Goal: Task Accomplishment & Management: Use online tool/utility

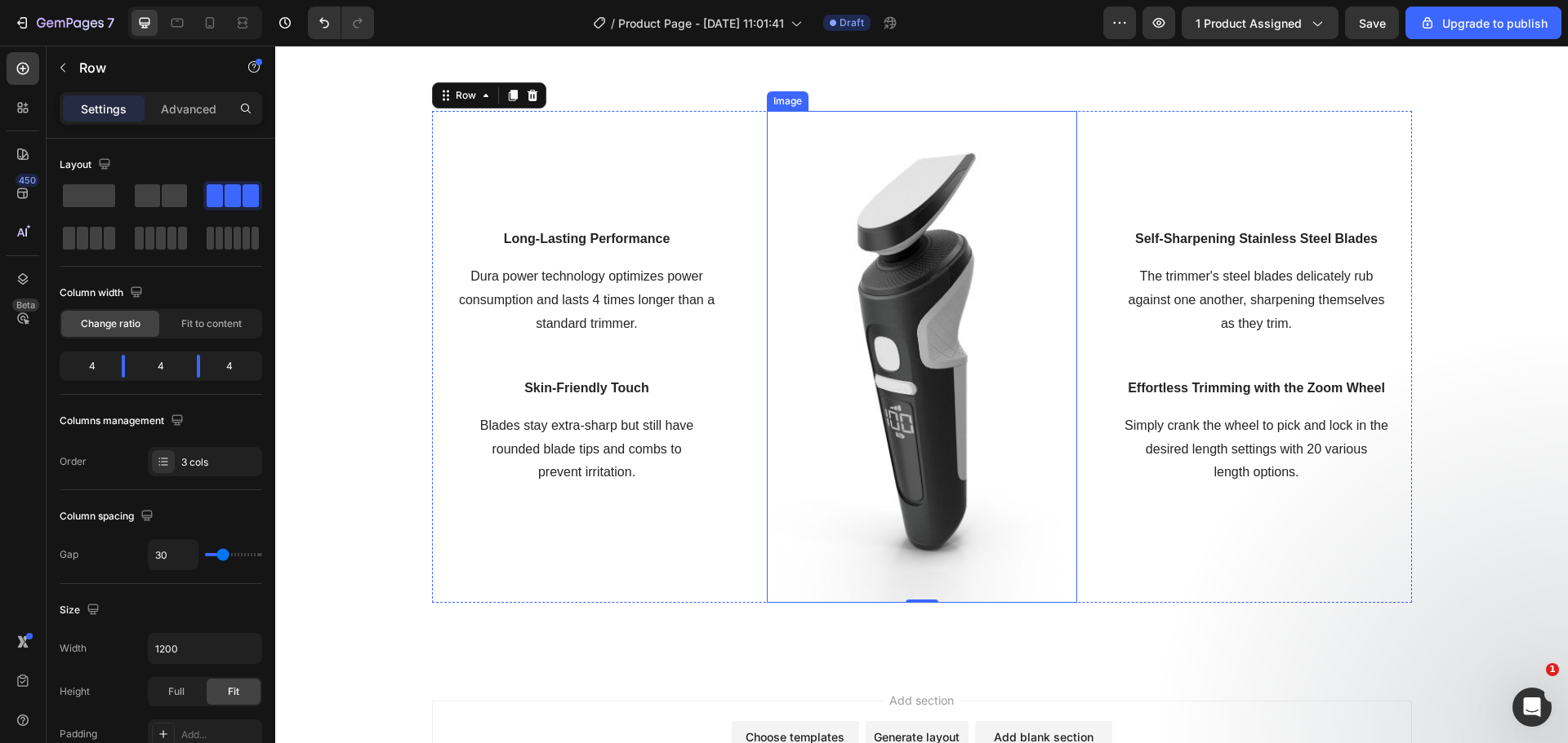
click at [793, 446] on img at bounding box center [921, 357] width 310 height 492
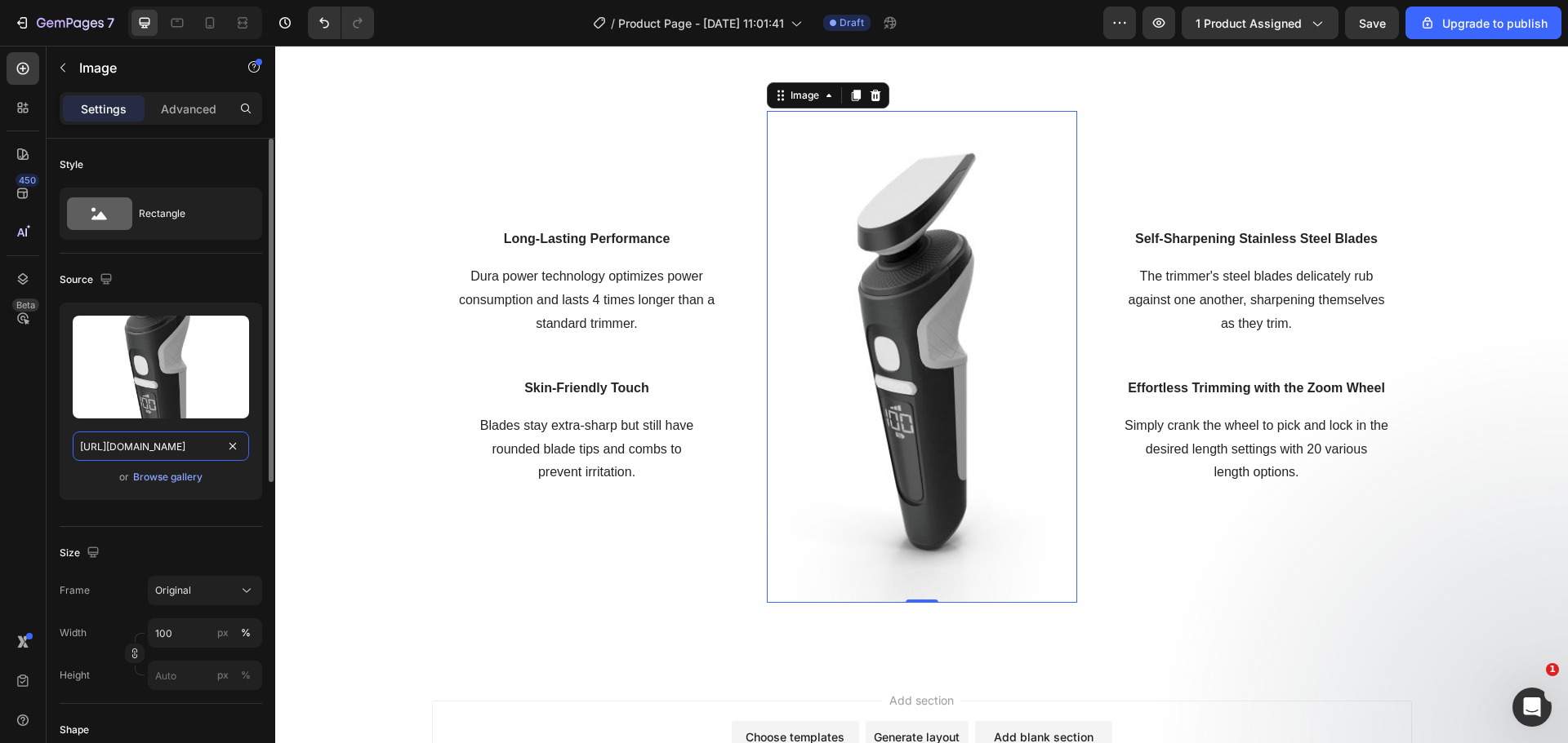
click at [164, 443] on input "https://ucarecdn.com/e3fa4dbd-70e7-4c61-b6d2-acd8e8ebf43f/-/format/auto/" at bounding box center [161, 447] width 176 height 29
paste input "feloro.store/cdn/shop/files/product_review_img_15.webp?v=1746181623&width=750"
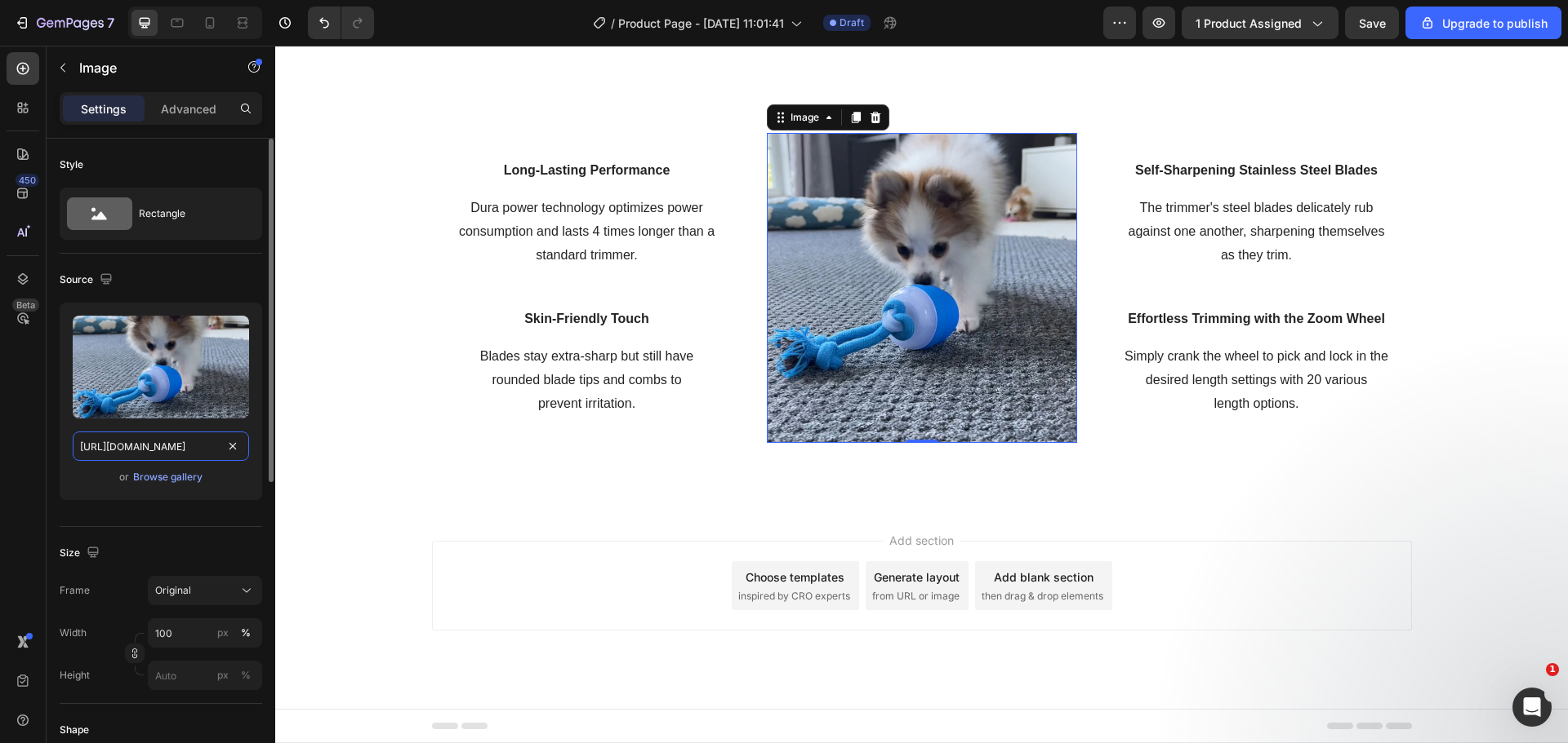
scroll to position [1618, 0]
type input "[URL][DOMAIN_NAME]"
click at [536, 219] on p "Dura power technology optimizes power consumption and lasts 4 times longer than…" at bounding box center [587, 232] width 307 height 70
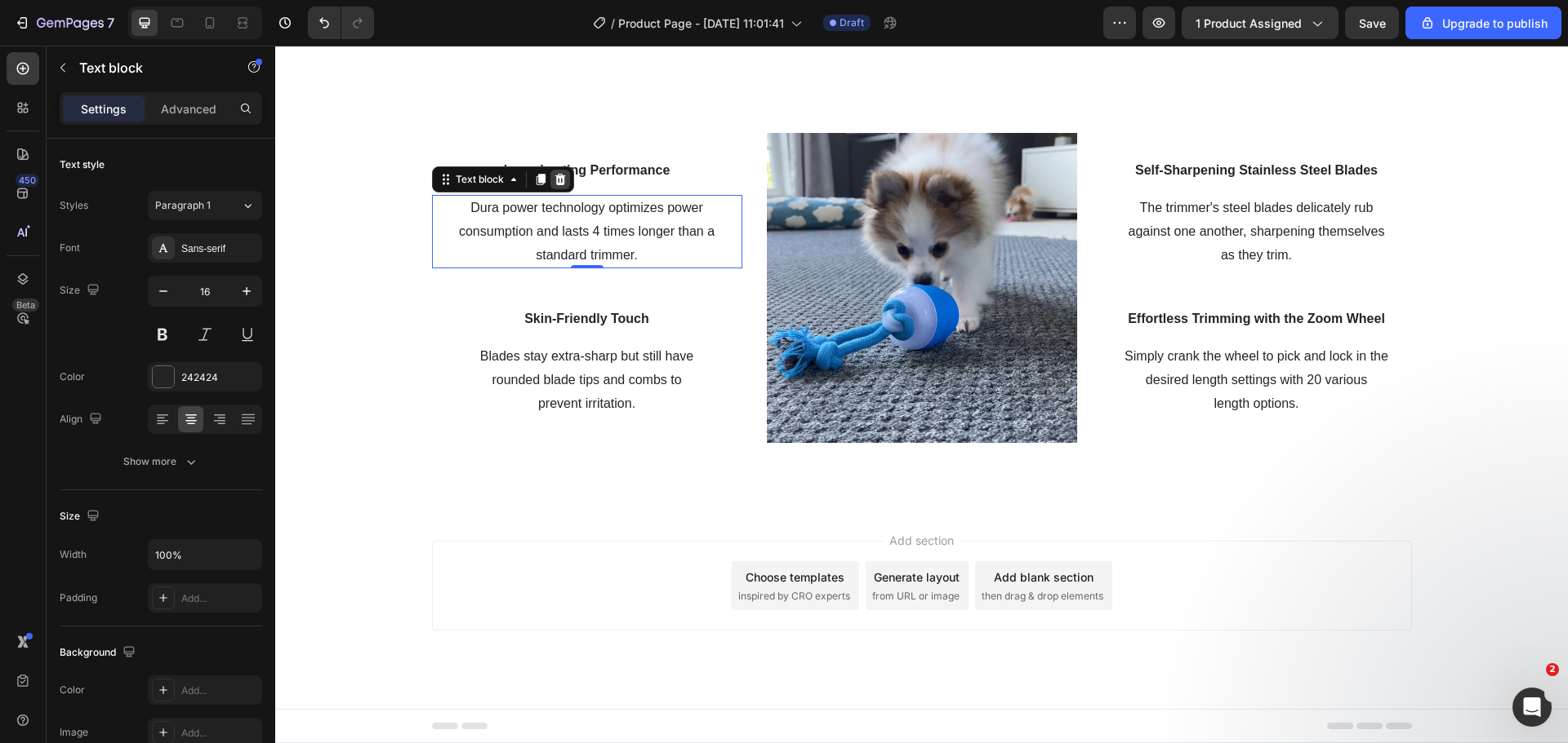
click at [557, 181] on div at bounding box center [560, 179] width 20 height 20
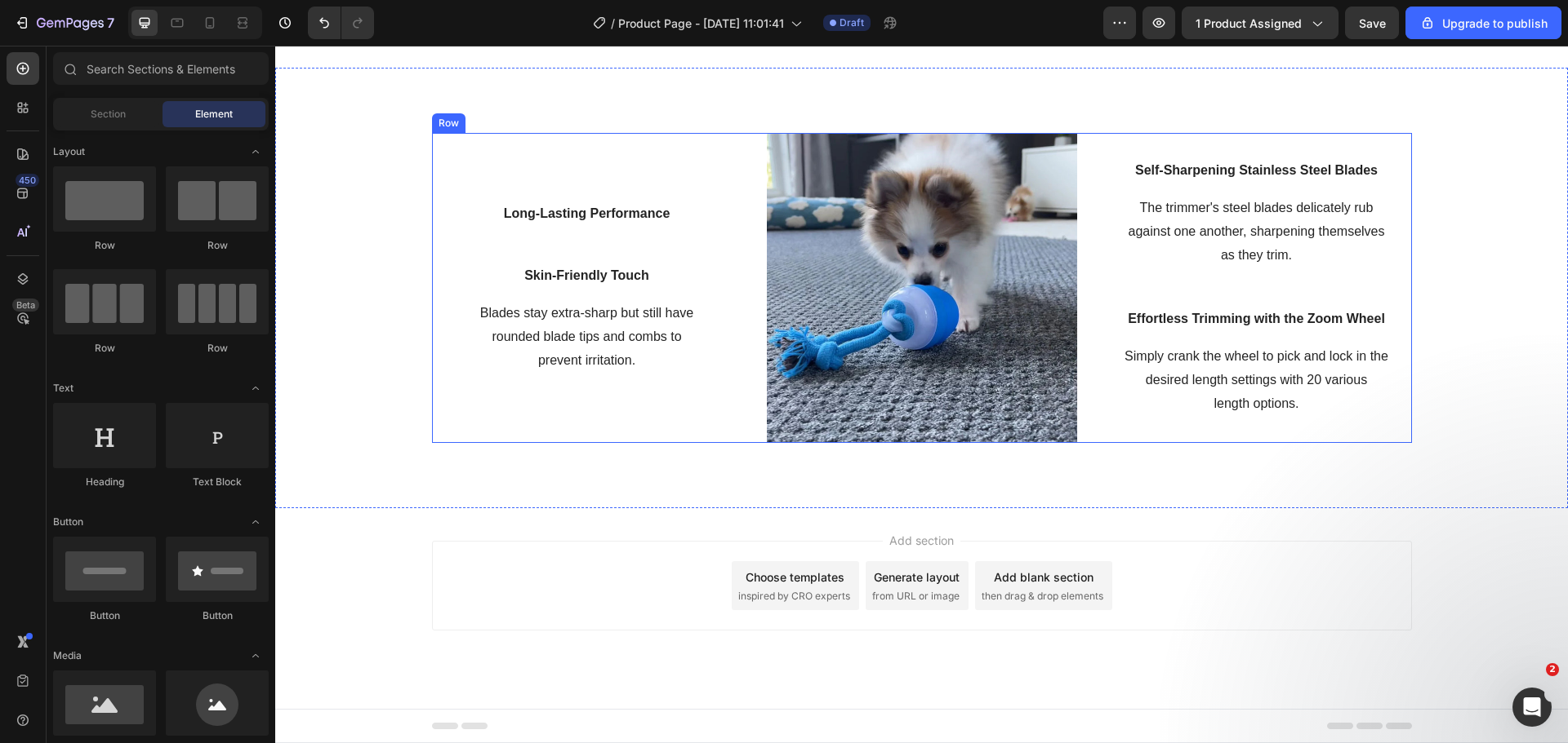
click at [689, 173] on div "Long-Lasting Performance Text block Row Skin-Friendly Touch Text block Blades s…" at bounding box center [587, 288] width 310 height 310
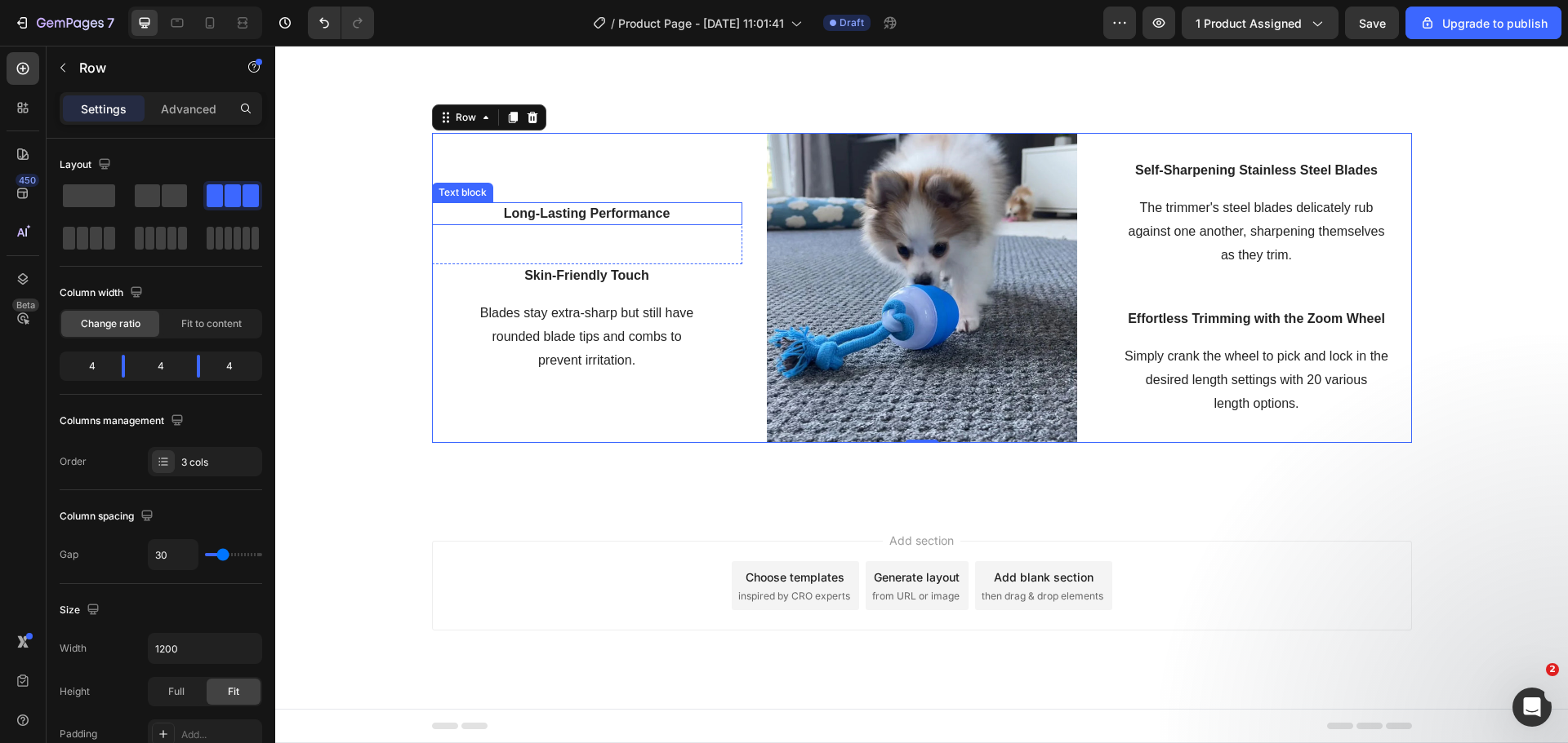
drag, startPoint x: 664, startPoint y: 222, endPoint x: 672, endPoint y: 248, distance: 27.2
click at [664, 226] on div "Long-Lasting Performance Text block Row" at bounding box center [587, 233] width 310 height 62
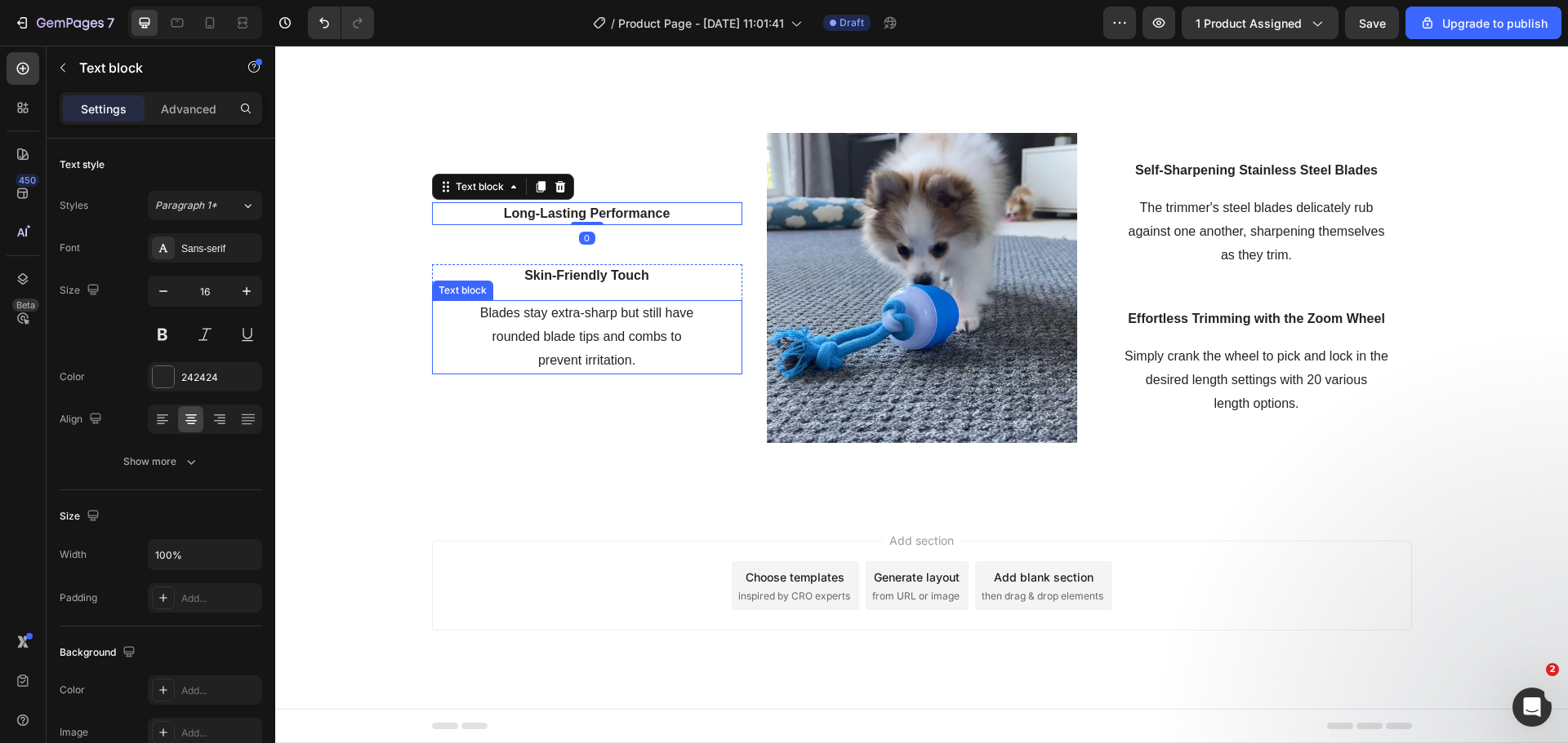
click at [693, 314] on p "Blades stay extra-sharp but still have rounded blade tips and combs to prevent …" at bounding box center [587, 336] width 307 height 70
click at [662, 243] on div "Long-Lasting Performance Text block Row 0" at bounding box center [587, 233] width 310 height 62
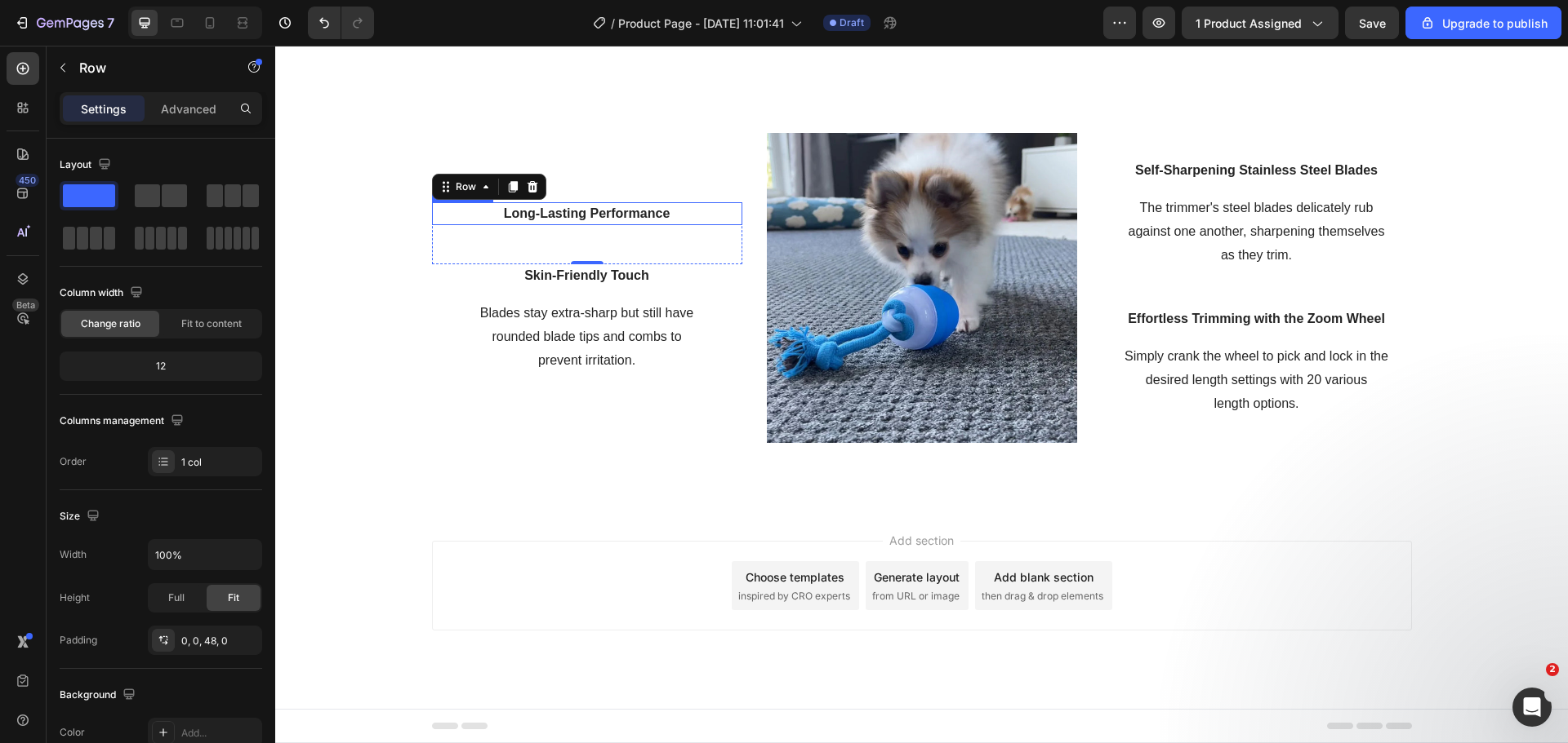
click at [653, 207] on p "Long-Lasting Performance" at bounding box center [587, 213] width 307 height 20
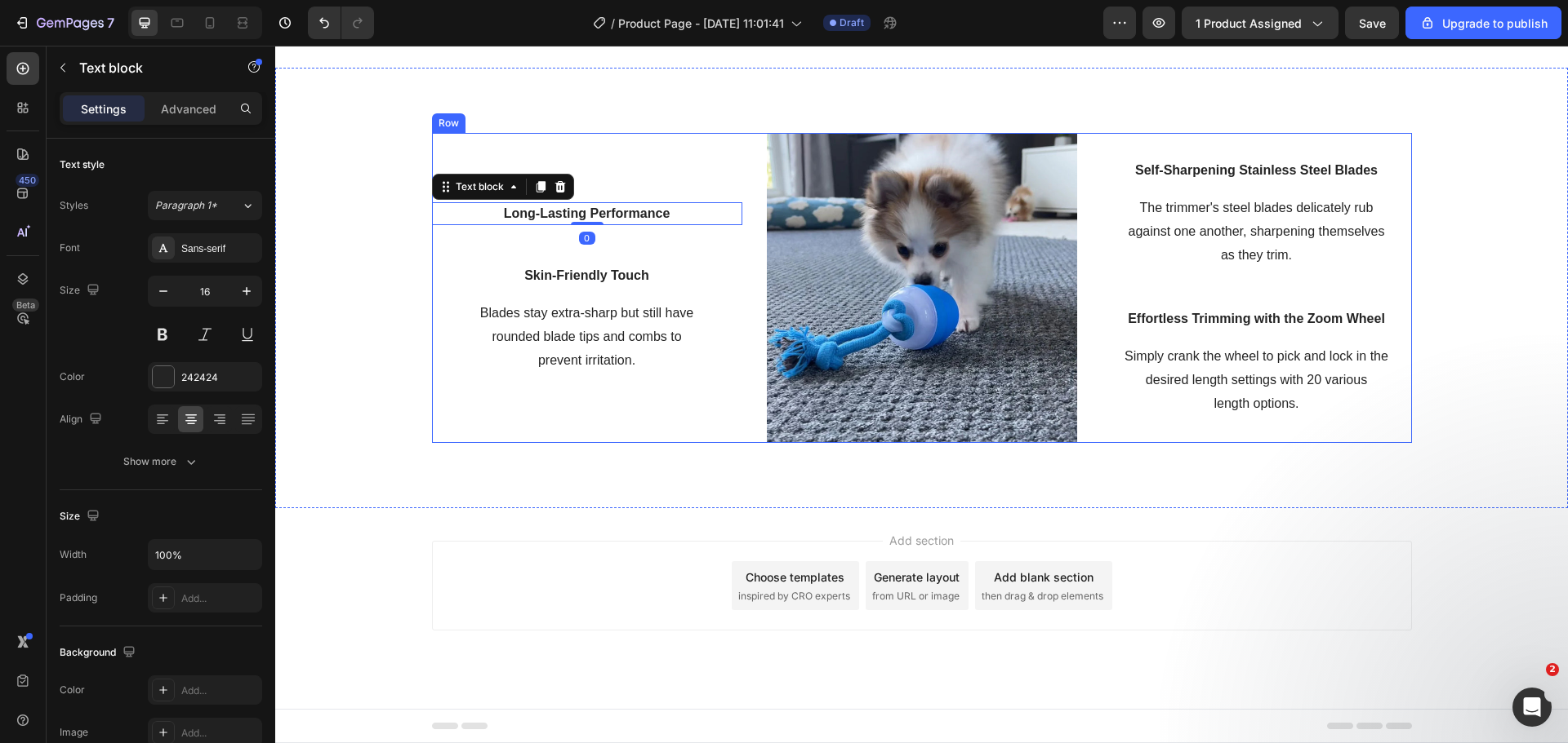
click at [642, 178] on div "Long-Lasting Performance Text block 0 Row Skin-Friendly Touch Text block Blades…" at bounding box center [587, 288] width 310 height 310
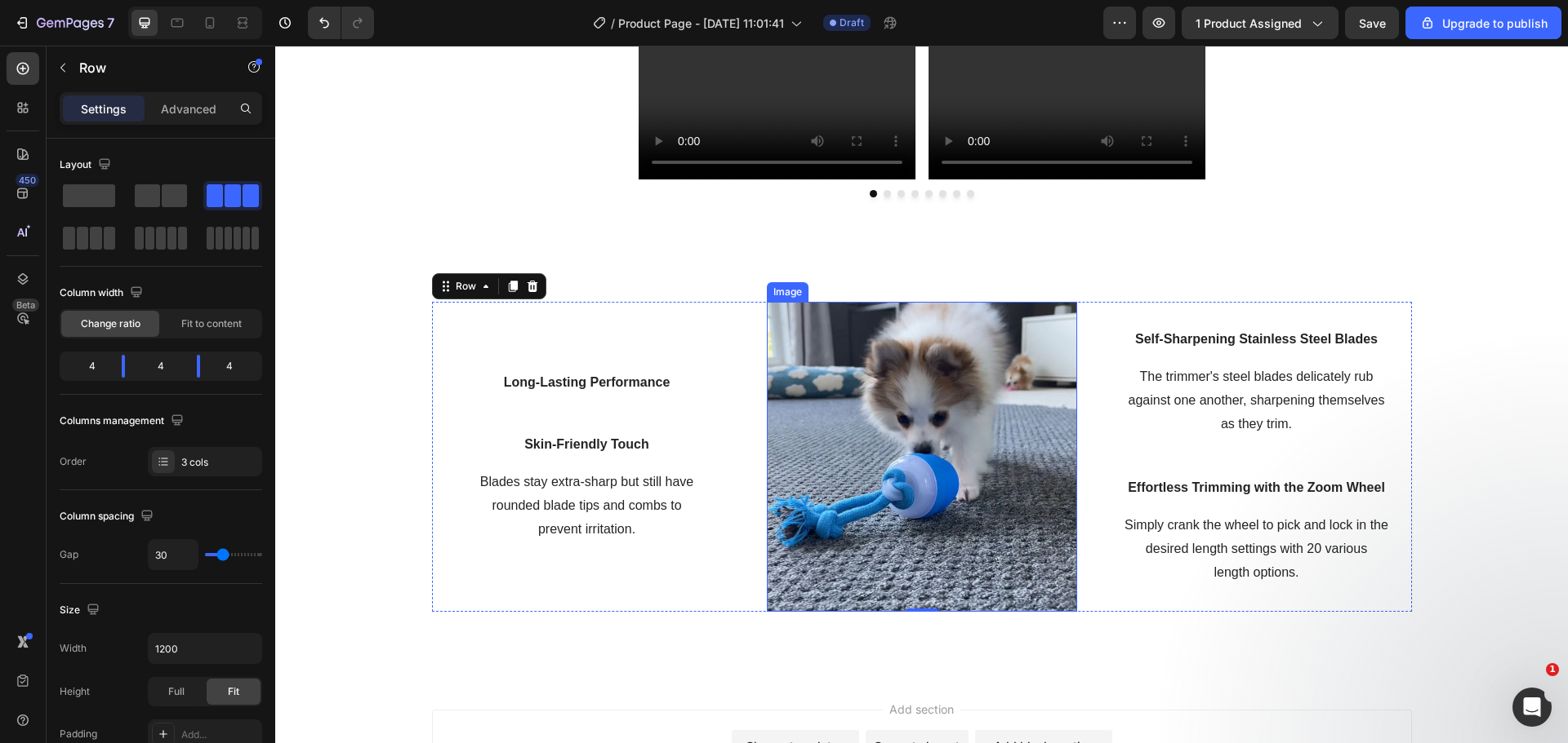
scroll to position [1428, 0]
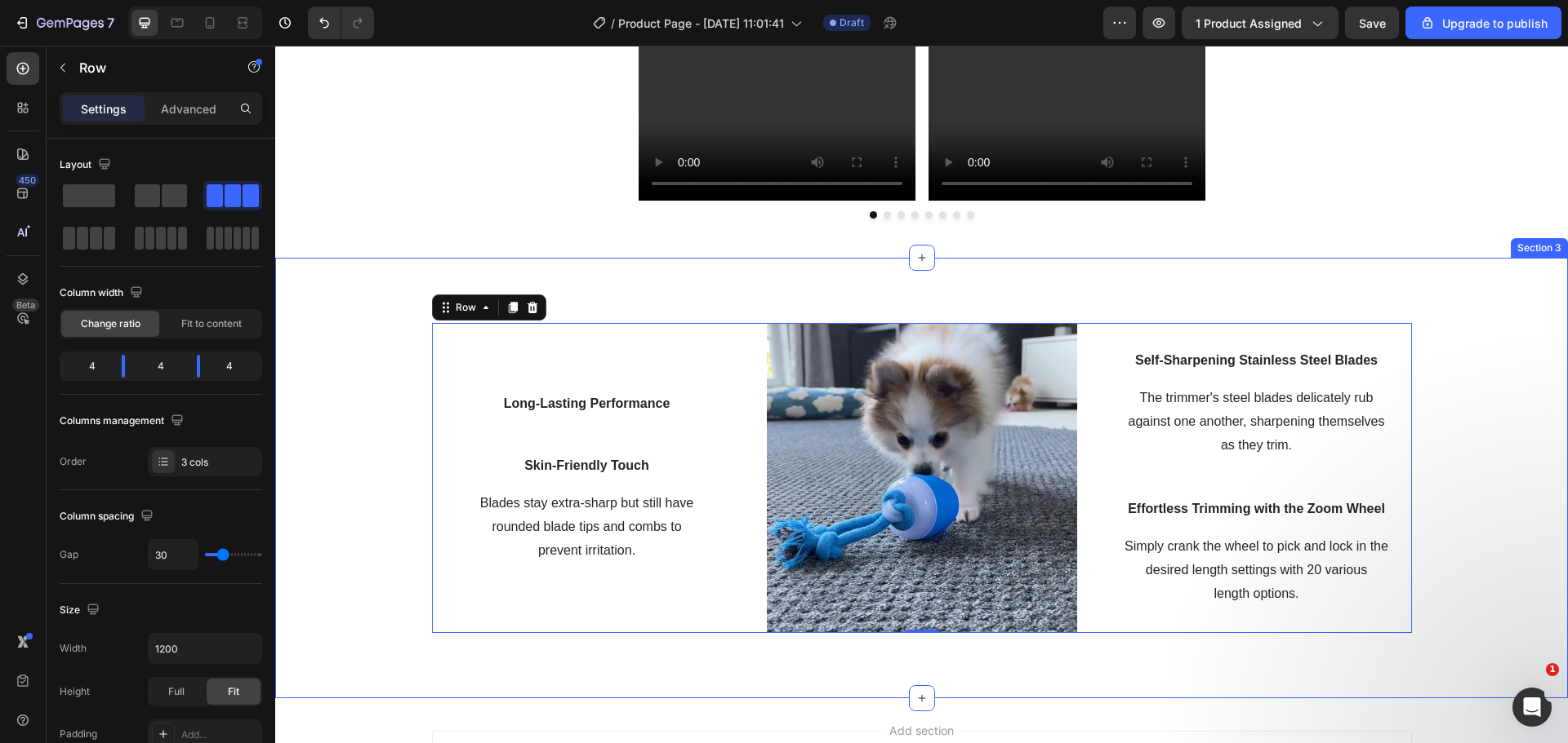
click at [829, 318] on div "Long-Lasting Performance Text block Row Skin-Friendly Touch Text block Blades s…" at bounding box center [921, 478] width 1292 height 441
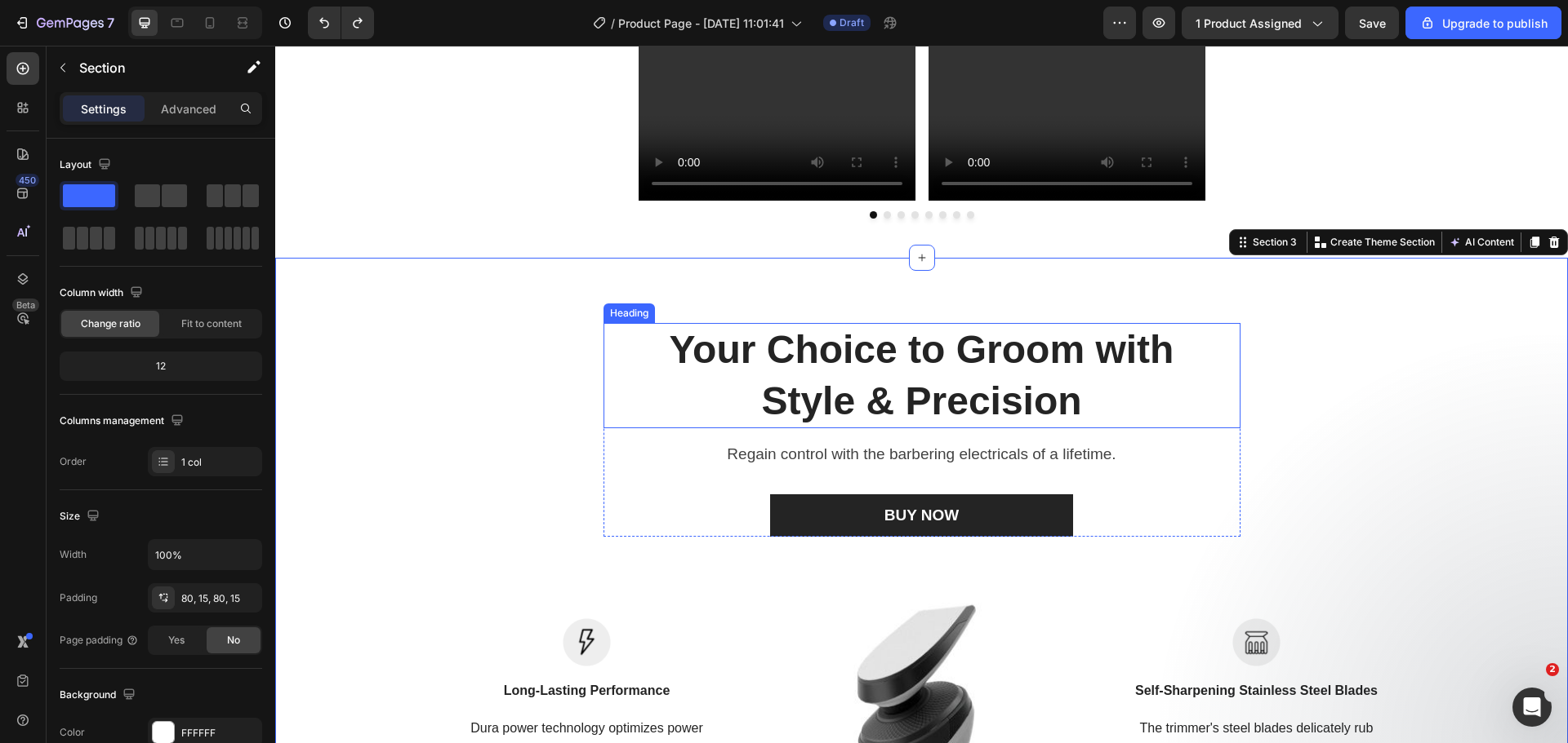
click at [853, 449] on p "Regain control with the barbering electricals of a lifetime." at bounding box center [921, 454] width 608 height 23
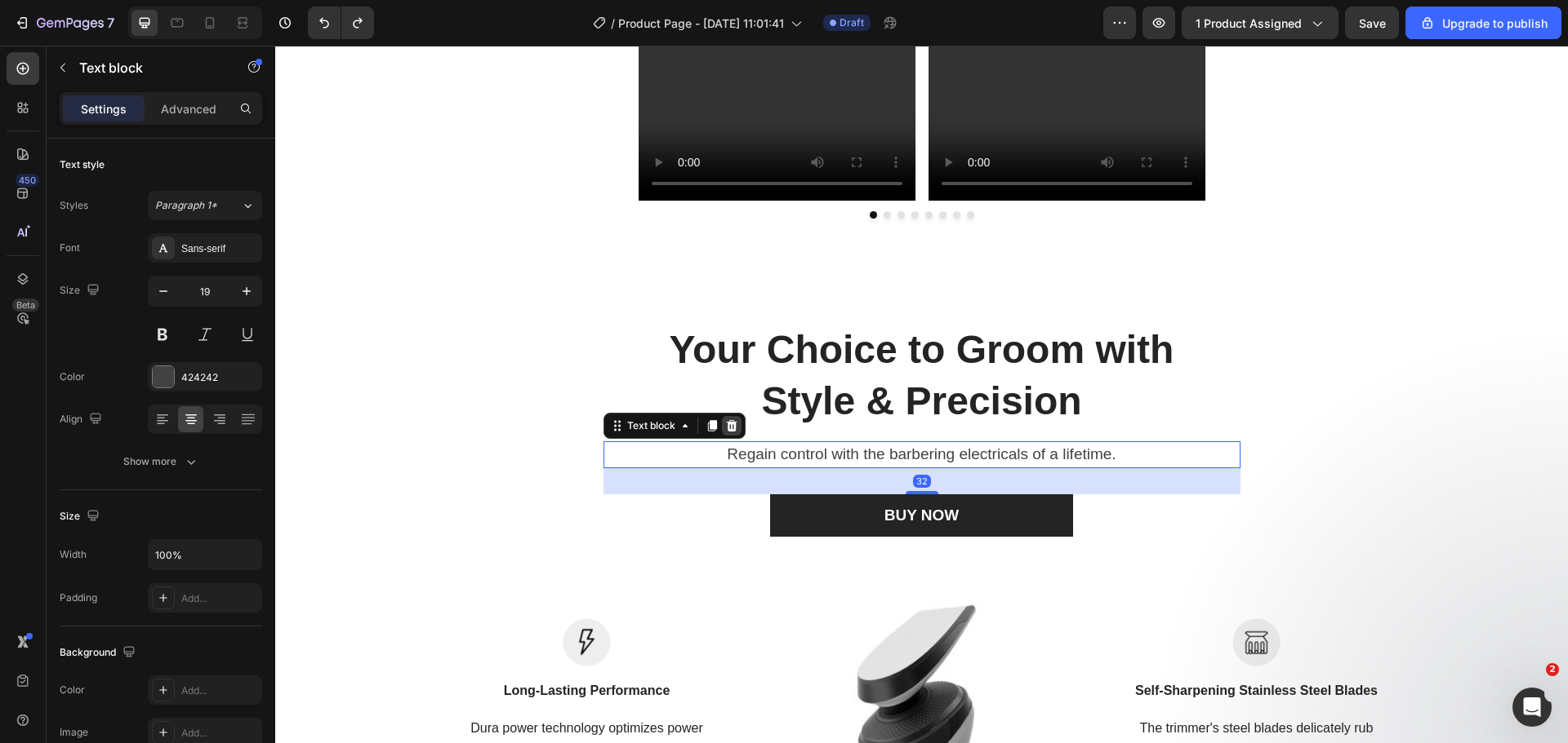
click at [730, 430] on icon at bounding box center [731, 426] width 13 height 13
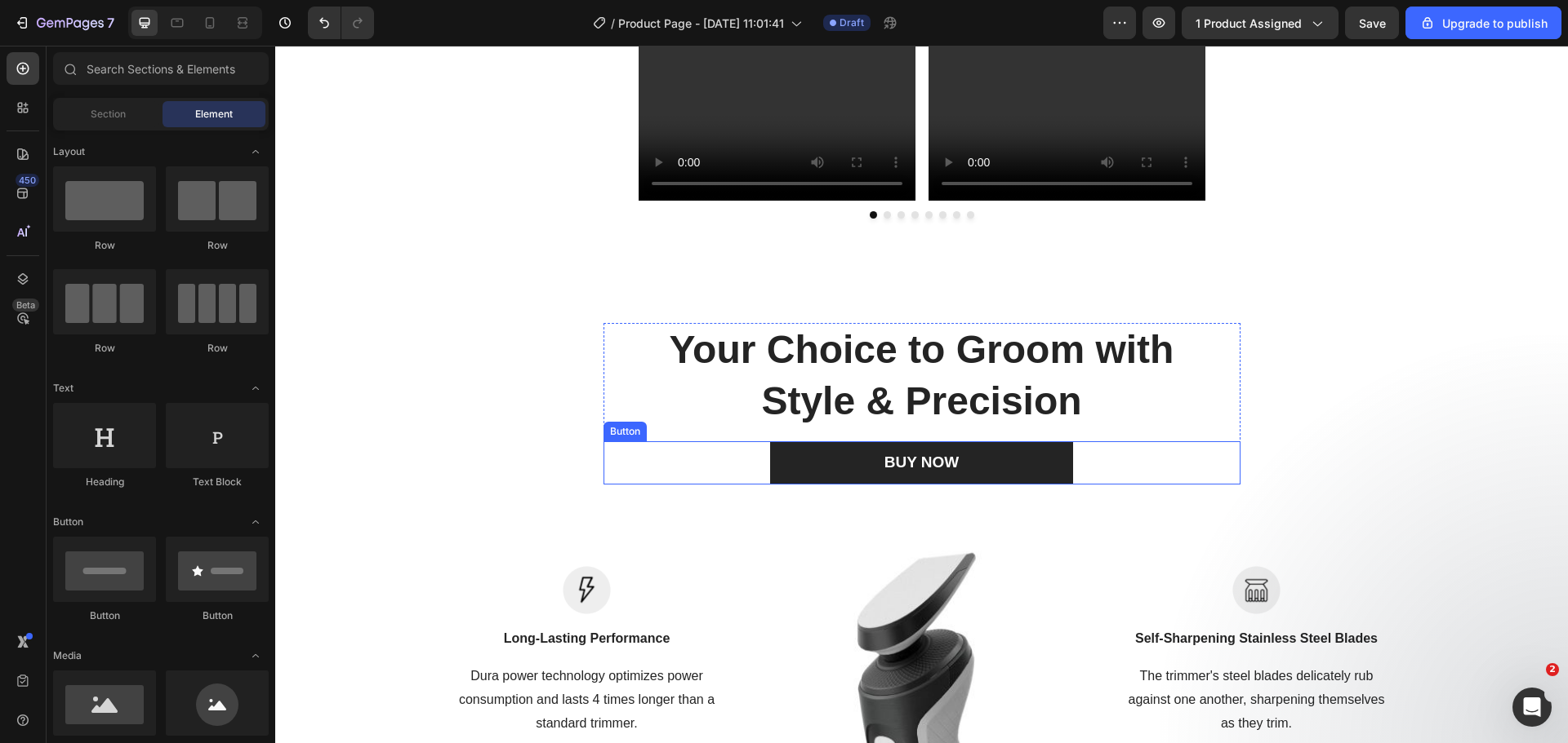
click at [737, 460] on div "BUY NOW Button" at bounding box center [921, 463] width 637 height 43
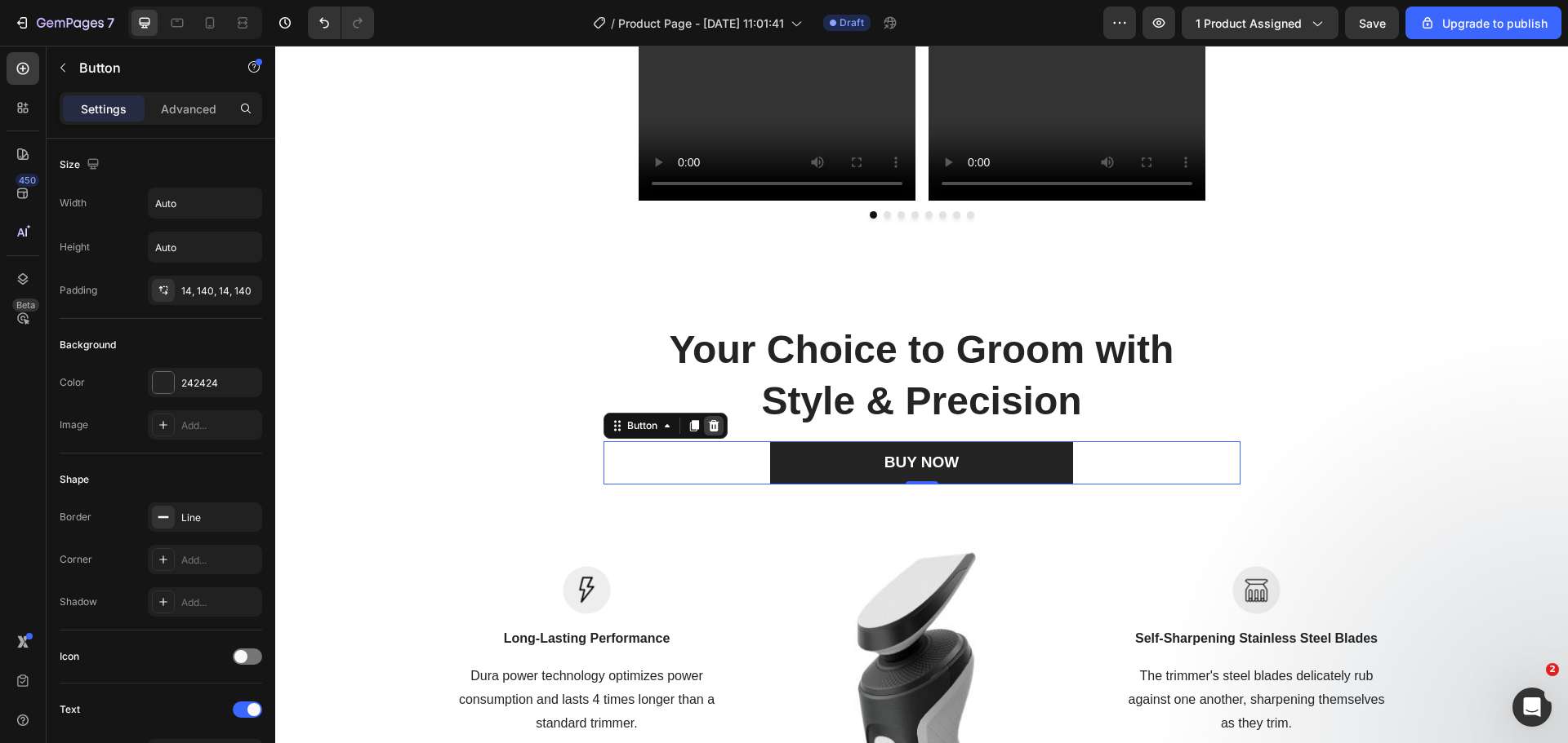
click at [708, 425] on icon at bounding box center [713, 426] width 13 height 13
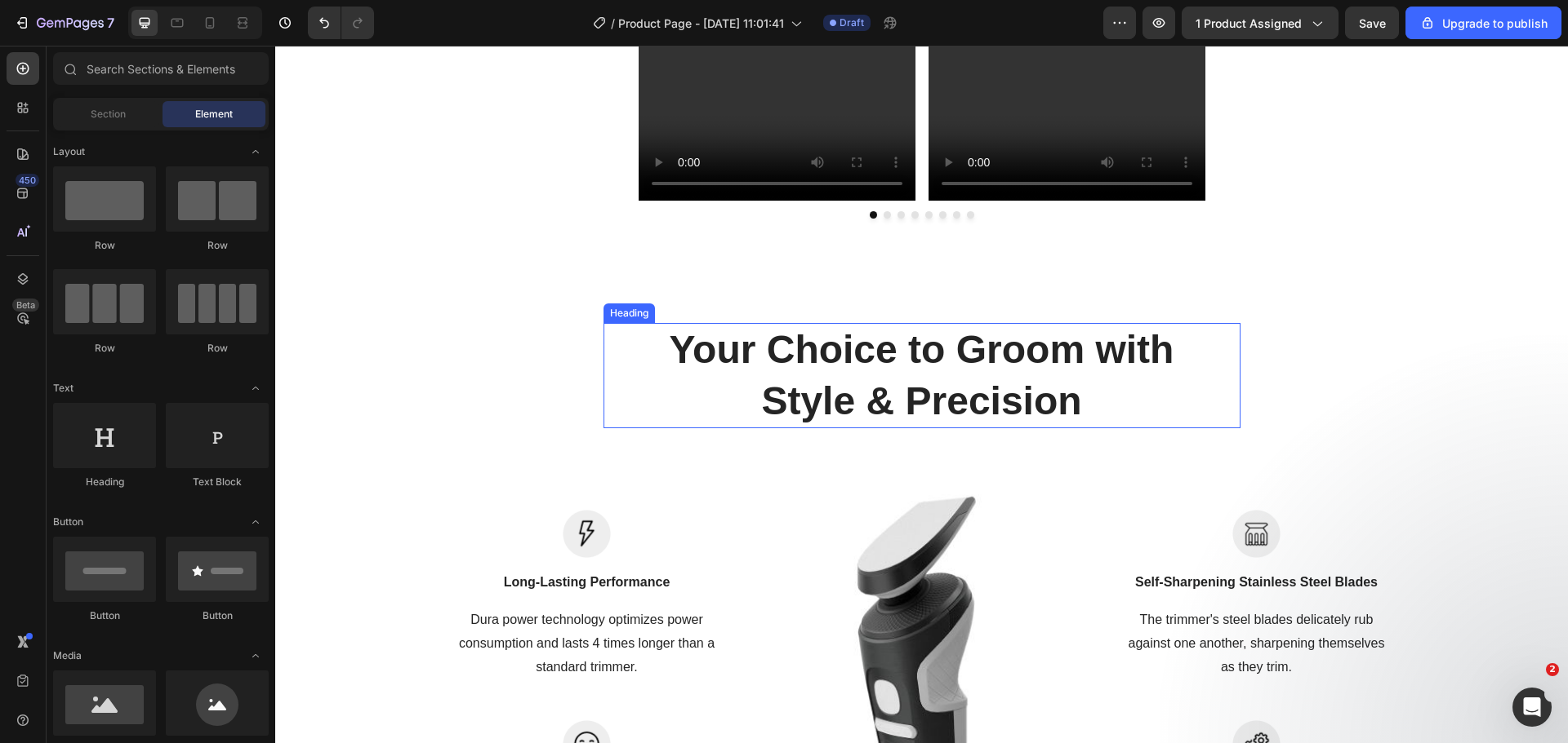
click at [774, 411] on p "Your Choice to Groom with Style & Precision" at bounding box center [922, 376] width 595 height 102
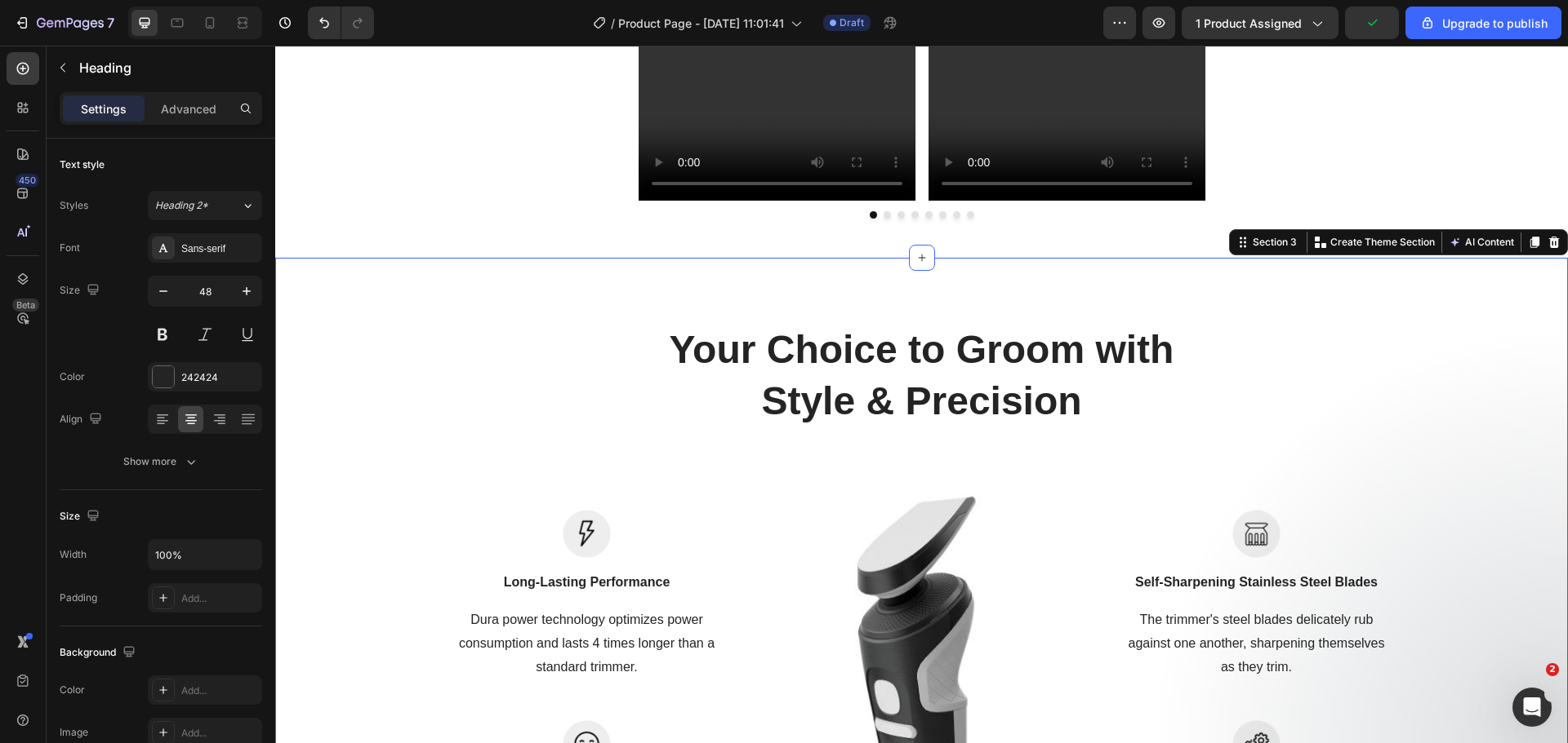
click at [552, 392] on div "Your Choice to Groom with Style & Precision Heading Row Image Long-Lasting Perf…" at bounding box center [921, 635] width 1268 height 624
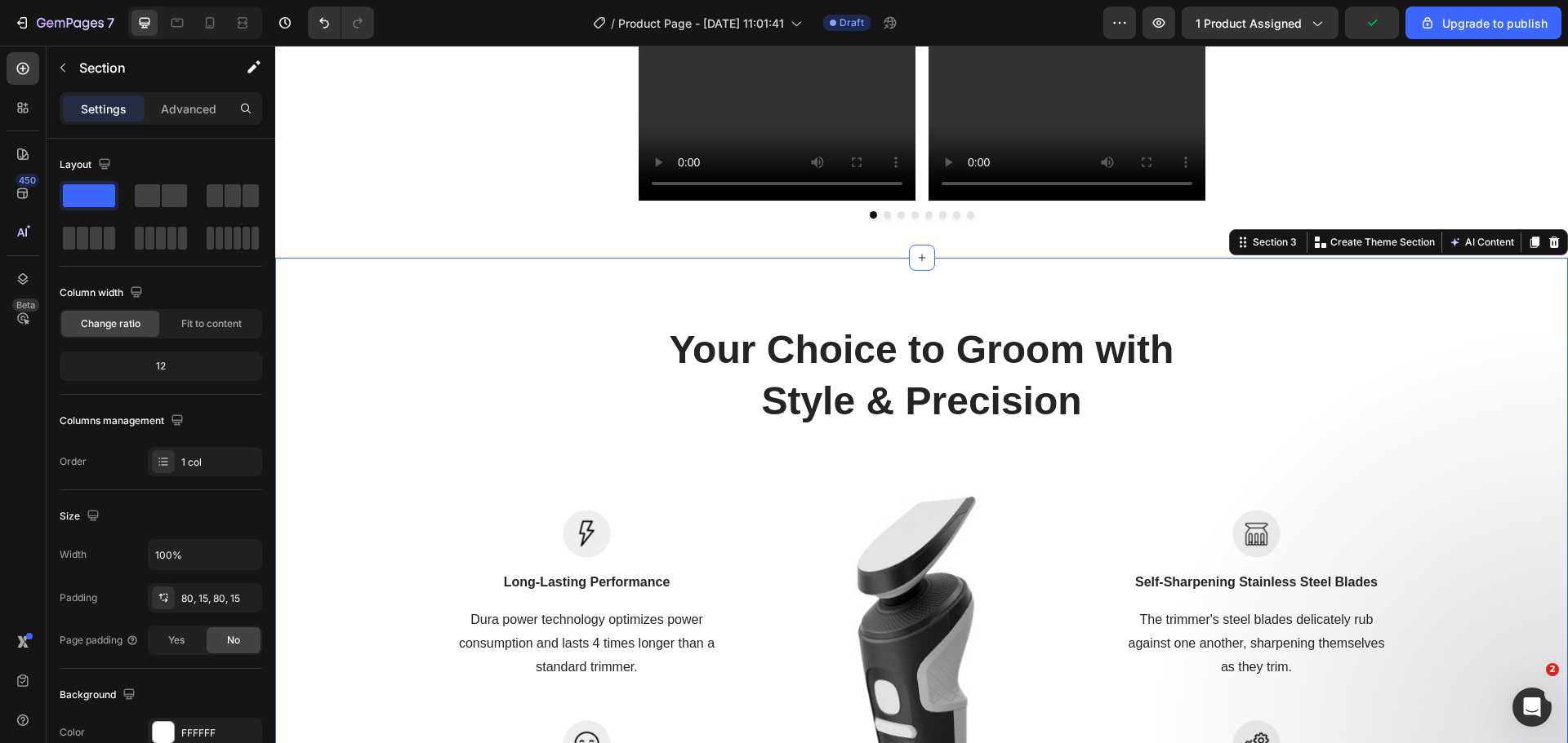
click at [625, 390] on p "Your Choice to Groom with Style & Precision" at bounding box center [922, 376] width 595 height 102
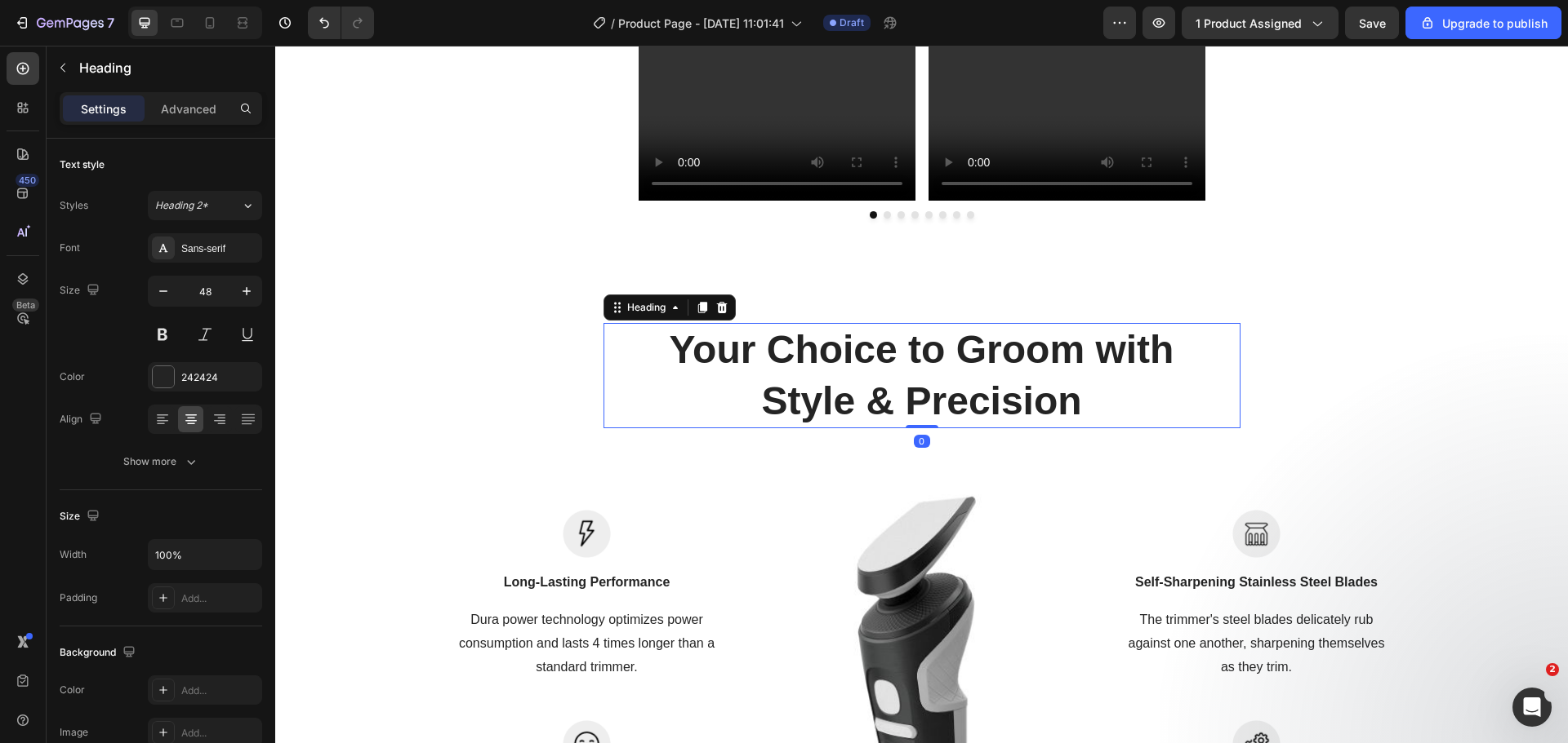
click at [716, 304] on icon at bounding box center [721, 307] width 10 height 11
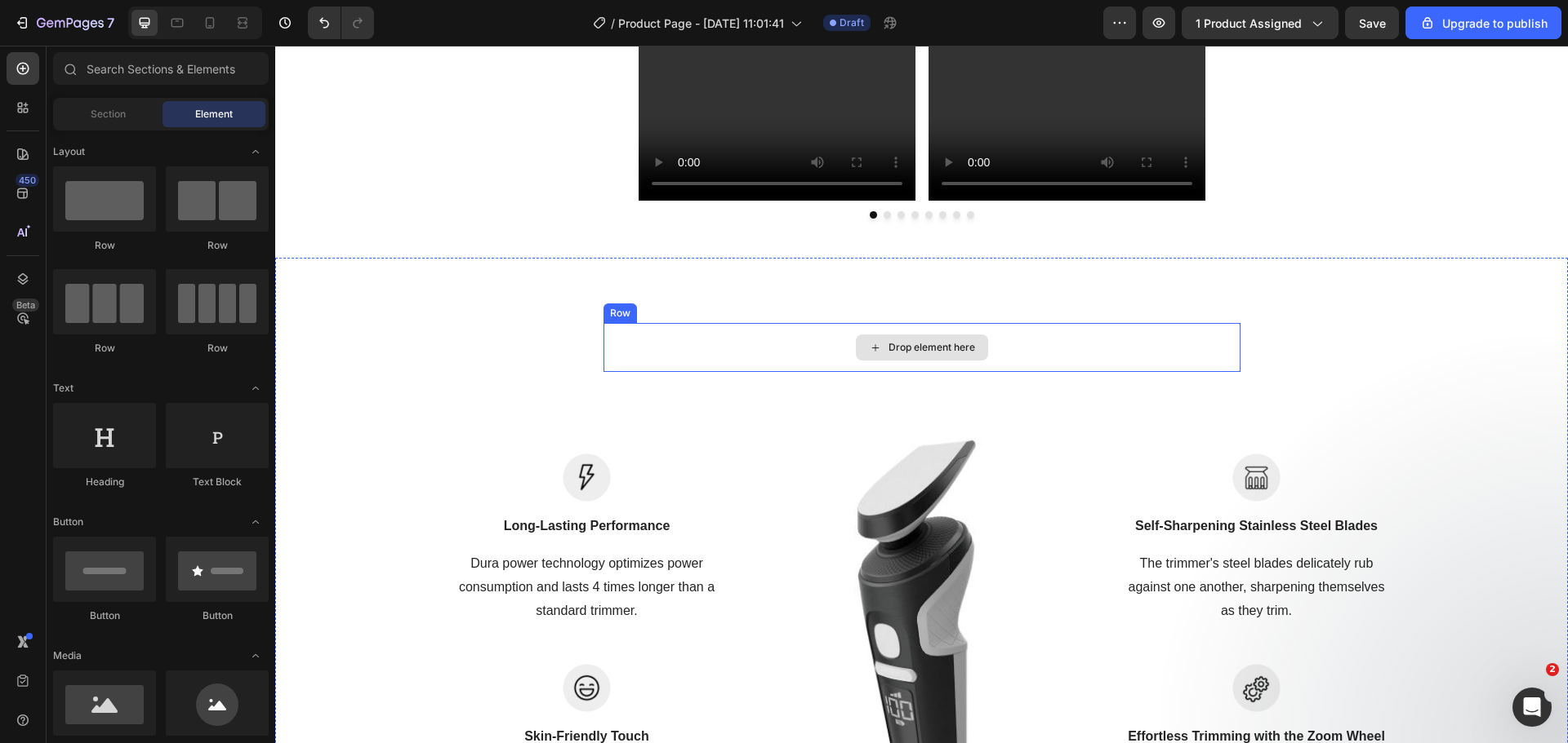
click at [830, 338] on div "Drop element here" at bounding box center [921, 347] width 637 height 49
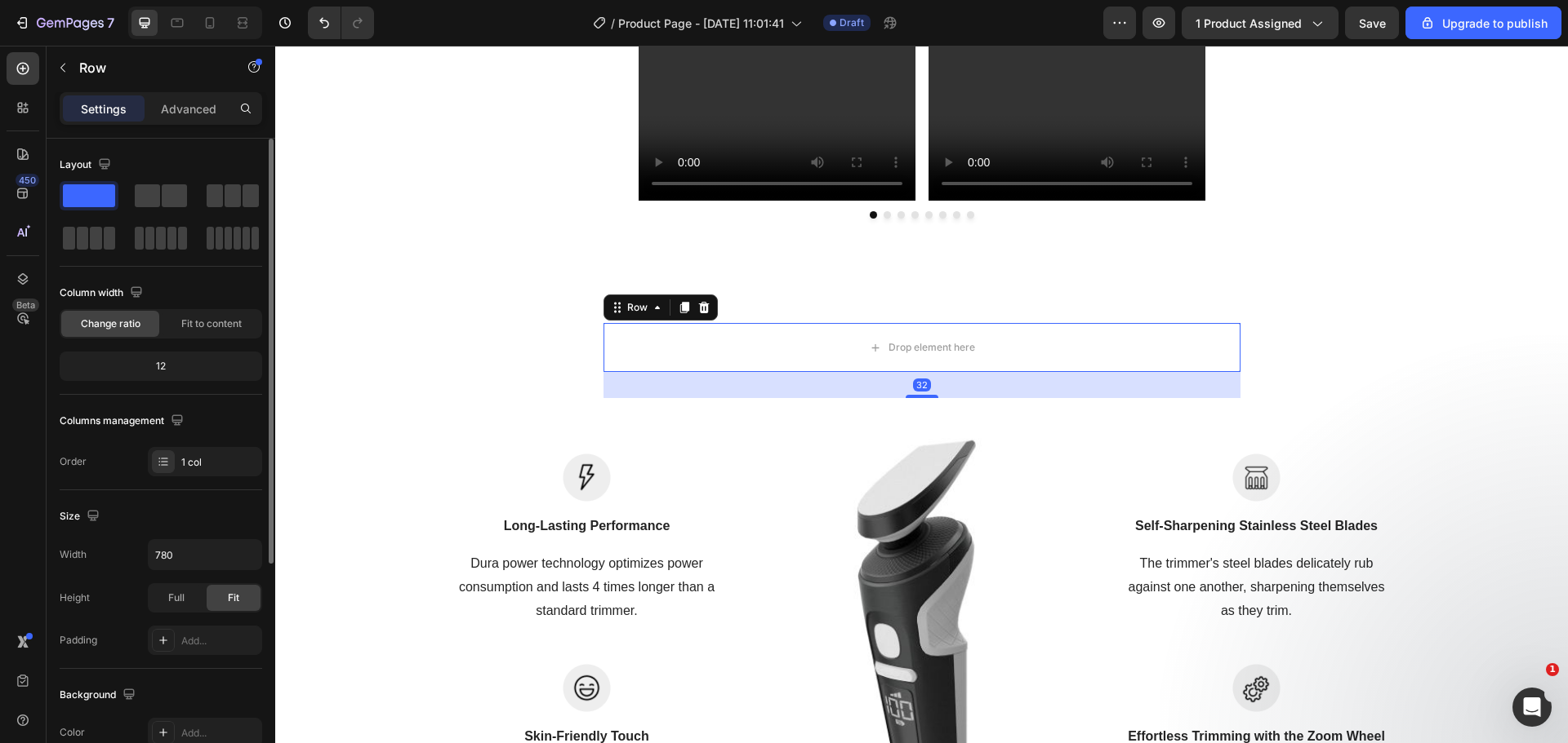
click at [193, 379] on div "12" at bounding box center [161, 366] width 202 height 29
click at [245, 555] on icon "button" at bounding box center [246, 555] width 7 height 4
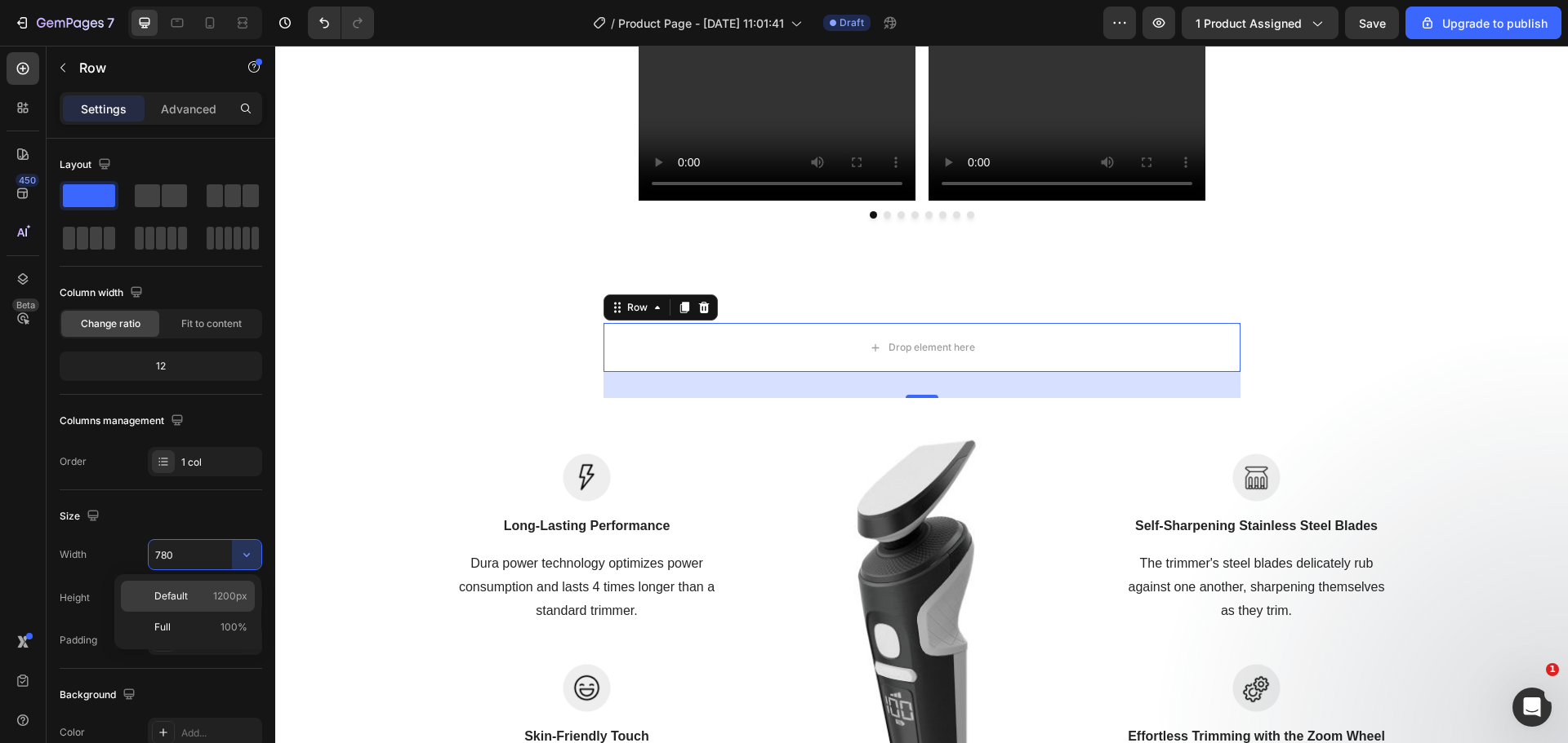
click at [210, 600] on p "Default 1200px" at bounding box center [201, 596] width 93 height 15
type input "1200"
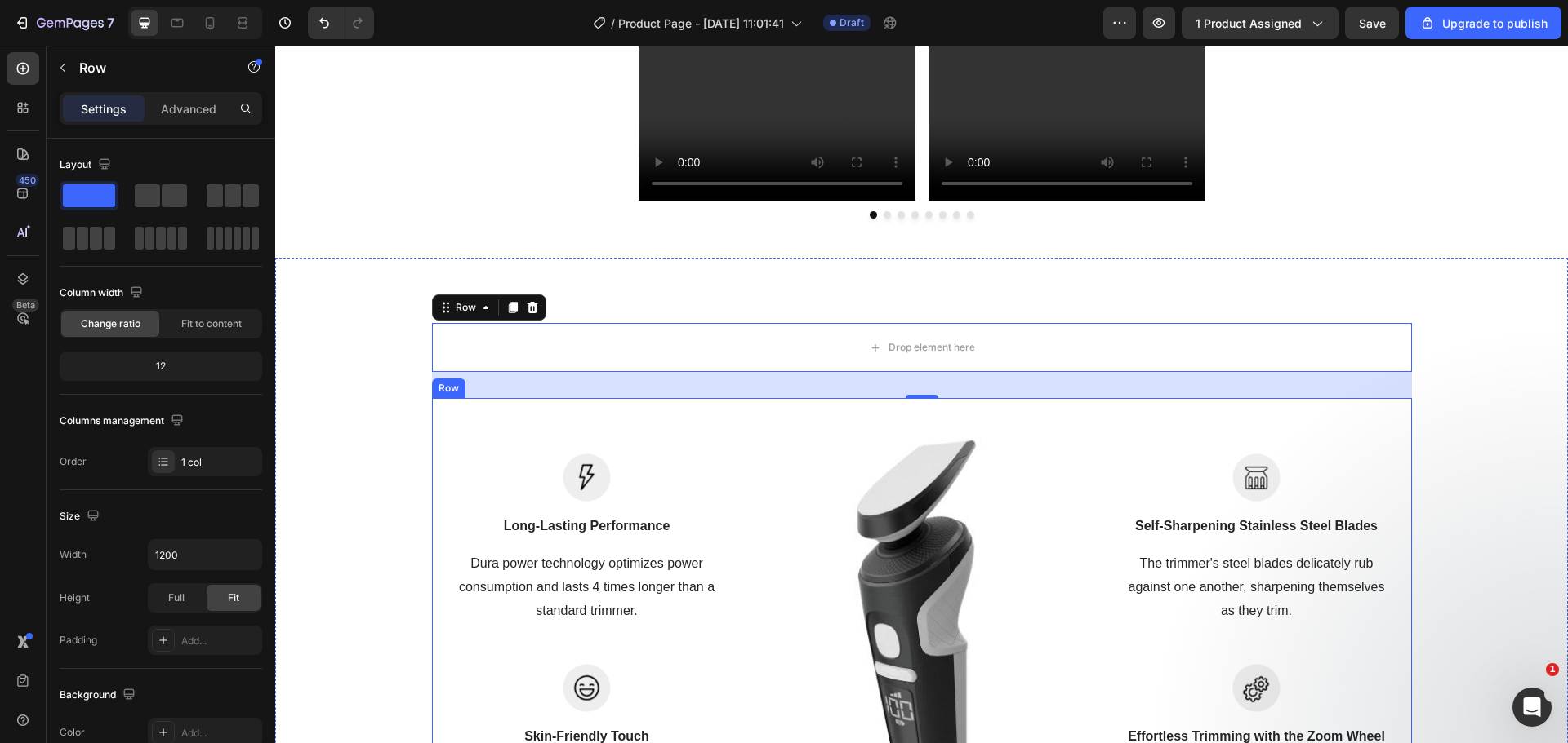
scroll to position [1237, 0]
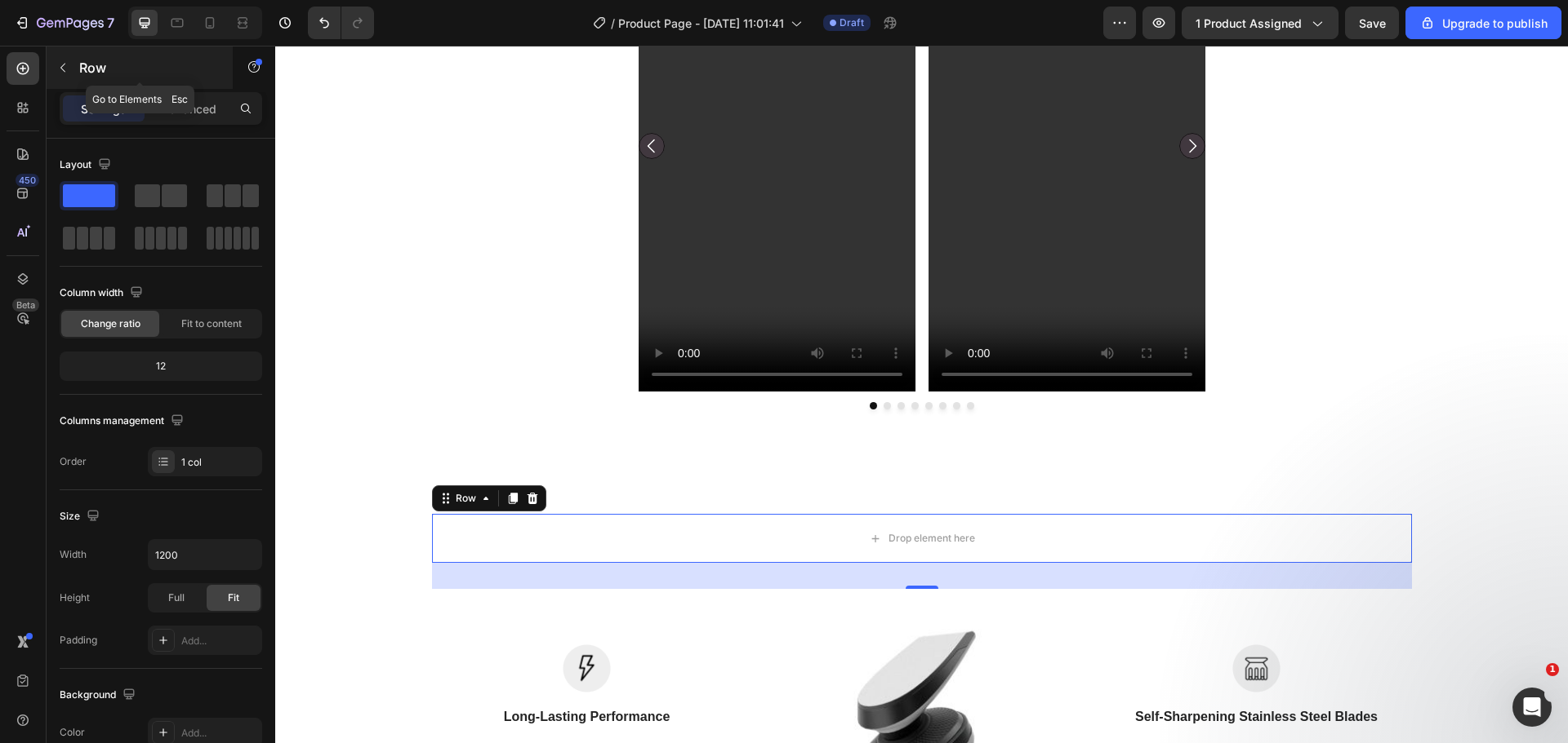
click at [55, 69] on button "button" at bounding box center [63, 67] width 26 height 26
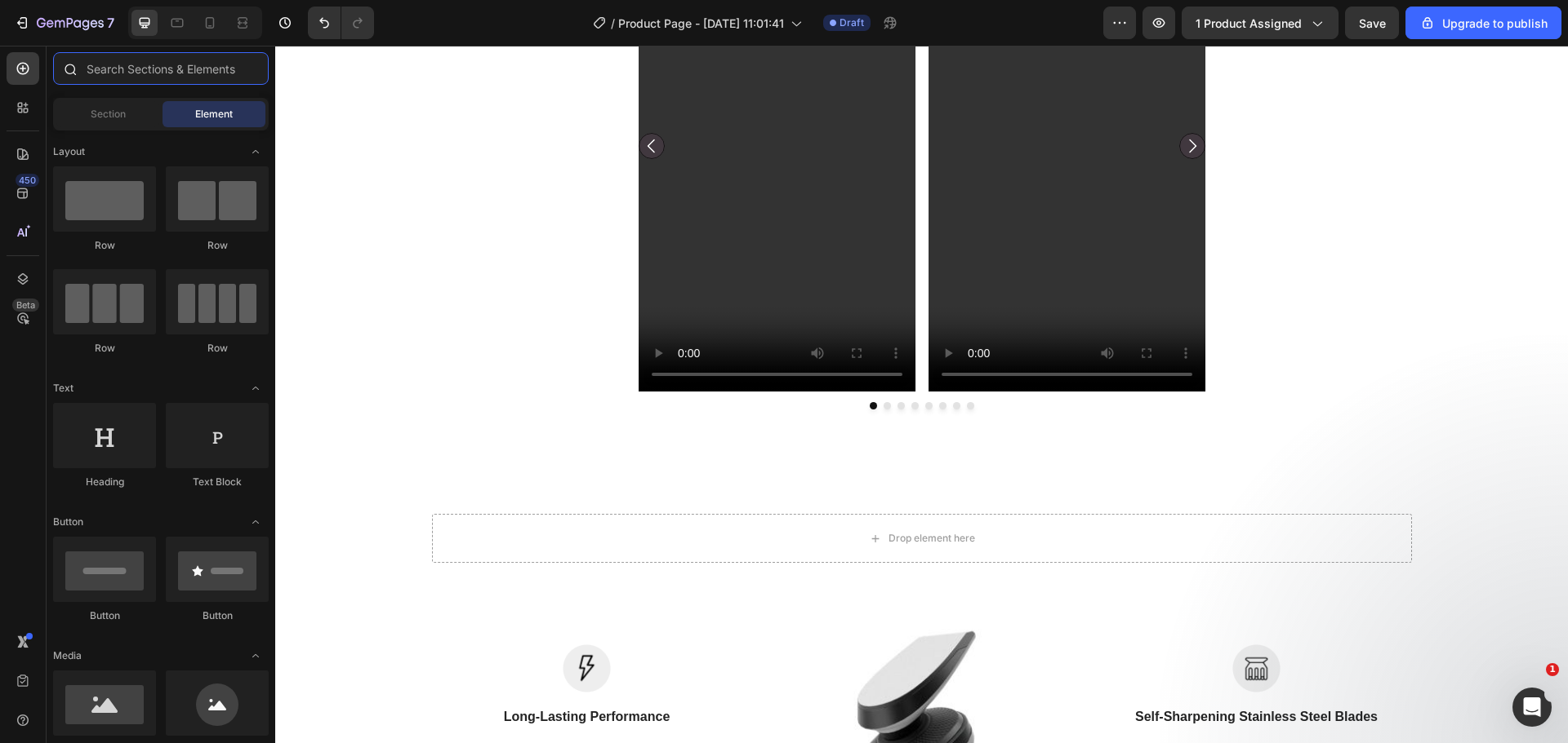
click at [112, 73] on input "text" at bounding box center [160, 68] width 215 height 33
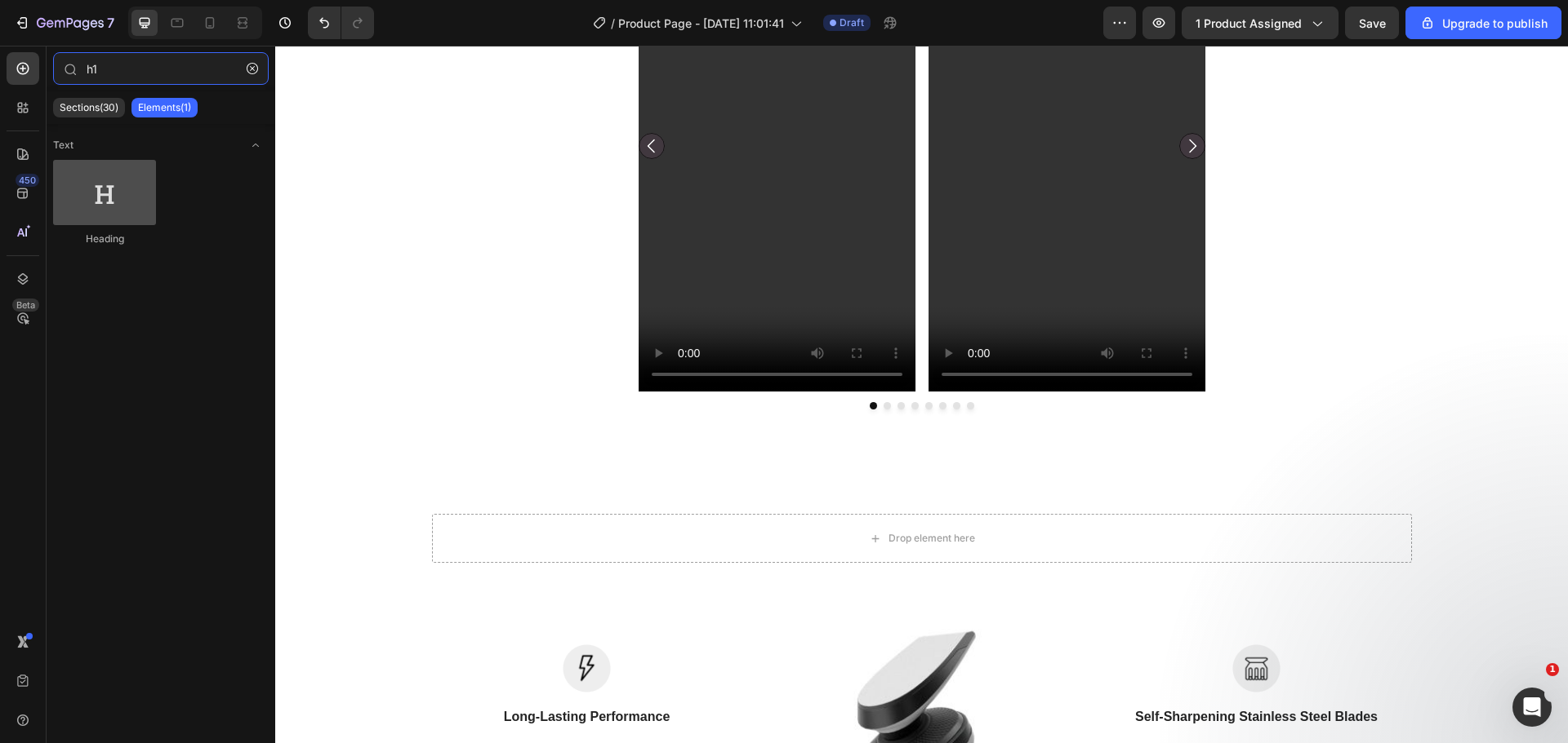
type input "h1"
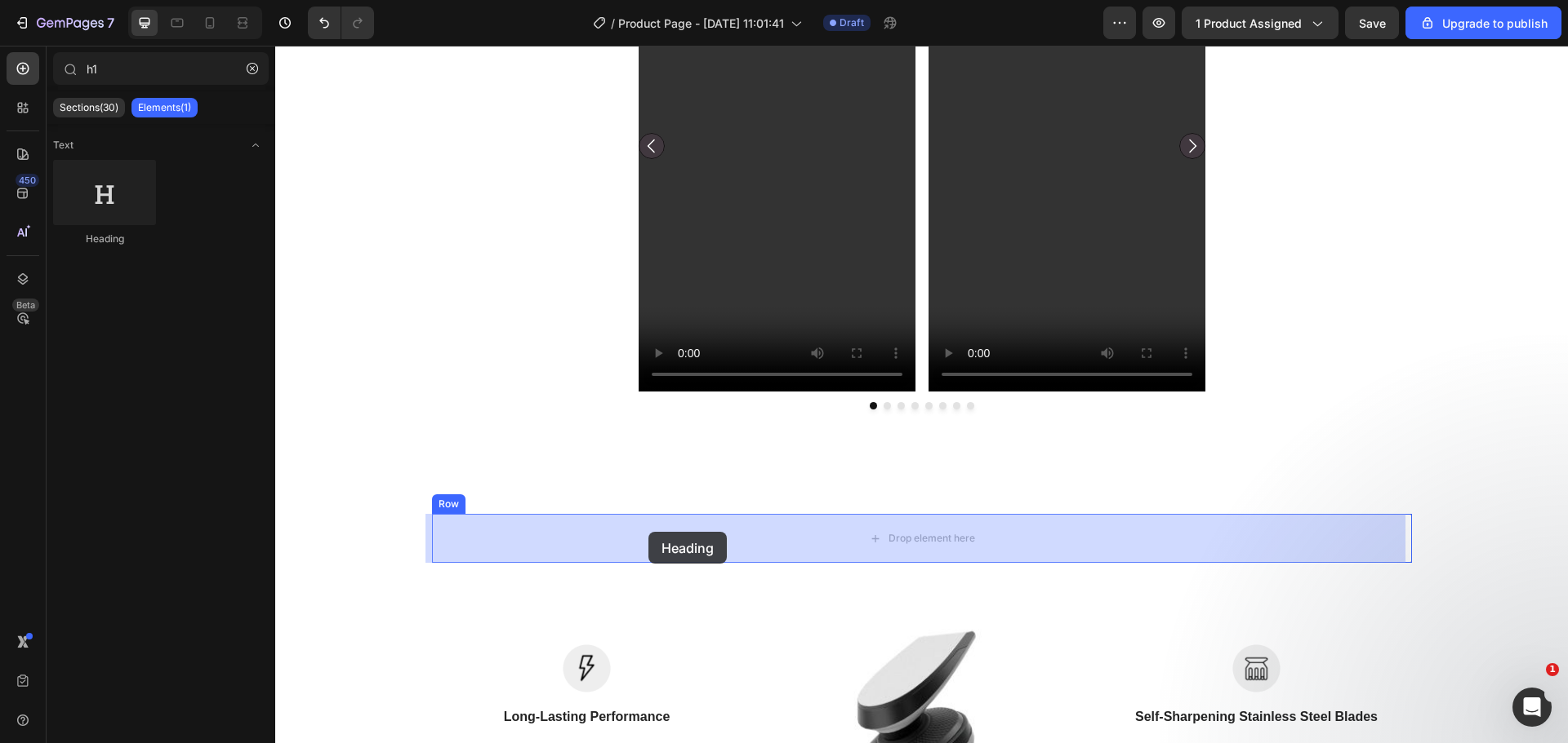
drag, startPoint x: 391, startPoint y: 243, endPoint x: 648, endPoint y: 532, distance: 386.7
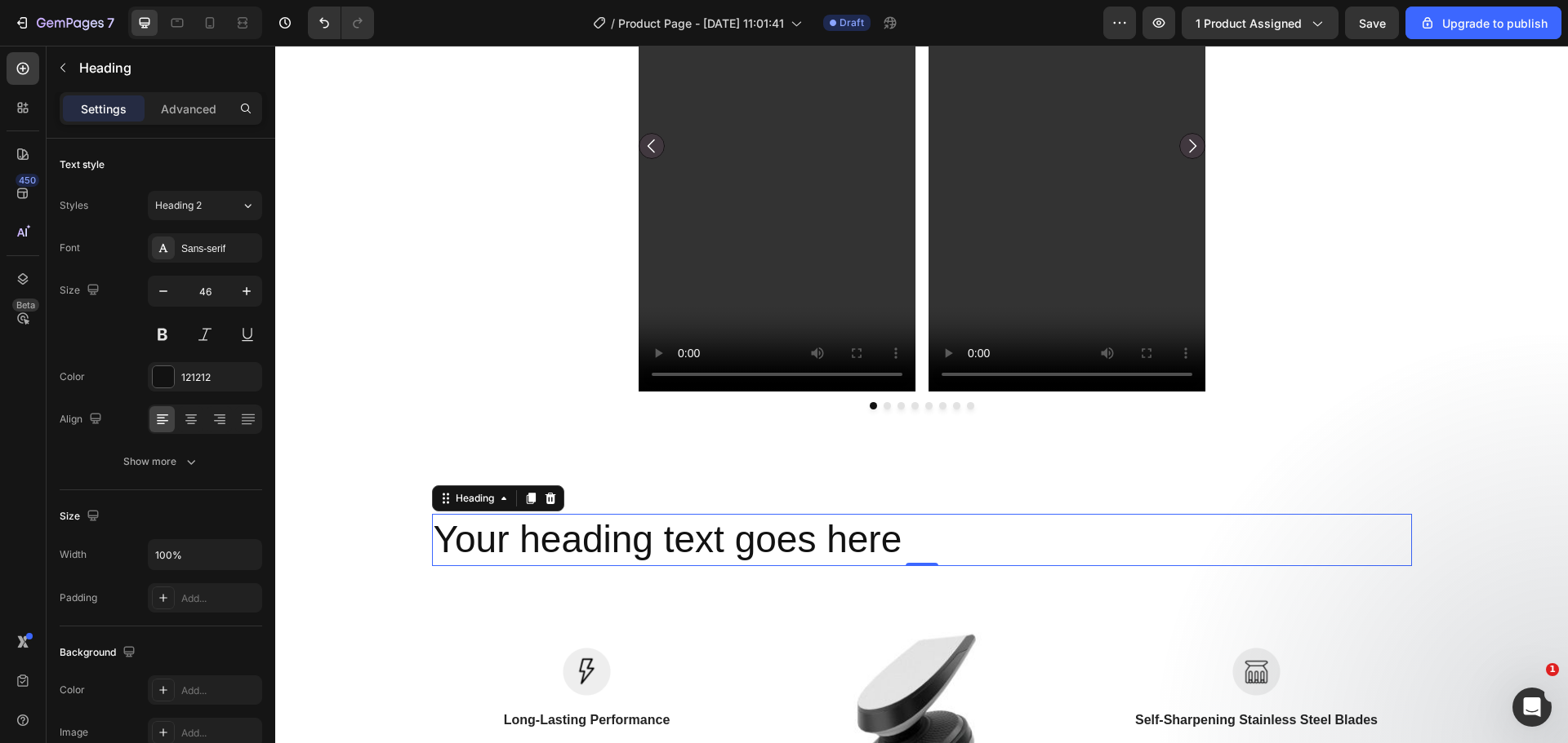
click at [531, 551] on h2 "Your heading text goes here" at bounding box center [921, 540] width 979 height 52
click at [531, 550] on p "Your heading text goes here" at bounding box center [922, 540] width 977 height 49
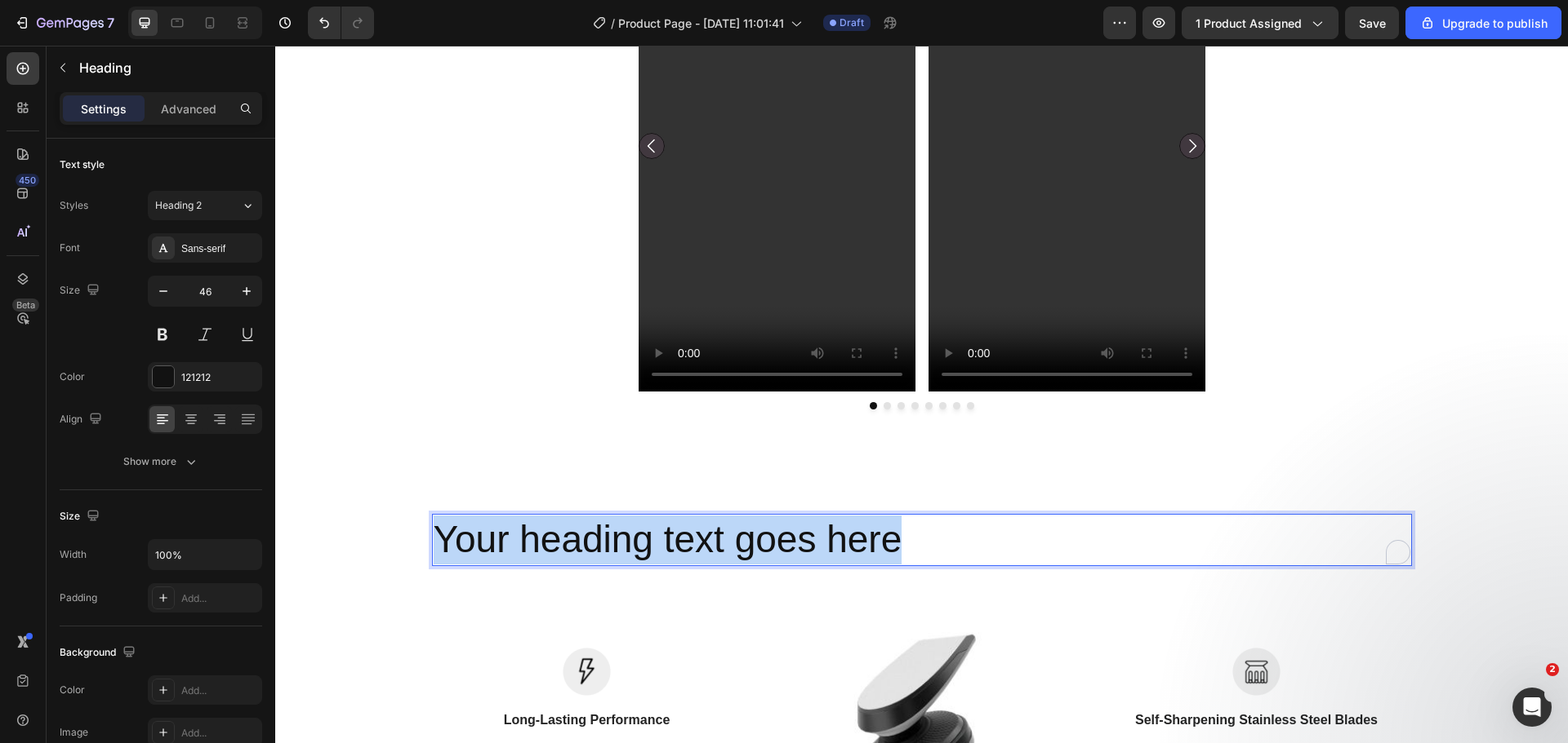
click at [531, 550] on p "Your heading text goes here" at bounding box center [922, 540] width 977 height 49
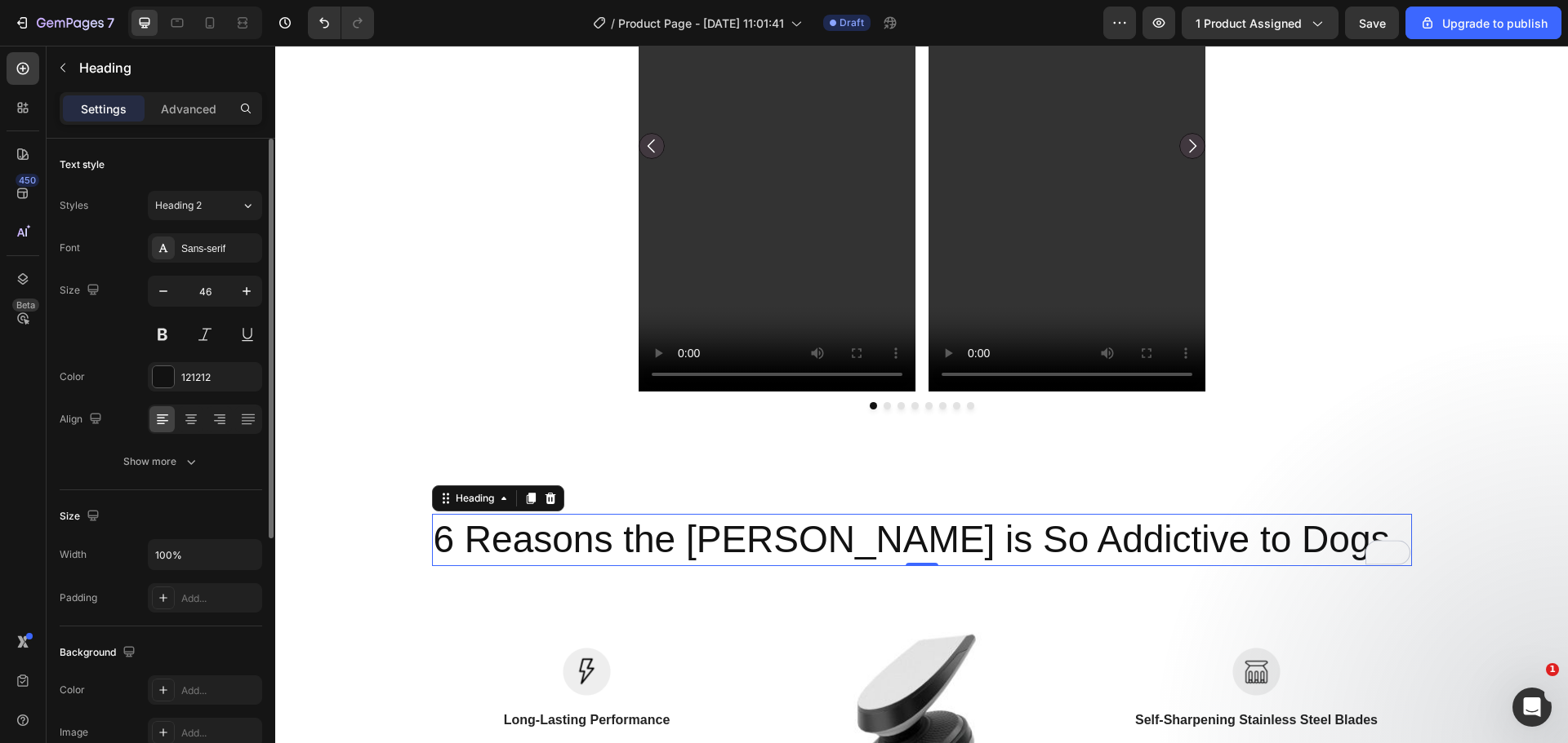
click at [177, 415] on div at bounding box center [205, 420] width 114 height 29
click at [185, 417] on icon at bounding box center [191, 419] width 16 height 16
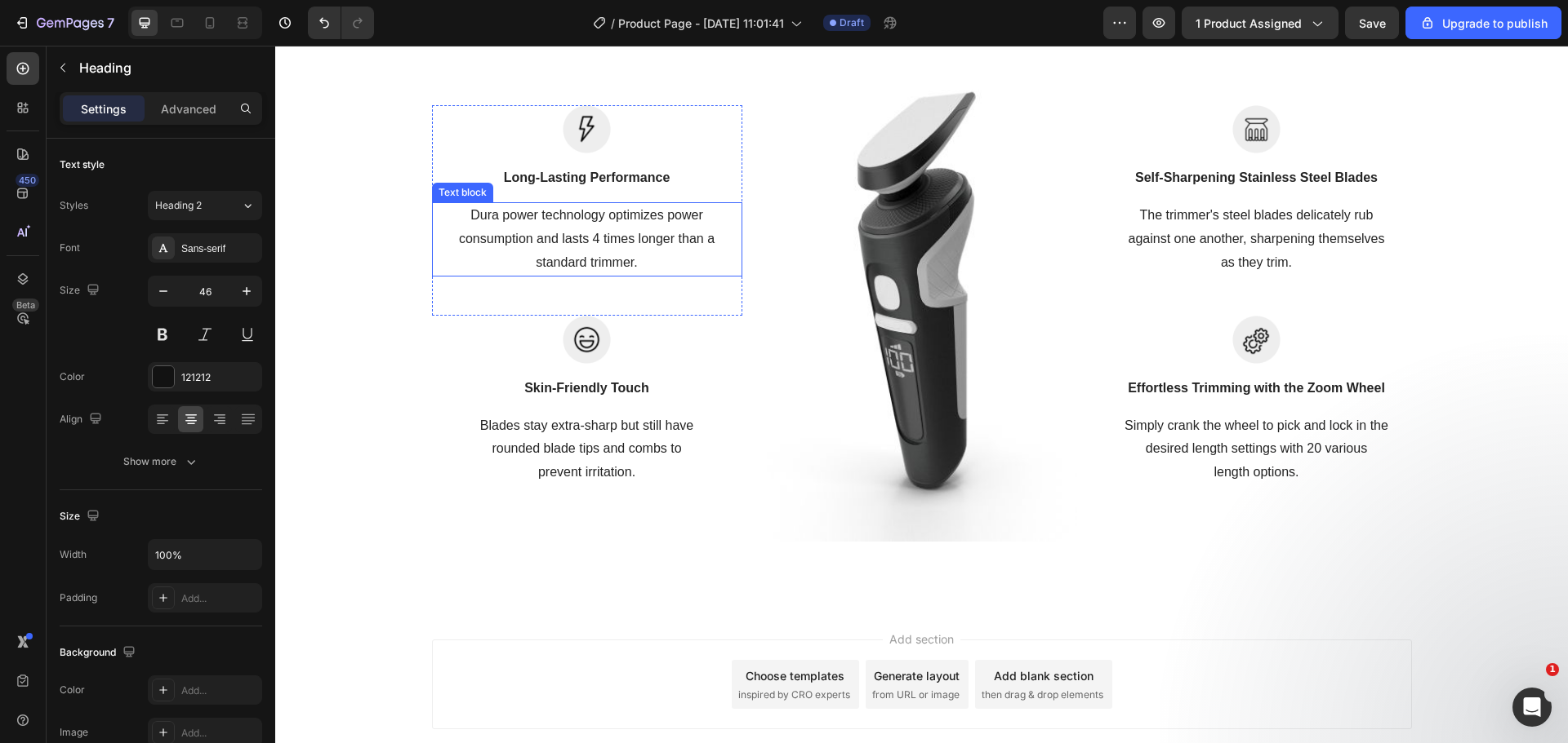
scroll to position [1808, 0]
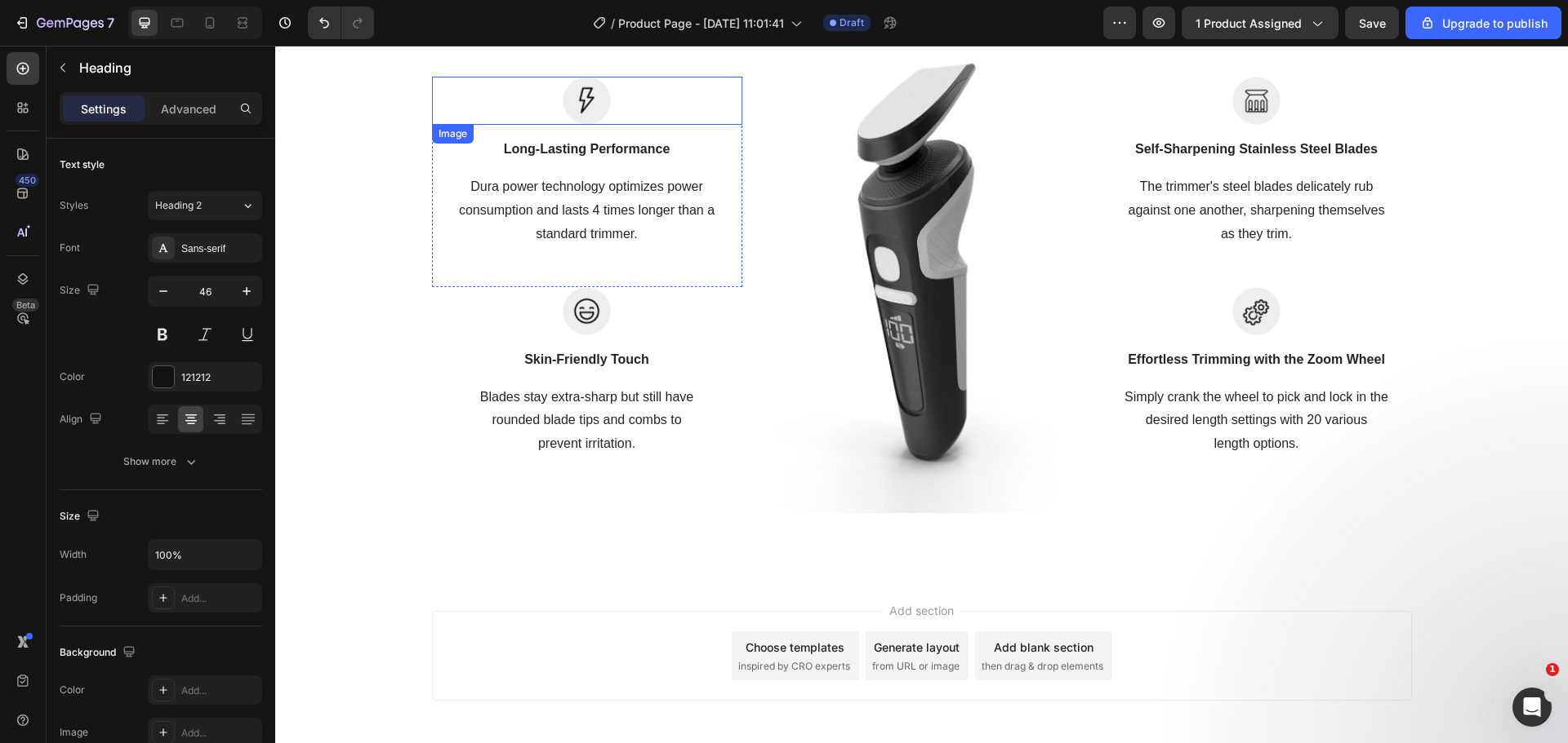
click at [569, 109] on img at bounding box center [587, 101] width 48 height 48
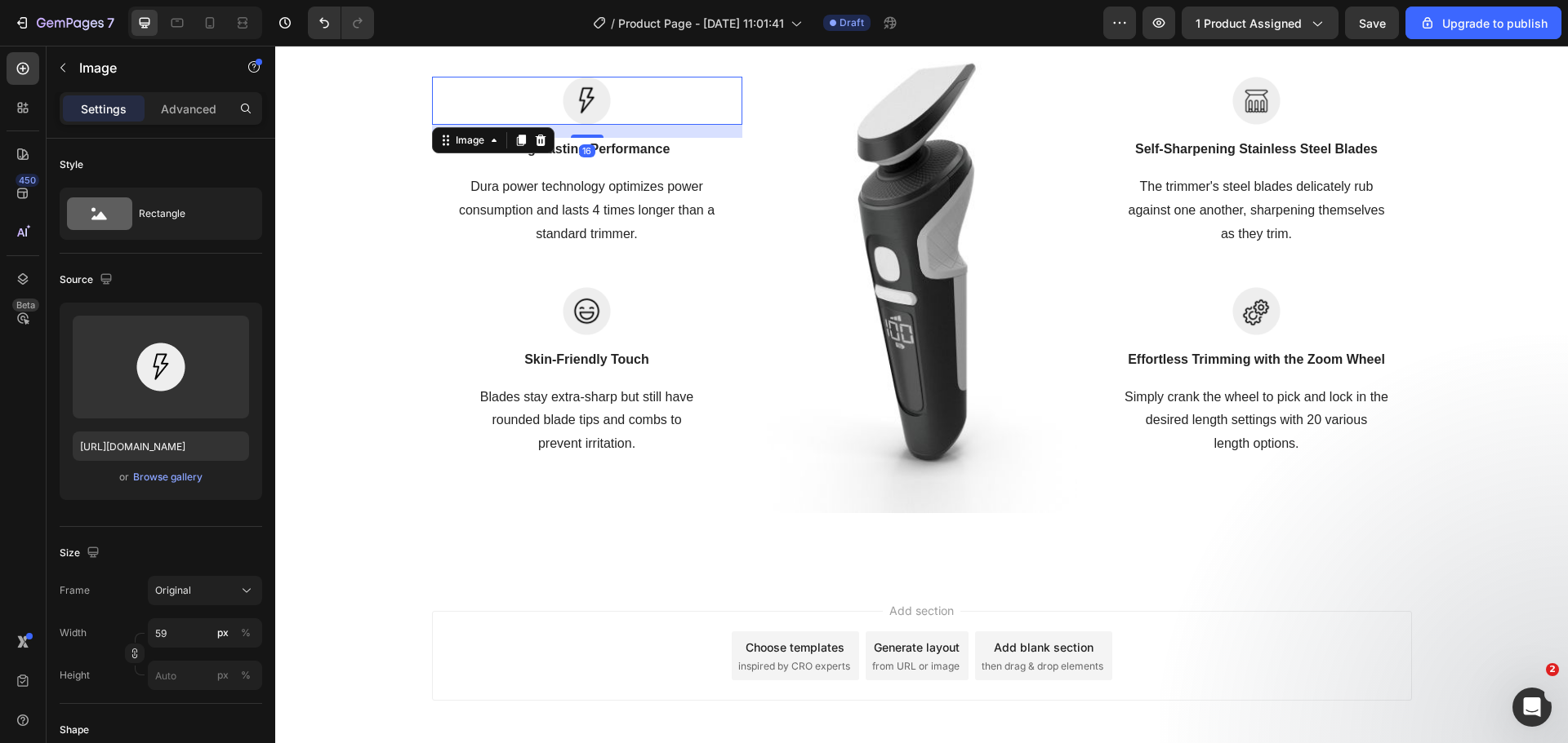
click at [535, 146] on icon at bounding box center [540, 140] width 10 height 11
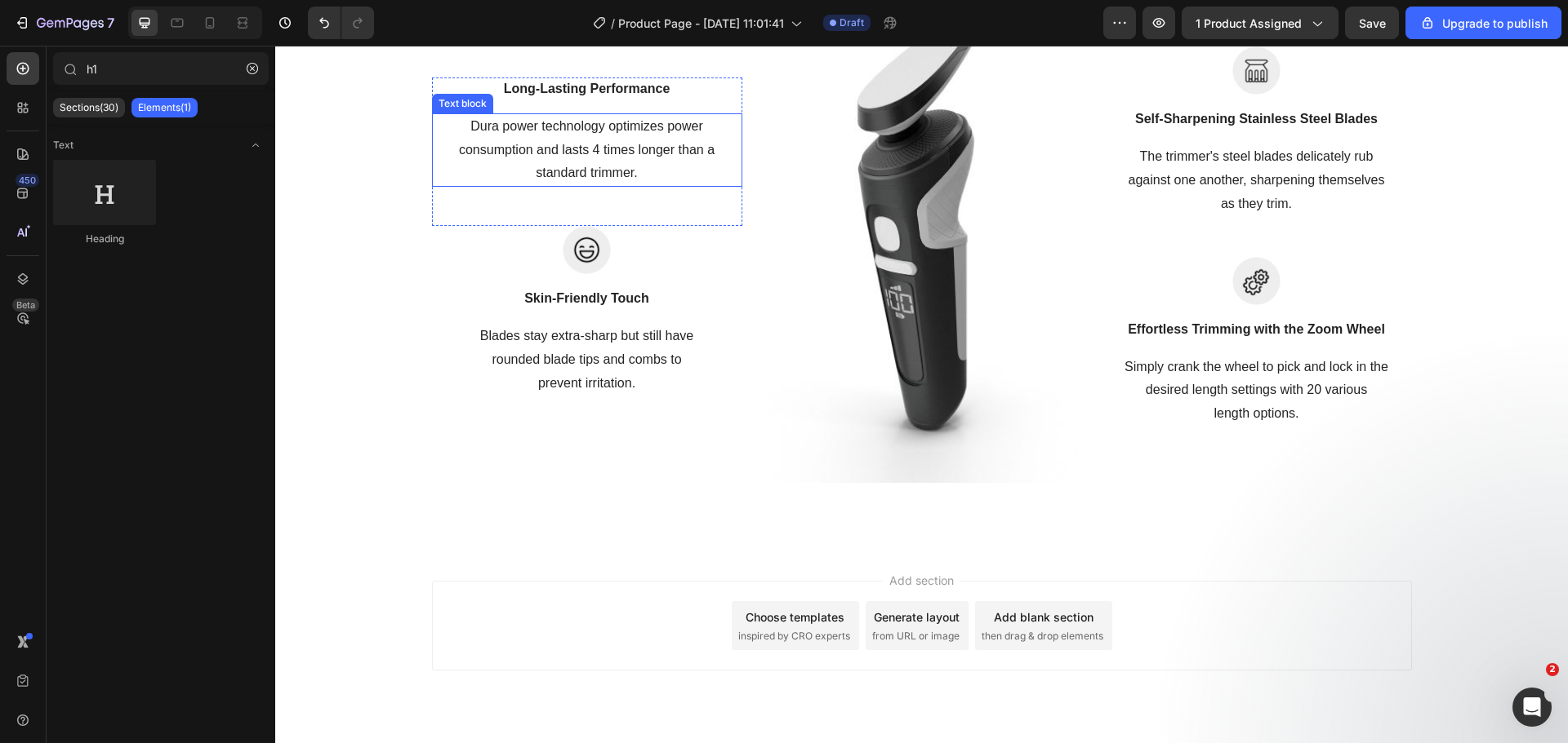
click at [521, 98] on p "Long-Lasting Performance" at bounding box center [587, 89] width 307 height 20
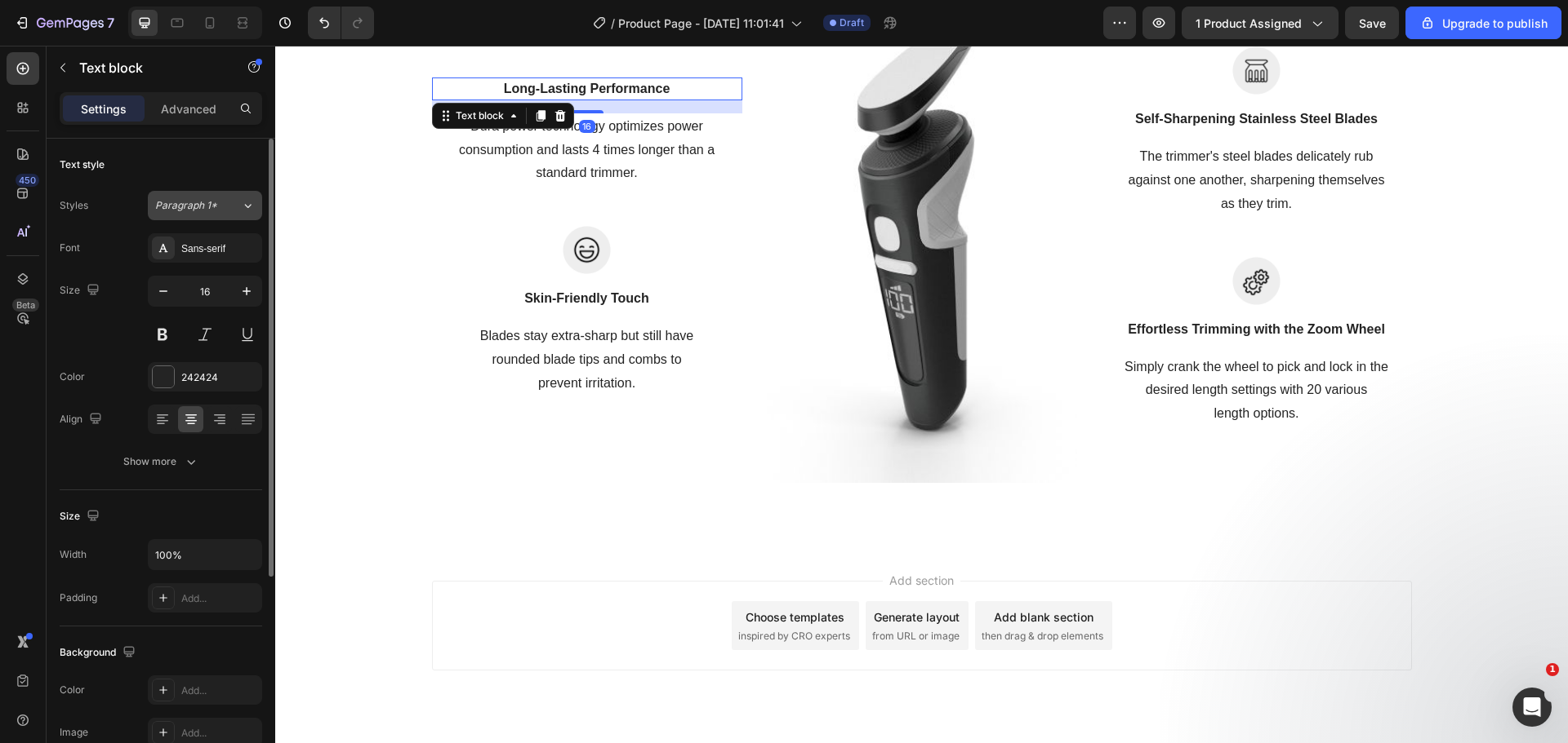
click at [215, 211] on div "Paragraph 1*" at bounding box center [188, 206] width 67 height 15
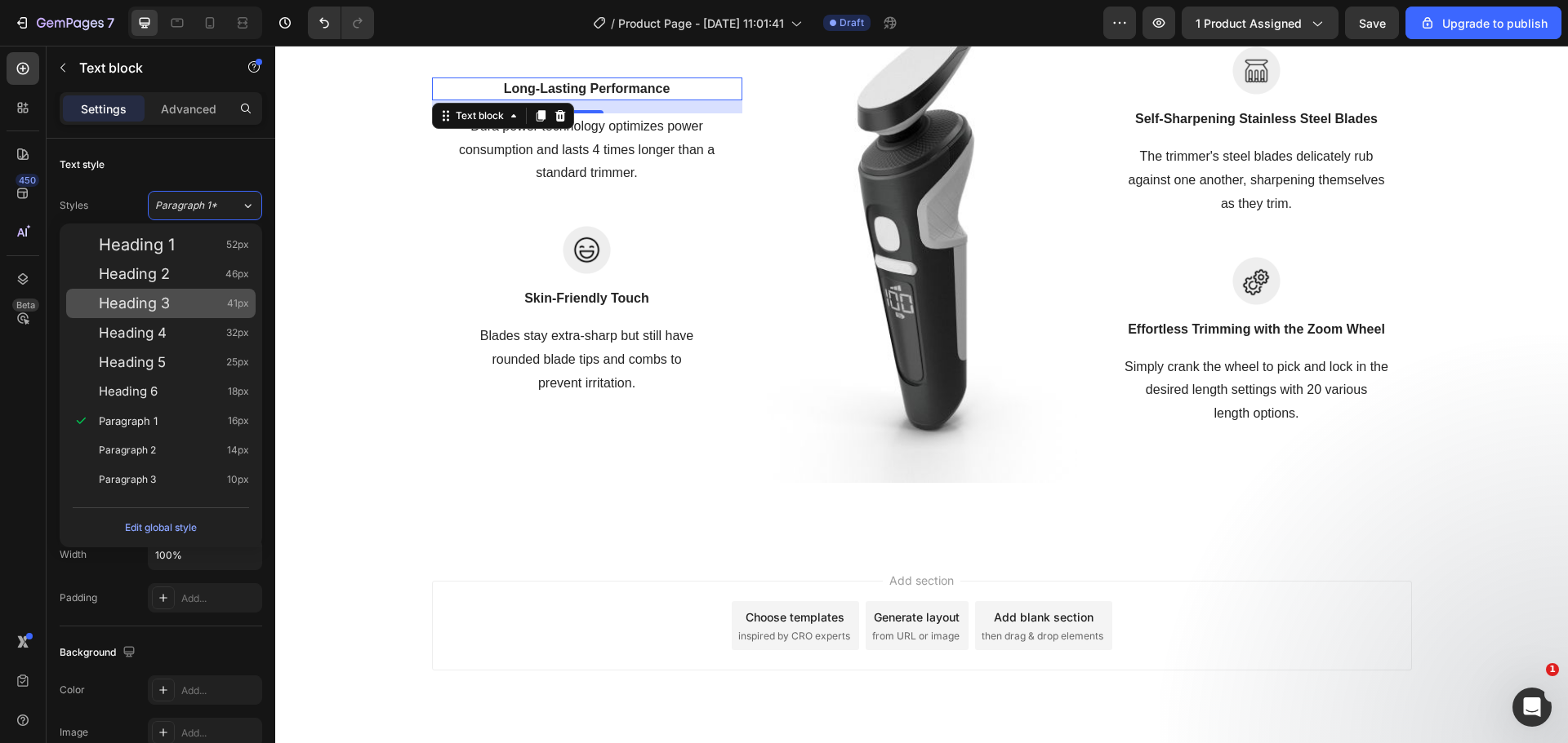
click at [209, 308] on div "Heading 3 41px" at bounding box center [174, 303] width 150 height 16
type input "41"
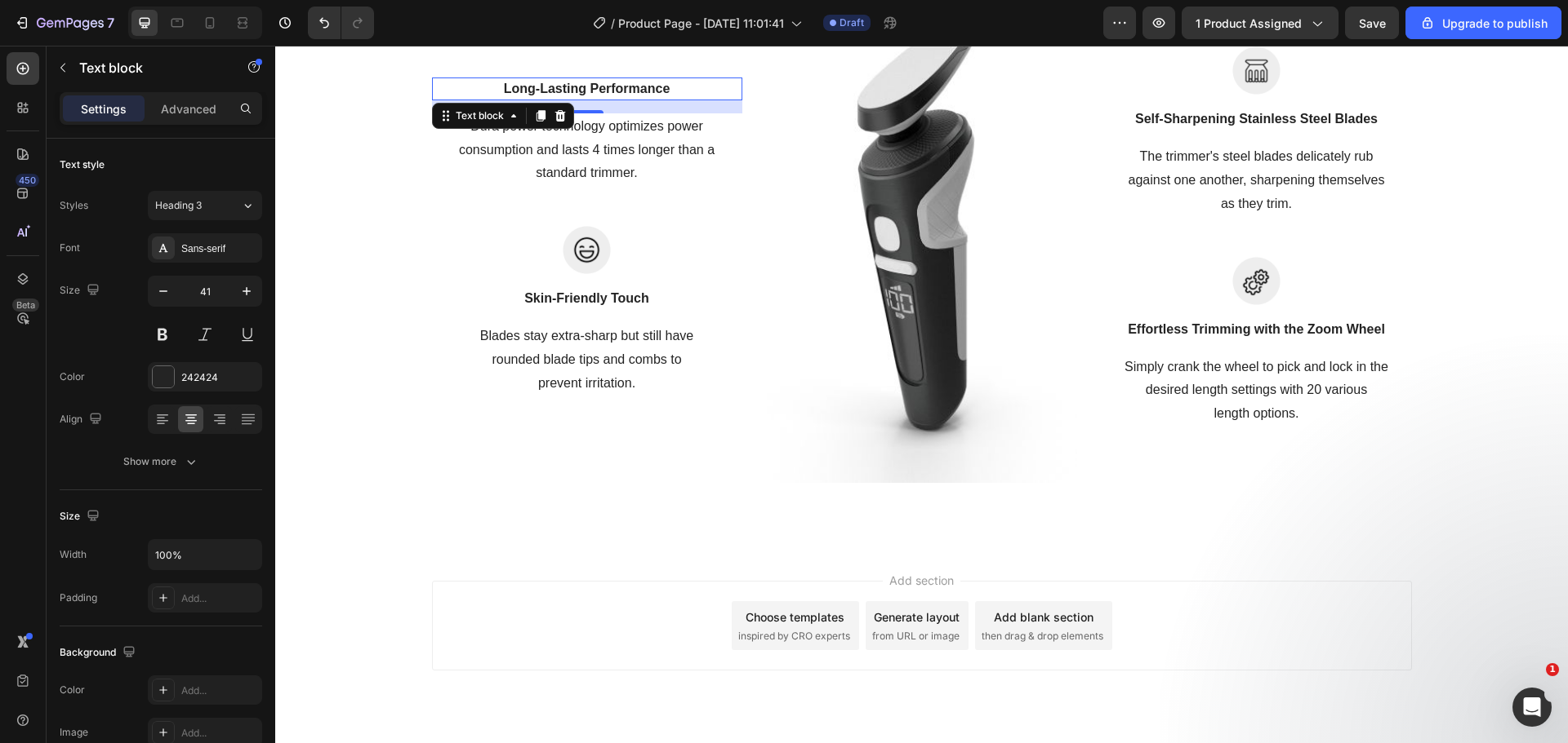
scroll to position [1805, 0]
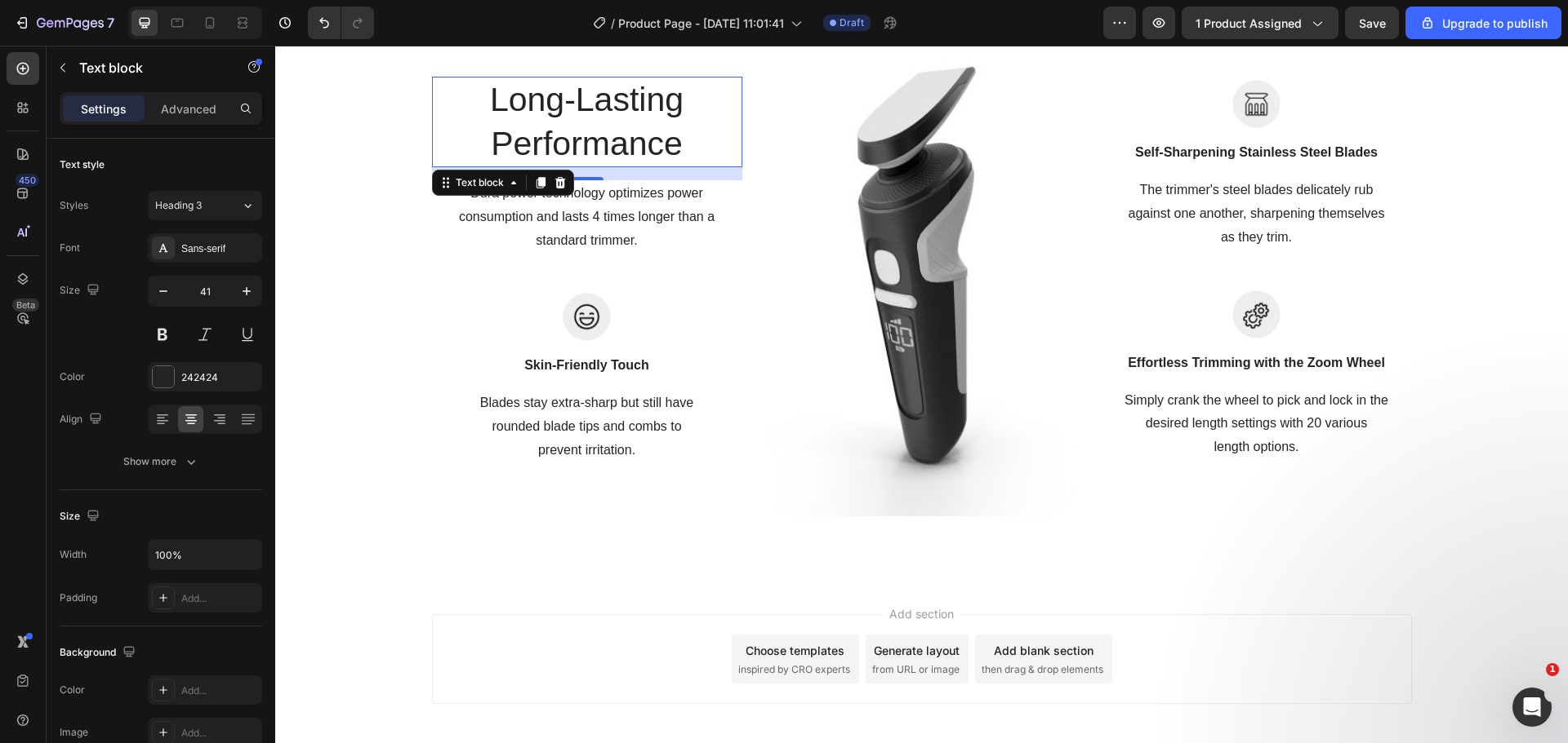
click at [646, 156] on p "Long-Lasting Performance" at bounding box center [587, 122] width 307 height 87
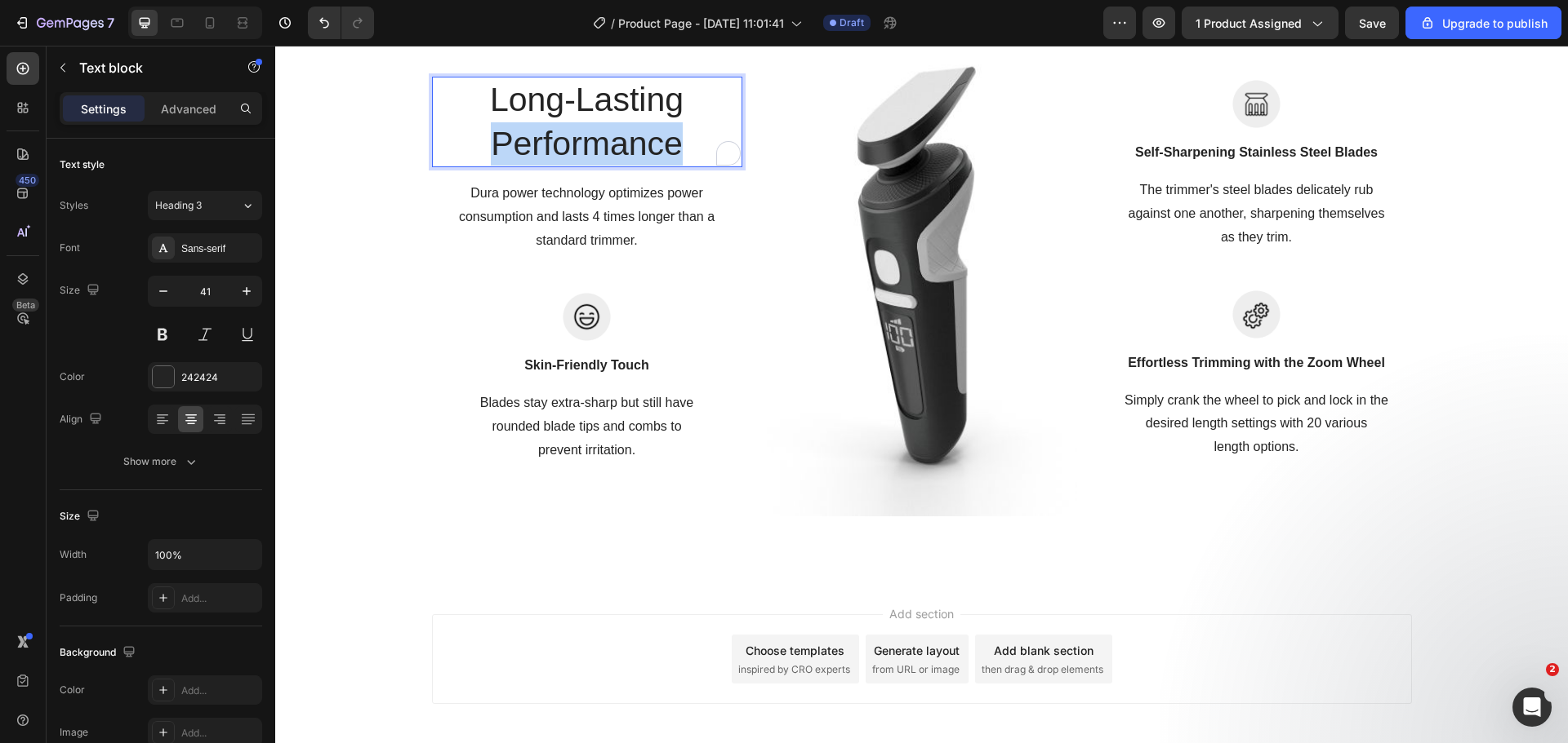
click at [646, 156] on p "Long-Lasting Performance" at bounding box center [587, 122] width 307 height 87
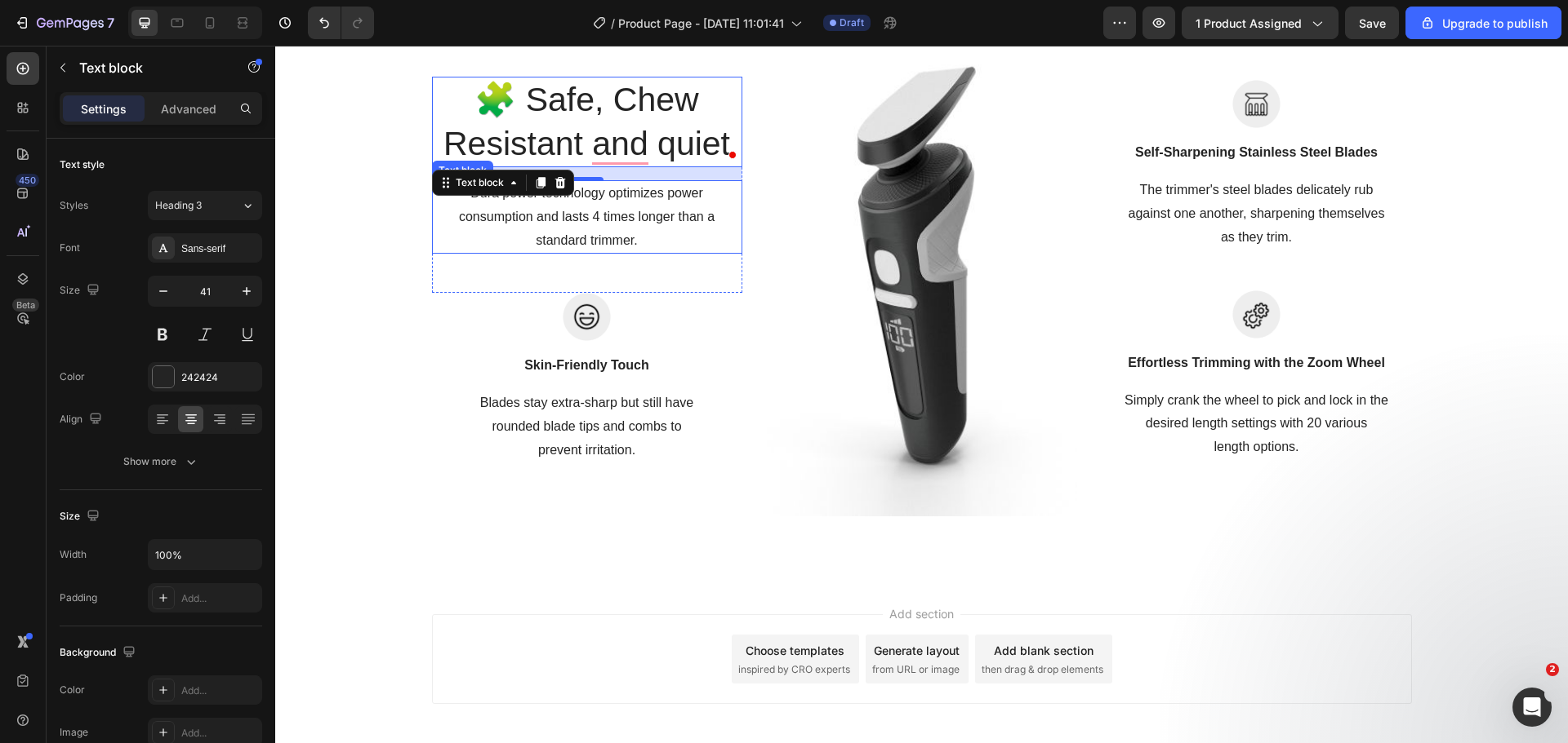
click at [680, 225] on p "Dura power technology optimizes power consumption and lasts 4 times longer than…" at bounding box center [587, 217] width 307 height 70
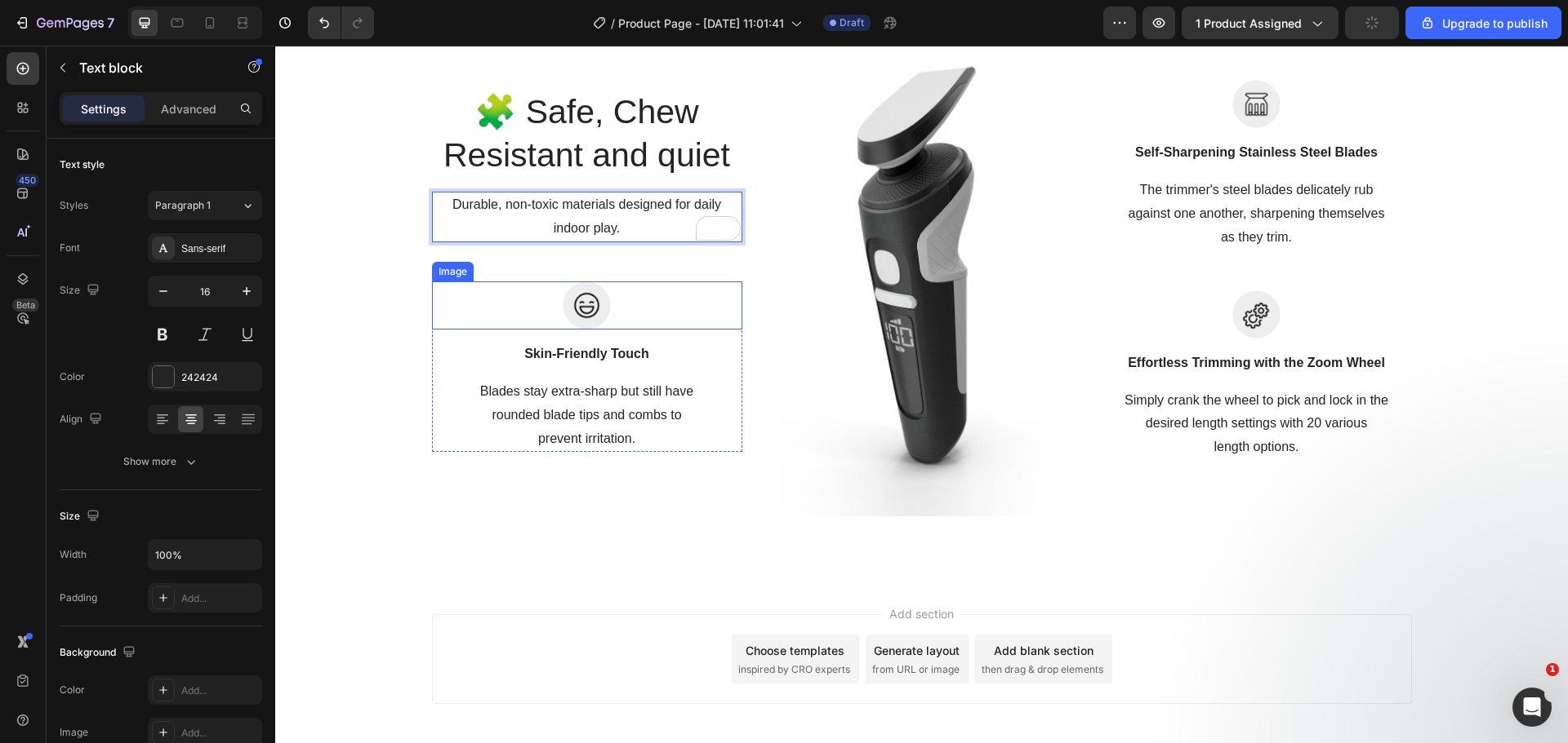
click at [602, 310] on img at bounding box center [587, 306] width 48 height 48
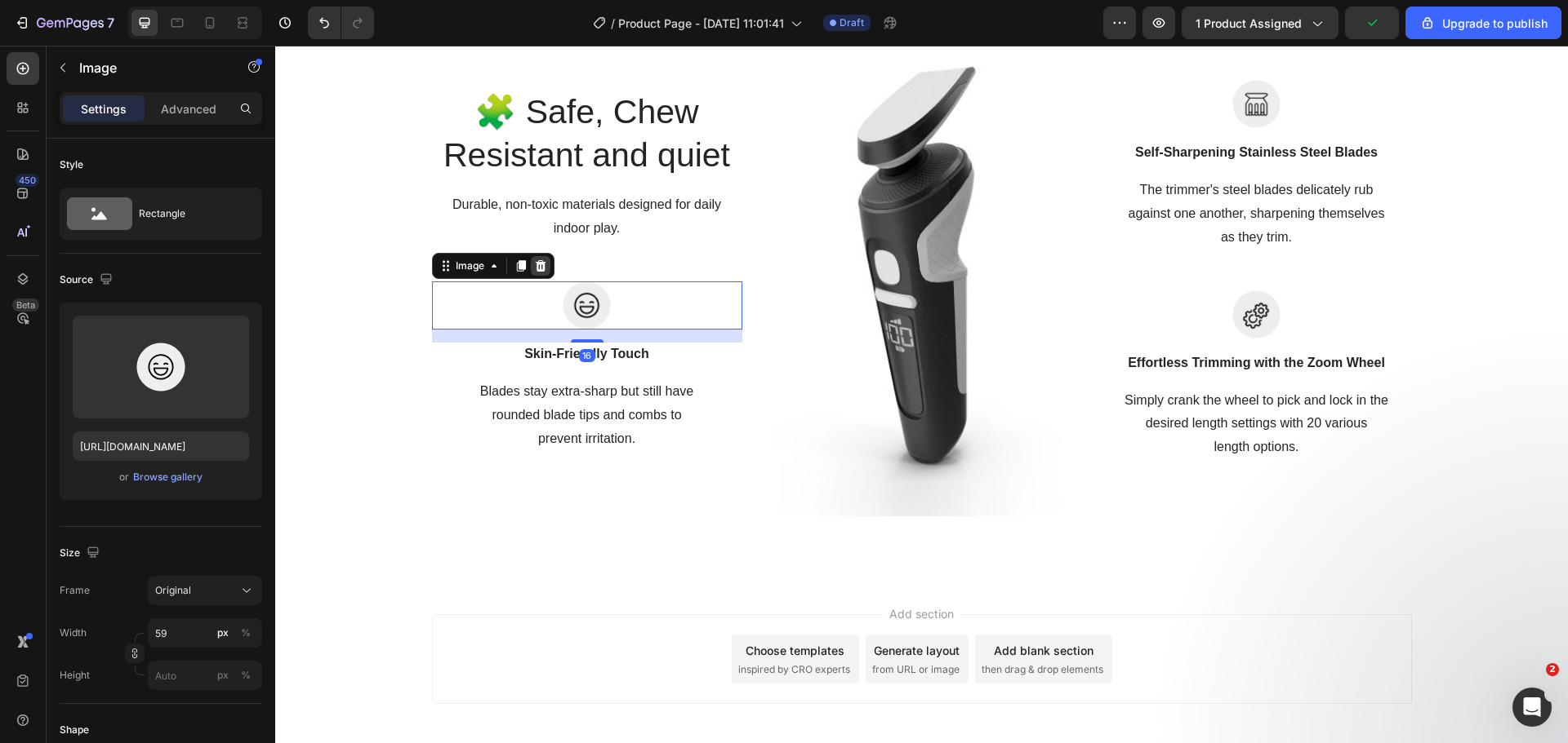
click at [535, 267] on icon at bounding box center [540, 265] width 10 height 11
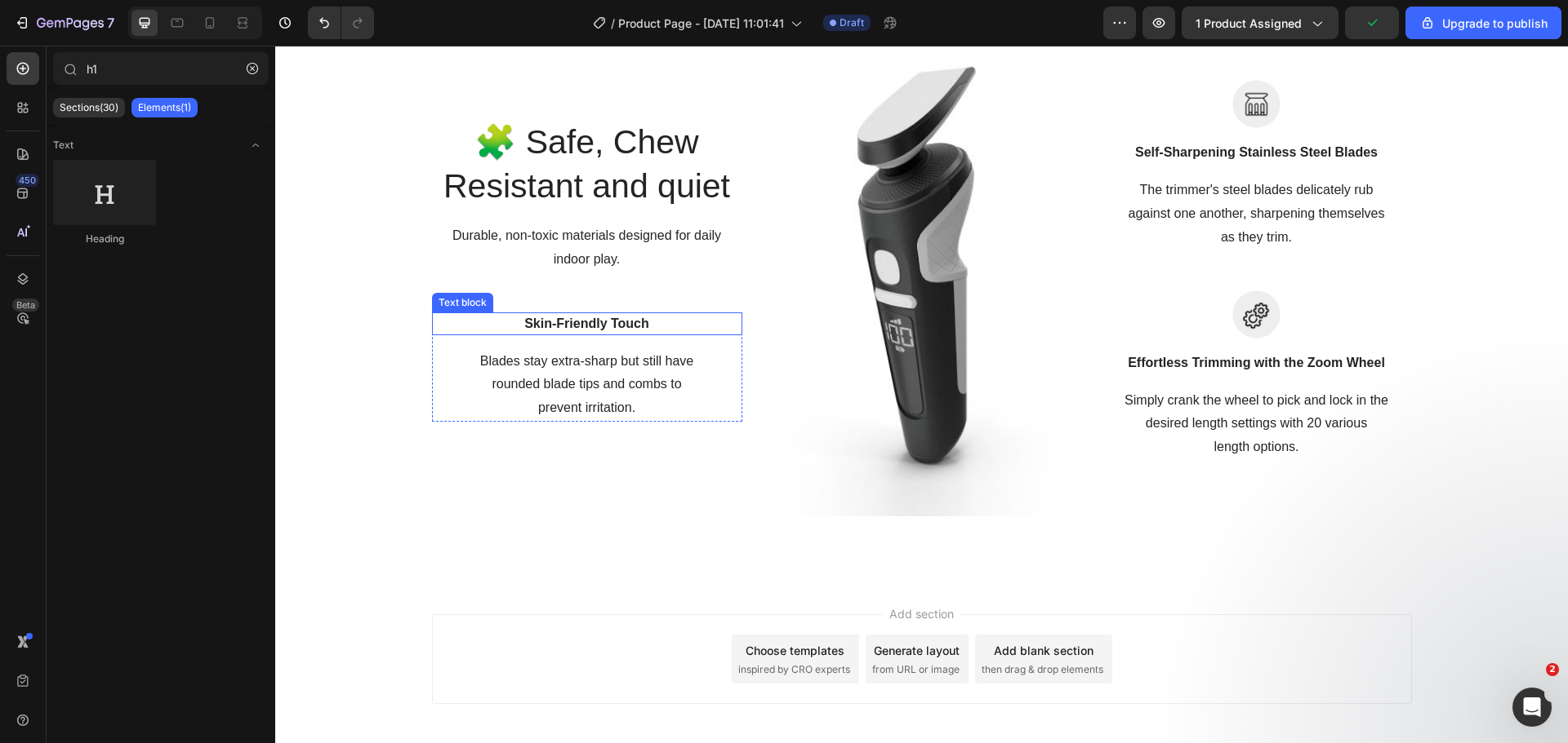
scroll to position [1835, 0]
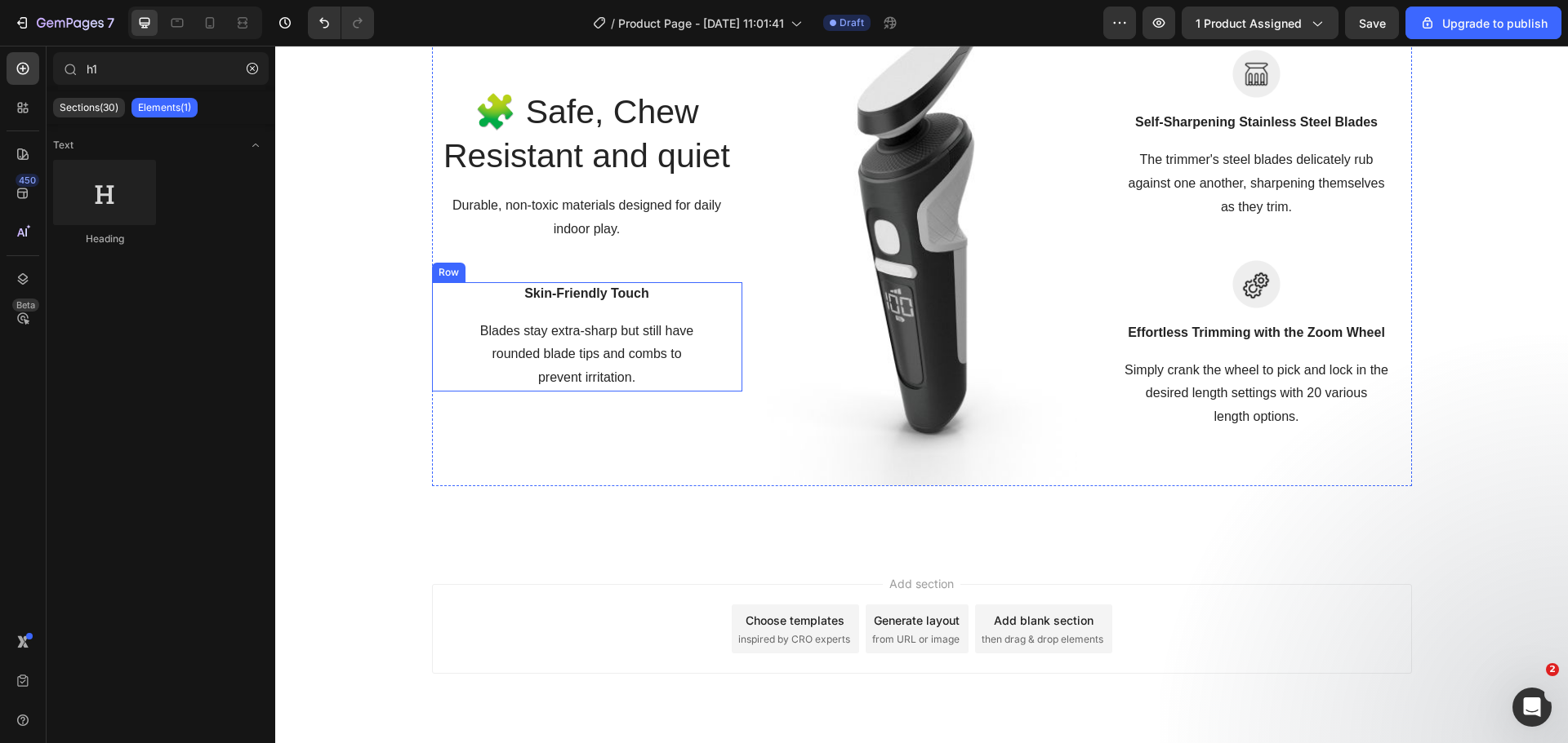
click at [576, 314] on div "Skin-Friendly Touch Text block Blades stay extra-sharp but still have rounded b…" at bounding box center [587, 337] width 310 height 110
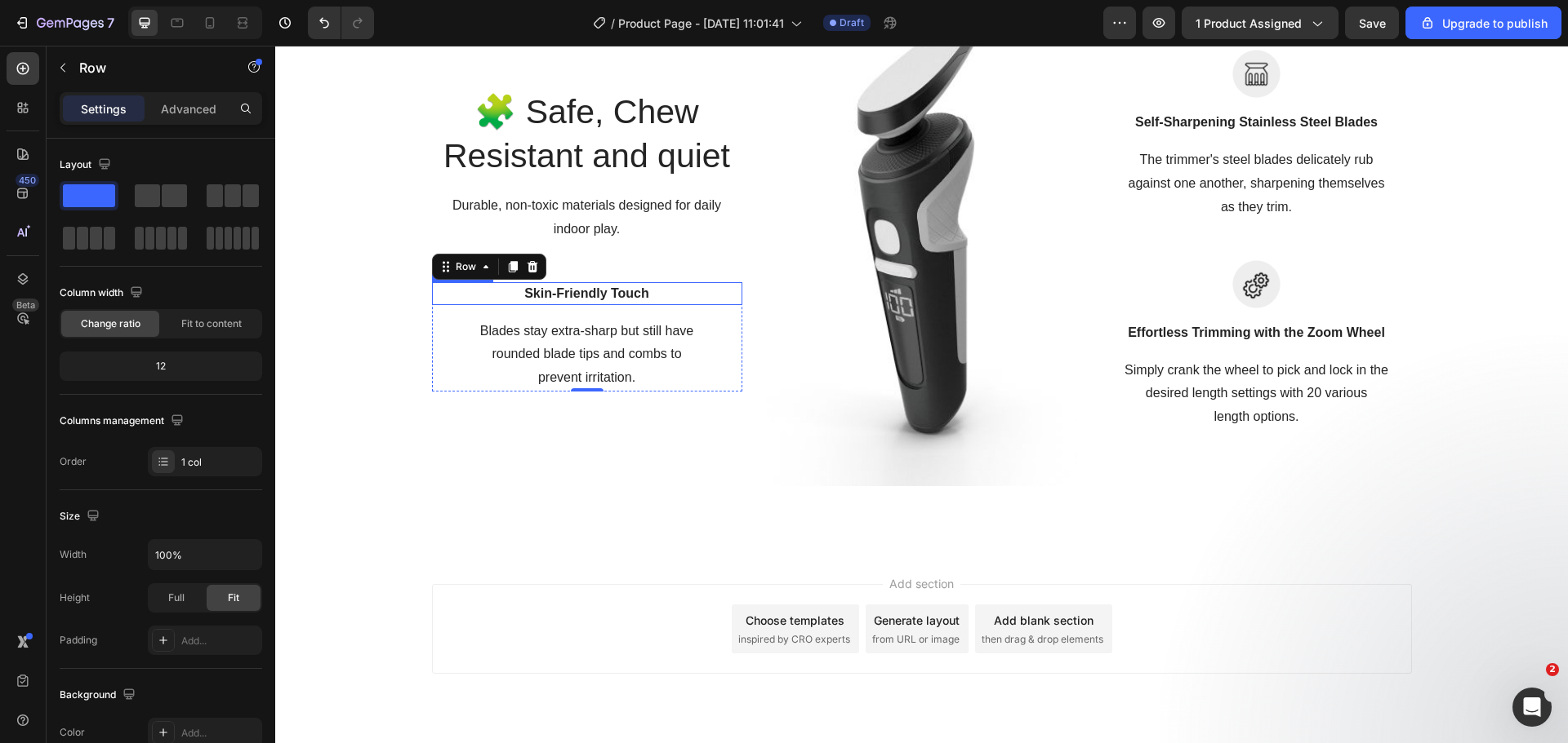
click at [573, 302] on p "Skin-Friendly Touch" at bounding box center [587, 294] width 307 height 20
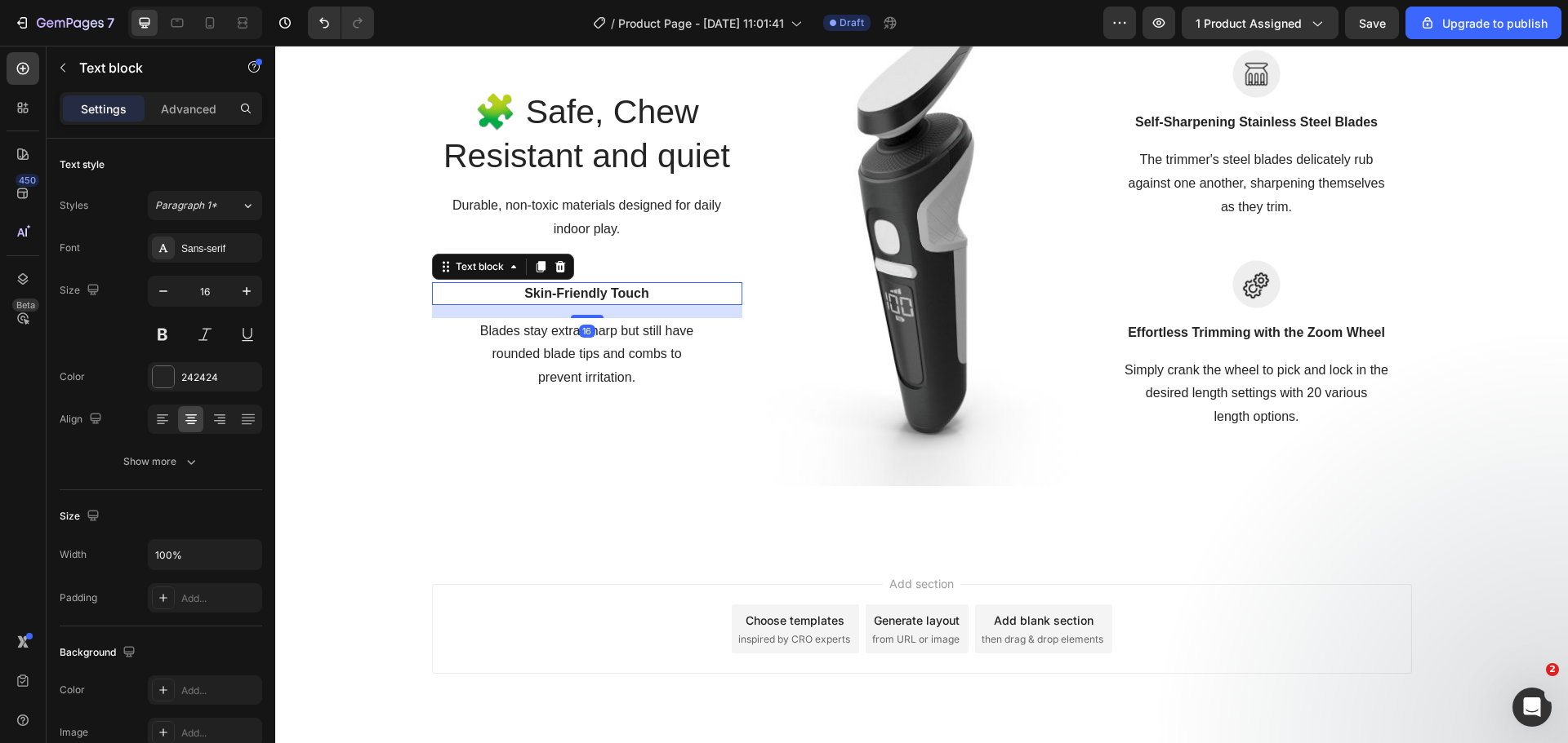
click at [605, 283] on div "Skin-Friendly Touch" at bounding box center [587, 294] width 310 height 22
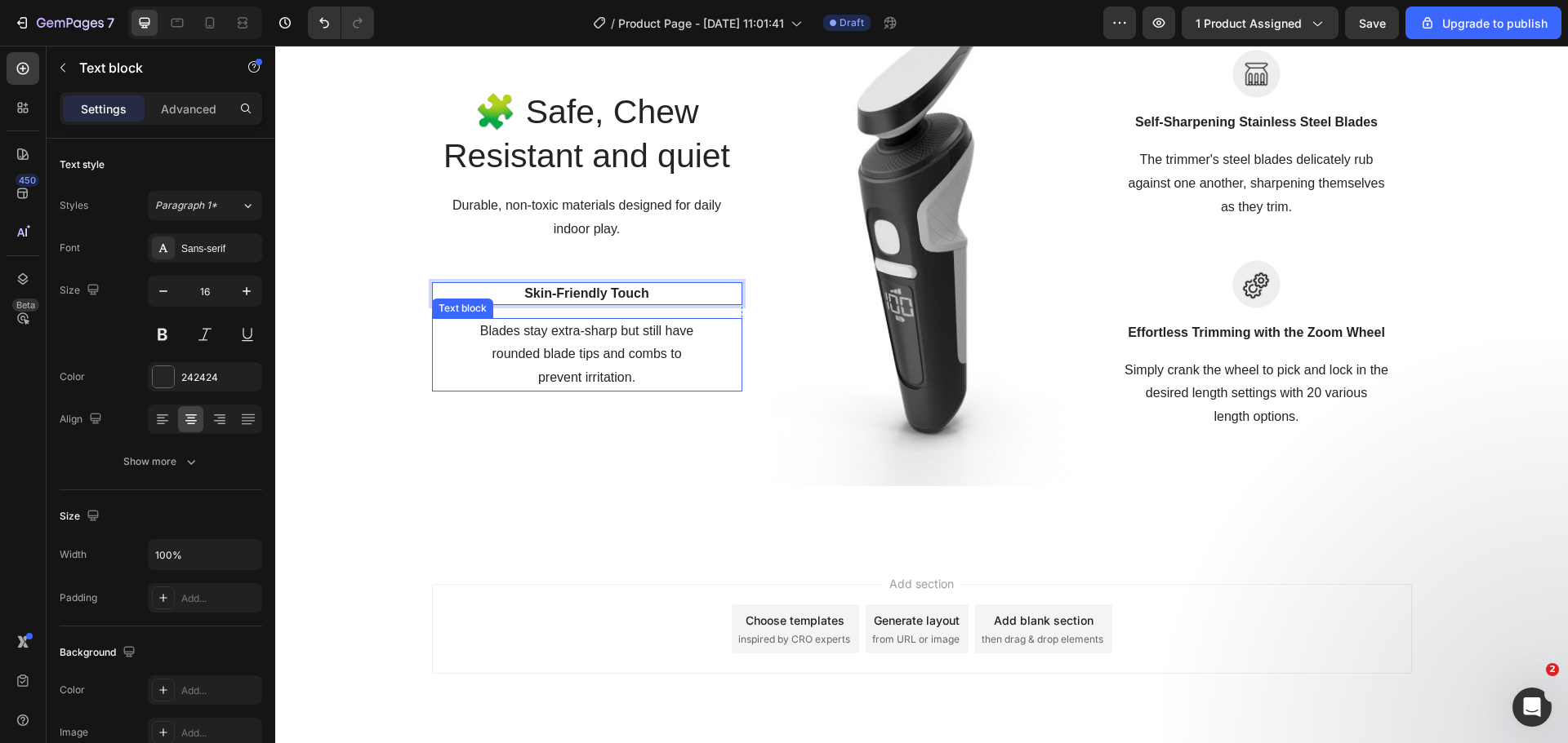
click at [641, 357] on p "Blades stay extra-sharp but still have rounded blade tips and combs to prevent …" at bounding box center [587, 354] width 307 height 70
click at [559, 295] on div at bounding box center [560, 302] width 20 height 20
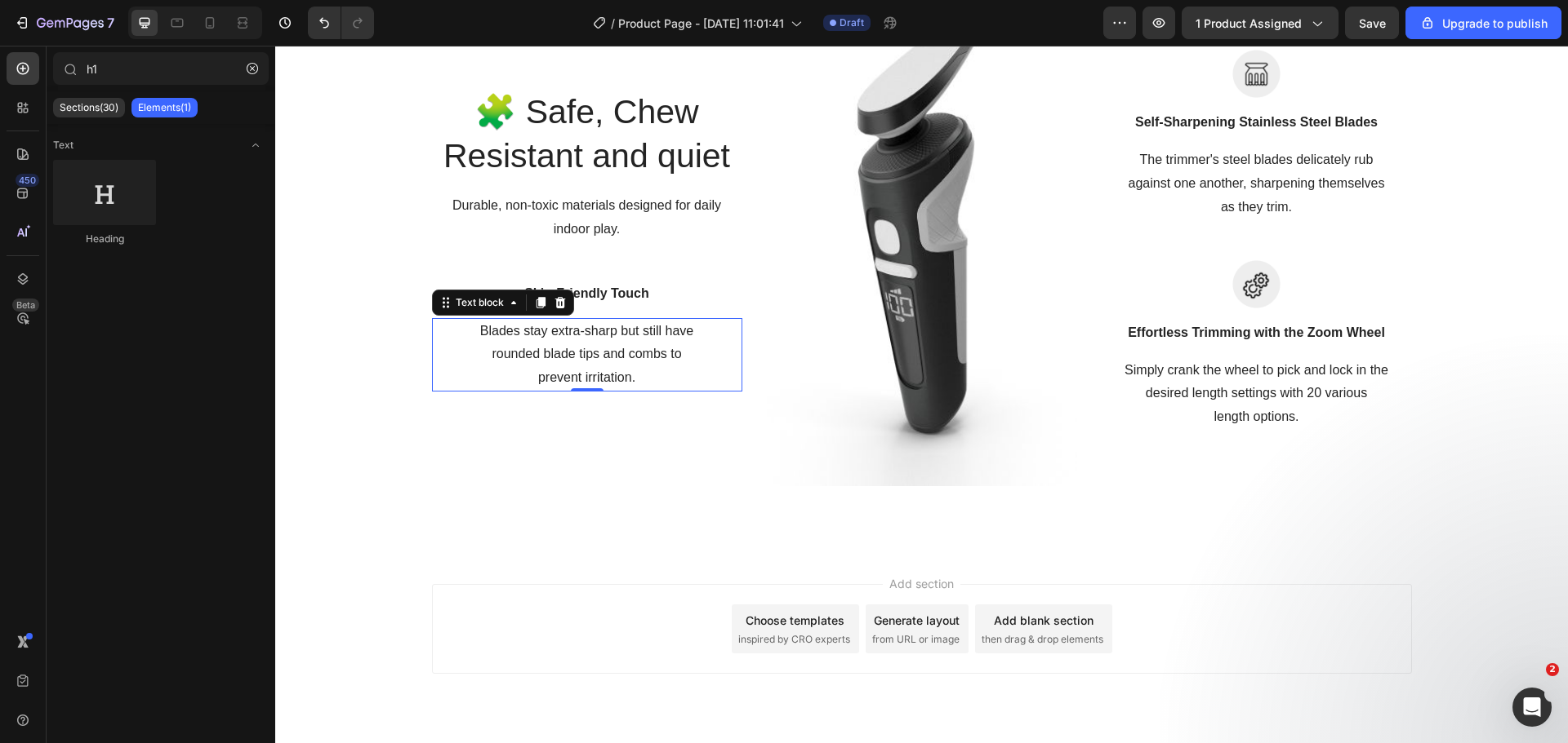
scroll to position [1878, 0]
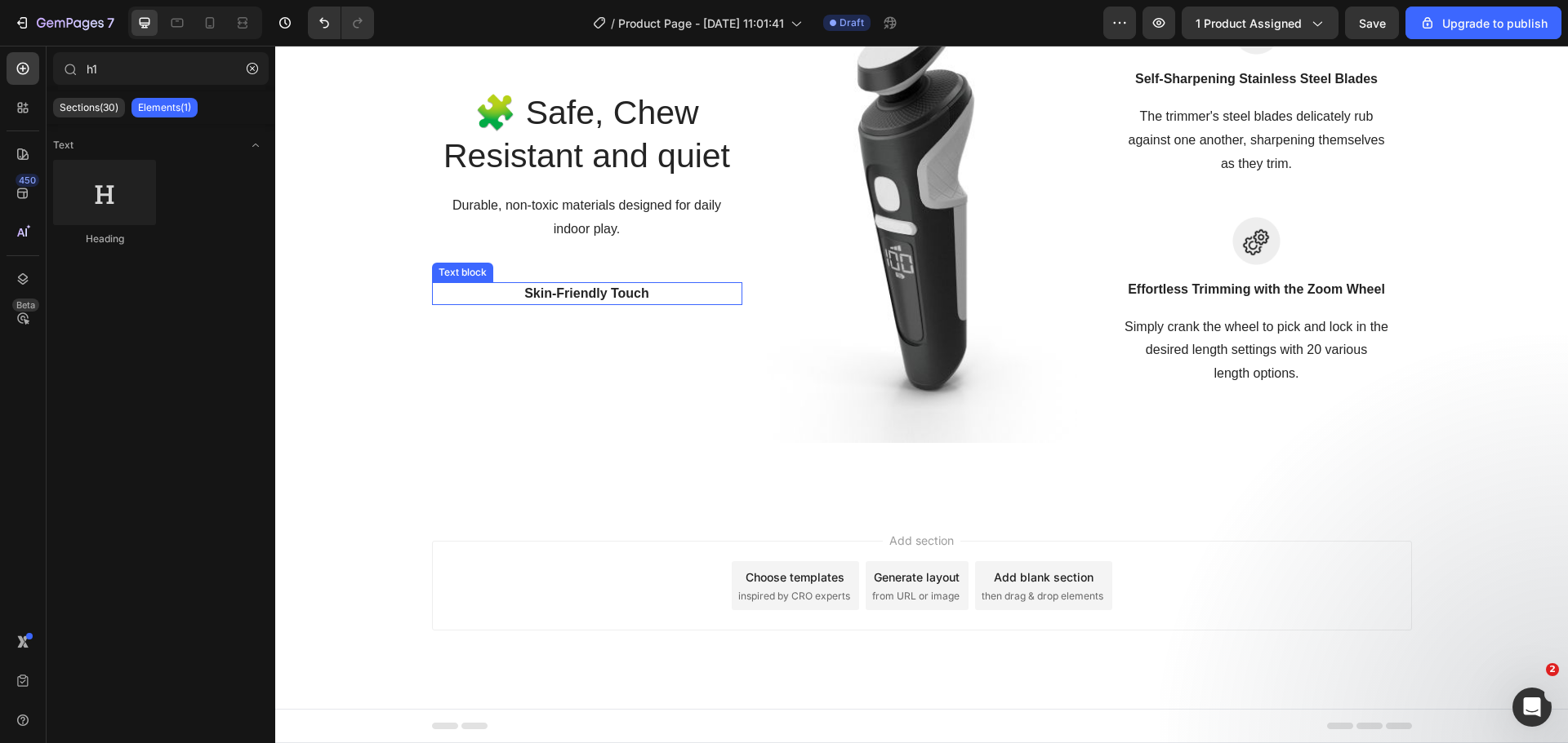
click at [595, 302] on p "Skin-Friendly Touch" at bounding box center [587, 294] width 307 height 20
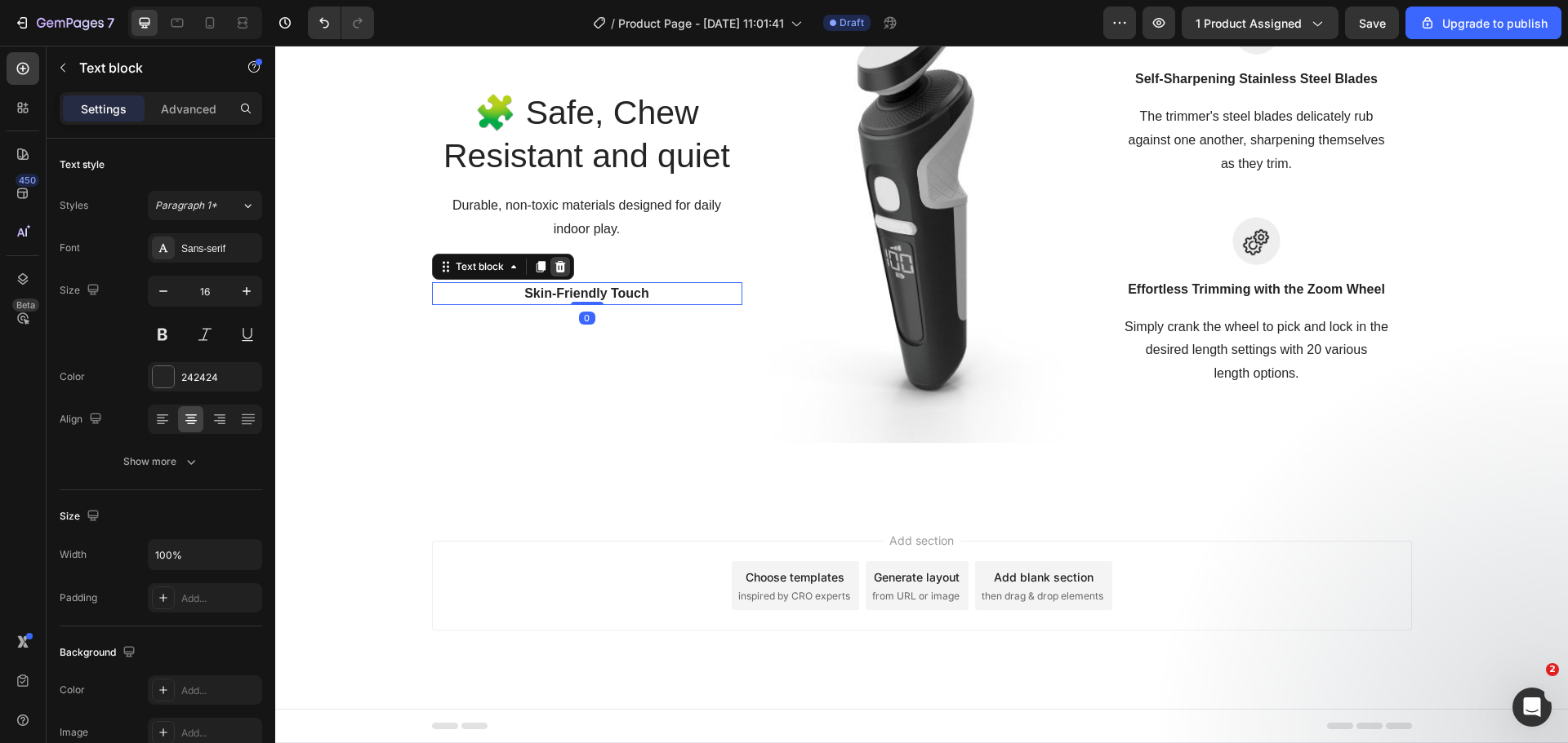
click at [556, 272] on icon at bounding box center [559, 266] width 13 height 13
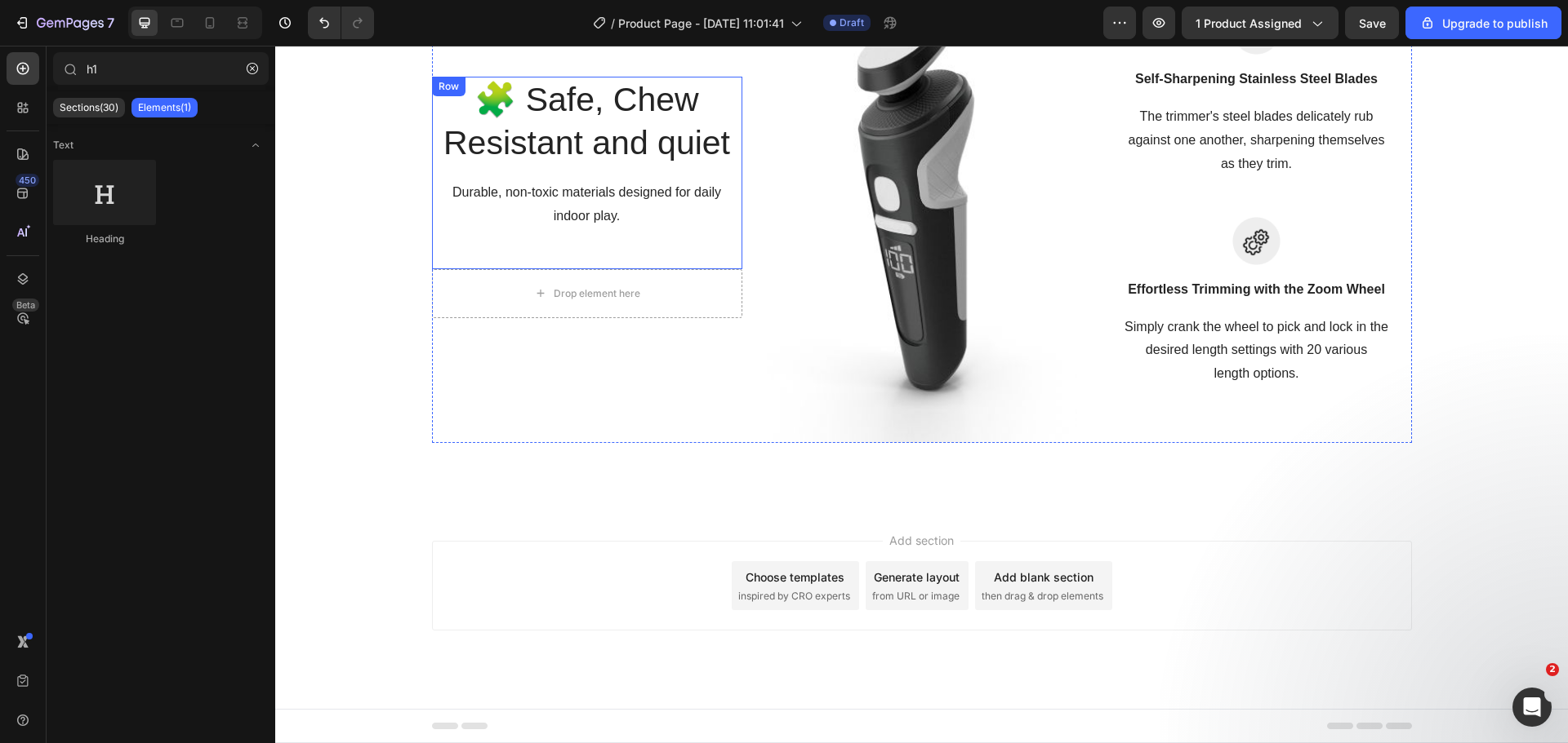
scroll to position [1866, 0]
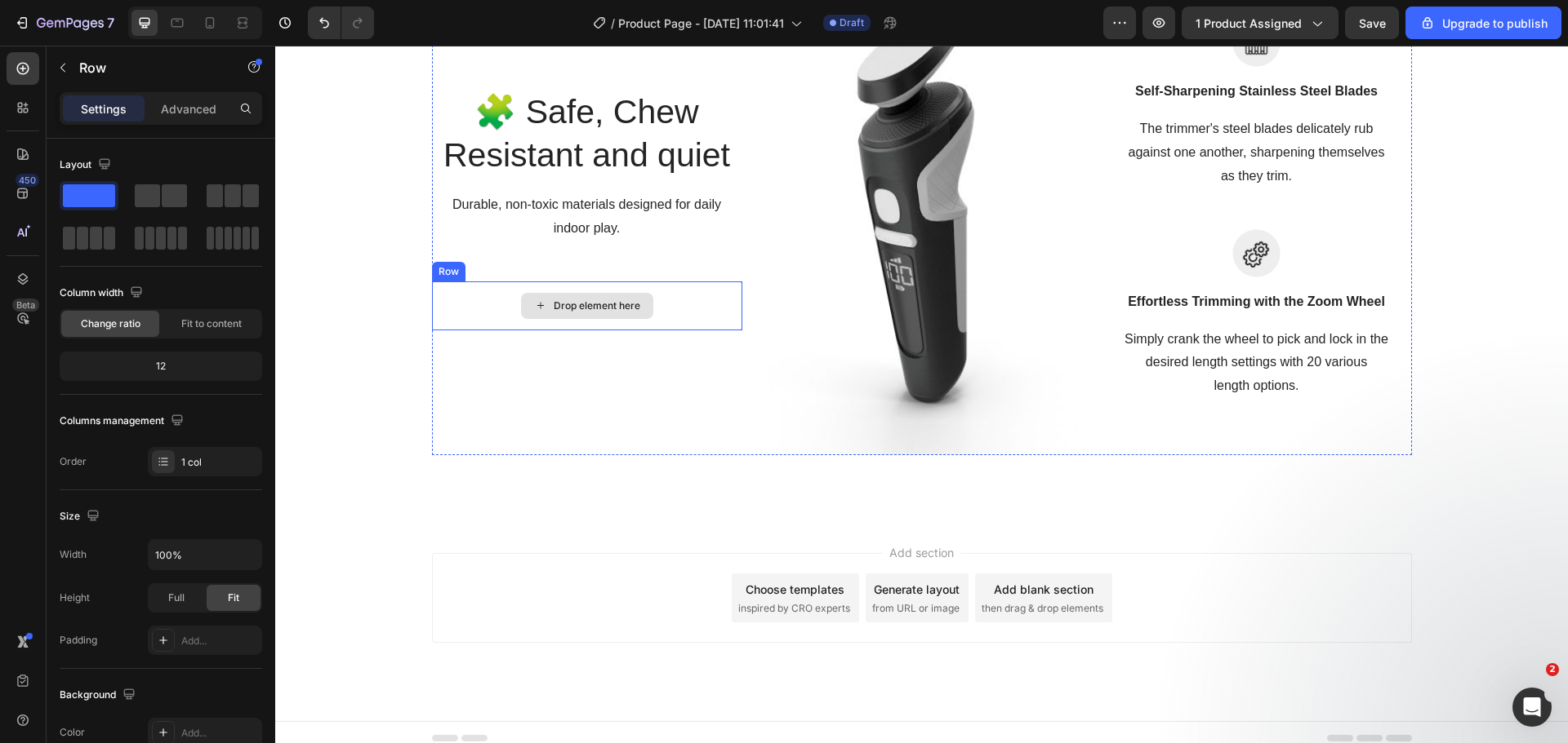
click at [520, 288] on div "Drop element here" at bounding box center [587, 306] width 310 height 49
click at [526, 269] on icon at bounding box center [532, 265] width 13 height 13
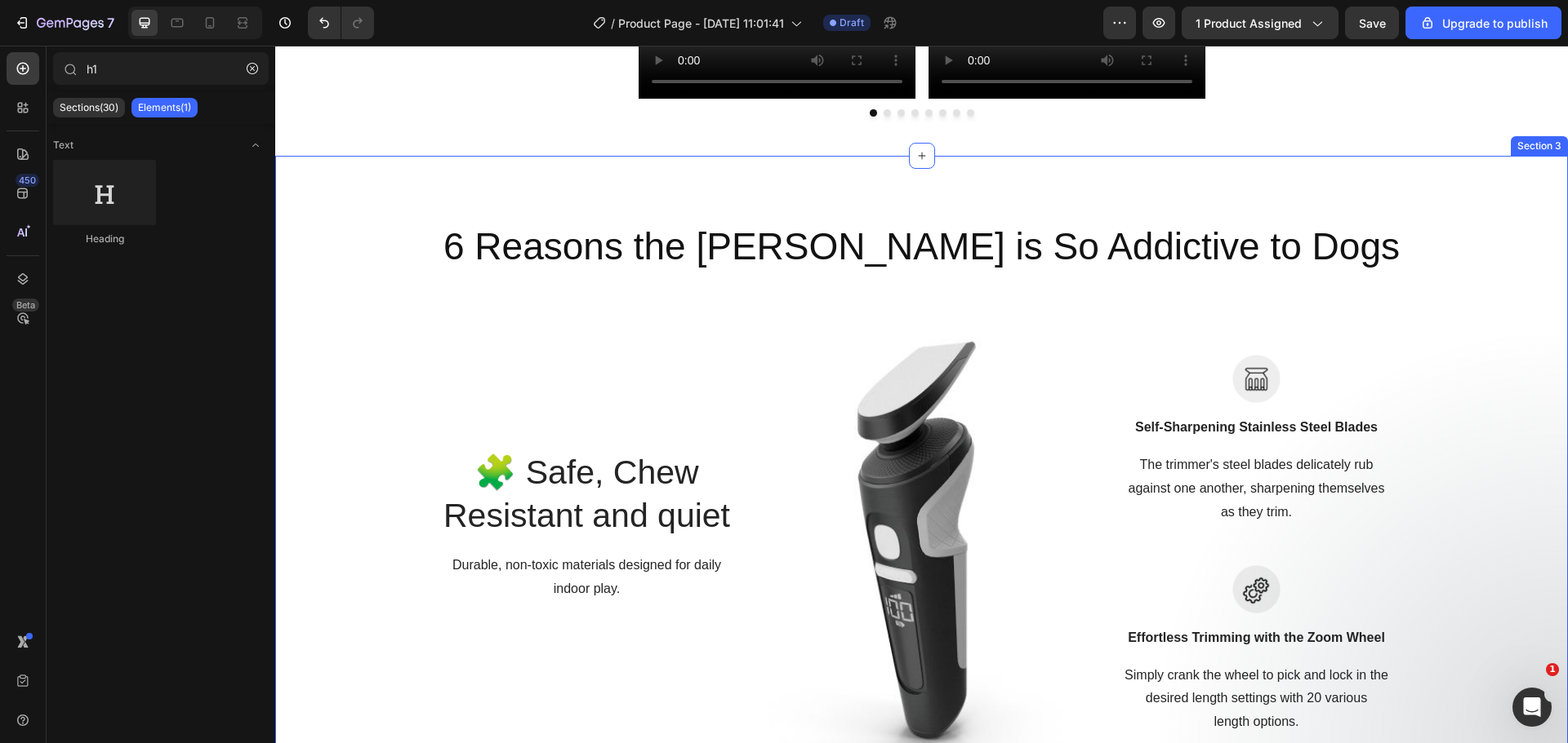
scroll to position [1498, 0]
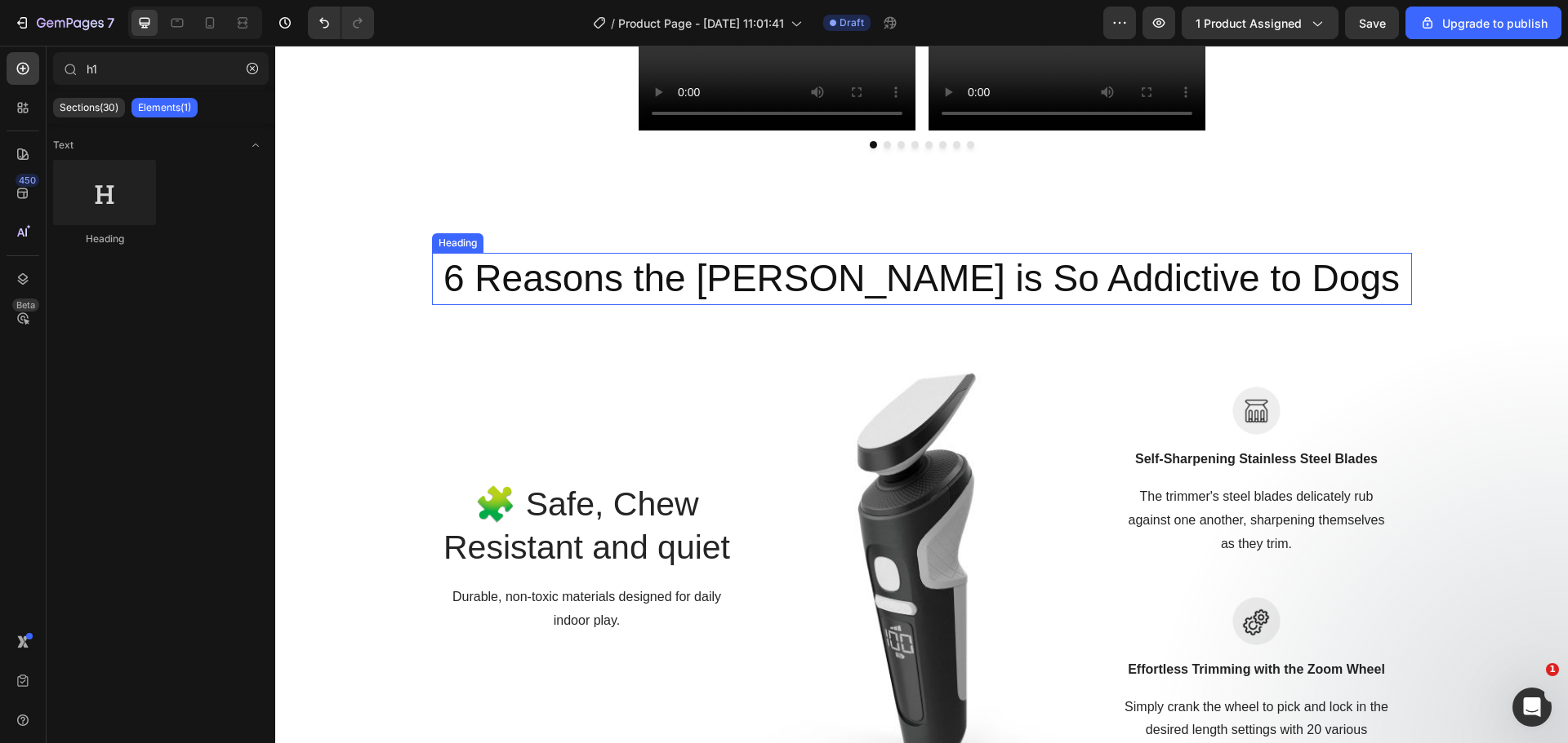
click at [762, 287] on p "6 Reasons the [PERSON_NAME] is So Addictive to Dogs" at bounding box center [922, 279] width 977 height 49
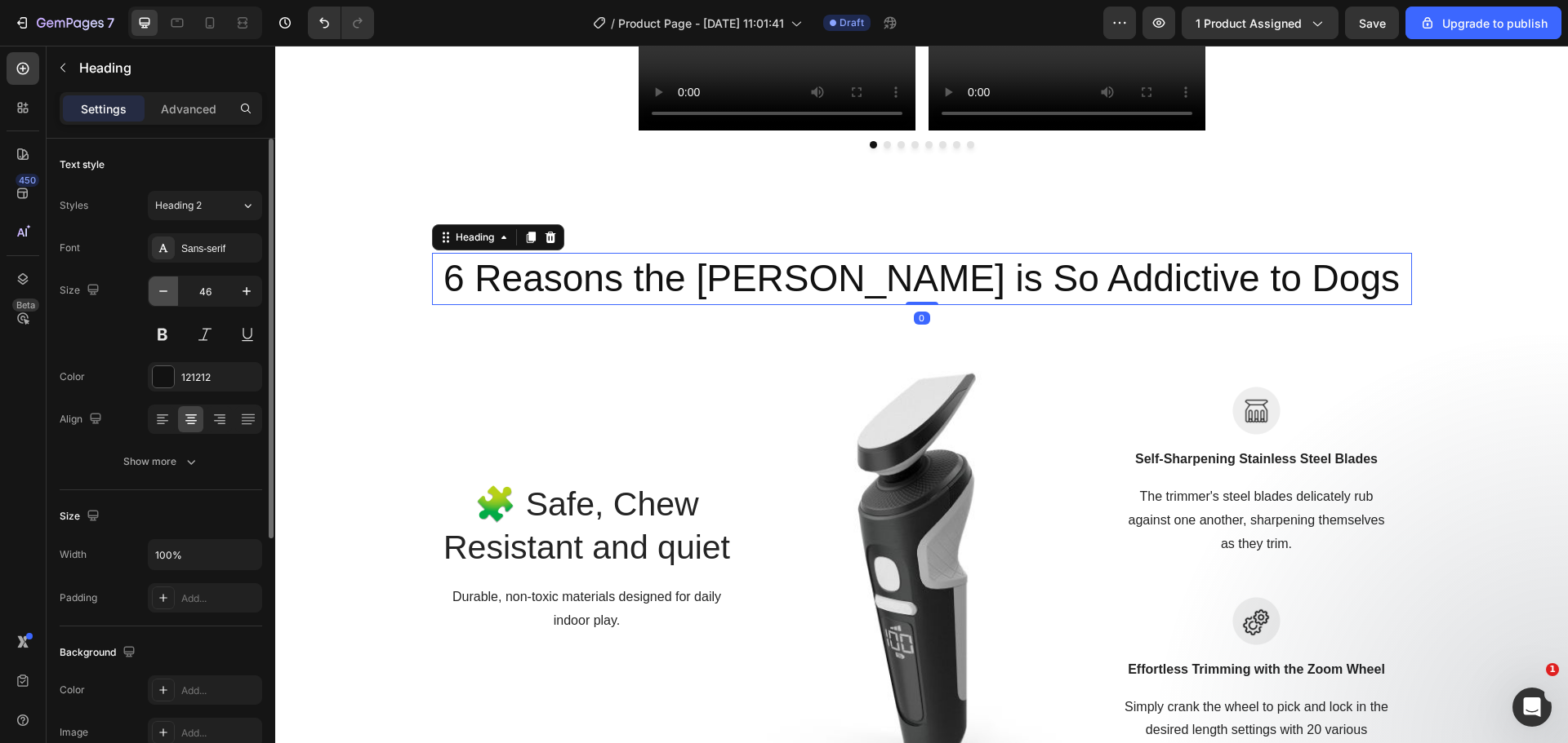
click at [160, 287] on icon "button" at bounding box center [163, 291] width 16 height 16
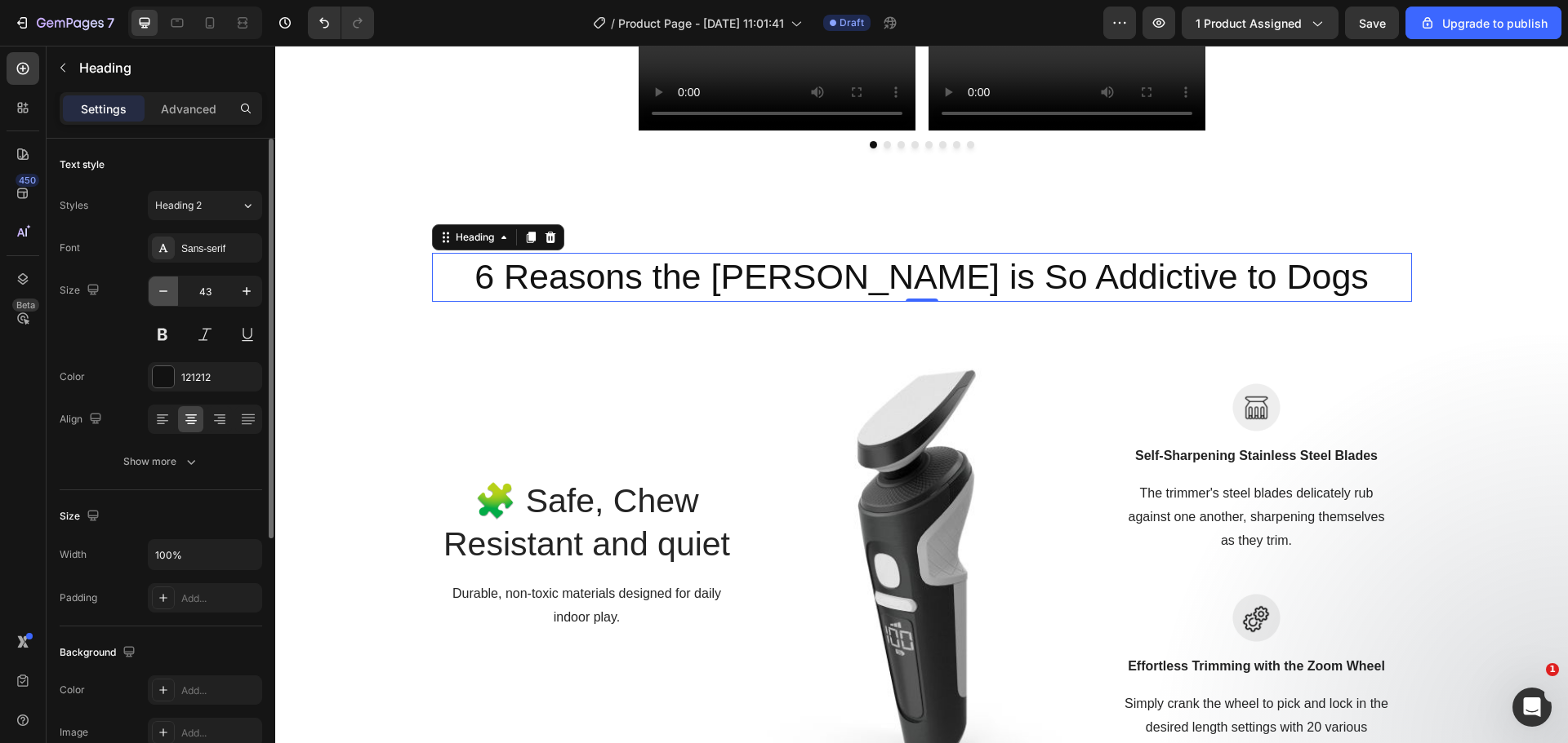
click at [160, 287] on icon "button" at bounding box center [163, 291] width 16 height 16
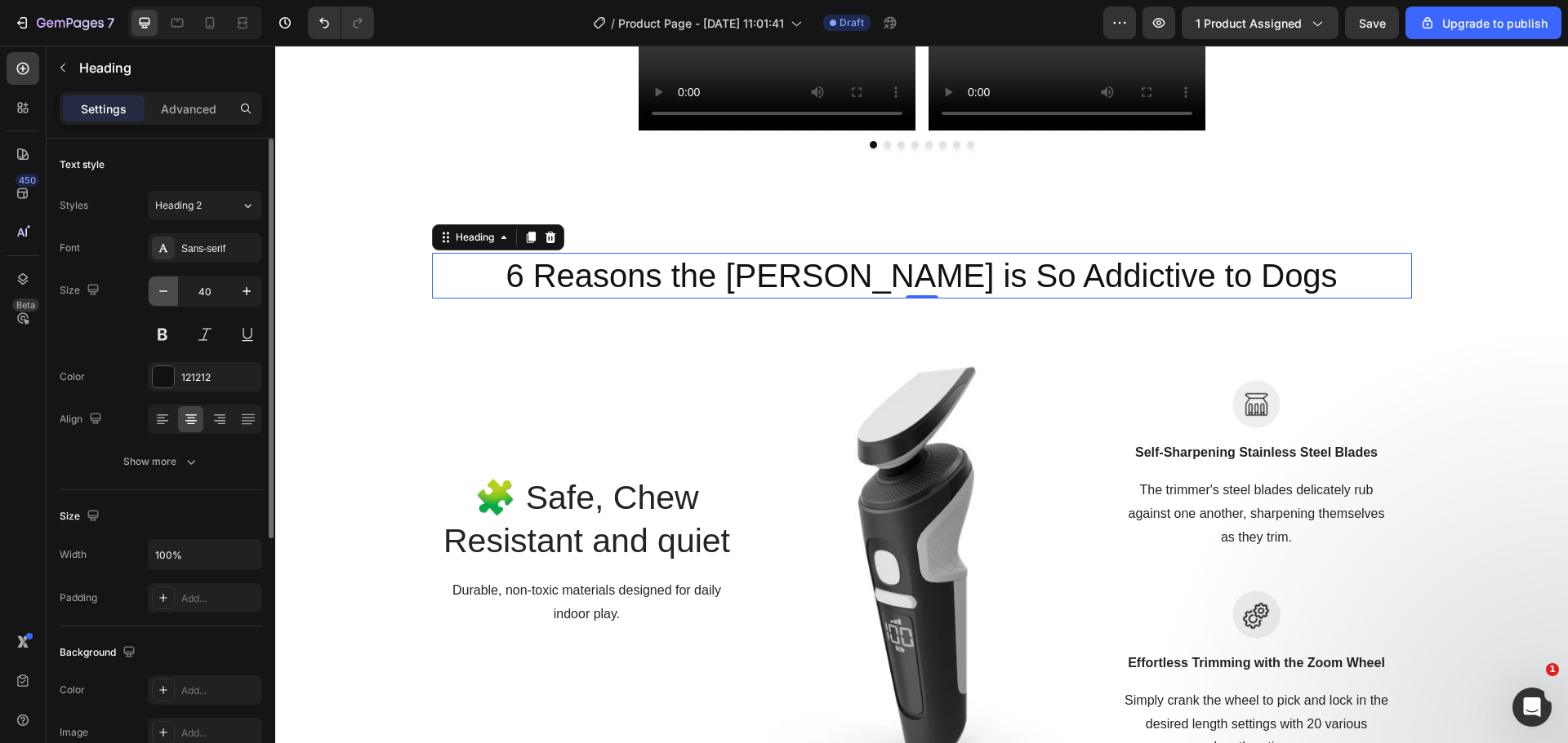
click at [160, 287] on icon "button" at bounding box center [163, 291] width 16 height 16
type input "39"
click at [223, 252] on div "Sans-serif" at bounding box center [220, 249] width 77 height 15
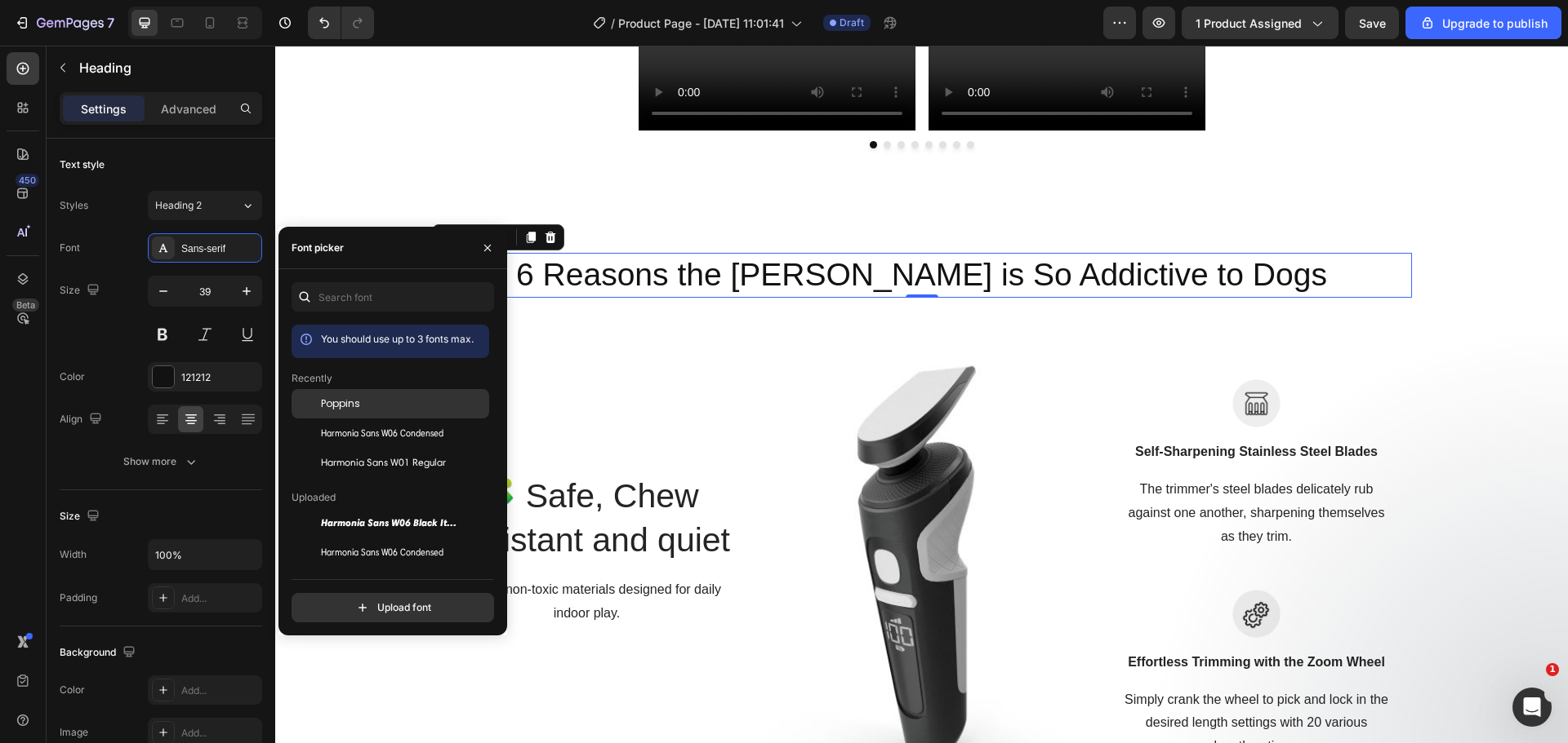
click at [327, 402] on span "Poppins" at bounding box center [340, 403] width 39 height 15
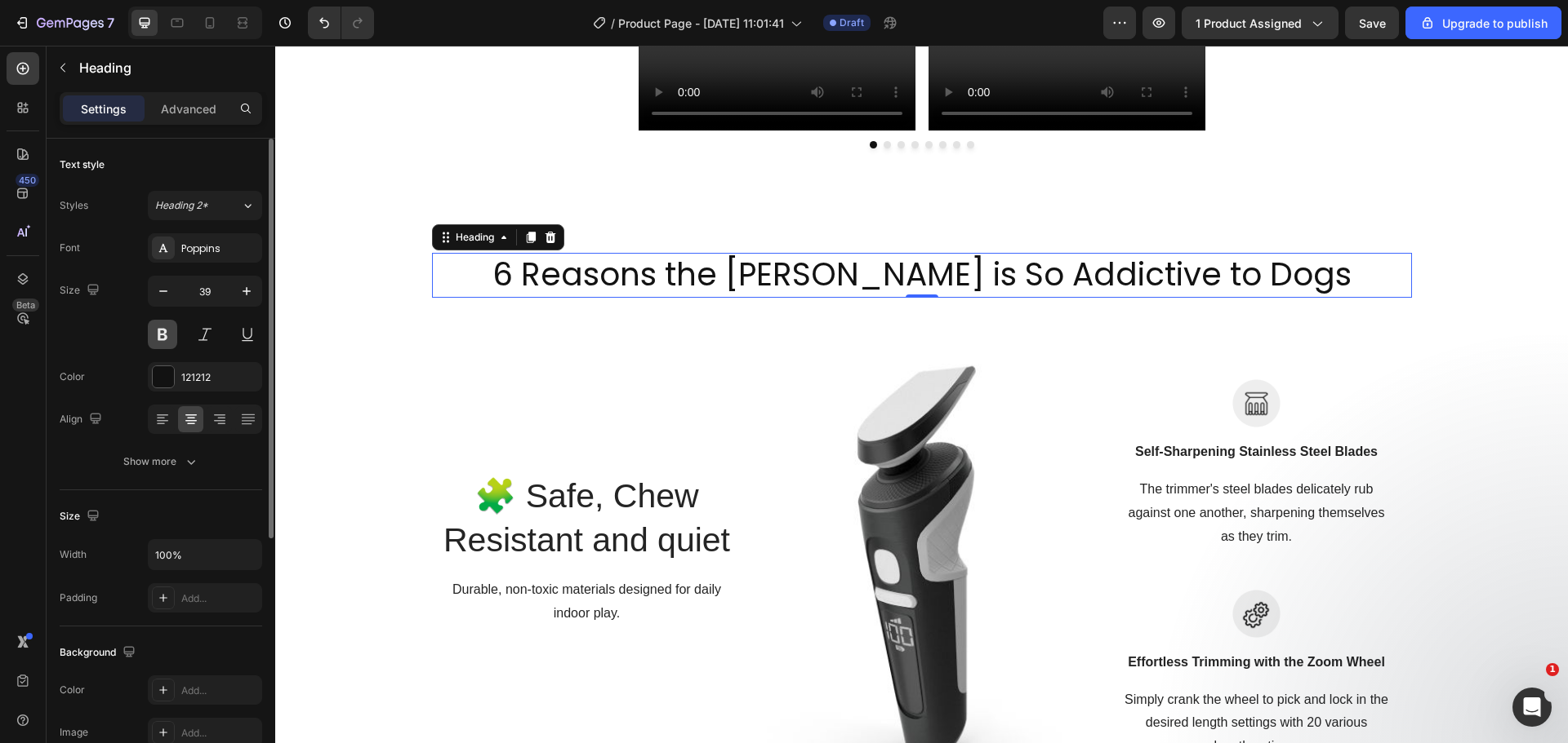
click at [172, 331] on button at bounding box center [163, 334] width 29 height 29
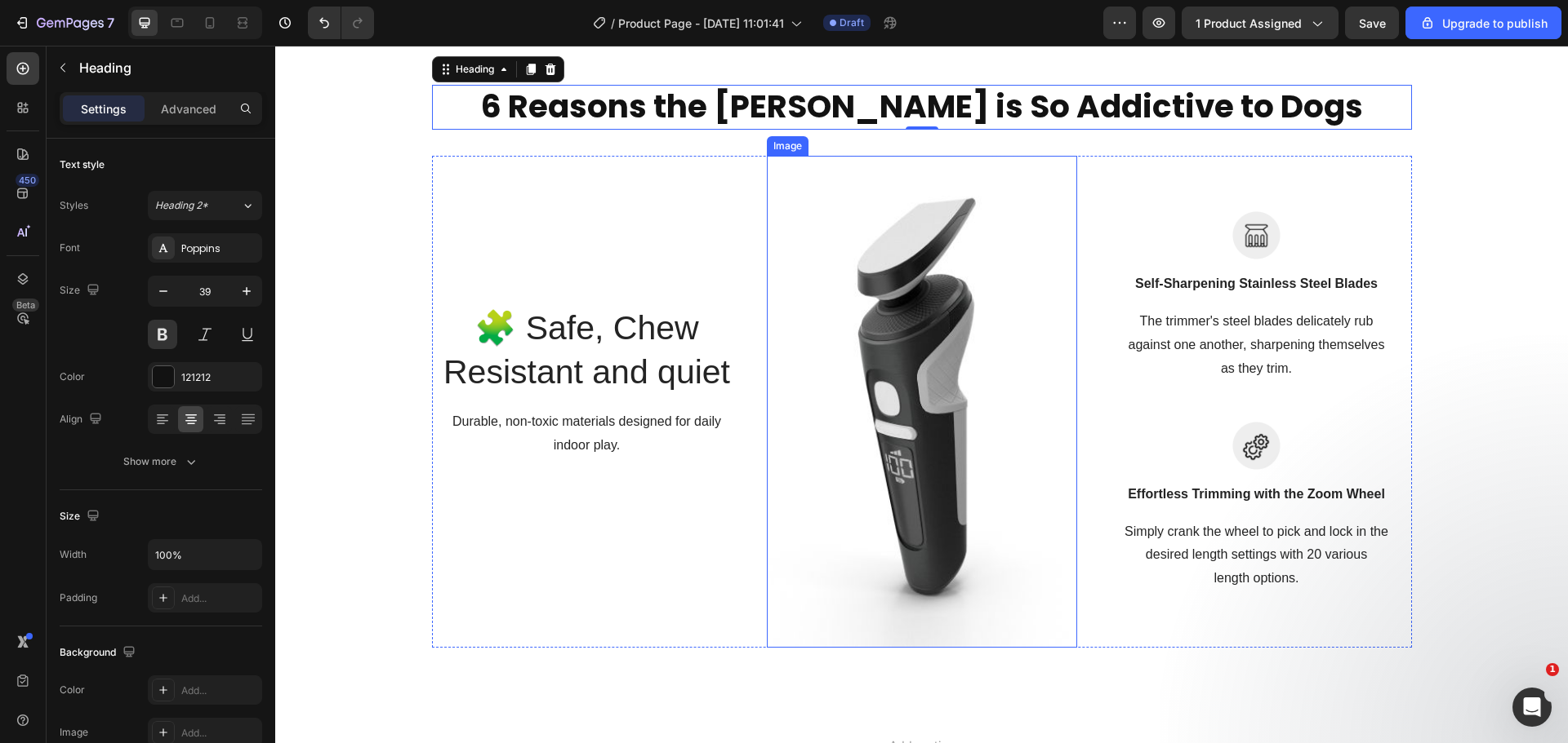
scroll to position [1688, 0]
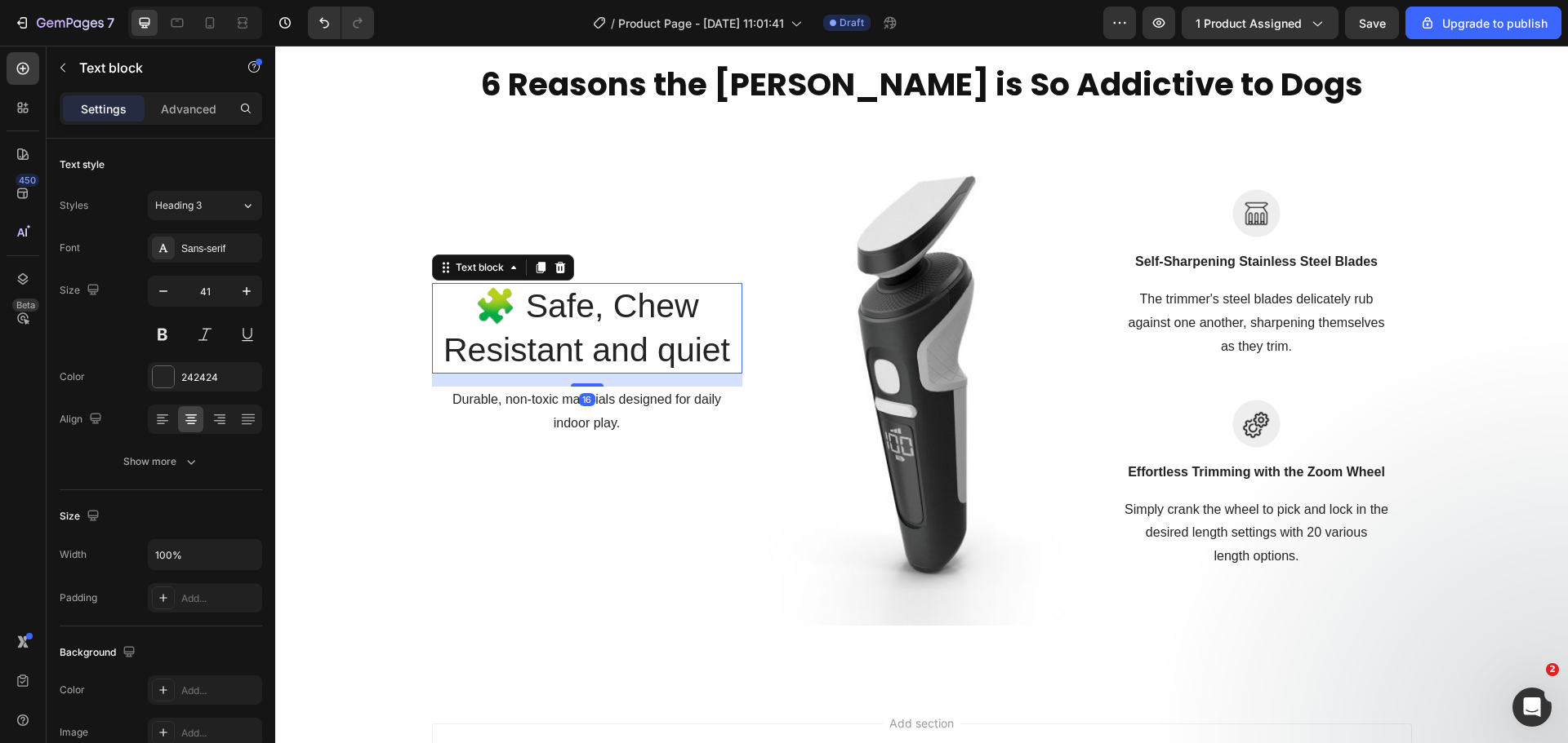
click at [604, 357] on p "🧩 Safe, Chew Resistant and quiet" at bounding box center [587, 328] width 307 height 87
click at [167, 413] on icon at bounding box center [163, 419] width 16 height 16
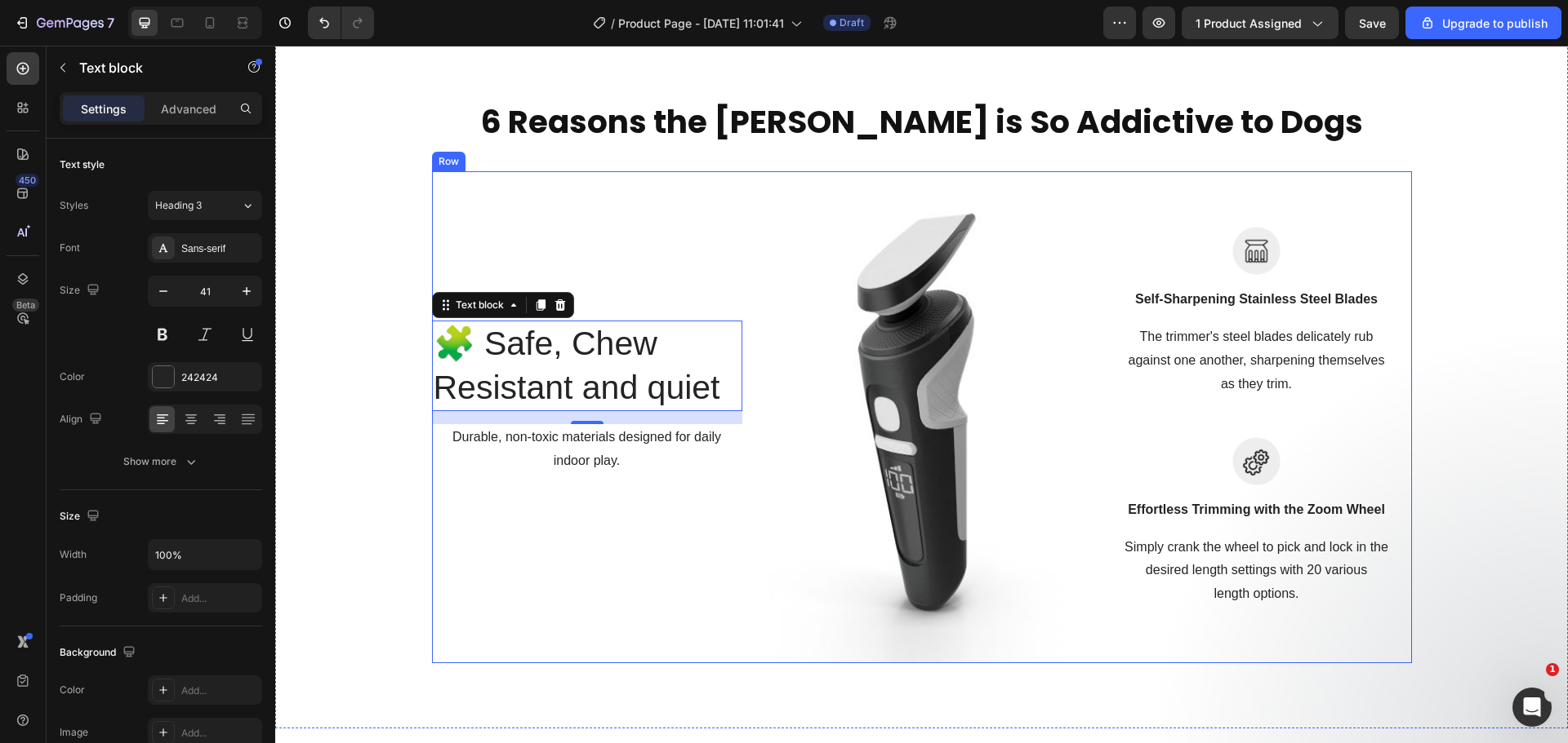
scroll to position [1498, 0]
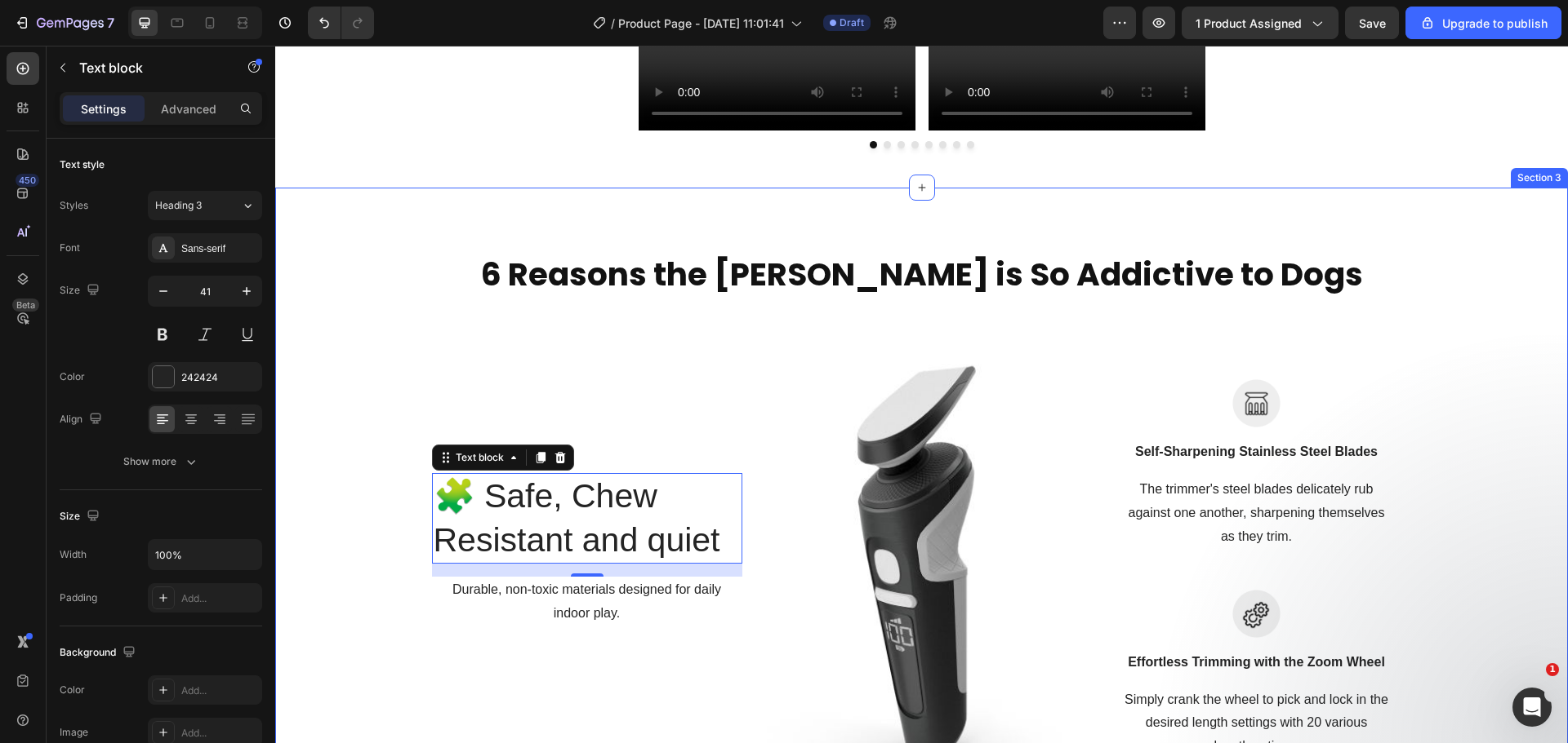
click at [711, 287] on p "6 Reasons the [PERSON_NAME] is So Addictive to Dogs" at bounding box center [922, 276] width 977 height 41
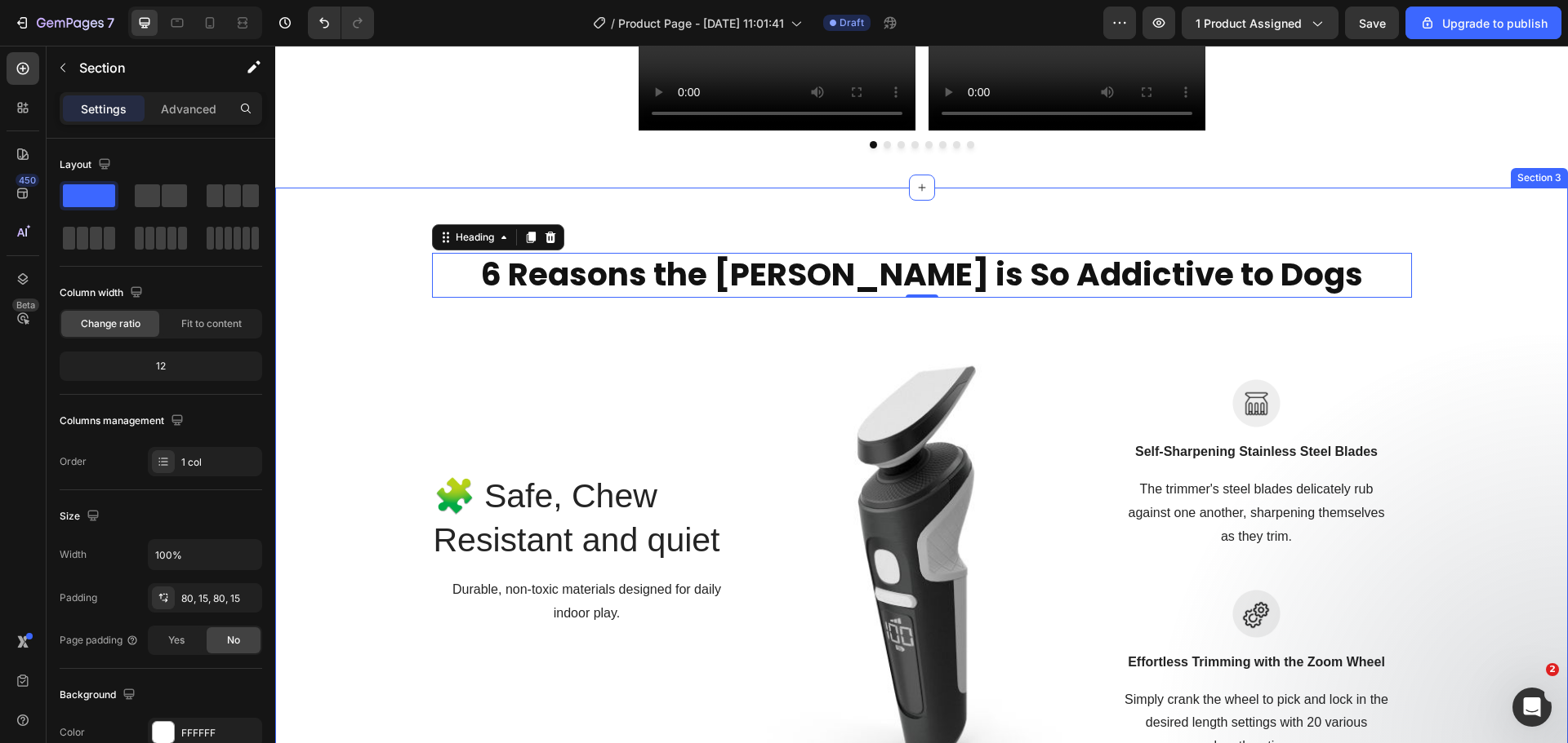
click at [336, 316] on div "6 Reasons the Chase Buddy is So Addictive to Dogs Heading 0 Row 🧩 Safe, Chew Re…" at bounding box center [921, 535] width 1268 height 563
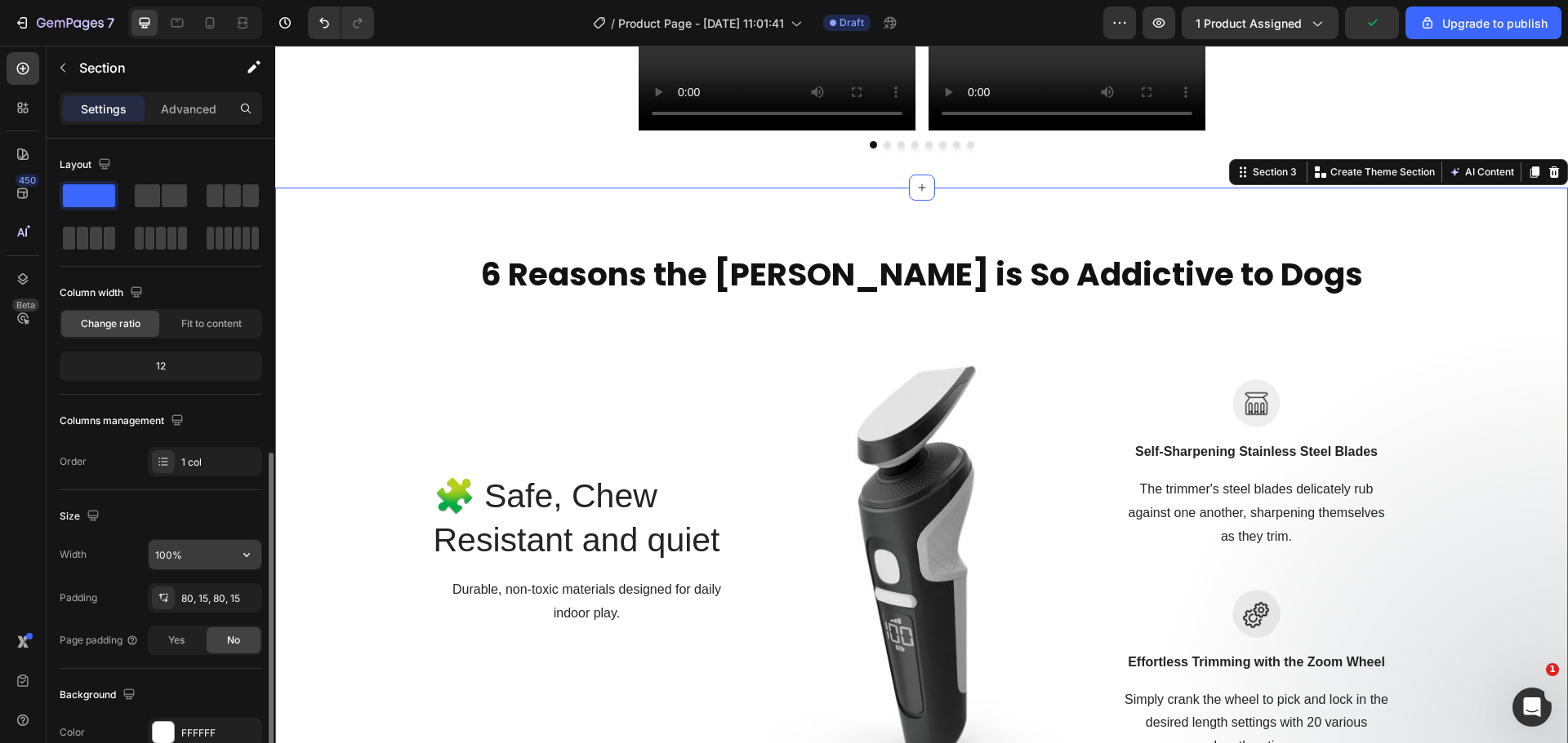
scroll to position [190, 0]
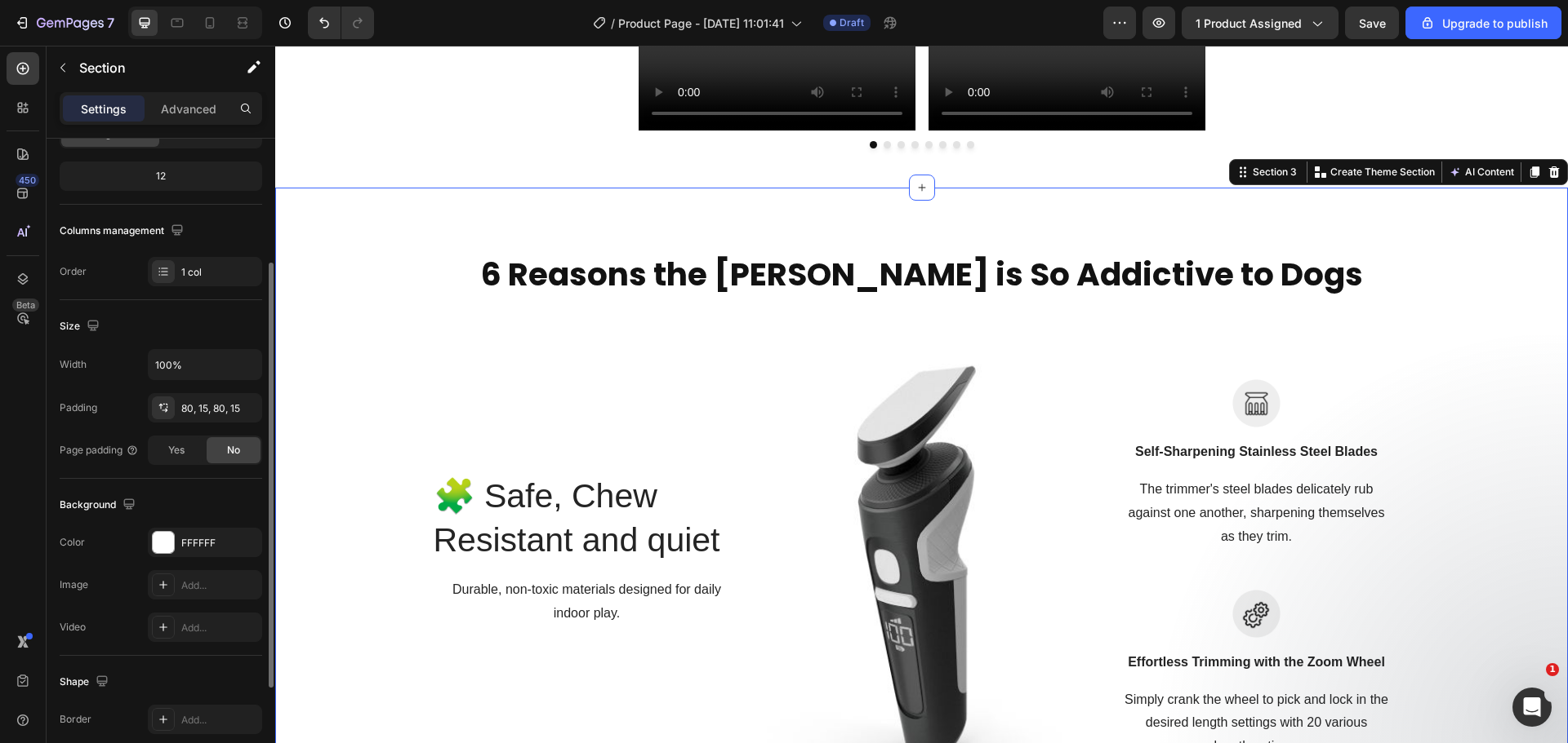
click at [170, 526] on div "Background The changes might be hidden by the video. Color FFFFFF Image Add... …" at bounding box center [161, 567] width 202 height 177
click at [158, 534] on div at bounding box center [163, 543] width 22 height 22
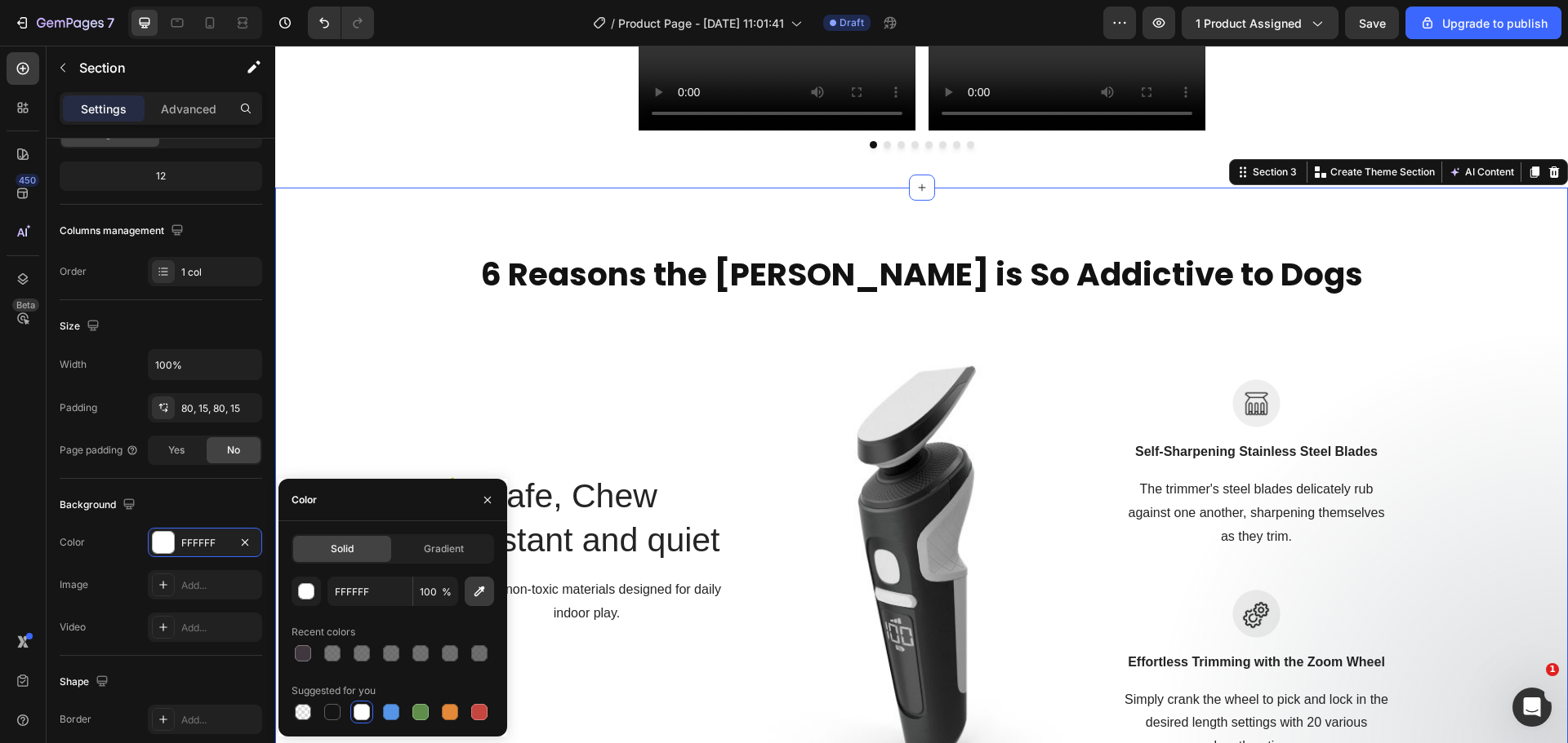
click at [471, 595] on icon "button" at bounding box center [479, 591] width 16 height 16
type input "436C59"
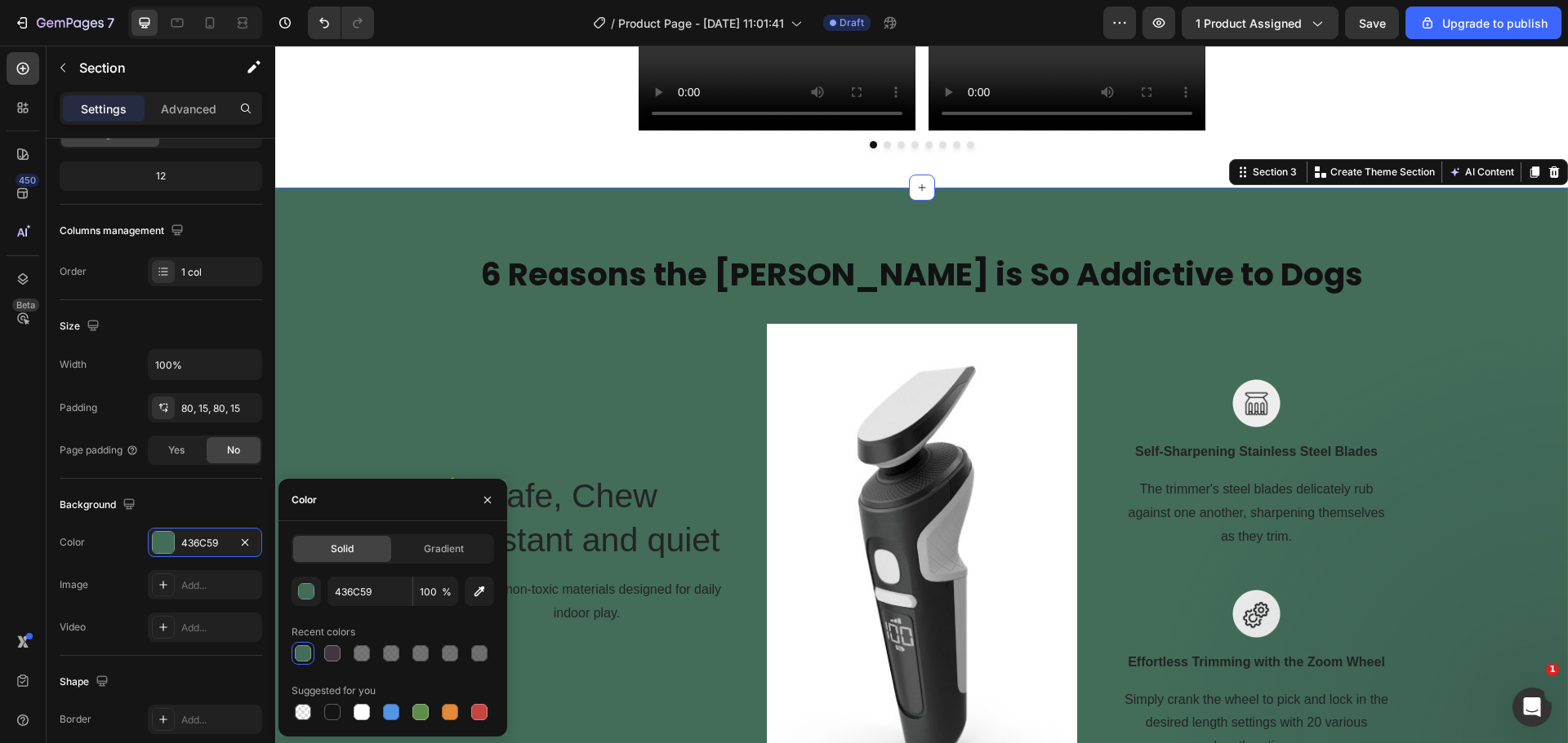
click at [671, 274] on p "6 Reasons the [PERSON_NAME] is So Addictive to Dogs" at bounding box center [922, 276] width 977 height 41
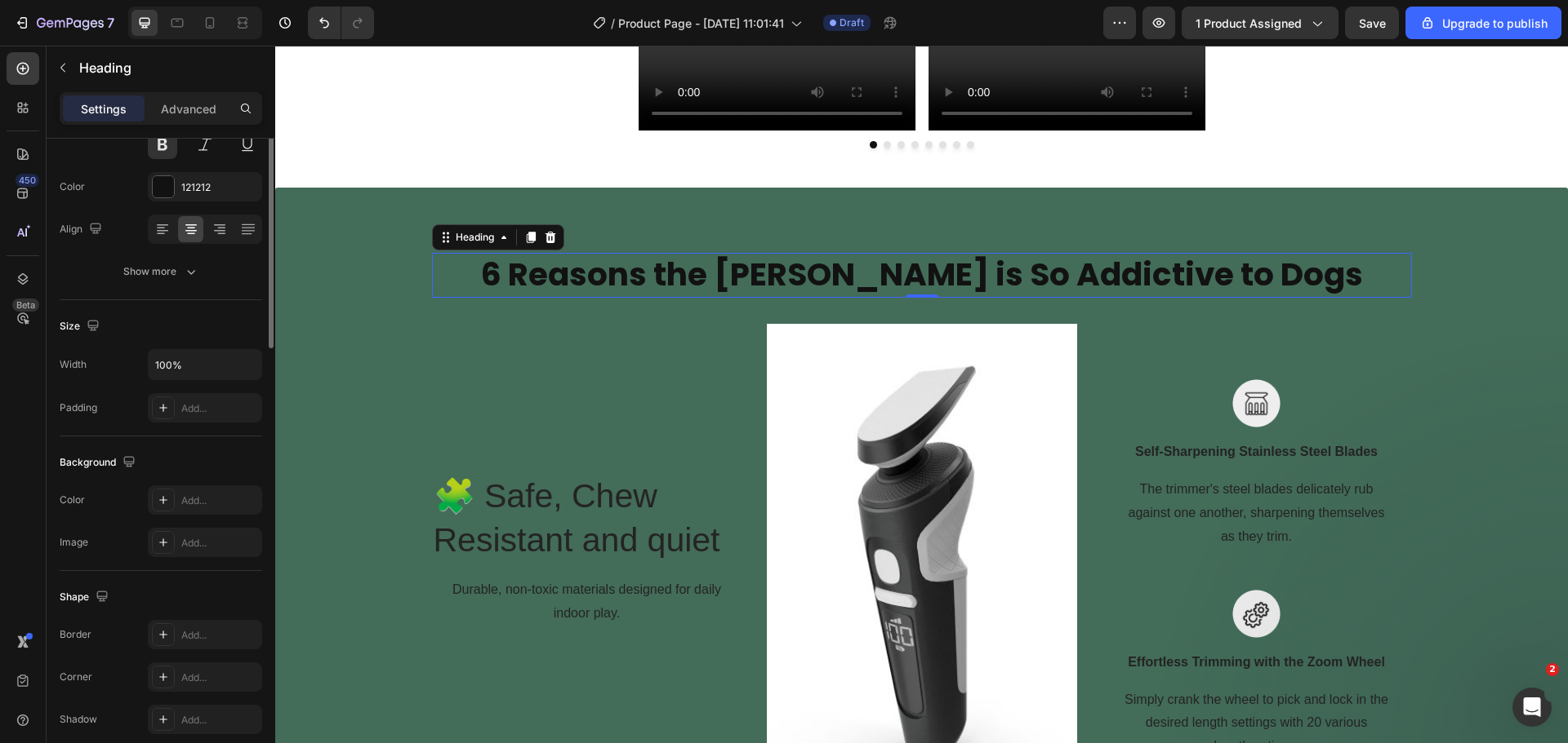
scroll to position [0, 0]
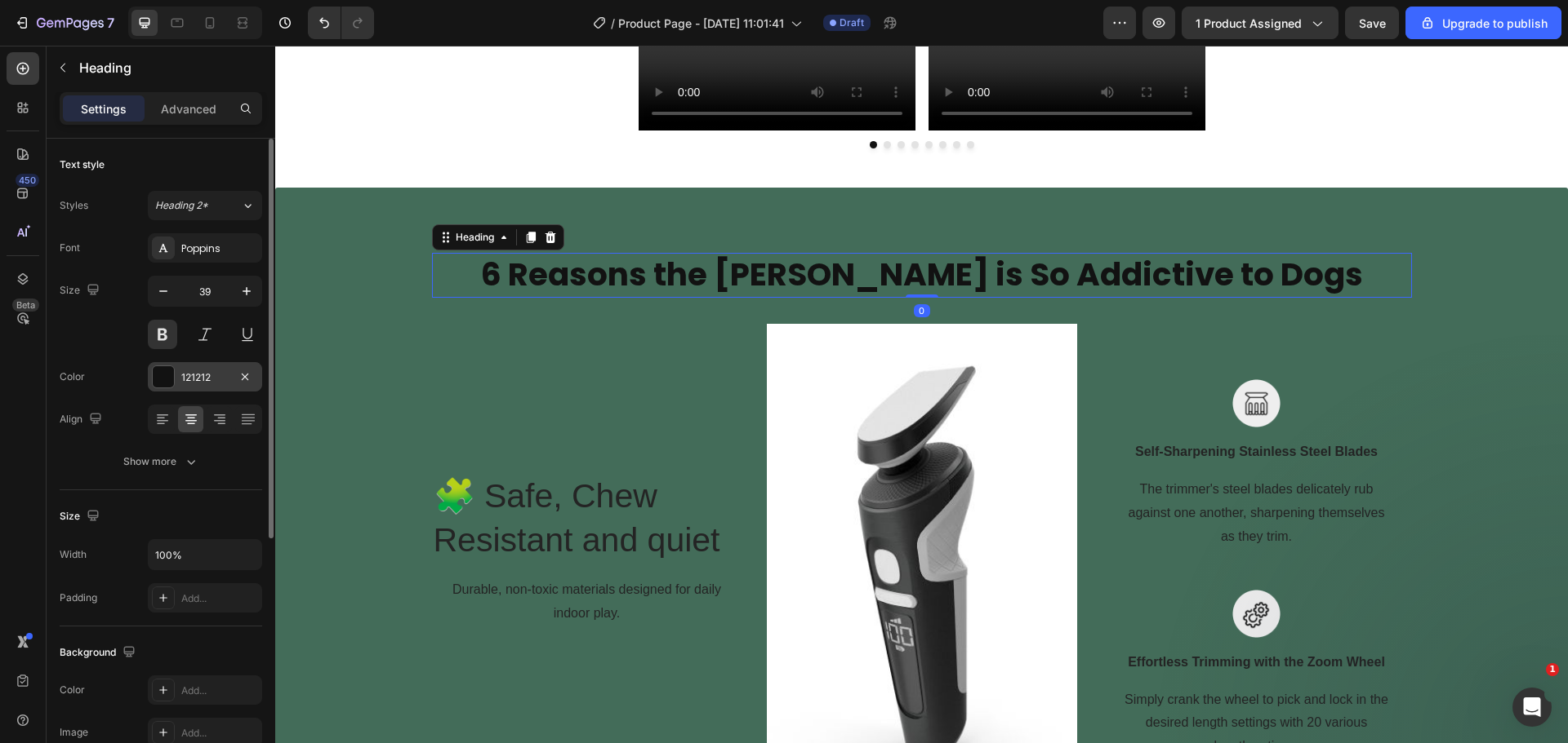
click at [161, 381] on div at bounding box center [163, 377] width 22 height 22
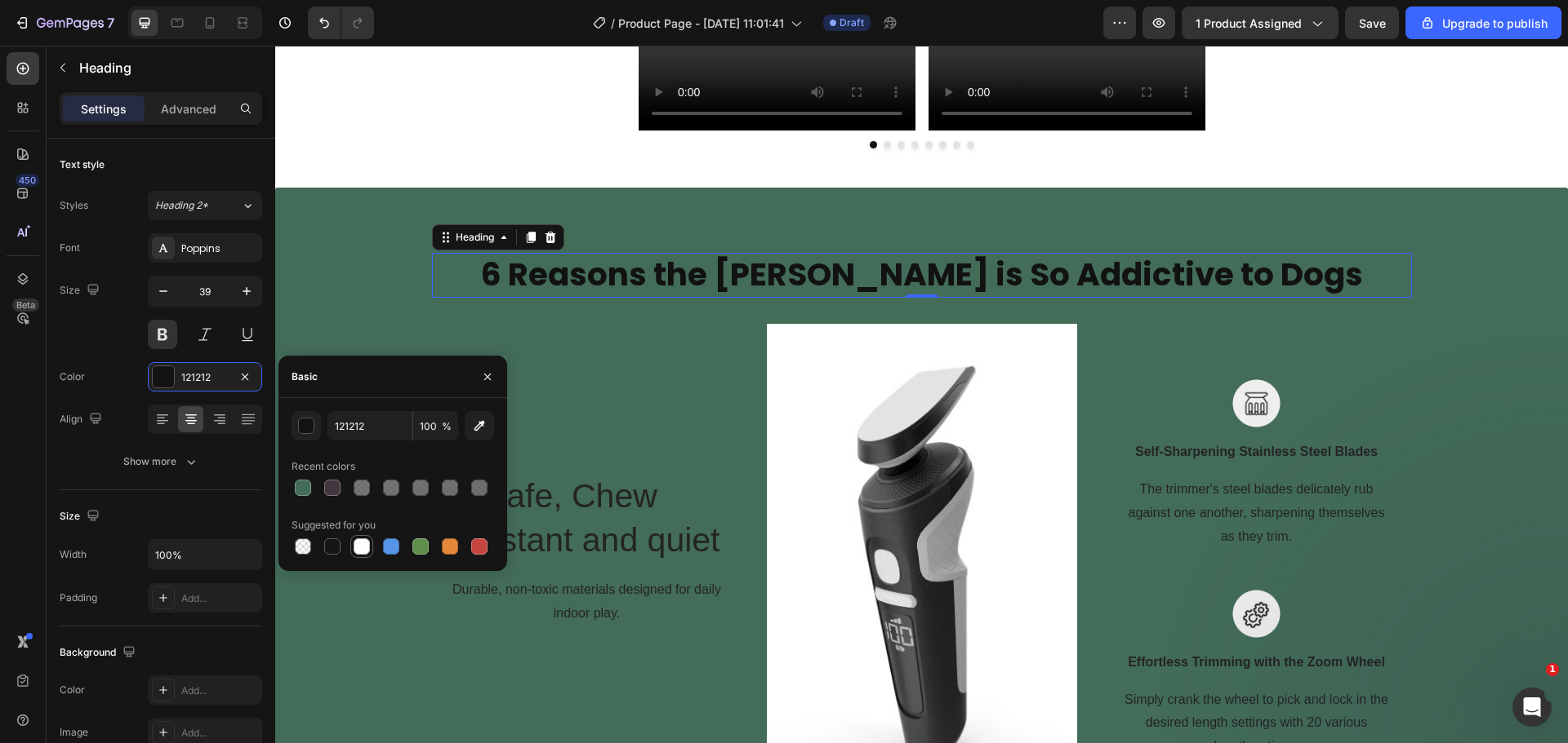
click at [362, 548] on div at bounding box center [361, 546] width 16 height 16
type input "FFFFFF"
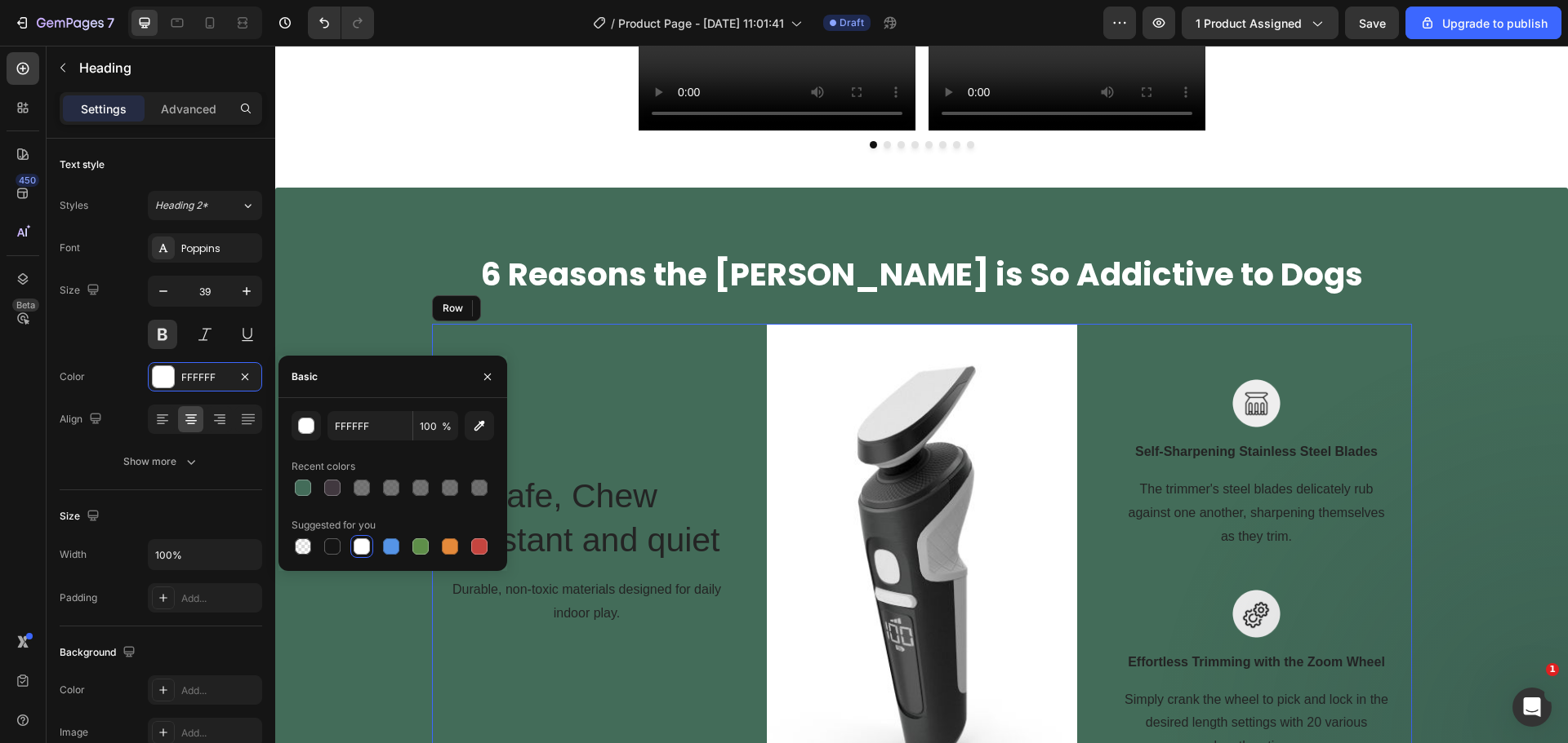
click at [616, 418] on div "🧩 Safe, Chew Resistant and quiet Text block Durable, non-toxic materials design…" at bounding box center [587, 570] width 310 height 492
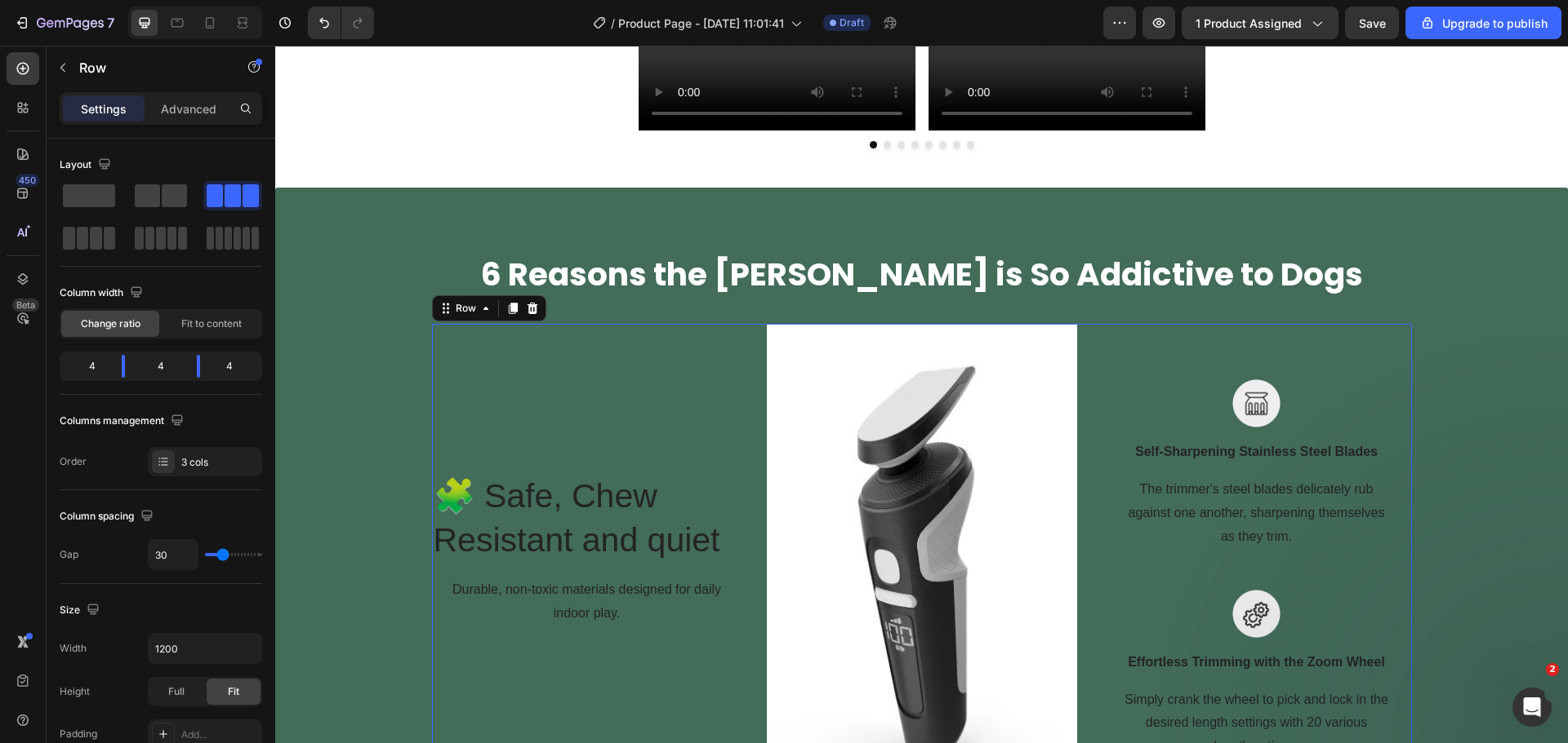
scroll to position [1688, 0]
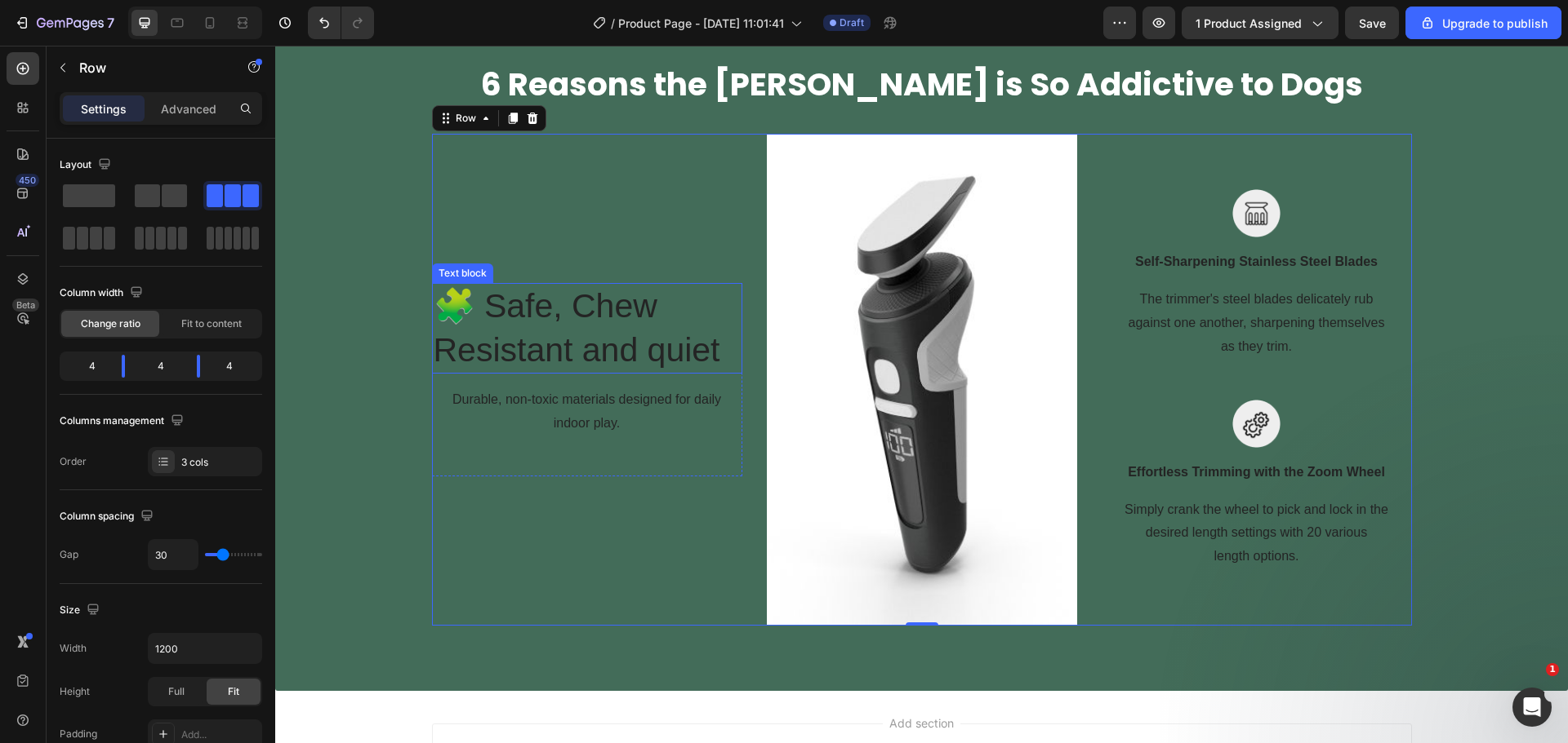
click at [886, 308] on img at bounding box center [921, 380] width 310 height 492
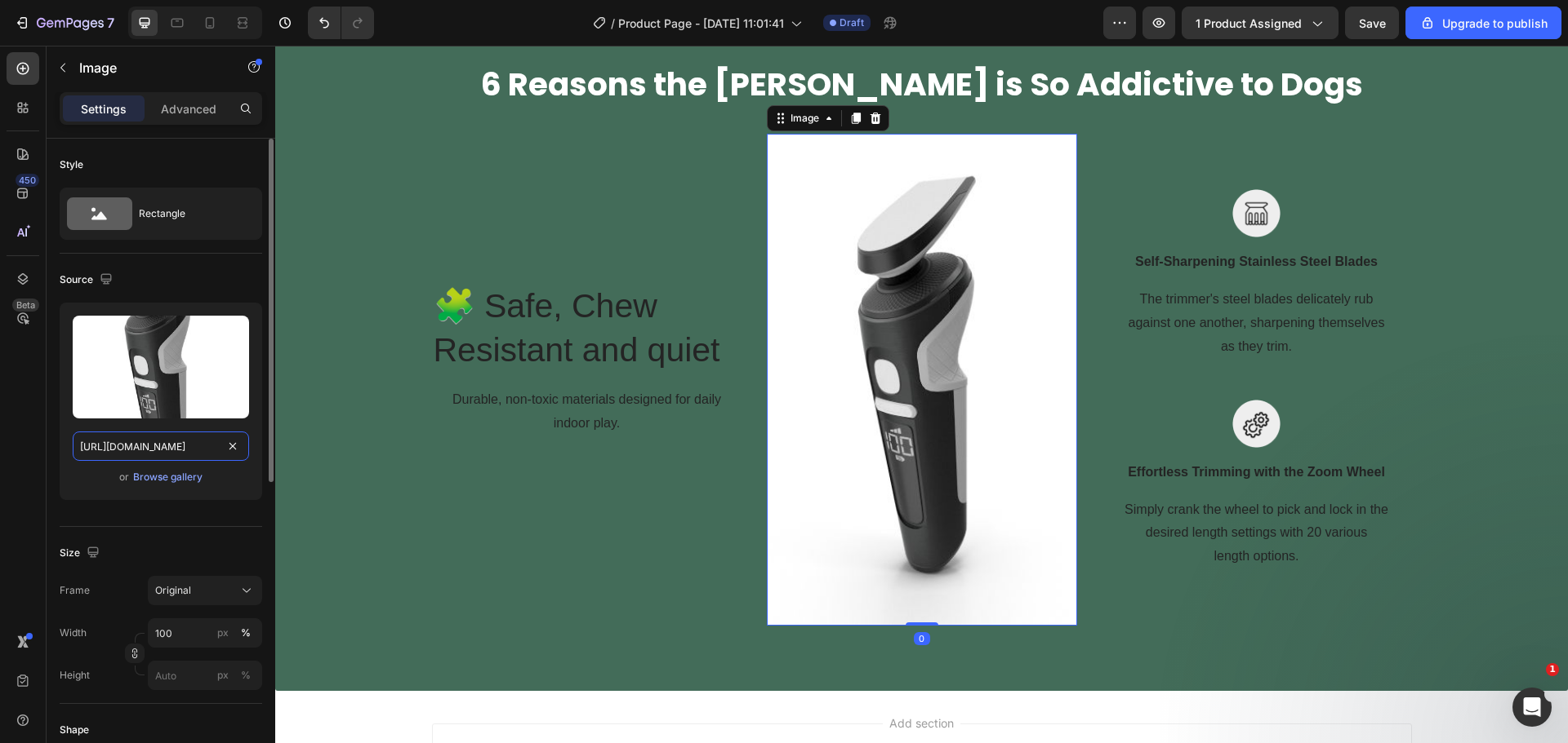
click at [145, 458] on input "https://ucarecdn.com/e3fa4dbd-70e7-4c61-b6d2-acd8e8ebf43f/-/format/auto/" at bounding box center [161, 447] width 176 height 29
paste input "feloro.store/cdn/shop/files/product_review_img_15.webp?v=1746181623&width=750"
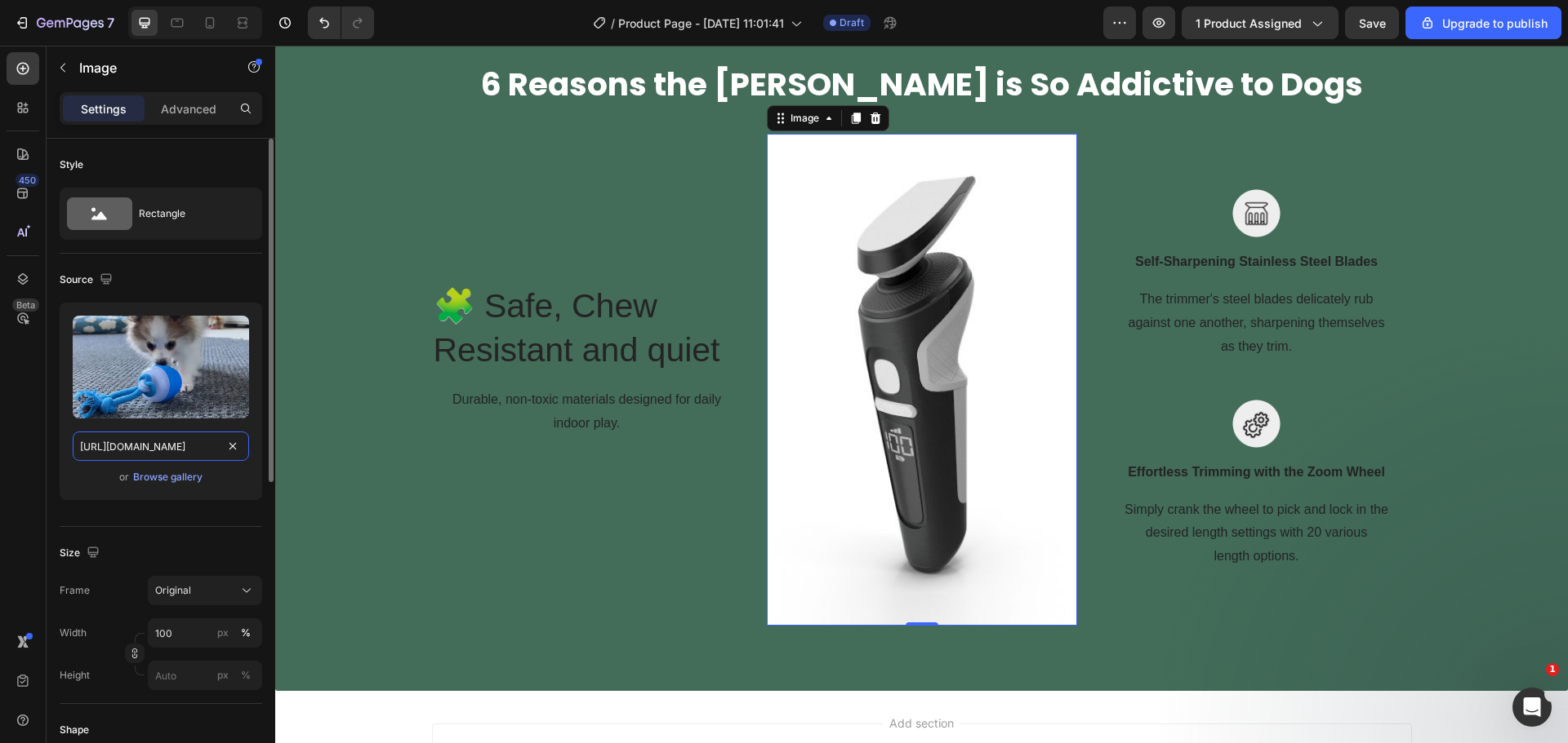
type input "[URL][DOMAIN_NAME]"
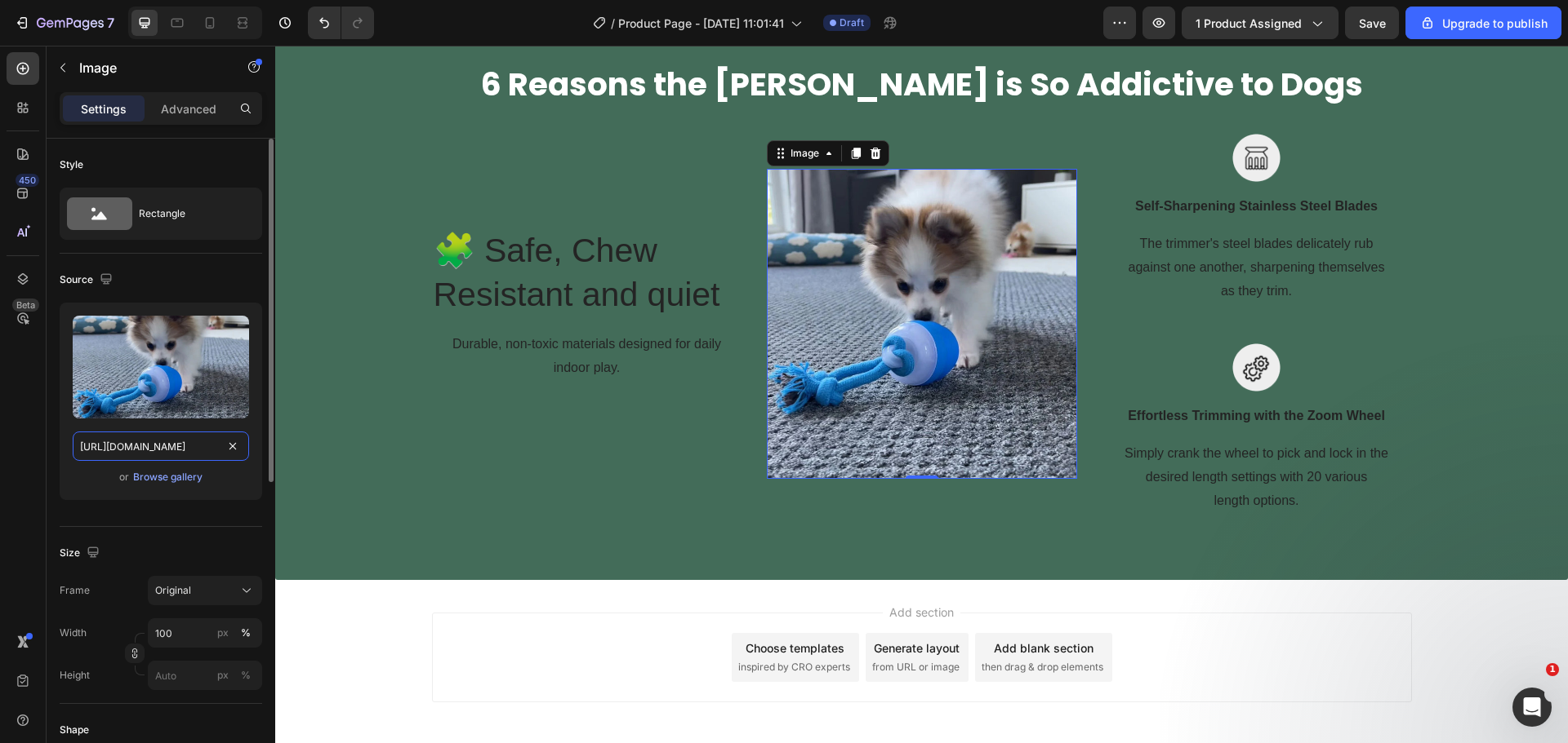
scroll to position [0, 280]
click at [655, 270] on p "🧩 Safe, Chew Resistant and quiet" at bounding box center [587, 272] width 307 height 87
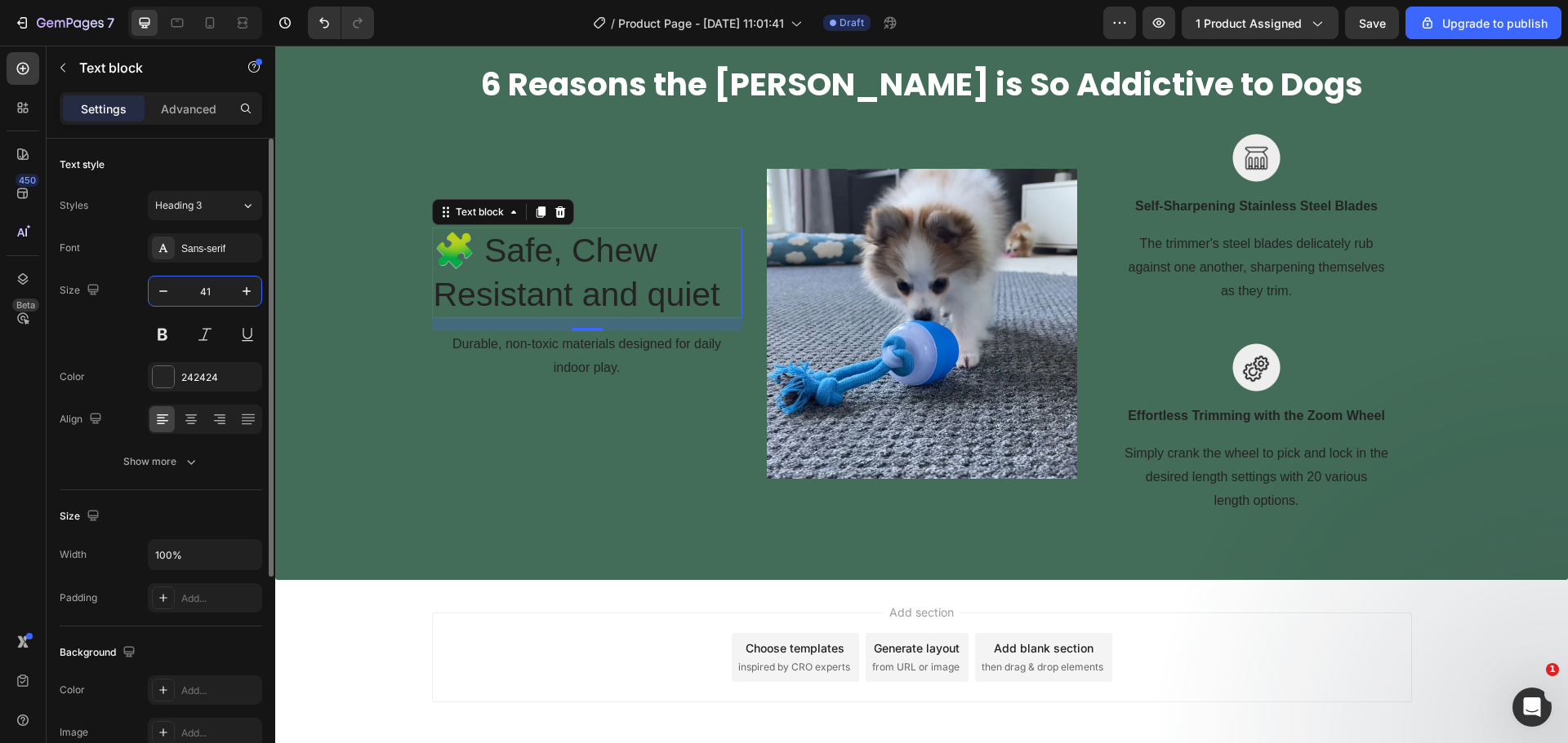
click at [208, 286] on input "41" at bounding box center [205, 291] width 54 height 29
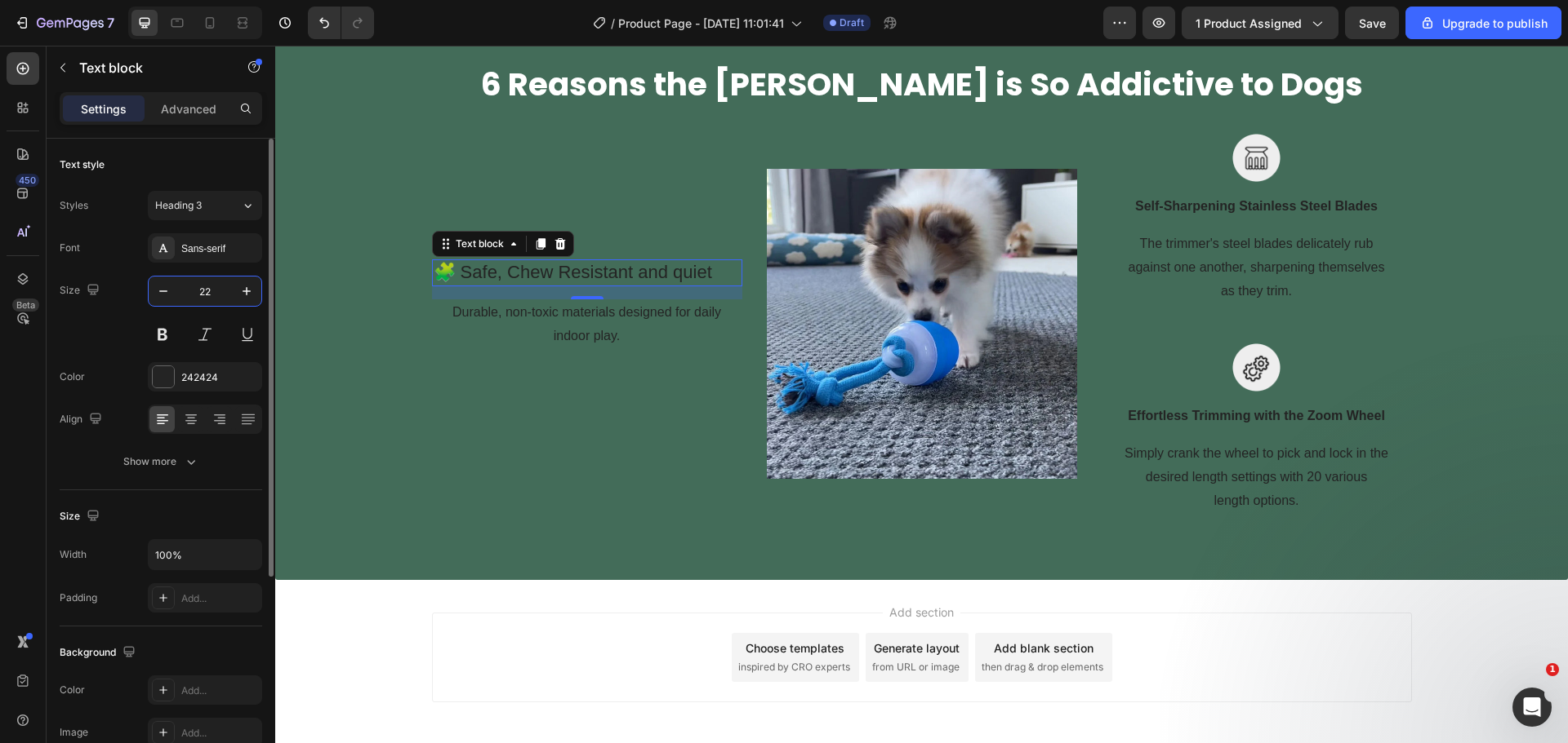
type input "22"
click at [199, 264] on div "Font Sans-serif Size 22 Color 242424 Align Show more" at bounding box center [161, 354] width 202 height 243
click at [198, 258] on div "Sans-serif" at bounding box center [205, 248] width 114 height 29
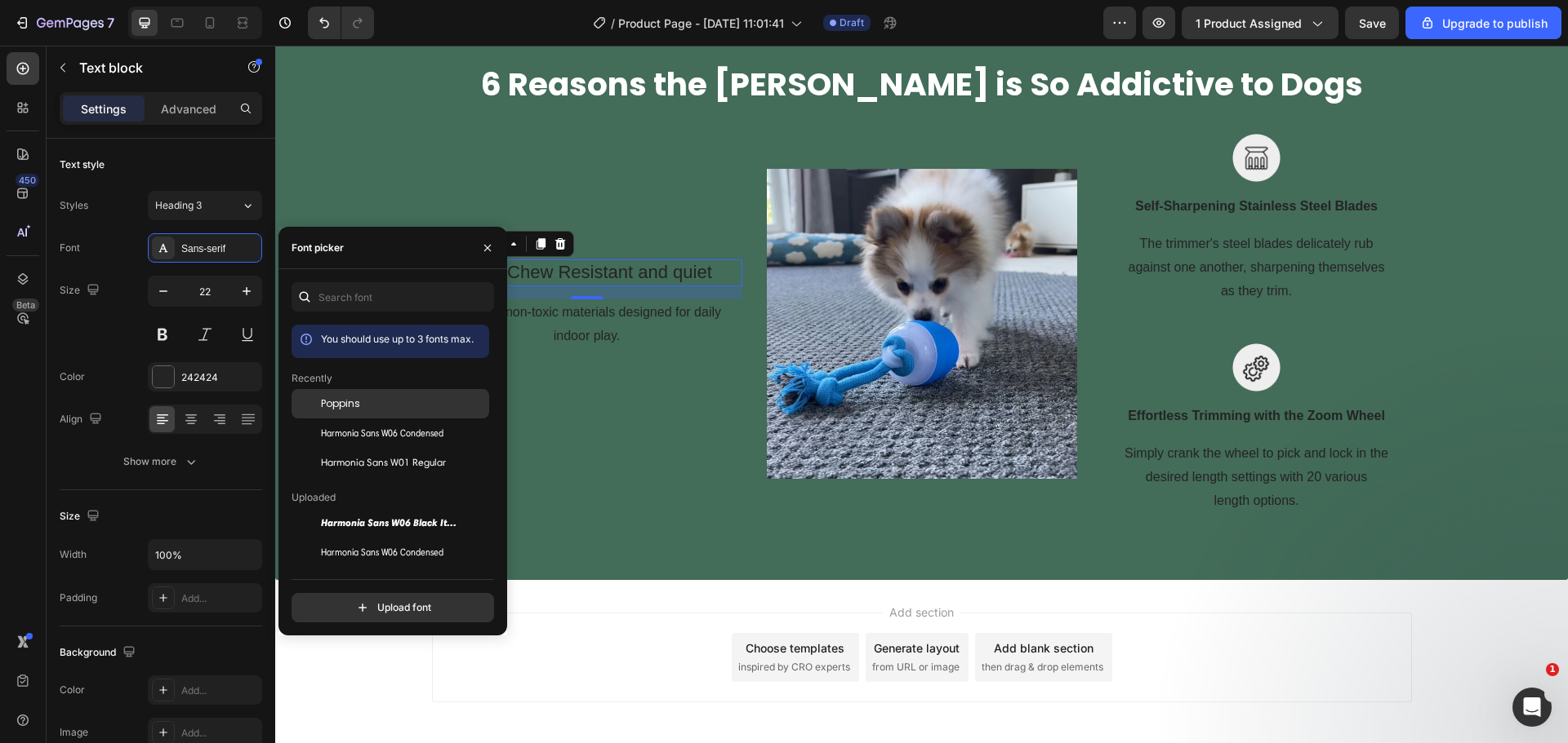
click at [347, 508] on div "Poppins" at bounding box center [390, 523] width 198 height 29
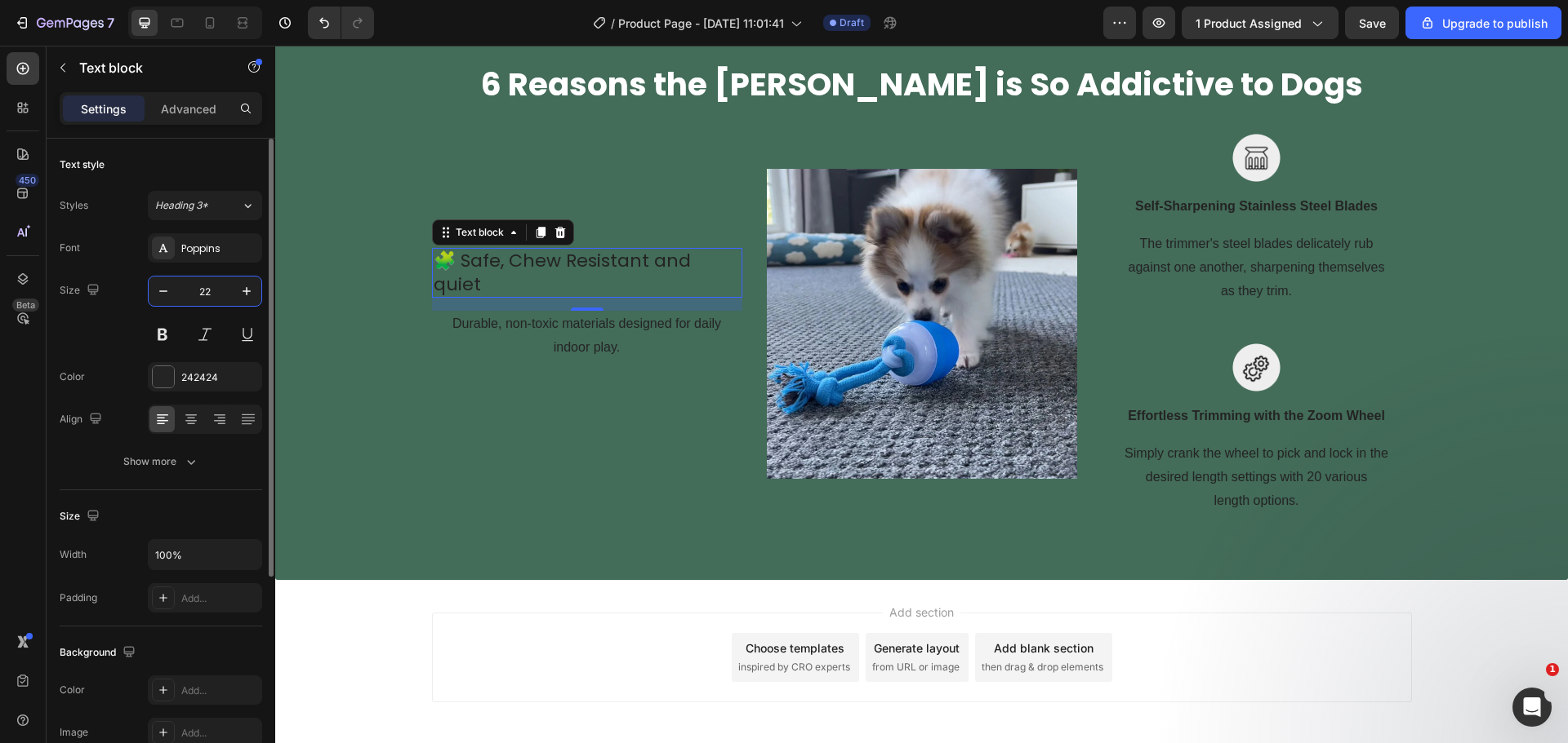
click at [225, 300] on input "22" at bounding box center [205, 291] width 54 height 29
click at [174, 323] on button at bounding box center [163, 334] width 29 height 29
click at [154, 379] on div at bounding box center [163, 377] width 22 height 22
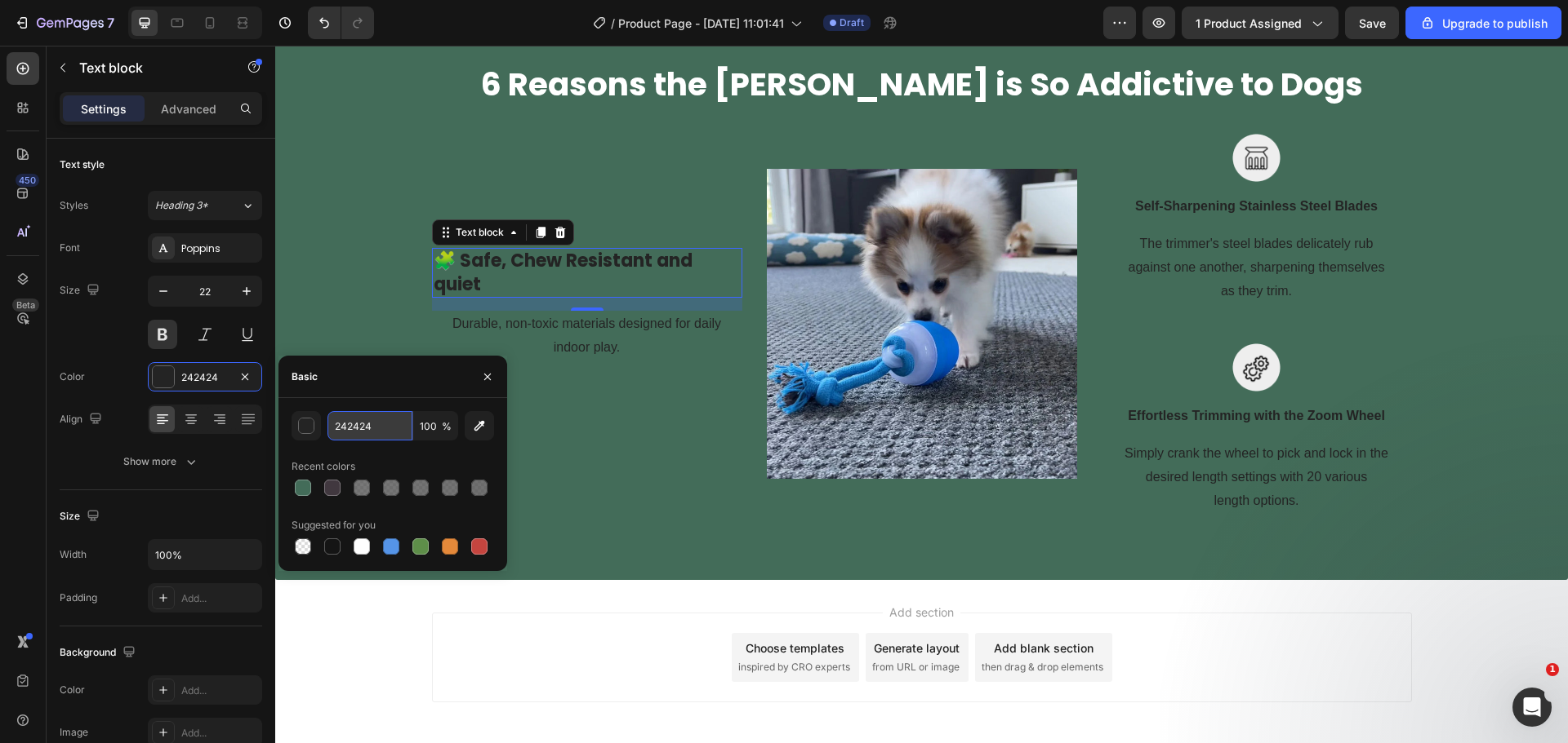
click at [378, 430] on input "242424" at bounding box center [370, 426] width 85 height 29
click at [351, 425] on input "fdff7" at bounding box center [370, 426] width 85 height 29
click at [346, 421] on input "fdff7" at bounding box center [370, 426] width 85 height 29
click at [405, 457] on div "Recent colors" at bounding box center [392, 467] width 202 height 26
type input "FDFBF7"
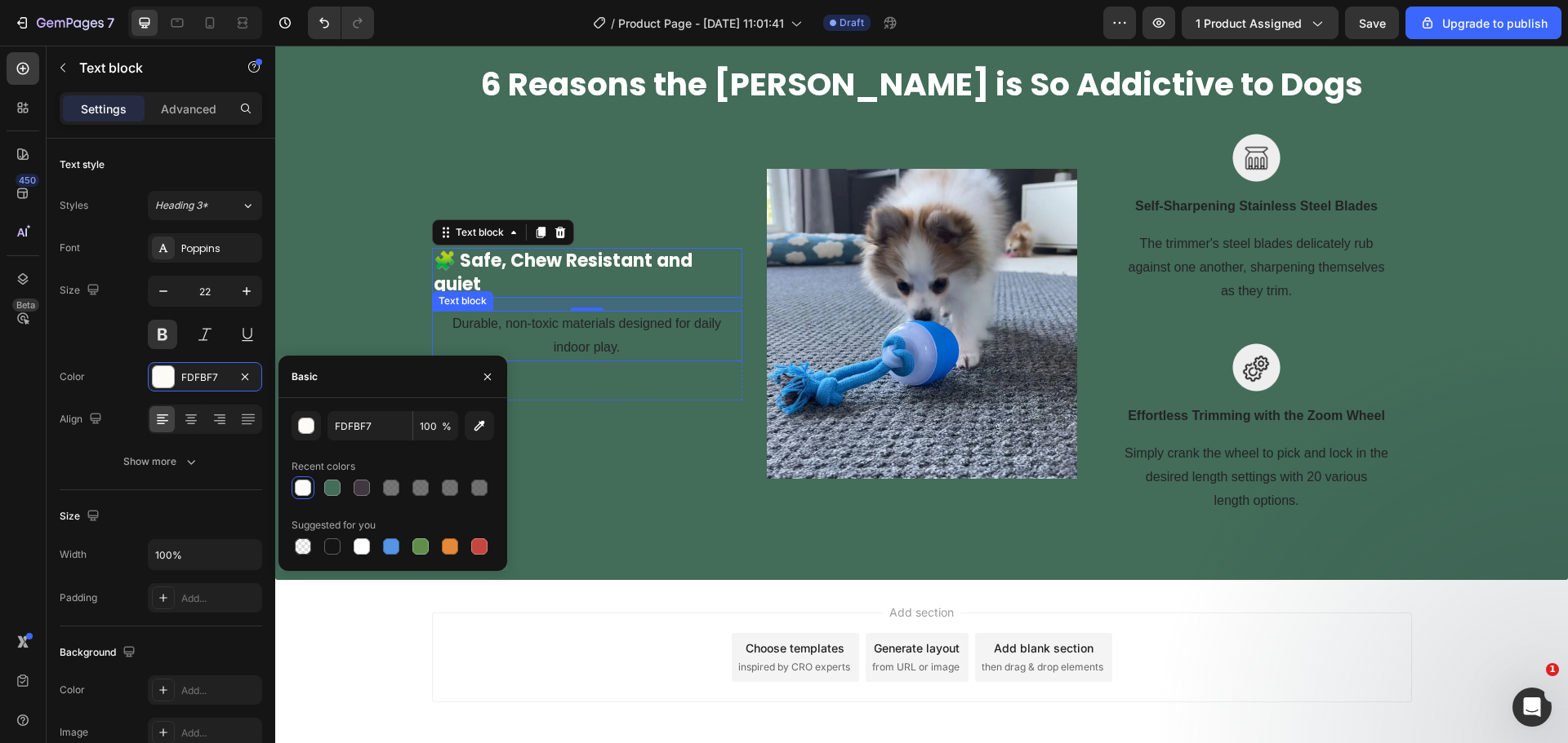
click at [561, 330] on p "Durable, non-toxic materials designed for daily indoor play." at bounding box center [587, 336] width 307 height 48
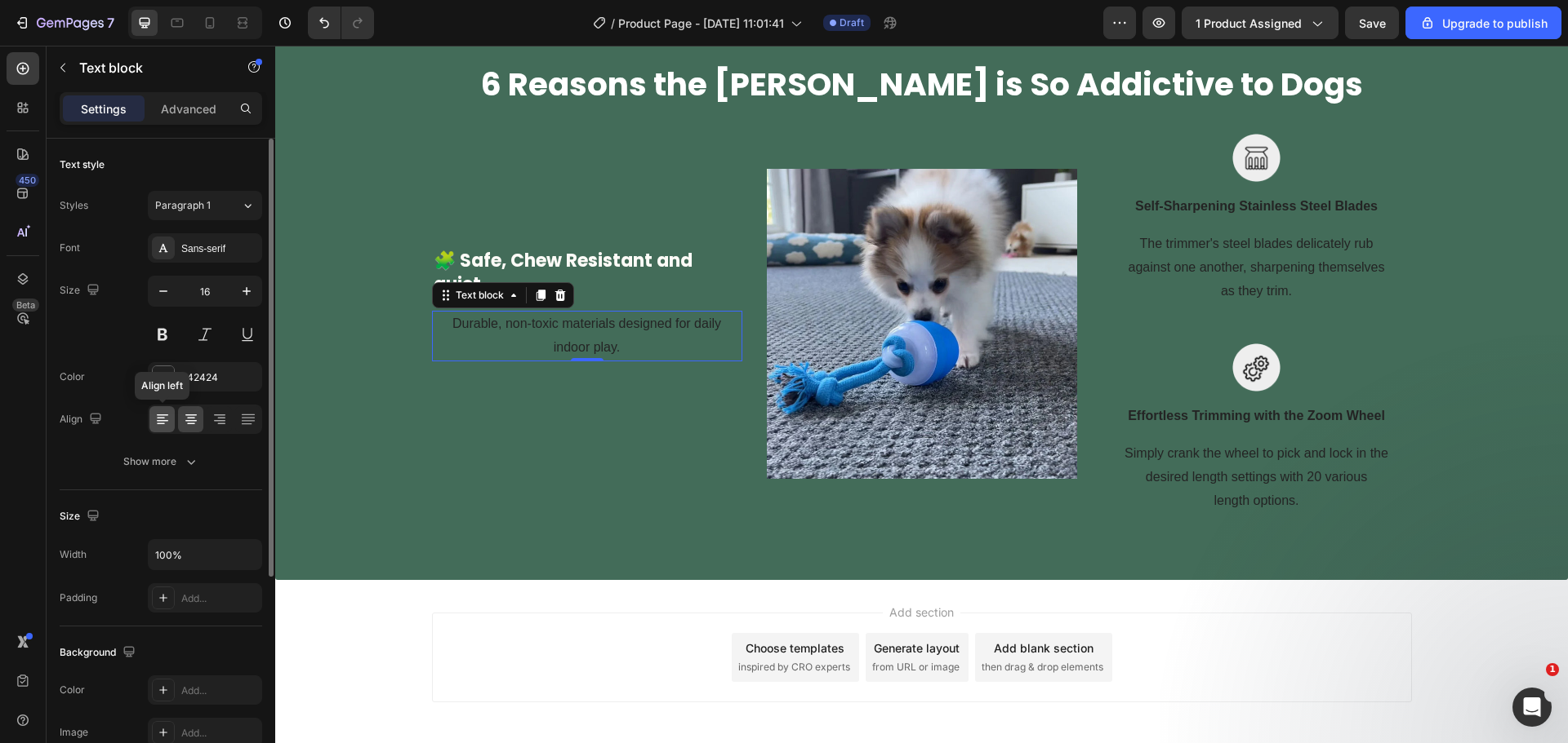
click at [169, 420] on icon at bounding box center [163, 419] width 16 height 16
click at [178, 253] on div "Sans-serif" at bounding box center [205, 248] width 114 height 29
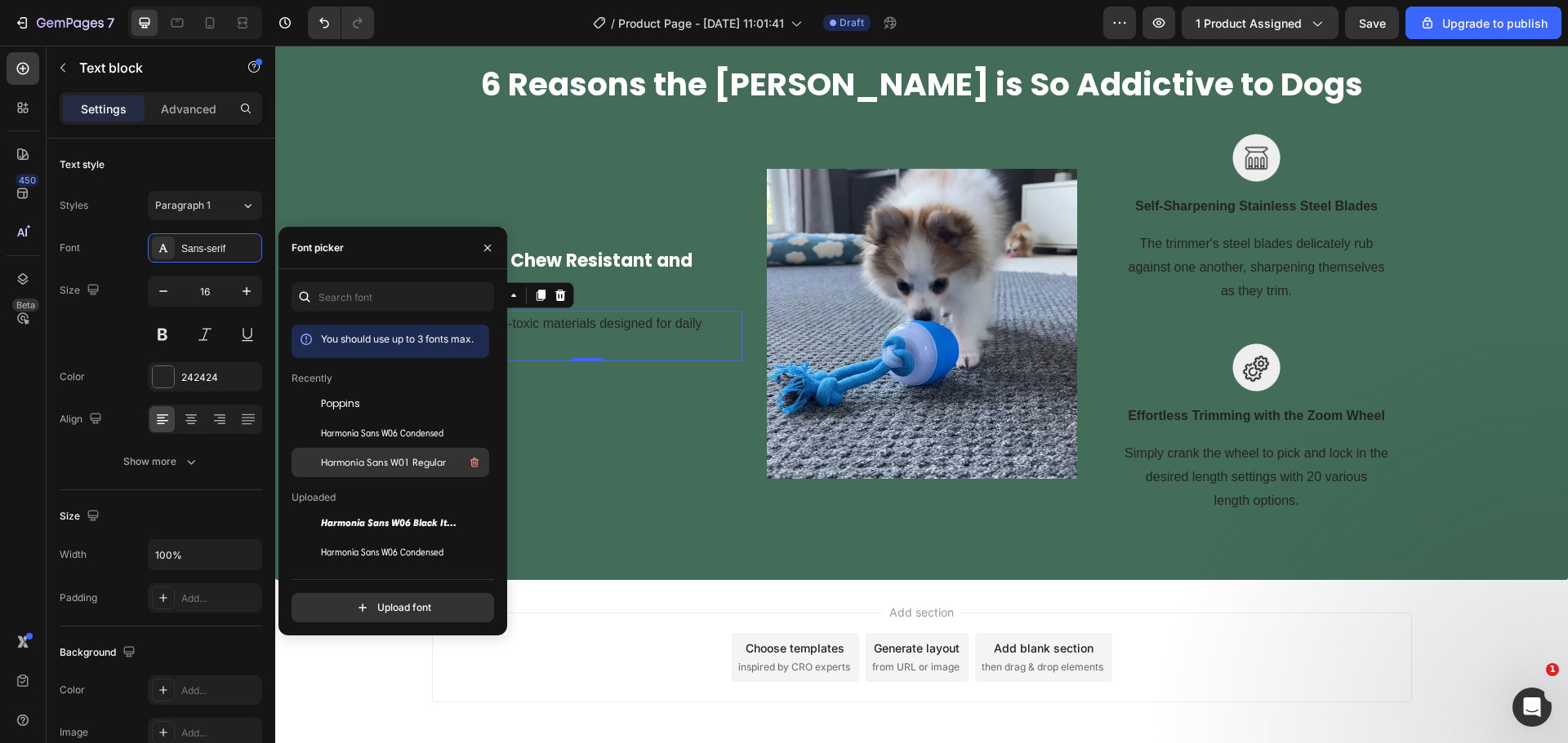
click at [349, 459] on span "Harmonia Sans W01 Regular" at bounding box center [383, 462] width 125 height 15
click at [367, 442] on div "Harmonia Sans W06 Condensed" at bounding box center [403, 433] width 165 height 20
click at [376, 457] on span "Harmonia Sans W01 Regular" at bounding box center [383, 462] width 125 height 15
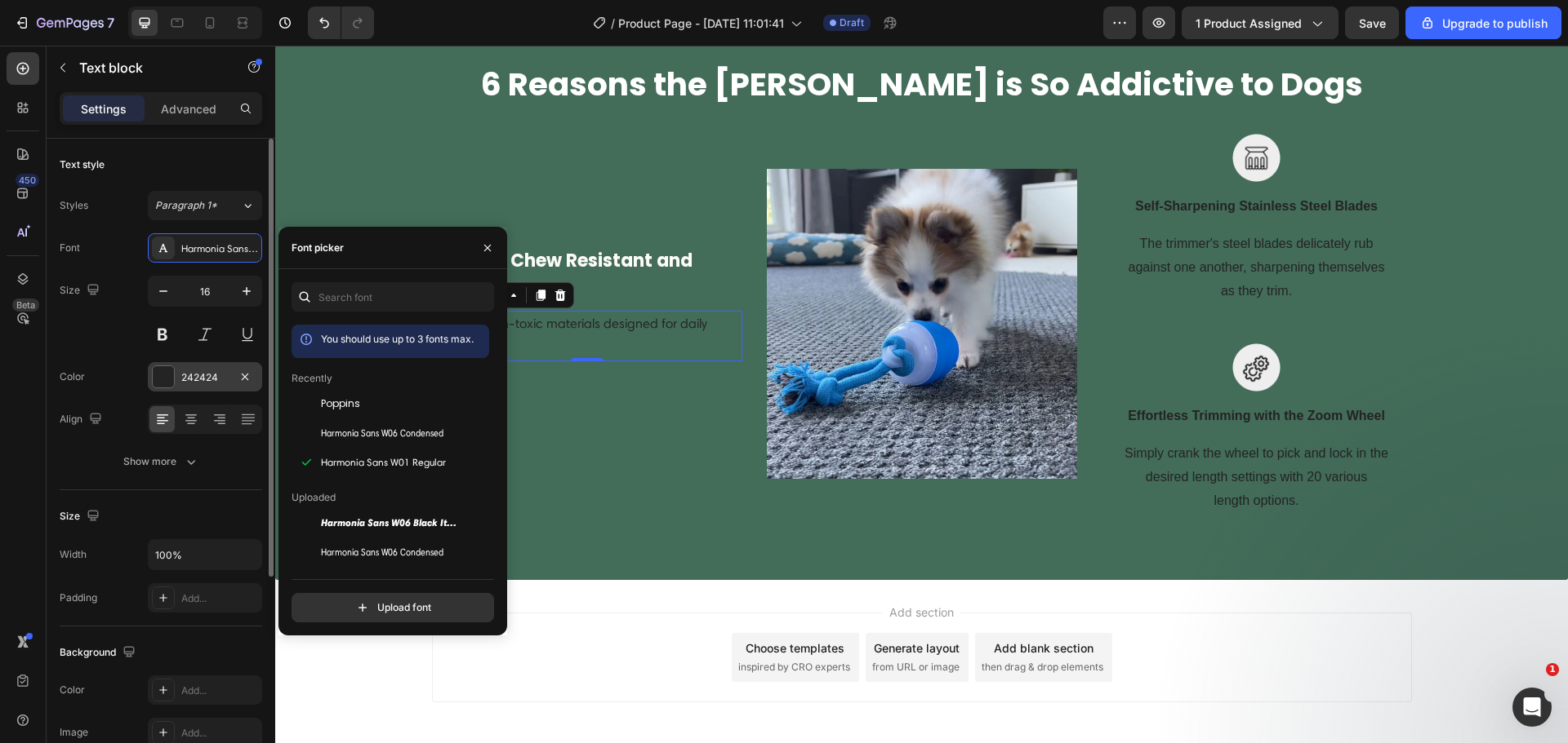
click at [189, 378] on div "242424" at bounding box center [205, 378] width 48 height 15
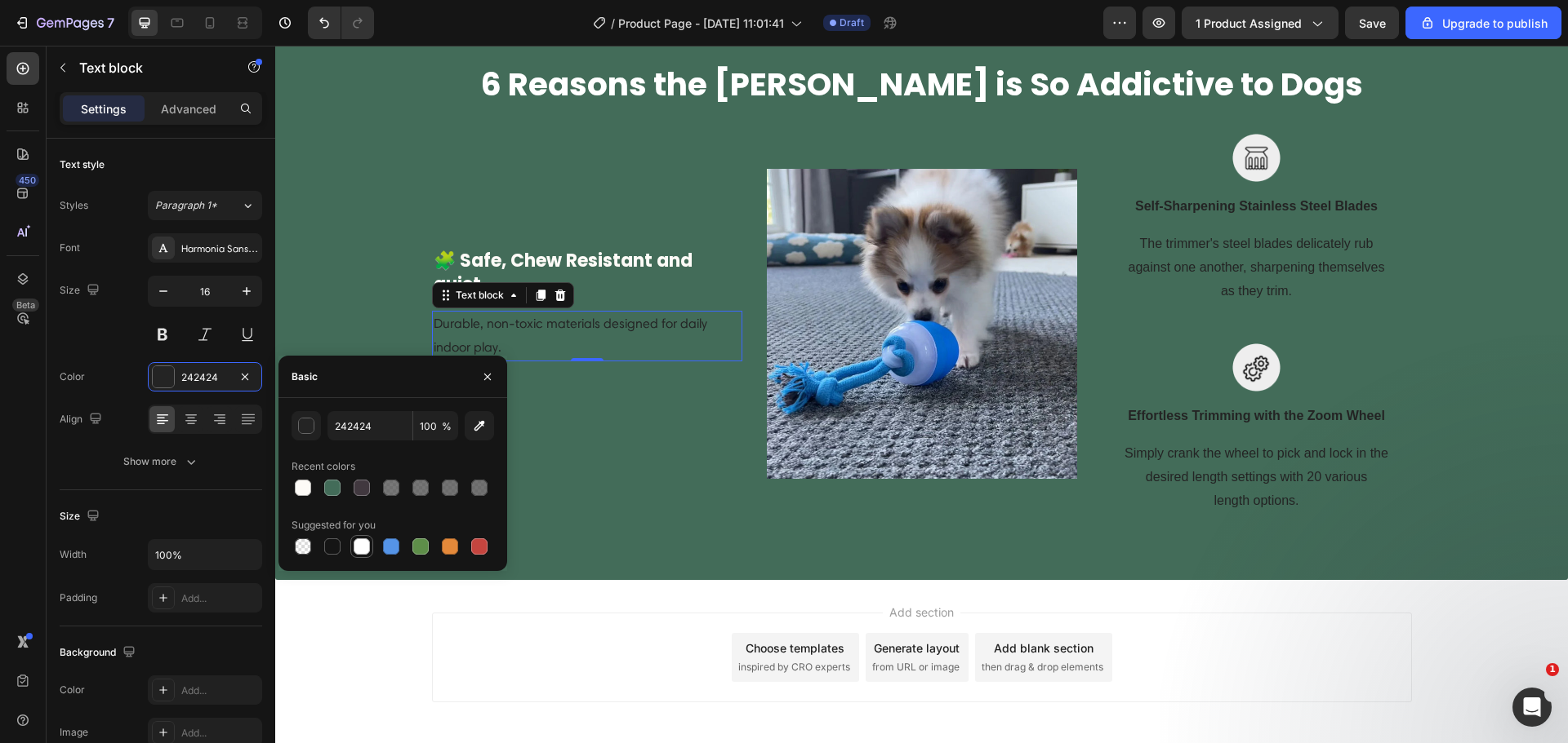
click at [361, 543] on div at bounding box center [361, 546] width 16 height 16
type input "FFFFFF"
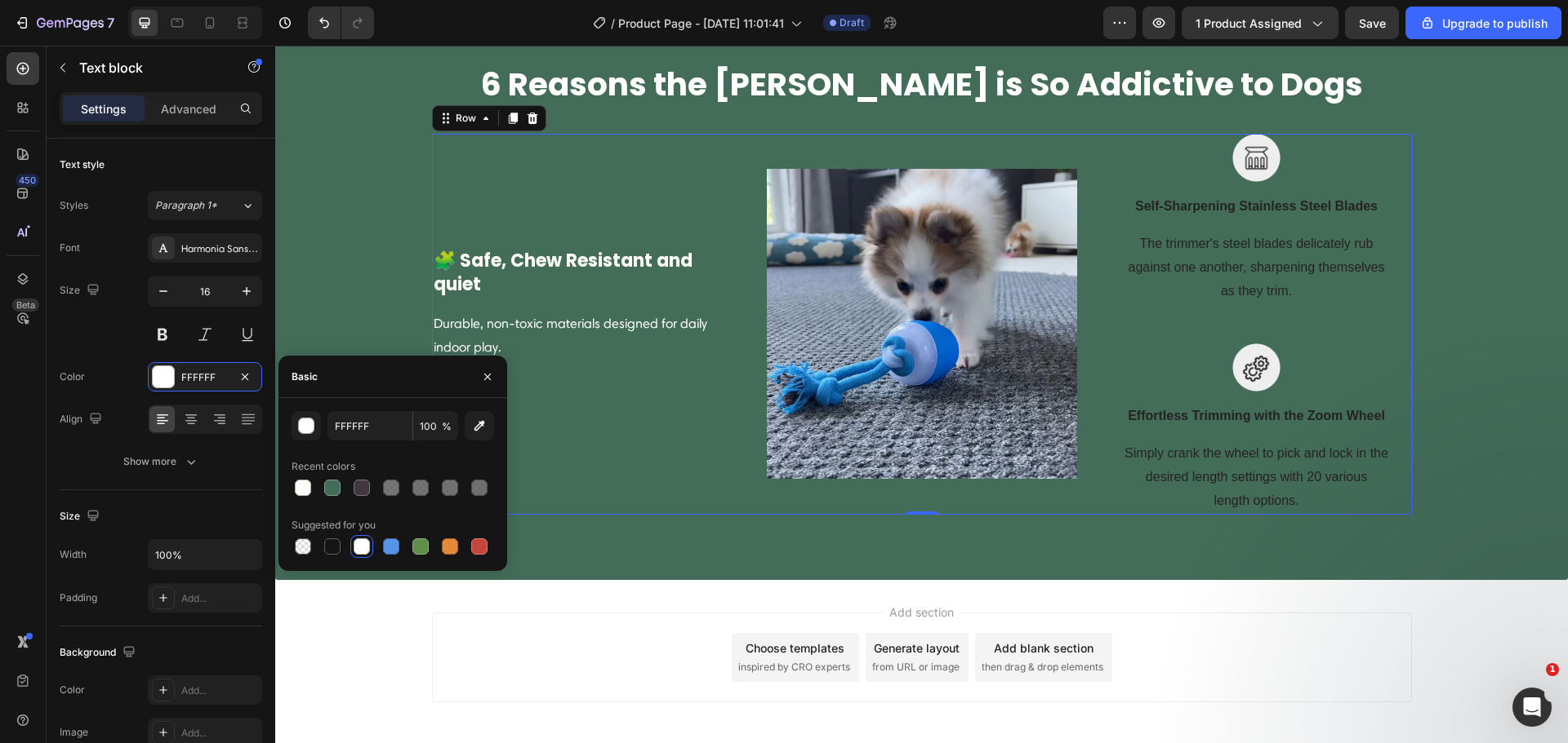
click at [623, 456] on div "🧩 Safe, Chew Resistant and quiet Text block Durable, non-toxic materials design…" at bounding box center [587, 324] width 310 height 381
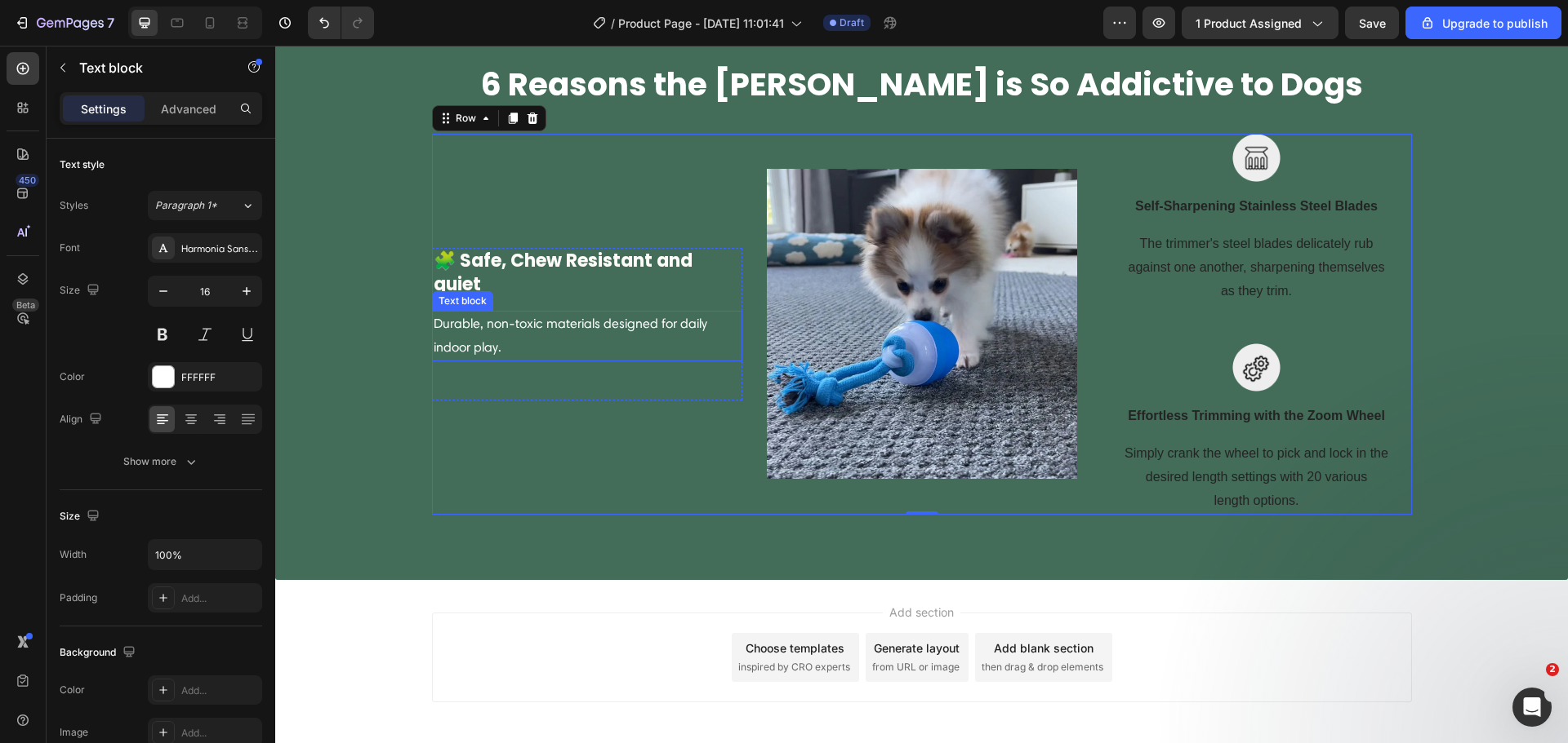
click at [449, 348] on p "Durable, non-toxic materials designed for daily indoor play." at bounding box center [587, 336] width 307 height 48
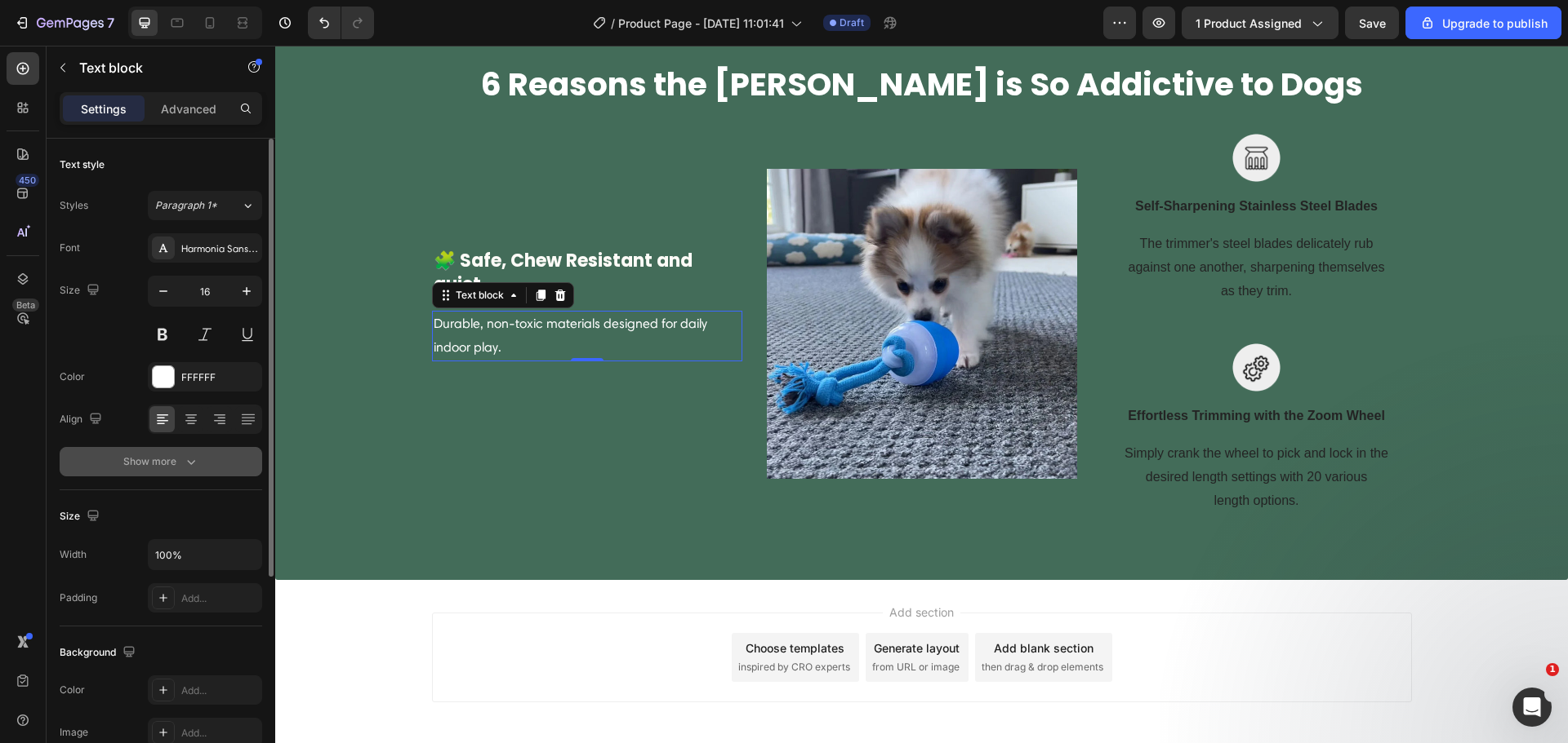
click at [188, 458] on icon "button" at bounding box center [191, 461] width 16 height 16
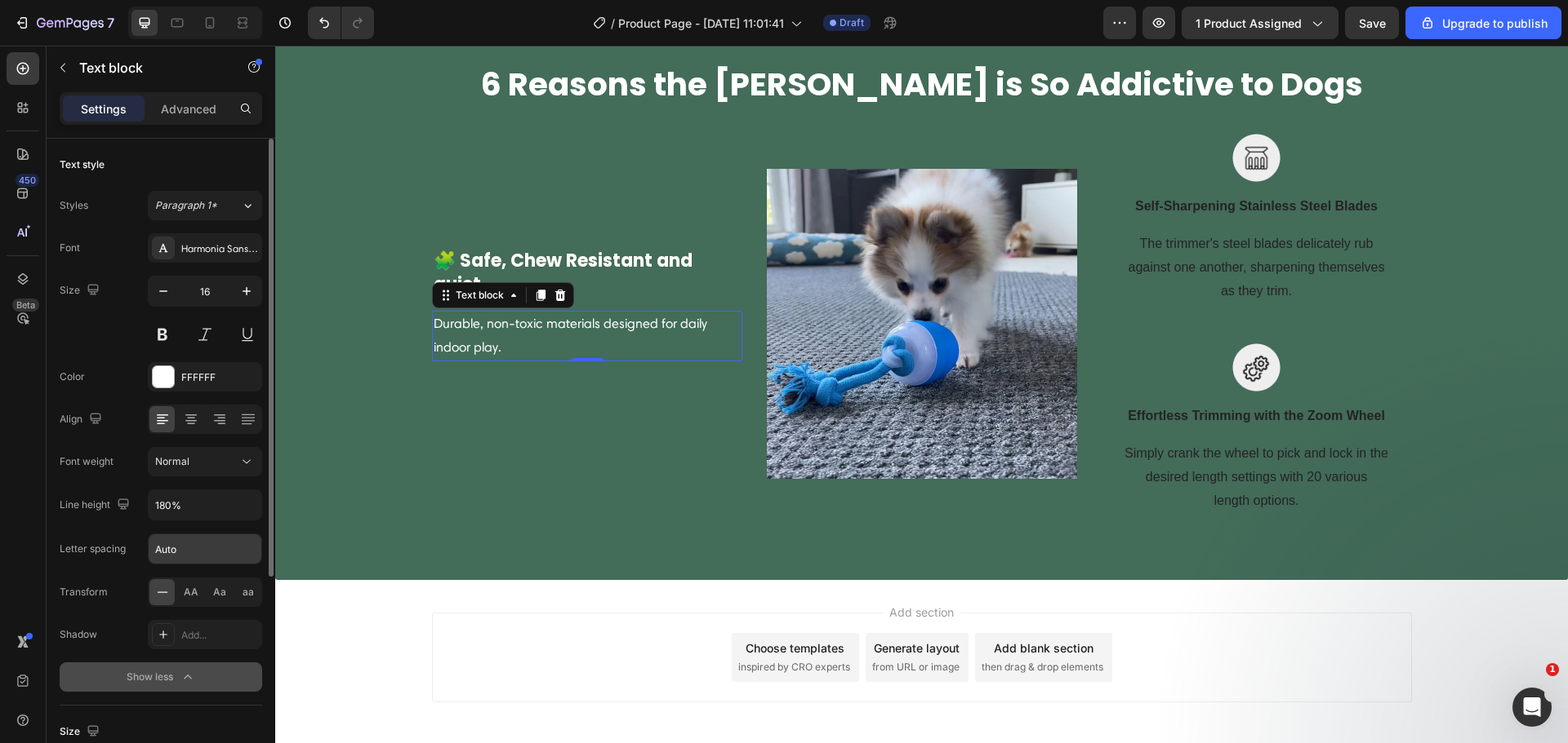
click at [201, 558] on input "Auto" at bounding box center [205, 549] width 112 height 29
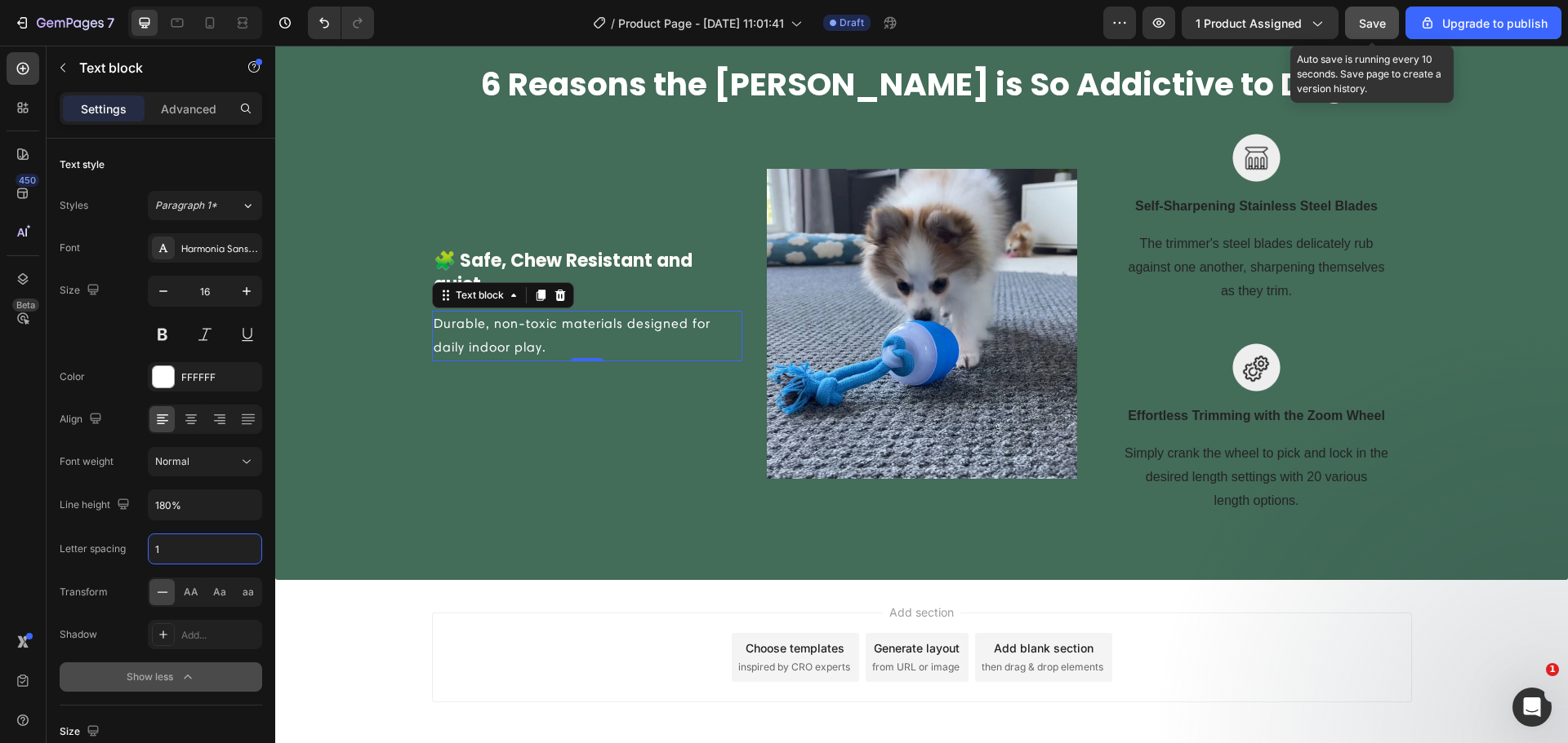
type input "1"
click at [1357, 30] on button "Save" at bounding box center [1372, 23] width 54 height 33
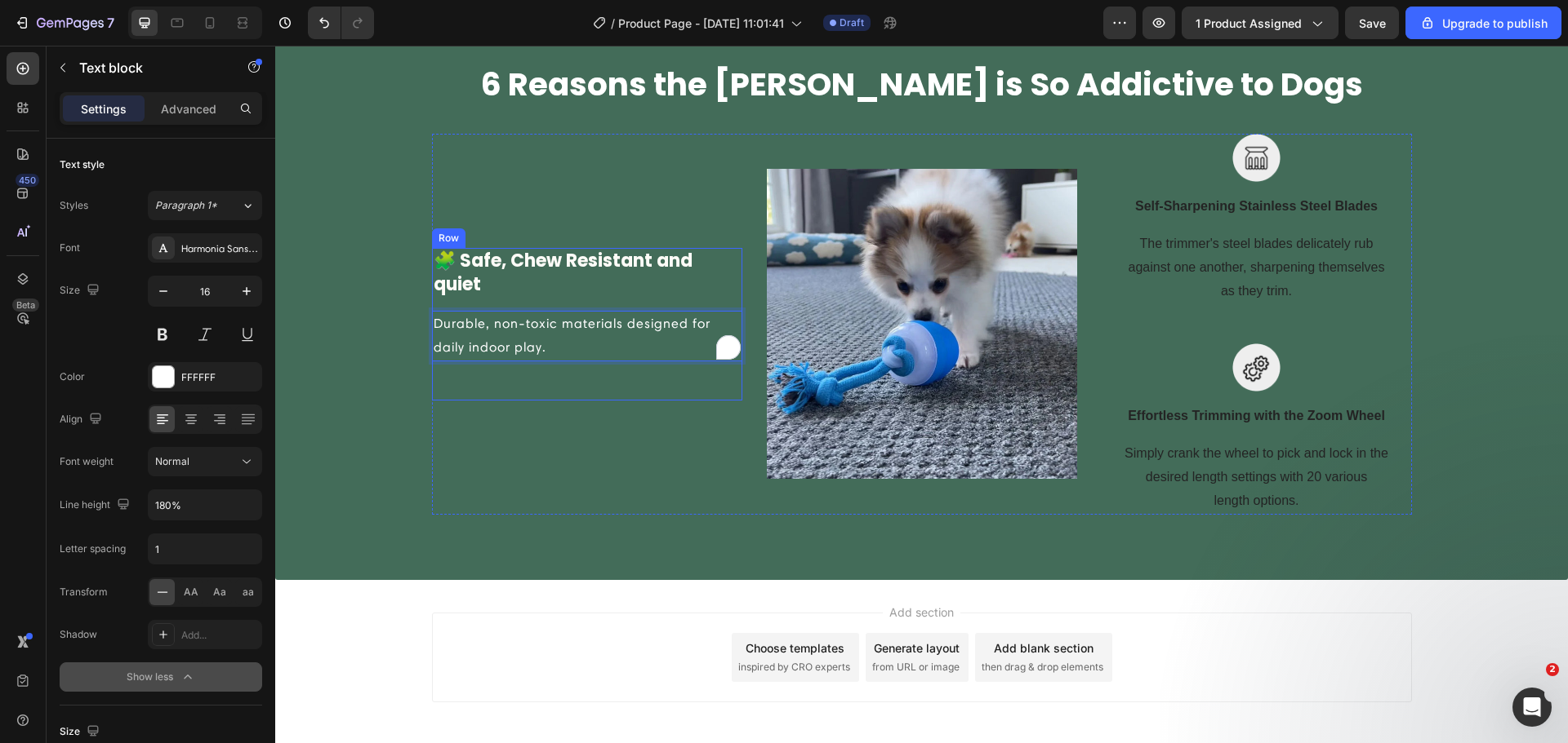
click at [625, 280] on p "🧩 Safe, Chew Resistant and quiet" at bounding box center [587, 273] width 307 height 47
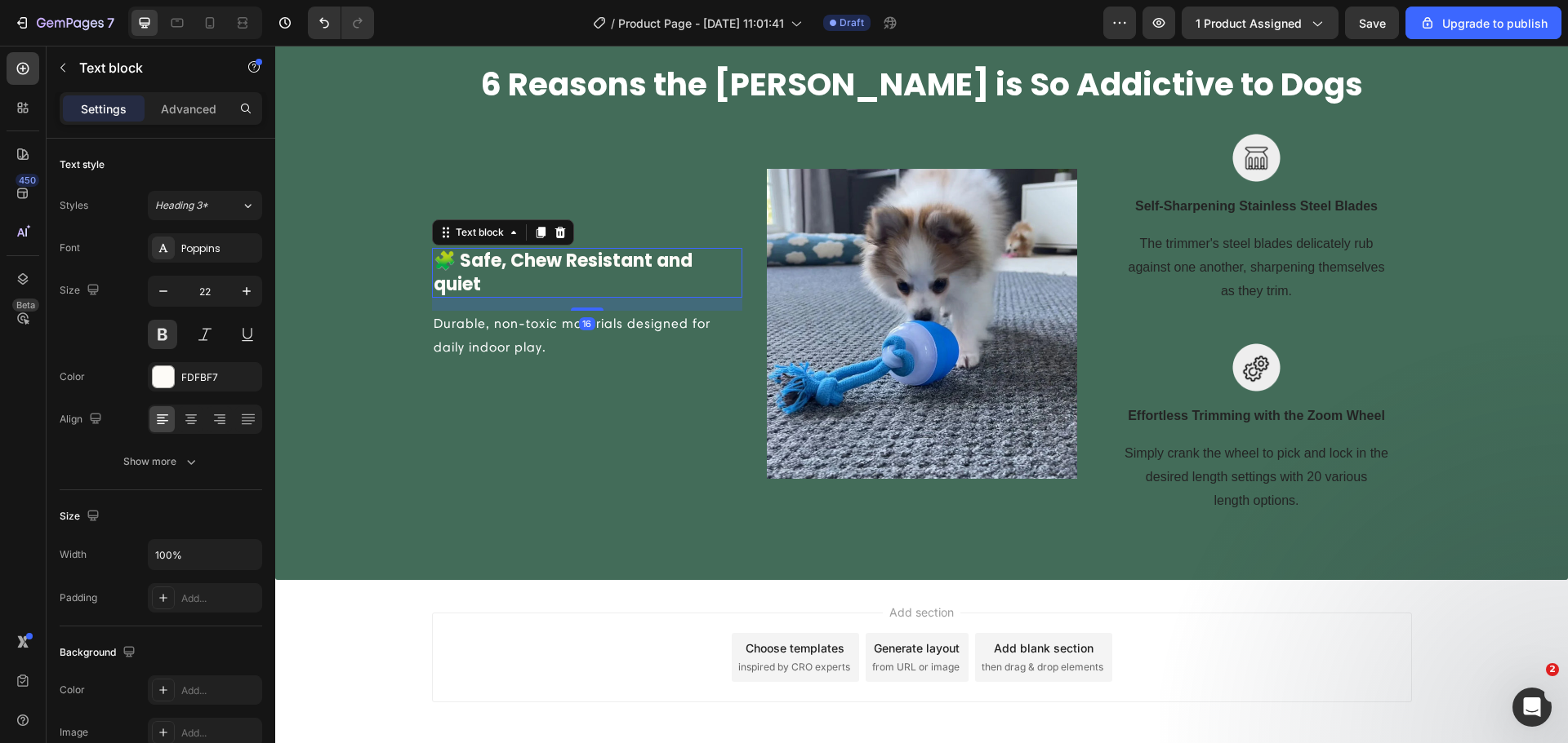
click at [618, 306] on div "16" at bounding box center [587, 304] width 310 height 13
click at [630, 321] on p "Durable, non-toxic materials designed for daily indoor play." at bounding box center [587, 336] width 307 height 48
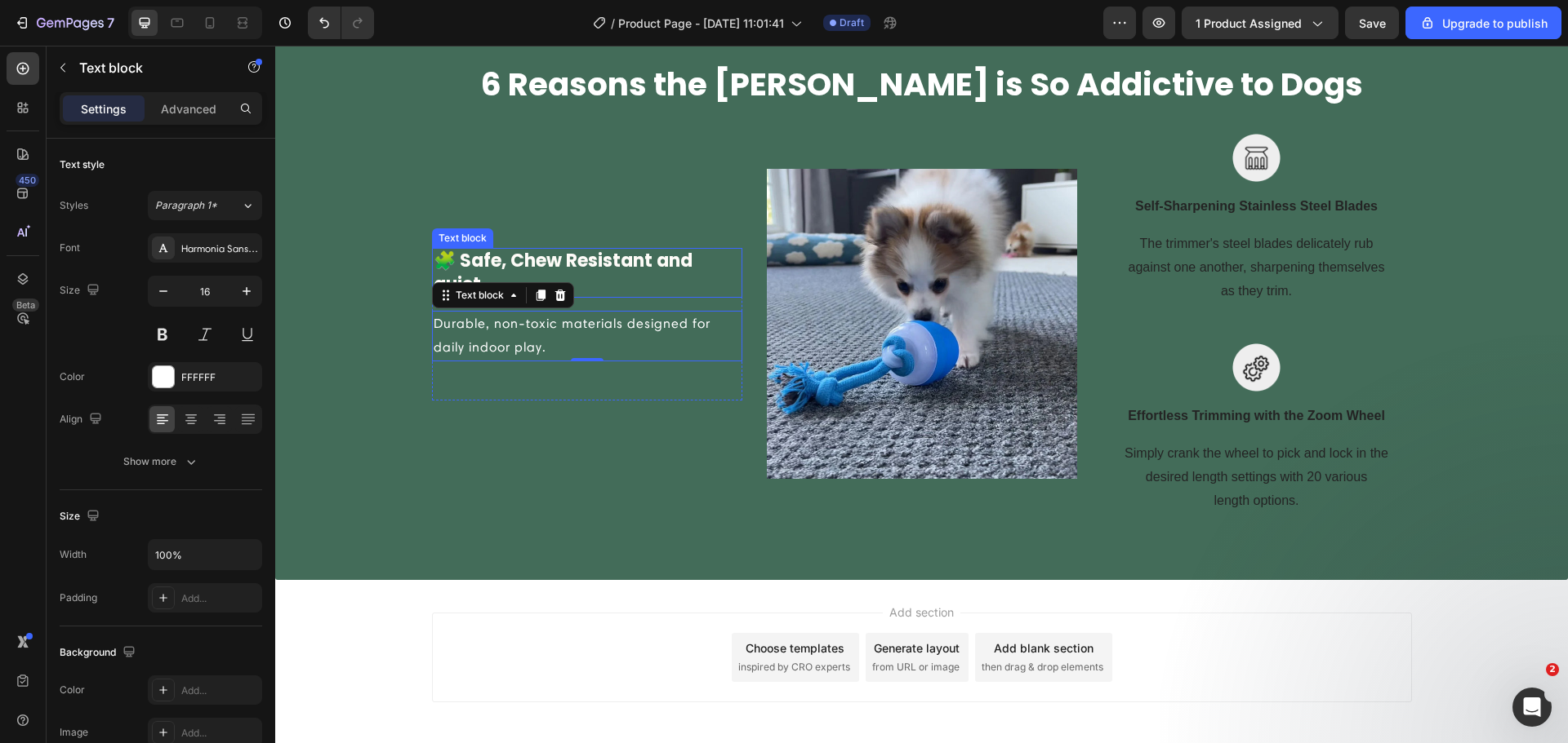
click at [636, 253] on p "🧩 Safe, Chew Resistant and quiet" at bounding box center [587, 273] width 307 height 47
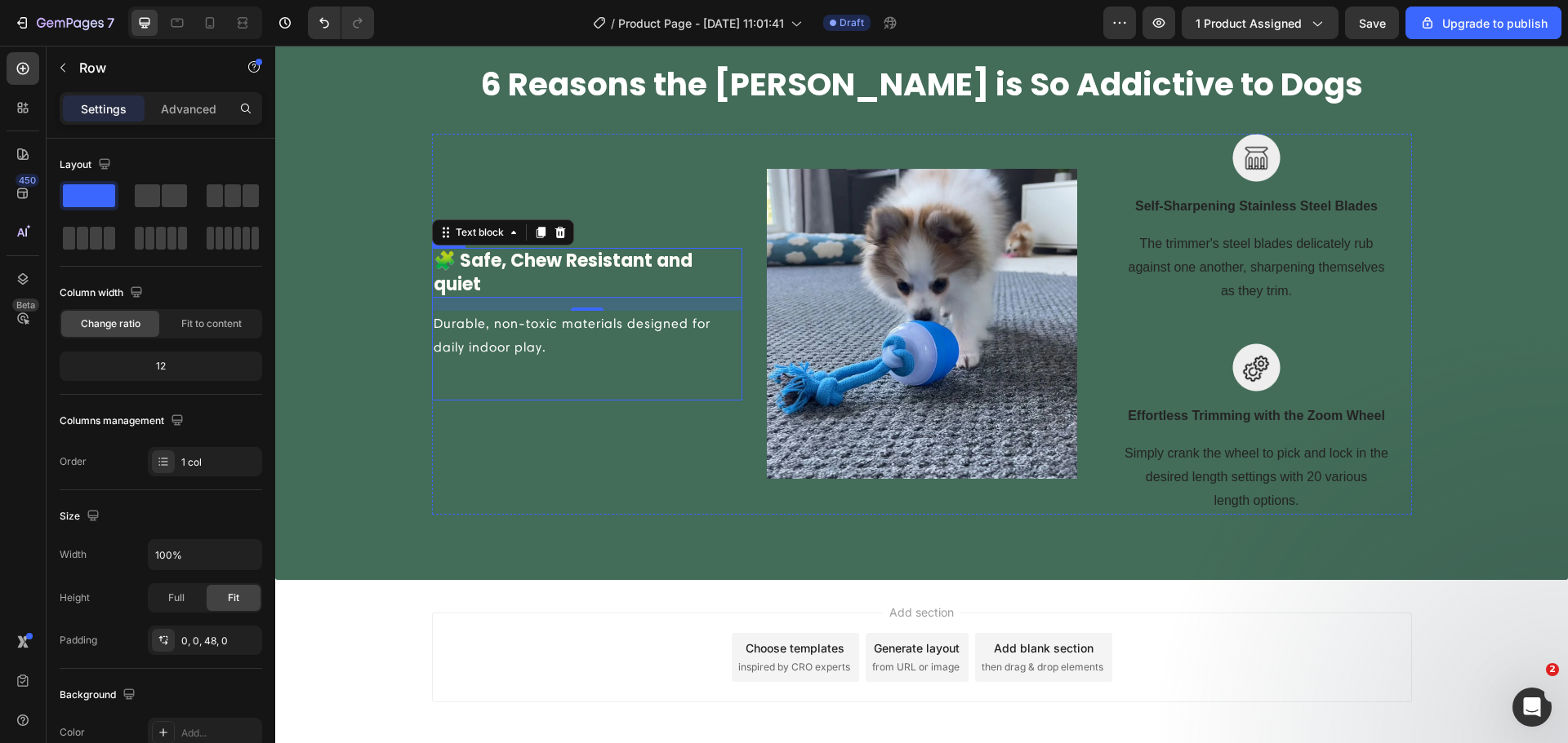
click at [643, 364] on div "🧩 Safe, Chew Resistant and quiet Text block 16 Durable, non-toxic materials des…" at bounding box center [587, 324] width 310 height 153
click at [507, 238] on icon at bounding box center [513, 232] width 13 height 13
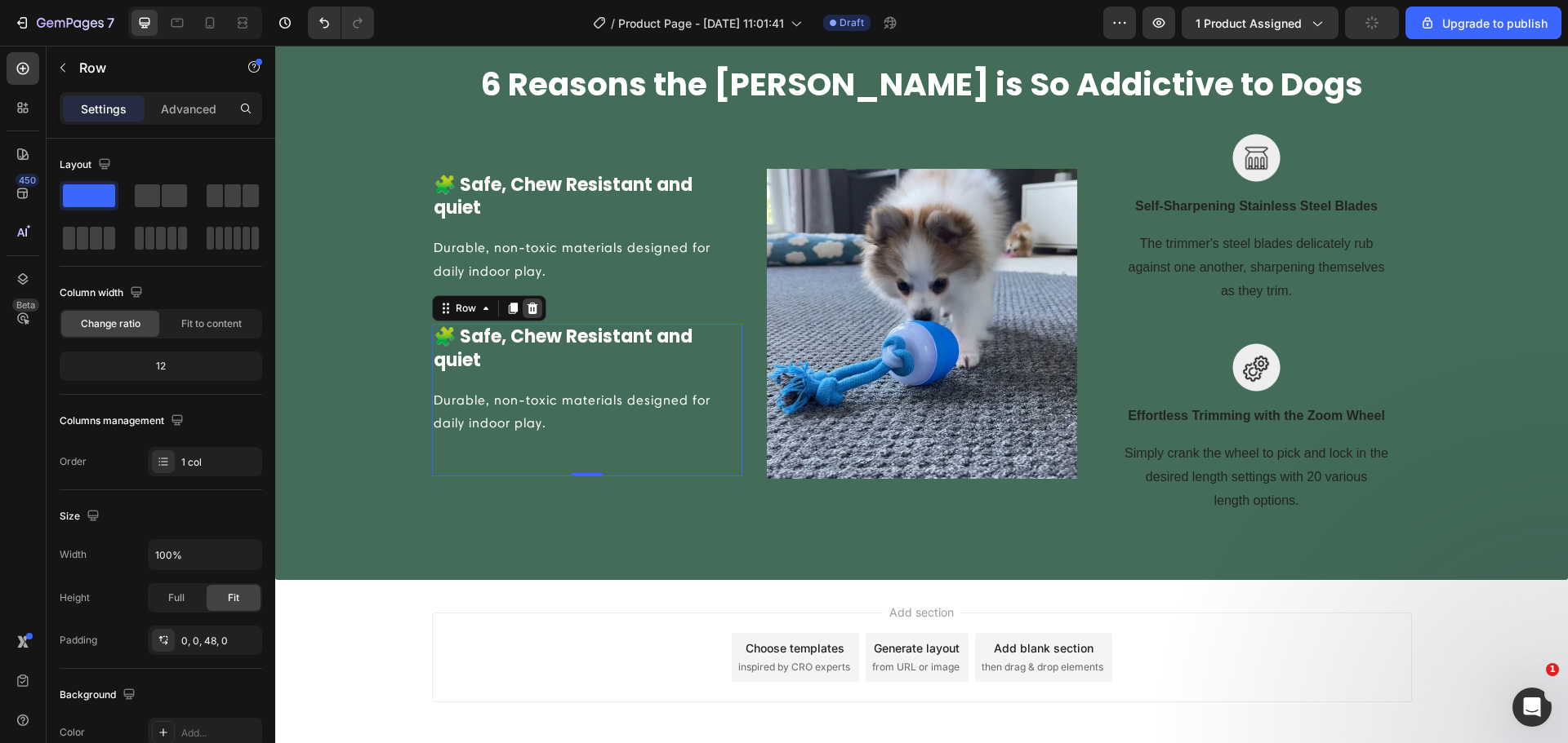
click at [526, 314] on icon at bounding box center [532, 308] width 10 height 11
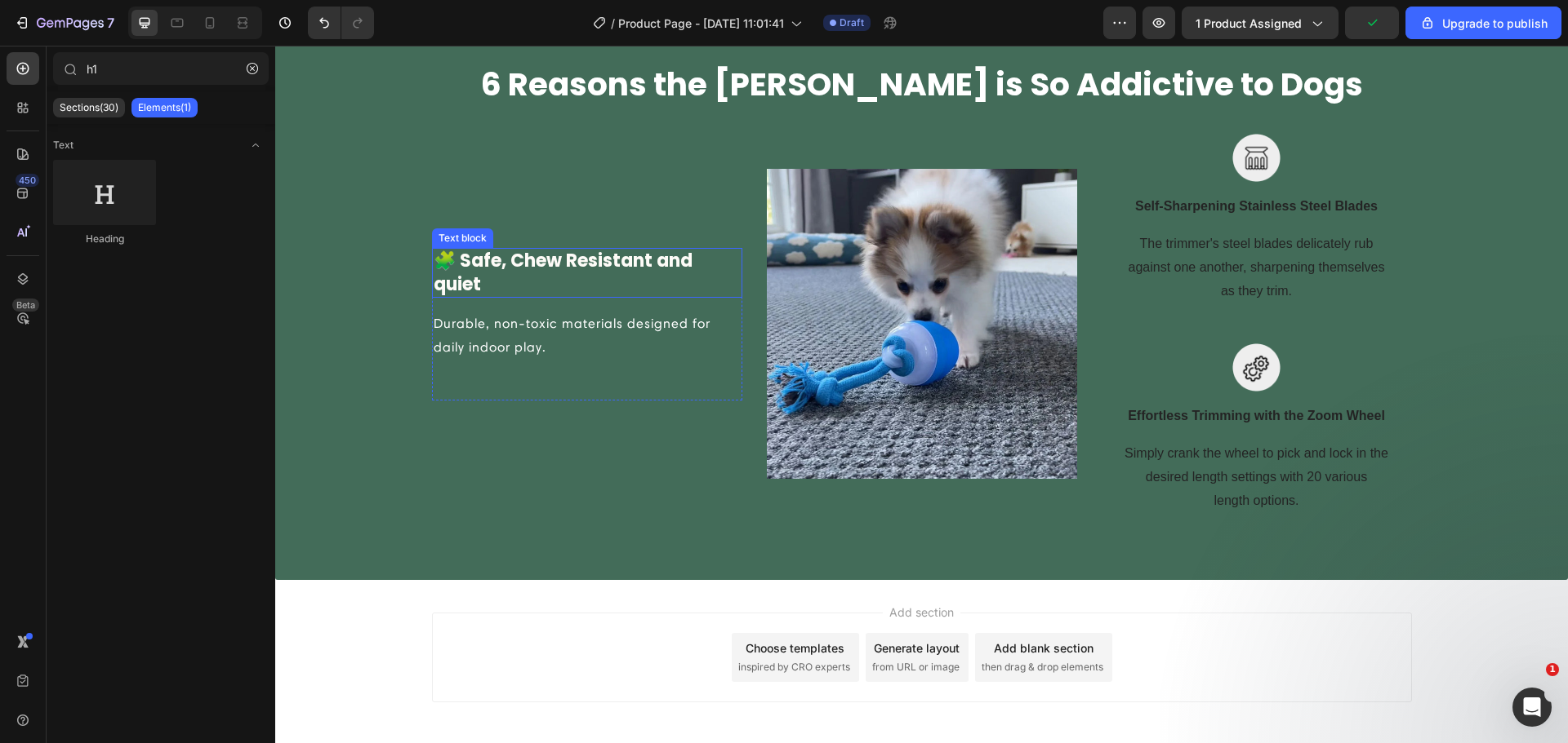
click at [517, 272] on p "🧩 Safe, Chew Resistant and quiet" at bounding box center [587, 273] width 307 height 47
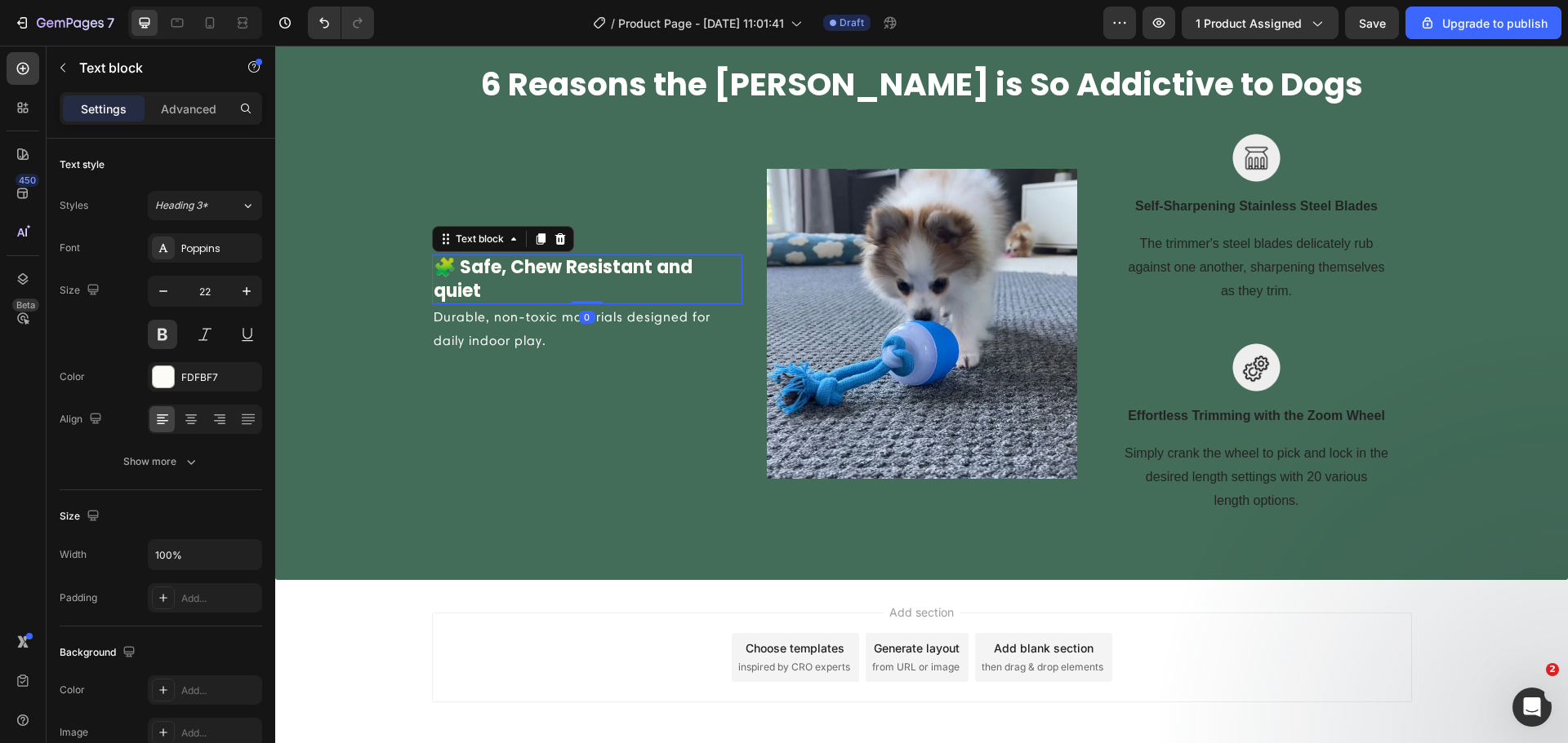
drag, startPoint x: 580, startPoint y: 308, endPoint x: 580, endPoint y: 292, distance: 16.0
click at [580, 292] on div "🧩 Safe, Chew Resistant and quiet Text block 0" at bounding box center [587, 280] width 310 height 50
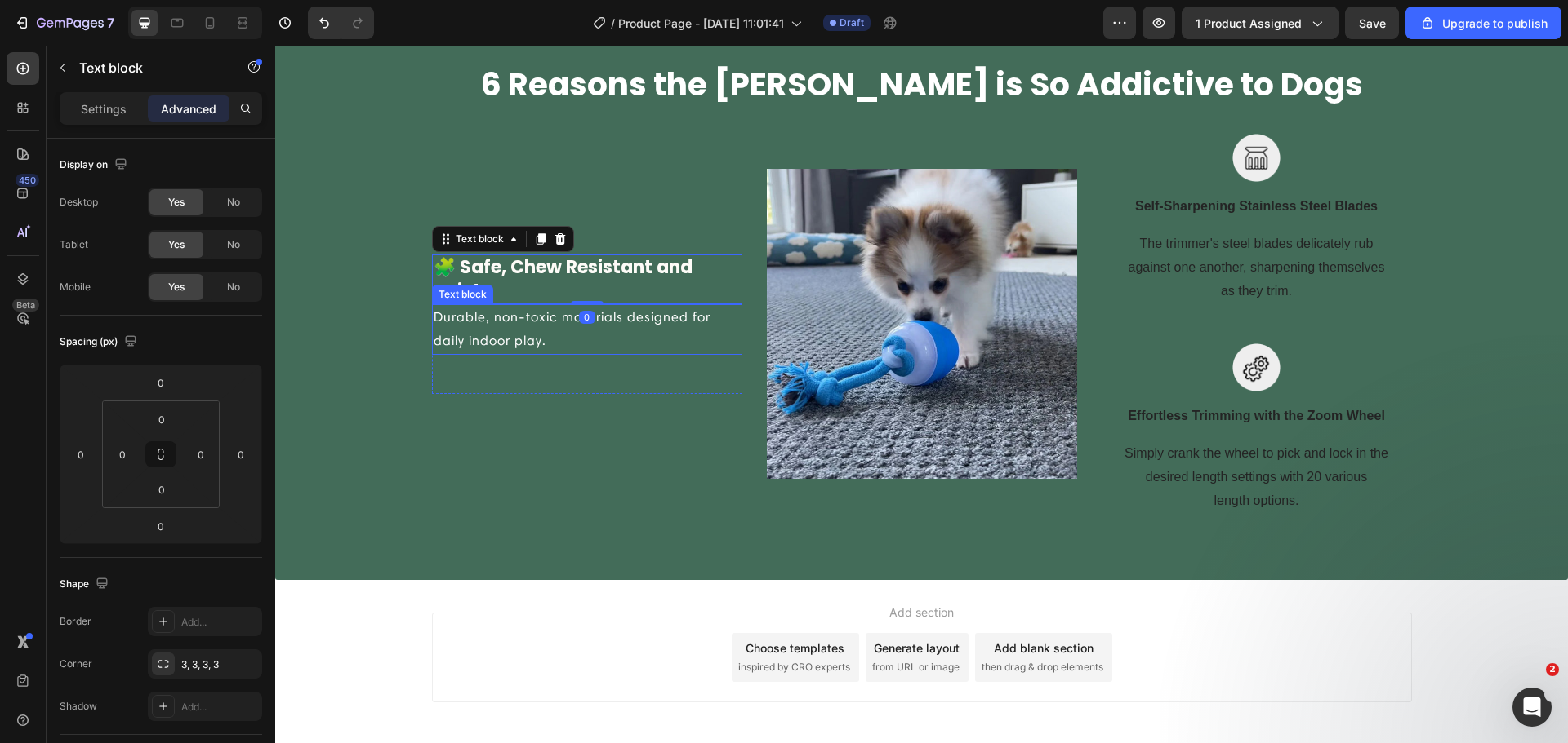
click at [543, 321] on p "Durable, non-toxic materials designed for daily indoor play." at bounding box center [587, 329] width 307 height 48
click at [707, 277] on p "🧩 Safe, Chew Resistant and quiet" at bounding box center [587, 280] width 307 height 47
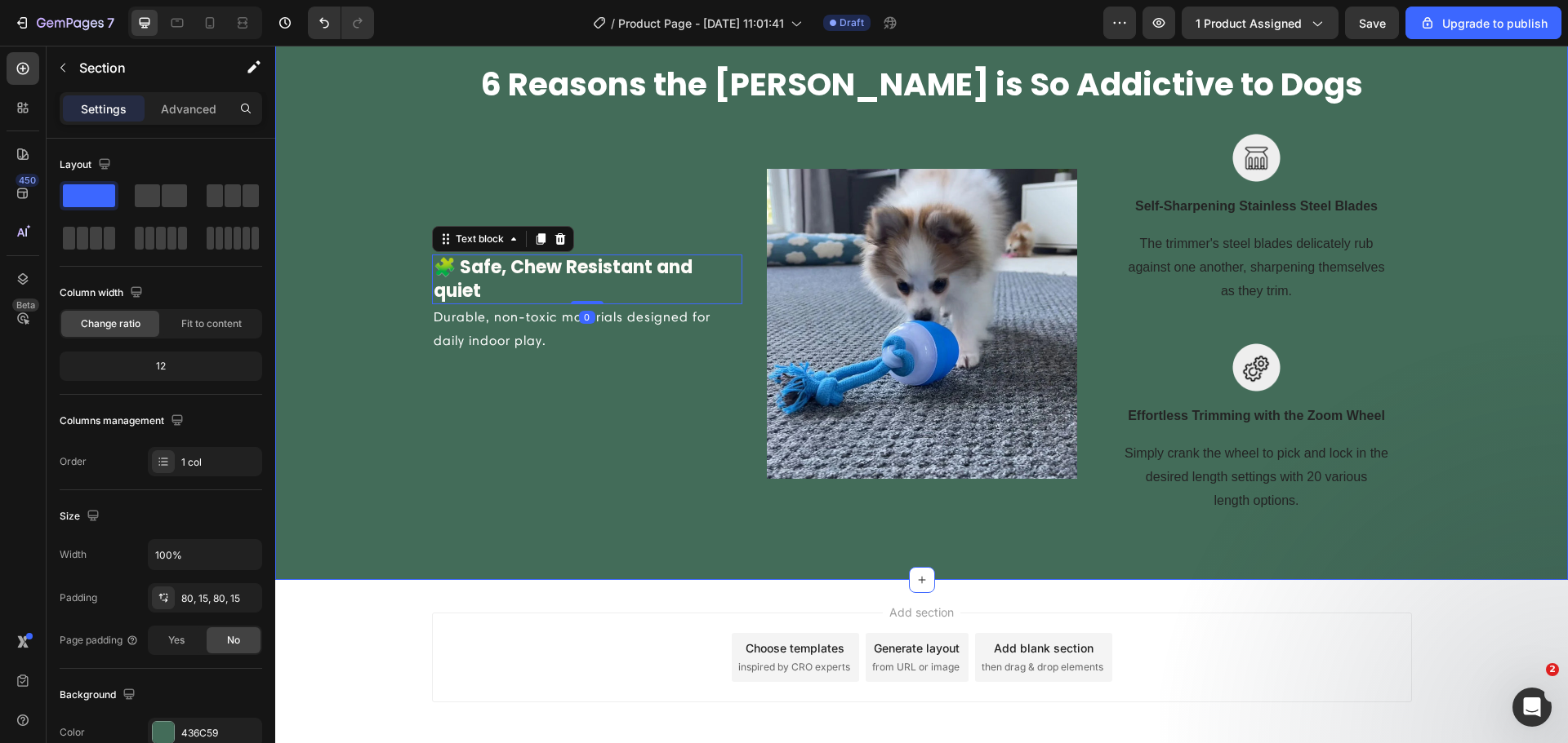
click at [424, 305] on div "6 Reasons the Chase Buddy is So Addictive to Dogs Heading Row 🧩 Safe, Chew Resi…" at bounding box center [921, 289] width 1268 height 451
click at [432, 316] on div "Durable, non-toxic materials designed for daily indoor play." at bounding box center [587, 329] width 310 height 51
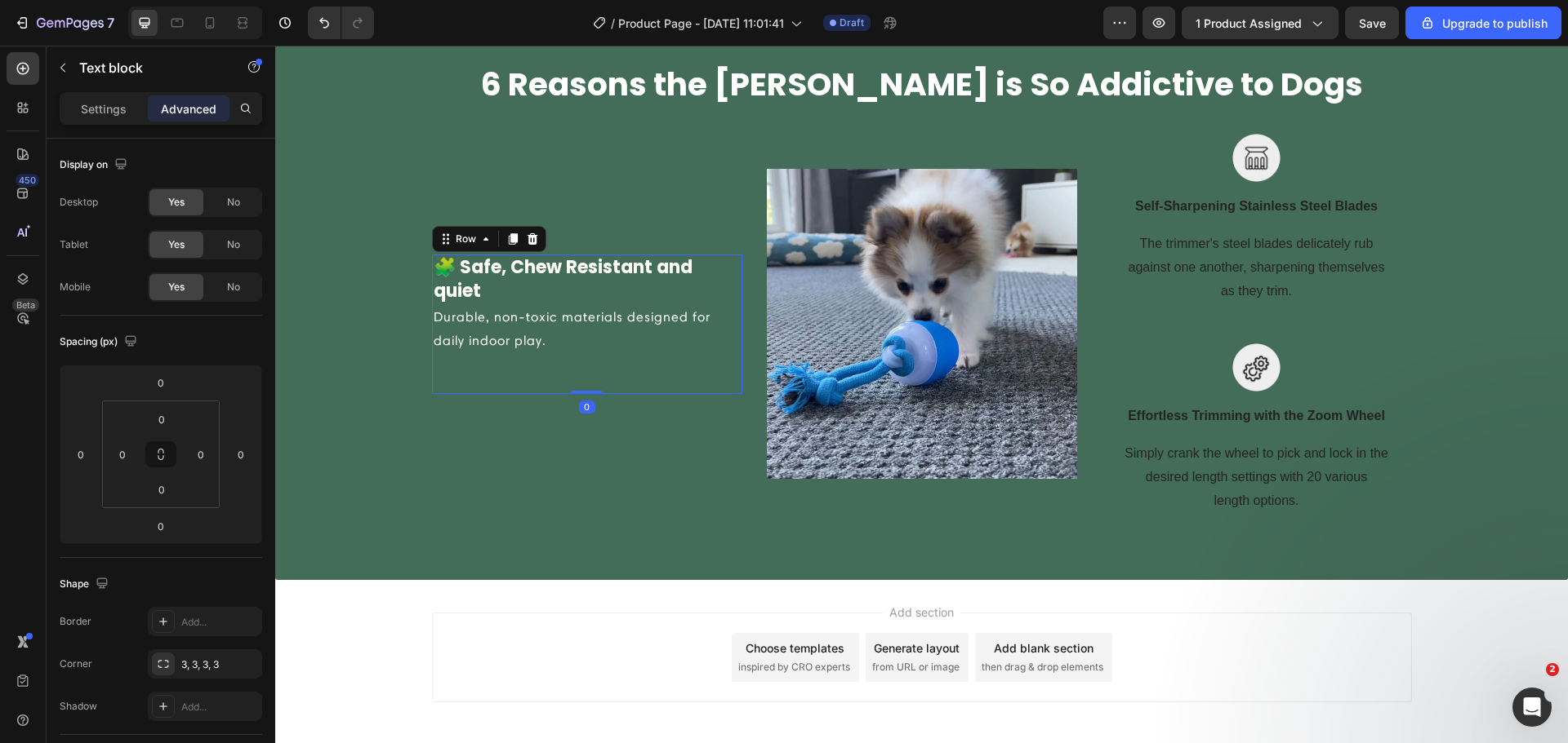
click at [436, 358] on div "🧩 Safe, Chew Resistant and quiet Text block Durable, non-toxic materials design…" at bounding box center [587, 325] width 310 height 140
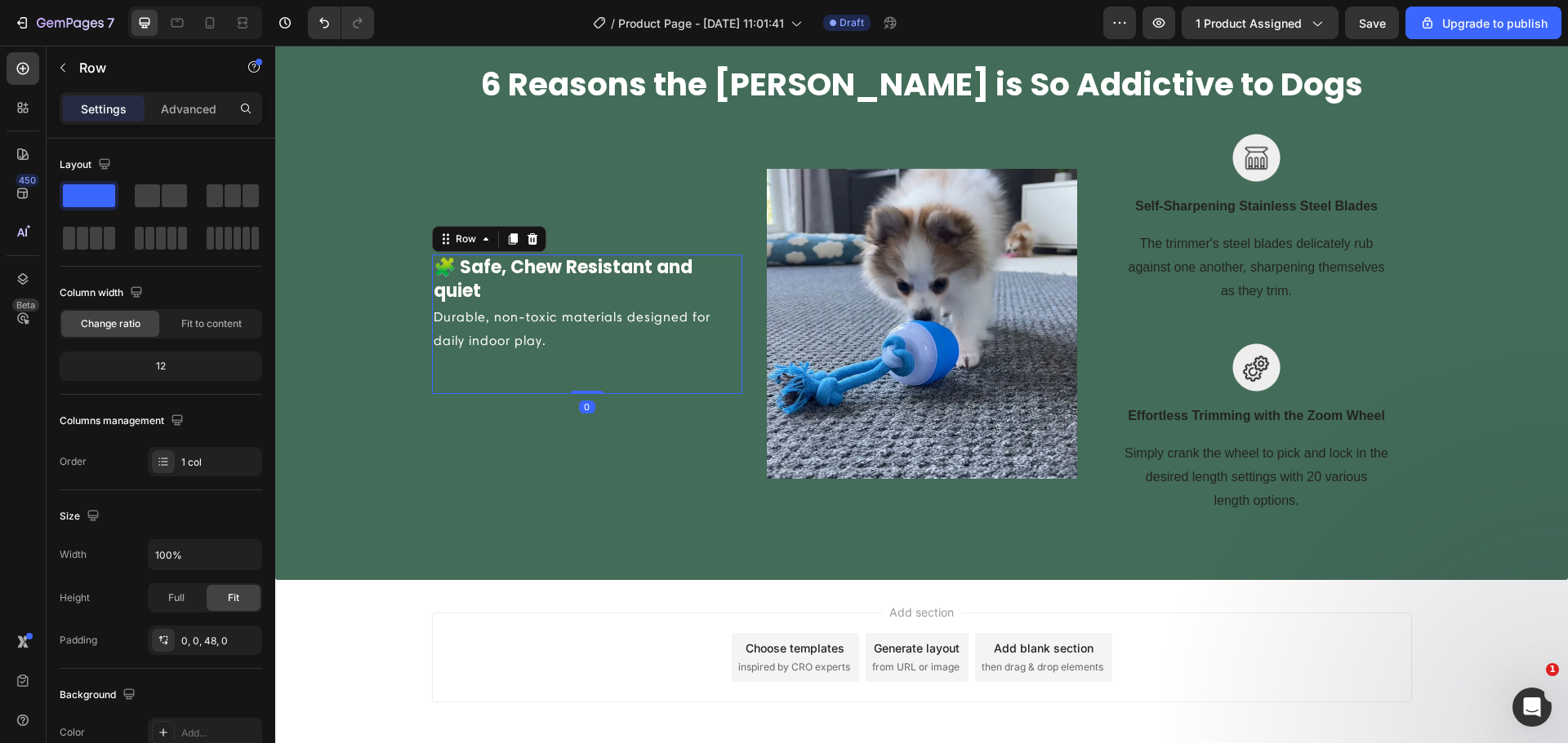
click at [178, 123] on div "Settings Advanced" at bounding box center [161, 109] width 202 height 33
click at [188, 112] on p "Advanced" at bounding box center [188, 109] width 55 height 17
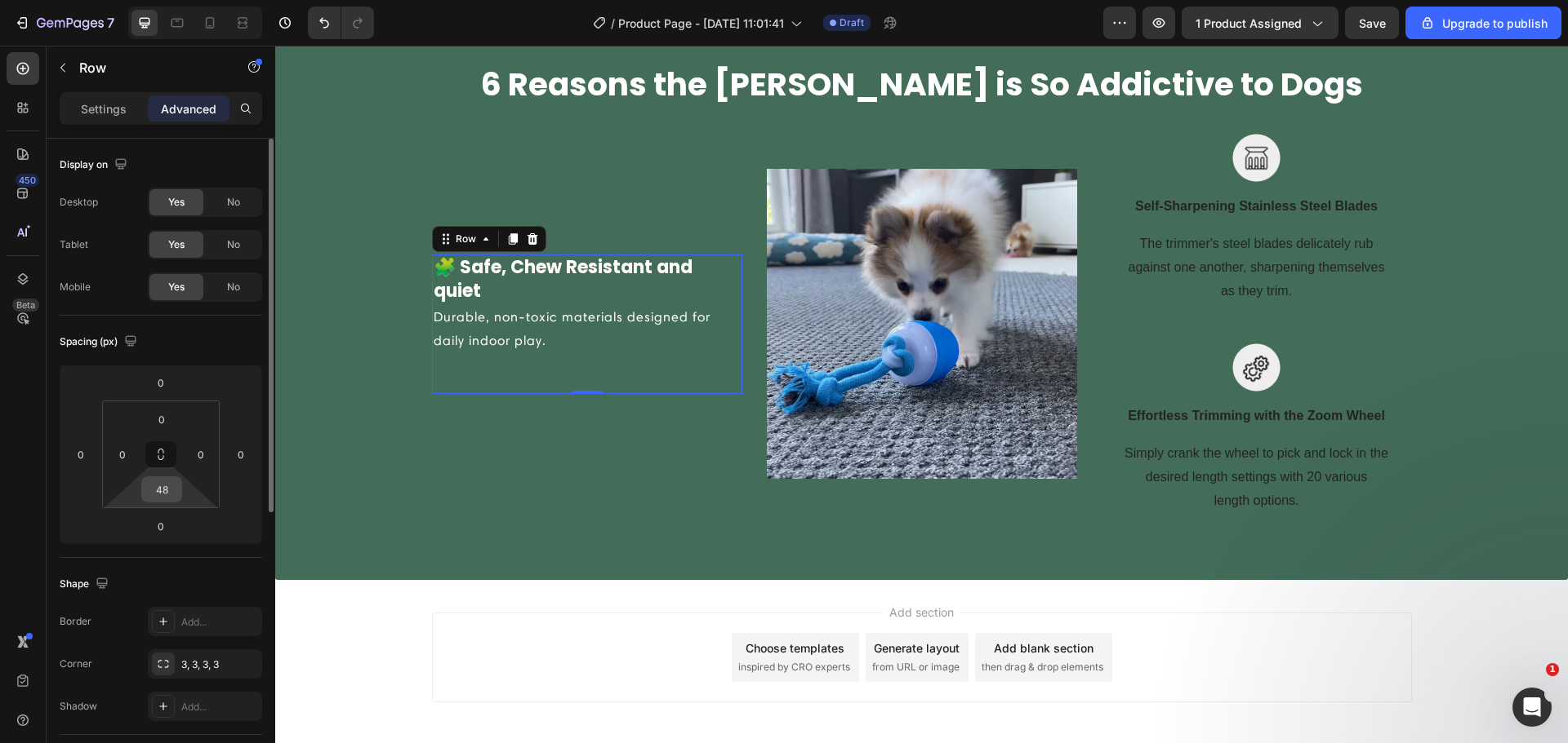
click at [173, 499] on input "48" at bounding box center [162, 490] width 33 height 24
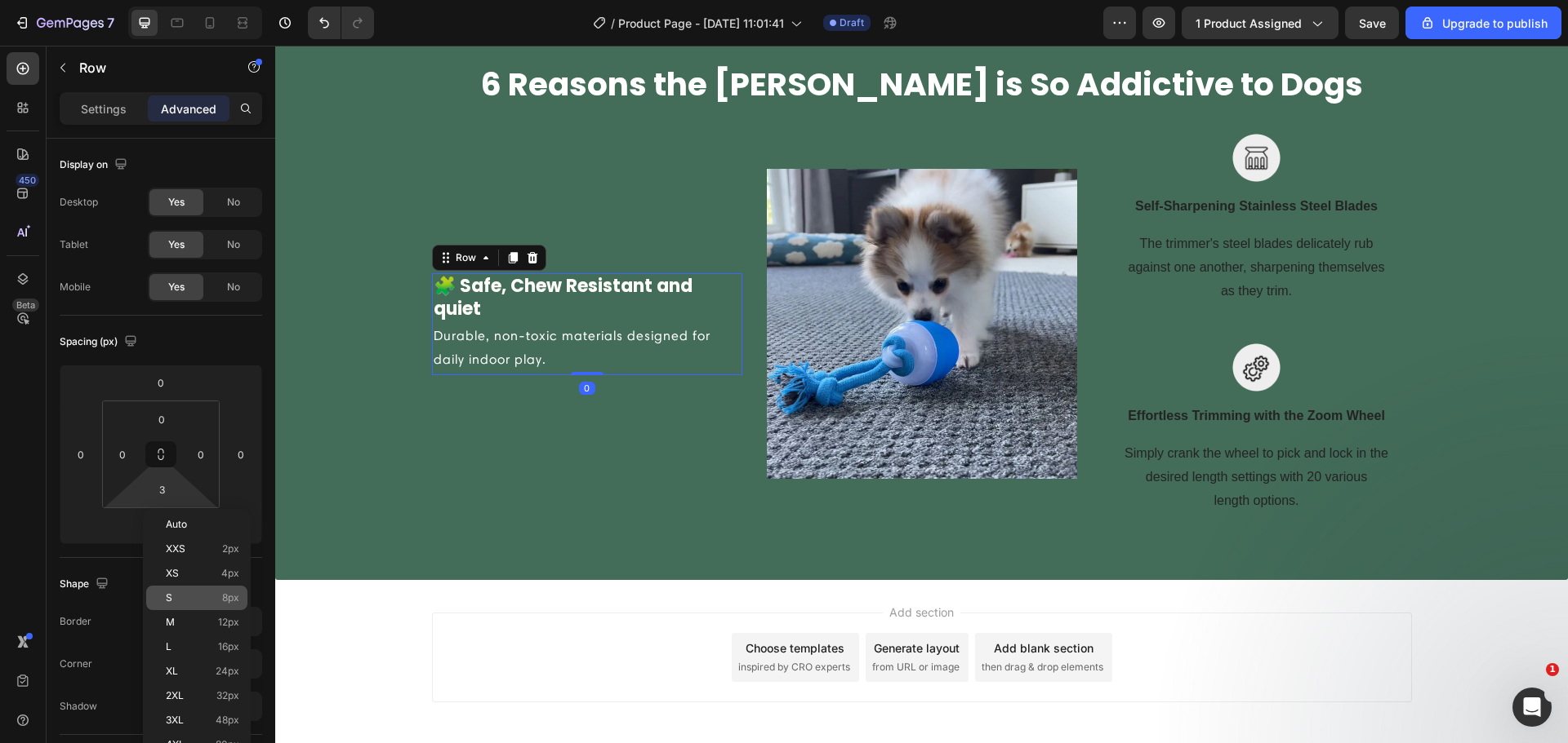
click at [196, 600] on p "S 8px" at bounding box center [202, 598] width 73 height 11
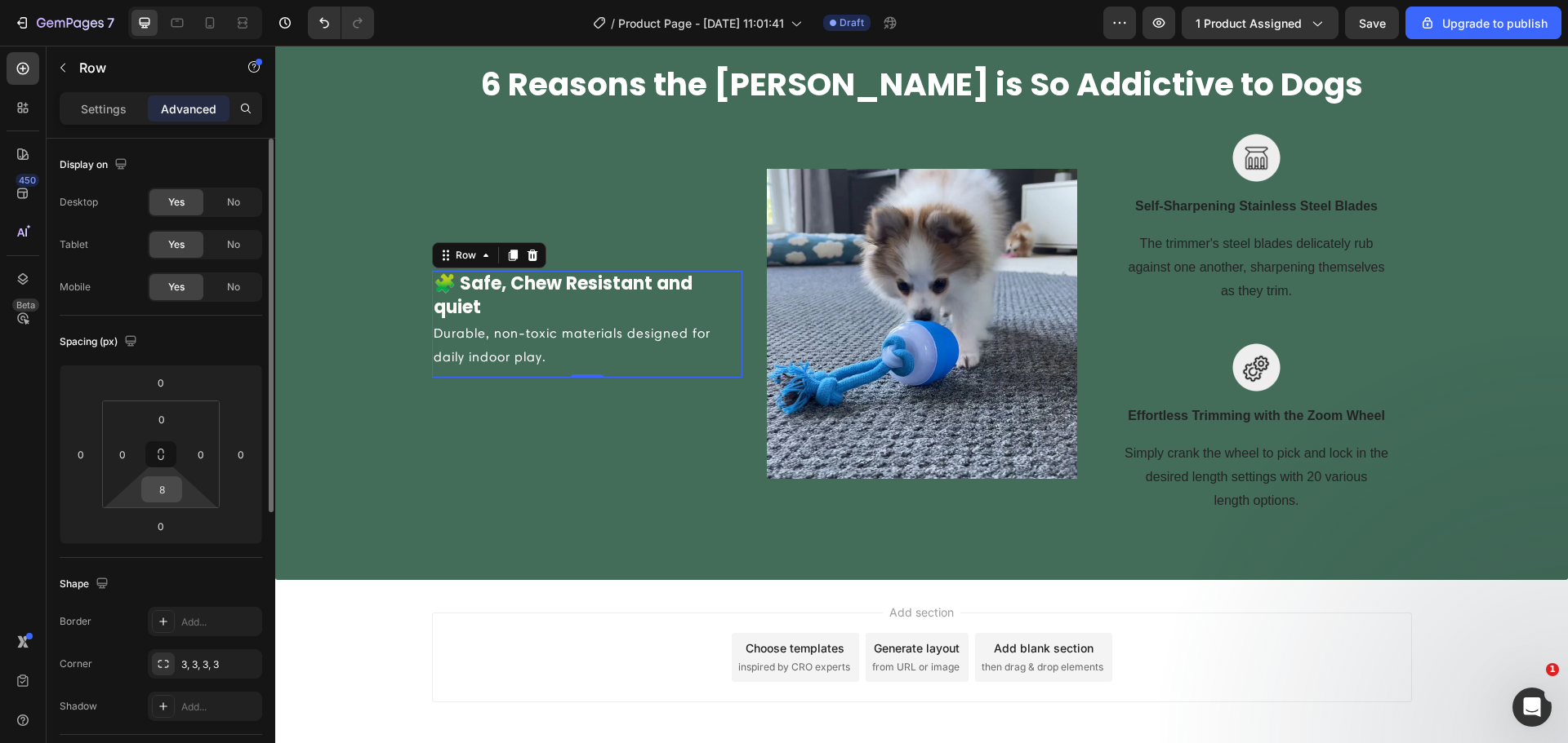
click at [165, 497] on input "8" at bounding box center [162, 490] width 33 height 24
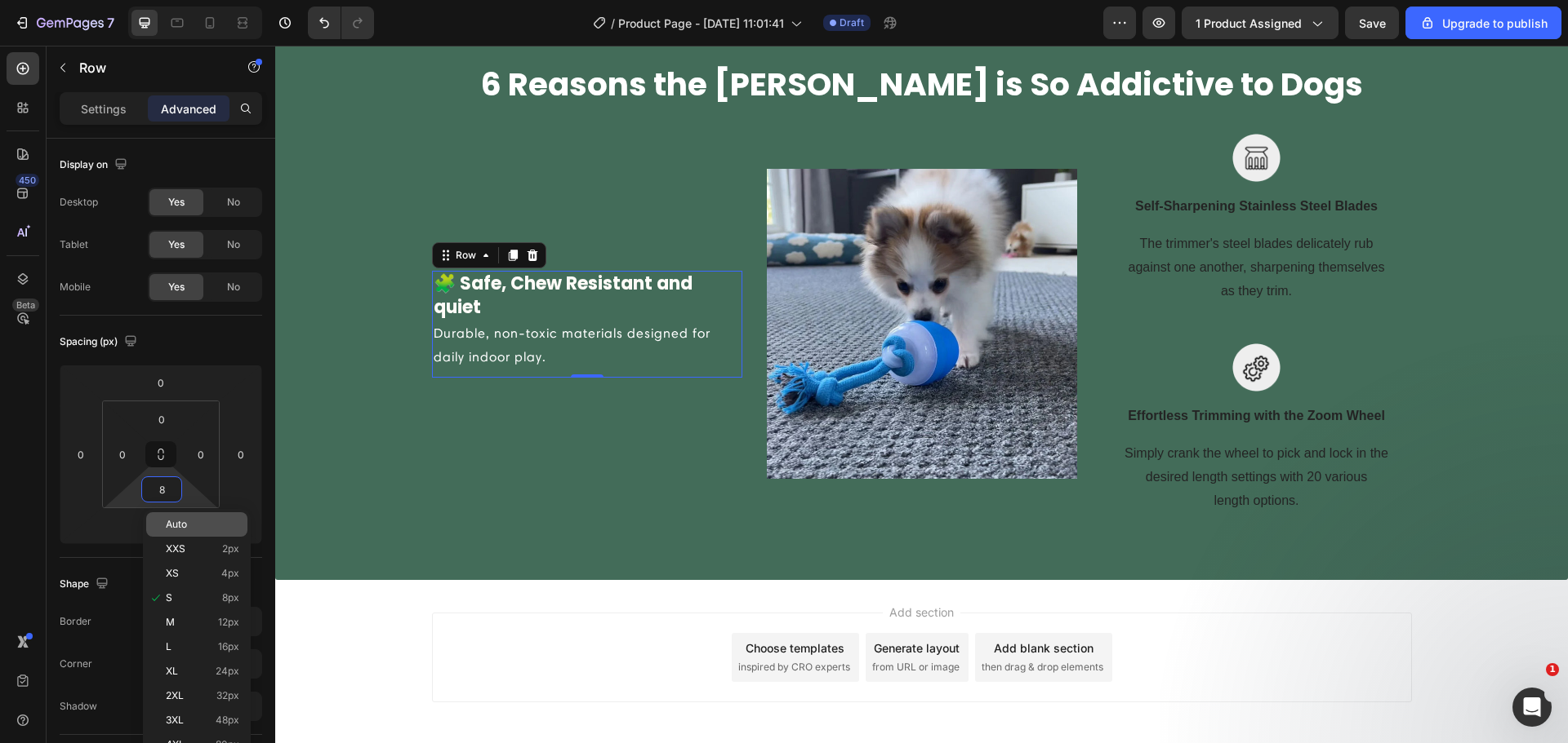
click at [167, 533] on div "Auto" at bounding box center [196, 524] width 101 height 24
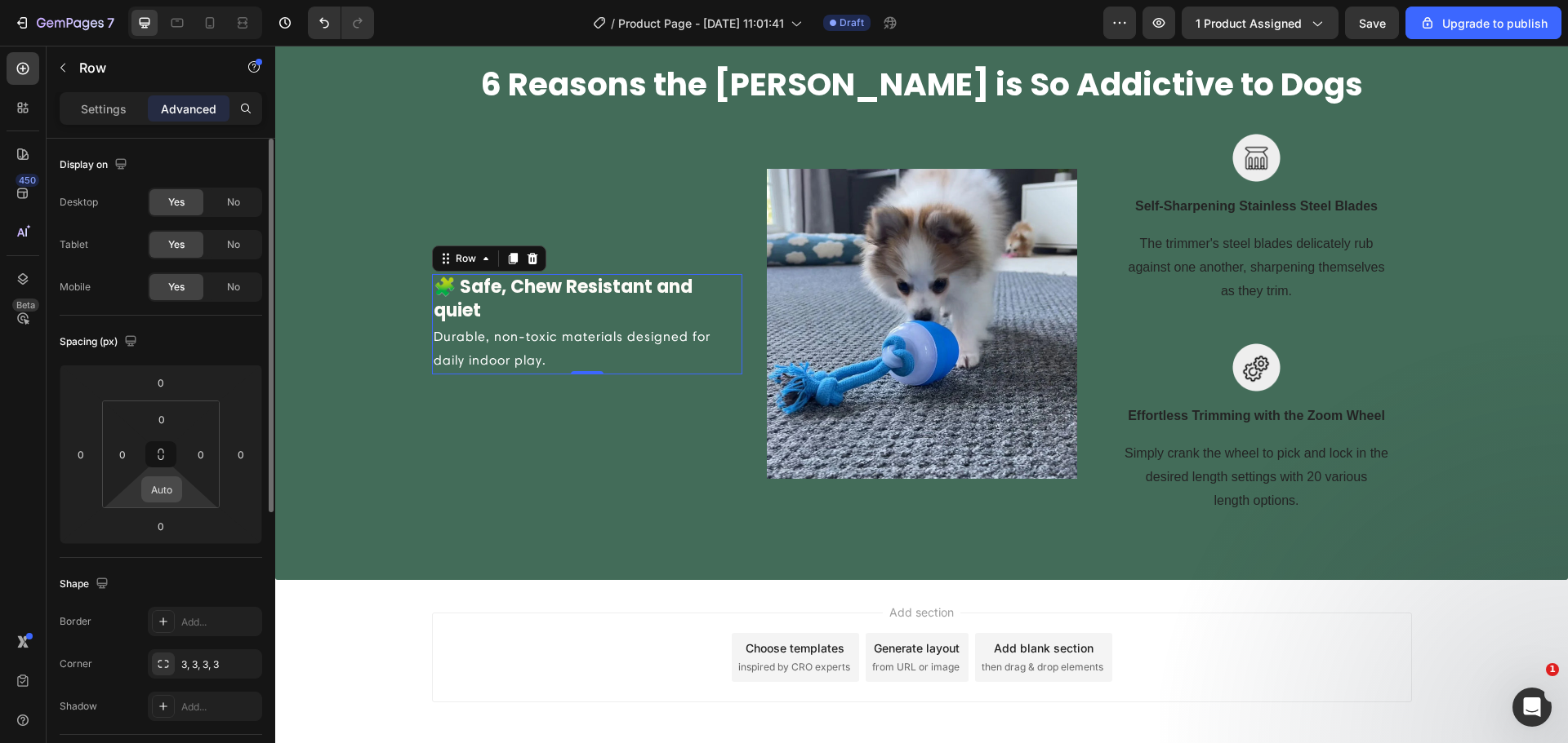
click at [160, 499] on input "Auto" at bounding box center [162, 490] width 33 height 24
type input "0"
click at [507, 258] on icon at bounding box center [513, 258] width 13 height 13
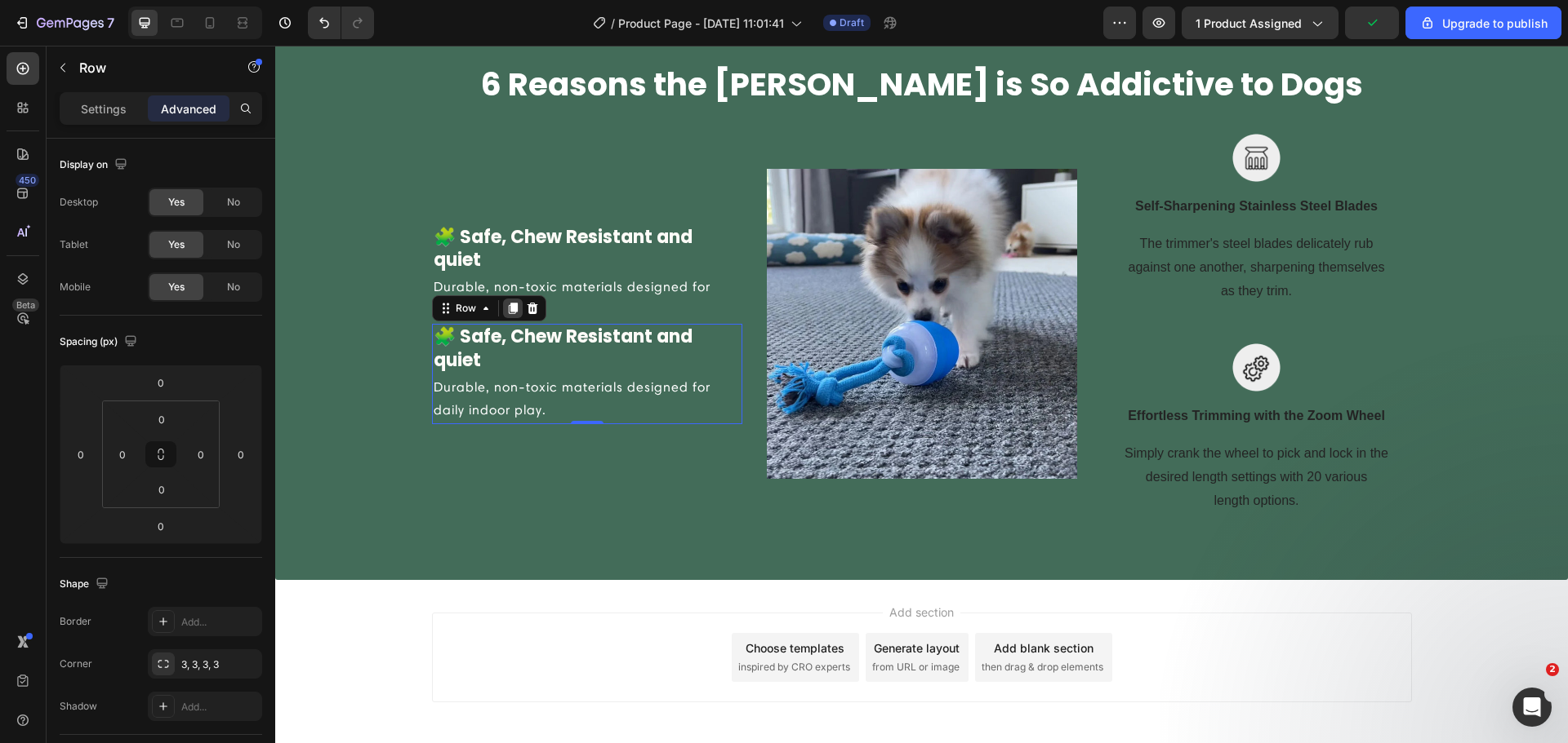
click at [513, 304] on div at bounding box center [513, 308] width 20 height 20
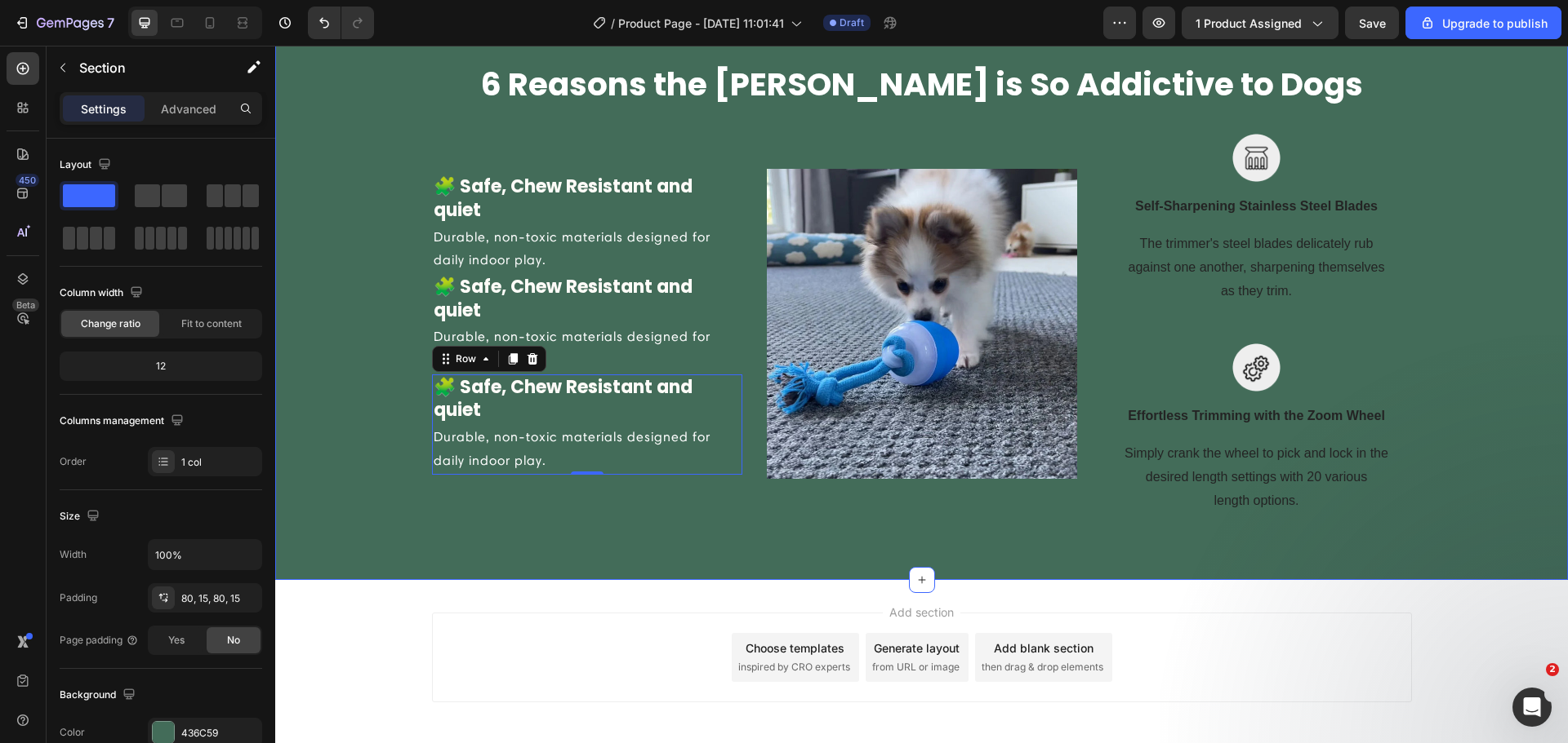
click at [389, 344] on div "6 Reasons the Chase Buddy is So Addictive to Dogs Heading Row 🧩 Safe, Chew Resi…" at bounding box center [921, 289] width 1268 height 451
click at [200, 107] on p "Advanced" at bounding box center [188, 109] width 55 height 17
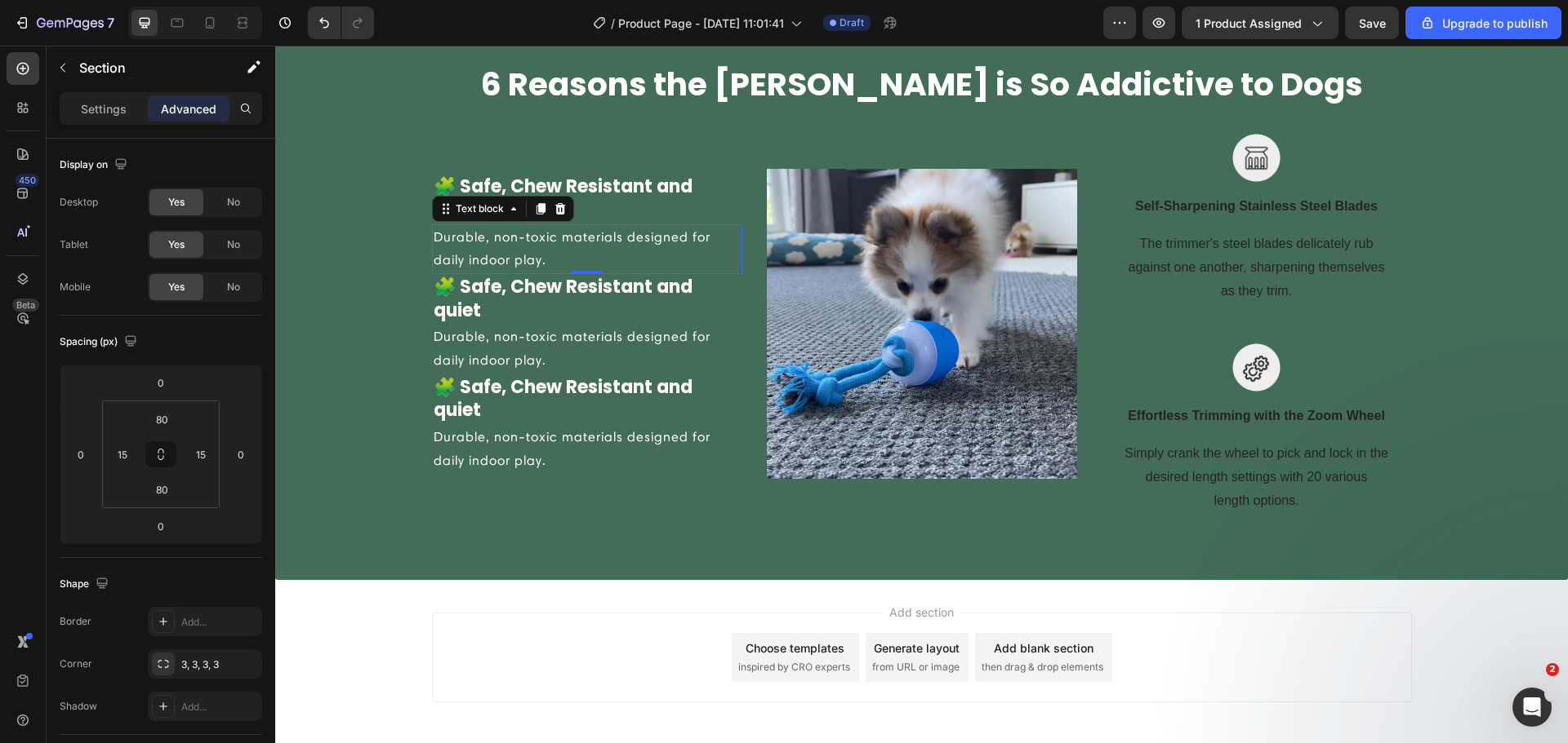
click at [735, 251] on div "Durable, non-toxic materials designed for daily indoor play." at bounding box center [587, 250] width 310 height 51
click at [507, 181] on p "🧩 Safe, Chew Resistant and quiet" at bounding box center [587, 199] width 307 height 47
click at [434, 267] on p "Durable, non-toxic materials designed for daily indoor play." at bounding box center [587, 250] width 307 height 48
click at [23, 273] on icon at bounding box center [22, 279] width 16 height 16
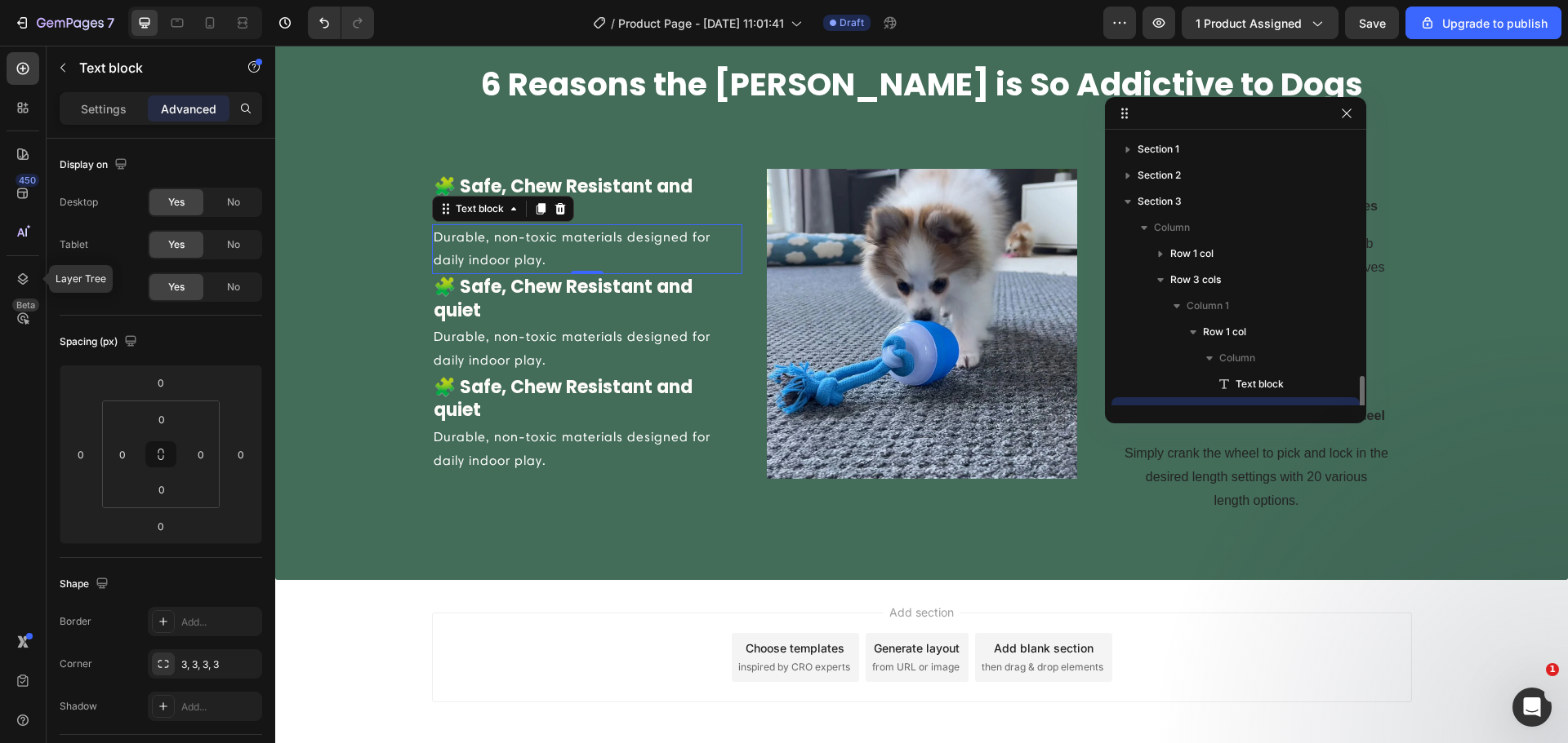
scroll to position [153, 0]
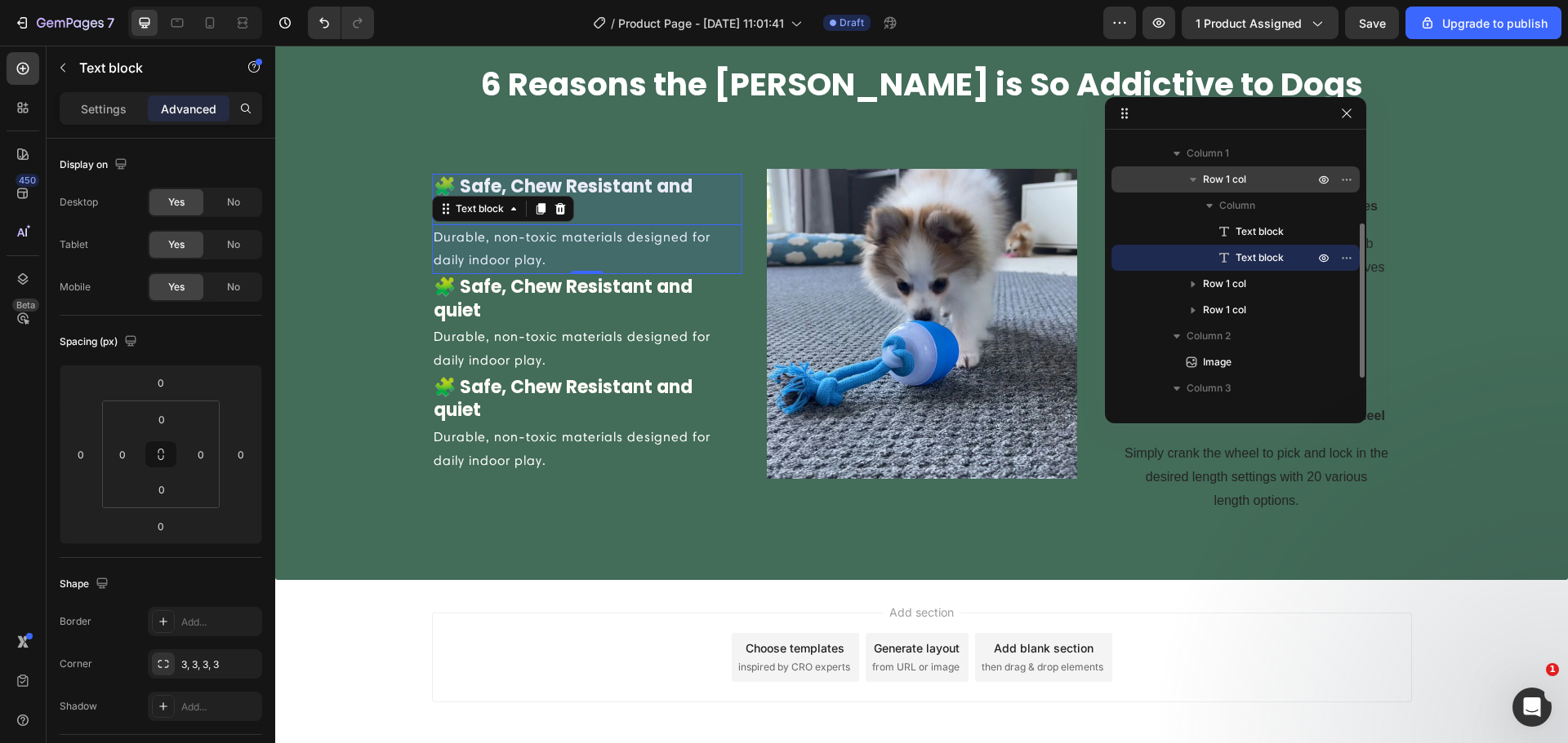
click at [1213, 187] on span "Row 1 col" at bounding box center [1224, 179] width 43 height 16
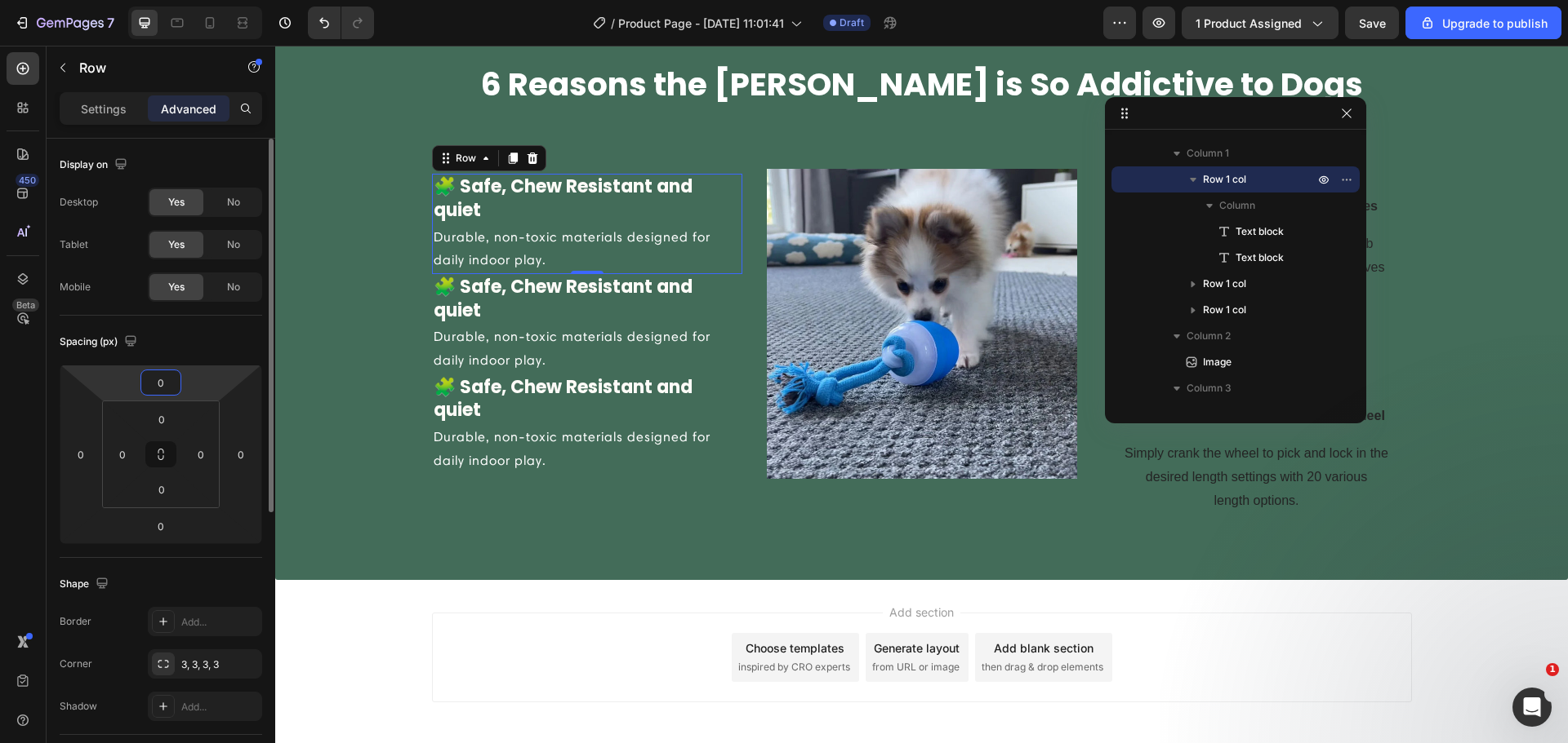
click at [169, 378] on input "0" at bounding box center [161, 383] width 33 height 24
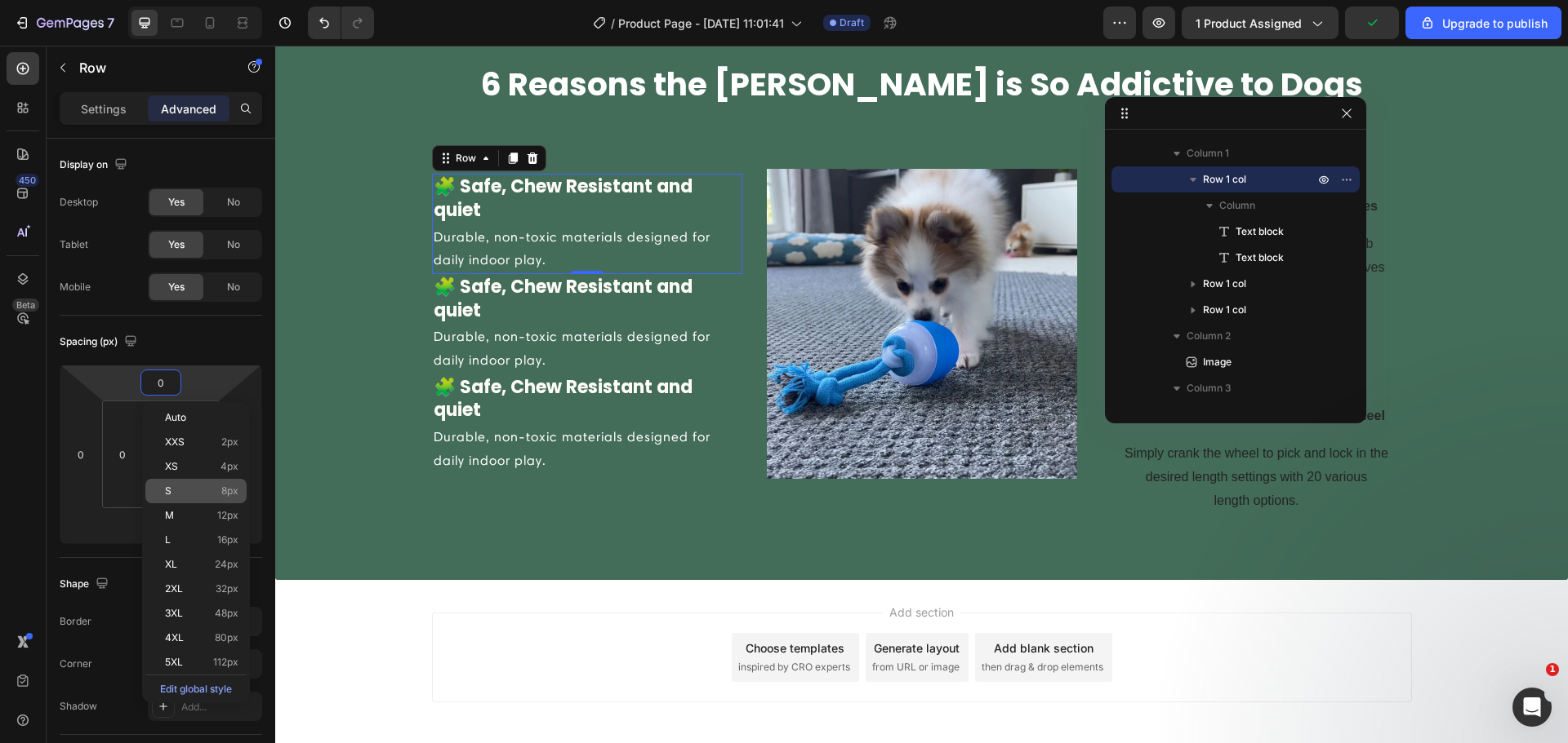
click at [187, 497] on div "S 8px" at bounding box center [195, 491] width 101 height 24
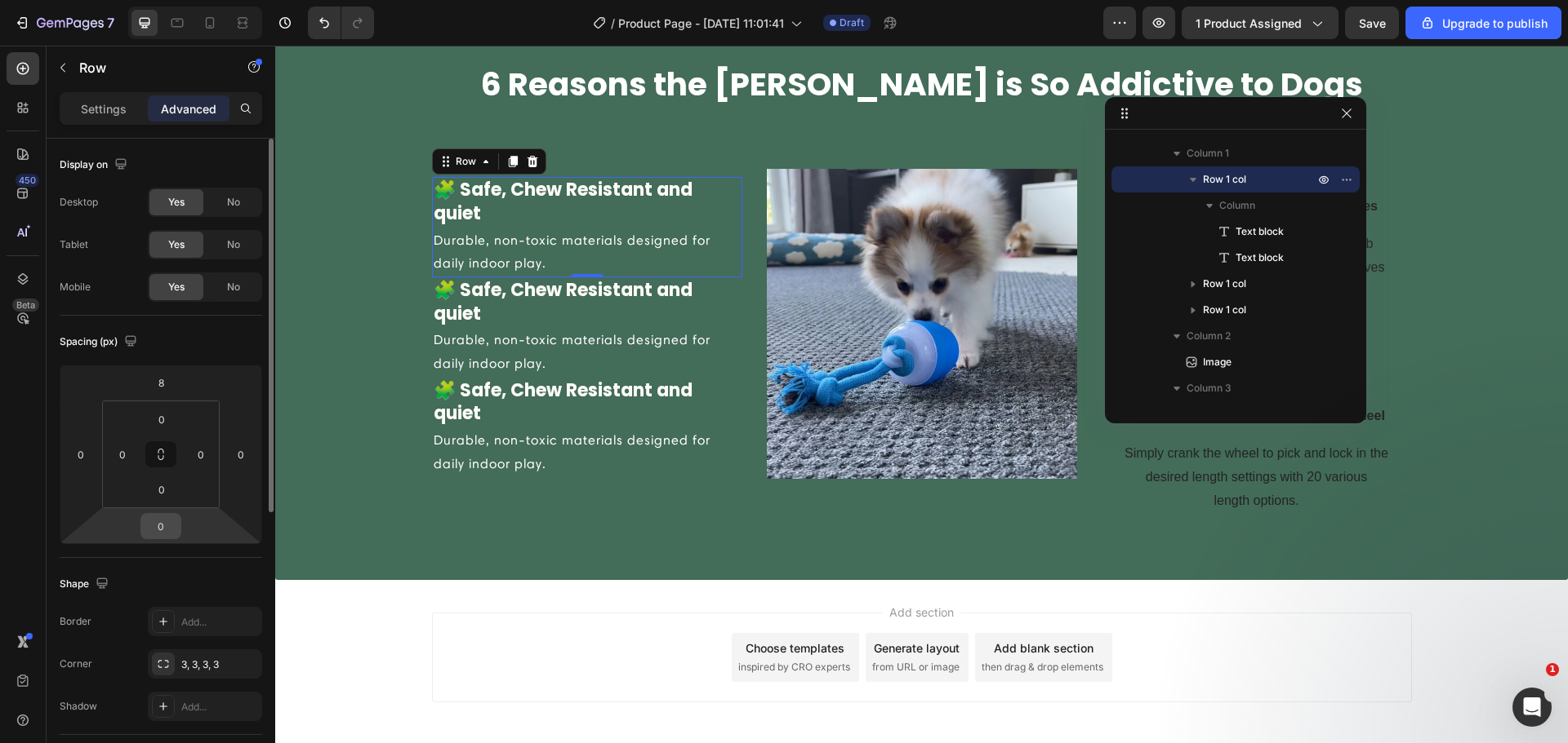
type input "0"
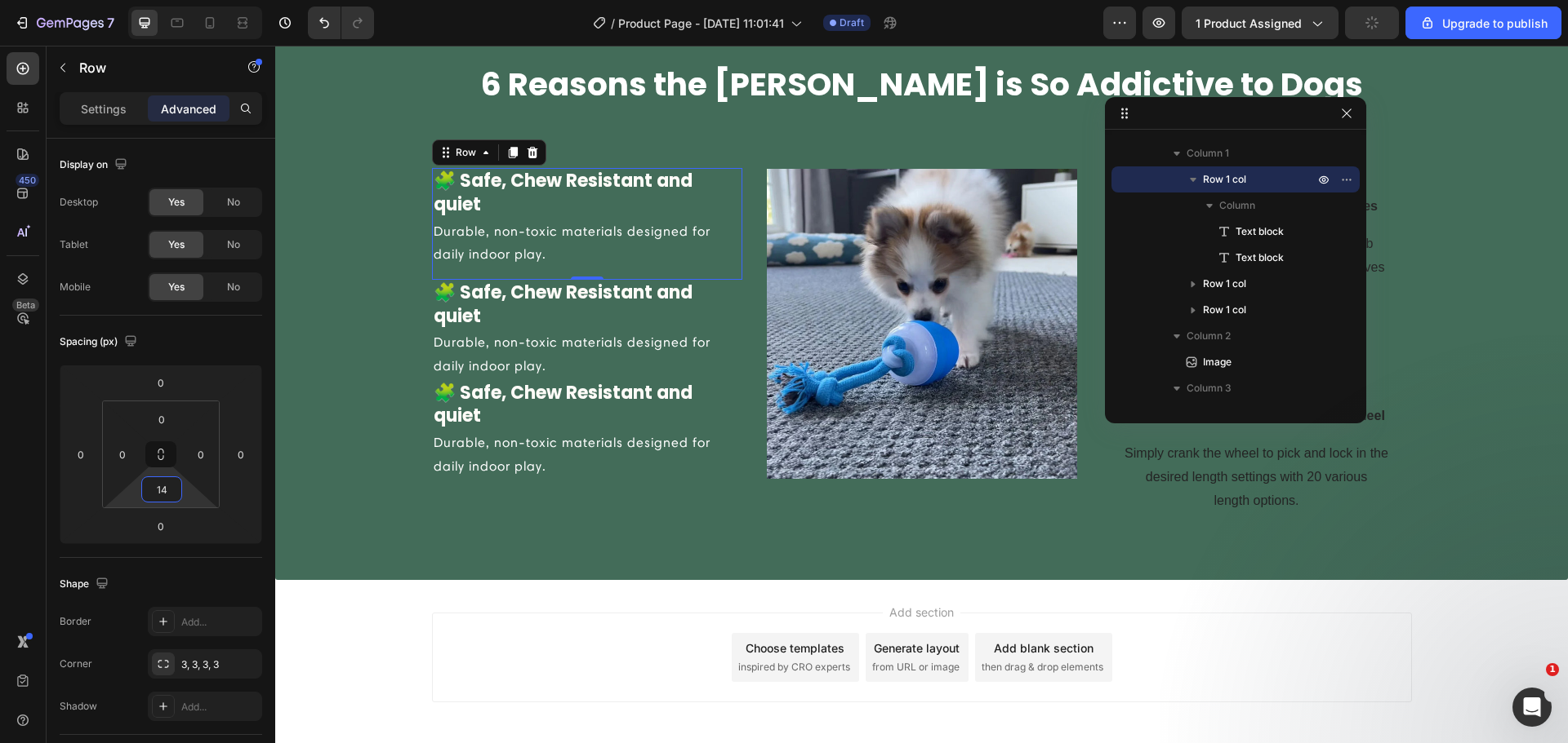
click at [186, 0] on html "7 / Product Page - Aug 25, 11:01:41 Draft Preview 1 product assigned Upgrade to…" at bounding box center [784, 0] width 1568 height 0
click at [168, 494] on input "14" at bounding box center [162, 490] width 33 height 24
click at [189, 606] on div "S 8px" at bounding box center [196, 598] width 101 height 24
type input "8"
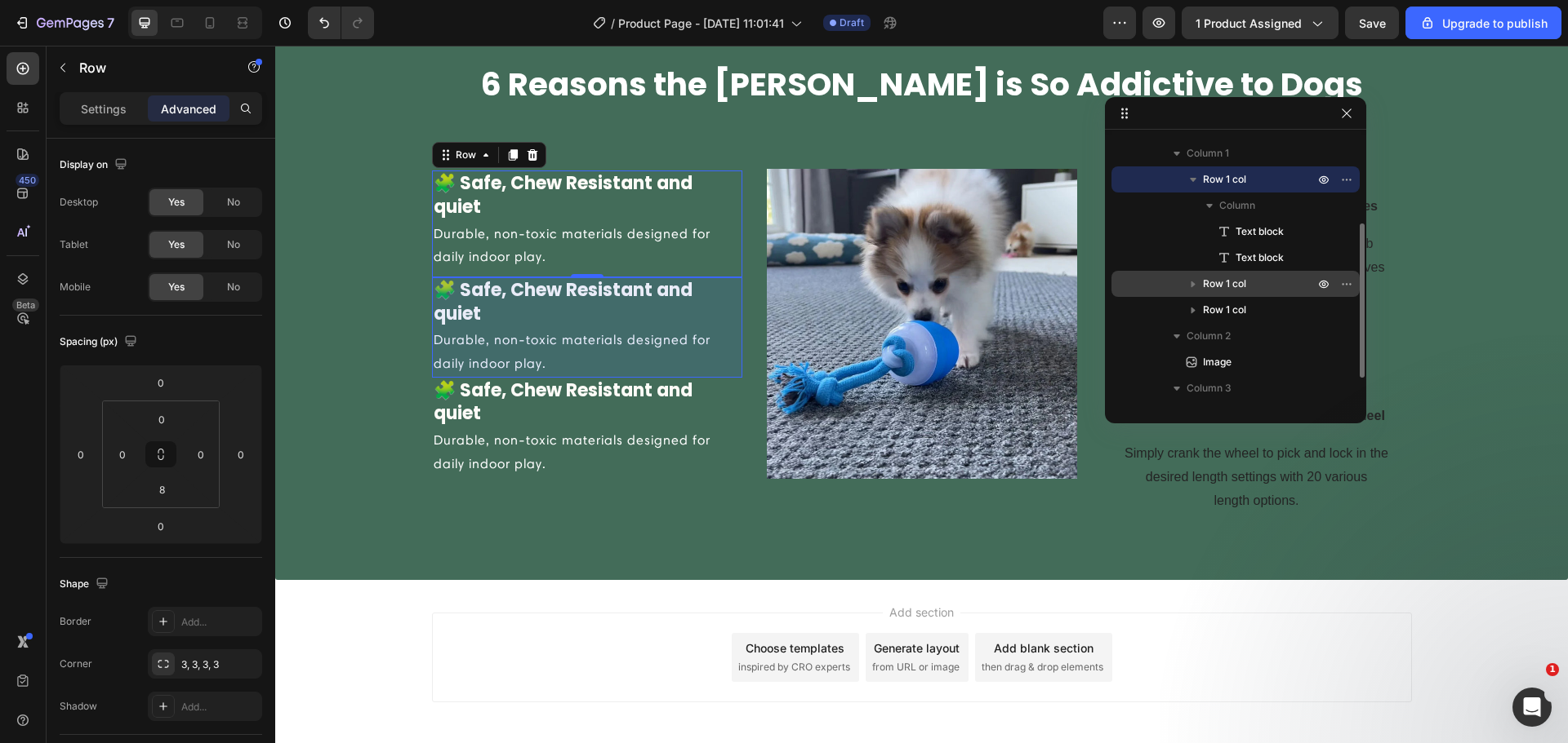
click at [1224, 285] on span "Row 1 col" at bounding box center [1224, 283] width 43 height 16
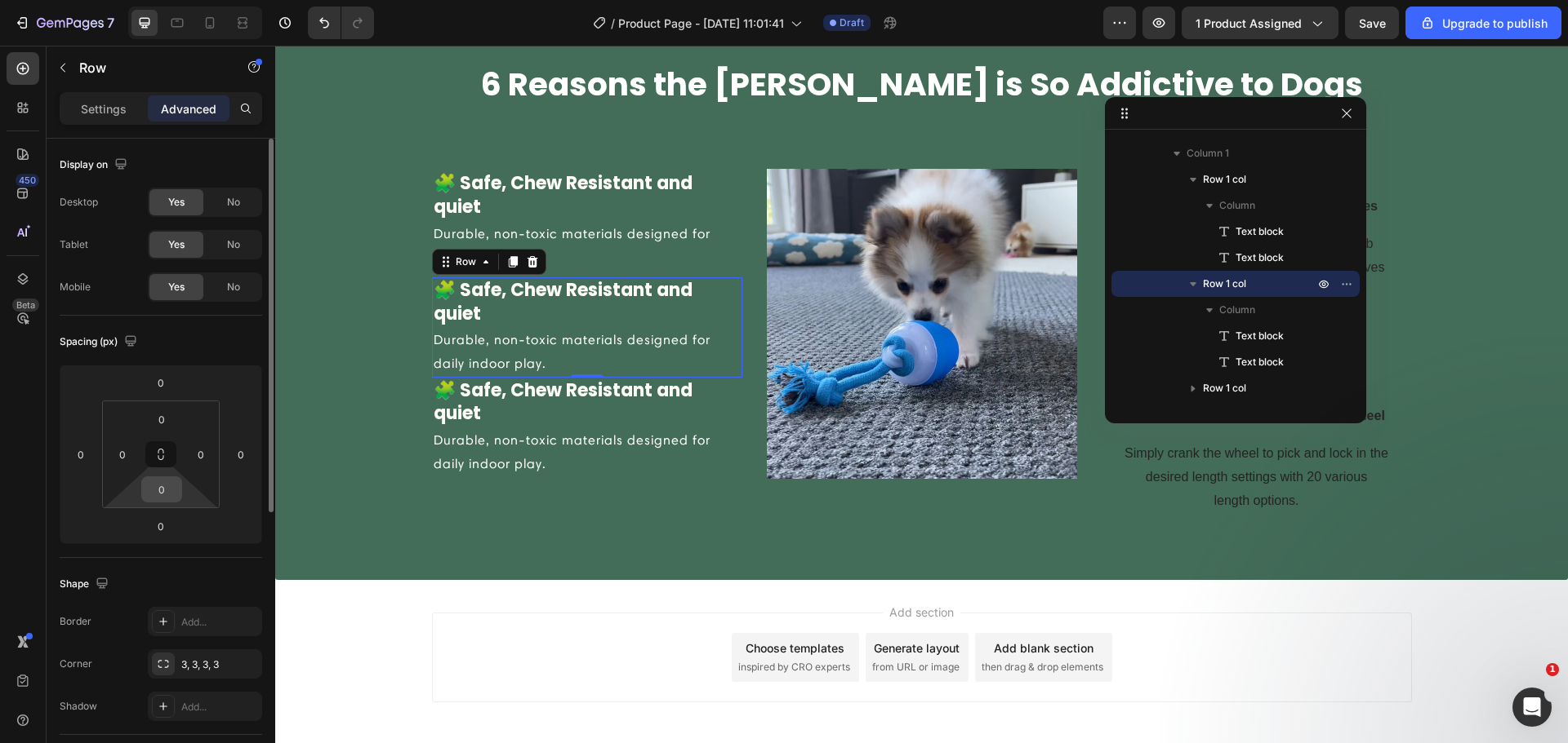
click at [170, 492] on input "0" at bounding box center [162, 490] width 33 height 24
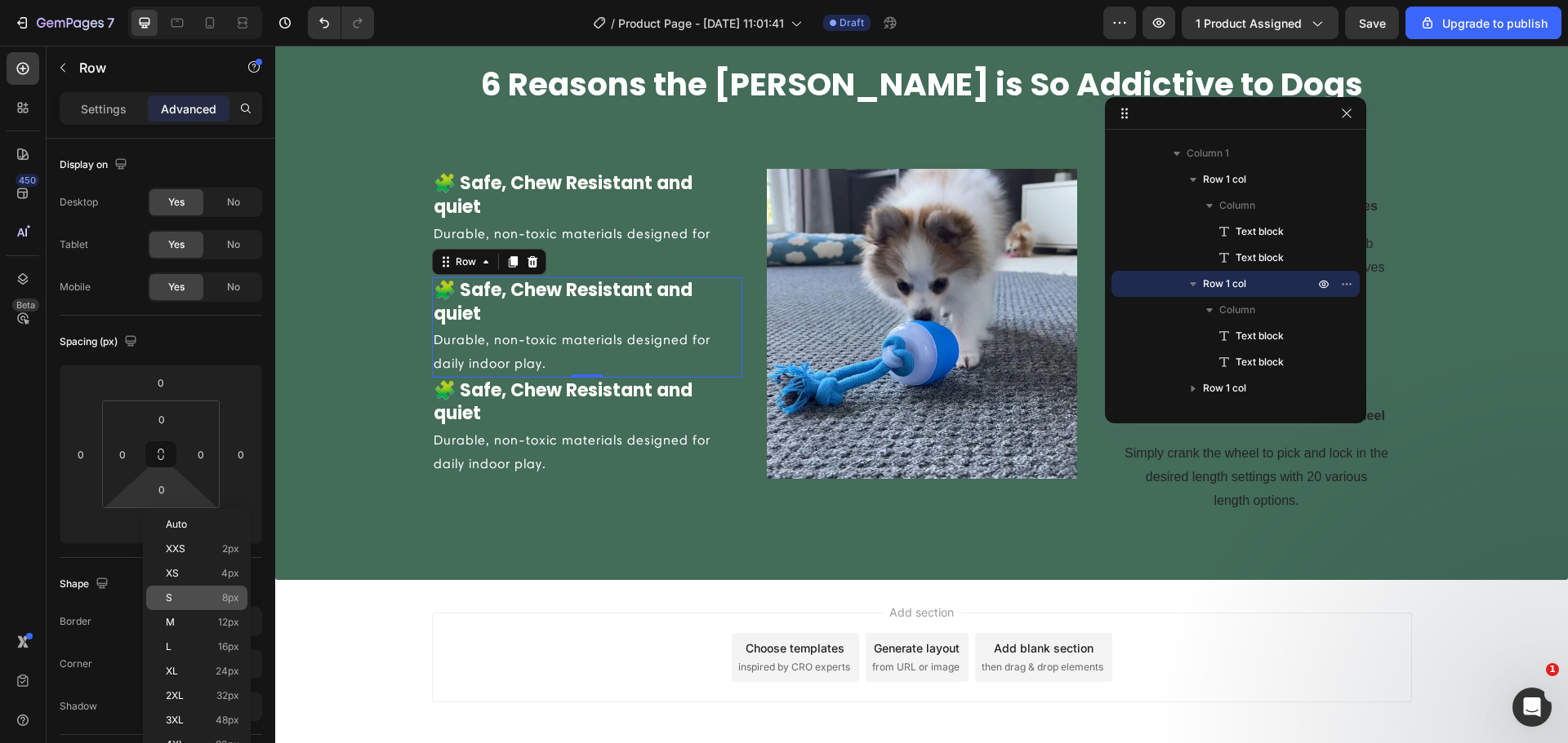
click at [184, 603] on p "S 8px" at bounding box center [202, 598] width 73 height 11
type input "8"
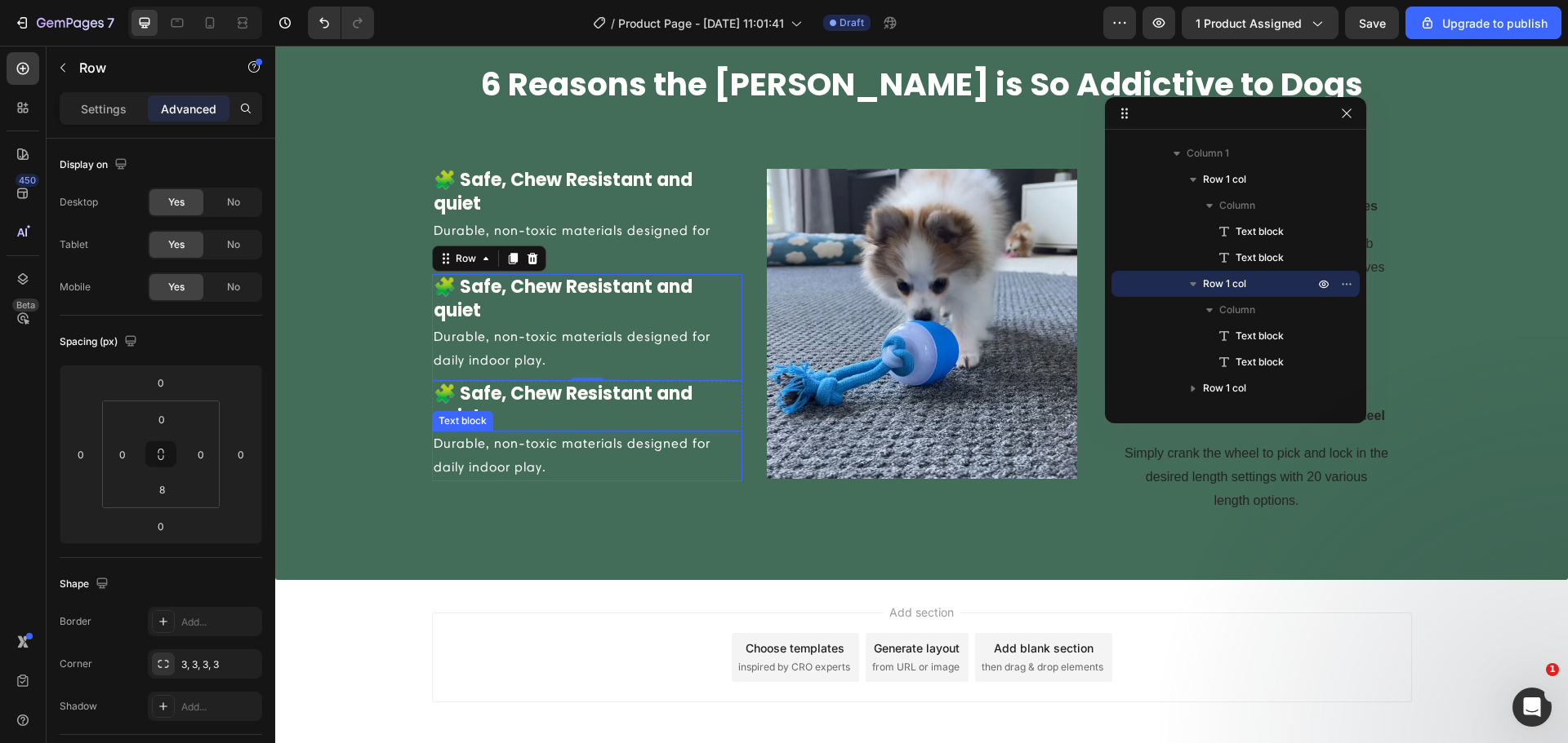
click at [549, 477] on p "Durable, non-toxic materials designed for daily indoor play." at bounding box center [587, 456] width 307 height 48
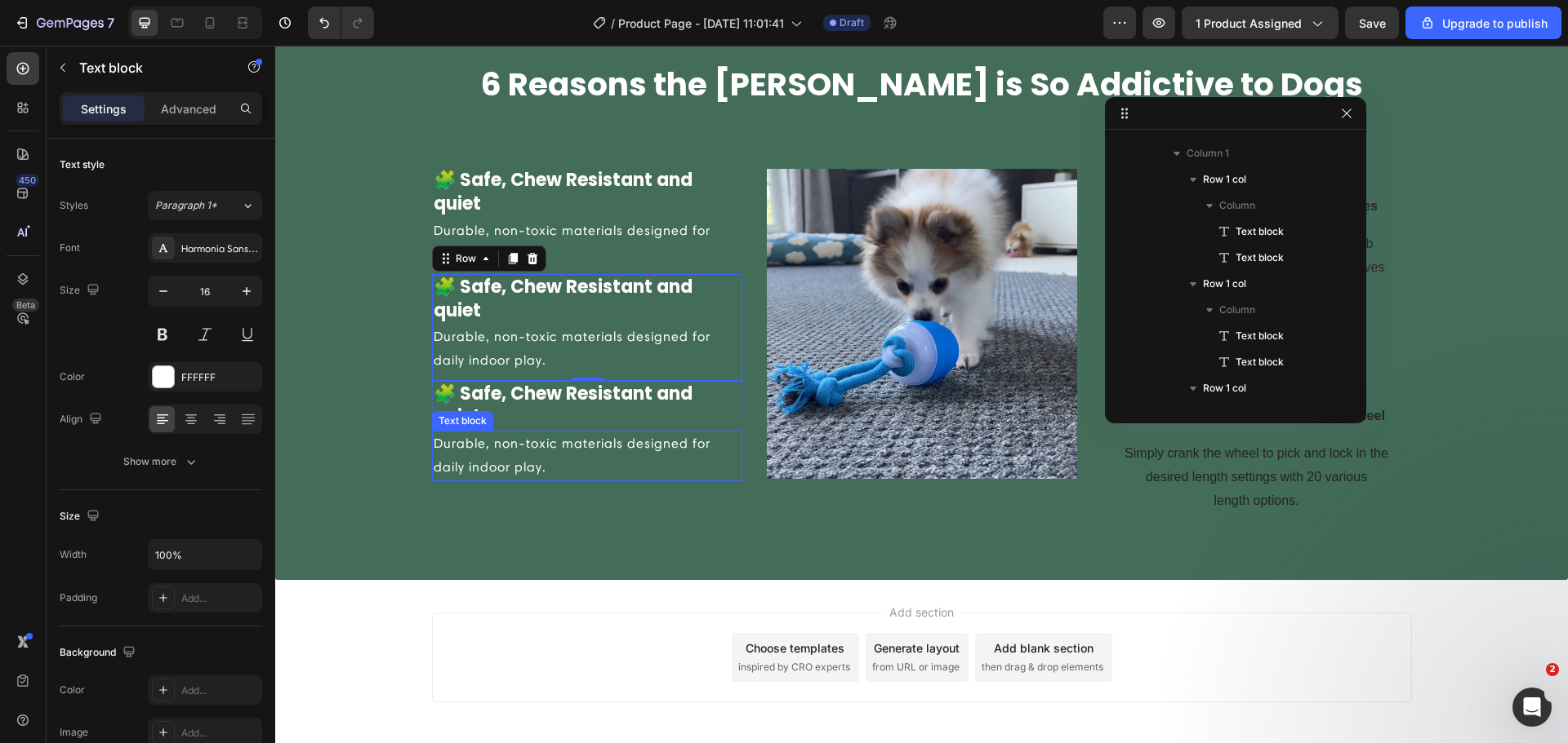
scroll to position [358, 0]
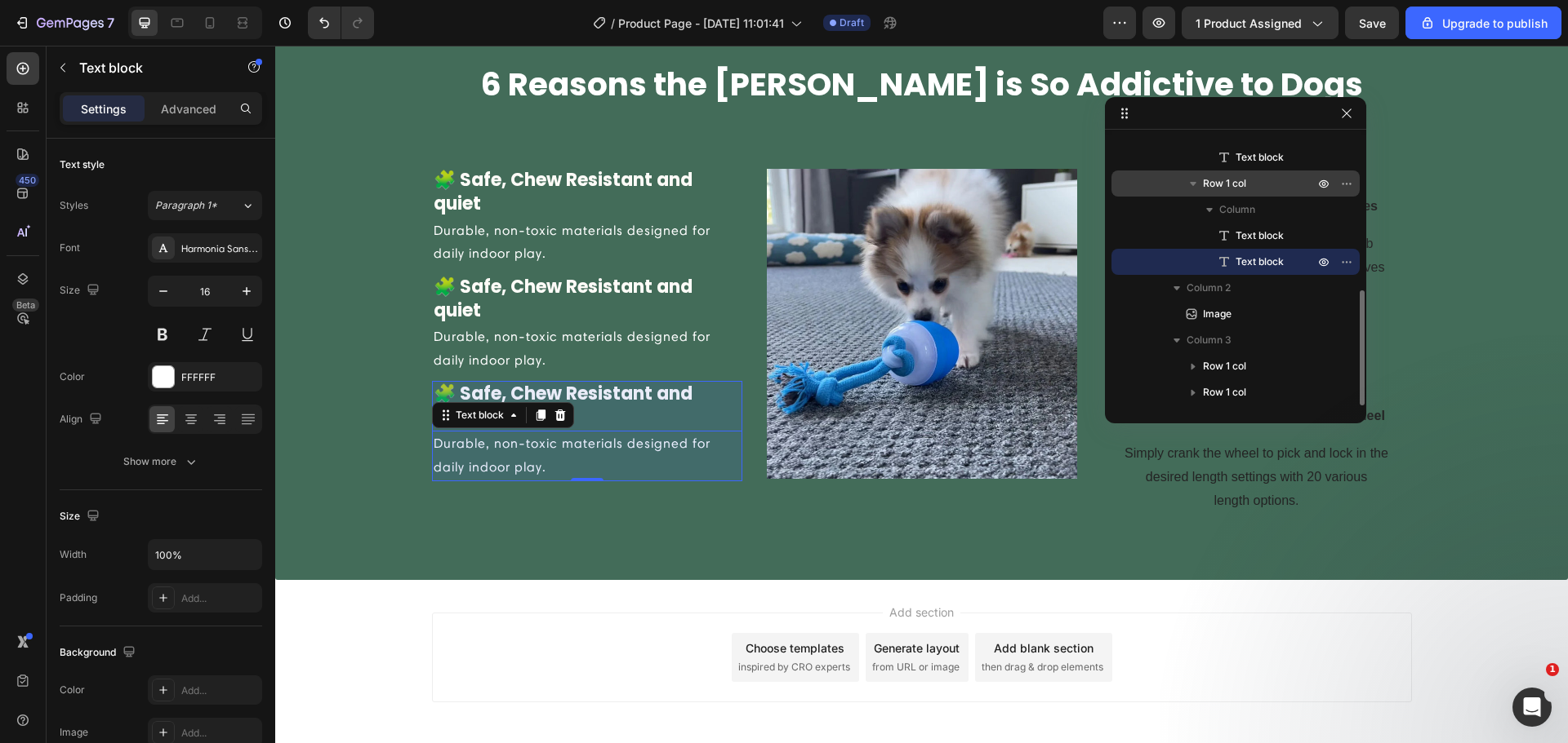
click at [1229, 184] on span "Row 1 col" at bounding box center [1224, 183] width 43 height 16
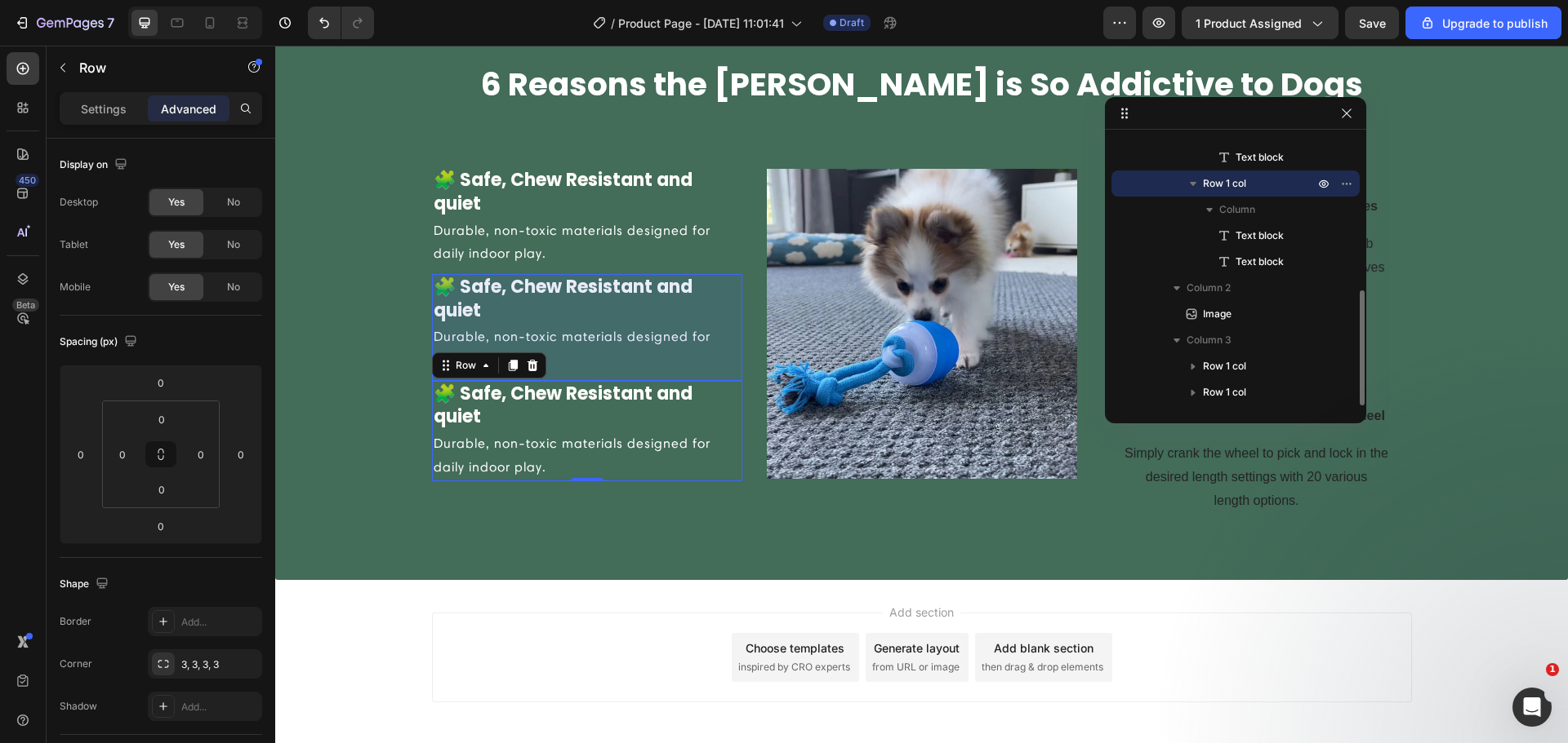
scroll to position [168, 0]
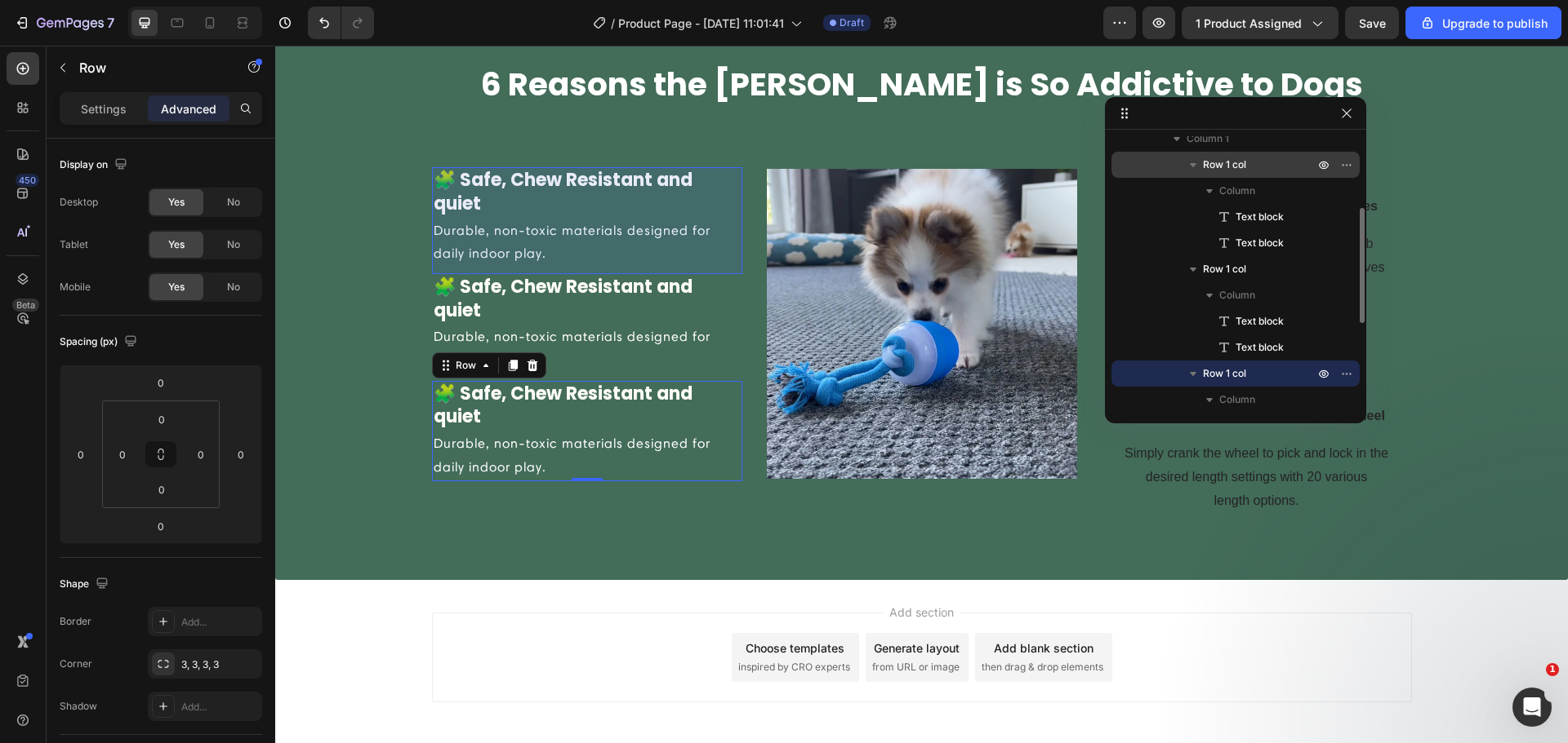
click at [1235, 175] on div "Row 1 col" at bounding box center [1235, 165] width 235 height 26
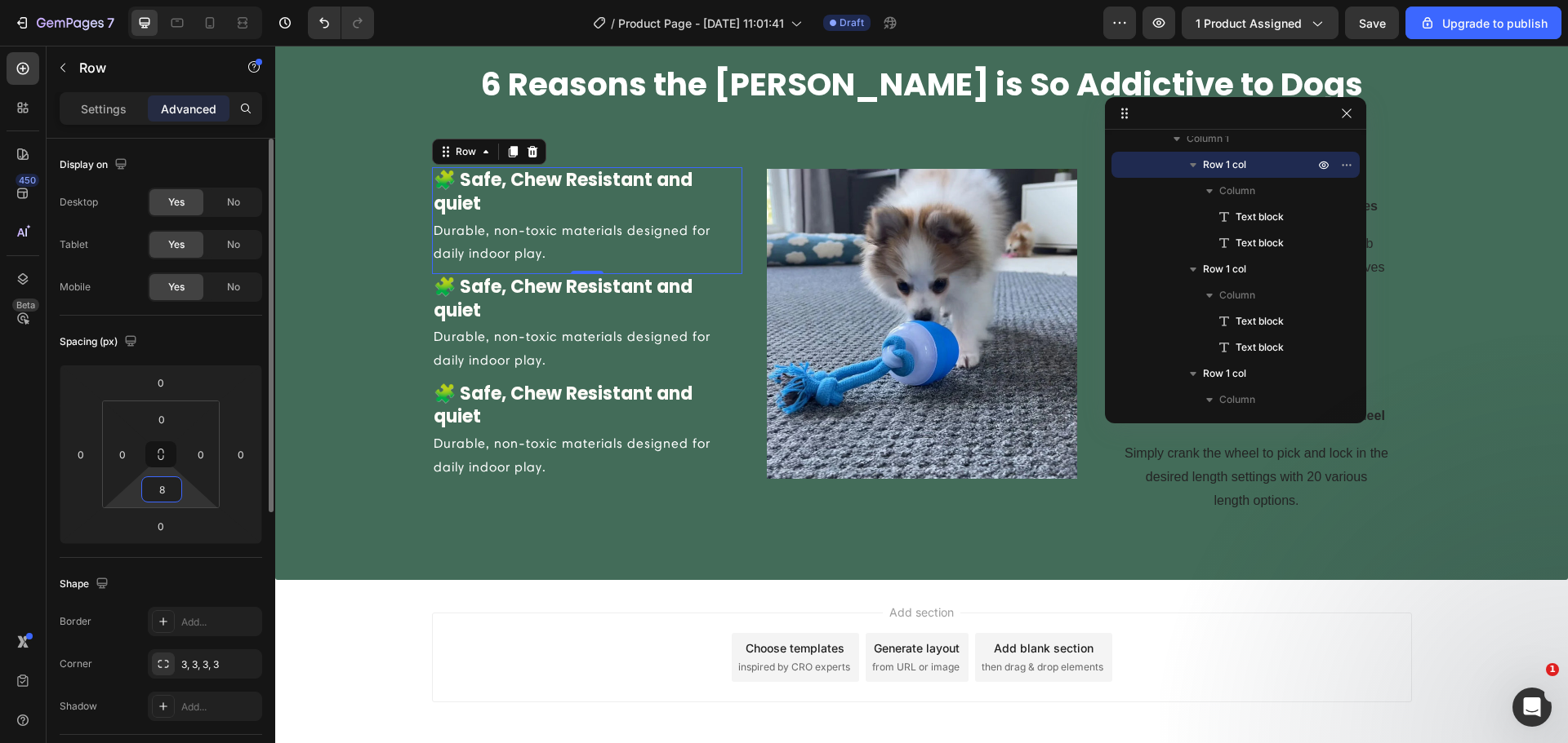
click at [171, 491] on input "8" at bounding box center [162, 490] width 33 height 24
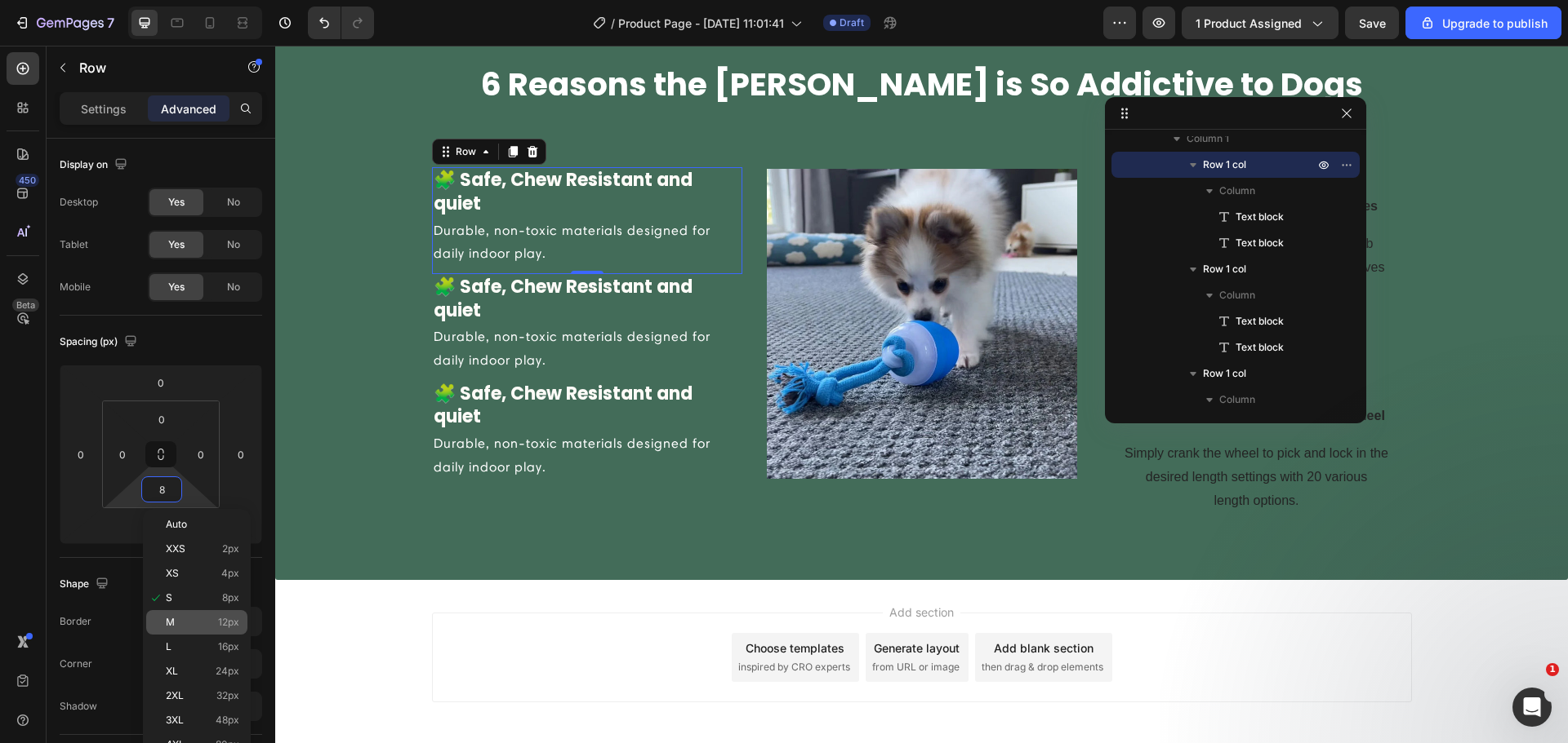
click at [214, 623] on p "M 12px" at bounding box center [202, 622] width 73 height 11
type input "12"
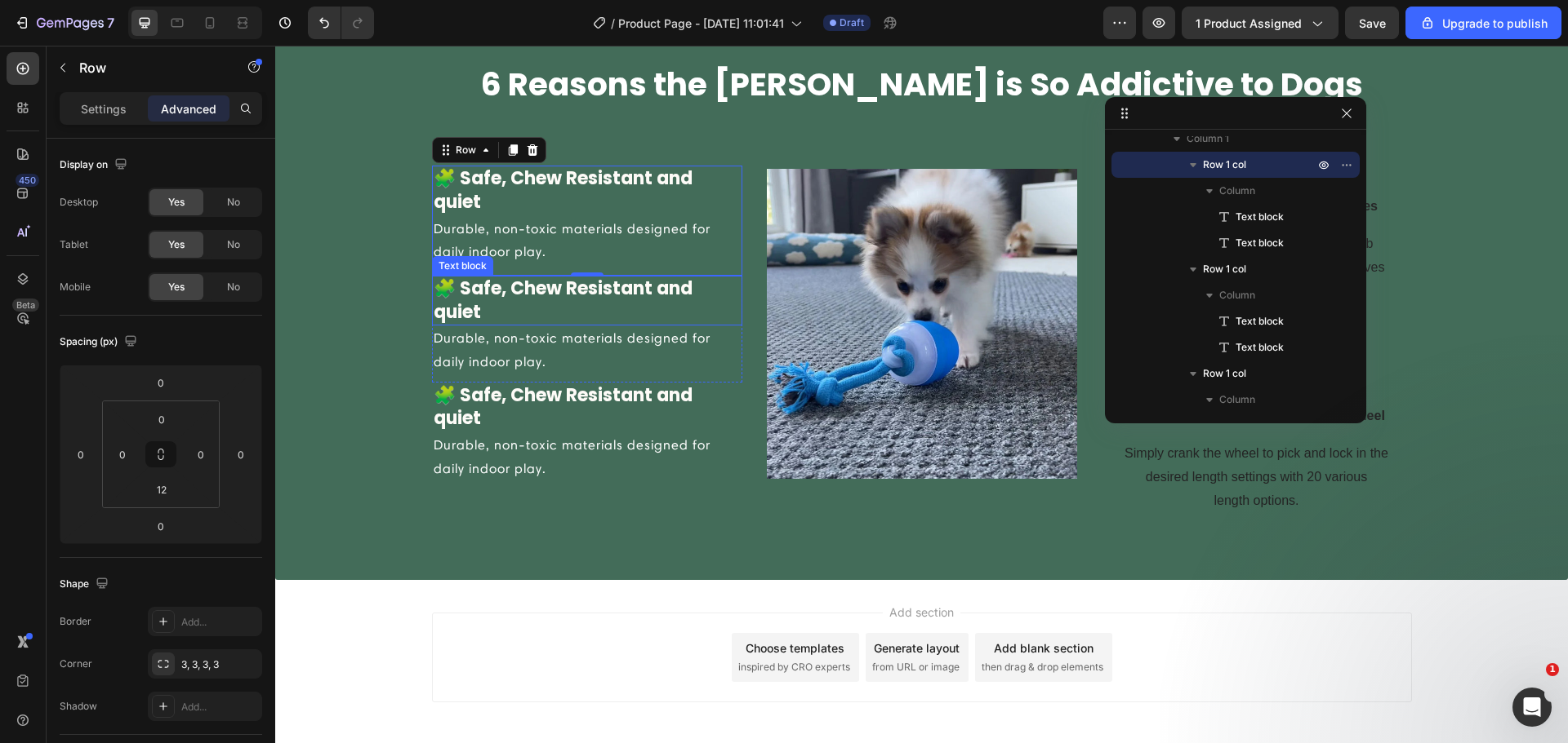
click at [657, 308] on p "🧩 Safe, Chew Resistant and quiet" at bounding box center [587, 301] width 307 height 47
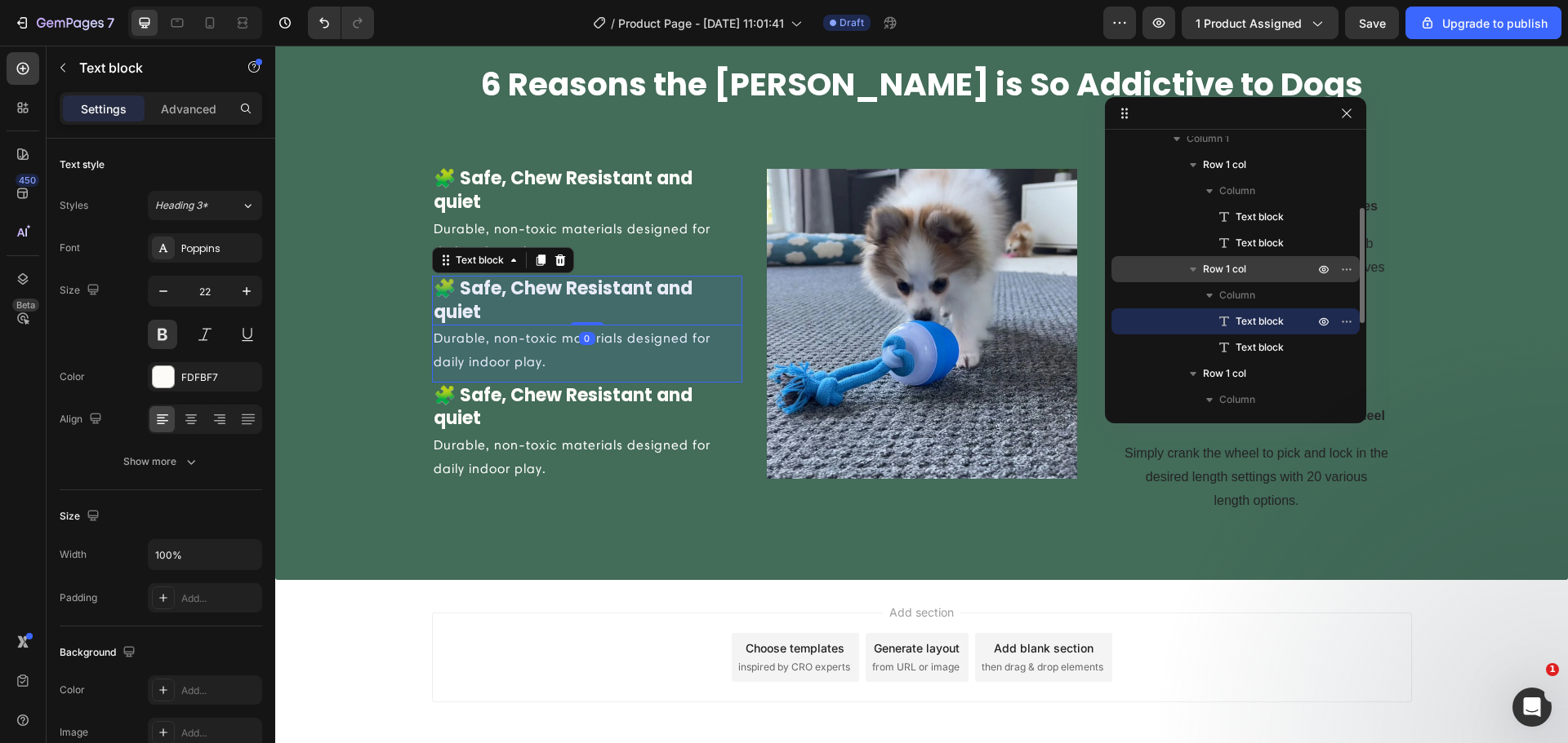
click at [1218, 270] on span "Row 1 col" at bounding box center [1224, 269] width 43 height 16
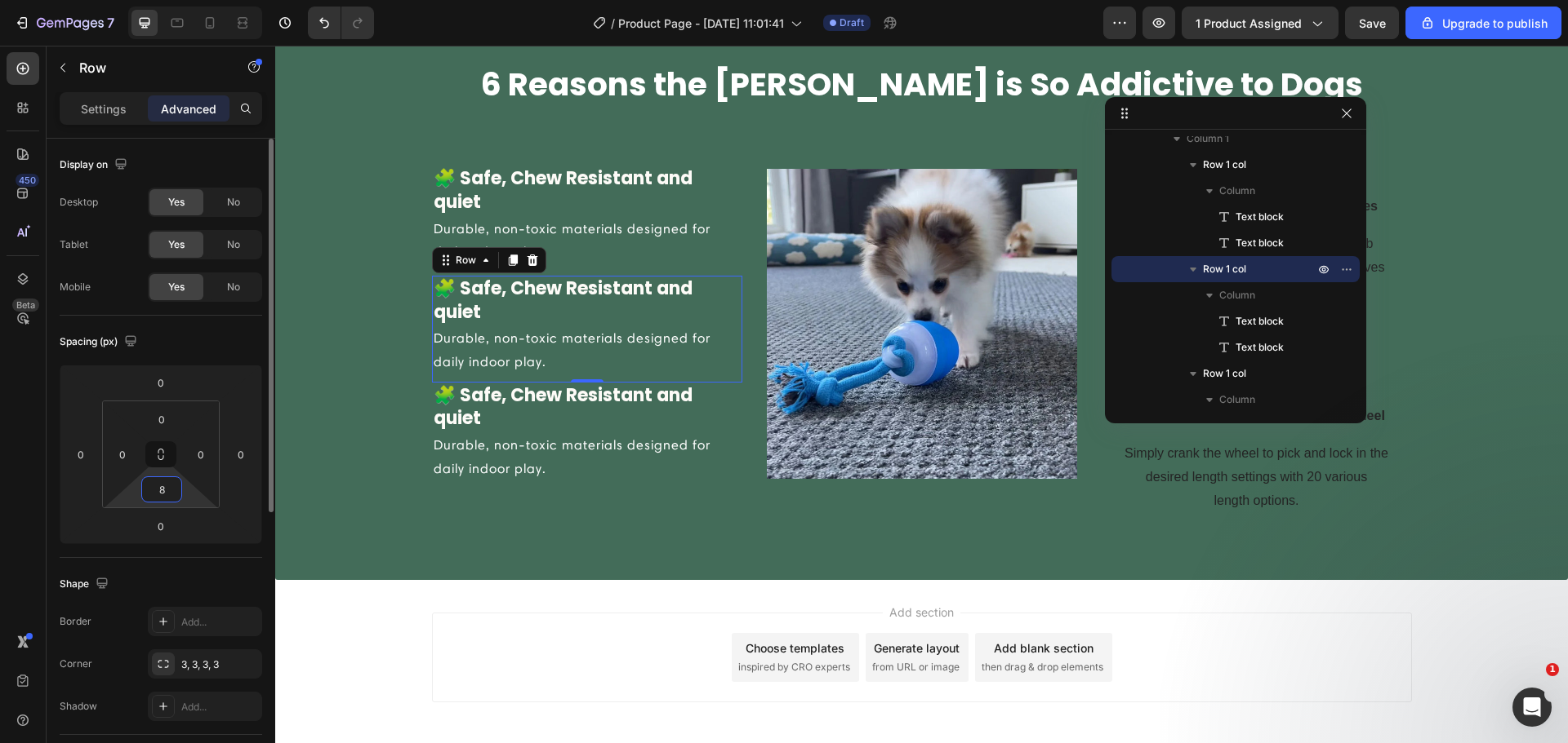
click at [169, 488] on input "8" at bounding box center [162, 490] width 33 height 24
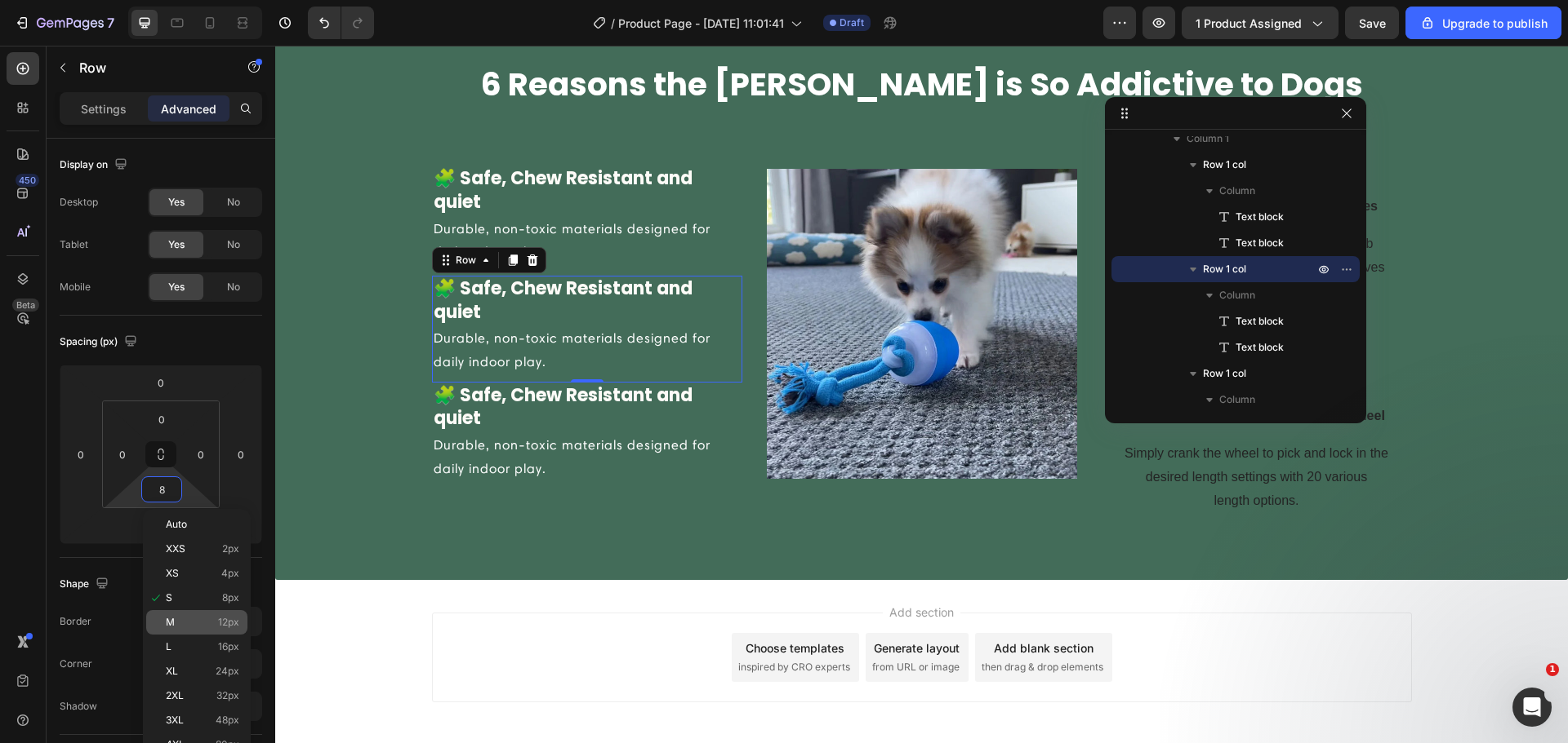
click at [188, 624] on p "M 12px" at bounding box center [202, 622] width 73 height 11
type input "12"
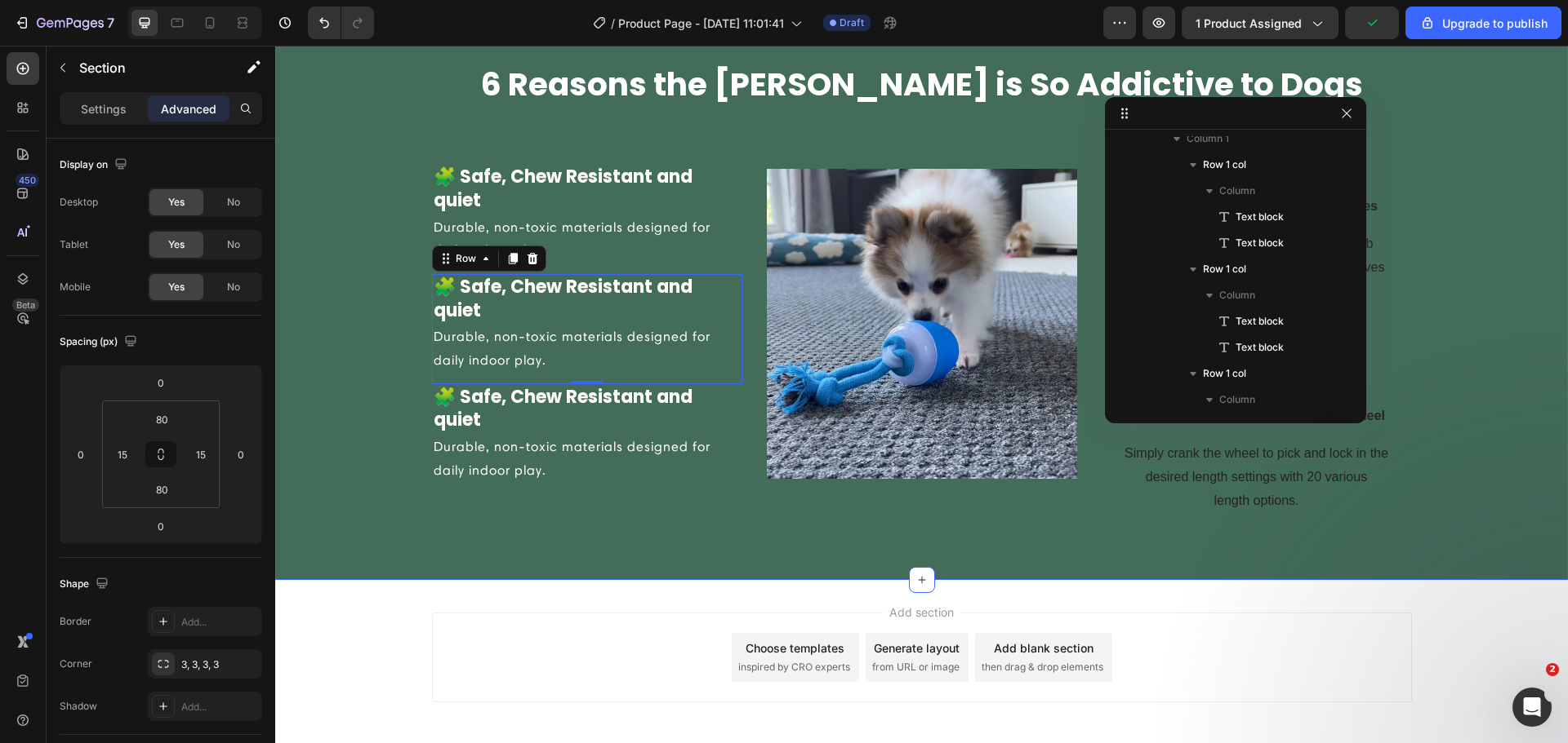
click at [596, 524] on div "6 Reasons the Chase Buddy is So Addictive to Dogs Heading Row 🧩 Safe, Chew Resi…" at bounding box center [921, 288] width 1292 height 581
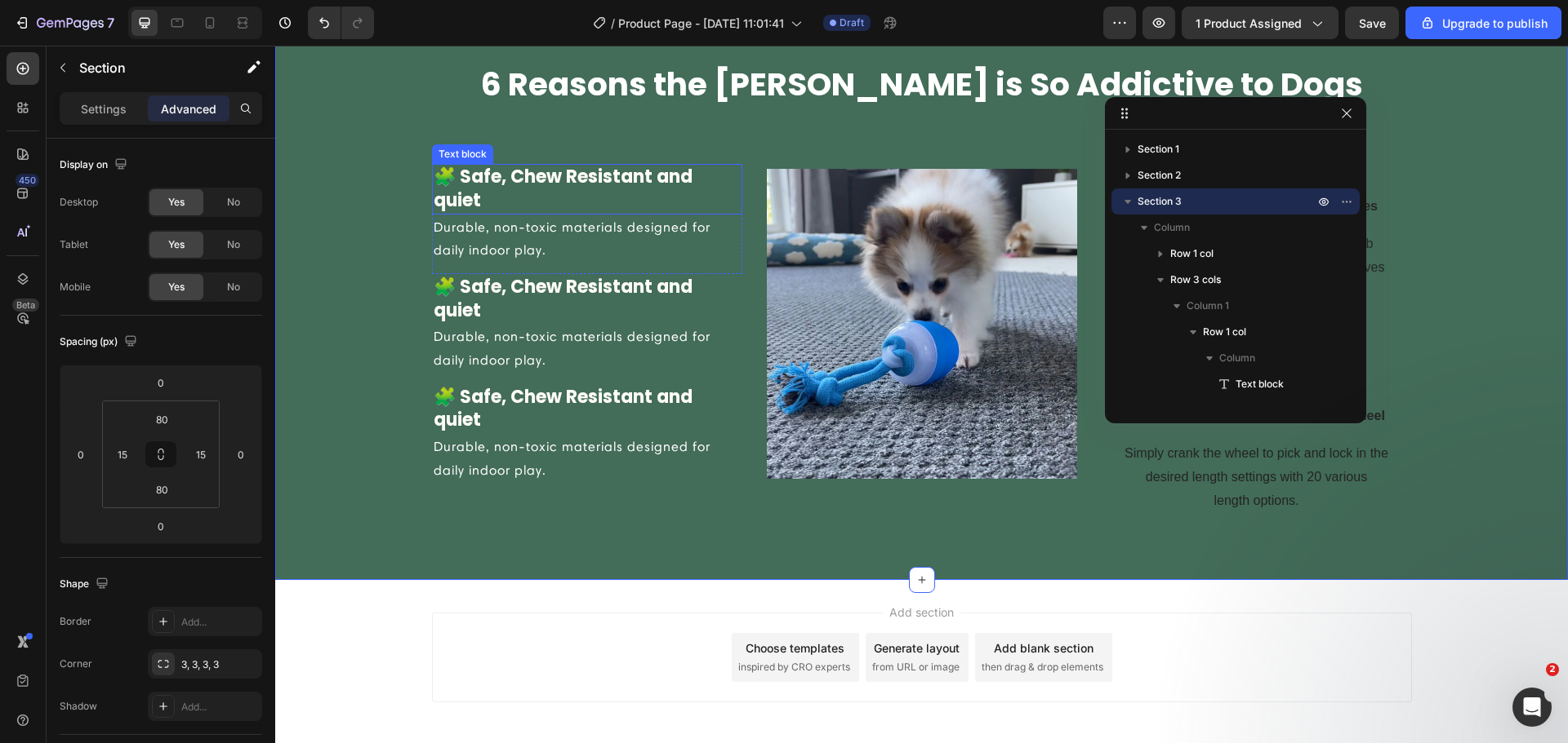
click at [596, 202] on p "🧩 Safe, Chew Resistant and quiet" at bounding box center [587, 189] width 307 height 47
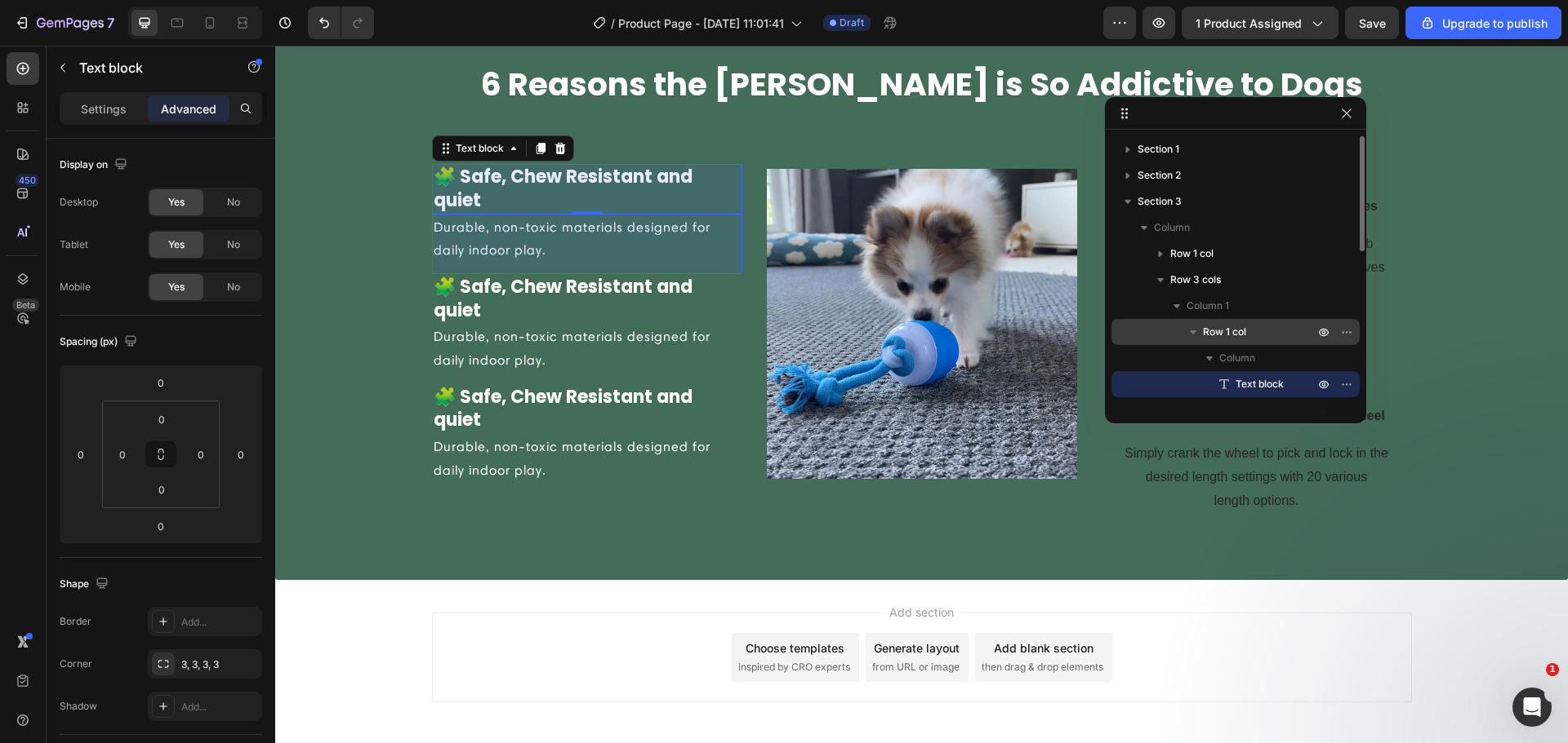
click at [1212, 331] on span "Row 1 col" at bounding box center [1224, 332] width 43 height 16
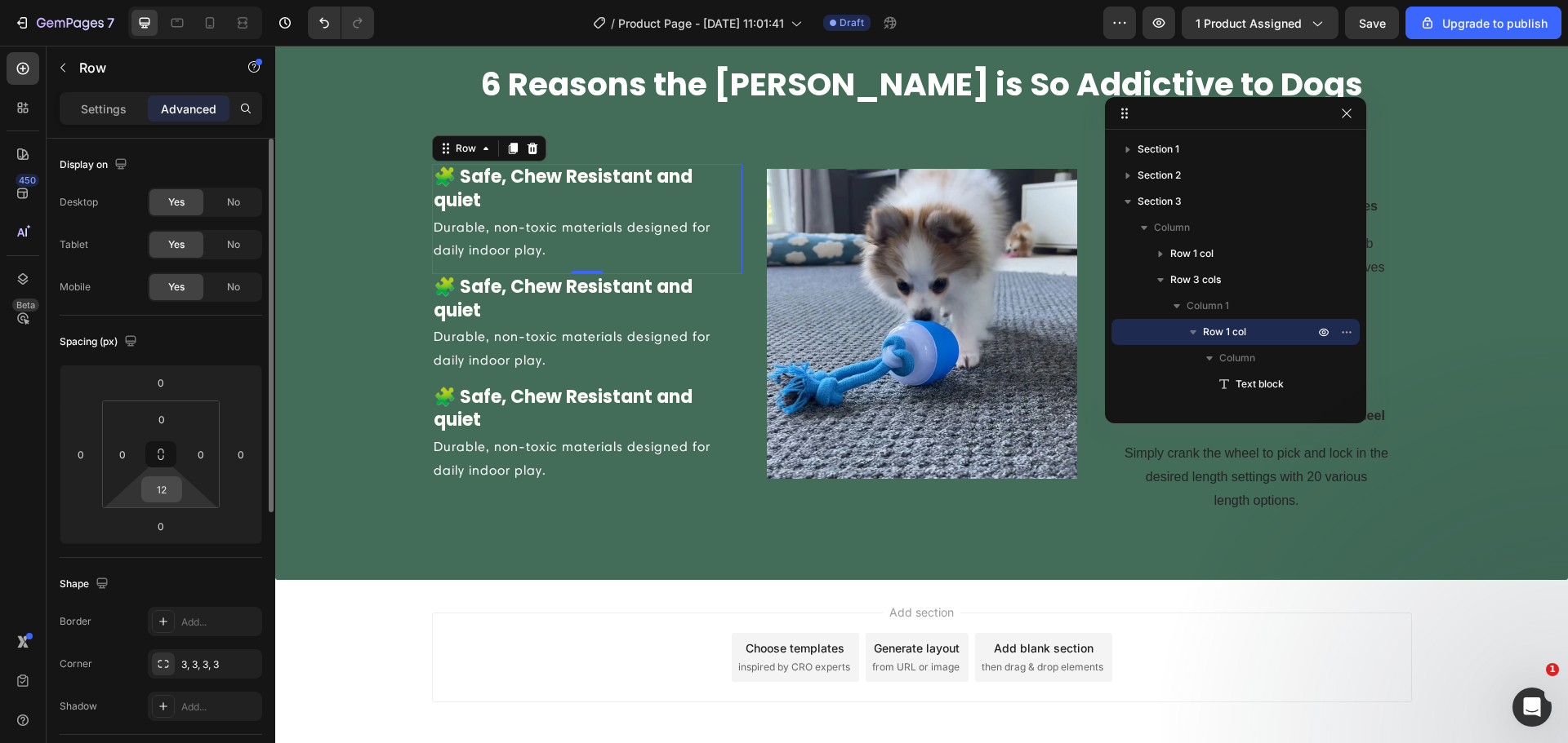
click at [176, 487] on input "12" at bounding box center [162, 490] width 33 height 24
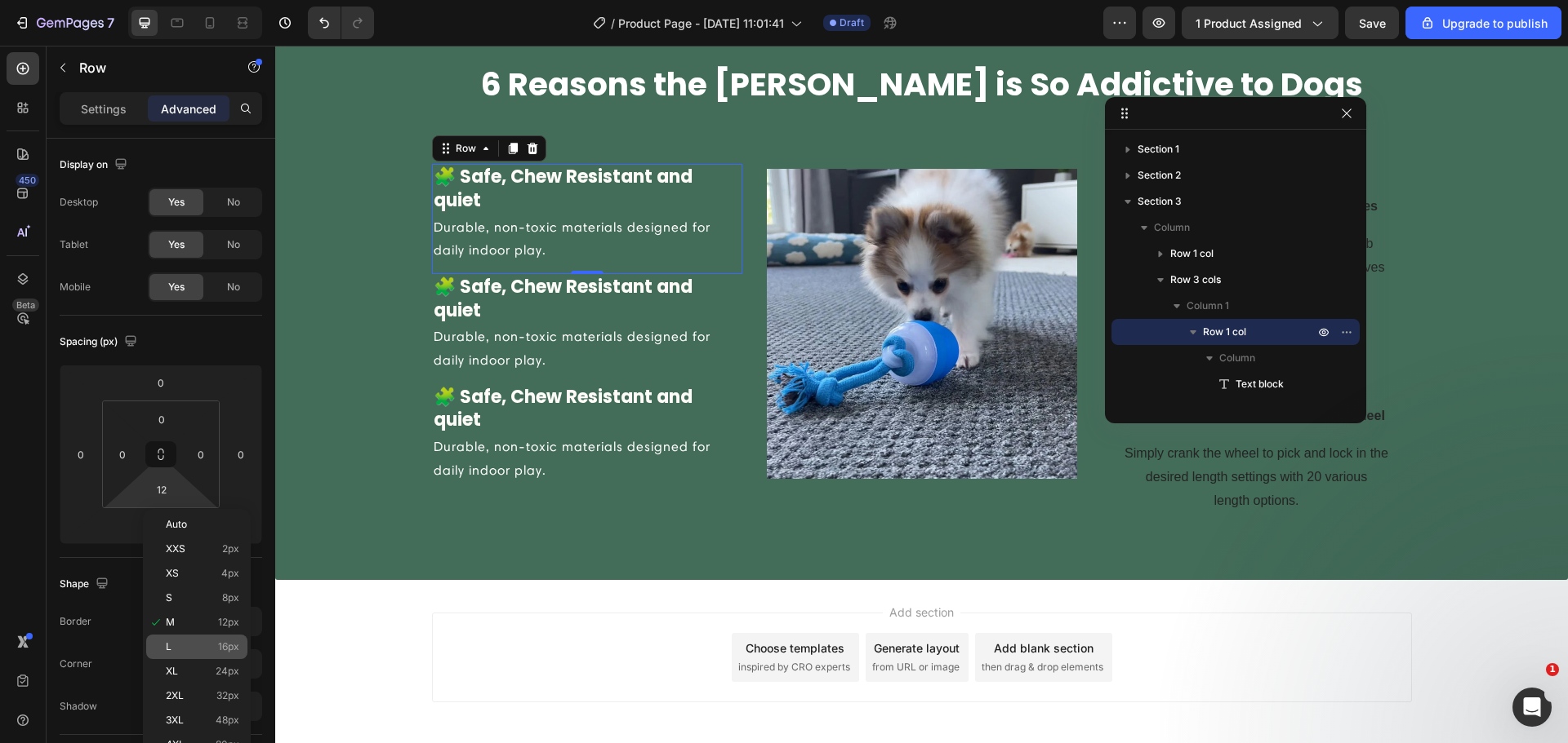
click at [222, 648] on span "16px" at bounding box center [228, 646] width 22 height 11
type input "16"
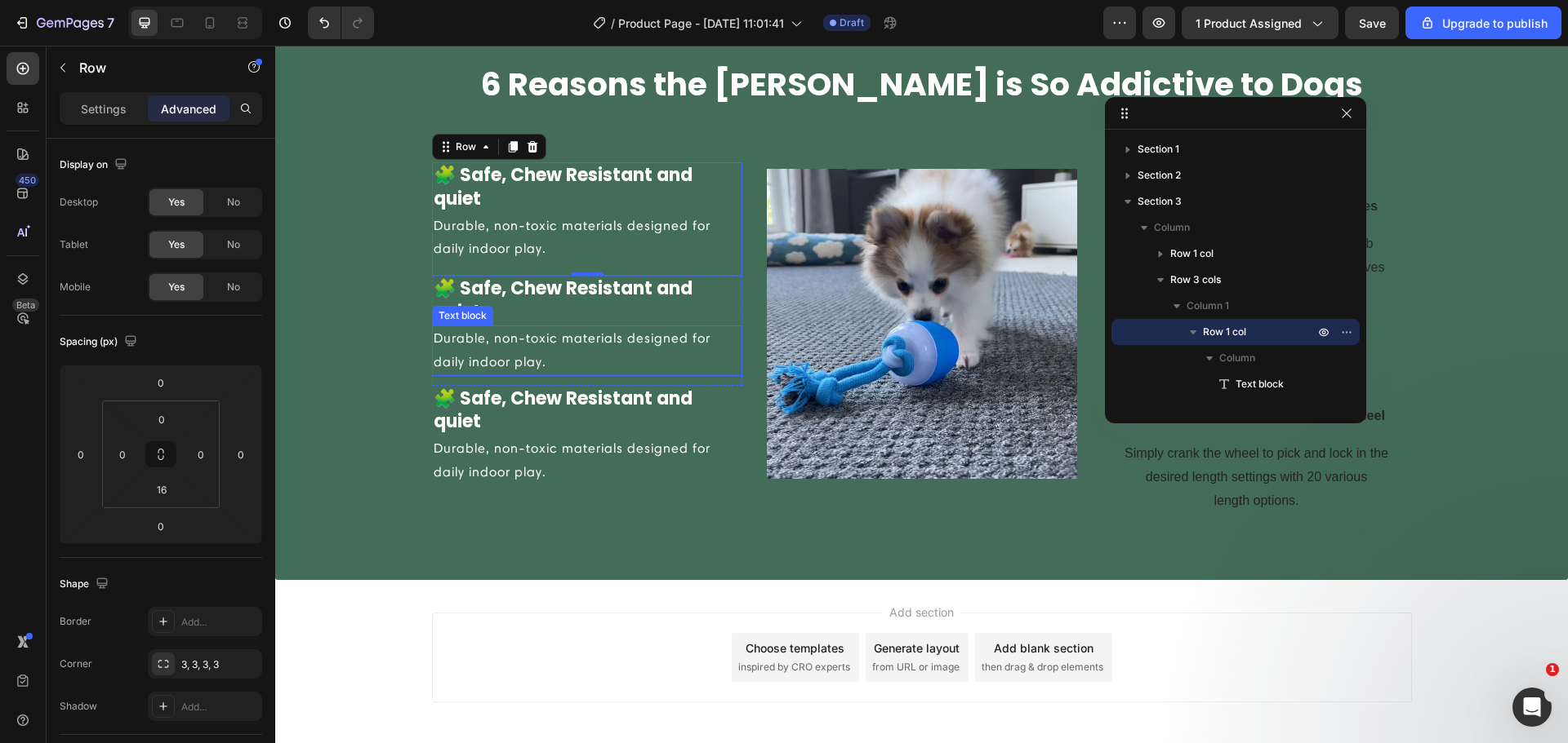
click at [724, 344] on p "Durable, non-toxic materials designed for daily indoor play." at bounding box center [587, 351] width 307 height 48
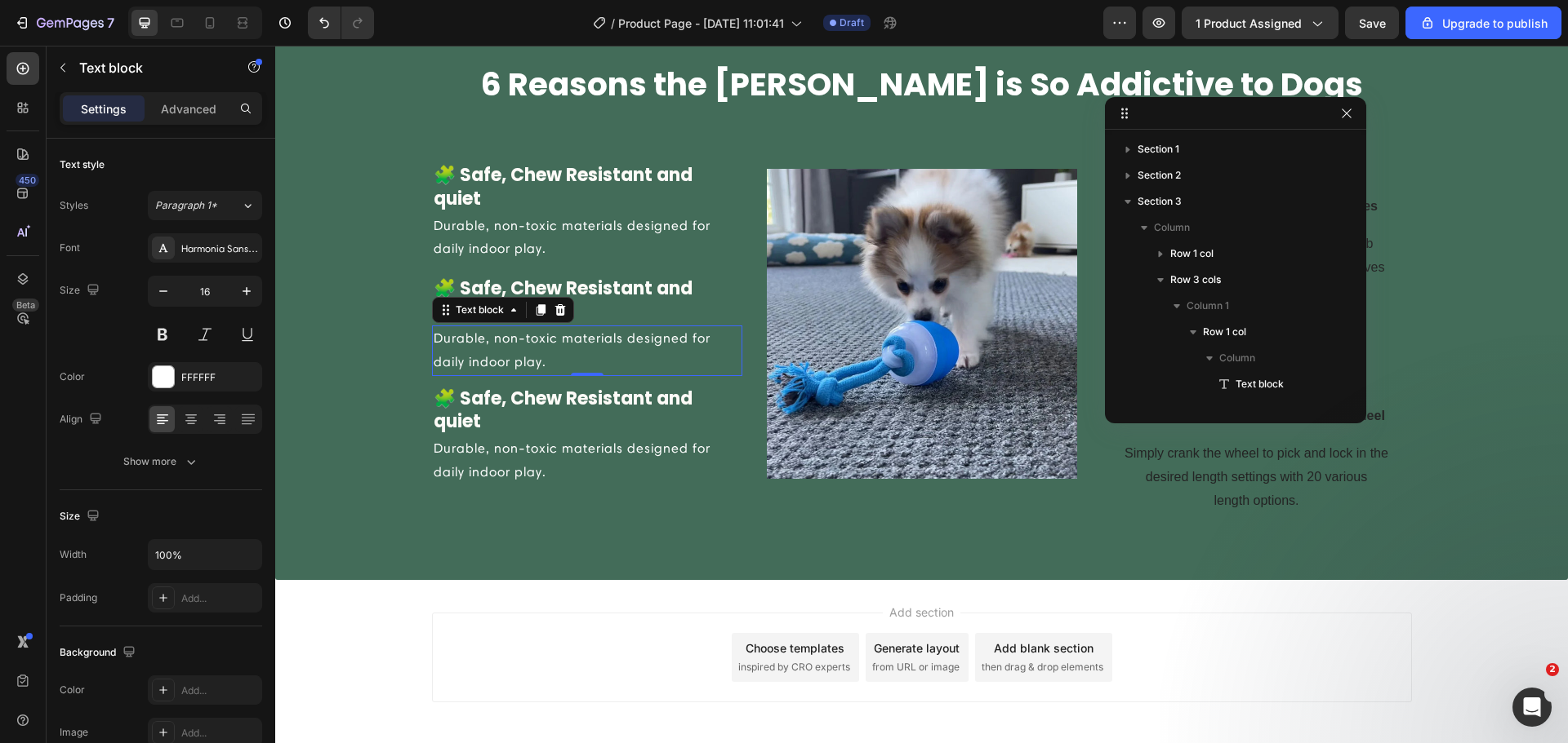
scroll to position [257, 0]
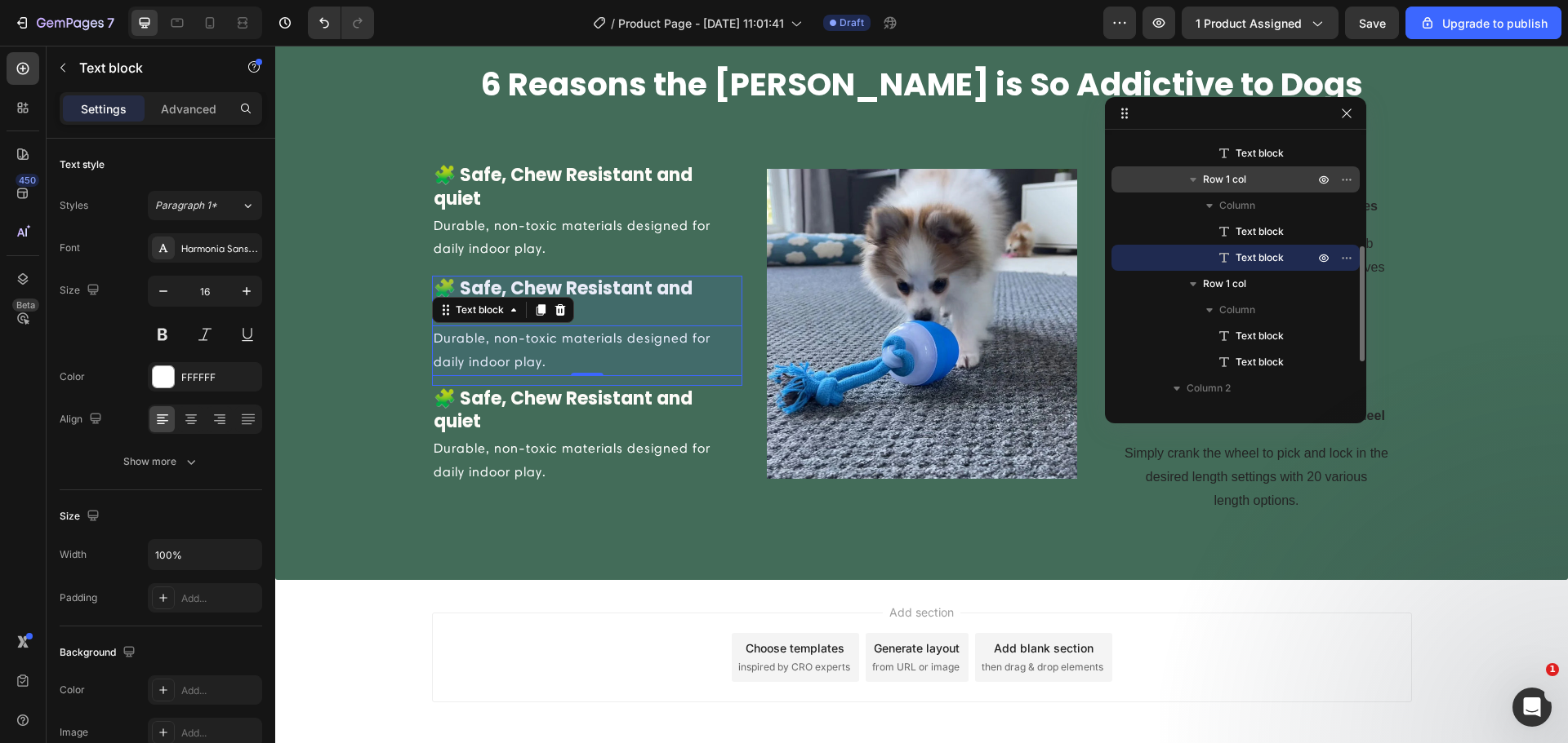
click at [1231, 181] on span "Row 1 col" at bounding box center [1224, 179] width 43 height 16
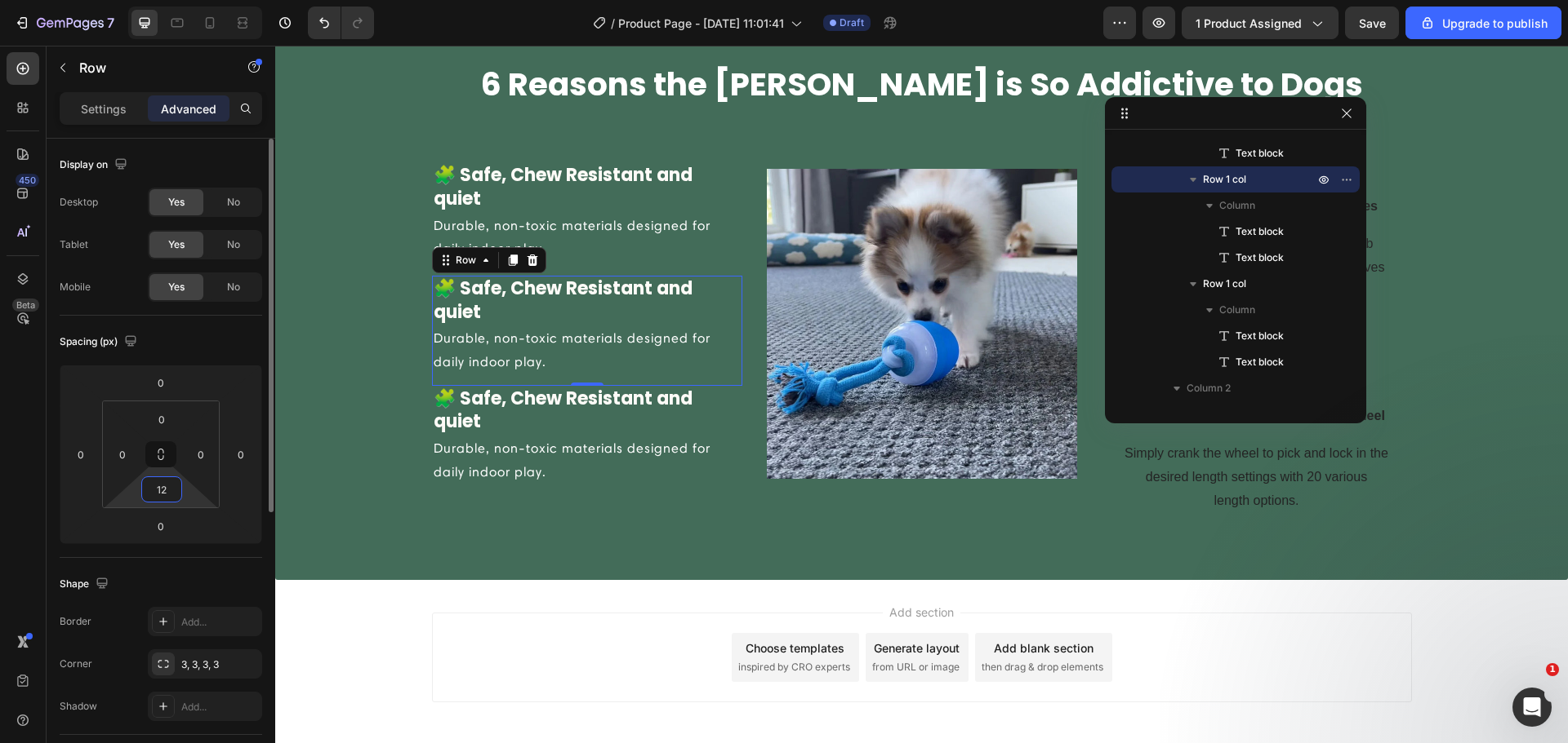
click at [175, 499] on input "12" at bounding box center [162, 490] width 33 height 24
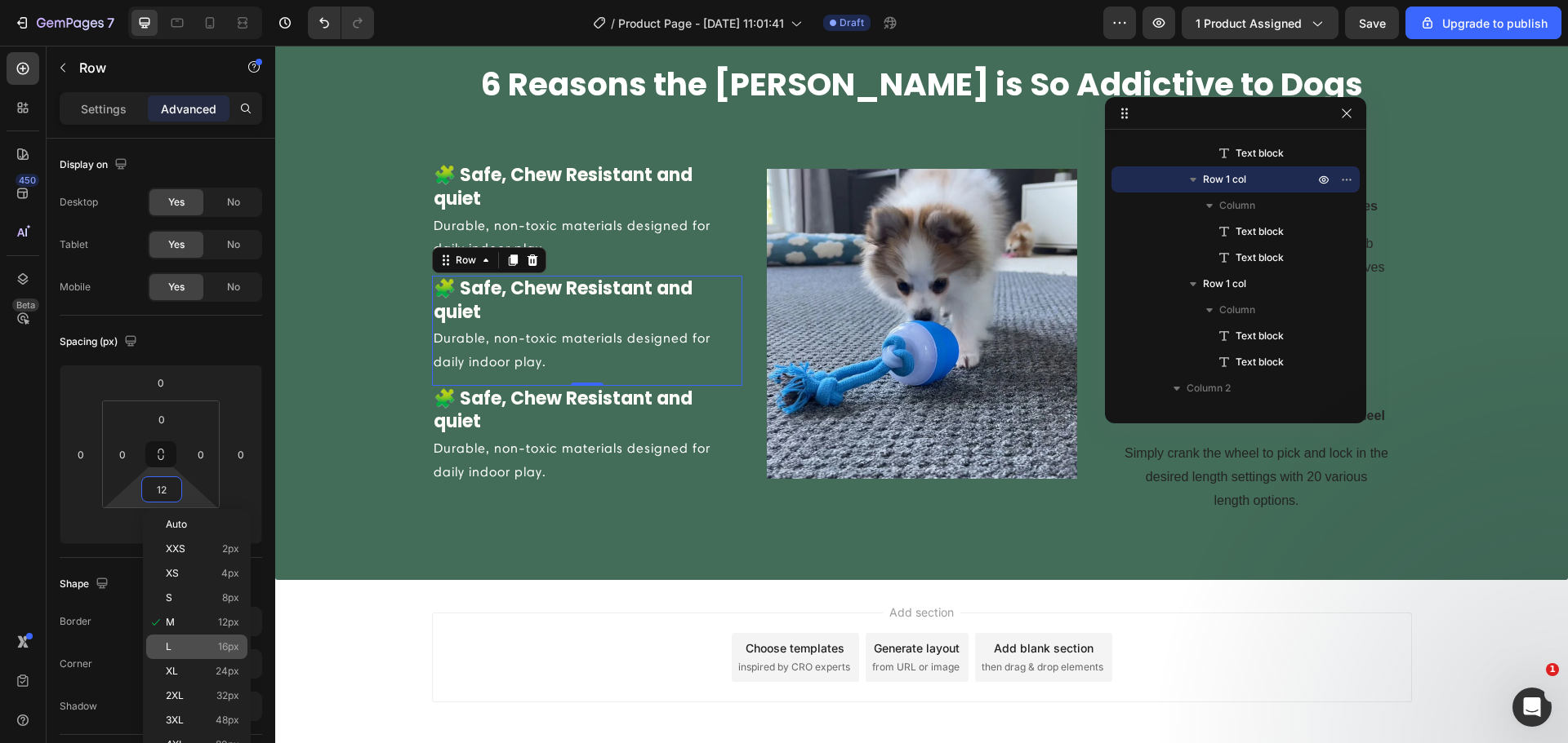
click at [195, 654] on div "L 16px" at bounding box center [196, 647] width 101 height 24
type input "16"
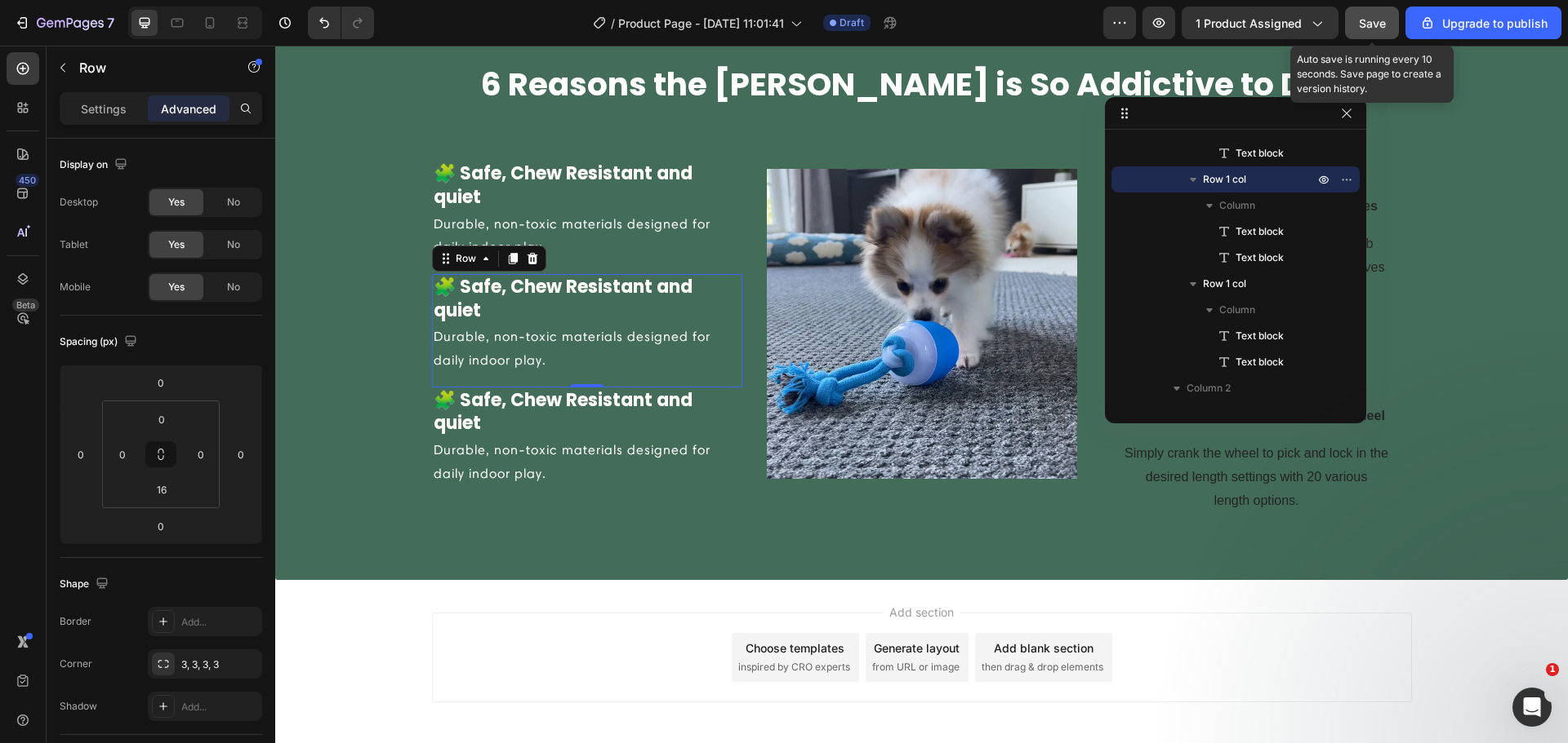
click at [1373, 30] on div "Save" at bounding box center [1372, 23] width 27 height 17
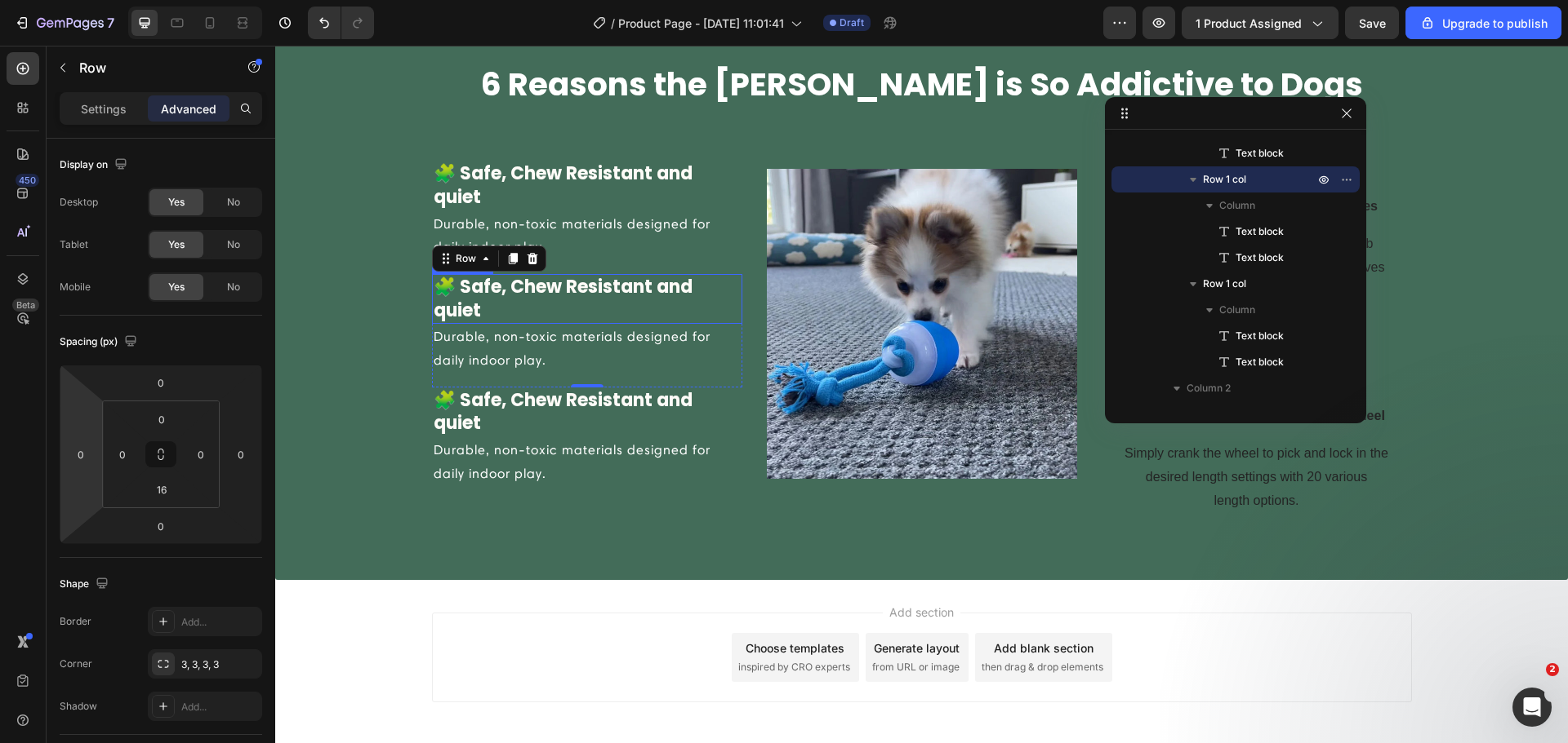
click at [488, 308] on p "🧩 Safe, Chew Resistant and quiet" at bounding box center [587, 299] width 307 height 47
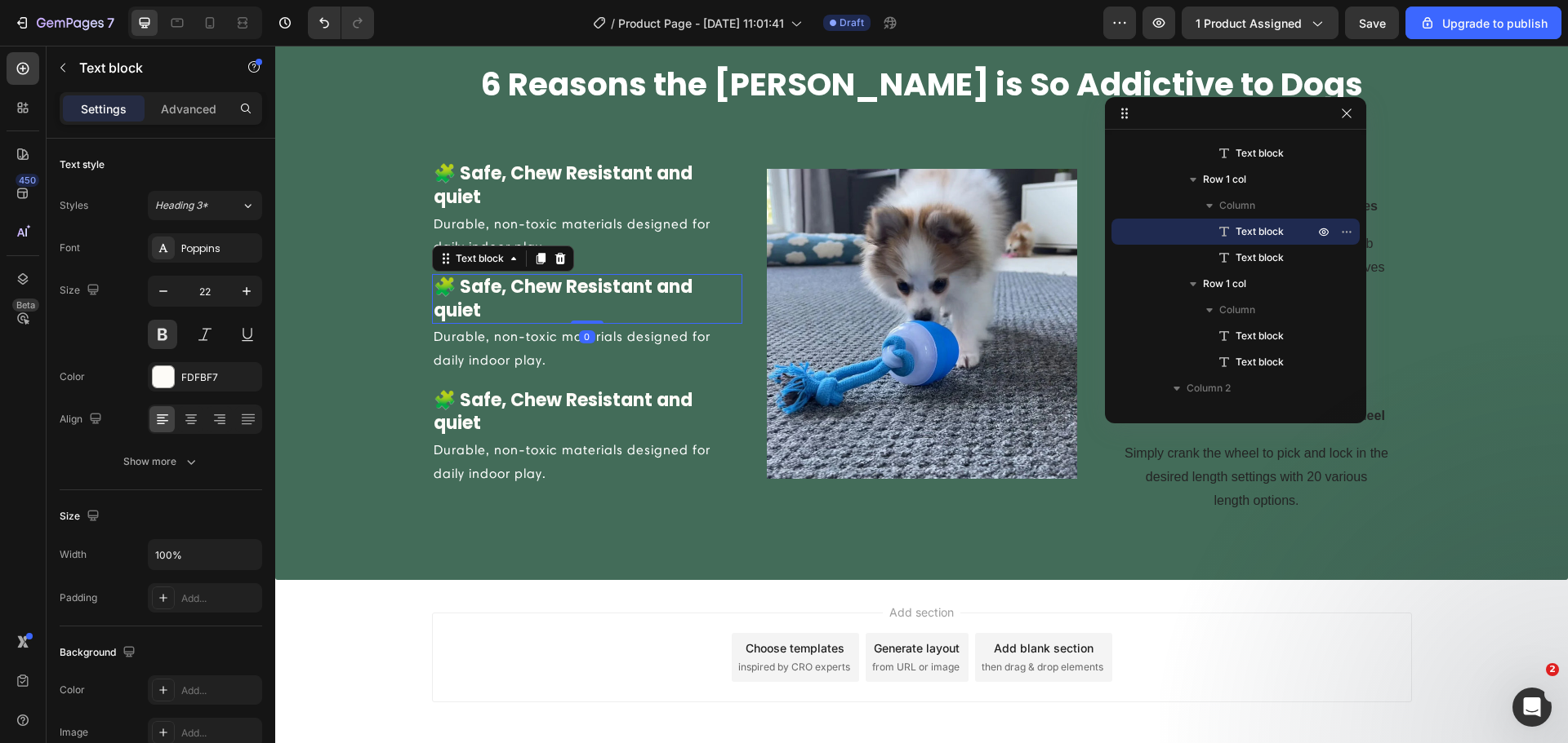
click at [483, 307] on p "🧩 Safe, Chew Resistant and quiet" at bounding box center [587, 299] width 307 height 47
click at [484, 306] on p "🧩 Safe, Chew Resistant and quiet" at bounding box center [587, 299] width 307 height 47
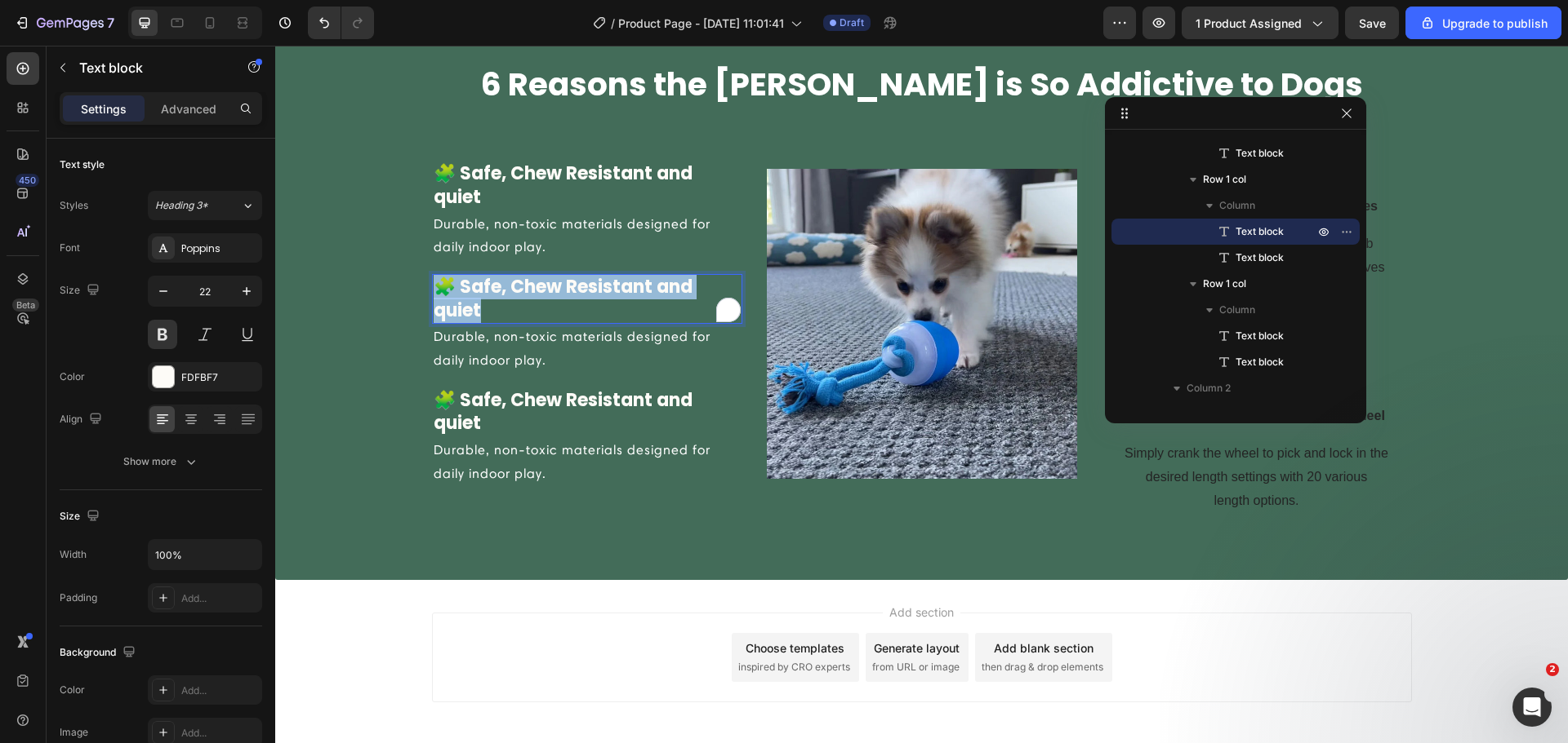
click at [484, 306] on p "🧩 Safe, Chew Resistant and quiet" at bounding box center [587, 299] width 307 height 47
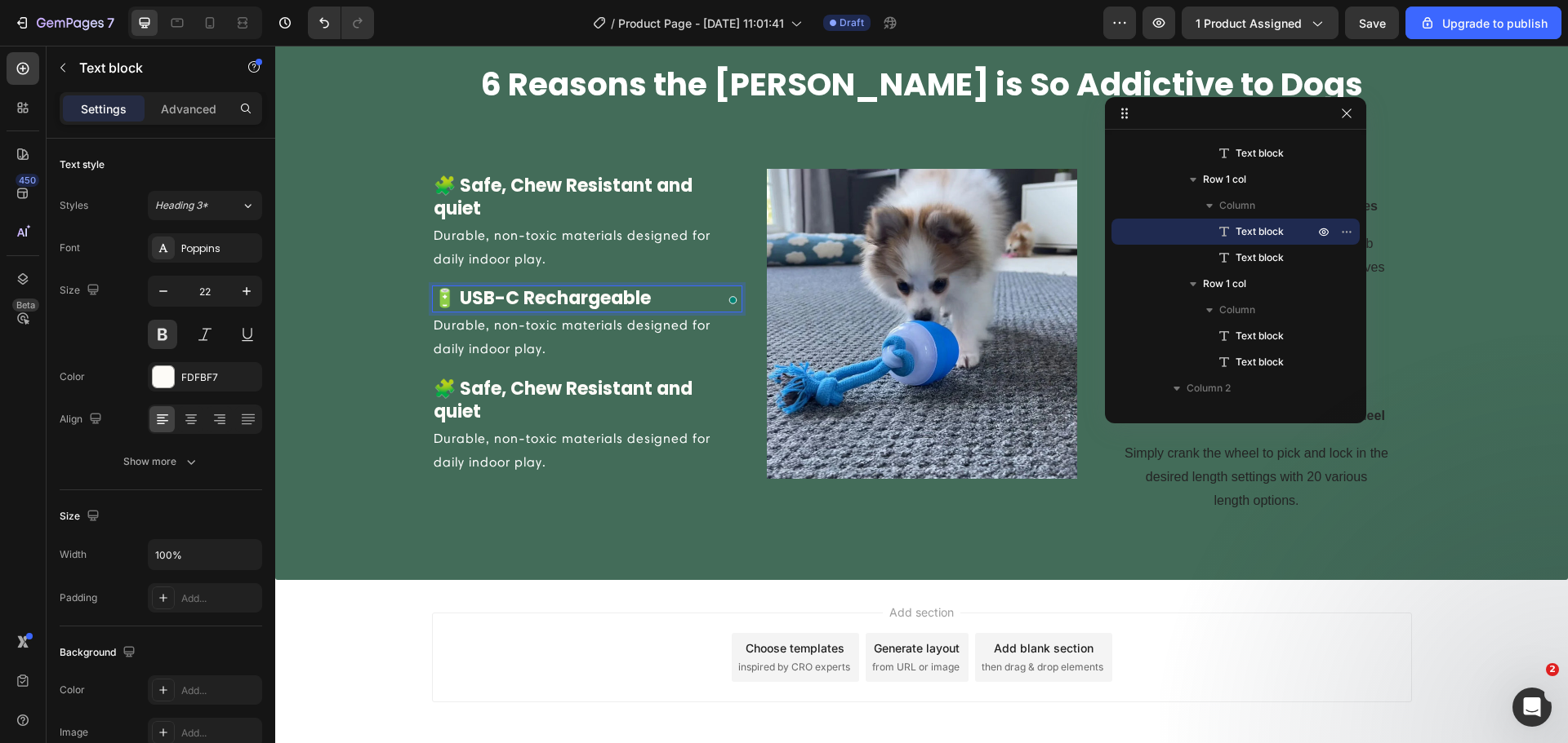
scroll to position [1700, 0]
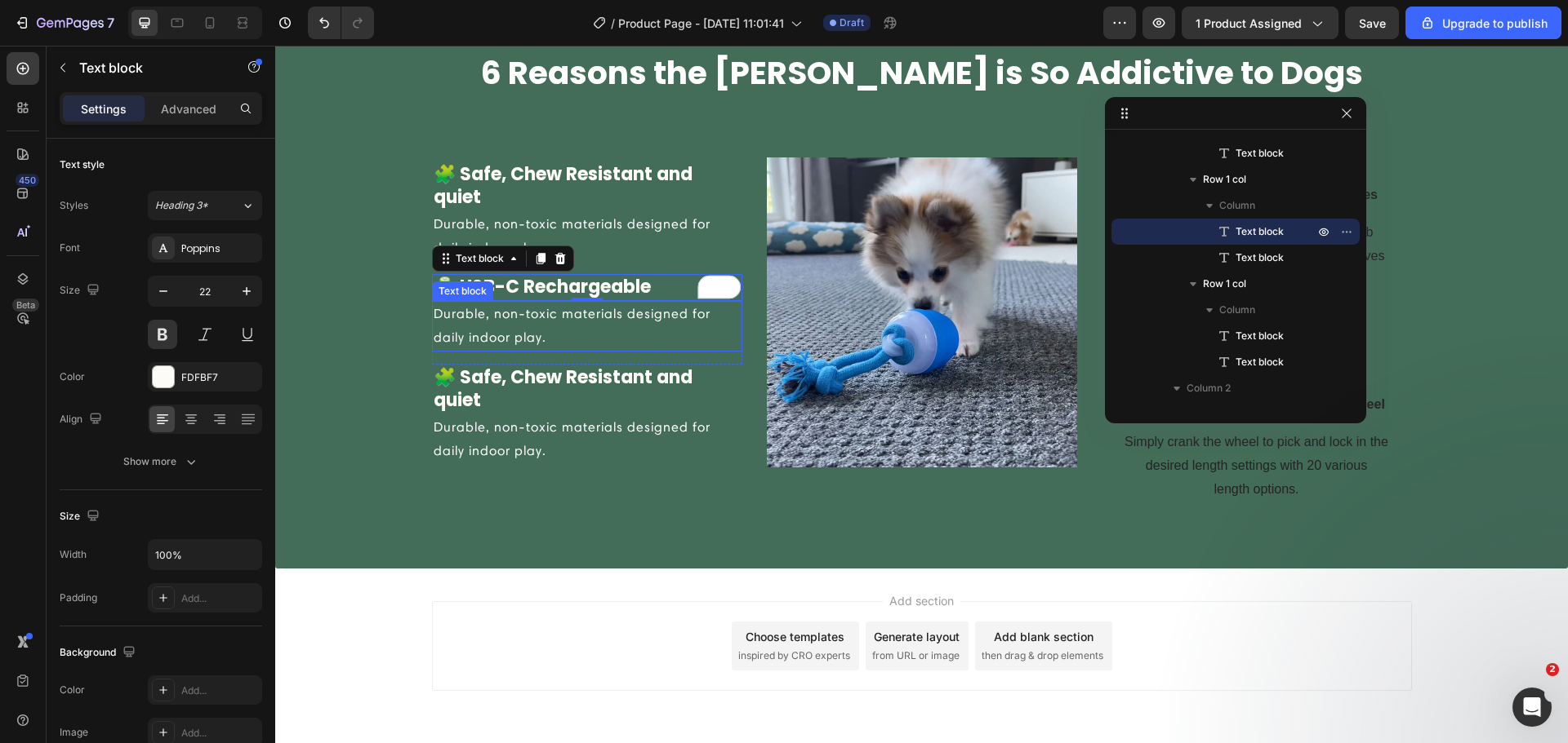
click at [538, 312] on p "Durable, non-toxic materials designed for daily indoor play." at bounding box center [587, 326] width 307 height 48
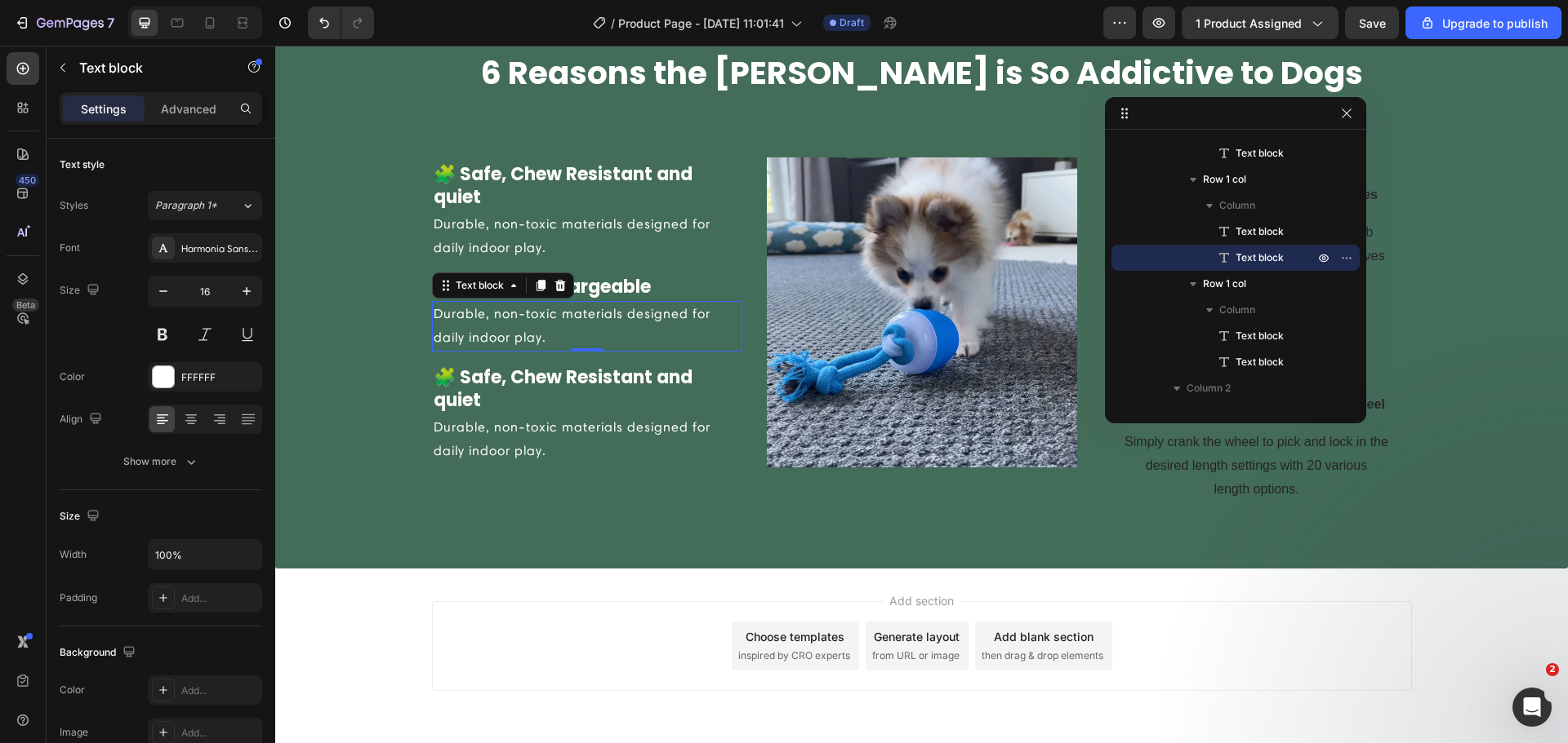
click at [538, 312] on p "Durable, non-toxic materials designed for daily indoor play." at bounding box center [587, 326] width 307 height 48
click at [534, 331] on p "Durable, non-toxic materials designed for daily indoor play." at bounding box center [587, 326] width 307 height 48
click at [533, 331] on p "Durable, non-toxic materials designed for daily indoor play." at bounding box center [587, 326] width 307 height 48
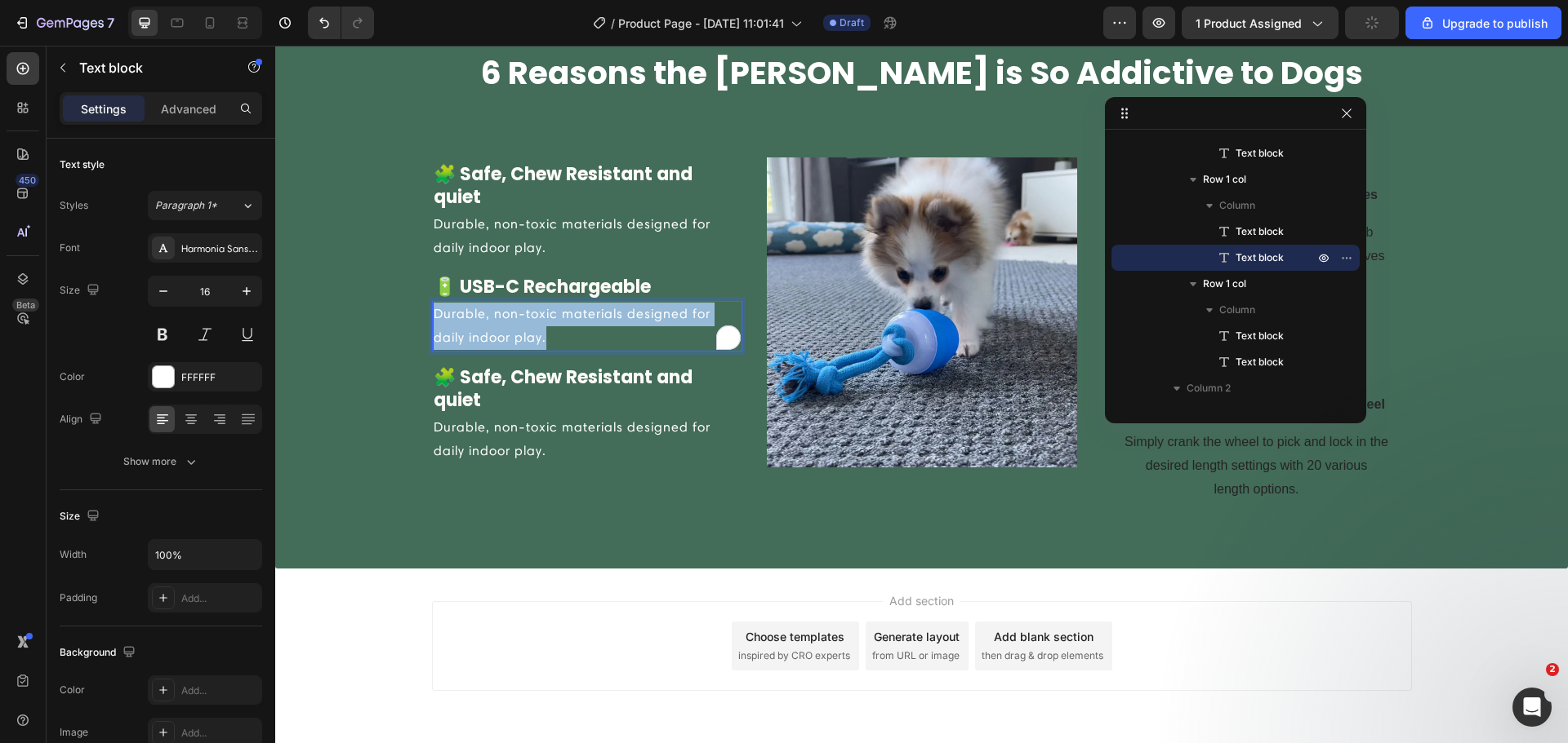
click at [533, 331] on p "Durable, non-toxic materials designed for daily indoor play." at bounding box center [587, 326] width 307 height 48
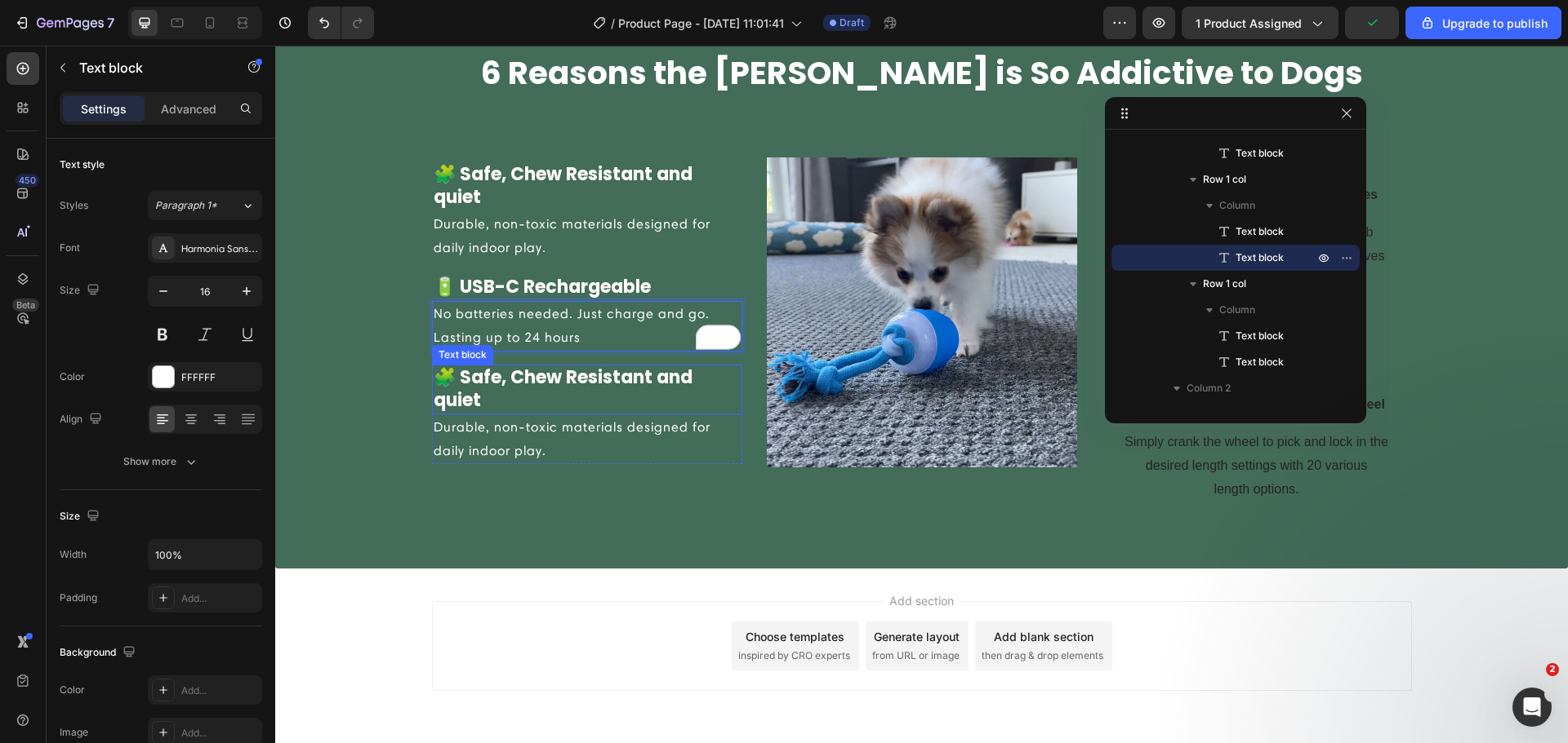
click at [534, 375] on p "🧩 Safe, Chew Resistant and quiet" at bounding box center [587, 390] width 307 height 47
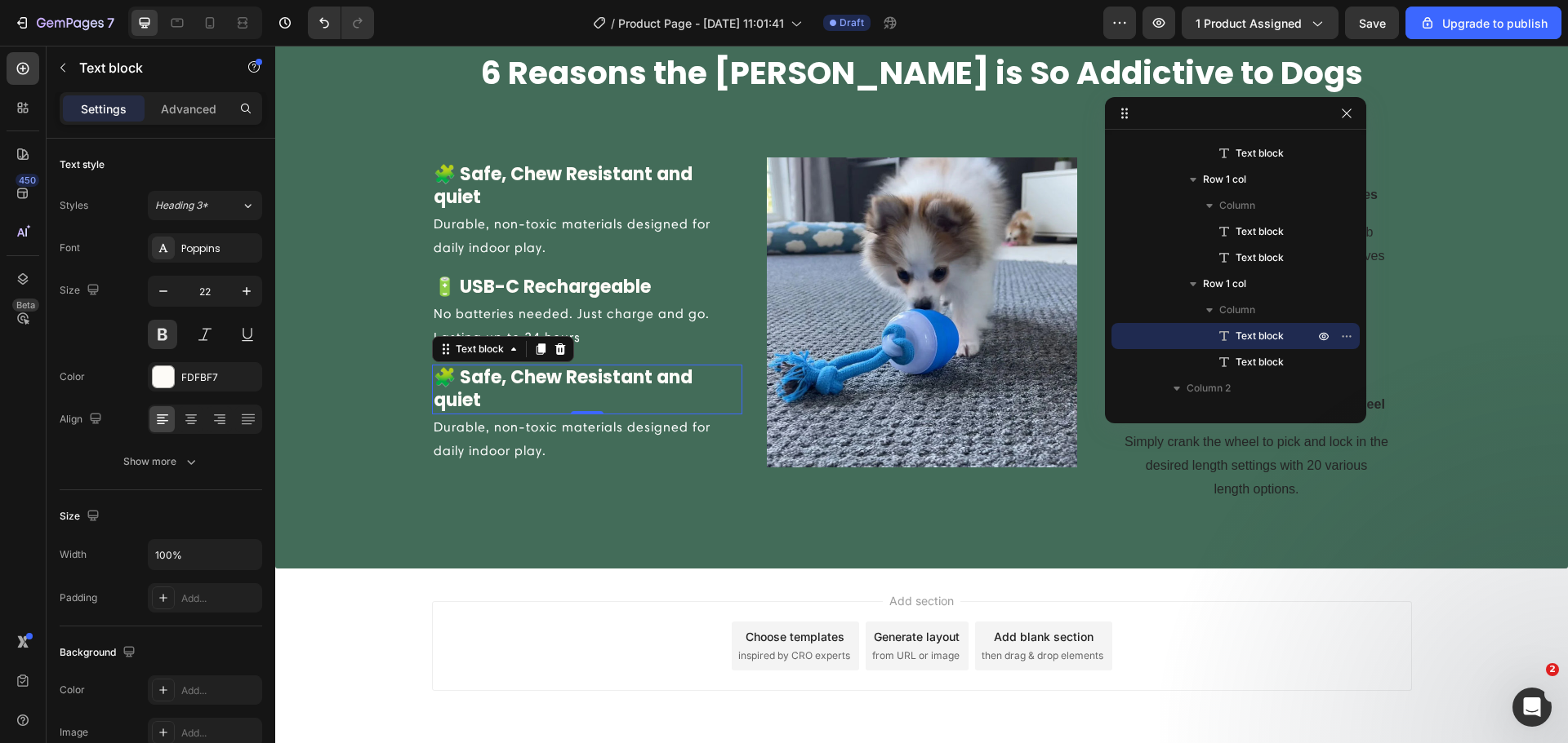
click at [609, 402] on p "🧩 Safe, Chew Resistant and quiet" at bounding box center [587, 390] width 307 height 47
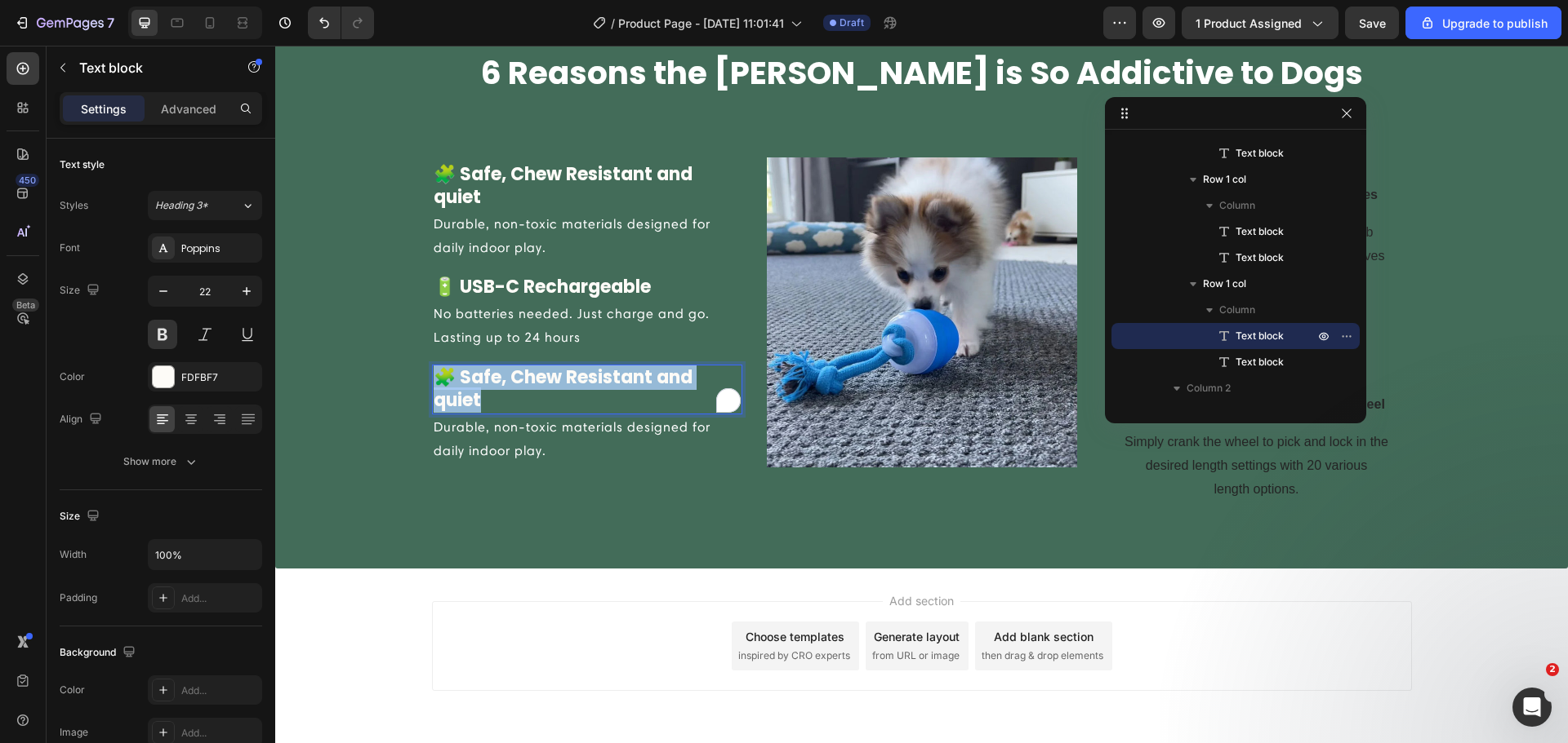
click at [609, 402] on p "🧩 Safe, Chew Resistant and quiet" at bounding box center [587, 390] width 307 height 47
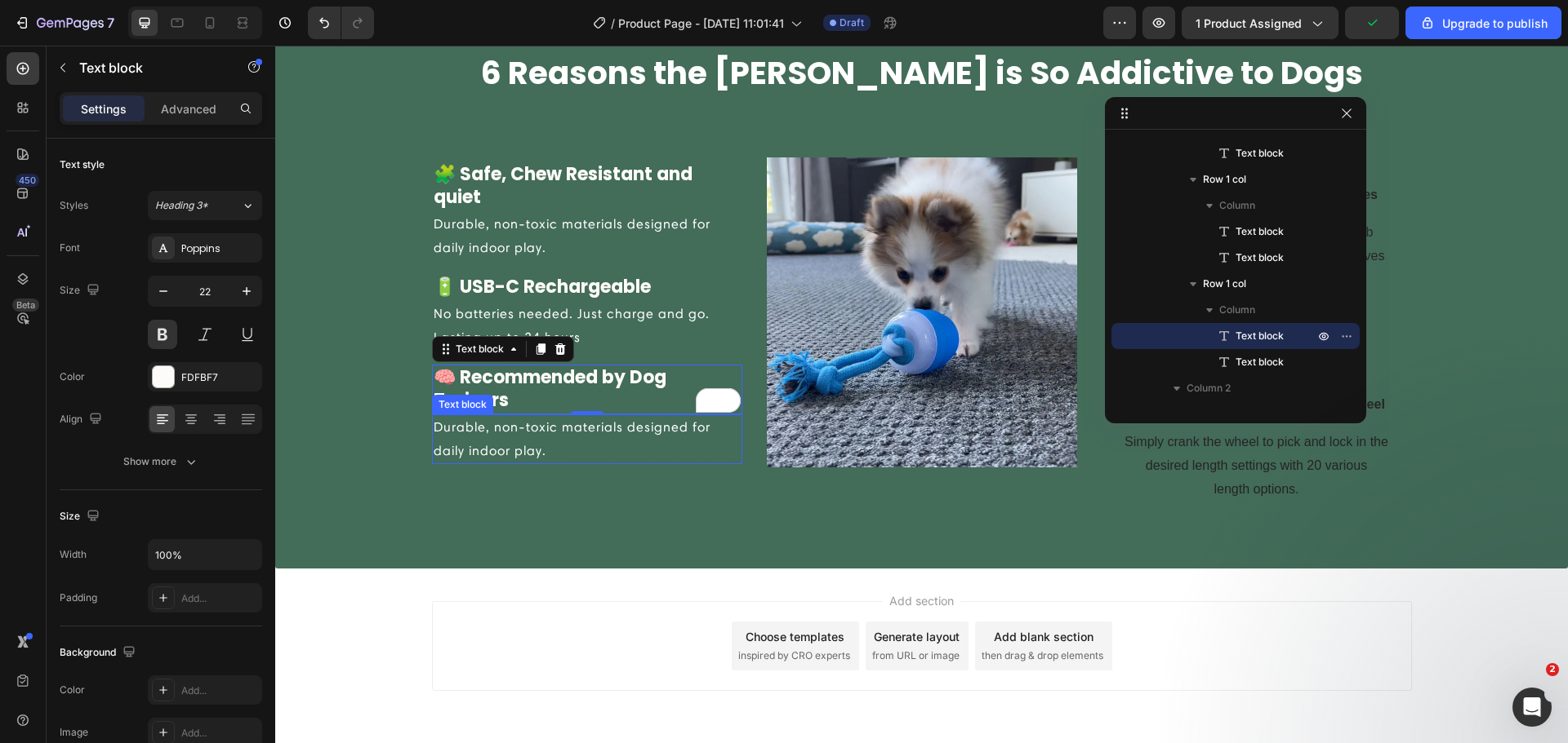
click at [611, 439] on p "Durable, non-toxic materials designed for daily indoor play." at bounding box center [587, 440] width 307 height 48
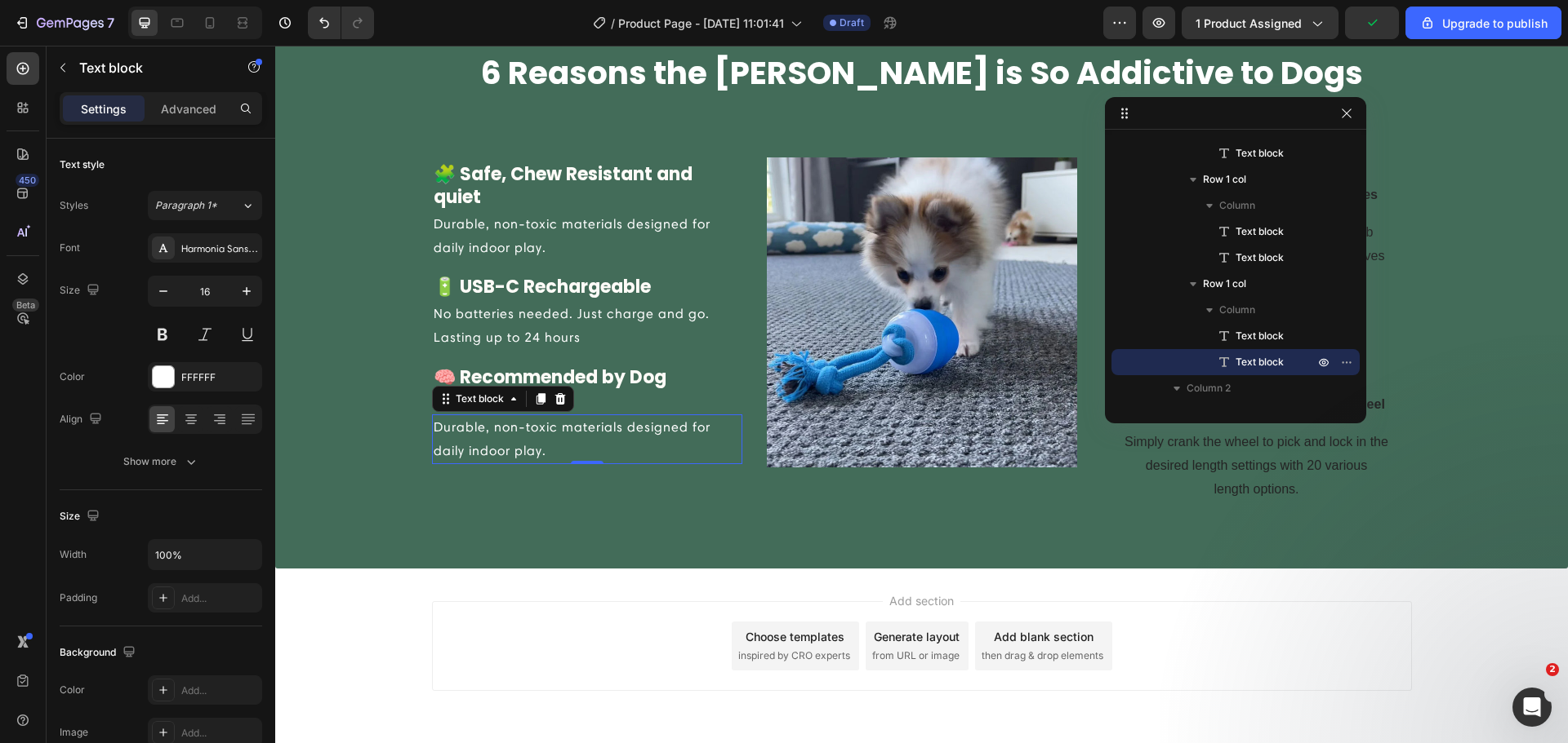
click at [611, 439] on p "Durable, non-toxic materials designed for daily indoor play." at bounding box center [587, 440] width 307 height 48
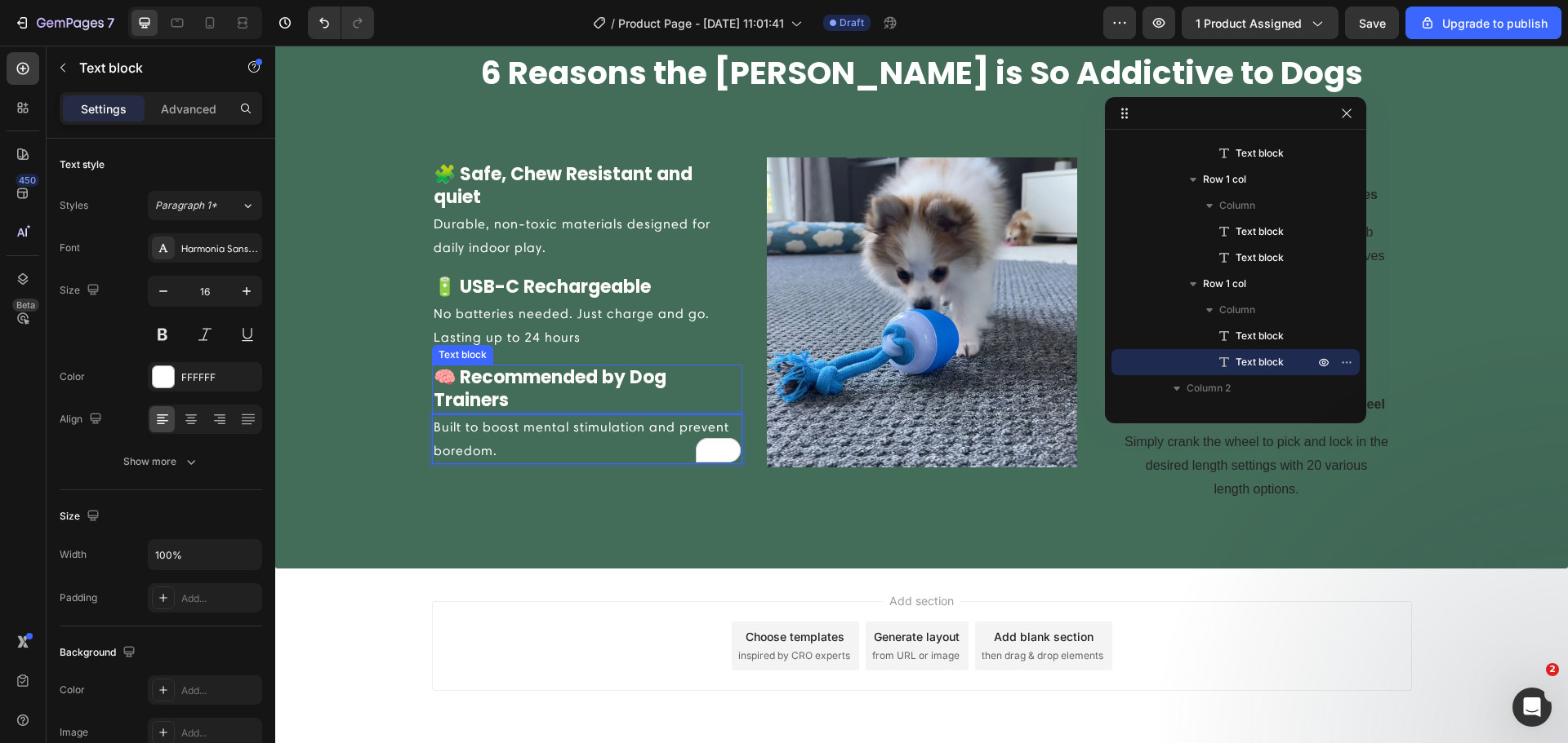
click at [435, 381] on p "🧠 Recommended by Dog Trainers" at bounding box center [587, 390] width 307 height 47
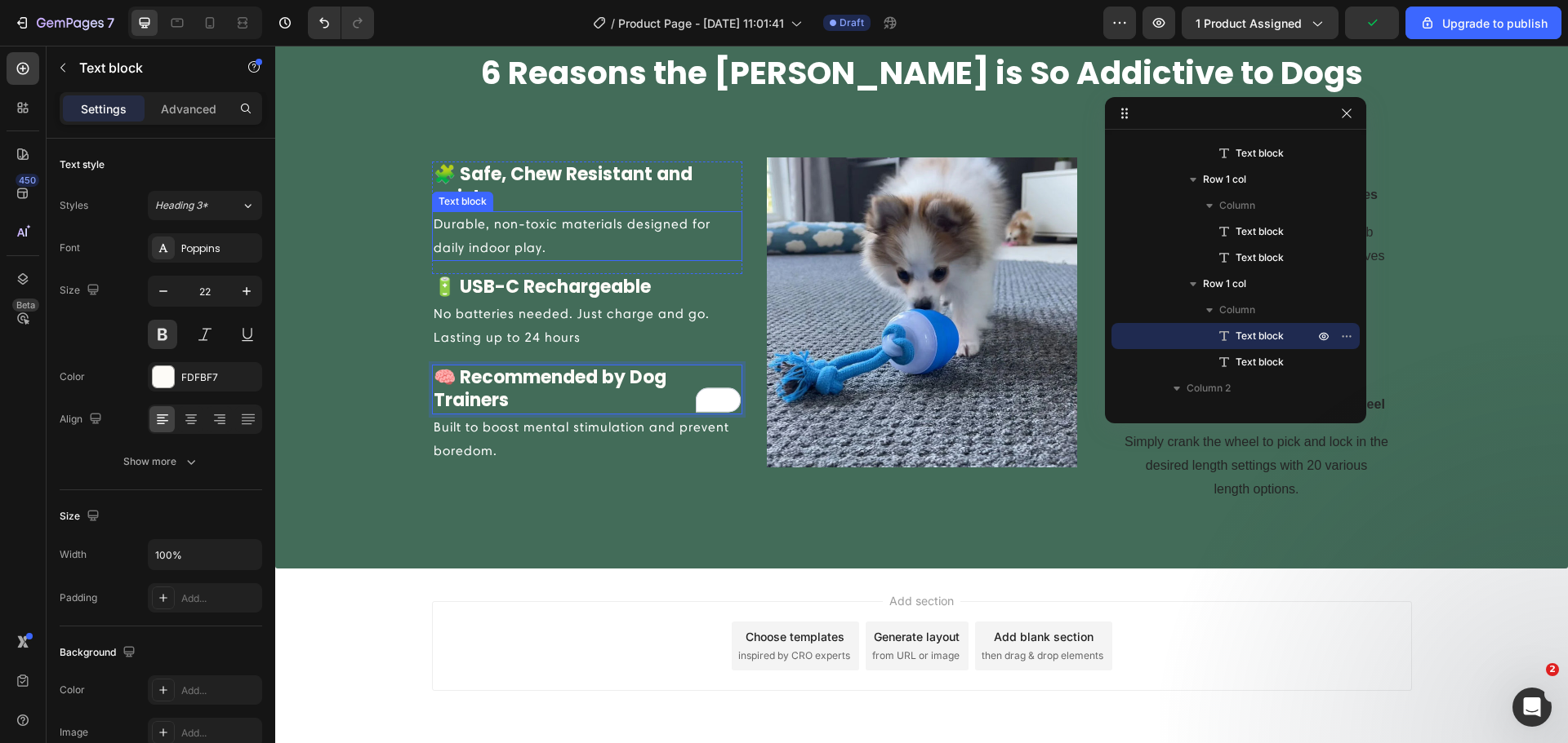
click at [523, 232] on p "Durable, non-toxic materials designed for daily indoor play." at bounding box center [587, 237] width 307 height 48
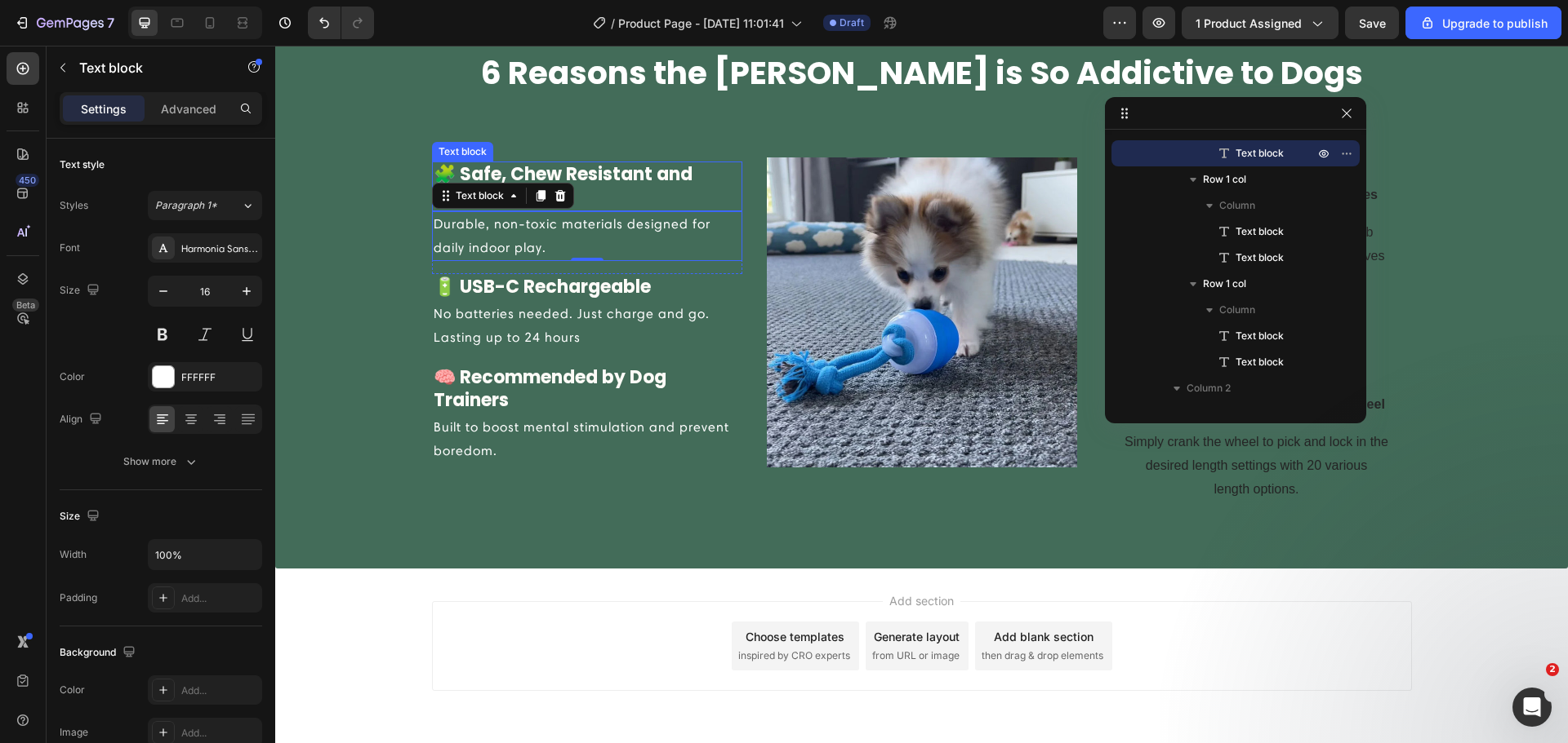
click at [719, 169] on p "🧩 Safe, Chew Resistant and quiet" at bounding box center [587, 187] width 307 height 47
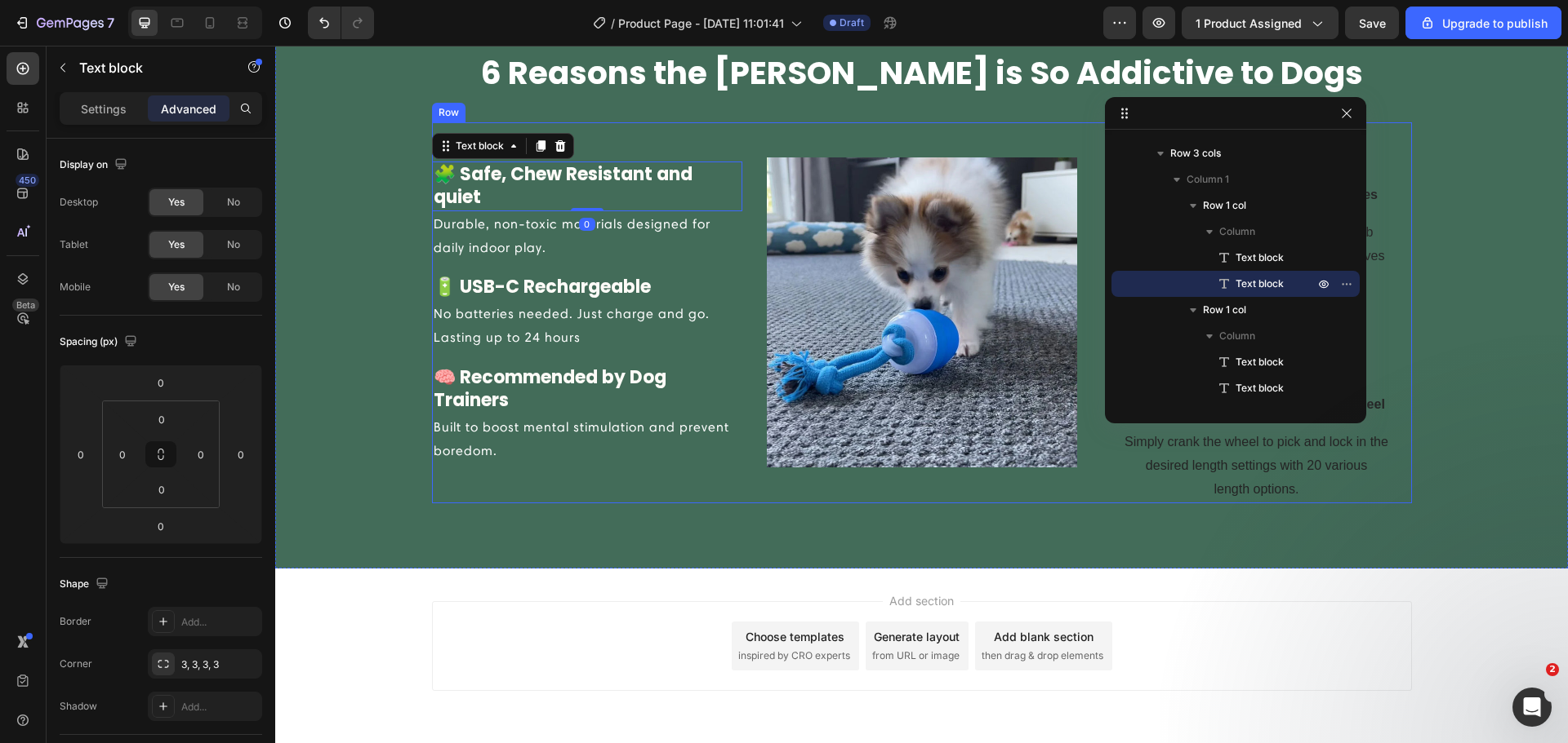
click at [725, 224] on p "Durable, non-toxic materials designed for daily indoor play." at bounding box center [587, 237] width 307 height 48
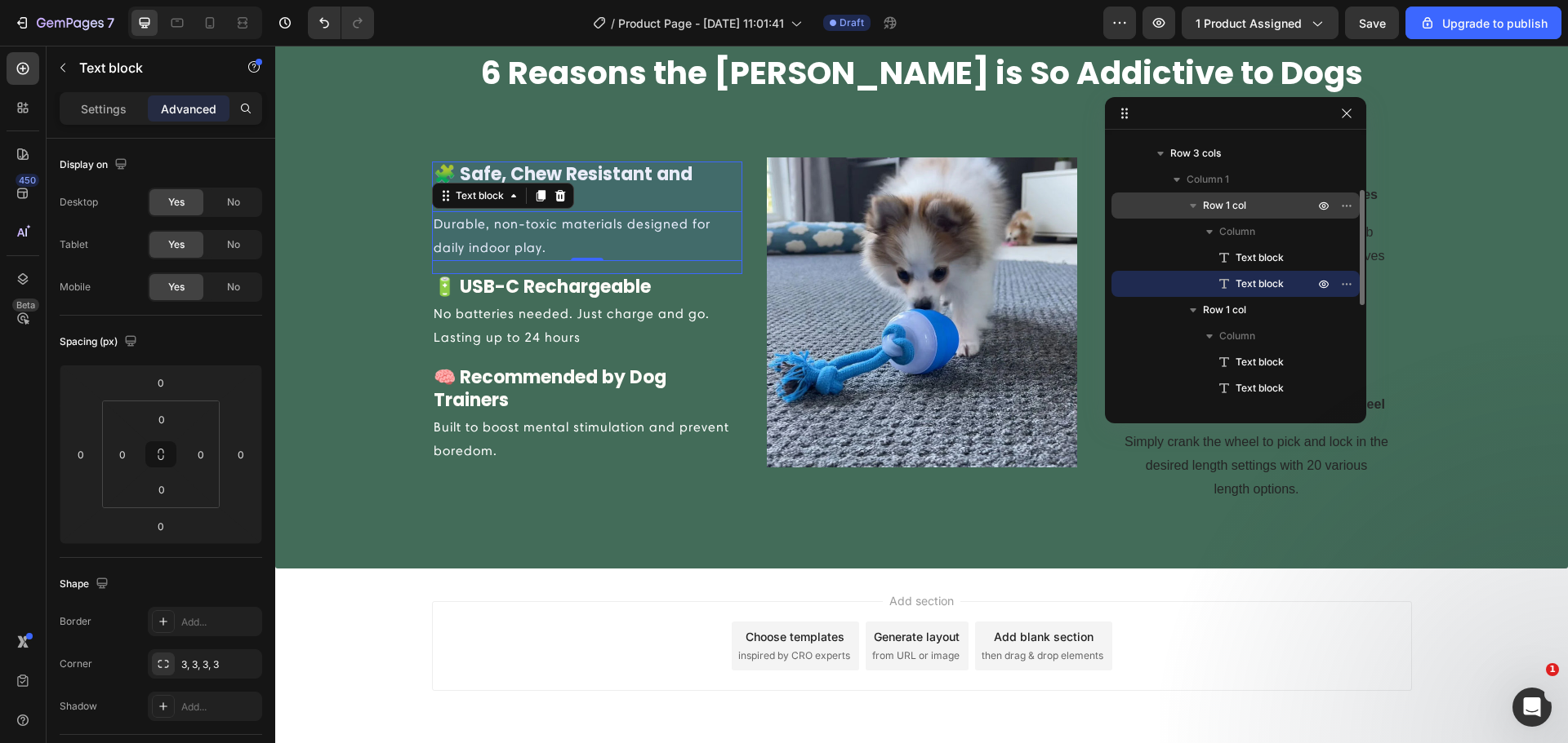
click at [1216, 197] on div "Row 1 col" at bounding box center [1235, 206] width 235 height 26
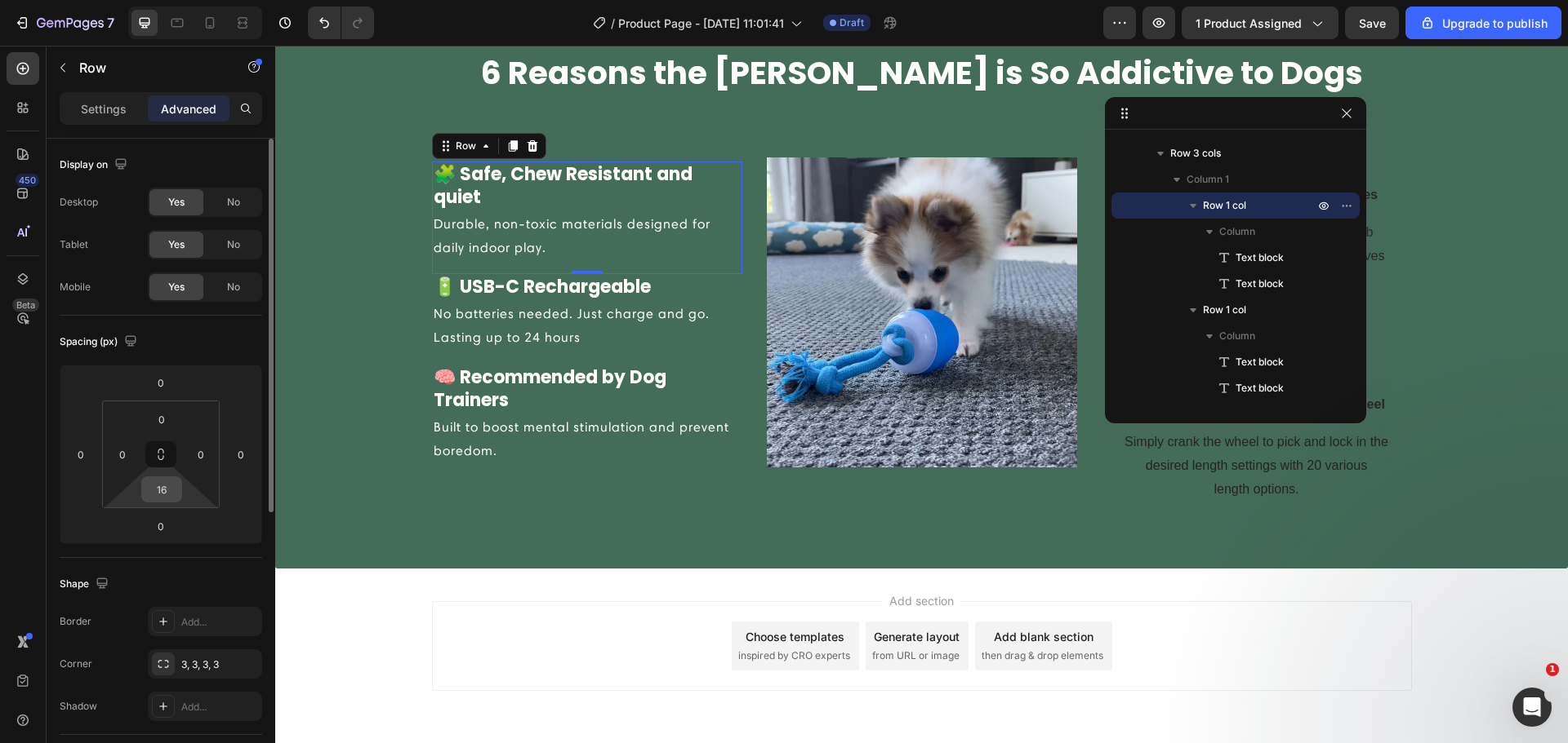
click at [175, 479] on input "16" at bounding box center [162, 490] width 33 height 24
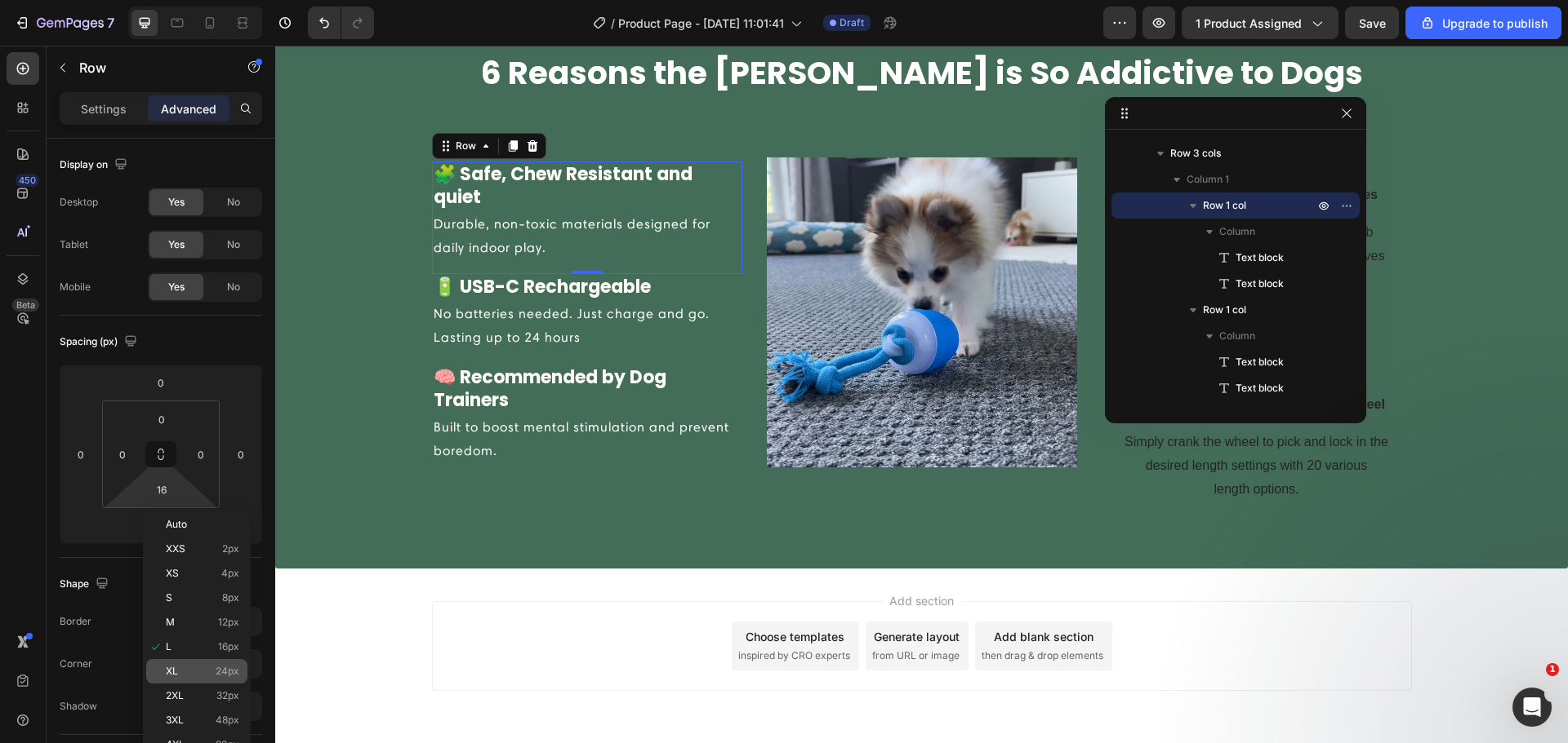
click at [217, 664] on div "XL 24px" at bounding box center [196, 671] width 101 height 24
type input "24"
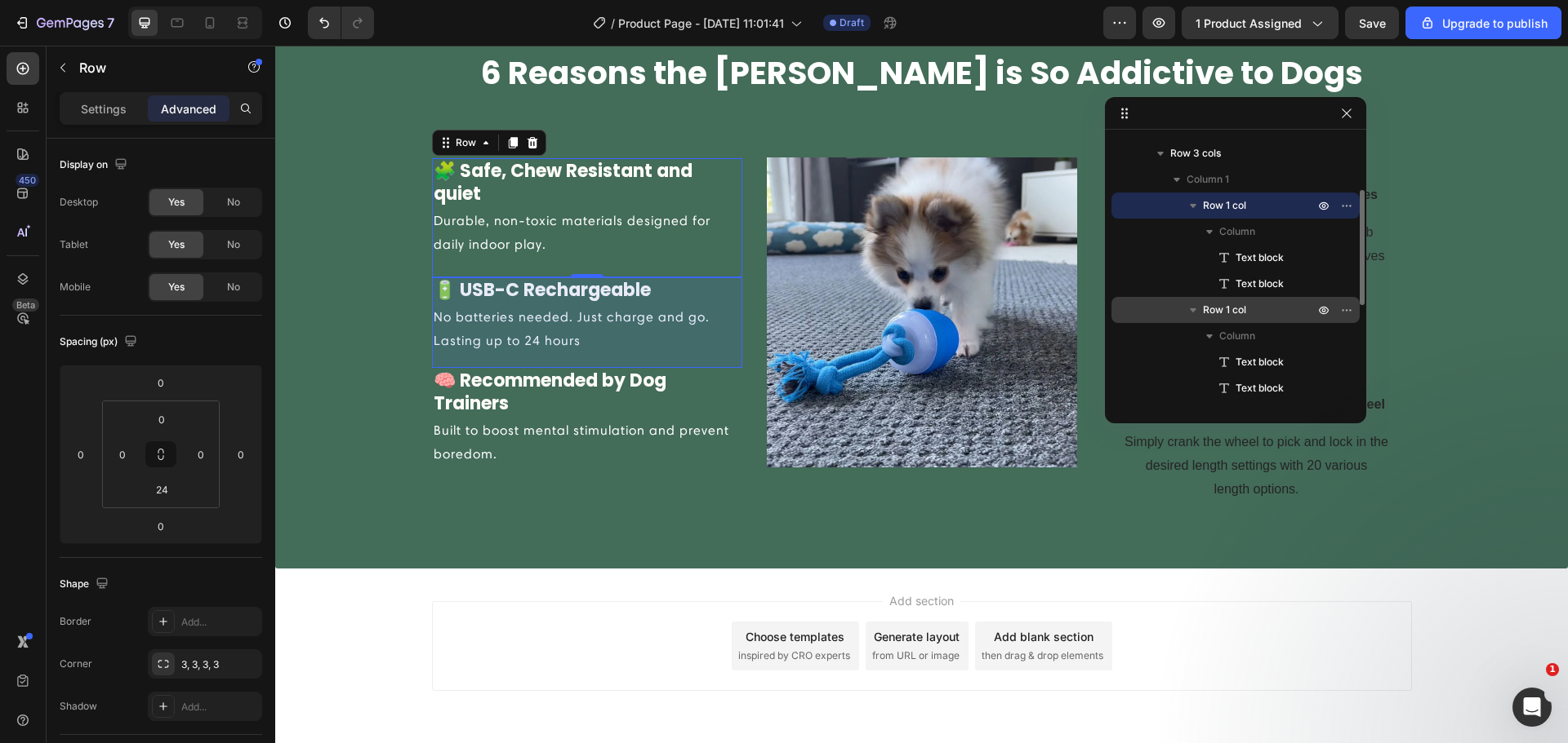
click at [1240, 302] on span "Row 1 col" at bounding box center [1224, 309] width 43 height 16
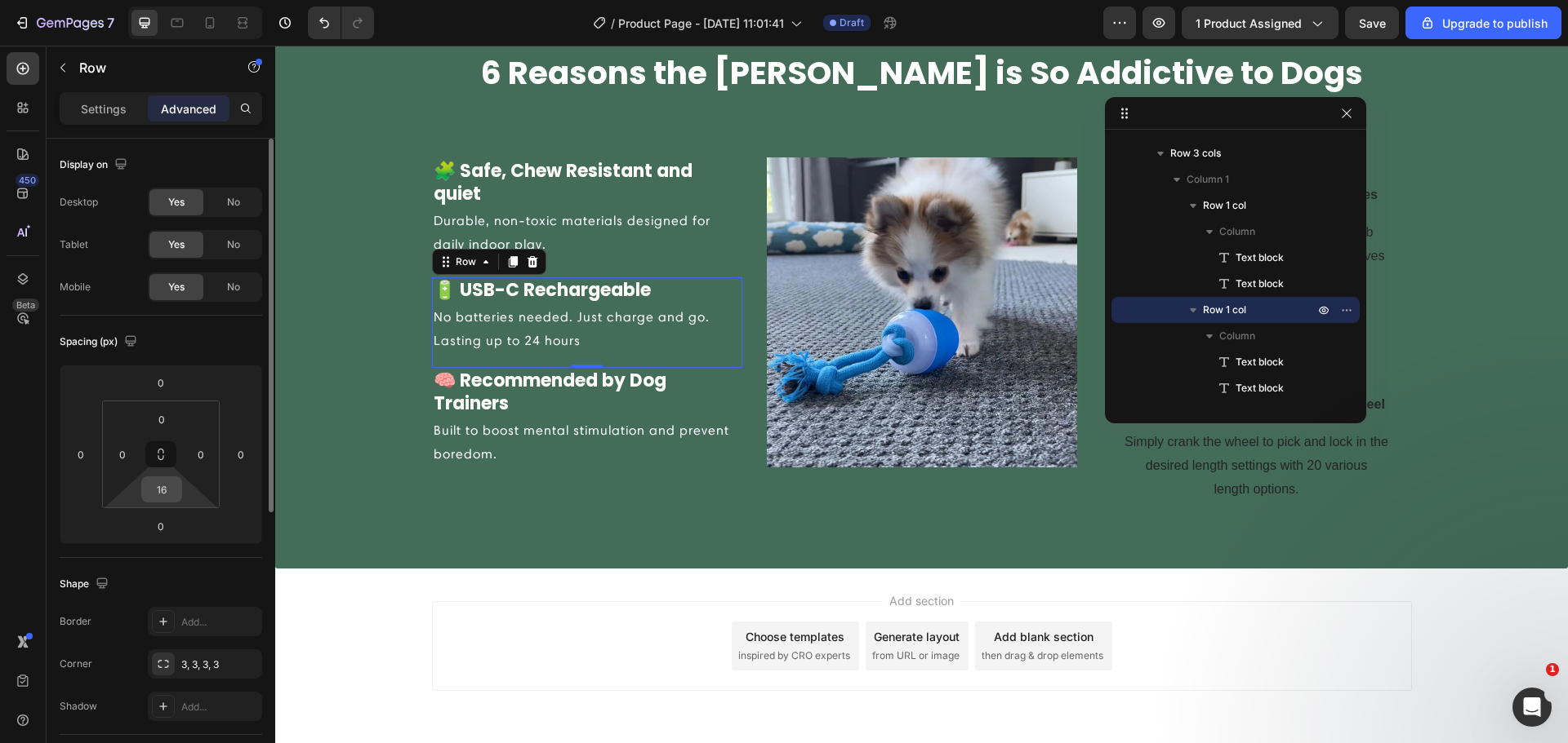
click at [167, 493] on input "16" at bounding box center [162, 490] width 33 height 24
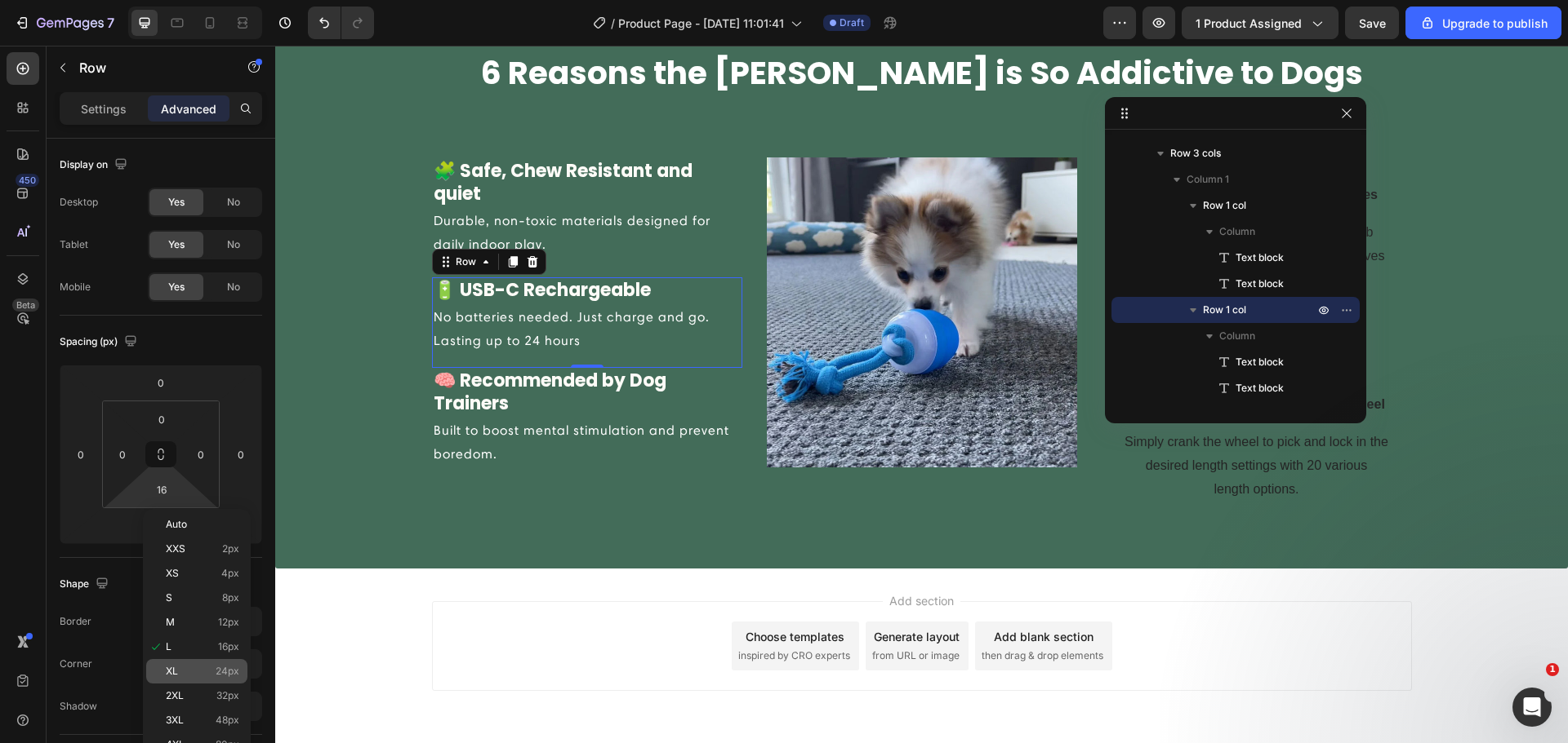
click at [190, 667] on p "XL 24px" at bounding box center [202, 671] width 73 height 11
type input "24"
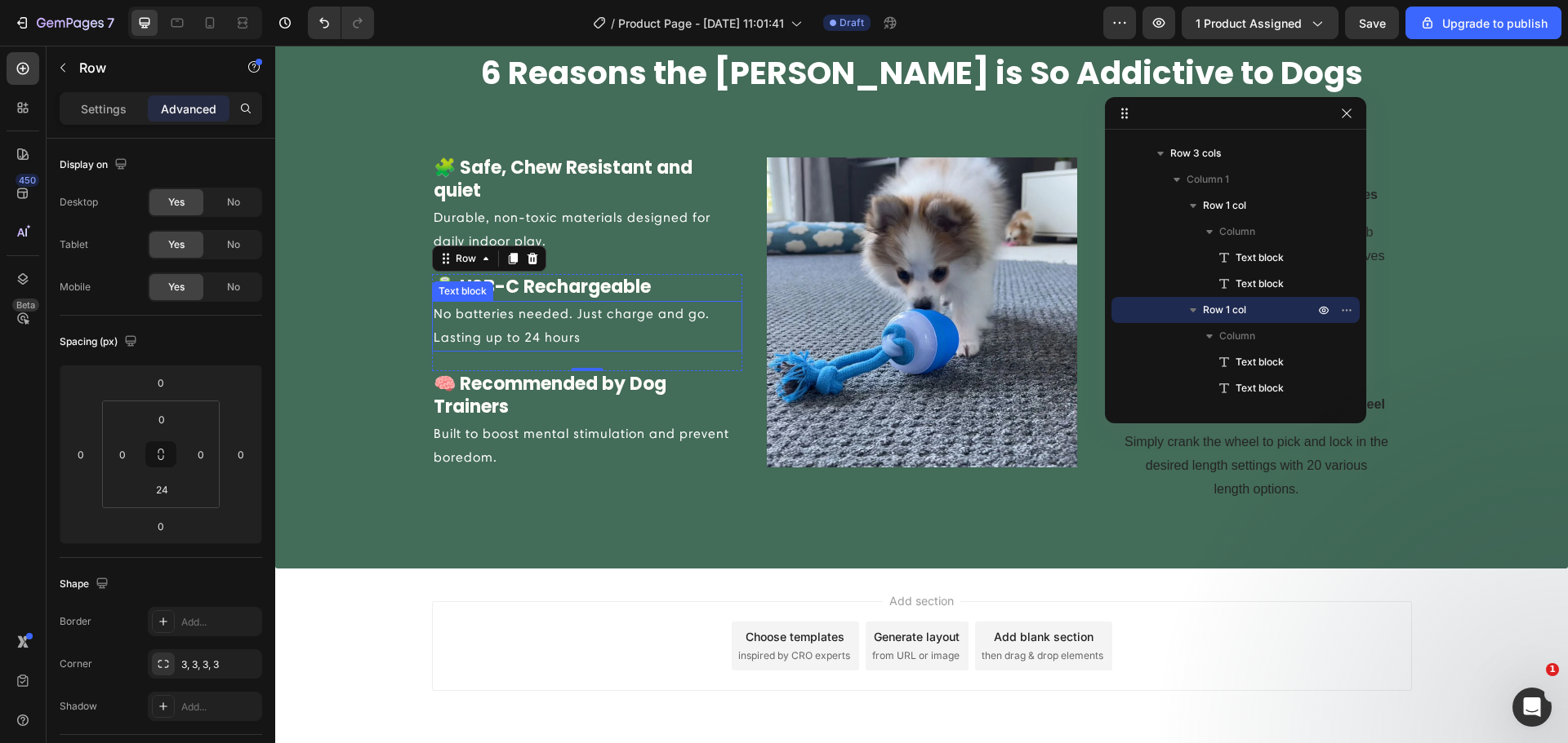
click at [351, 353] on div "6 Reasons the Chase Buddy is So Addictive to Dogs Heading Row 🧩 Safe, Chew Resi…" at bounding box center [921, 277] width 1268 height 451
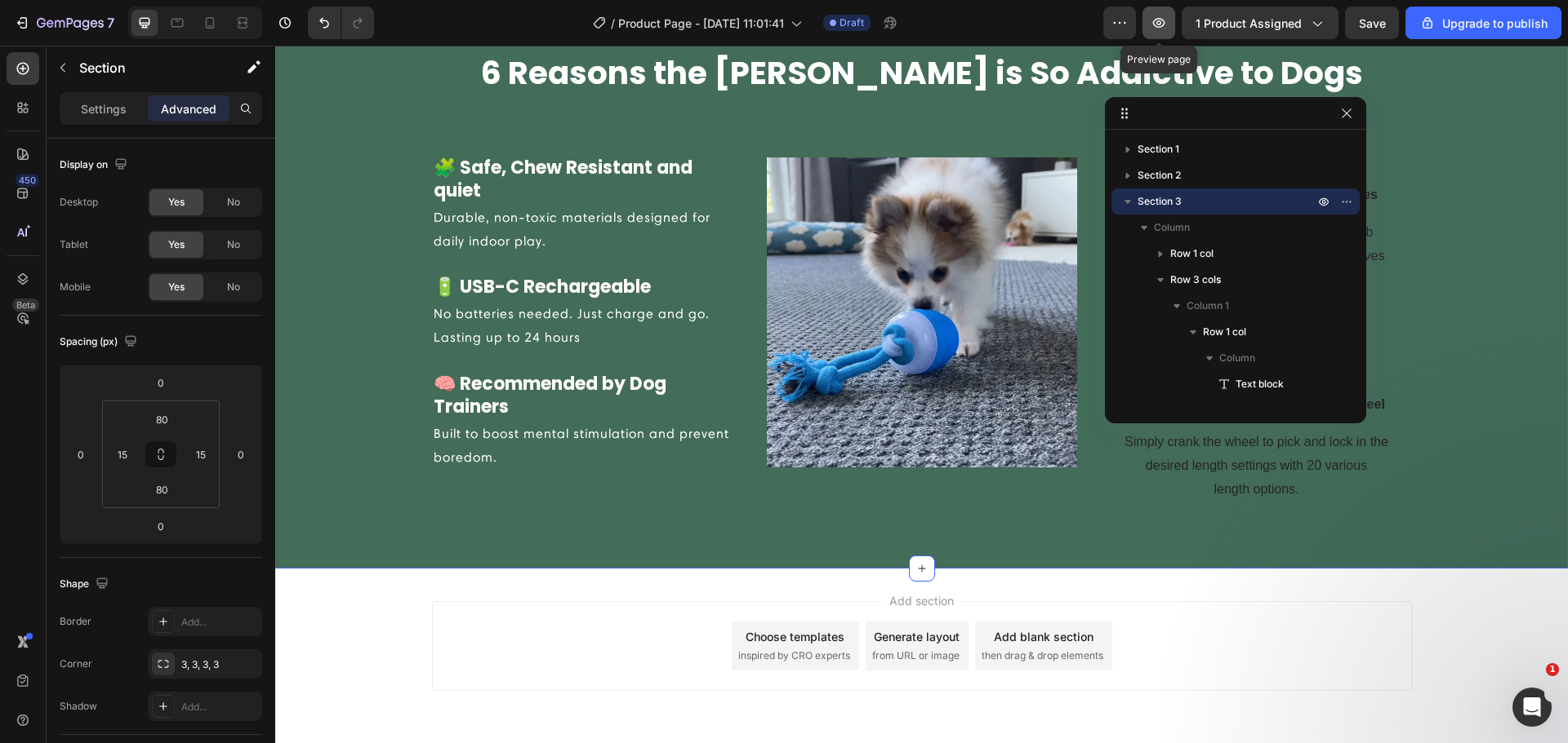
click at [1151, 23] on icon "button" at bounding box center [1158, 22] width 16 height 16
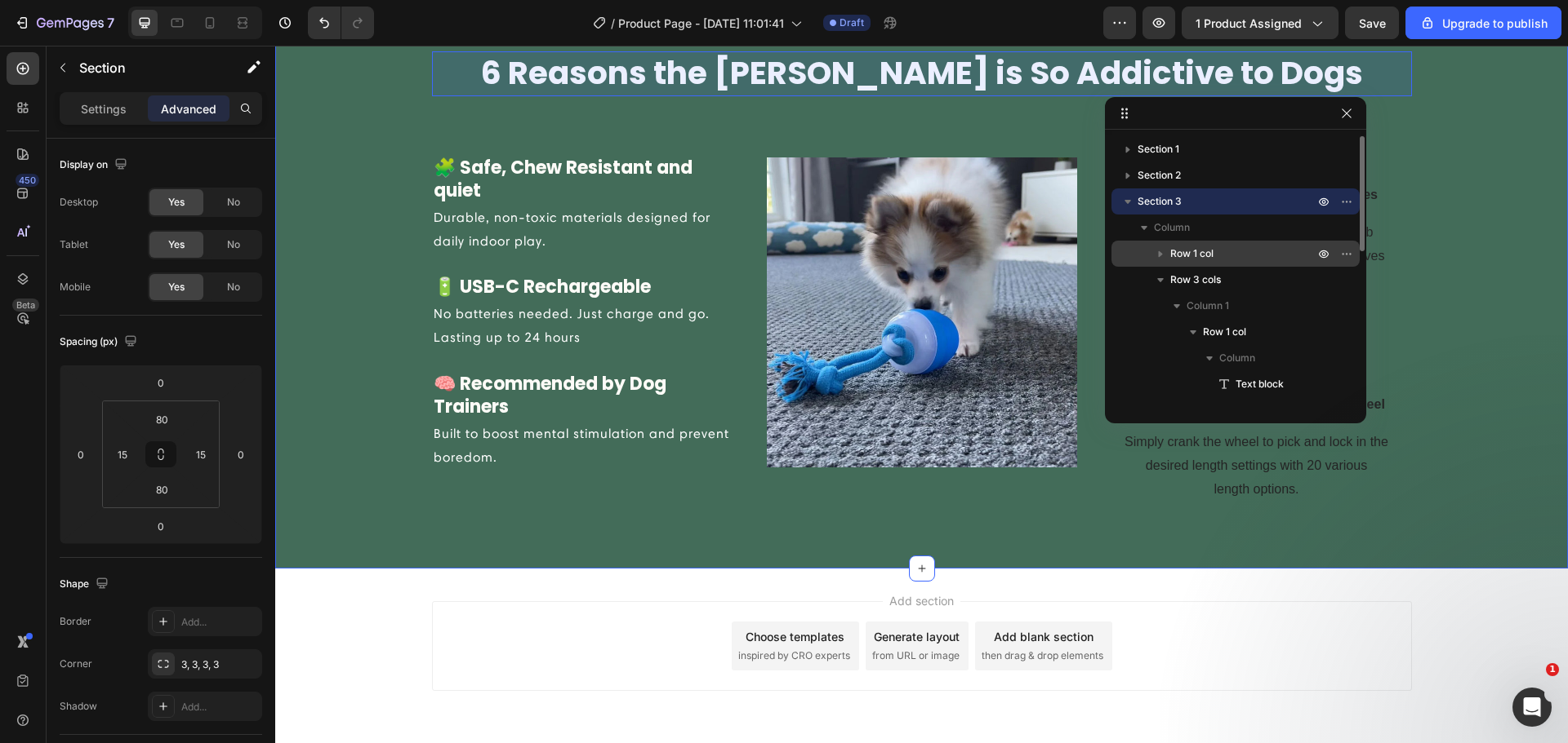
click at [1172, 253] on span "Row 1 col" at bounding box center [1192, 253] width 43 height 16
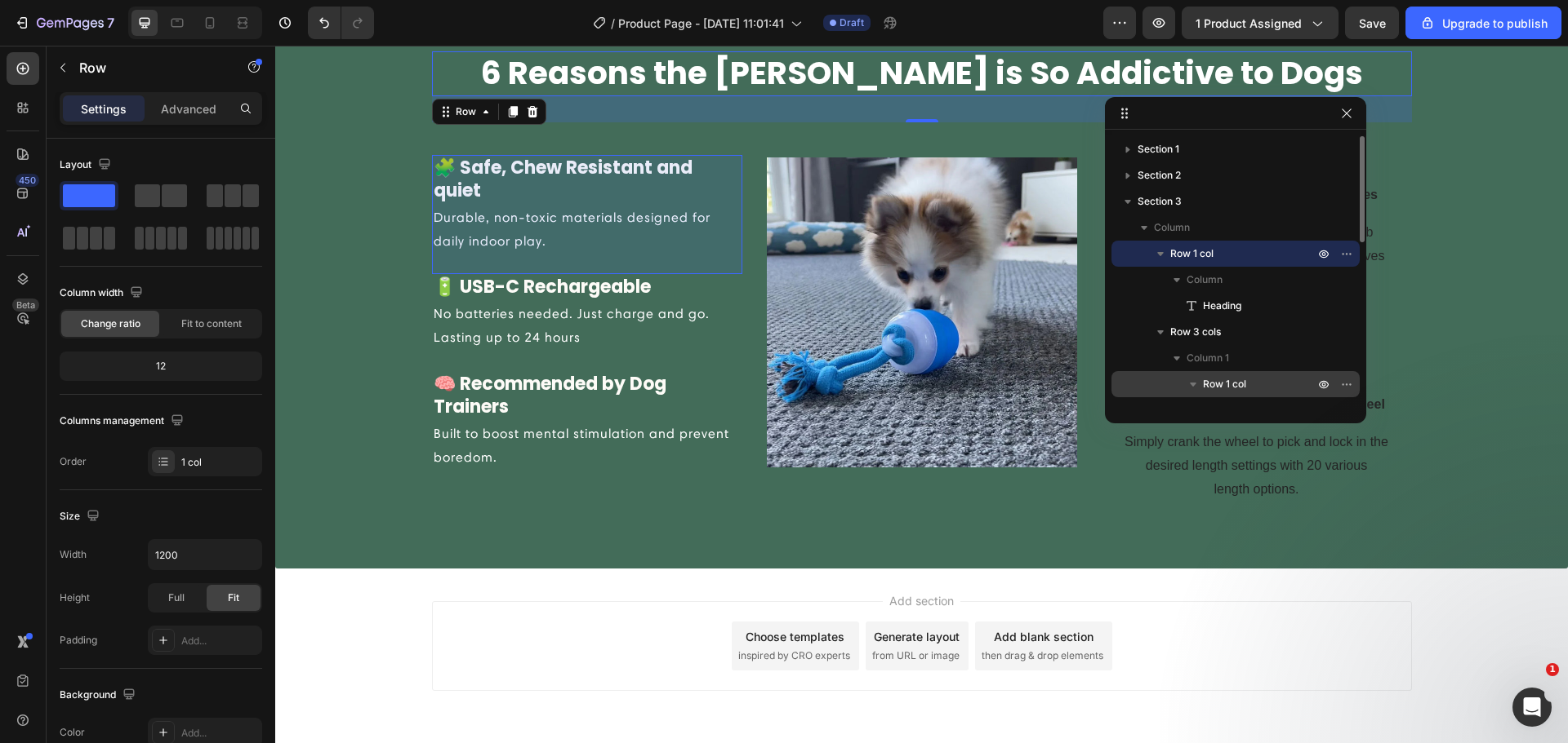
click at [1226, 380] on span "Row 1 col" at bounding box center [1224, 384] width 43 height 16
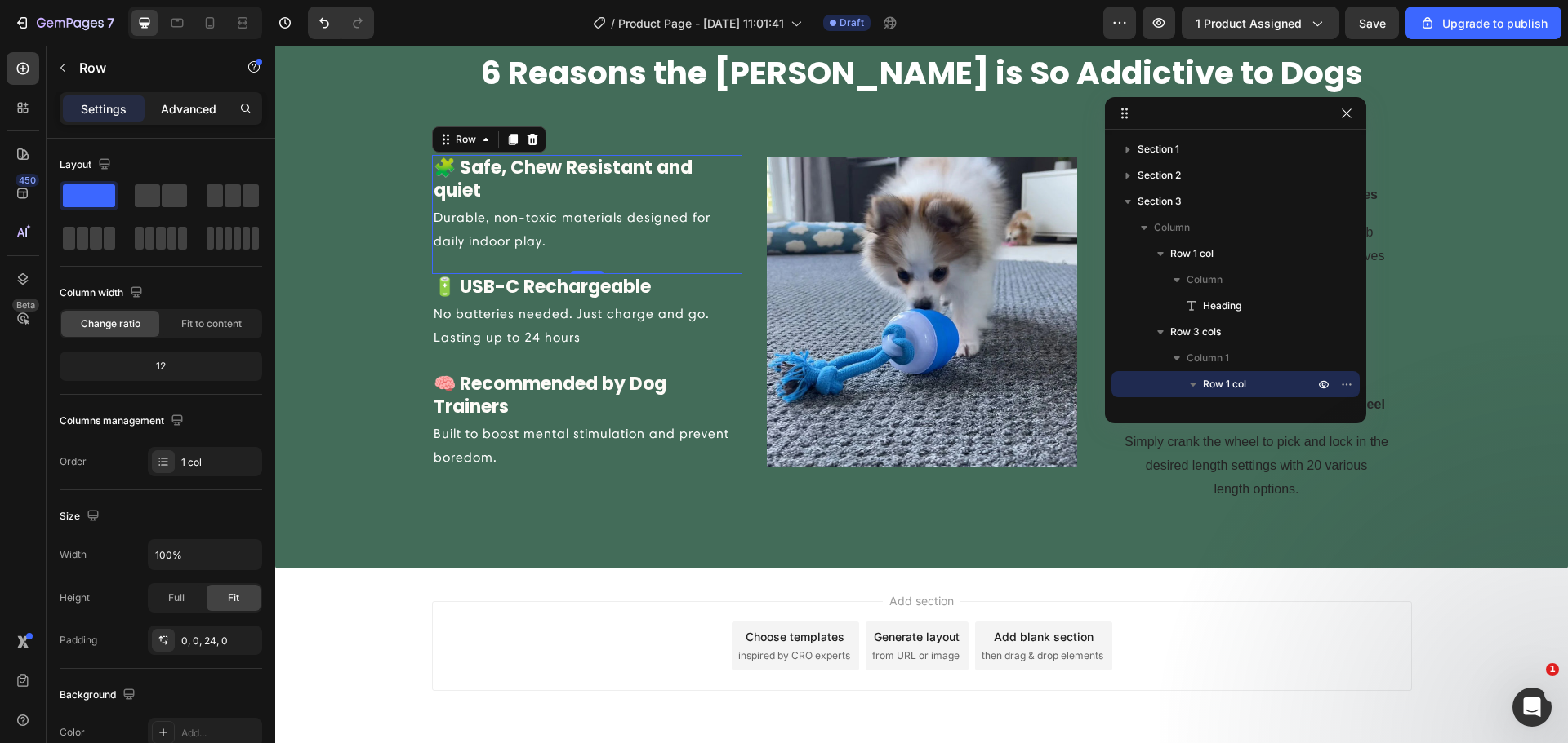
click at [180, 108] on p "Advanced" at bounding box center [188, 109] width 55 height 17
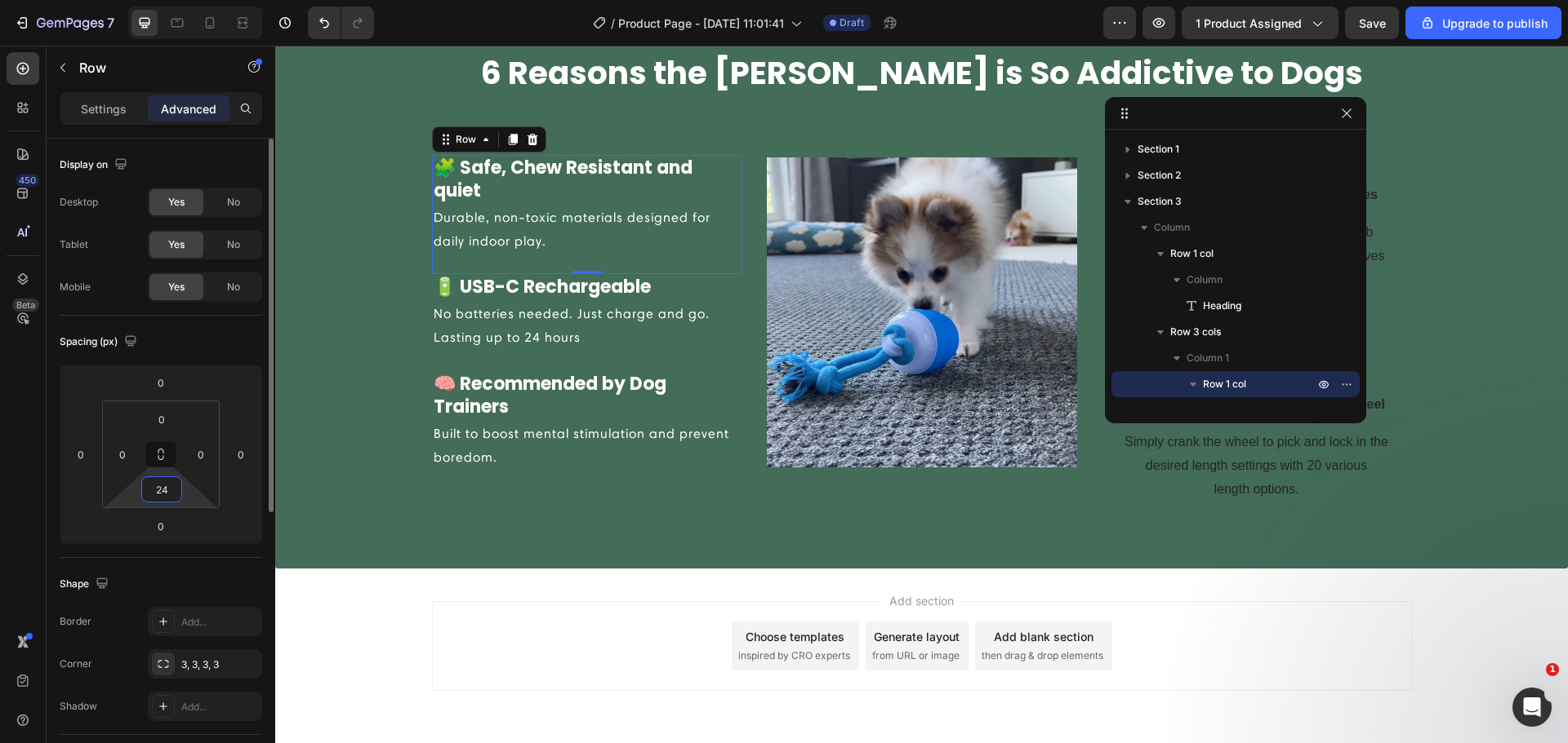
click at [168, 491] on input "24" at bounding box center [162, 490] width 33 height 24
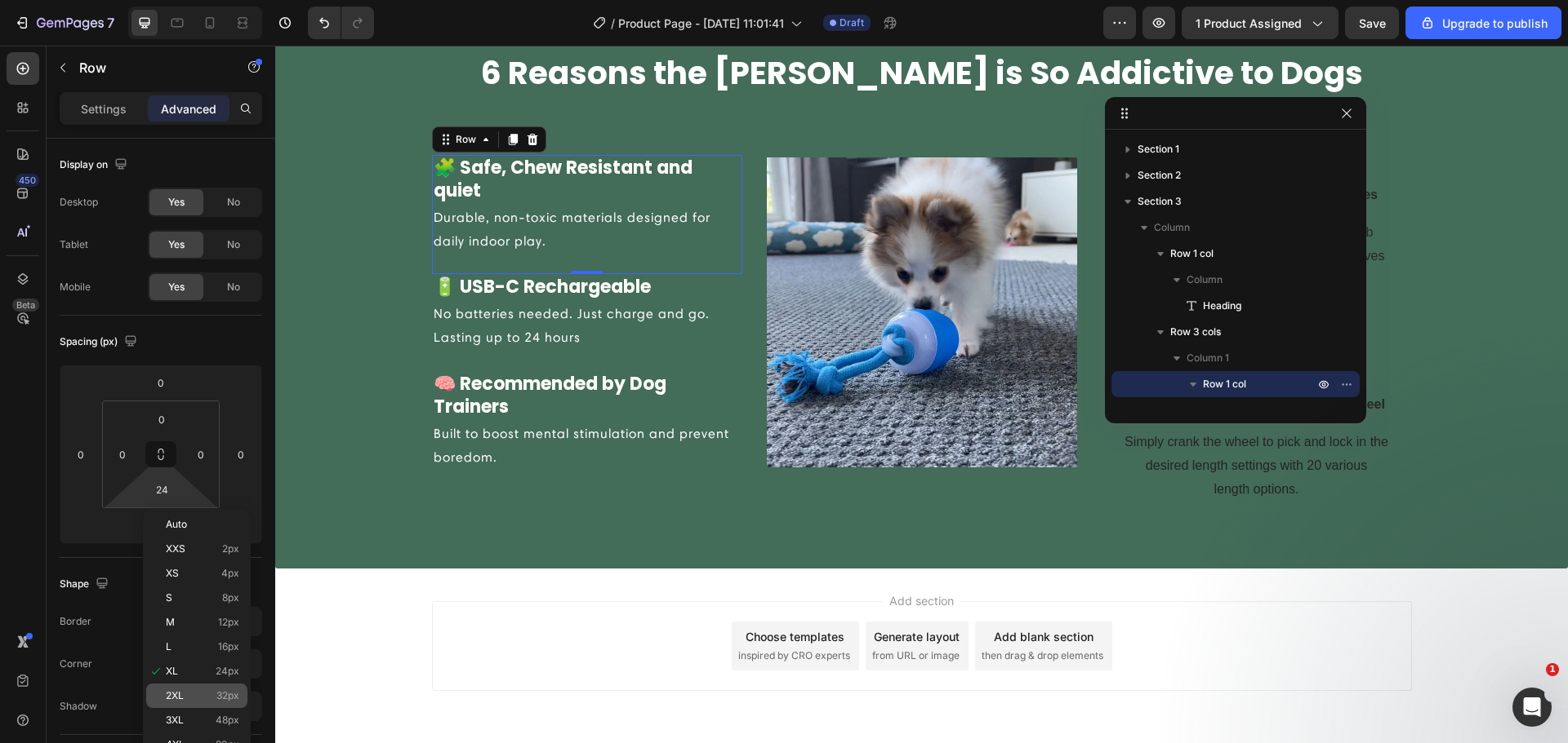
click at [207, 694] on p "2XL 32px" at bounding box center [202, 695] width 73 height 11
type input "32"
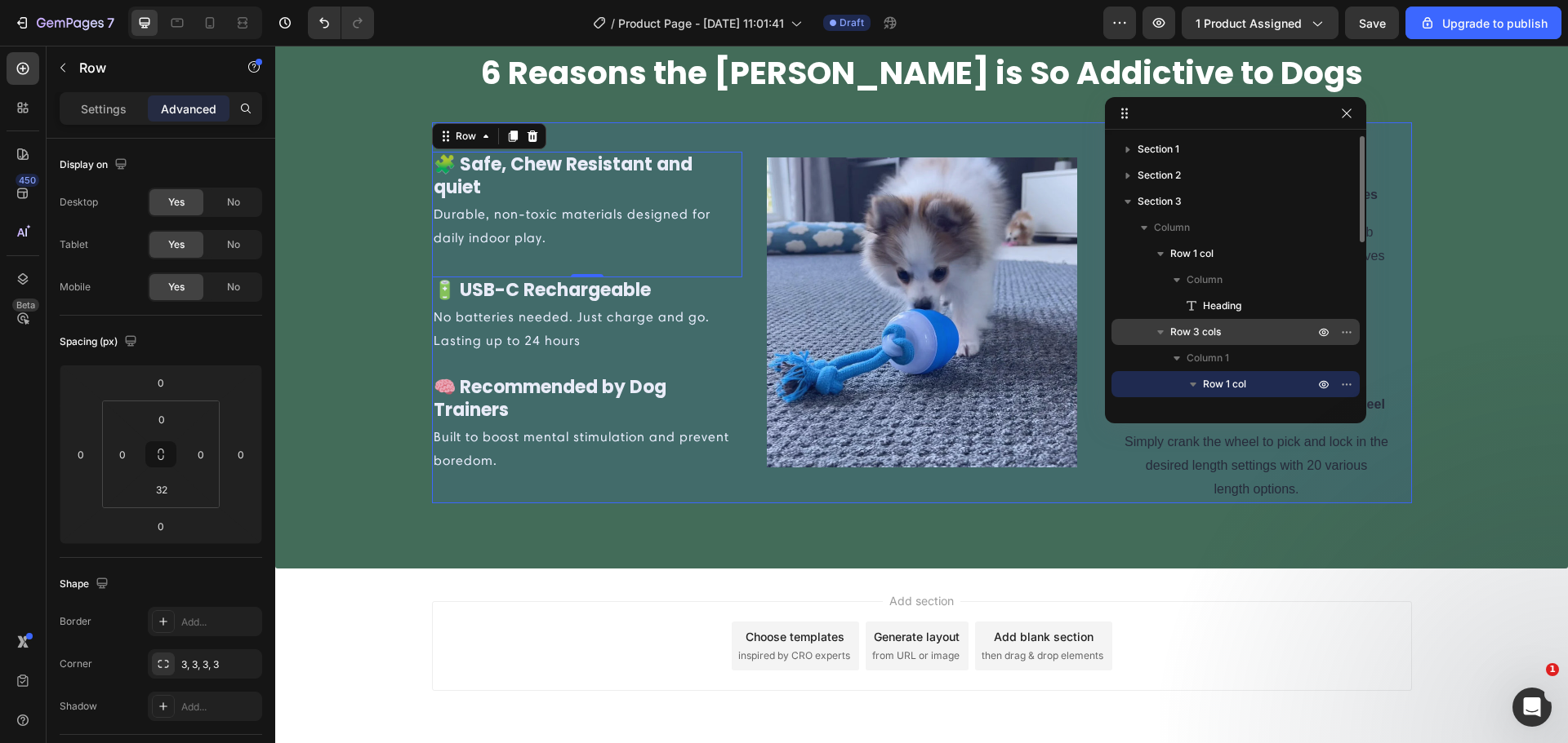
scroll to position [190, 0]
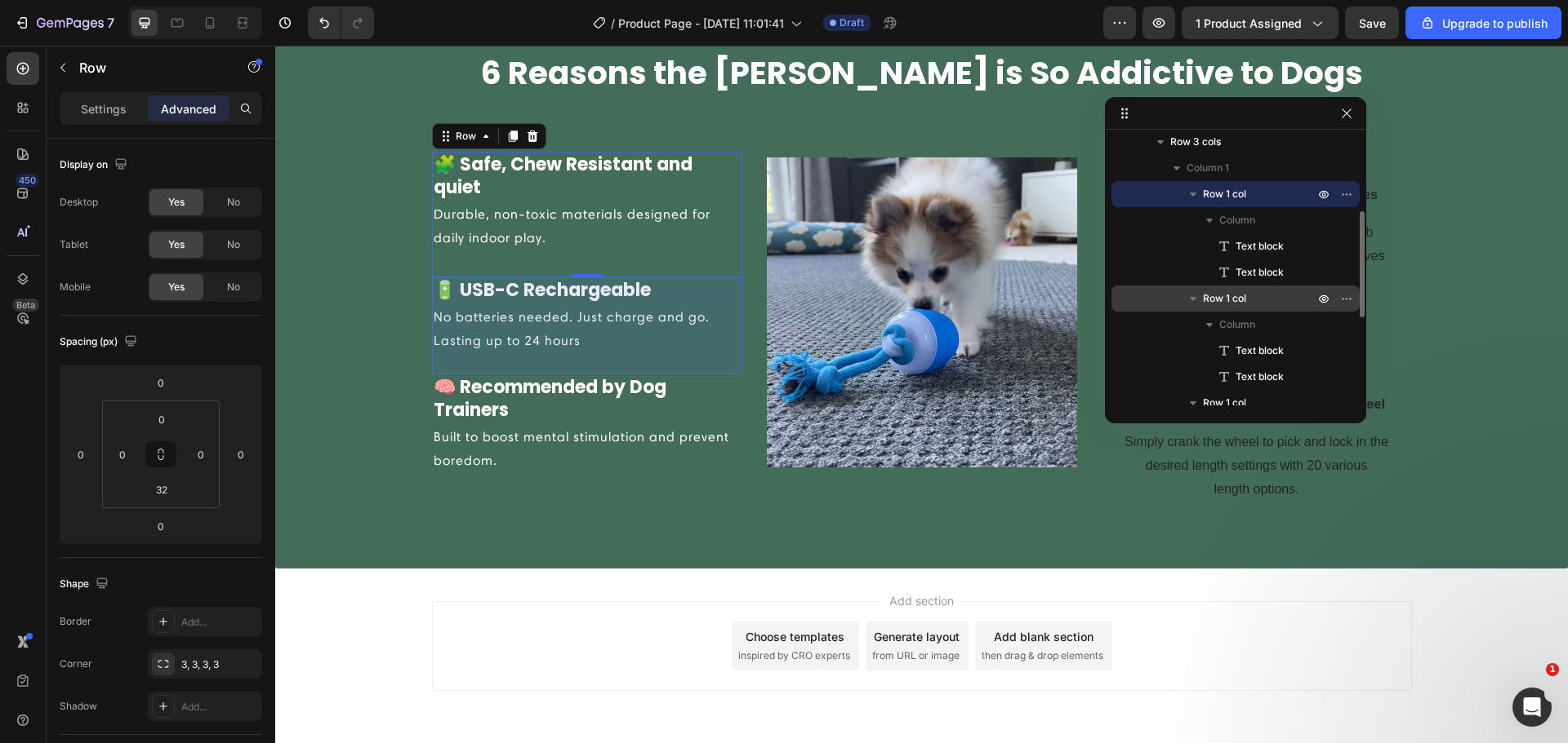
click at [1201, 300] on icon "button" at bounding box center [1193, 298] width 16 height 16
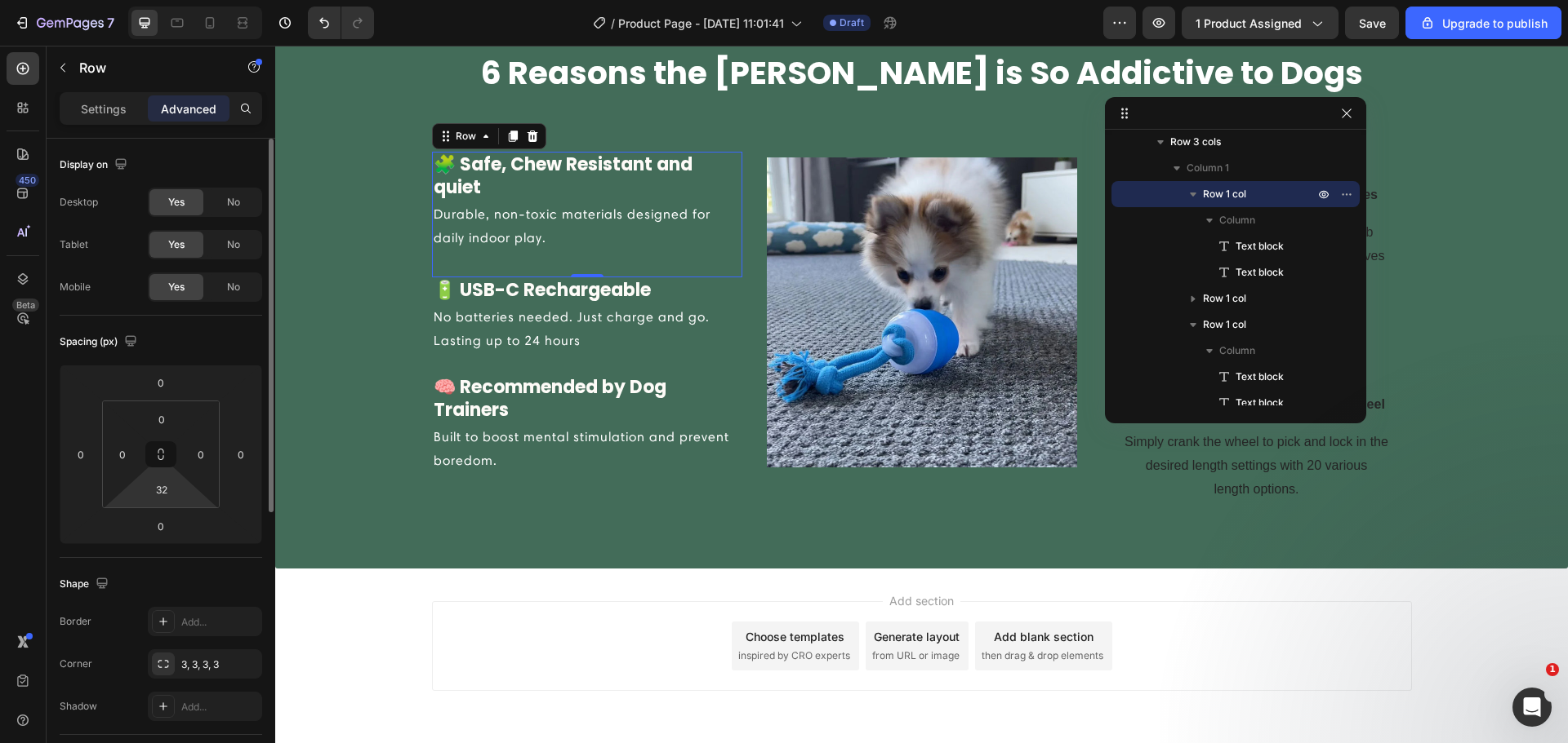
click at [171, 467] on div "0 0 32 0" at bounding box center [161, 454] width 118 height 108
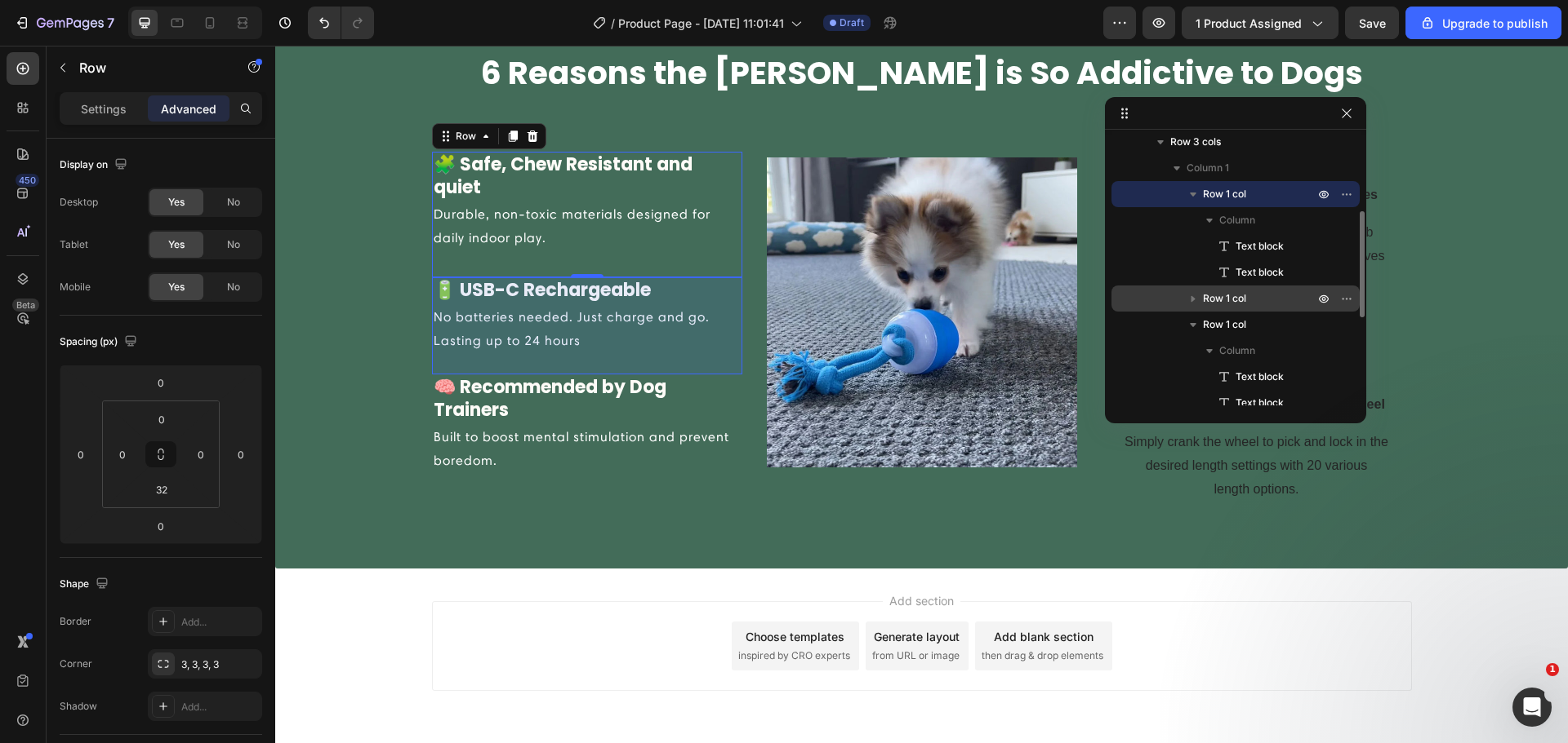
click at [1229, 303] on span "Row 1 col" at bounding box center [1224, 298] width 43 height 16
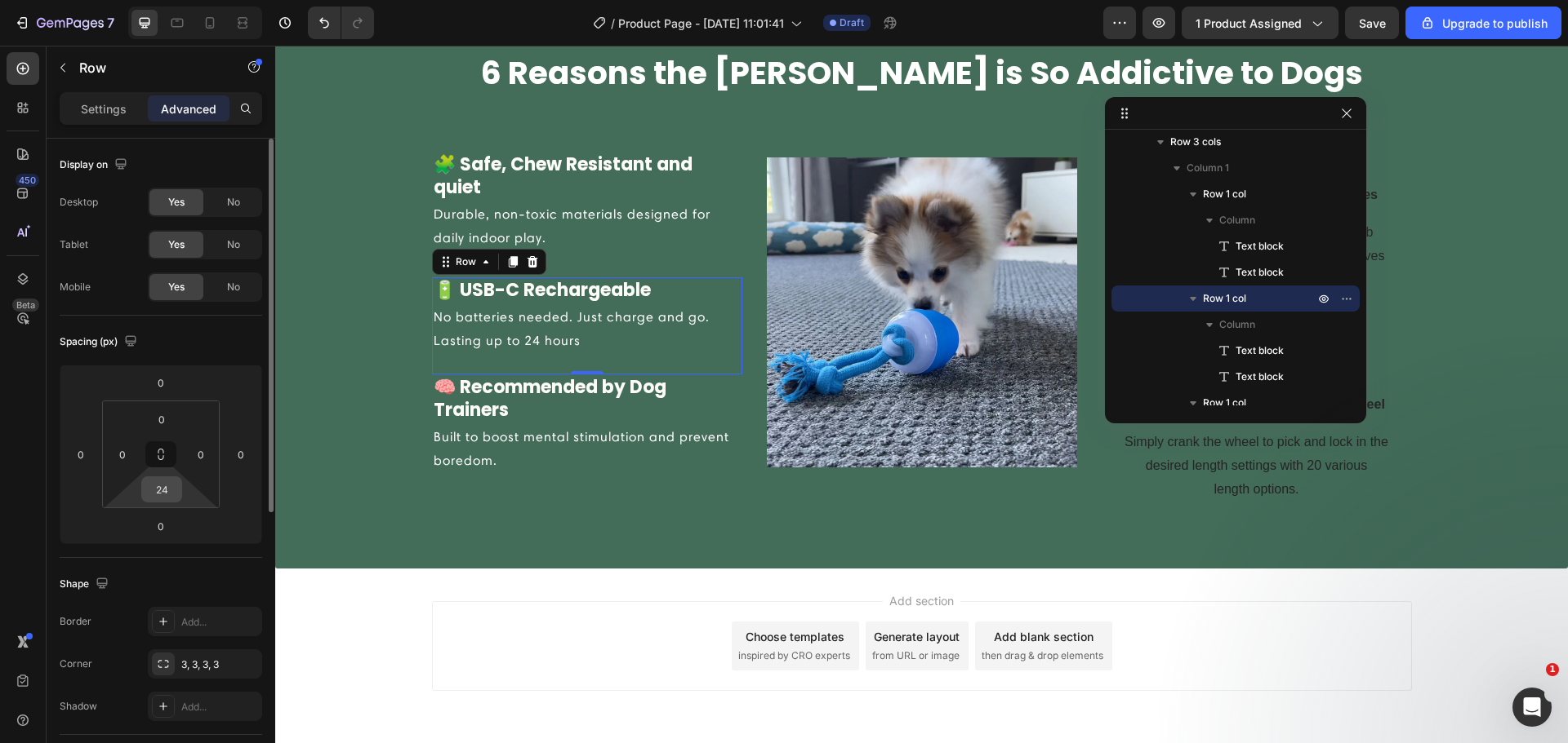
click at [157, 0] on html "7 / Product Page - Aug 25, 11:01:41 Draft Preview 1 product assigned Save Upgra…" at bounding box center [784, 0] width 1568 height 0
click at [173, 492] on input "26" at bounding box center [162, 490] width 33 height 24
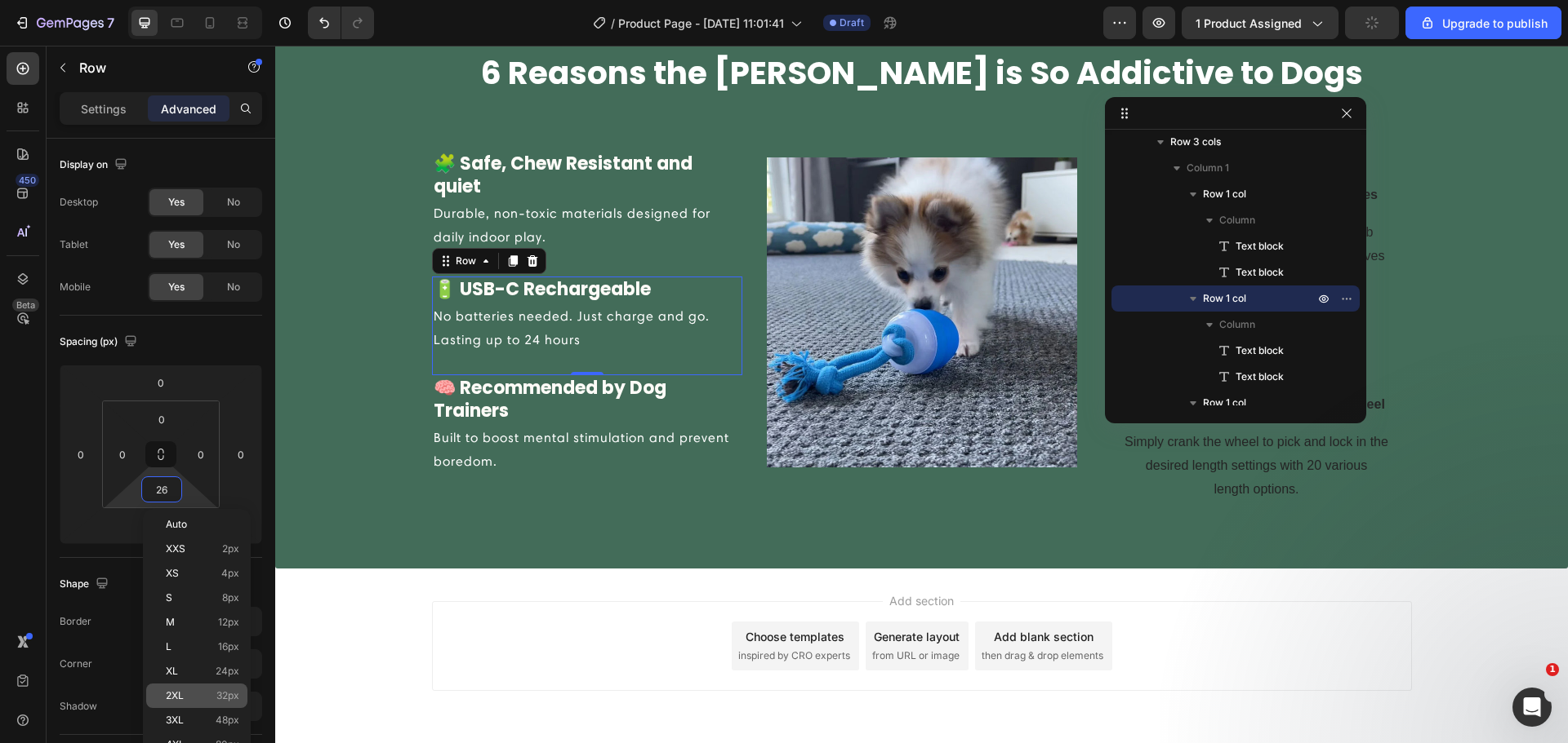
click at [207, 699] on p "2XL 32px" at bounding box center [202, 695] width 73 height 11
type input "32"
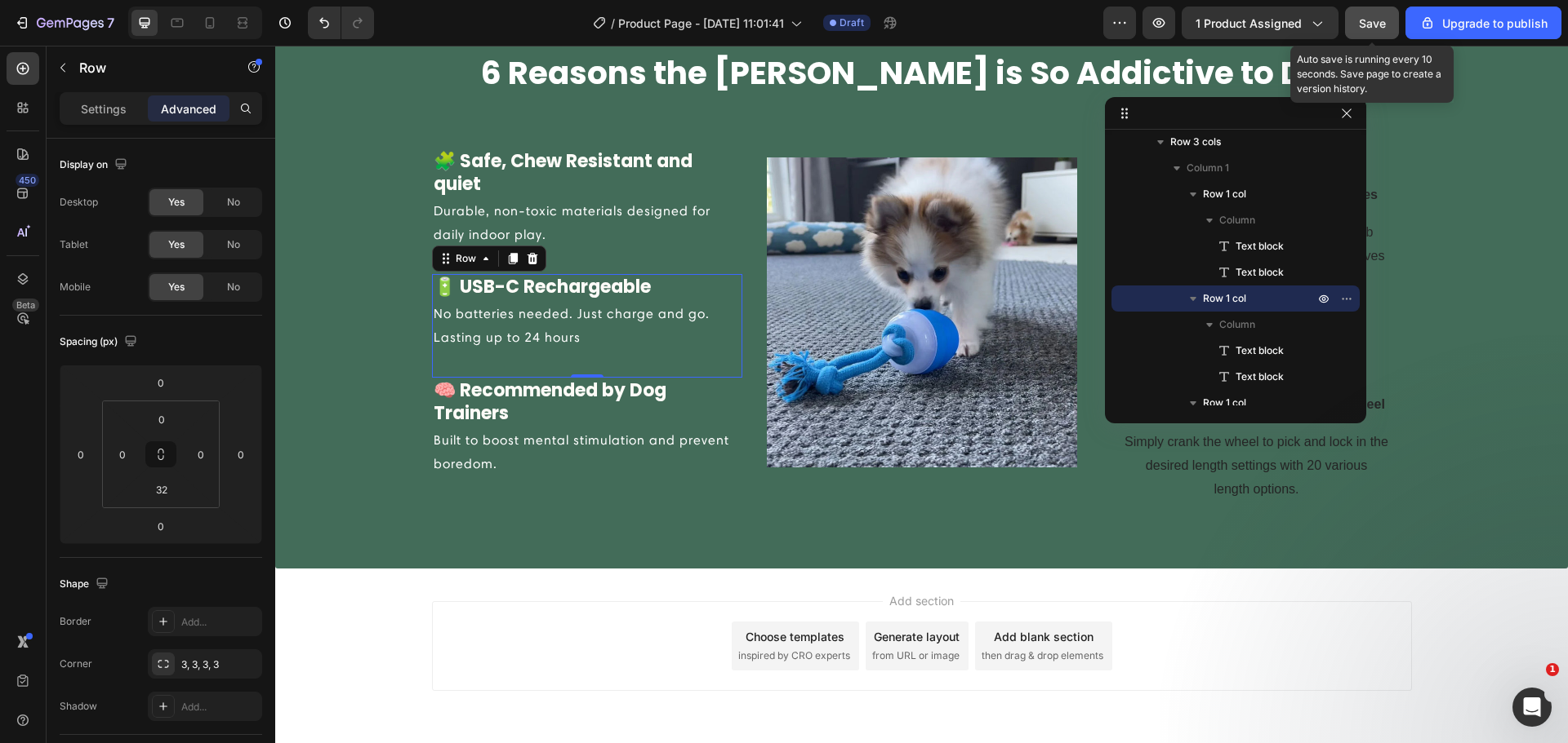
click at [1362, 29] on span "Save" at bounding box center [1372, 23] width 27 height 14
click at [641, 165] on p "🧩 Safe, Chew Resistant and quiet" at bounding box center [587, 174] width 307 height 47
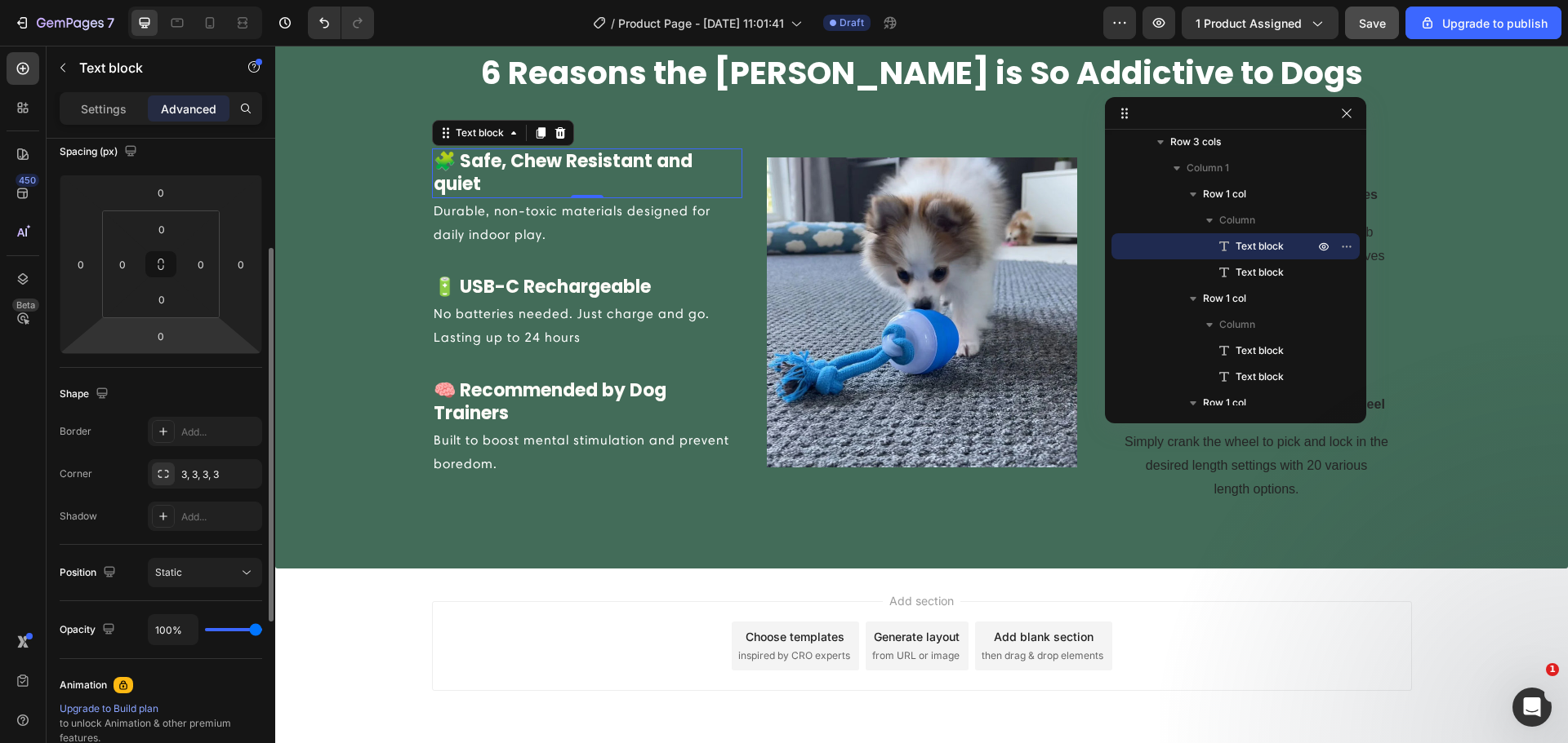
scroll to position [0, 0]
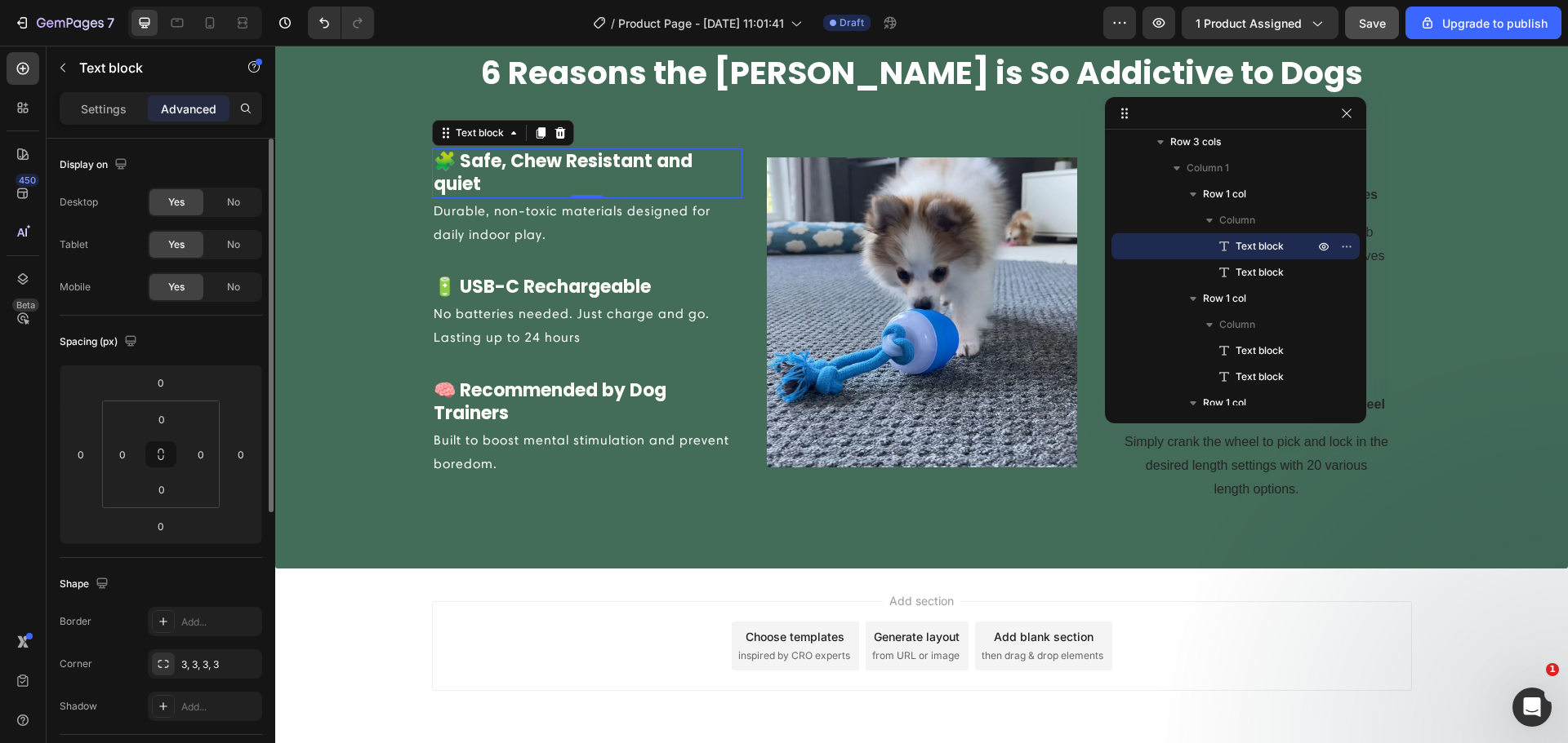
drag, startPoint x: 116, startPoint y: 113, endPoint x: 116, endPoint y: 128, distance: 15.0
click at [116, 112] on p "Settings" at bounding box center [104, 109] width 46 height 17
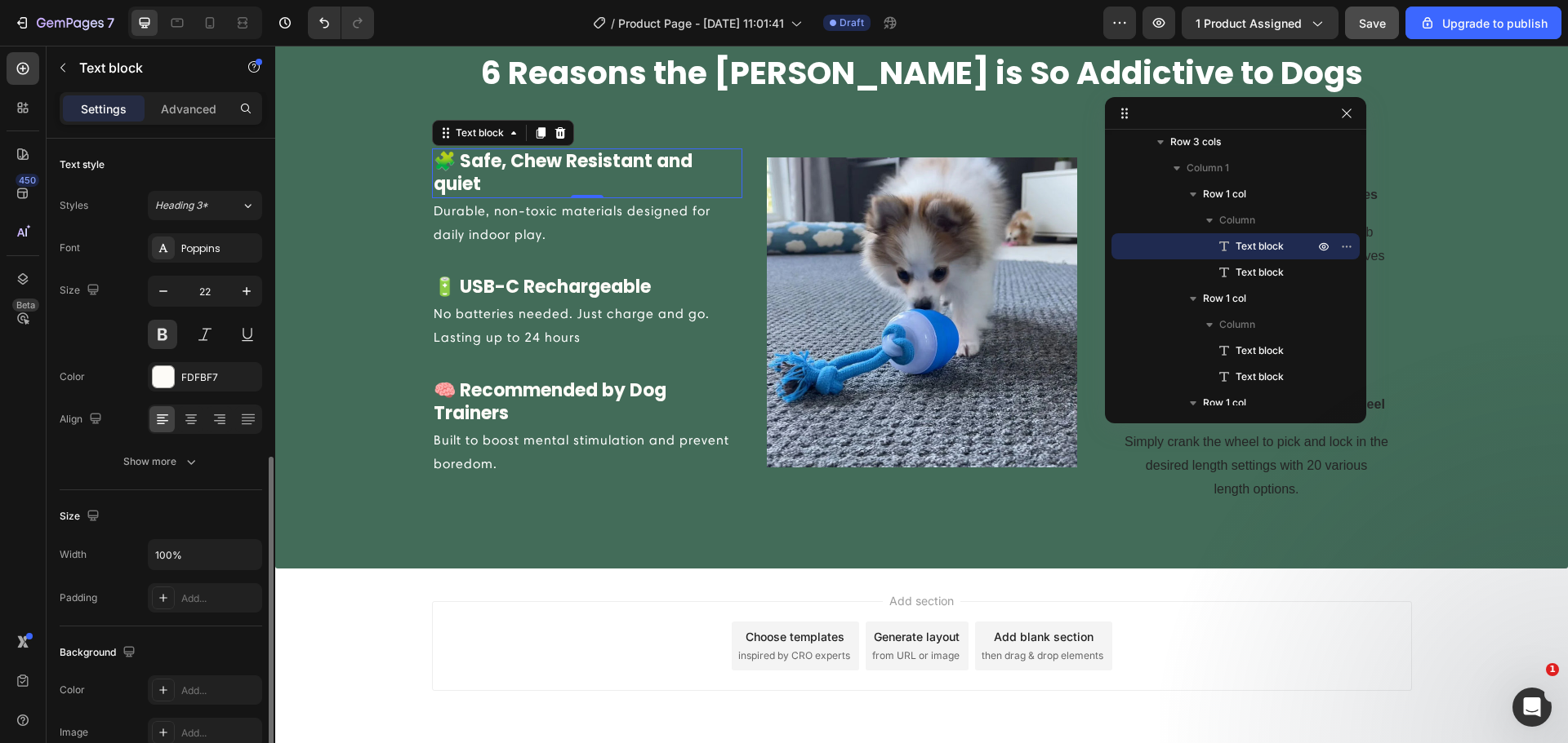
scroll to position [190, 0]
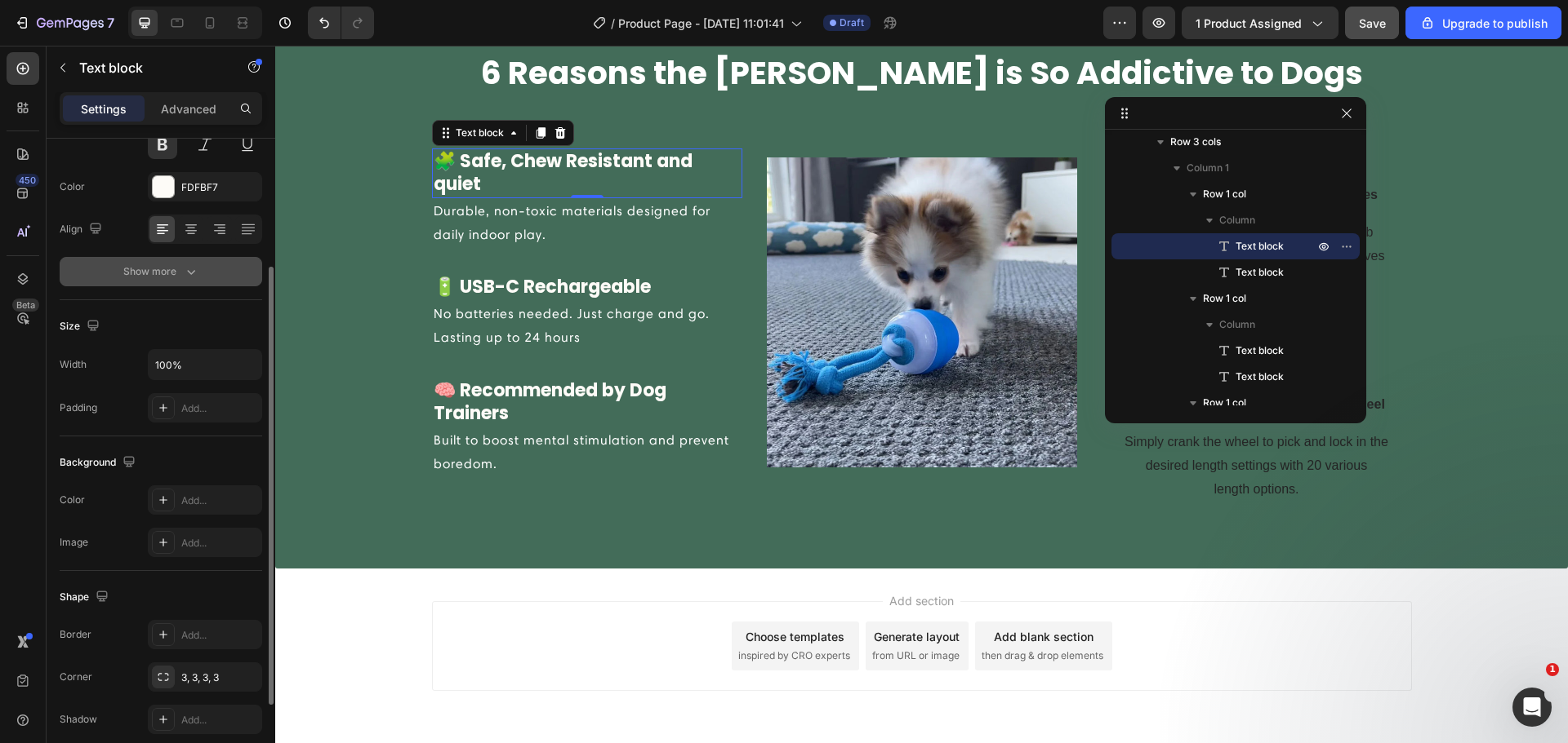
click at [181, 284] on button "Show more" at bounding box center [161, 272] width 202 height 29
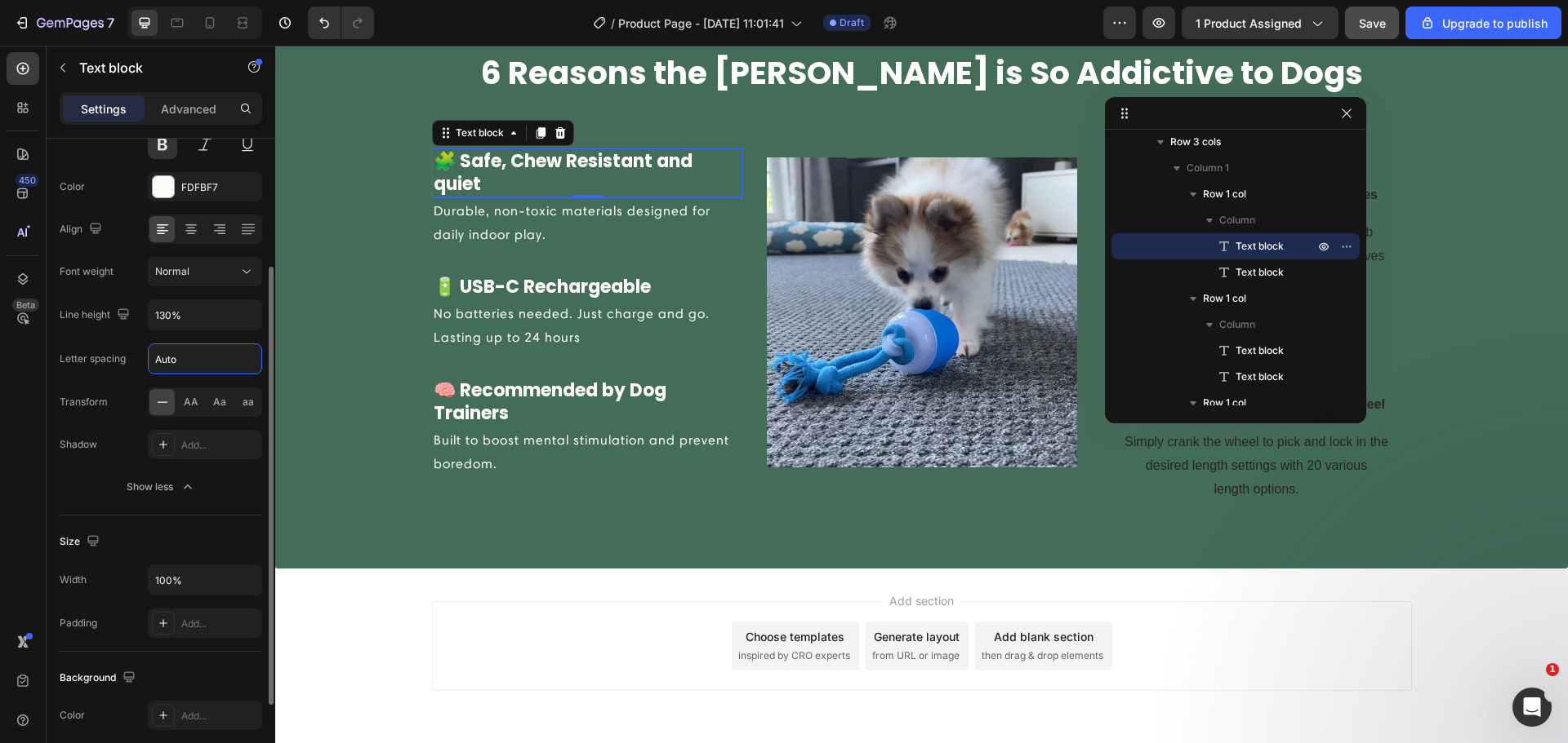
click at [182, 360] on input "Auto" at bounding box center [205, 359] width 112 height 29
type input "1"
click at [464, 228] on p "Durable, non-toxic materials designed for daily indoor play." at bounding box center [587, 223] width 307 height 48
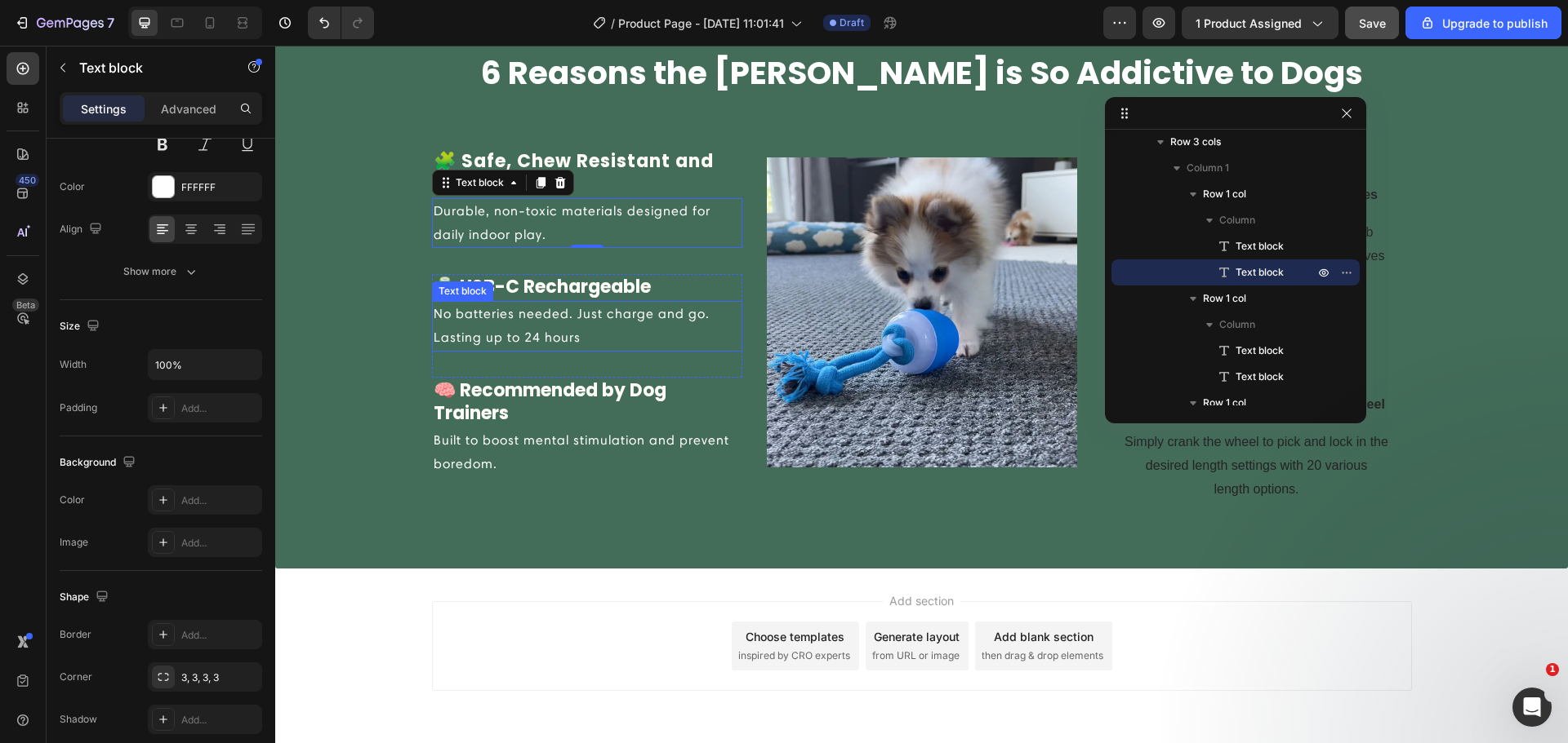
click at [567, 304] on p "No batteries needed. Just charge and go. Lasting up to 24 hours" at bounding box center [587, 326] width 307 height 48
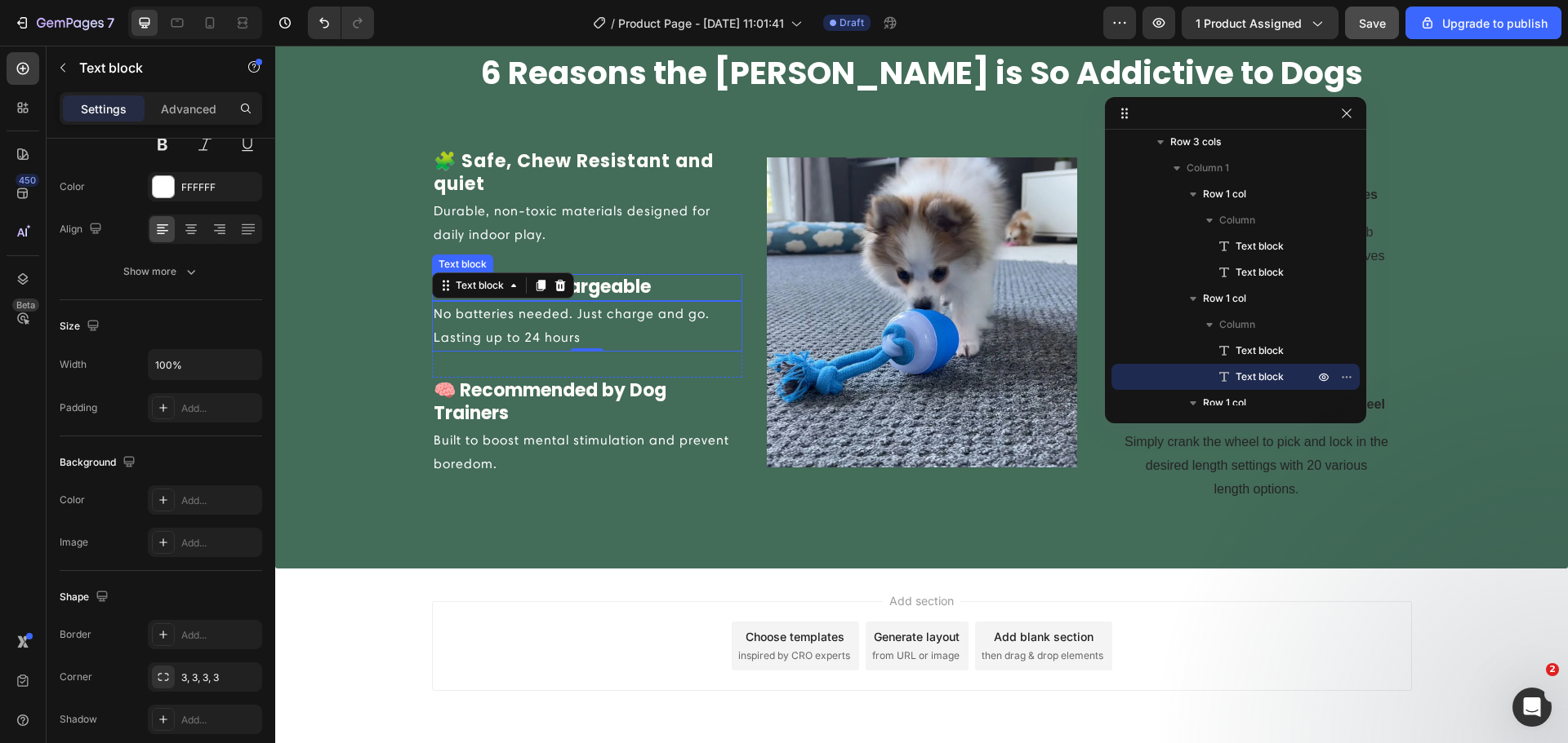
click at [562, 285] on div at bounding box center [560, 285] width 20 height 20
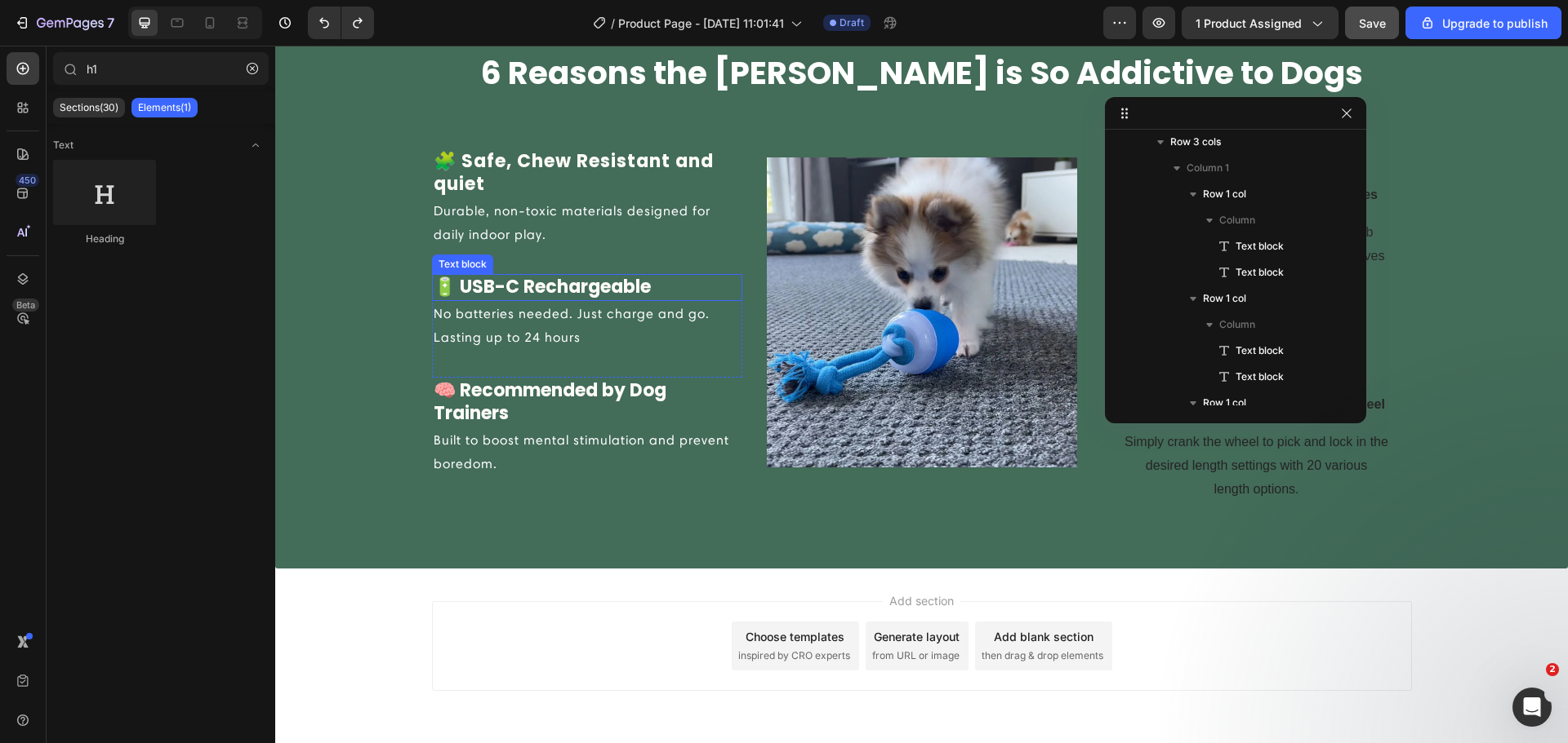
click at [609, 281] on p "🔋 USB-C Rechargeable" at bounding box center [587, 287] width 307 height 23
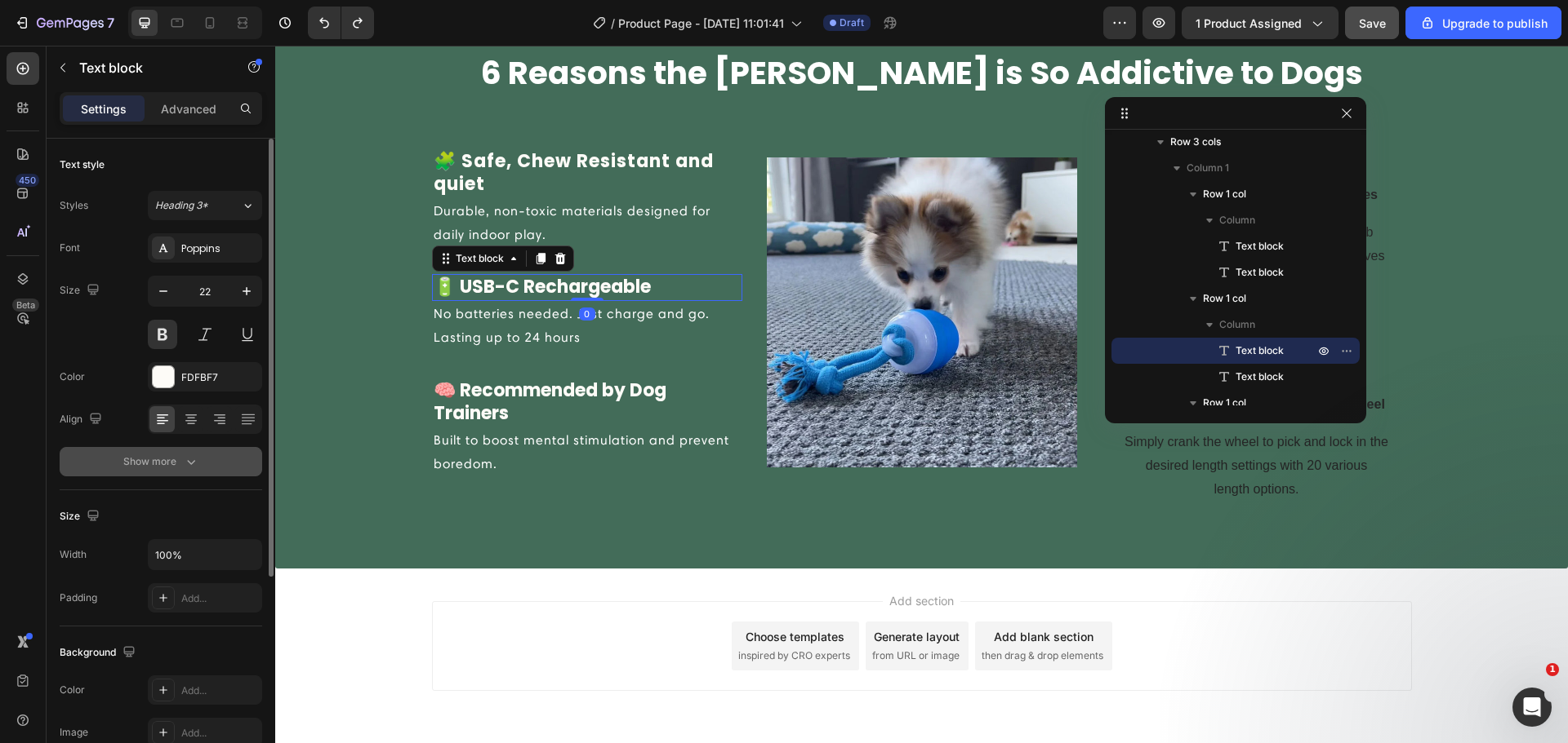
click at [184, 456] on icon "button" at bounding box center [191, 461] width 16 height 16
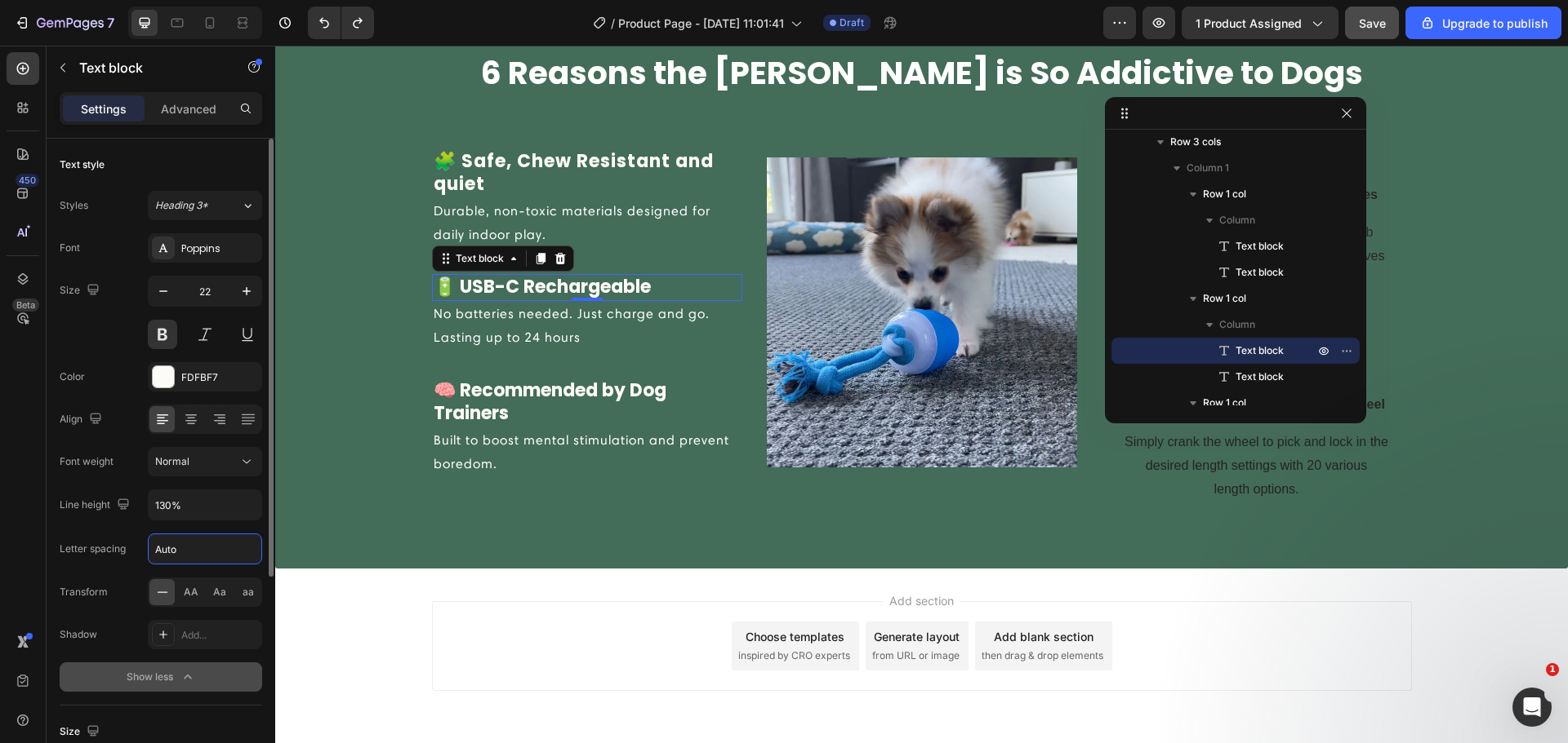
click at [176, 557] on input "Auto" at bounding box center [205, 549] width 112 height 29
type input "1"
click at [538, 402] on p "🧠 Recommended by Dog Trainers" at bounding box center [587, 403] width 307 height 47
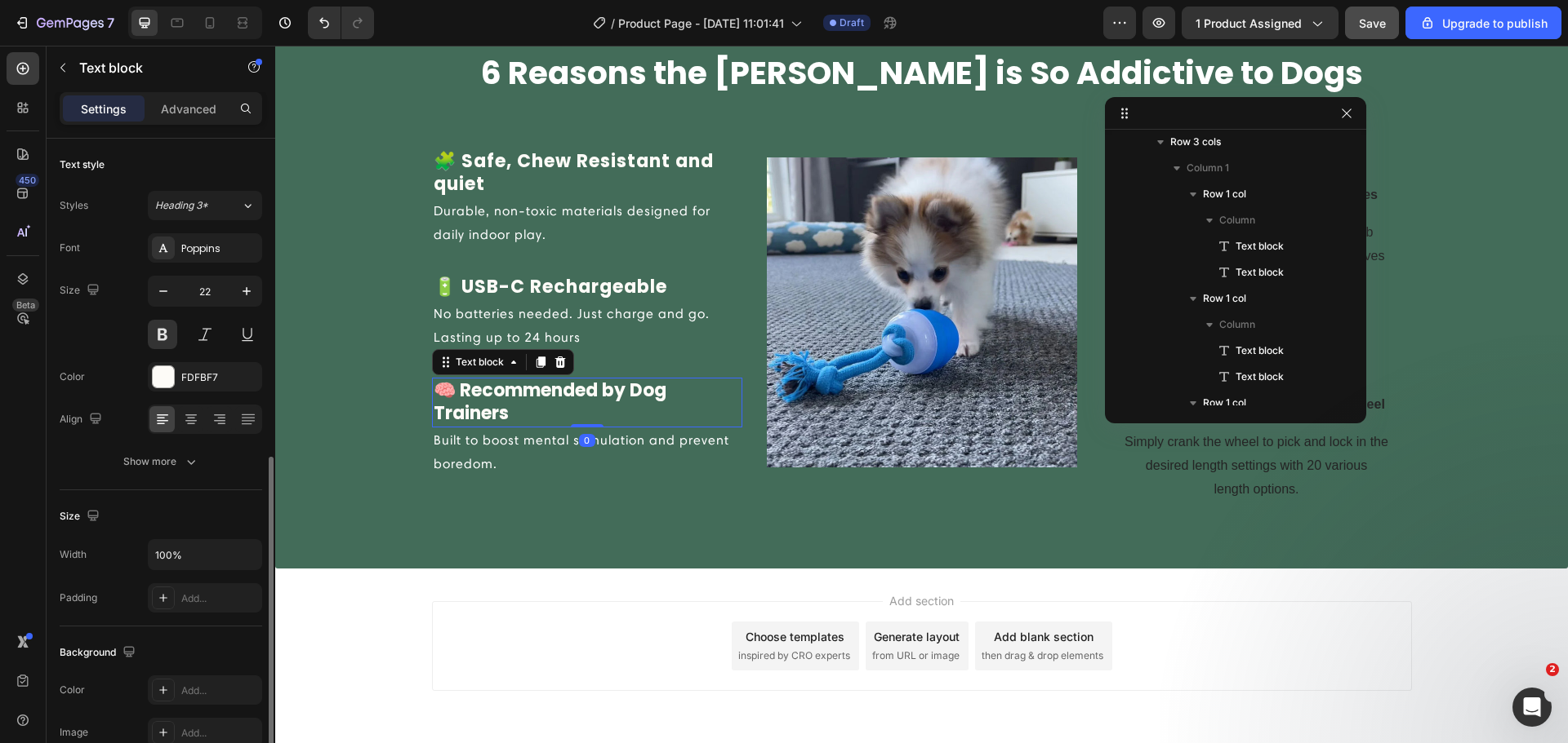
scroll to position [388, 0]
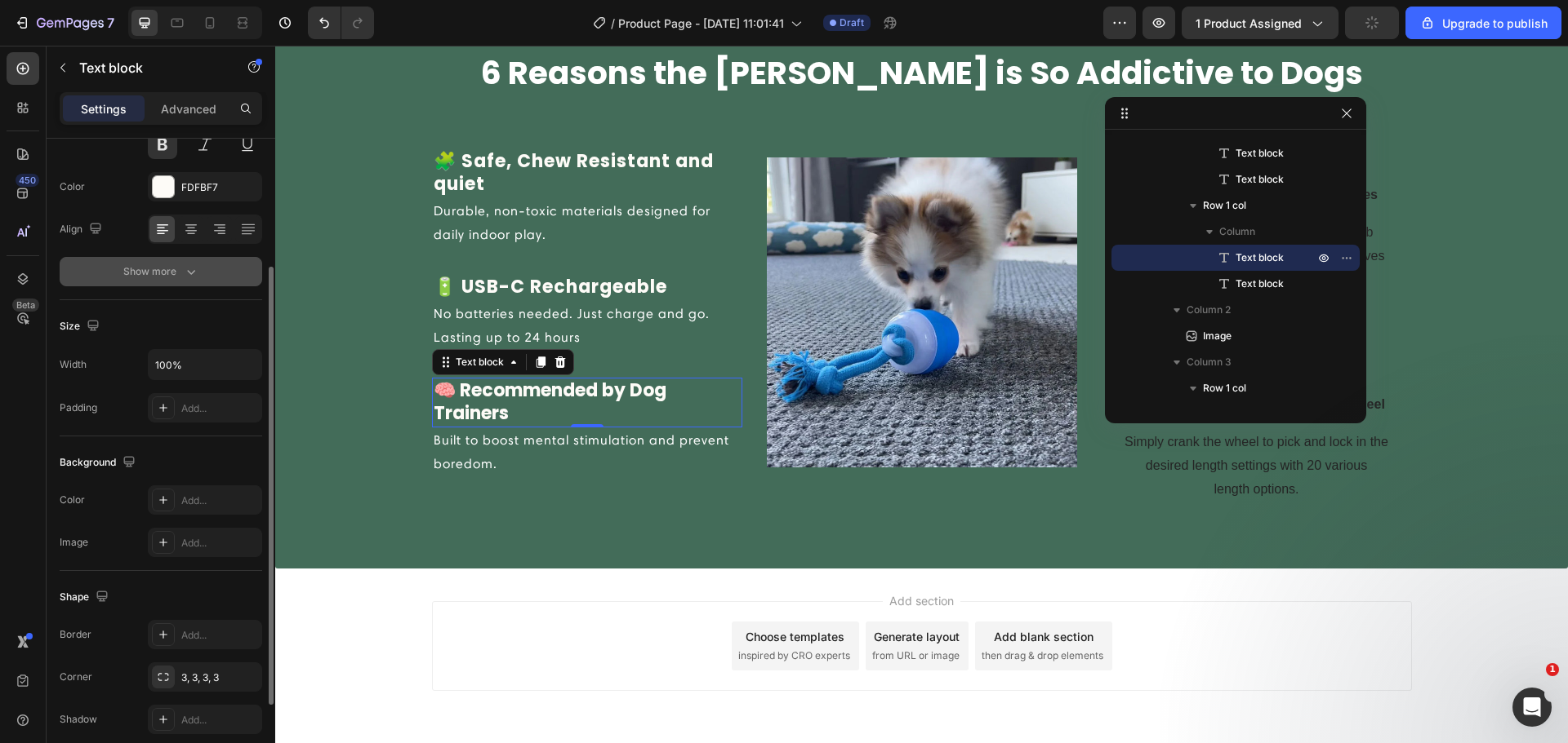
click at [192, 272] on icon "button" at bounding box center [190, 273] width 8 height 5
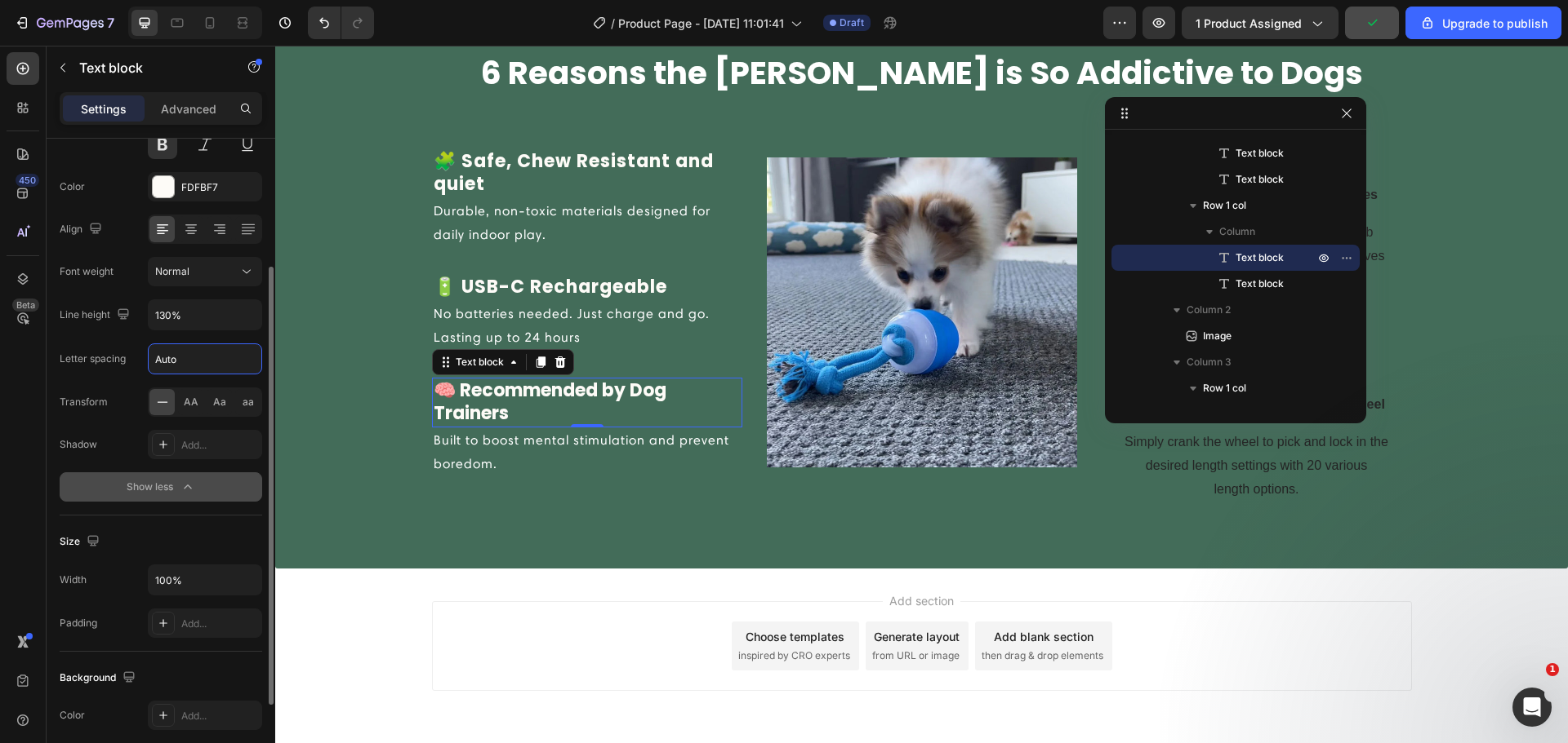
click at [172, 357] on input "Auto" at bounding box center [205, 359] width 112 height 29
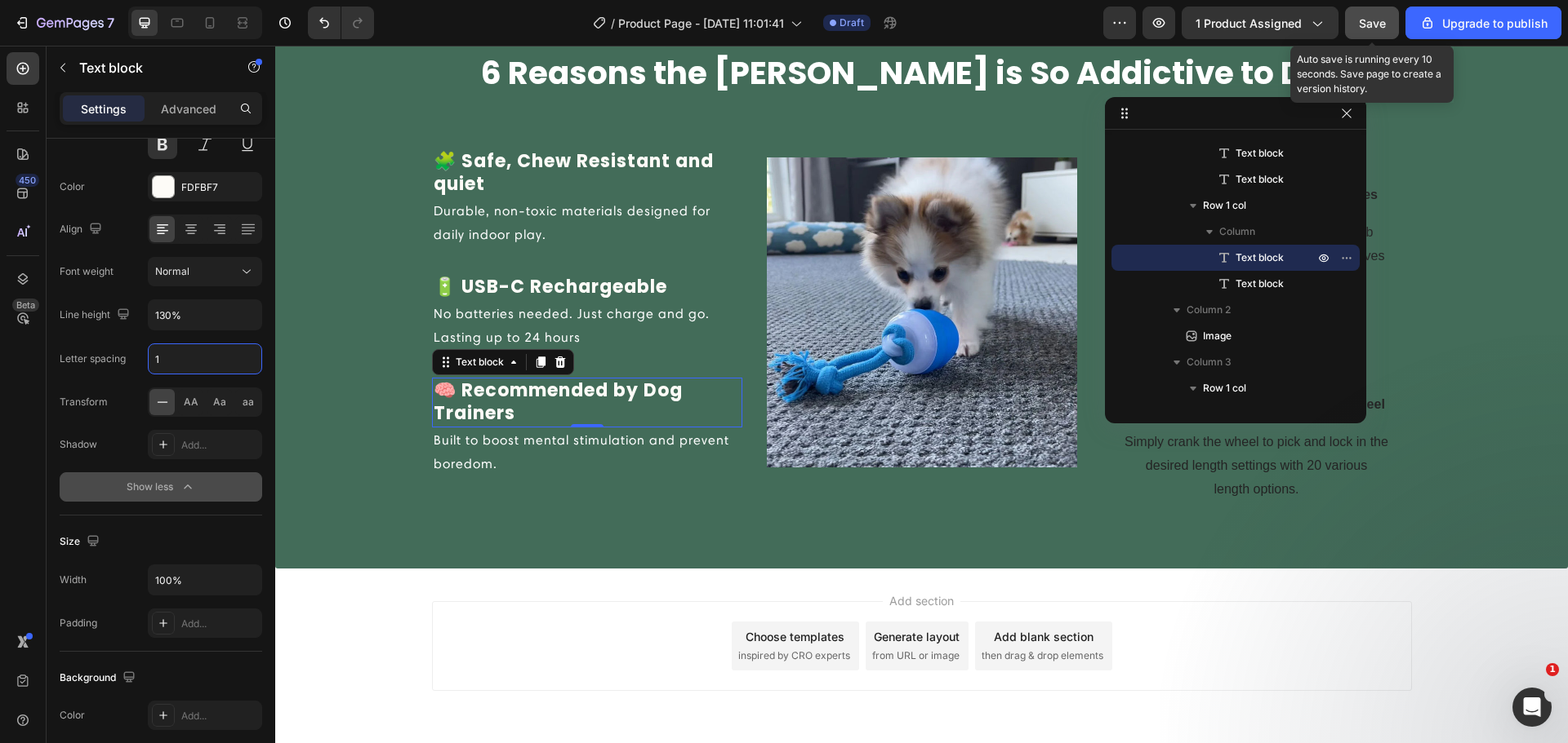
type input "1"
click at [1380, 17] on span "Save" at bounding box center [1372, 23] width 27 height 14
click at [1349, 115] on icon "button" at bounding box center [1346, 113] width 13 height 13
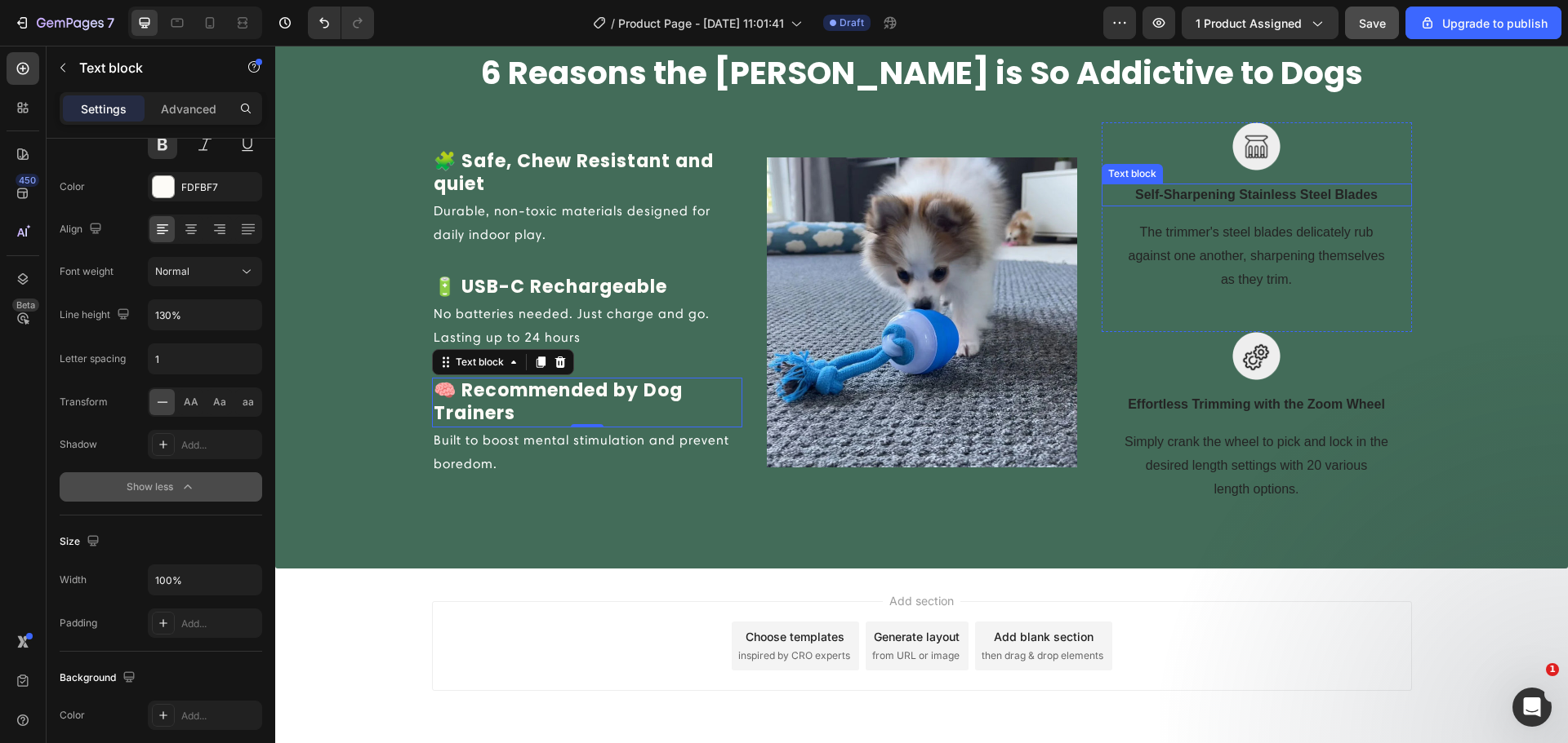
click at [1182, 205] on p "Self-Sharpening Stainless Steel Blades" at bounding box center [1256, 194] width 307 height 20
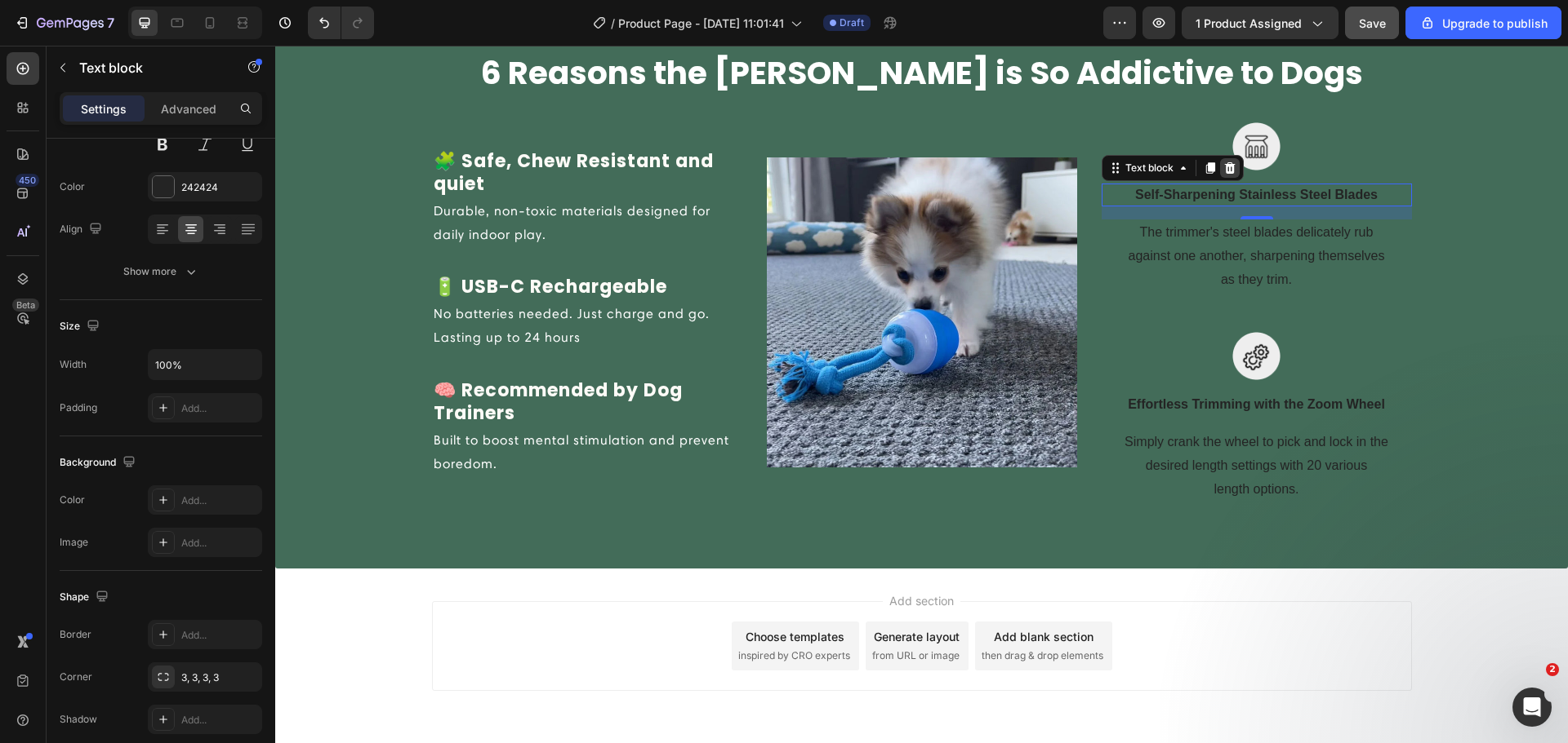
click at [1224, 169] on icon at bounding box center [1229, 168] width 10 height 11
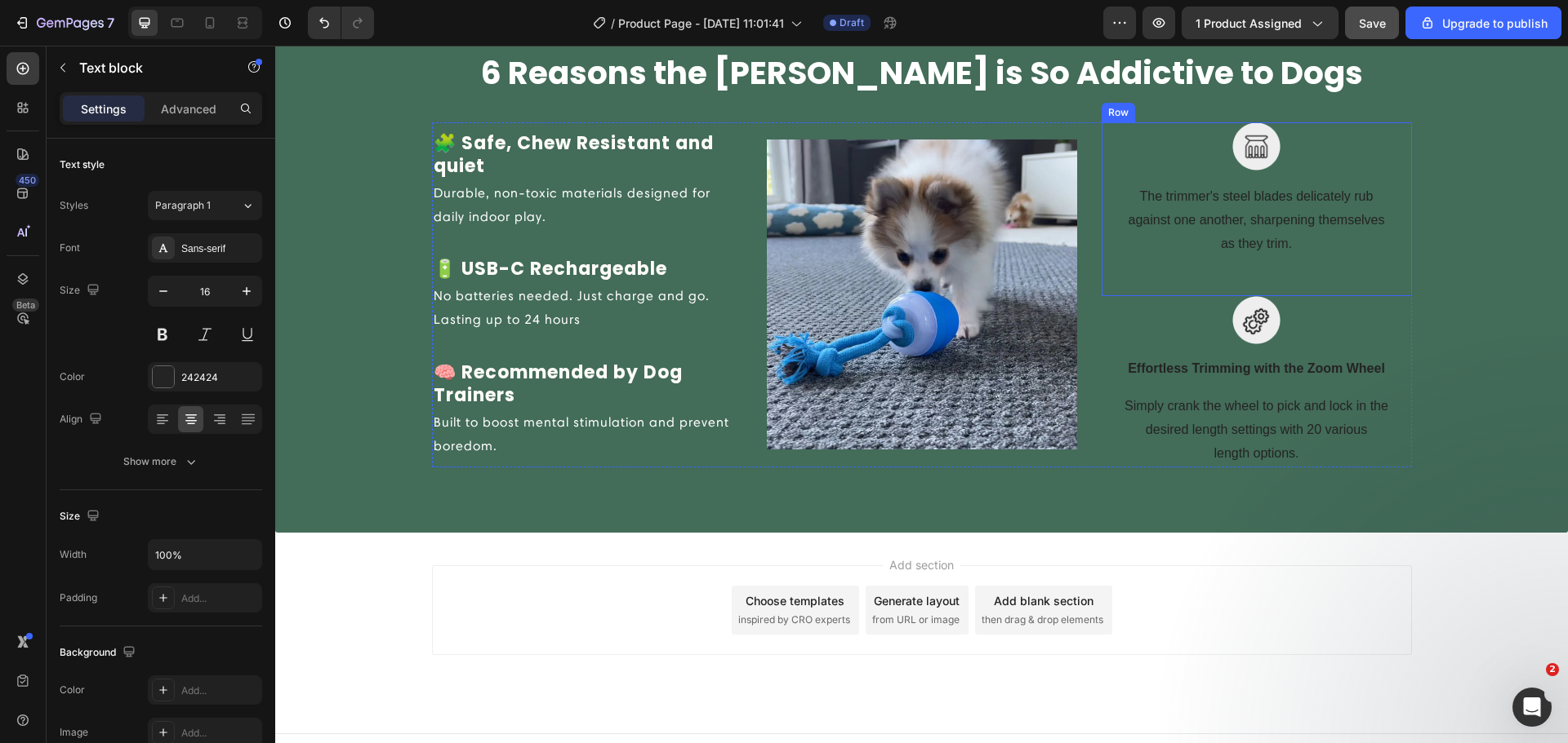
click at [1242, 184] on div "The trimmer's steel blades delicately rub against one another, sharpening thems…" at bounding box center [1256, 220] width 310 height 73
drag, startPoint x: 1225, startPoint y: 168, endPoint x: 1234, endPoint y: 163, distance: 10.3
click at [1224, 168] on icon at bounding box center [1229, 168] width 13 height 13
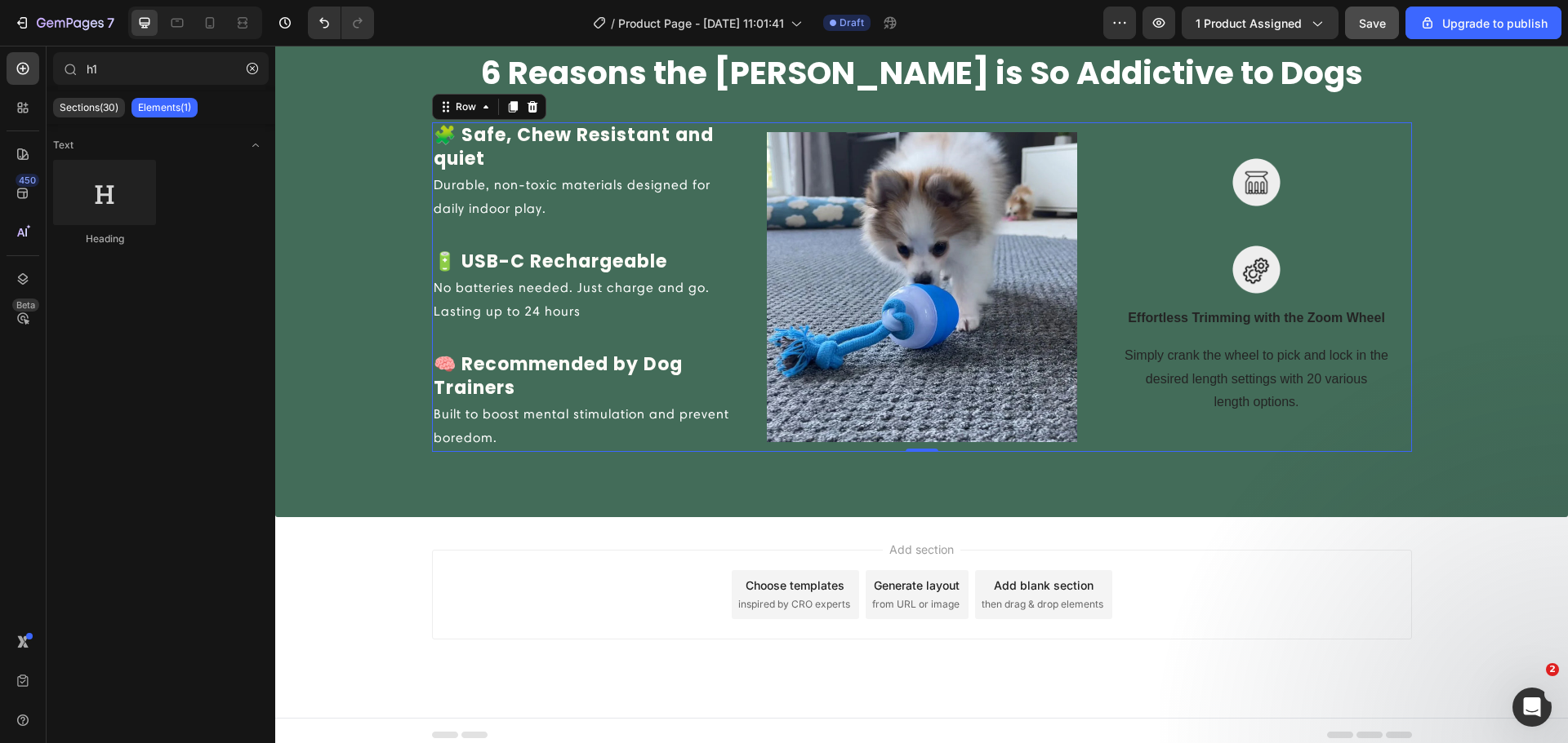
click at [1246, 151] on div "Image Row Image Effortless Trimming with the Zoom Wheel Text block Simply crank…" at bounding box center [1256, 288] width 310 height 330
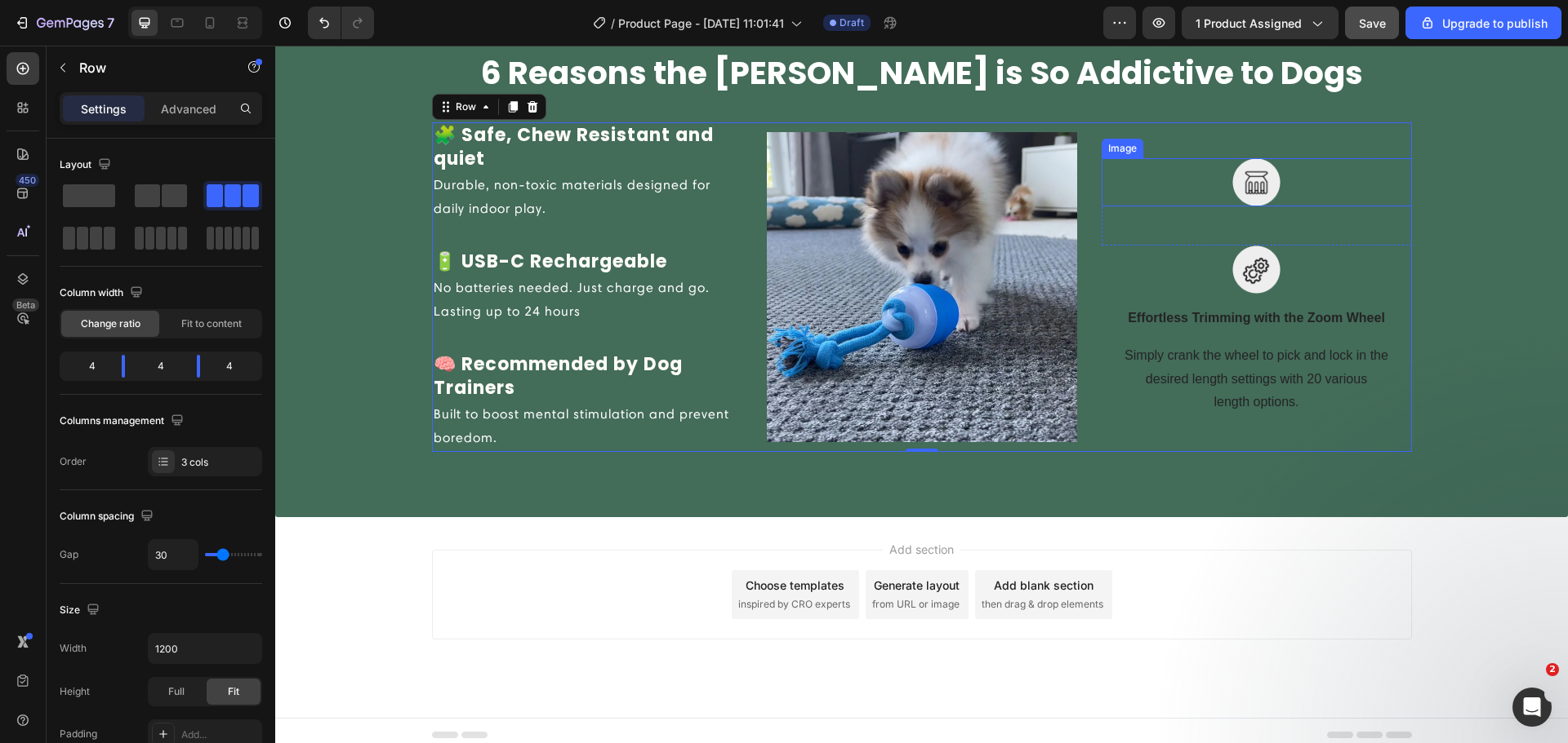
click at [1246, 182] on img at bounding box center [1256, 182] width 48 height 48
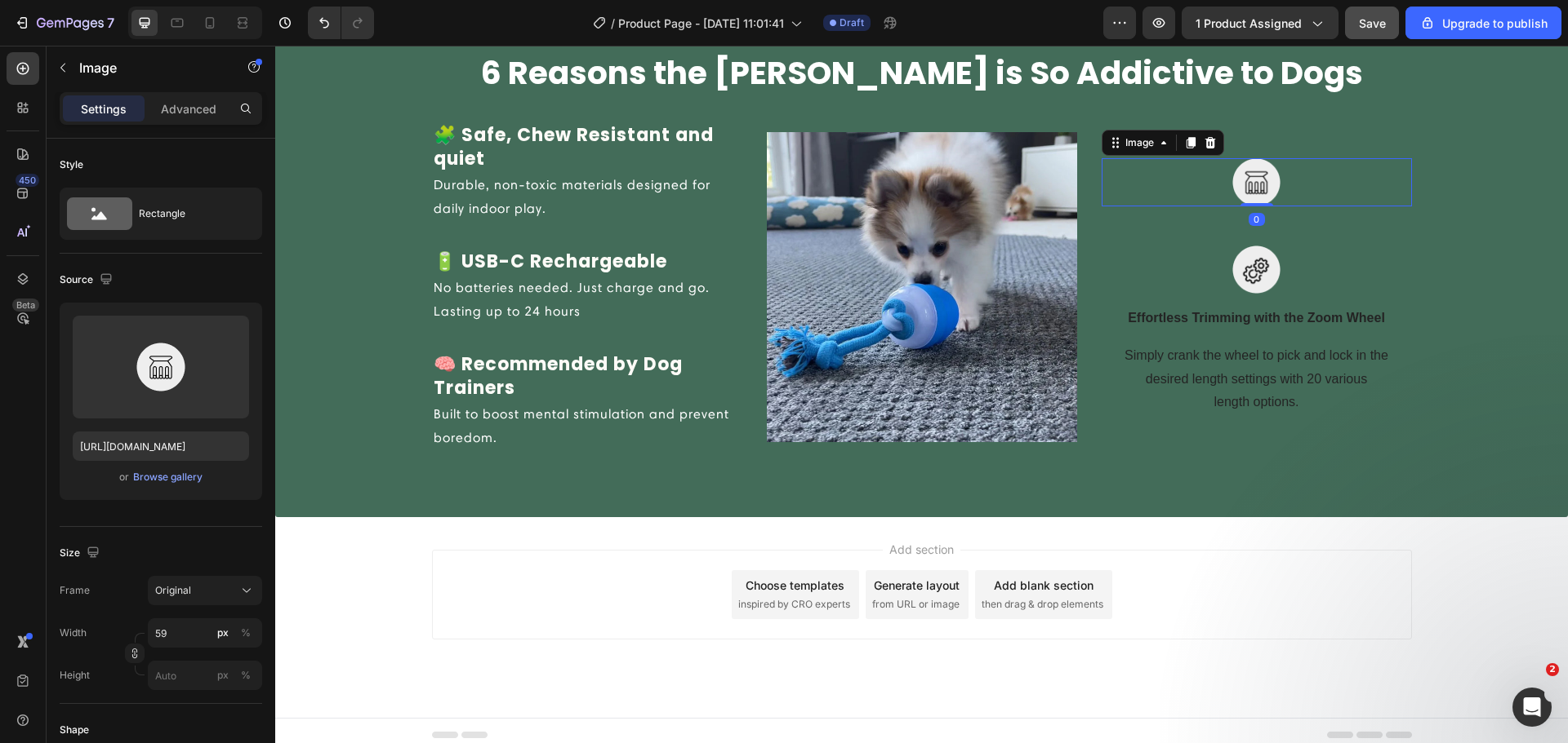
click at [1206, 147] on icon at bounding box center [1209, 143] width 10 height 11
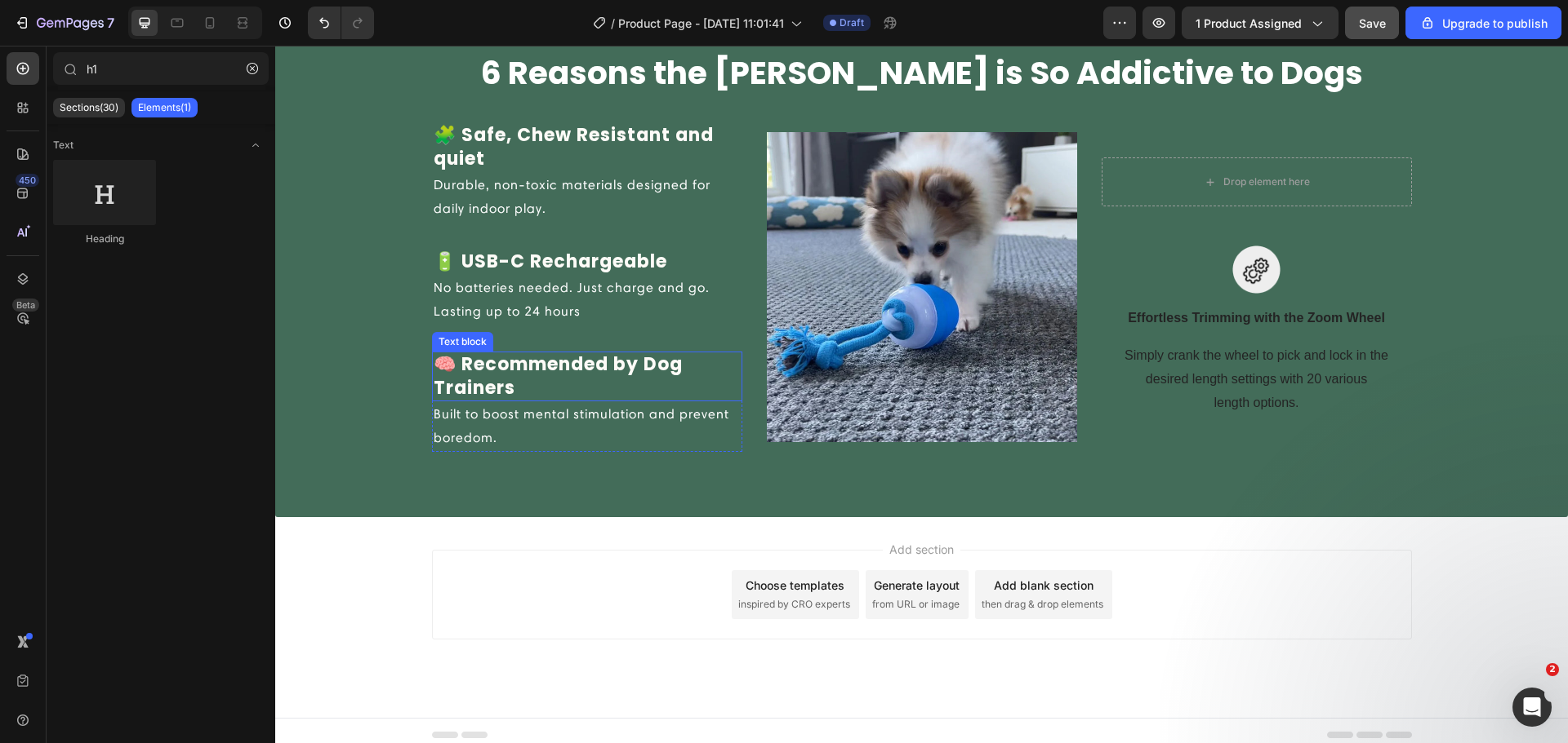
click at [607, 361] on p "🧠 Recommended by Dog Trainers" at bounding box center [587, 377] width 307 height 47
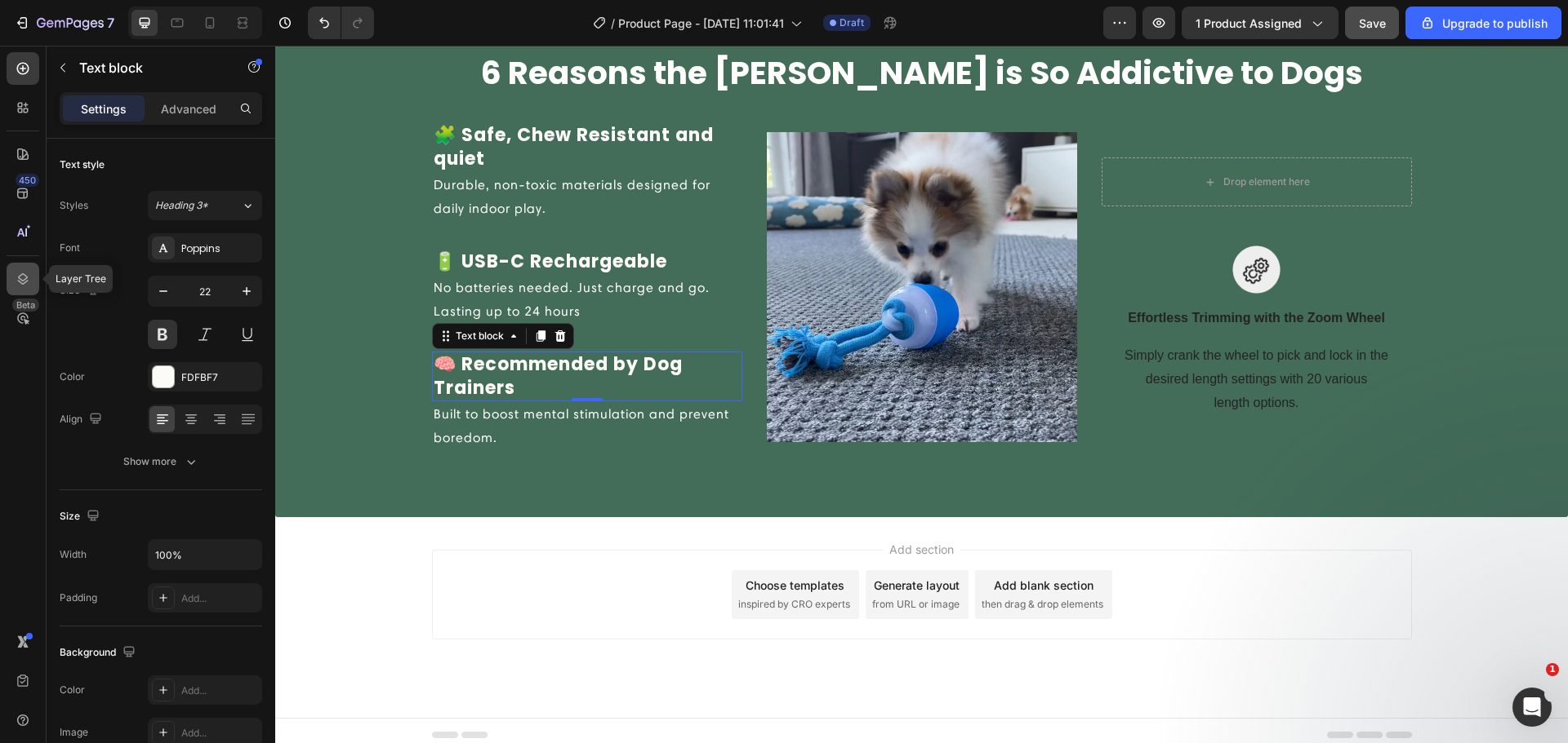
click at [19, 264] on div at bounding box center [23, 279] width 33 height 33
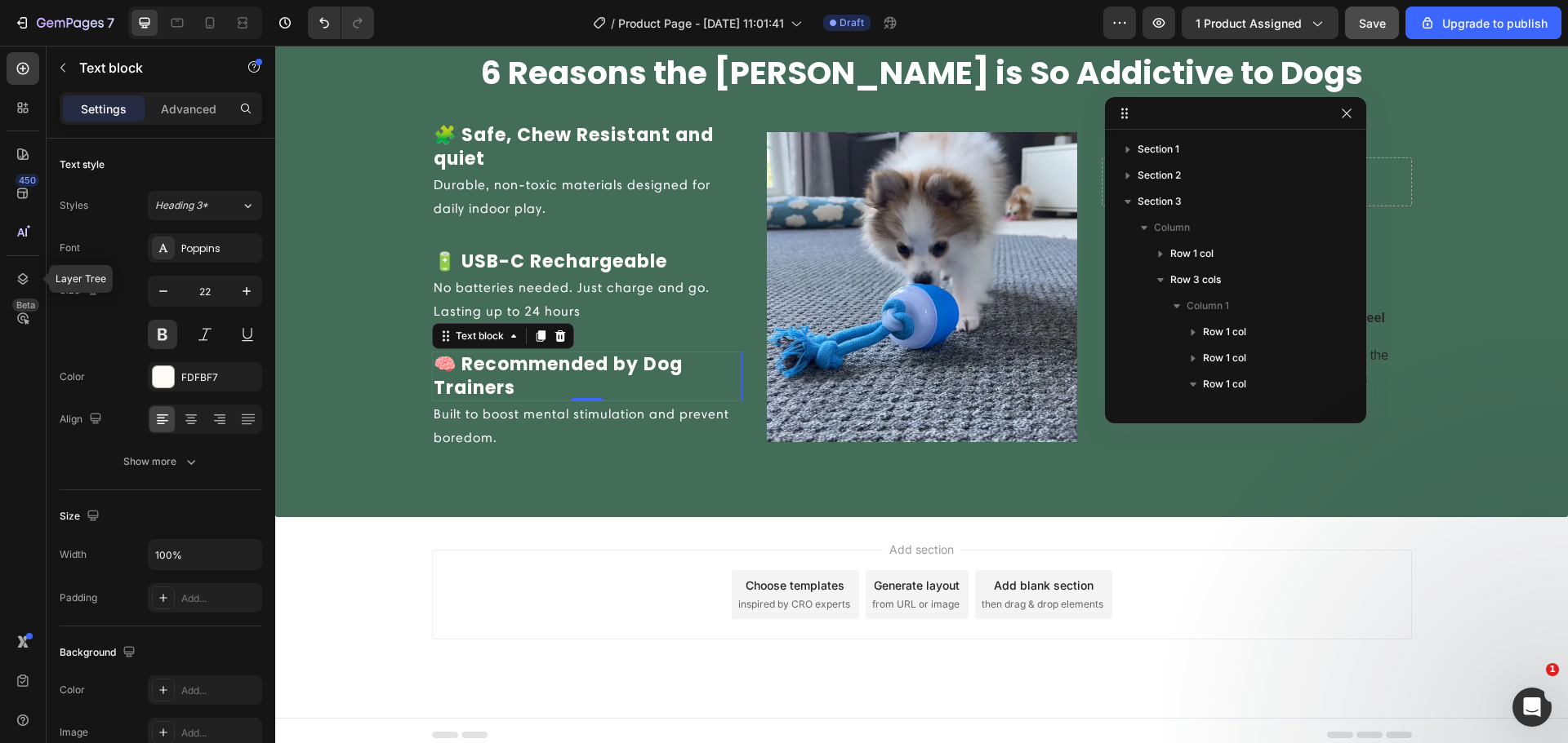
scroll to position [179, 0]
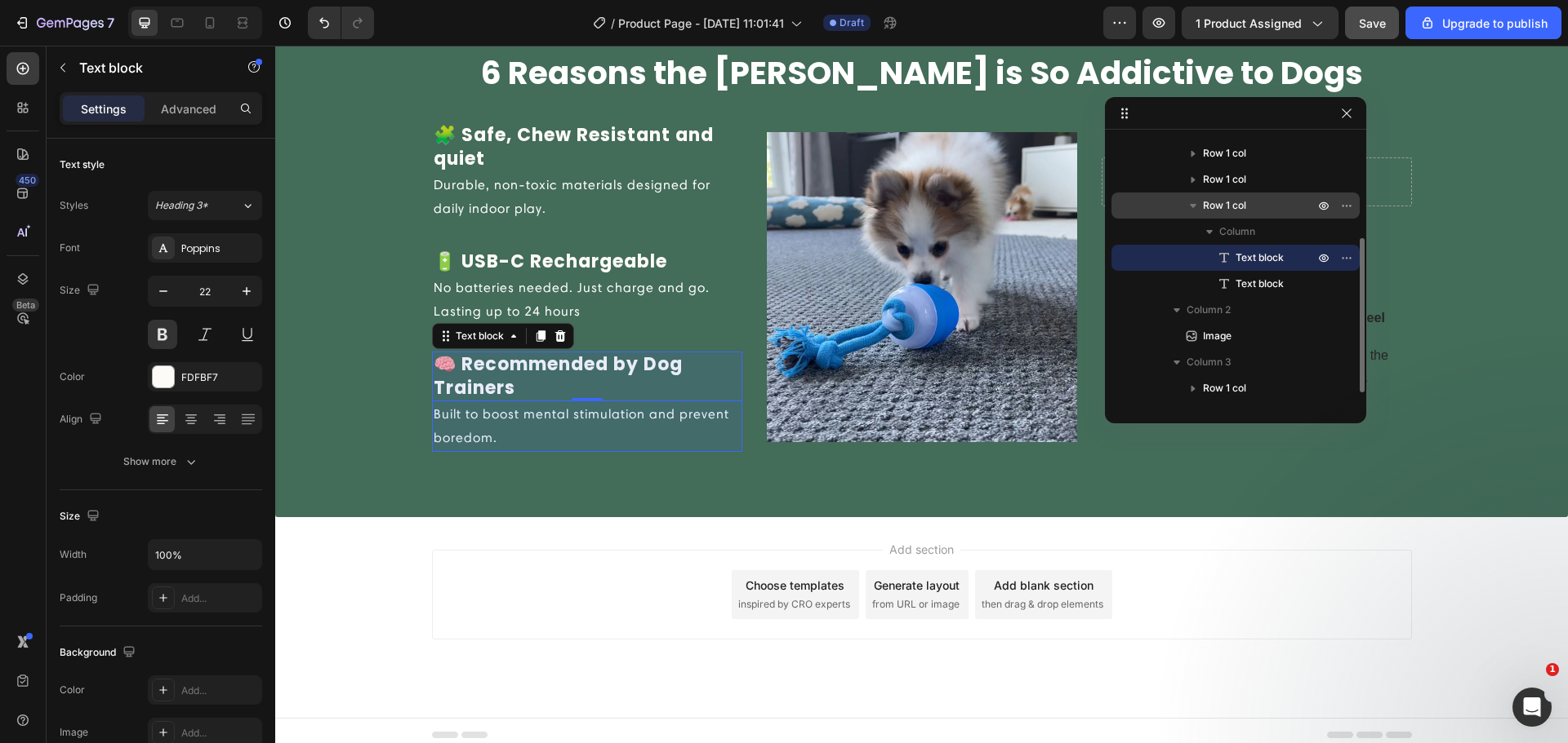
click at [1223, 206] on span "Row 1 col" at bounding box center [1224, 206] width 43 height 16
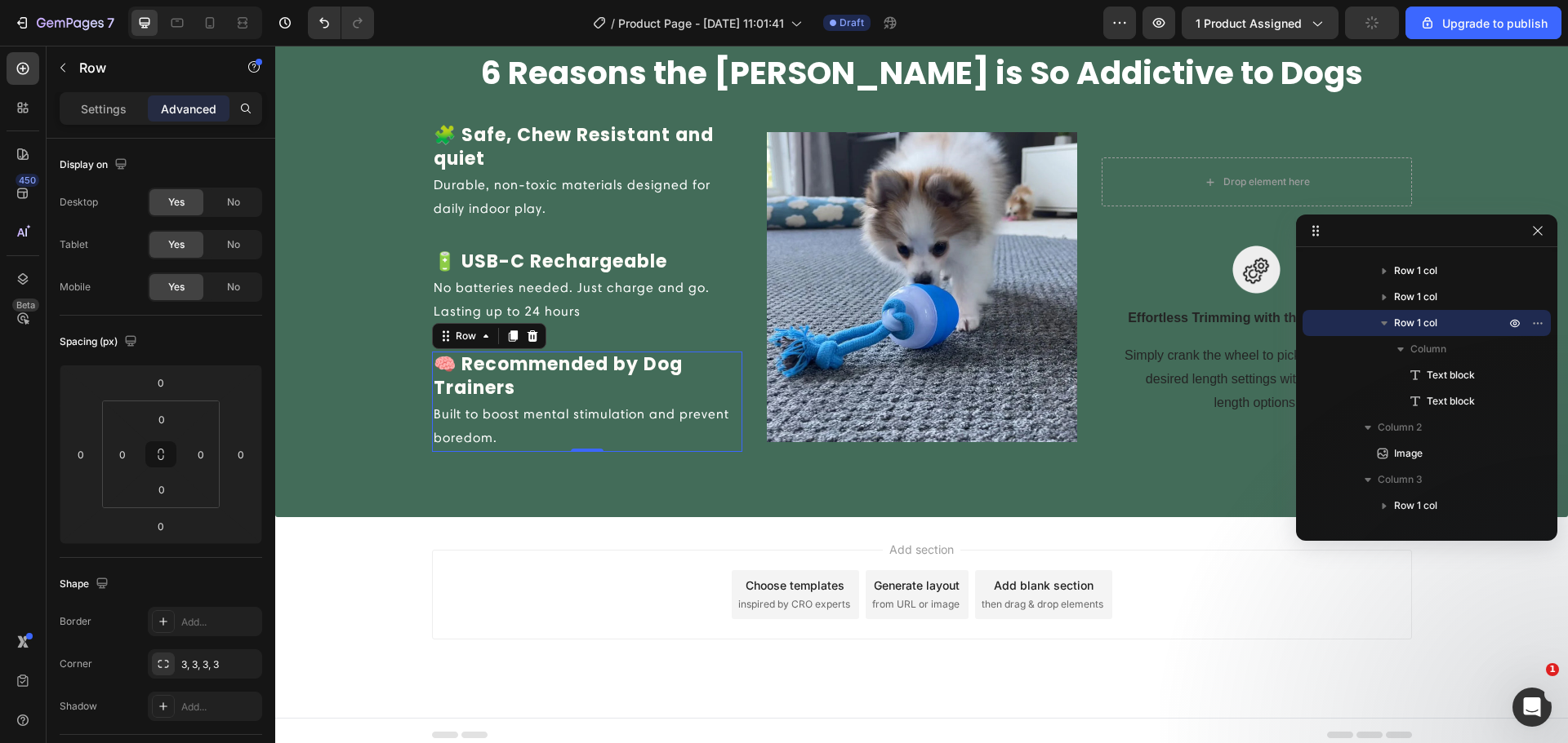
drag, startPoint x: 1127, startPoint y: 117, endPoint x: 1320, endPoint y: 235, distance: 226.2
click at [508, 337] on icon at bounding box center [513, 336] width 9 height 11
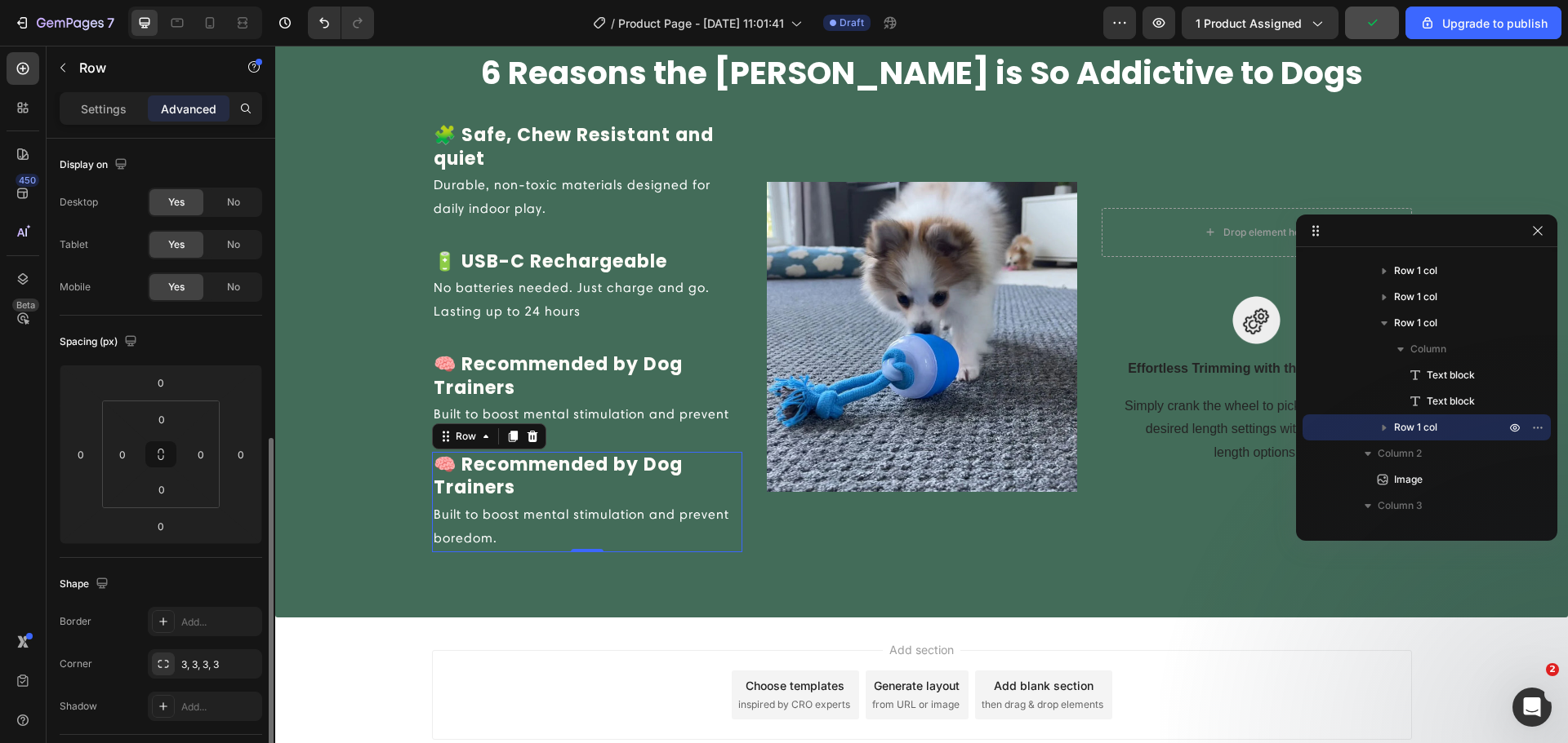
scroll to position [190, 0]
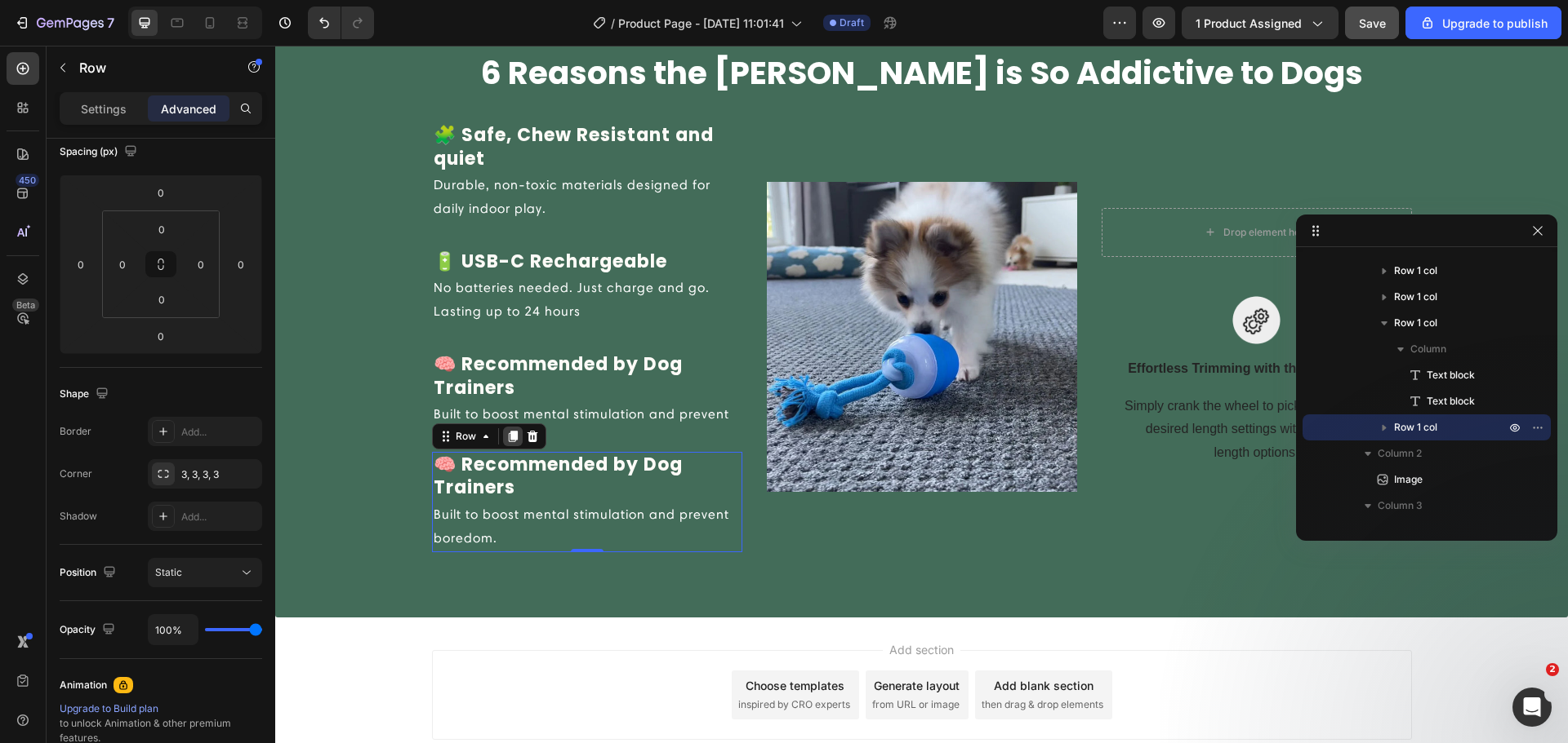
click at [507, 442] on icon at bounding box center [513, 436] width 13 height 13
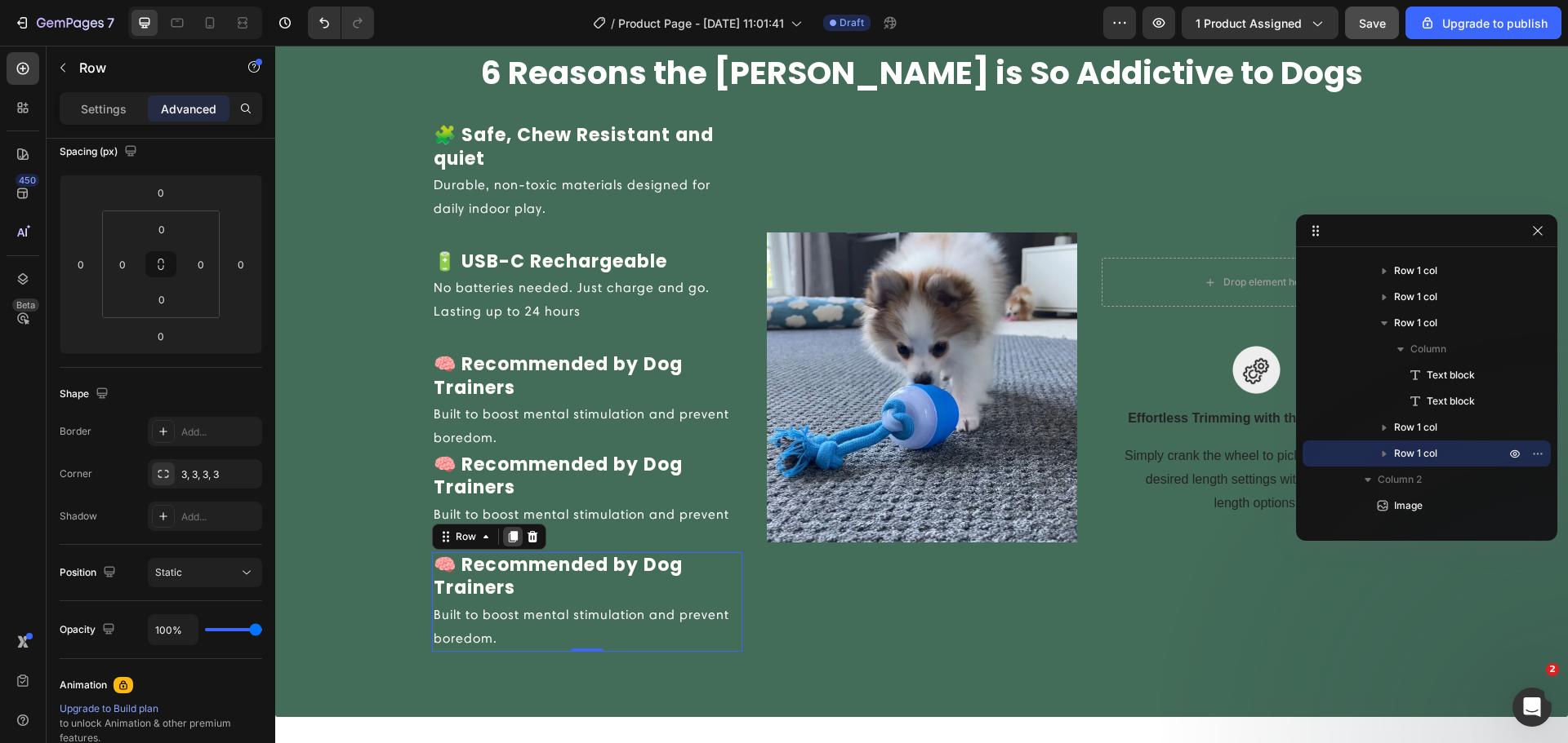
click at [509, 532] on icon at bounding box center [513, 537] width 9 height 11
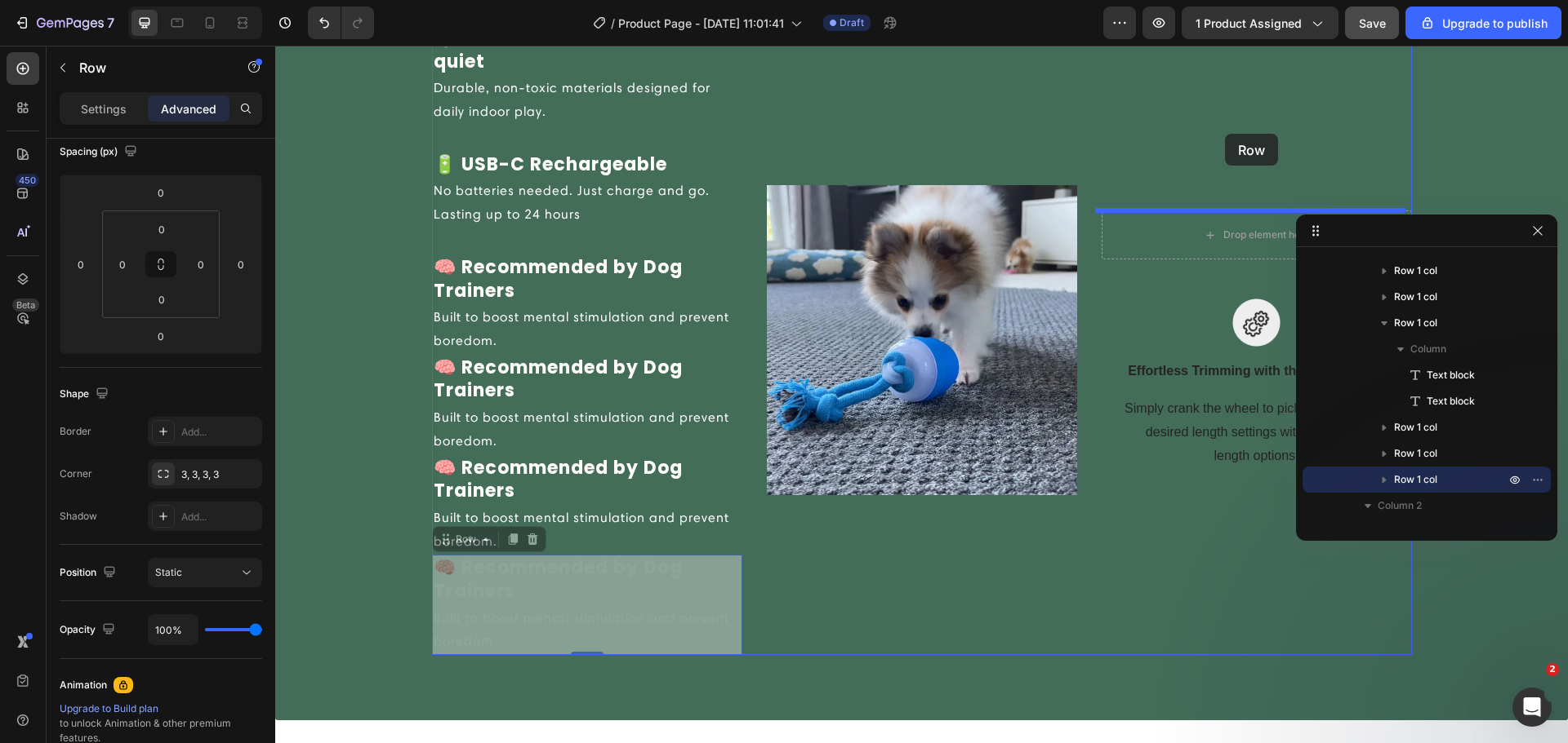
scroll to position [1794, 0]
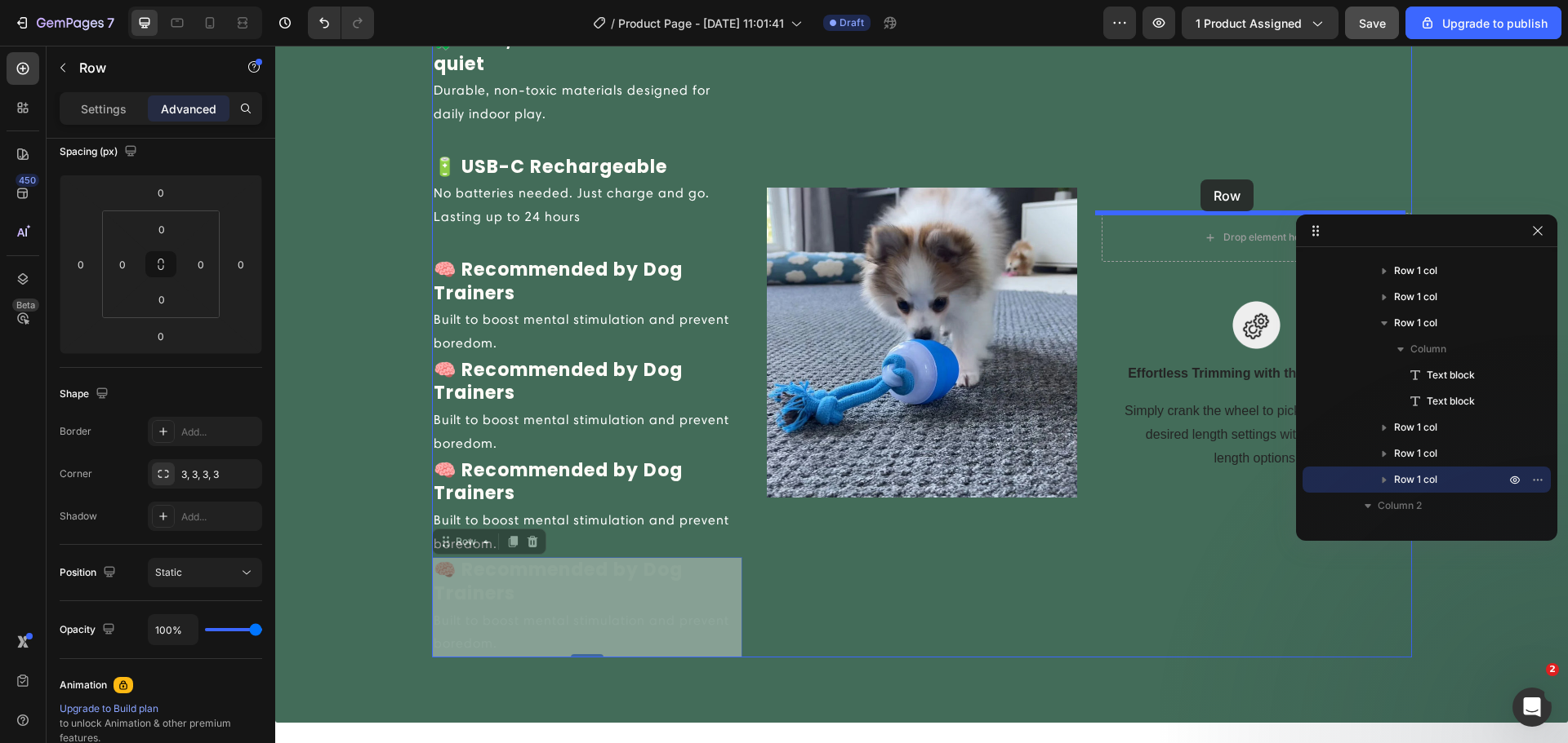
drag, startPoint x: 435, startPoint y: 448, endPoint x: 1201, endPoint y: 180, distance: 811.5
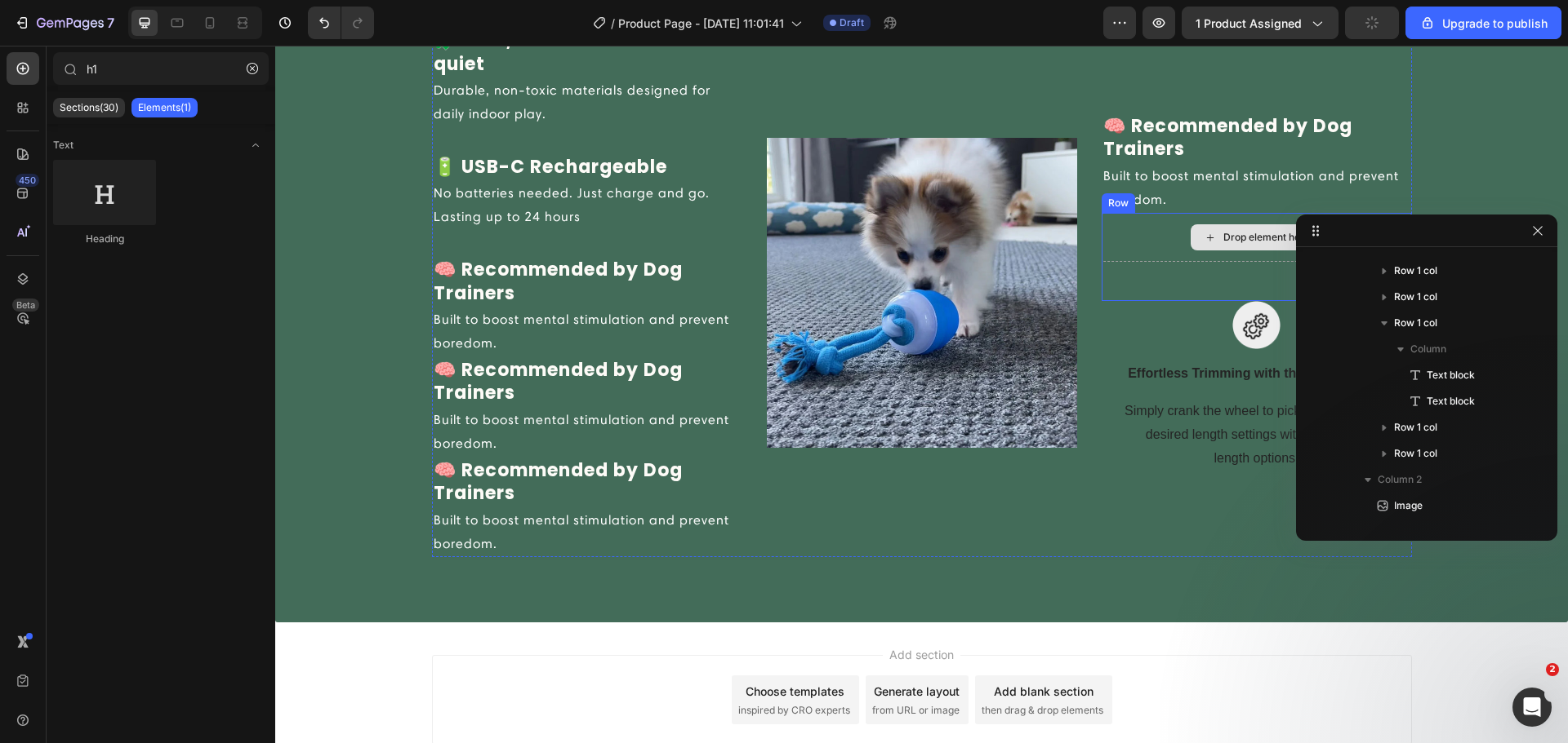
click at [1190, 232] on div "Drop element here" at bounding box center [1256, 238] width 132 height 26
drag, startPoint x: 1195, startPoint y: 243, endPoint x: 1188, endPoint y: 239, distance: 8.1
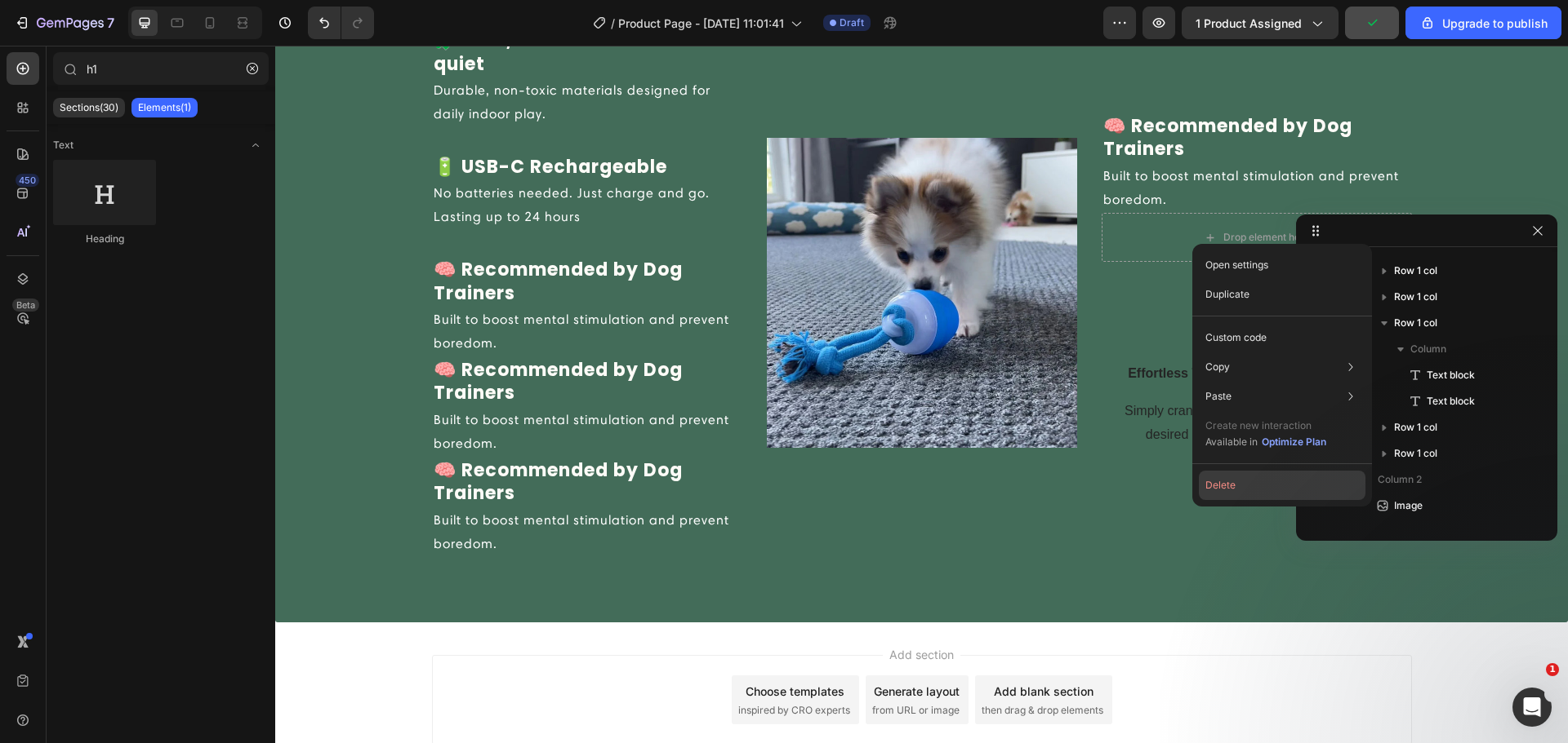
click at [1210, 481] on button "Delete" at bounding box center [1282, 486] width 167 height 29
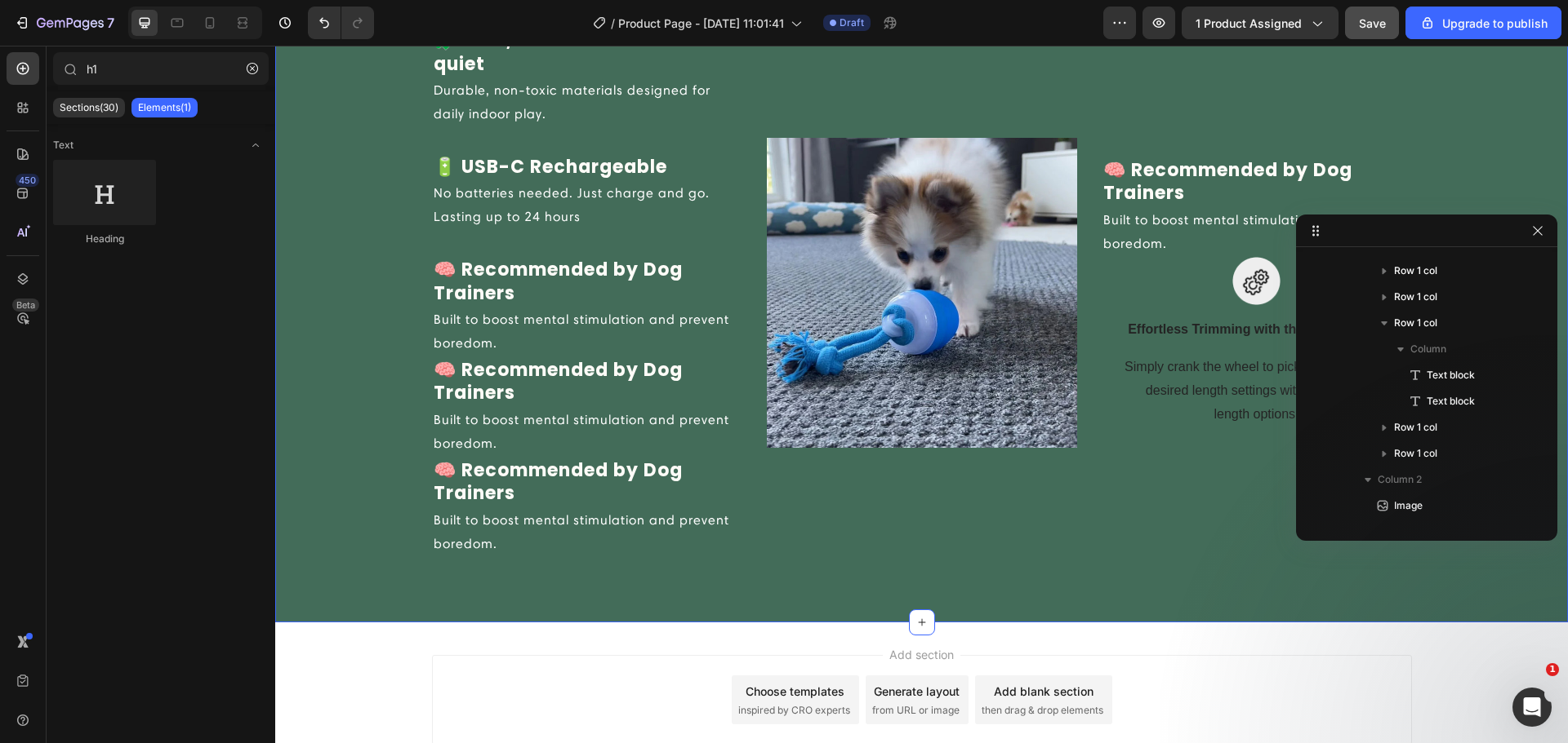
click at [516, 555] on p "Built to boost mental stimulation and prevent boredom." at bounding box center [587, 532] width 307 height 48
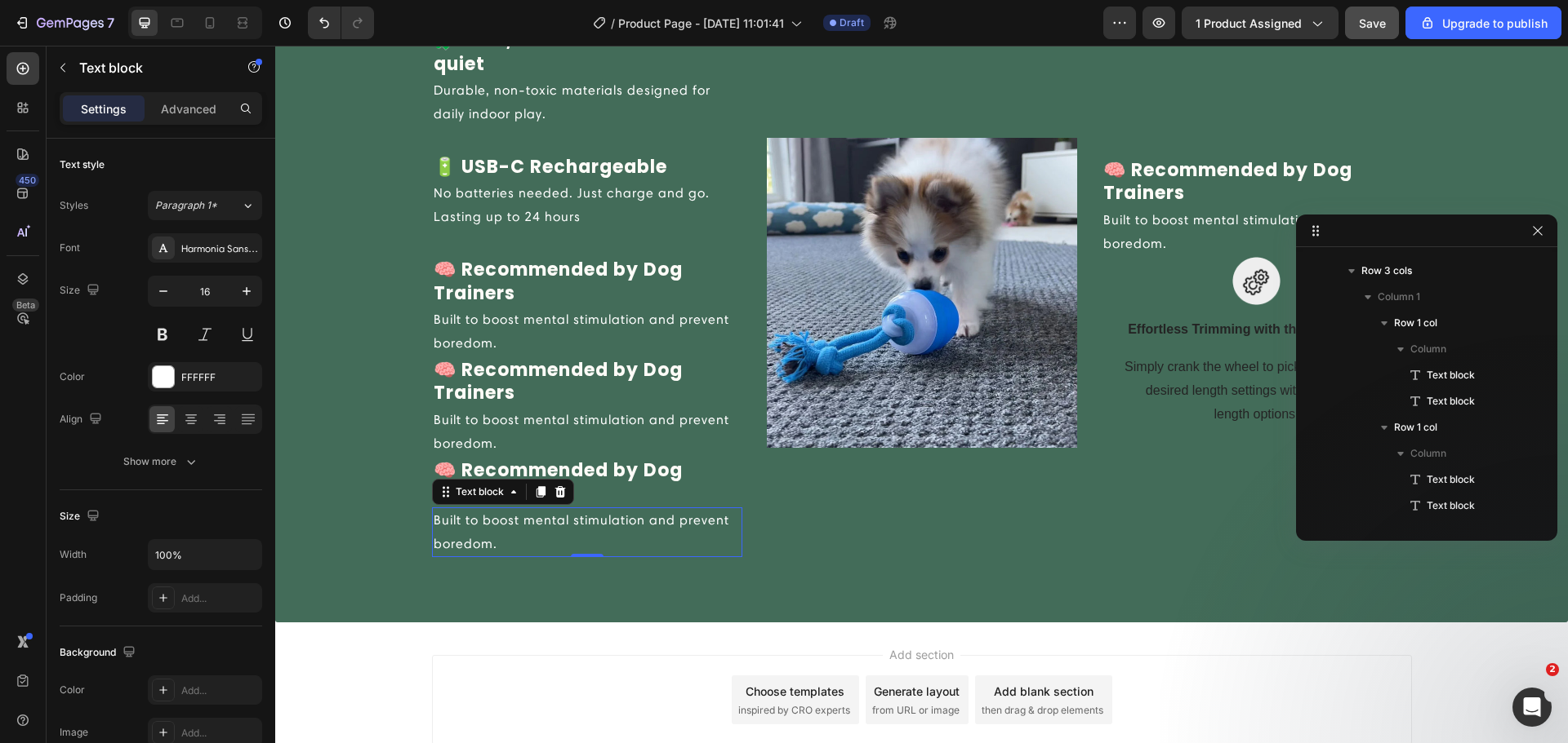
scroll to position [623, 0]
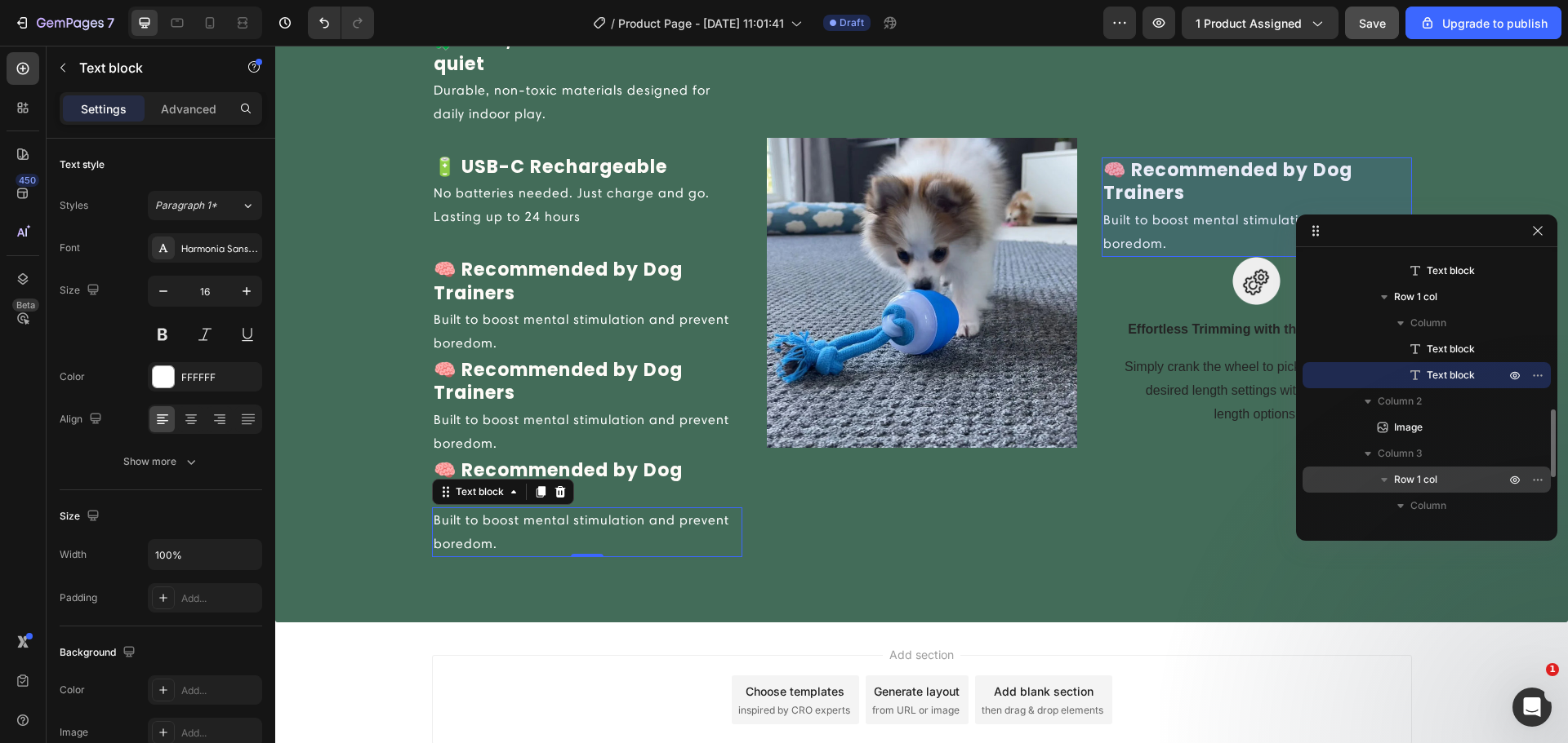
click at [1413, 482] on span "Row 1 col" at bounding box center [1415, 479] width 43 height 16
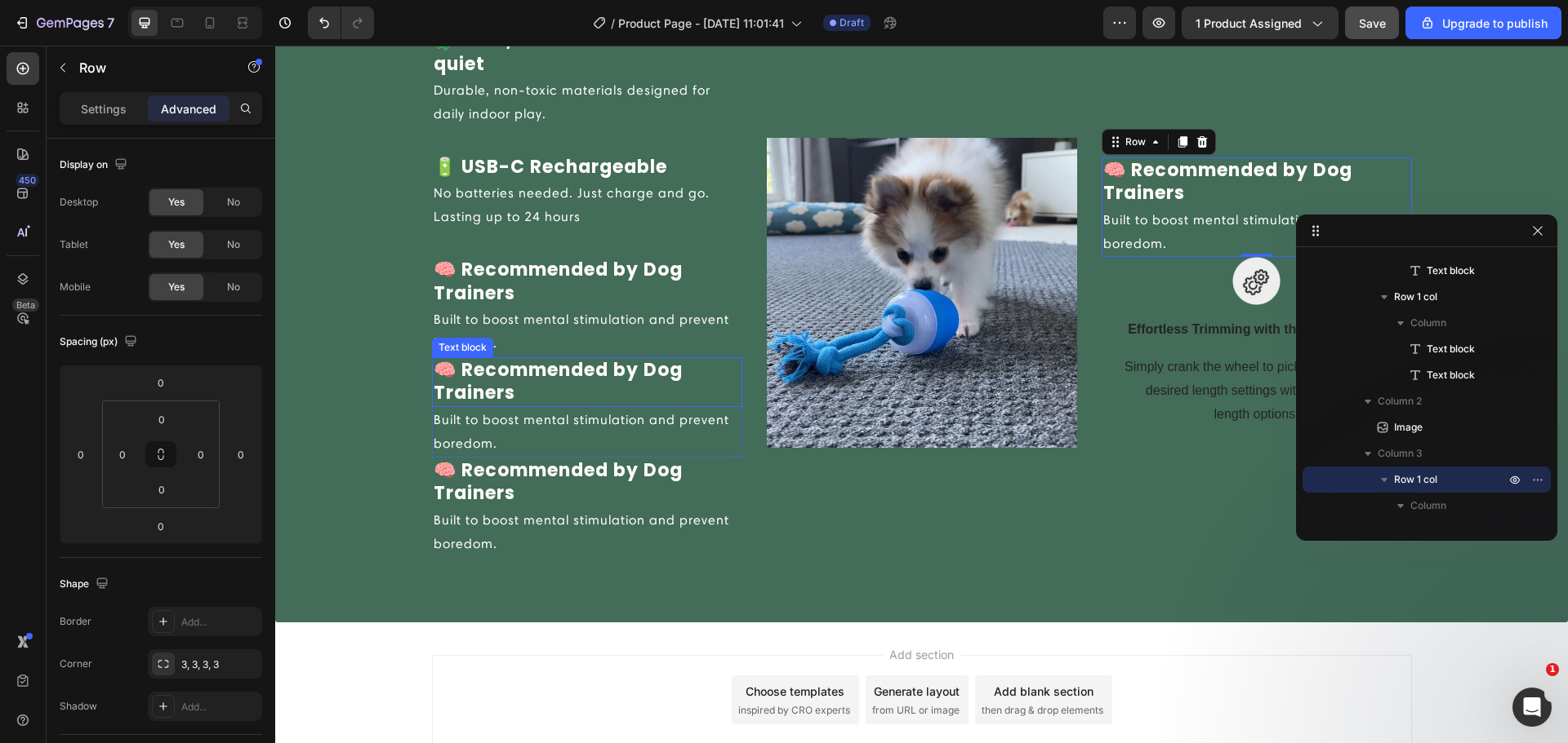
click at [486, 364] on p "🧠 Recommended by Dog Trainers" at bounding box center [587, 383] width 307 height 47
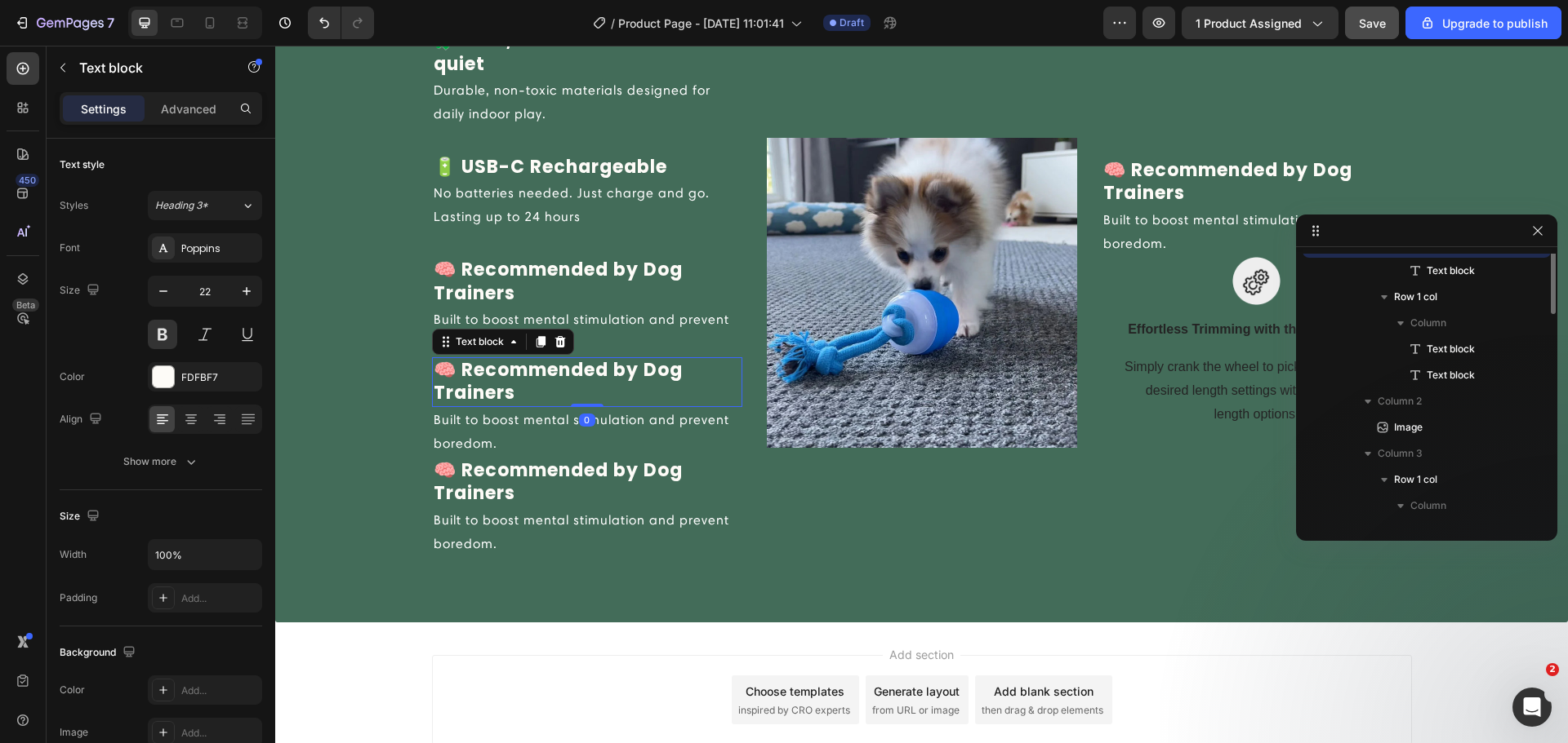
scroll to position [492, 0]
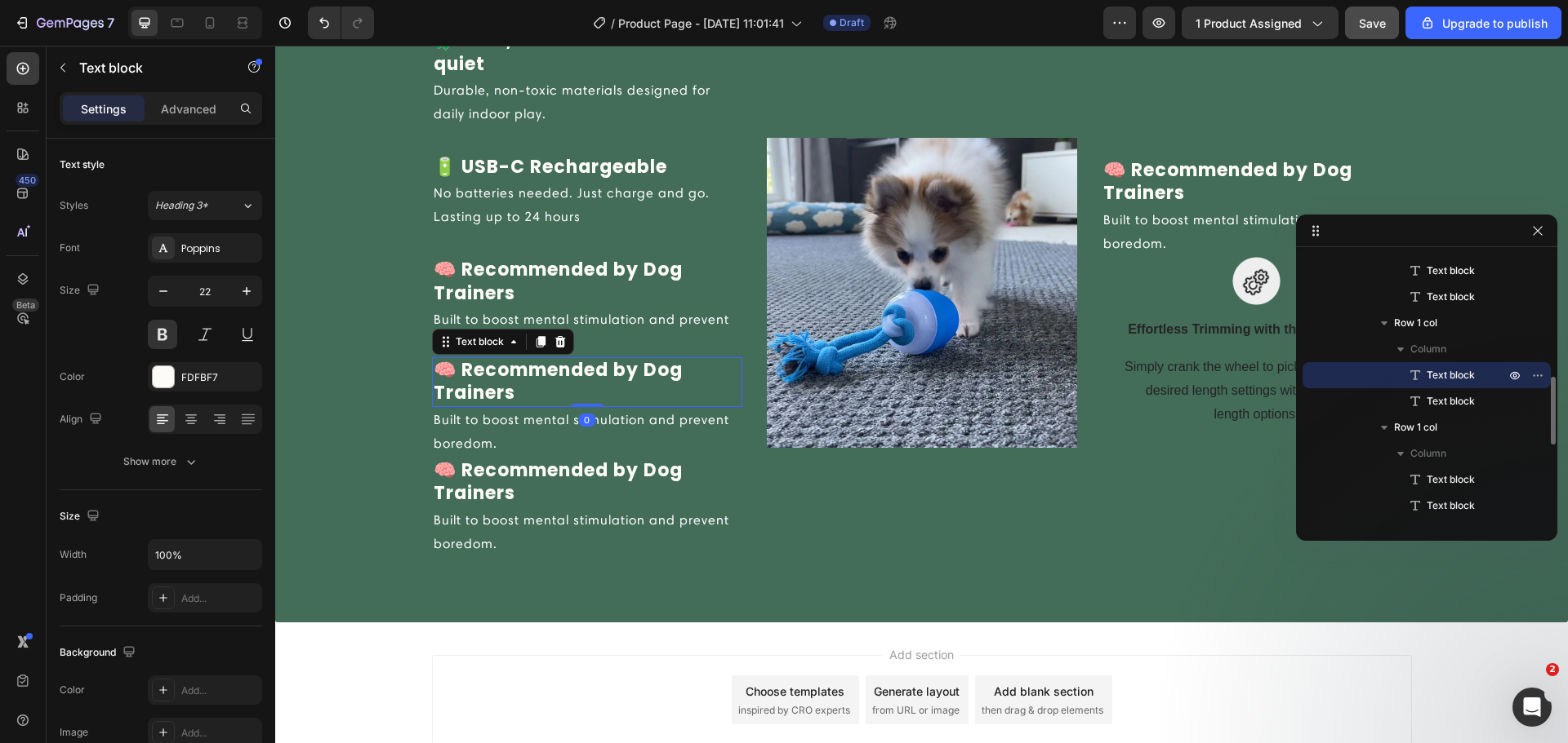
click at [434, 359] on p "🧠 Recommended by Dog Trainers" at bounding box center [587, 383] width 307 height 47
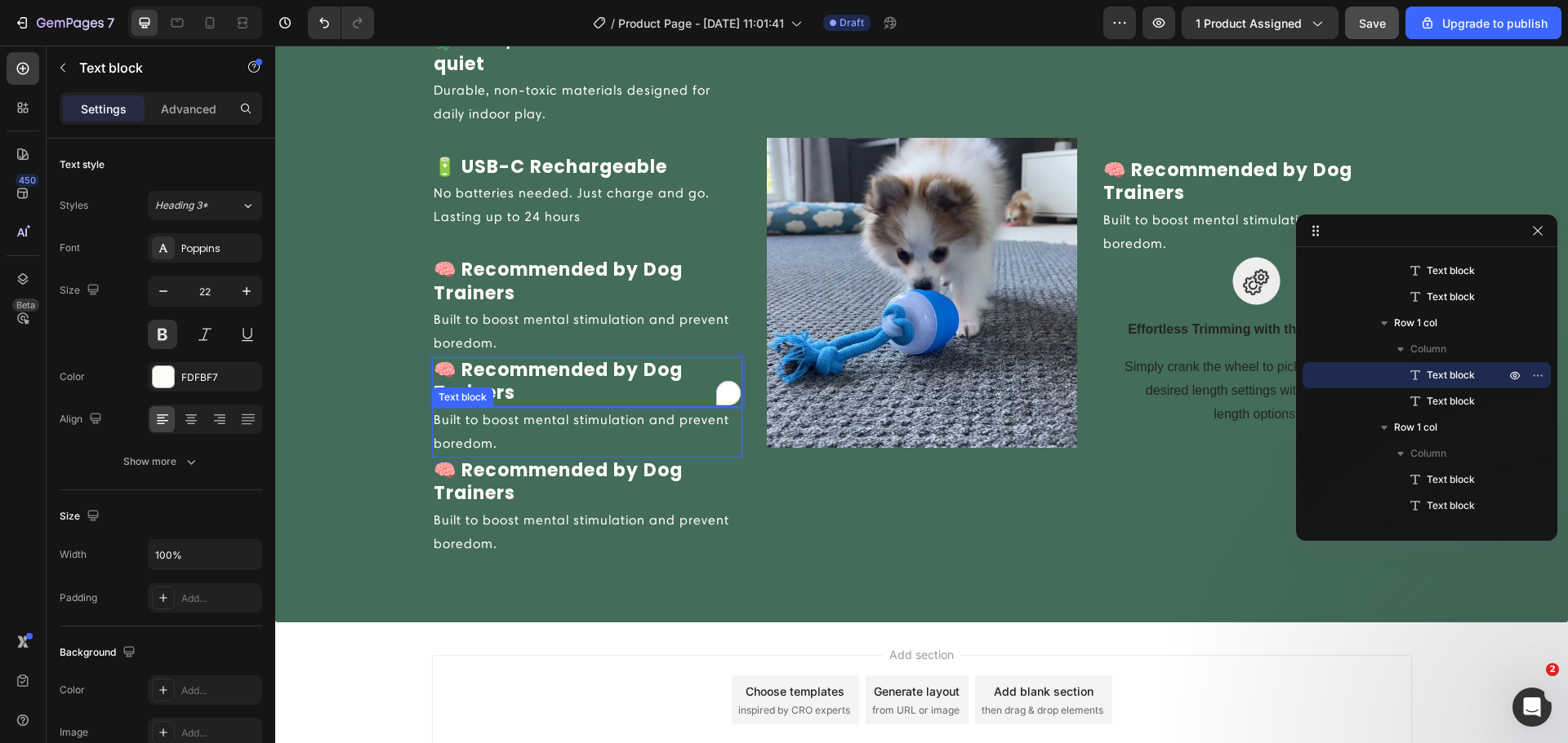
click at [456, 450] on p "Built to boost mental stimulation and prevent boredom." at bounding box center [587, 432] width 307 height 48
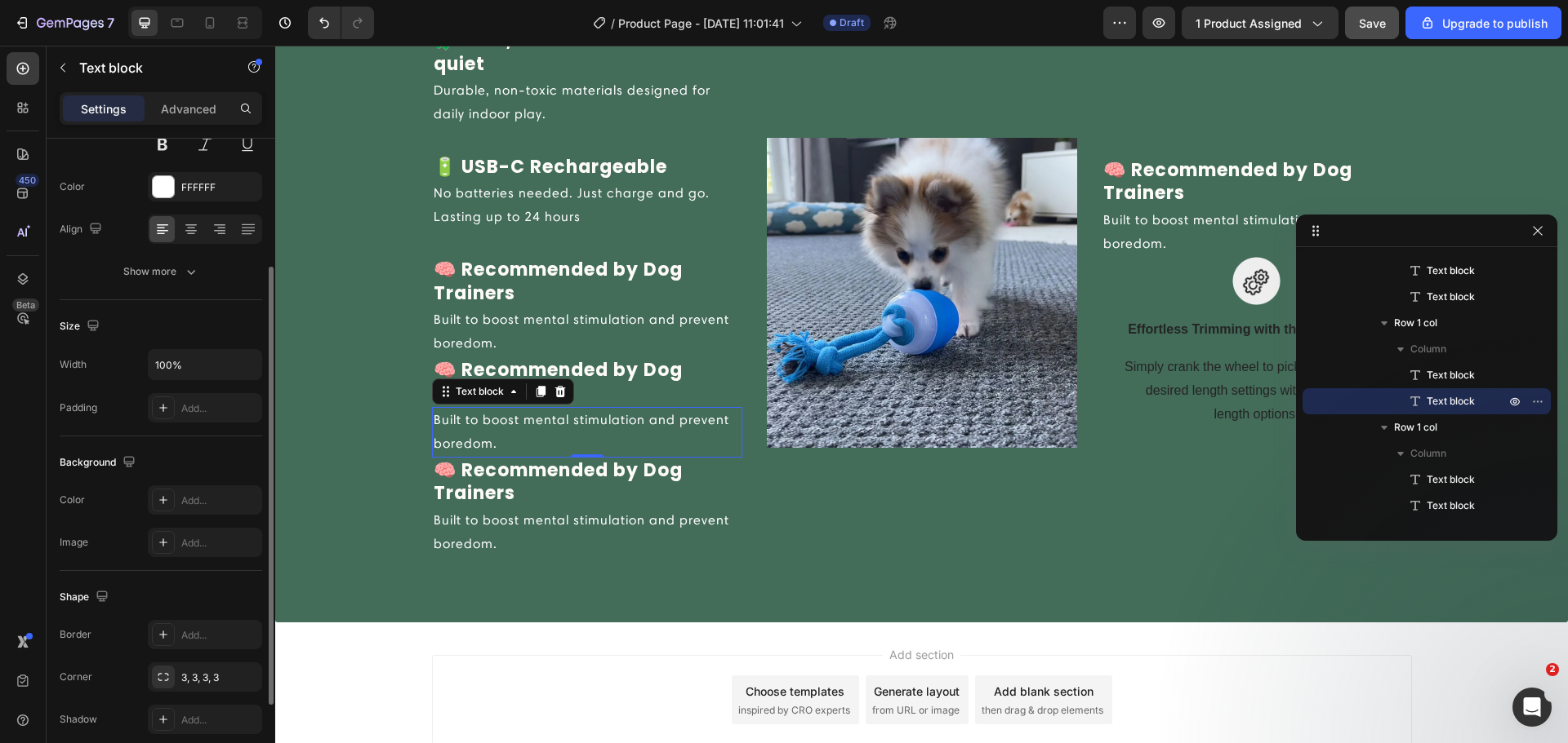
click at [464, 468] on p "🧠 Recommended by Dog Trainers" at bounding box center [587, 483] width 307 height 47
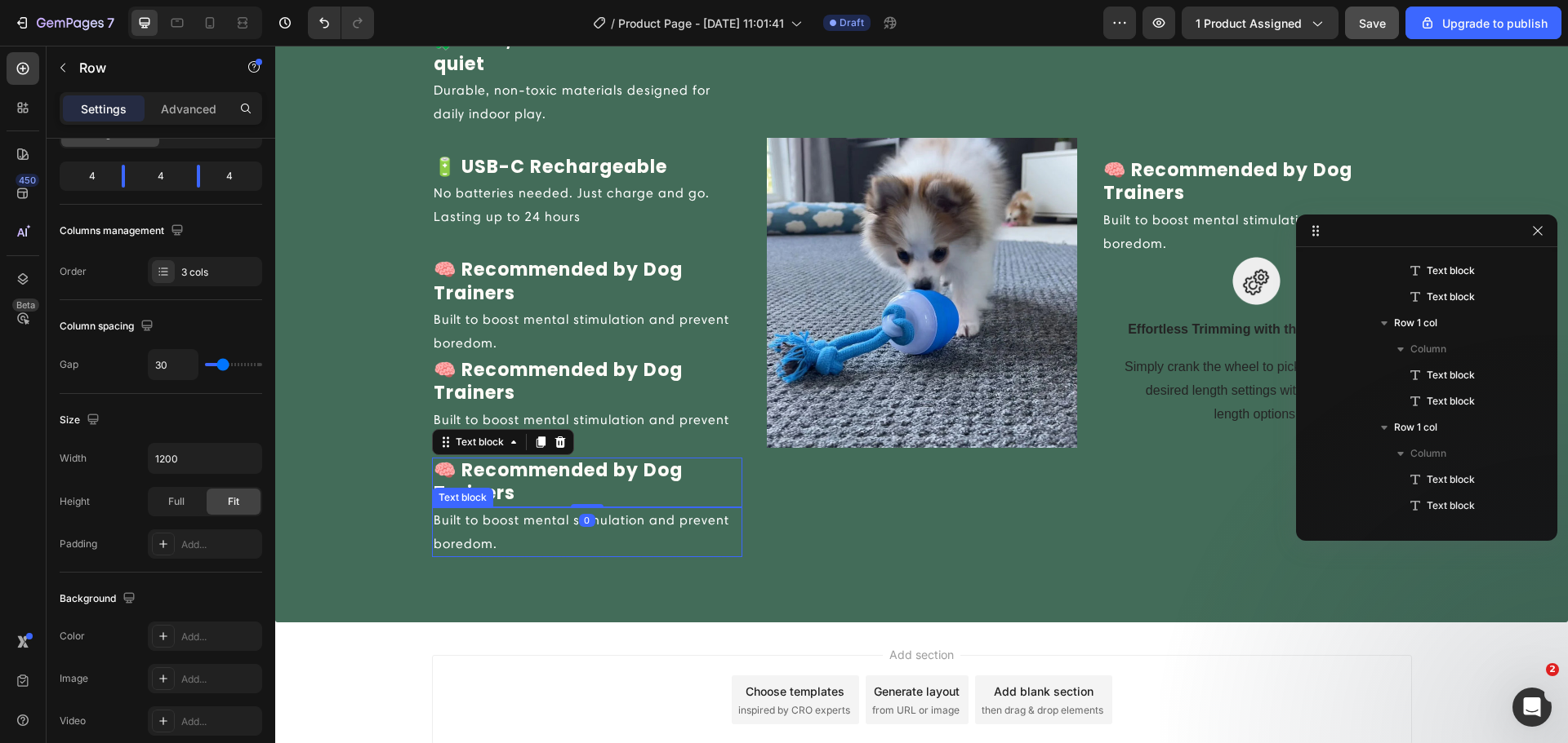
click at [743, 528] on div "🧩 Safe, Chew Resistant and quiet Text block Durable, non-toxic materials design…" at bounding box center [921, 292] width 979 height 530
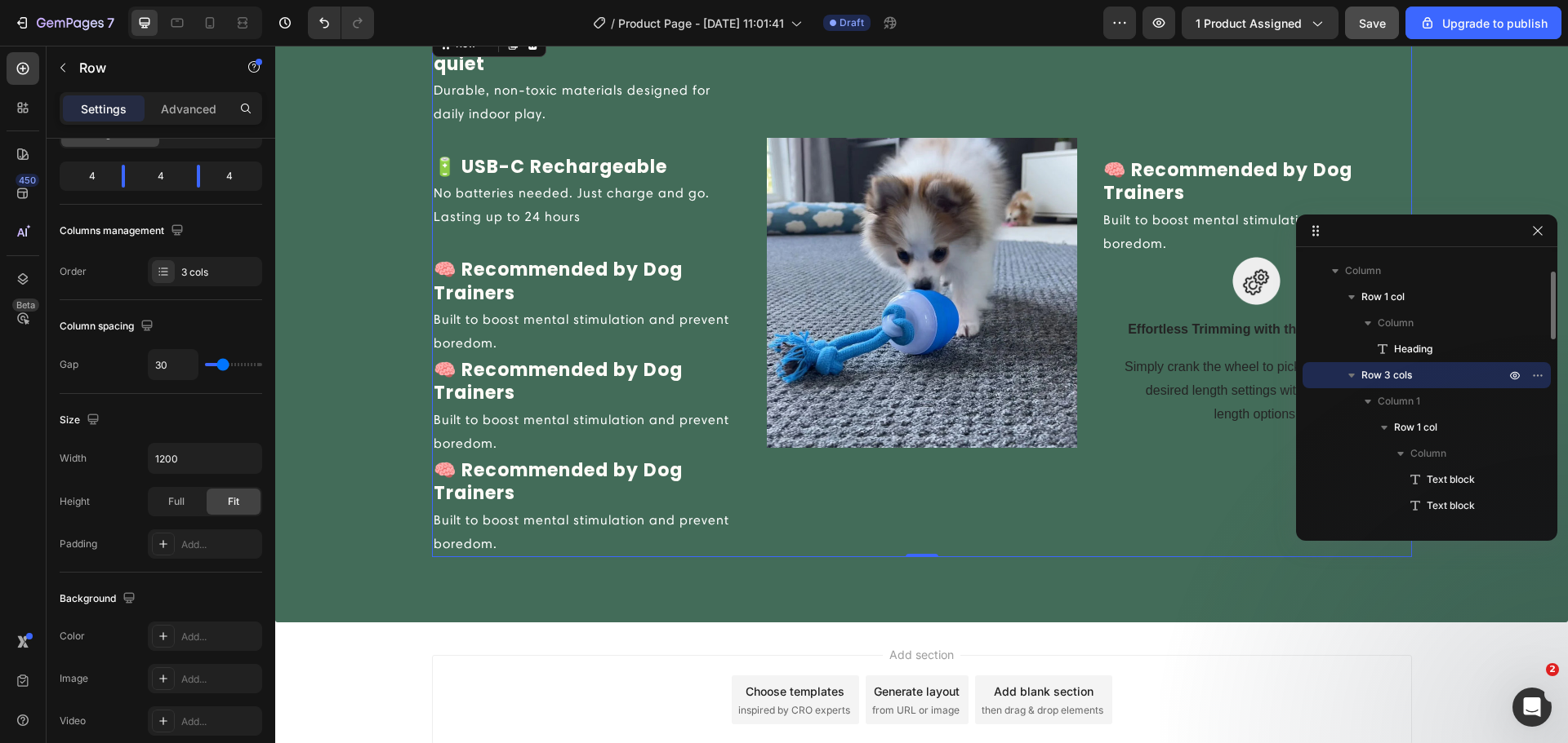
scroll to position [0, 0]
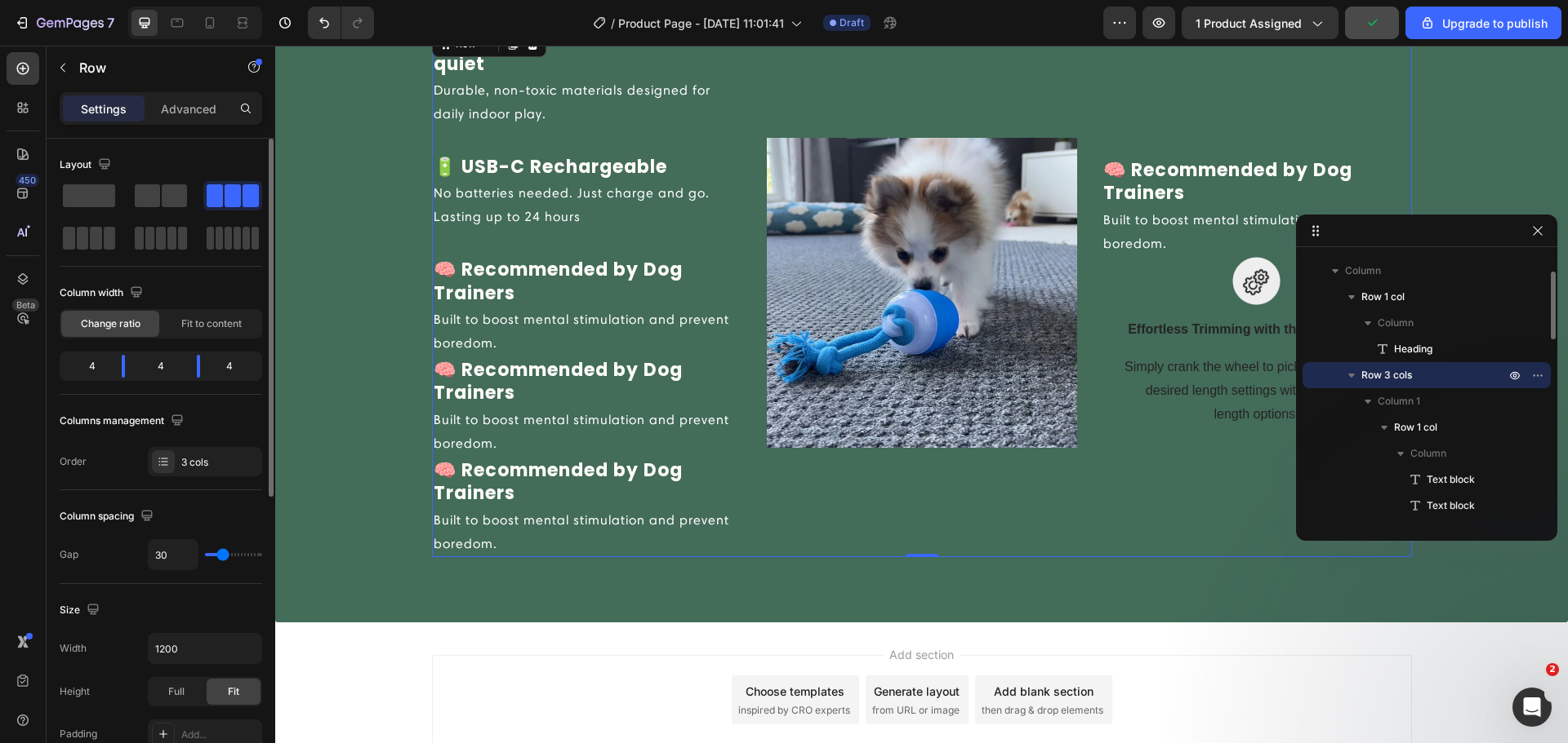
click at [729, 518] on p "Built to boost mental stimulation and prevent boredom." at bounding box center [587, 532] width 307 height 48
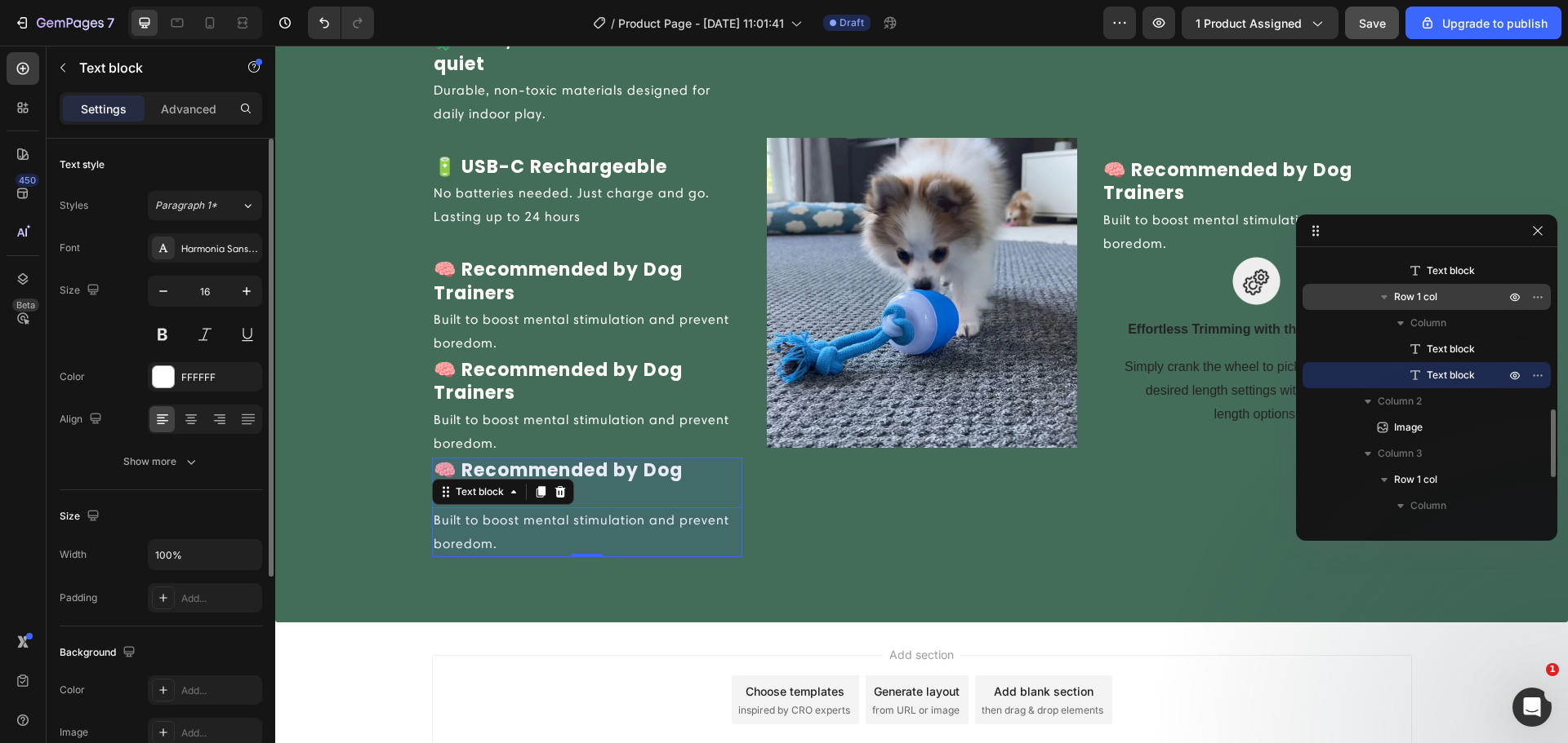
click at [1418, 300] on span "Row 1 col" at bounding box center [1415, 296] width 43 height 16
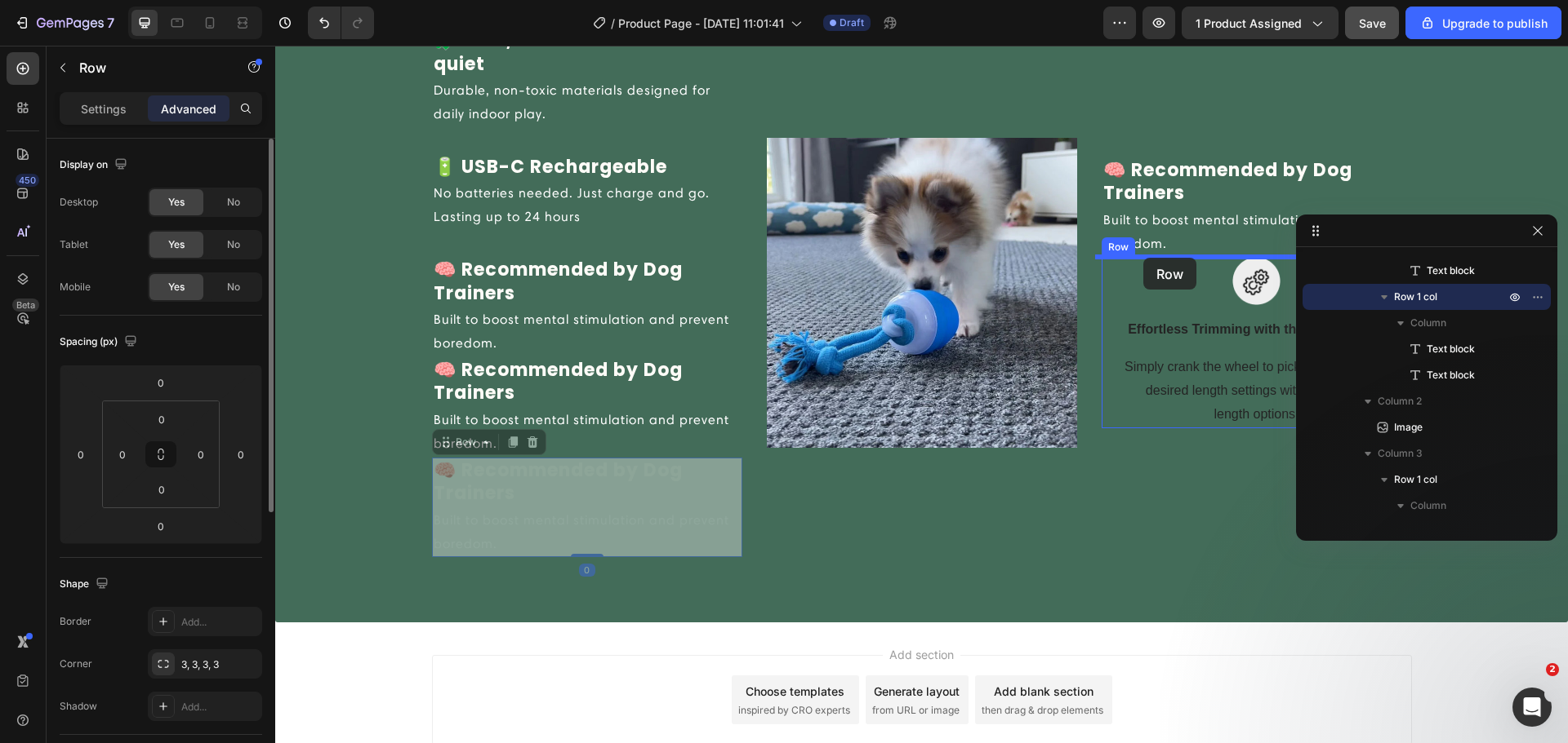
drag, startPoint x: 437, startPoint y: 448, endPoint x: 1143, endPoint y: 257, distance: 731.4
type input "16"
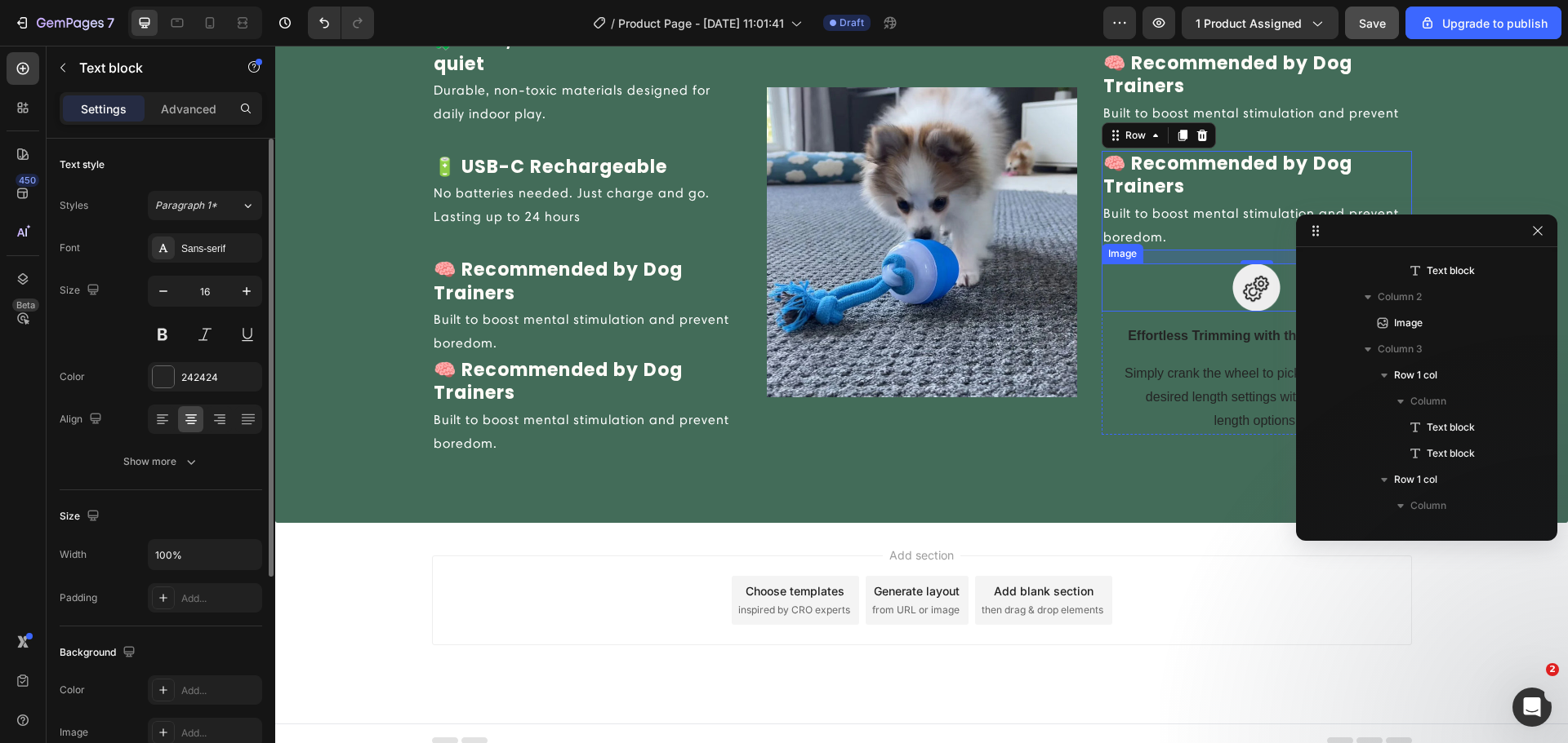
click at [1141, 331] on p "Effortless Trimming with the Zoom Wheel" at bounding box center [1256, 336] width 307 height 20
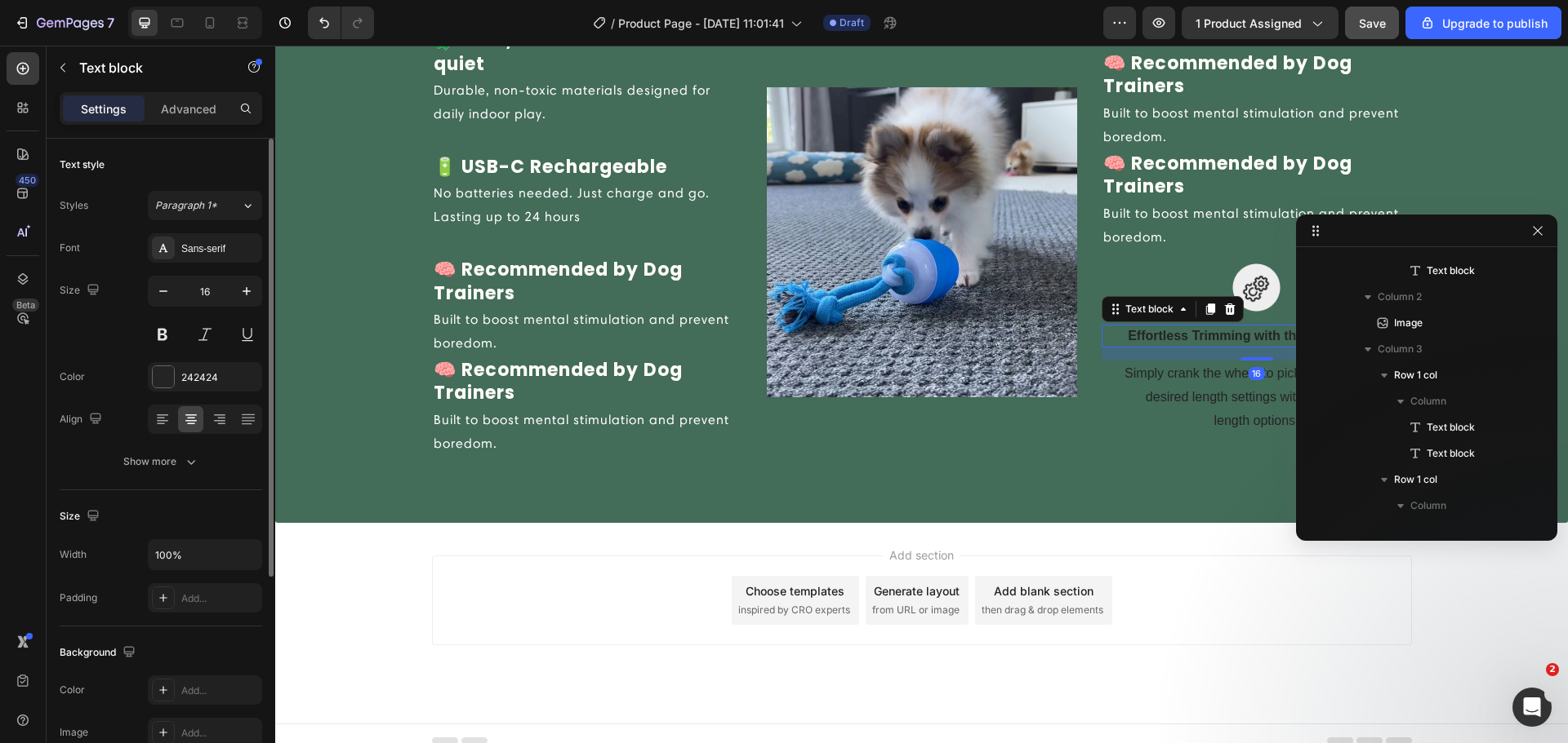
scroll to position [723, 0]
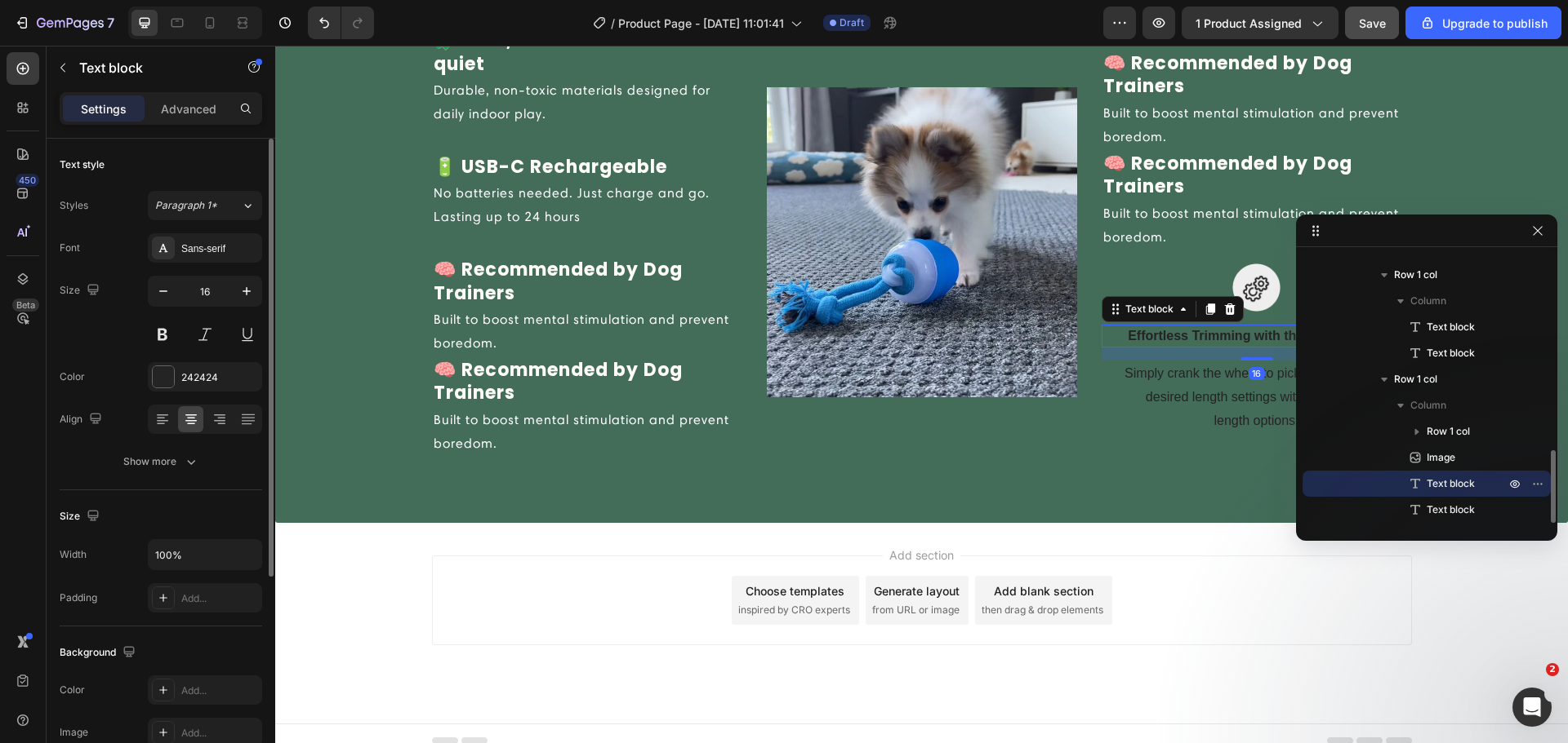
click at [1119, 292] on div at bounding box center [1256, 288] width 310 height 48
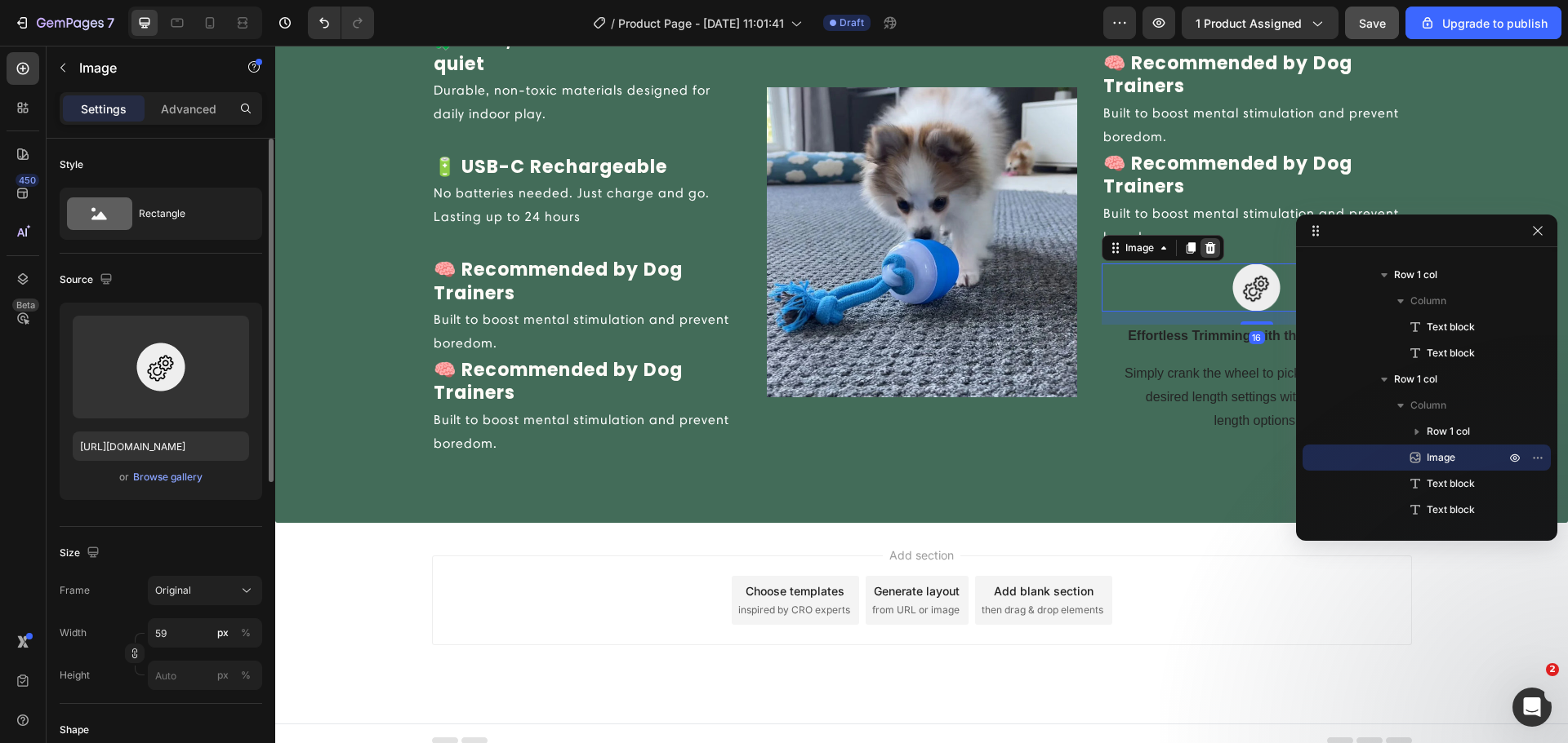
click at [1204, 250] on icon at bounding box center [1209, 248] width 10 height 11
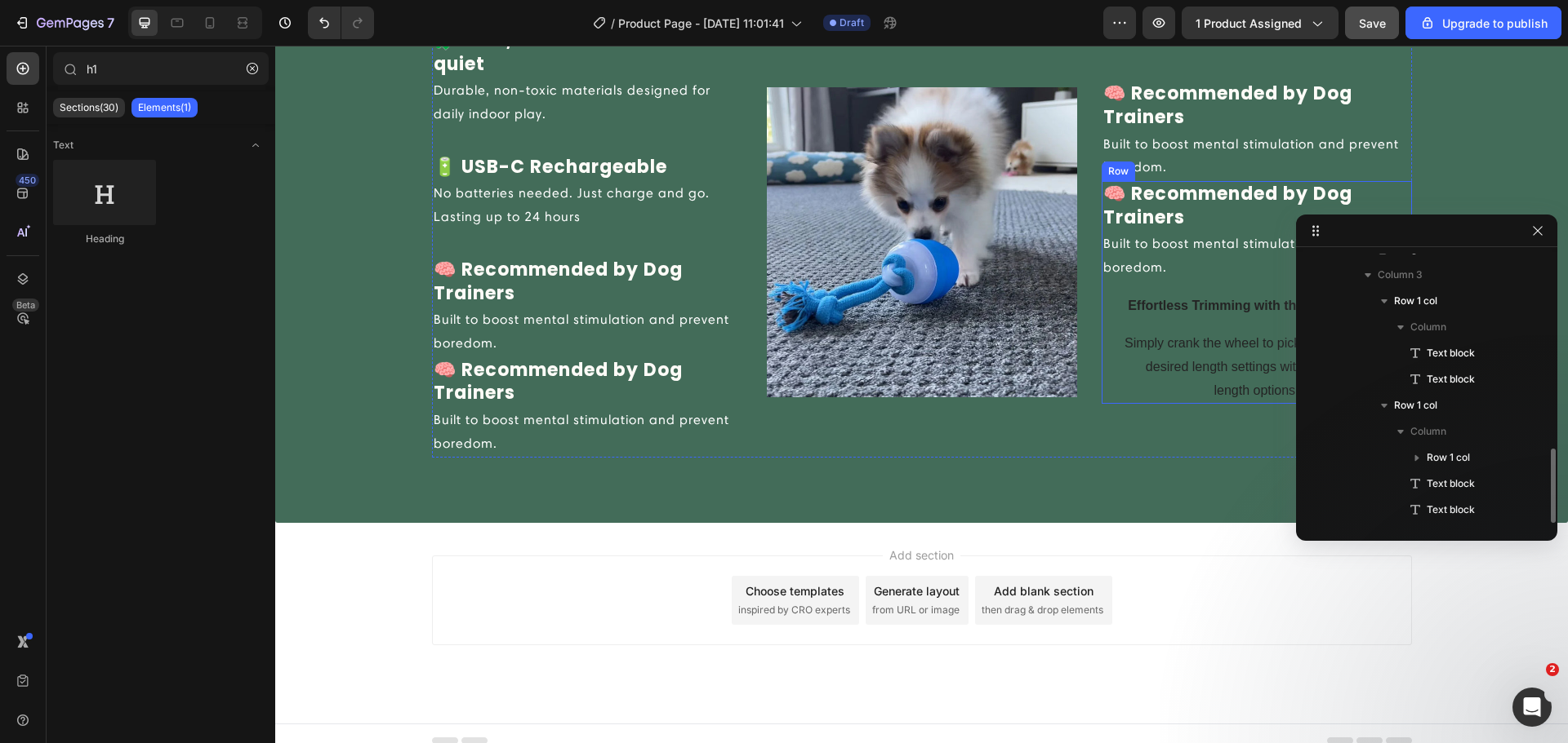
click at [1176, 331] on div "Simply crank the wheel to pick and lock in the desired length settings with 20 …" at bounding box center [1256, 367] width 310 height 73
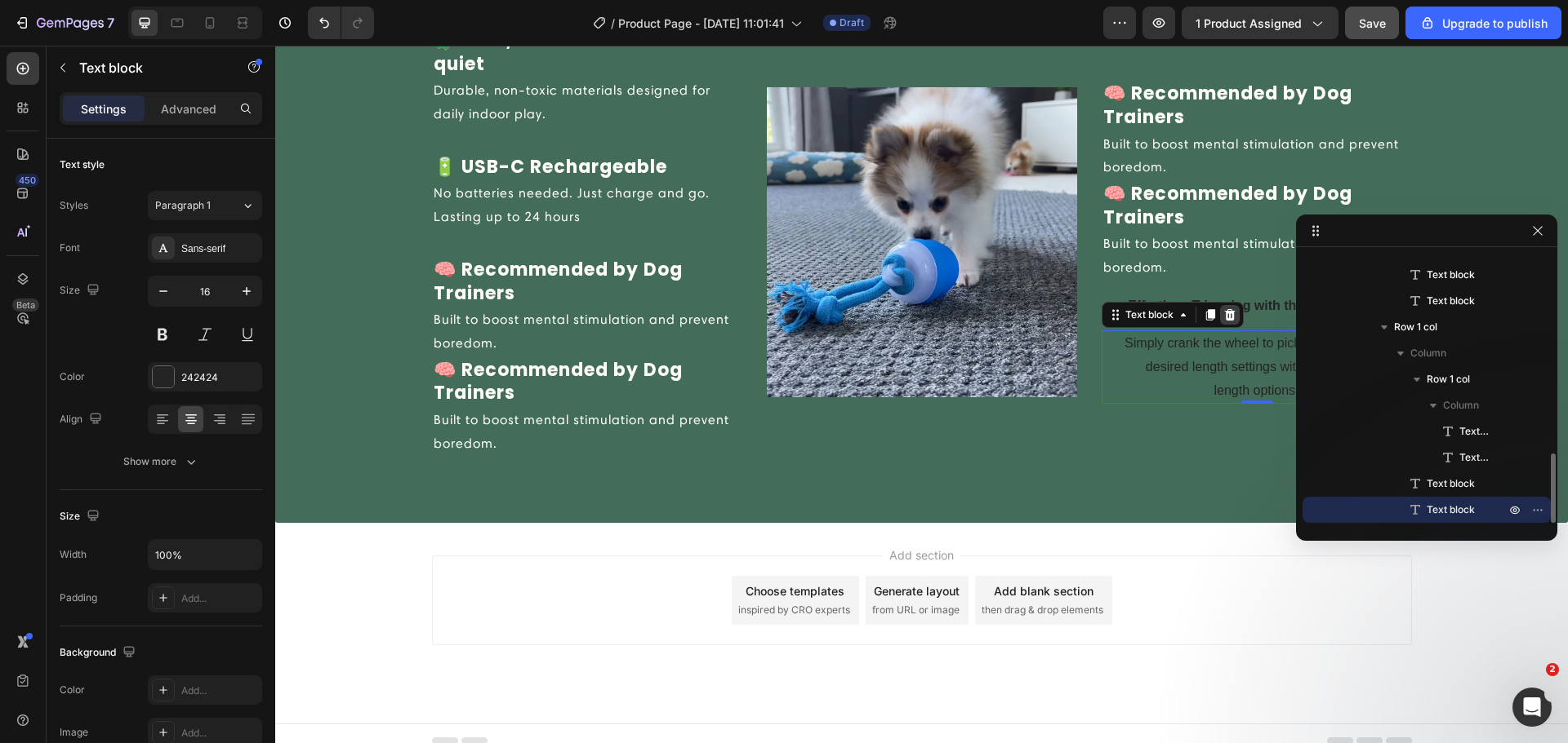
click at [1223, 320] on icon at bounding box center [1229, 314] width 13 height 13
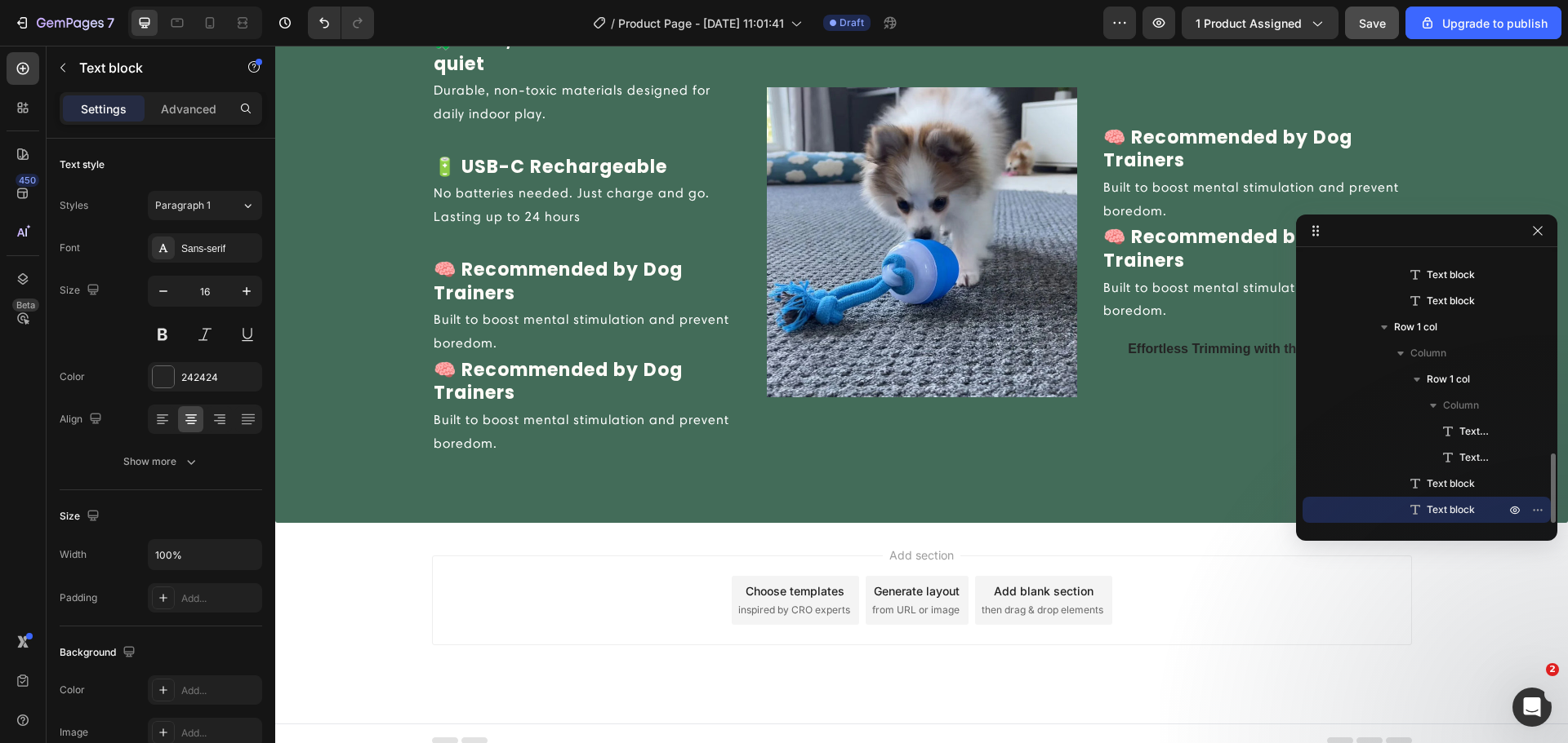
scroll to position [749, 0]
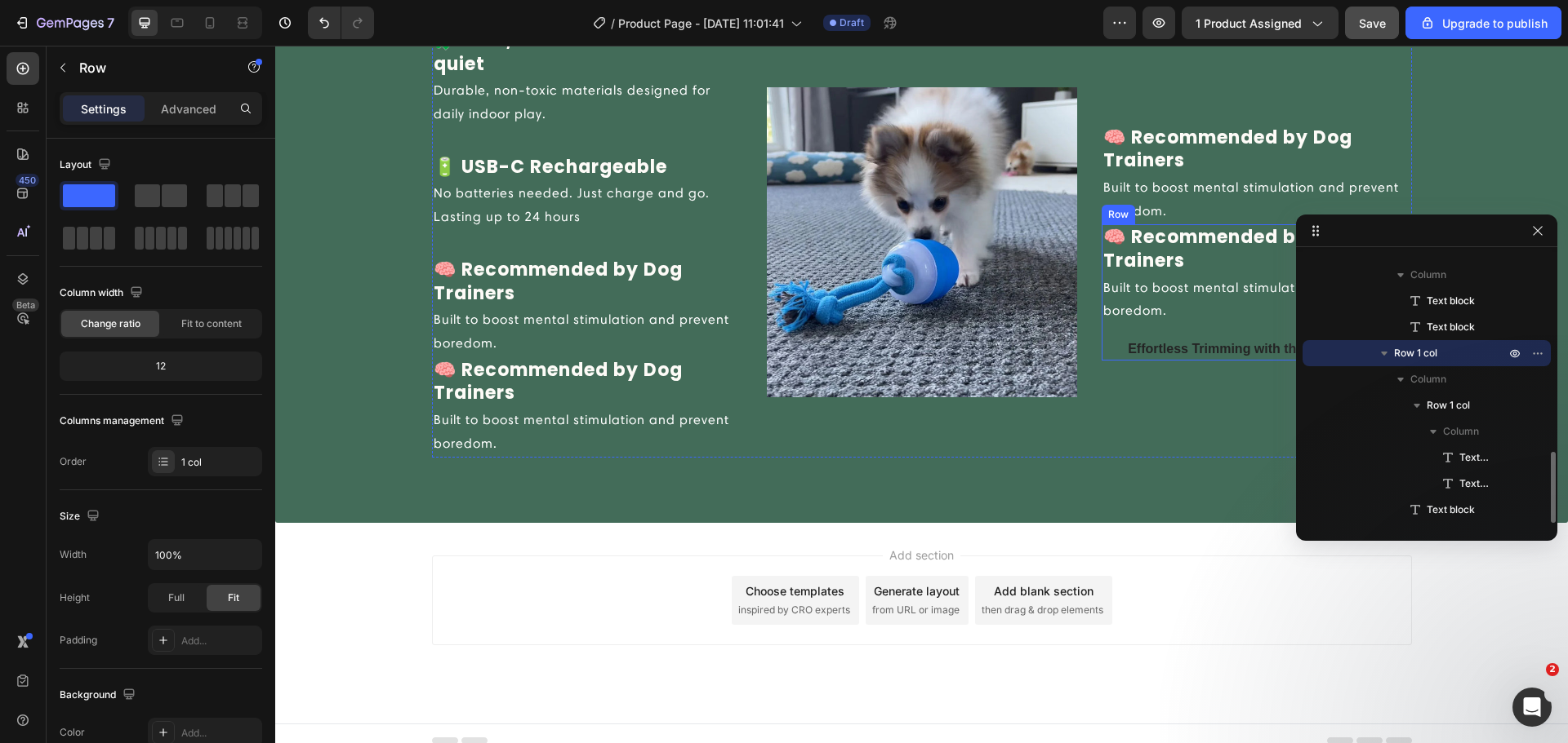
click at [1182, 340] on div "🧠 Recommended by Dog Trainers Text block Built to boost mental stimulation and …" at bounding box center [1256, 293] width 310 height 137
click at [1182, 352] on p "Effortless Trimming with the Zoom Wheel" at bounding box center [1256, 349] width 307 height 20
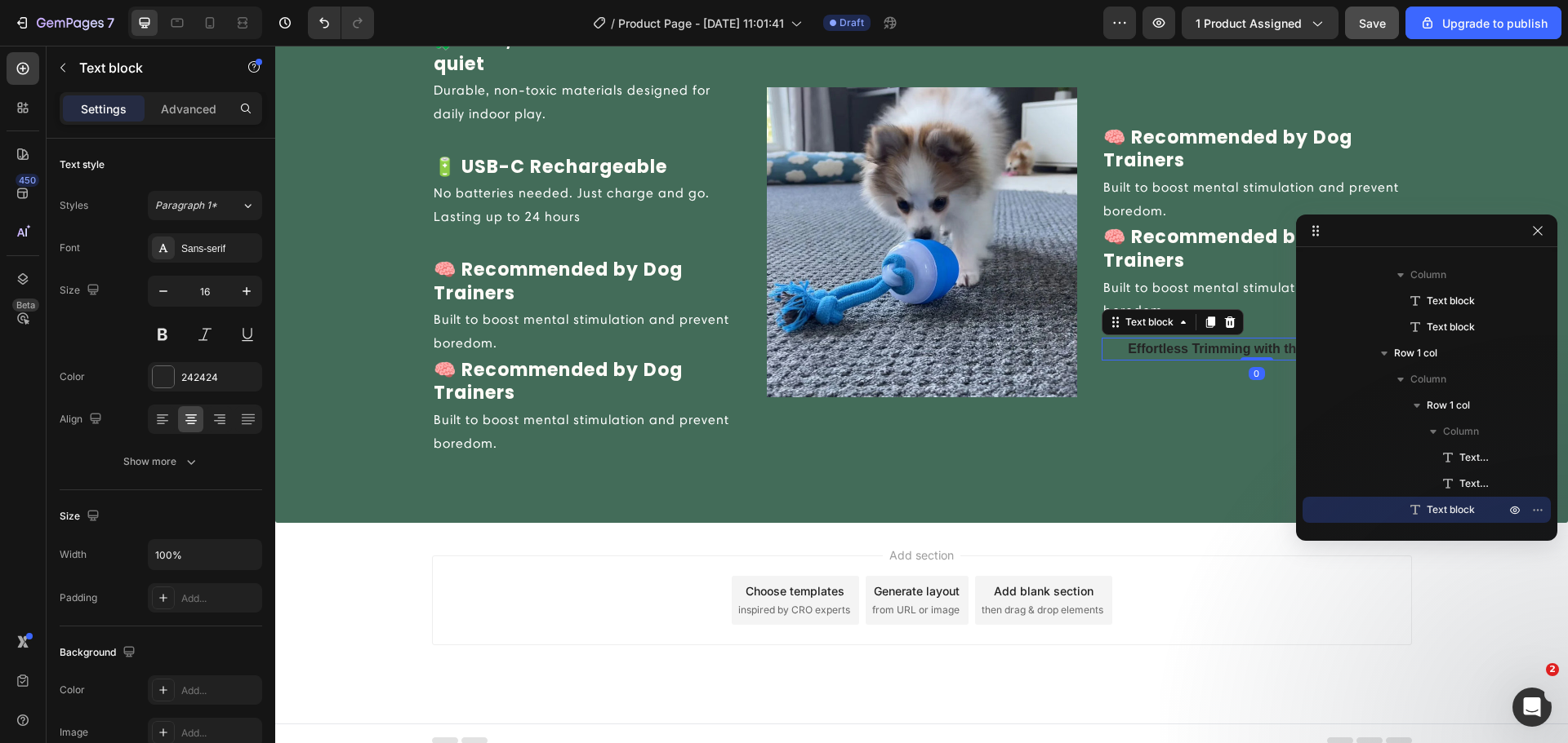
click at [1224, 317] on icon at bounding box center [1229, 321] width 10 height 11
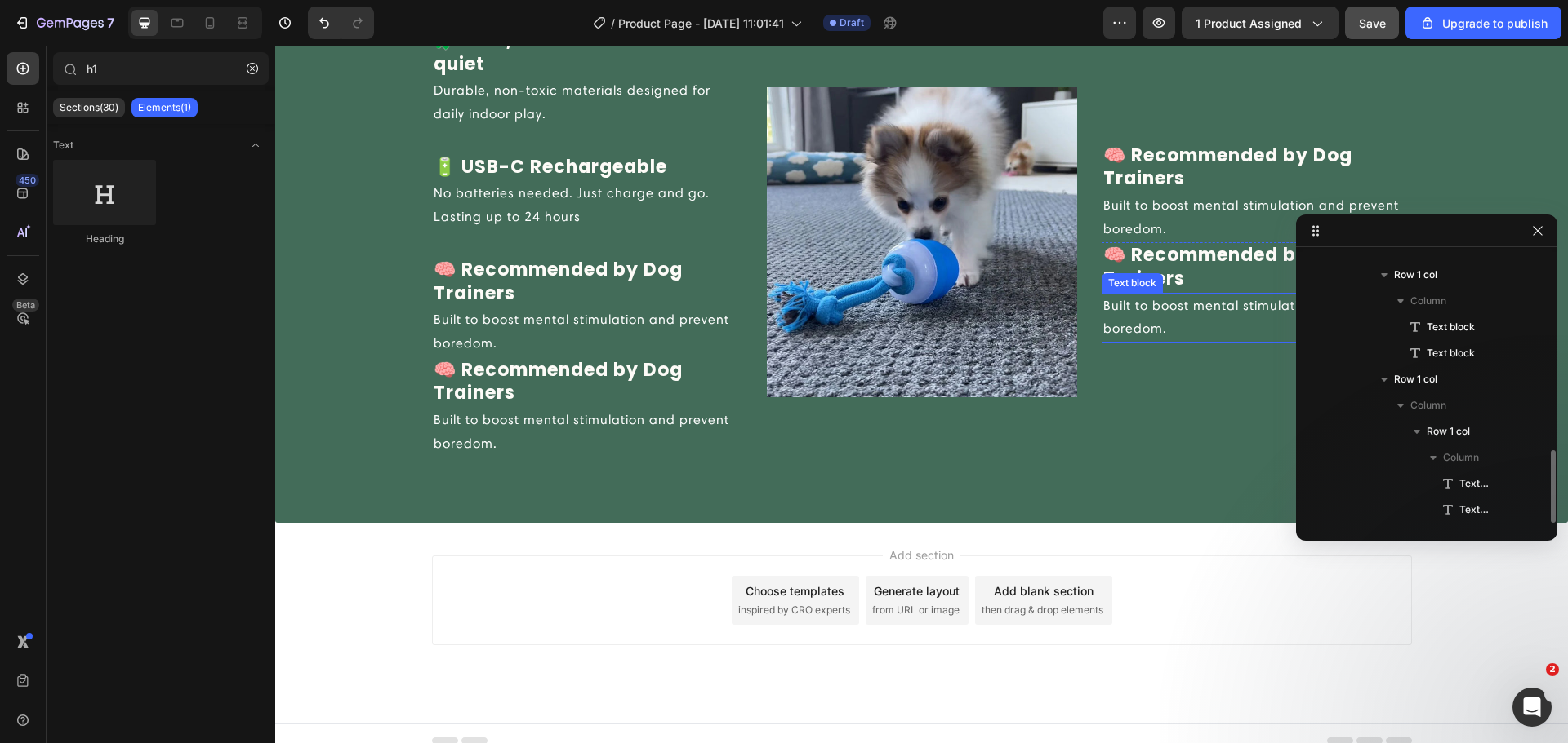
scroll to position [723, 0]
click at [1535, 236] on icon "button" at bounding box center [1537, 231] width 13 height 13
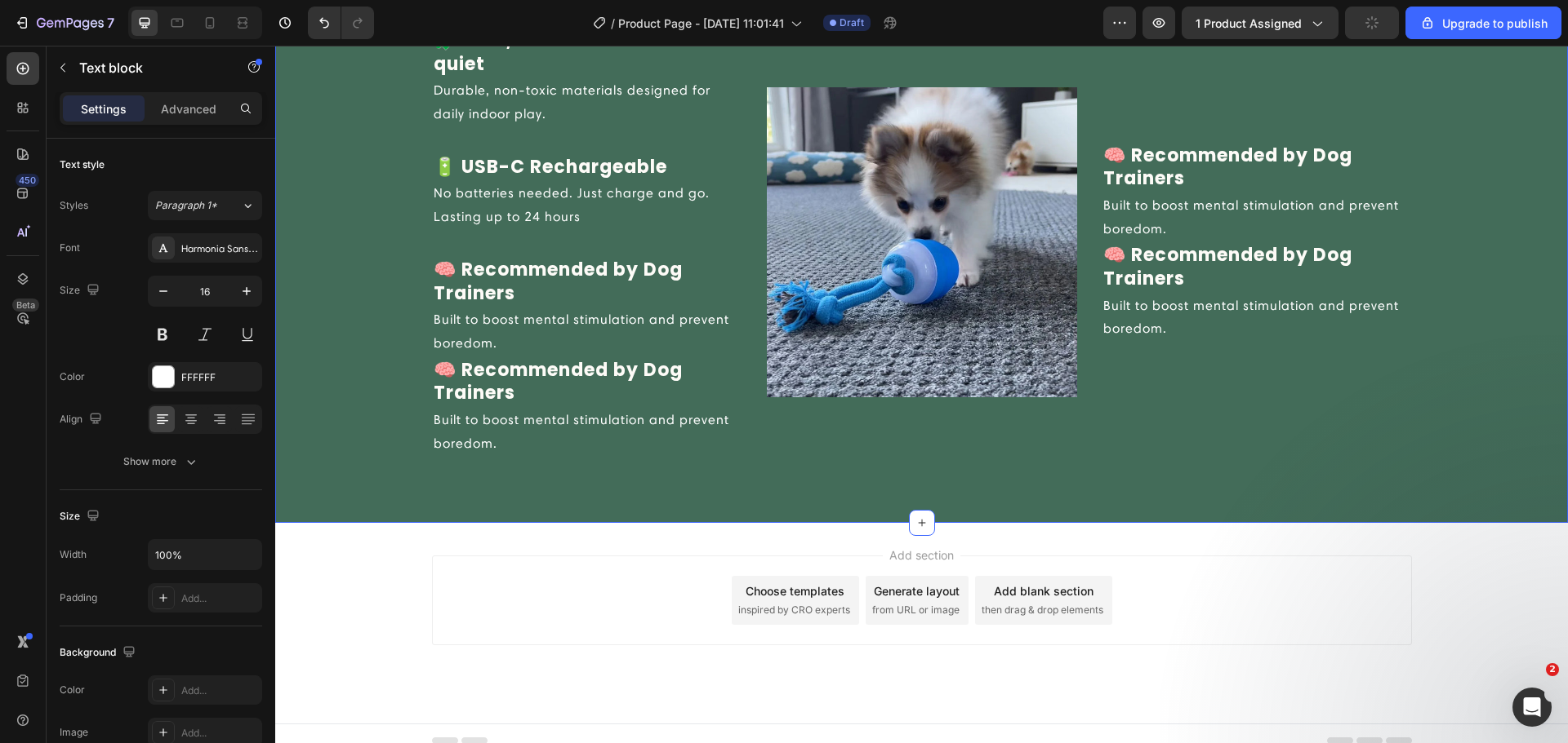
click at [1282, 297] on p "Built to boost mental stimulation and prevent boredom." at bounding box center [1256, 318] width 307 height 48
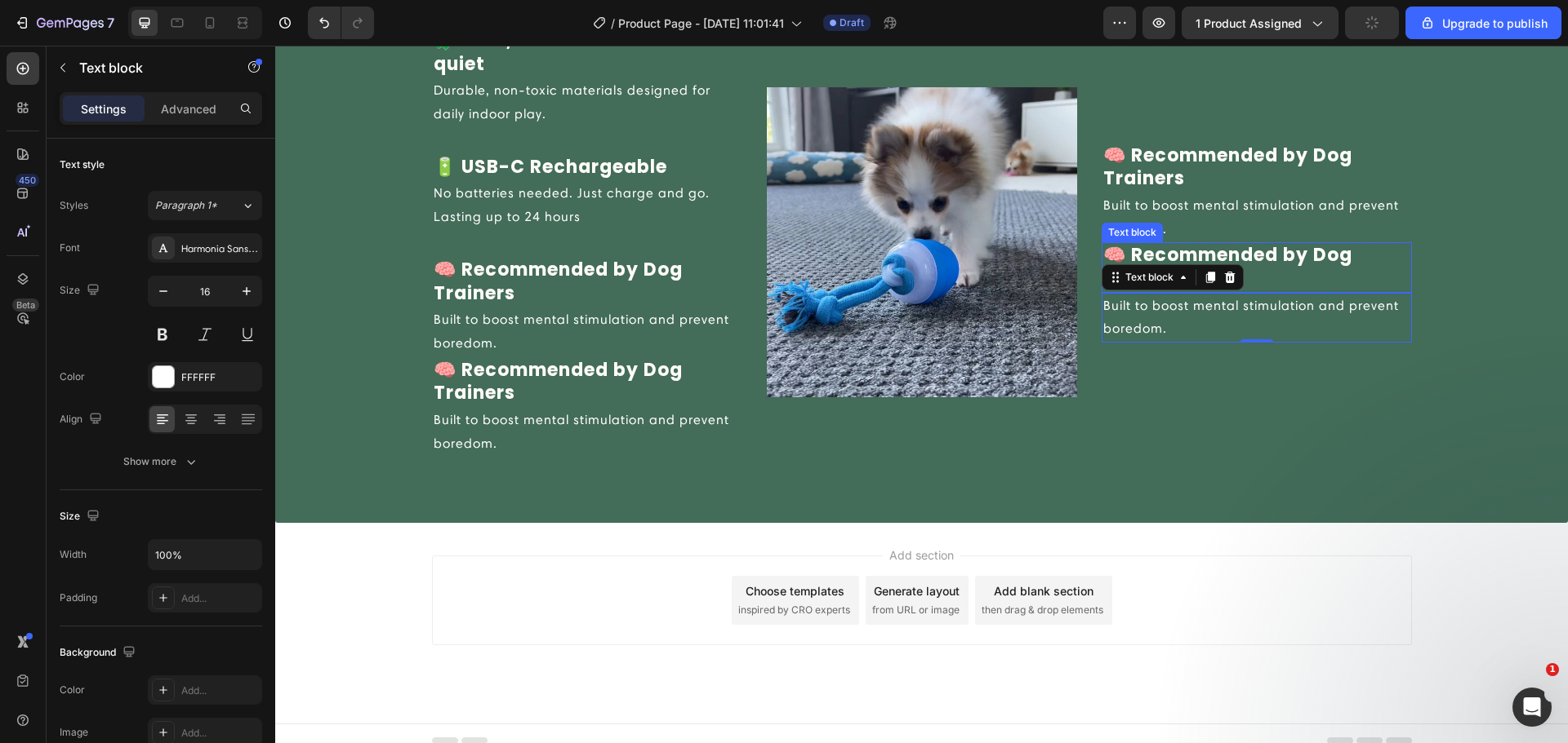
click at [1259, 264] on p "🧠 Recommended by Dog Trainers" at bounding box center [1256, 267] width 307 height 47
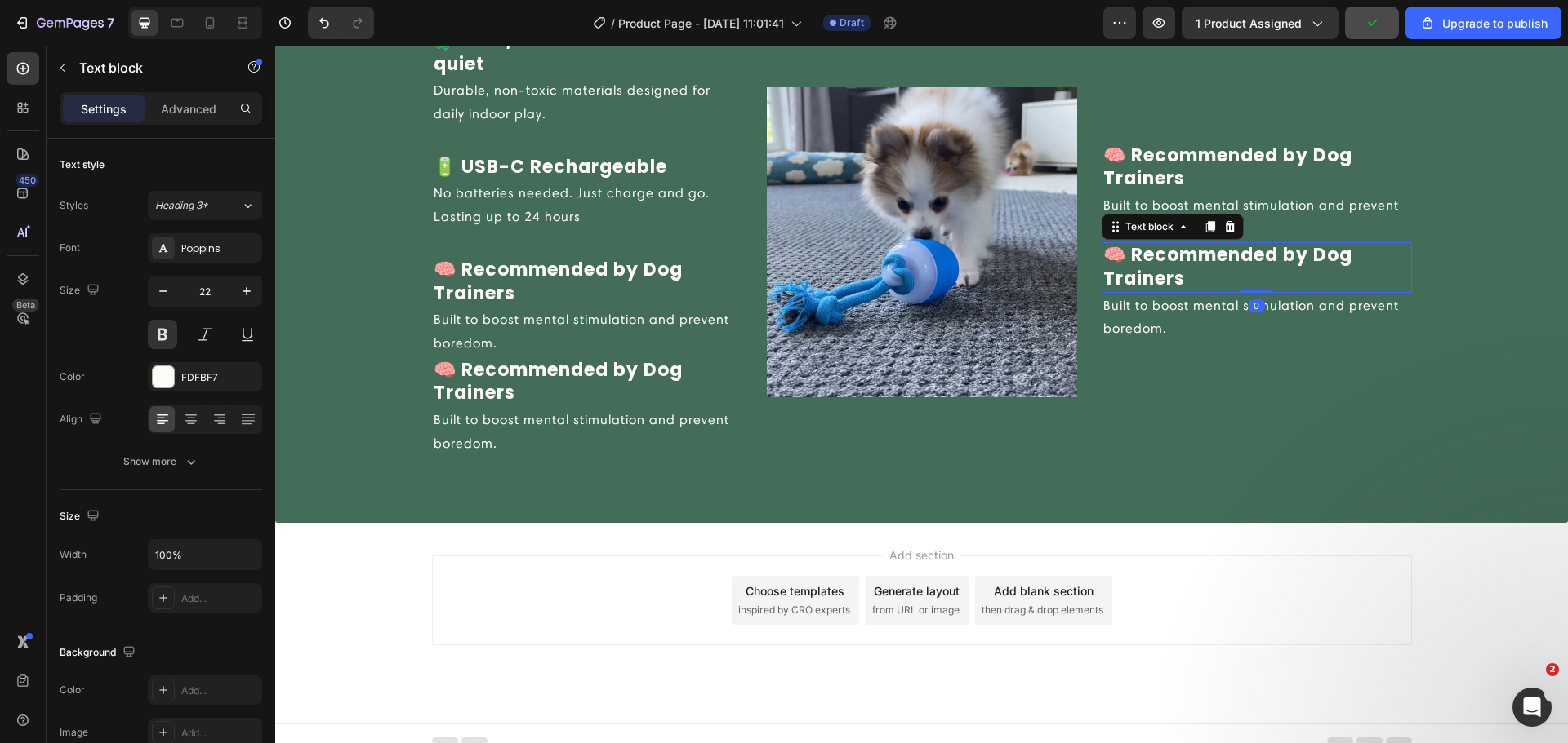
click at [1224, 225] on icon at bounding box center [1229, 226] width 10 height 11
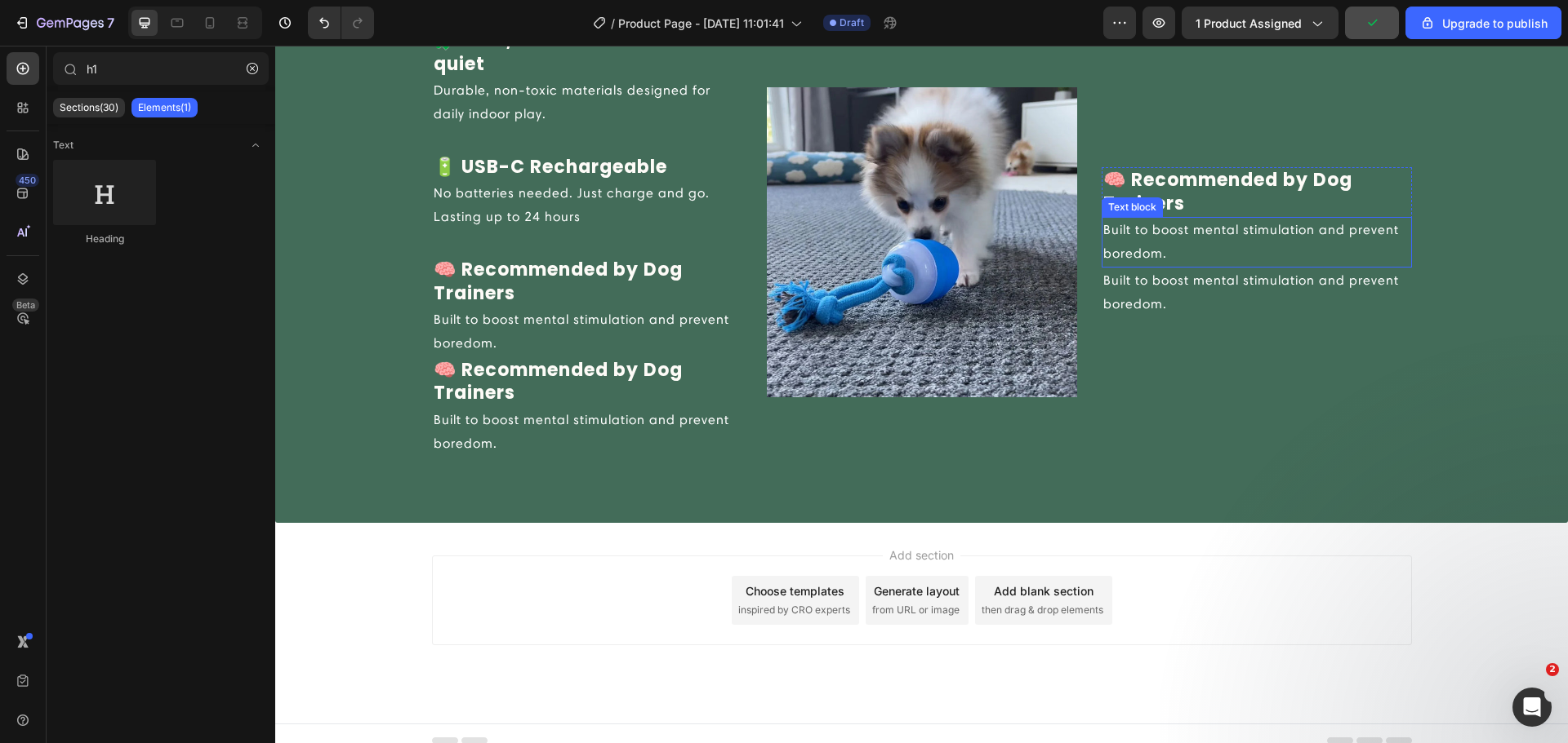
click at [1224, 273] on p "Built to boost mental stimulation and prevent boredom." at bounding box center [1256, 293] width 307 height 48
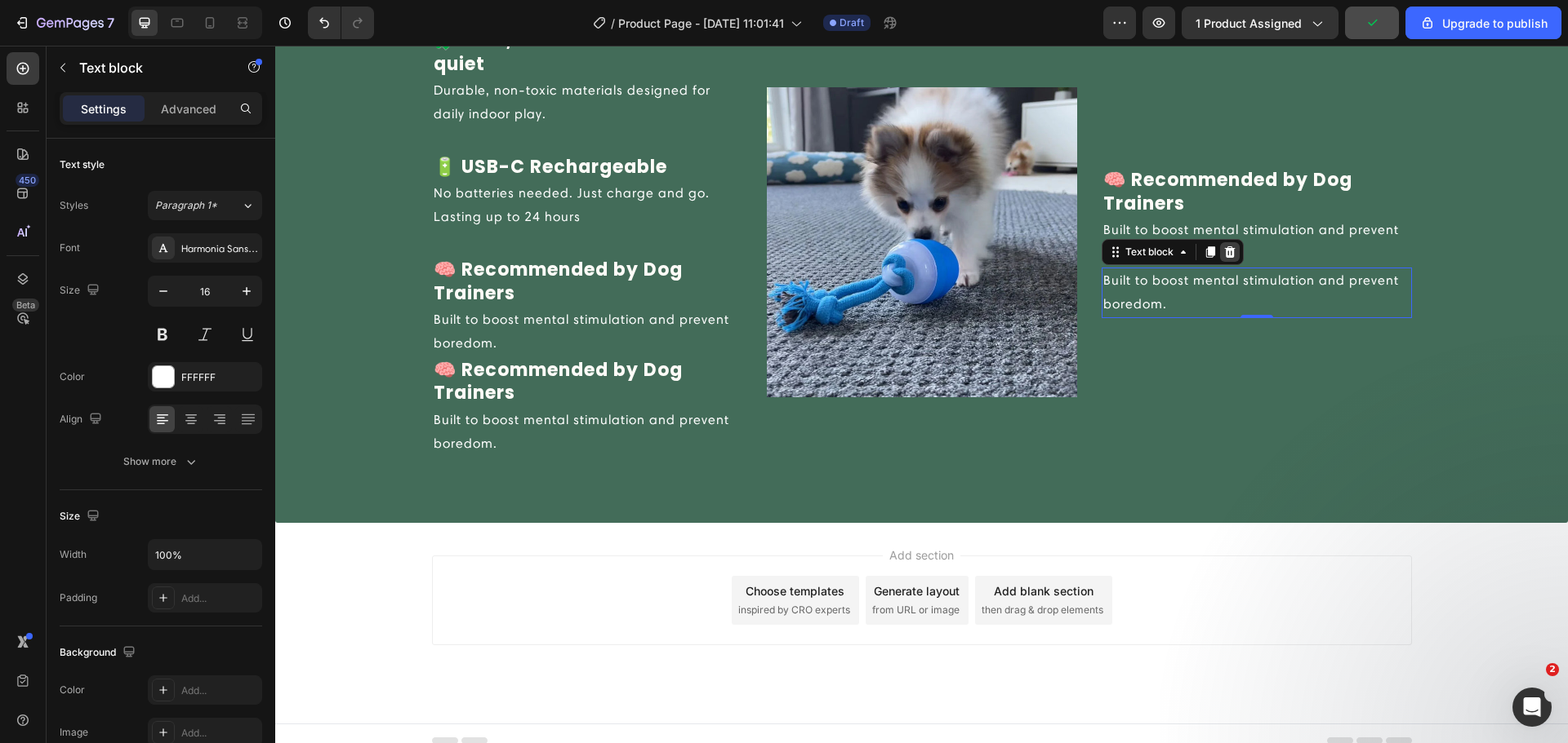
click at [1224, 252] on icon at bounding box center [1229, 251] width 10 height 11
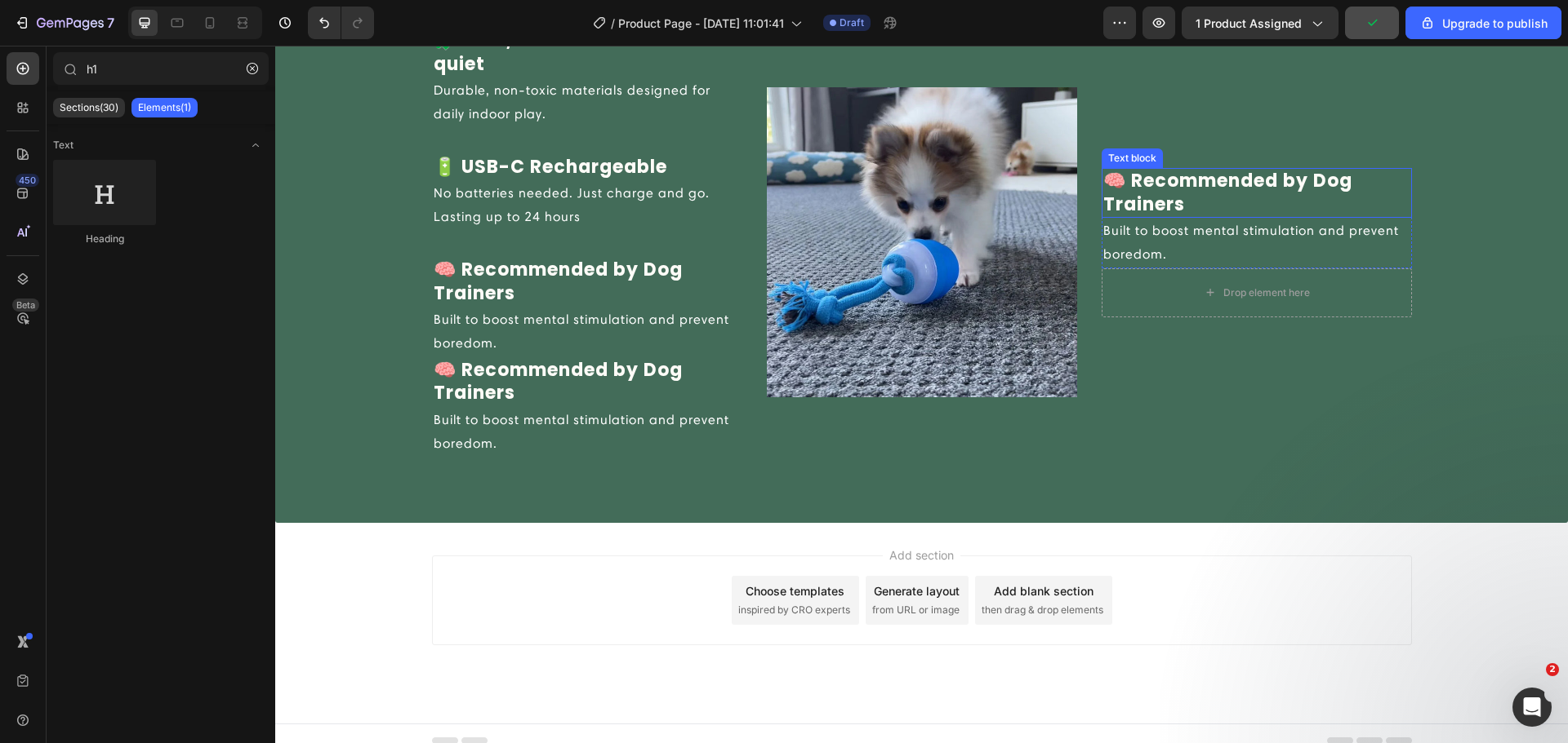
click at [1201, 212] on p "🧠 Recommended by Dog Trainers" at bounding box center [1256, 193] width 307 height 47
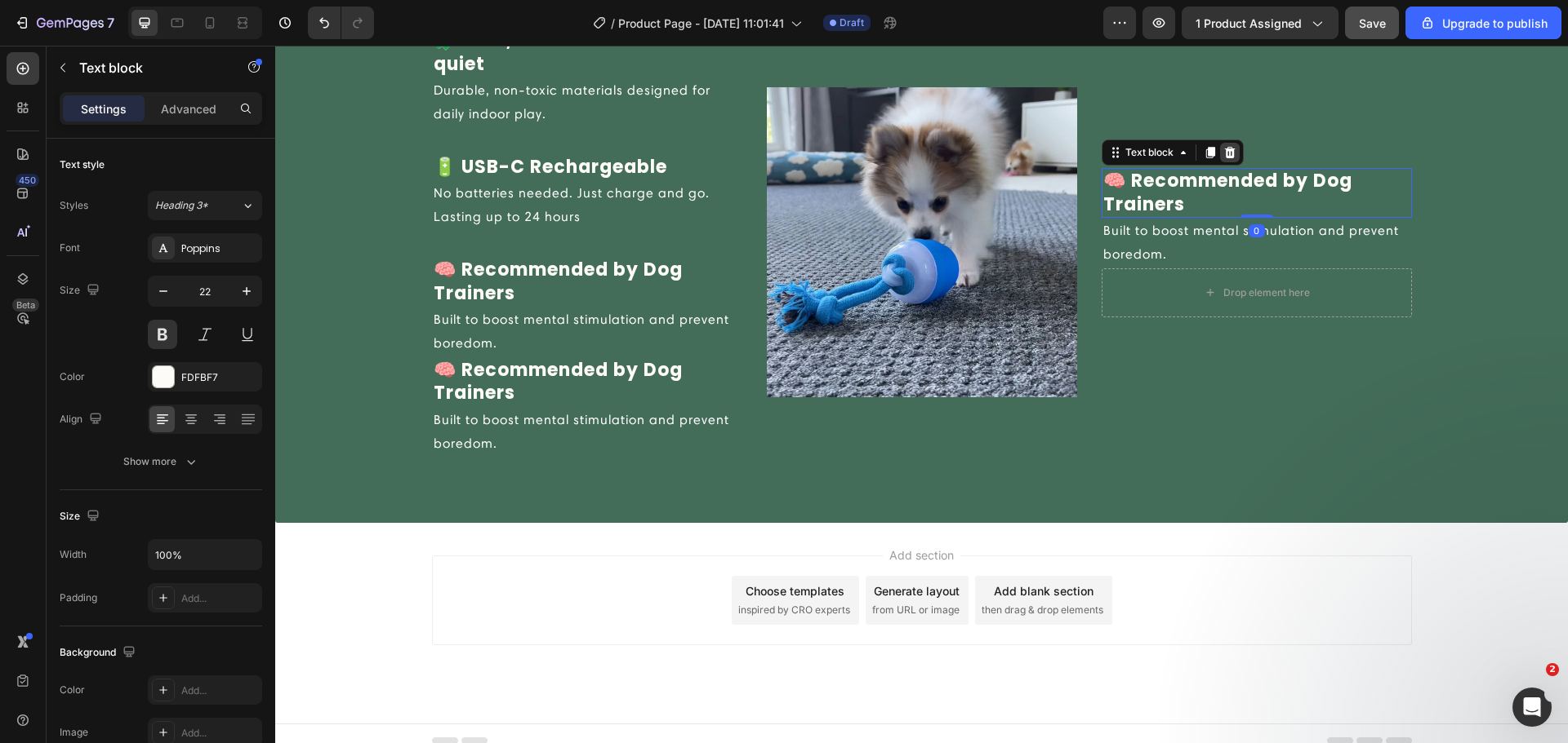
click at [1224, 153] on icon at bounding box center [1229, 152] width 10 height 11
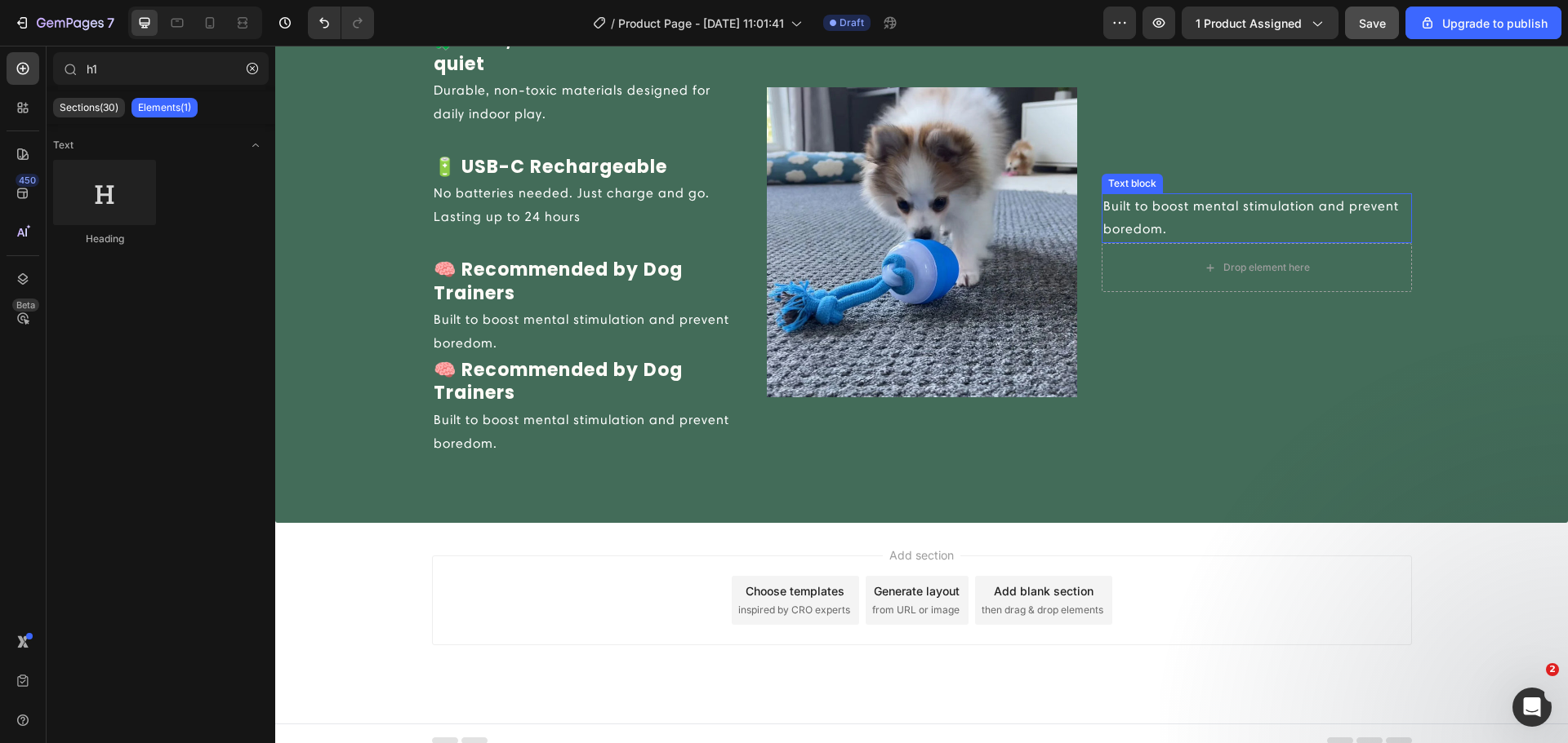
click at [1230, 201] on p "Built to boost mental stimulation and prevent boredom." at bounding box center [1256, 219] width 307 height 48
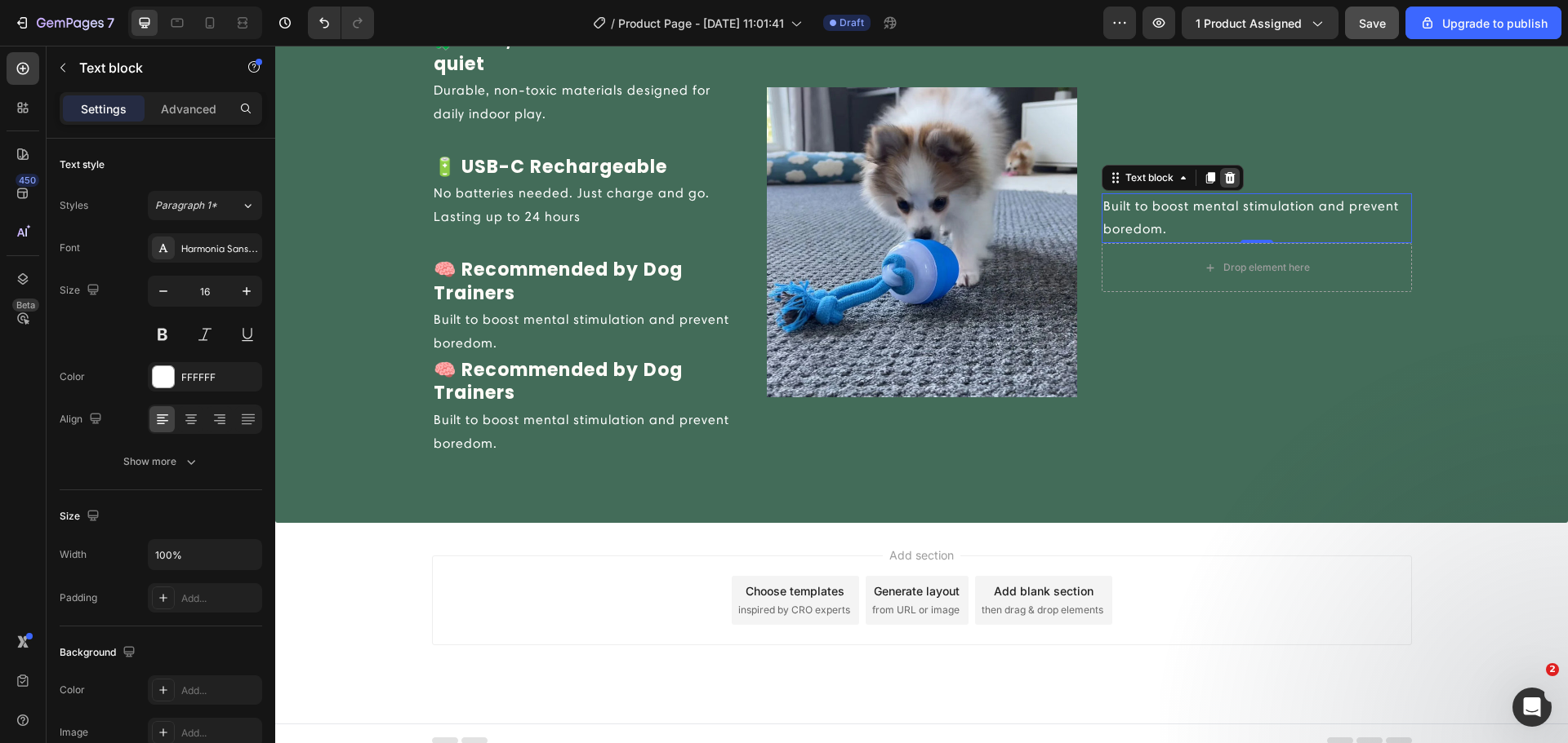
click at [1223, 176] on icon at bounding box center [1229, 177] width 13 height 13
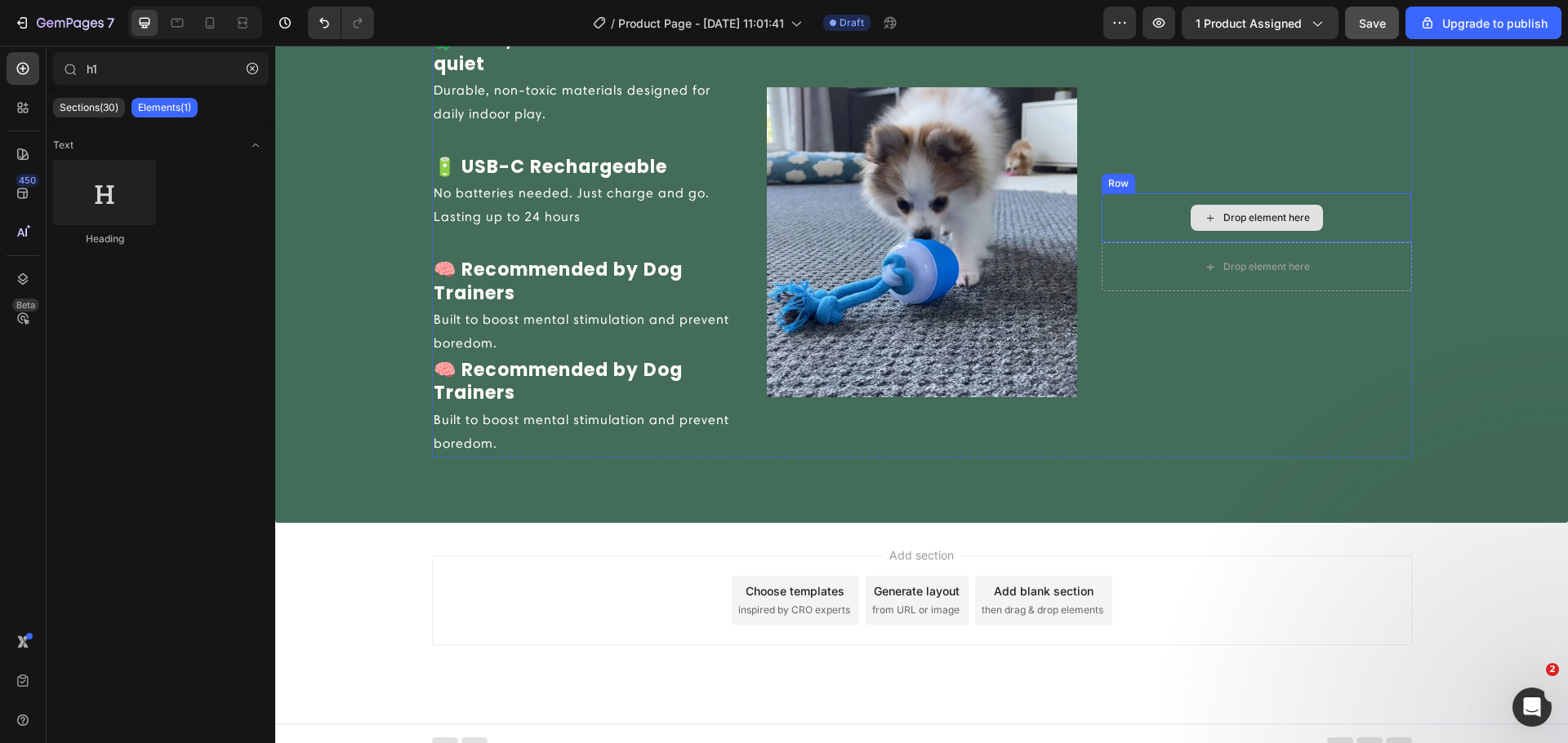
click at [1223, 214] on div "Drop element here" at bounding box center [1266, 218] width 86 height 13
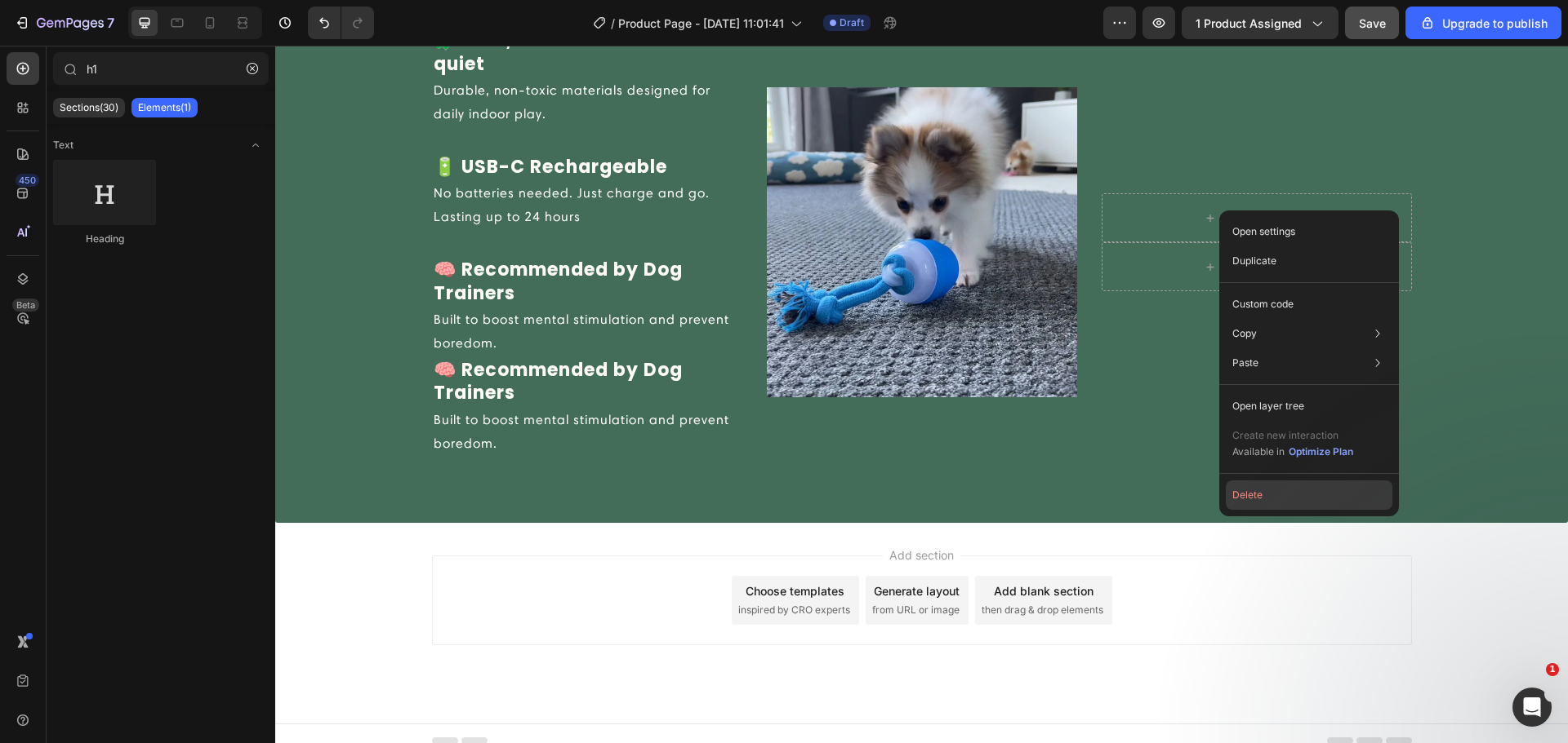
click at [1269, 495] on button "Delete" at bounding box center [1309, 495] width 167 height 29
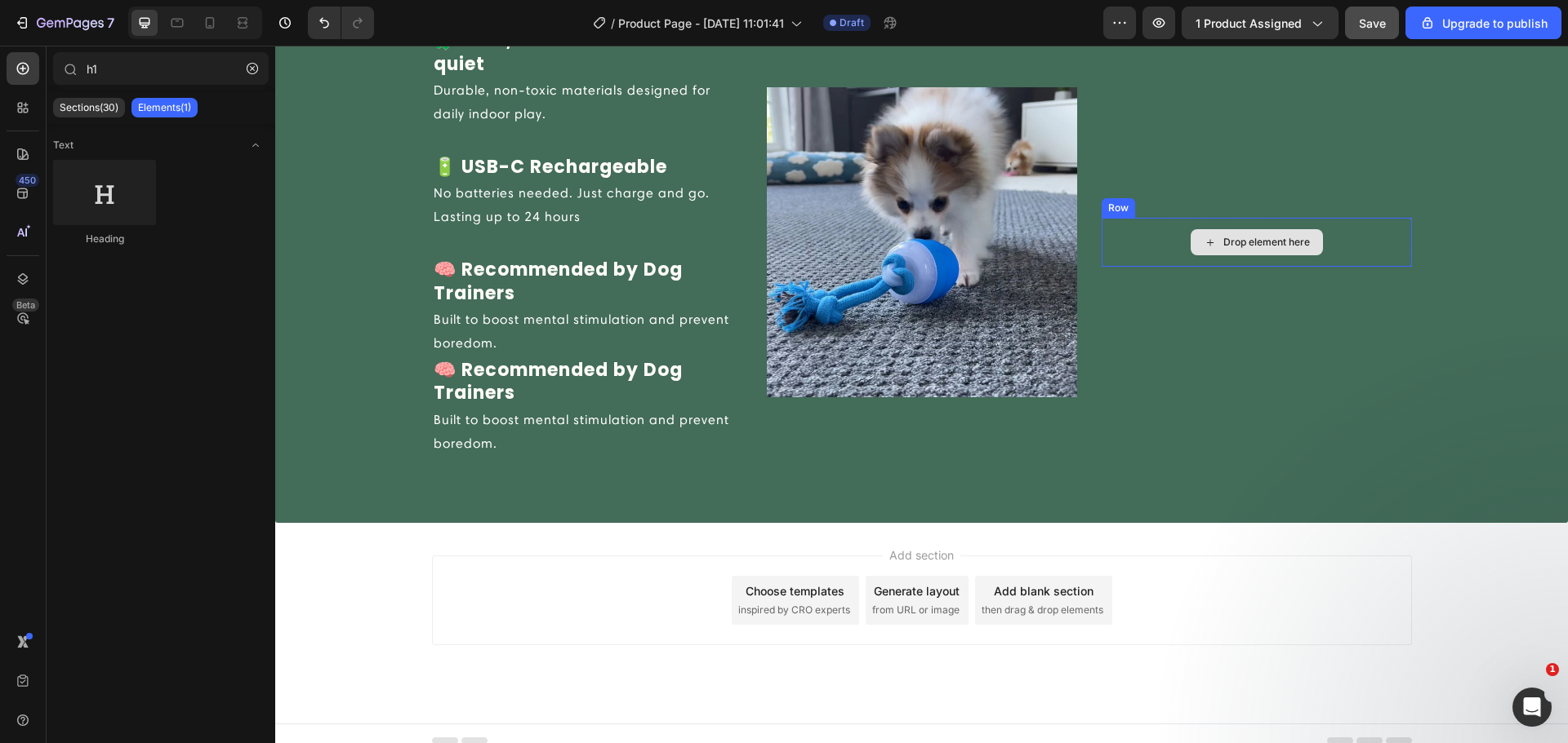
click at [1198, 253] on div "Drop element here" at bounding box center [1256, 242] width 132 height 26
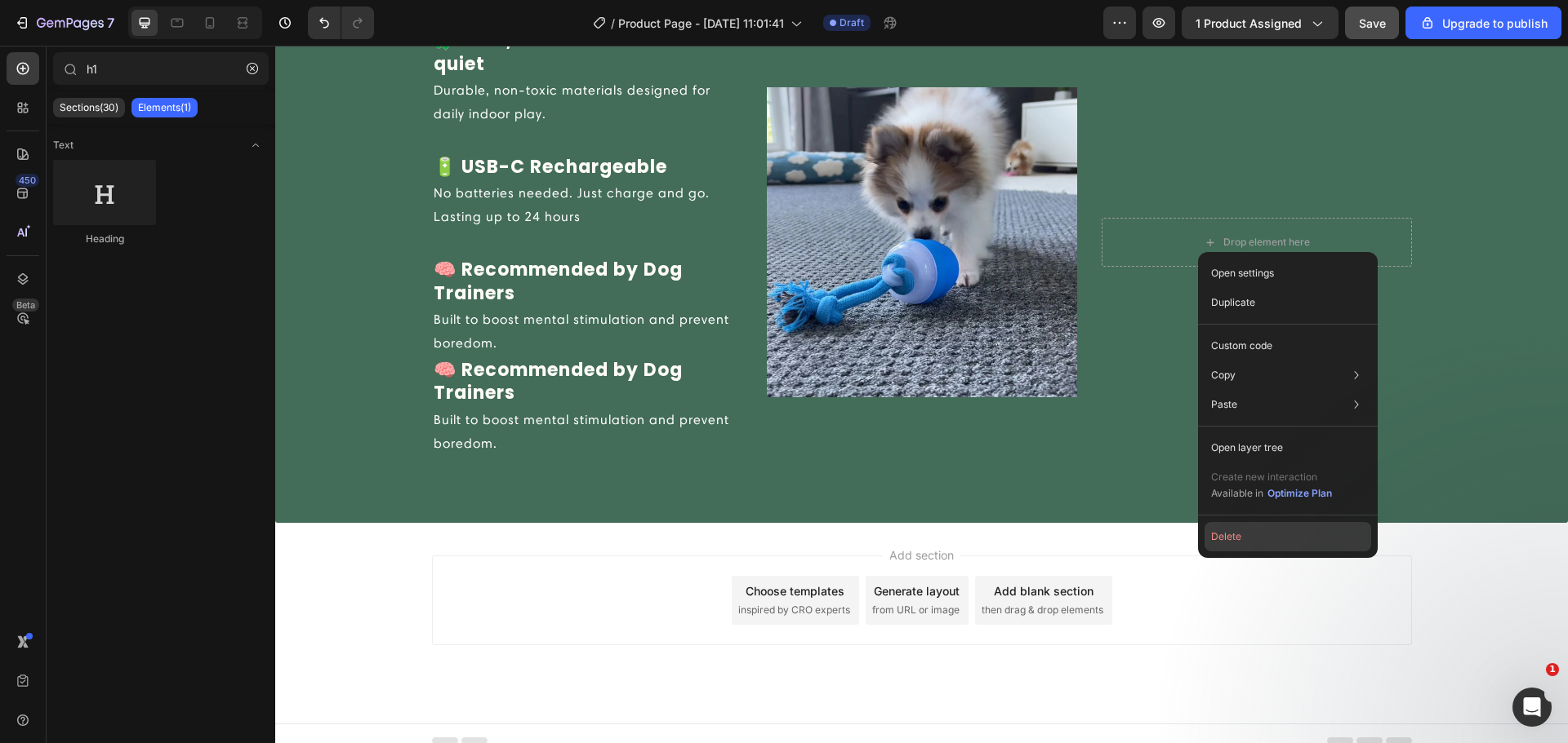
click at [1243, 537] on button "Delete" at bounding box center [1287, 537] width 167 height 29
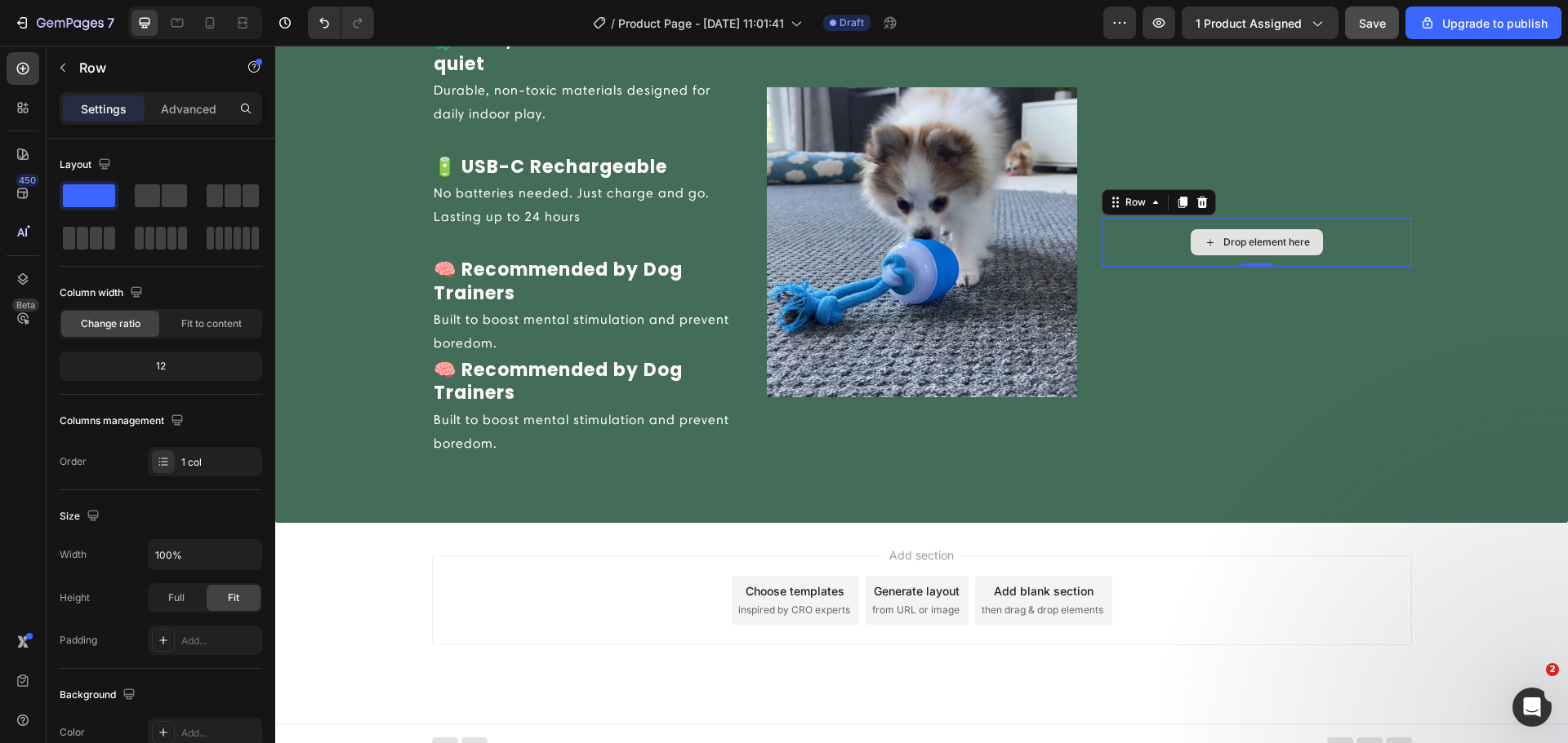
click at [1189, 261] on div "Drop element here" at bounding box center [1256, 242] width 310 height 49
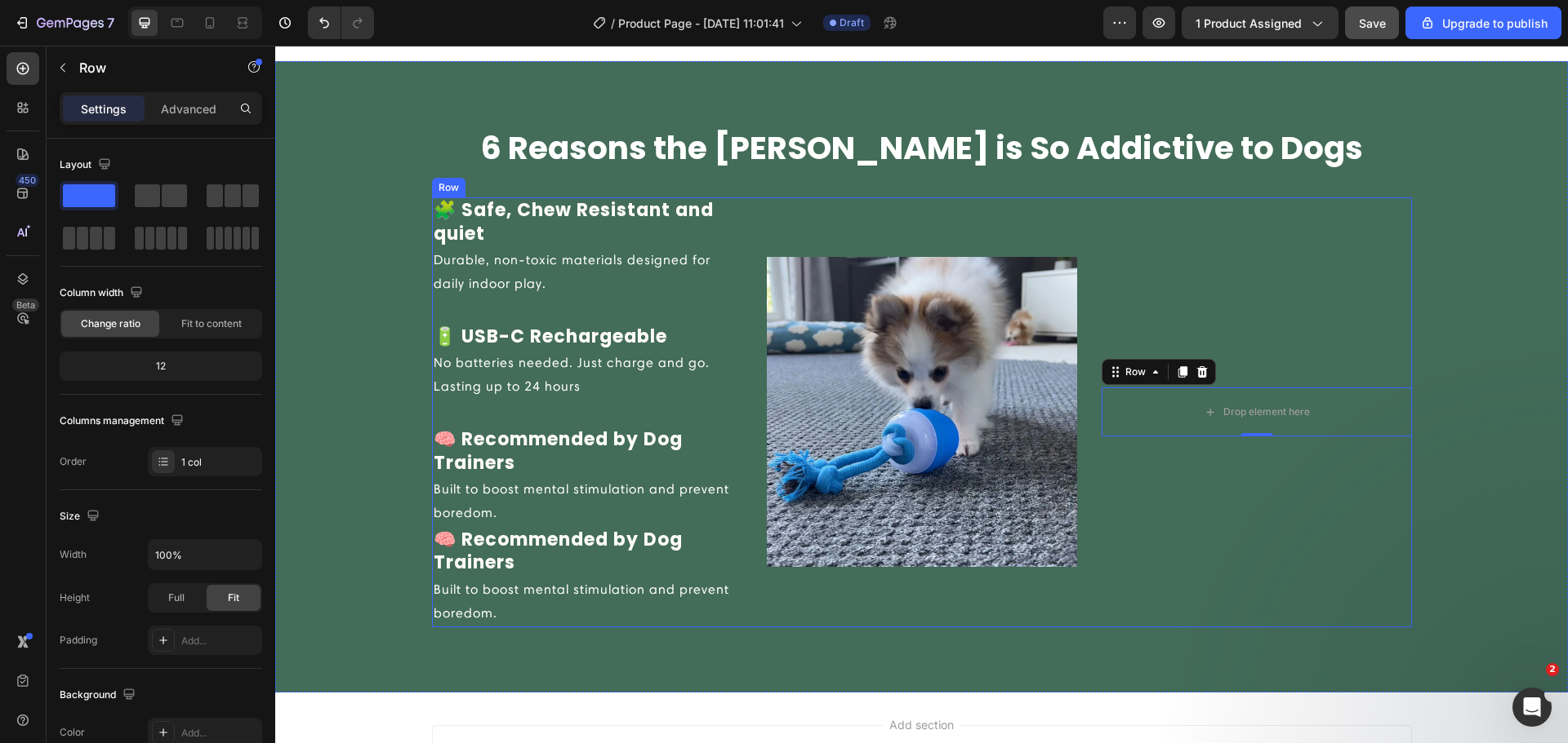
scroll to position [1604, 0]
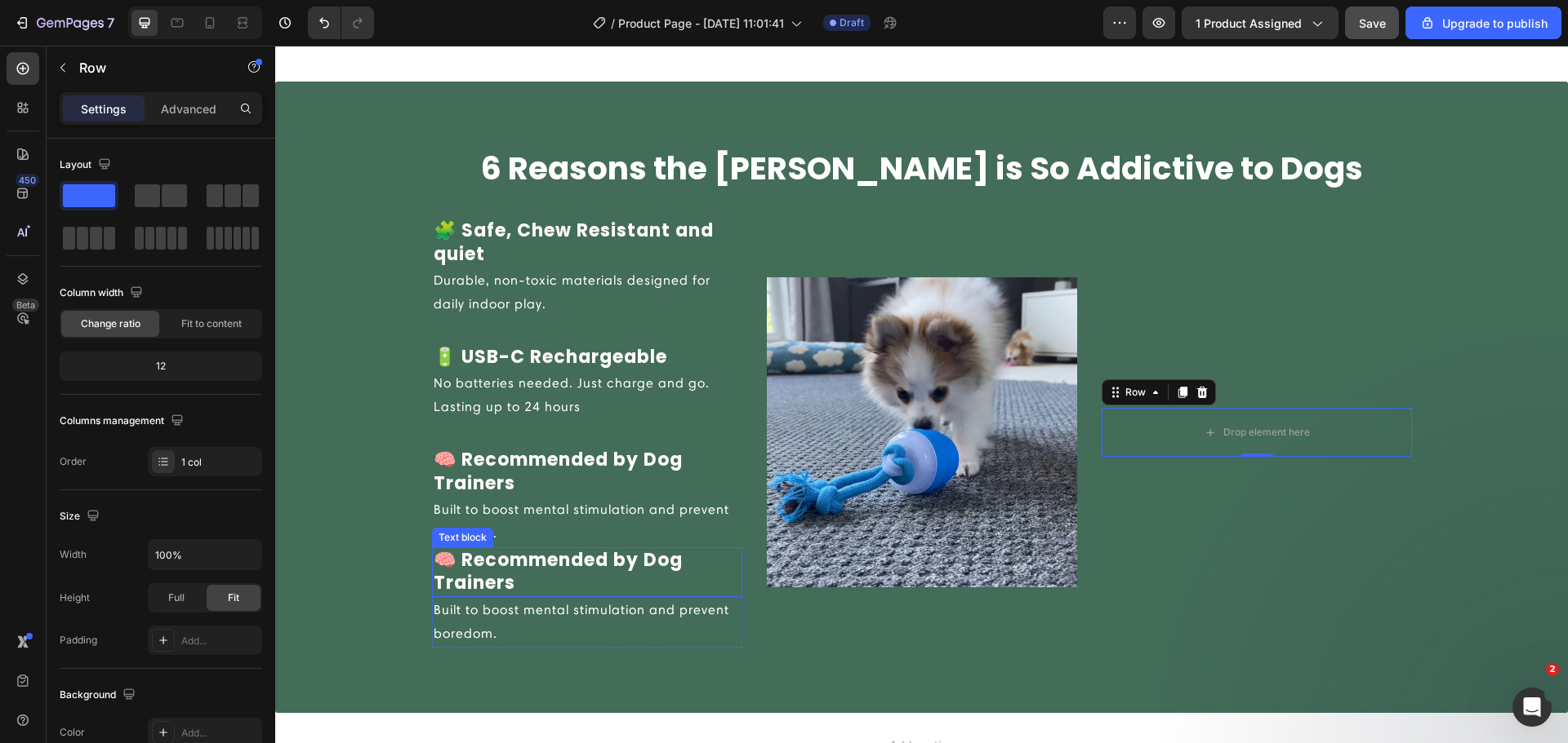
click at [670, 592] on p "🧠 Recommended by Dog Trainers" at bounding box center [587, 573] width 307 height 47
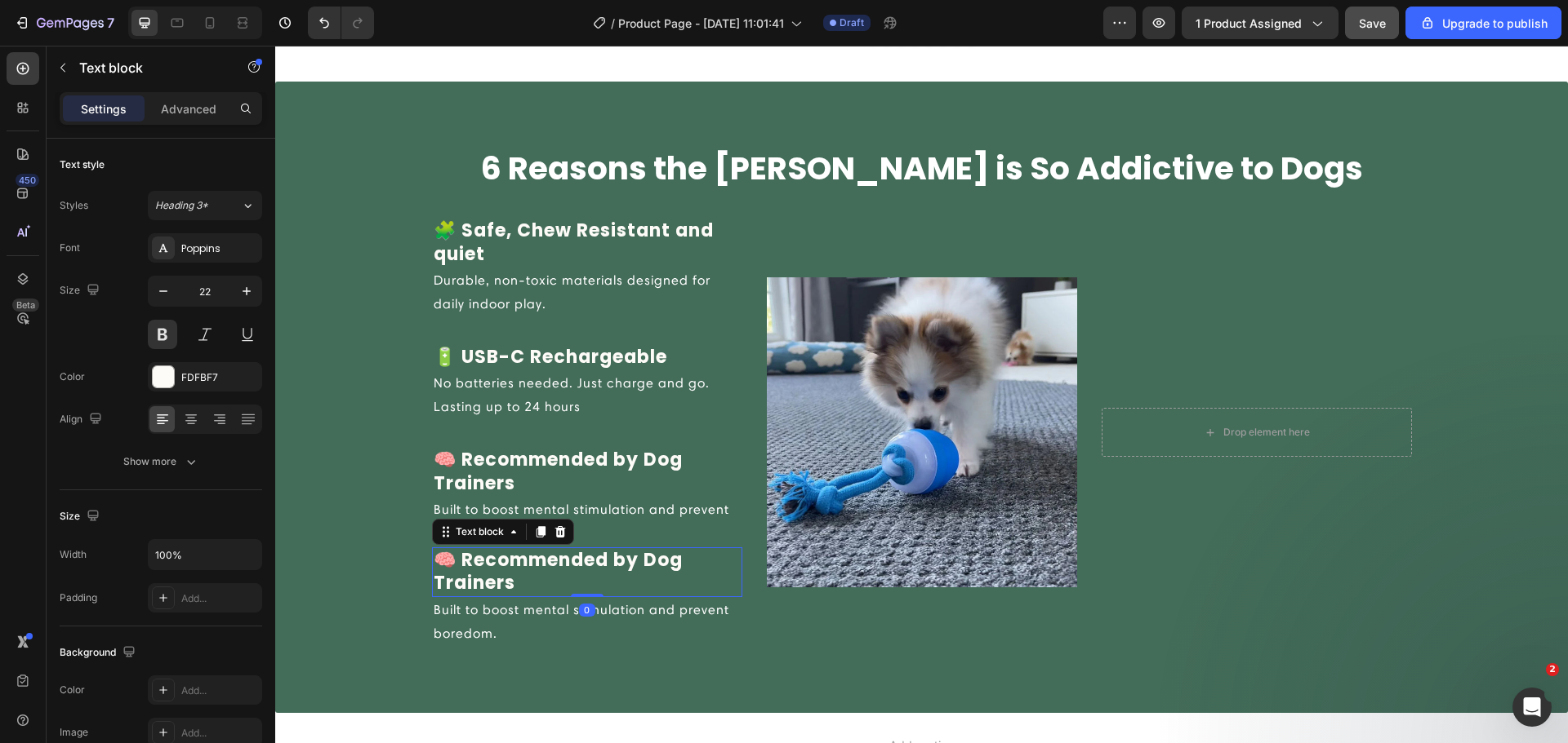
click at [558, 532] on icon at bounding box center [559, 531] width 10 height 11
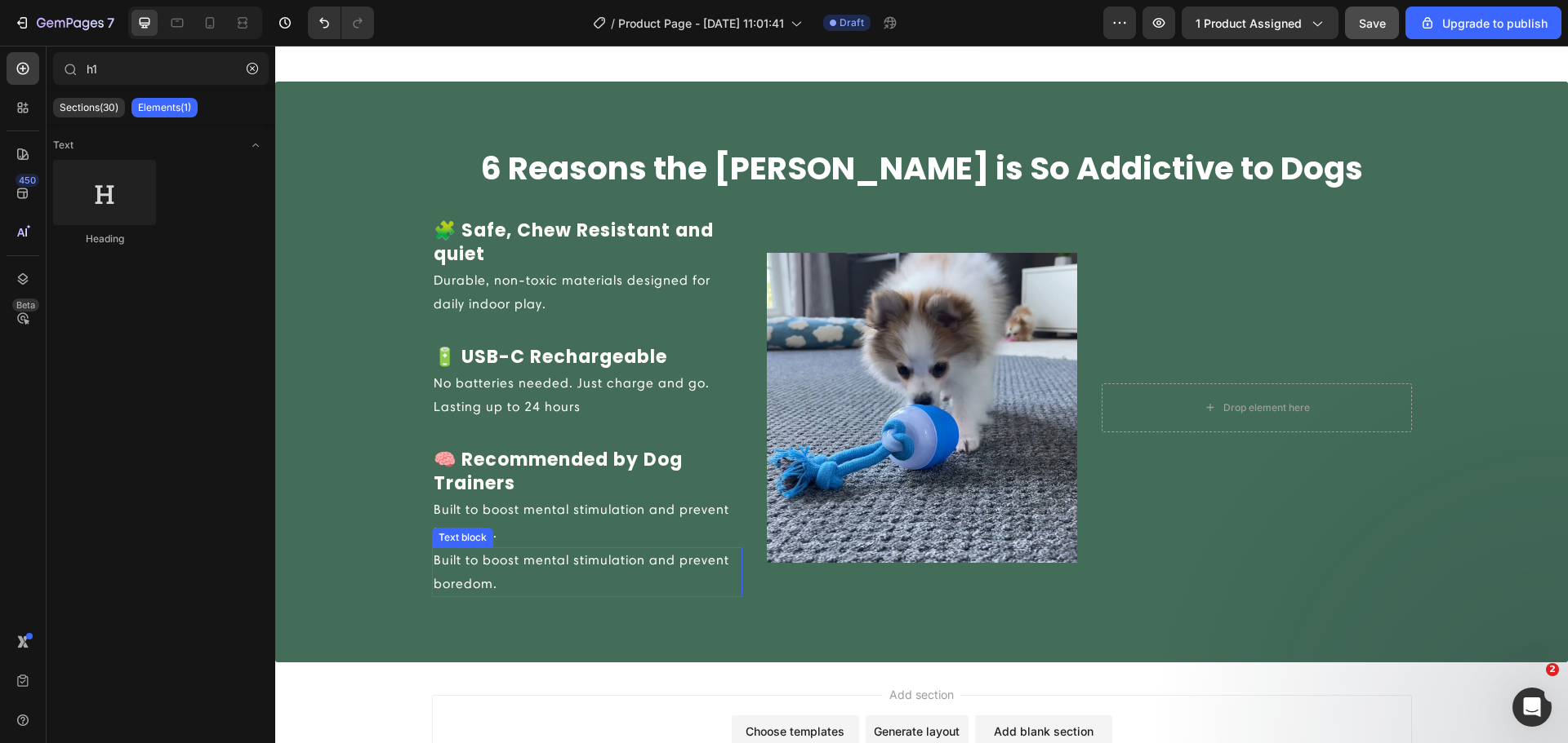
click at [567, 565] on p "Built to boost mental stimulation and prevent boredom." at bounding box center [587, 573] width 307 height 48
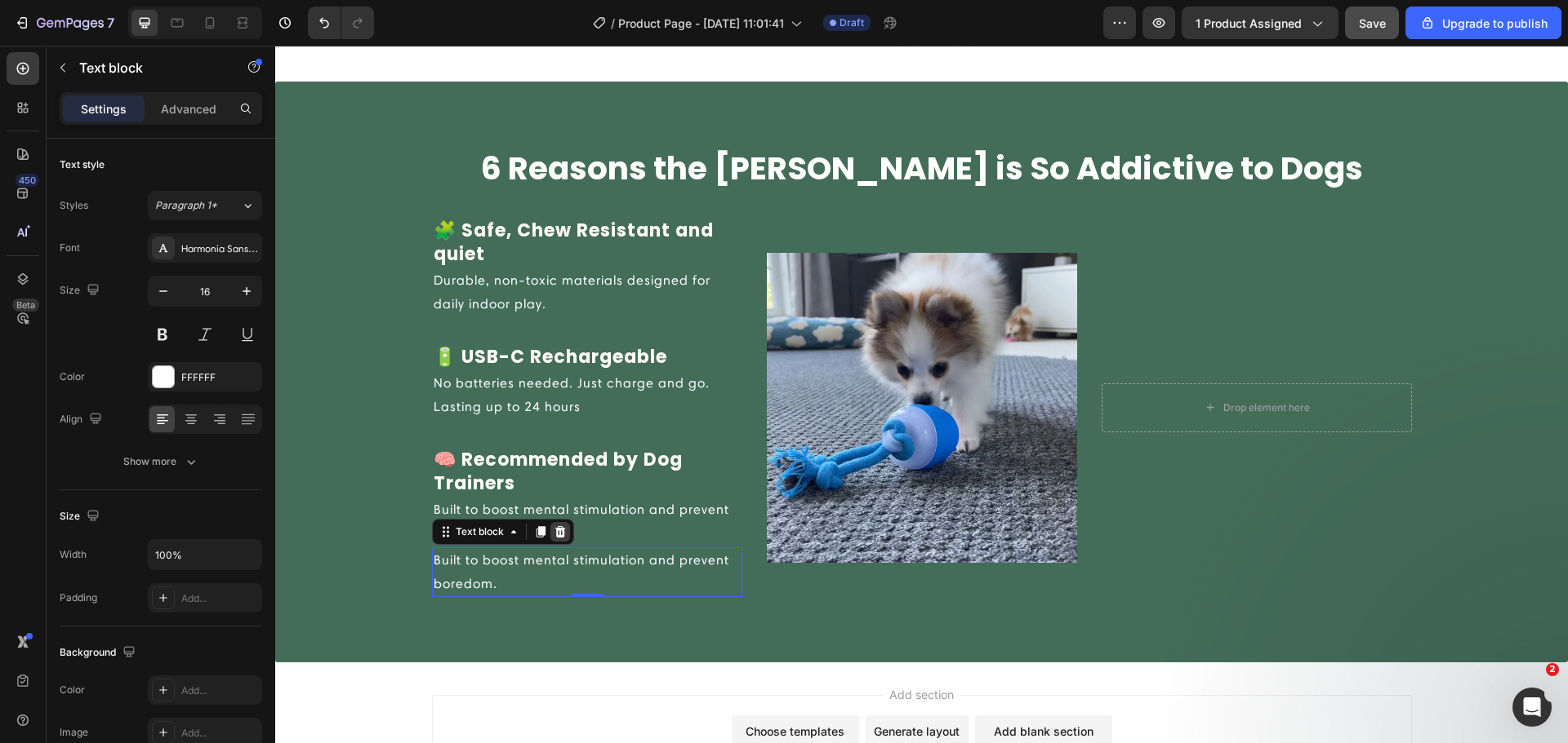
click at [555, 533] on icon at bounding box center [559, 531] width 13 height 13
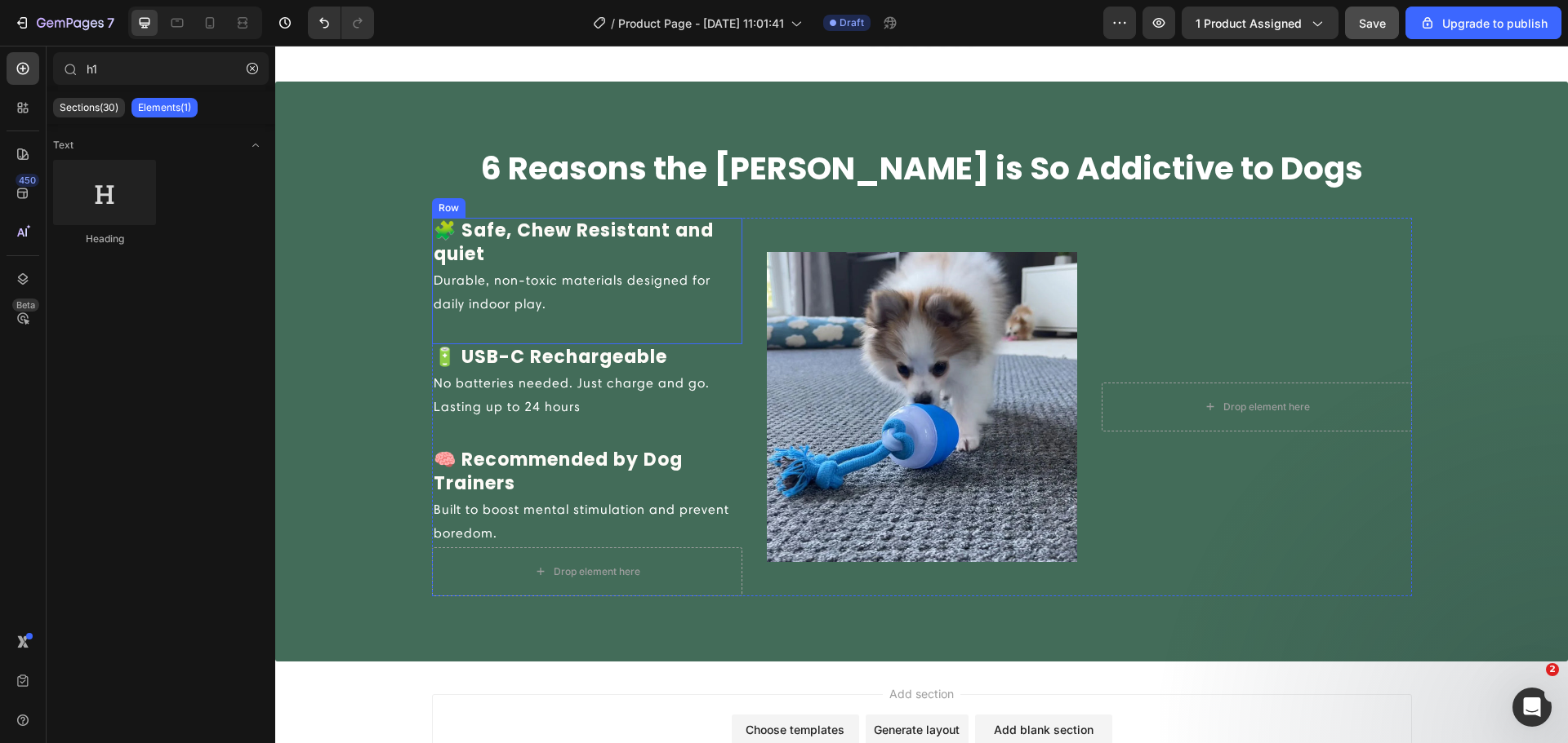
click at [615, 336] on div "🧩 Safe, Chew Resistant and quiet Text block Durable, non-toxic materials design…" at bounding box center [587, 281] width 310 height 126
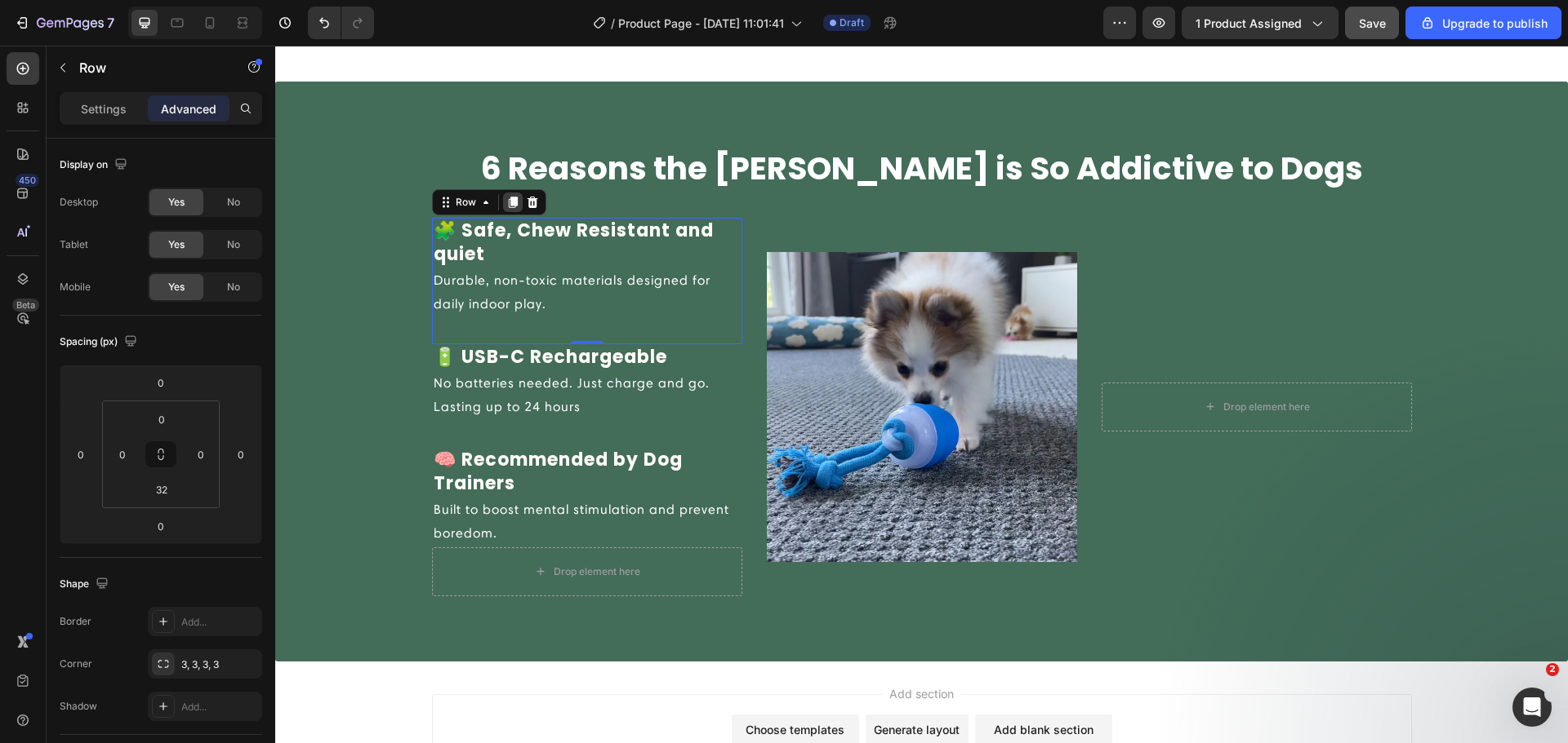
click at [510, 205] on icon at bounding box center [513, 202] width 9 height 11
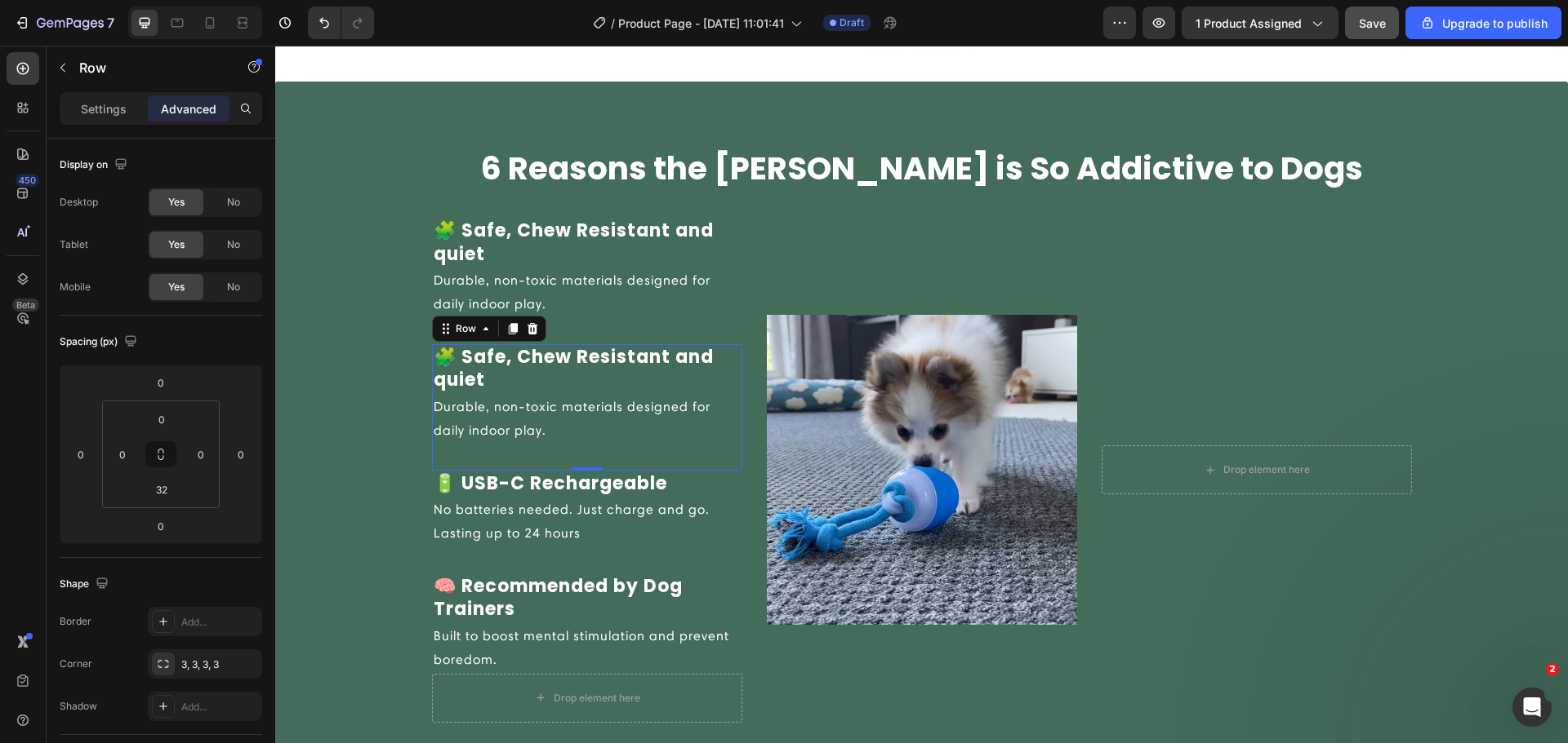
drag, startPoint x: 507, startPoint y: 323, endPoint x: 506, endPoint y: 337, distance: 14.0
click at [507, 324] on icon at bounding box center [513, 328] width 13 height 13
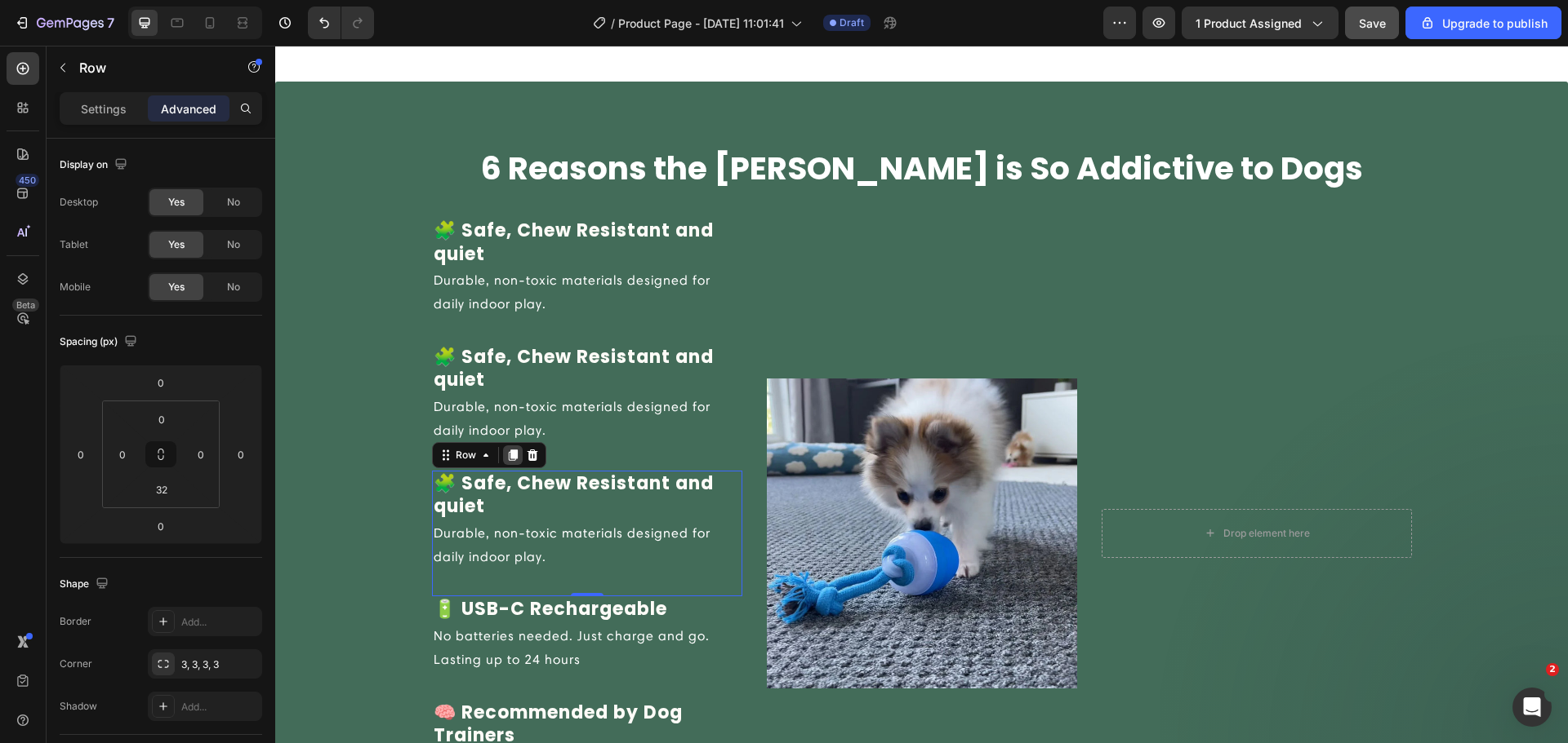
click at [506, 447] on div at bounding box center [513, 455] width 20 height 20
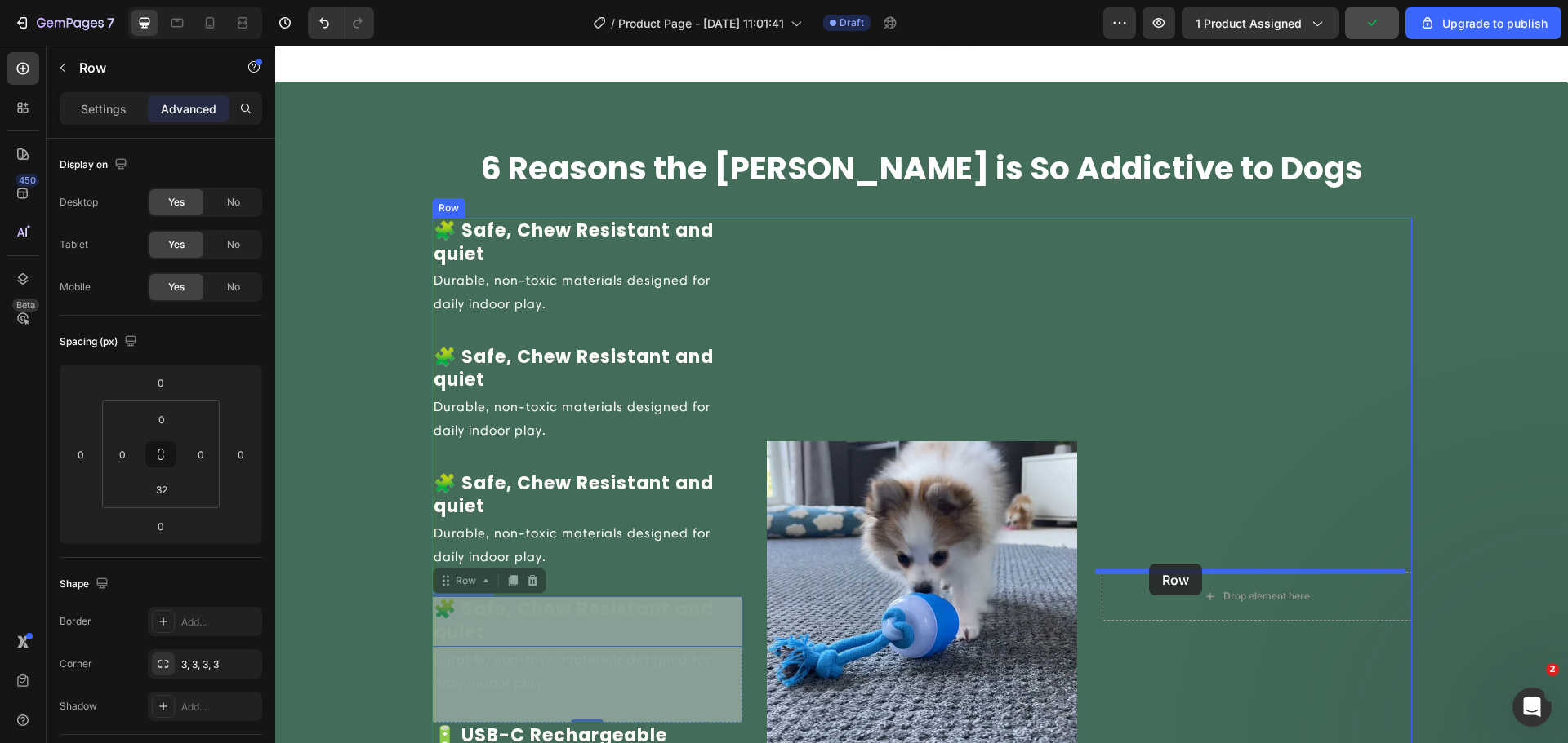
drag, startPoint x: 442, startPoint y: 594, endPoint x: 1149, endPoint y: 564, distance: 707.6
type input "16"
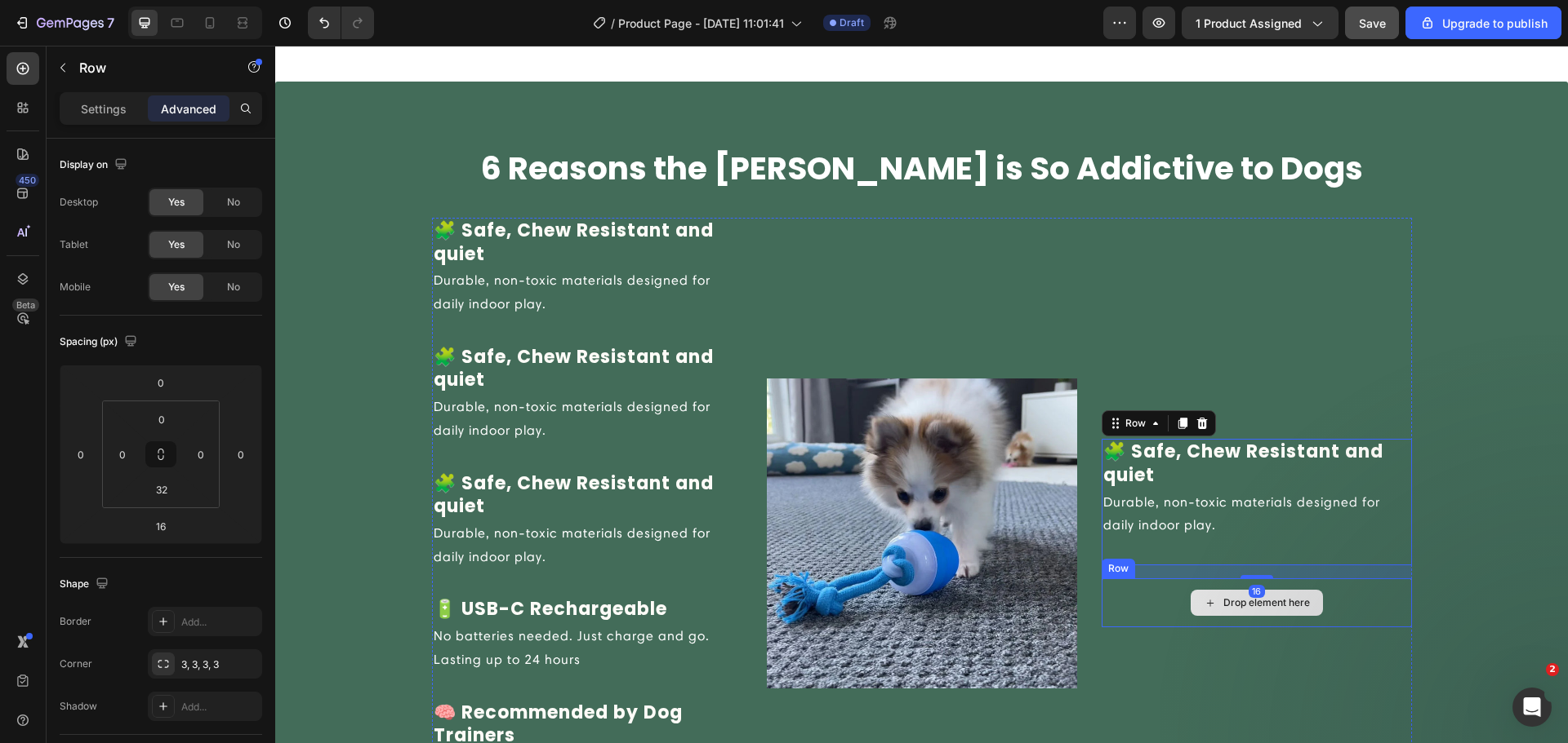
click at [1171, 587] on div "Drop element here" at bounding box center [1256, 603] width 310 height 49
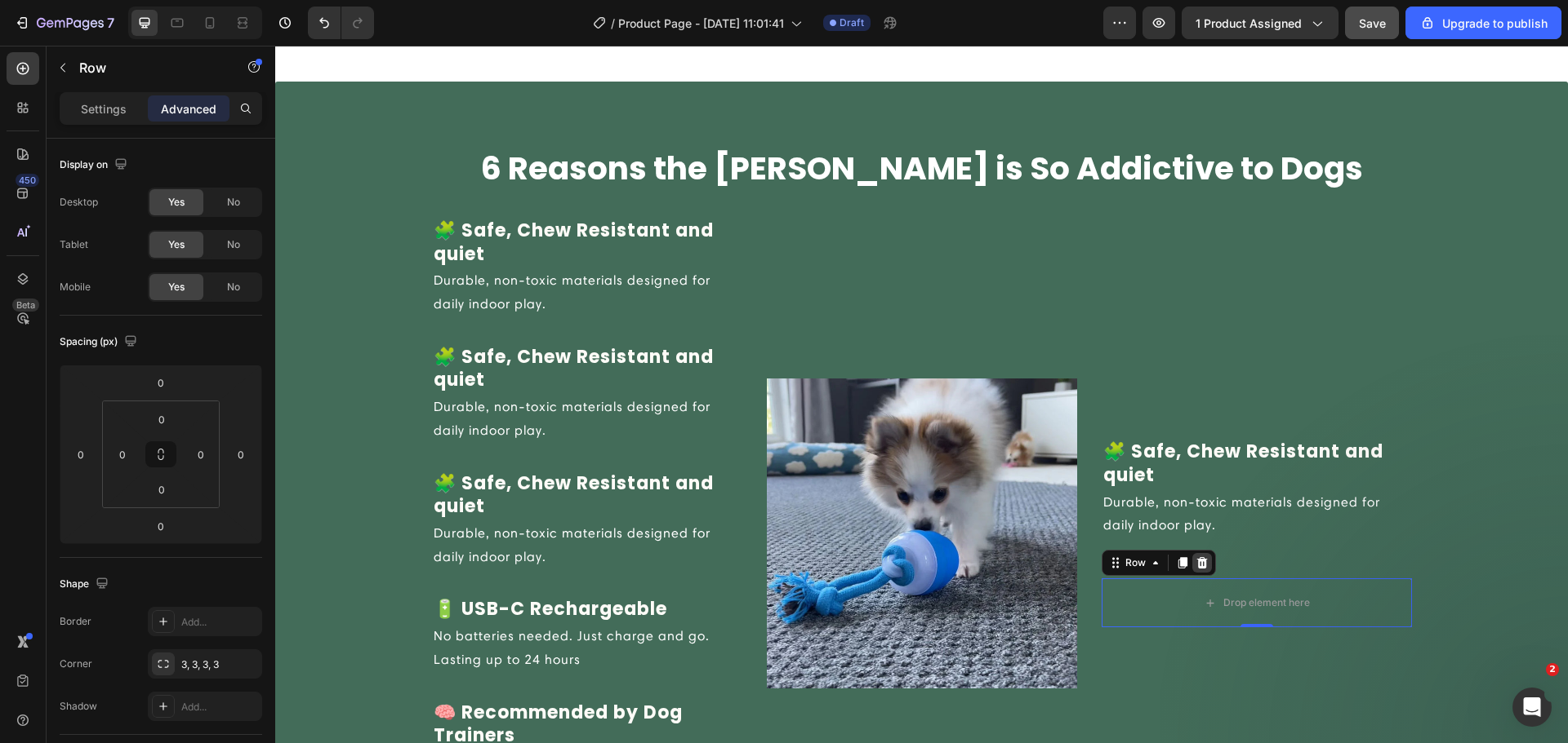
click at [1196, 569] on icon at bounding box center [1201, 562] width 13 height 13
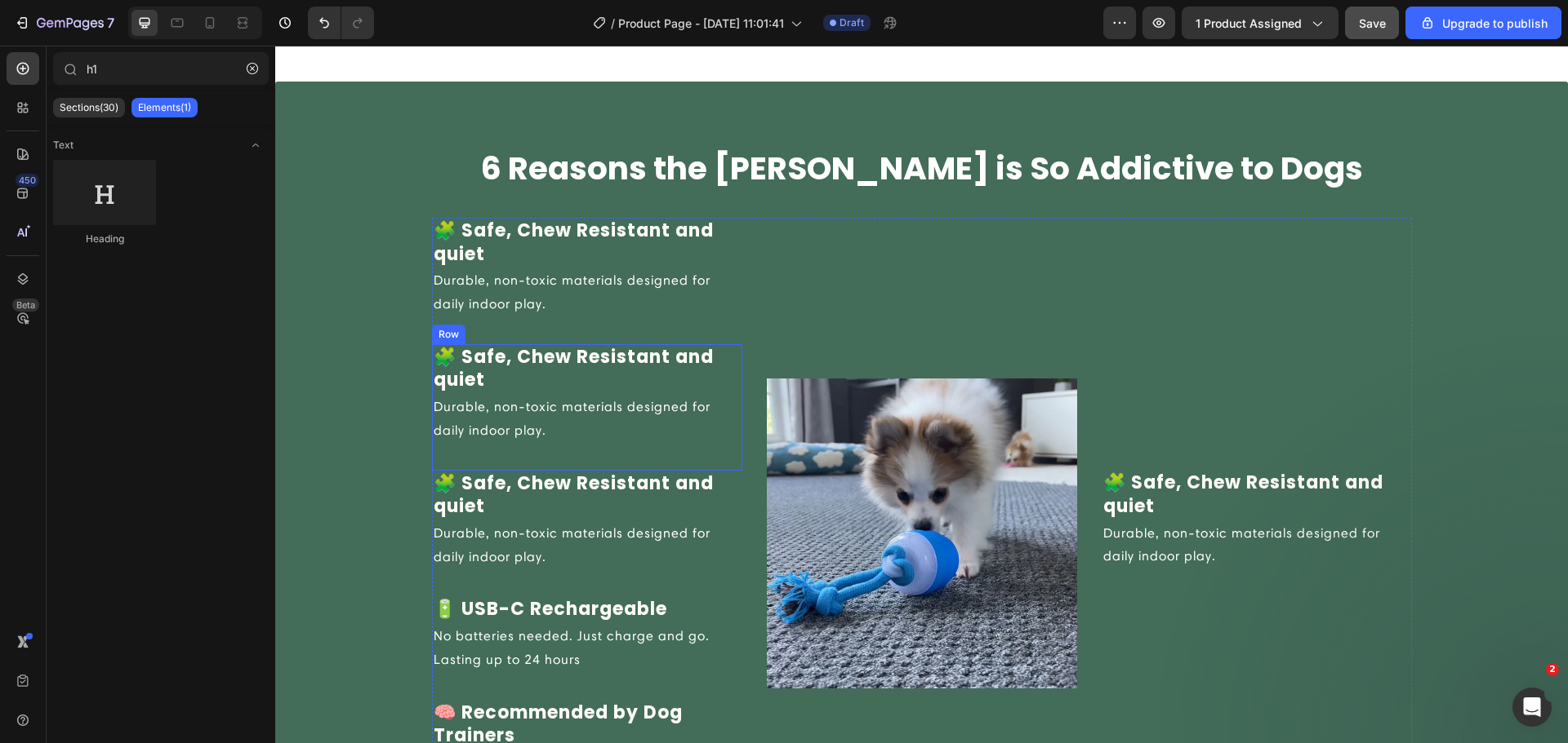
click at [449, 454] on div "🧩 Safe, Chew Resistant and quiet Text block Durable, non-toxic materials design…" at bounding box center [587, 408] width 310 height 126
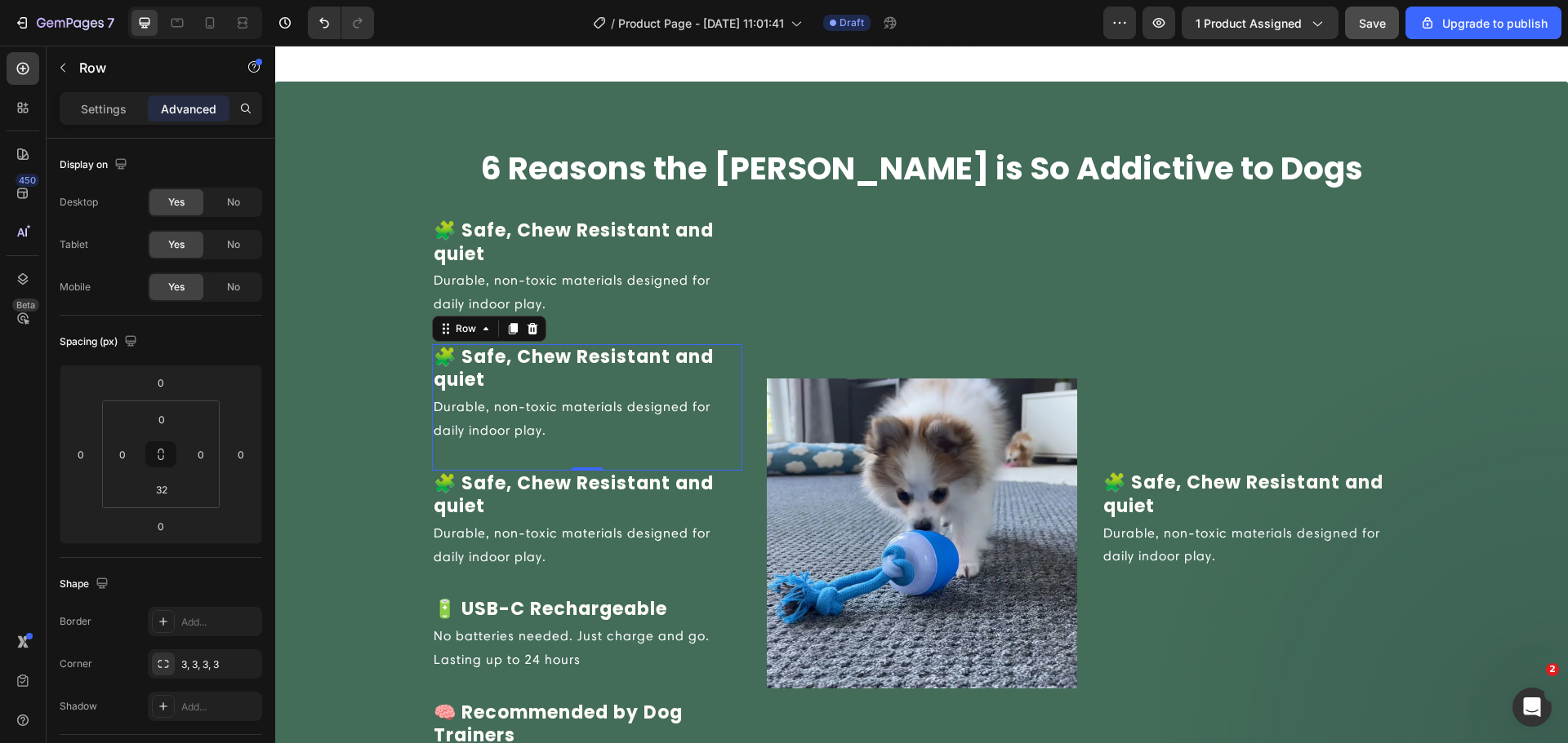
click at [526, 331] on icon at bounding box center [532, 328] width 10 height 11
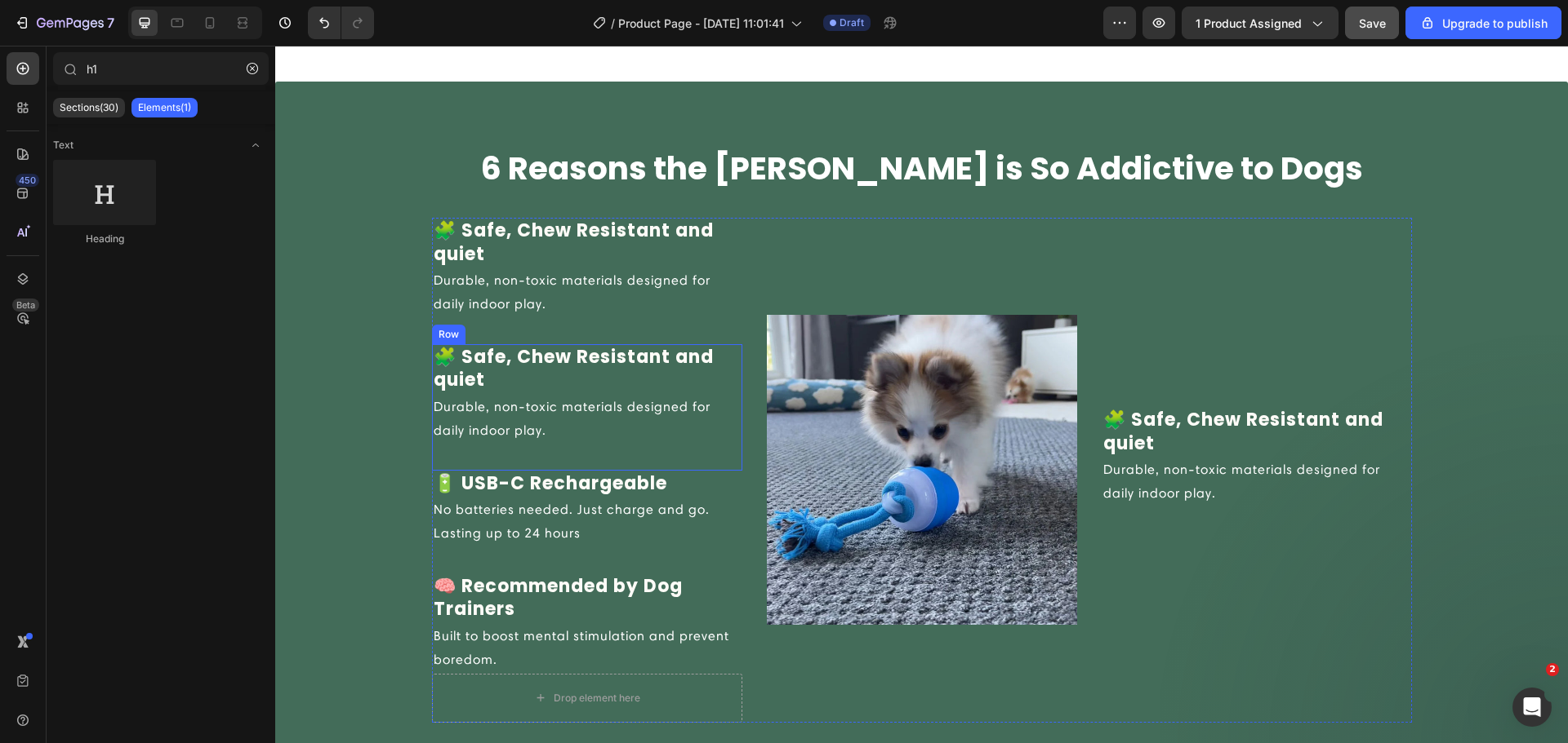
click at [532, 459] on div "🧩 Safe, Chew Resistant and quiet Text block Durable, non-toxic materials design…" at bounding box center [587, 408] width 310 height 126
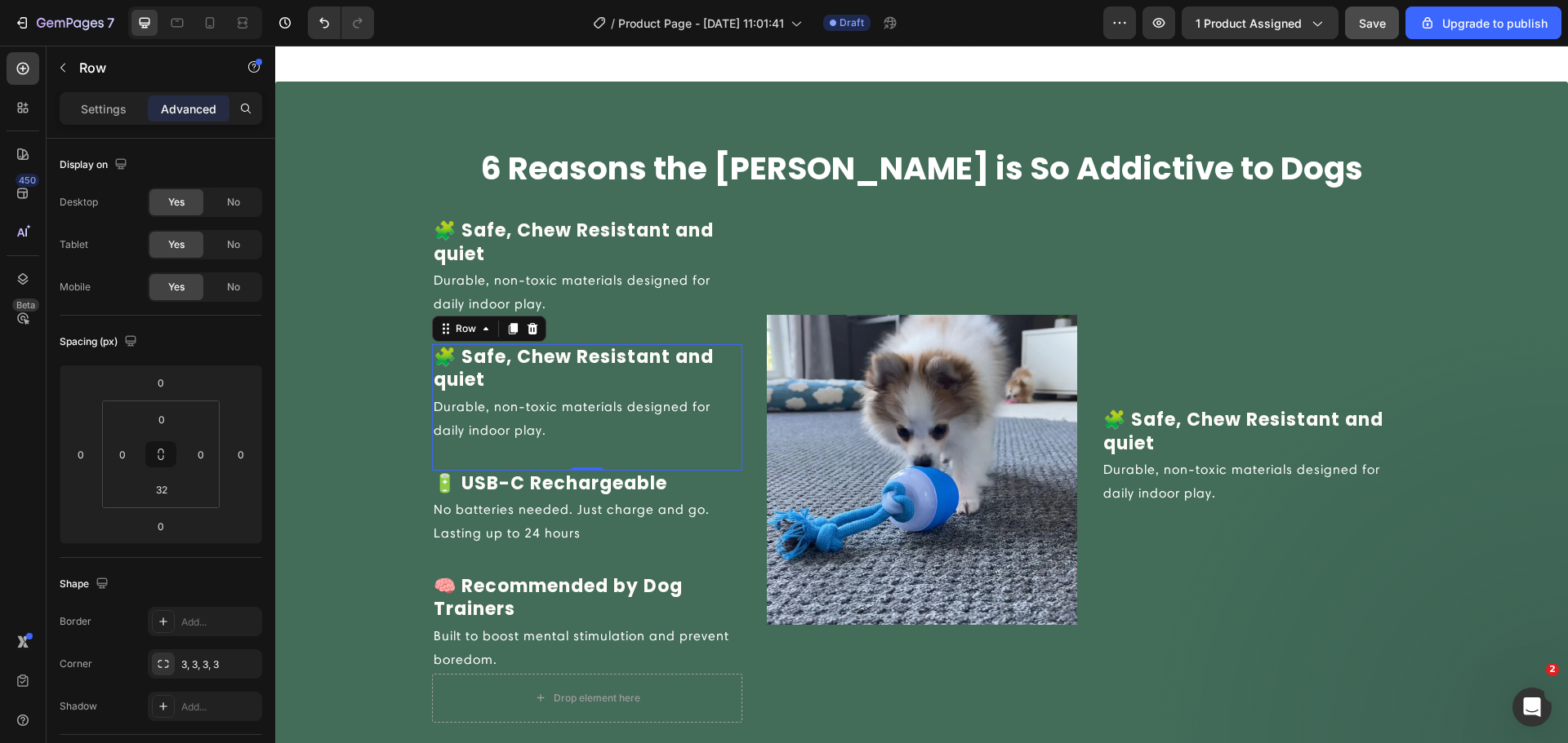
click at [526, 329] on icon at bounding box center [532, 328] width 13 height 13
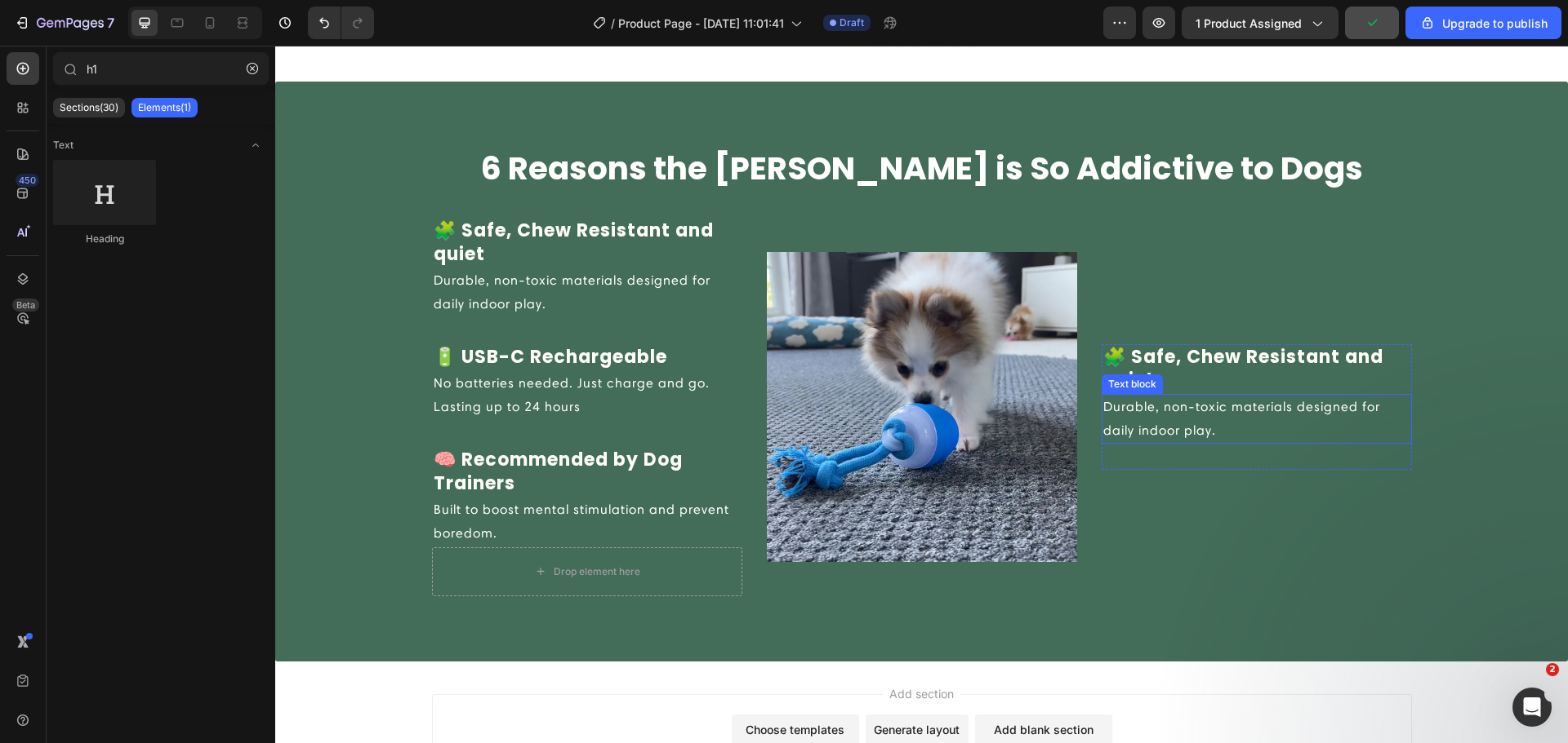
click at [1227, 460] on div "🧩 Safe, Chew Resistant and quiet Text block Durable, non-toxic materials design…" at bounding box center [1256, 408] width 310 height 126
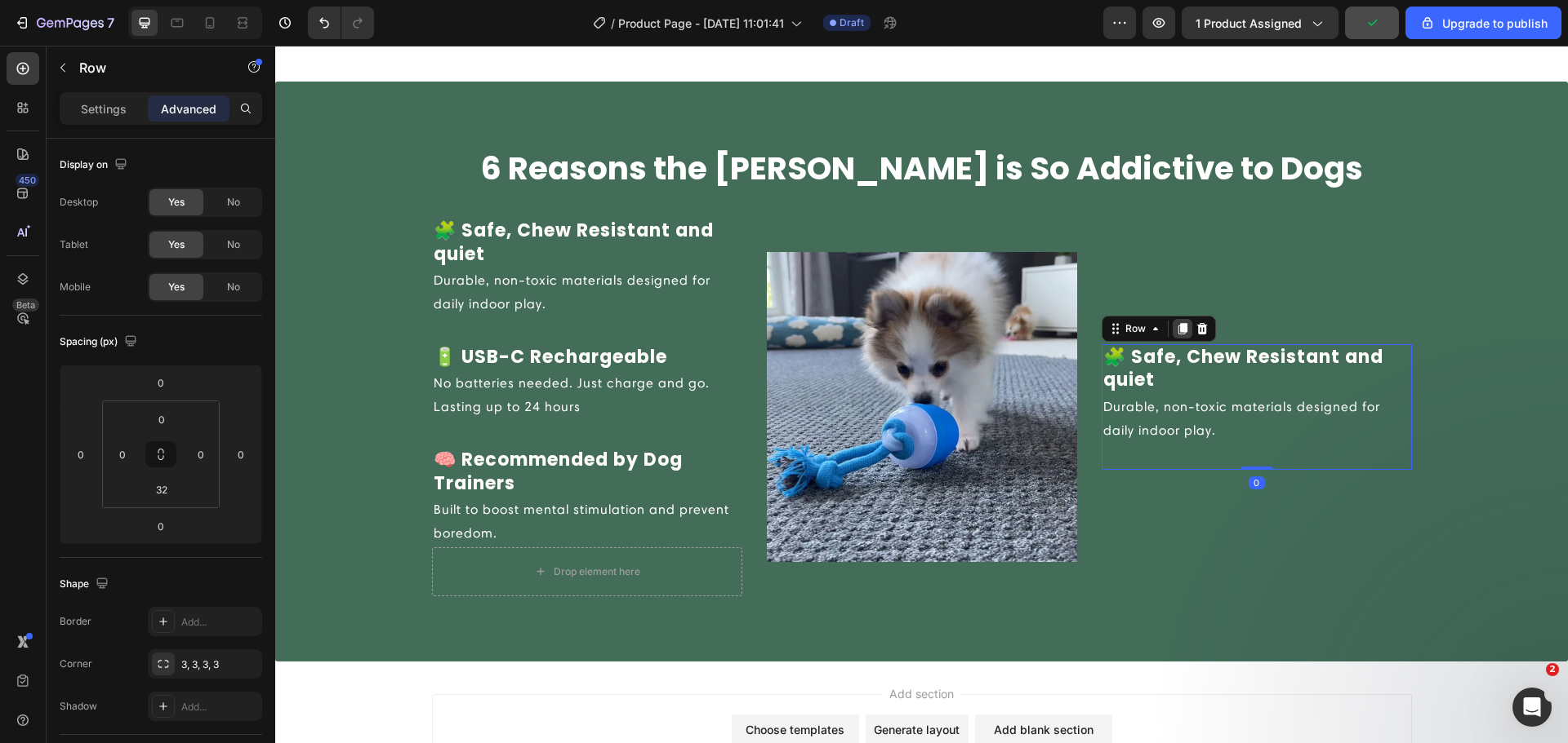
click at [1176, 332] on icon at bounding box center [1182, 328] width 13 height 13
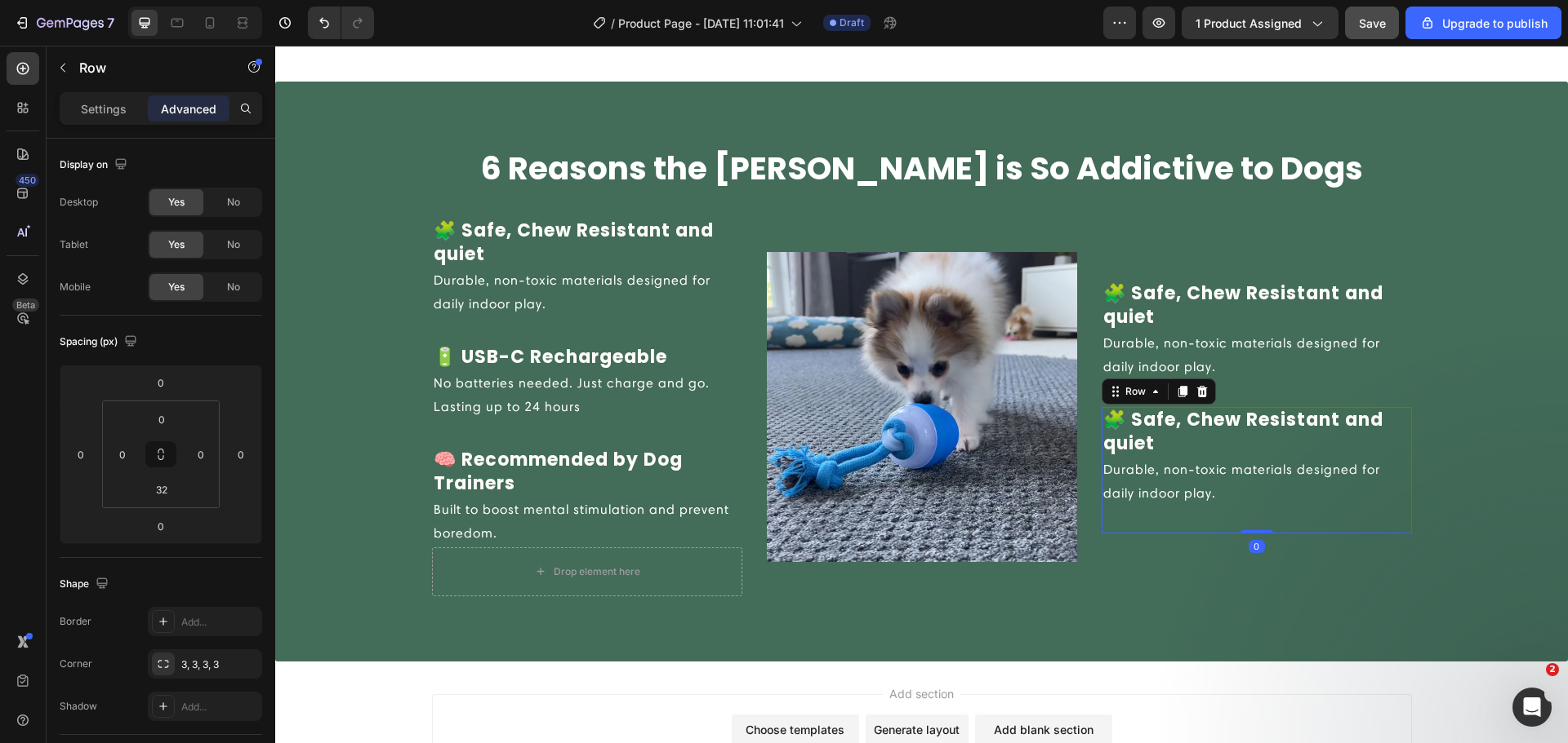
click at [1176, 394] on icon at bounding box center [1182, 391] width 13 height 13
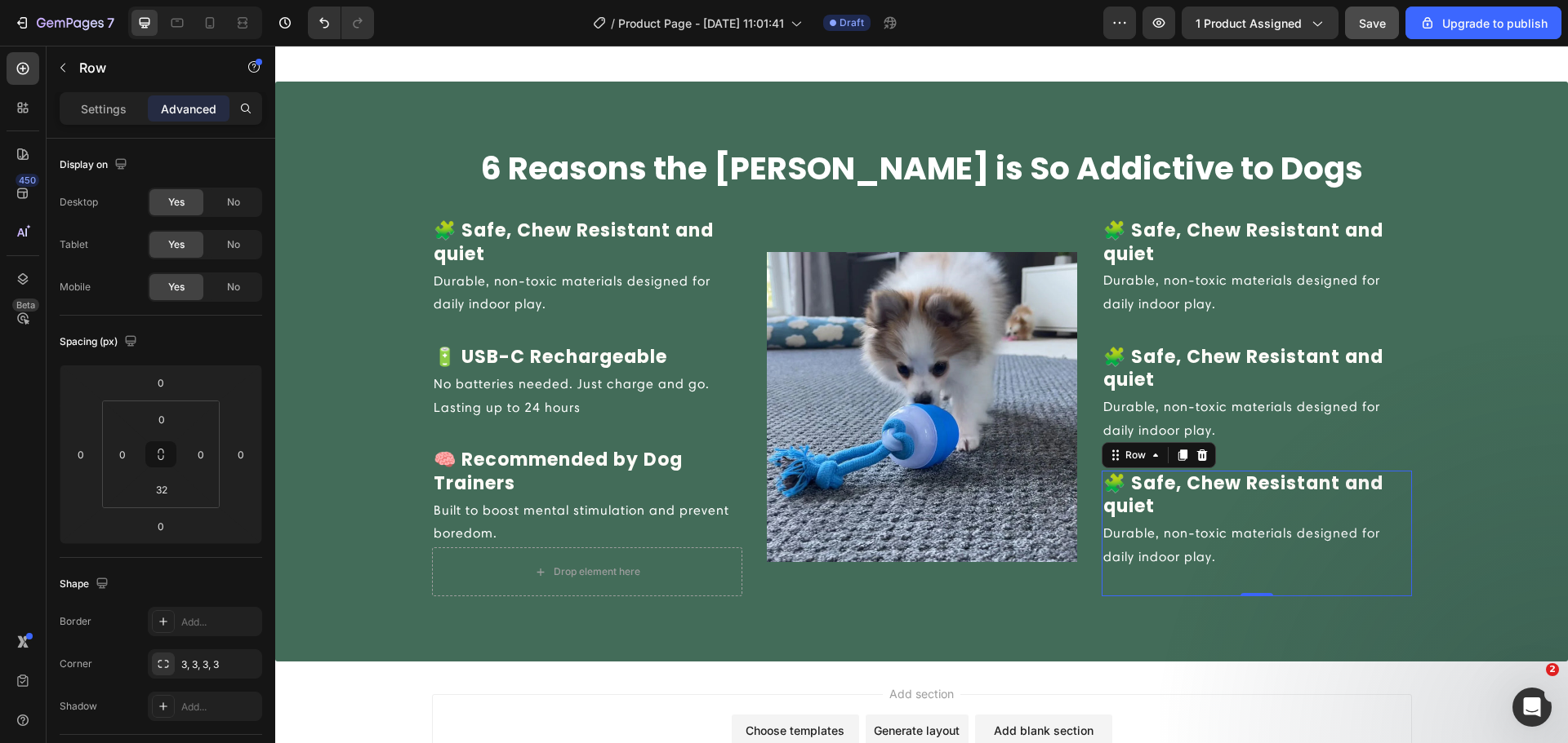
click at [1183, 584] on div "🧩 Safe, Chew Resistant and quiet Text block Durable, non-toxic materials design…" at bounding box center [1256, 534] width 310 height 126
click at [156, 485] on input "32" at bounding box center [162, 490] width 33 height 24
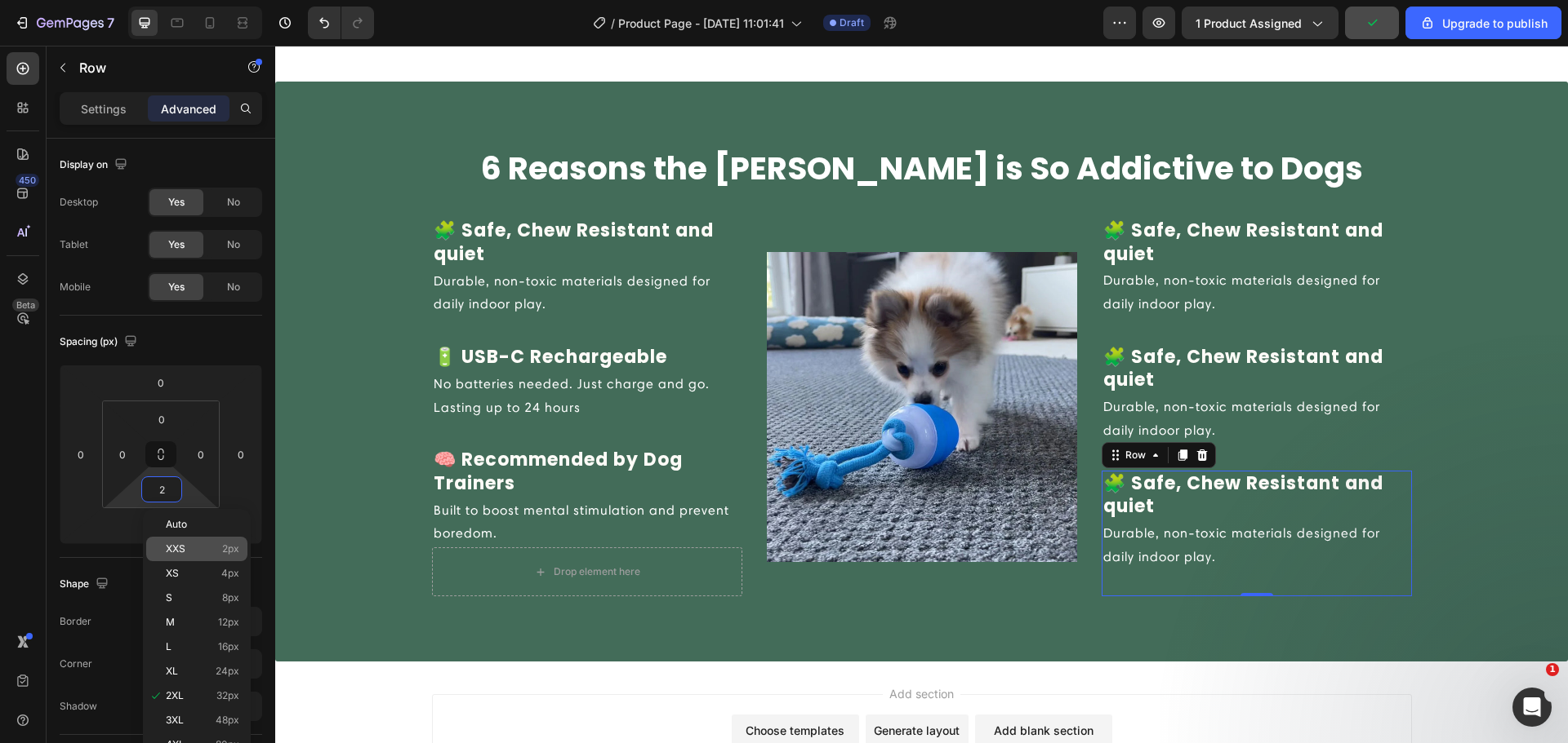
click at [175, 547] on span "XXS" at bounding box center [175, 549] width 20 height 11
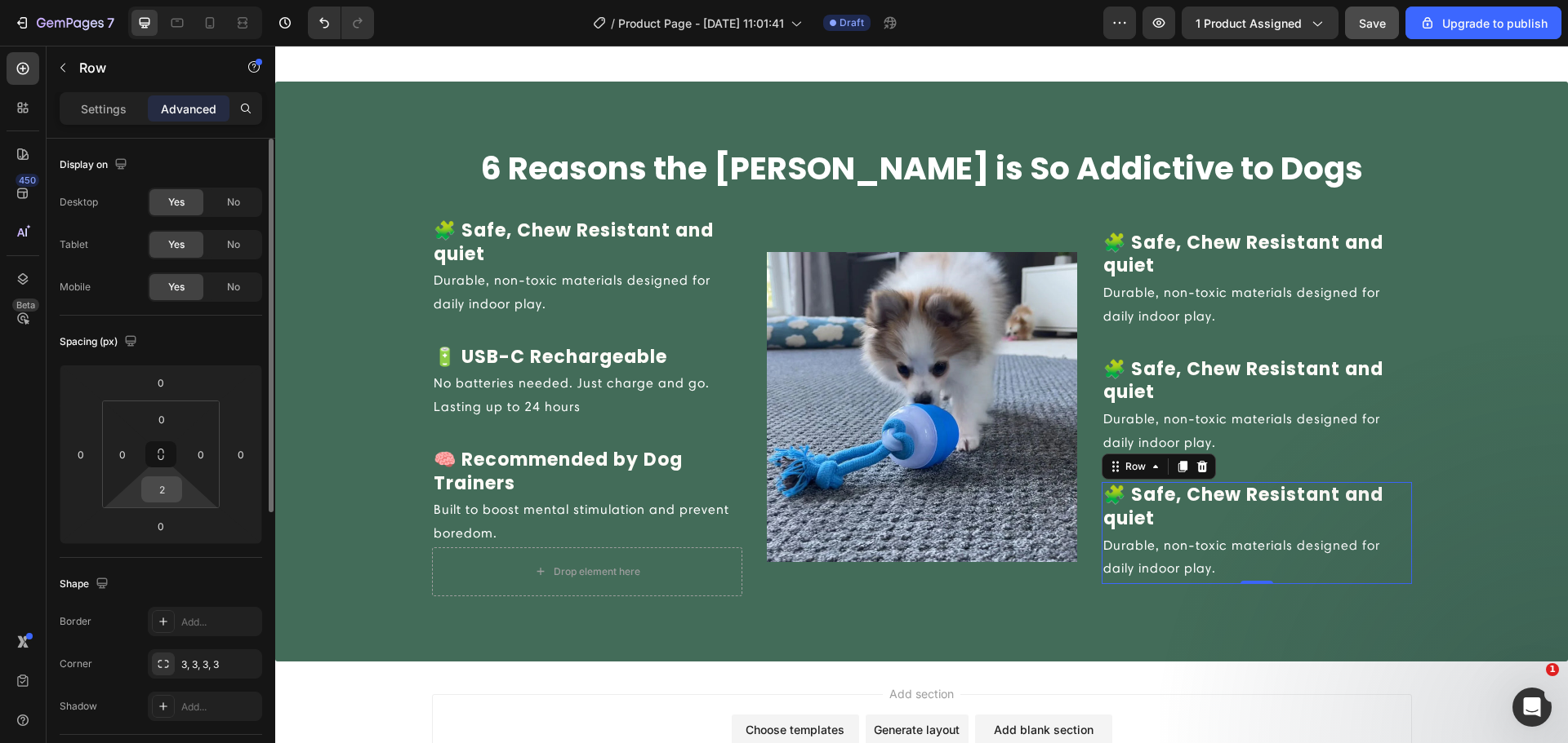
click at [170, 495] on input "2" at bounding box center [162, 490] width 33 height 24
type input "0"
click at [1274, 465] on div "🧩 Safe, Chew Resistant and quiet Text block Durable, non-toxic materials design…" at bounding box center [1256, 421] width 310 height 126
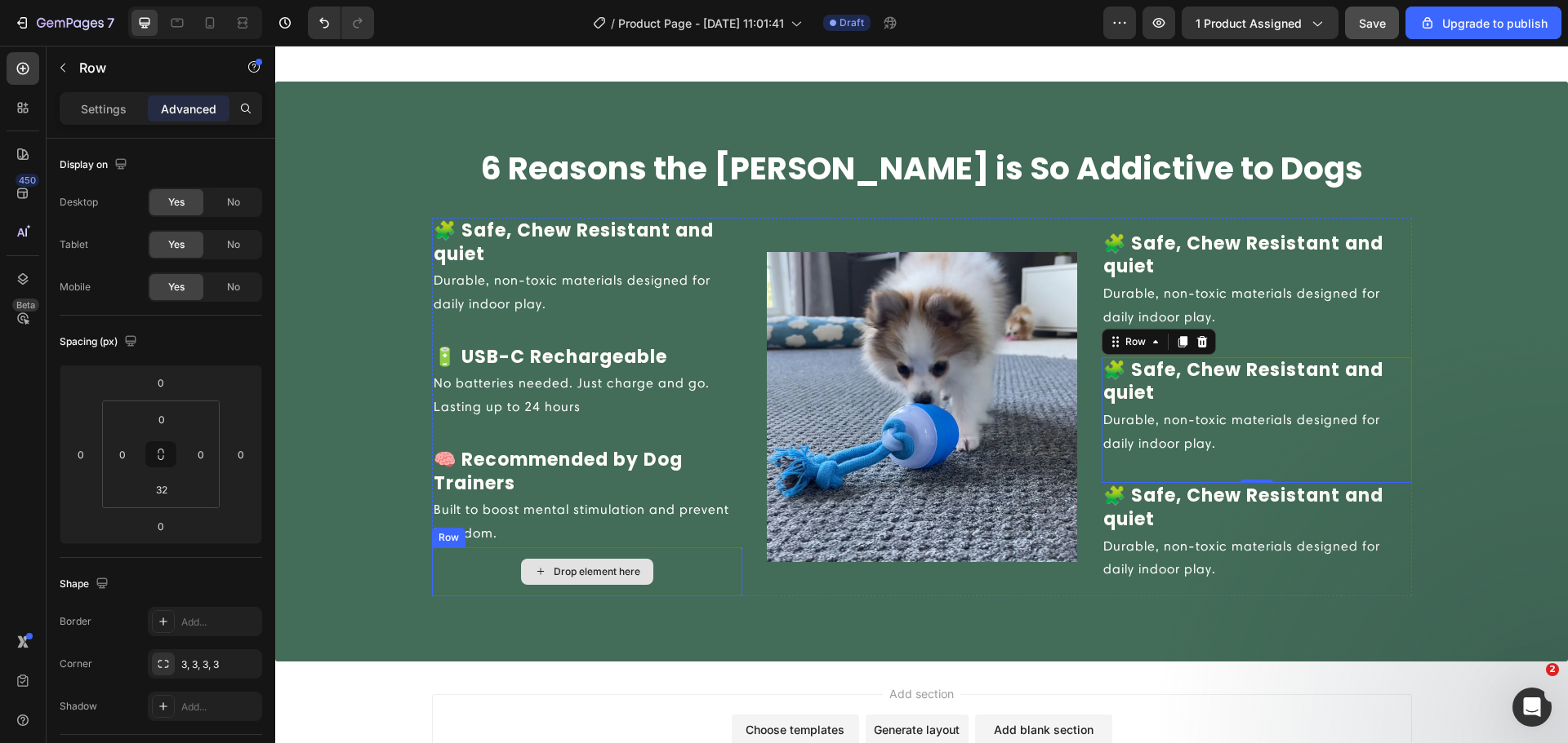
click at [547, 559] on div "Drop element here" at bounding box center [587, 572] width 132 height 26
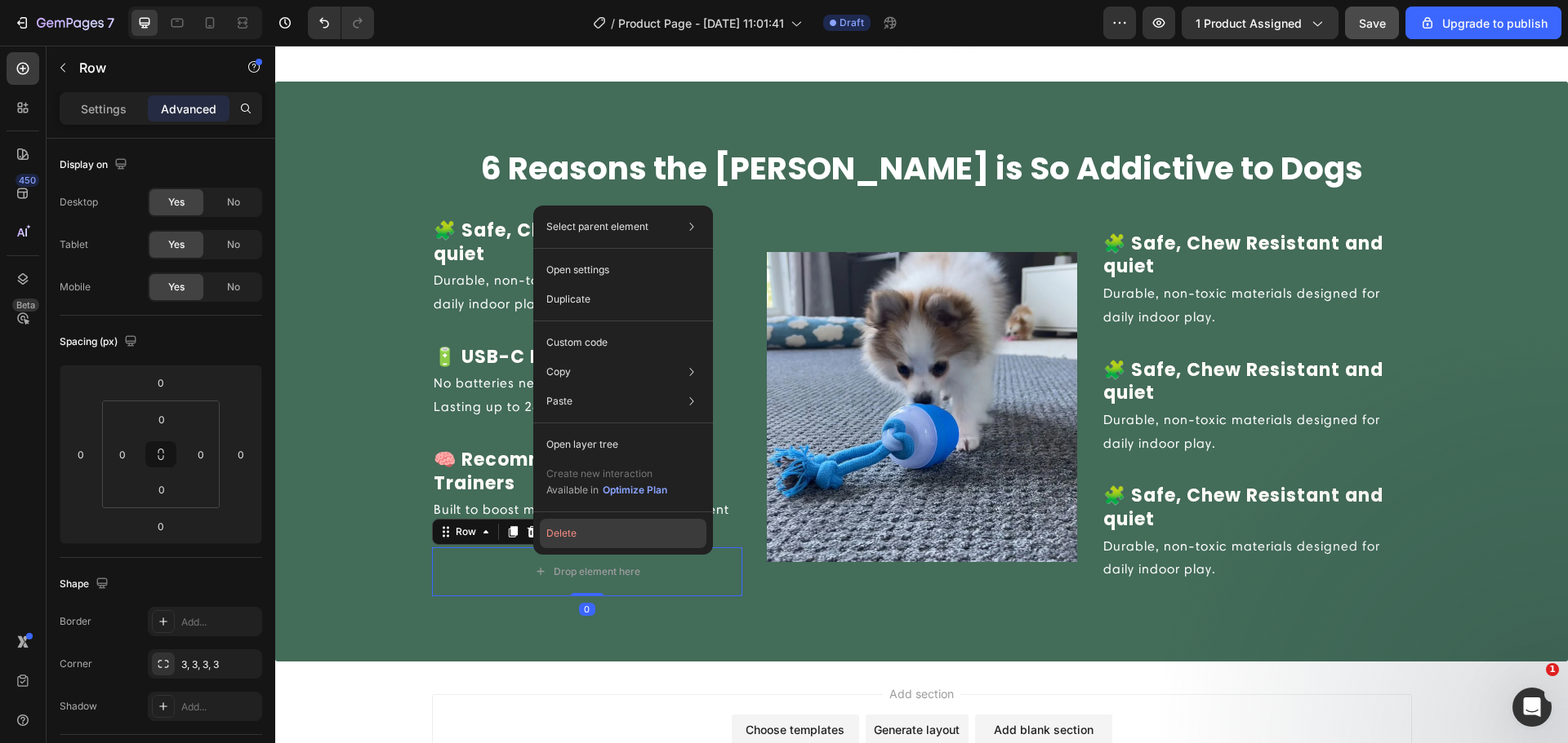
click at [562, 529] on button "Delete" at bounding box center [622, 534] width 167 height 29
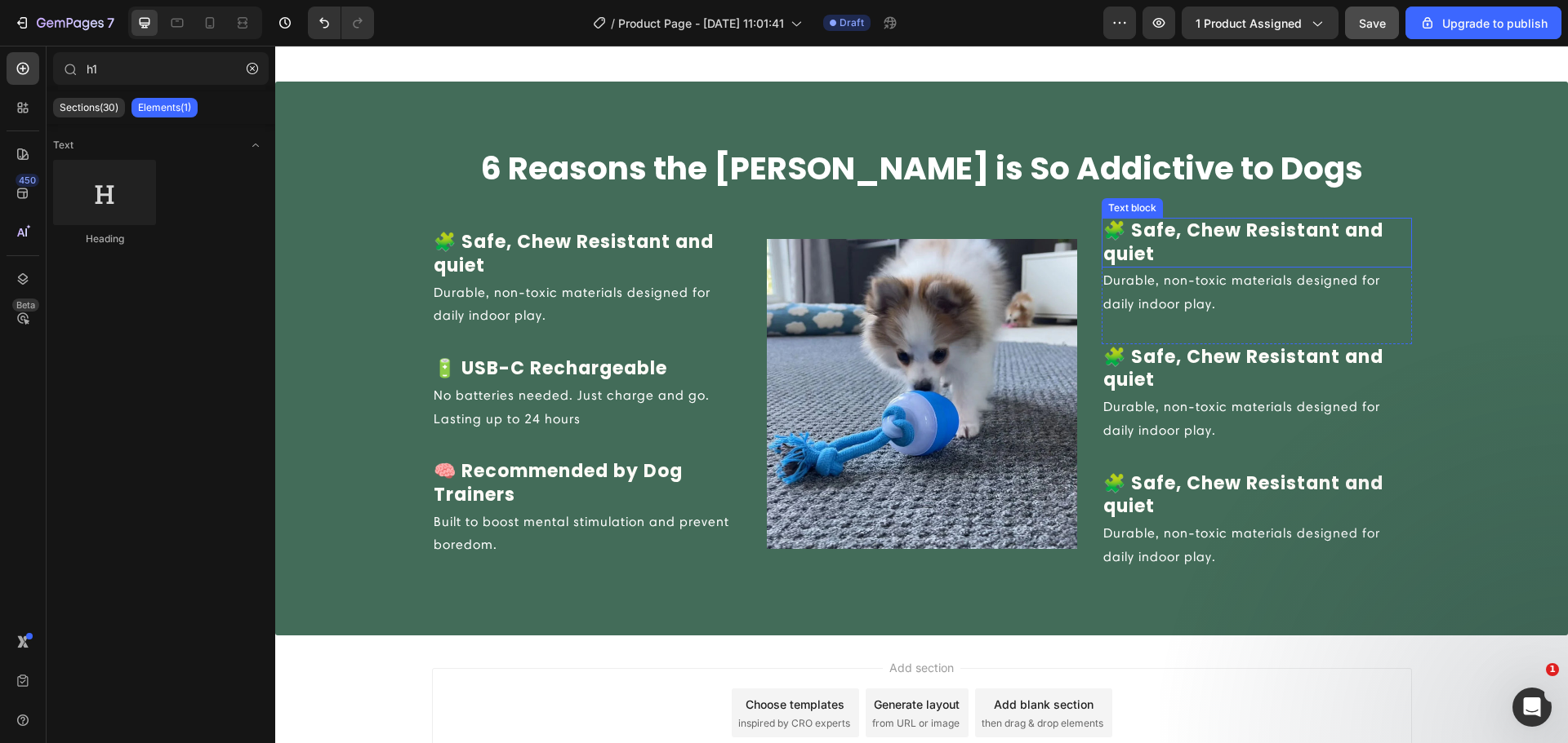
click at [1170, 226] on p "🧩 Safe, Chew Resistant and quiet" at bounding box center [1256, 243] width 307 height 47
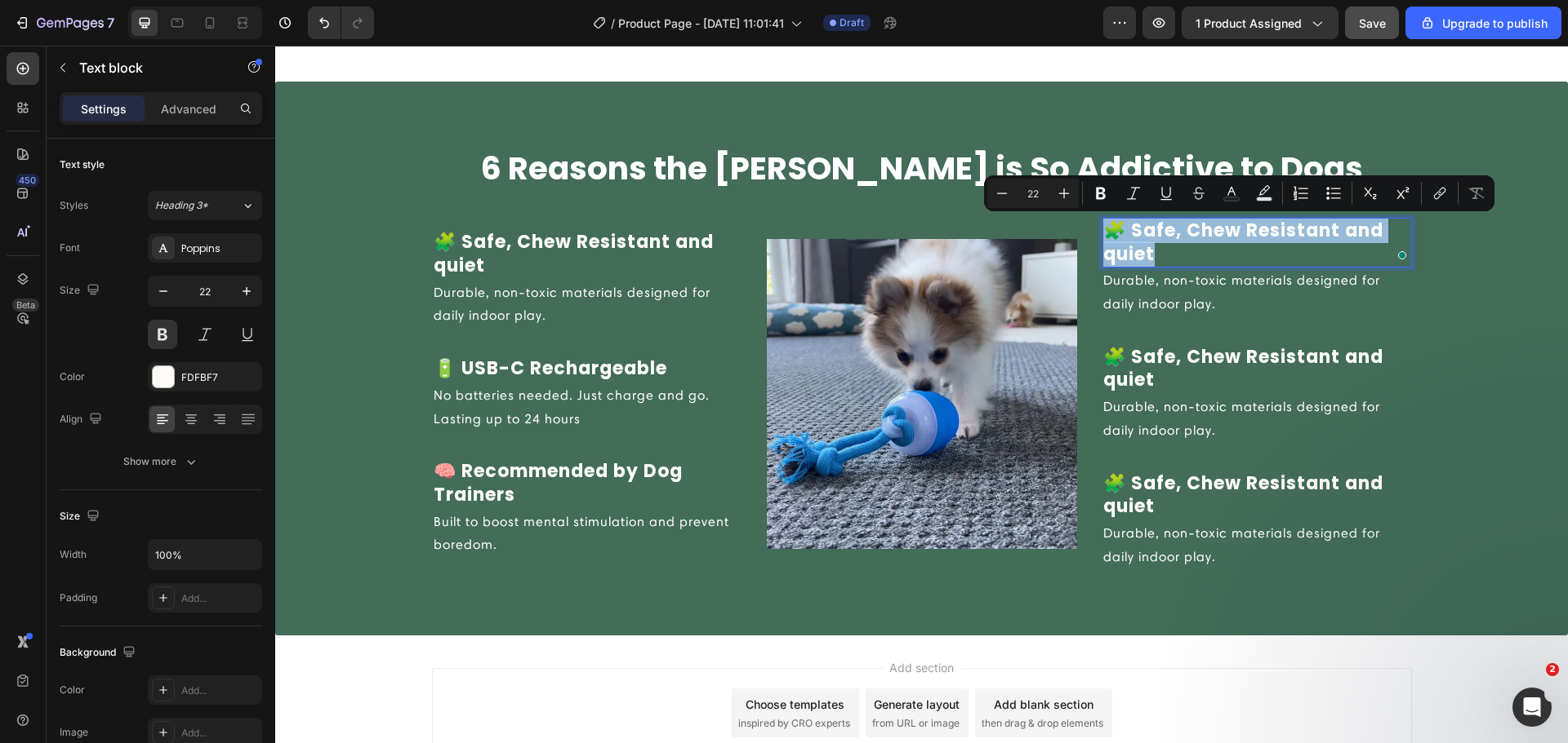
drag, startPoint x: 1161, startPoint y: 251, endPoint x: 1097, endPoint y: 236, distance: 65.7
click at [1103, 236] on p "🧩 Safe, Chew Resistant and quiet" at bounding box center [1256, 243] width 307 height 47
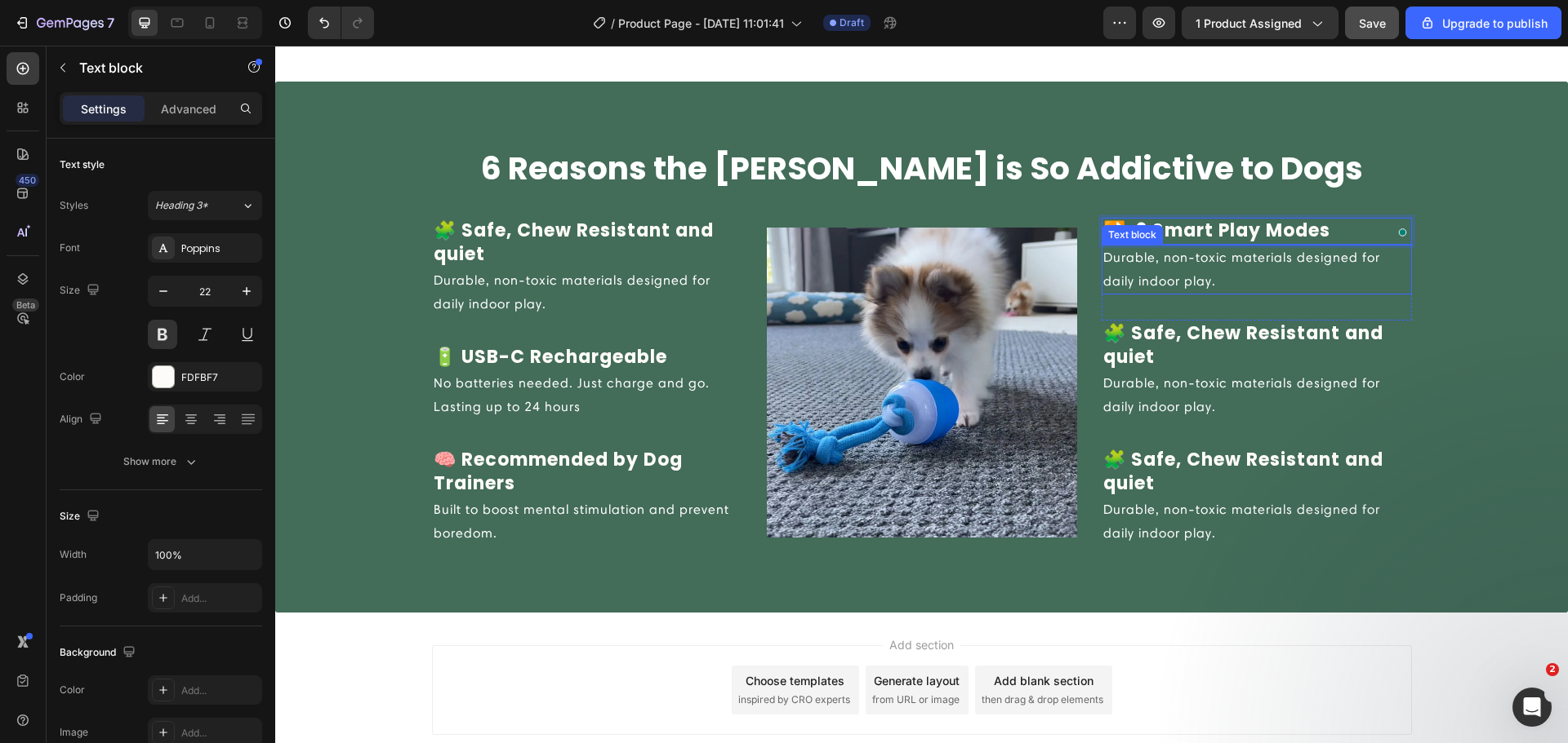
click at [1136, 289] on p "Durable, non-toxic materials designed for daily indoor play." at bounding box center [1256, 270] width 307 height 48
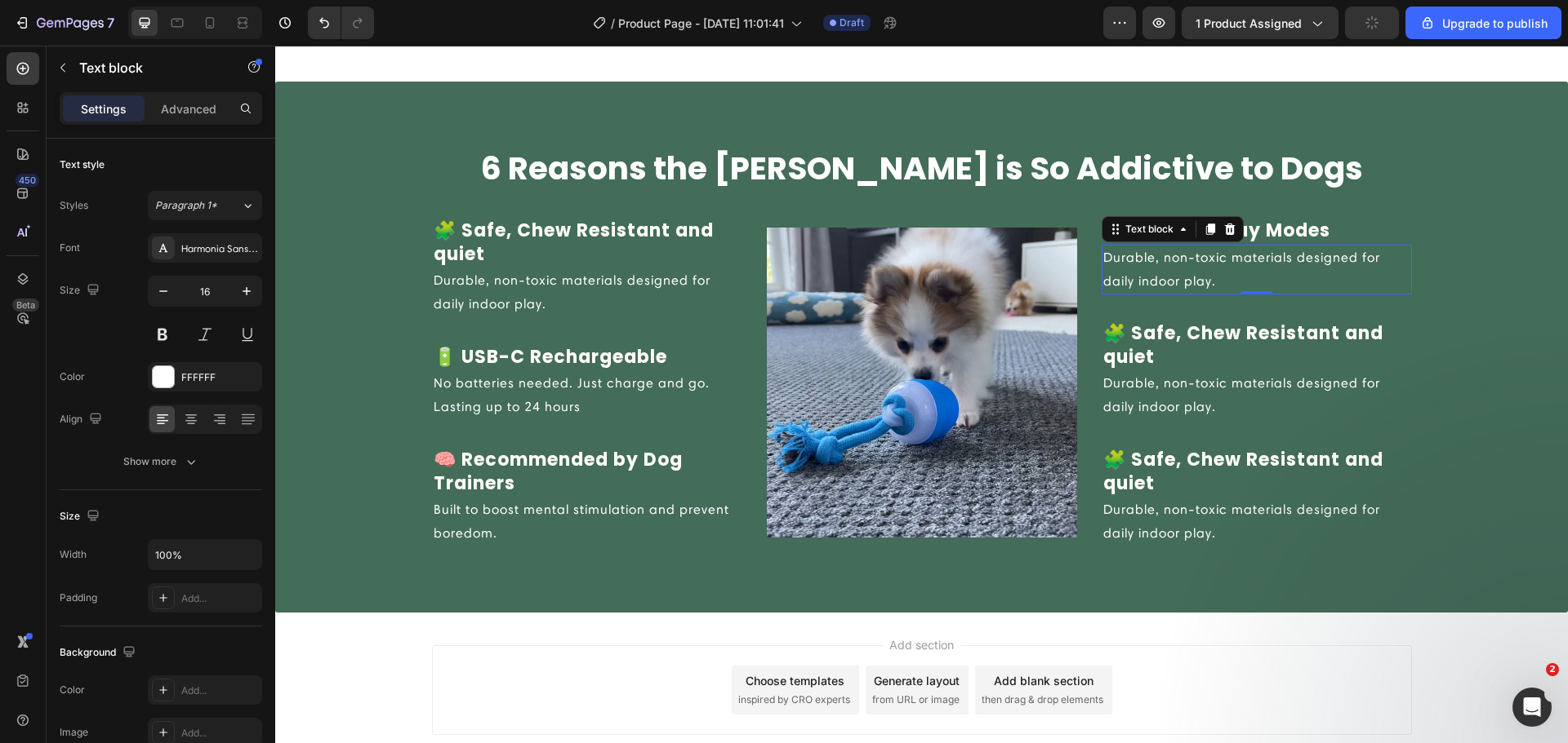
click at [1131, 280] on p "Durable, non-toxic materials designed for daily indoor play." at bounding box center [1256, 270] width 307 height 48
click at [1234, 275] on p "Durable, non-toxic materials designed for daily indoor play." at bounding box center [1256, 270] width 307 height 48
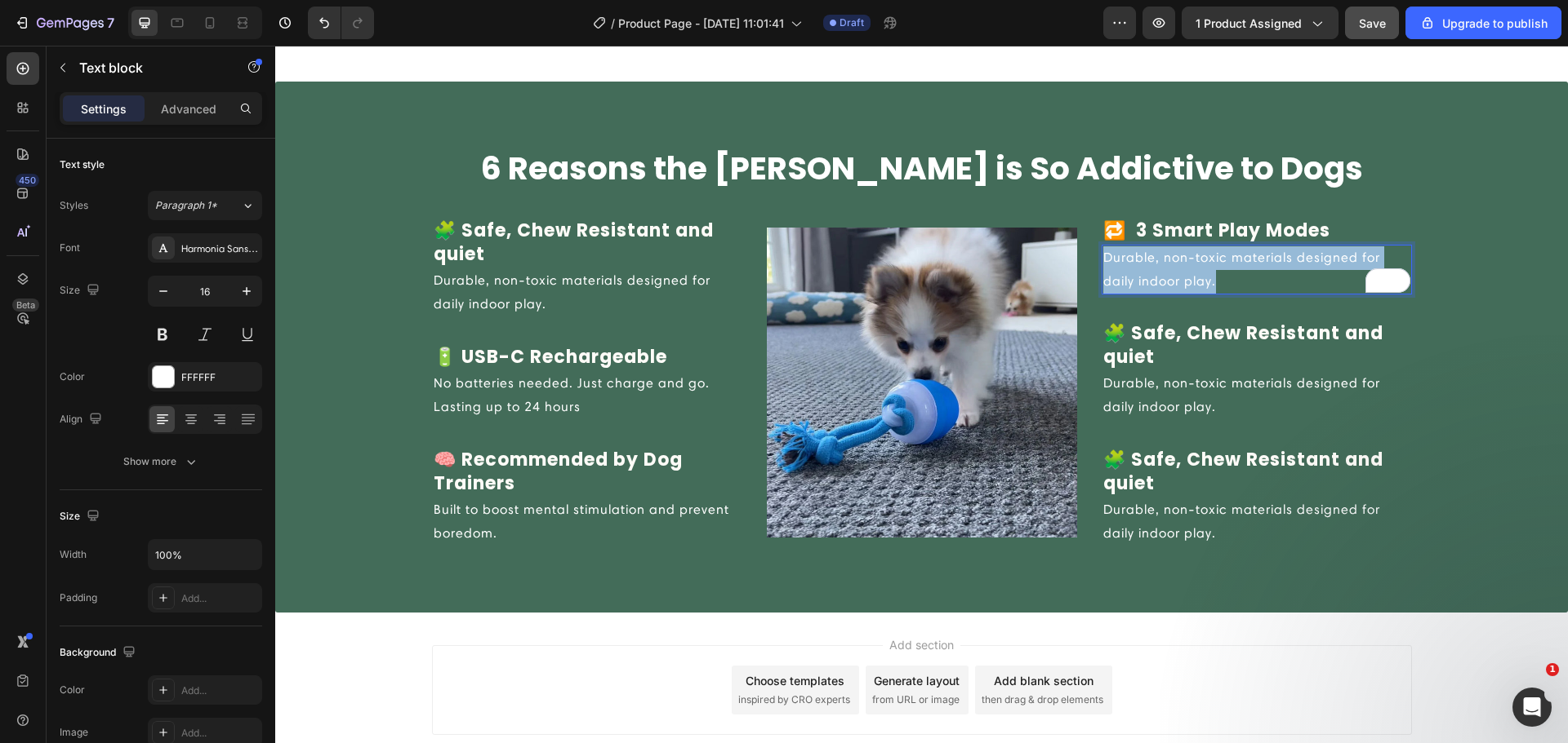
click at [1234, 275] on p "Durable, non-toxic materials designed for daily indoor play." at bounding box center [1256, 270] width 307 height 48
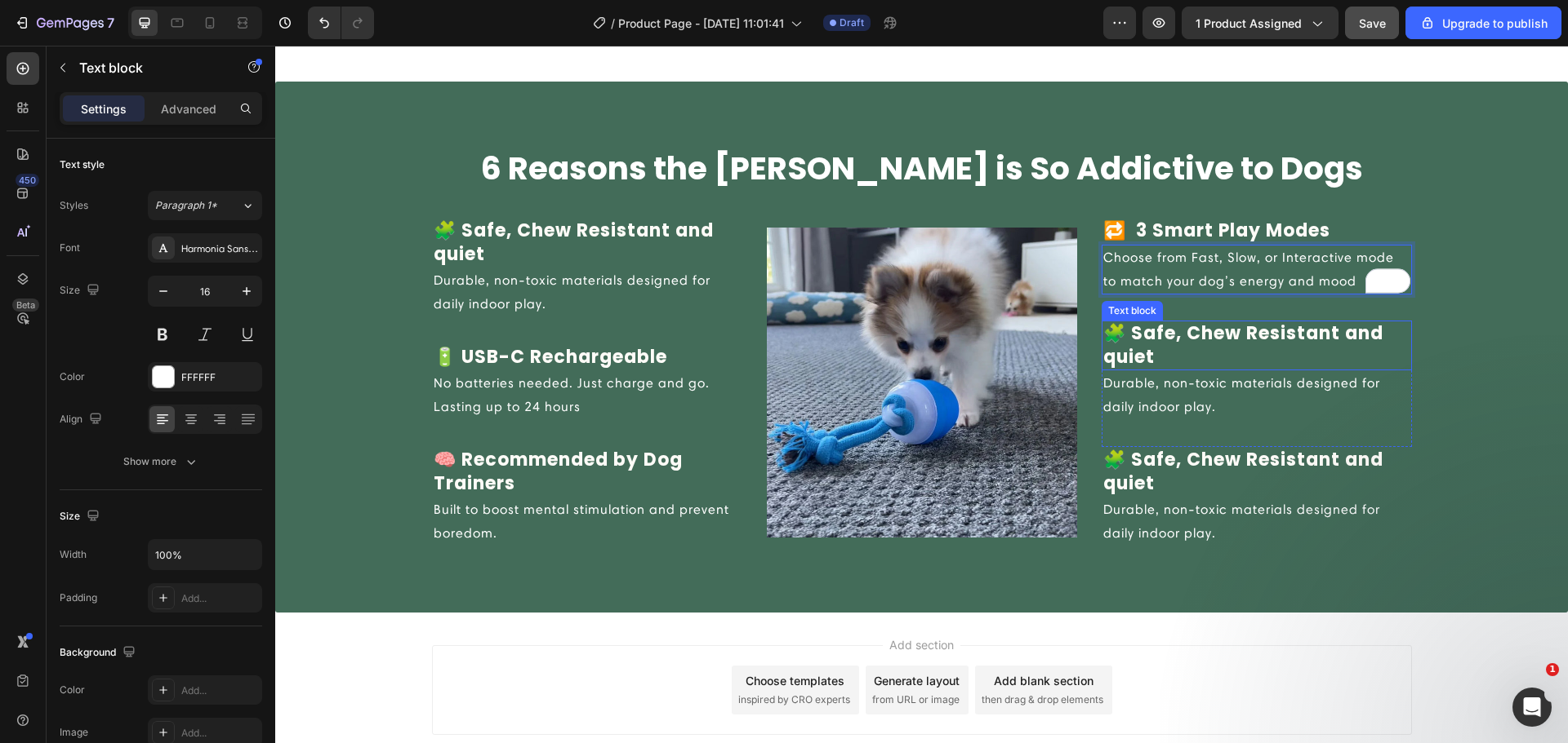
click at [1221, 334] on p "🧩 Safe, Chew Resistant and quiet" at bounding box center [1256, 346] width 307 height 47
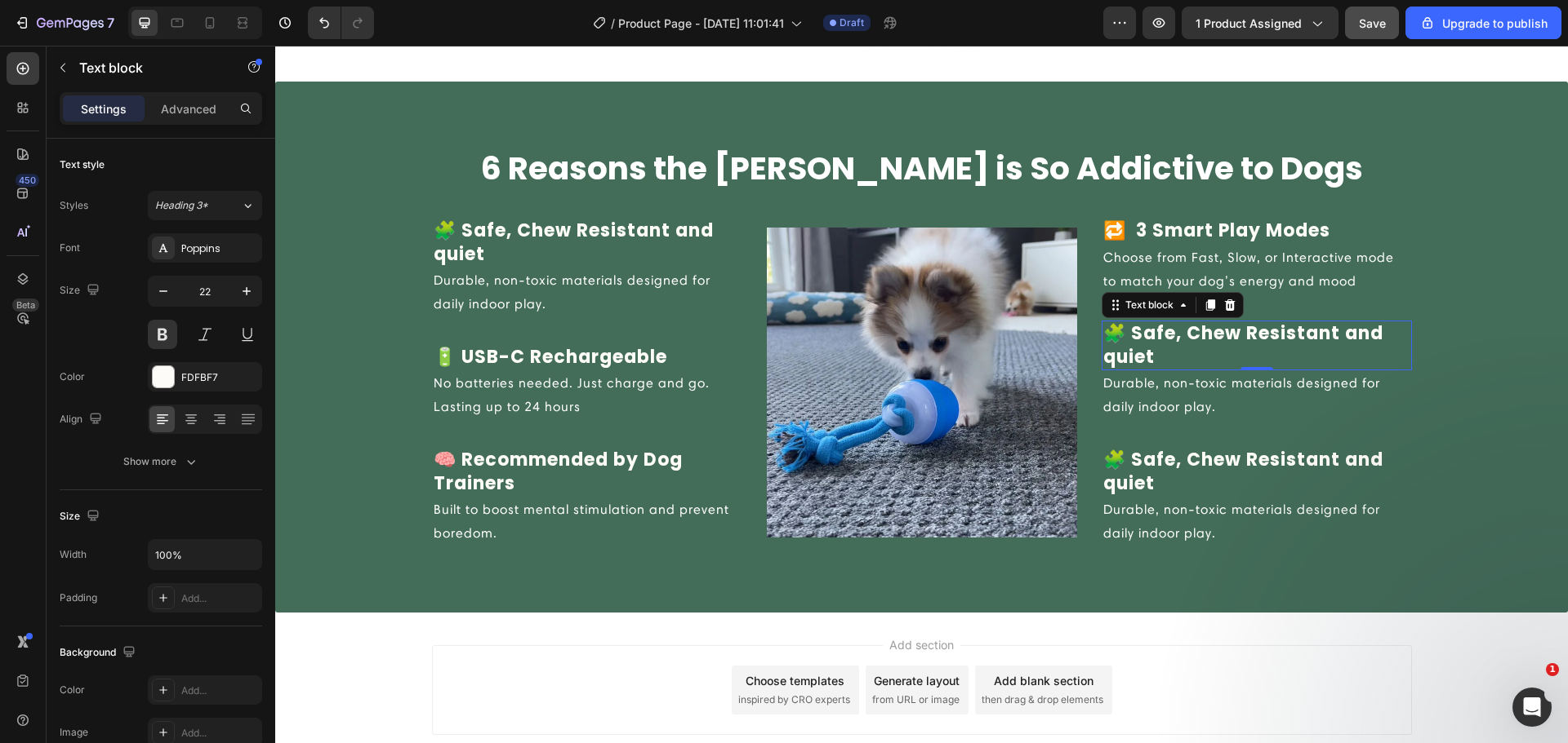
click at [1292, 348] on p "🧩 Safe, Chew Resistant and quiet" at bounding box center [1256, 346] width 307 height 47
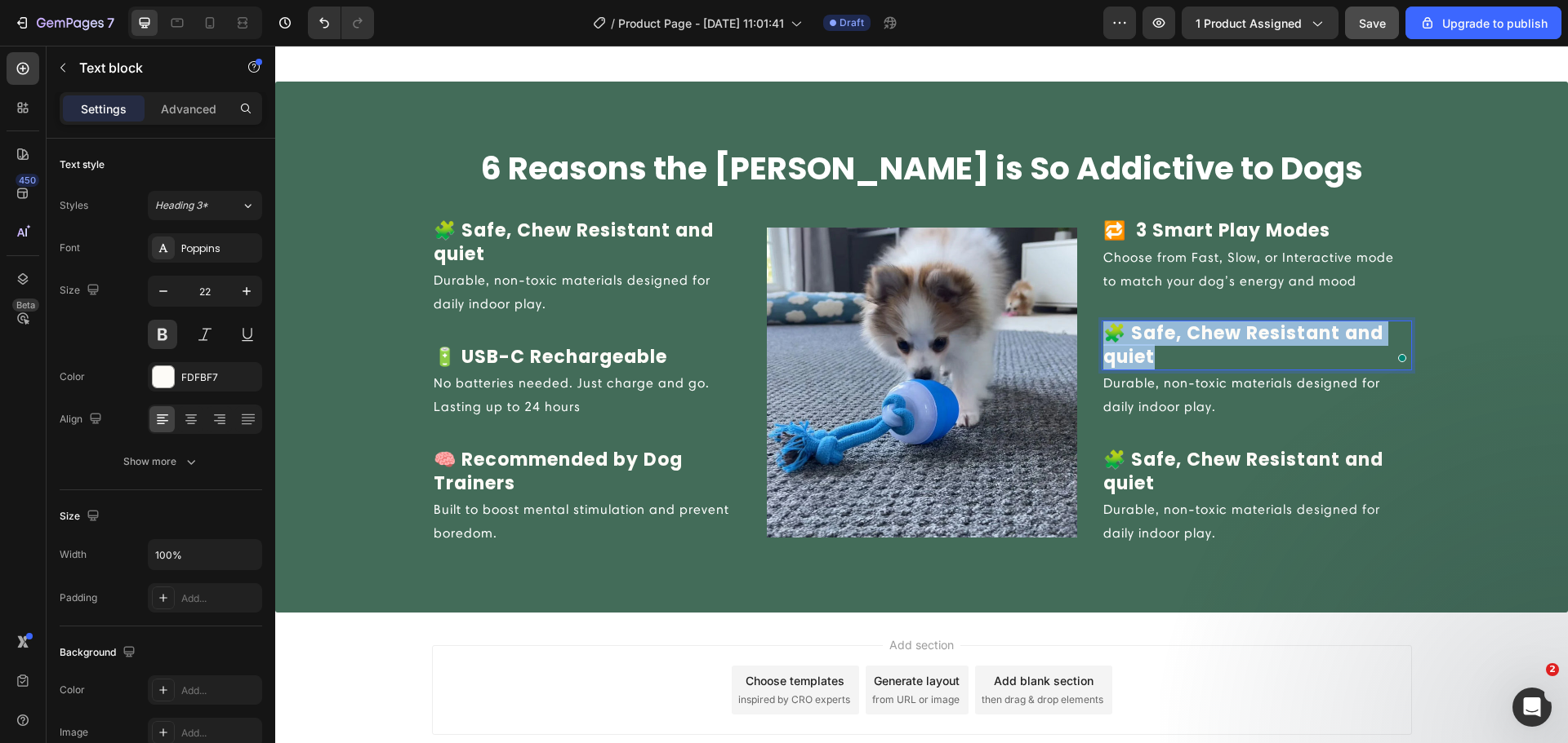
click at [1292, 348] on p "🧩 Safe, Chew Resistant and quiet" at bounding box center [1256, 346] width 307 height 47
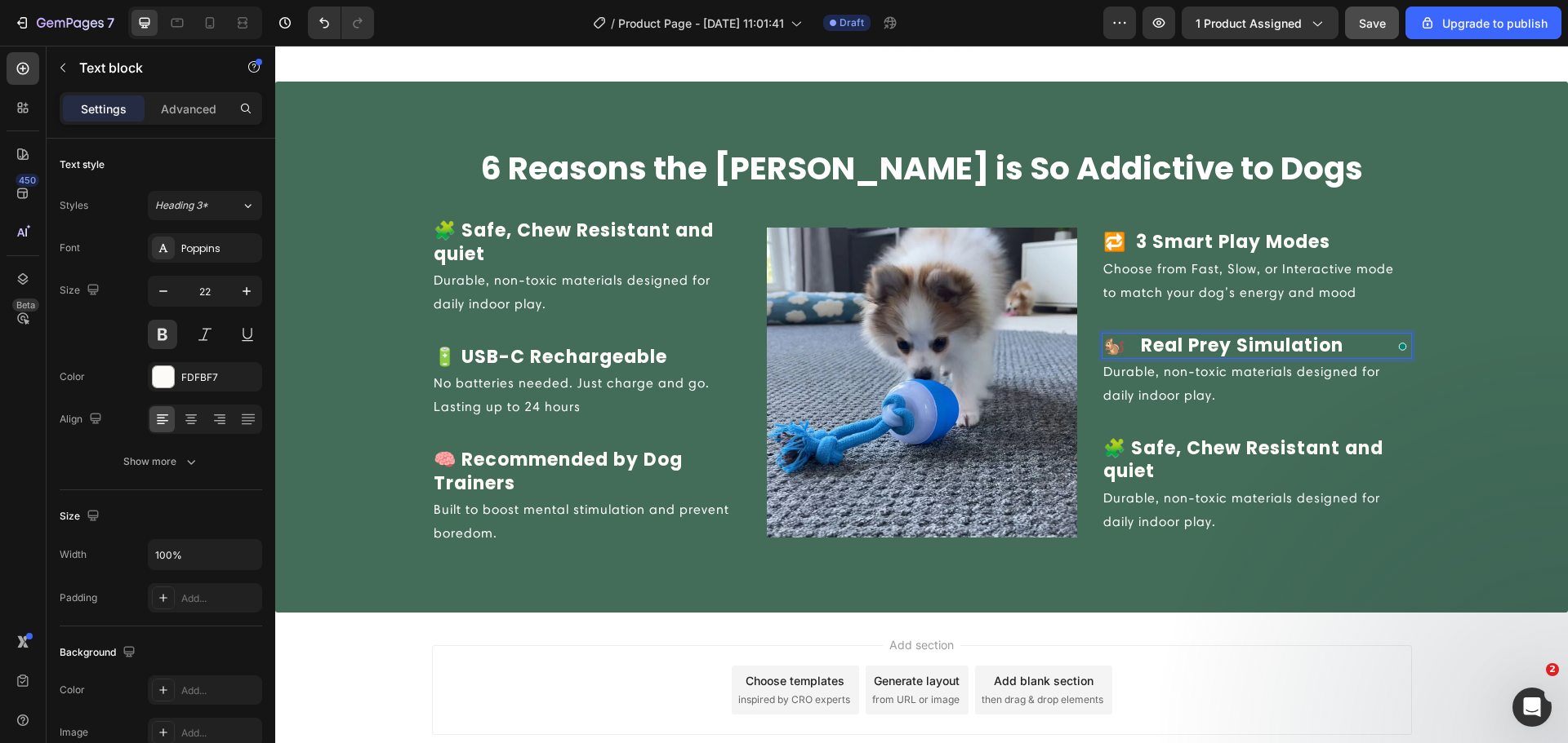
scroll to position [1616, 0]
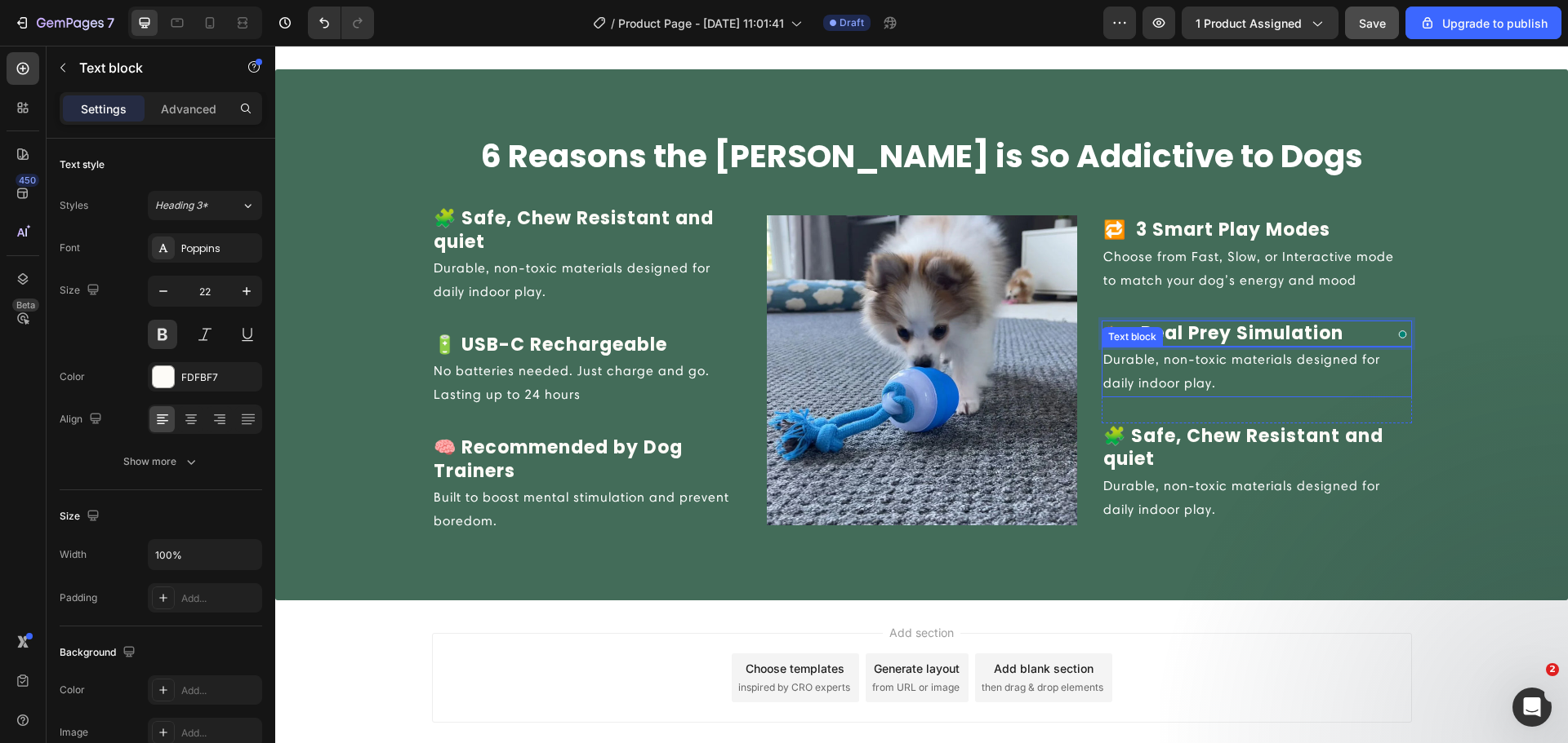
click at [1225, 365] on p "Durable, non-toxic materials designed for daily indoor play." at bounding box center [1256, 372] width 307 height 48
click at [1124, 396] on div "Durable, non-toxic materials designed for daily indoor play." at bounding box center [1256, 372] width 310 height 51
click at [1124, 395] on p "Durable, non-toxic materials designed for daily indoor play." at bounding box center [1256, 372] width 307 height 48
click at [1124, 394] on p "Durable, non-toxic materials designed for daily indoor play." at bounding box center [1256, 372] width 307 height 48
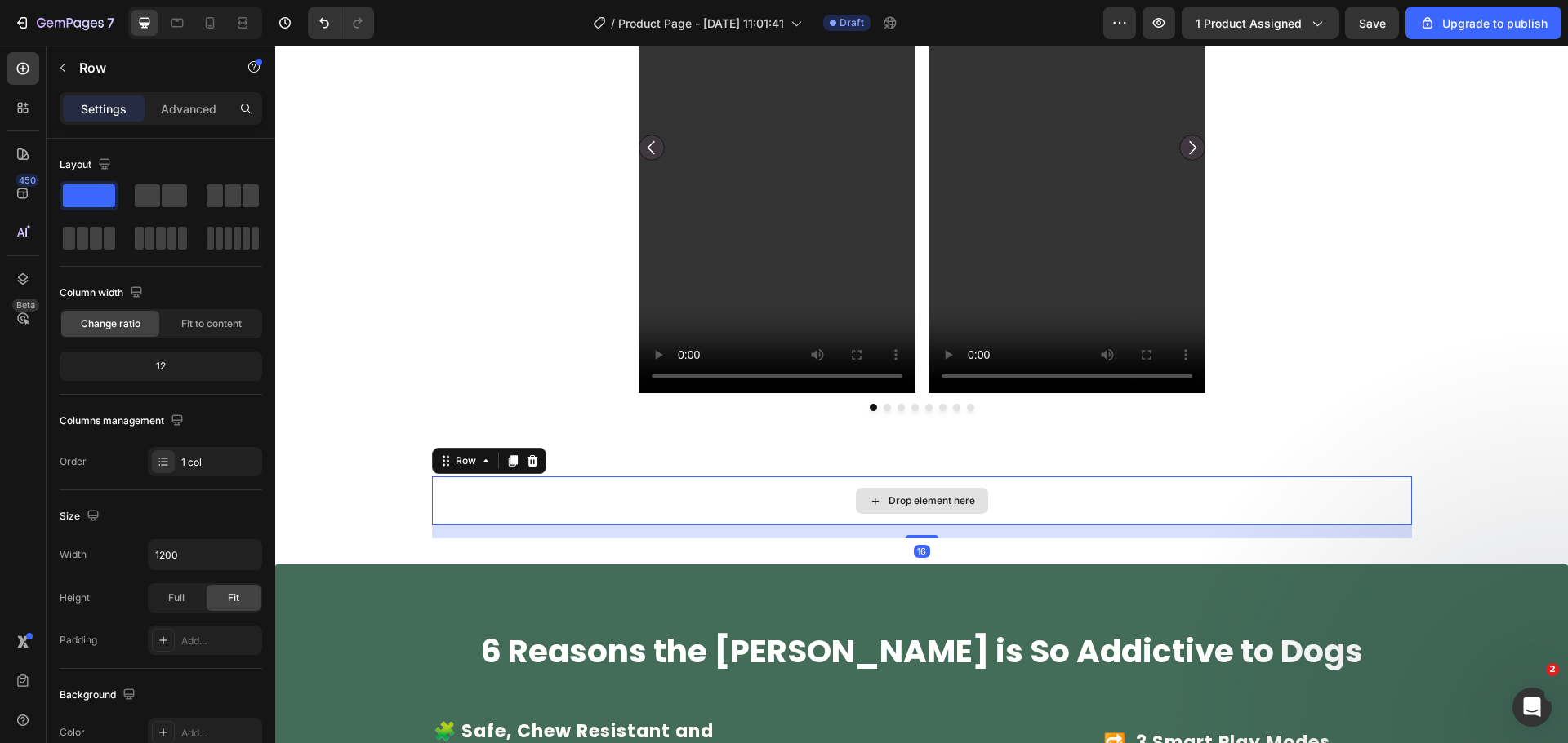
click at [651, 518] on div "Drop element here" at bounding box center [921, 501] width 979 height 49
click at [187, 103] on p "Advanced" at bounding box center [188, 109] width 55 height 17
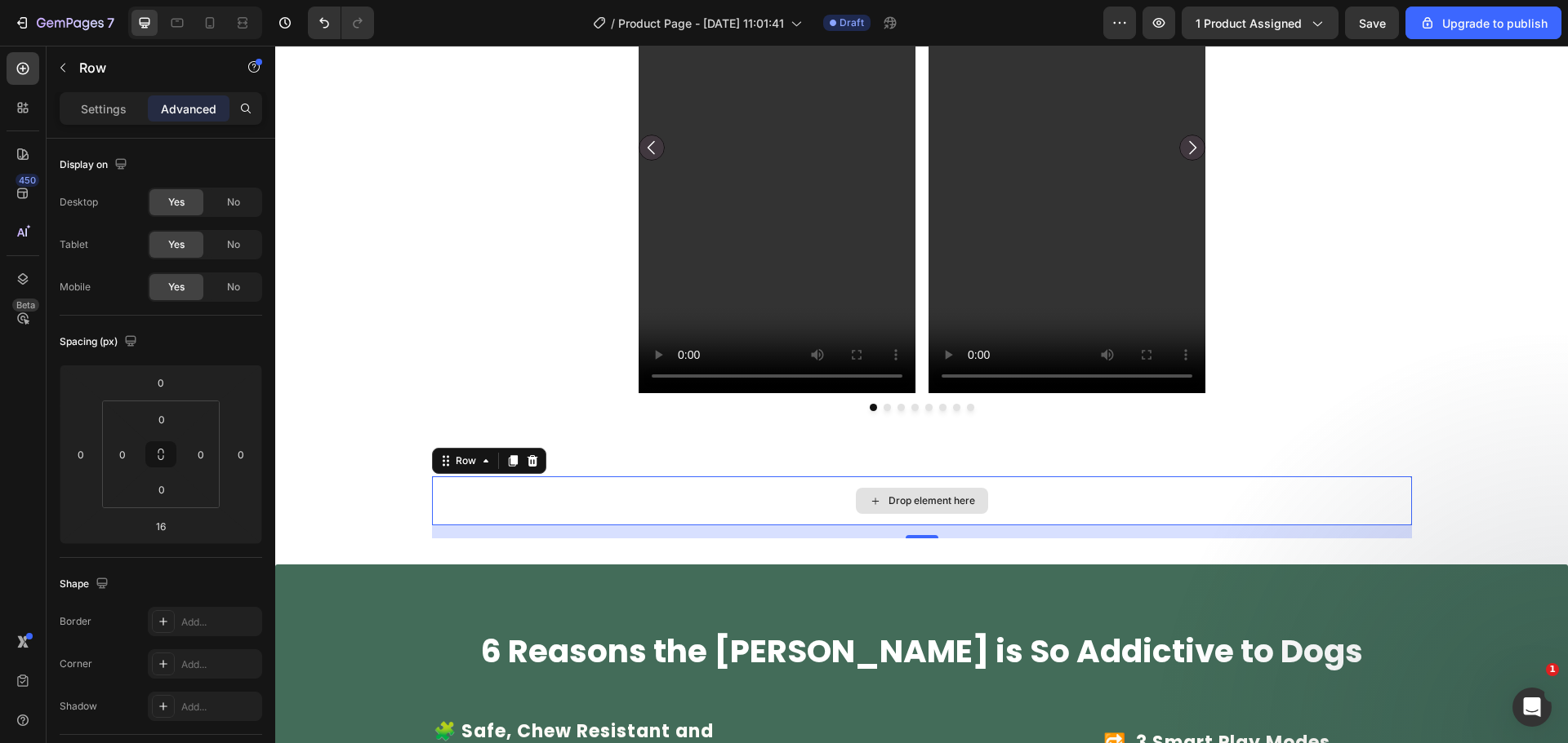
click at [463, 510] on div "Drop element here" at bounding box center [921, 501] width 979 height 49
click at [367, 524] on div "Drop element here Row 16" at bounding box center [921, 508] width 1292 height 62
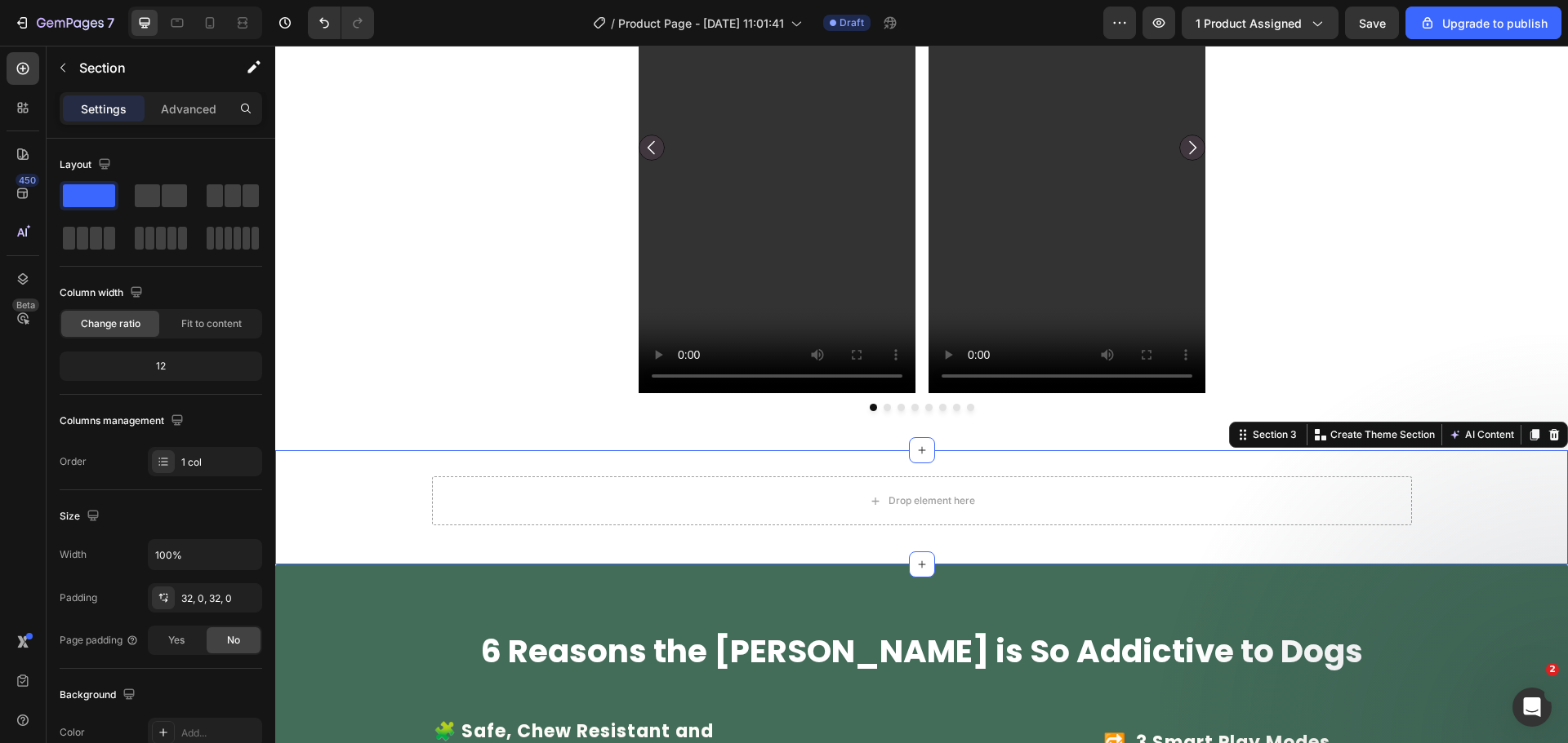
click at [424, 513] on div "Drop element here Row" at bounding box center [921, 508] width 1292 height 62
click at [437, 517] on div "Drop element here" at bounding box center [921, 501] width 979 height 49
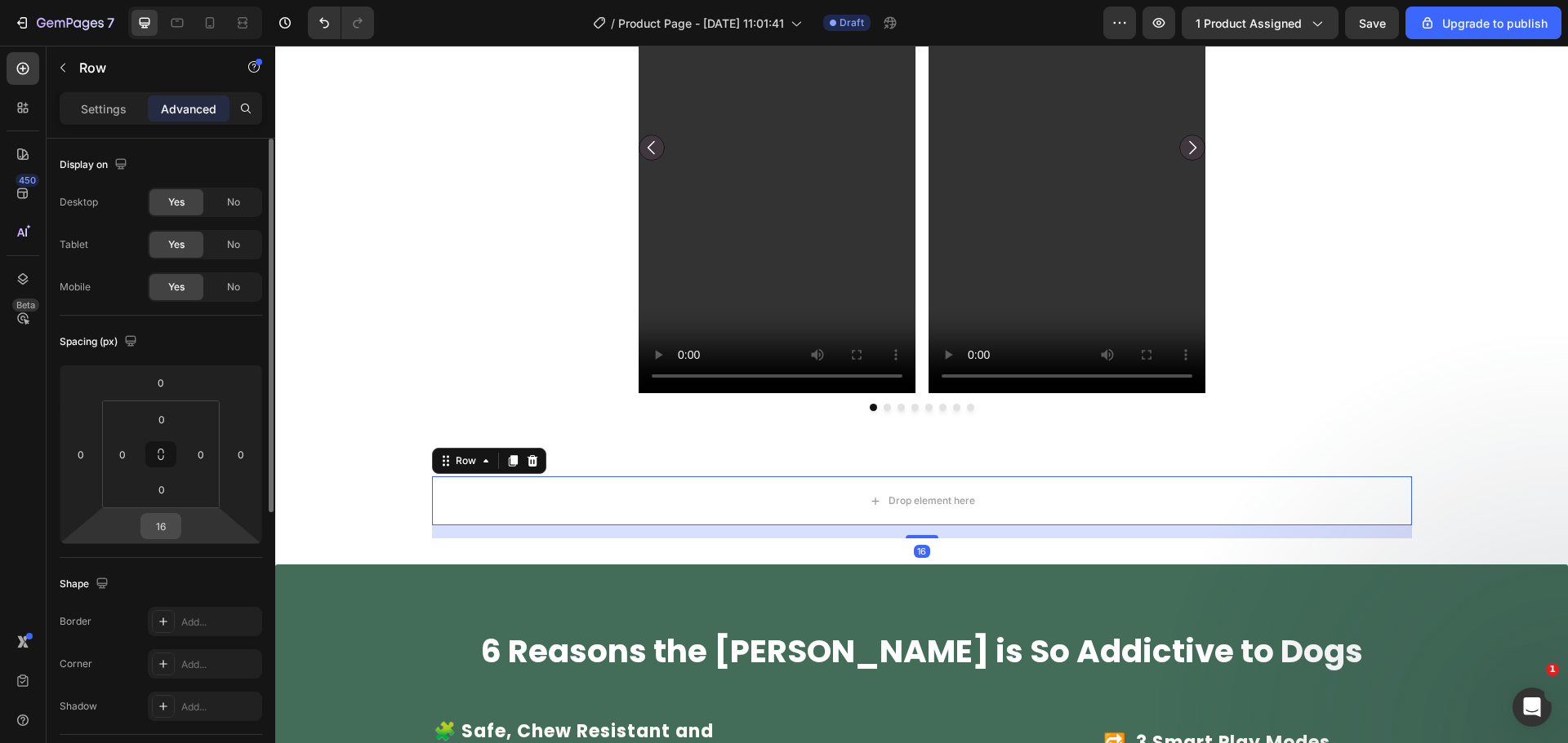
click at [164, 537] on input "16" at bounding box center [161, 526] width 33 height 24
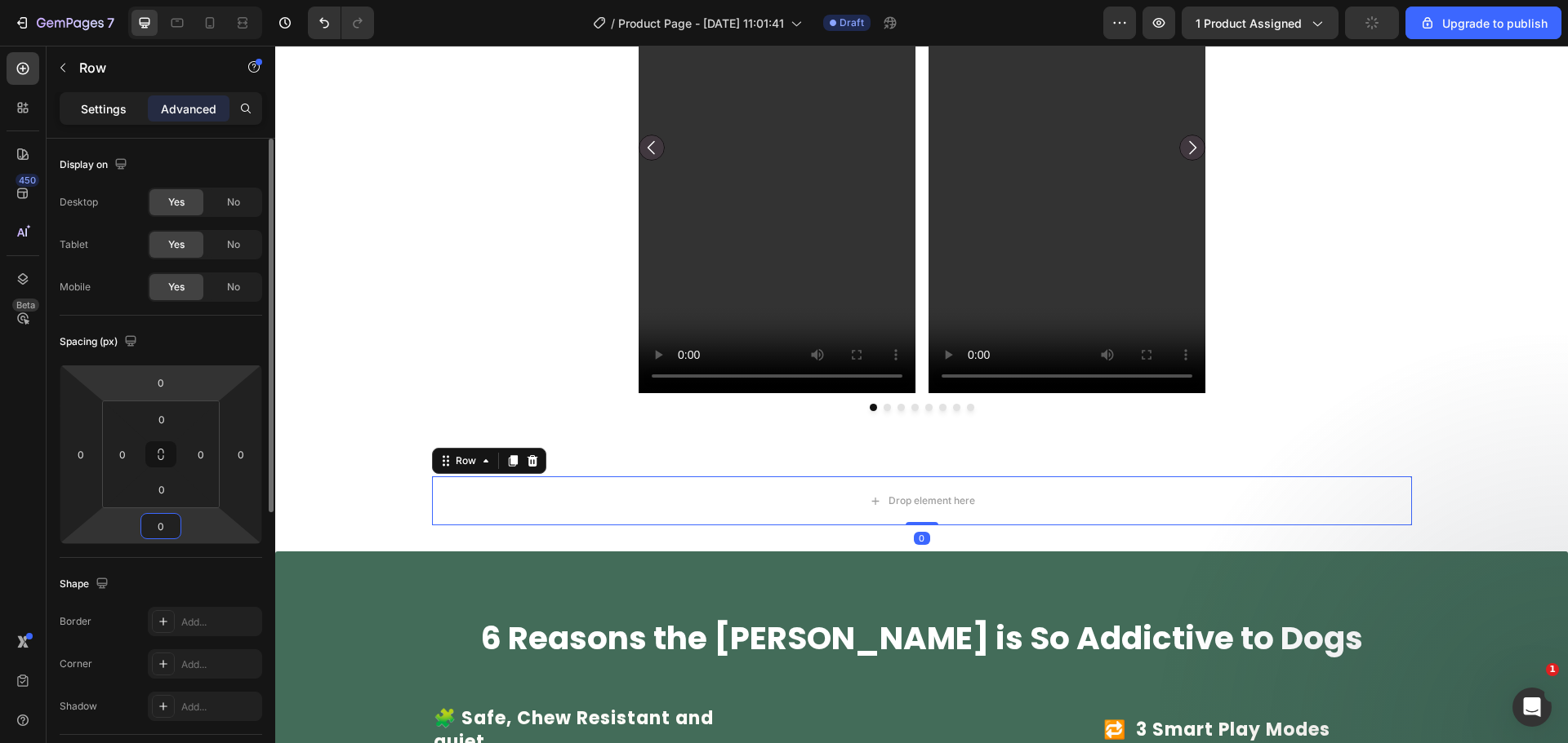
type input "0"
click at [107, 111] on p "Settings" at bounding box center [104, 109] width 46 height 17
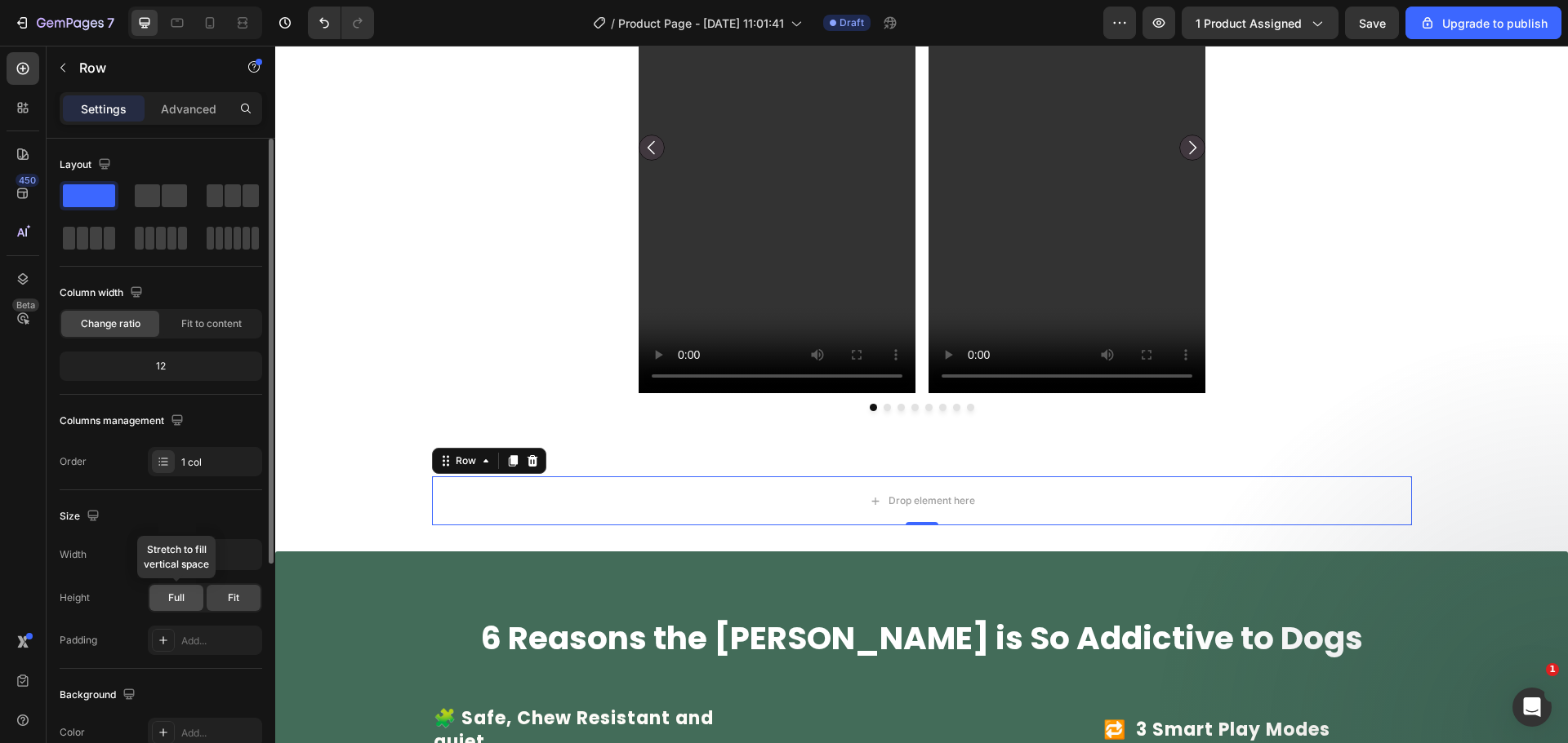
click at [188, 594] on div "Full" at bounding box center [176, 598] width 54 height 26
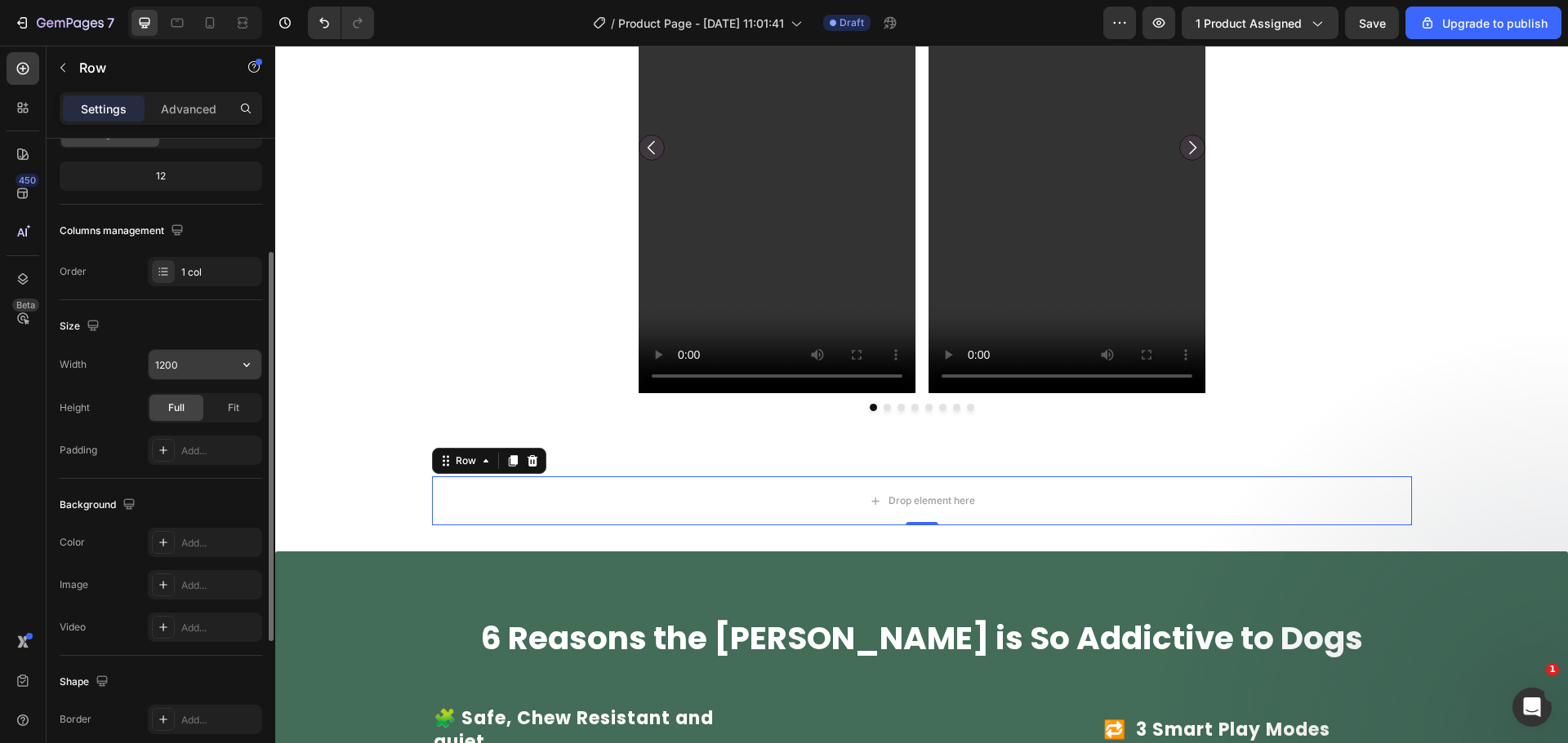
click at [182, 365] on input "1200" at bounding box center [205, 365] width 112 height 29
click at [237, 367] on button "button" at bounding box center [246, 365] width 29 height 29
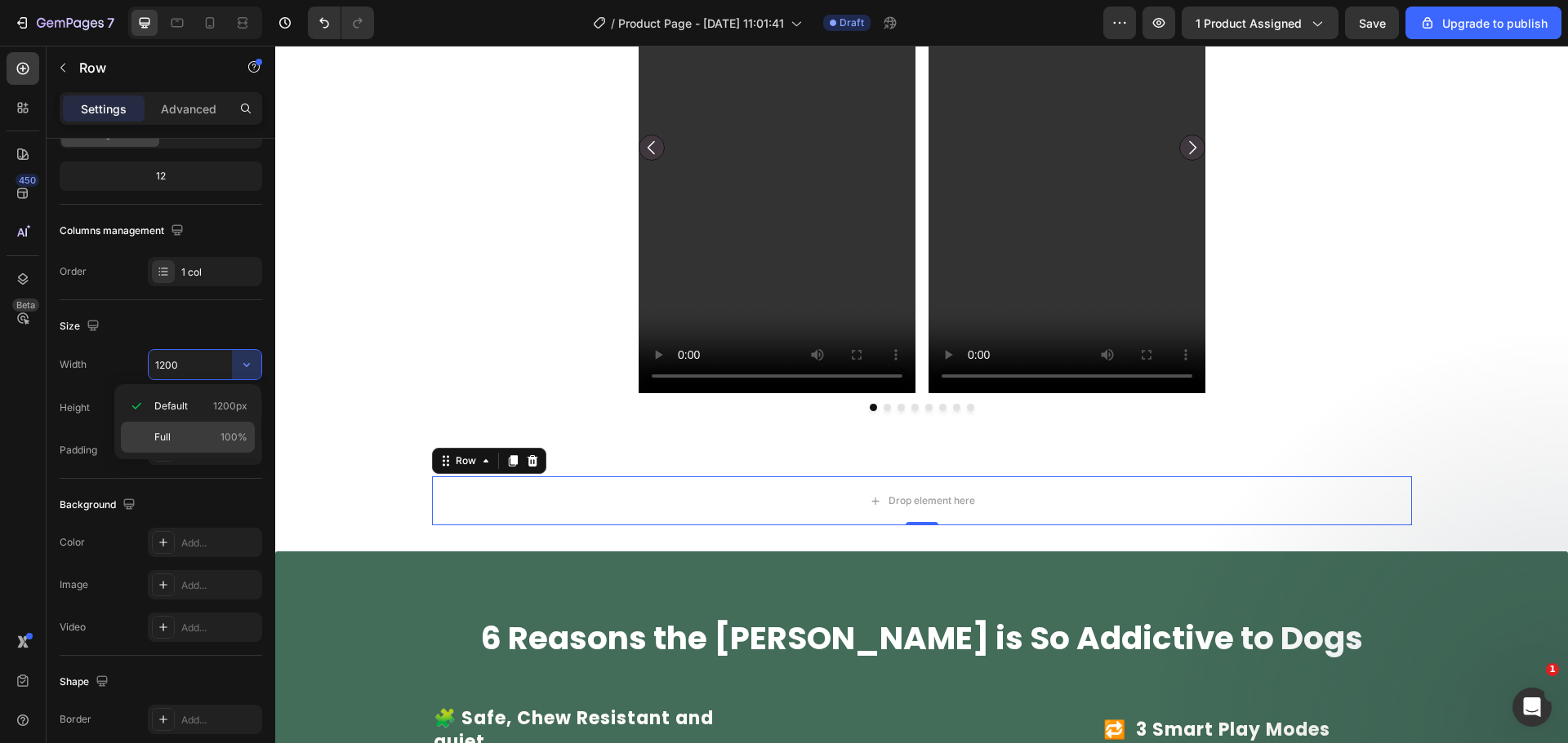
click at [233, 425] on div "Full 100%" at bounding box center [188, 437] width 134 height 31
type input "100%"
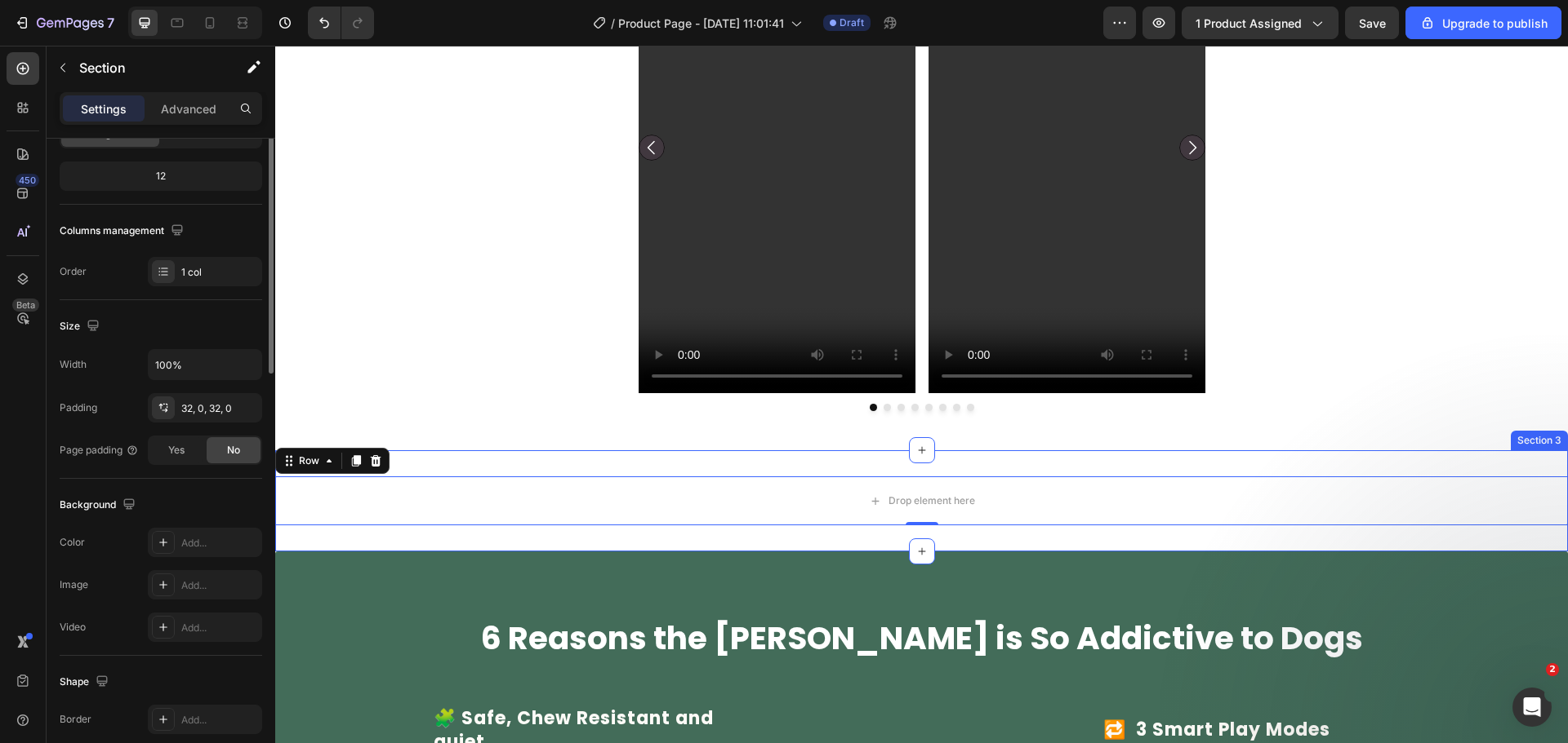
click at [519, 543] on div "Drop element here Row 0 Section 3" at bounding box center [921, 500] width 1292 height 101
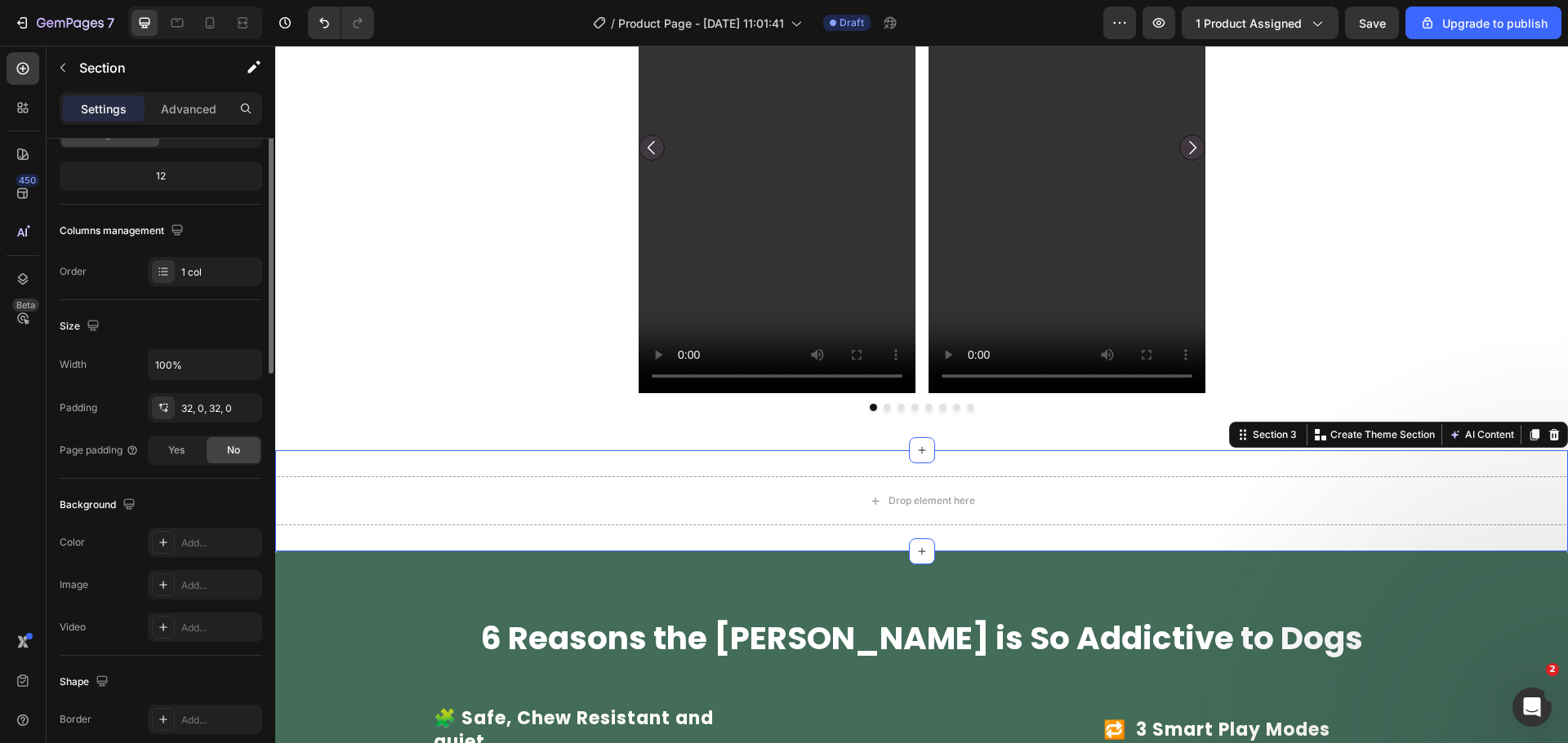
scroll to position [0, 0]
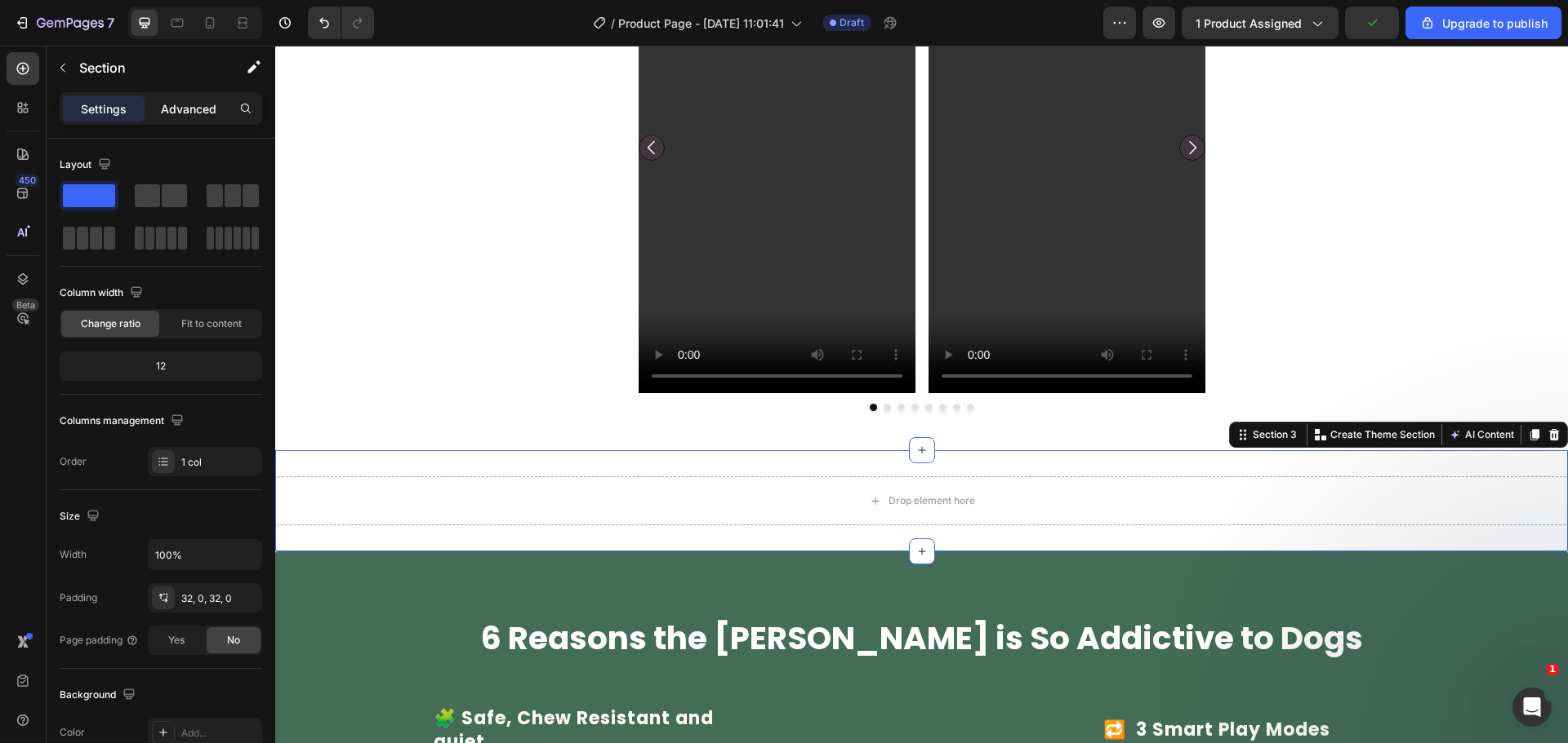
click at [183, 110] on p "Advanced" at bounding box center [188, 109] width 55 height 17
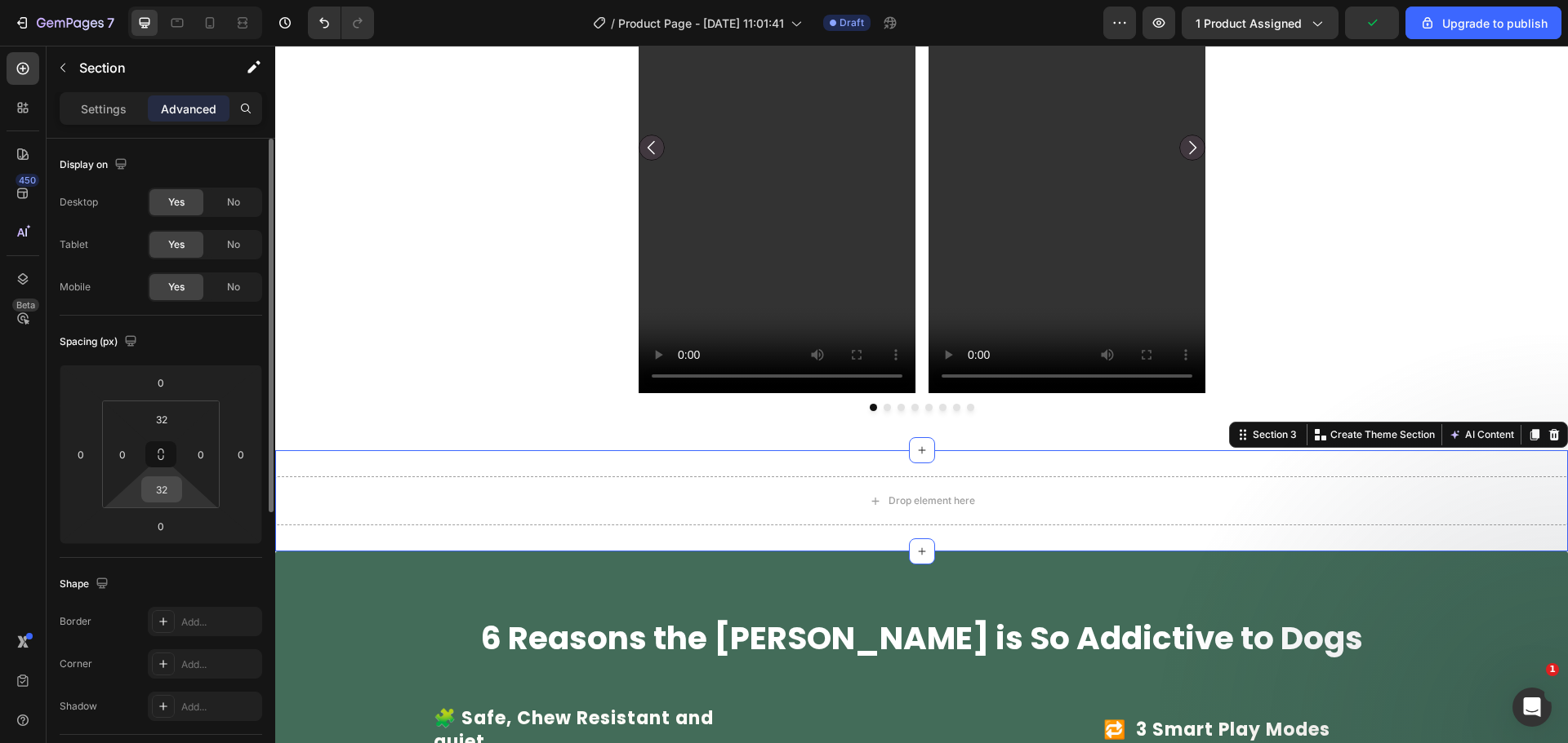
click at [171, 493] on input "32" at bounding box center [162, 490] width 33 height 24
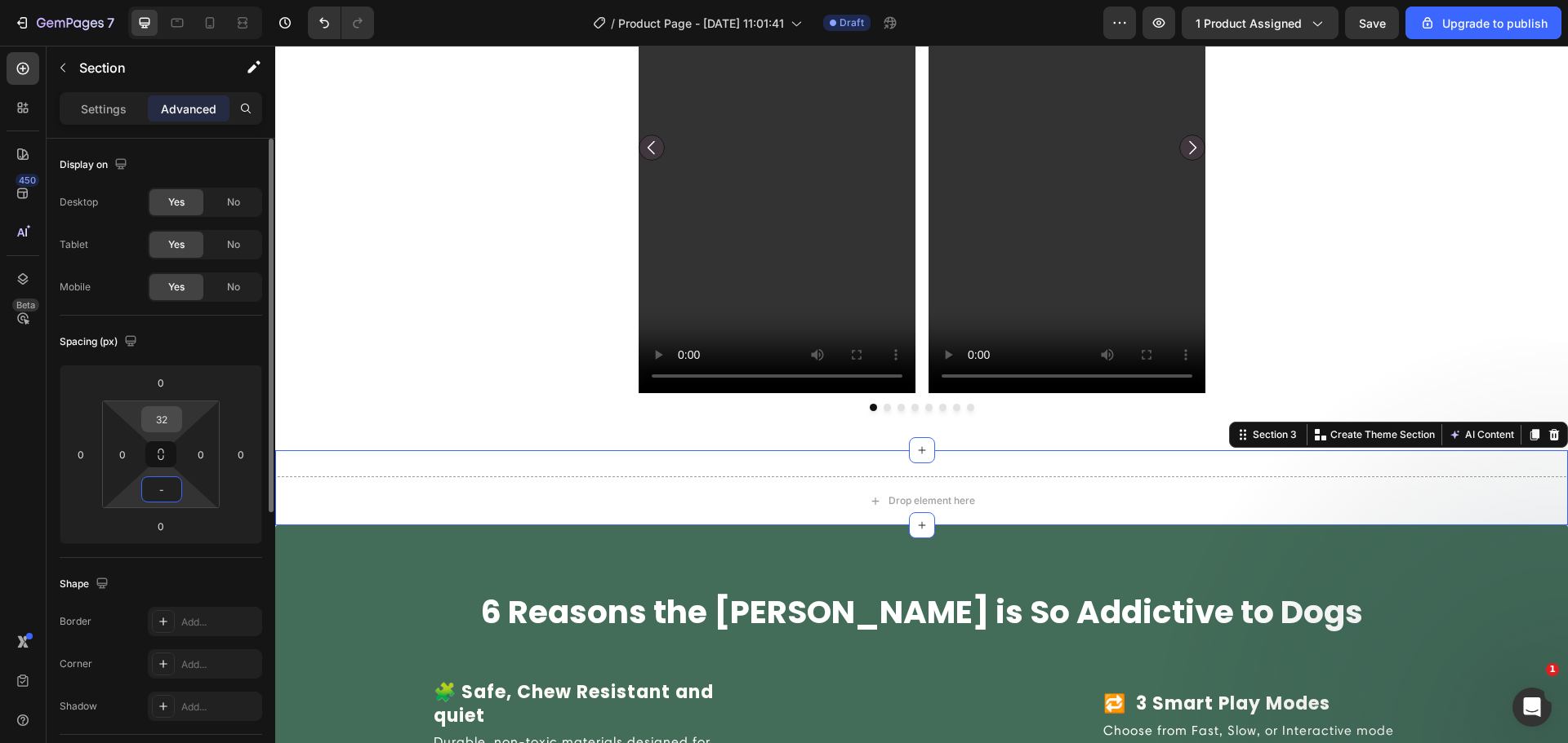
type input "2"
click at [169, 418] on input "32" at bounding box center [162, 419] width 33 height 24
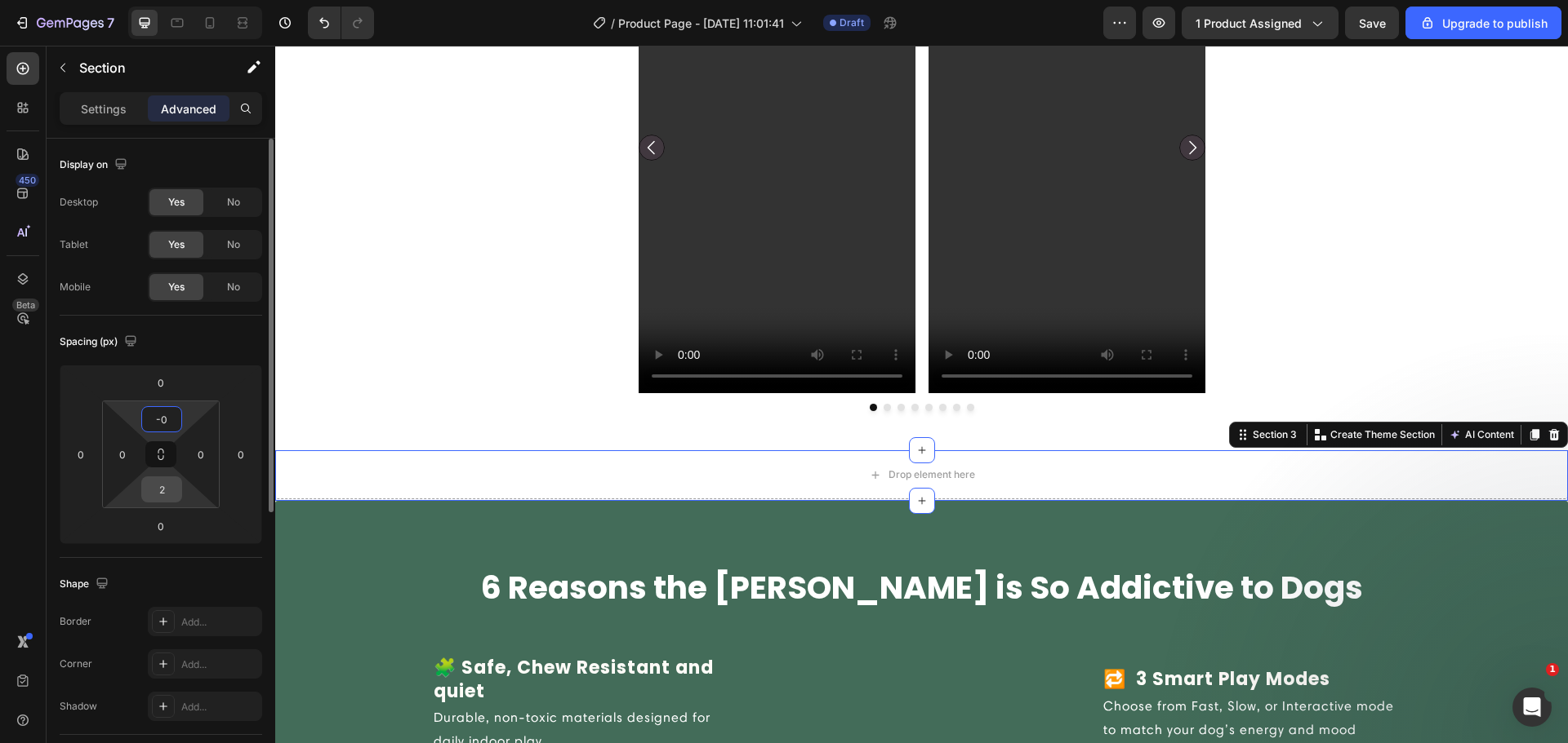
type input "0"
click at [169, 490] on input "2" at bounding box center [162, 490] width 33 height 24
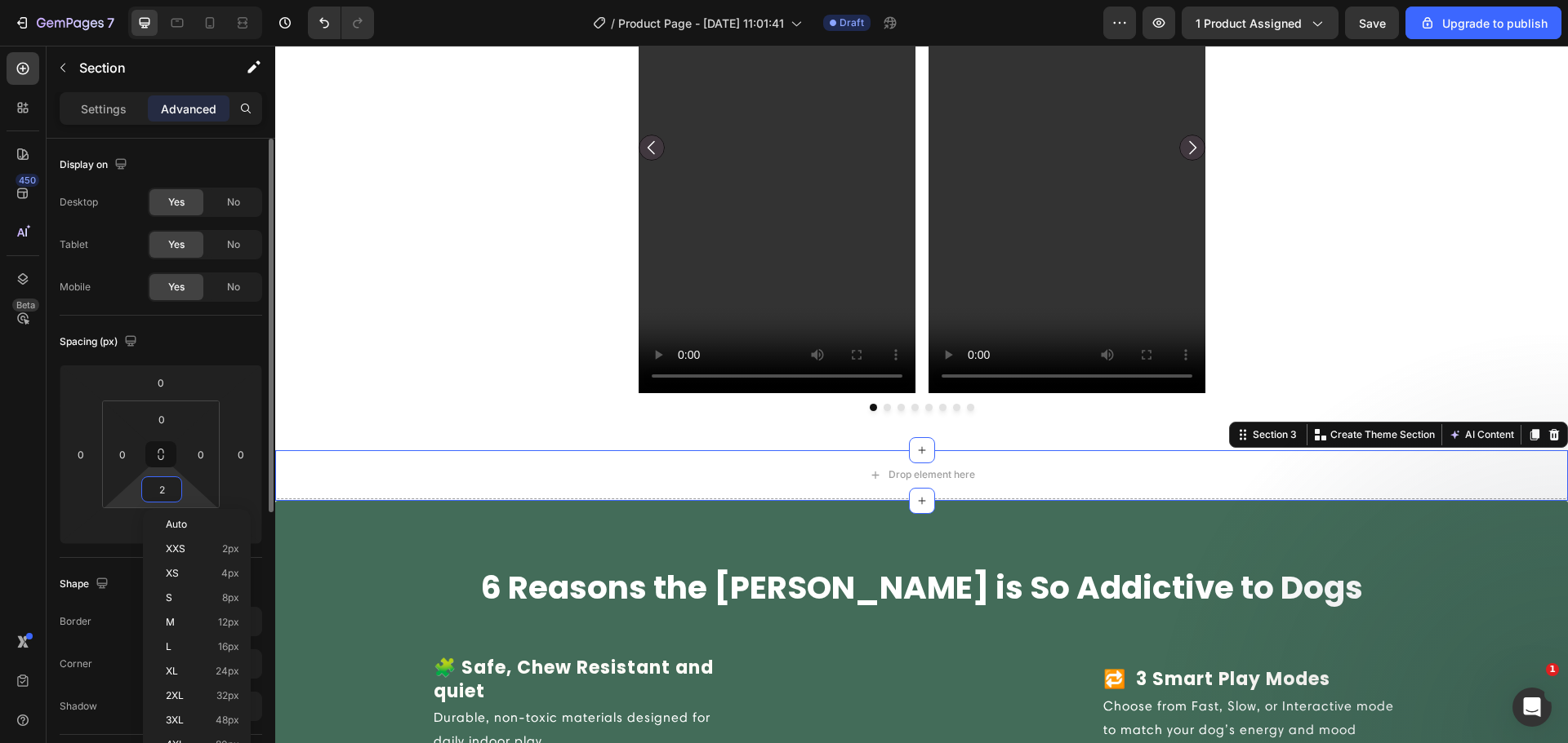
type input "0"
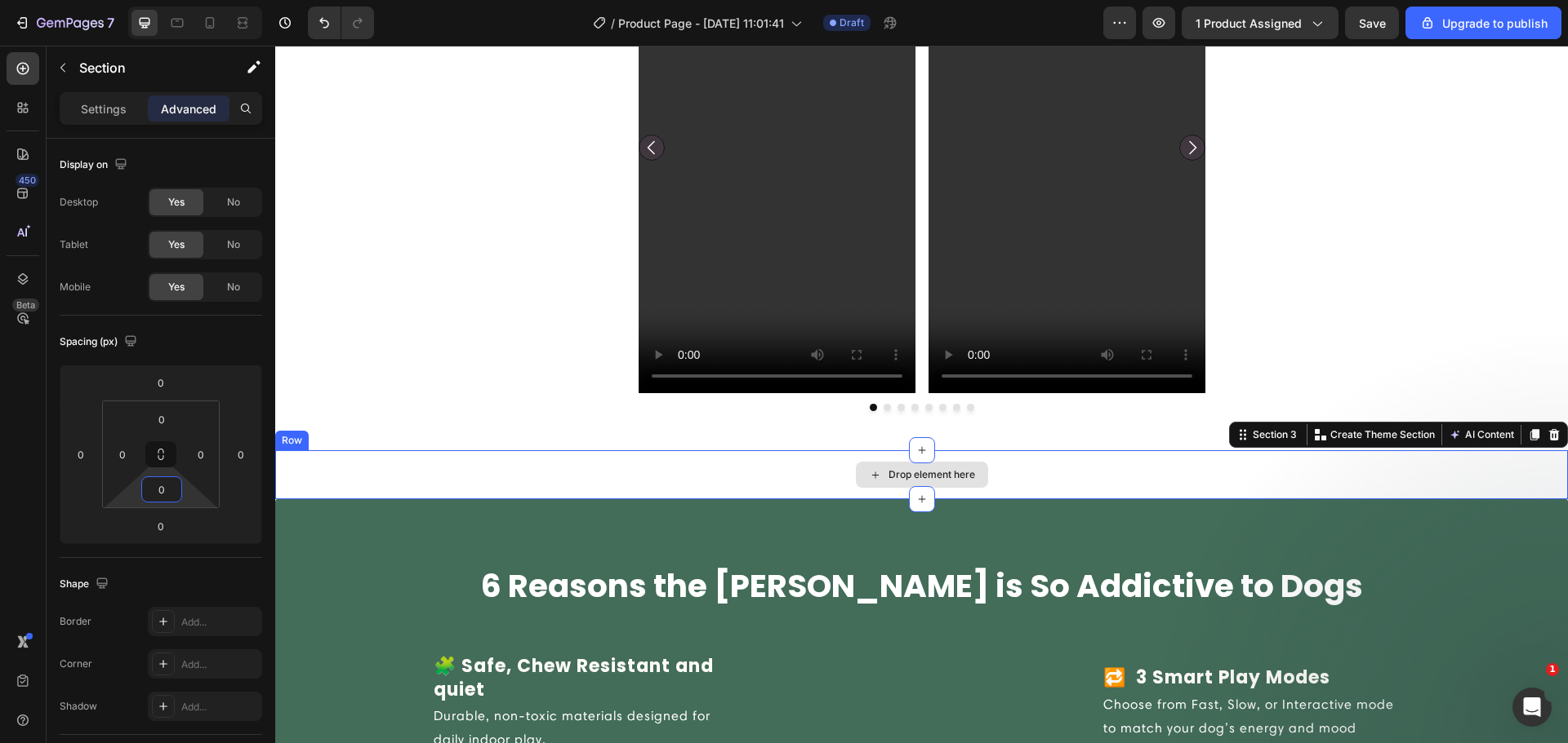
click at [532, 483] on div "Drop element here" at bounding box center [921, 474] width 1292 height 49
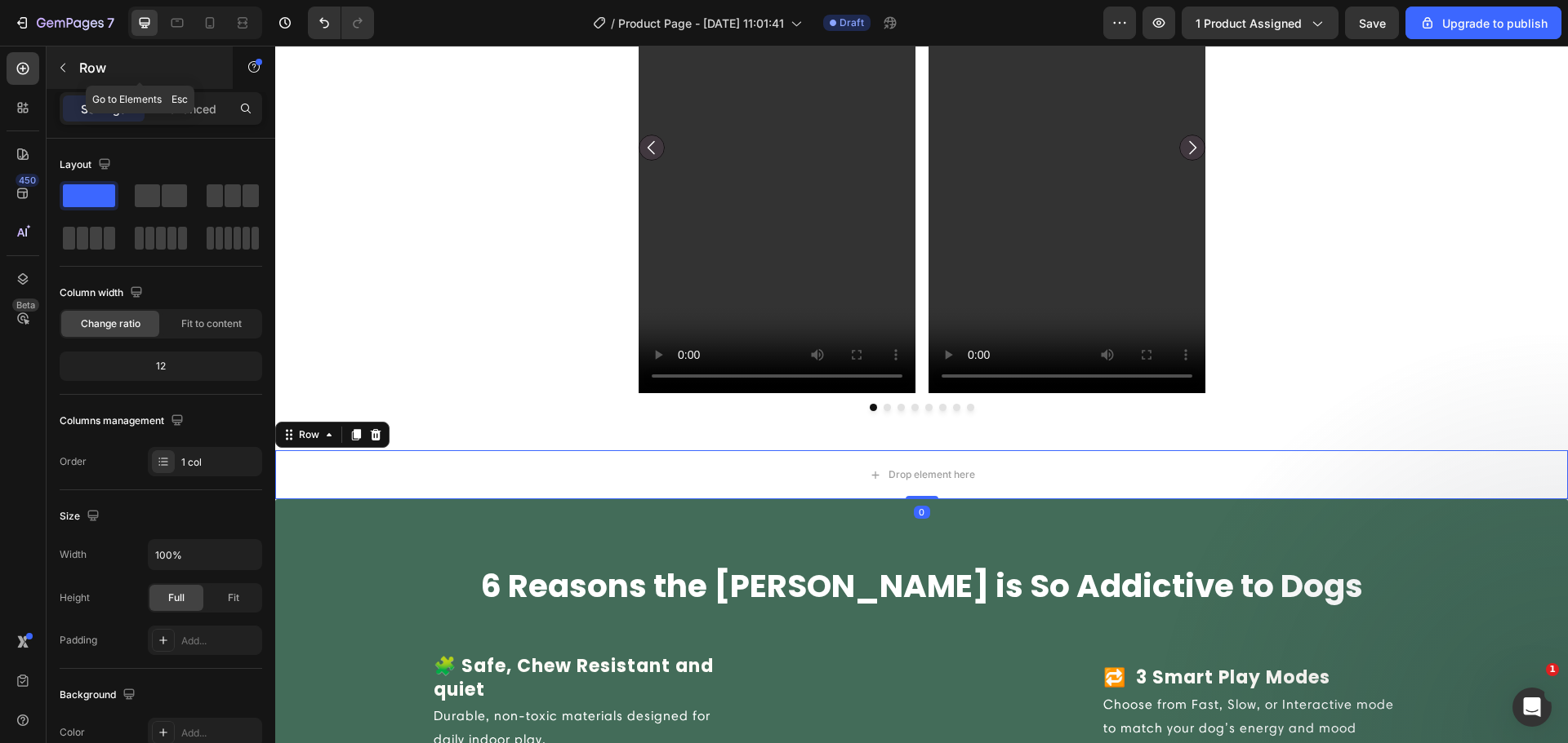
click at [67, 76] on button "button" at bounding box center [63, 67] width 26 height 26
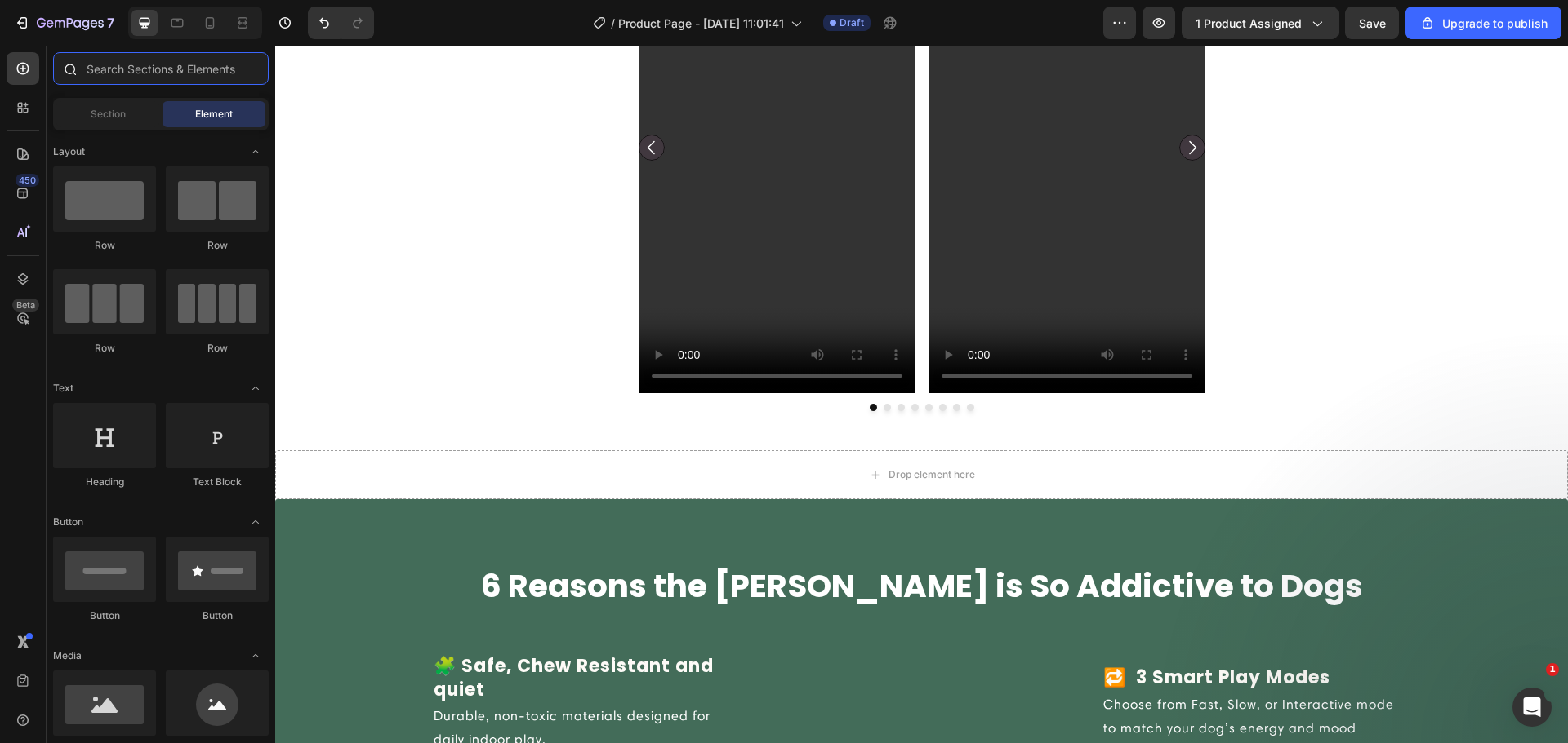
click at [93, 79] on input "text" at bounding box center [160, 68] width 215 height 33
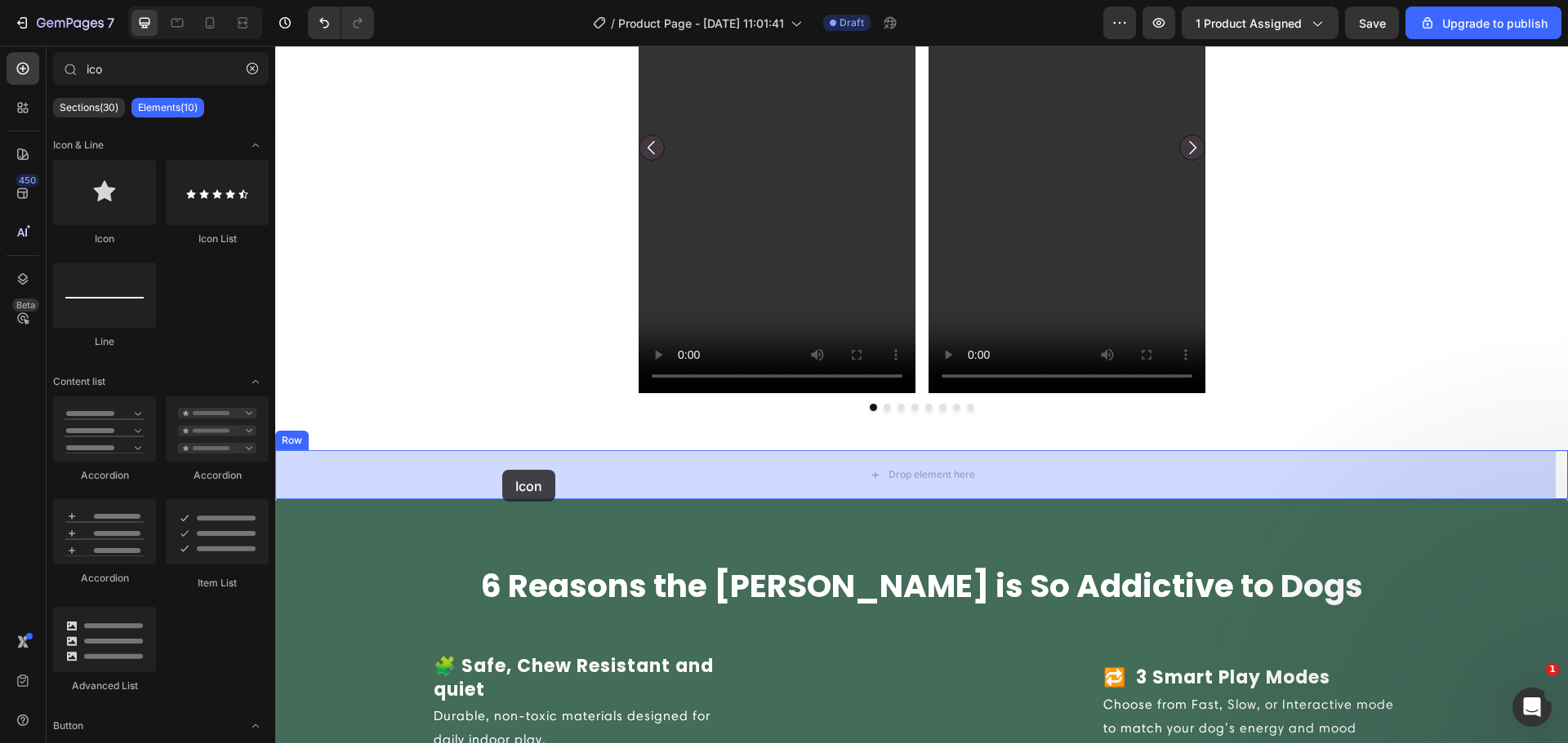
drag, startPoint x: 386, startPoint y: 257, endPoint x: 477, endPoint y: 463, distance: 225.2
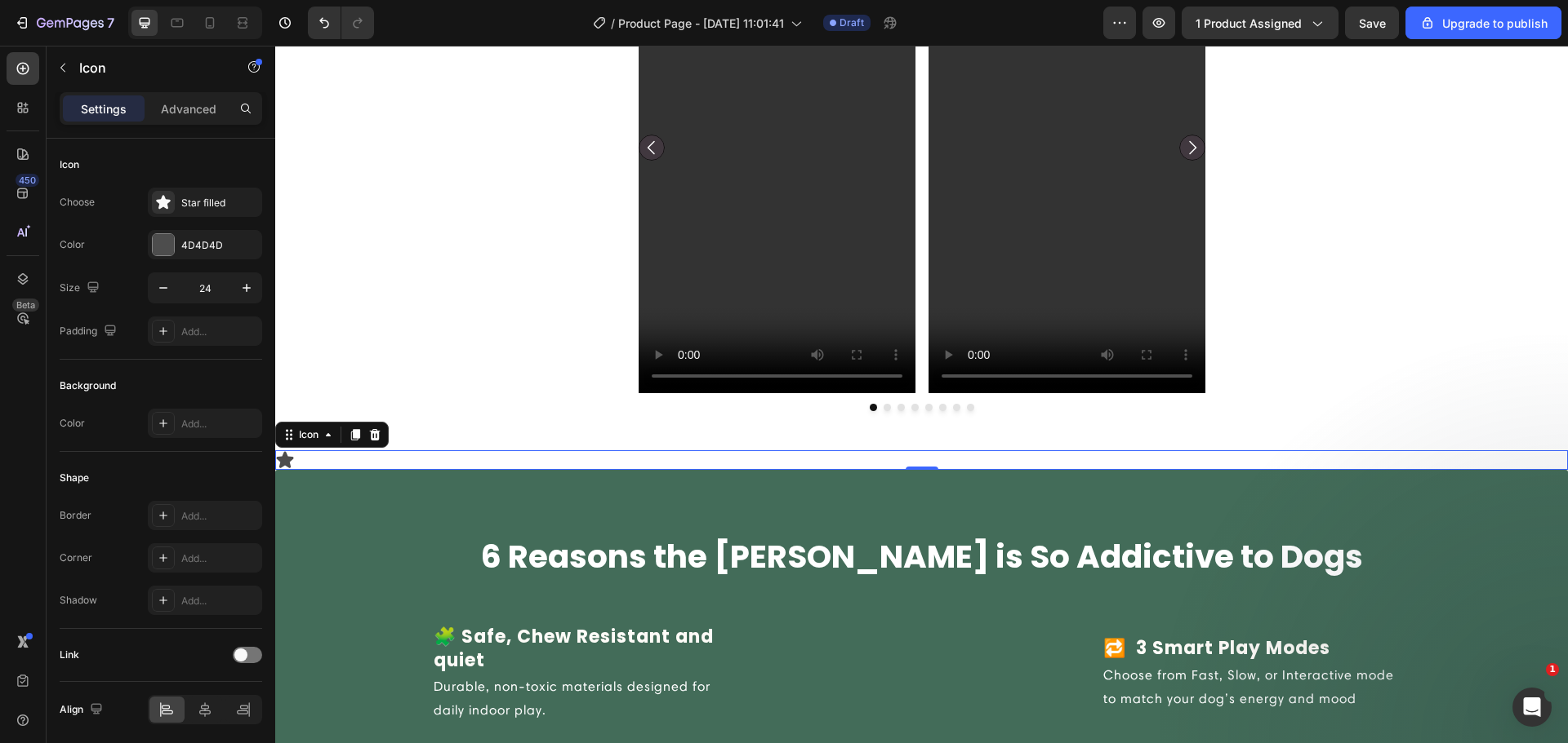
click at [283, 460] on icon at bounding box center [285, 460] width 17 height 16
click at [373, 435] on icon at bounding box center [375, 435] width 10 height 11
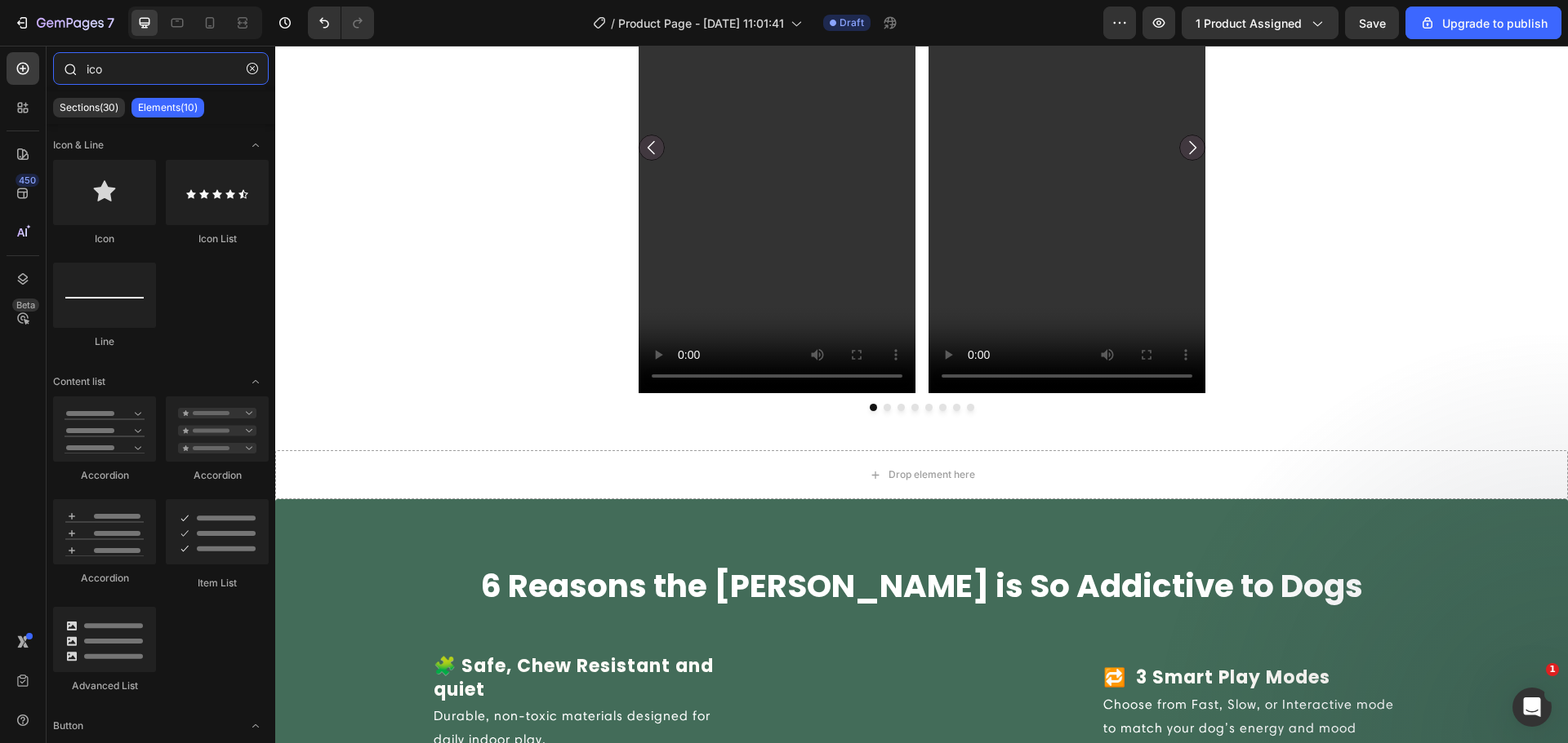
click at [106, 80] on input "ico" at bounding box center [160, 68] width 215 height 33
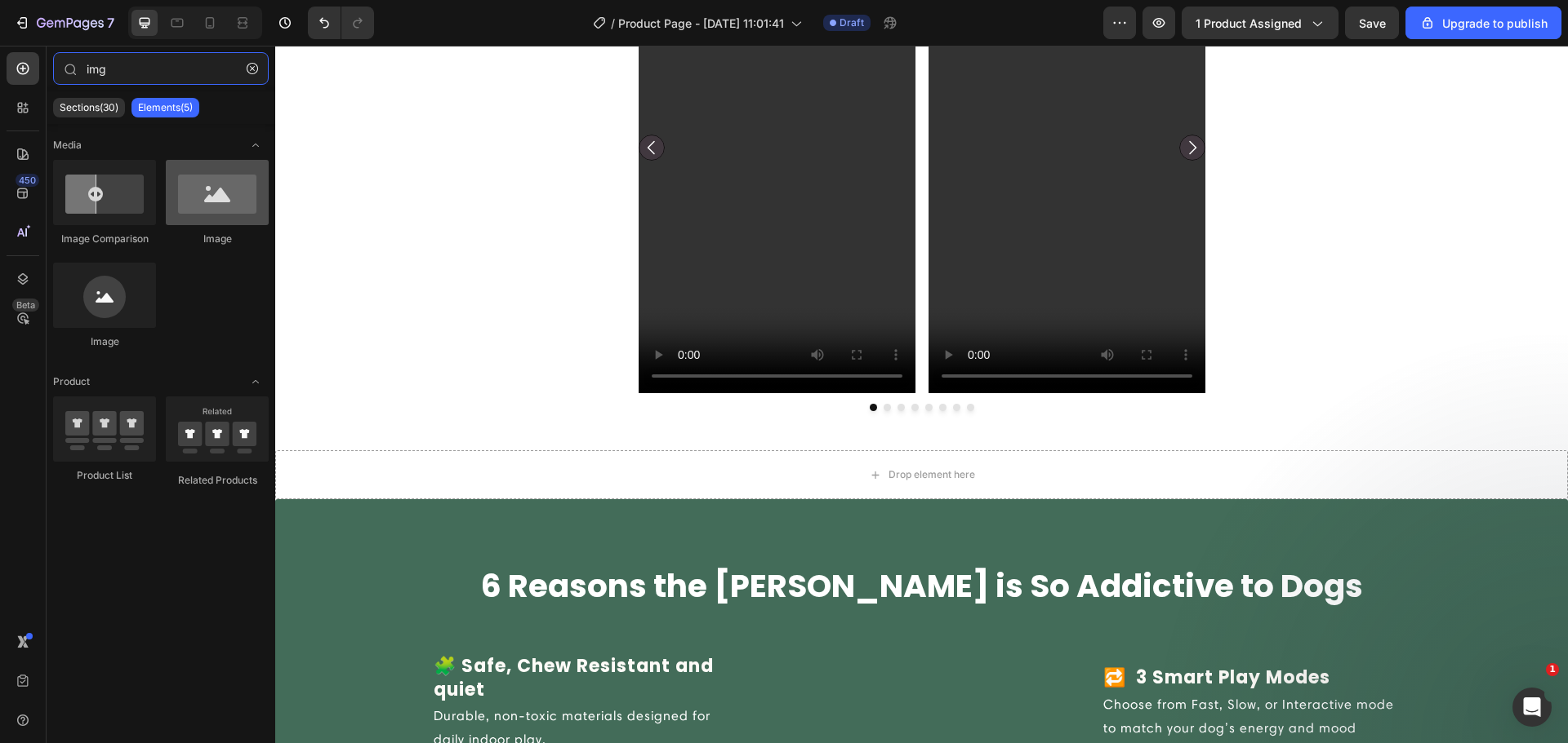
type input "img"
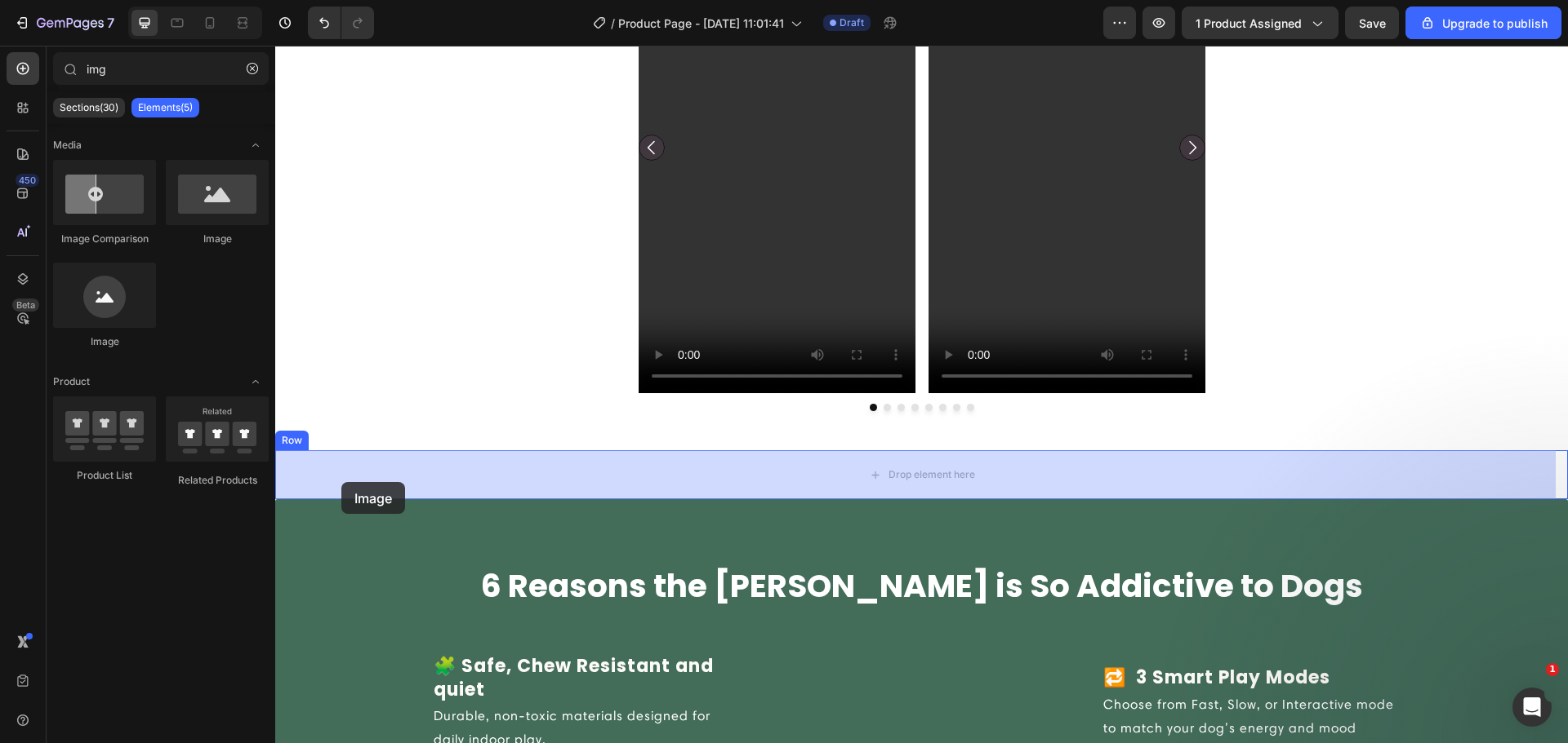
drag, startPoint x: 493, startPoint y: 264, endPoint x: 342, endPoint y: 485, distance: 267.7
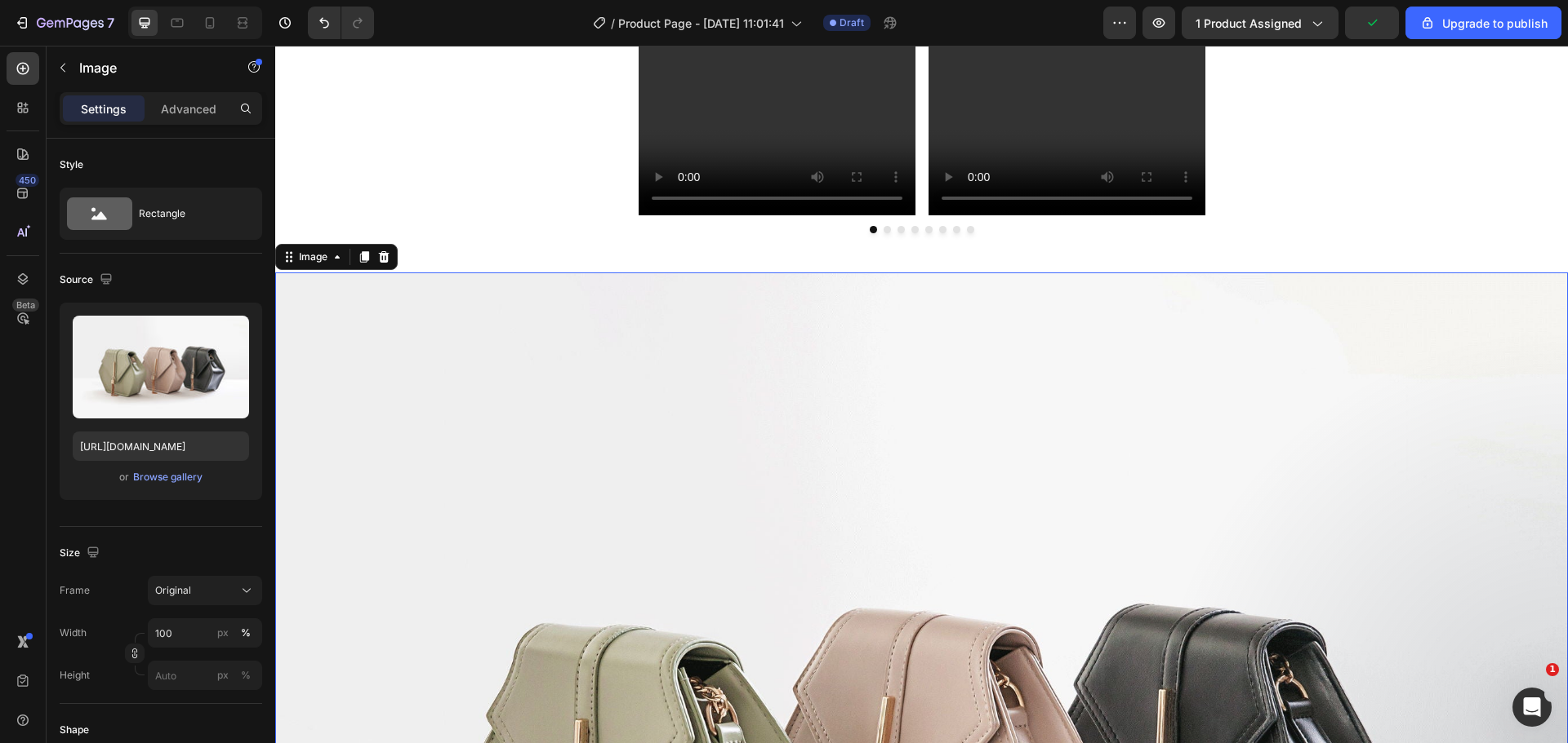
scroll to position [1426, 0]
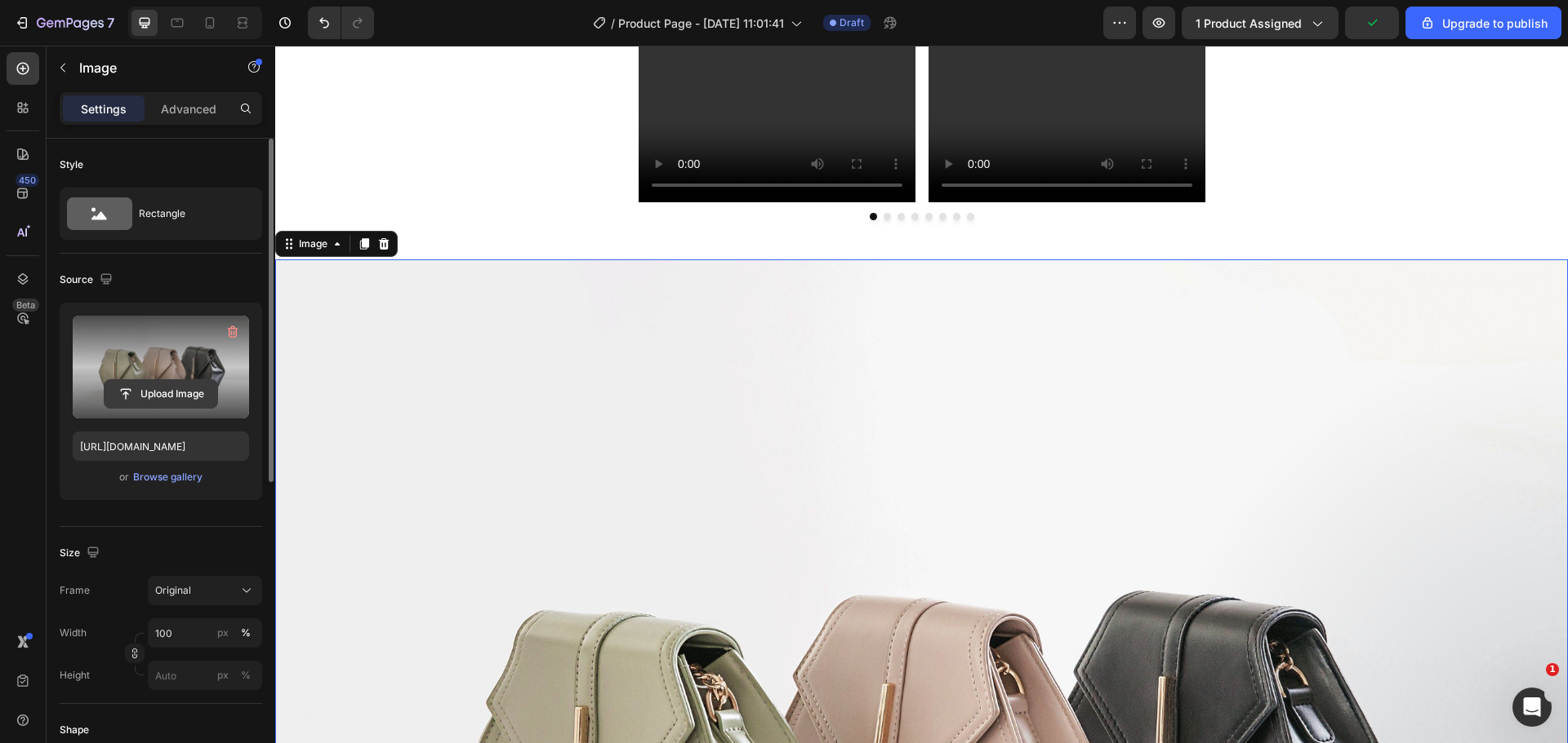
click at [140, 380] on input "file" at bounding box center [161, 394] width 112 height 28
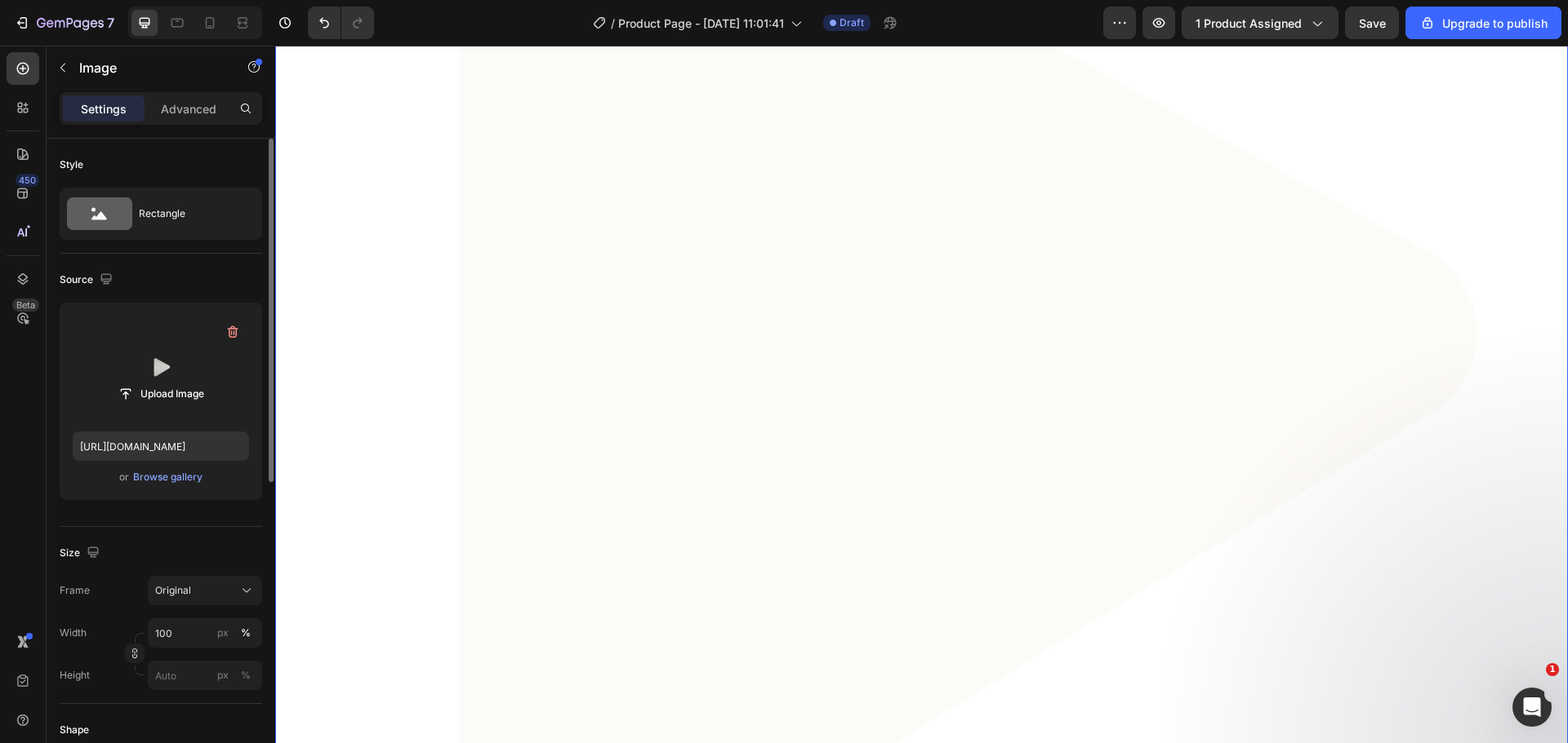
scroll to position [1997, 0]
click at [175, 381] on input "file" at bounding box center [161, 394] width 112 height 28
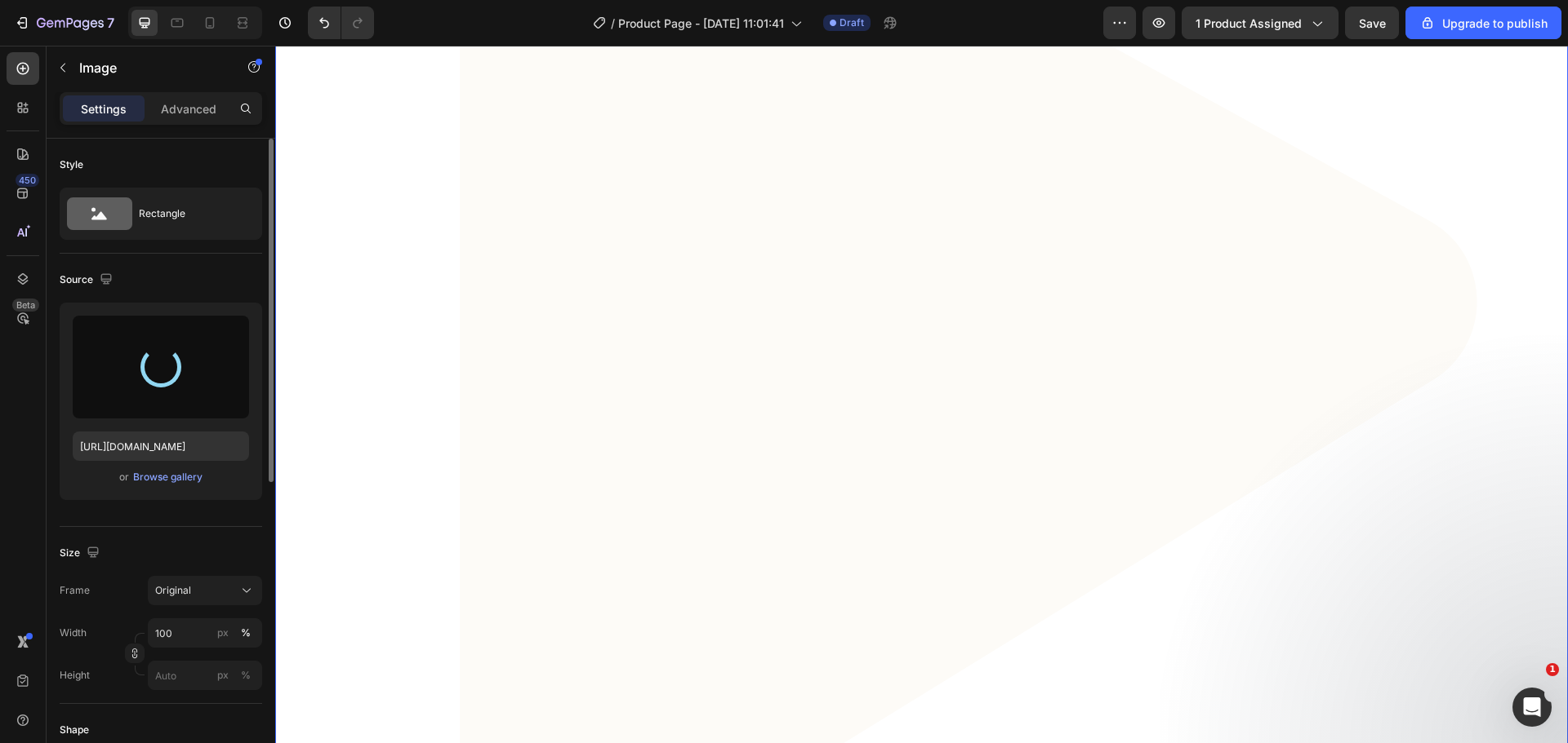
type input "https://cdn.shopify.com/s/files/1/0909/2261/5117/files/gempages_577322349100008…"
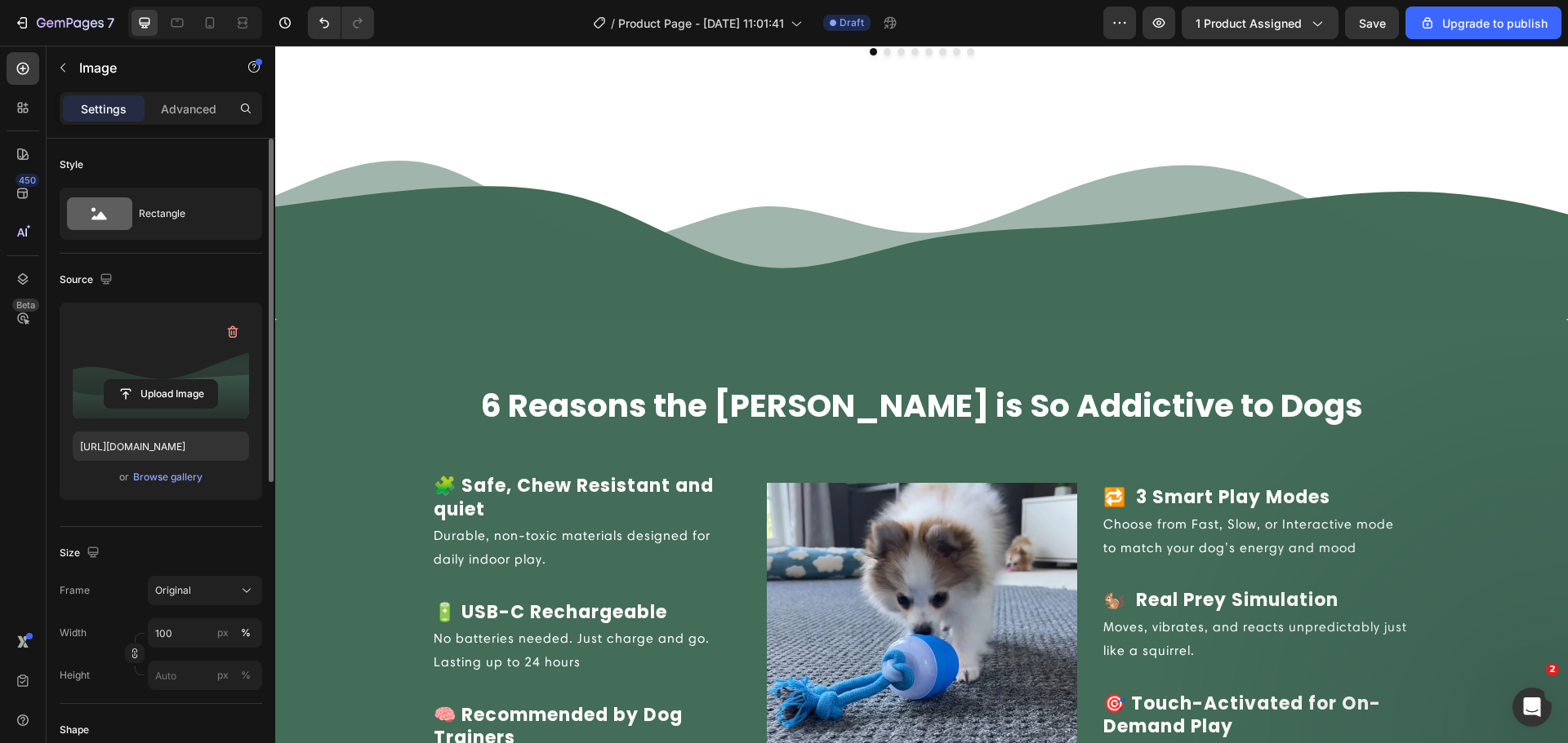
scroll to position [1568, 0]
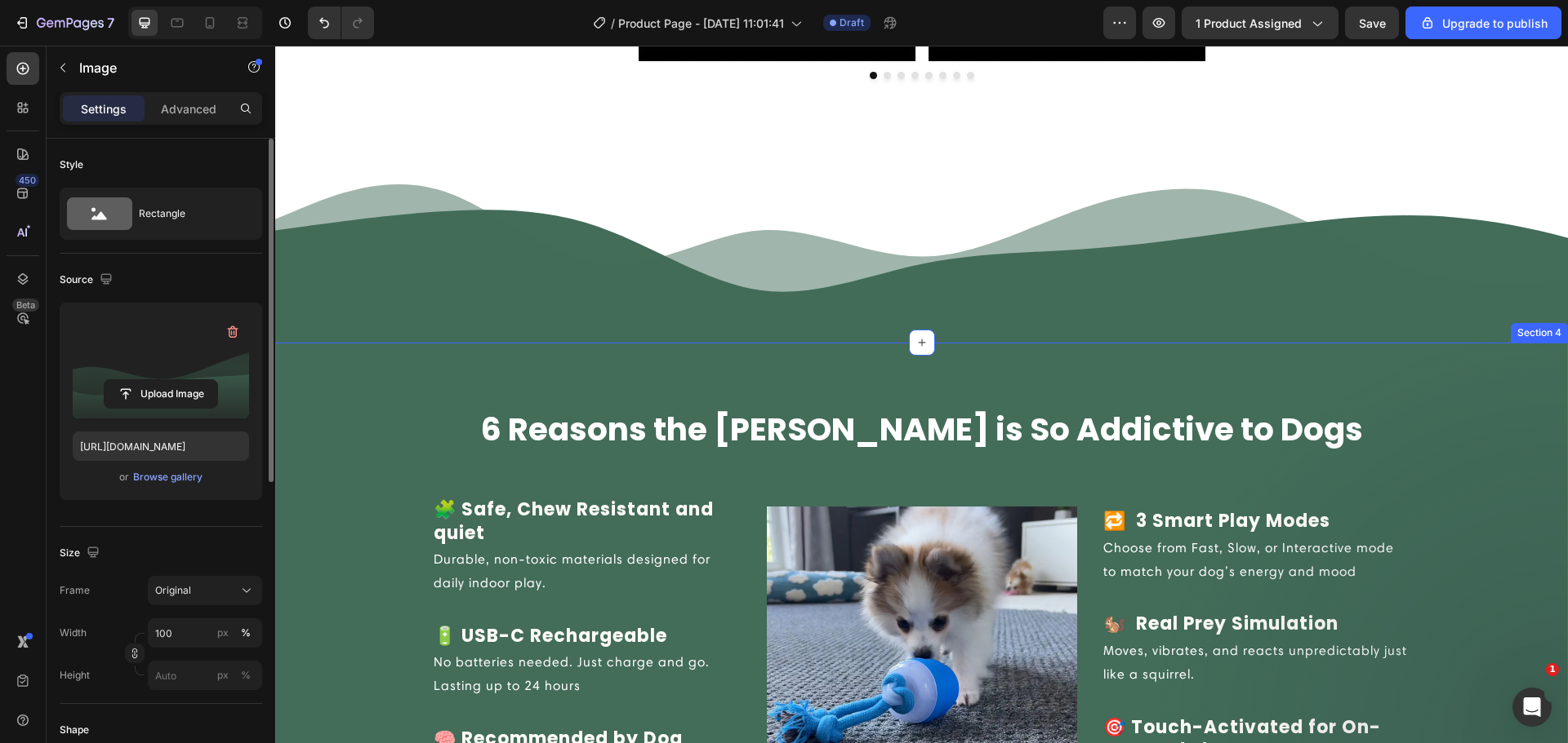
click at [813, 378] on div "6 Reasons the Chase Buddy is So Addictive to Dogs Heading Row 🧩 Safe, Chew Resi…" at bounding box center [921, 617] width 1292 height 549
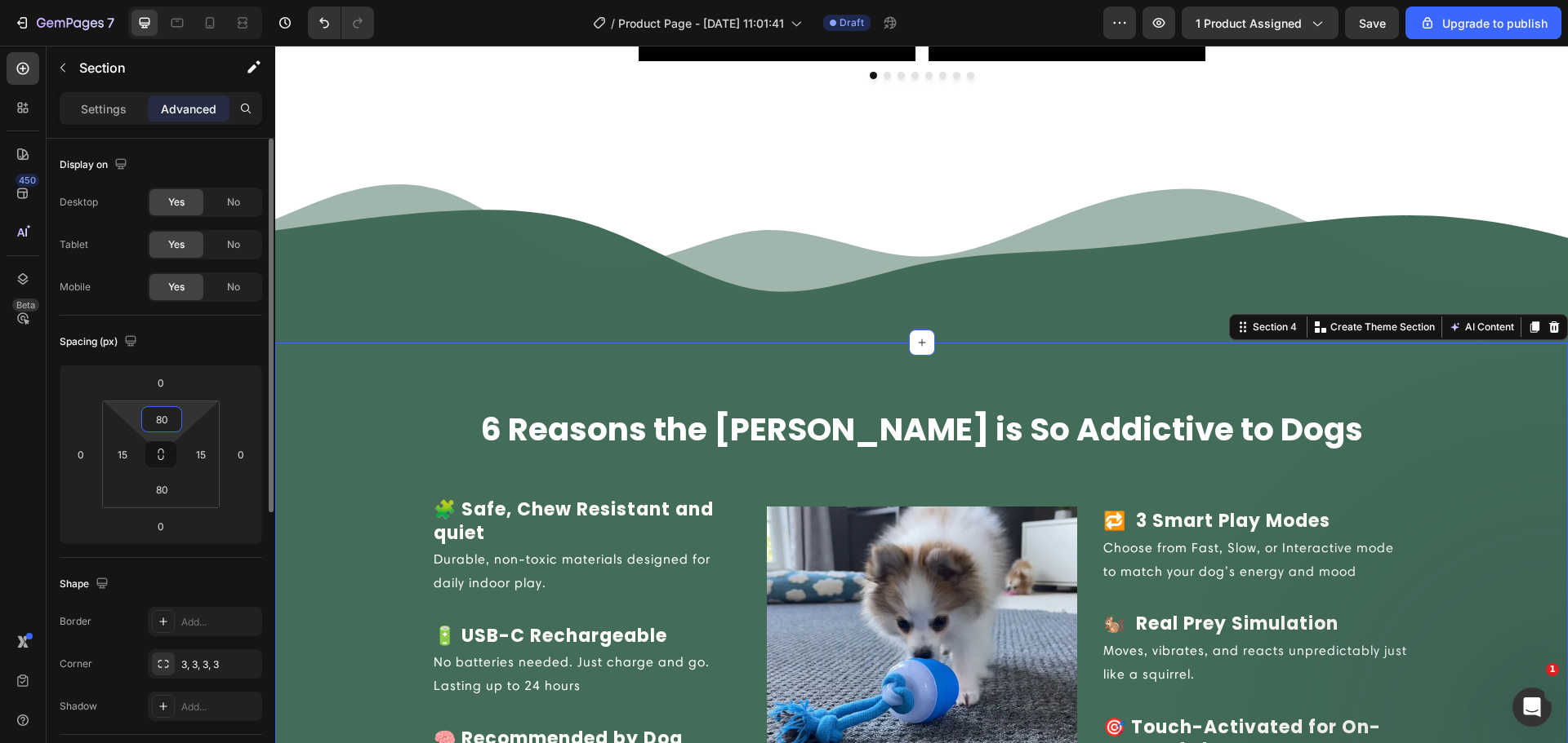
click at [169, 426] on input "80" at bounding box center [162, 419] width 33 height 24
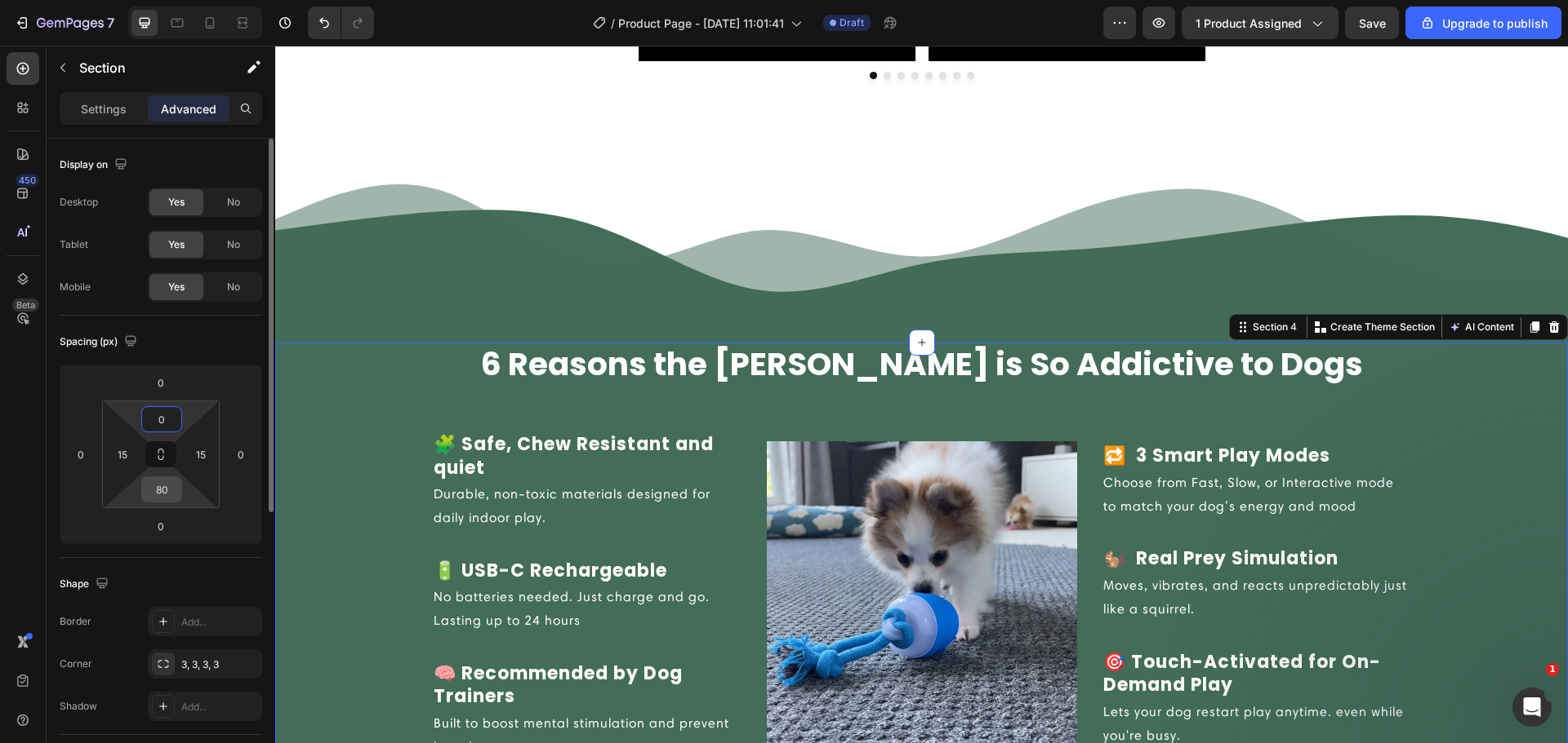
type input "0"
click at [169, 490] on input "80" at bounding box center [162, 490] width 33 height 24
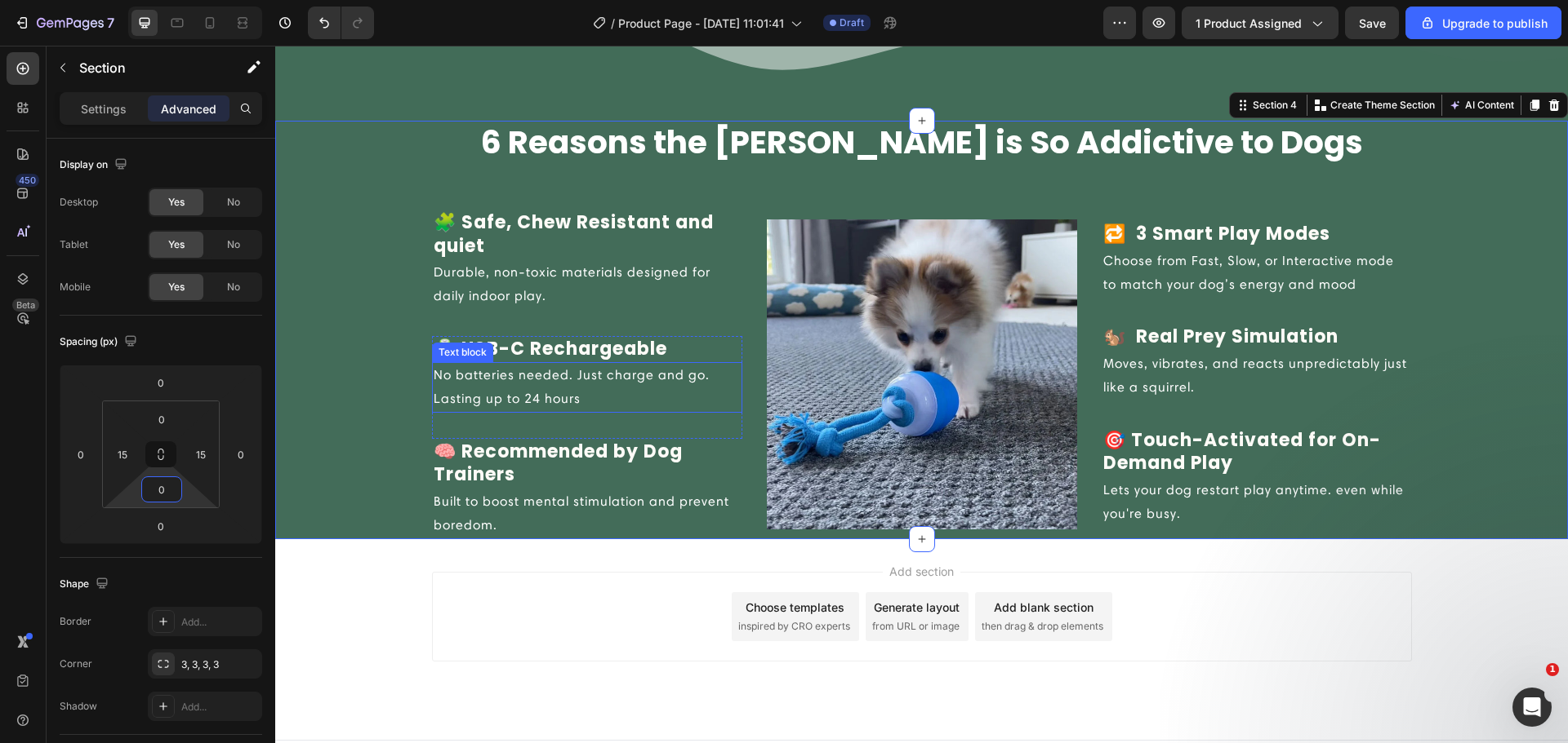
scroll to position [1818, 0]
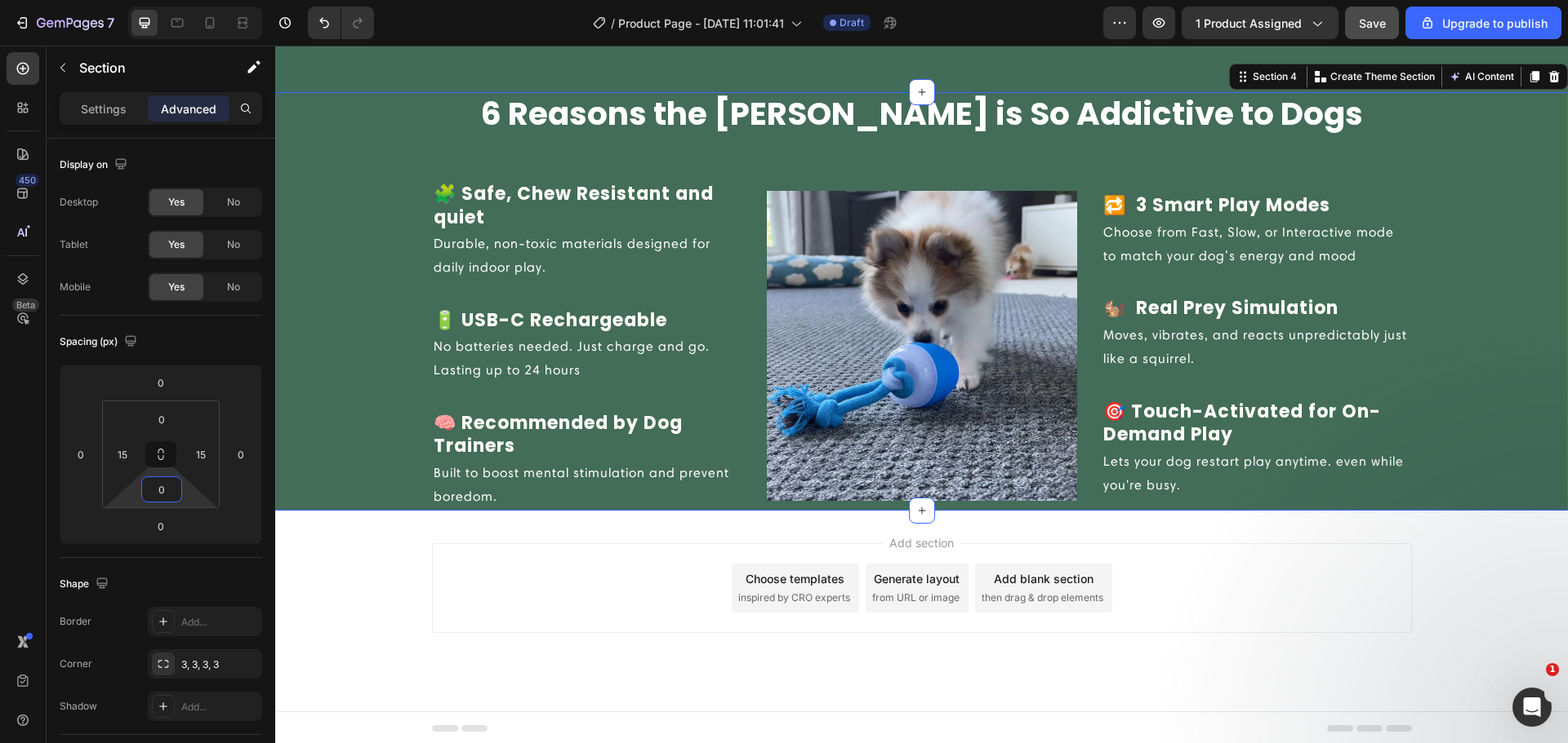
type input "0"
drag, startPoint x: 1370, startPoint y: 33, endPoint x: 1363, endPoint y: 40, distance: 9.9
click at [1370, 35] on button "Save" at bounding box center [1372, 23] width 54 height 33
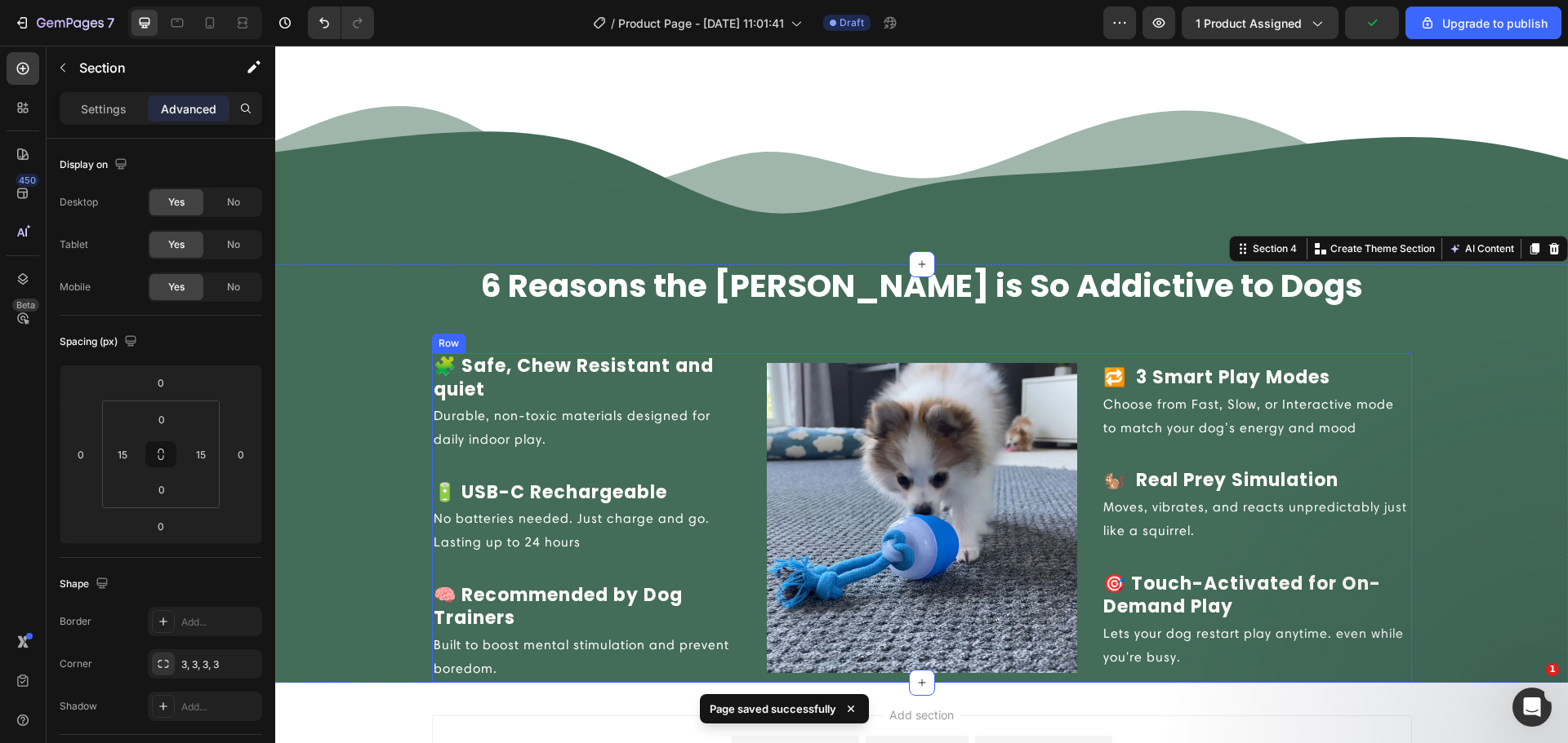
scroll to position [1437, 0]
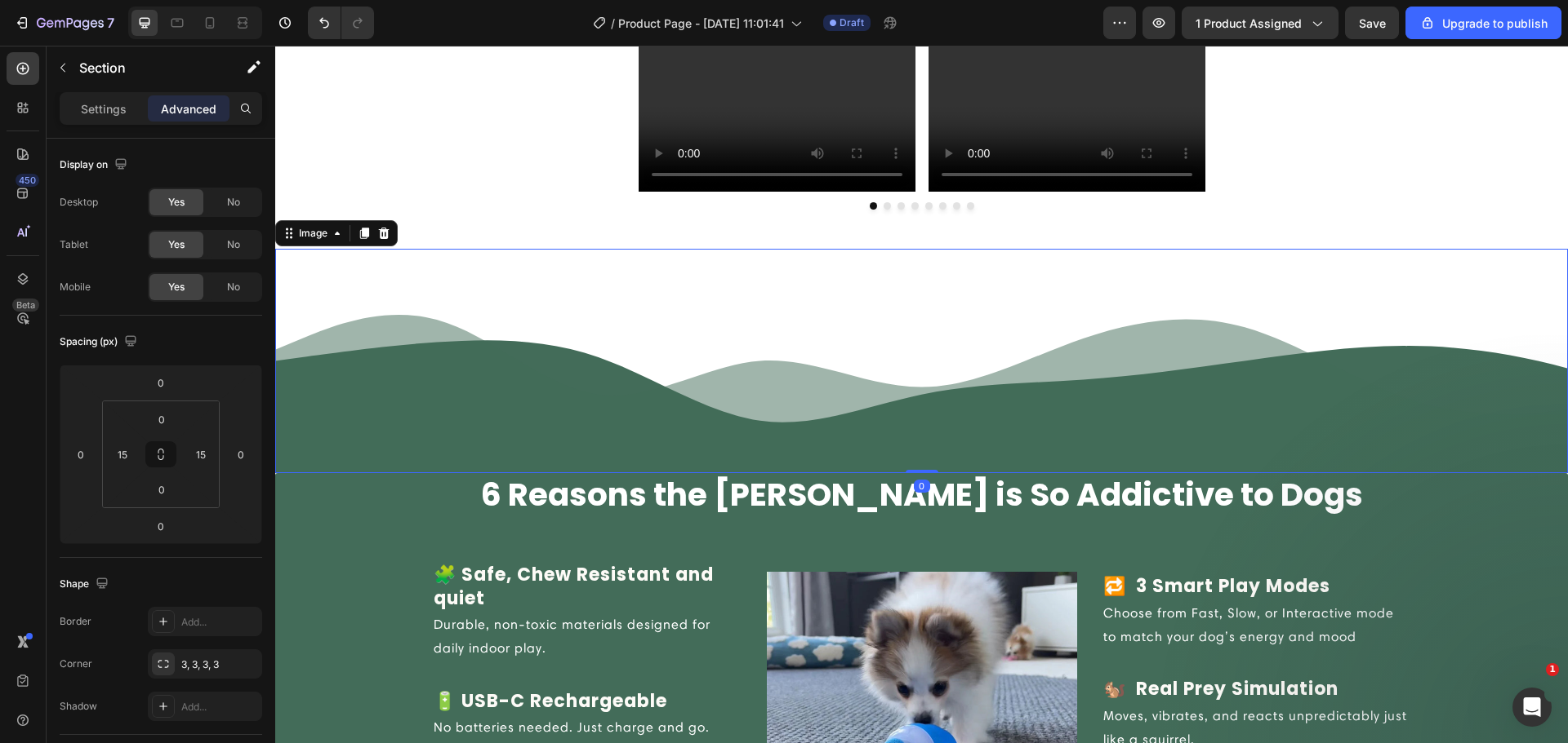
click at [845, 385] on img at bounding box center [921, 361] width 1292 height 225
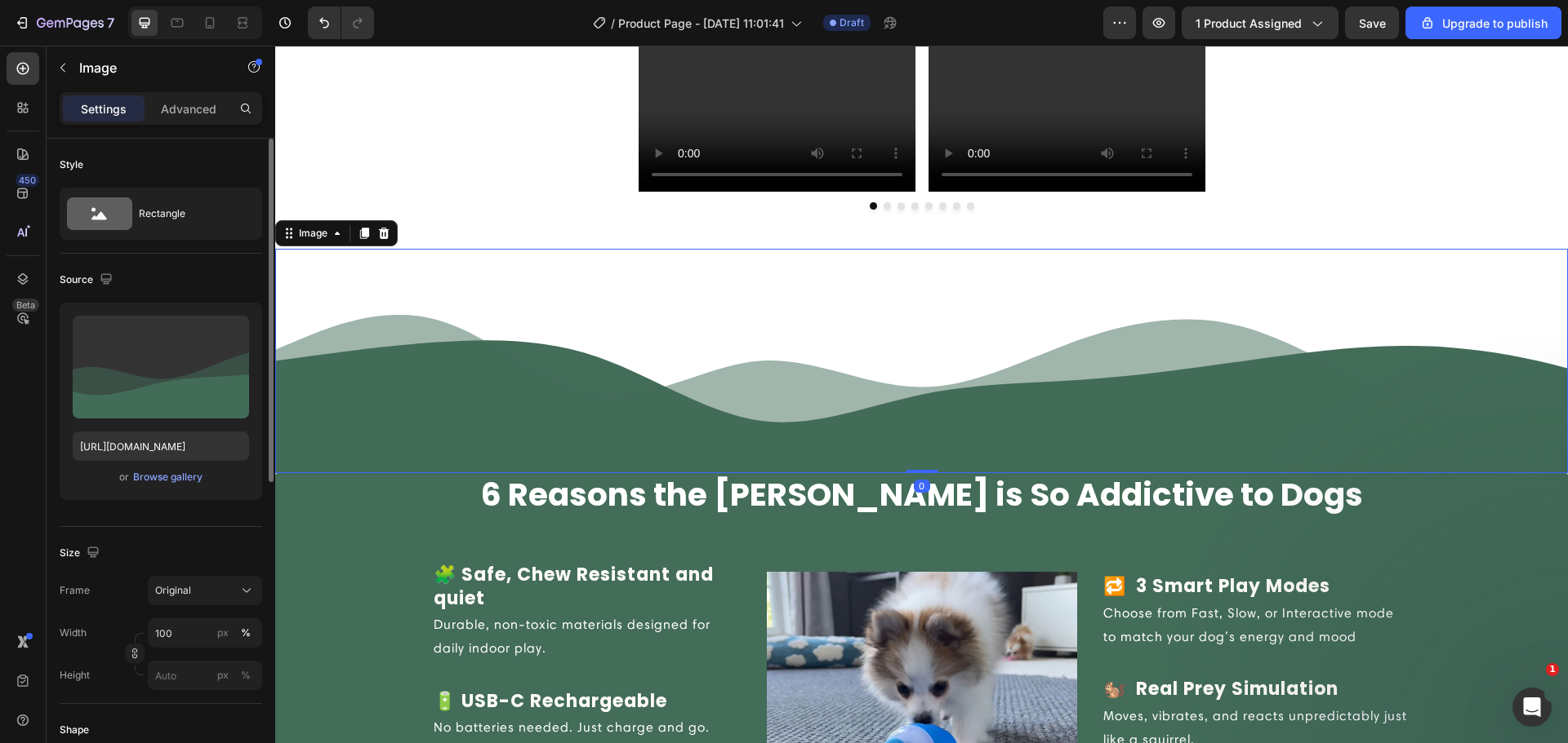
scroll to position [190, 0]
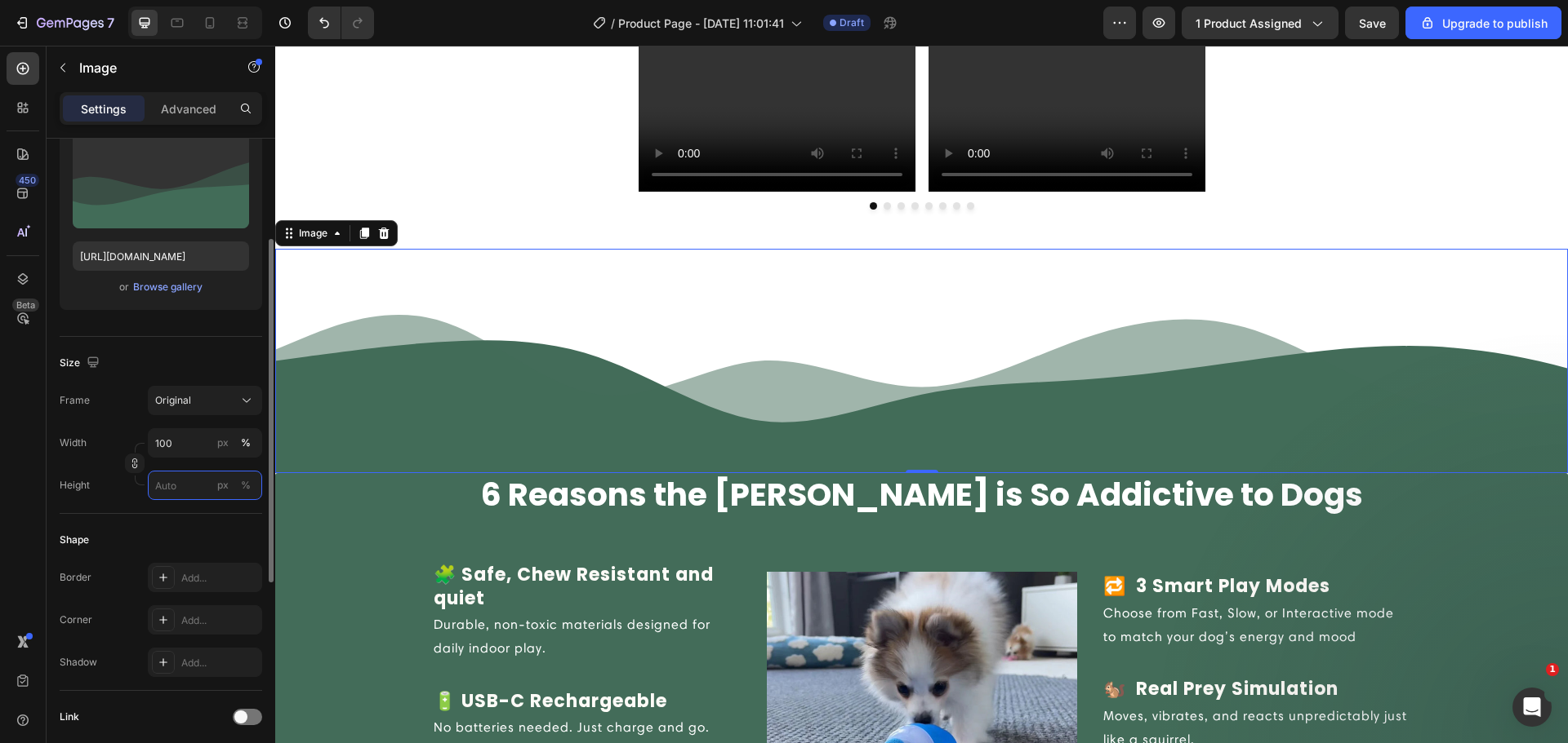
click at [174, 492] on input "px %" at bounding box center [205, 486] width 114 height 29
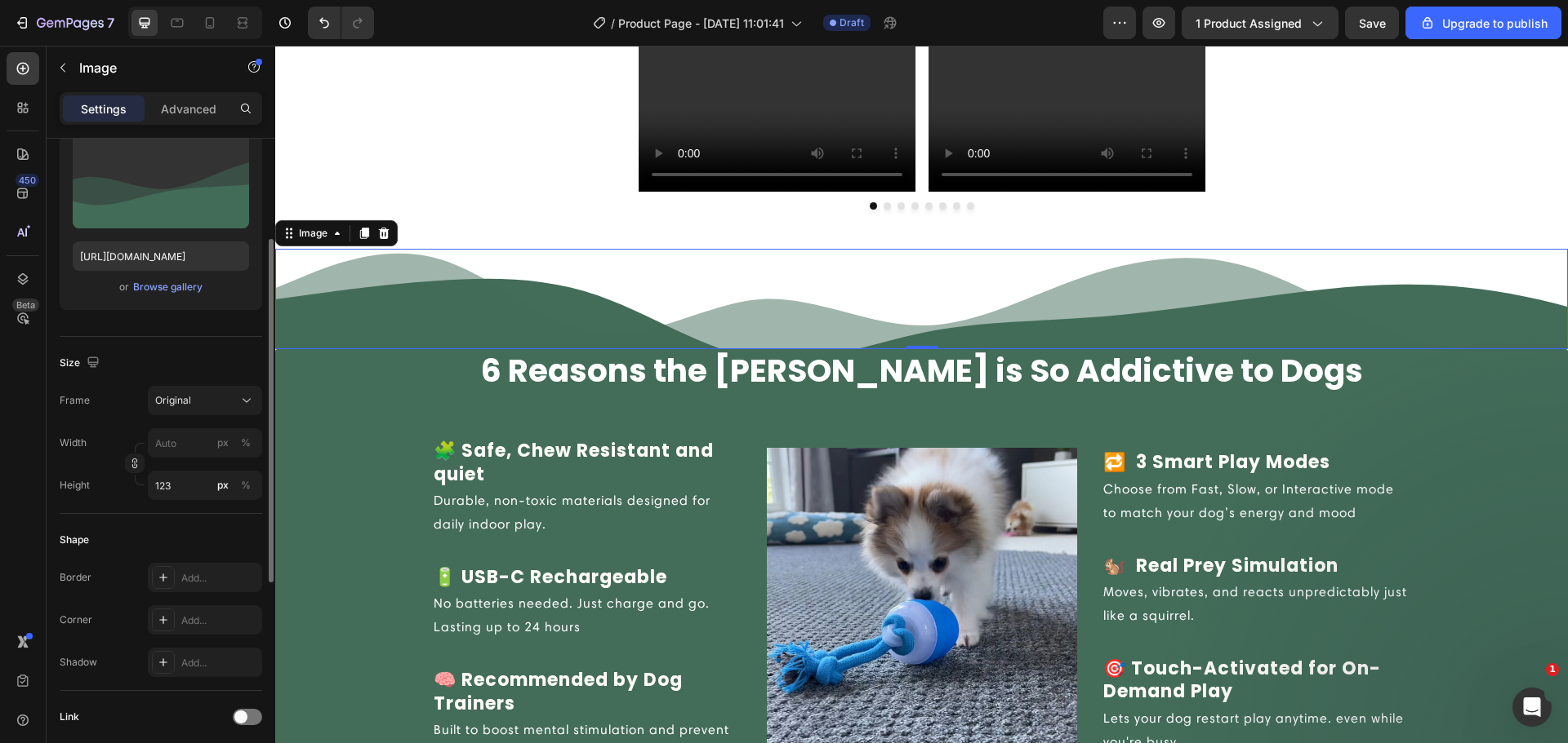
click at [163, 378] on div "Size Frame Original Width px % Height 123 px %" at bounding box center [161, 425] width 202 height 177
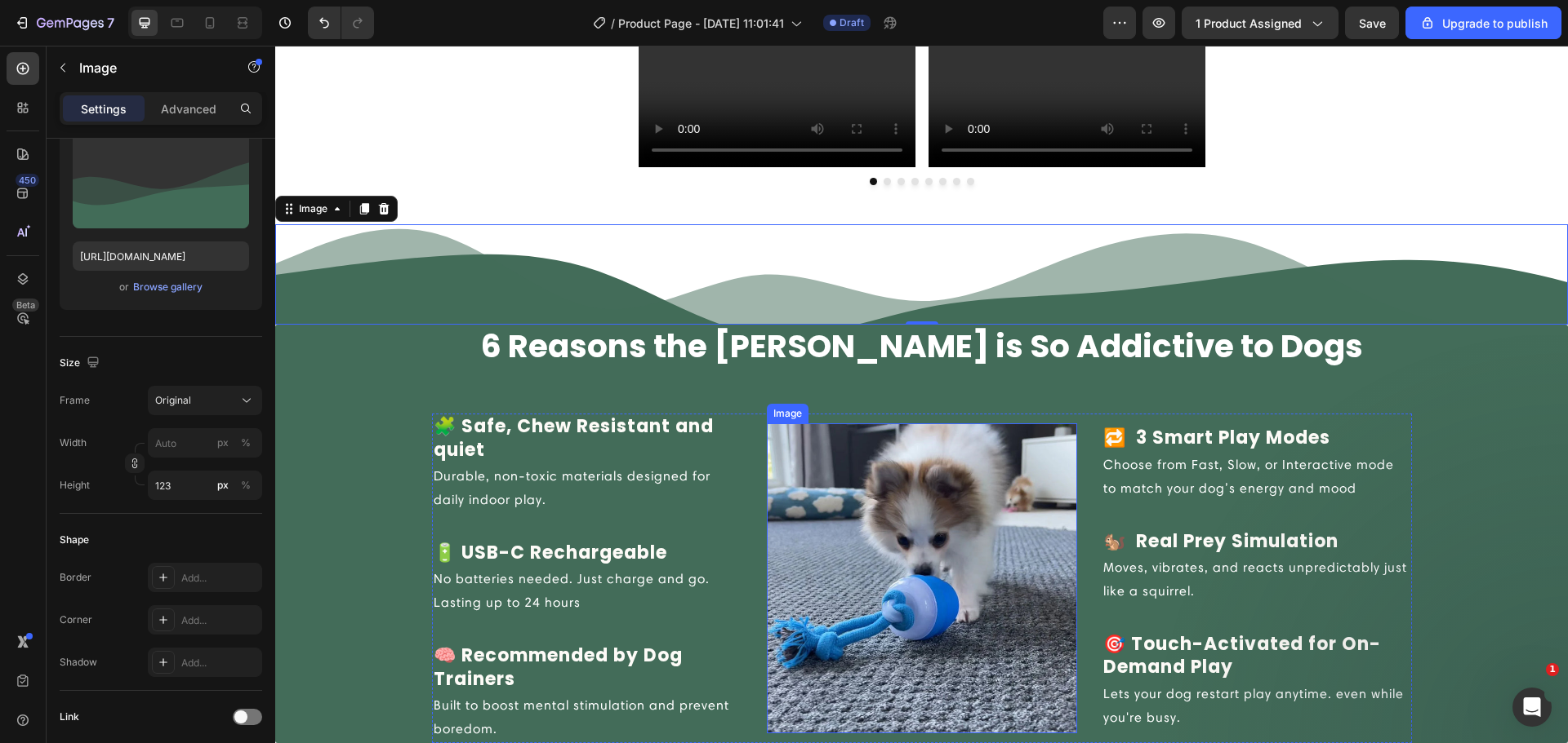
scroll to position [1437, 0]
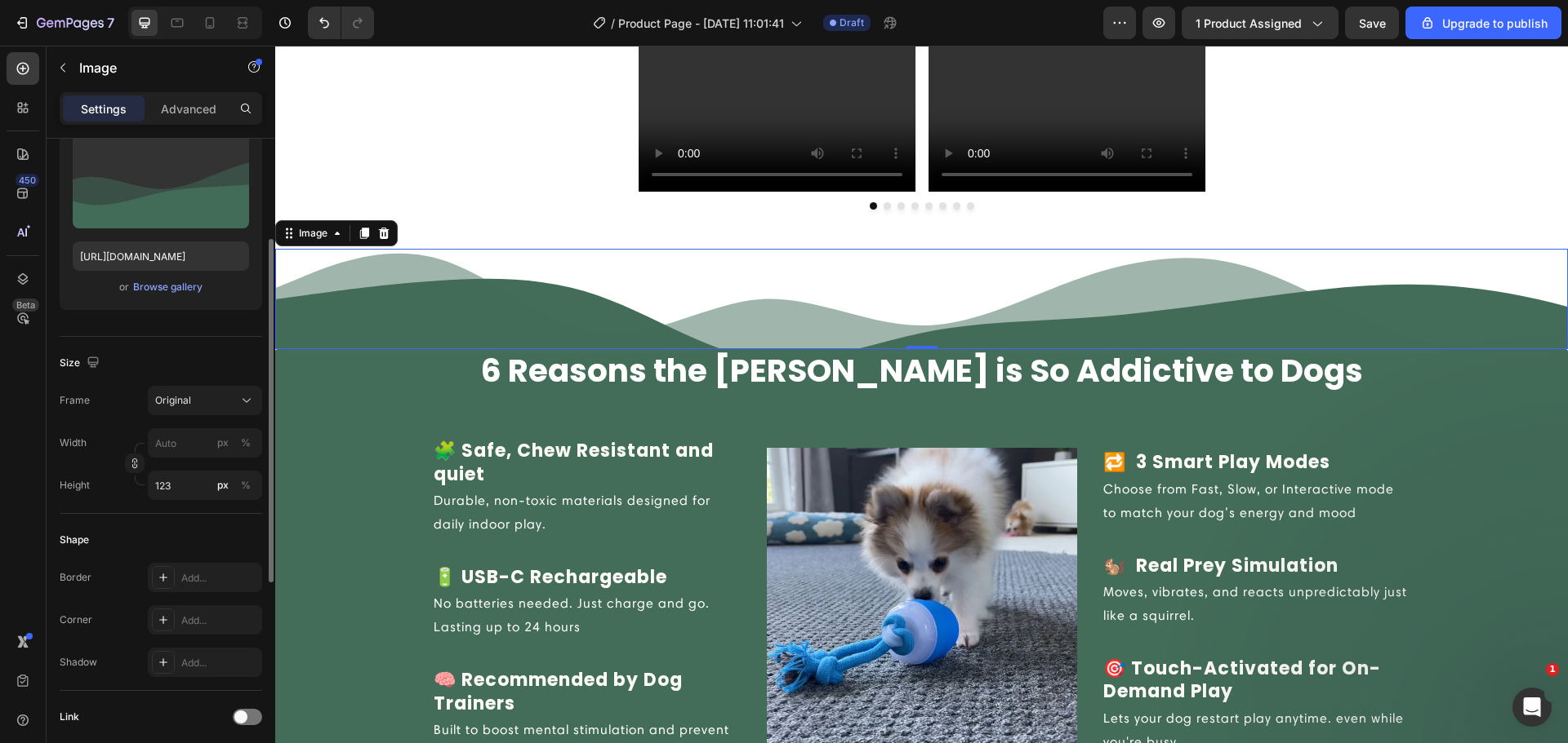
click at [170, 500] on div "Size Frame Original Width px % Height 123 px %" at bounding box center [161, 425] width 202 height 177
click at [170, 498] on input "123" at bounding box center [205, 486] width 114 height 29
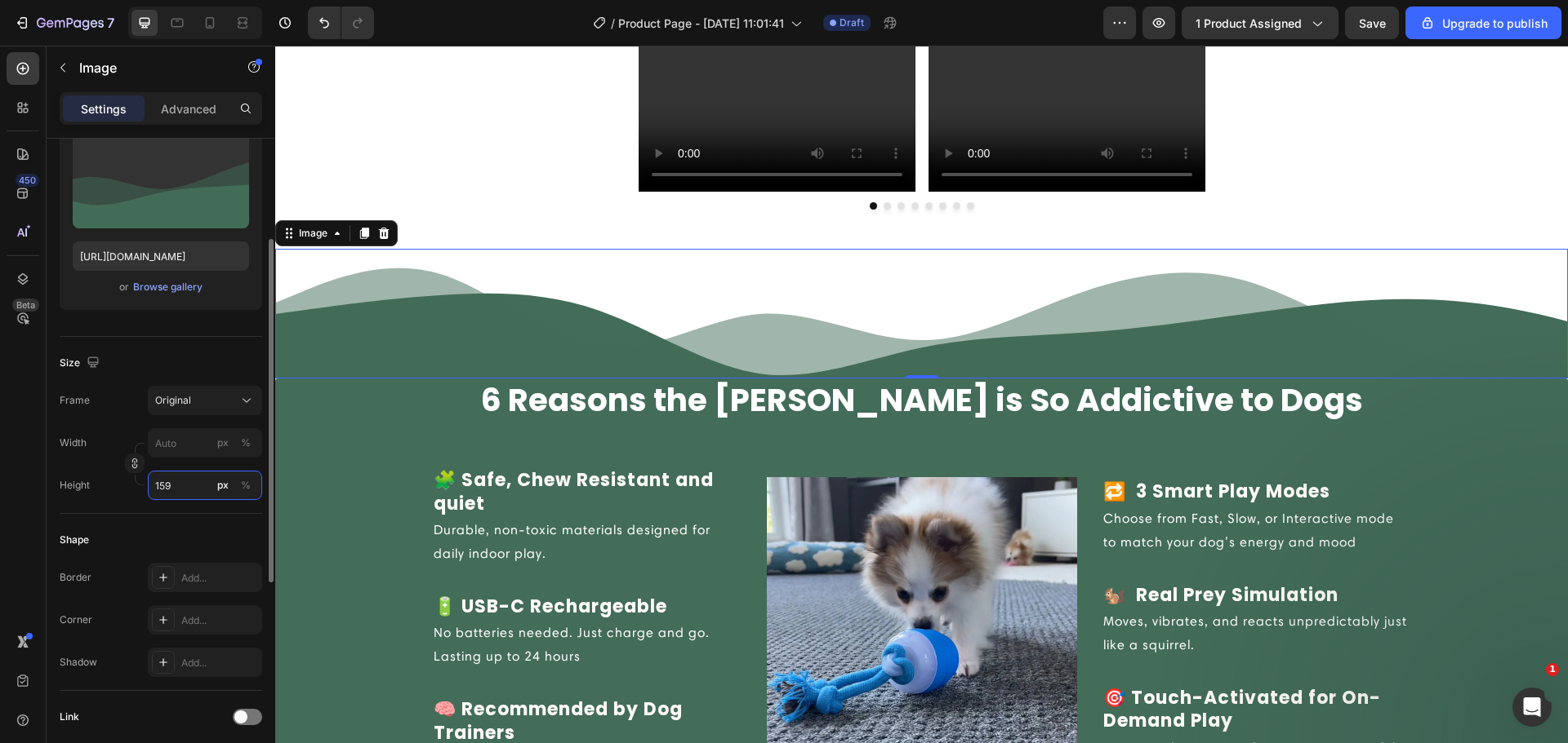
type input "160"
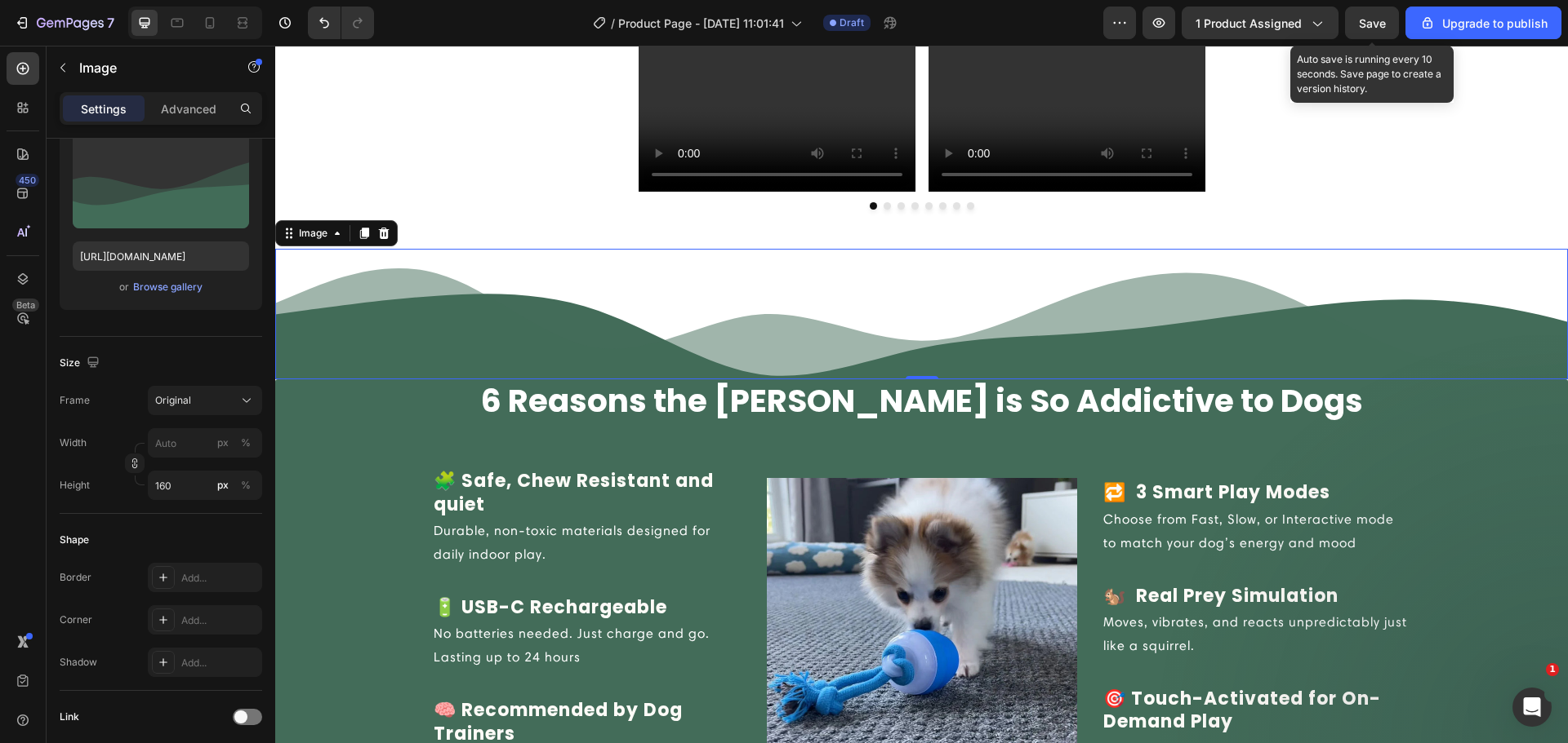
click at [1367, 32] on button "Save" at bounding box center [1372, 23] width 54 height 33
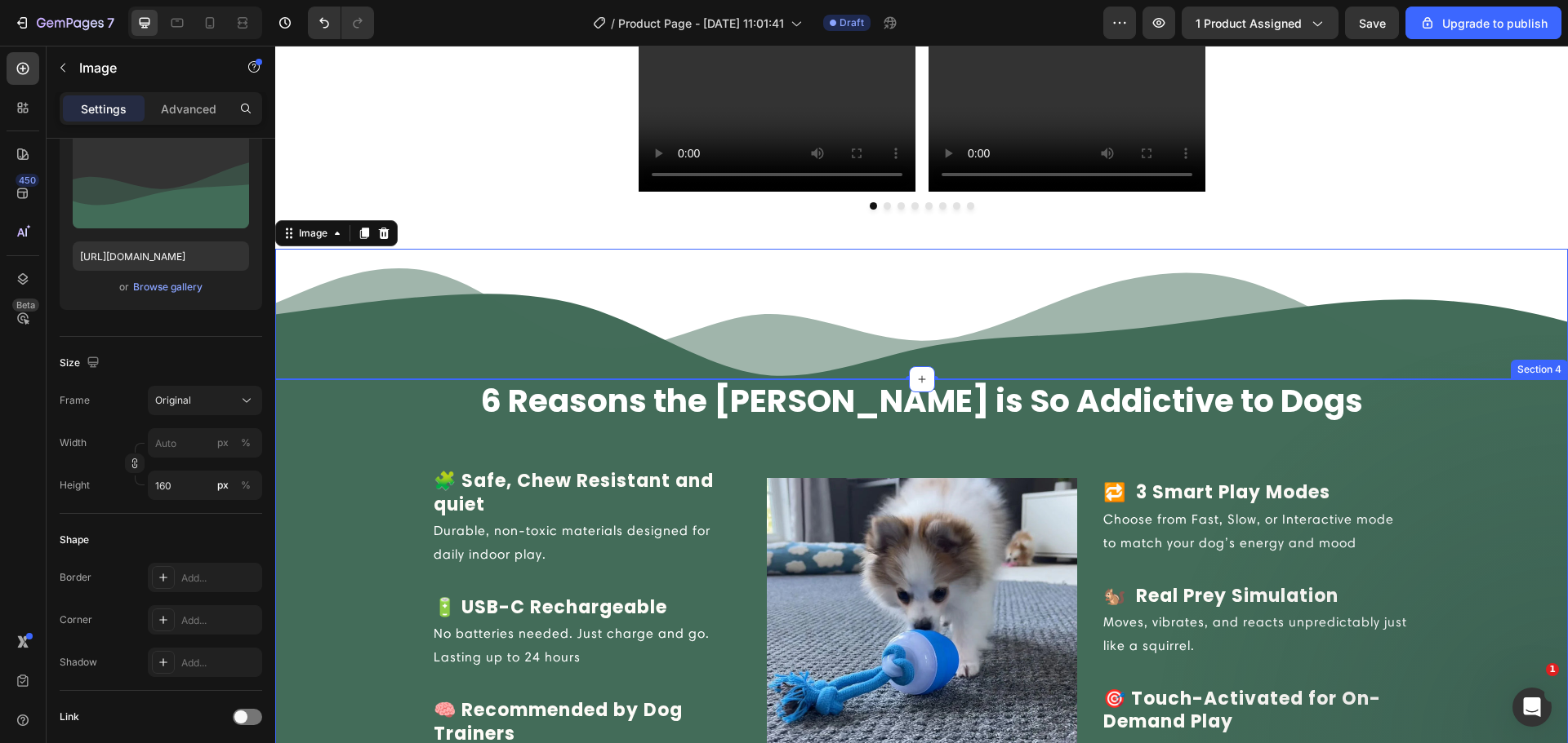
click at [378, 404] on div "6 Reasons the Chase Buddy is So Addictive to Dogs Heading Row 🧩 Safe, Chew Resi…" at bounding box center [921, 588] width 1268 height 418
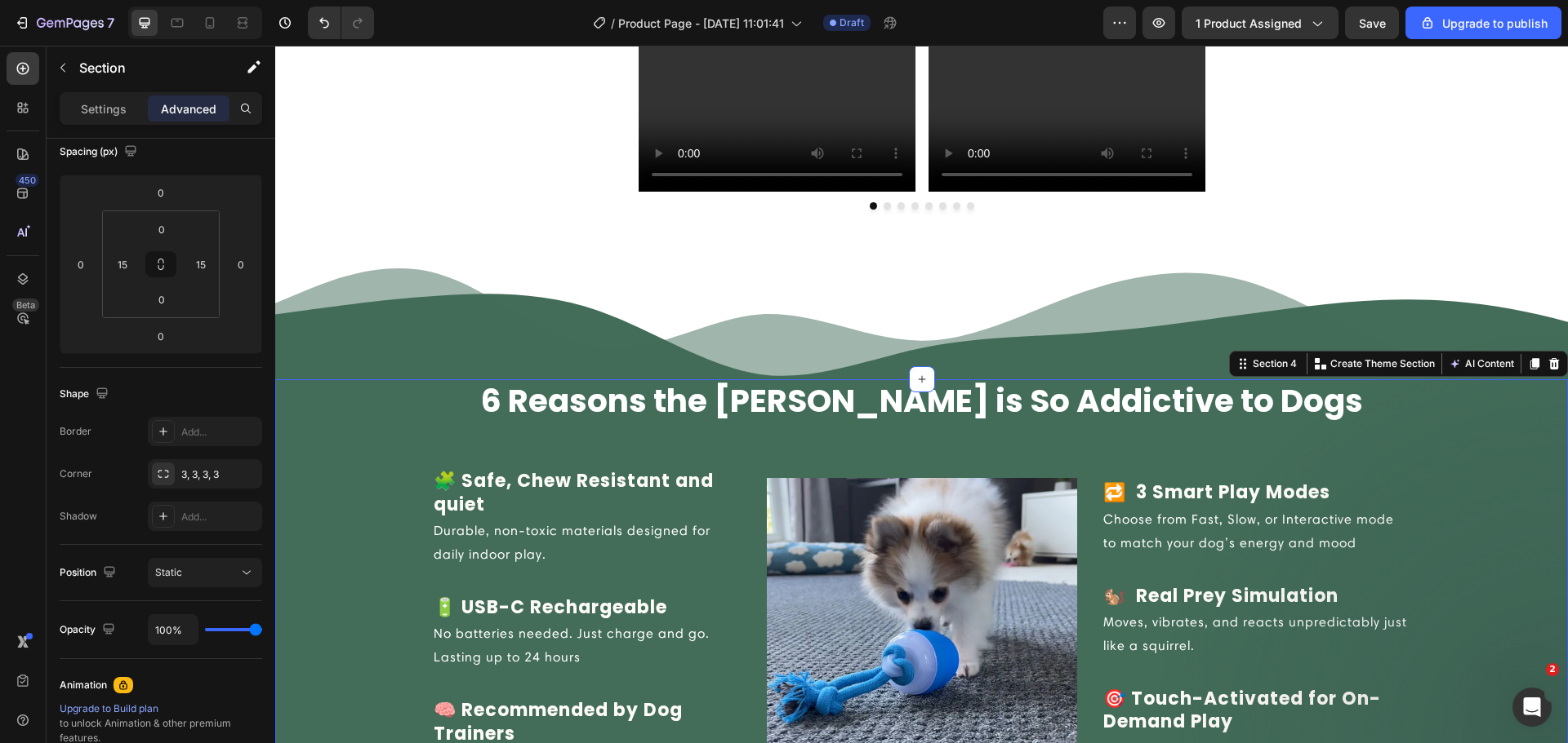
scroll to position [0, 0]
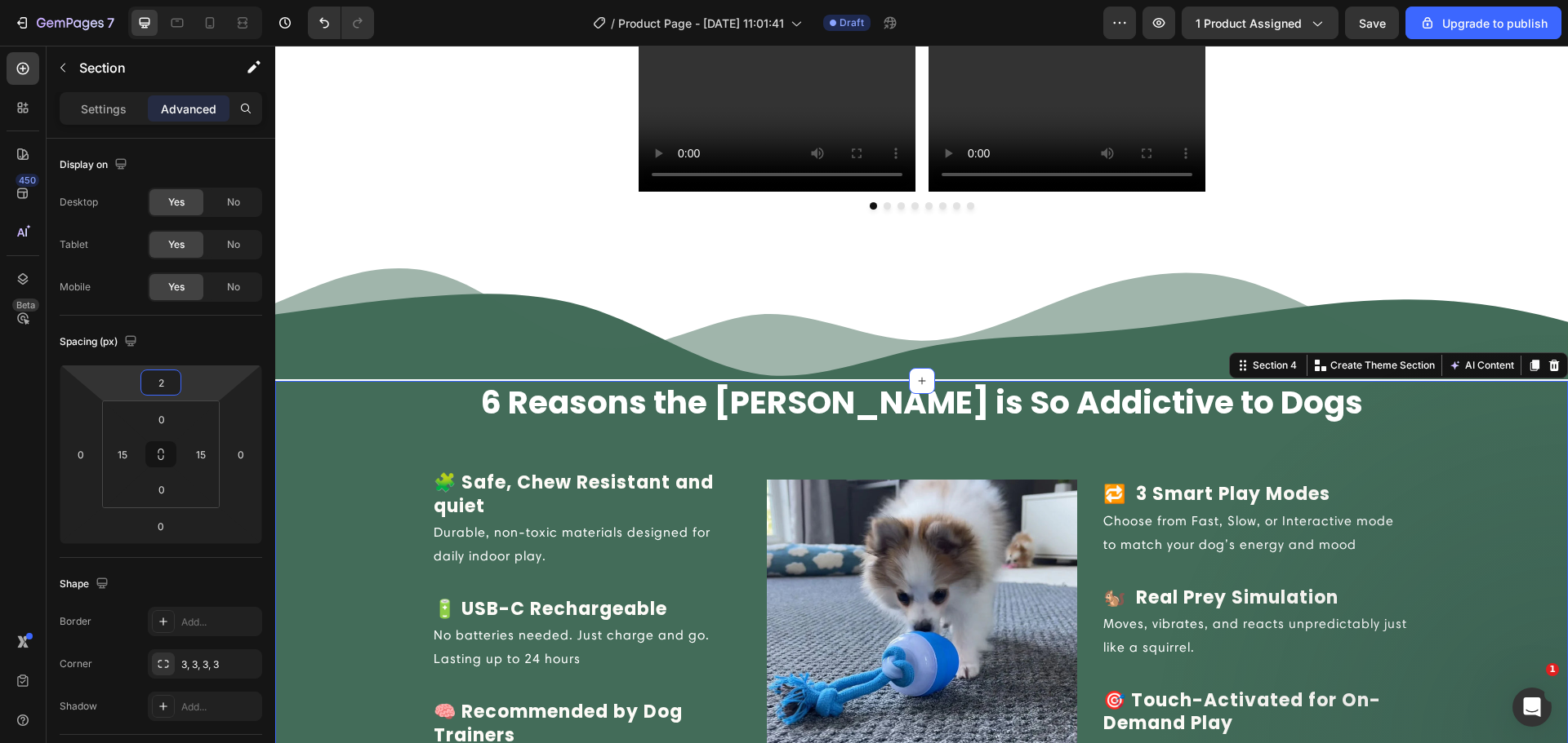
click at [196, 0] on html "7 / Product Page - Aug 25, 11:01:41 Draft Preview 1 product assigned Save Upgra…" at bounding box center [784, 0] width 1568 height 0
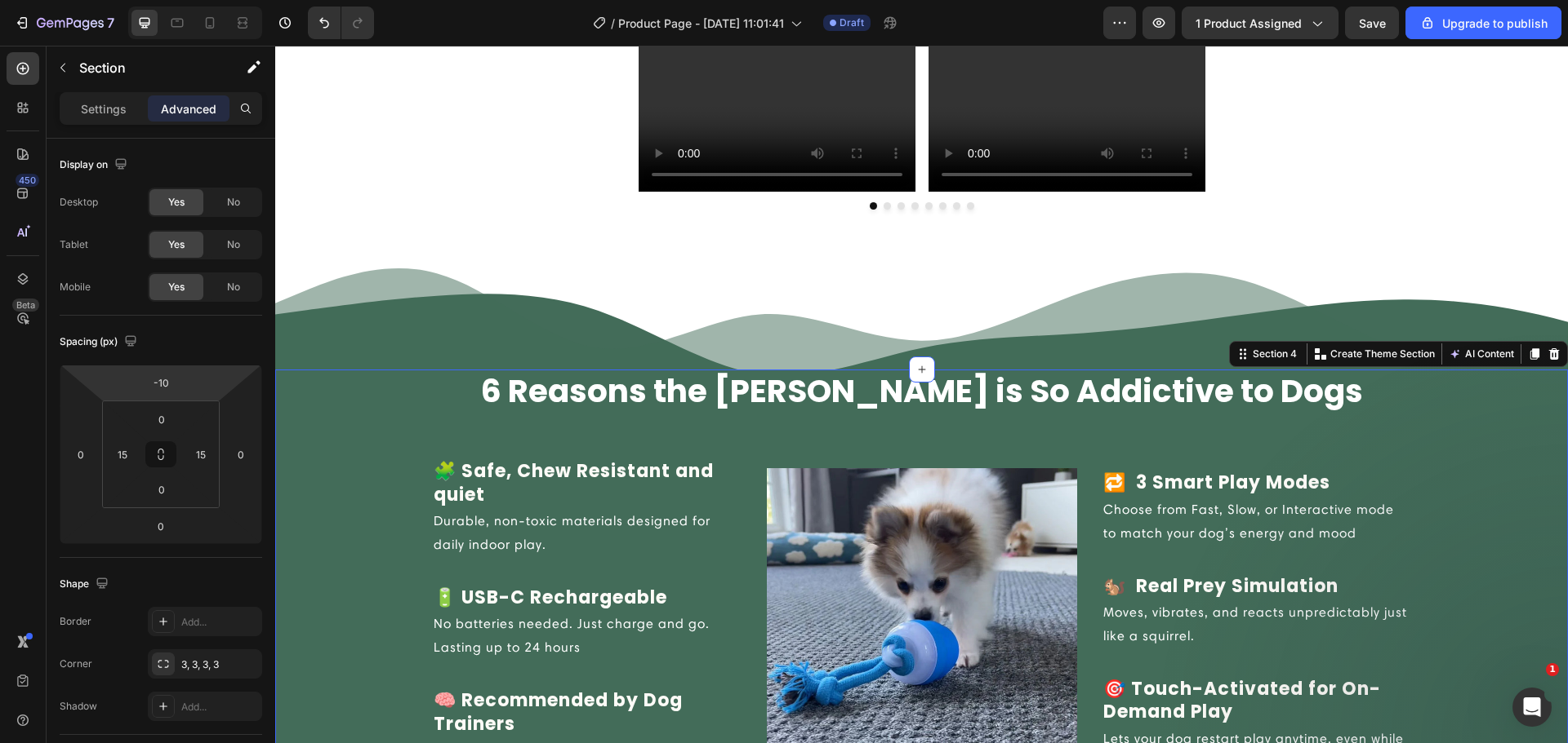
click at [195, 0] on html "7 / Product Page - Aug 25, 11:01:41 Draft Preview 1 product assigned Save Upgra…" at bounding box center [784, 0] width 1568 height 0
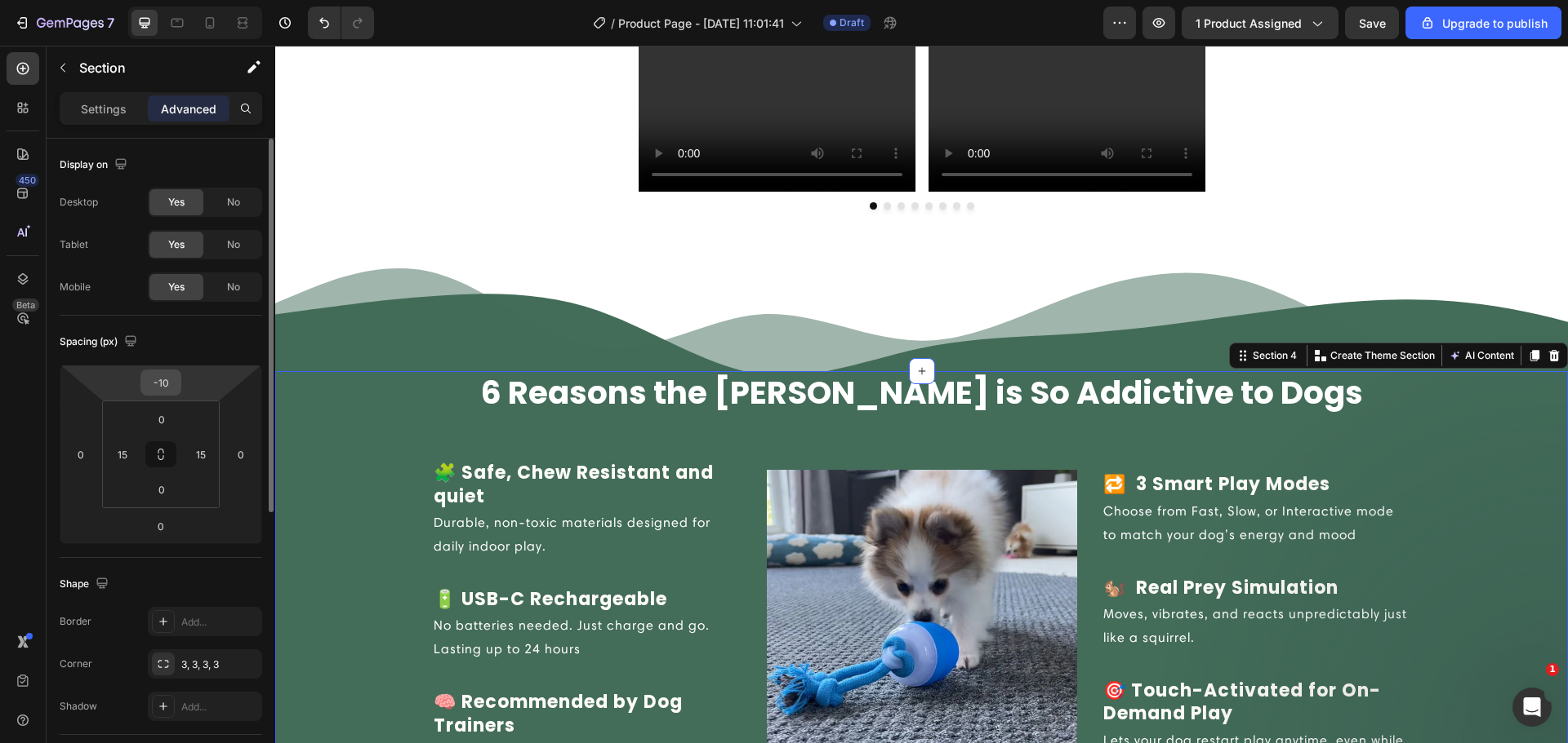
click at [169, 393] on input "-10" at bounding box center [161, 383] width 33 height 24
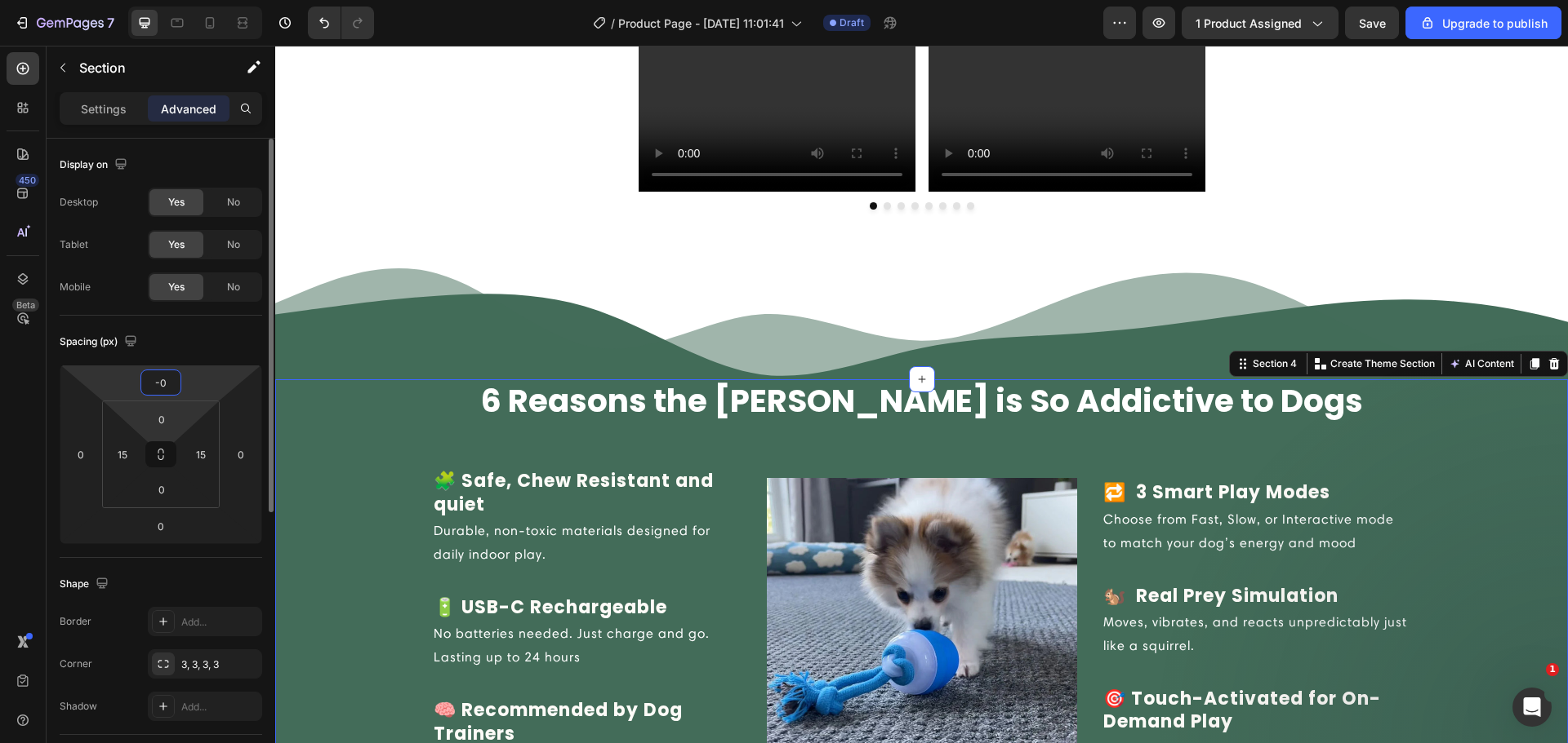
type input "0"
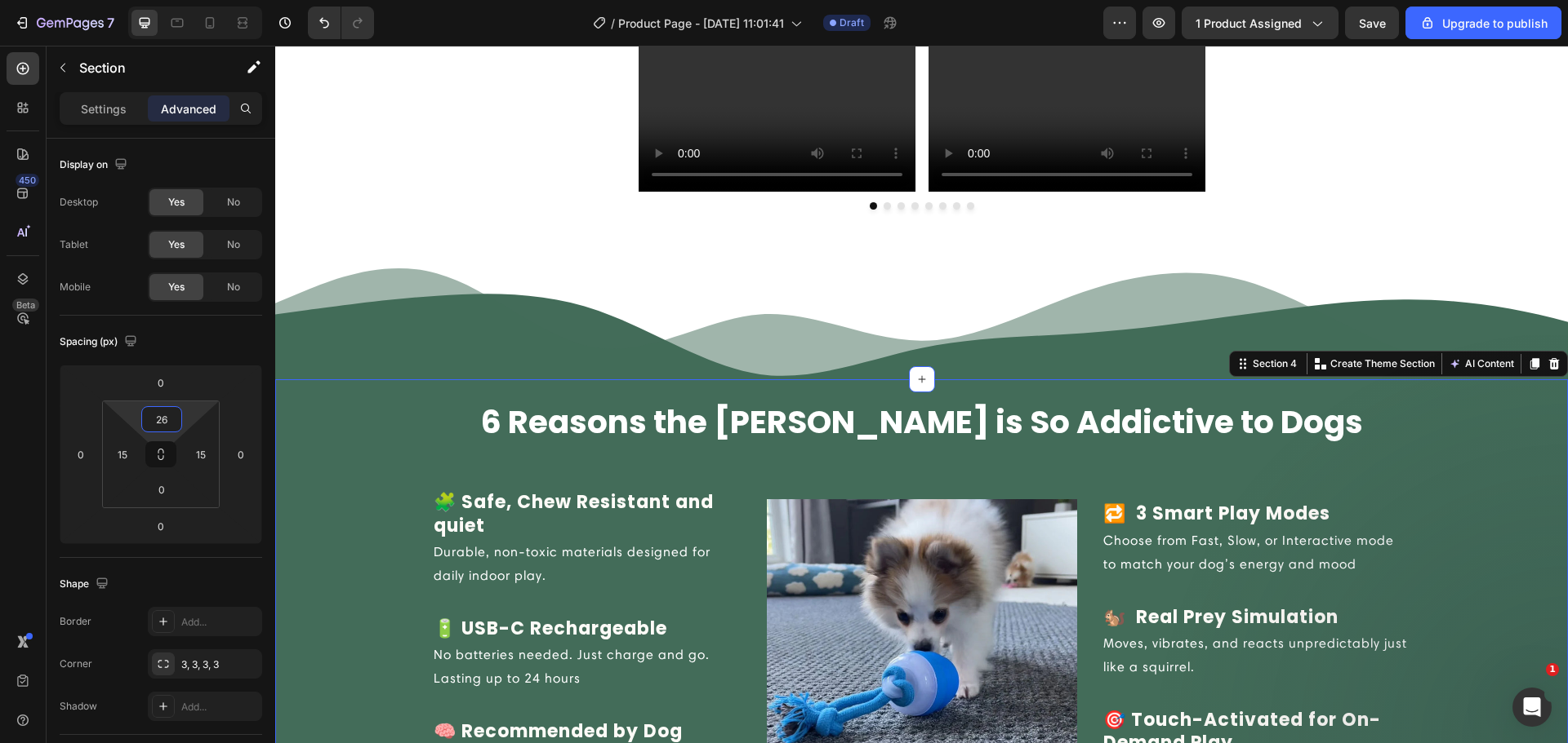
type input "30"
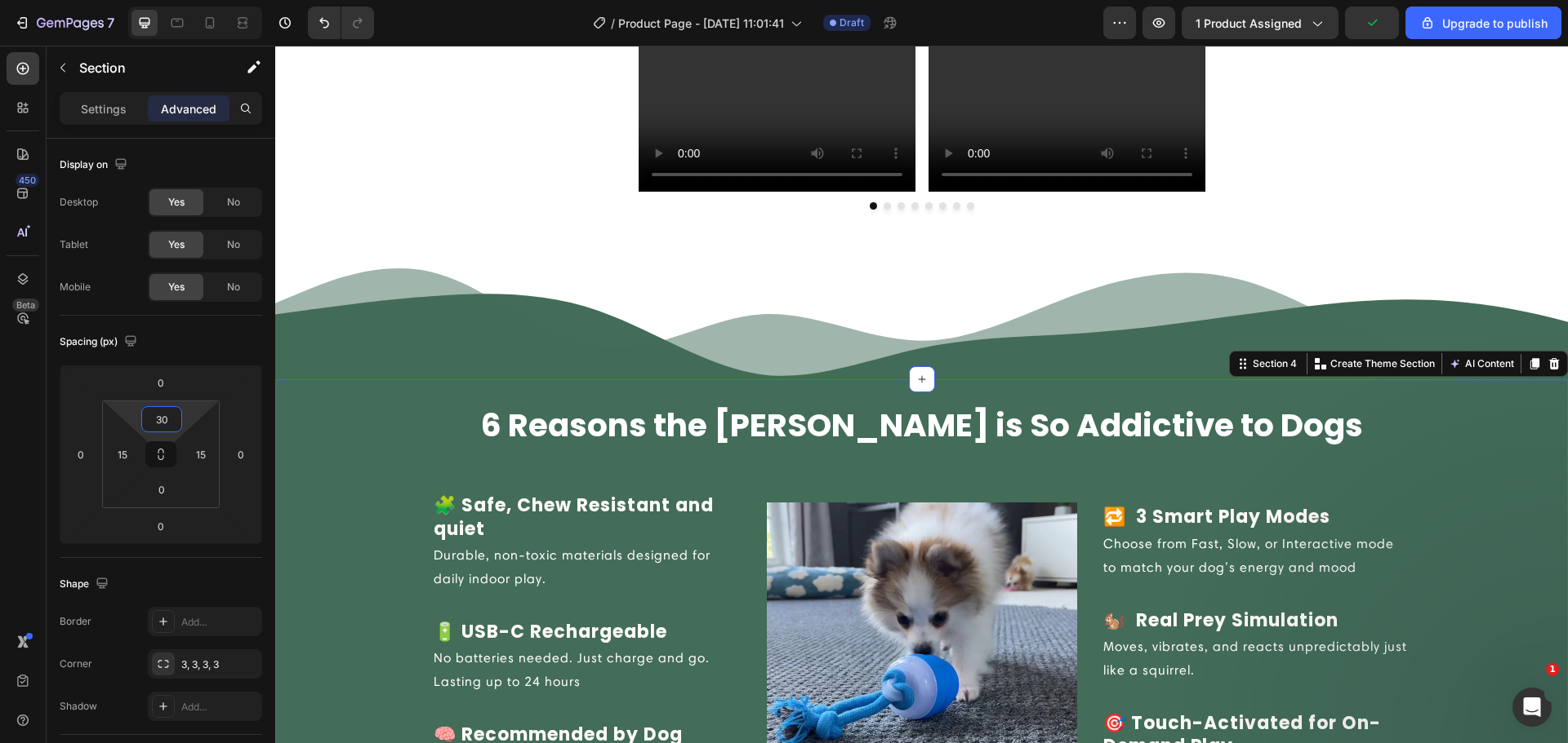
drag, startPoint x: 190, startPoint y: 419, endPoint x: 188, endPoint y: 406, distance: 13.2
click at [188, 0] on html "7 / Product Page - Aug 25, 11:01:41 Draft Preview 1 product assigned Upgrade to…" at bounding box center [784, 0] width 1568 height 0
click at [392, 410] on div "6 Reasons the Chase Buddy is So Addictive to Dogs Heading Row 🧩 Safe, Chew Resi…" at bounding box center [921, 613] width 1268 height 418
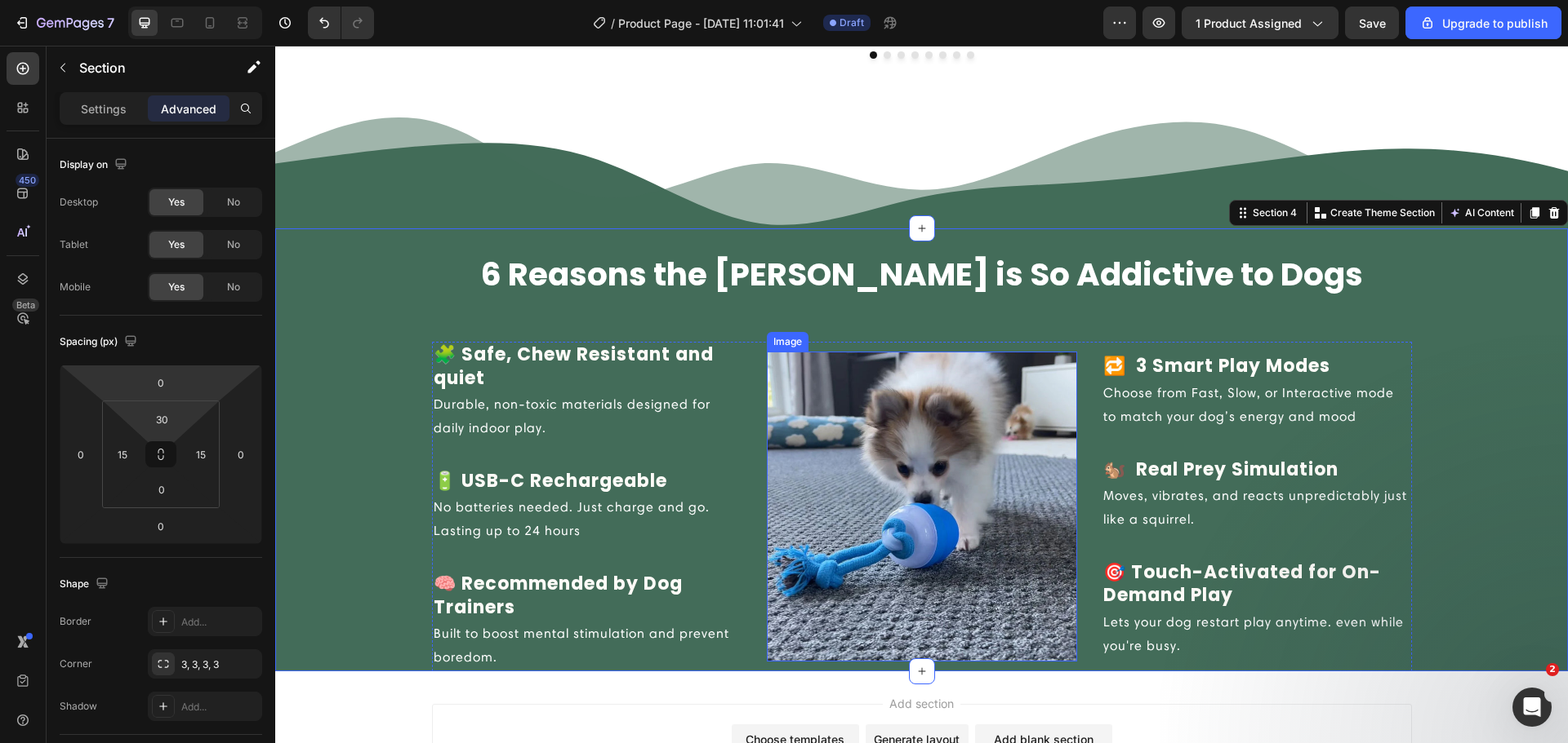
scroll to position [1561, 0]
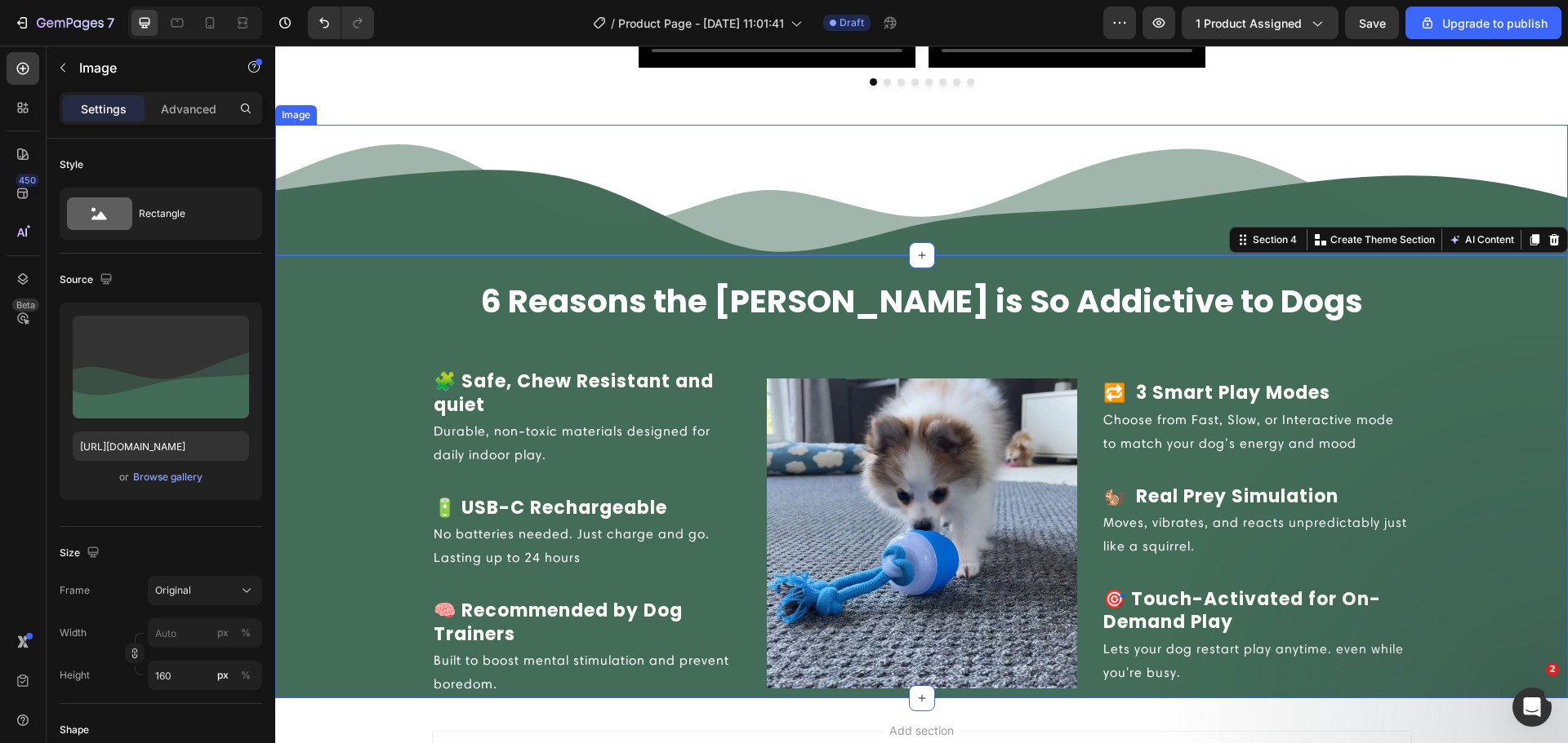
click at [1048, 230] on img at bounding box center [921, 190] width 1292 height 130
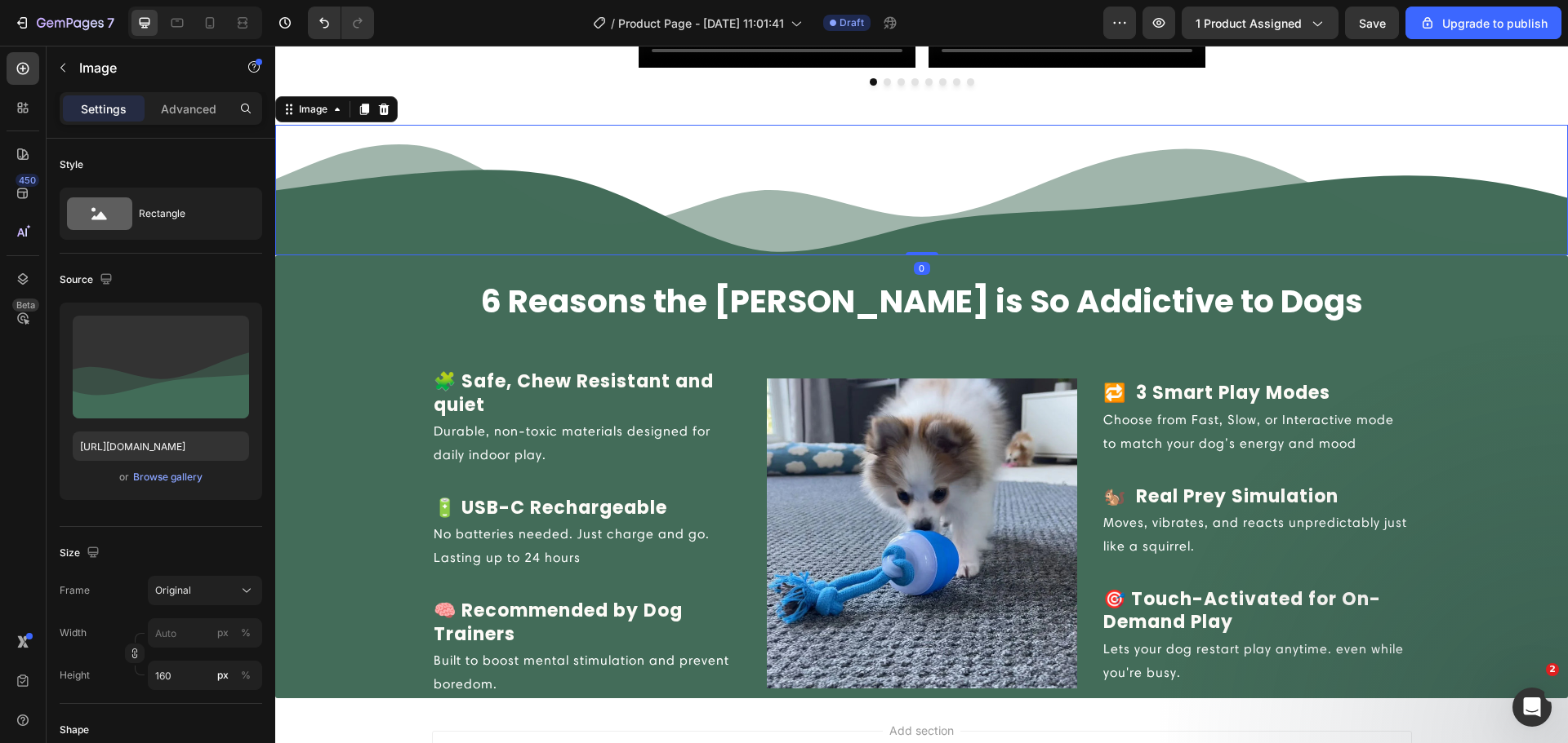
click at [363, 108] on icon at bounding box center [365, 110] width 9 height 11
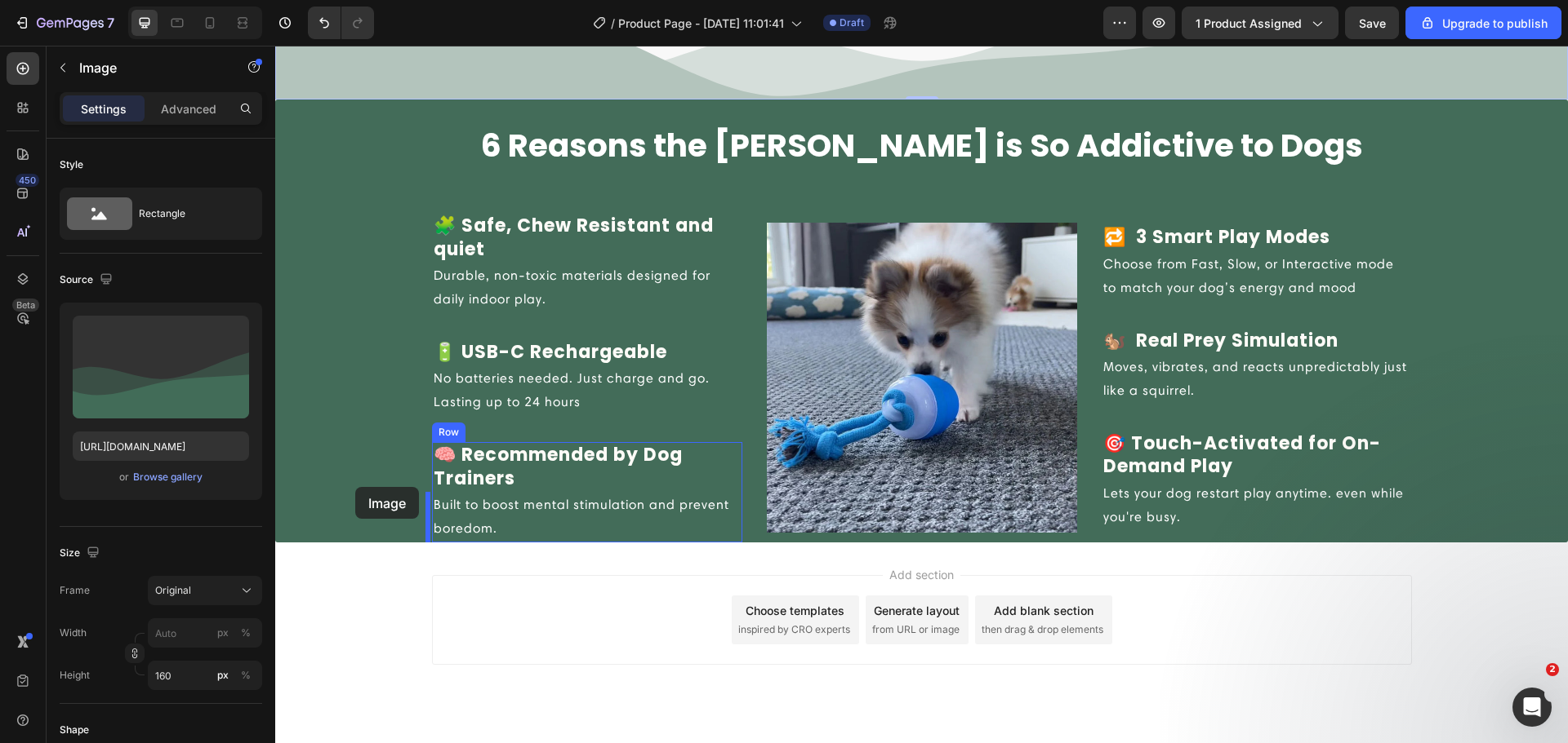
scroll to position [1882, 0]
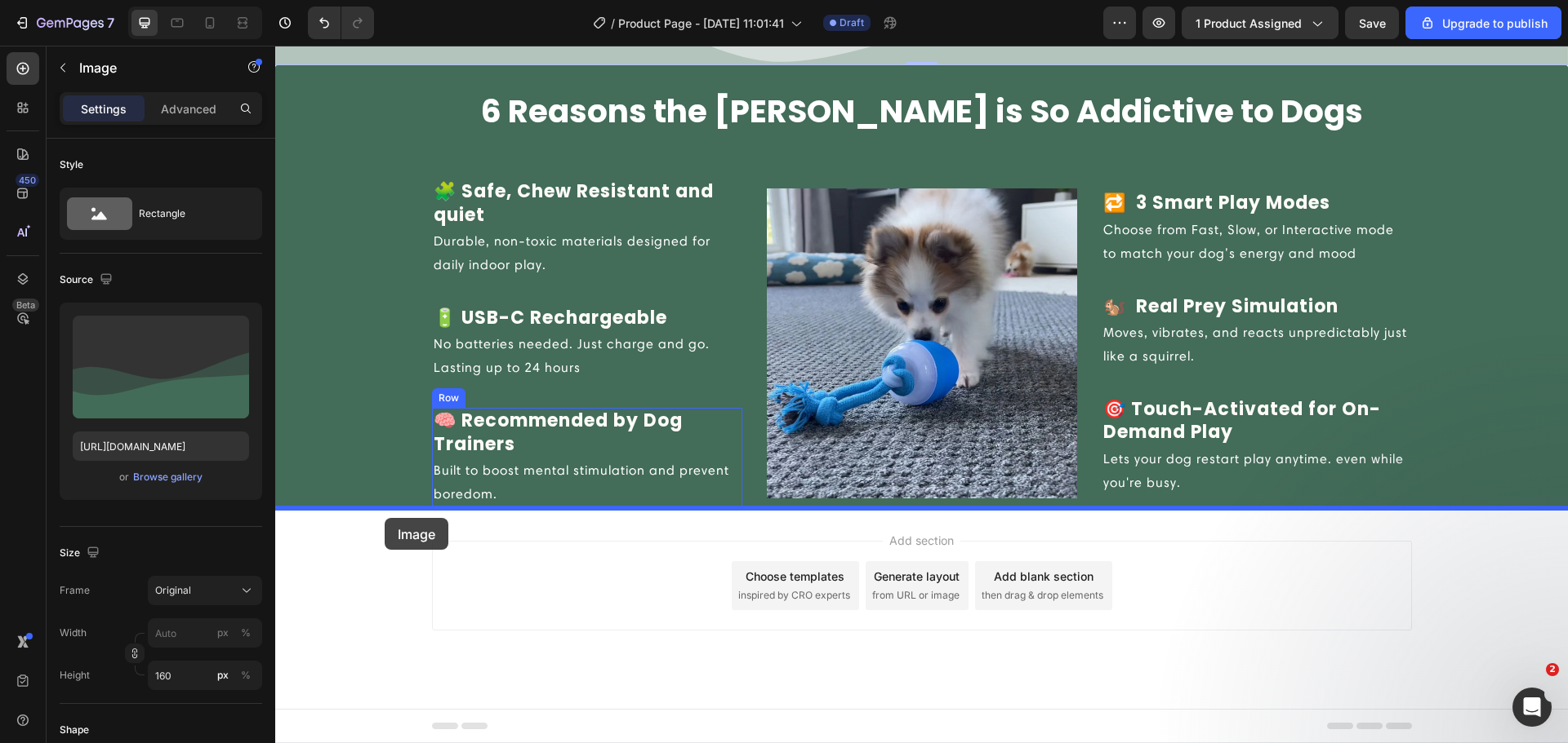
drag, startPoint x: 287, startPoint y: 246, endPoint x: 385, endPoint y: 518, distance: 289.1
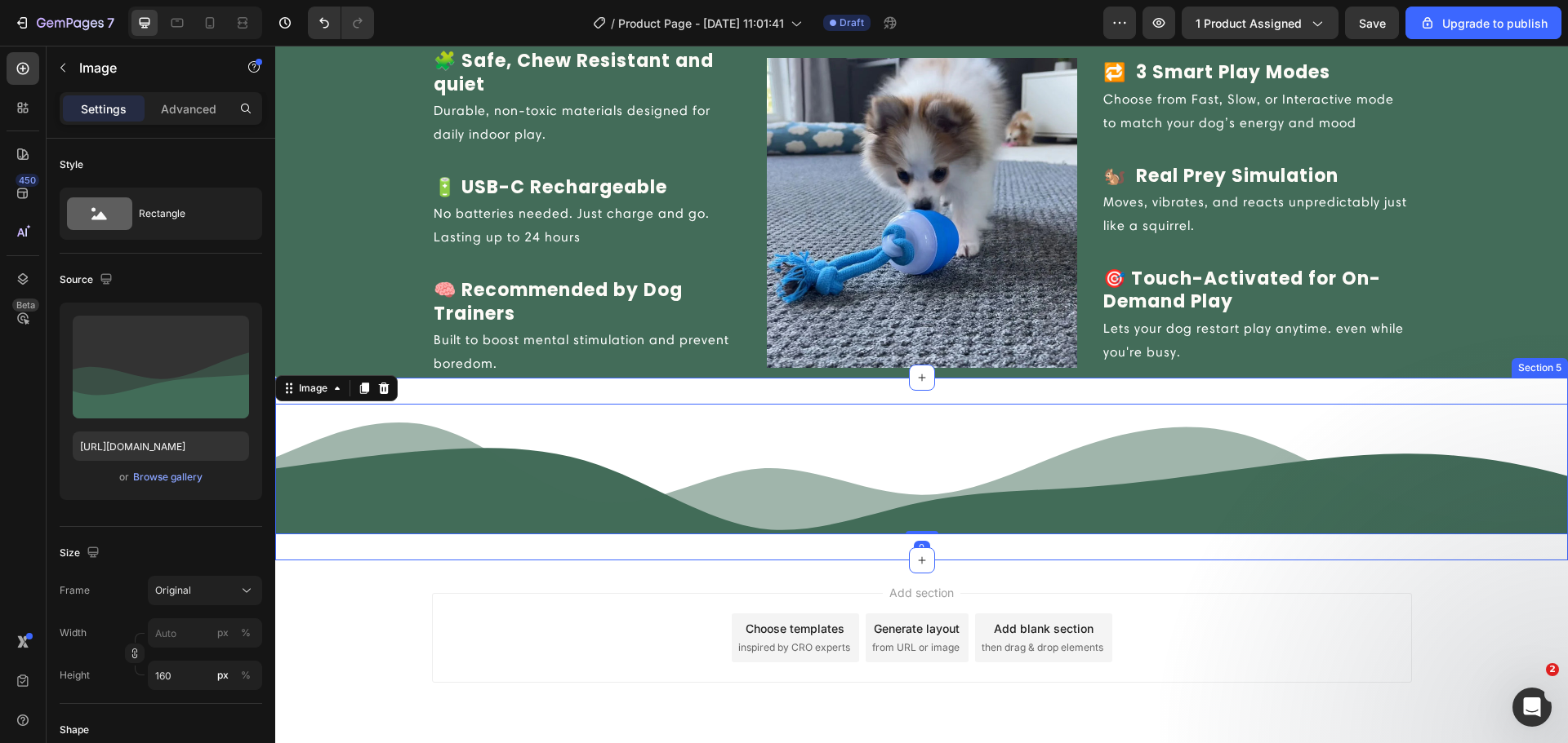
click at [533, 400] on div "Image 0 Section 5" at bounding box center [921, 469] width 1292 height 183
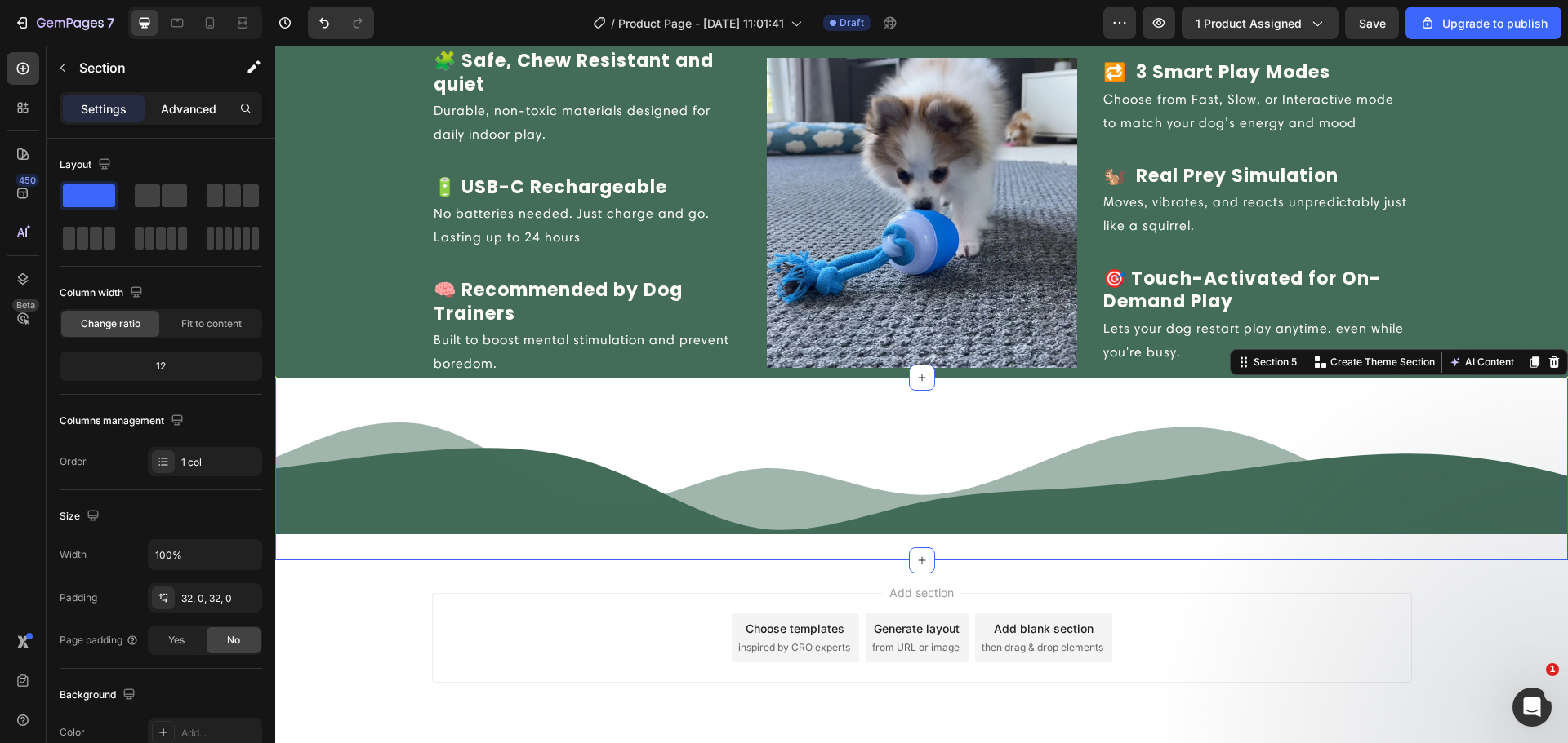
click at [183, 120] on div "Advanced" at bounding box center [188, 109] width 81 height 26
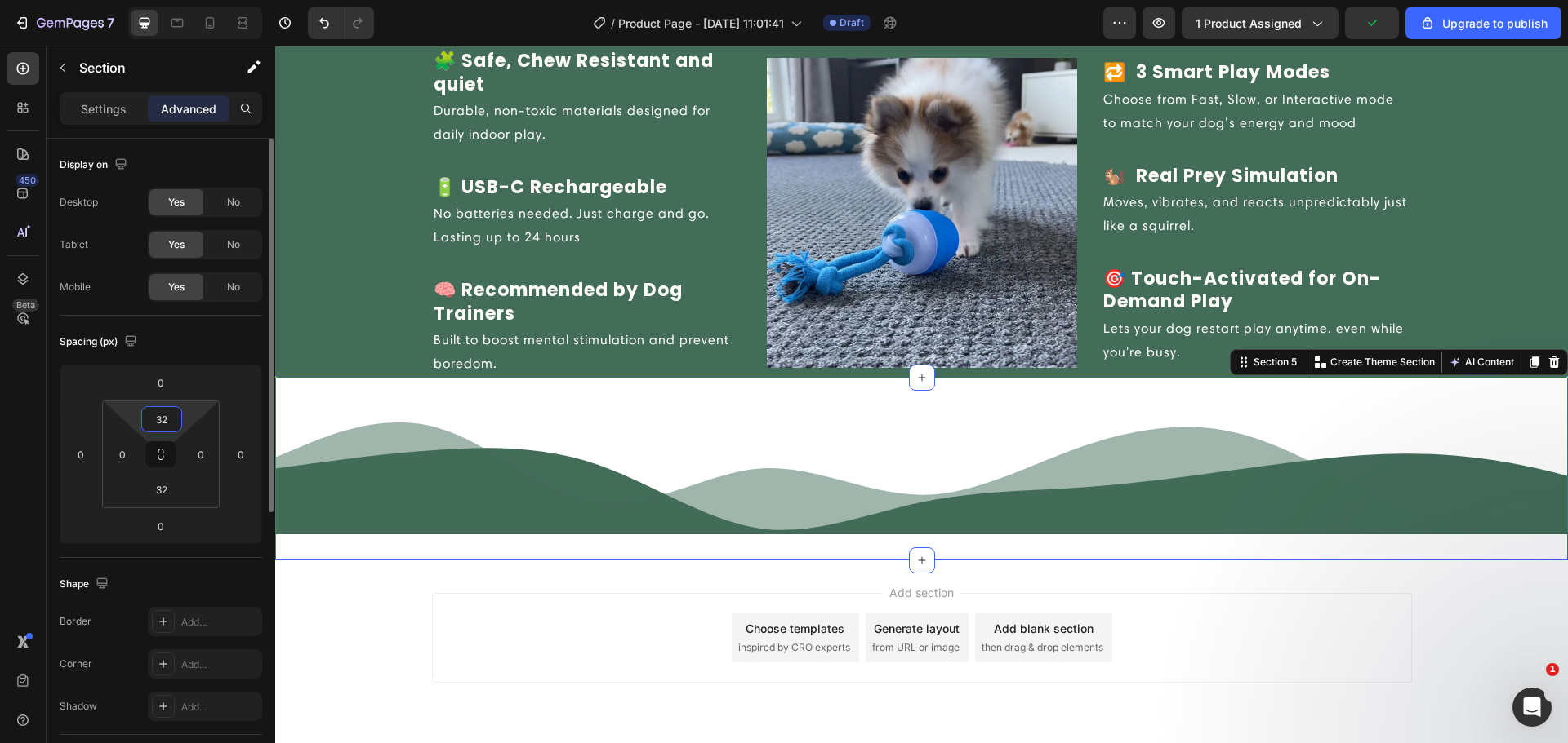
click at [169, 417] on input "32" at bounding box center [162, 419] width 33 height 24
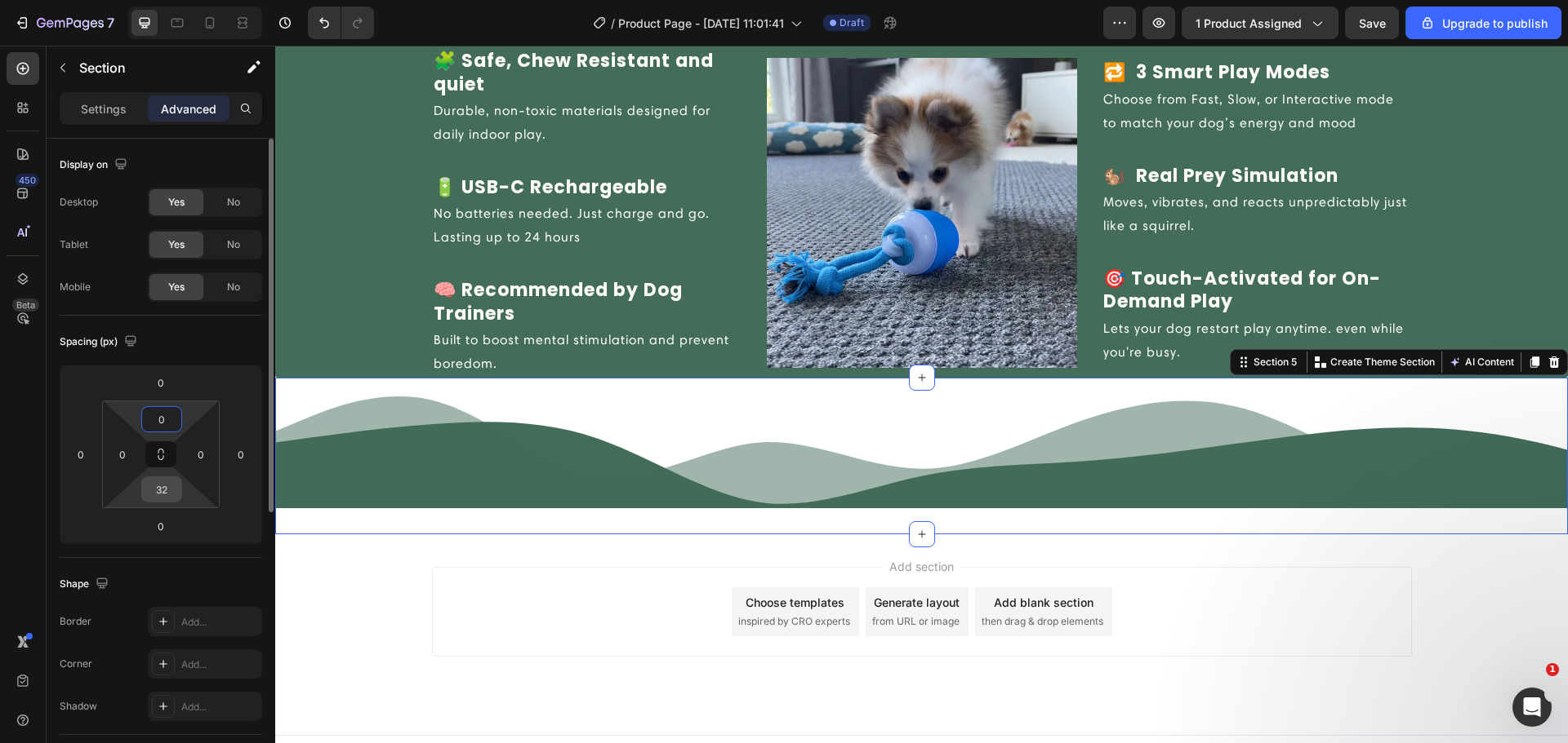
type input "0"
click at [169, 492] on input "32" at bounding box center [162, 490] width 33 height 24
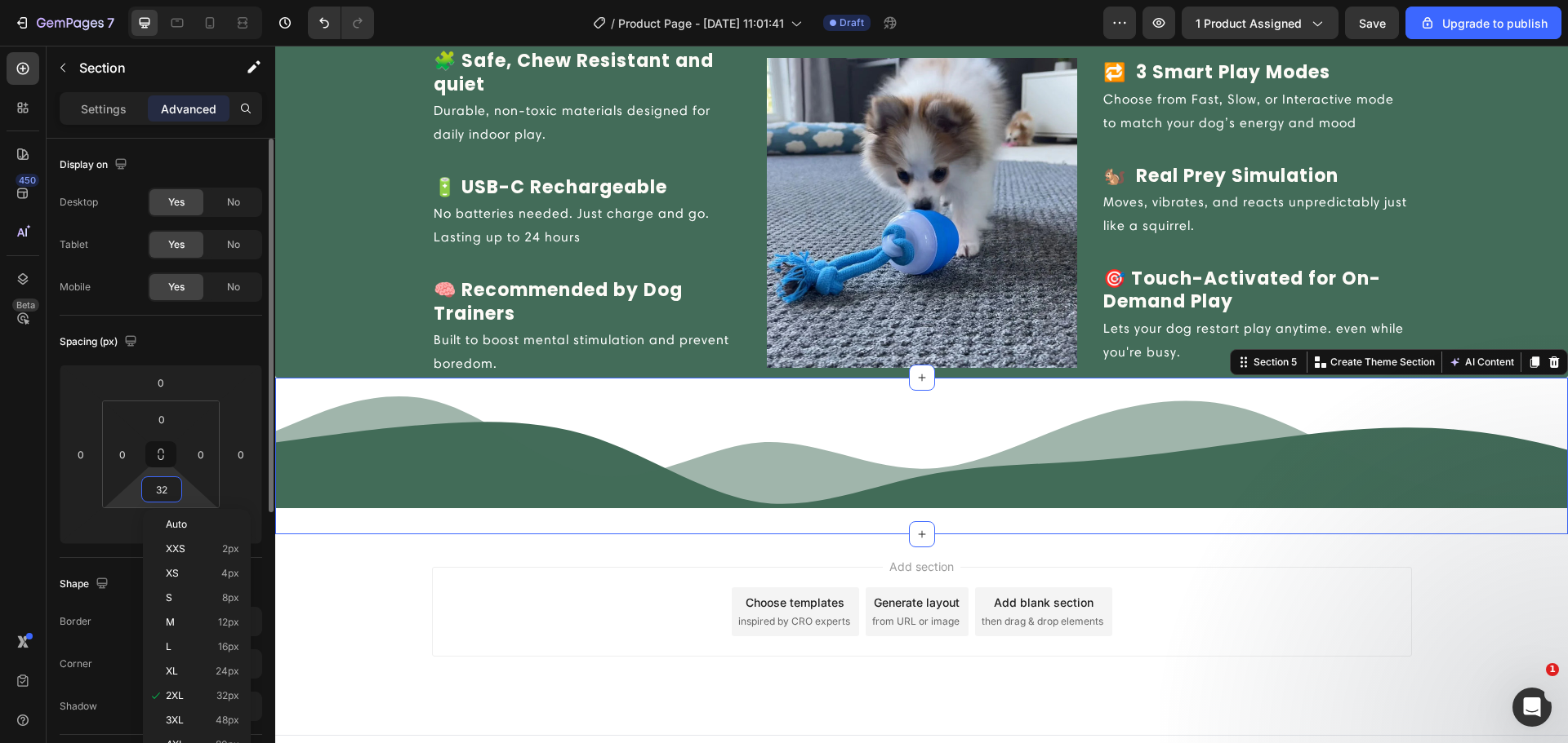
type input "0"
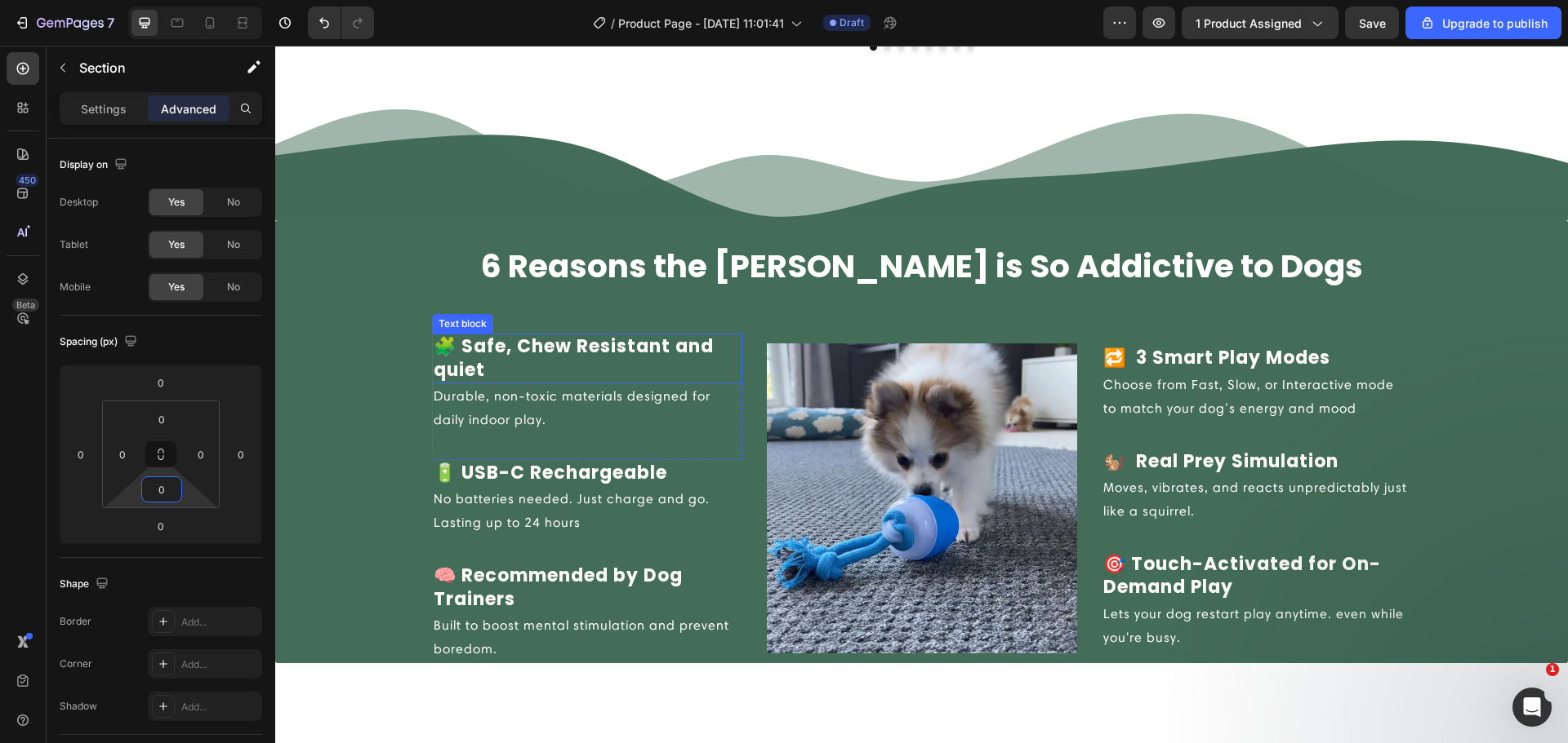
scroll to position [1501, 0]
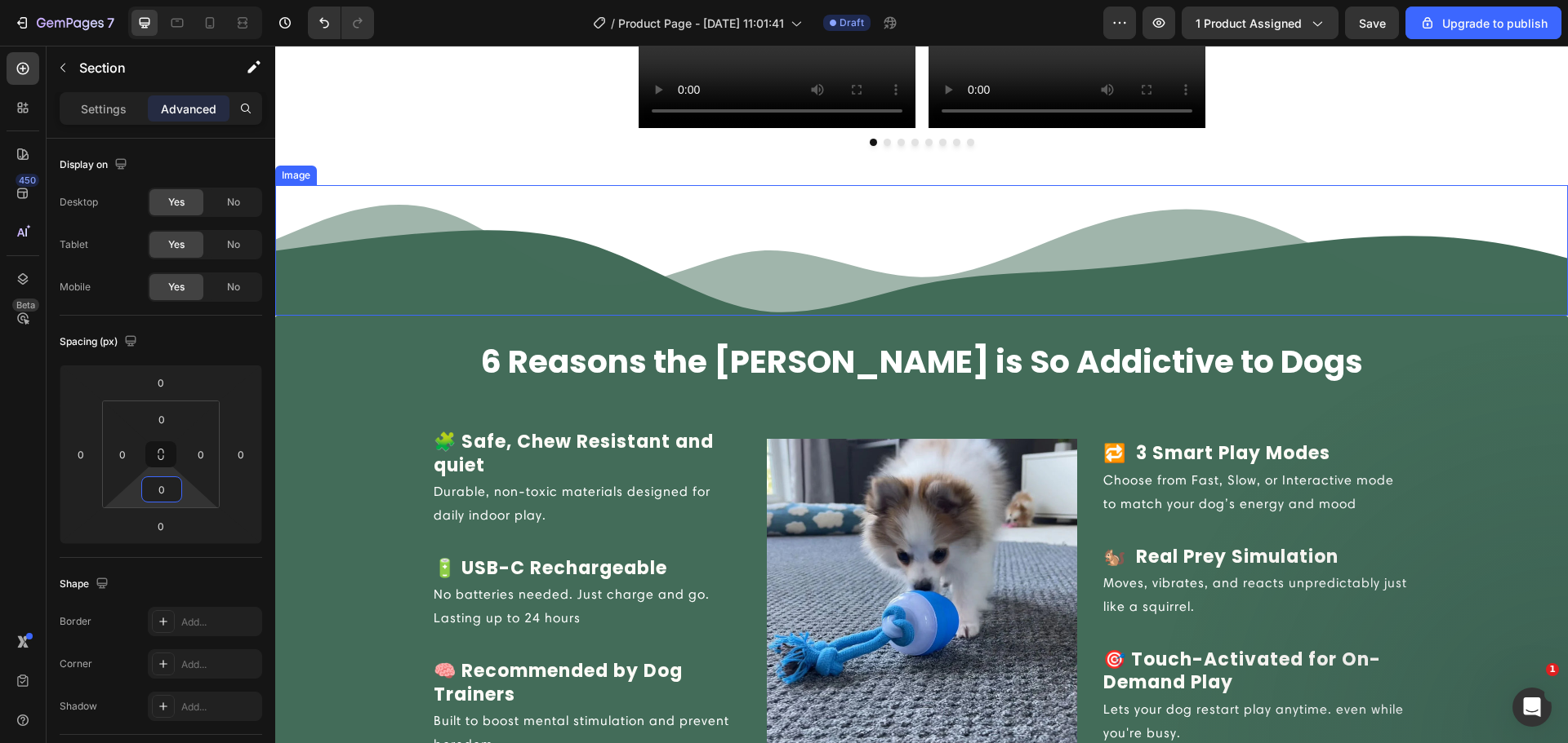
click at [666, 300] on img at bounding box center [921, 250] width 1292 height 130
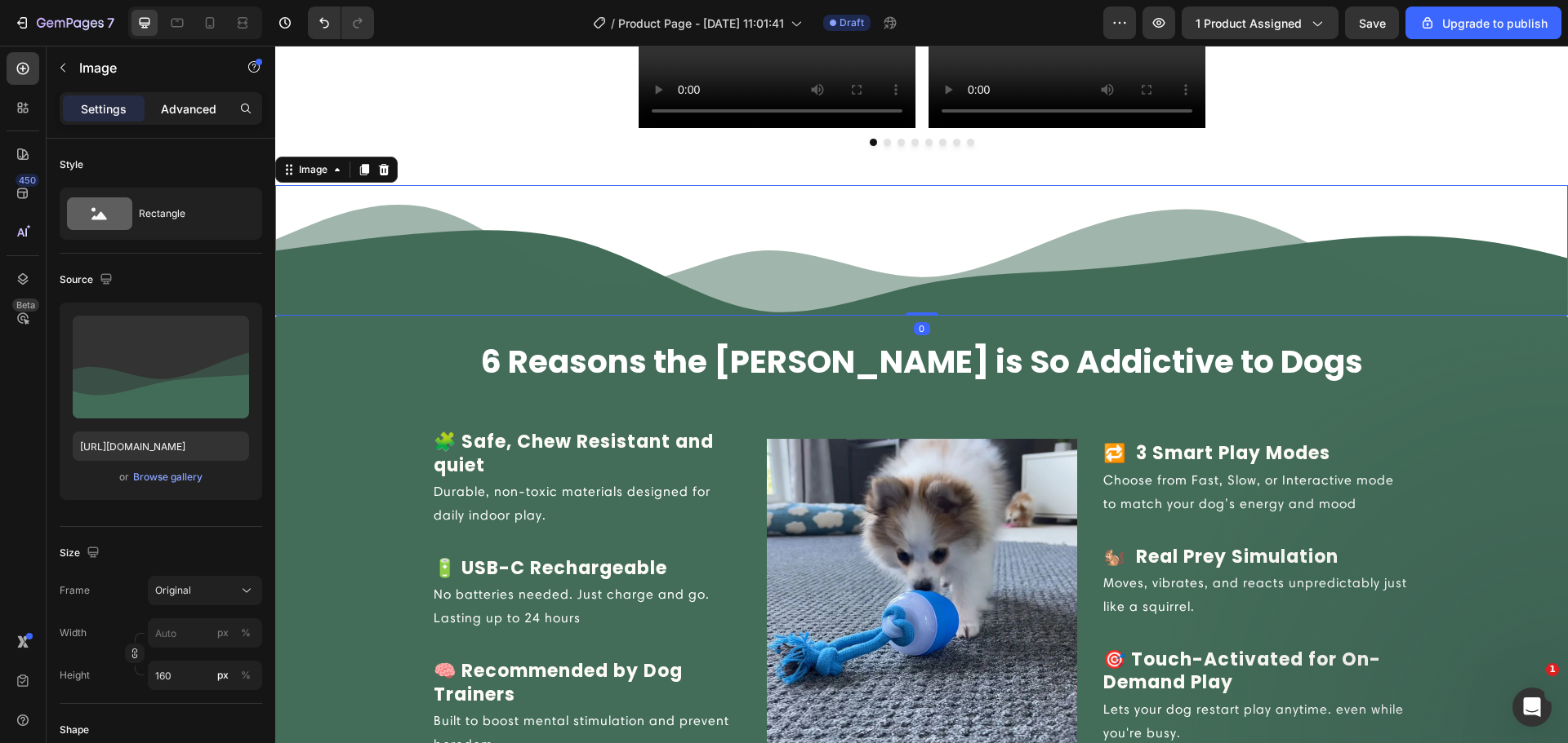
click at [197, 111] on p "Advanced" at bounding box center [188, 109] width 55 height 17
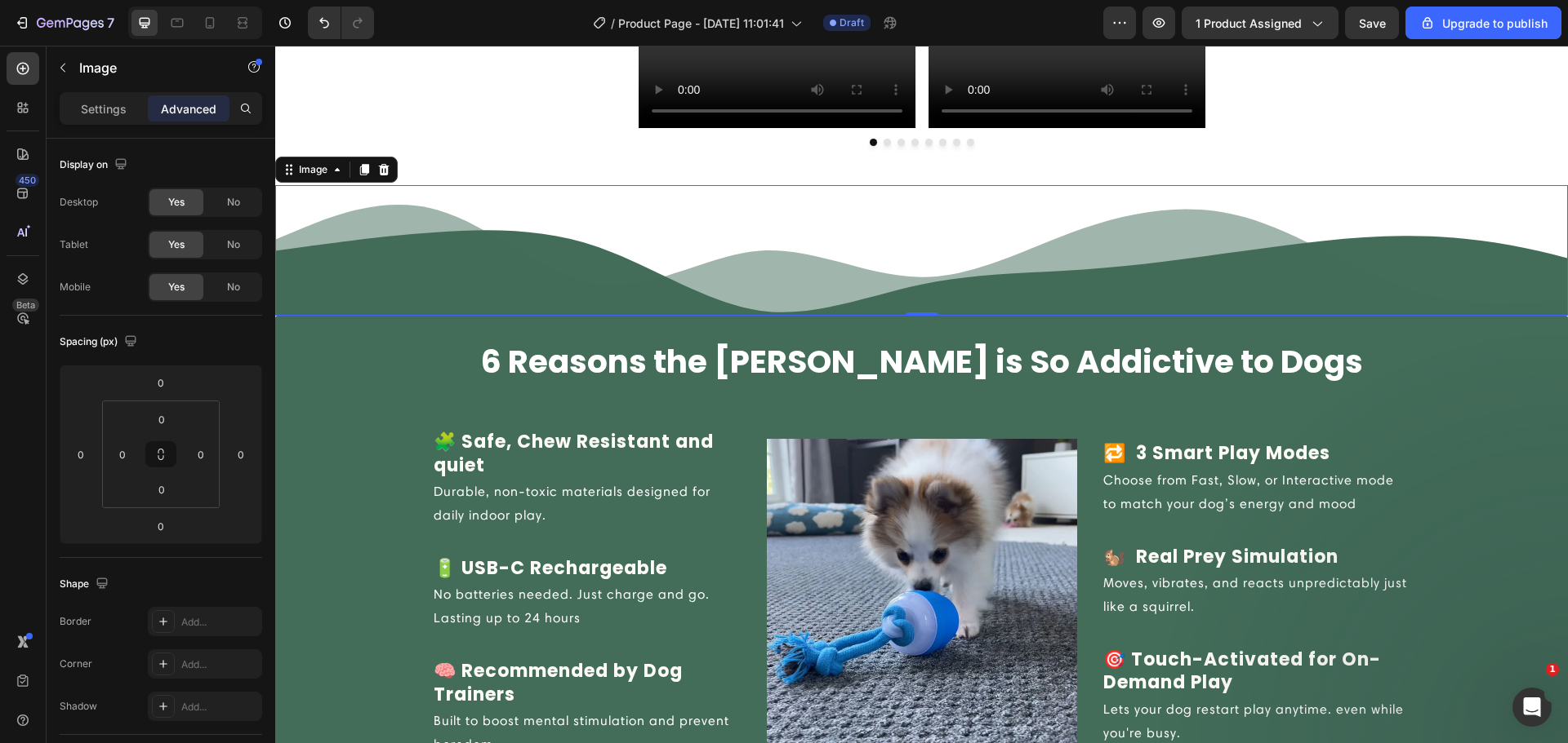
scroll to position [1882, 0]
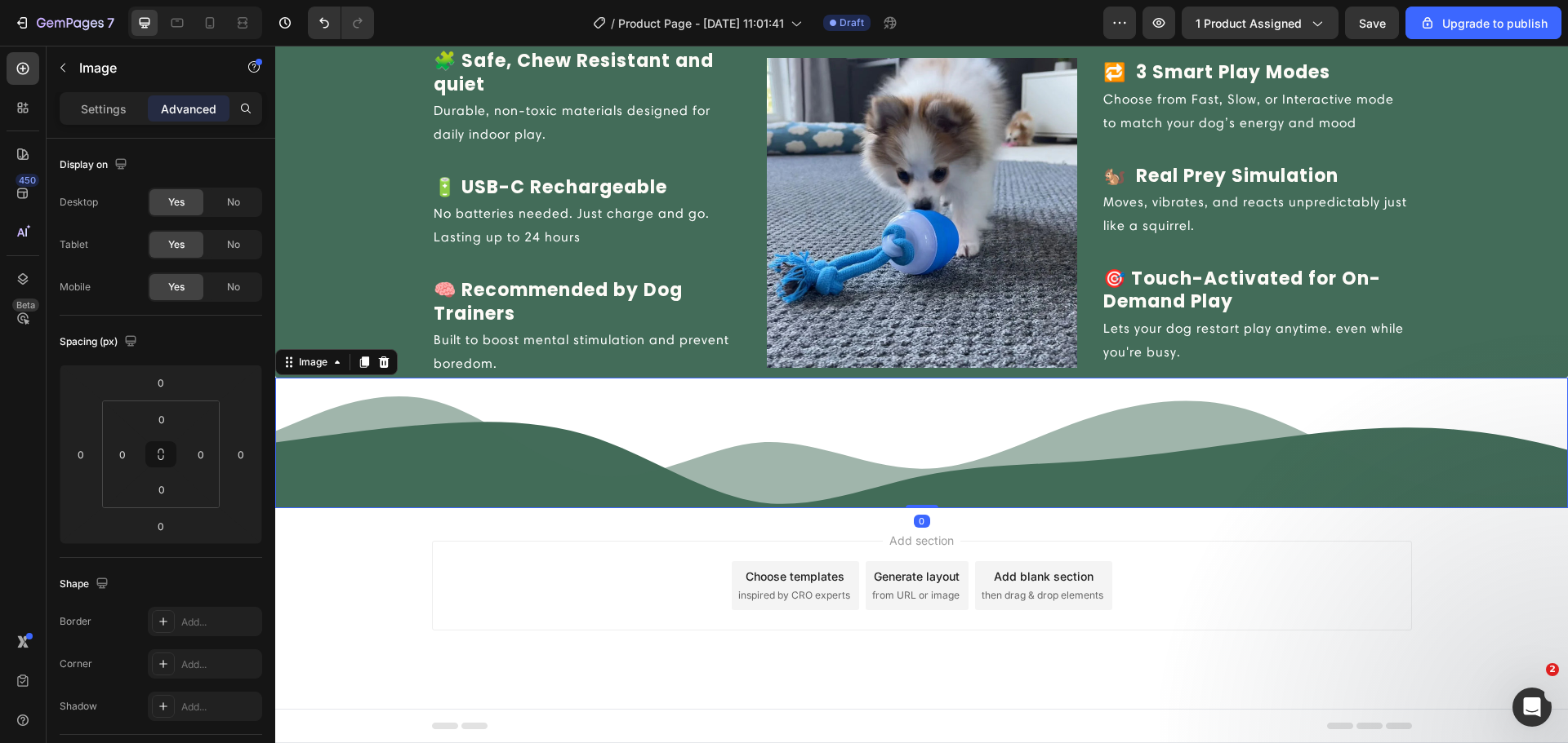
click at [672, 461] on img at bounding box center [921, 442] width 1292 height 130
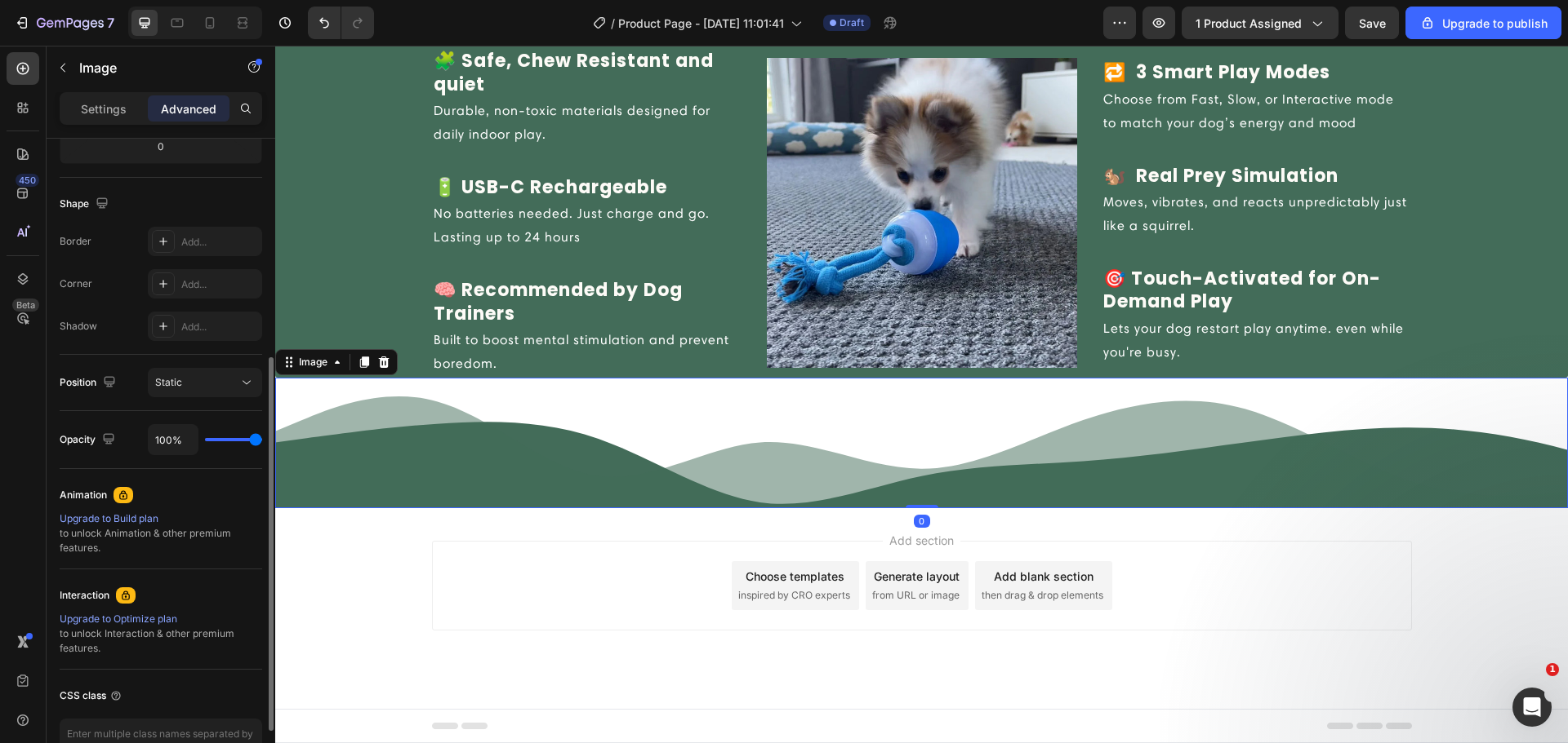
scroll to position [0, 0]
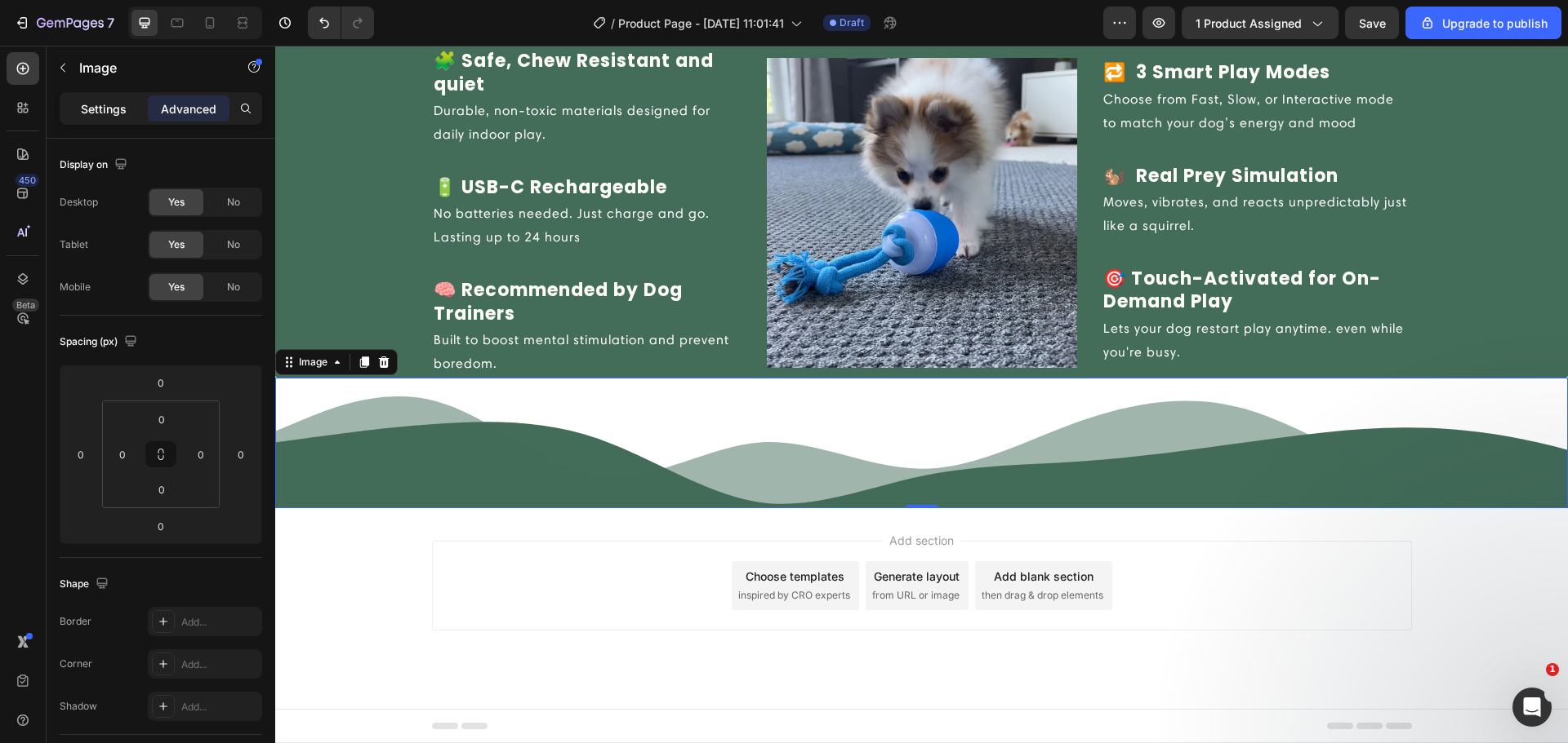
click at [102, 110] on p "Settings" at bounding box center [104, 109] width 46 height 17
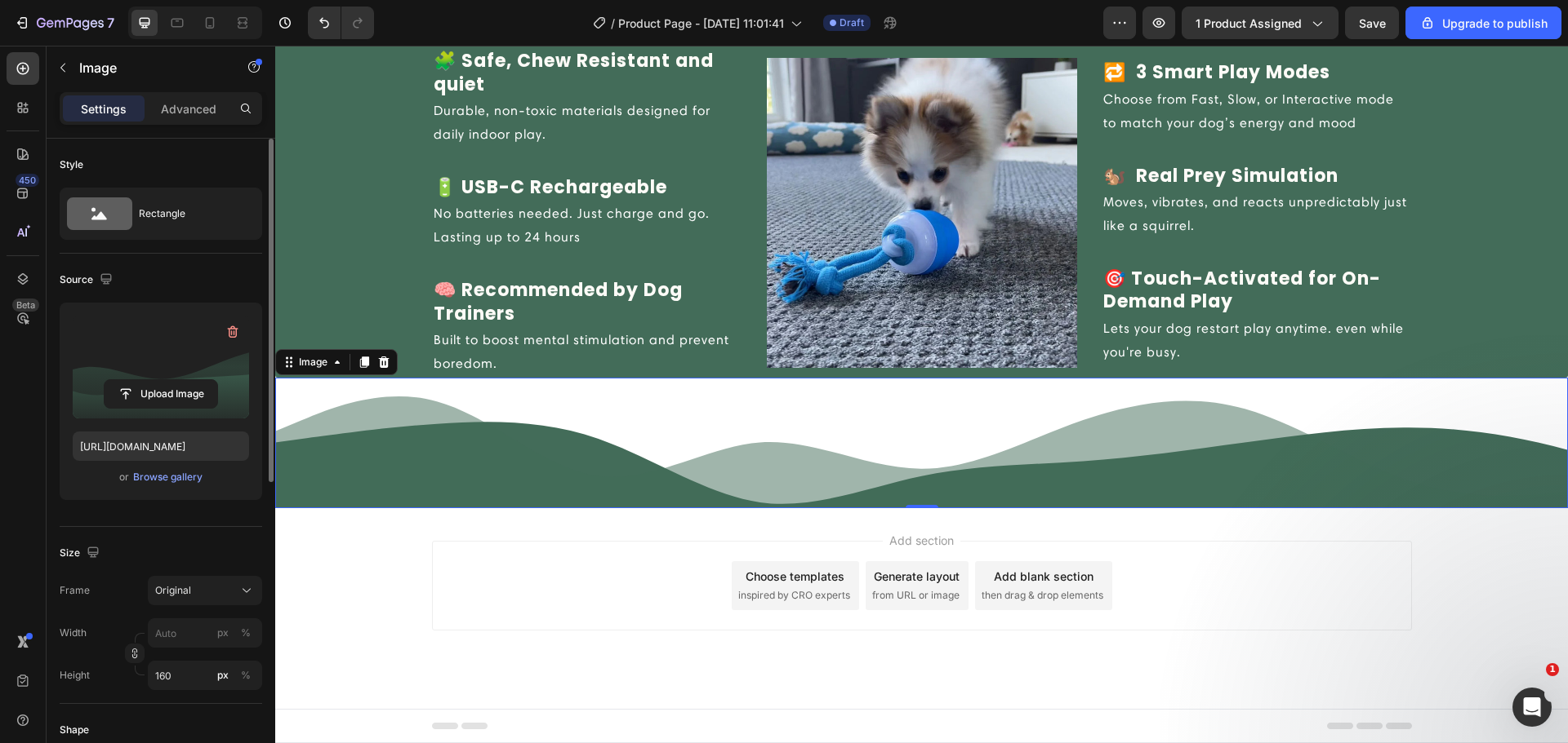
click at [194, 378] on label at bounding box center [161, 367] width 176 height 103
click at [194, 380] on input "file" at bounding box center [161, 394] width 112 height 28
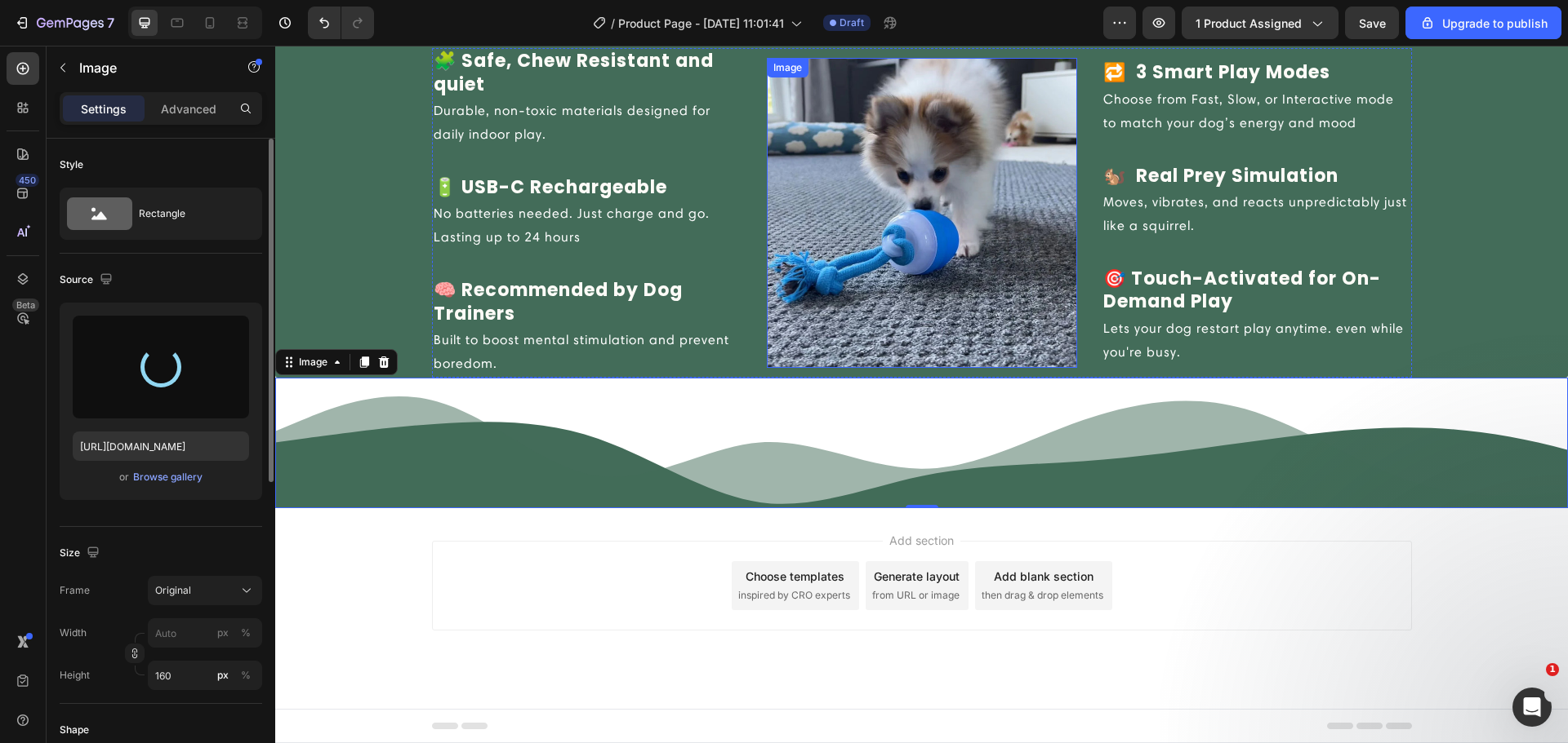
type input "[URL][DOMAIN_NAME]"
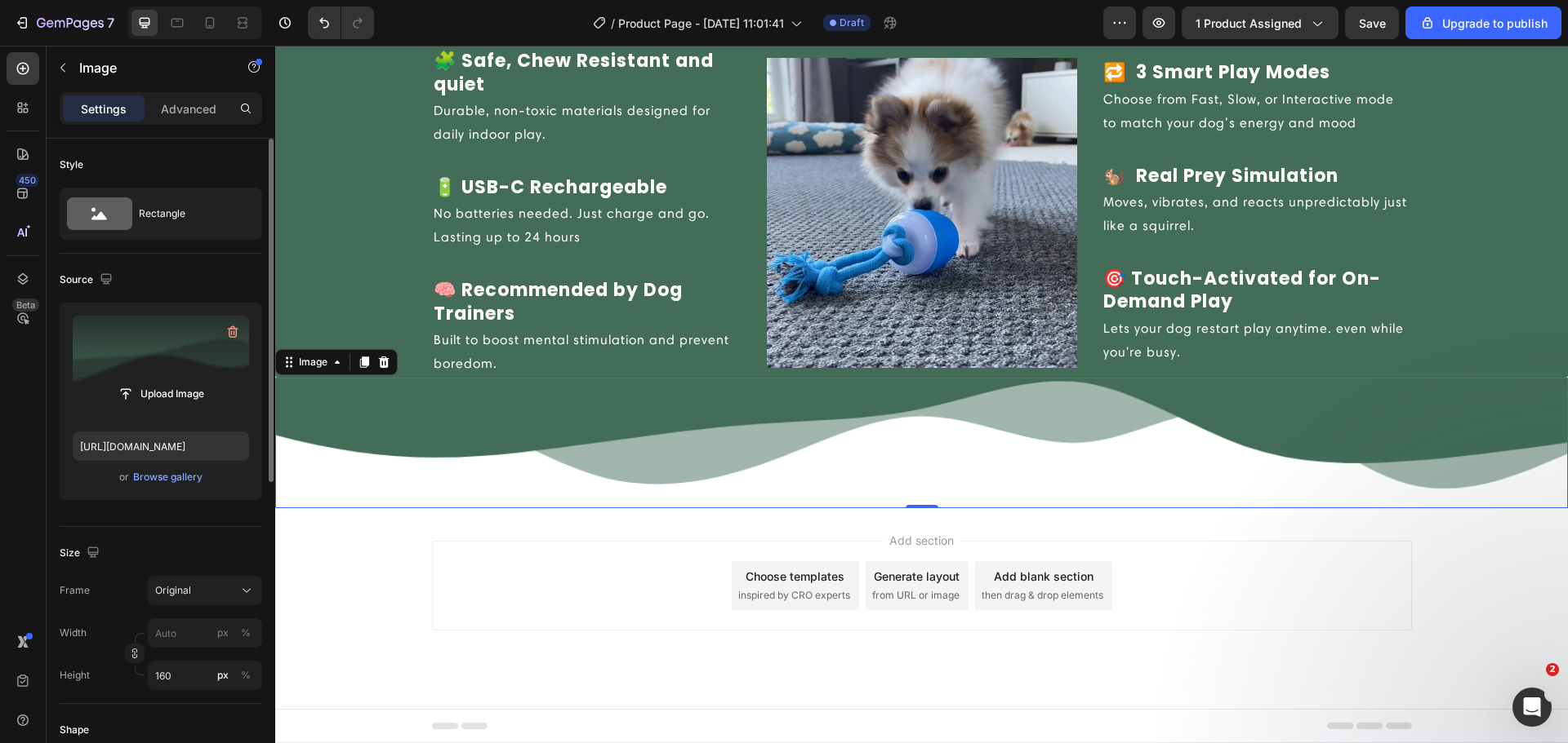
click at [838, 435] on img at bounding box center [921, 442] width 1292 height 130
click at [822, 415] on img at bounding box center [921, 442] width 1292 height 130
click at [605, 549] on div "Add section Choose templates inspired by CRO experts Generate layout from URL o…" at bounding box center [921, 586] width 979 height 90
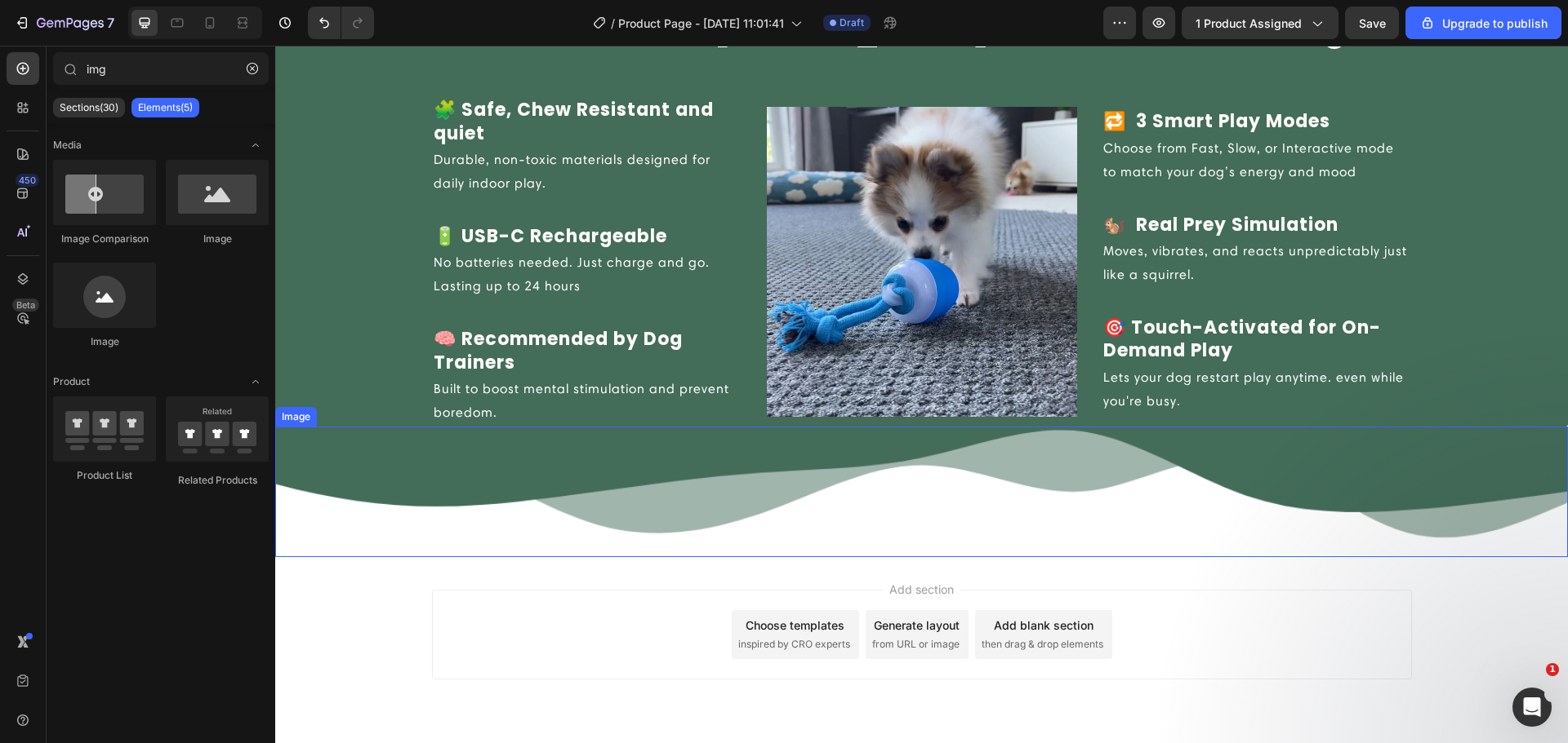
scroll to position [1882, 0]
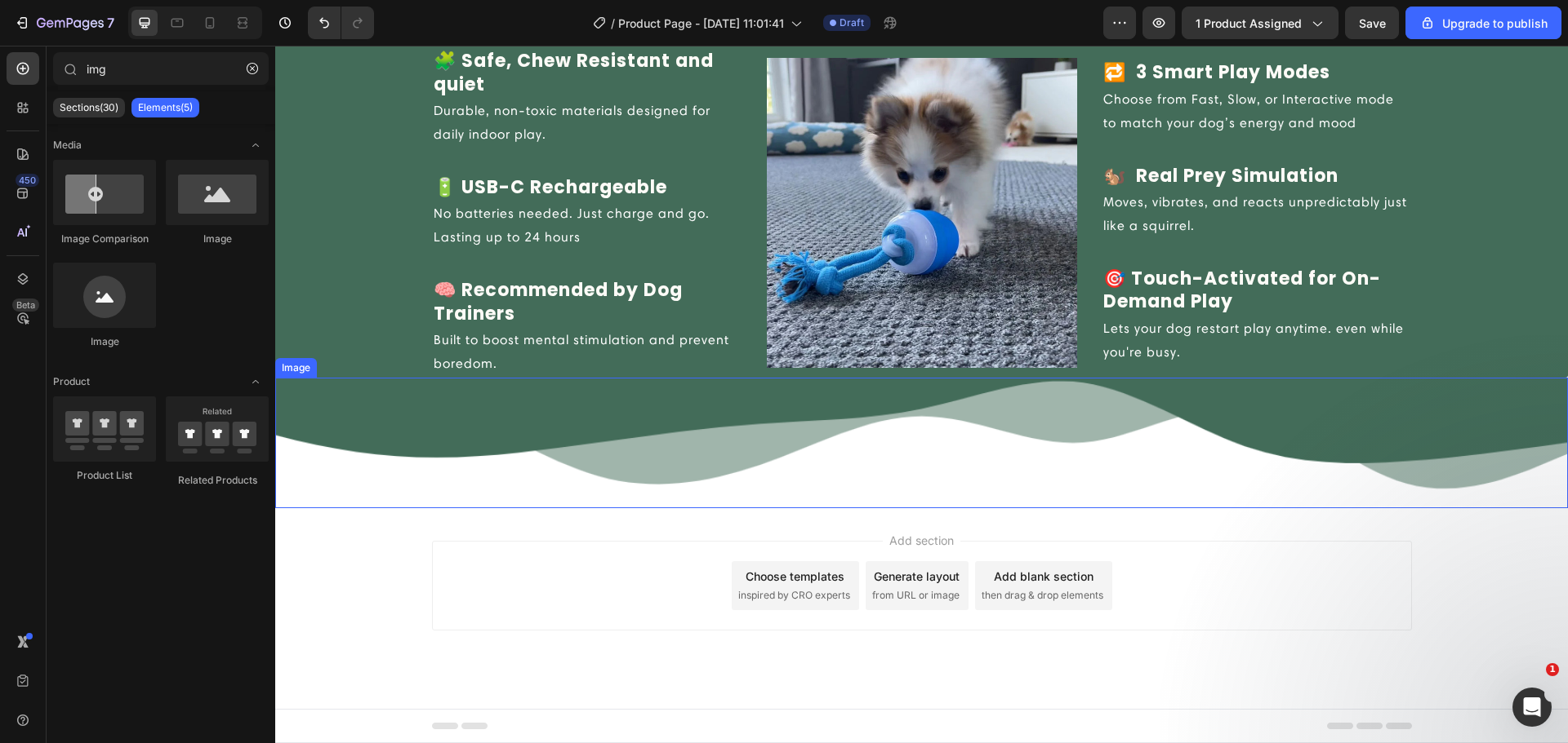
click at [729, 430] on img at bounding box center [921, 442] width 1292 height 130
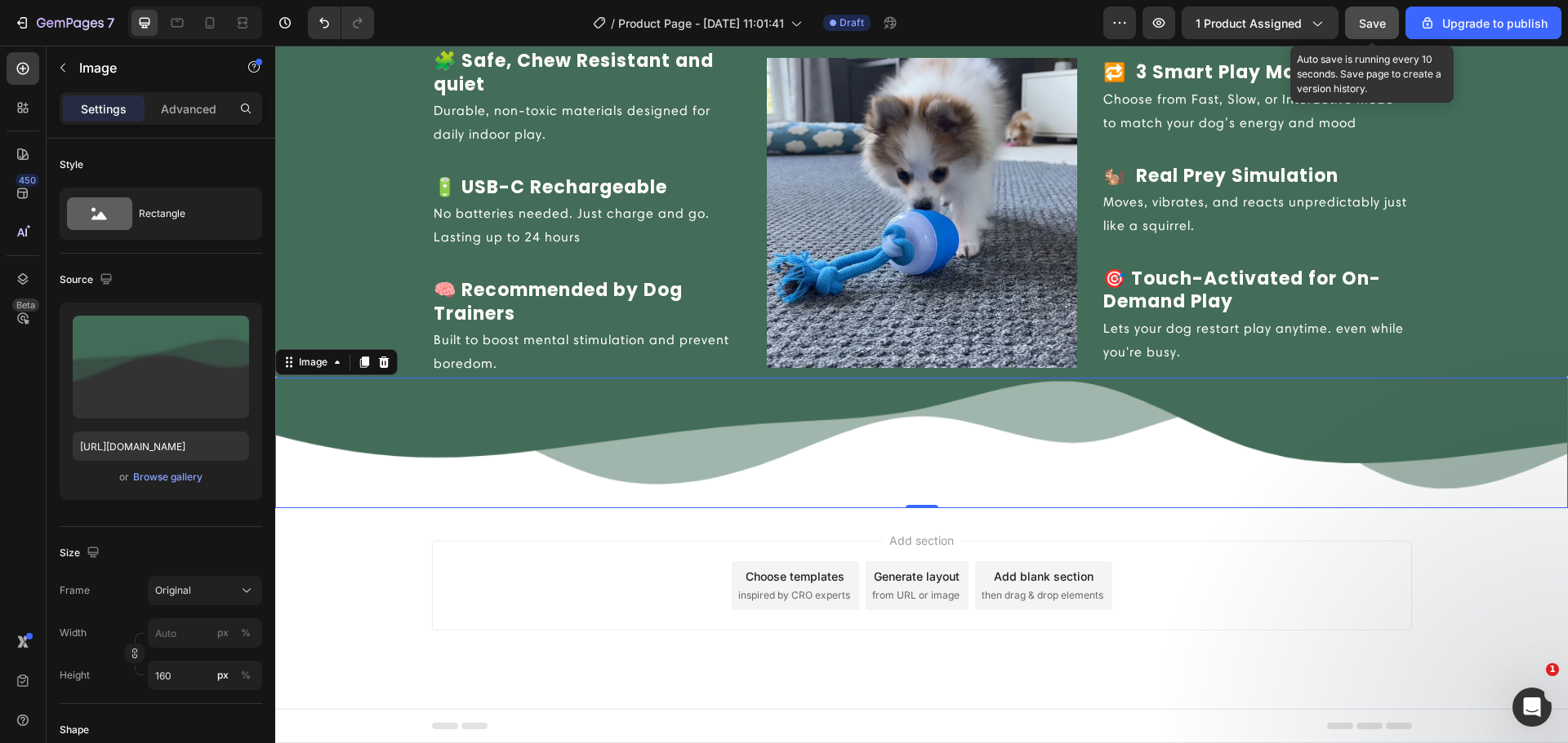
click at [1367, 28] on span "Save" at bounding box center [1372, 23] width 27 height 14
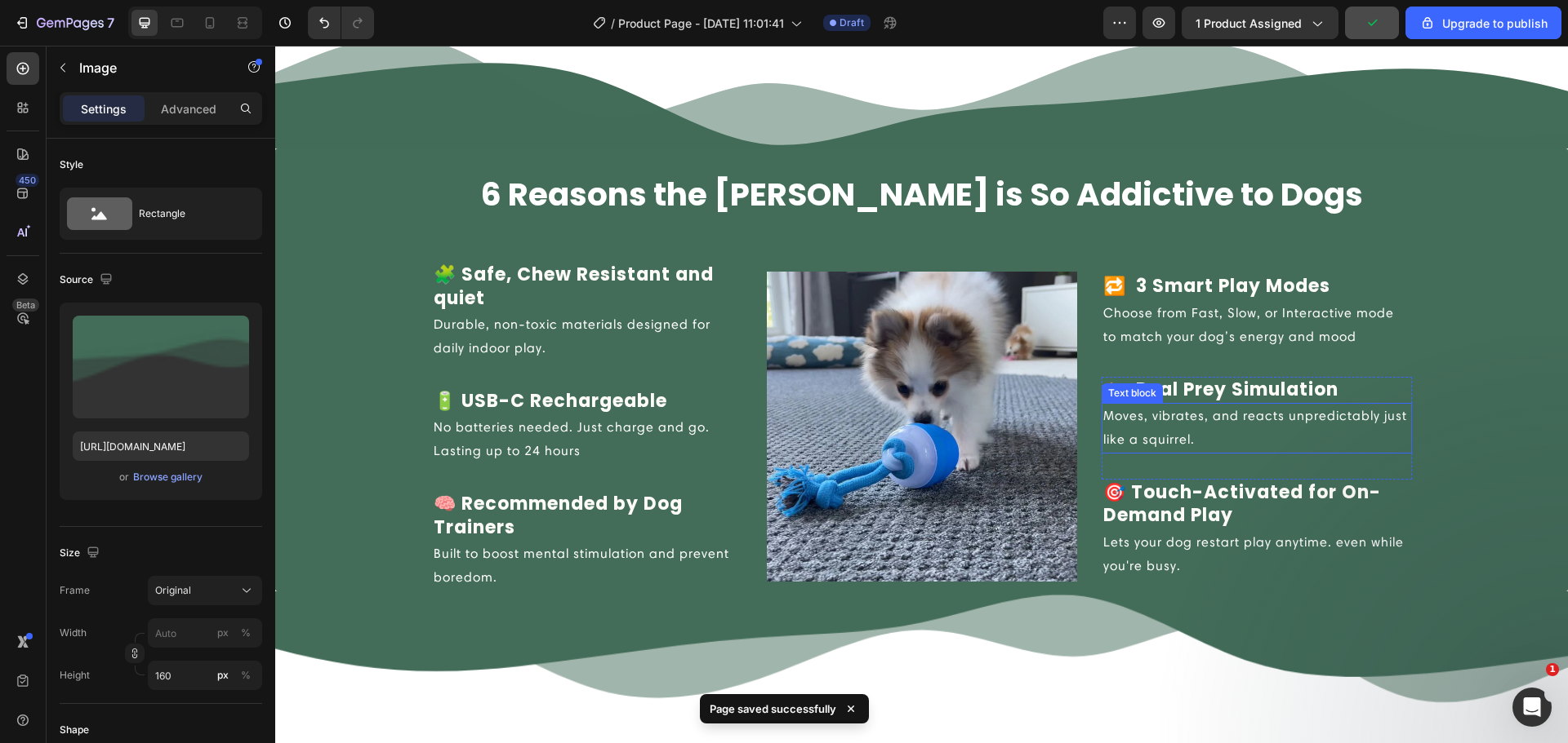
scroll to position [1692, 0]
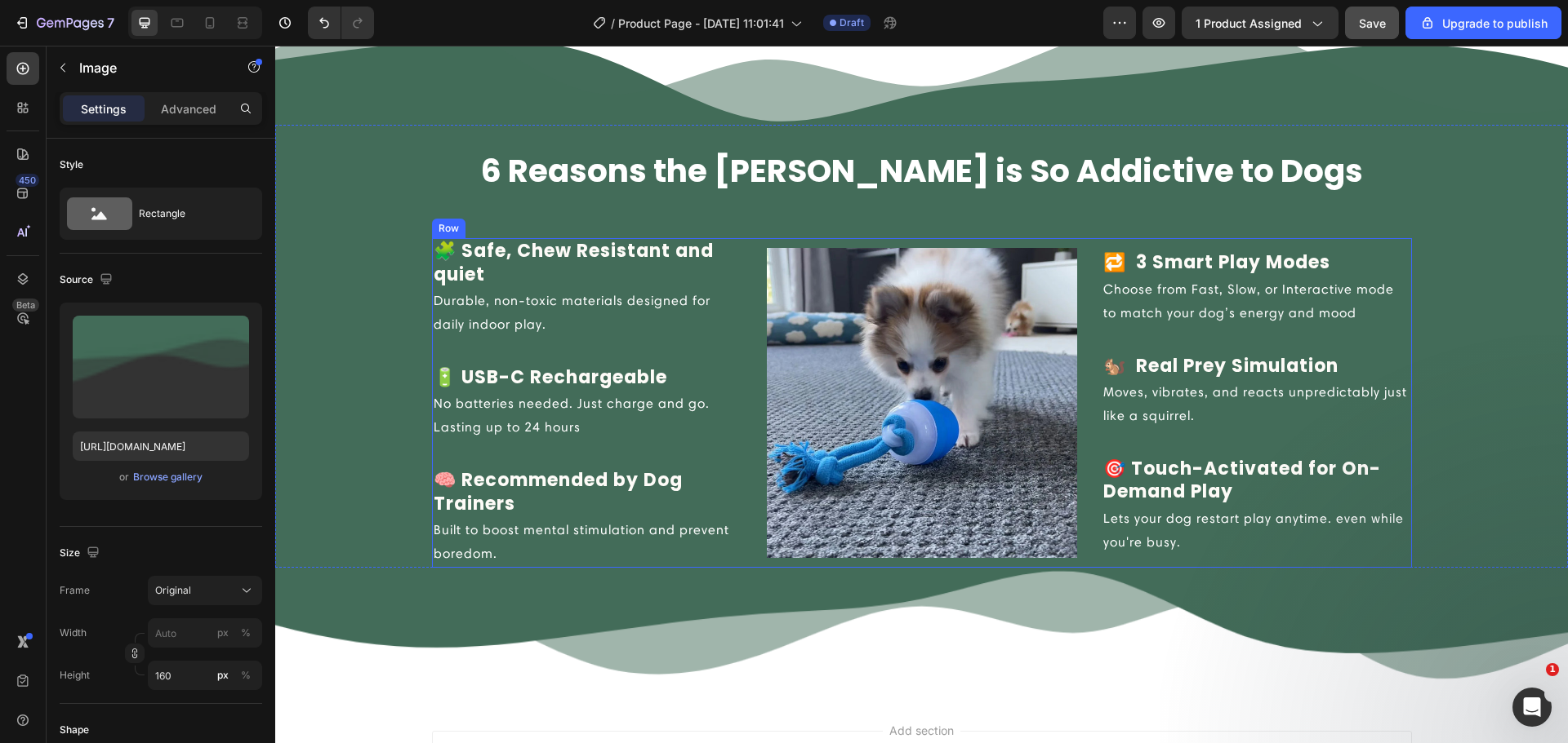
click at [751, 514] on div "🧩 Safe, Chew Resistant and quiet Text block Durable, non-toxic materials design…" at bounding box center [921, 403] width 979 height 330
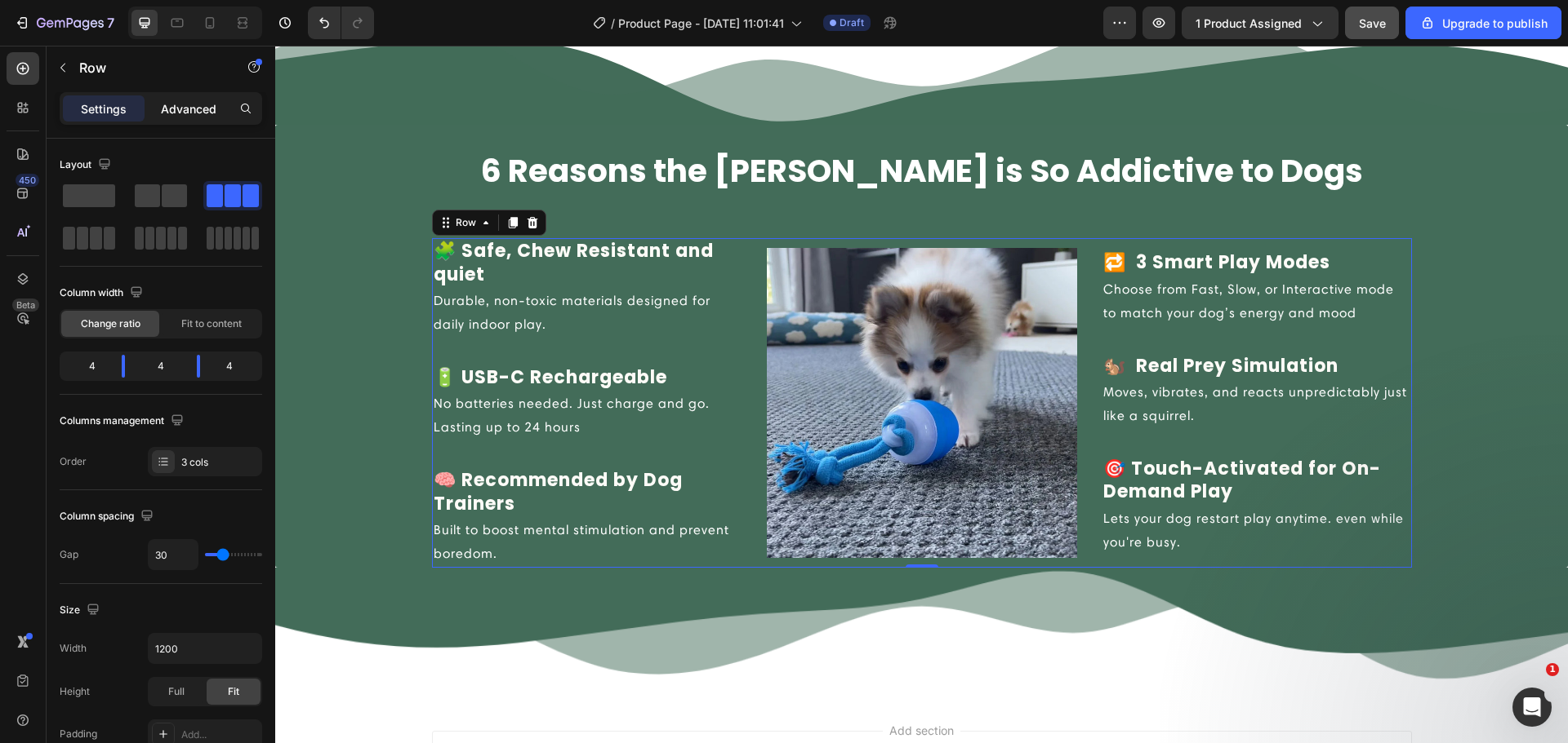
click at [198, 110] on p "Advanced" at bounding box center [188, 109] width 55 height 17
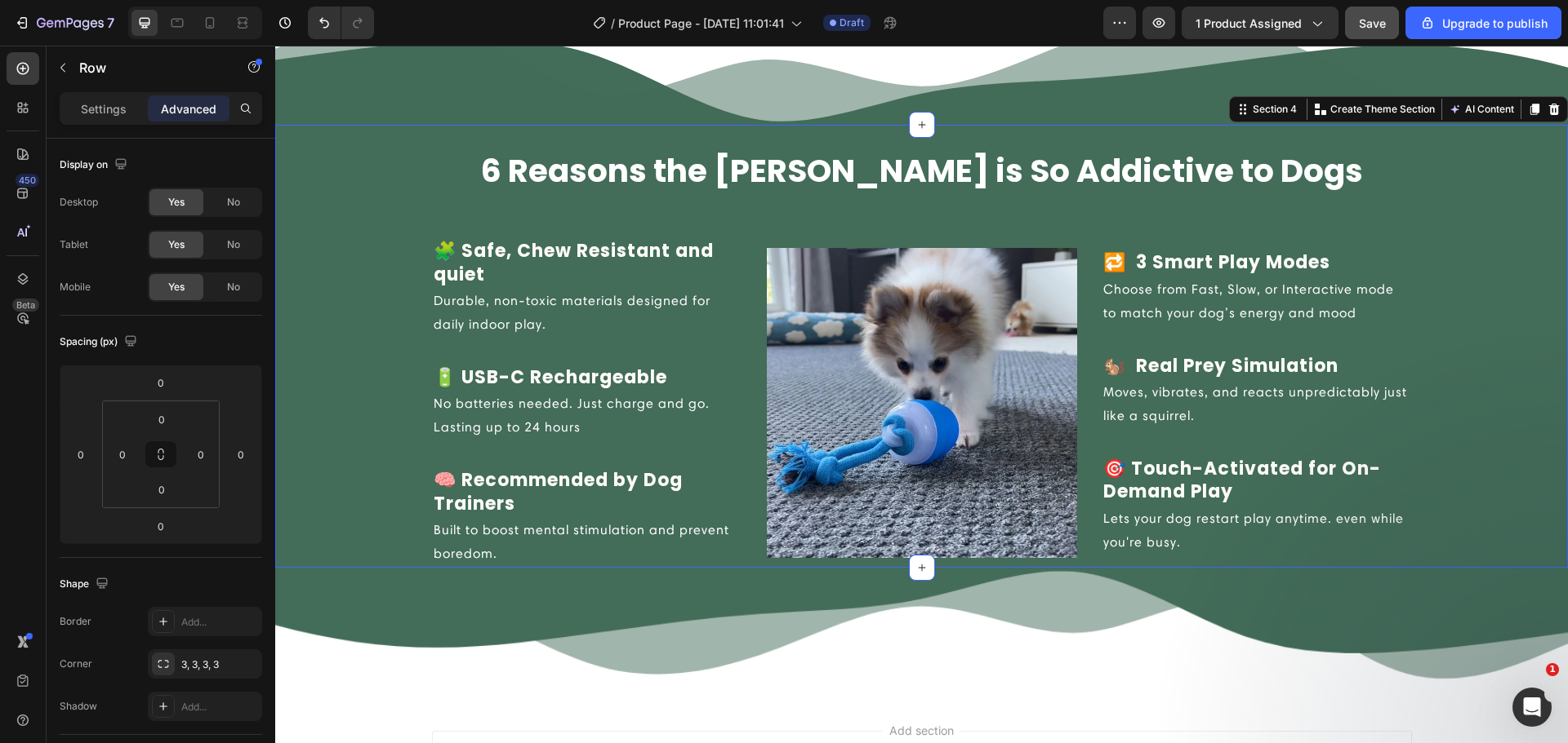
click at [370, 272] on div "6 Reasons the Chase Buddy is So Addictive to Dogs Heading Row 🧩 Safe, Chew Resi…" at bounding box center [921, 359] width 1268 height 418
click at [180, 499] on div "0" at bounding box center [161, 490] width 41 height 26
click at [228, 690] on span "32px" at bounding box center [227, 695] width 22 height 11
type input "32"
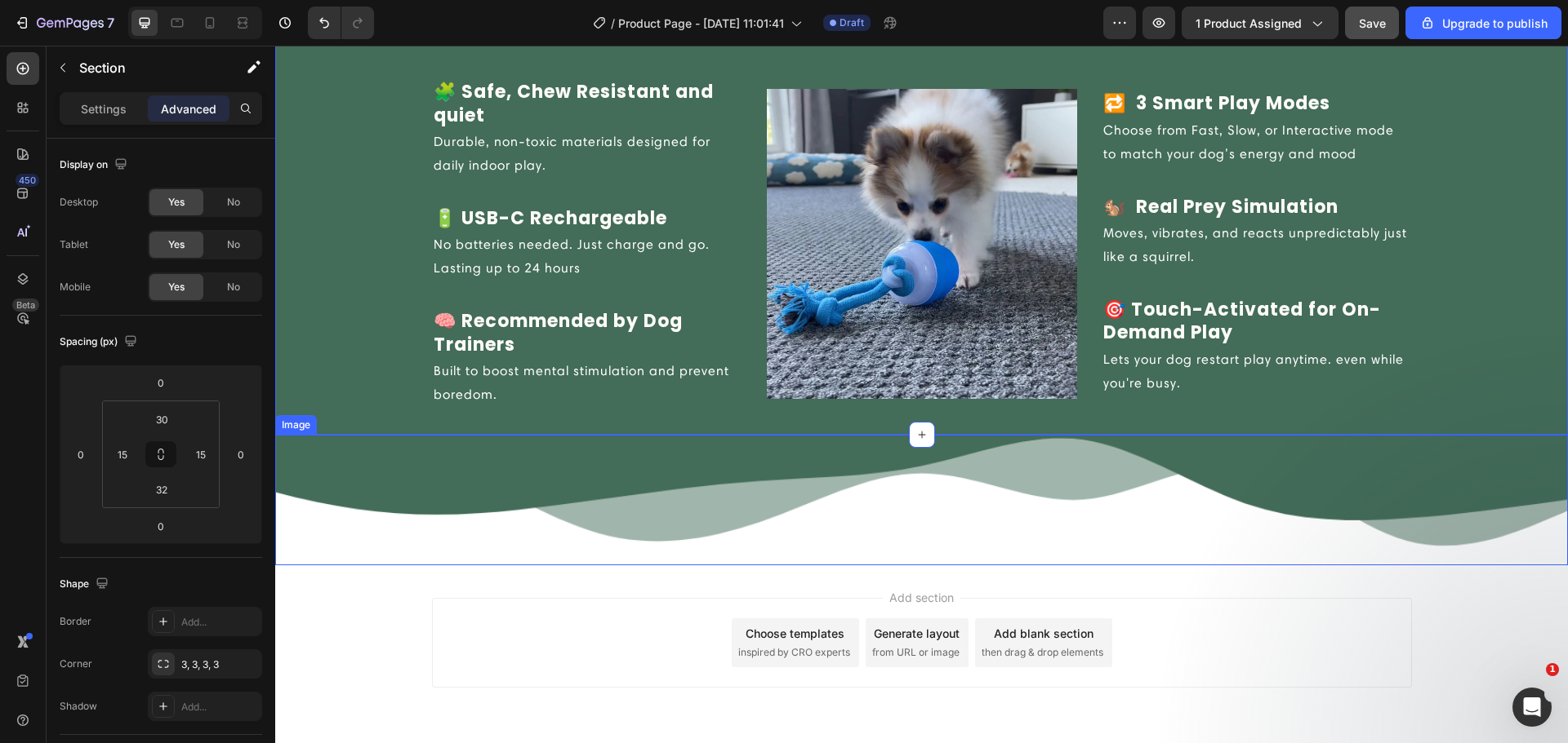
scroll to position [1882, 0]
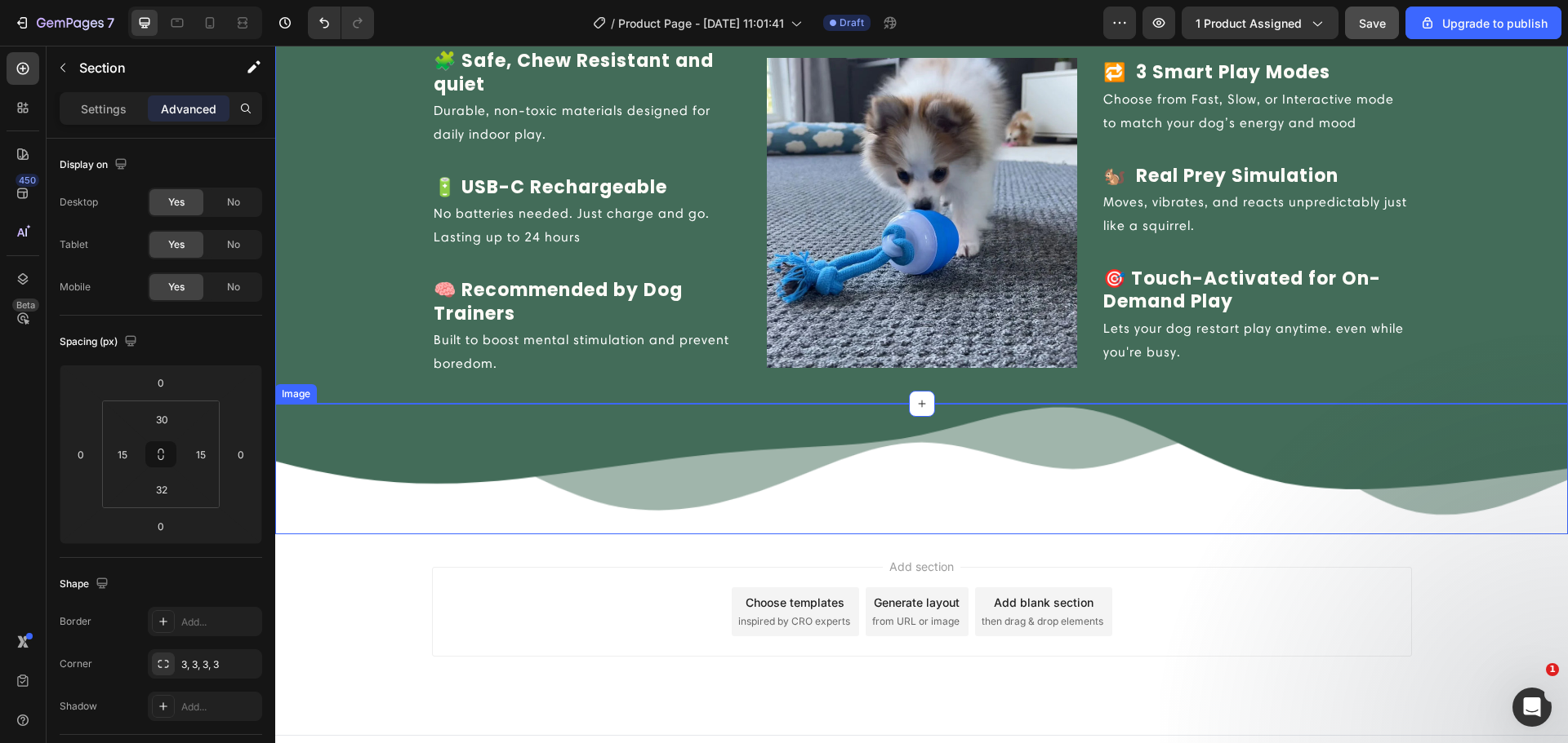
click at [1258, 435] on img at bounding box center [921, 469] width 1292 height 130
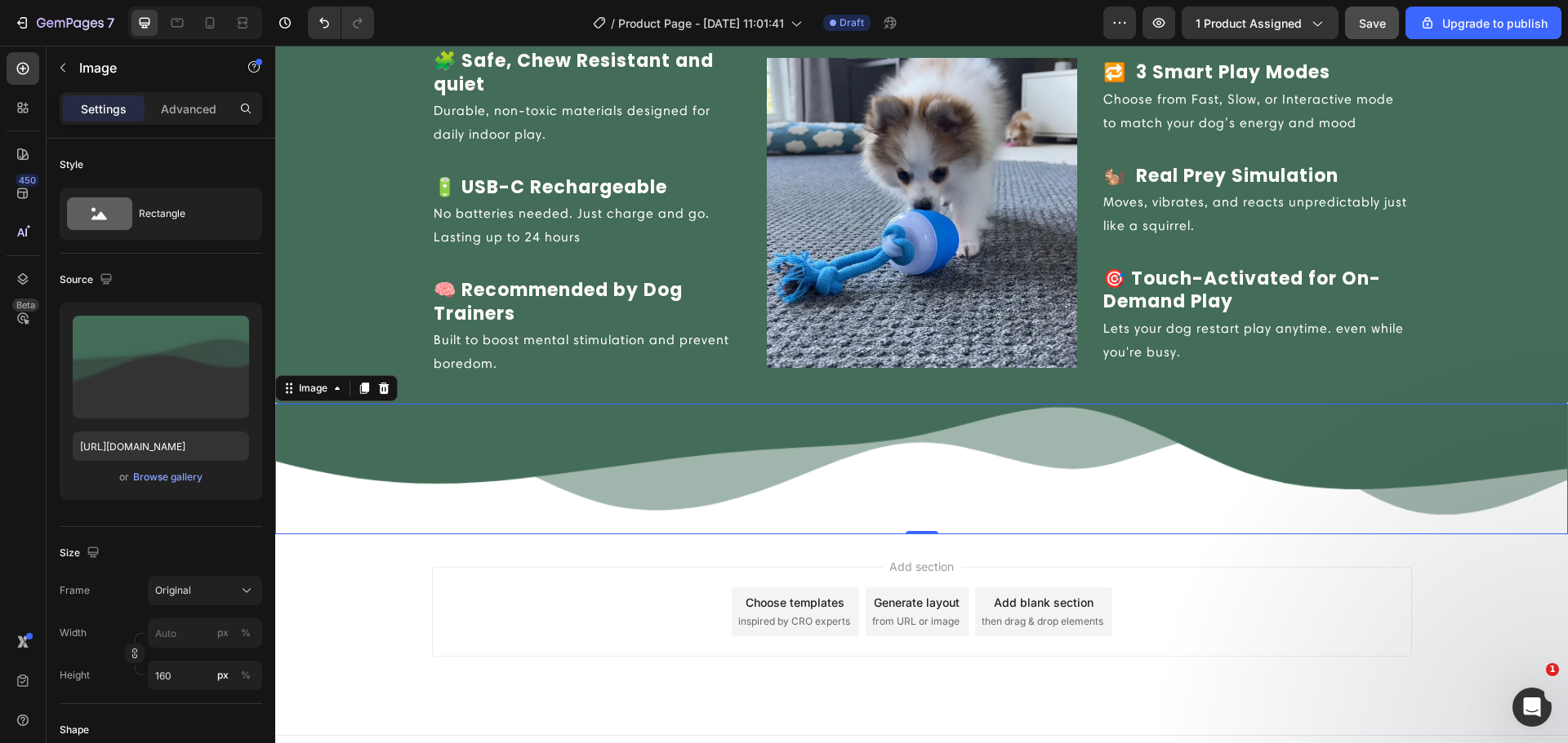
click at [1384, 22] on span "Save" at bounding box center [1372, 23] width 27 height 14
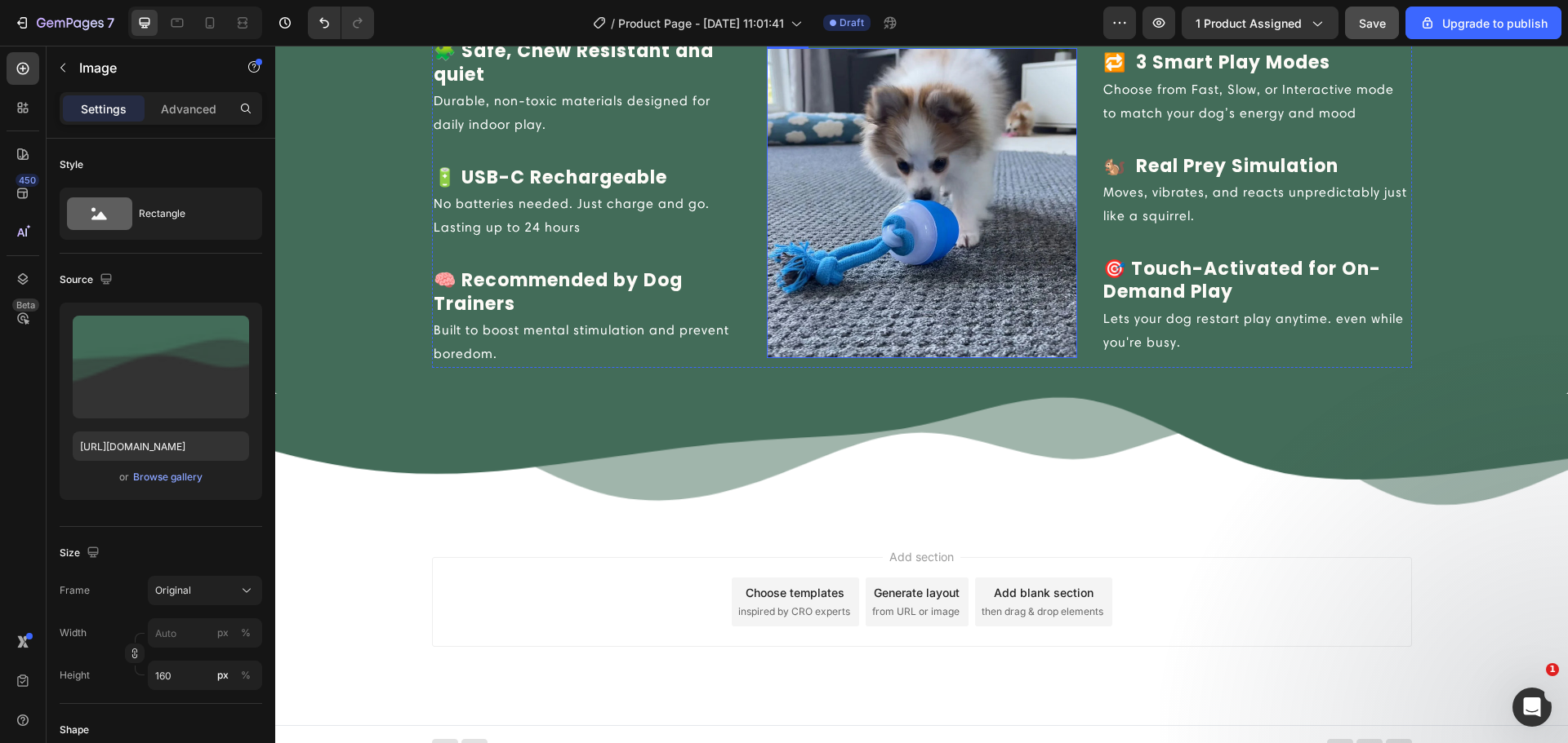
scroll to position [1908, 0]
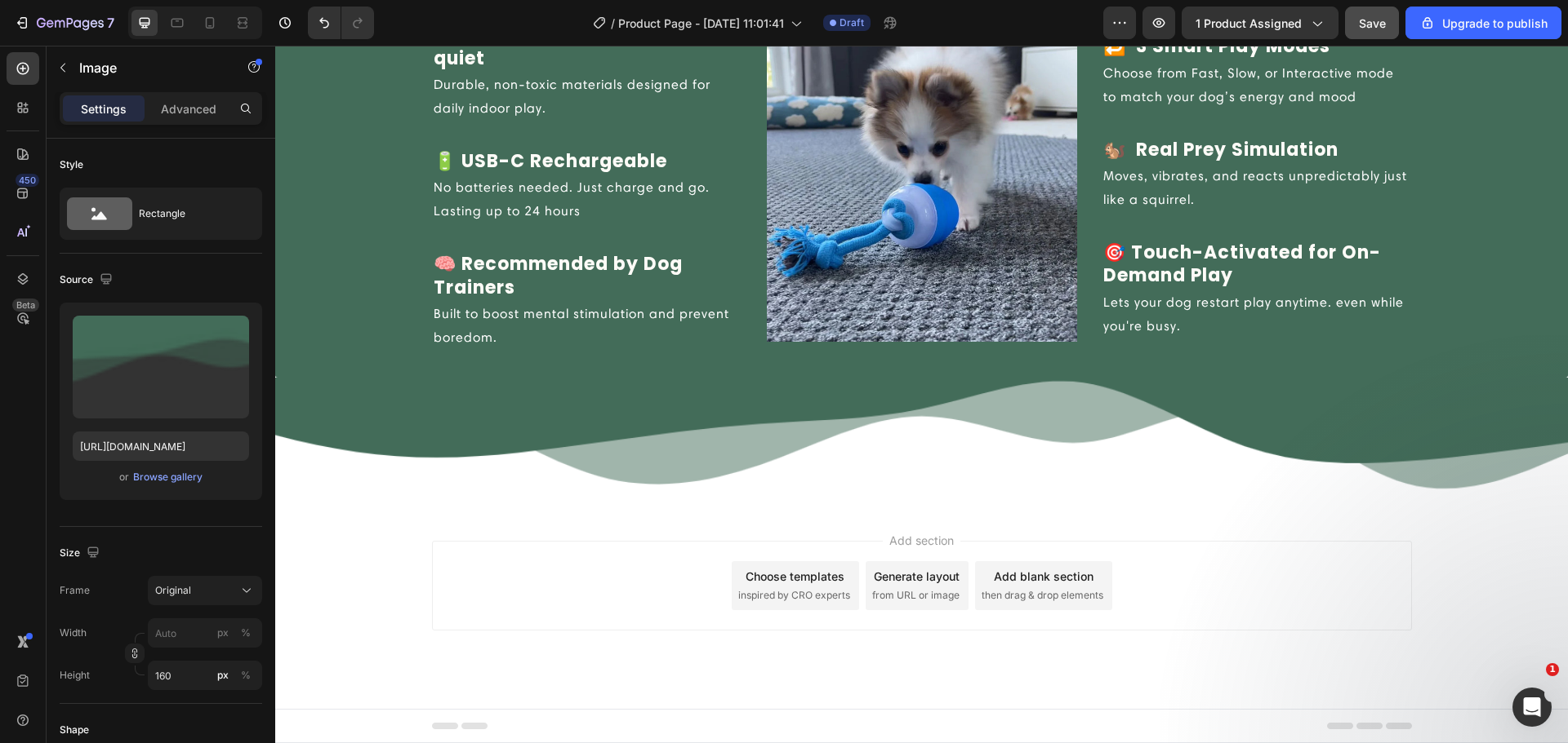
click at [830, 404] on img at bounding box center [921, 442] width 1292 height 130
click at [783, 587] on div "Choose templates inspired by CRO experts" at bounding box center [794, 586] width 127 height 49
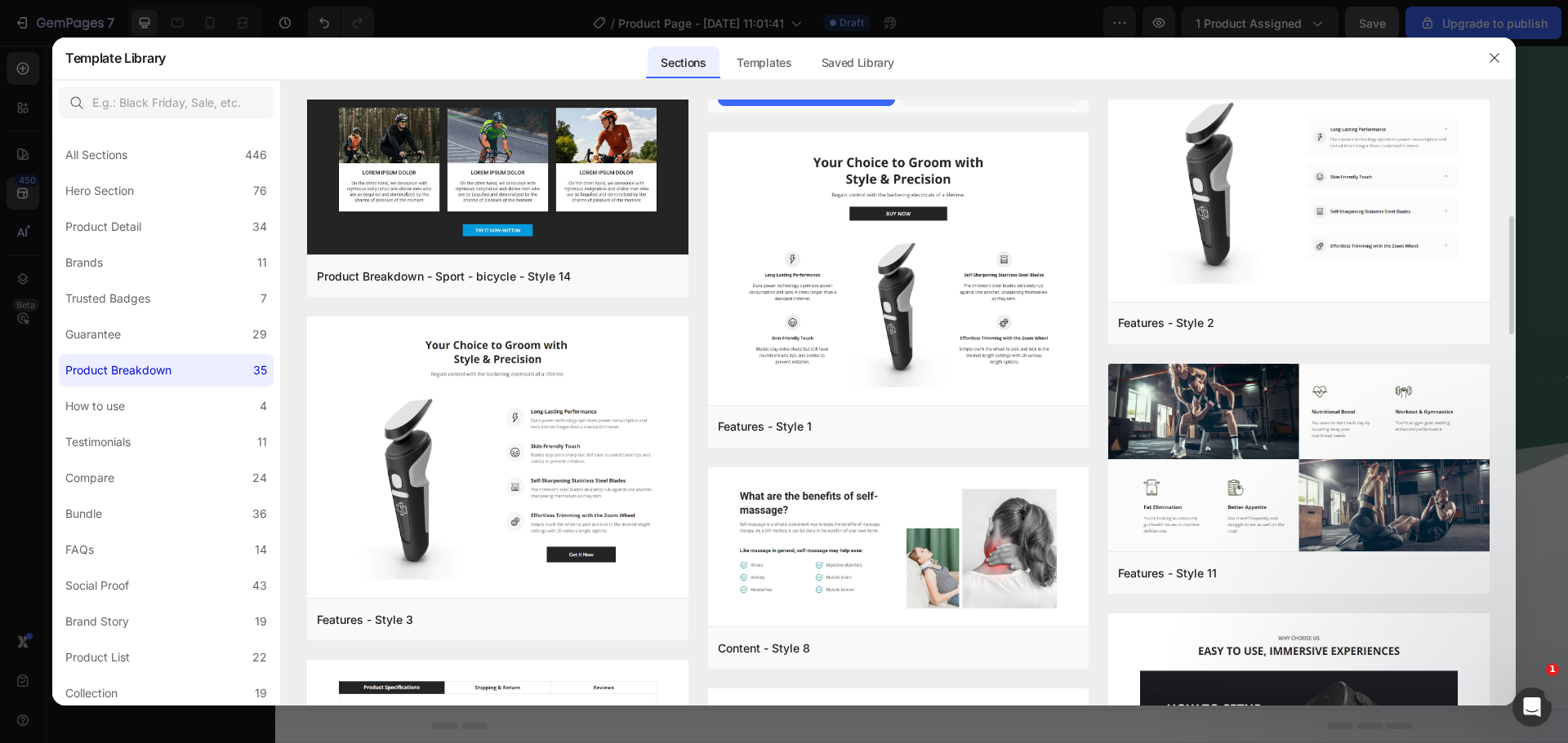
scroll to position [0, 0]
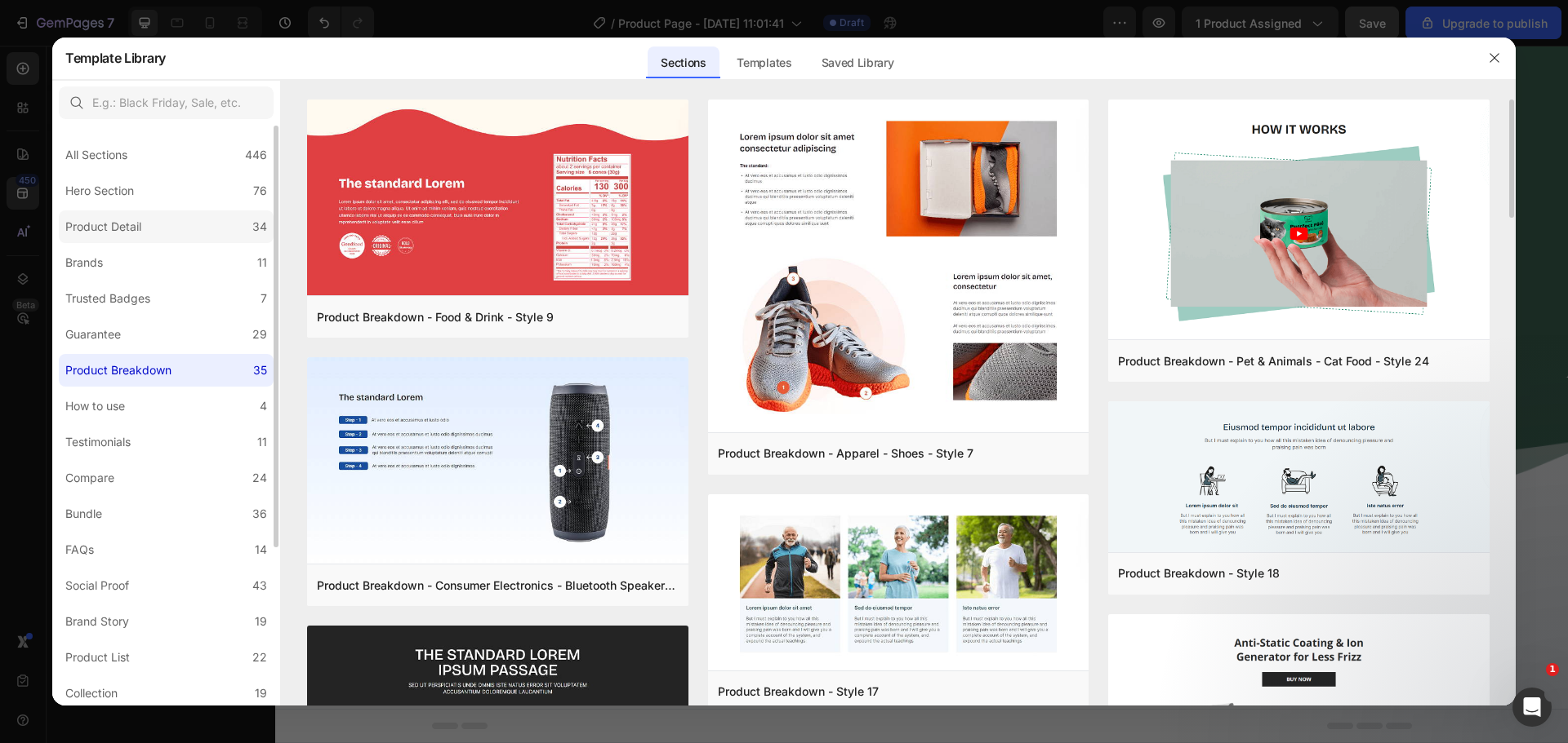
click at [162, 240] on label "Product Detail 34" at bounding box center [166, 227] width 214 height 33
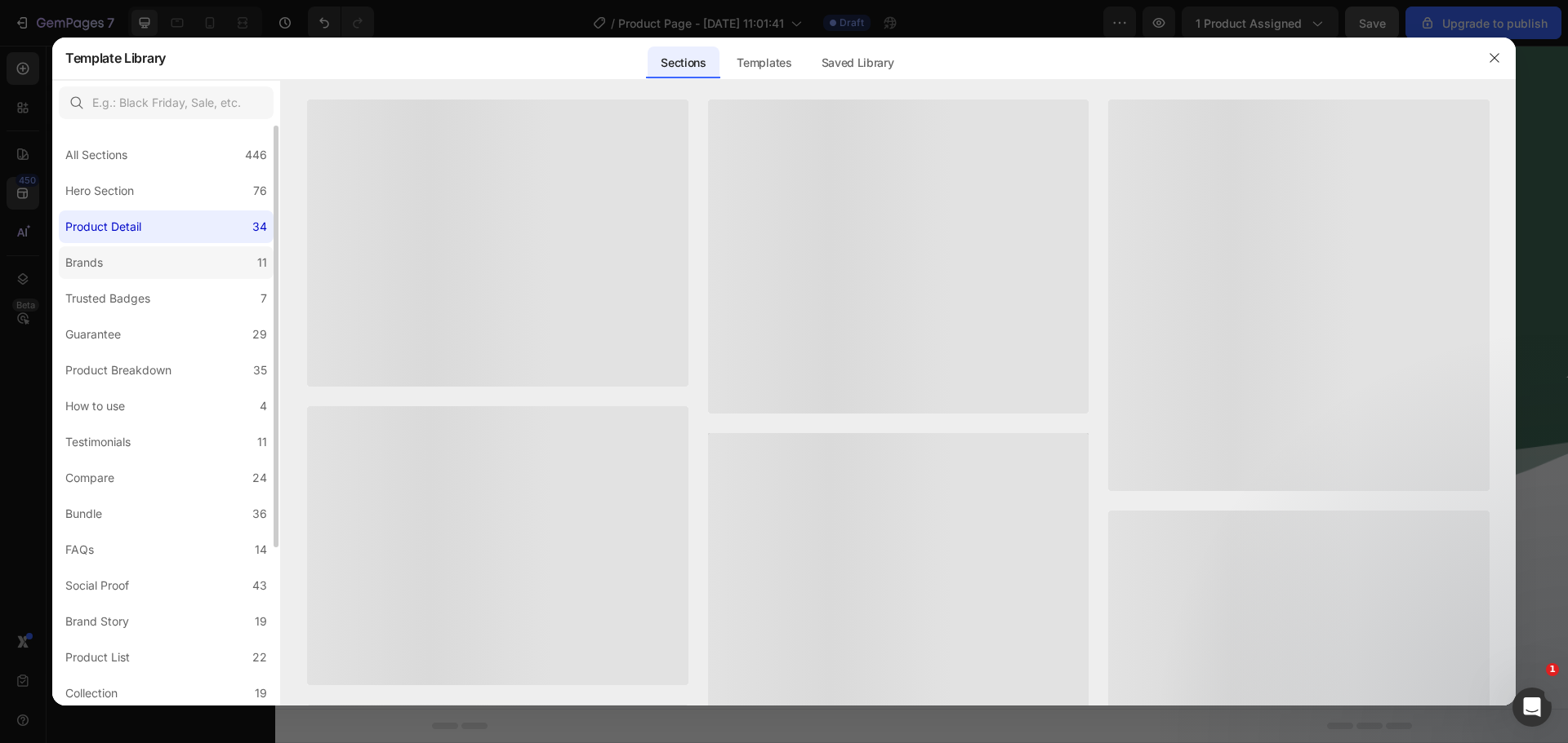
click at [169, 258] on label "Brands 11" at bounding box center [166, 263] width 214 height 33
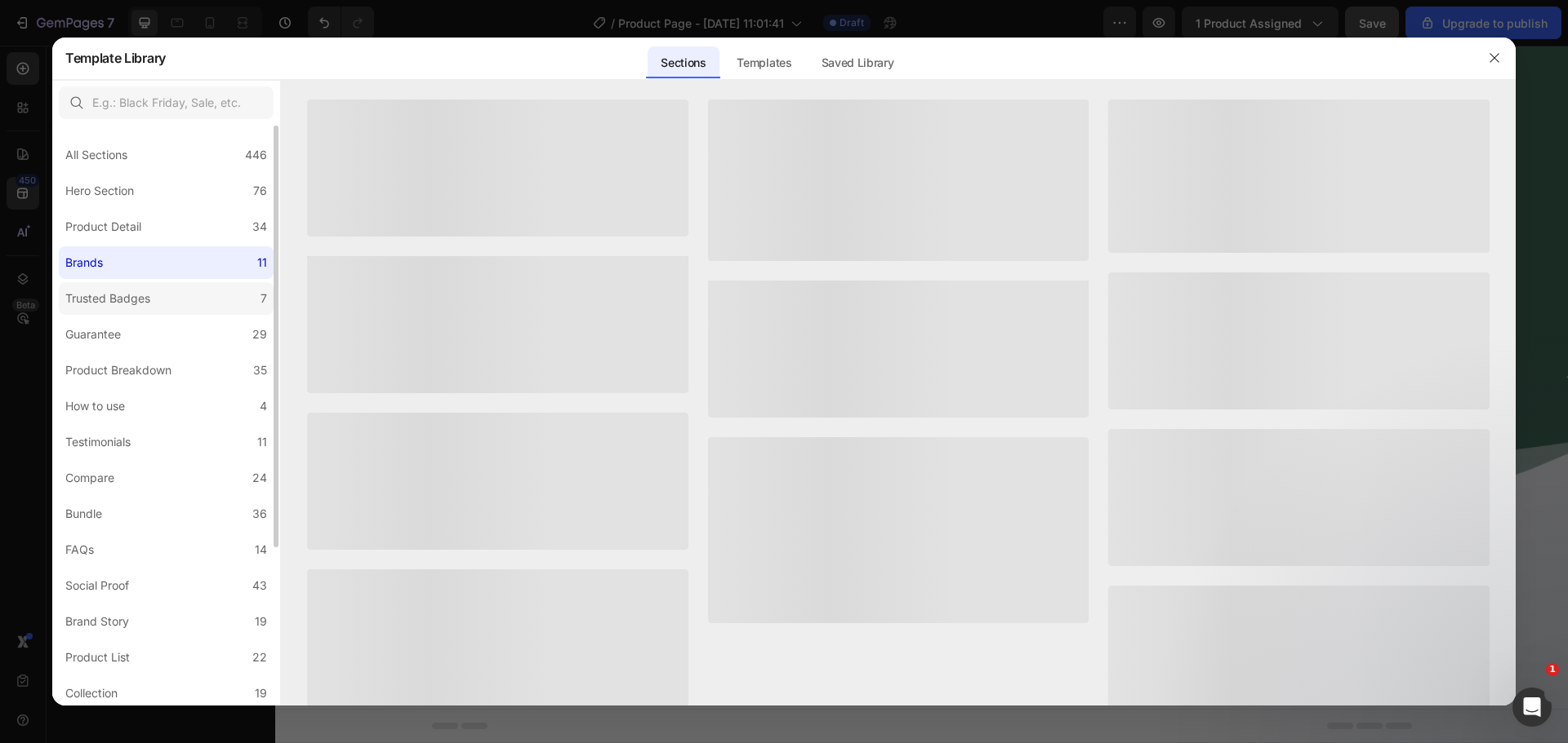
click at [176, 287] on label "Trusted Badges 7" at bounding box center [166, 299] width 214 height 33
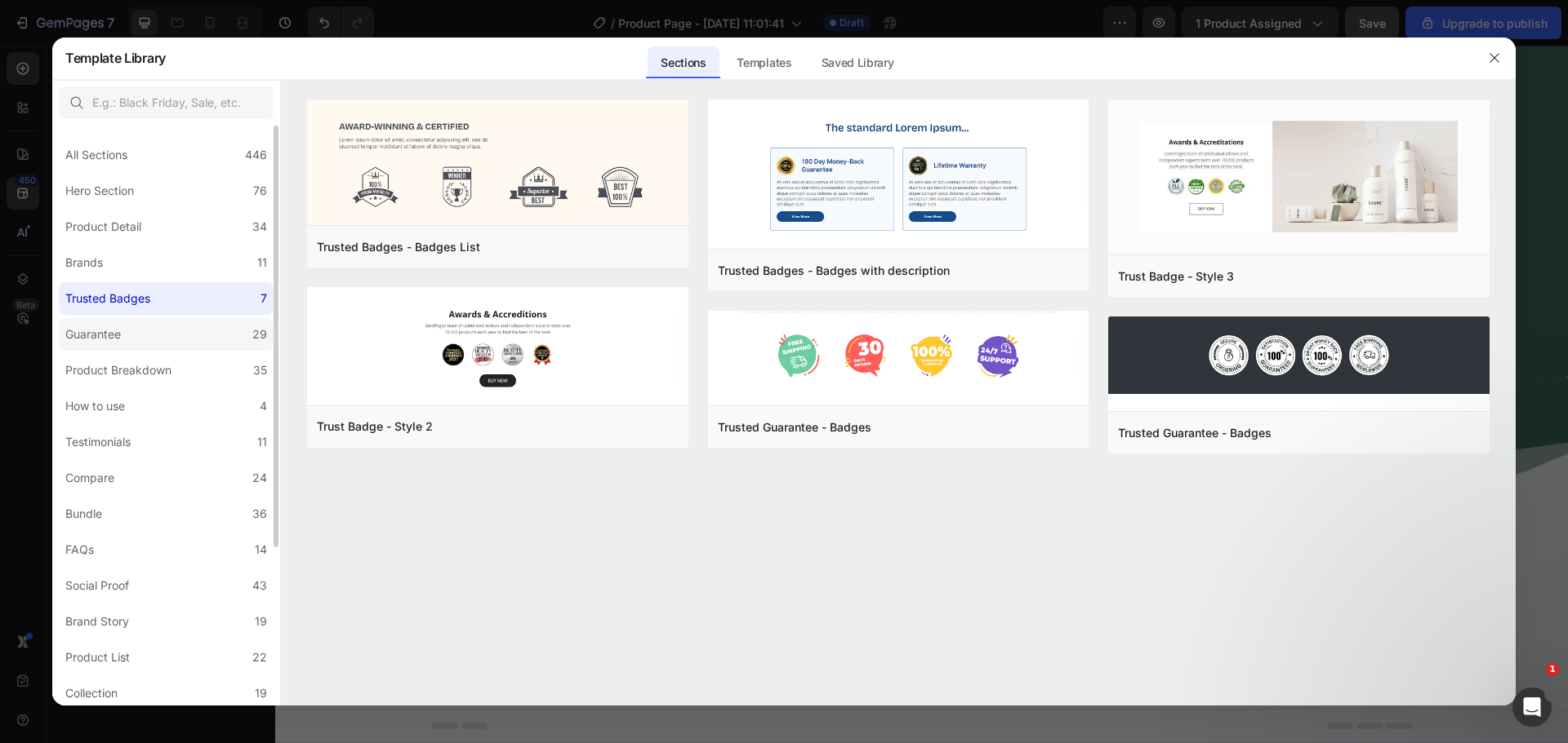
click at [195, 329] on label "Guarantee 29" at bounding box center [166, 334] width 214 height 33
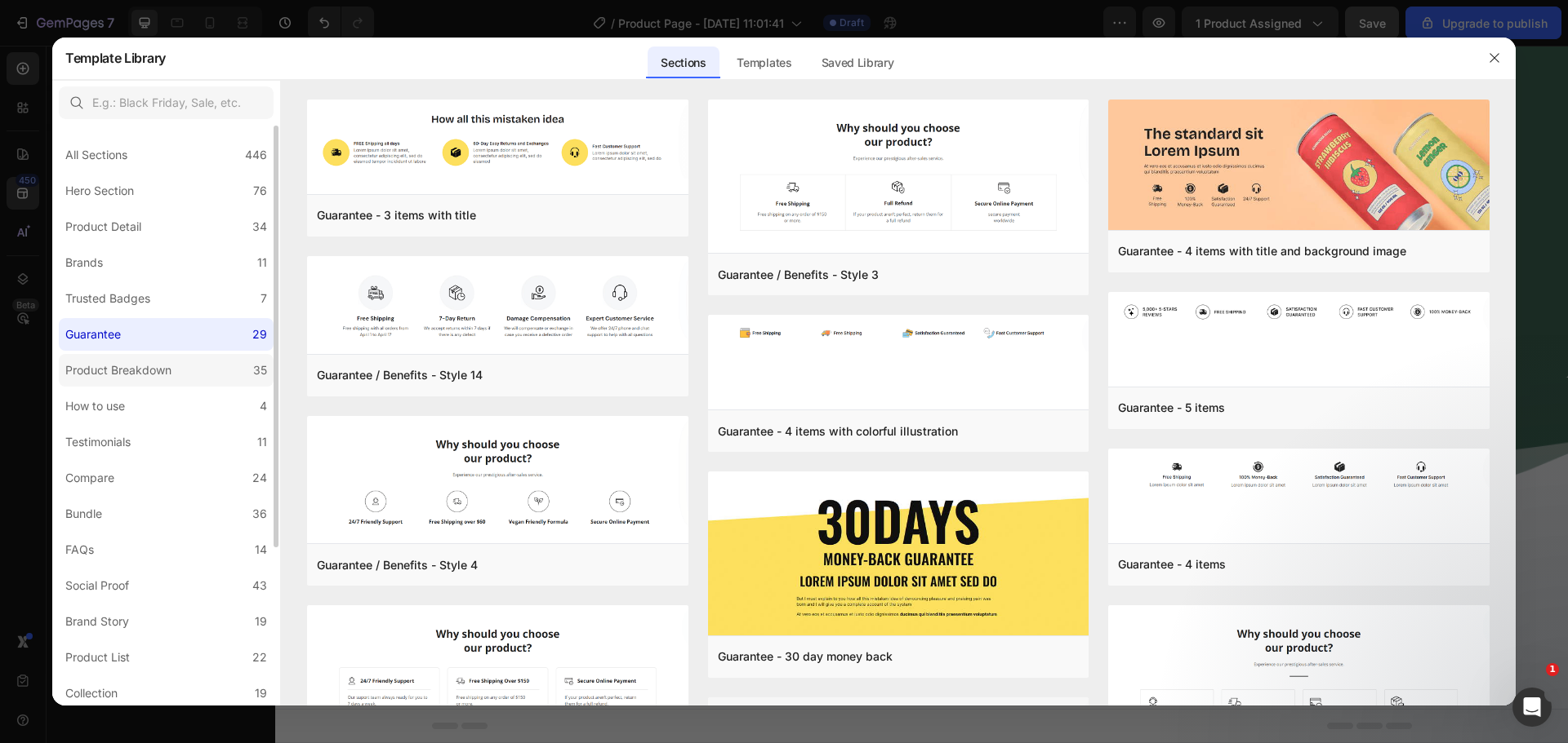
click at [194, 375] on label "Product Breakdown 35" at bounding box center [166, 371] width 214 height 33
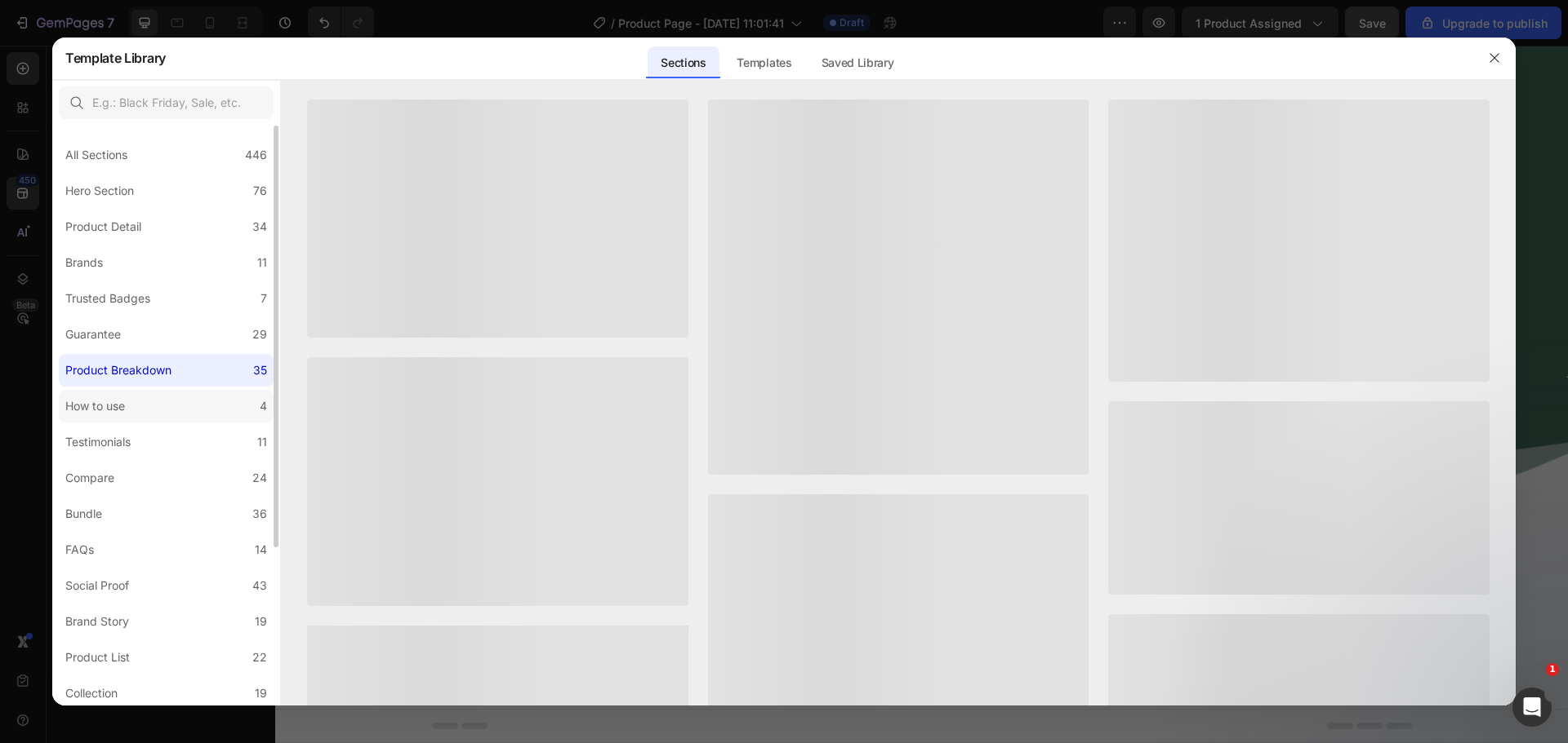
click at [184, 397] on label "How to use 4" at bounding box center [166, 407] width 214 height 33
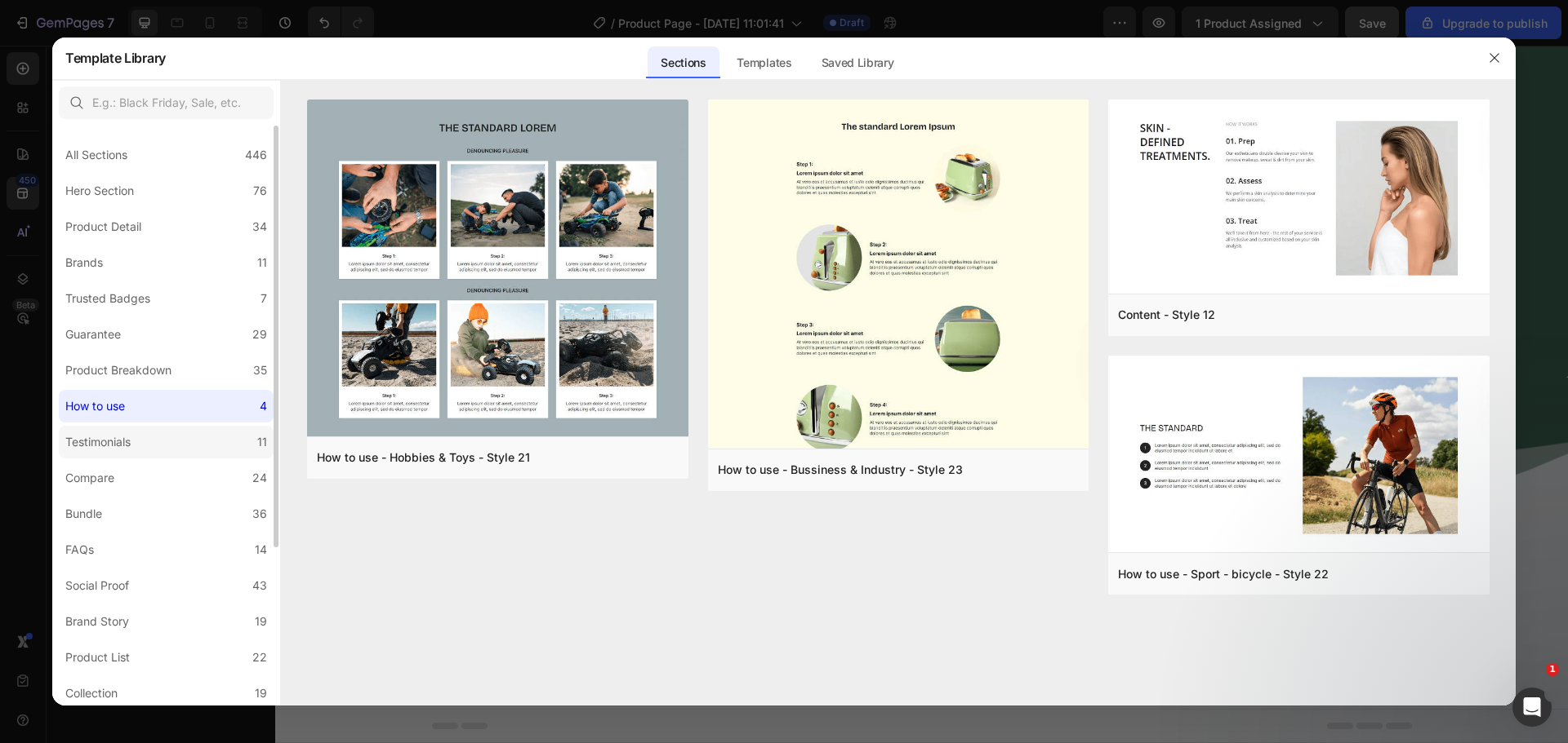
click at [184, 441] on label "Testimonials 11" at bounding box center [166, 442] width 214 height 33
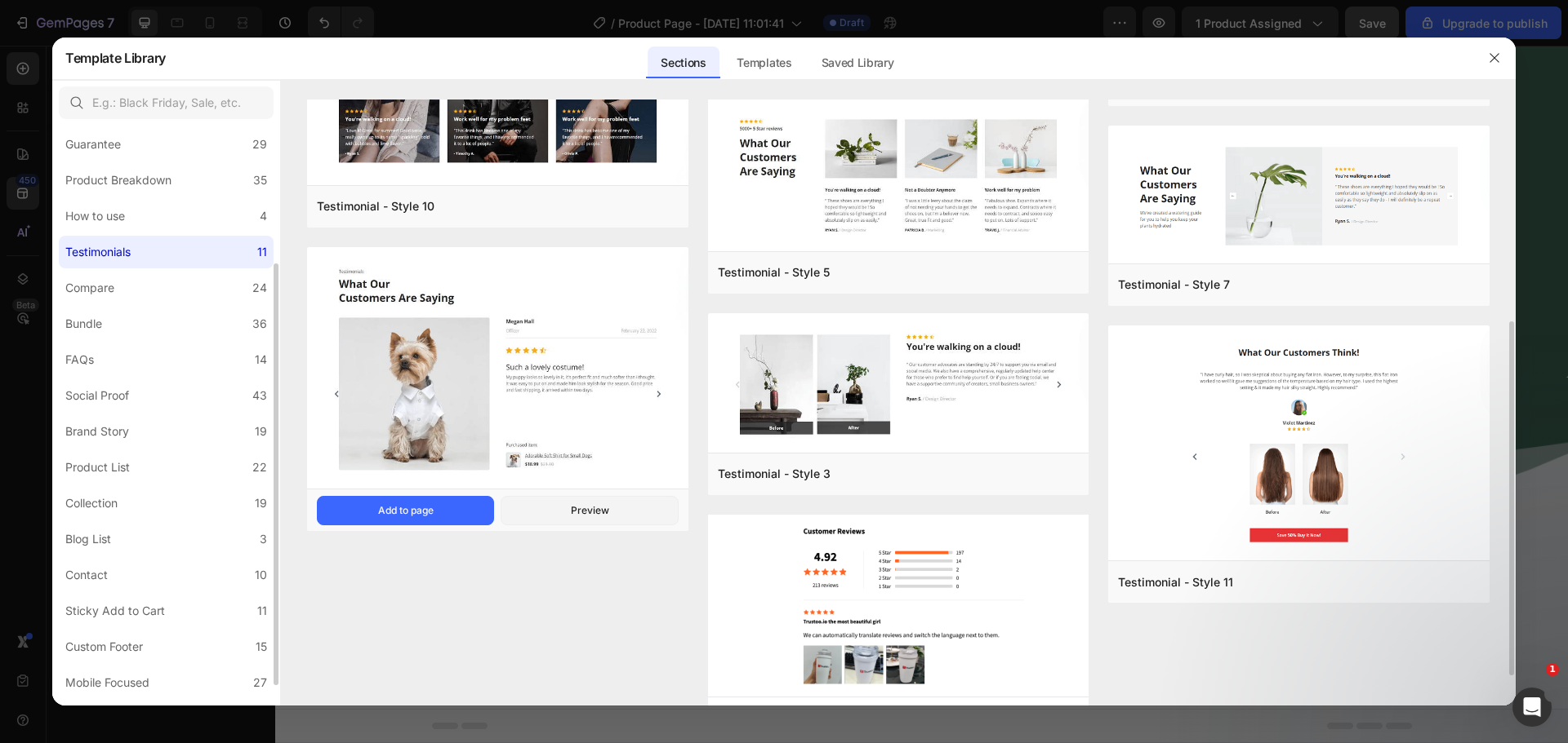
scroll to position [433, 0]
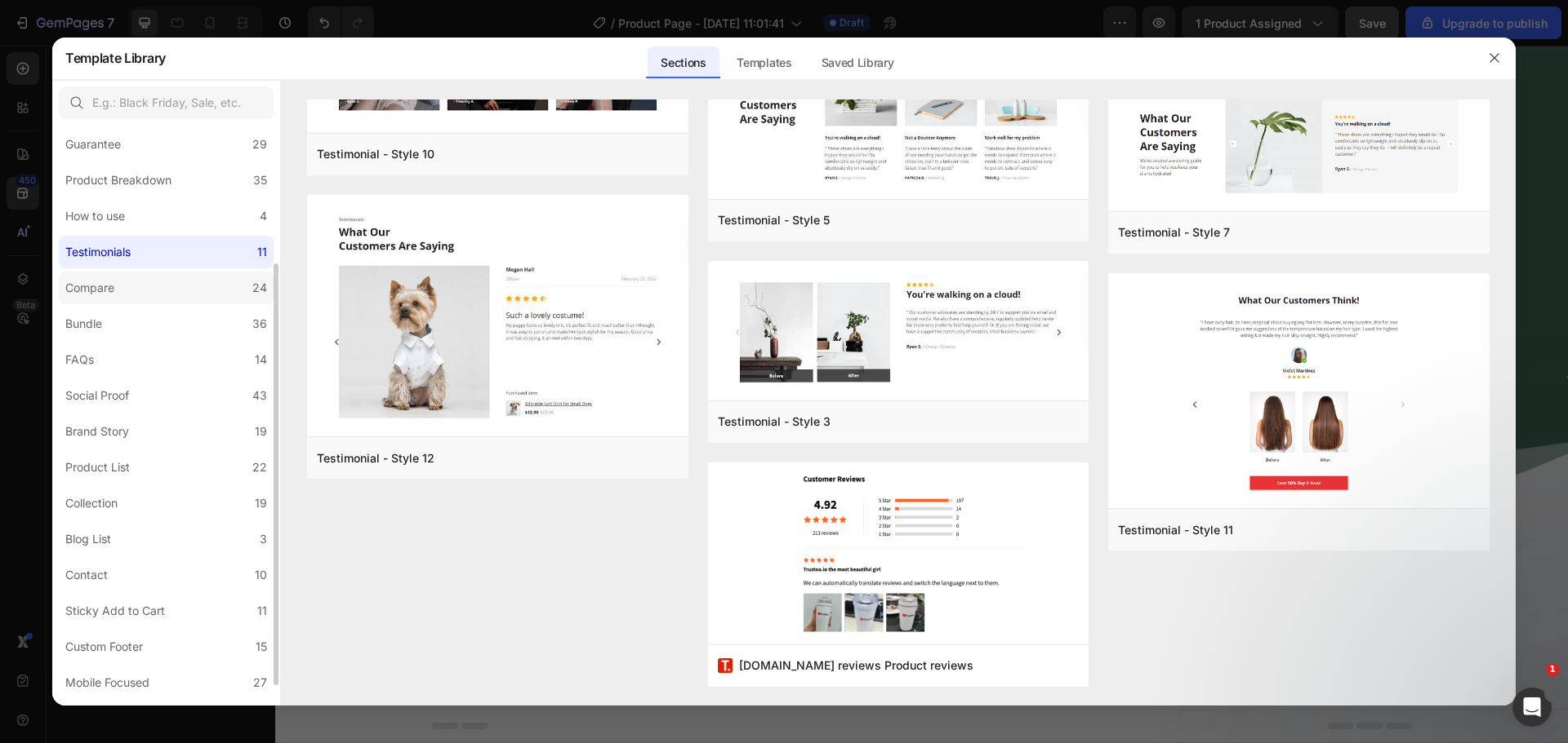
click at [159, 297] on label "Compare 24" at bounding box center [166, 289] width 214 height 33
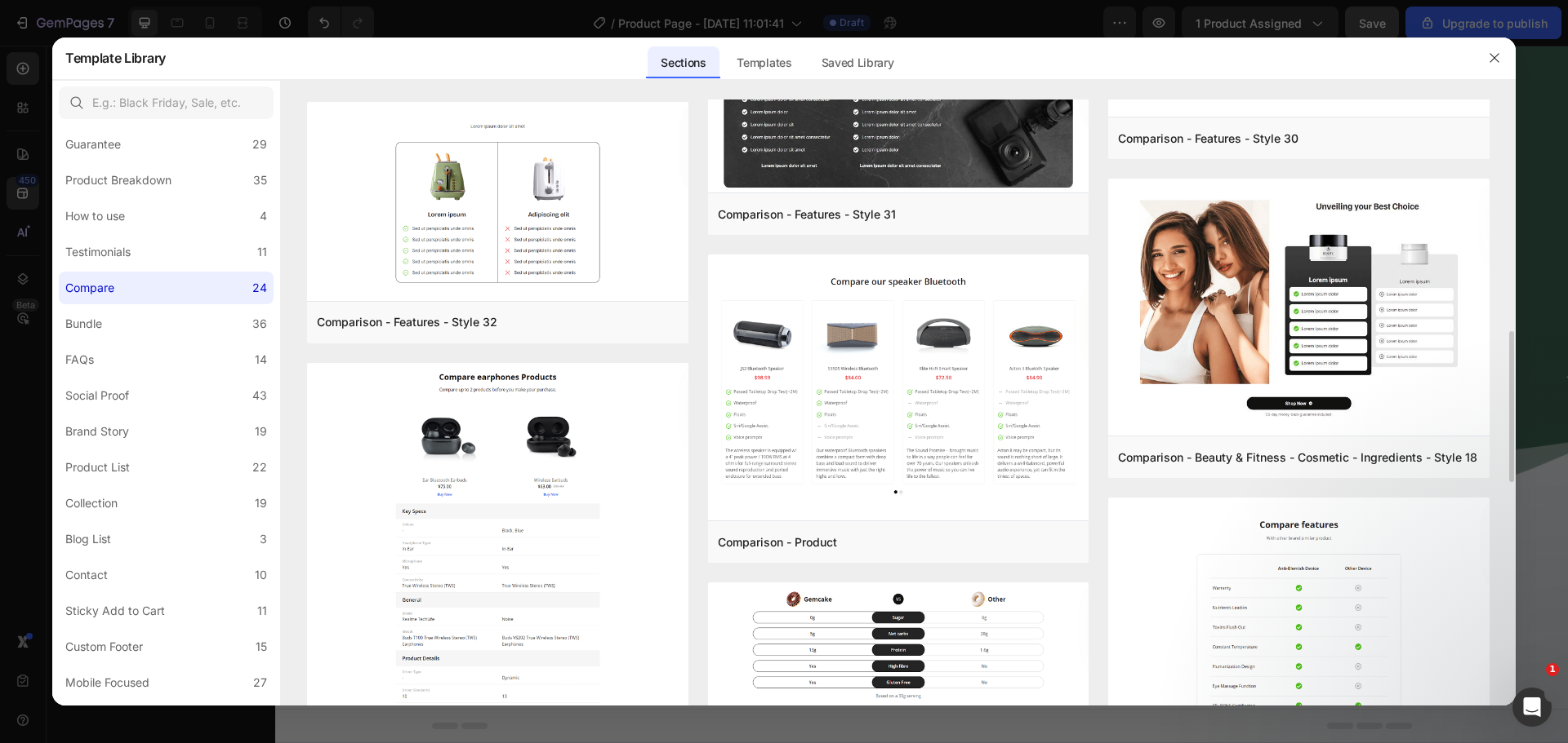
scroll to position [1124, 0]
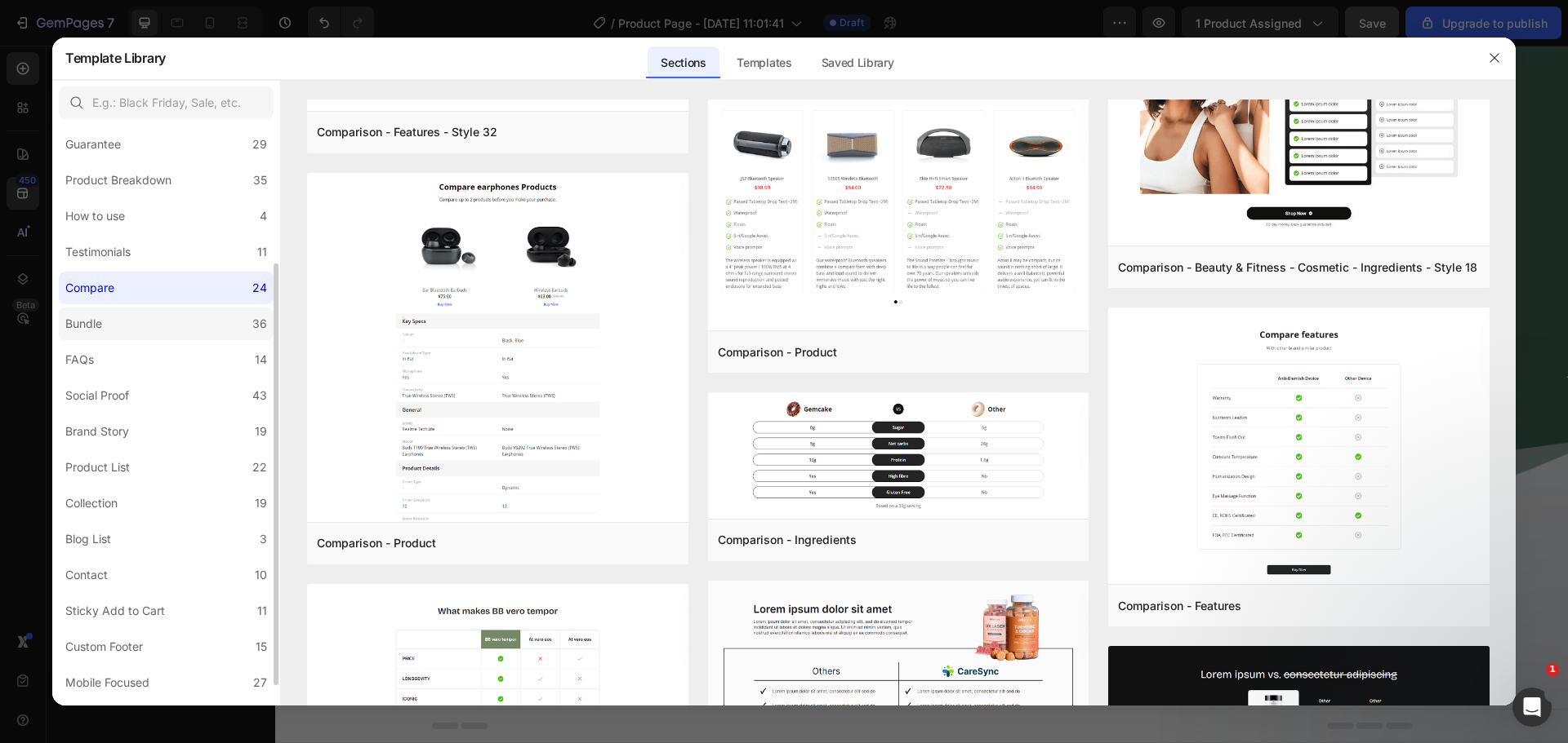
click at [236, 322] on label "Bundle 36" at bounding box center [166, 324] width 214 height 33
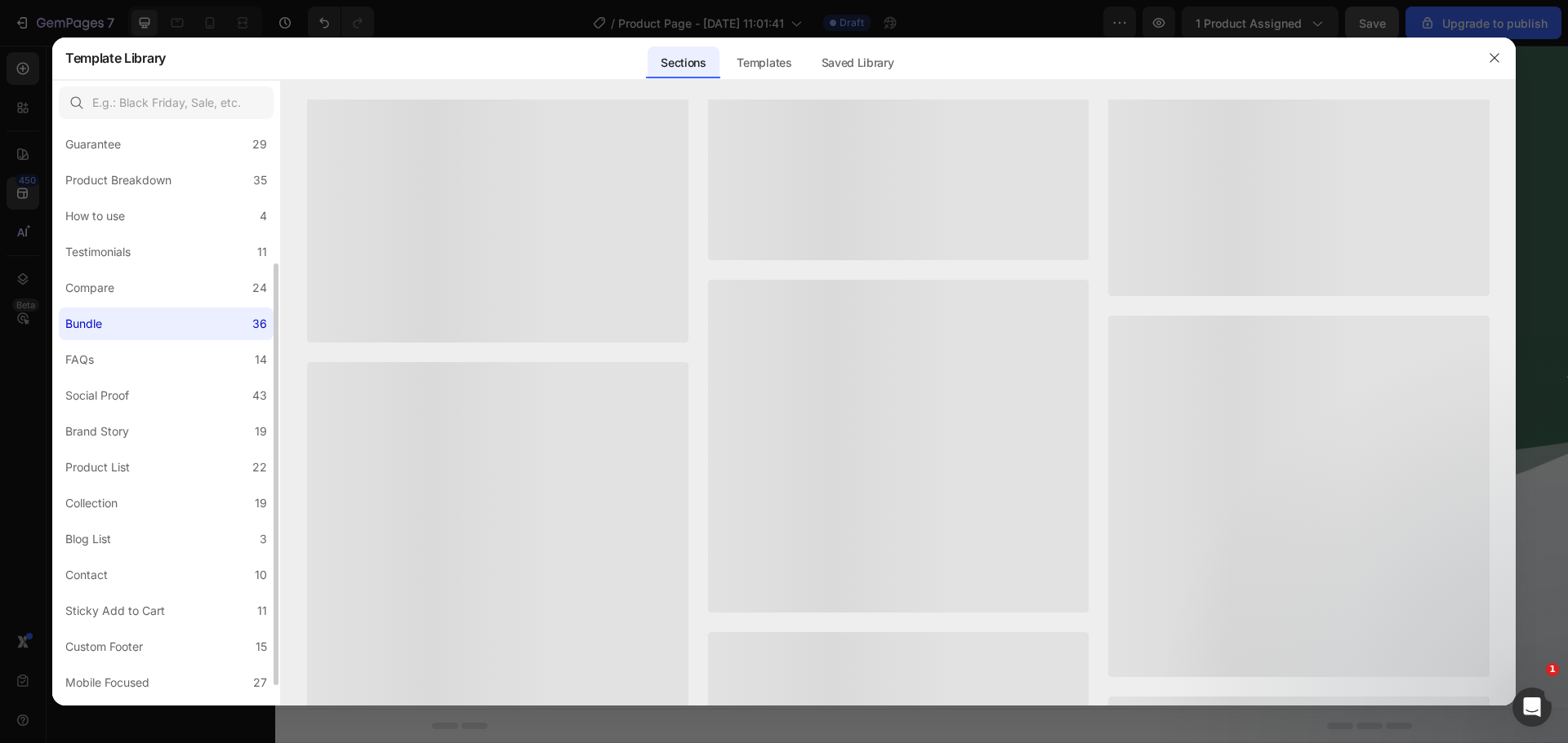
scroll to position [0, 0]
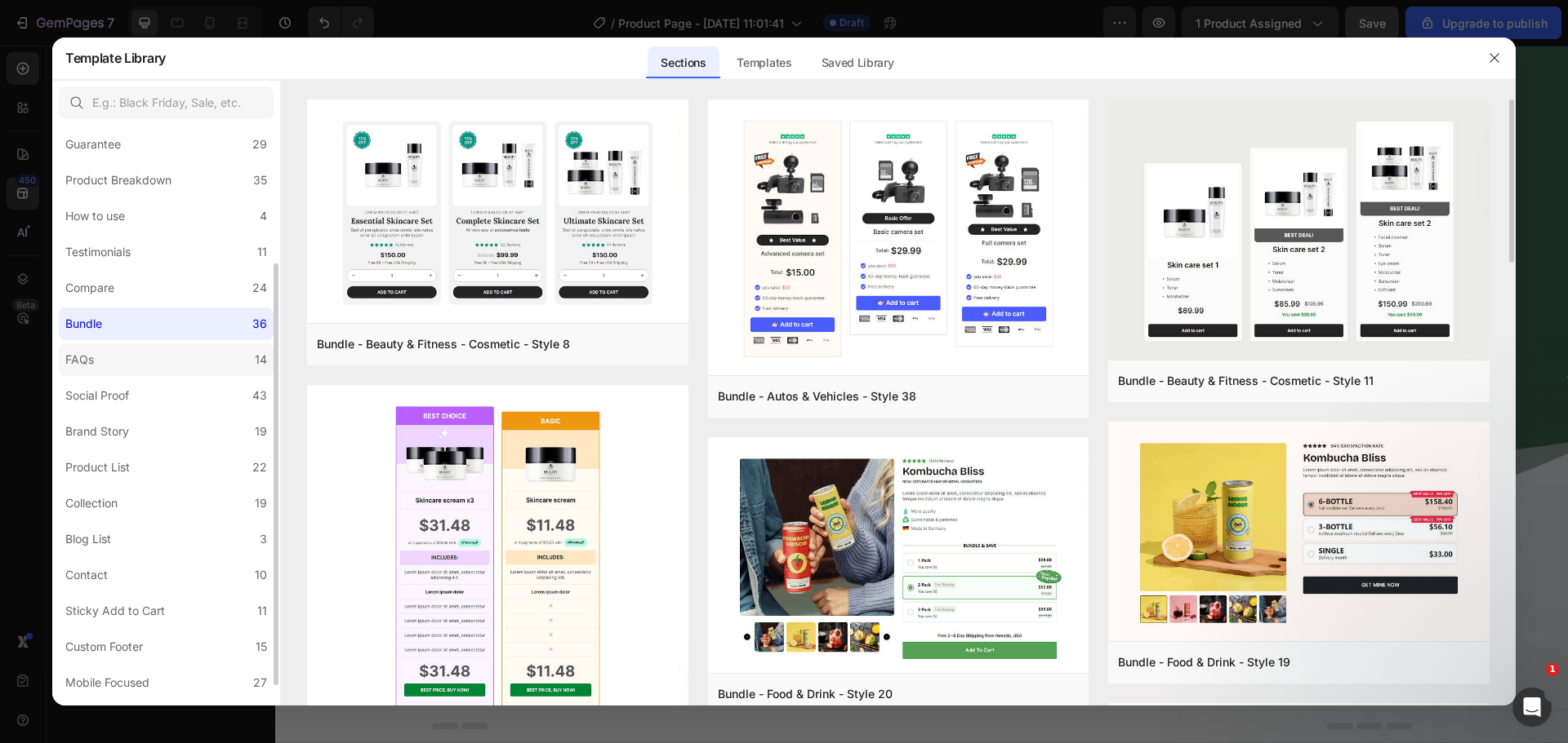
click at [229, 355] on label "FAQs 14" at bounding box center [166, 360] width 214 height 33
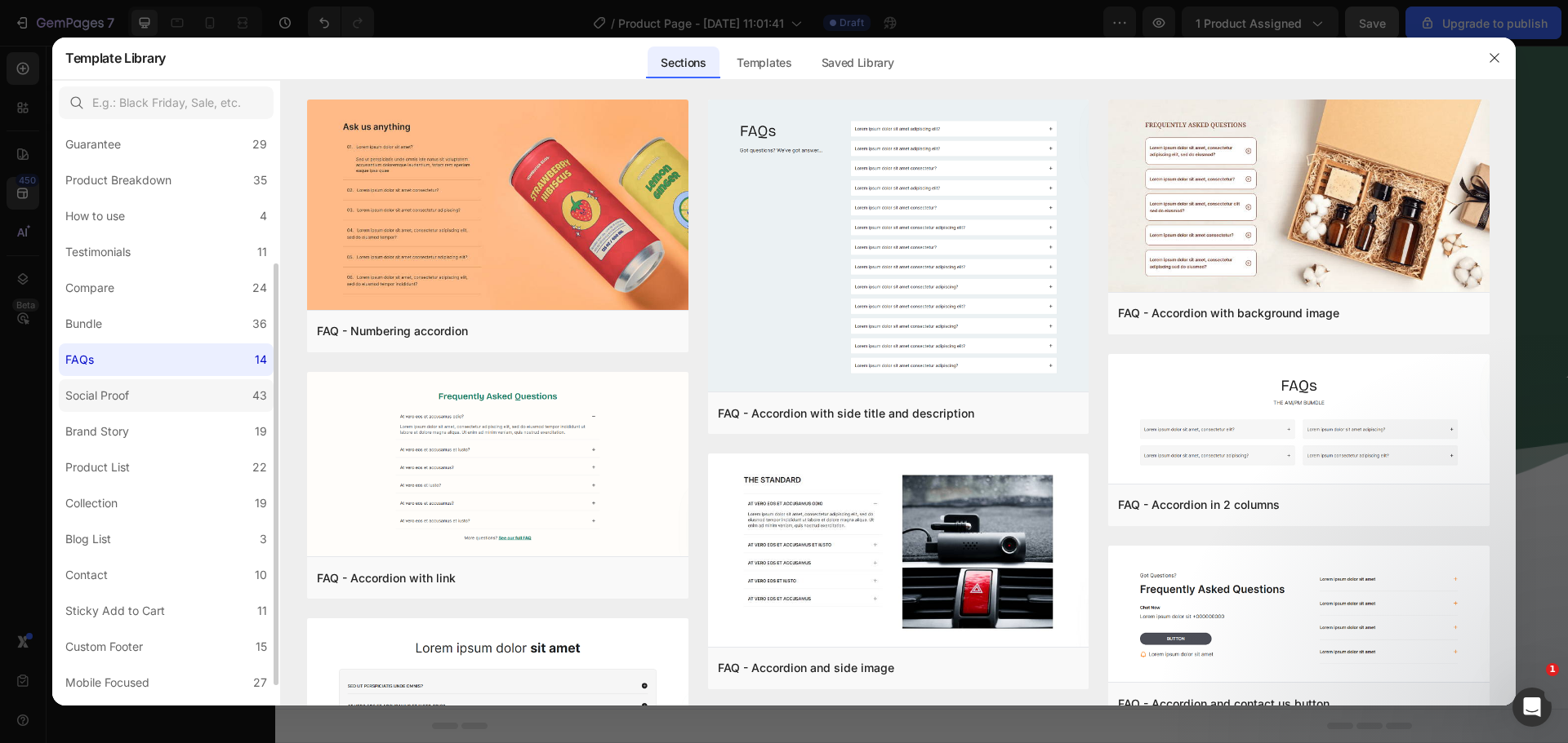
click at [226, 390] on label "Social Proof 43" at bounding box center [166, 396] width 214 height 33
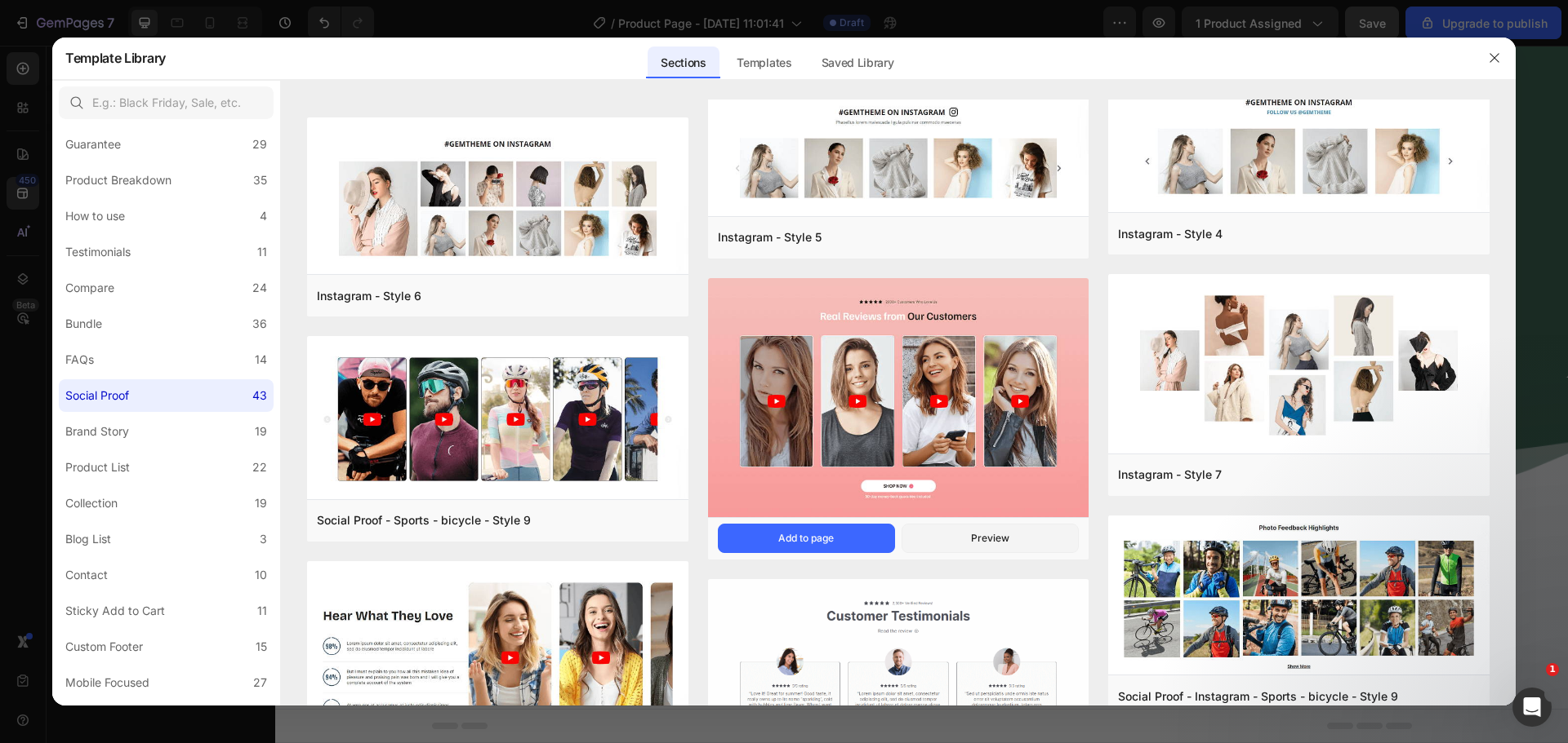
scroll to position [1226, 0]
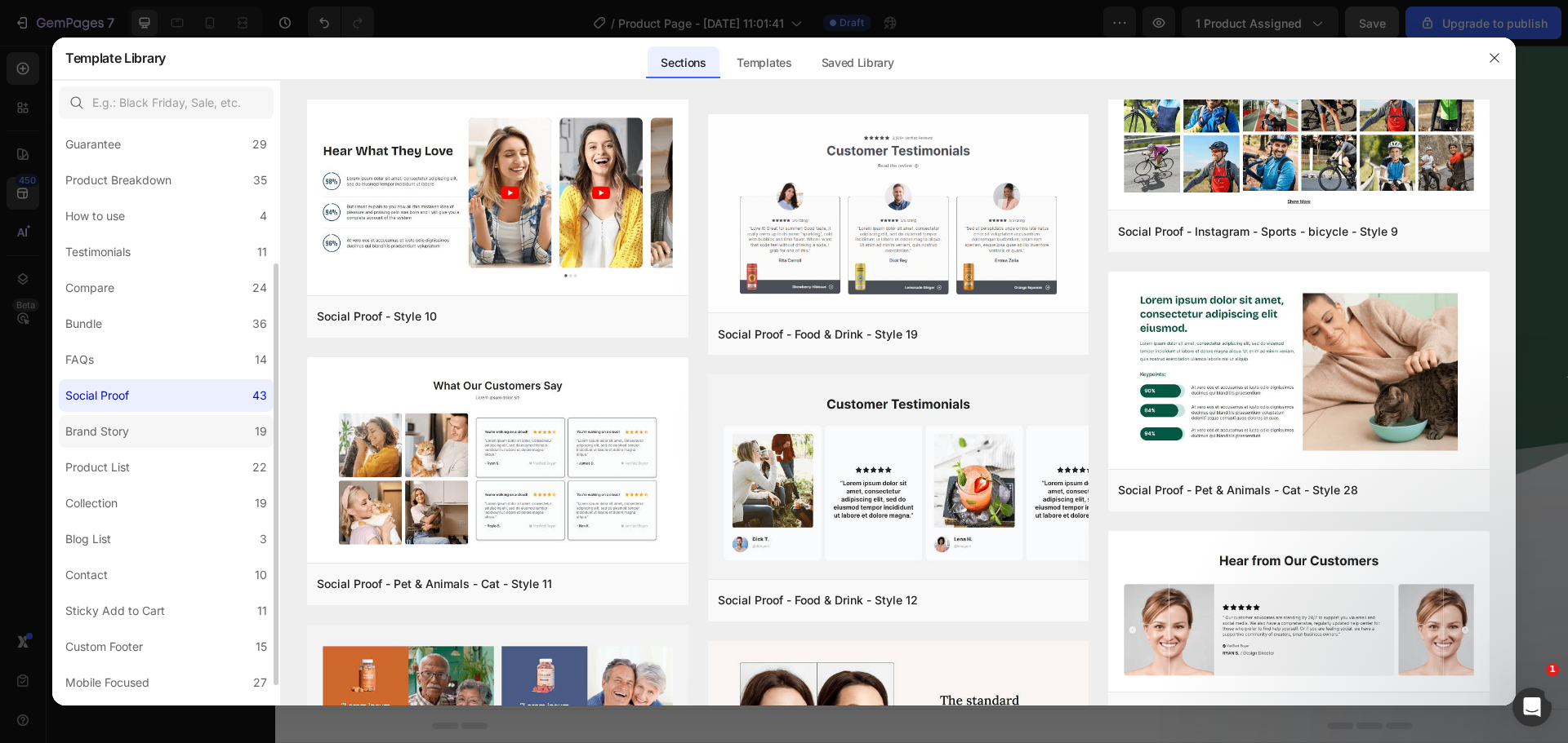
click at [125, 433] on div "Brand Story" at bounding box center [98, 431] width 64 height 20
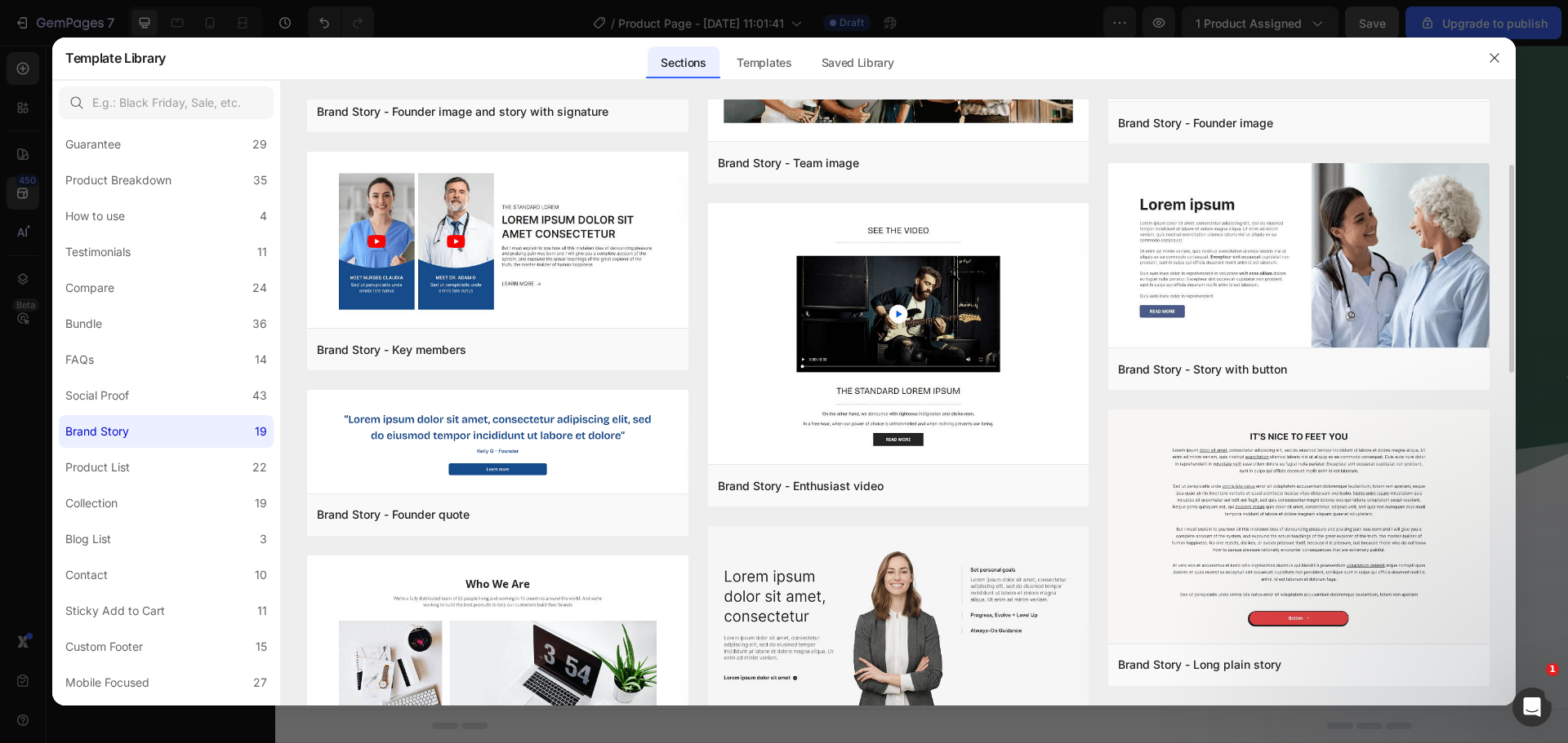
scroll to position [570, 0]
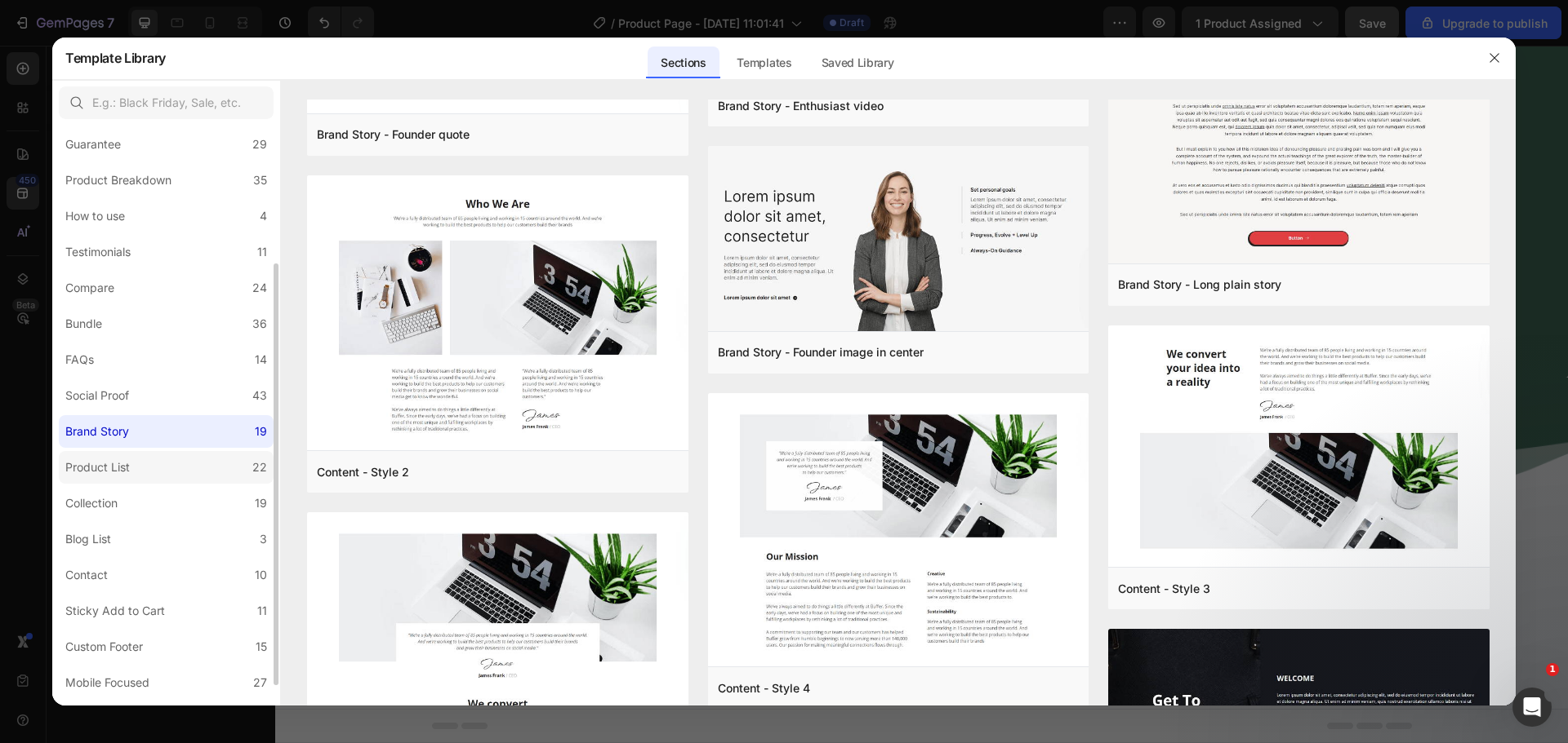
click at [174, 453] on label "Product List 22" at bounding box center [166, 467] width 214 height 33
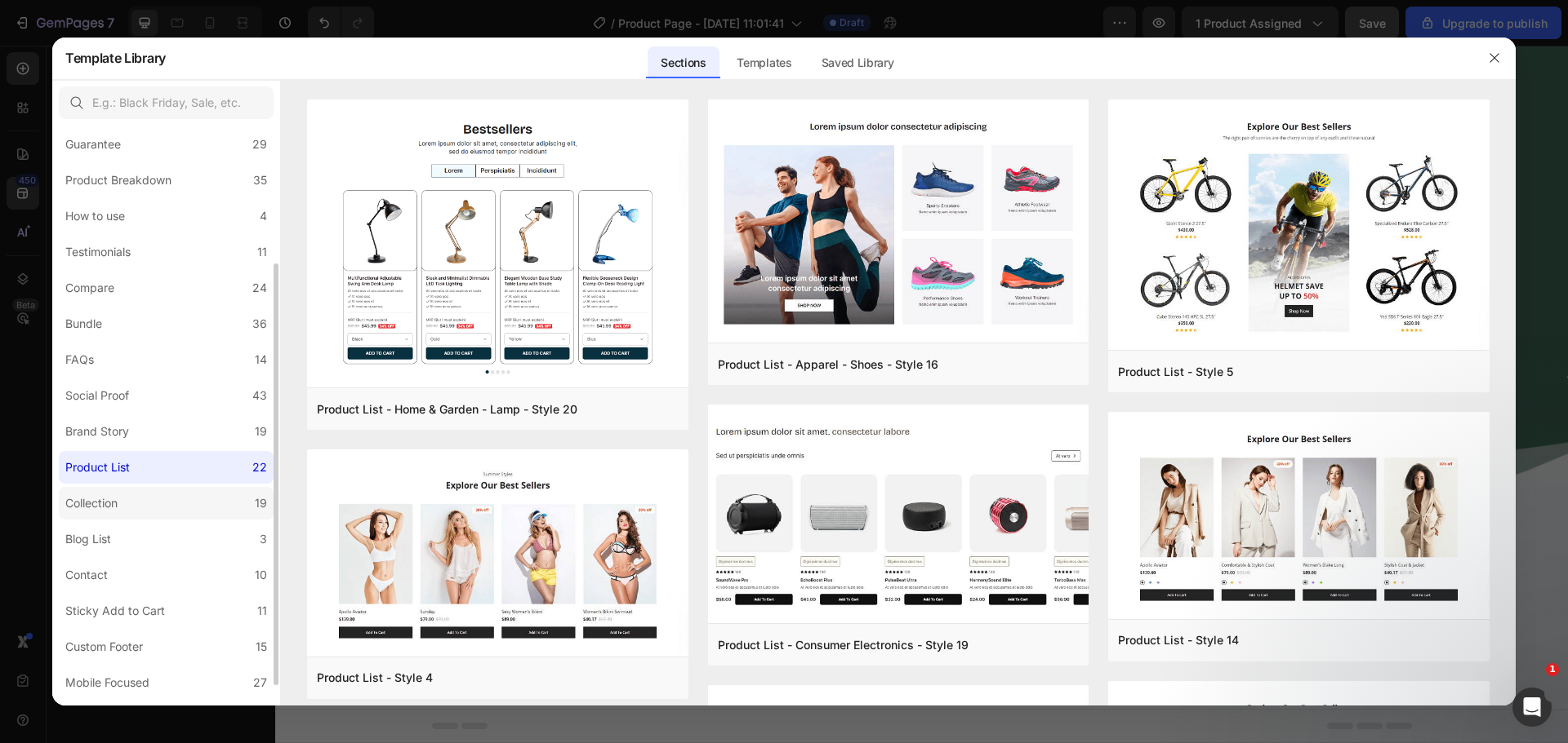
click at [171, 501] on label "Collection 19" at bounding box center [166, 504] width 214 height 33
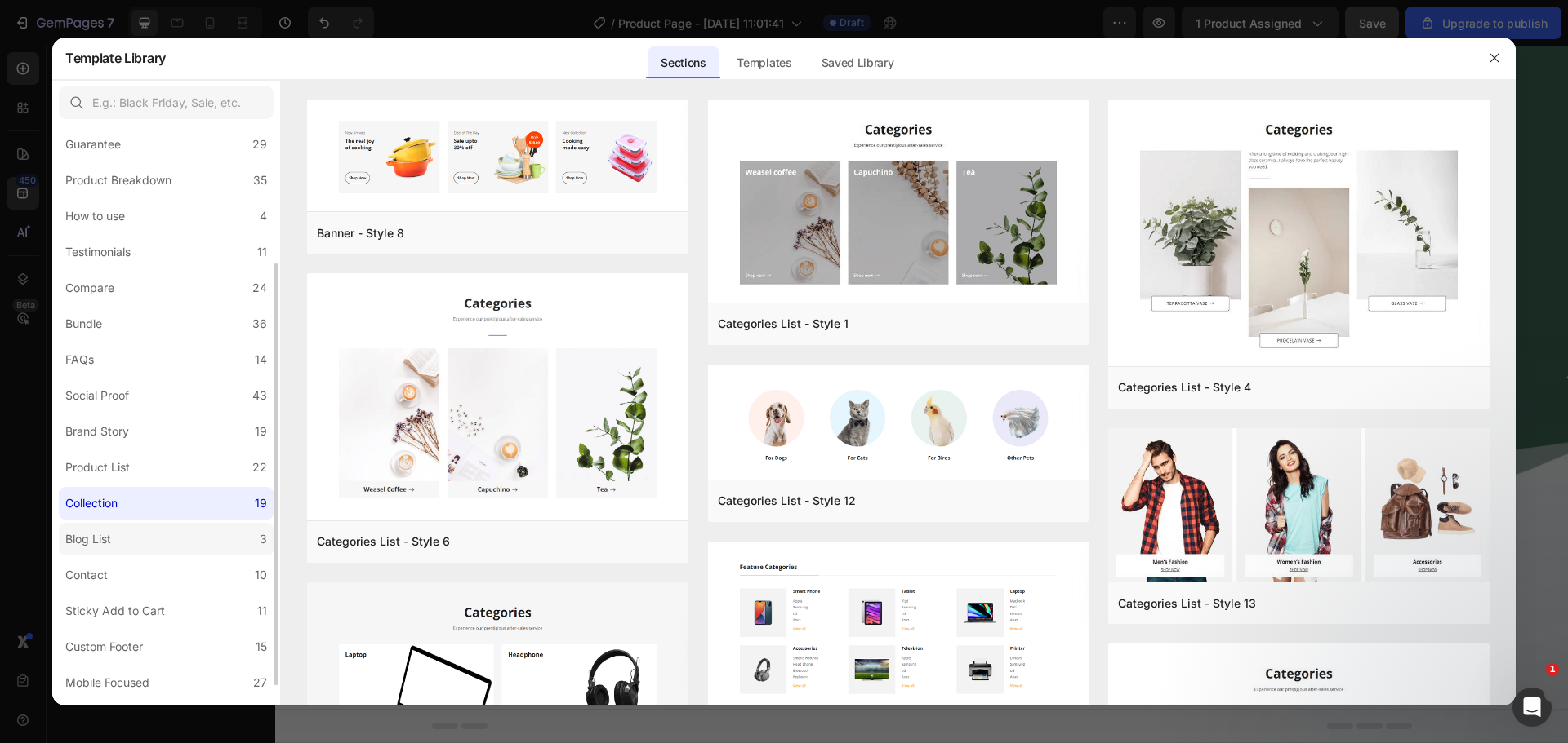
scroll to position [219, 0]
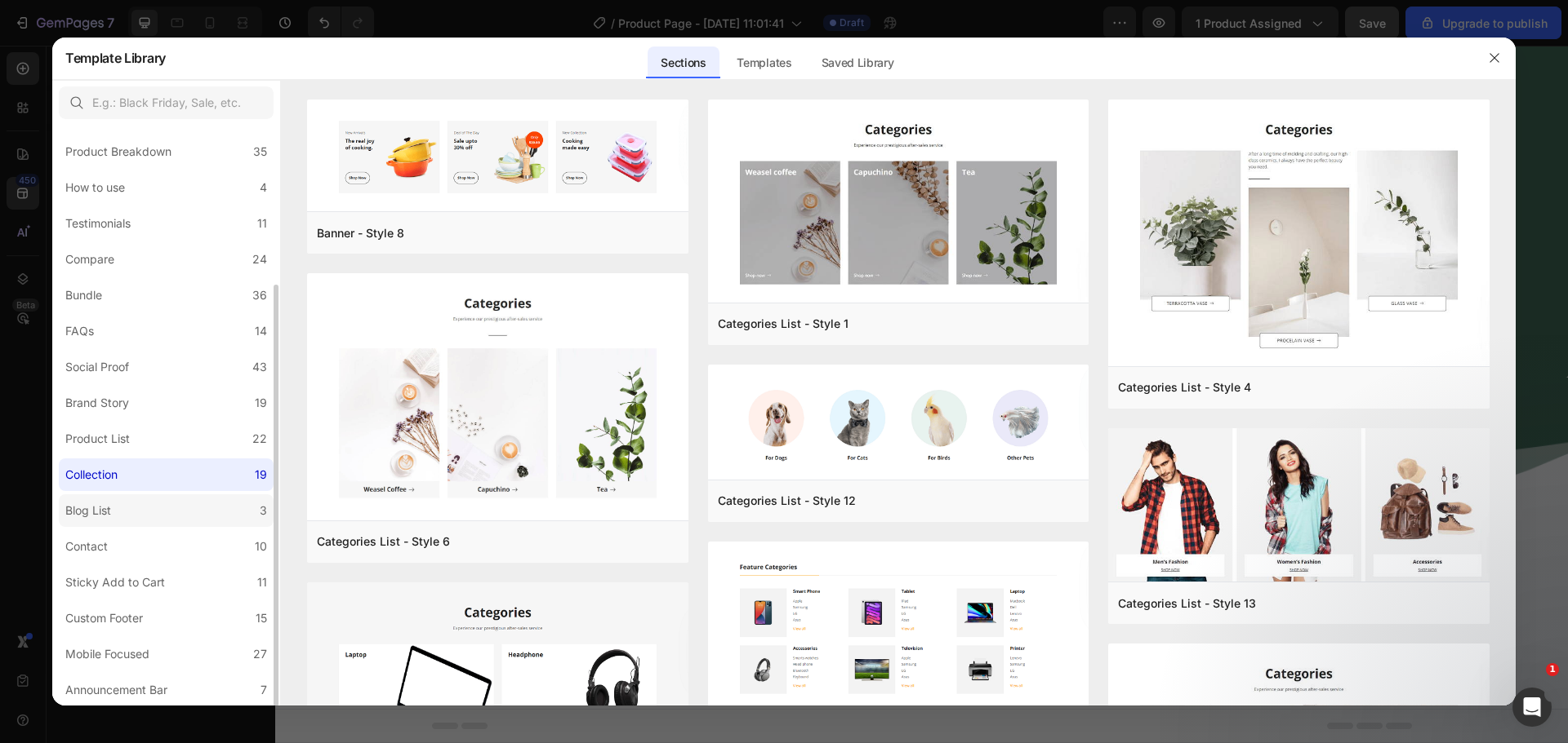
click at [169, 519] on label "Blog List 3" at bounding box center [166, 511] width 214 height 33
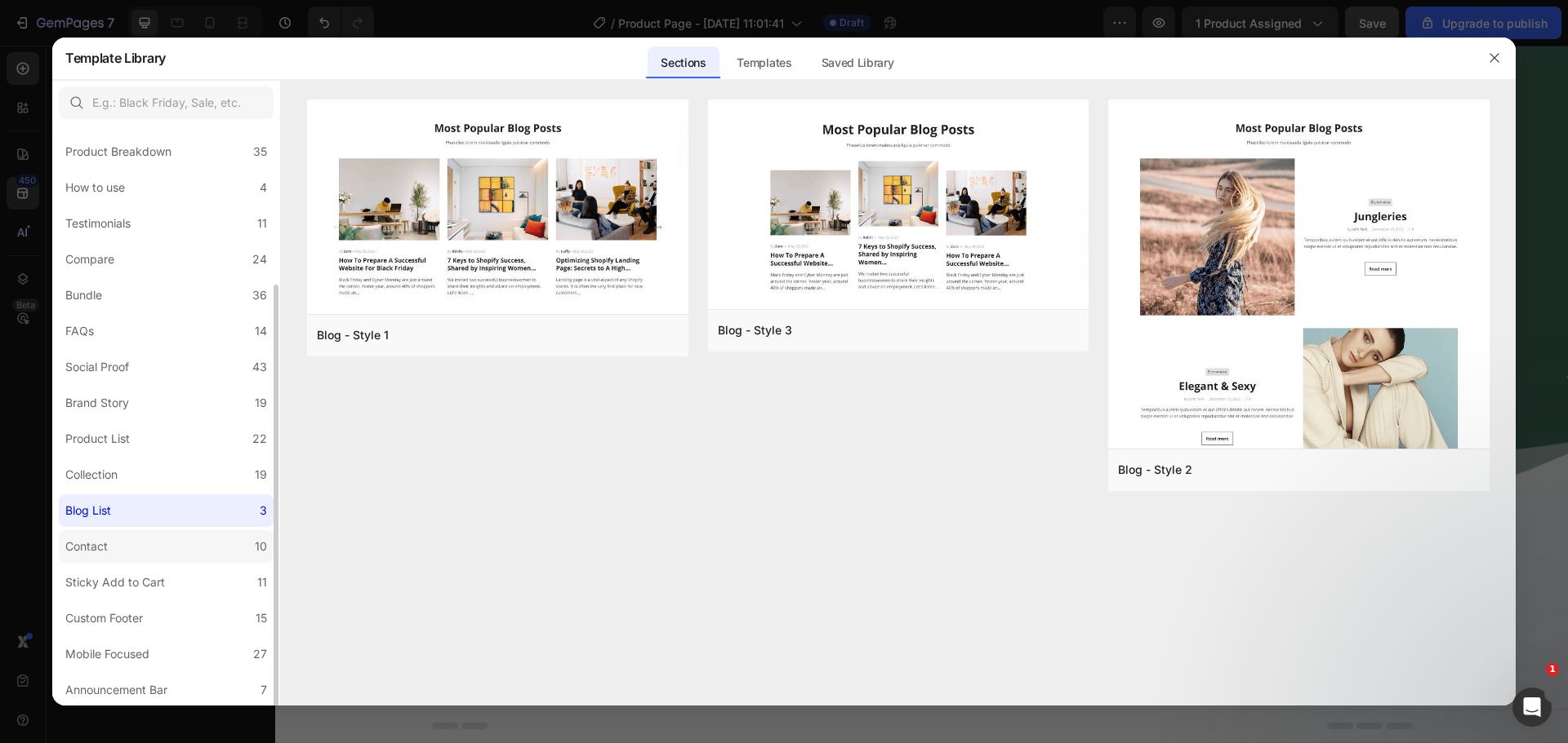
click at [169, 542] on label "Contact 10" at bounding box center [166, 547] width 214 height 33
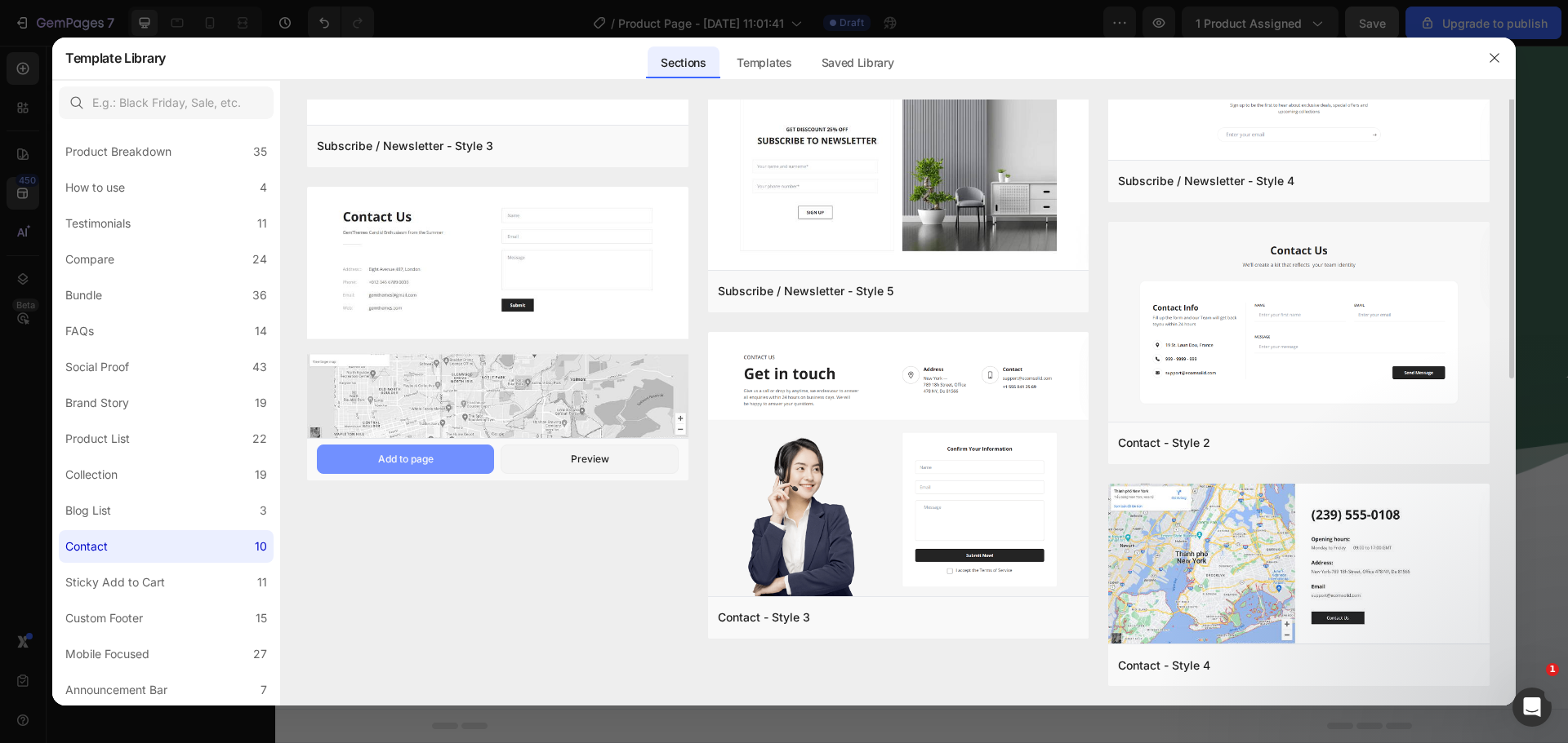
scroll to position [0, 0]
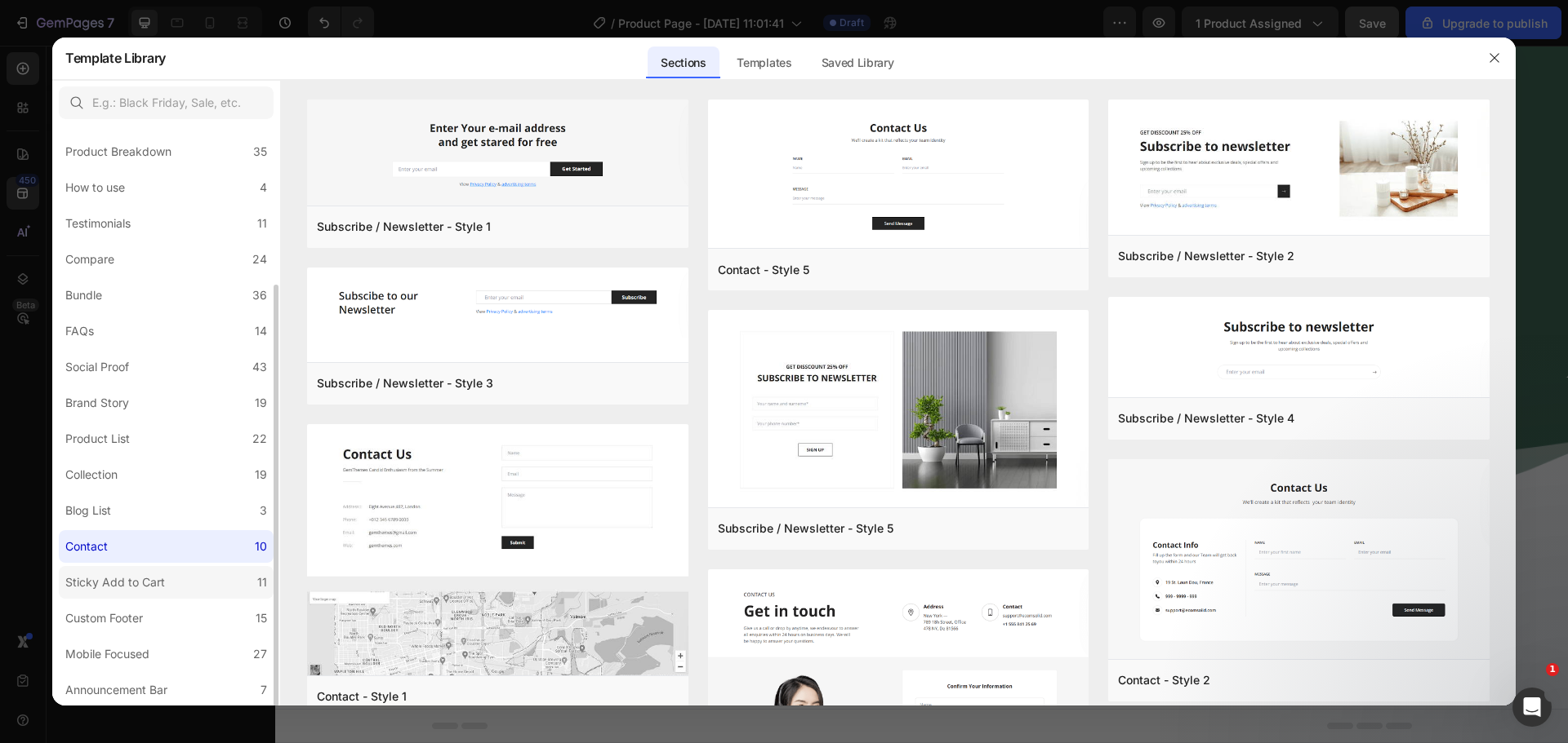
click at [106, 581] on div "Sticky Add to Cart" at bounding box center [115, 582] width 99 height 20
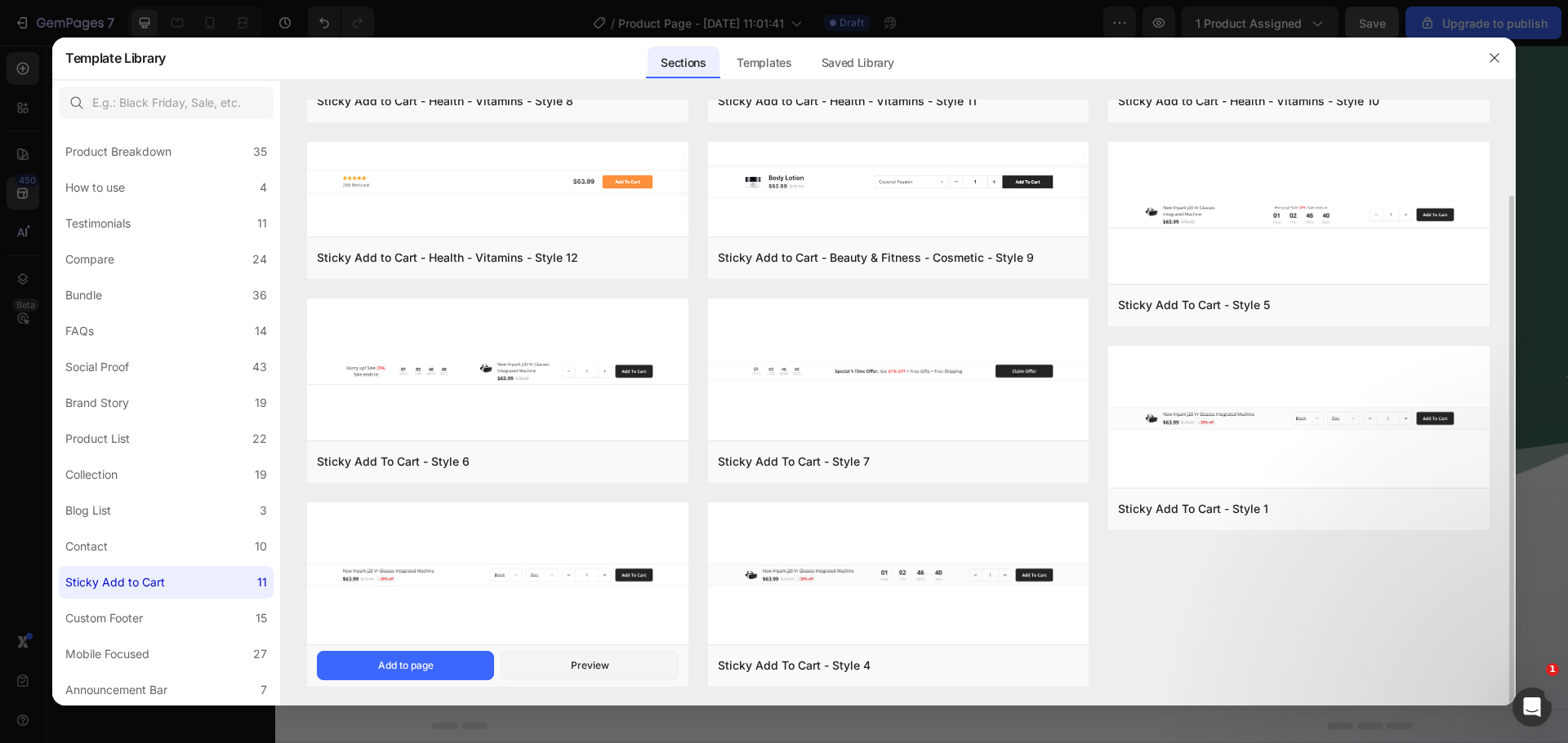
scroll to position [114, 0]
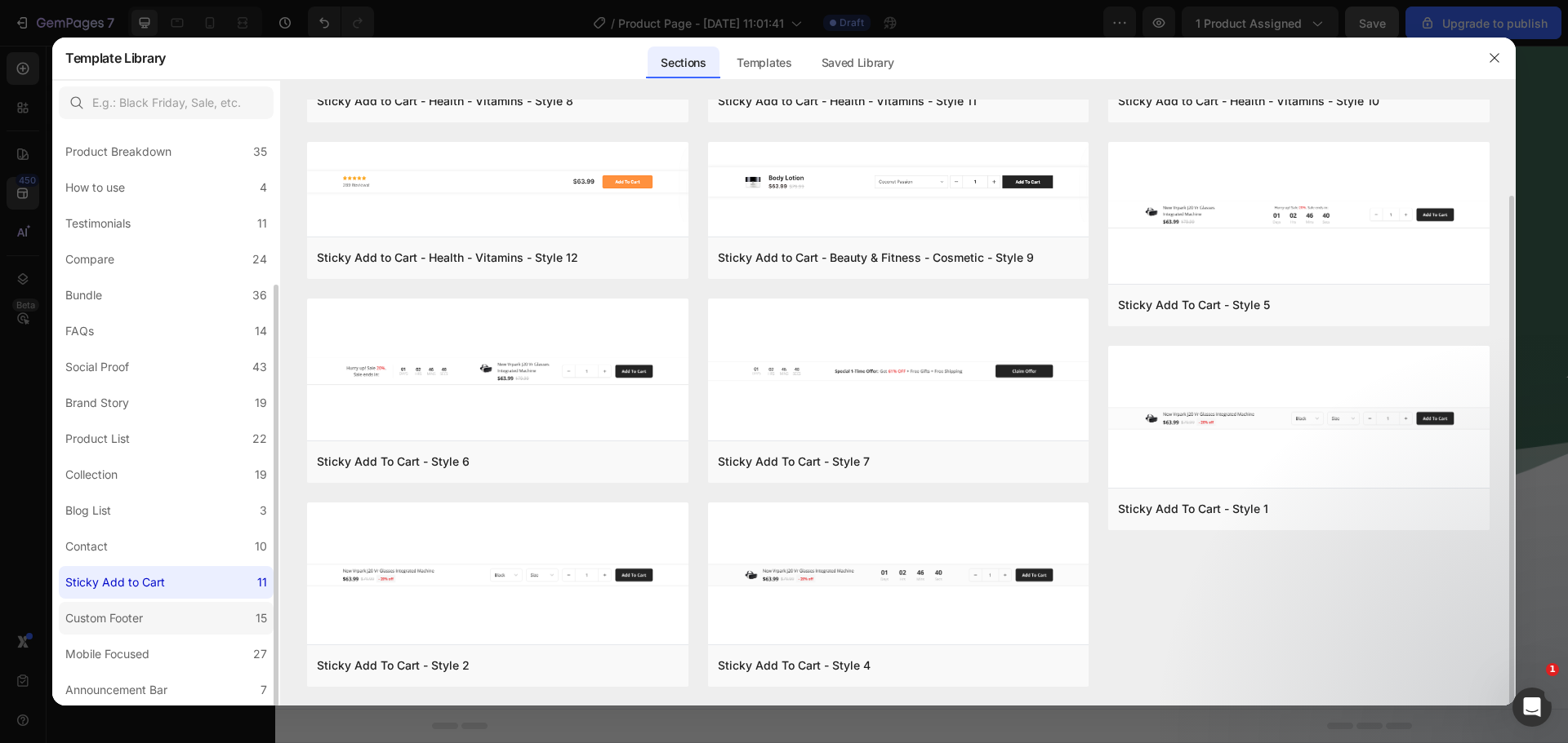
click at [177, 611] on label "Custom Footer 15" at bounding box center [166, 619] width 214 height 33
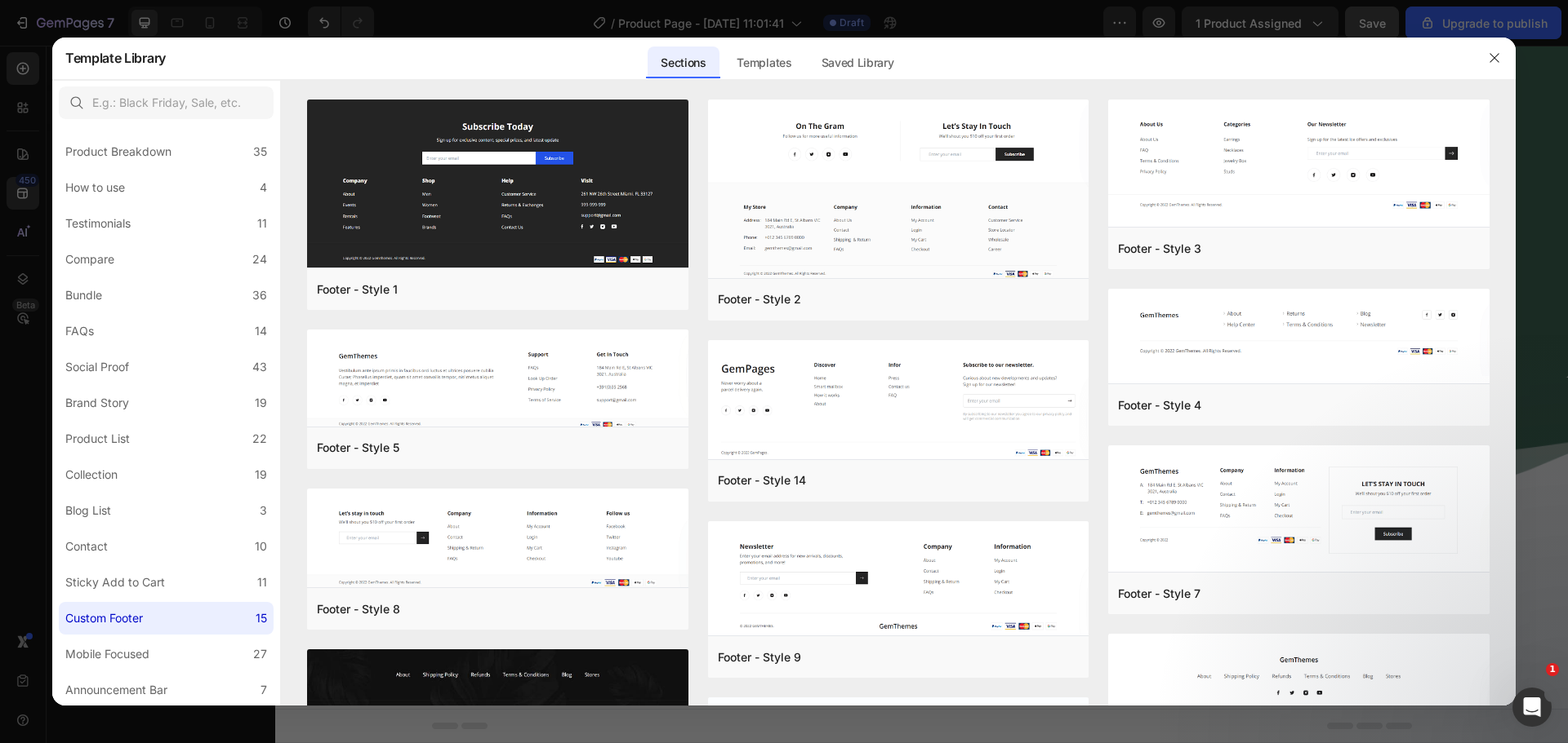
scroll to position [435, 0]
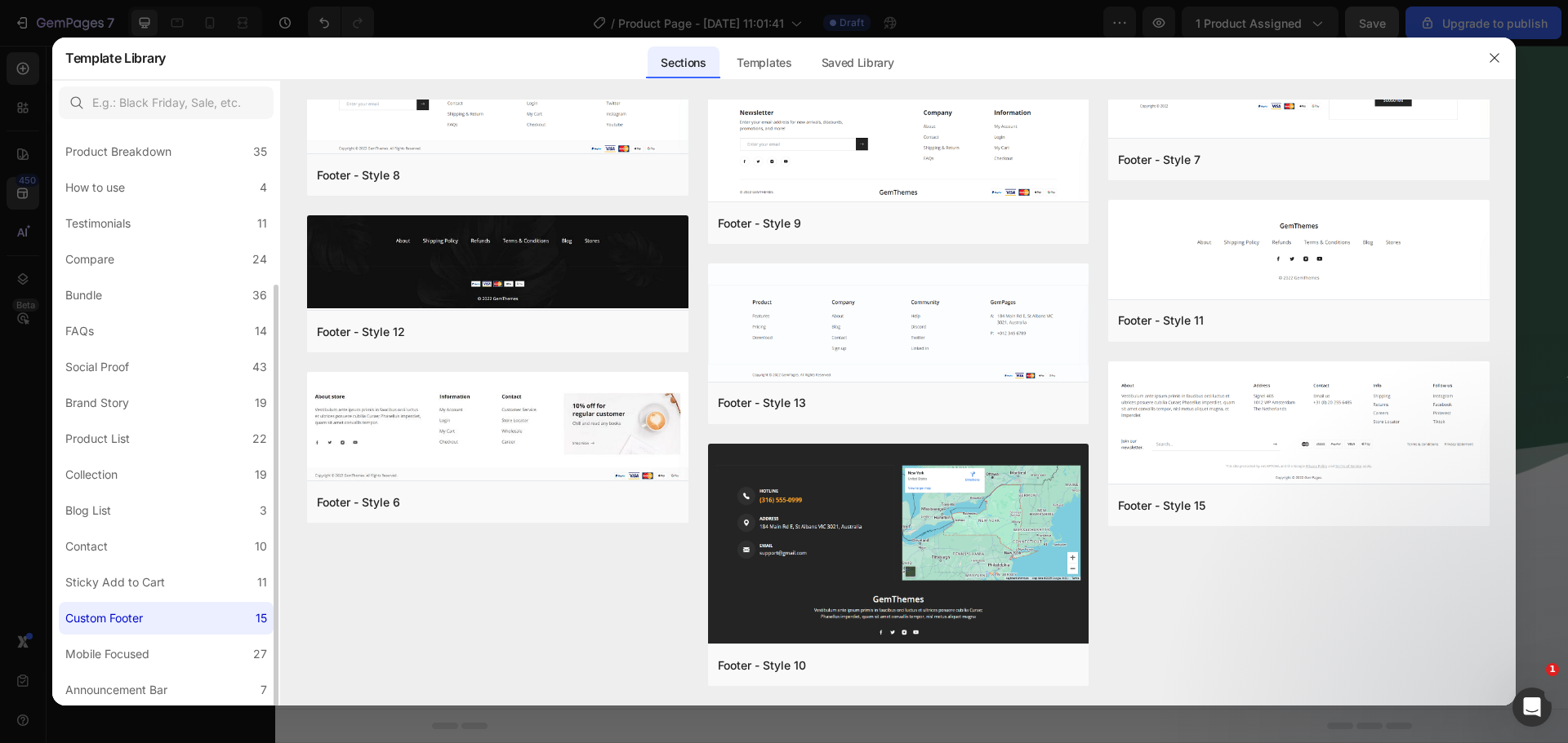
click at [163, 632] on label "Custom Footer 15" at bounding box center [166, 619] width 214 height 33
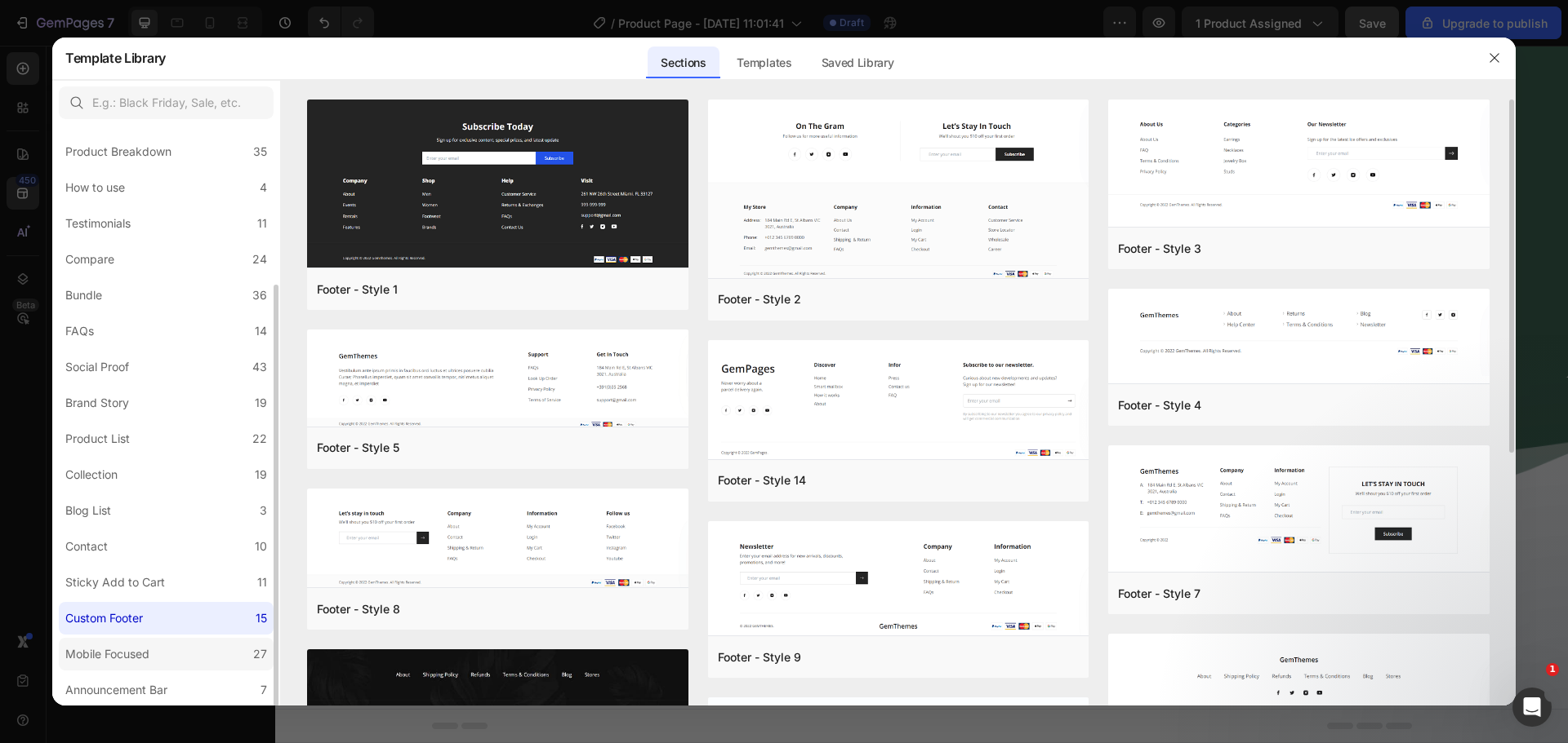
click at [163, 649] on label "Mobile Focused 27" at bounding box center [166, 655] width 214 height 33
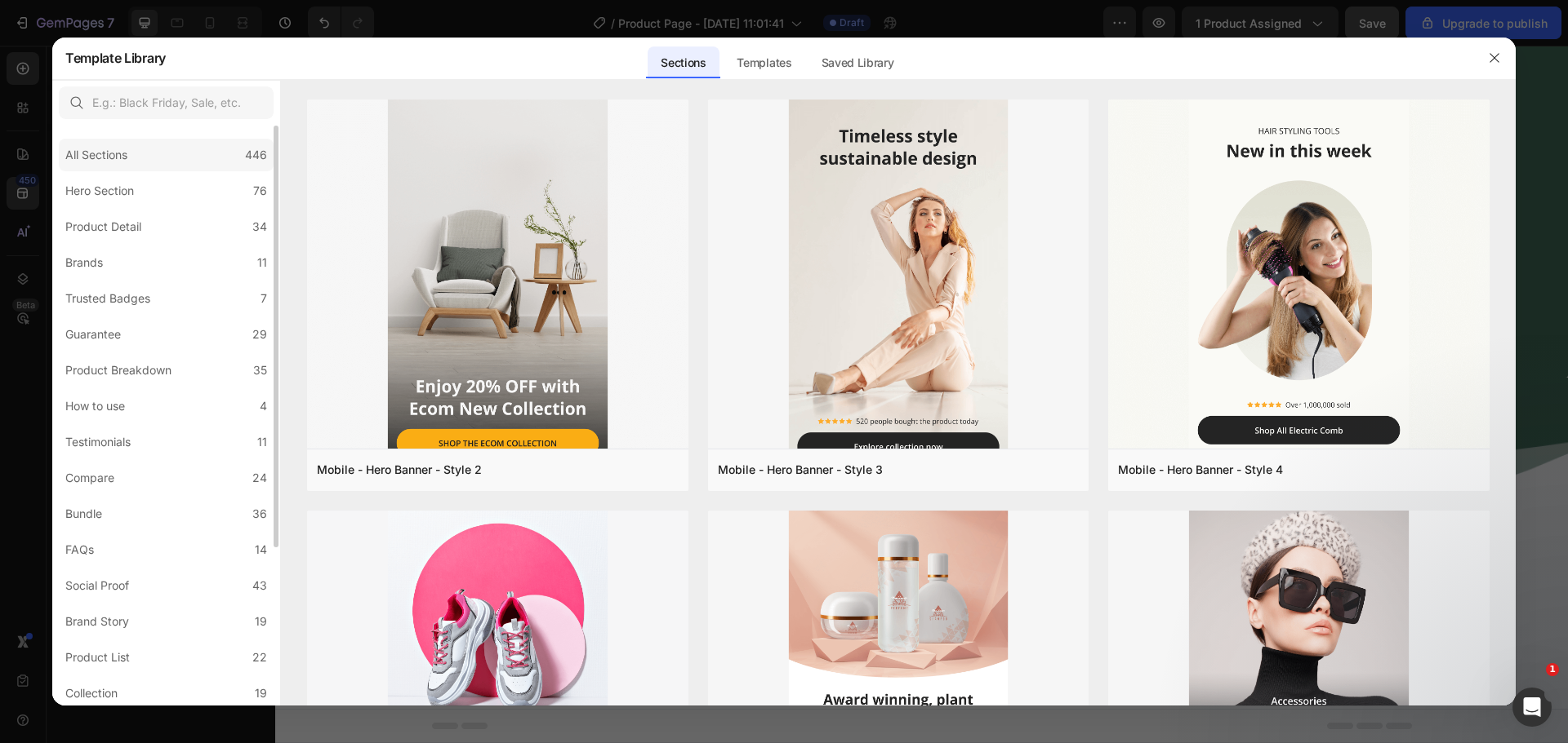
click at [195, 150] on div "All Sections 446" at bounding box center [166, 156] width 214 height 33
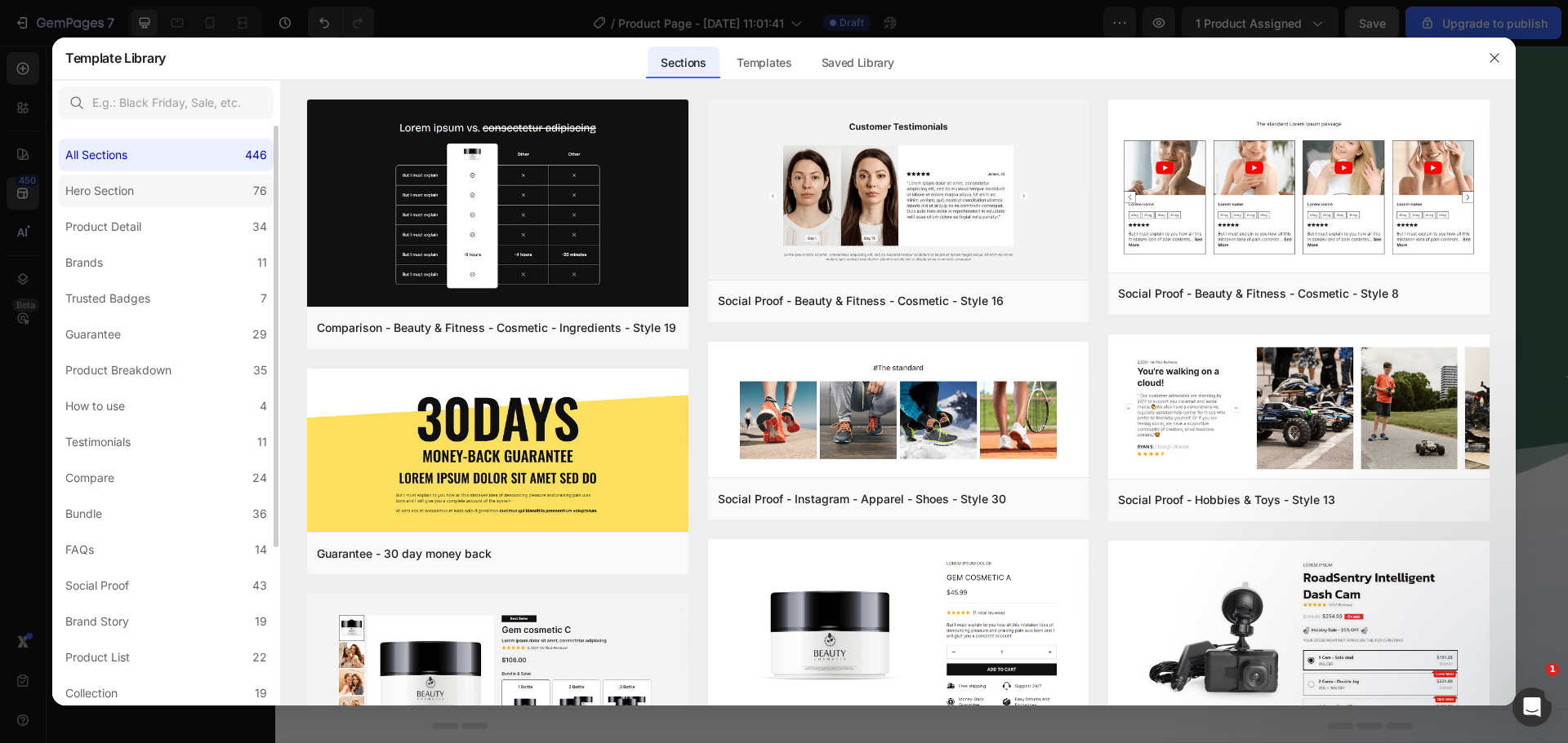
click at [190, 180] on label "Hero Section 76" at bounding box center [166, 191] width 214 height 33
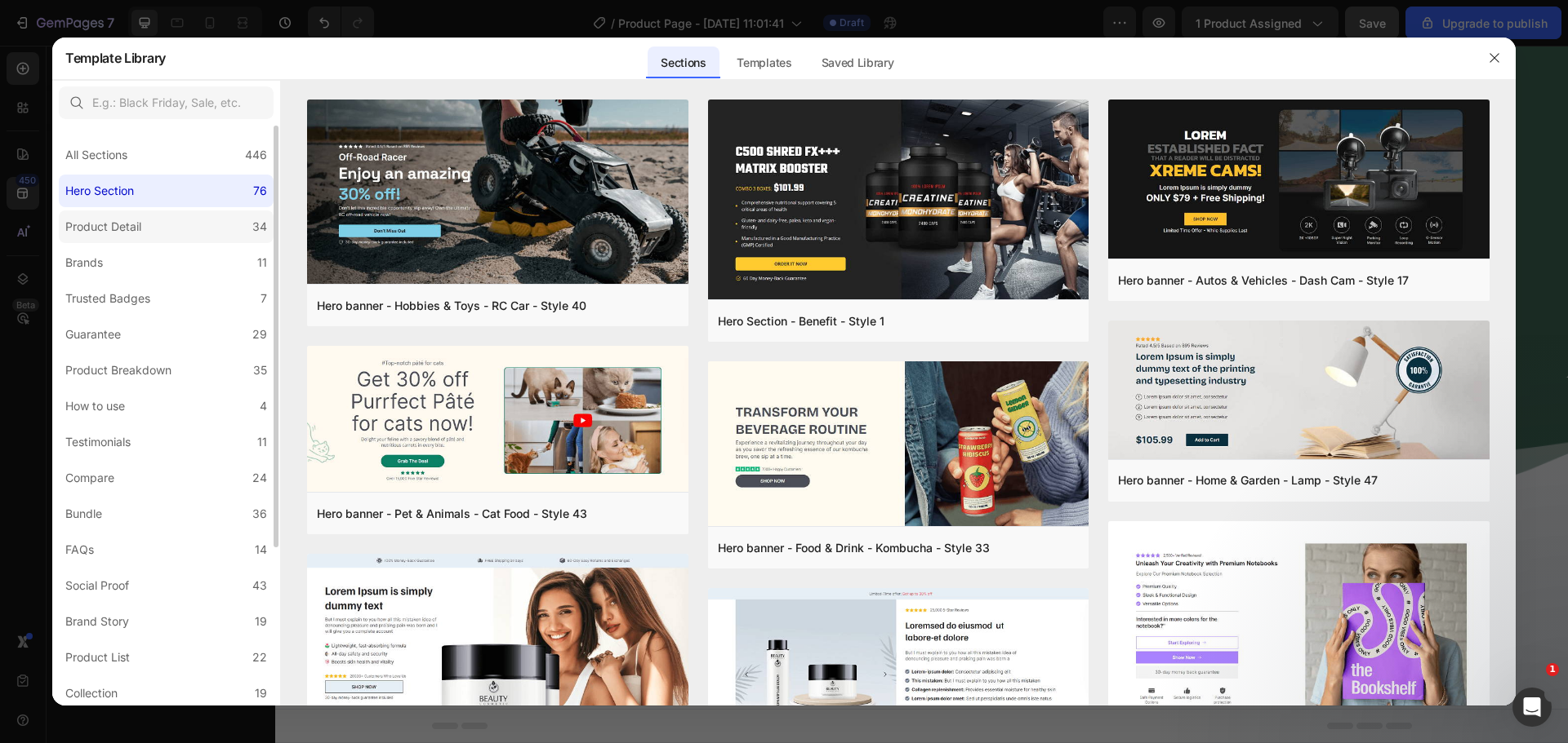
click at [187, 219] on label "Product Detail 34" at bounding box center [166, 227] width 214 height 33
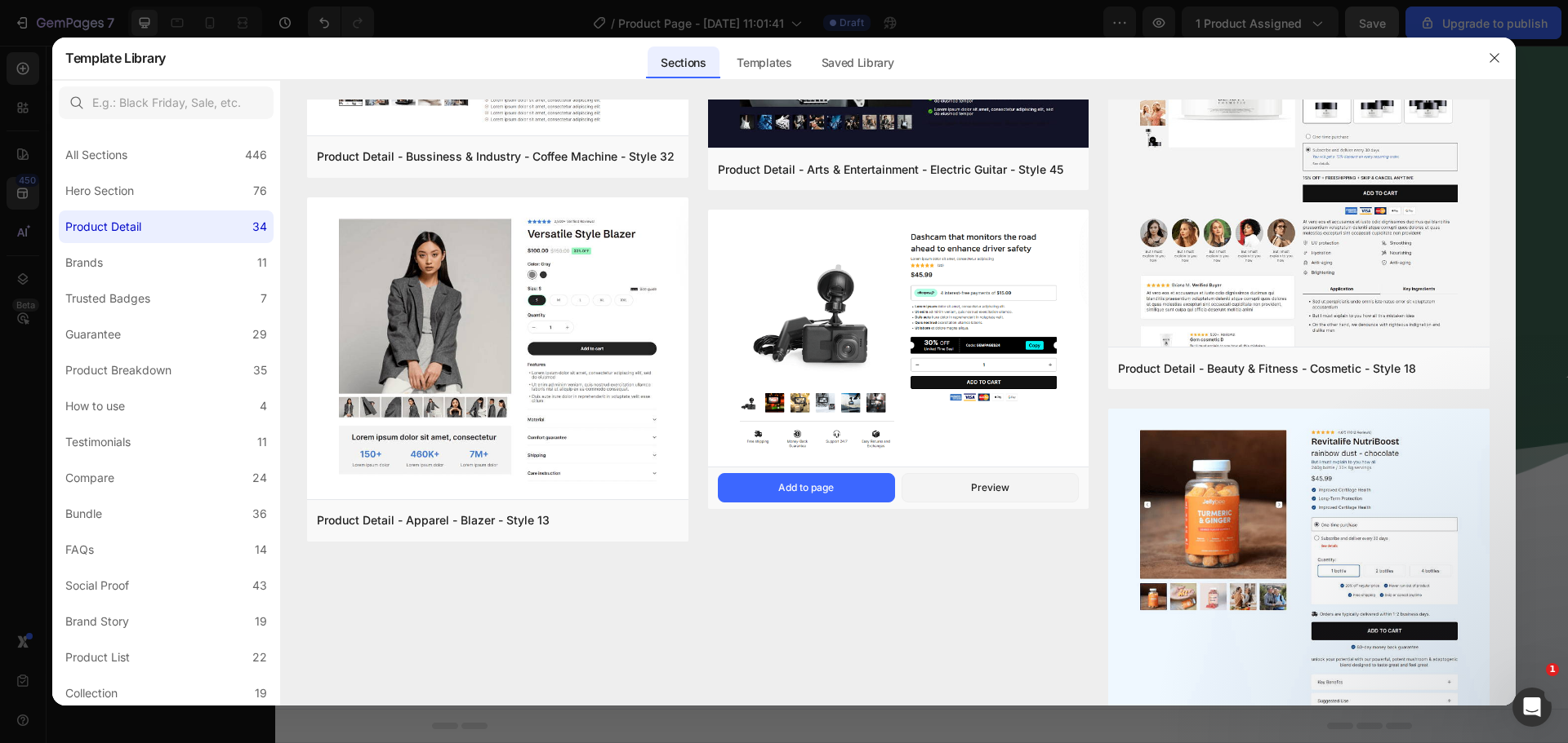
scroll to position [1826, 0]
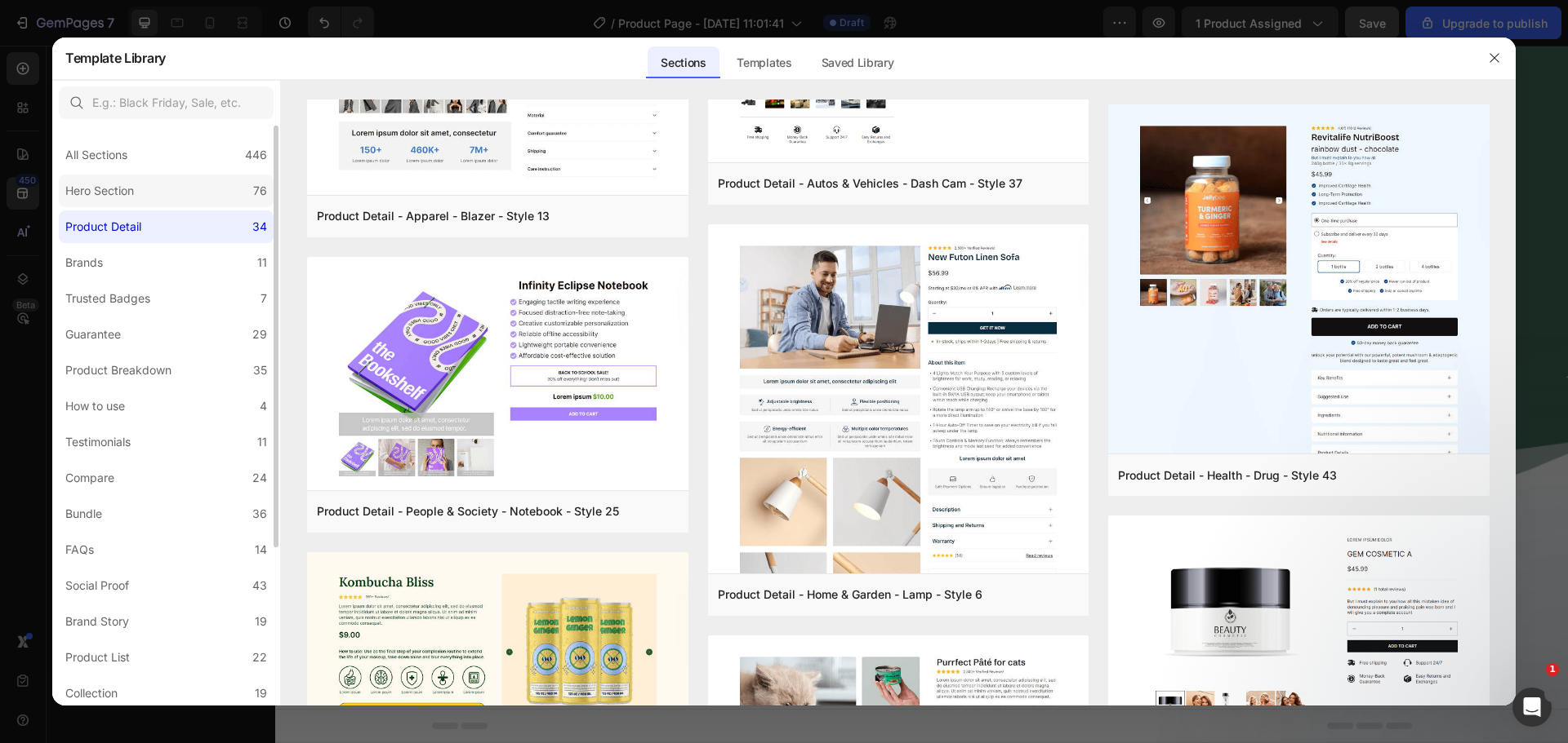
click at [182, 184] on label "Hero Section 76" at bounding box center [166, 191] width 214 height 33
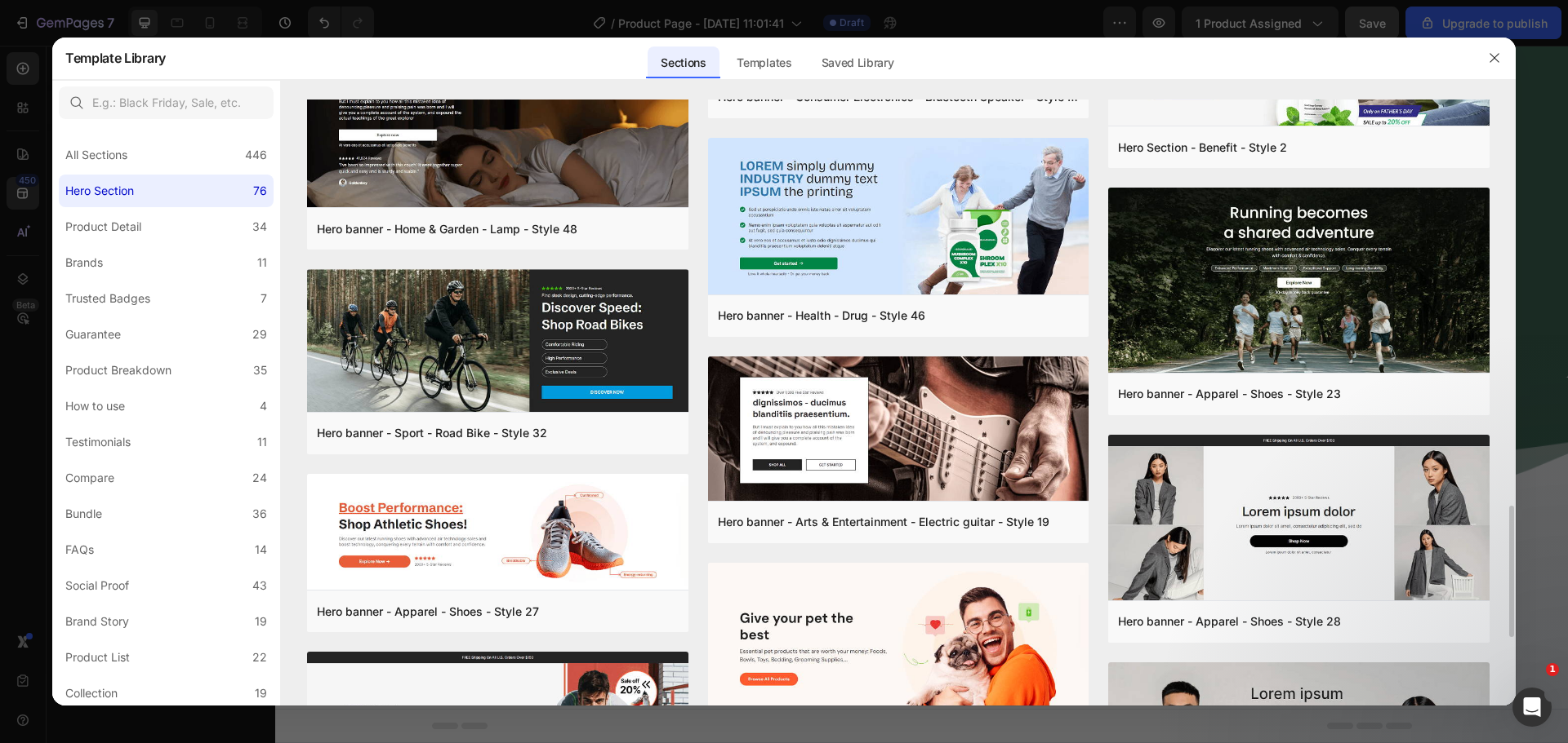
scroll to position [535, 0]
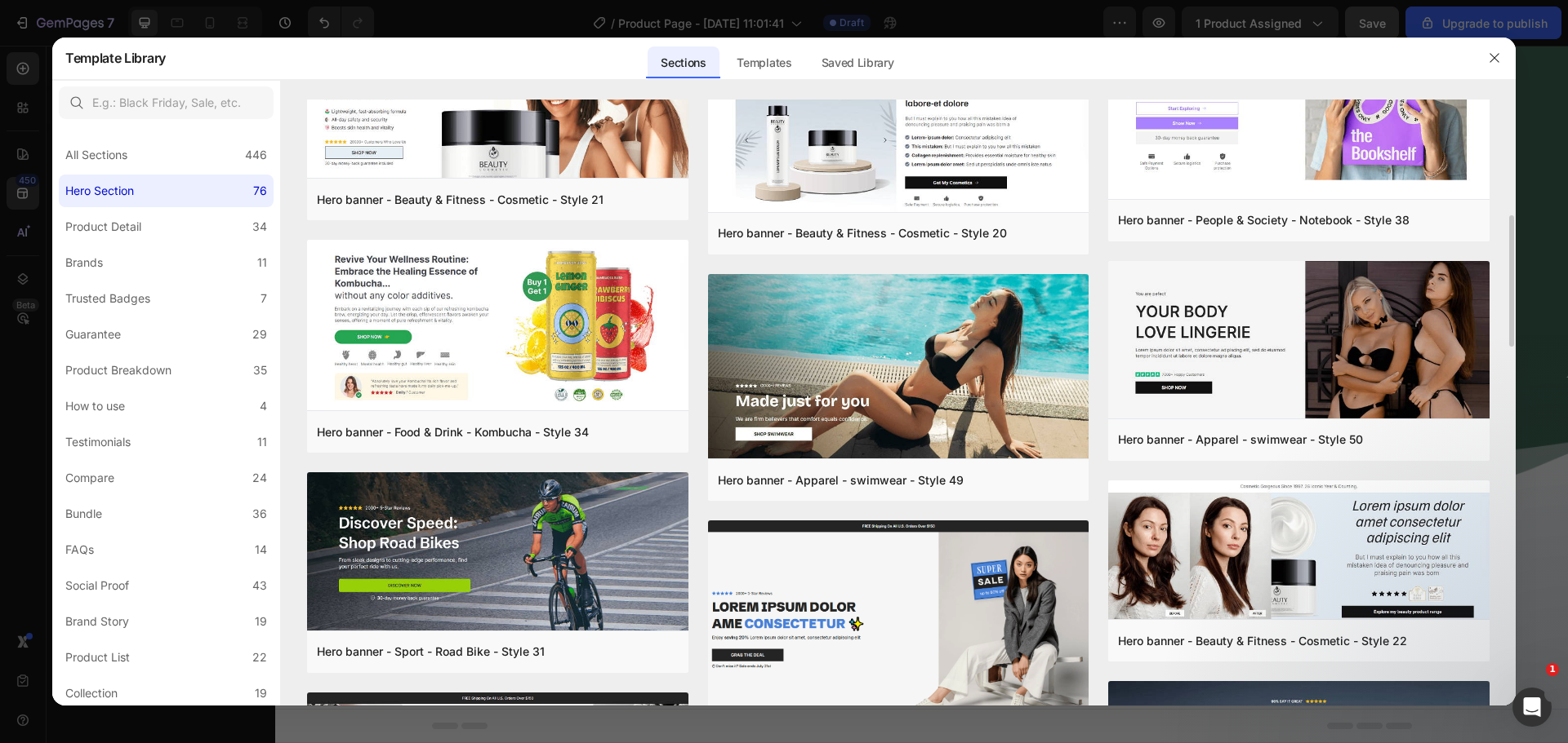
click at [1492, 44] on div at bounding box center [1494, 58] width 42 height 42
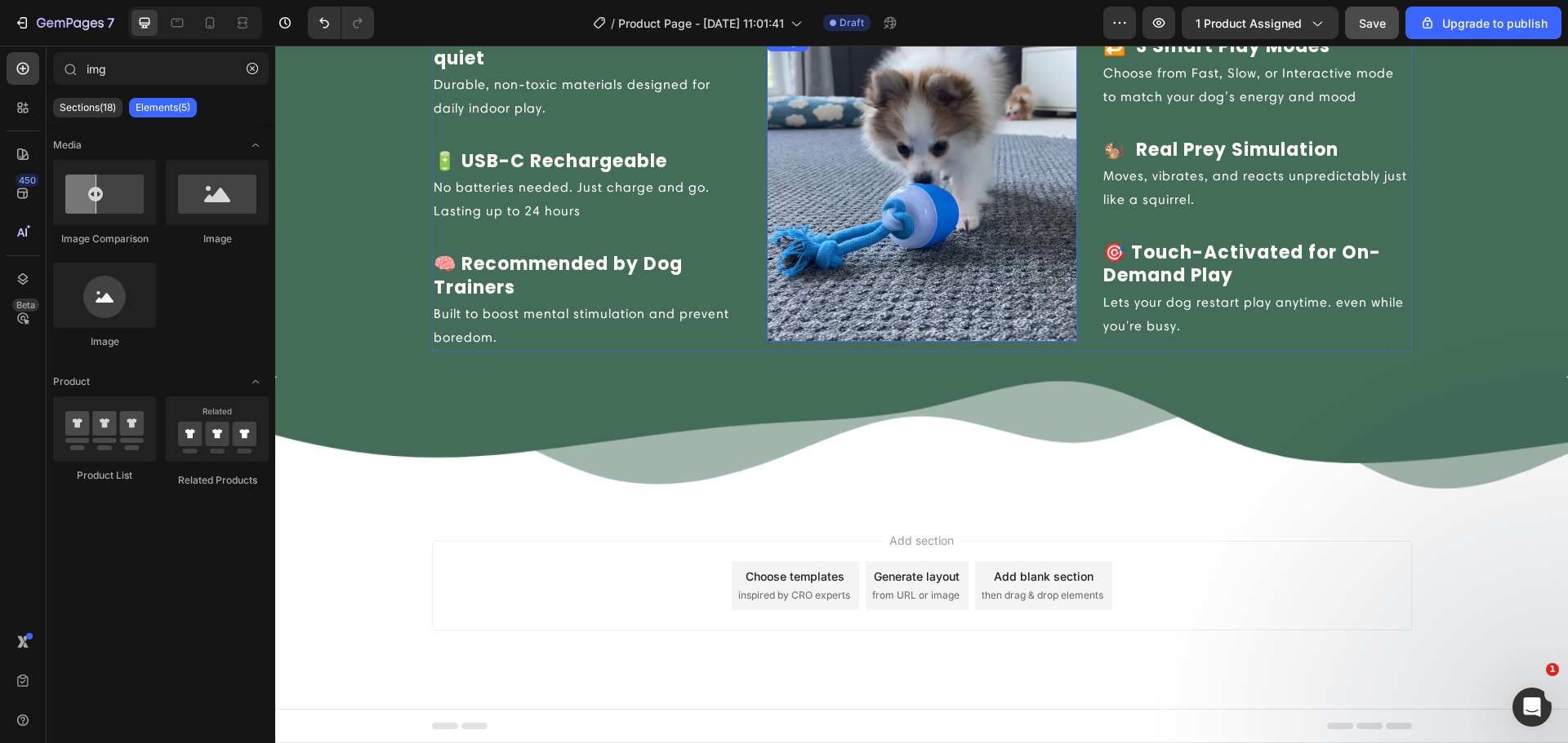
scroll to position [1718, 0]
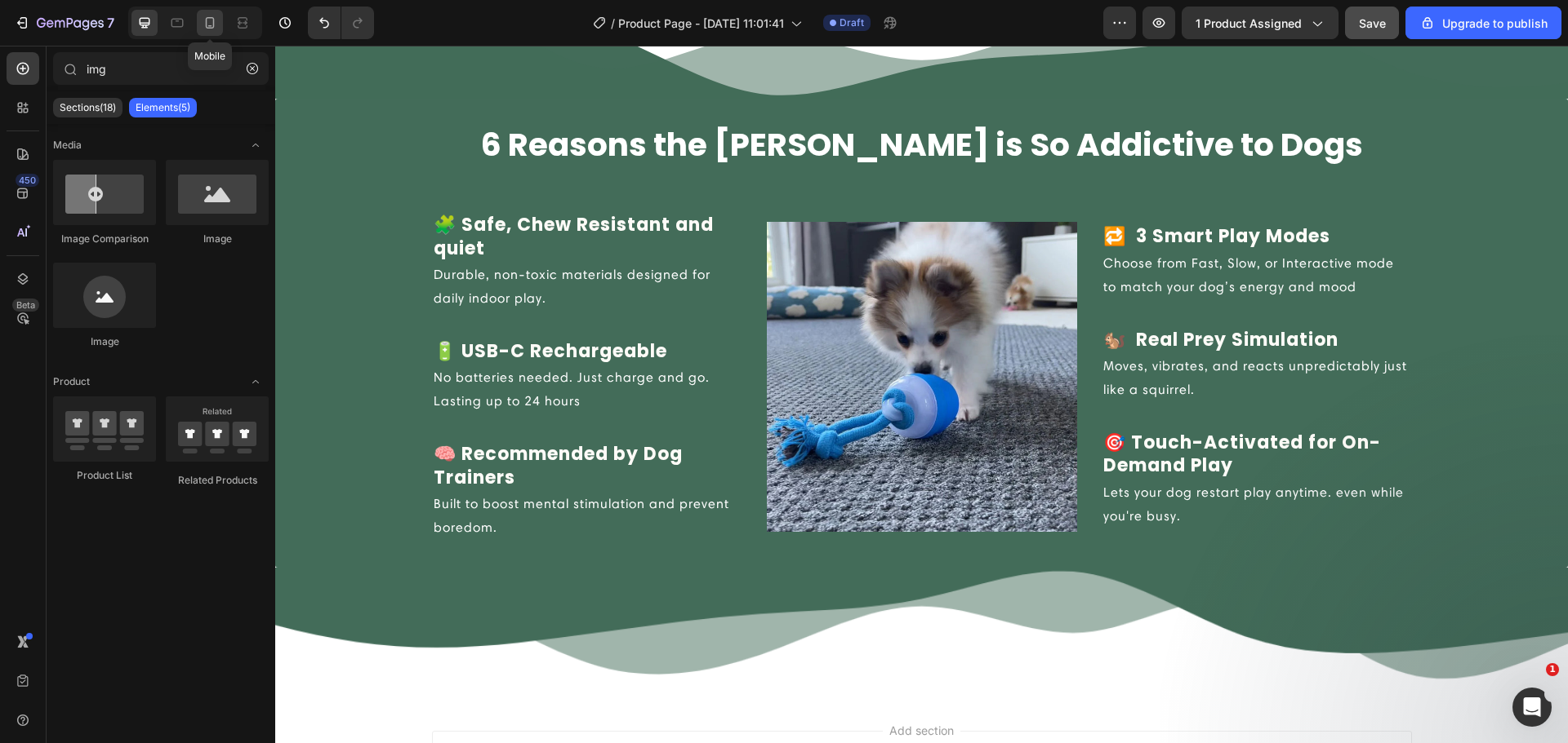
click at [201, 23] on div at bounding box center [210, 22] width 26 height 26
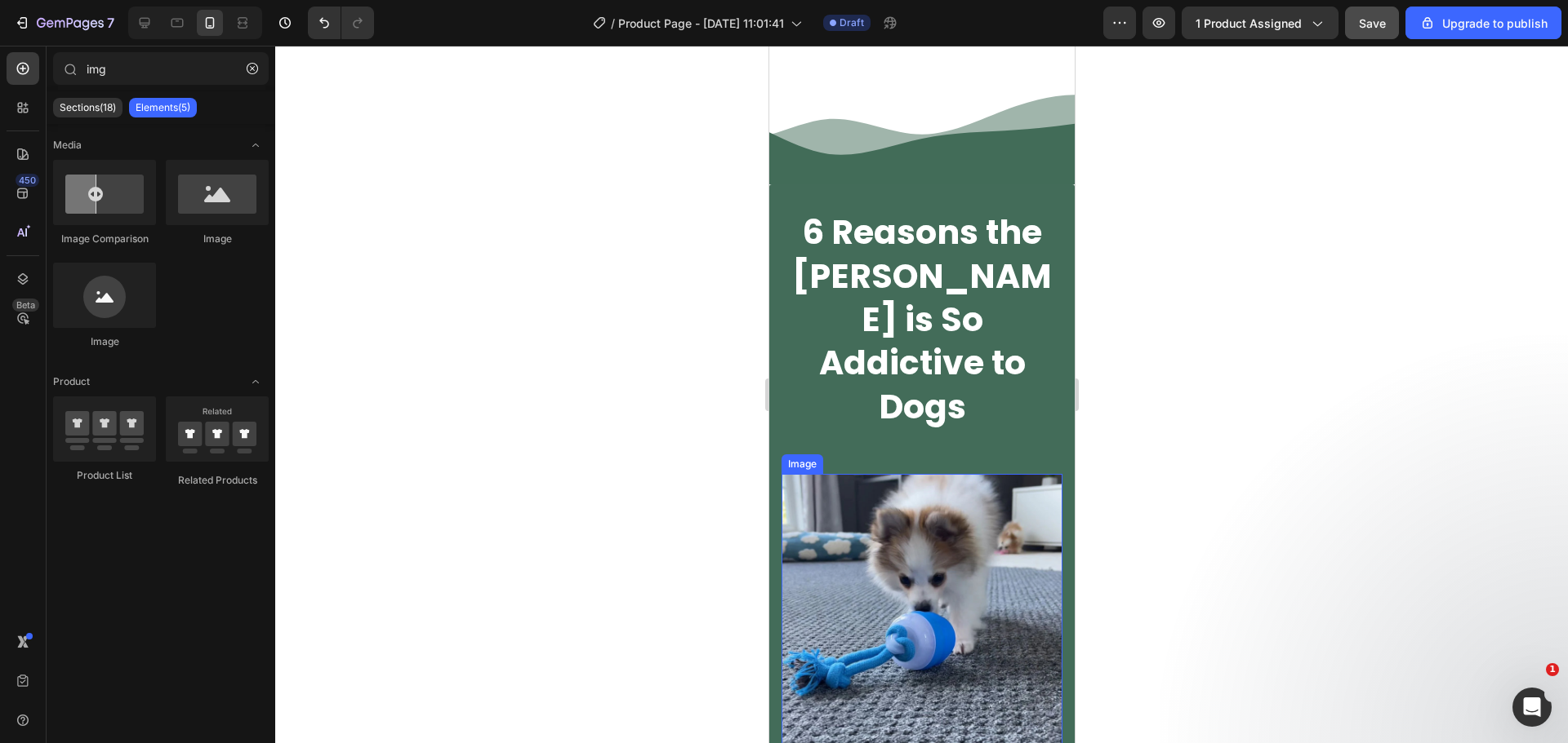
scroll to position [1302, 0]
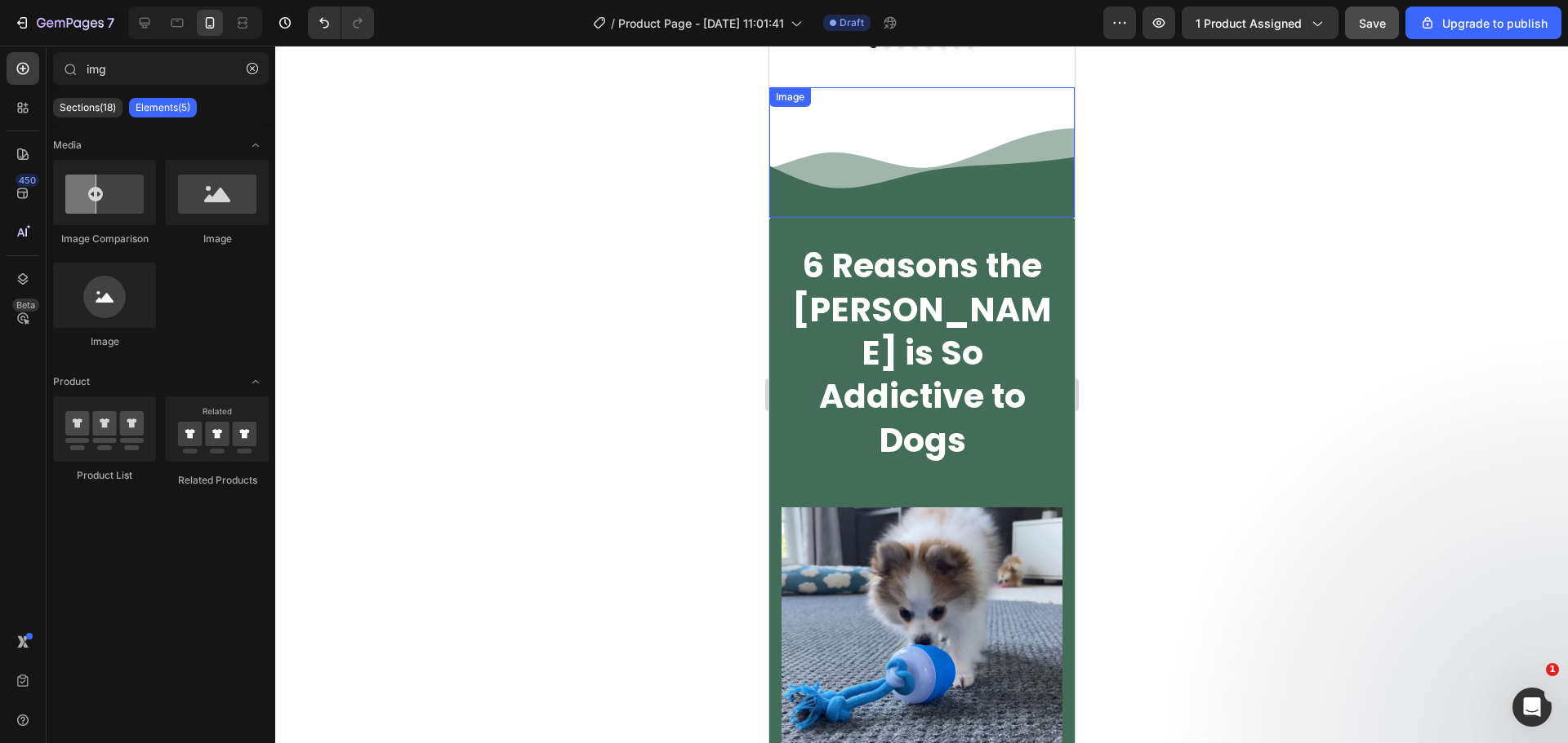
drag, startPoint x: 951, startPoint y: 195, endPoint x: 953, endPoint y: 183, distance: 12.2
click at [951, 195] on img at bounding box center [921, 152] width 305 height 130
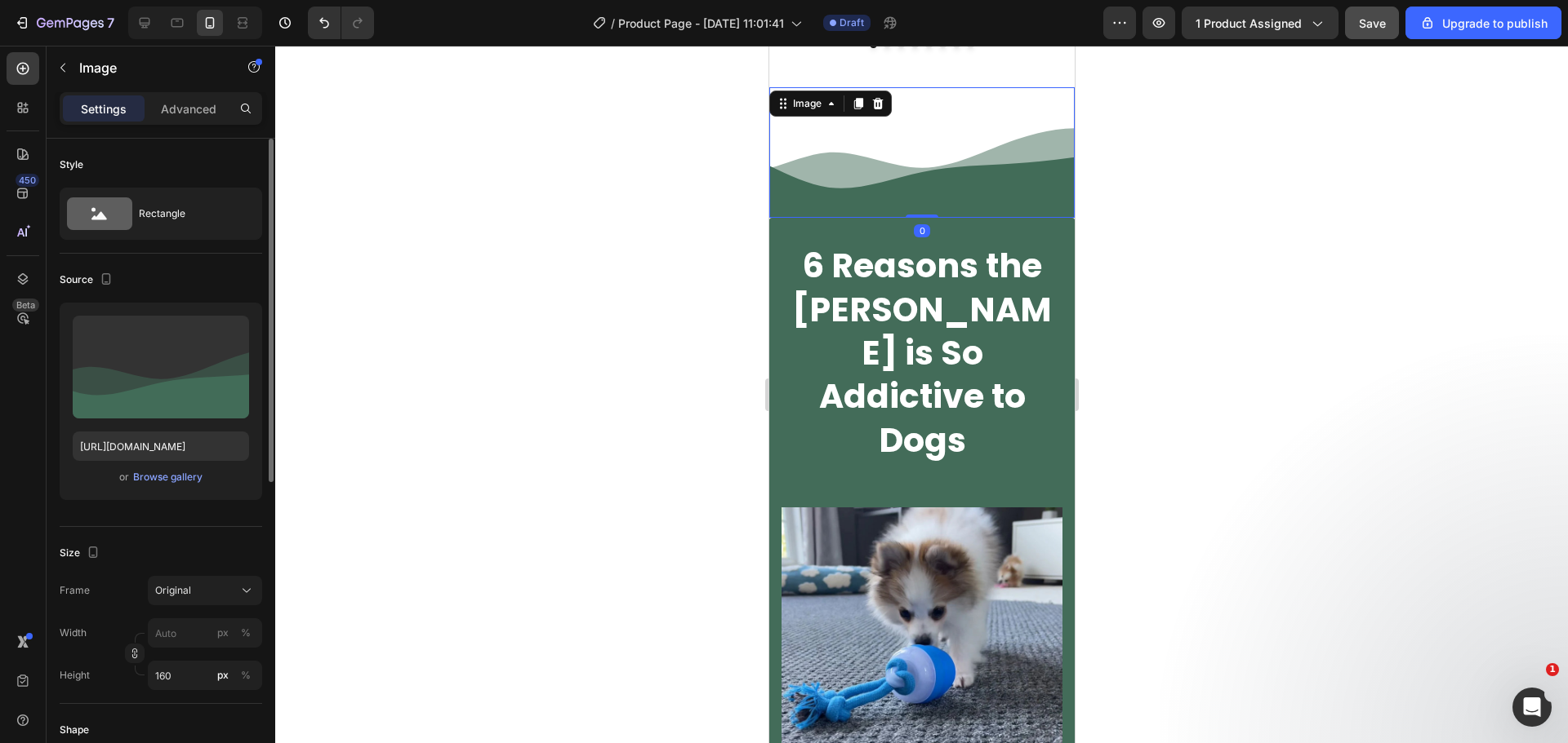
scroll to position [190, 0]
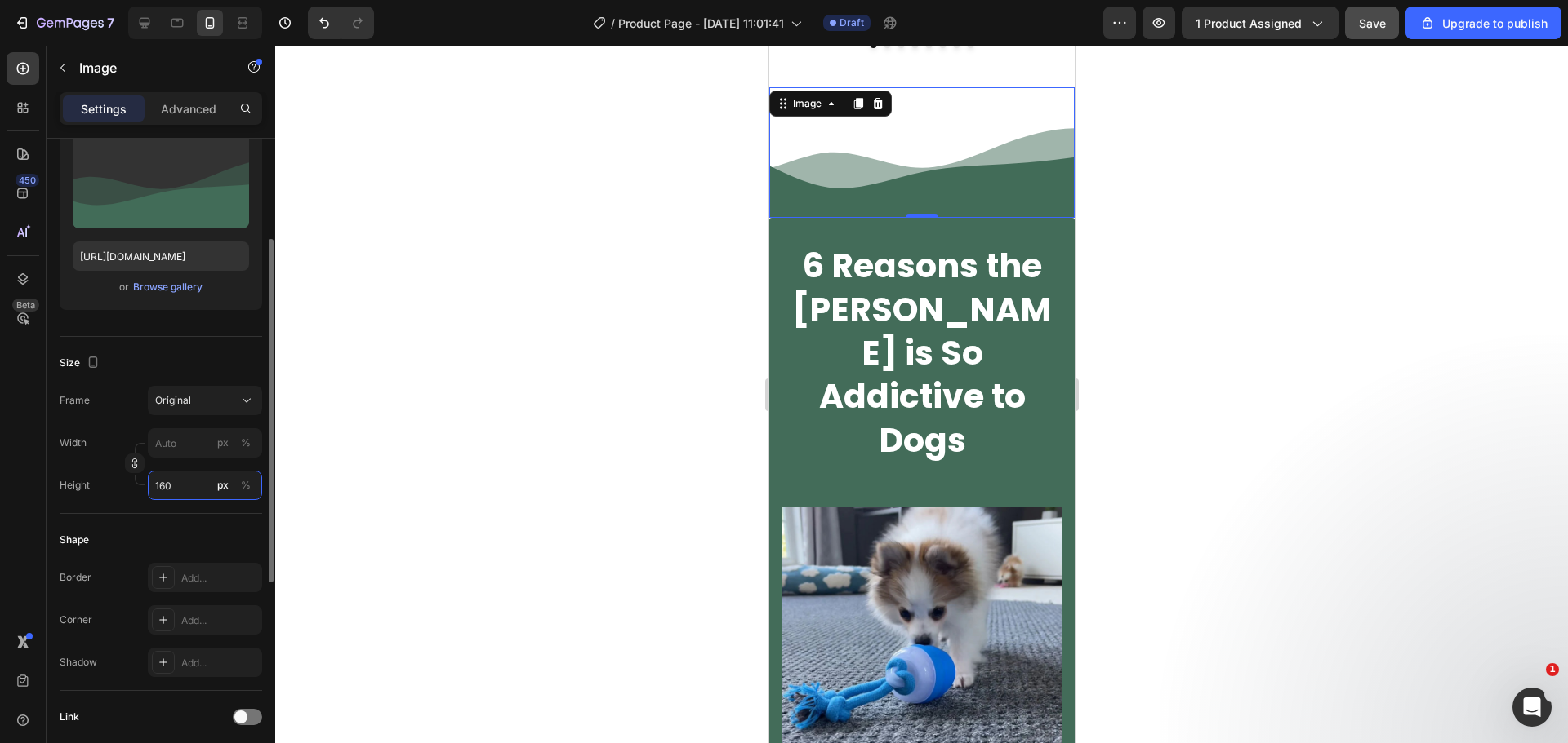
click at [173, 493] on input "160" at bounding box center [205, 486] width 114 height 29
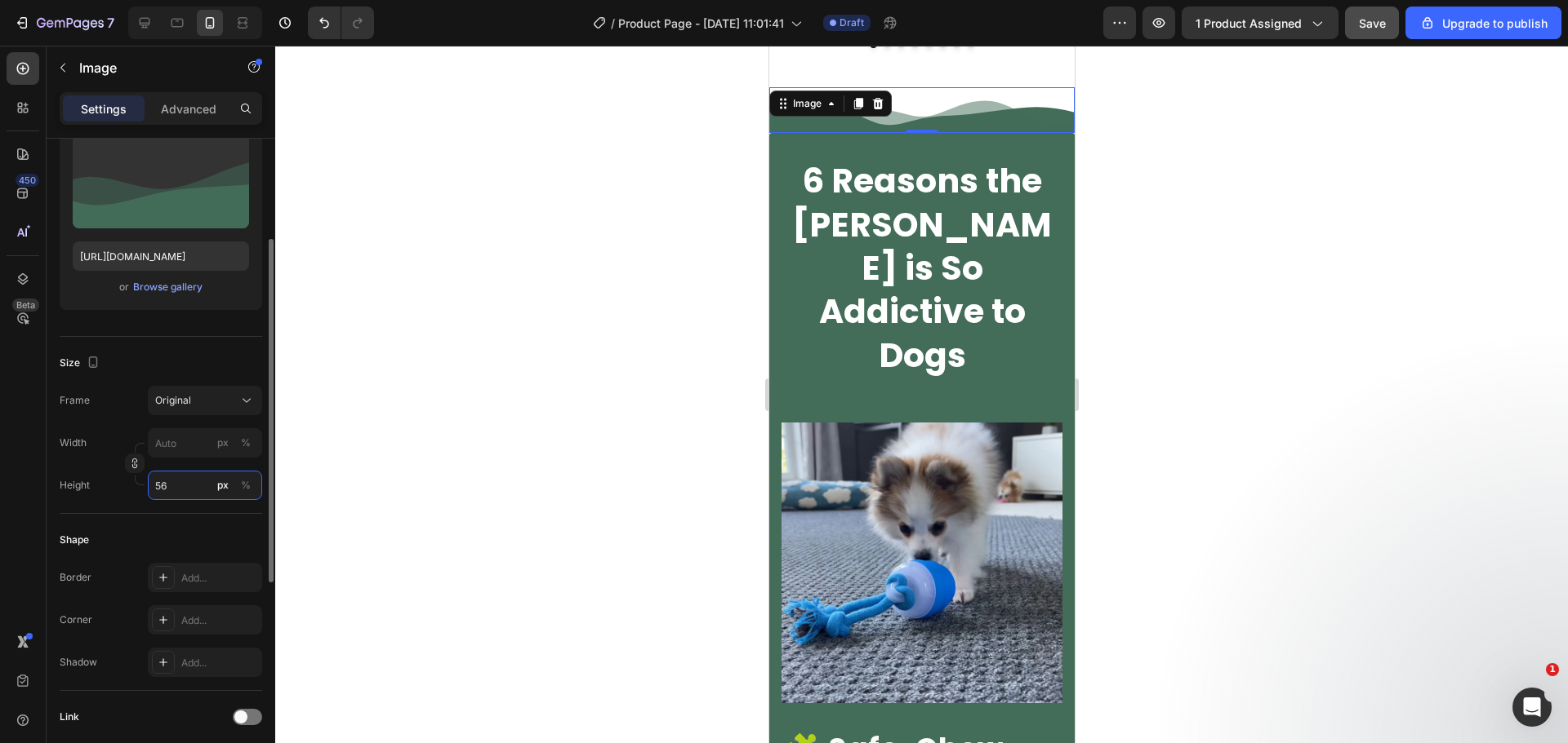
type input "55"
click at [915, 314] on h2 "6 Reasons the [PERSON_NAME] is So Addictive to Dogs" at bounding box center [921, 266] width 281 height 220
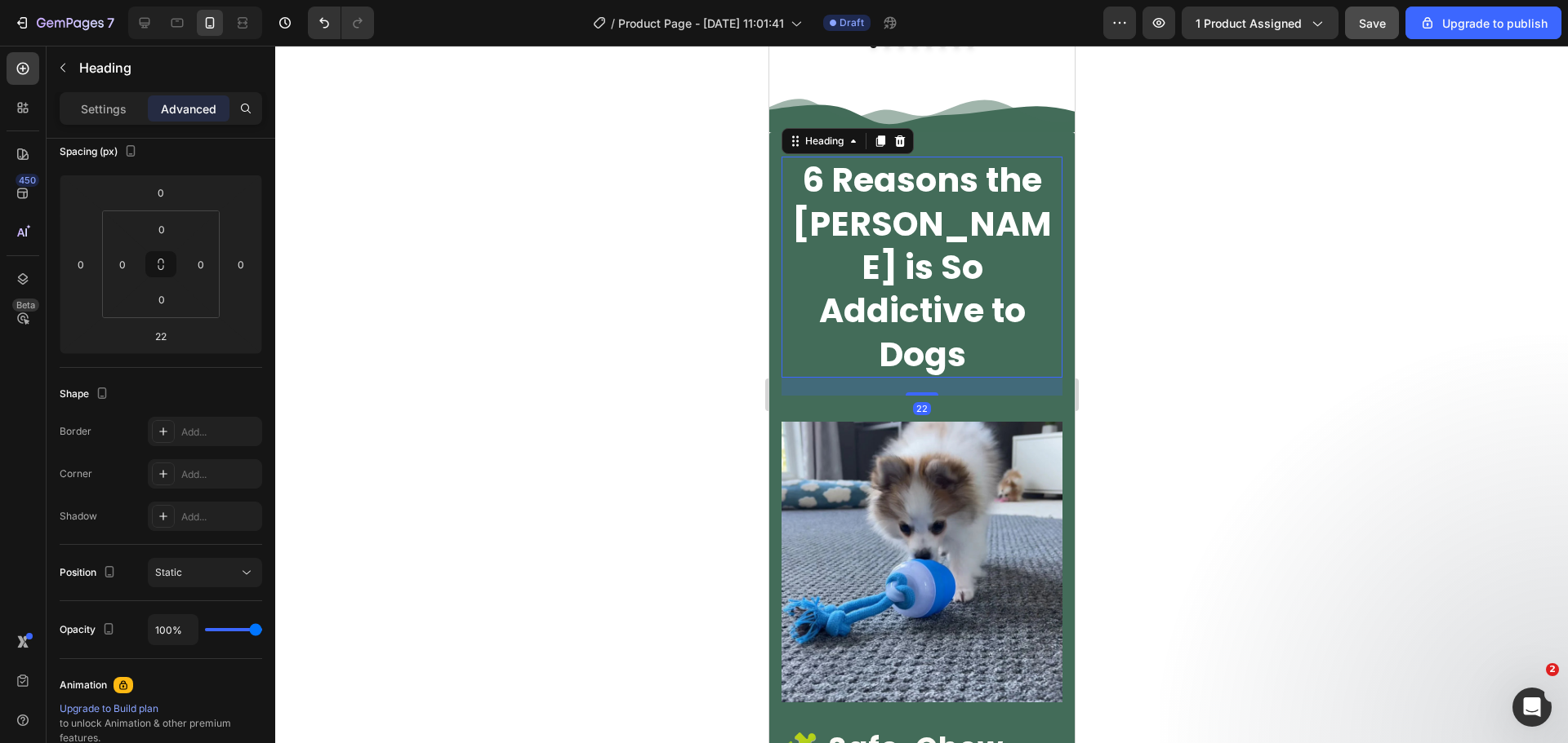
scroll to position [0, 0]
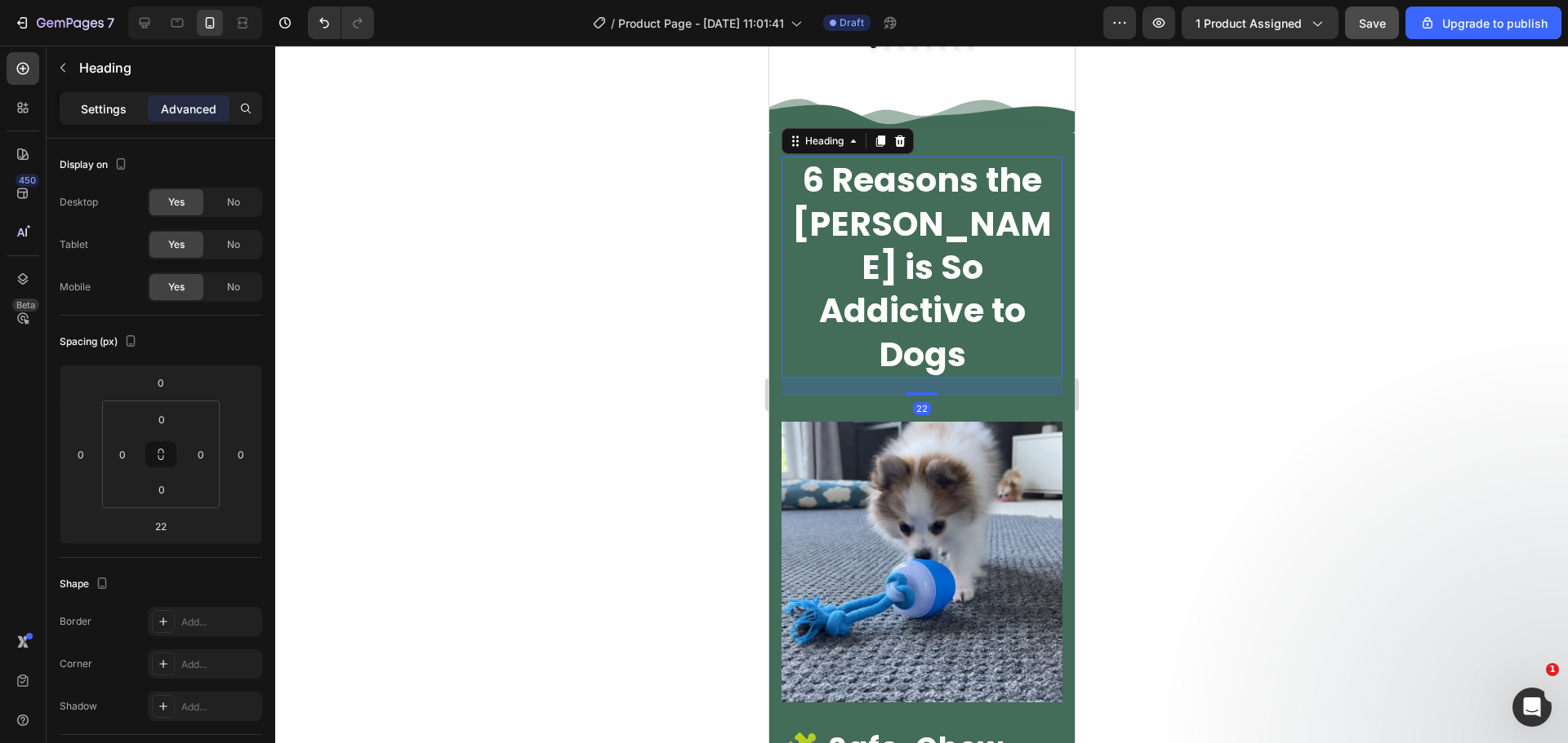
click at [92, 98] on div "Settings" at bounding box center [104, 109] width 81 height 26
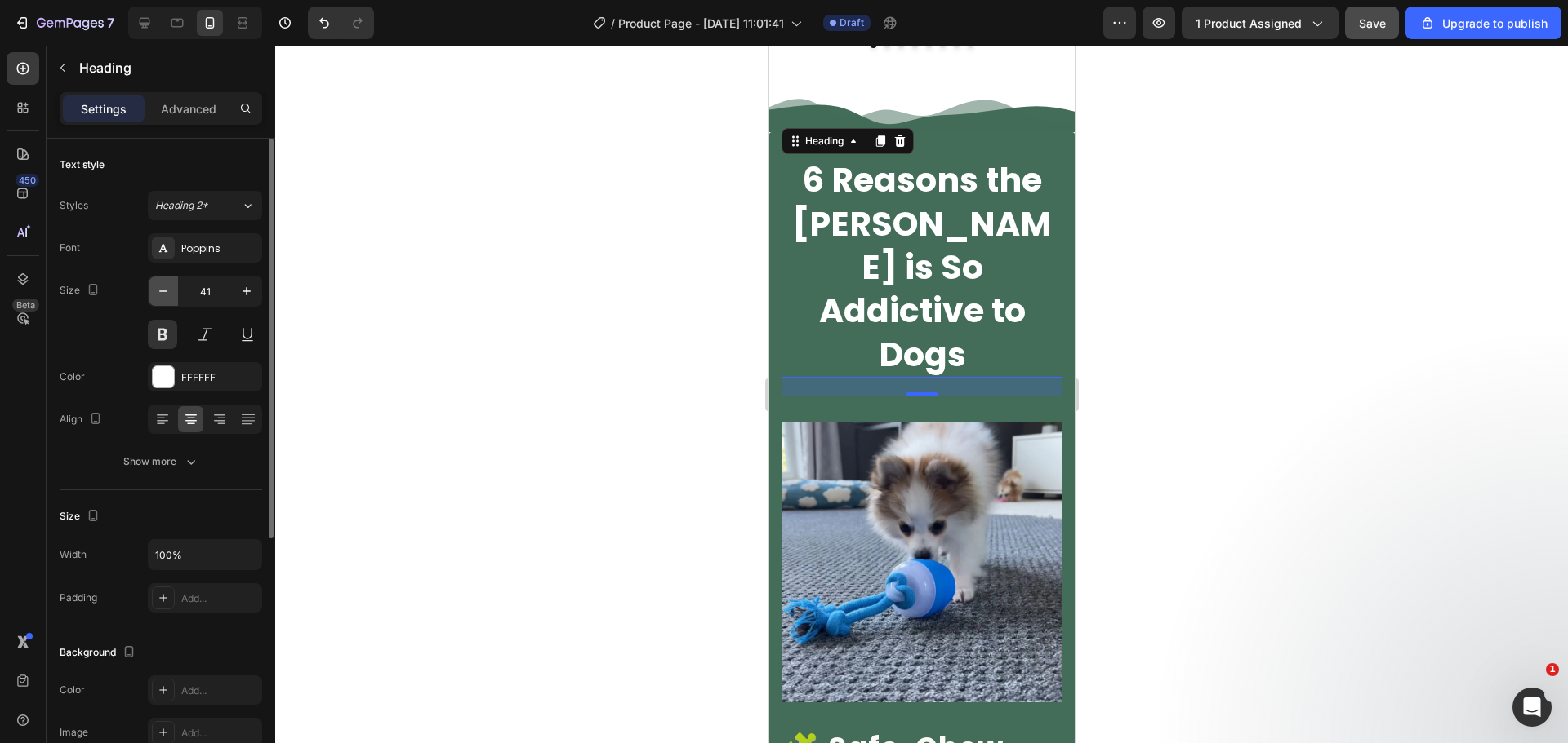
click at [168, 295] on icon "button" at bounding box center [163, 291] width 16 height 16
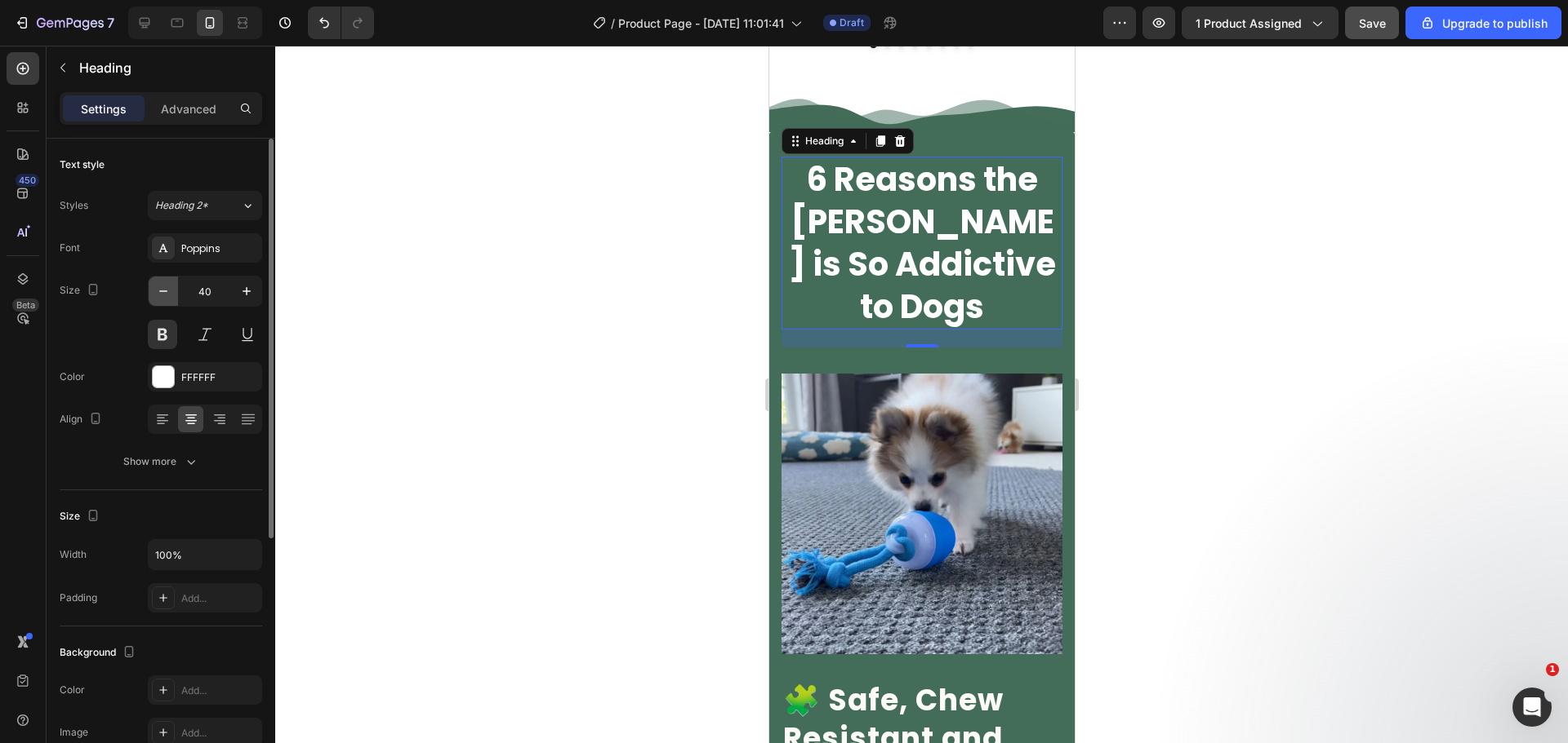
click at [168, 295] on icon "button" at bounding box center [163, 291] width 16 height 16
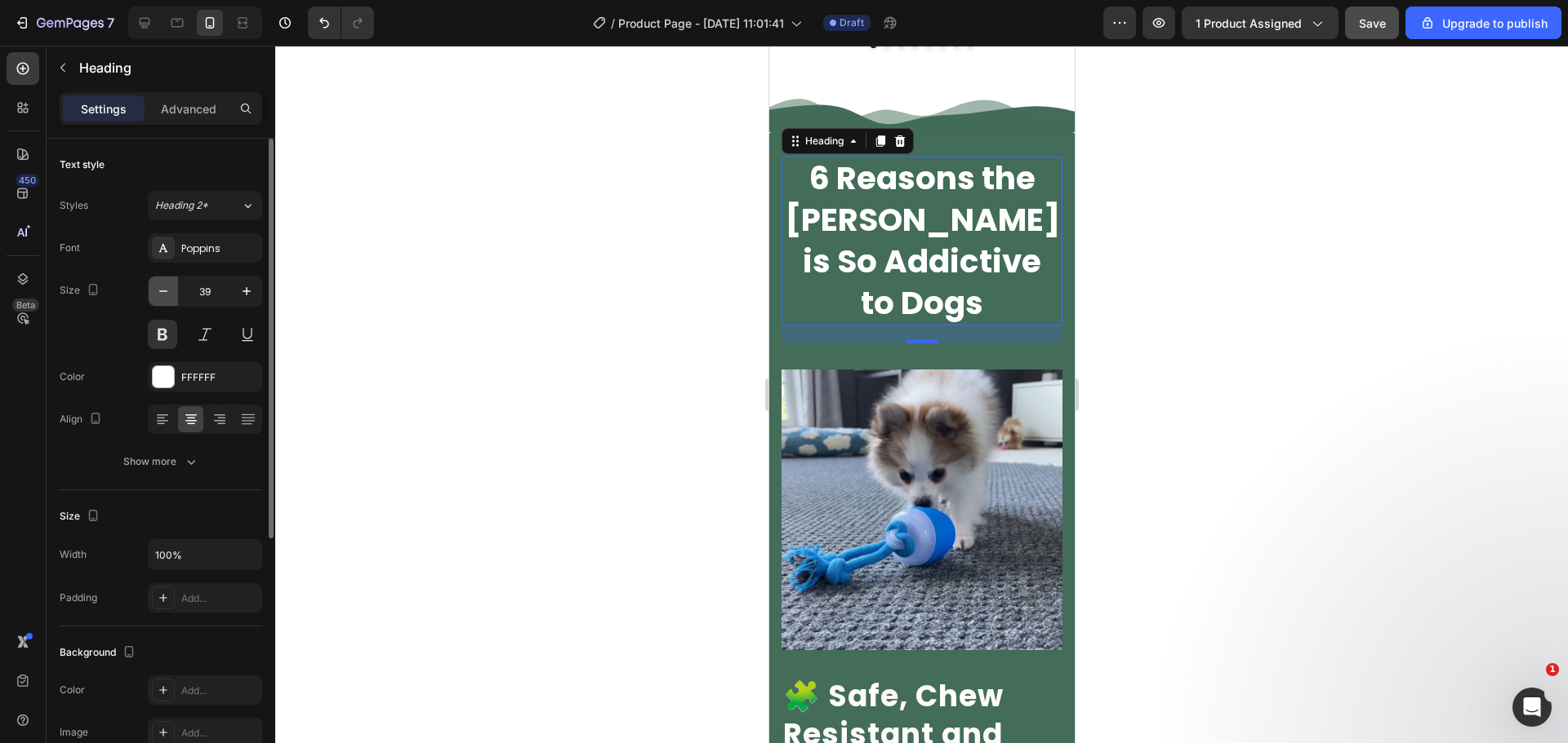
click at [168, 295] on icon "button" at bounding box center [163, 291] width 16 height 16
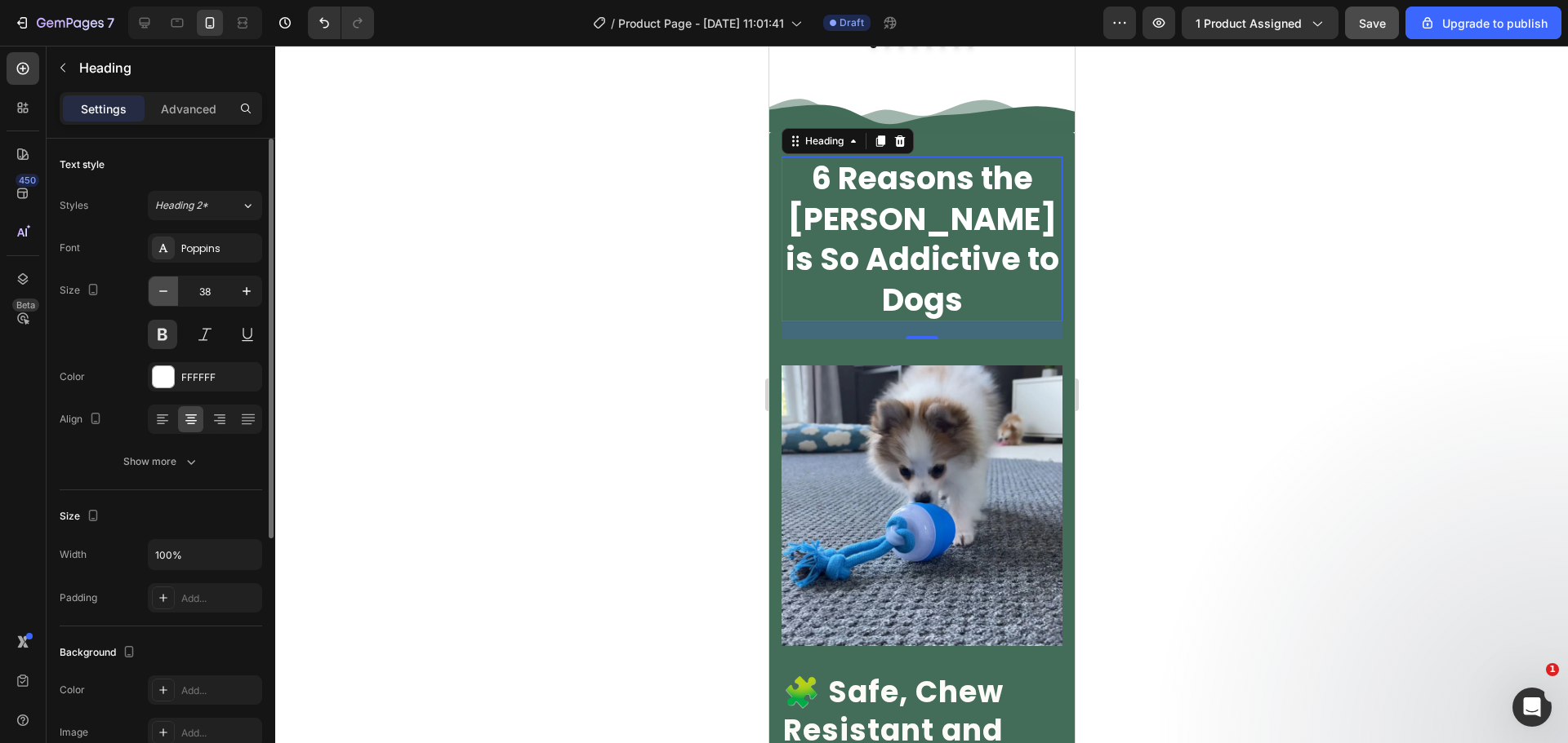
click at [168, 295] on icon "button" at bounding box center [163, 291] width 16 height 16
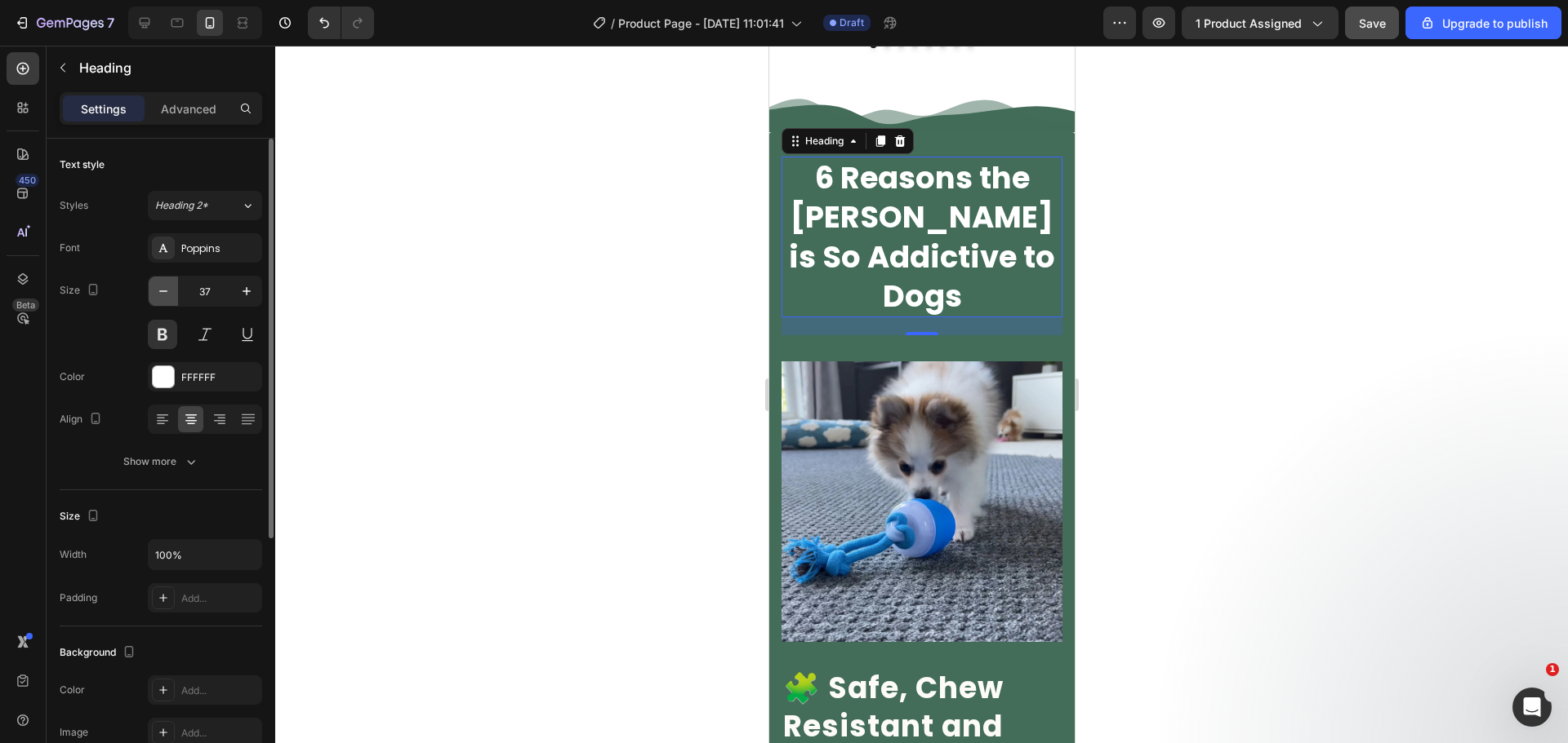
click at [168, 295] on icon "button" at bounding box center [163, 291] width 16 height 16
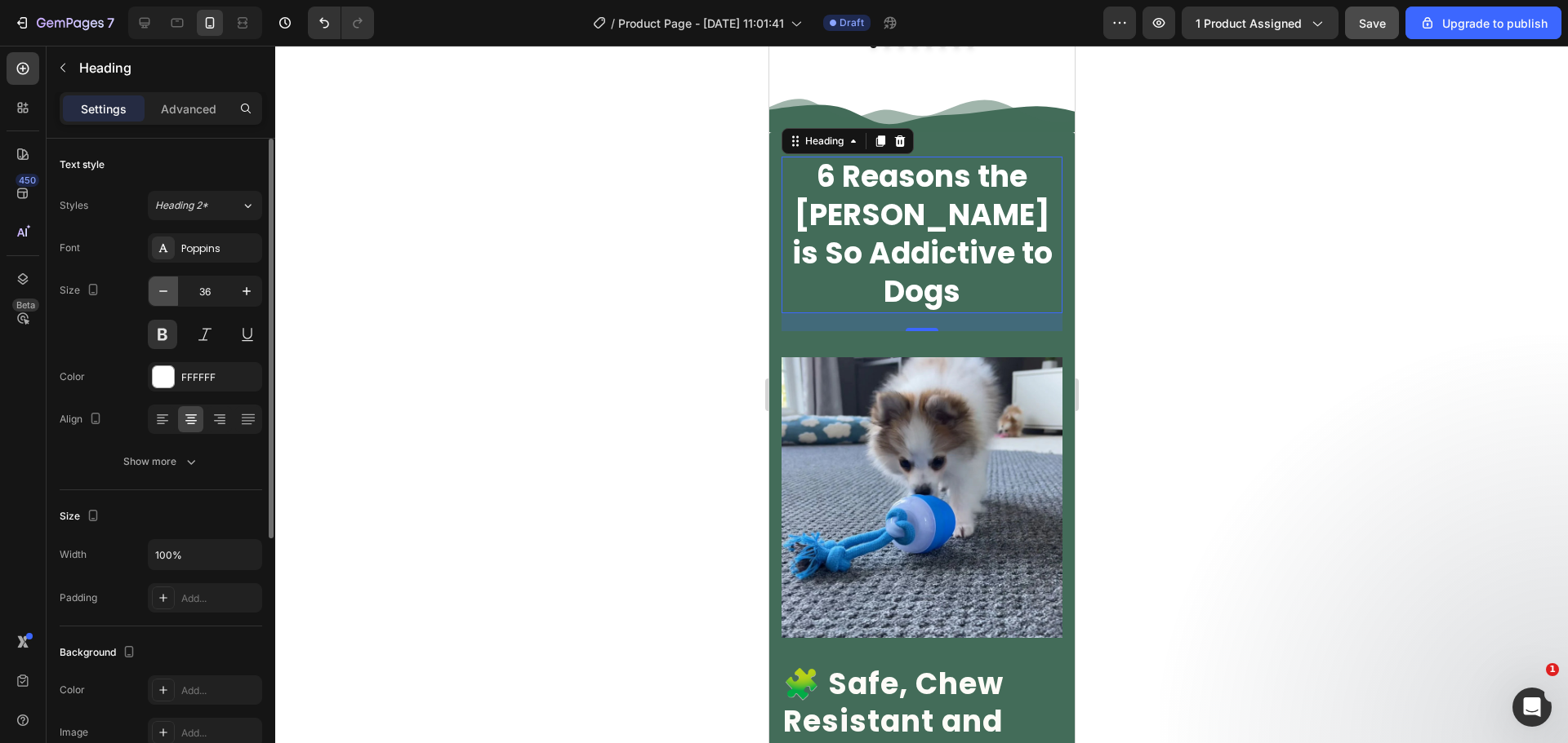
click at [168, 295] on icon "button" at bounding box center [163, 291] width 16 height 16
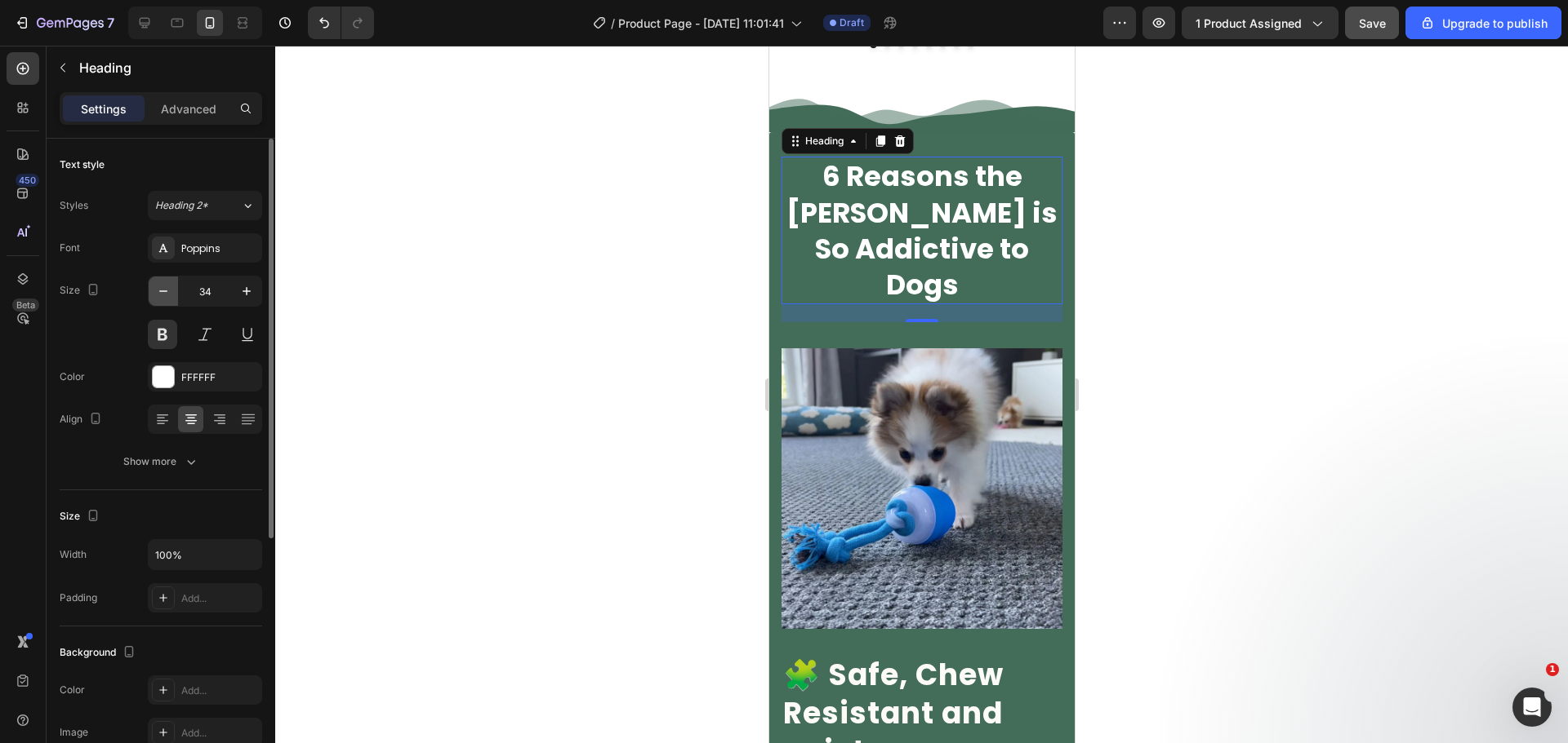
click at [168, 295] on icon "button" at bounding box center [163, 291] width 16 height 16
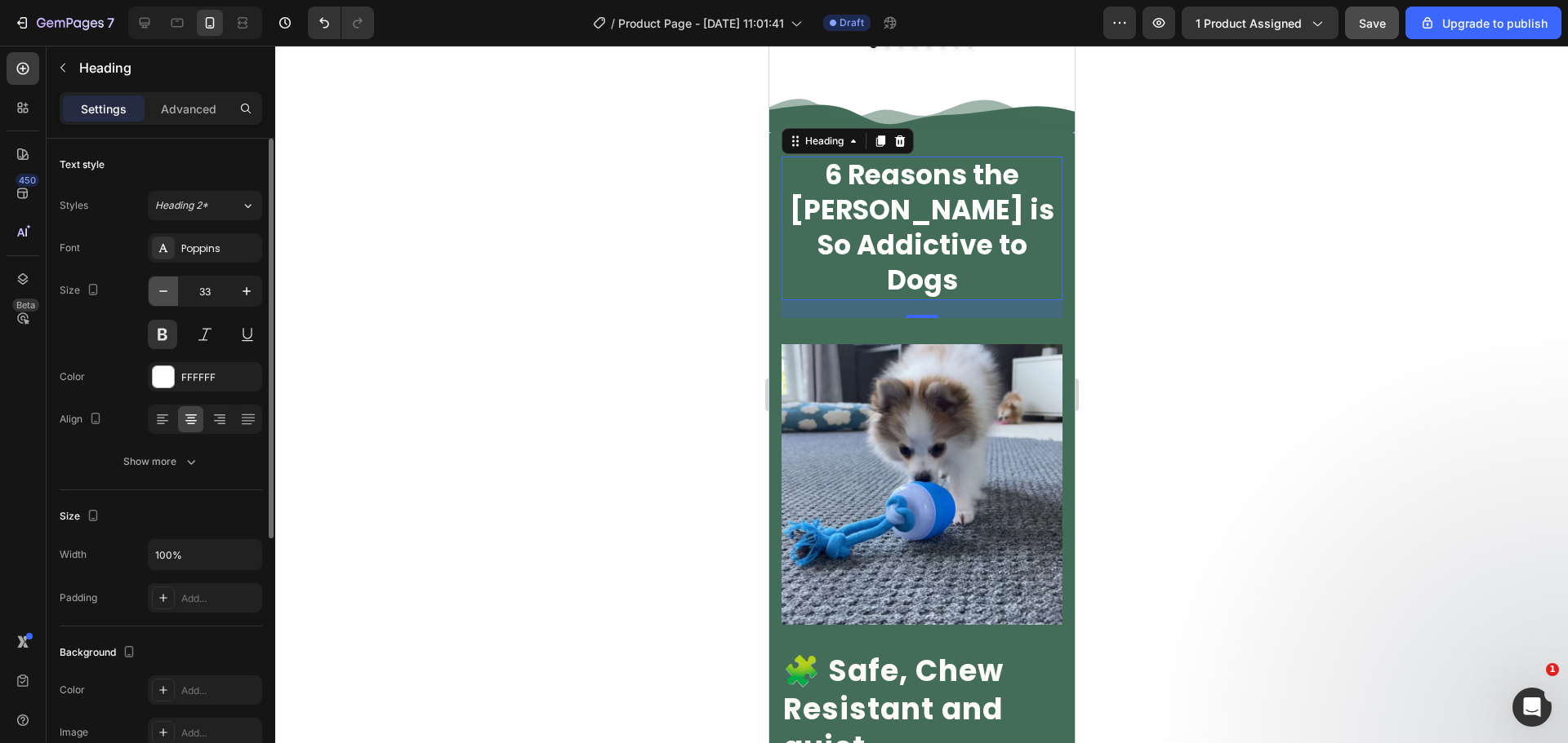
click at [168, 295] on icon "button" at bounding box center [163, 291] width 16 height 16
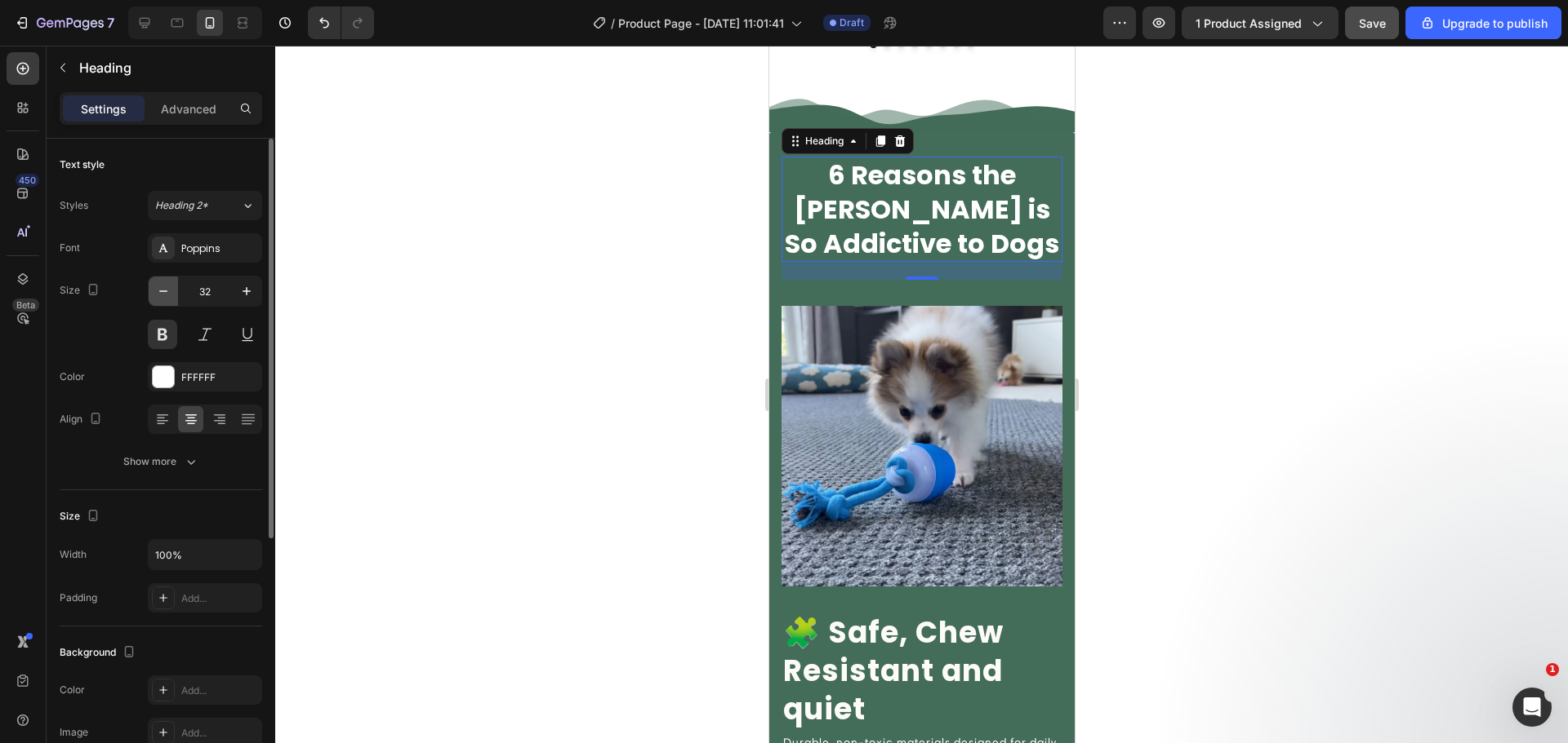
click at [168, 295] on icon "button" at bounding box center [163, 291] width 16 height 16
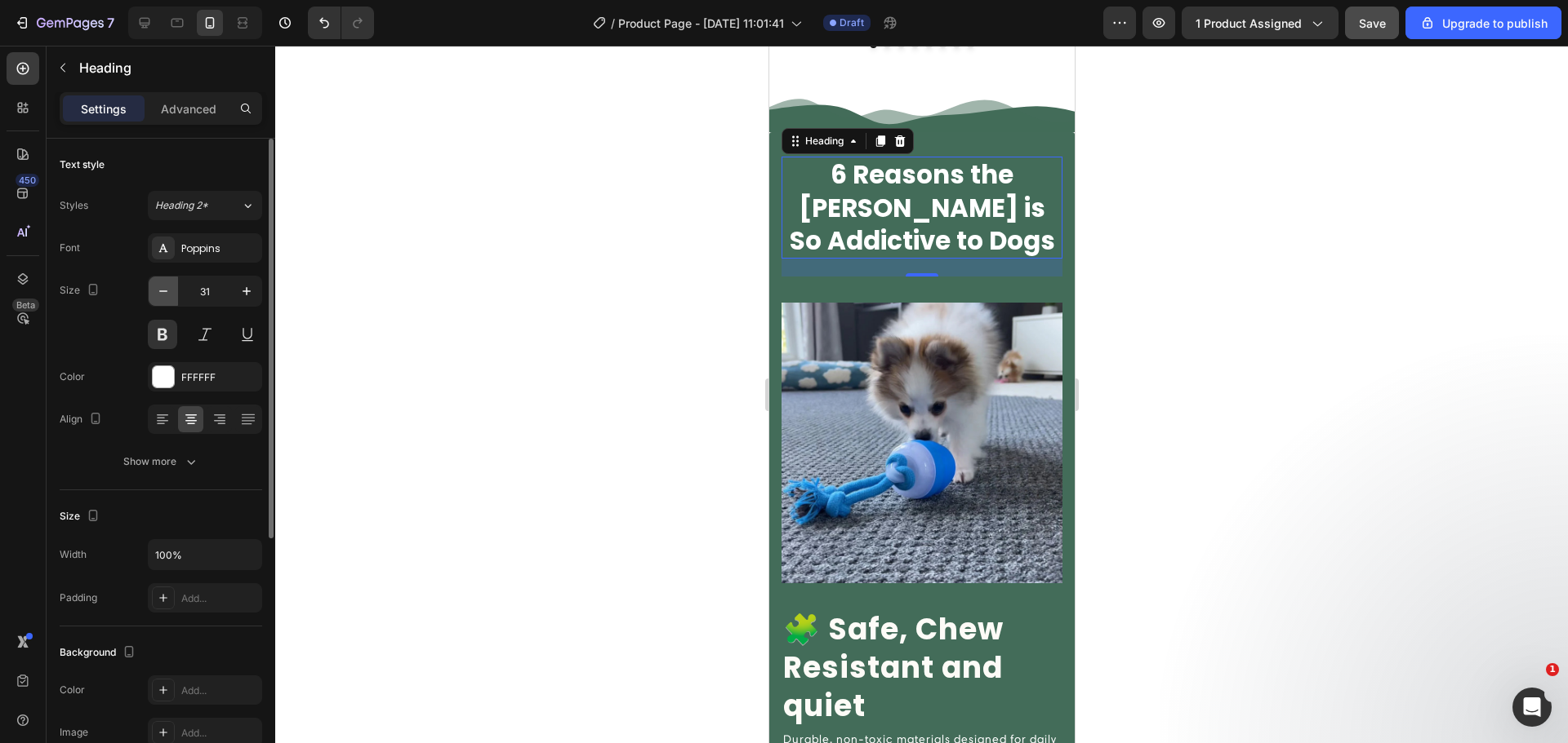
click at [168, 295] on icon "button" at bounding box center [163, 291] width 16 height 16
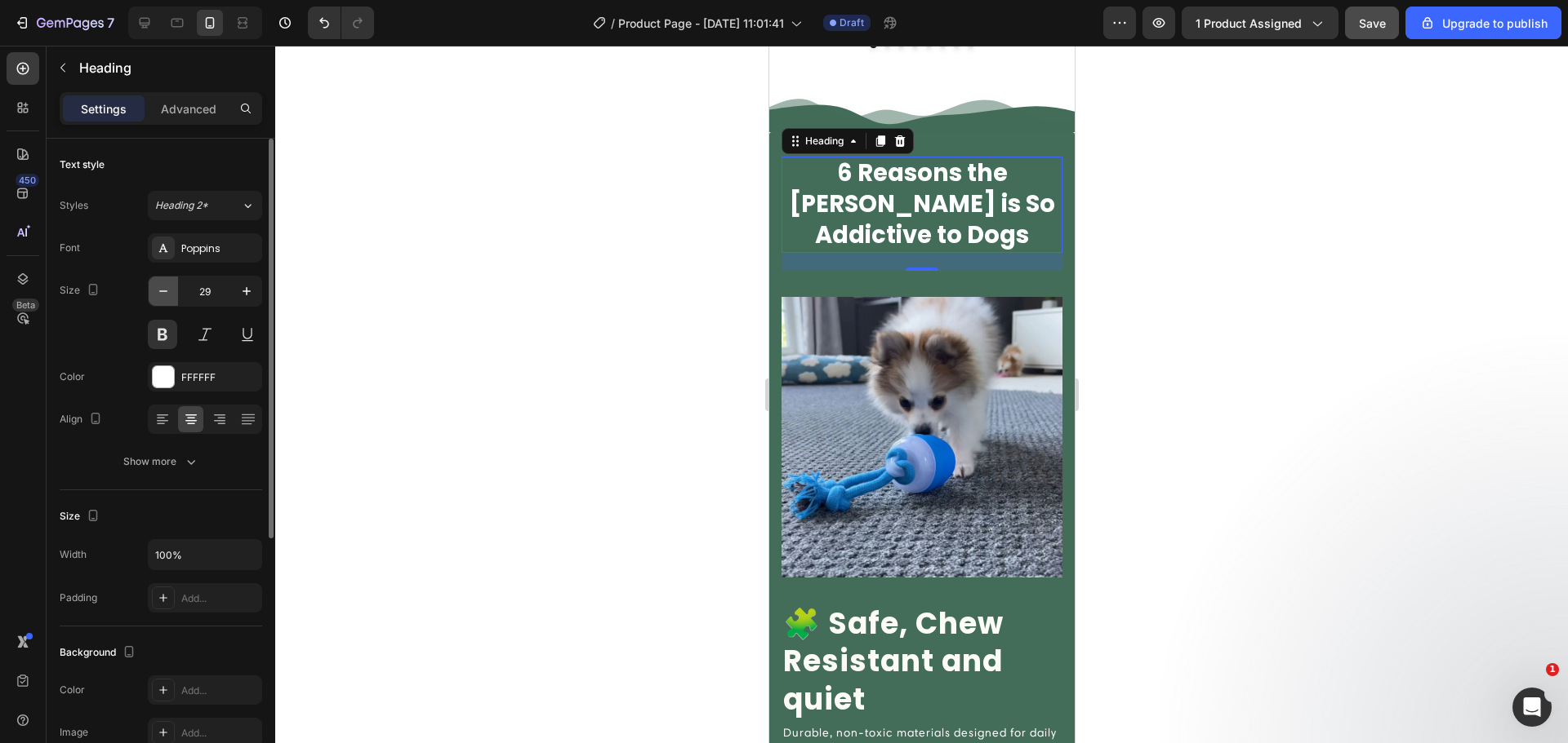
click at [168, 295] on icon "button" at bounding box center [163, 291] width 16 height 16
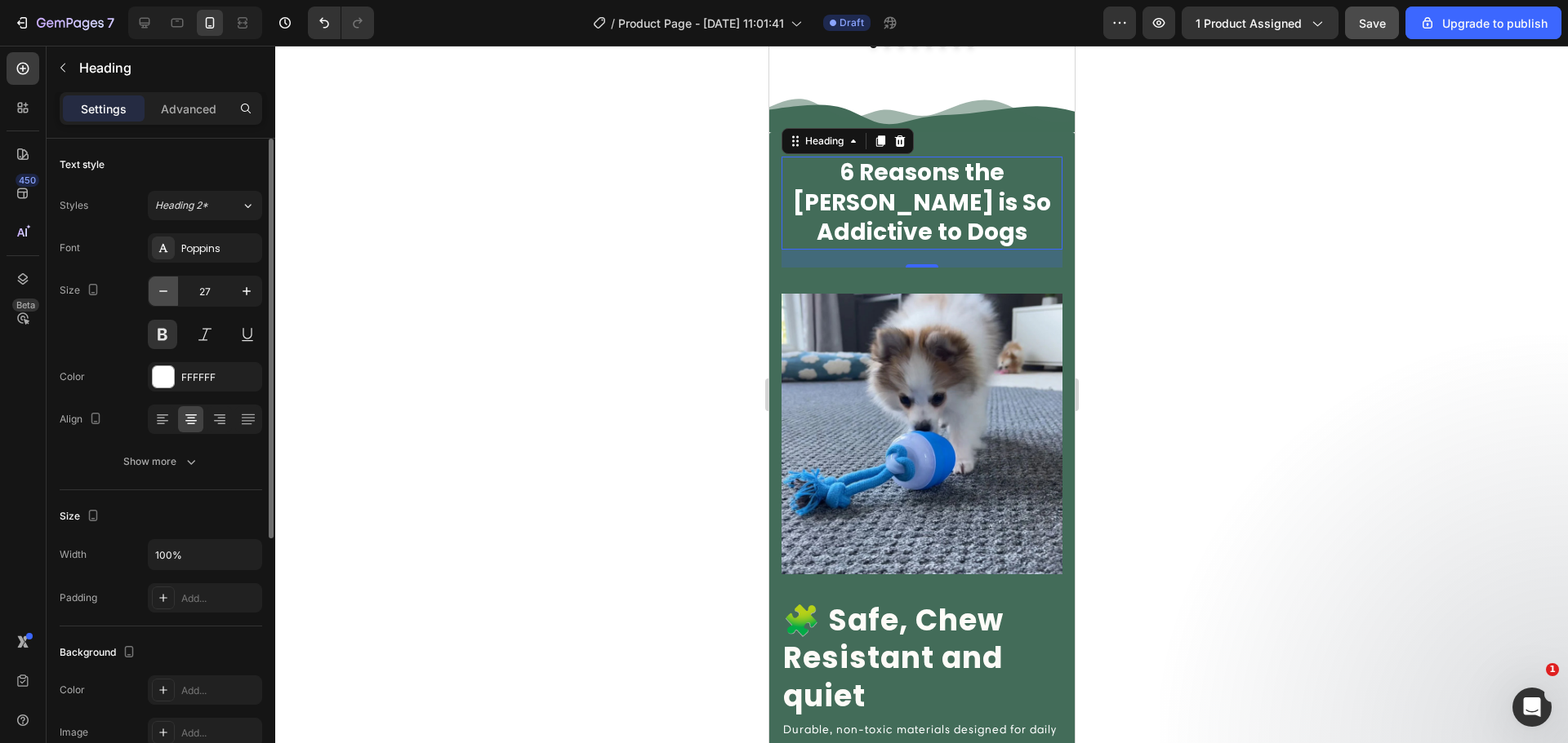
click at [168, 295] on icon "button" at bounding box center [163, 291] width 16 height 16
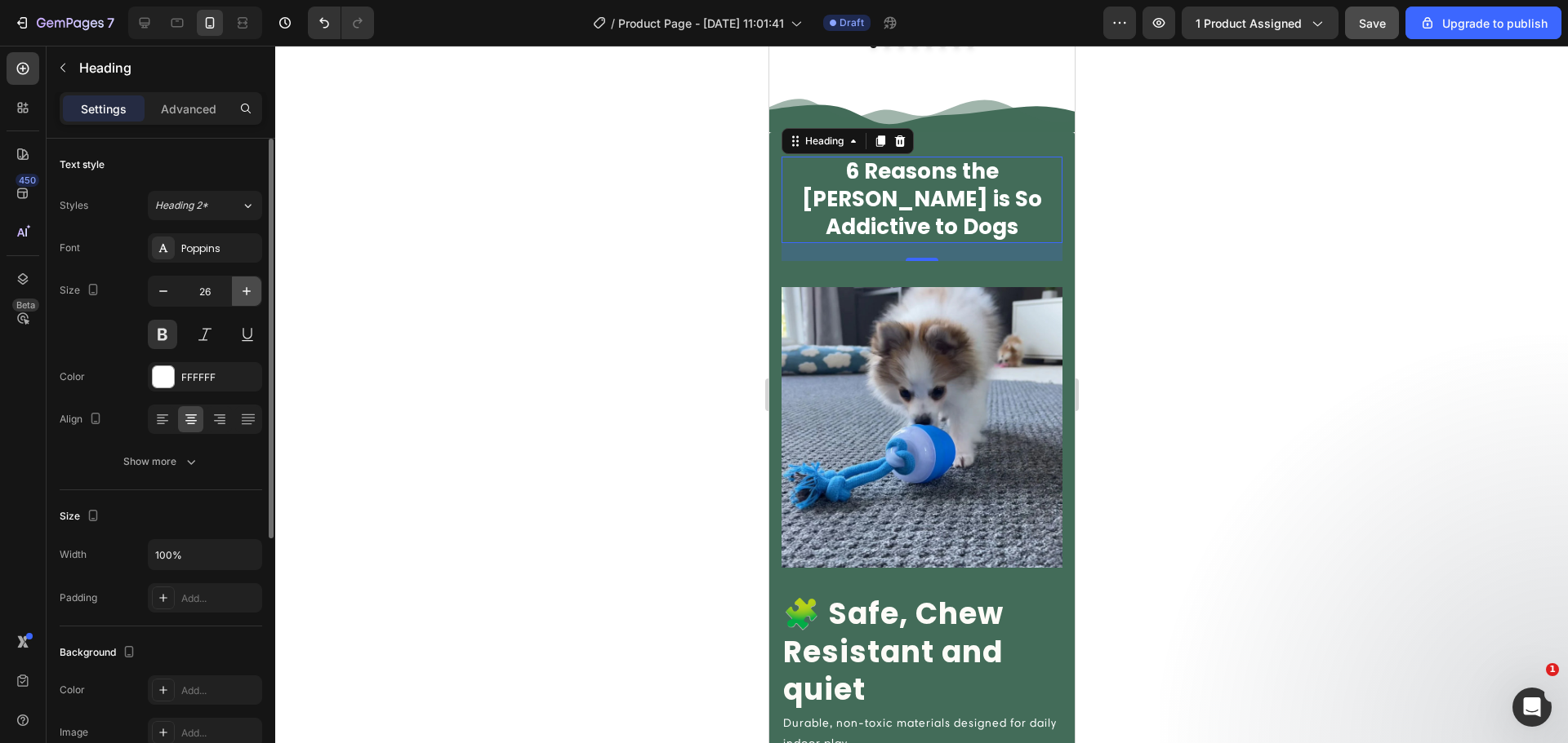
click at [248, 282] on button "button" at bounding box center [246, 291] width 29 height 29
type input "27"
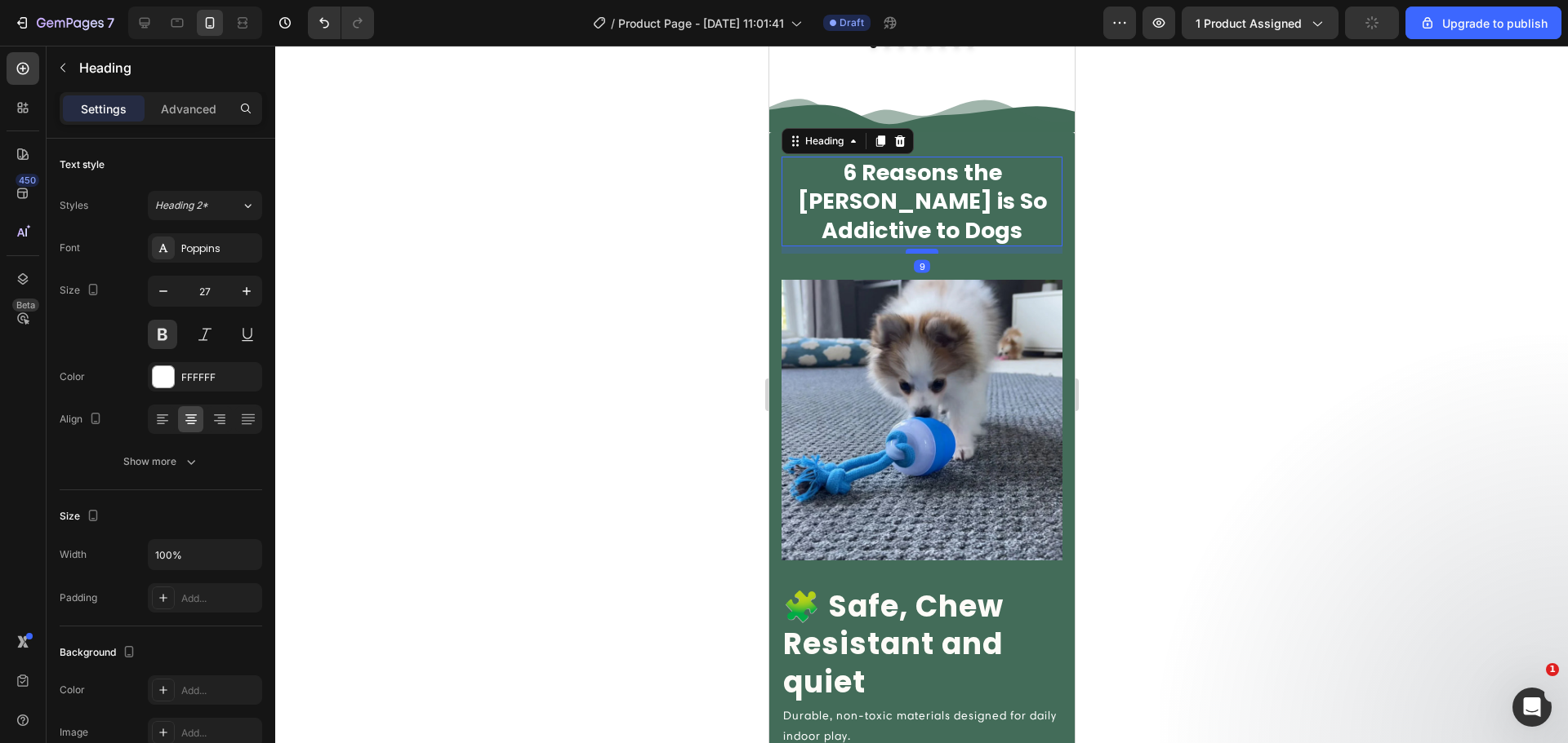
drag, startPoint x: 916, startPoint y: 262, endPoint x: 917, endPoint y: 251, distance: 11.0
click at [917, 251] on div at bounding box center [921, 251] width 33 height 5
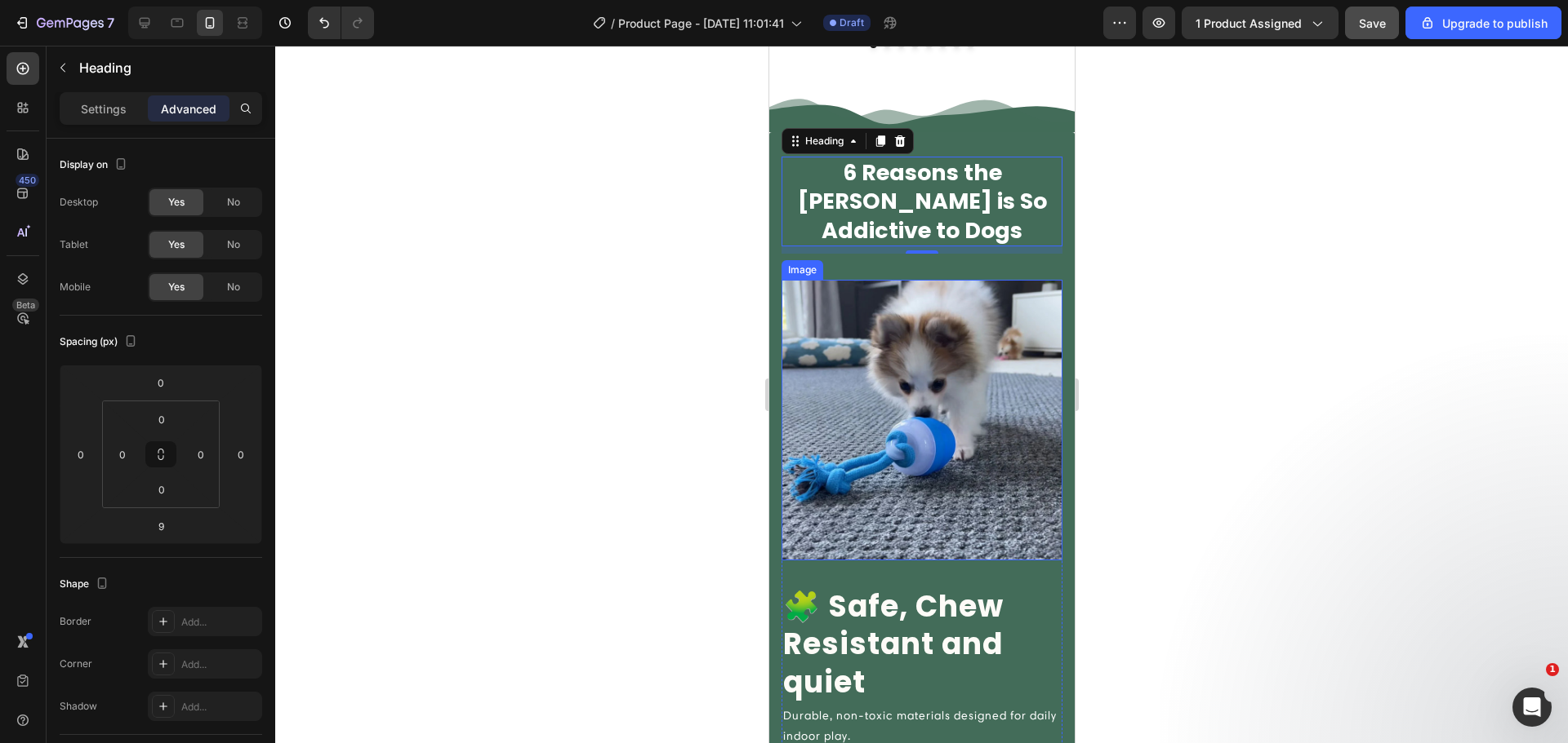
click at [921, 370] on img at bounding box center [921, 420] width 281 height 281
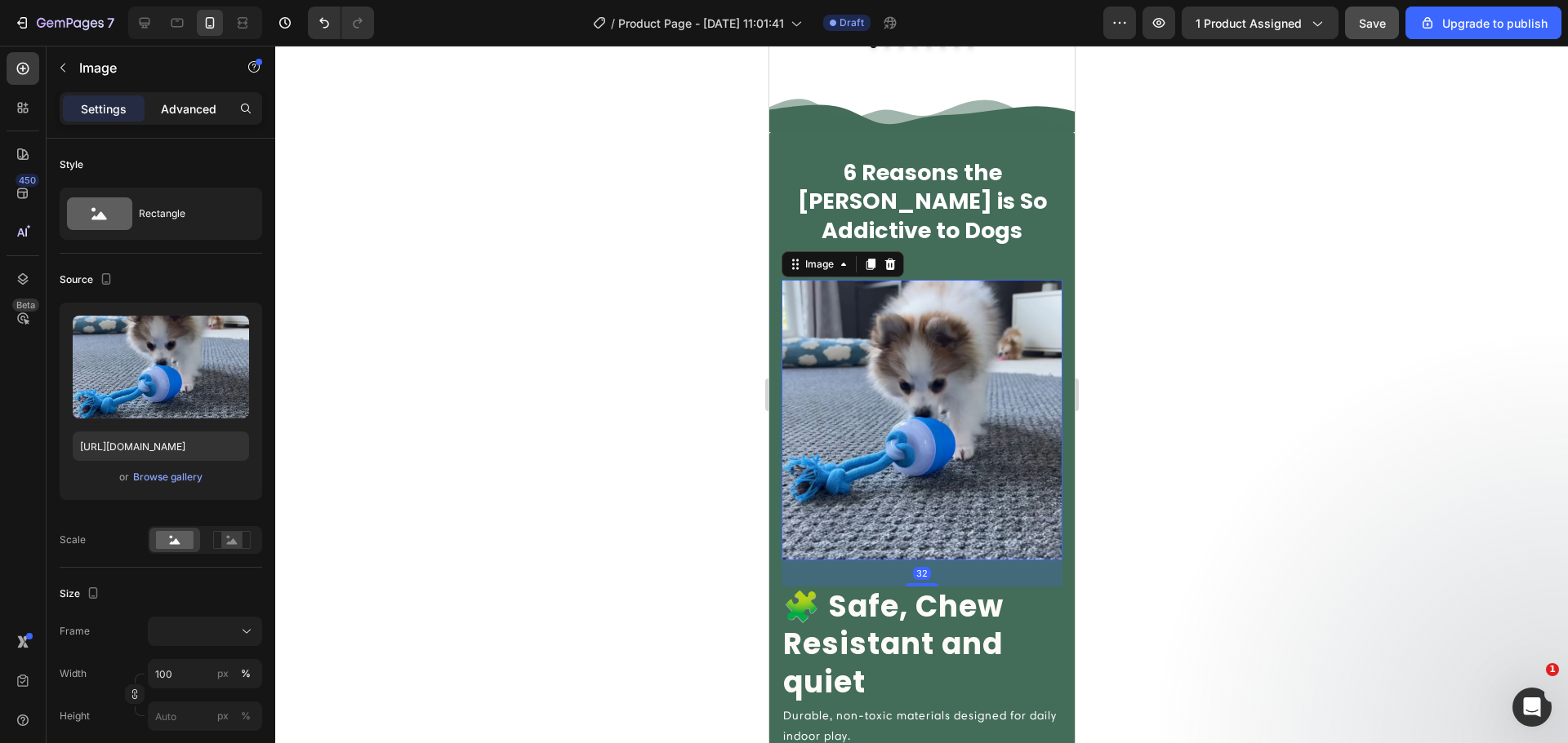
click at [182, 105] on p "Advanced" at bounding box center [188, 109] width 55 height 17
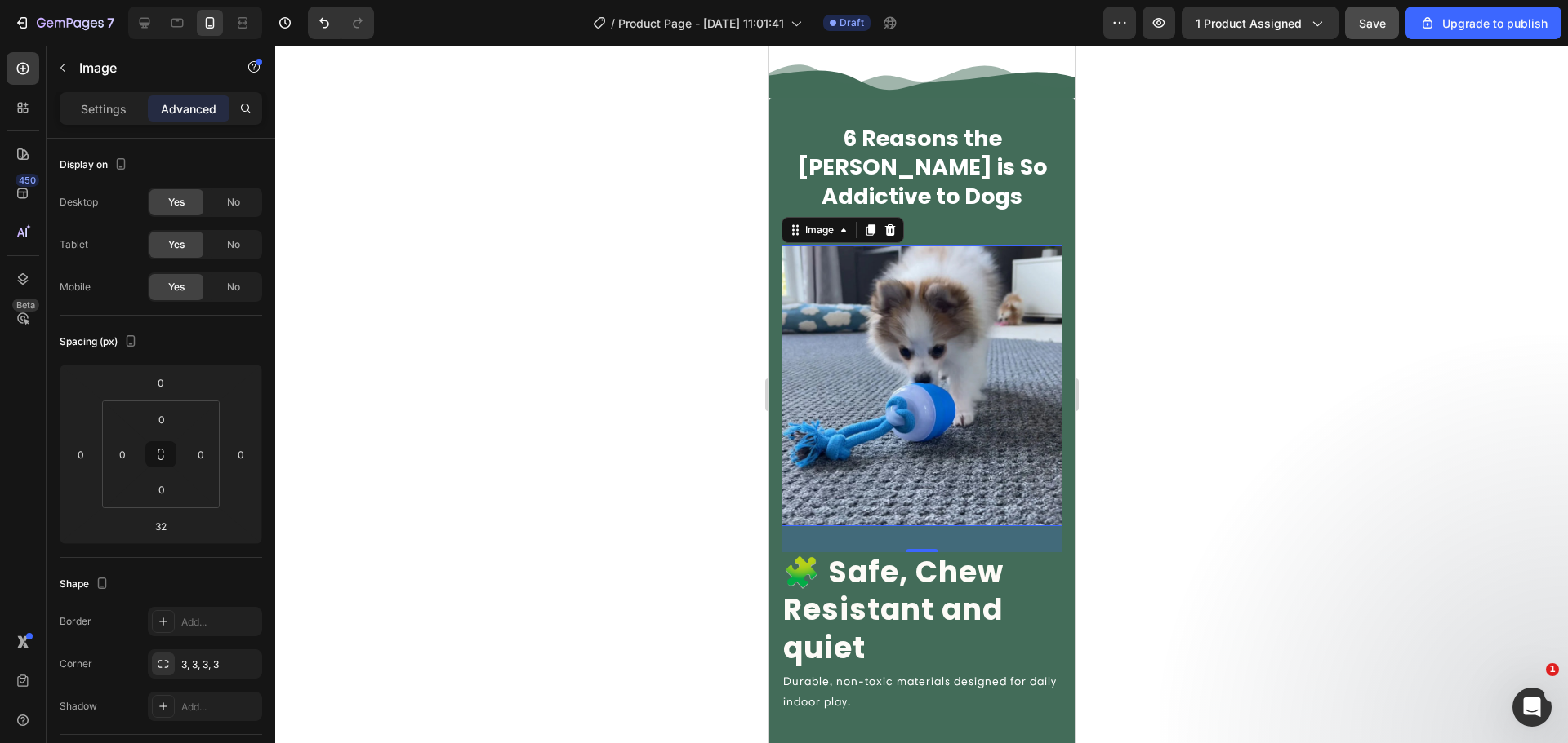
scroll to position [1492, 0]
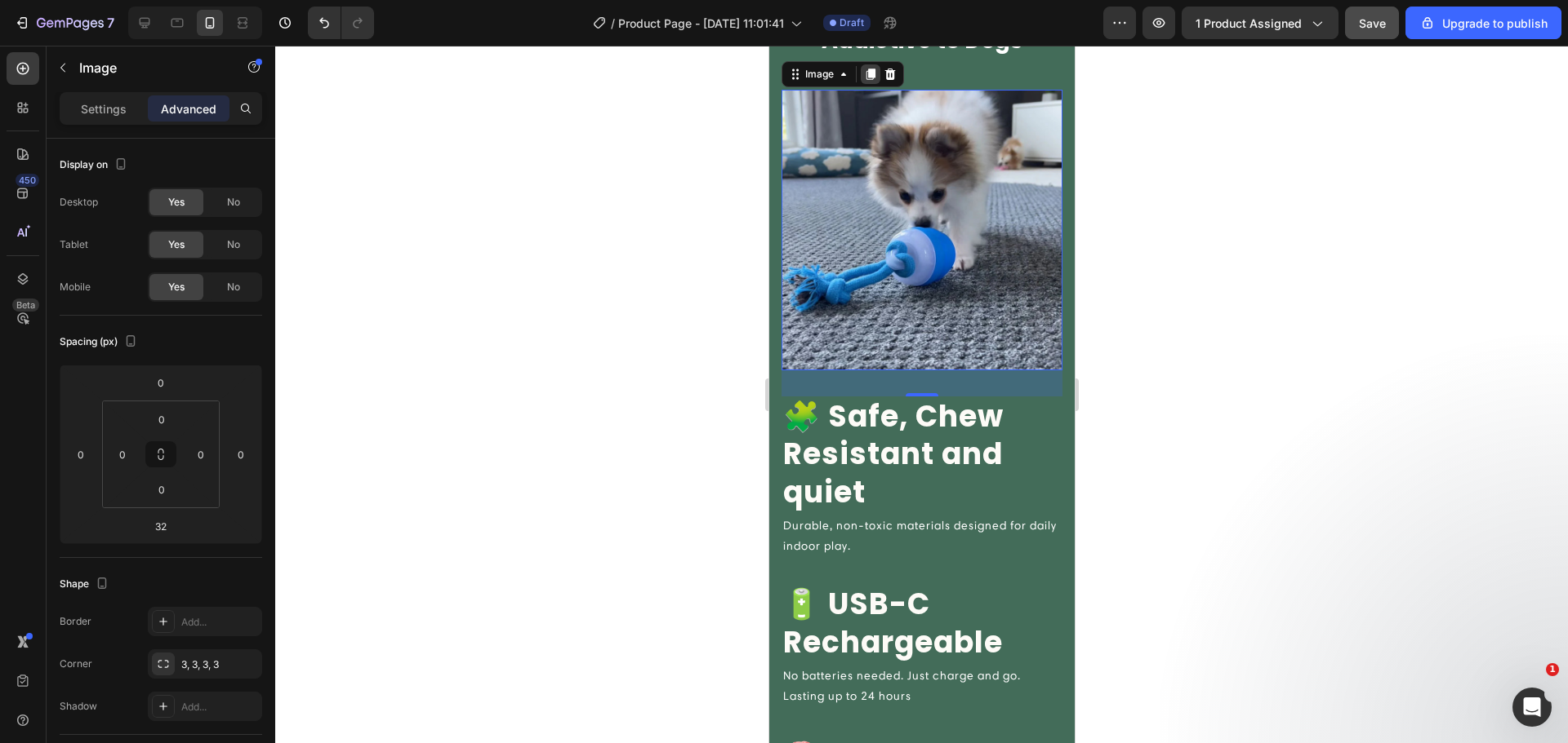
click at [864, 78] on icon at bounding box center [869, 73] width 13 height 13
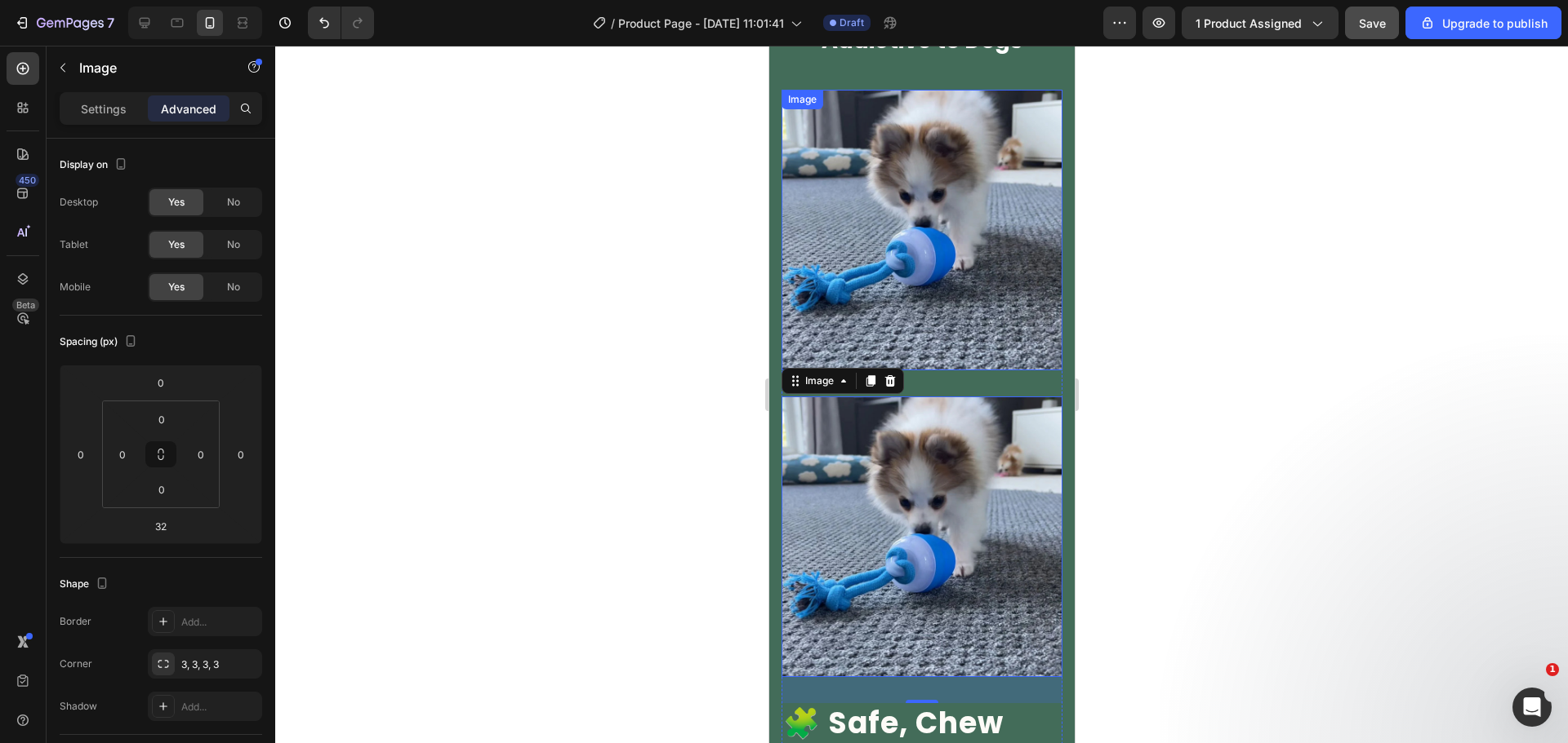
click at [890, 240] on img at bounding box center [921, 230] width 281 height 281
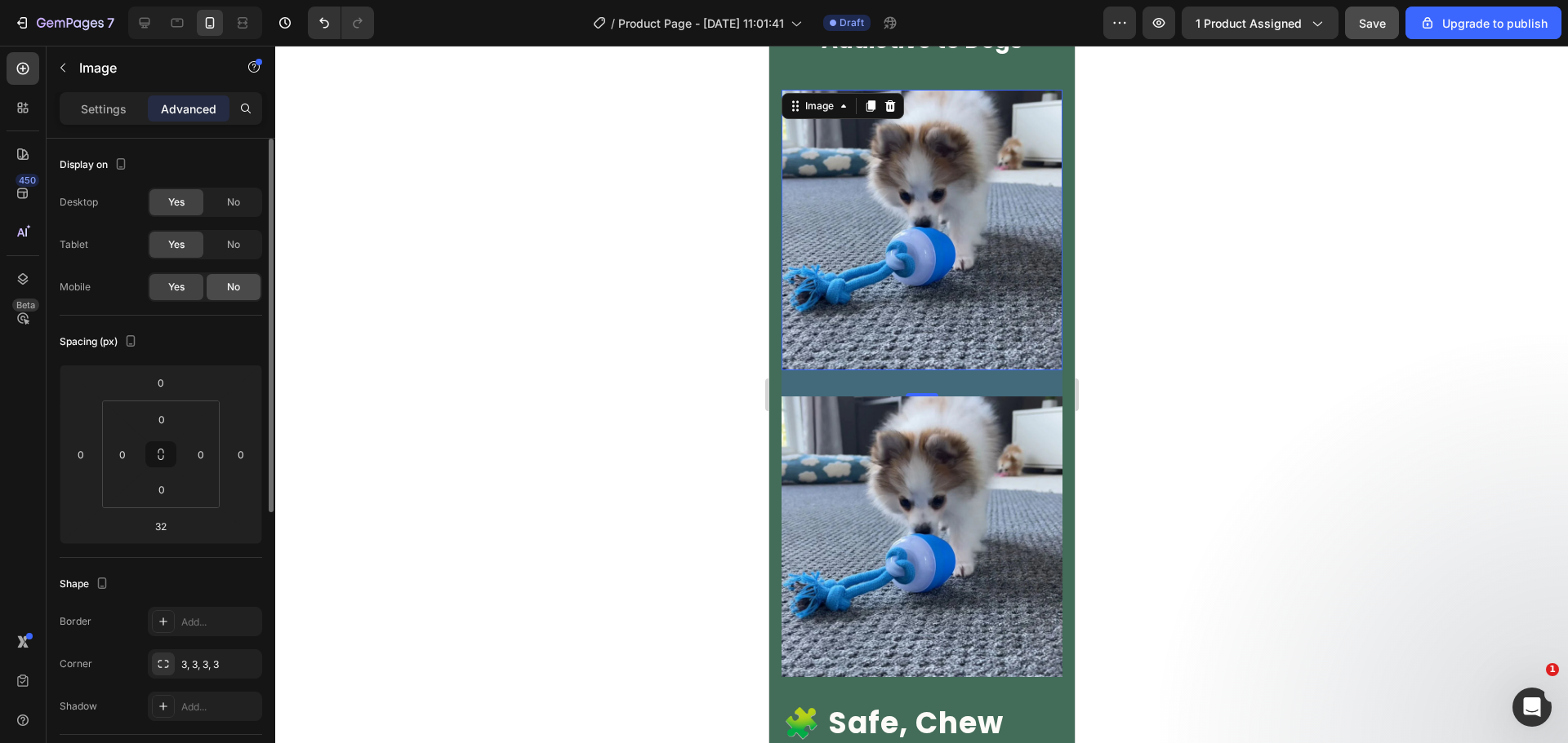
click at [236, 286] on span "No" at bounding box center [233, 287] width 13 height 15
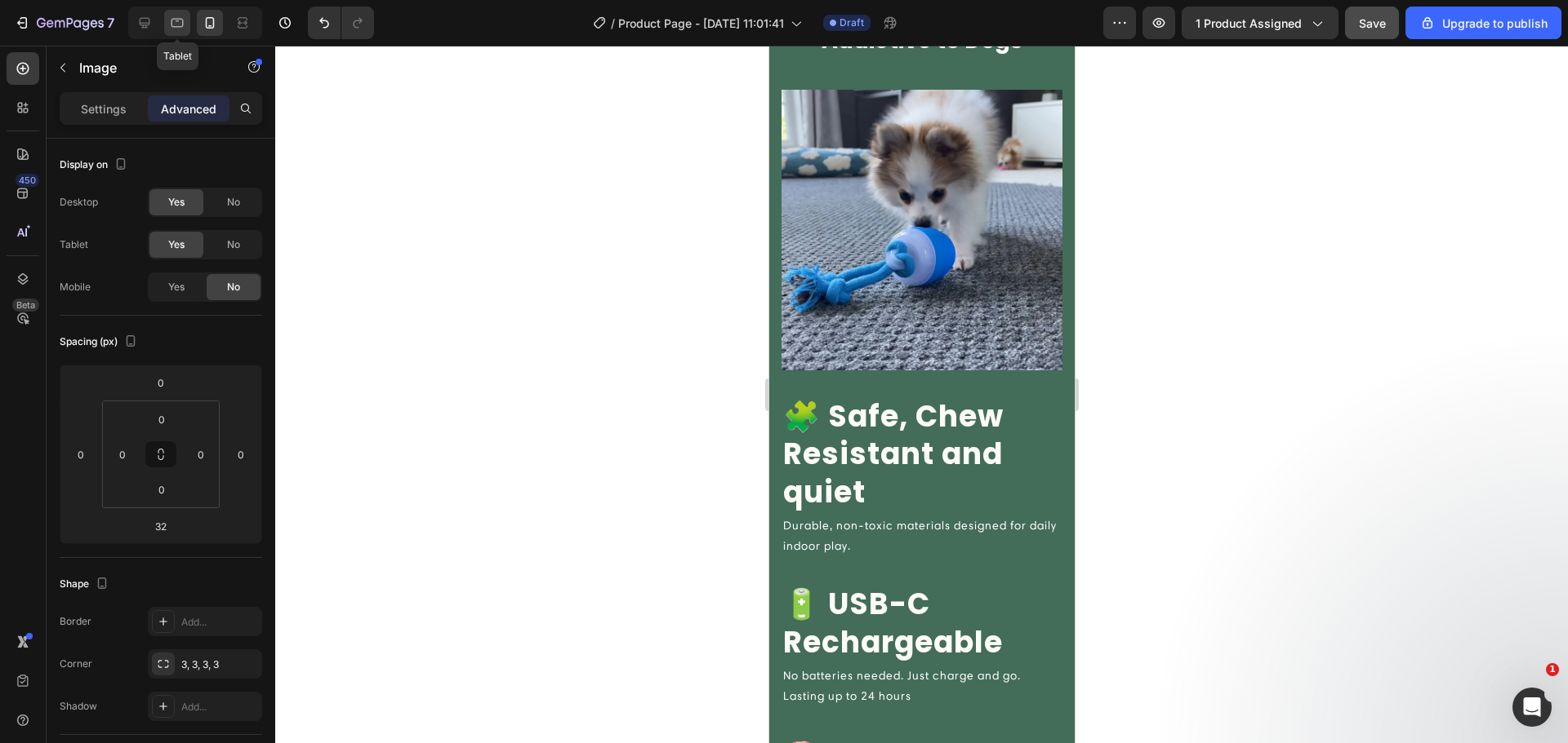
click at [182, 22] on icon at bounding box center [177, 22] width 16 height 16
type input "0"
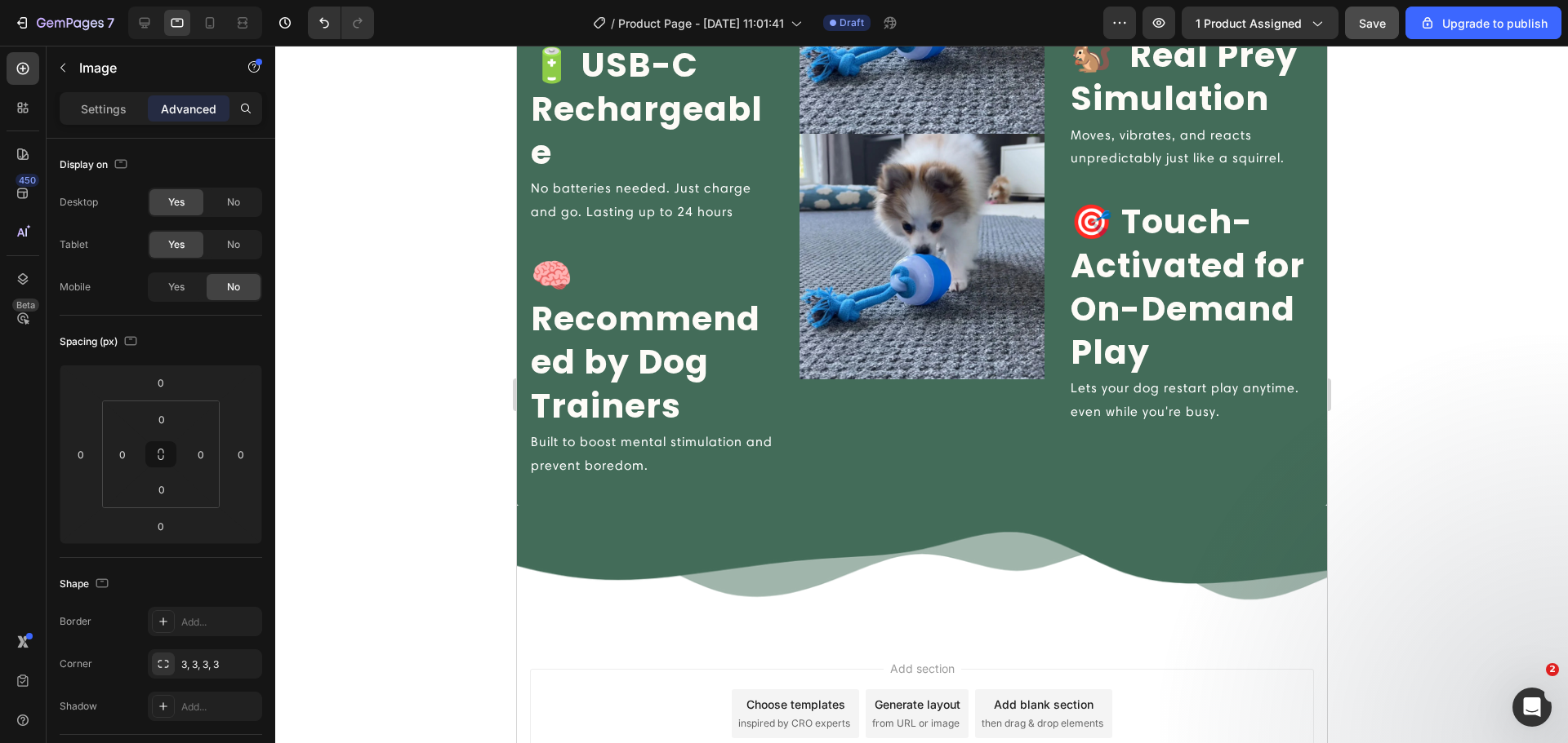
scroll to position [2285, 0]
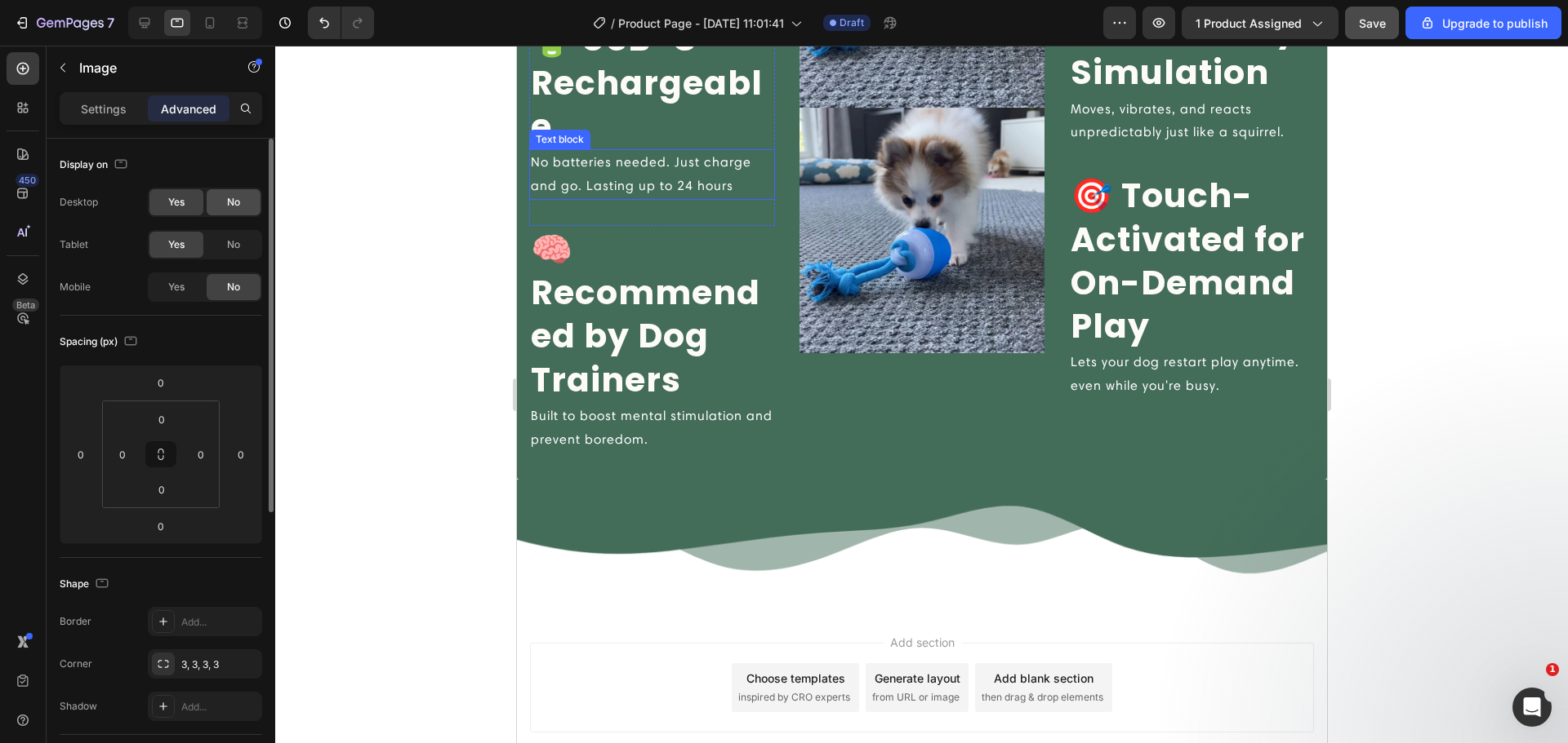
click at [242, 205] on div "No" at bounding box center [233, 202] width 54 height 26
click at [188, 209] on div "Yes" at bounding box center [176, 202] width 54 height 26
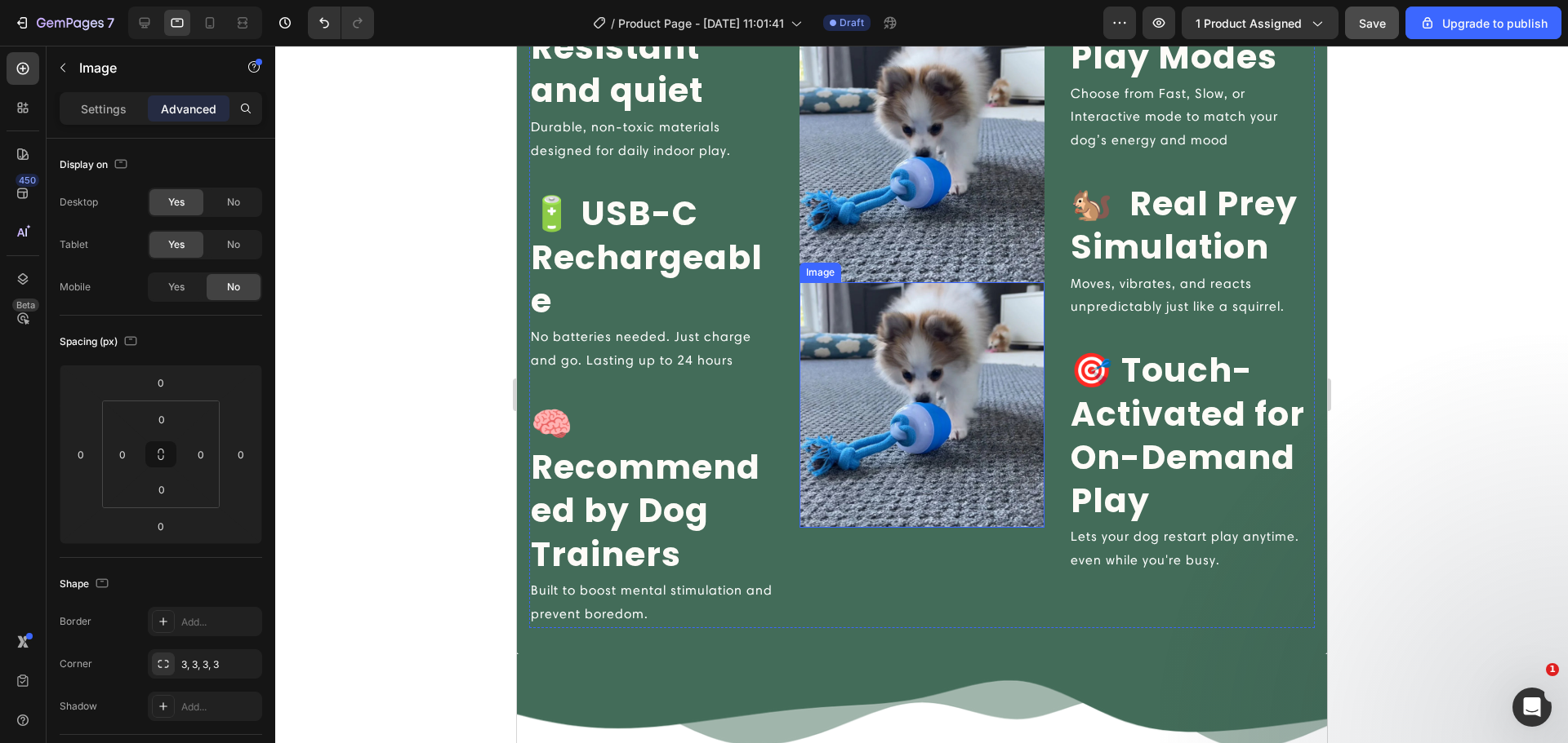
scroll to position [2095, 0]
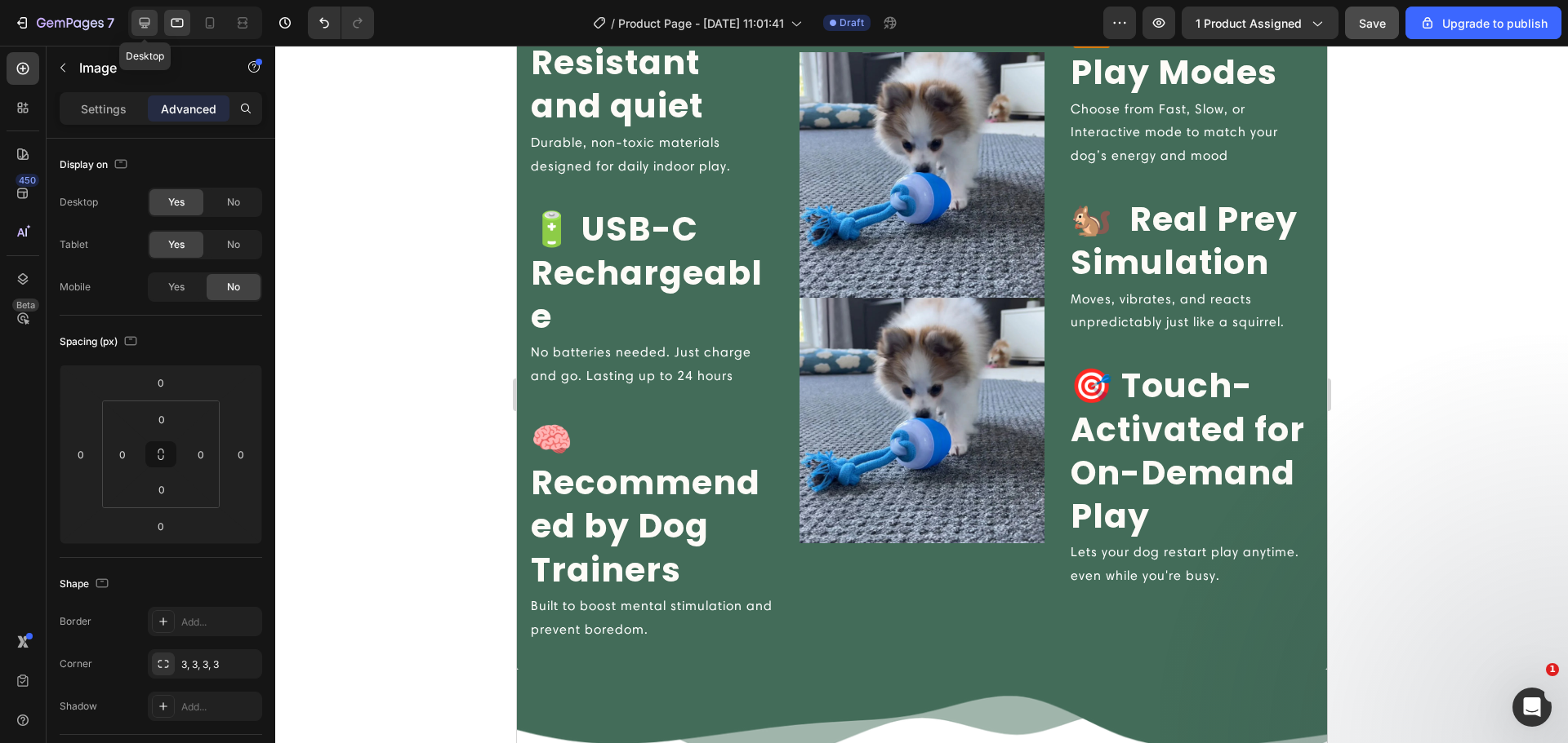
click at [140, 17] on icon at bounding box center [144, 22] width 16 height 16
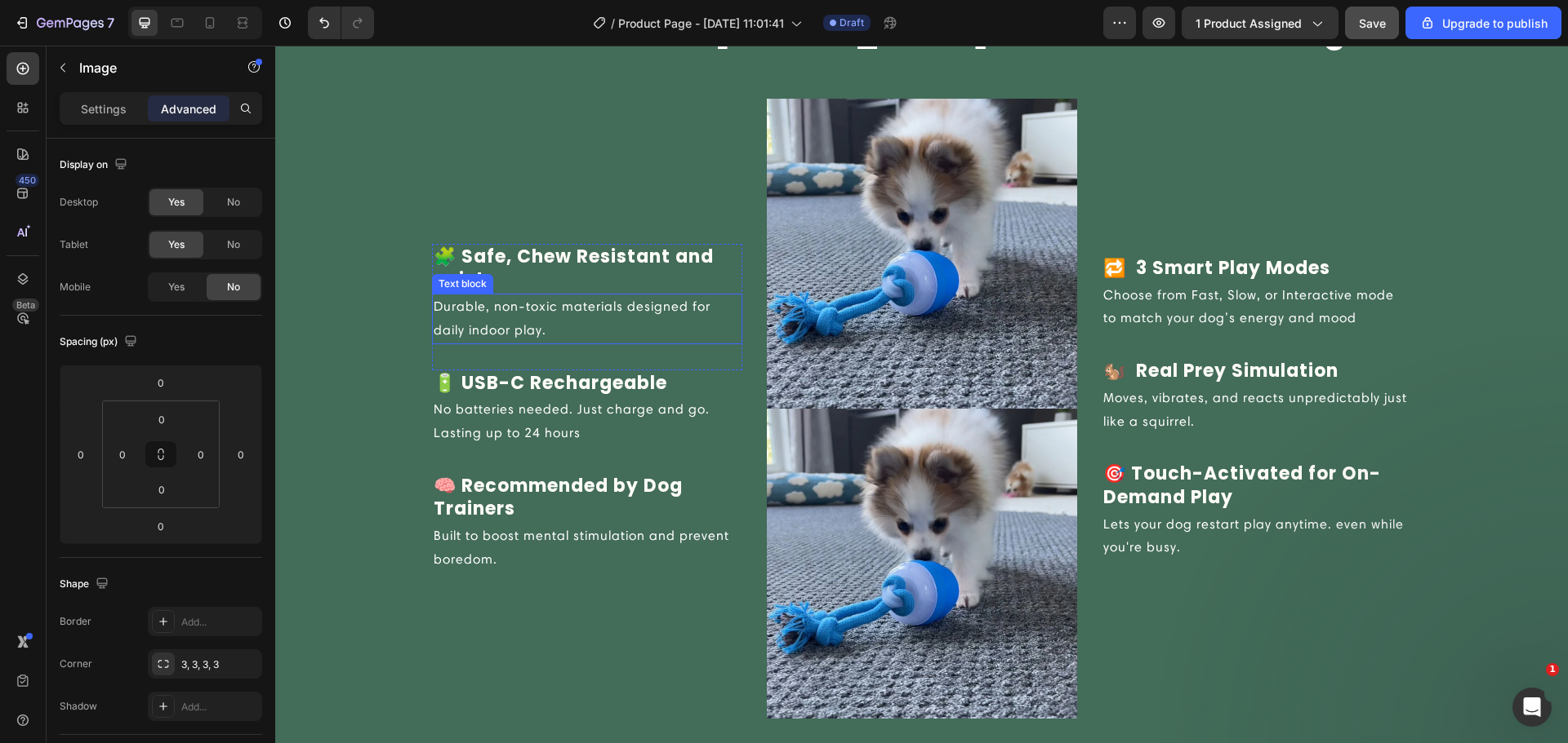
scroll to position [1791, 0]
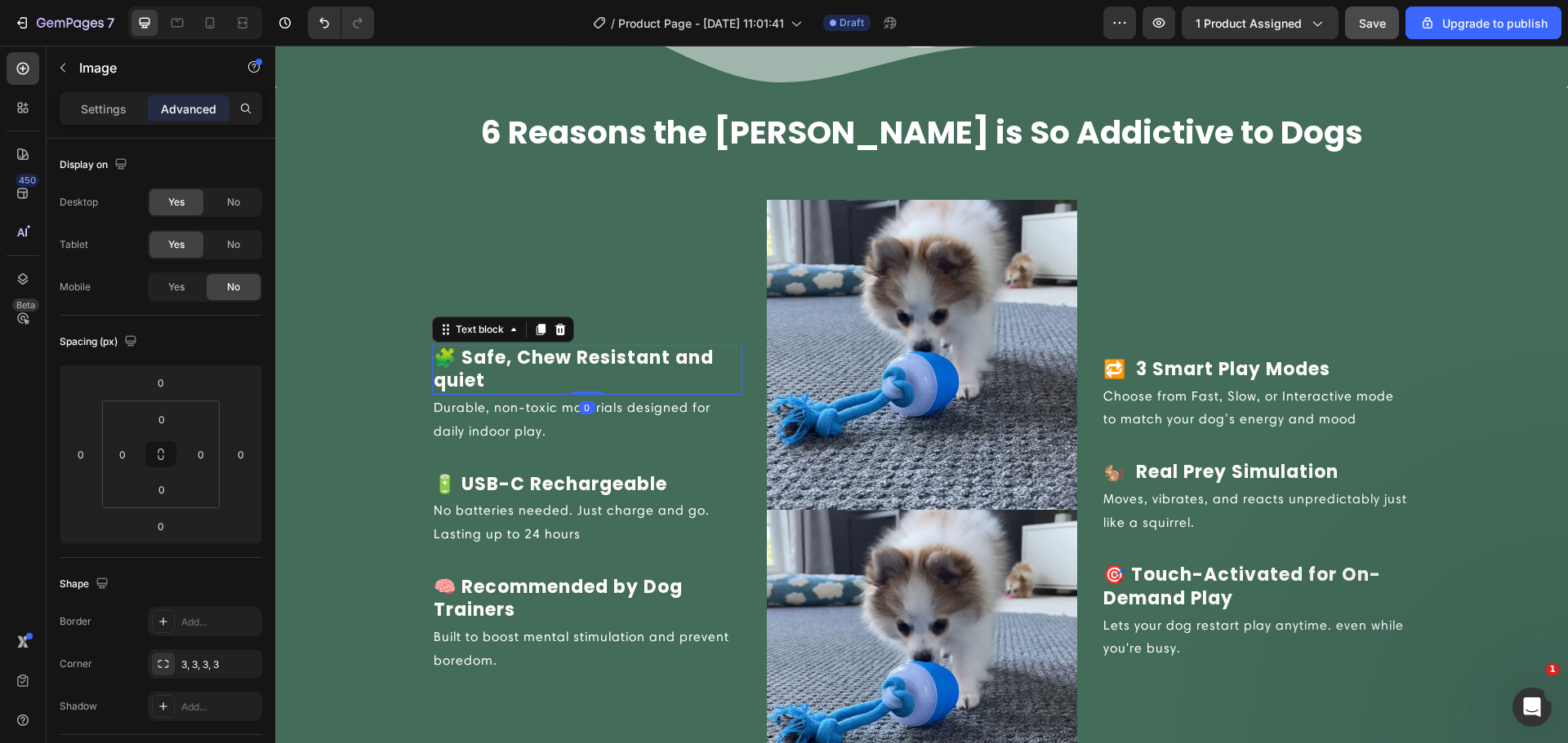
click at [583, 351] on p "🧩 Safe, Chew Resistant and quiet" at bounding box center [587, 370] width 307 height 47
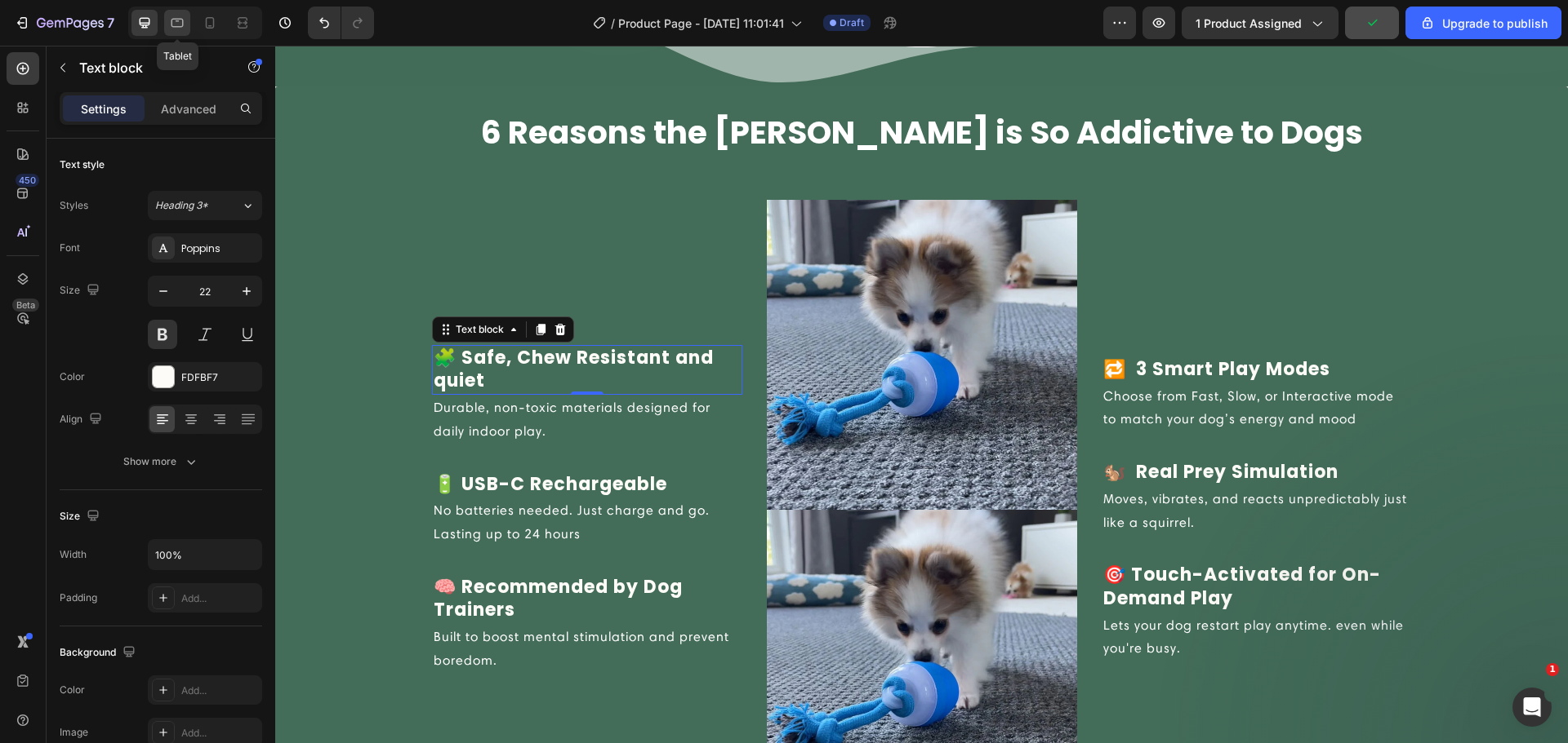
click at [183, 27] on icon at bounding box center [177, 22] width 16 height 16
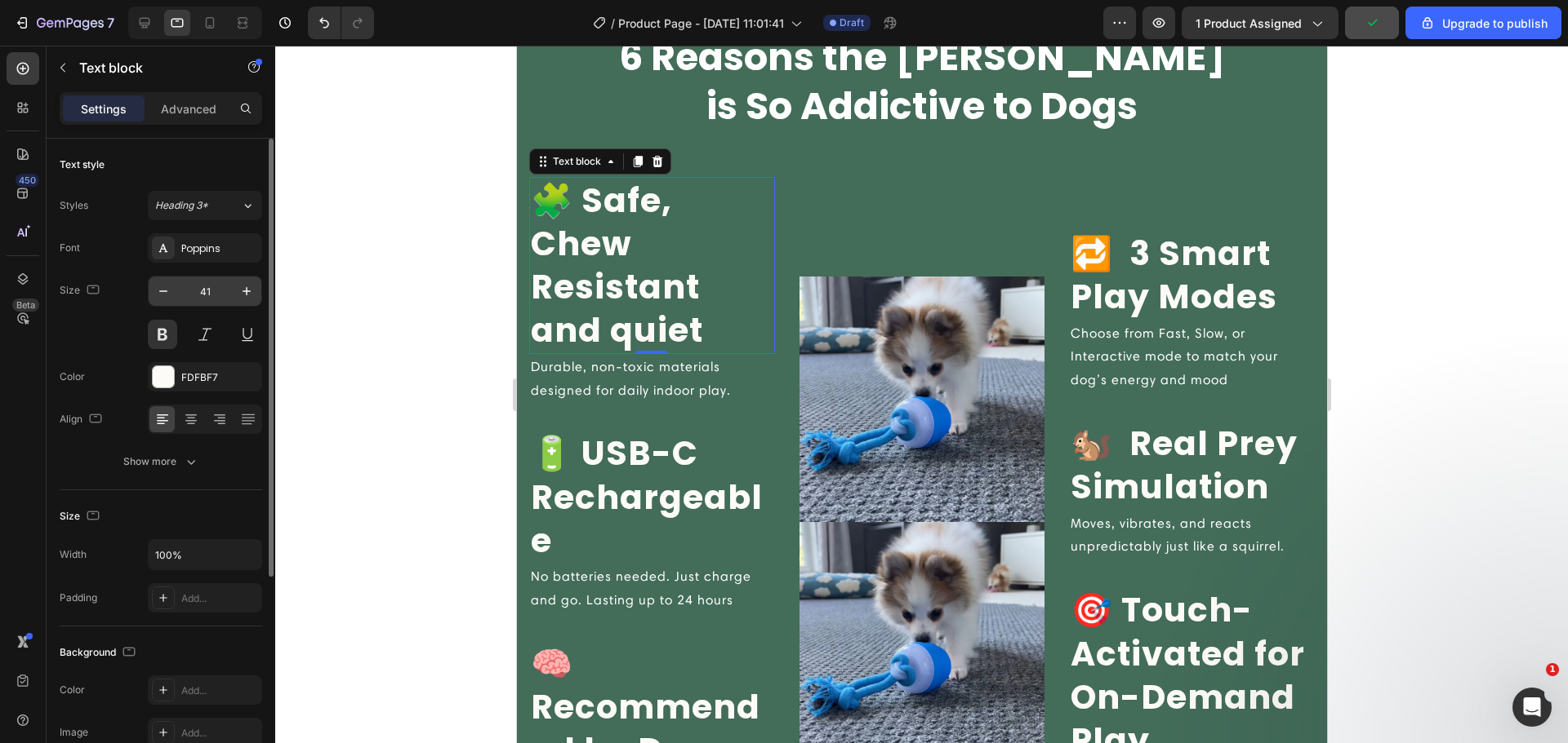
scroll to position [1945, 0]
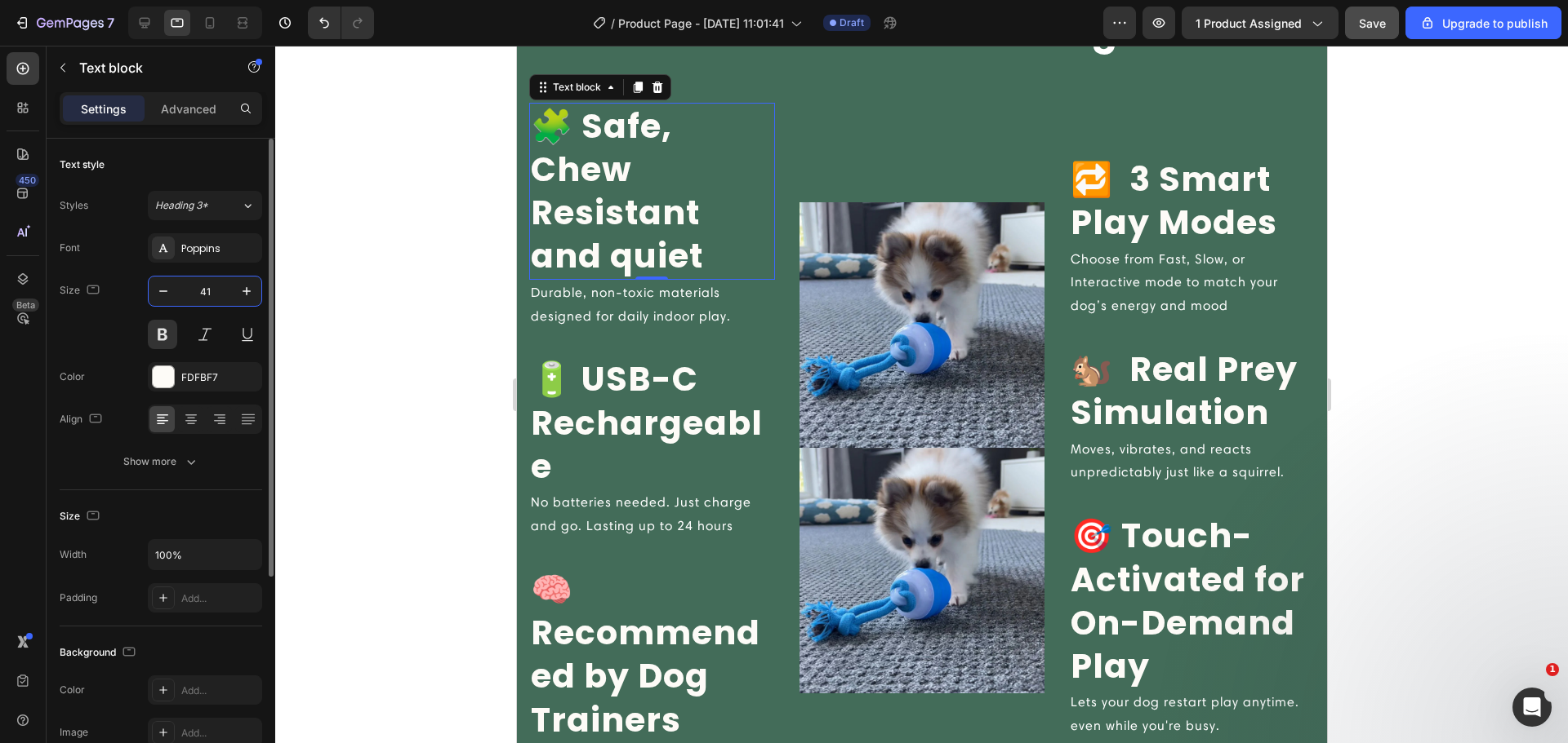
click at [211, 302] on input "41" at bounding box center [205, 291] width 54 height 29
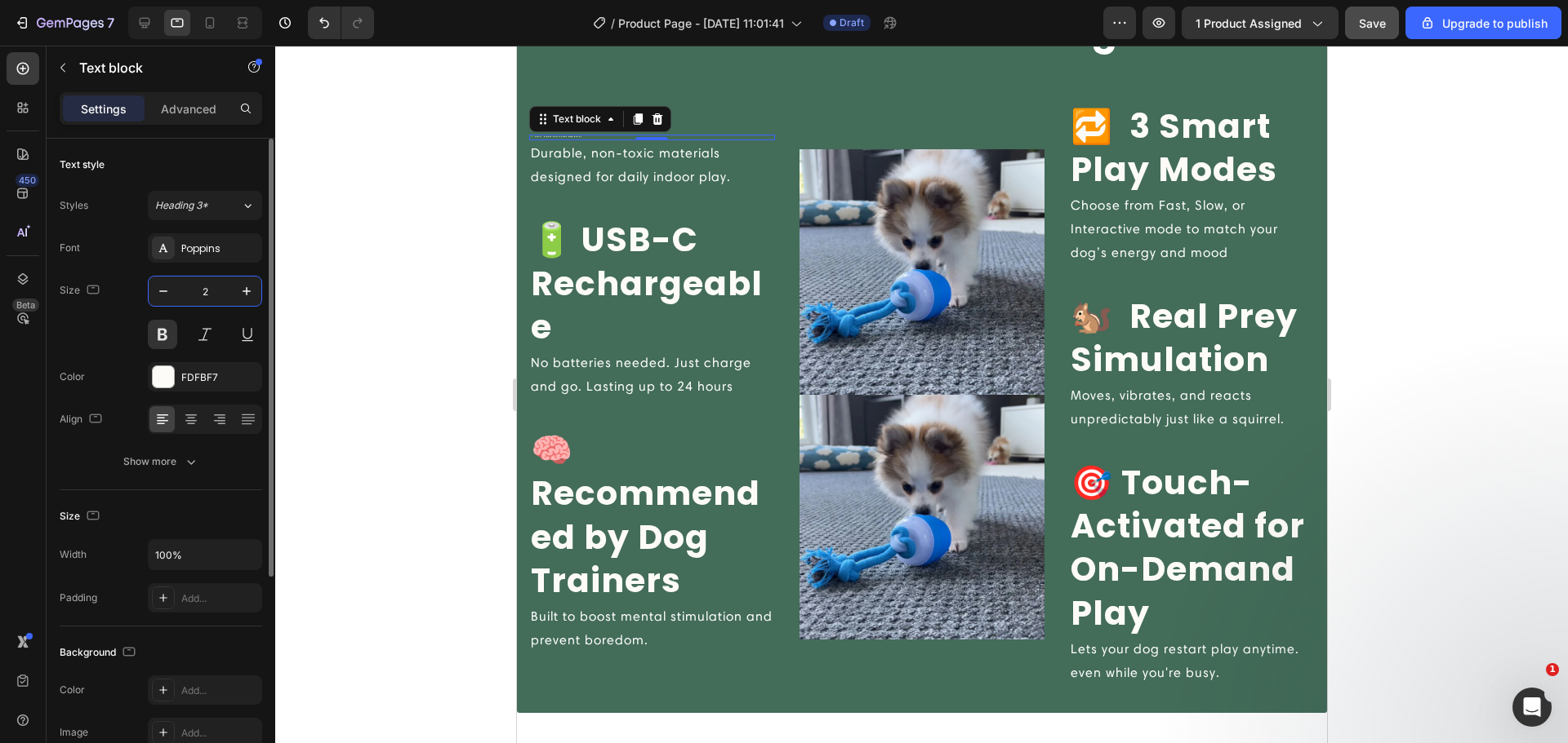
type input "22"
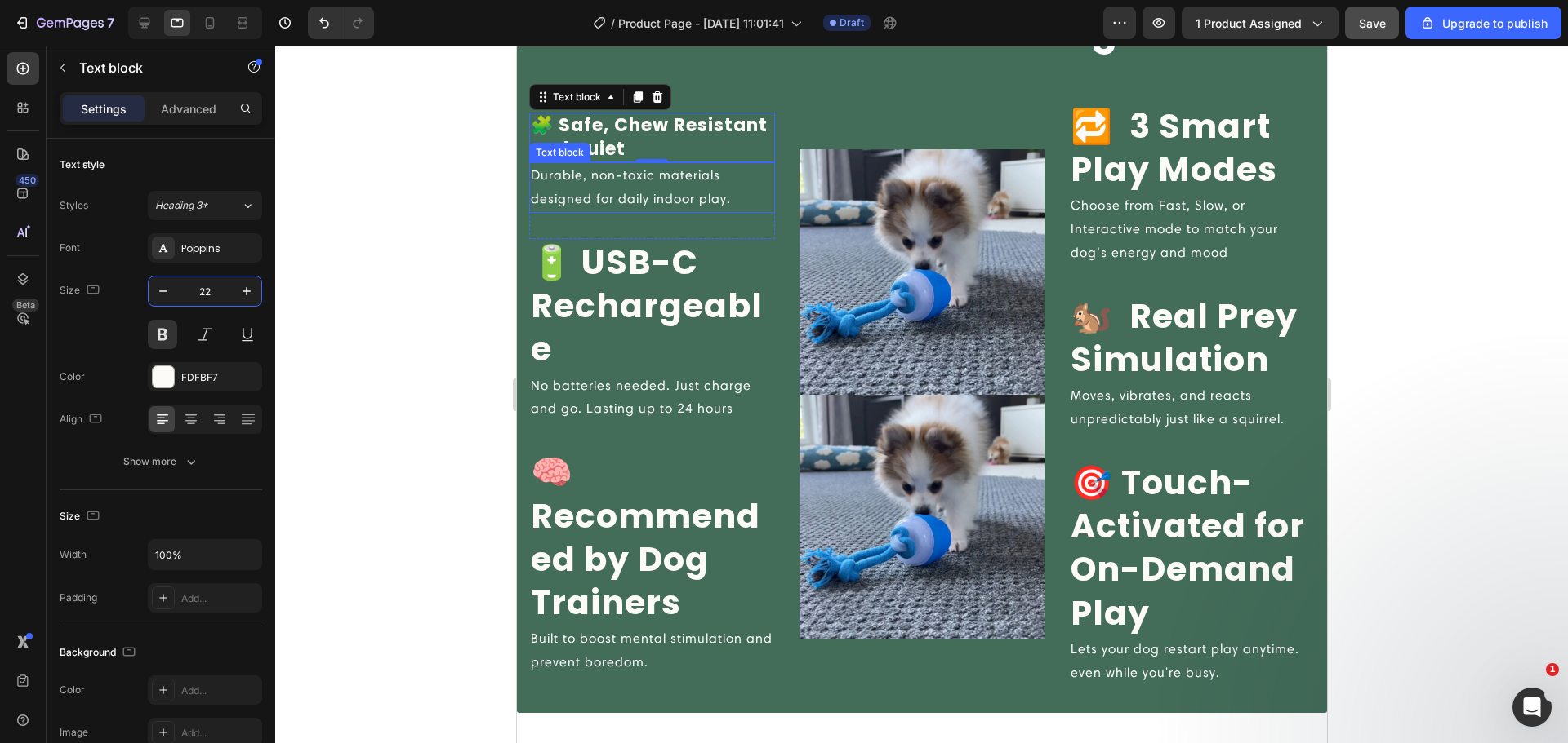
click at [596, 207] on p "Durable, non-toxic materials designed for daily indoor play." at bounding box center [651, 187] width 243 height 48
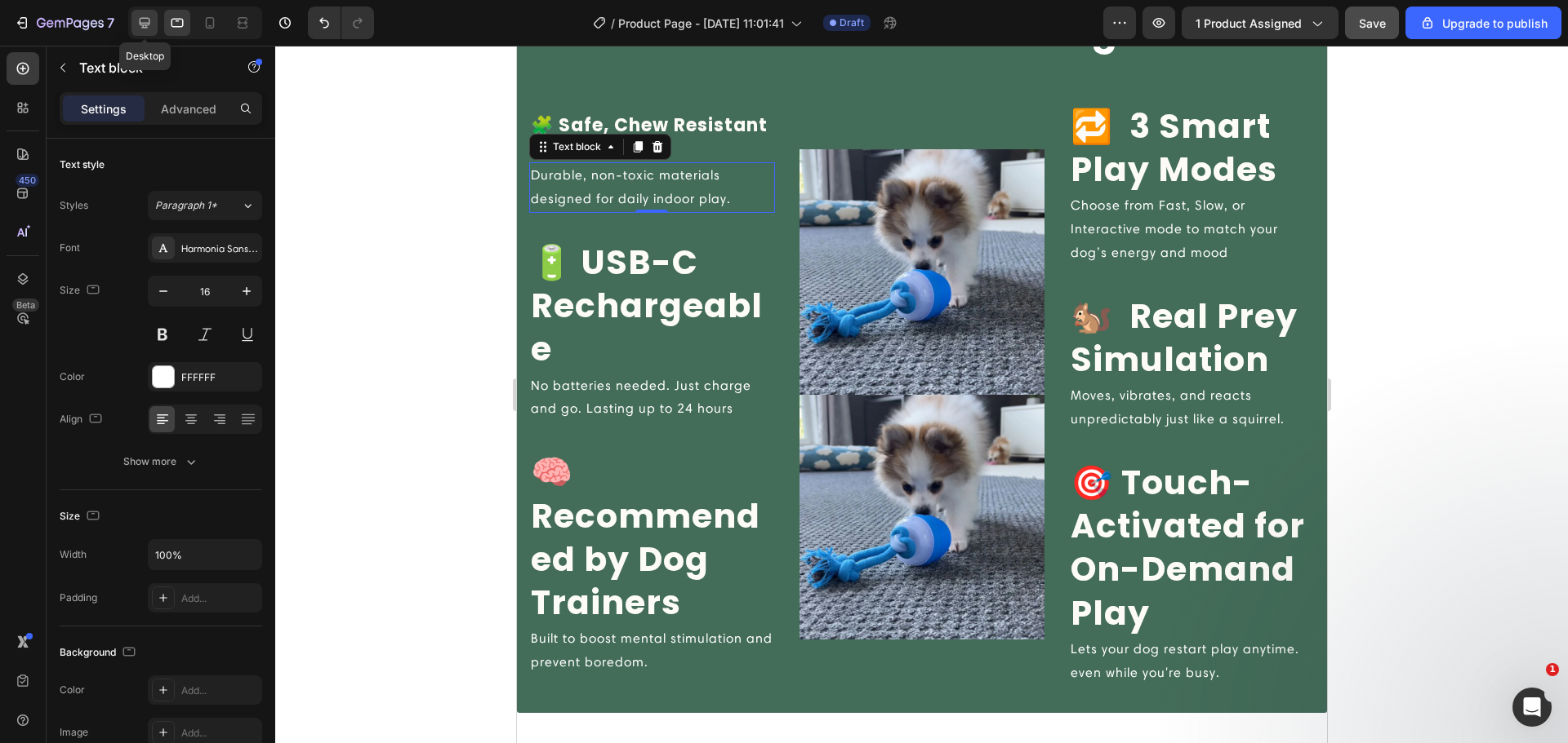
click at [141, 16] on icon at bounding box center [144, 22] width 16 height 16
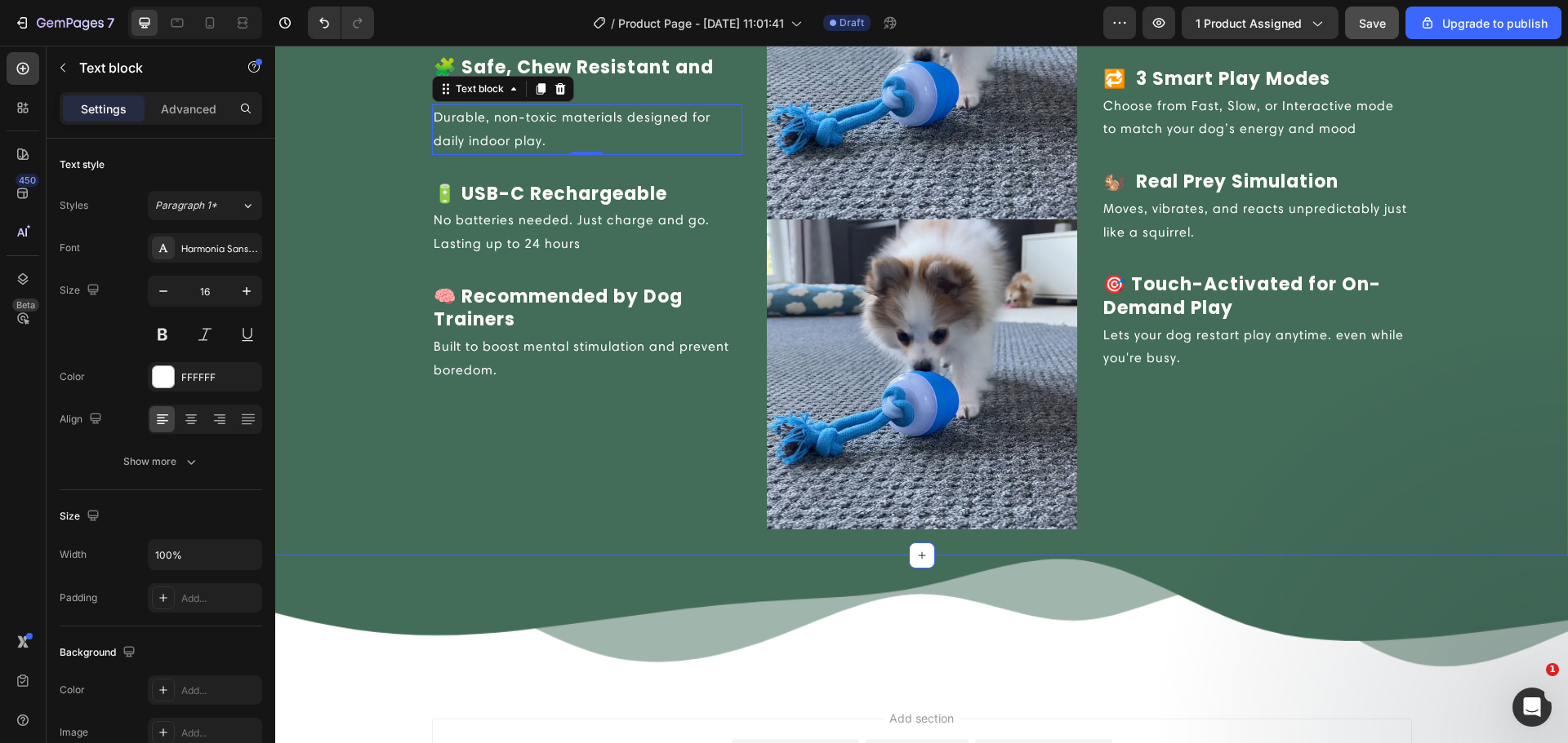
scroll to position [2083, 0]
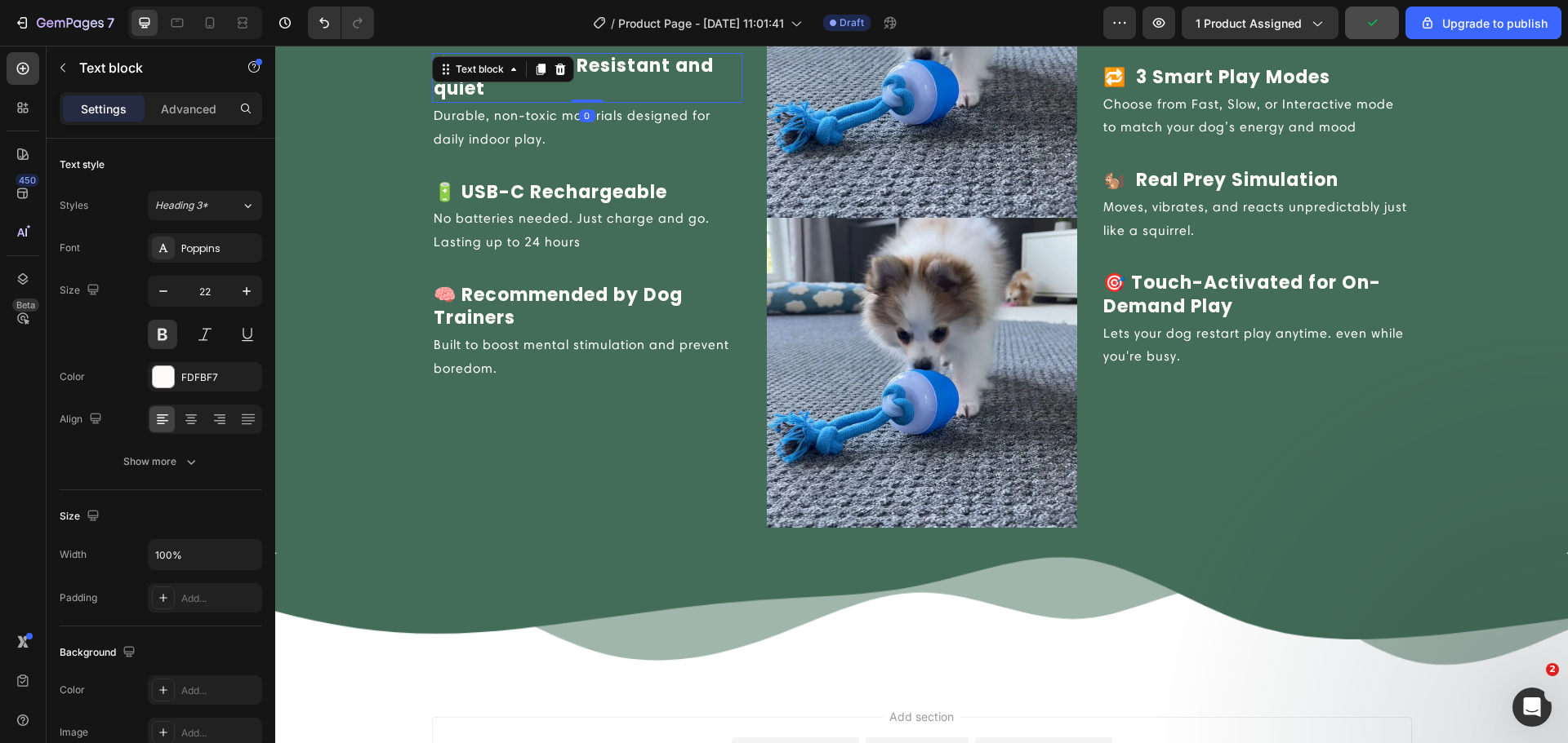
click at [596, 70] on p "🧩 Safe, Chew Resistant and quiet" at bounding box center [587, 78] width 307 height 47
click at [177, 29] on icon at bounding box center [177, 22] width 16 height 16
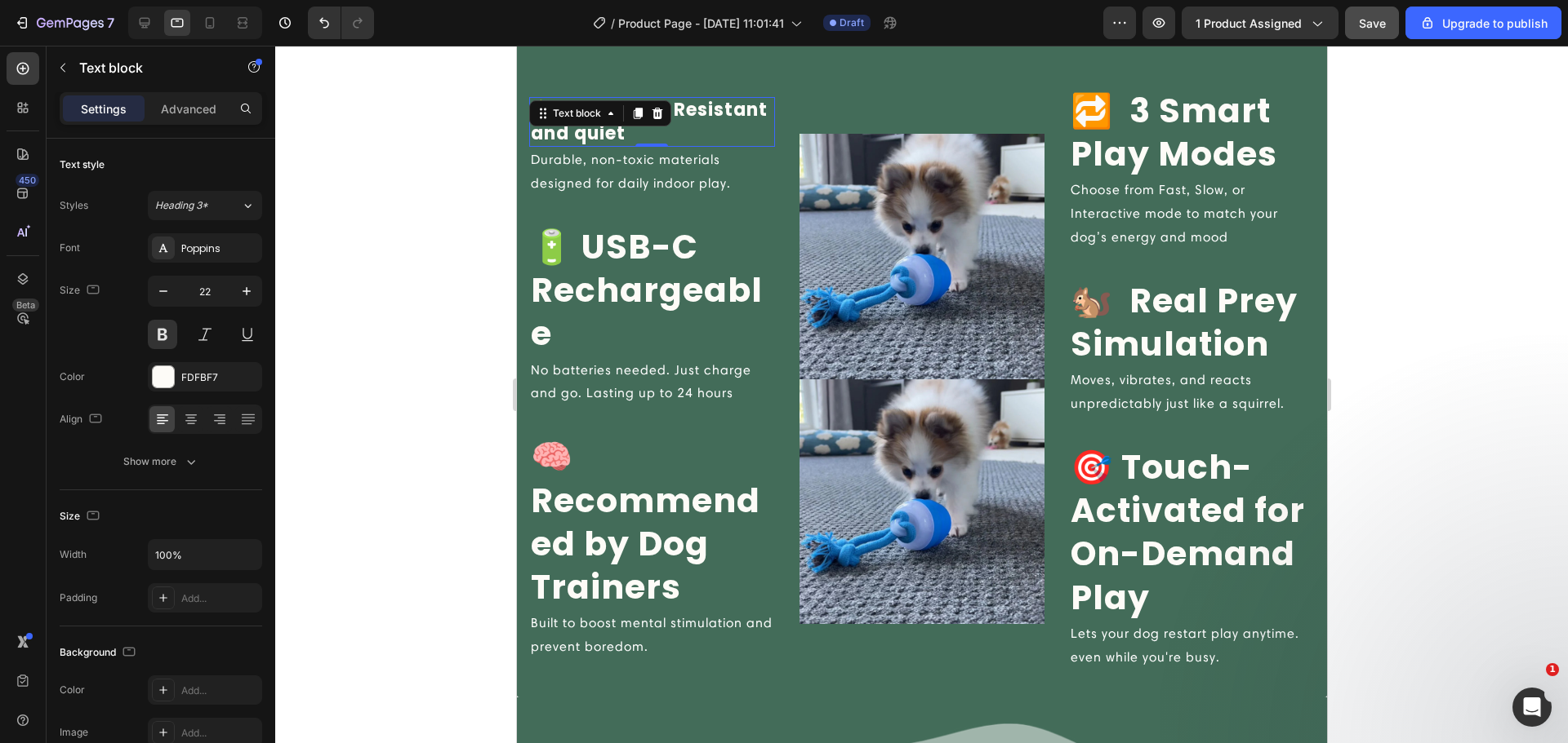
scroll to position [1954, 0]
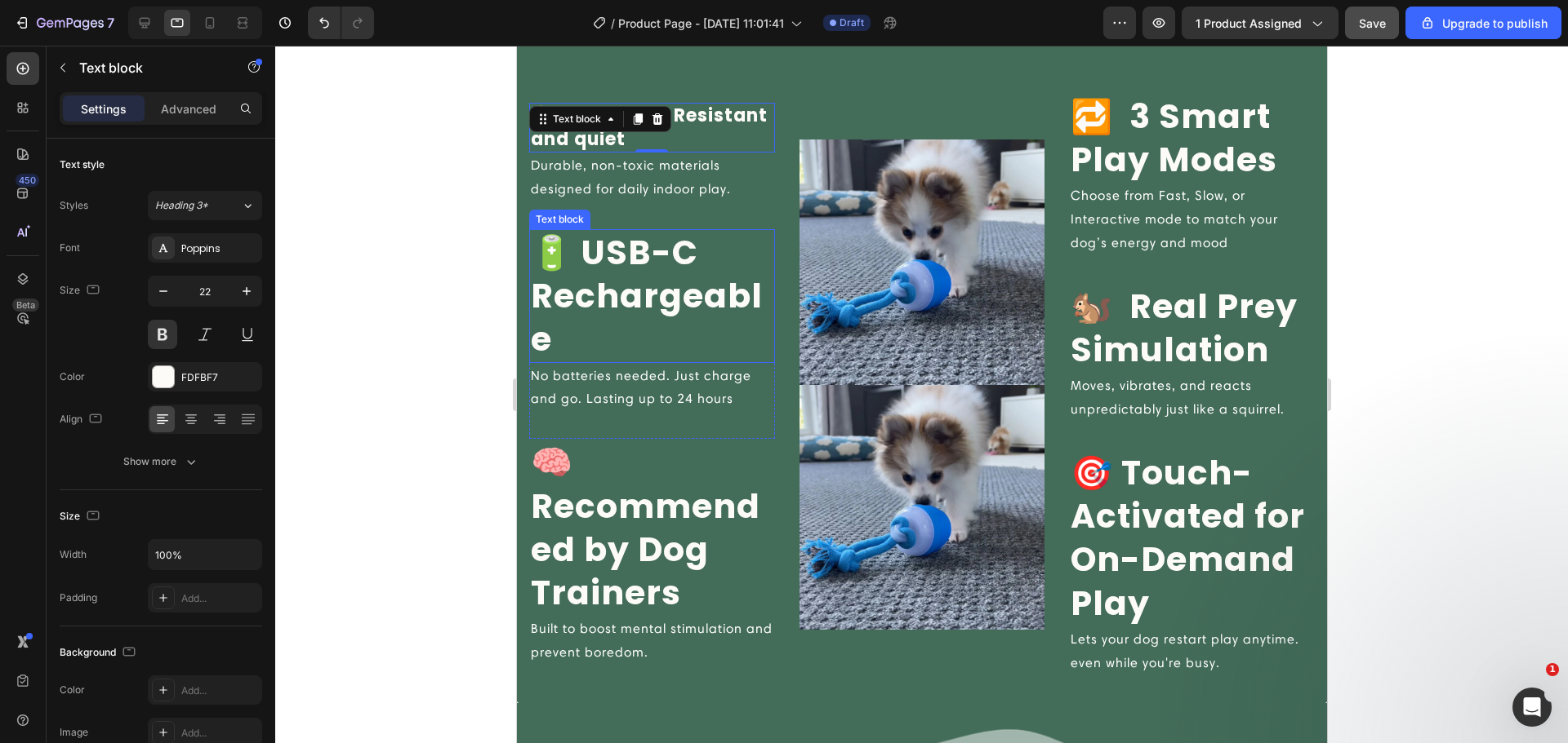
click at [601, 276] on p "🔋 USB-C Rechargeable" at bounding box center [651, 295] width 243 height 130
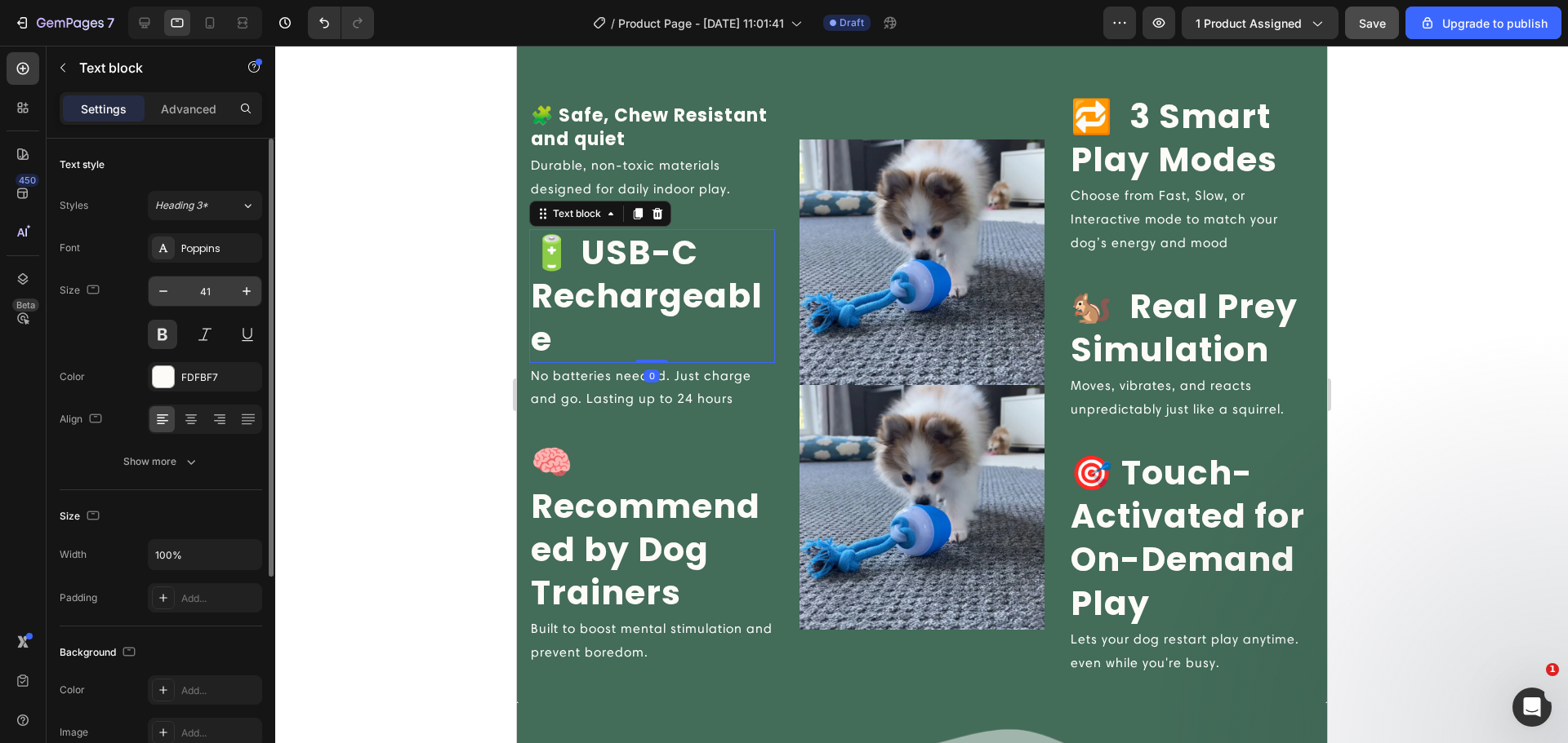
click at [216, 289] on input "41" at bounding box center [205, 291] width 54 height 29
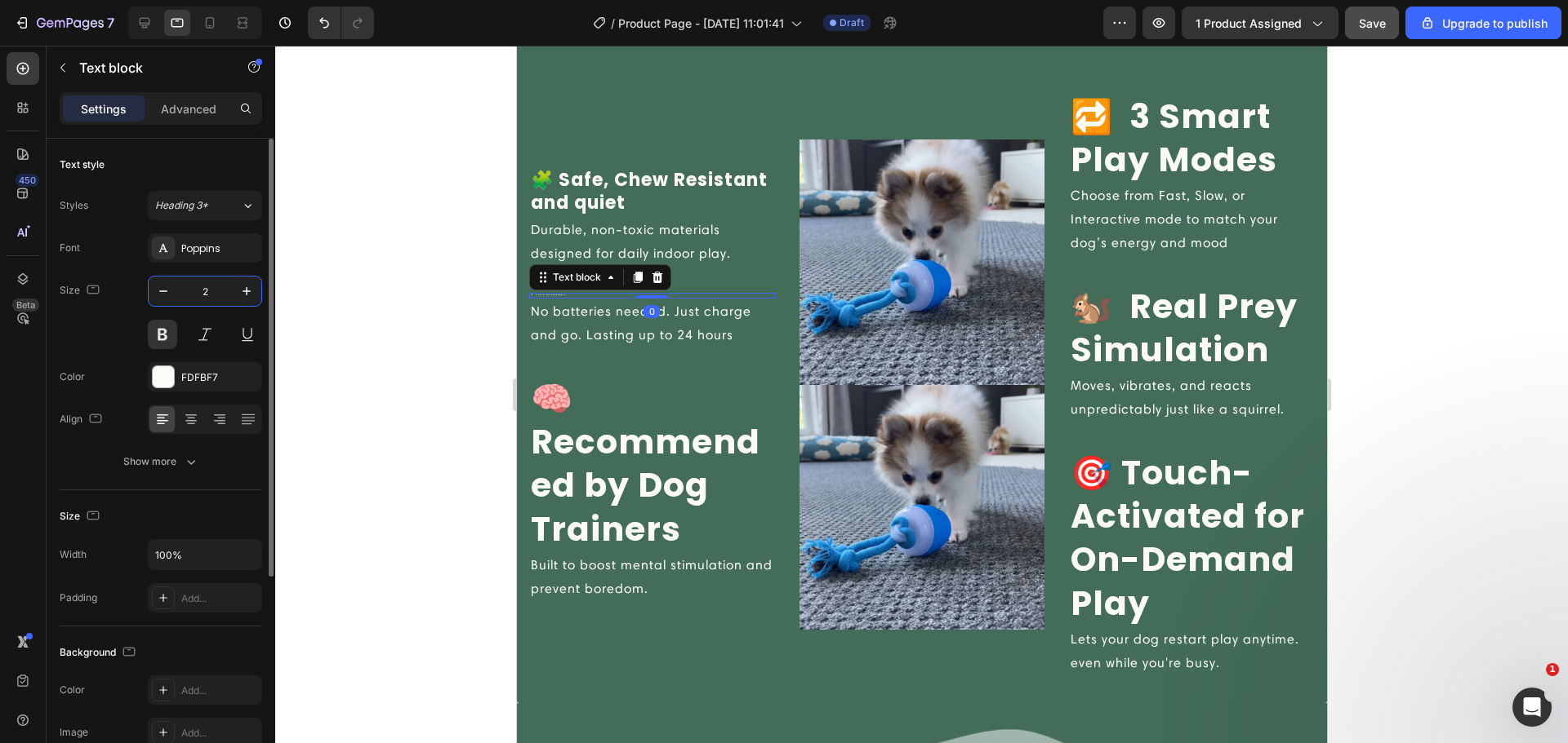
type input "22"
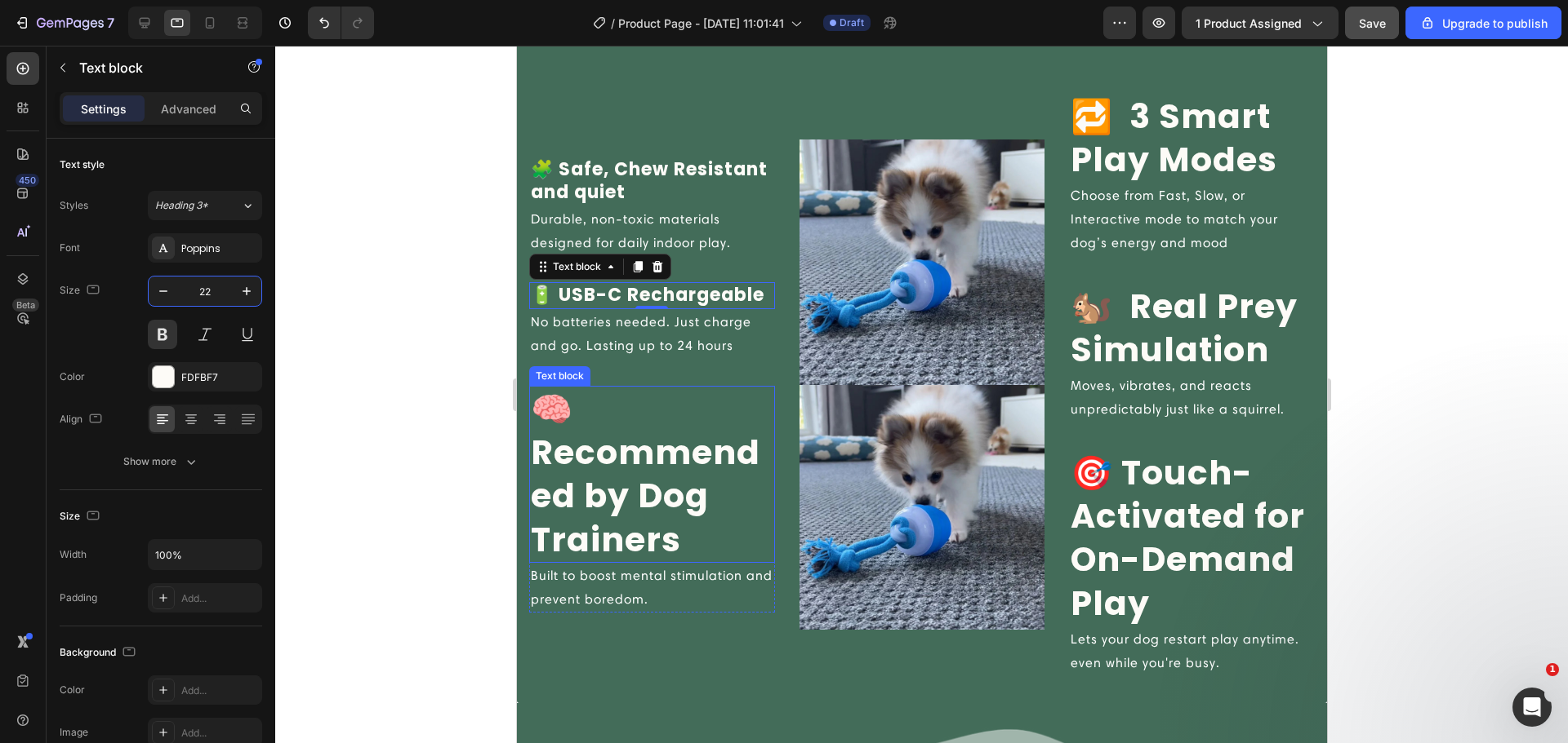
click at [645, 457] on p "🧠 Recommended by Dog Trainers" at bounding box center [651, 474] width 243 height 174
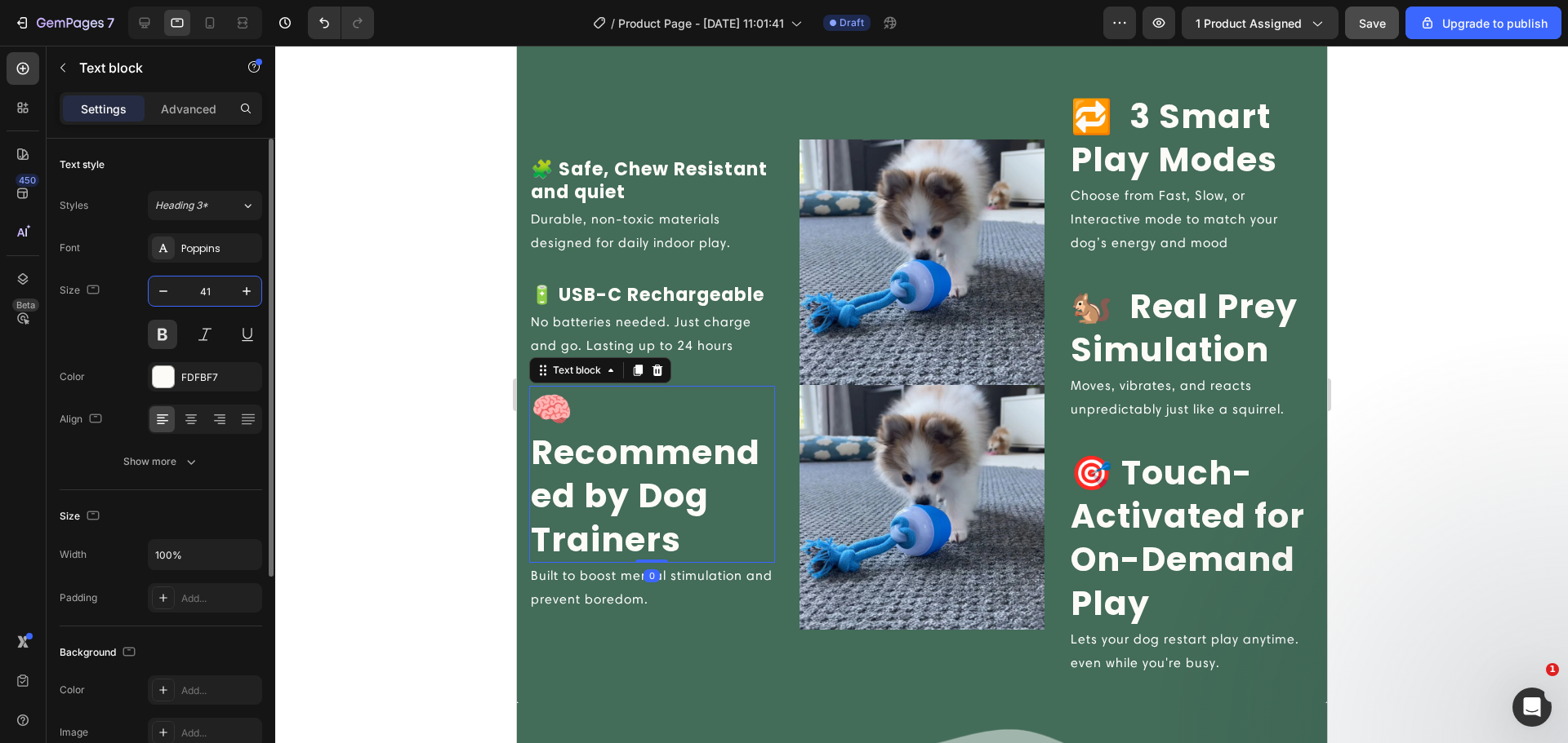
click at [198, 303] on input "41" at bounding box center [205, 291] width 54 height 29
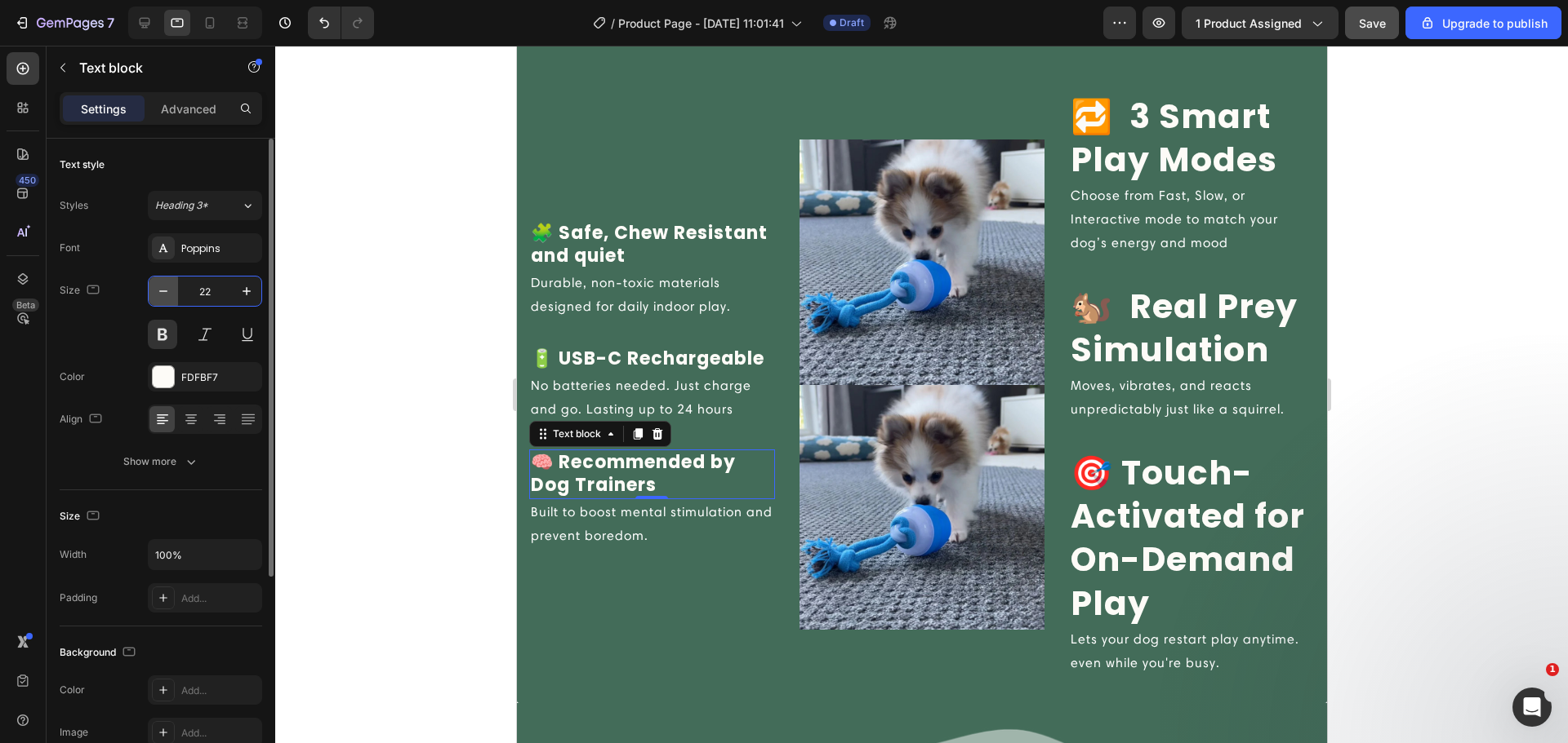
click at [167, 295] on icon "button" at bounding box center [163, 291] width 16 height 16
type input "20"
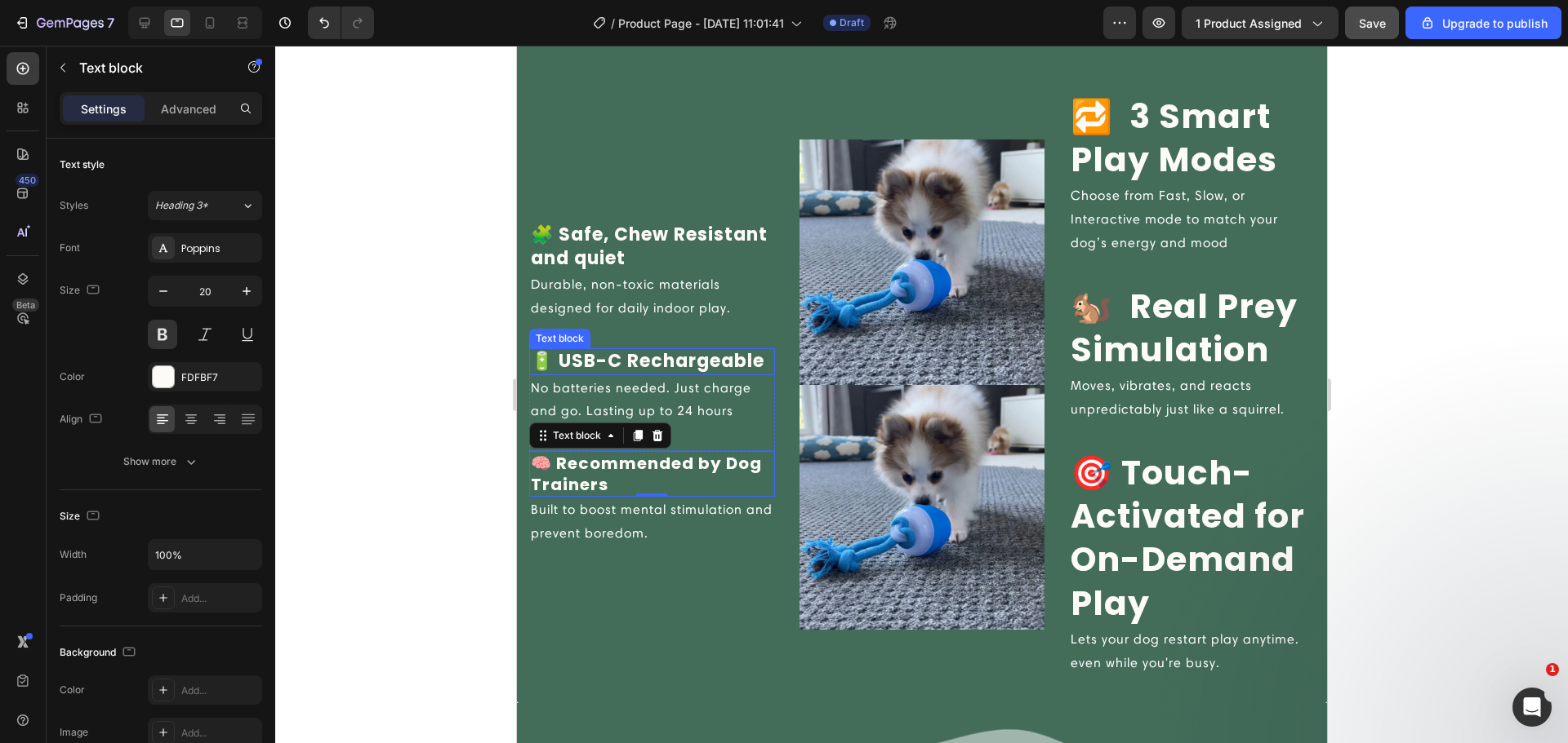
click at [590, 363] on p "🔋 USB-C Rechargeable" at bounding box center [651, 361] width 243 height 23
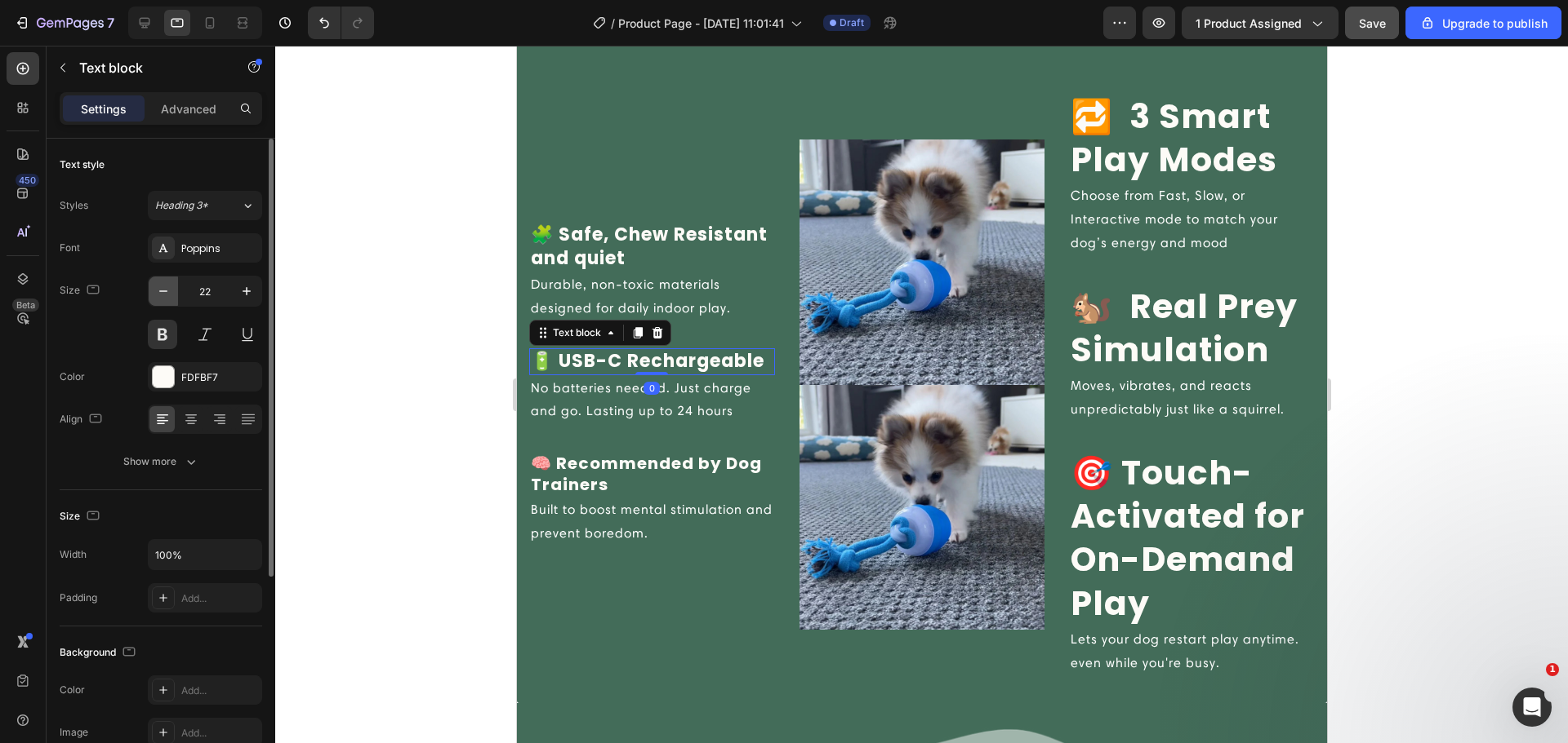
click at [165, 298] on icon "button" at bounding box center [163, 291] width 16 height 16
type input "20"
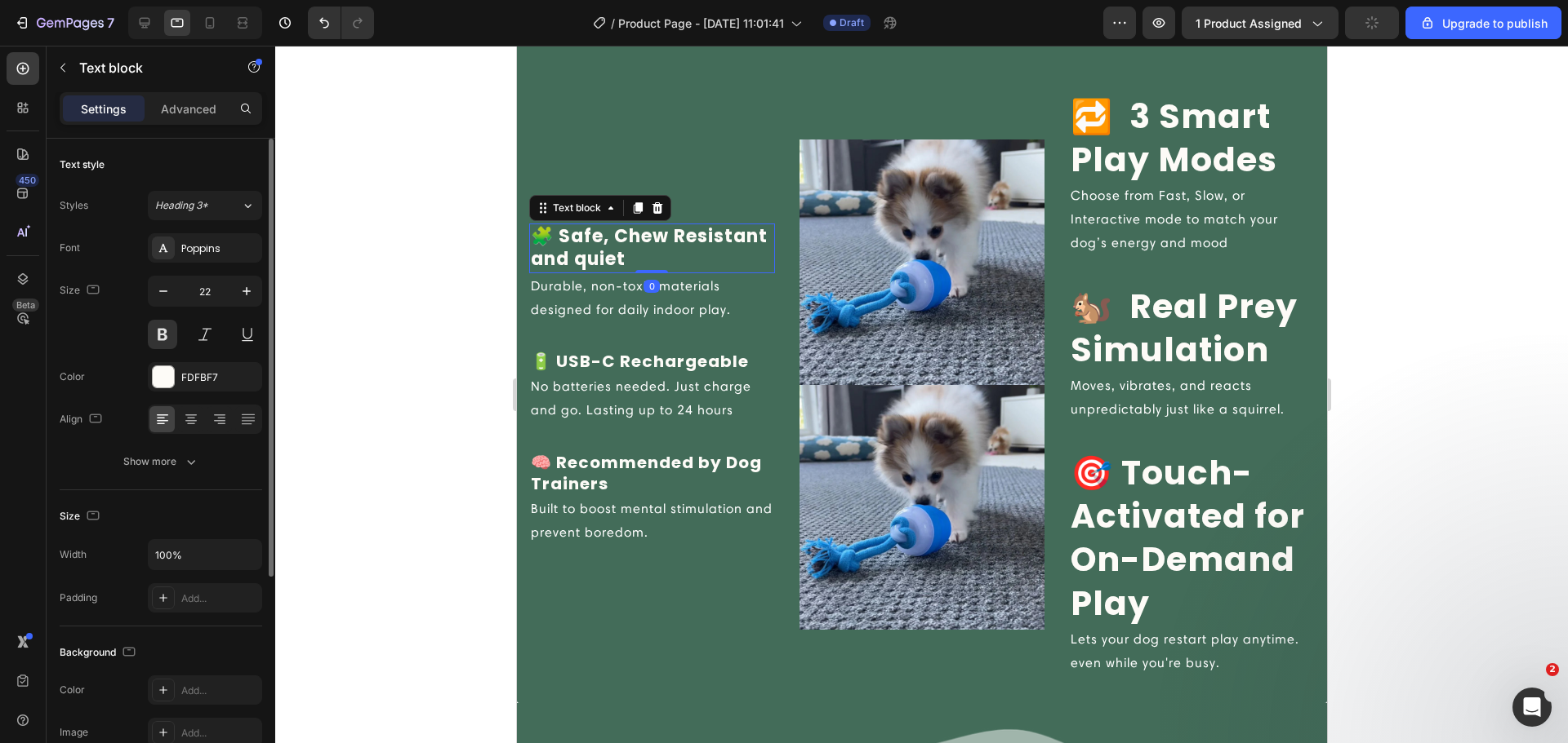
click at [624, 258] on p "🧩 Safe, Chew Resistant and quiet" at bounding box center [651, 249] width 243 height 47
click at [156, 296] on icon "button" at bounding box center [163, 291] width 16 height 16
type input "20"
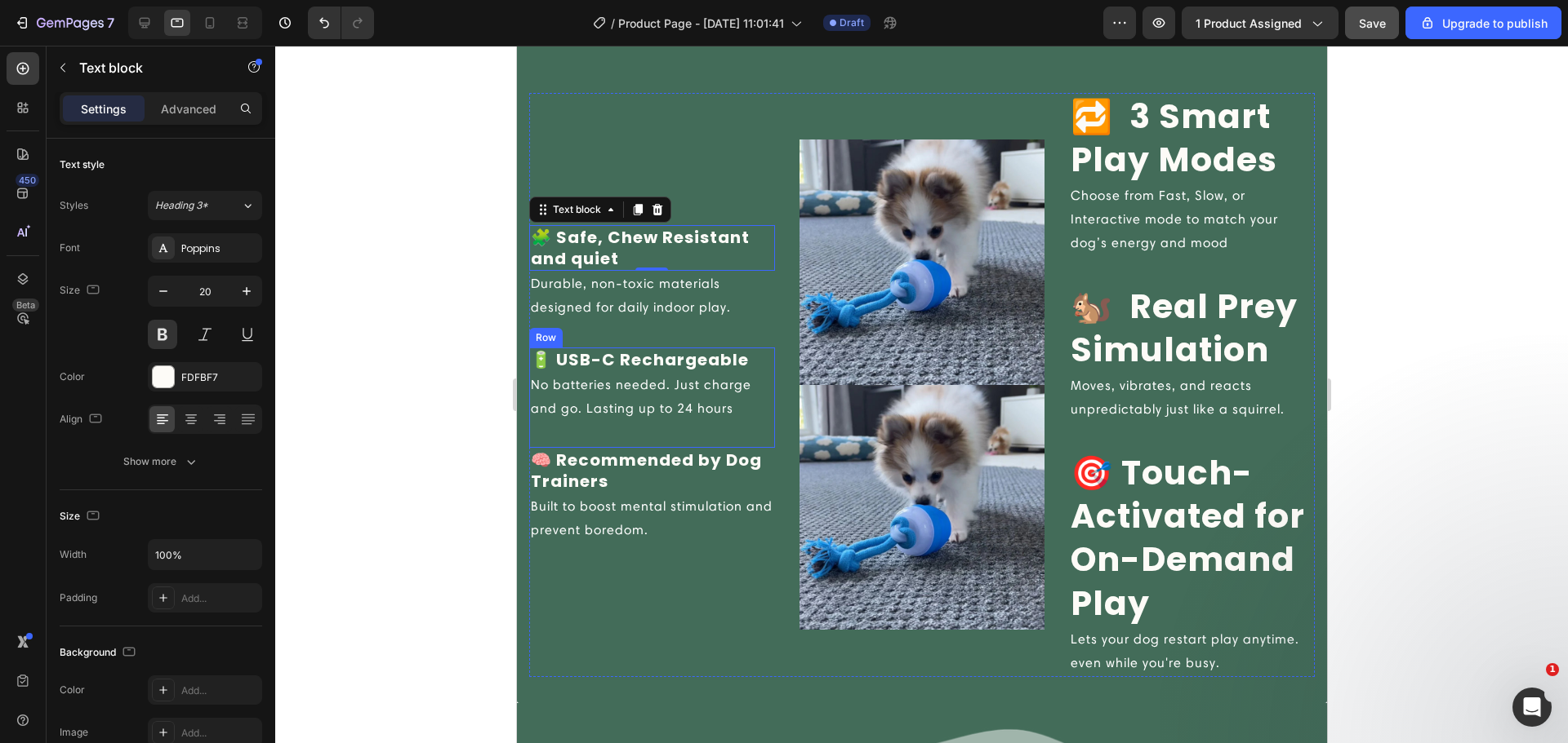
click at [639, 454] on p "🧠 Recommended by Dog Trainers" at bounding box center [651, 470] width 243 height 42
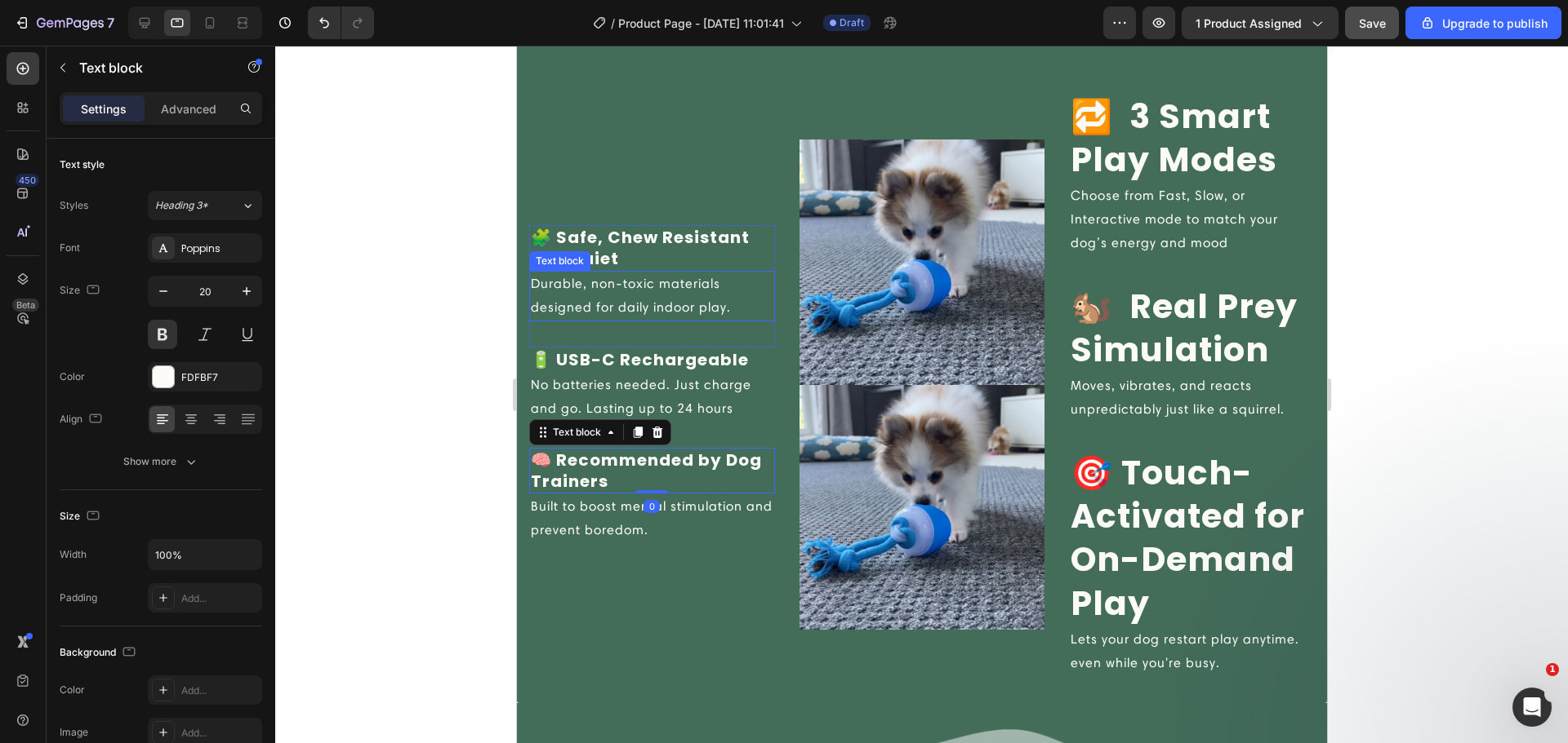
click at [629, 308] on p "Durable, non-toxic materials designed for daily indoor play." at bounding box center [651, 295] width 243 height 48
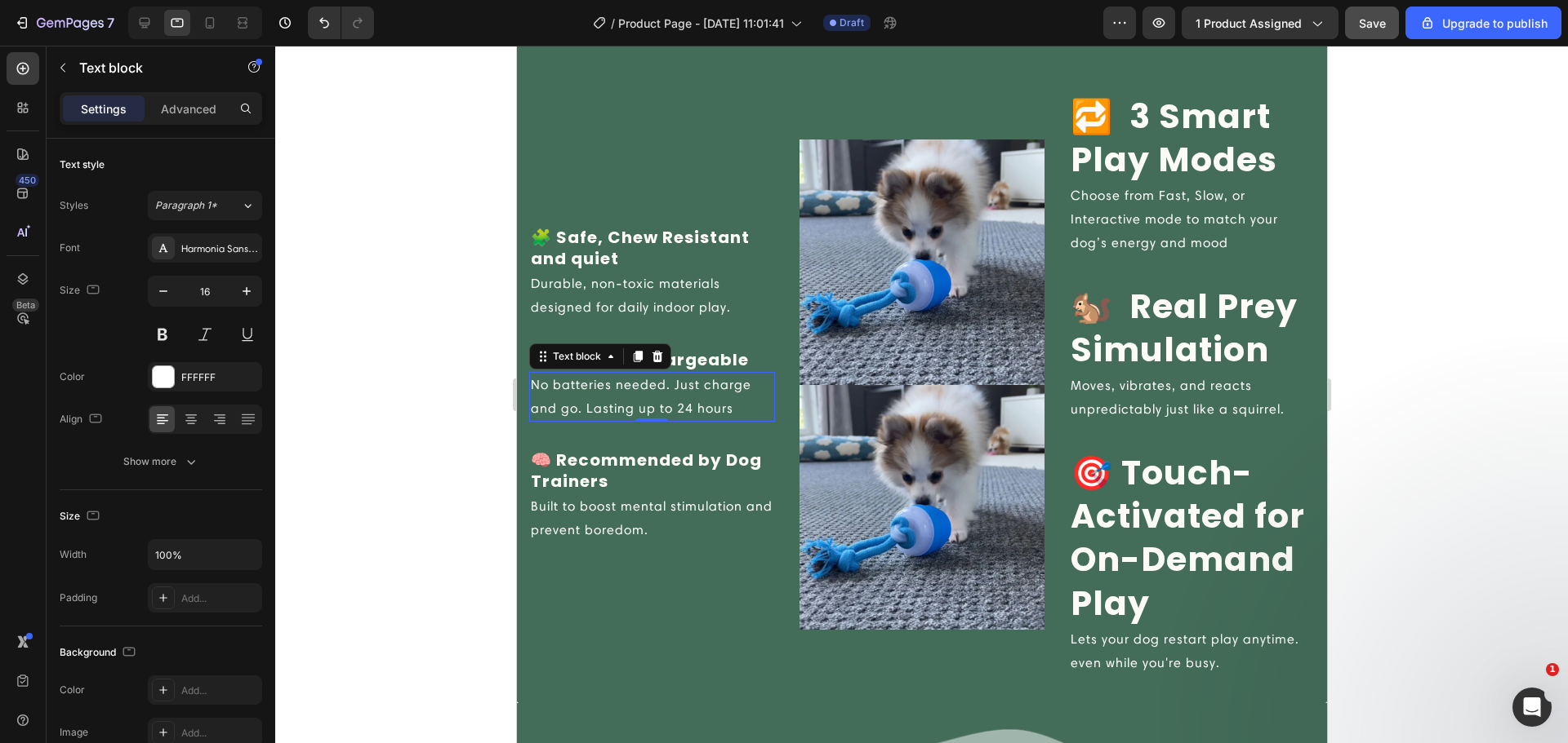
click at [648, 391] on p "No batteries needed. Just charge and go. Lasting up to 24 hours" at bounding box center [651, 397] width 243 height 48
click at [653, 505] on p "Built to boost mental stimulation and prevent boredom." at bounding box center [651, 518] width 243 height 48
click at [1386, 209] on div at bounding box center [921, 395] width 1292 height 698
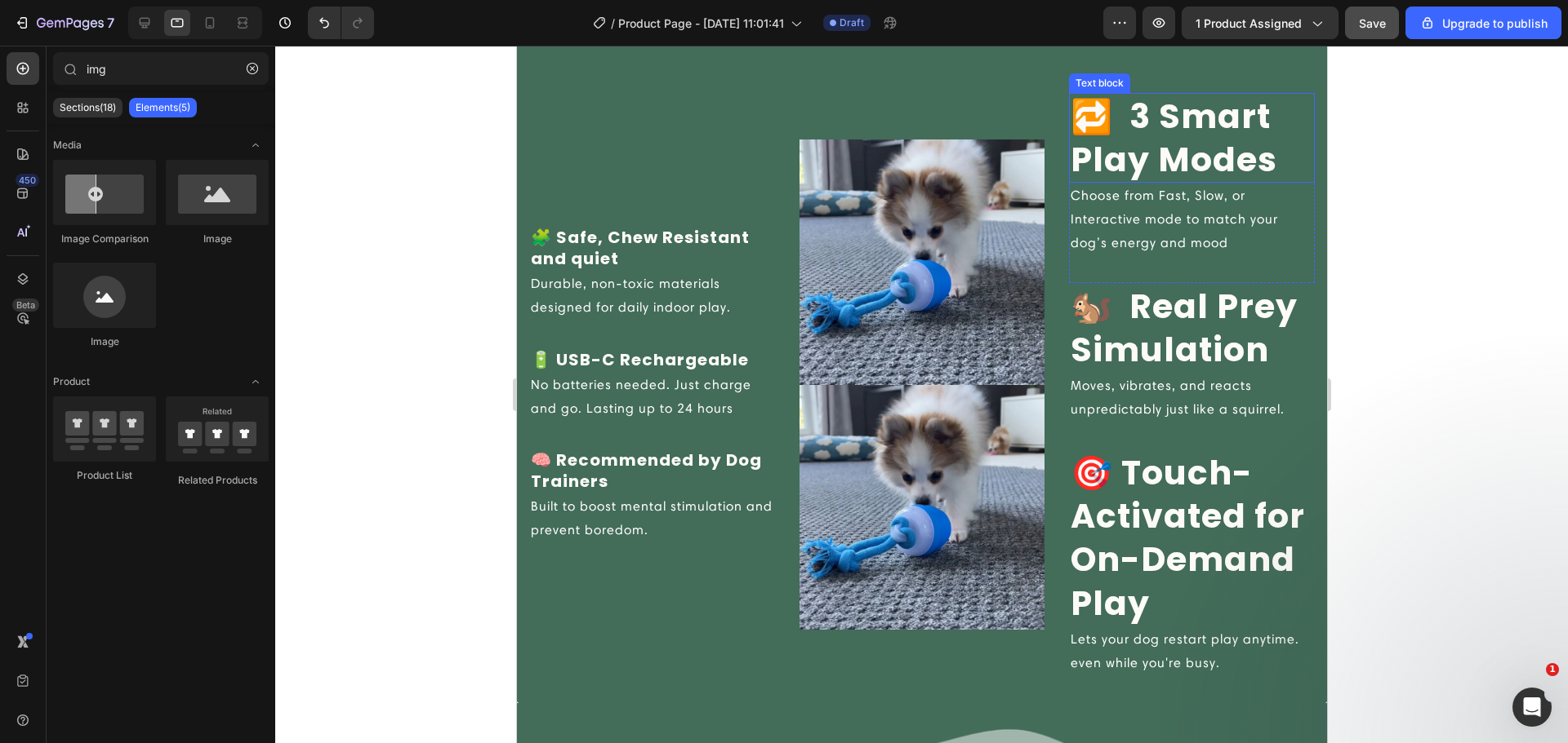
click at [1189, 162] on p "🔁 ‎ 3 Smart Play Modes" at bounding box center [1190, 138] width 243 height 87
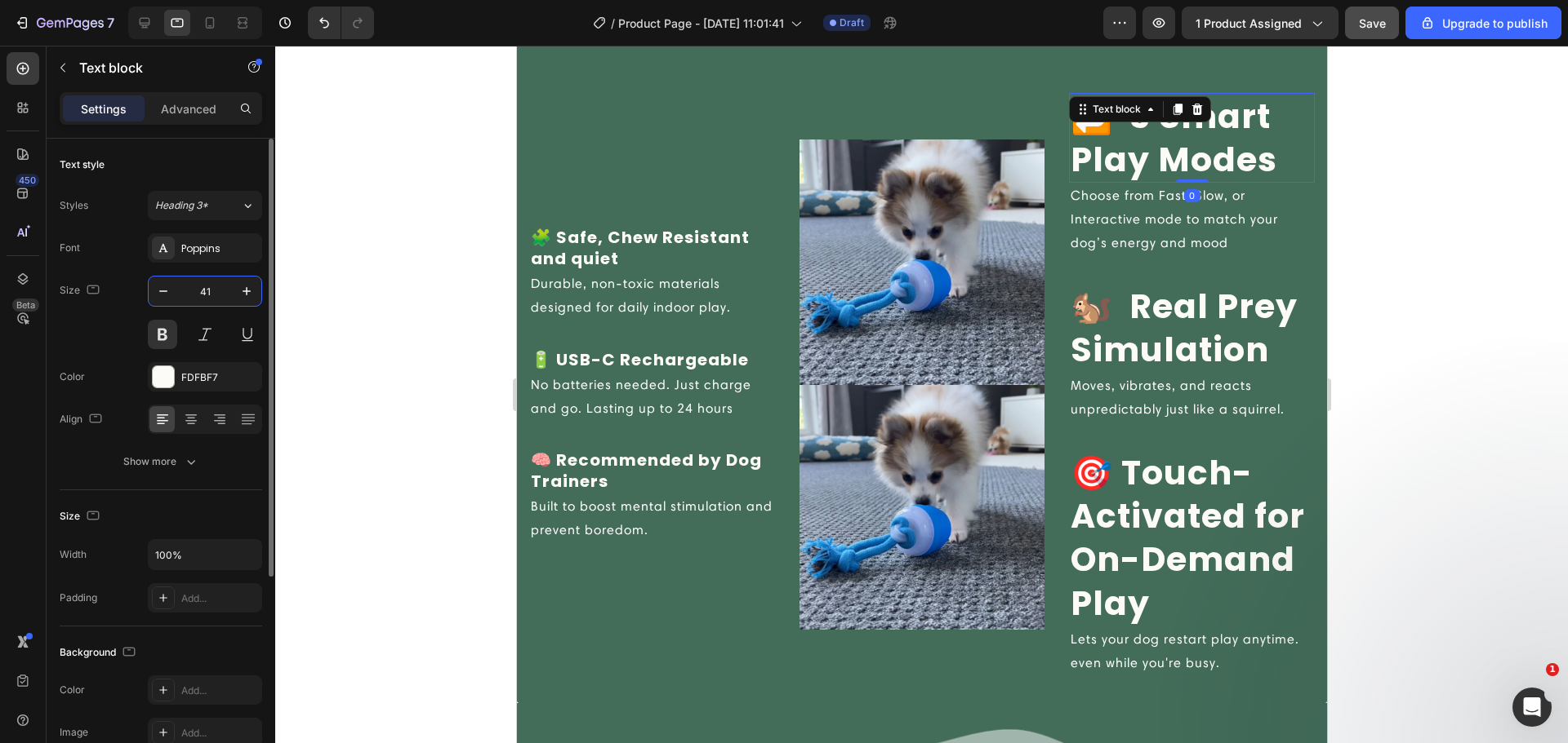
click at [205, 290] on input "41" at bounding box center [205, 291] width 54 height 29
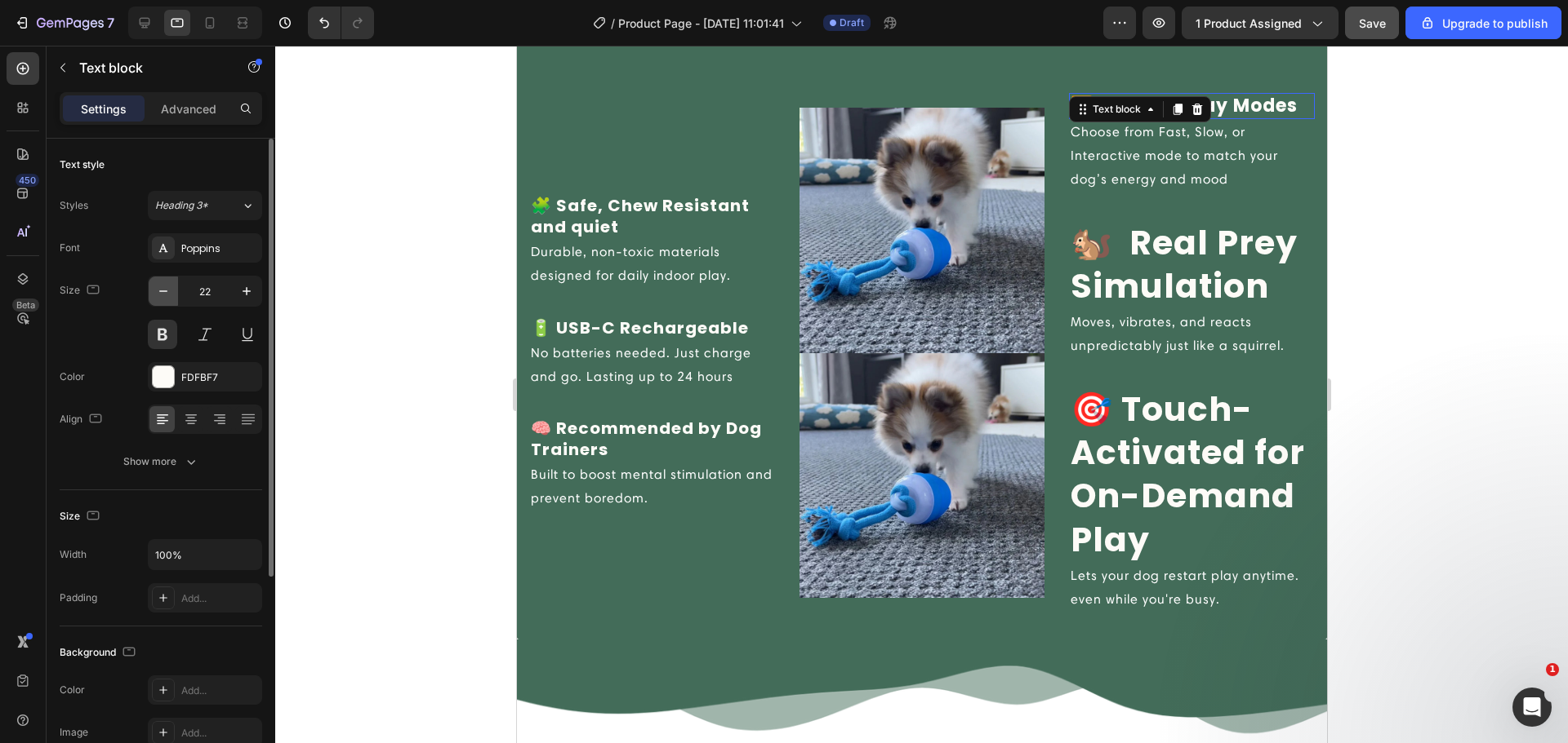
click at [168, 295] on icon "button" at bounding box center [163, 291] width 16 height 16
type input "20"
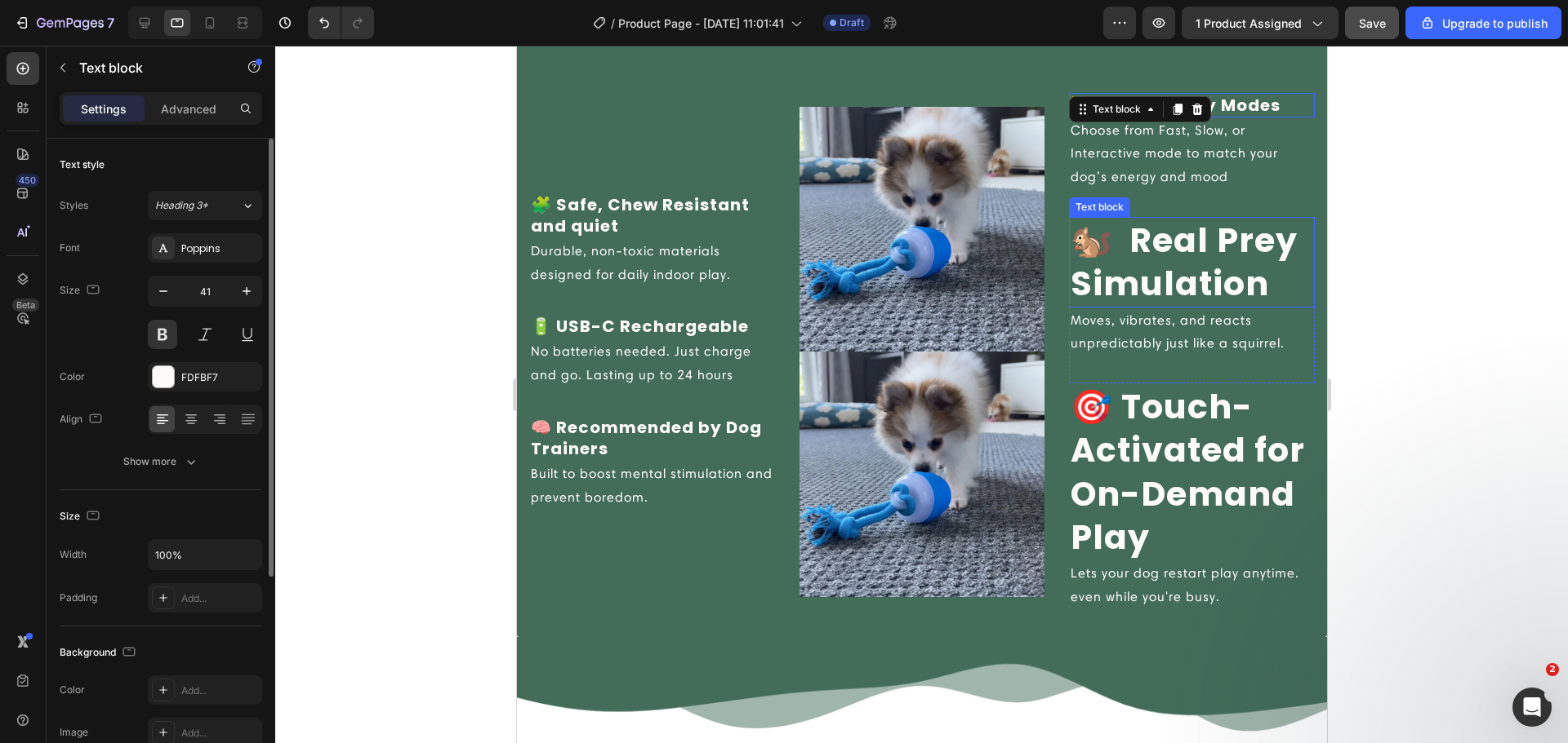
click at [1128, 227] on p "🐿️ ‎Real Prey Simulation" at bounding box center [1190, 262] width 243 height 87
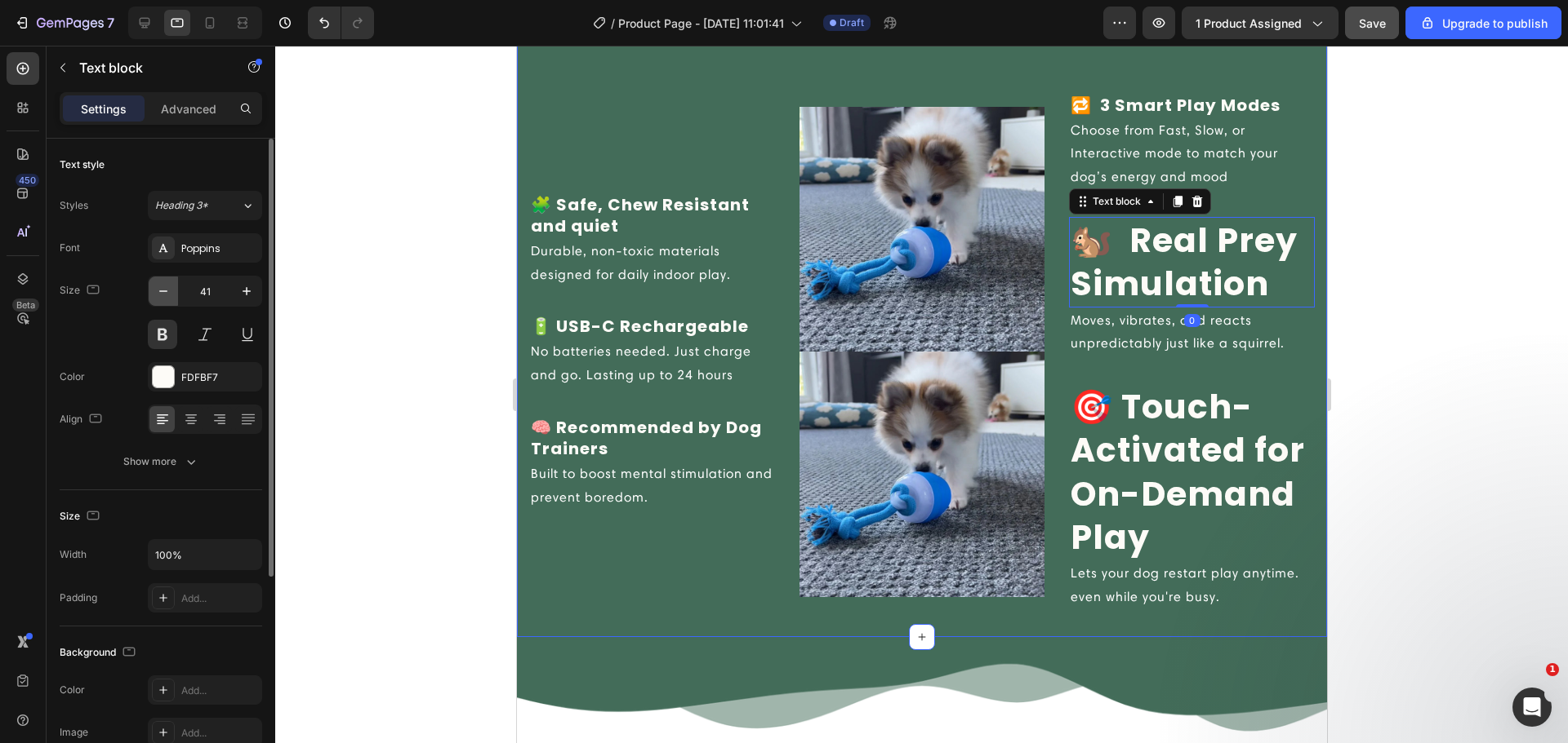
click at [170, 280] on button "button" at bounding box center [163, 291] width 29 height 29
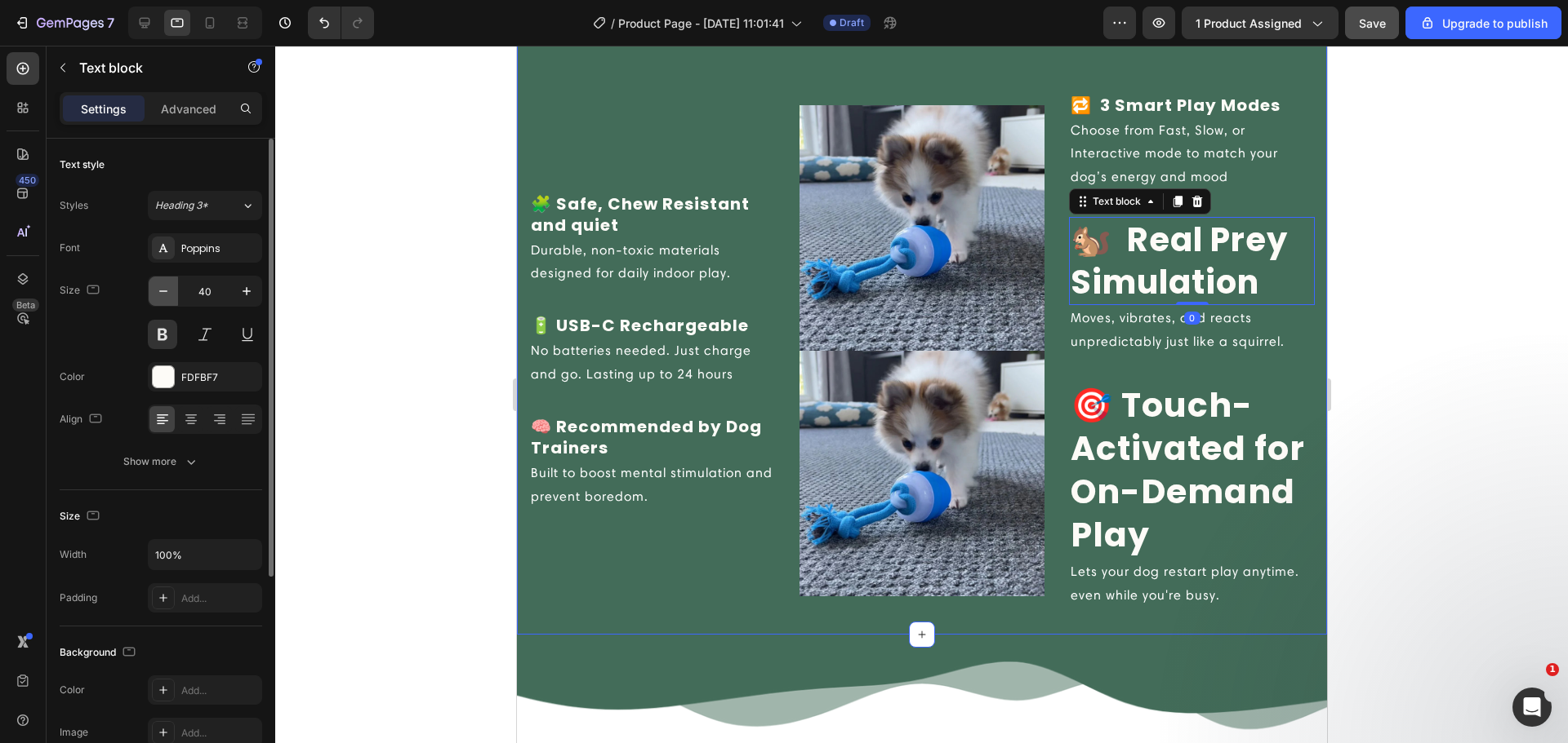
click at [170, 280] on button "button" at bounding box center [163, 291] width 29 height 29
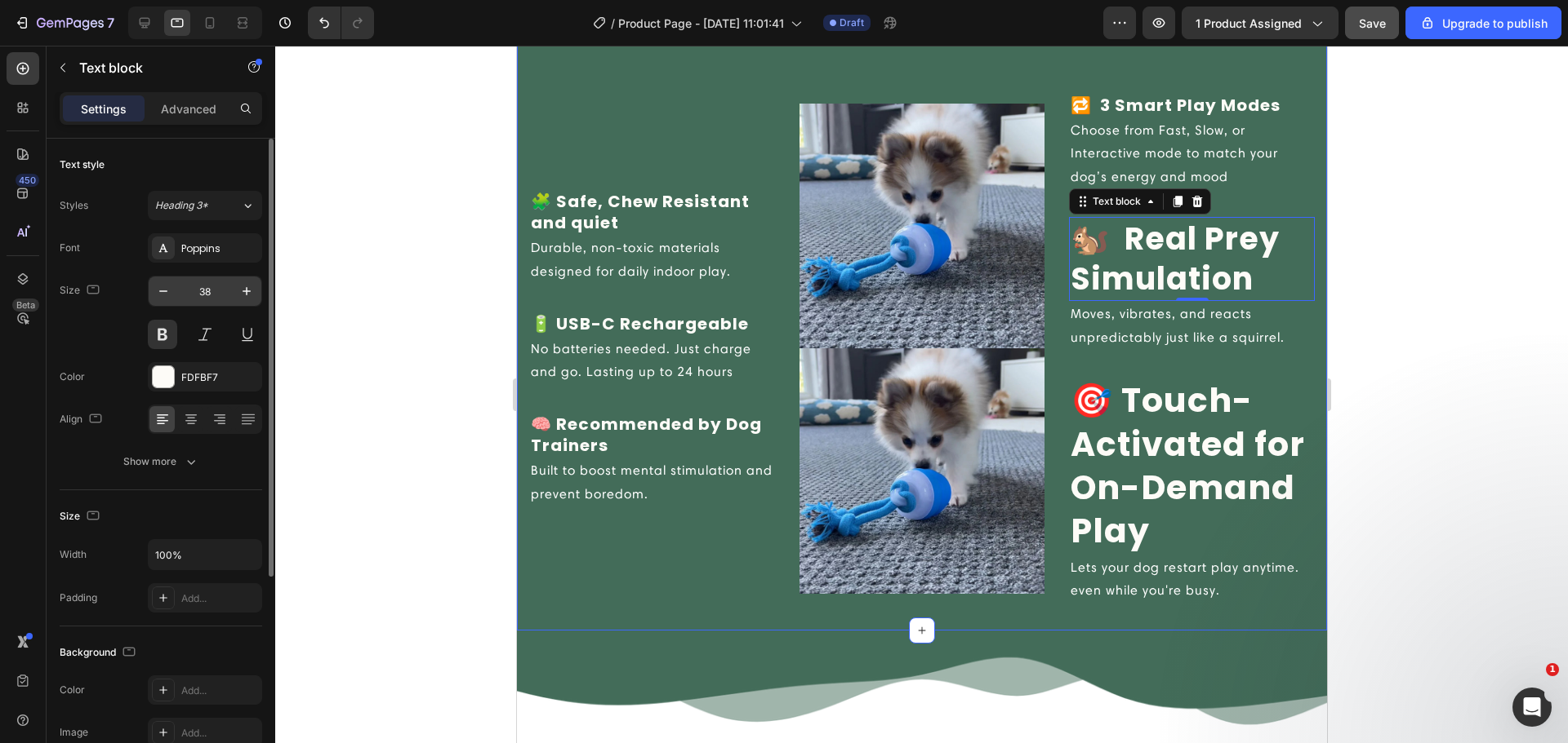
click at [196, 289] on input "38" at bounding box center [205, 291] width 54 height 29
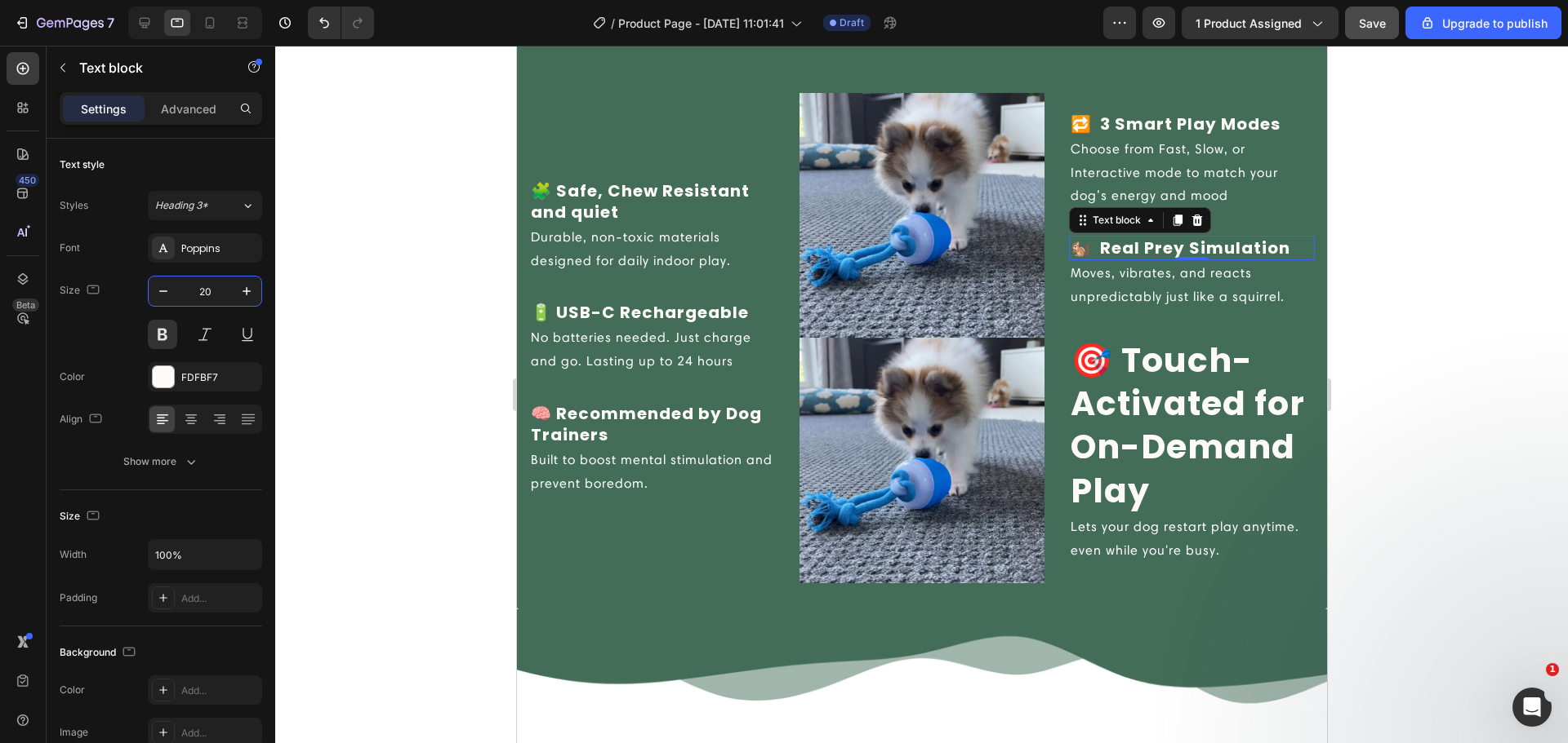
type input "20"
click at [1161, 352] on p "🎯 Touch-Activated for On-Demand Play" at bounding box center [1190, 425] width 243 height 174
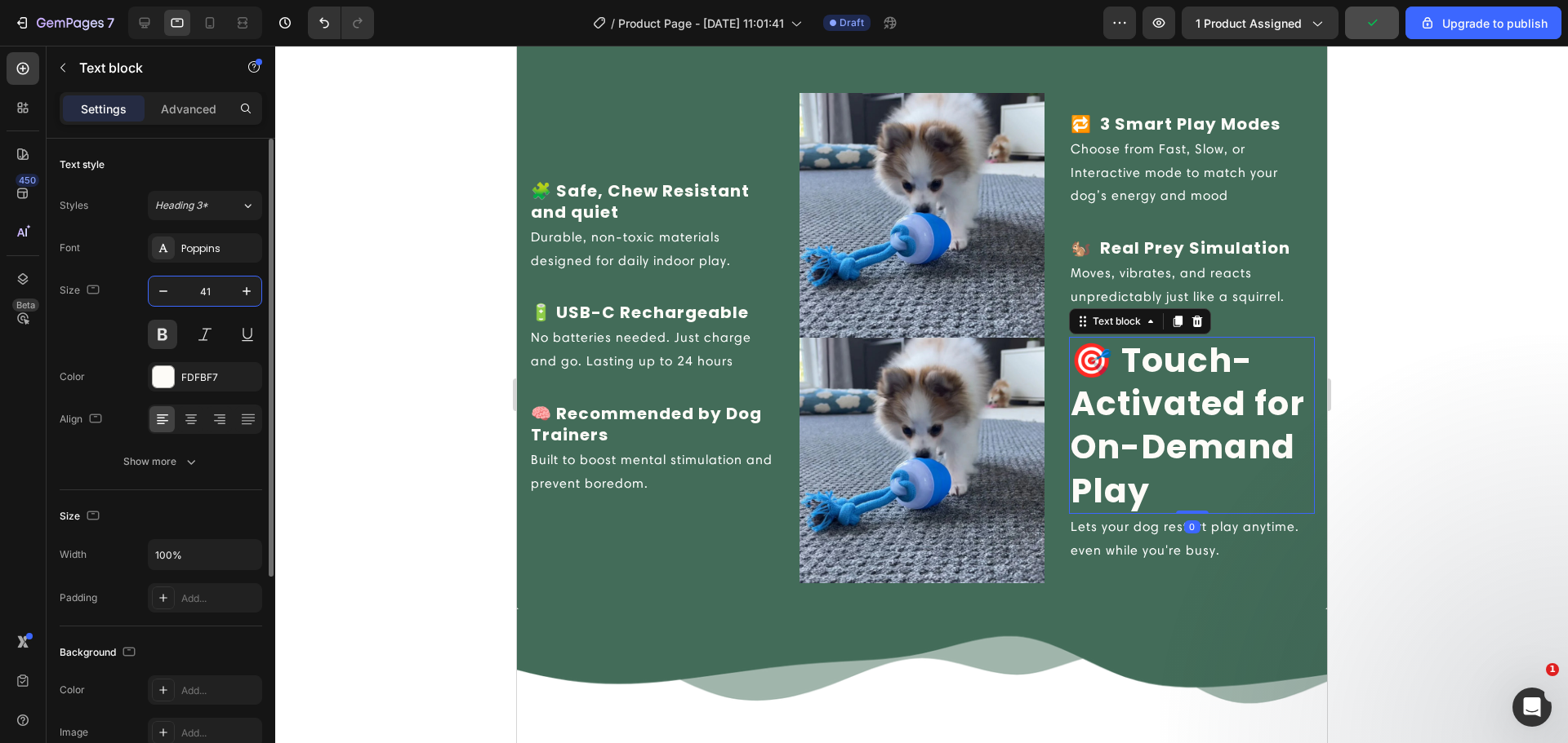
click at [203, 294] on input "41" at bounding box center [205, 291] width 54 height 29
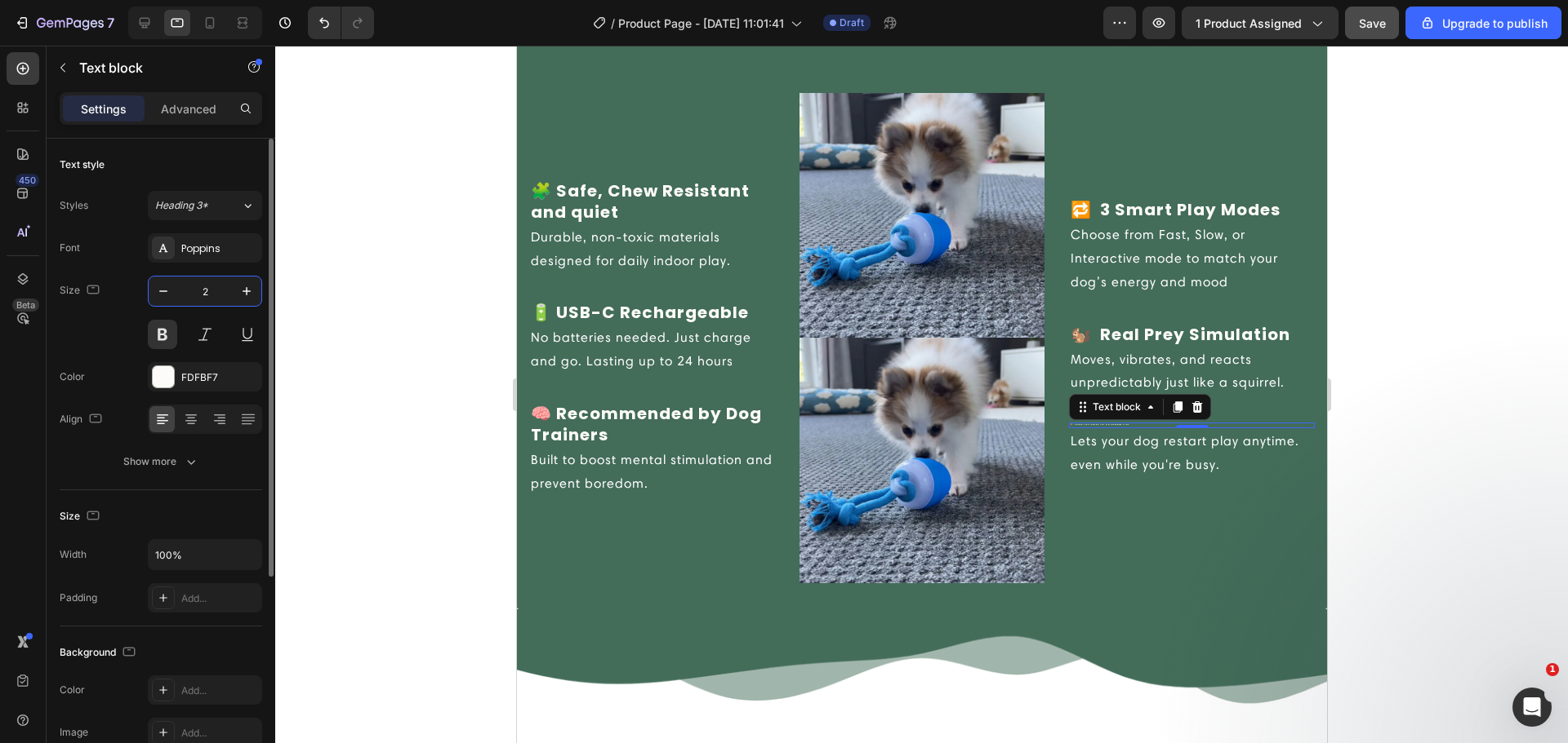
type input "20"
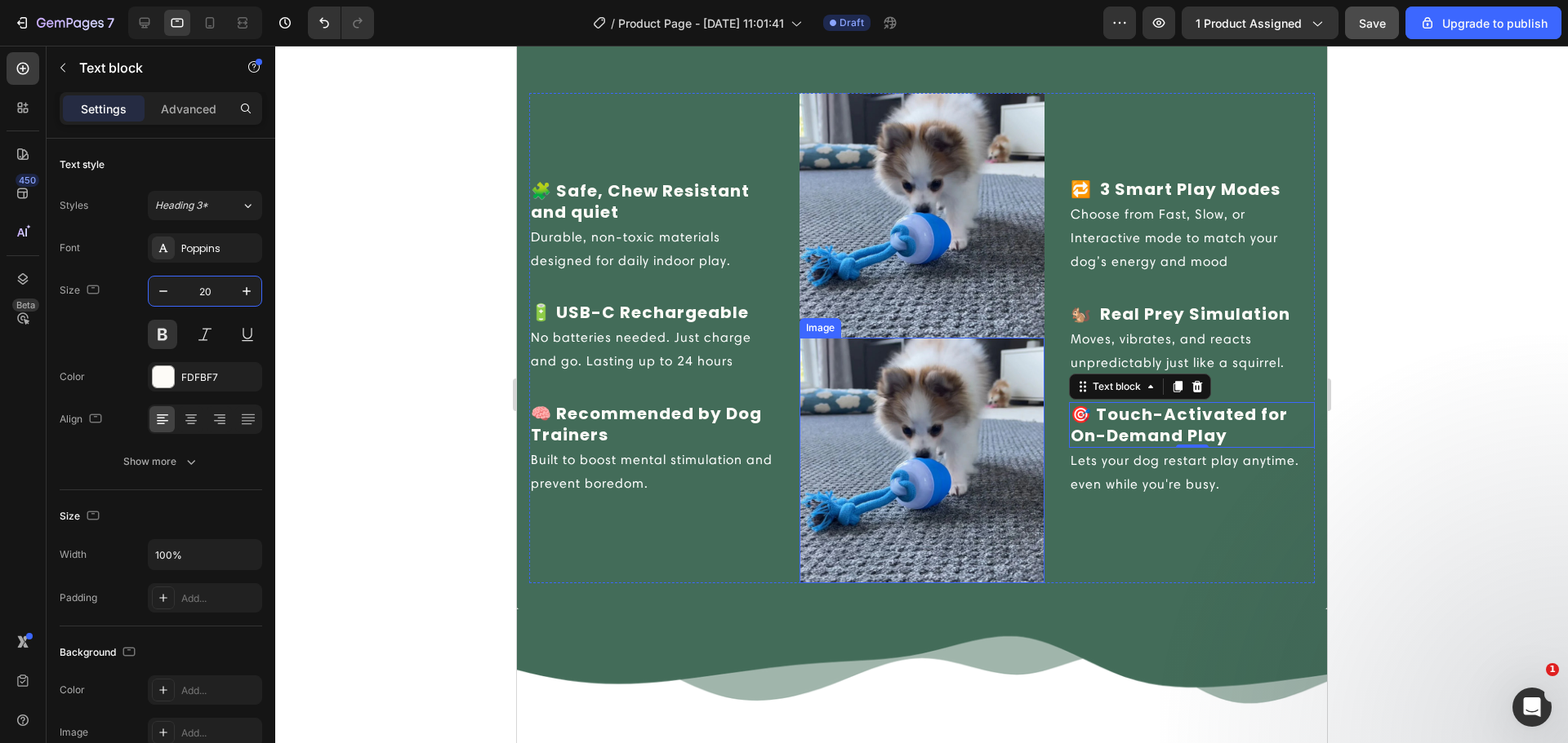
click at [997, 403] on img at bounding box center [921, 460] width 245 height 245
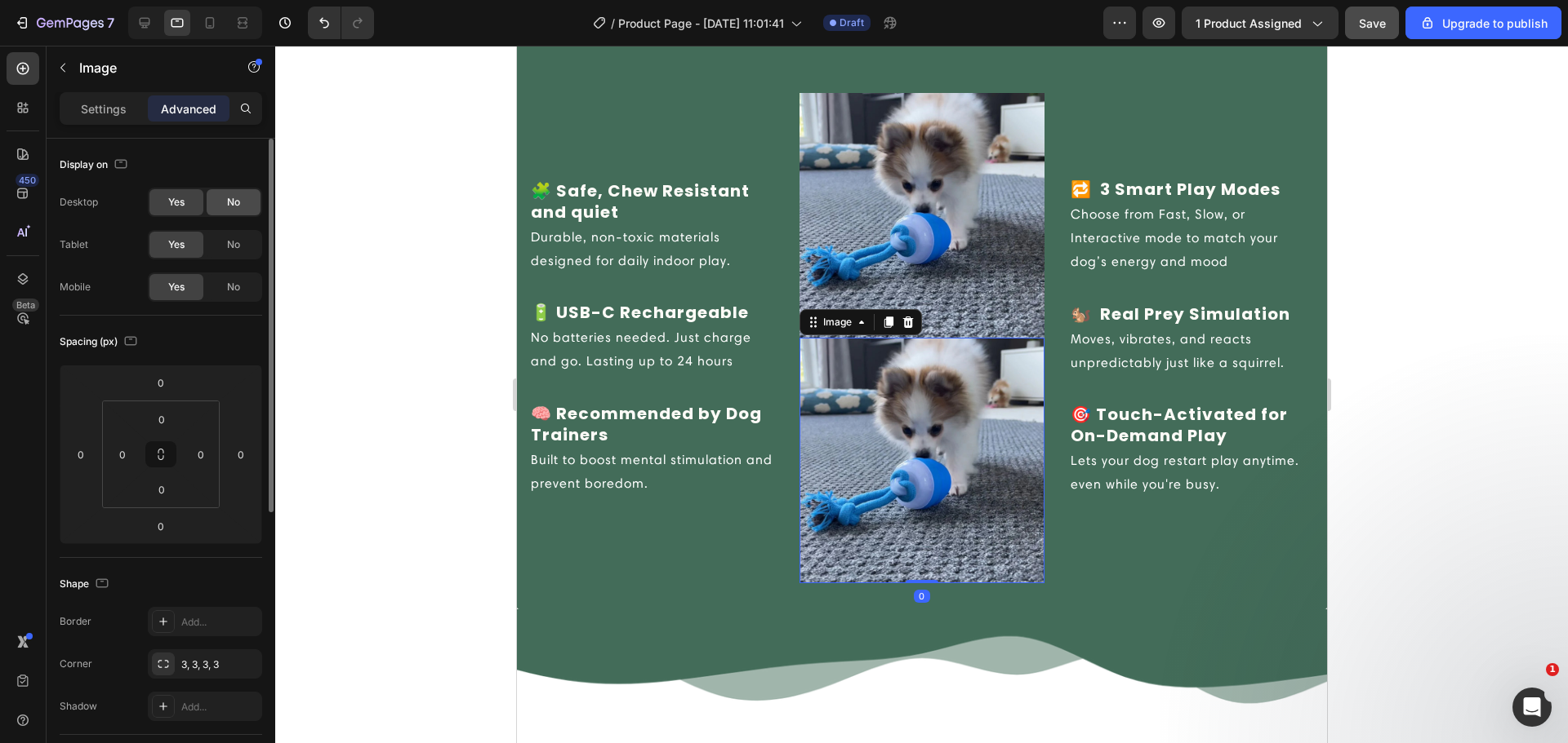
click at [225, 210] on div "No" at bounding box center [233, 202] width 54 height 26
click at [238, 241] on span "No" at bounding box center [233, 244] width 13 height 15
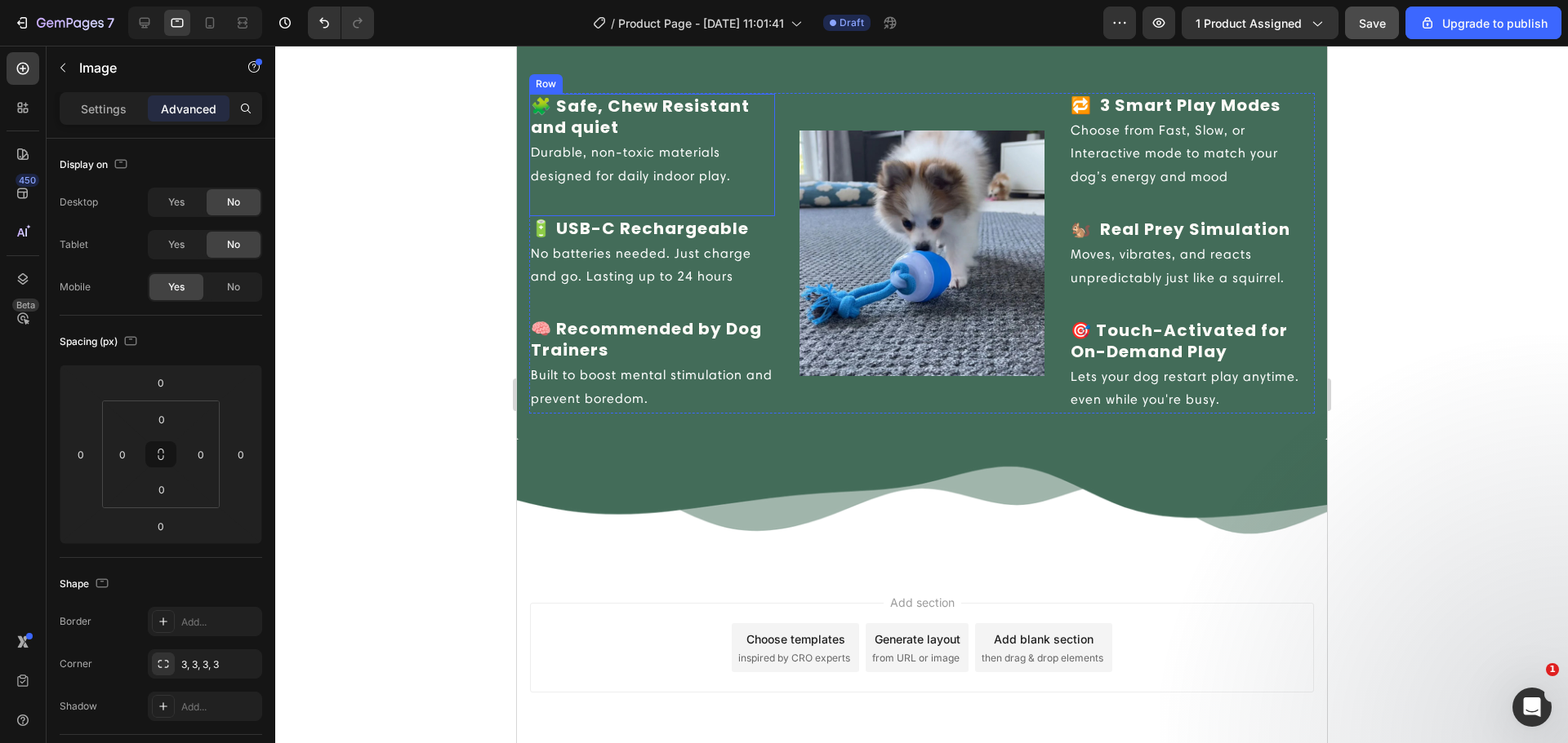
click at [664, 196] on div "🧩 Safe, Chew Resistant and quiet Text block Durable, non-toxic materials design…" at bounding box center [651, 156] width 245 height 123
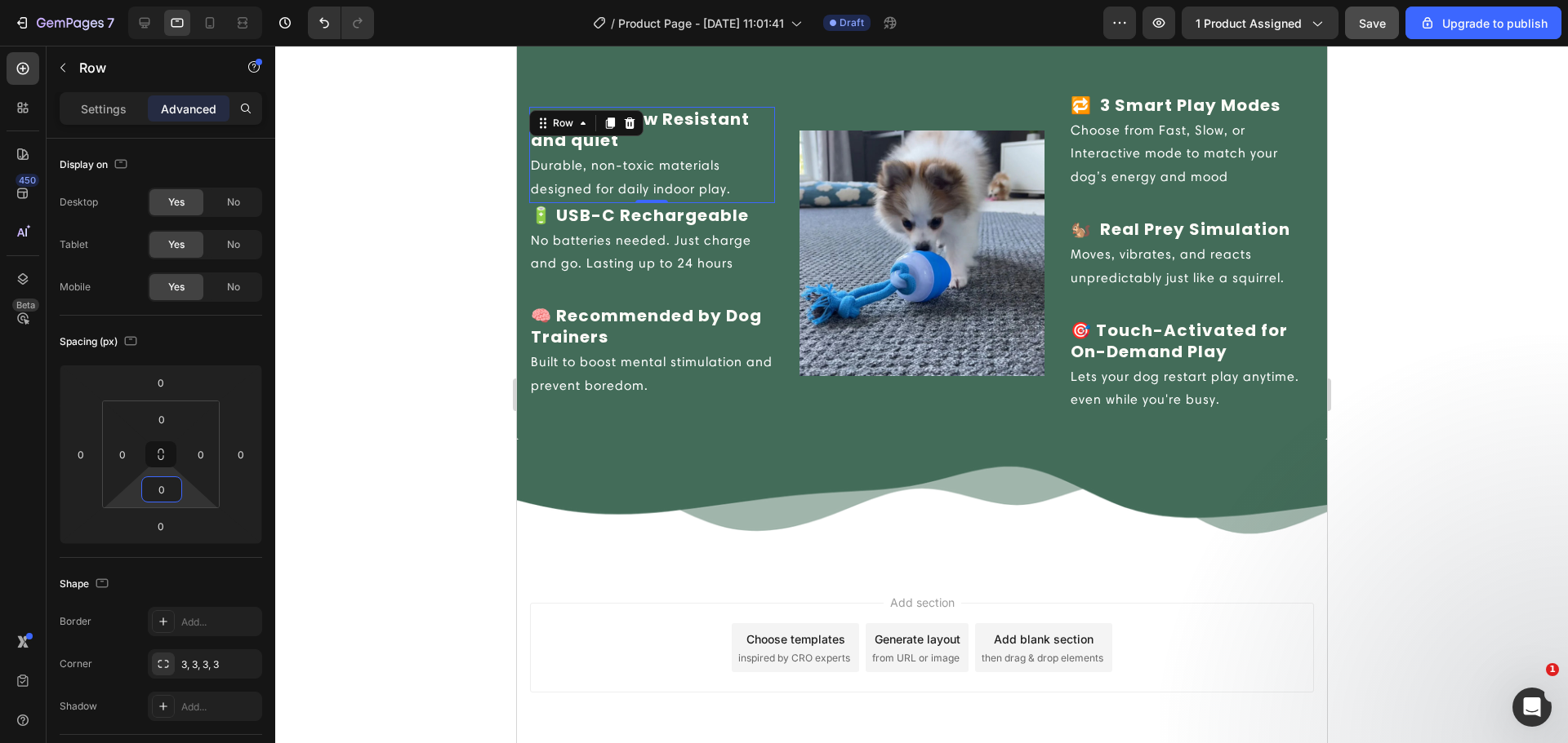
click at [183, 0] on html "7 / Product Page - Aug 25, 11:01:41 Draft Preview 1 product assigned Save Upgra…" at bounding box center [784, 0] width 1568 height 0
click at [171, 489] on input "0" at bounding box center [162, 490] width 33 height 24
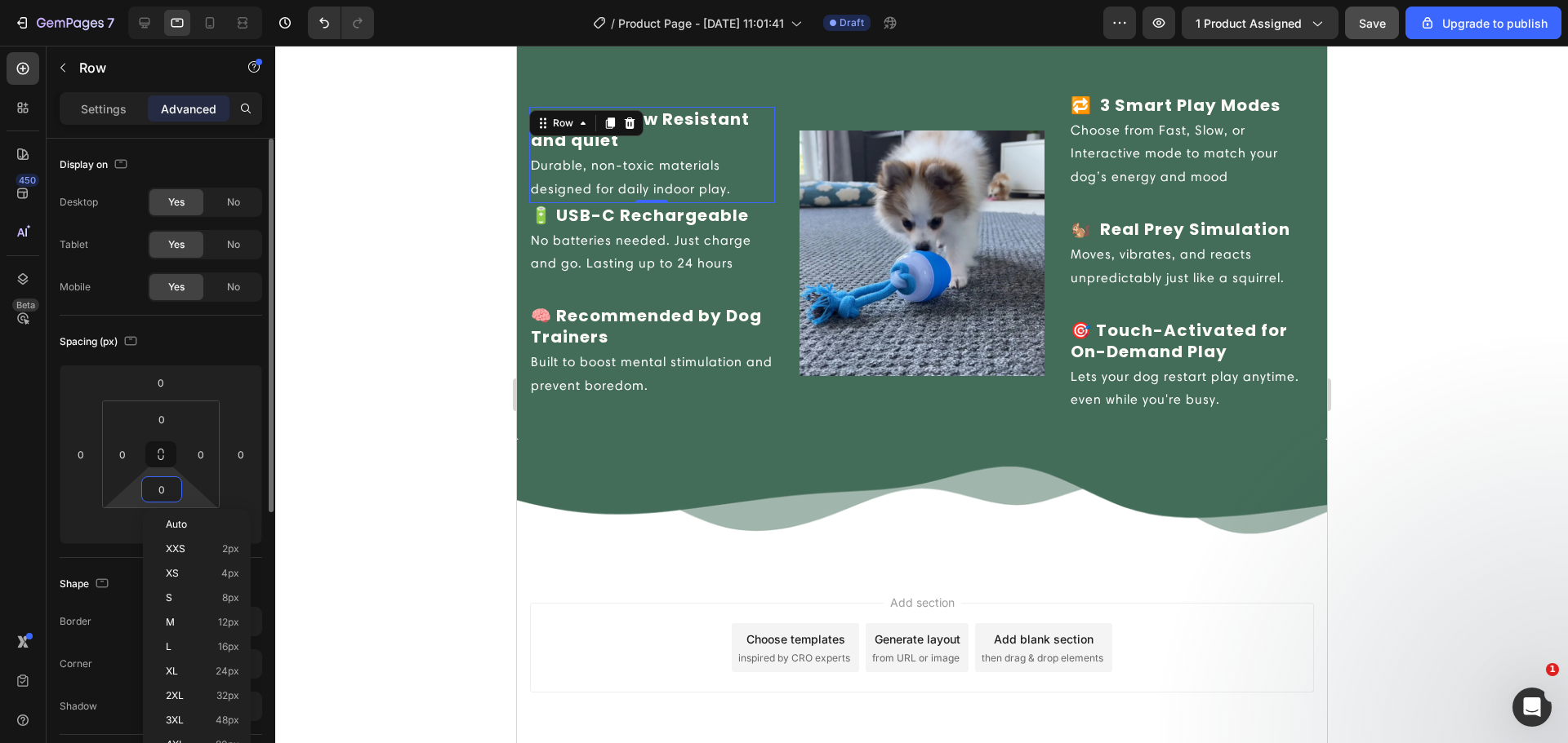
click at [171, 489] on input "0" at bounding box center [162, 490] width 33 height 24
type input "20"
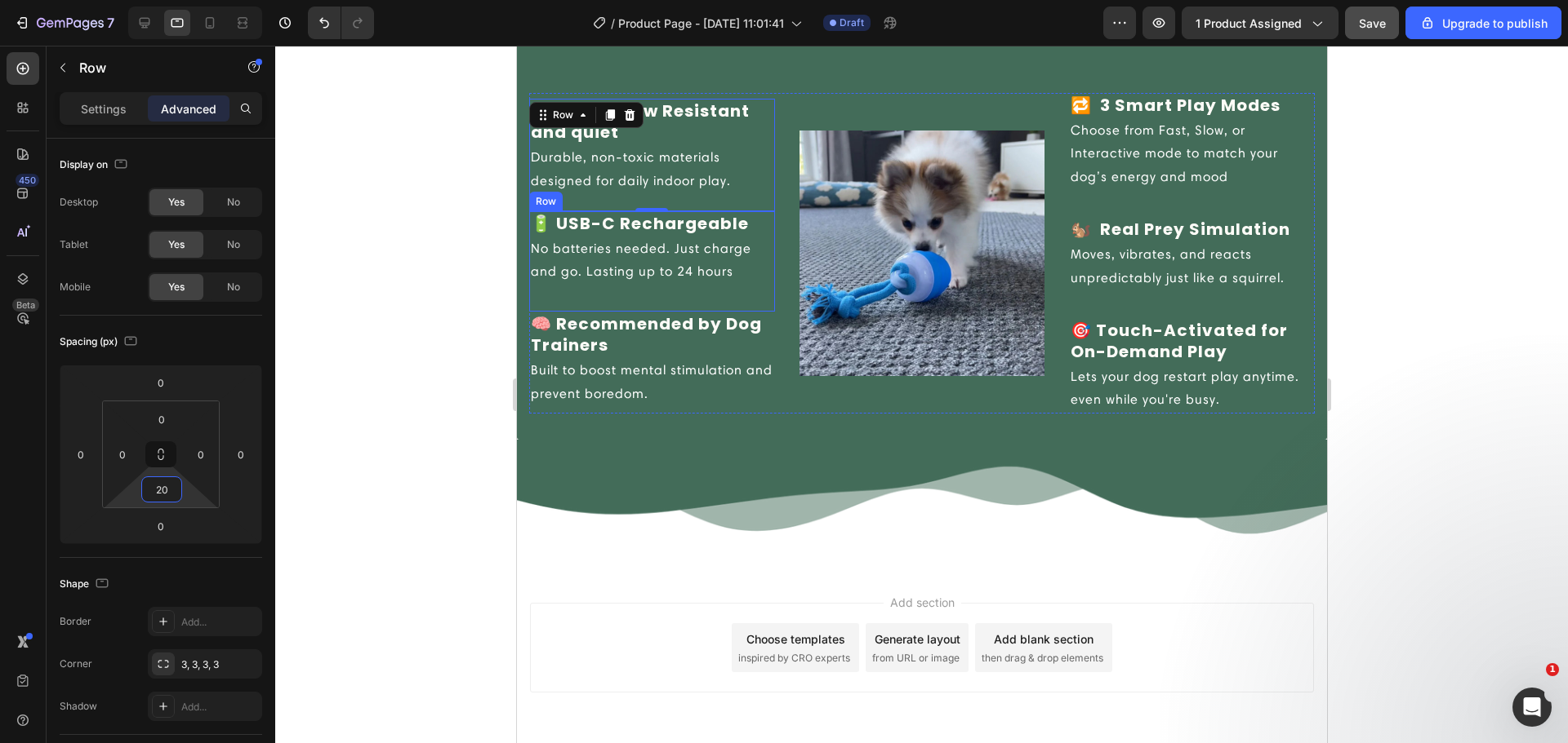
click at [758, 299] on div "🔋 USB-C Rechargeable Text block No batteries needed. Just charge and go. Lastin…" at bounding box center [651, 262] width 245 height 101
click at [652, 303] on div "🔋 USB-C Rechargeable Text block No batteries needed. Just charge and go. Lastin…" at bounding box center [651, 262] width 245 height 101
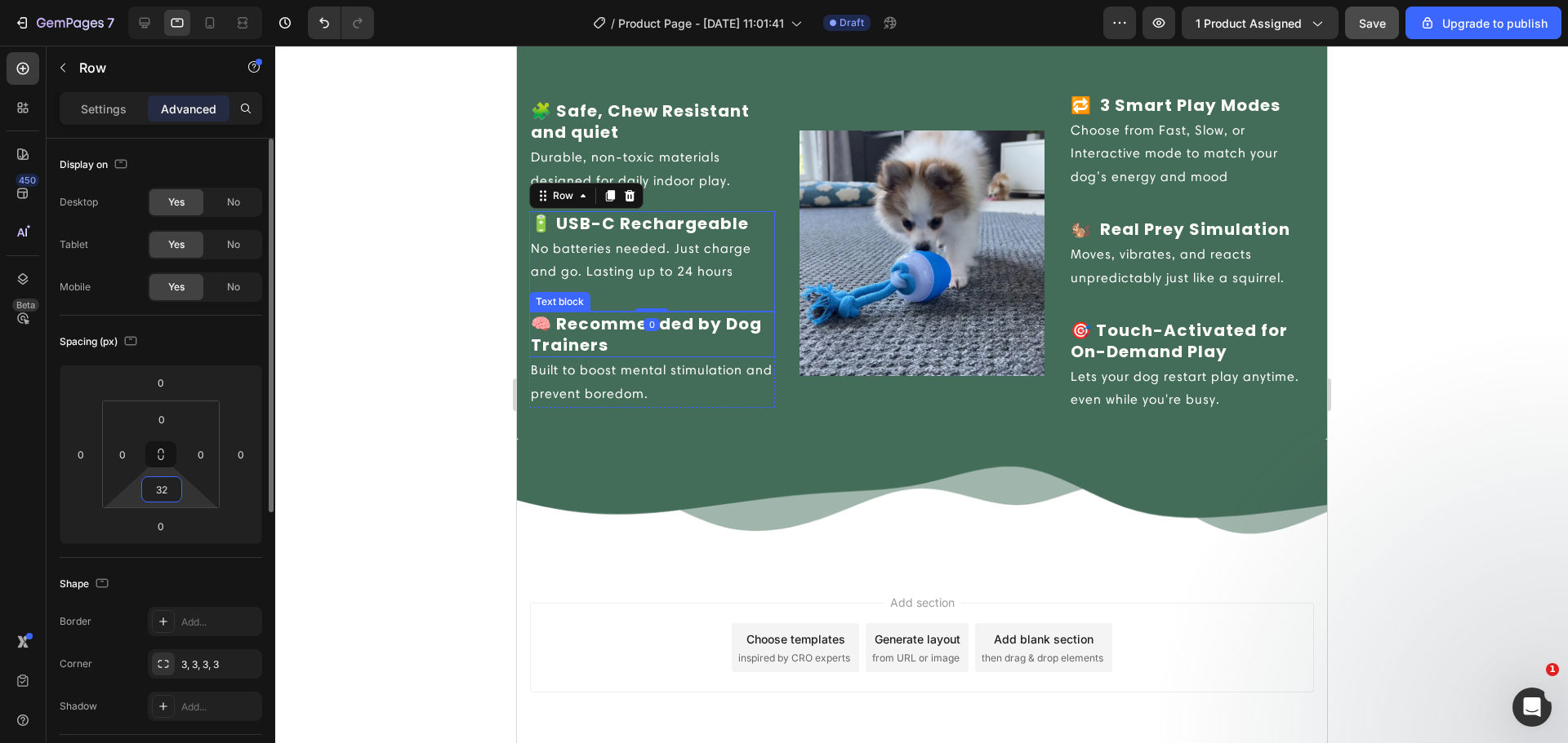
click at [175, 483] on input "32" at bounding box center [162, 490] width 33 height 24
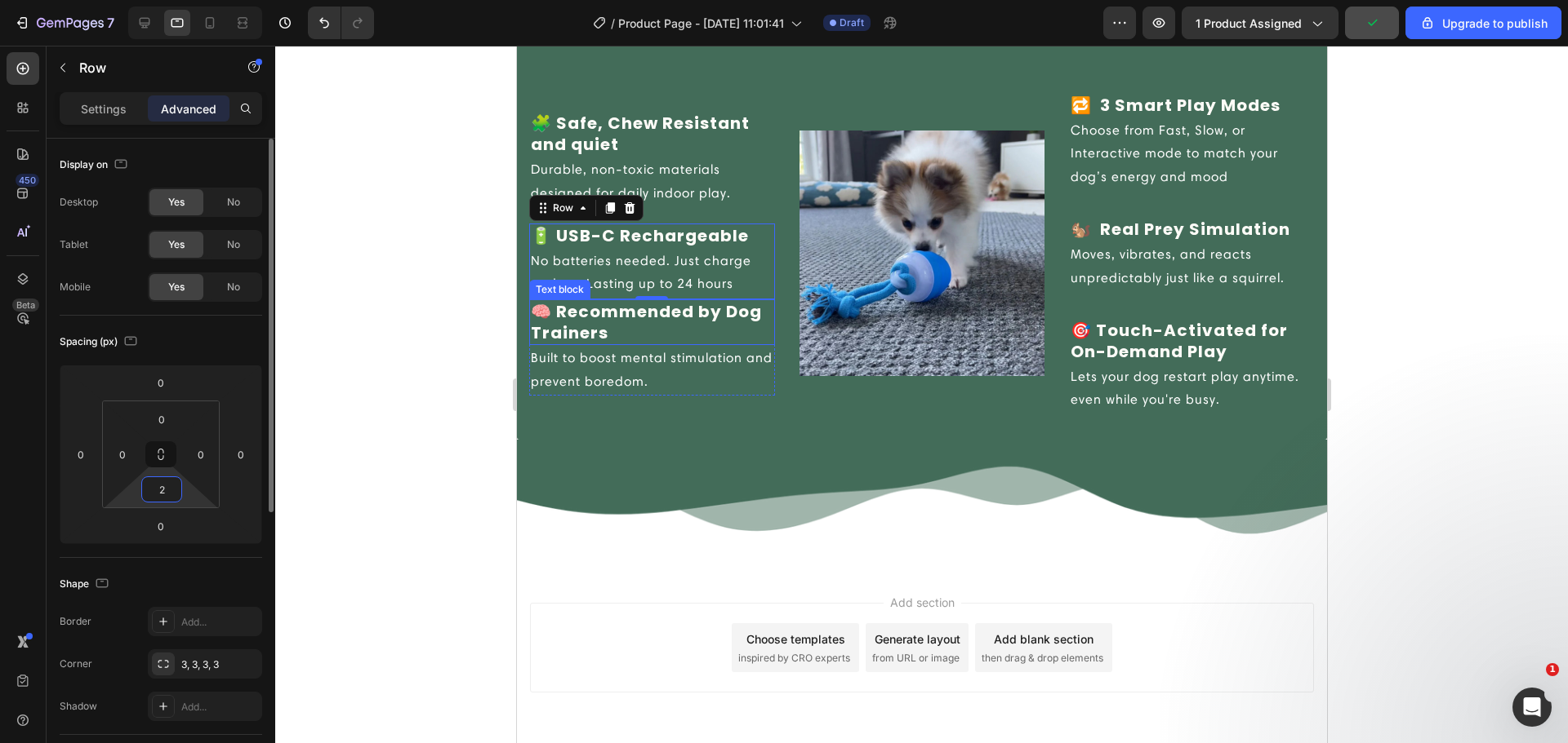
type input "20"
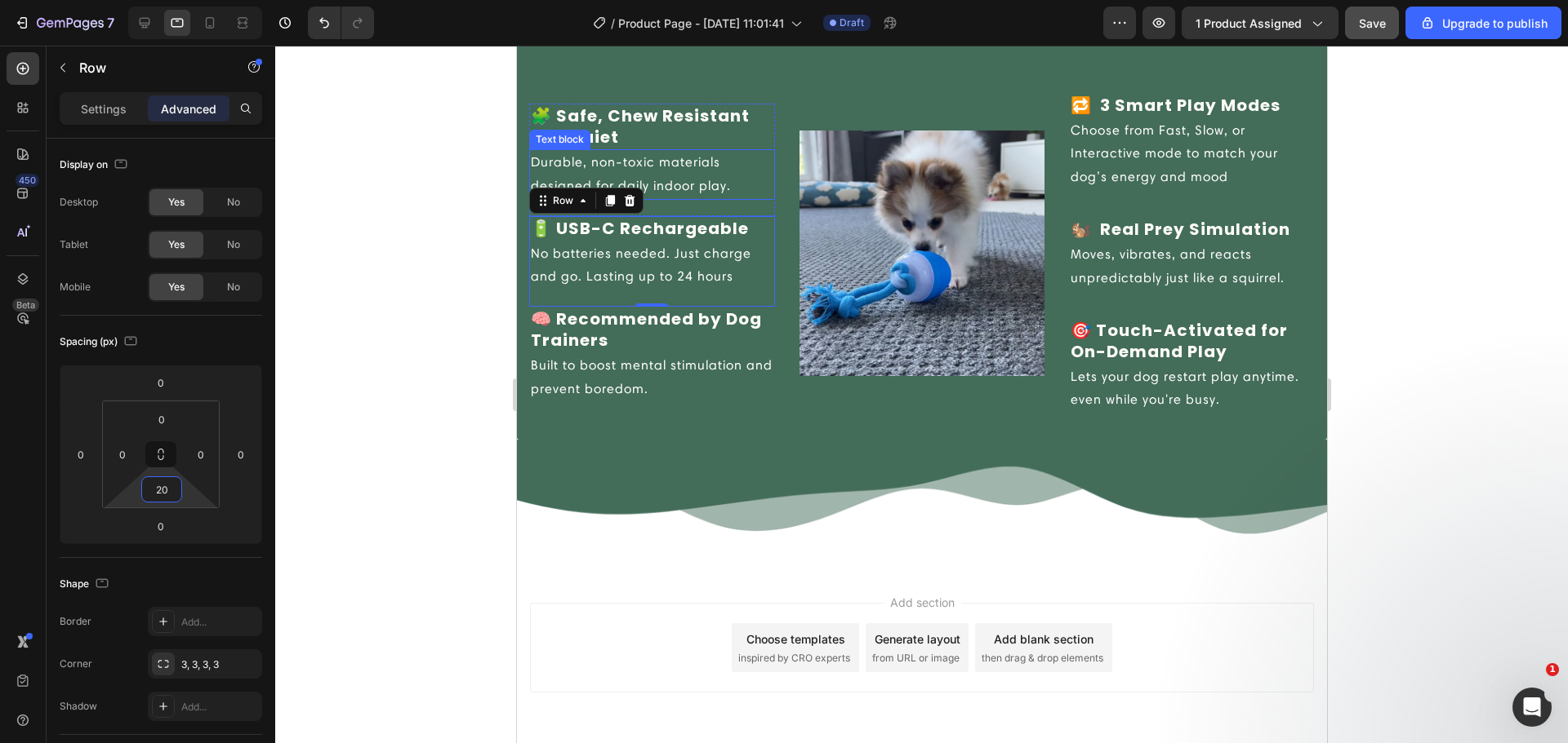
click at [722, 180] on p "Durable, non-toxic materials designed for daily indoor play." at bounding box center [651, 175] width 243 height 48
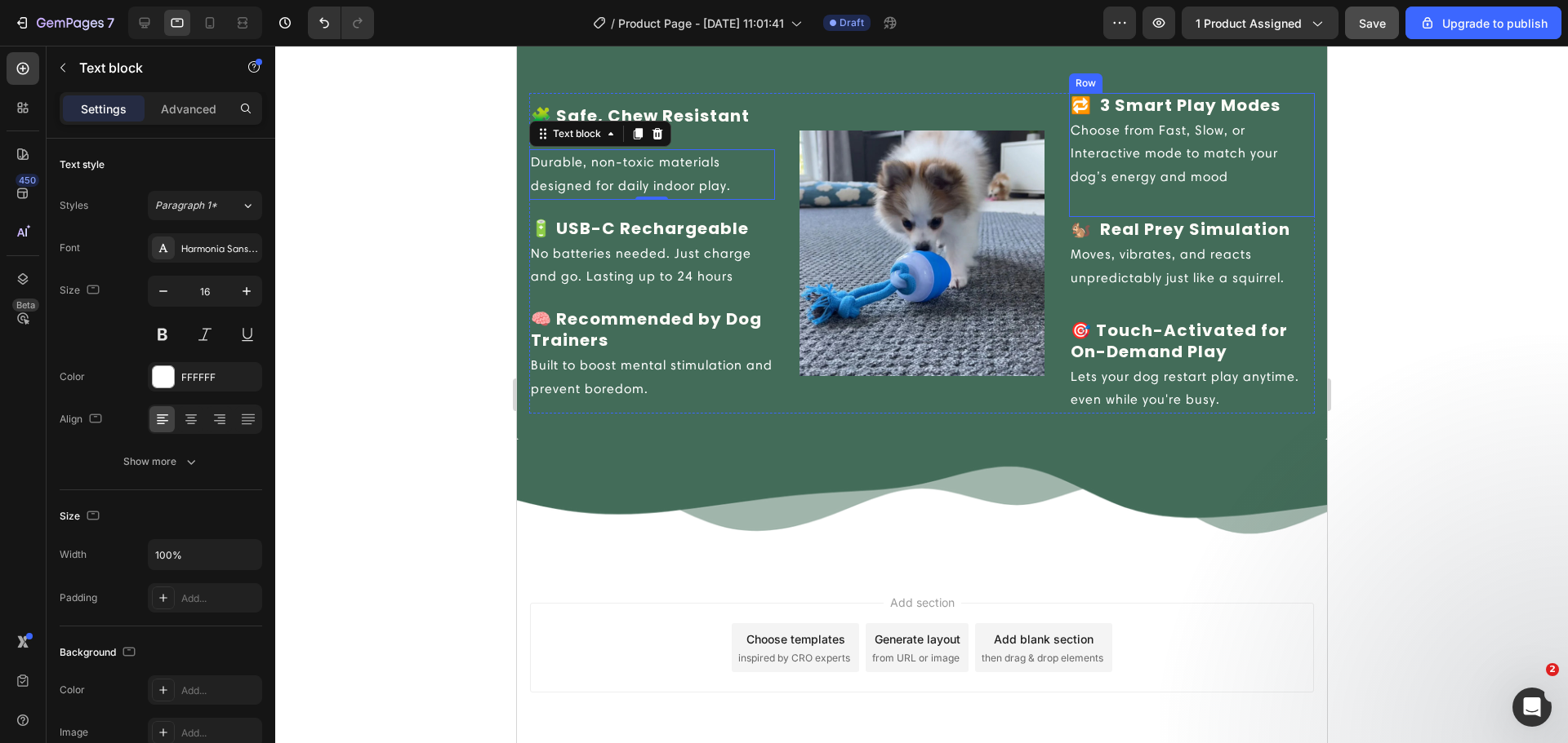
click at [1266, 200] on div "🔁 ‎ 3 Smart Play Modes Text block Choose from Fast, Slow, or Interactive mode t…" at bounding box center [1190, 156] width 245 height 124
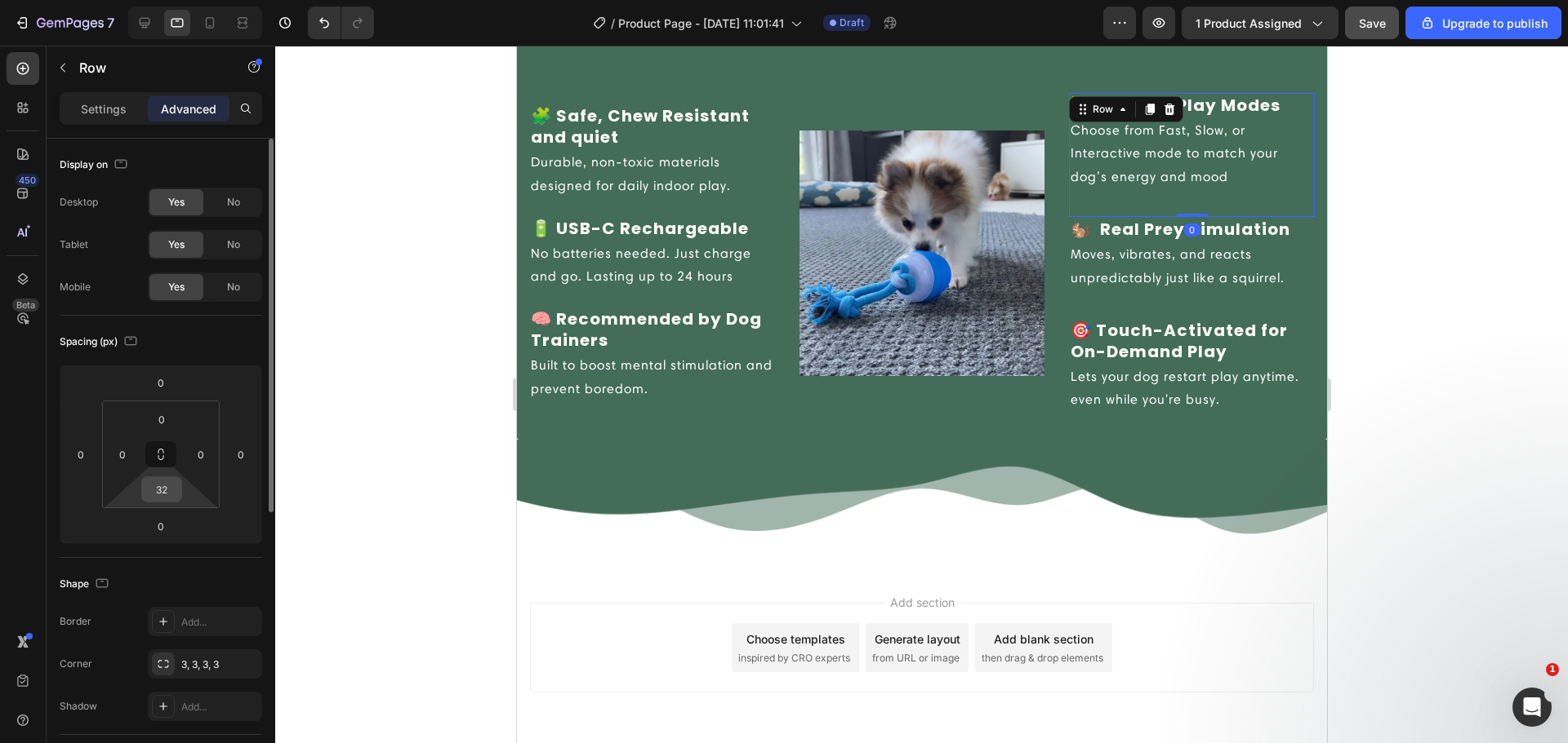
click at [175, 479] on input "32" at bounding box center [162, 490] width 33 height 24
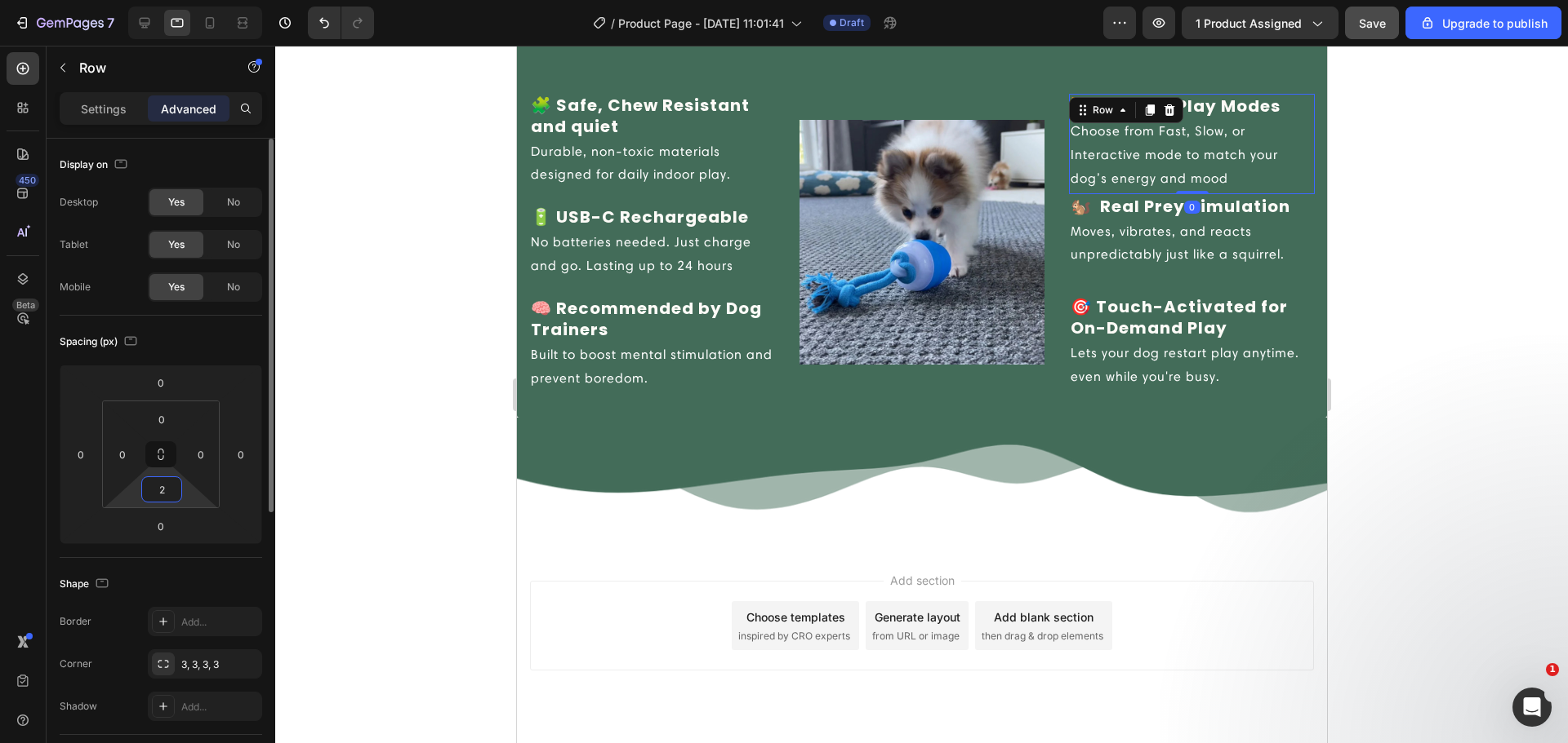
type input "20"
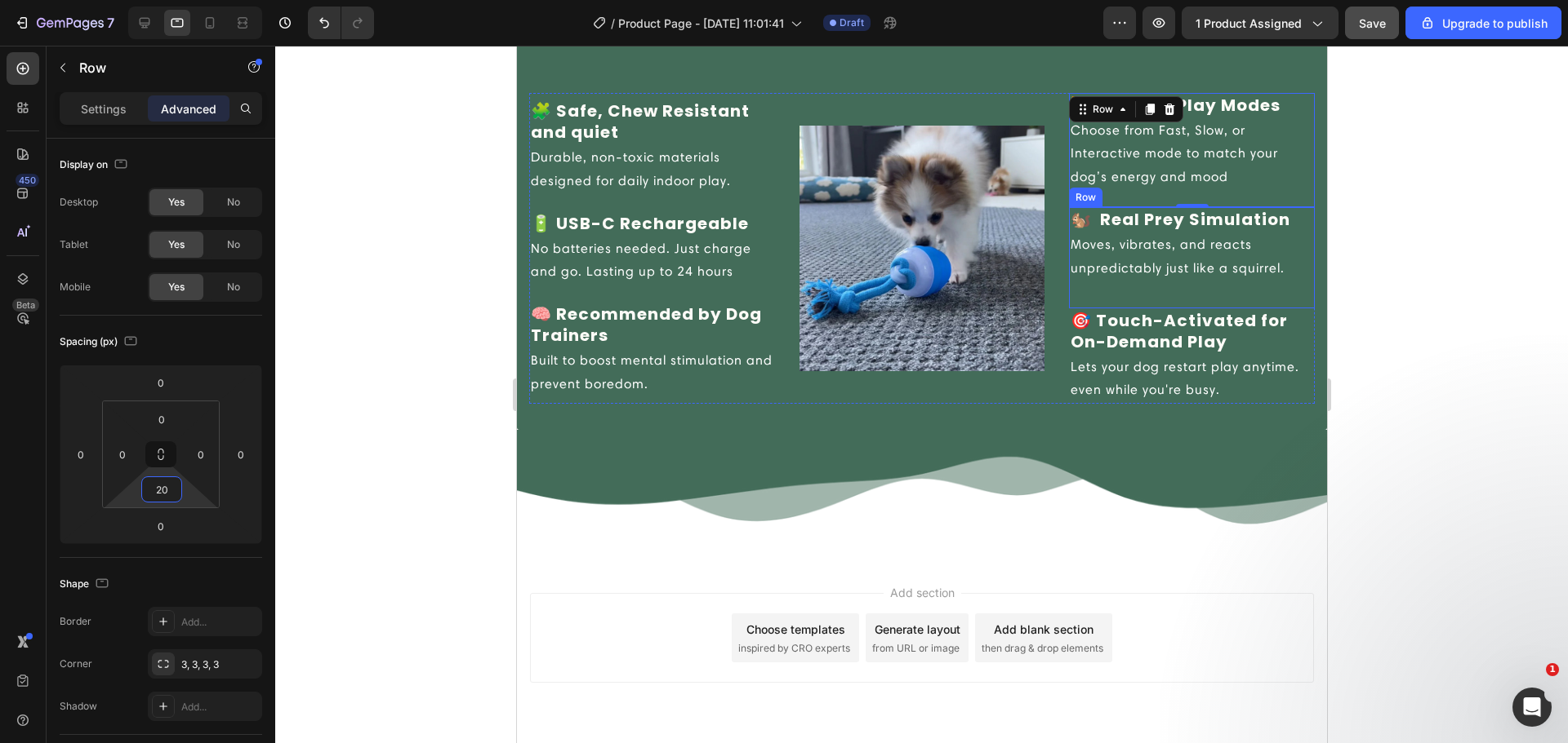
click at [1142, 298] on div "🐿️ ‎Real Prey Simulation Text block Moves, vibrates, and reacts unpredictably j…" at bounding box center [1190, 257] width 245 height 101
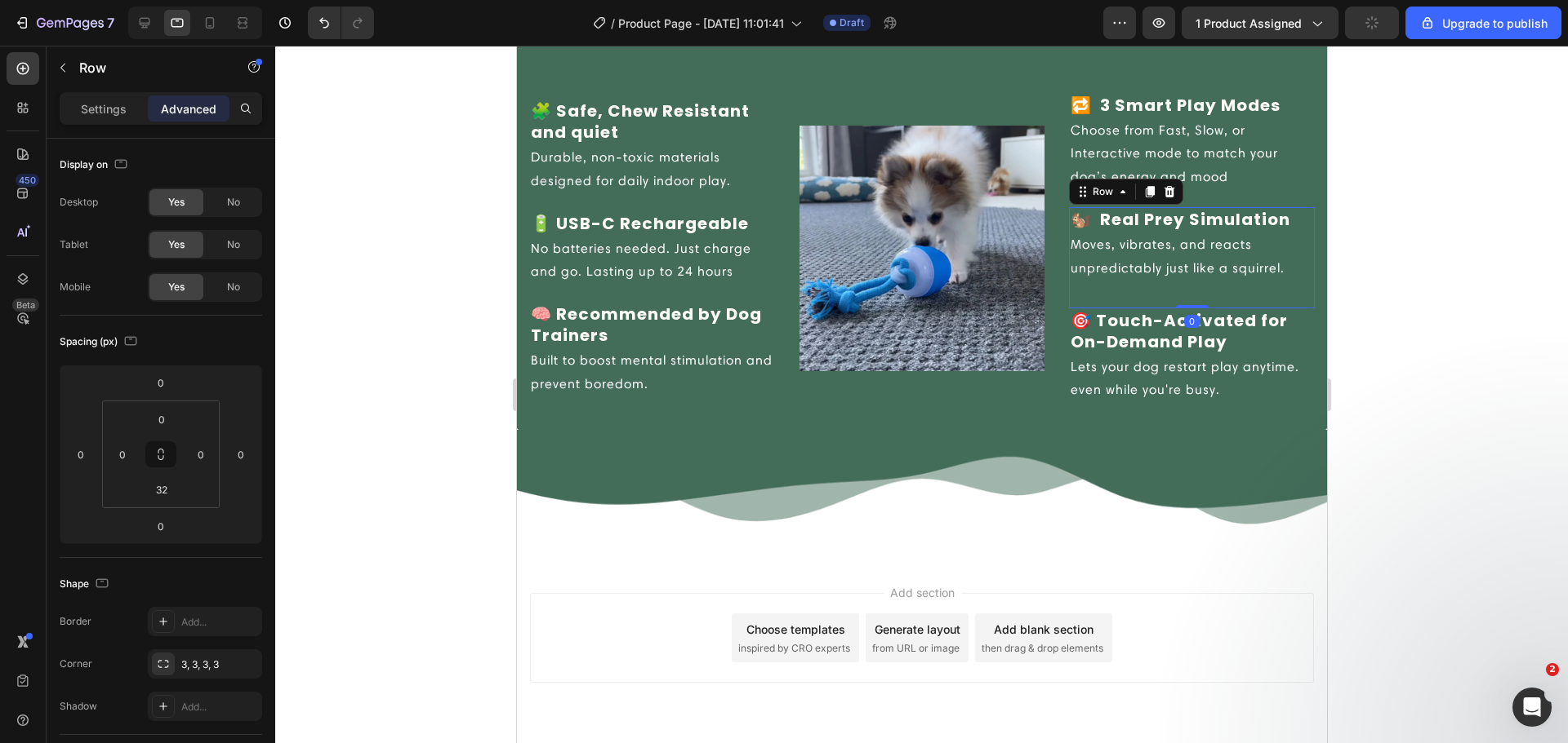
click at [1144, 302] on div "🐿️ ‎Real Prey Simulation Text block Moves, vibrates, and reacts unpredictably j…" at bounding box center [1190, 257] width 245 height 101
click at [166, 486] on input "32" at bounding box center [162, 490] width 33 height 24
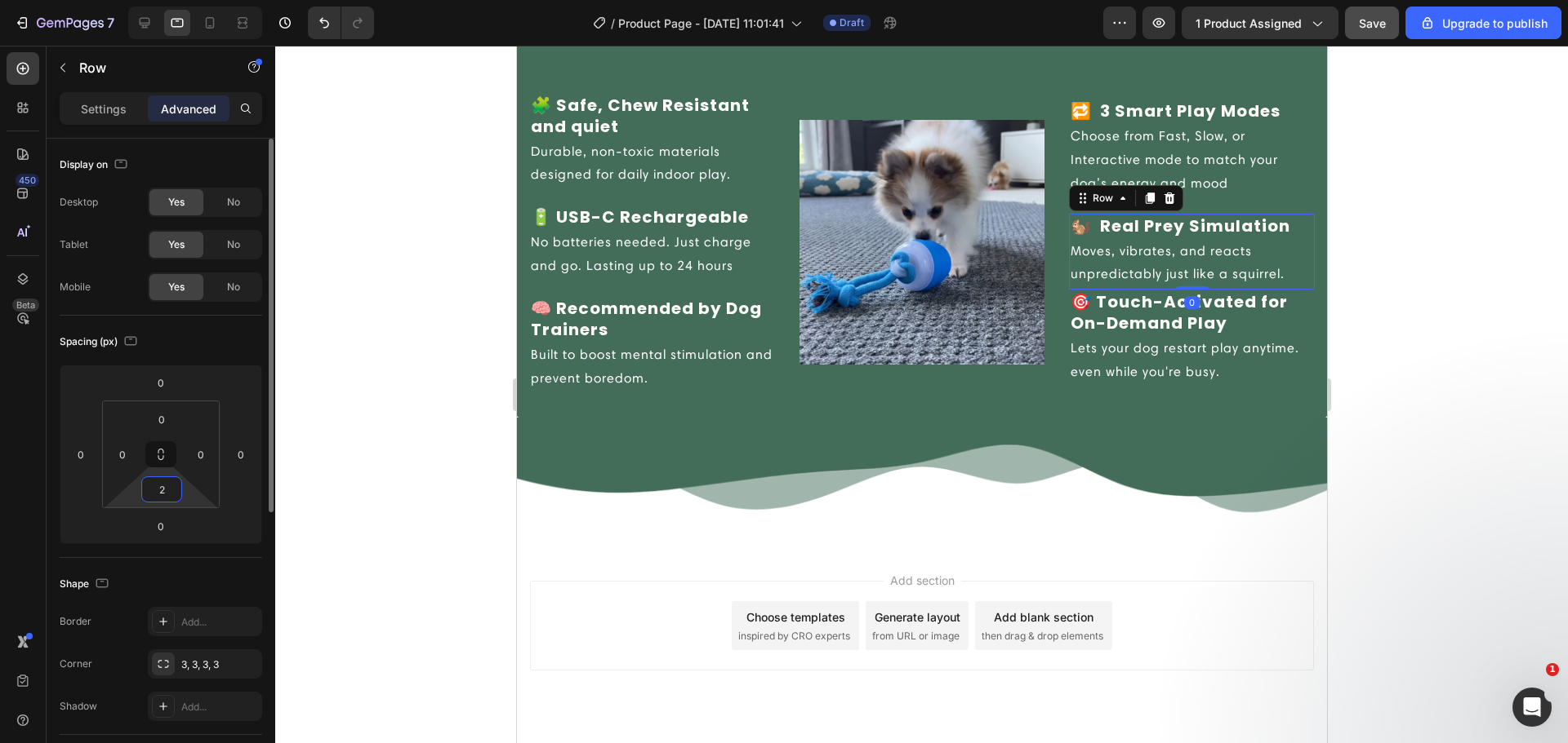
type input "20"
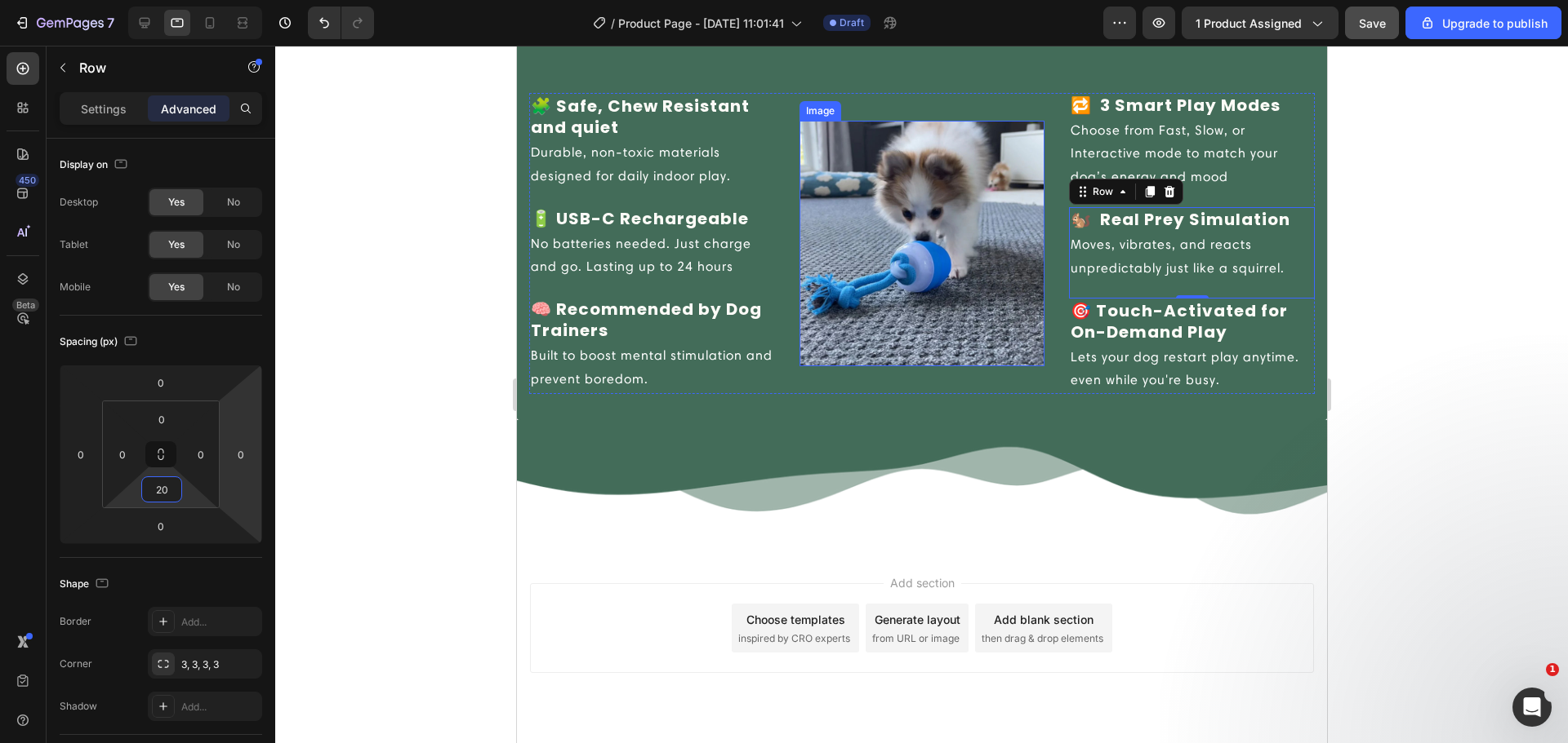
click at [989, 207] on img at bounding box center [921, 244] width 245 height 245
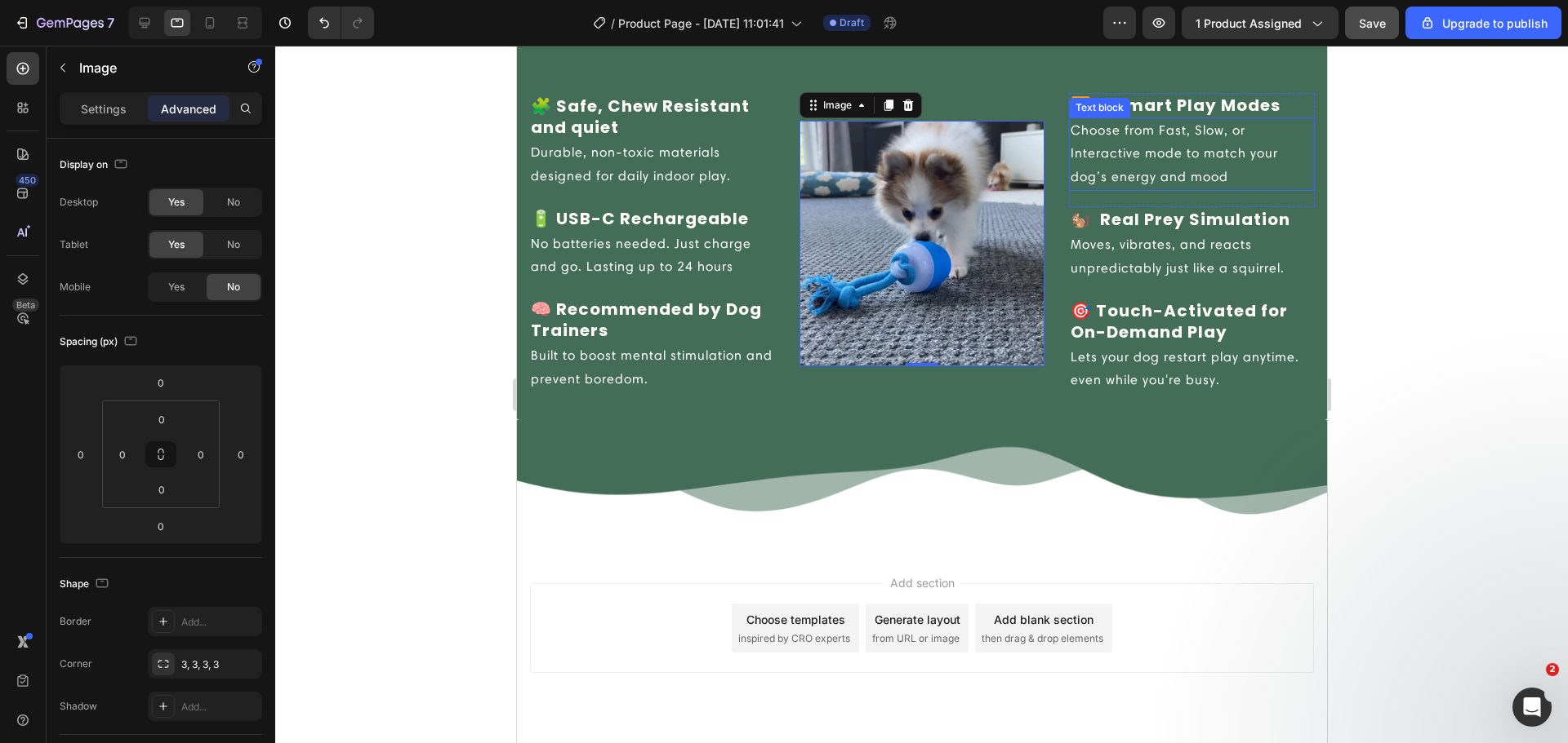
click at [1110, 144] on p "Choose from Fast, Slow, or Interactive mode to match your dog’s energy and mood" at bounding box center [1190, 154] width 243 height 70
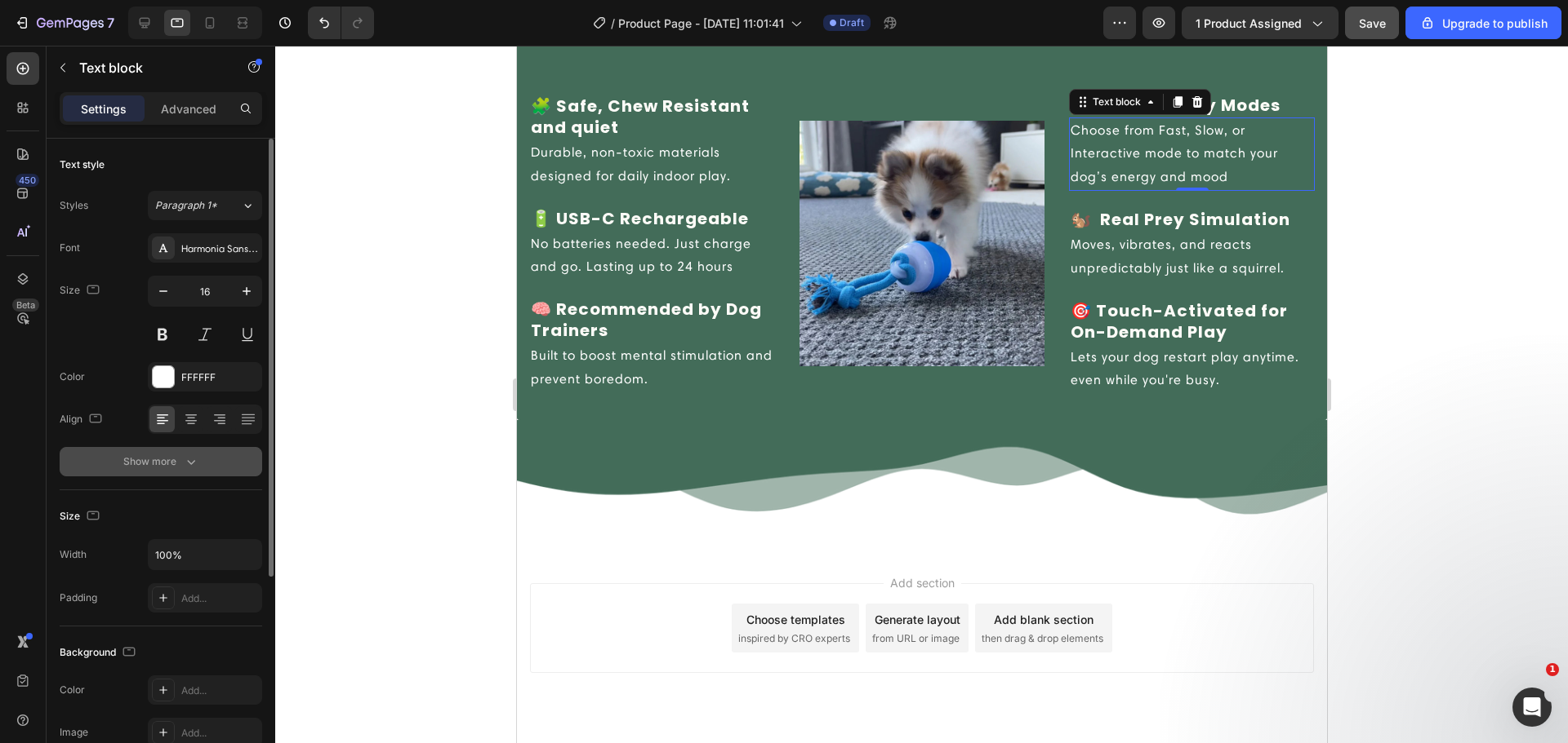
click at [155, 471] on button "Show more" at bounding box center [161, 462] width 202 height 29
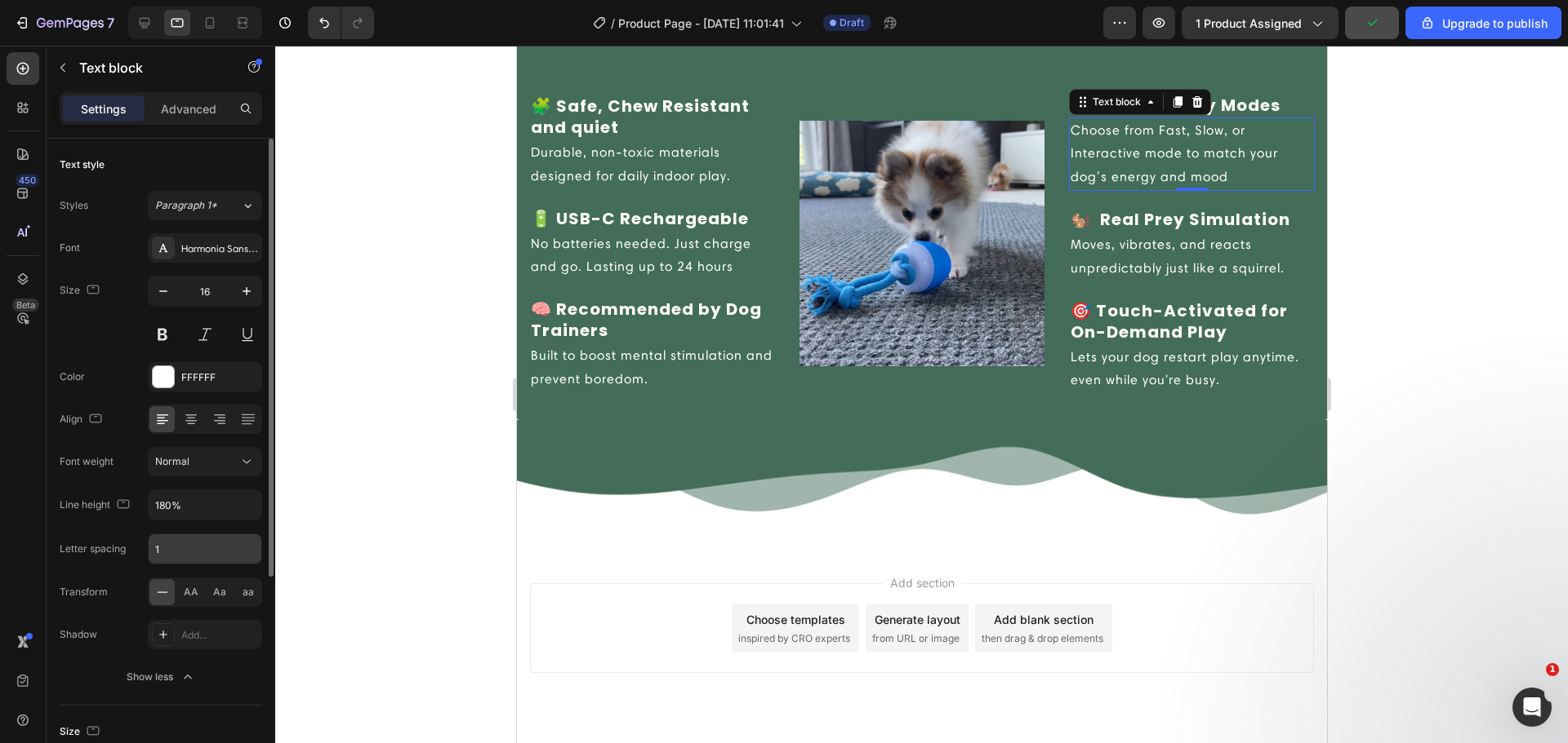
click at [166, 549] on input "1" at bounding box center [205, 549] width 112 height 29
type input "0"
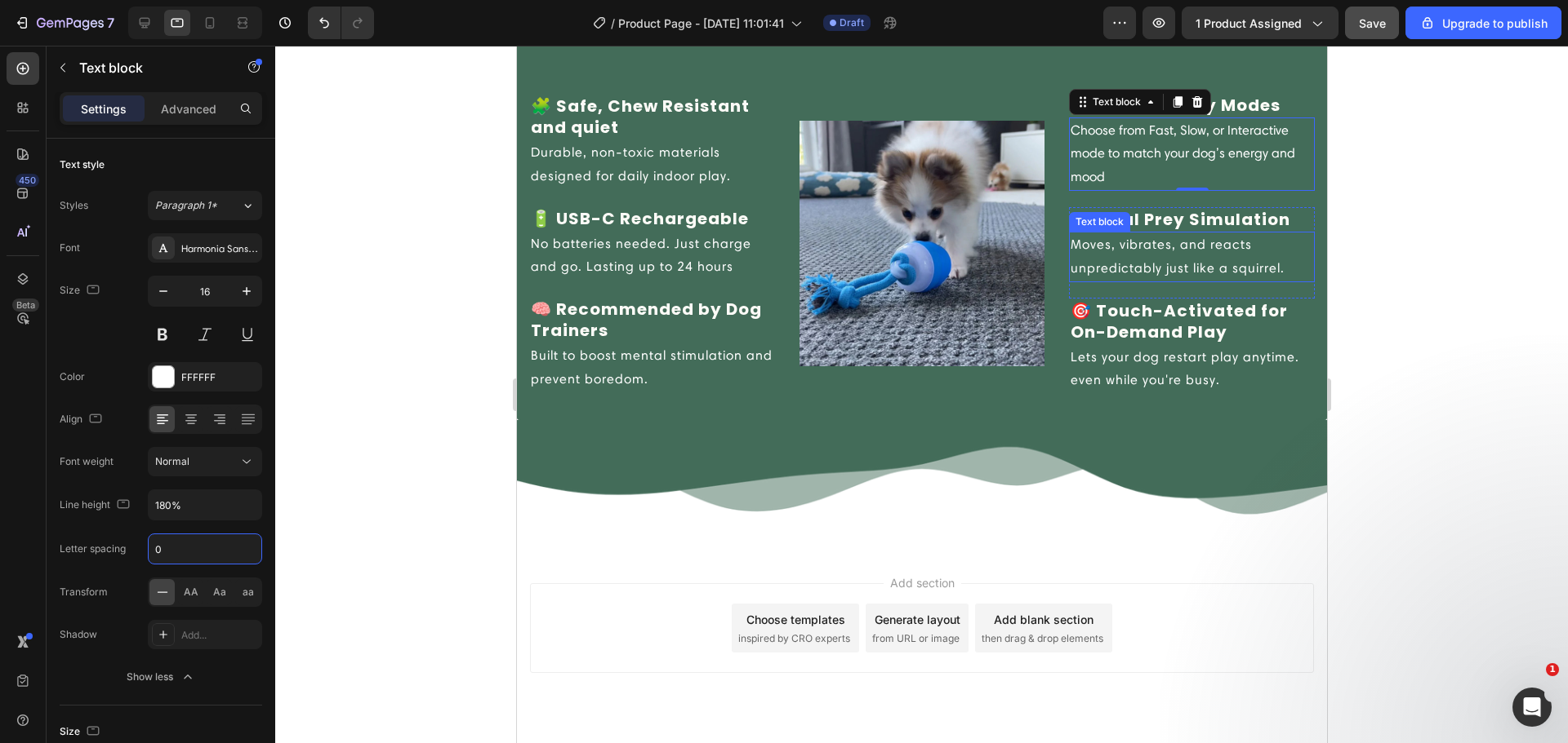
click at [1083, 274] on p "Moves, vibrates, and reacts unpredictably just like a squirrel." at bounding box center [1190, 257] width 243 height 48
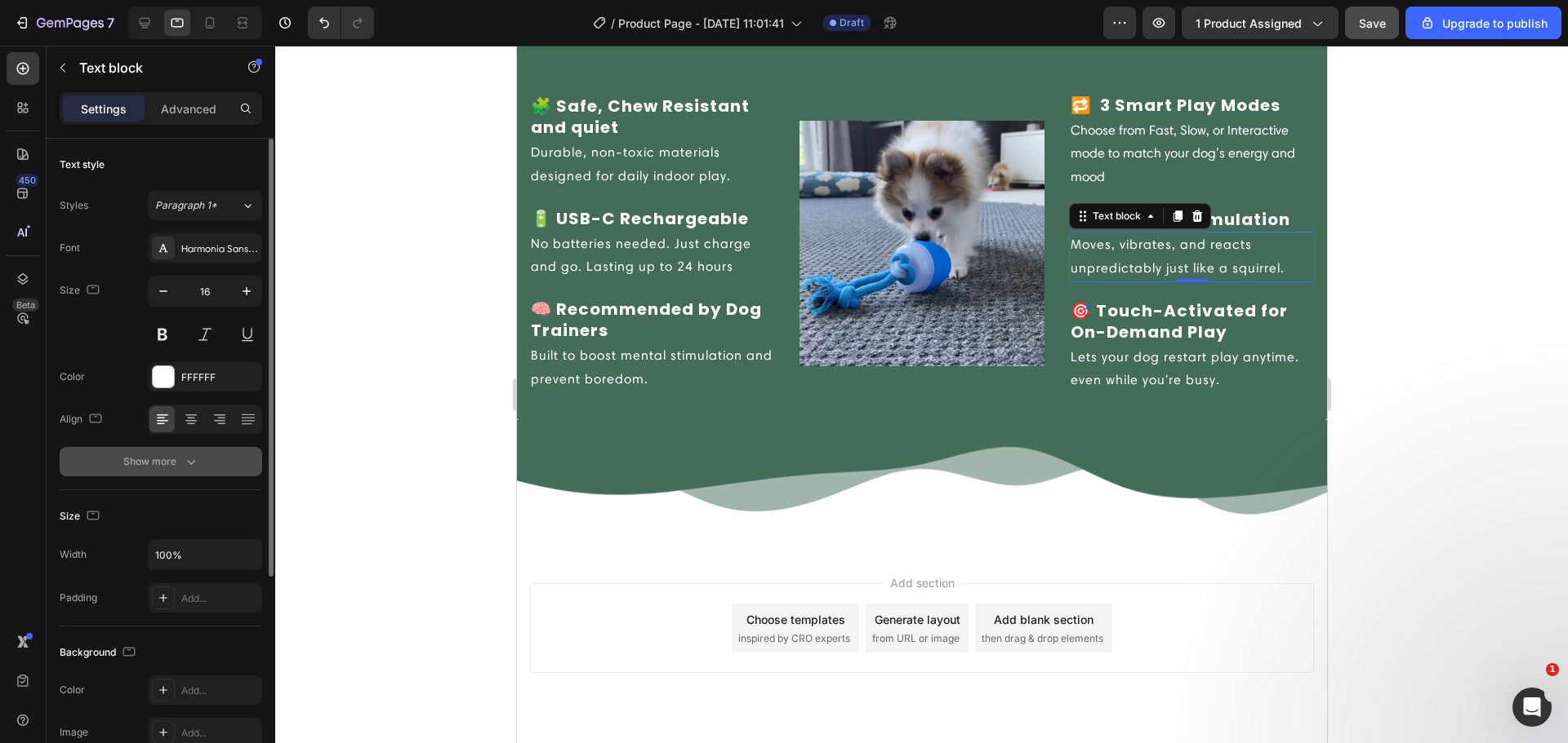
click at [179, 449] on button "Show more" at bounding box center [161, 462] width 202 height 29
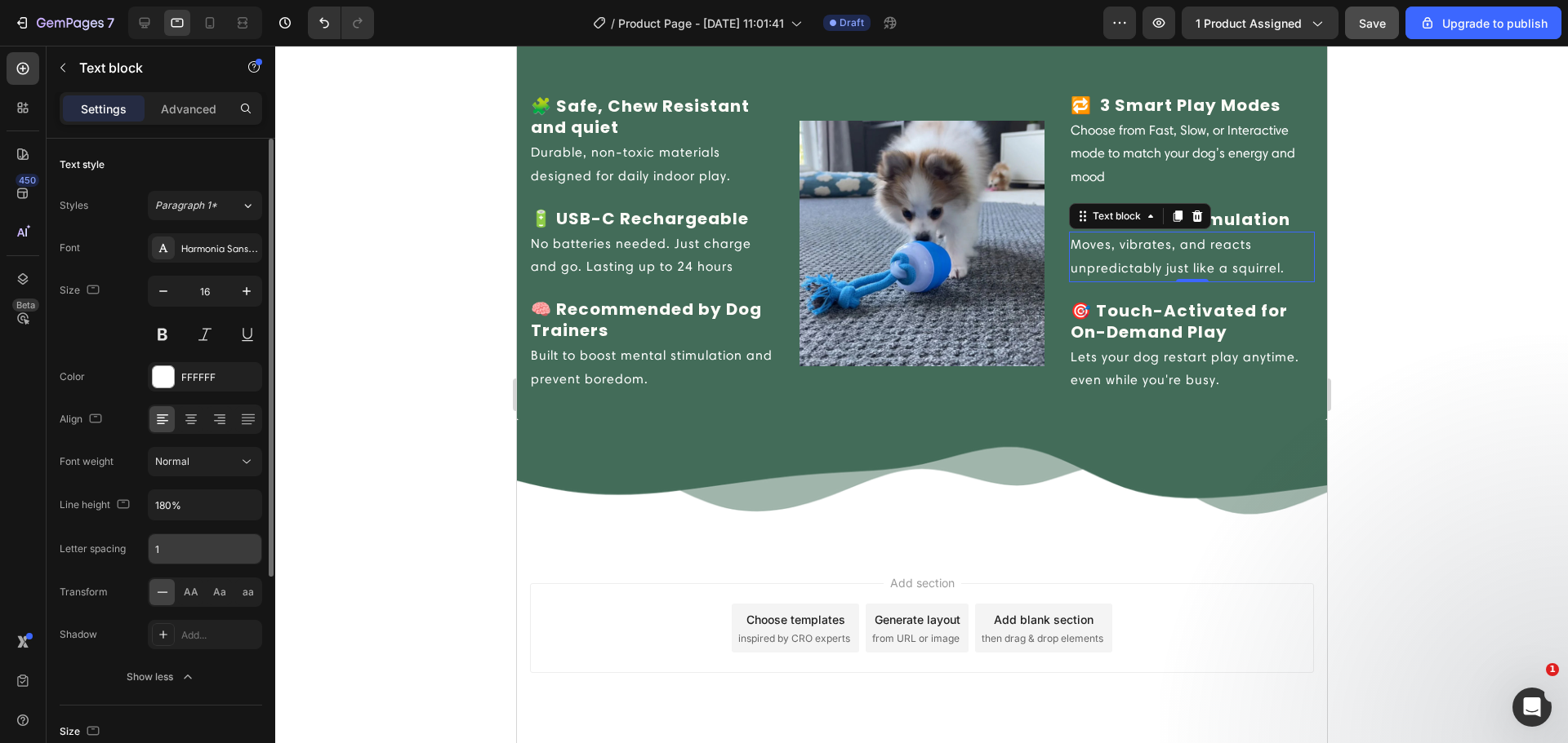
click at [175, 550] on input "1" at bounding box center [205, 549] width 112 height 29
type input "0"
click at [1069, 378] on p "Lets your dog restart play anytime. even while you're busy." at bounding box center [1190, 369] width 243 height 48
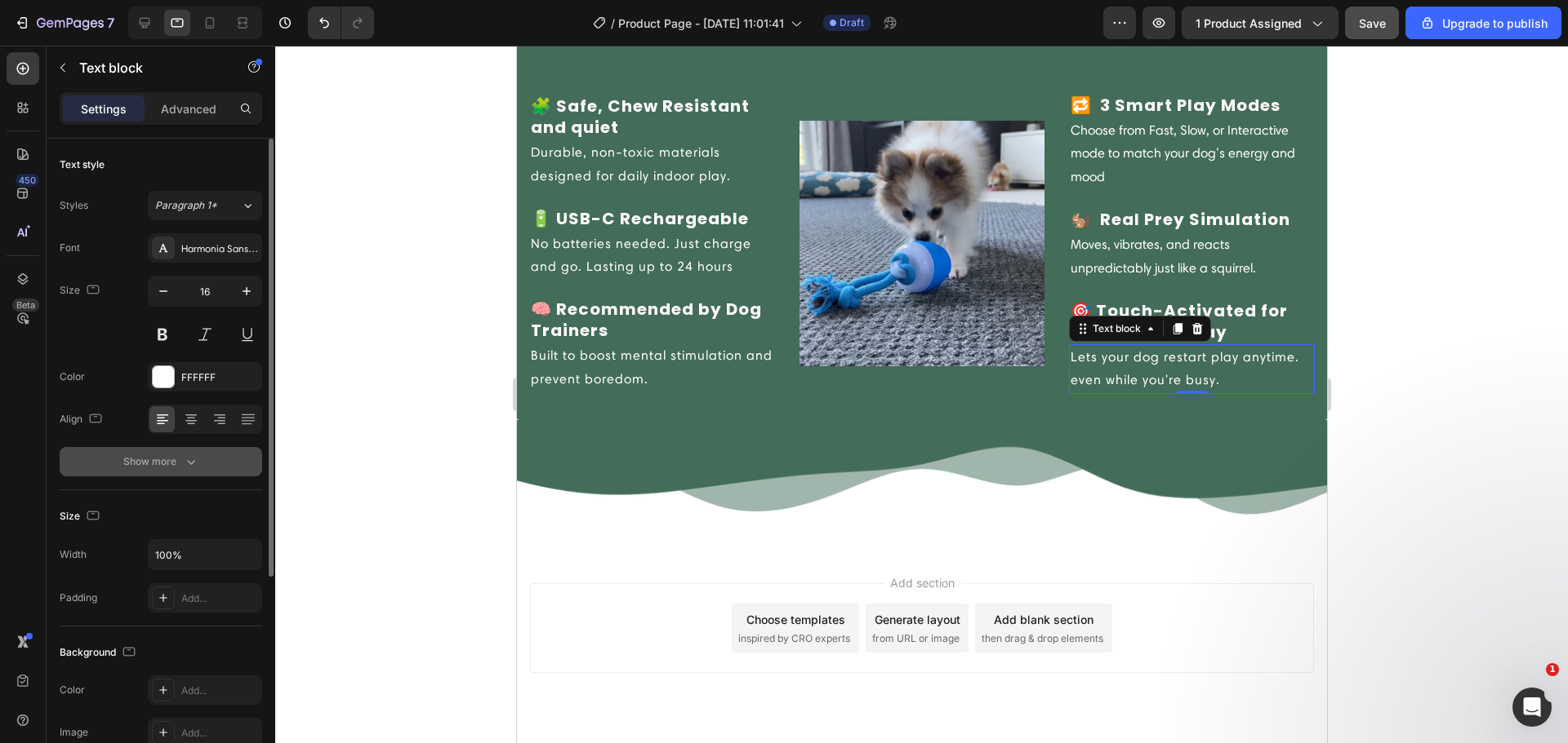
click at [174, 463] on div "Show more" at bounding box center [162, 461] width 76 height 16
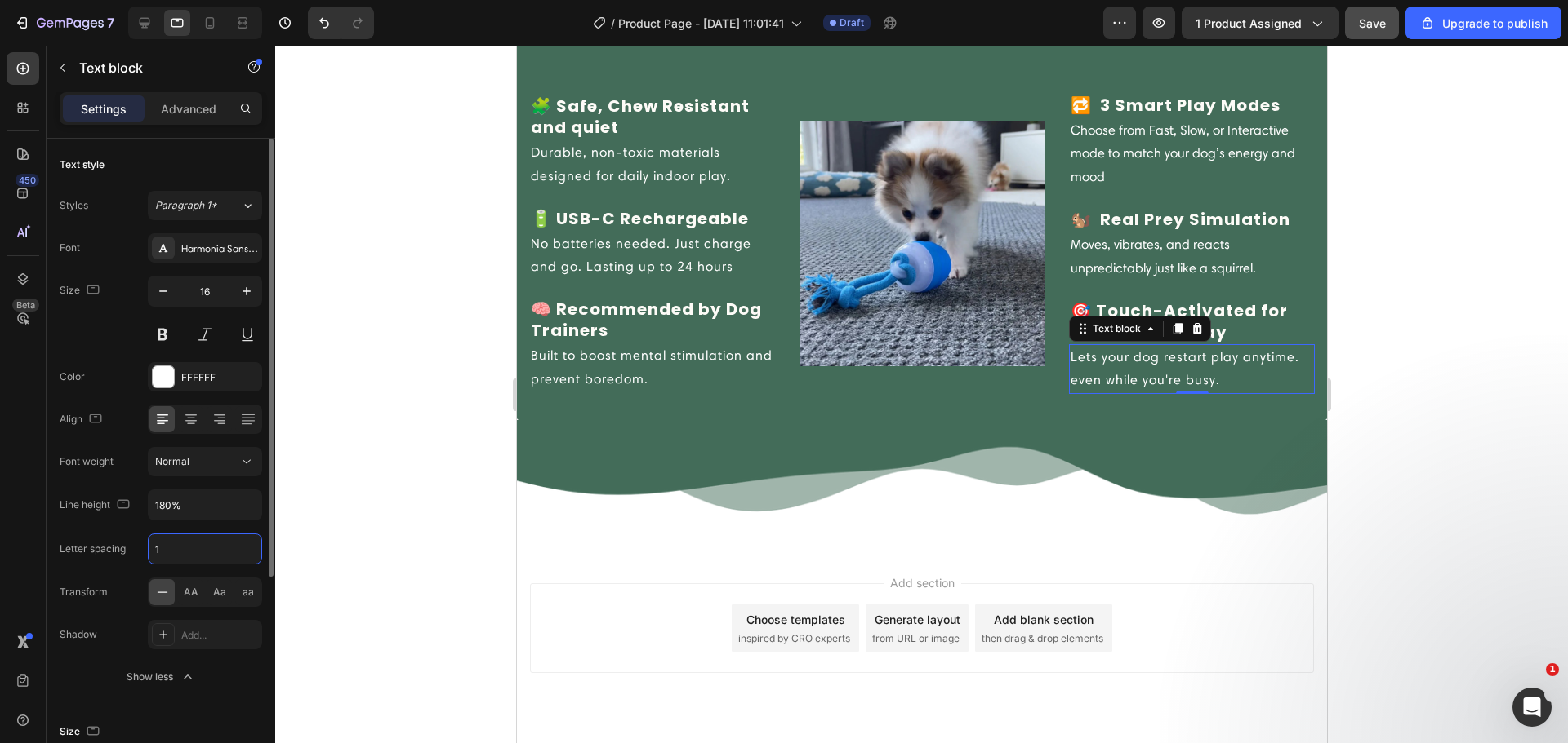
click at [174, 543] on input "1" at bounding box center [205, 549] width 112 height 29
type input "0"
drag, startPoint x: 237, startPoint y: 507, endPoint x: 236, endPoint y: 518, distance: 11.0
click at [238, 507] on button "button" at bounding box center [246, 505] width 29 height 29
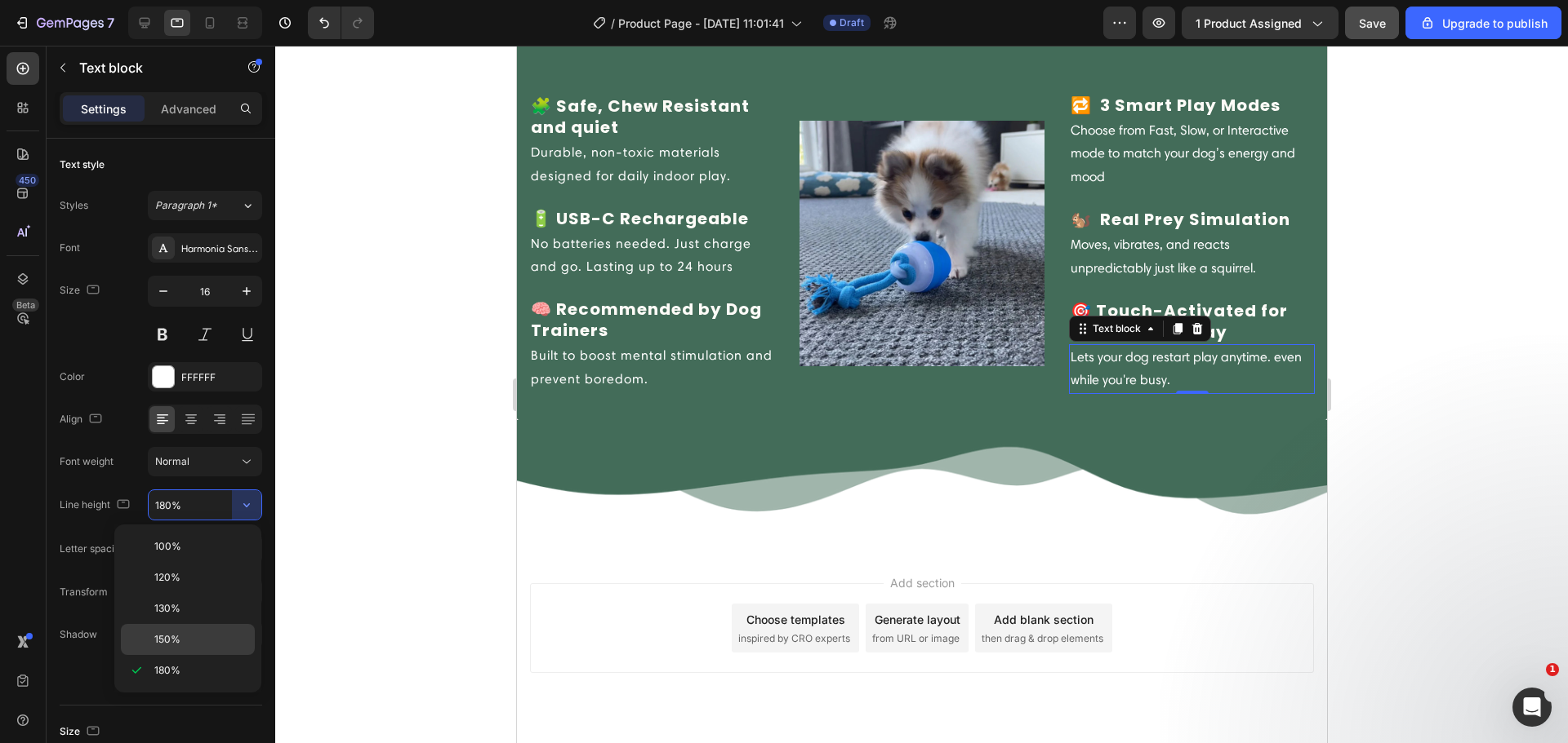
click at [210, 631] on div "150%" at bounding box center [188, 640] width 134 height 31
type input "150%"
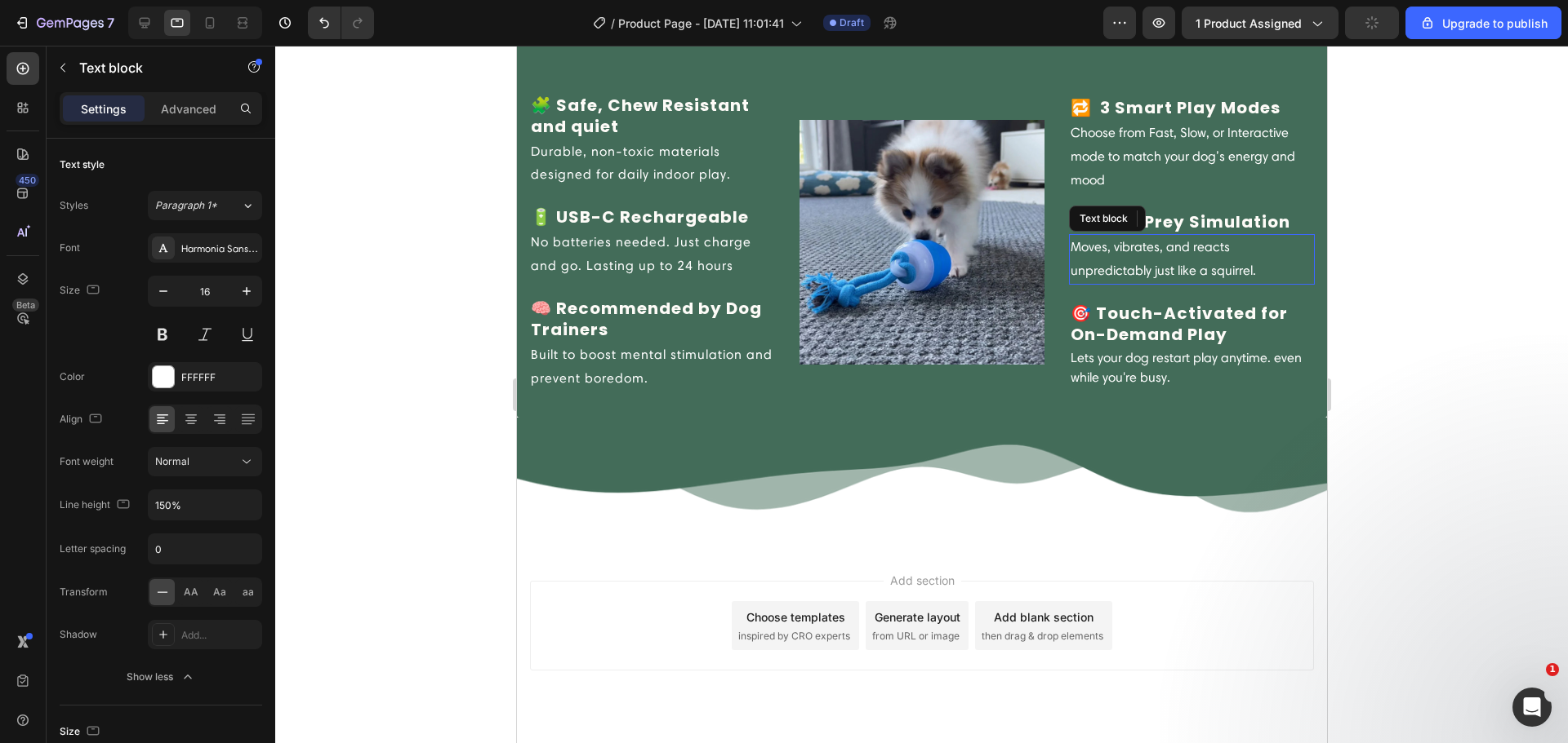
click at [1102, 266] on p "Moves, vibrates, and reacts unpredictably just like a squirrel." at bounding box center [1190, 259] width 243 height 48
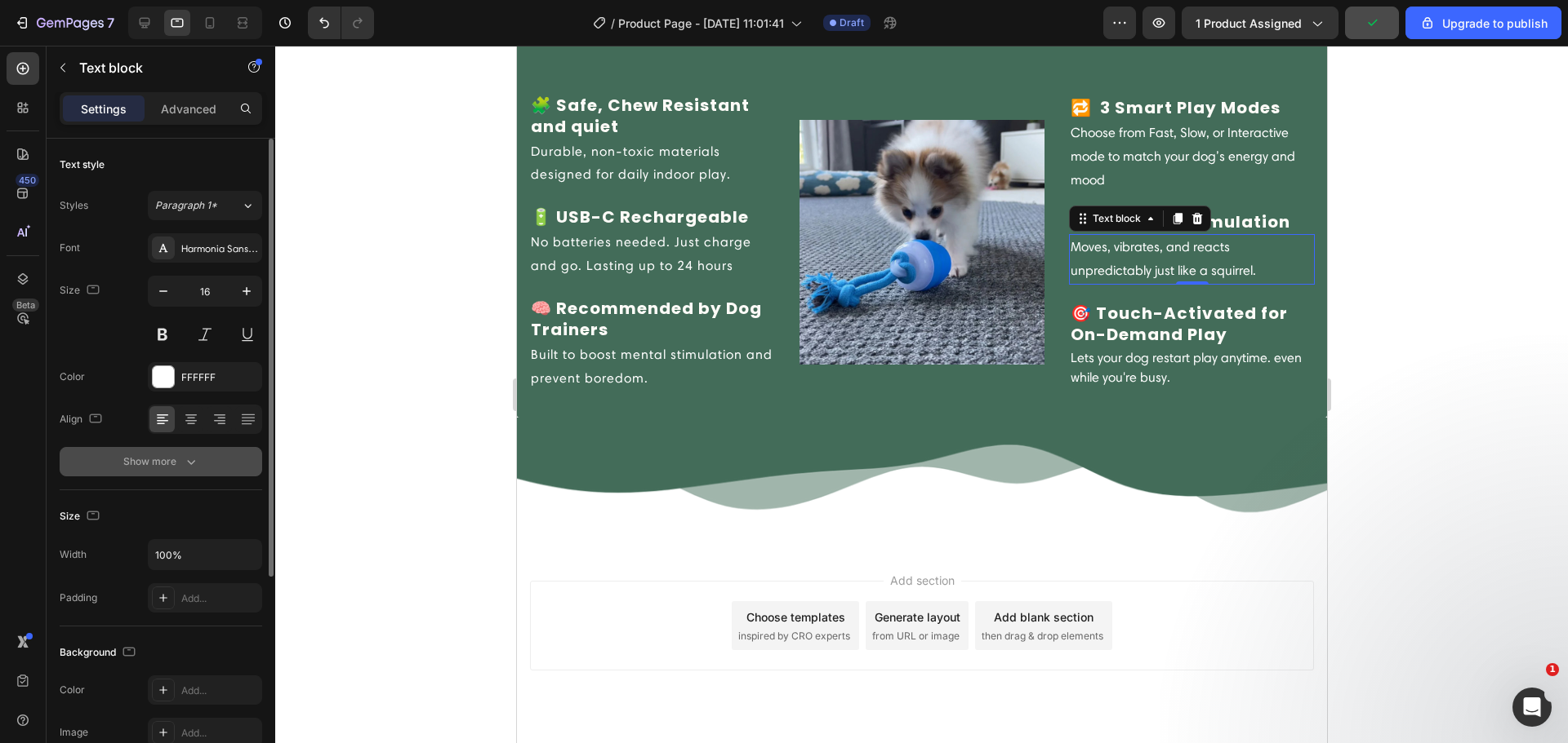
click at [176, 468] on div "Show more" at bounding box center [162, 461] width 76 height 16
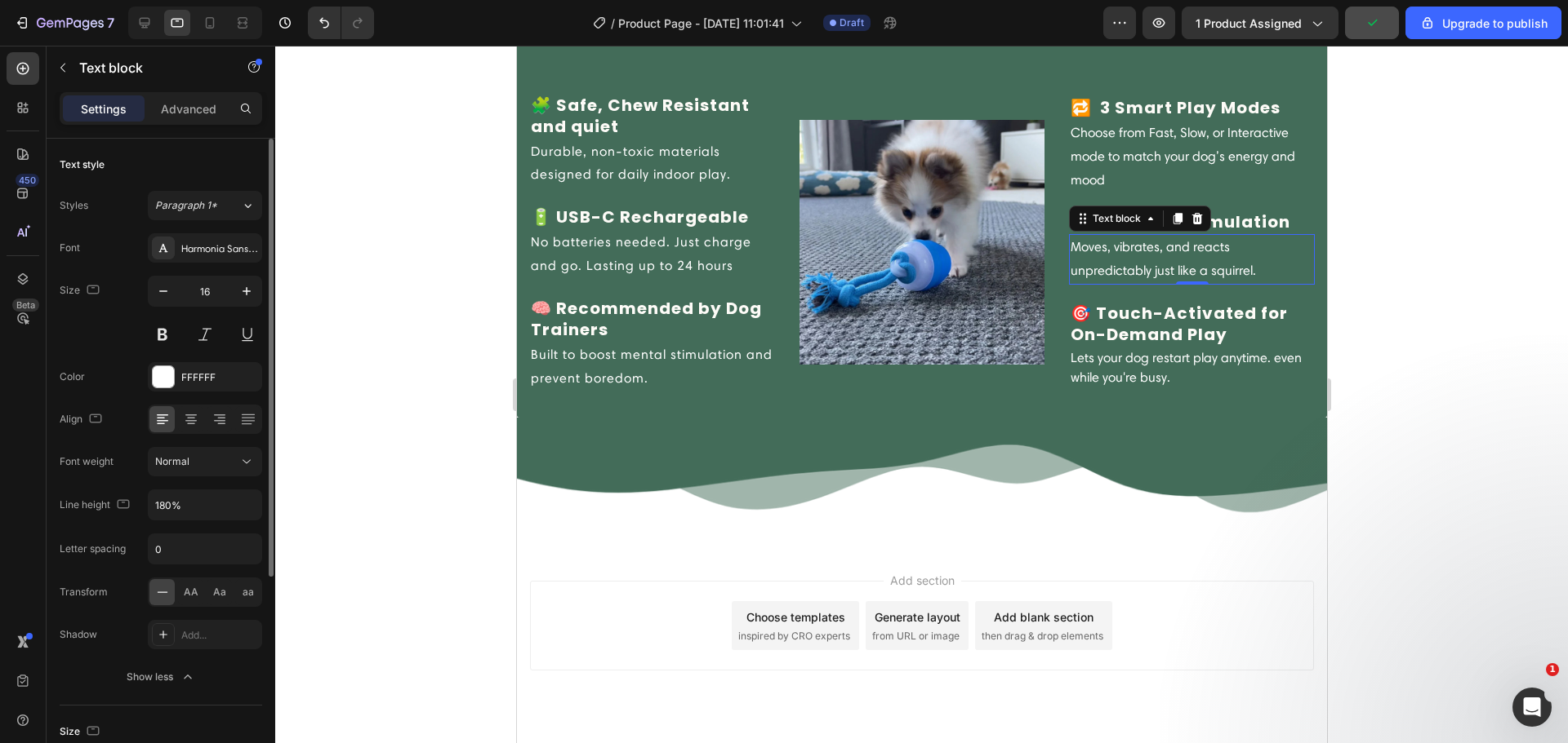
click at [180, 524] on div "Font Harmonia Sans W01 Regular Size 16 Color FFFFFF Align Font weight Normal Li…" at bounding box center [161, 462] width 202 height 459
click at [242, 513] on button "button" at bounding box center [246, 505] width 29 height 29
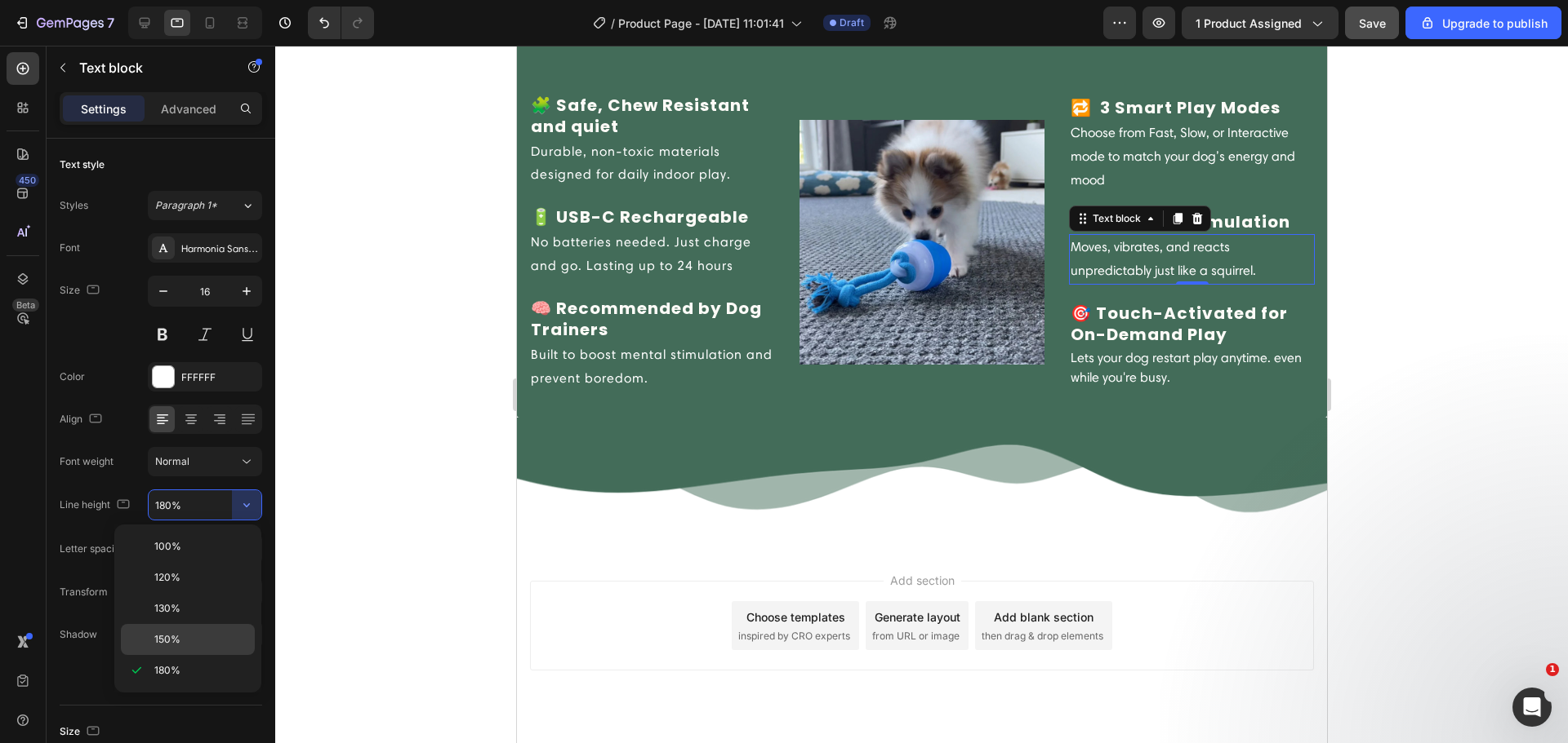
click at [193, 632] on p "150%" at bounding box center [201, 639] width 93 height 15
type input "150%"
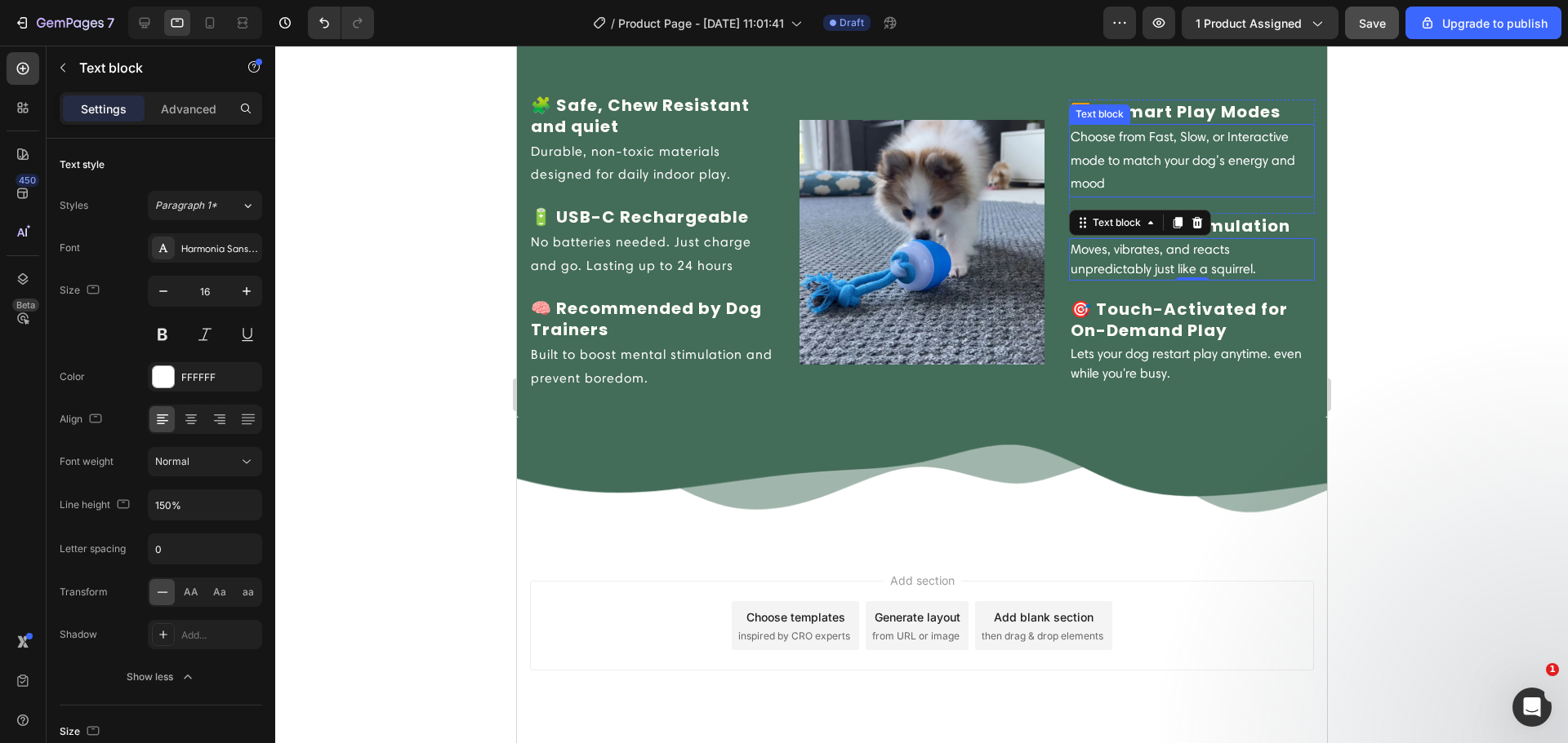
click at [1092, 182] on p "Choose from Fast, Slow, or Interactive mode to match your dog’s energy and mood" at bounding box center [1190, 160] width 243 height 70
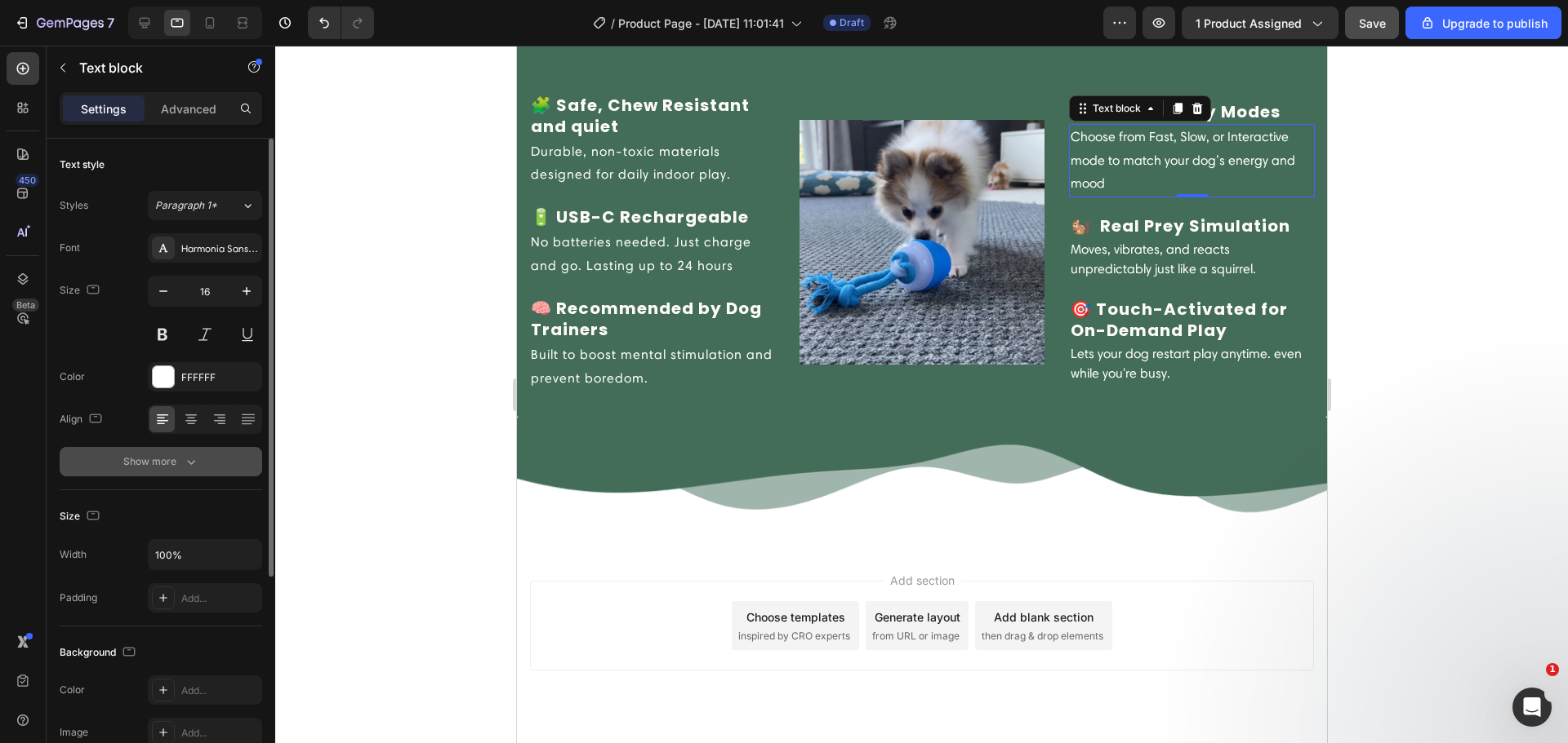
click at [198, 469] on icon "button" at bounding box center [191, 461] width 16 height 16
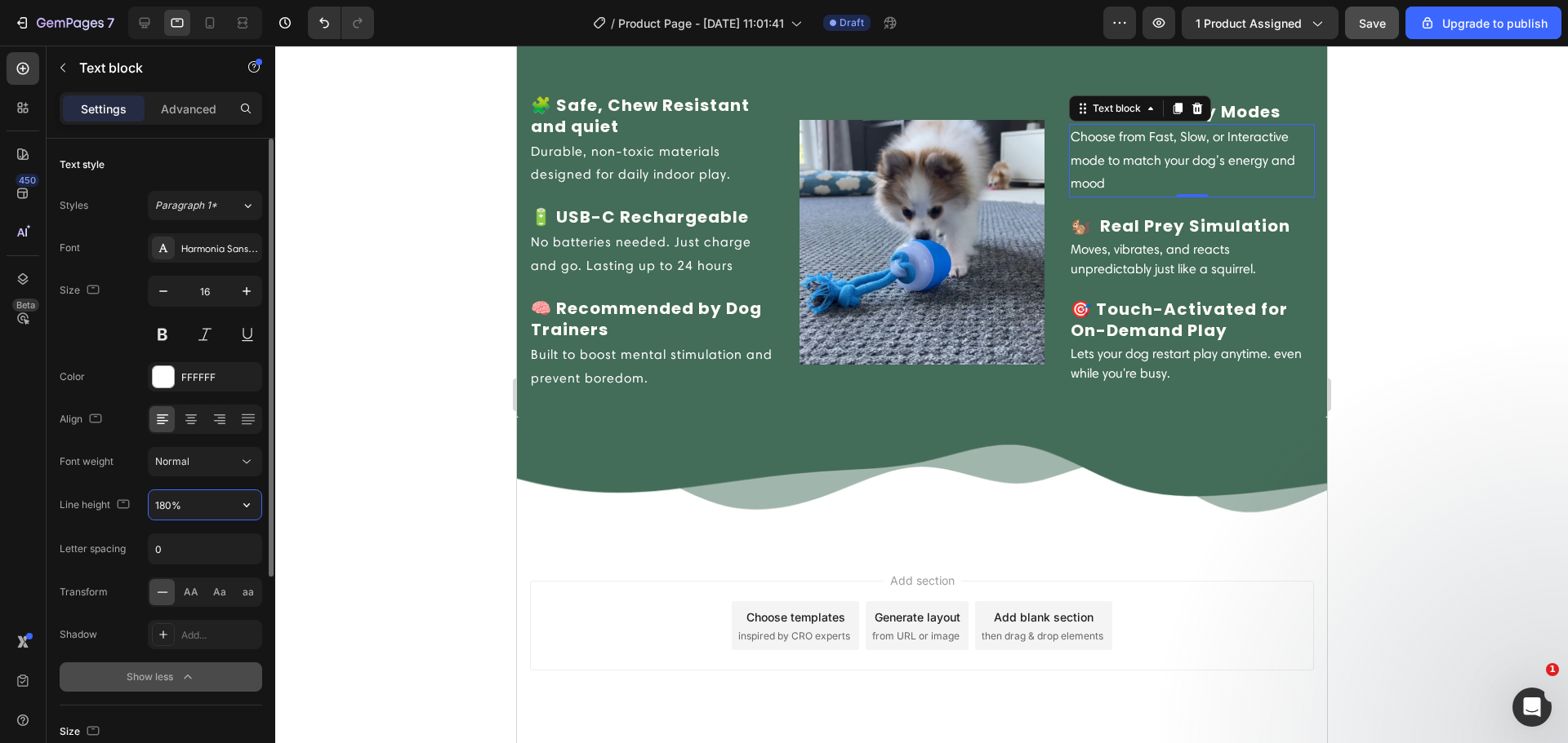
click at [194, 508] on input "180%" at bounding box center [205, 505] width 112 height 29
click at [252, 507] on icon "button" at bounding box center [246, 505] width 16 height 16
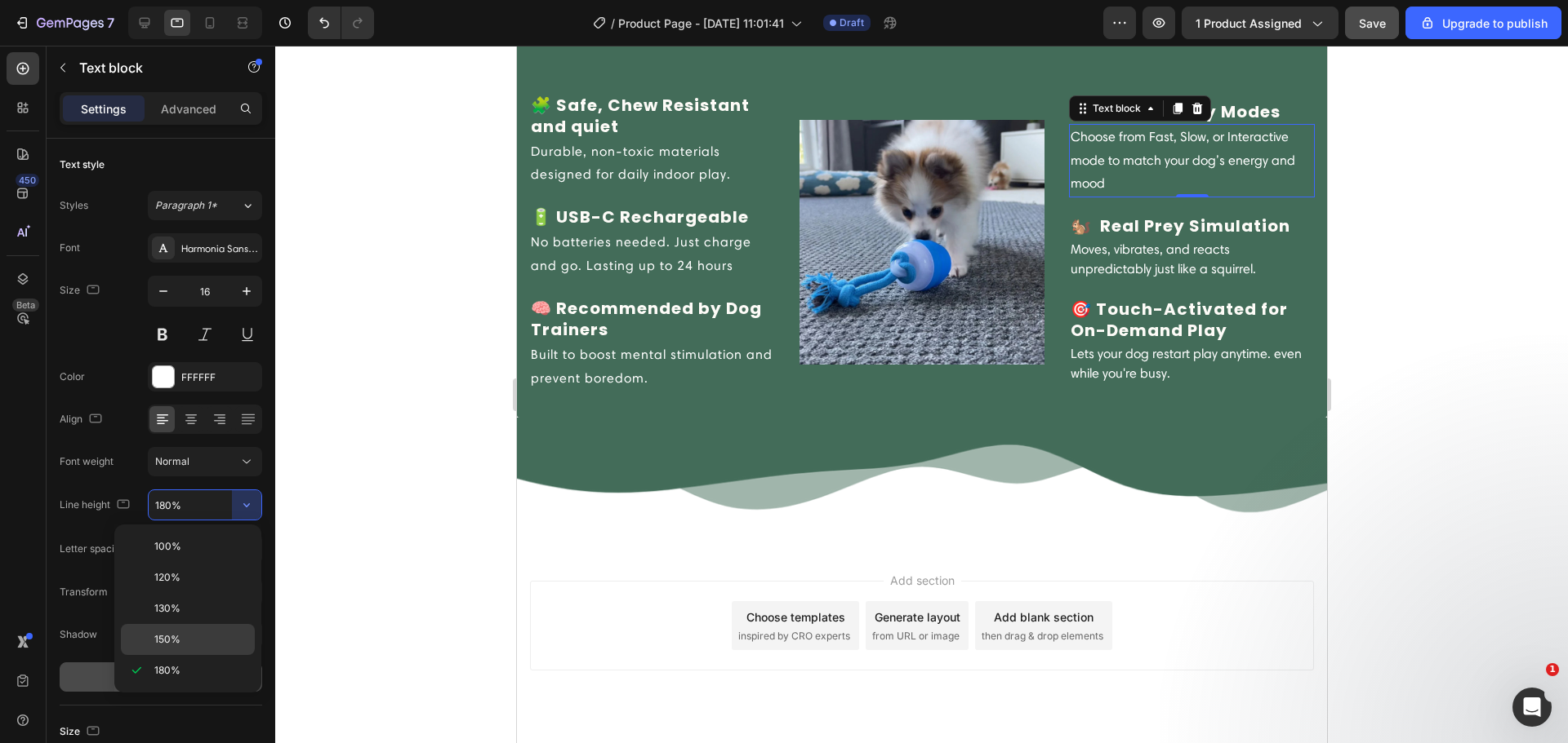
click at [201, 638] on p "150%" at bounding box center [201, 639] width 93 height 15
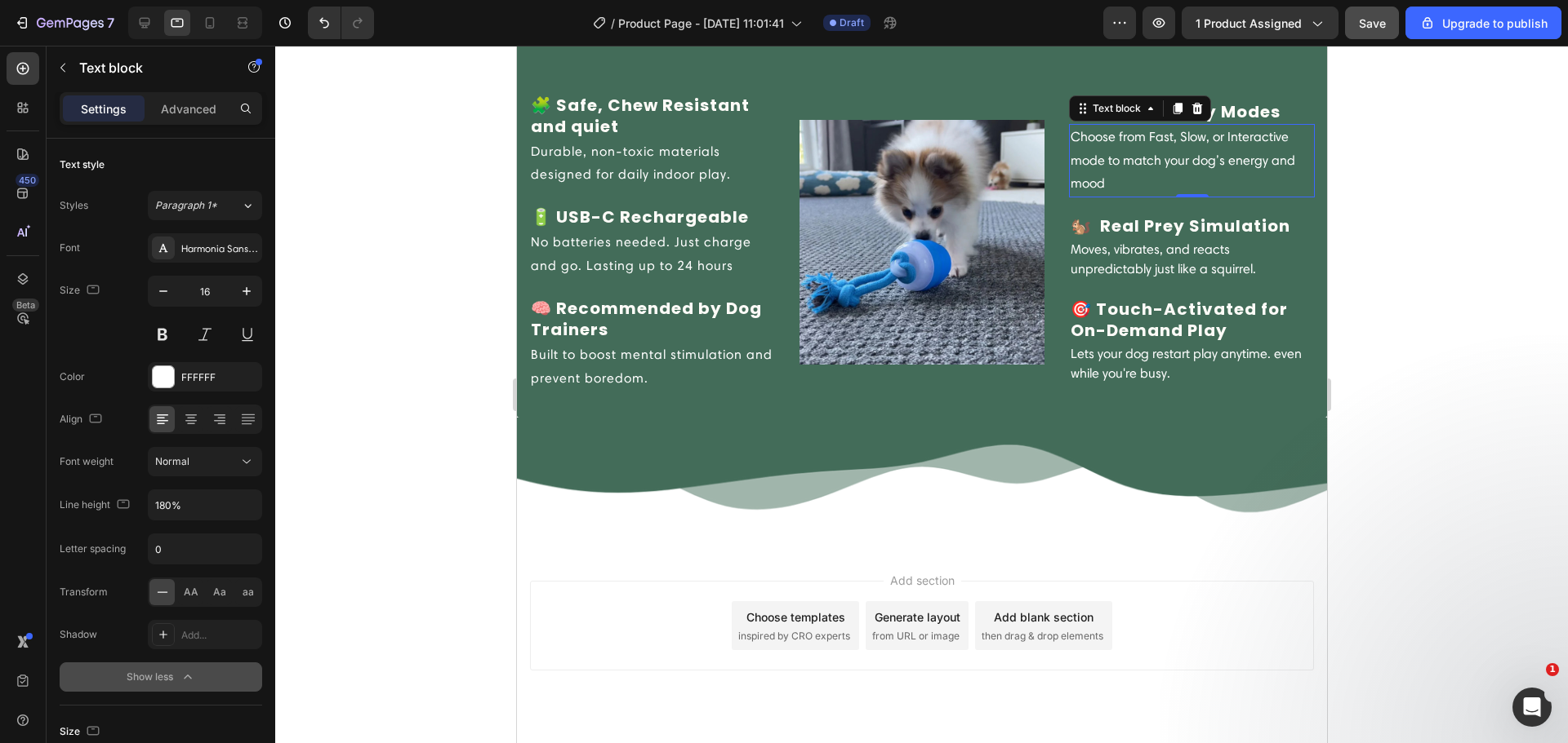
type input "150%"
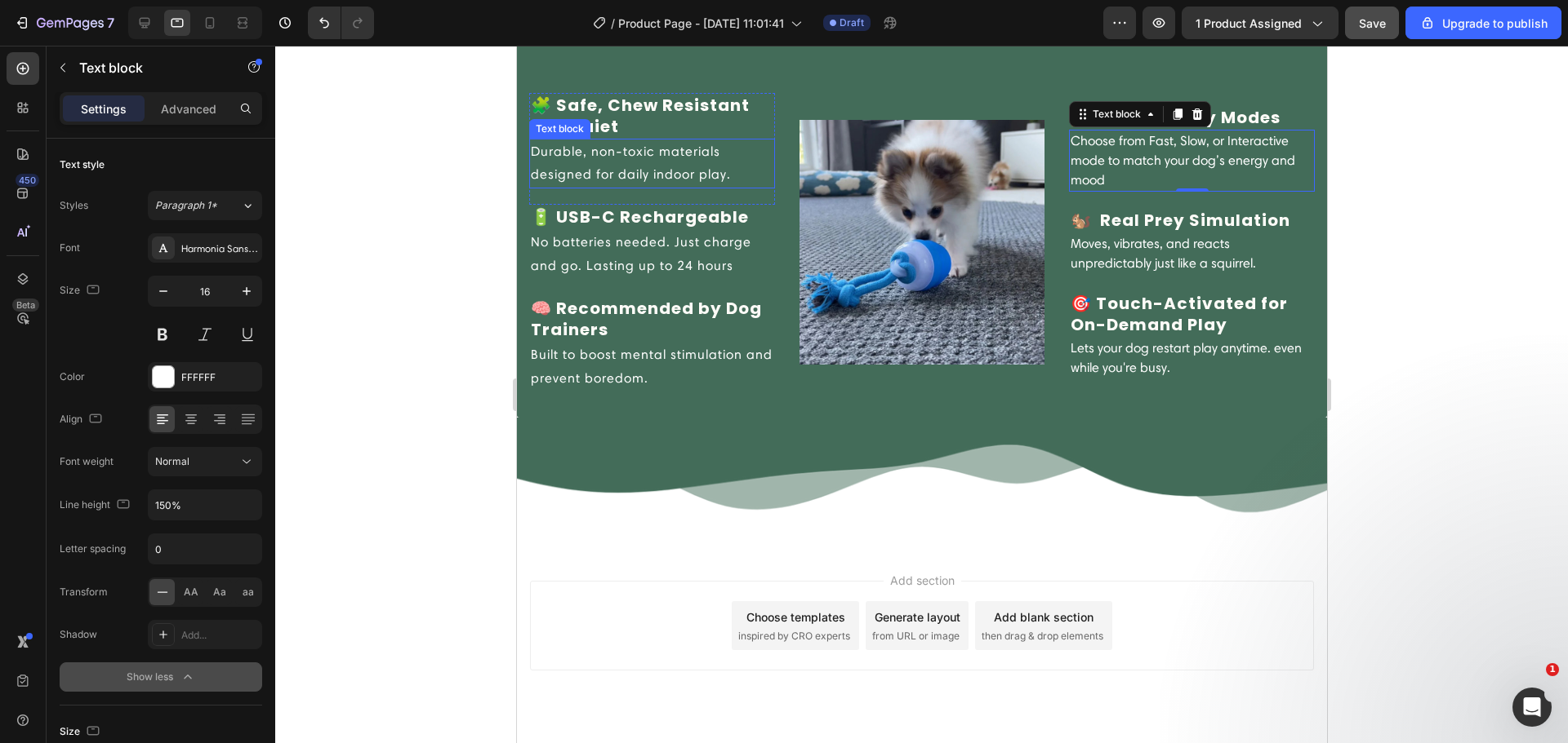
click at [635, 182] on p "Durable, non-toxic materials designed for daily indoor play." at bounding box center [651, 163] width 243 height 48
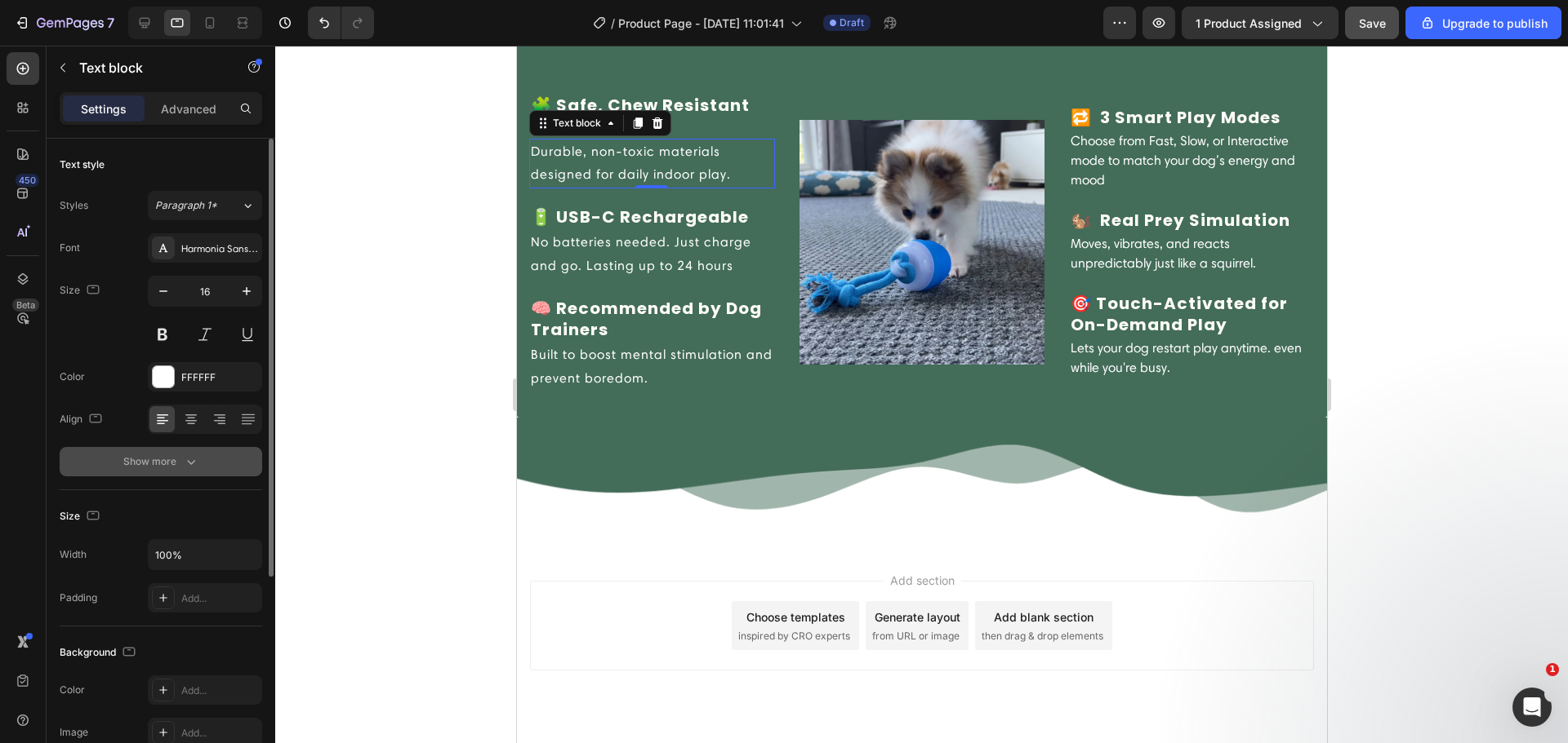
click at [201, 473] on button "Show more" at bounding box center [161, 462] width 202 height 29
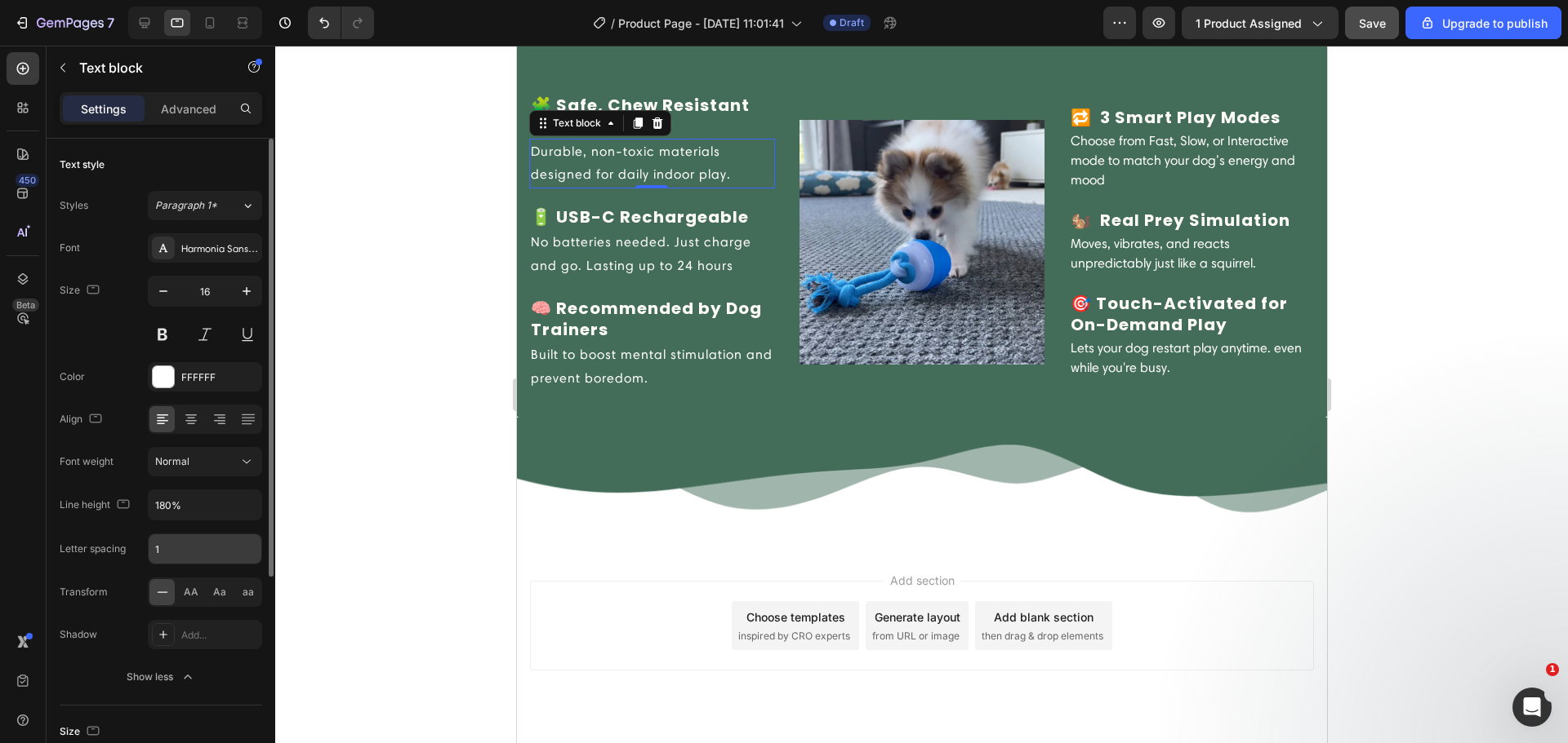
click at [169, 545] on input "1" at bounding box center [205, 549] width 112 height 29
type input "0"
click at [207, 469] on div "Normal" at bounding box center [204, 461] width 99 height 16
click at [117, 473] on div "Font weight Normal" at bounding box center [161, 462] width 202 height 29
click at [186, 512] on input "180%" at bounding box center [205, 505] width 112 height 29
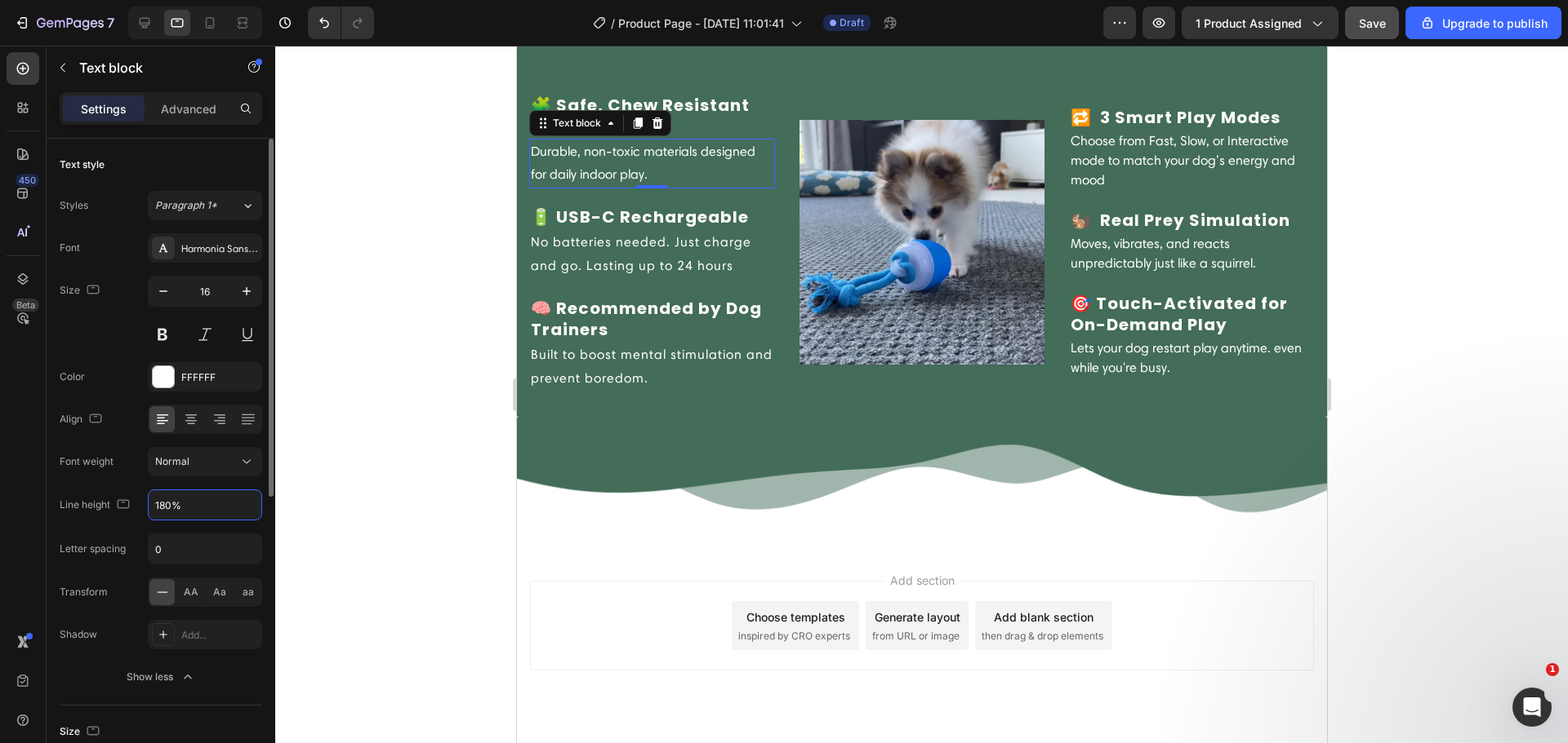
click at [243, 522] on div "Font Harmonia Sans W01 Regular Size 16 Color FFFFFF Align Font weight Normal Li…" at bounding box center [161, 462] width 202 height 459
click at [240, 510] on icon "button" at bounding box center [246, 505] width 16 height 16
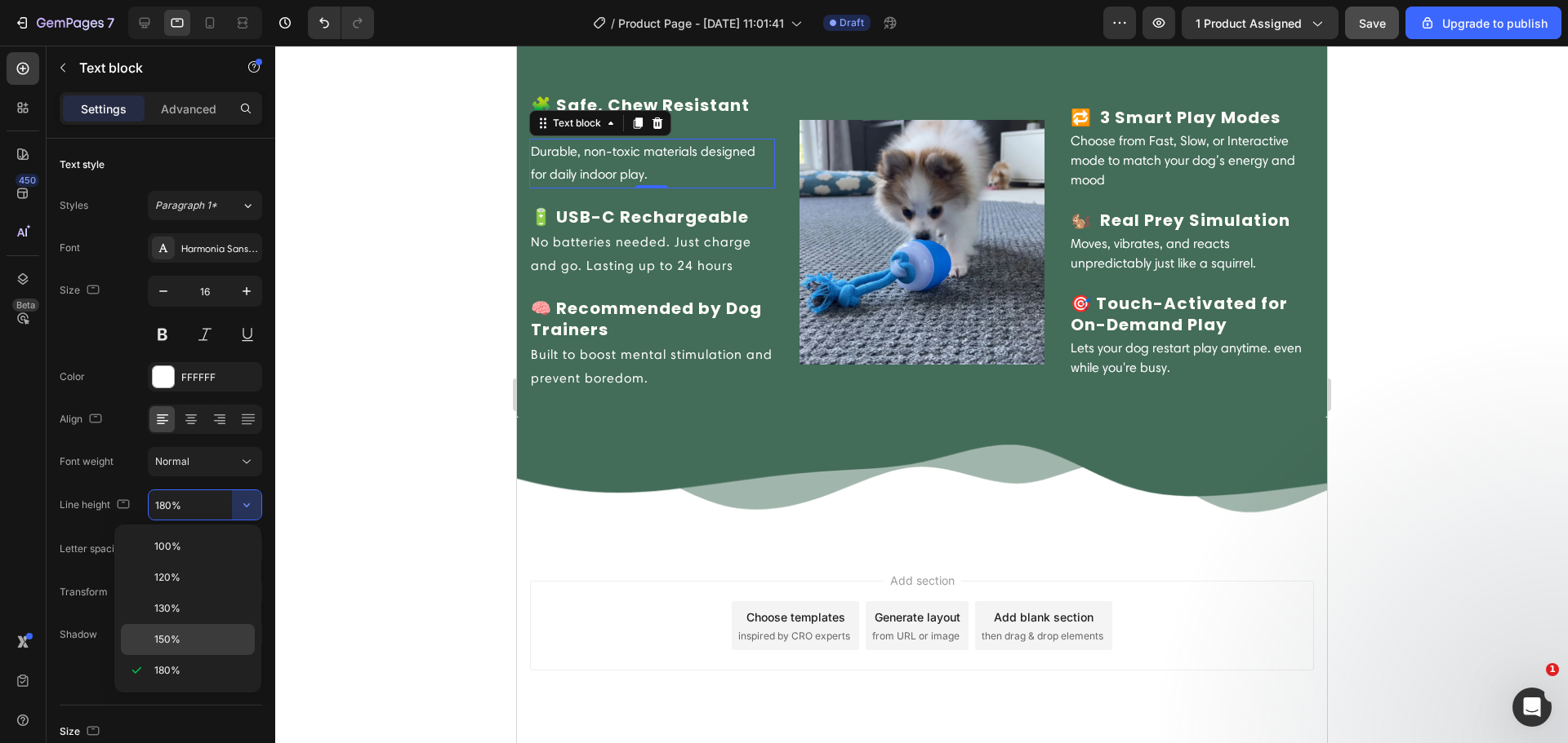
click at [206, 628] on div "150%" at bounding box center [188, 640] width 134 height 31
type input "150%"
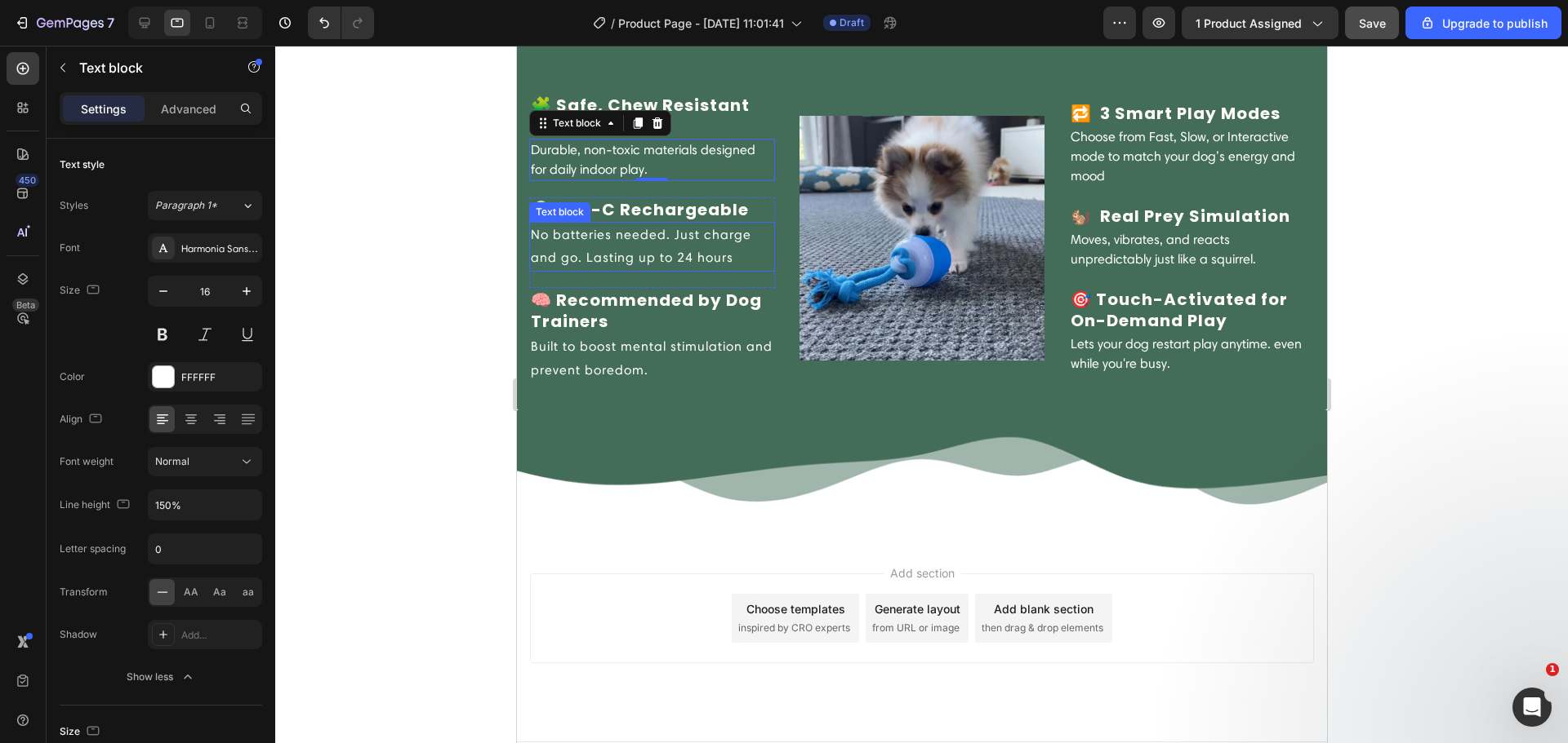
click at [615, 253] on p "No batteries needed. Just charge and go. Lasting up to 24 hours" at bounding box center [651, 247] width 243 height 48
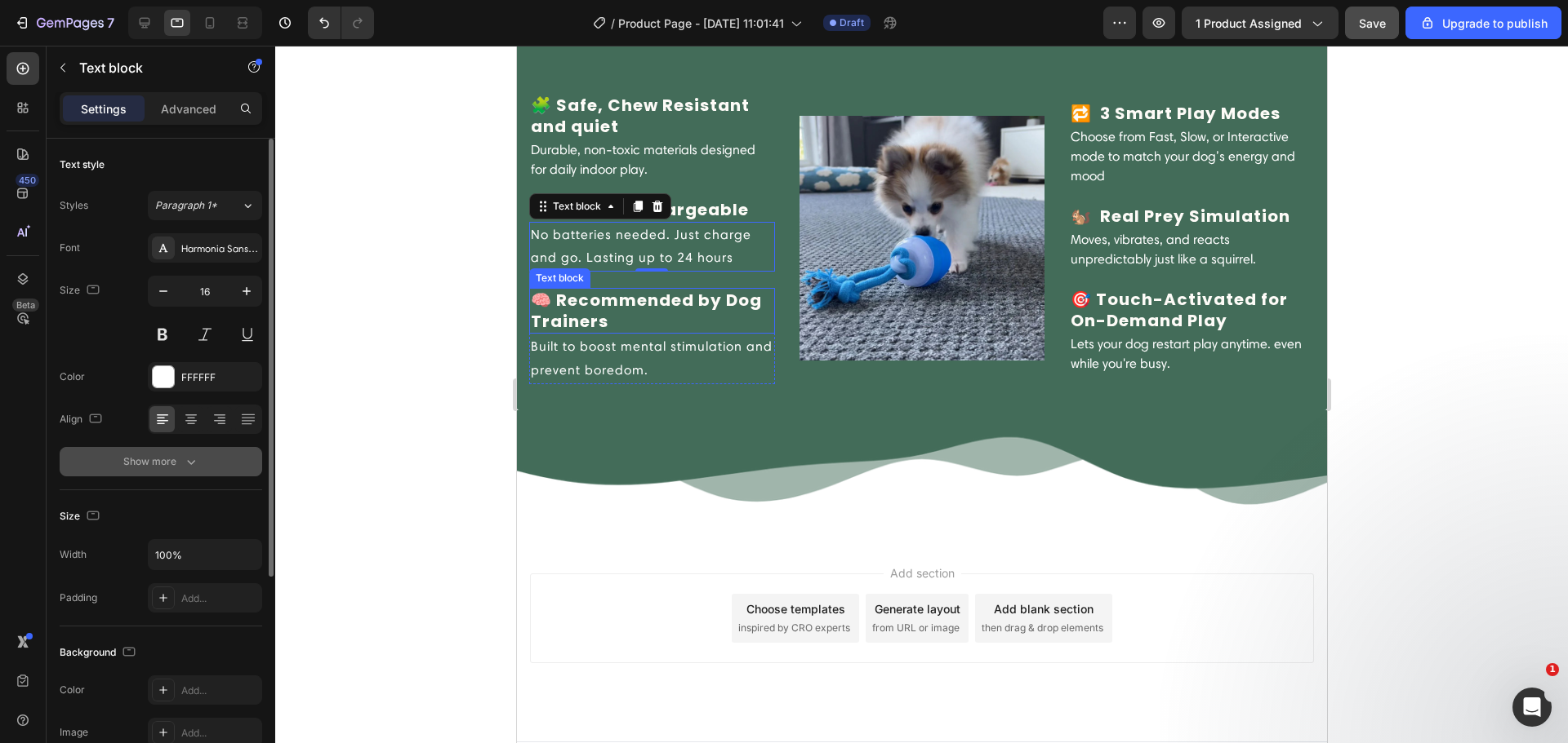
click at [213, 465] on button "Show more" at bounding box center [161, 462] width 202 height 29
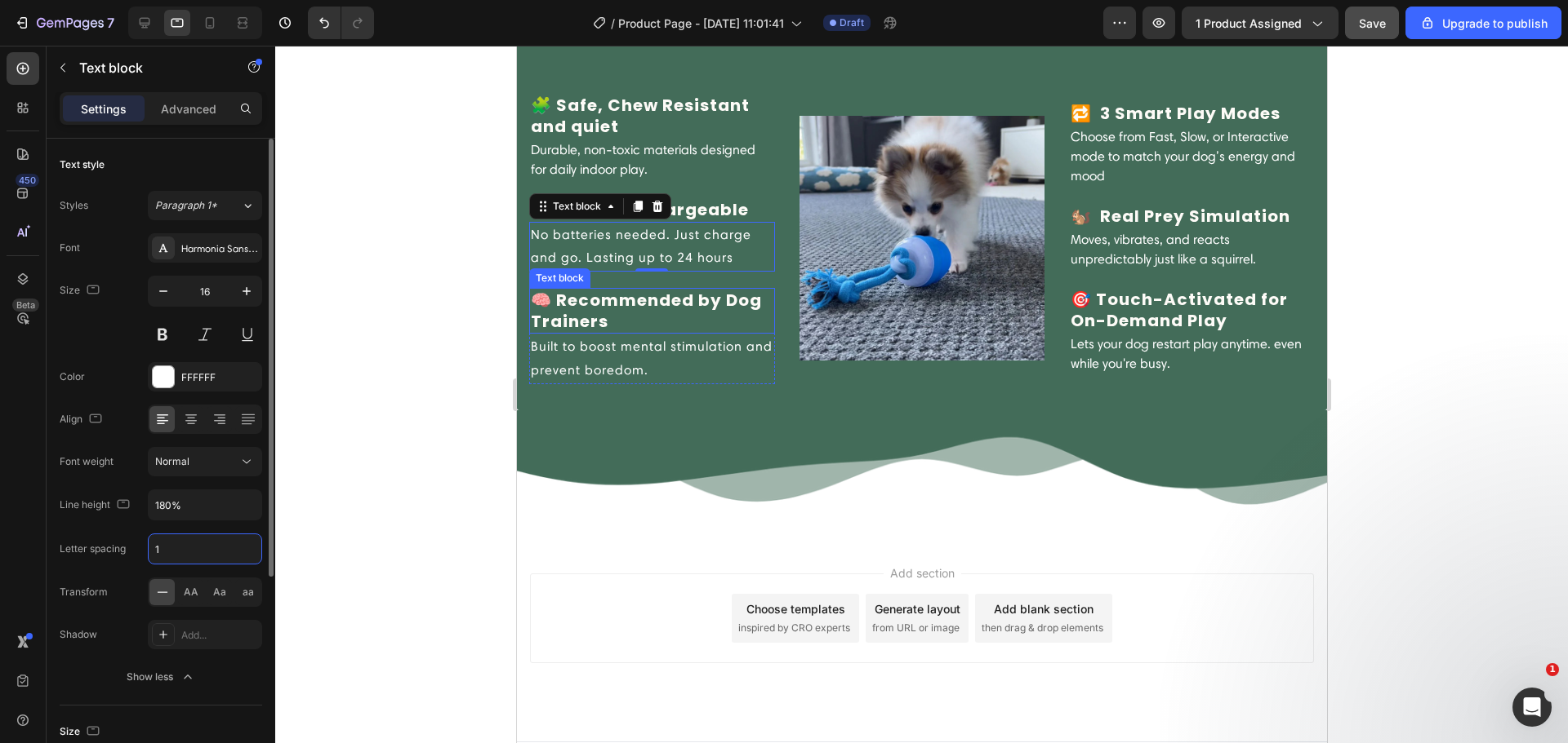
click at [188, 549] on input "1" at bounding box center [205, 549] width 112 height 29
type input "0"
click at [240, 505] on icon "button" at bounding box center [246, 505] width 16 height 16
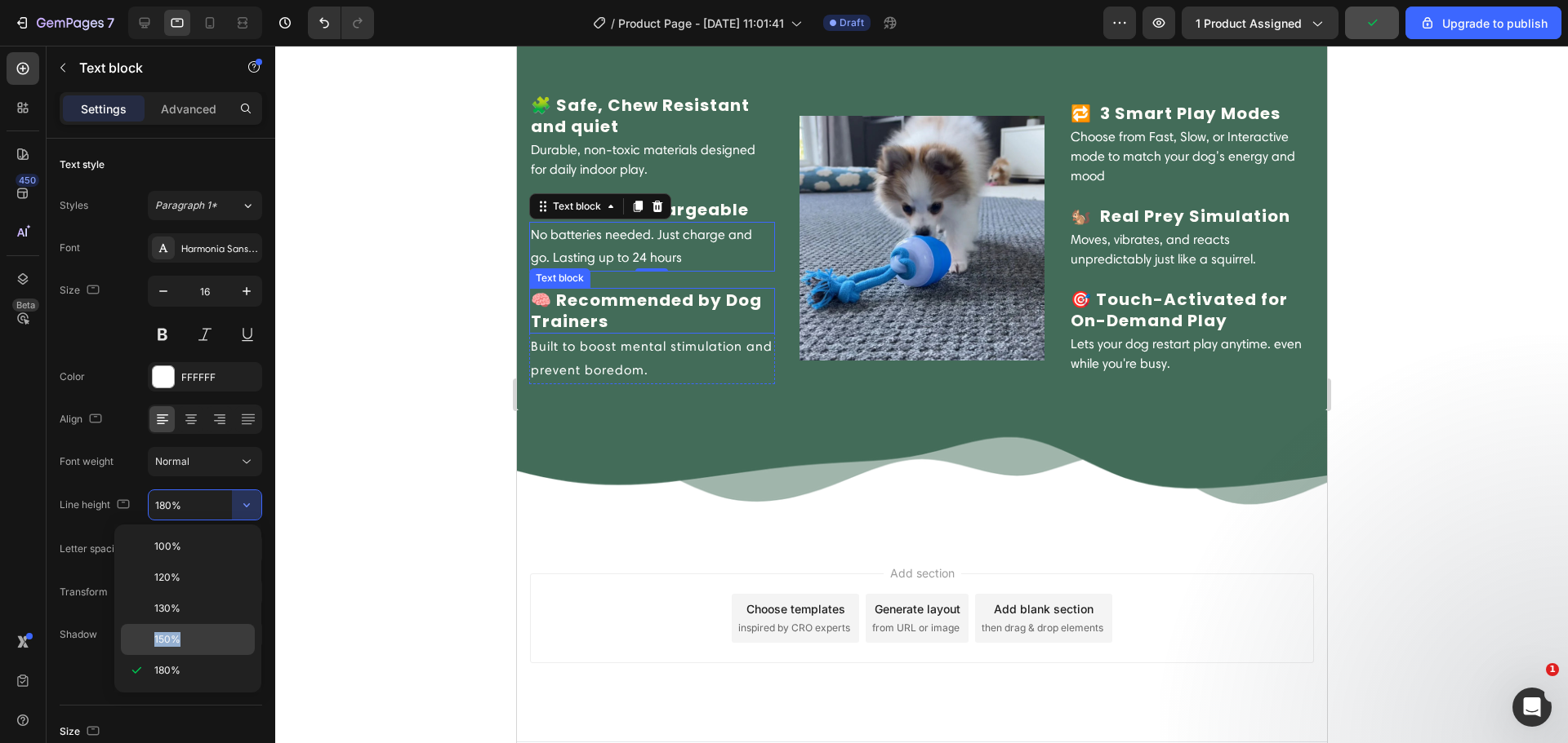
drag, startPoint x: 205, startPoint y: 609, endPoint x: 194, endPoint y: 645, distance: 37.6
click at [194, 645] on div "100% 120% 130% 150% 180%" at bounding box center [188, 608] width 134 height 155
click at [197, 646] on p "150%" at bounding box center [201, 639] width 93 height 15
type input "150%"
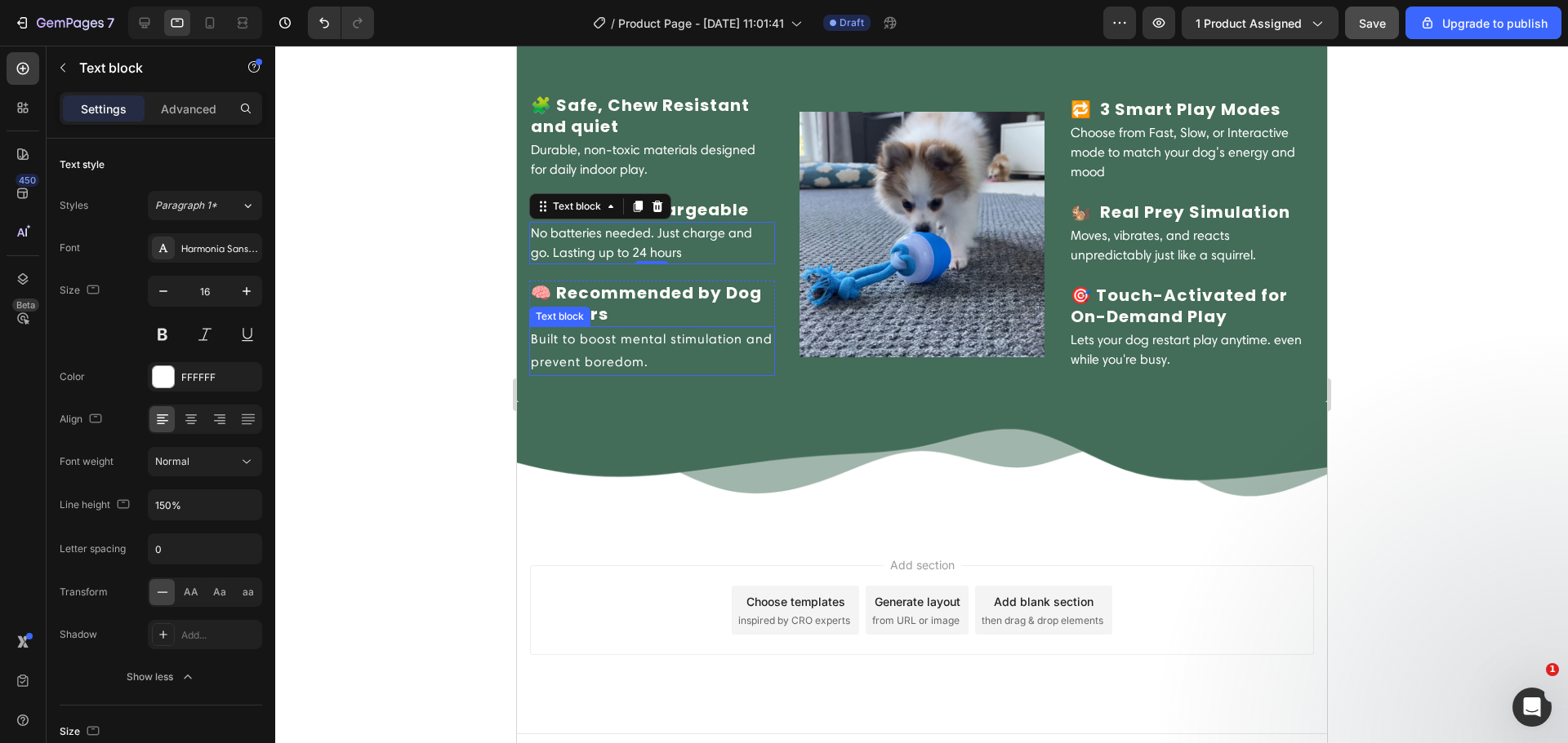
click at [630, 336] on p "Built to boost mental stimulation and prevent boredom." at bounding box center [651, 352] width 243 height 48
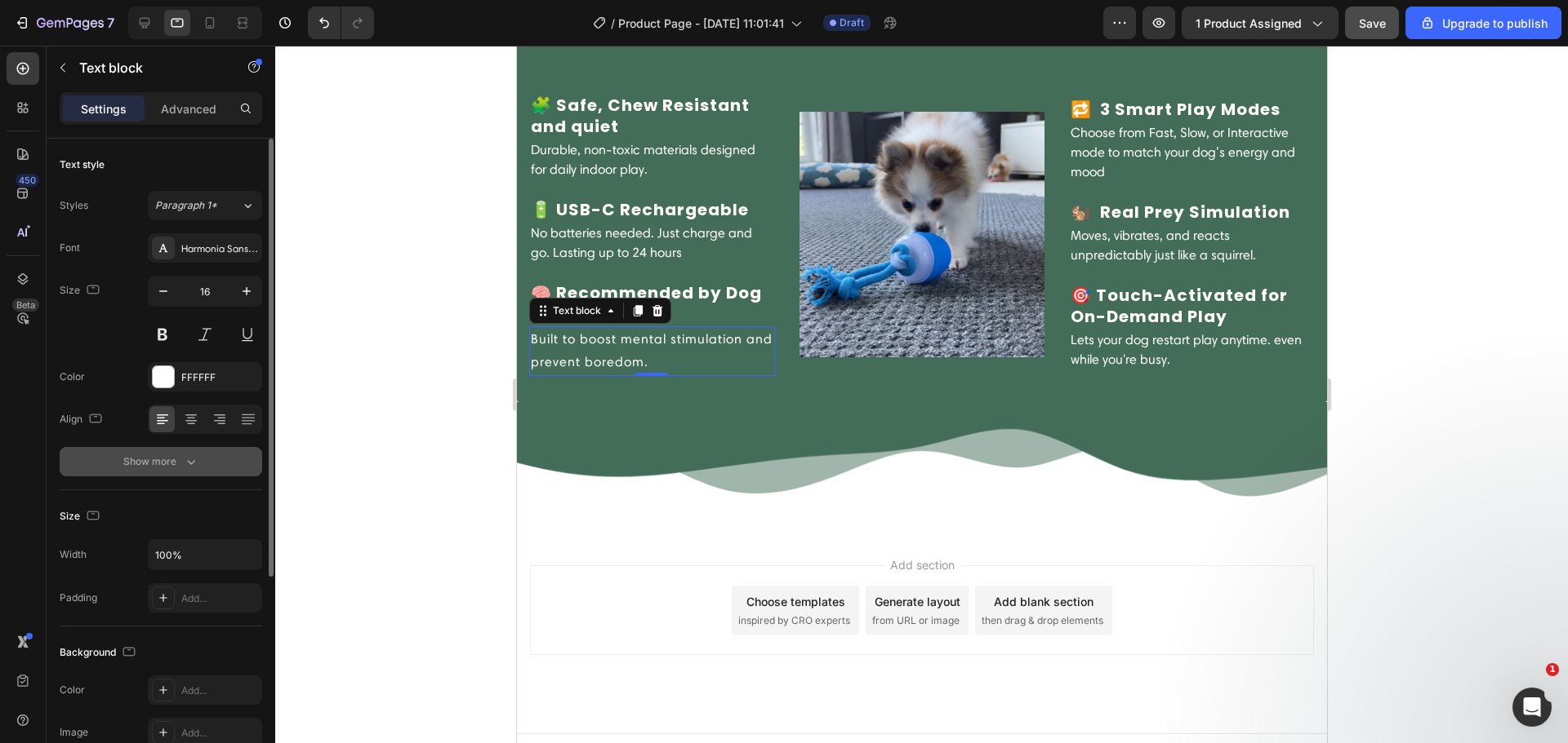
click at [215, 458] on button "Show more" at bounding box center [161, 462] width 202 height 29
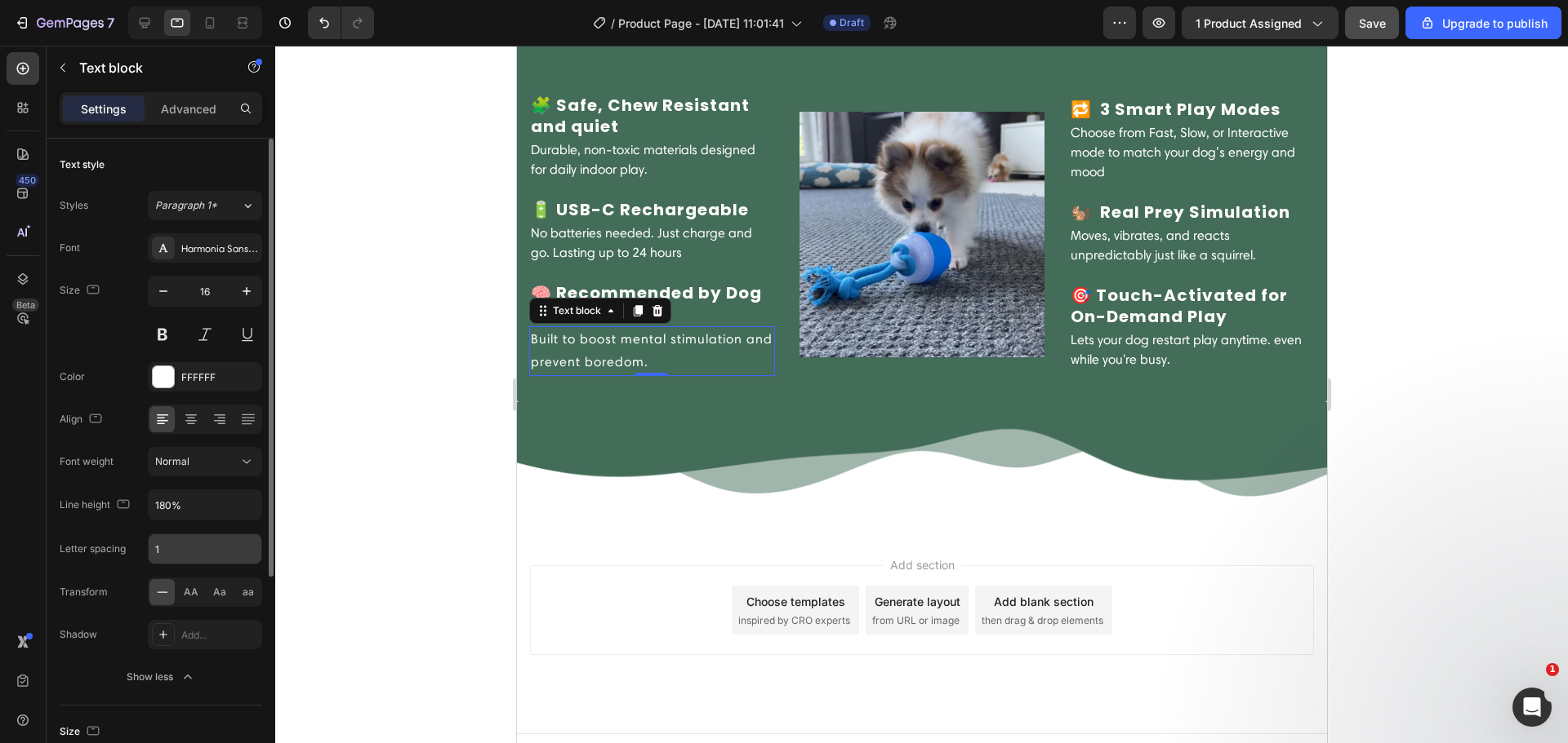
click at [203, 550] on input "1" at bounding box center [205, 549] width 112 height 29
type input "0"
click at [245, 501] on icon "button" at bounding box center [246, 505] width 16 height 16
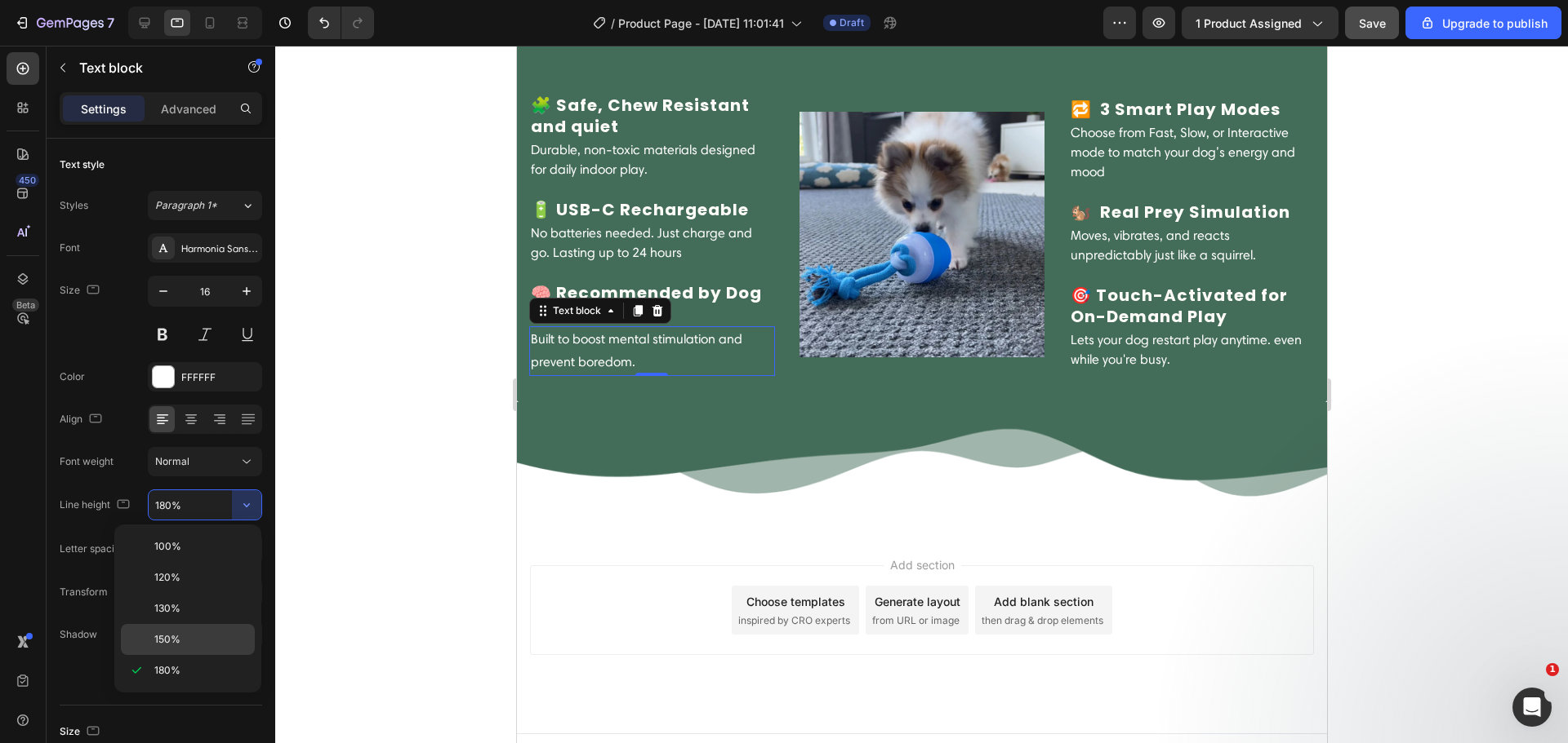
click at [209, 638] on p "150%" at bounding box center [201, 639] width 93 height 15
type input "150%"
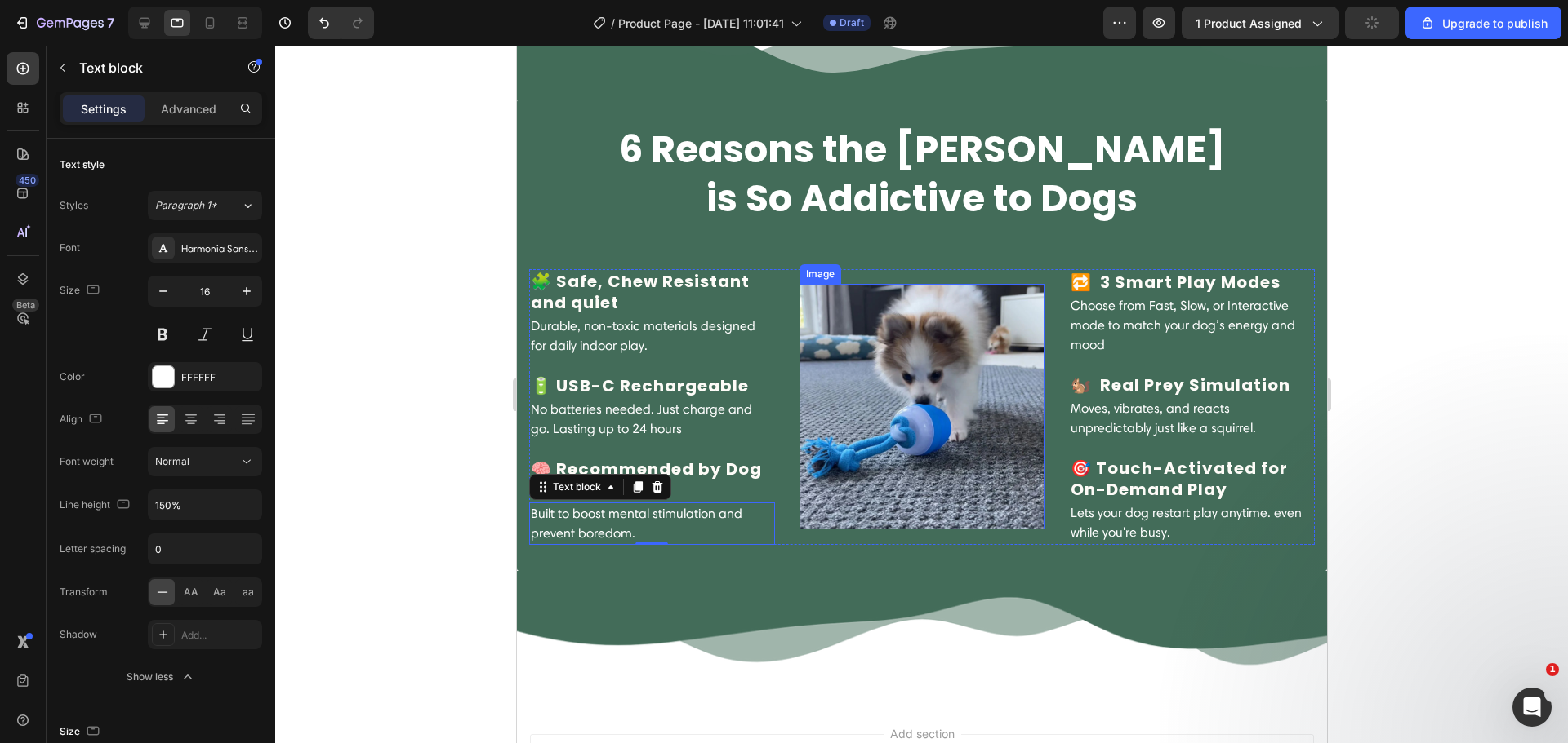
scroll to position [1764, 0]
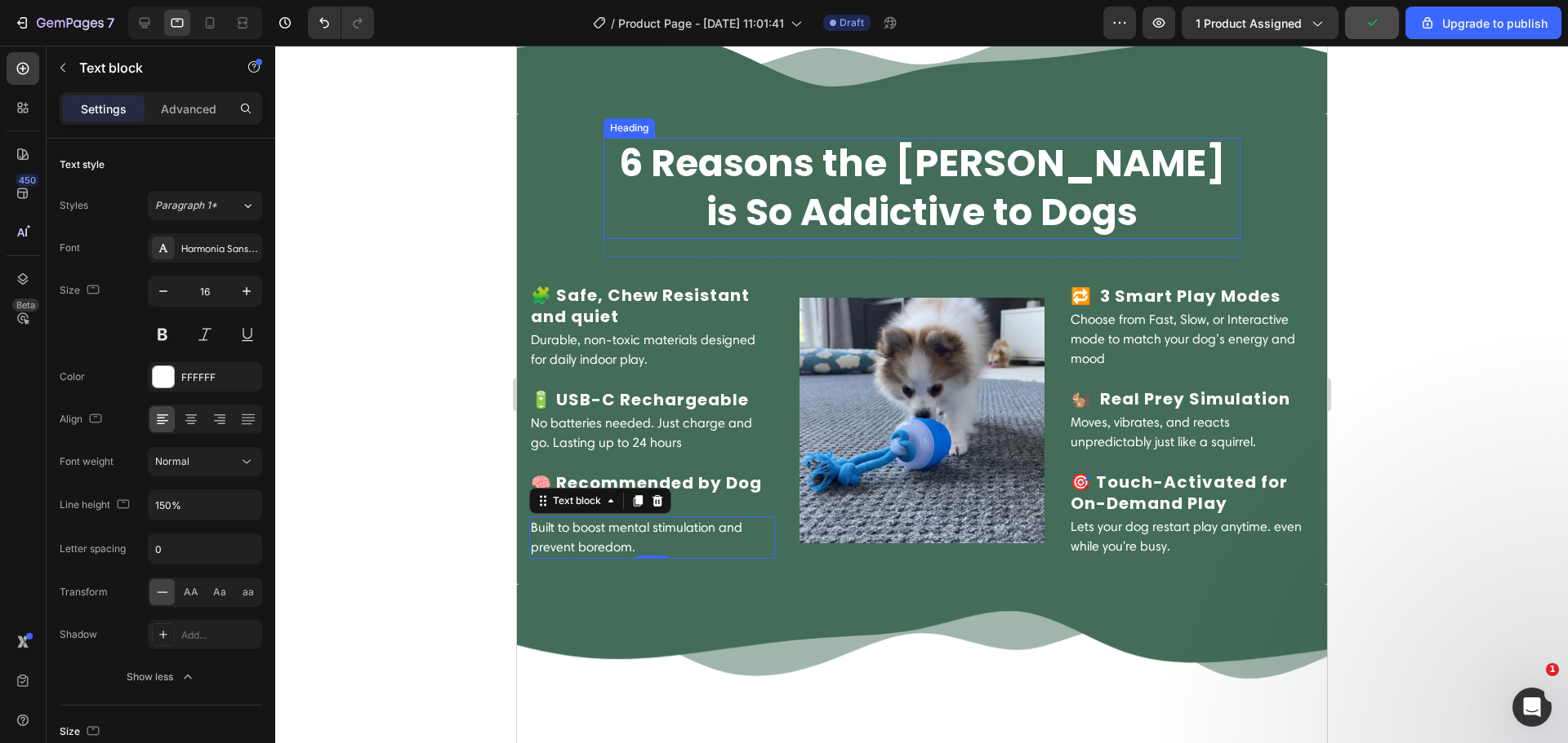
click at [806, 200] on h2 "6 Reasons the [PERSON_NAME] is So Addictive to Dogs" at bounding box center [921, 188] width 637 height 101
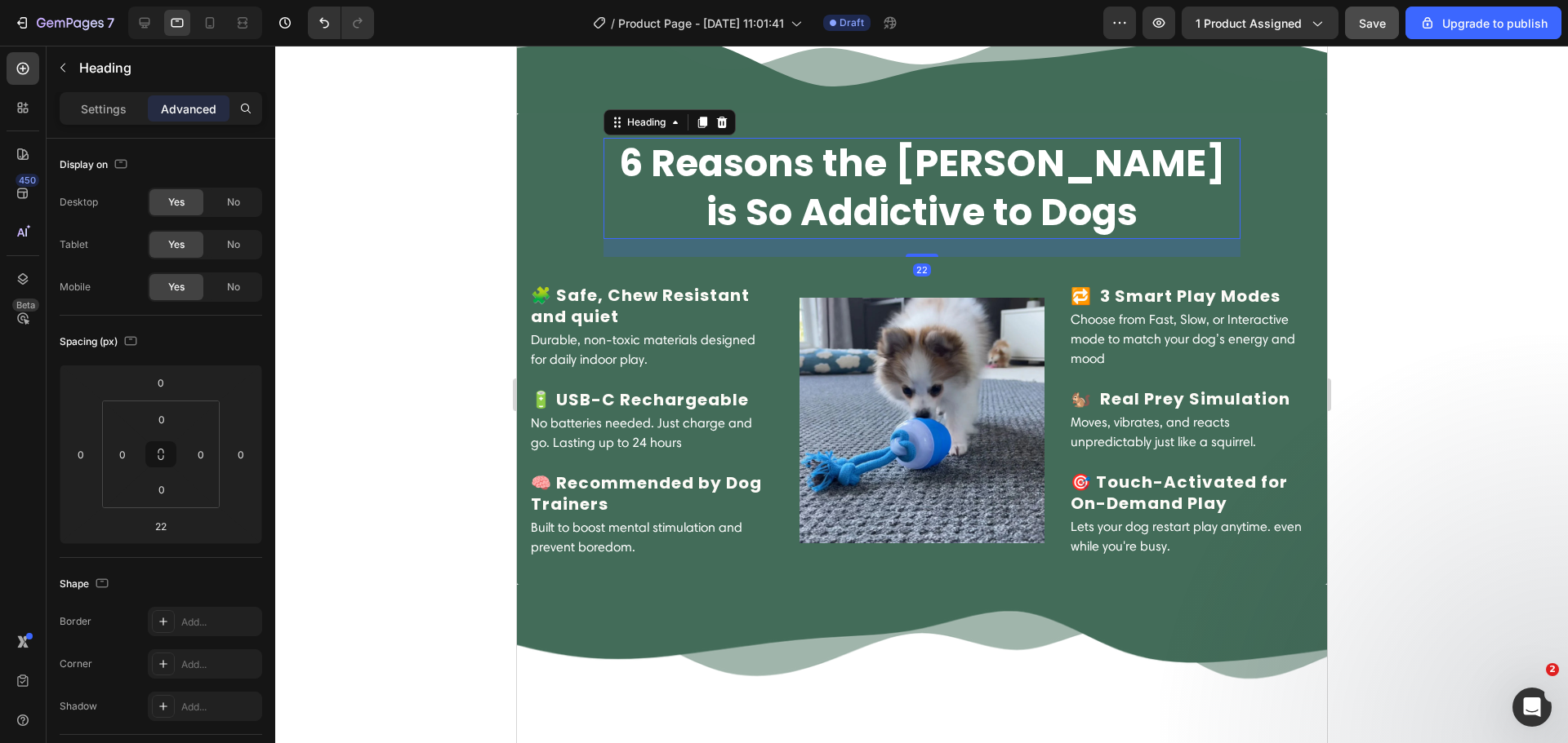
click at [794, 189] on h2 "6 Reasons the [PERSON_NAME] is So Addictive to Dogs" at bounding box center [921, 188] width 637 height 101
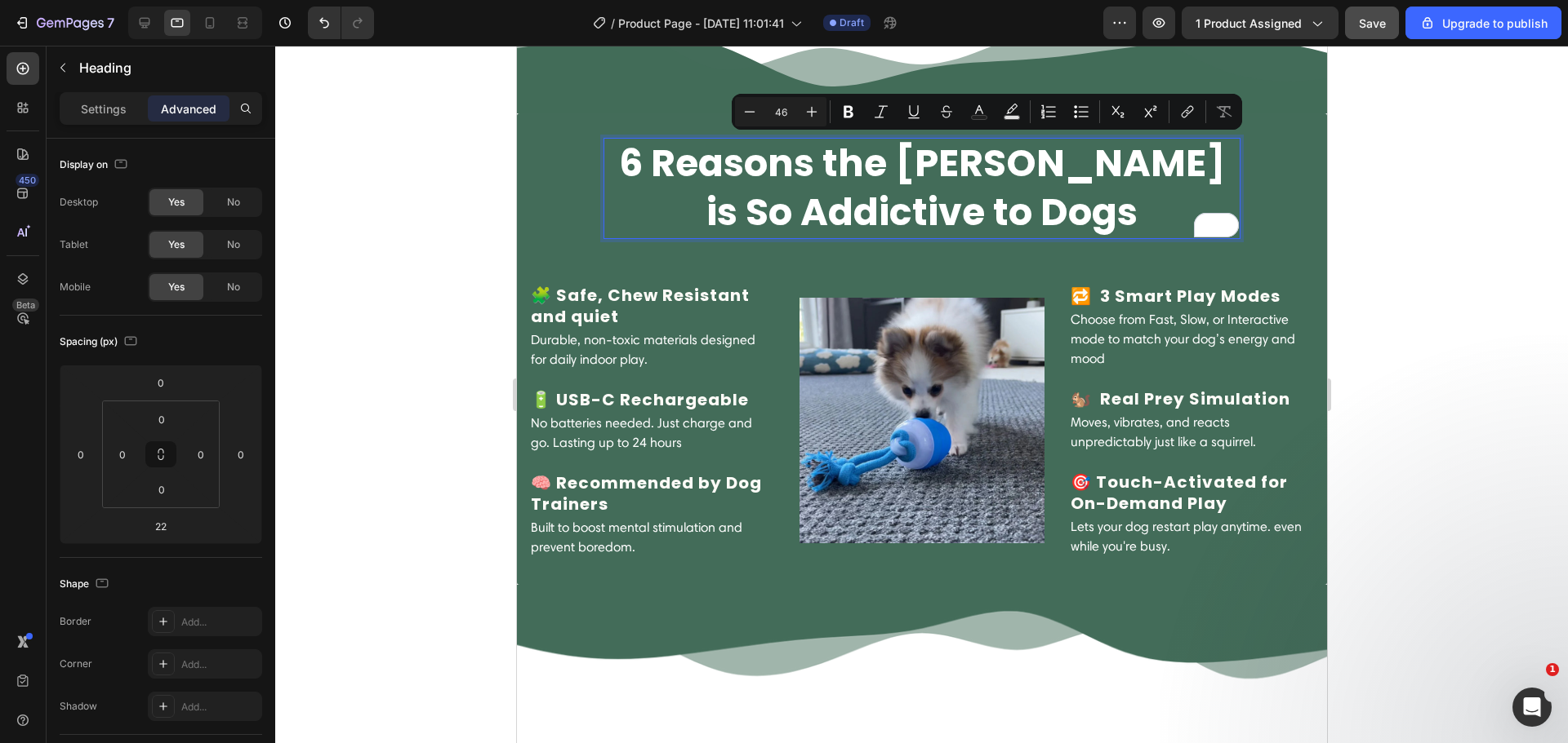
click at [711, 174] on p "6 Reasons the [PERSON_NAME] is So Addictive to Dogs" at bounding box center [921, 188] width 634 height 98
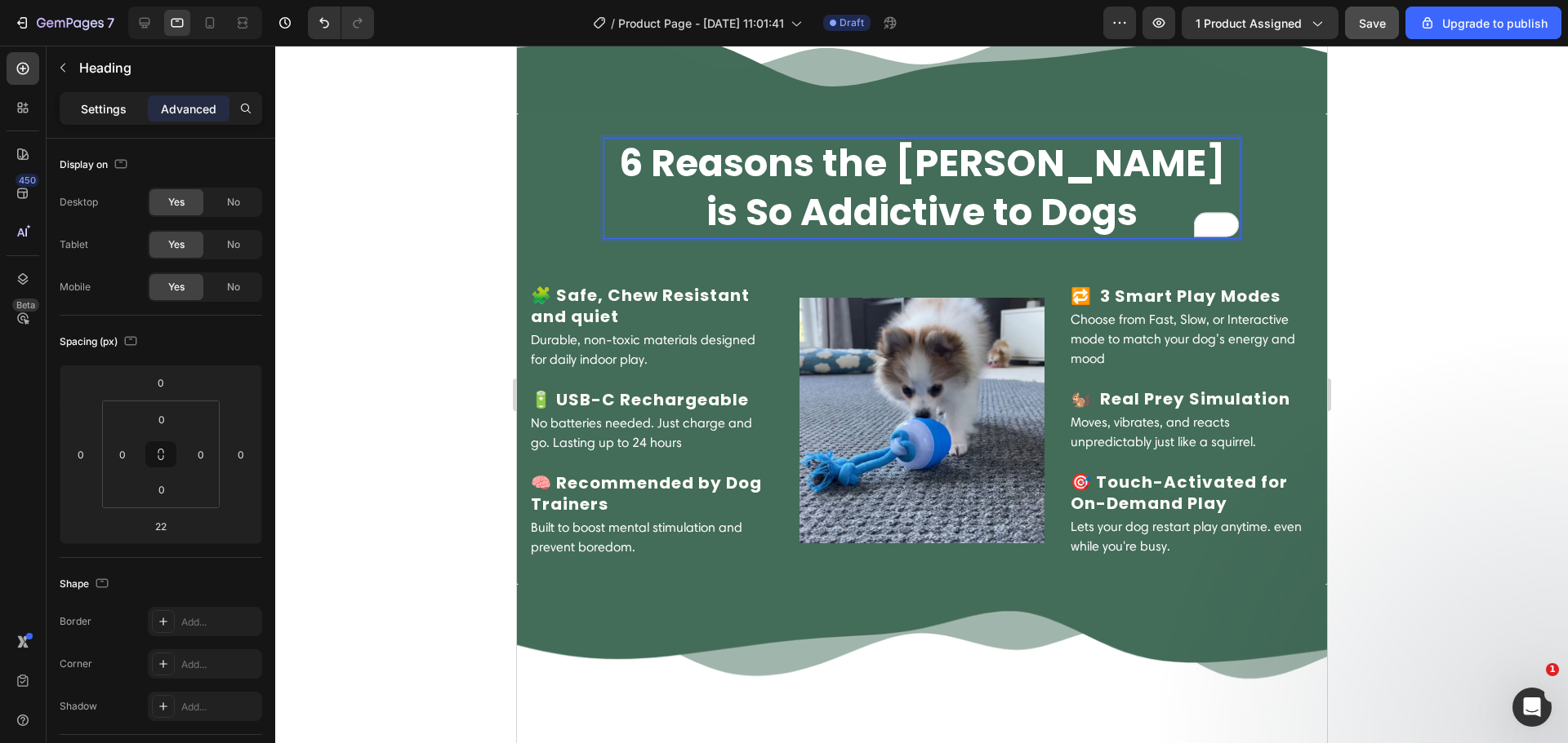
click at [114, 111] on p "Settings" at bounding box center [104, 109] width 46 height 17
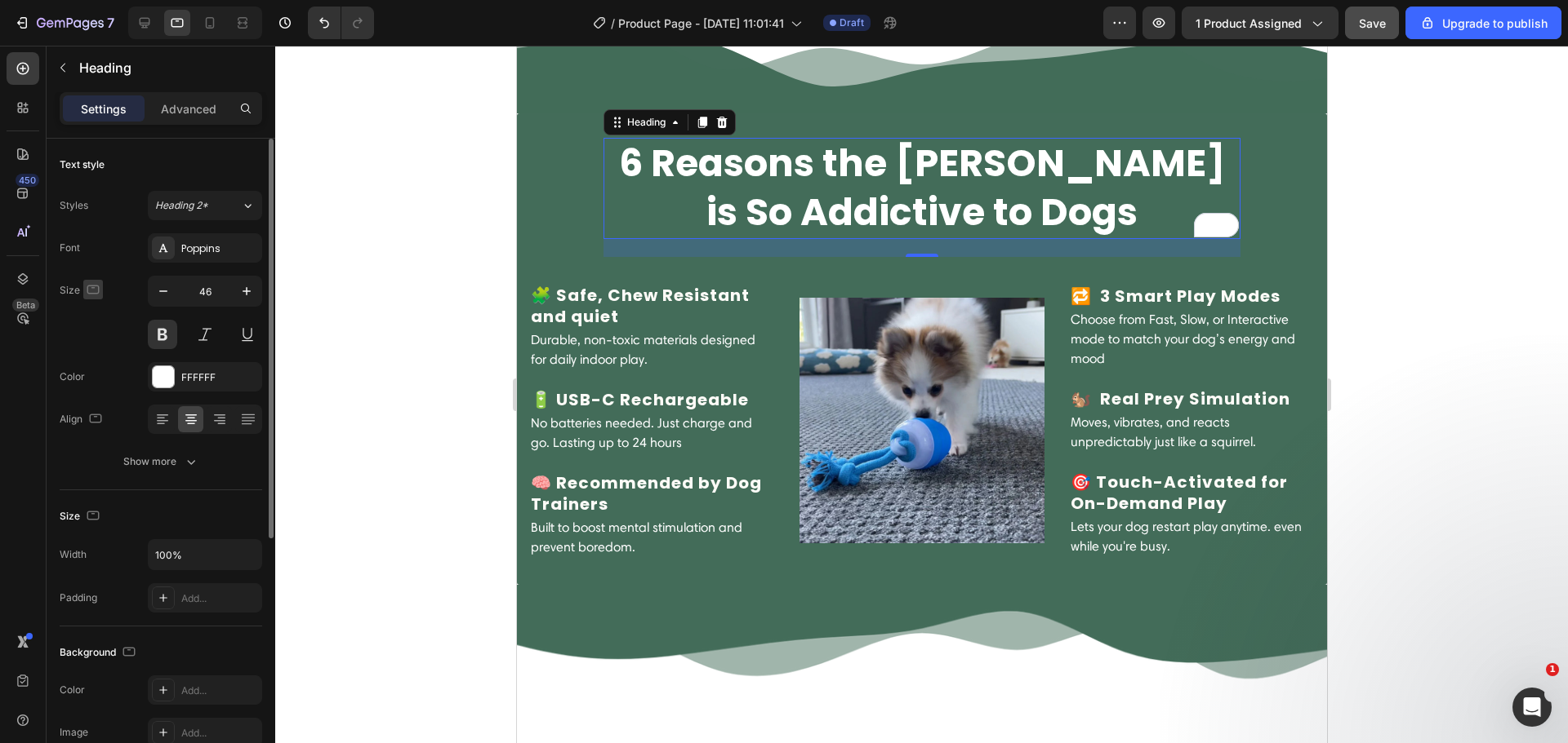
click at [98, 294] on icon "button" at bounding box center [92, 289] width 16 height 16
click at [95, 310] on icon "button" at bounding box center [97, 315] width 10 height 10
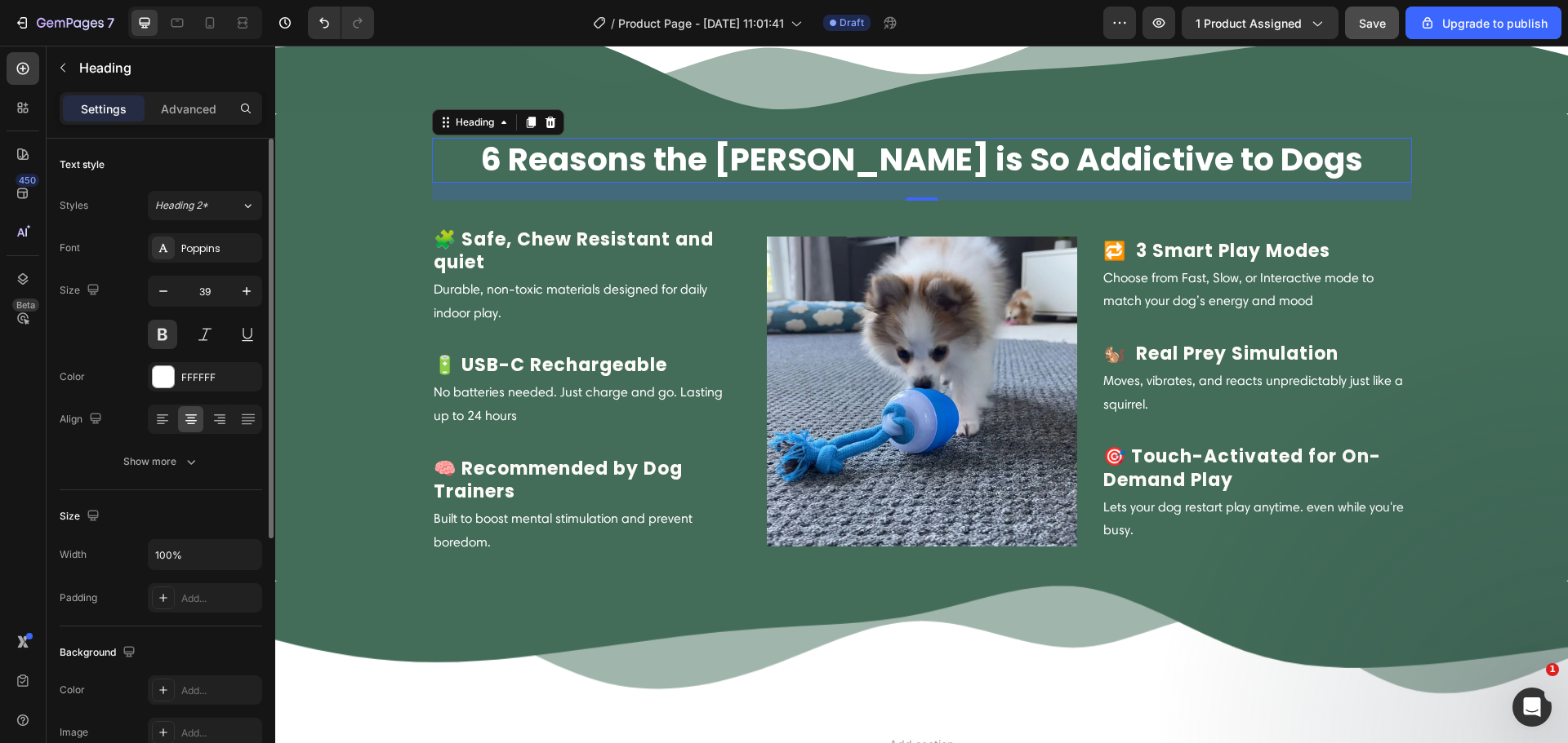
scroll to position [1800, 0]
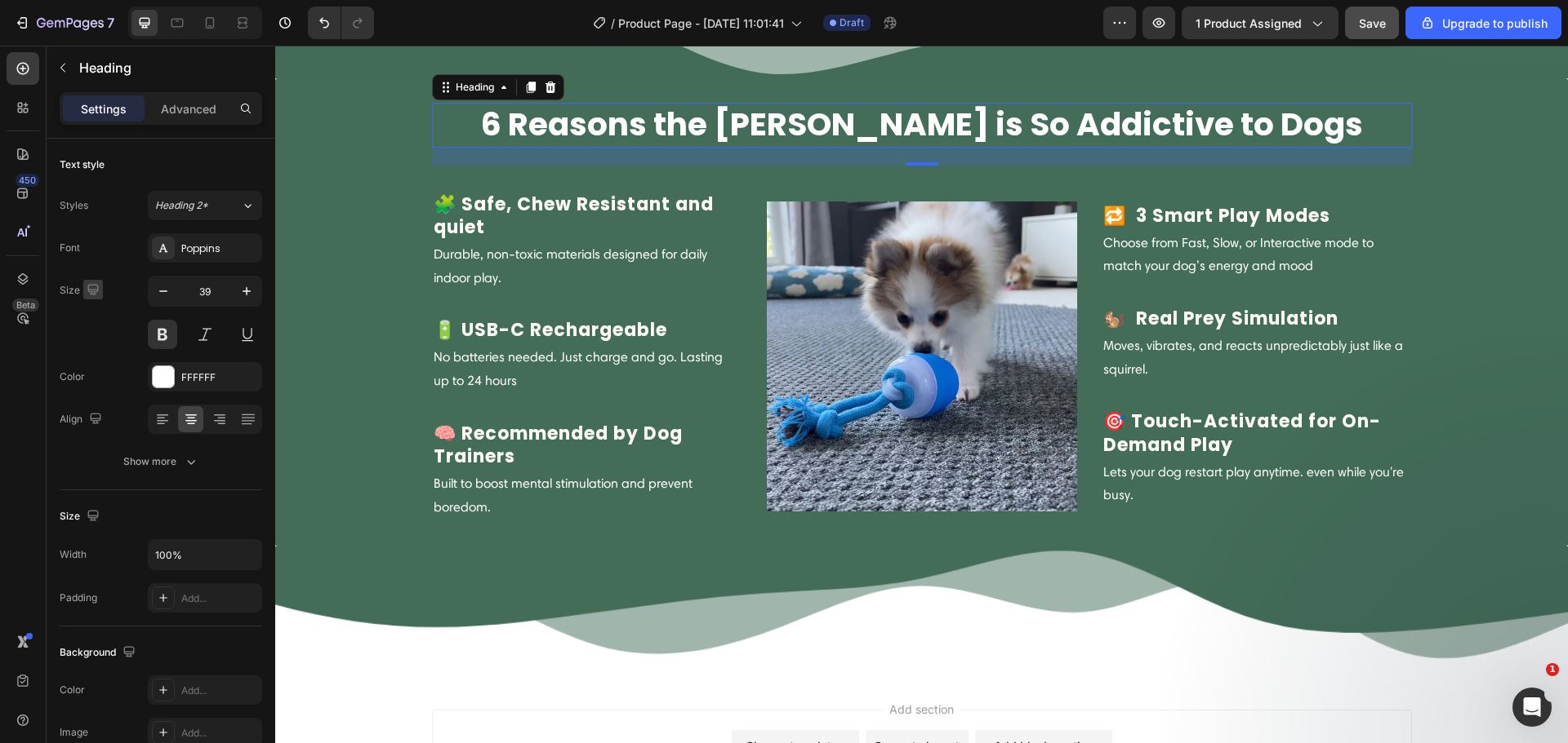
click at [94, 290] on icon "button" at bounding box center [92, 289] width 16 height 16
click at [99, 340] on icon "button" at bounding box center [96, 345] width 16 height 16
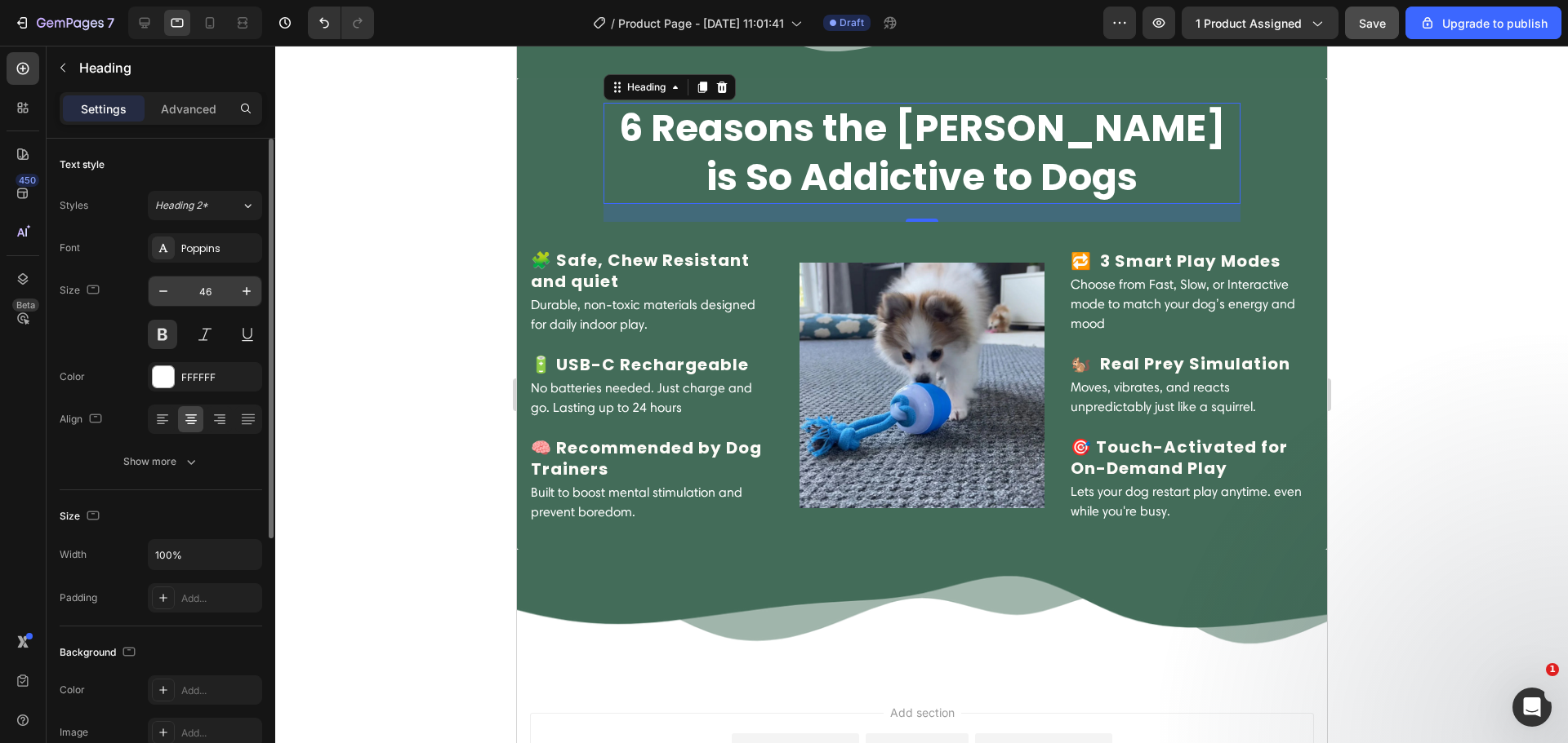
click at [195, 294] on input "46" at bounding box center [205, 291] width 54 height 29
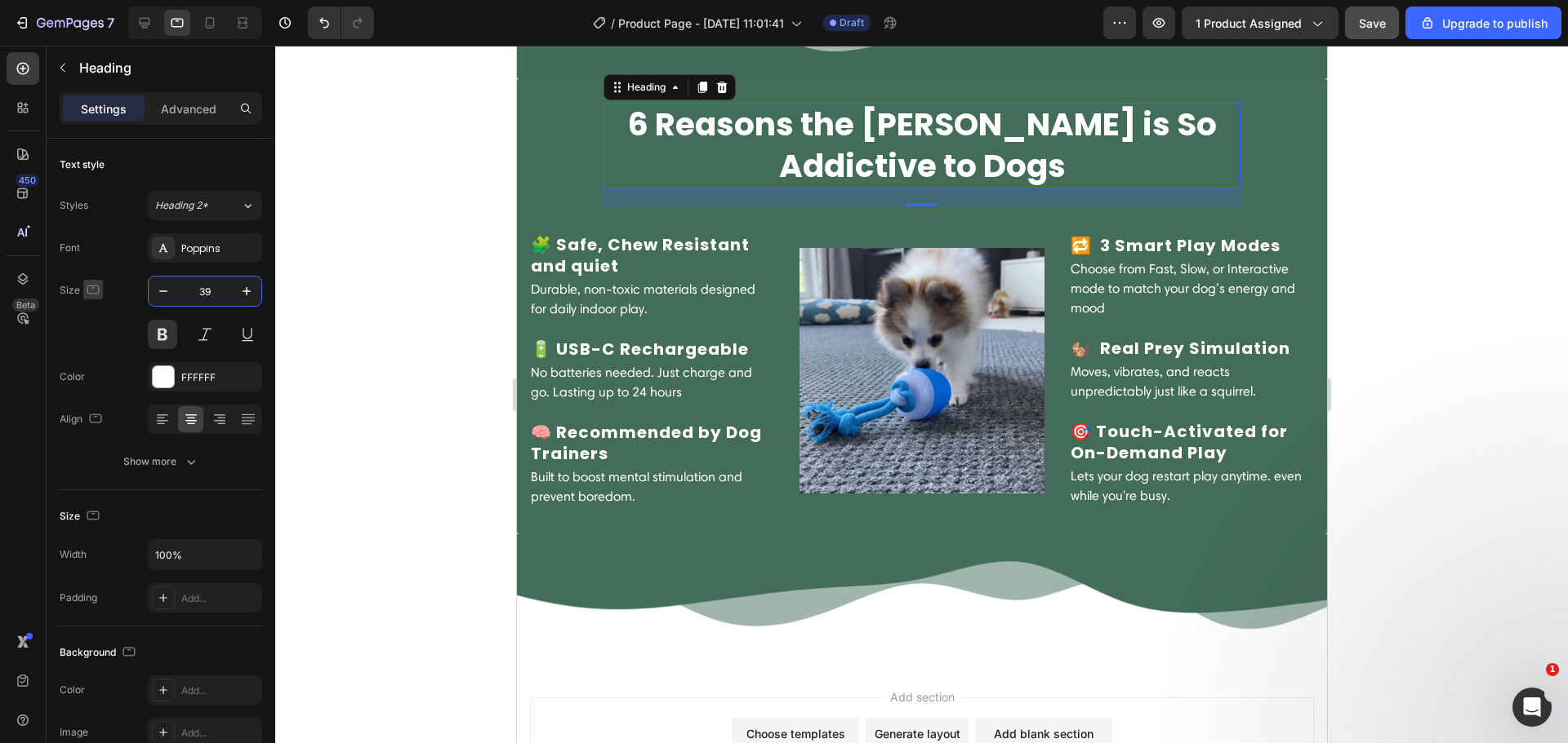
click at [93, 286] on icon "button" at bounding box center [93, 289] width 12 height 9
click at [108, 305] on button "button" at bounding box center [96, 315] width 26 height 26
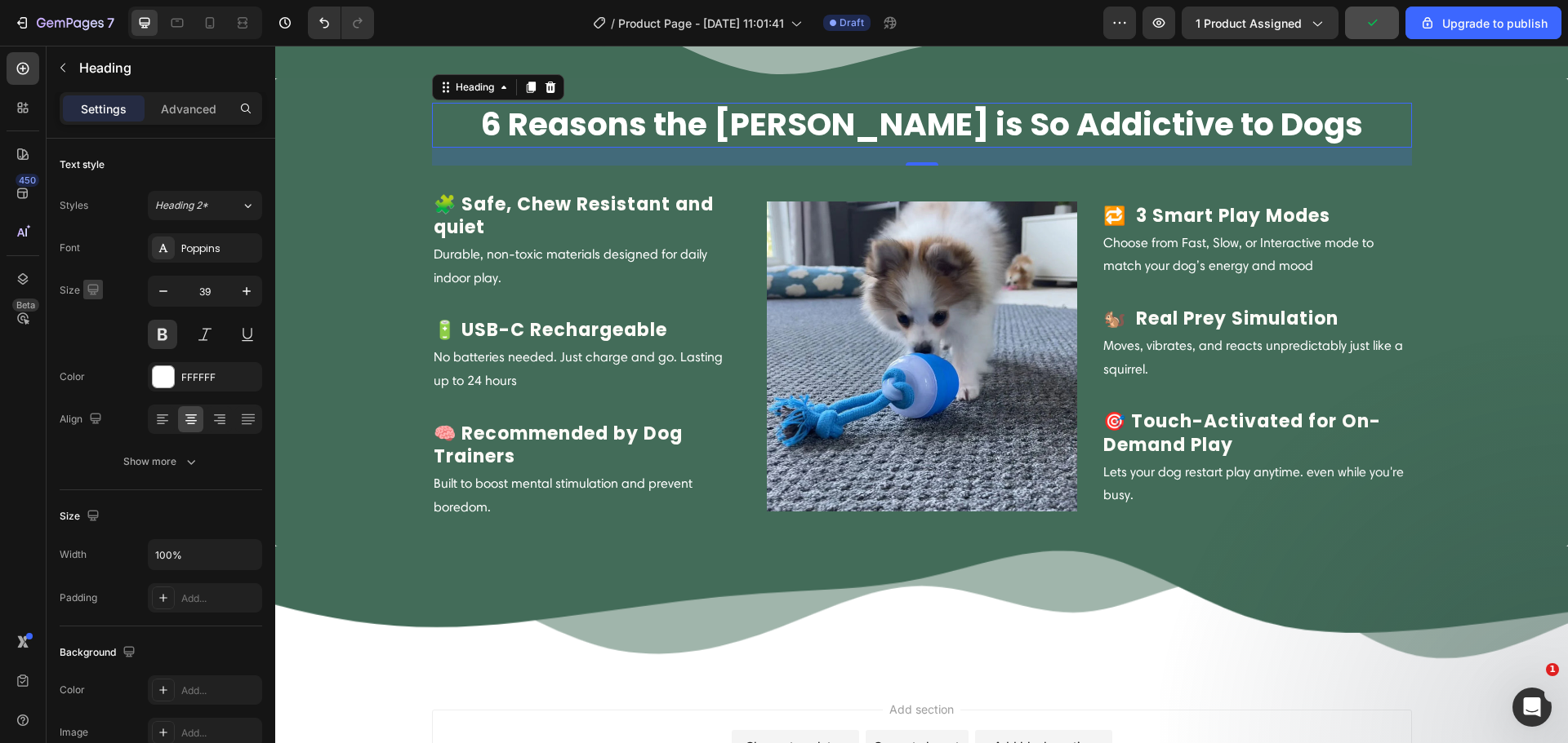
click at [98, 285] on icon "button" at bounding box center [92, 289] width 16 height 16
click at [96, 342] on icon "button" at bounding box center [96, 345] width 16 height 16
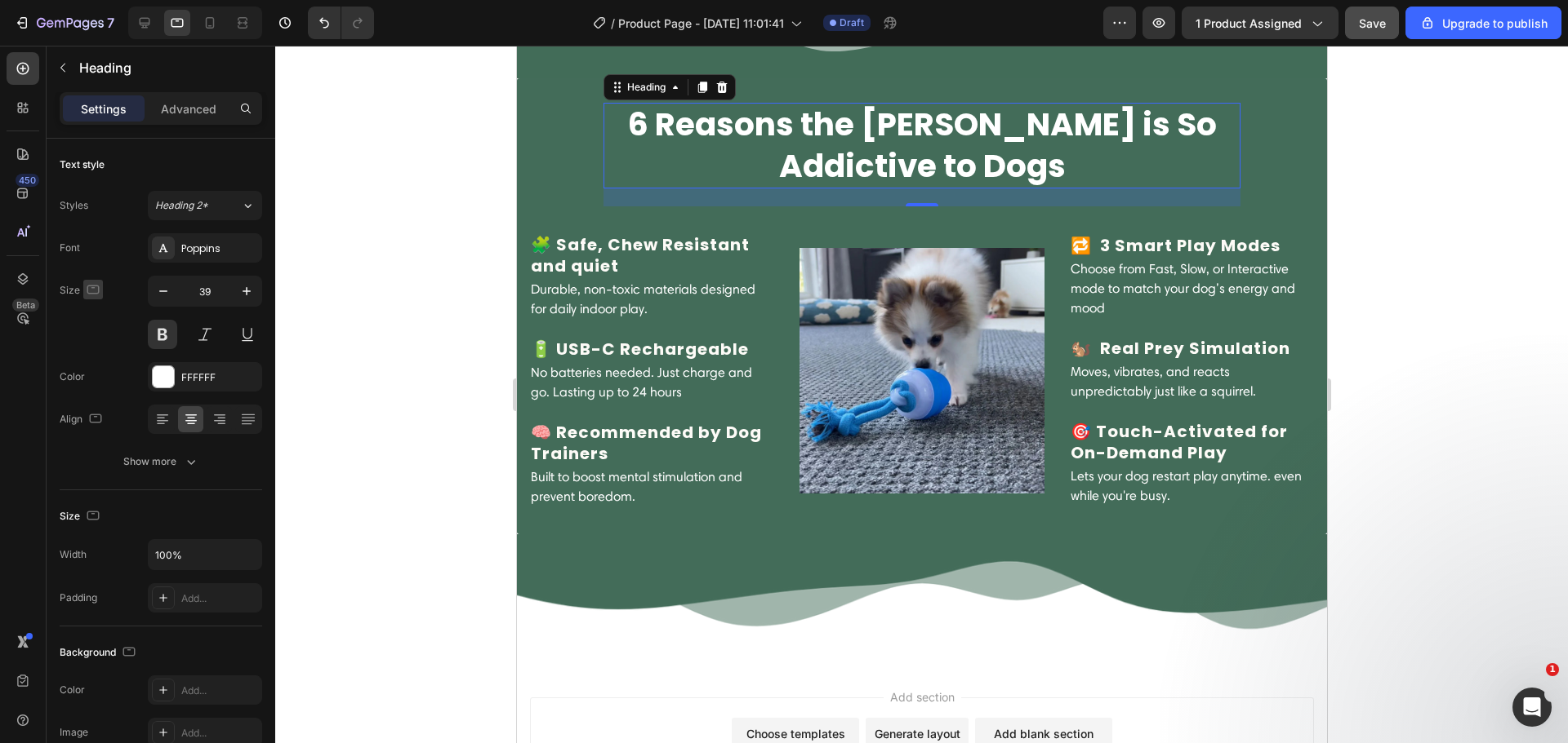
click at [95, 295] on icon "button" at bounding box center [92, 289] width 16 height 16
click at [95, 371] on icon "button" at bounding box center [96, 374] width 16 height 16
type input "27"
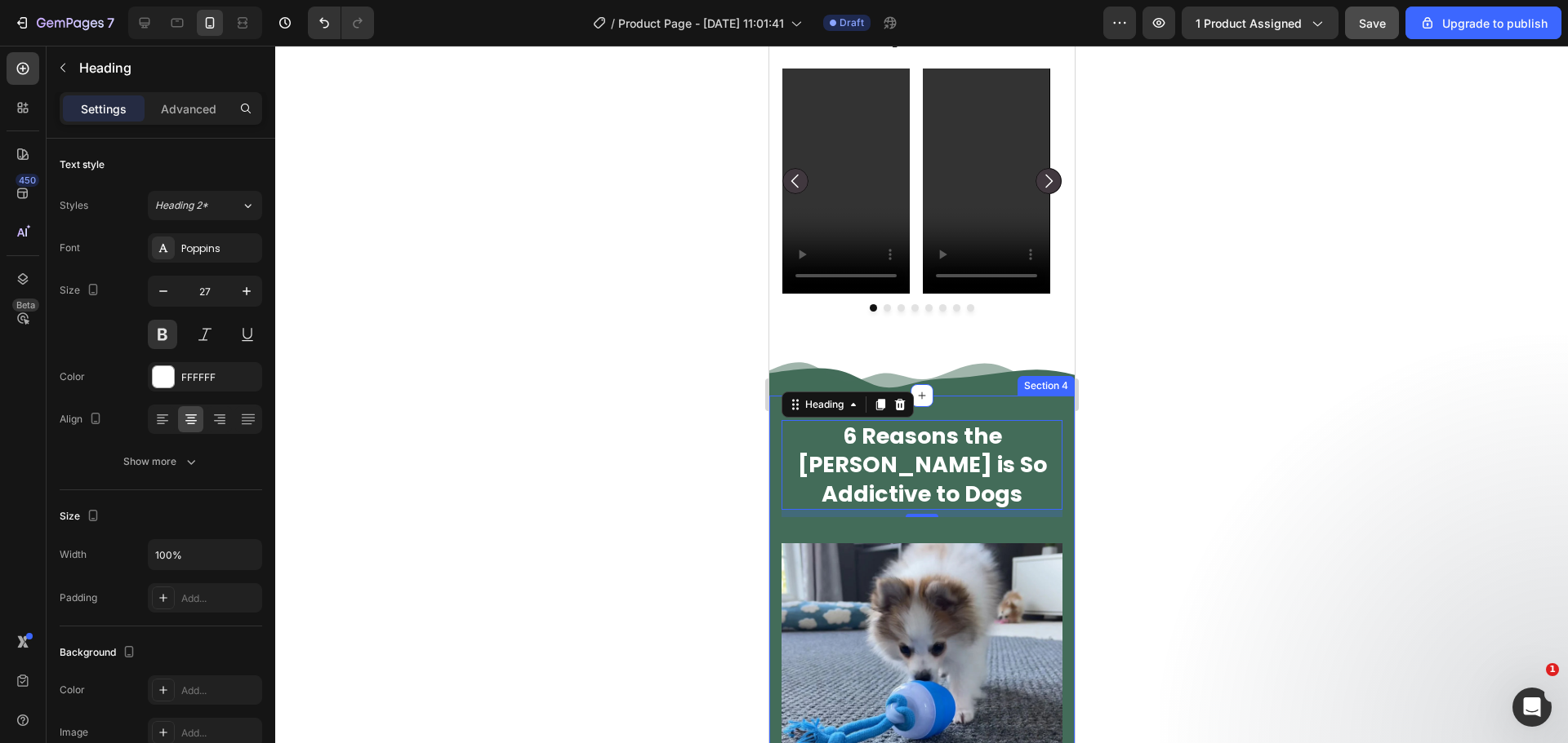
scroll to position [1298, 0]
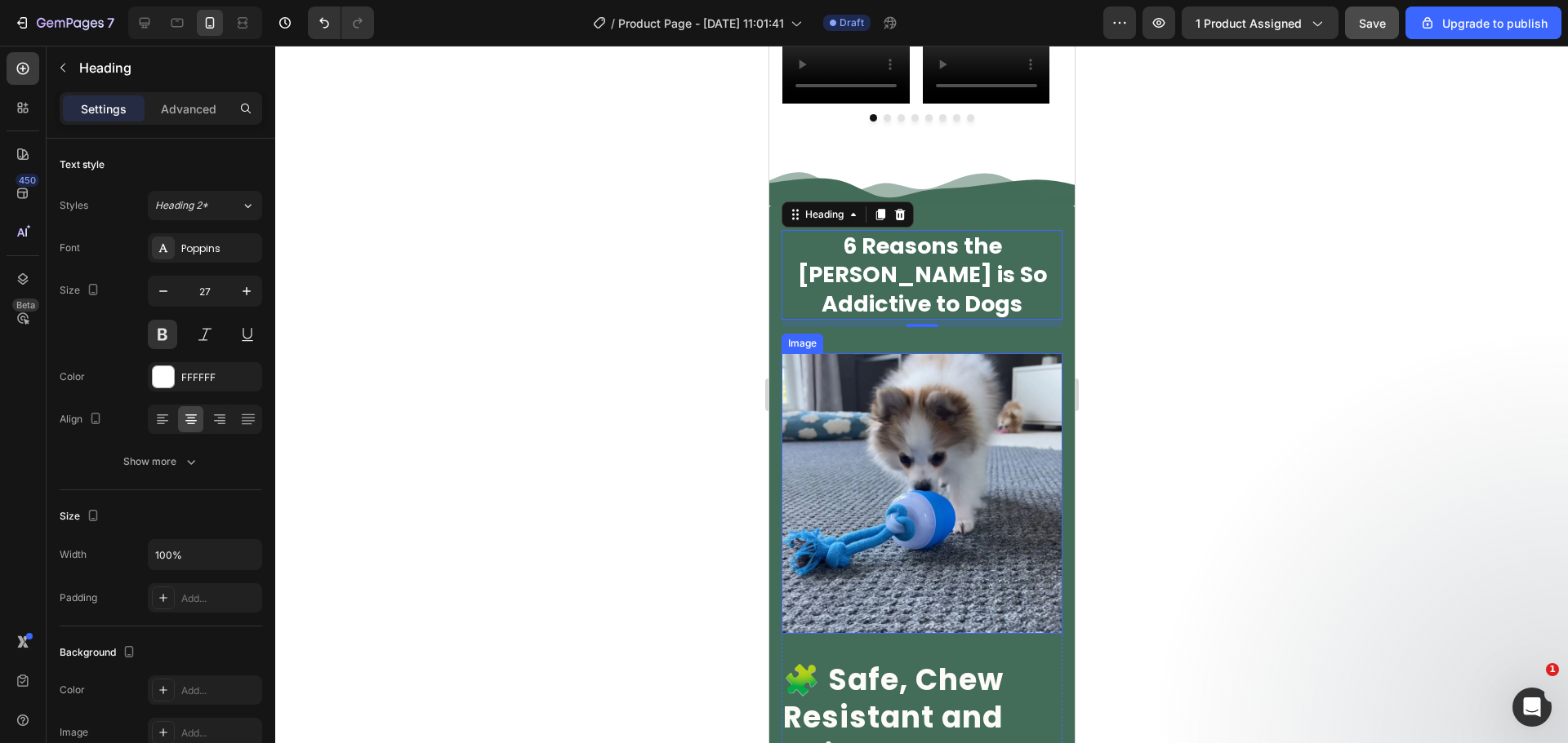
click at [918, 403] on img at bounding box center [921, 493] width 281 height 281
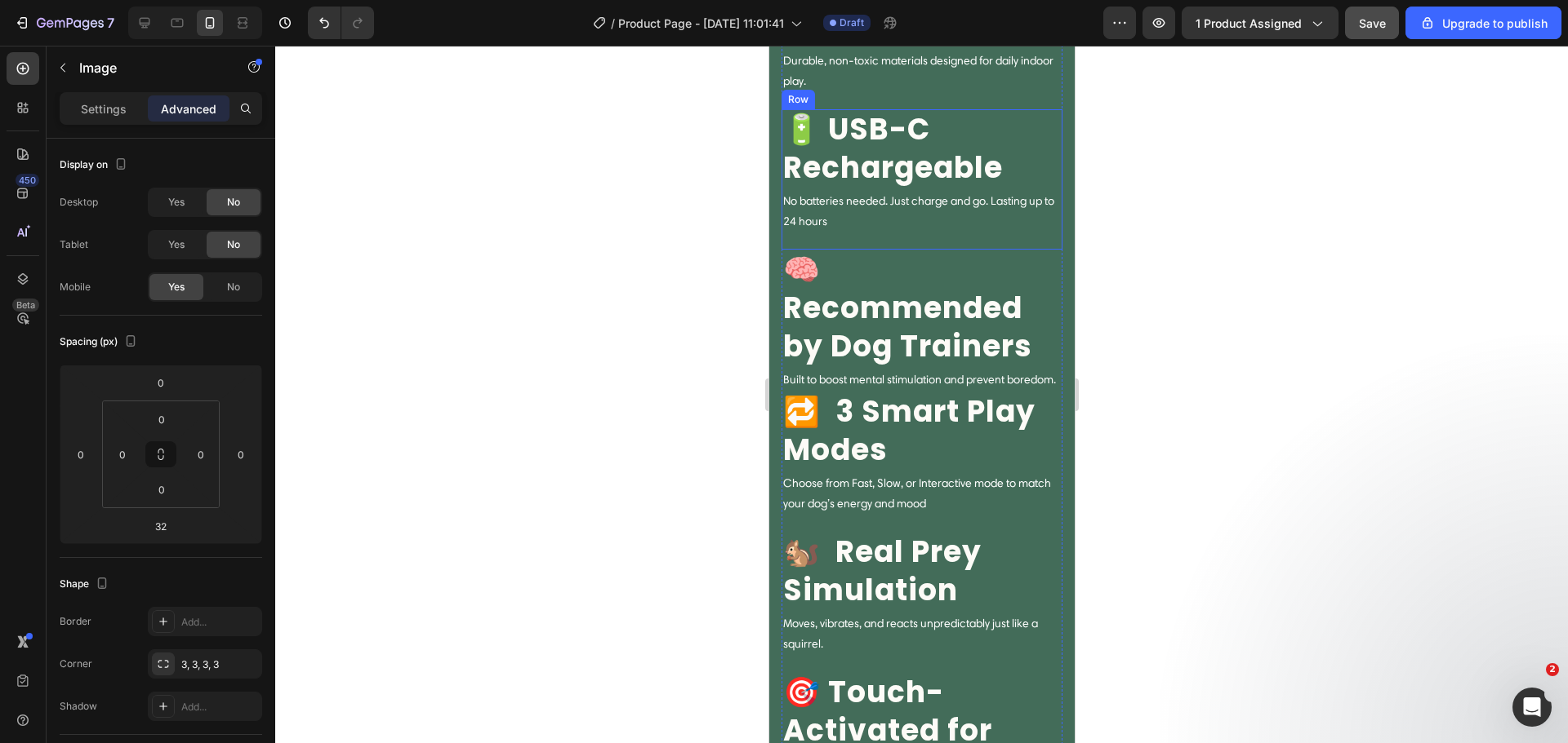
scroll to position [2060, 0]
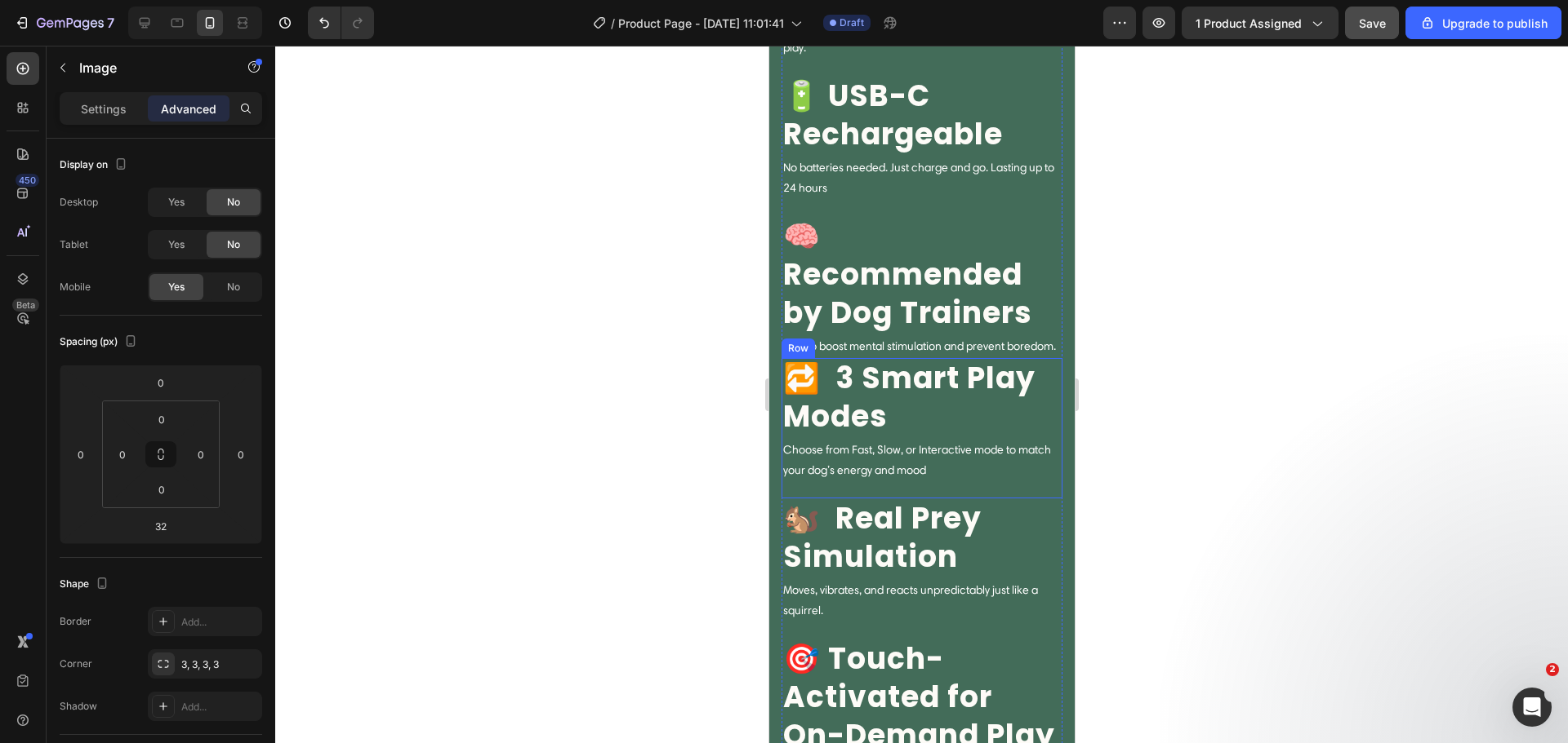
click at [883, 499] on div "🔁 ‎ 3 Smart Play Modes Text block Choose from Fast, Slow, or Interactive mode t…" at bounding box center [921, 429] width 281 height 140
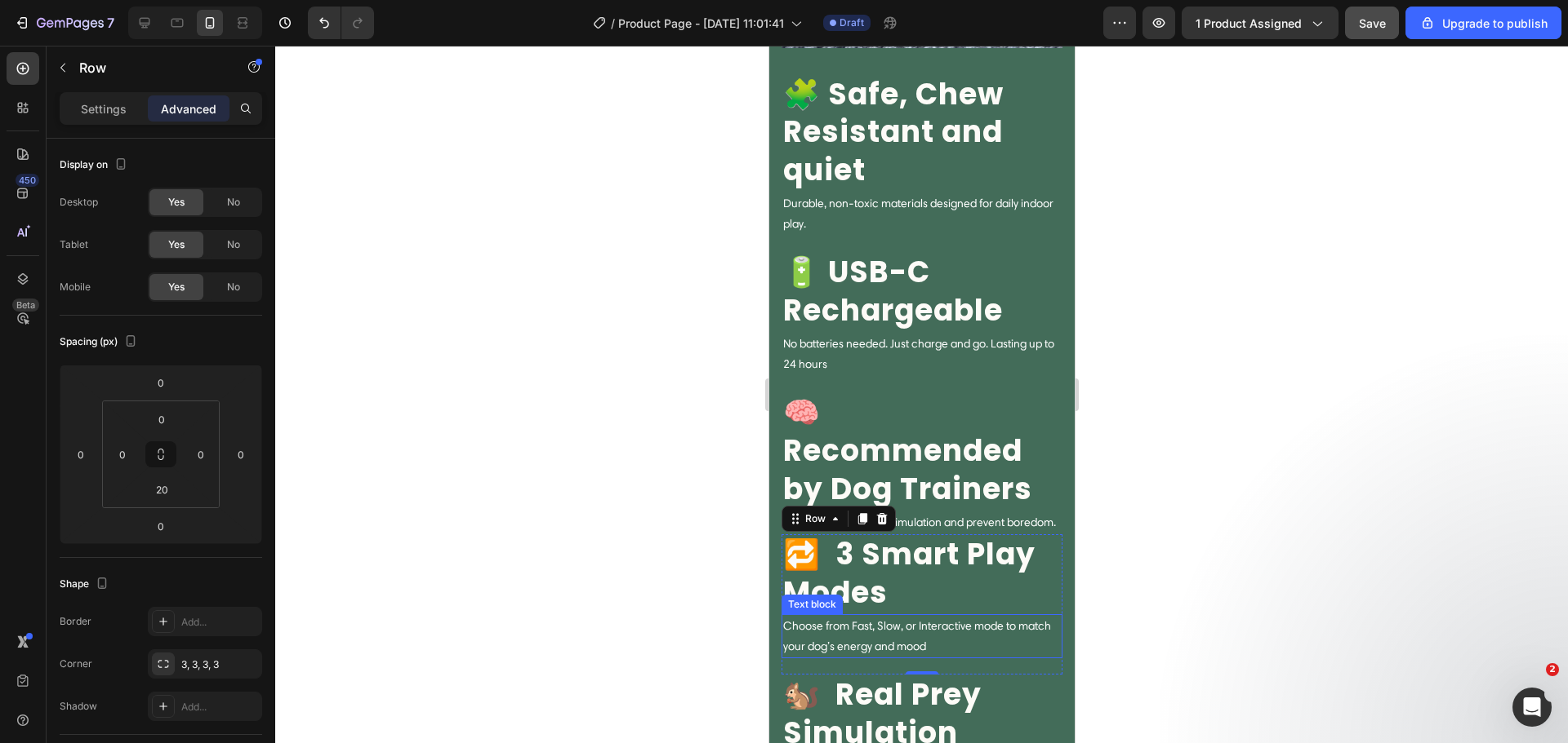
scroll to position [1869, 0]
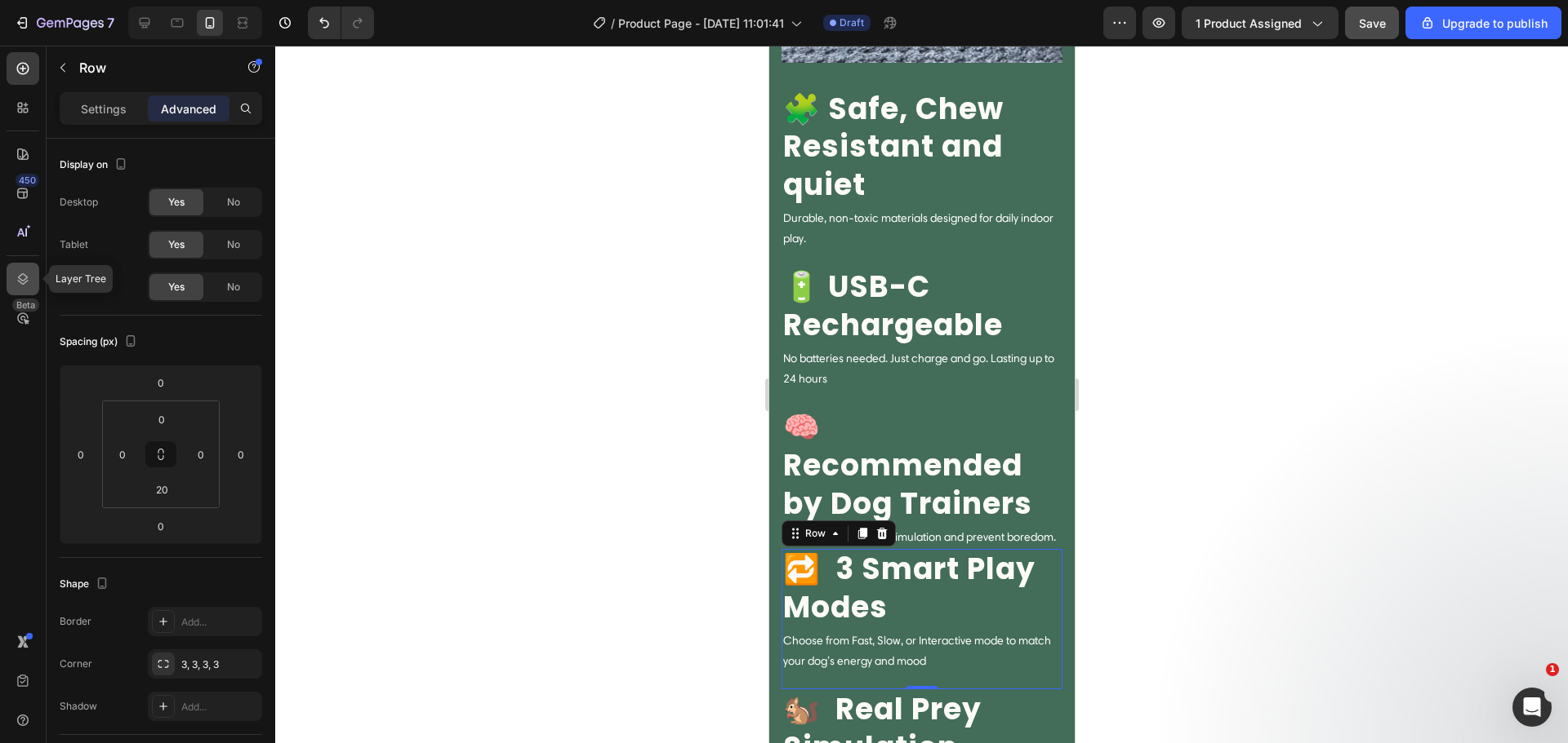
click at [27, 284] on icon at bounding box center [22, 279] width 16 height 16
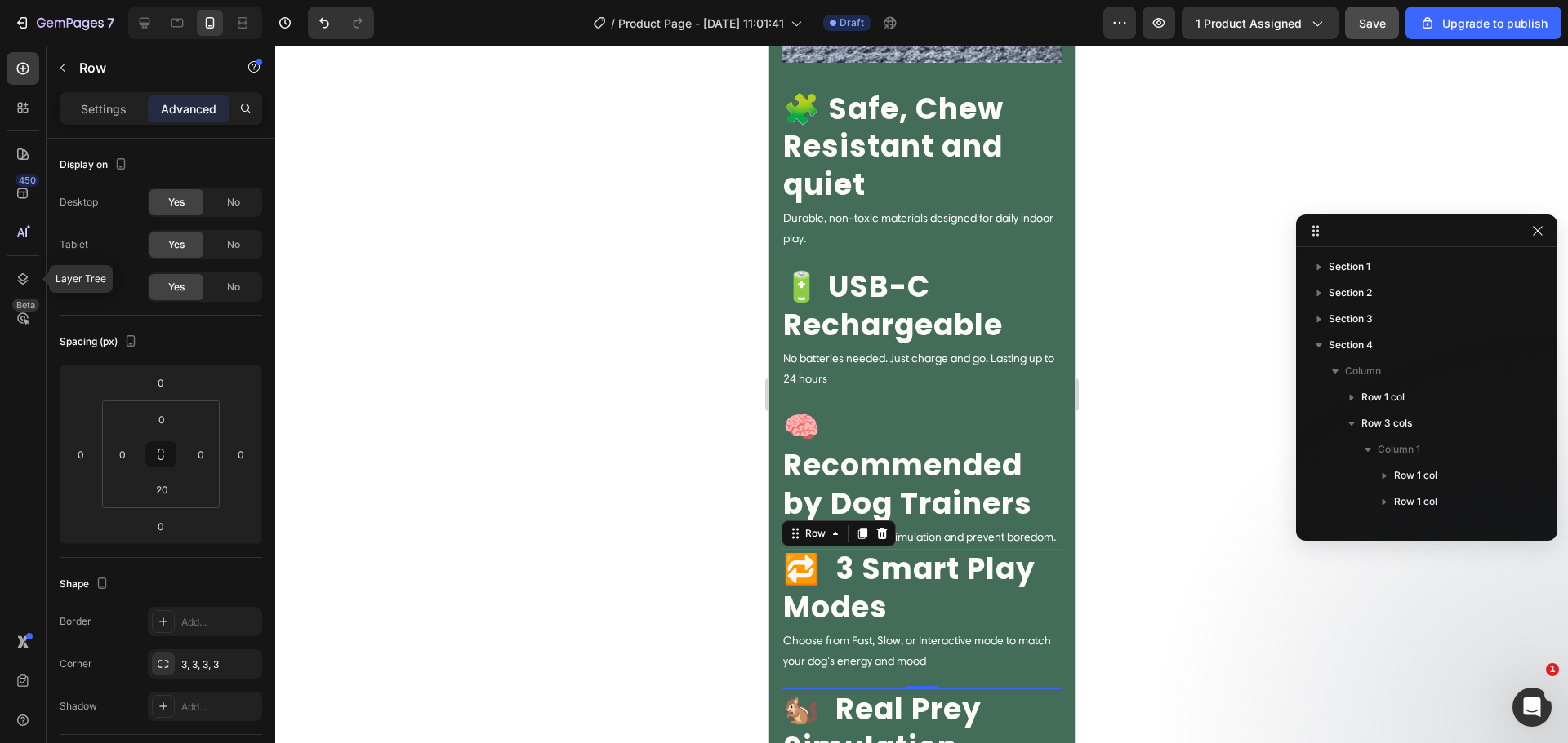
scroll to position [227, 0]
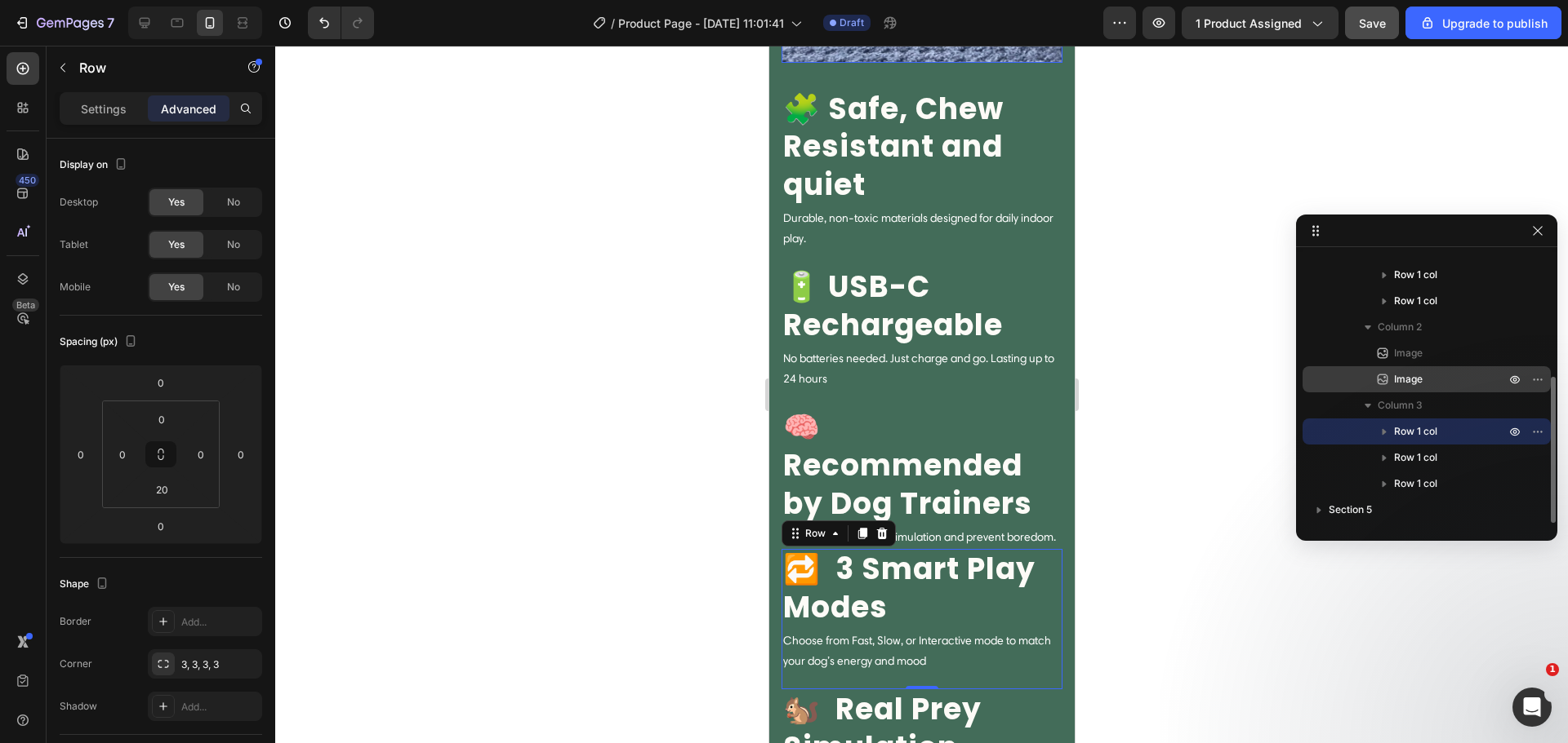
click at [1404, 386] on span "Image" at bounding box center [1407, 379] width 29 height 16
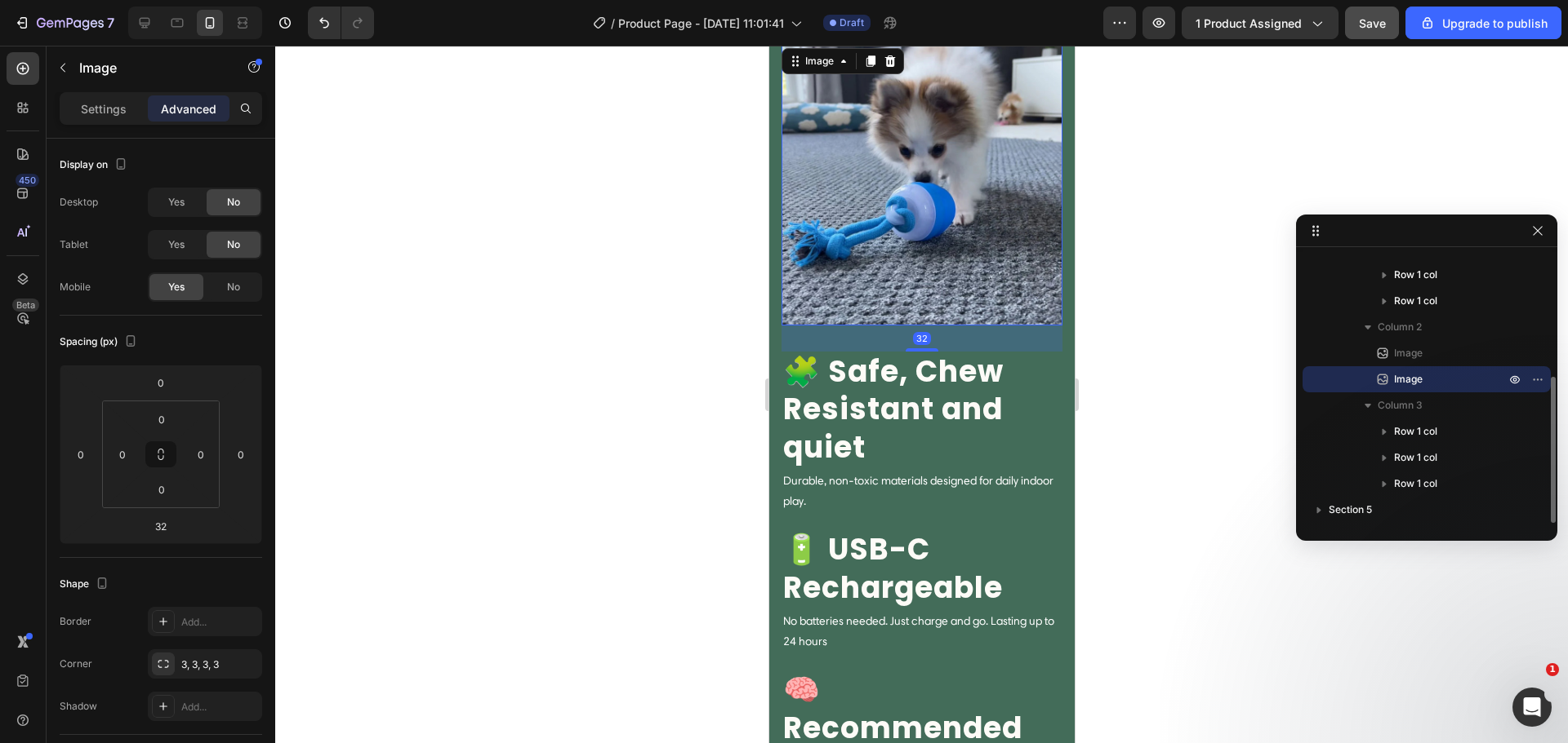
scroll to position [1548, 0]
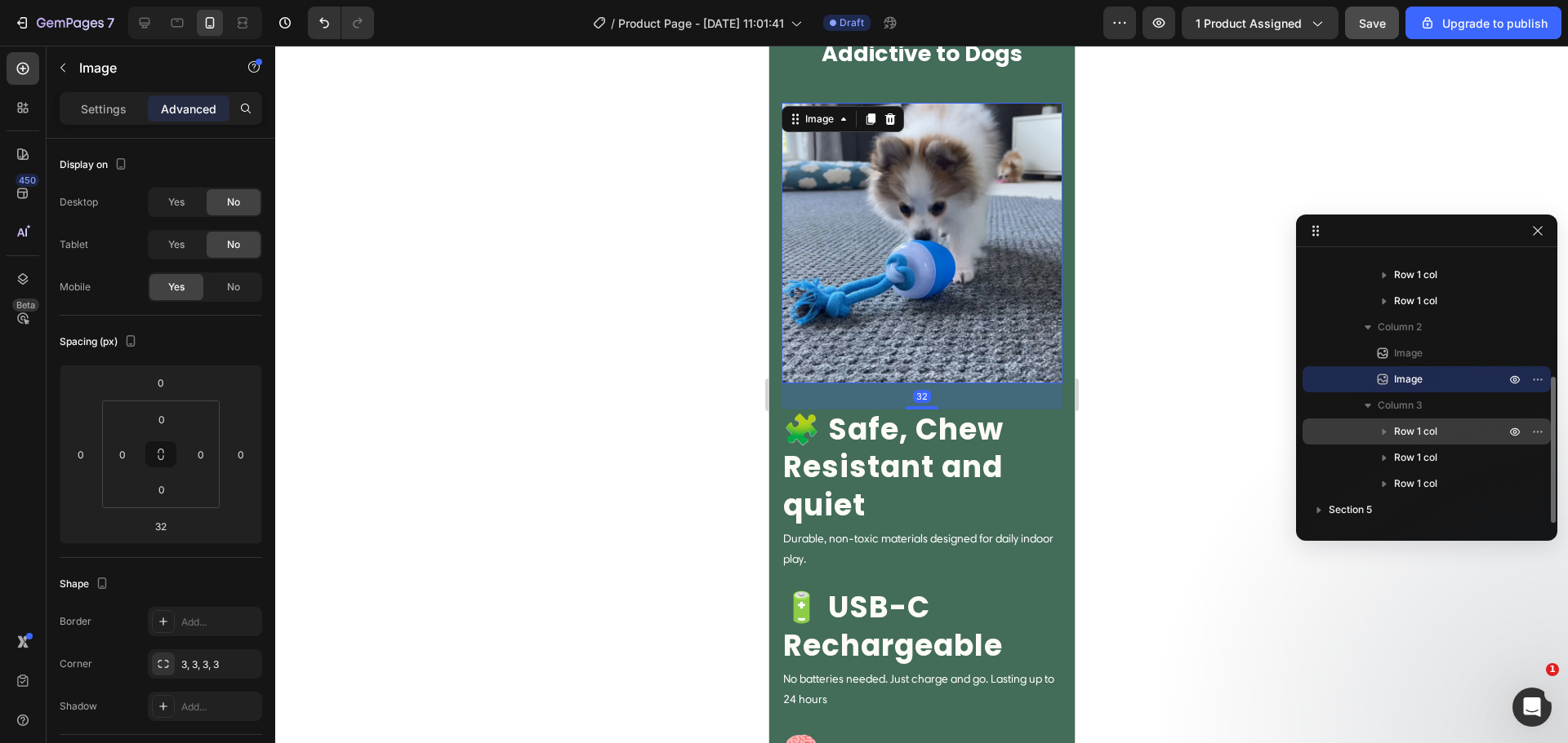
click at [1419, 425] on span "Row 1 col" at bounding box center [1415, 431] width 43 height 16
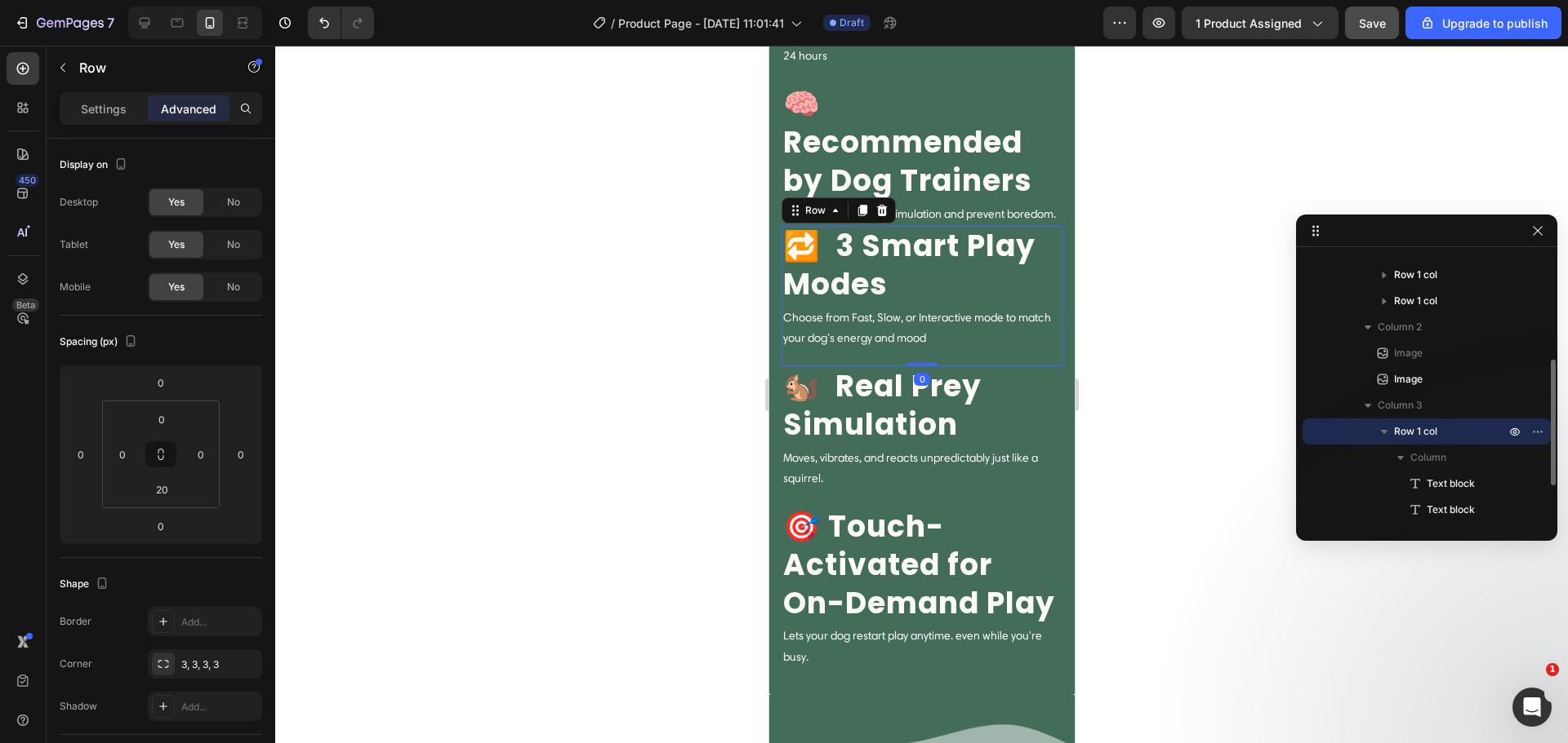
scroll to position [2323, 0]
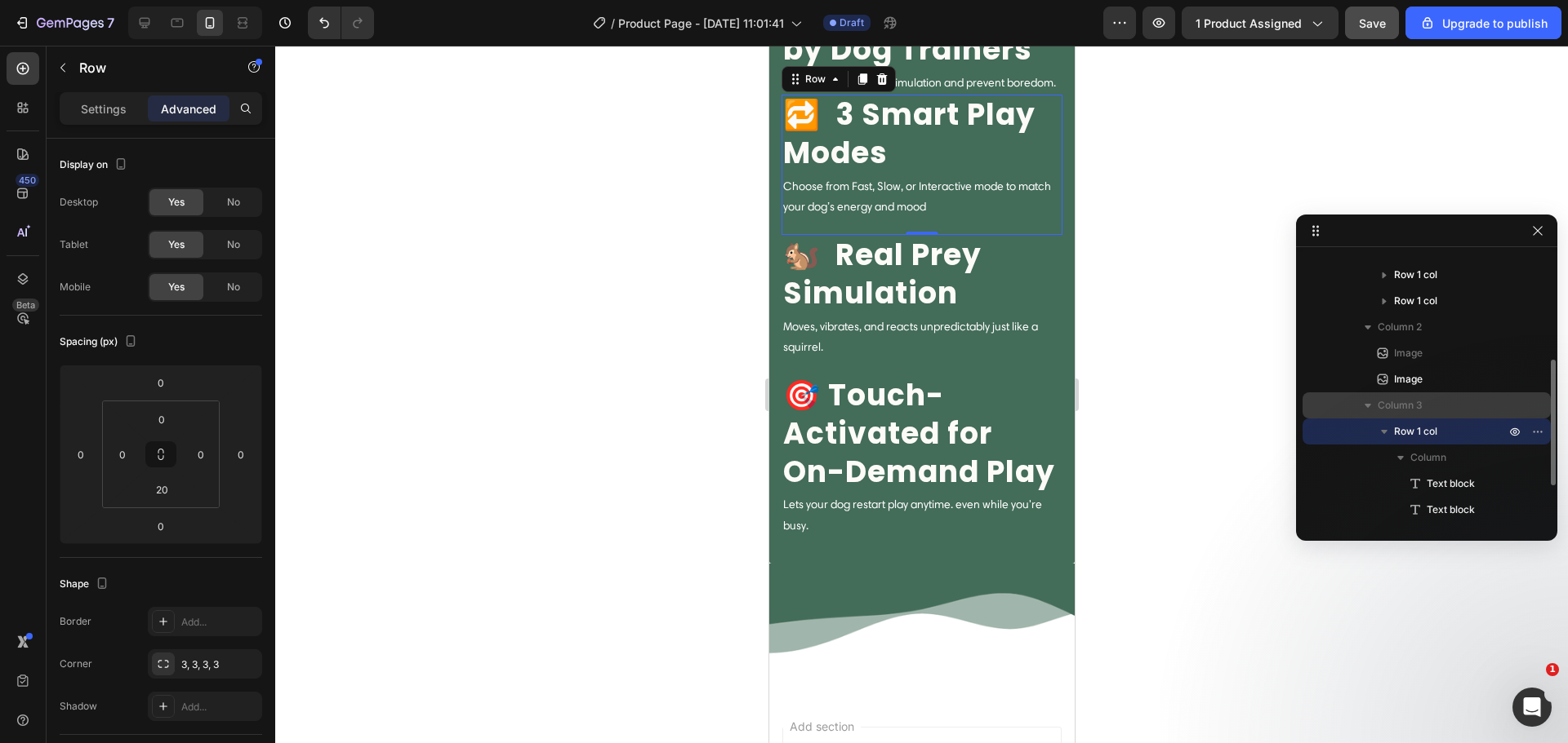
click at [1413, 408] on span "Column 3" at bounding box center [1399, 405] width 45 height 16
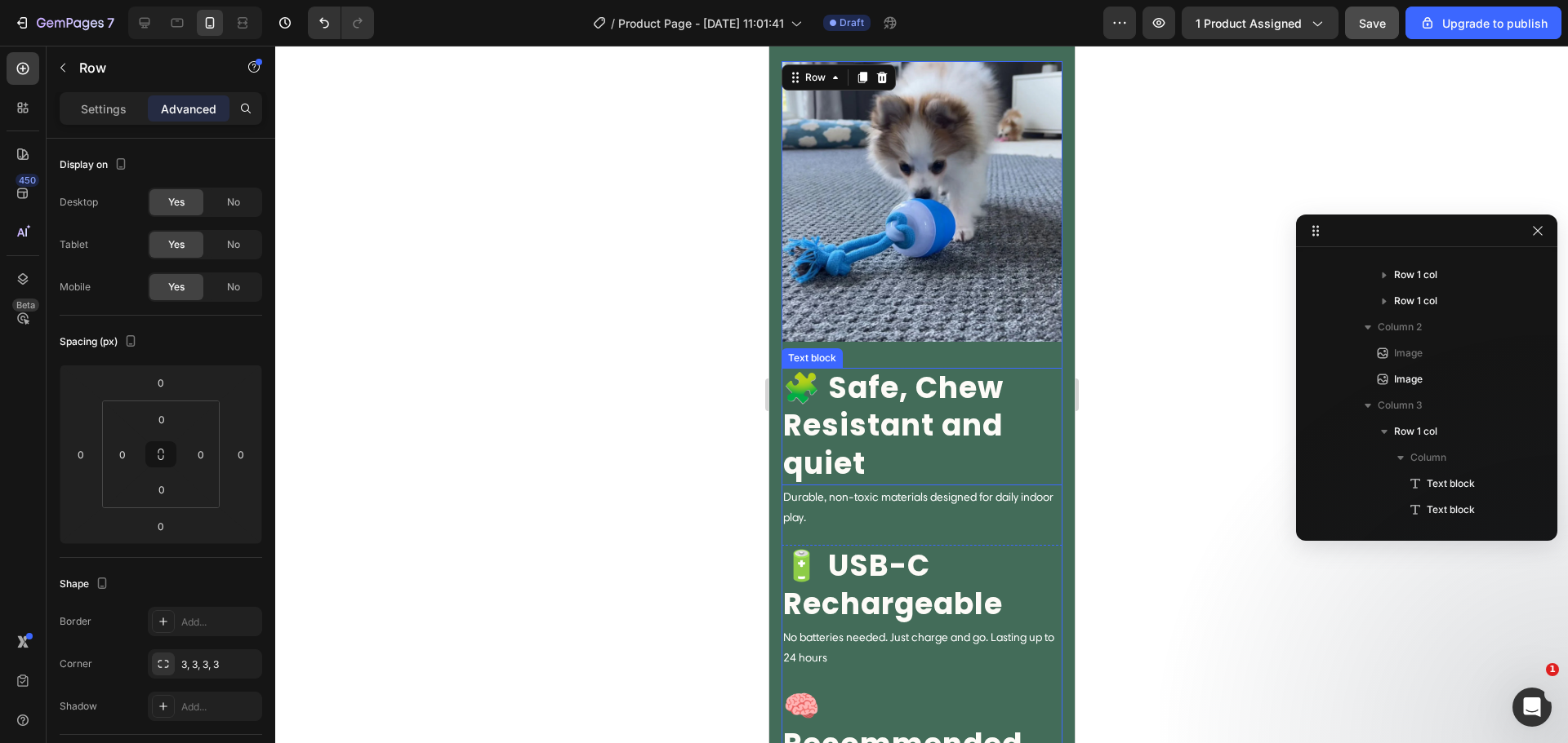
scroll to position [1562, 0]
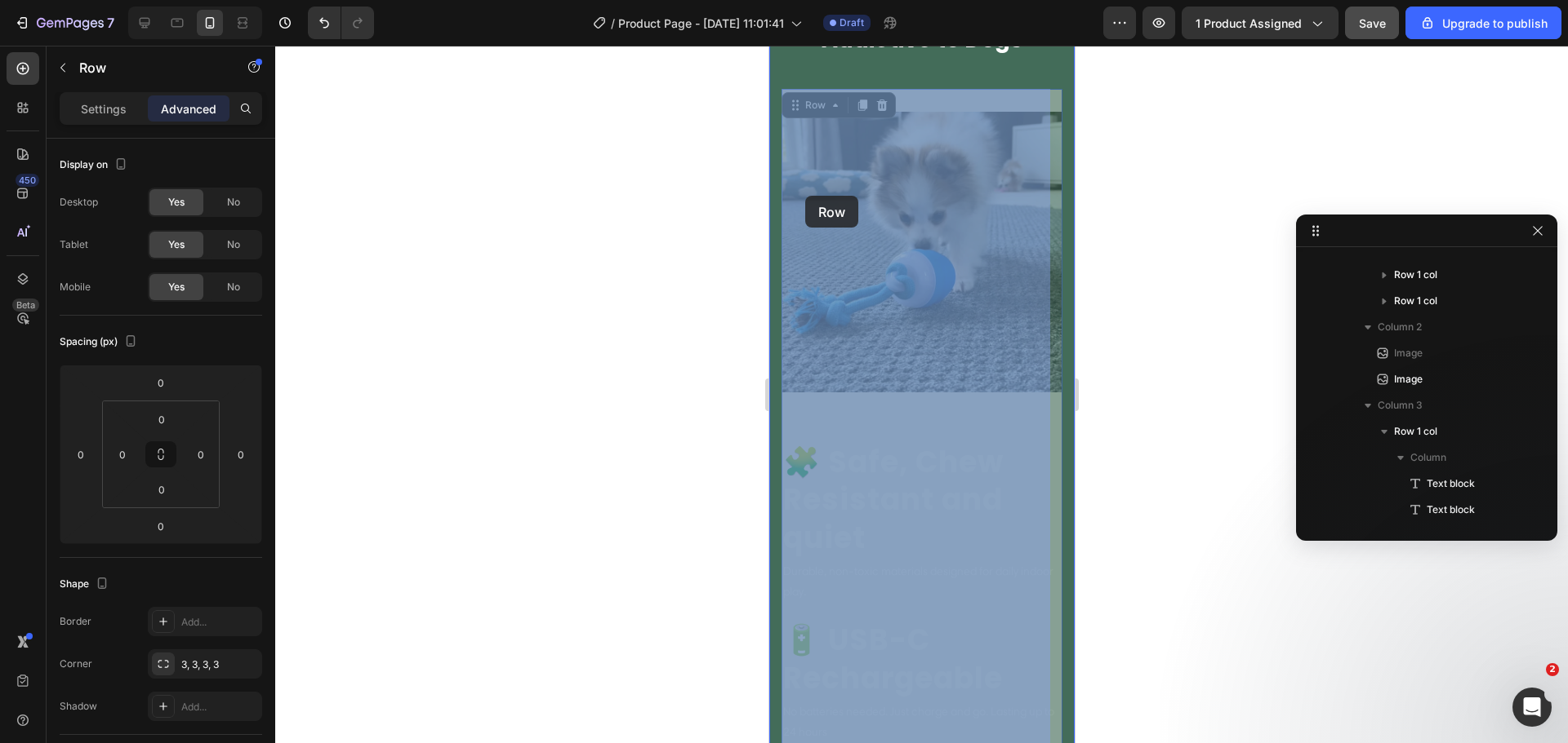
drag, startPoint x: 794, startPoint y: 113, endPoint x: 804, endPoint y: 191, distance: 78.6
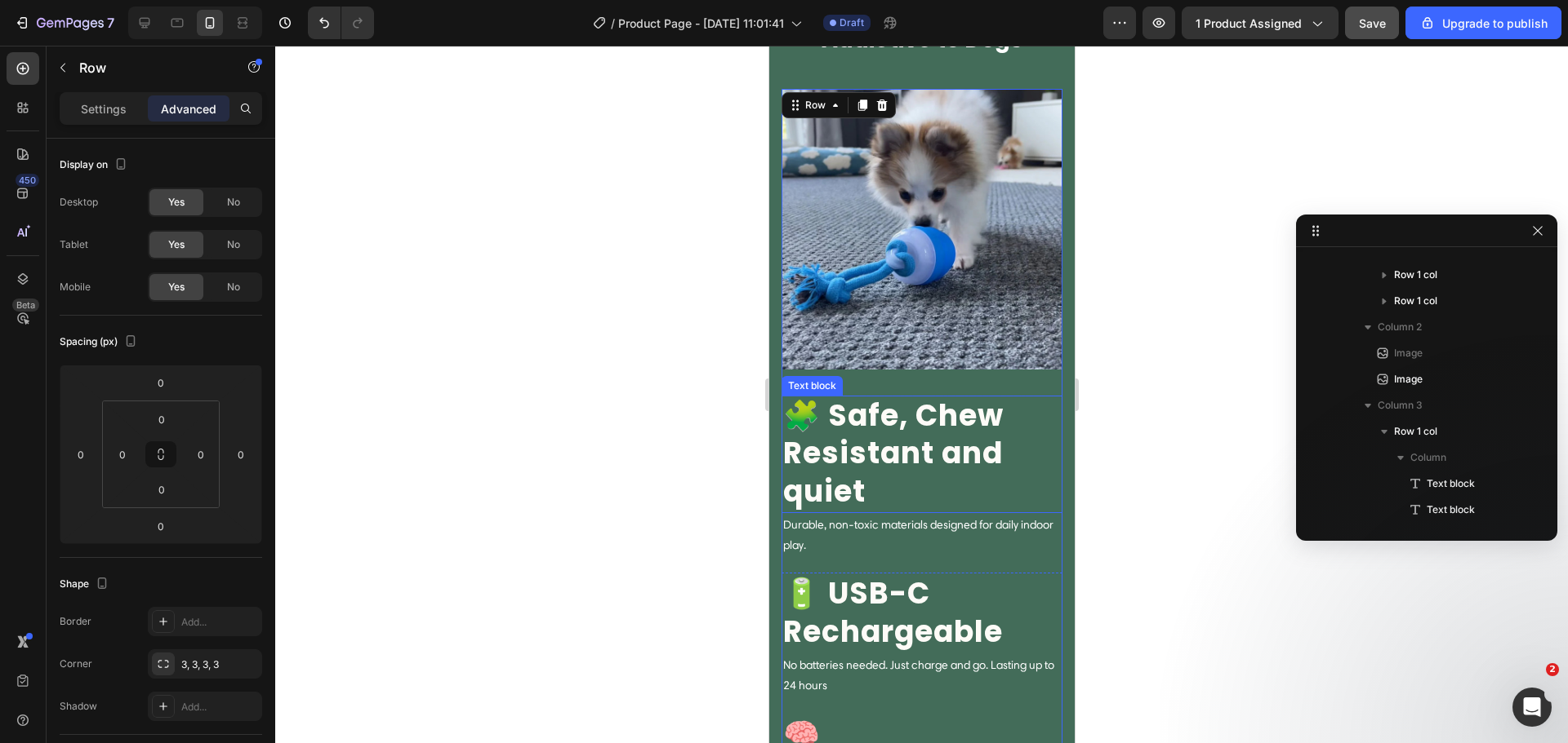
click at [870, 435] on p "🧩 Safe, Chew Resistant and quiet" at bounding box center [921, 454] width 277 height 114
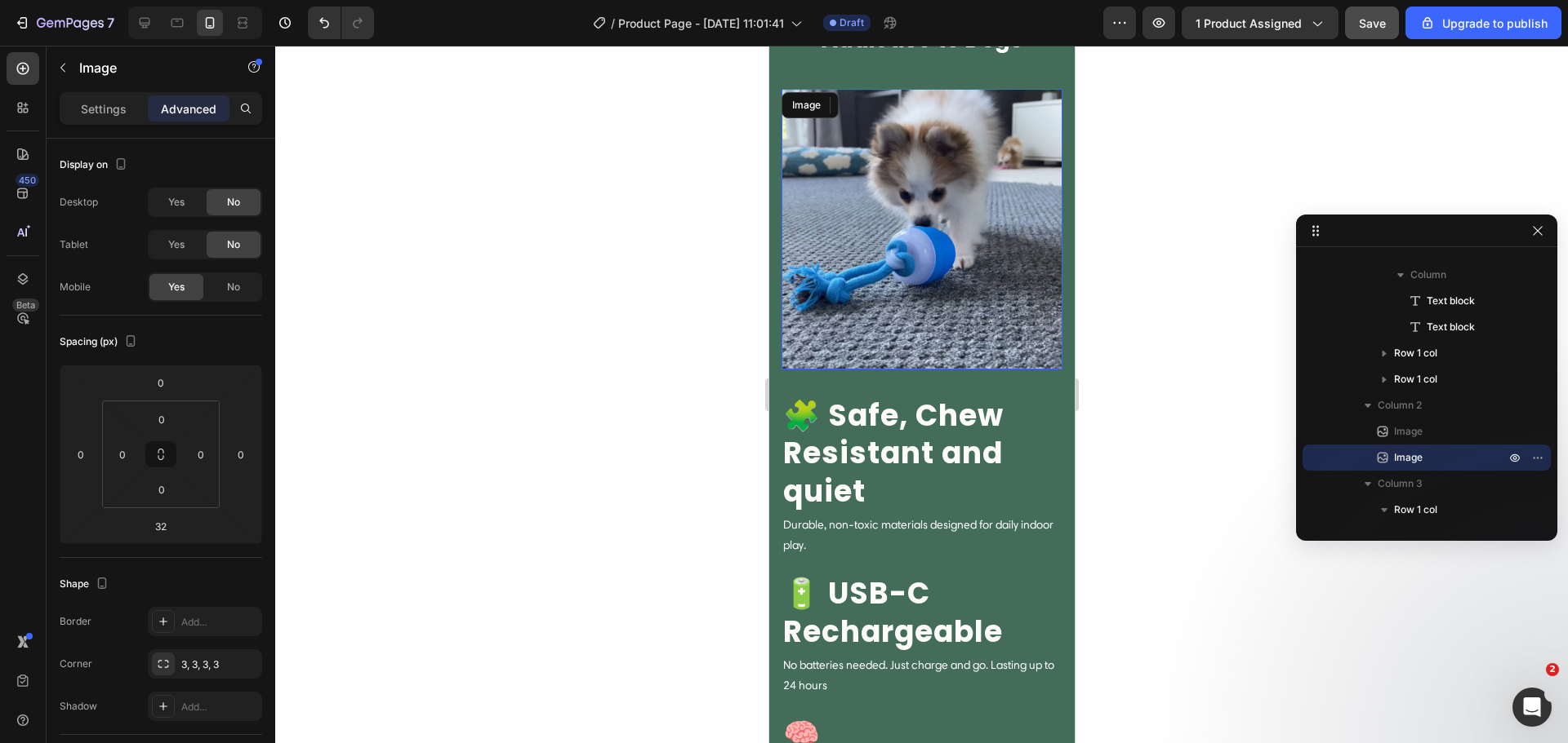
click at [845, 137] on img at bounding box center [921, 229] width 281 height 281
click at [863, 114] on div at bounding box center [870, 105] width 20 height 20
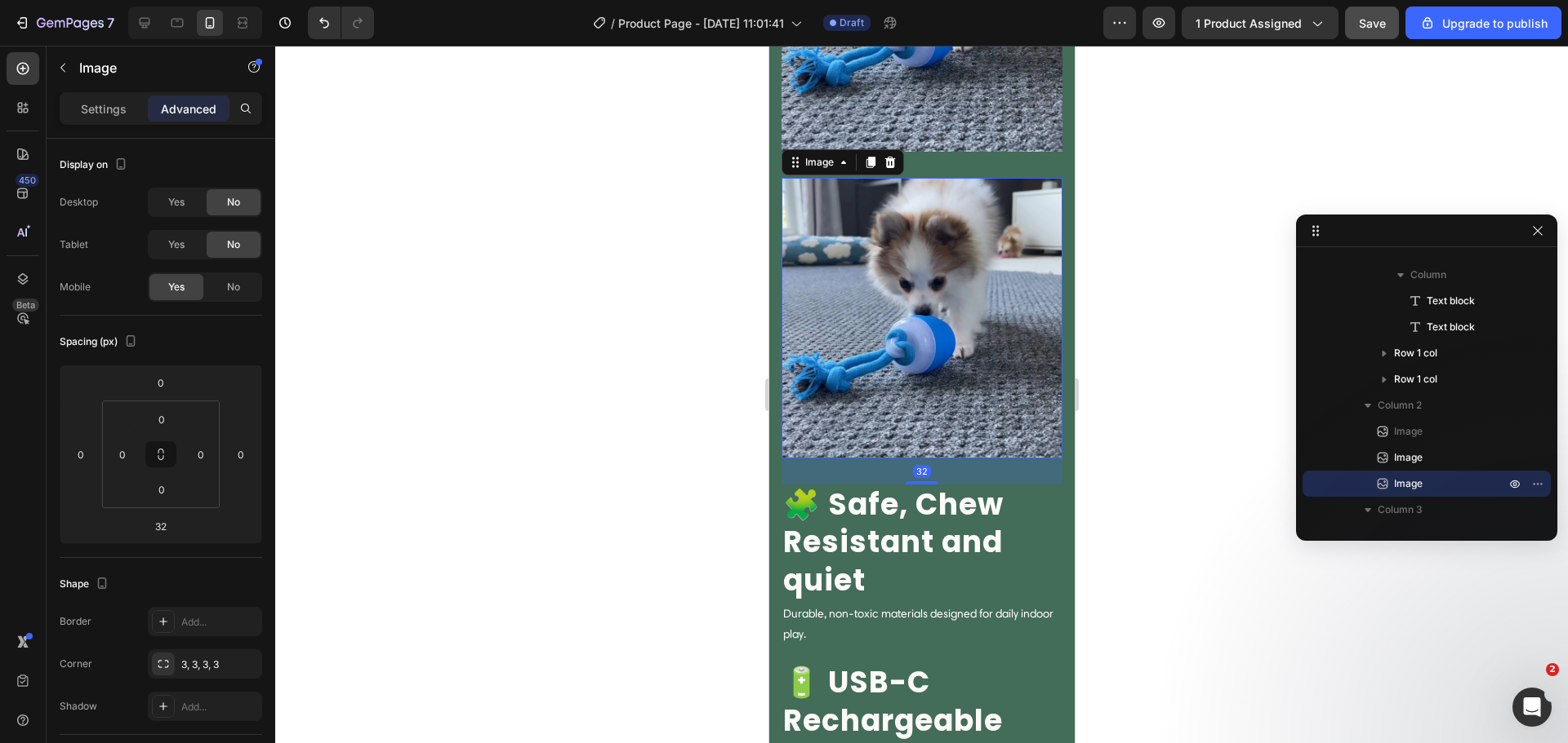
scroll to position [1752, 0]
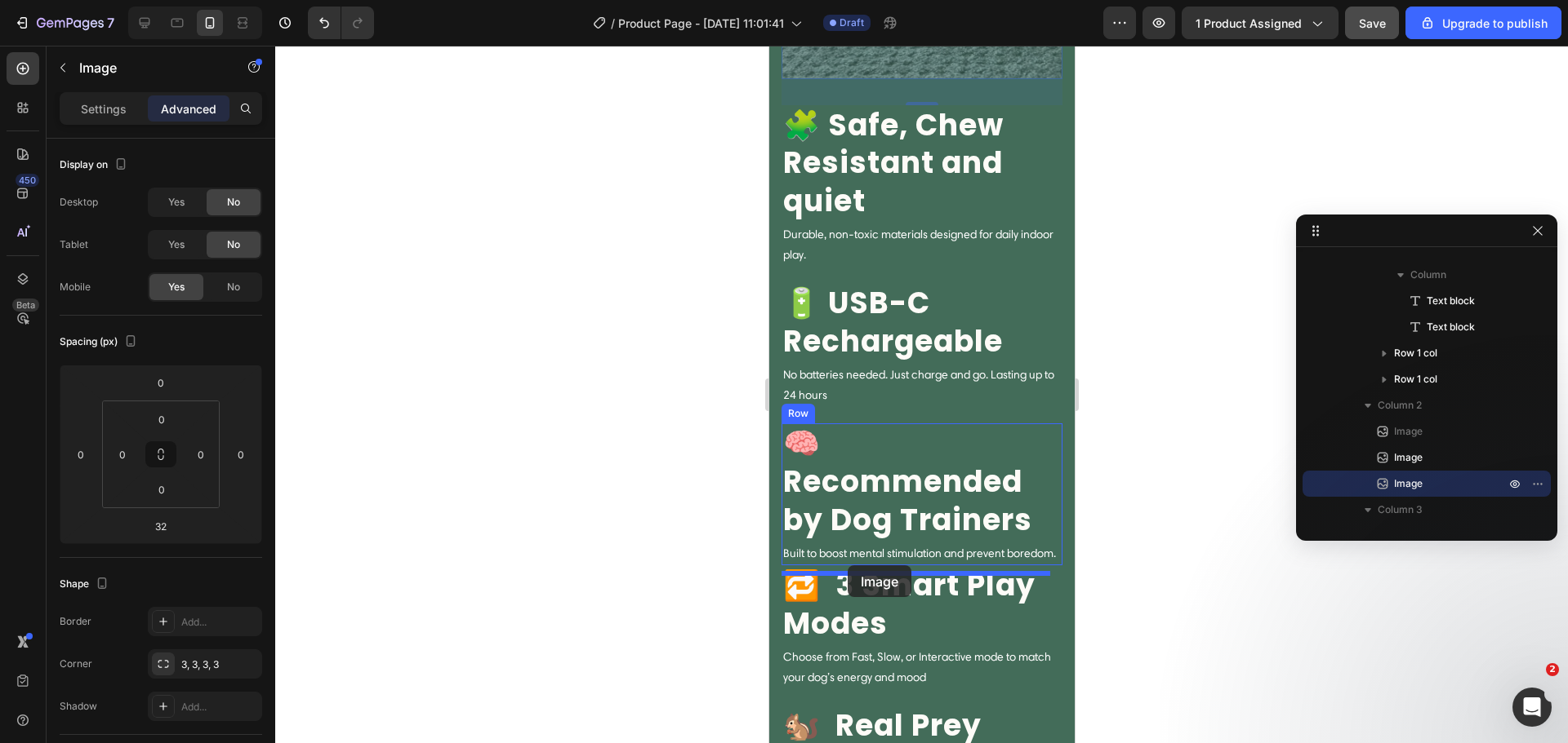
drag, startPoint x: 824, startPoint y: 172, endPoint x: 847, endPoint y: 566, distance: 394.7
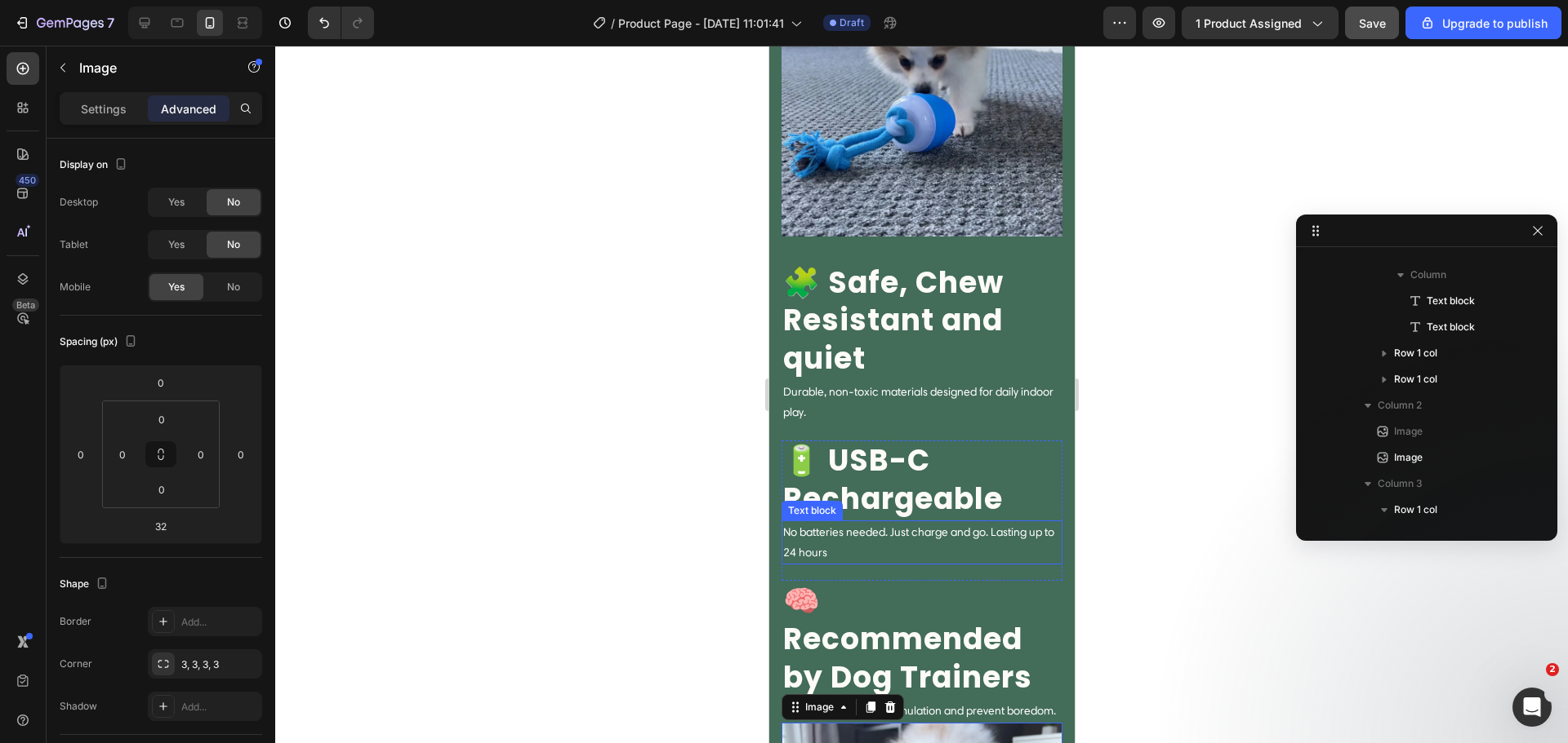
scroll to position [1664, 0]
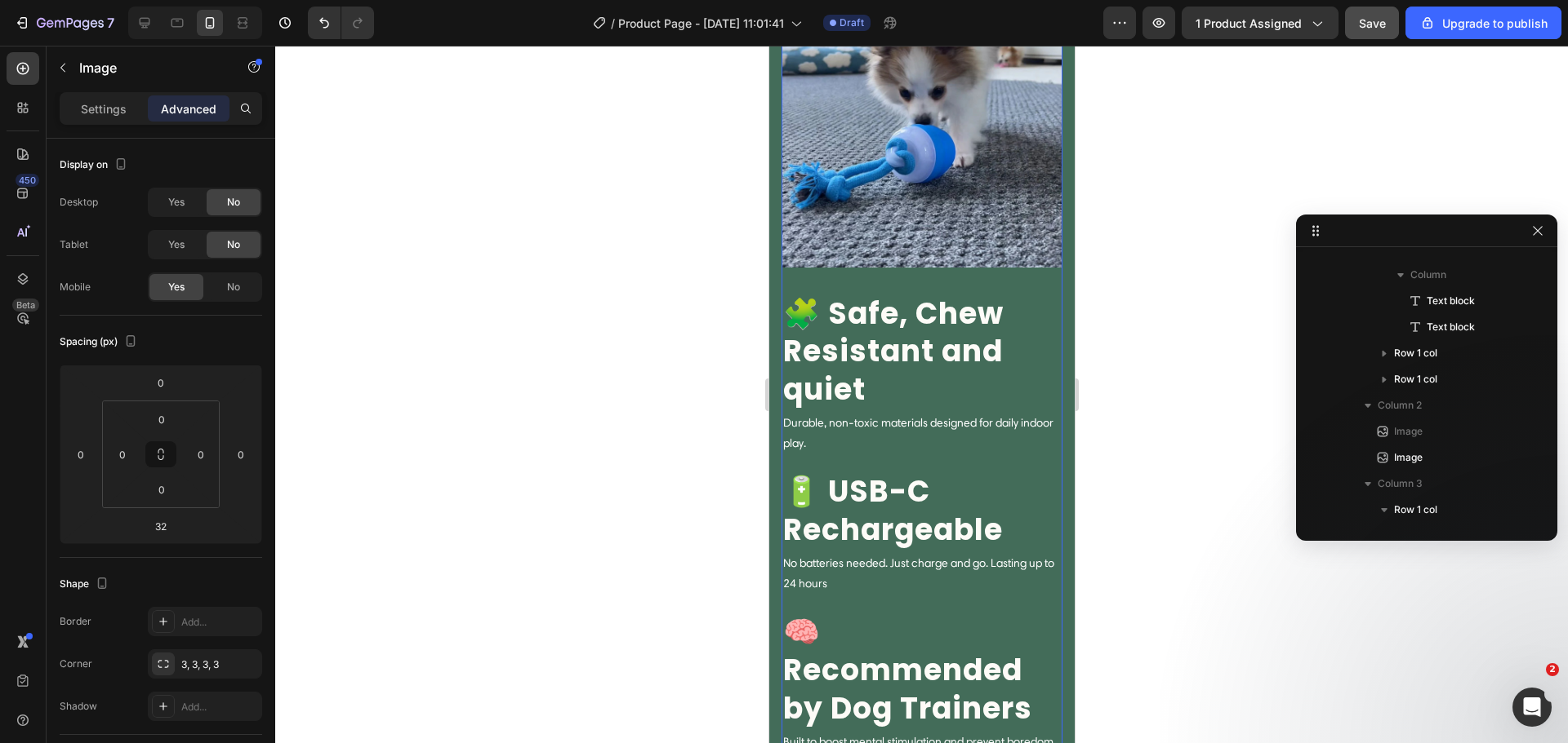
click at [864, 266] on div "Image Image" at bounding box center [921, 140] width 281 height 307
click at [873, 203] on img at bounding box center [921, 127] width 281 height 281
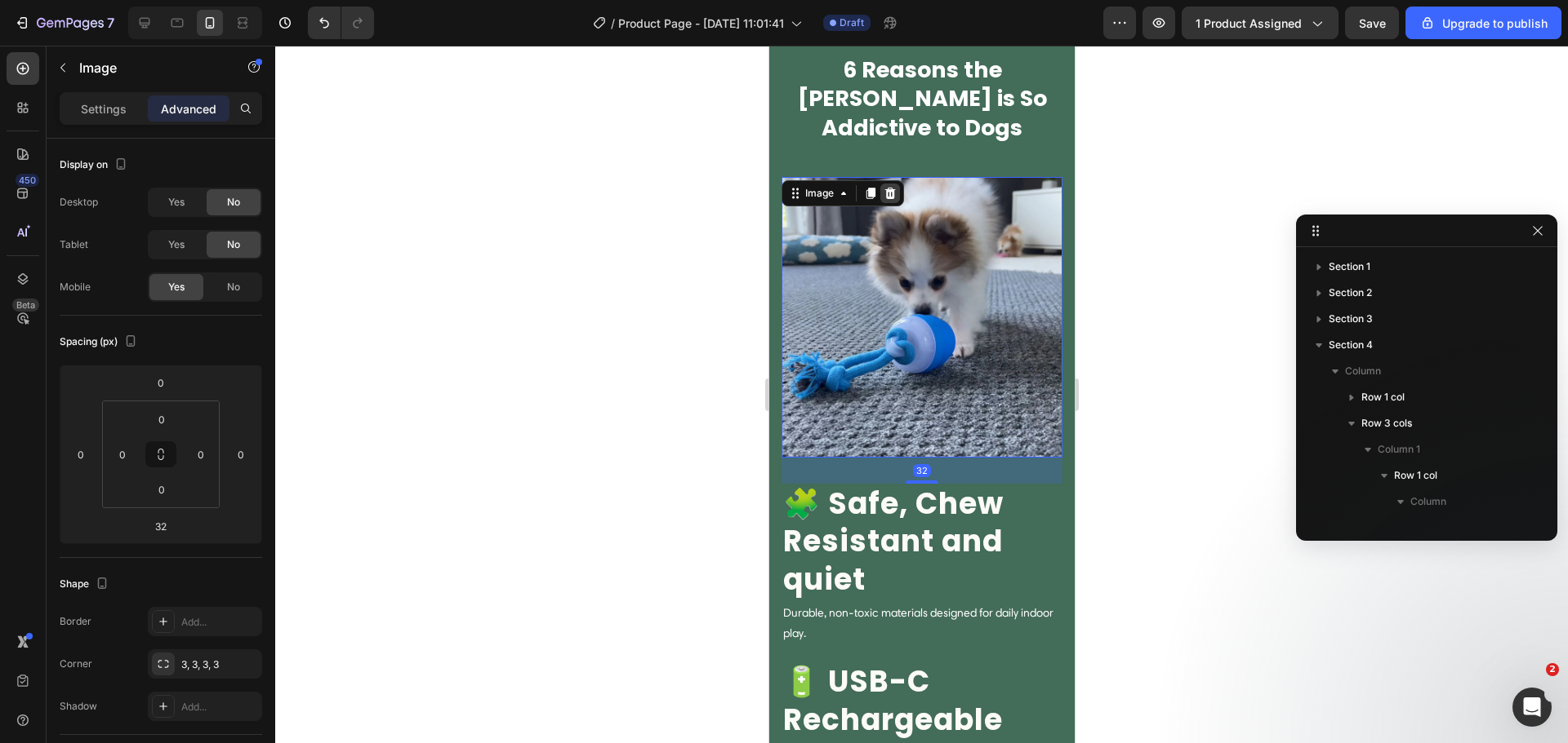
scroll to position [227, 0]
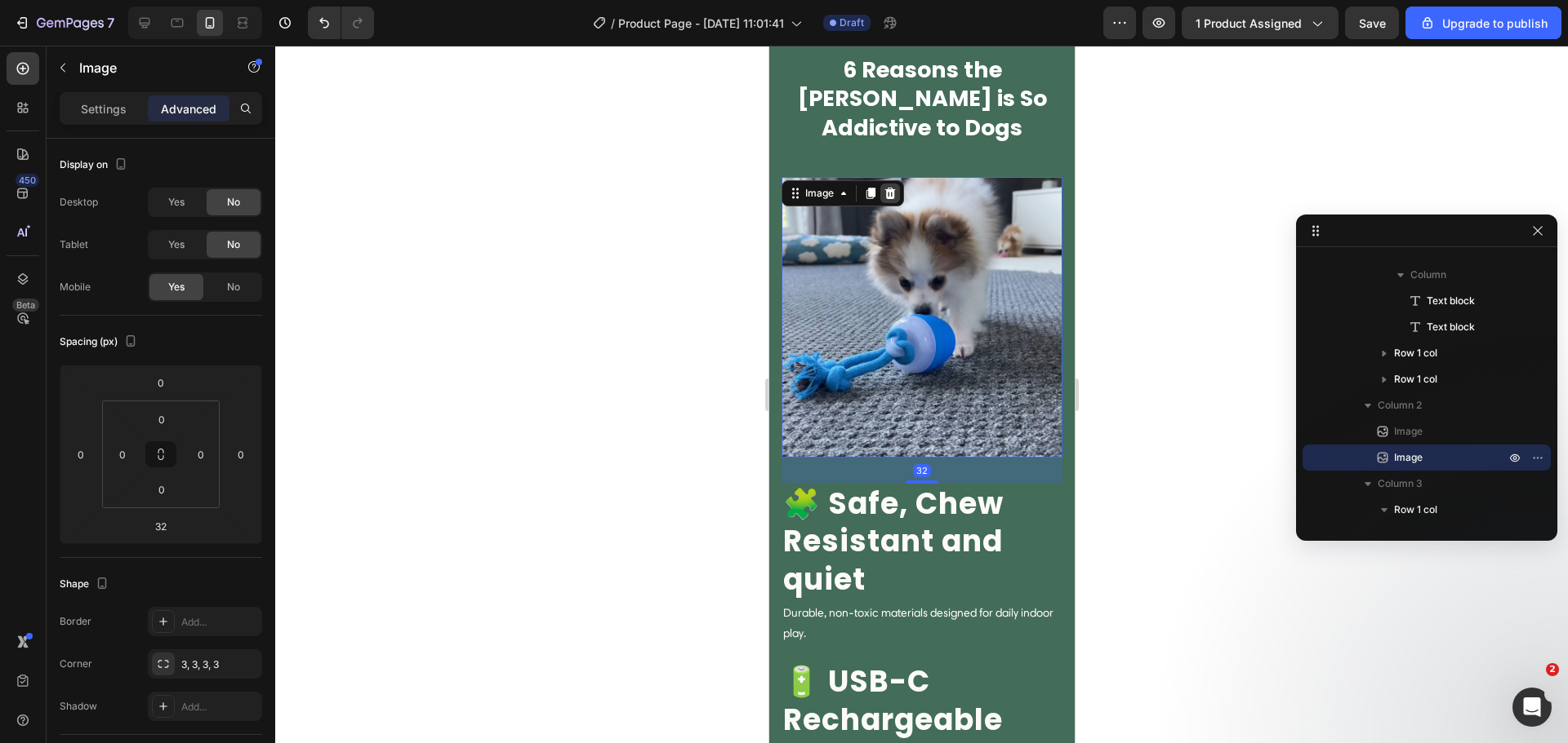
click at [893, 191] on icon at bounding box center [889, 193] width 13 height 13
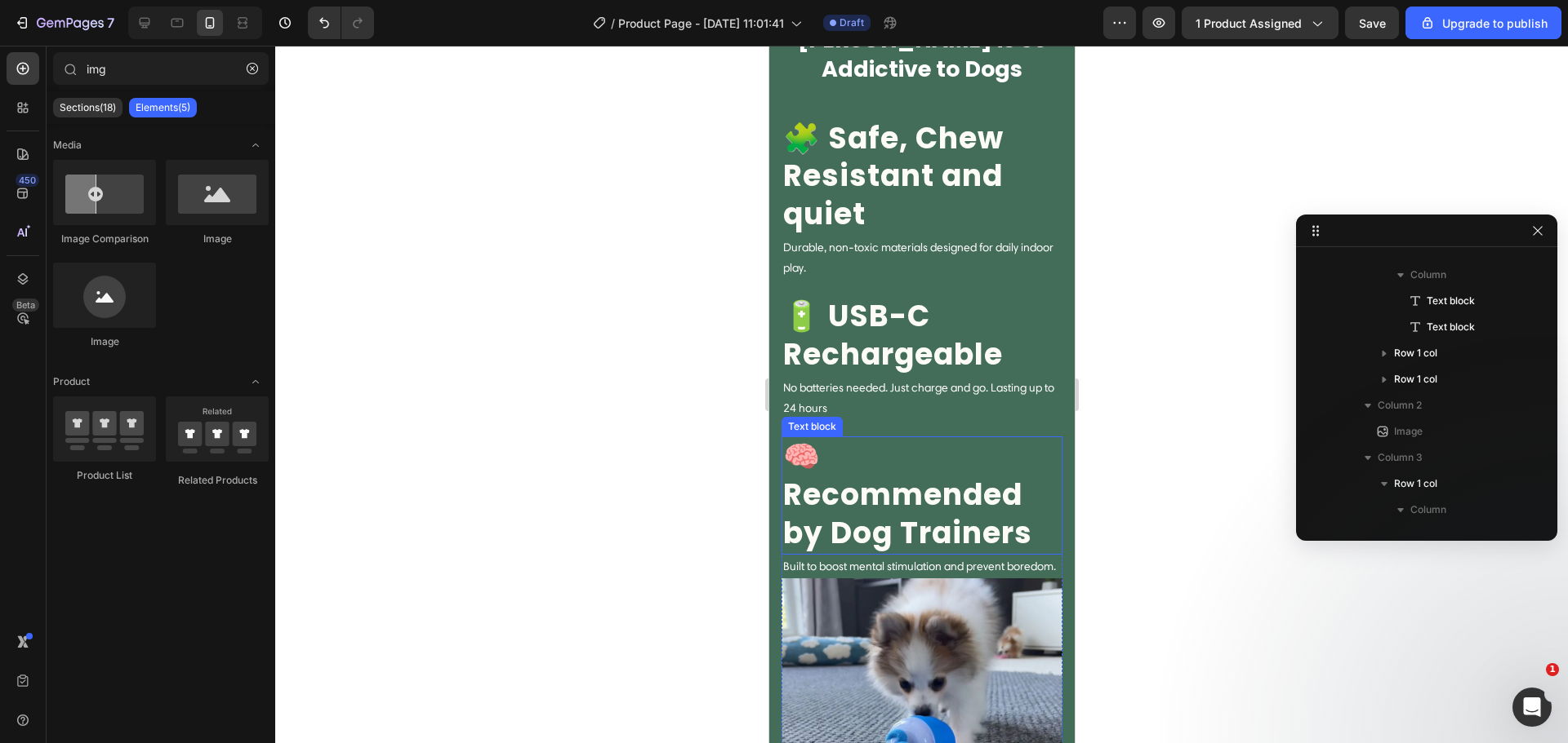
scroll to position [1474, 0]
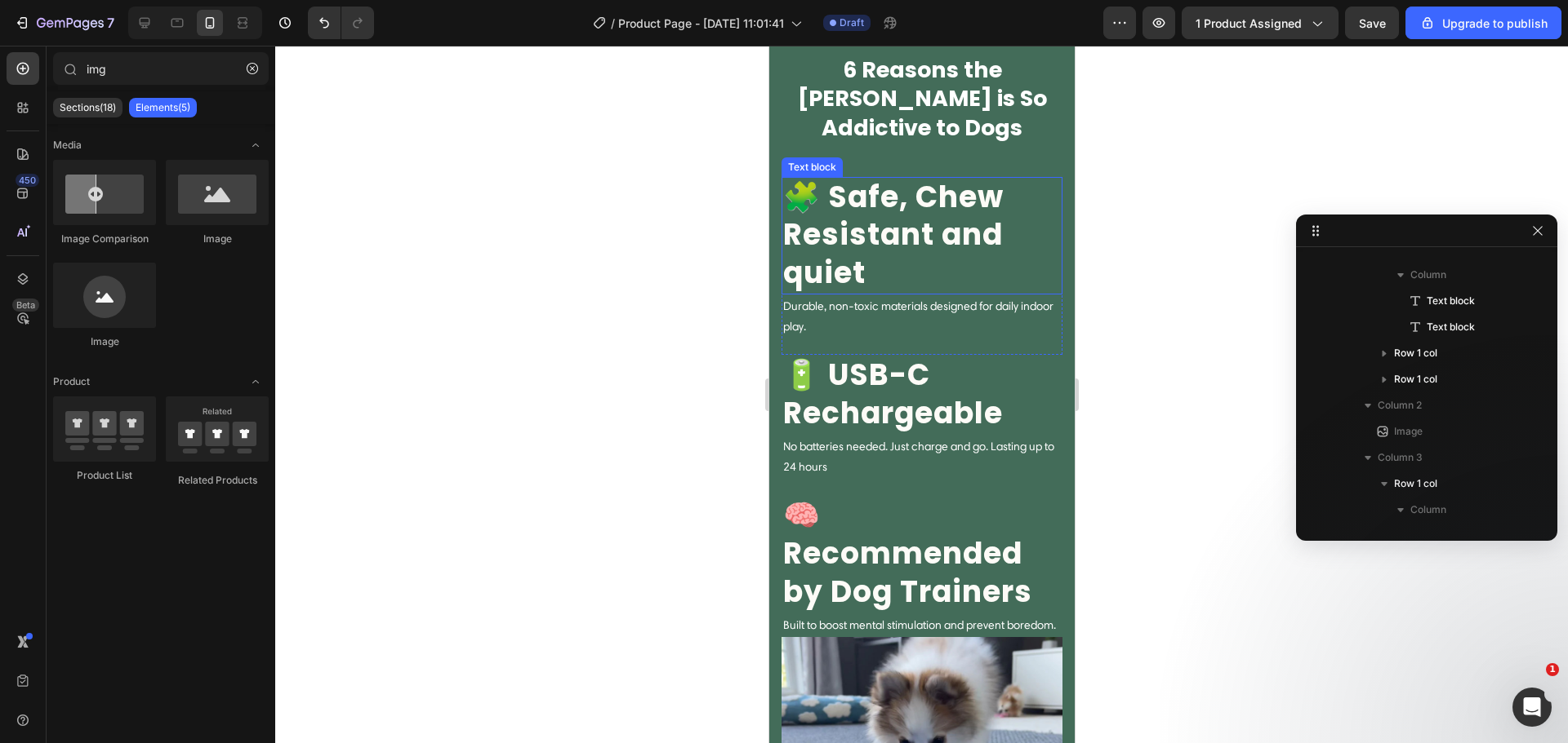
click at [826, 264] on p "🧩 Safe, Chew Resistant and quiet" at bounding box center [921, 236] width 277 height 114
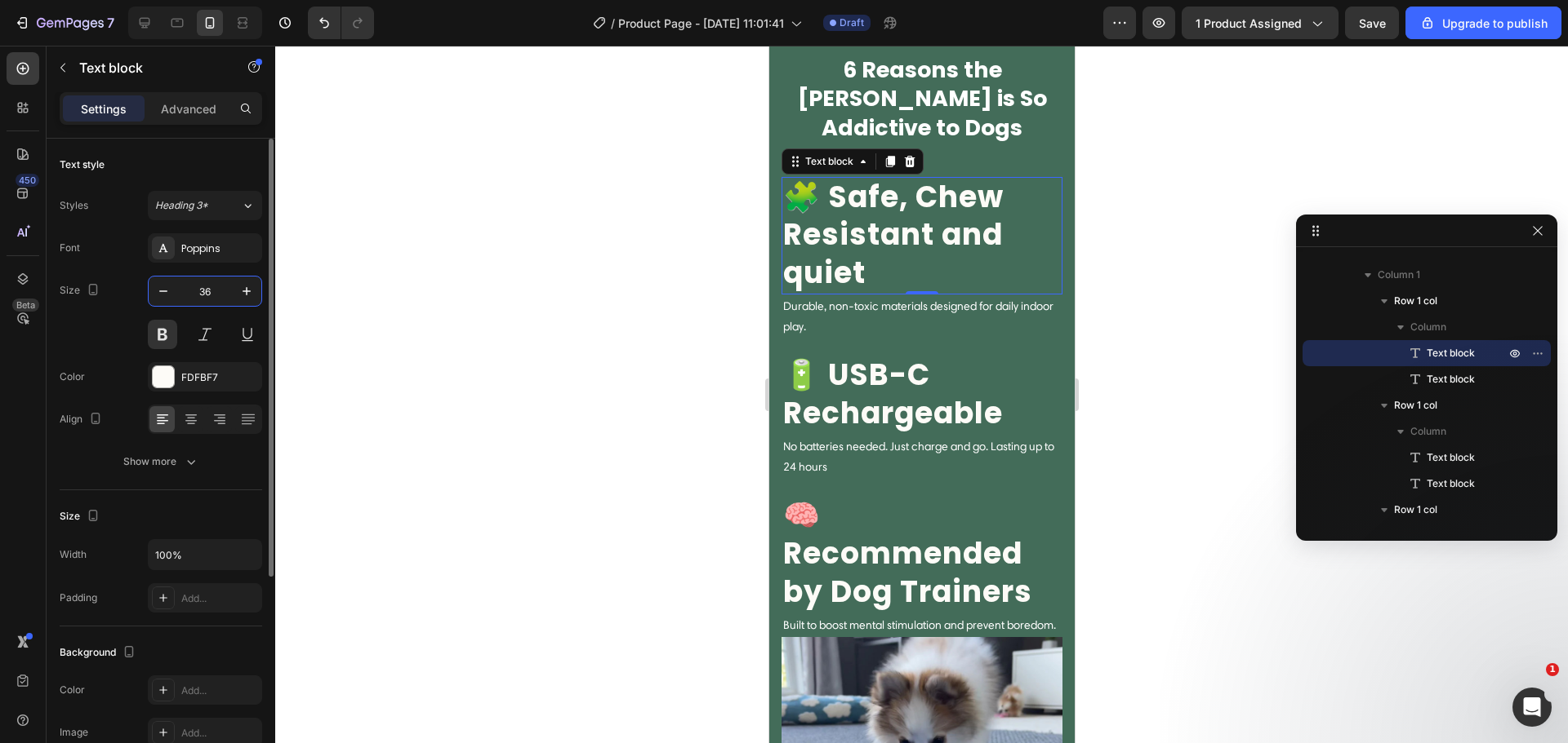
click at [197, 294] on input "36" at bounding box center [205, 291] width 54 height 29
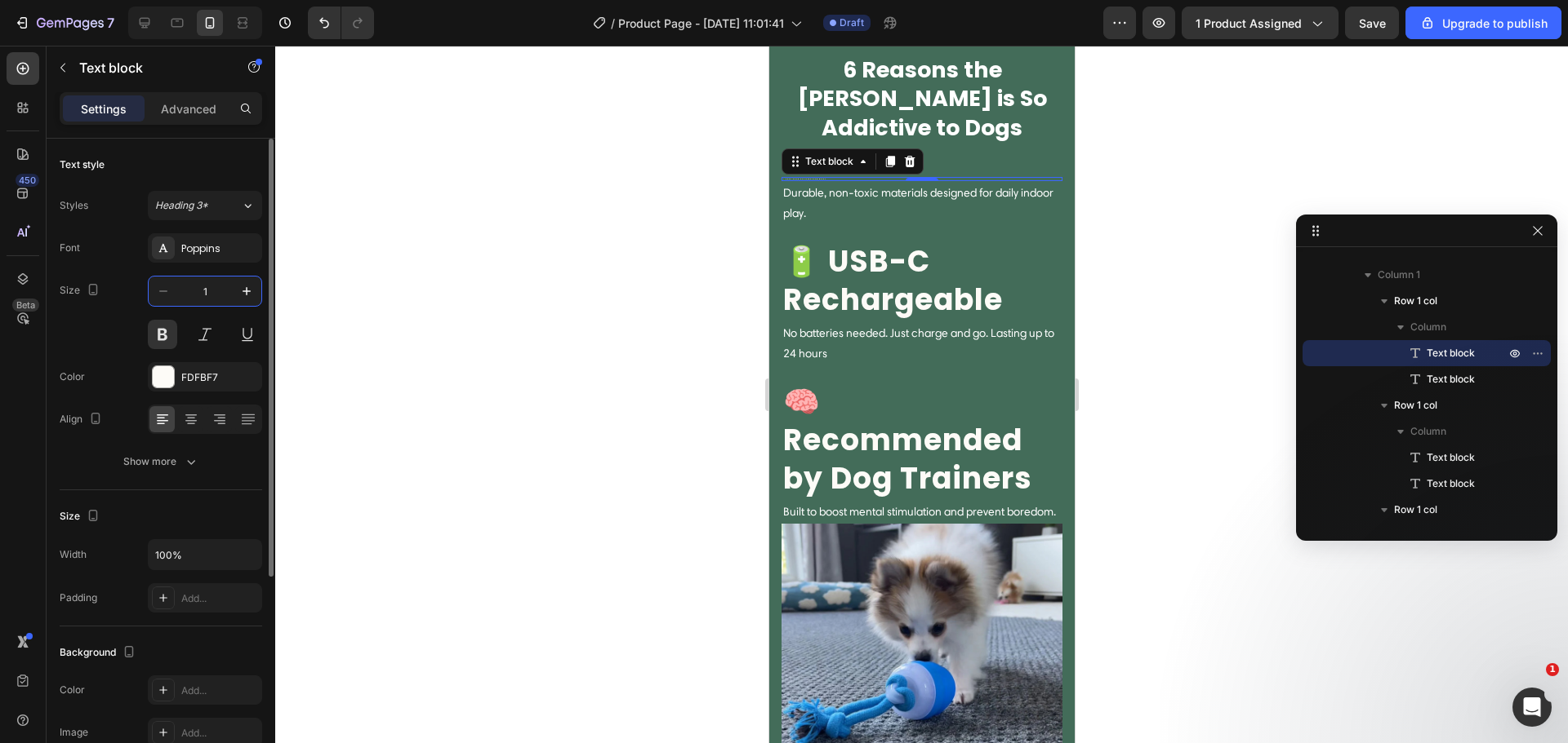
type input "18"
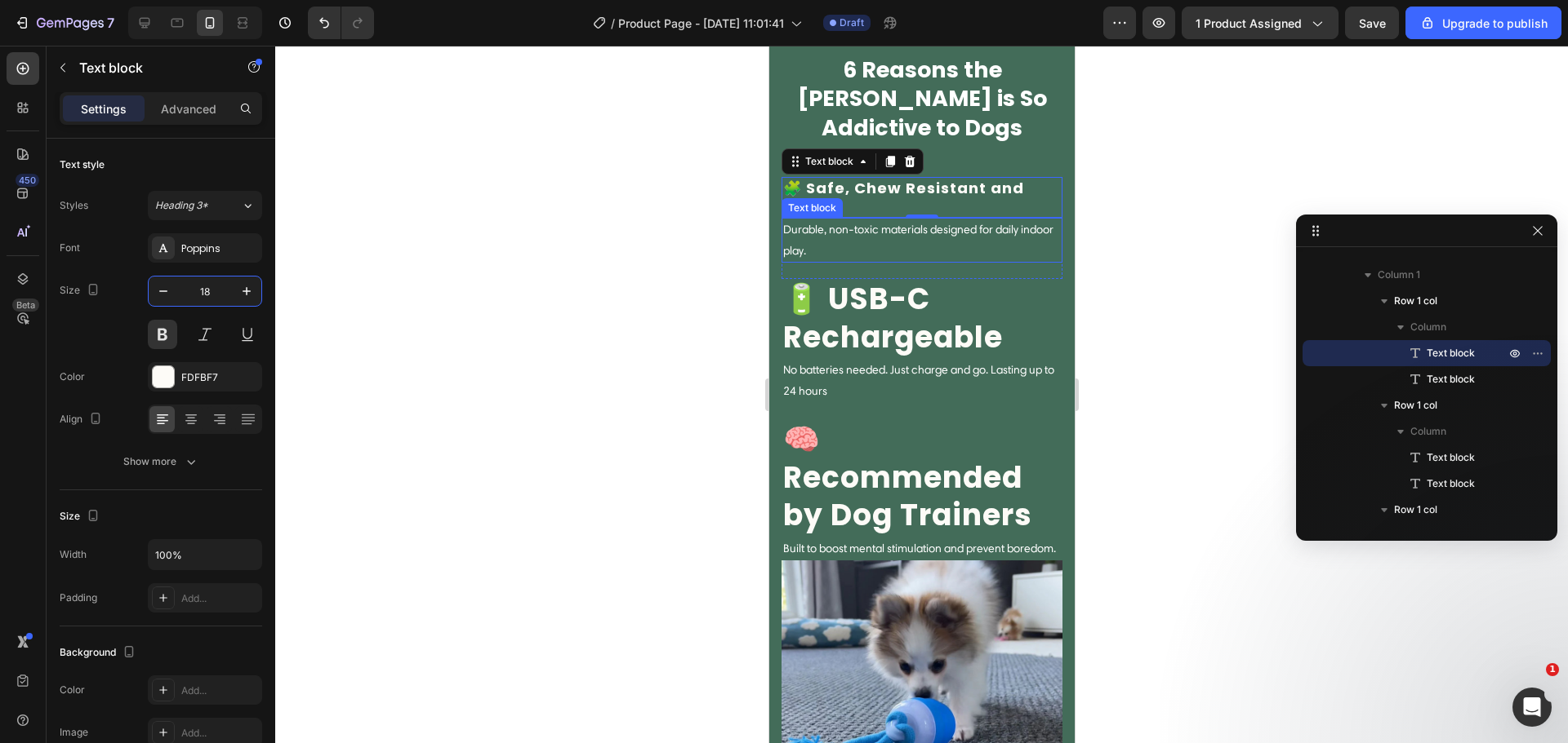
click at [813, 243] on p "Durable, non-toxic materials designed for daily indoor play." at bounding box center [921, 239] width 277 height 41
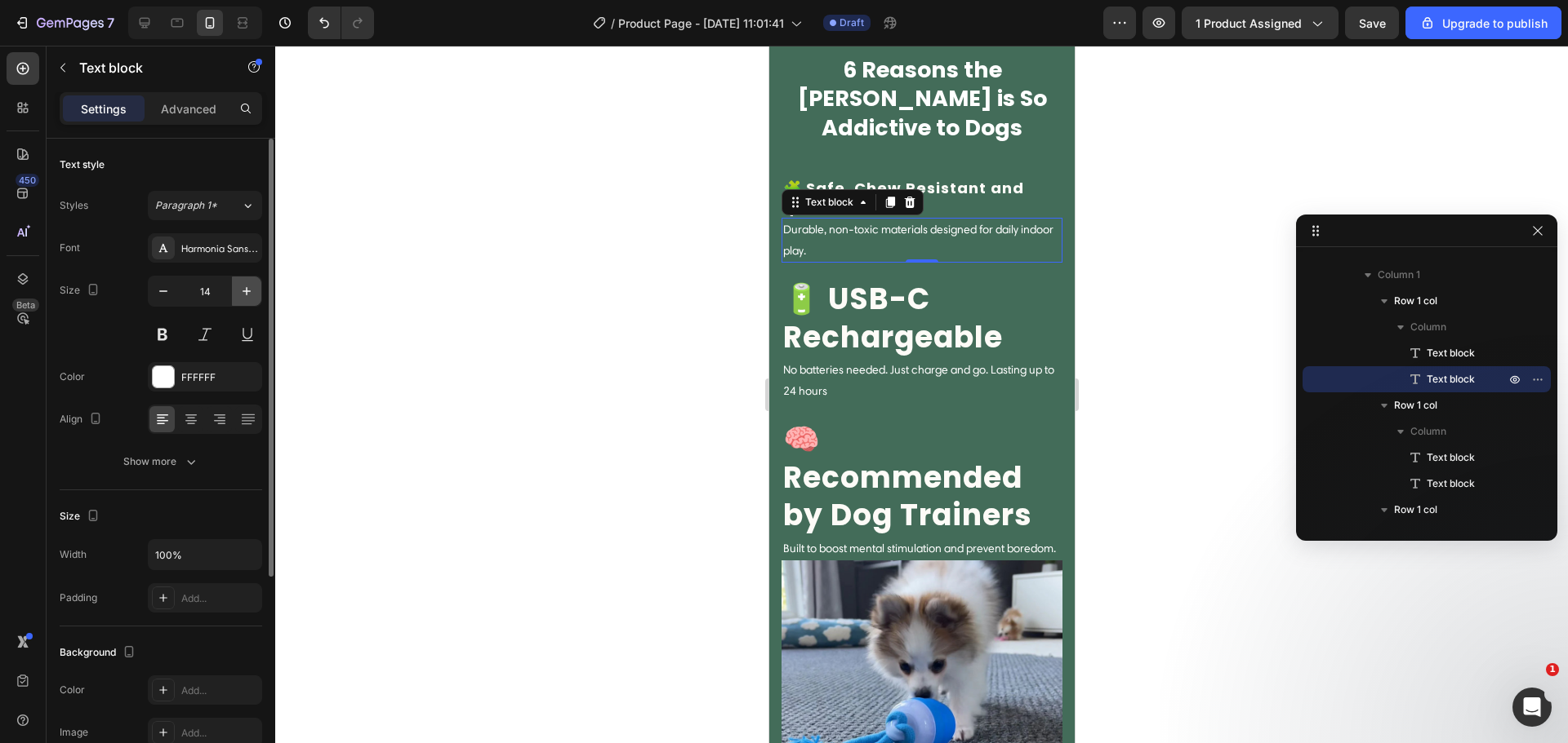
click at [246, 289] on icon "button" at bounding box center [246, 290] width 8 height 8
type input "15"
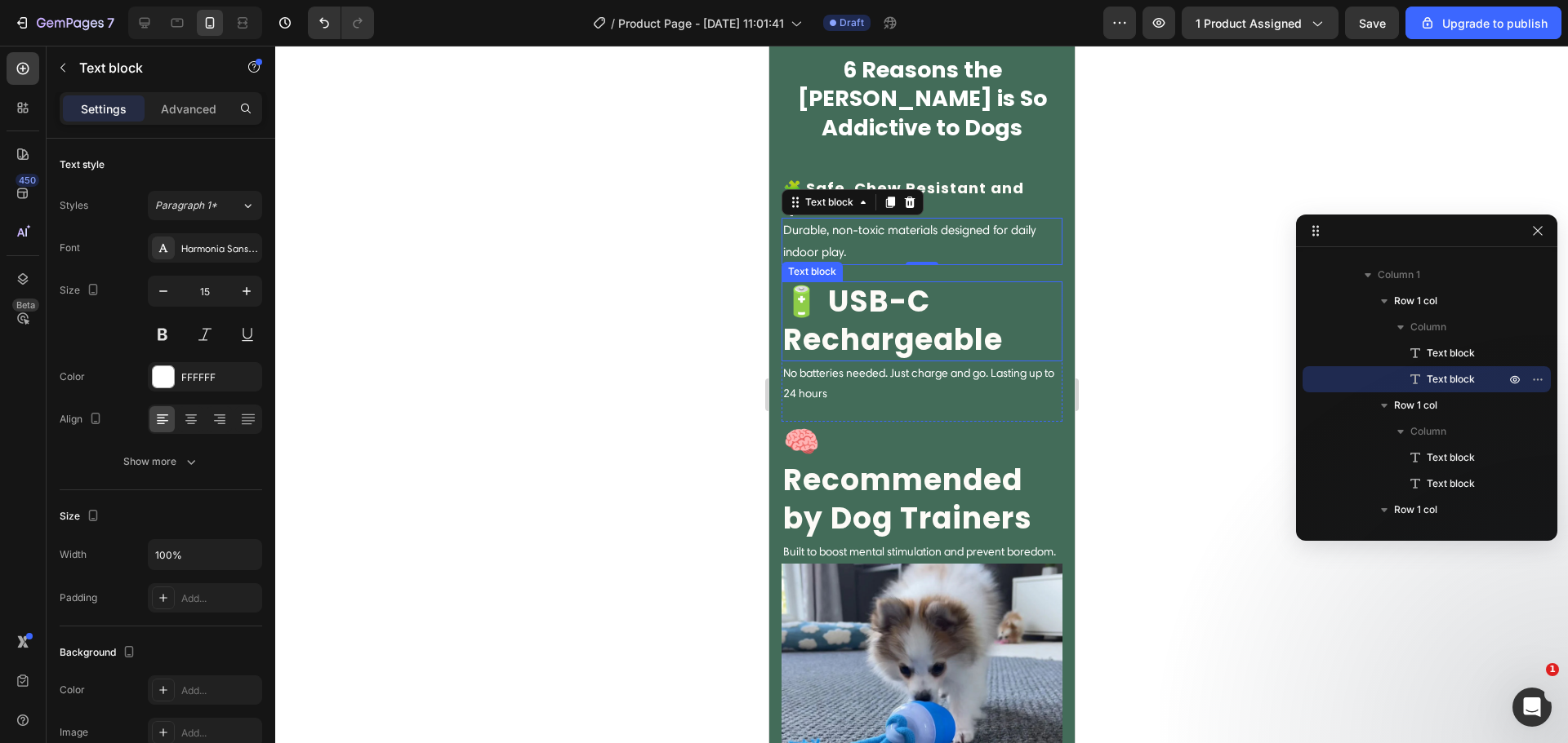
click at [832, 337] on p "🔋 USB-C Rechargeable" at bounding box center [921, 321] width 277 height 77
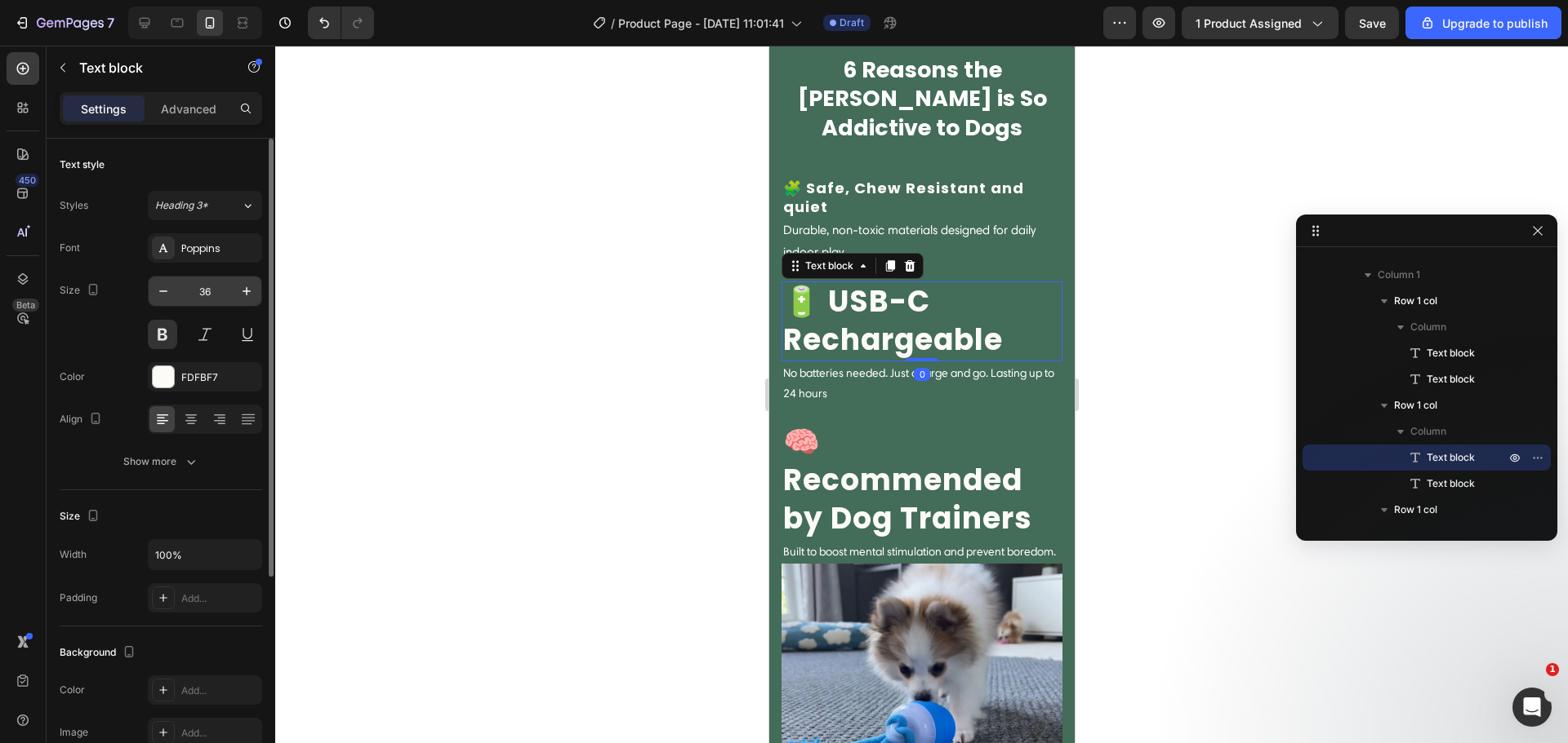
click at [208, 298] on input "36" at bounding box center [205, 291] width 54 height 29
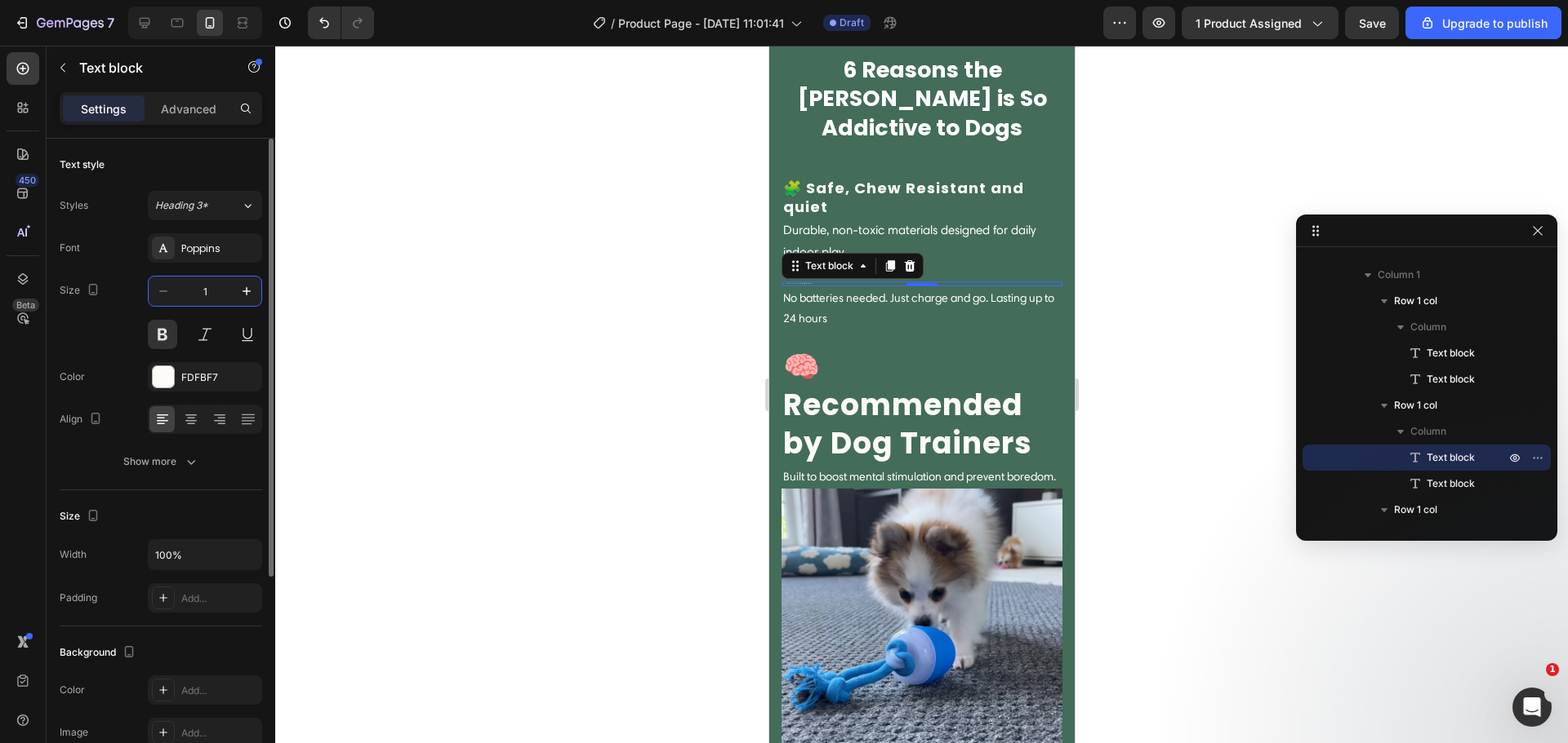
type input "18"
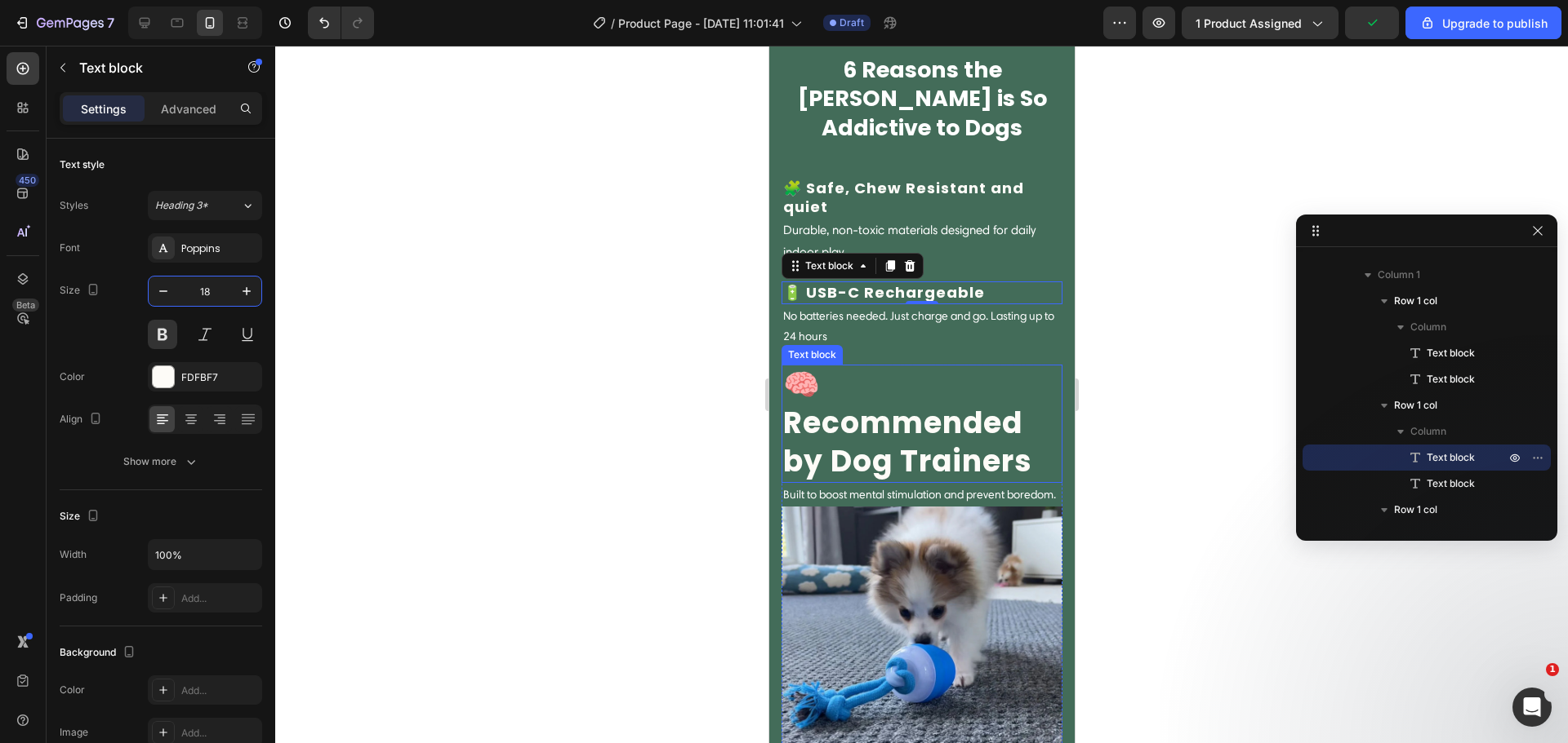
click at [897, 407] on p "🧠 Recommended by Dog Trainers" at bounding box center [921, 423] width 277 height 114
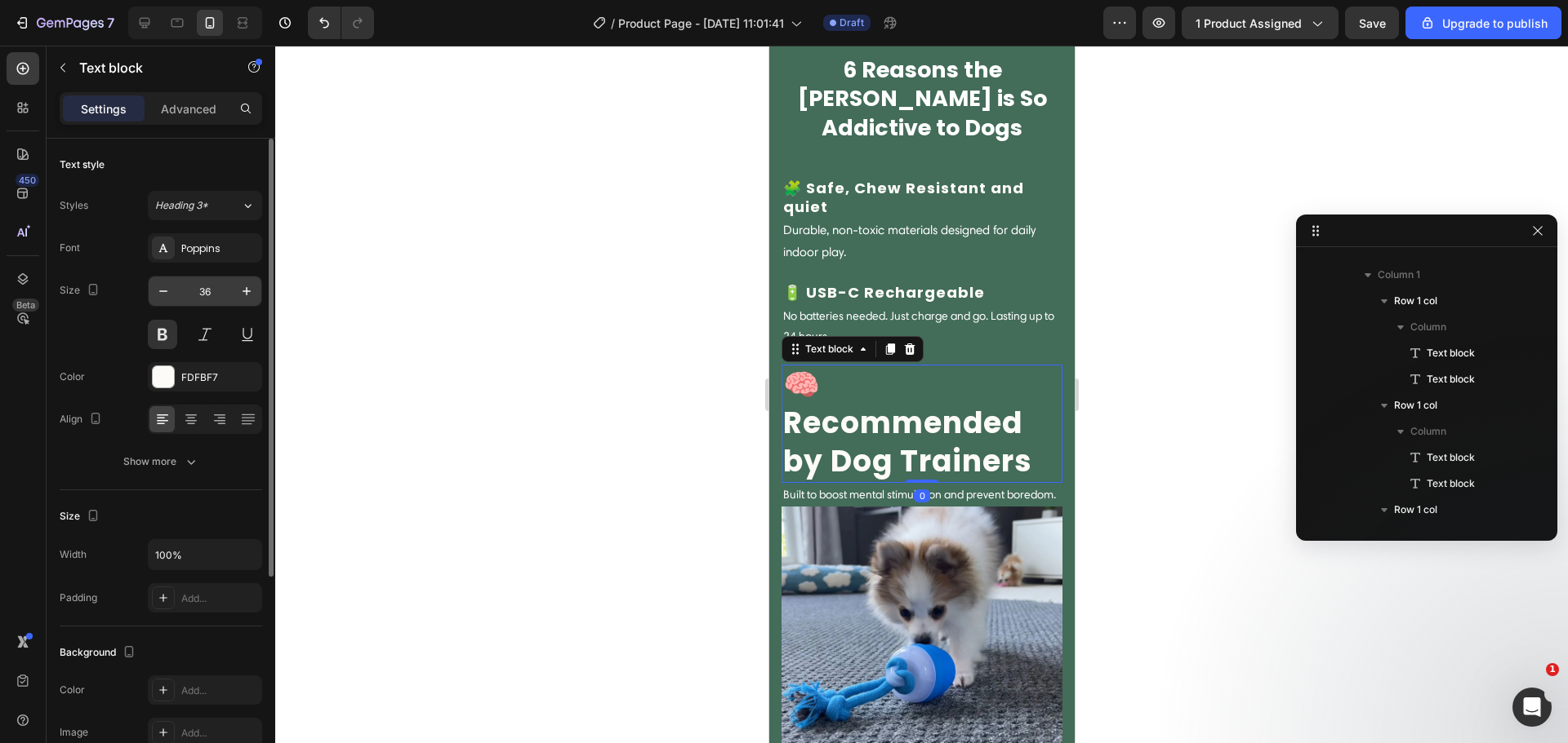
click at [197, 297] on input "36" at bounding box center [205, 291] width 54 height 29
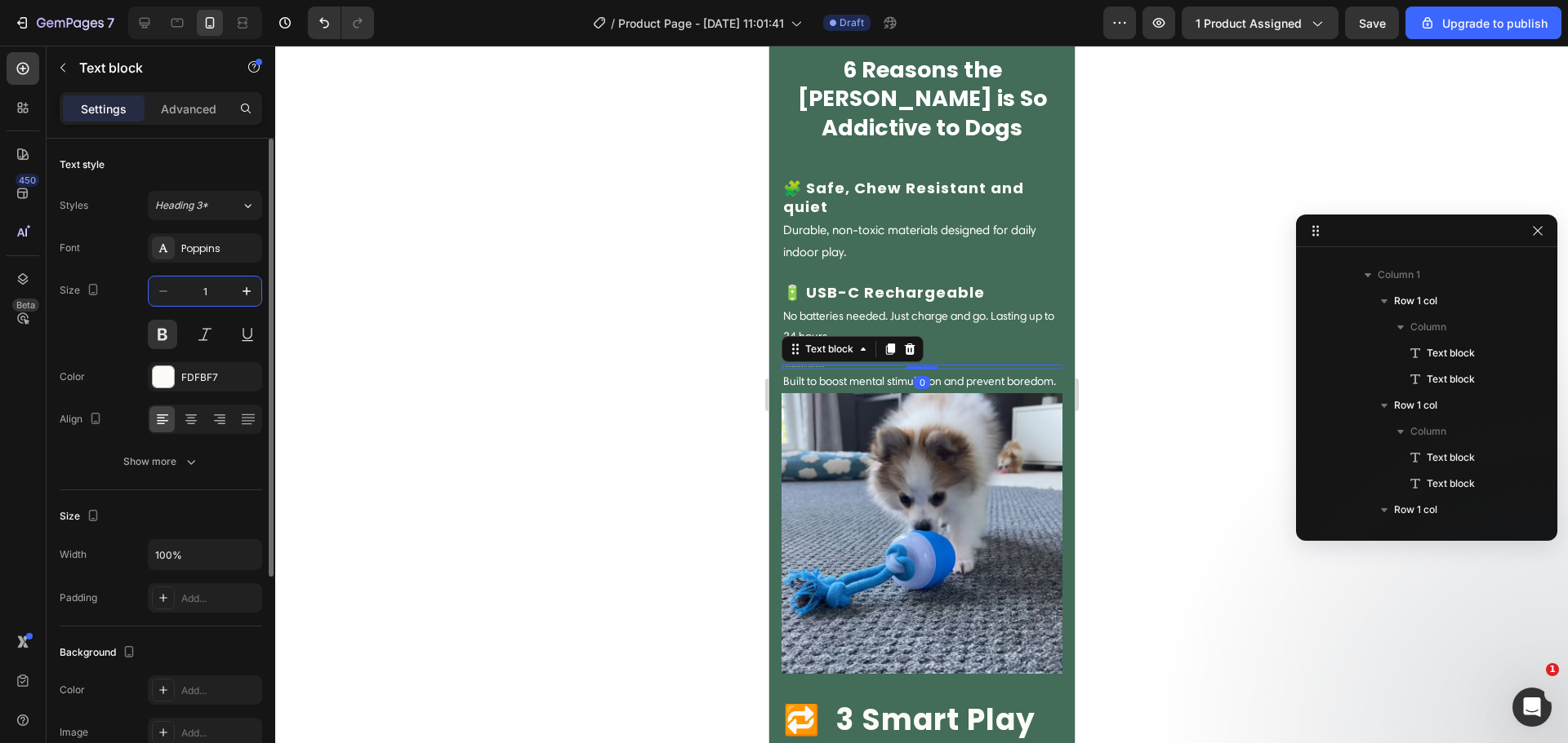
type input "18"
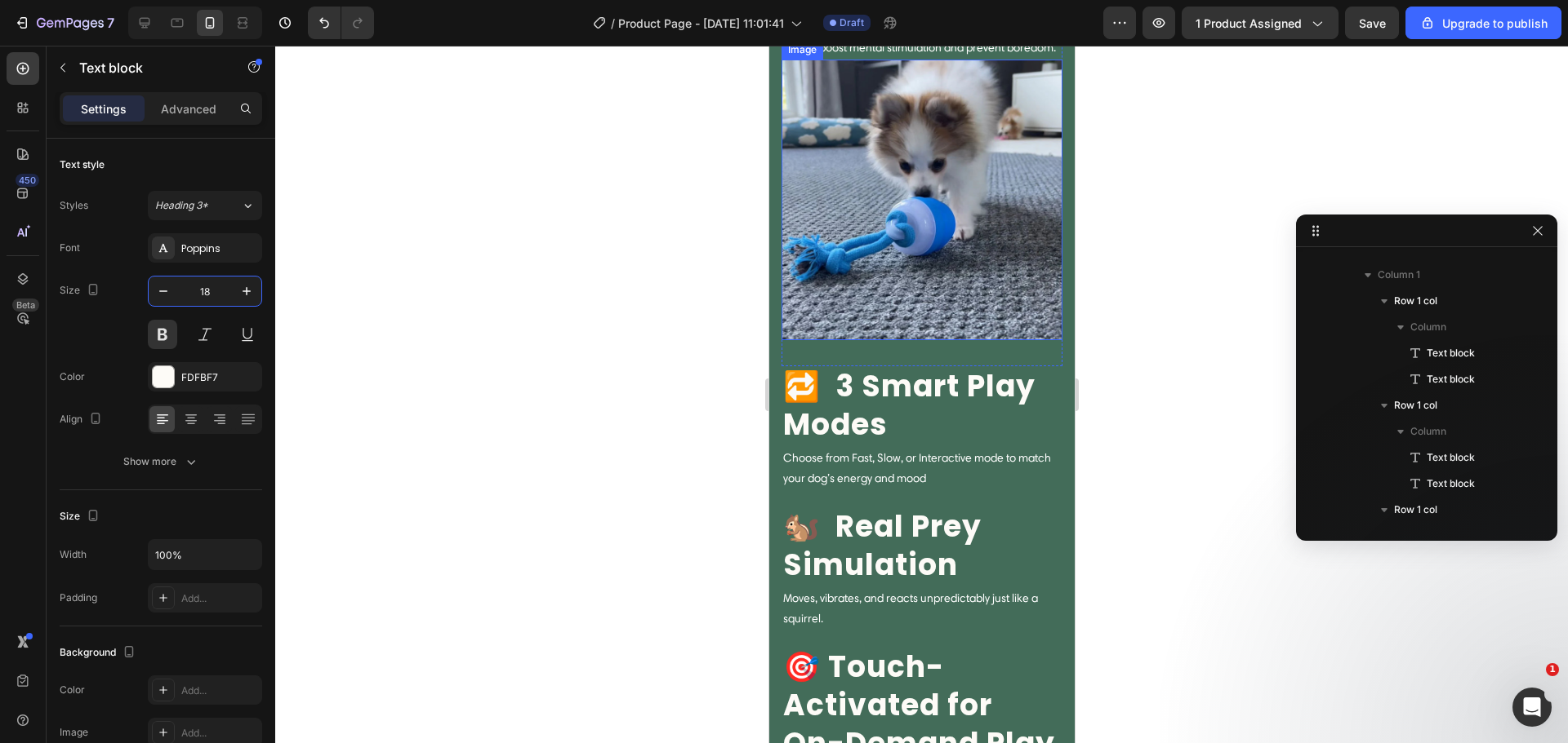
scroll to position [1854, 0]
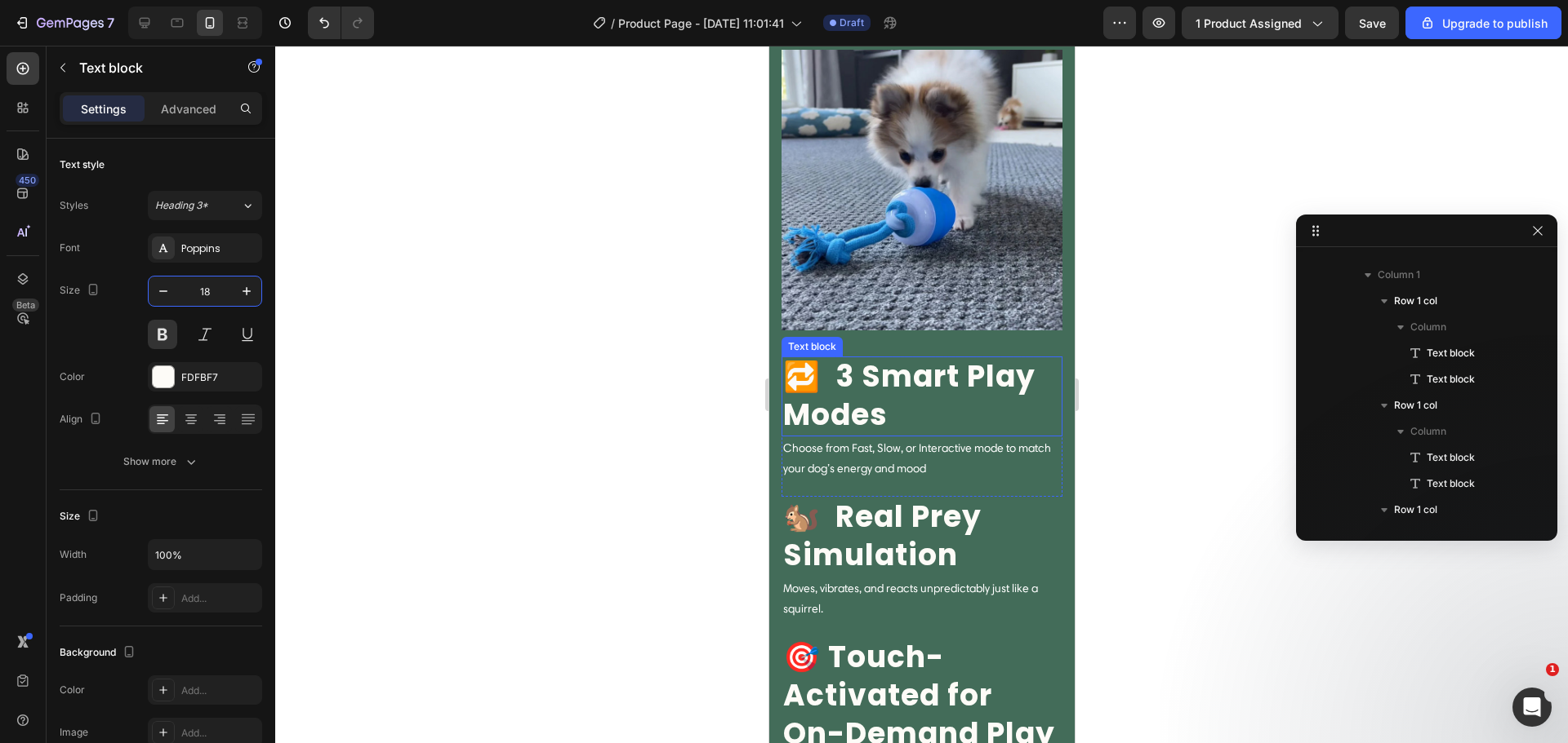
click at [946, 377] on p "🔁 ‎ 3 Smart Play Modes" at bounding box center [921, 397] width 277 height 77
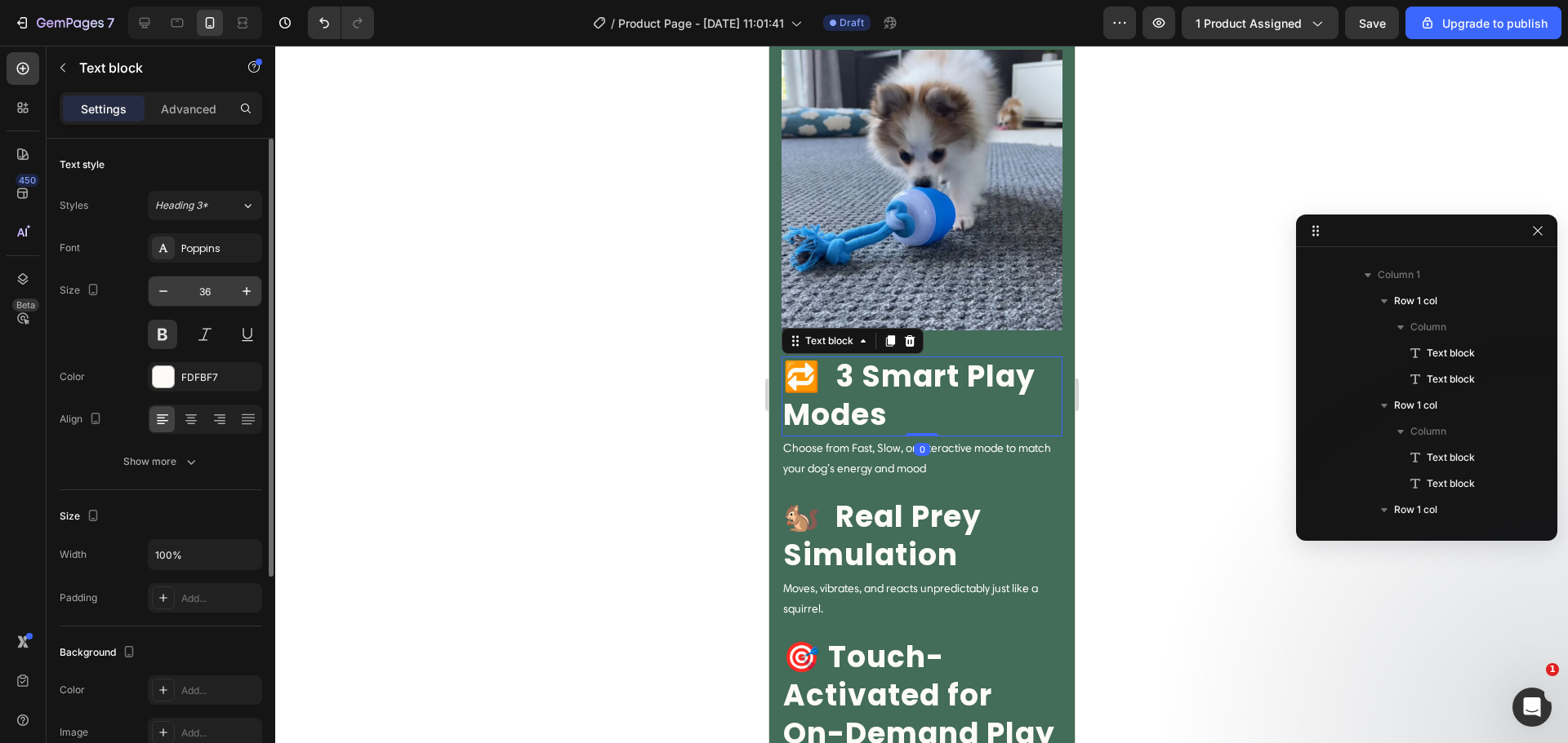
click at [191, 293] on input "36" at bounding box center [205, 291] width 54 height 29
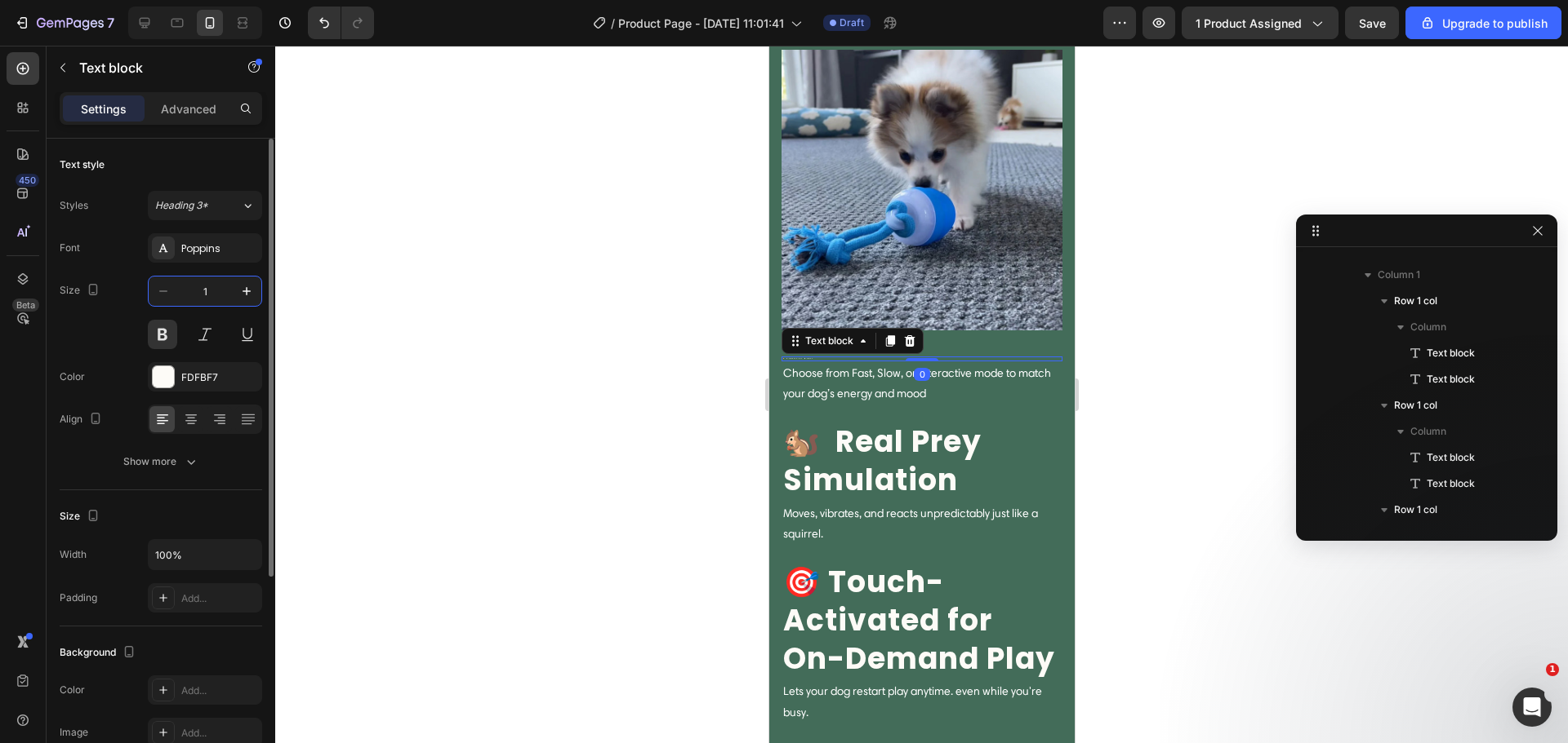
type input "18"
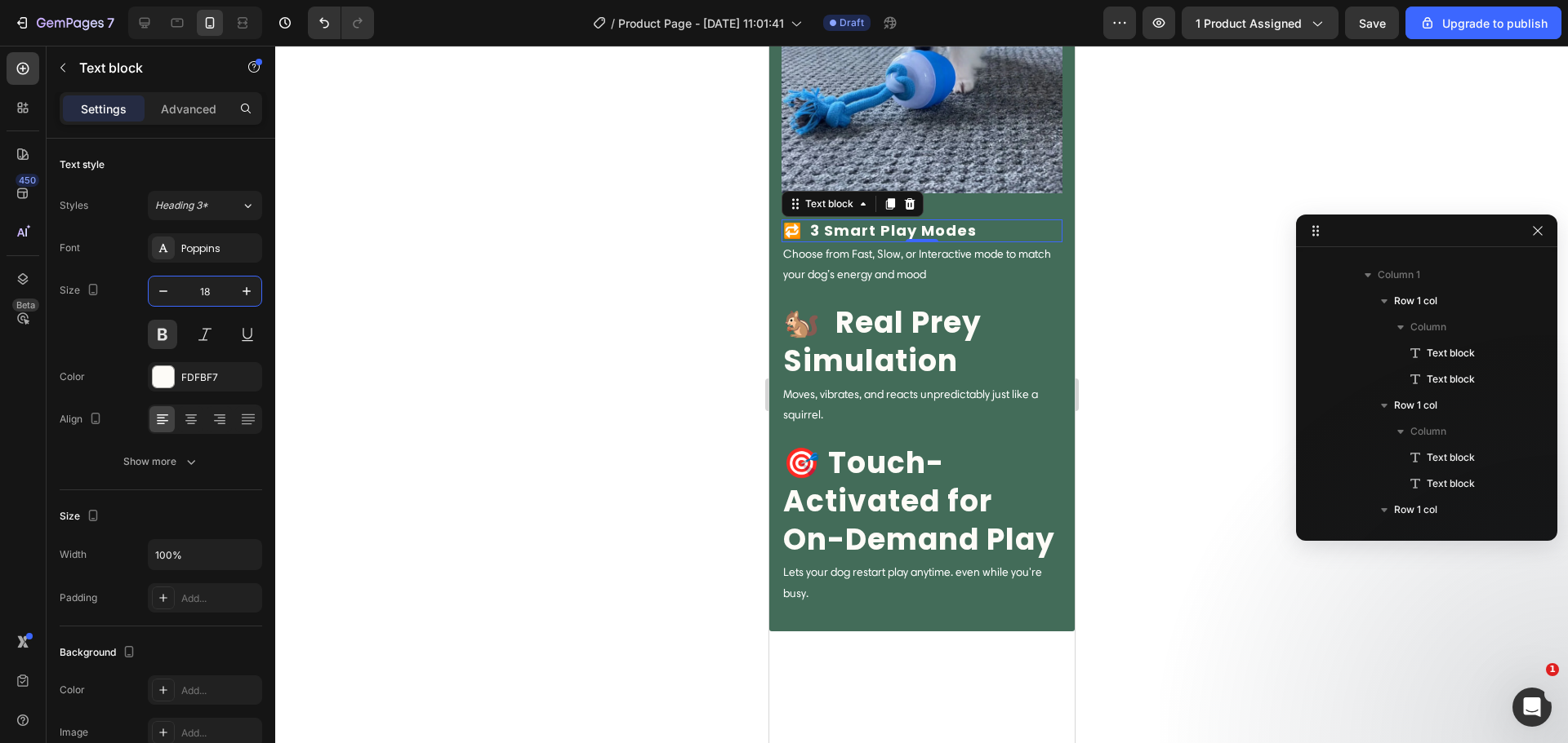
scroll to position [2045, 0]
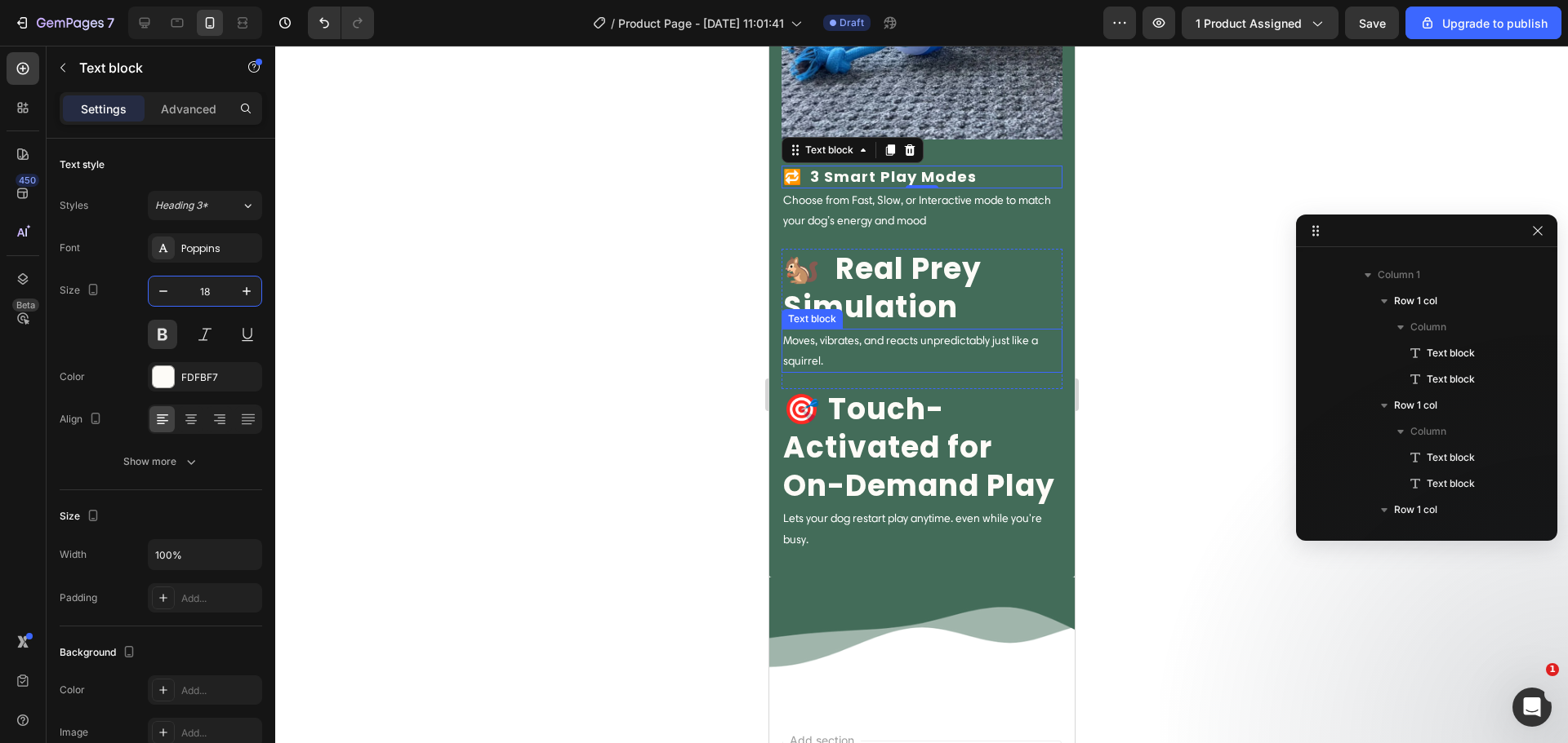
click at [934, 312] on p "🐿️ ‎Real Prey Simulation" at bounding box center [921, 289] width 277 height 77
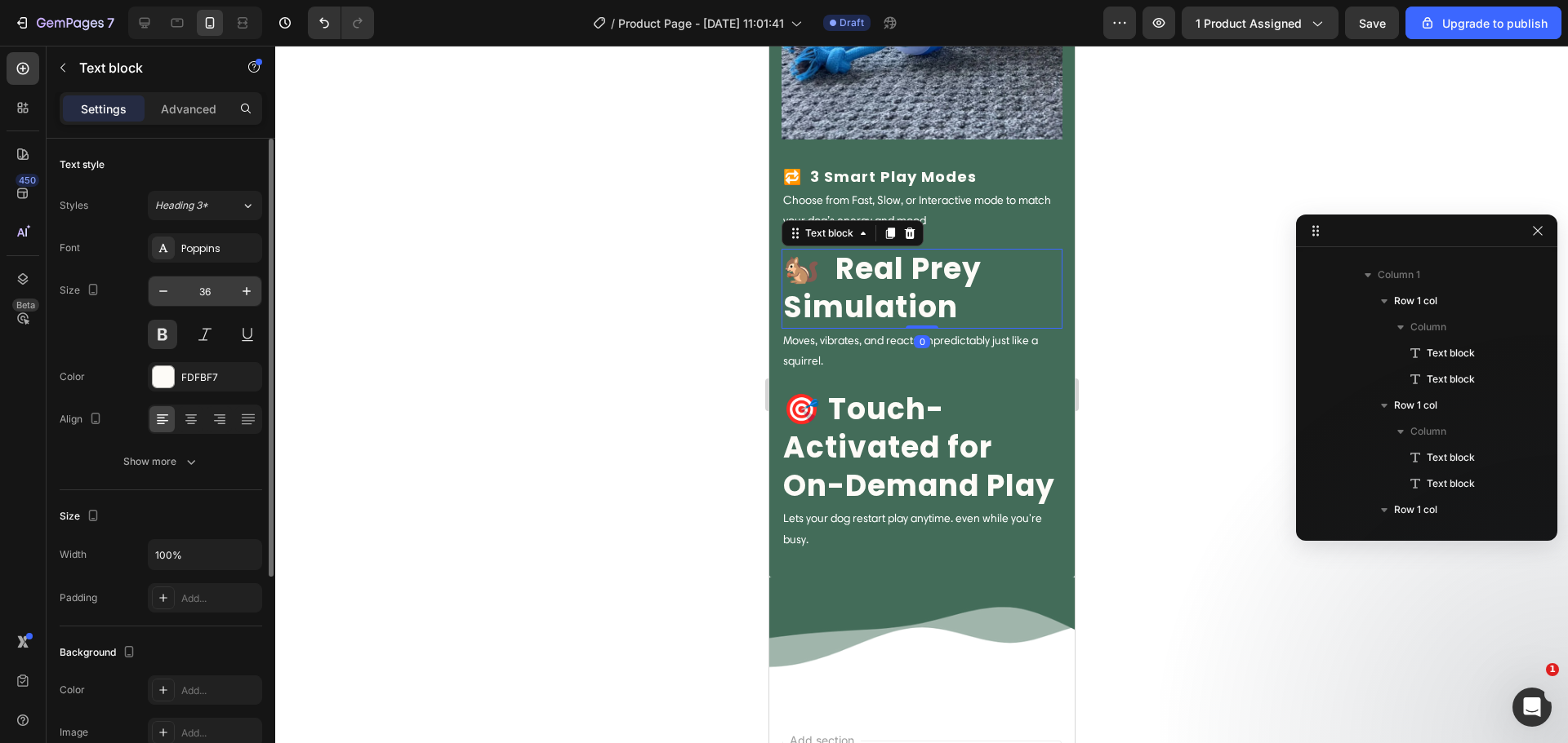
click at [207, 295] on input "36" at bounding box center [205, 291] width 54 height 29
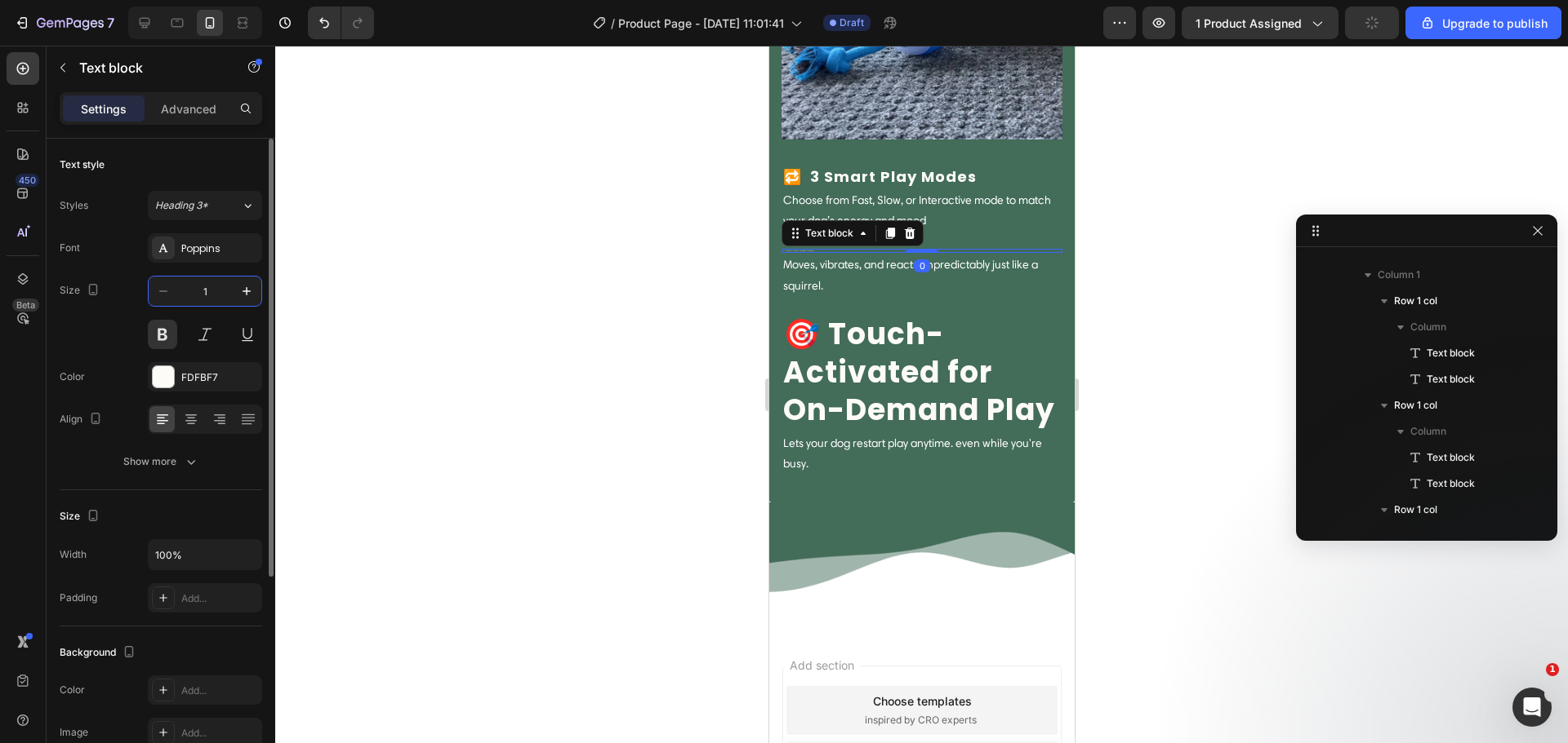
type input "18"
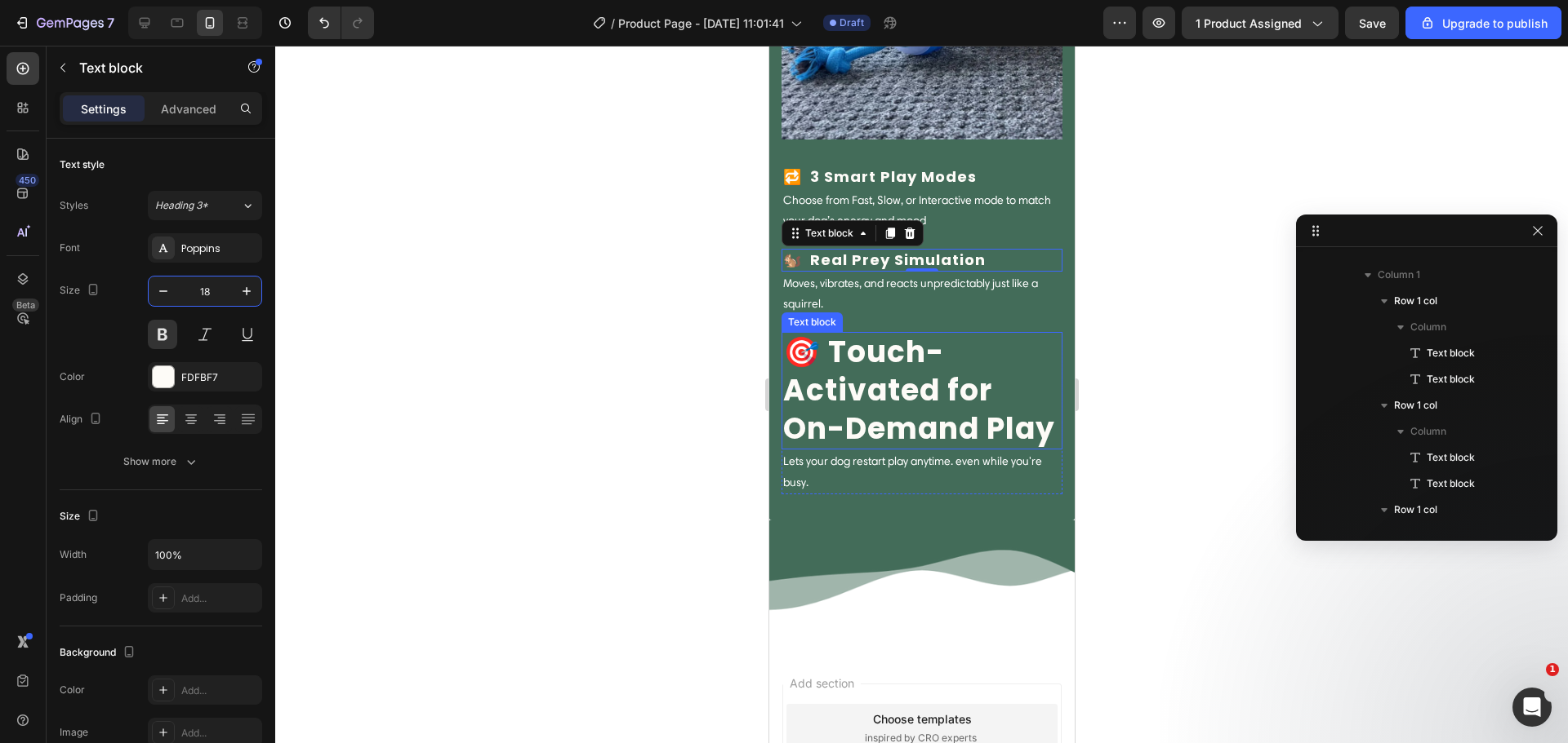
click at [841, 381] on p "🎯 Touch-Activated for On-Demand Play" at bounding box center [921, 391] width 277 height 114
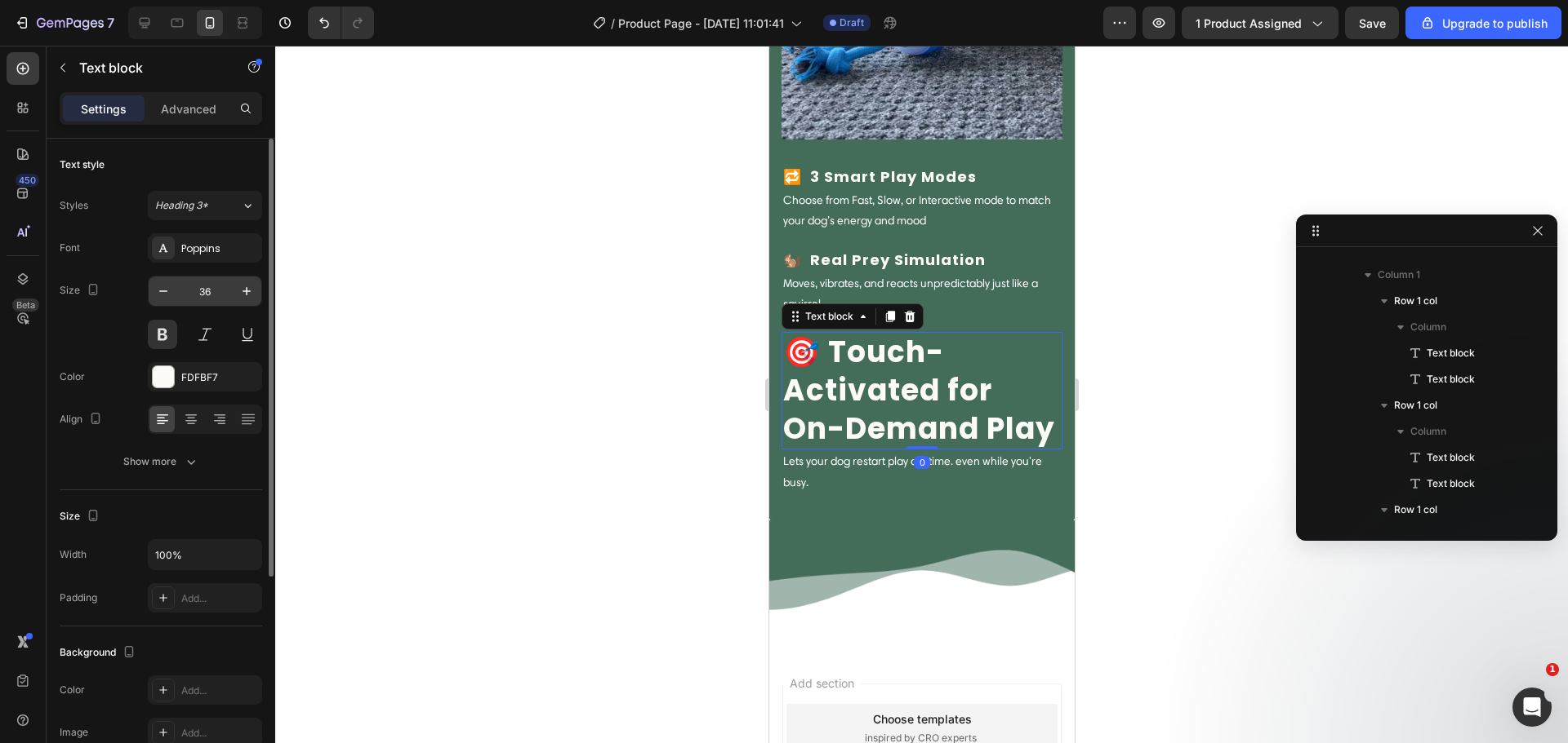
click at [199, 302] on input "36" at bounding box center [205, 291] width 54 height 29
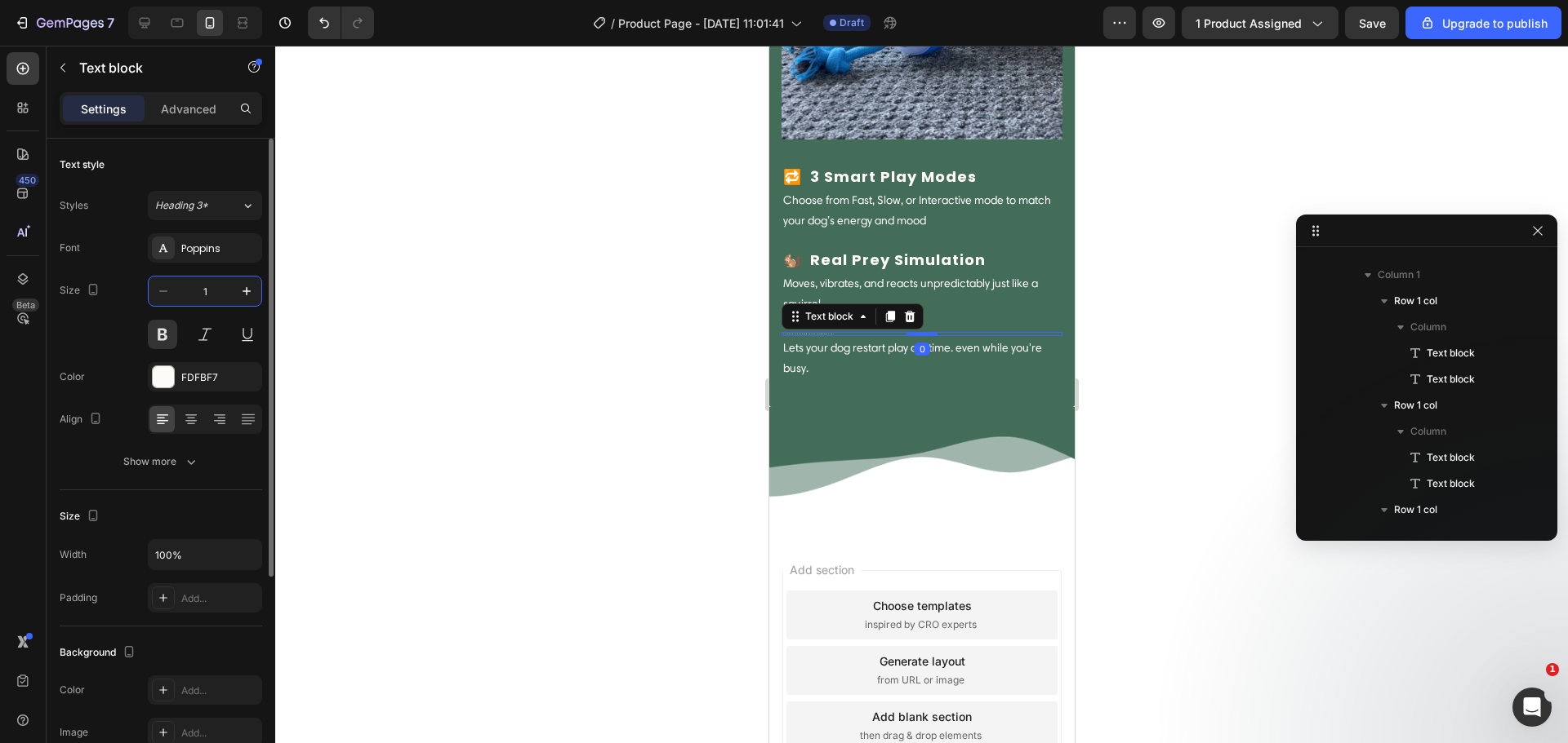
type input "18"
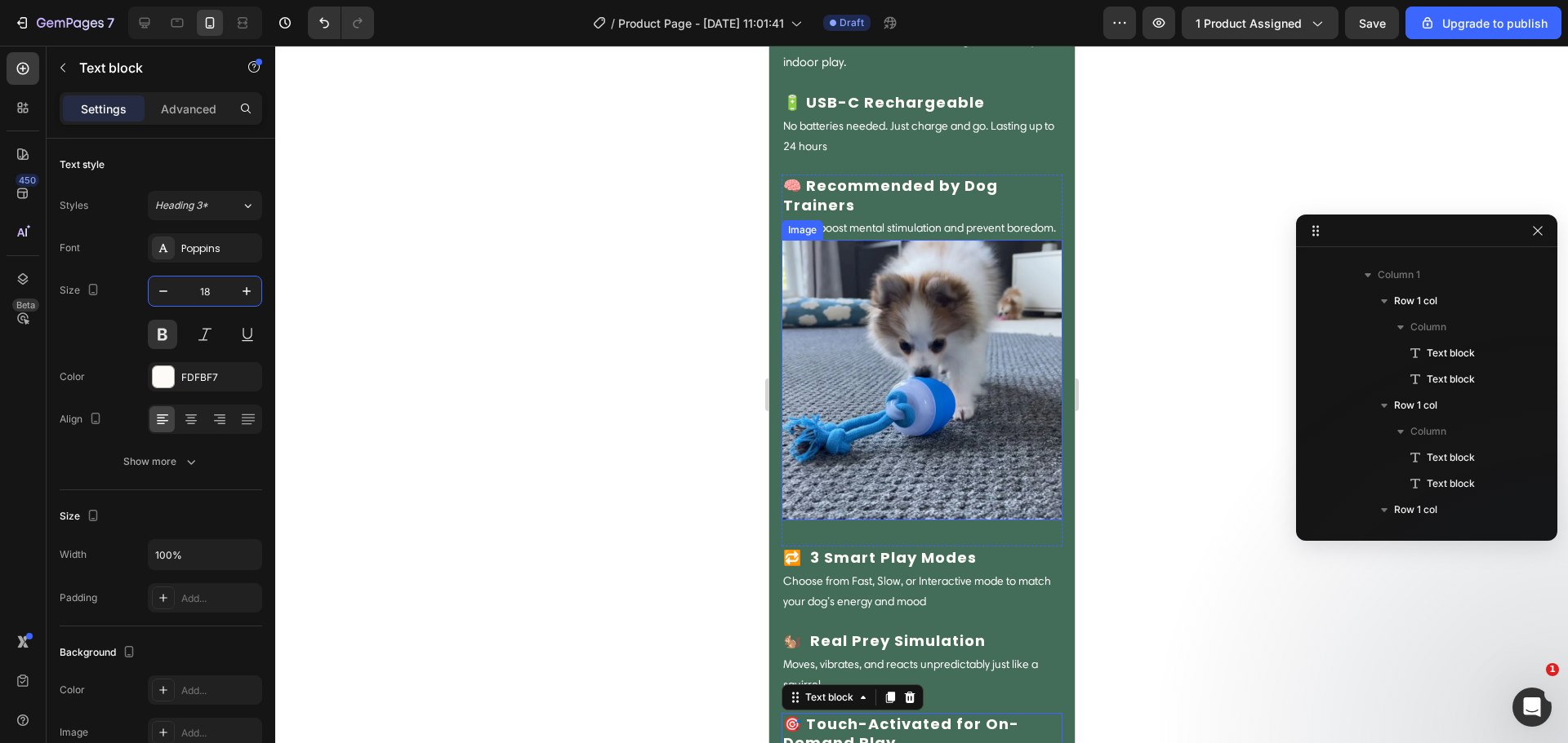
scroll to position [1474, 0]
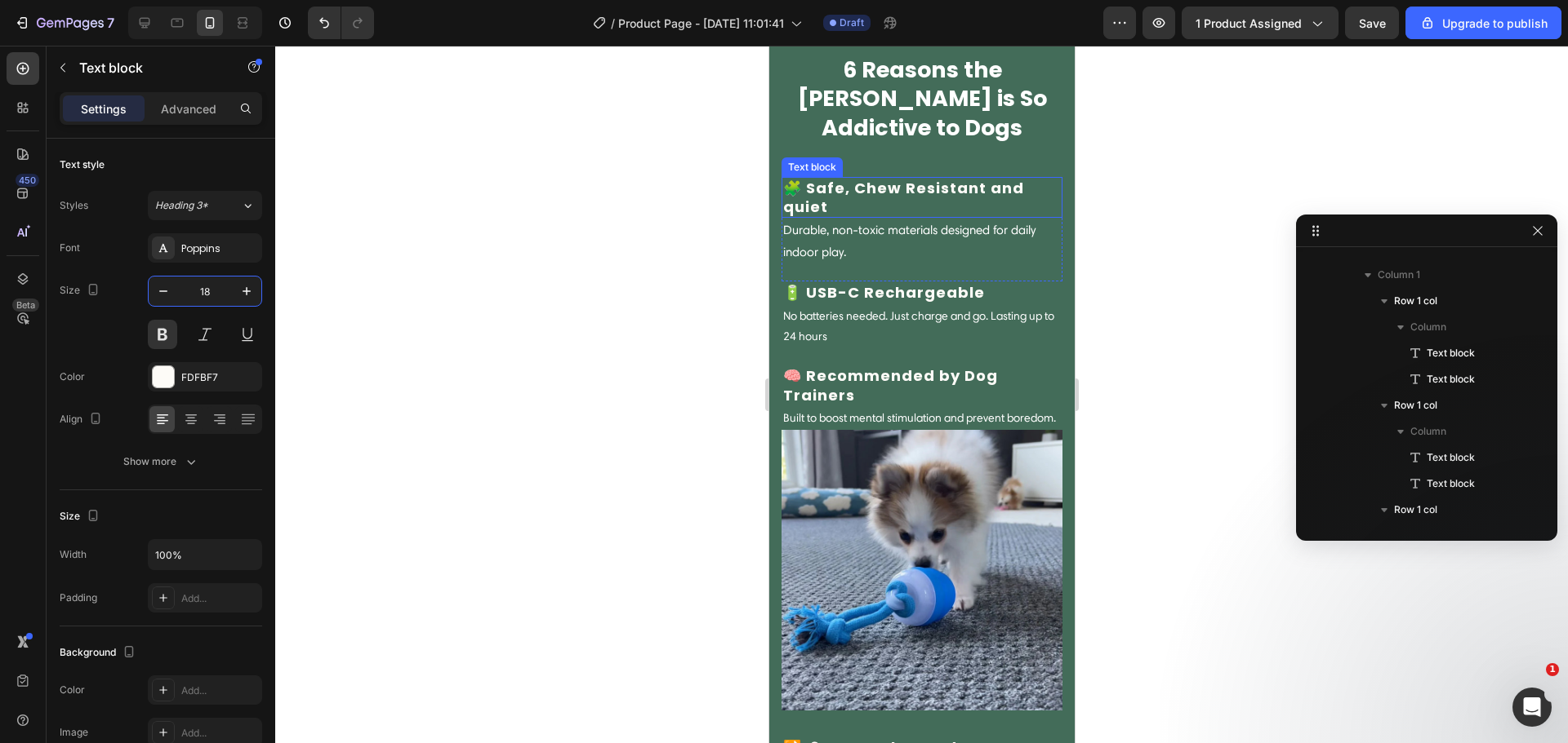
click at [876, 195] on p "🧩 Safe, Chew Resistant and quiet" at bounding box center [921, 198] width 277 height 38
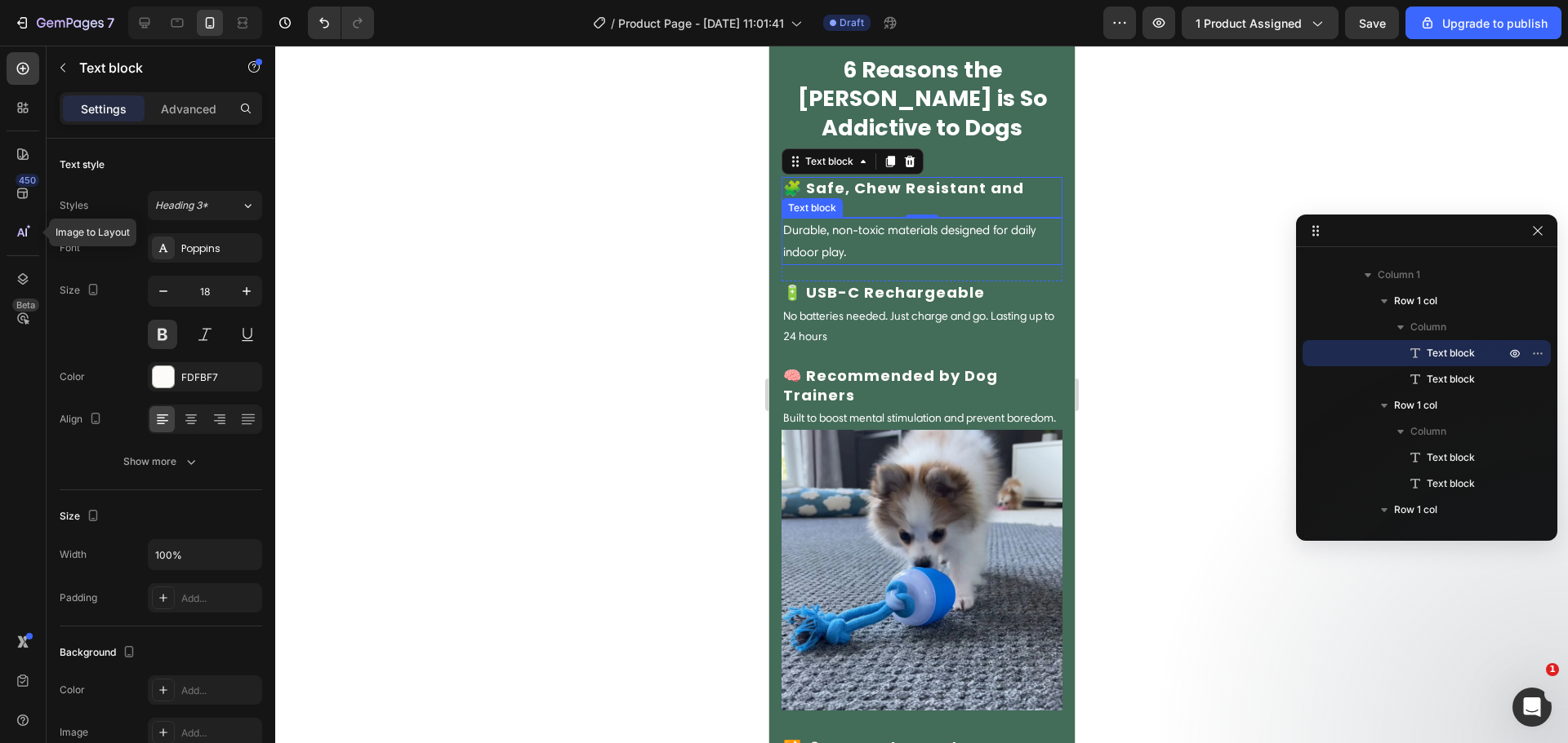
click at [955, 224] on p "Durable, non-toxic materials designed for daily indoor play." at bounding box center [921, 241] width 277 height 44
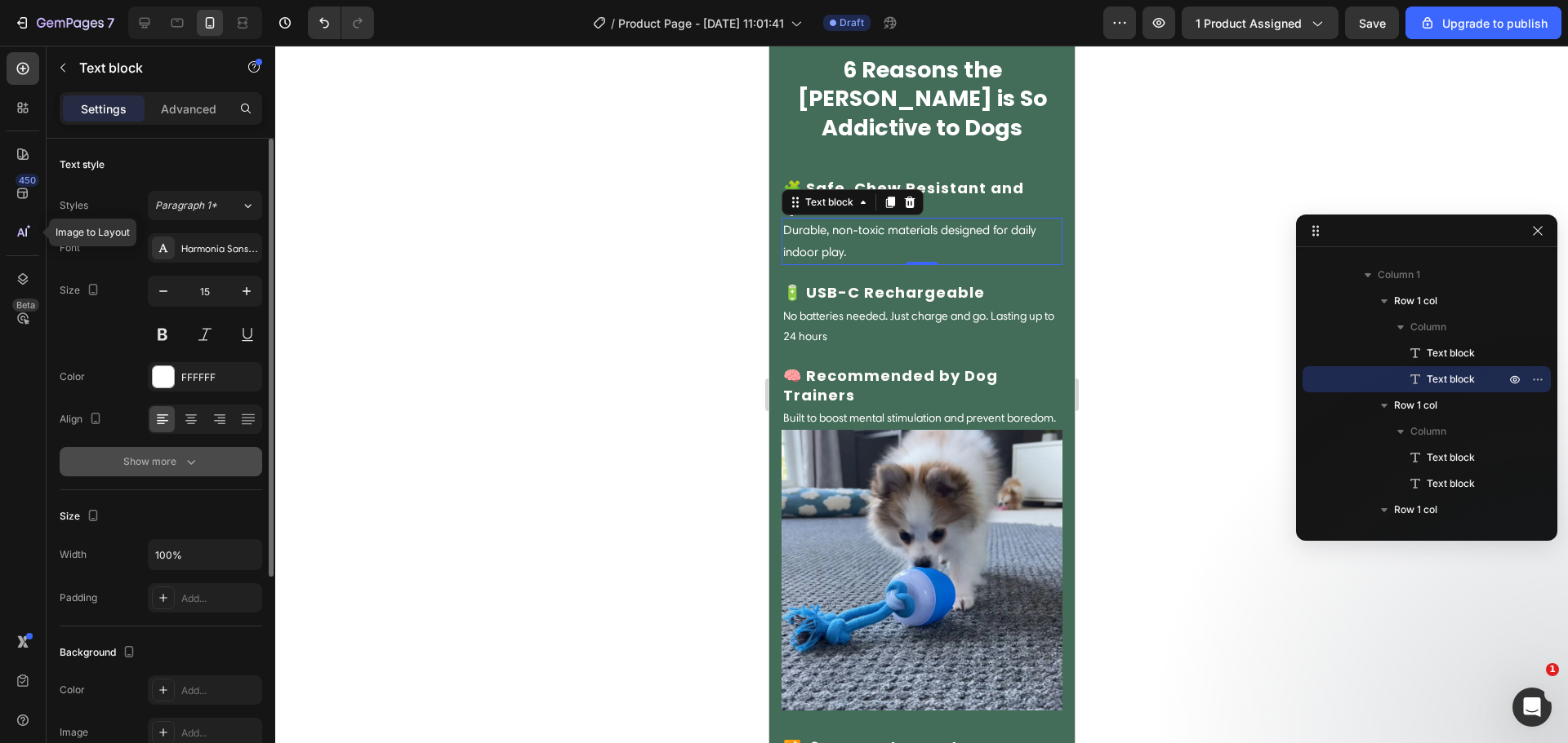
click at [165, 459] on div "Show more" at bounding box center [162, 461] width 76 height 16
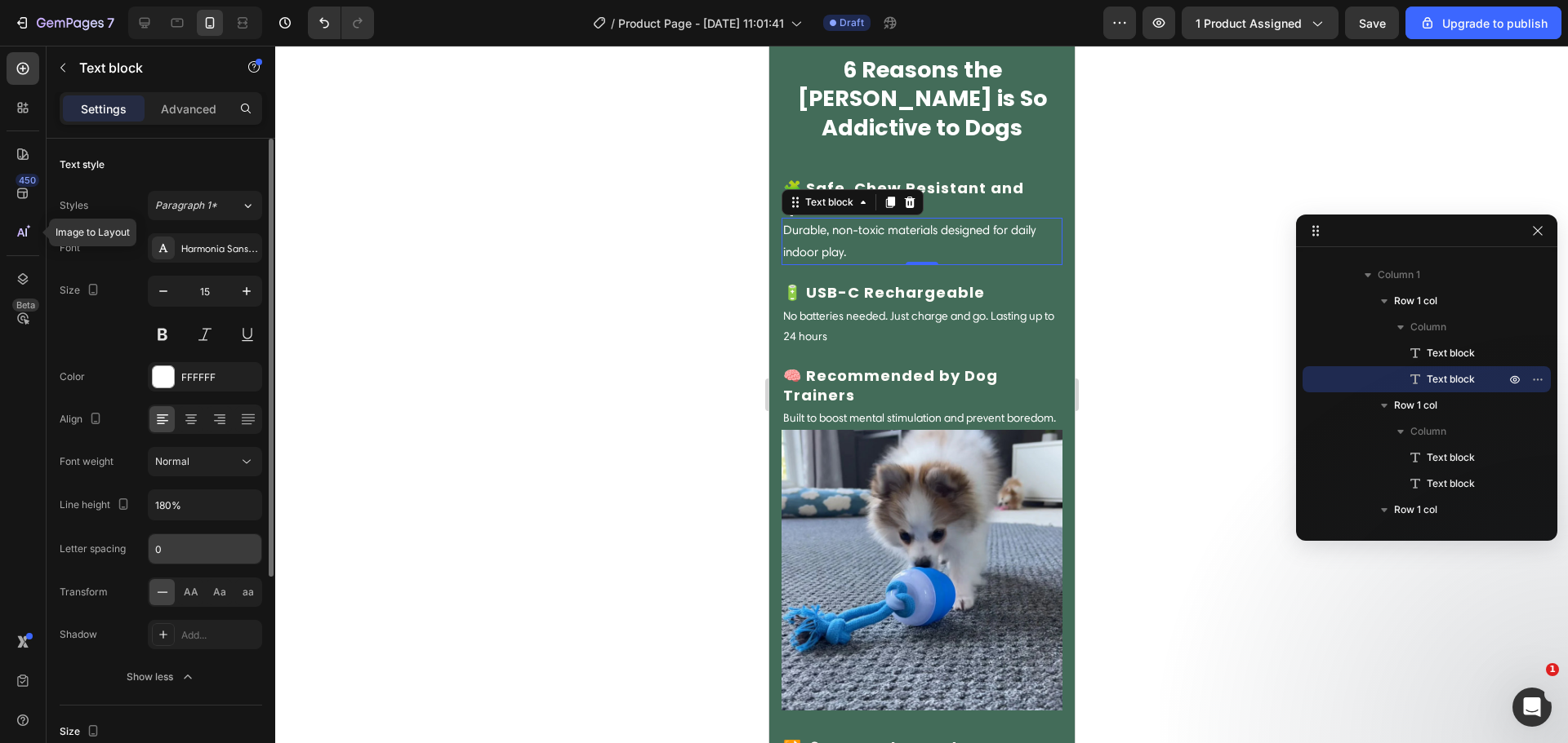
click at [207, 541] on input "0" at bounding box center [205, 549] width 112 height 29
type input "1"
drag, startPoint x: 937, startPoint y: 321, endPoint x: 855, endPoint y: 321, distance: 82.0
click at [936, 321] on p "No batteries needed. Just charge and go. Lasting up to 24 hours" at bounding box center [921, 326] width 277 height 41
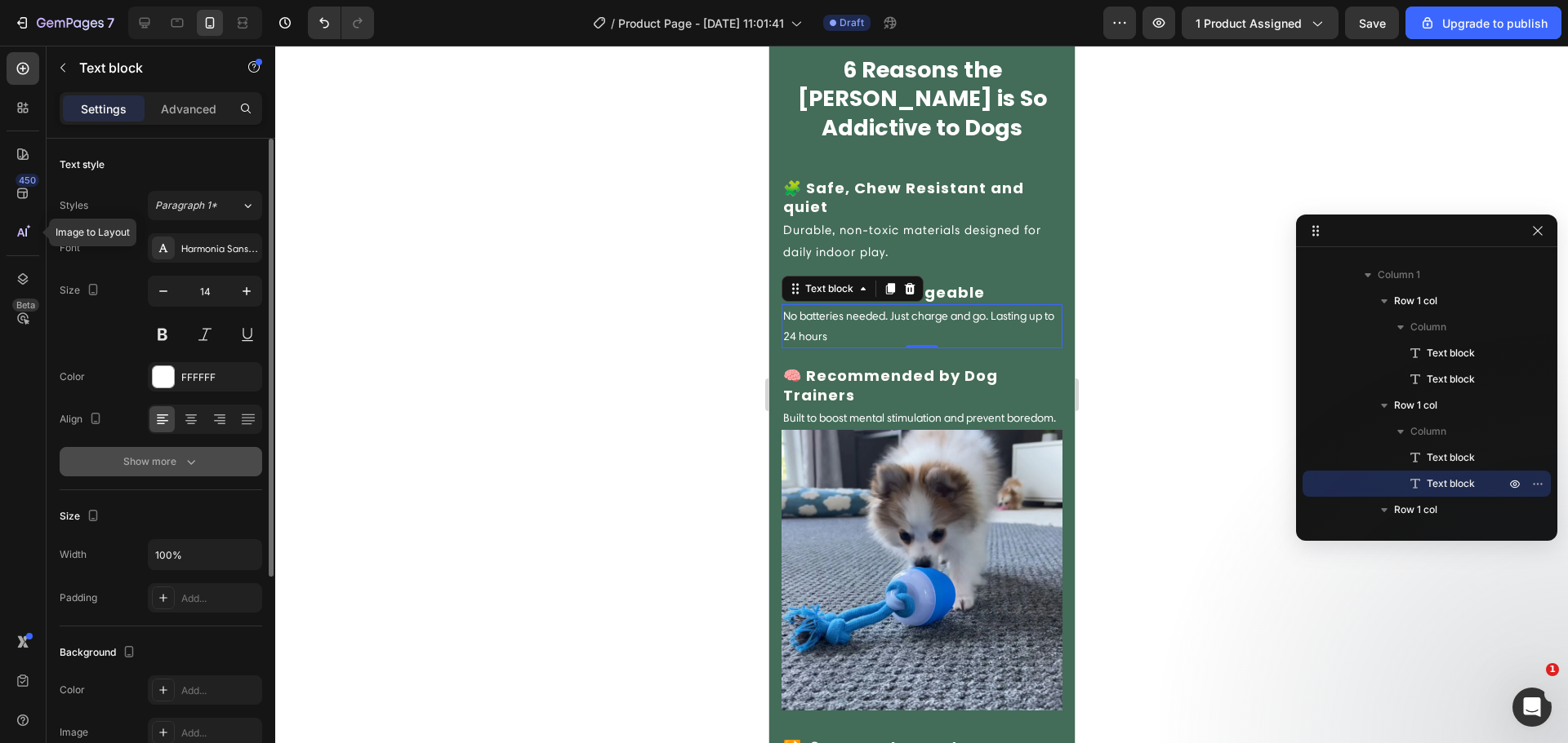
click at [201, 470] on button "Show more" at bounding box center [161, 462] width 202 height 29
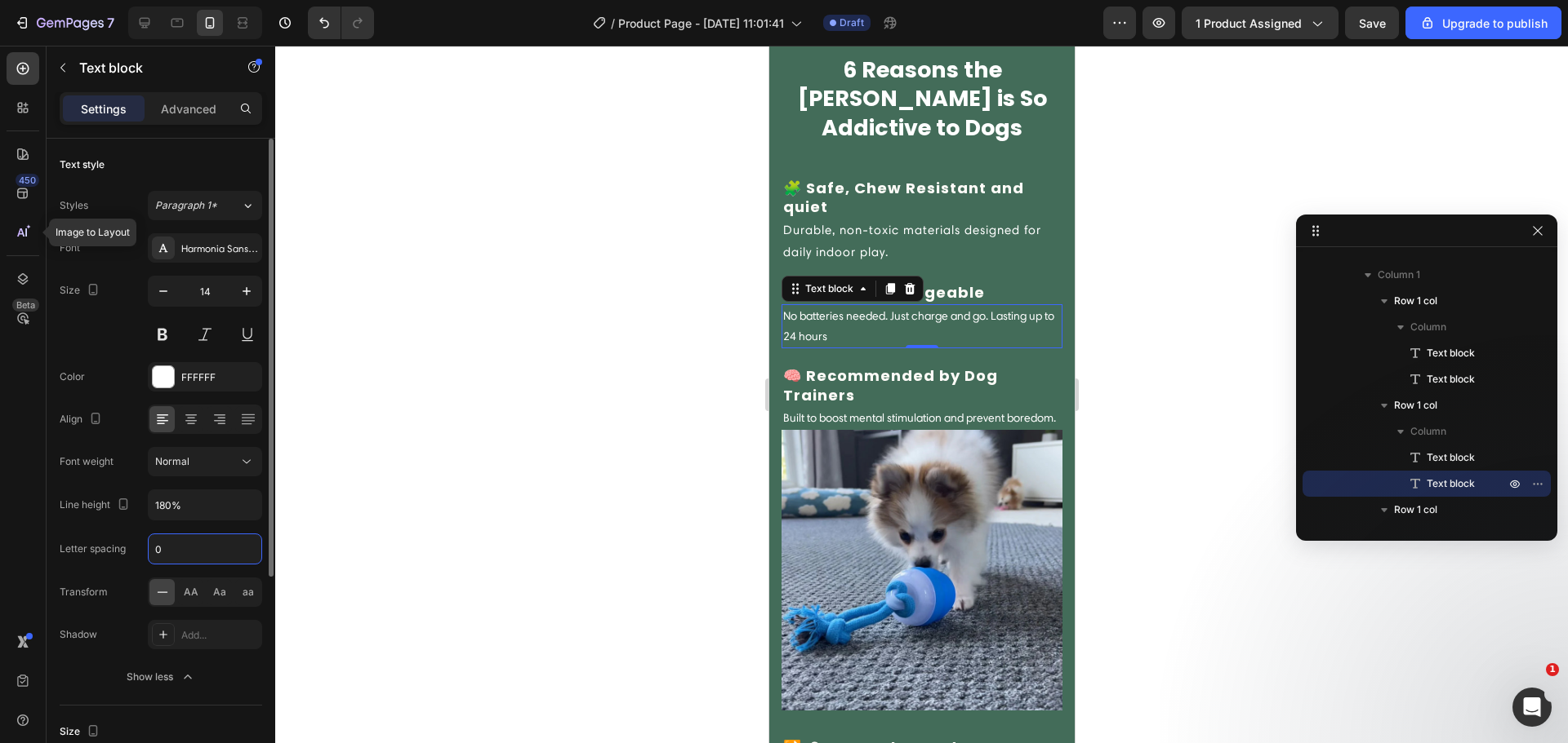
click at [198, 547] on input "0" at bounding box center [205, 549] width 112 height 29
type input "1"
click at [889, 422] on p "Built to boost mental stimulation and prevent boredom." at bounding box center [921, 418] width 277 height 21
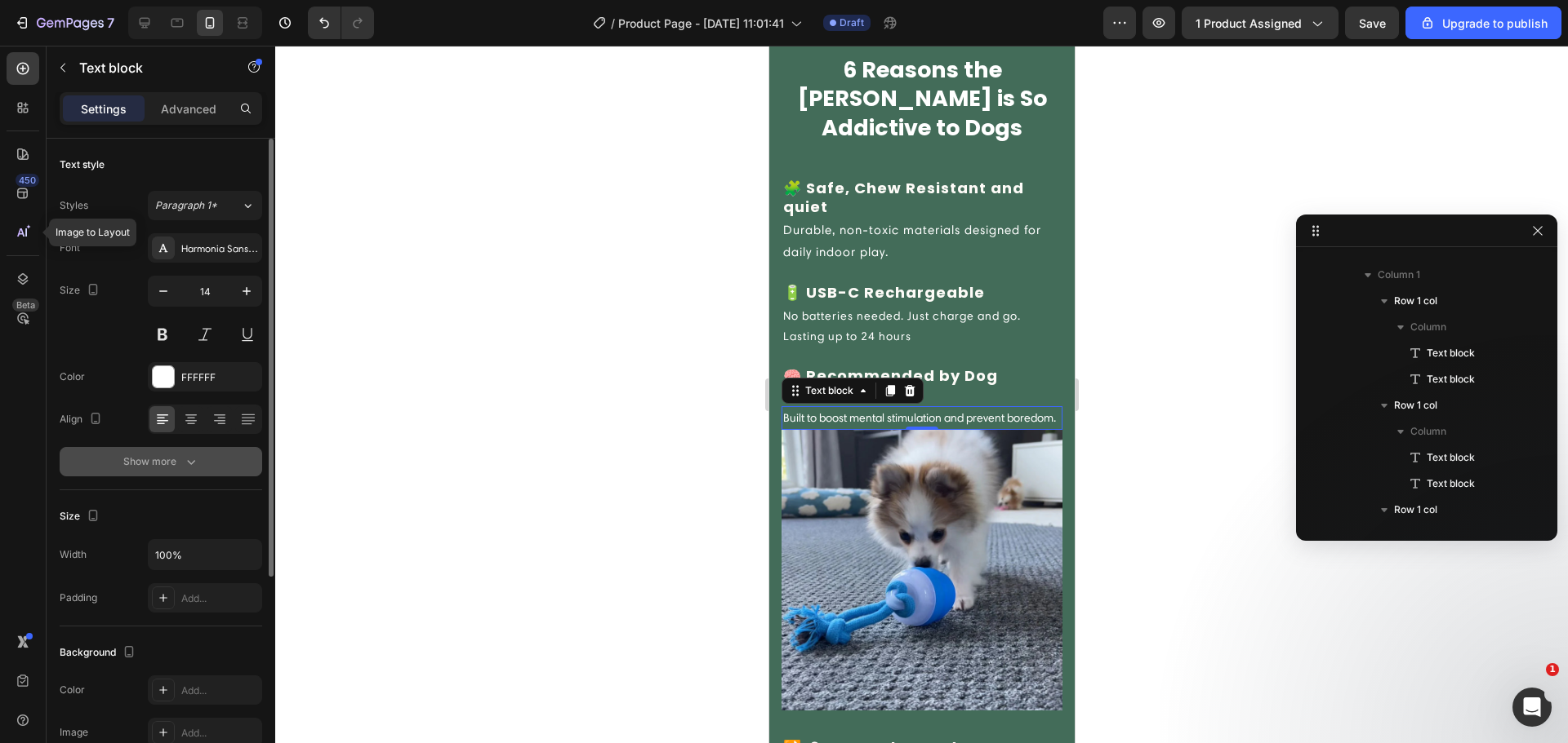
click at [190, 470] on button "Show more" at bounding box center [161, 462] width 202 height 29
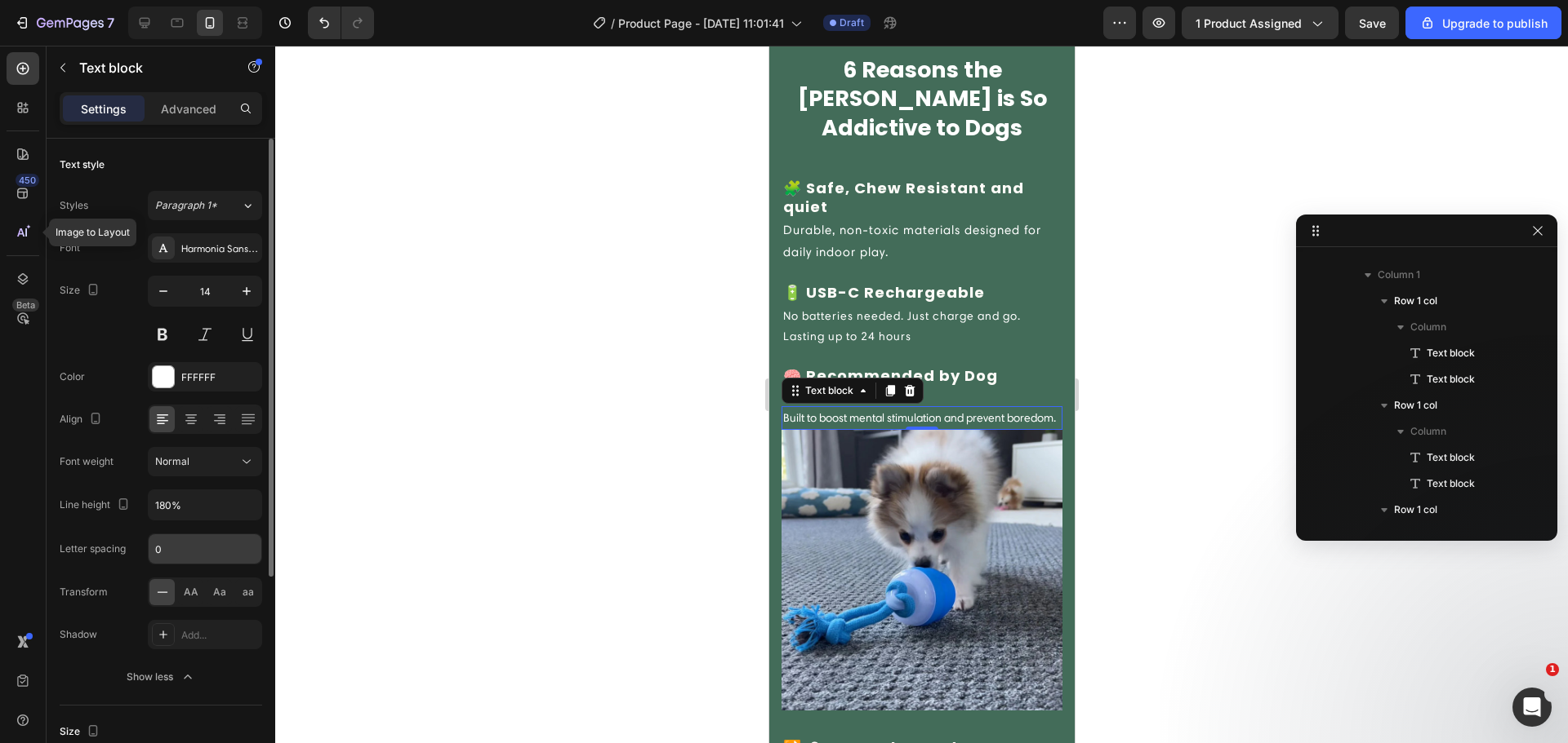
click at [188, 543] on input "0" at bounding box center [205, 549] width 112 height 29
type input "1"
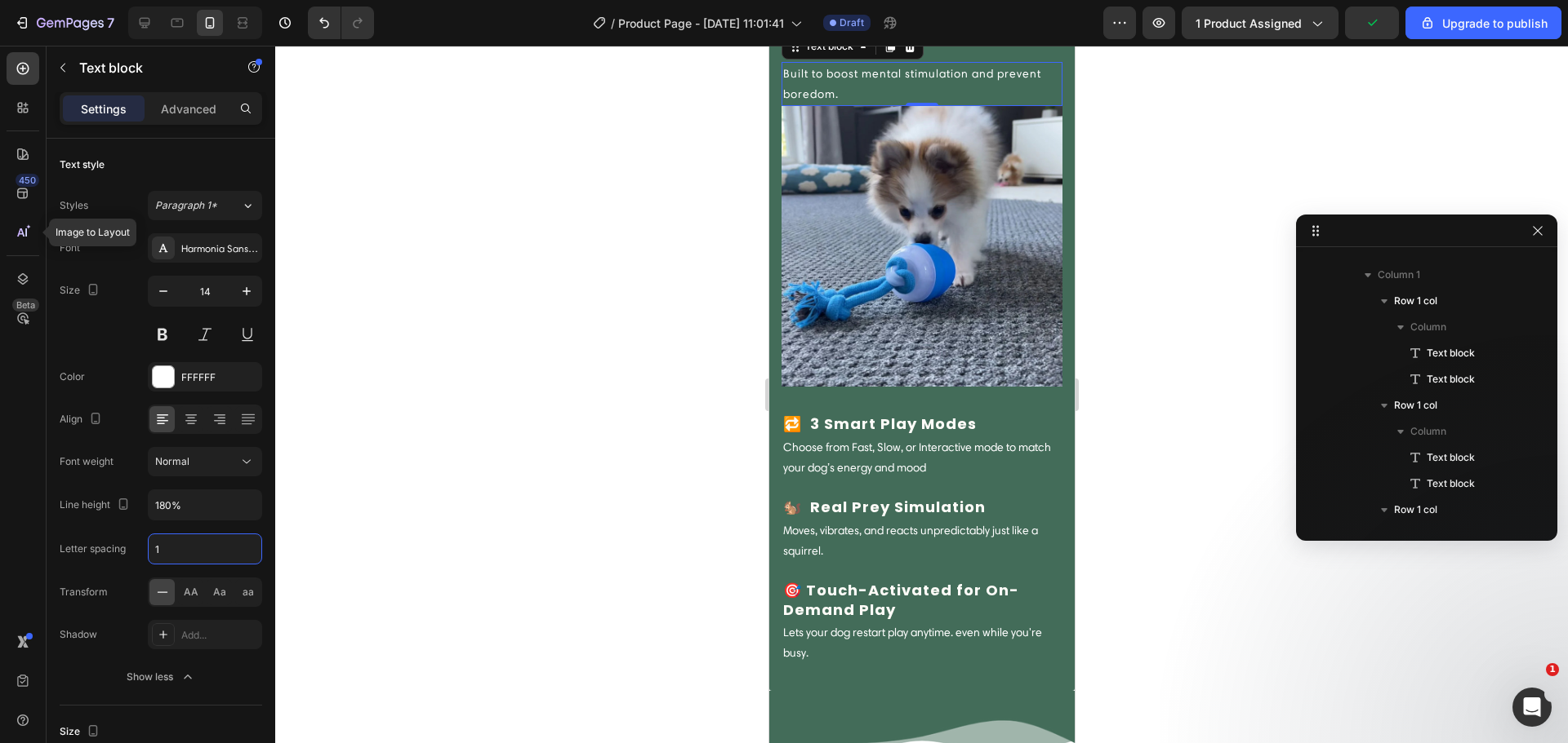
scroll to position [1854, 0]
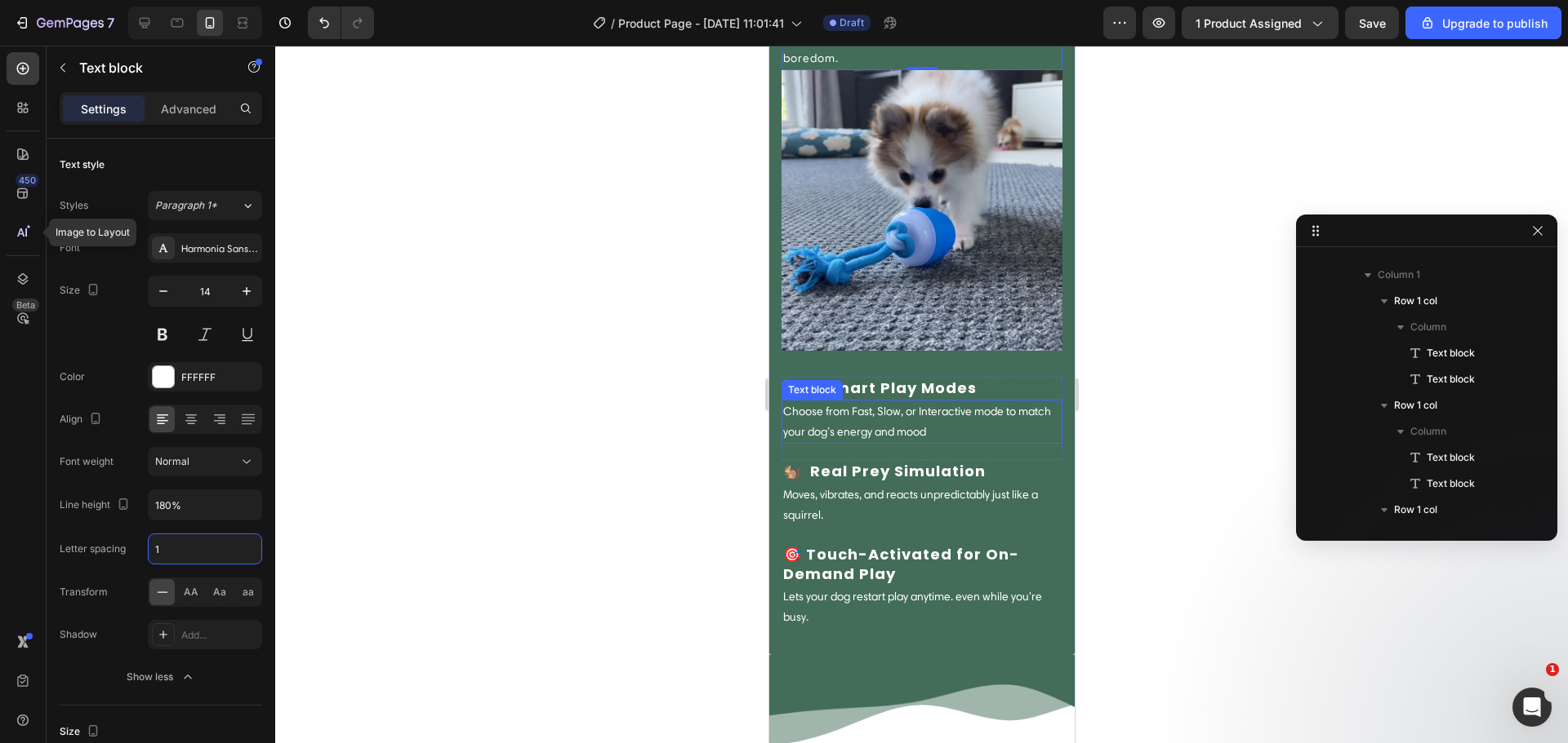
click at [943, 415] on p "Choose from Fast, Slow, or Interactive mode to match your dog’s energy and mood" at bounding box center [921, 422] width 277 height 41
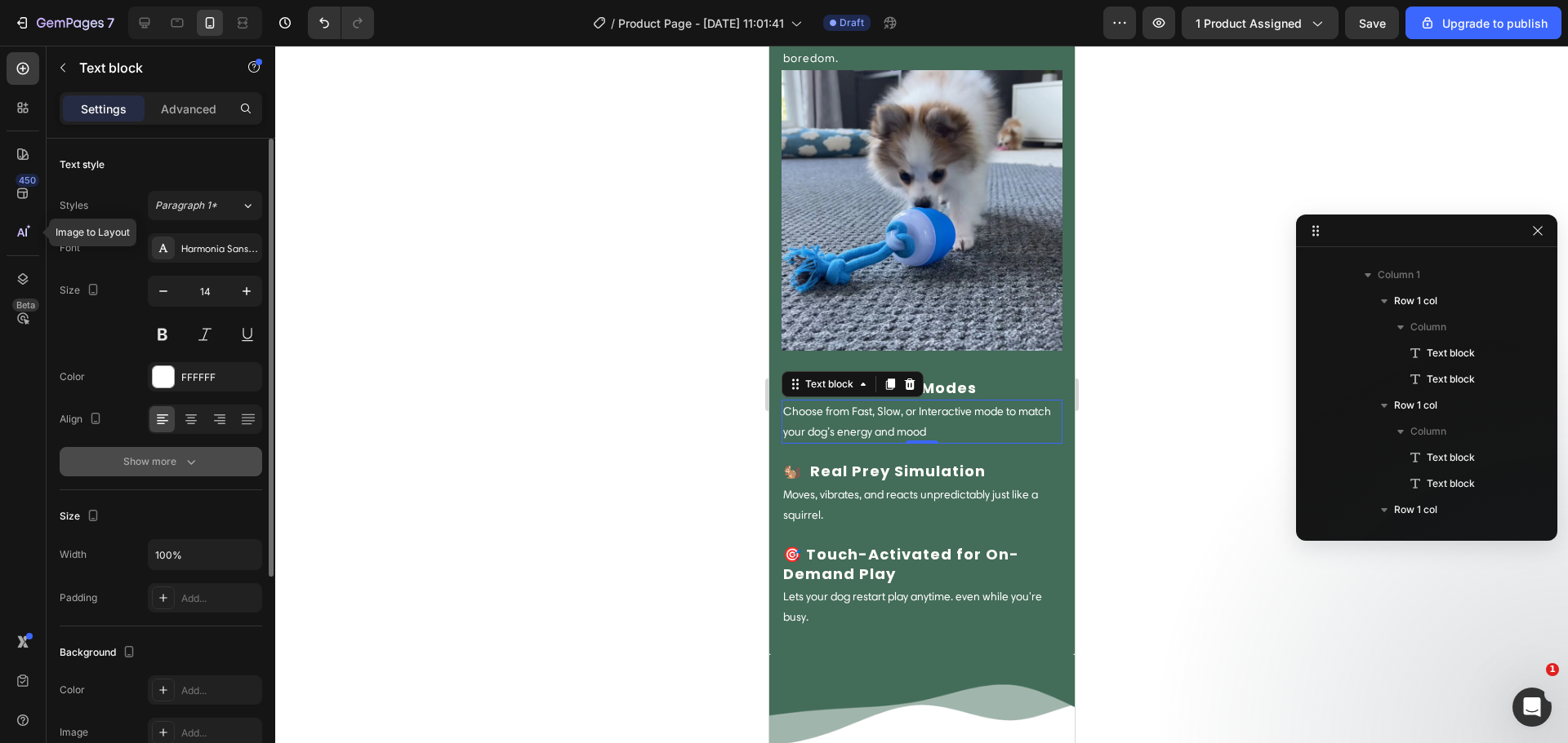
click at [209, 474] on button "Show more" at bounding box center [161, 462] width 202 height 29
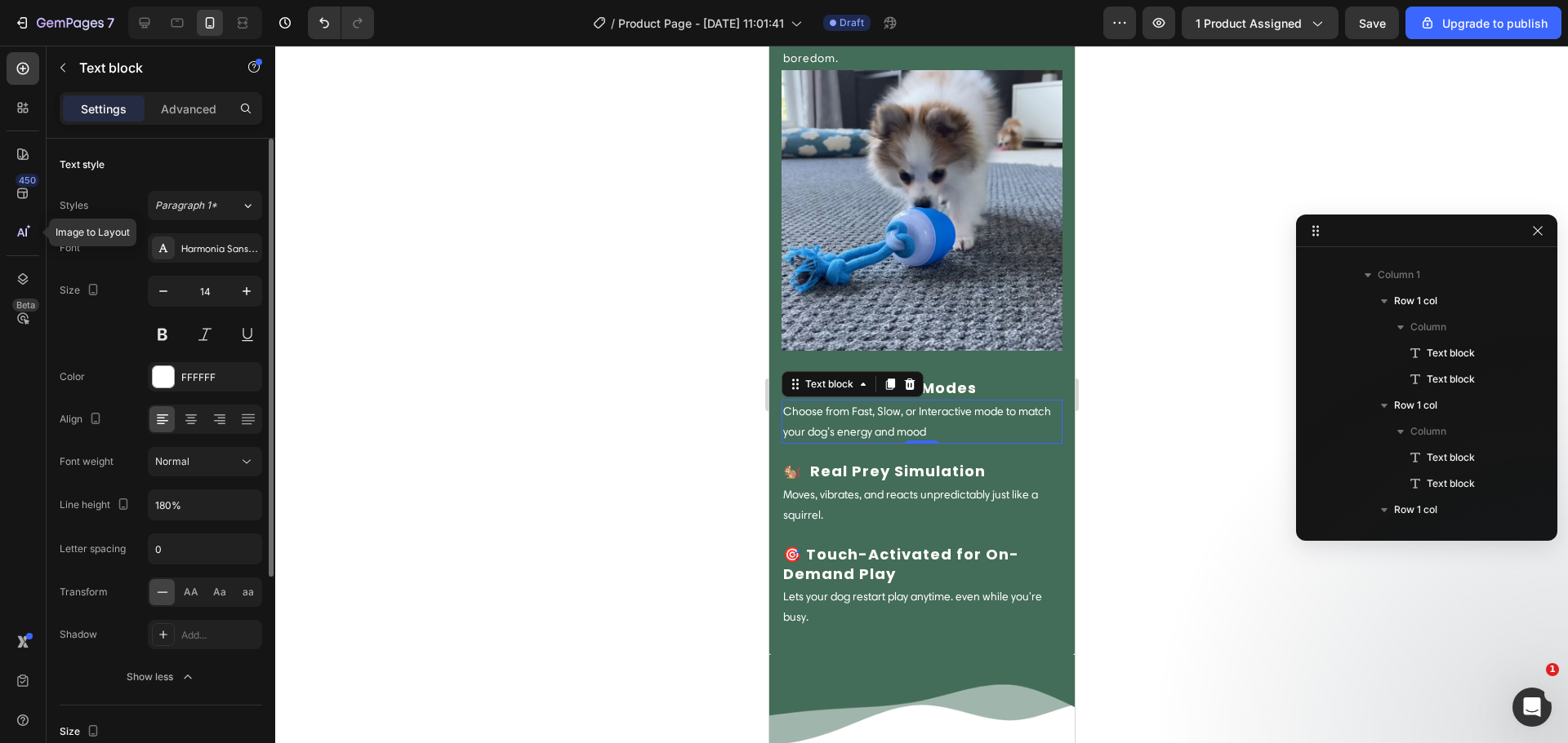
click at [170, 566] on div "Font Harmonia Sans W01 Regular Size 14 Color FFFFFF Align Font weight Normal Li…" at bounding box center [161, 462] width 202 height 459
click at [180, 549] on input "0" at bounding box center [205, 549] width 112 height 29
type input "1"
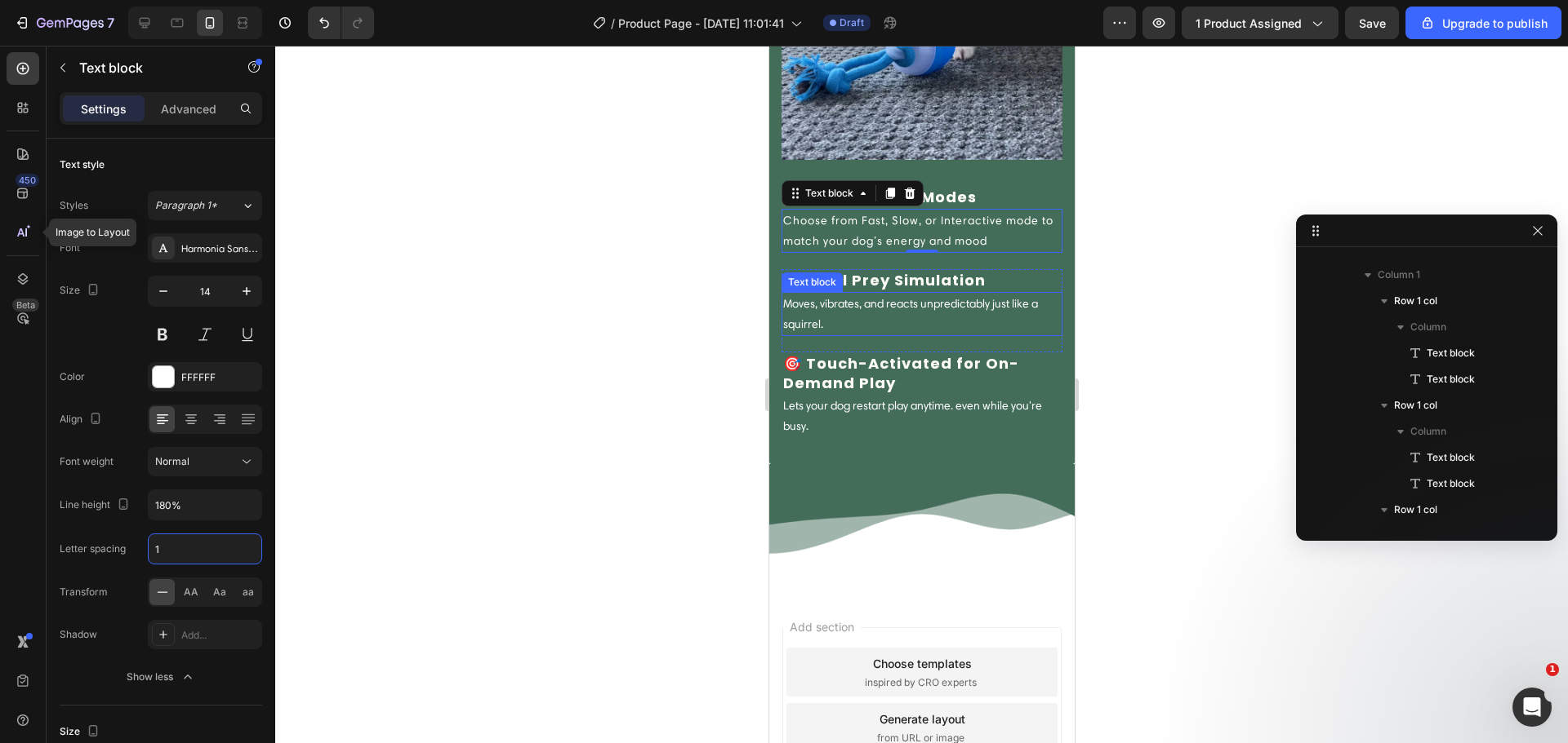
click at [955, 302] on p "Moves, vibrates, and reacts unpredictably just like a squirrel." at bounding box center [921, 314] width 277 height 41
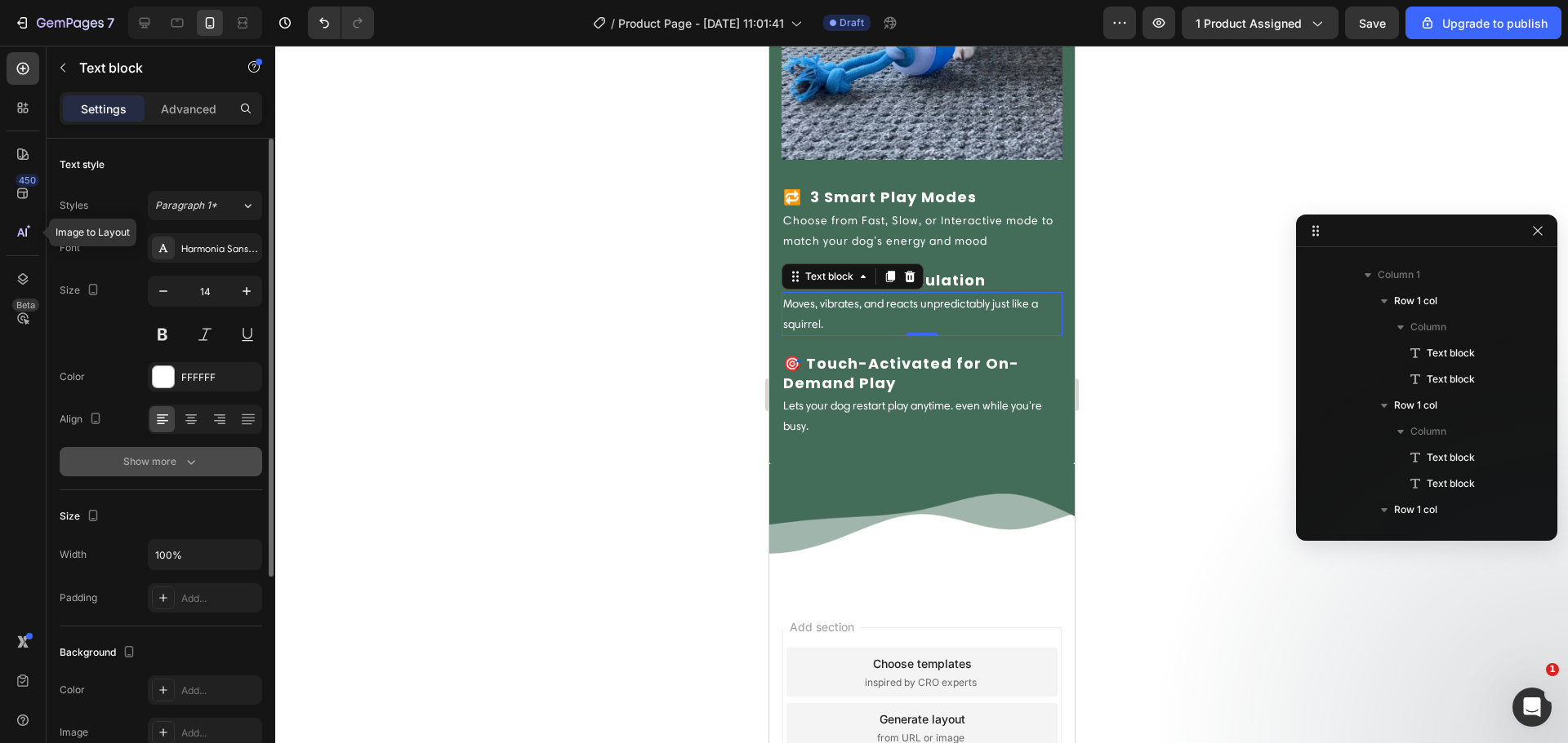
click at [142, 474] on button "Show more" at bounding box center [161, 462] width 202 height 29
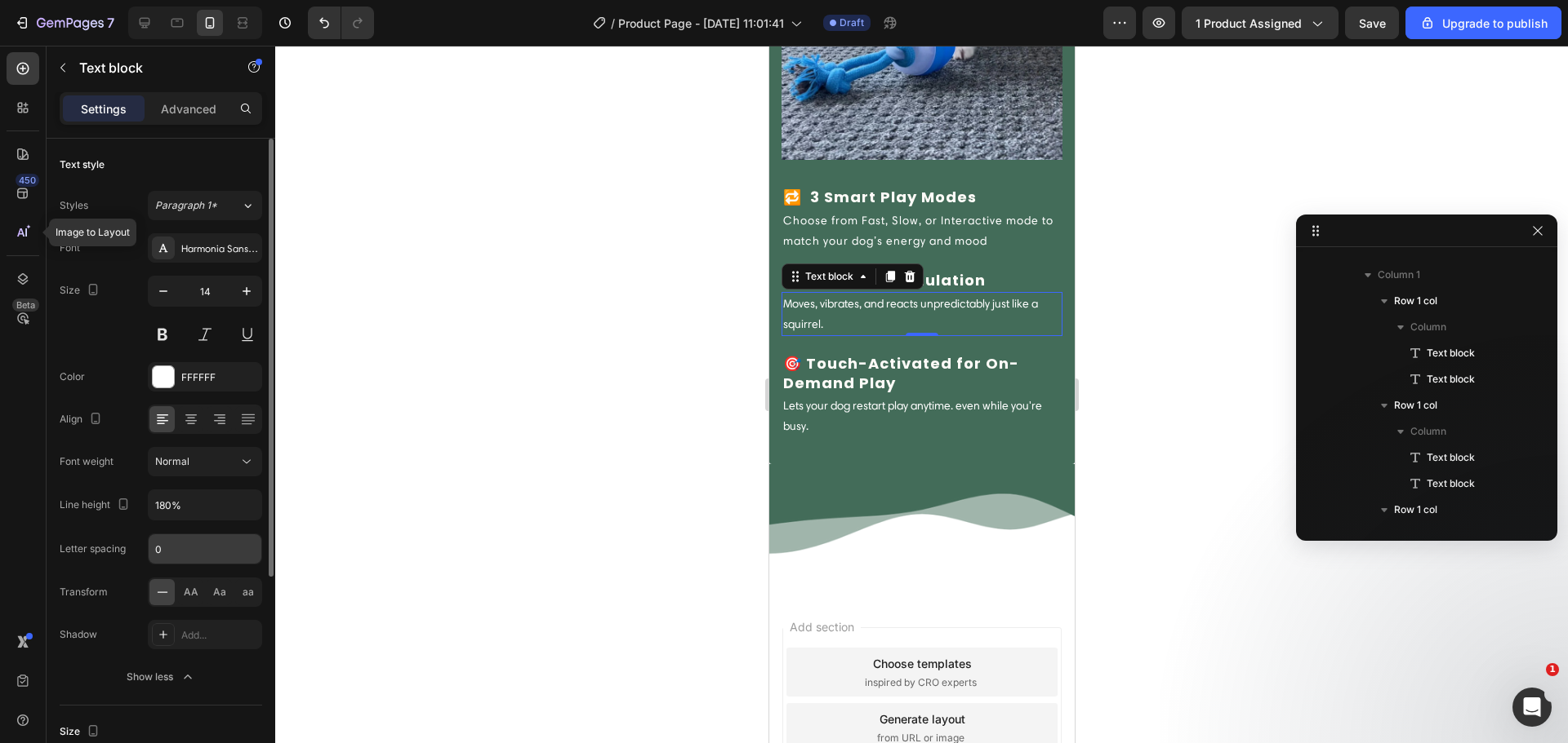
click at [169, 542] on input "0" at bounding box center [205, 549] width 112 height 29
type input "1"
click at [825, 375] on p "🎯 Touch-Activated for On-Demand Play" at bounding box center [921, 373] width 277 height 38
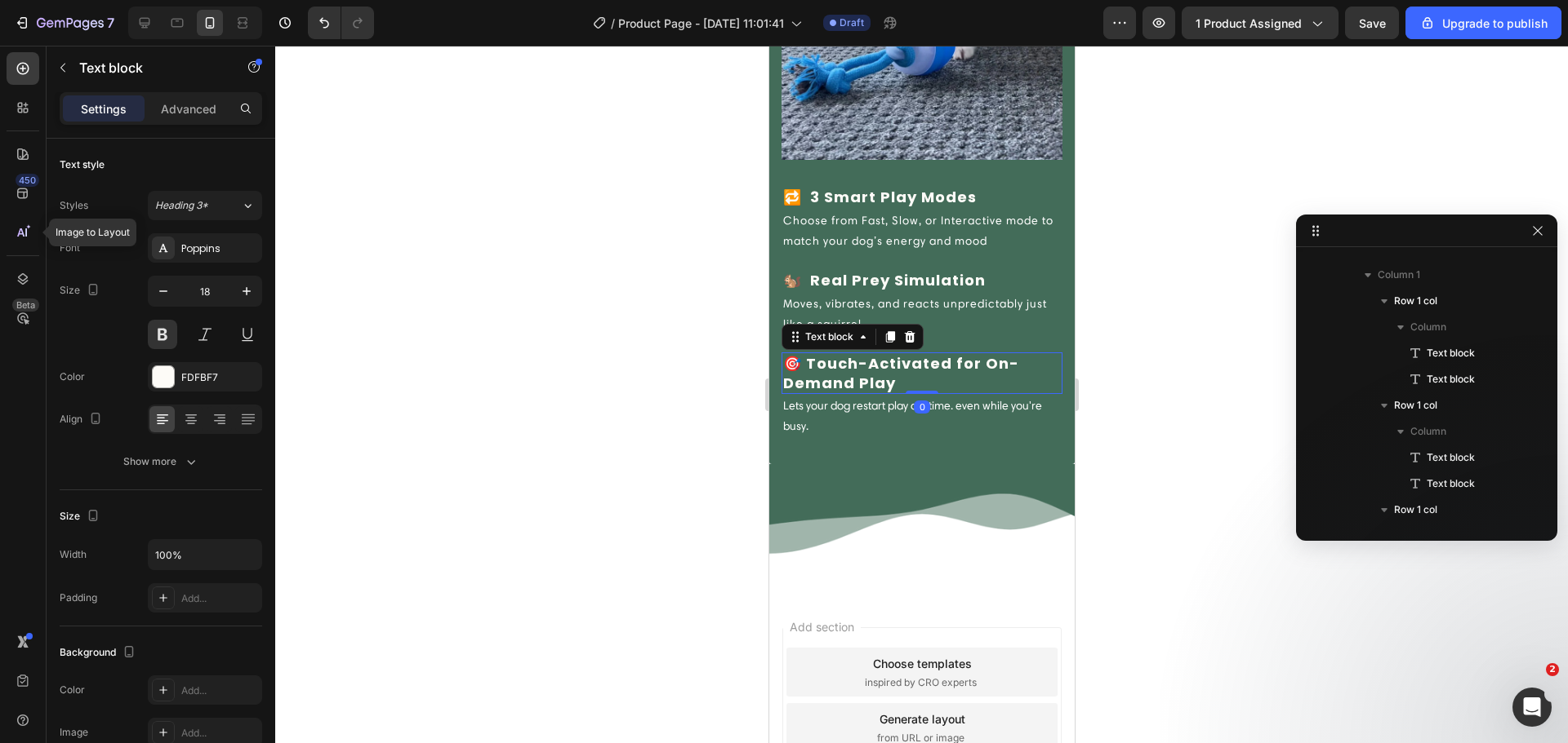
click at [817, 402] on p "Lets your dog restart play anytime. even while you're busy." at bounding box center [921, 416] width 277 height 41
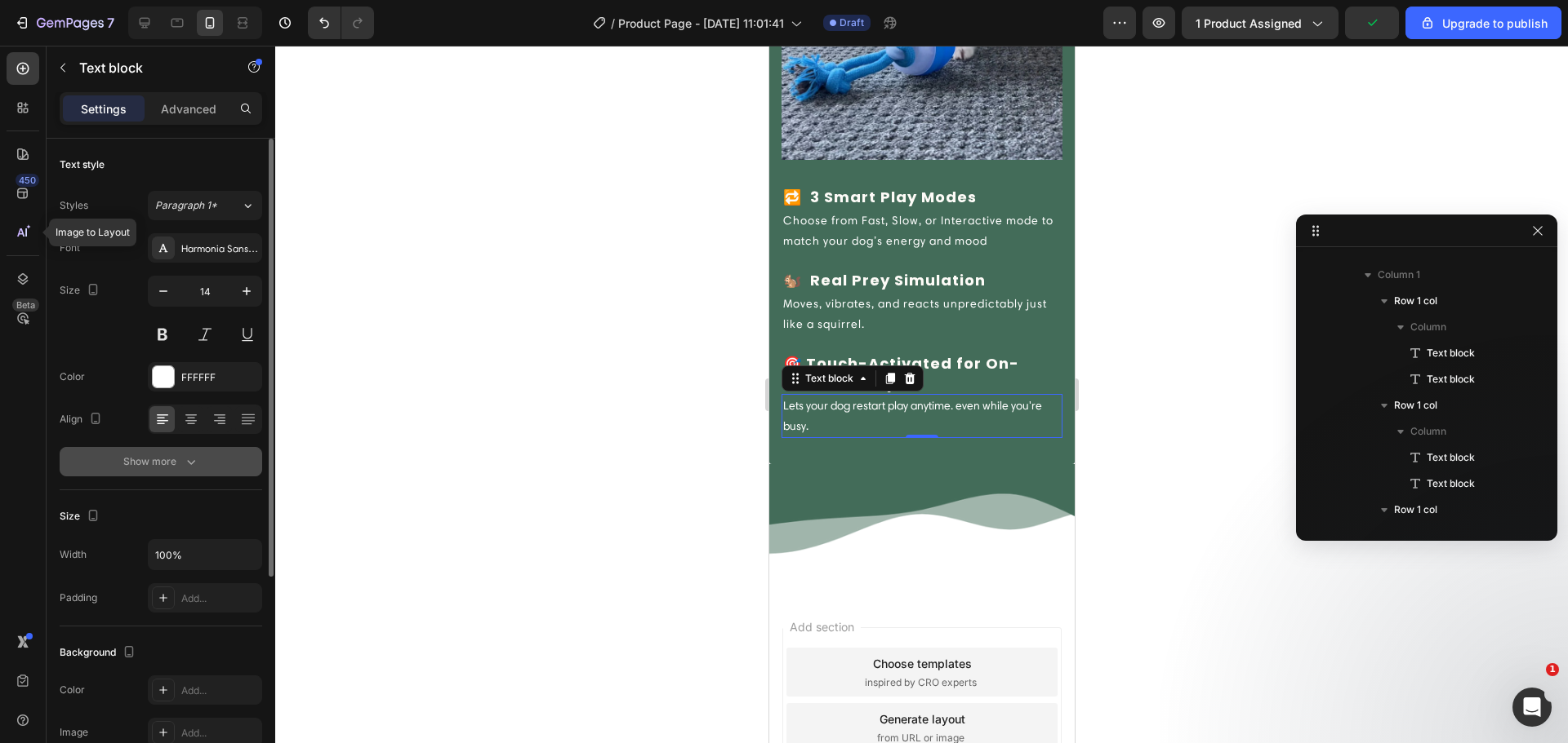
click at [203, 467] on button "Show more" at bounding box center [161, 462] width 202 height 29
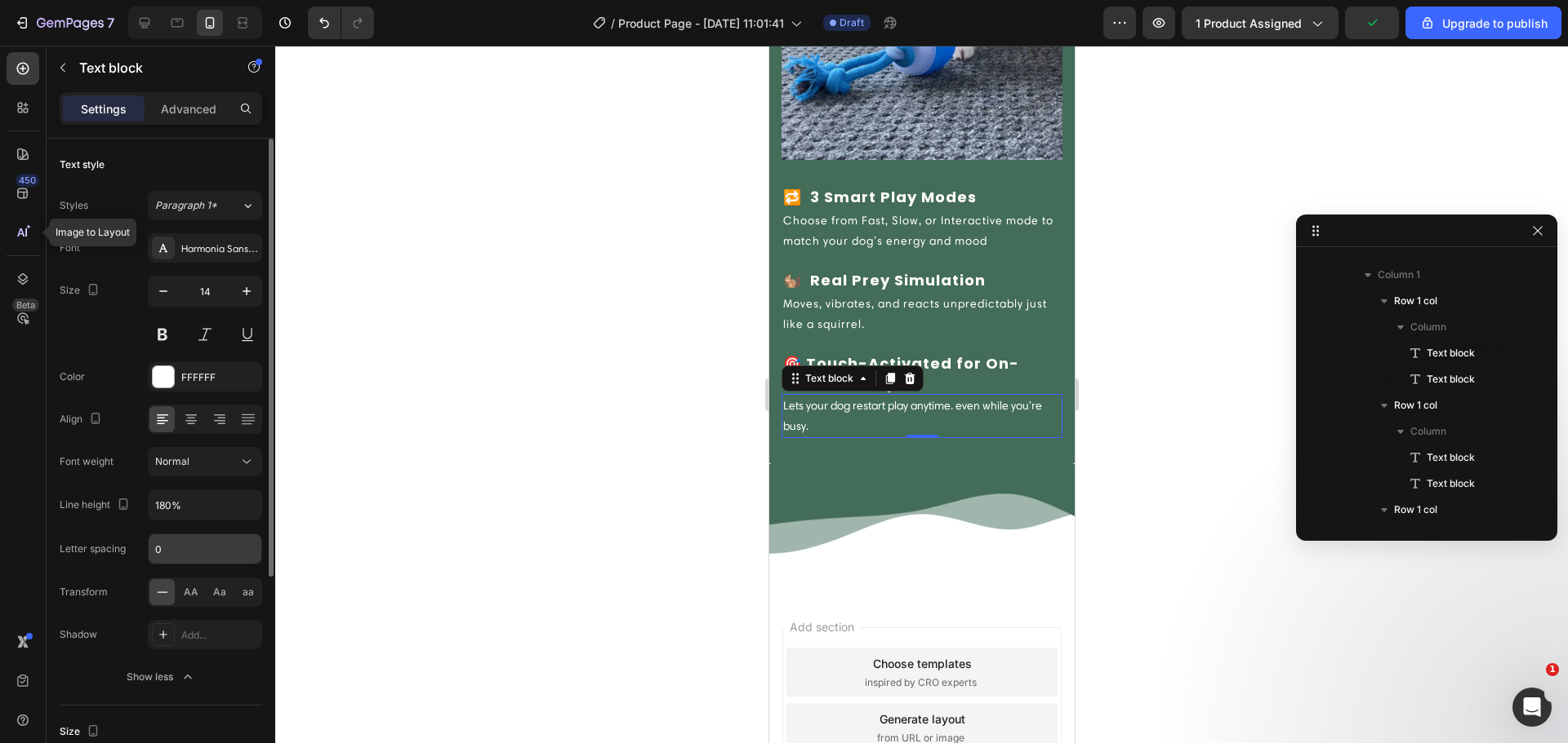
click at [174, 554] on input "0" at bounding box center [205, 549] width 112 height 29
type input "1"
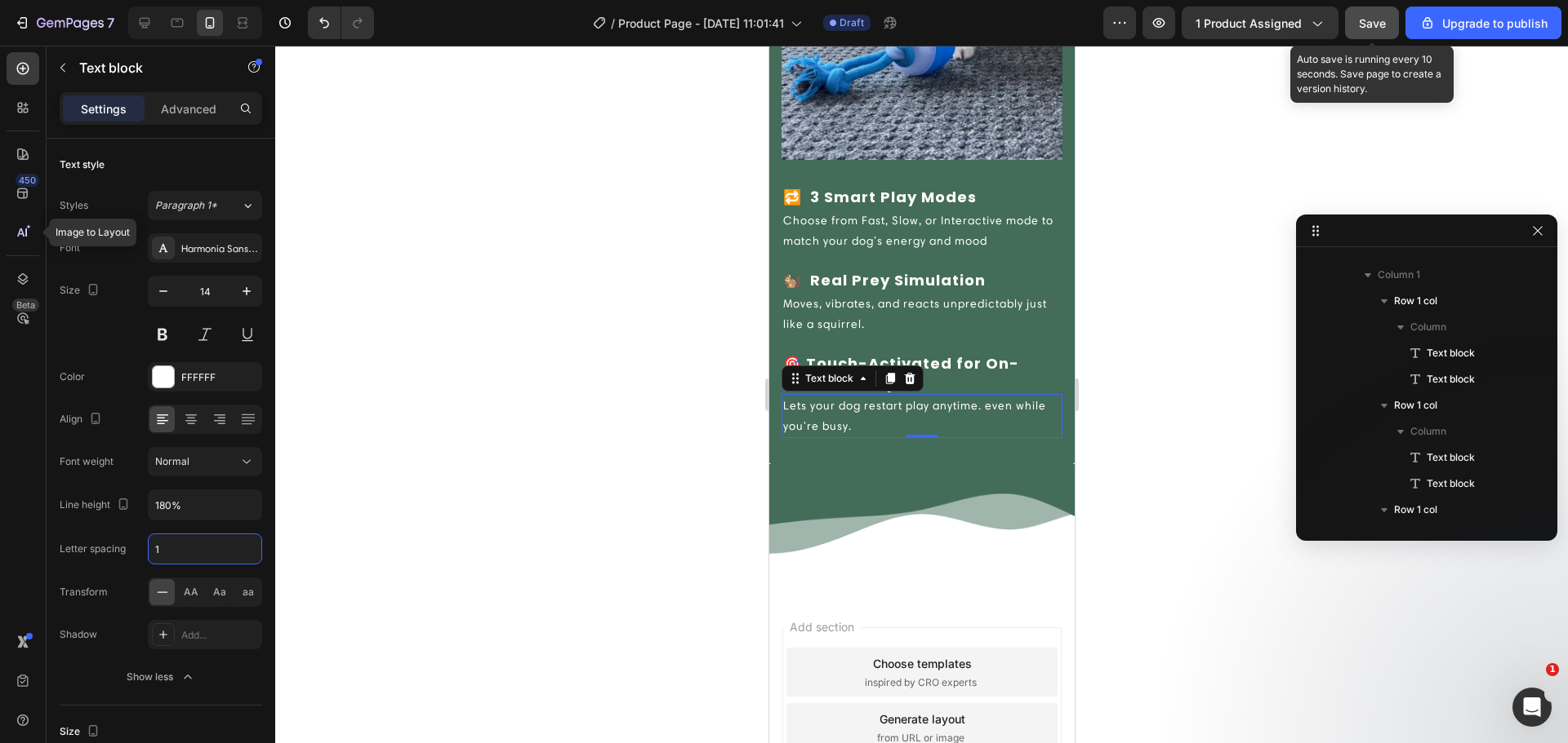
click at [1359, 33] on button "Save" at bounding box center [1372, 23] width 54 height 33
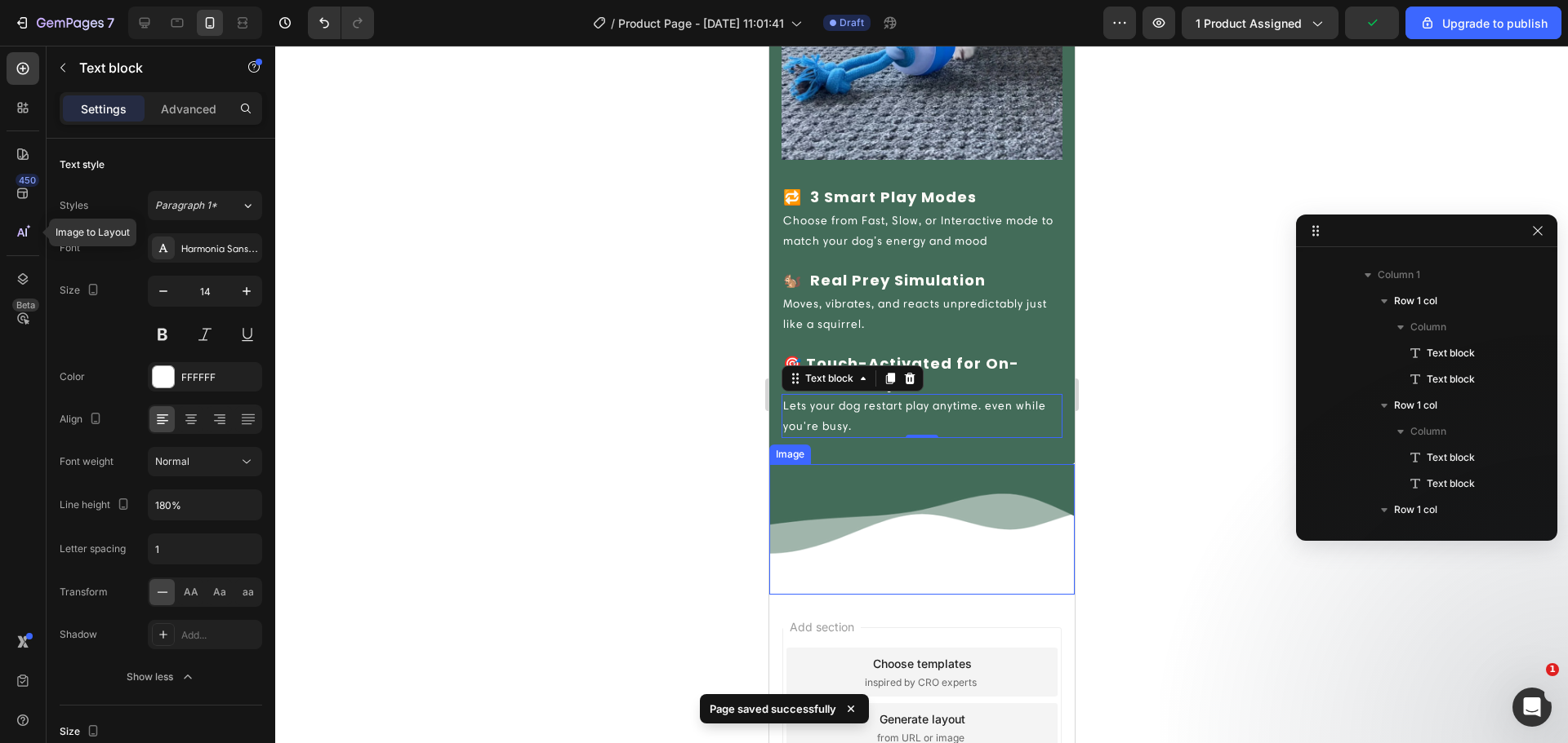
click at [907, 478] on img at bounding box center [921, 529] width 305 height 130
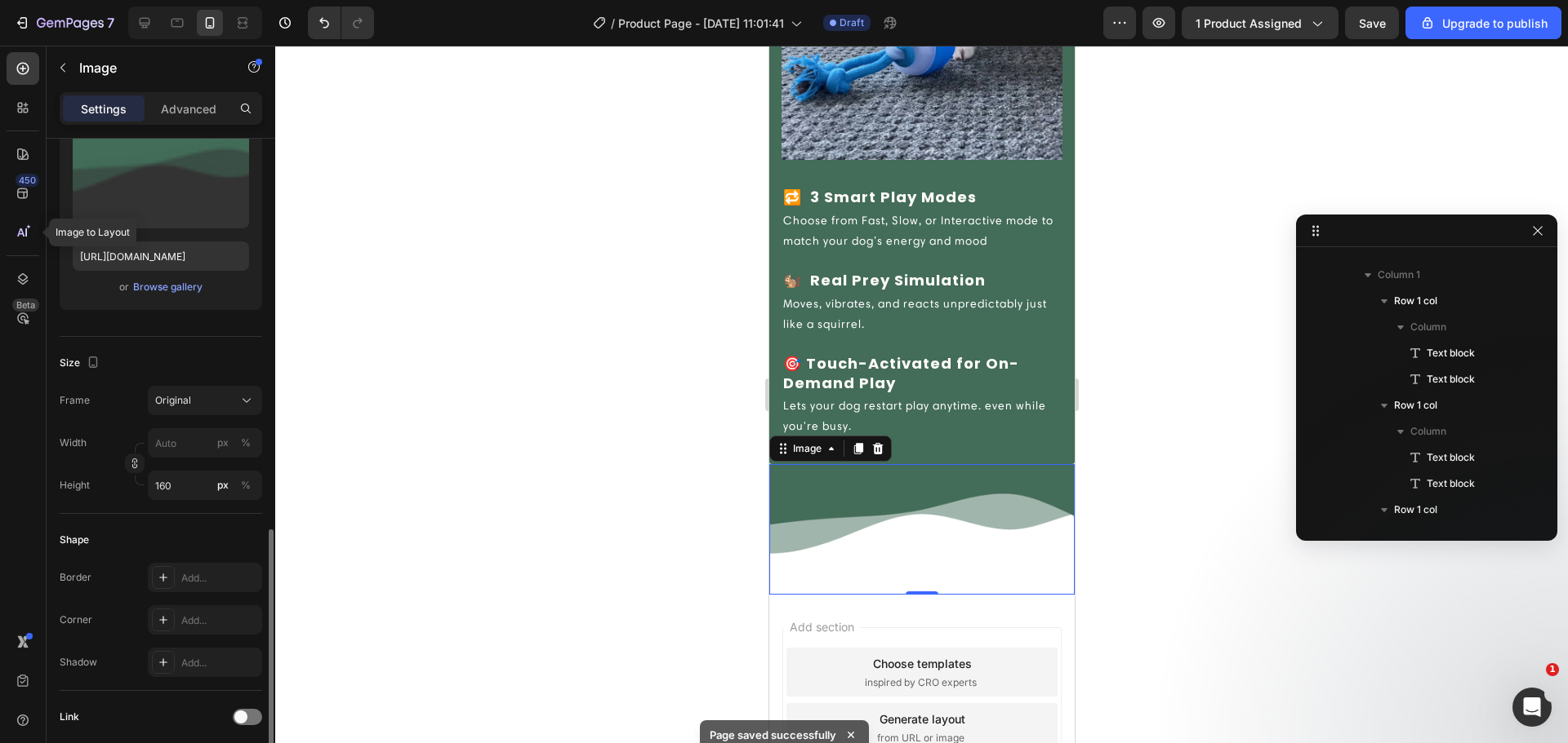
scroll to position [380, 0]
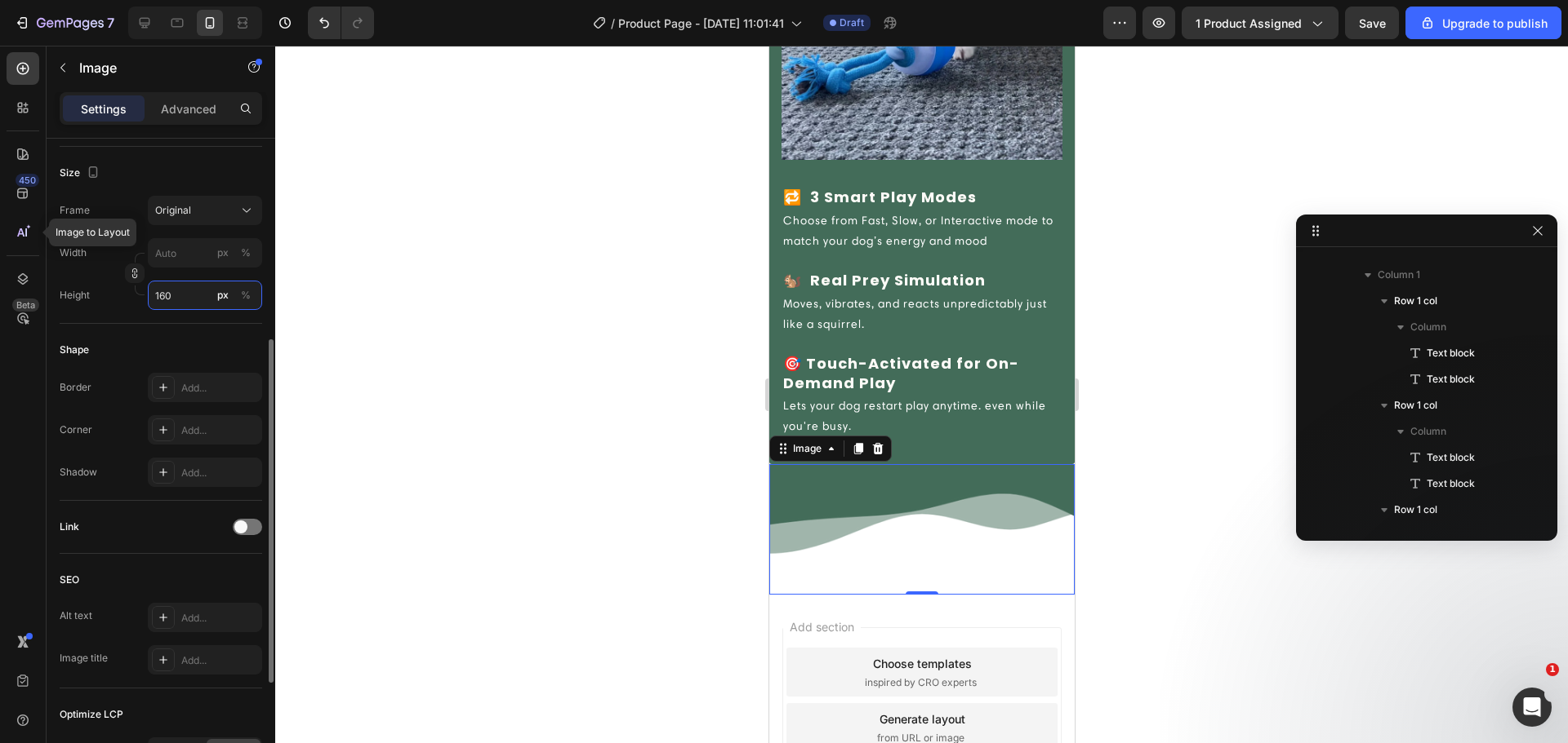
click at [162, 289] on input "160" at bounding box center [205, 295] width 114 height 29
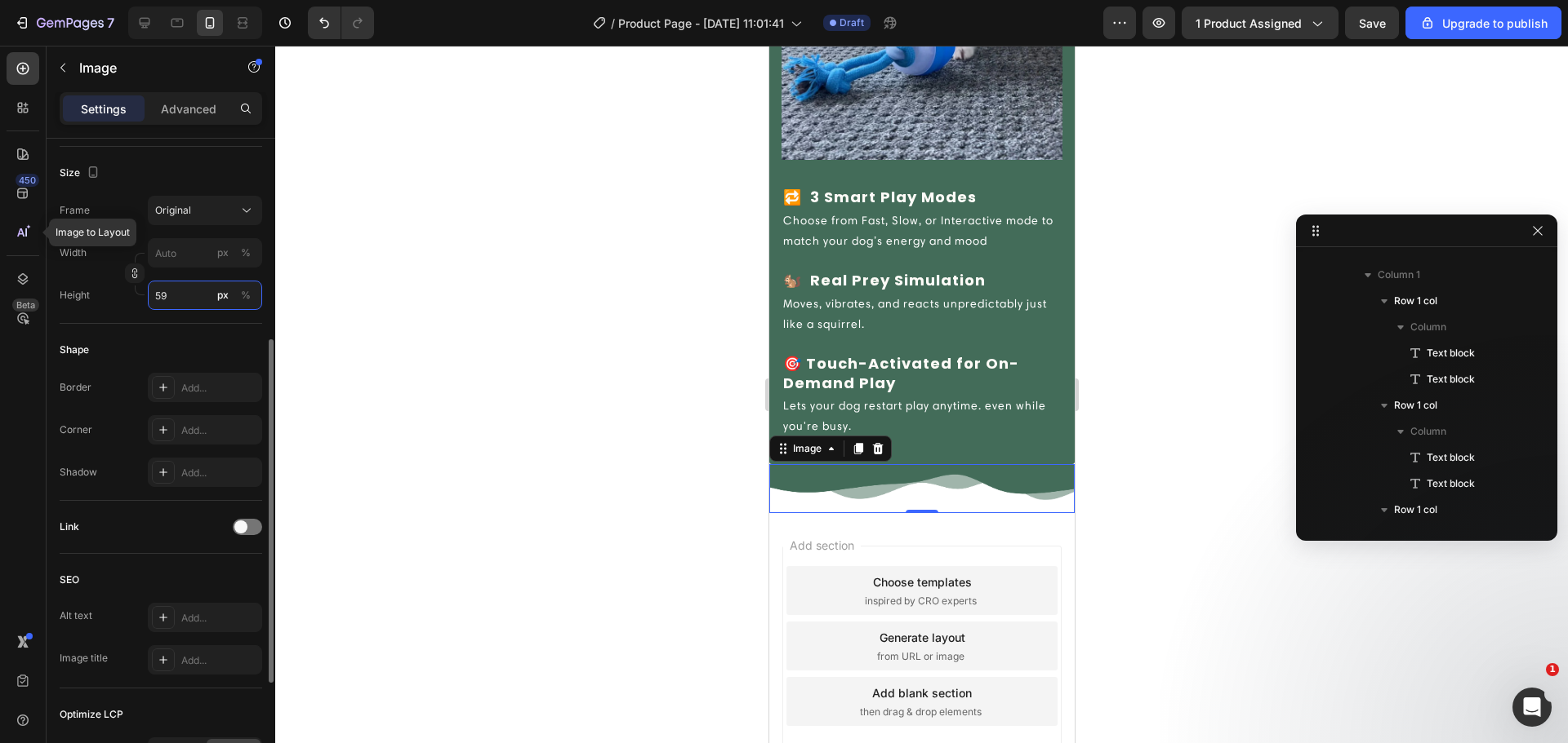
type input "58"
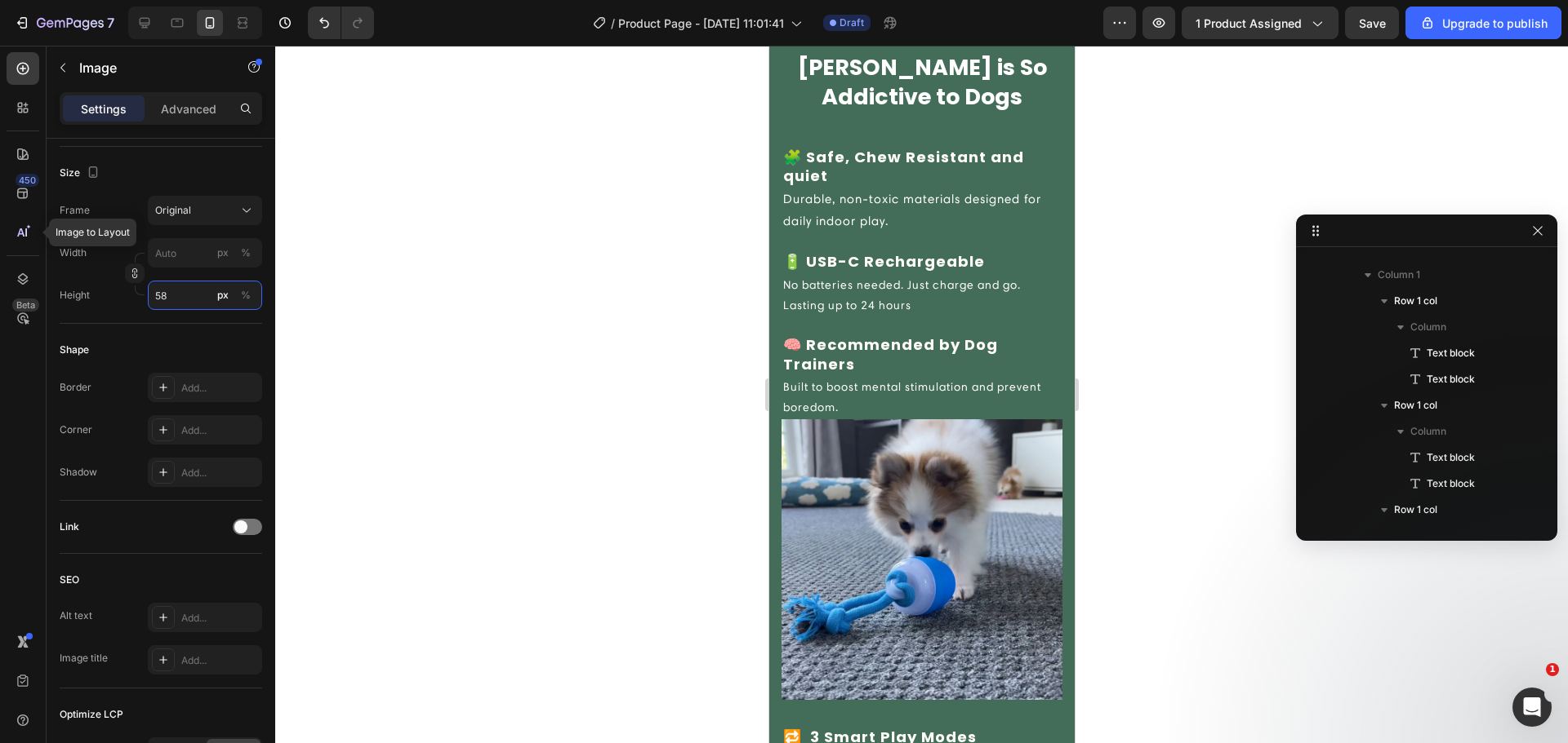
scroll to position [1474, 0]
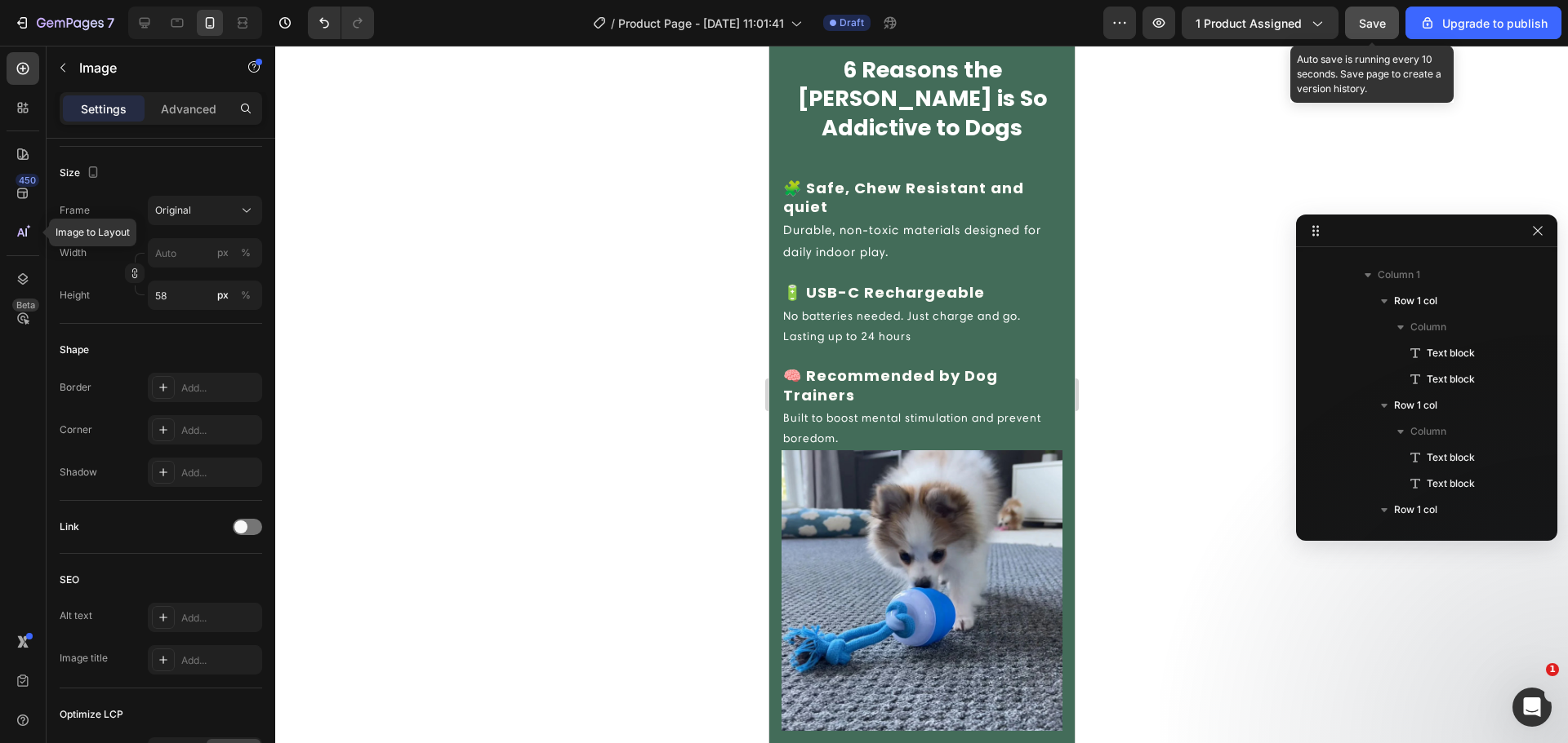
click at [1361, 35] on button "Save" at bounding box center [1372, 23] width 54 height 33
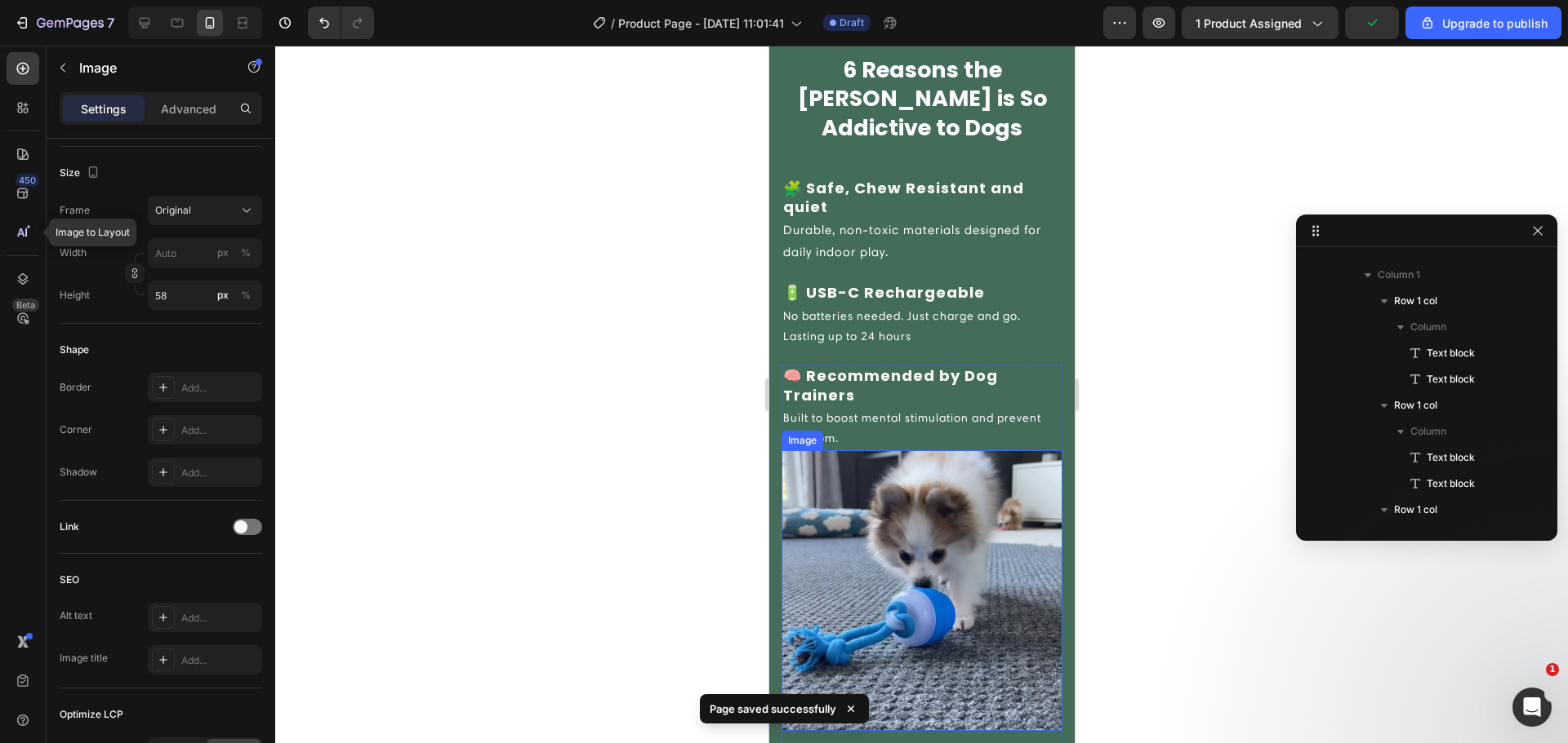
click at [940, 503] on img at bounding box center [921, 590] width 281 height 281
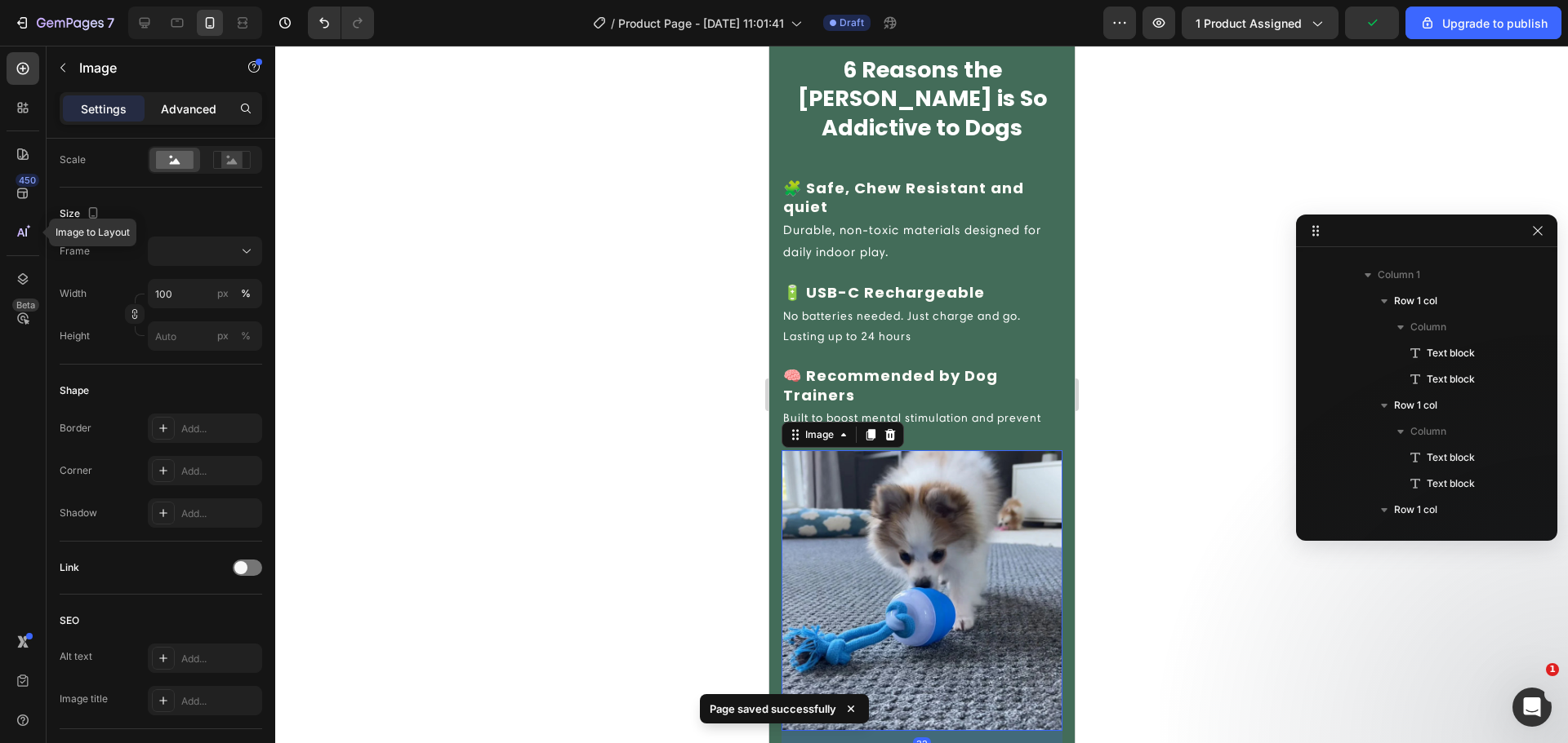
click at [180, 111] on p "Advanced" at bounding box center [188, 109] width 55 height 17
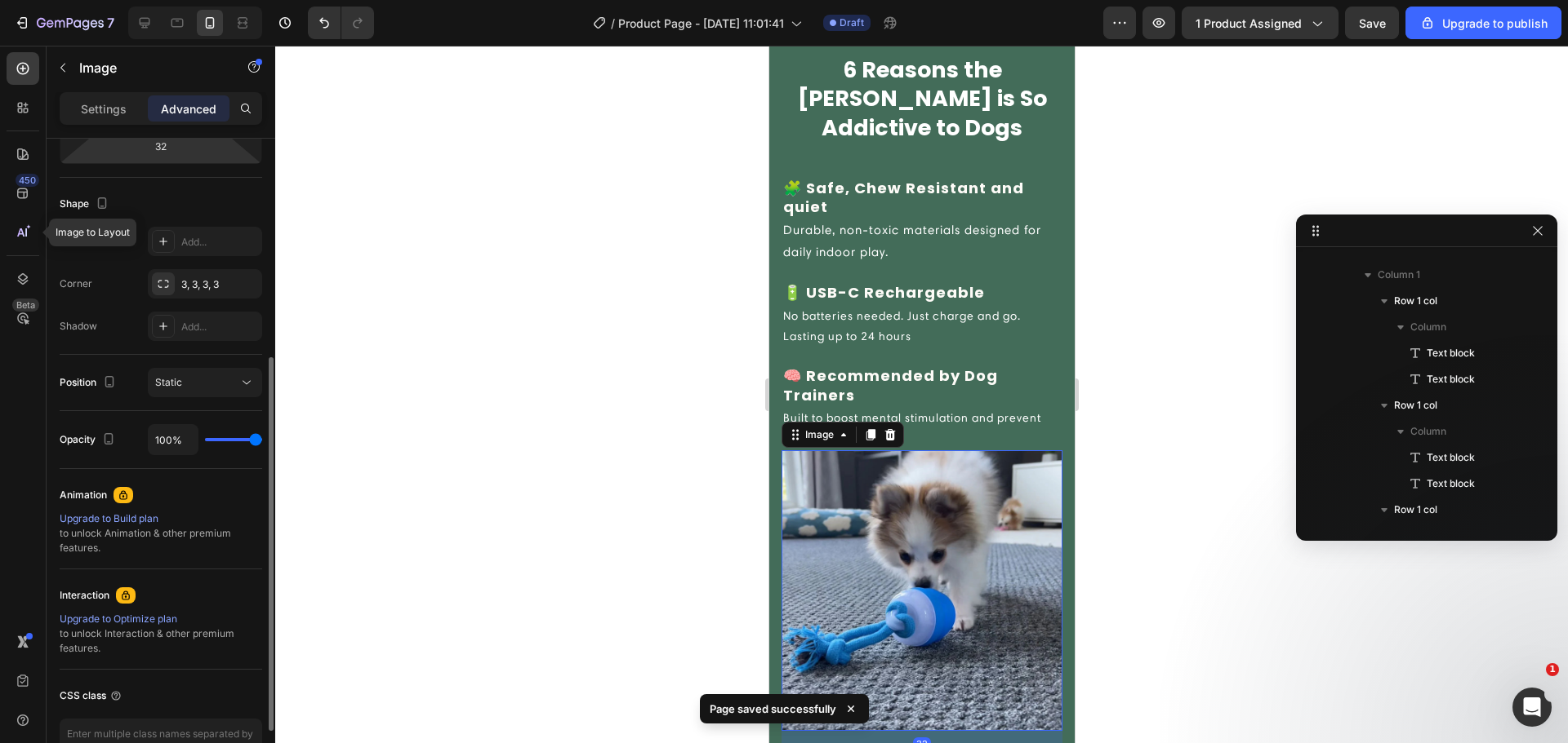
scroll to position [0, 0]
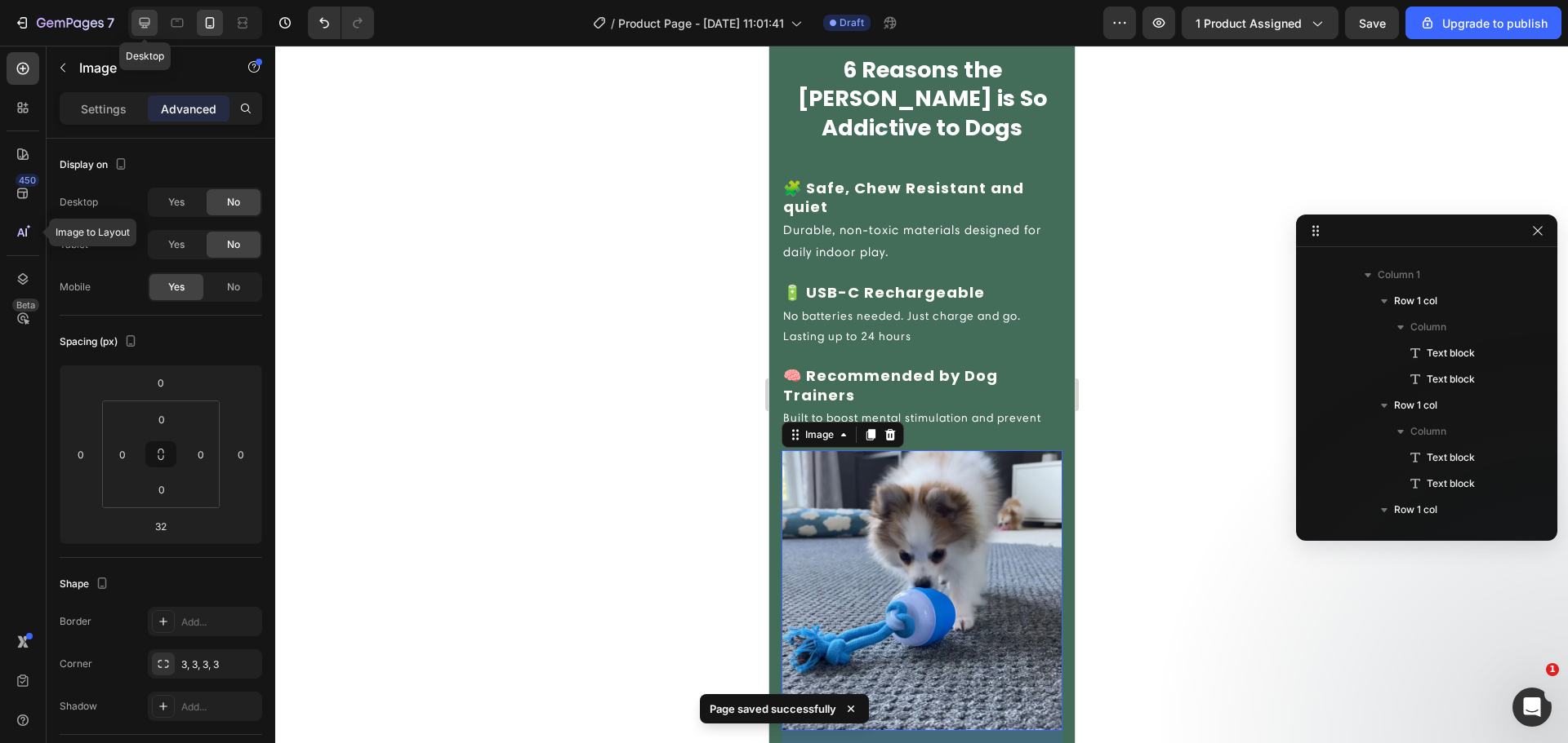
click at [146, 22] on icon at bounding box center [144, 22] width 16 height 16
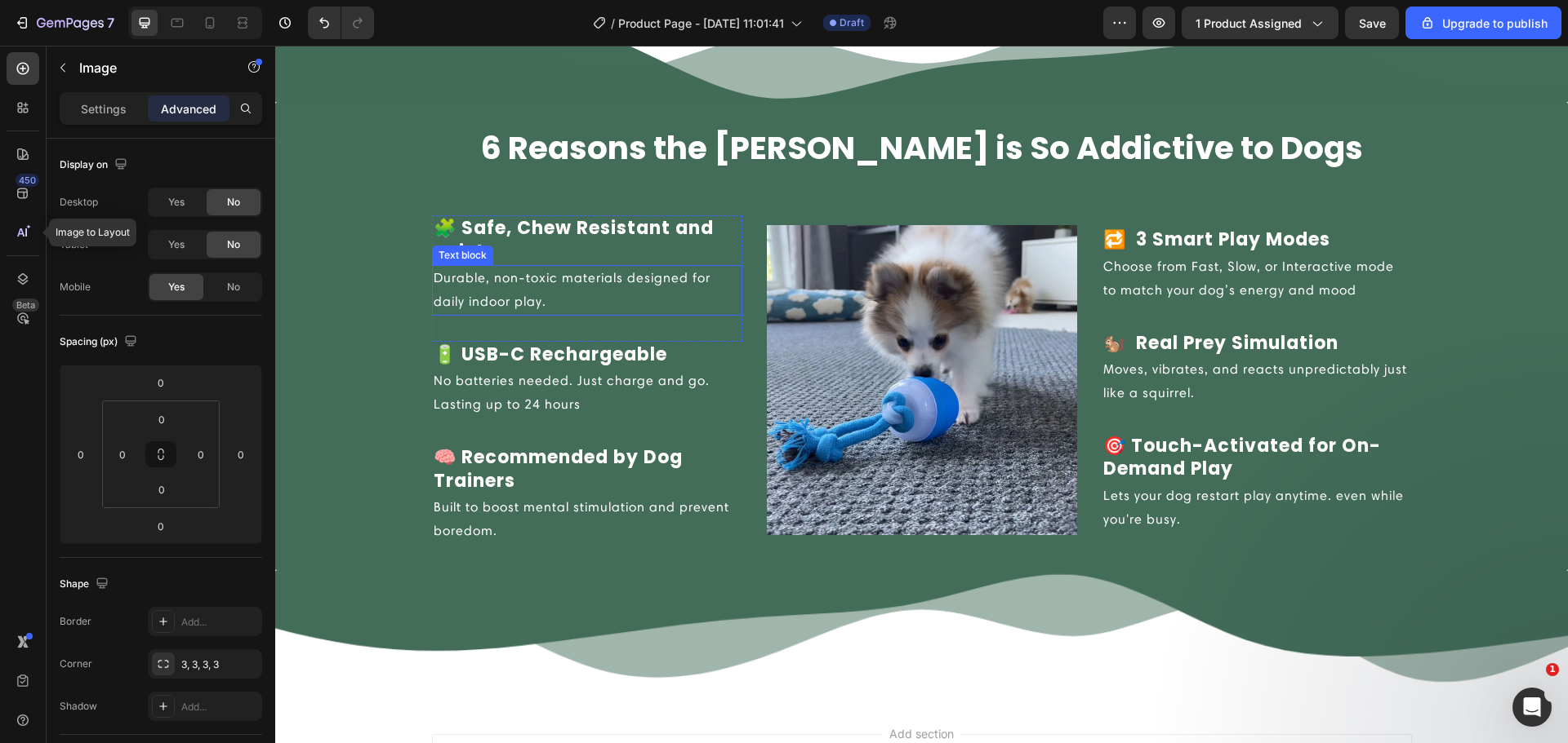
scroll to position [1797, 0]
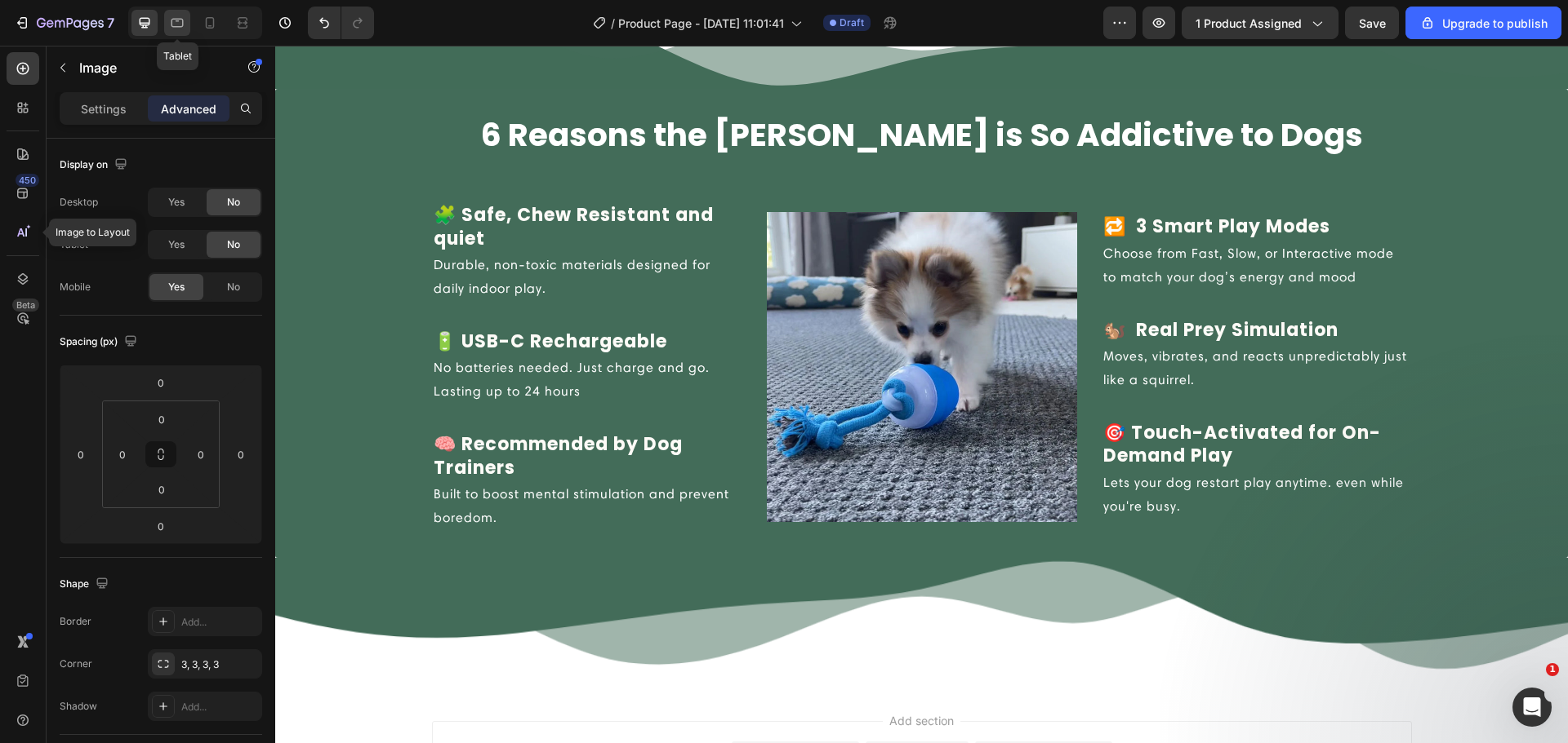
click at [174, 16] on icon at bounding box center [177, 22] width 16 height 16
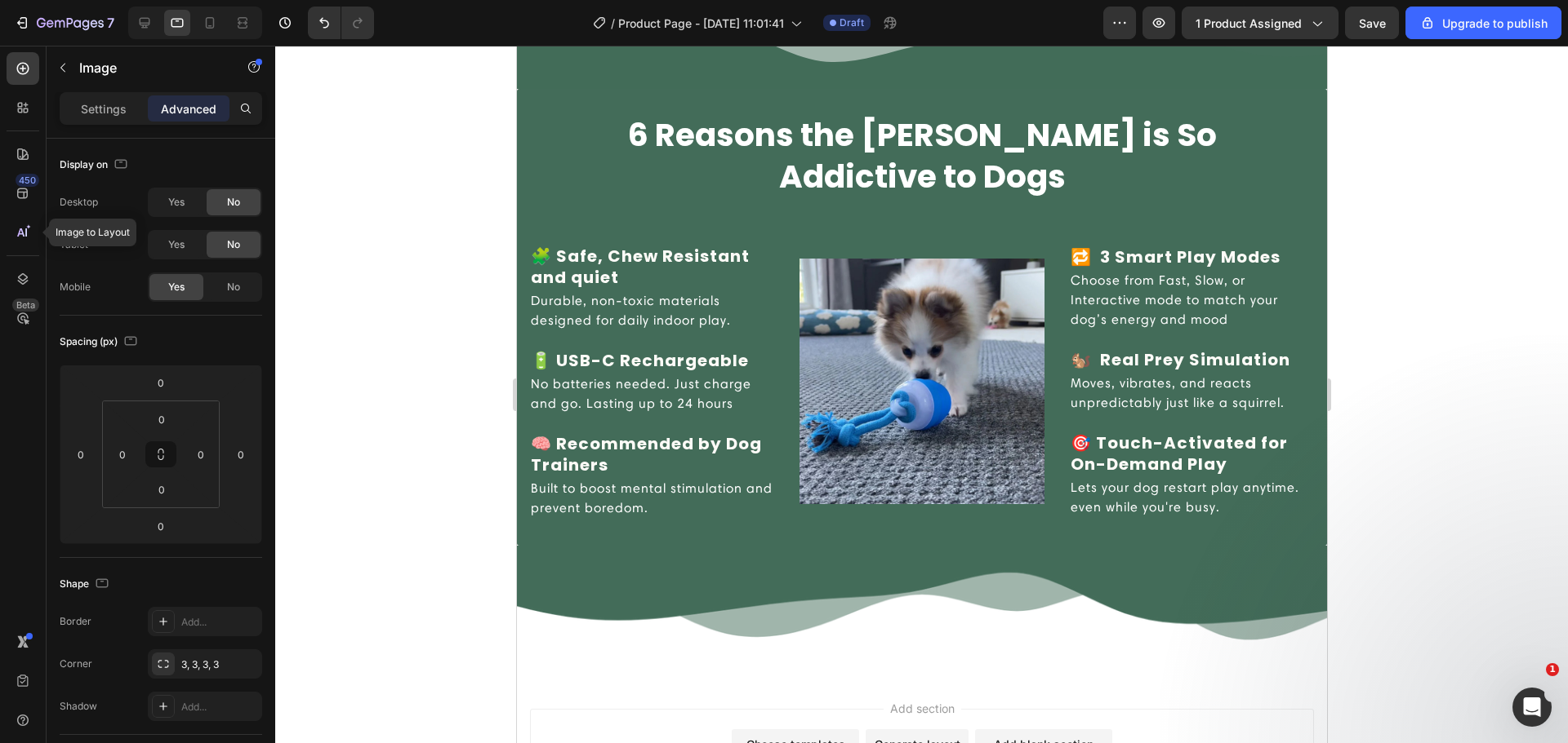
scroll to position [1740, 0]
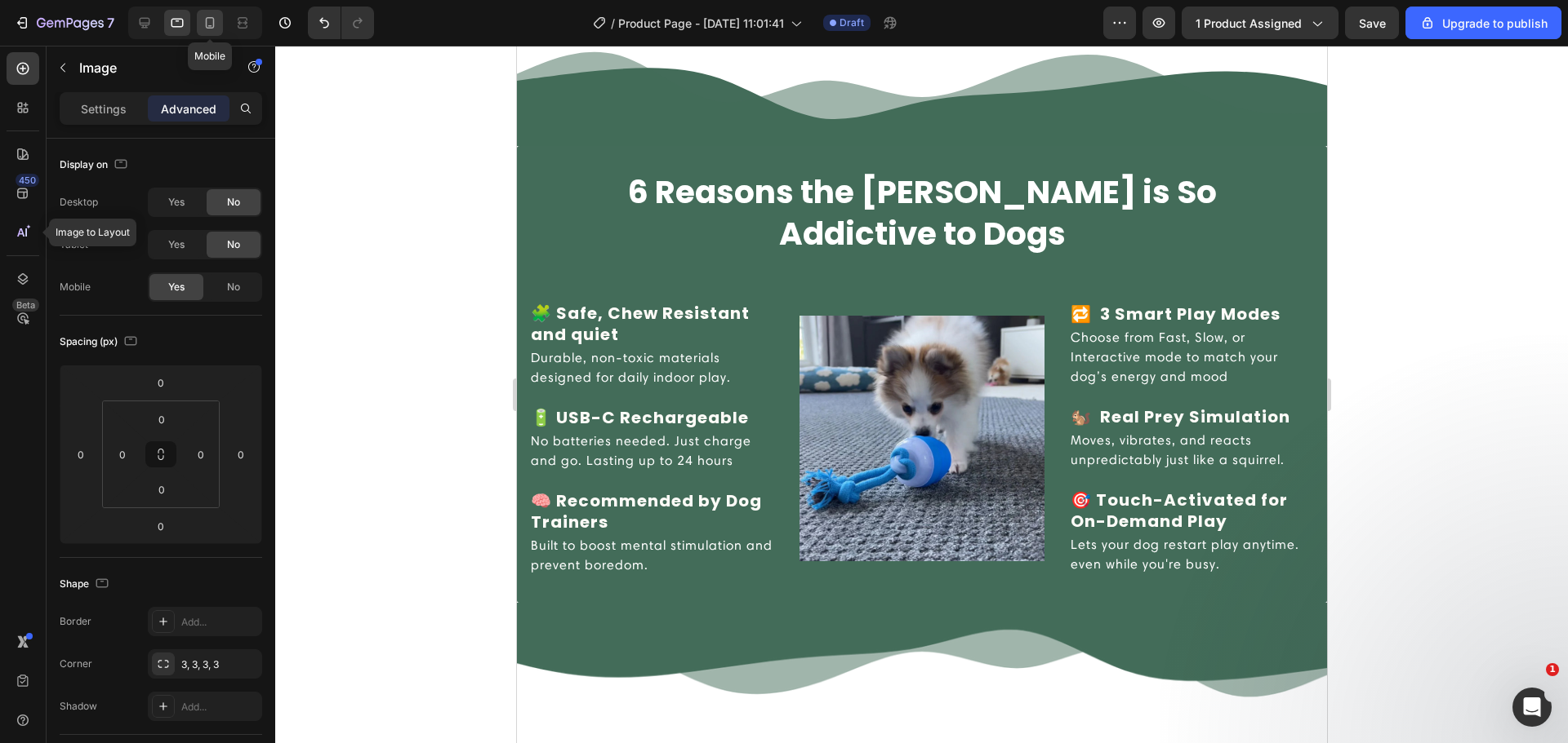
click at [207, 29] on icon at bounding box center [209, 22] width 16 height 16
type input "32"
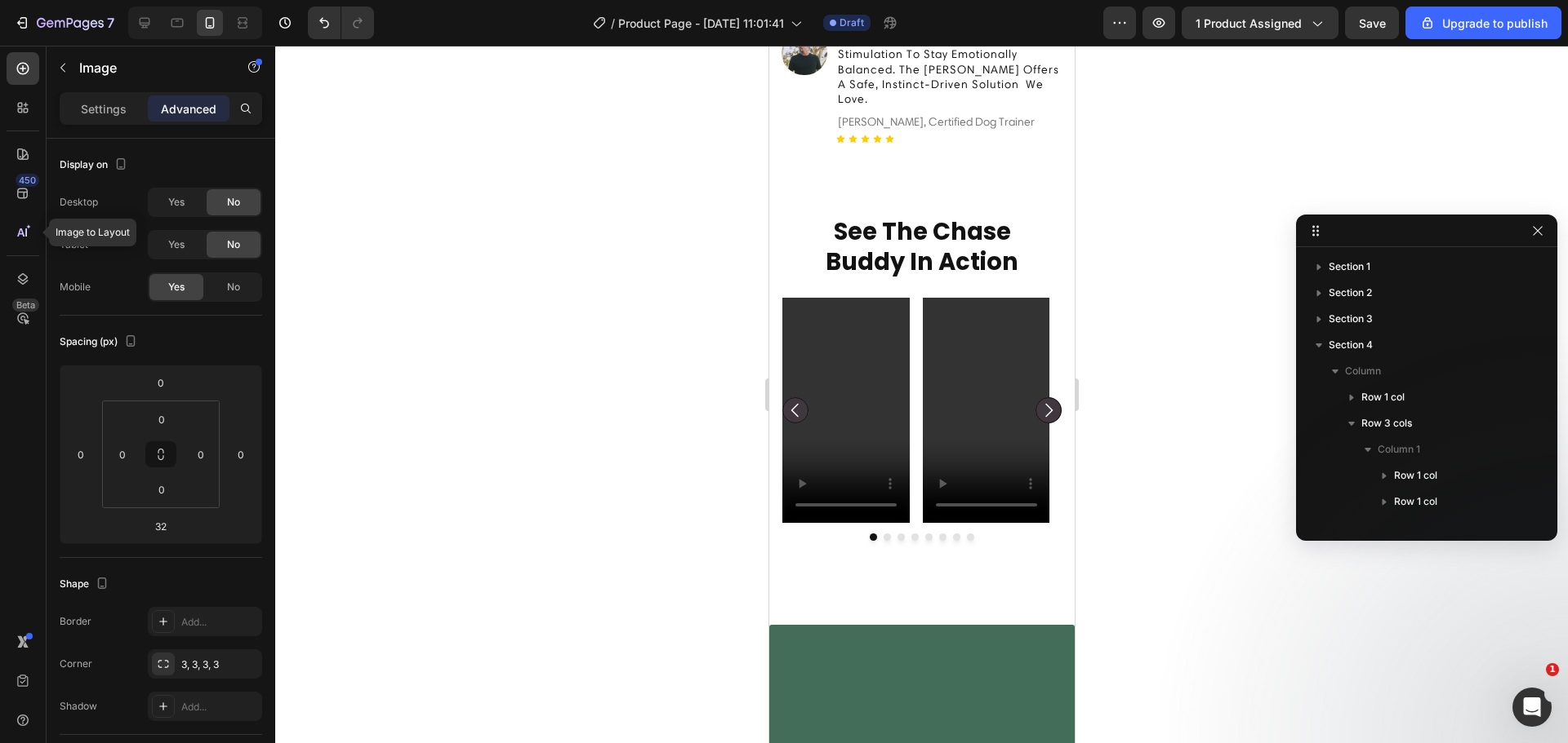
scroll to position [641, 0]
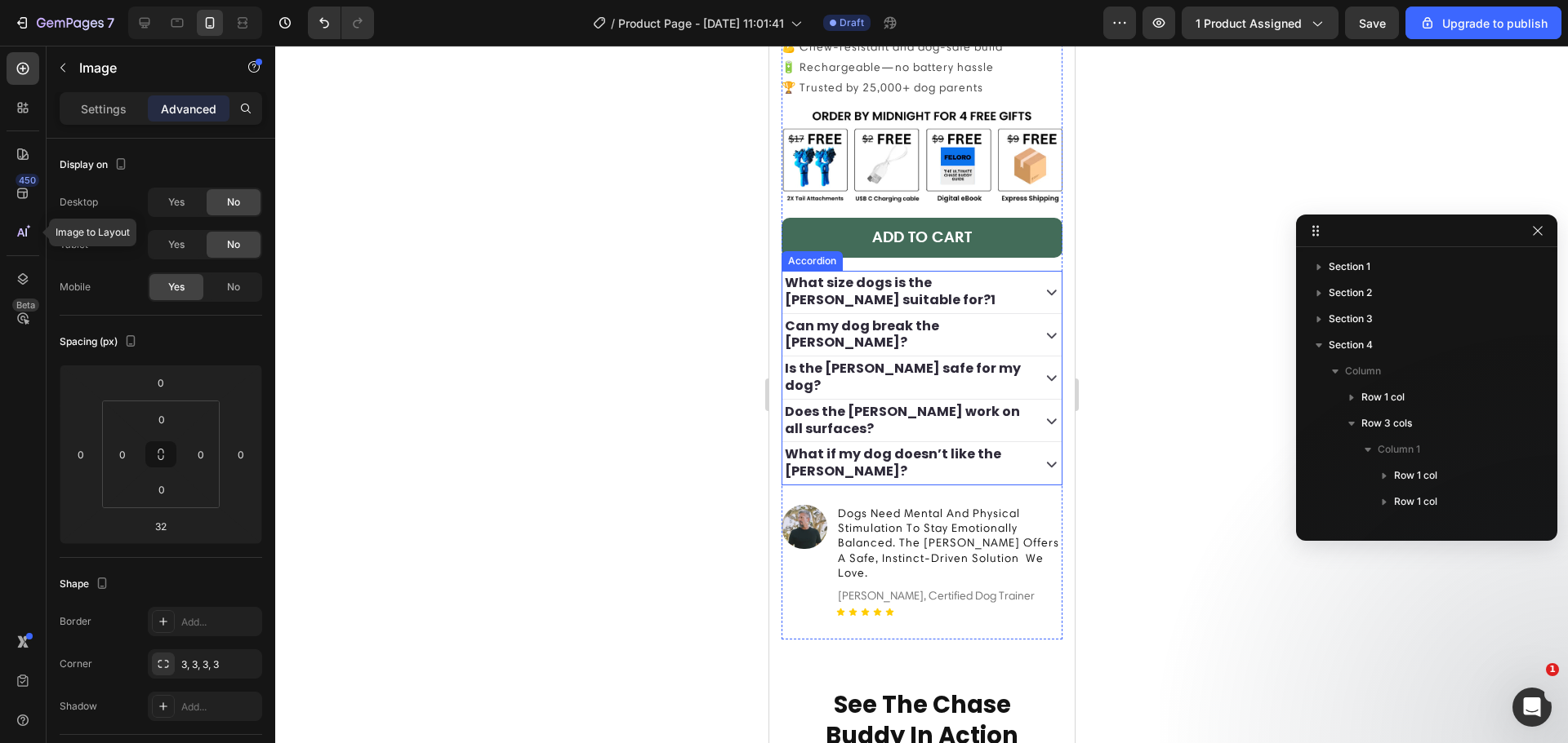
click at [1027, 291] on div "What size dogs is the [PERSON_NAME] suitable for?1" at bounding box center [921, 292] width 279 height 42
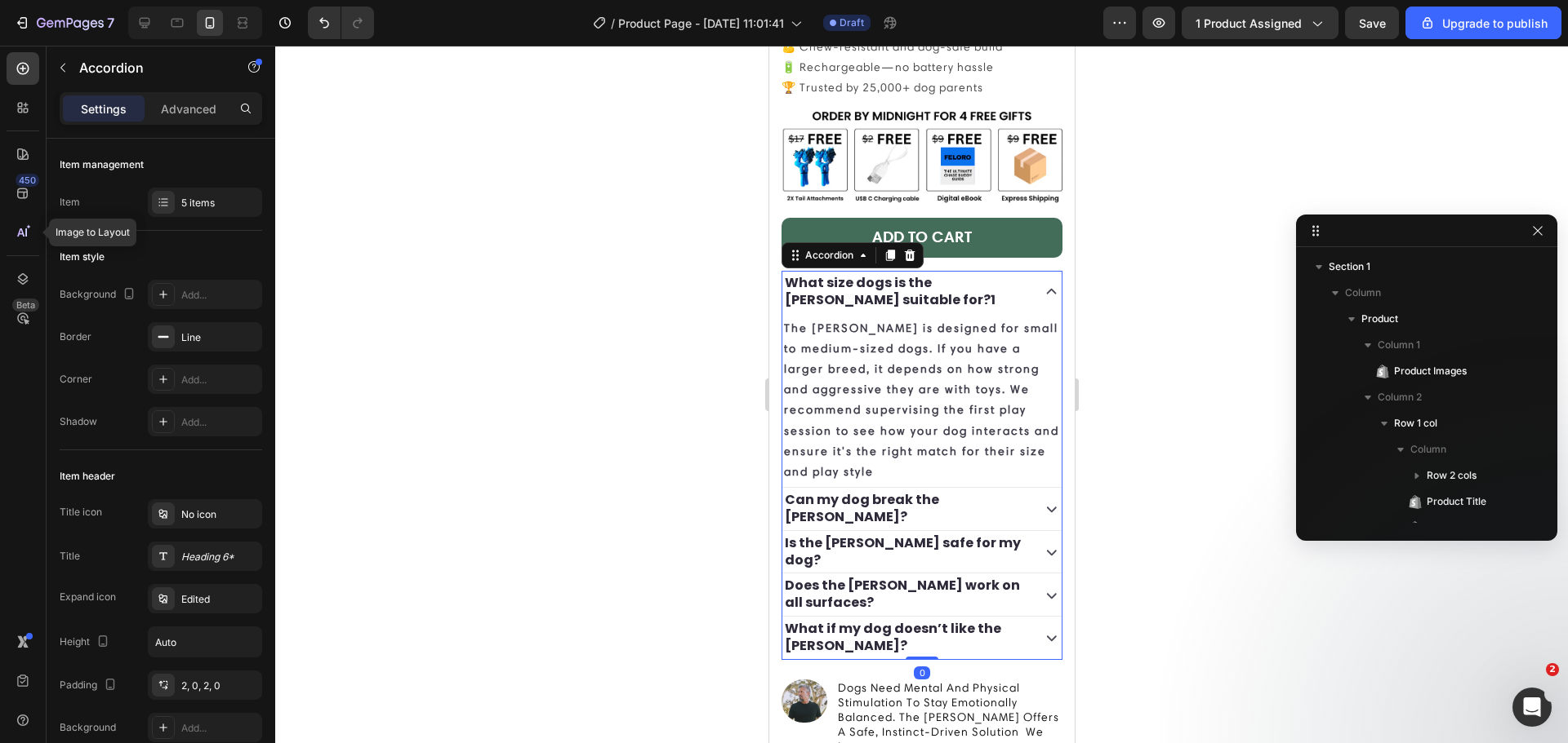
click at [1027, 290] on div "What size dogs is the [PERSON_NAME] suitable for?1" at bounding box center [921, 292] width 279 height 42
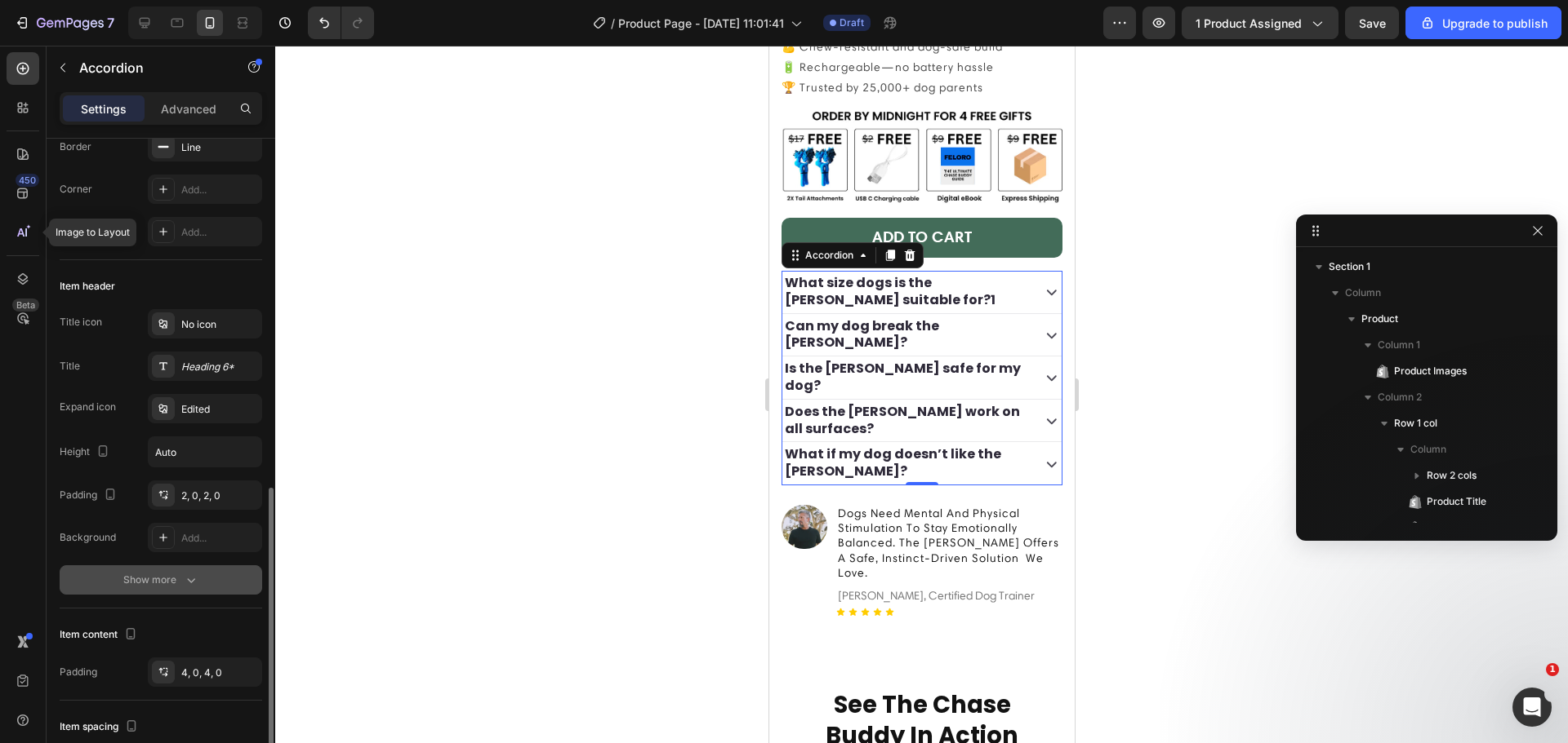
scroll to position [380, 0]
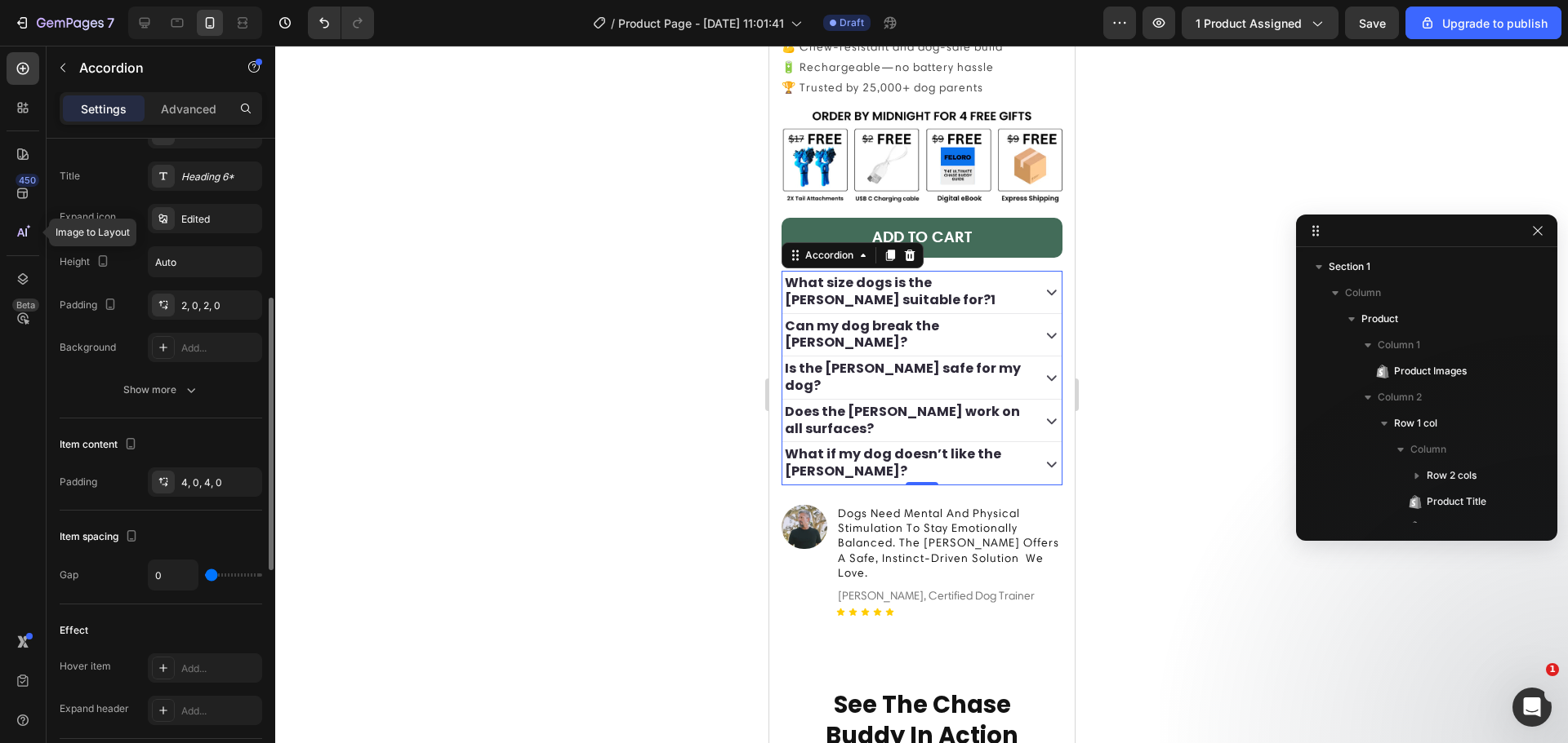
type input "9"
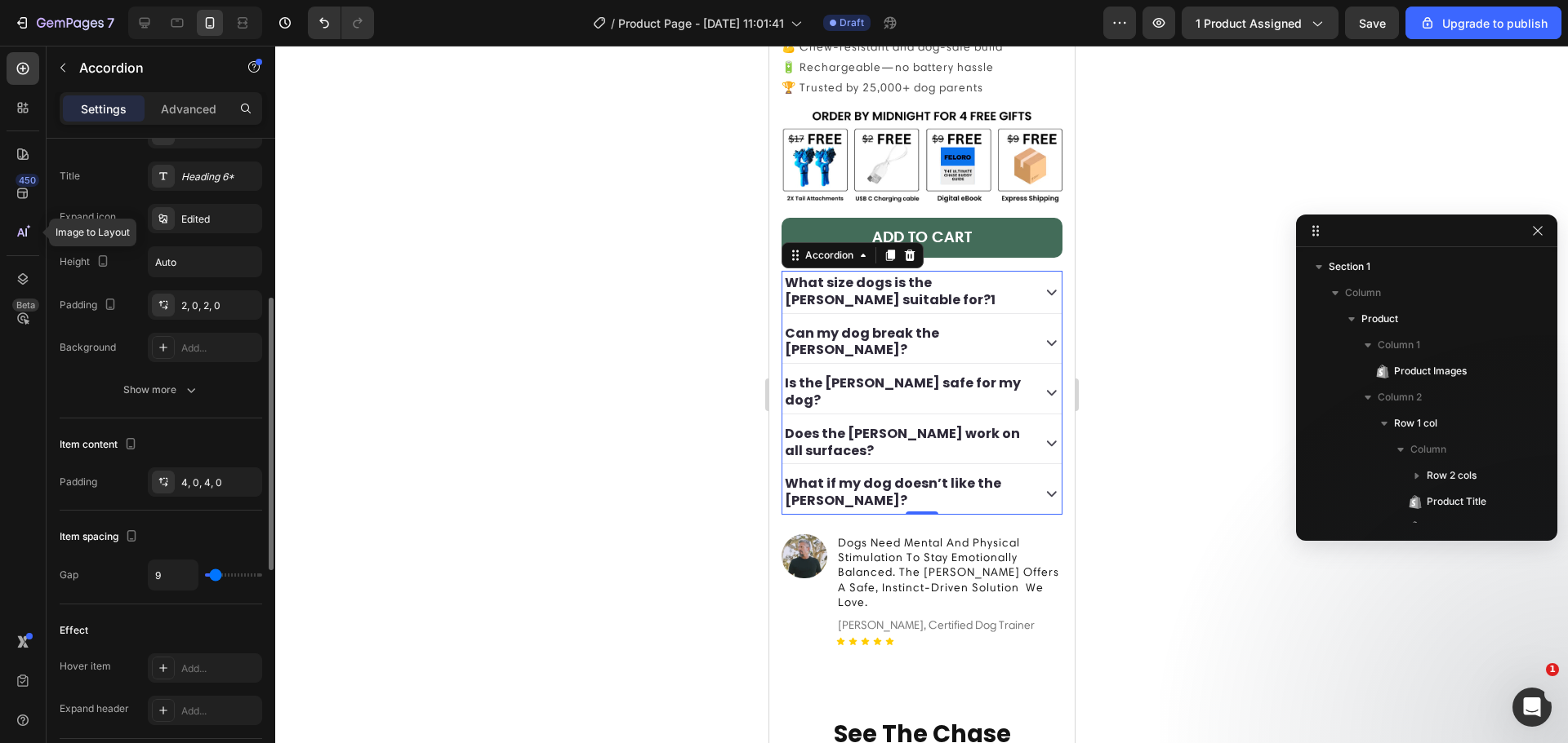
type input "11"
type input "17"
type input "19"
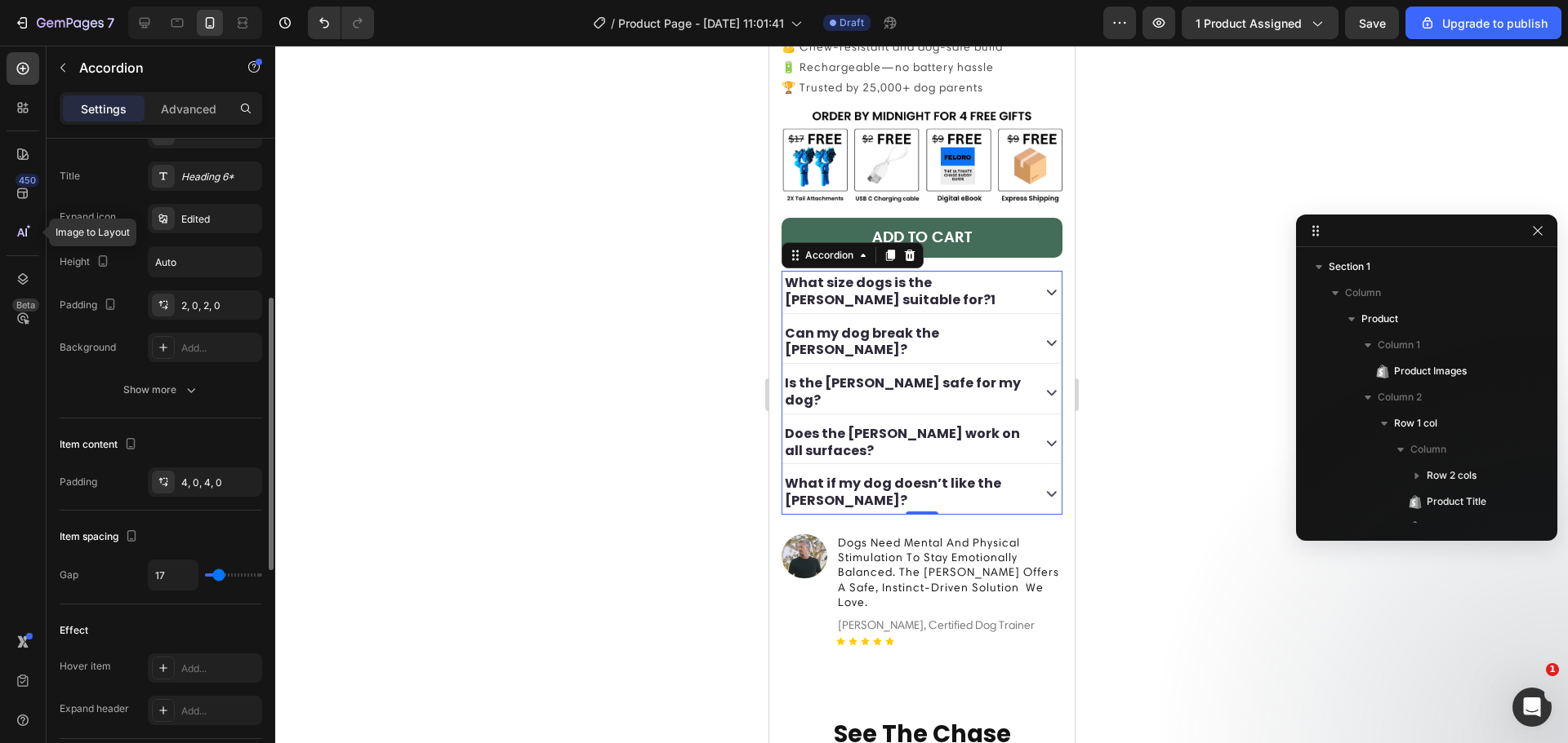
type input "19"
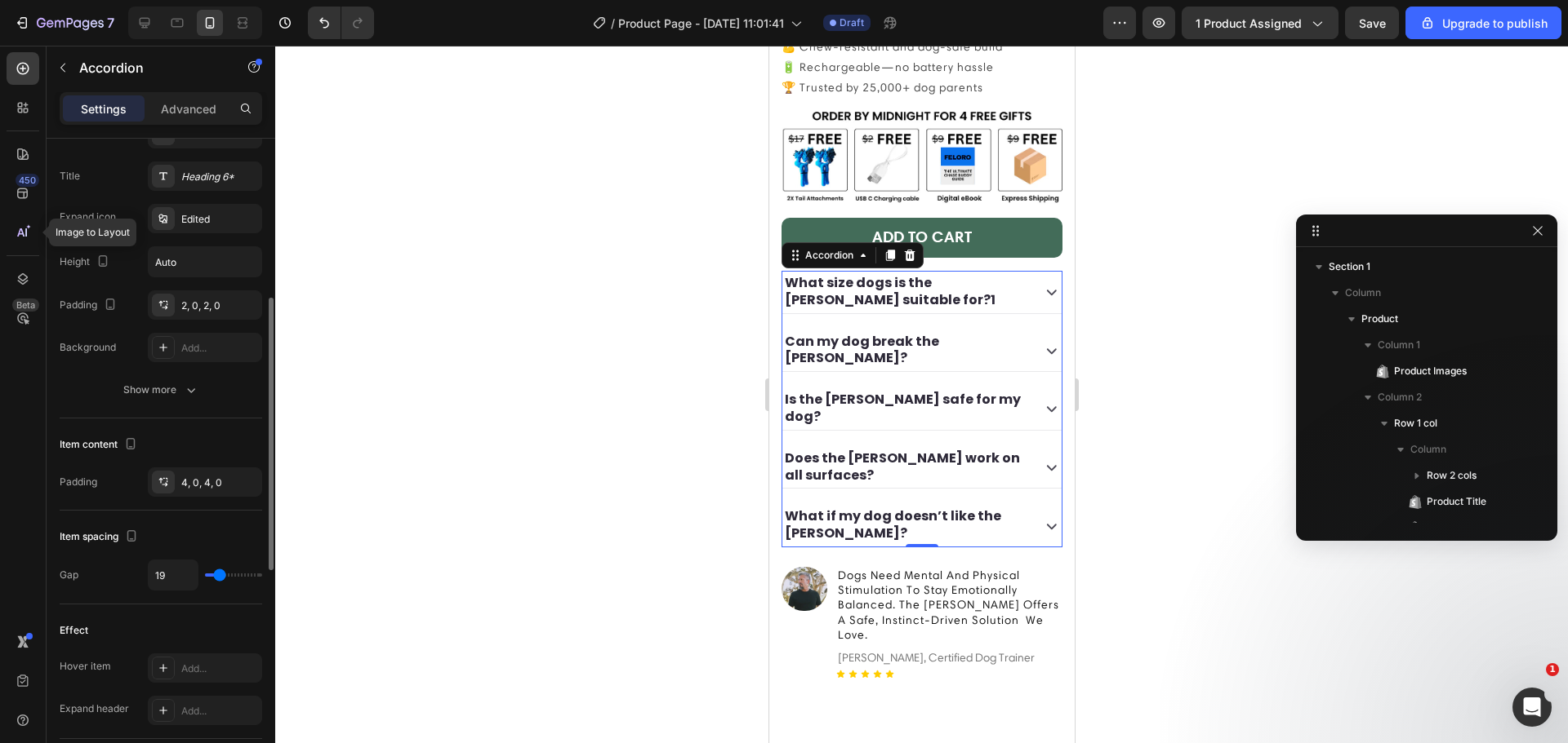
type input "17"
type input "15"
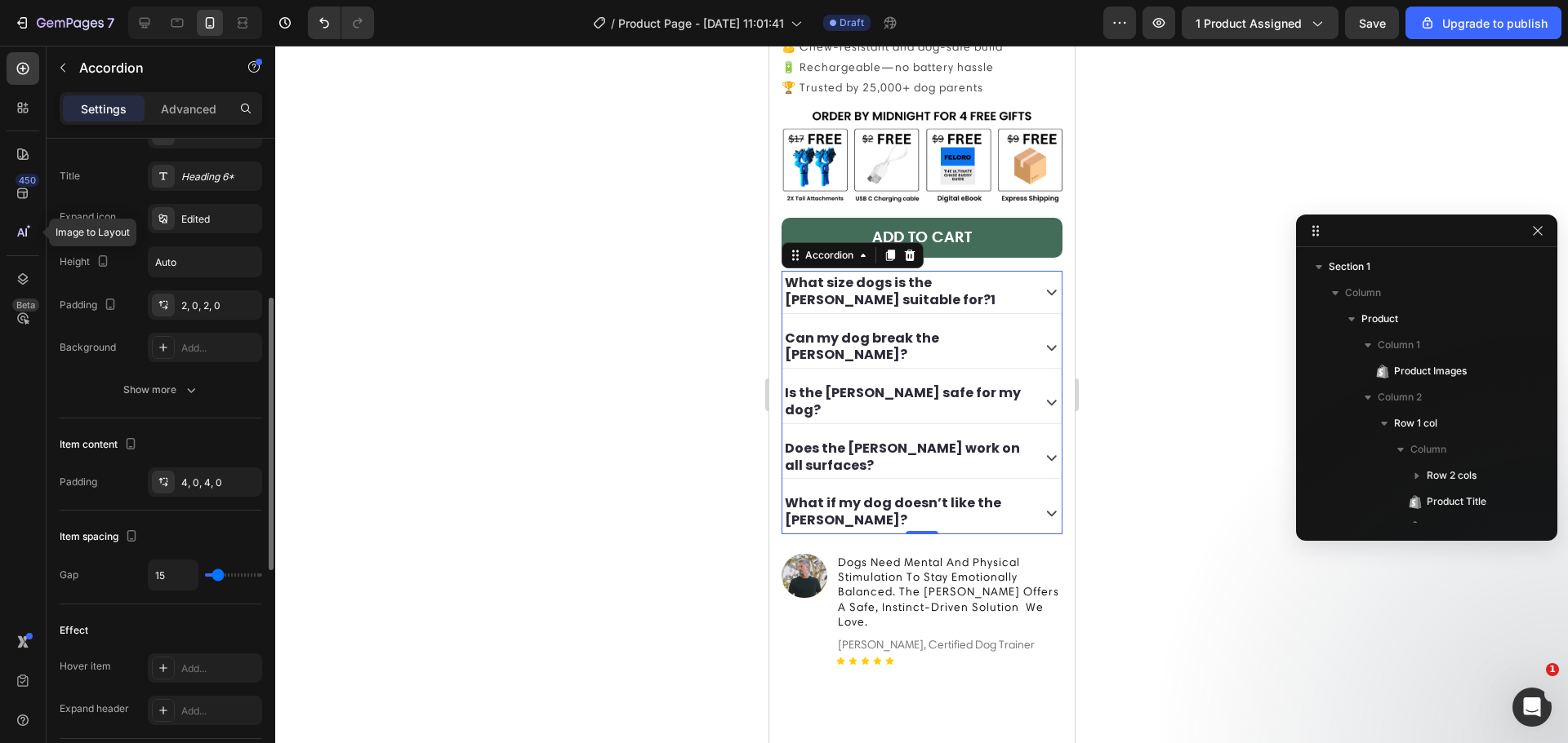
type input "13"
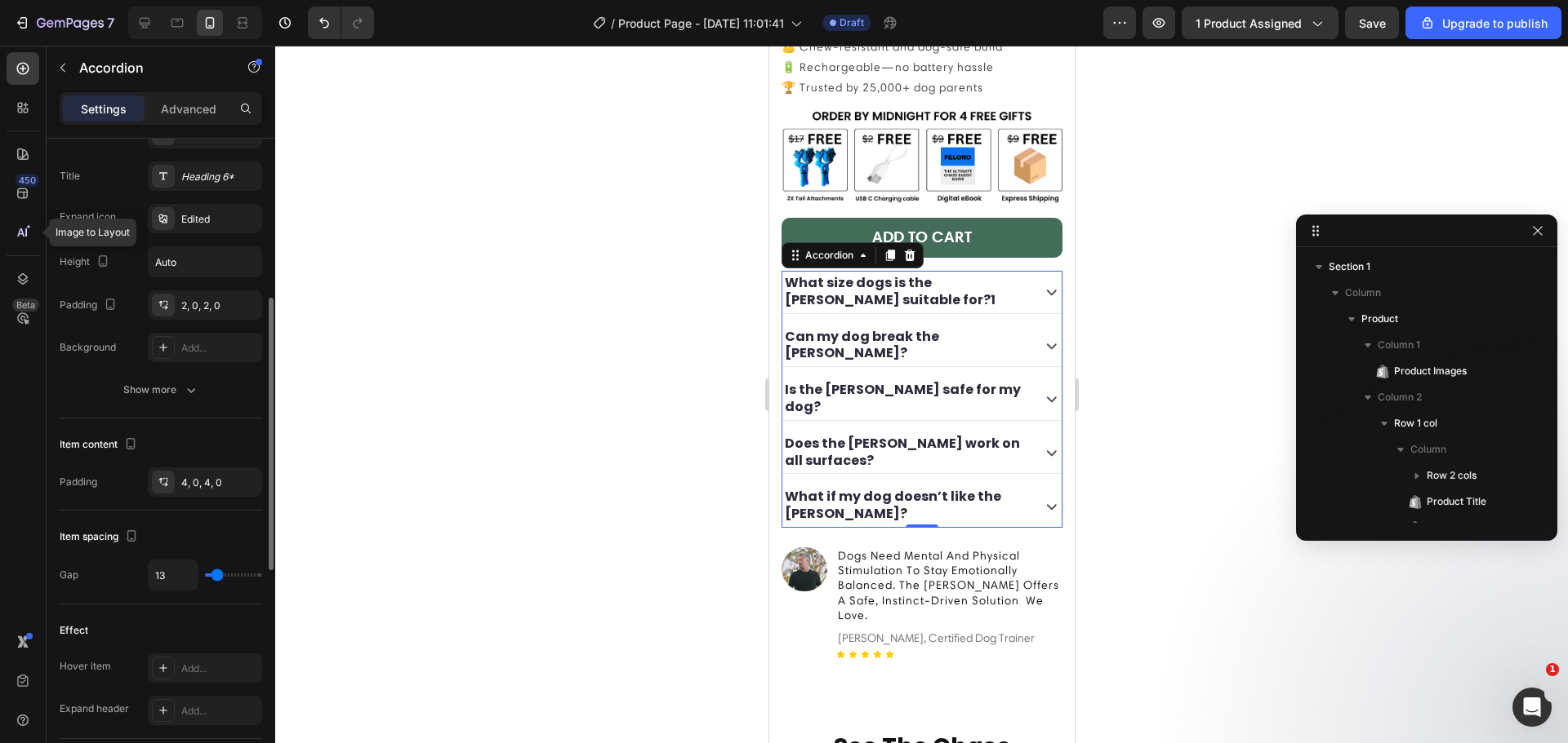
type input "11"
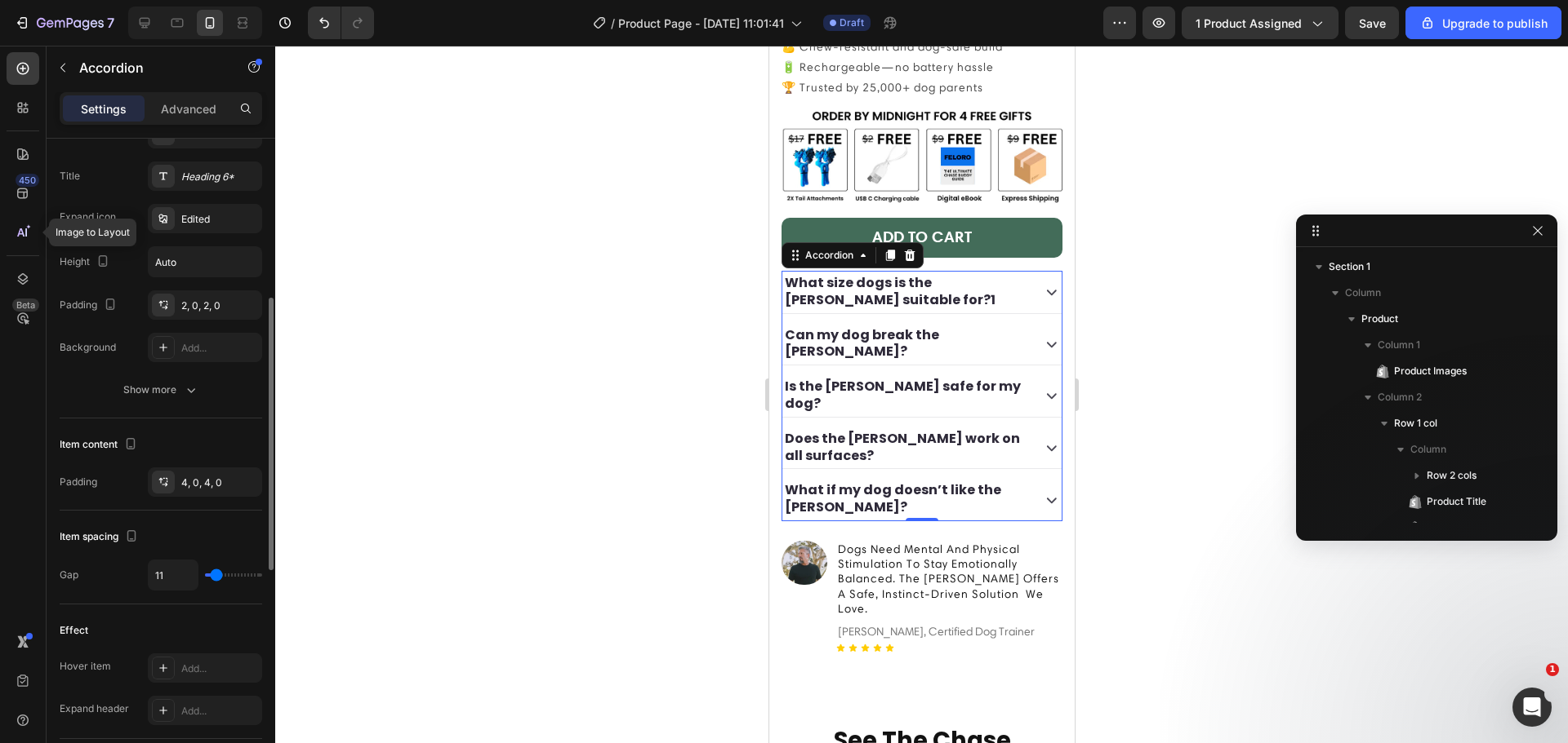
type input "9"
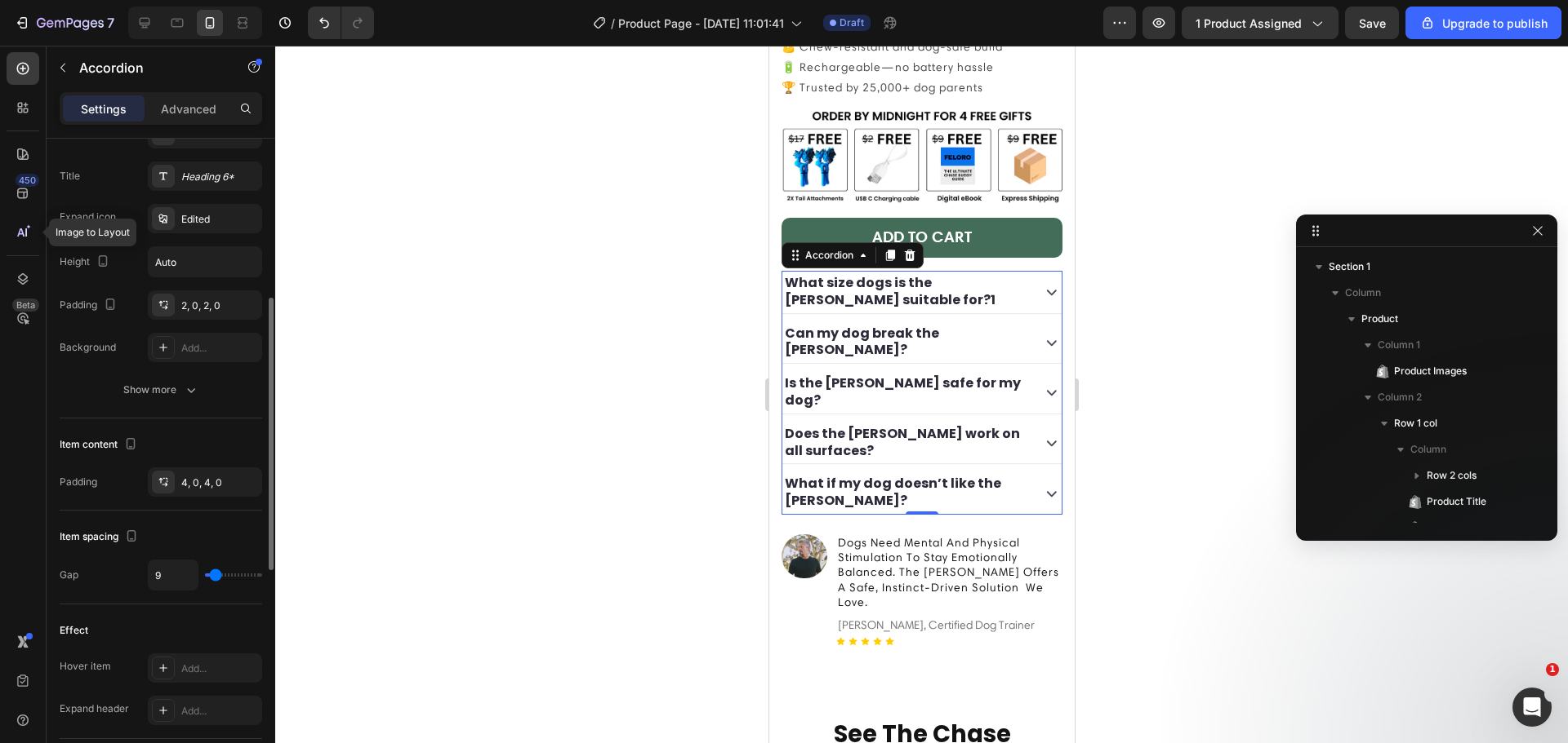
type input "9"
click at [215, 575] on input "range" at bounding box center [233, 575] width 57 height 3
click at [1367, 29] on span "Save" at bounding box center [1372, 23] width 27 height 14
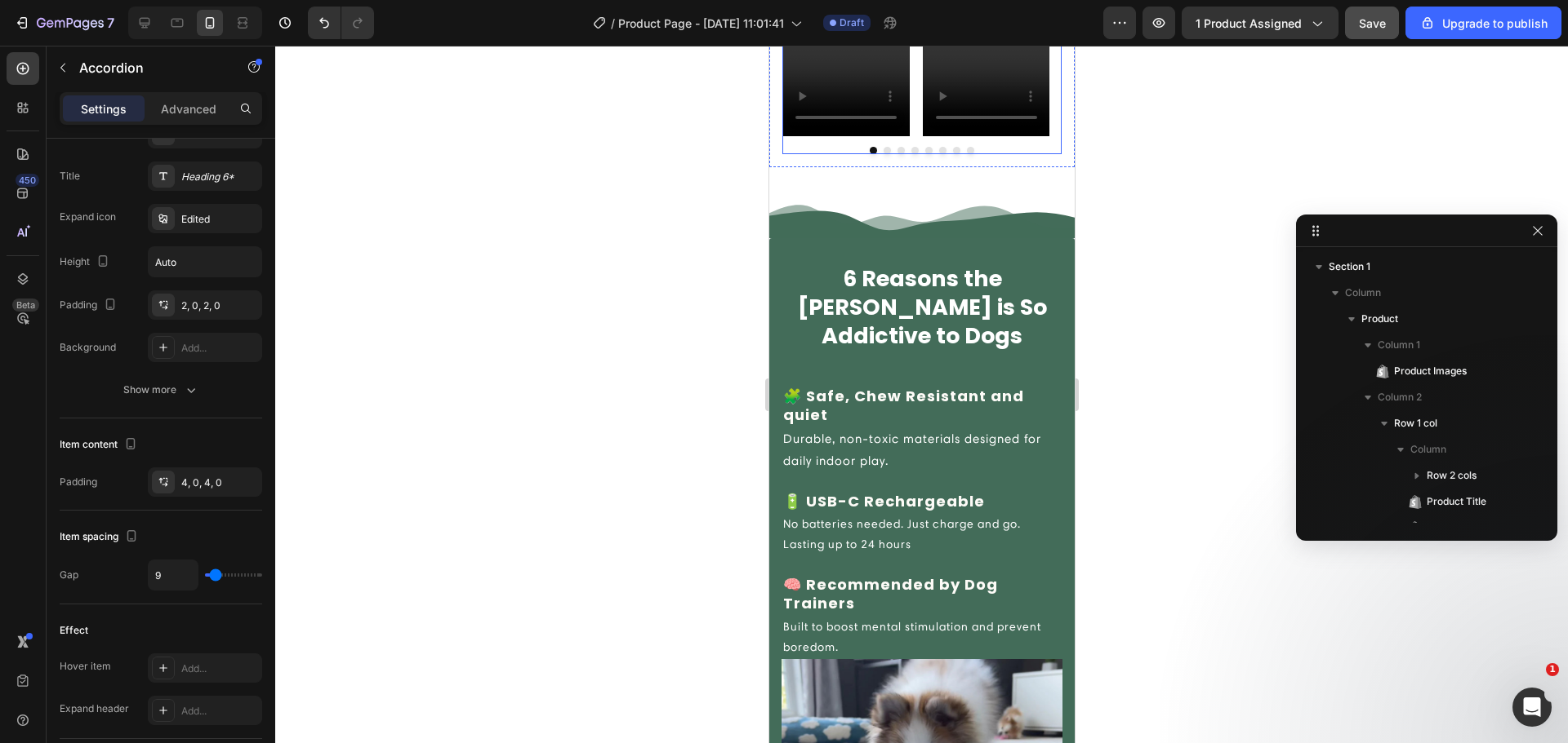
scroll to position [1593, 0]
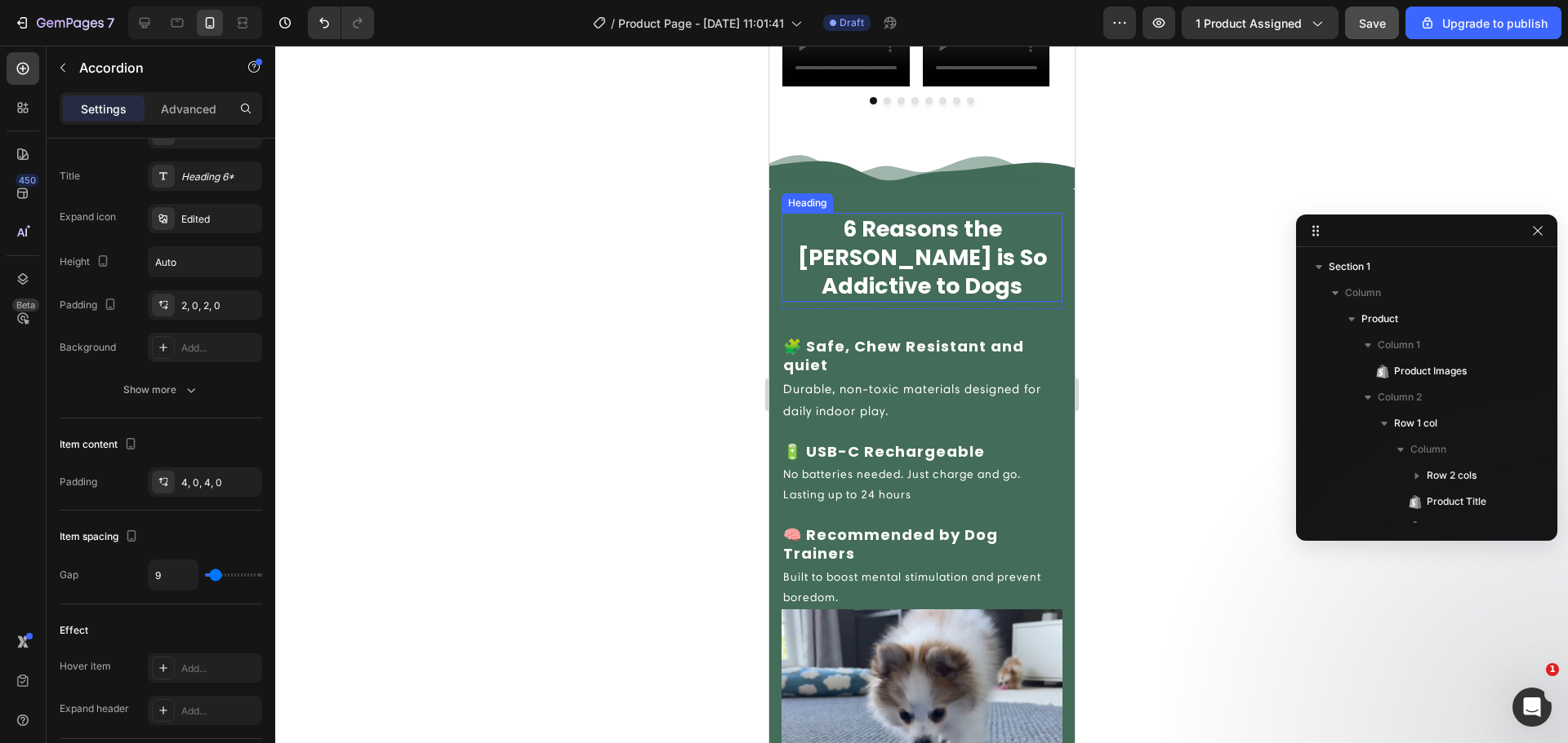
click at [918, 264] on h2 "6 Reasons the [PERSON_NAME] is So Addictive to Dogs" at bounding box center [921, 257] width 281 height 89
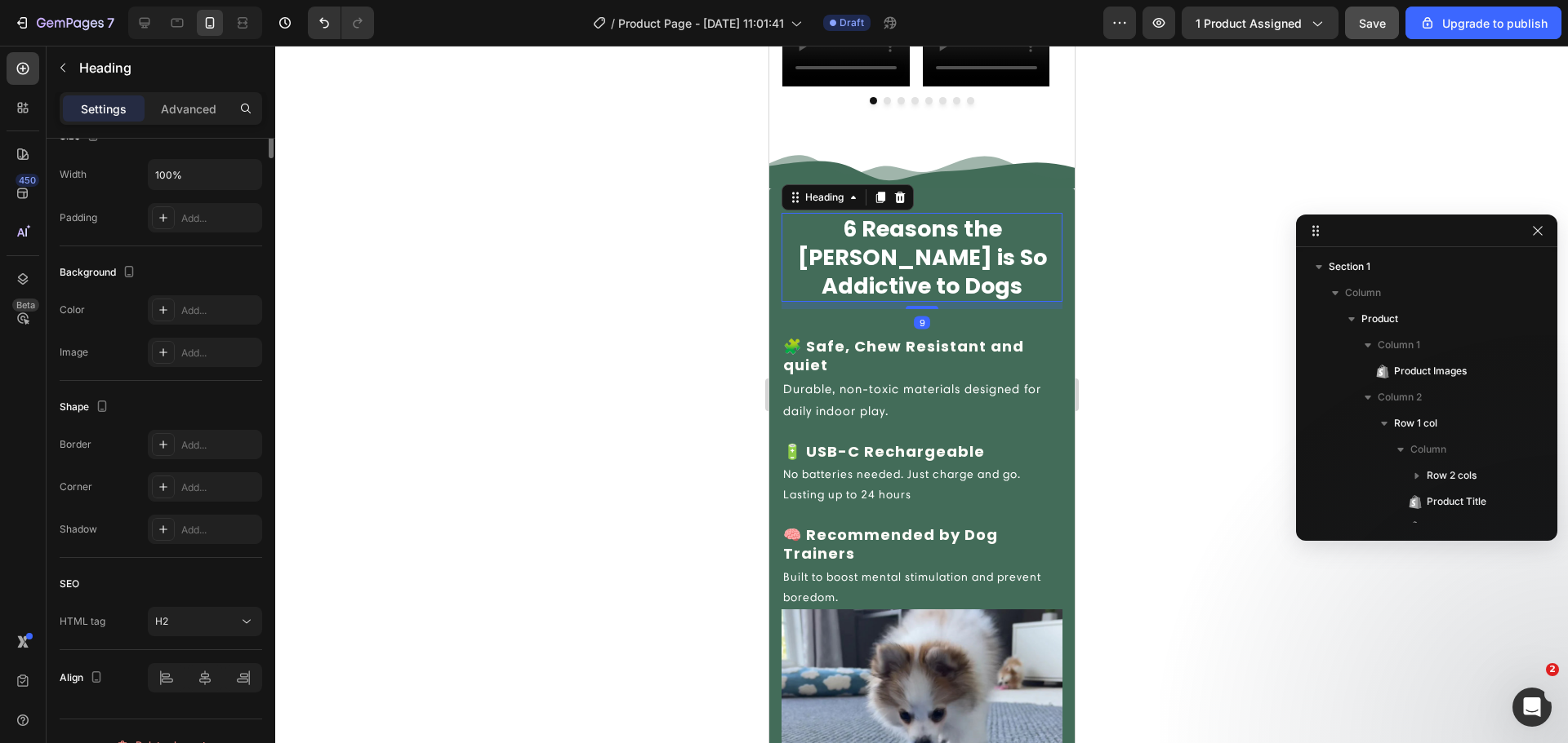
scroll to position [0, 0]
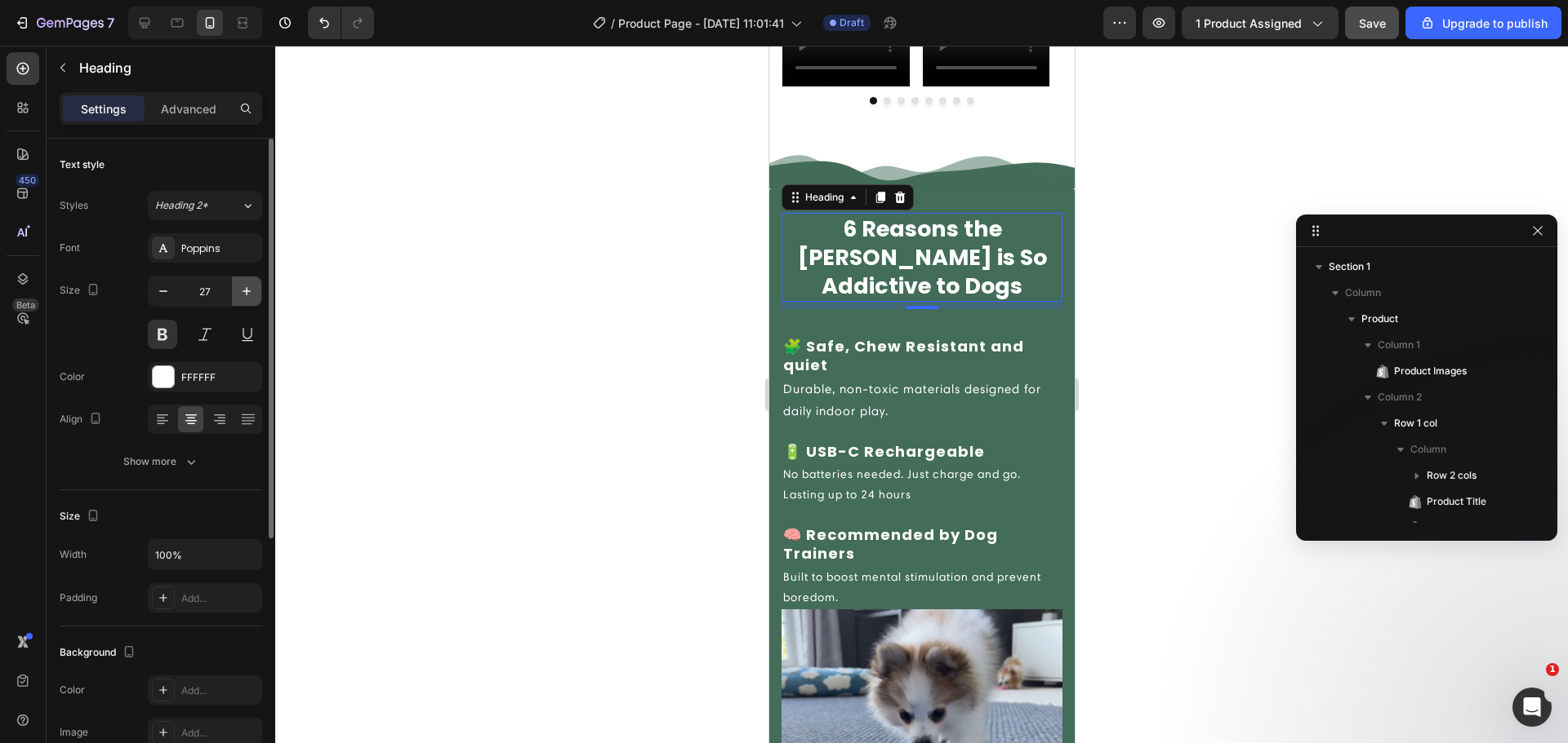
click at [245, 293] on icon "button" at bounding box center [246, 291] width 16 height 16
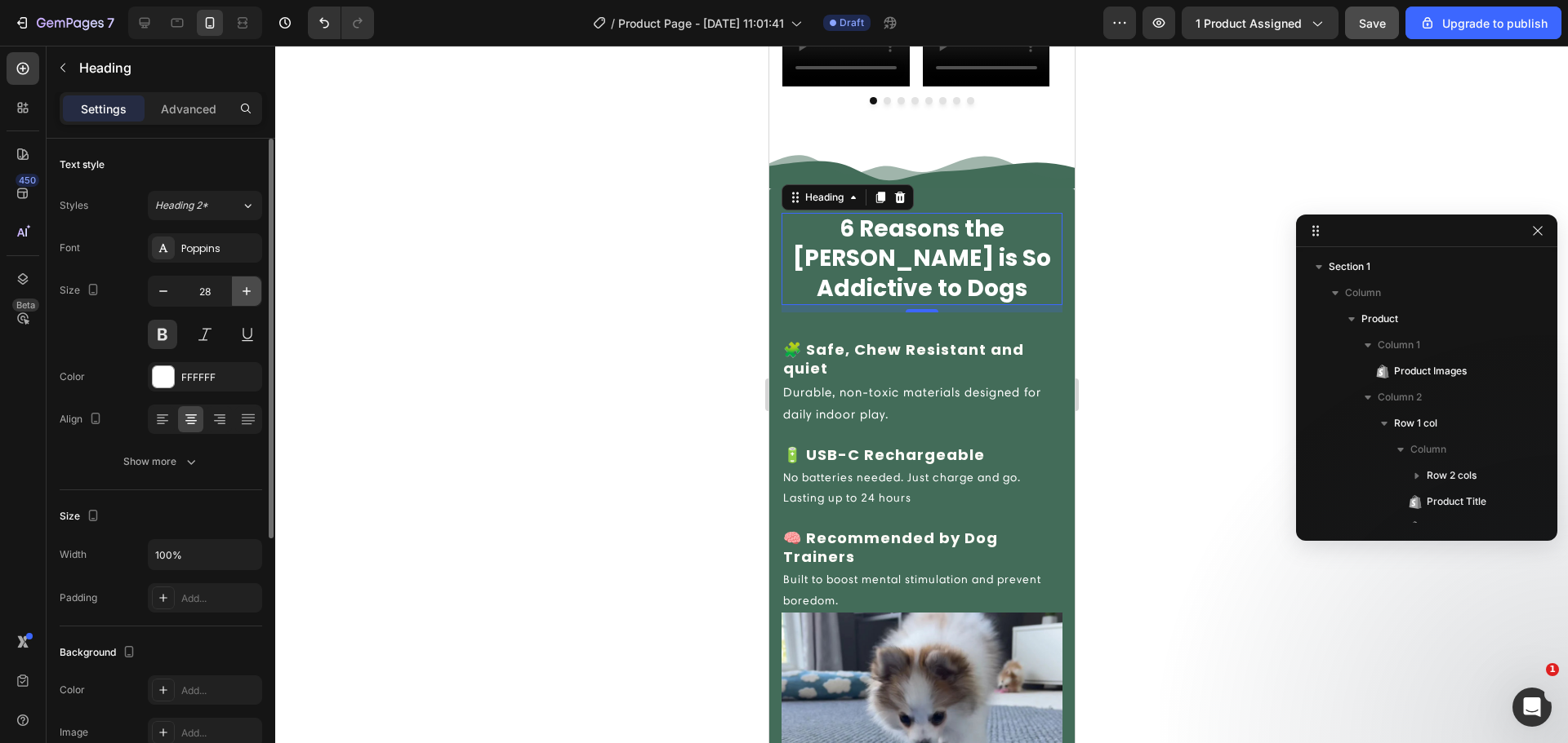
click at [245, 293] on icon "button" at bounding box center [246, 291] width 16 height 16
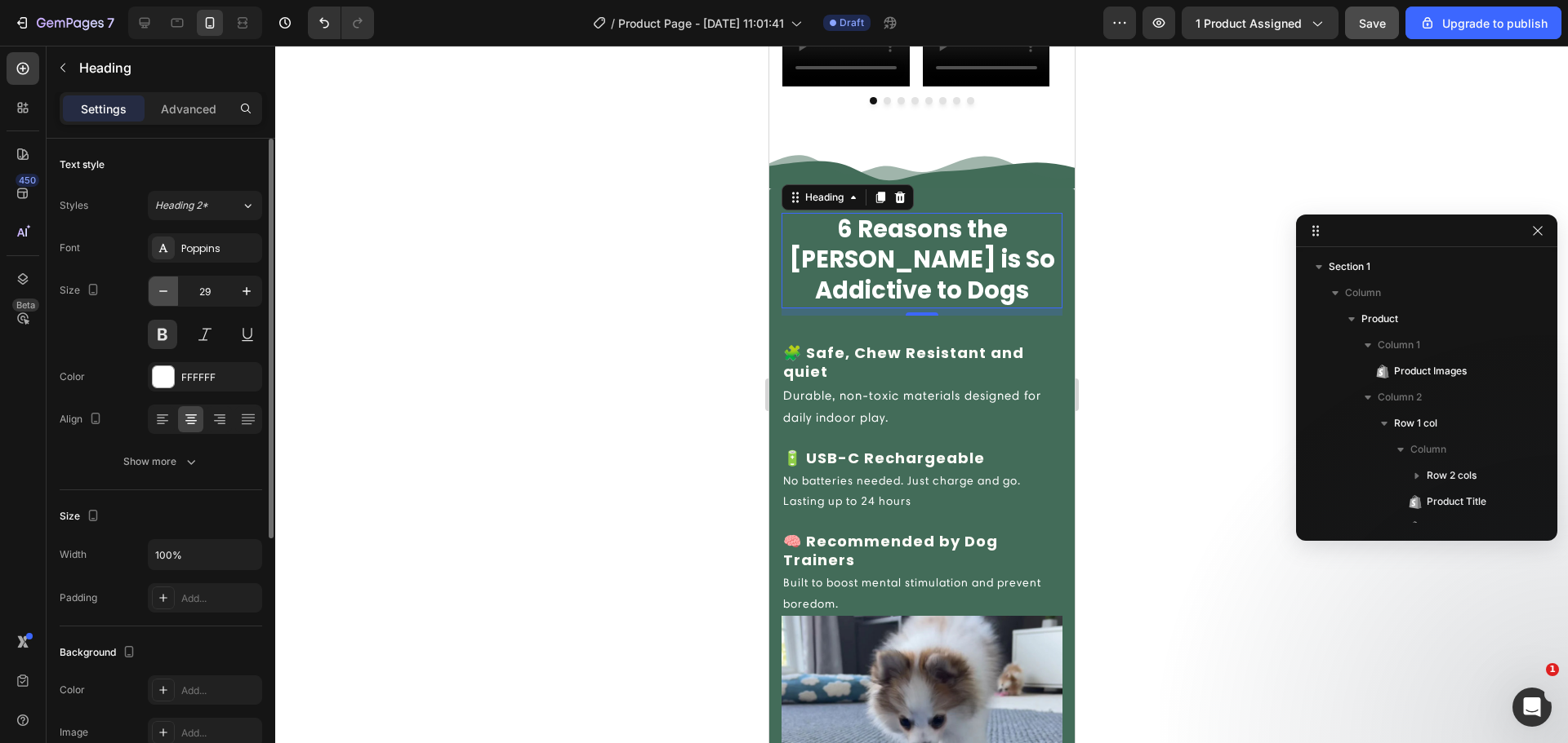
click at [156, 295] on icon "button" at bounding box center [163, 291] width 16 height 16
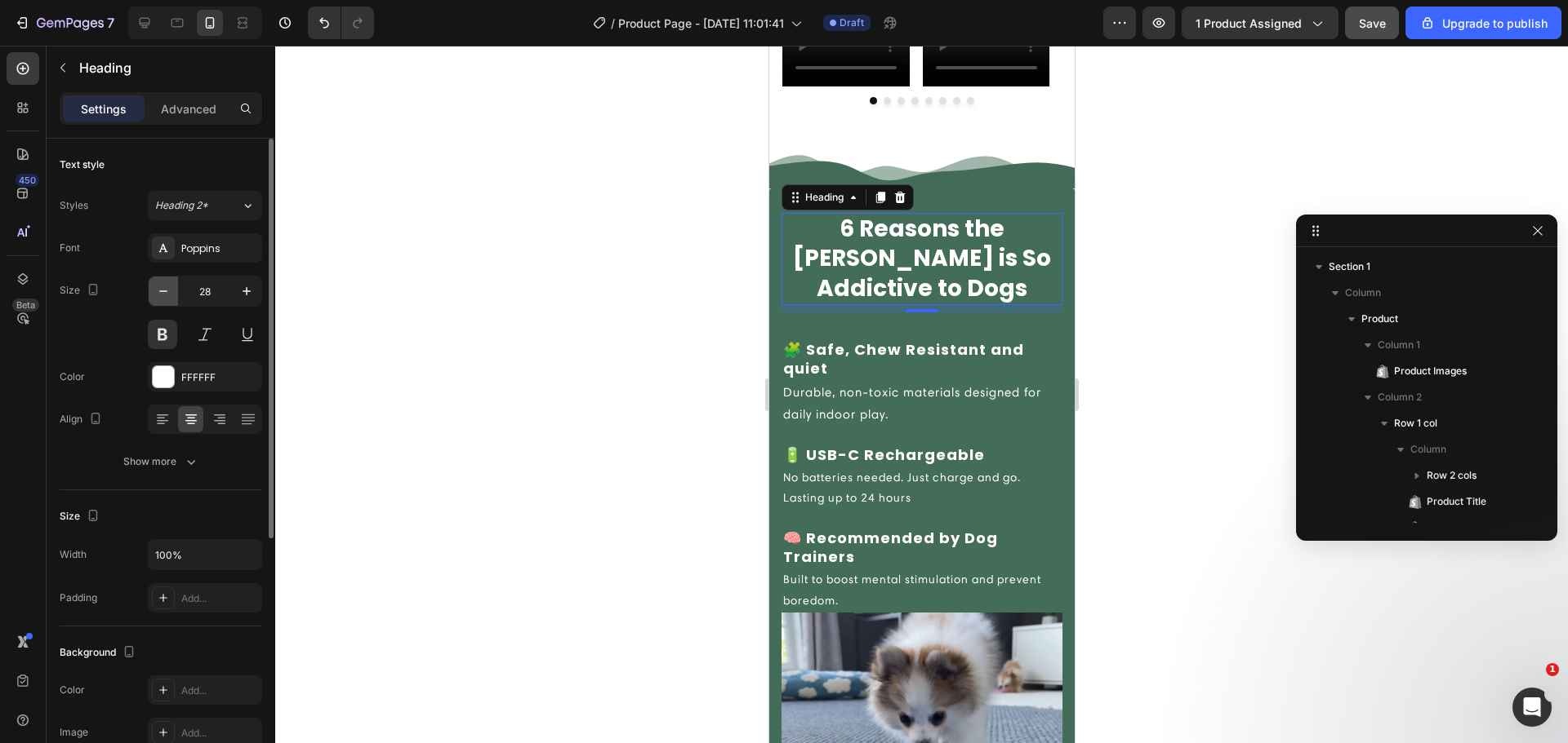
click at [156, 295] on icon "button" at bounding box center [163, 291] width 16 height 16
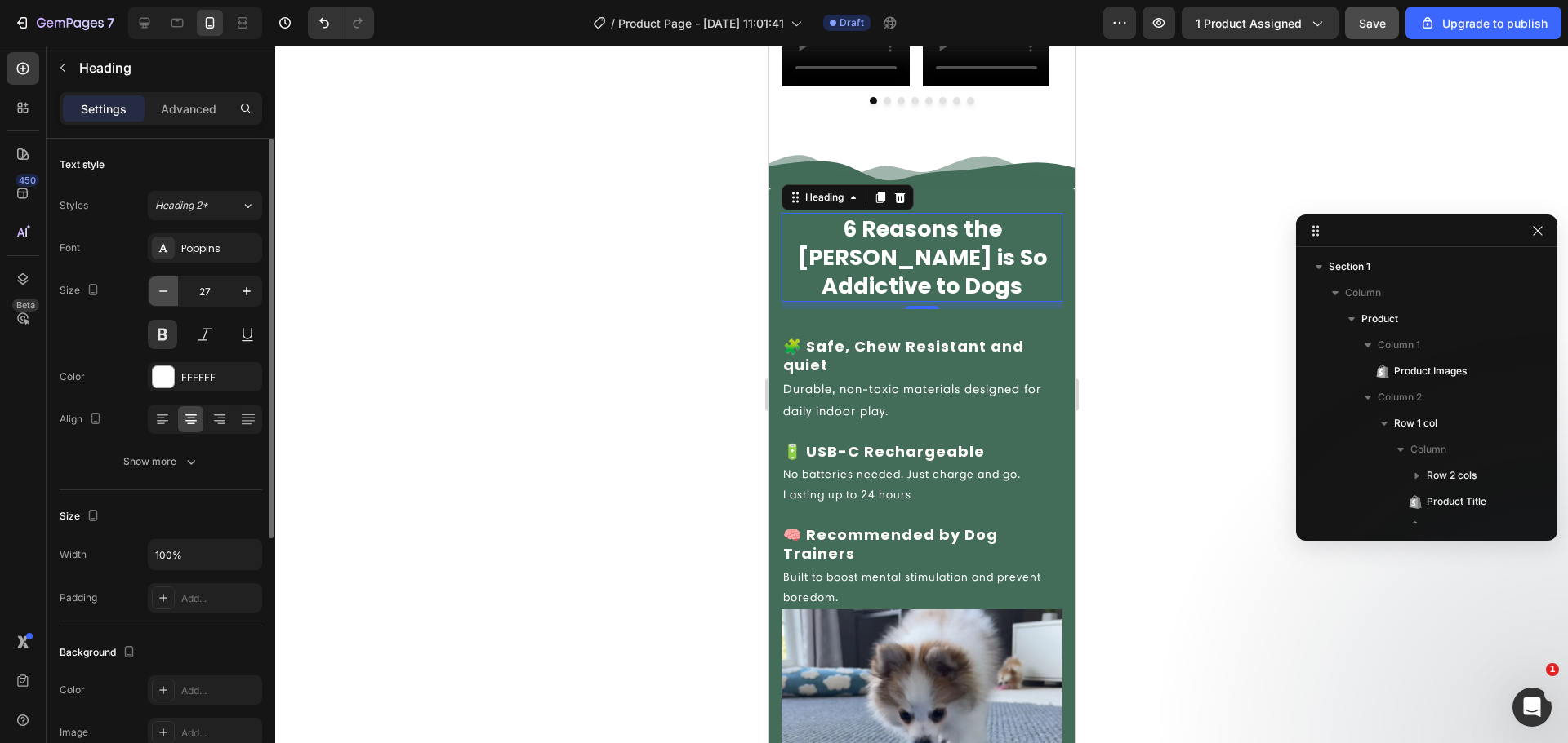
click at [156, 295] on icon "button" at bounding box center [163, 291] width 16 height 16
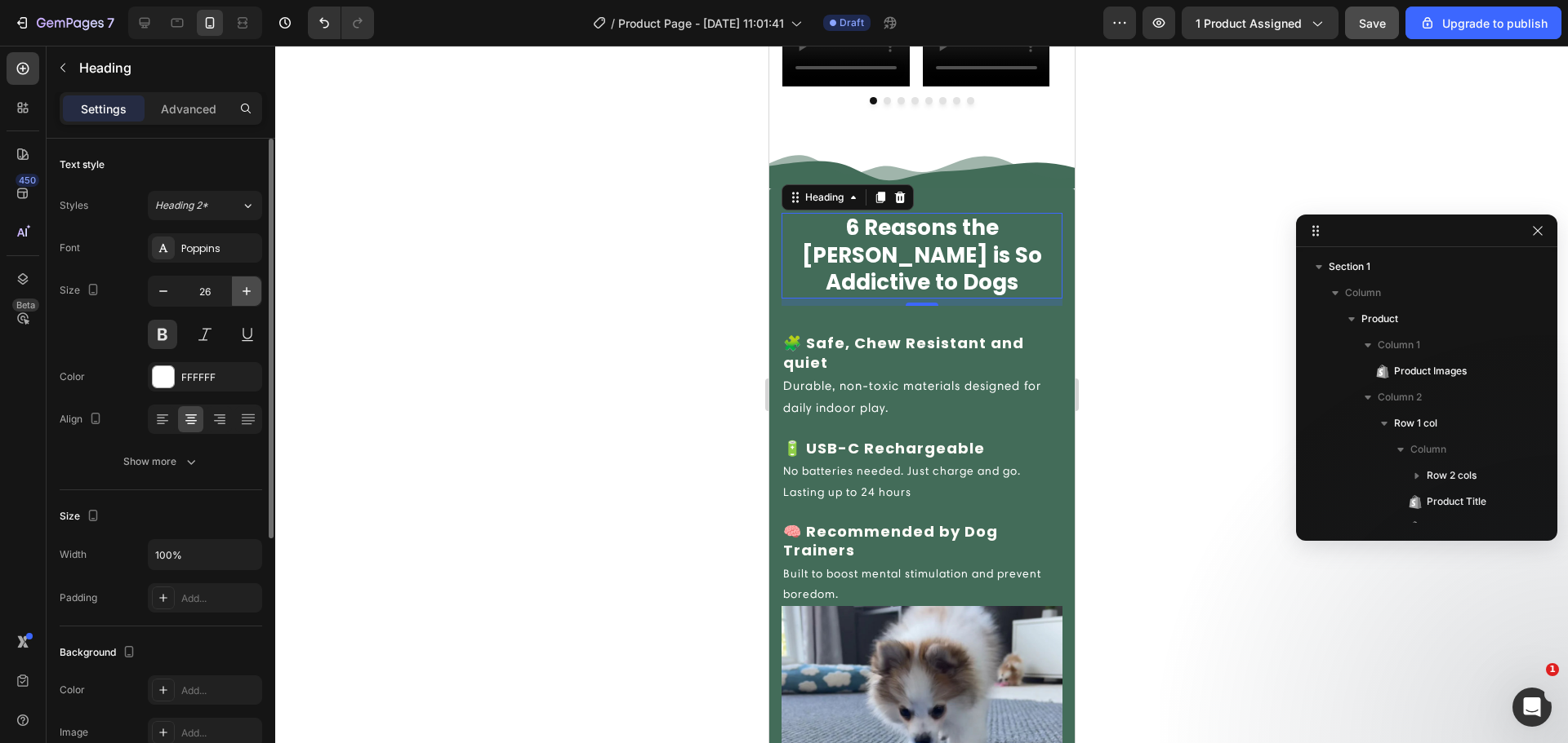
click at [258, 291] on button "button" at bounding box center [246, 291] width 29 height 29
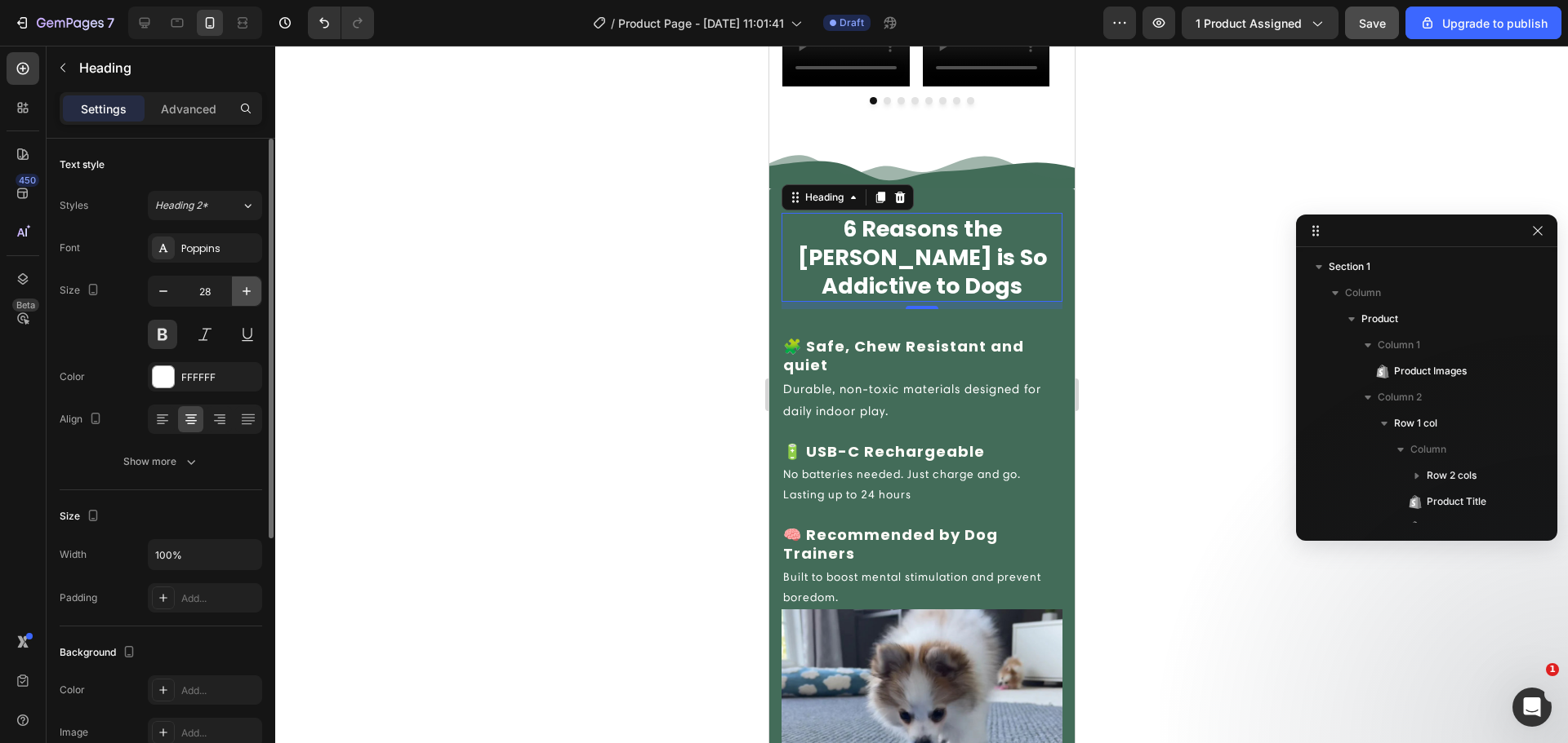
click at [258, 291] on button "button" at bounding box center [246, 291] width 29 height 29
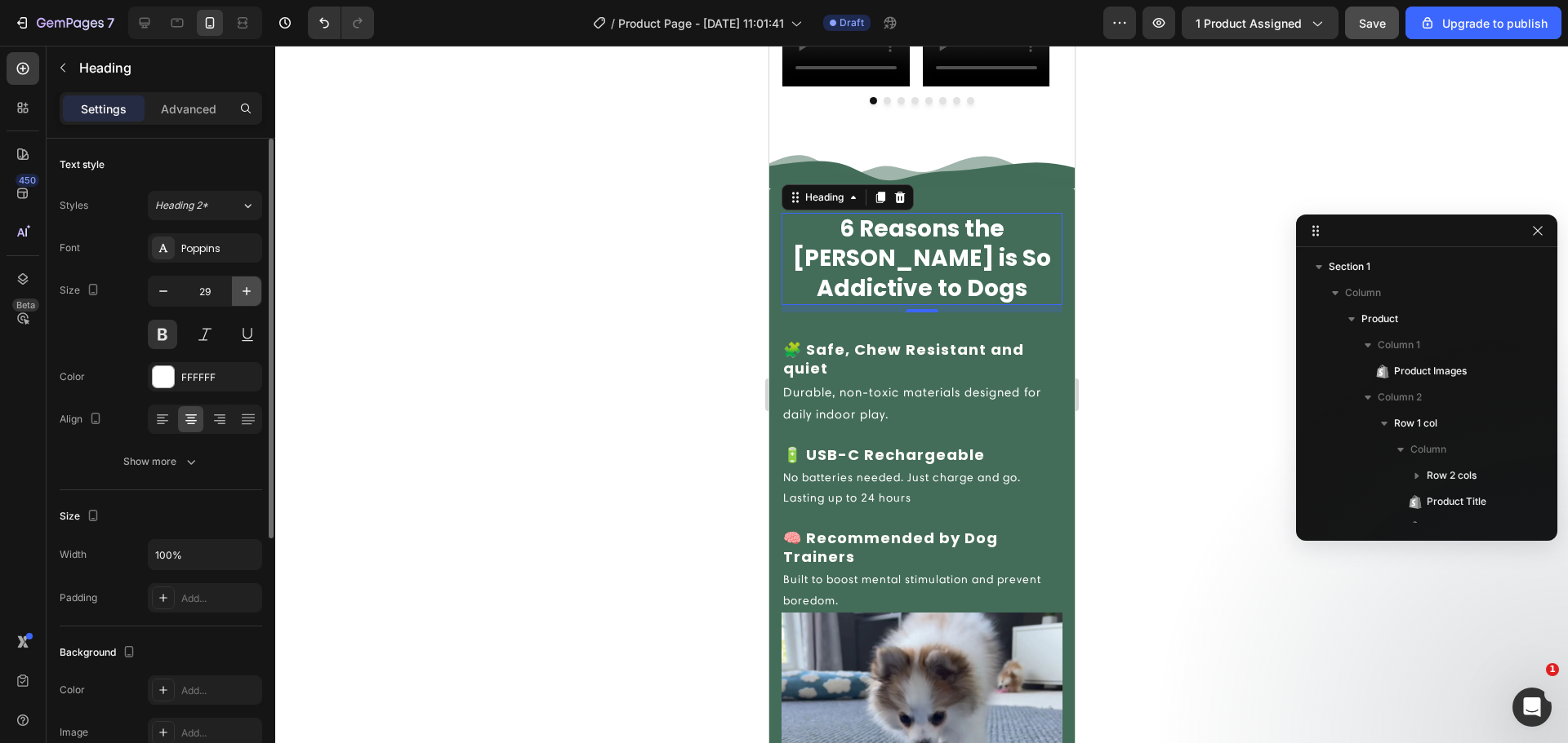
click at [258, 291] on button "button" at bounding box center [246, 291] width 29 height 29
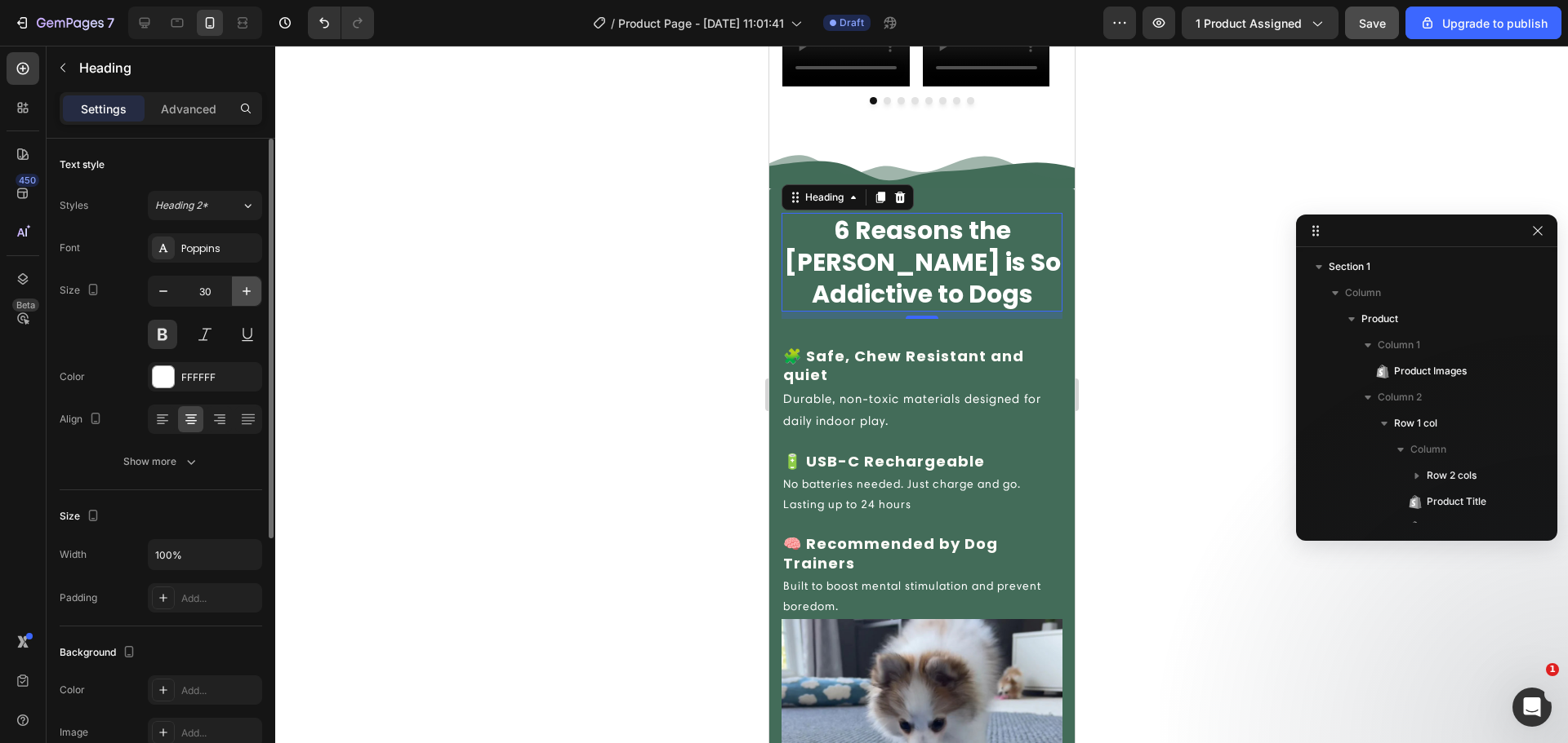
click at [258, 291] on button "button" at bounding box center [246, 291] width 29 height 29
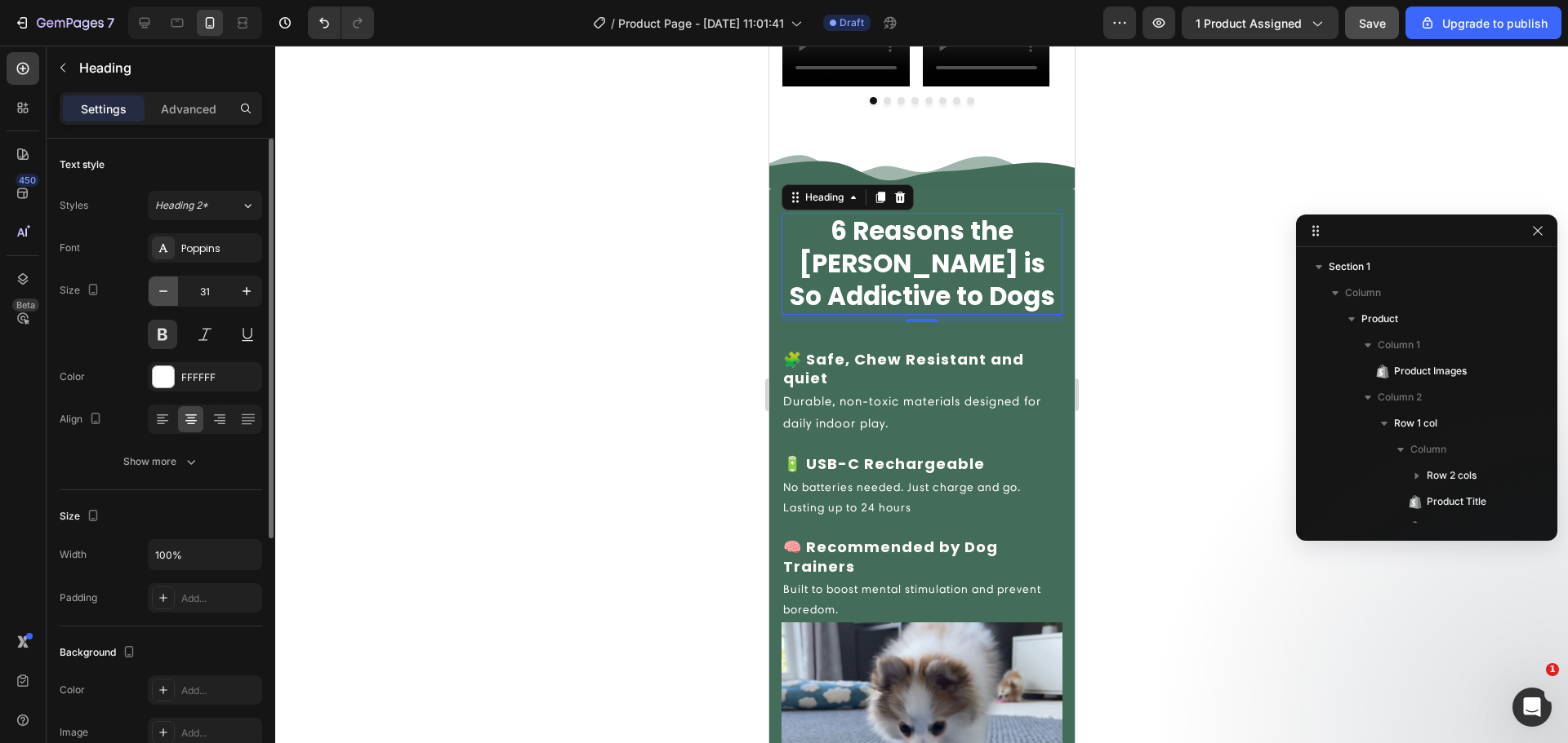
click at [164, 296] on icon "button" at bounding box center [163, 291] width 16 height 16
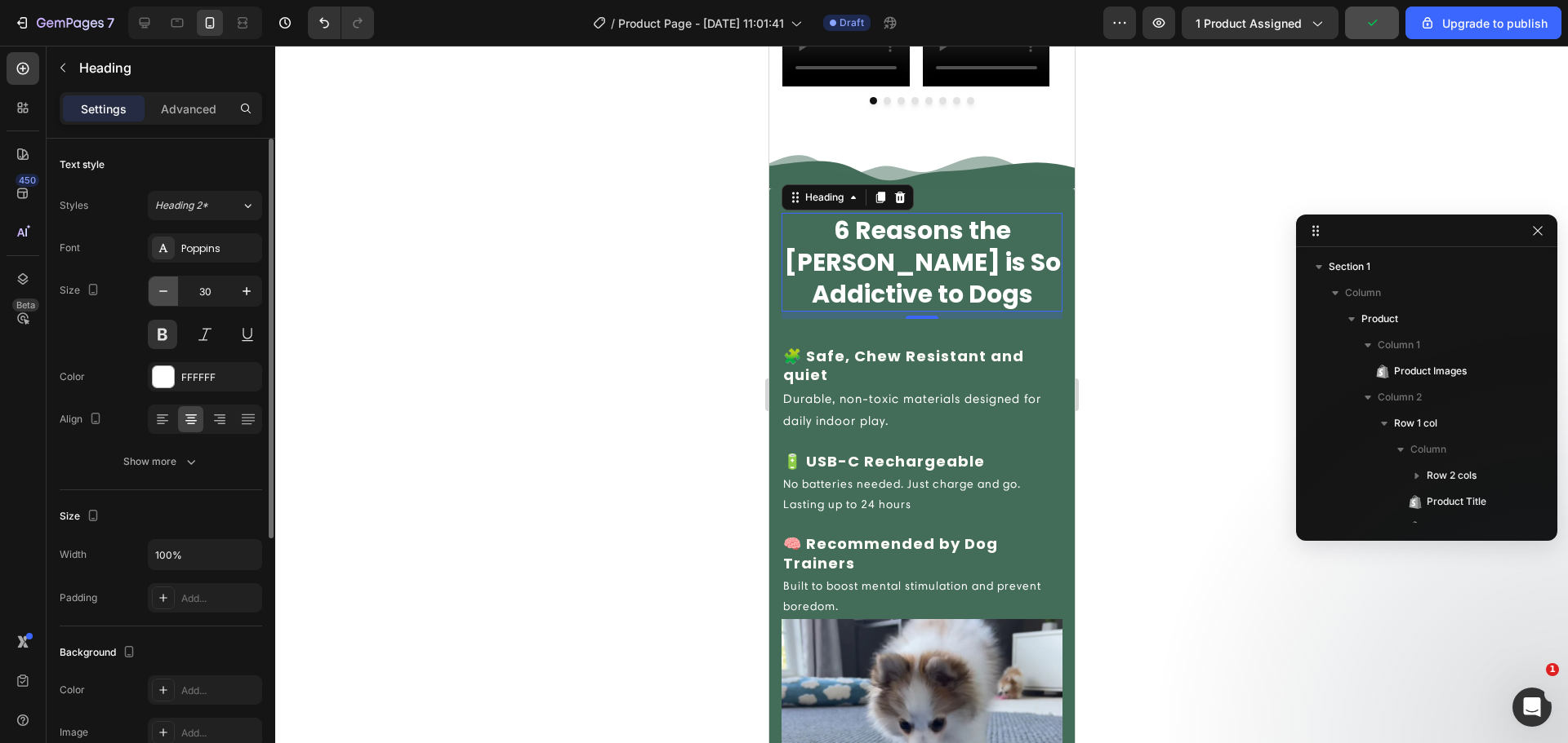
click at [164, 296] on icon "button" at bounding box center [163, 291] width 16 height 16
type input "29"
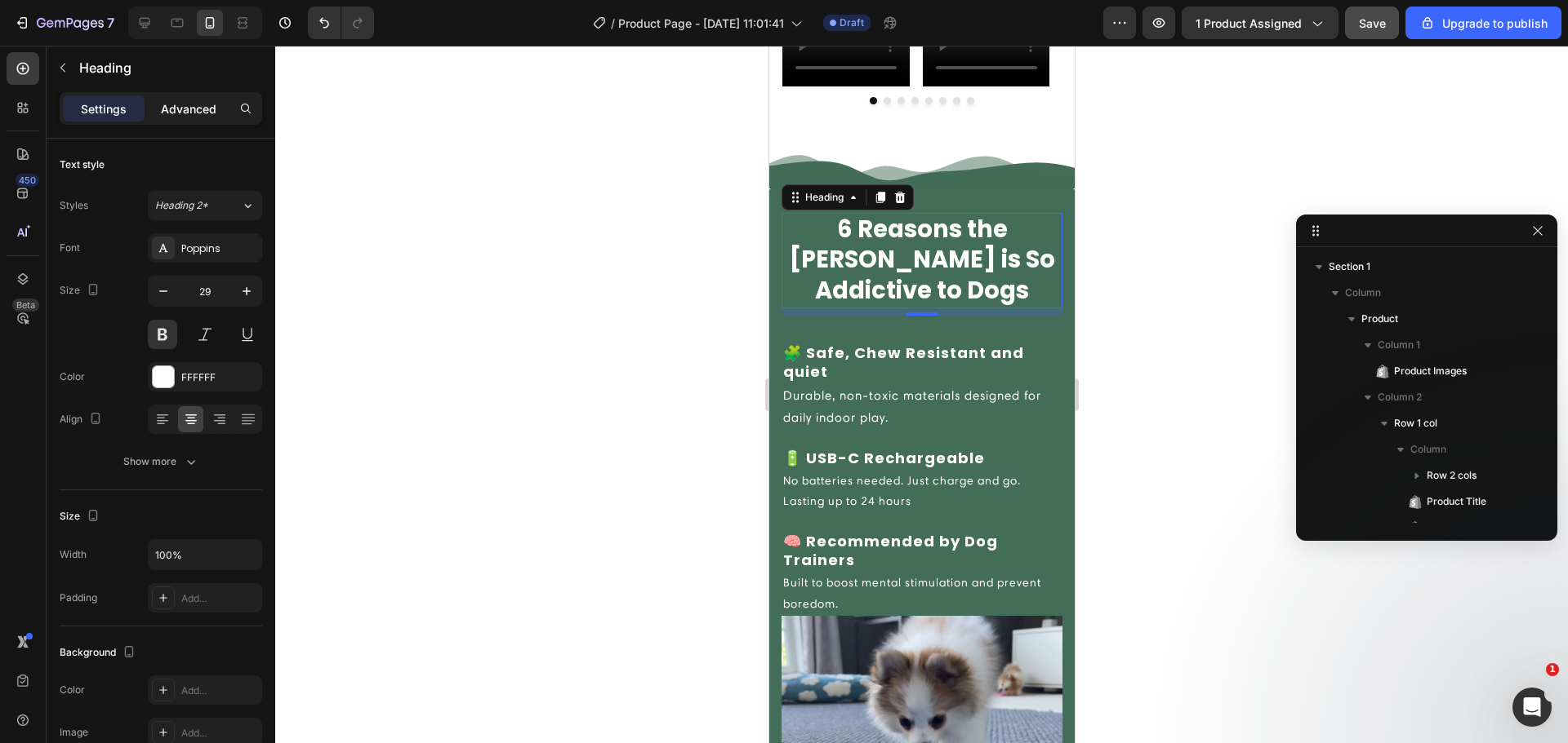
click at [188, 117] on div "Advanced" at bounding box center [188, 109] width 81 height 26
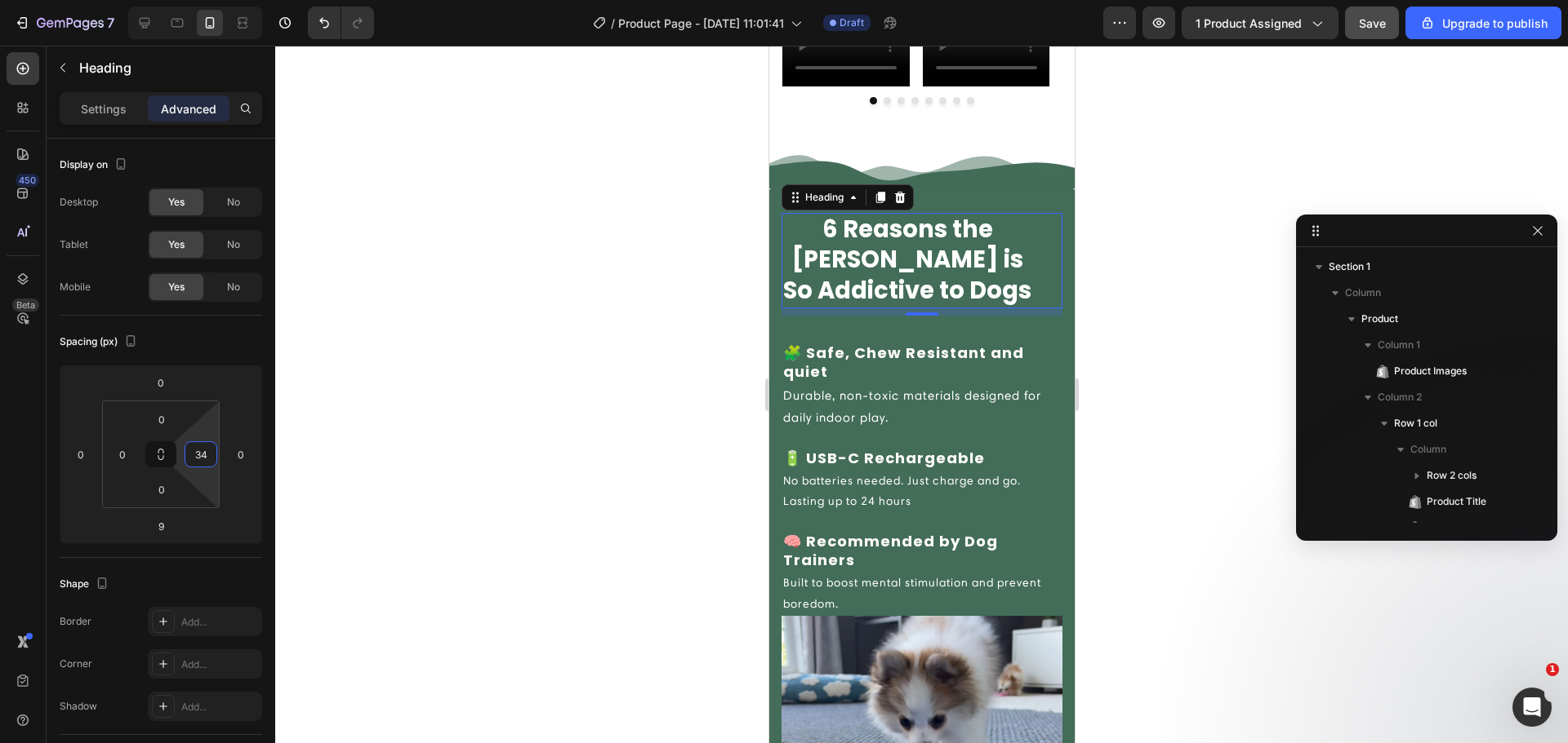
type input "36"
drag, startPoint x: 214, startPoint y: 435, endPoint x: 214, endPoint y: 421, distance: 14.0
click at [214, 0] on html "7 / Product Page - Aug 25, 11:01:41 Draft Preview 1 product assigned Upgrade to…" at bounding box center [784, 0] width 1568 height 0
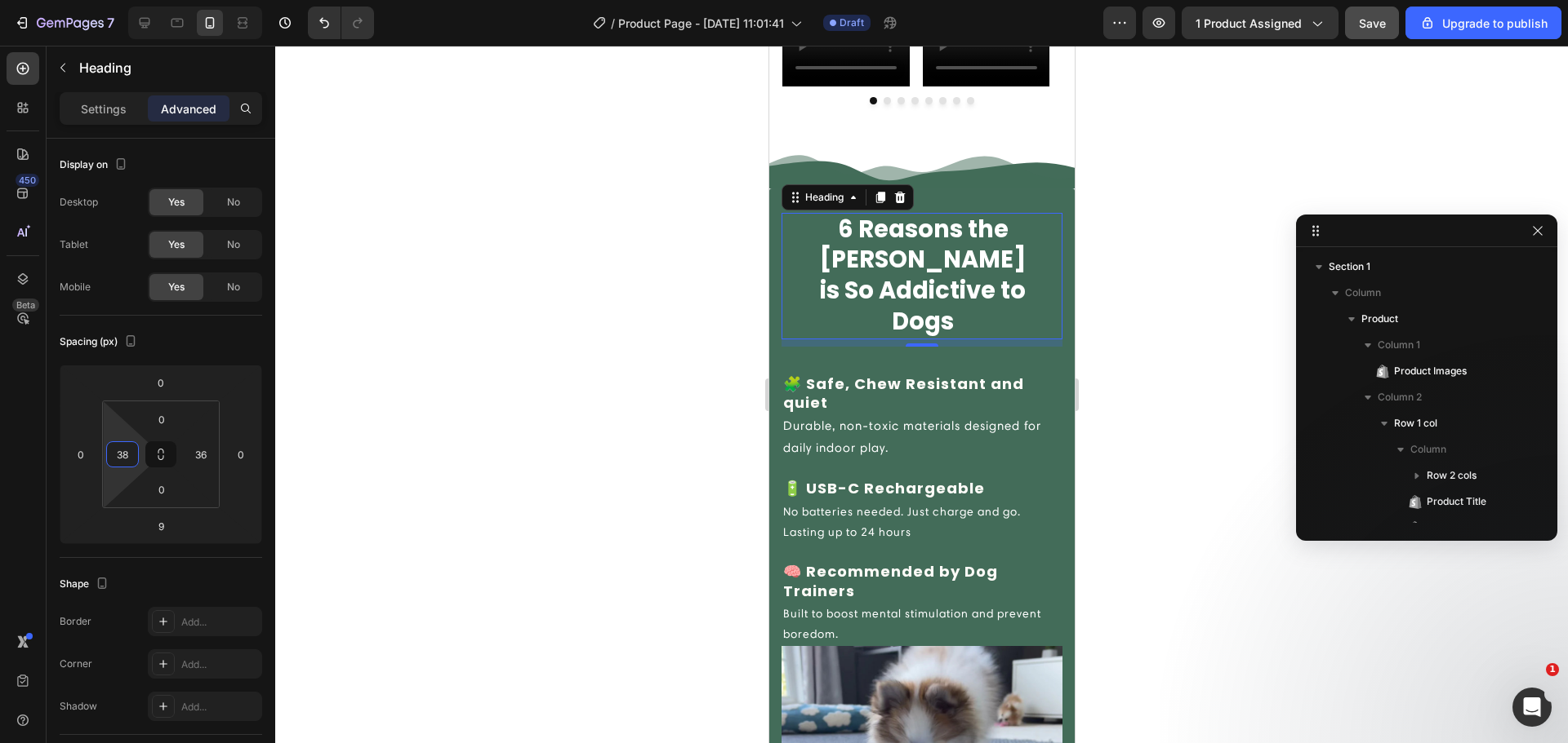
drag, startPoint x: 140, startPoint y: 450, endPoint x: 146, endPoint y: 435, distance: 16.2
click at [146, 0] on html "7 / Product Page - Aug 25, 11:01:41 Draft Preview 1 product assigned Save Upgra…" at bounding box center [784, 0] width 1568 height 0
click at [131, 461] on input "38" at bounding box center [123, 454] width 24 height 24
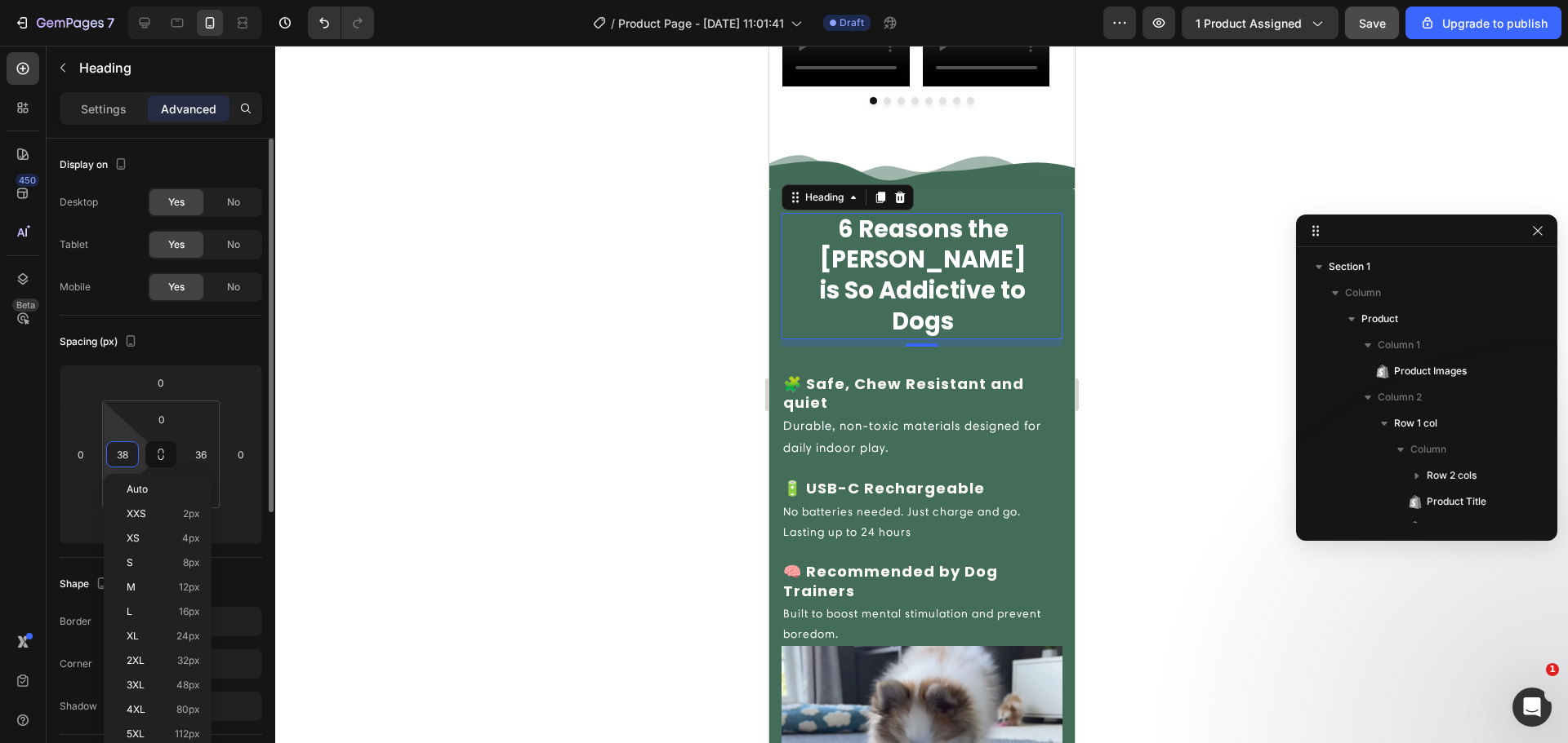
type input "37"
click at [849, 382] on p "🧩 Safe, Chew Resistant and quiet" at bounding box center [921, 394] width 277 height 38
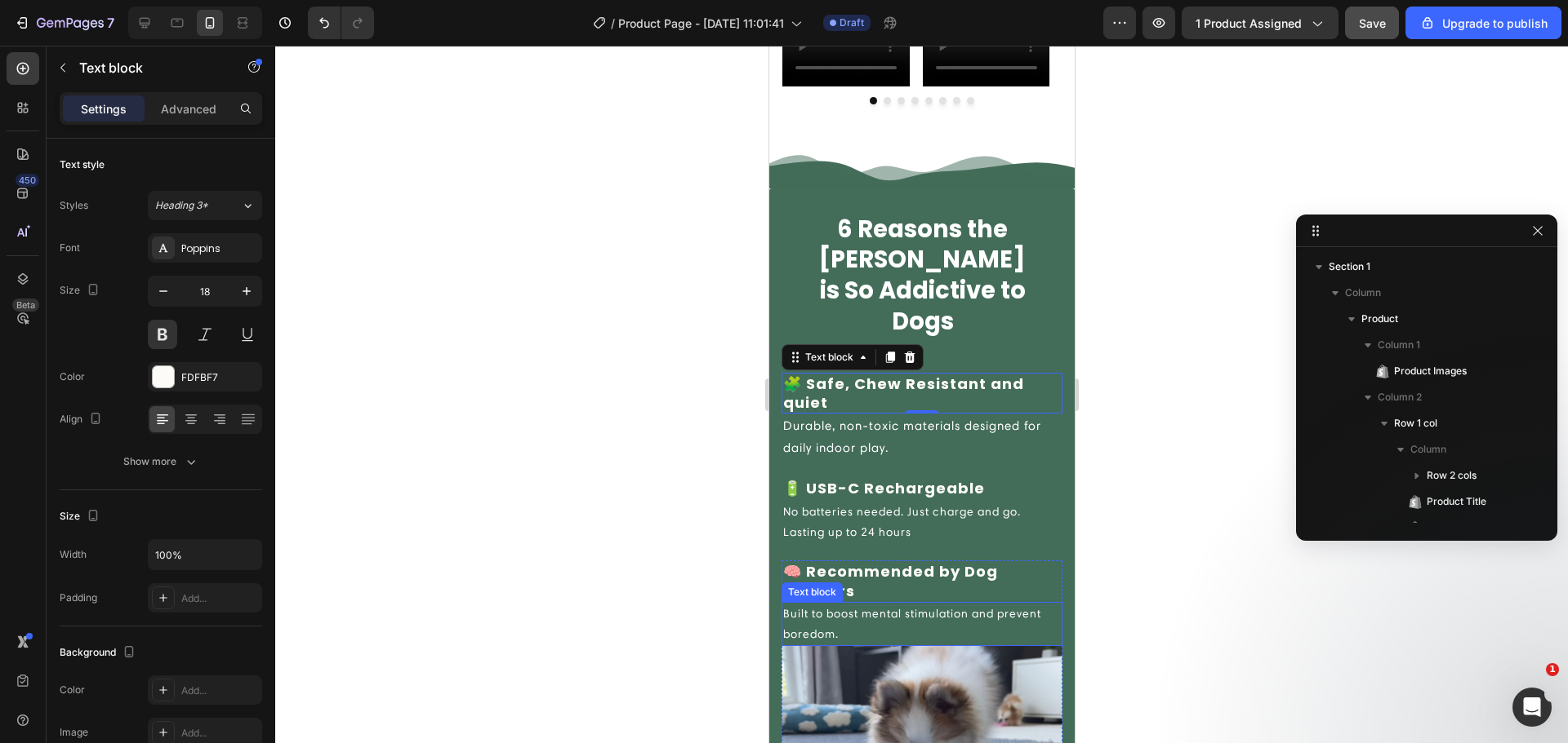
click at [972, 625] on p "Built to boost mental stimulation and prevent boredom." at bounding box center [921, 624] width 277 height 41
click at [192, 123] on div "Settings Advanced" at bounding box center [161, 109] width 202 height 33
click at [192, 121] on div "Advanced" at bounding box center [188, 109] width 81 height 26
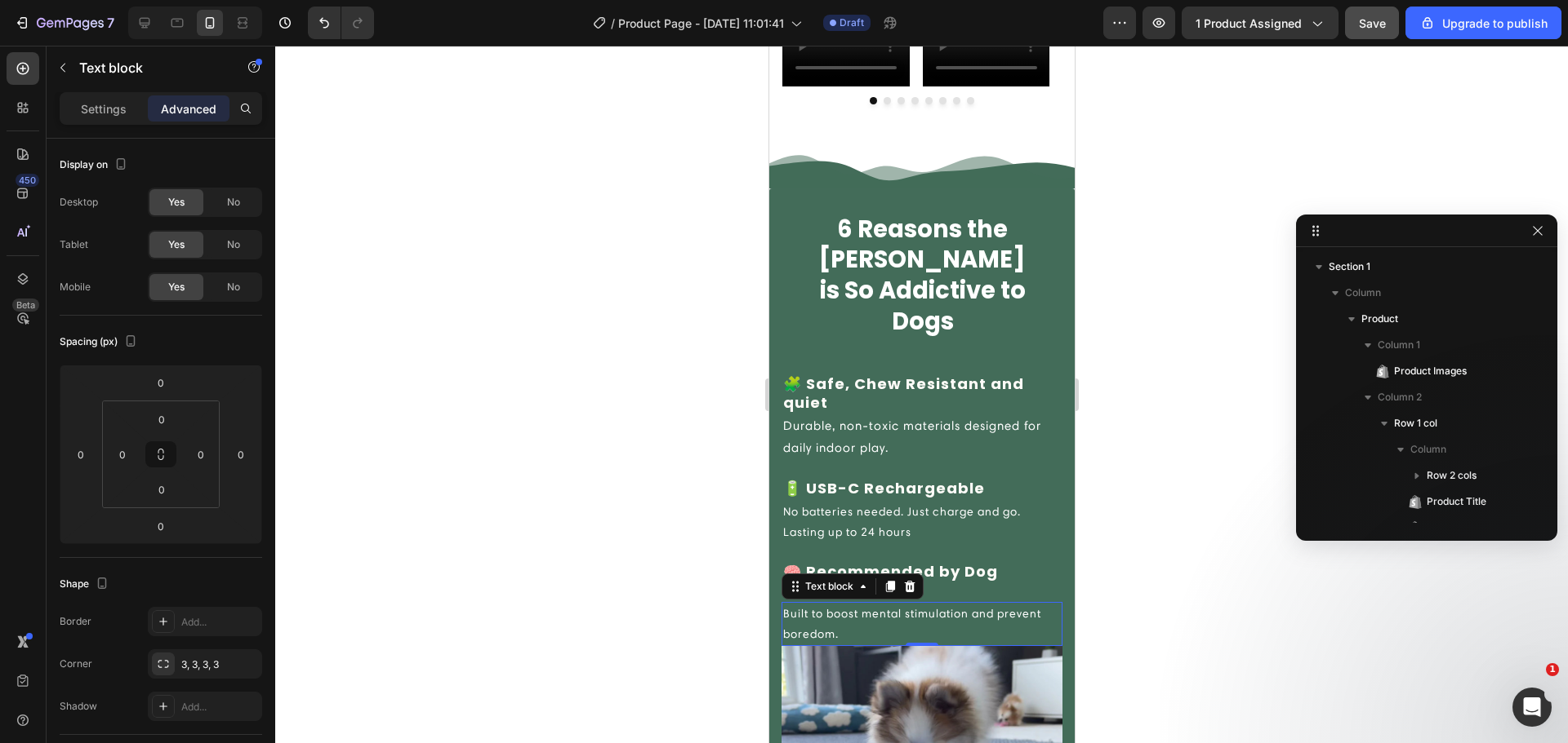
click at [188, 111] on p "Advanced" at bounding box center [188, 109] width 55 height 17
click at [182, 493] on div "0 0 0 0" at bounding box center [161, 454] width 118 height 108
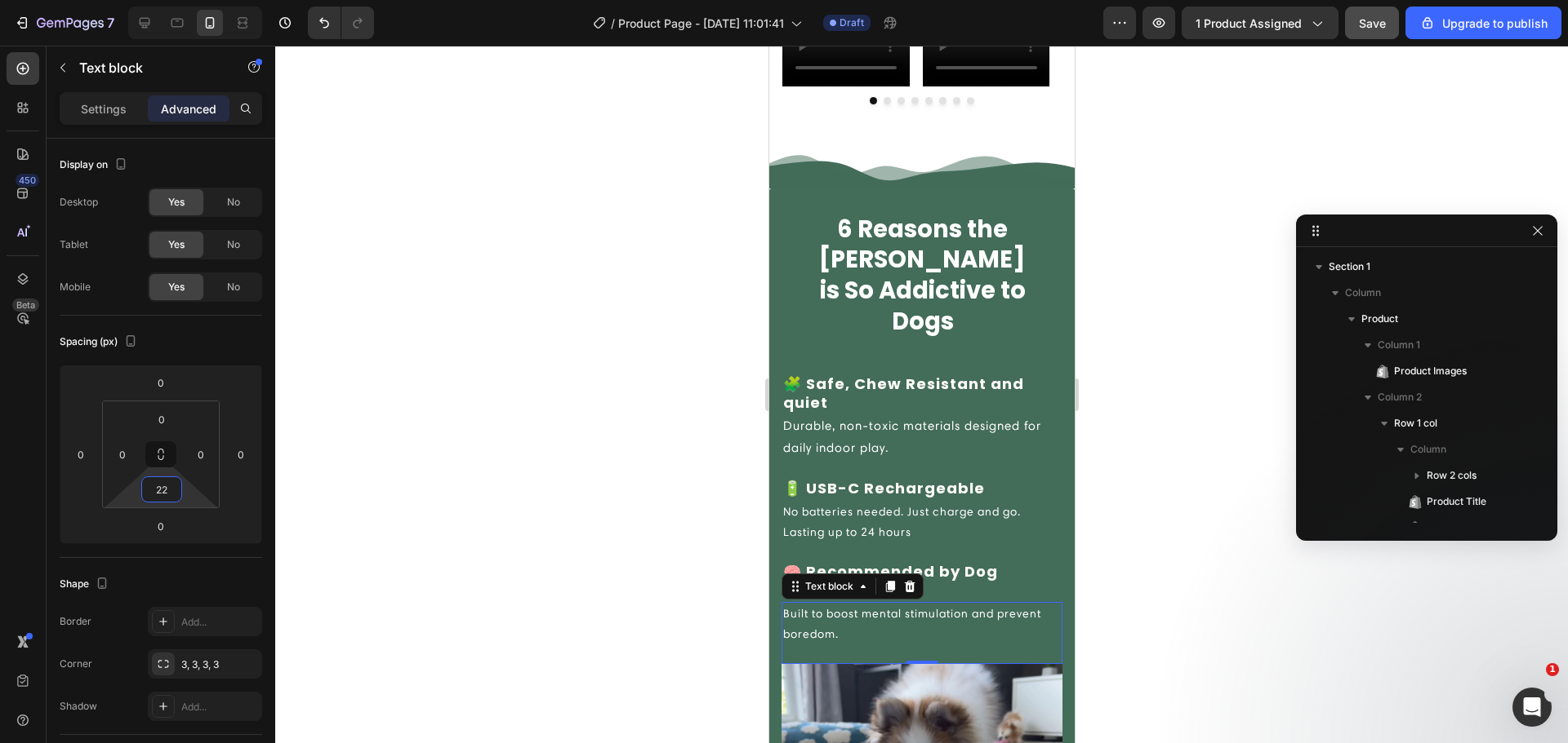
type input "24"
drag, startPoint x: 184, startPoint y: 493, endPoint x: 185, endPoint y: 483, distance: 10.0
click at [185, 0] on html "7 / Product Page - Aug 25, 11:01:41 Draft Preview 1 product assigned Save Upgra…" at bounding box center [784, 0] width 1568 height 0
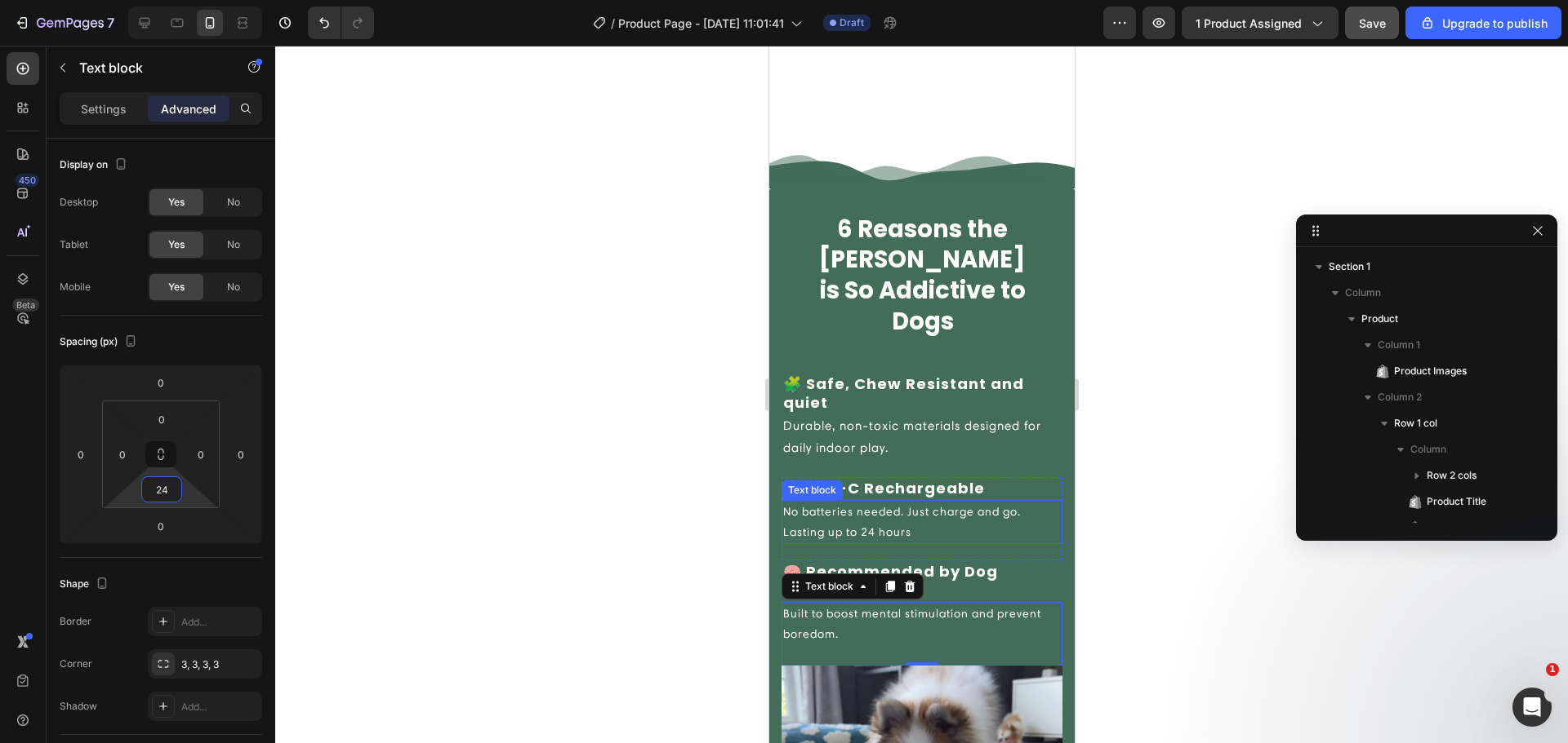
scroll to position [1784, 0]
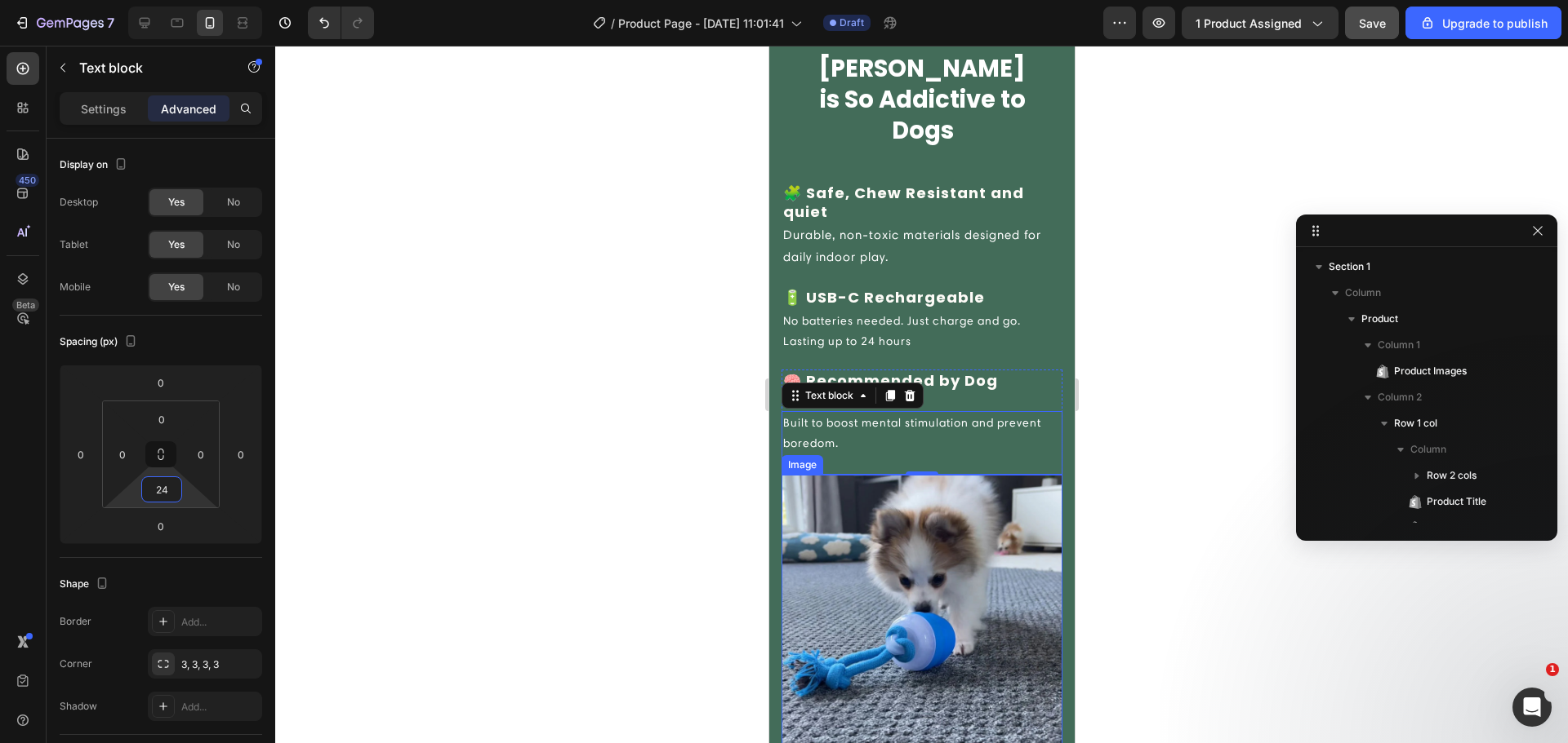
click at [844, 448] on p "Built to boost mental stimulation and prevent boredom." at bounding box center [921, 433] width 277 height 41
click at [783, 448] on p "Built to boost mental stimulation and prevent boredom." at bounding box center [921, 433] width 277 height 41
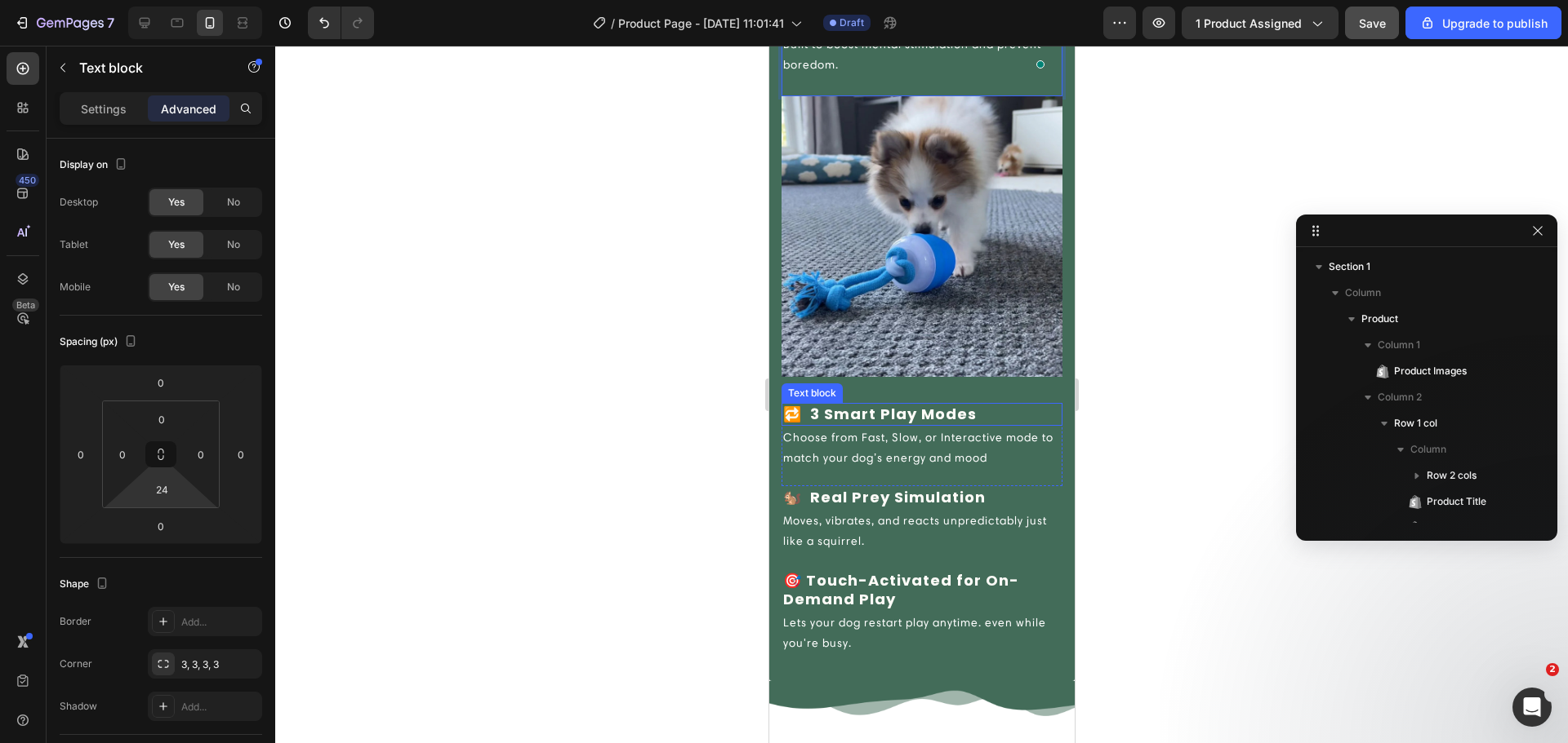
scroll to position [2164, 0]
click at [851, 465] on div "🔁 ‎ 3 Smart Play Modes Text block Choose from Fast, Slow, or Interactive mode t…" at bounding box center [921, 443] width 281 height 83
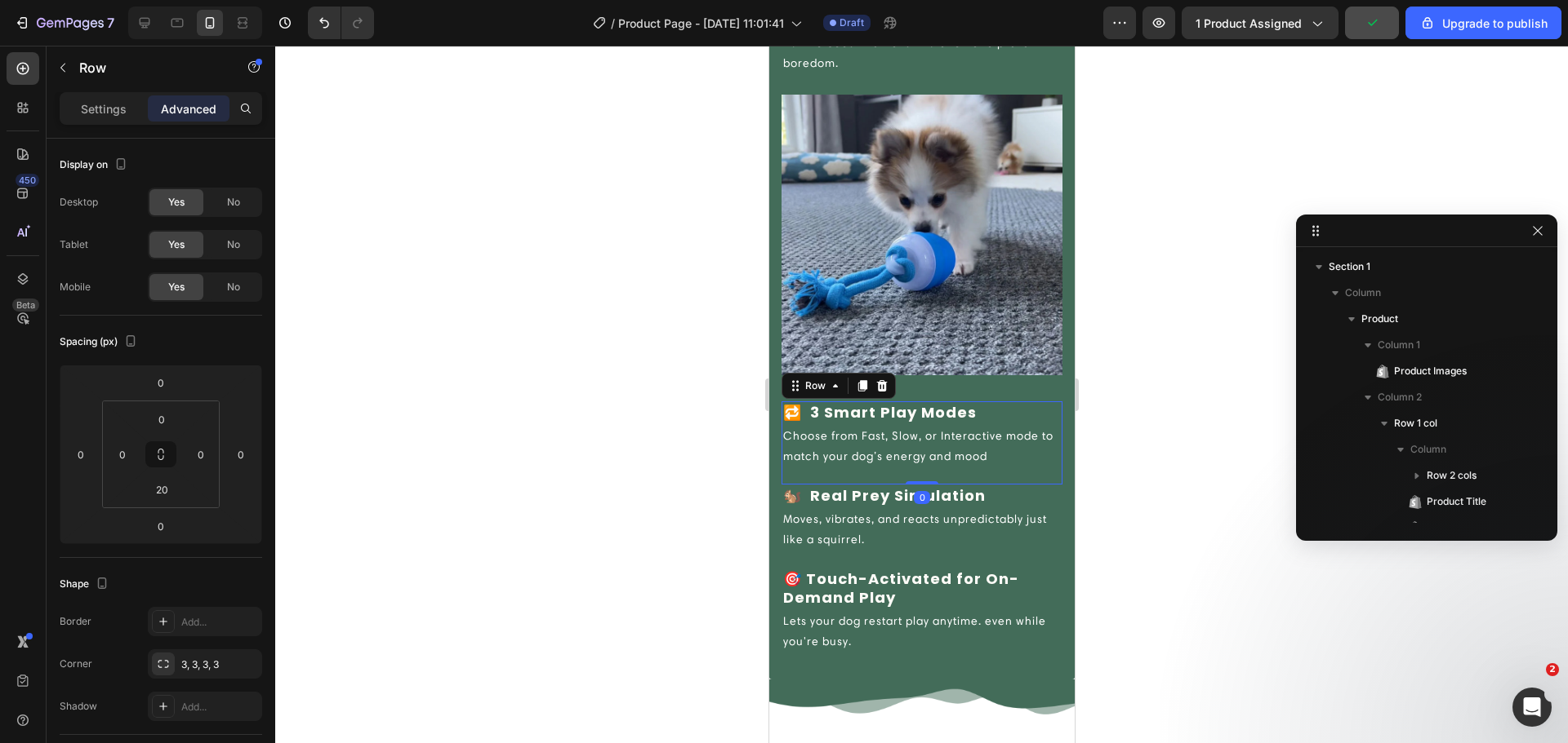
click at [859, 509] on p "Moves, vibrates, and reacts unpredictably just like a squirrel." at bounding box center [921, 529] width 277 height 41
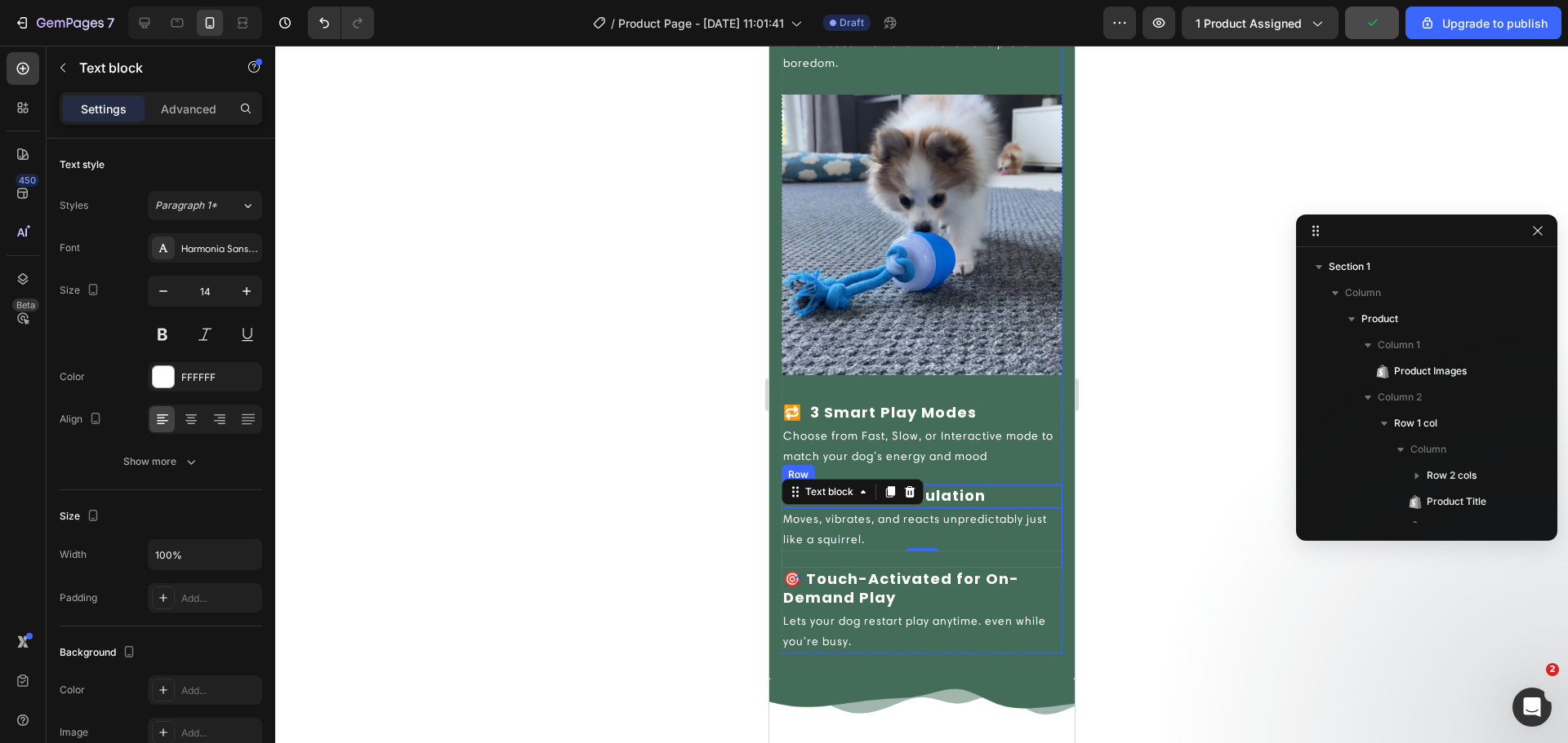
click at [867, 574] on p "🎯 Touch-Activated for On-Demand Play" at bounding box center [921, 588] width 277 height 38
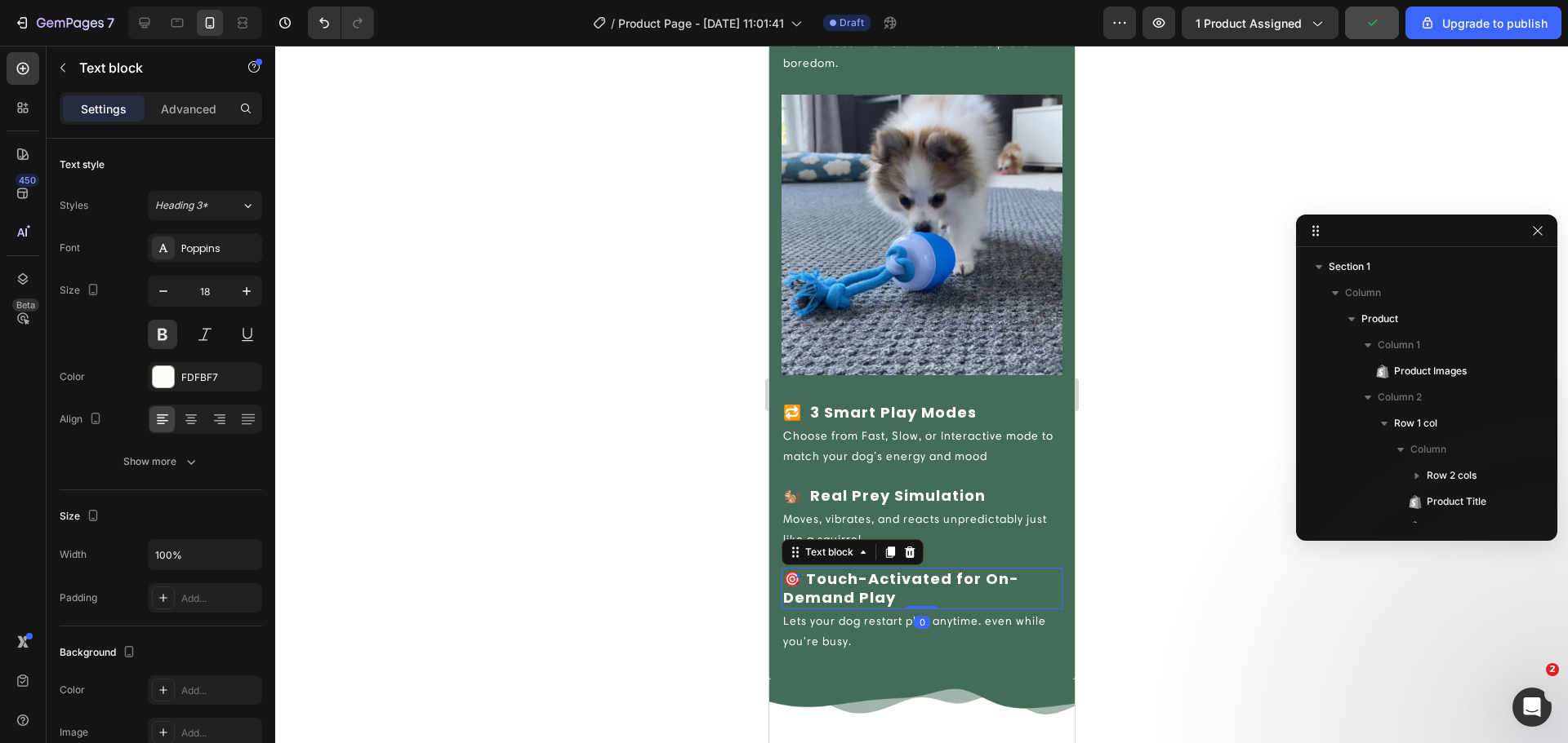
scroll to position [2355, 0]
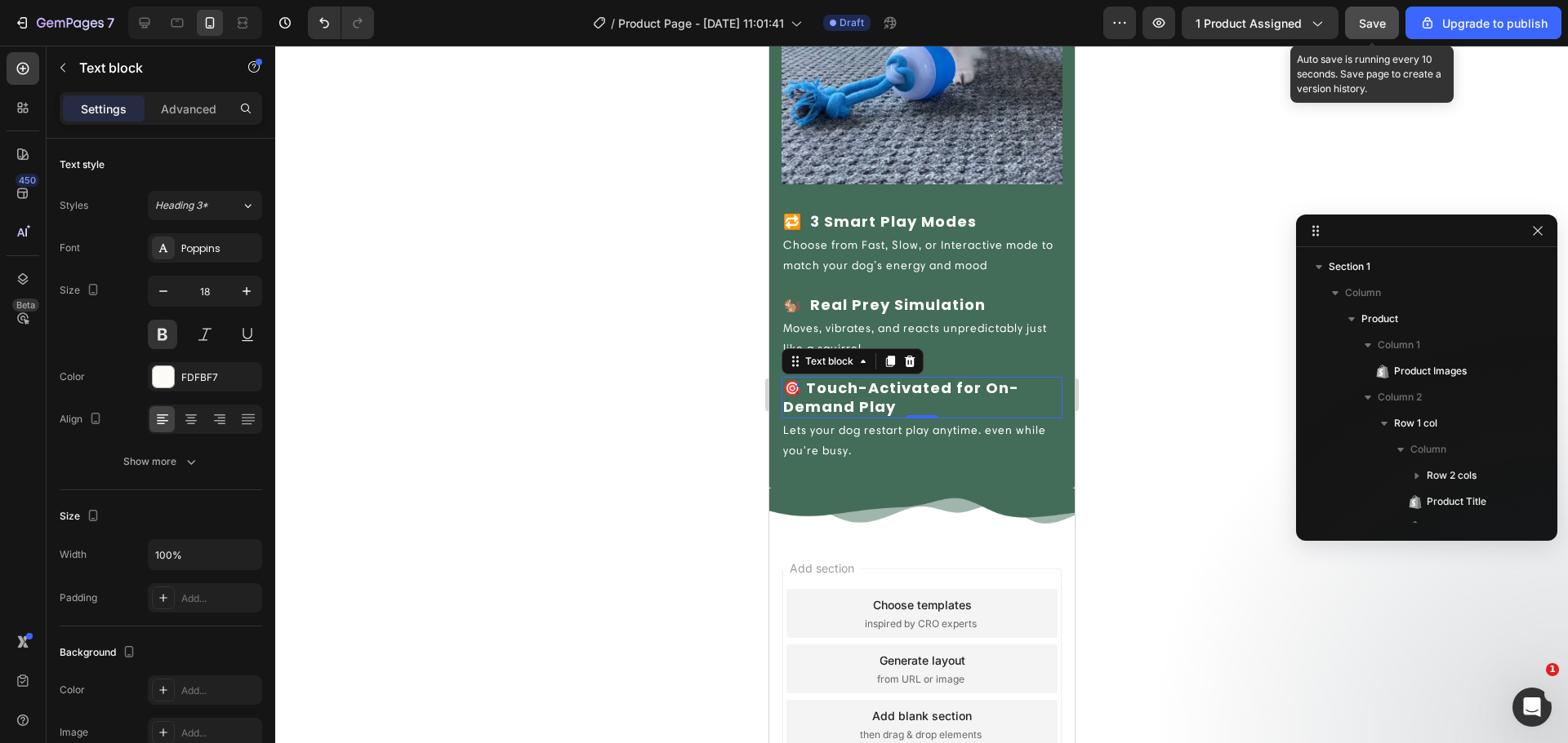
click at [1355, 21] on button "Save" at bounding box center [1372, 23] width 54 height 33
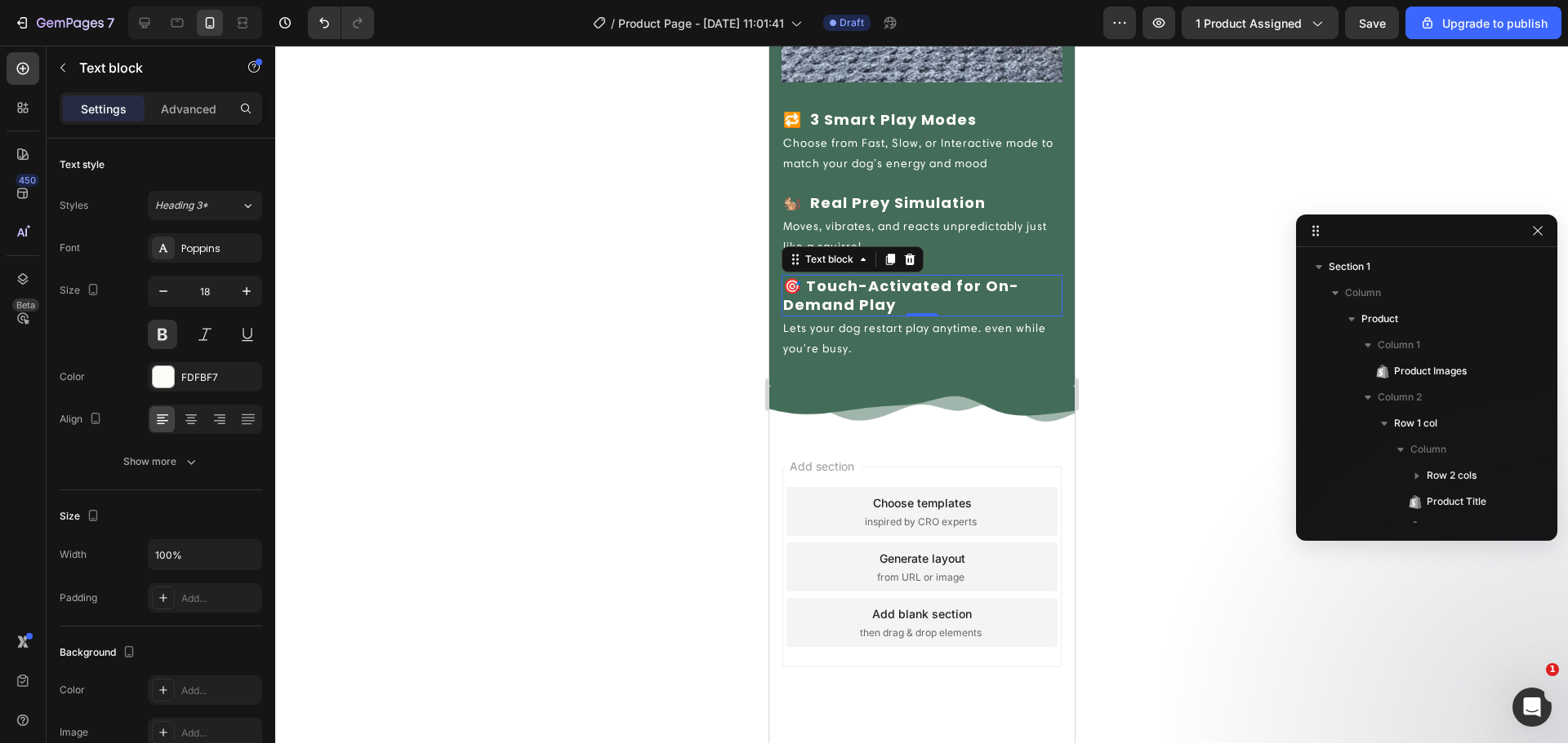
scroll to position [2481, 0]
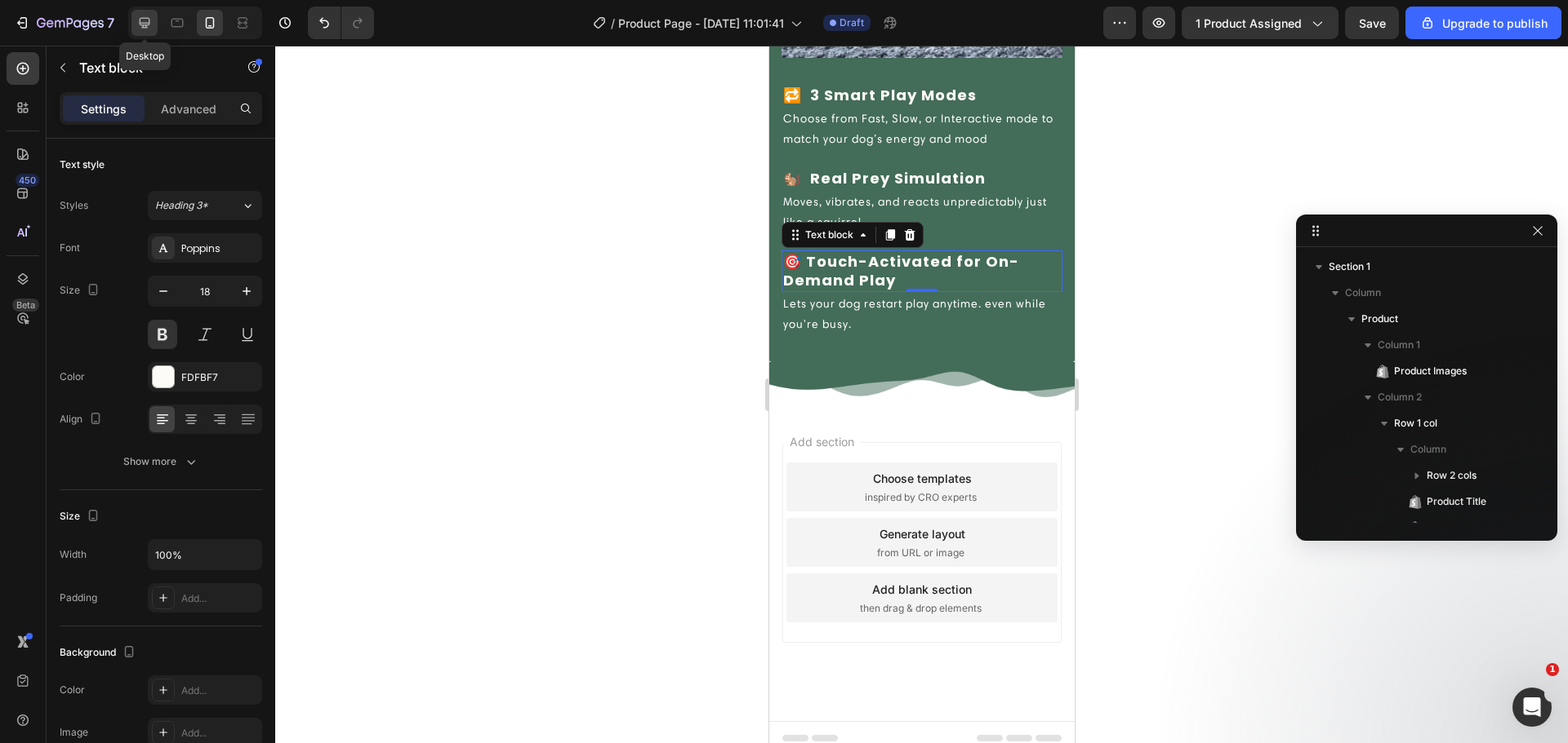
click at [153, 23] on div at bounding box center [144, 22] width 26 height 26
type input "22"
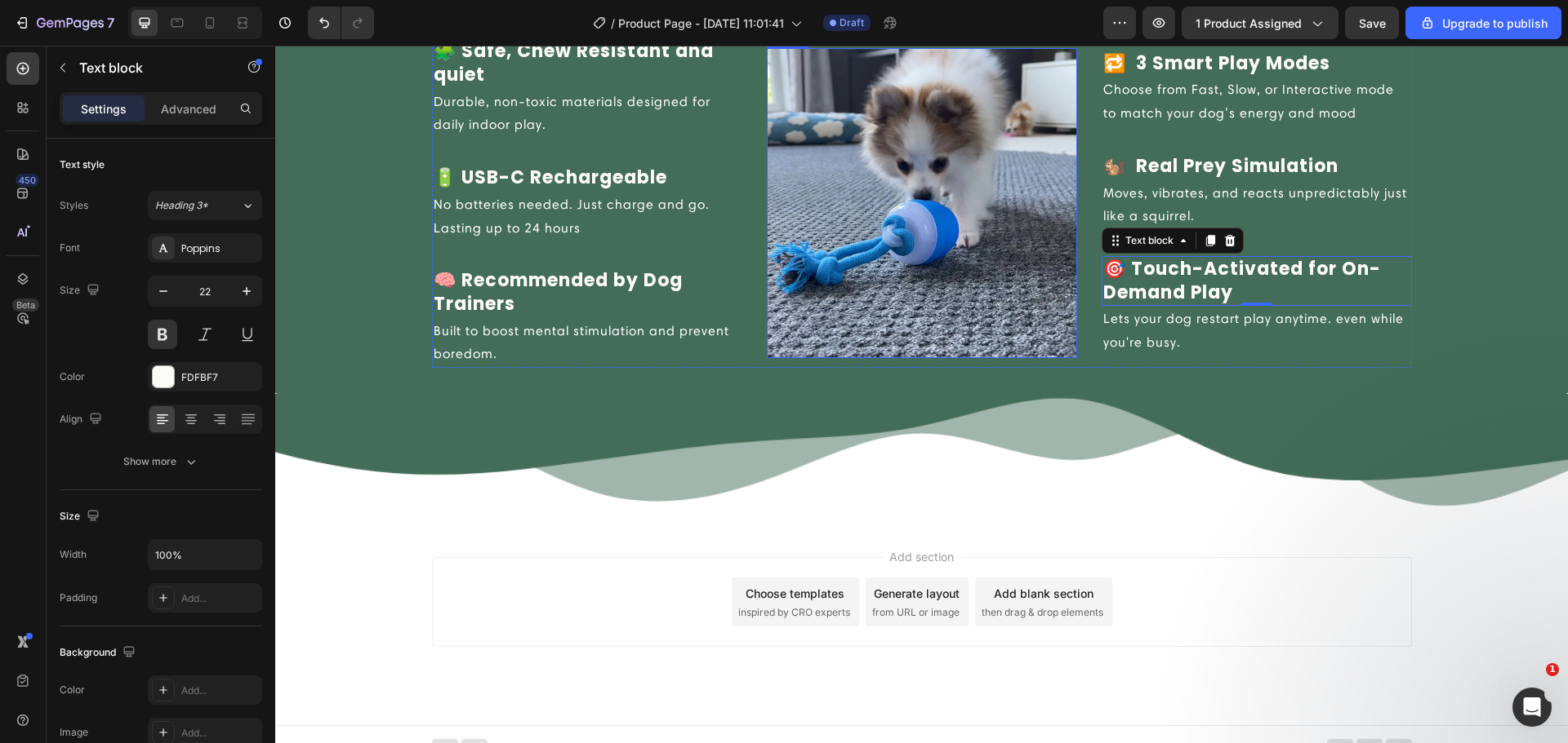
scroll to position [2255, 0]
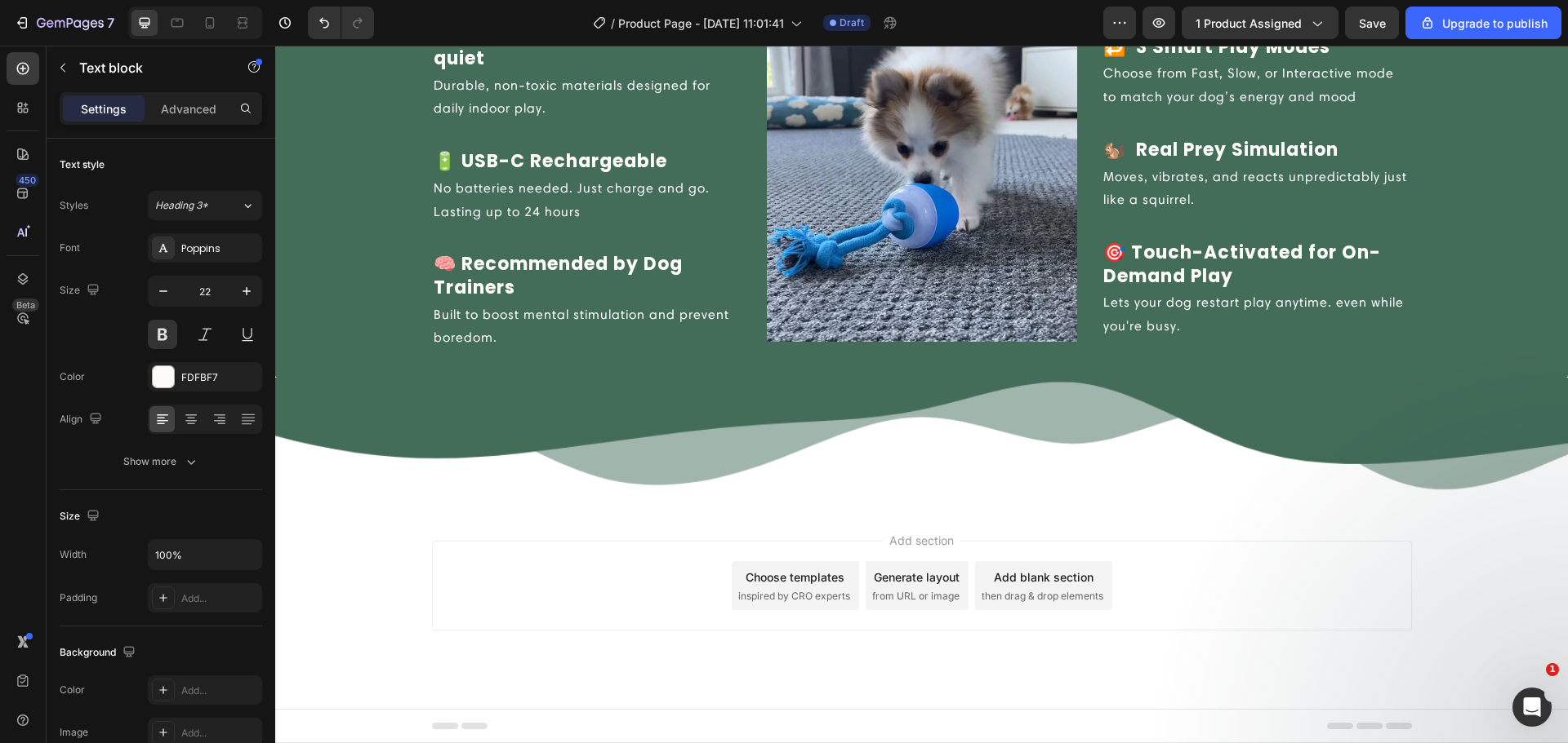
click at [774, 587] on div "Choose templates inspired by CRO experts" at bounding box center [794, 586] width 127 height 49
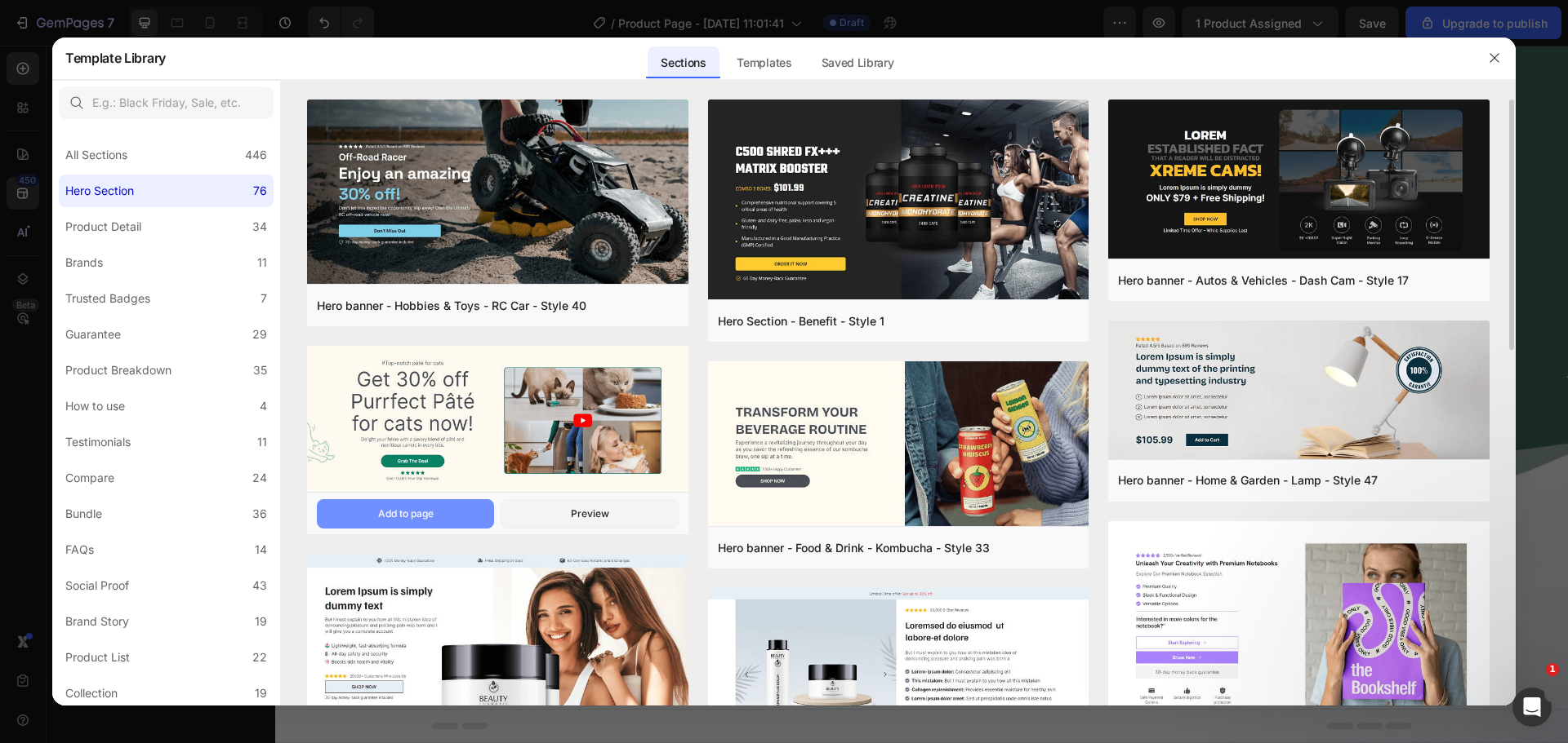
click at [445, 508] on button "Add to page" at bounding box center [405, 514] width 177 height 29
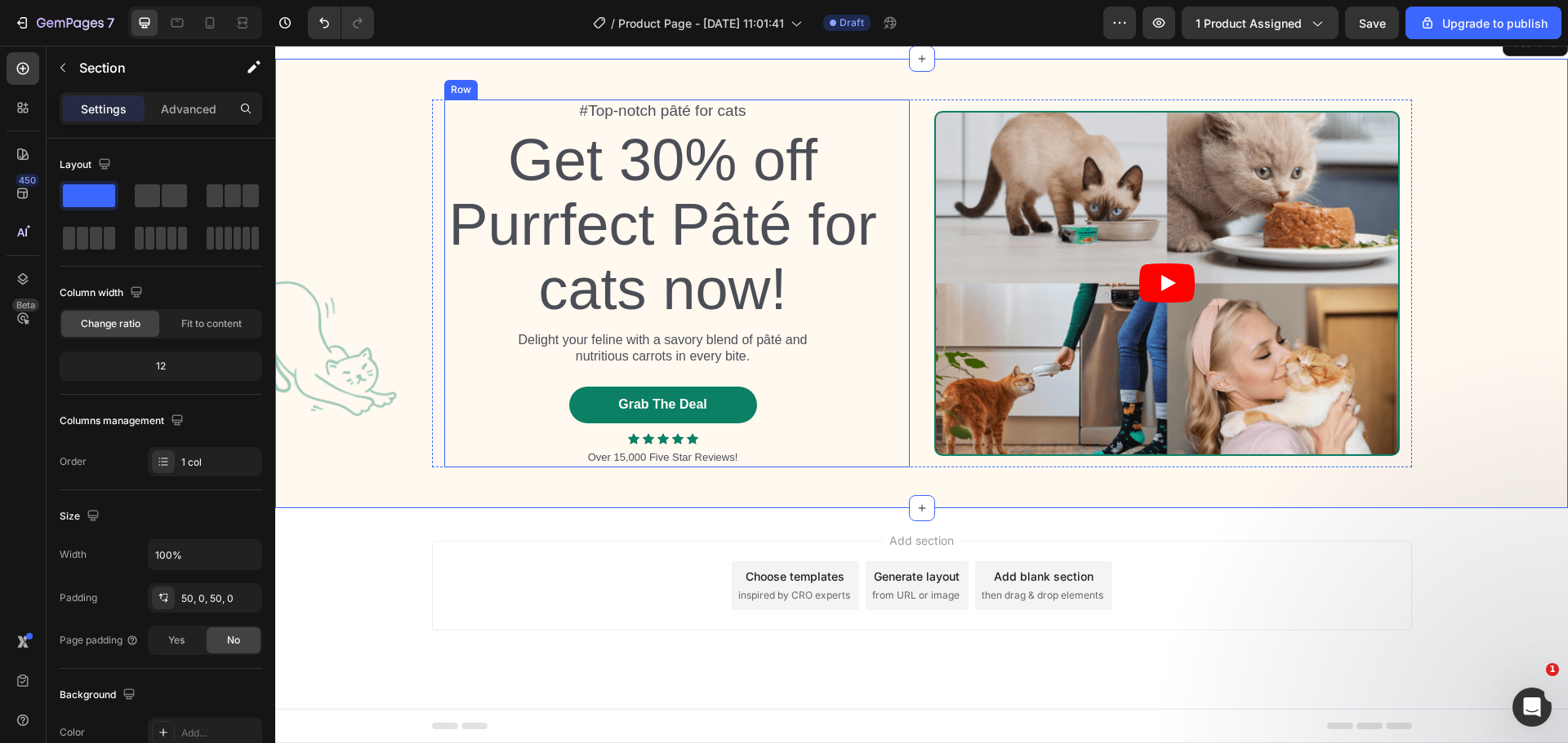
scroll to position [2514, 0]
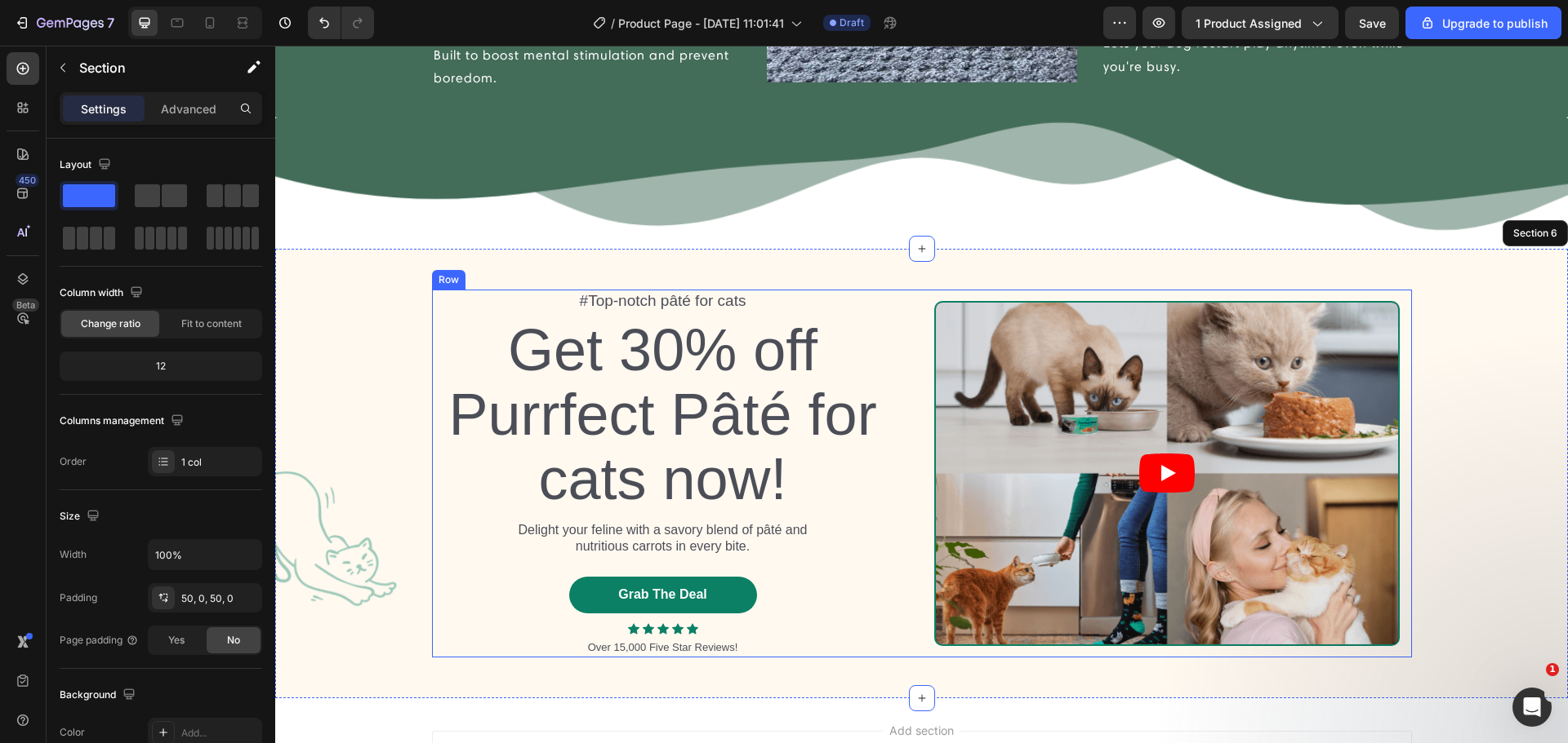
click at [913, 318] on div "#Top-notch pâté for cats Text Block Get 30% off Purrfect Pâté for cats now! Hea…" at bounding box center [921, 473] width 979 height 367
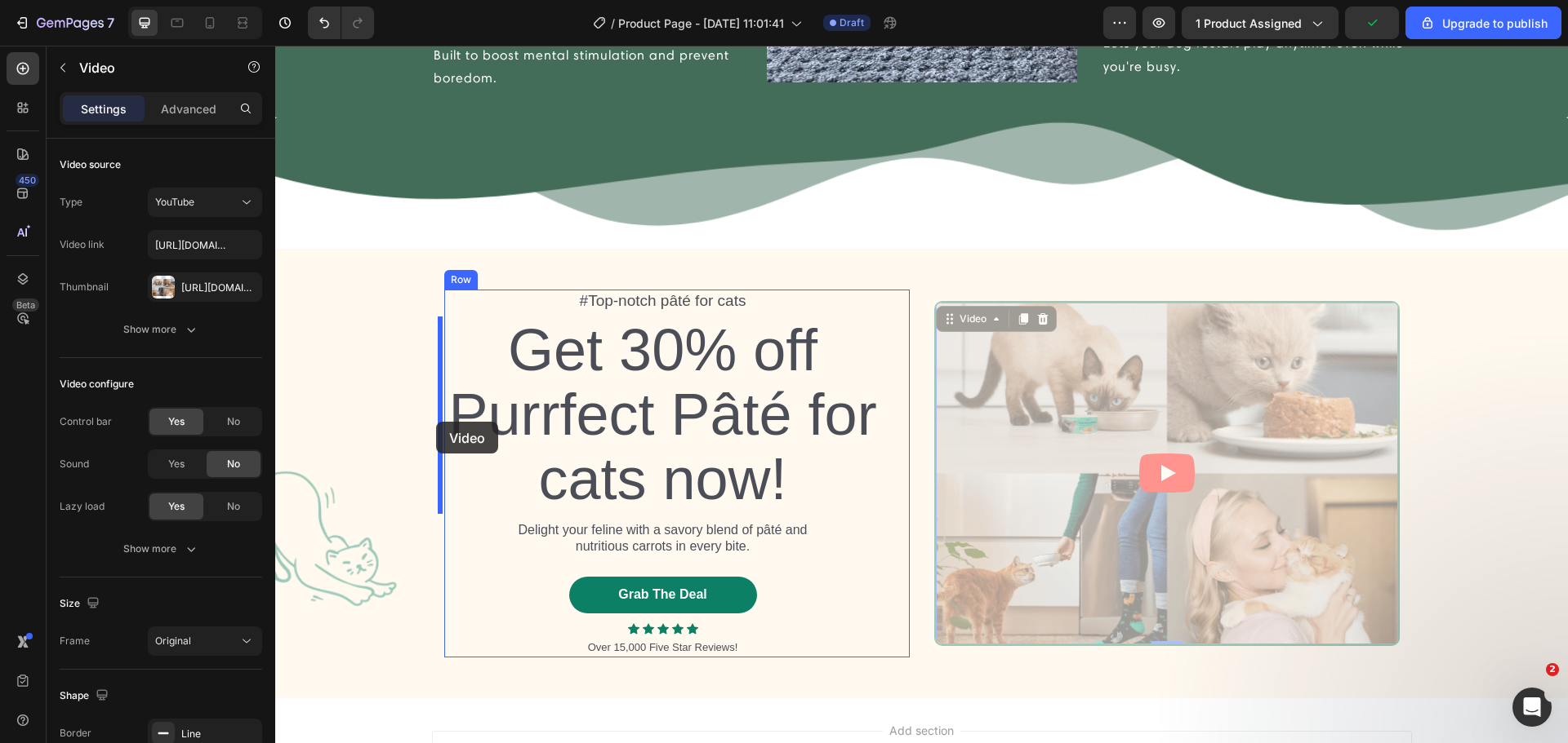
drag, startPoint x: 1093, startPoint y: 356, endPoint x: 436, endPoint y: 422, distance: 660.3
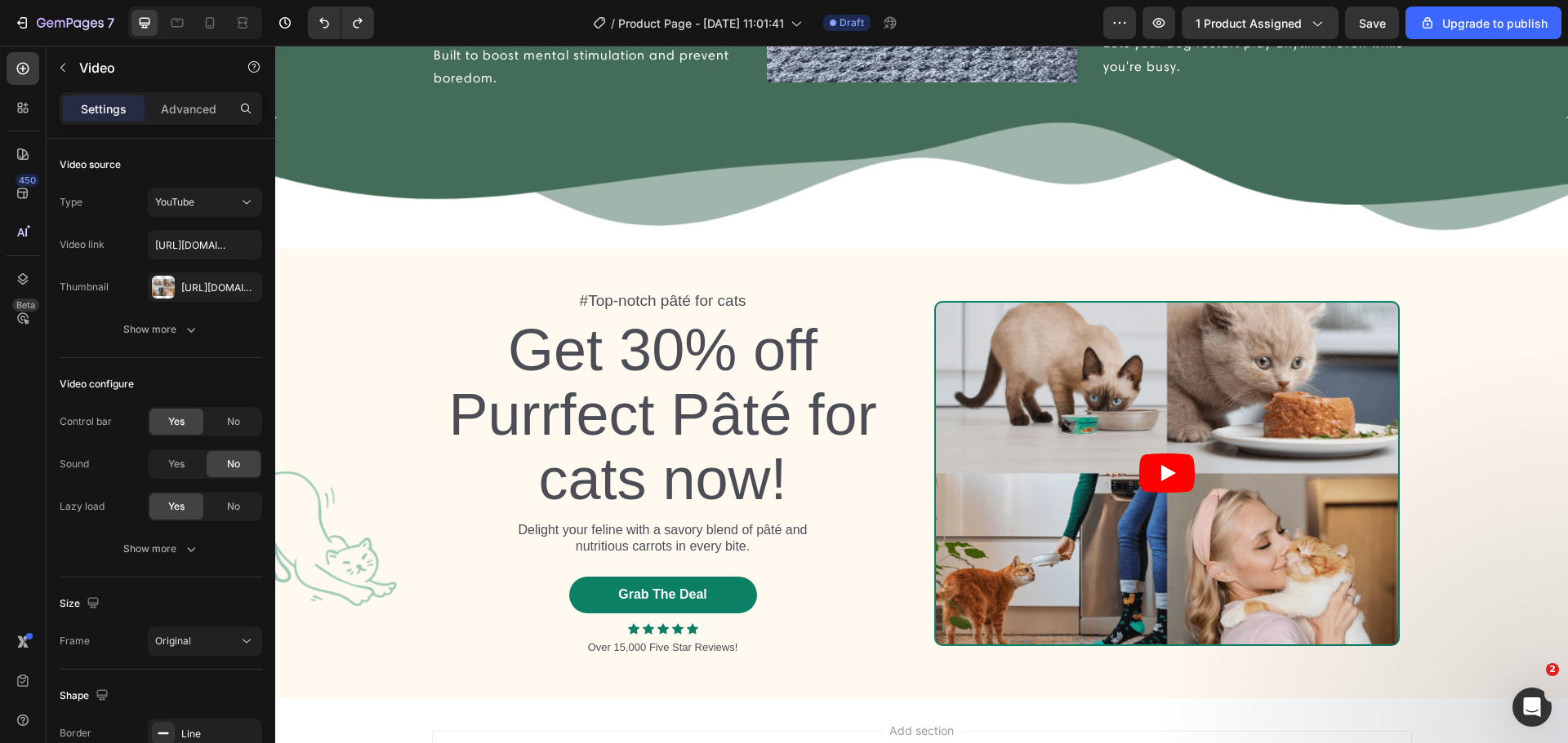
click at [1096, 410] on article at bounding box center [1166, 473] width 462 height 341
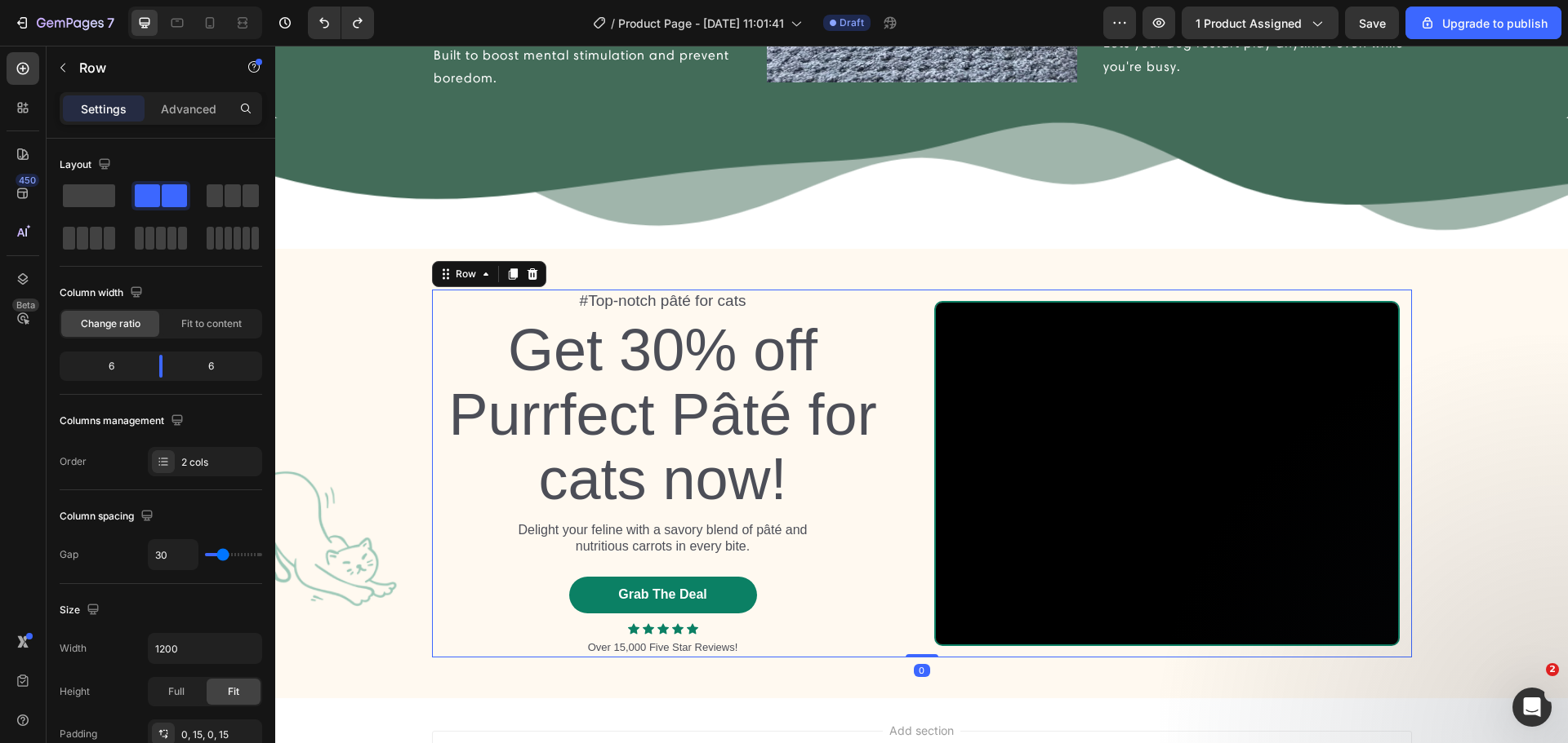
click at [915, 421] on div "#Top-notch pâté for cats Text Block Get 30% off Purrfect Pâté for cats now! Hea…" at bounding box center [921, 473] width 979 height 367
click at [219, 449] on div "2 cols" at bounding box center [205, 462] width 114 height 29
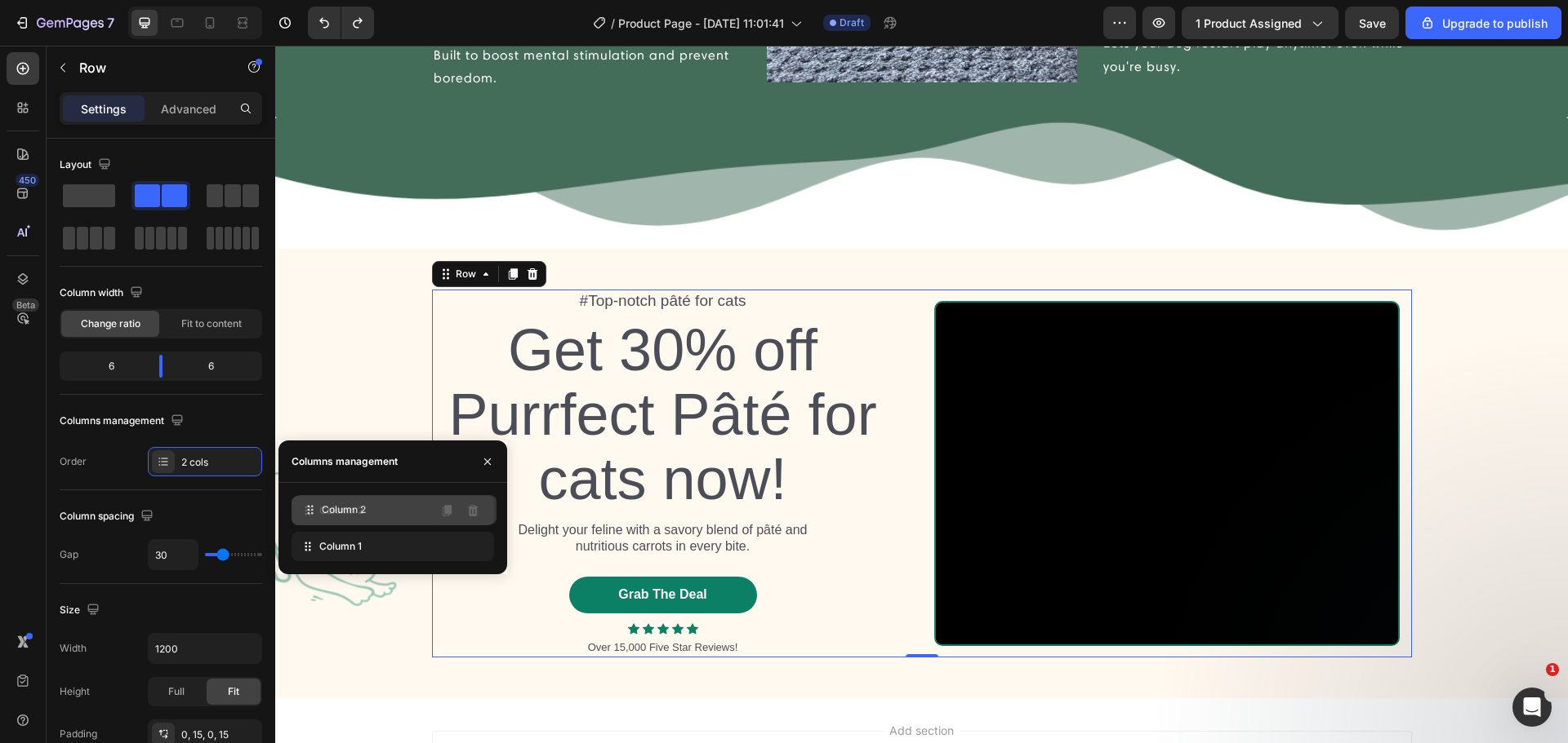
drag, startPoint x: 316, startPoint y: 542, endPoint x: 319, endPoint y: 505, distance: 37.1
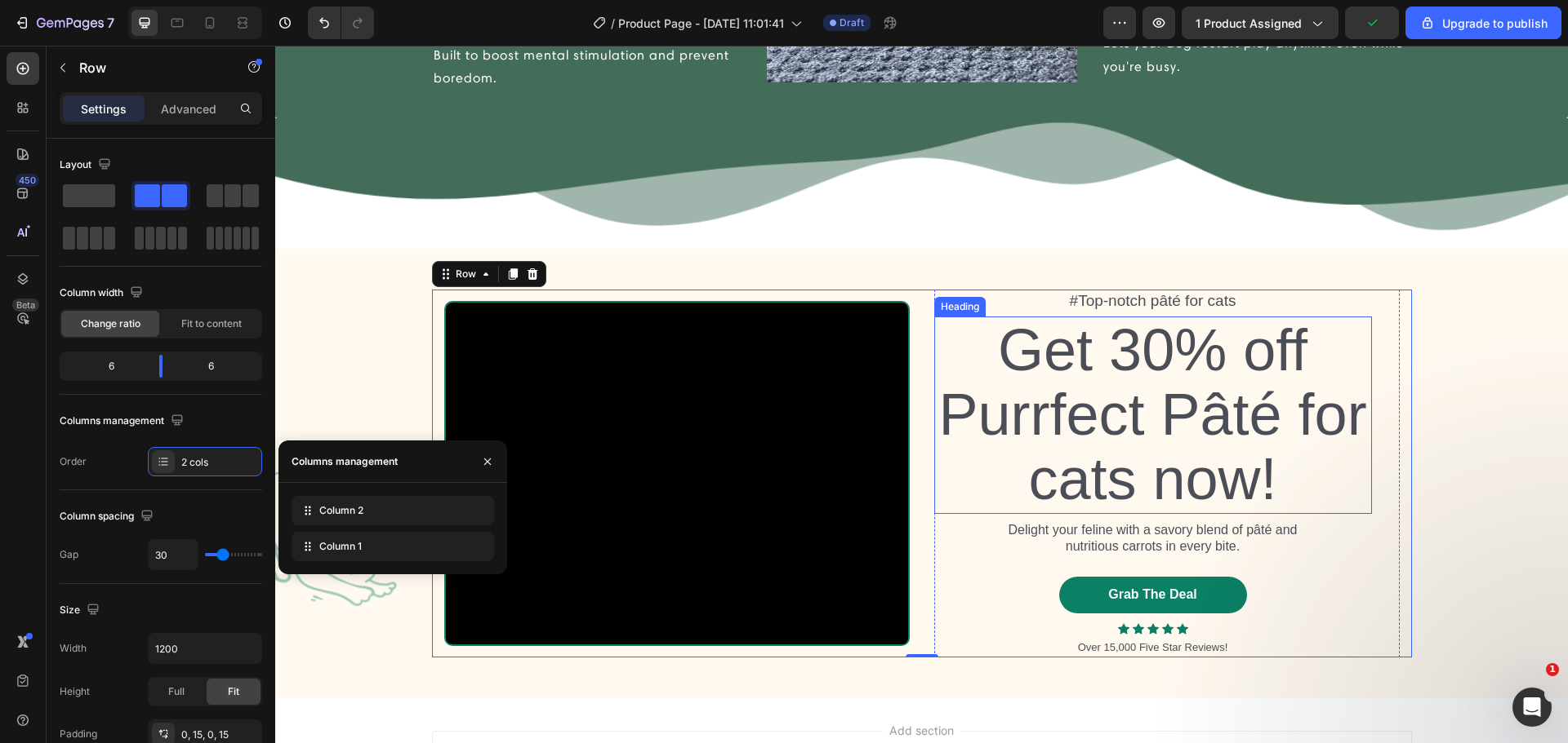
click at [978, 403] on h2 "Get 30% off Purrfect Pâté for cats now!" at bounding box center [1153, 415] width 437 height 198
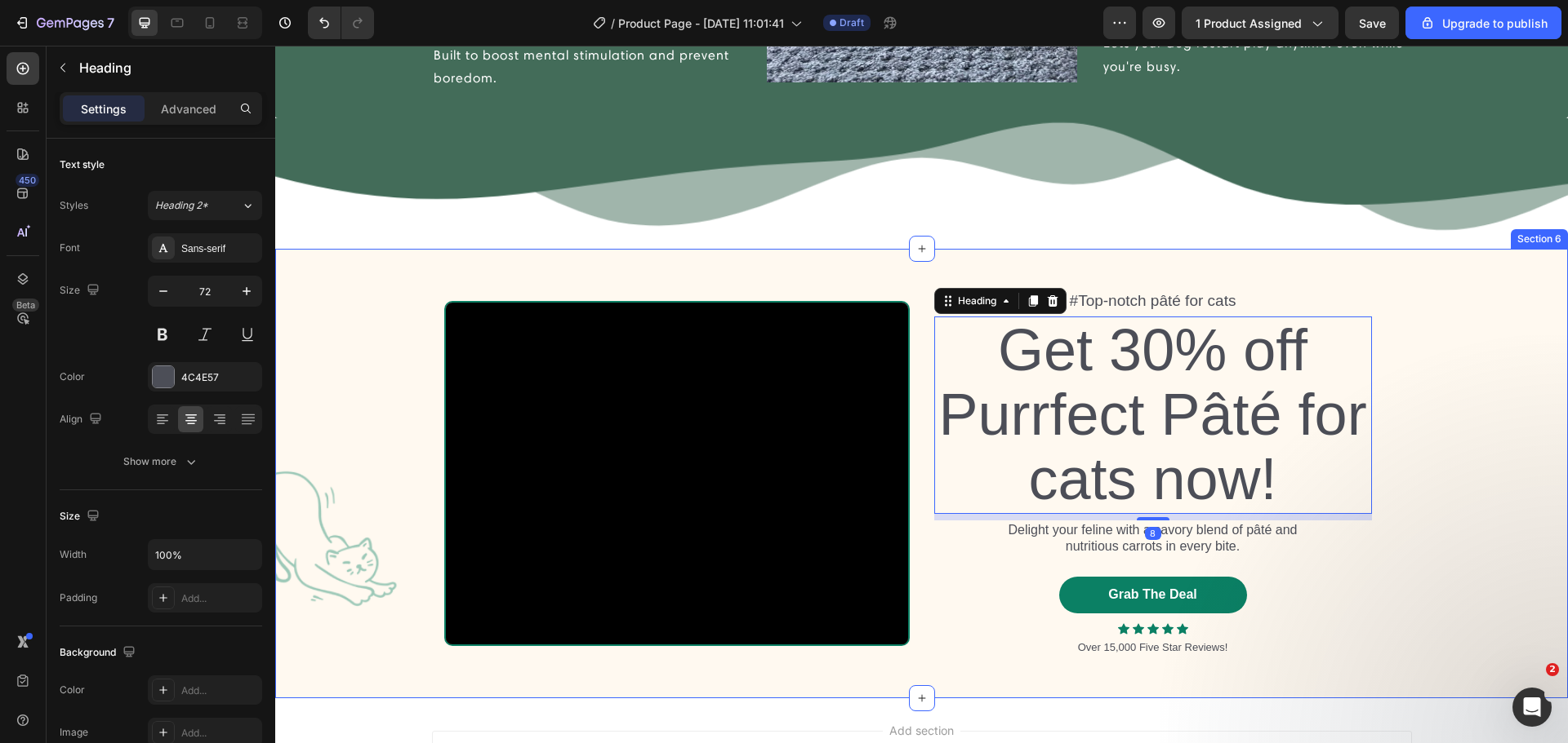
click at [831, 282] on div "#Top-notch pâté for cats Text Block Get 30% off Purrfect Pâté for cats now! Hea…" at bounding box center [921, 473] width 1292 height 449
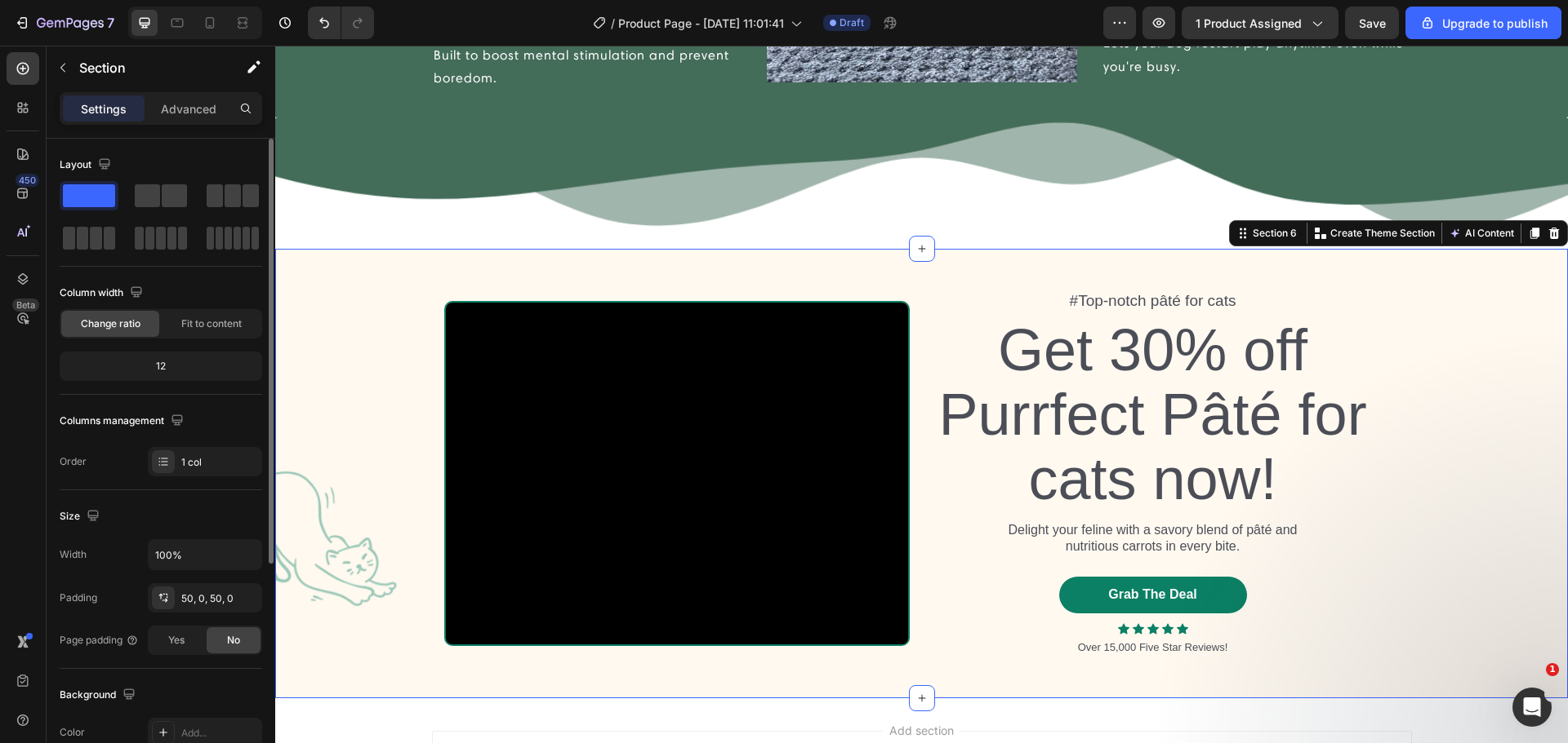
scroll to position [345, 0]
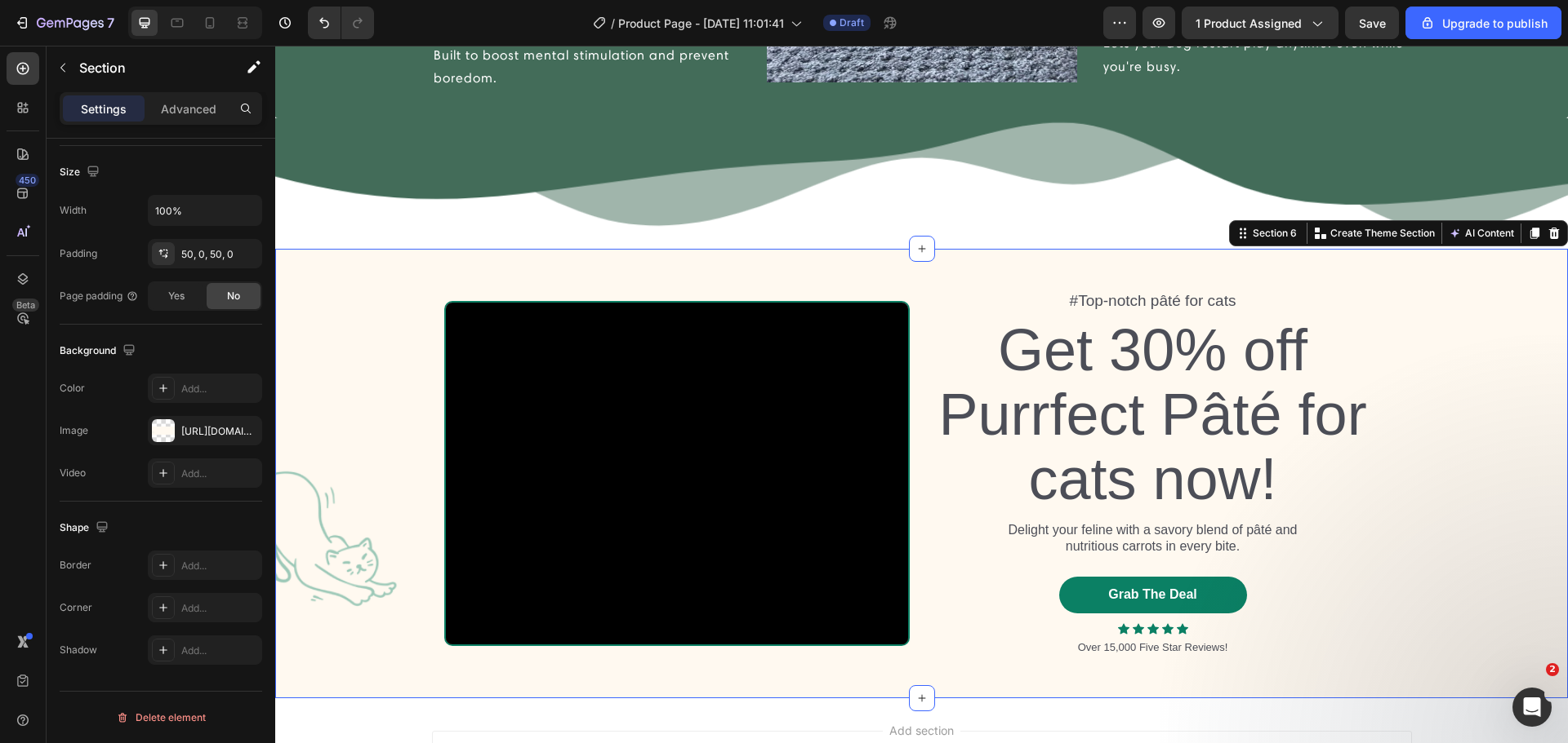
click at [1494, 286] on div "#Top-notch pâté for cats Text Block Get 30% off Purrfect Pâté for cats now! Hea…" at bounding box center [921, 473] width 1292 height 449
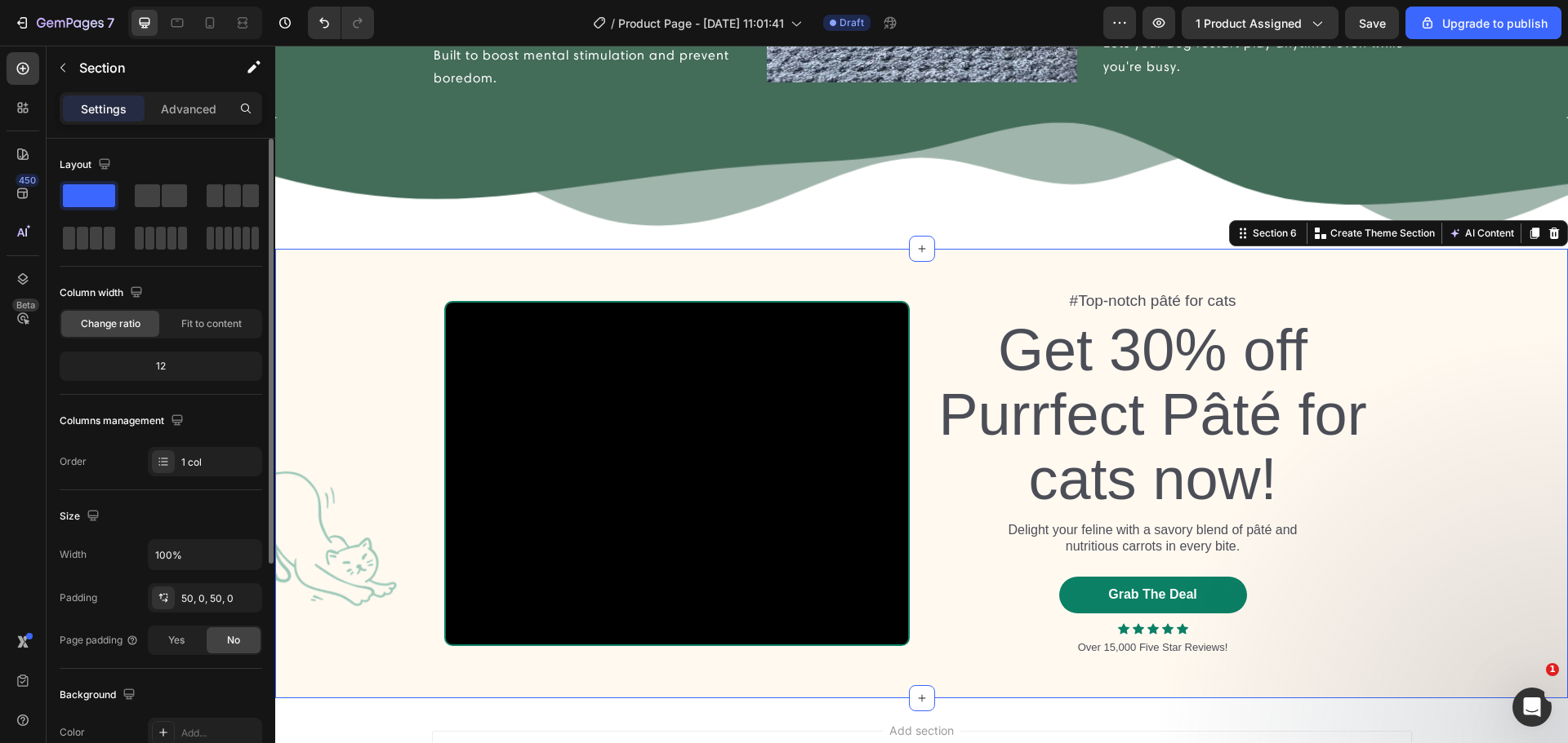
scroll to position [190, 0]
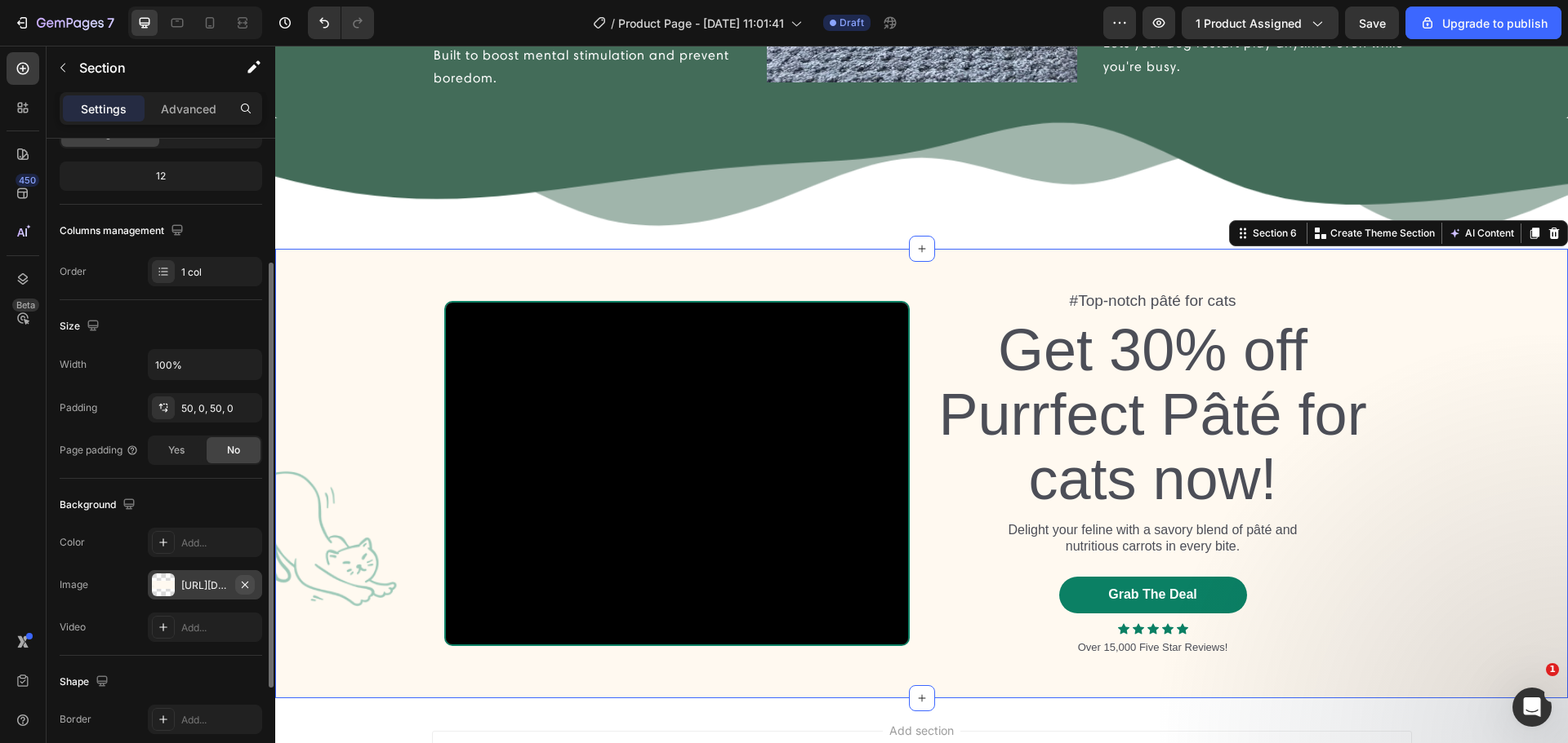
click at [243, 584] on icon "button" at bounding box center [245, 585] width 13 height 13
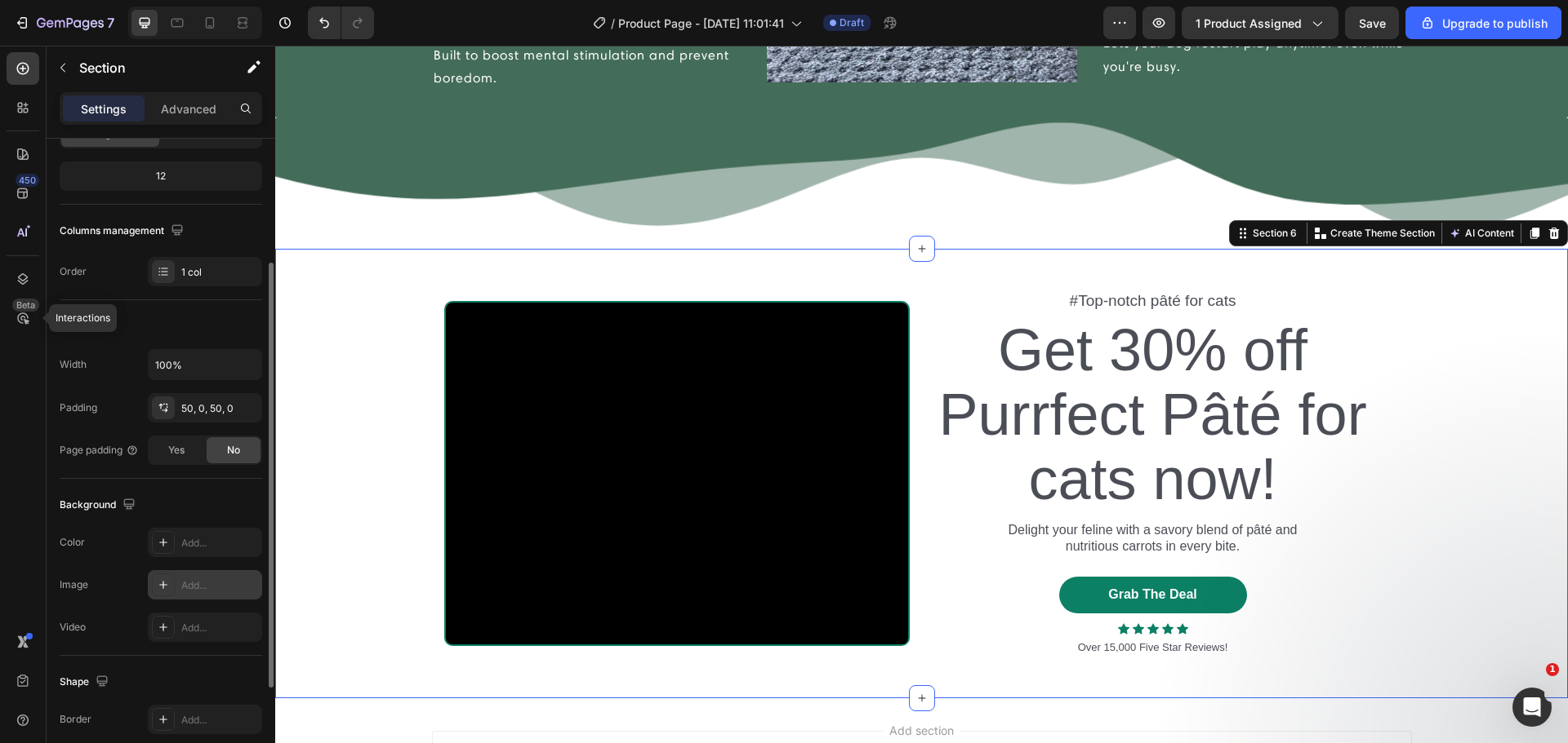
scroll to position [0, 0]
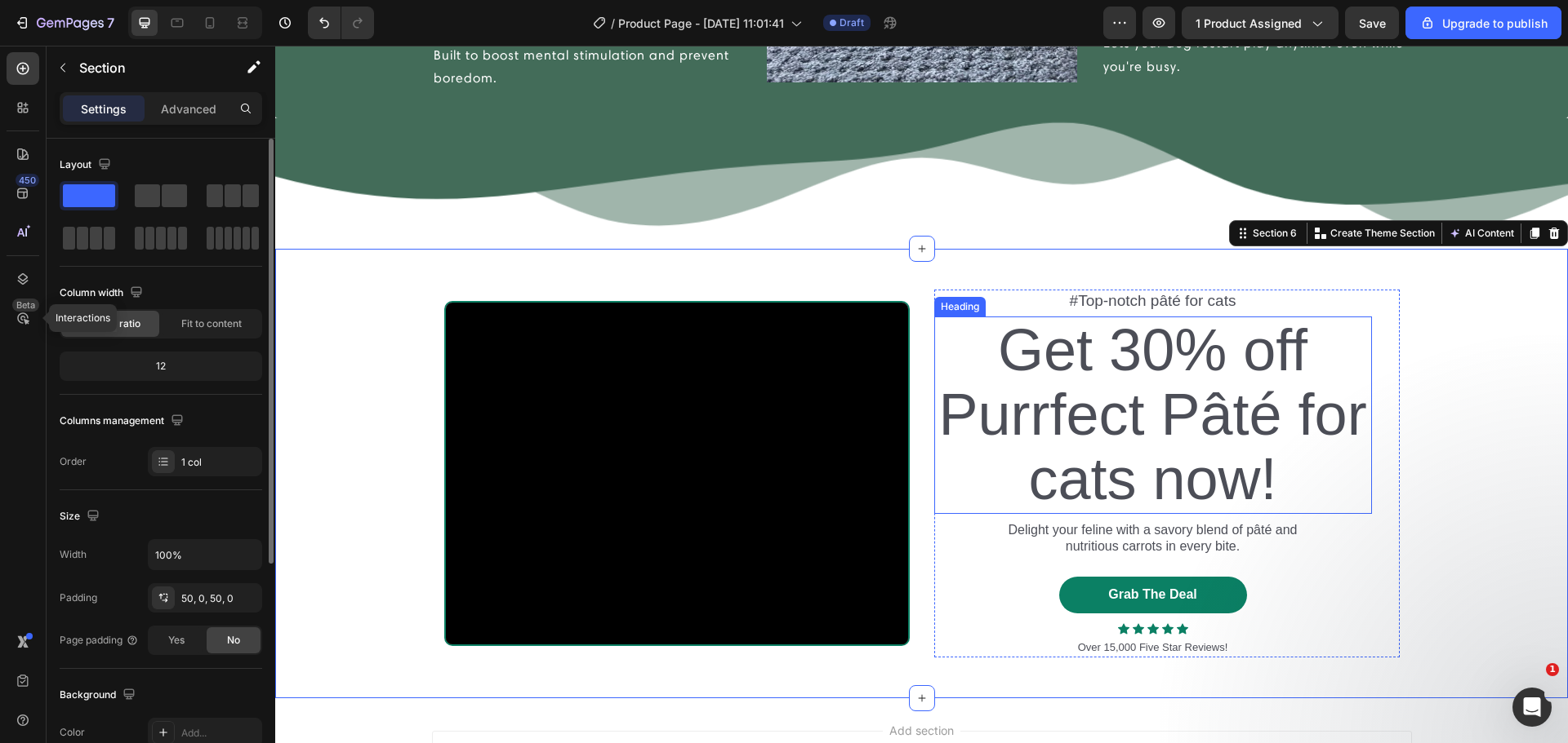
click at [959, 419] on h2 "Get 30% off Purrfect Pâté for cats now!" at bounding box center [1153, 415] width 437 height 198
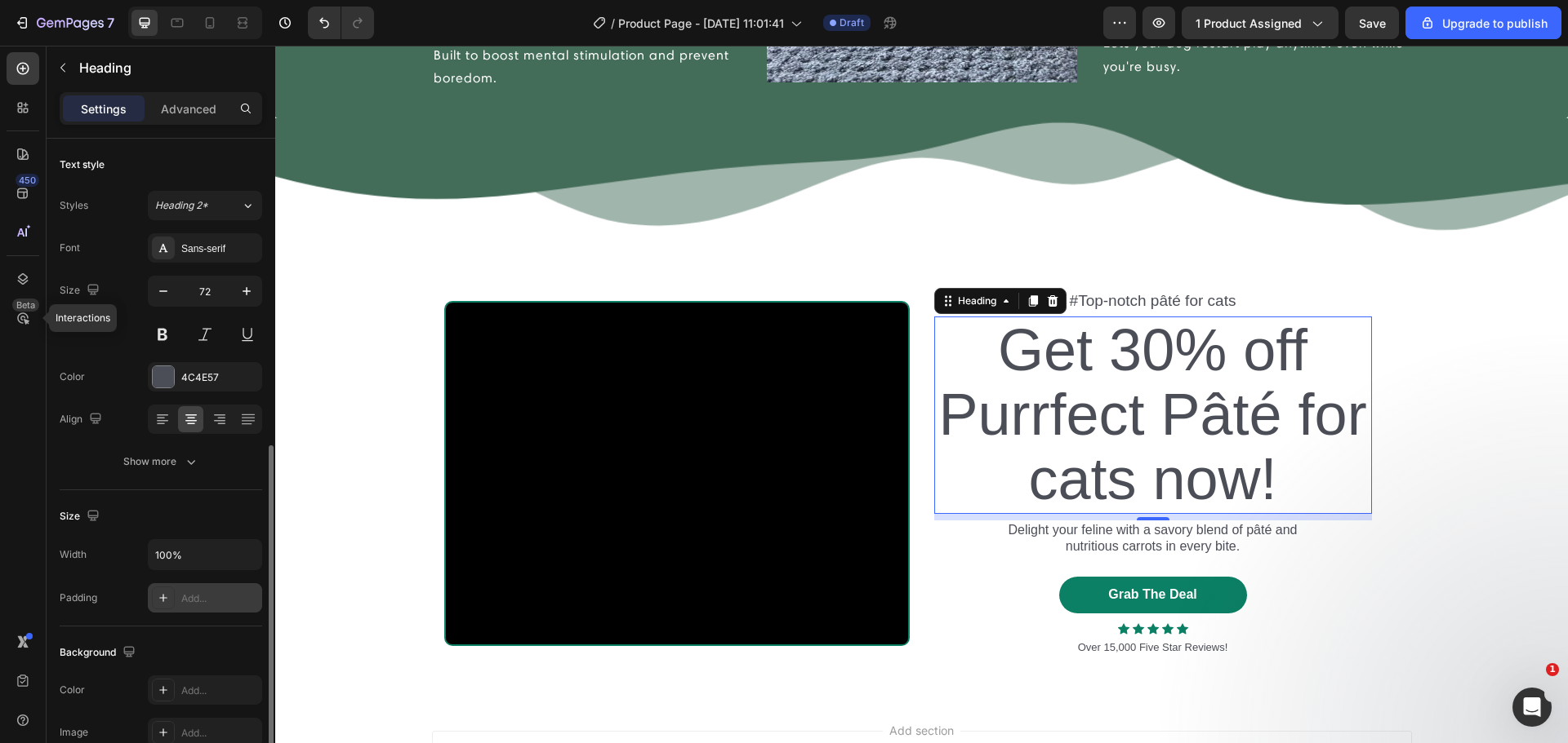
scroll to position [190, 0]
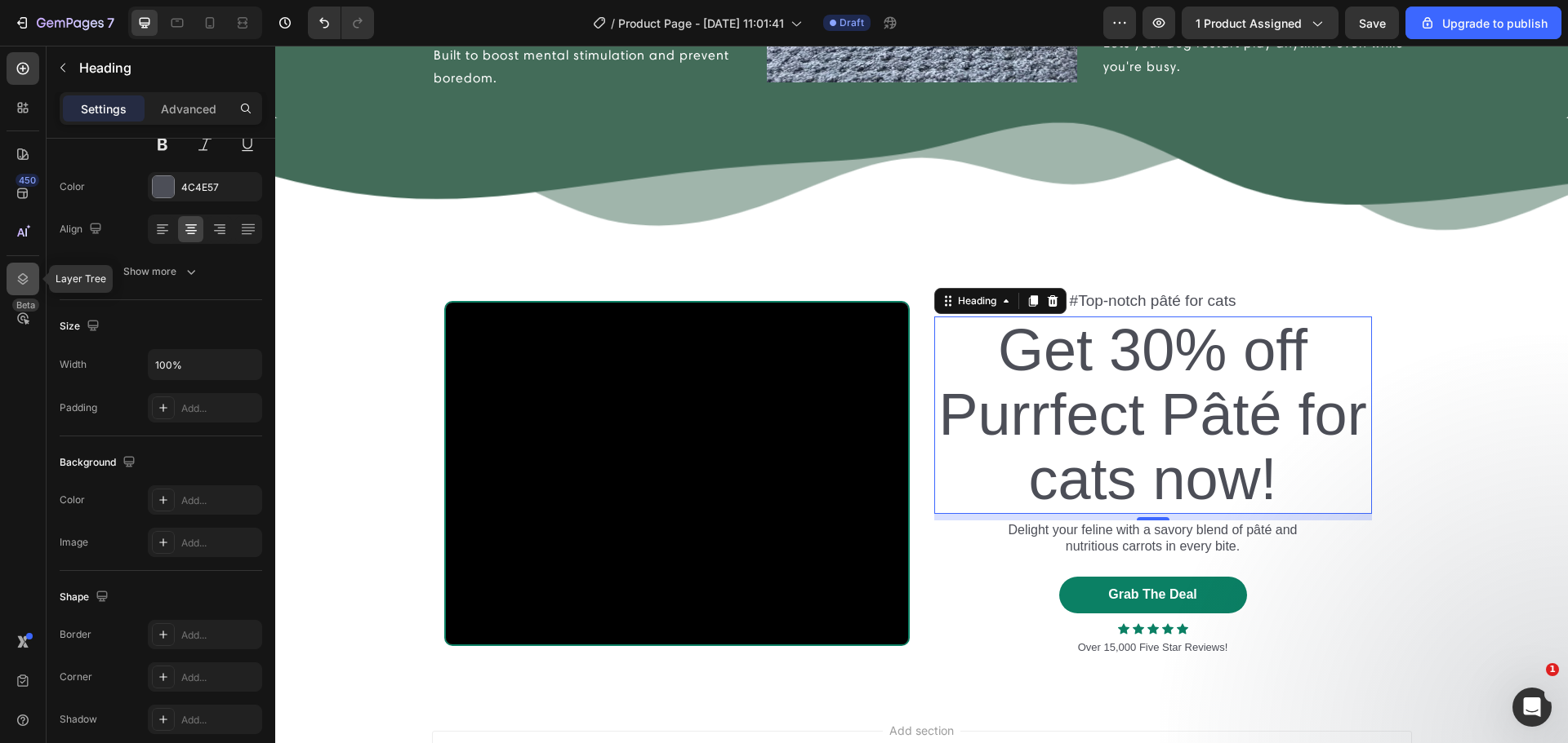
click at [26, 274] on icon at bounding box center [22, 279] width 16 height 16
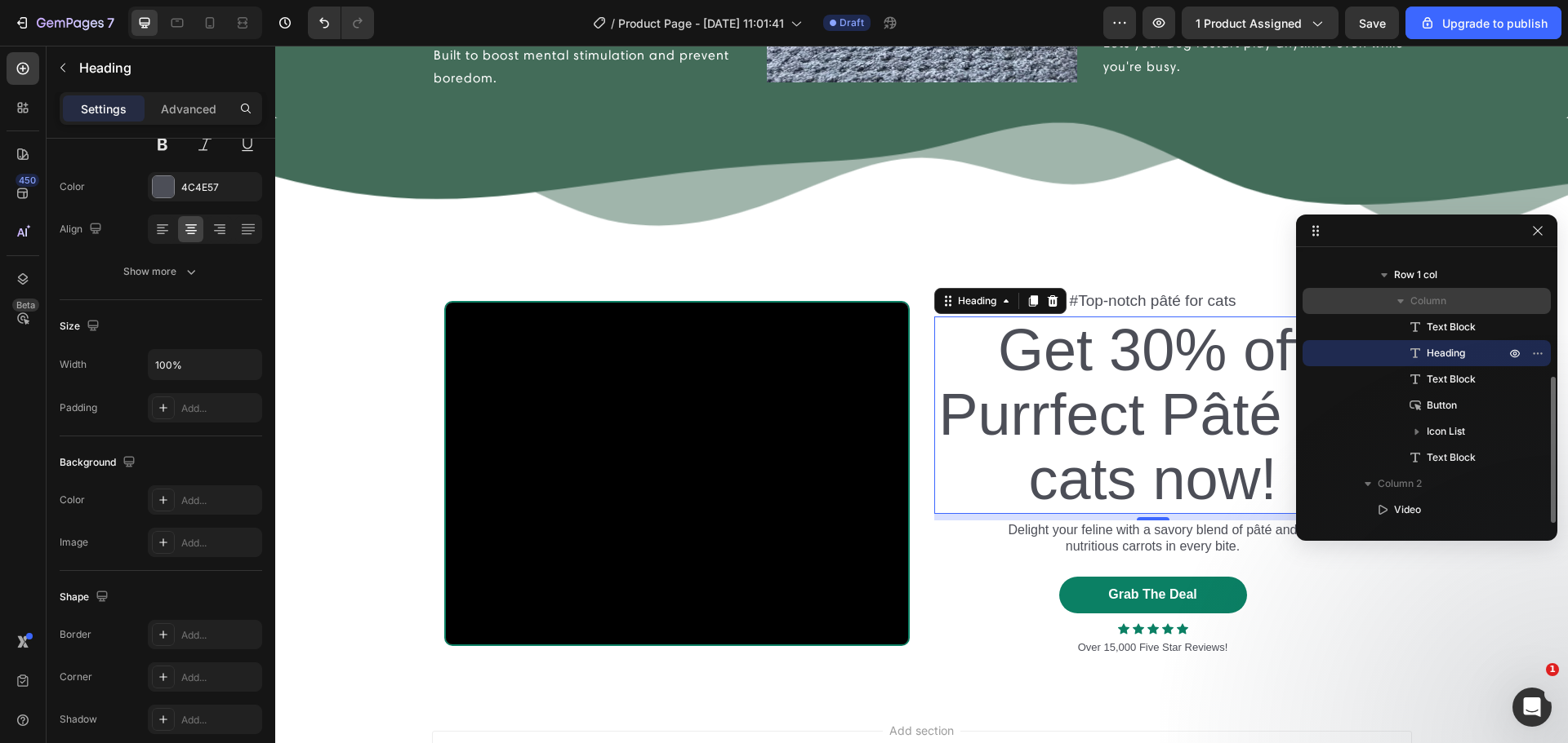
scroll to position [37, 0]
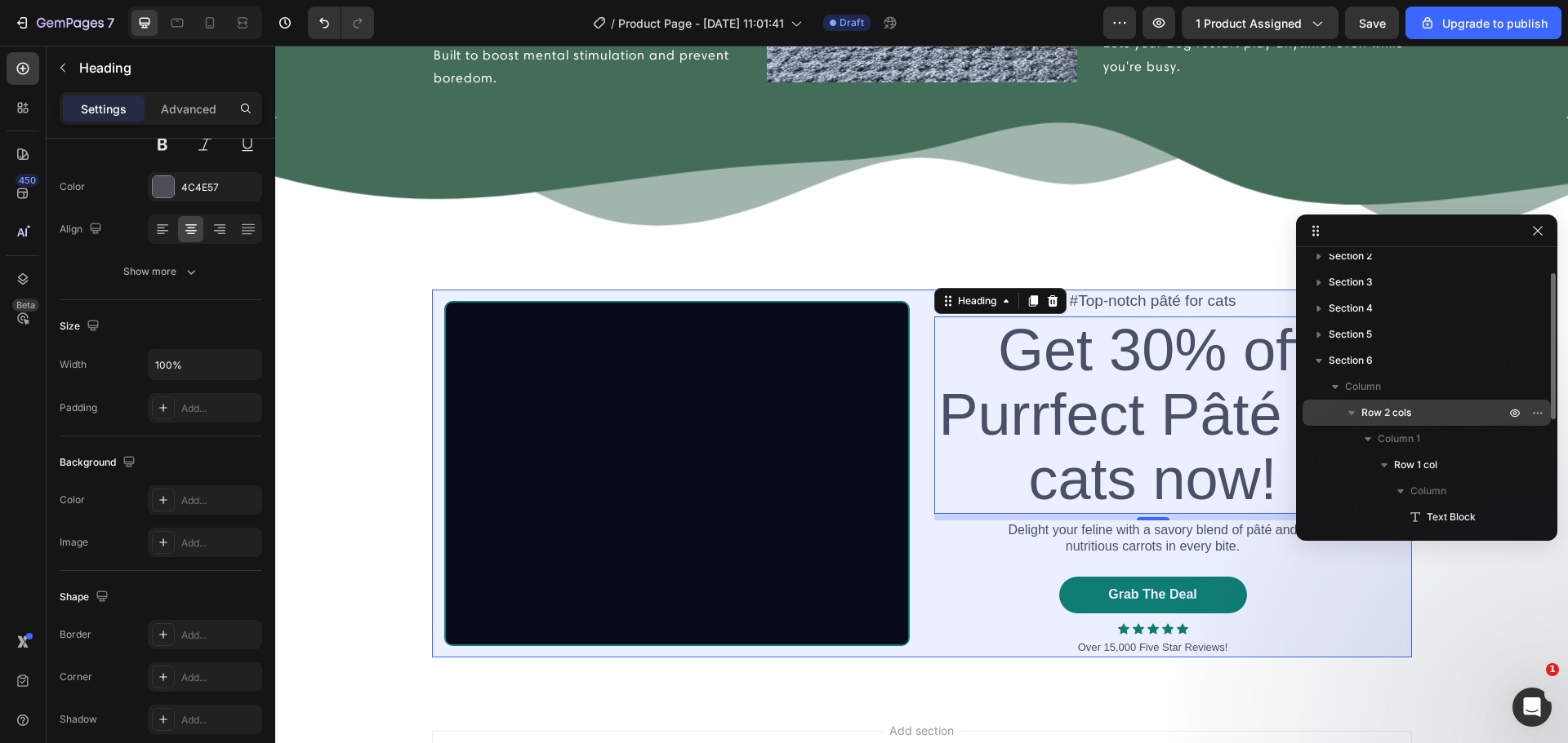
click at [1410, 416] on span "Row 2 cols" at bounding box center [1386, 413] width 50 height 16
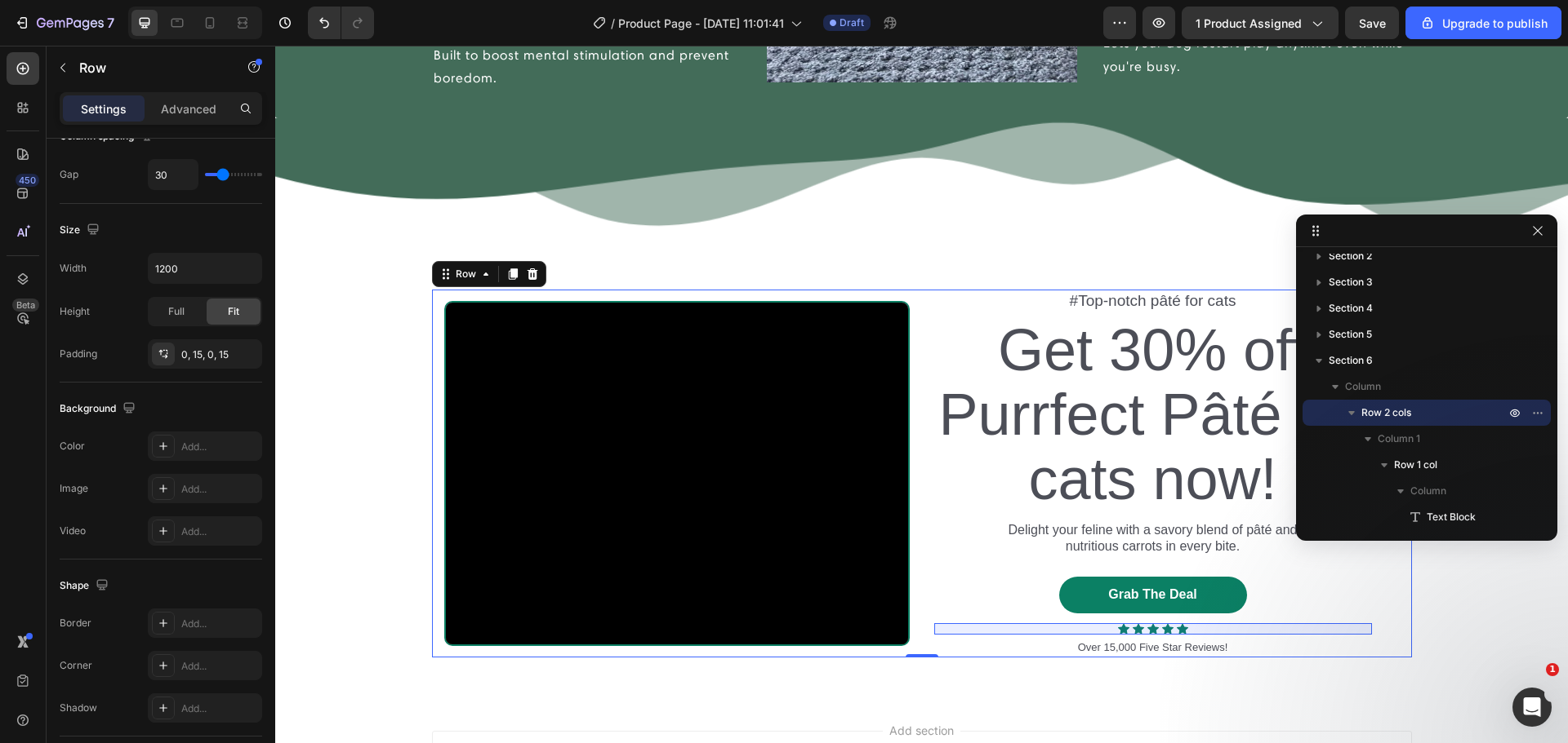
scroll to position [227, 0]
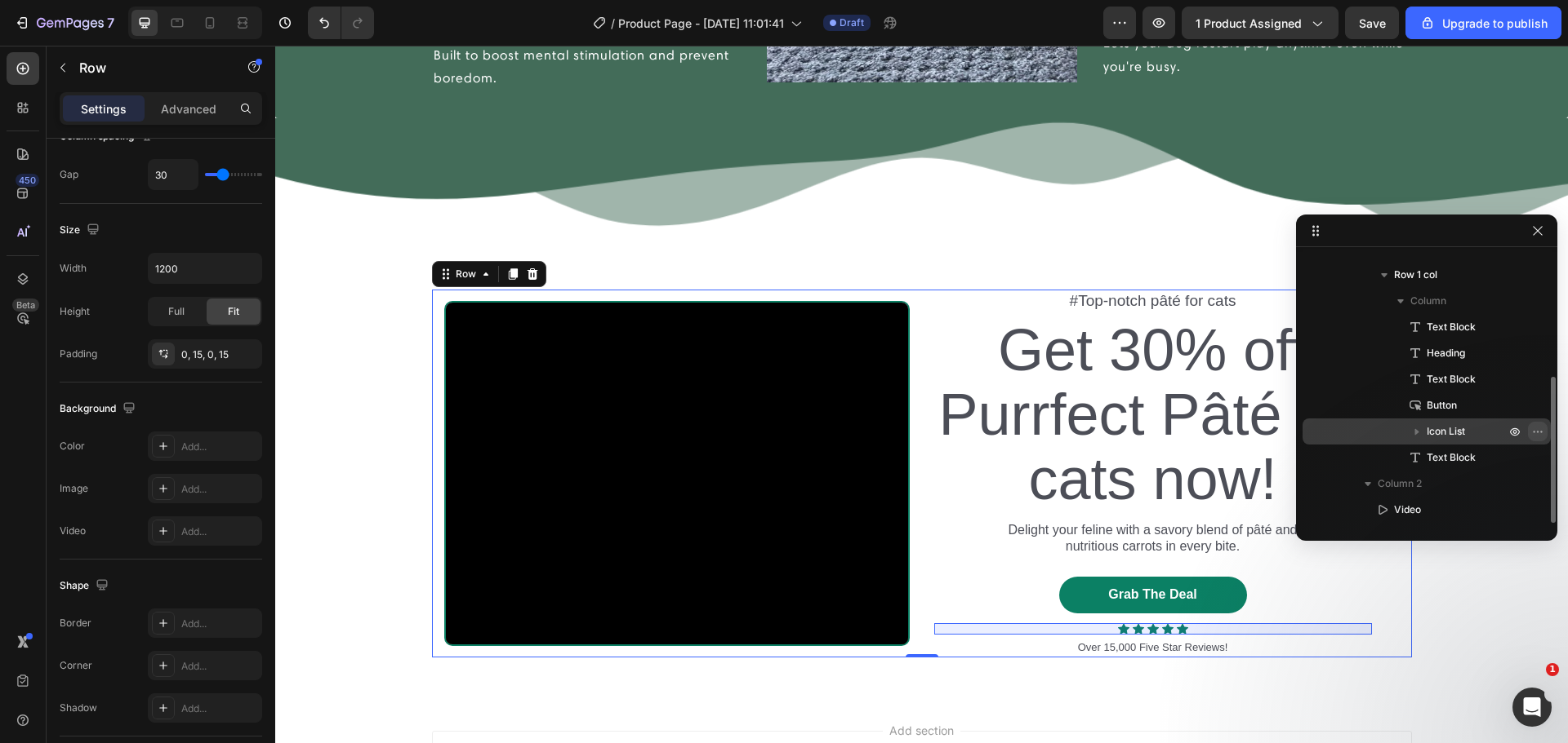
click at [1537, 440] on button "button" at bounding box center [1537, 431] width 20 height 20
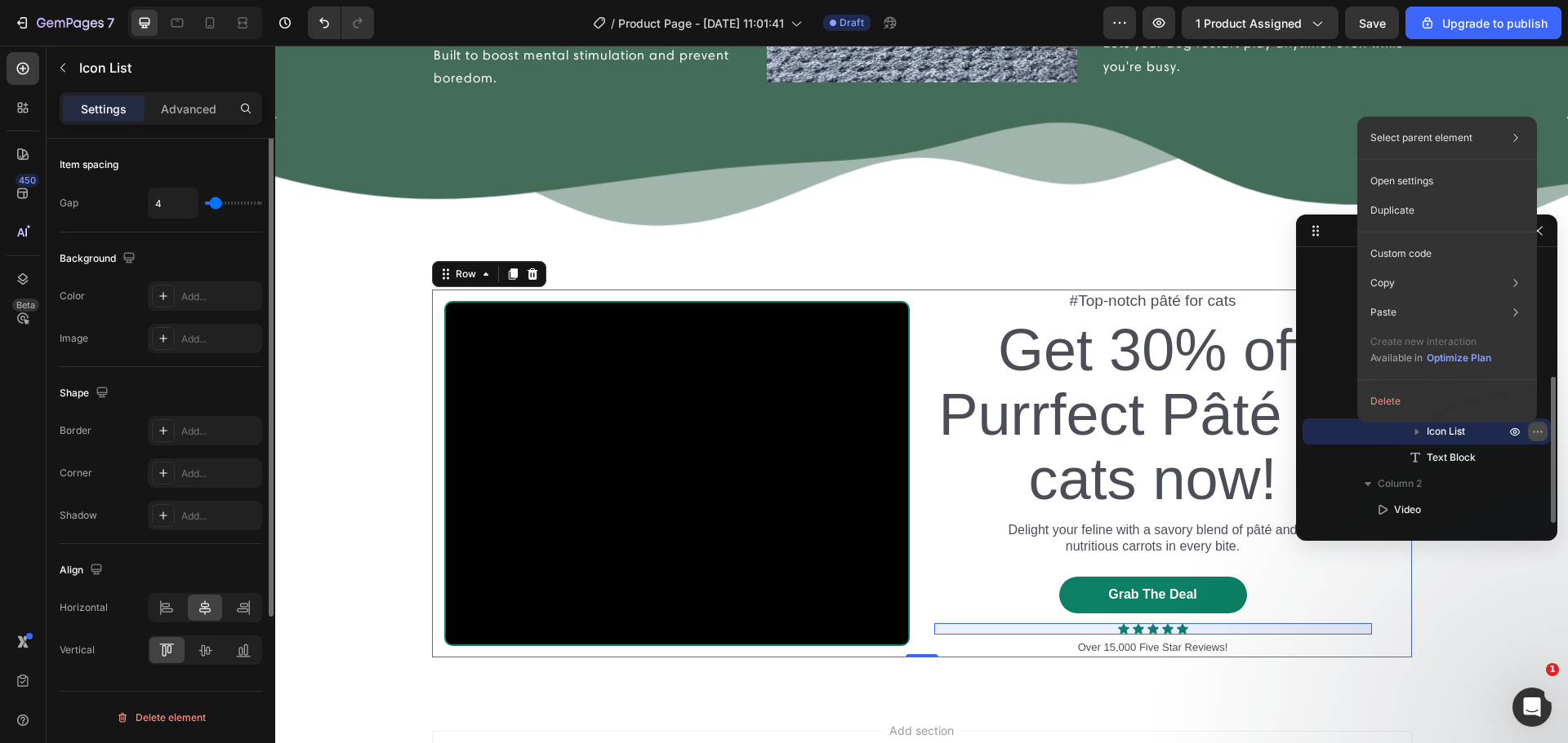
scroll to position [0, 0]
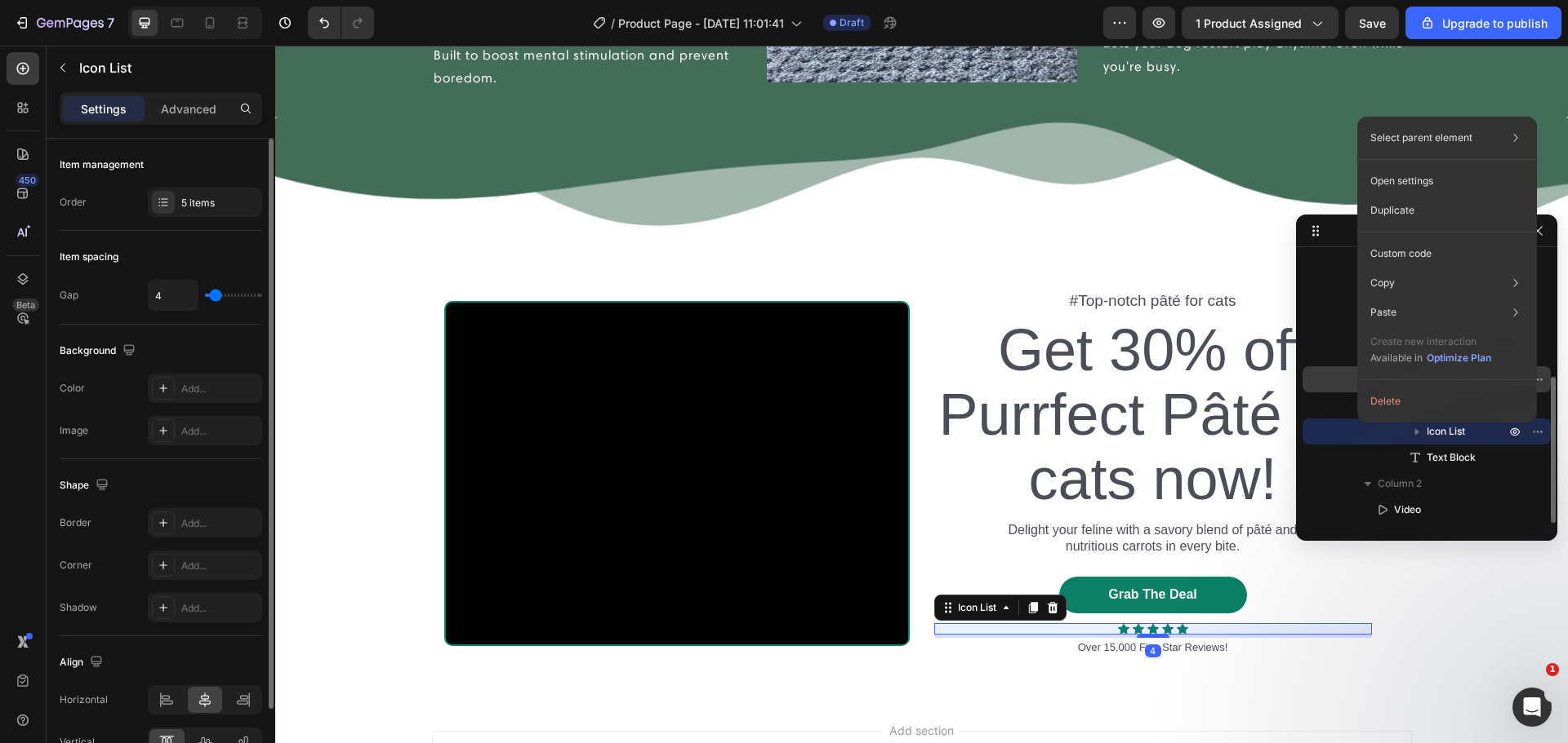
click at [1455, 408] on button "Delete" at bounding box center [1446, 402] width 167 height 29
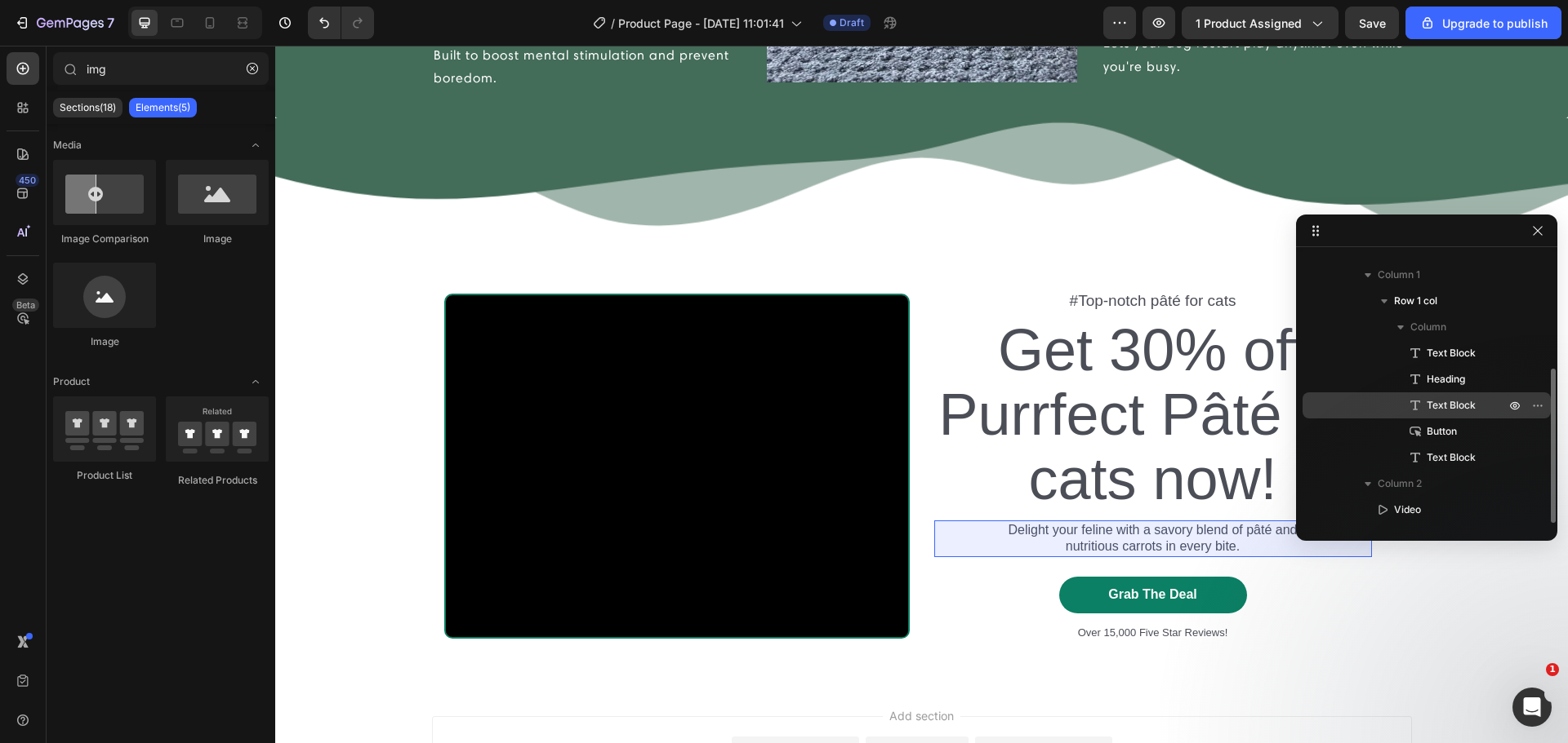
scroll to position [200, 0]
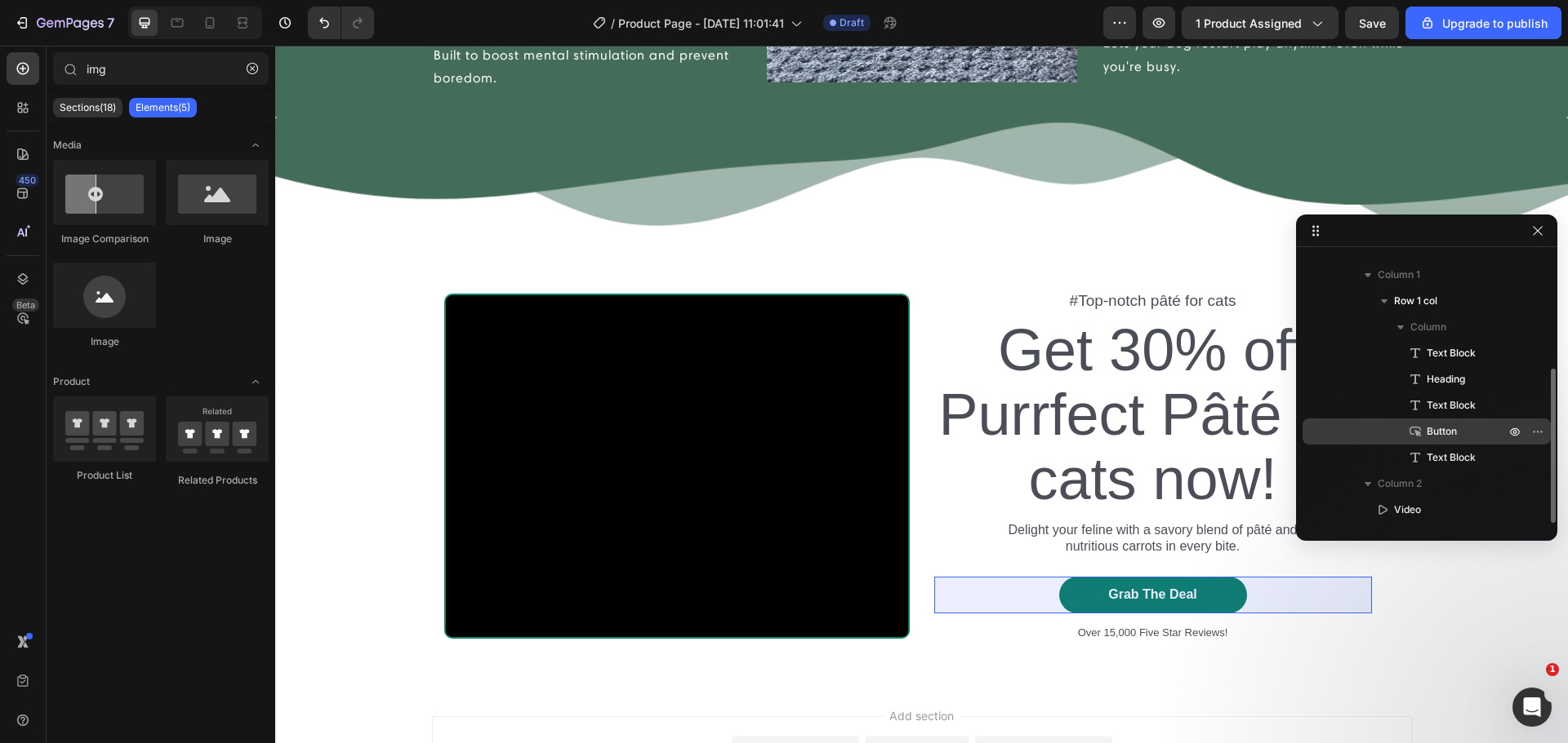
drag, startPoint x: 1465, startPoint y: 449, endPoint x: 1458, endPoint y: 423, distance: 26.9
click at [1458, 423] on div "Text Block Heading Text Block Button Text Block" at bounding box center [1426, 405] width 248 height 130
click at [1458, 423] on p "Button" at bounding box center [1447, 431] width 81 height 16
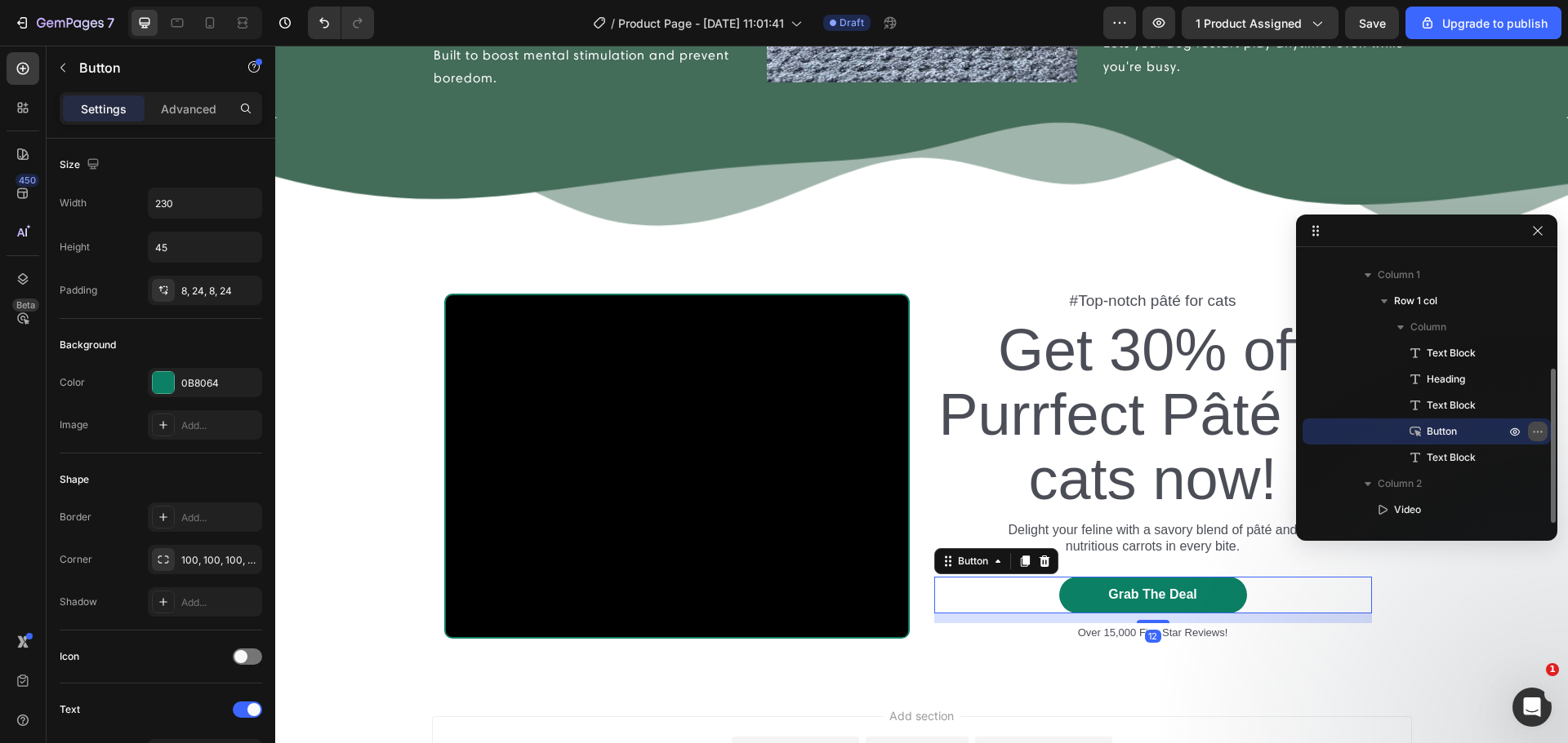
click at [1536, 435] on icon "button" at bounding box center [1537, 431] width 13 height 13
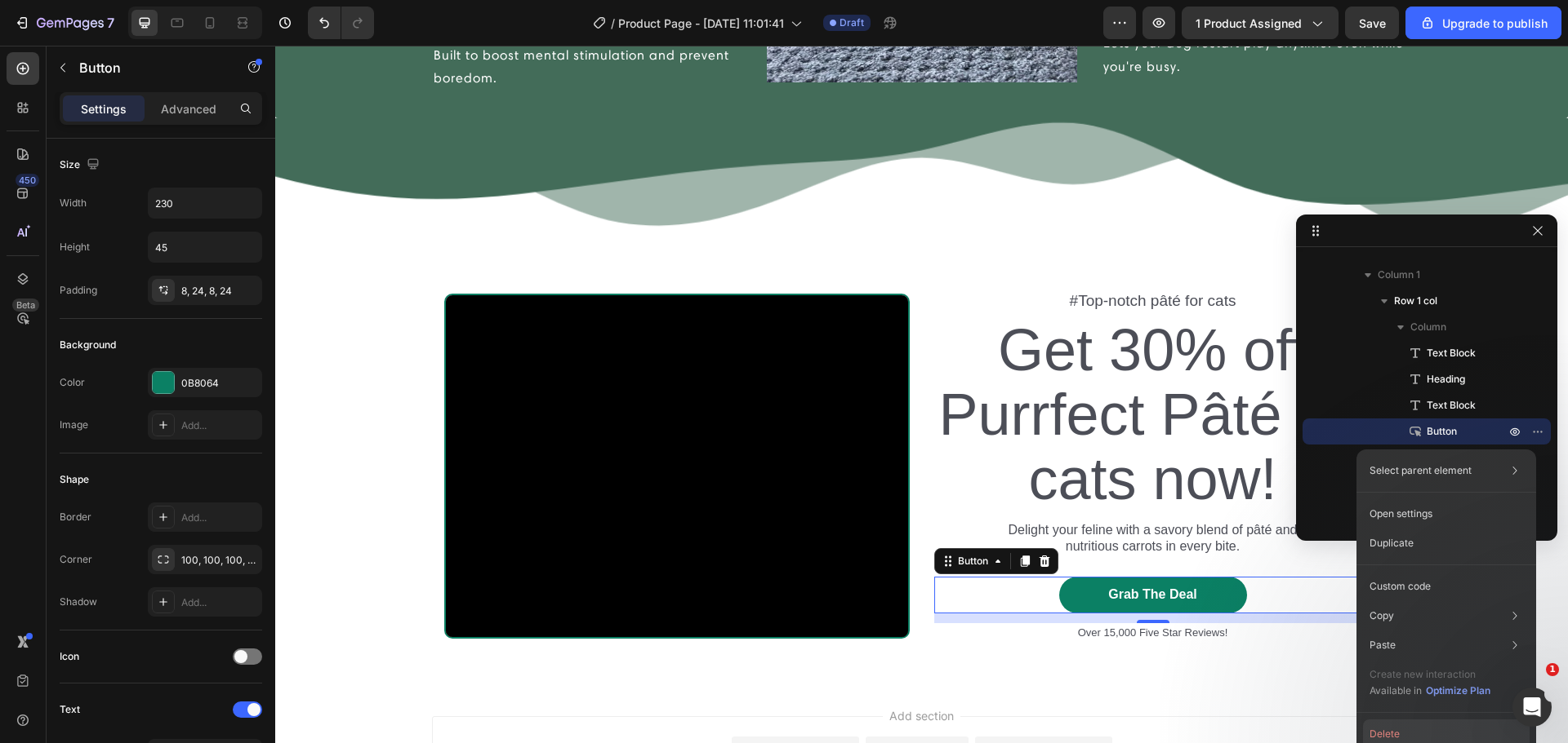
click at [1398, 723] on button "Delete" at bounding box center [1445, 734] width 167 height 29
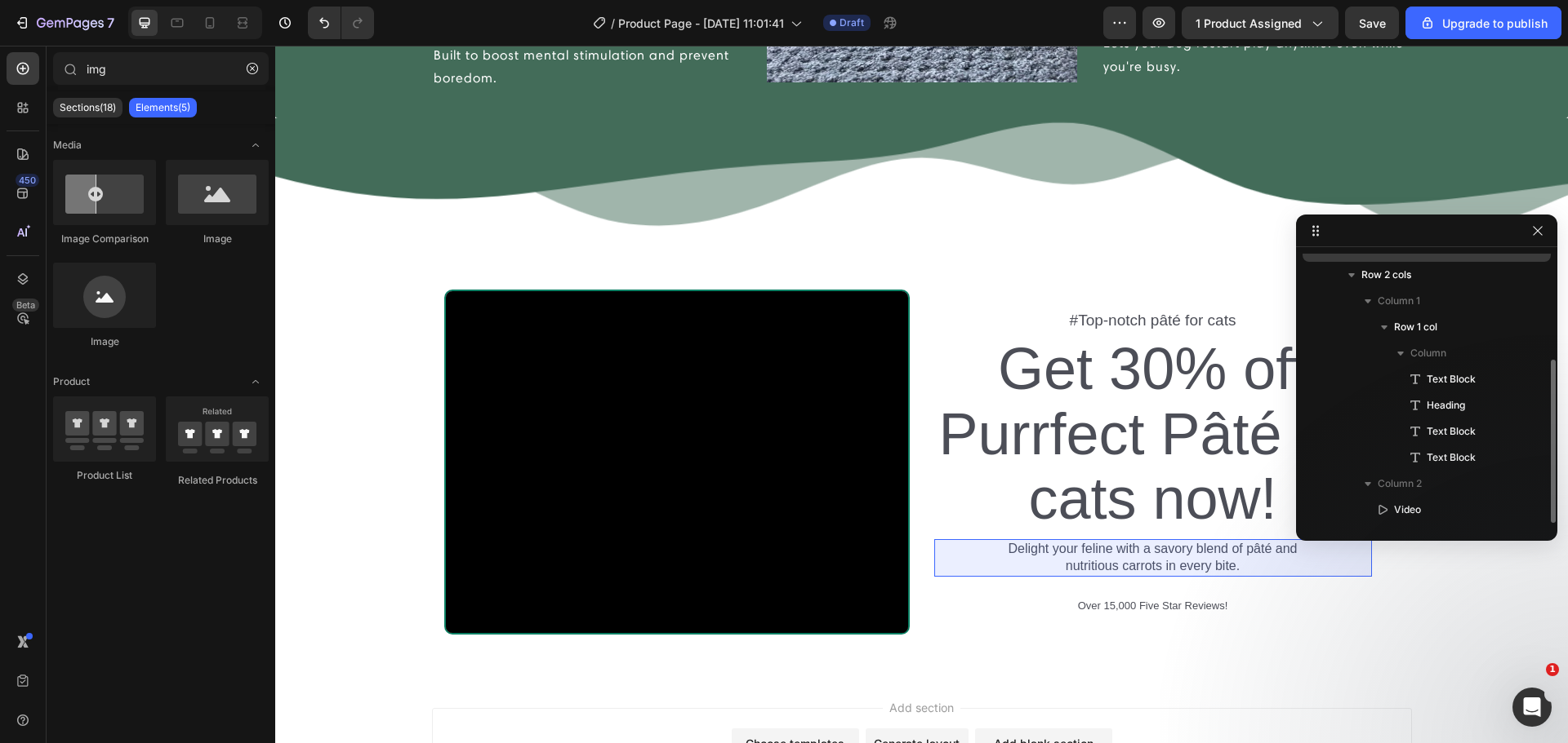
scroll to position [0, 0]
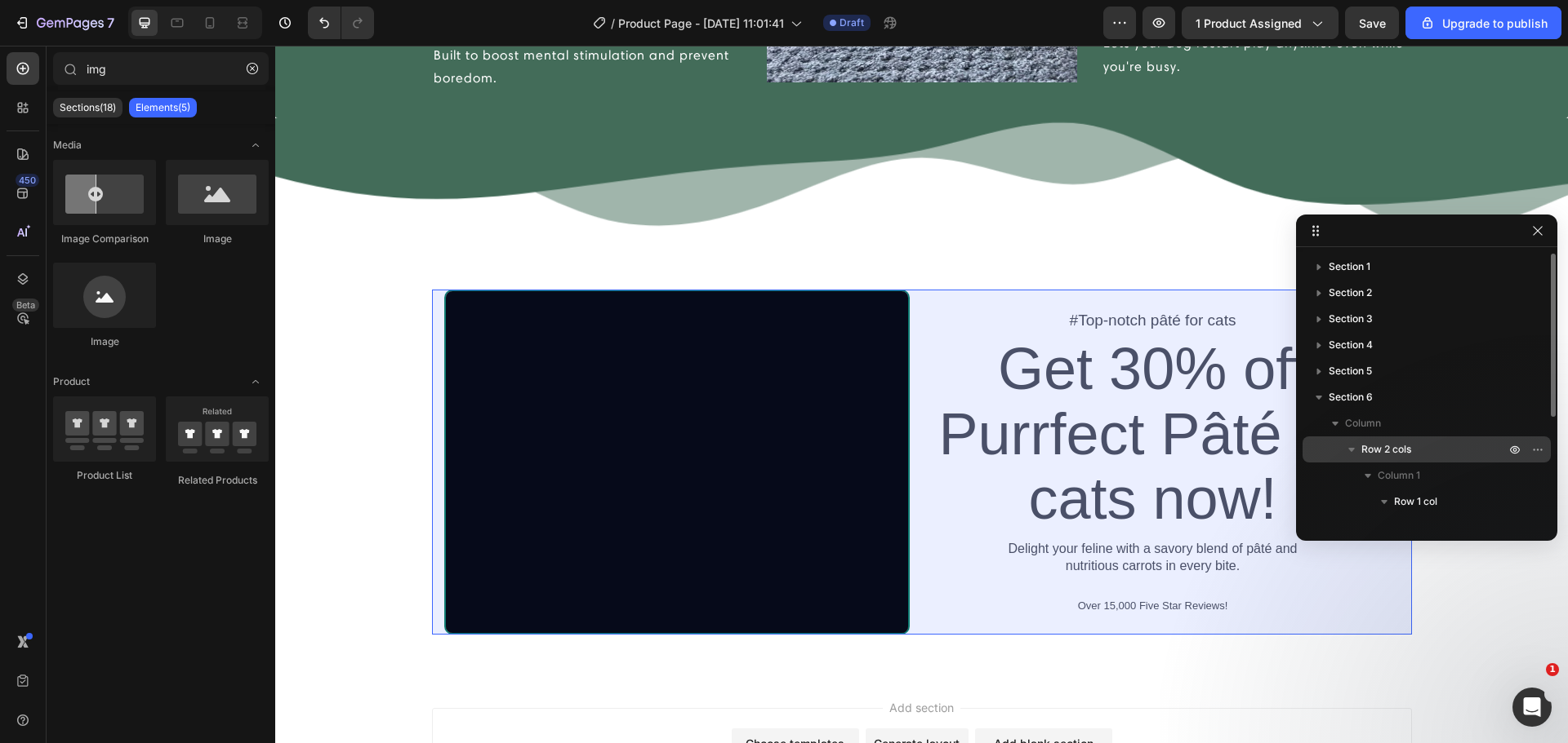
click at [1406, 441] on span "Row 2 cols" at bounding box center [1386, 449] width 50 height 16
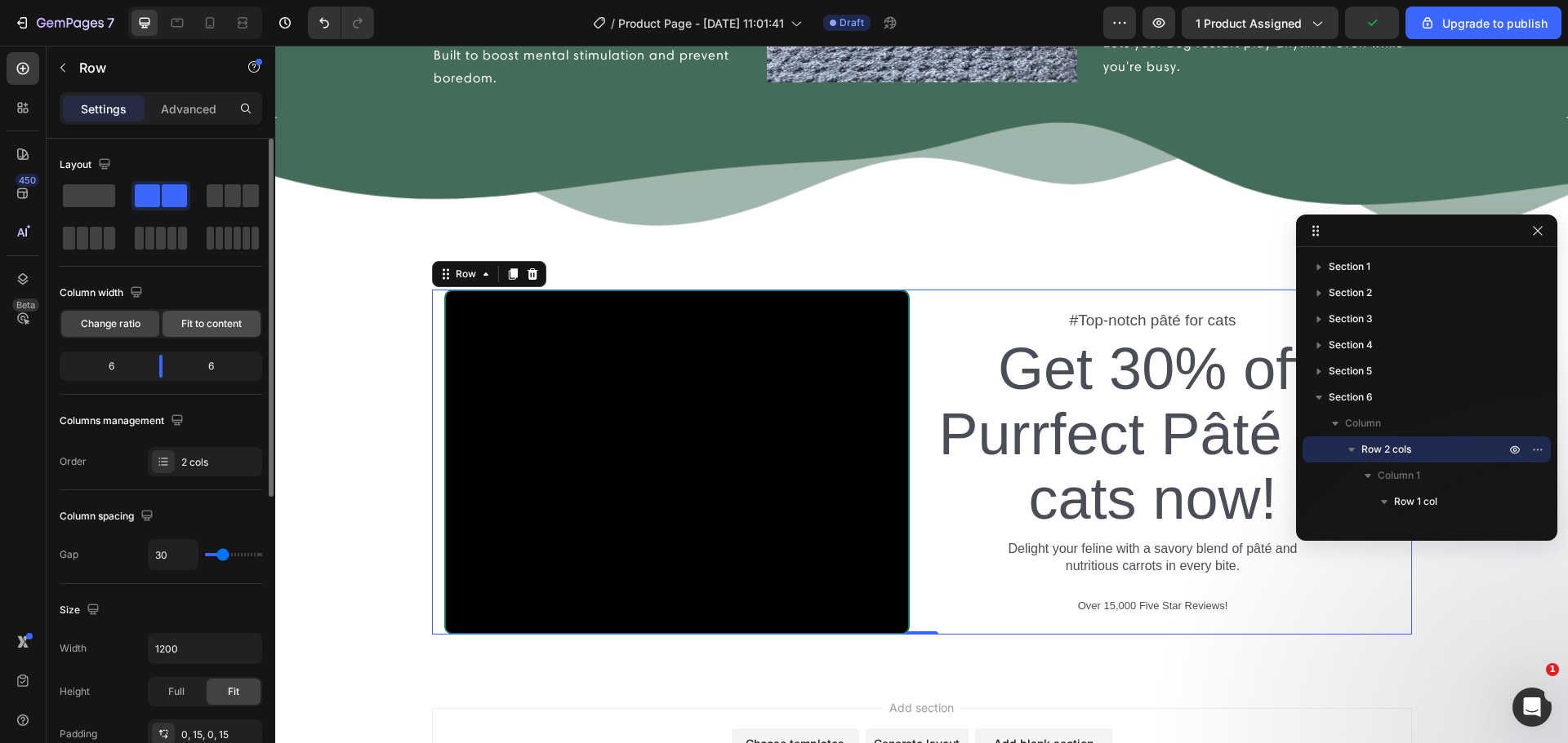
click at [191, 333] on div "Fit to content" at bounding box center [211, 324] width 98 height 26
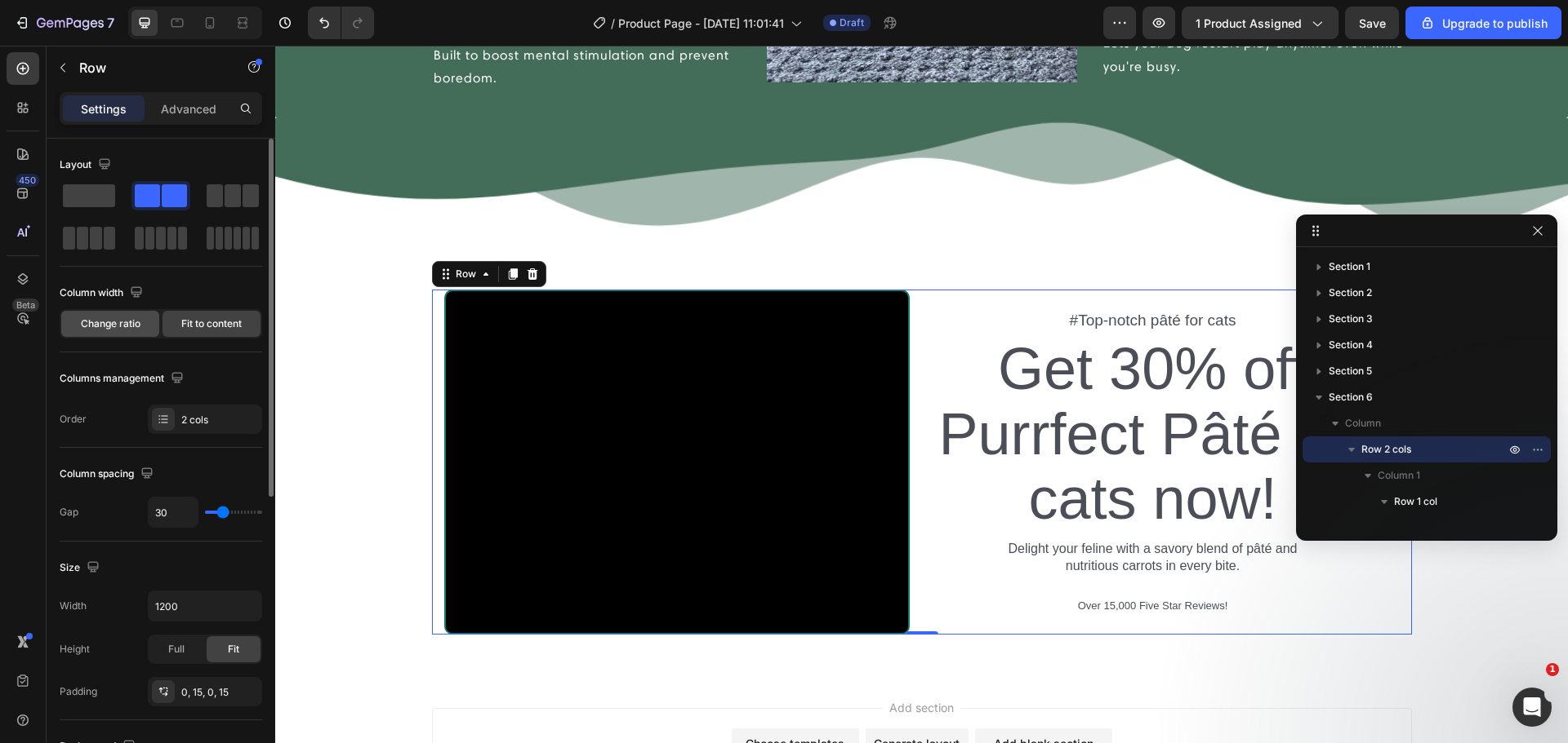
click at [141, 327] on div "Change ratio" at bounding box center [110, 324] width 98 height 26
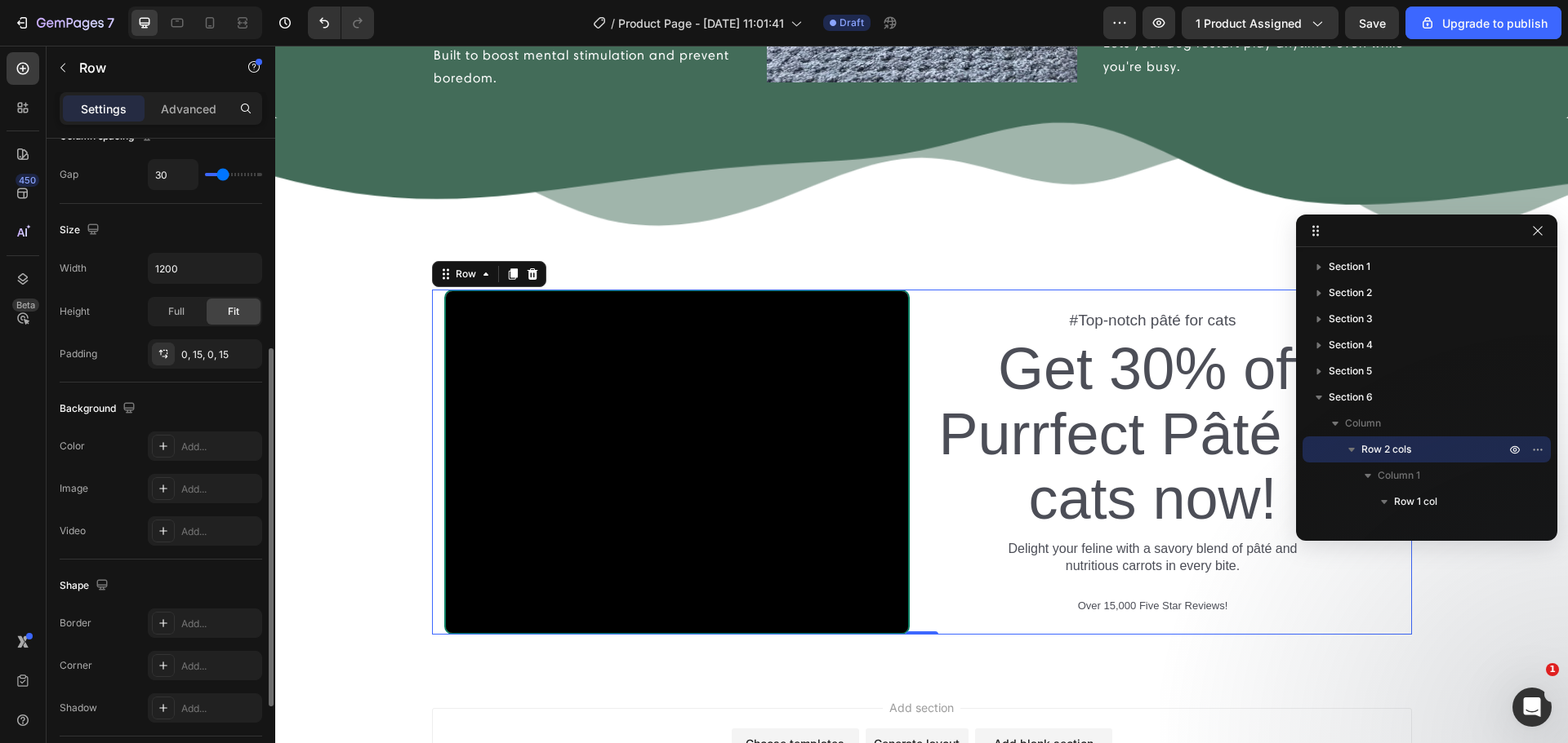
scroll to position [530, 0]
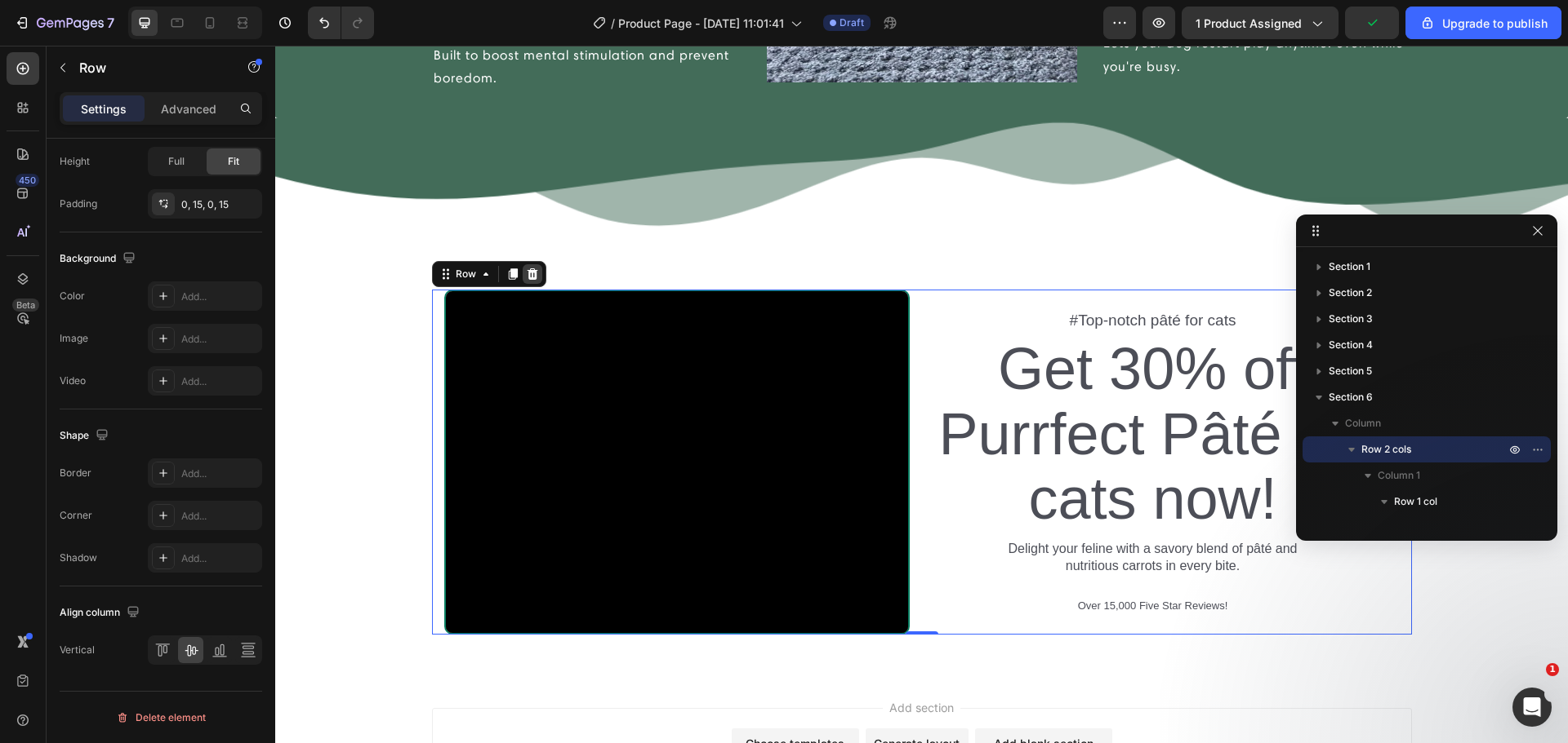
click at [528, 276] on icon at bounding box center [532, 274] width 10 height 11
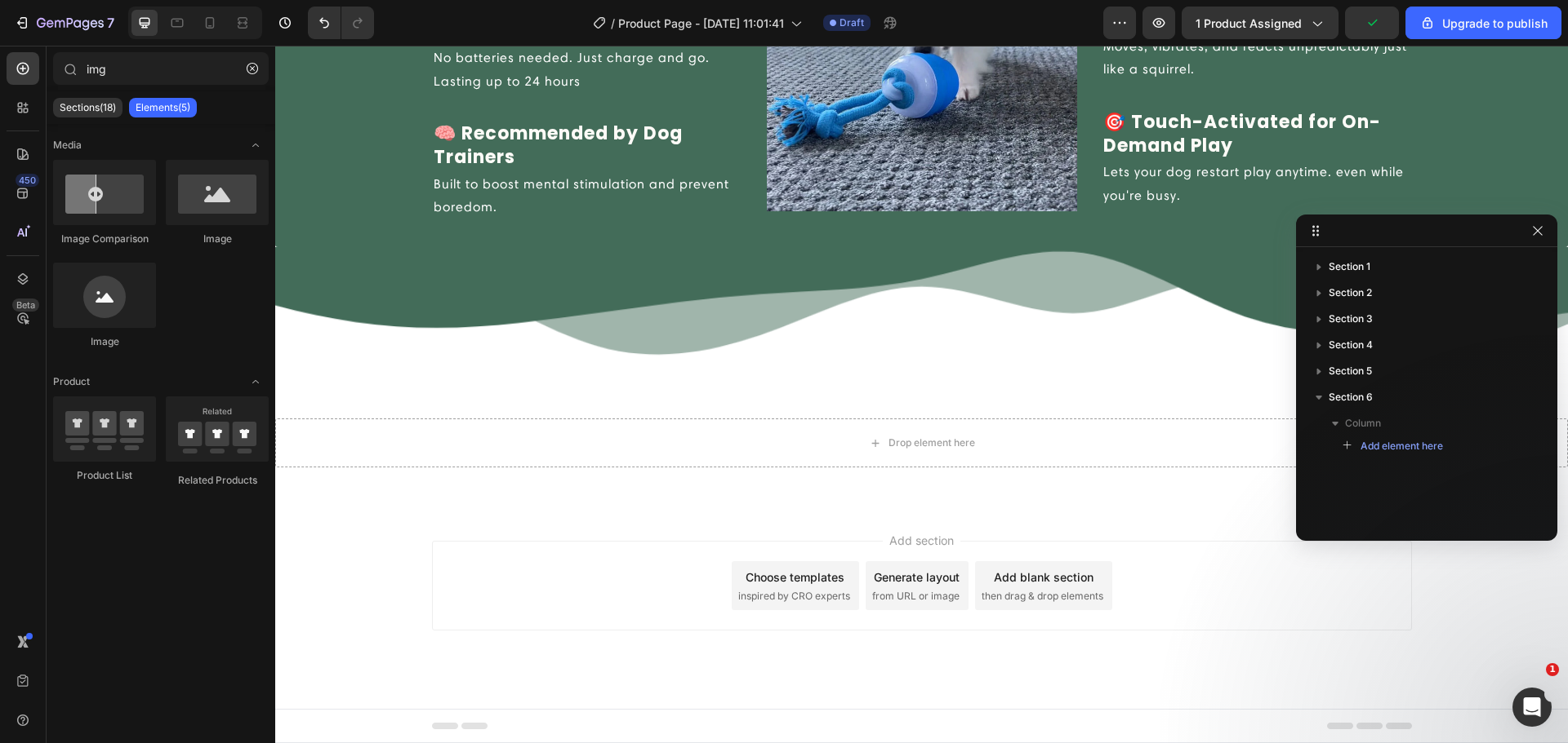
scroll to position [2385, 0]
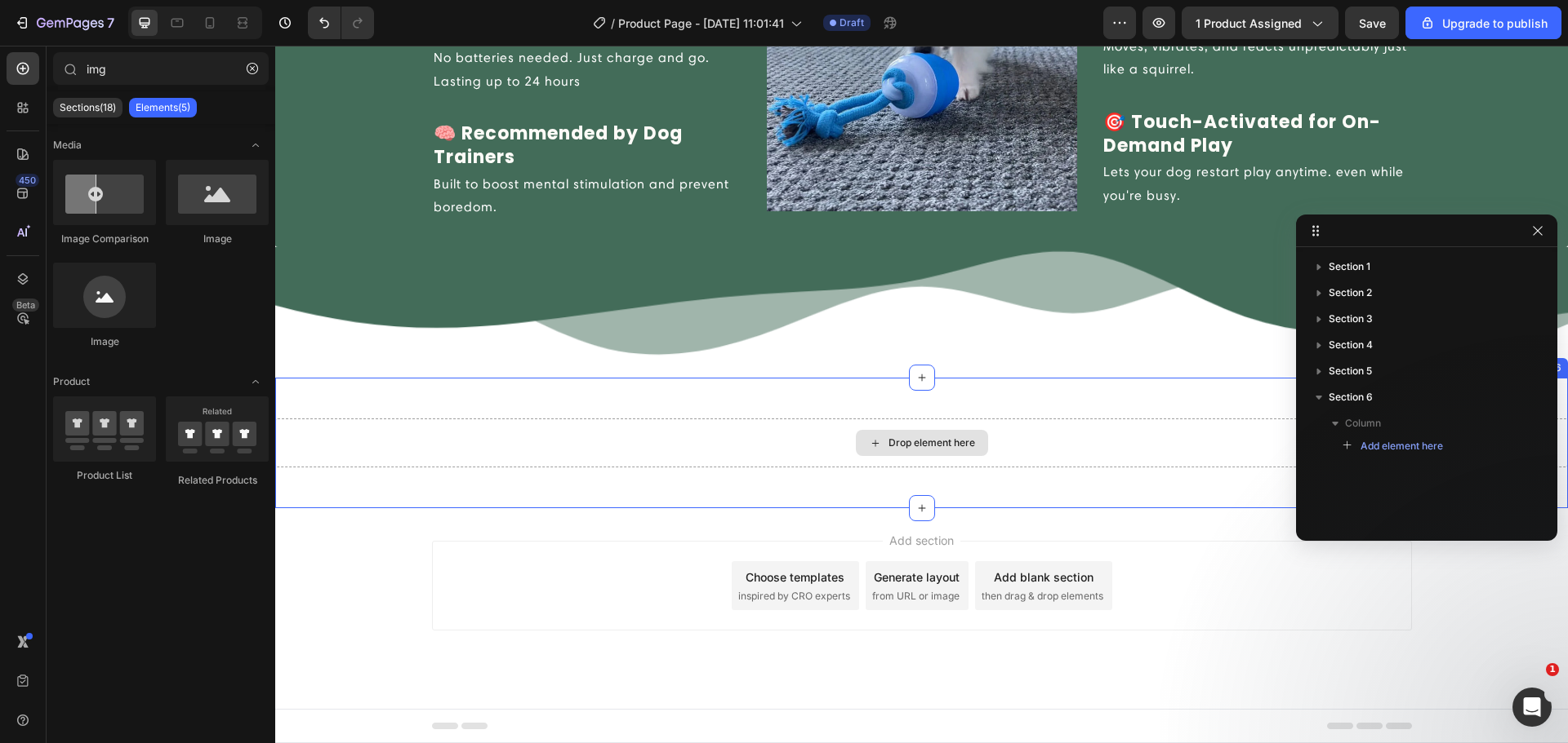
click at [866, 453] on div "Drop element here" at bounding box center [921, 443] width 132 height 26
click at [756, 413] on div "Drop element here Section 6" at bounding box center [921, 442] width 1292 height 130
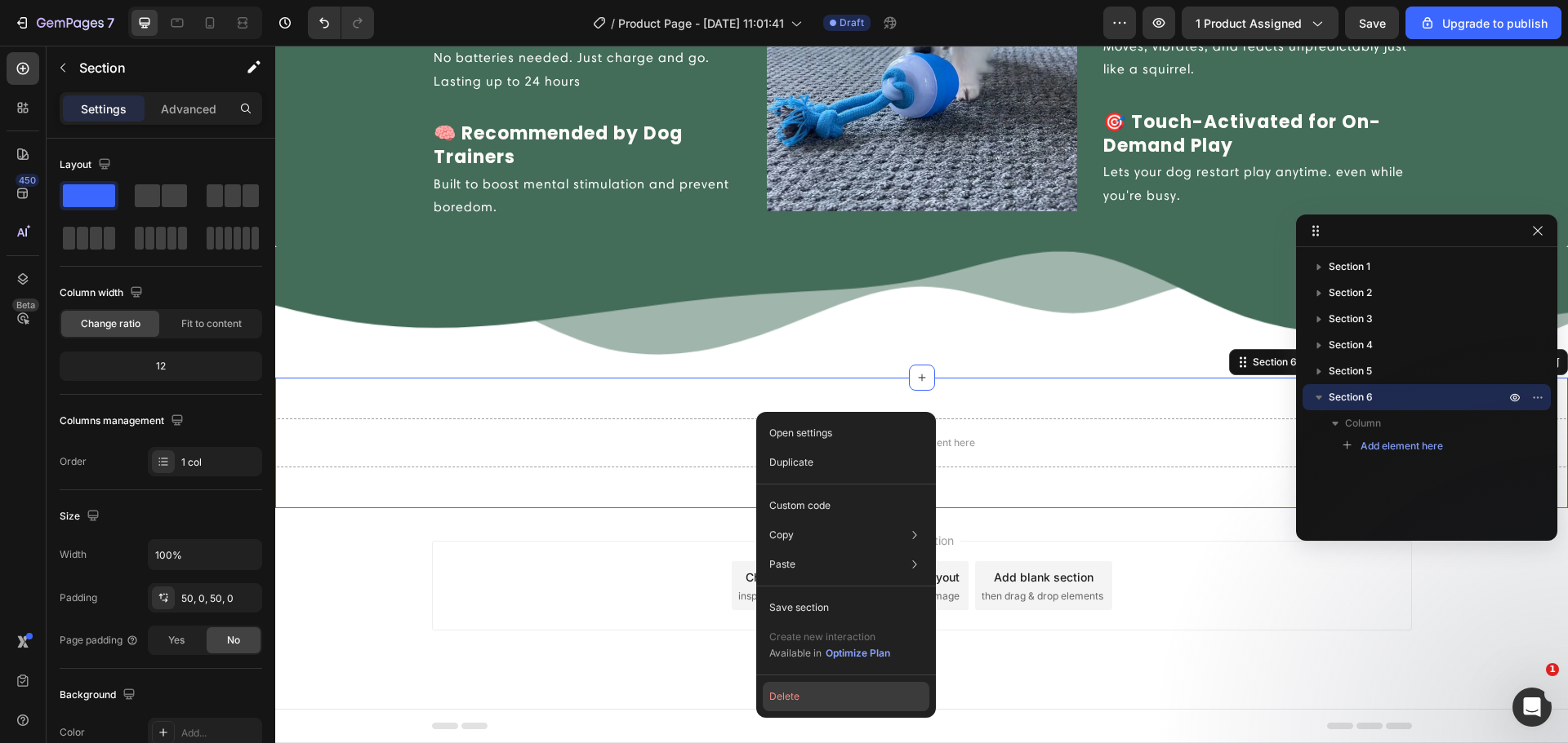
drag, startPoint x: 806, startPoint y: 683, endPoint x: 531, endPoint y: 638, distance: 278.7
click at [806, 683] on button "Delete" at bounding box center [845, 697] width 167 height 29
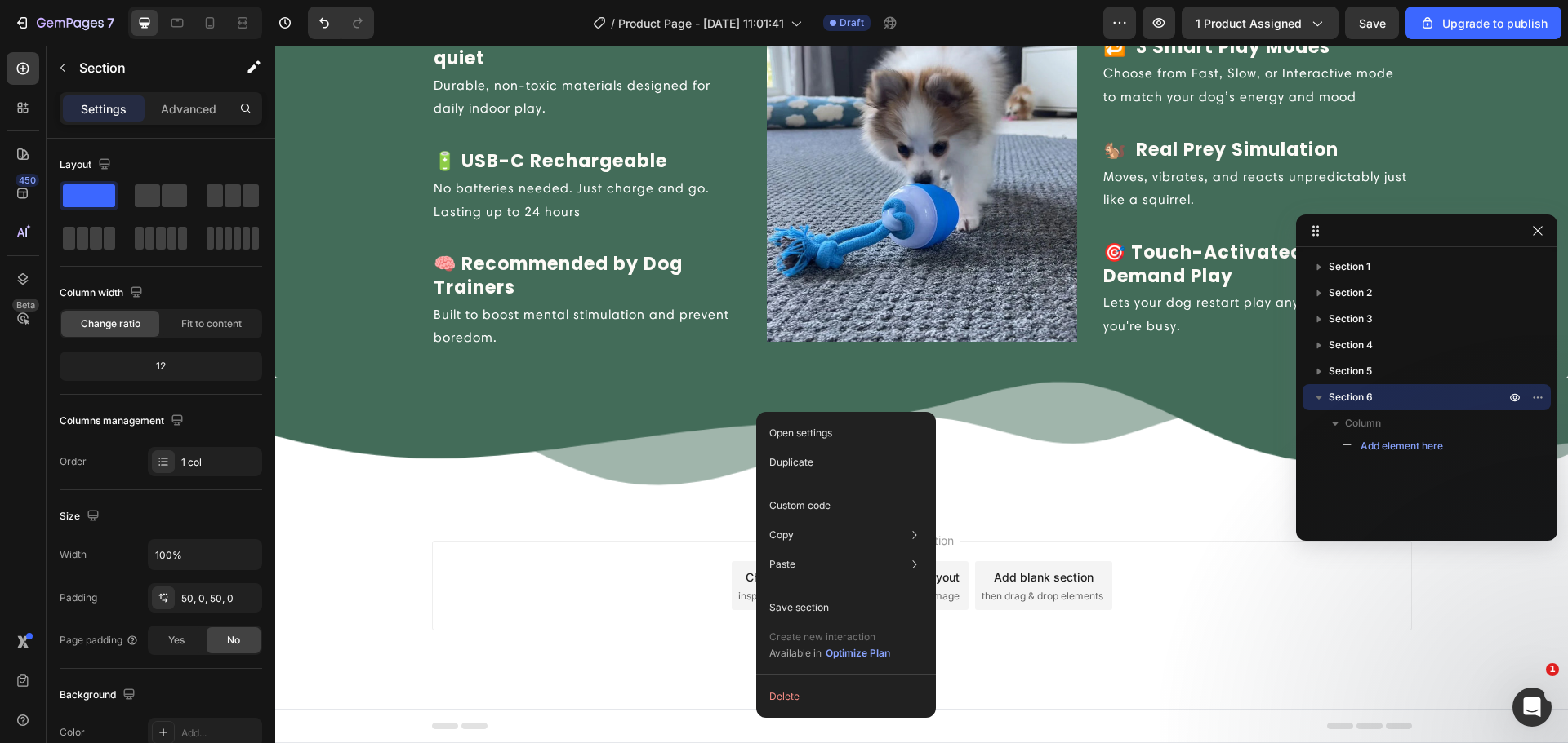
scroll to position [2255, 0]
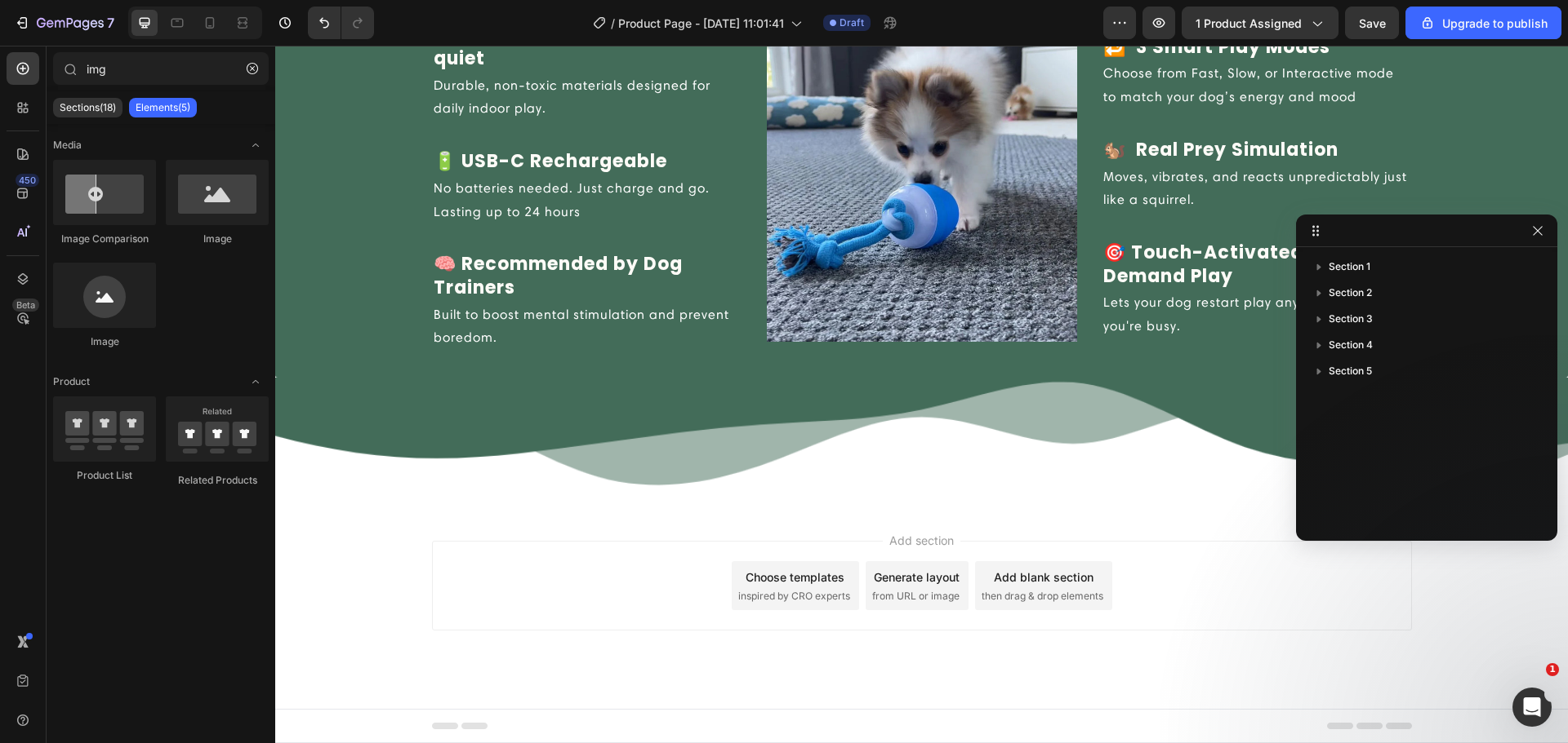
click at [990, 587] on div "Add blank section then drag & drop elements" at bounding box center [1043, 586] width 137 height 49
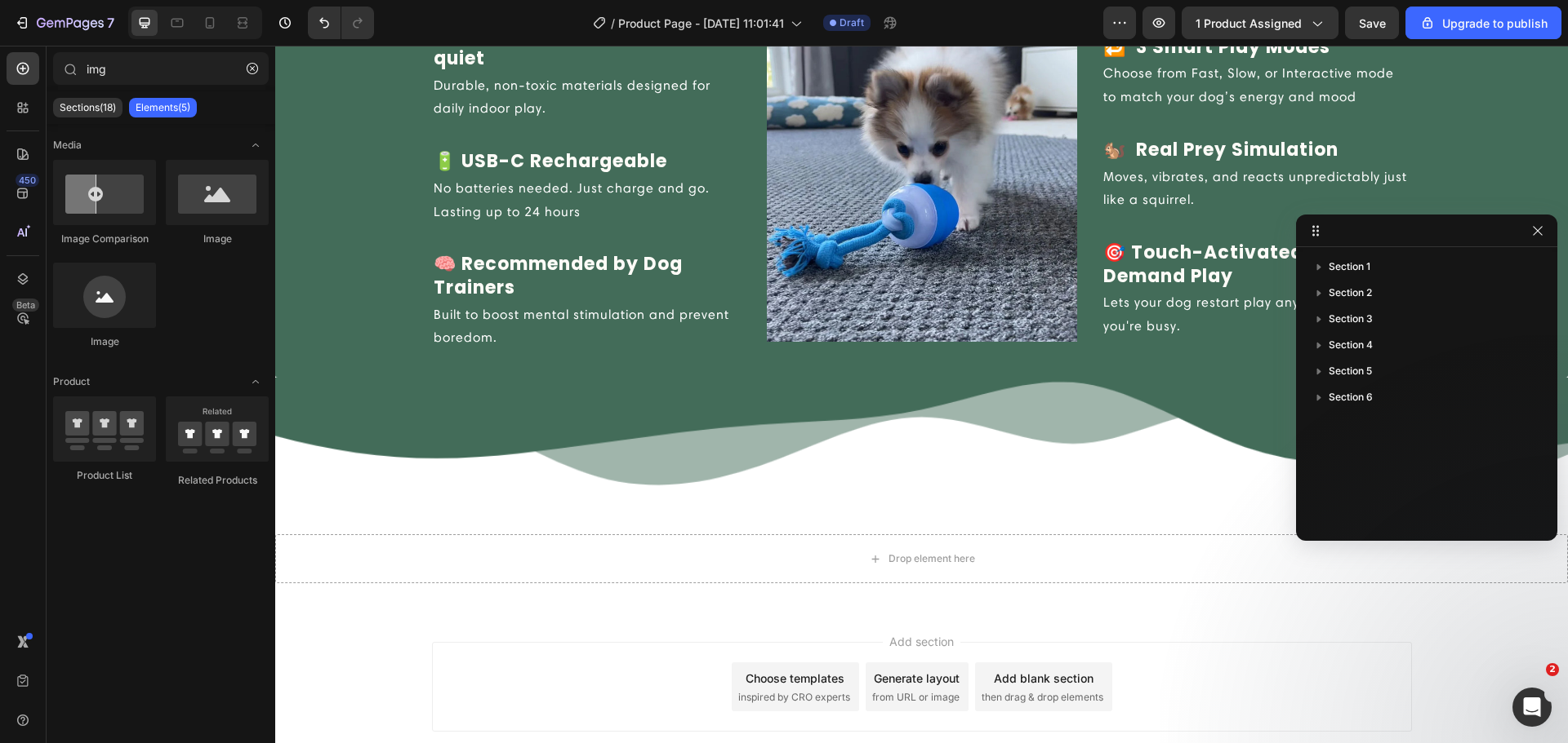
scroll to position [2356, 0]
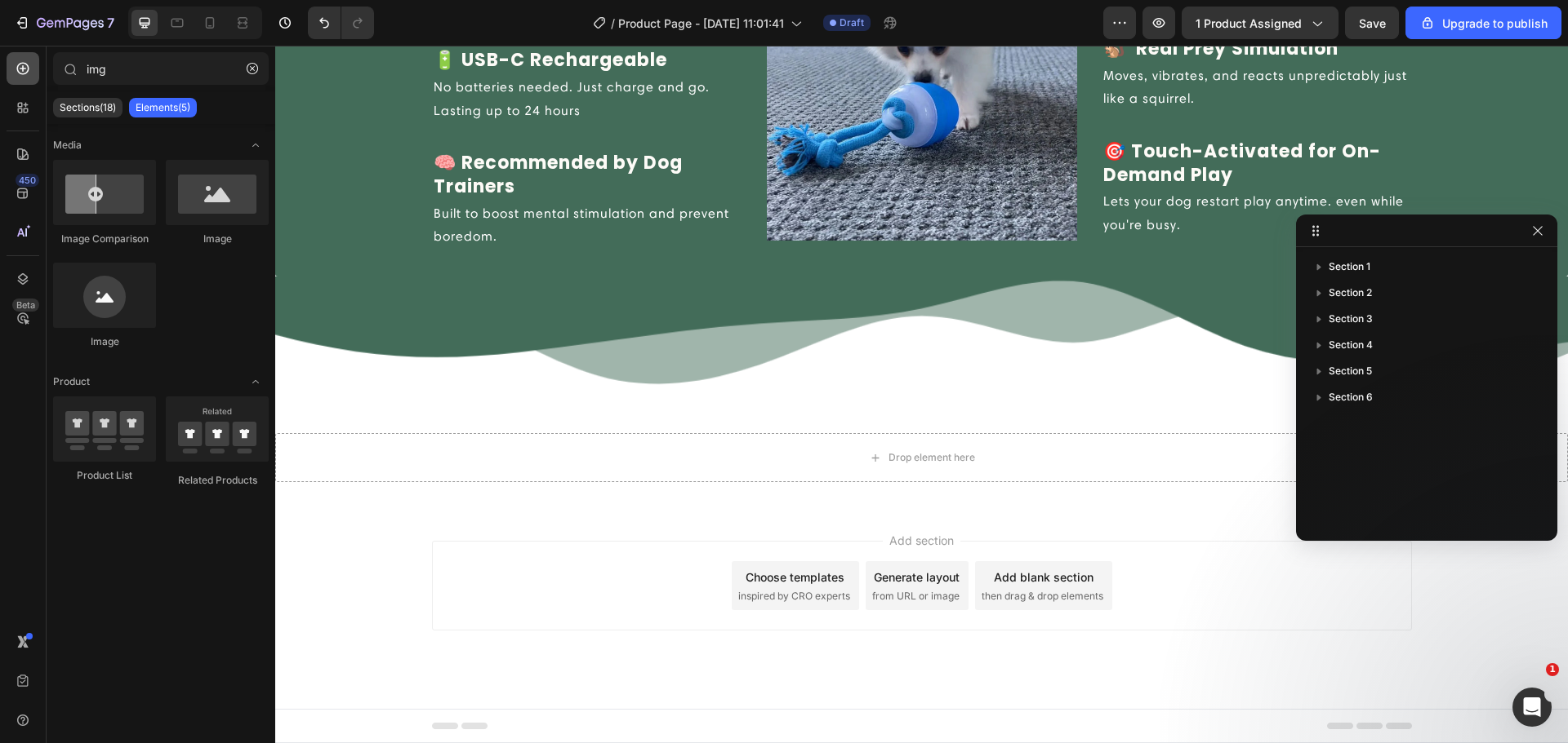
click at [31, 67] on div at bounding box center [23, 68] width 33 height 33
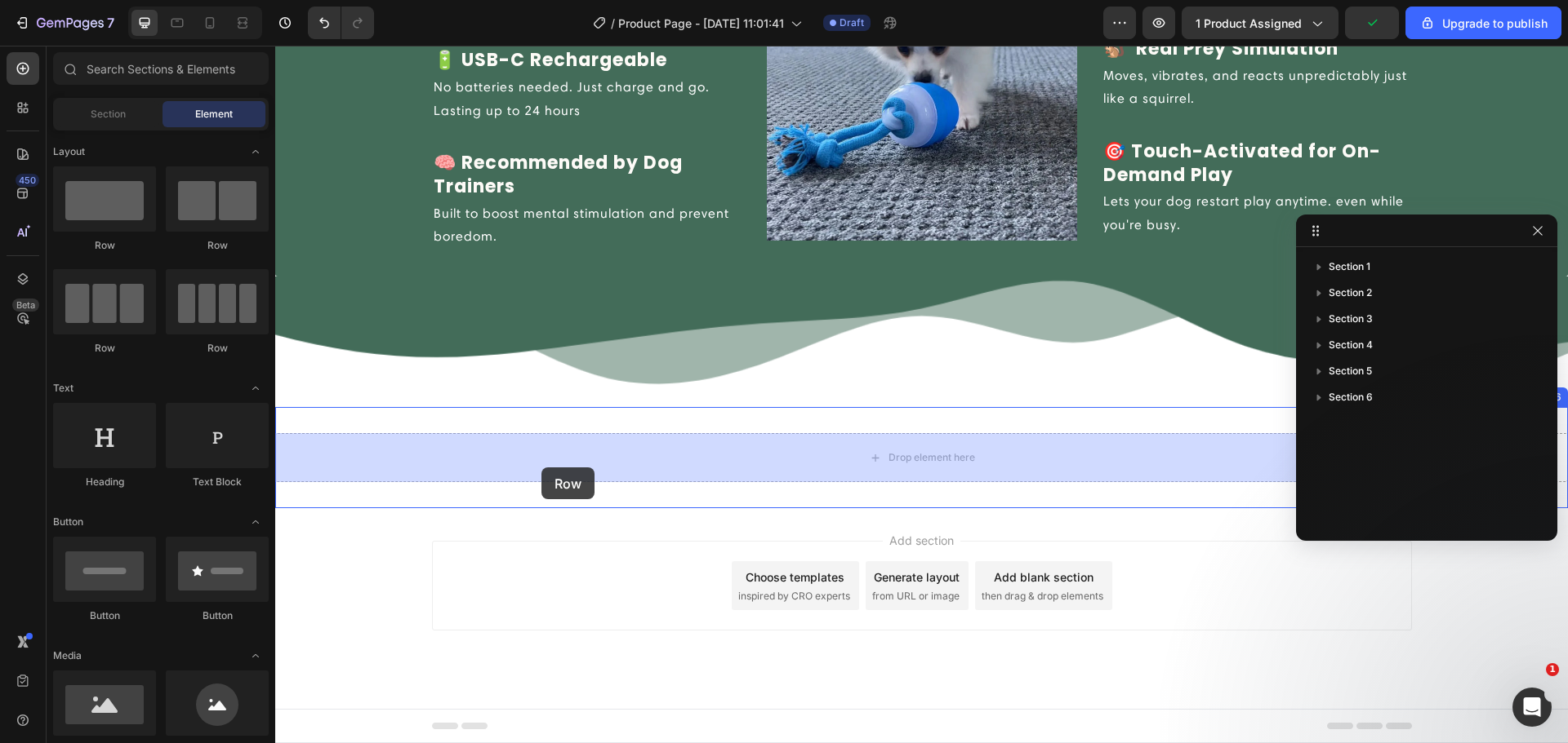
drag, startPoint x: 509, startPoint y: 300, endPoint x: 541, endPoint y: 467, distance: 170.0
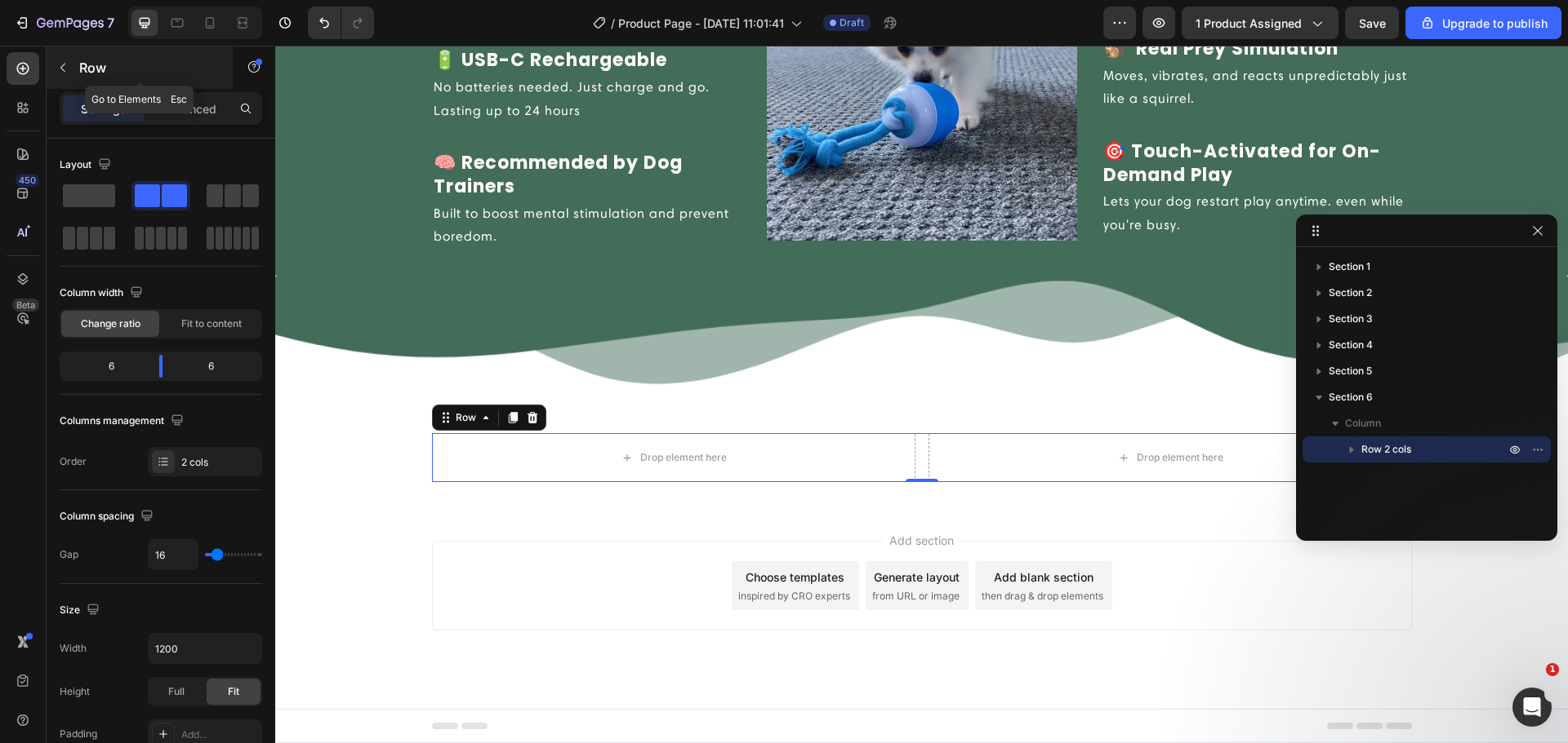
click at [68, 59] on button "button" at bounding box center [63, 67] width 26 height 26
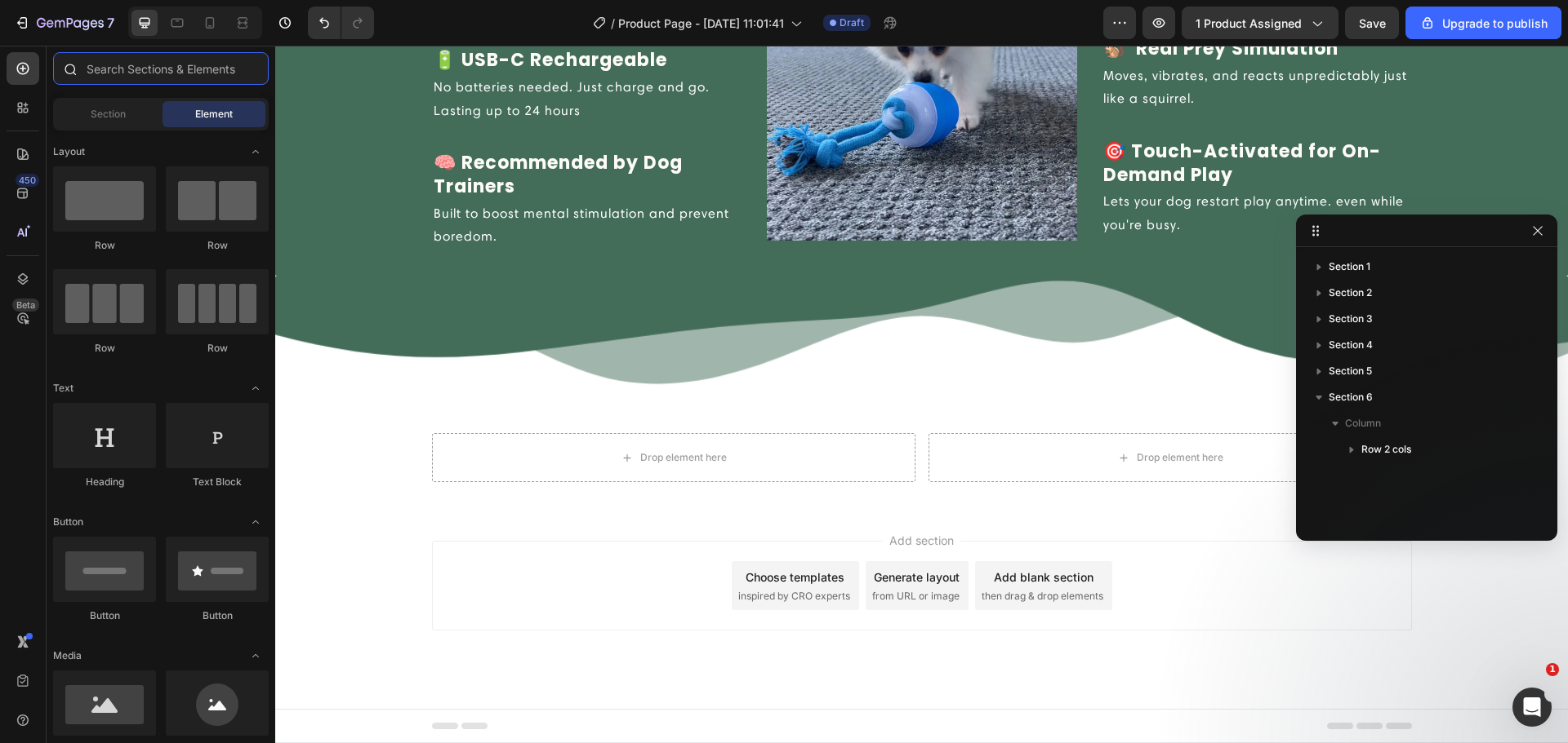
click at [95, 74] on input "text" at bounding box center [160, 68] width 215 height 33
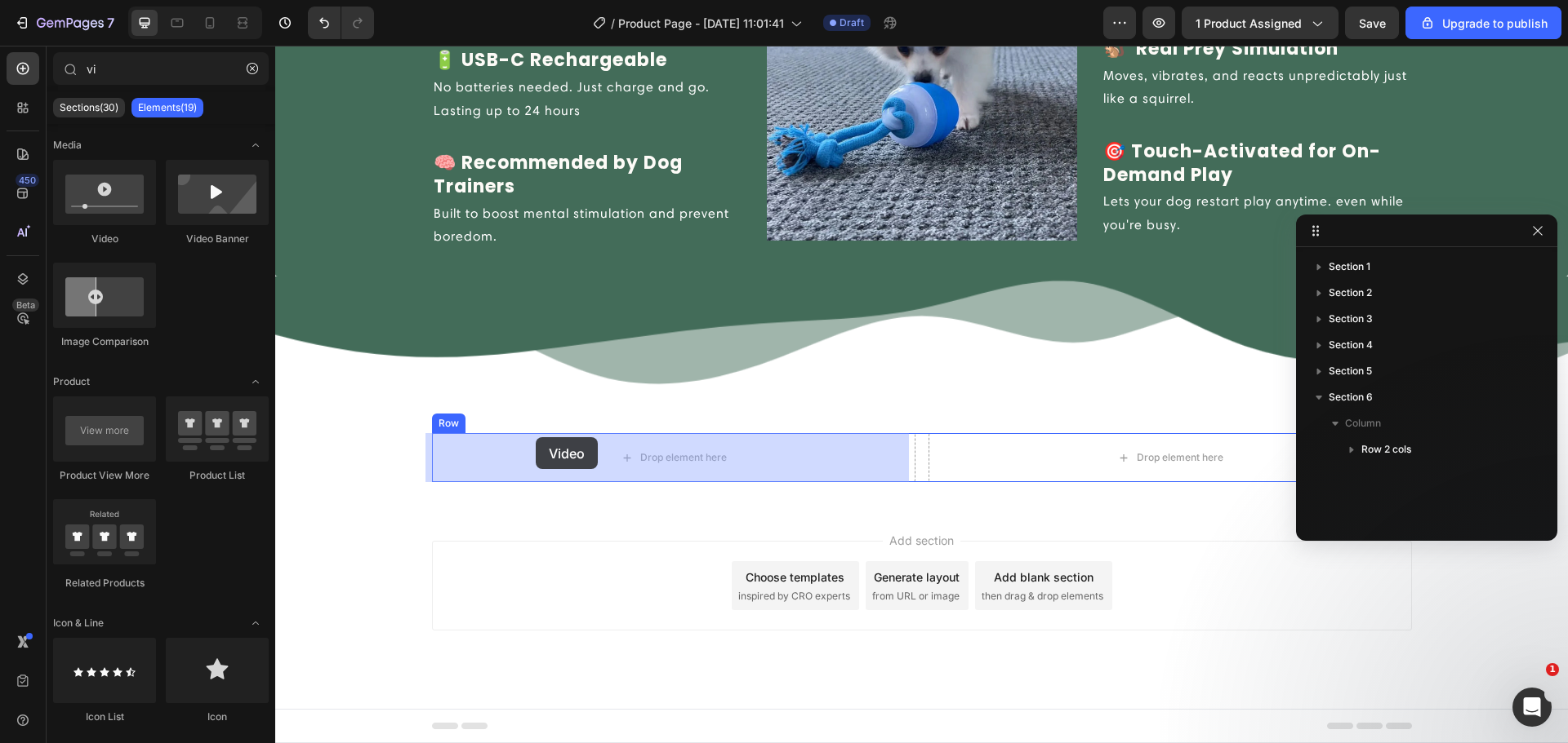
drag, startPoint x: 383, startPoint y: 240, endPoint x: 536, endPoint y: 437, distance: 249.4
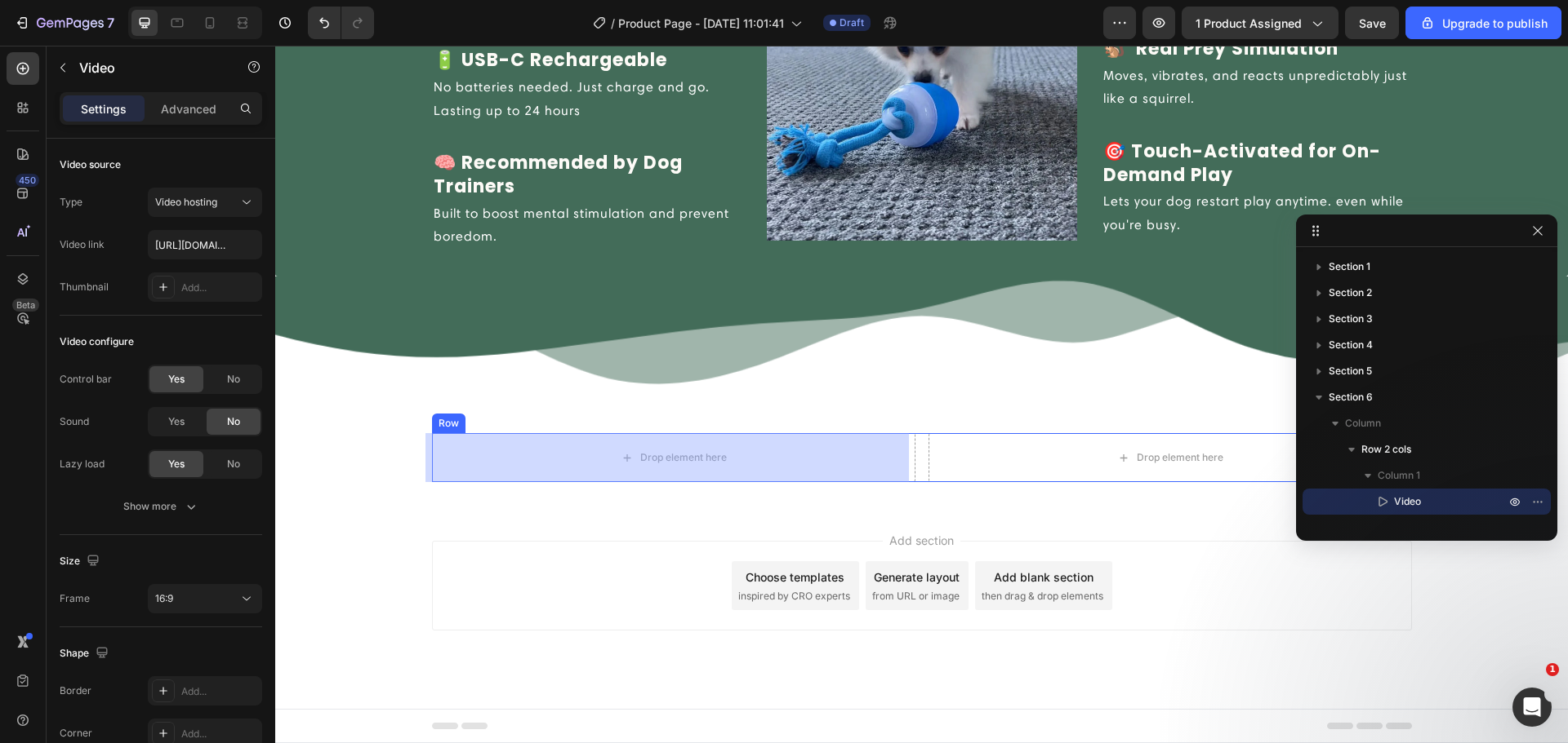
scroll to position [2514, 0]
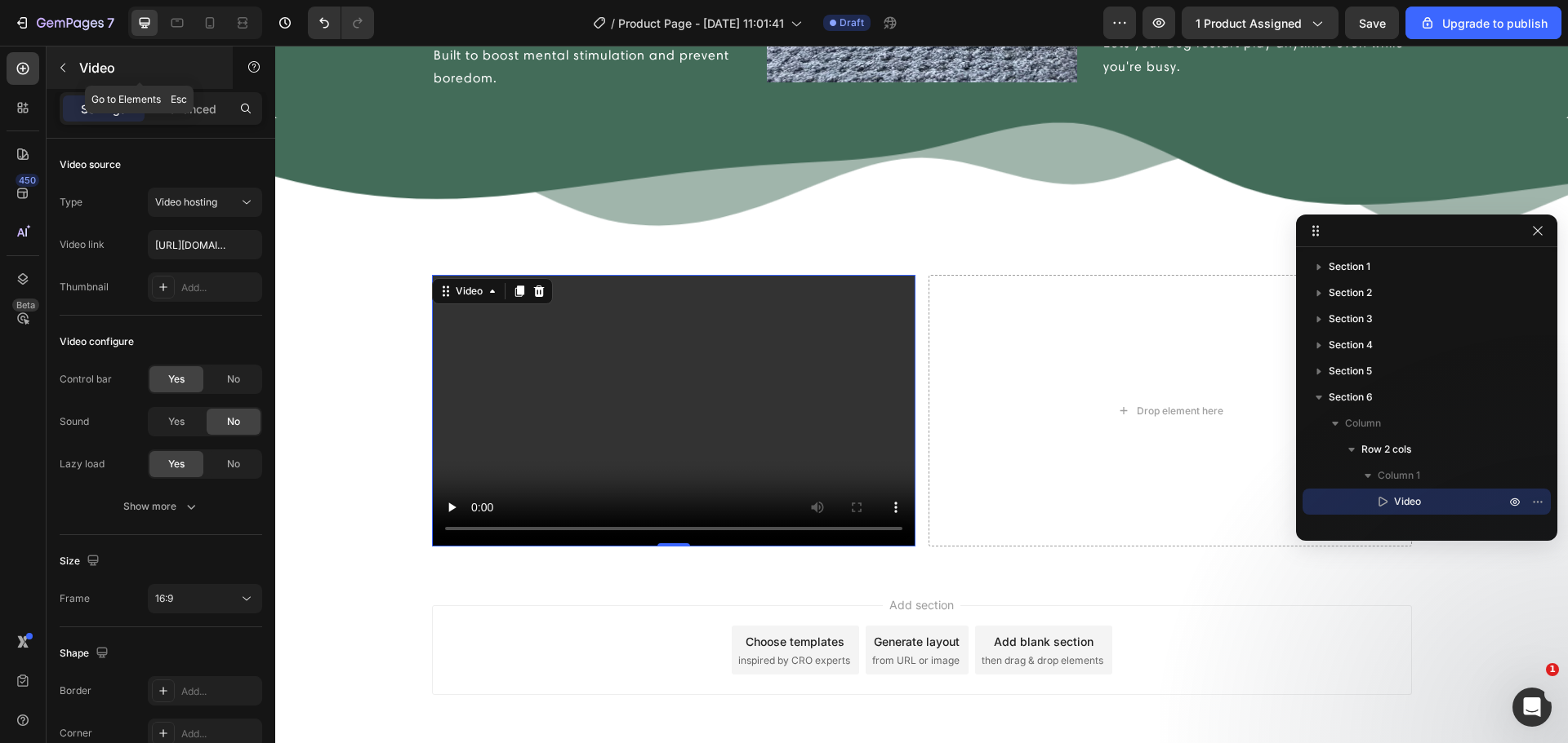
click at [63, 73] on icon "button" at bounding box center [62, 67] width 13 height 13
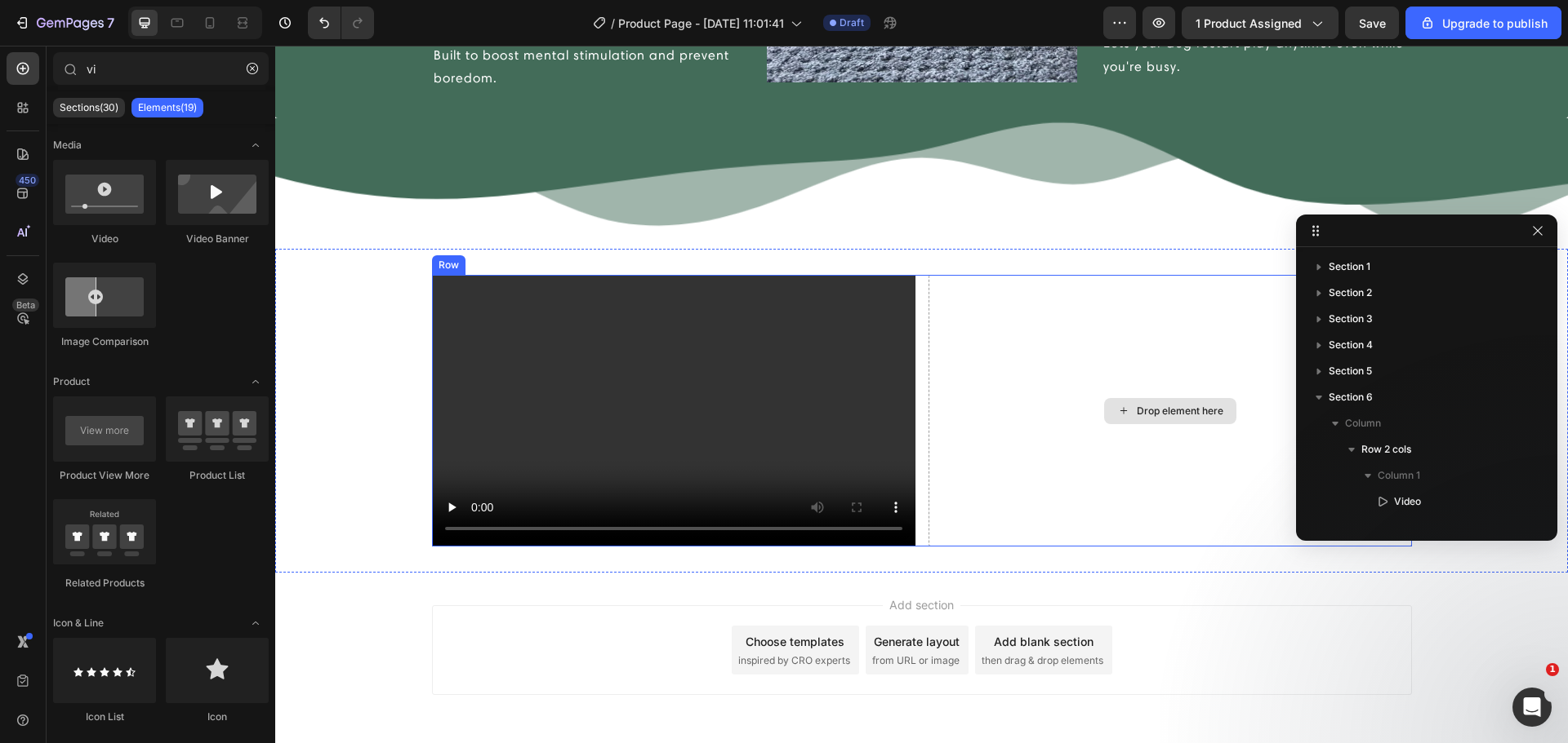
click at [1163, 416] on div "Drop element here" at bounding box center [1180, 411] width 86 height 13
click at [106, 69] on input "vi" at bounding box center [160, 68] width 215 height 33
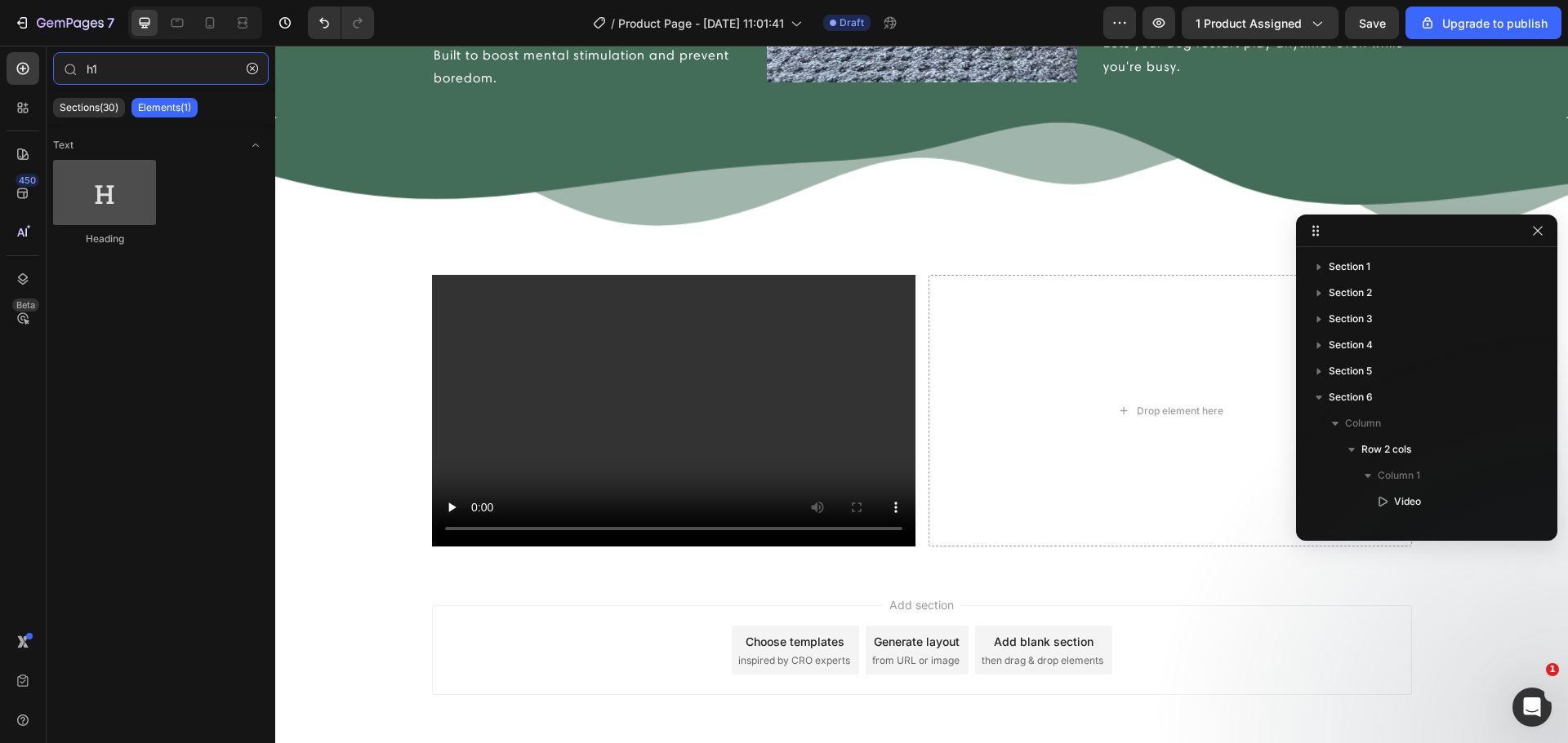
type input "h1"
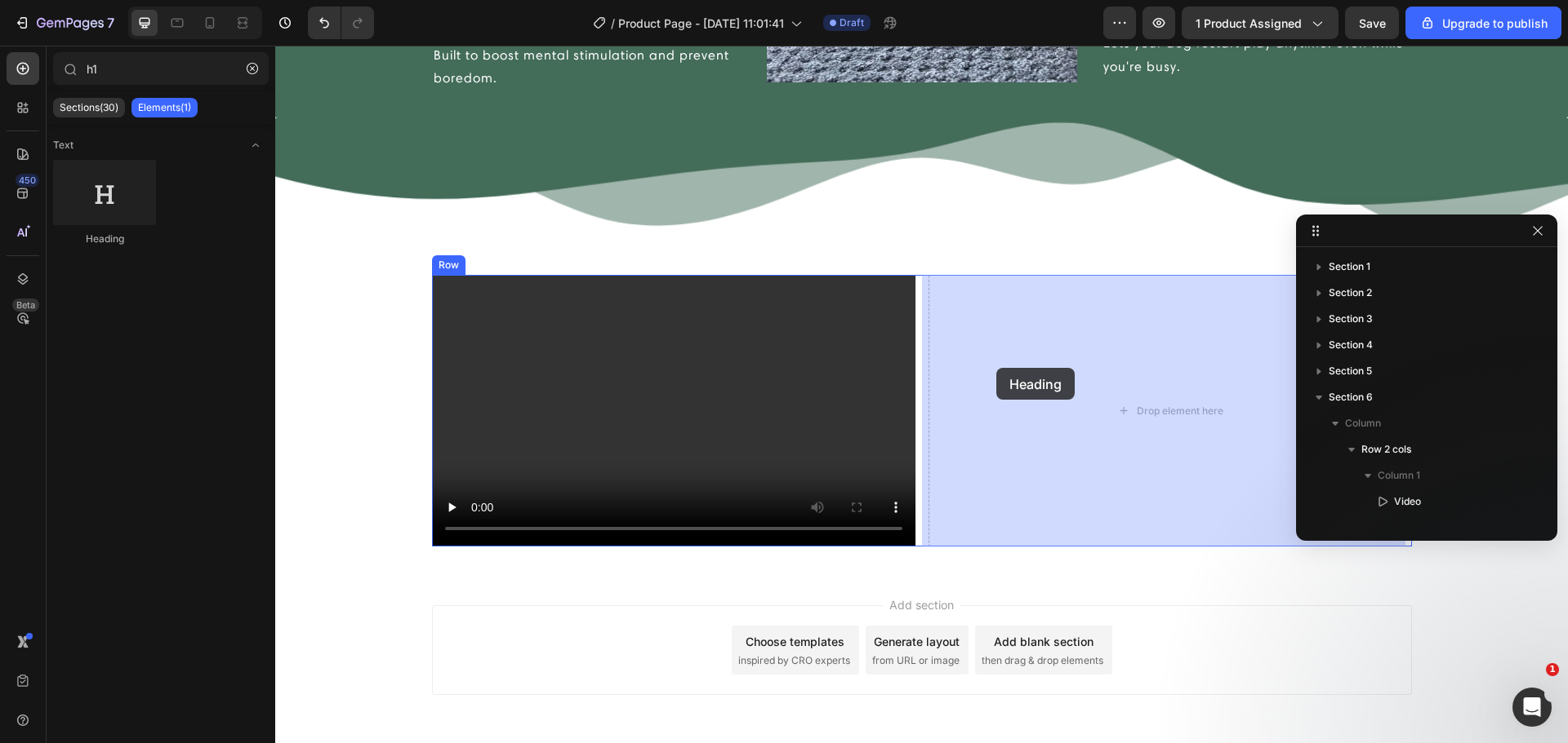
drag, startPoint x: 383, startPoint y: 241, endPoint x: 998, endPoint y: 368, distance: 628.0
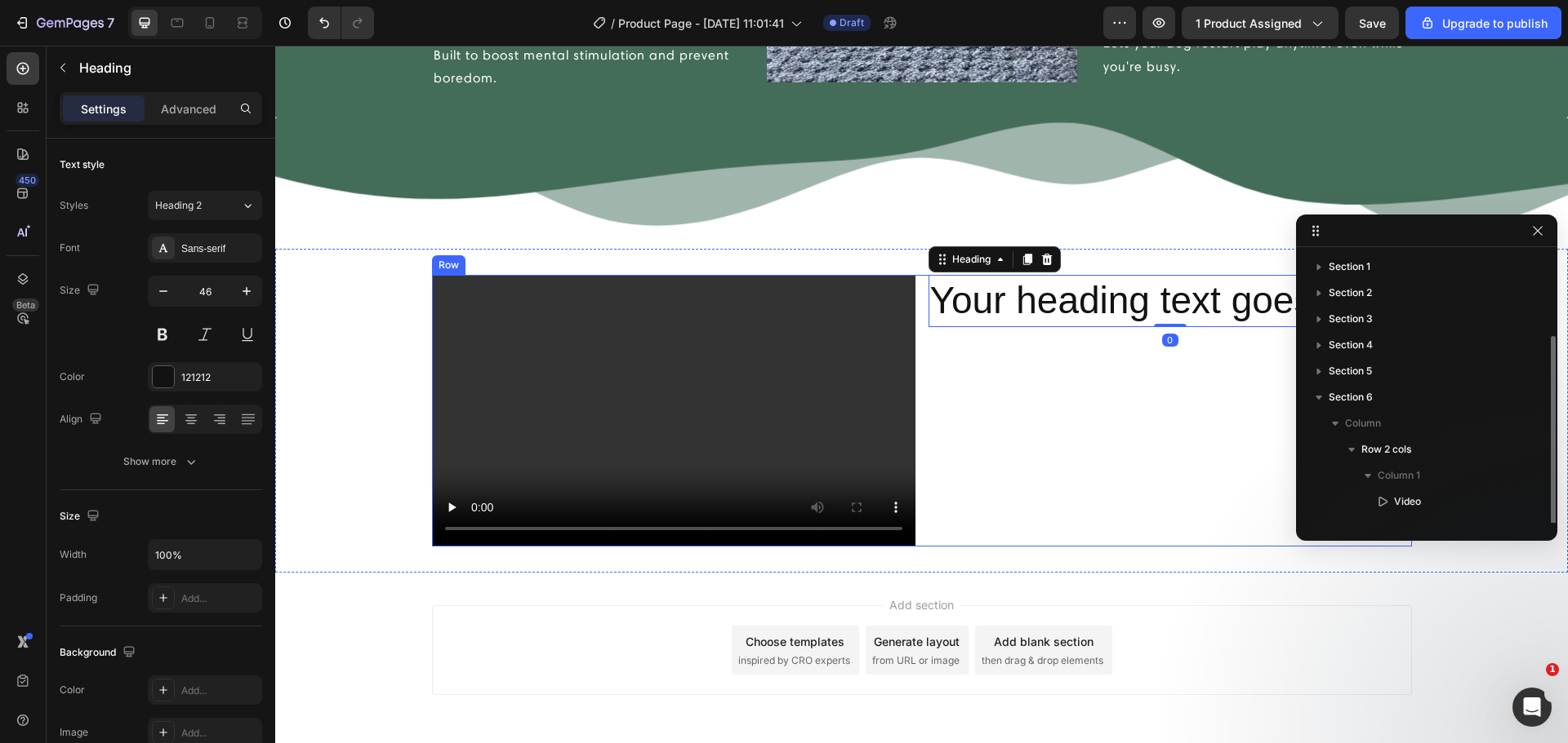
scroll to position [44, 0]
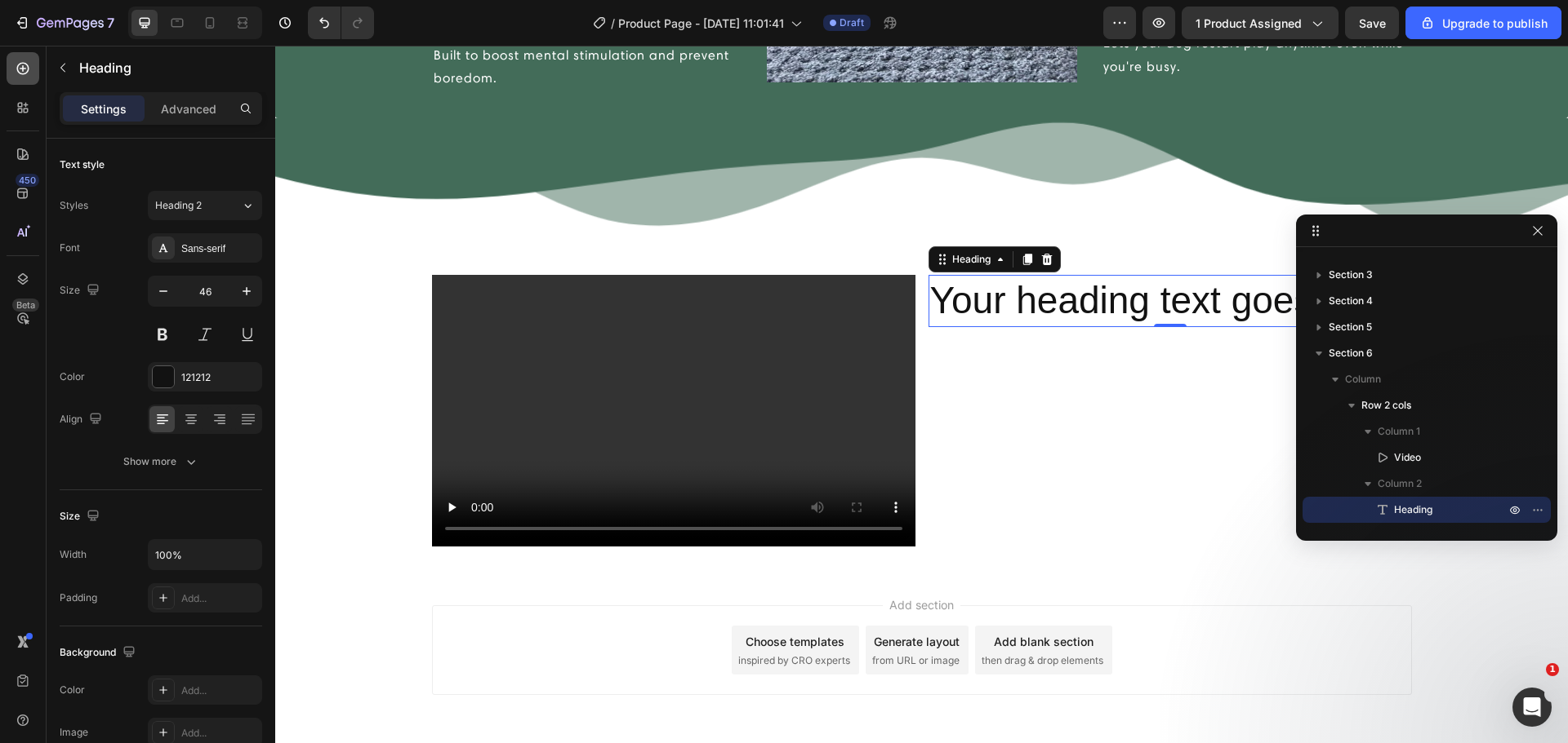
click at [24, 74] on icon at bounding box center [23, 69] width 12 height 12
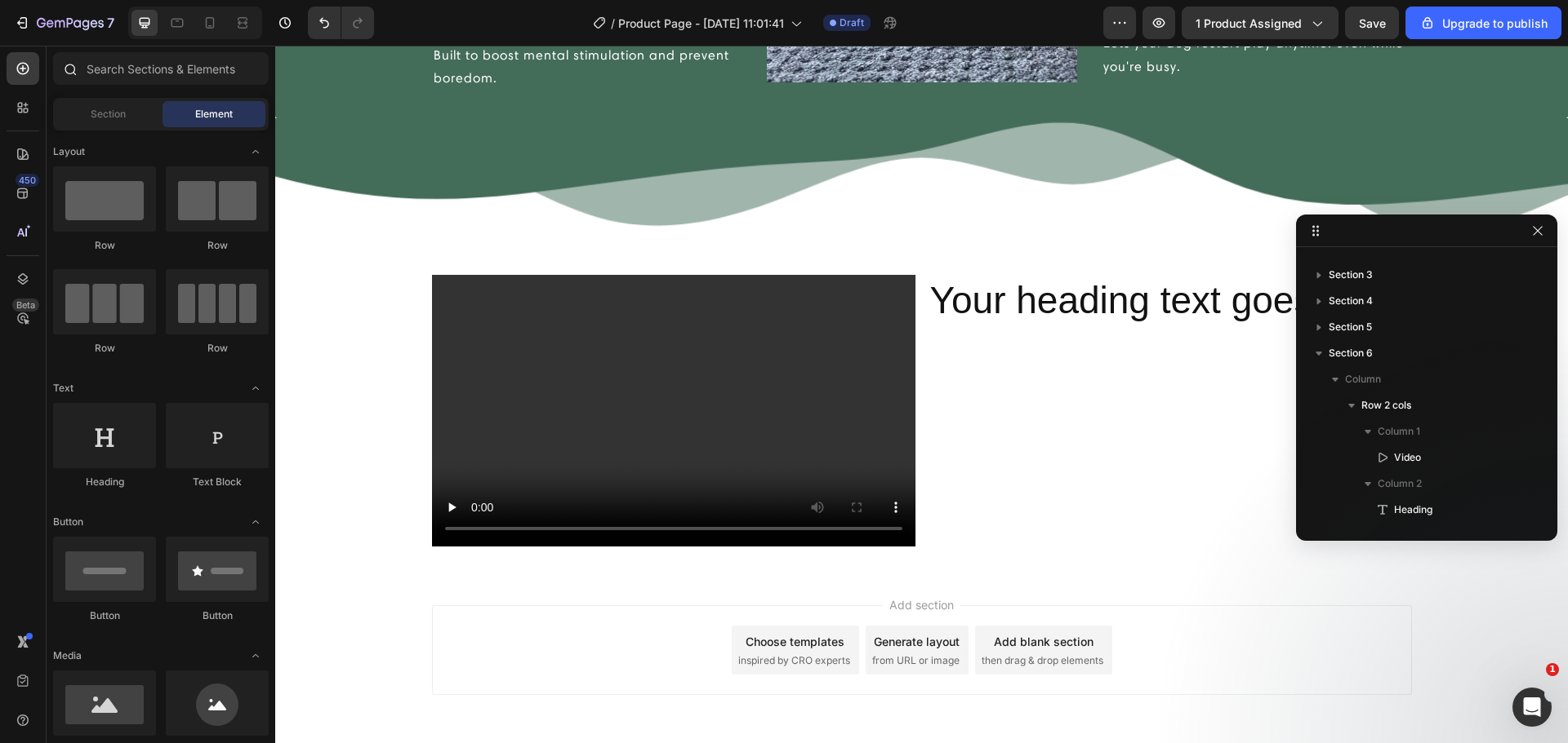
click at [111, 85] on div at bounding box center [161, 71] width 228 height 39
click at [112, 78] on input "text" at bounding box center [160, 68] width 215 height 33
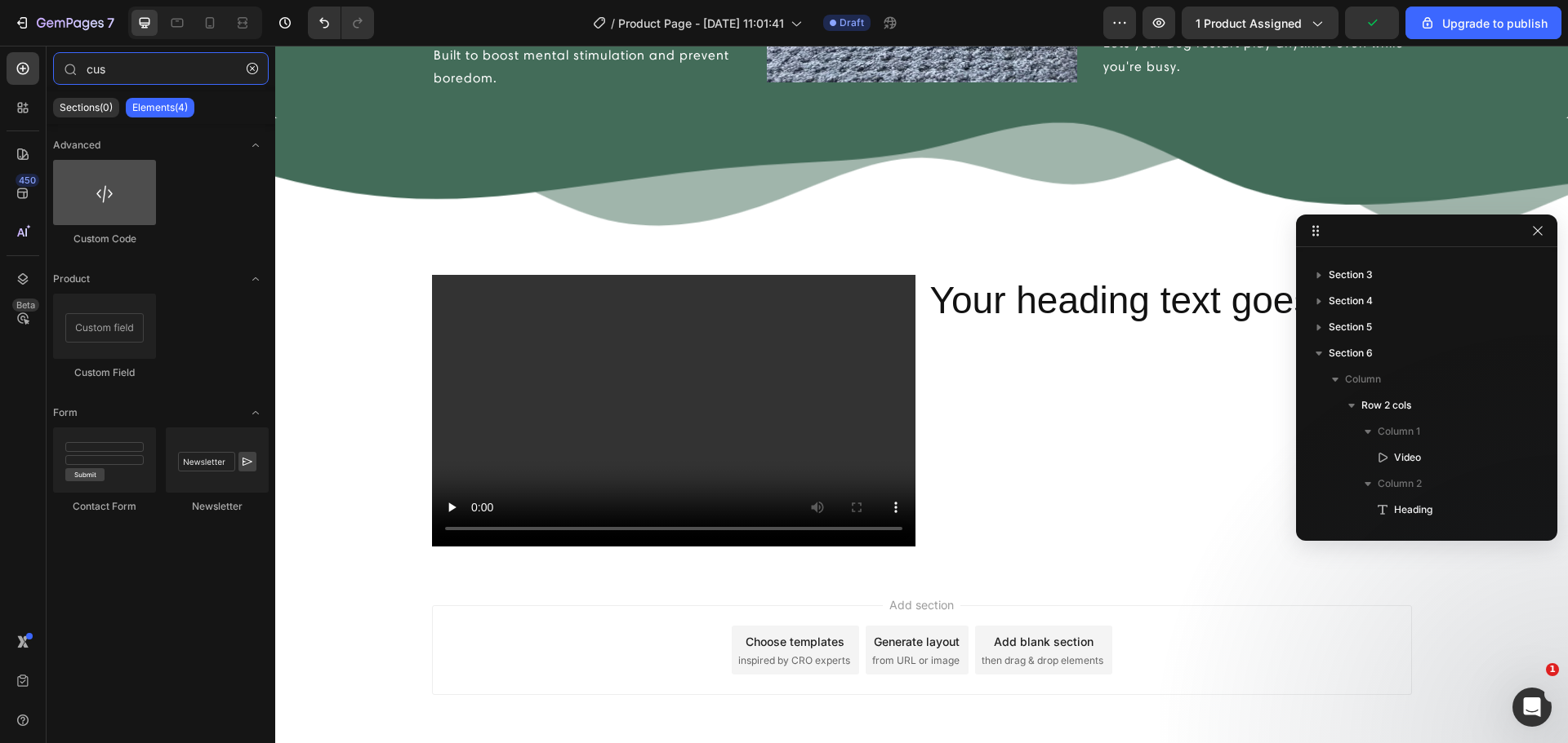
type input "cus"
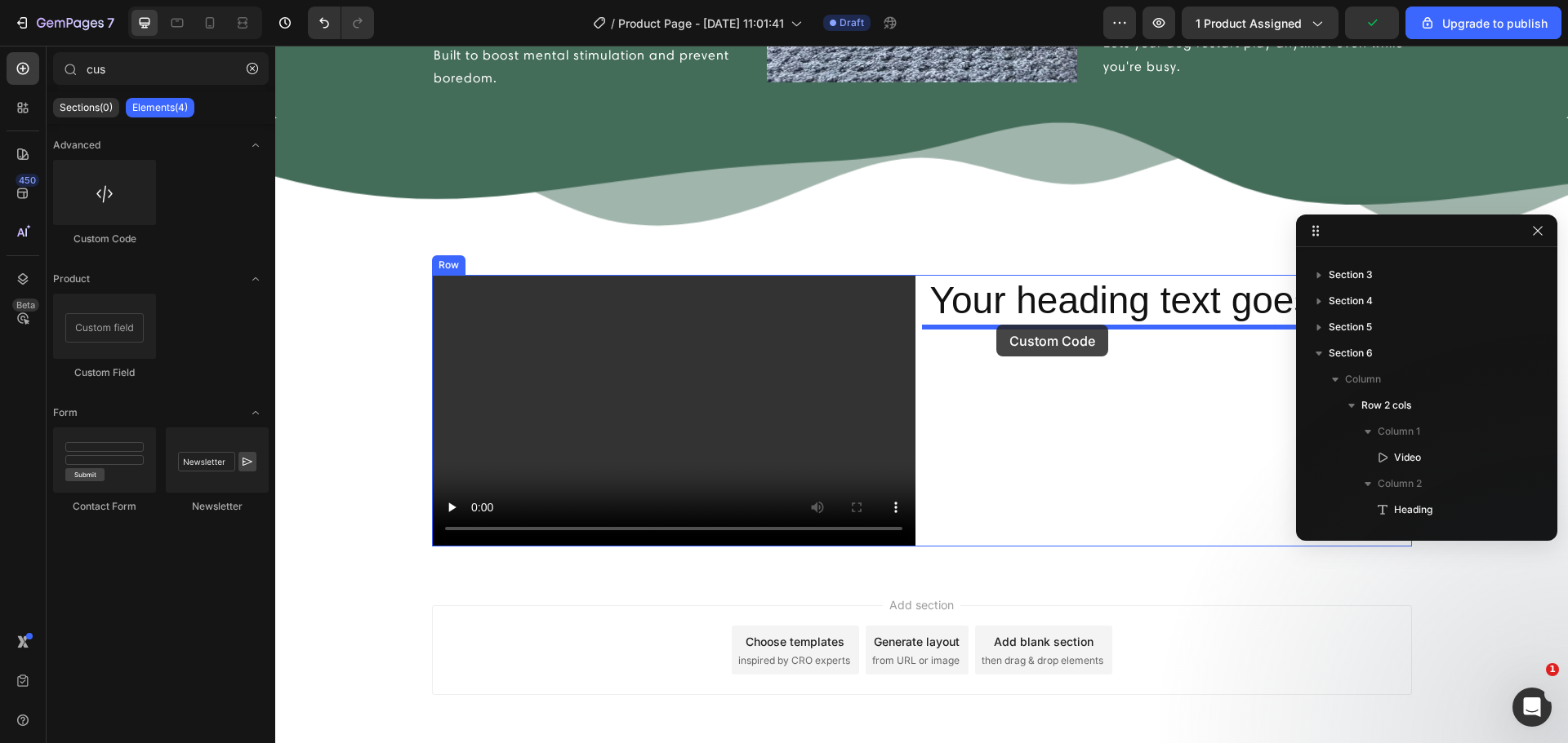
drag, startPoint x: 388, startPoint y: 248, endPoint x: 997, endPoint y: 324, distance: 613.7
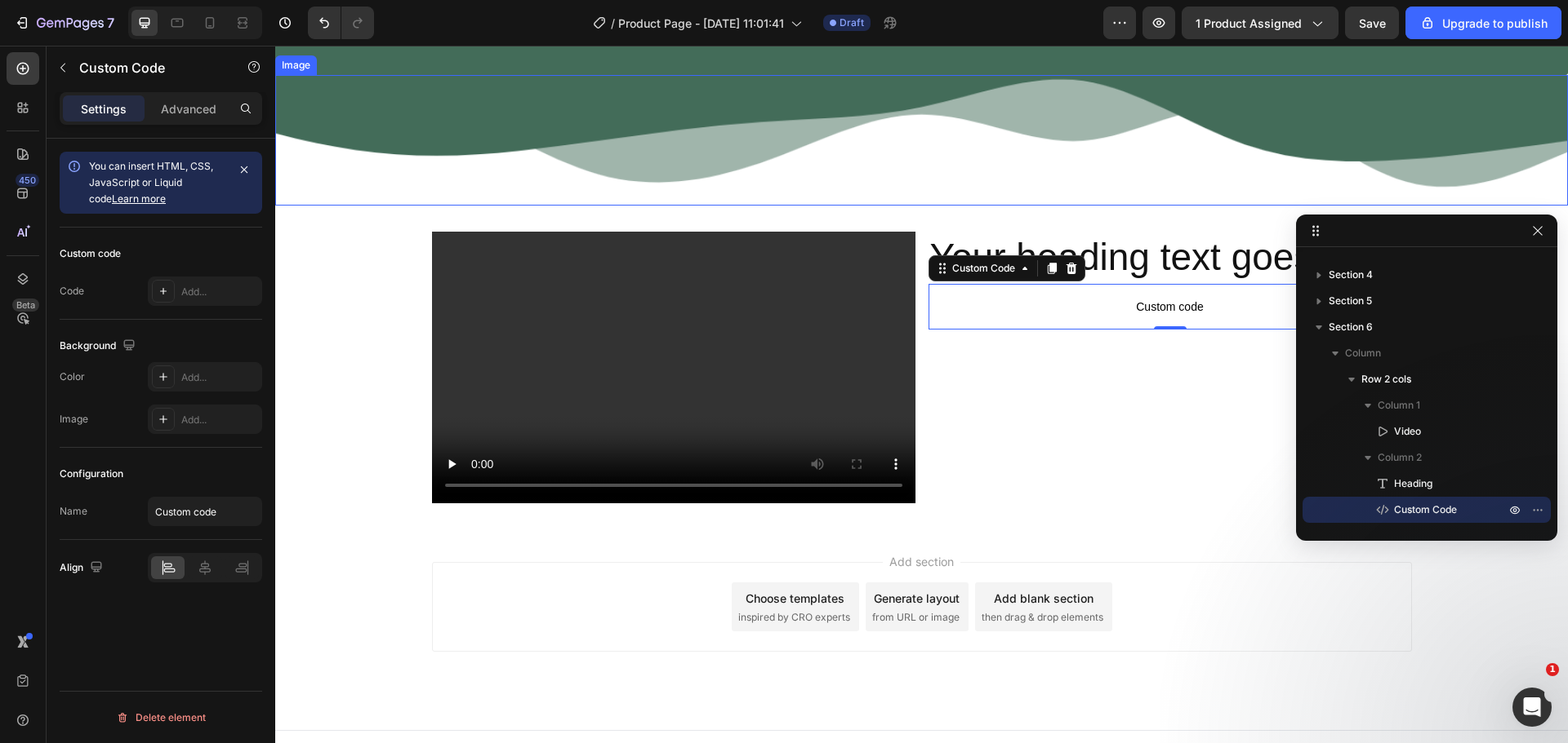
scroll to position [2579, 0]
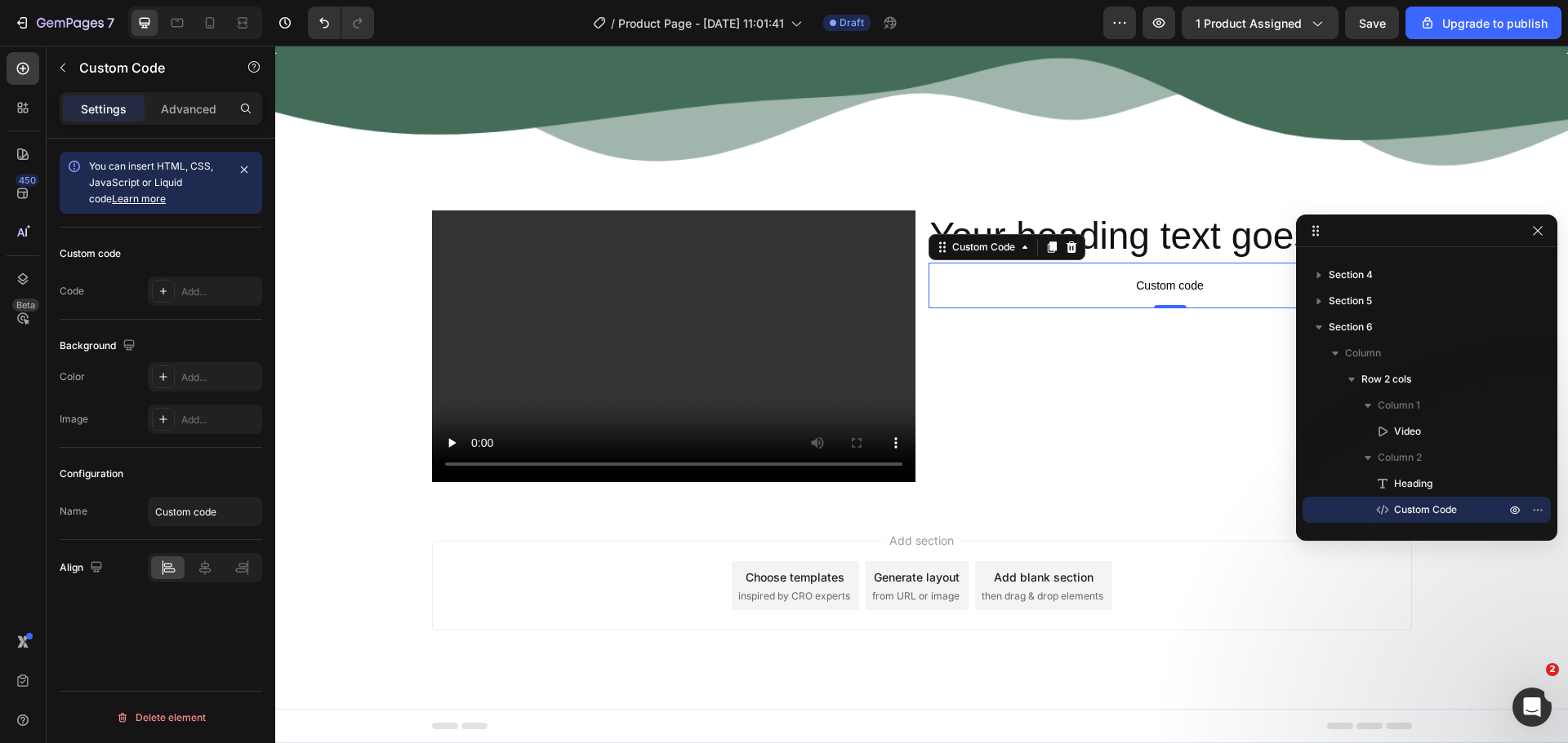
click at [1087, 302] on p "Custom code" at bounding box center [1170, 285] width 483 height 46
click at [1068, 251] on icon at bounding box center [1071, 247] width 10 height 11
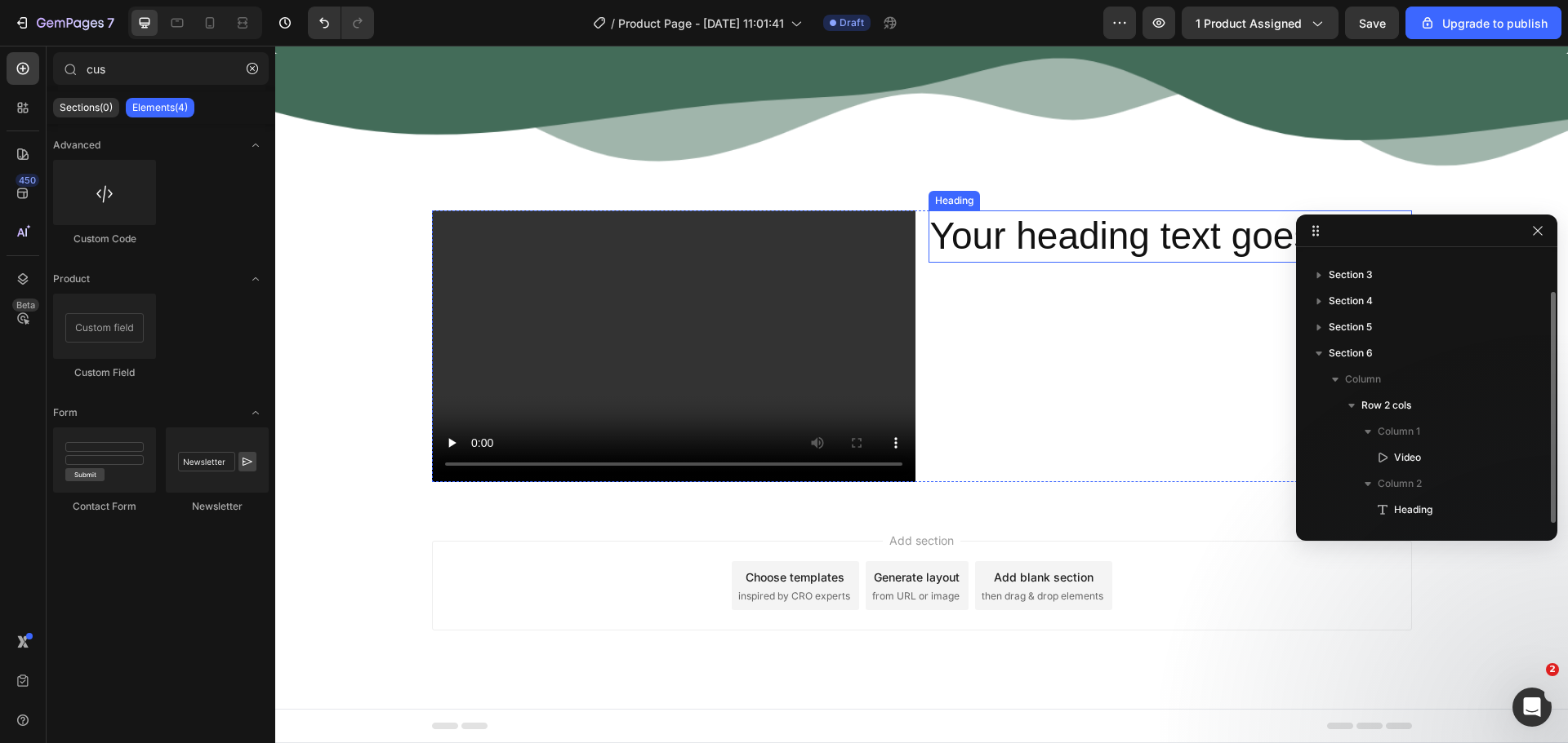
scroll to position [44, 0]
click at [1043, 227] on h2 "Your heading text goes here" at bounding box center [1170, 237] width 483 height 52
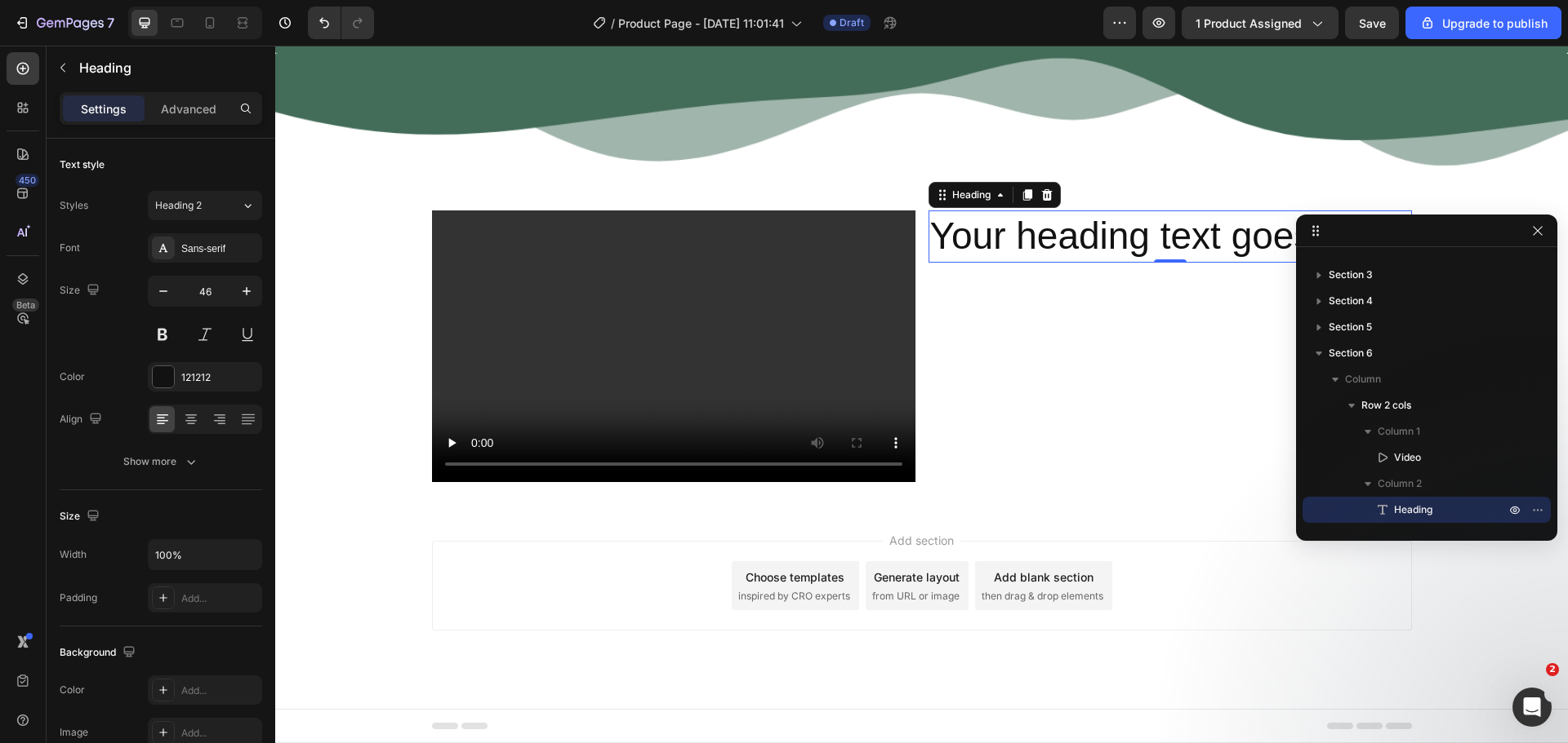
click at [1100, 232] on h2 "Your heading text goes here" at bounding box center [1170, 237] width 483 height 52
click at [1100, 232] on p "Your heading text goes here" at bounding box center [1170, 237] width 480 height 49
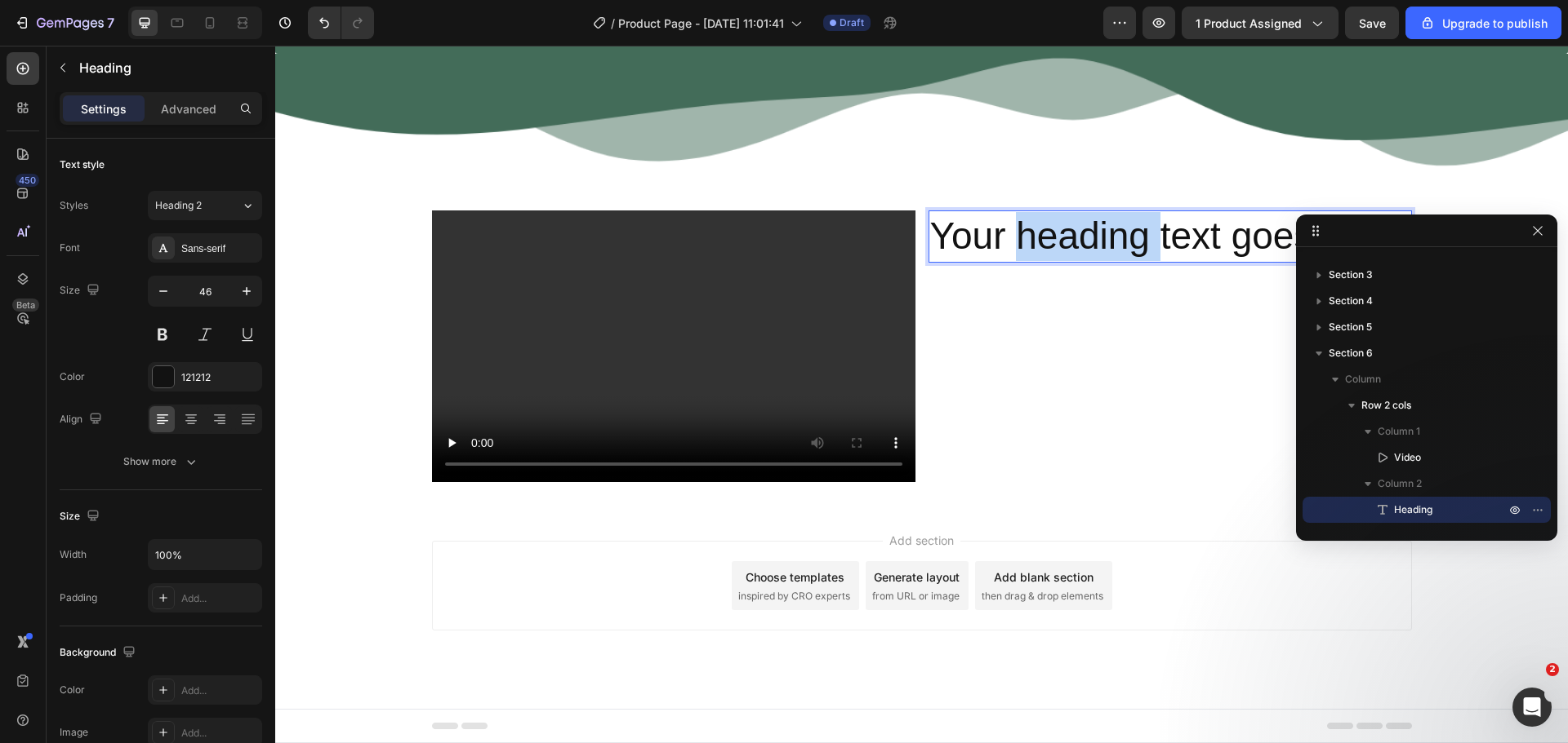
click at [1100, 232] on p "Your heading text goes here" at bounding box center [1170, 237] width 480 height 49
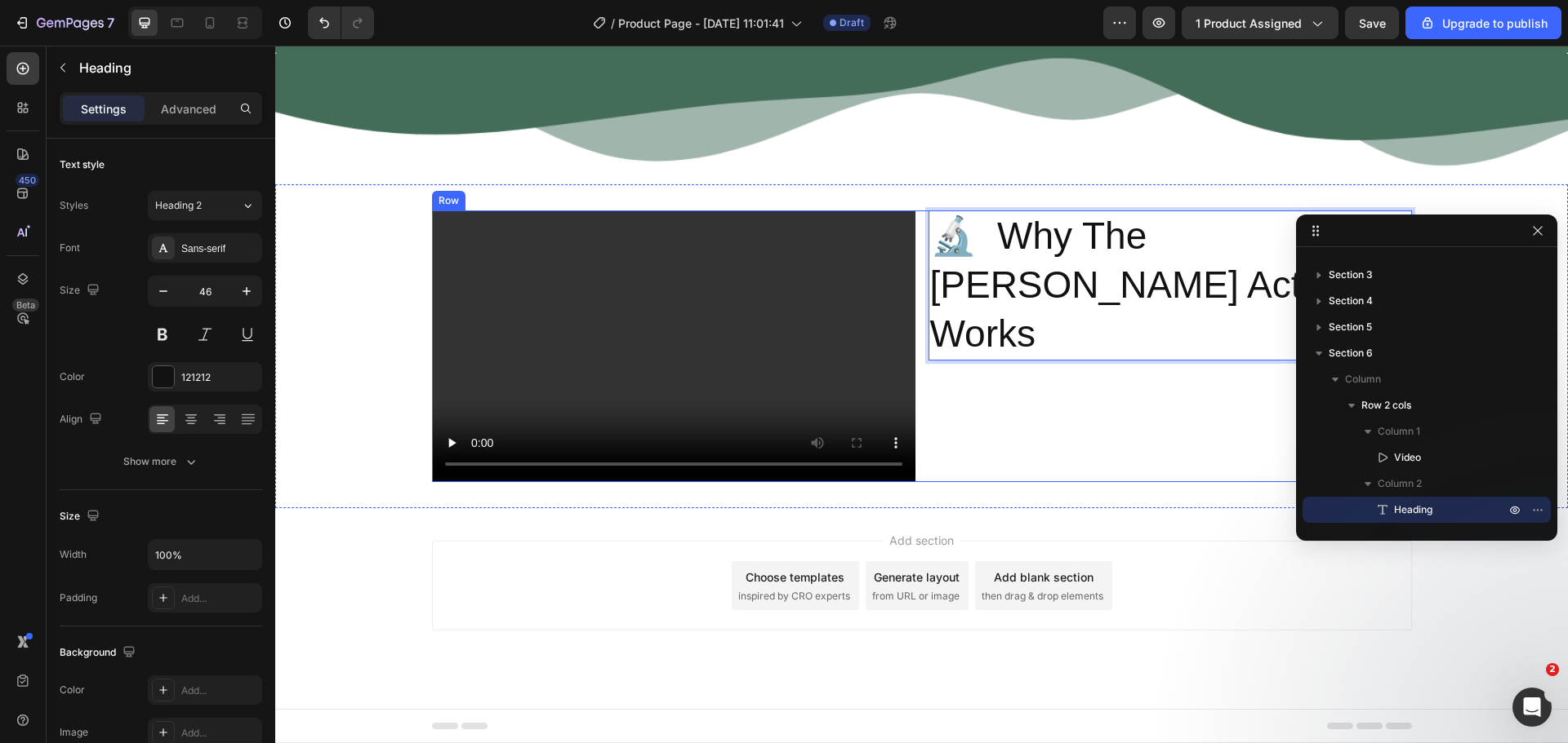
click at [954, 348] on div "🔬 Why The Chase Buddy Actually Works Heading 0" at bounding box center [1170, 346] width 483 height 272
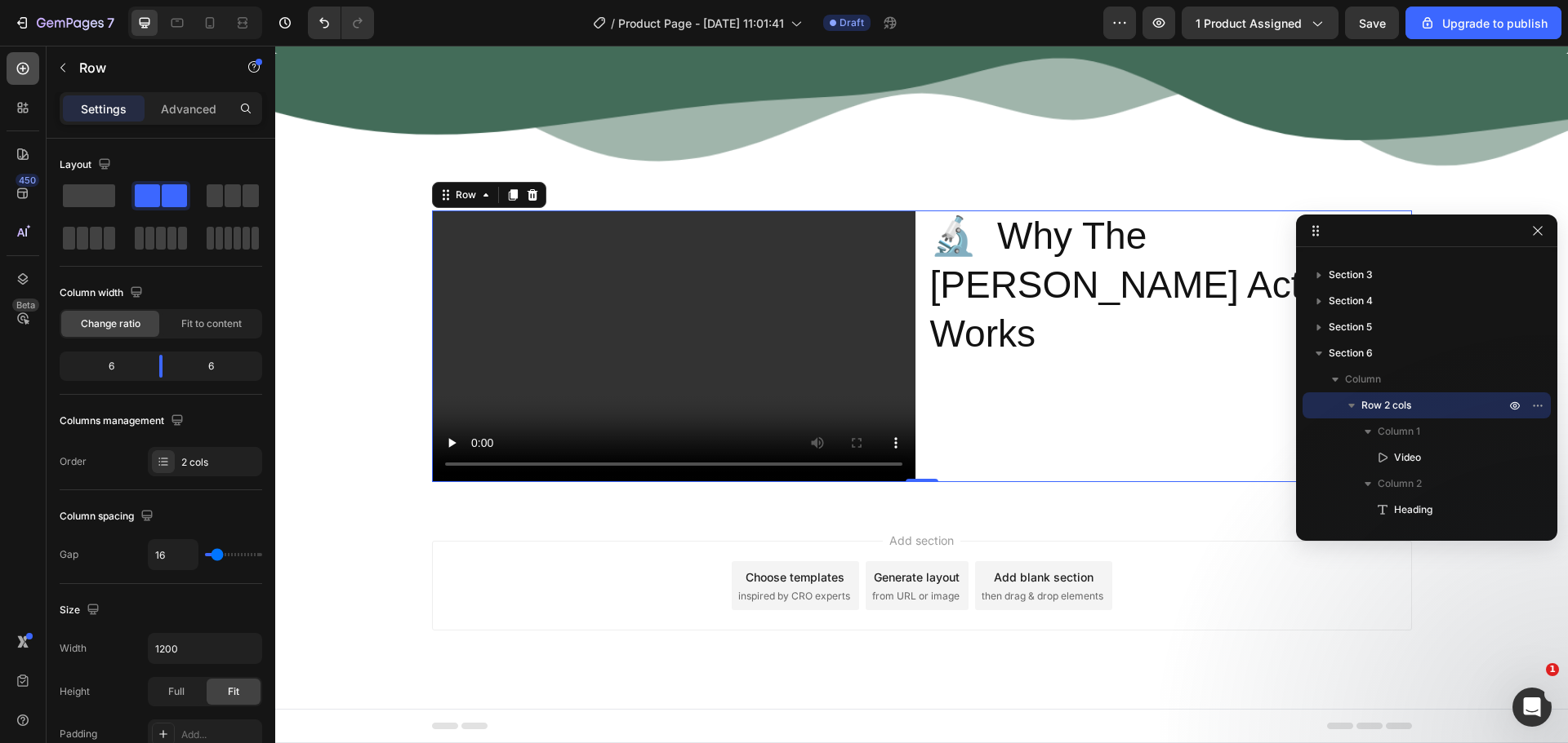
click at [33, 67] on div at bounding box center [23, 68] width 33 height 33
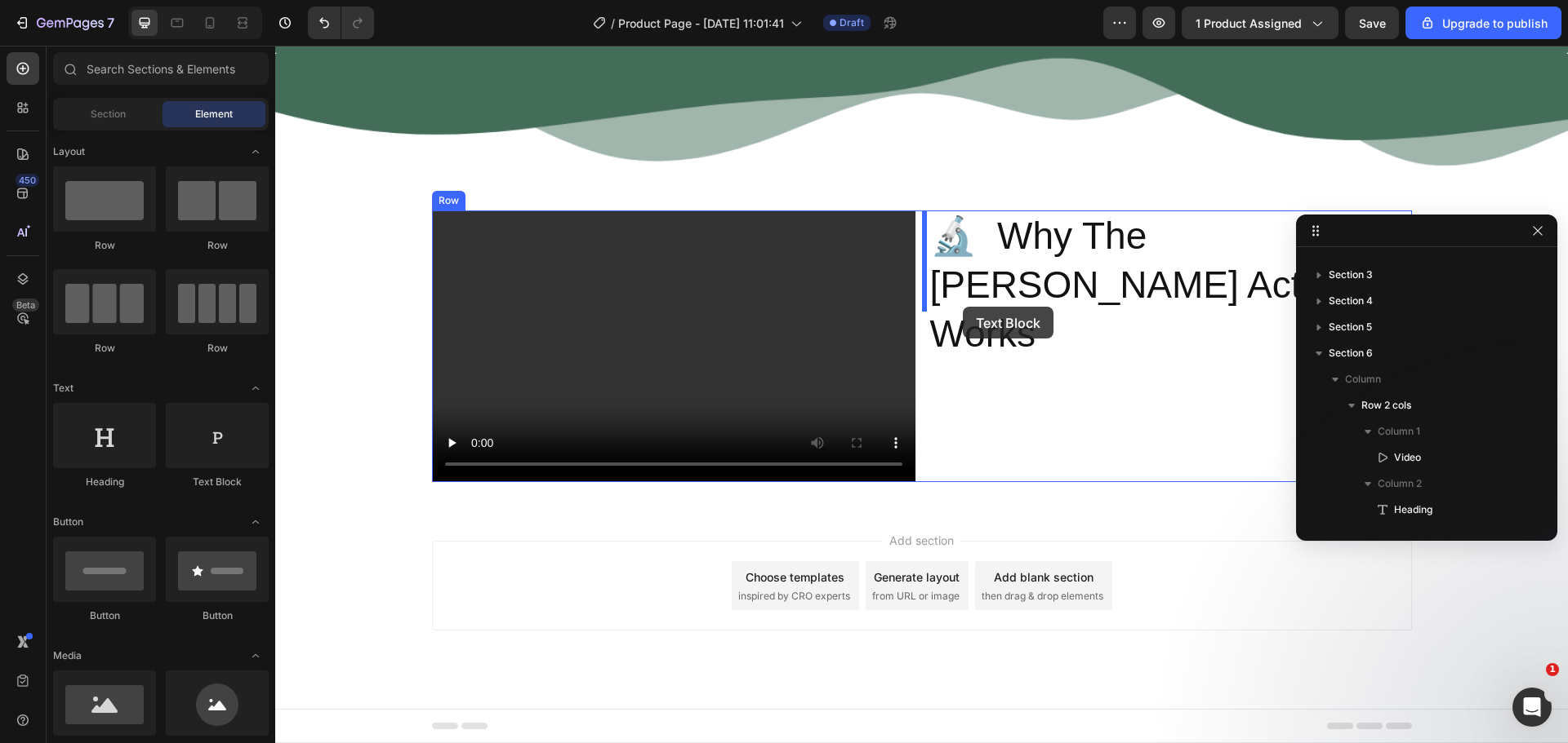
drag, startPoint x: 484, startPoint y: 493, endPoint x: 963, endPoint y: 307, distance: 513.8
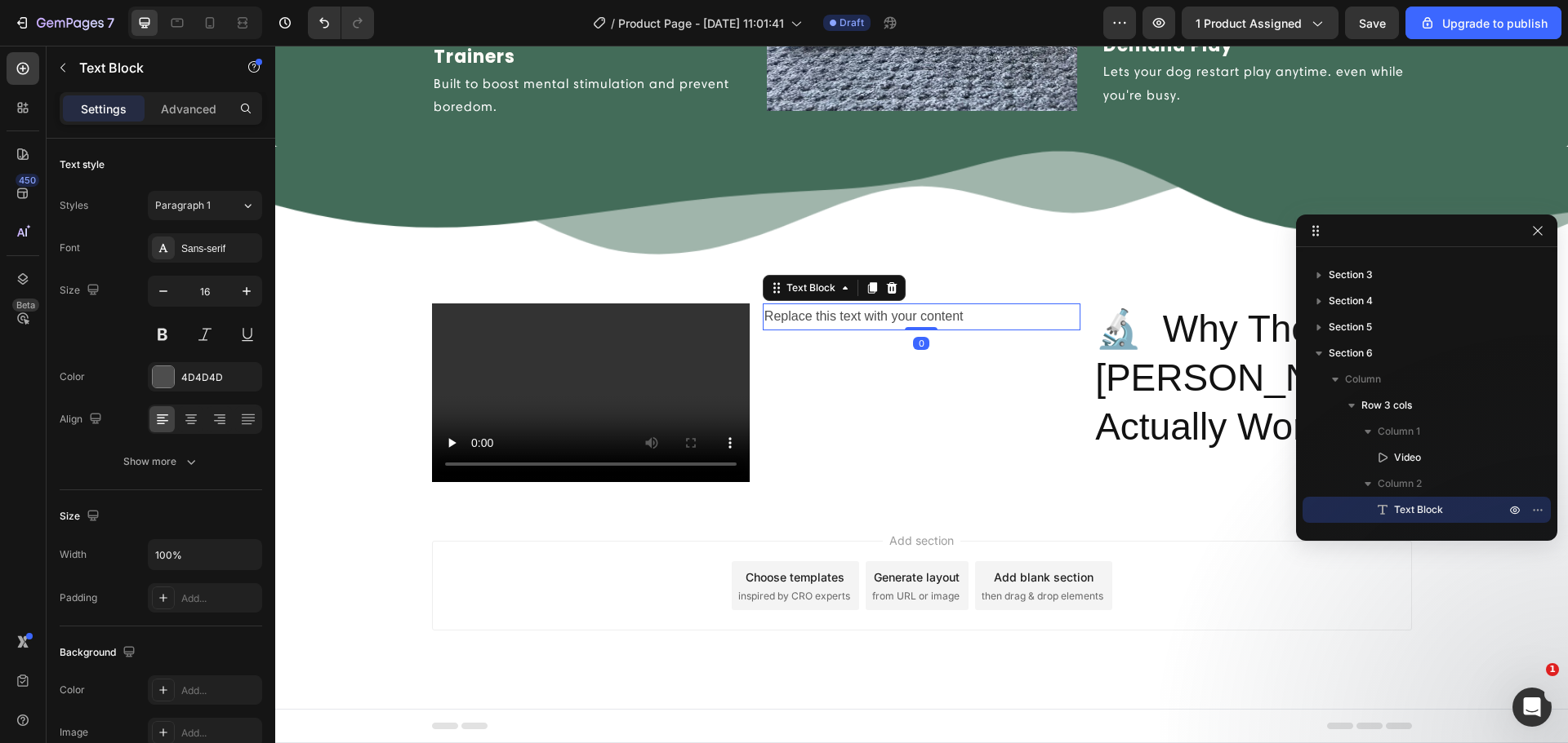
scroll to position [2579, 0]
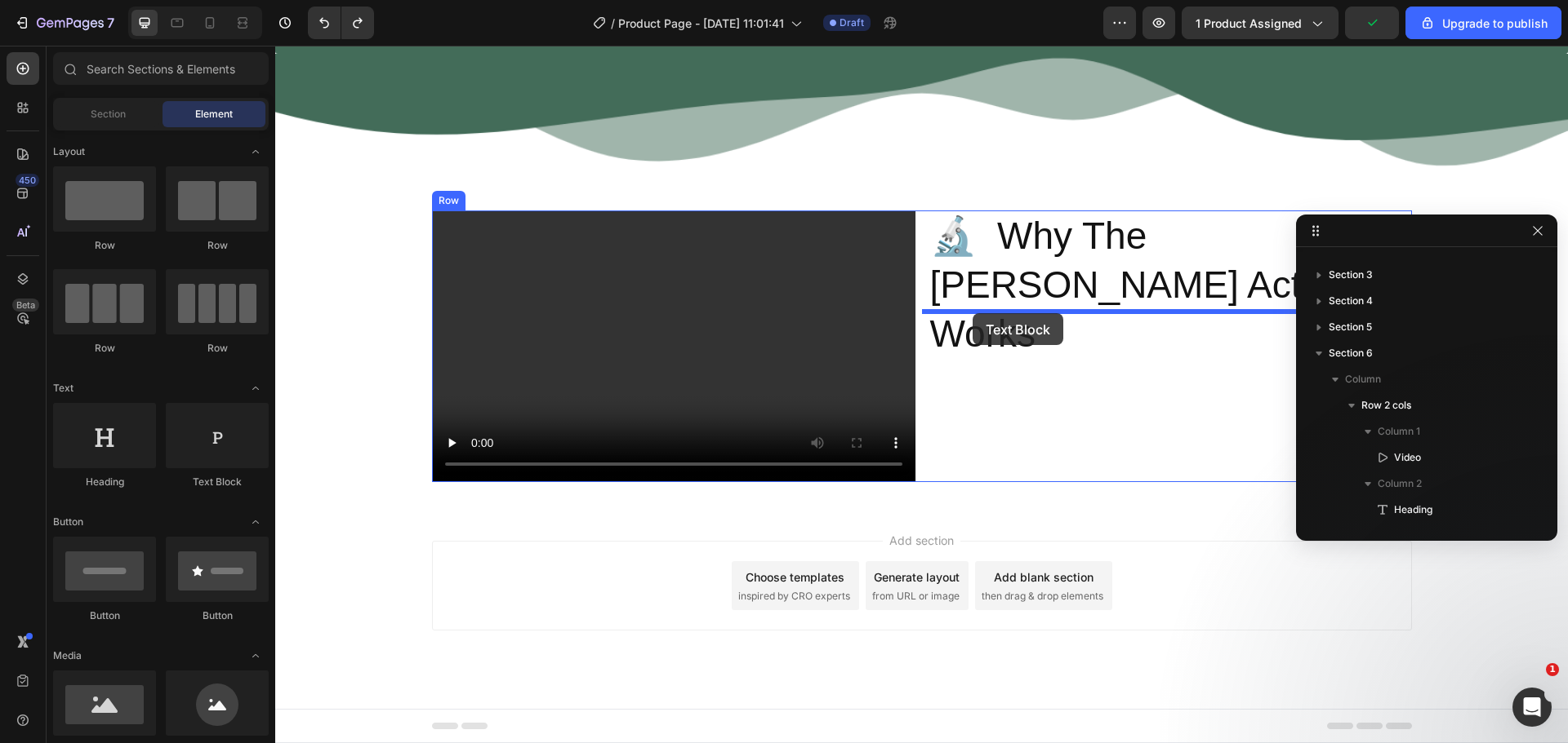
drag, startPoint x: 484, startPoint y: 524, endPoint x: 972, endPoint y: 314, distance: 531.3
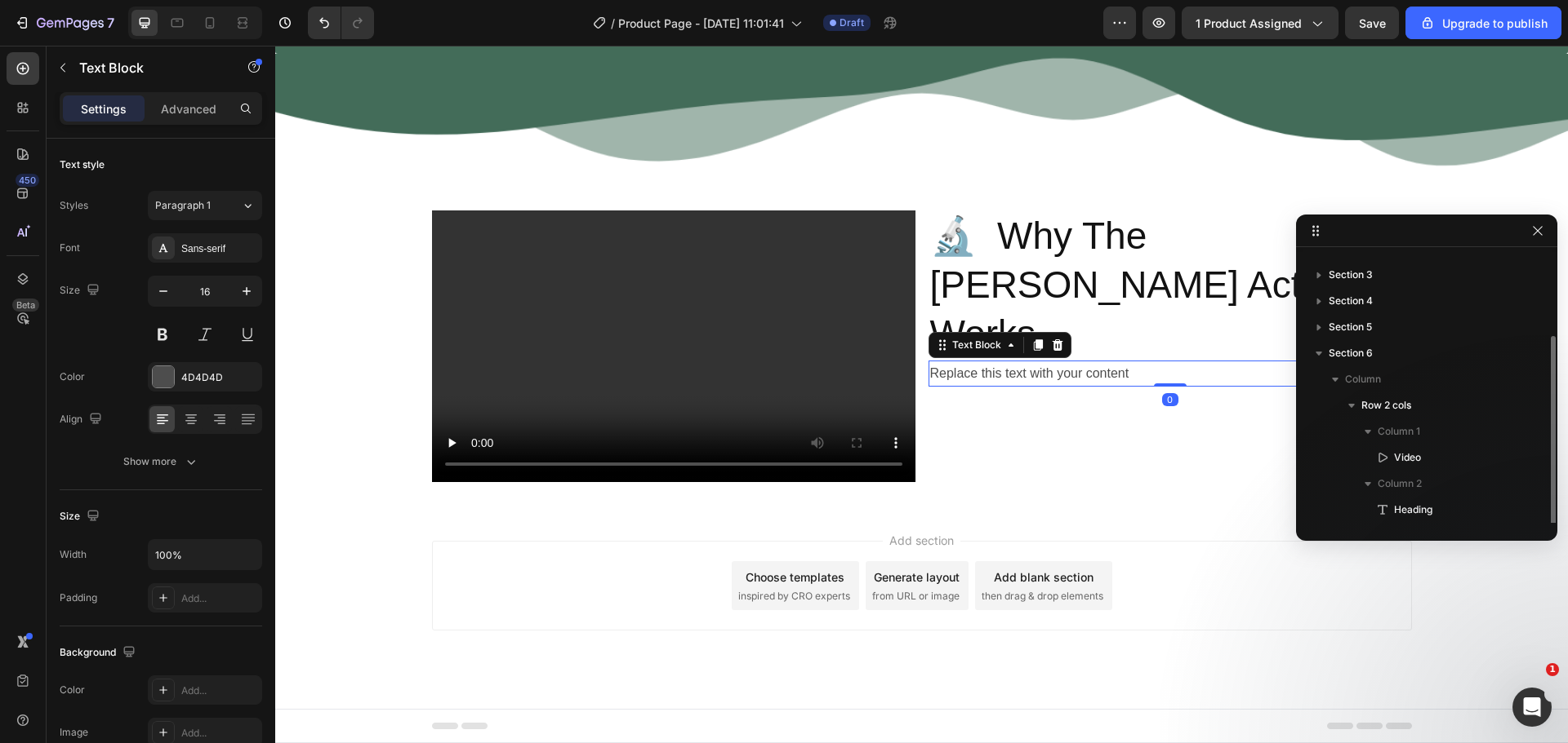
scroll to position [70, 0]
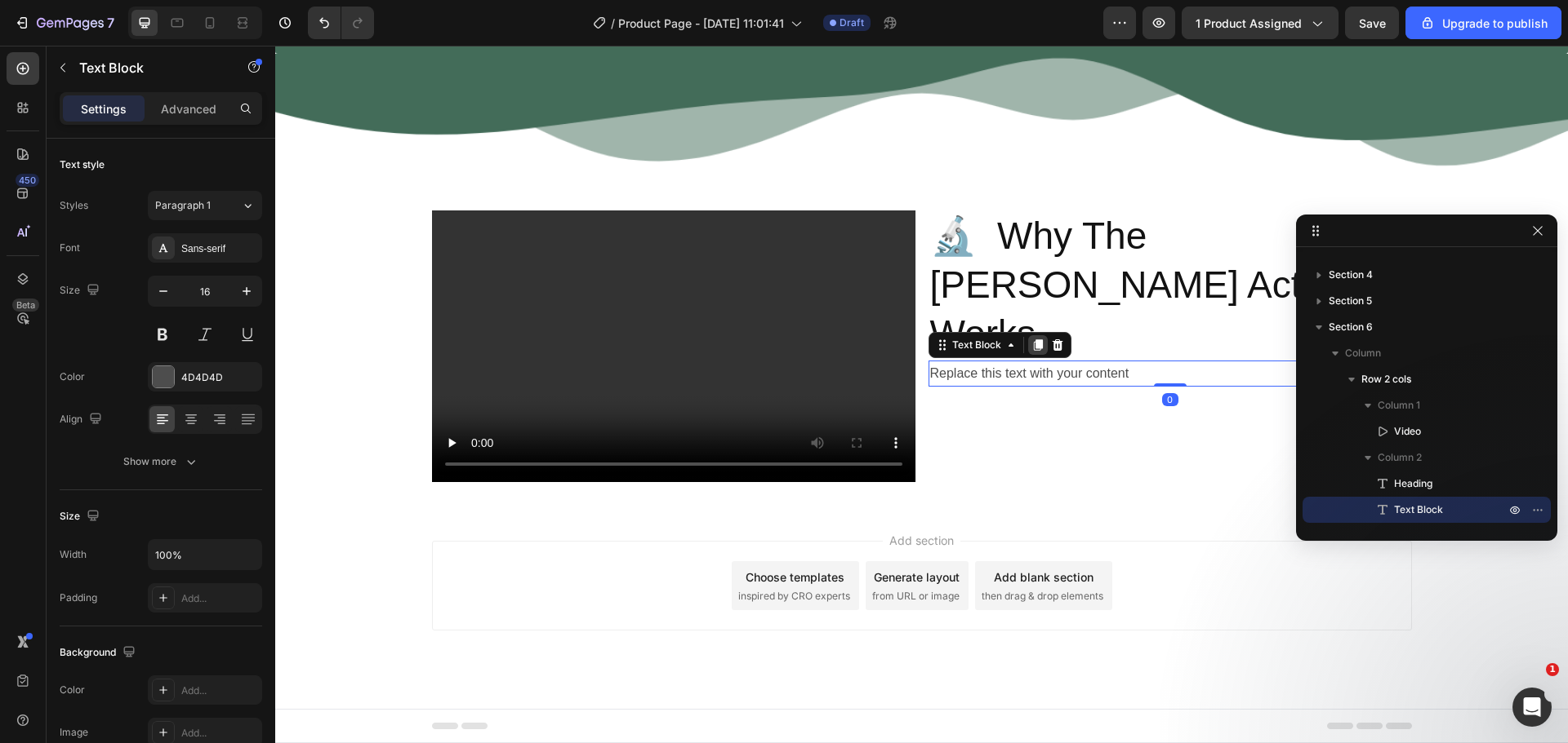
click at [1034, 340] on icon at bounding box center [1037, 345] width 9 height 11
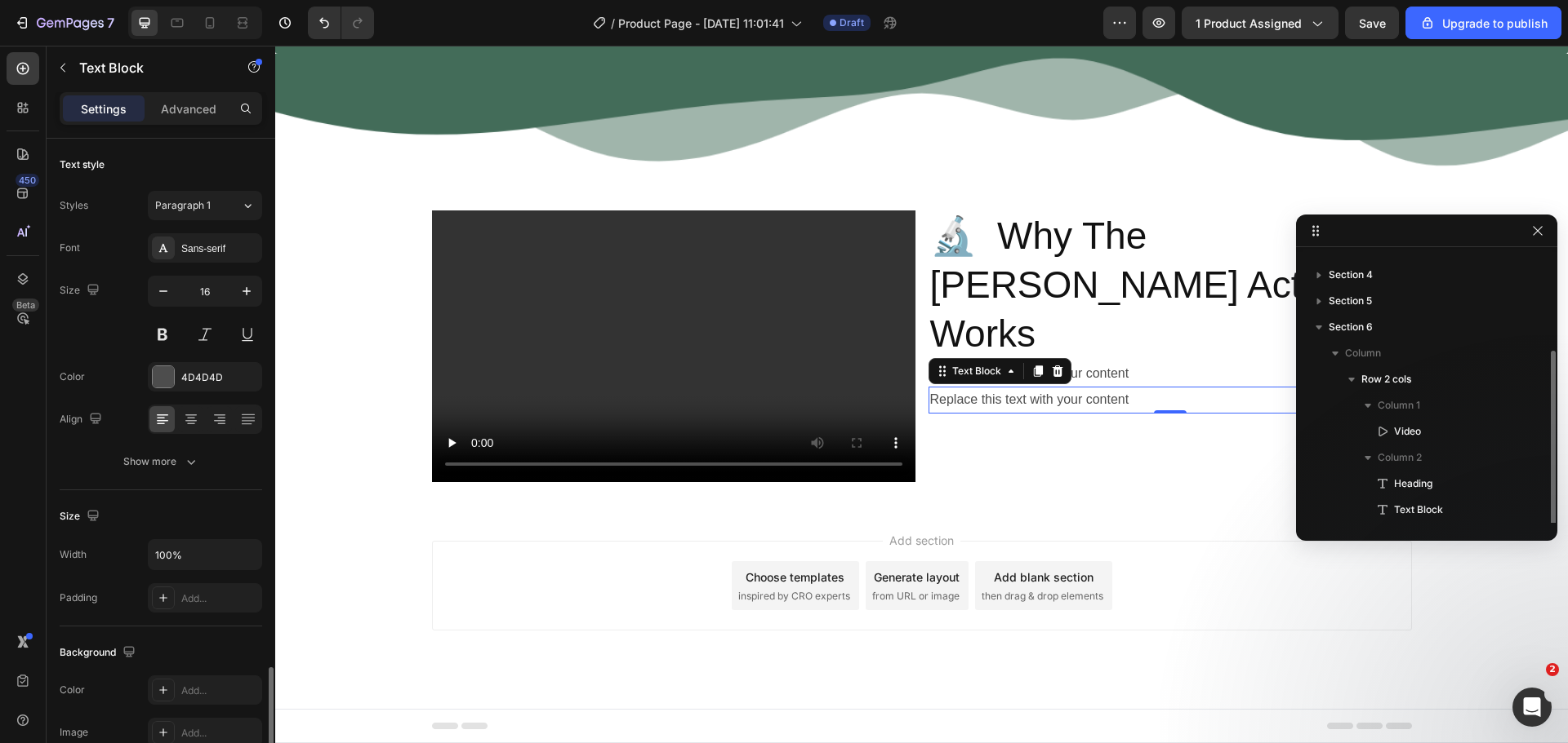
scroll to position [96, 0]
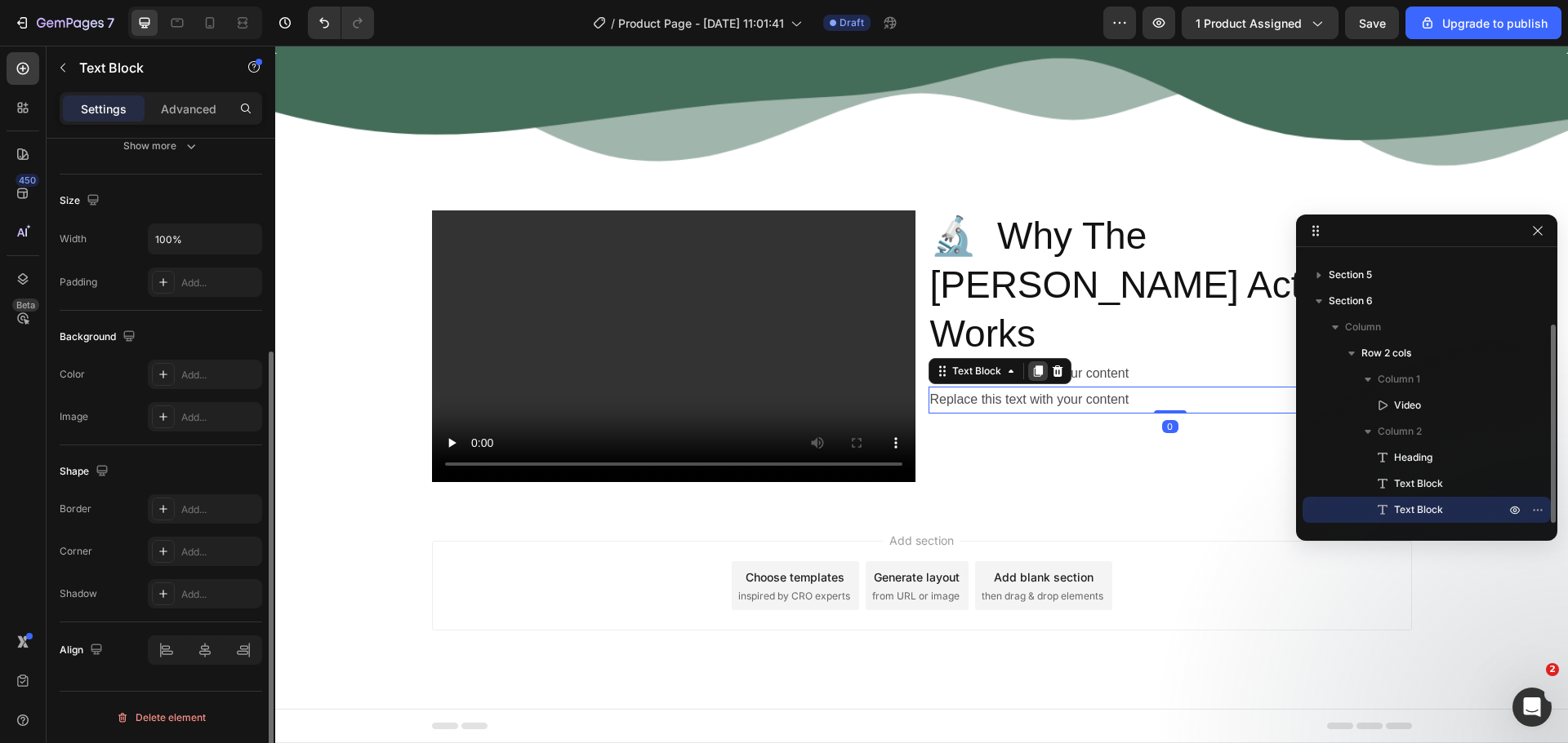
click at [1036, 365] on icon at bounding box center [1037, 371] width 13 height 13
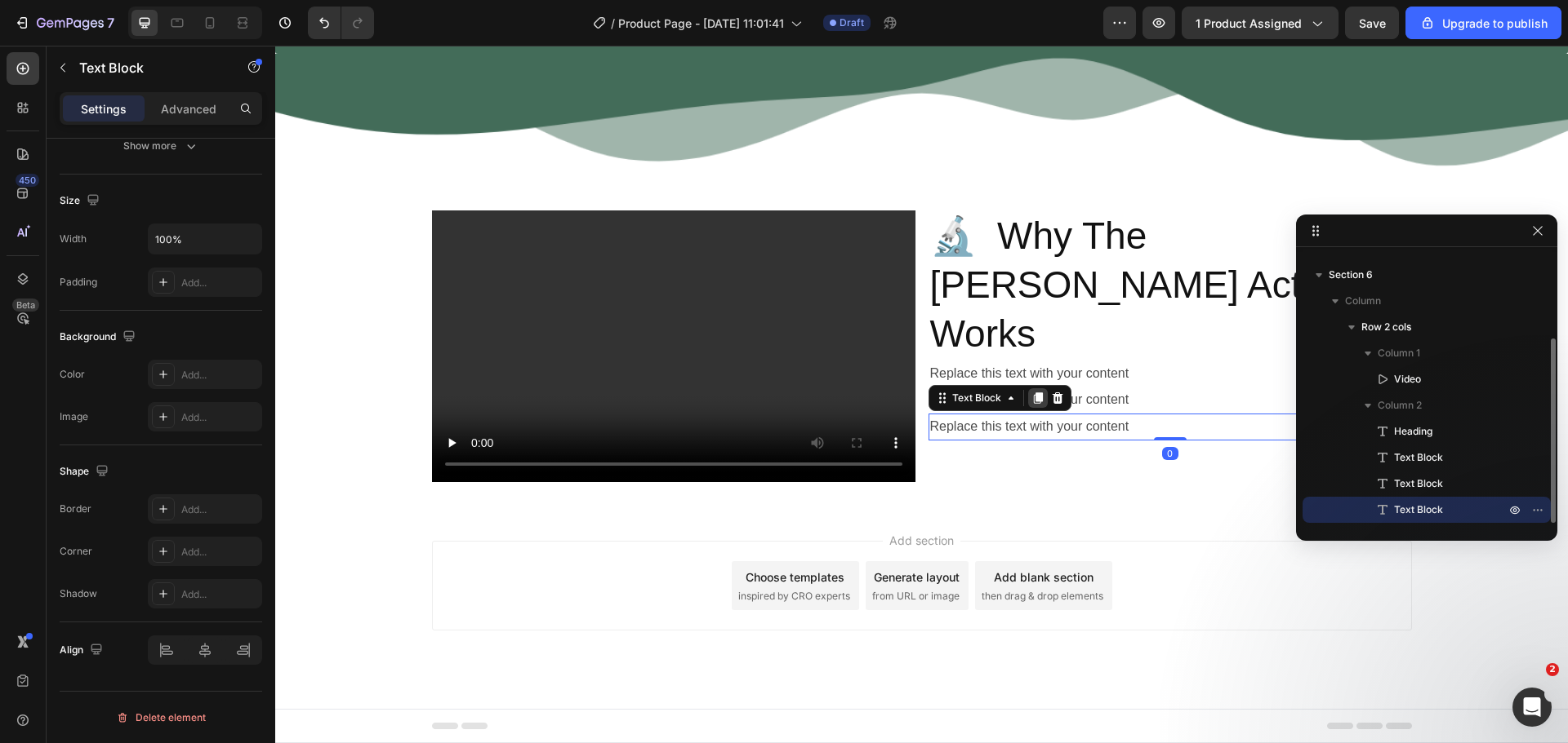
click at [1033, 392] on icon at bounding box center [1037, 397] width 9 height 11
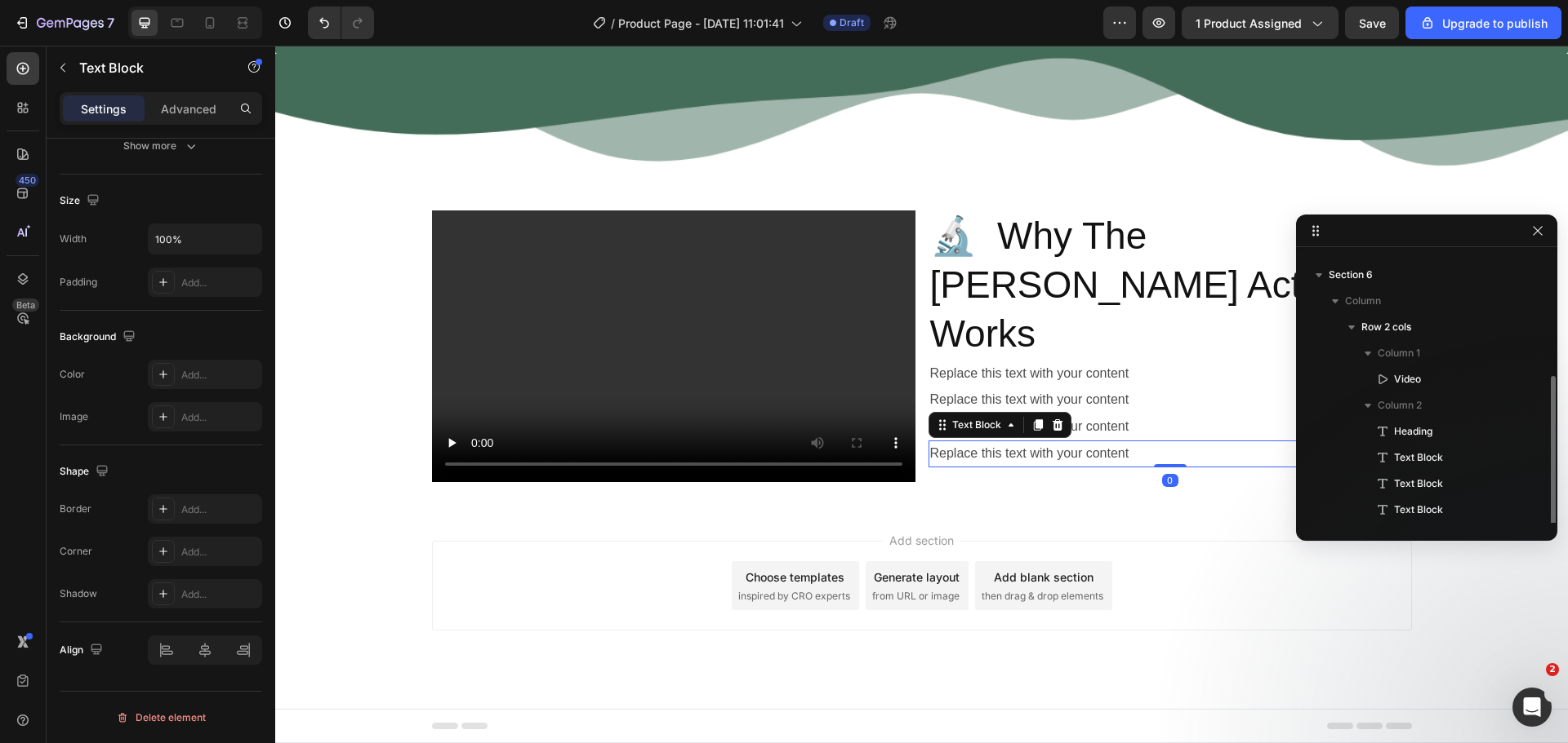
scroll to position [149, 0]
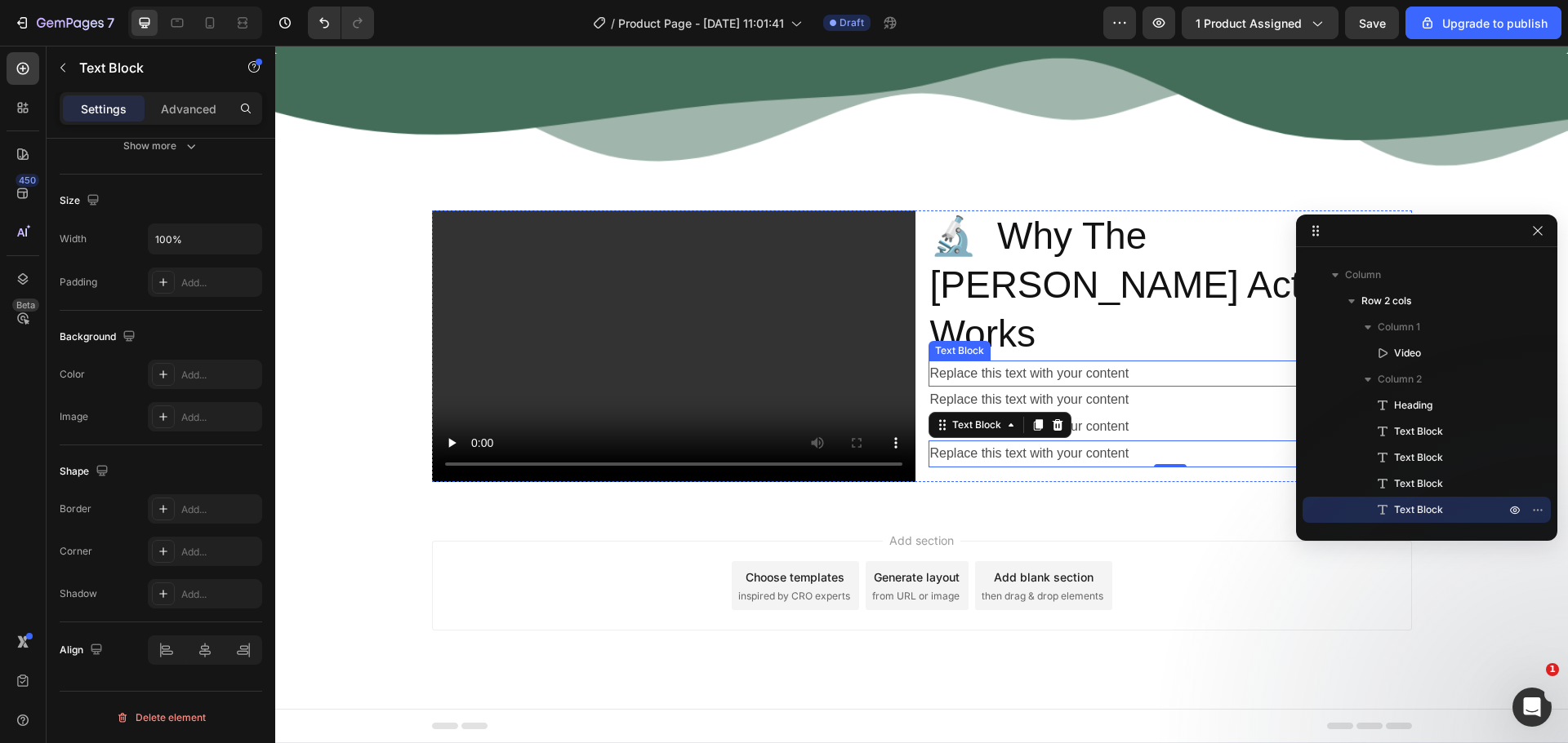
click at [960, 360] on div "Replace this text with your content" at bounding box center [1170, 373] width 483 height 27
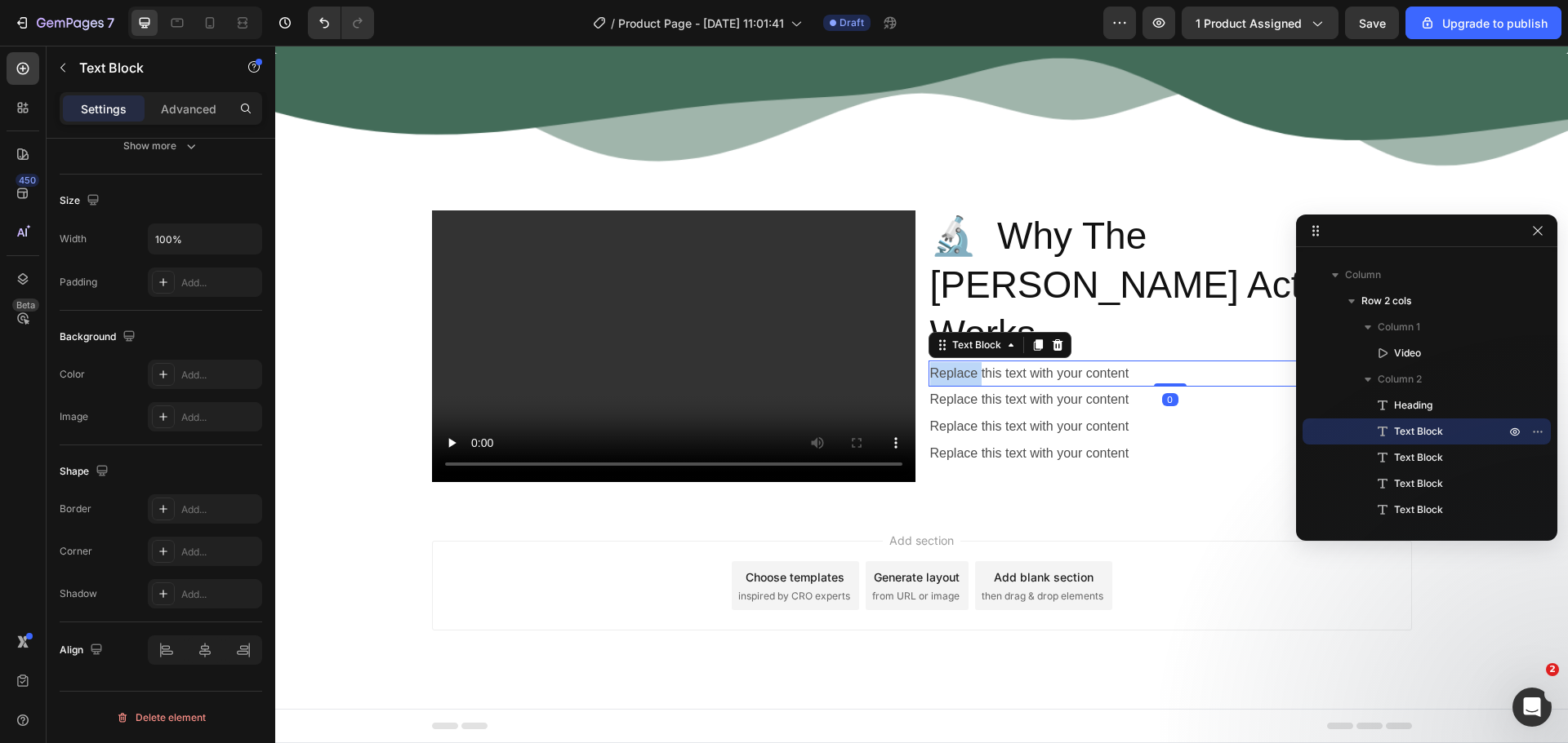
click at [960, 360] on div "Replace this text with your content" at bounding box center [1170, 373] width 483 height 27
click at [960, 362] on p "Replace this text with your content" at bounding box center [1170, 373] width 480 height 23
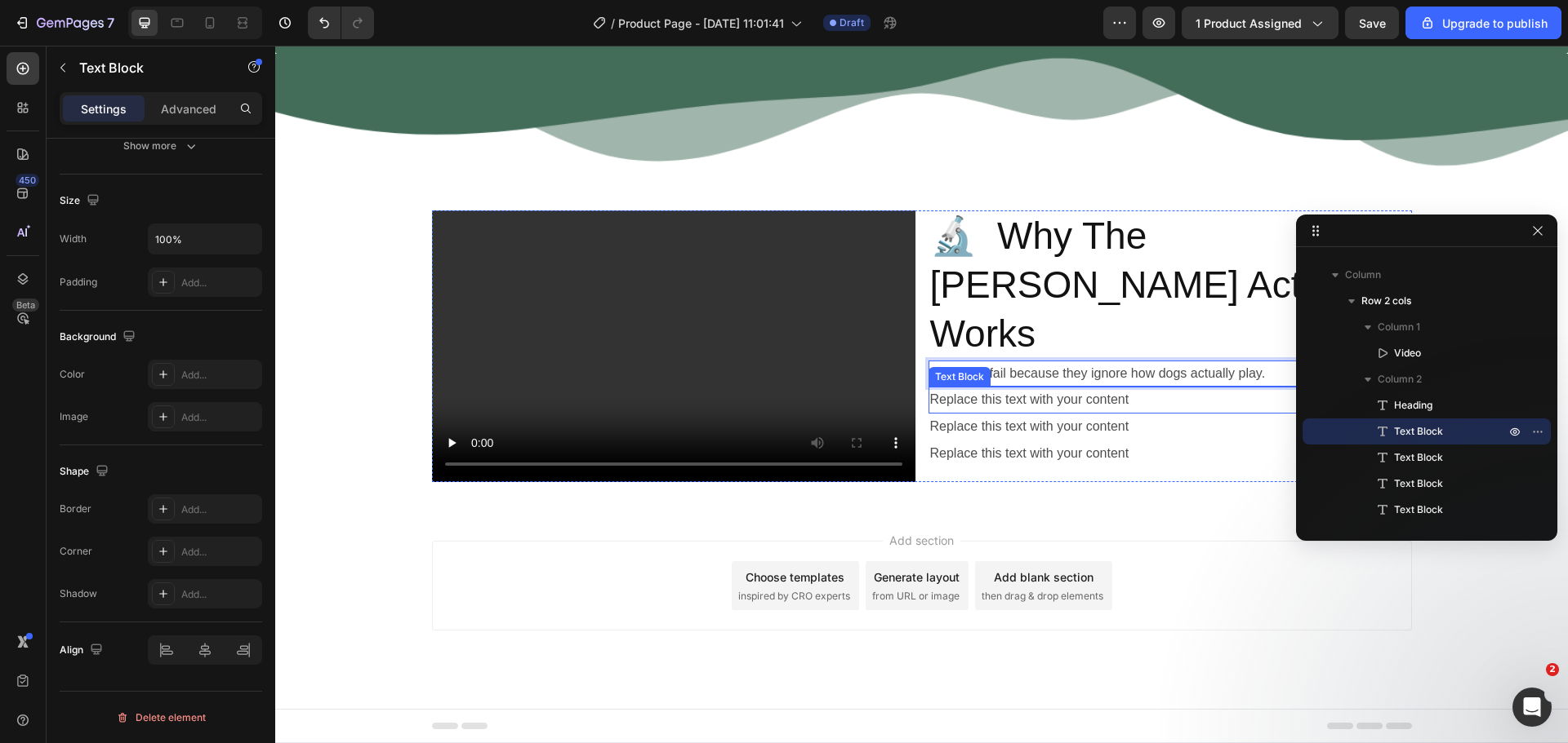
click at [978, 387] on div "Replace this text with your content" at bounding box center [1170, 400] width 483 height 27
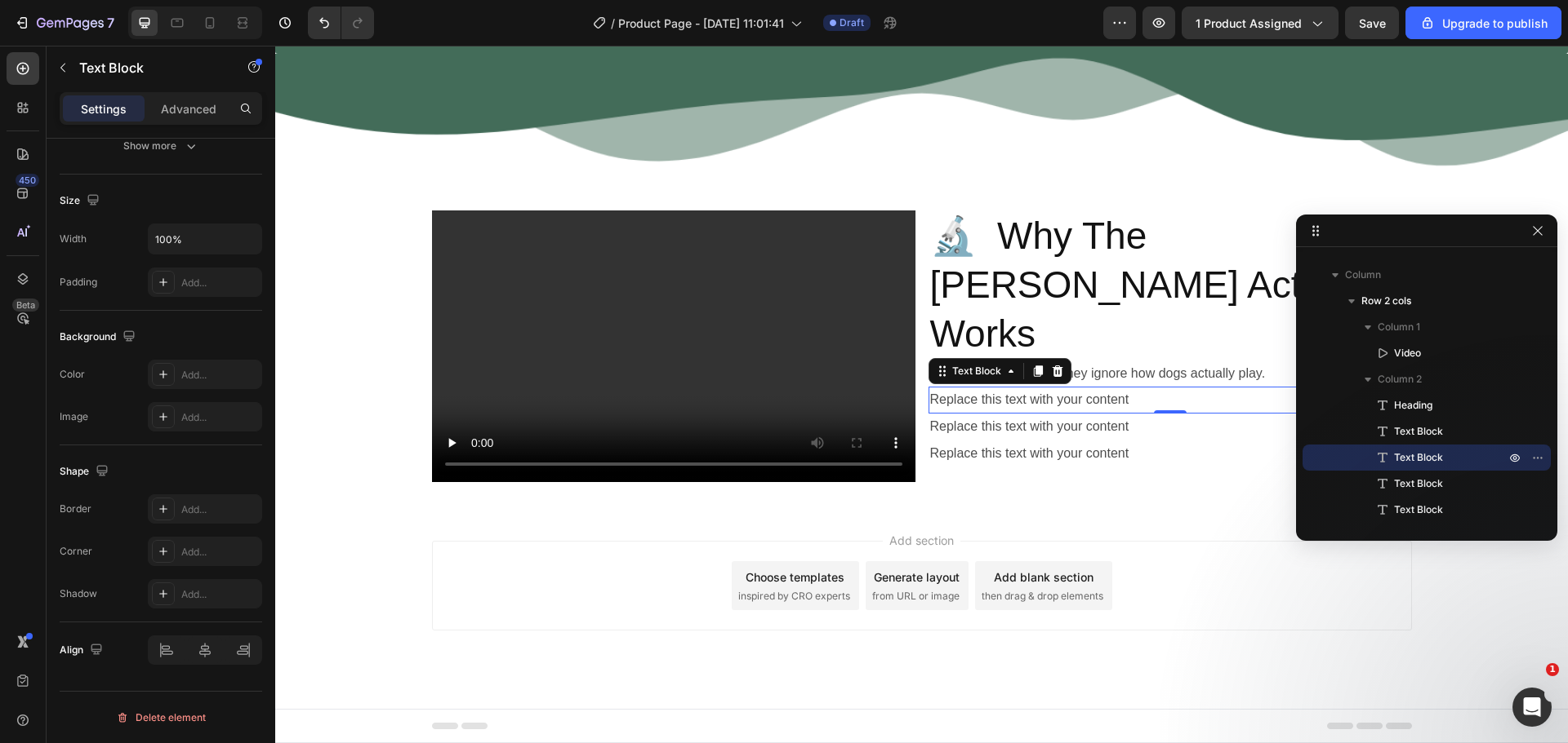
click at [1081, 387] on div "Replace this text with your content" at bounding box center [1170, 400] width 483 height 27
click at [1081, 389] on p "Replace this text with your content" at bounding box center [1170, 400] width 480 height 23
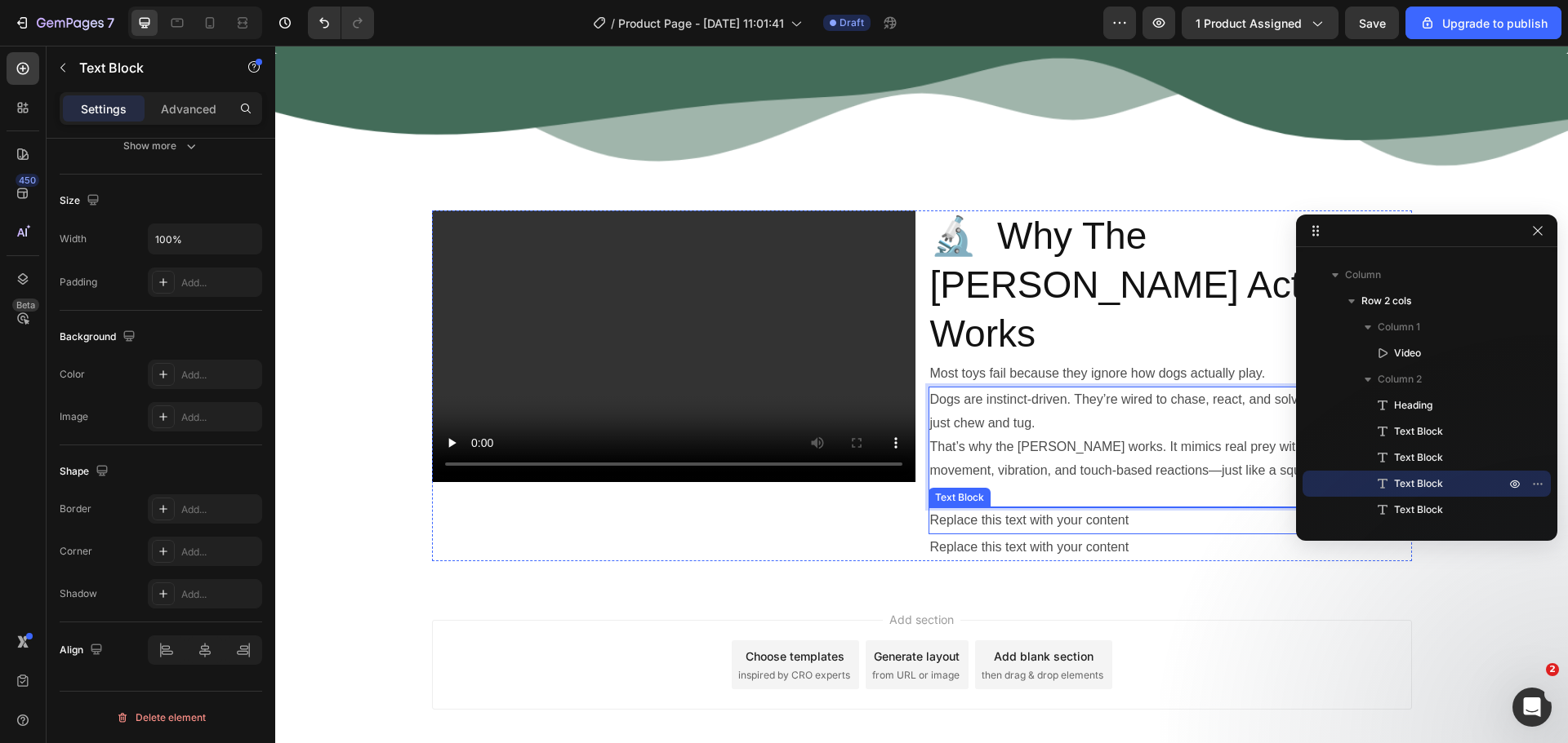
click at [1006, 508] on div "Replace this text with your content" at bounding box center [1170, 521] width 483 height 27
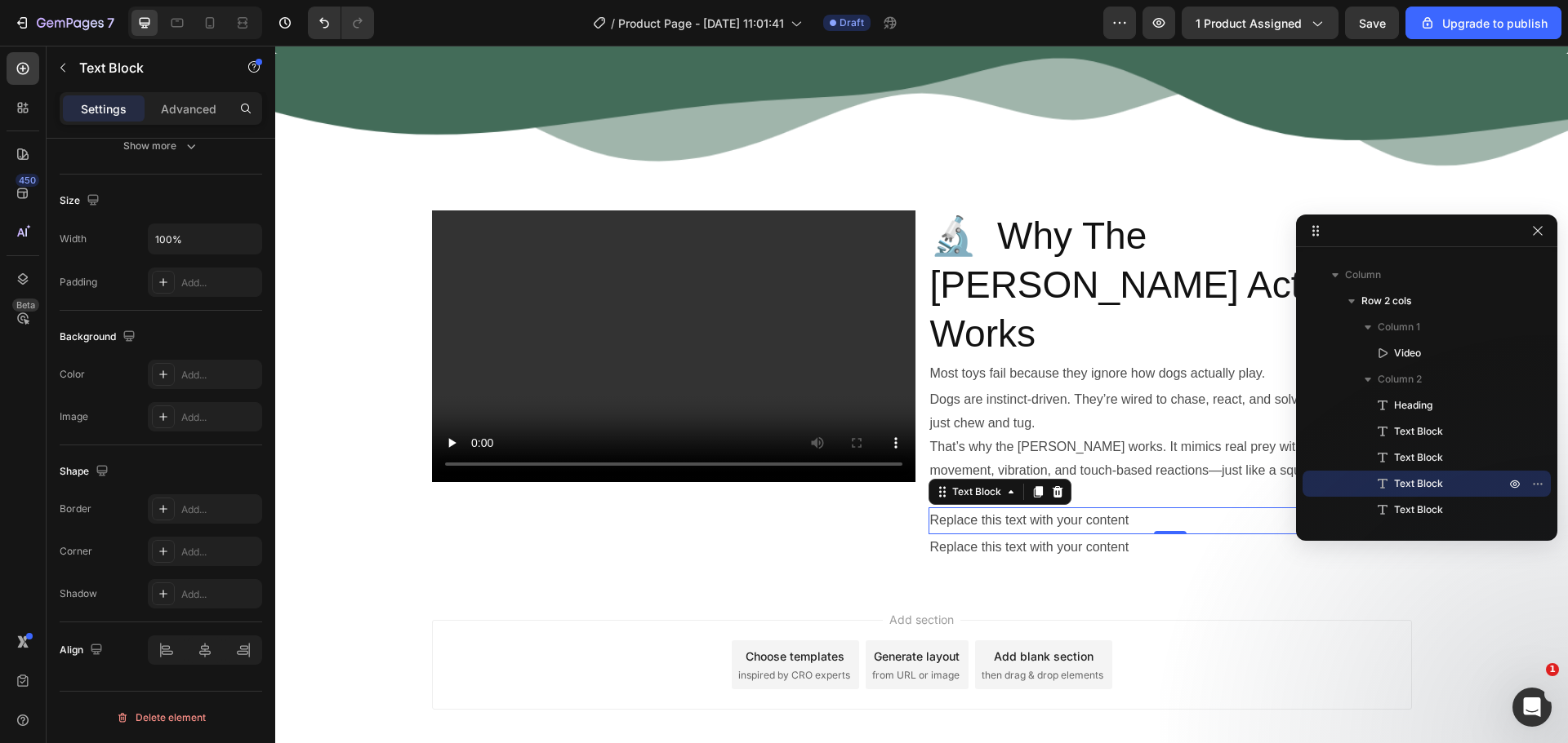
click at [1075, 508] on div "Replace this text with your content" at bounding box center [1170, 521] width 483 height 27
click at [1075, 509] on p "Replace this text with your content" at bounding box center [1170, 520] width 480 height 23
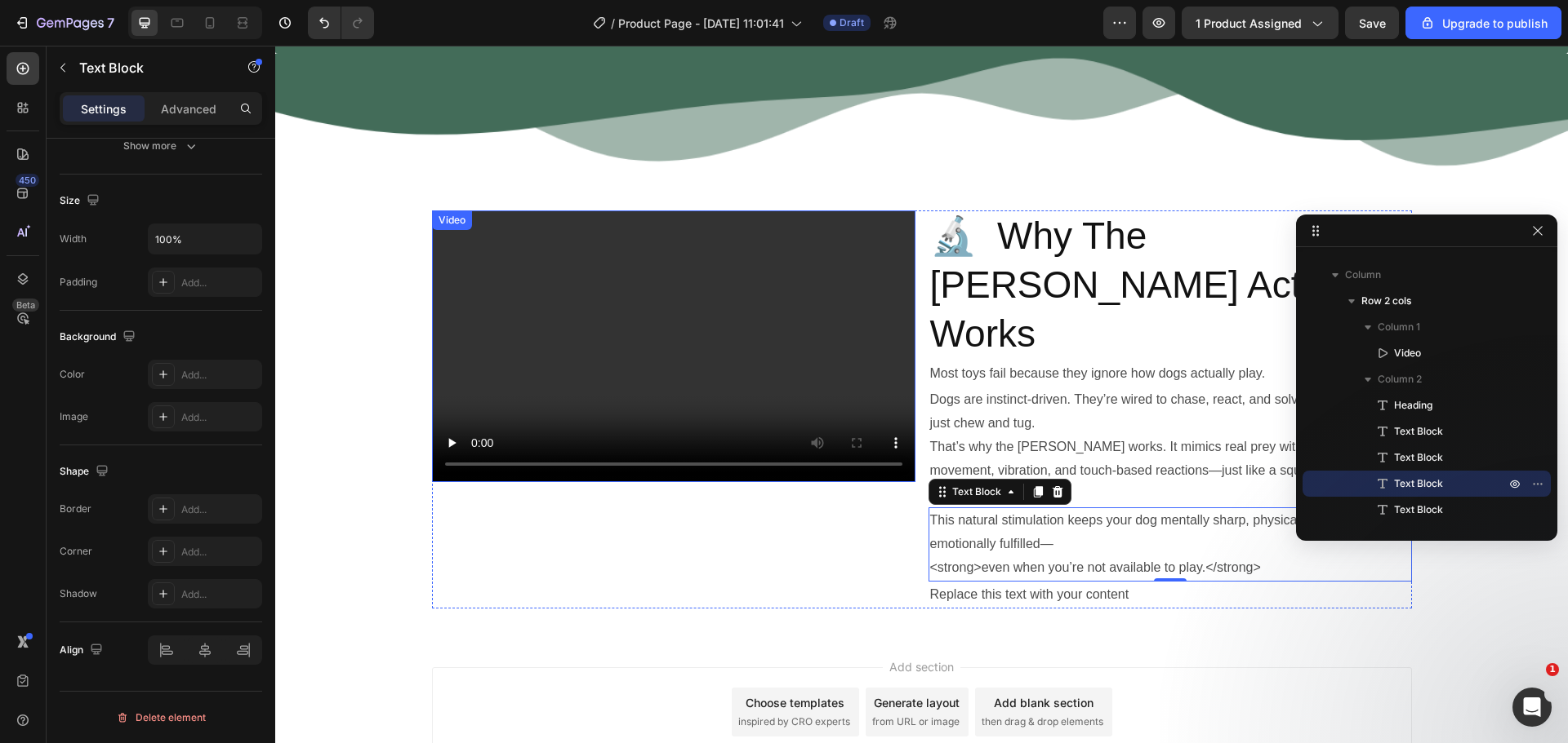
click at [531, 282] on video at bounding box center [673, 346] width 483 height 272
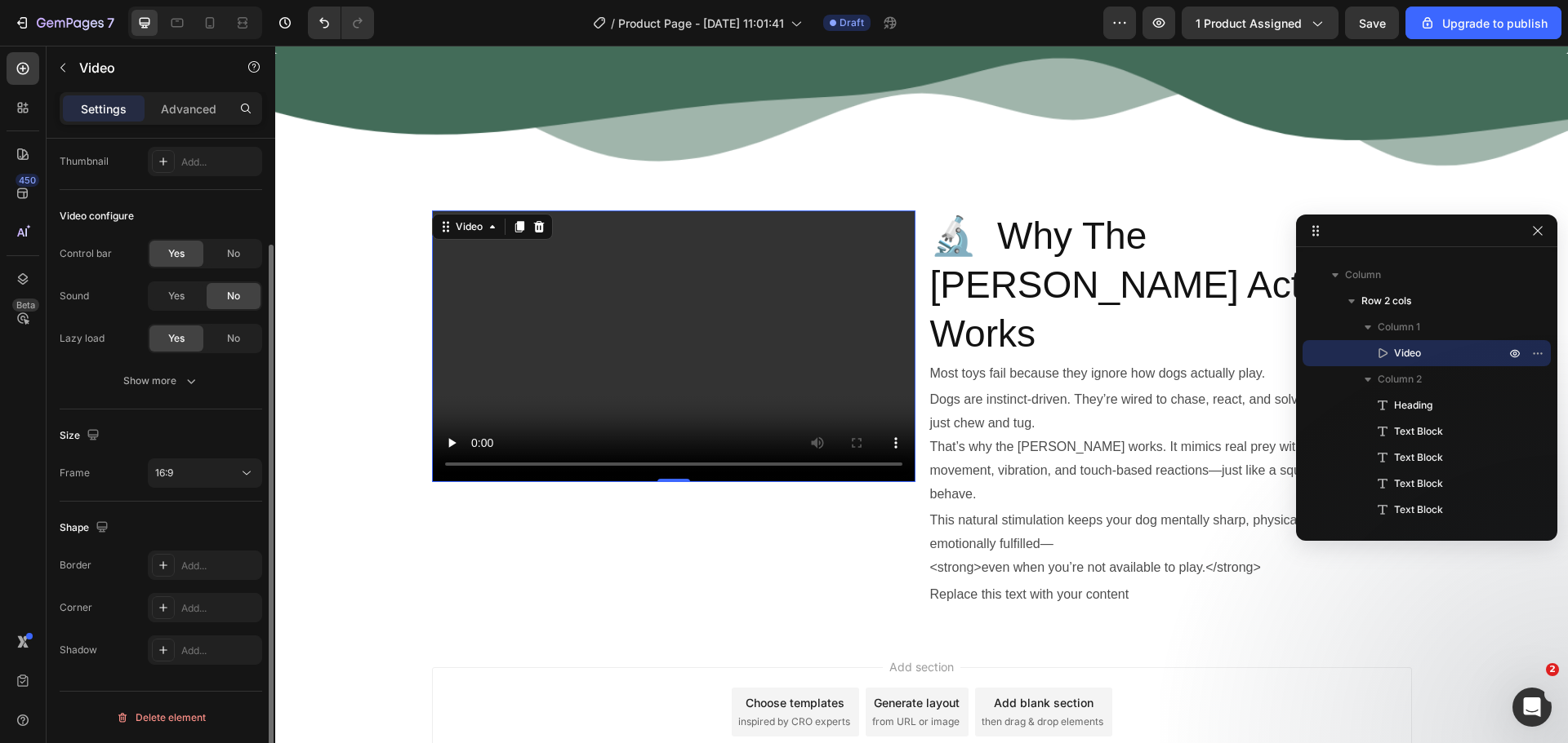
scroll to position [0, 0]
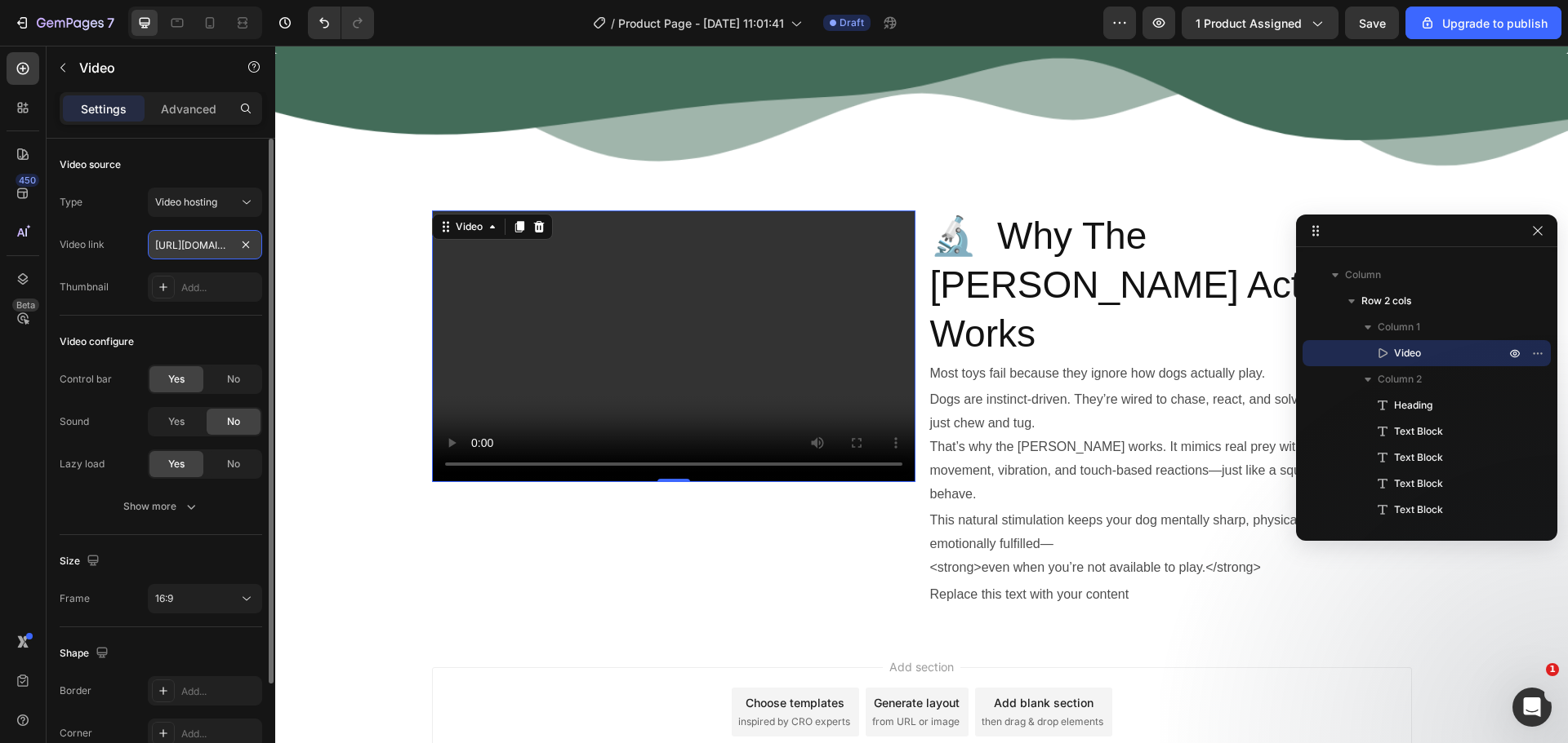
click at [223, 241] on input "https://cdn.shopify.com/videos/c/o/v/2cd3deb506b54b009063f7270ab5cf2e.mp4" at bounding box center [205, 244] width 114 height 29
type input "[URL][DOMAIN_NAME]"
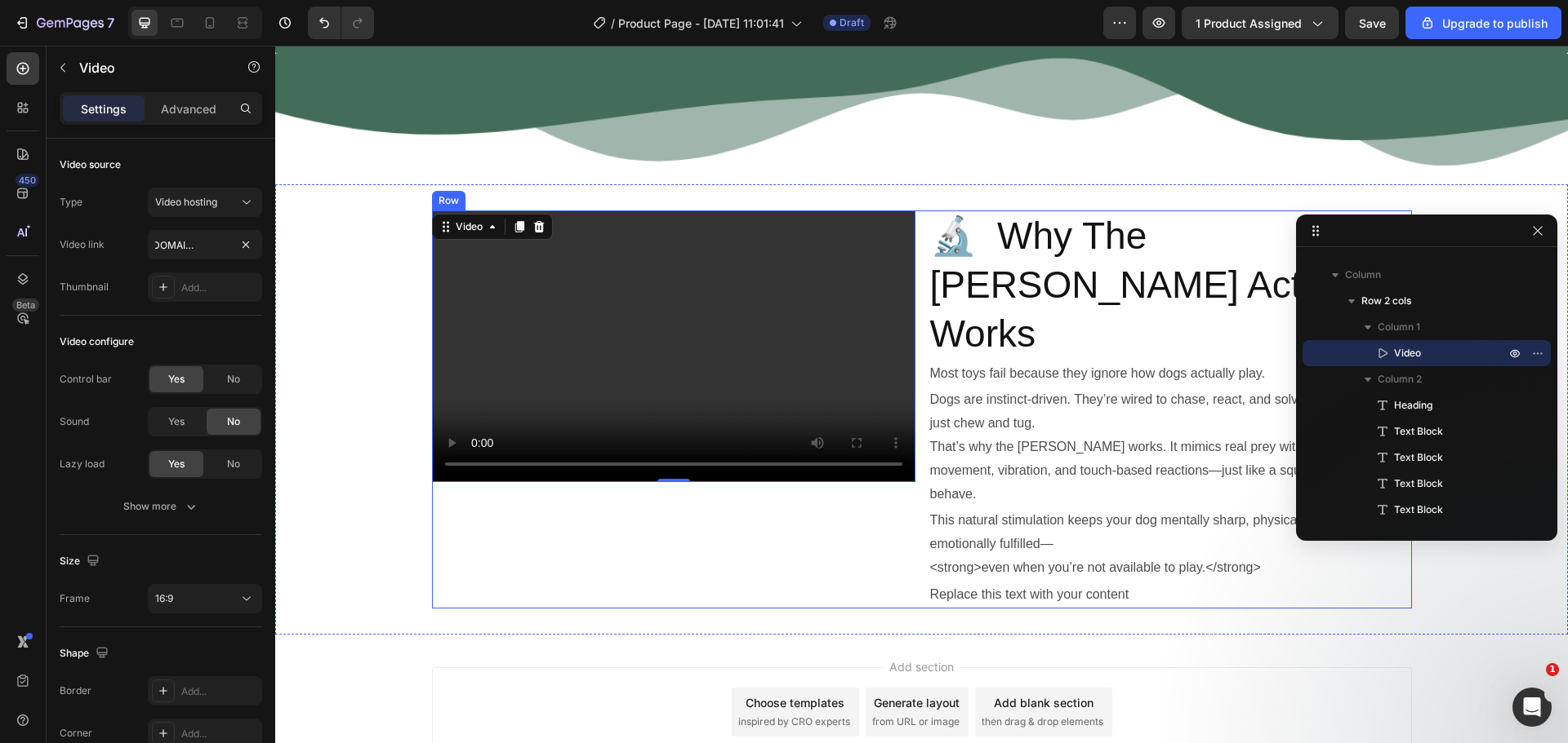
click at [921, 246] on div "Video 0 🔬 Why The Chase Buddy Actually Works Heading Most toys fail because the…" at bounding box center [921, 410] width 979 height 397
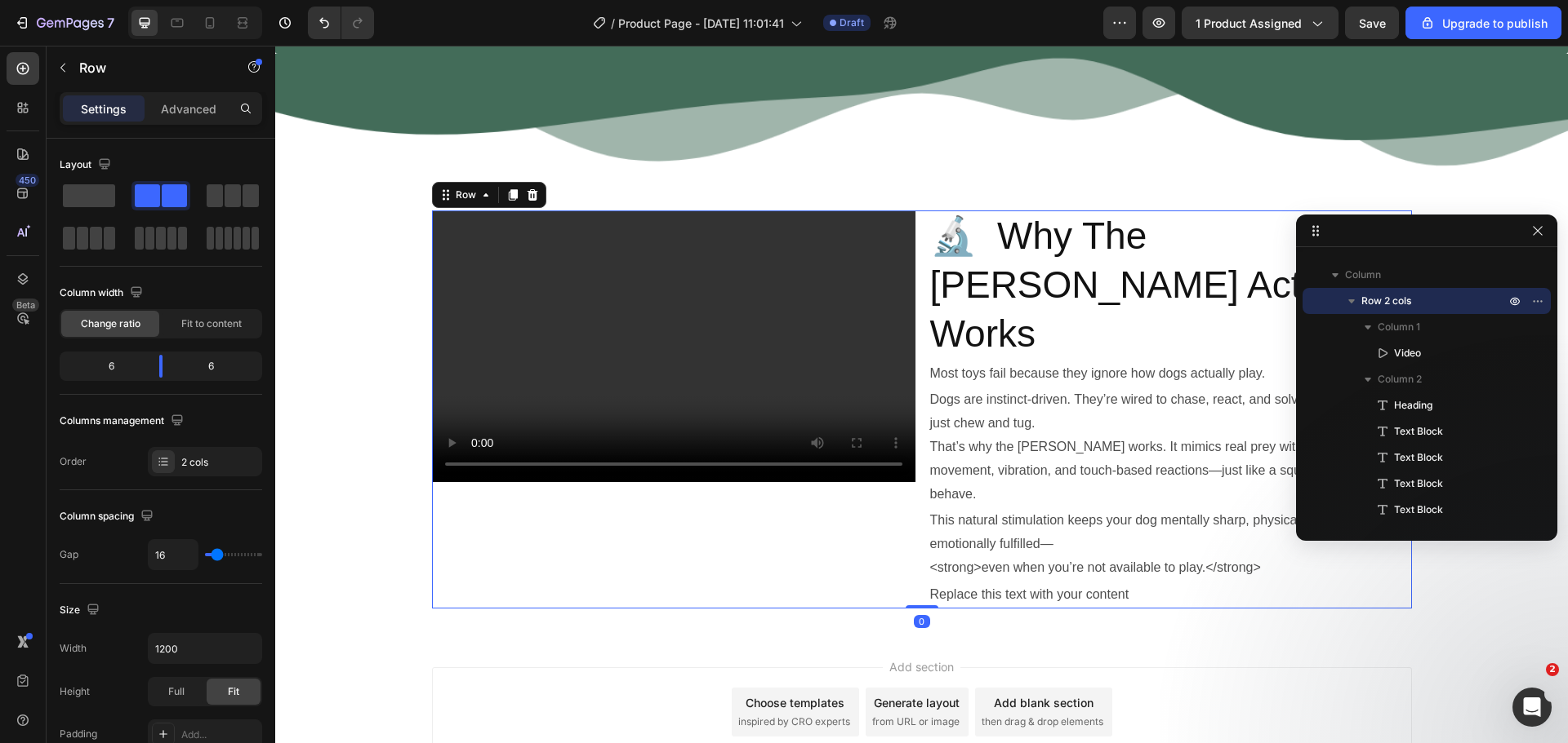
click at [916, 234] on div "Video 🔬 Why The Chase Buddy Actually Works Heading Most toys fail because they …" at bounding box center [921, 410] width 979 height 397
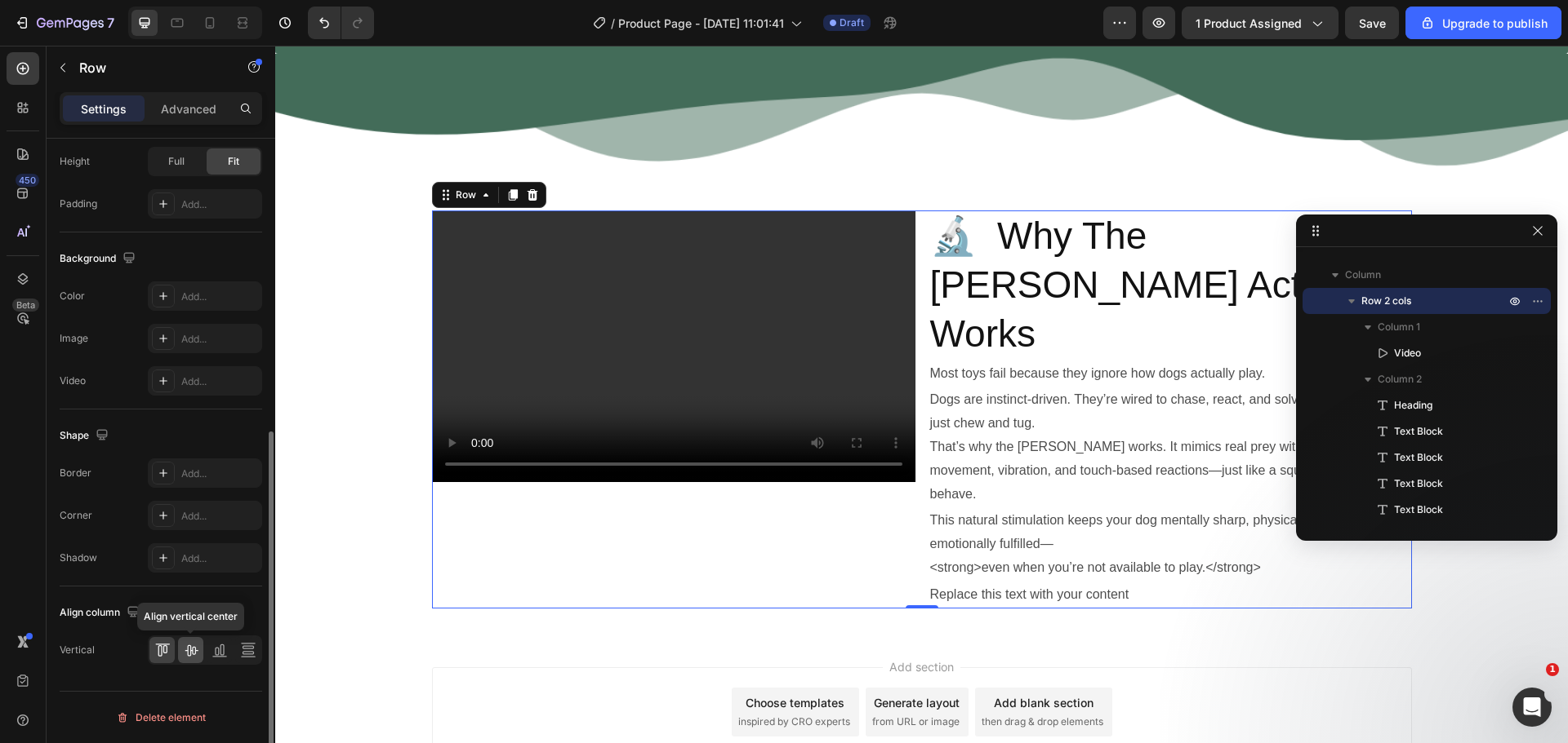
click at [187, 651] on icon at bounding box center [190, 651] width 13 height 11
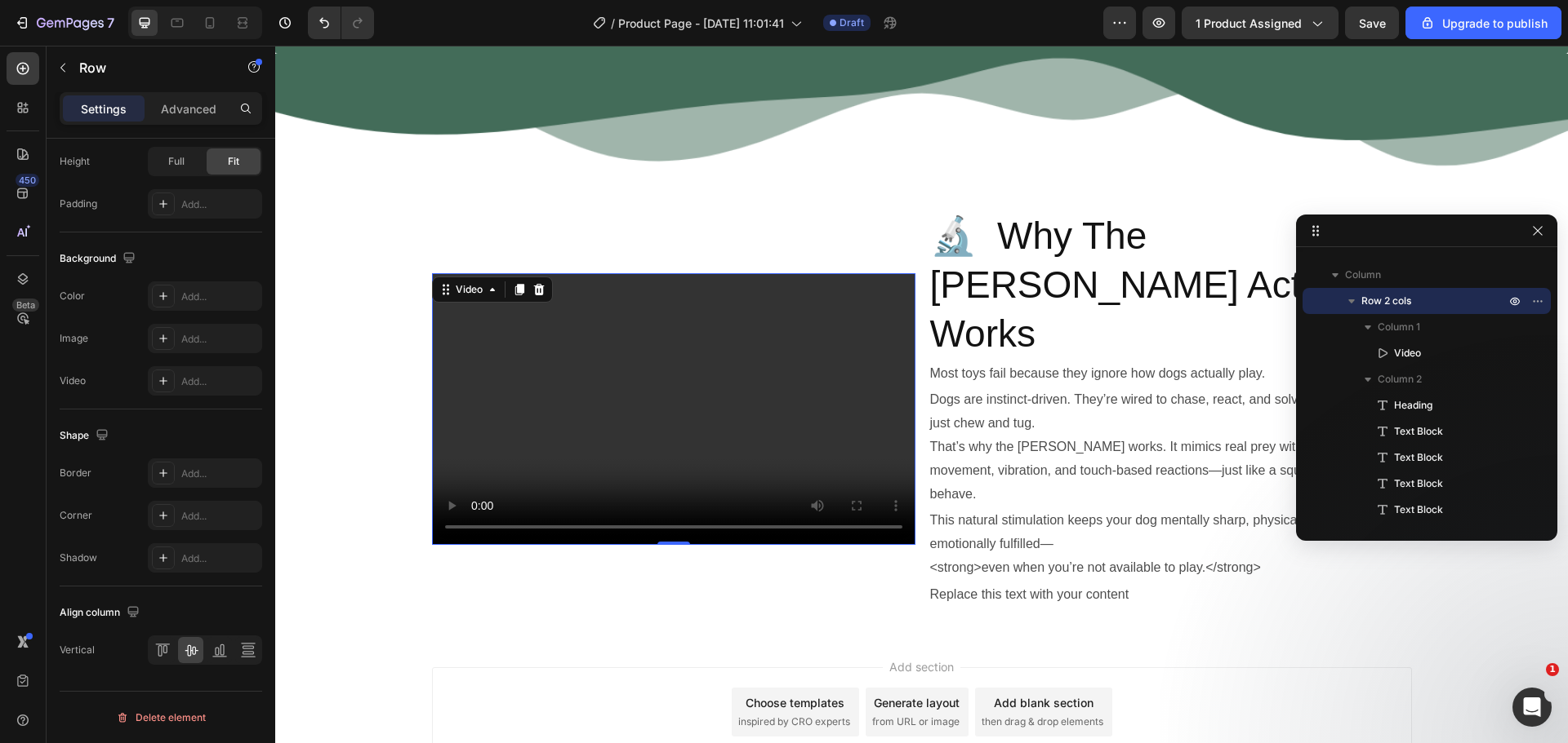
click at [444, 302] on video at bounding box center [673, 409] width 483 height 272
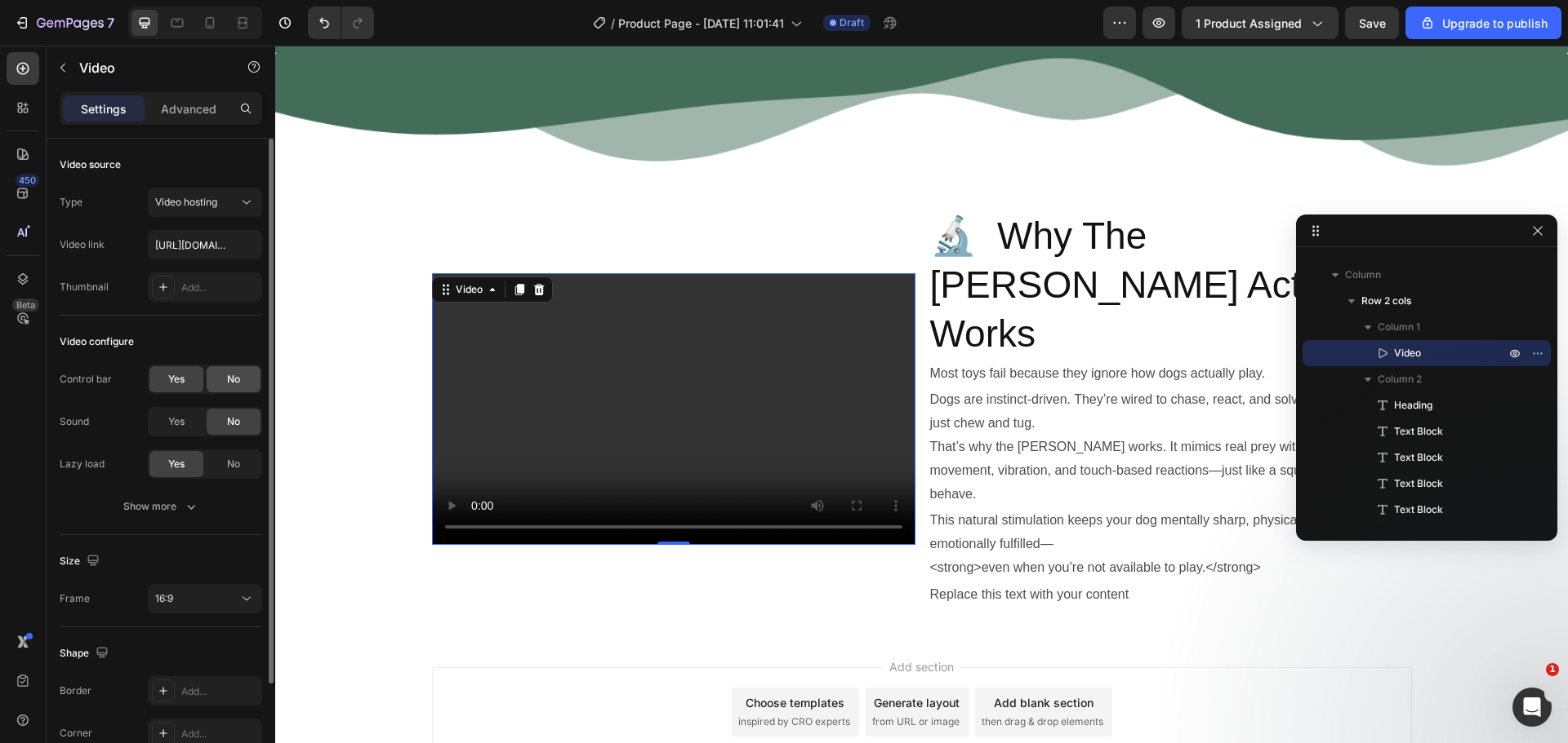
click at [231, 387] on div "No" at bounding box center [233, 379] width 54 height 26
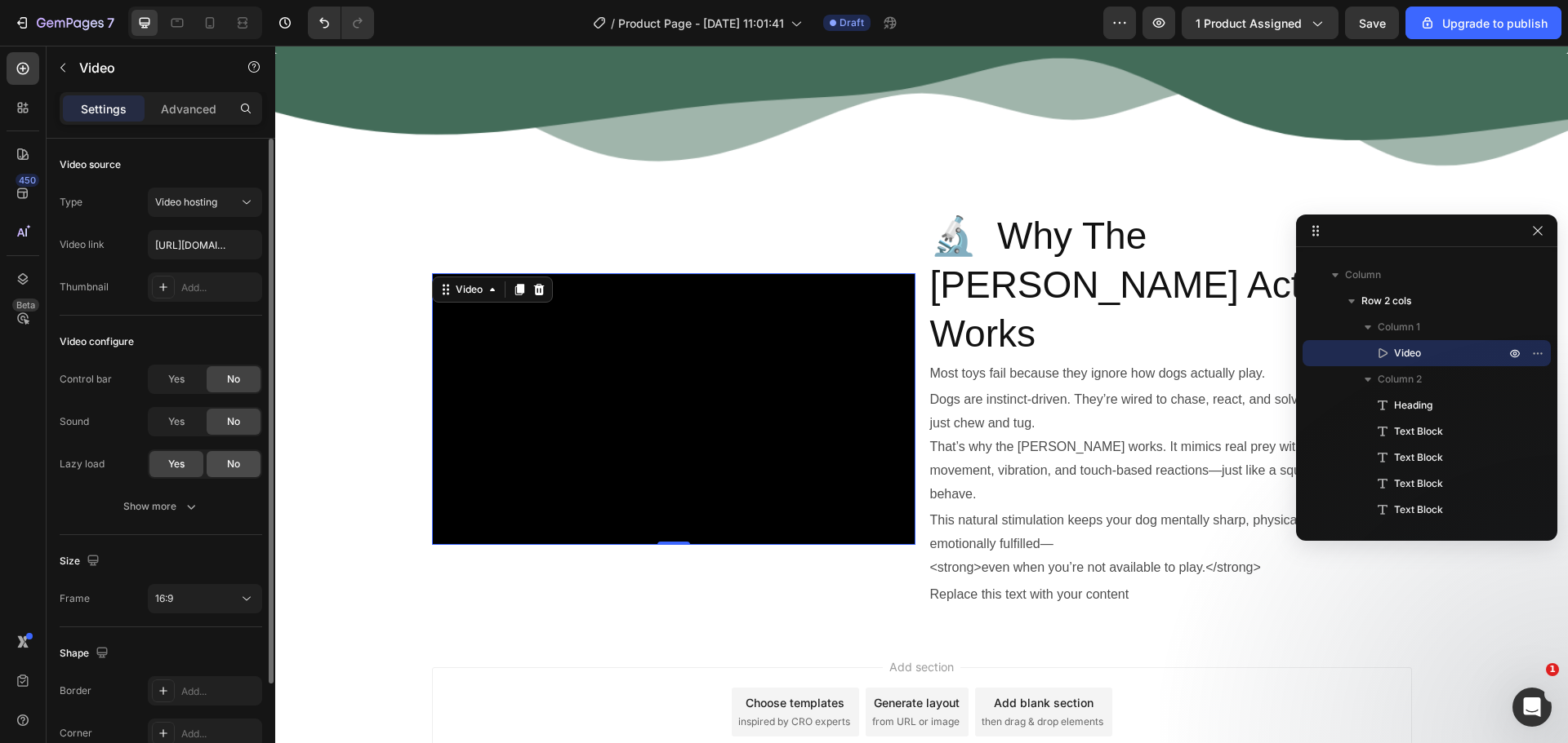
click at [220, 467] on div "No" at bounding box center [233, 464] width 54 height 26
click at [186, 528] on div "Video configure Control bar Yes No Sound Yes No Lazy load Yes No Show more" at bounding box center [161, 426] width 202 height 219
click at [192, 518] on button "Show more" at bounding box center [161, 507] width 202 height 29
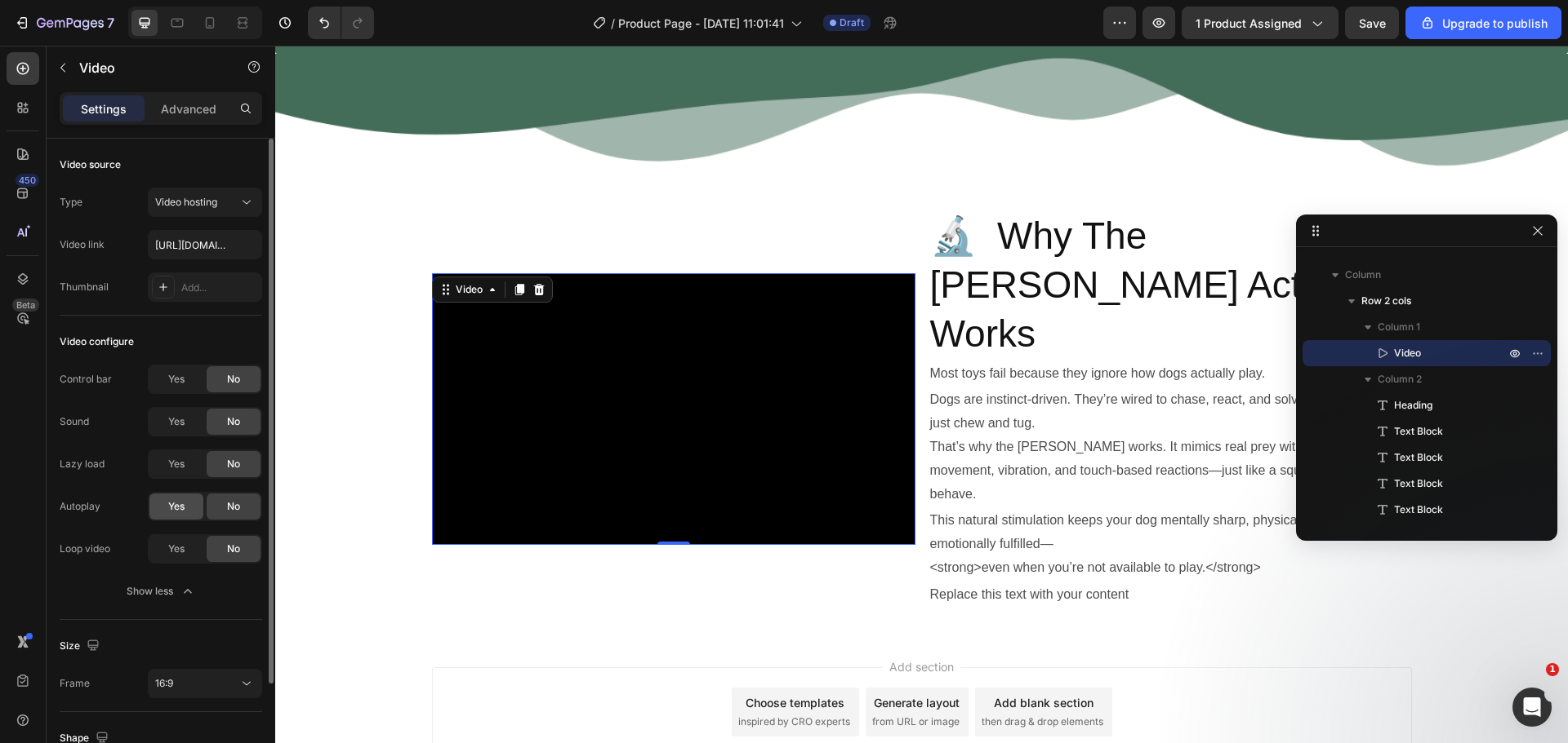
click at [184, 508] on span "Yes" at bounding box center [176, 506] width 16 height 15
click at [178, 549] on span "Yes" at bounding box center [176, 549] width 16 height 15
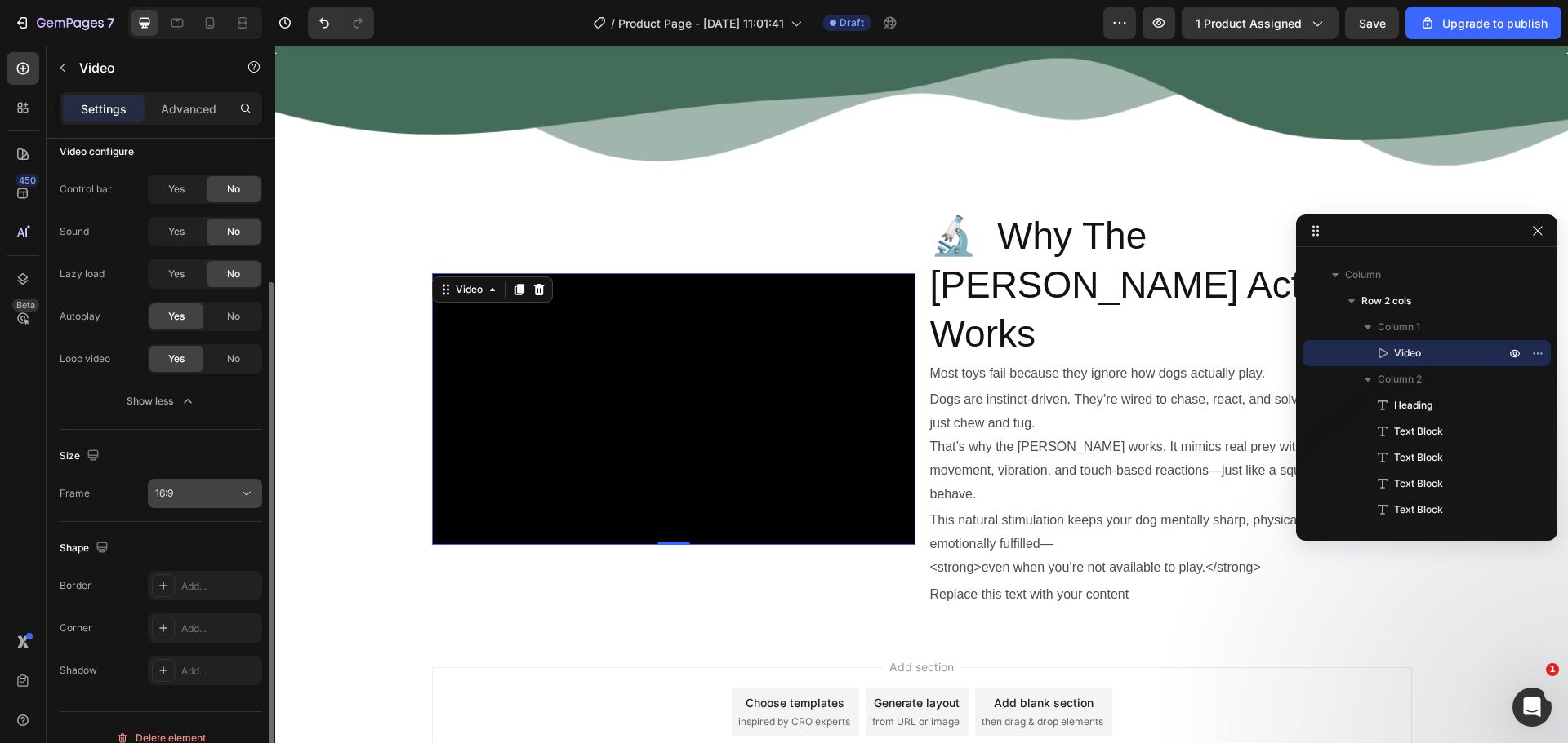
click at [187, 499] on div "16:9" at bounding box center [196, 493] width 83 height 15
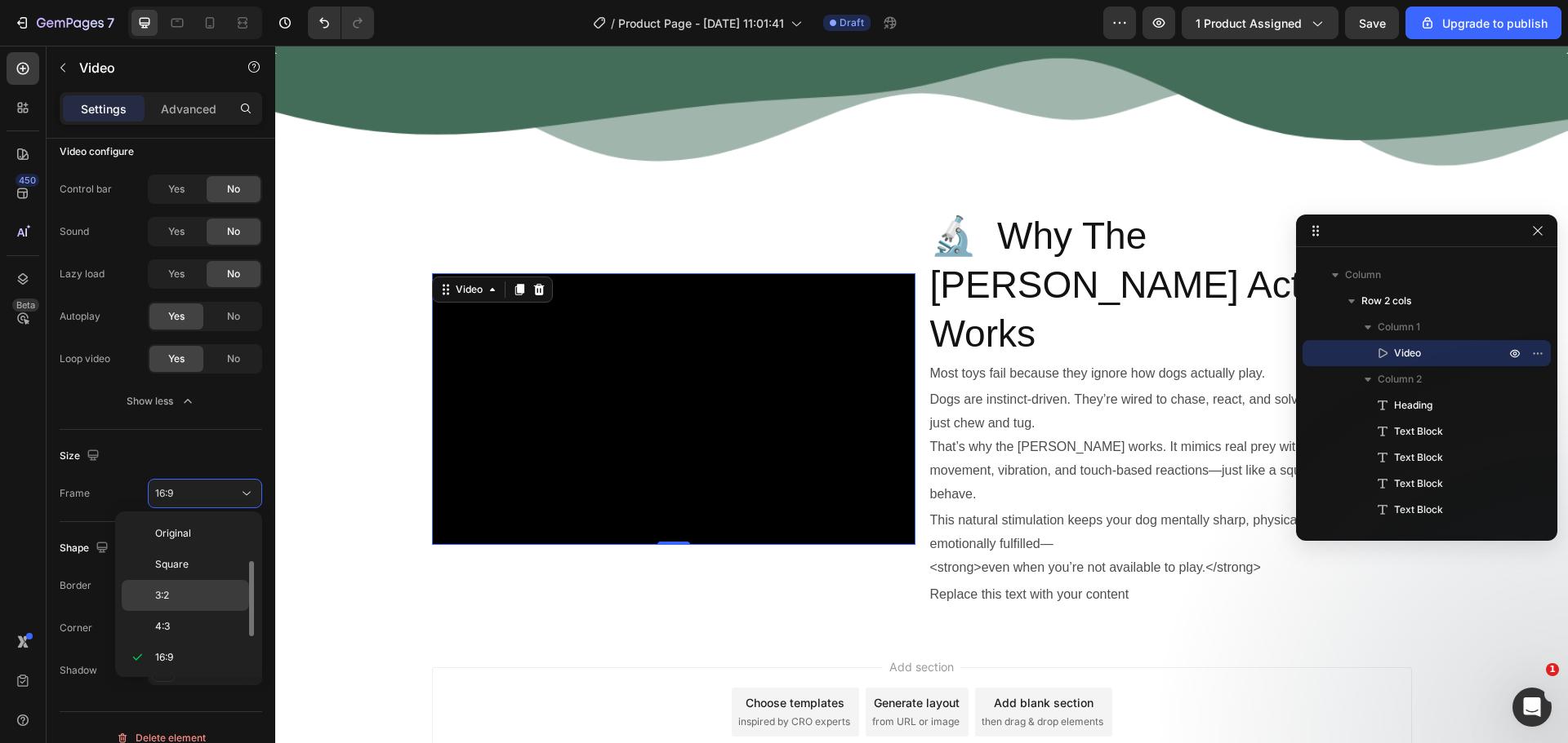
scroll to position [29, 0]
click at [187, 594] on p "4:3" at bounding box center [198, 597] width 86 height 15
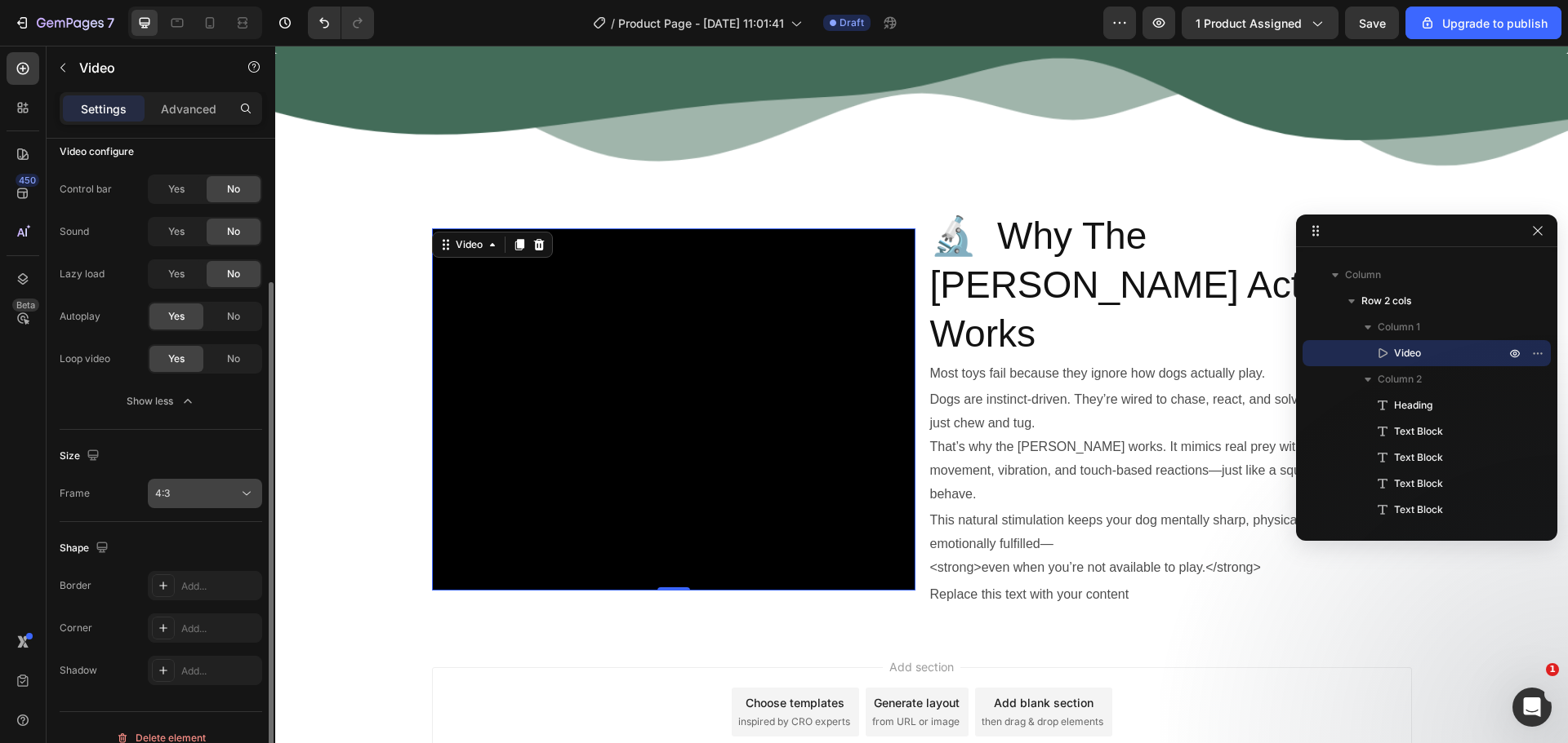
click at [200, 503] on button "4:3" at bounding box center [205, 493] width 114 height 29
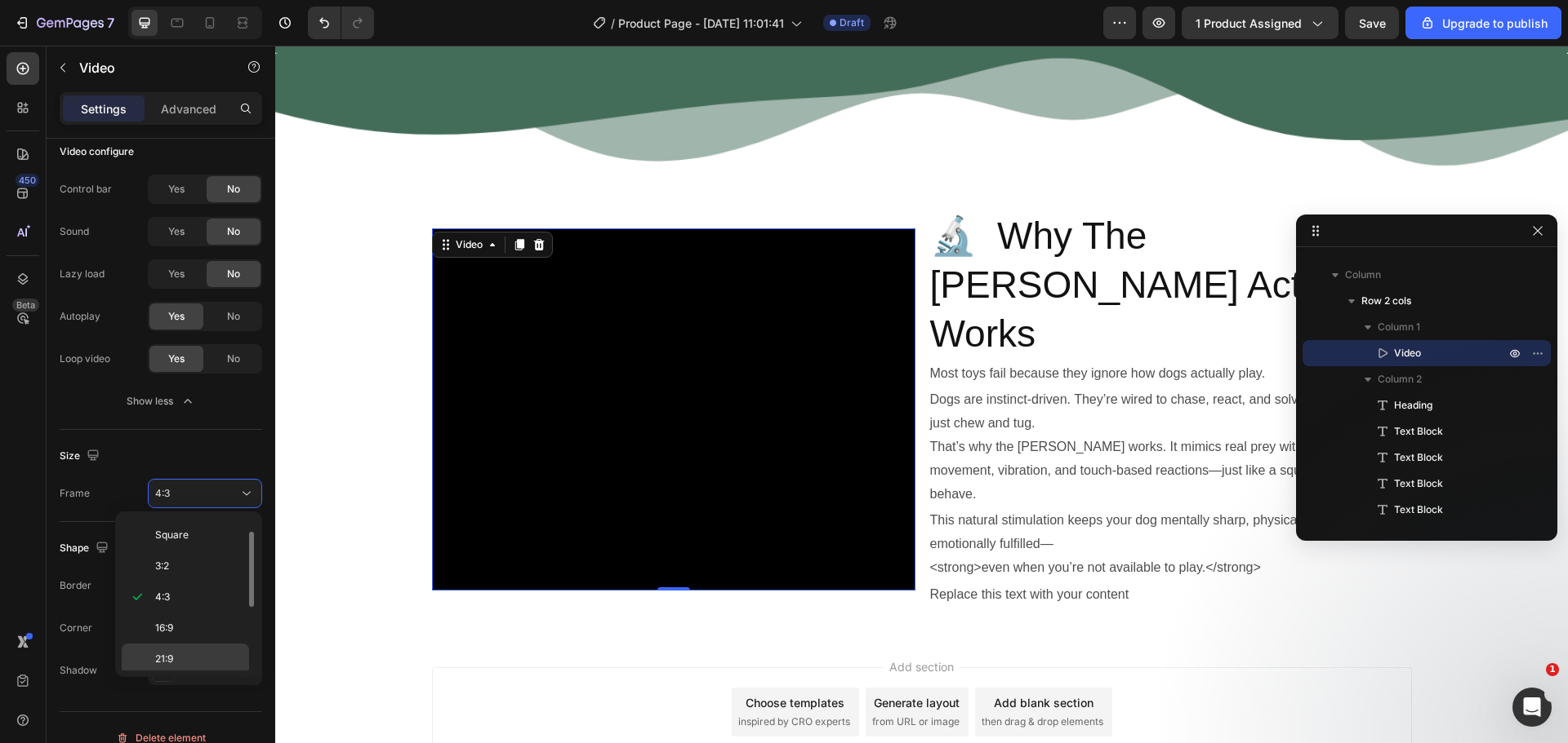
click at [189, 675] on div "21:9" at bounding box center [185, 690] width 127 height 31
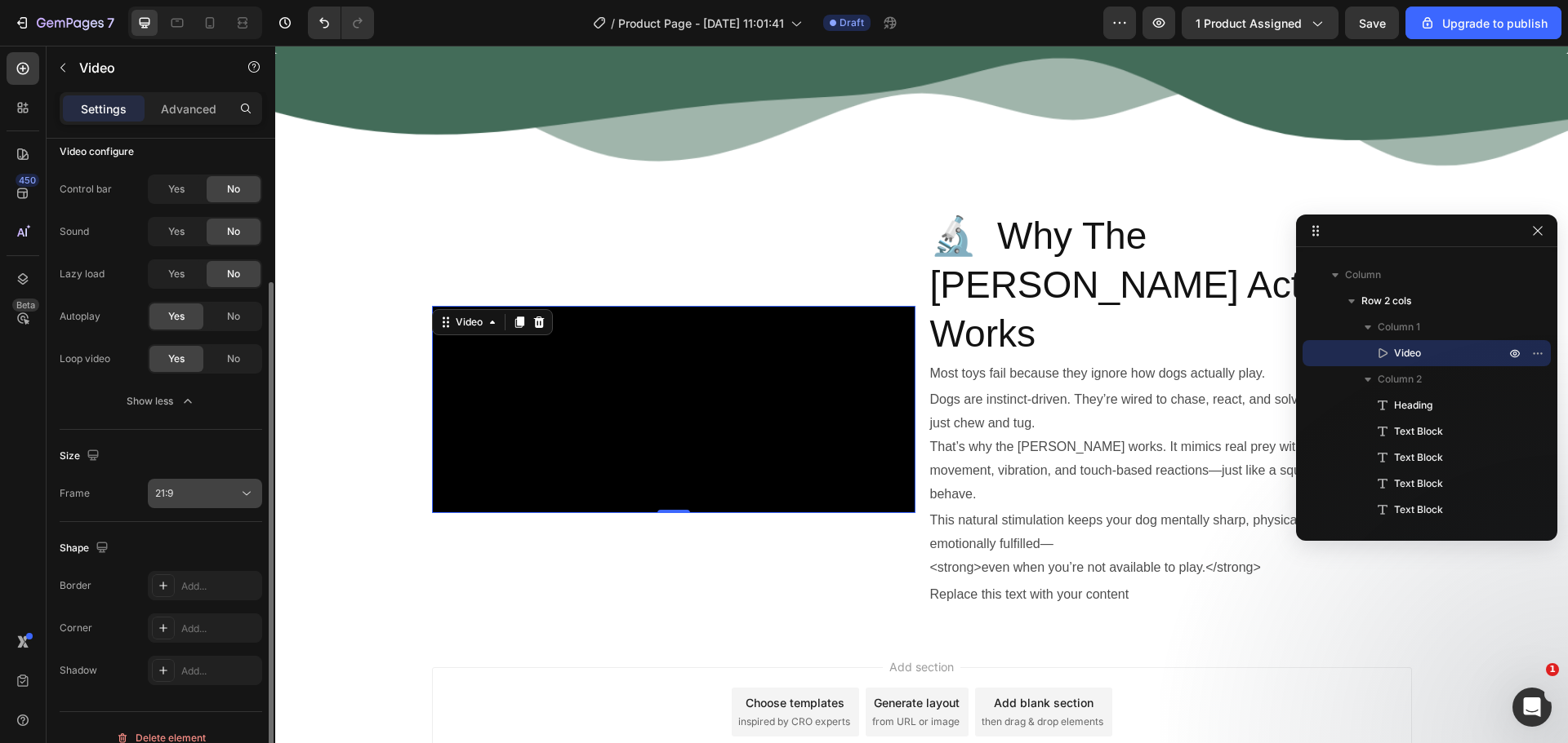
click at [221, 493] on div "21:9" at bounding box center [196, 493] width 83 height 15
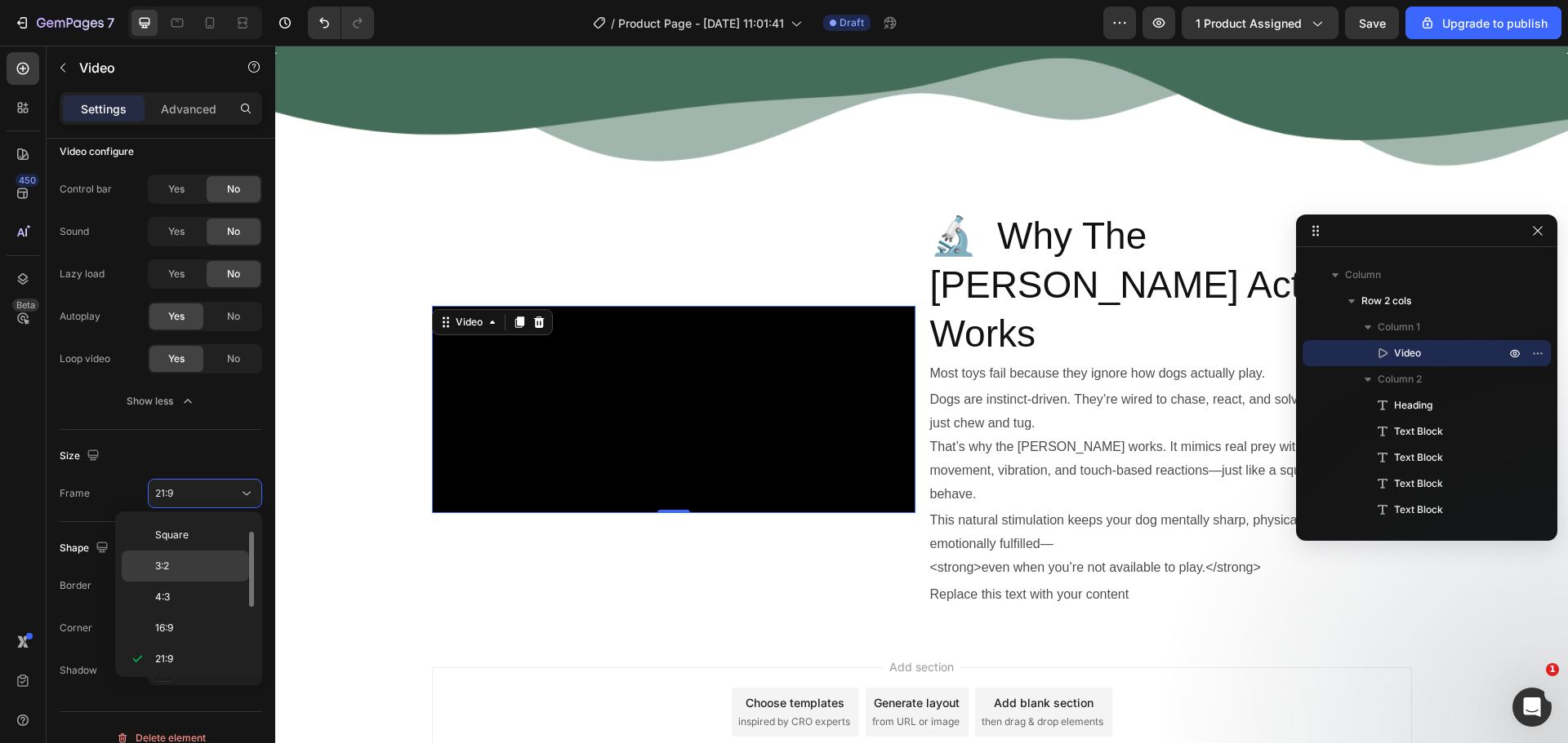
click at [207, 565] on p "3:2" at bounding box center [198, 566] width 86 height 15
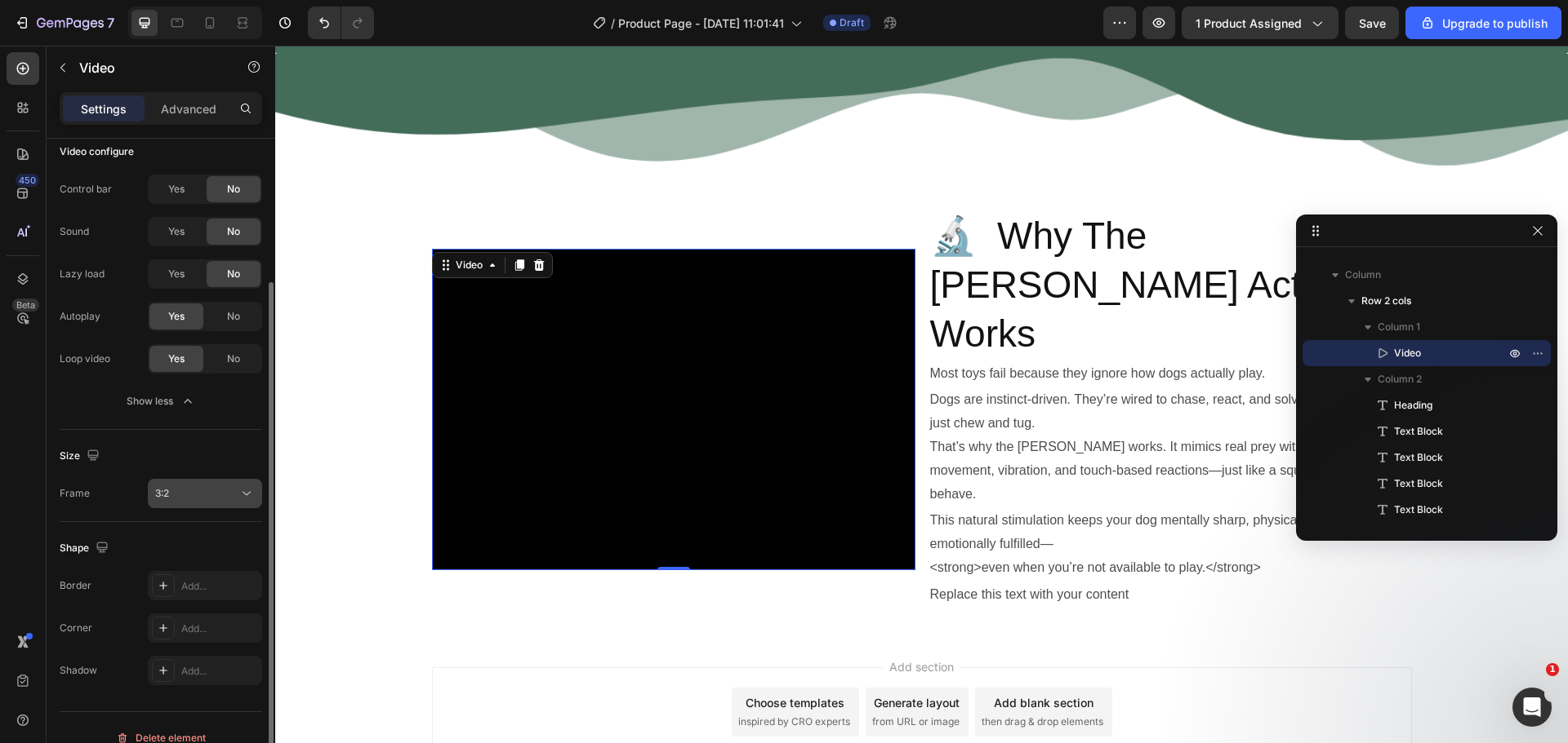
click at [220, 502] on button "3:2" at bounding box center [205, 493] width 114 height 29
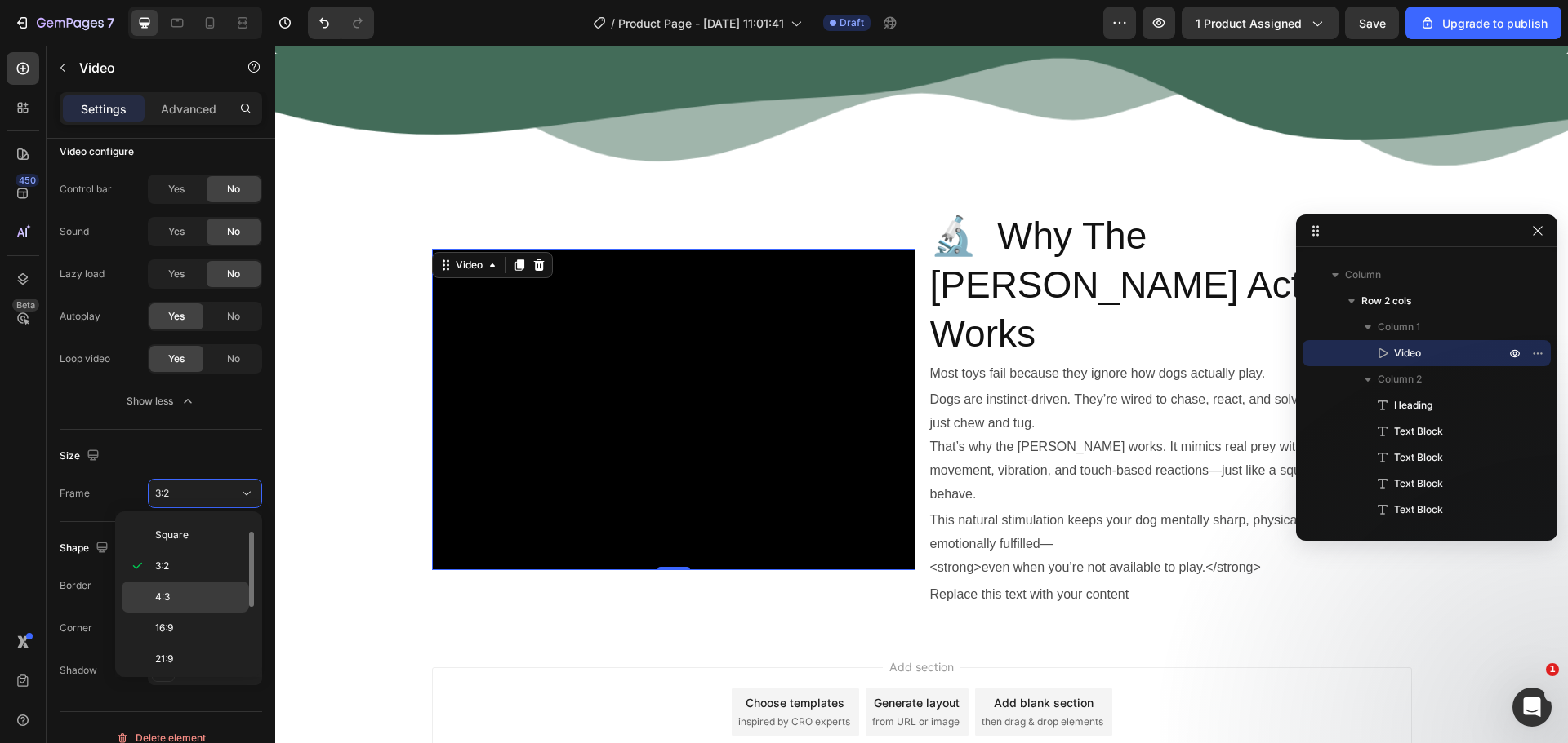
click at [194, 613] on div "4:3" at bounding box center [185, 628] width 127 height 31
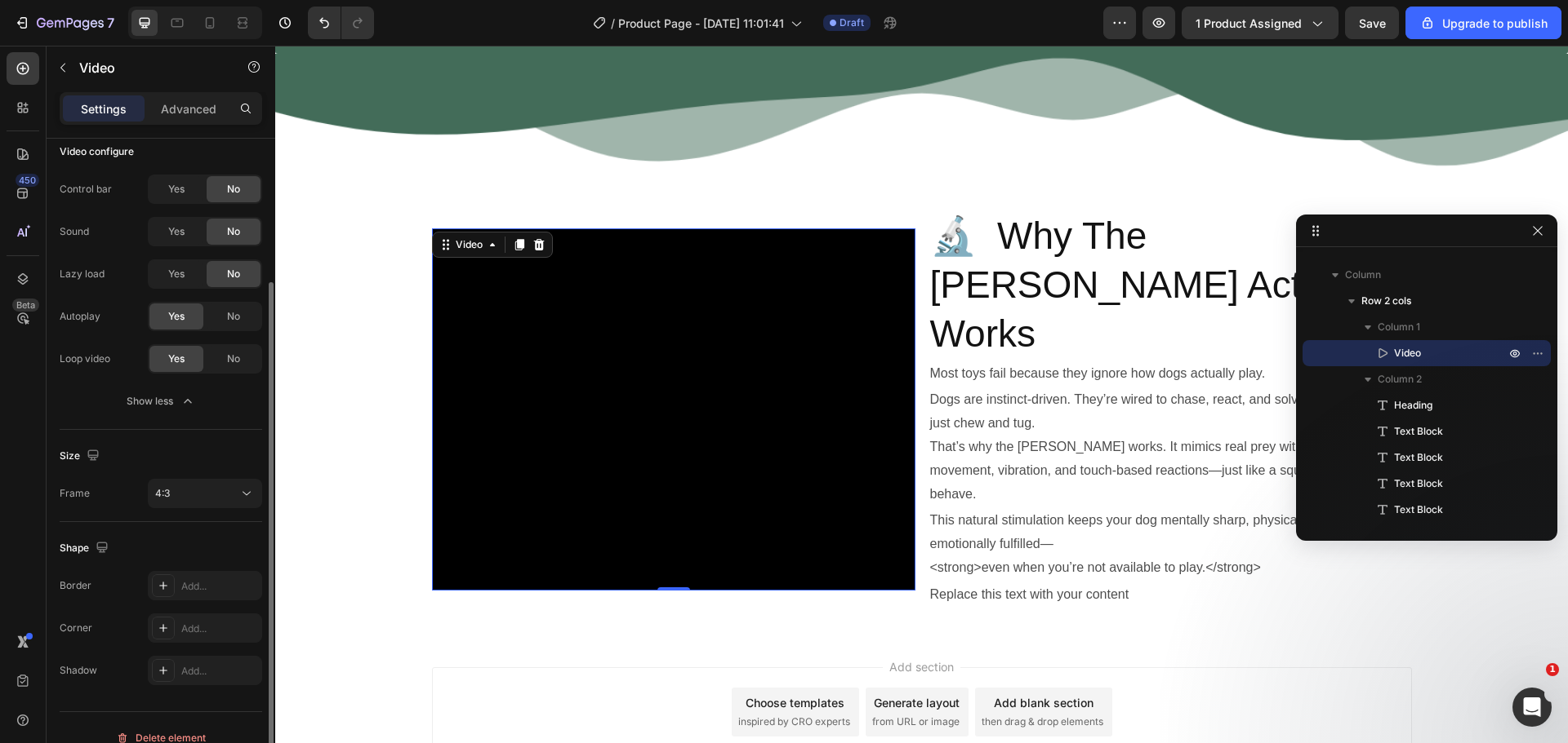
scroll to position [211, 0]
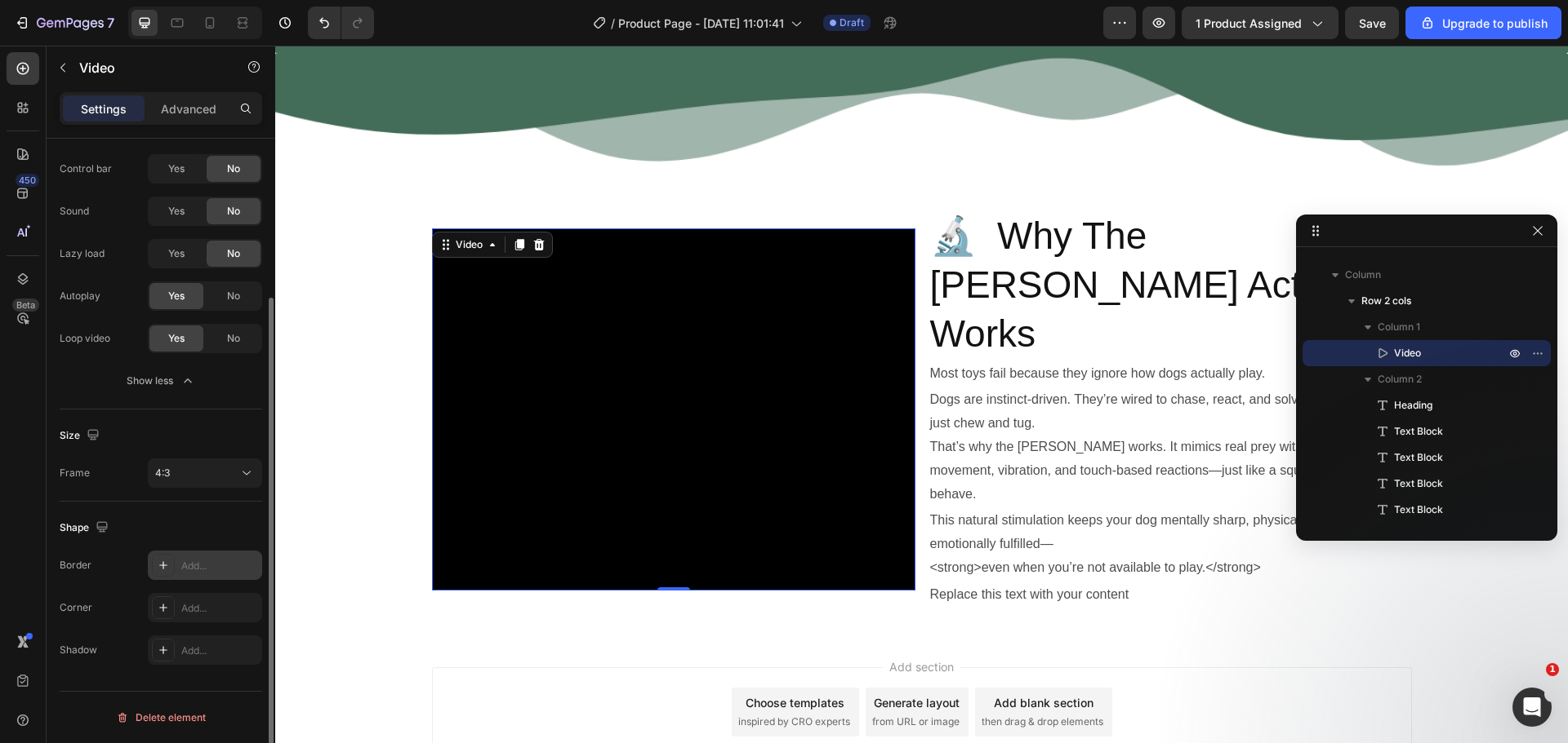
click at [207, 573] on div "Add..." at bounding box center [205, 566] width 114 height 29
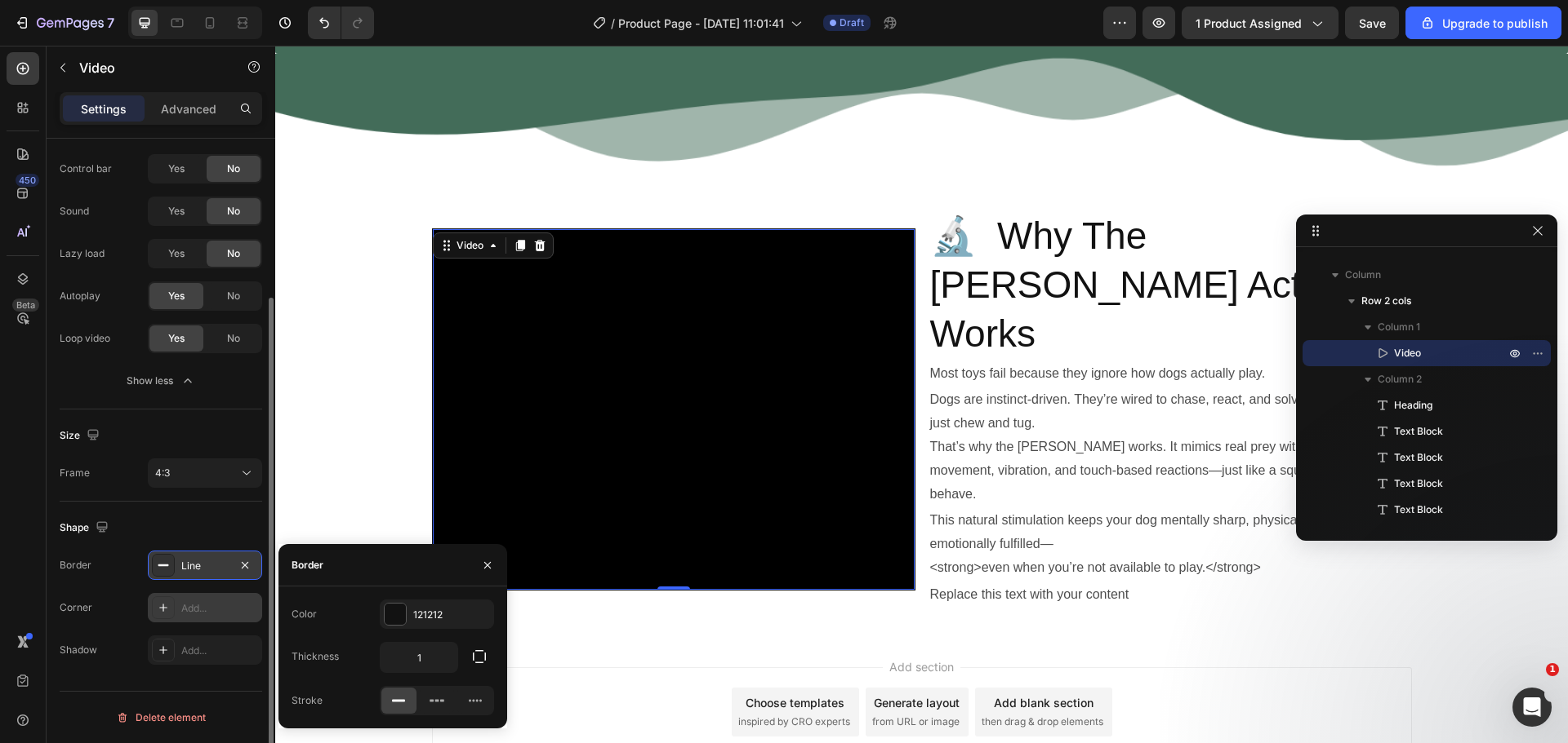
click at [199, 607] on div "Add..." at bounding box center [220, 608] width 77 height 15
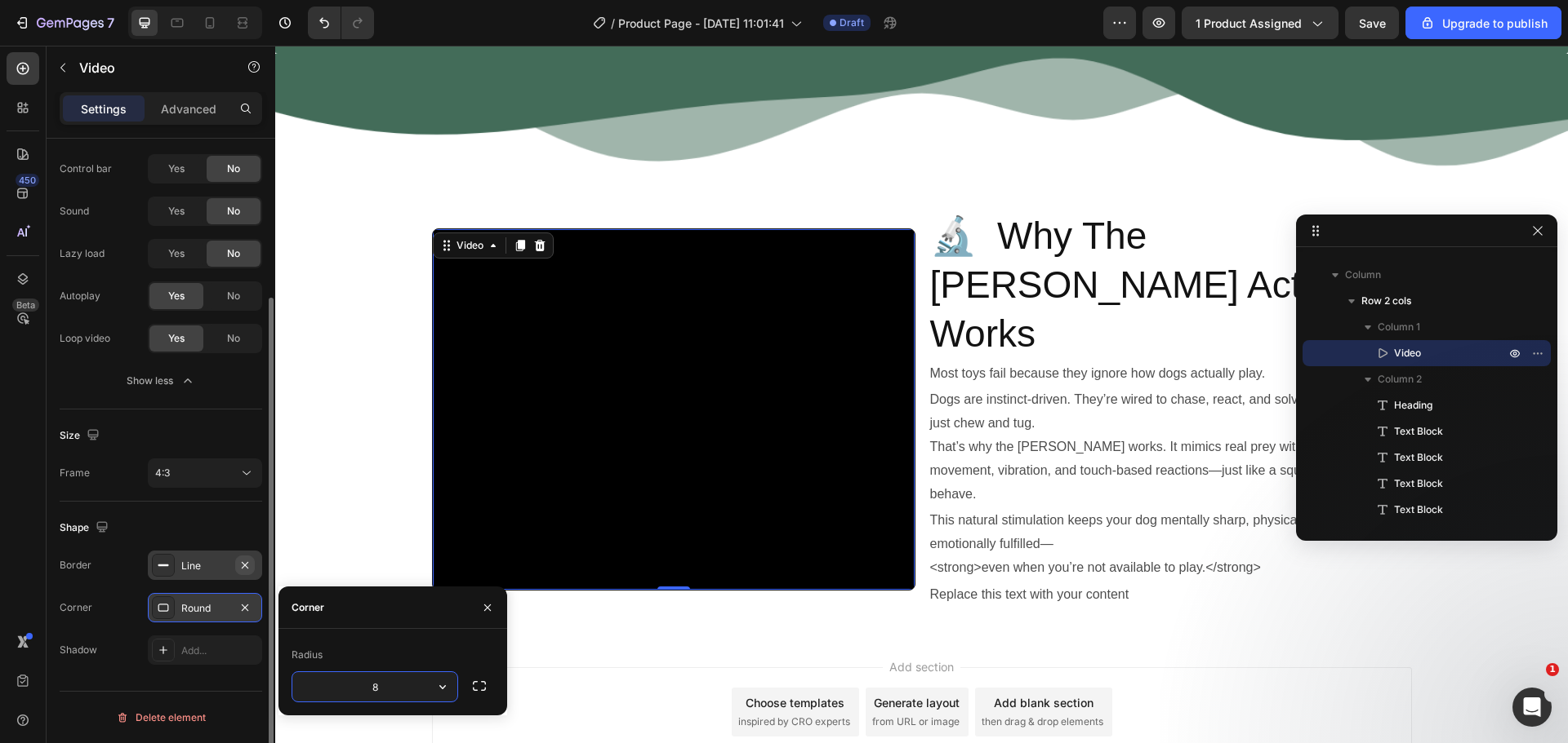
click at [239, 567] on icon "button" at bounding box center [245, 565] width 13 height 13
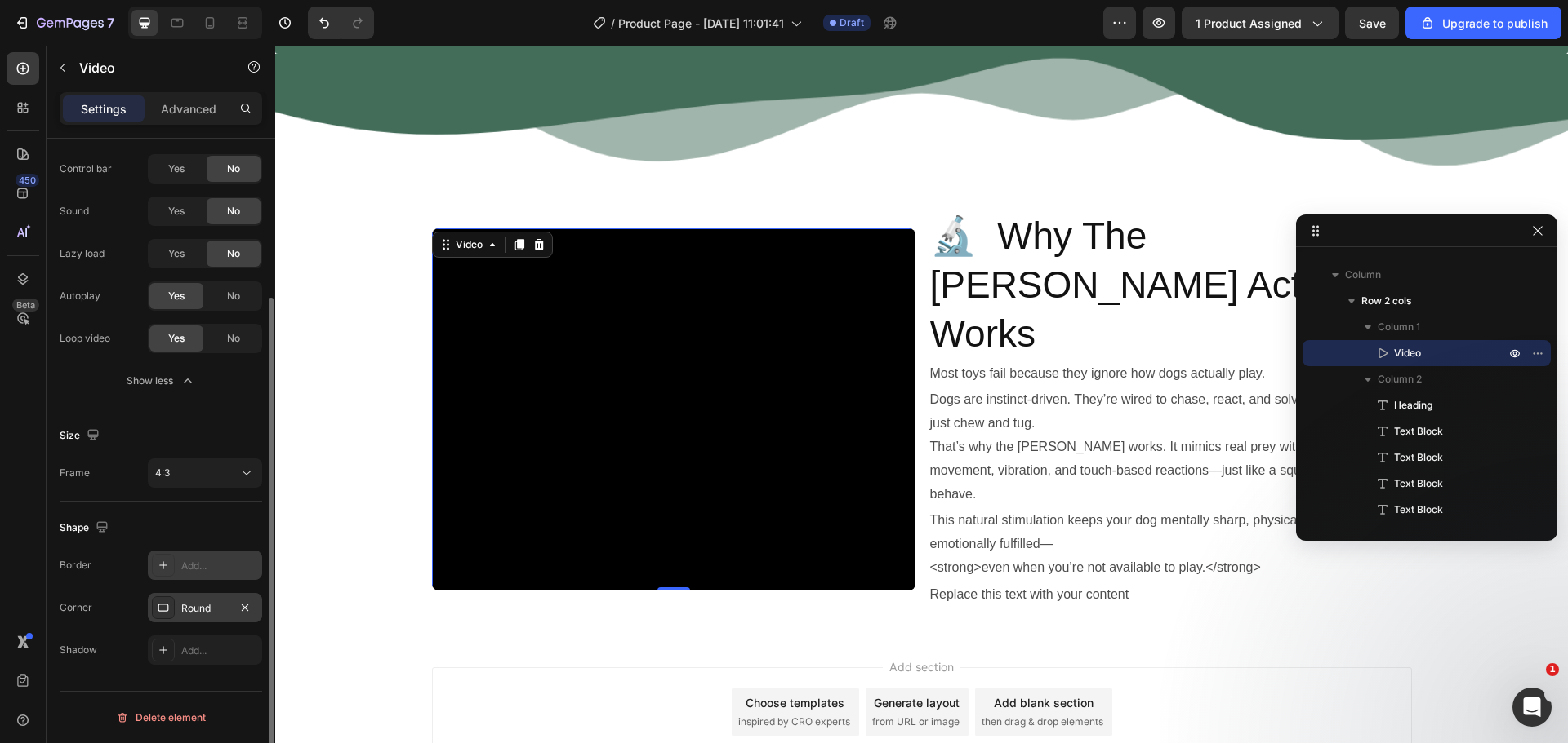
click at [226, 607] on div "Round" at bounding box center [205, 608] width 48 height 15
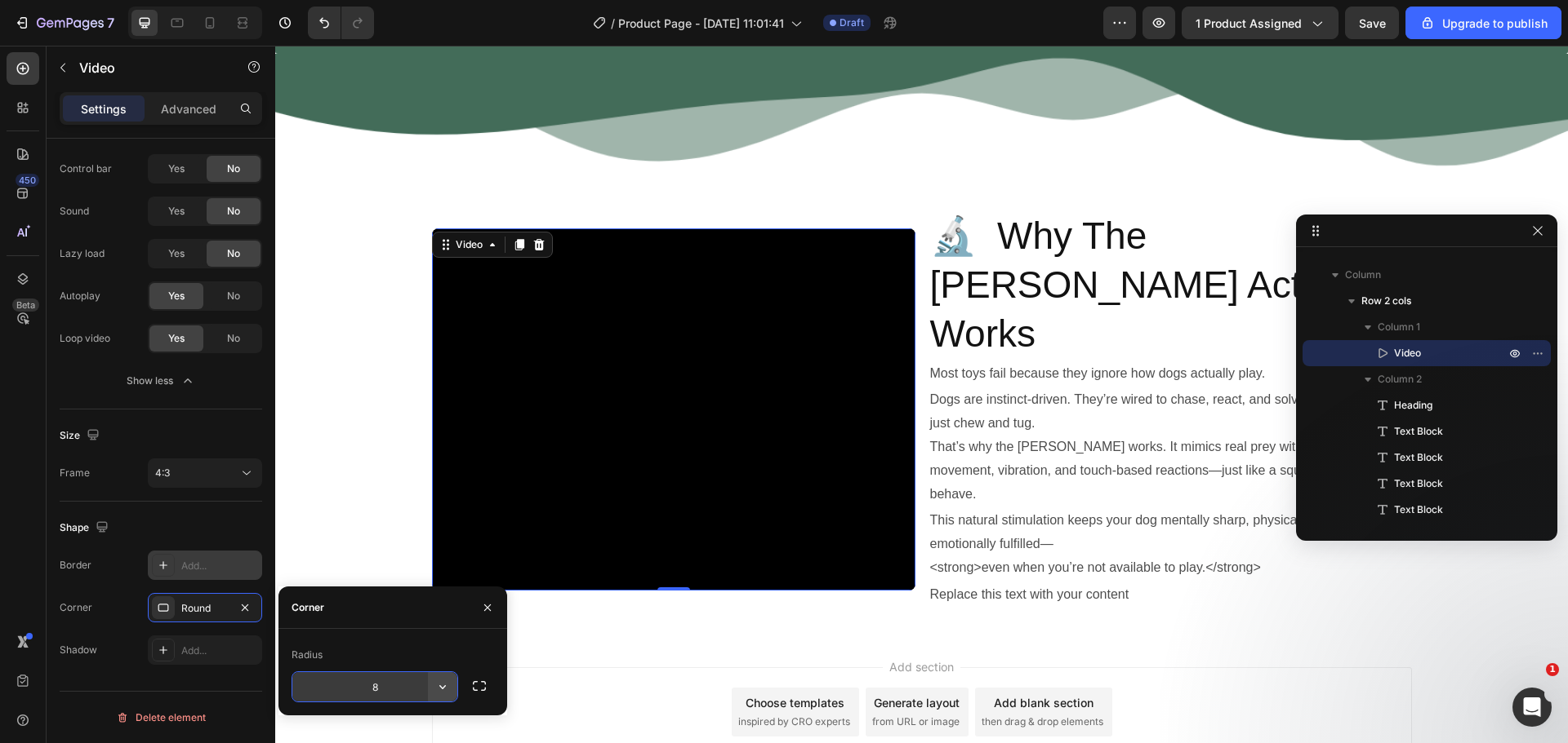
click at [435, 686] on icon "button" at bounding box center [443, 687] width 16 height 16
click at [385, 692] on input "8" at bounding box center [374, 687] width 165 height 29
type input "15"
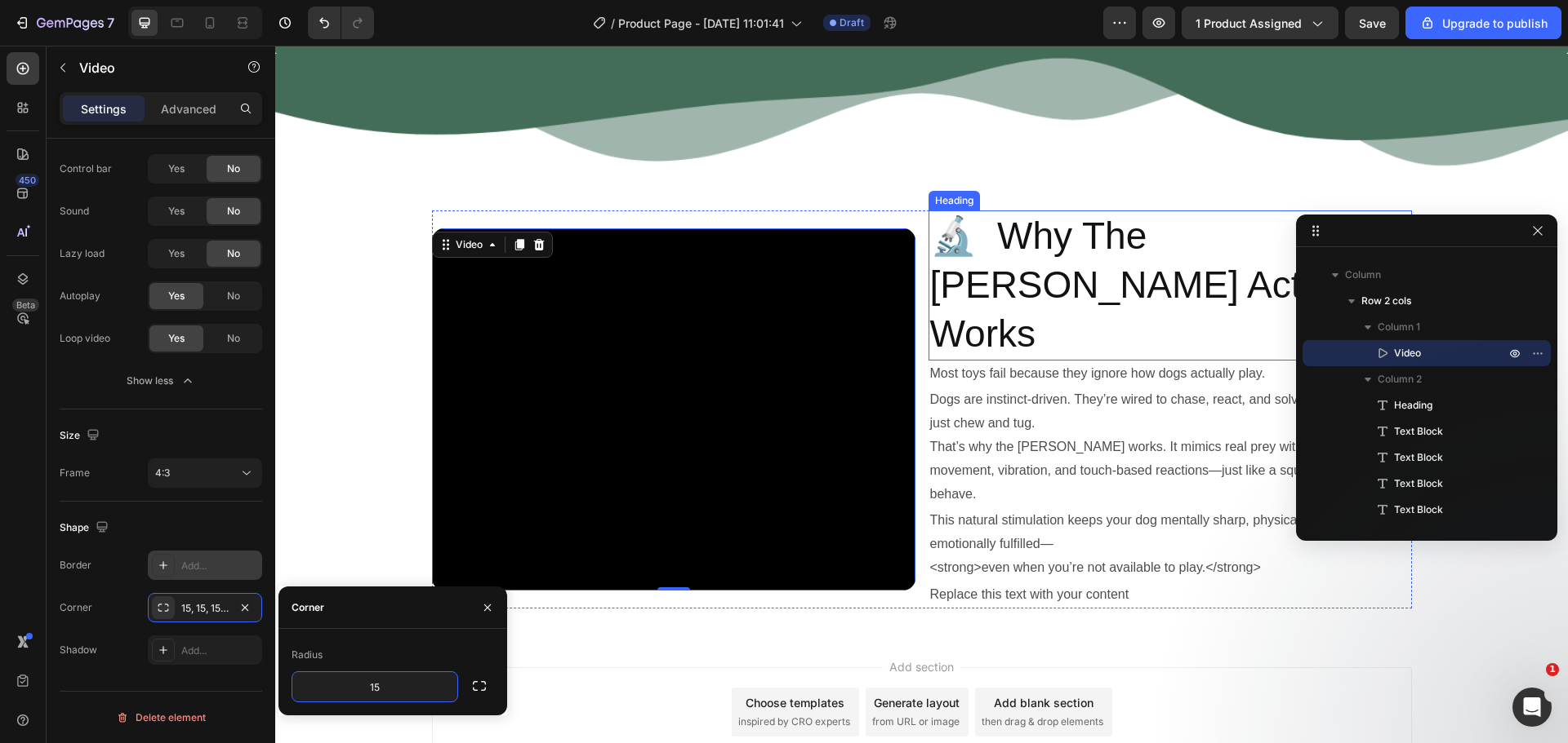
click at [1018, 300] on p "🔬 Why The [PERSON_NAME] Actually Works" at bounding box center [1170, 285] width 480 height 146
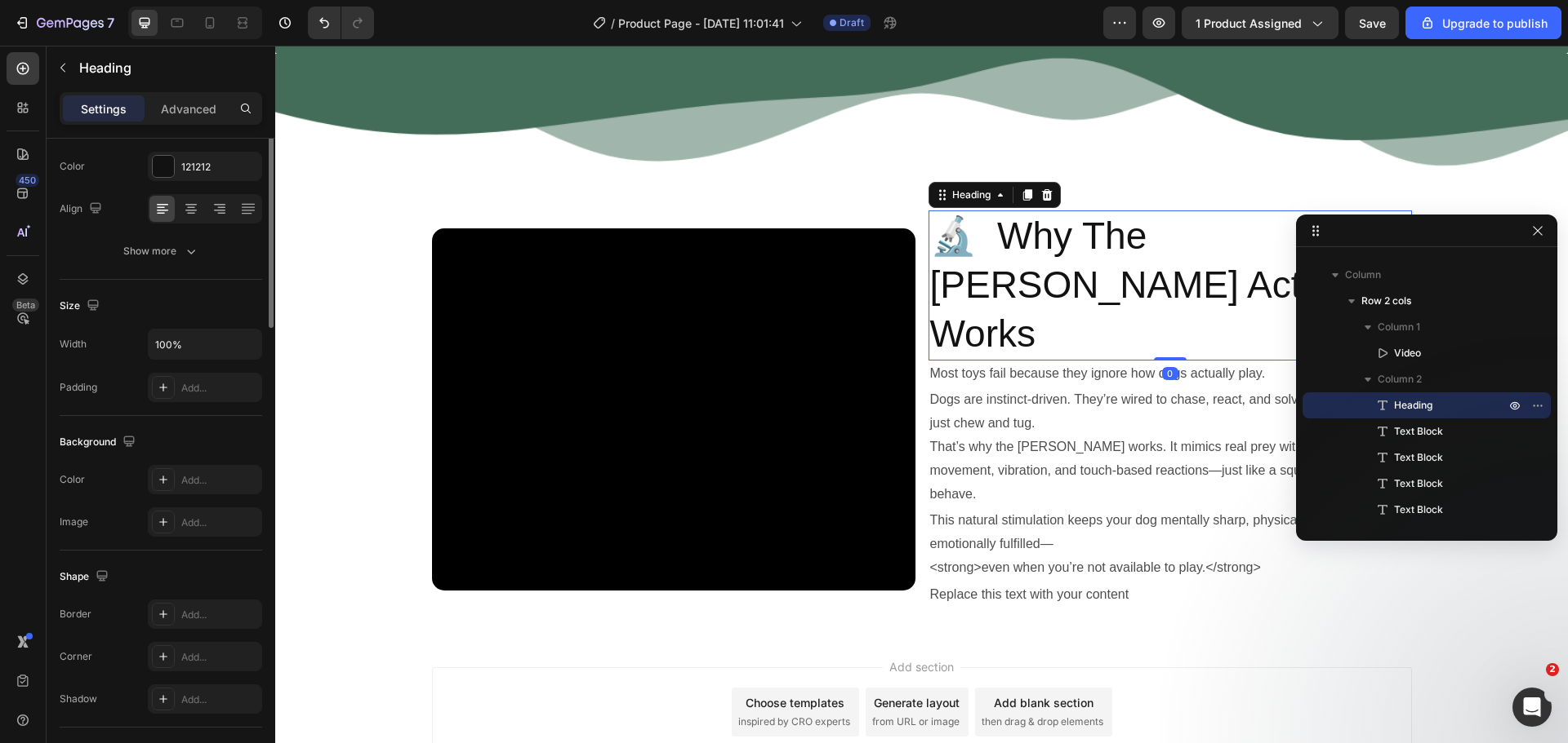
scroll to position [0, 0]
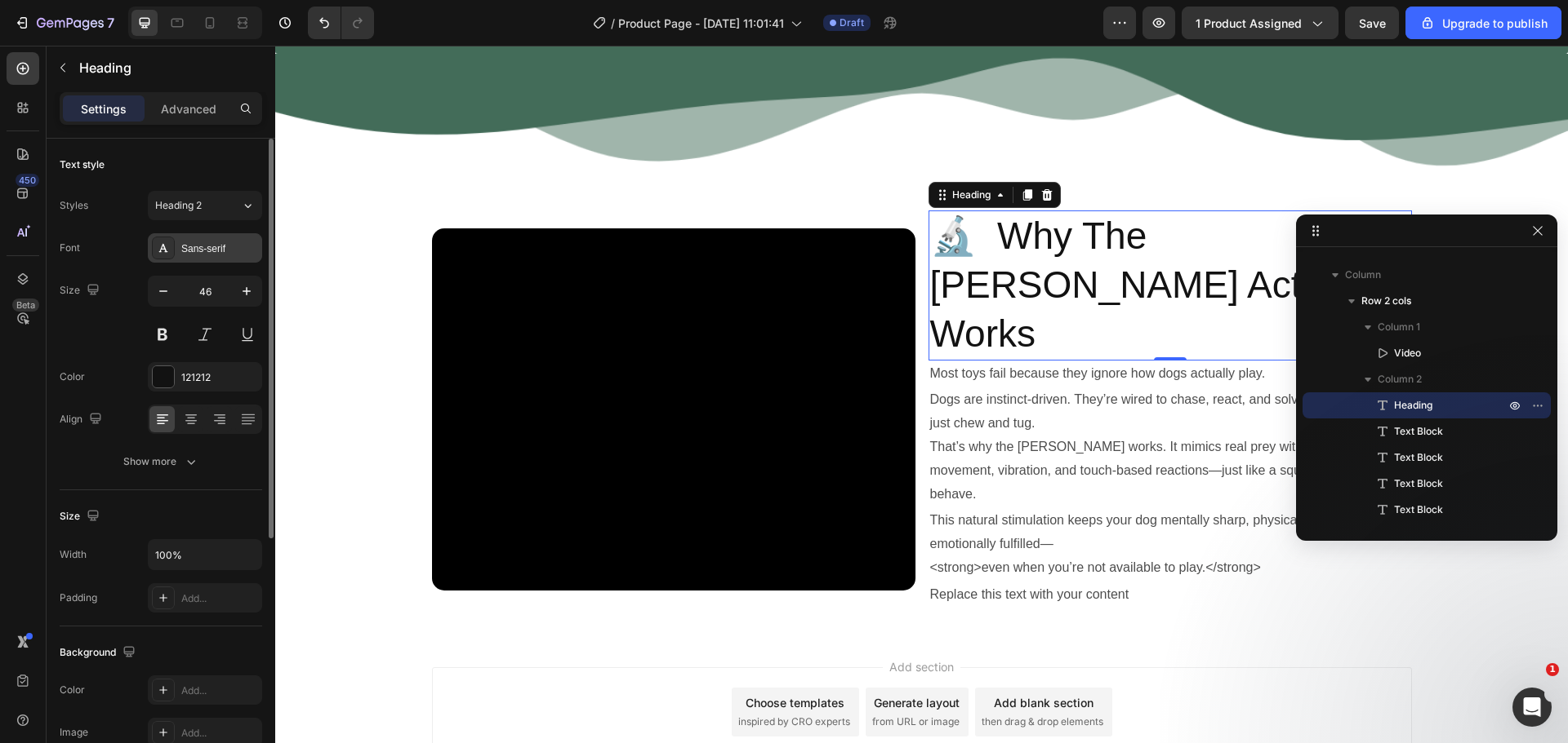
click at [188, 256] on div "Sans-serif" at bounding box center [220, 249] width 77 height 15
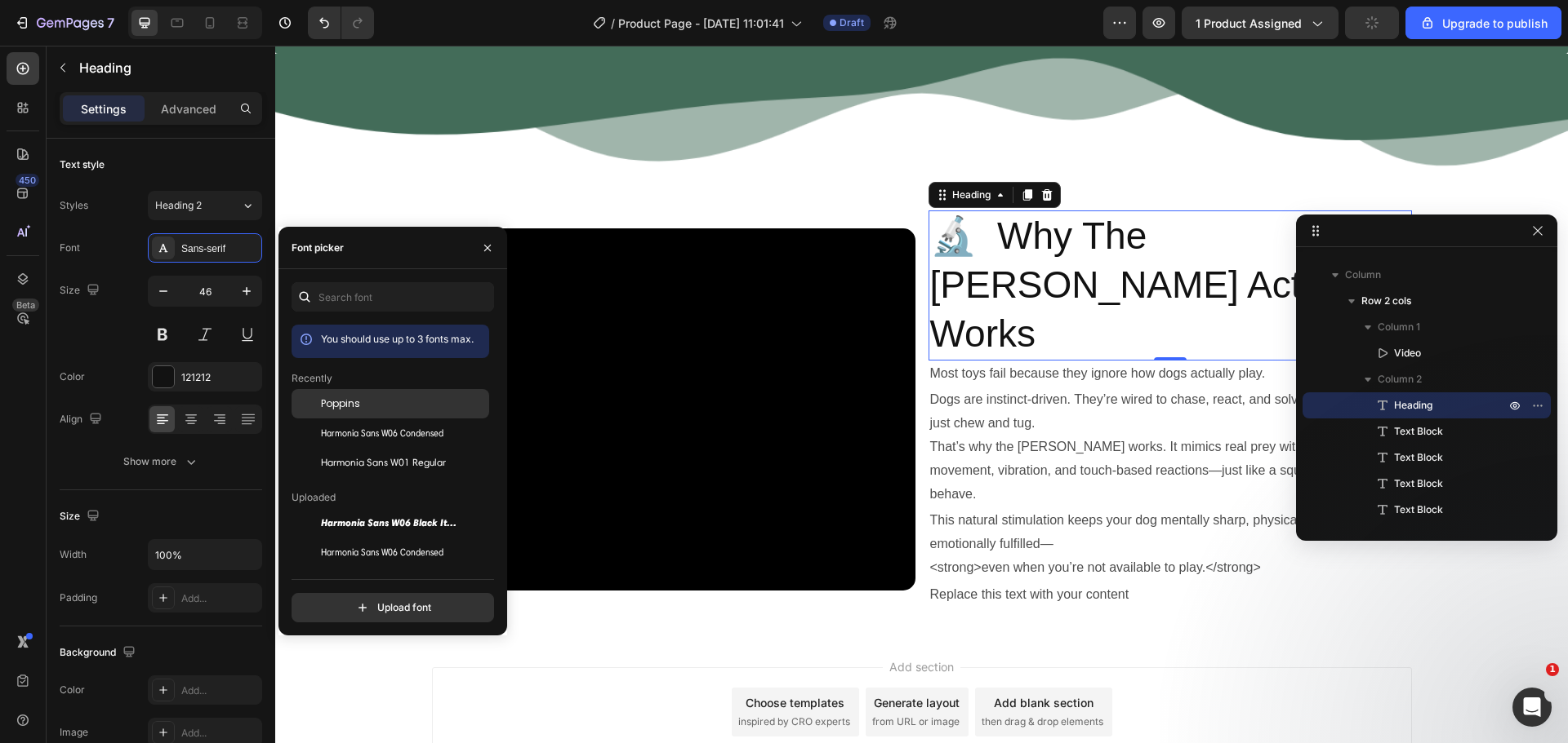
click at [316, 405] on div at bounding box center [306, 404] width 29 height 29
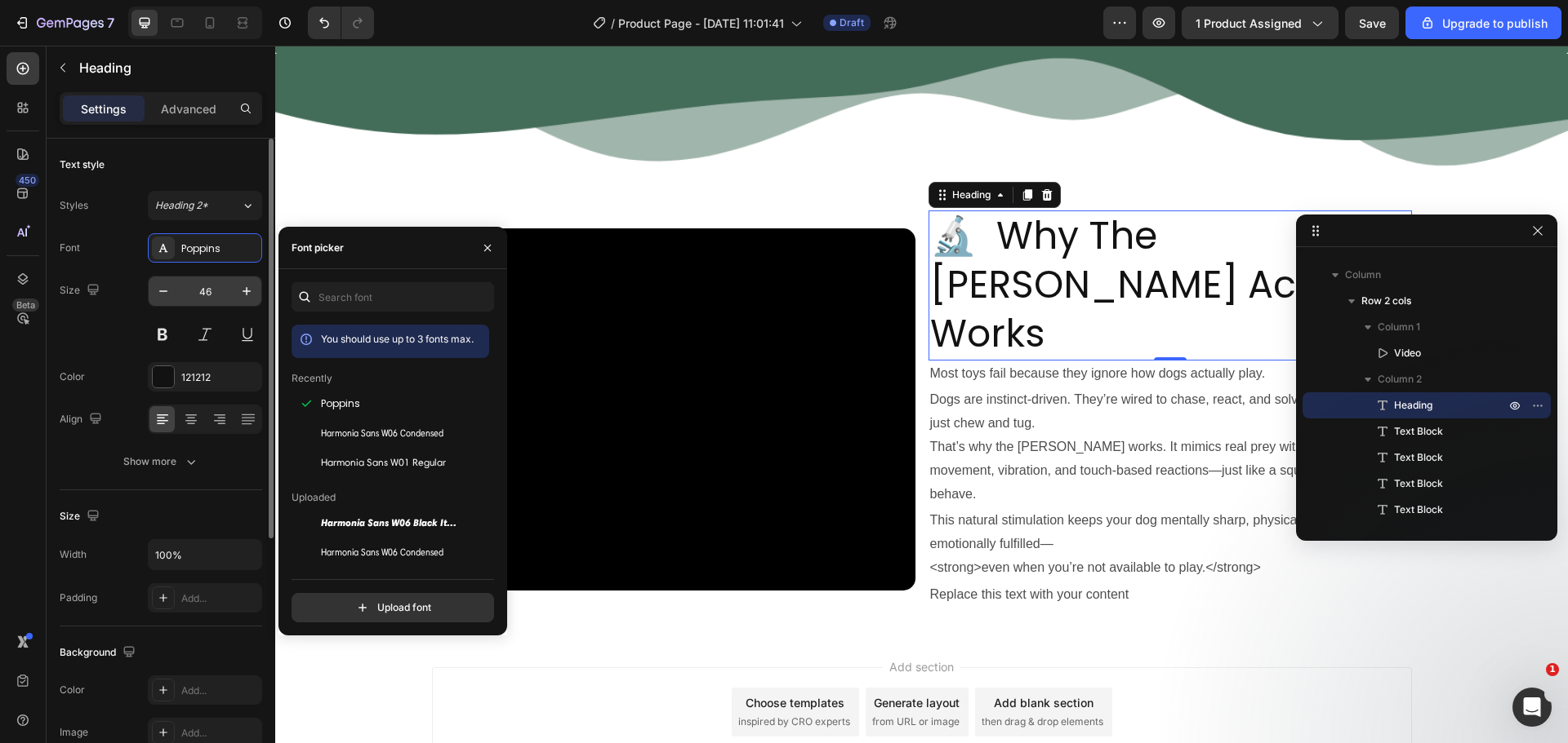
click at [210, 293] on input "46" at bounding box center [205, 291] width 54 height 29
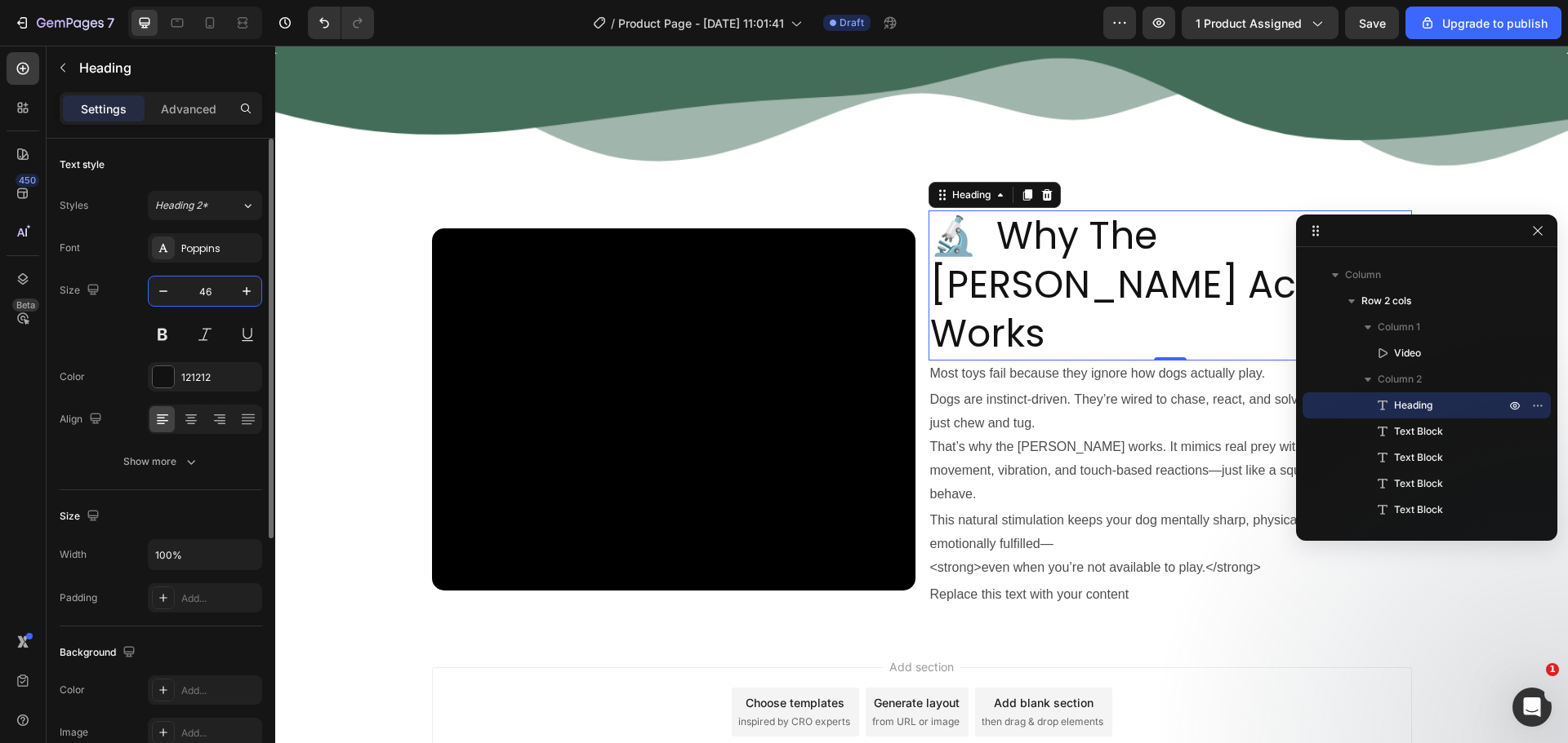
type input "2"
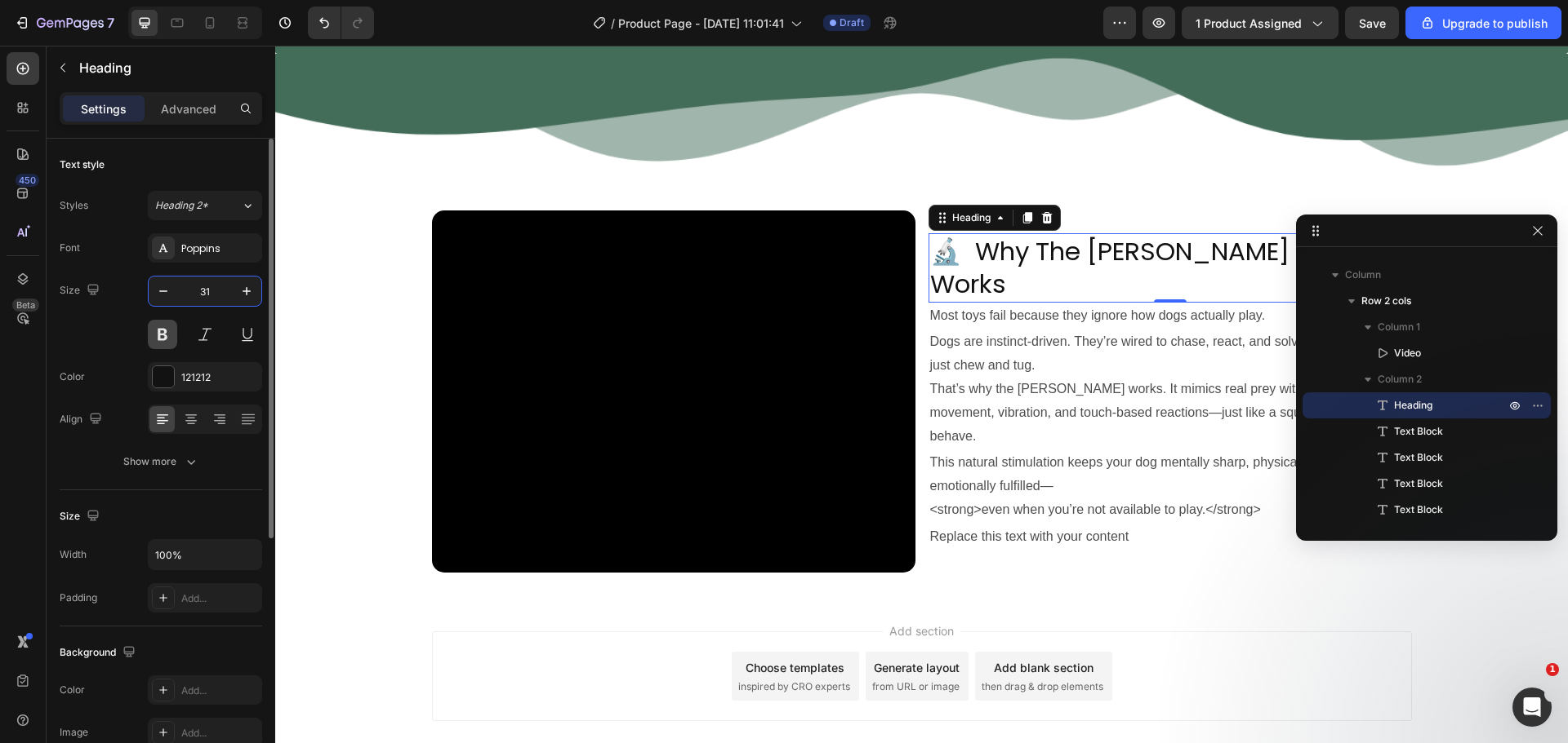
type input "31"
click at [163, 340] on button at bounding box center [163, 334] width 29 height 29
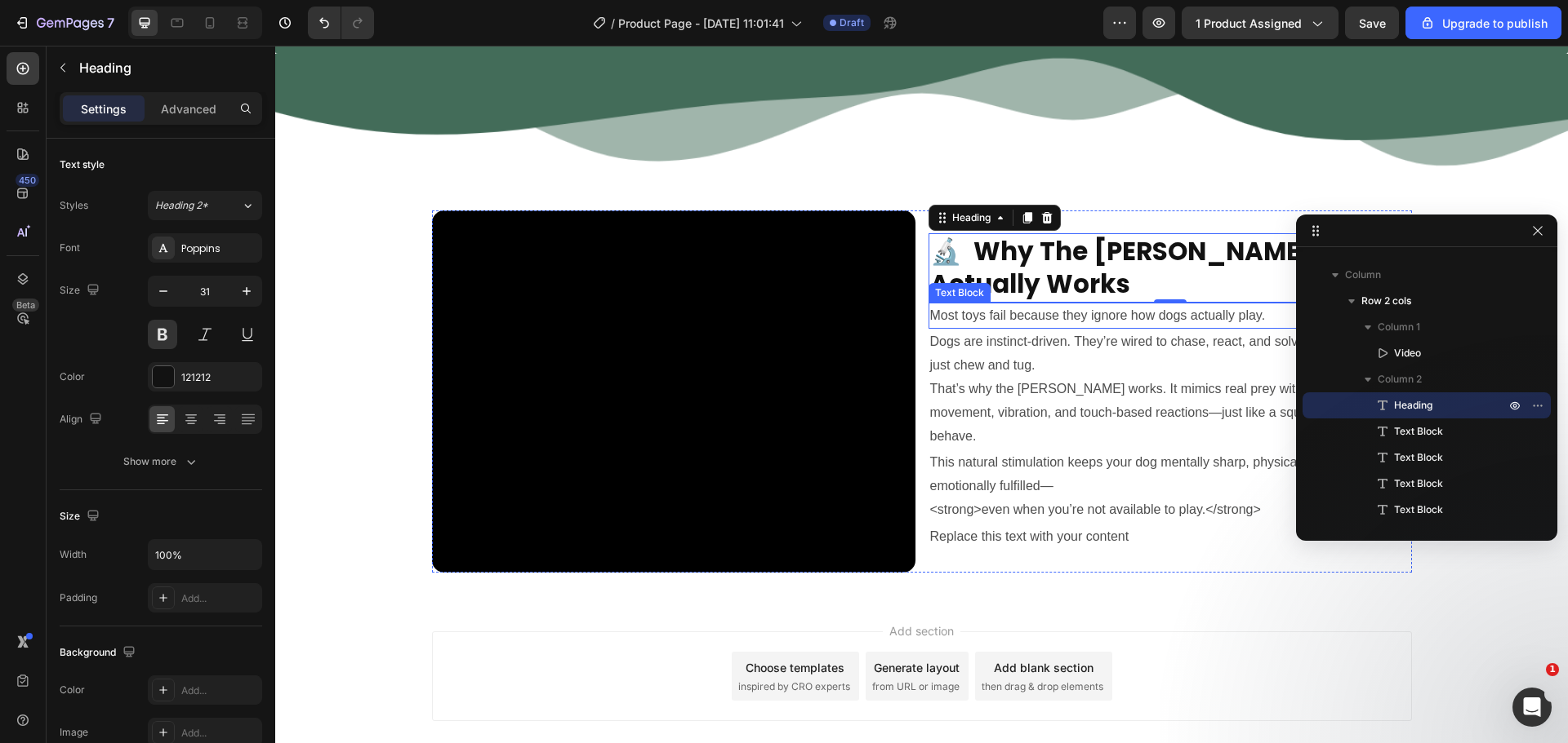
click at [953, 322] on p "Most toys fail because they ignore how dogs actually play." at bounding box center [1170, 315] width 480 height 23
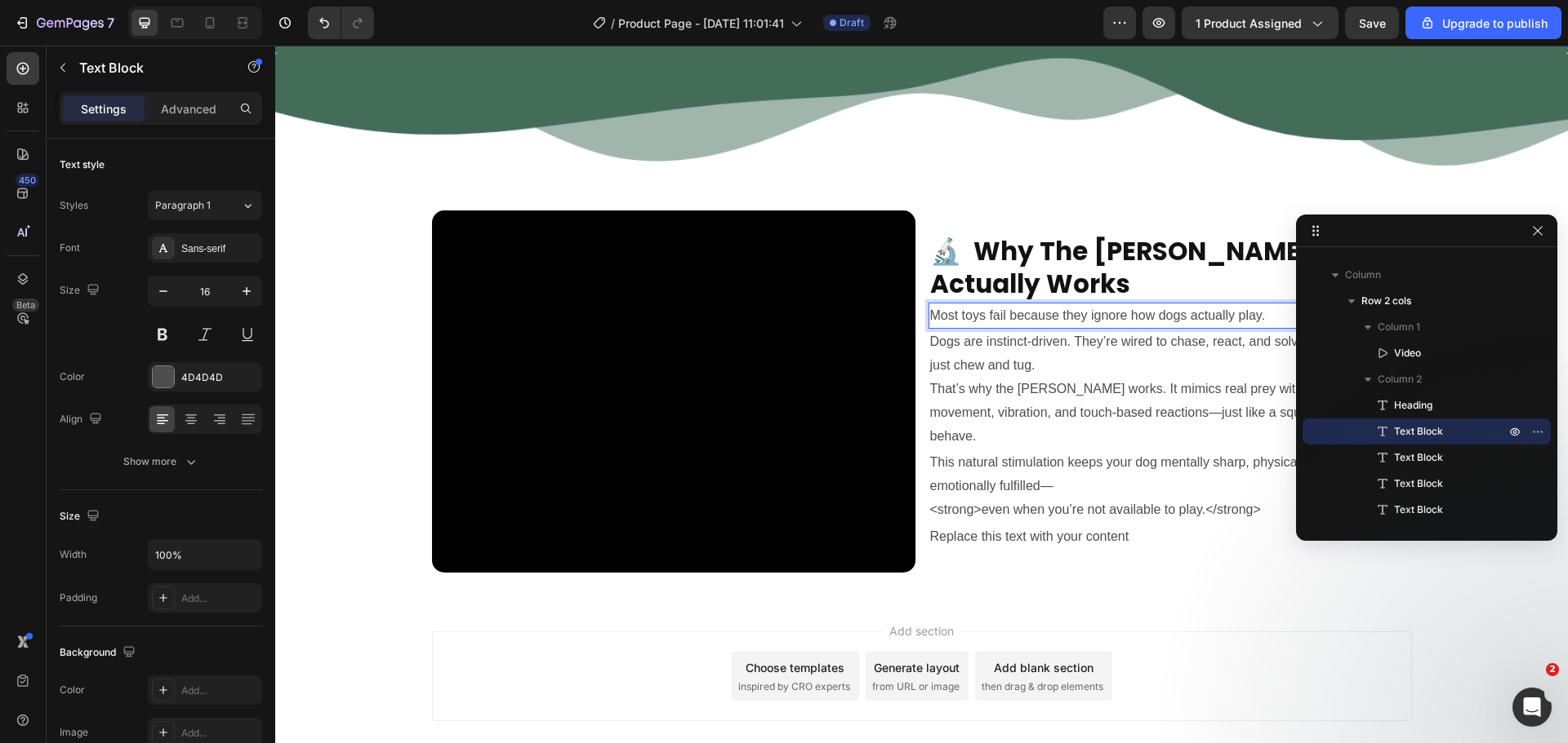
click at [953, 322] on p "Most toys fail because they ignore how dogs actually play." at bounding box center [1170, 315] width 480 height 23
click at [952, 321] on p "Most toys fail because they ignore how dogs actually play." at bounding box center [1170, 315] width 480 height 23
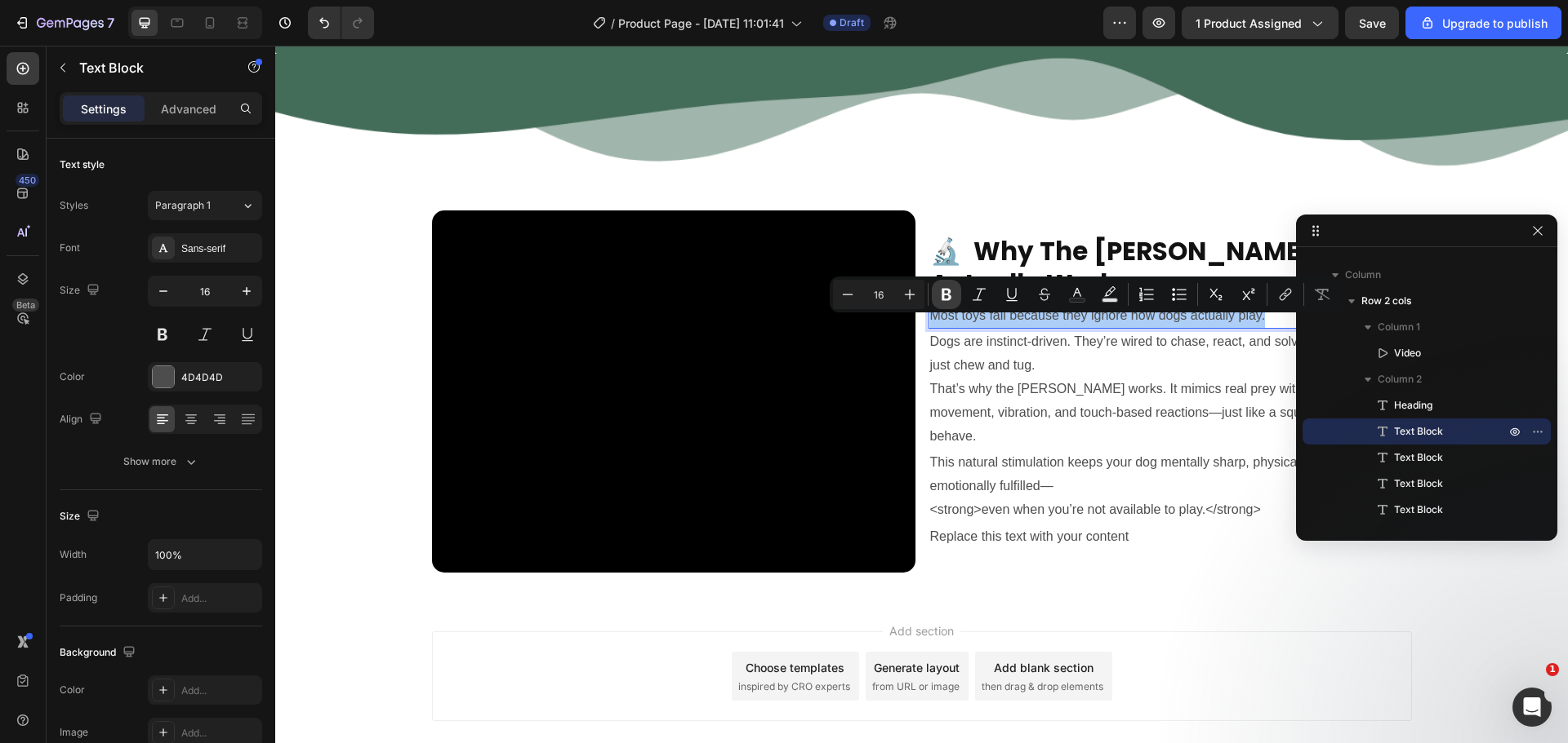
click at [938, 300] on icon "Editor contextual toolbar" at bounding box center [946, 295] width 16 height 16
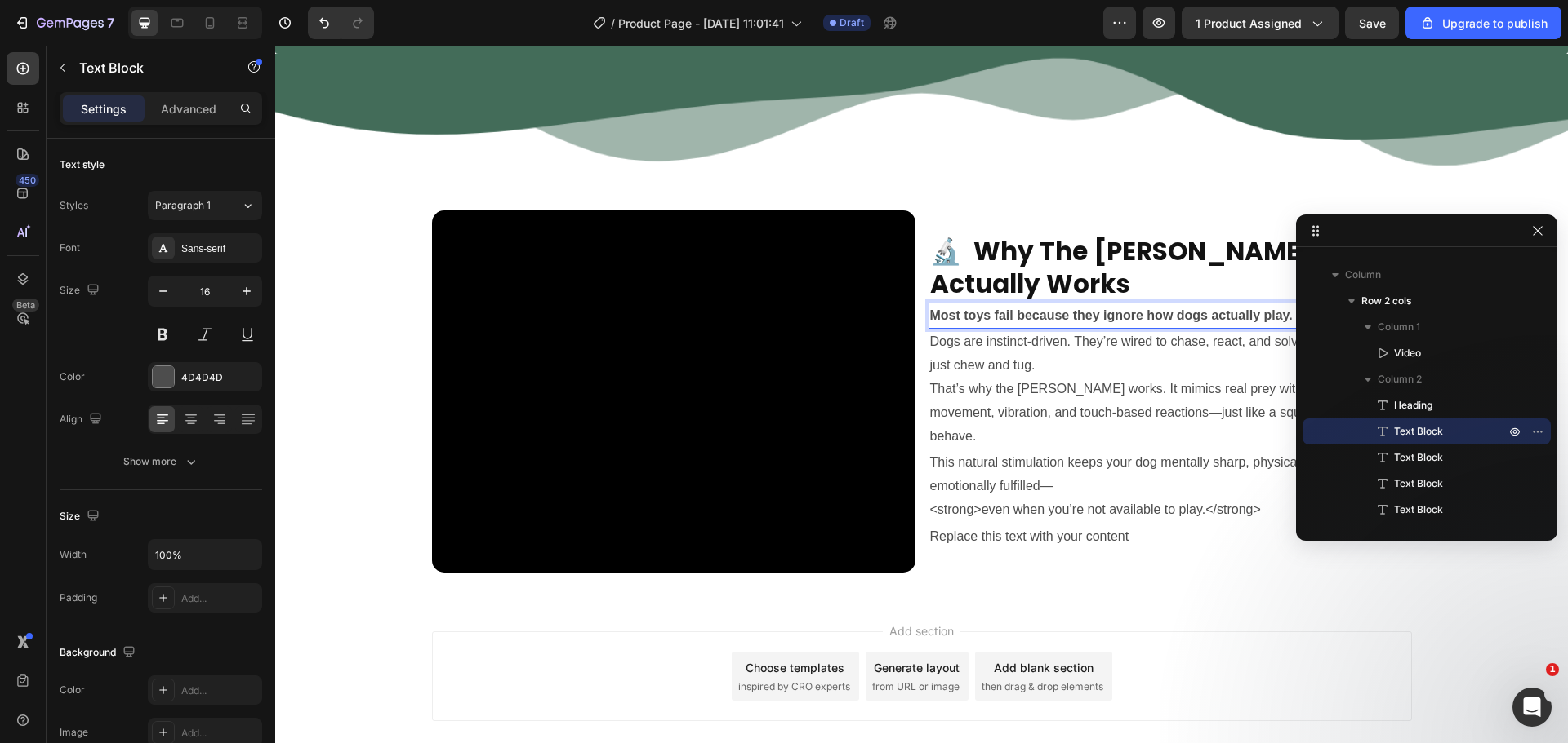
click at [943, 322] on strong "Most toys fail because they ignore how dogs actually play." at bounding box center [1111, 315] width 362 height 14
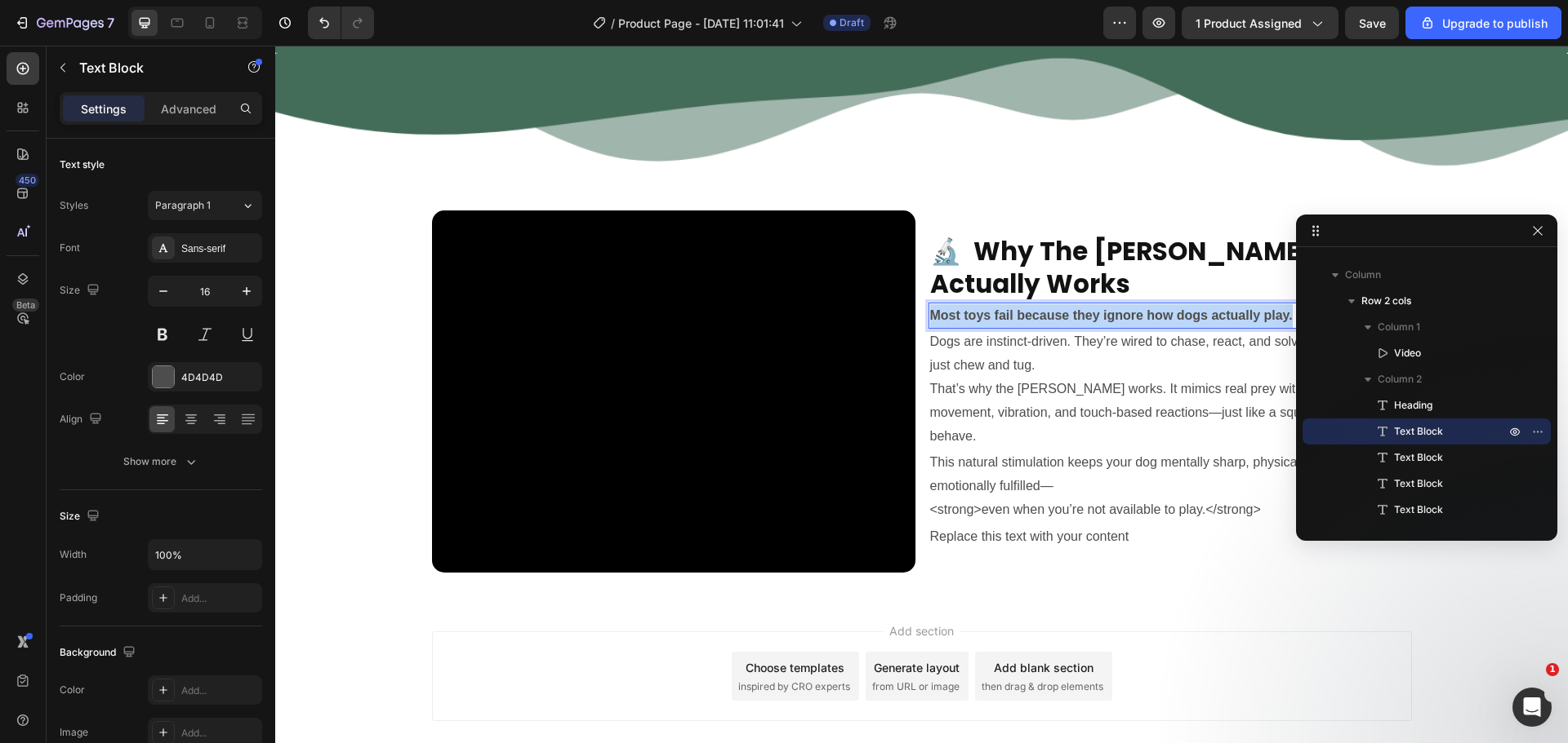
click at [943, 322] on strong "Most toys fail because they ignore how dogs actually play." at bounding box center [1111, 315] width 362 height 14
click at [946, 350] on p "Dogs are instinct-driven. They’re wired to chase, react, and solve problems—not…" at bounding box center [1170, 390] width 480 height 117
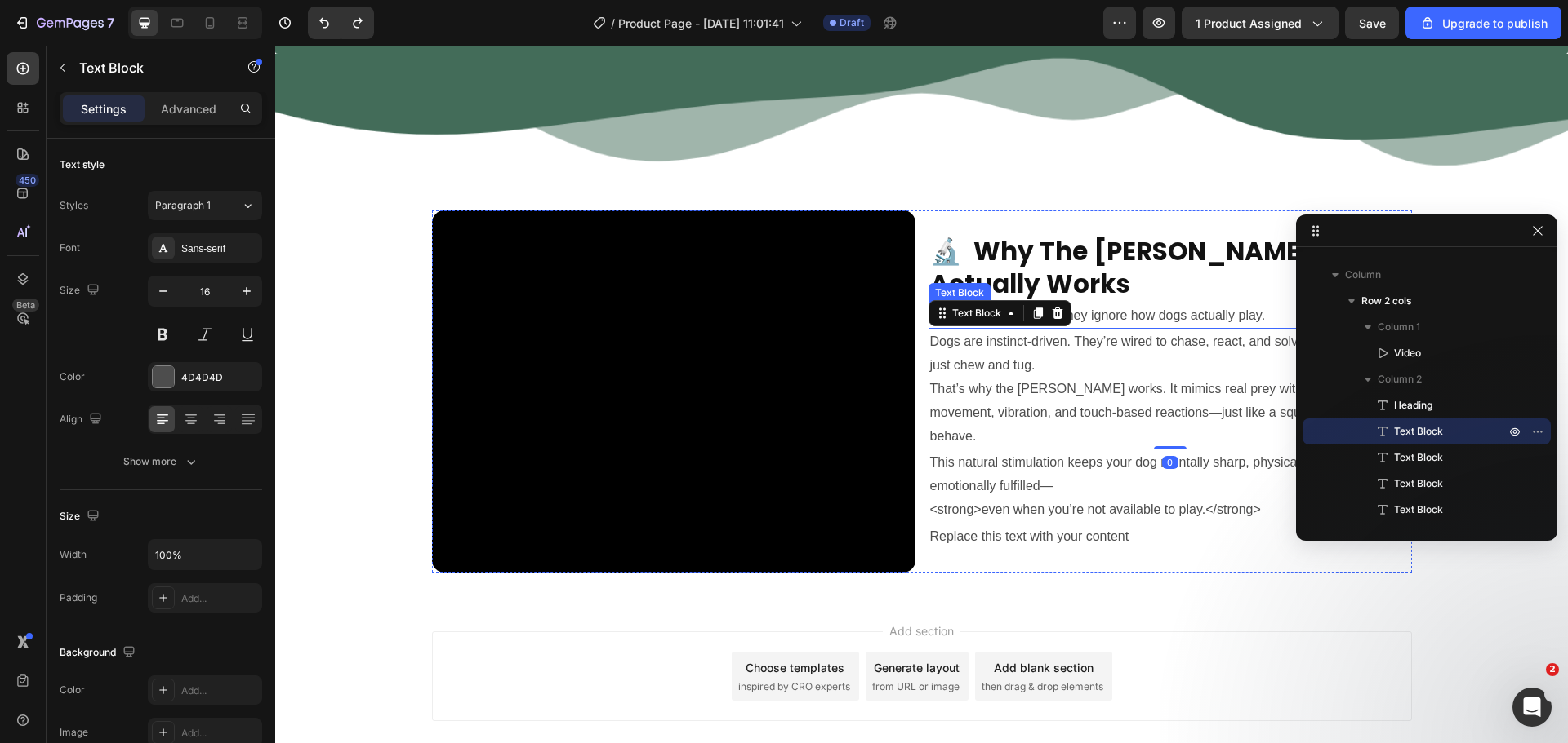
click at [1092, 321] on p "Most toys fail because they ignore how dogs actually play." at bounding box center [1170, 315] width 480 height 23
click at [1093, 350] on p "Dogs are instinct-driven. They’re wired to chase, react, and solve problems—not…" at bounding box center [1170, 390] width 480 height 117
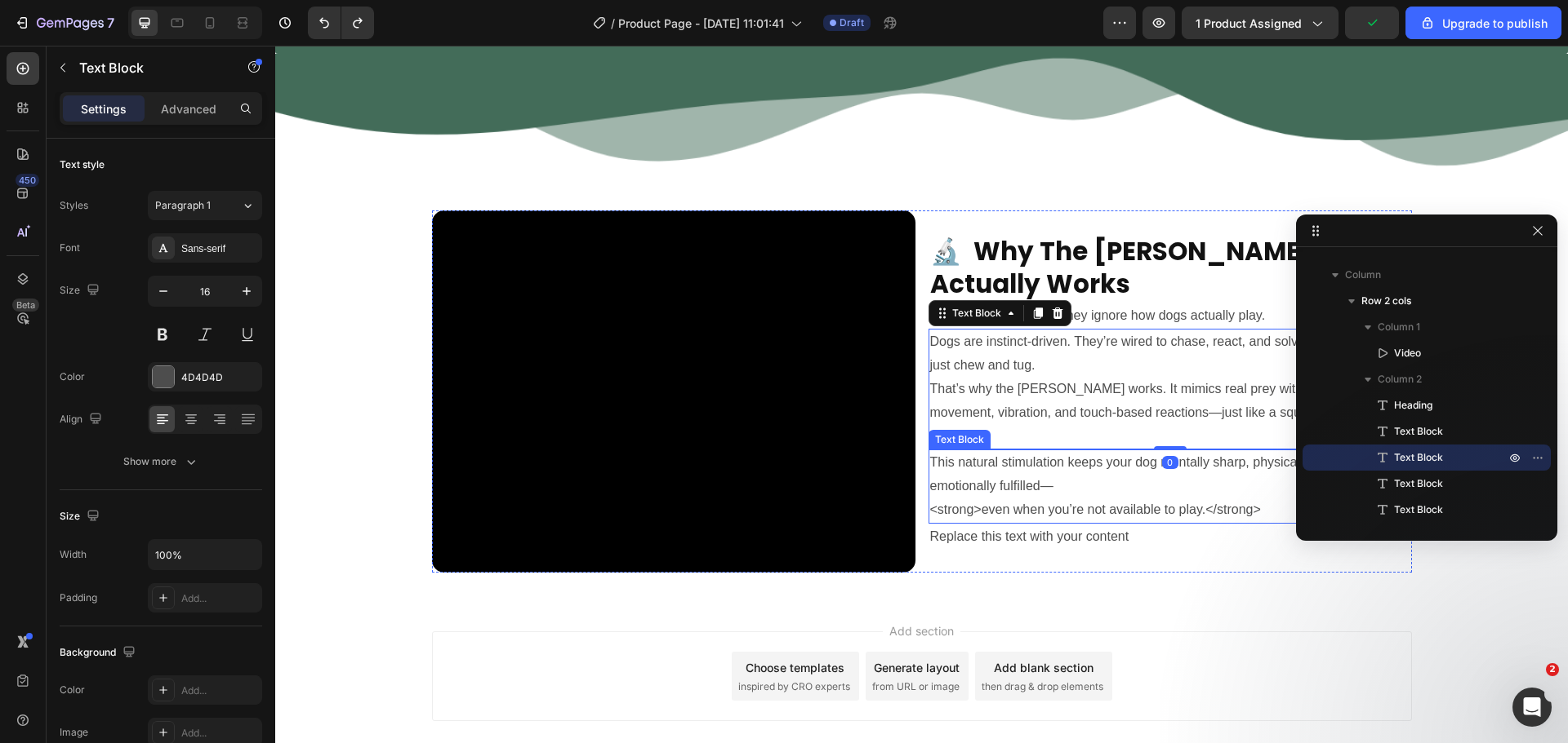
click at [1063, 451] on p "This natural stimulation keeps your dog mentally sharp, physically active, and …" at bounding box center [1170, 486] width 480 height 70
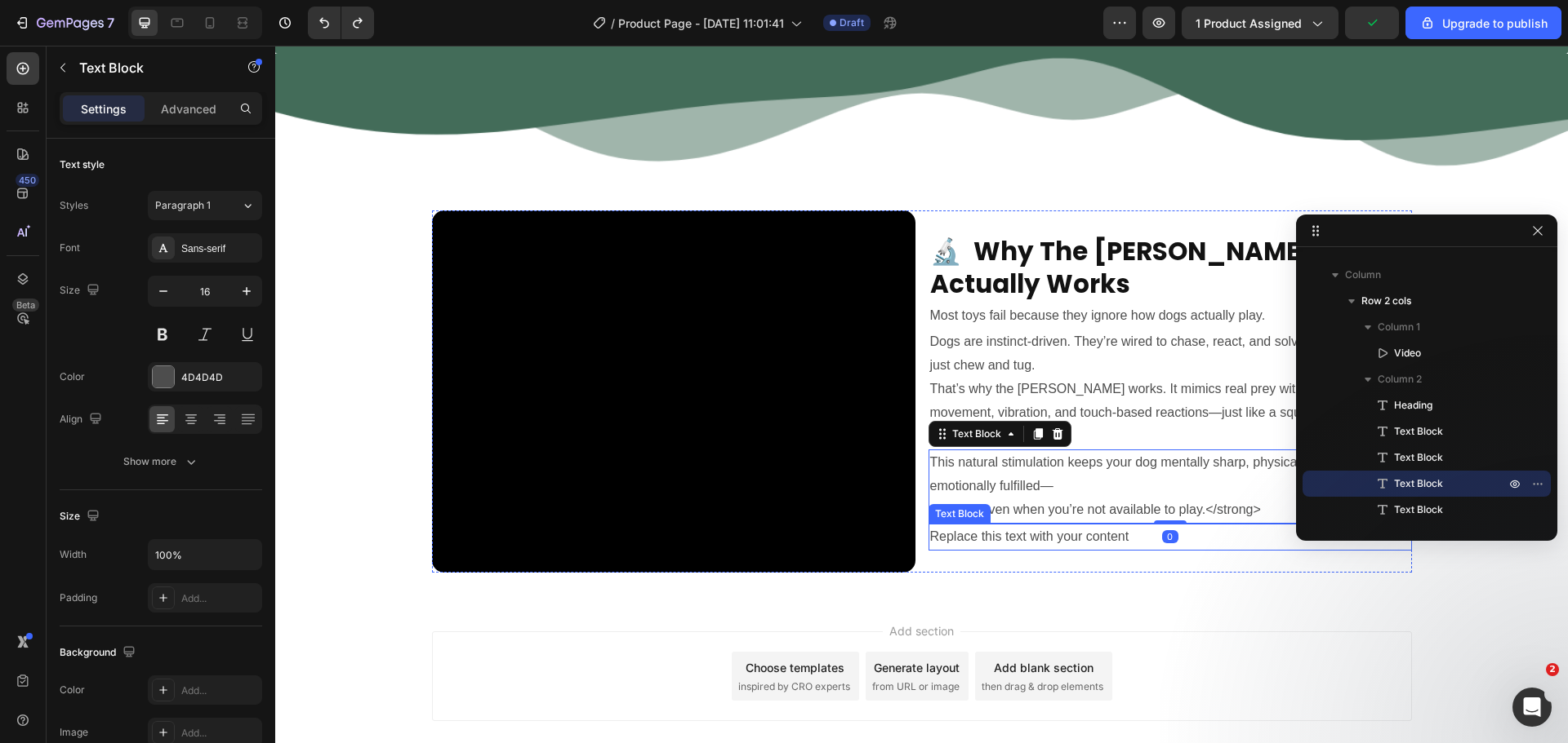
click at [1062, 524] on div "Replace this text with your content" at bounding box center [1170, 537] width 483 height 27
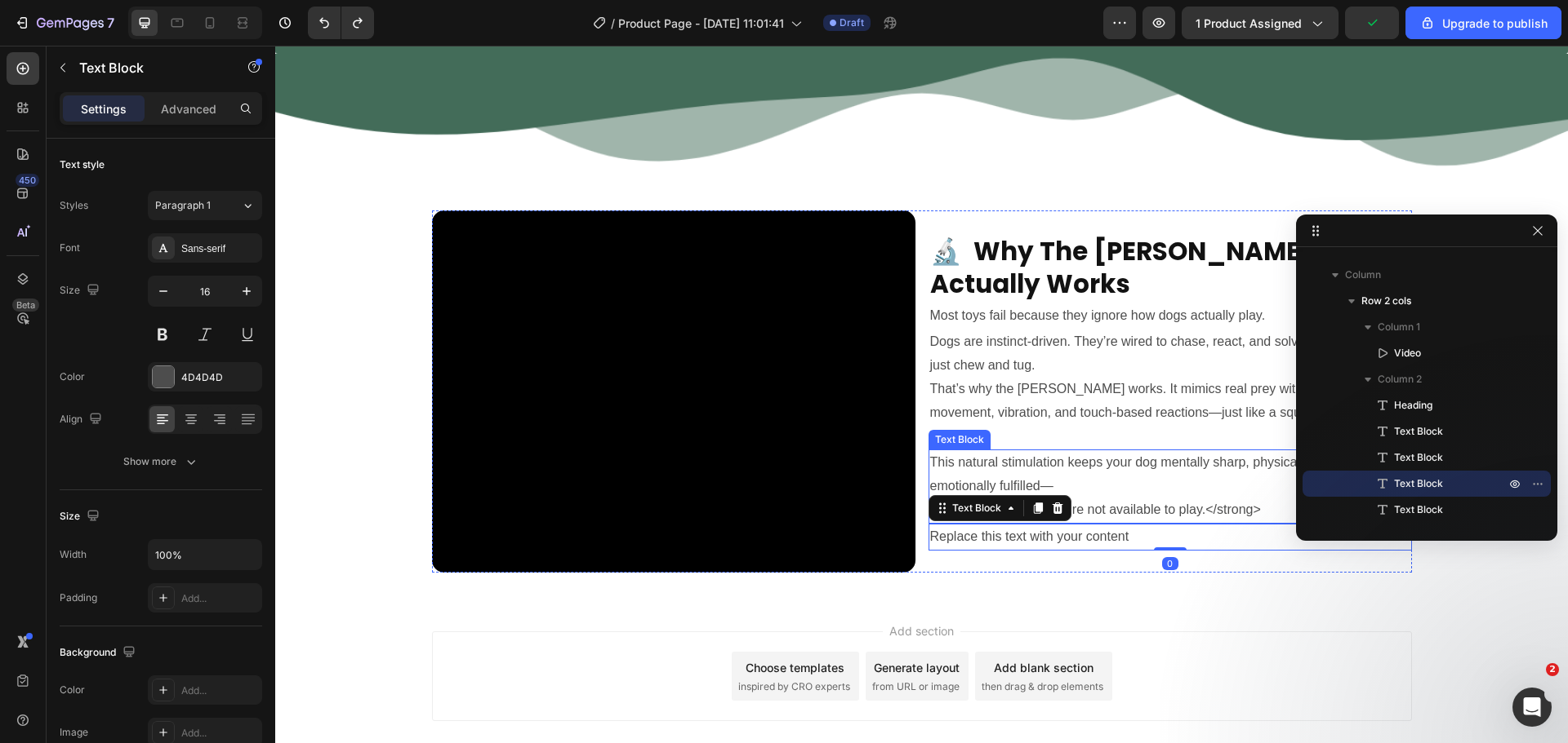
click at [1086, 472] on p "This natural stimulation keeps your dog mentally sharp, physically active, and …" at bounding box center [1170, 486] width 480 height 70
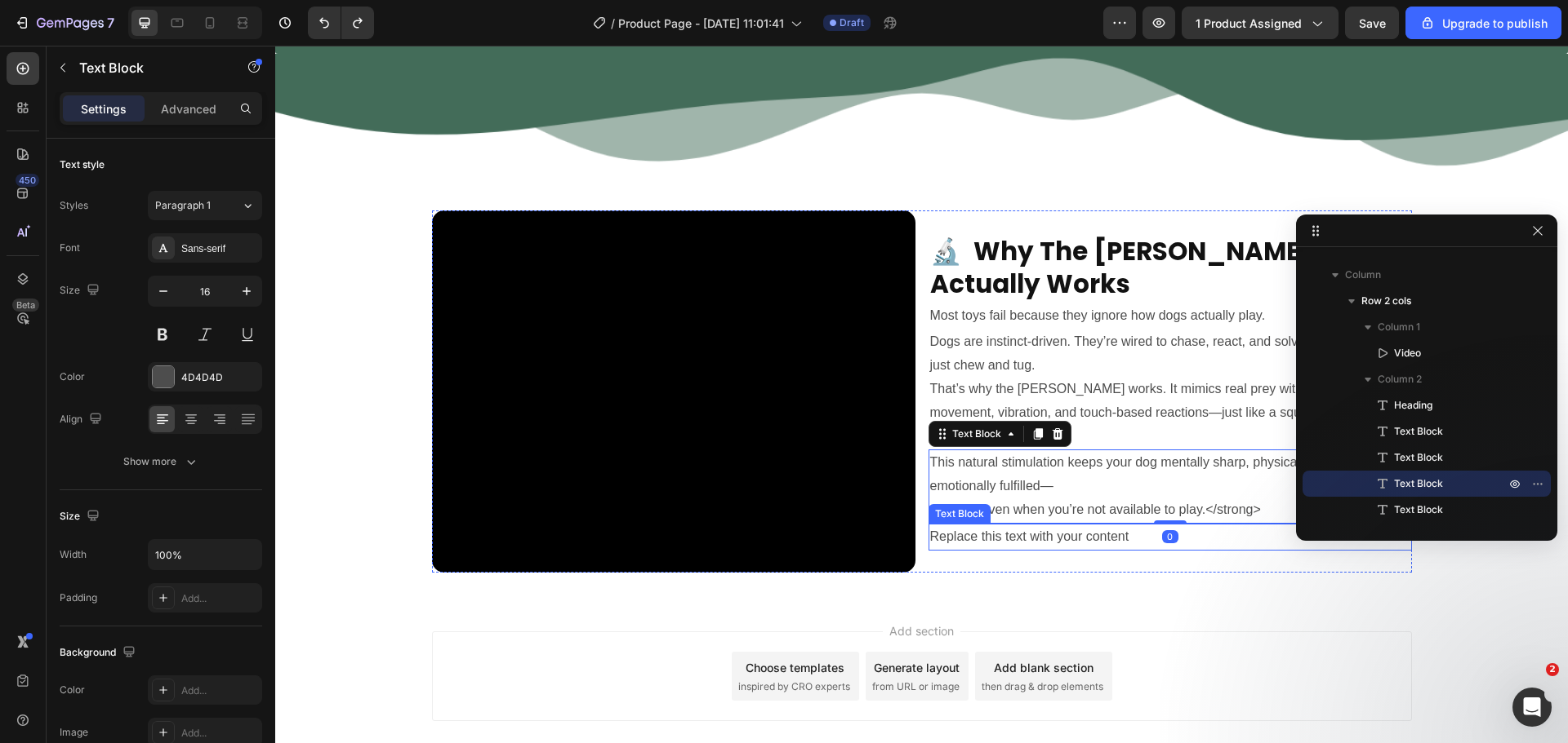
click at [1091, 528] on div "Replace this text with your content" at bounding box center [1170, 537] width 483 height 27
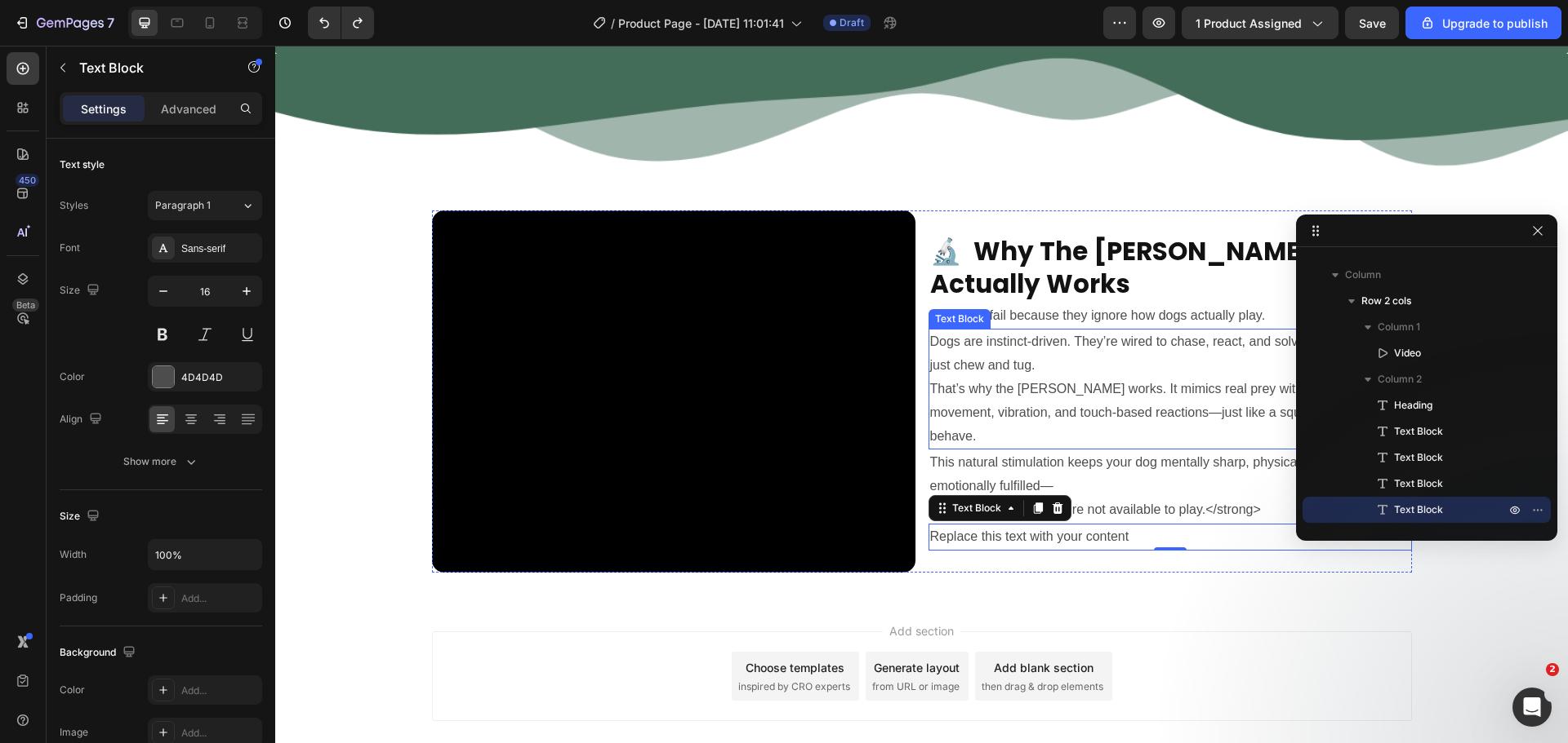
click at [1034, 366] on p "Dogs are instinct-driven. They’re wired to chase, react, and solve problems—not…" at bounding box center [1170, 390] width 480 height 117
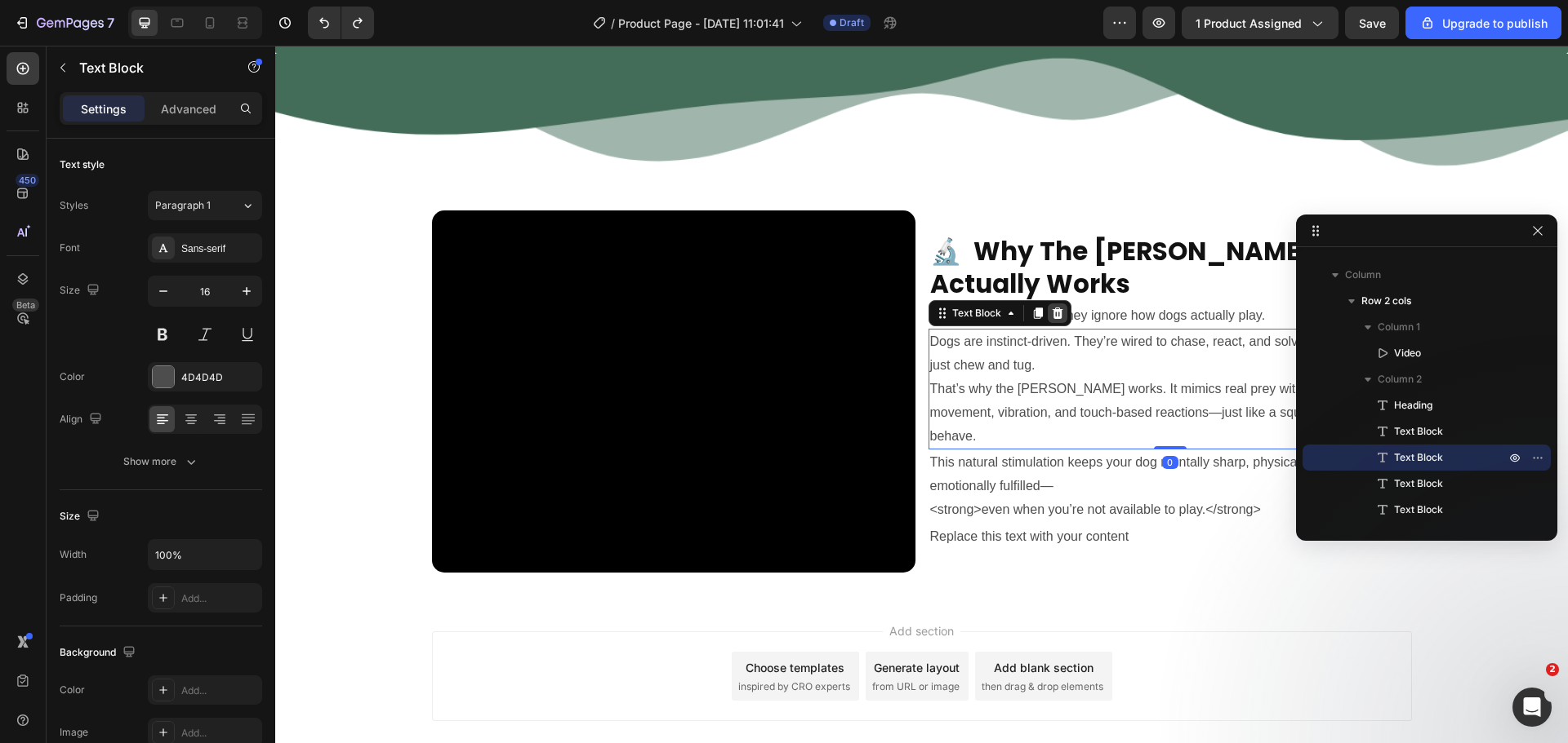
click at [1051, 320] on icon at bounding box center [1057, 313] width 13 height 13
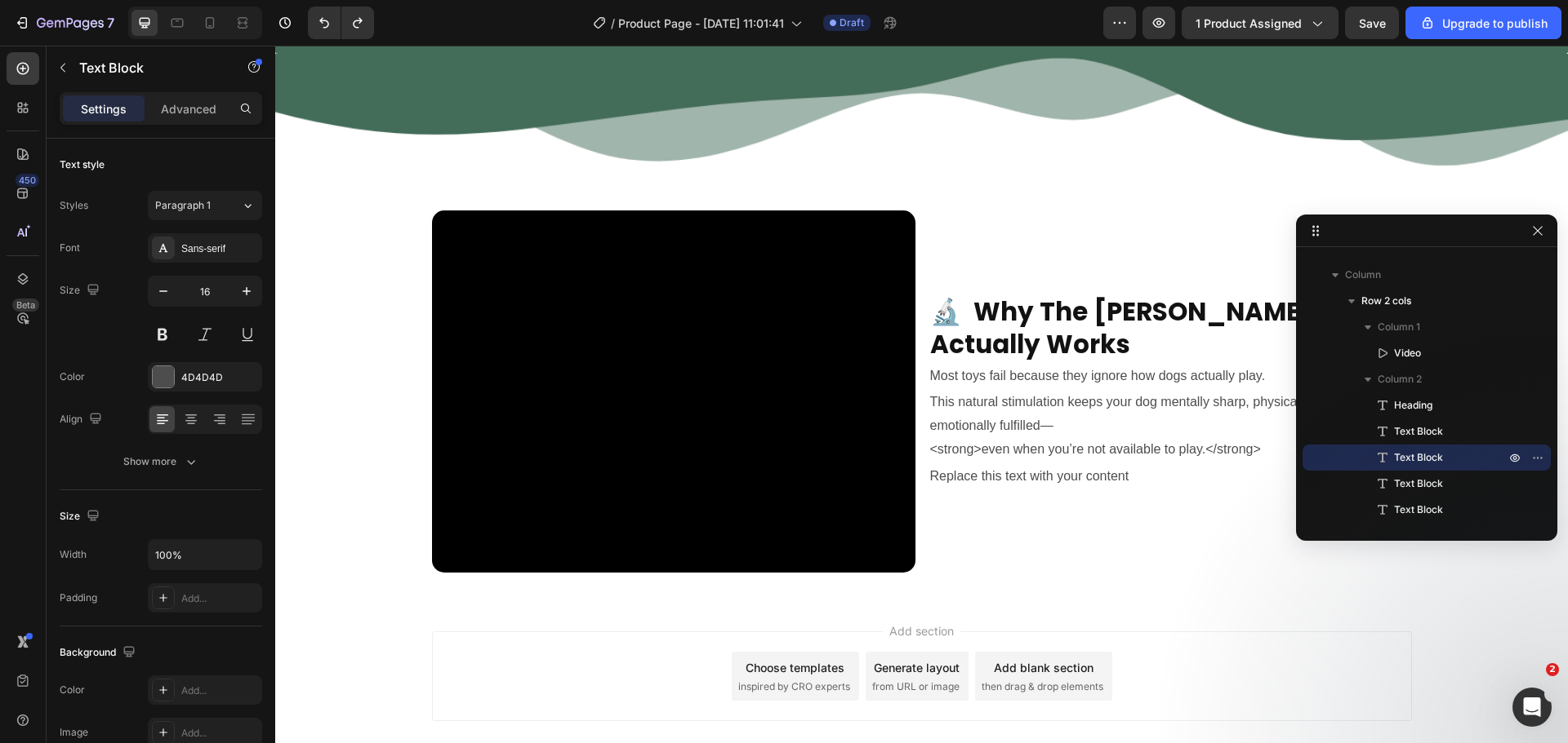
scroll to position [123, 0]
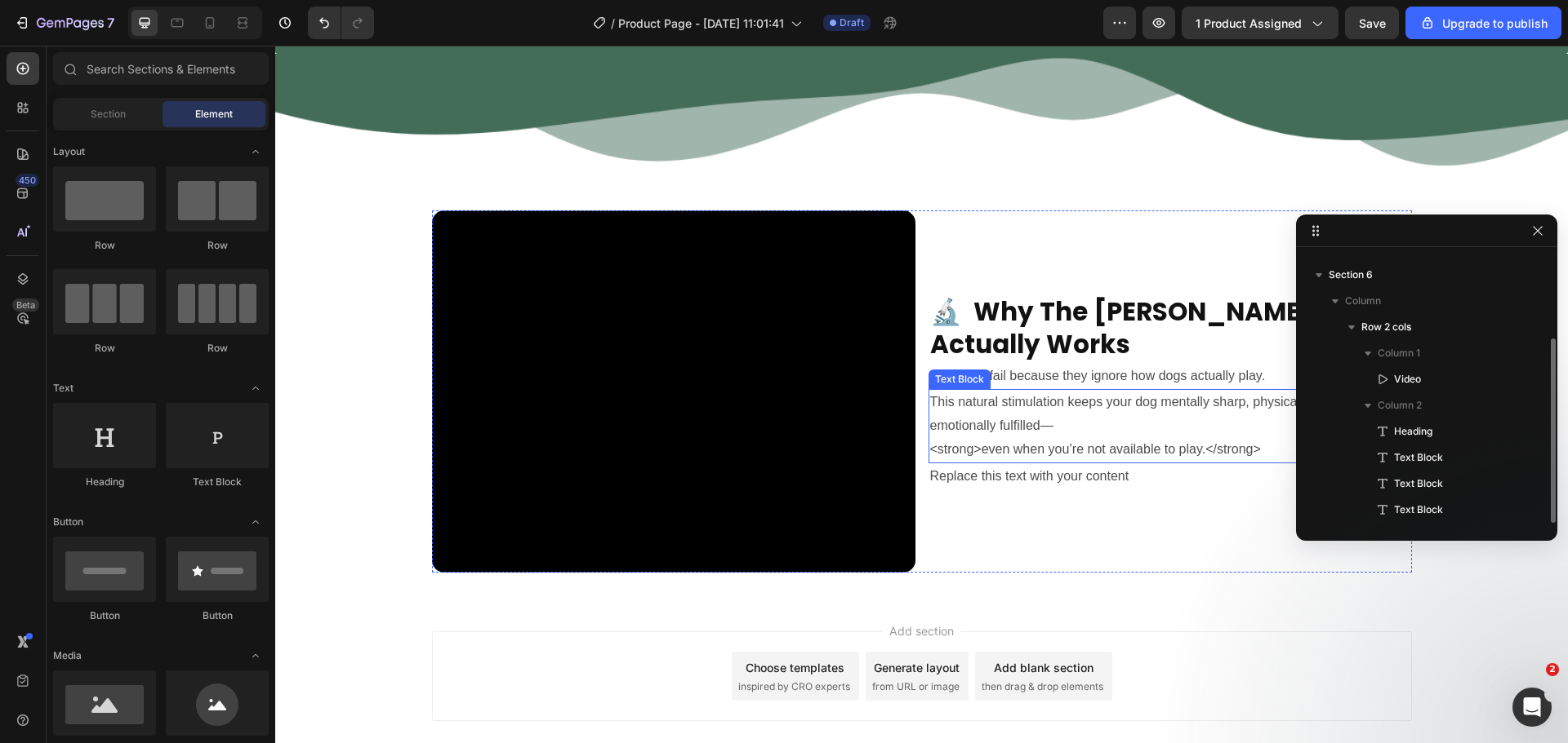
click at [1044, 402] on p "This natural stimulation keeps your dog mentally sharp, physically active, and …" at bounding box center [1170, 425] width 480 height 70
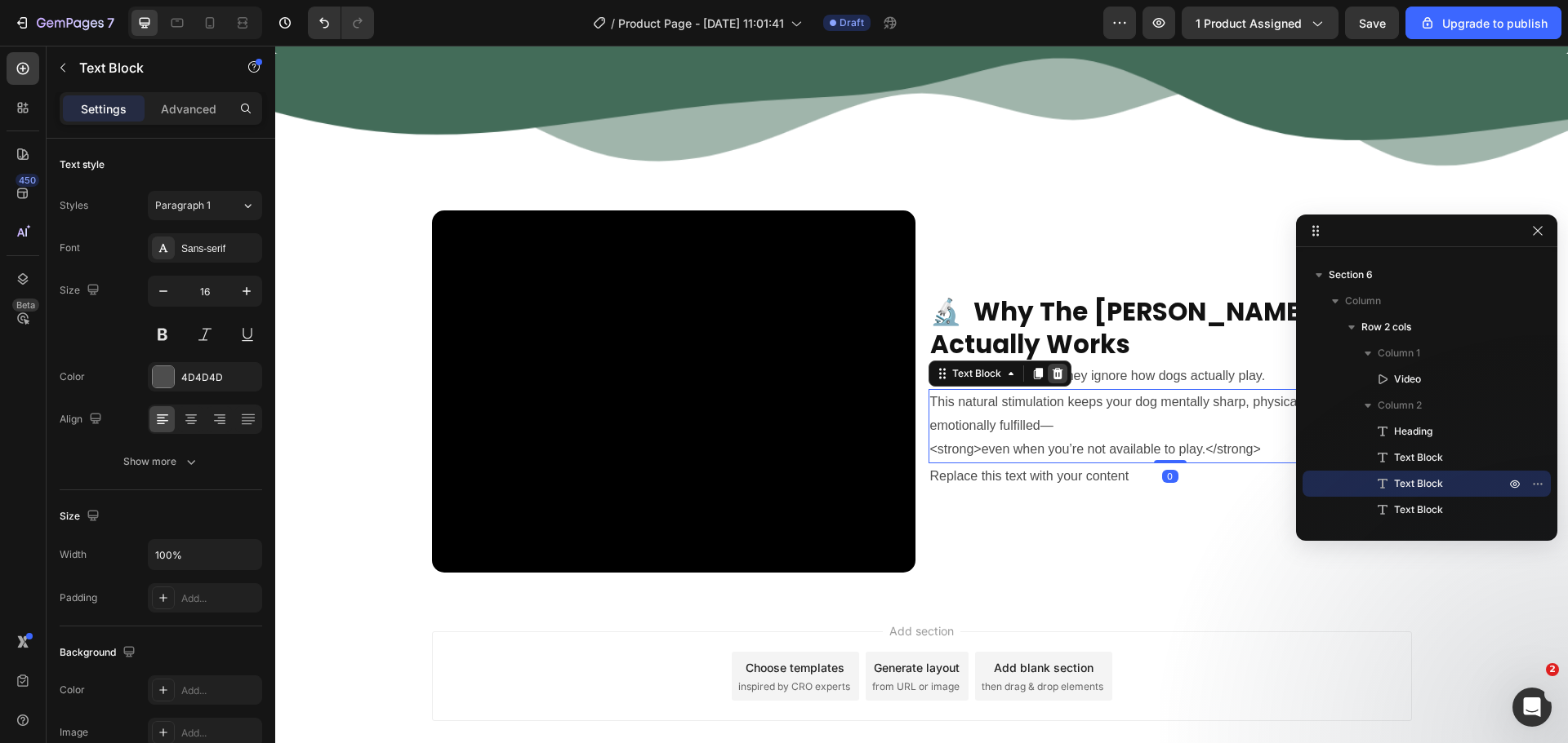
click at [1051, 370] on icon at bounding box center [1057, 373] width 13 height 13
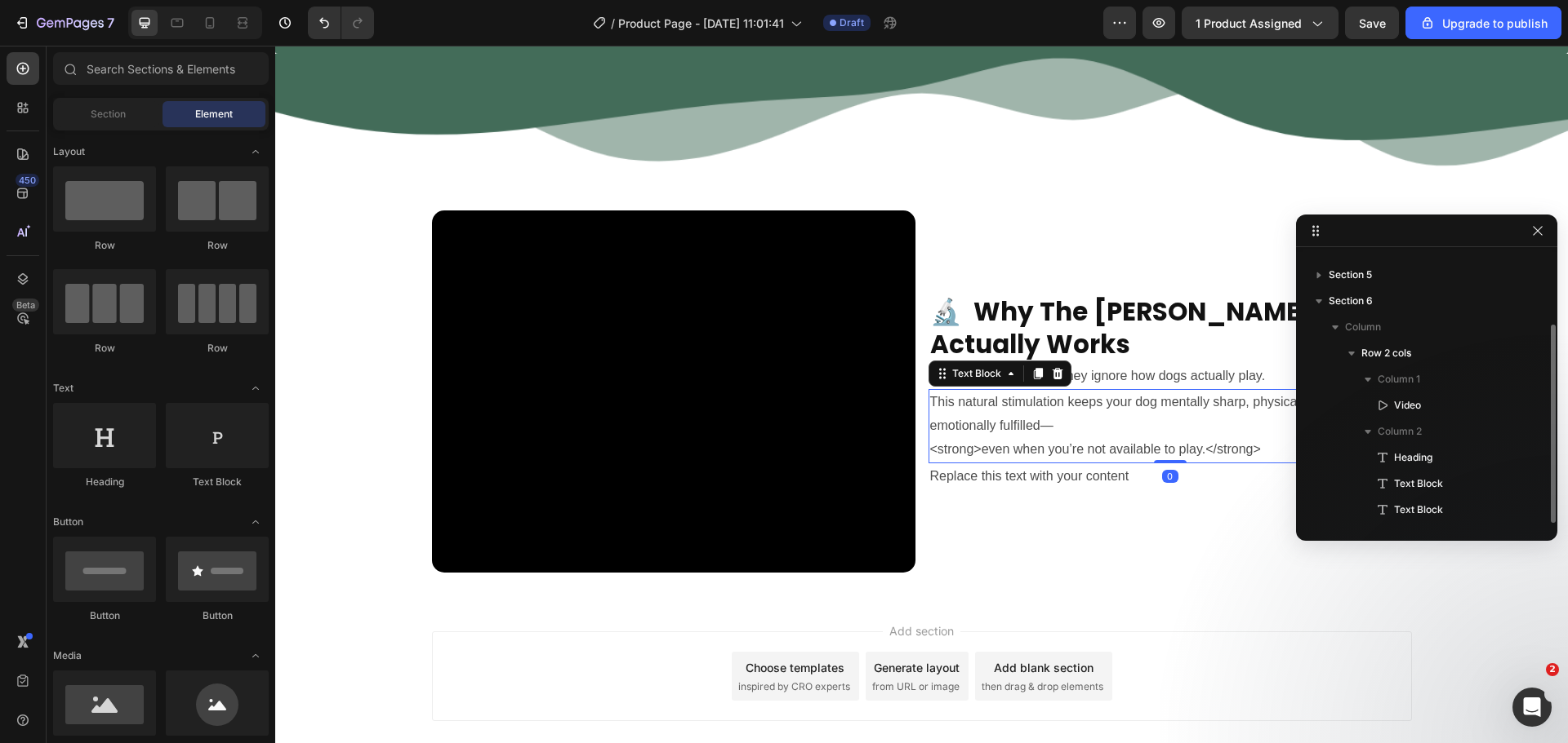
scroll to position [96, 0]
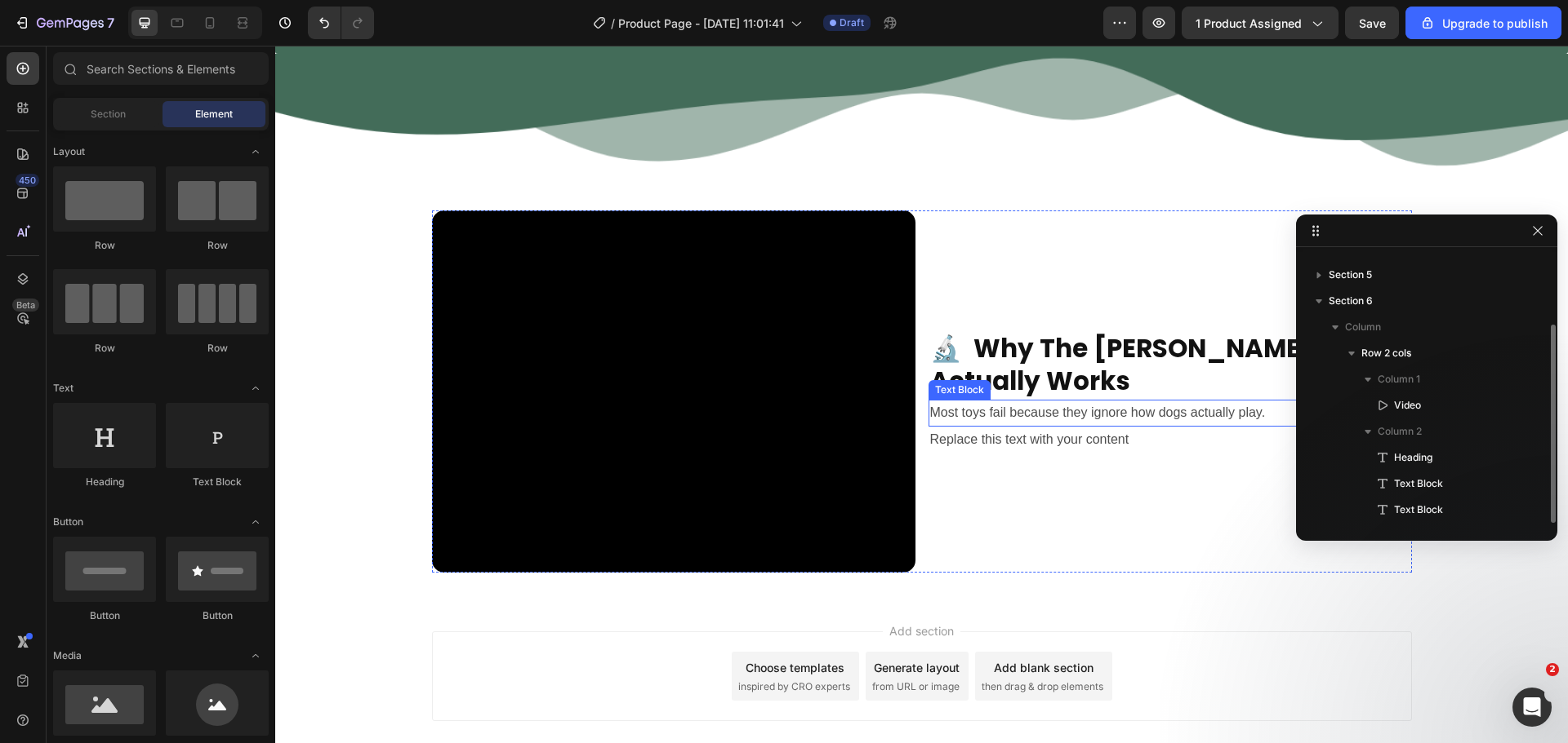
click at [1043, 418] on p "Most toys fail because they ignore how dogs actually play." at bounding box center [1170, 413] width 480 height 23
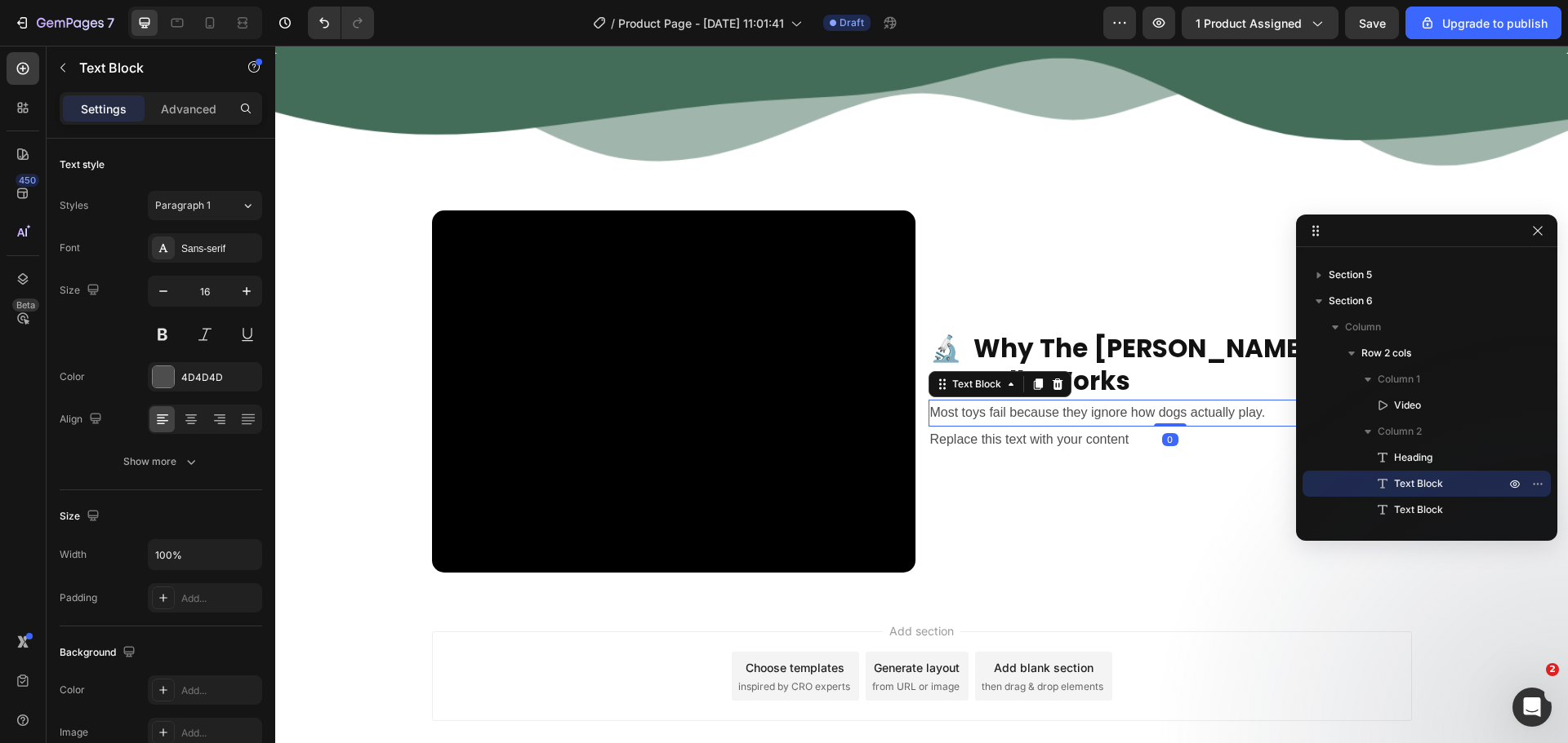
click at [1051, 386] on icon at bounding box center [1057, 384] width 13 height 13
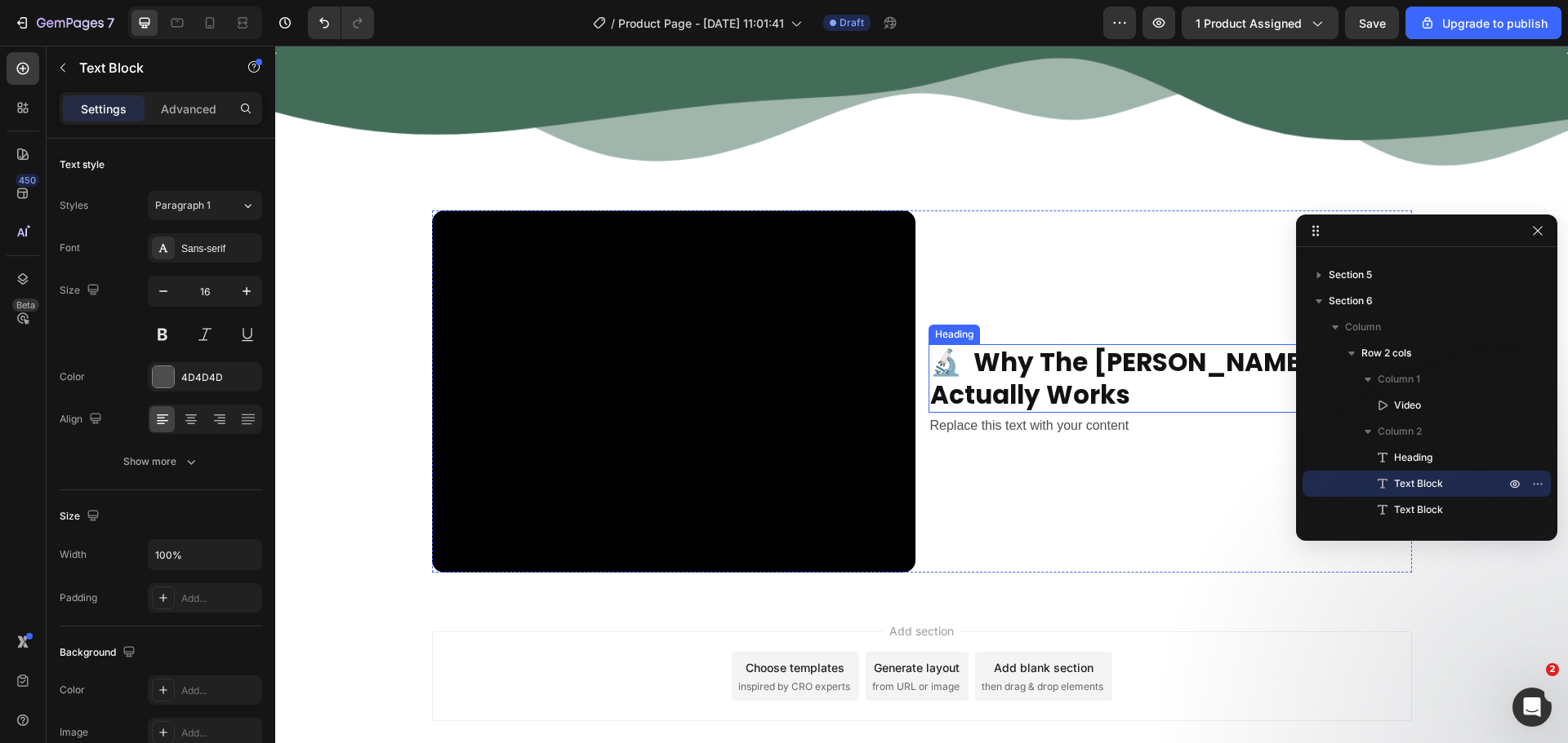
scroll to position [70, 0]
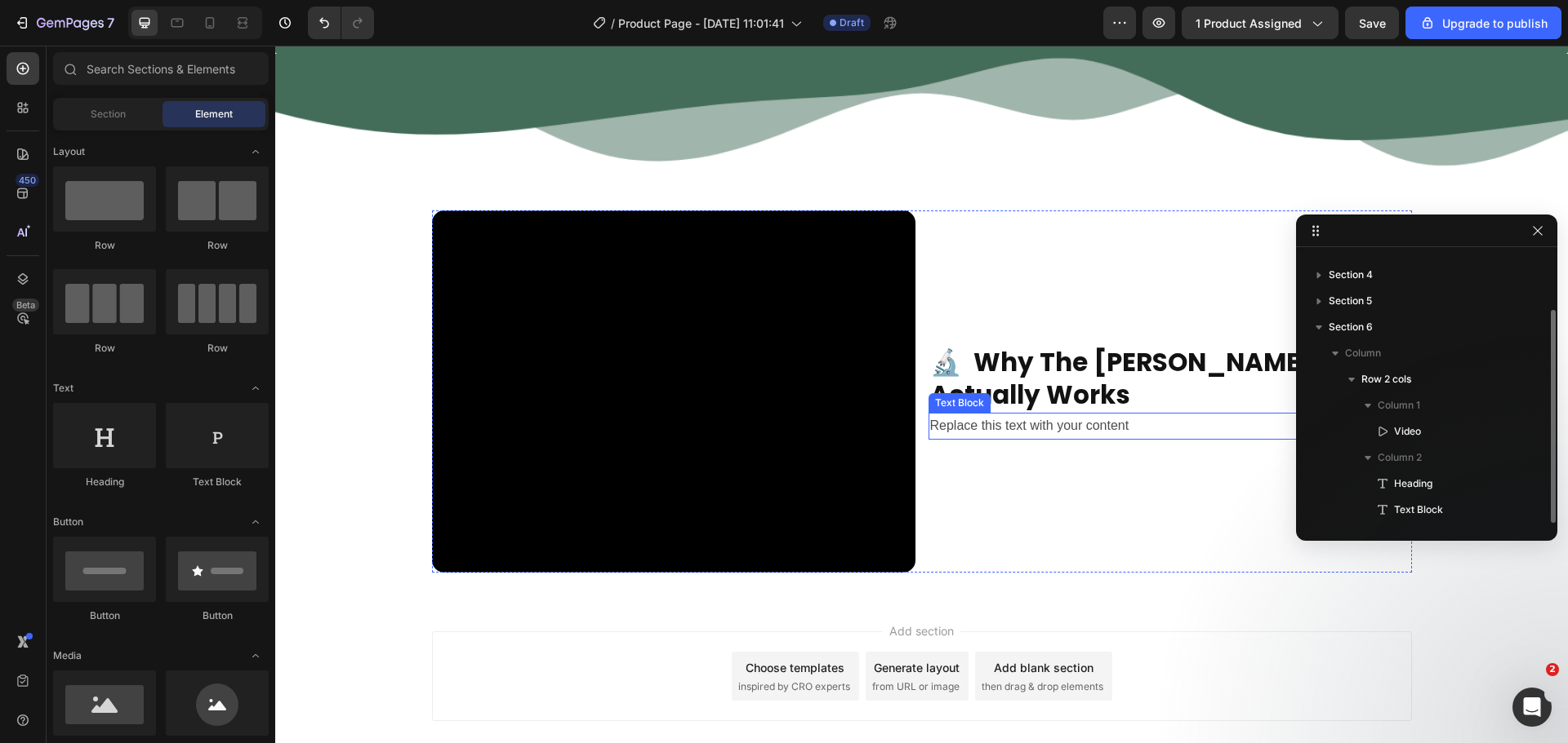
click at [1042, 419] on div "Replace this text with your content" at bounding box center [1170, 426] width 483 height 27
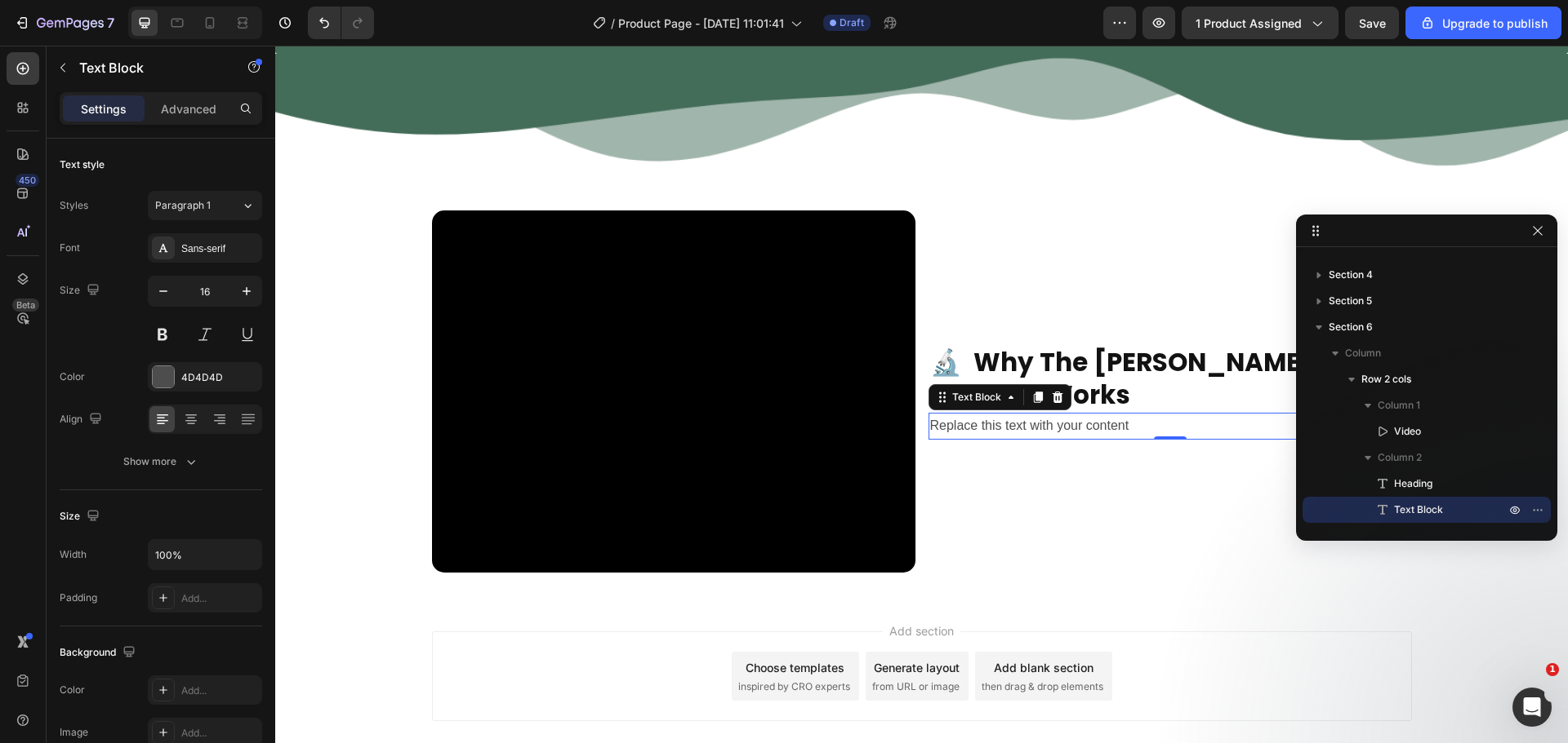
click at [956, 423] on div "Replace this text with your content" at bounding box center [1170, 426] width 483 height 27
click at [956, 423] on p "Replace this text with your content" at bounding box center [1170, 426] width 480 height 23
click at [958, 423] on p "Replace this text with your content" at bounding box center [1170, 426] width 480 height 23
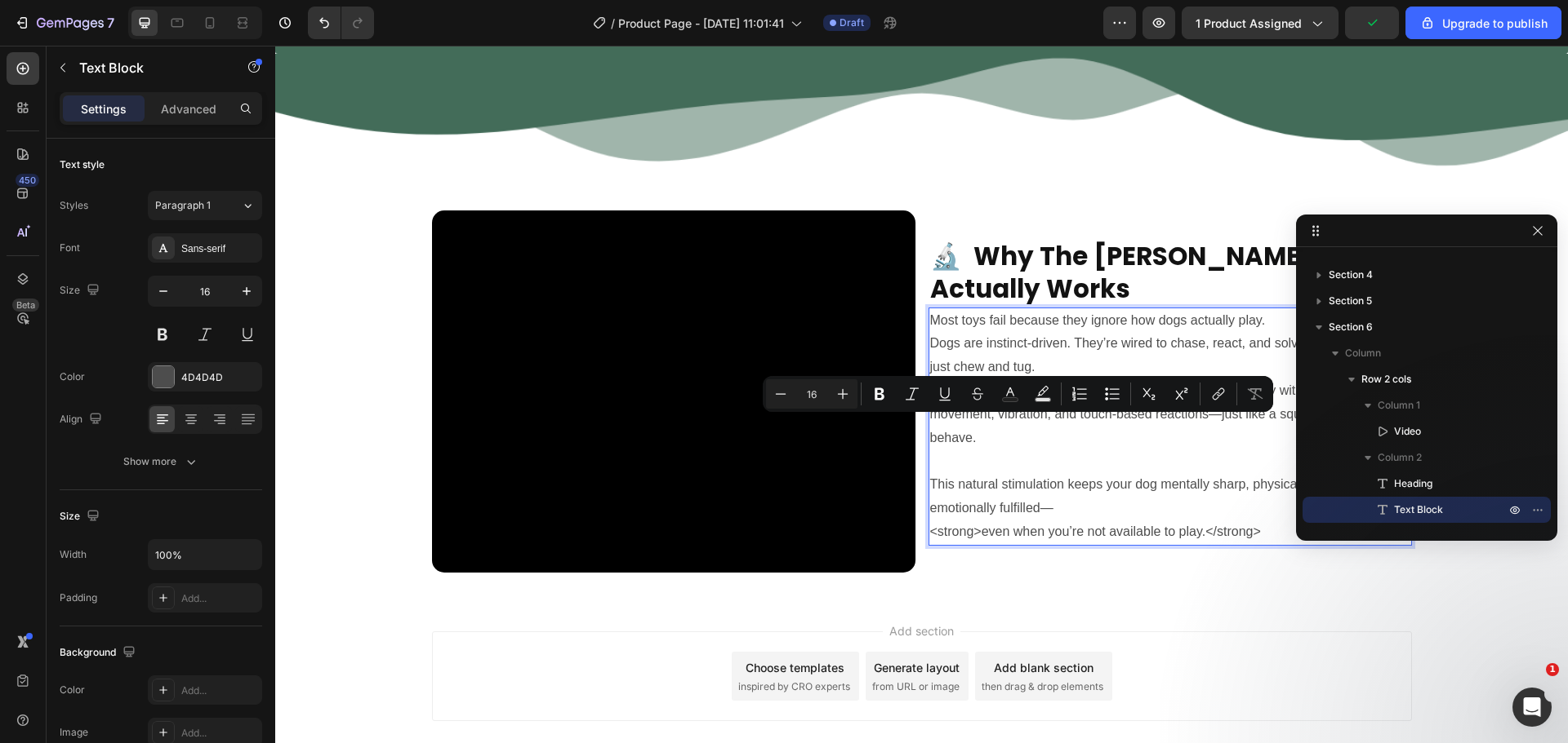
scroll to position [2485, 0]
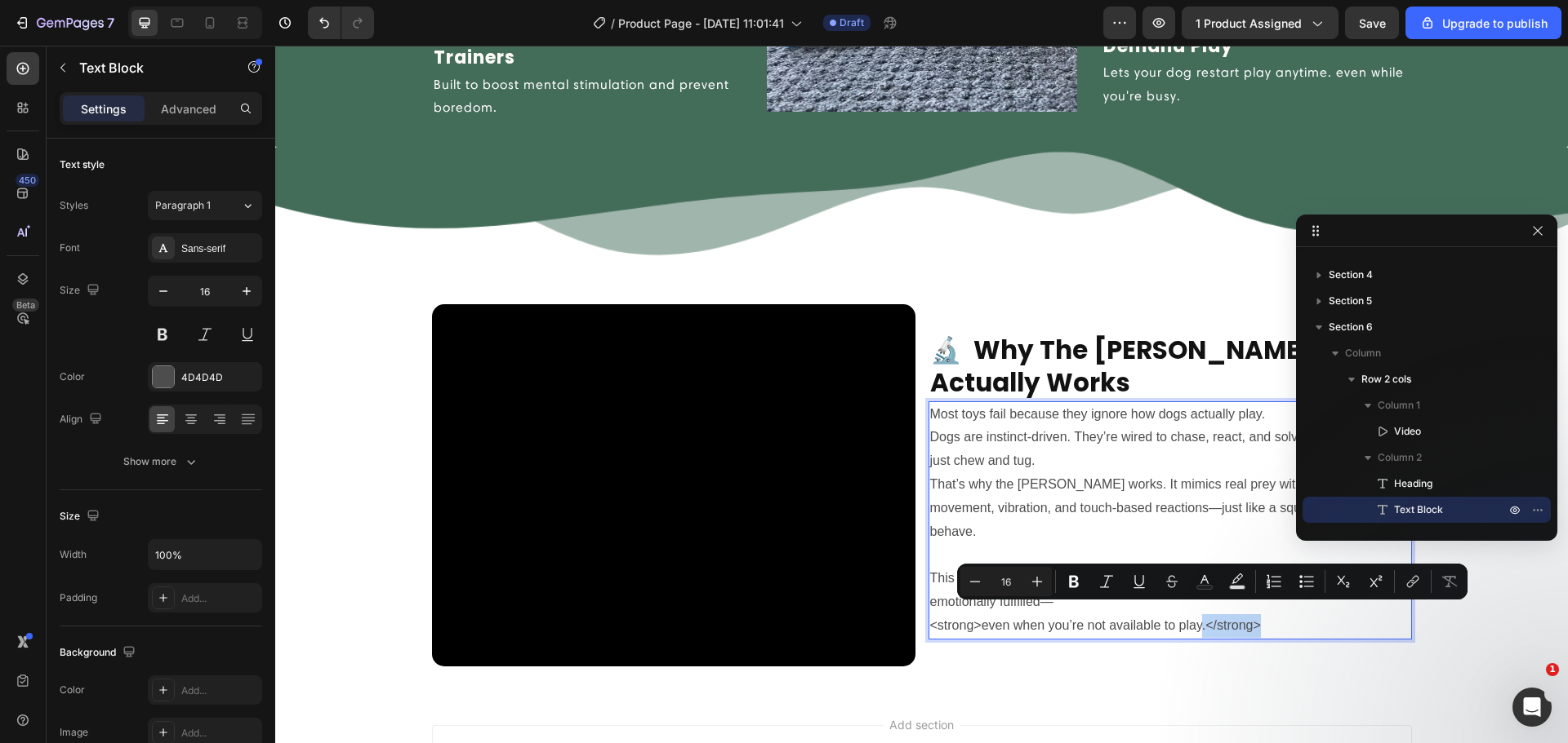
drag, startPoint x: 1240, startPoint y: 611, endPoint x: 1185, endPoint y: 614, distance: 55.1
click at [1185, 614] on p "This natural stimulation keeps your dog mentally sharp, physically active, and …" at bounding box center [1170, 590] width 480 height 94
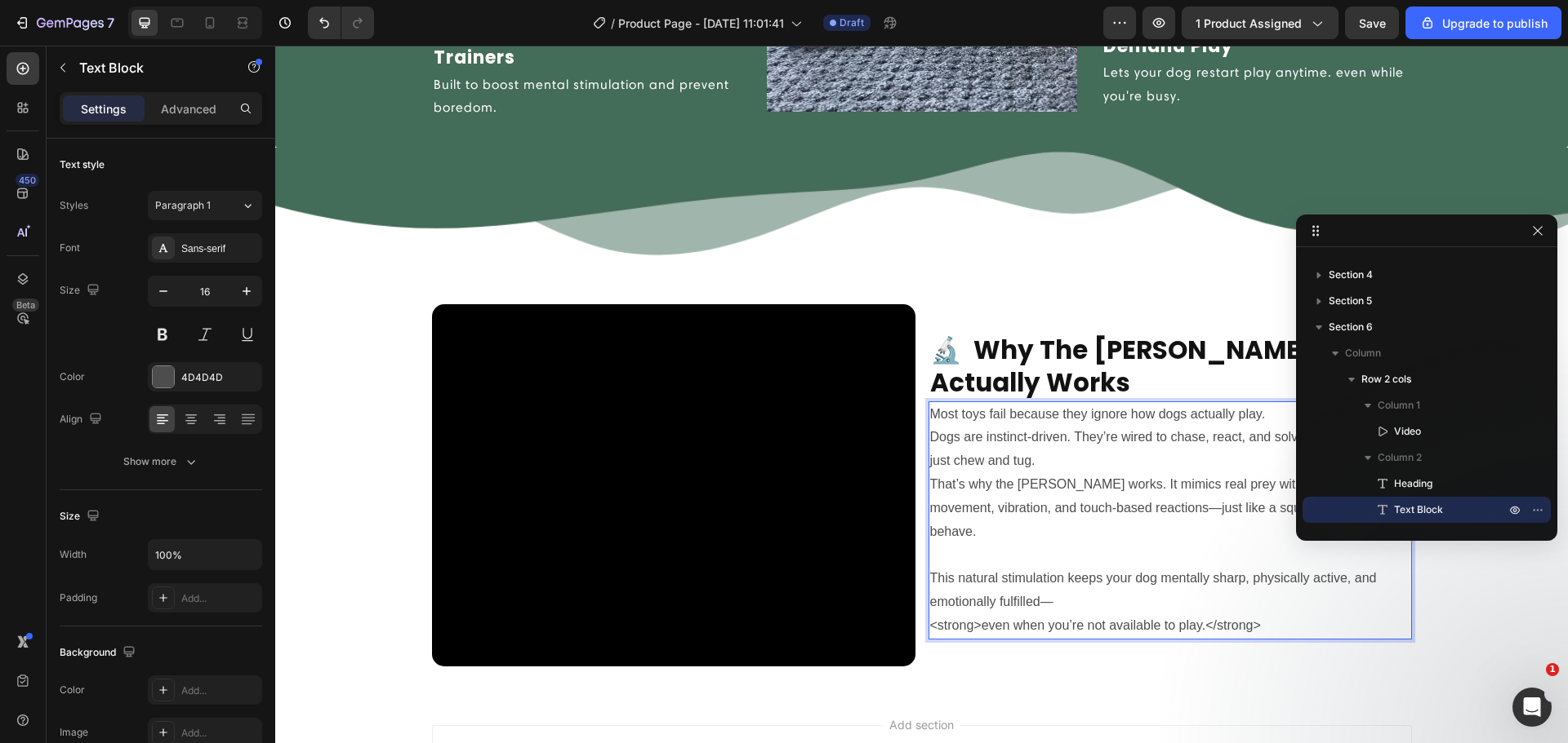
click at [1124, 552] on p "This natural stimulation keeps your dog mentally sharp, physically active, and …" at bounding box center [1170, 590] width 480 height 94
click at [1061, 426] on p "Most toys fail because they ignore how dogs actually play." at bounding box center [1170, 415] width 480 height 23
click at [1030, 477] on p "Dogs are instinct-driven. They’re wired to chase, react, and solve problems—not…" at bounding box center [1170, 485] width 480 height 117
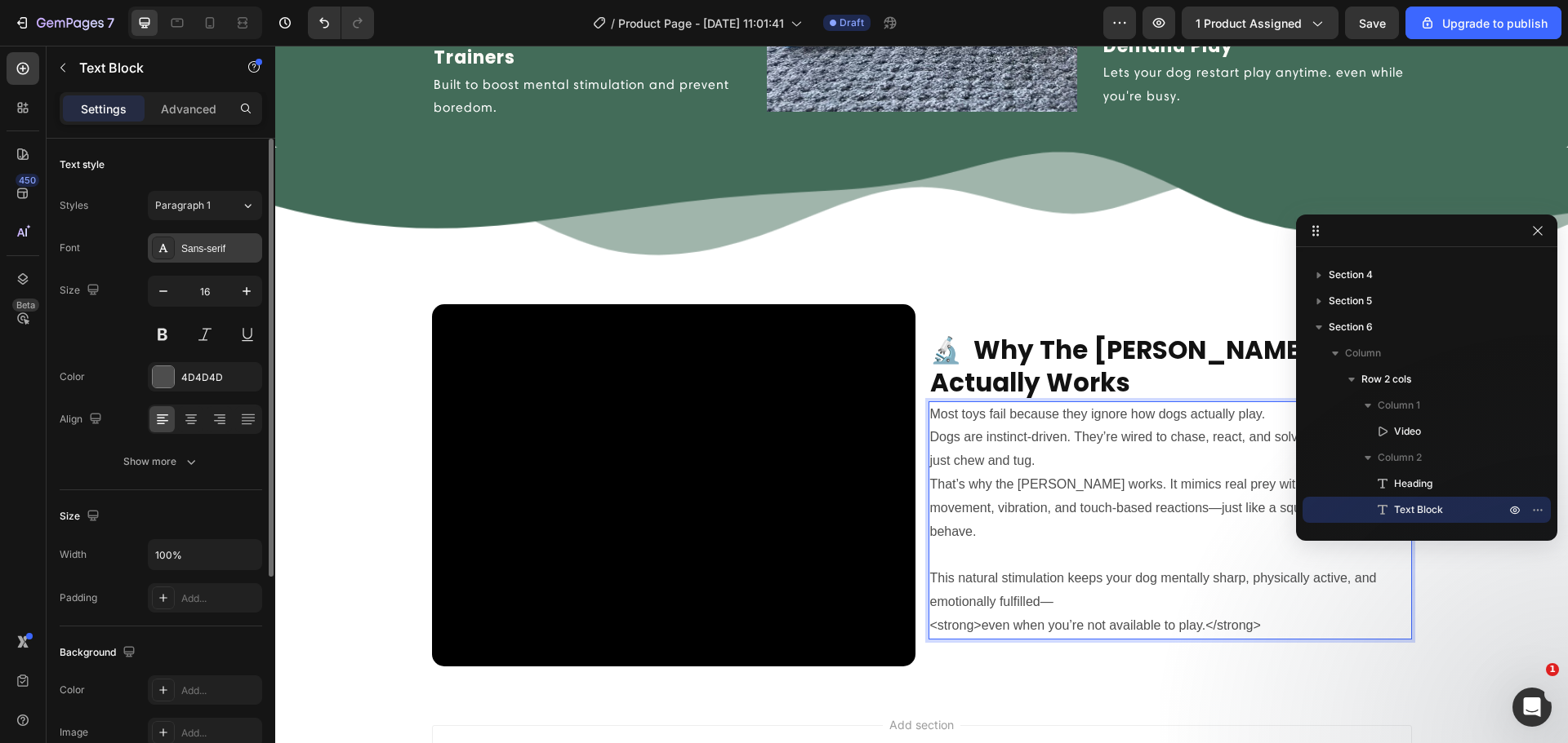
click at [182, 251] on div "Sans-serif" at bounding box center [220, 249] width 77 height 15
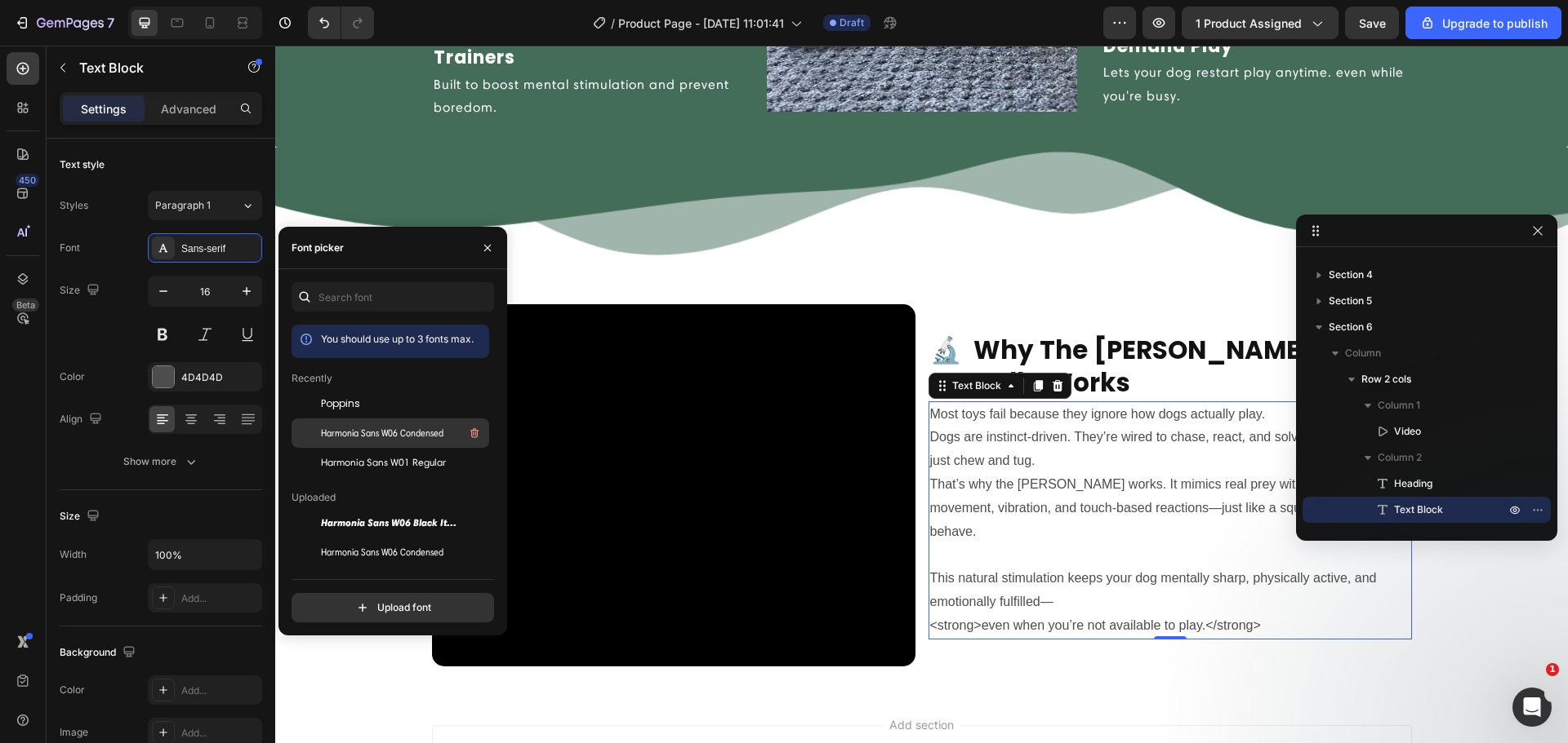
click at [326, 435] on span "Harmonia Sans W06 Condensed" at bounding box center [382, 433] width 123 height 15
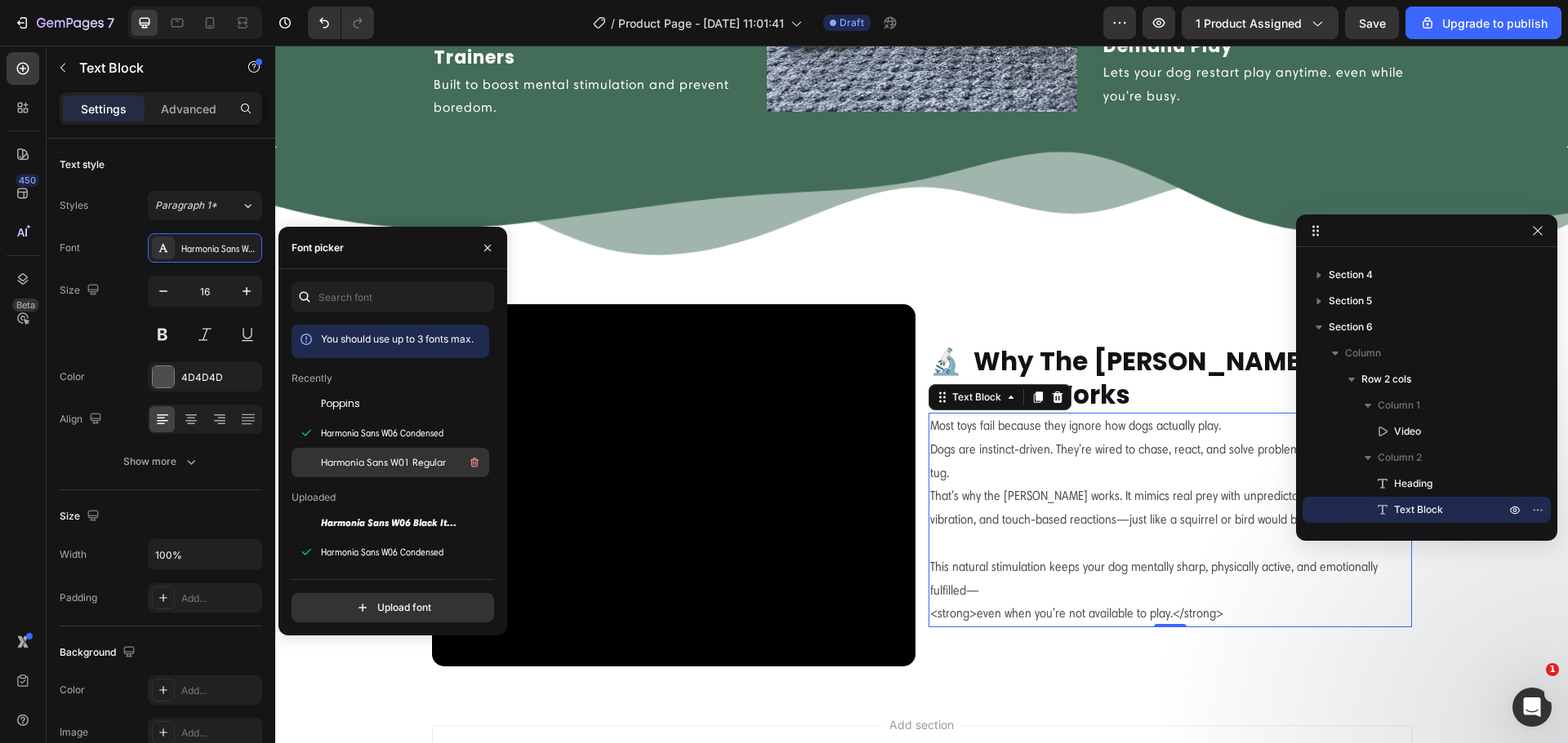
click at [340, 453] on div "Harmonia Sans W01 Regular" at bounding box center [403, 462] width 165 height 20
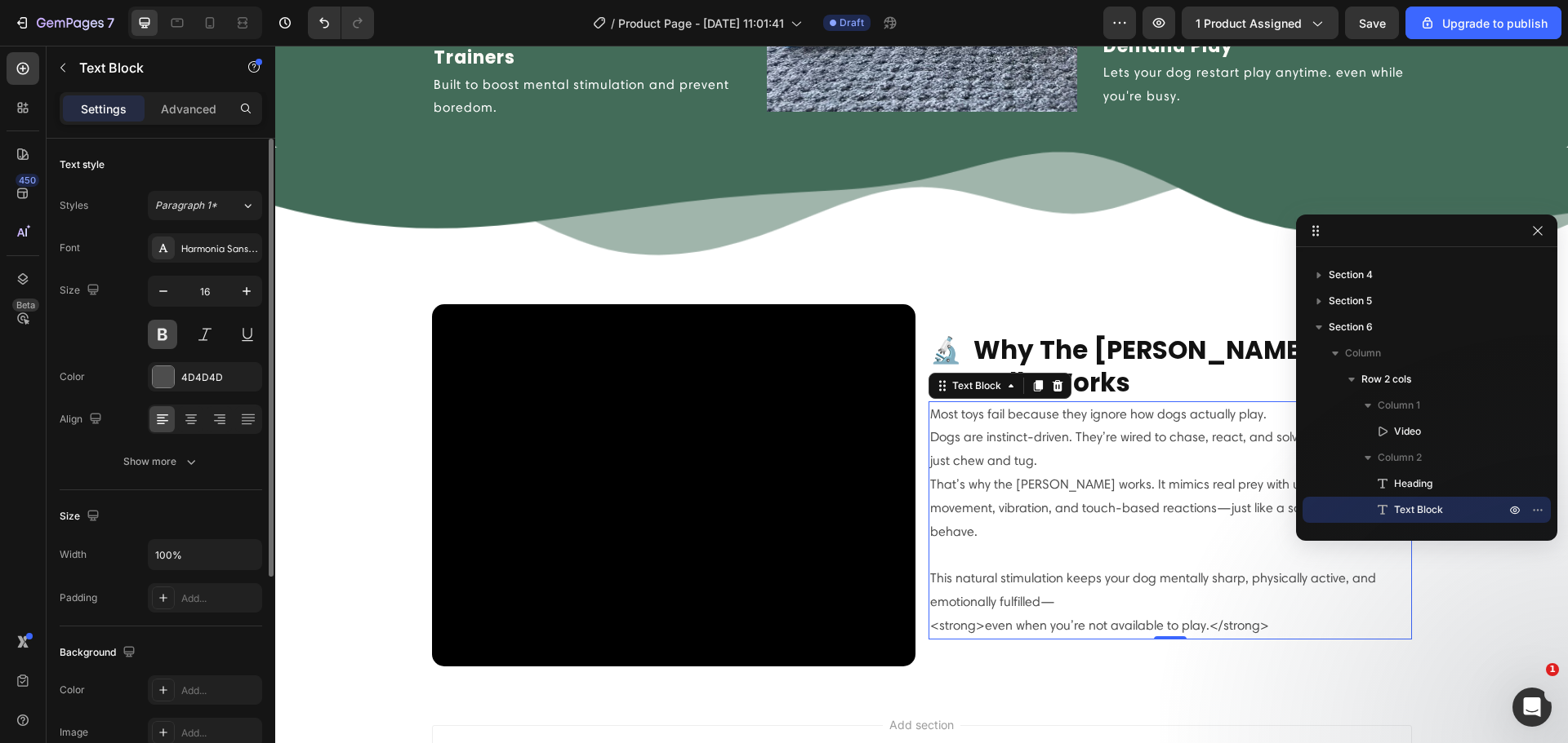
click at [163, 337] on button at bounding box center [163, 334] width 29 height 29
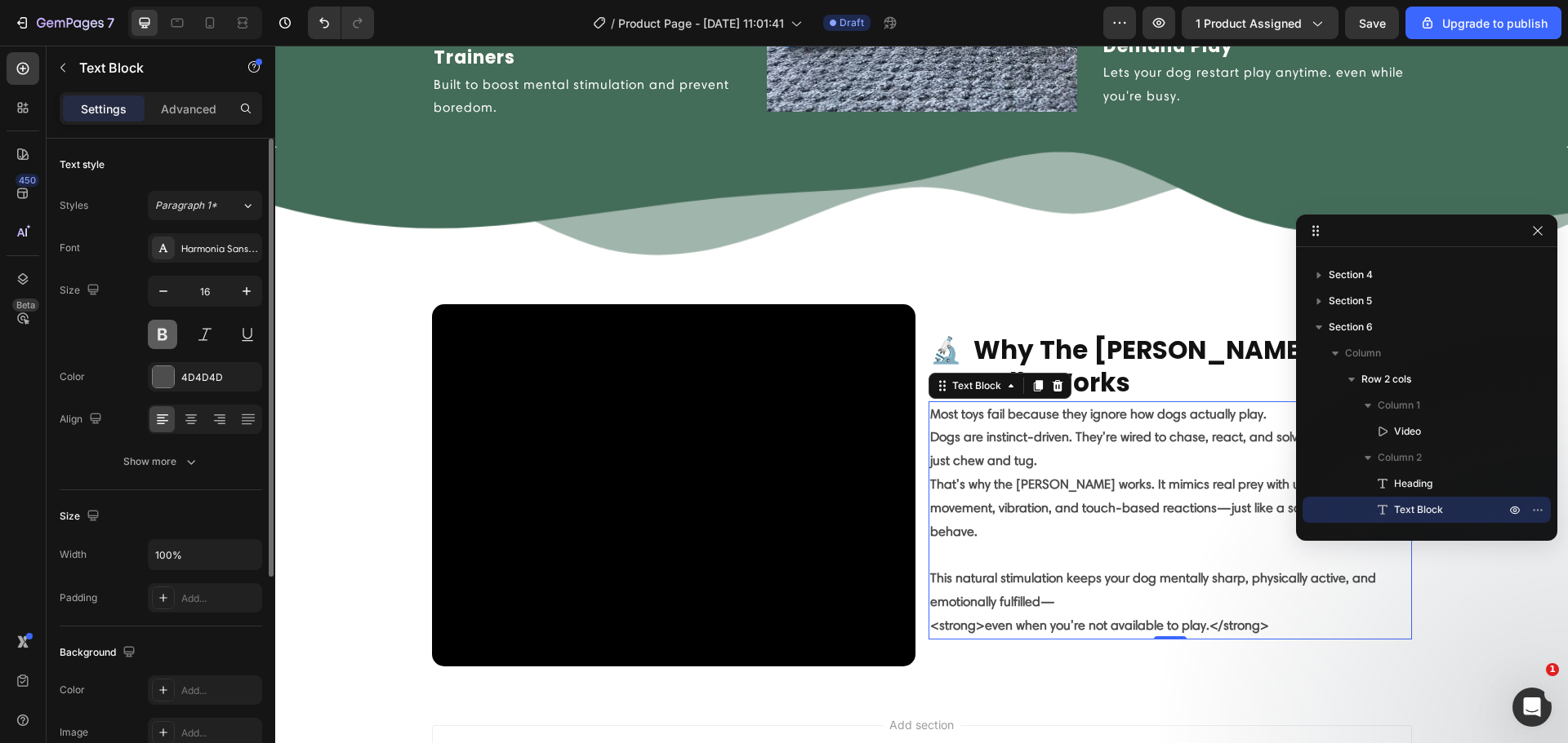
click at [163, 339] on button at bounding box center [163, 334] width 29 height 29
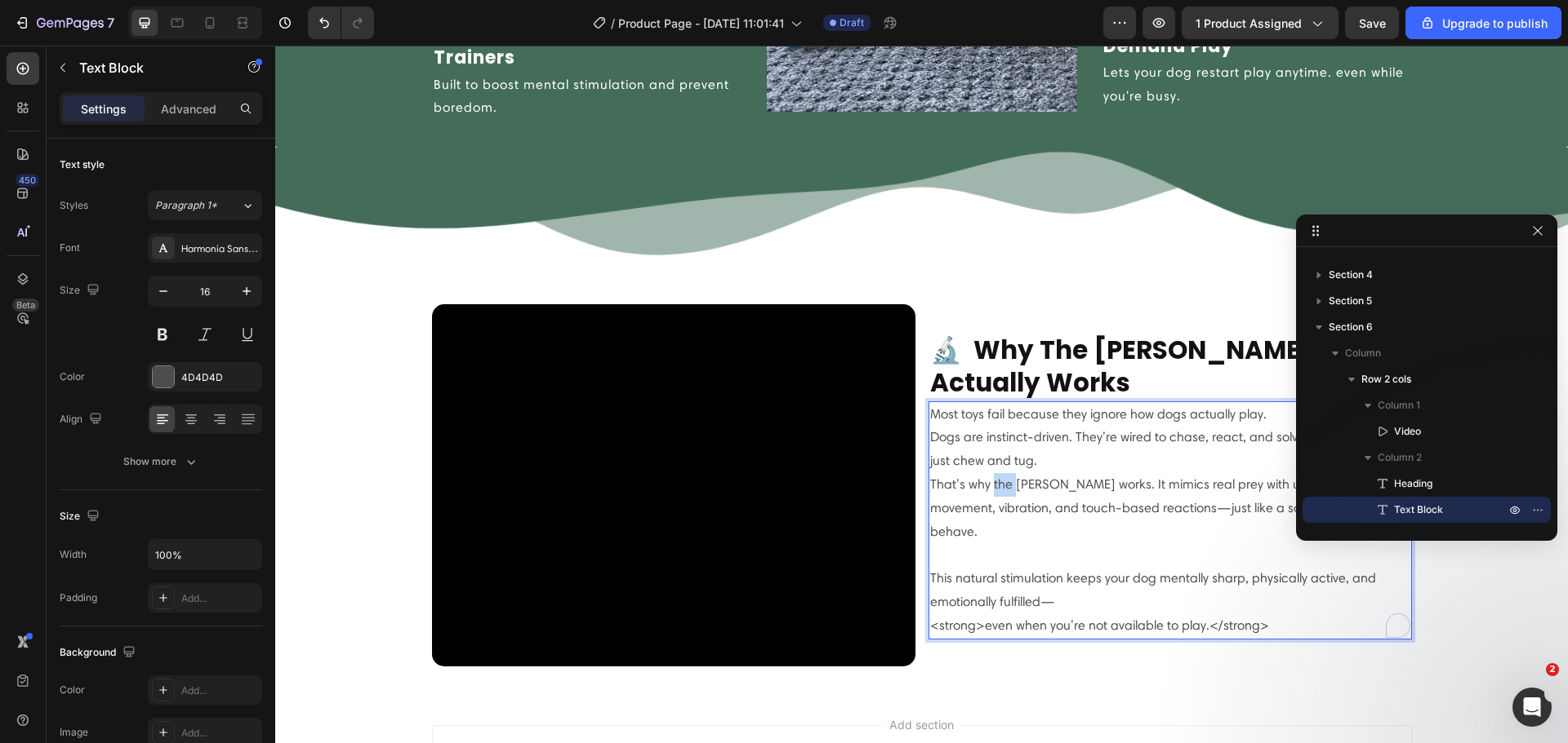
click at [994, 475] on p "Dogs are instinct-driven. They’re wired to chase, react, and solve problems—not…" at bounding box center [1170, 485] width 480 height 117
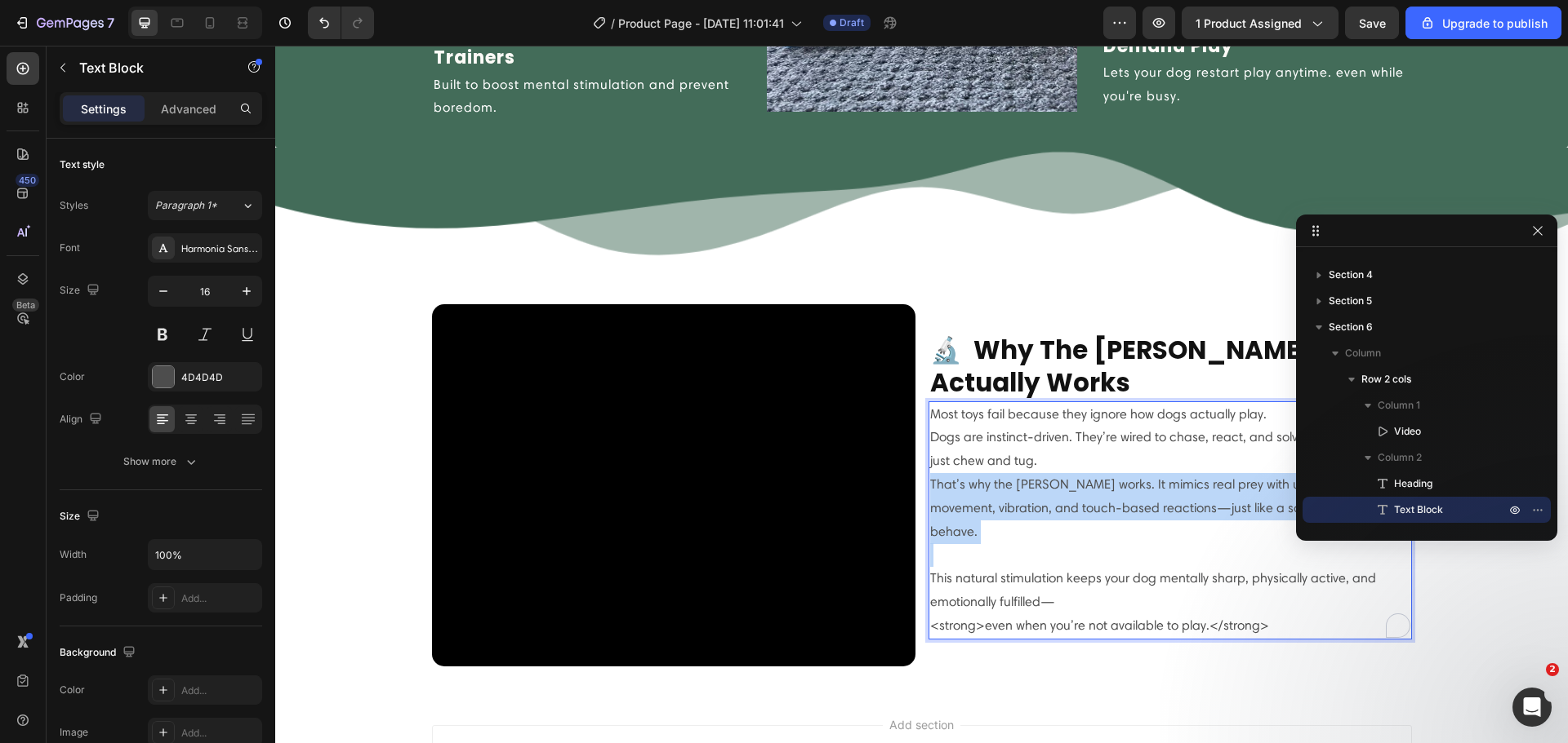
click at [995, 475] on p "Dogs are instinct-driven. They’re wired to chase, react, and solve problems—not…" at bounding box center [1170, 485] width 480 height 117
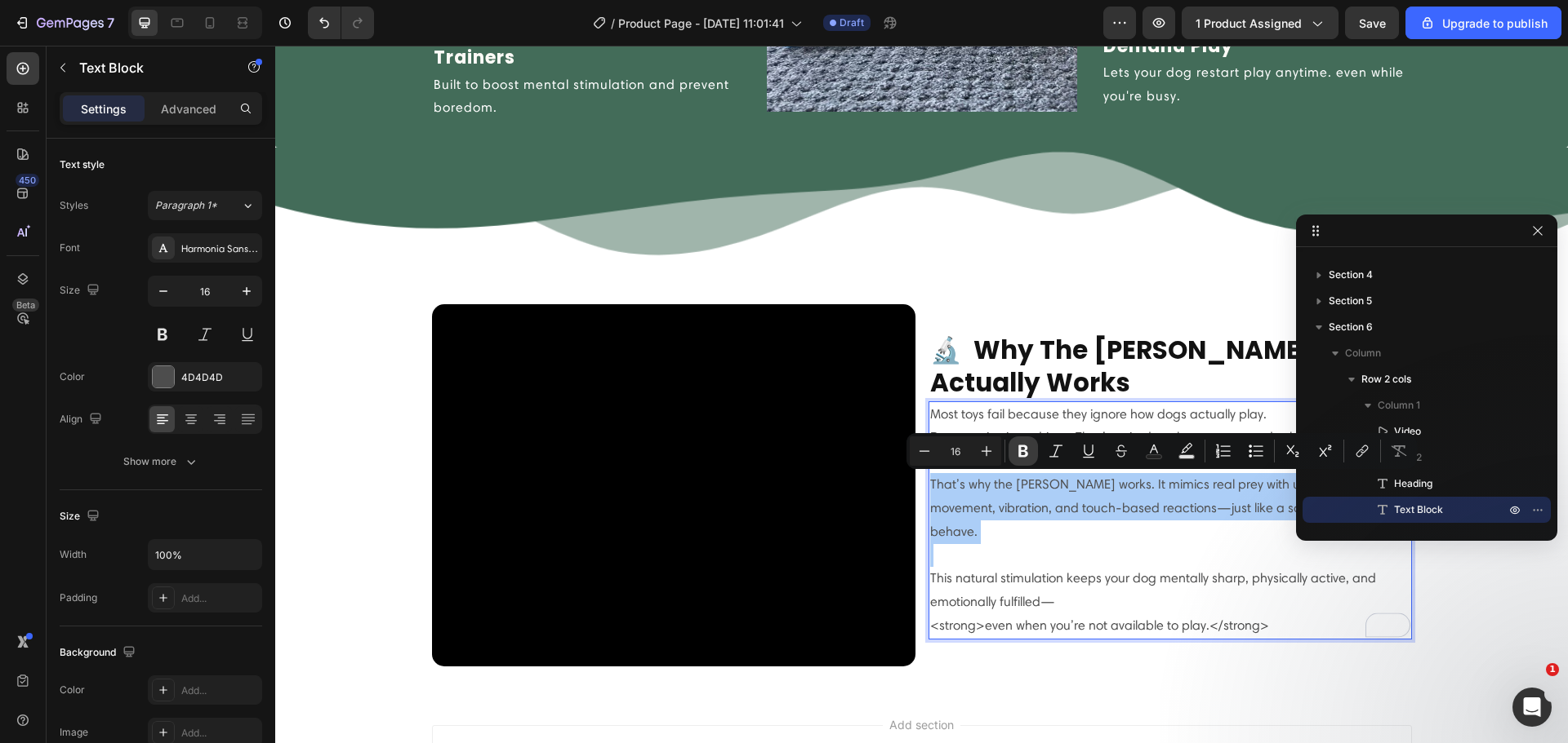
click at [1015, 456] on icon "Editor contextual toolbar" at bounding box center [1023, 451] width 16 height 16
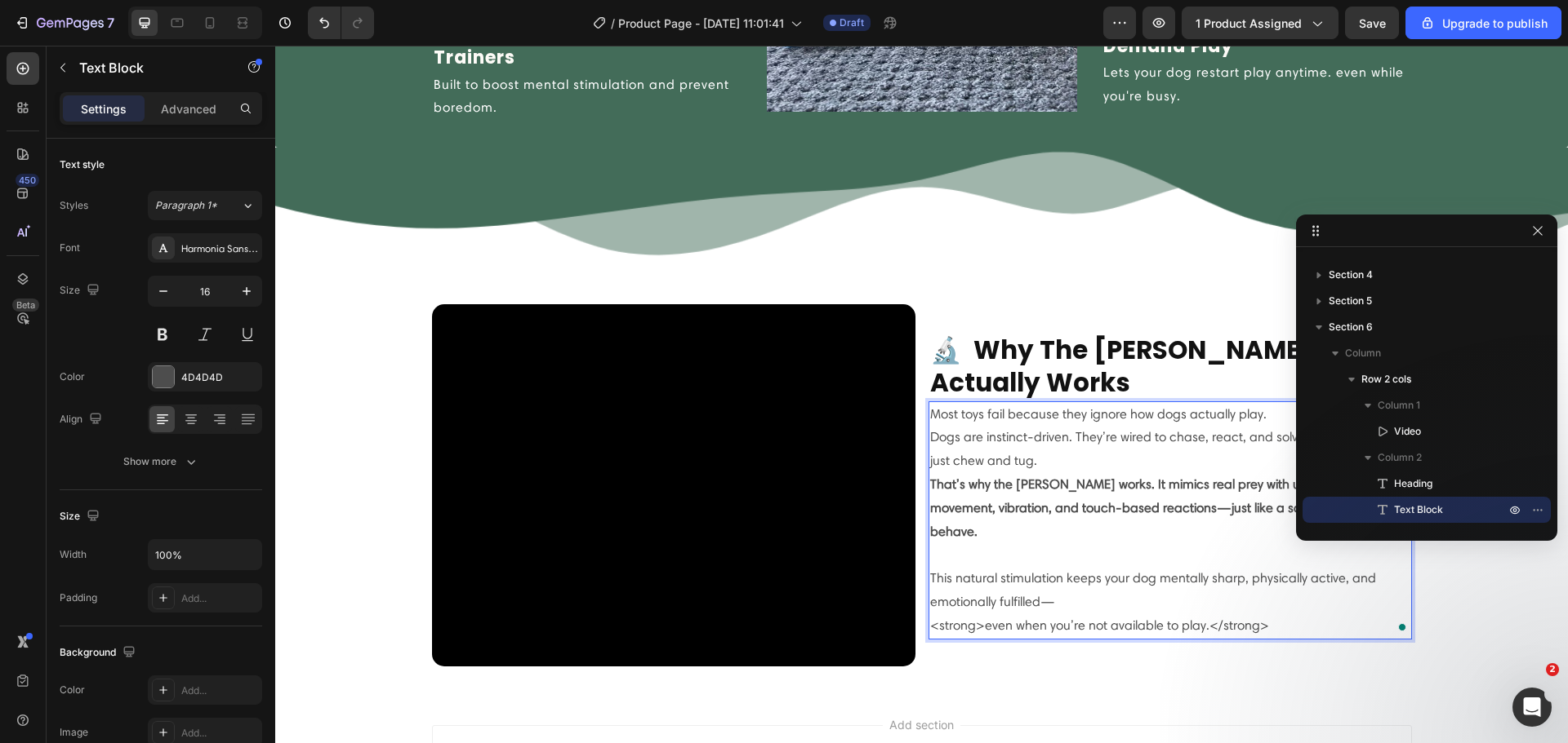
click at [1015, 455] on p "Dogs are instinct-driven. They’re wired to chase, react, and solve problems—not…" at bounding box center [1170, 485] width 480 height 117
click at [1009, 507] on strong "That’s why the [PERSON_NAME] works. It mimics real prey with unpredictable move…" at bounding box center [1169, 508] width 478 height 63
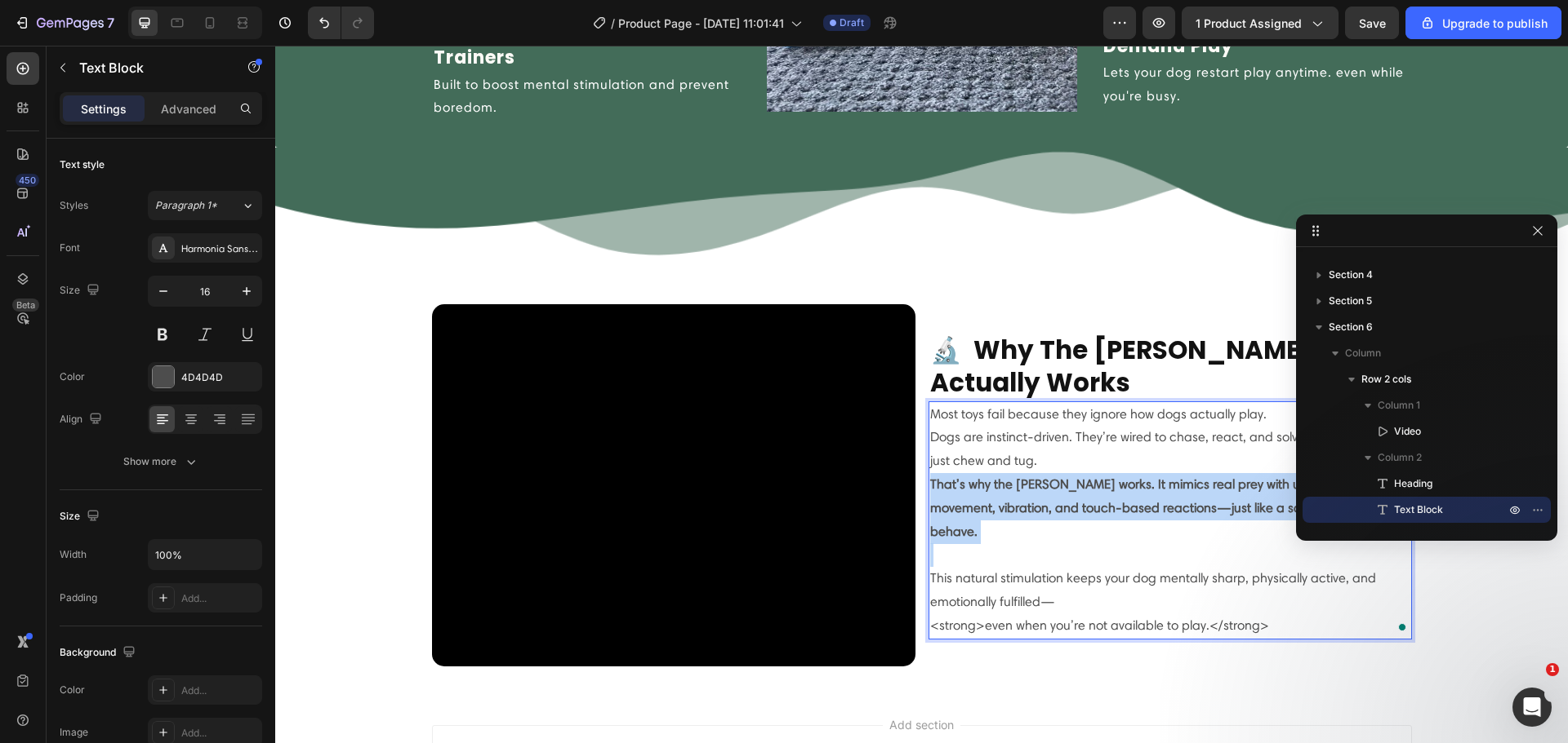
click at [1009, 507] on strong "That’s why the [PERSON_NAME] works. It mimics real prey with unpredictable move…" at bounding box center [1169, 508] width 478 height 63
click at [1010, 511] on strong "That’s why the [PERSON_NAME] works. It mimics real prey with unpredictable move…" at bounding box center [1169, 508] width 478 height 63
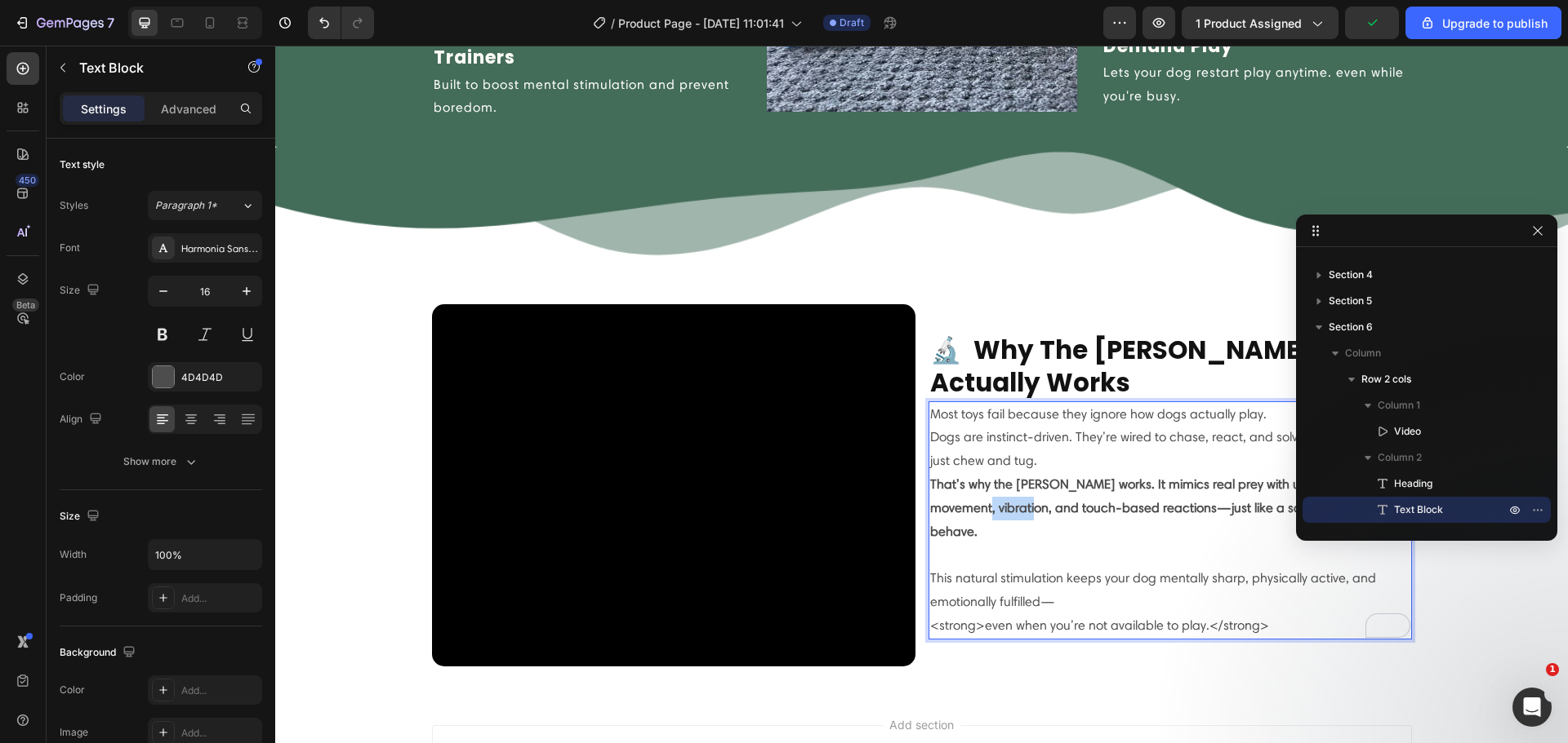
click at [1010, 511] on strong "That’s why the [PERSON_NAME] works. It mimics real prey with unpredictable move…" at bounding box center [1169, 508] width 478 height 63
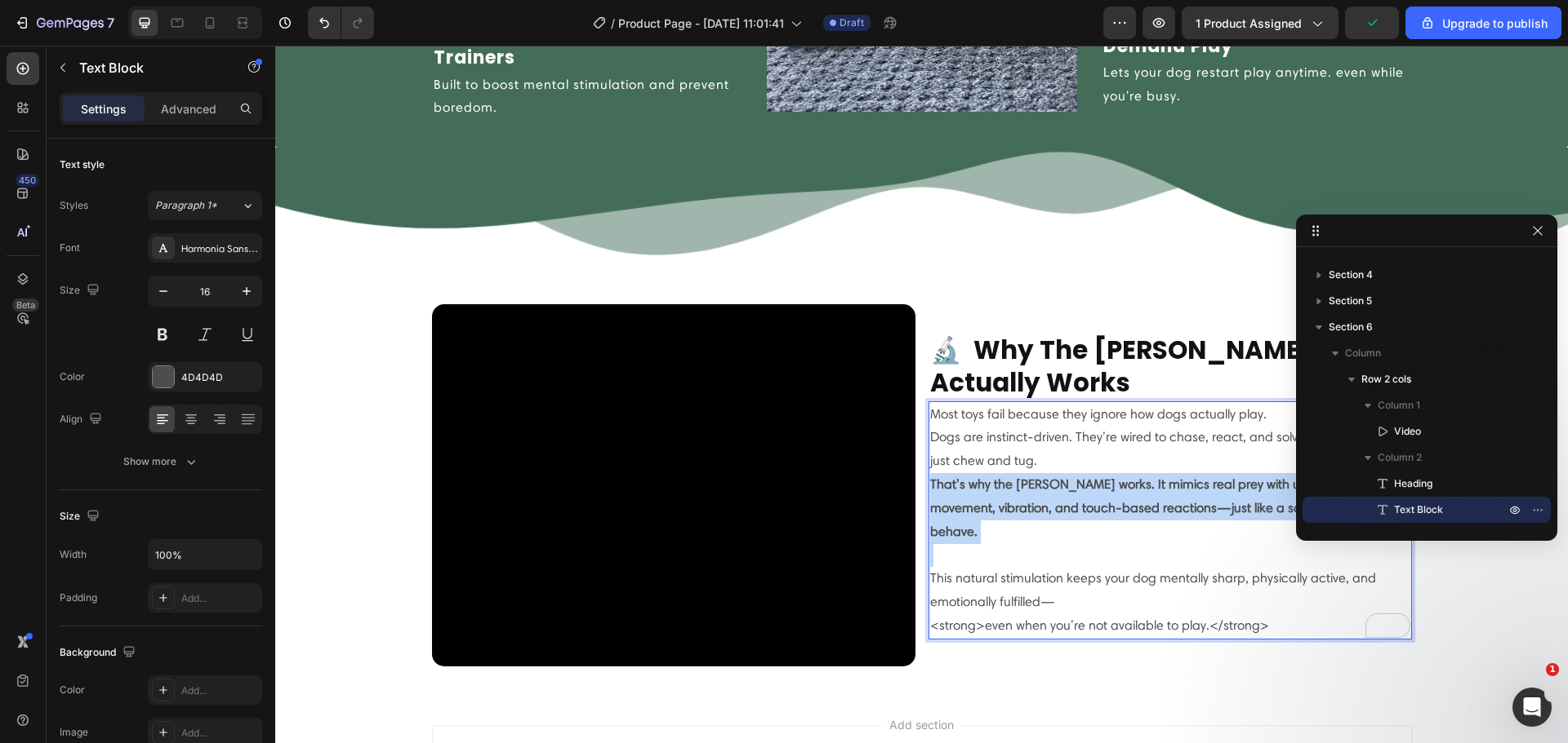
click at [1010, 511] on strong "That’s why the [PERSON_NAME] works. It mimics real prey with unpredictable move…" at bounding box center [1169, 508] width 478 height 63
click at [1007, 537] on p "Dogs are instinct-driven. They’re wired to chase, react, and solve problems—not…" at bounding box center [1170, 485] width 480 height 117
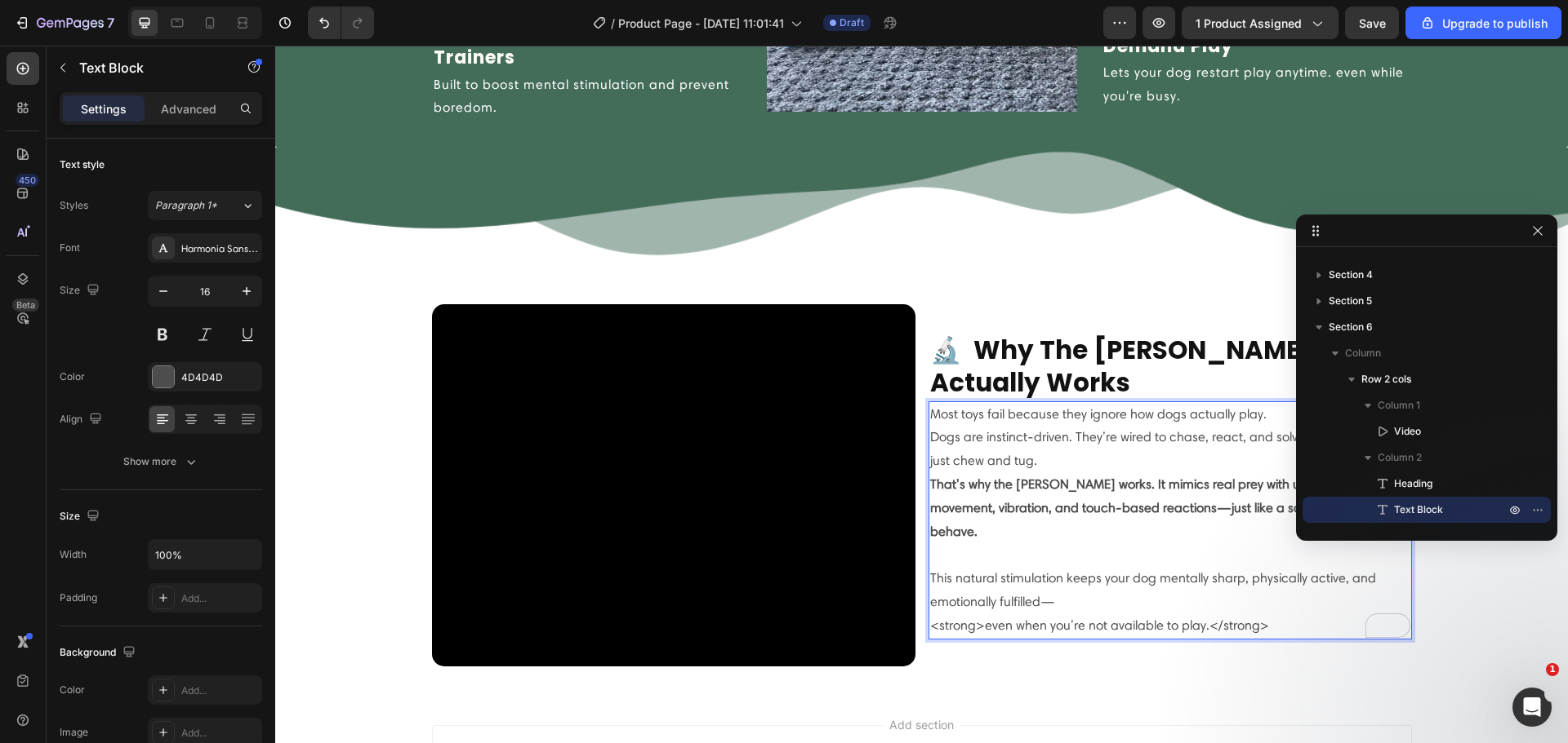
click at [1007, 537] on p "Dogs are instinct-driven. They’re wired to chase, react, and solve problems—not…" at bounding box center [1170, 485] width 480 height 117
drag, startPoint x: 1541, startPoint y: 234, endPoint x: 988, endPoint y: 278, distance: 554.7
click at [1541, 234] on icon "button" at bounding box center [1537, 231] width 13 height 13
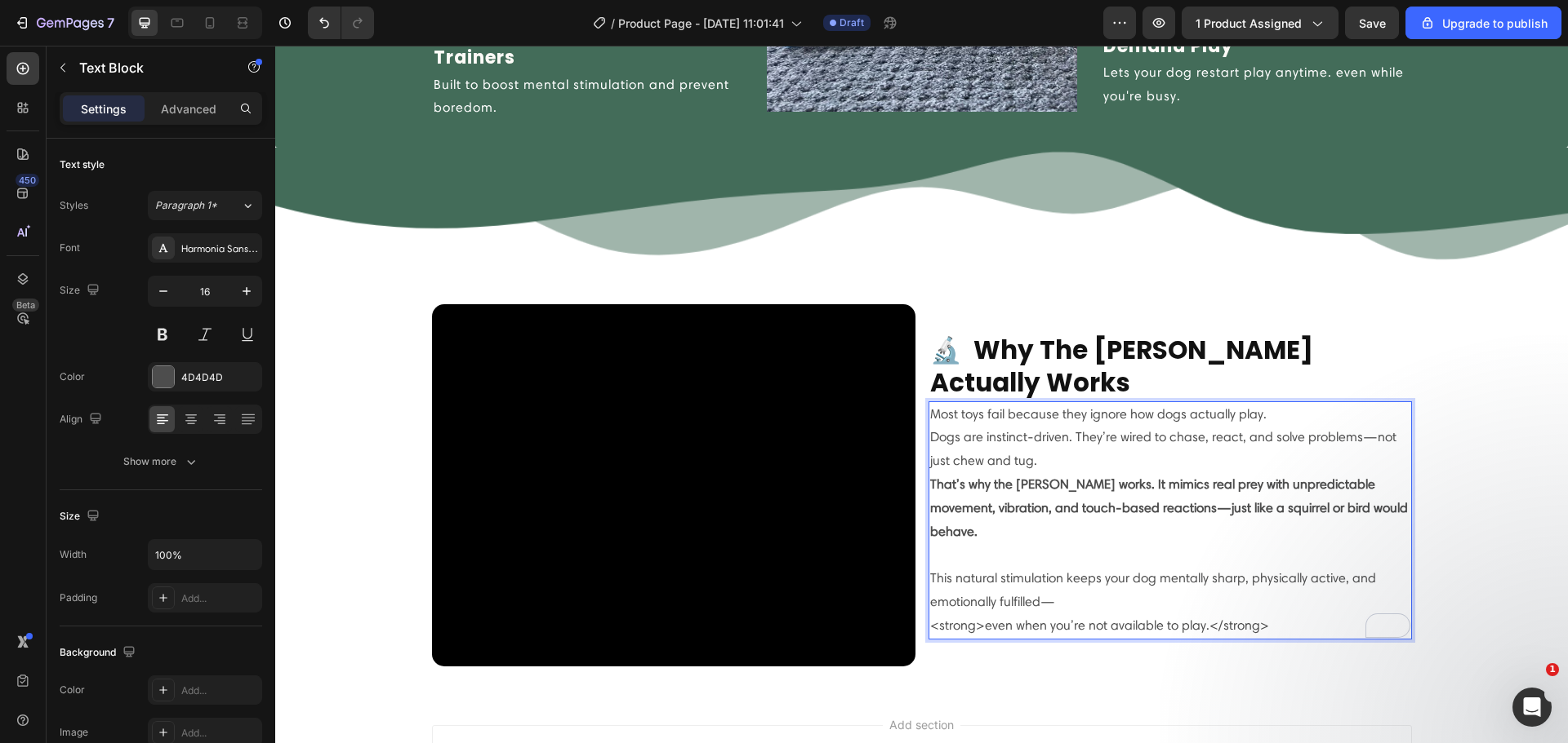
click at [1259, 483] on strong "That’s why the [PERSON_NAME] works. It mimics real prey with unpredictable move…" at bounding box center [1169, 508] width 478 height 63
drag, startPoint x: 1230, startPoint y: 469, endPoint x: 1051, endPoint y: 448, distance: 180.2
click at [1051, 448] on p "Dogs are instinct-driven. They’re wired to chase, react, and solve problems—not…" at bounding box center [1170, 485] width 480 height 117
drag, startPoint x: 1043, startPoint y: 435, endPoint x: 1029, endPoint y: 434, distance: 14.0
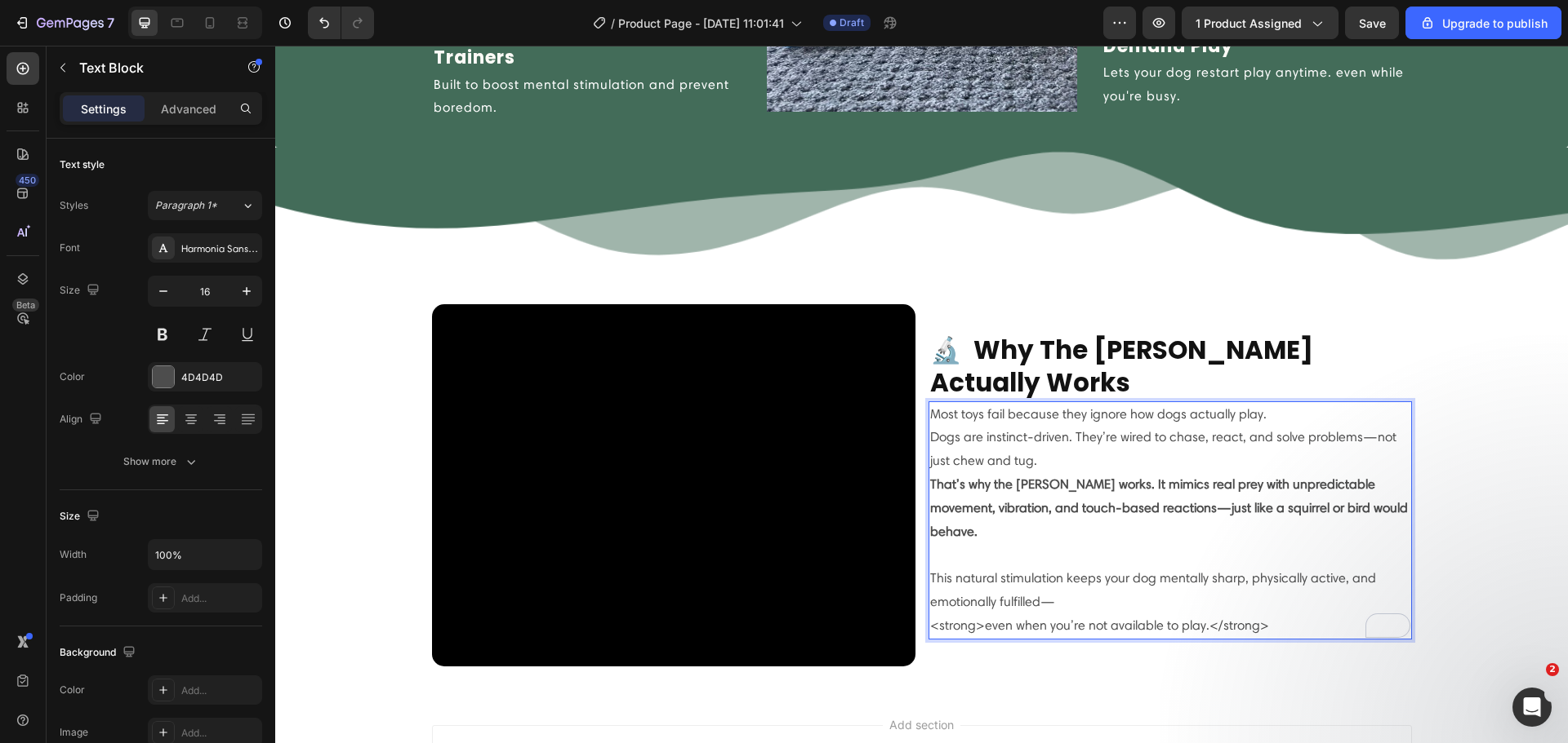
click at [1029, 434] on p "Dogs are instinct-driven. They’re wired to chase, react, and solve problems—not…" at bounding box center [1170, 485] width 480 height 117
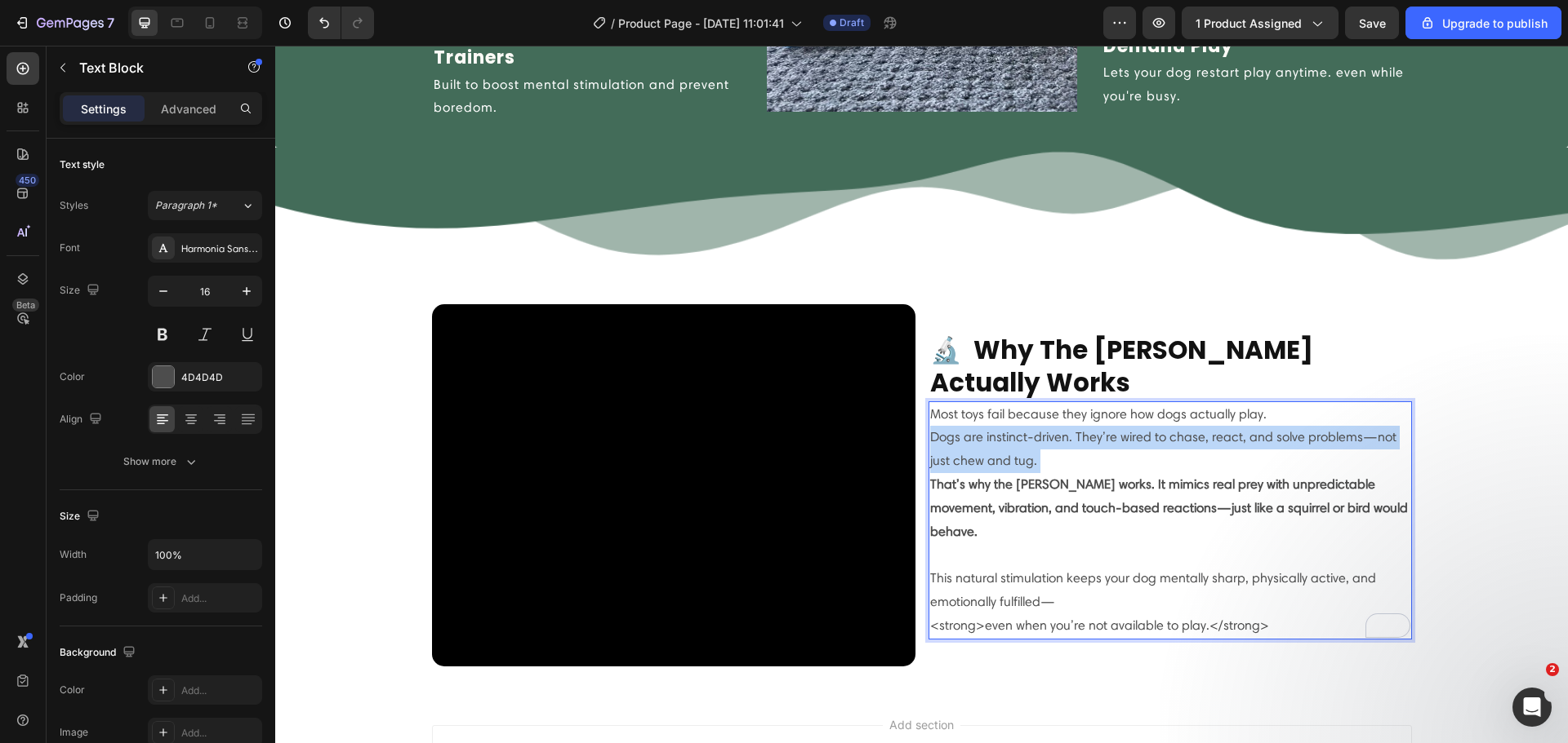
click at [1029, 434] on p "Dogs are instinct-driven. They’re wired to chase, react, and solve problems—not…" at bounding box center [1170, 485] width 480 height 117
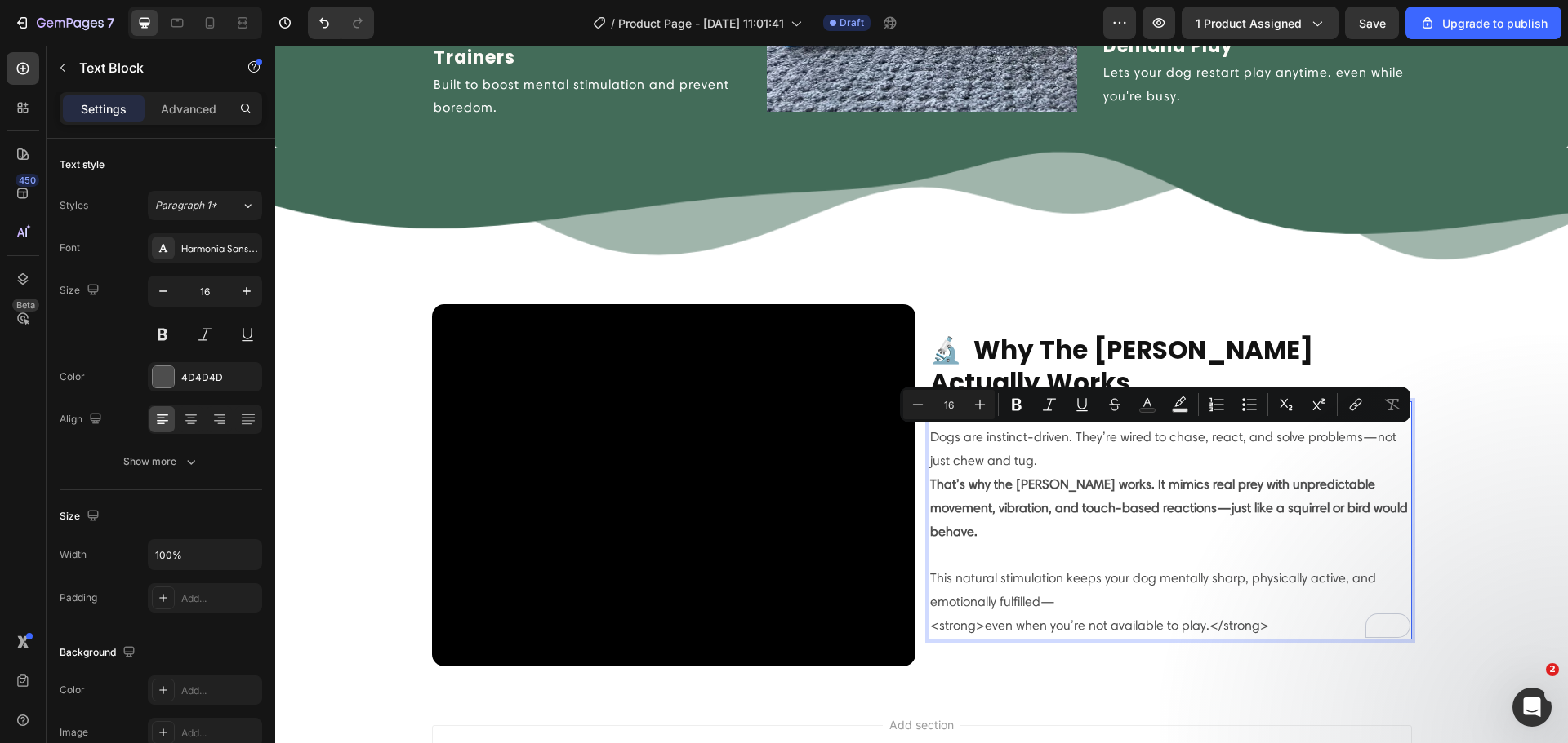
click at [1027, 493] on p "Dogs are instinct-driven. They’re wired to chase, react, and solve problems—not…" at bounding box center [1170, 485] width 480 height 117
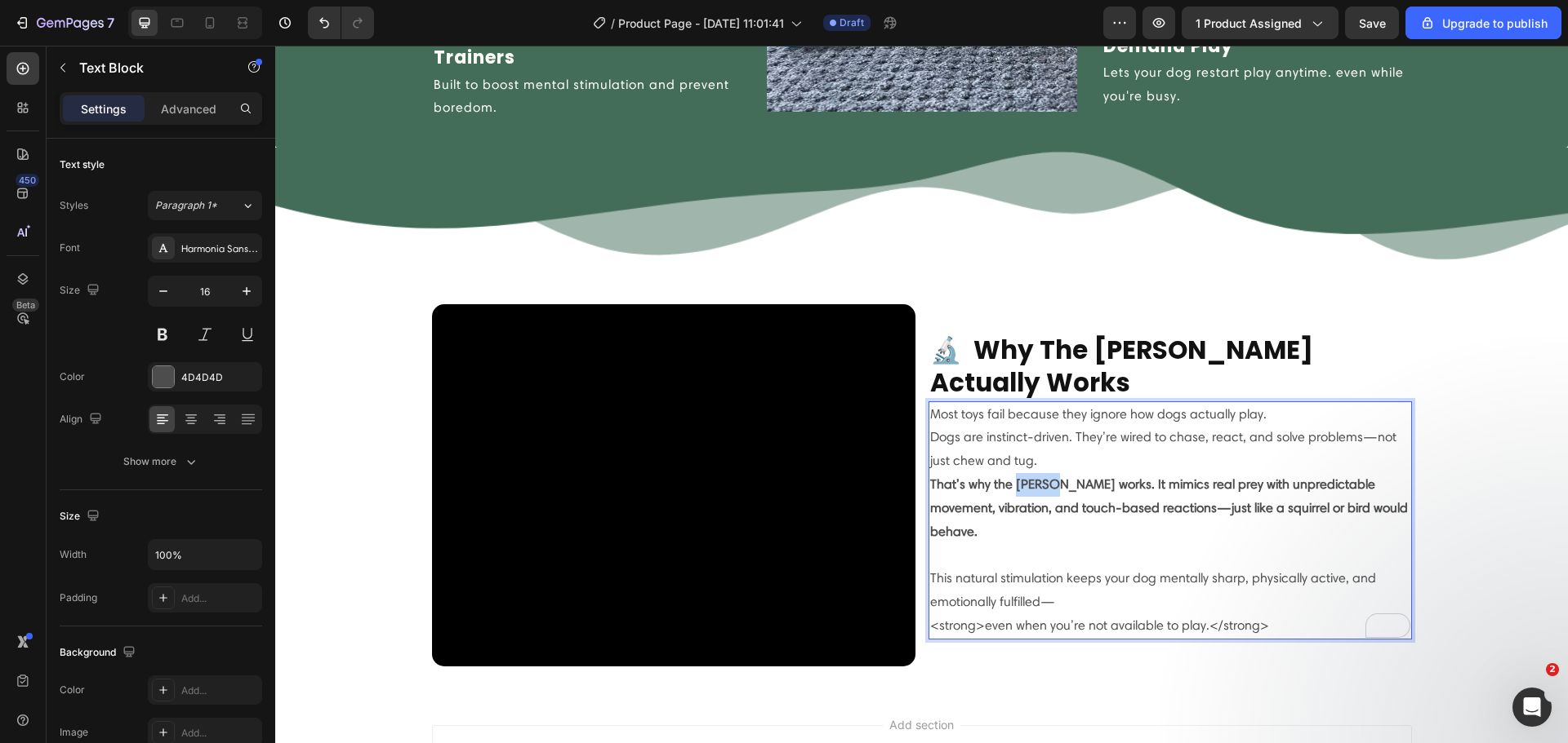
click at [1027, 493] on p "Dogs are instinct-driven. They’re wired to chase, react, and solve problems—not…" at bounding box center [1170, 485] width 480 height 117
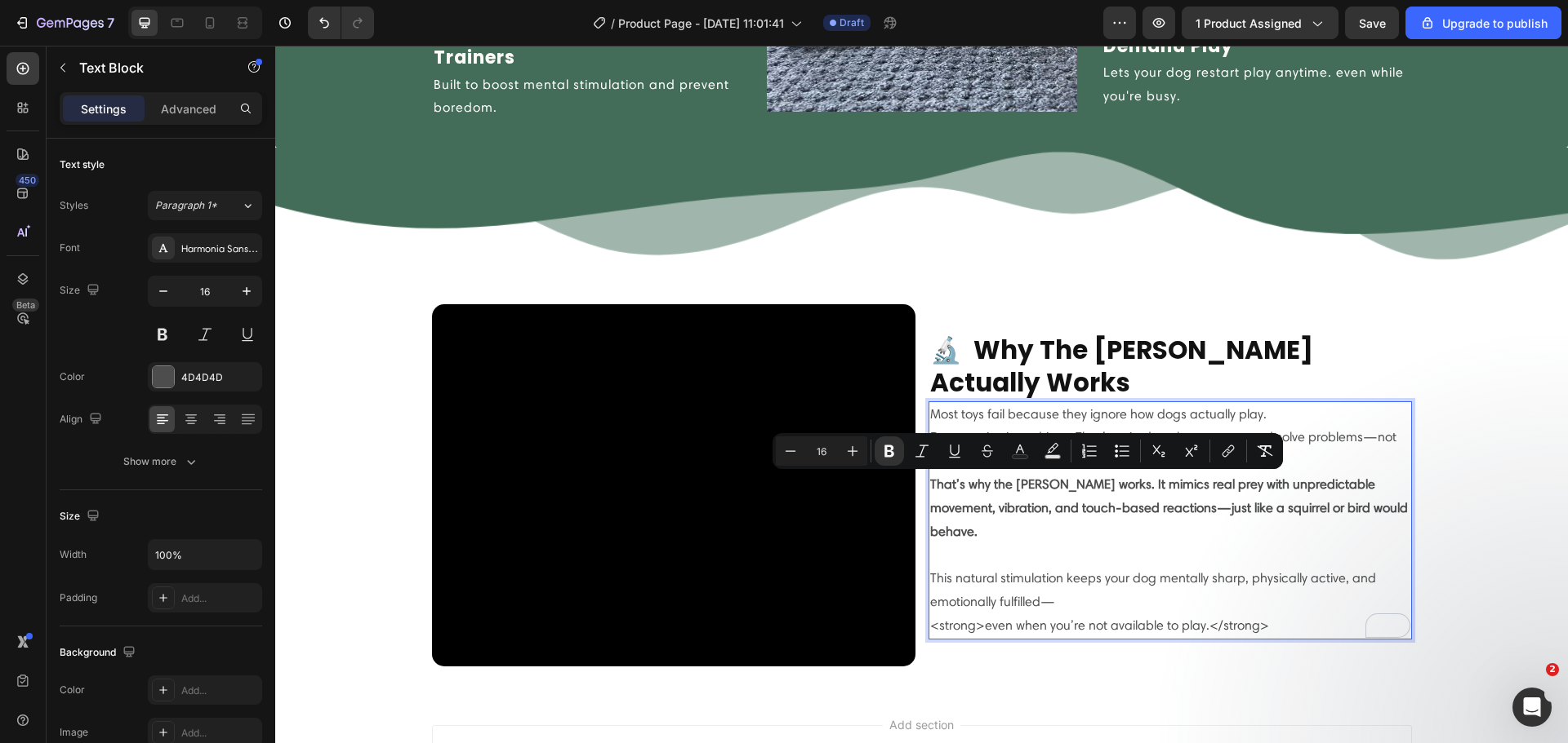
click at [1029, 514] on strong "That’s why the [PERSON_NAME] works. It mimics real prey with unpredictable move…" at bounding box center [1169, 508] width 478 height 63
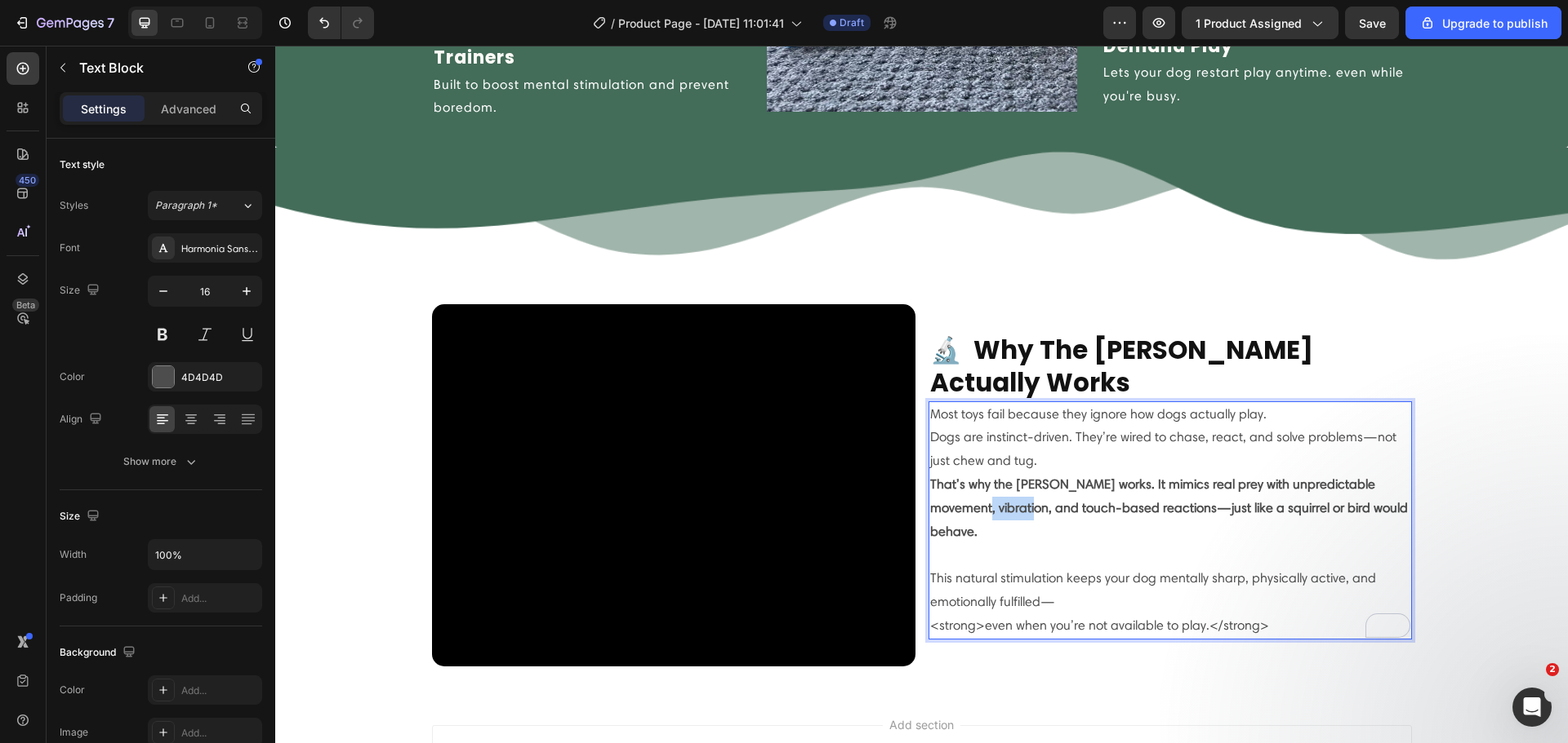
click at [1029, 514] on strong "That’s why the [PERSON_NAME] works. It mimics real prey with unpredictable move…" at bounding box center [1169, 508] width 478 height 63
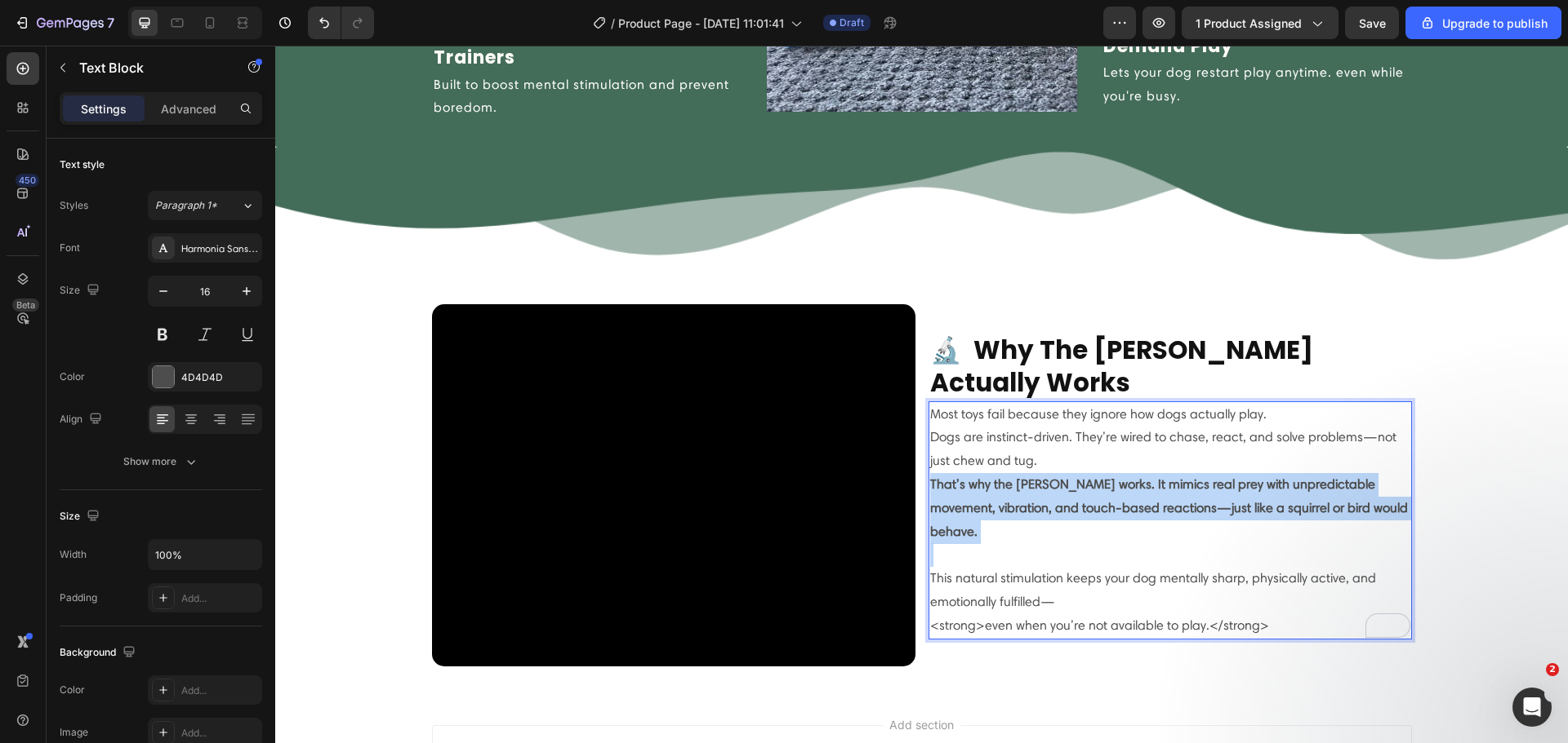
click at [1029, 514] on strong "That’s why the [PERSON_NAME] works. It mimics real prey with unpredictable move…" at bounding box center [1169, 508] width 478 height 63
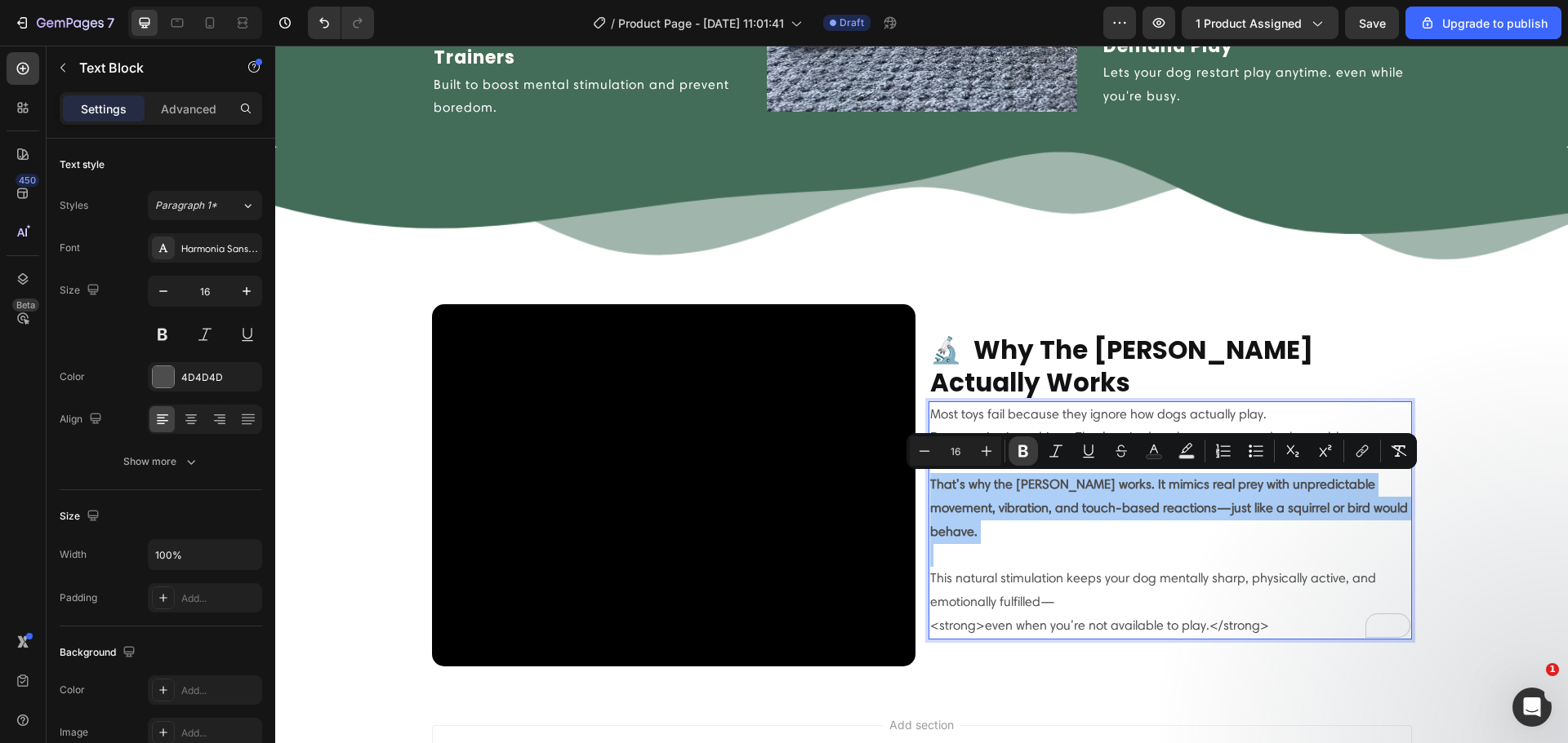
click at [1020, 459] on icon "Editor contextual toolbar" at bounding box center [1023, 451] width 16 height 16
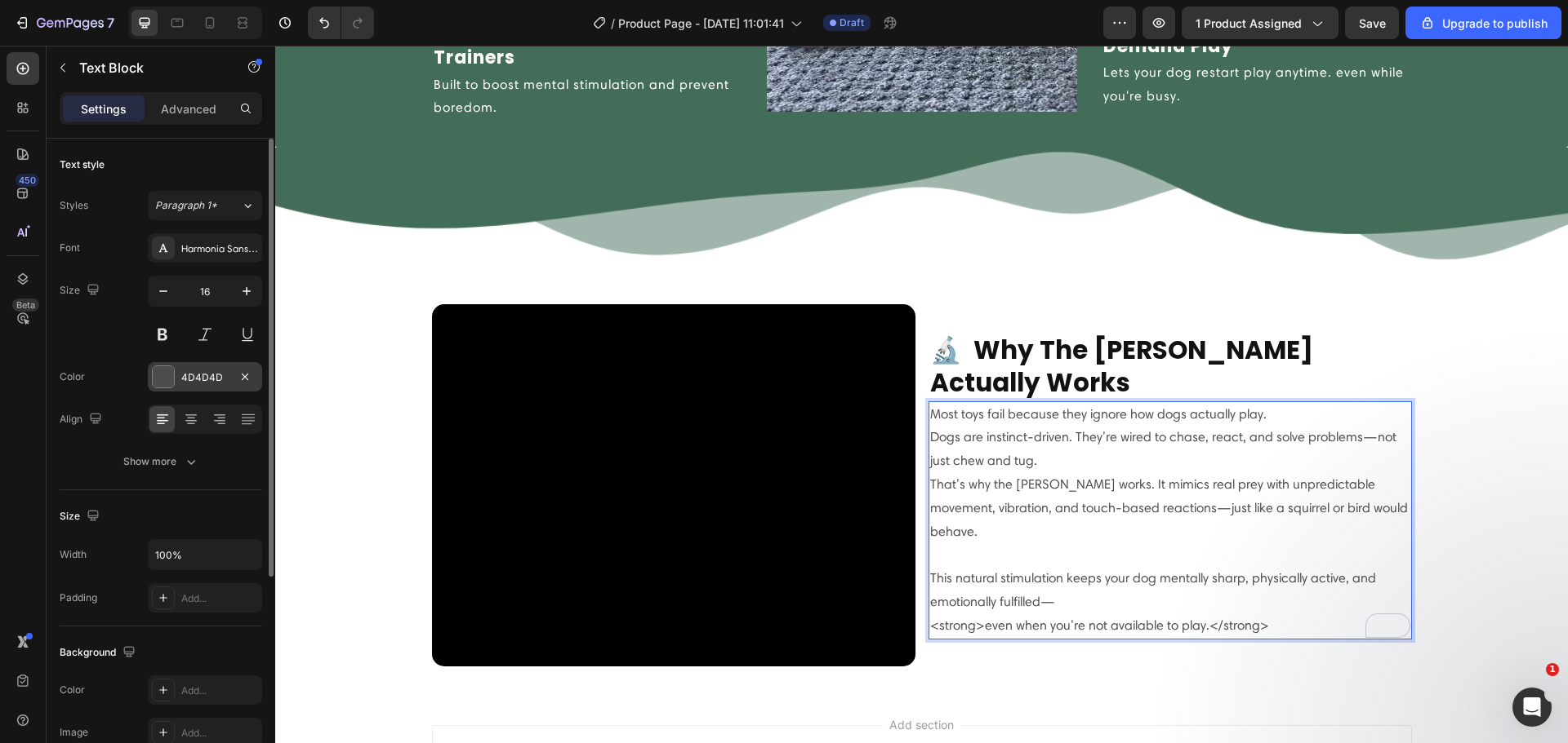
click at [174, 366] on div "4D4D4D" at bounding box center [205, 377] width 114 height 29
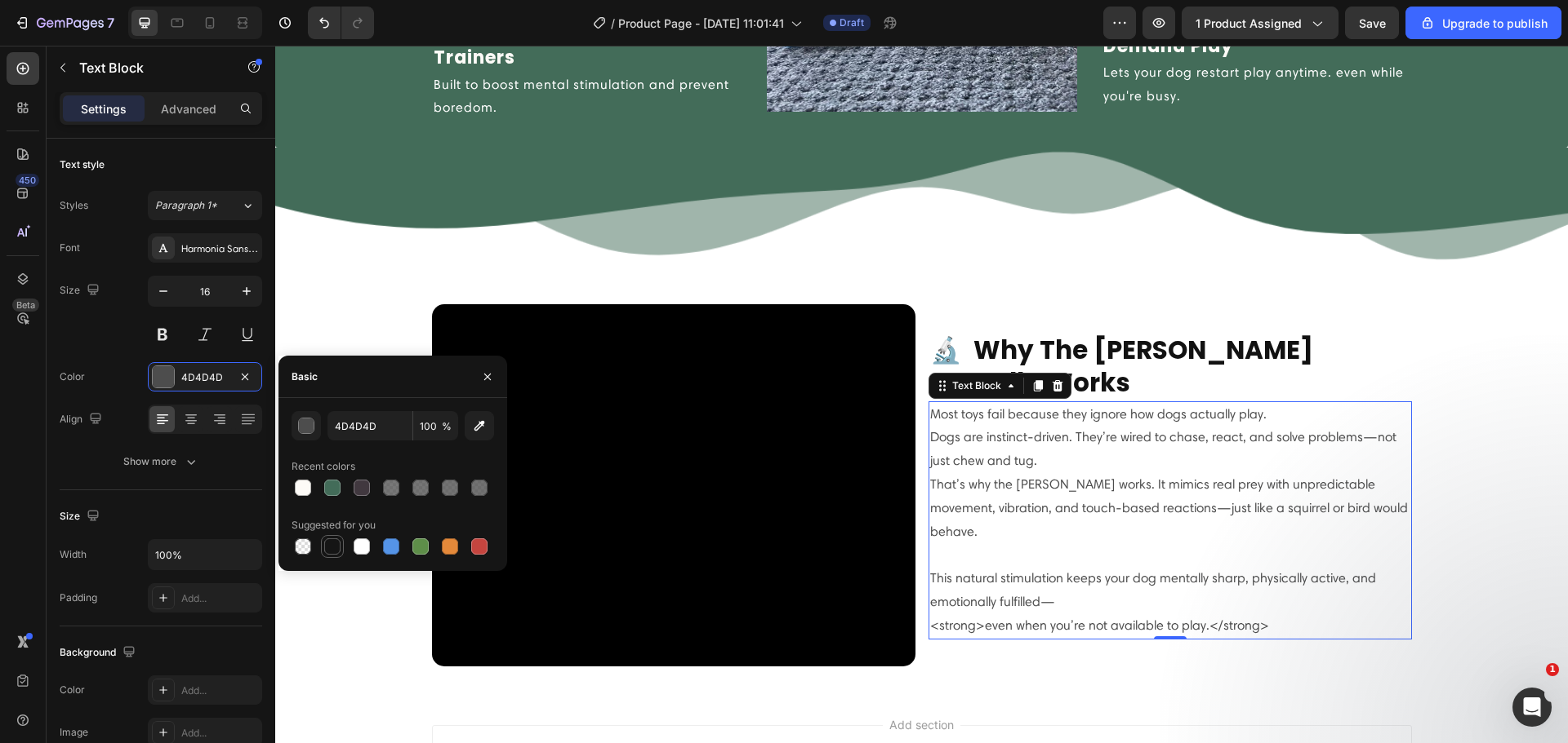
click at [334, 543] on div at bounding box center [332, 546] width 16 height 16
type input "151515"
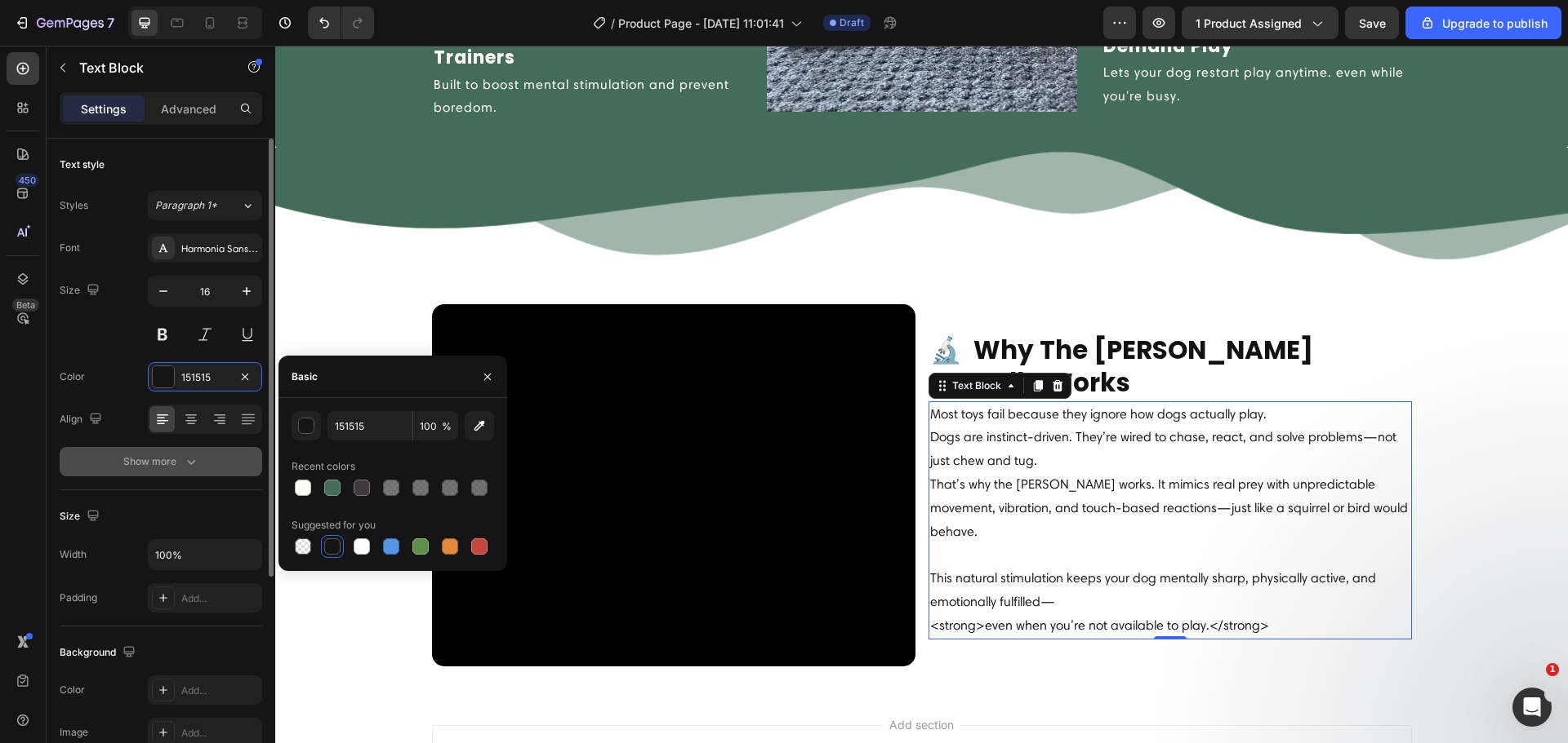
click at [149, 466] on div "Show more" at bounding box center [162, 461] width 76 height 16
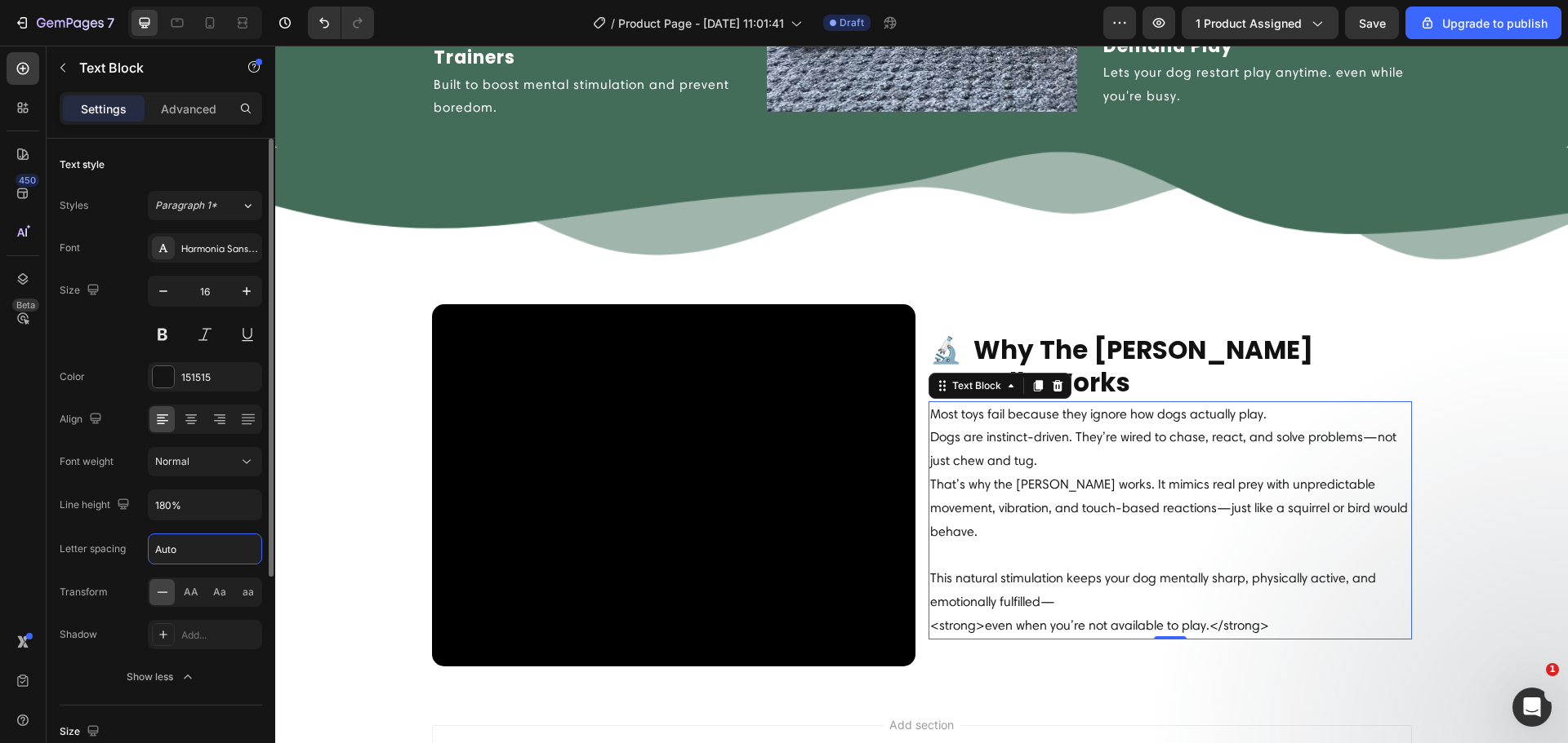
click at [187, 562] on input "Auto" at bounding box center [205, 549] width 112 height 29
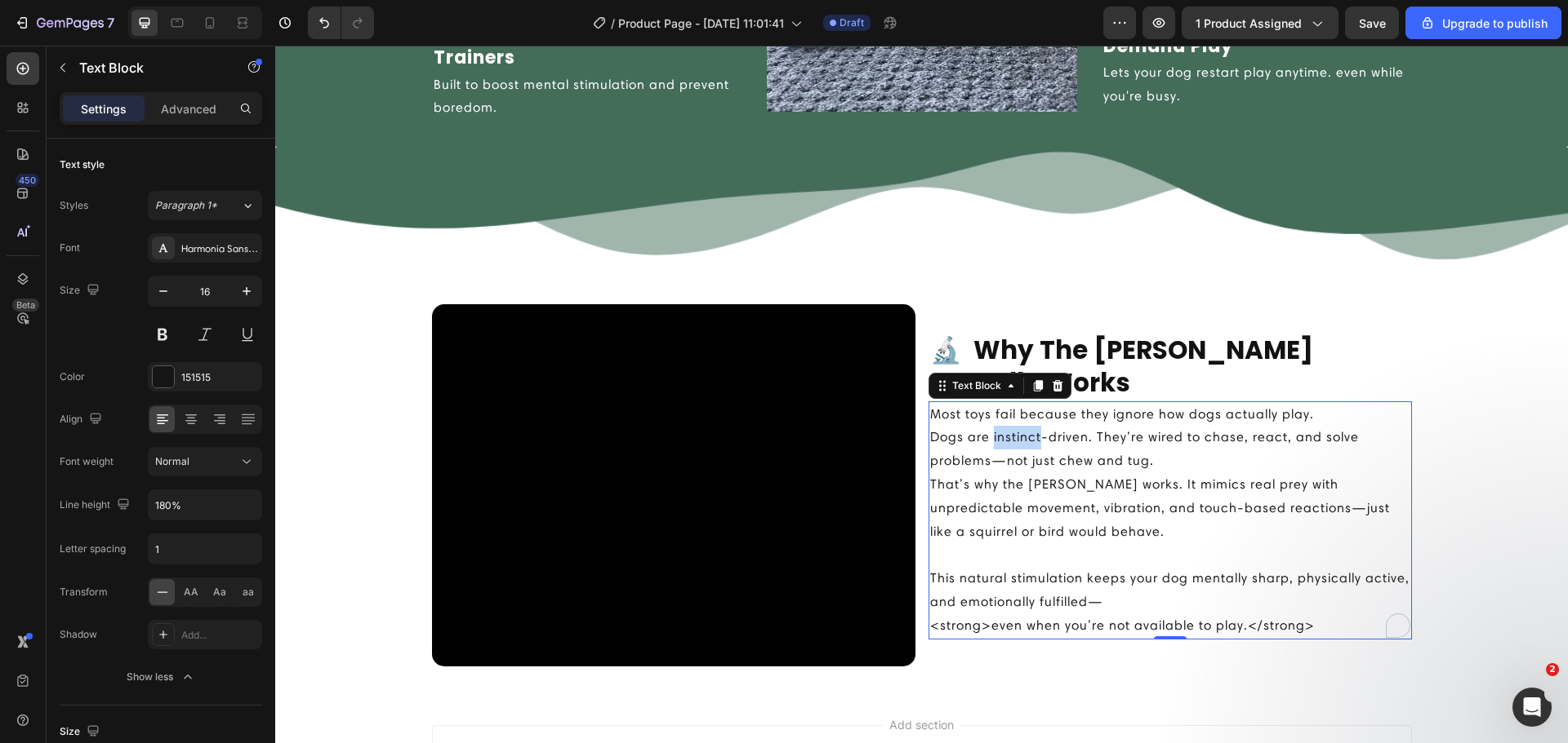
click at [1021, 440] on p "Dogs are instinct-driven. They’re wired to chase, react, and solve problems—not…" at bounding box center [1170, 485] width 480 height 117
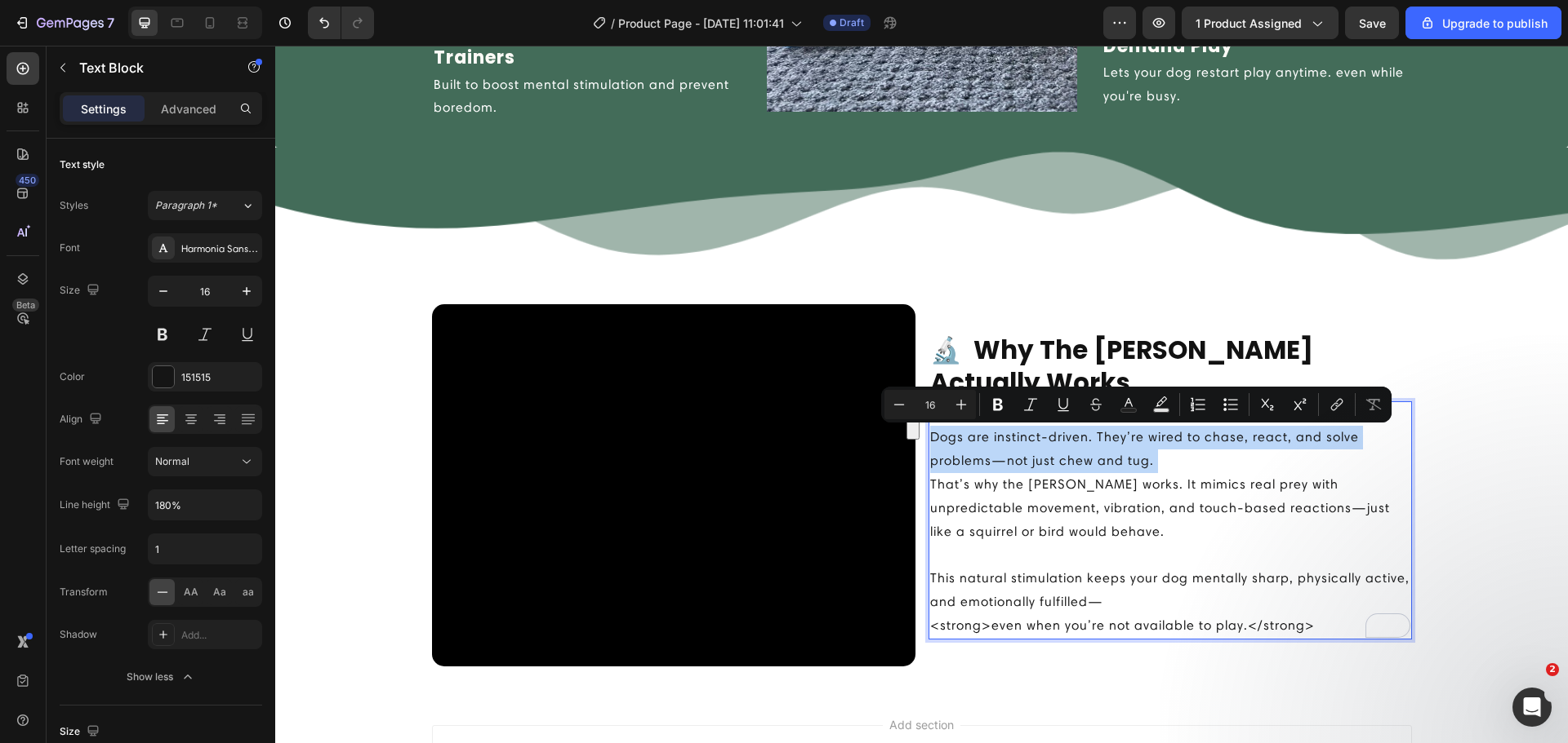
click at [1017, 463] on p "Dogs are instinct-driven. They’re wired to chase, react, and solve problems—not…" at bounding box center [1170, 485] width 480 height 117
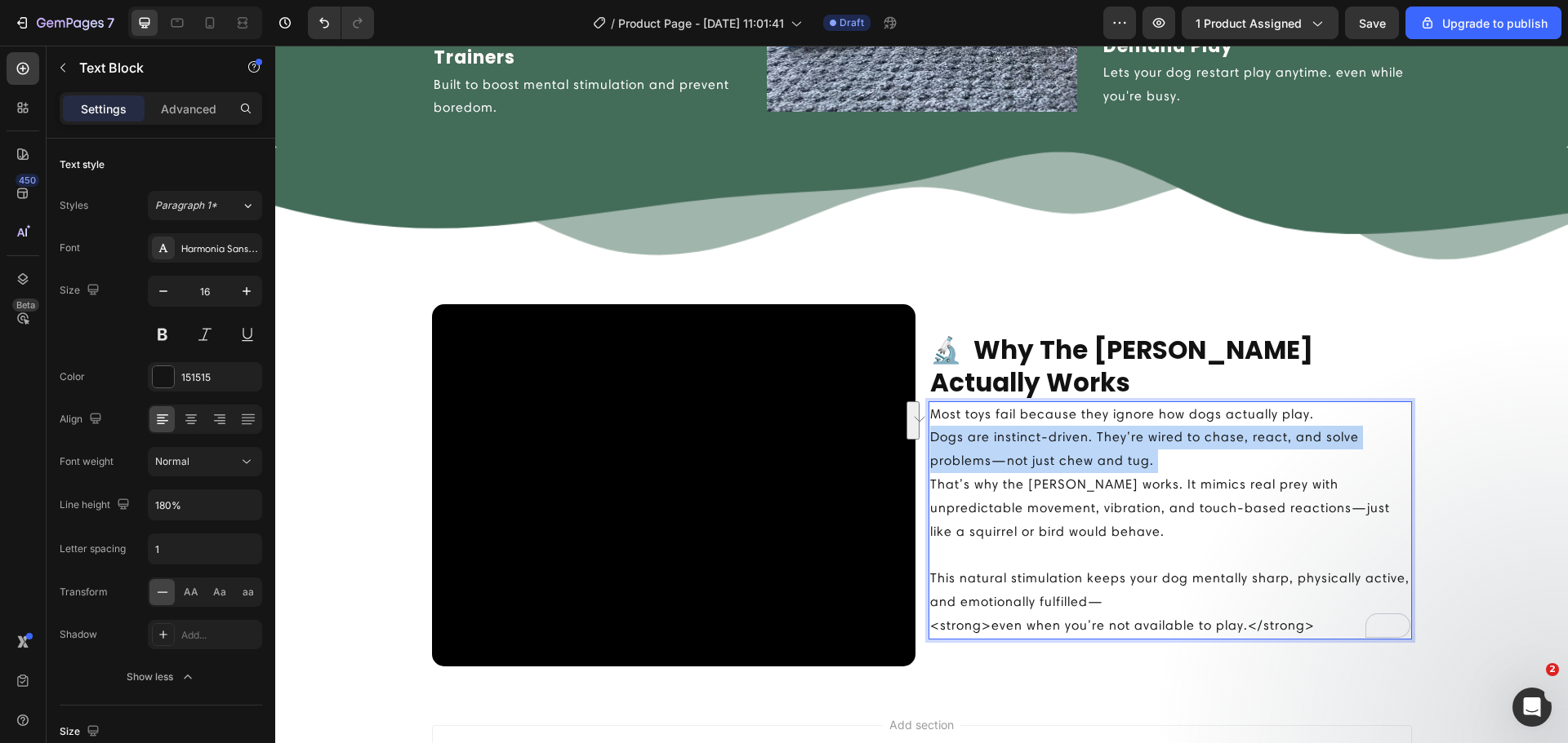
click at [1019, 491] on p "Dogs are instinct-driven. They’re wired to chase, react, and solve problems—not…" at bounding box center [1170, 485] width 480 height 117
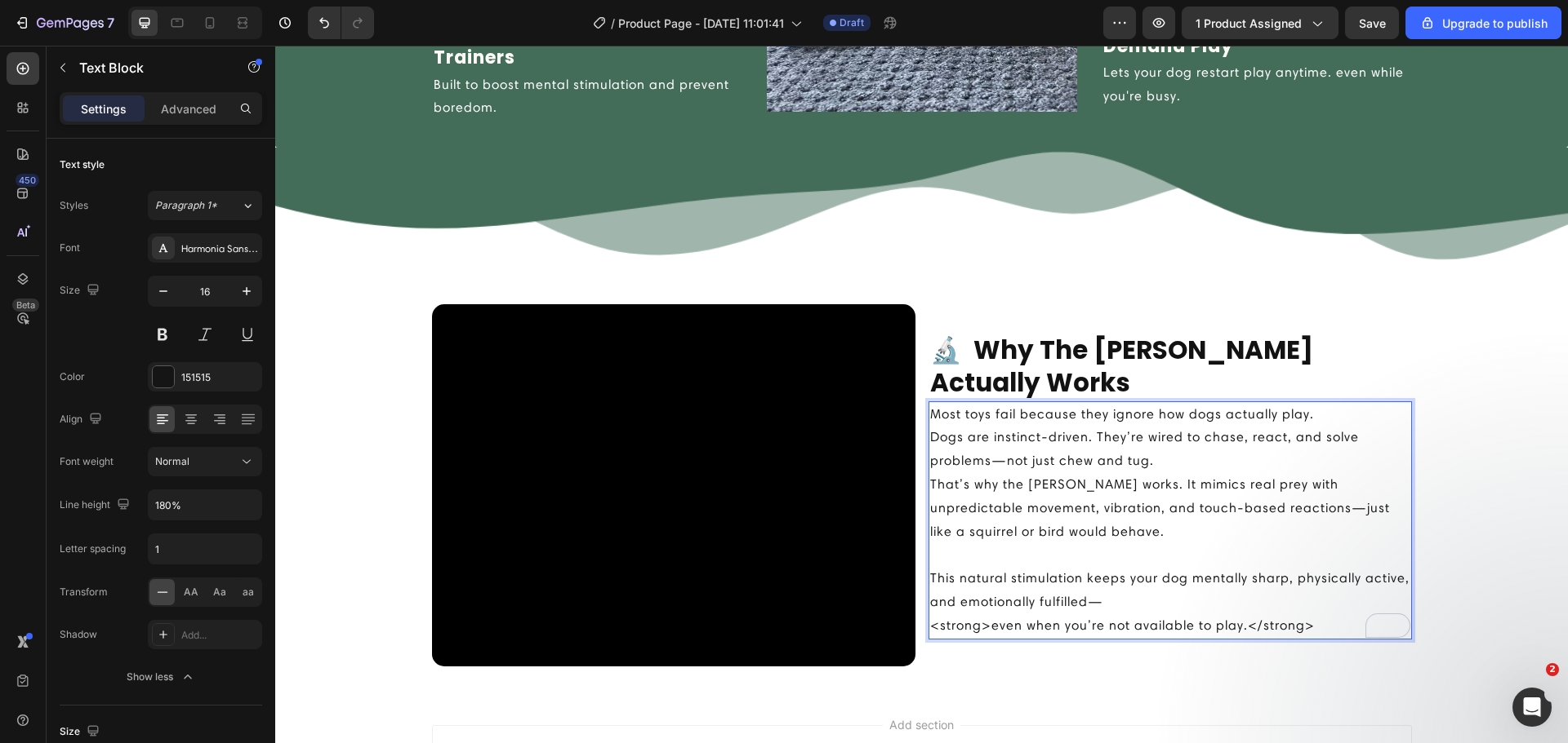
click at [1012, 466] on p "Dogs are instinct-driven. They’re wired to chase, react, and solve problems—not…" at bounding box center [1170, 485] width 480 height 117
click at [222, 249] on div "Harmonia Sans W01 Regular" at bounding box center [220, 249] width 77 height 15
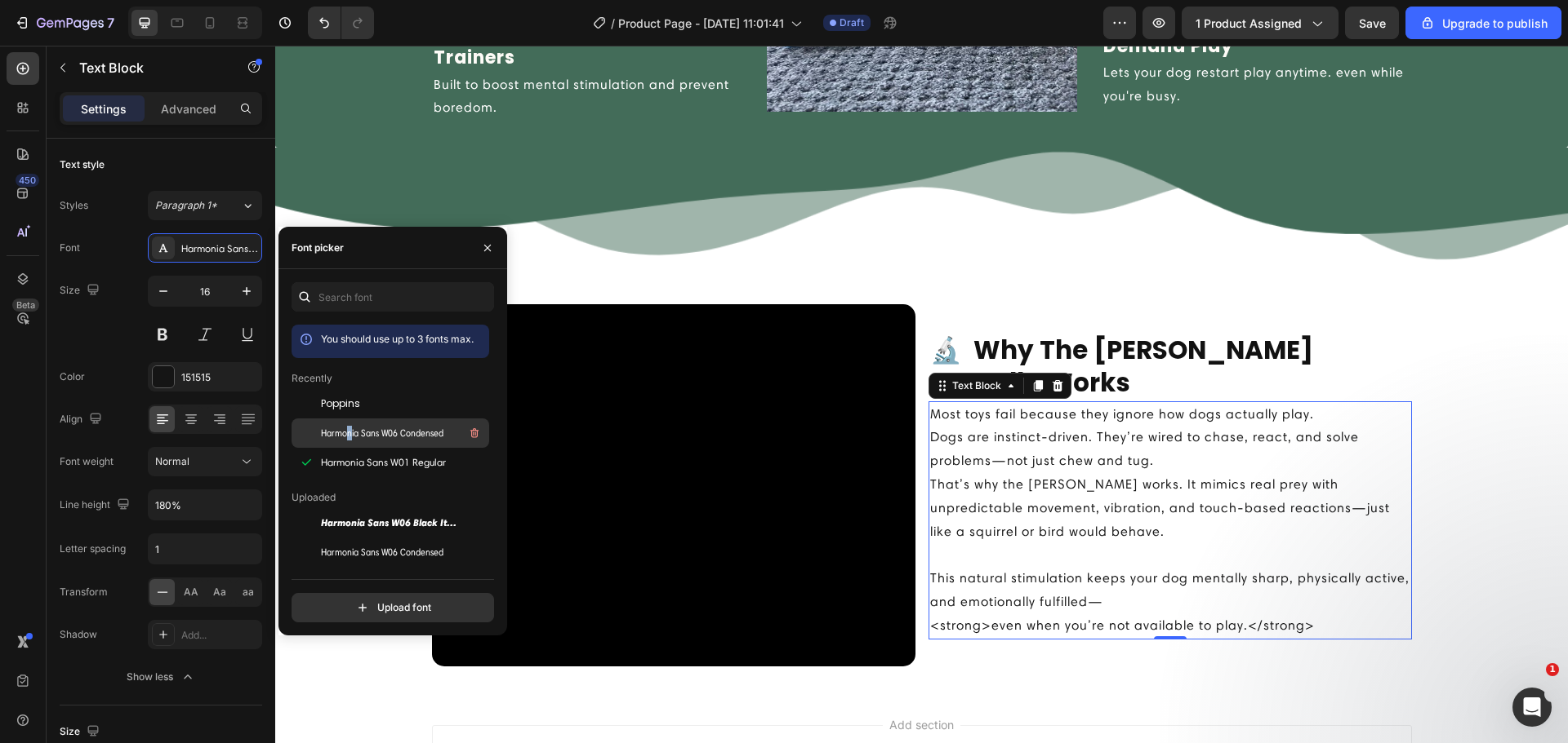
click at [348, 436] on span "Harmonia Sans W06 Condensed" at bounding box center [382, 433] width 123 height 15
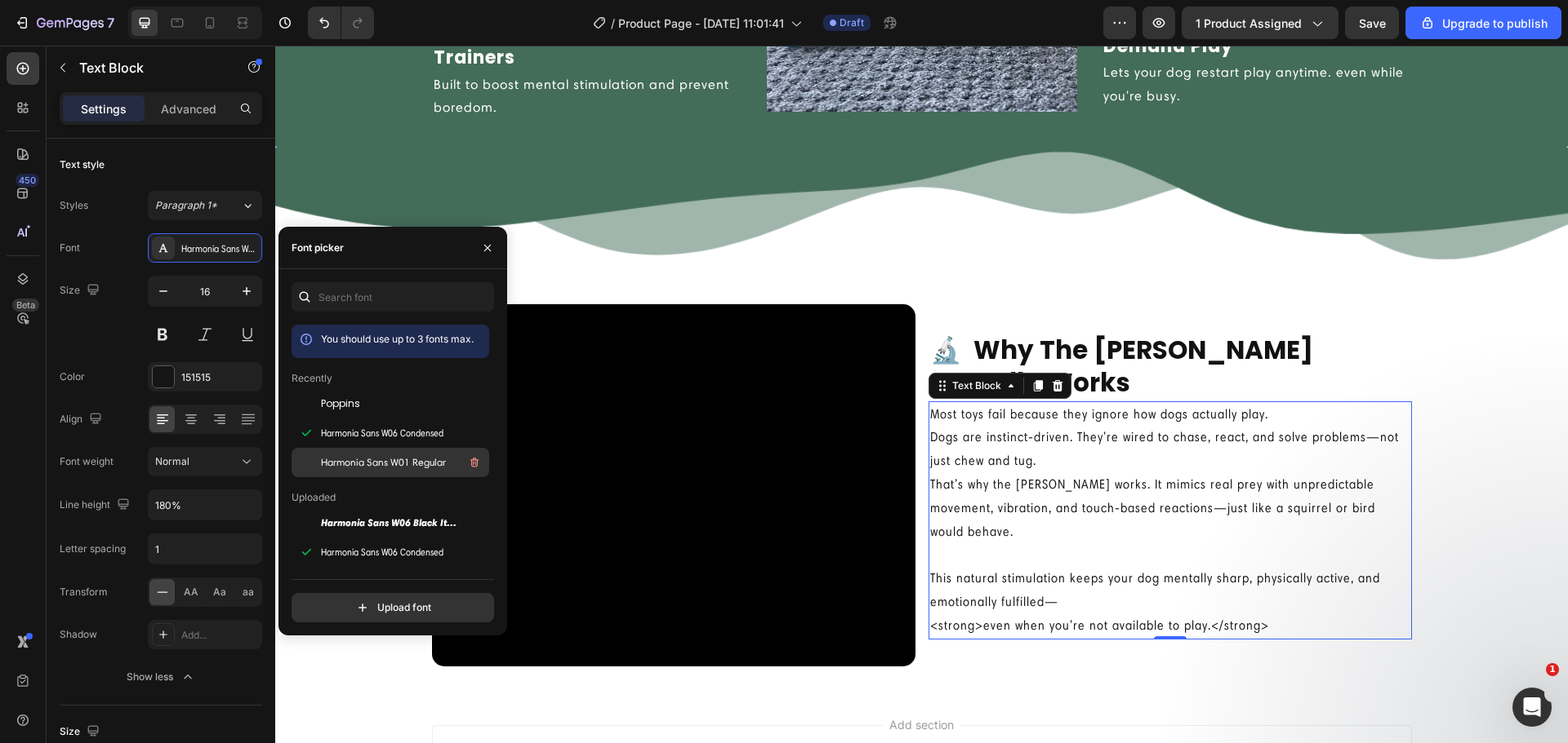
click at [364, 464] on span "Harmonia Sans W01 Regular" at bounding box center [383, 462] width 125 height 15
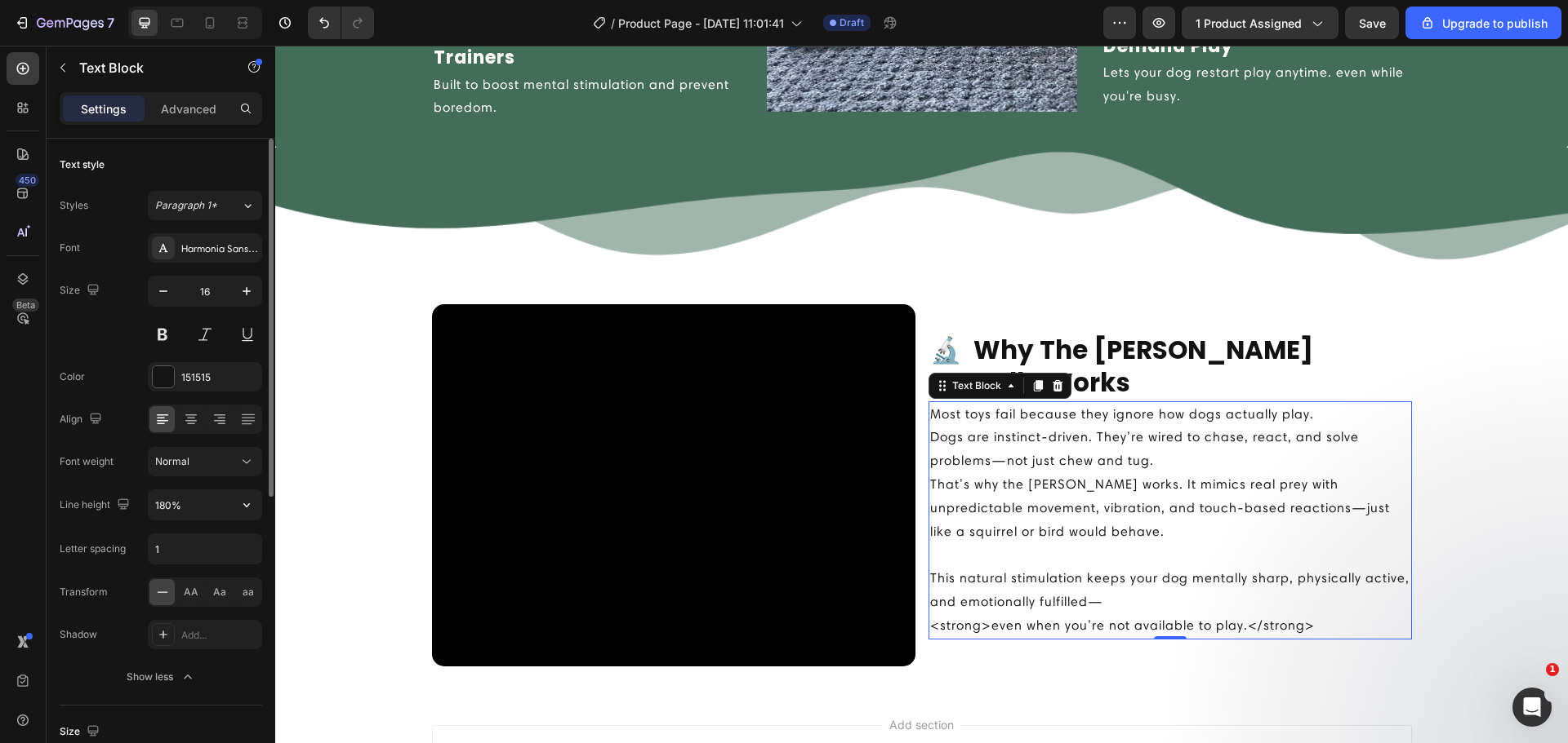
drag, startPoint x: 252, startPoint y: 450, endPoint x: 213, endPoint y: 530, distance: 89.0
click at [220, 523] on div "Font Harmonia Sans W01 Regular Size 16 Color 151515 Align Font weight Normal Li…" at bounding box center [161, 462] width 202 height 459
click at [201, 543] on input "1" at bounding box center [205, 549] width 112 height 29
type input "2"
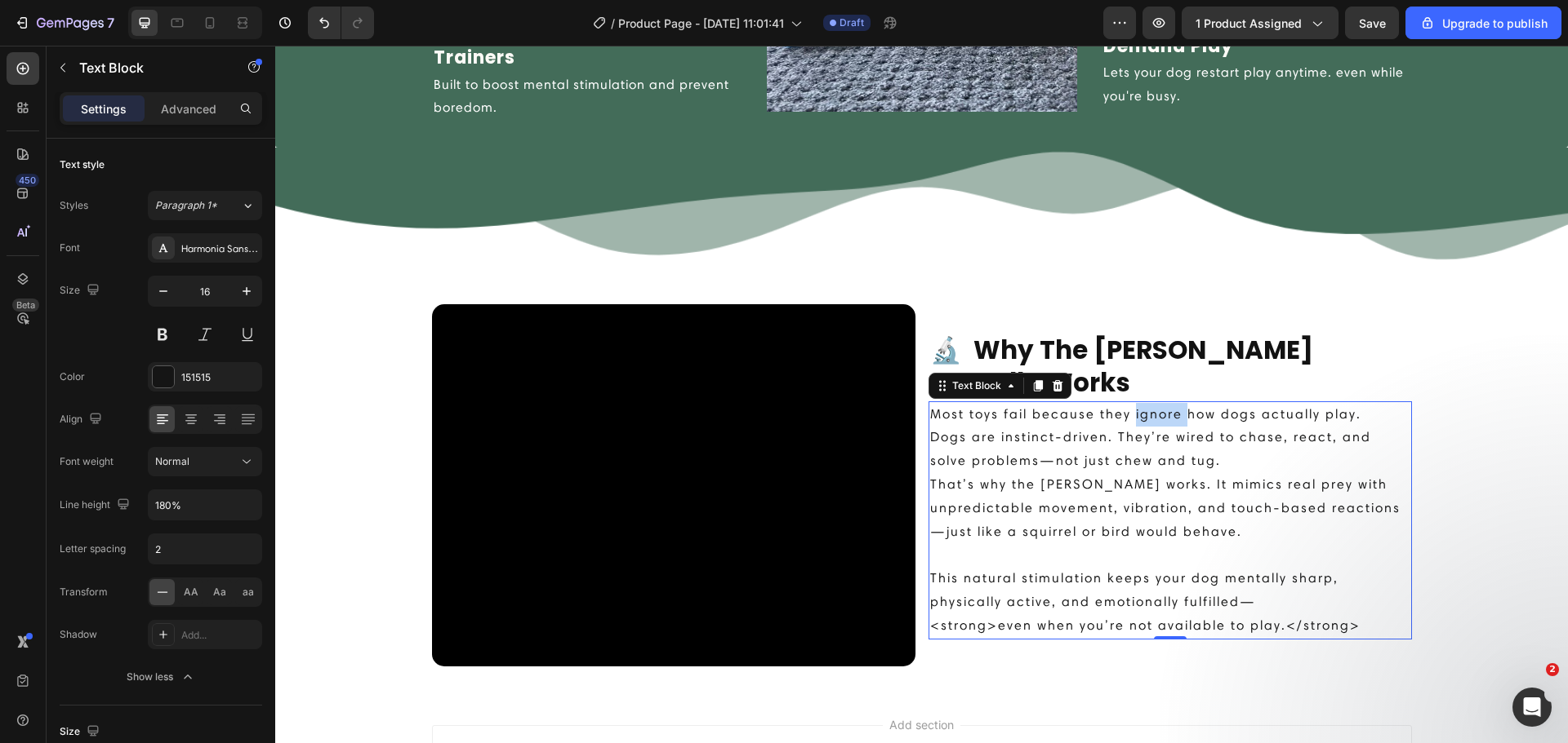
click at [1158, 416] on p "Most toys fail because they ignore how dogs actually play." at bounding box center [1170, 415] width 480 height 23
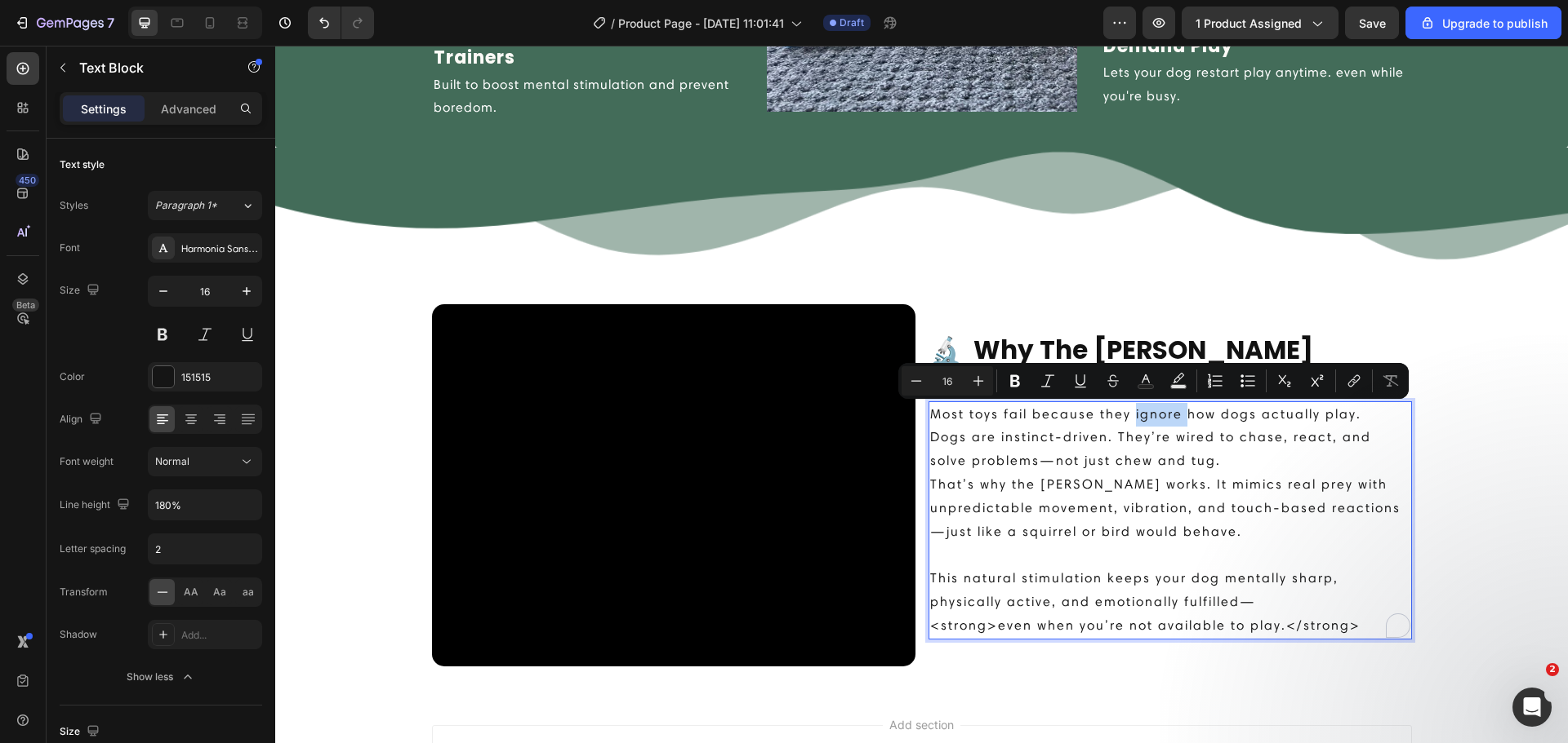
click at [1158, 416] on p "Most toys fail because they ignore how dogs actually play." at bounding box center [1170, 415] width 480 height 23
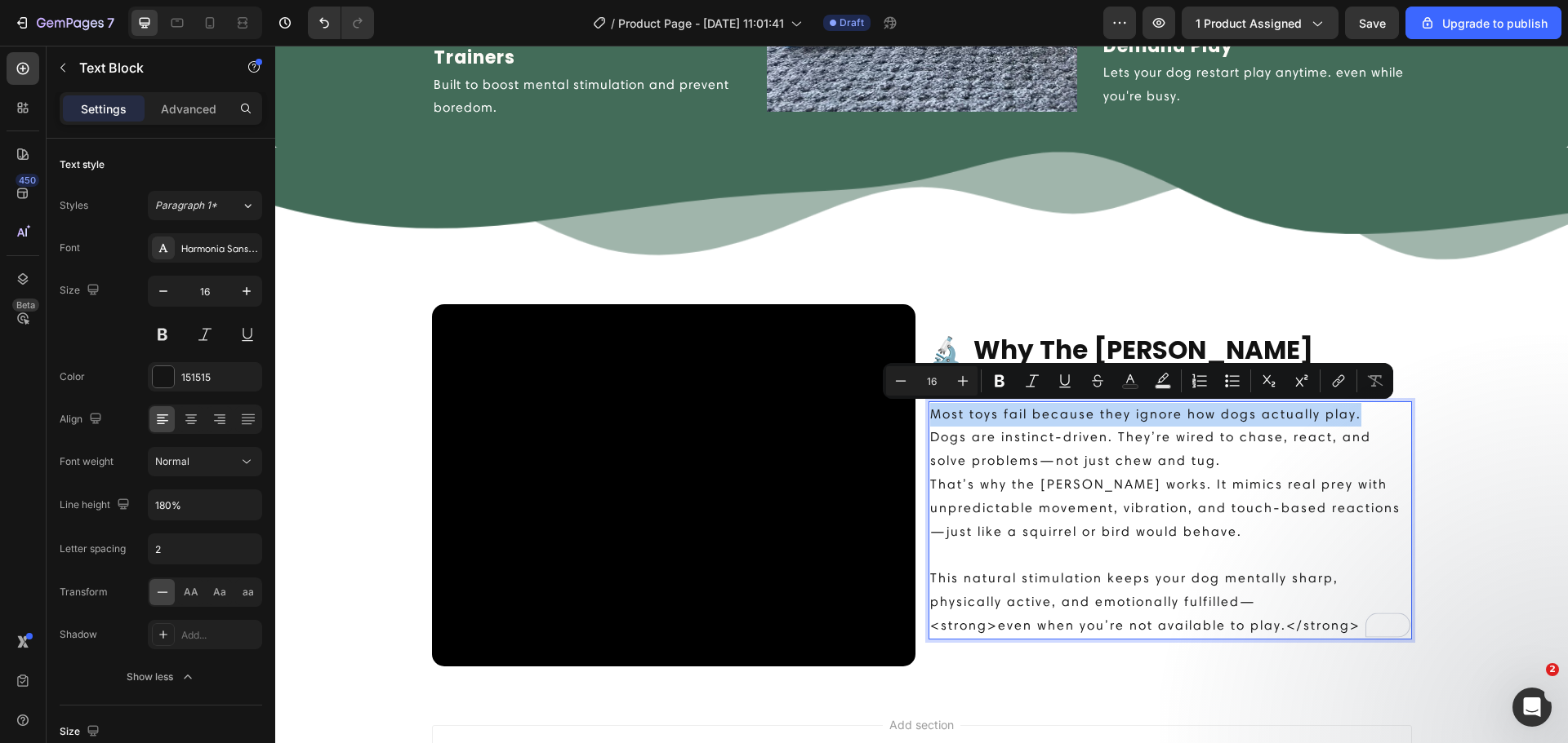
drag, startPoint x: 1357, startPoint y: 417, endPoint x: 923, endPoint y: 403, distance: 434.2
click at [930, 403] on p "Most toys fail because they ignore how dogs actually play." at bounding box center [1170, 415] width 480 height 23
click at [992, 379] on icon "Editor contextual toolbar" at bounding box center [999, 381] width 16 height 16
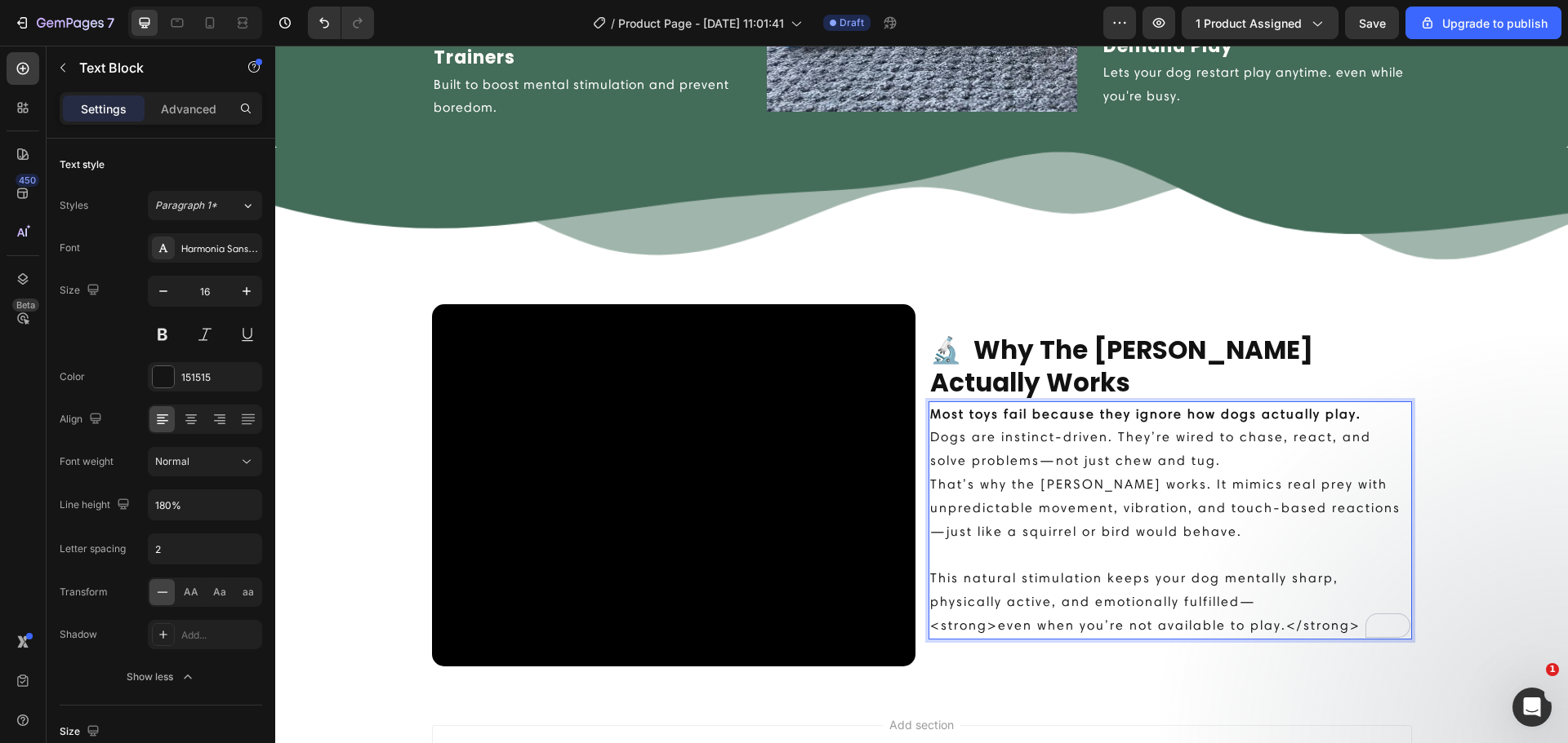
click at [1011, 441] on p "Dogs are instinct-driven. They’re wired to chase, react, and solve problems—not…" at bounding box center [1170, 485] width 480 height 117
drag, startPoint x: 1278, startPoint y: 626, endPoint x: 1348, endPoint y: 626, distance: 70.0
click at [1348, 626] on p "This natural stimulation keeps your dog mentally sharp, physically active, and …" at bounding box center [1170, 590] width 480 height 94
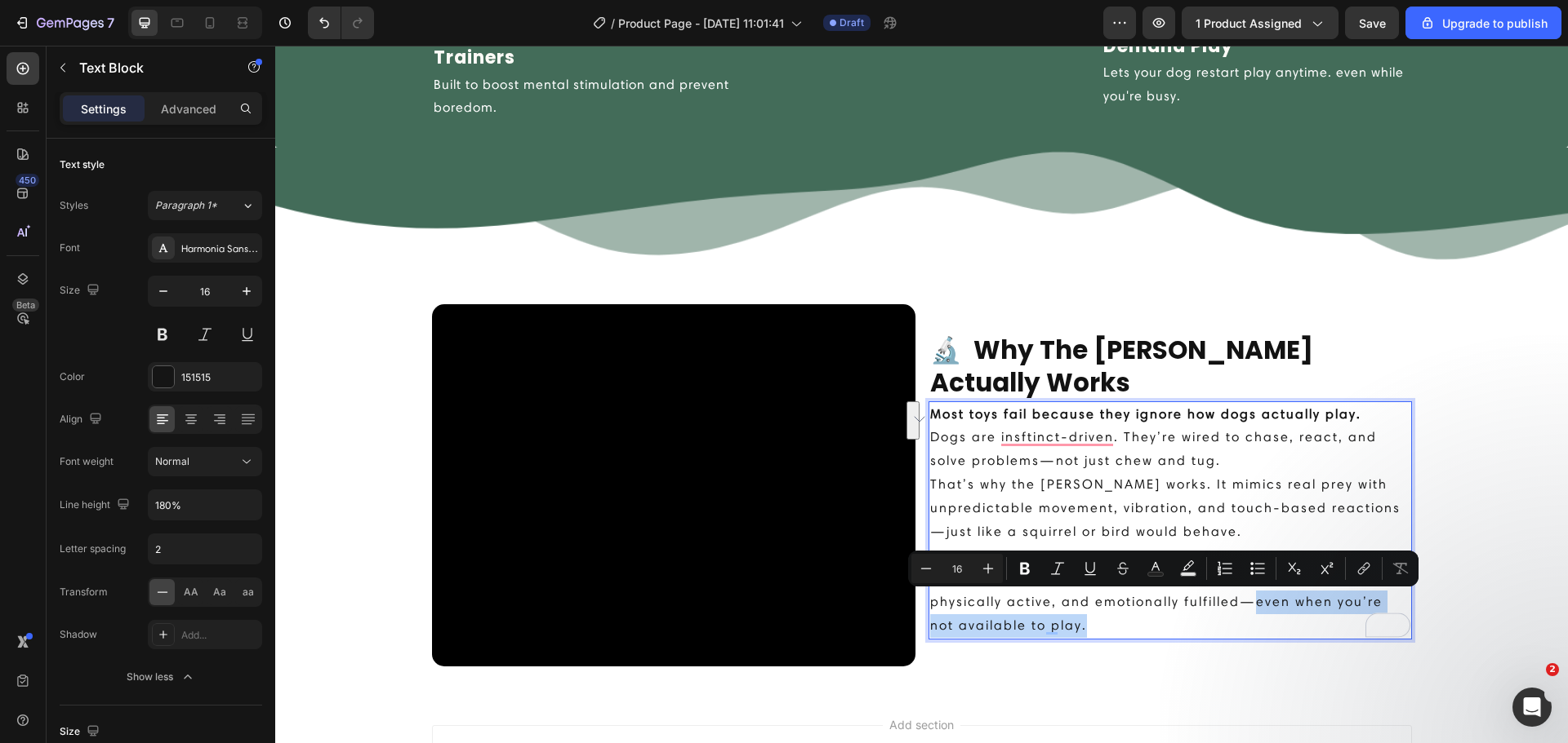
drag, startPoint x: 1247, startPoint y: 599, endPoint x: 1252, endPoint y: 615, distance: 16.8
click at [1252, 615] on p "This natural stimulation keeps your dog mentally sharp, physically active, and …" at bounding box center [1170, 590] width 480 height 94
click at [1029, 568] on icon "Editor contextual toolbar" at bounding box center [1024, 568] width 16 height 16
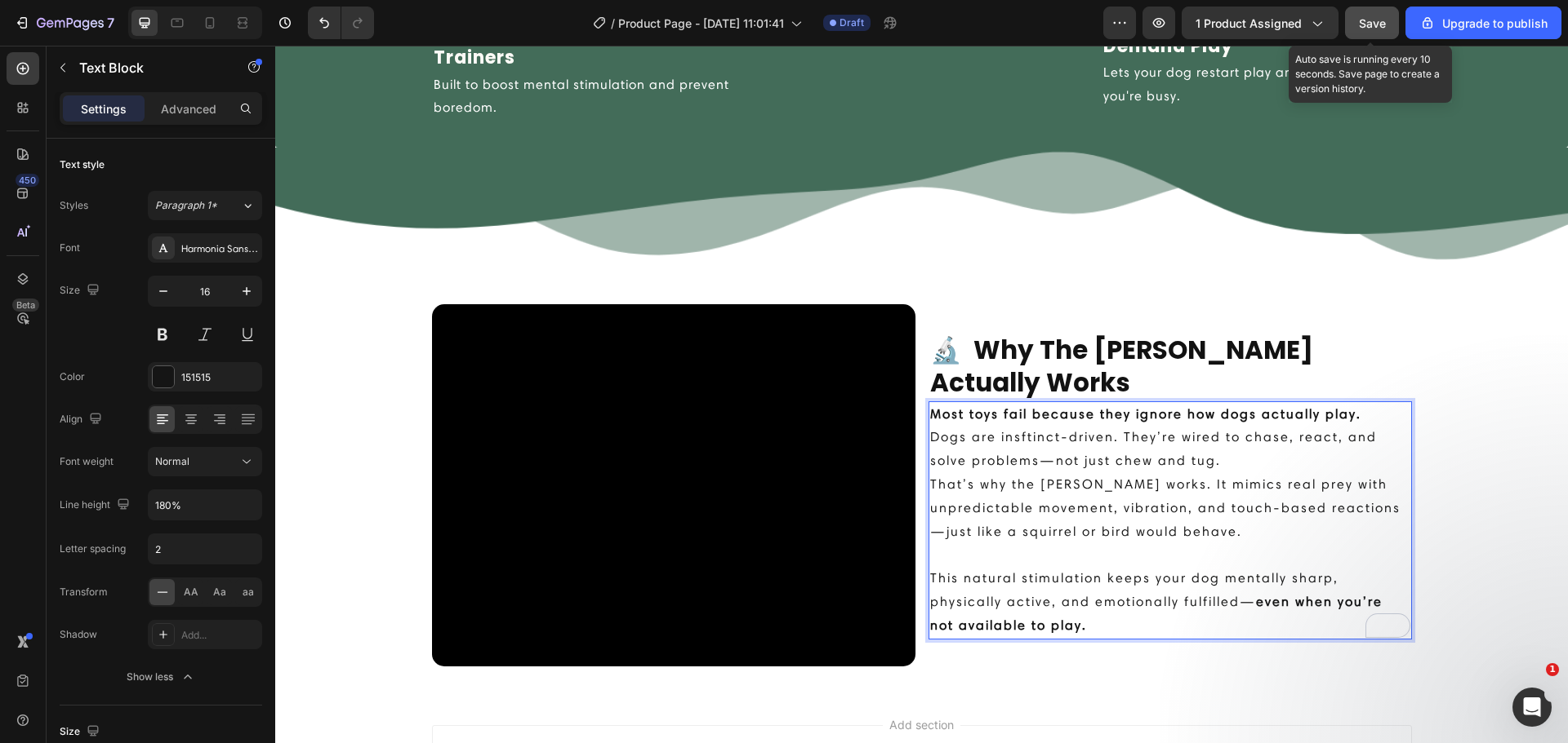
click at [1351, 34] on button "Save" at bounding box center [1372, 23] width 54 height 33
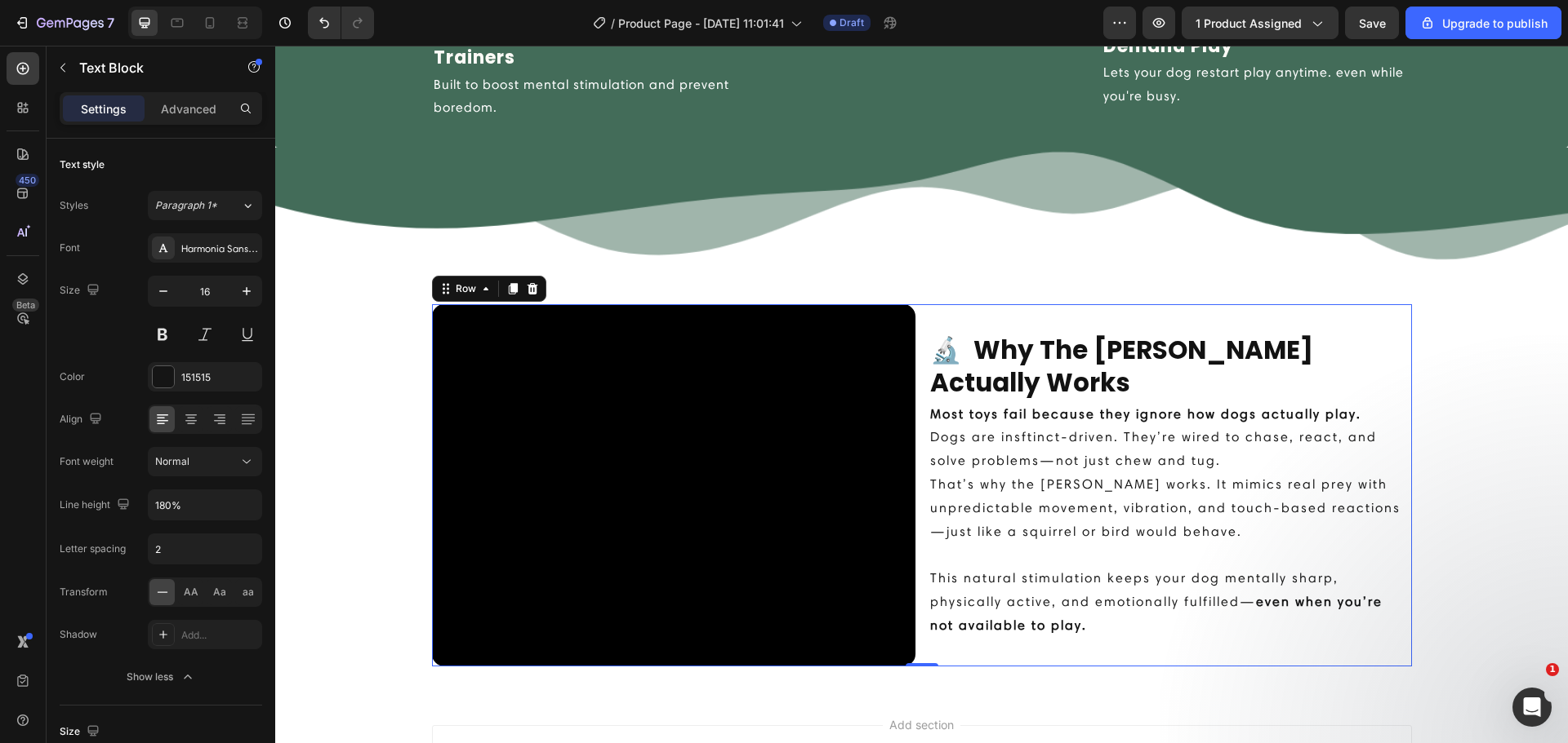
click at [1112, 319] on div "🔬 Why The [PERSON_NAME] Actually Works Heading Most toys fail because they igno…" at bounding box center [1170, 485] width 483 height 362
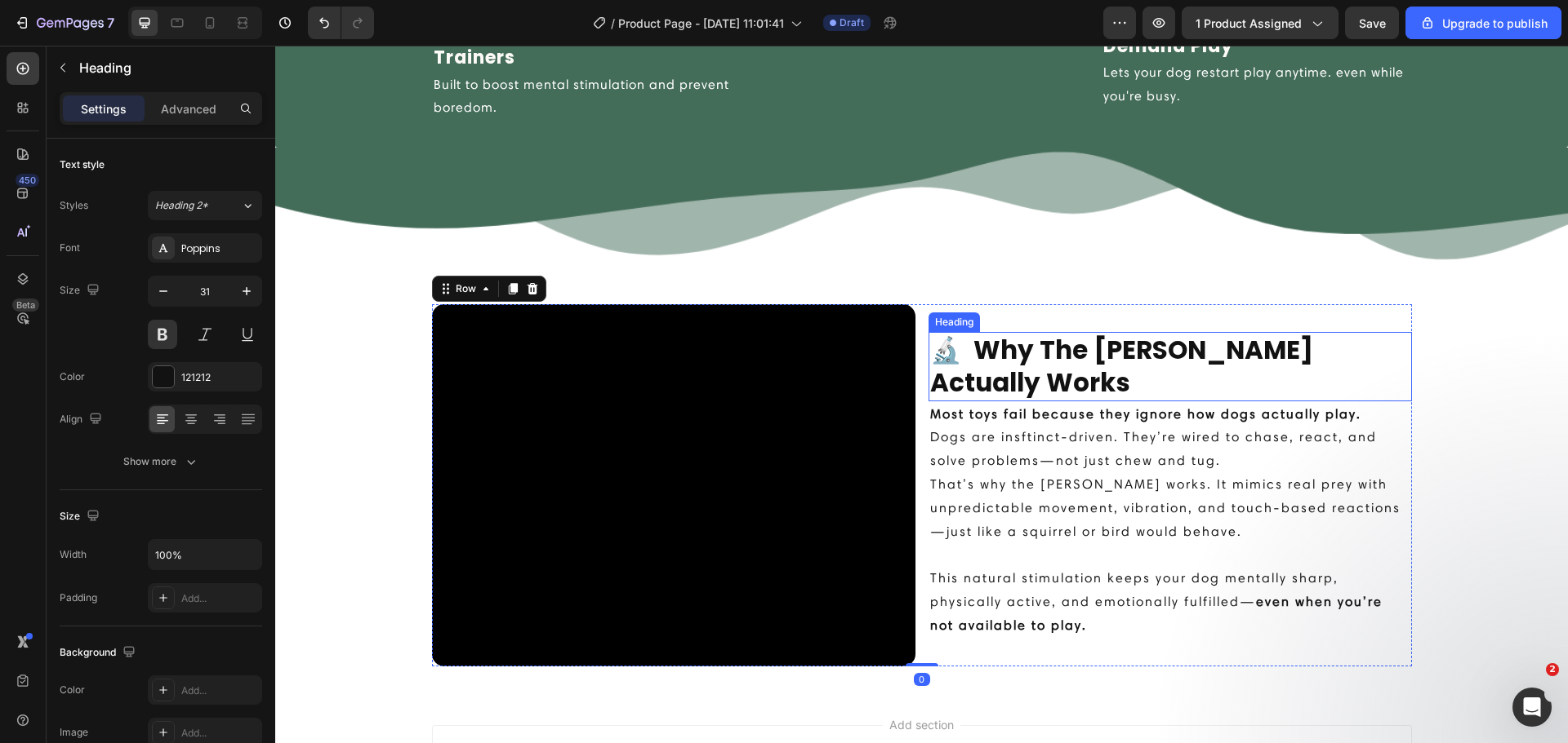
click at [1074, 391] on p "🔬 Why The [PERSON_NAME] Actually Works" at bounding box center [1170, 366] width 480 height 67
click at [1124, 321] on div "🔬 Why The [PERSON_NAME] Actually Works Heading Most toys fail because they igno…" at bounding box center [1170, 485] width 483 height 362
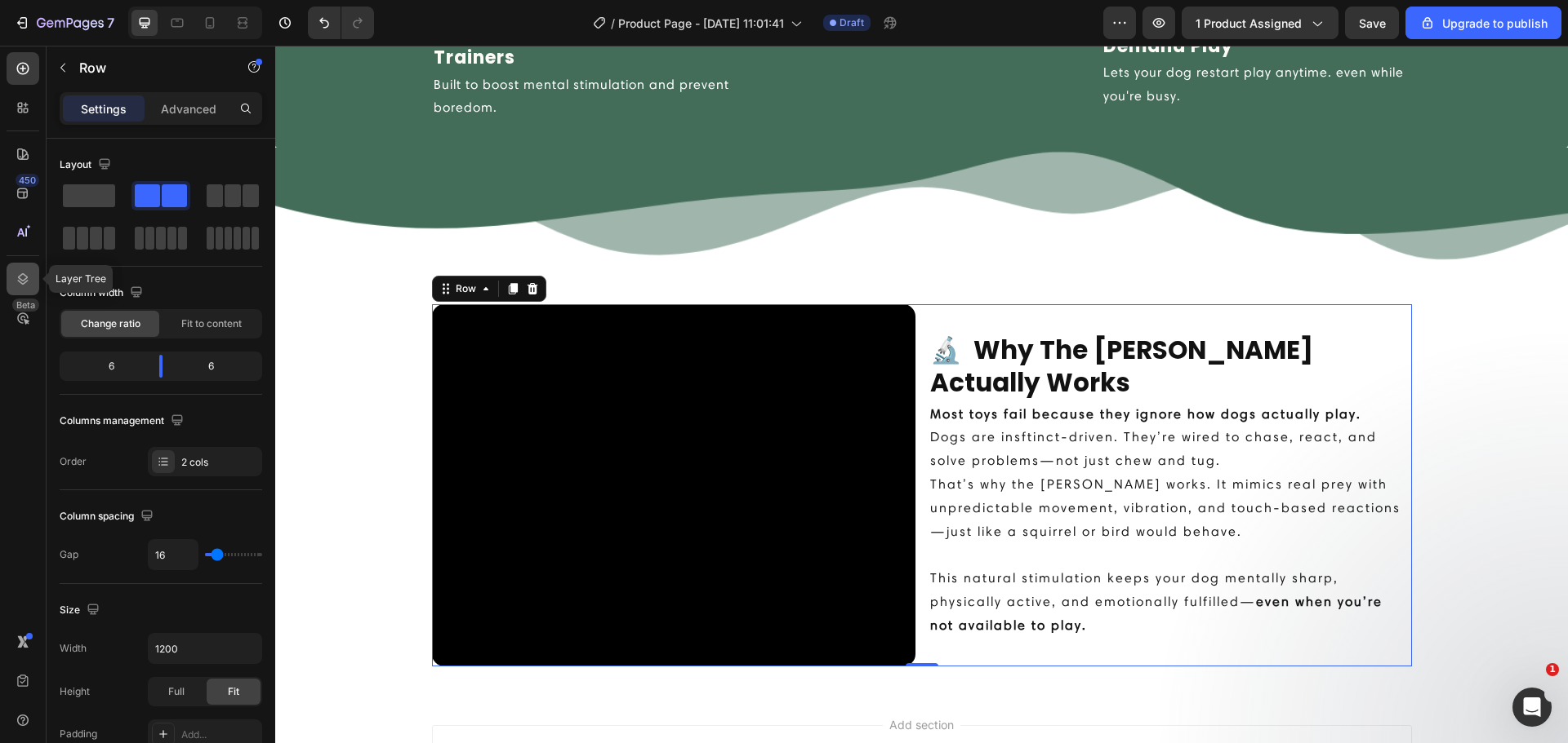
click at [33, 274] on div at bounding box center [23, 279] width 33 height 33
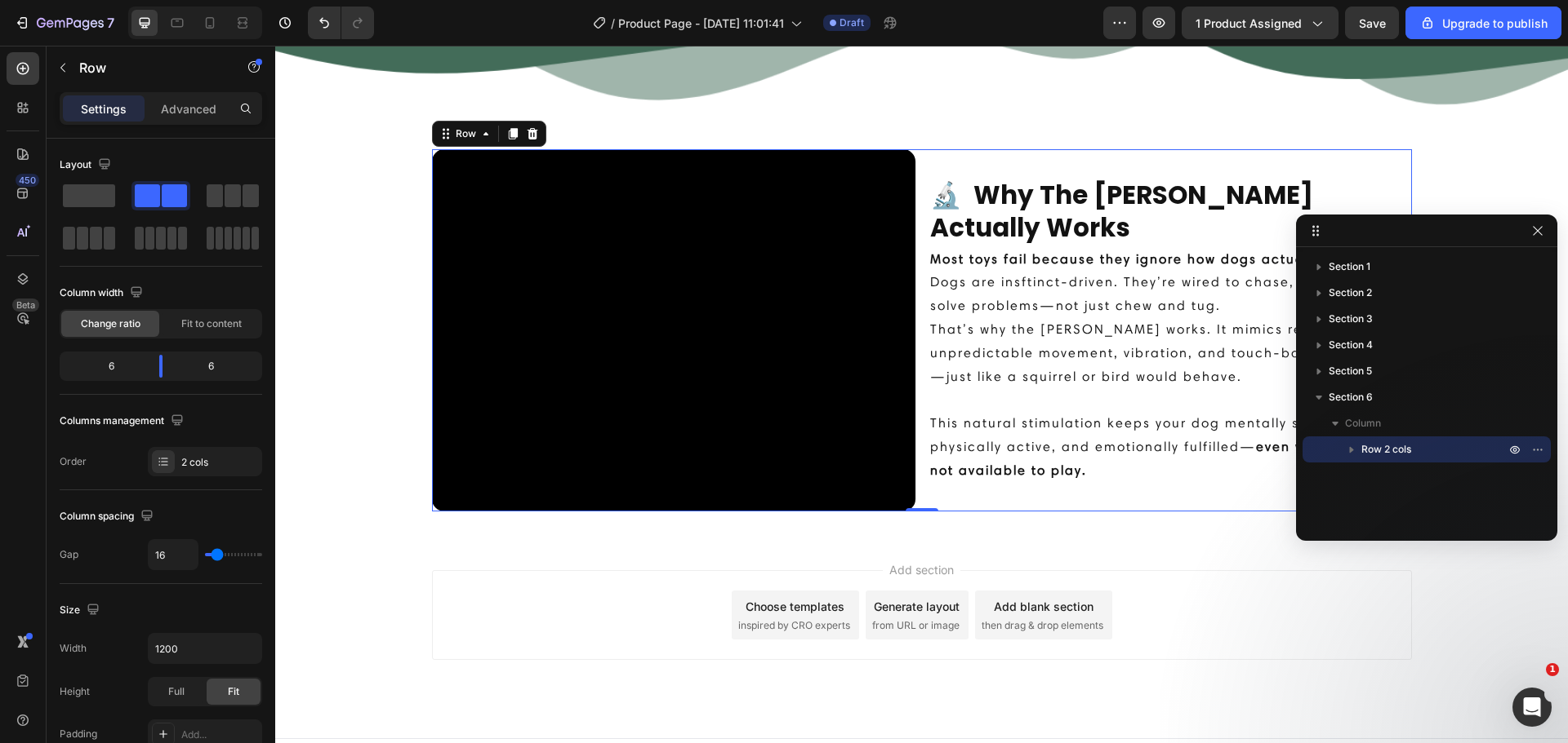
scroll to position [2670, 0]
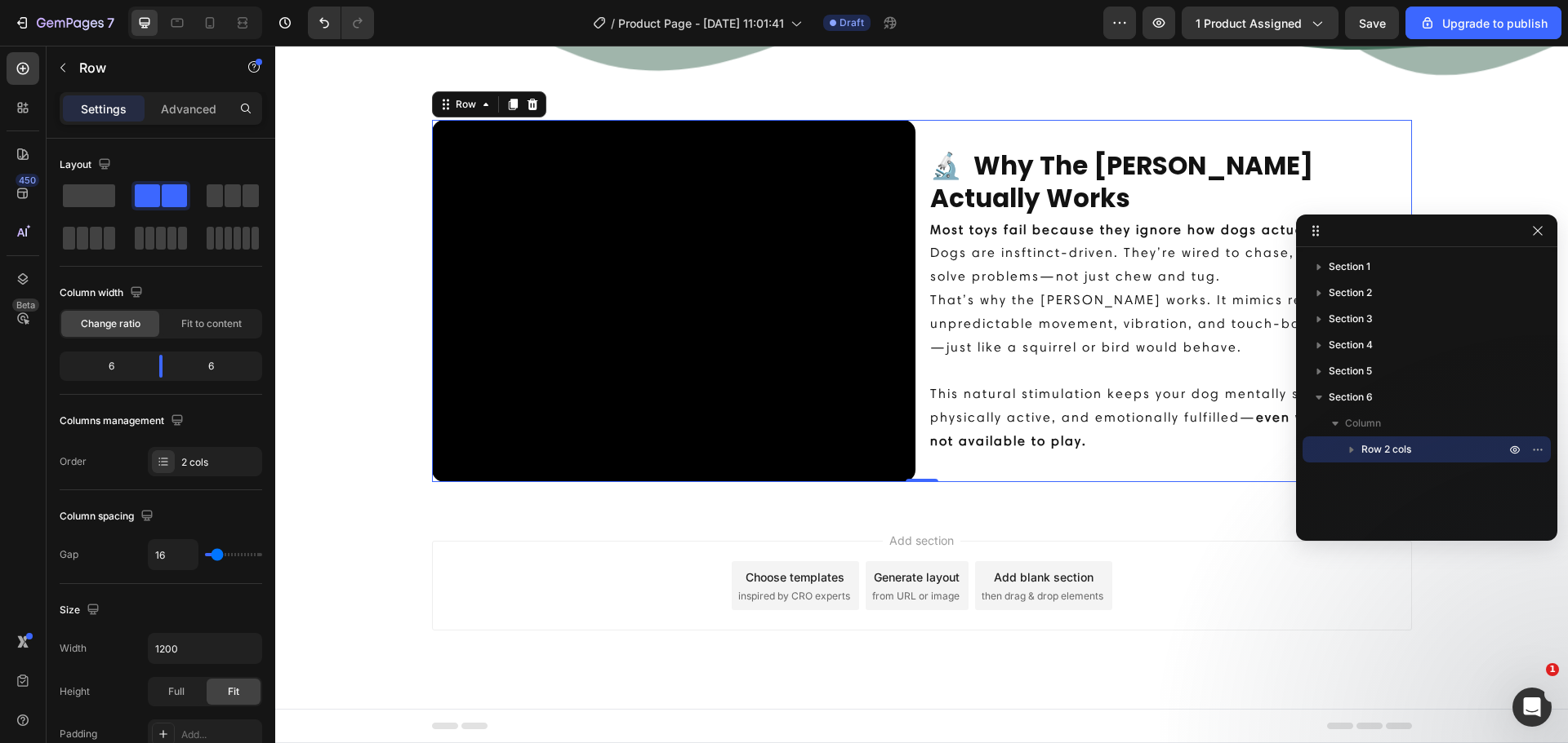
click at [1392, 449] on span "Row 2 cols" at bounding box center [1386, 449] width 50 height 16
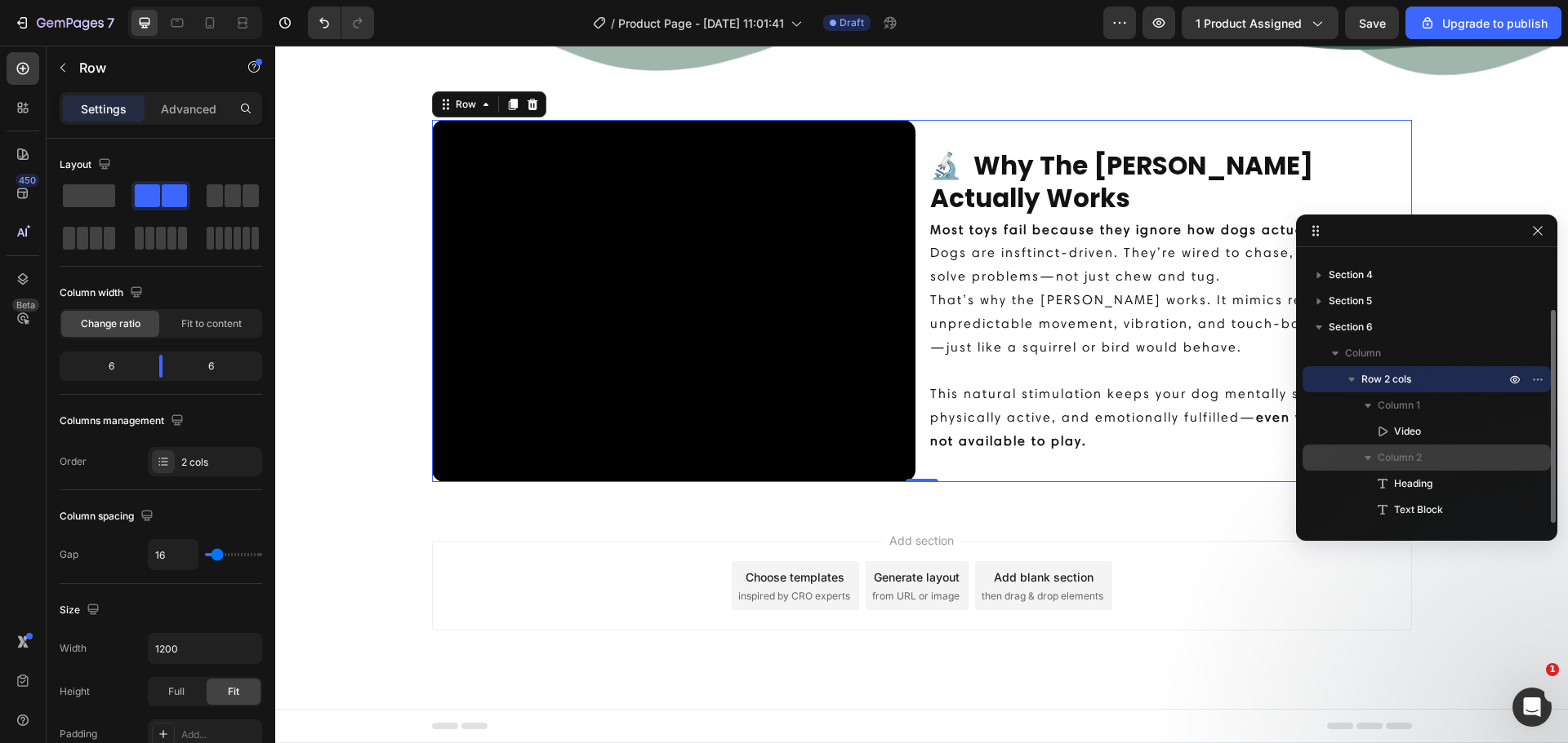
click at [1416, 464] on span "Column 2" at bounding box center [1399, 457] width 44 height 16
click at [1415, 464] on span "Column 2" at bounding box center [1399, 457] width 44 height 16
click at [1414, 464] on span "Column 2" at bounding box center [1399, 457] width 44 height 16
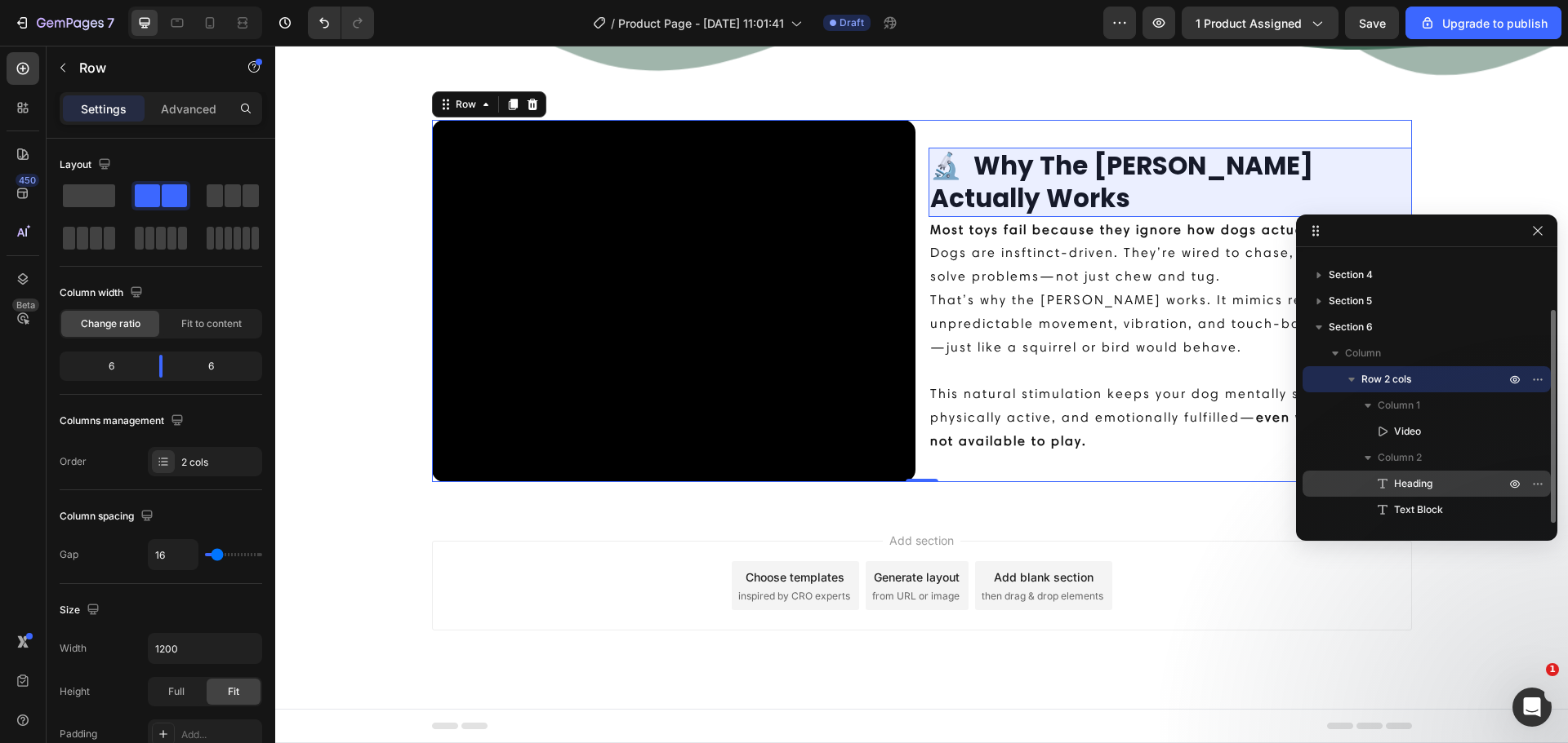
click at [1420, 480] on span "Heading" at bounding box center [1412, 484] width 38 height 16
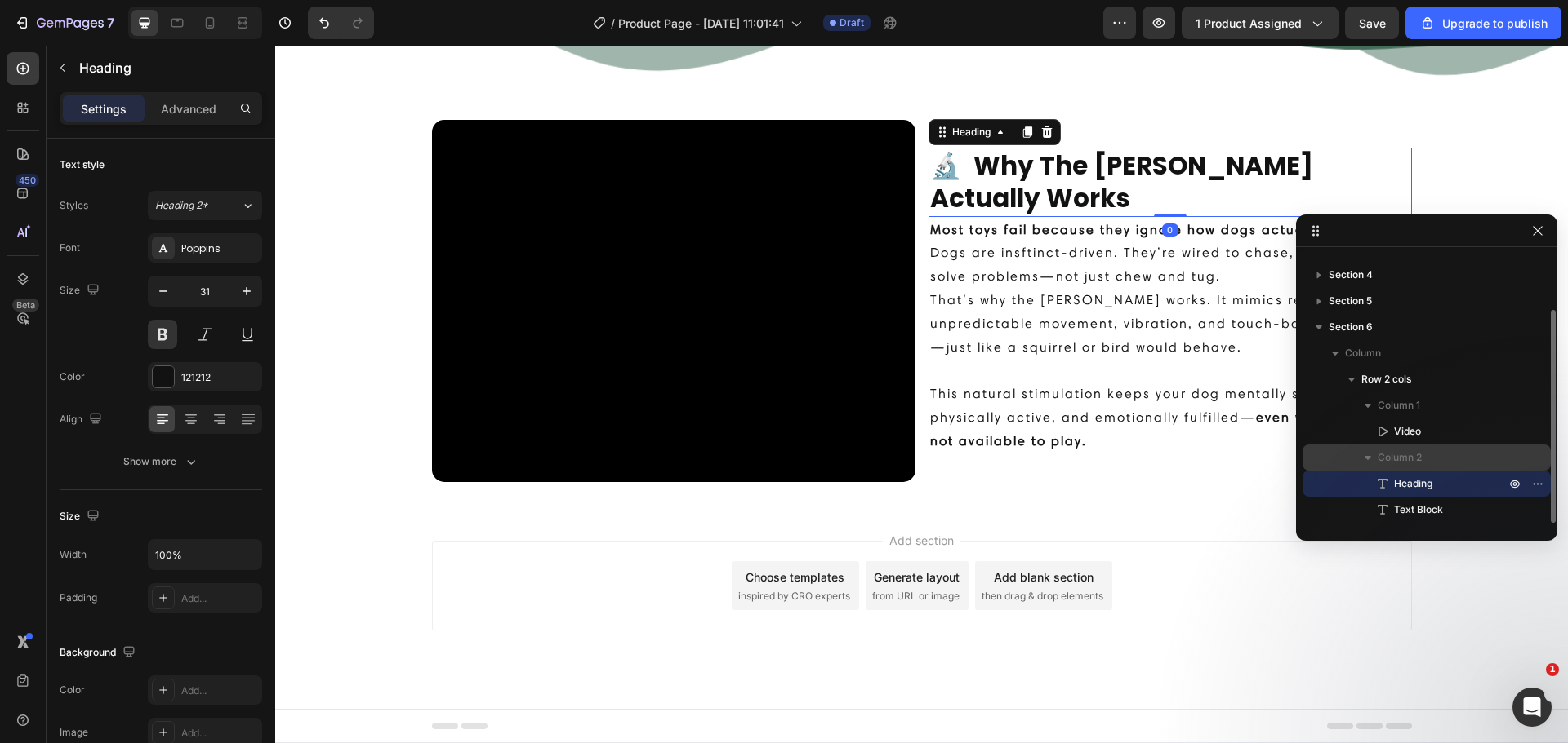
click at [1418, 467] on div "Column 2" at bounding box center [1426, 458] width 235 height 26
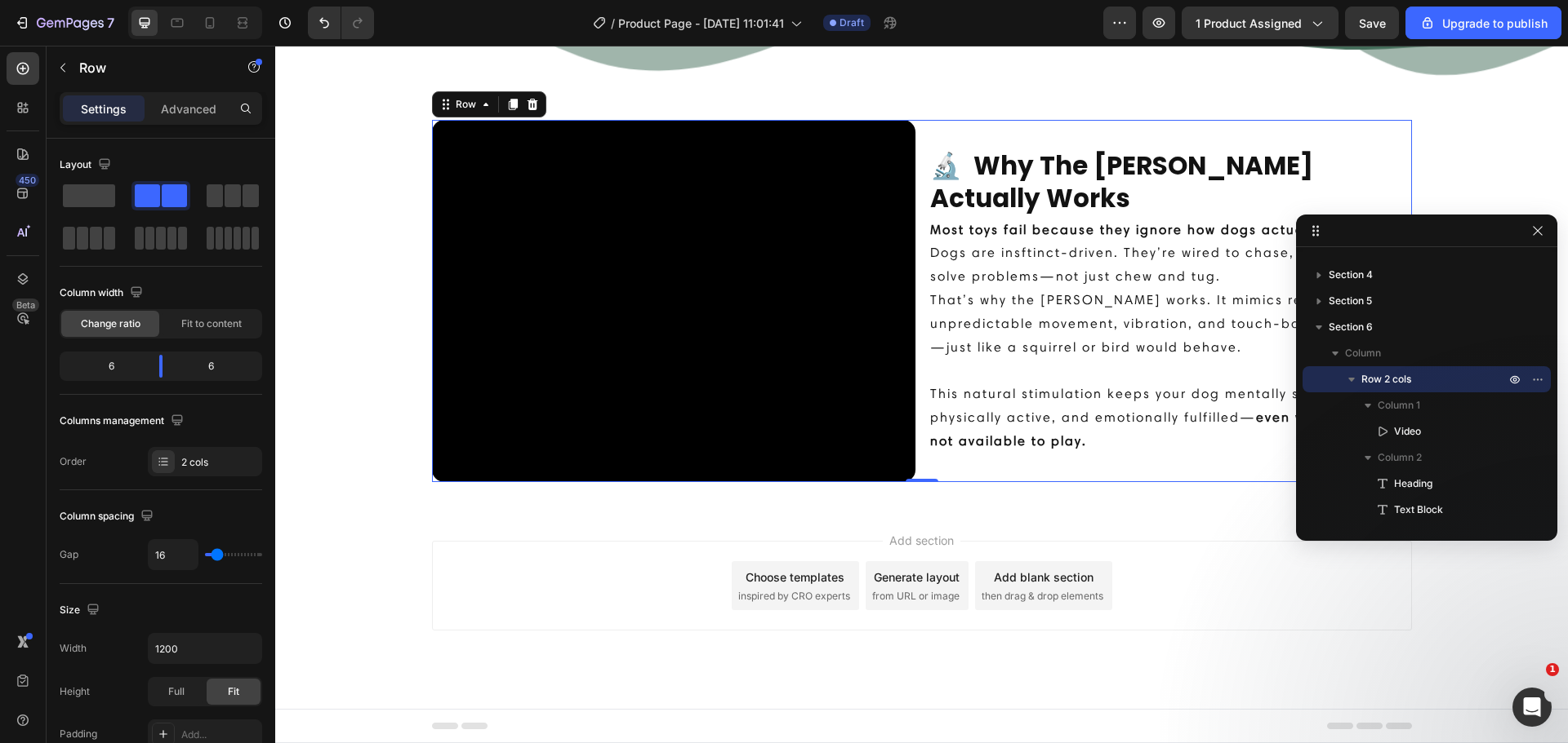
click at [188, 122] on div "Settings Advanced" at bounding box center [161, 109] width 202 height 33
click at [188, 106] on p "Advanced" at bounding box center [188, 109] width 55 height 17
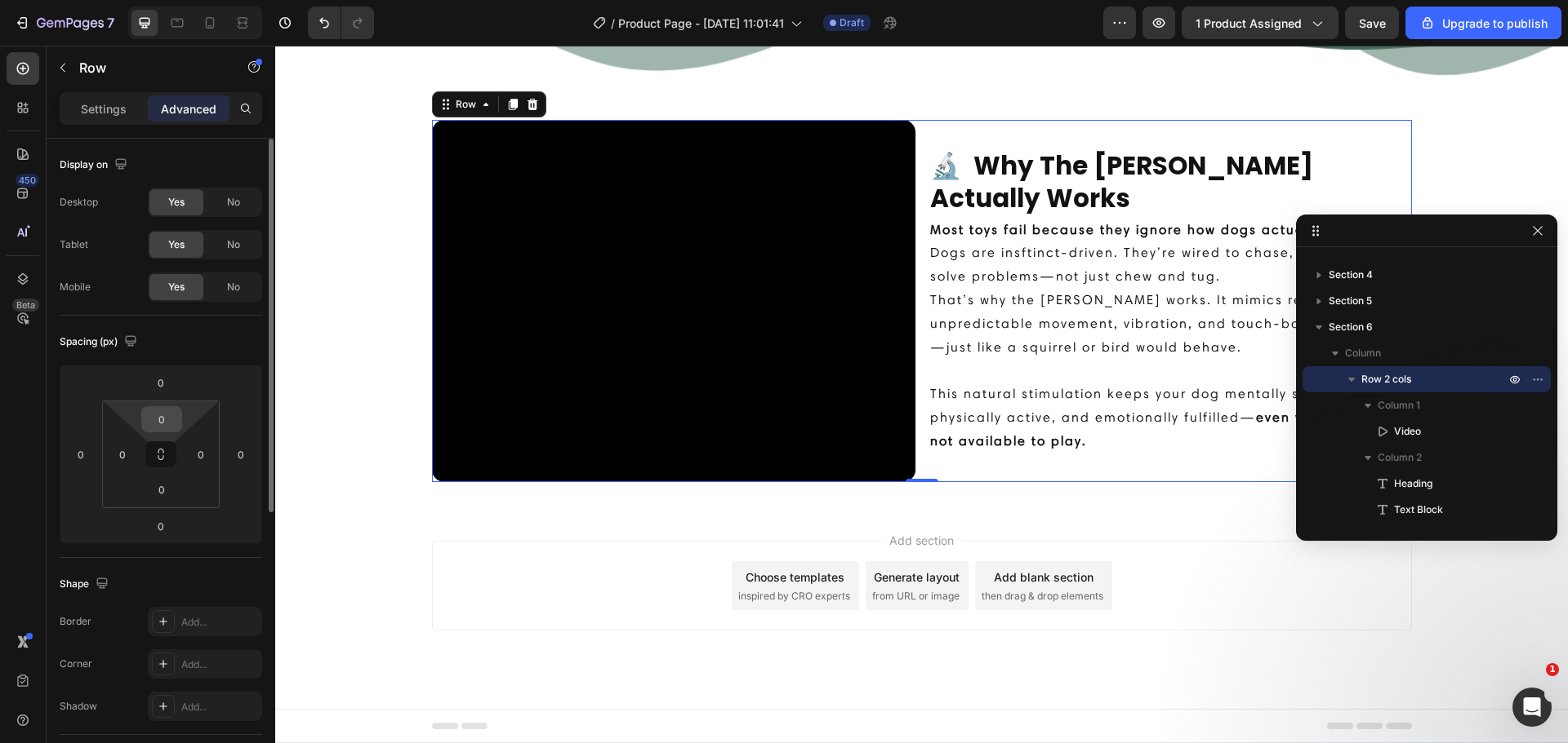
click at [176, 418] on input "0" at bounding box center [162, 419] width 33 height 24
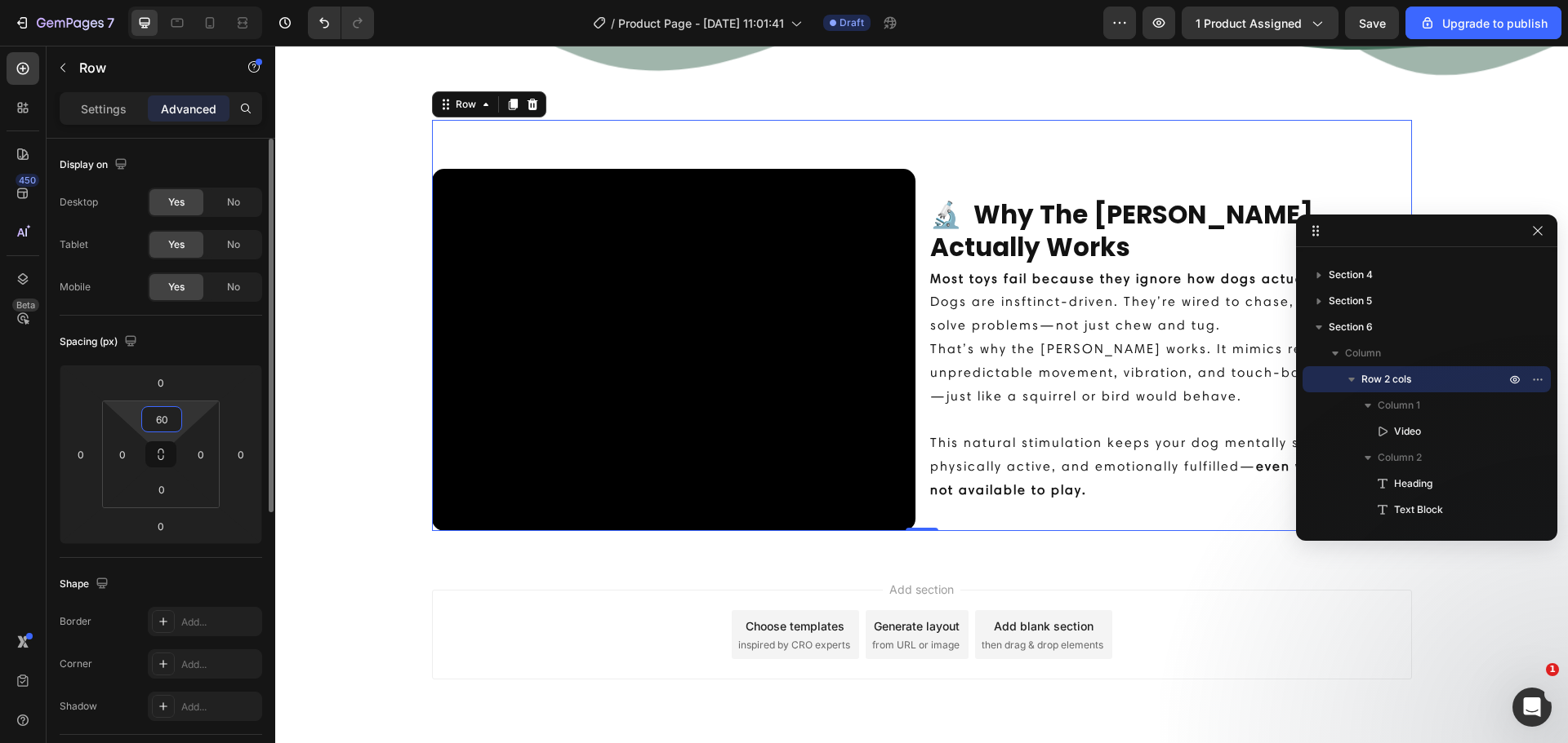
type input "0"
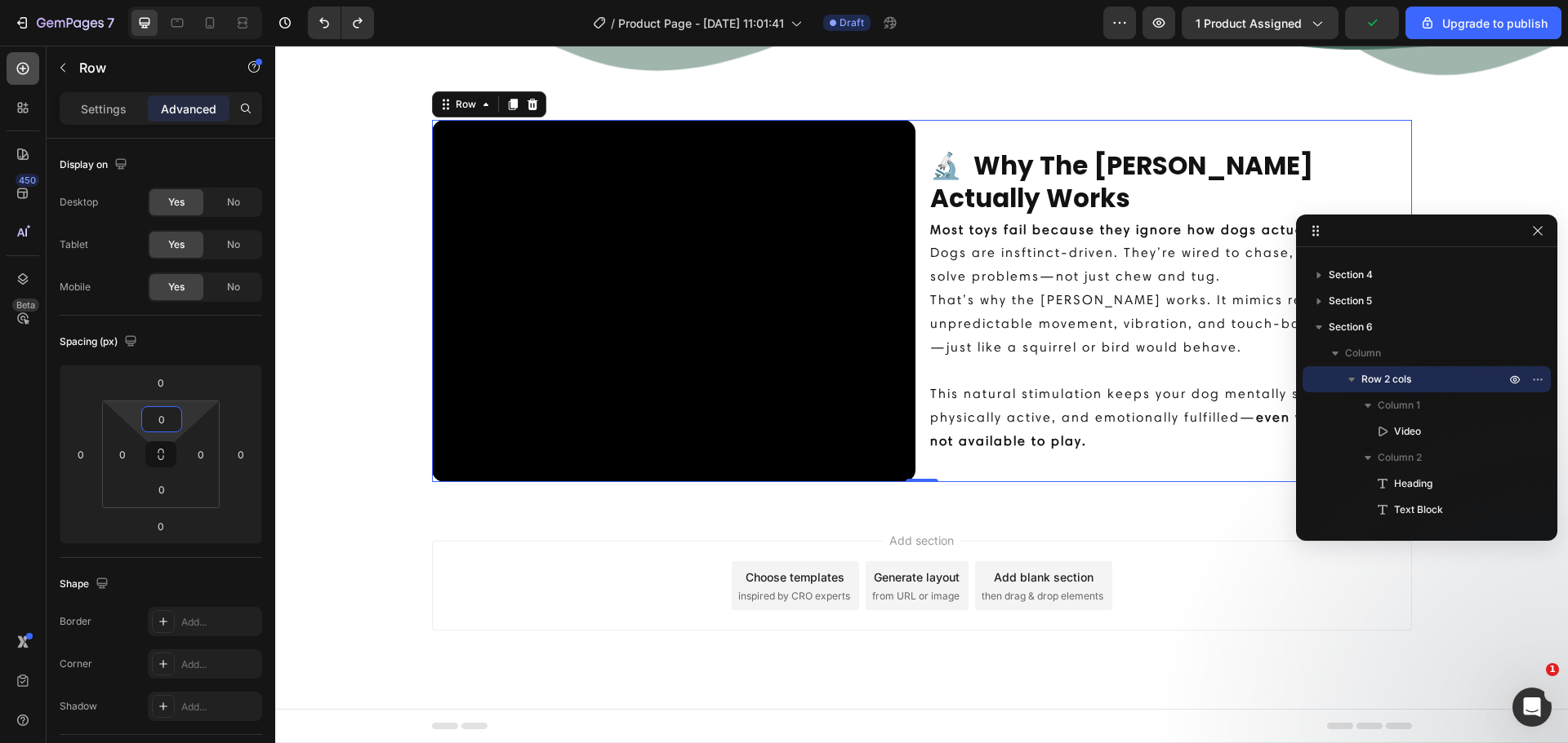
click at [35, 63] on div at bounding box center [23, 68] width 33 height 33
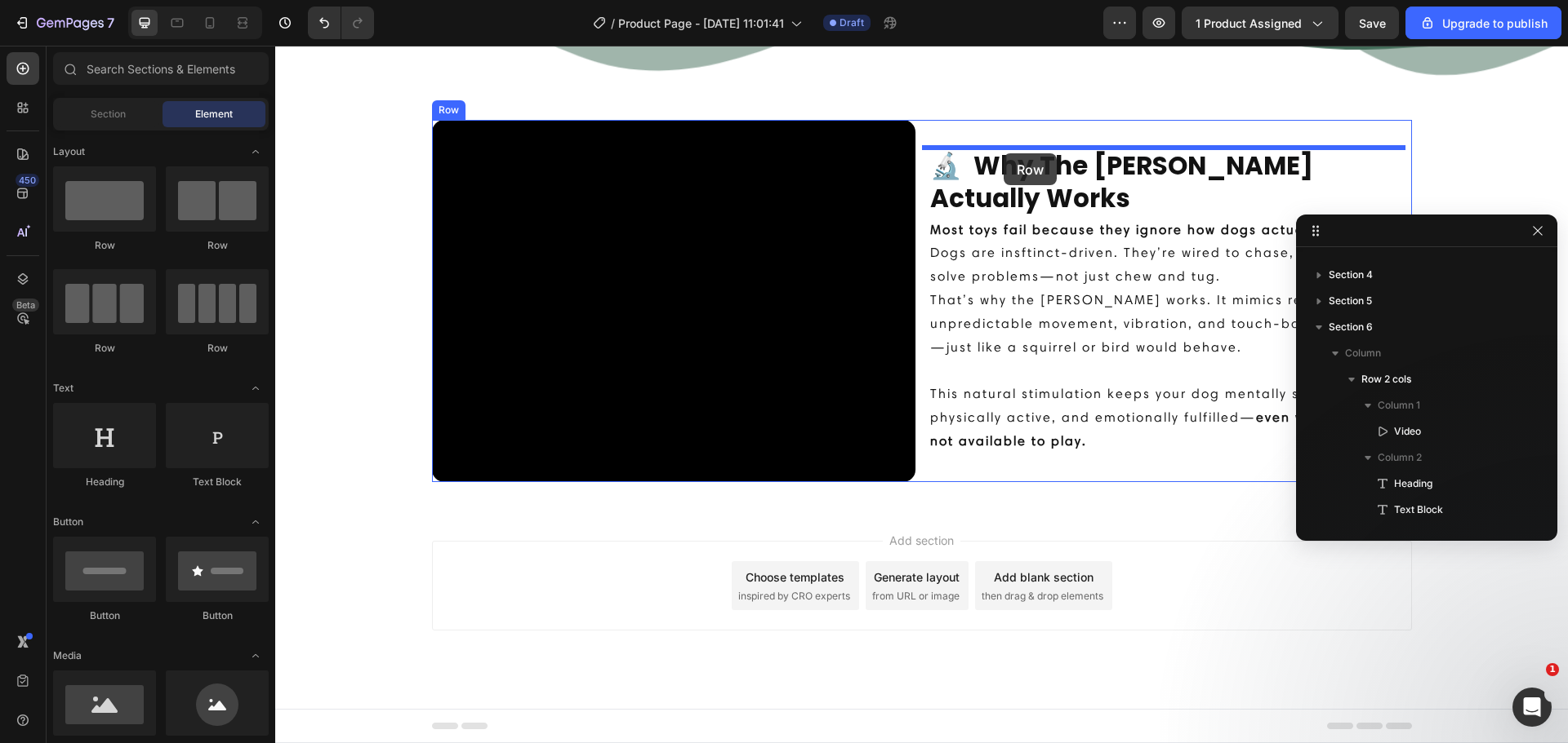
drag, startPoint x: 362, startPoint y: 249, endPoint x: 1004, endPoint y: 154, distance: 649.0
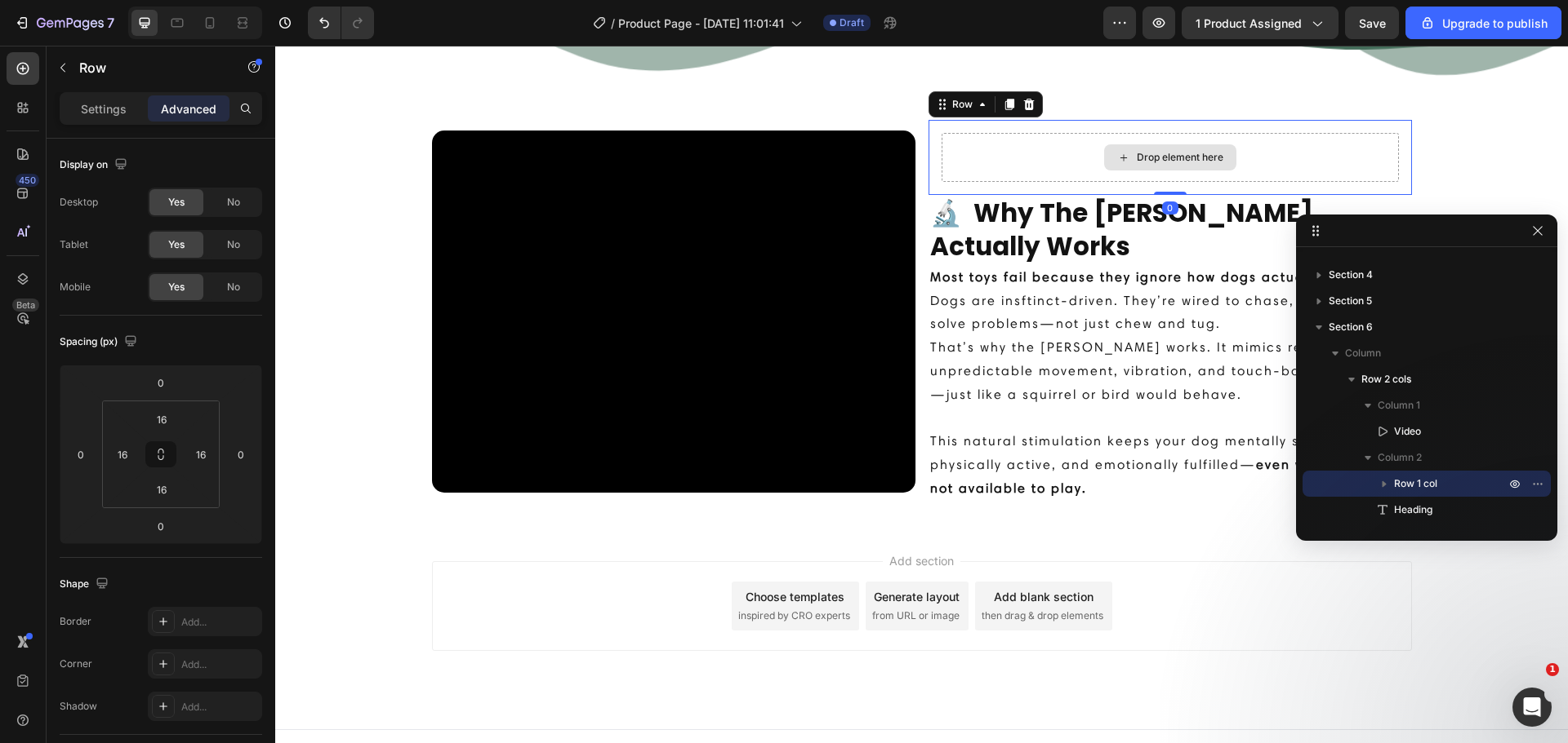
click at [1017, 155] on div "Drop element here" at bounding box center [1170, 157] width 457 height 49
click at [198, 449] on input "16" at bounding box center [201, 454] width 24 height 24
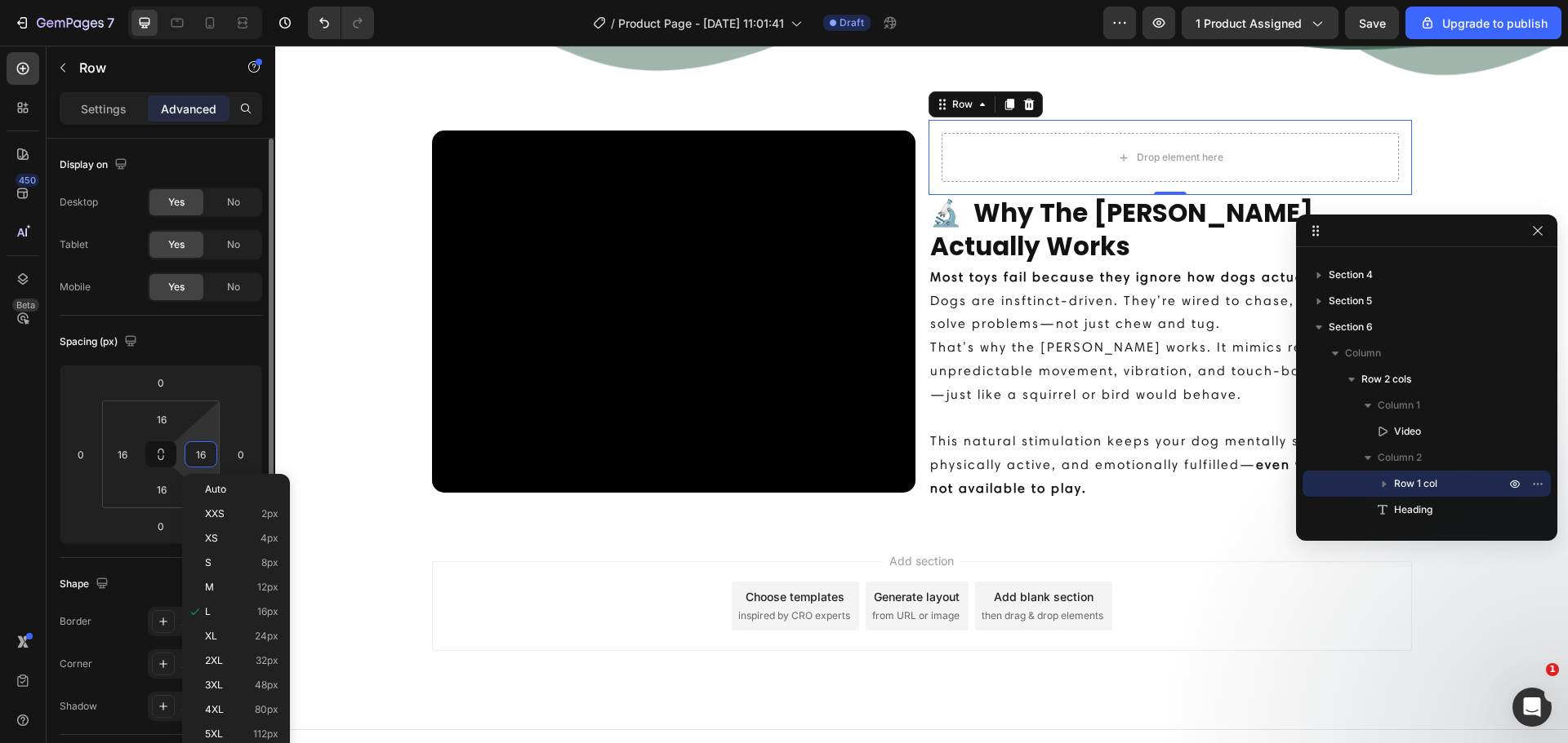
type input "-"
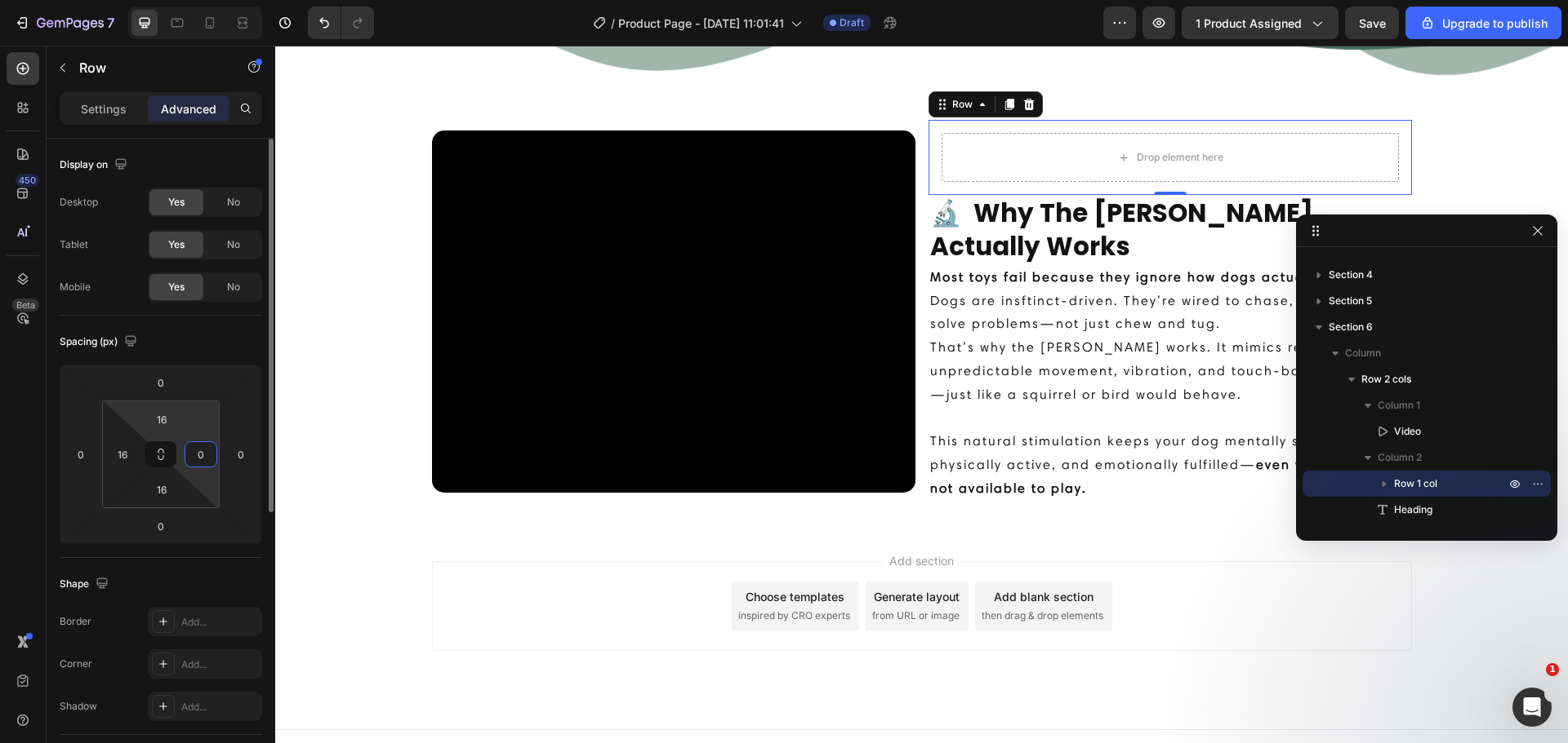
type input "0"
click at [176, 0] on html "7 / Product Page - [DATE] 11:01:41 Draft Preview 1 product assigned Save Upgrad…" at bounding box center [784, 0] width 1568 height 0
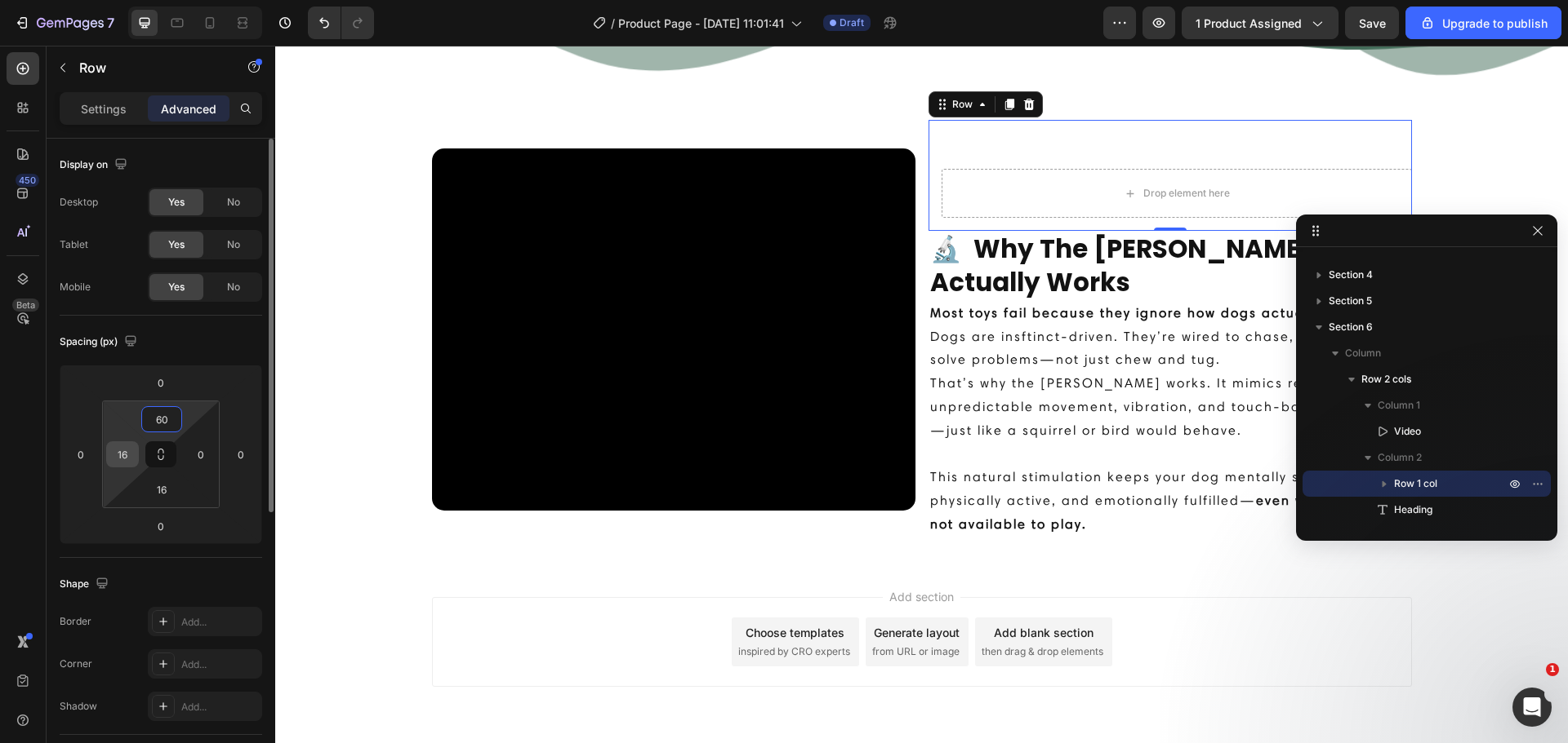
type input "60"
click at [124, 453] on input "16" at bounding box center [123, 454] width 24 height 24
type input "70"
click at [163, 483] on input "16" at bounding box center [162, 490] width 33 height 24
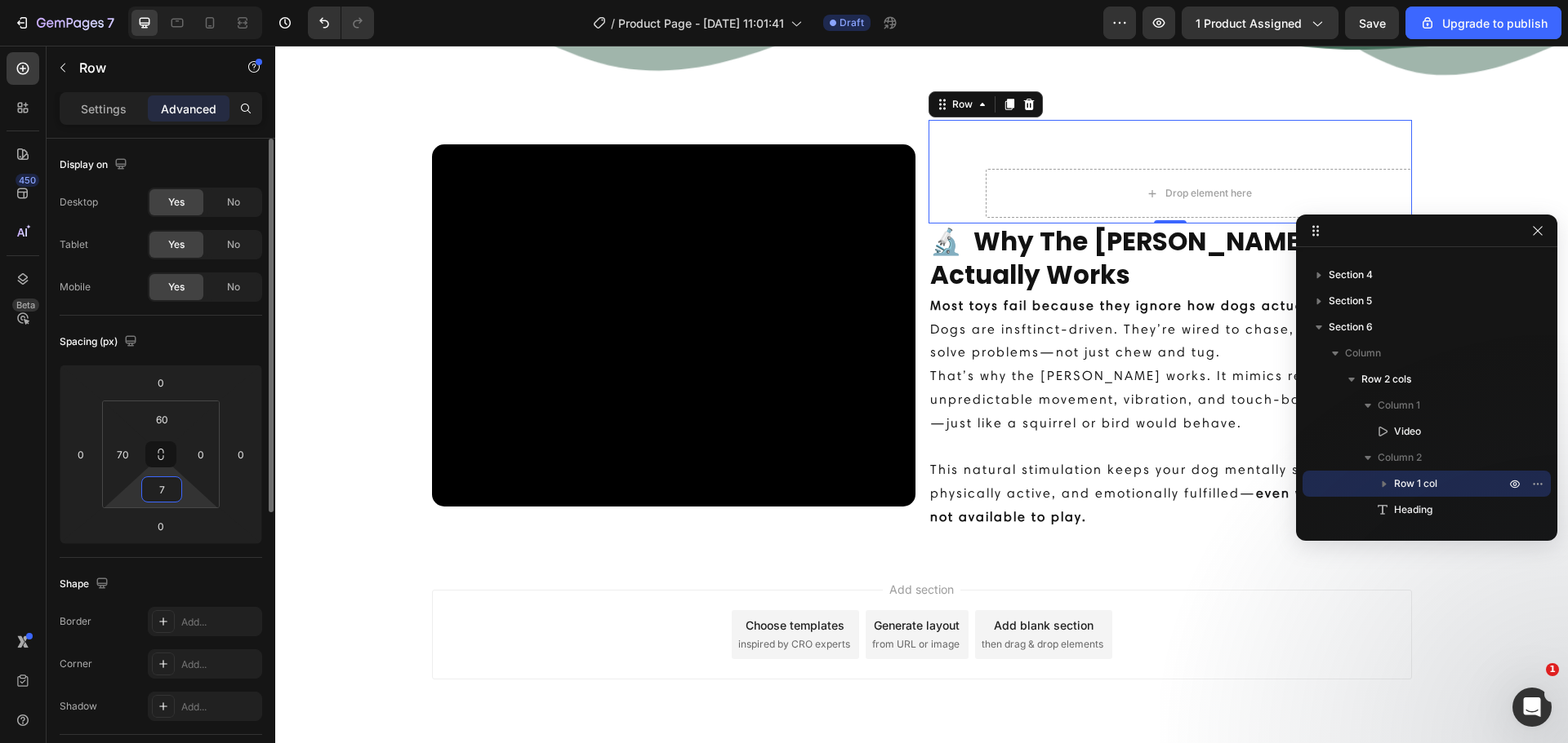
type input "70"
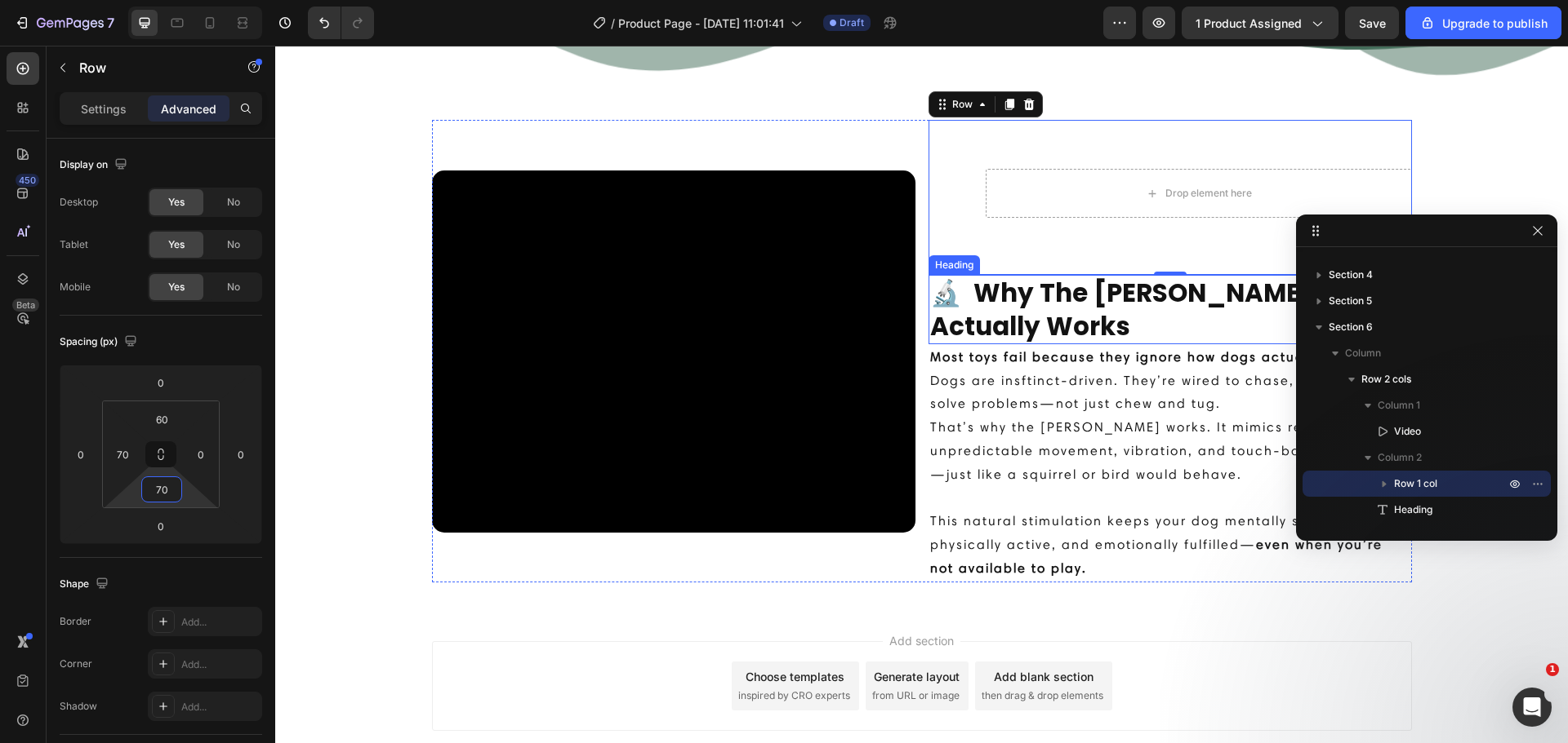
click at [1088, 305] on p "🔬 Why The [PERSON_NAME] Actually Works" at bounding box center [1170, 309] width 480 height 67
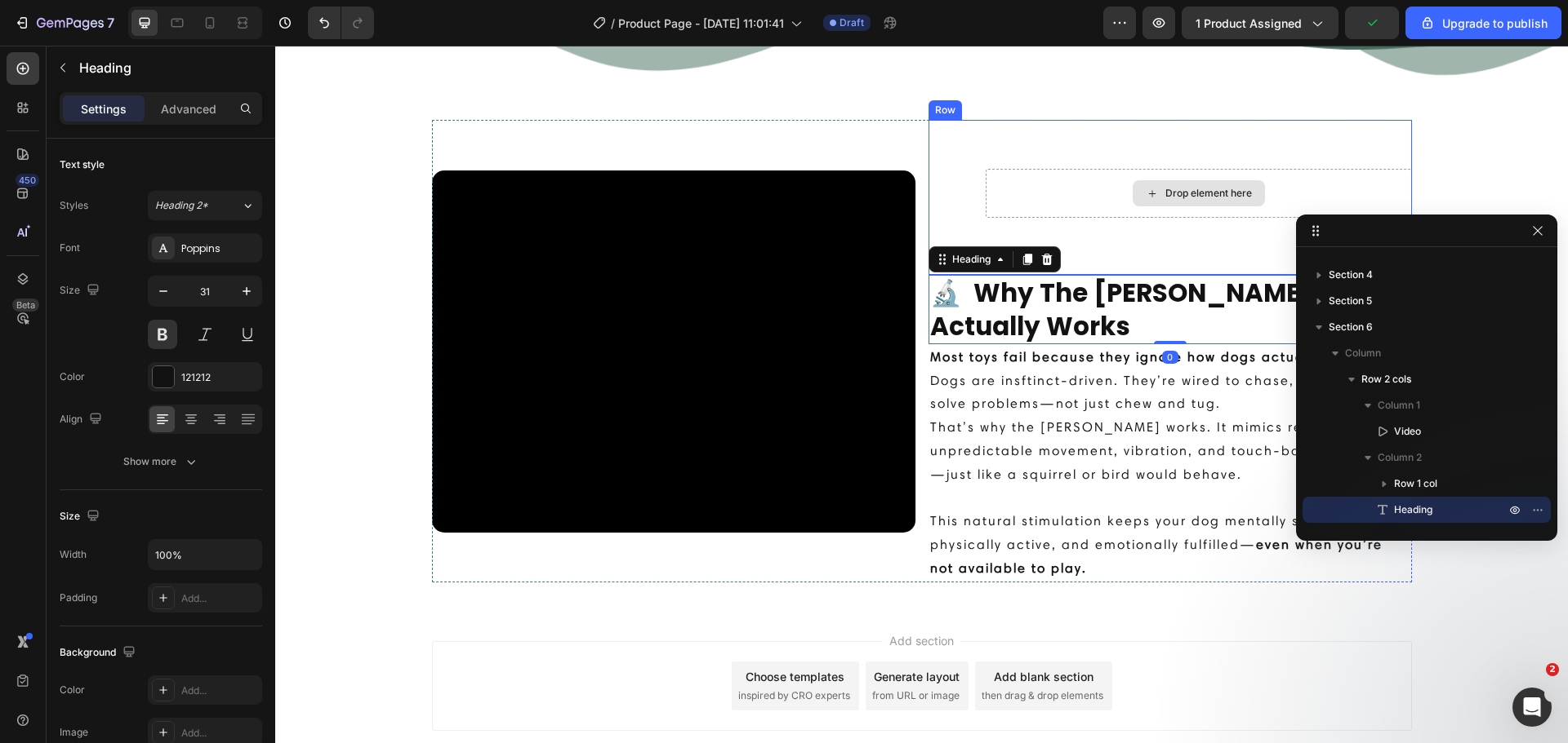
drag, startPoint x: 1016, startPoint y: 259, endPoint x: 1039, endPoint y: 208, distance: 55.9
click at [1039, 207] on div "Drop element here Row 🔬 Why The [PERSON_NAME] Actually Works Heading 0 Most toy…" at bounding box center [1170, 352] width 483 height 463
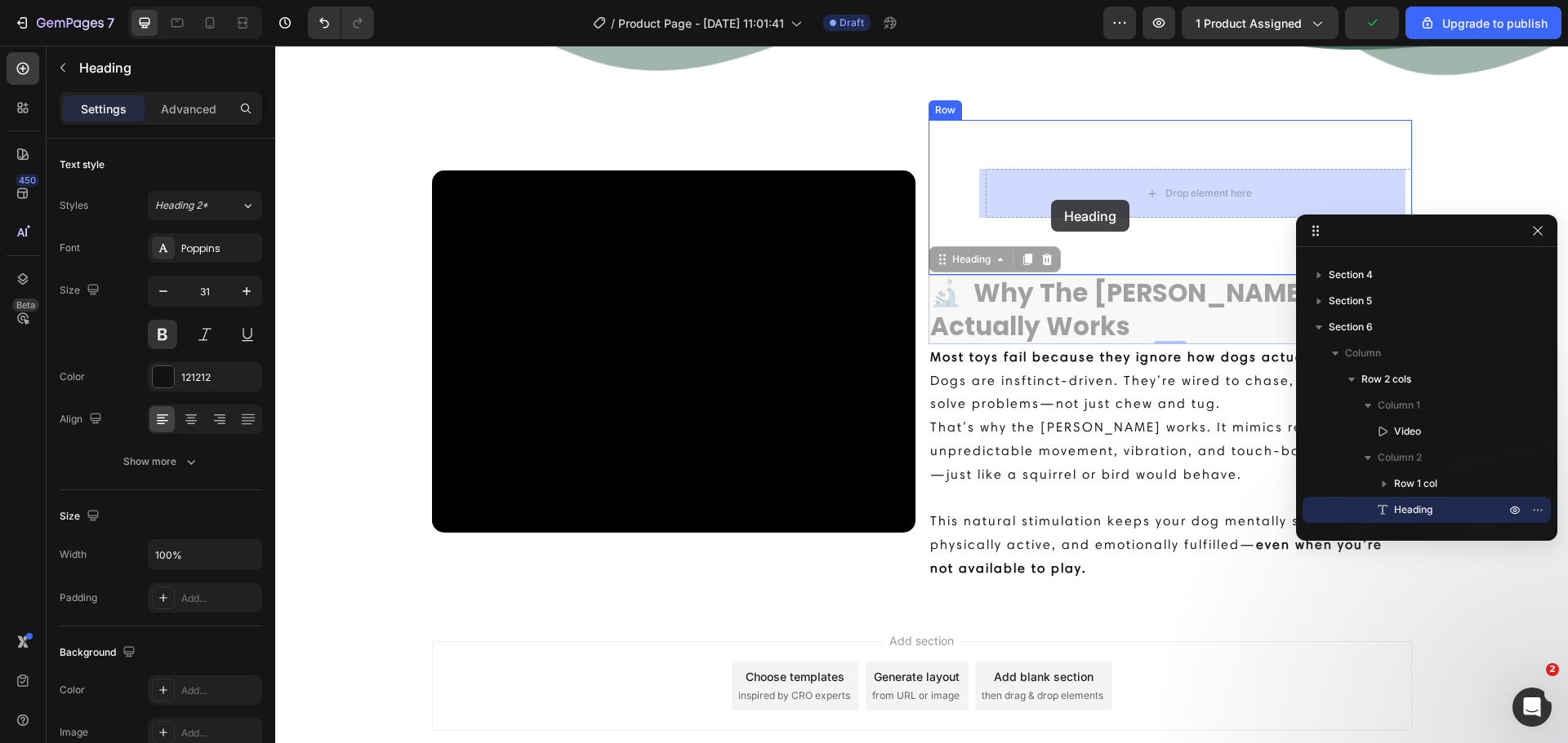
drag, startPoint x: 946, startPoint y: 267, endPoint x: 1051, endPoint y: 200, distance: 124.6
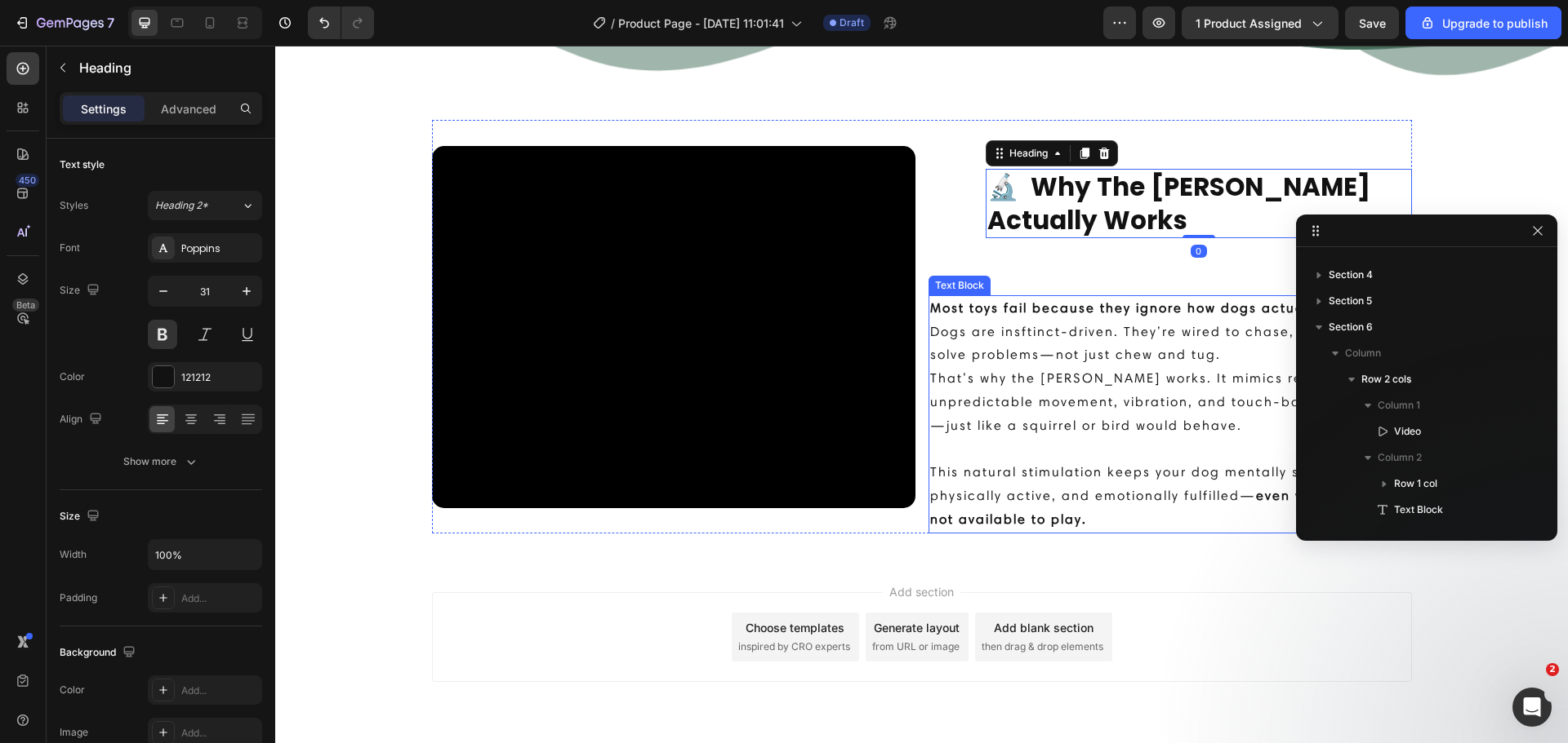
click at [1011, 330] on p "Dogs are insftinct-driven. They’re wired to chase, react, and solve problems—no…" at bounding box center [1170, 379] width 480 height 117
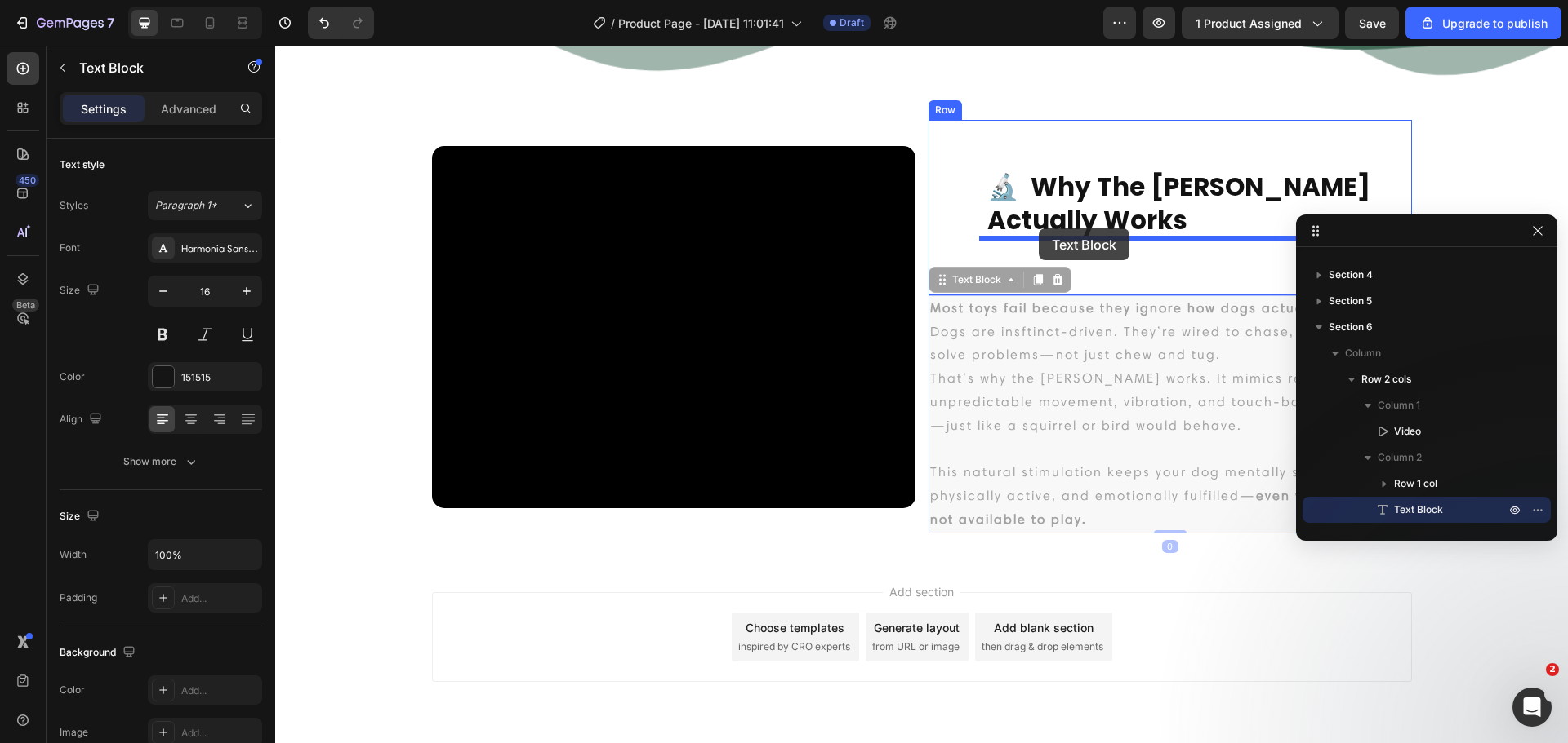
drag, startPoint x: 936, startPoint y: 276, endPoint x: 1038, endPoint y: 228, distance: 112.7
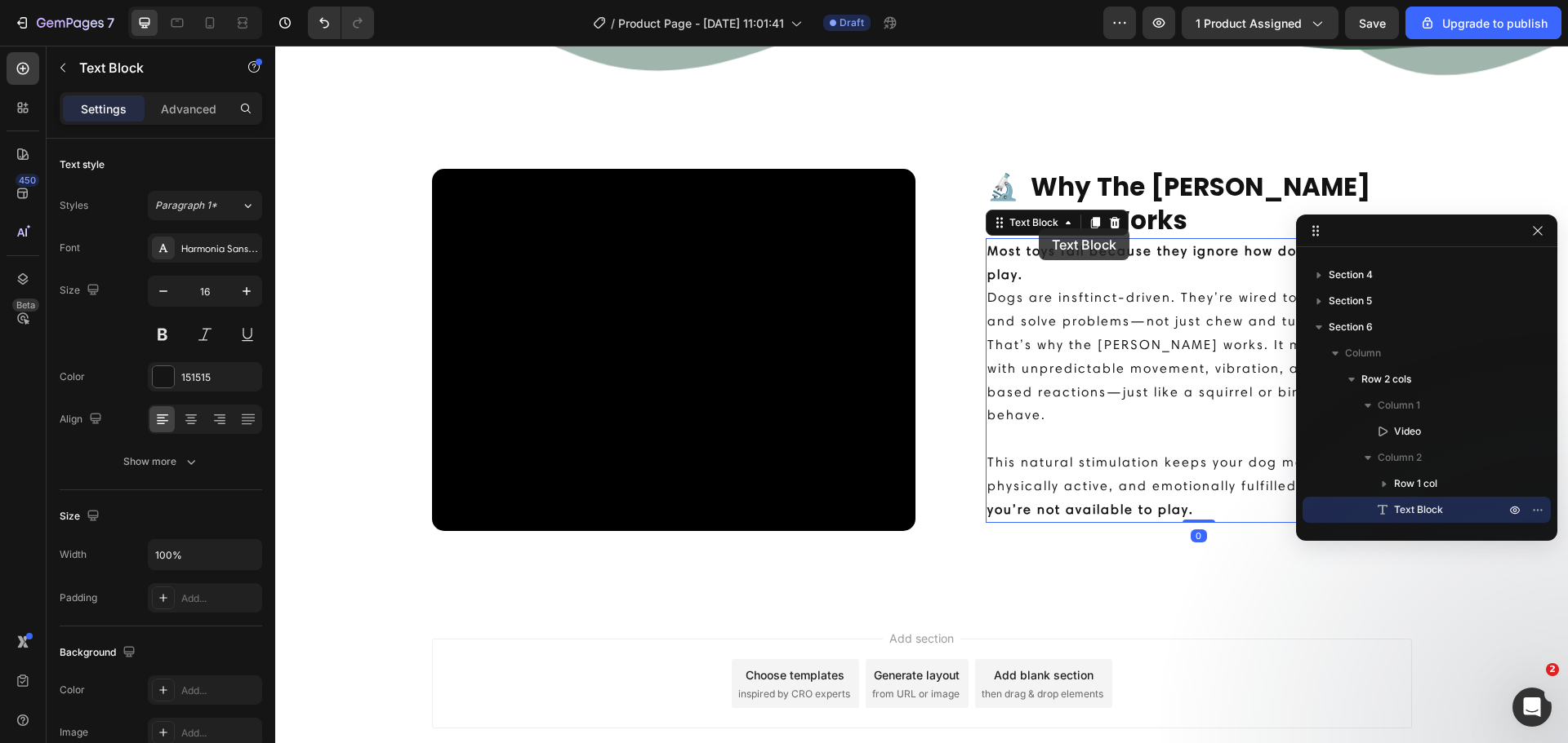
scroll to position [44, 0]
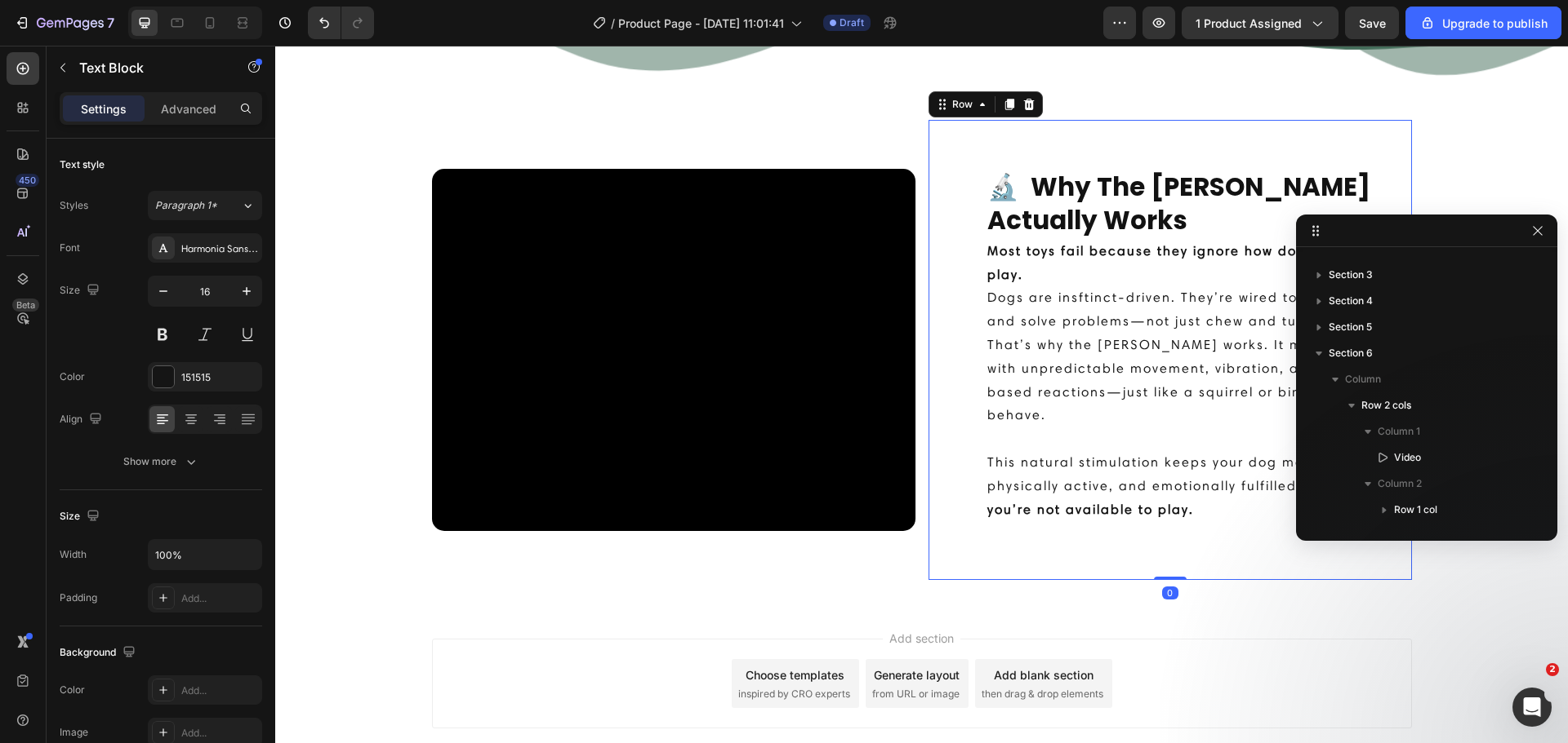
click at [1072, 552] on div "🔬 Why The [PERSON_NAME] Actually Works Heading Most toys fail because they igno…" at bounding box center [1170, 350] width 483 height 460
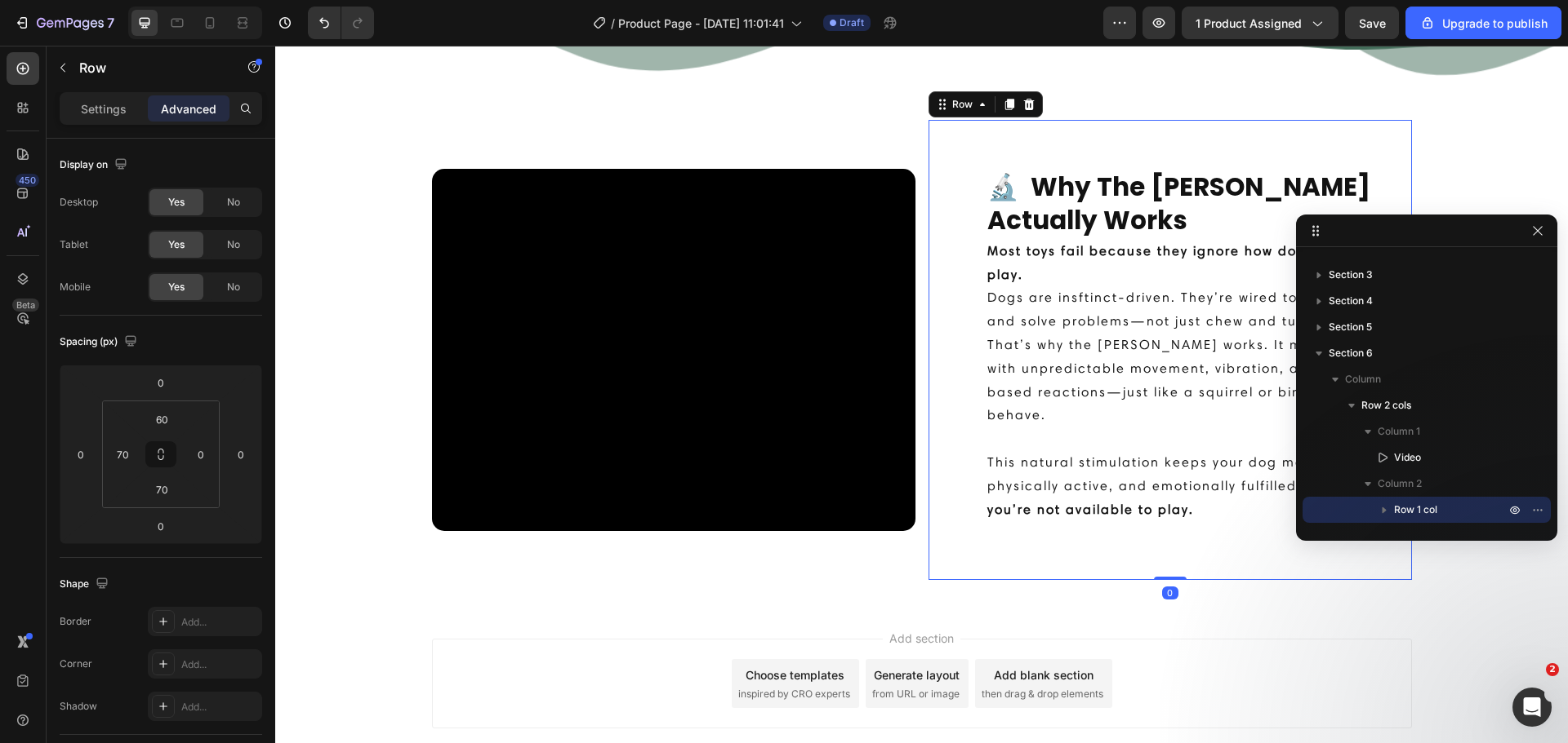
click at [1072, 546] on div "🔬 Why The [PERSON_NAME] Actually Works Heading Most toys fail because they igno…" at bounding box center [1170, 350] width 483 height 460
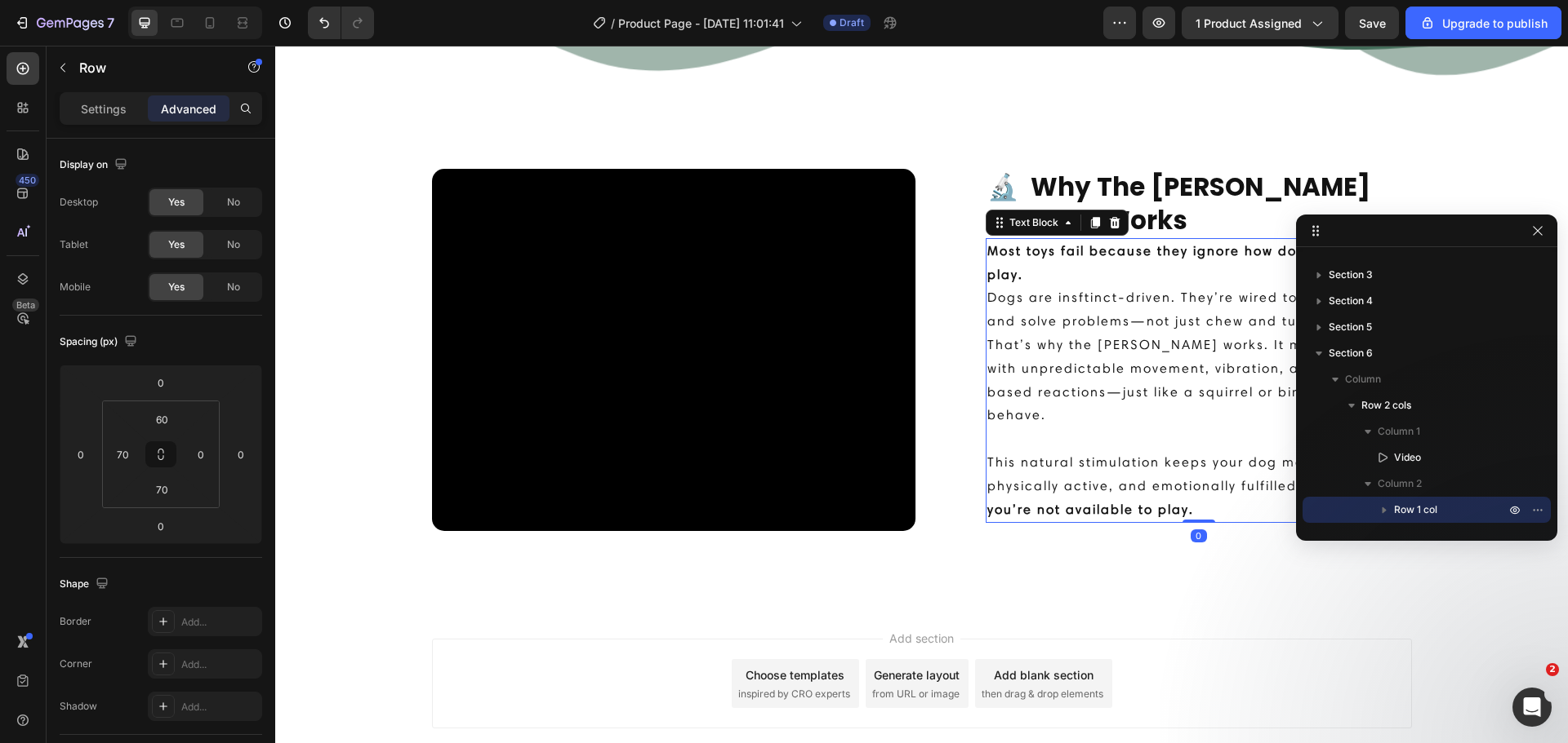
click at [1075, 454] on p "This natural stimulation keeps your dog mentally sharp, physically active, and …" at bounding box center [1198, 474] width 423 height 94
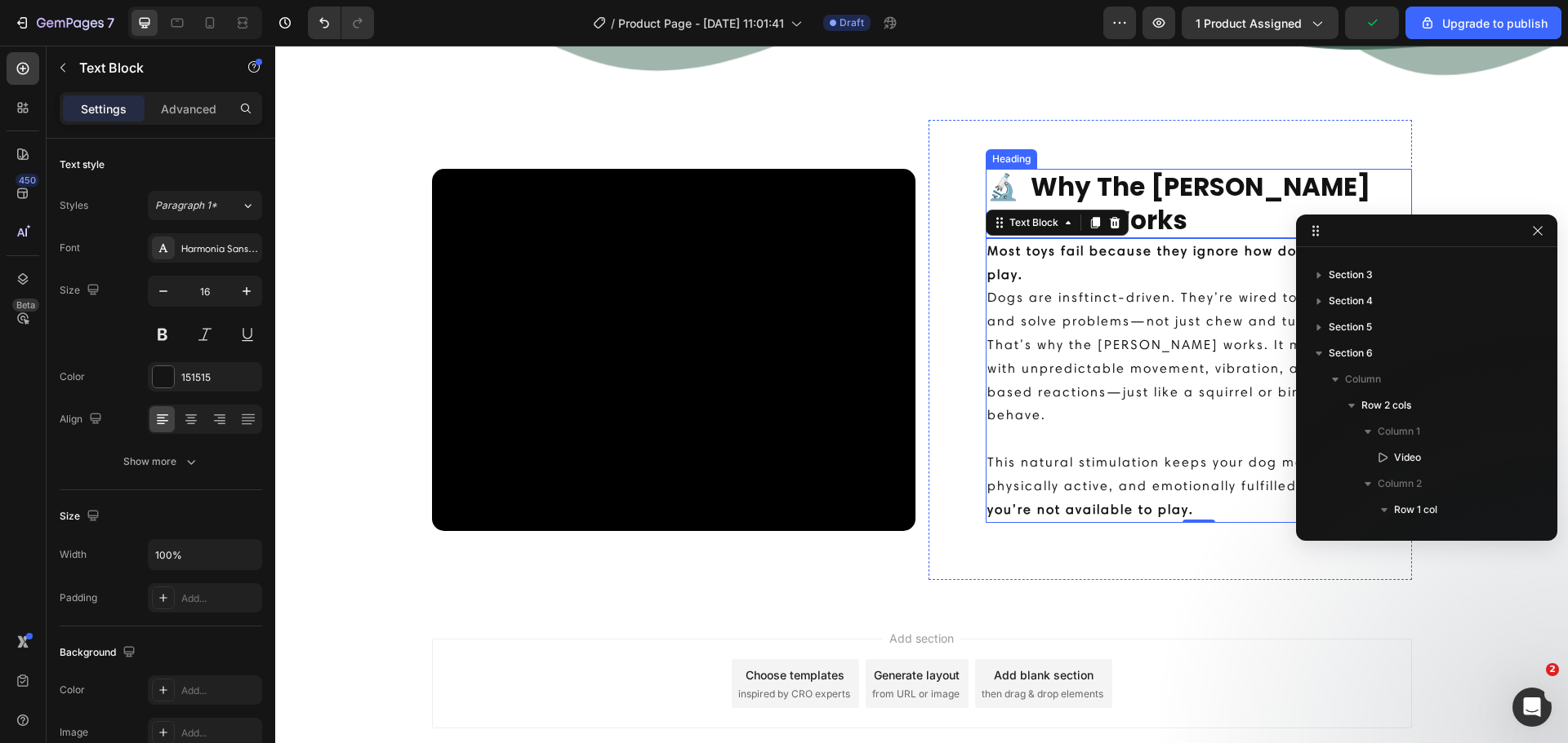
click at [1132, 202] on h2 "🔬 Why The [PERSON_NAME] Actually Works" at bounding box center [1198, 204] width 426 height 69
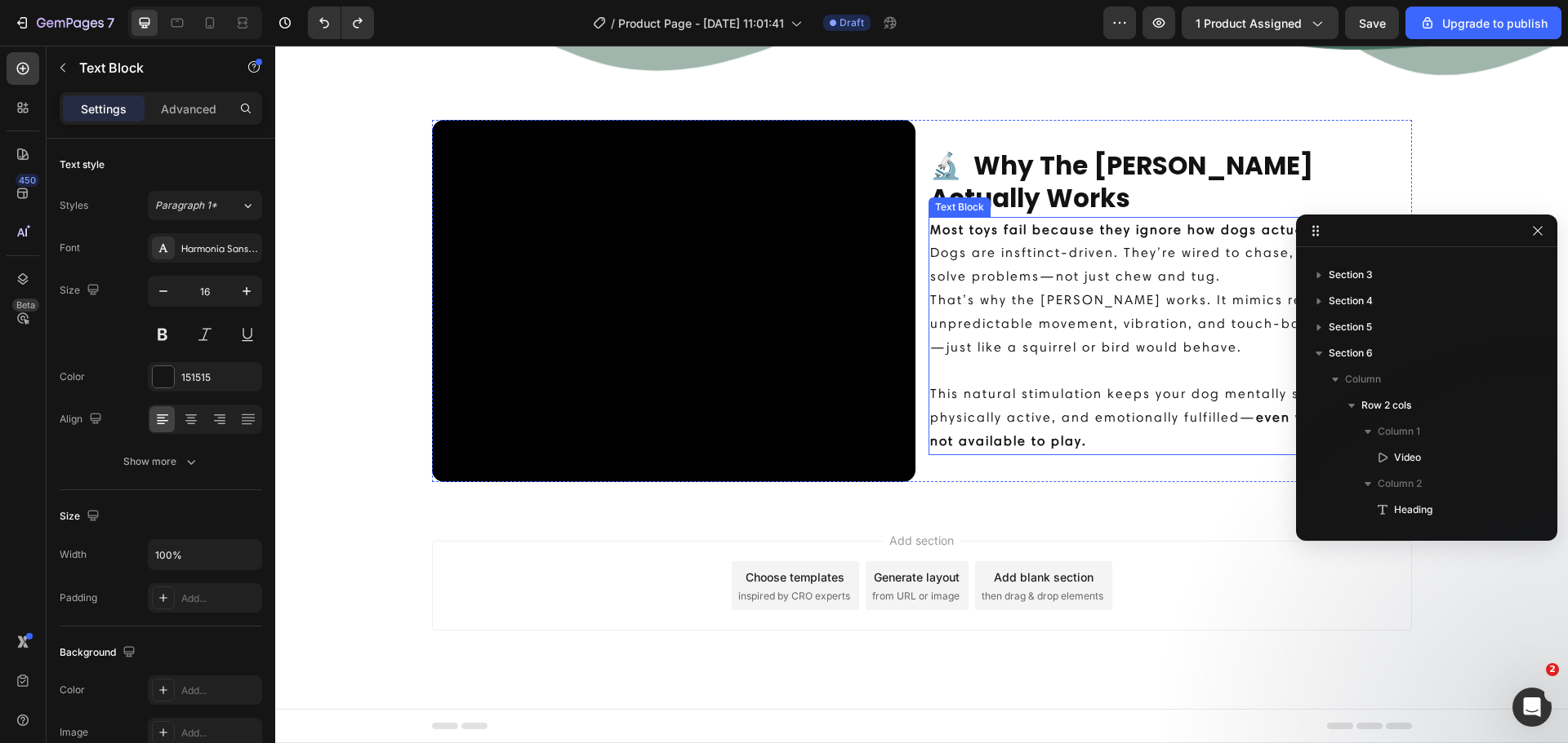
click at [984, 246] on p "Dogs are insftinct-driven. They’re wired to chase, react, and solve problems—no…" at bounding box center [1170, 301] width 480 height 117
click at [984, 170] on h2 "🔬 Why The [PERSON_NAME] Actually Works" at bounding box center [1170, 182] width 483 height 69
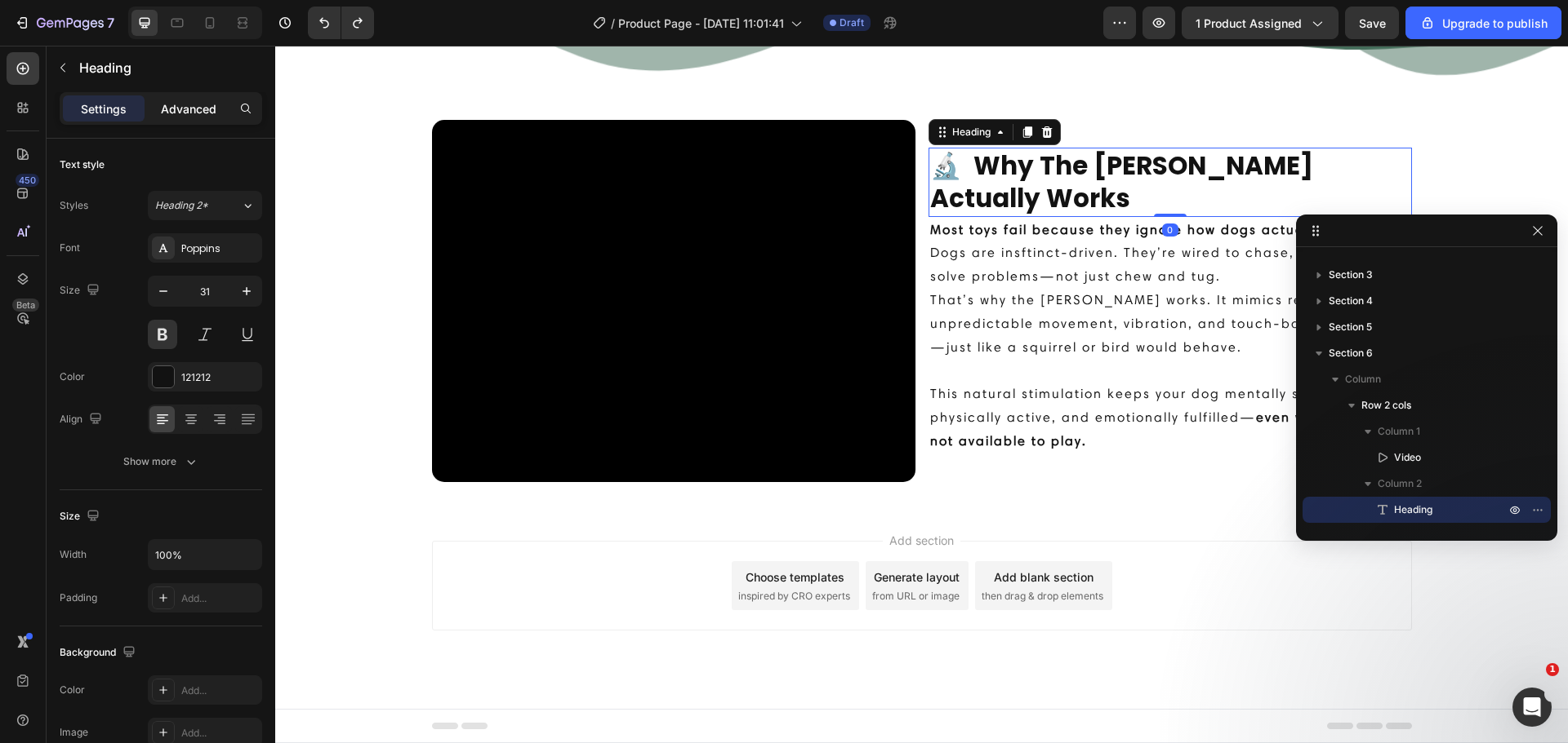
click at [186, 107] on p "Advanced" at bounding box center [188, 109] width 55 height 17
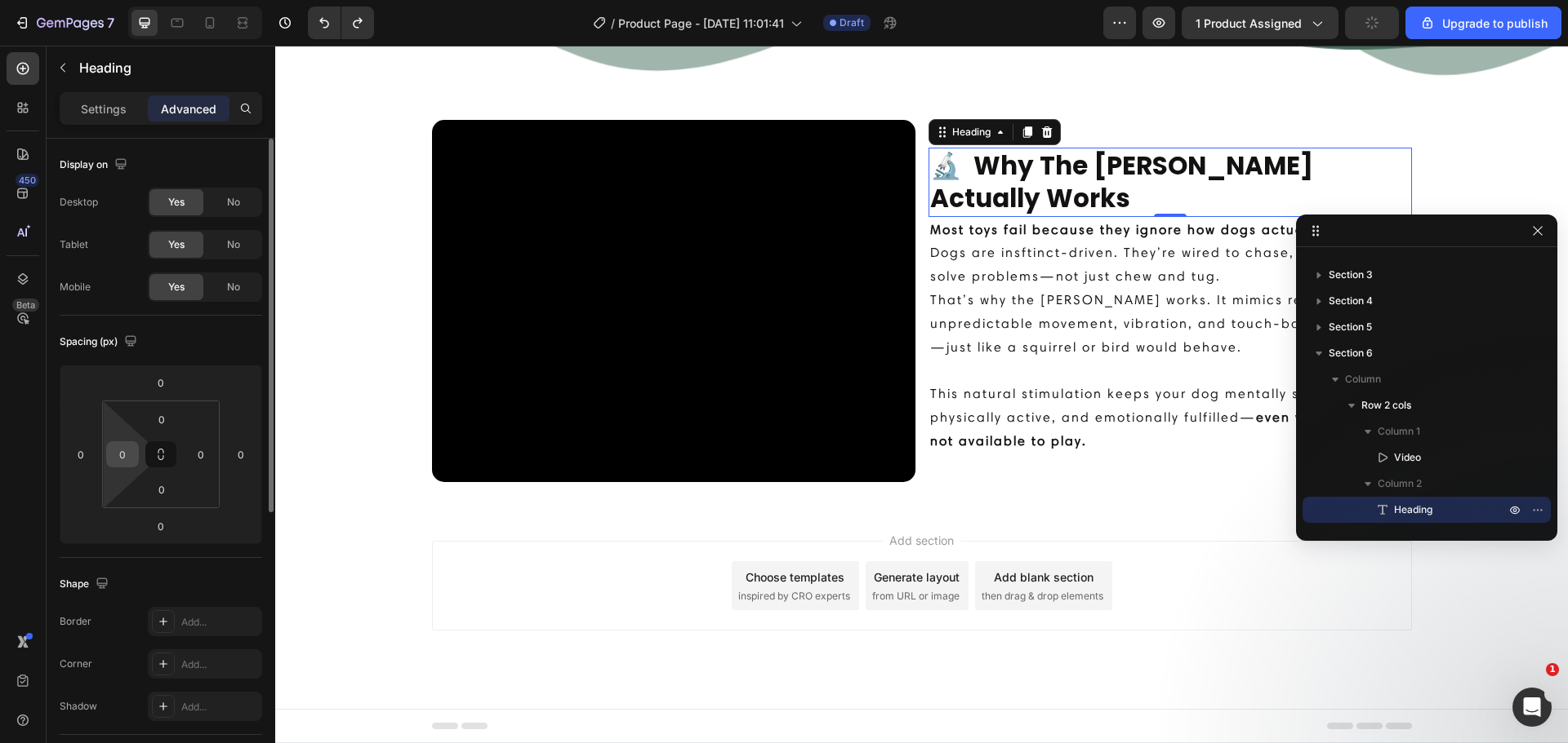
click at [135, 452] on div "0" at bounding box center [123, 454] width 33 height 26
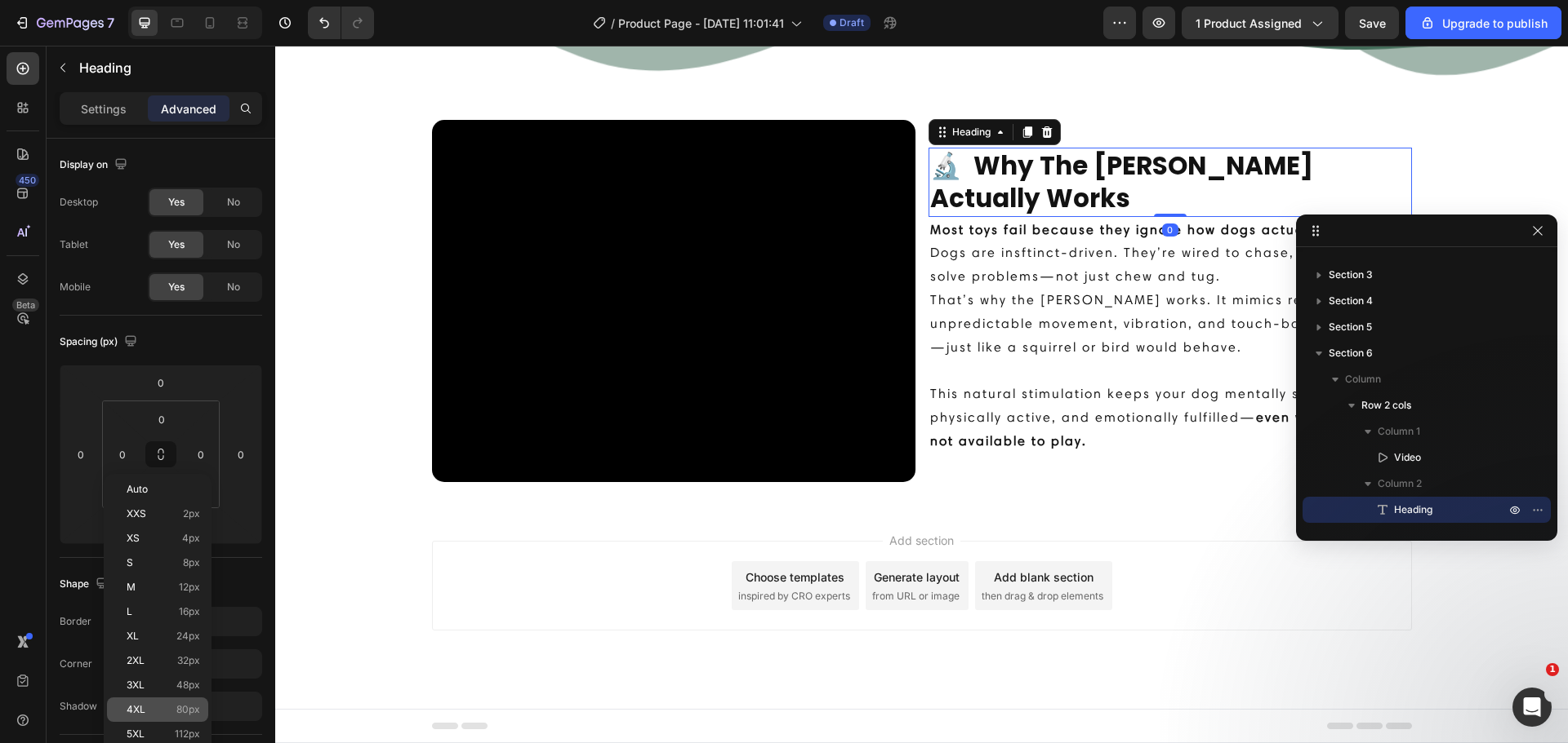
click at [163, 703] on div "4XL 80px" at bounding box center [157, 710] width 101 height 24
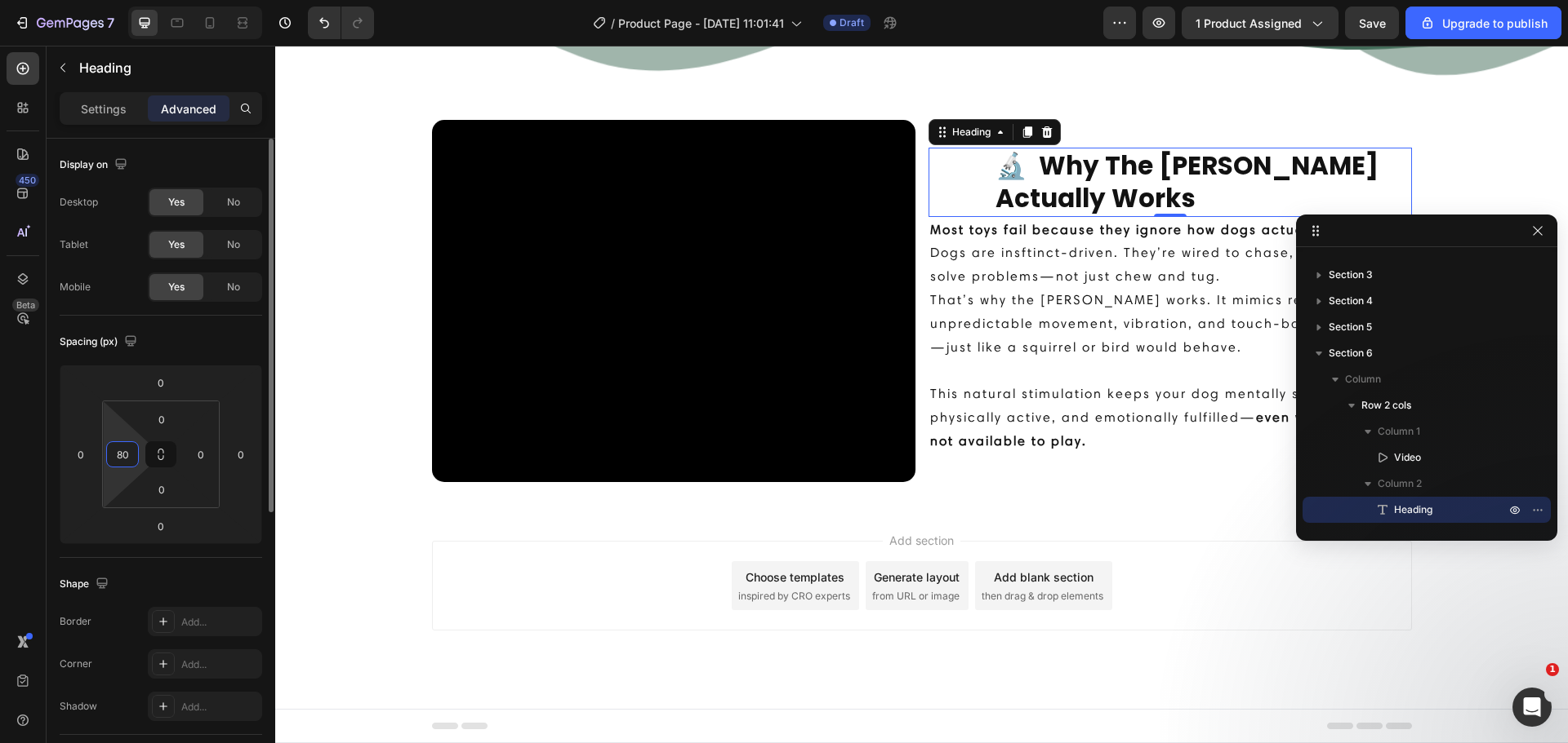
click at [132, 444] on input "80" at bounding box center [123, 454] width 24 height 24
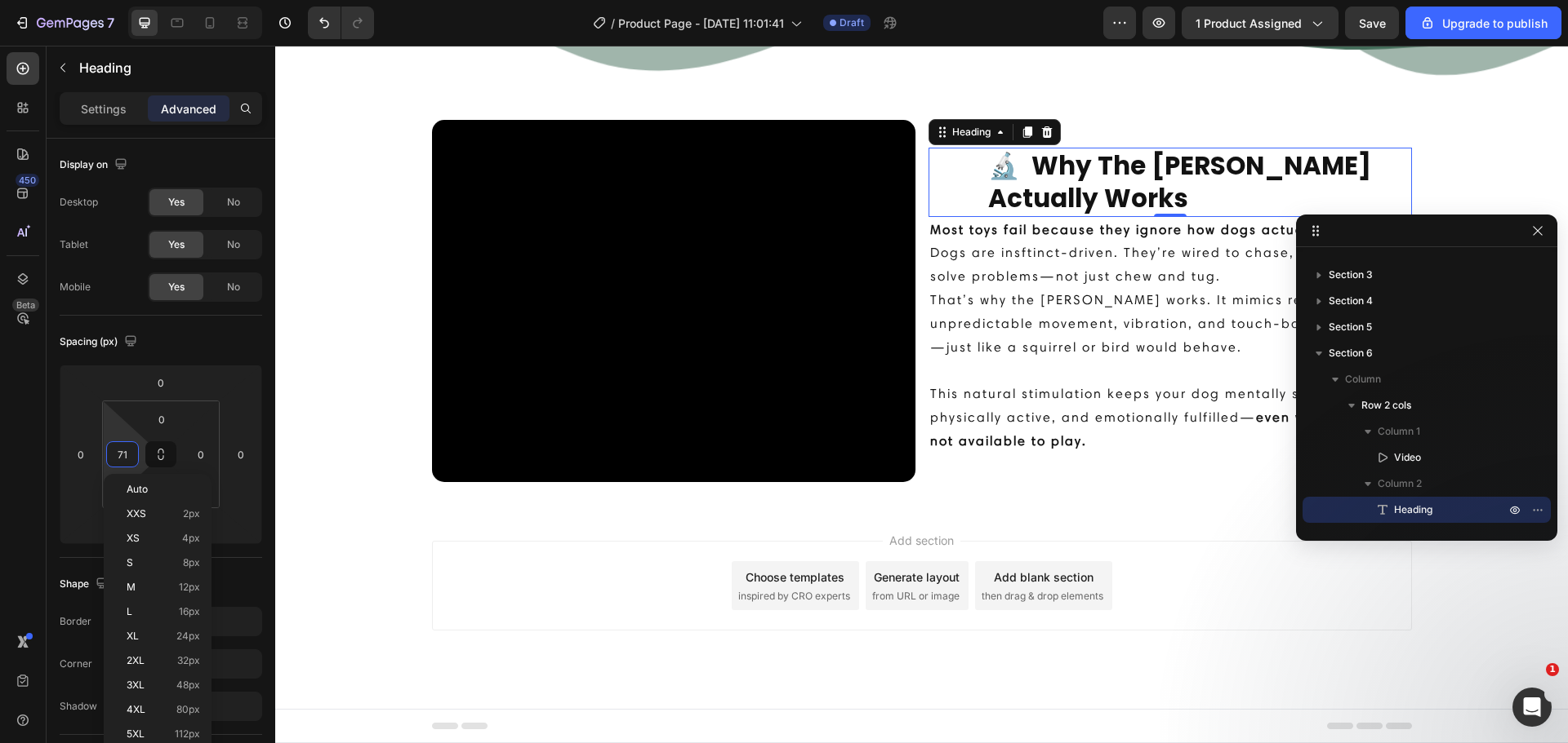
type input "70"
click at [962, 284] on p "Dogs are insftinct-driven. They’re wired to chase, react, and solve problems—no…" at bounding box center [1170, 301] width 480 height 117
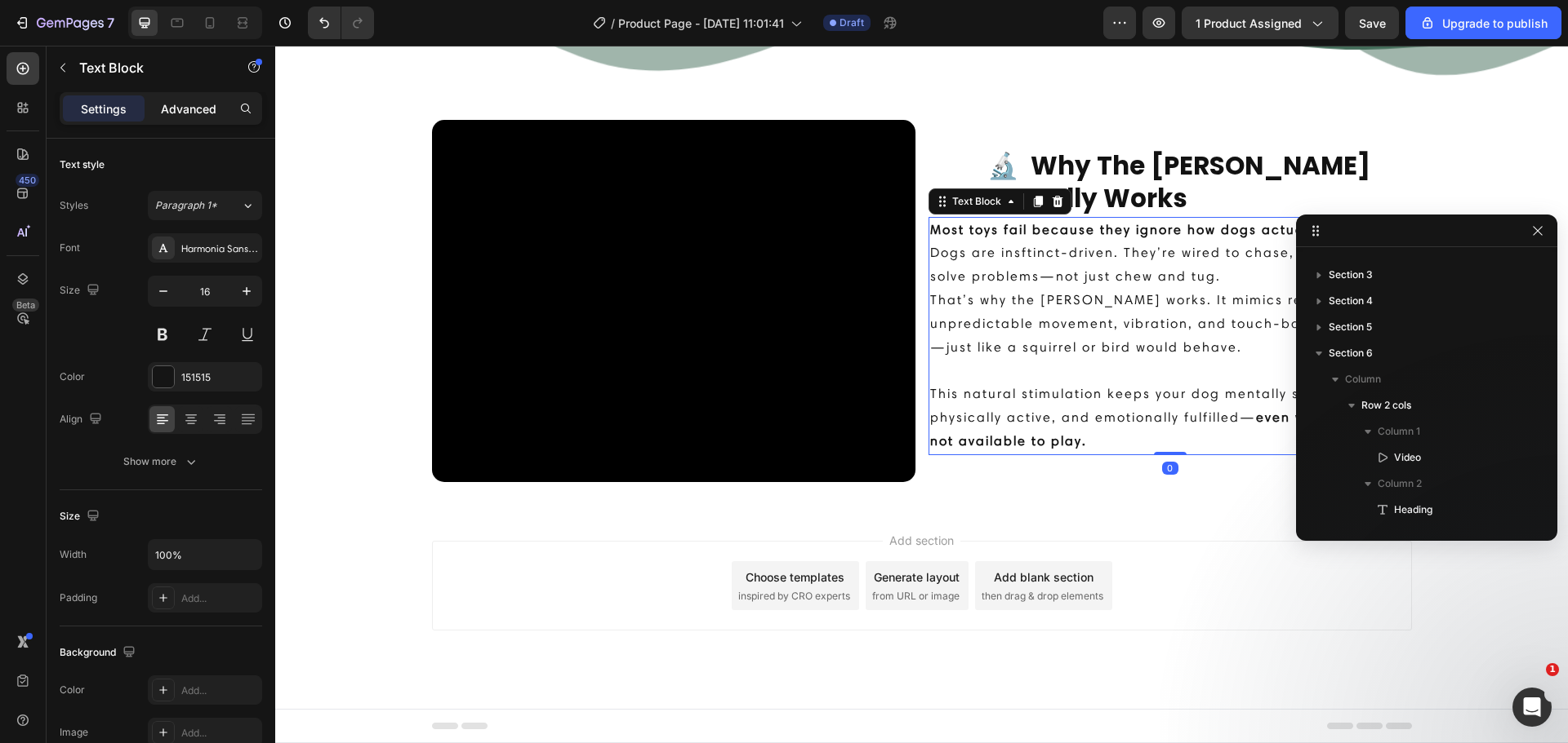
click at [192, 119] on div "Advanced" at bounding box center [188, 109] width 81 height 26
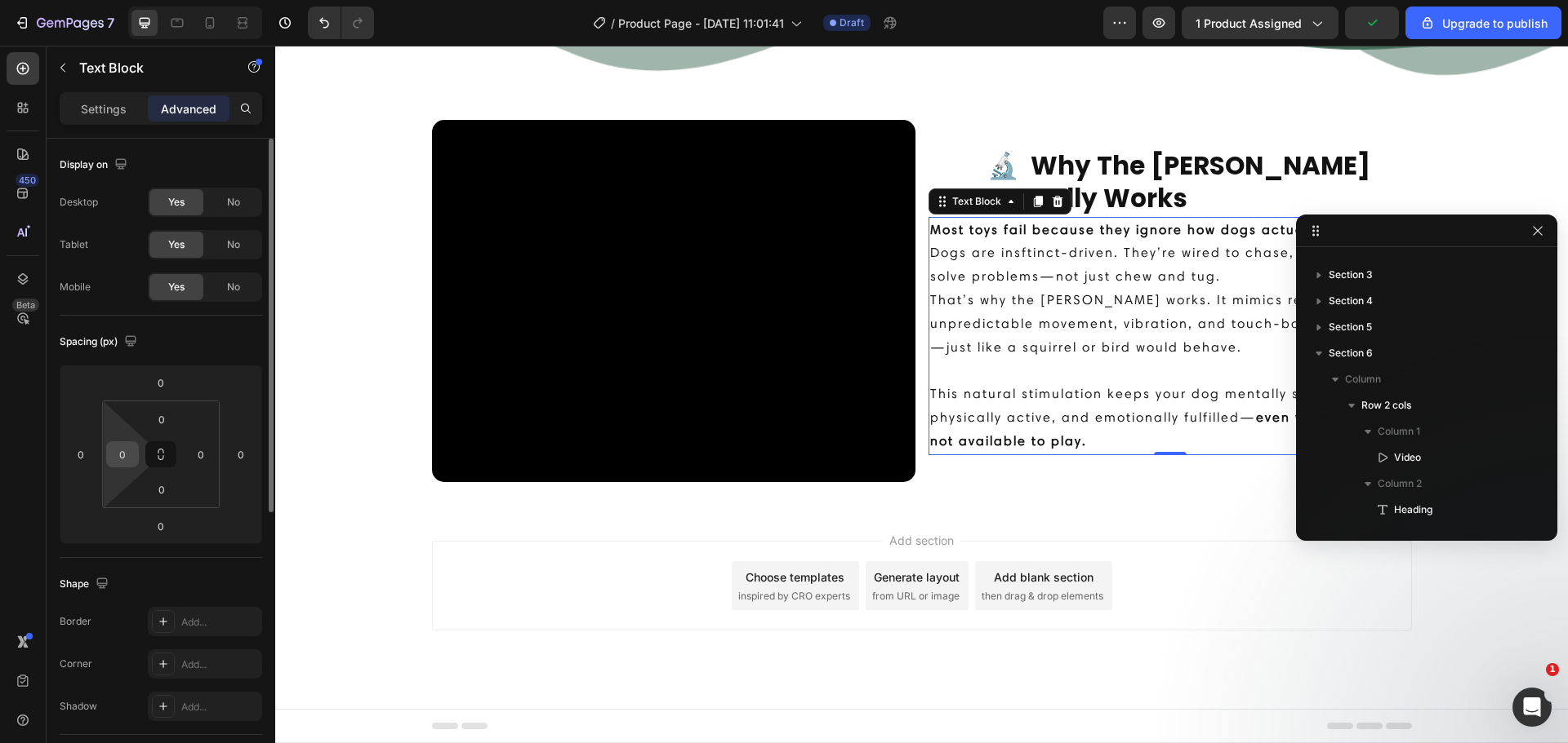
click at [131, 457] on input "0" at bounding box center [123, 454] width 24 height 24
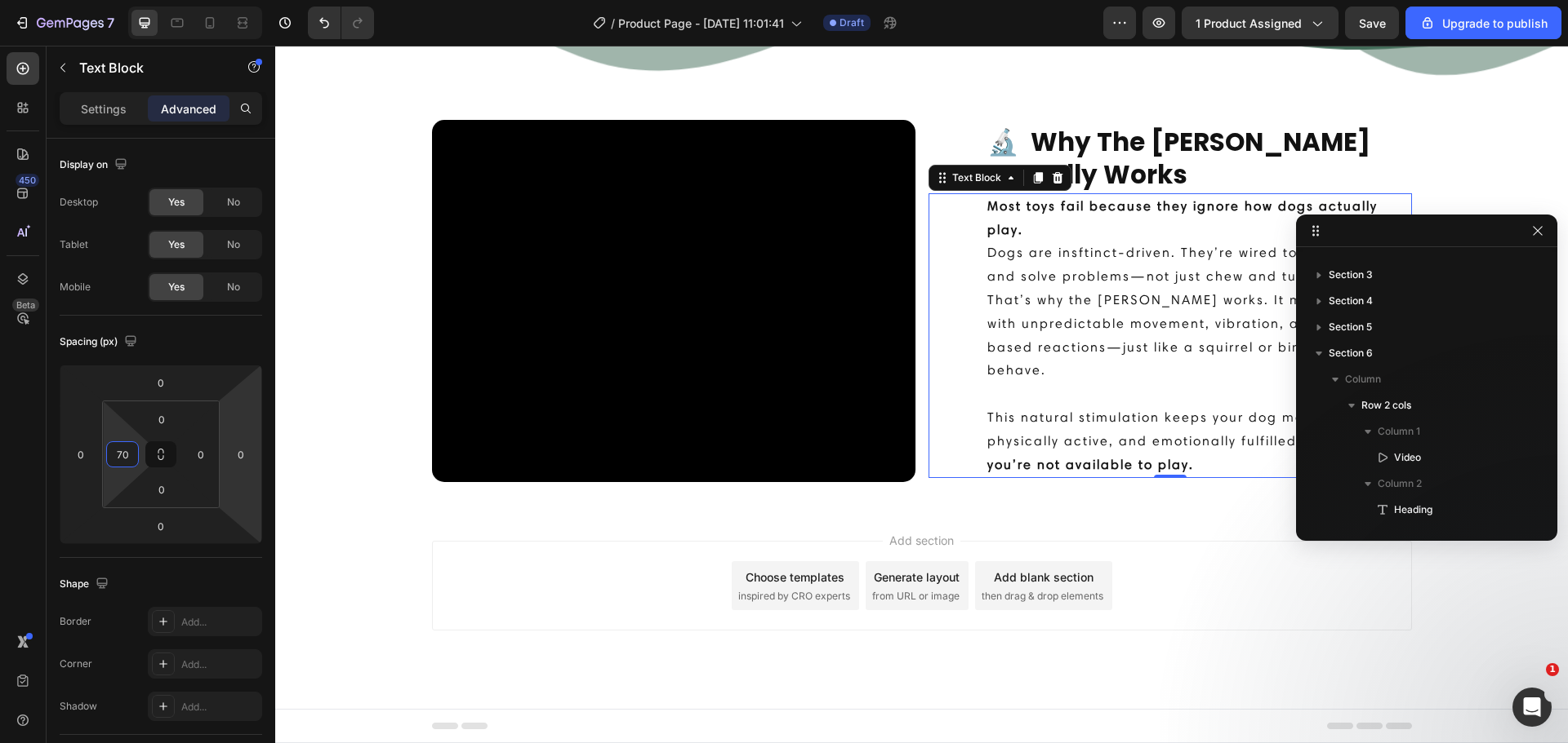
type input "70"
click at [1010, 352] on p "Dogs are insftinct-driven. They’re wired to chase, react, and solve problems—no…" at bounding box center [1198, 312] width 423 height 141
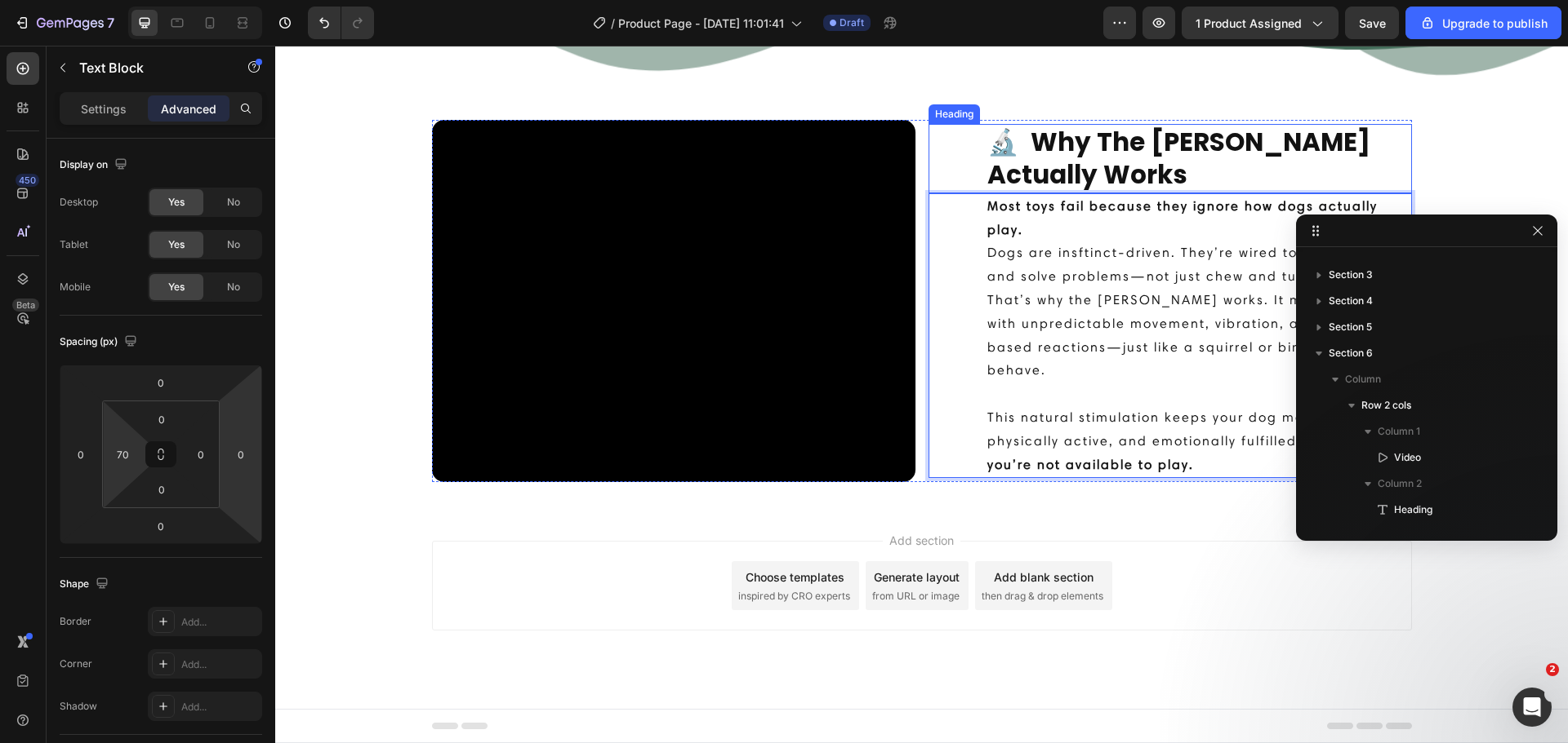
click at [961, 171] on div "🔬 Why The [PERSON_NAME] Actually Works Heading" at bounding box center [1170, 159] width 483 height 69
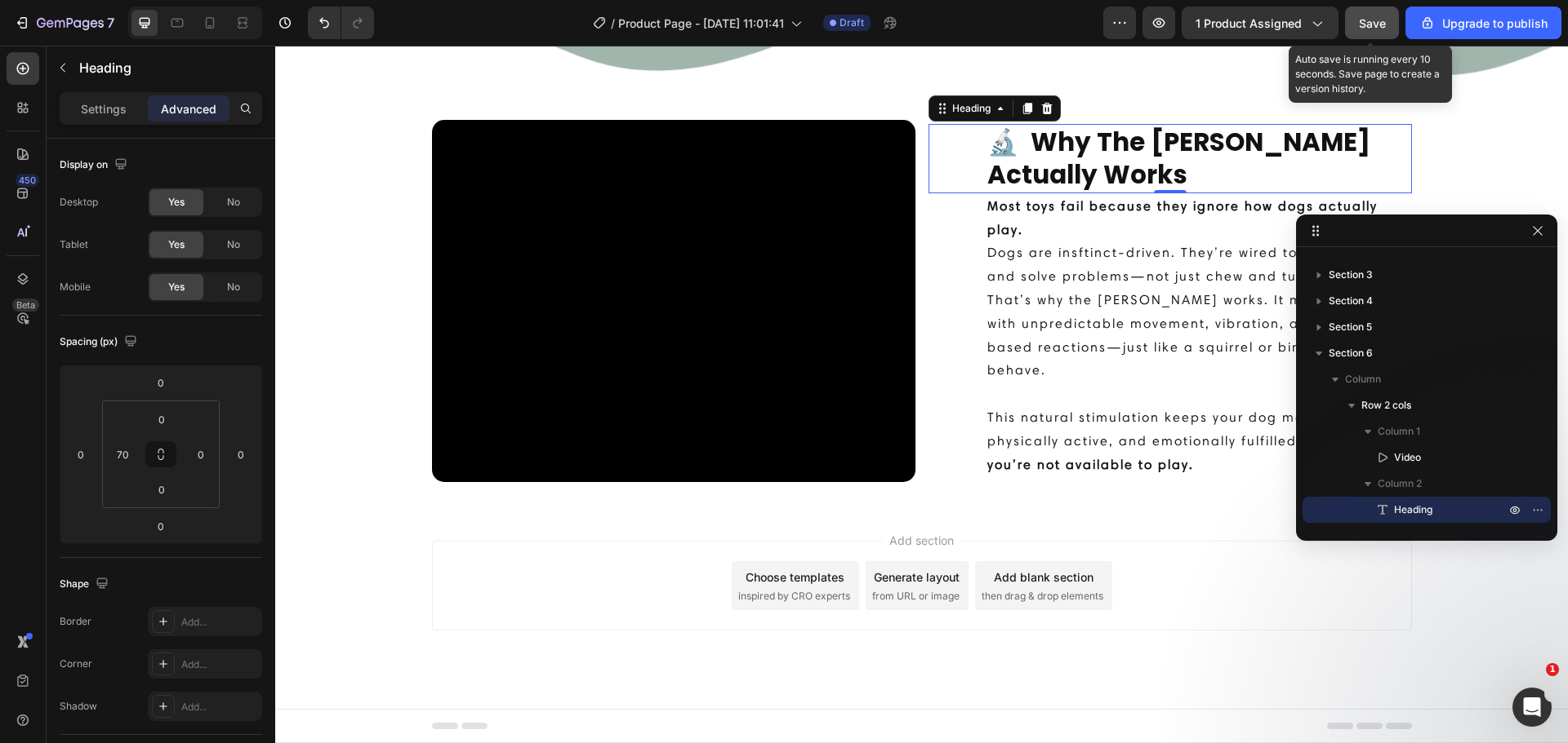
click at [1361, 26] on span "Save" at bounding box center [1372, 23] width 27 height 14
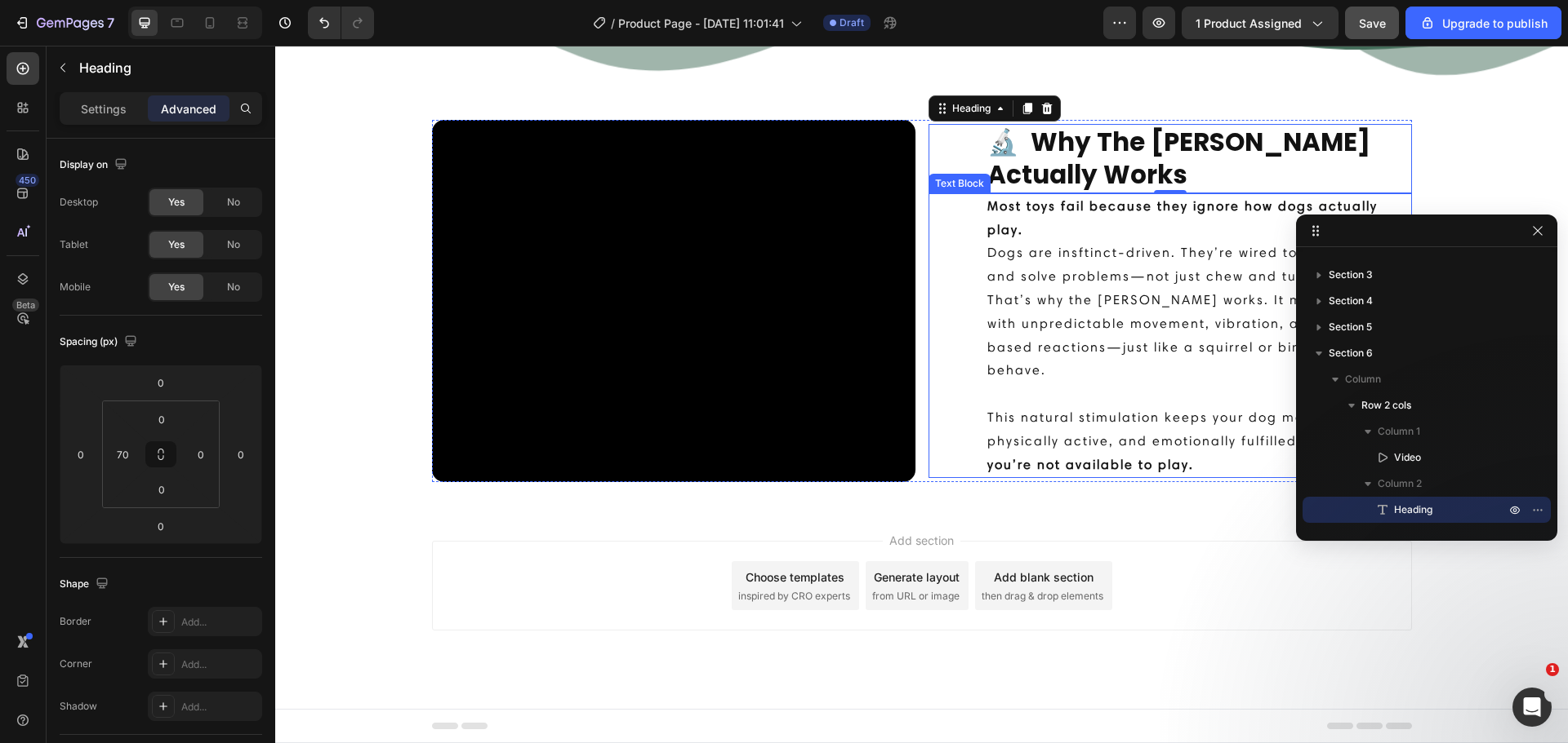
click at [1120, 244] on p "Dogs are insftinct-driven. They’re wired to chase, react, and solve problems—no…" at bounding box center [1198, 312] width 423 height 141
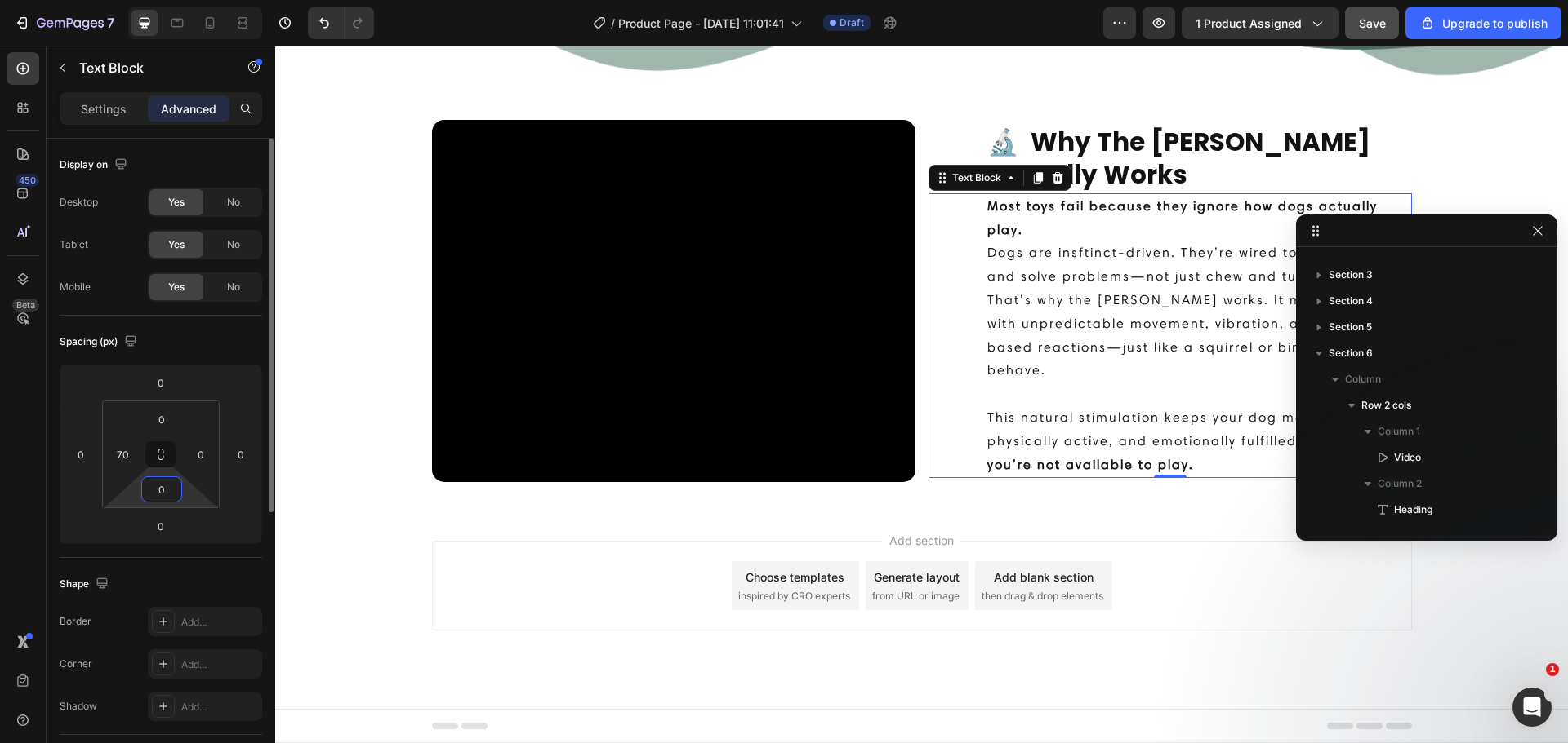
click at [170, 486] on input "0" at bounding box center [162, 490] width 33 height 24
type input "70"
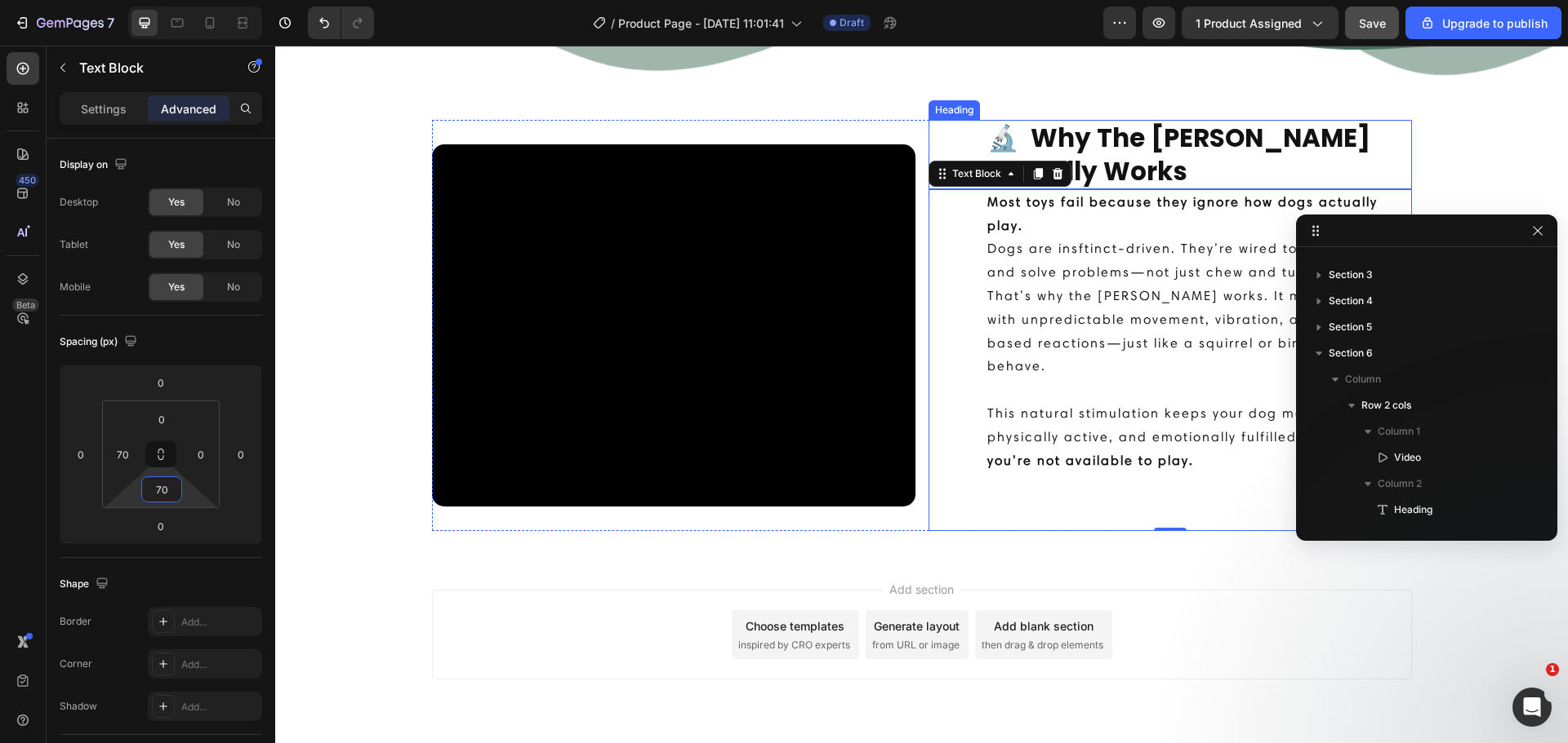
click at [1166, 163] on h2 "🔬 Why The [PERSON_NAME] Actually Works" at bounding box center [1198, 155] width 426 height 69
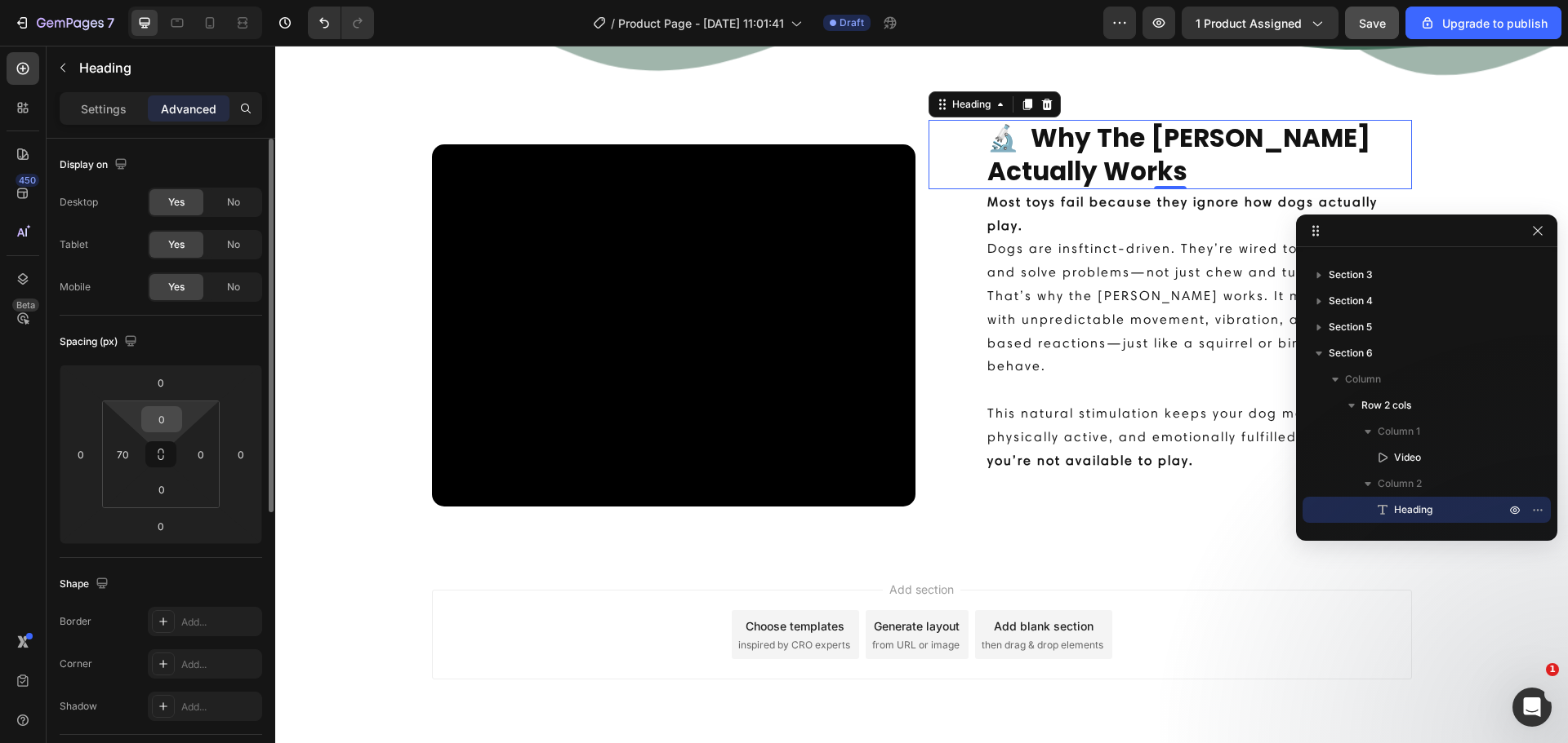
click at [166, 408] on input "0" at bounding box center [162, 419] width 33 height 24
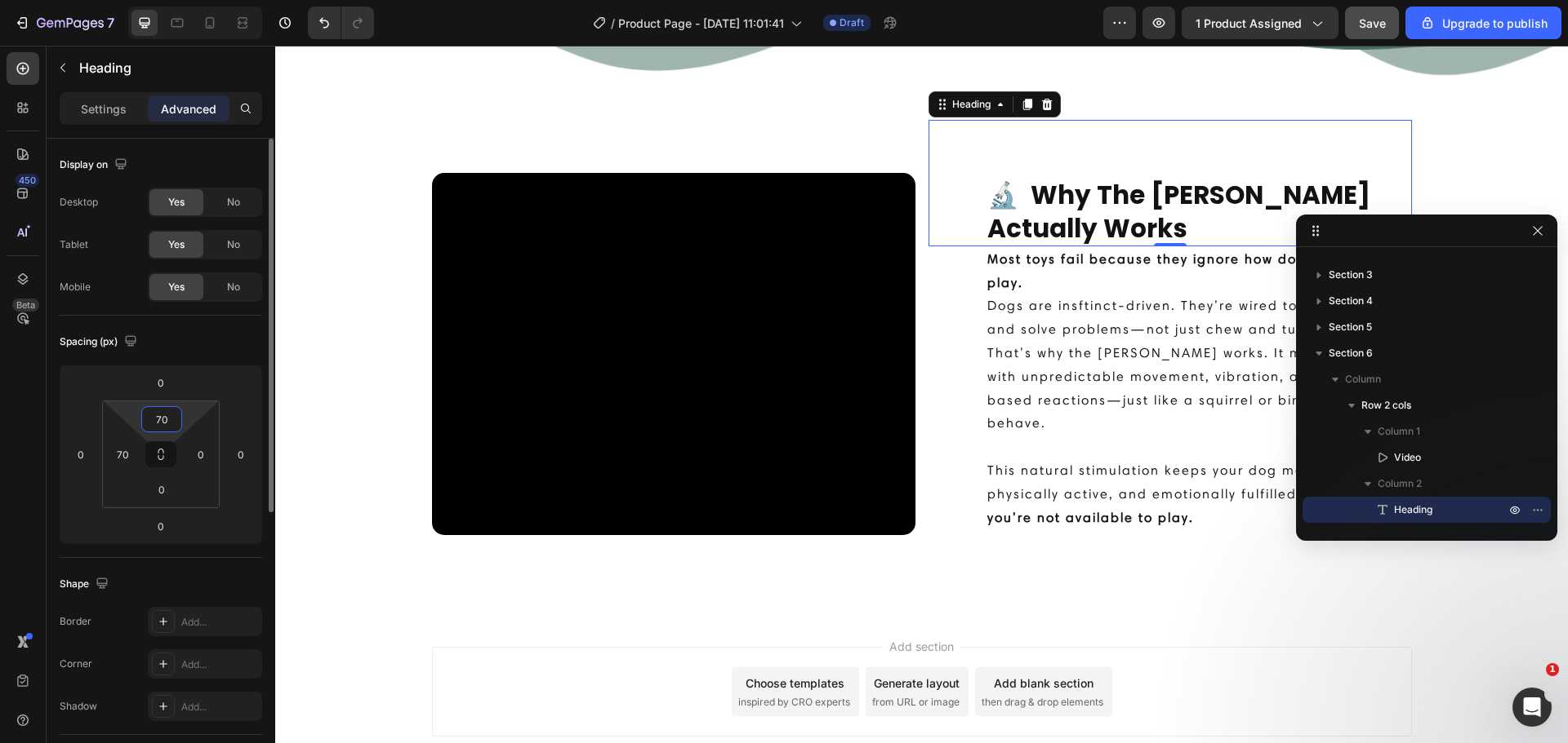
type input "0"
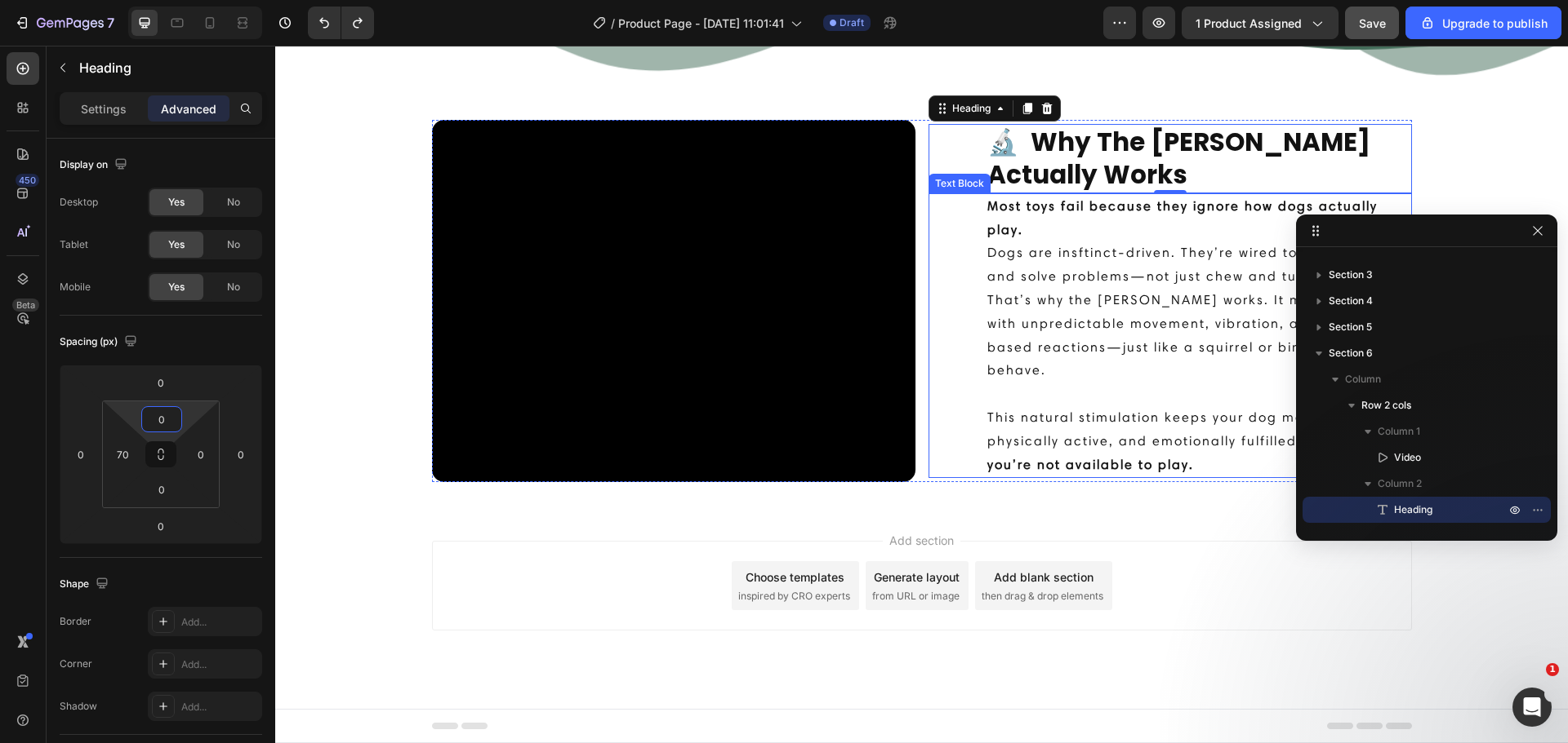
click at [1006, 346] on p "Dogs are insftinct-driven. They’re wired to chase, react, and solve problems—no…" at bounding box center [1198, 312] width 423 height 141
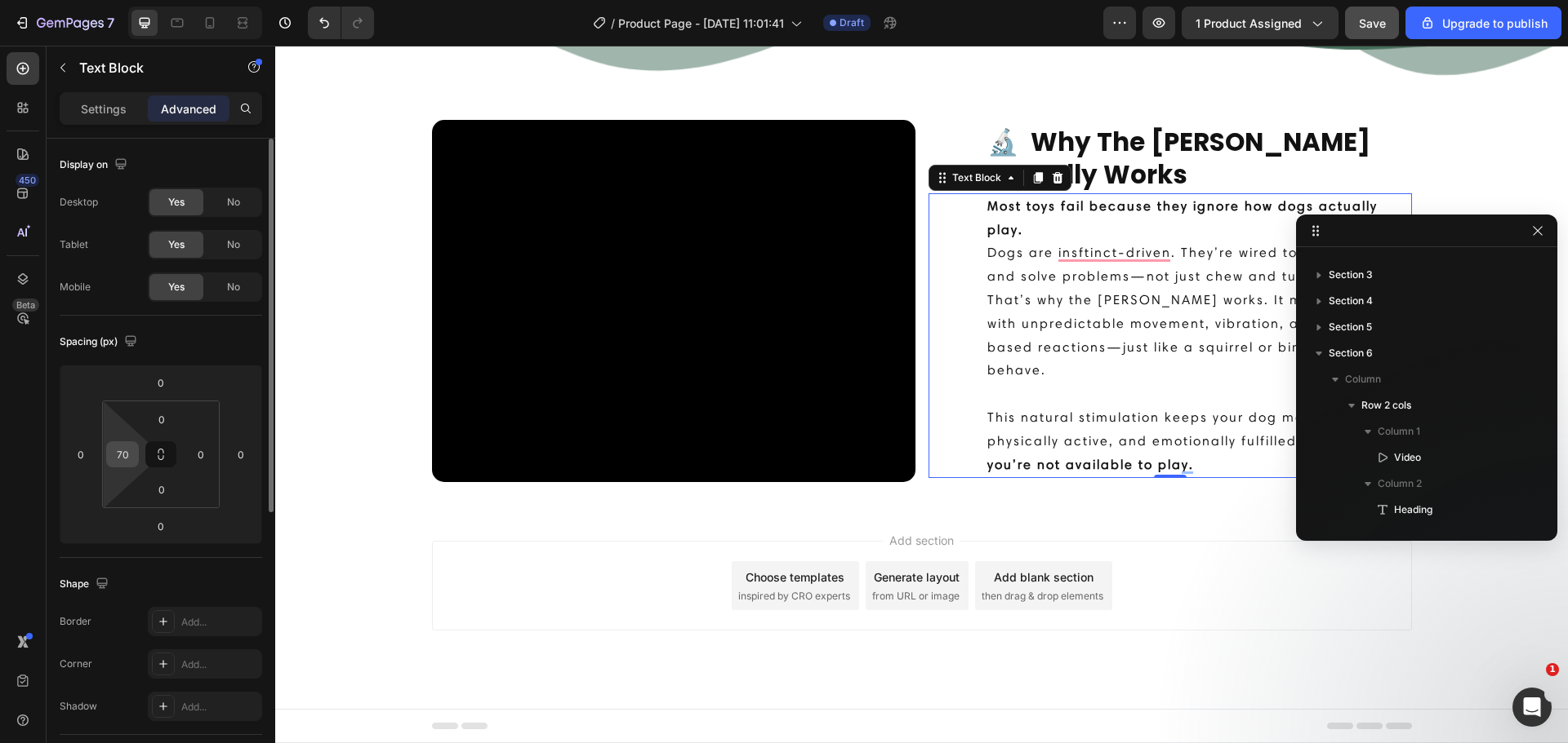
click at [137, 448] on div "70" at bounding box center [123, 454] width 33 height 26
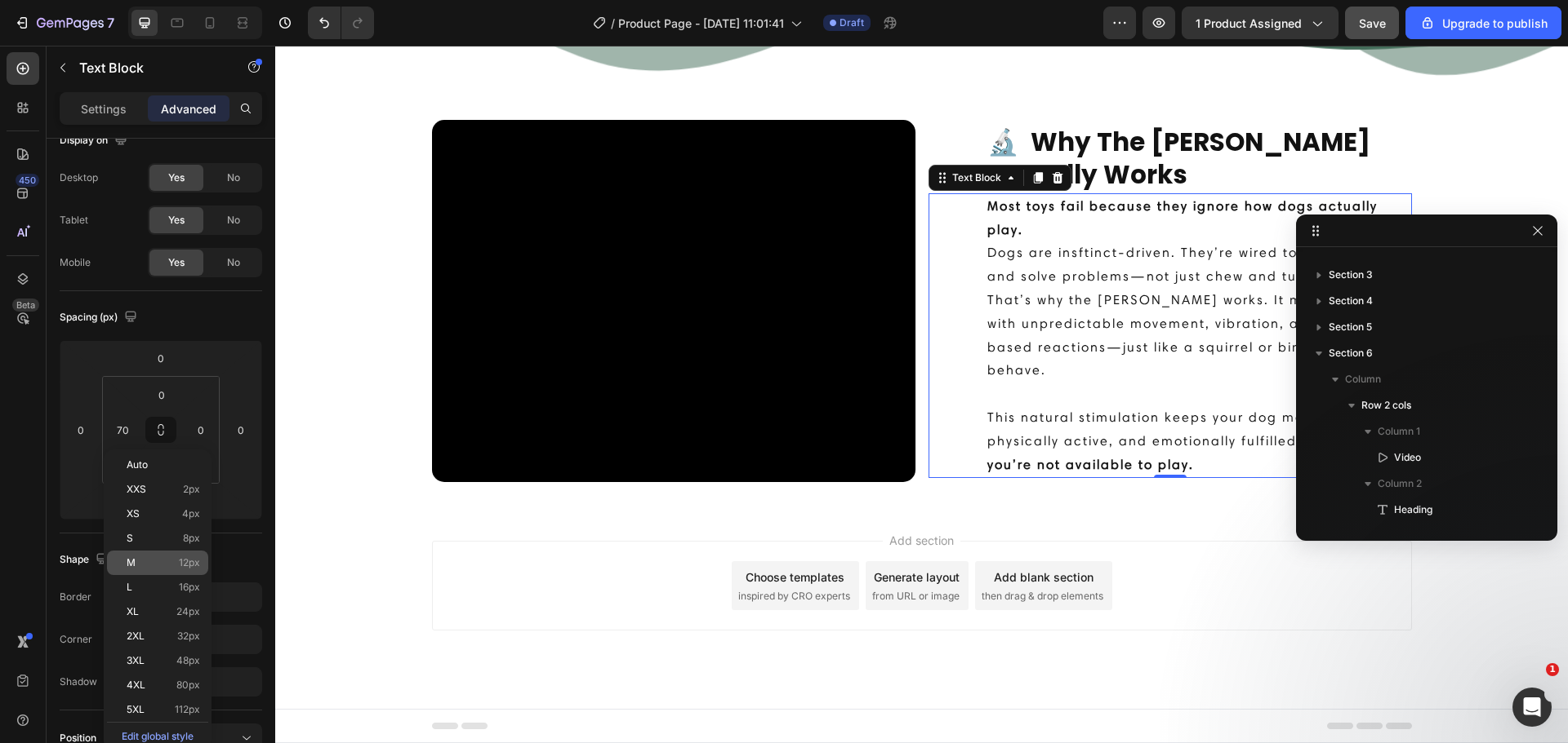
click at [178, 568] on p "M 12px" at bounding box center [163, 562] width 73 height 11
type input "12"
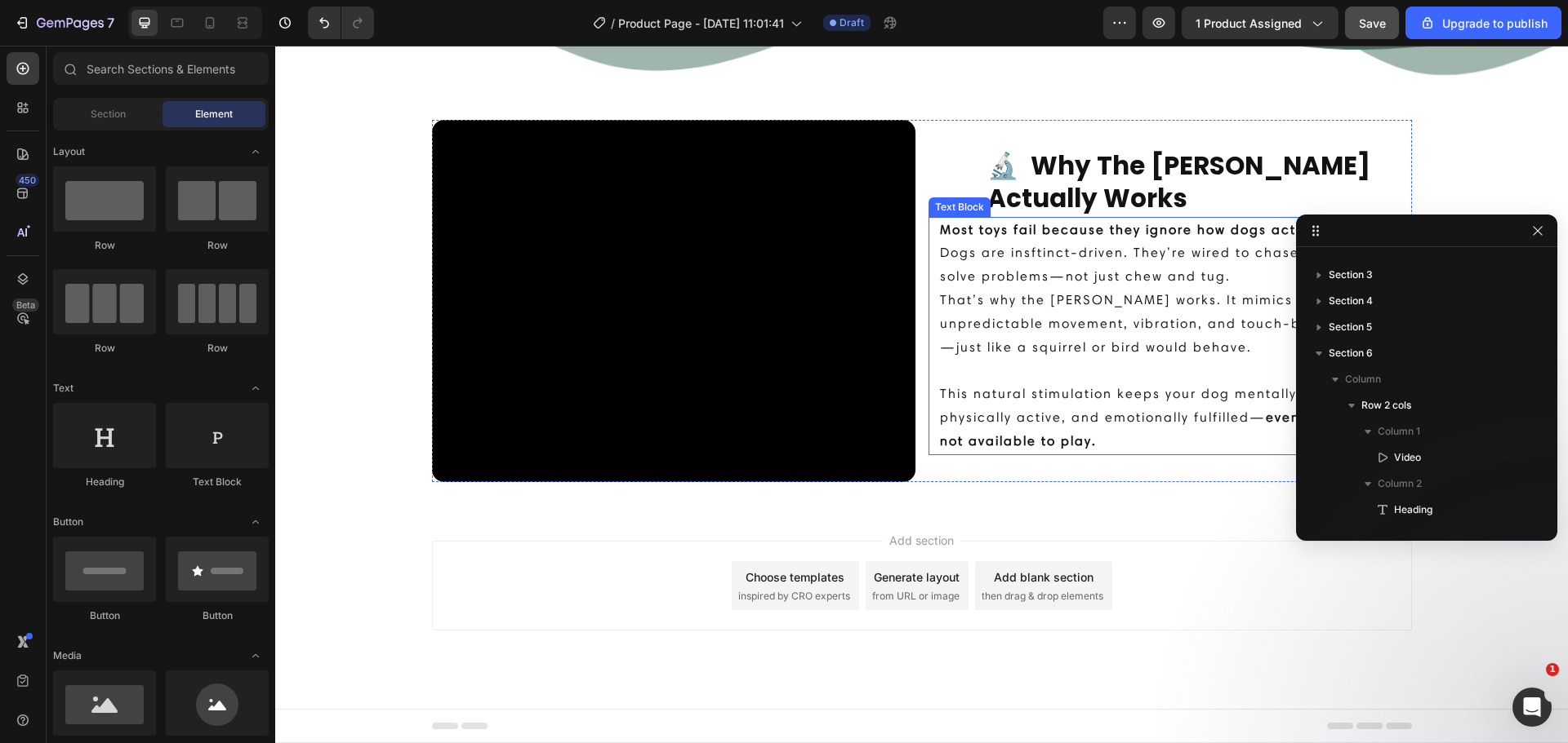
click at [947, 254] on p "Dogs are insftinct-driven. They’re wired to chase, react, and solve problems—no…" at bounding box center [1175, 301] width 470 height 117
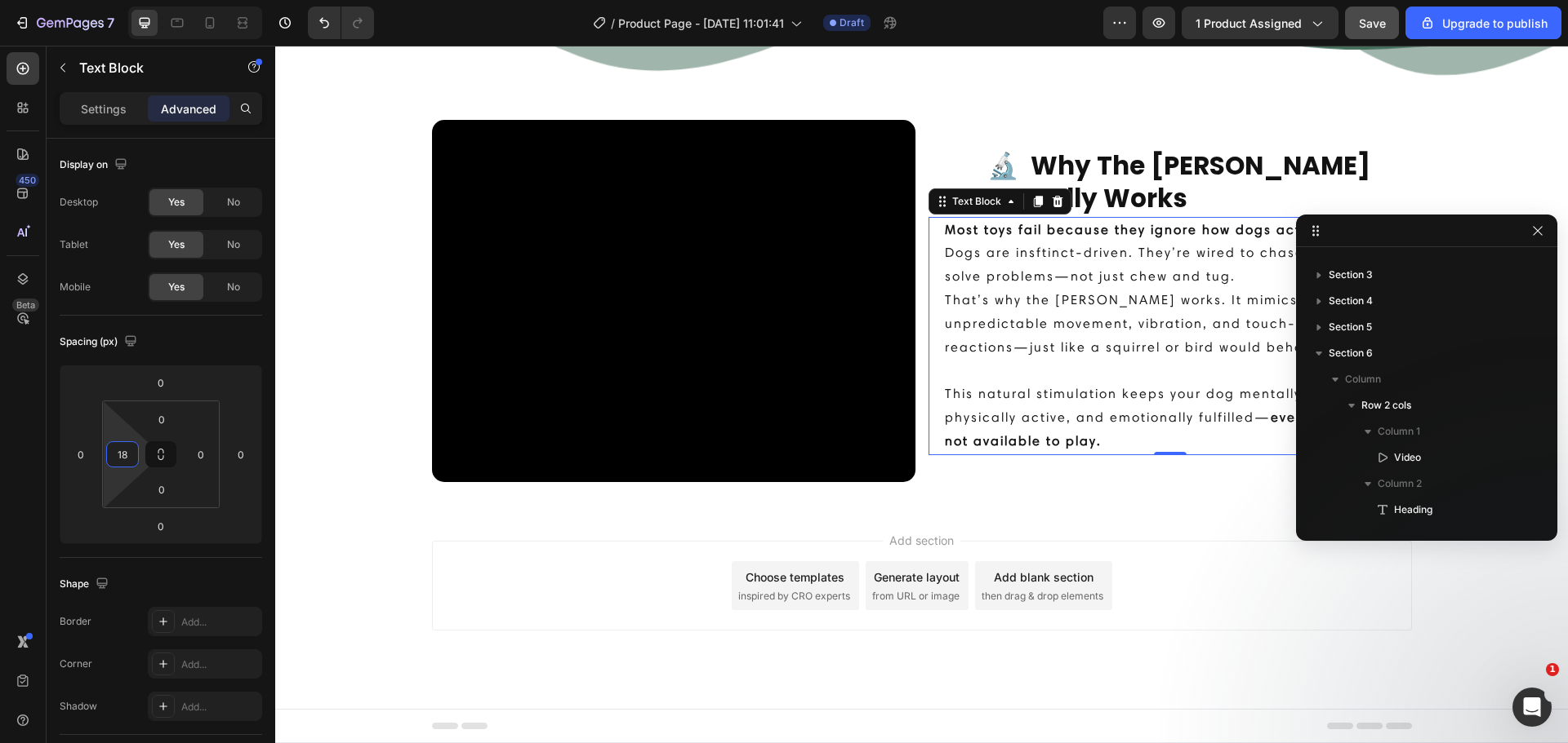
type input "26"
click at [135, 0] on html "7 / Product Page - [DATE] 11:01:41 Draft Preview 1 product assigned Save Upgrad…" at bounding box center [784, 0] width 1568 height 0
click at [1130, 163] on h2 "🔬 Why The [PERSON_NAME] Actually Works" at bounding box center [1198, 182] width 426 height 69
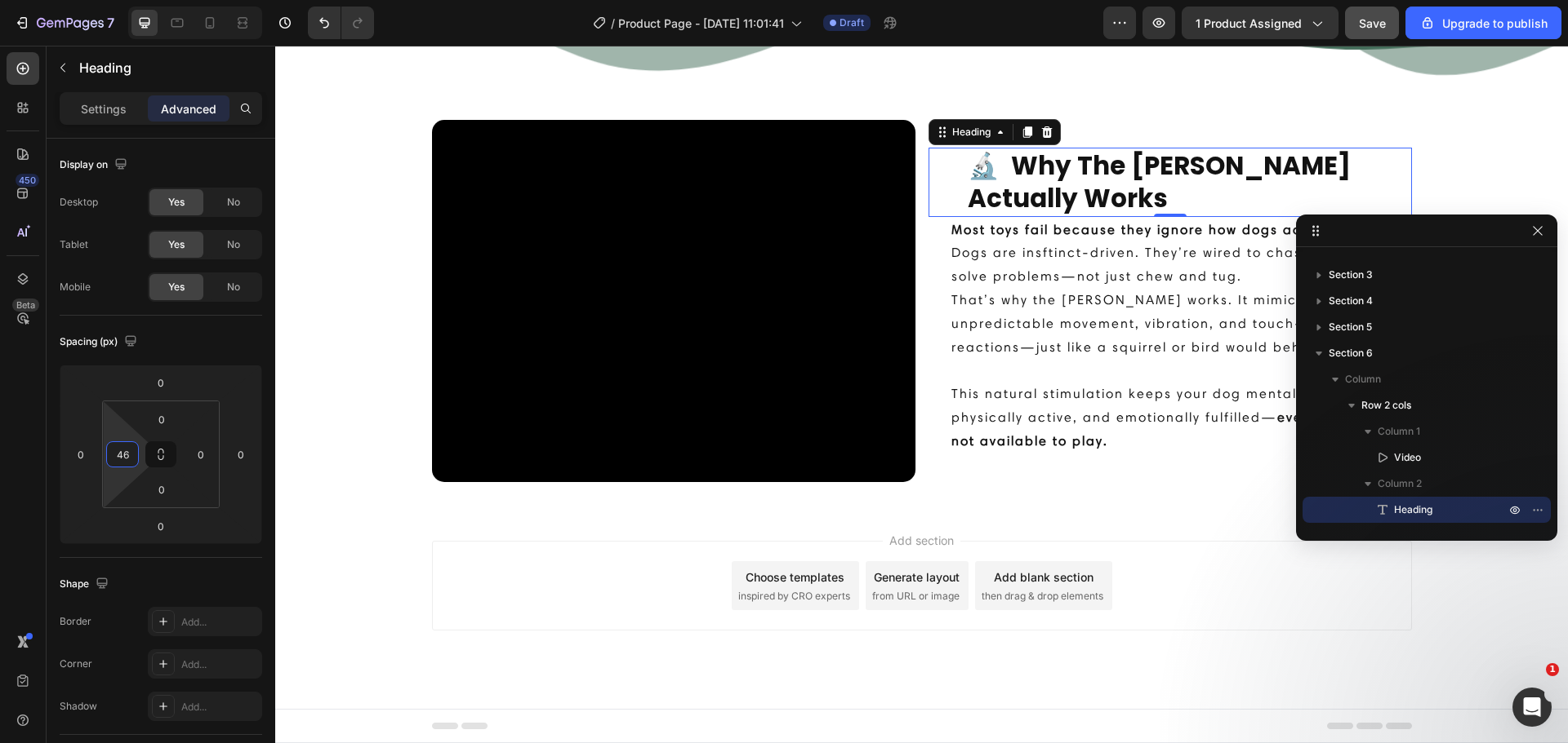
drag, startPoint x: 140, startPoint y: 448, endPoint x: 149, endPoint y: 457, distance: 12.7
click at [149, 0] on html "7 / Product Page - [DATE] 11:01:41 Draft Preview 1 product assigned Save Upgrad…" at bounding box center [784, 0] width 1568 height 0
click at [141, 0] on html "7 / Product Page - [DATE] 11:01:41 Draft Preview 1 product assigned Save Upgrad…" at bounding box center [784, 0] width 1568 height 0
click at [132, 455] on input "46" at bounding box center [123, 454] width 24 height 24
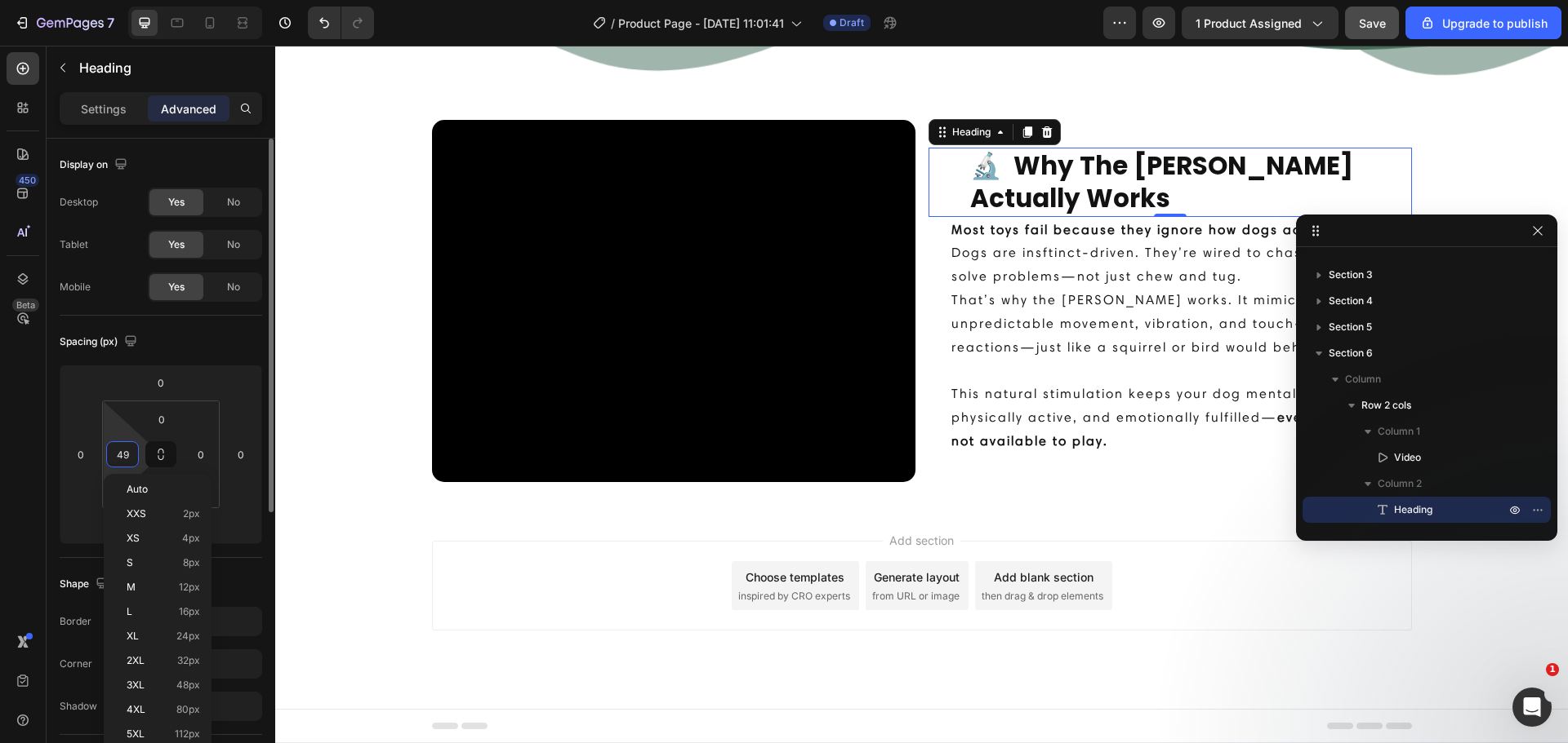
type input "50"
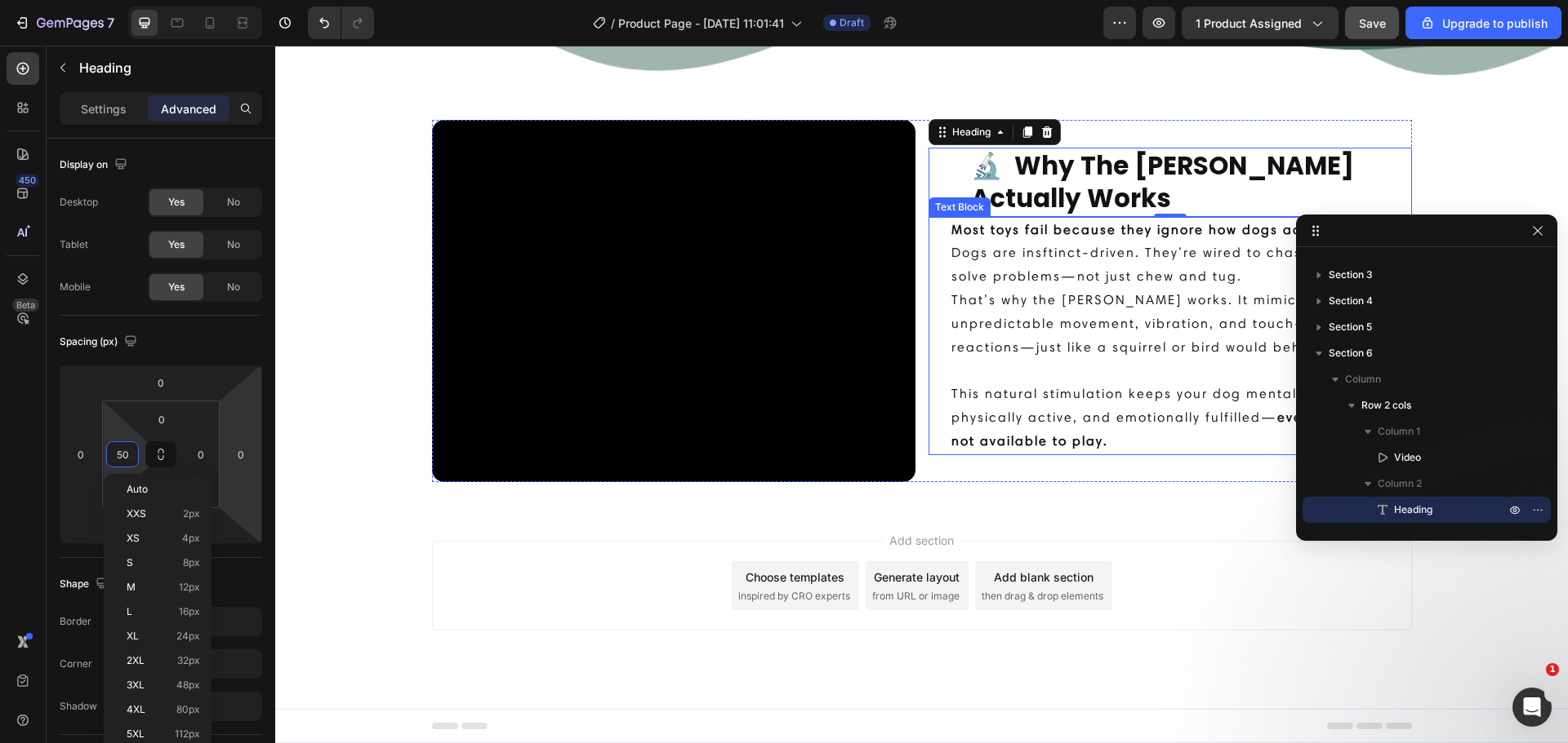
click at [1018, 327] on p "Dogs are insftinct-driven. They’re wired to chase, react, and solve problems—no…" at bounding box center [1180, 301] width 459 height 117
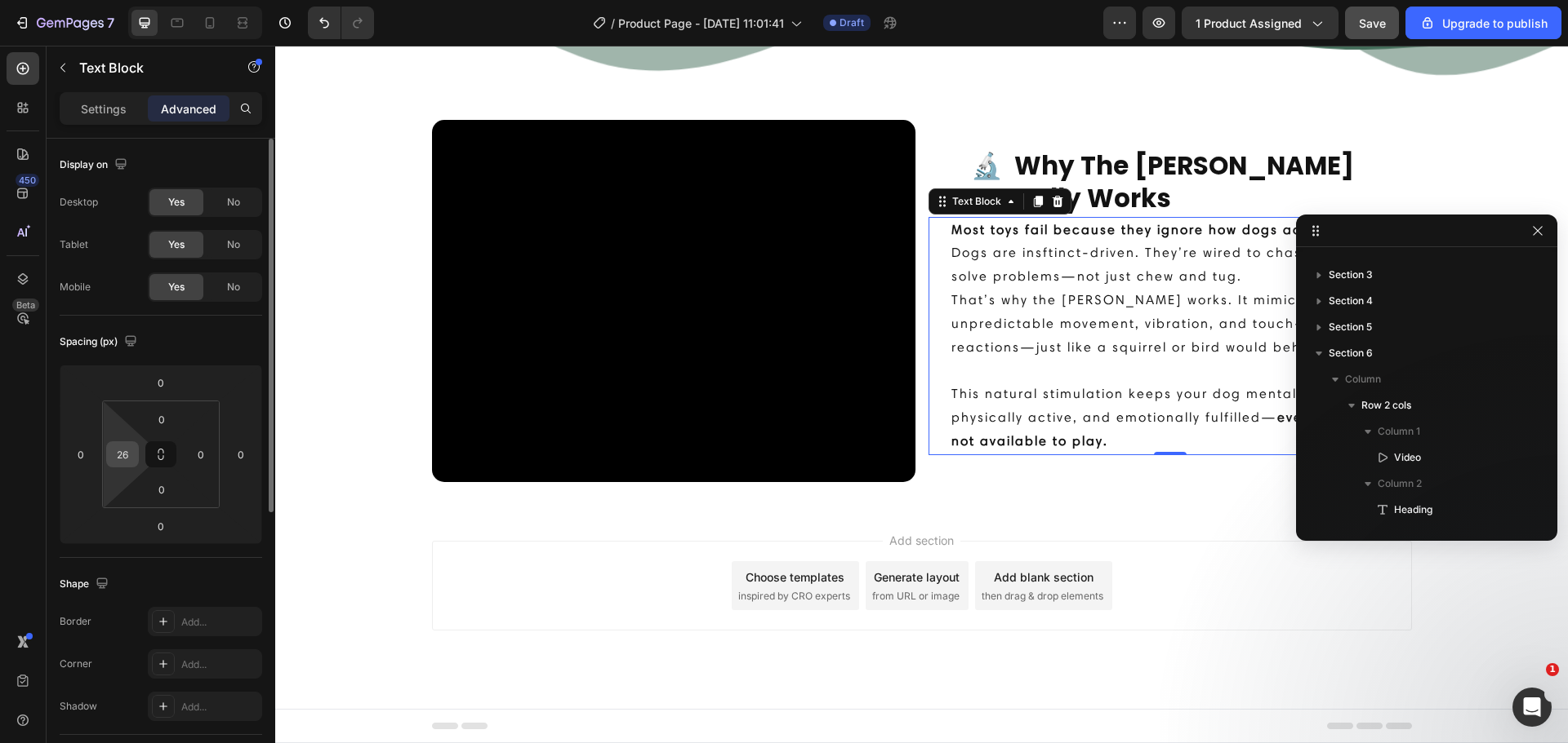
click at [136, 455] on div "26" at bounding box center [123, 454] width 33 height 26
click at [122, 449] on input "26" at bounding box center [123, 454] width 24 height 24
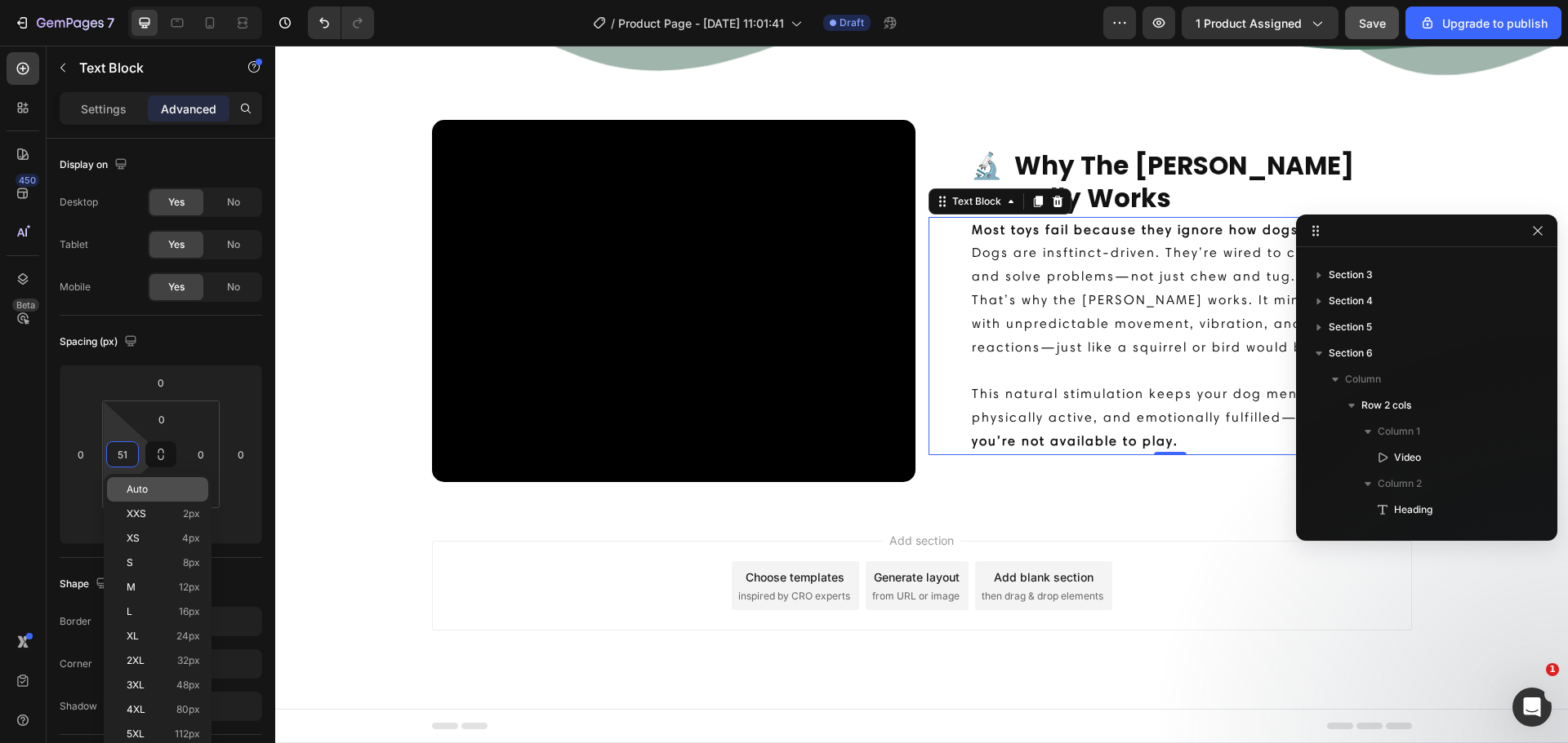
type input "50"
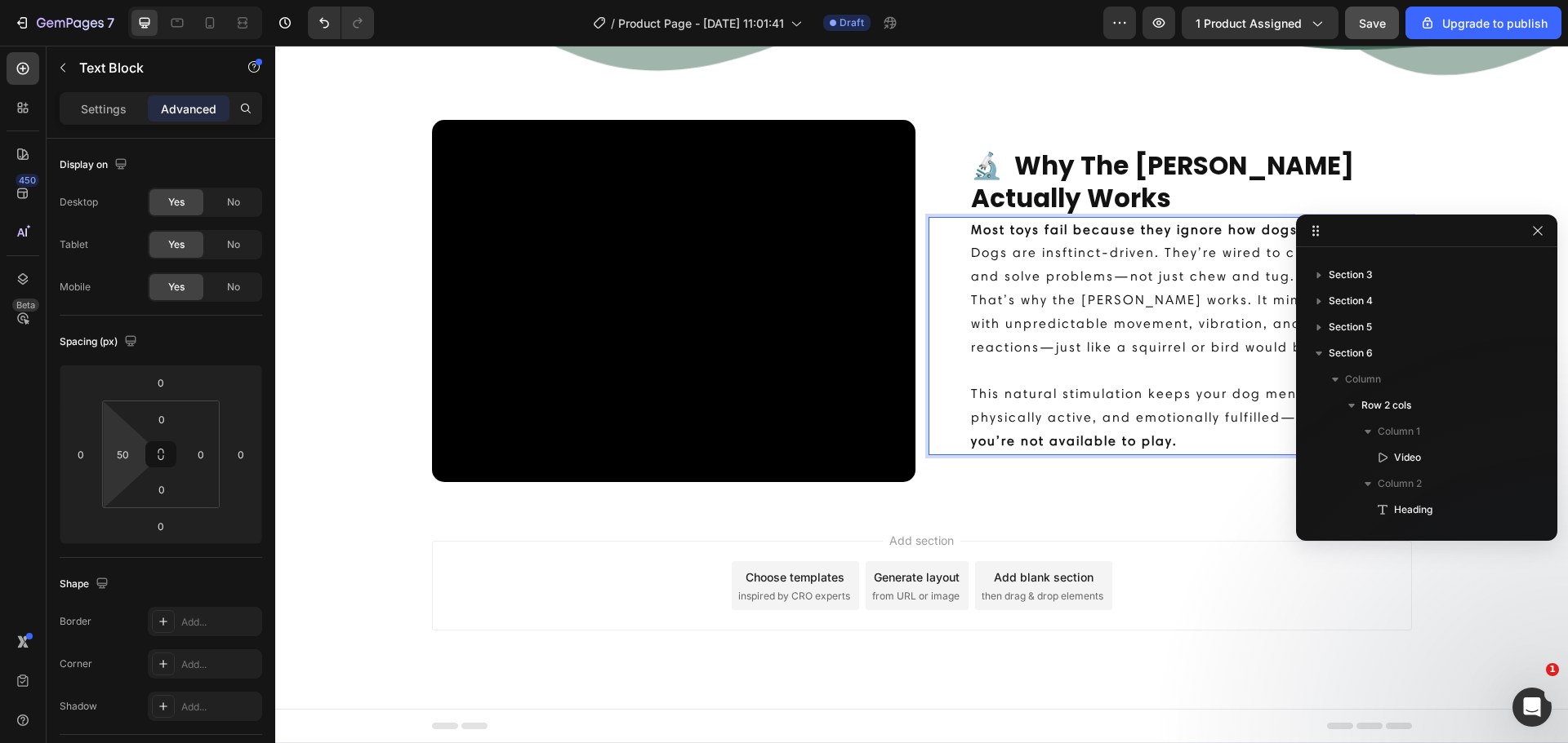
click at [1093, 302] on p "Dogs are insftinct-driven. They’re wired to chase, react, and solve problems—no…" at bounding box center [1190, 301] width 439 height 117
click at [125, 112] on p "Settings" at bounding box center [104, 109] width 46 height 17
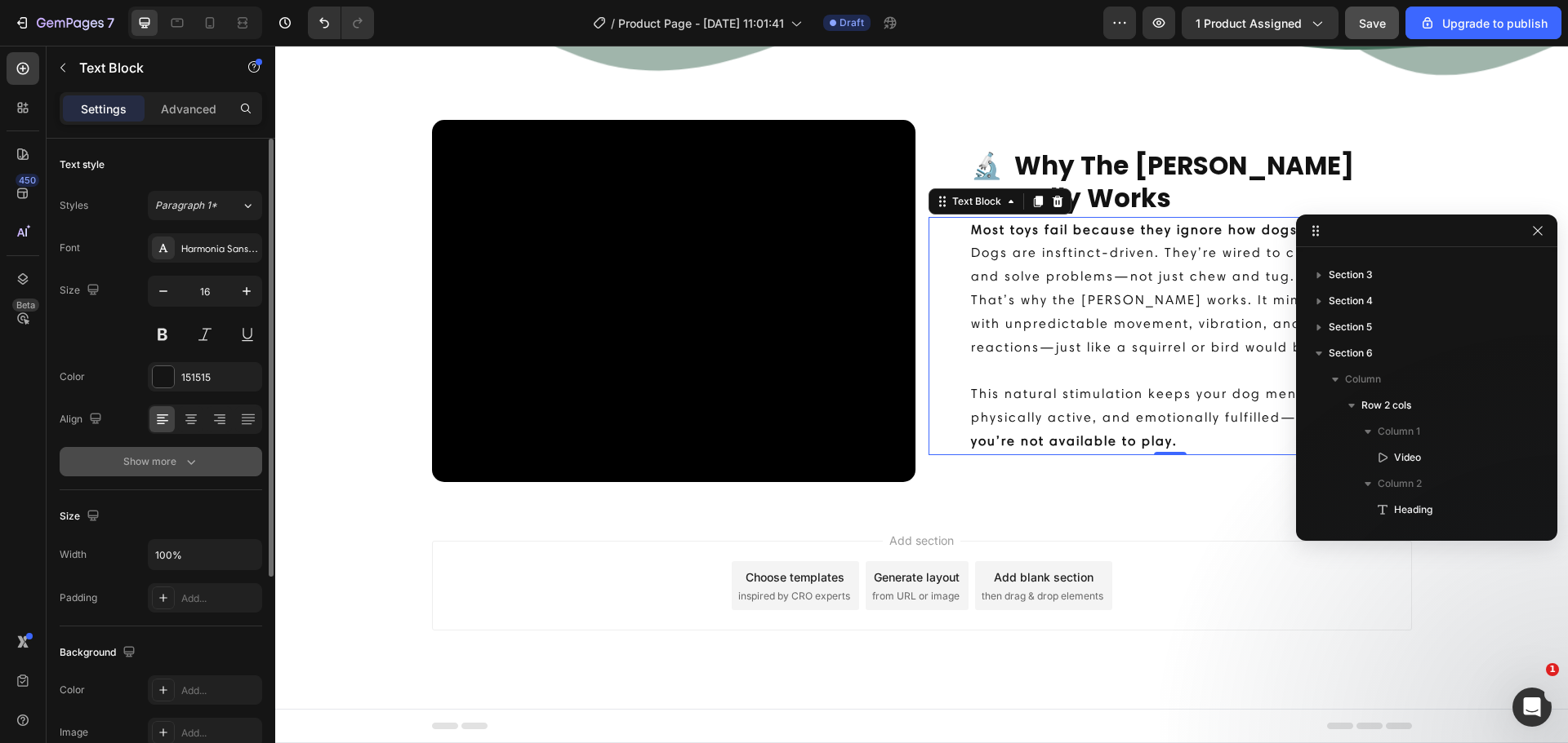
click at [161, 457] on div "Show more" at bounding box center [162, 461] width 76 height 16
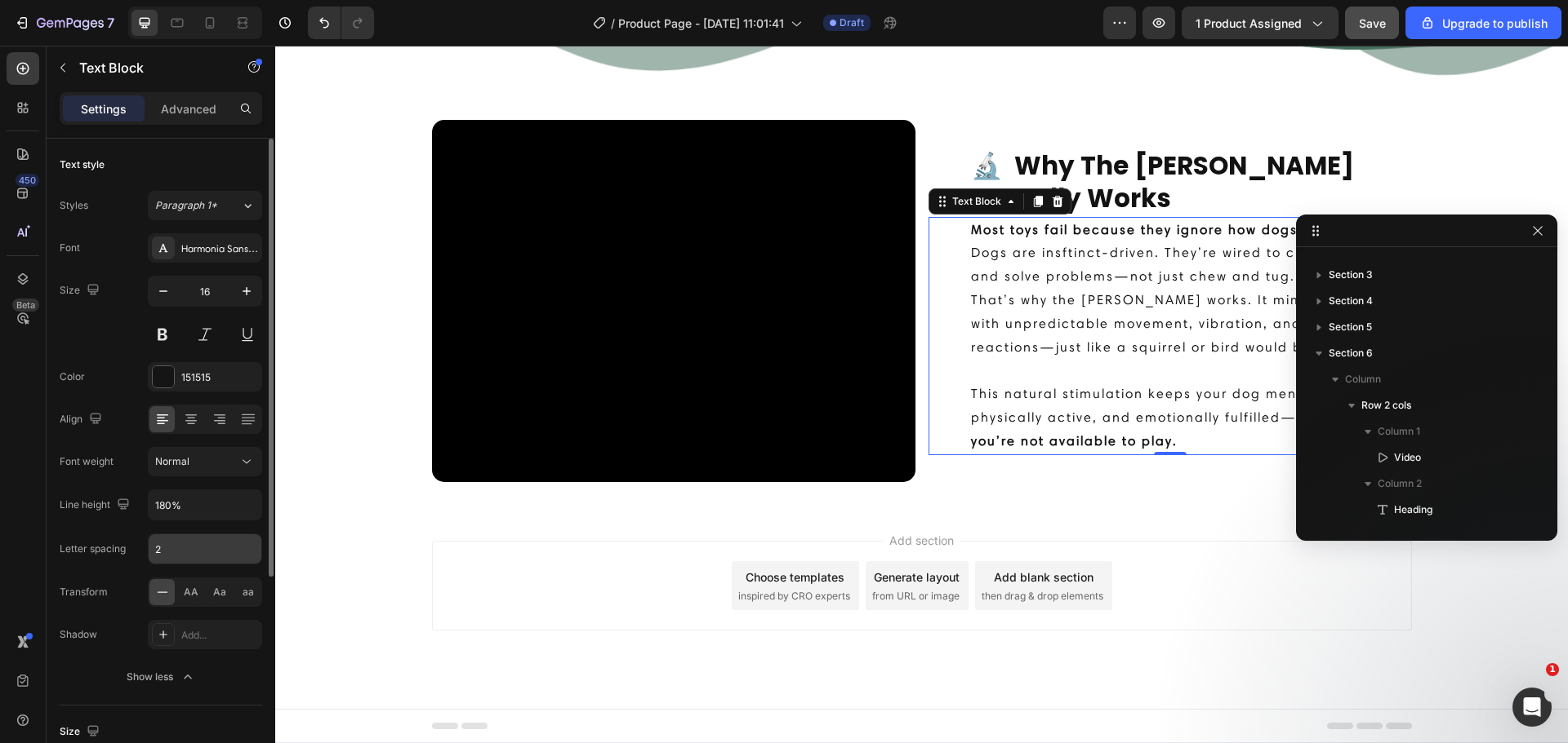
click at [181, 541] on input "2" at bounding box center [205, 549] width 112 height 29
type input "1"
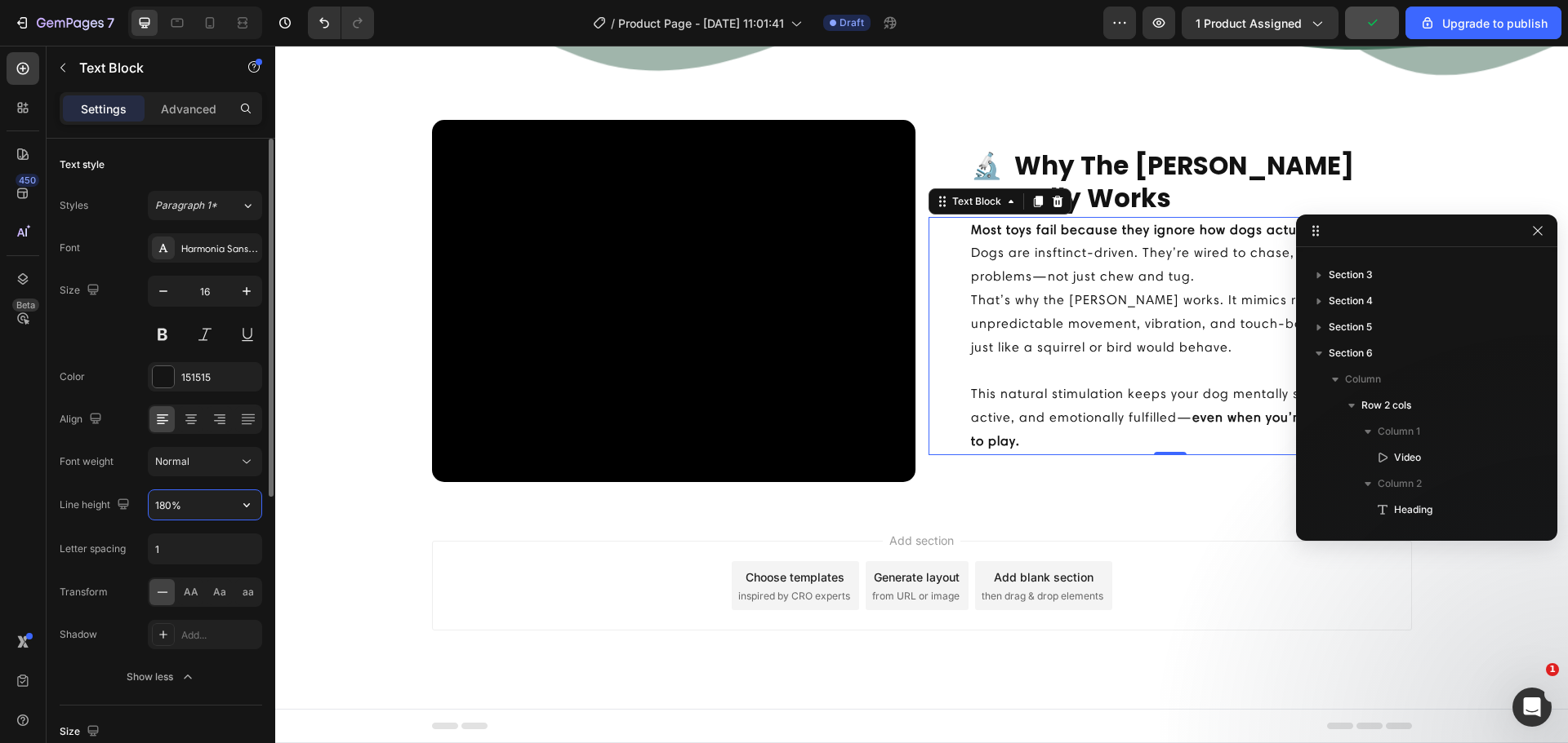
click at [205, 499] on input "180%" at bounding box center [205, 505] width 112 height 29
click at [234, 508] on button "button" at bounding box center [246, 505] width 29 height 29
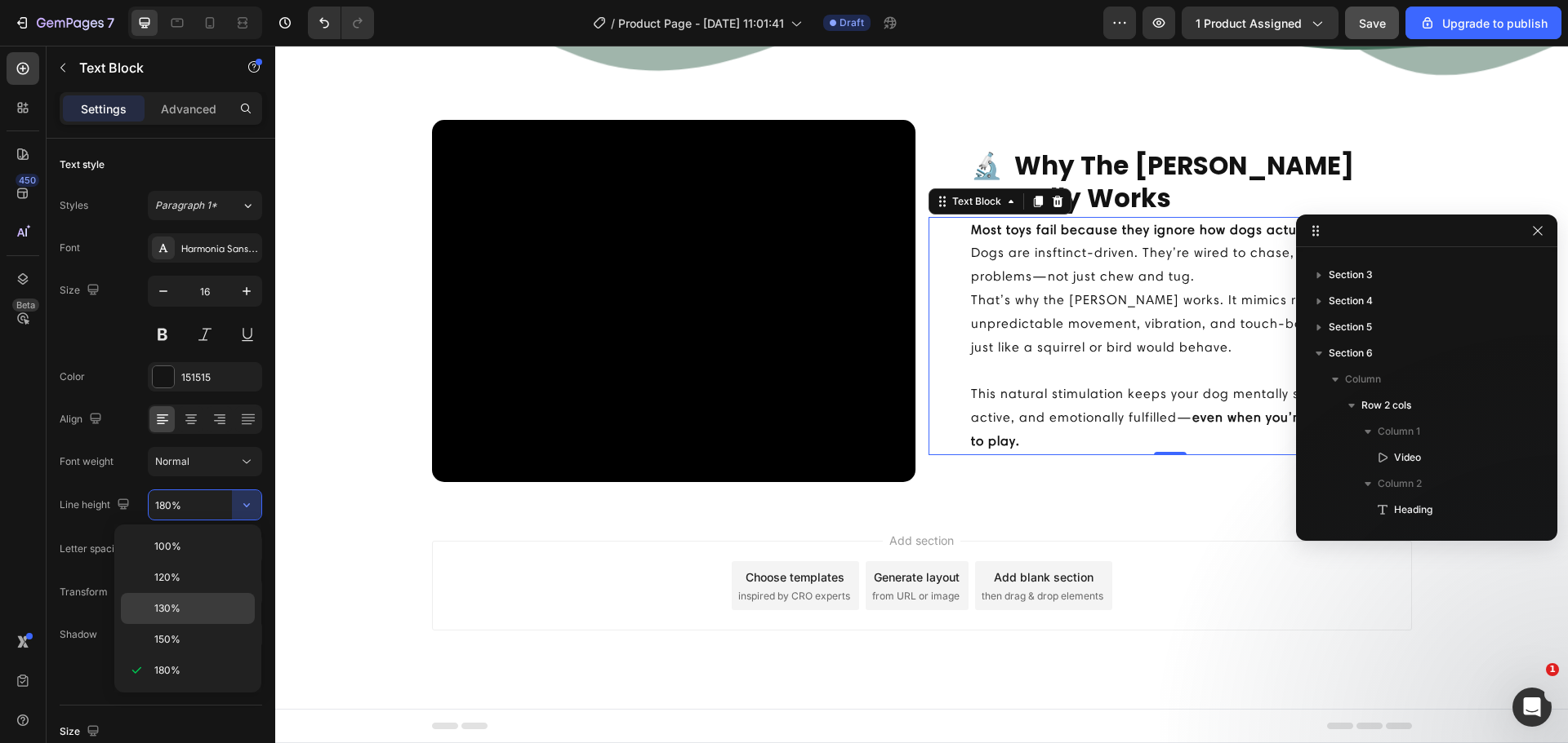
click at [231, 625] on div "130%" at bounding box center [188, 640] width 134 height 31
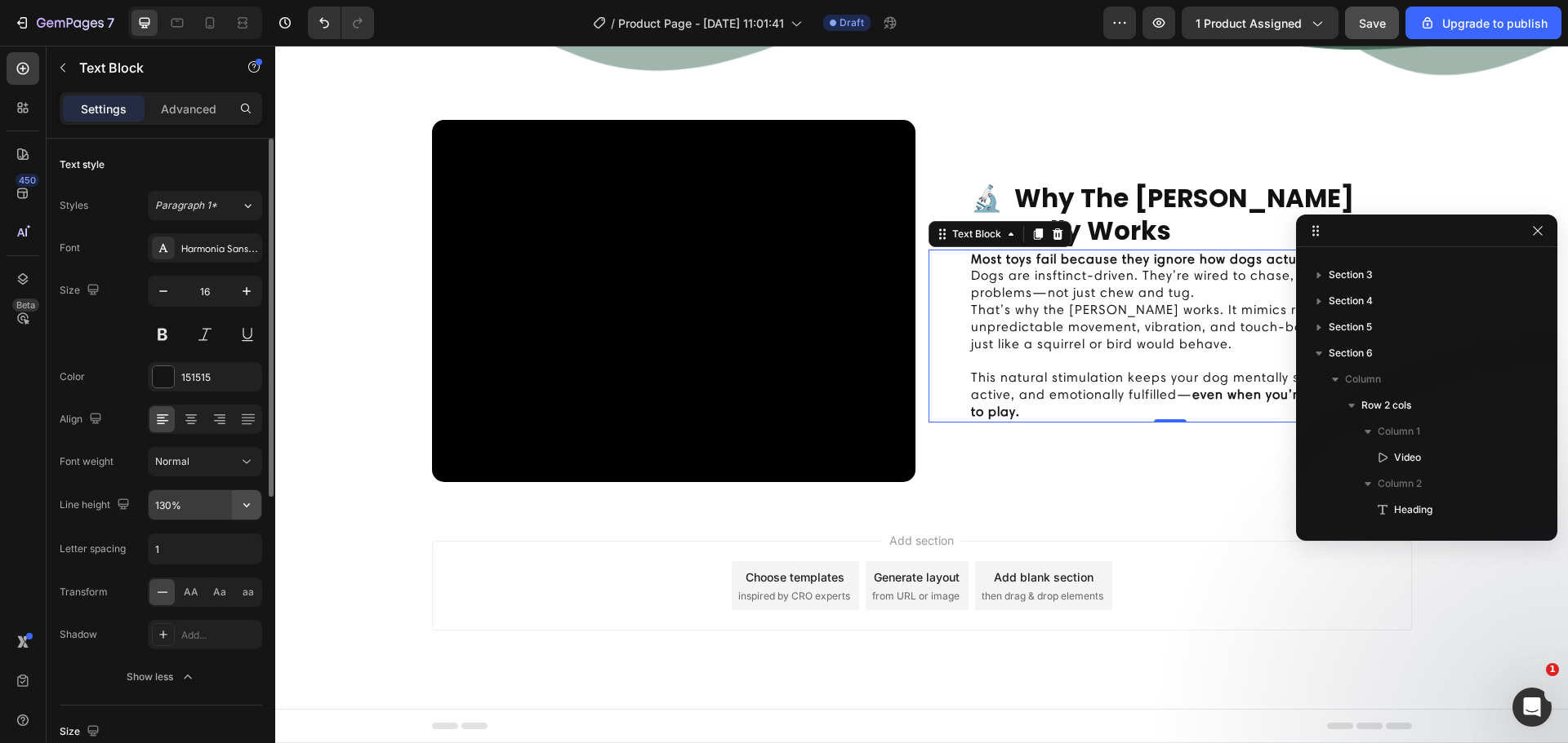
click at [242, 504] on icon "button" at bounding box center [246, 505] width 16 height 16
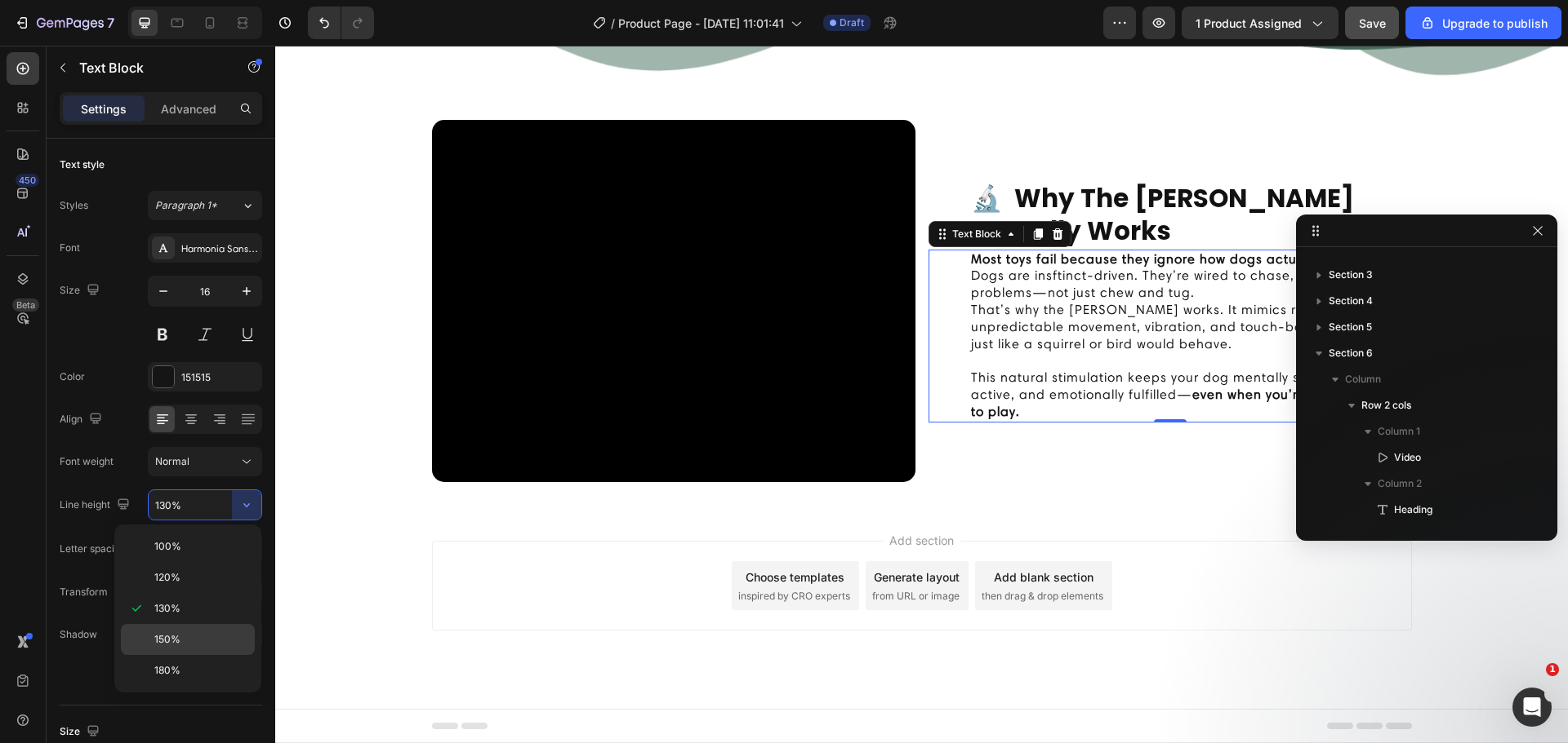
click at [223, 655] on div "150%" at bounding box center [188, 670] width 134 height 31
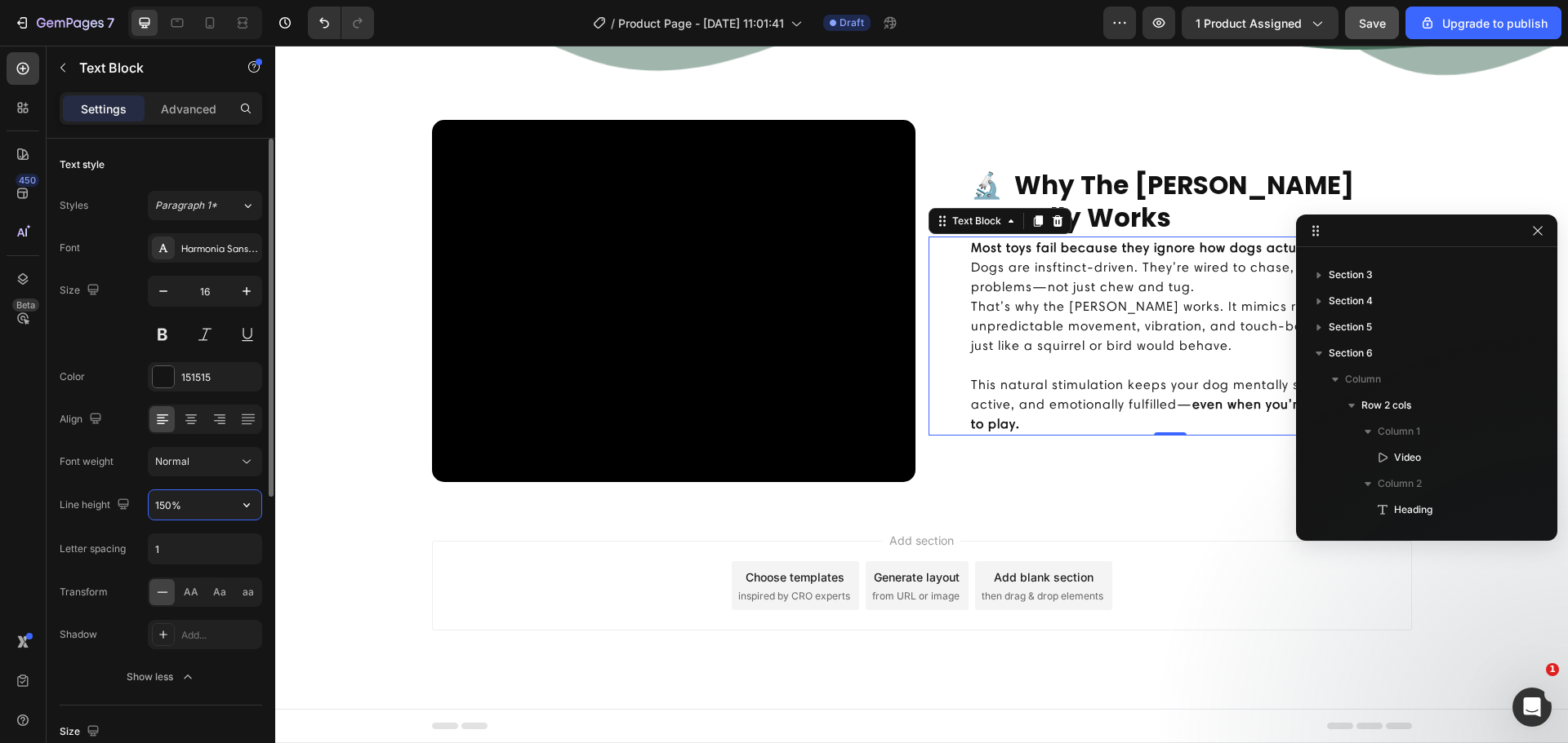
click at [169, 505] on input "150%" at bounding box center [205, 505] width 112 height 29
type input "155%"
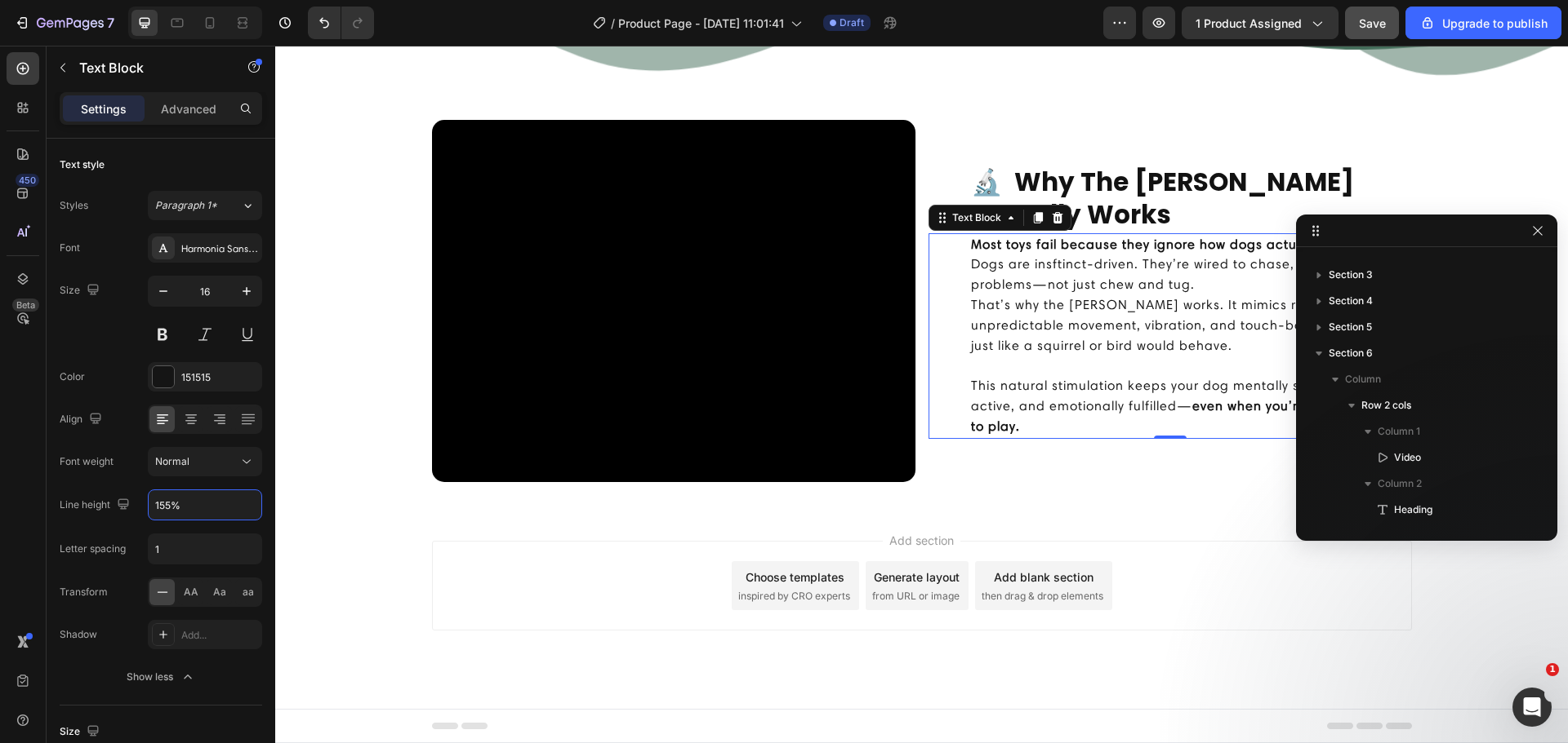
click at [1367, 27] on span "Save" at bounding box center [1372, 23] width 27 height 14
click at [1547, 231] on div at bounding box center [1426, 231] width 261 height 33
click at [1540, 233] on icon "button" at bounding box center [1537, 231] width 13 height 13
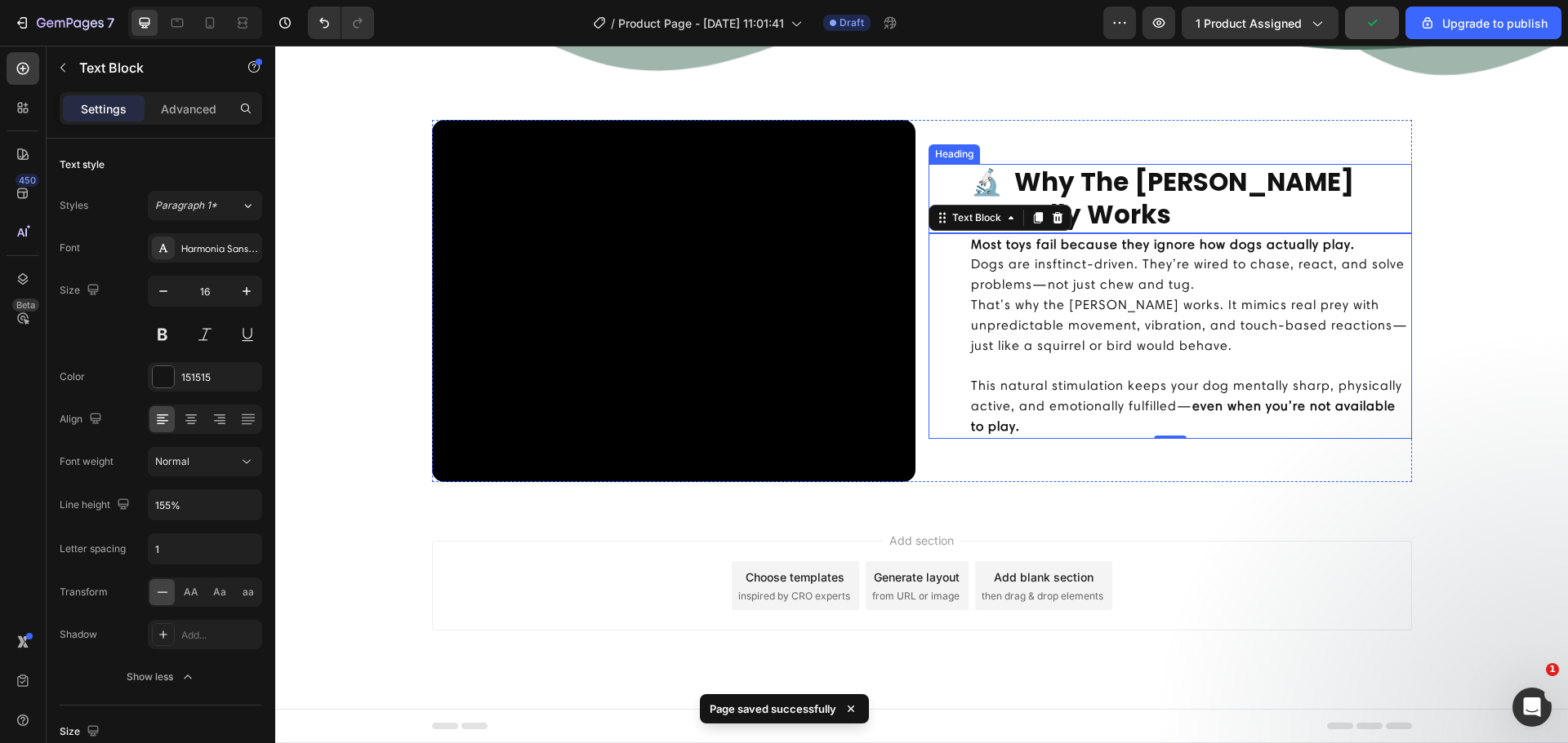
click at [1363, 194] on h2 "🔬 Why The [PERSON_NAME] Actually Works" at bounding box center [1190, 199] width 443 height 69
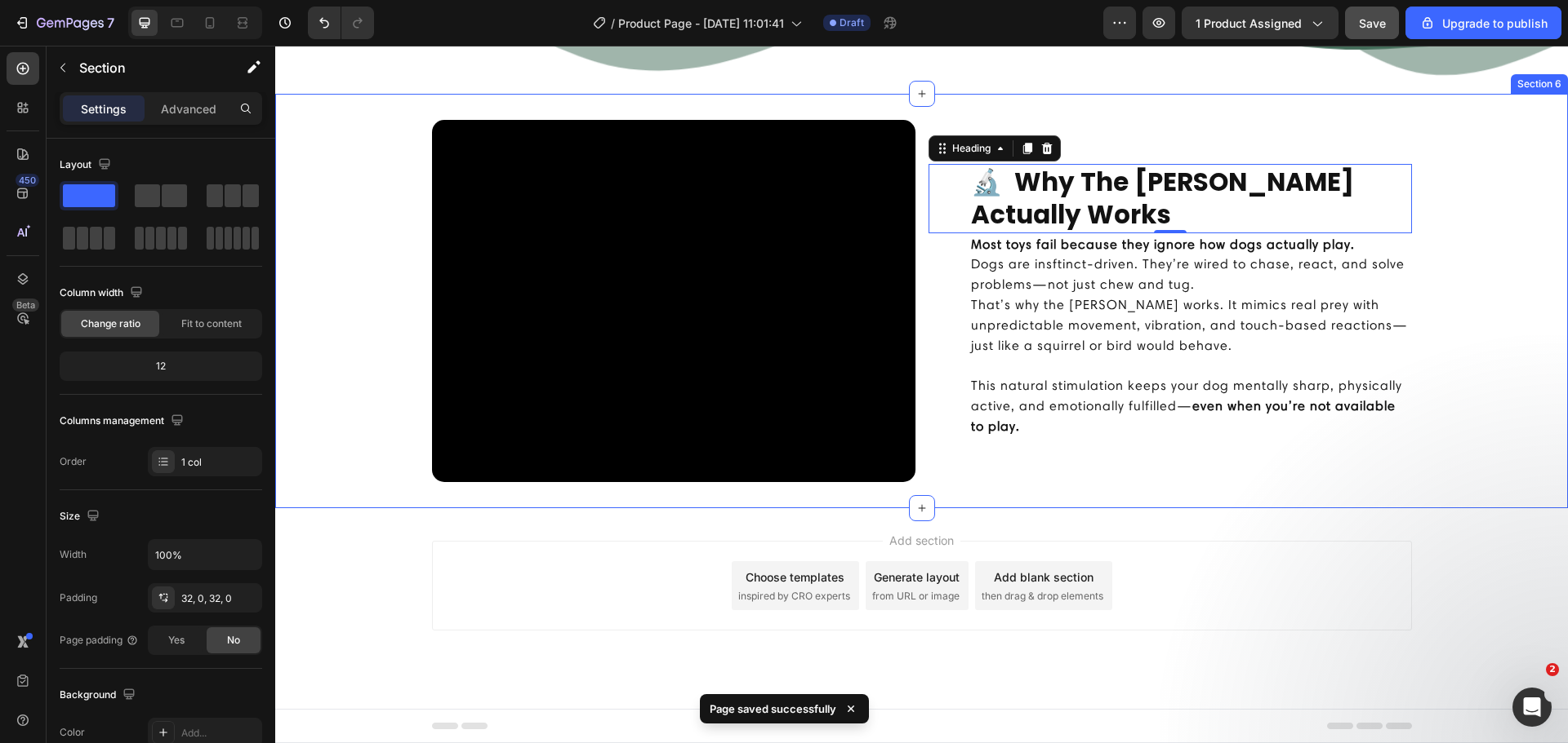
click at [1426, 266] on div "Video 🔬 Why The [PERSON_NAME] Actually Works Heading 0 Most toys fail because t…" at bounding box center [921, 301] width 1292 height 362
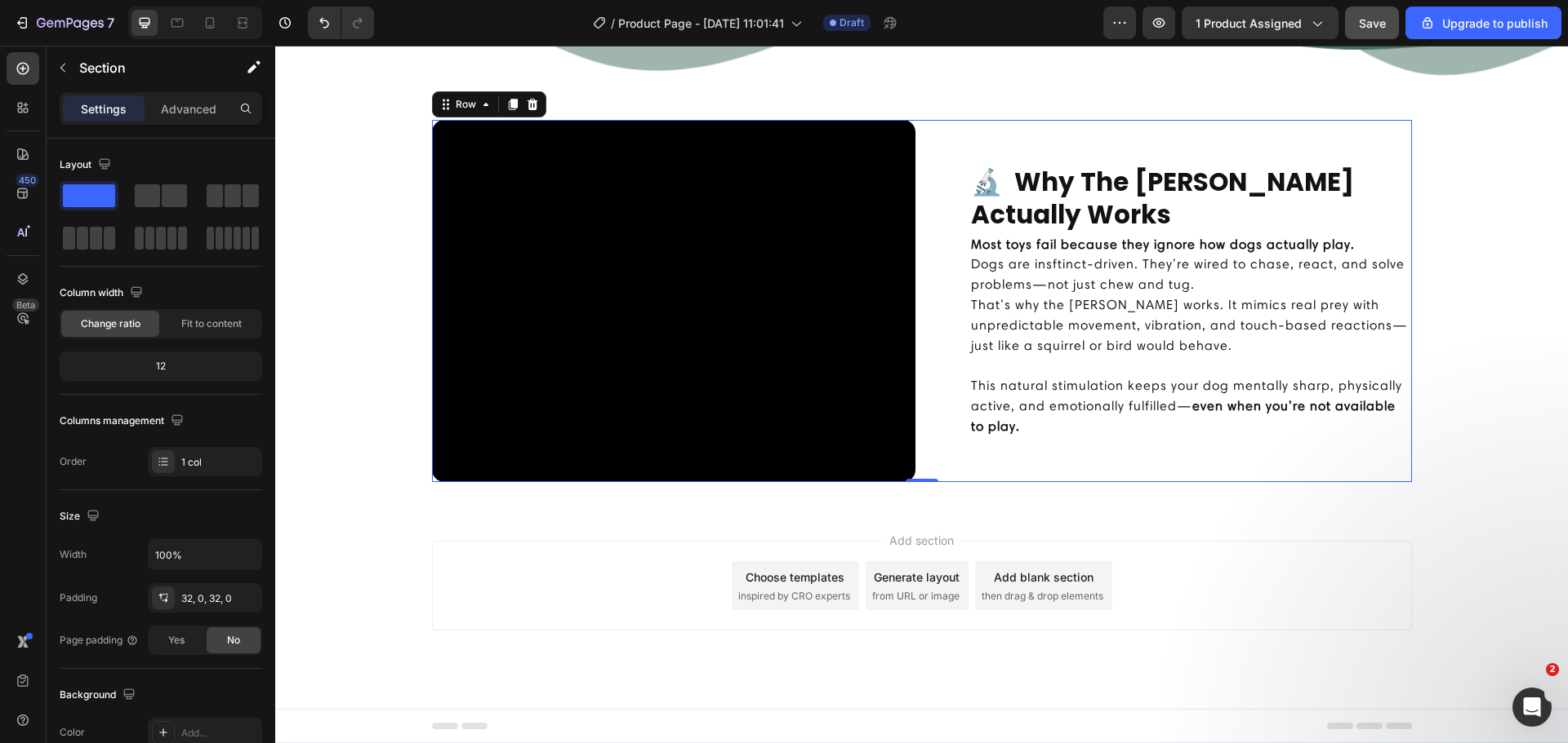
click at [914, 254] on div "Video 🔬 Why The [PERSON_NAME] Actually Works Heading Most toys fail because the…" at bounding box center [921, 301] width 979 height 362
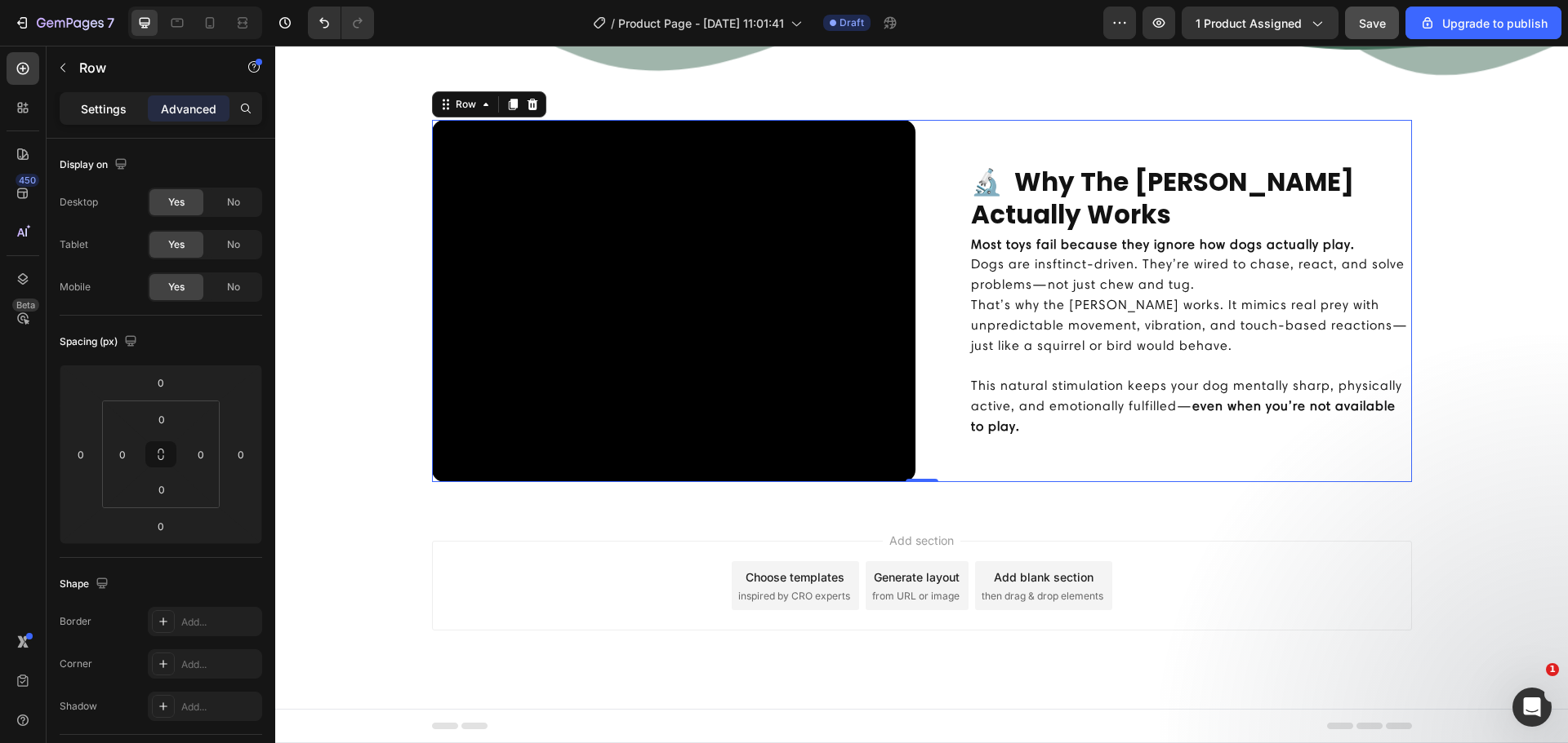
click at [107, 111] on p "Settings" at bounding box center [104, 109] width 46 height 17
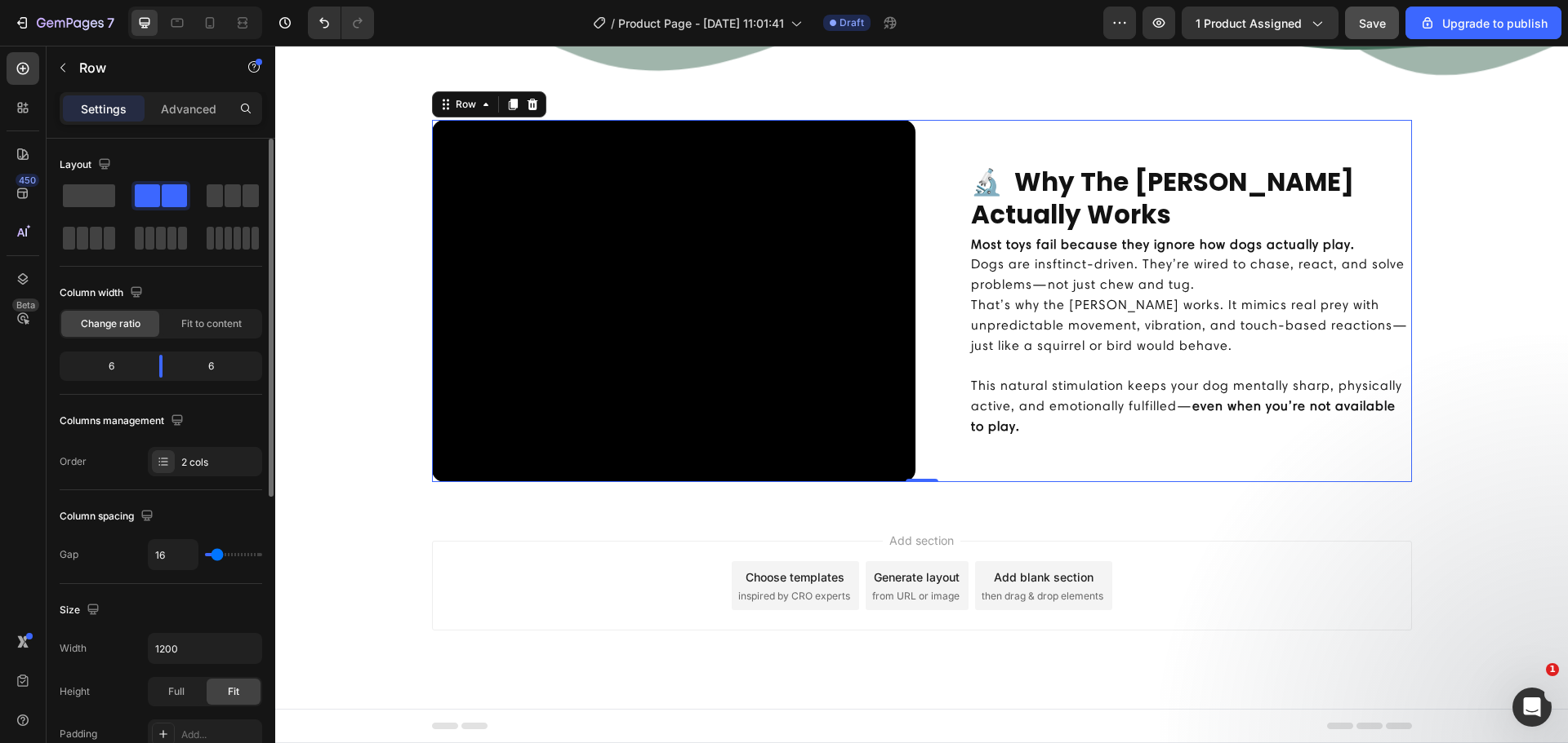
type input "20"
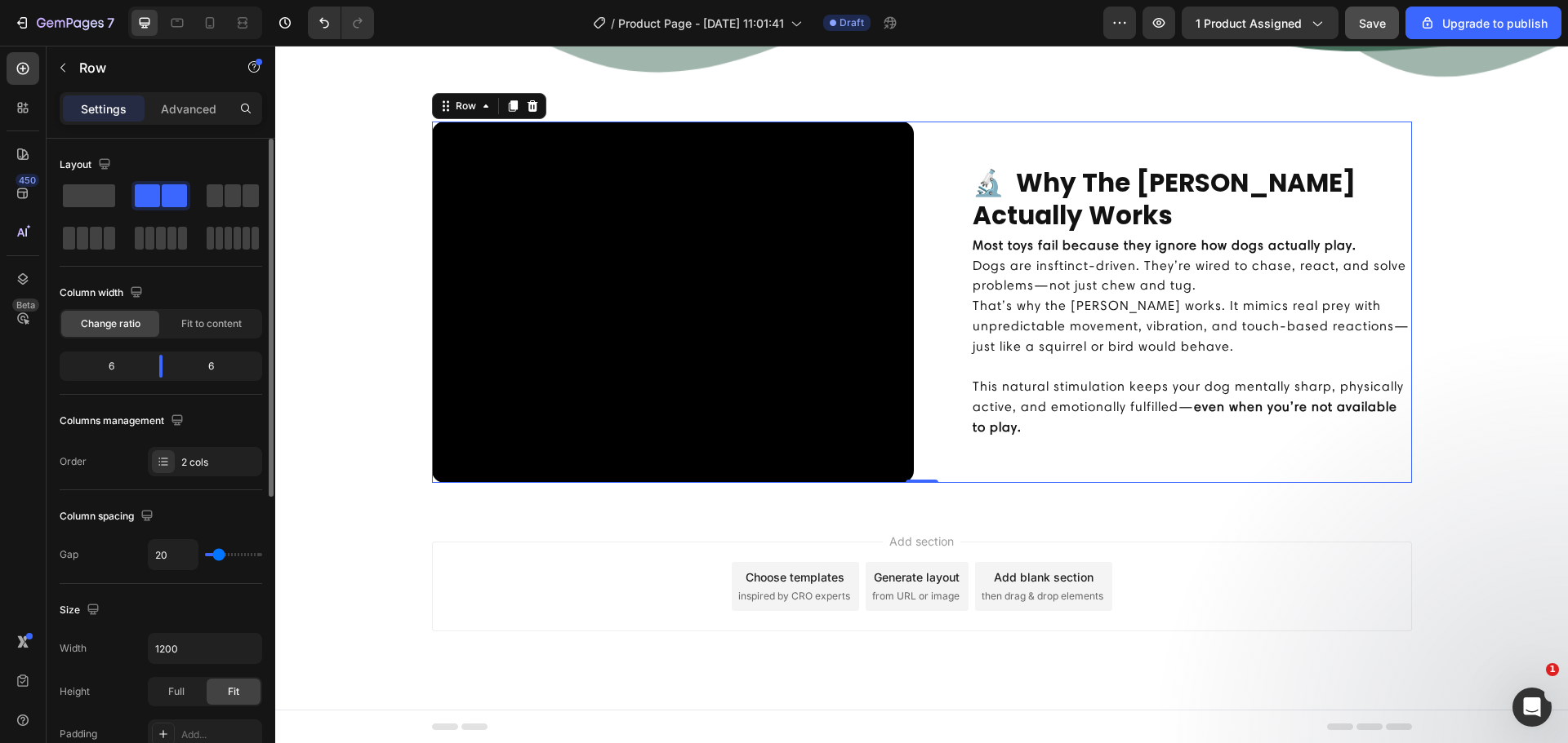
type input "24"
type input "27"
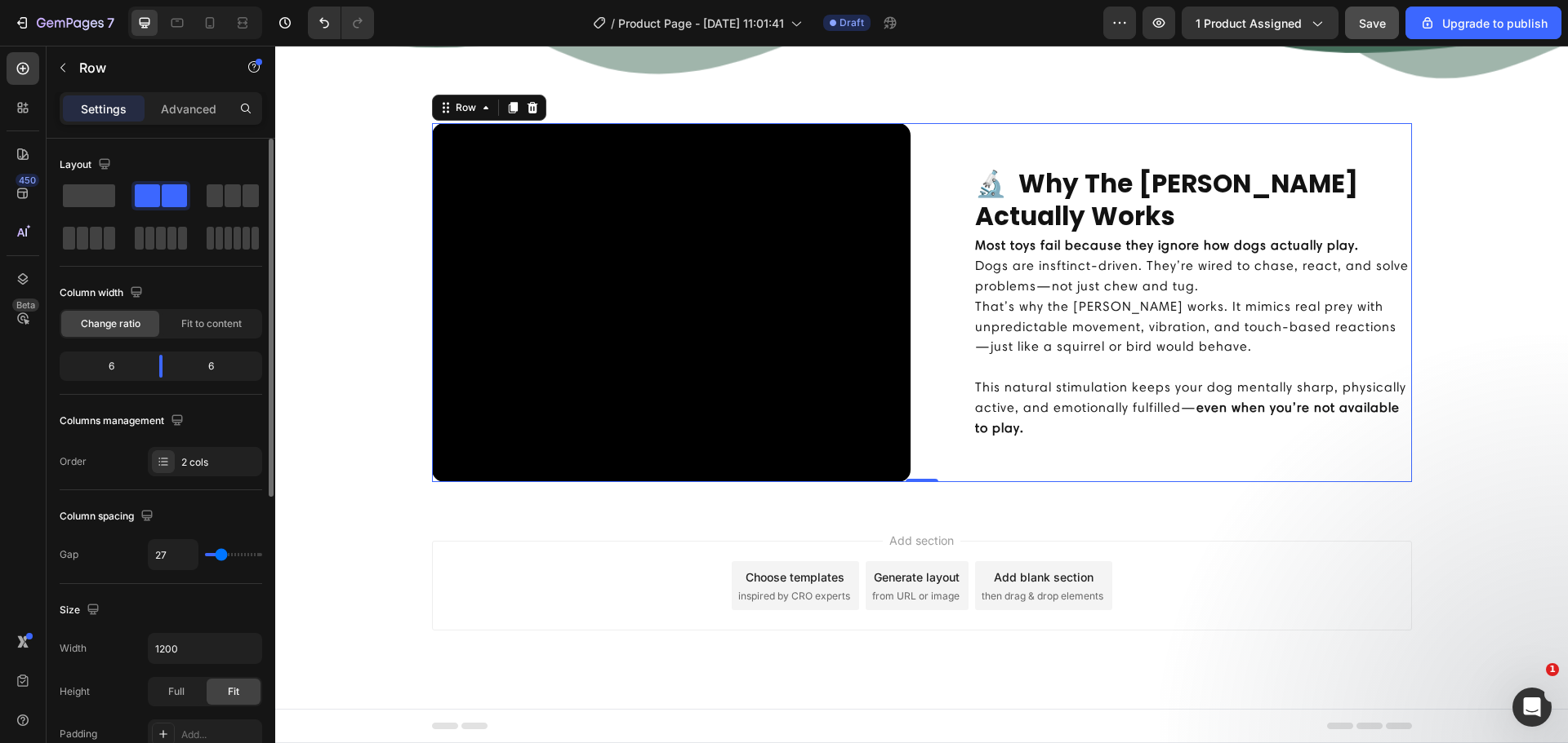
type input "31"
type input "33"
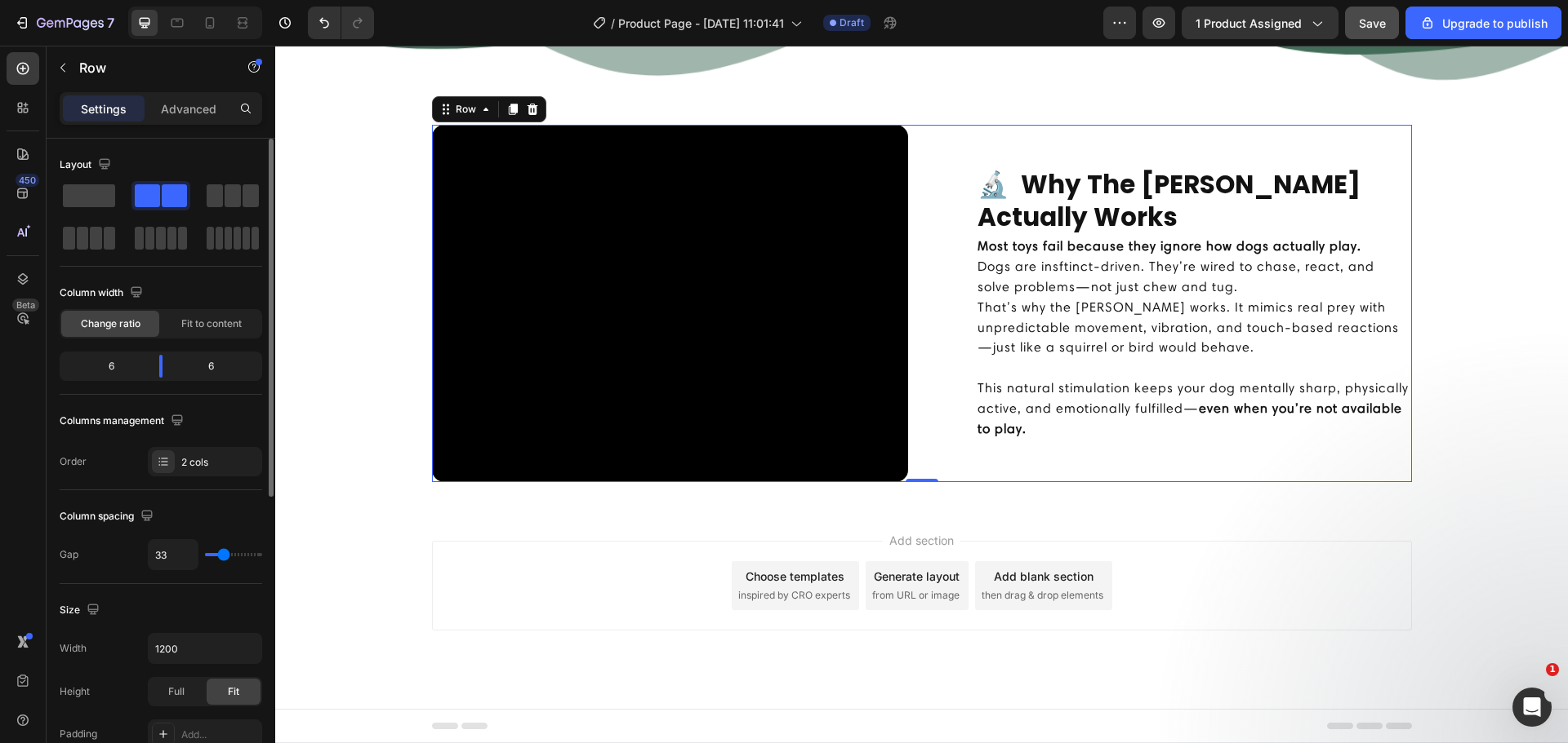
type input "33"
click at [224, 556] on input "range" at bounding box center [233, 555] width 57 height 3
click at [199, 566] on div "33" at bounding box center [205, 555] width 114 height 31
click at [186, 21] on div at bounding box center [177, 22] width 26 height 26
type input "100%"
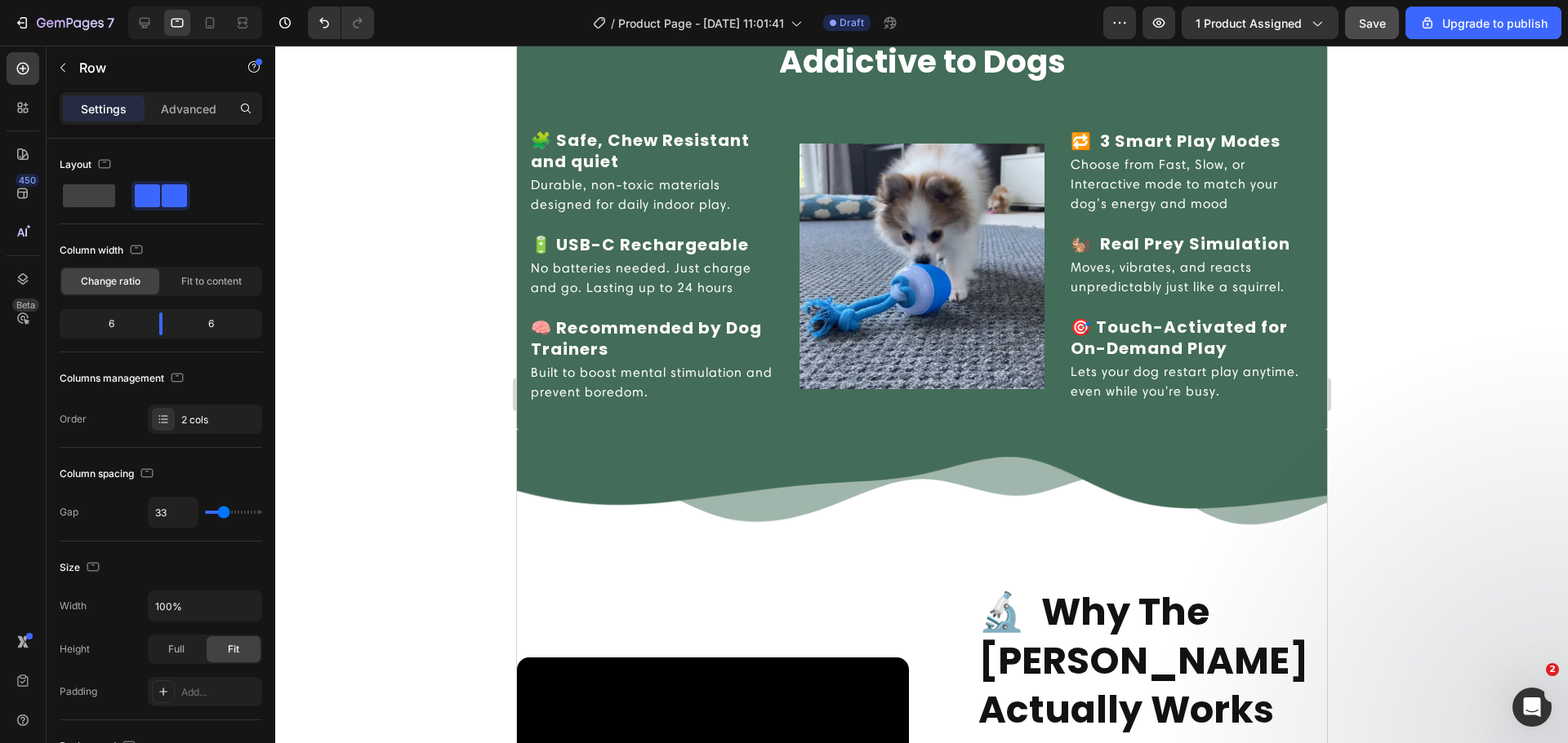
scroll to position [2095, 0]
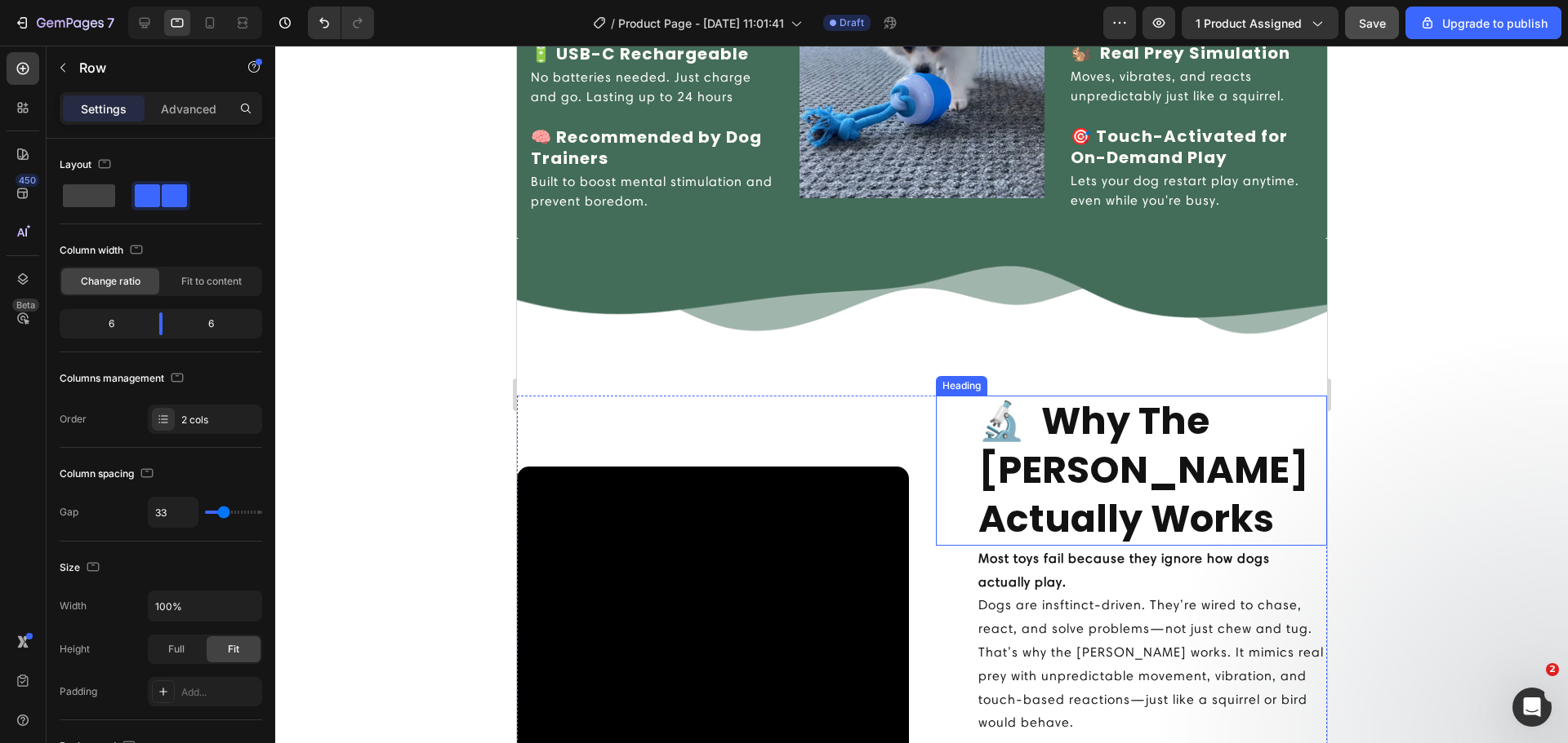
click at [1049, 491] on h2 "🔬 Why The [PERSON_NAME] Actually Works" at bounding box center [1151, 470] width 351 height 149
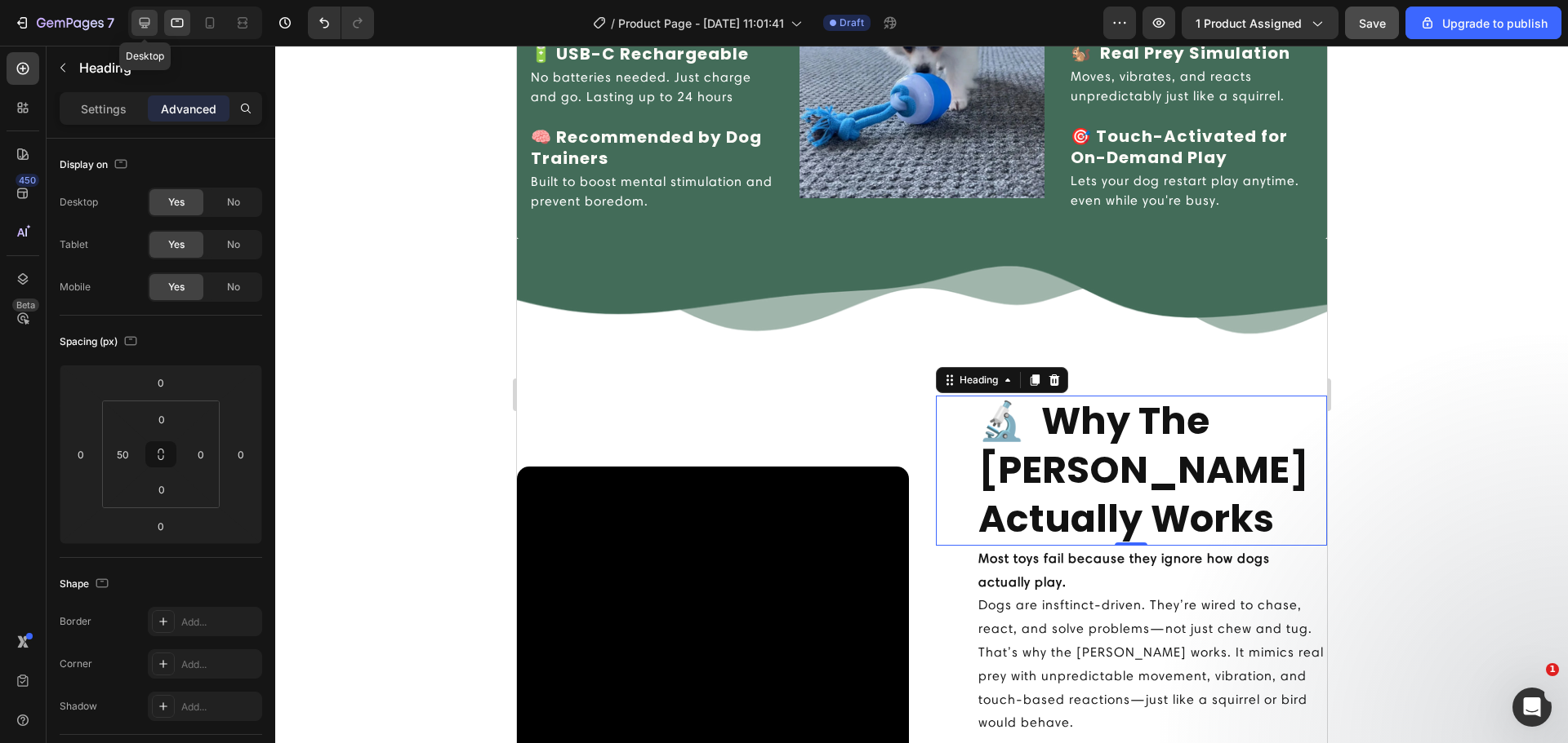
click at [145, 21] on icon at bounding box center [144, 22] width 16 height 16
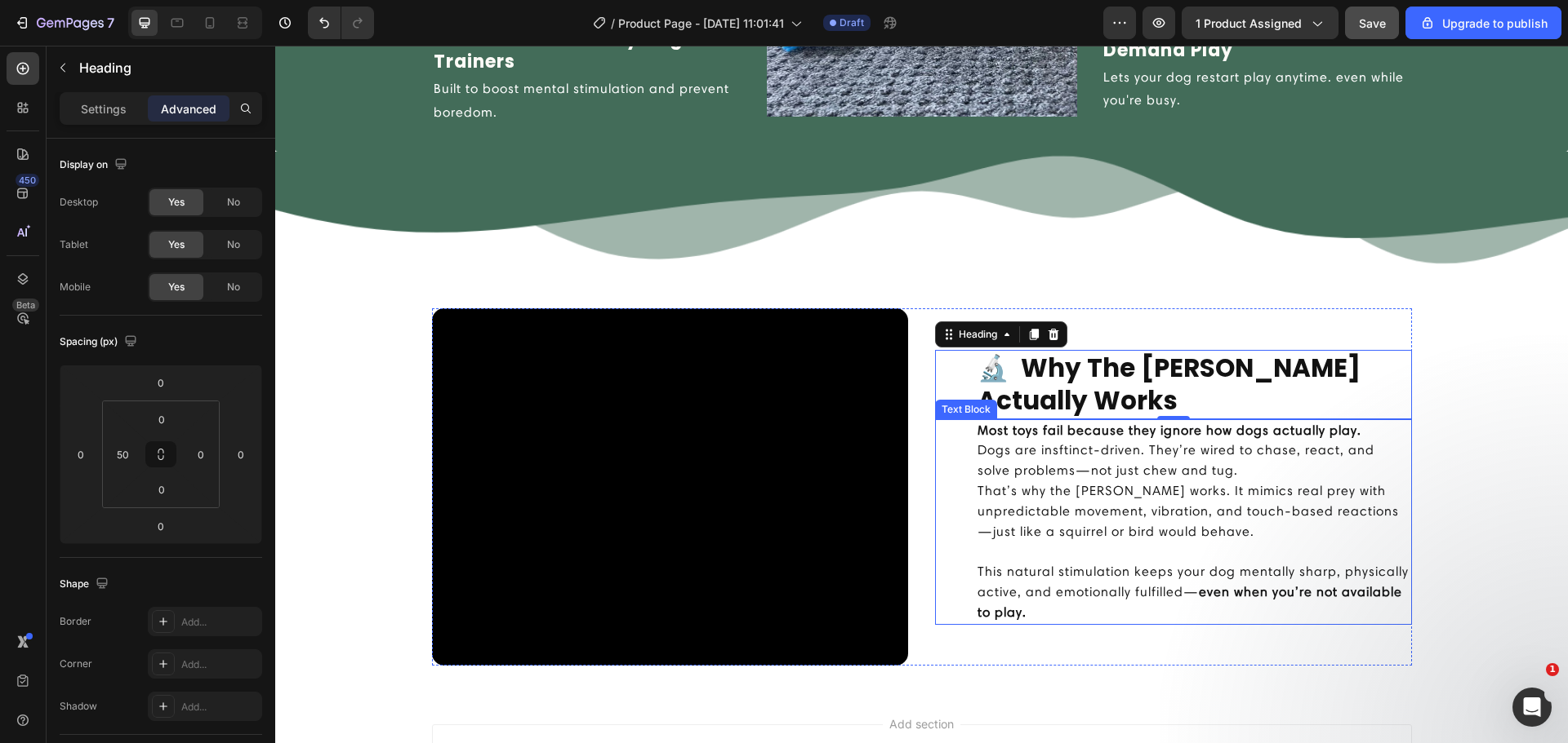
scroll to position [2187, 0]
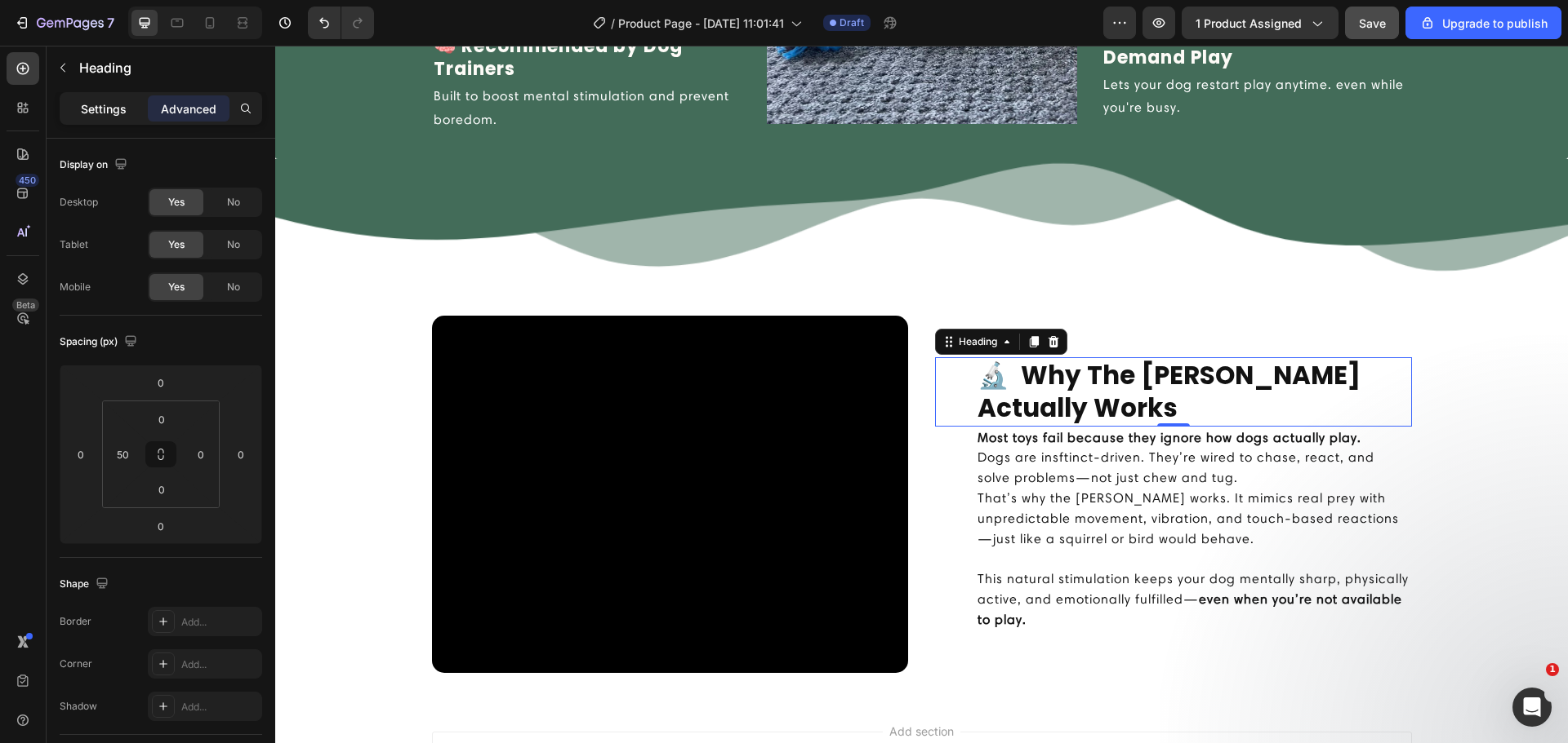
click at [109, 117] on p "Settings" at bounding box center [104, 109] width 46 height 17
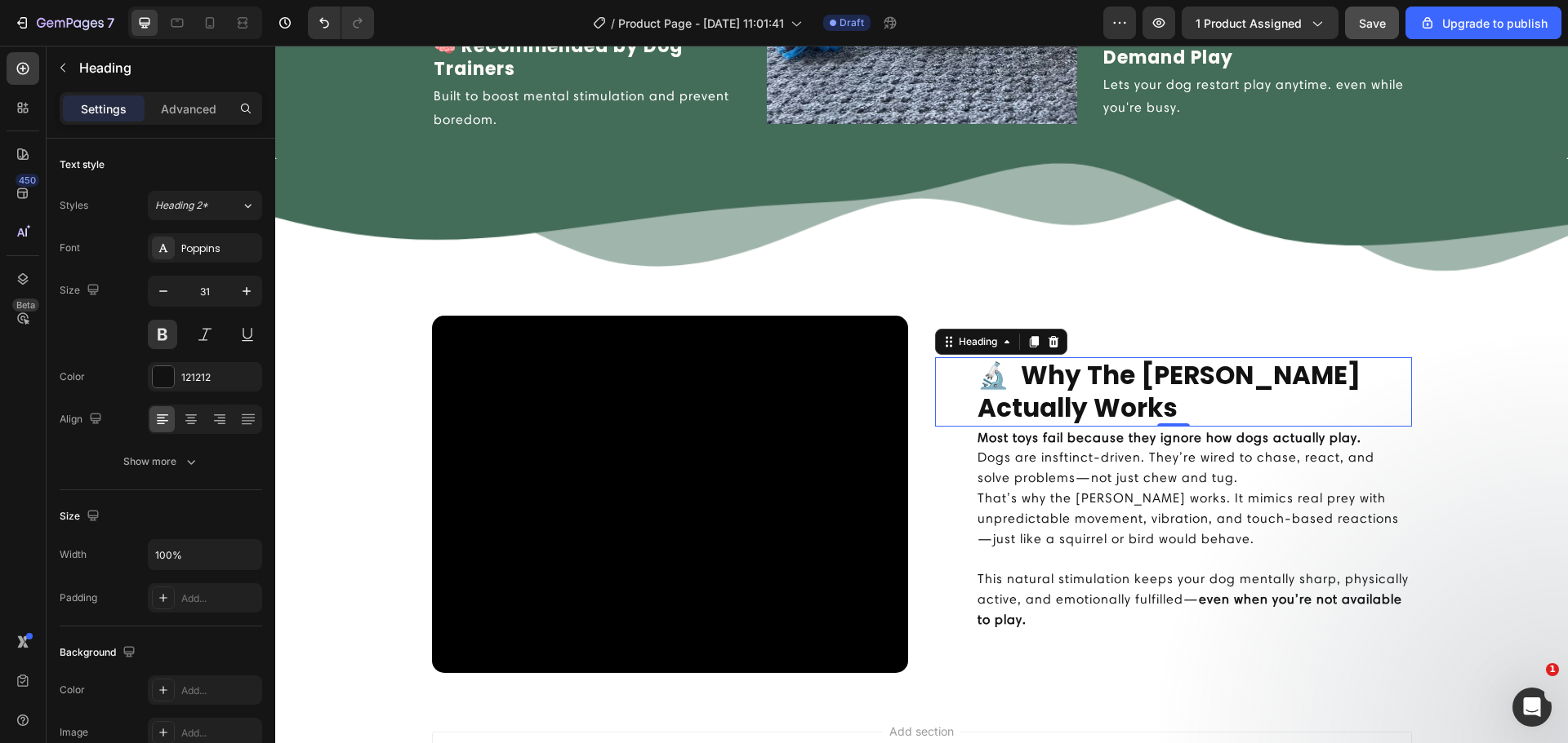
click at [192, 30] on div at bounding box center [194, 23] width 134 height 33
click at [177, 25] on icon at bounding box center [177, 22] width 16 height 16
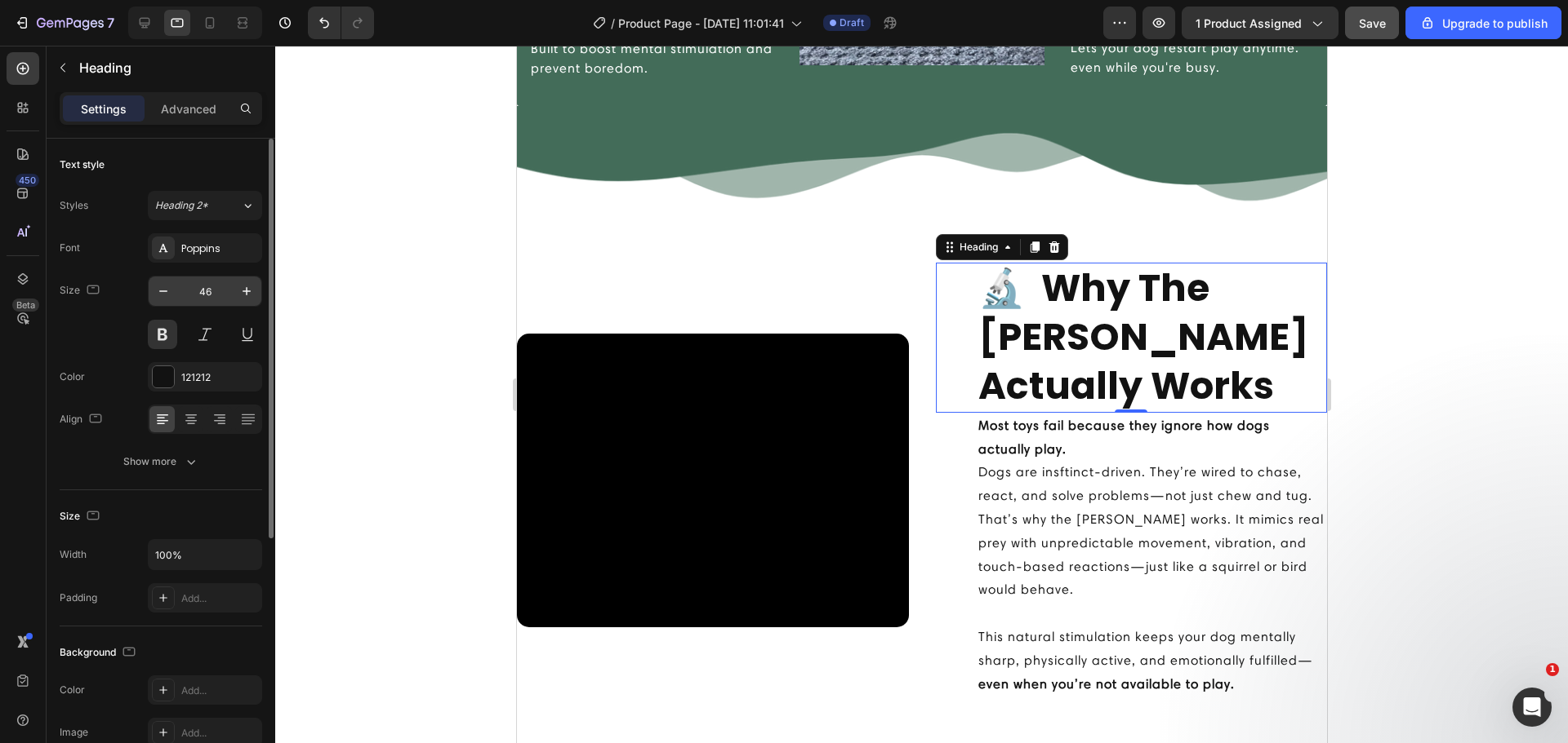
scroll to position [2388, 0]
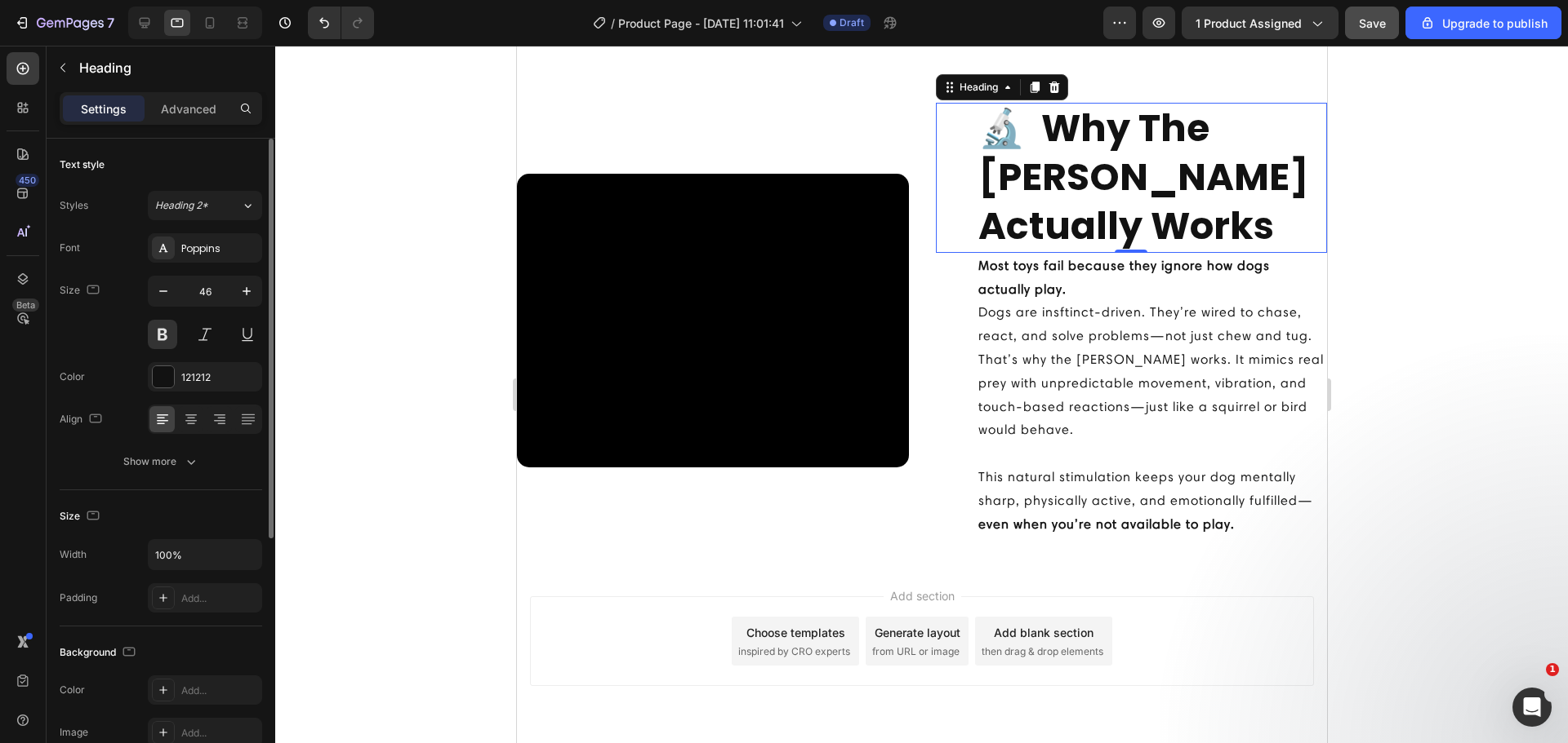
click at [203, 308] on div "46" at bounding box center [205, 312] width 114 height 73
click at [203, 296] on input "46" at bounding box center [205, 291] width 54 height 29
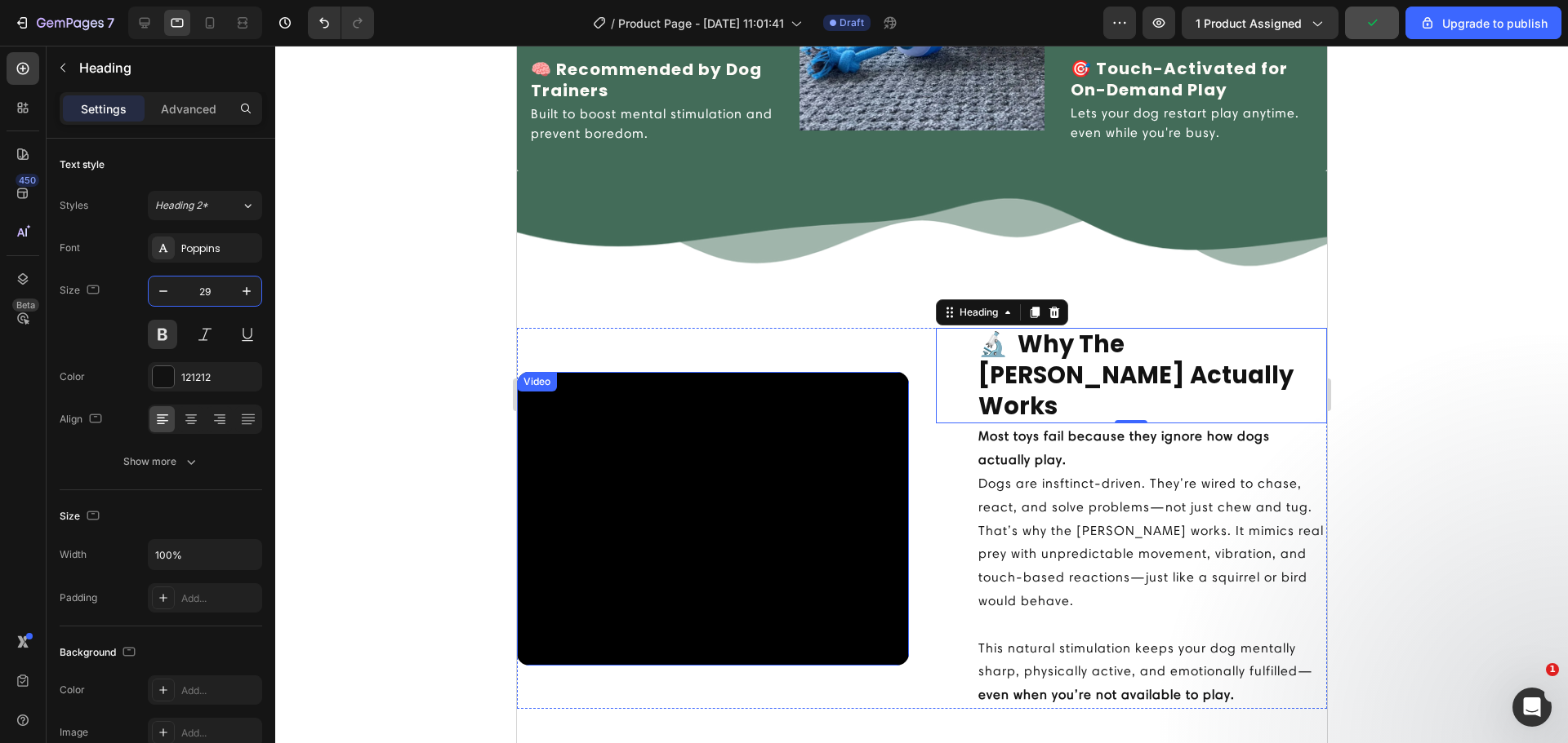
scroll to position [2169, 0]
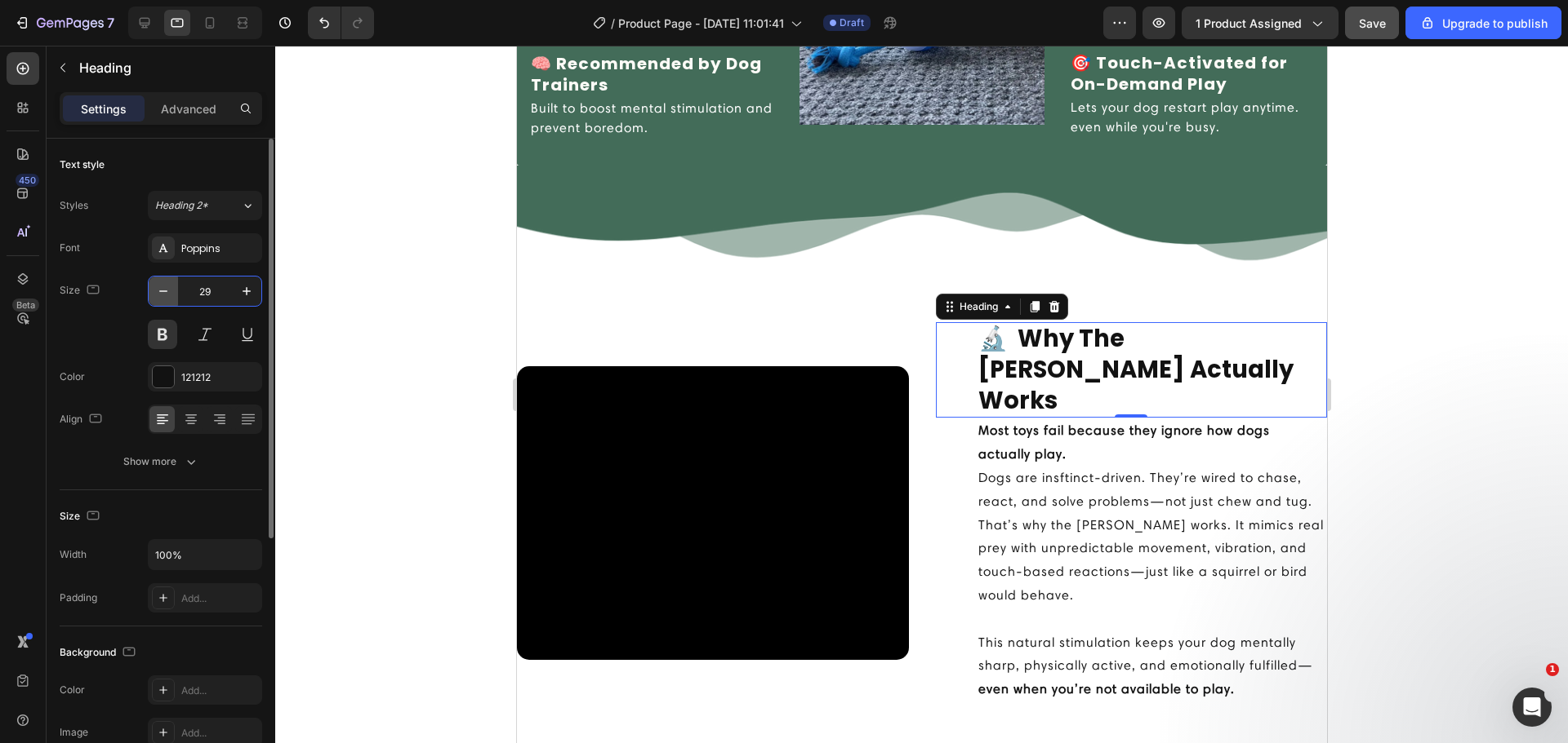
click at [169, 293] on icon "button" at bounding box center [163, 291] width 16 height 16
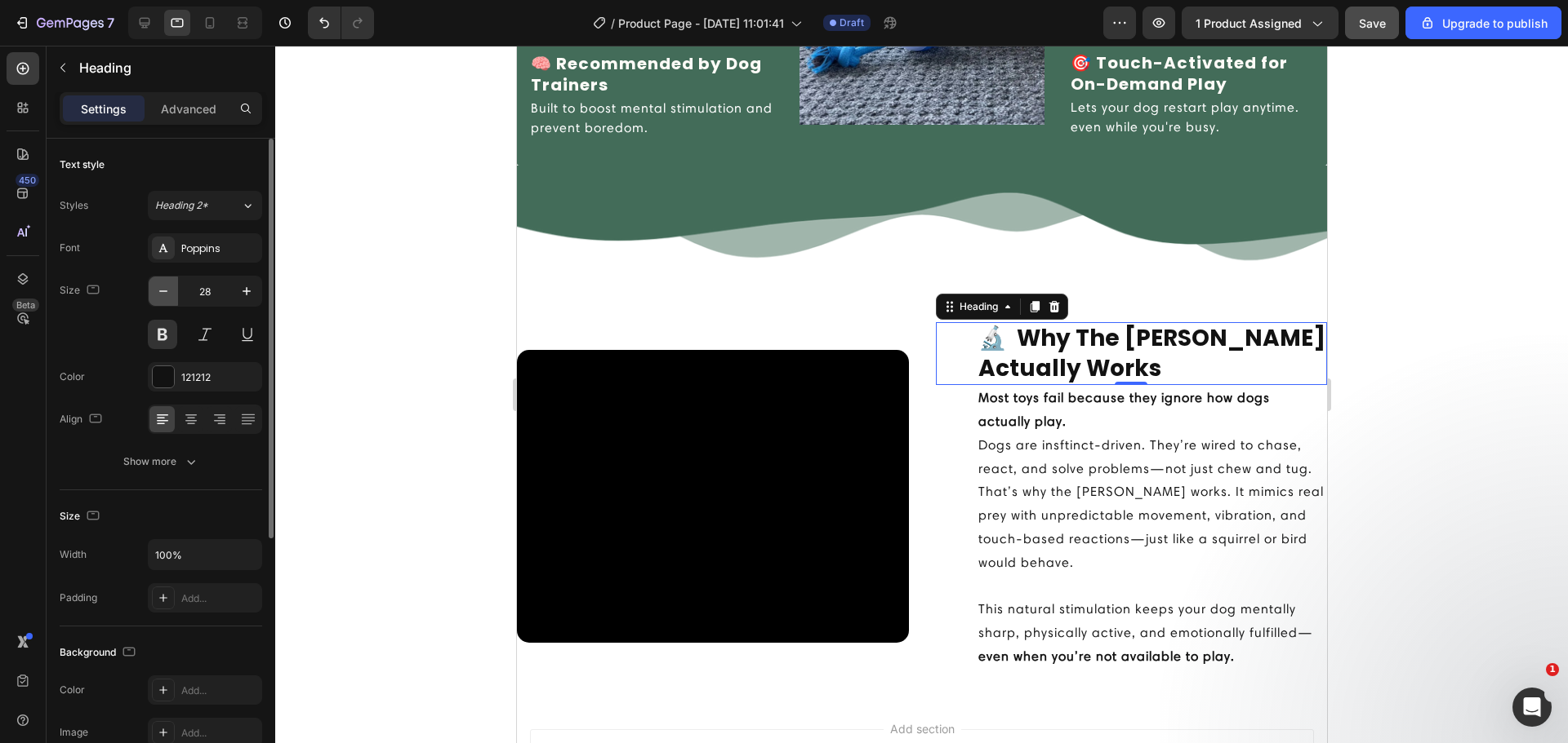
click at [169, 293] on icon "button" at bounding box center [163, 291] width 16 height 16
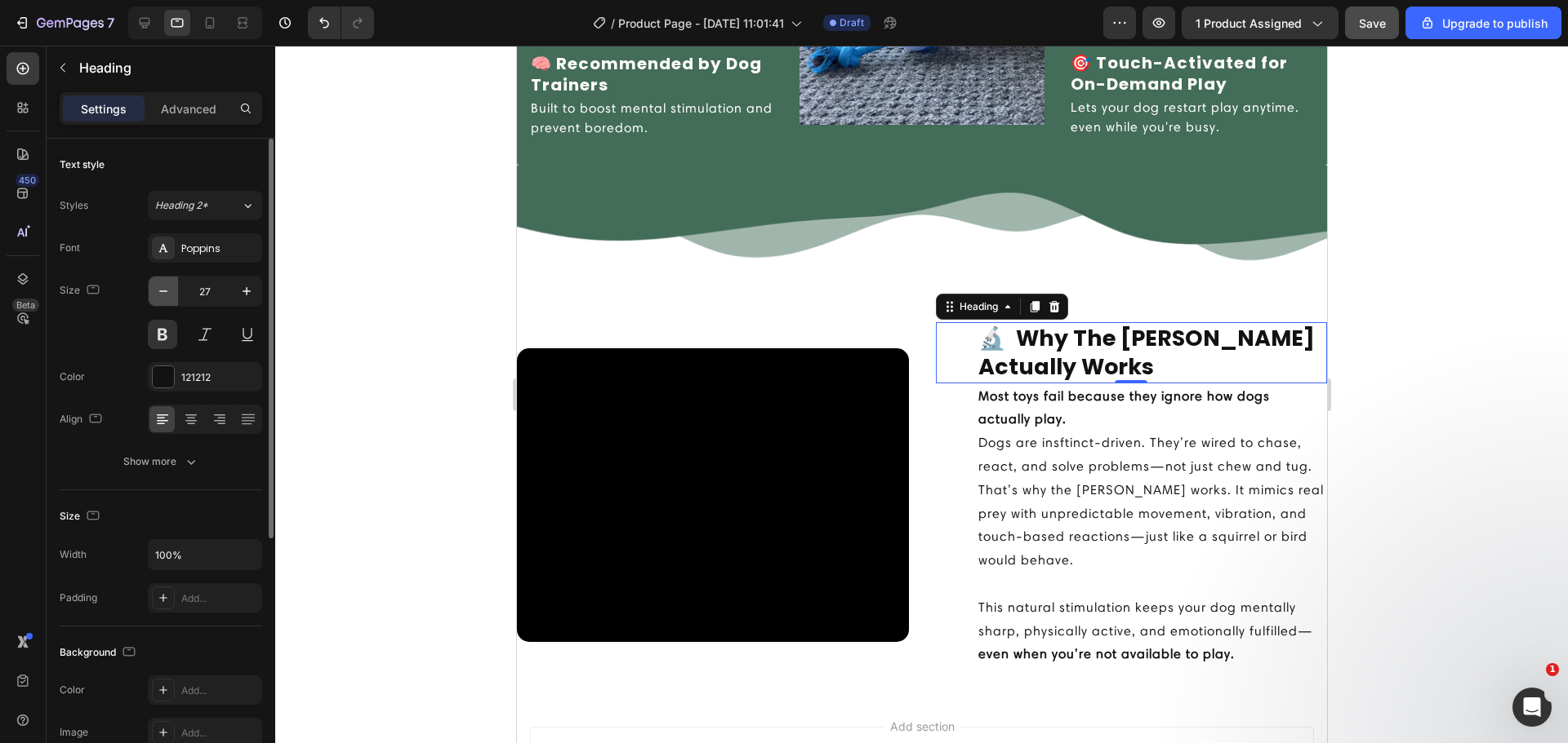
click at [169, 293] on icon "button" at bounding box center [163, 291] width 16 height 16
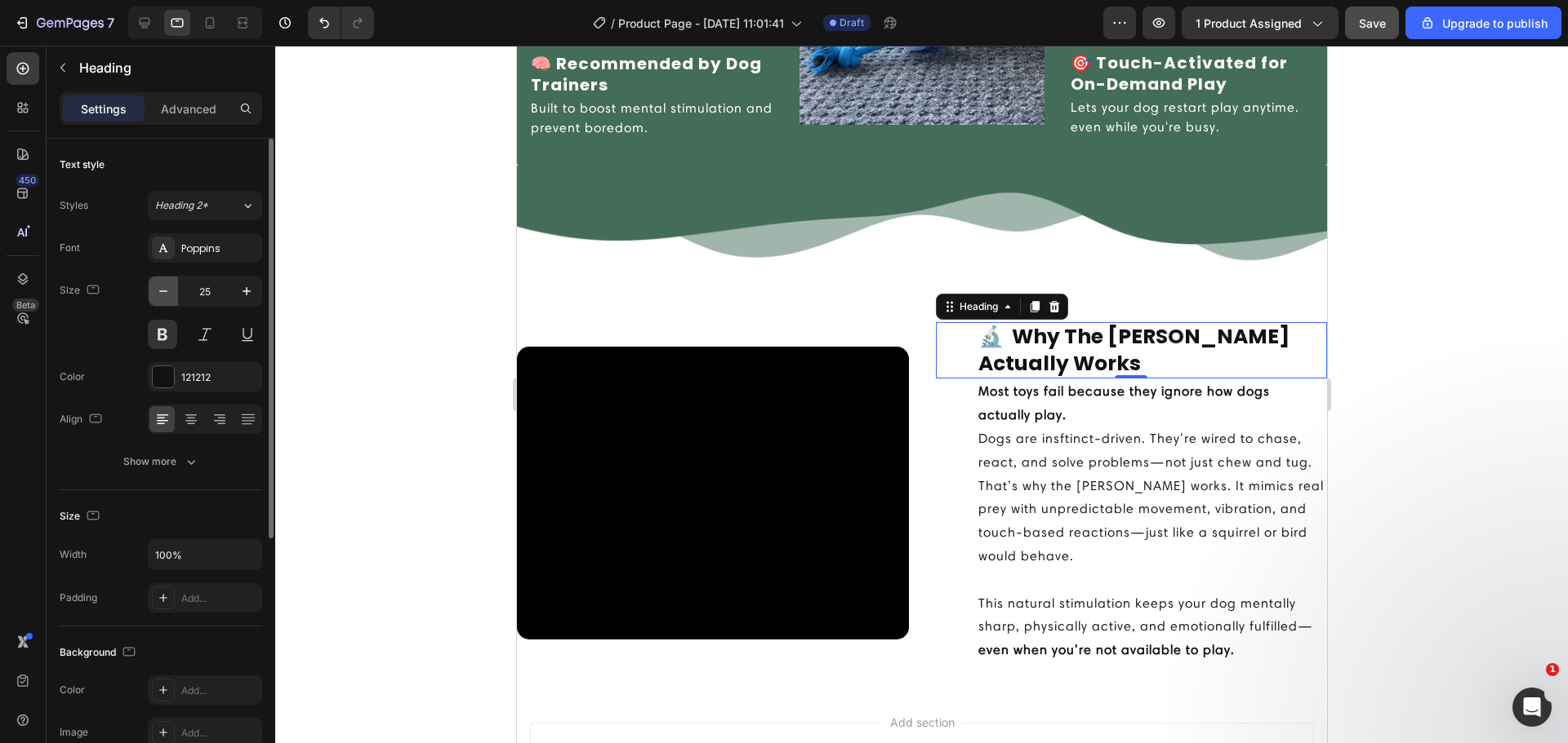
click at [169, 293] on icon "button" at bounding box center [163, 291] width 16 height 16
click at [169, 294] on icon "button" at bounding box center [163, 291] width 16 height 16
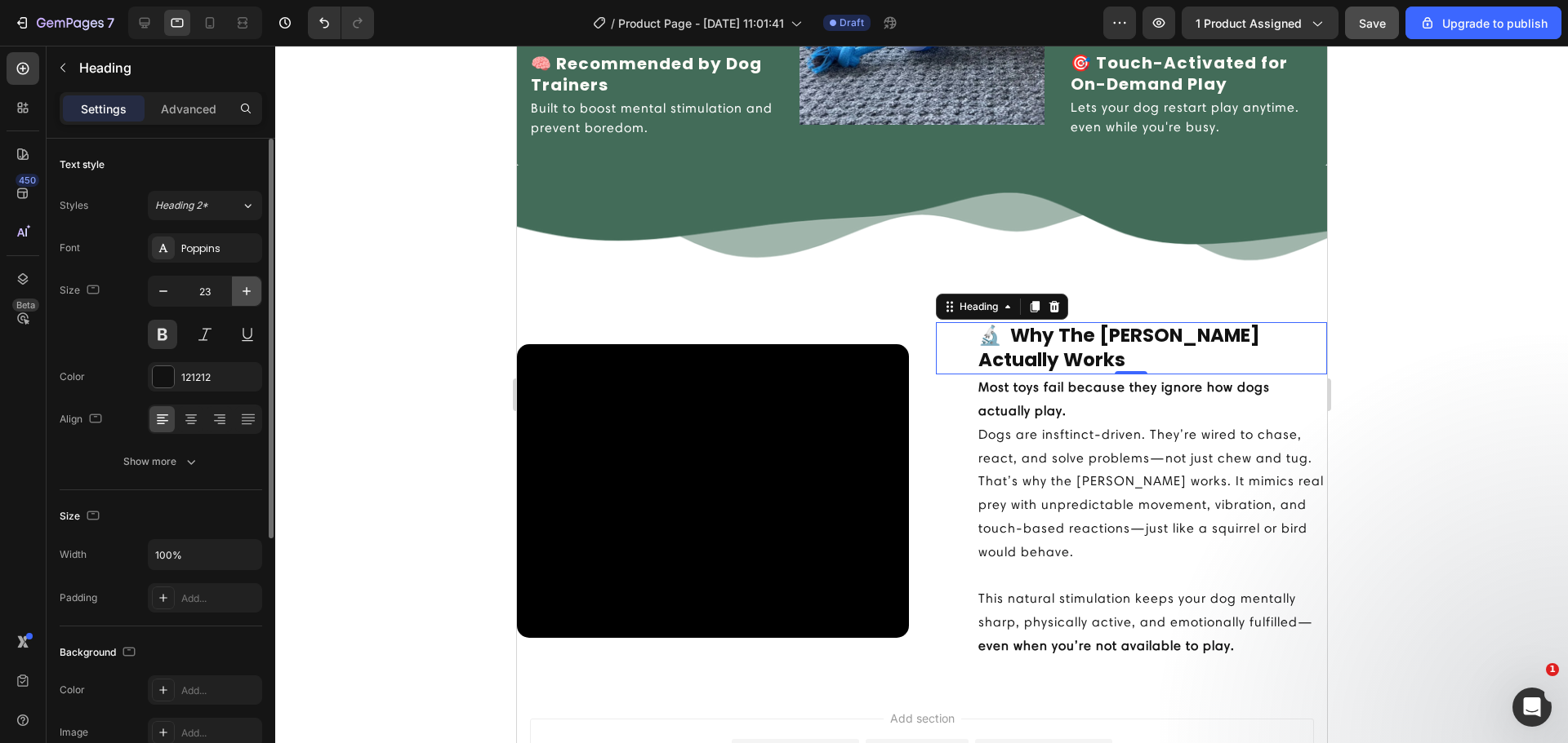
click at [234, 287] on button "button" at bounding box center [246, 291] width 29 height 29
click at [245, 298] on icon "button" at bounding box center [246, 291] width 16 height 16
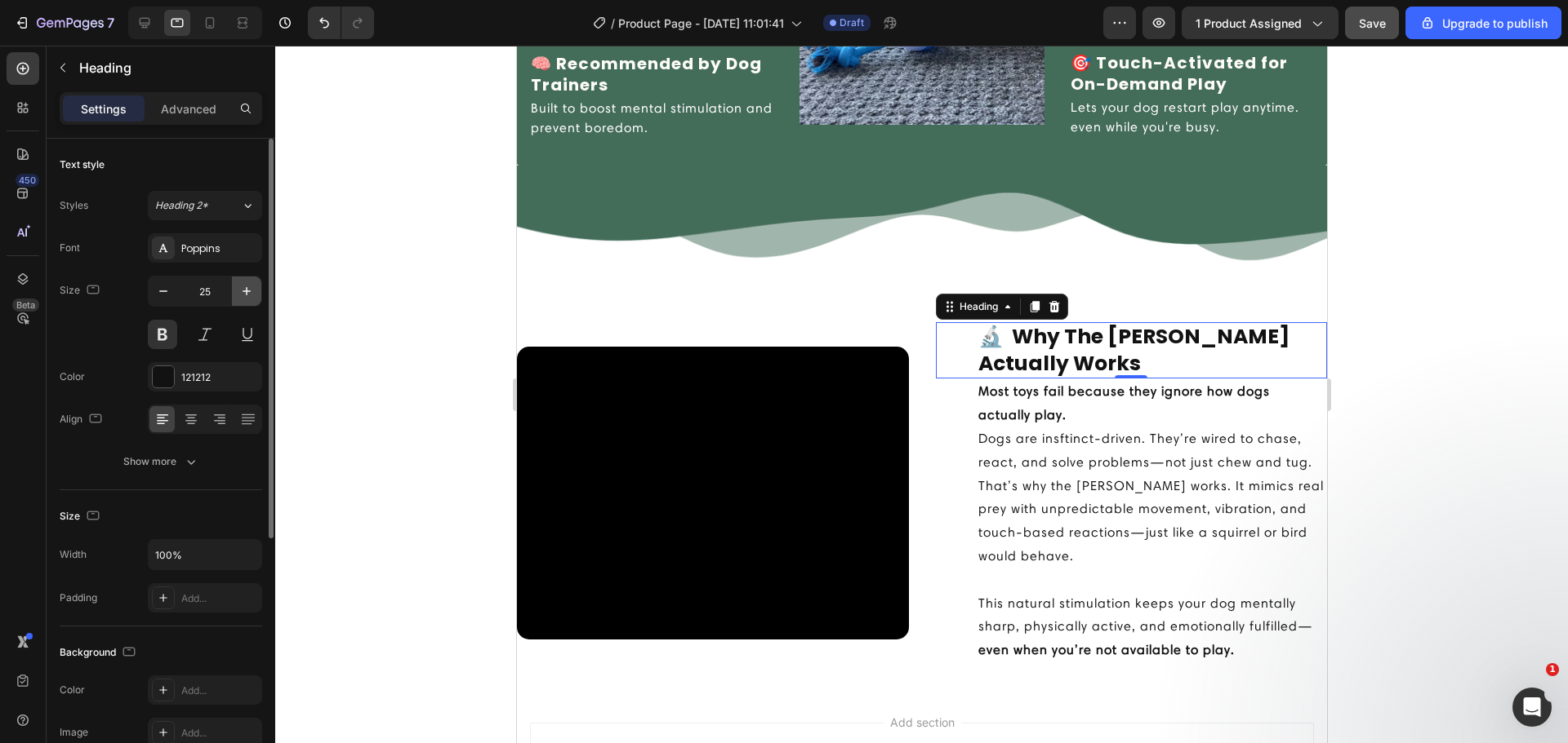
click at [245, 298] on icon "button" at bounding box center [246, 291] width 16 height 16
type input "27"
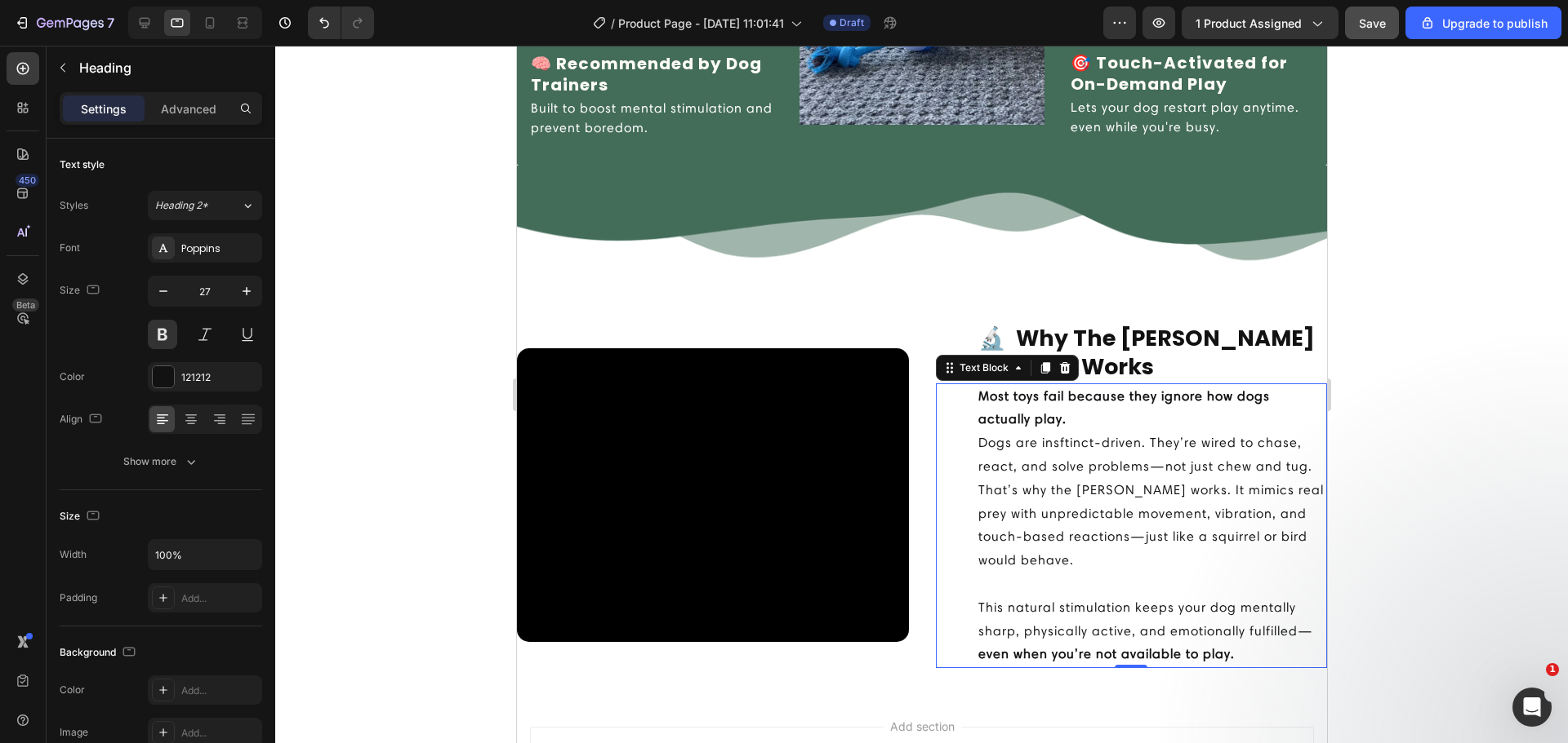
click at [947, 452] on div "Most toys fail because they ignore how dogs actually play. Dogs are insftinct-d…" at bounding box center [1131, 526] width 392 height 286
click at [186, 109] on p "Advanced" at bounding box center [188, 109] width 55 height 17
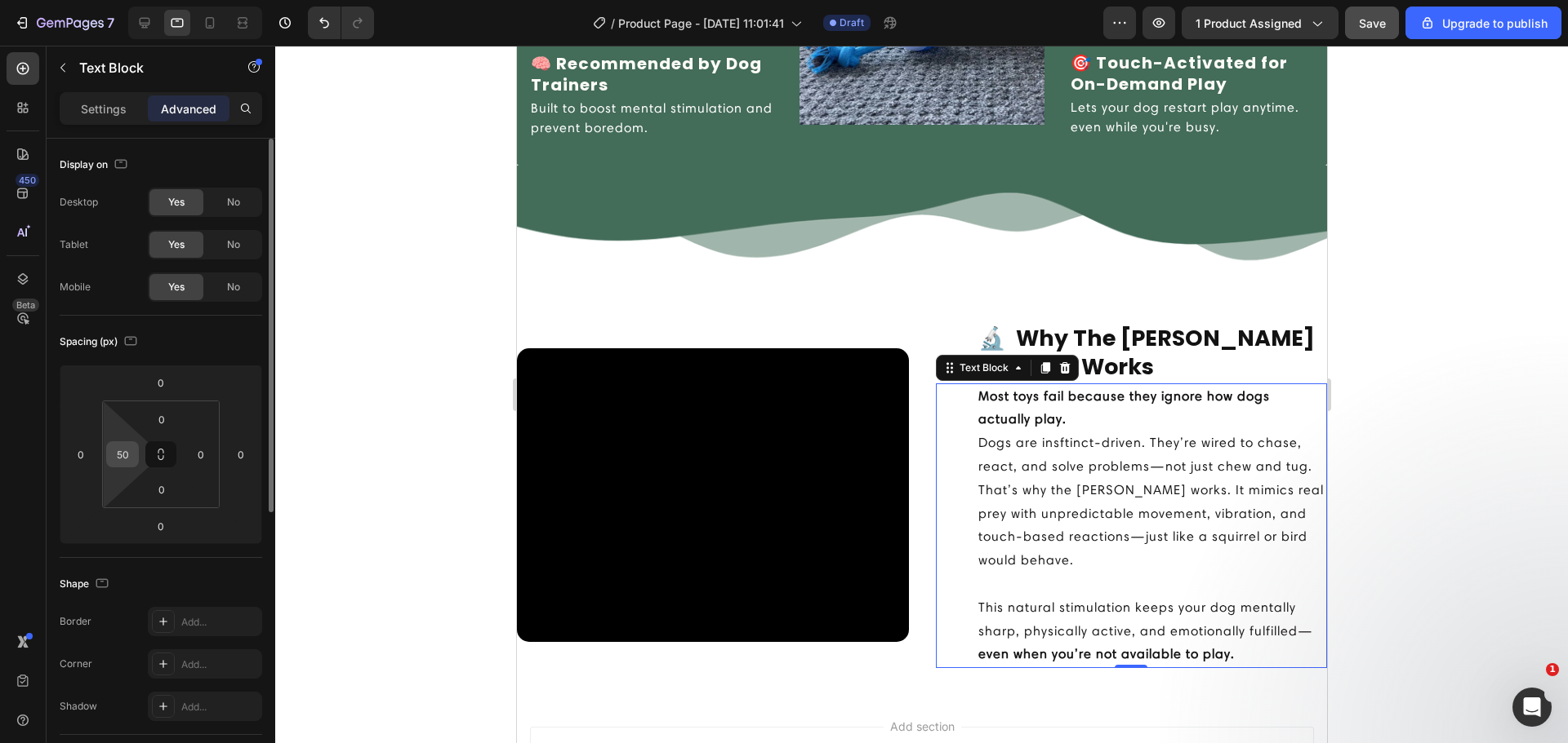
click at [137, 460] on div "50" at bounding box center [123, 454] width 33 height 26
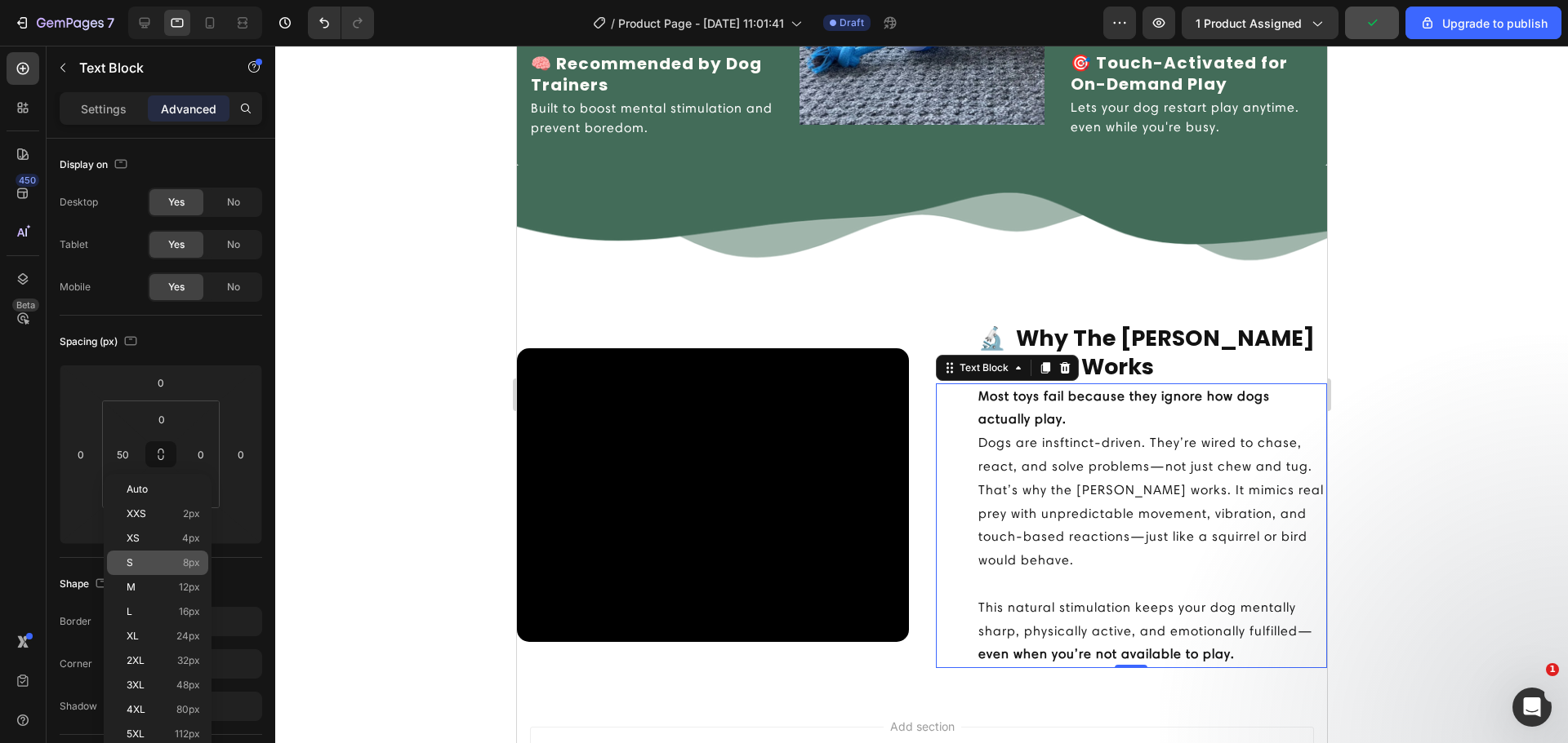
click at [161, 566] on p "S 8px" at bounding box center [163, 562] width 73 height 11
type input "8"
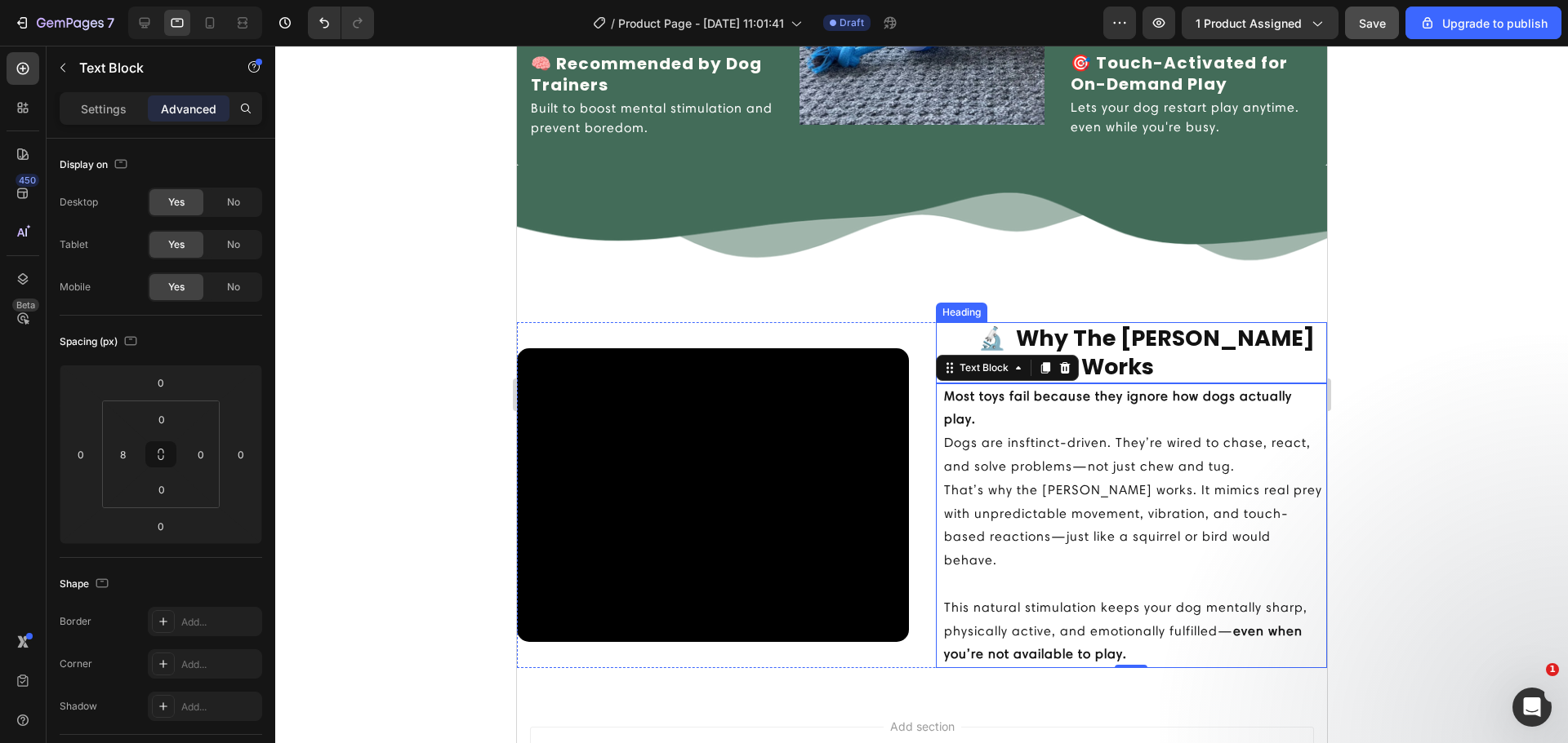
click at [1014, 345] on h2 "🔬 Why The [PERSON_NAME] Actually Works" at bounding box center [1151, 352] width 351 height 60
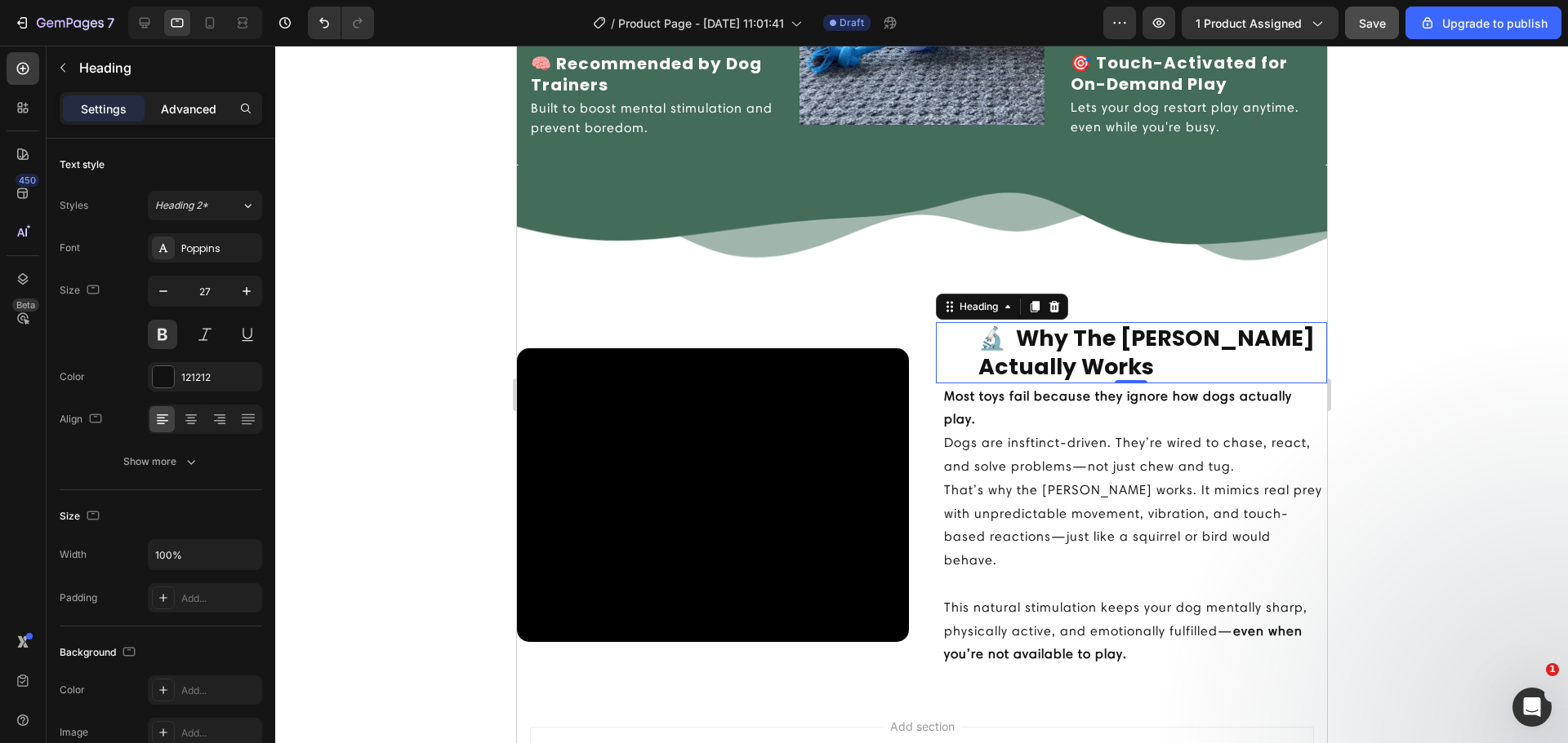
click at [180, 107] on p "Advanced" at bounding box center [188, 109] width 55 height 17
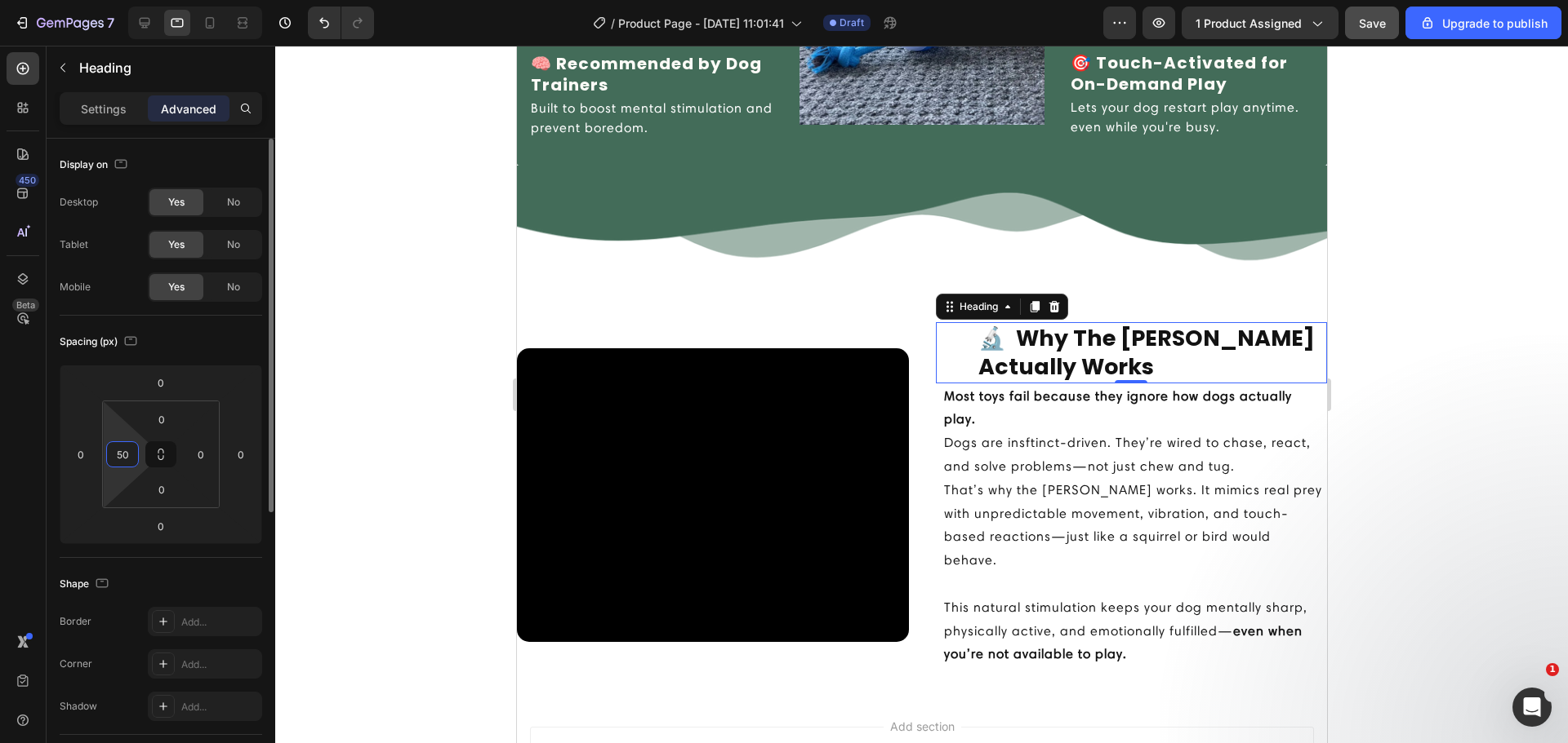
click at [126, 454] on input "50" at bounding box center [123, 454] width 24 height 24
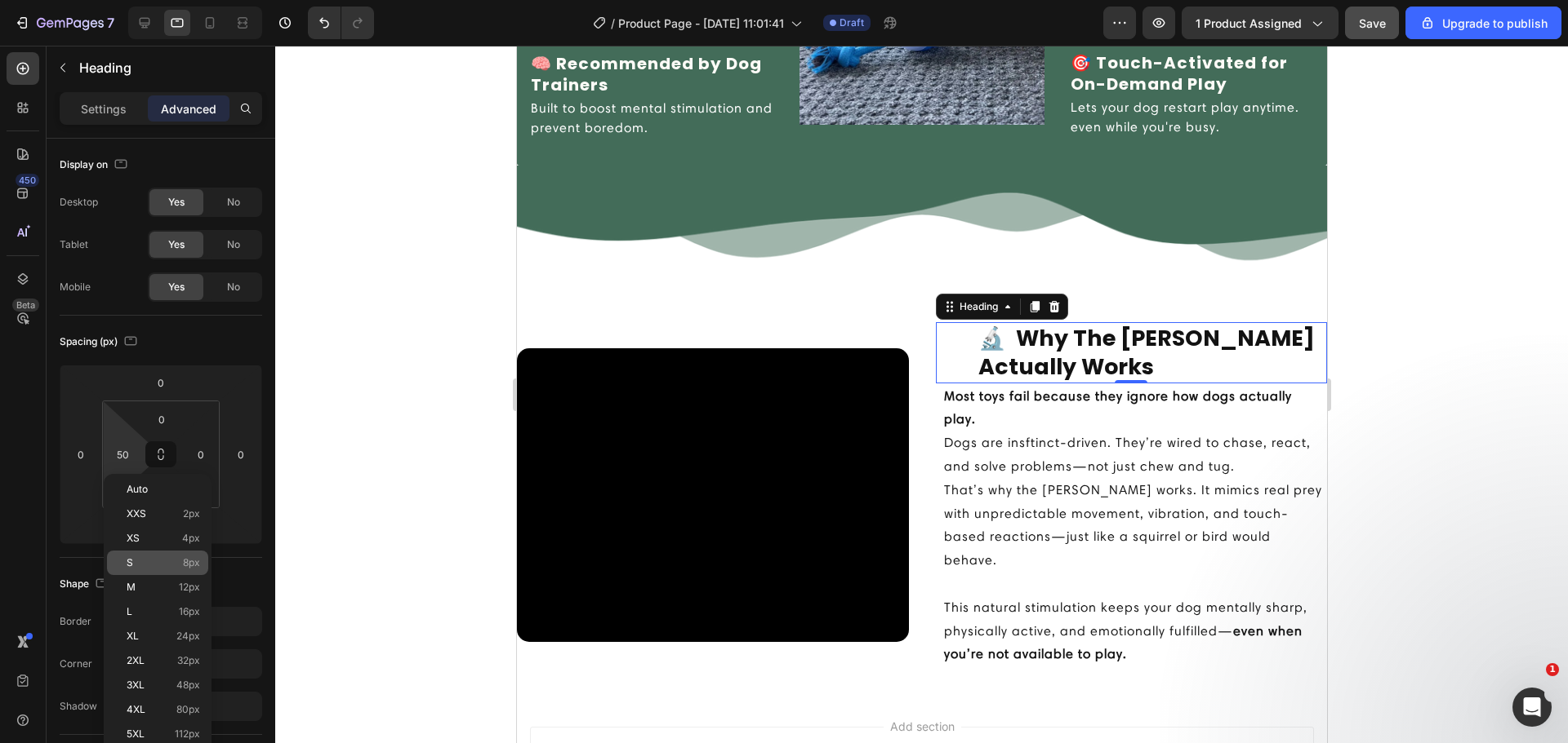
click at [139, 562] on p "S 8px" at bounding box center [163, 562] width 73 height 11
type input "8"
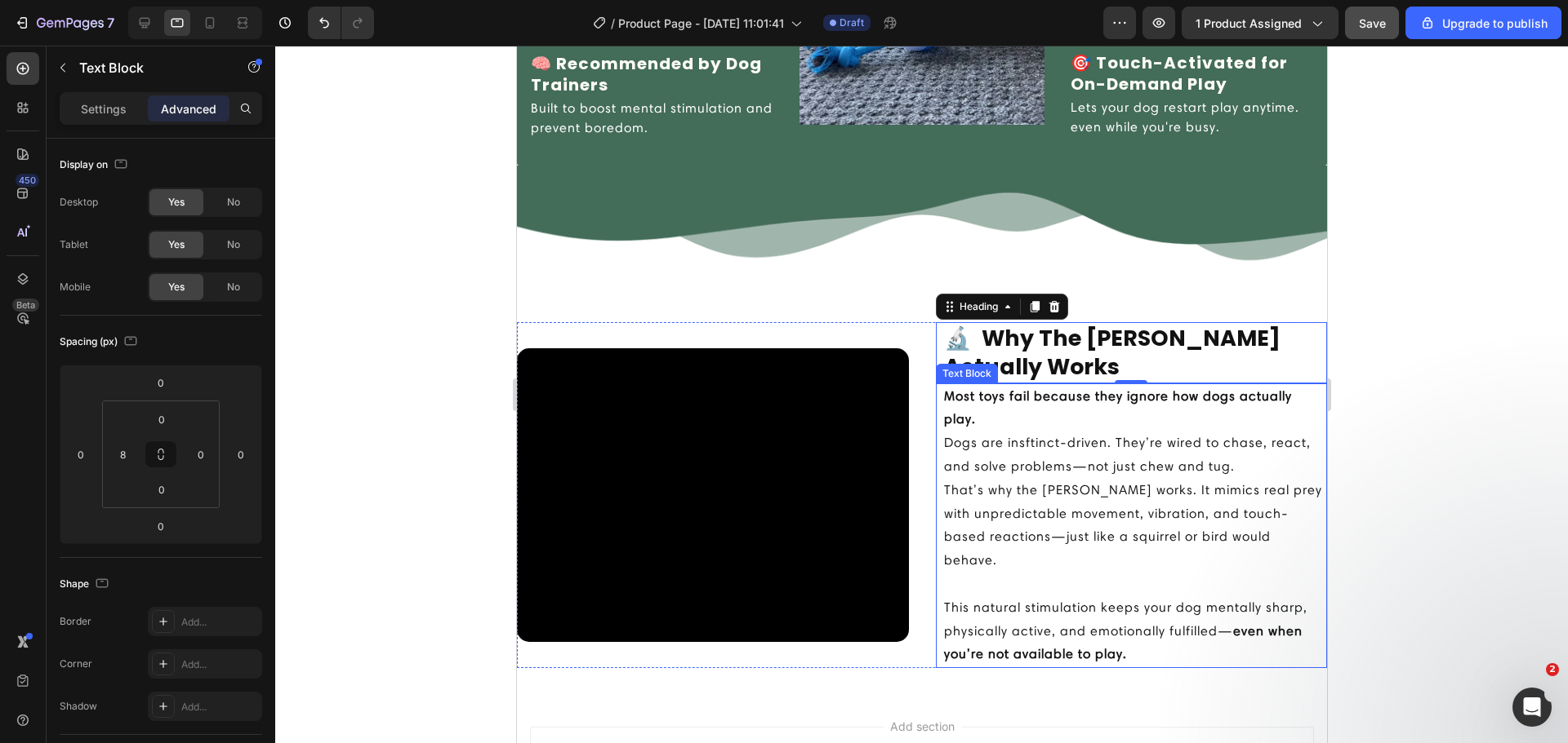
click at [998, 426] on p "Most toys fail because they ignore how dogs actually play." at bounding box center [1134, 409] width 382 height 48
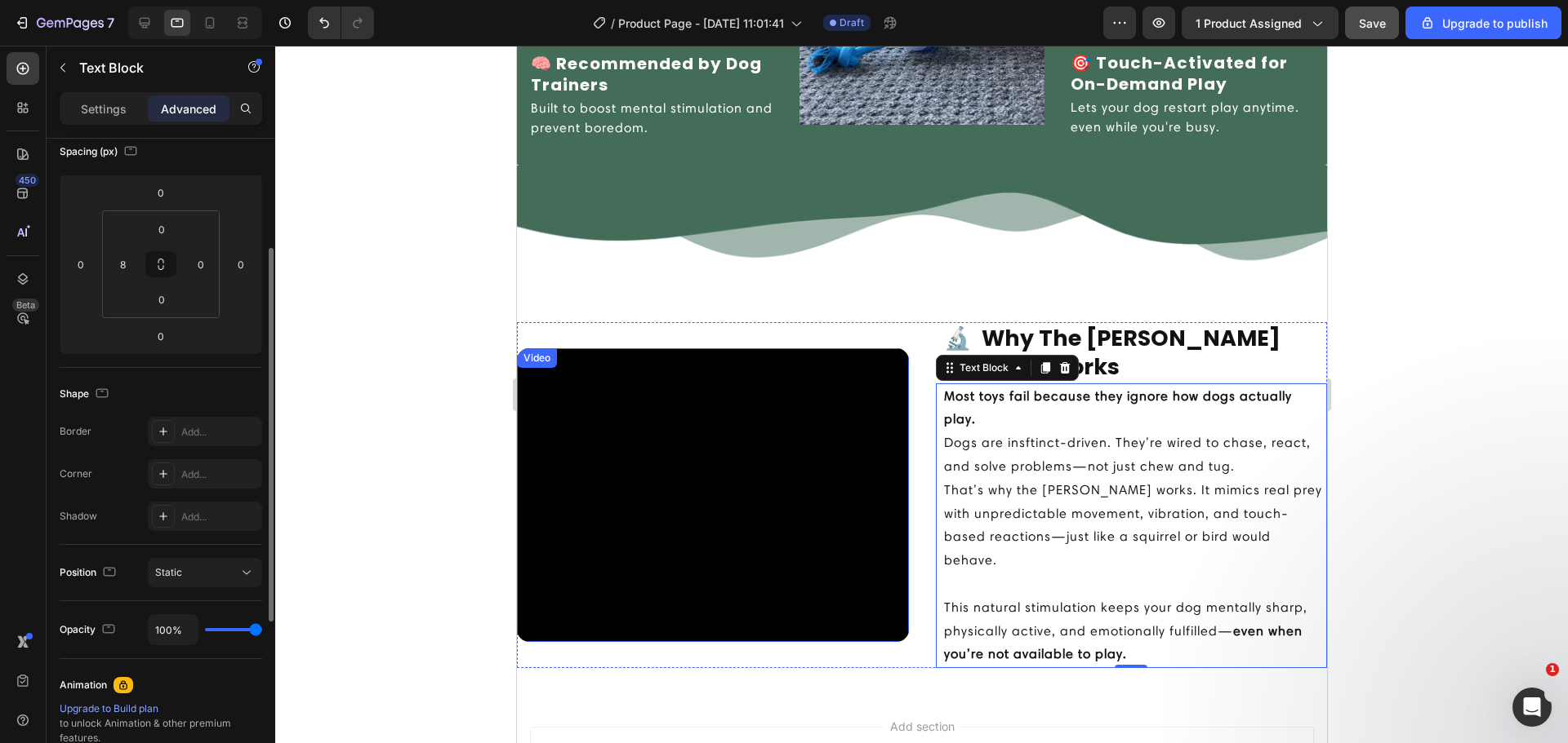
scroll to position [0, 0]
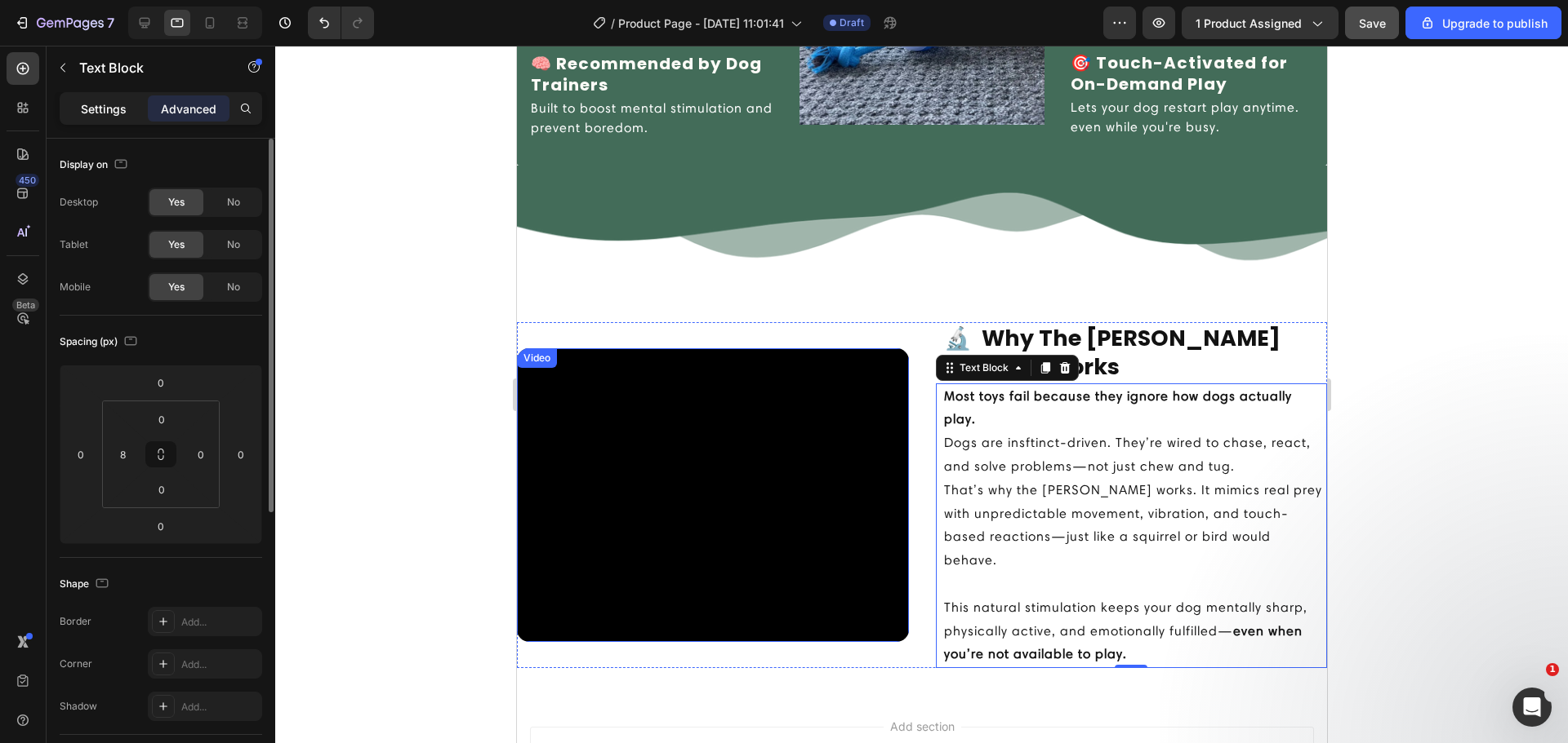
click at [116, 117] on p "Settings" at bounding box center [104, 109] width 46 height 17
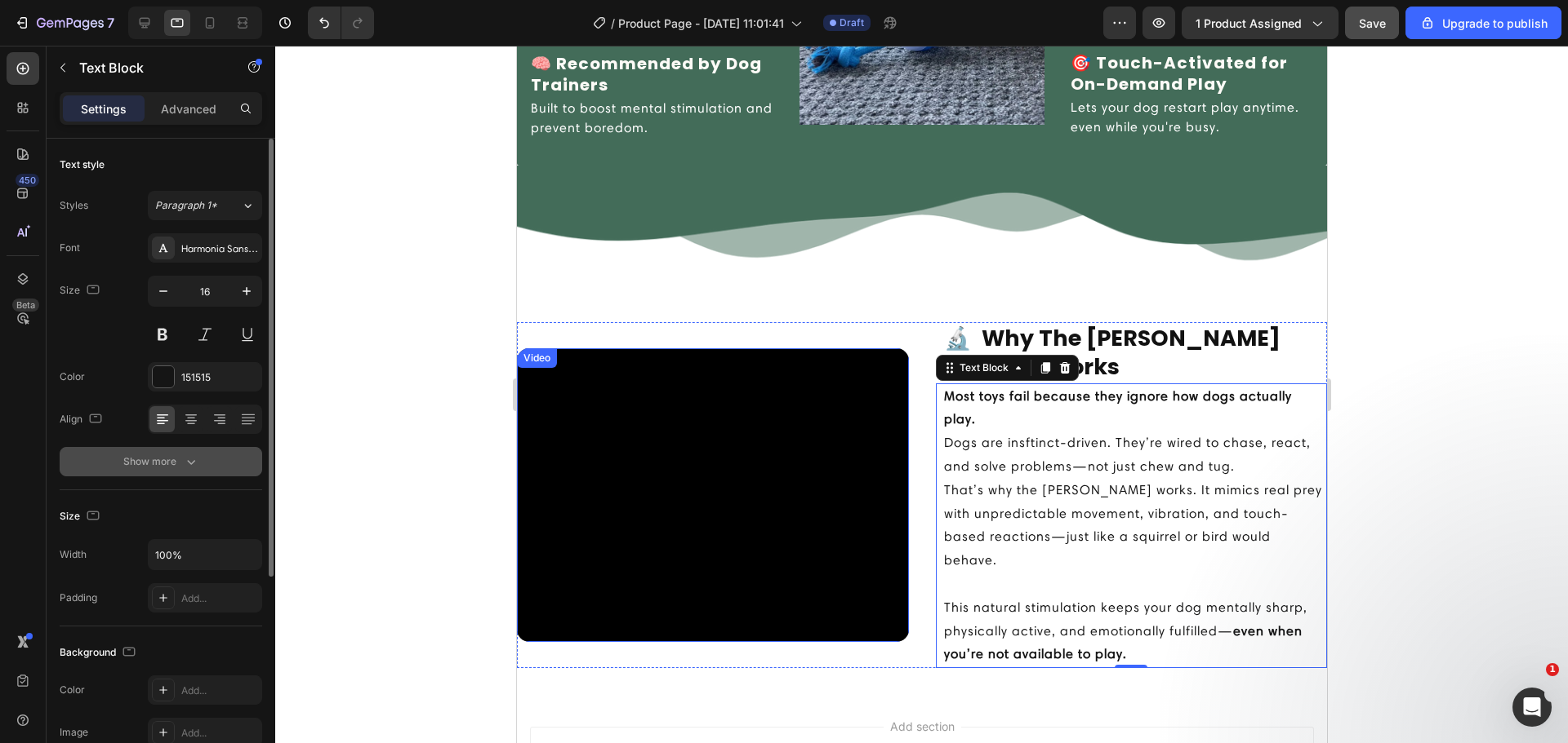
scroll to position [190, 0]
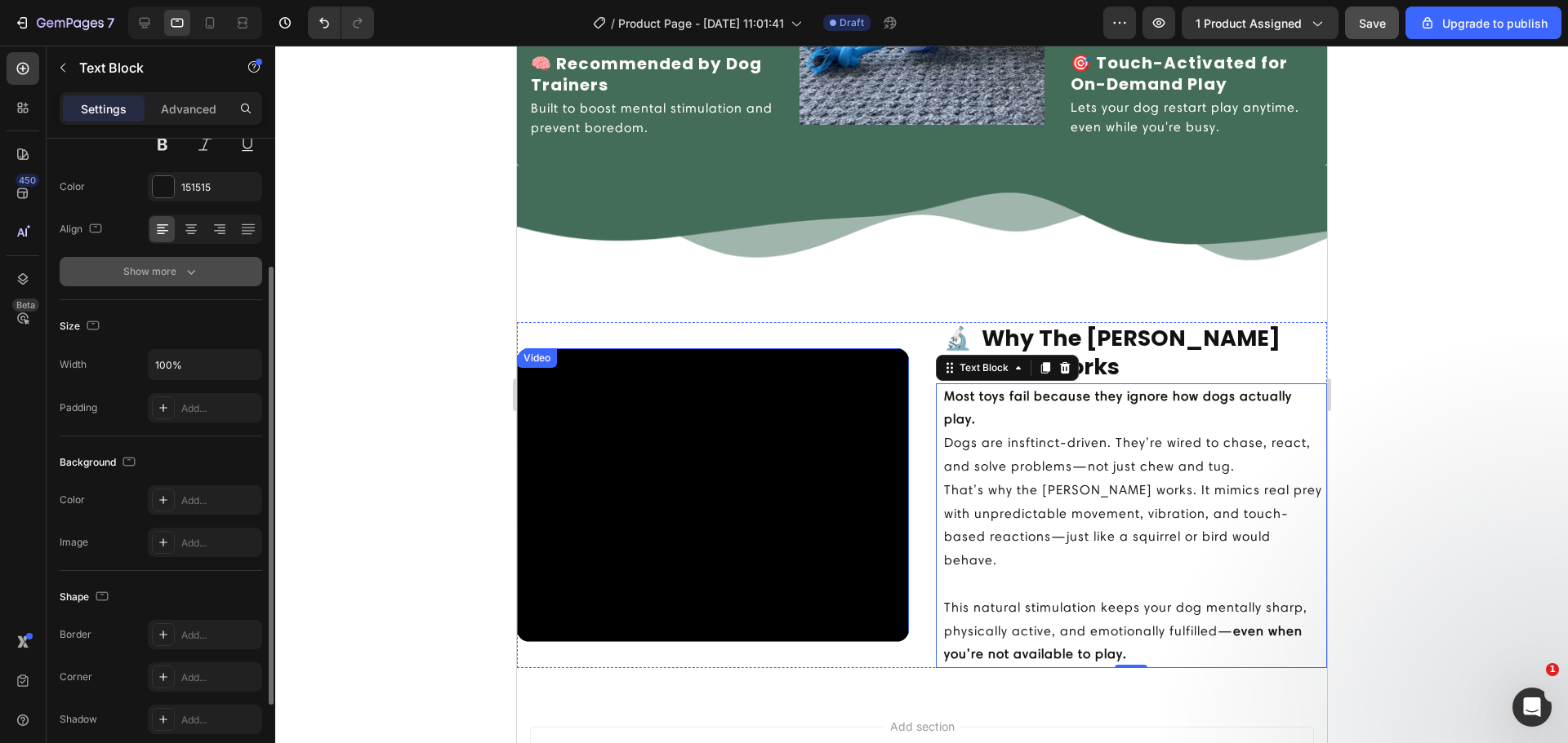
click at [170, 277] on div "Show more" at bounding box center [162, 271] width 76 height 16
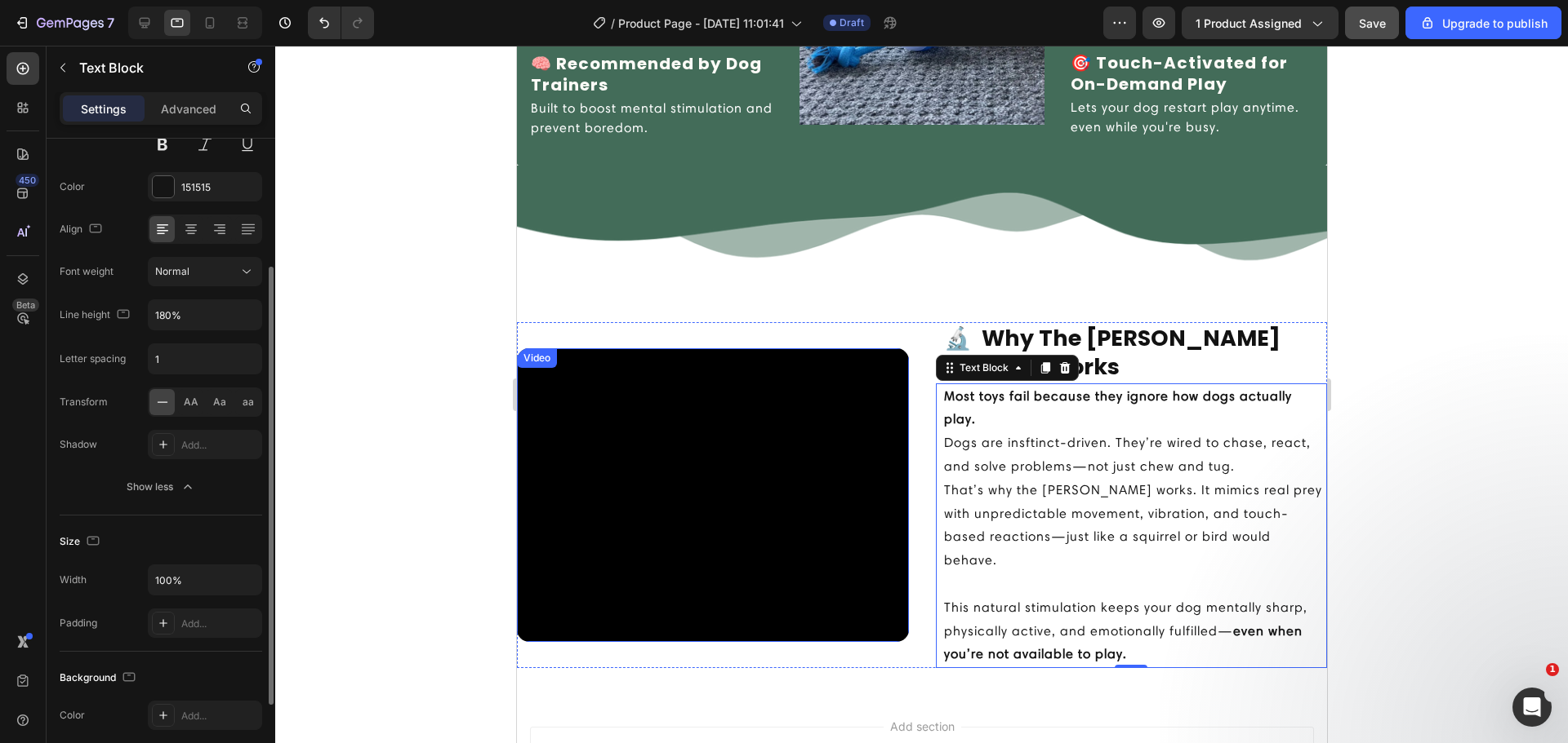
click at [166, 342] on div "Font Harmonia Sans W01 Regular Size 16 Color 151515 Align Font weight Normal Li…" at bounding box center [161, 272] width 202 height 459
click at [169, 358] on input "1" at bounding box center [205, 359] width 112 height 29
type input "0"
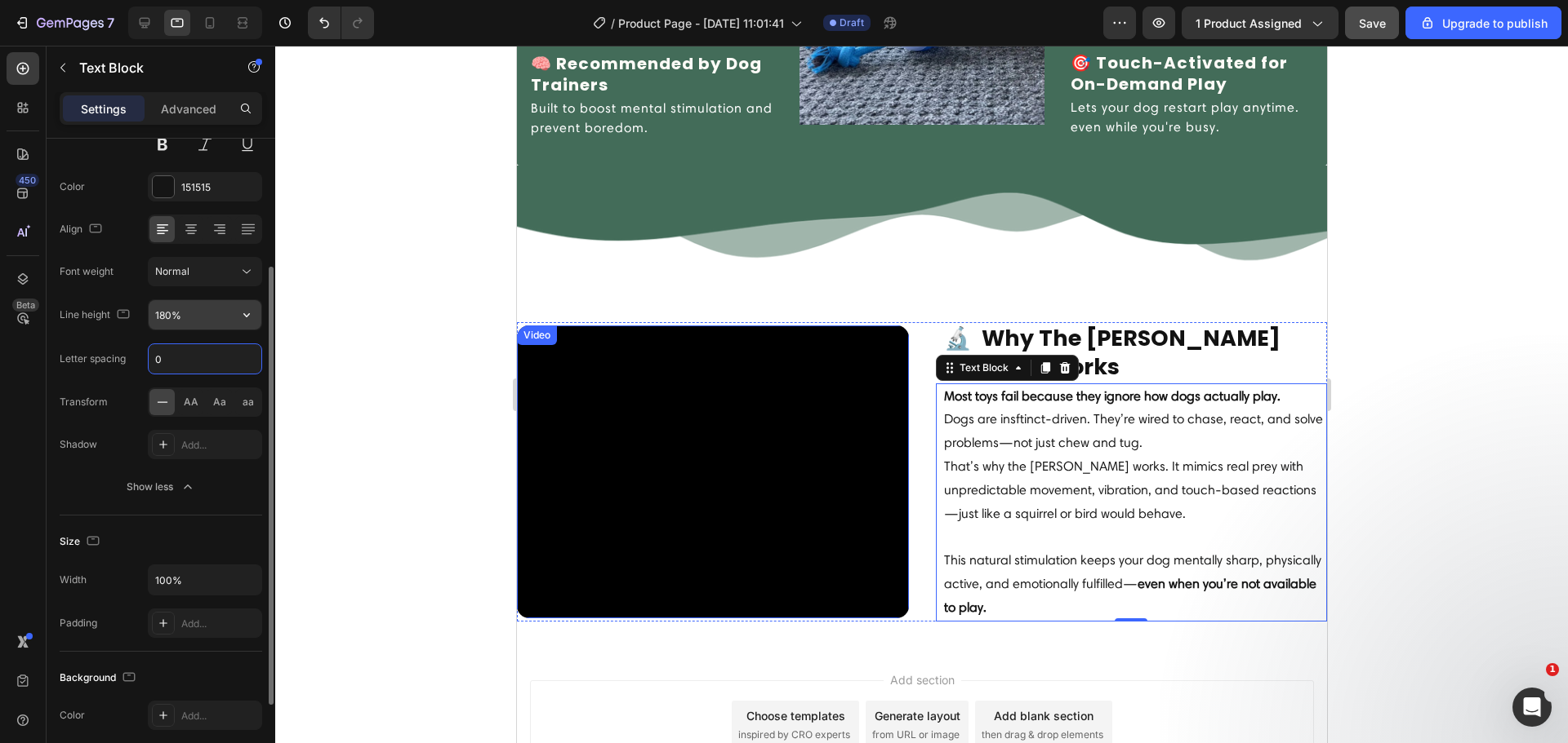
click at [164, 322] on input "180%" at bounding box center [205, 315] width 112 height 29
click at [213, 317] on input "180%" at bounding box center [205, 315] width 112 height 29
click at [241, 321] on icon "button" at bounding box center [246, 314] width 16 height 16
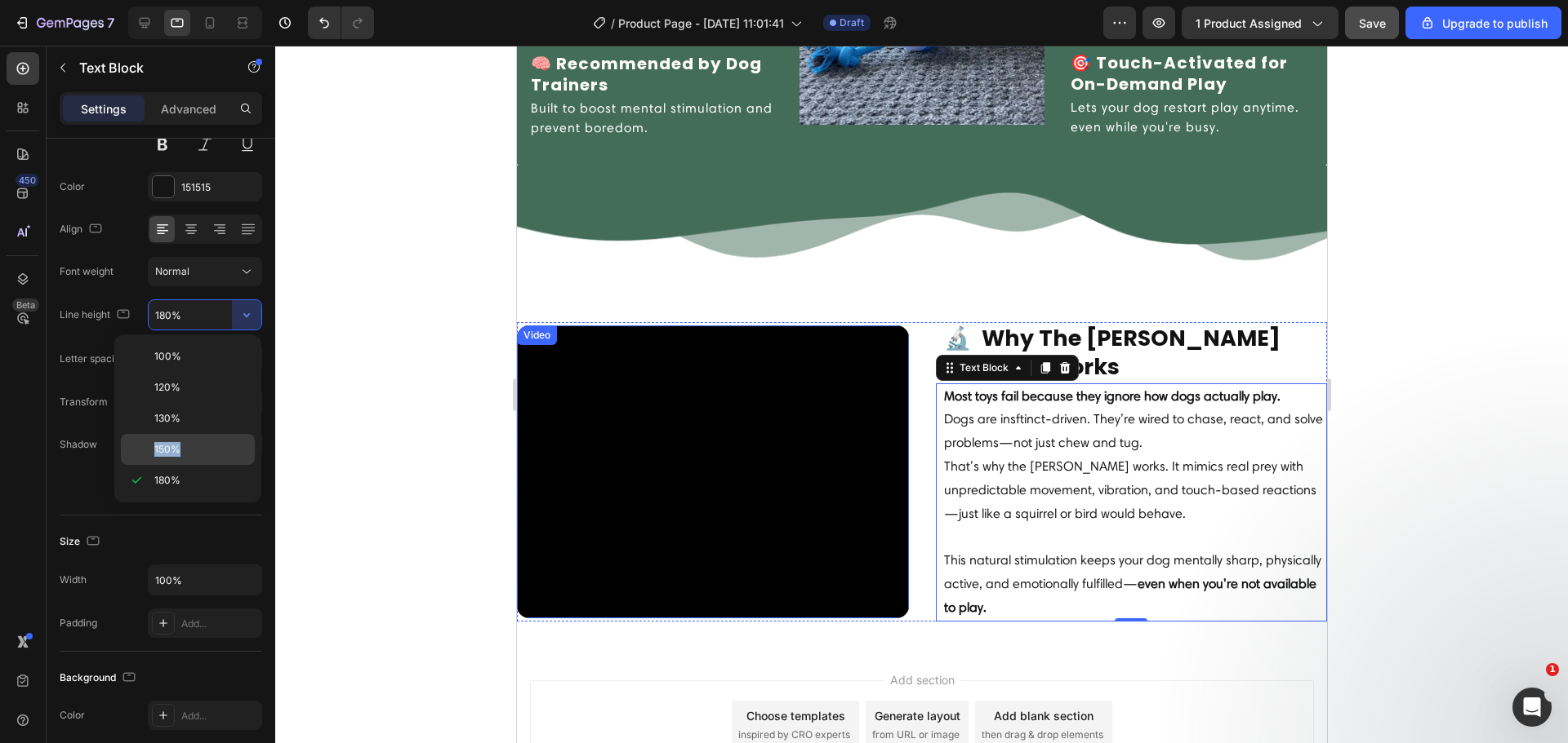
click at [202, 438] on div "100% 120% 130% 150% 180%" at bounding box center [188, 418] width 134 height 155
click at [202, 438] on div "150%" at bounding box center [188, 450] width 134 height 31
type input "150%"
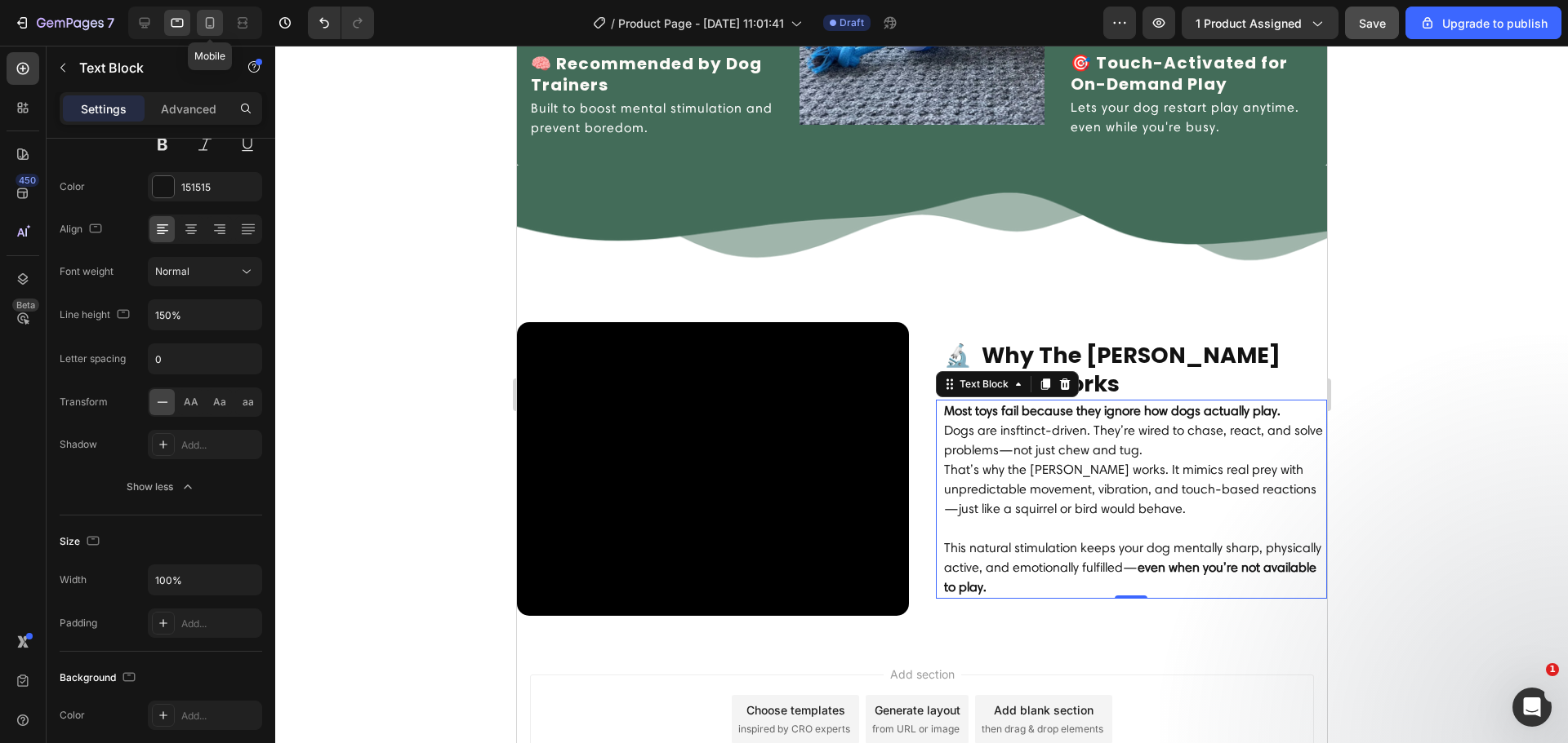
click at [212, 26] on icon at bounding box center [210, 22] width 9 height 11
type input "14"
type input "180%"
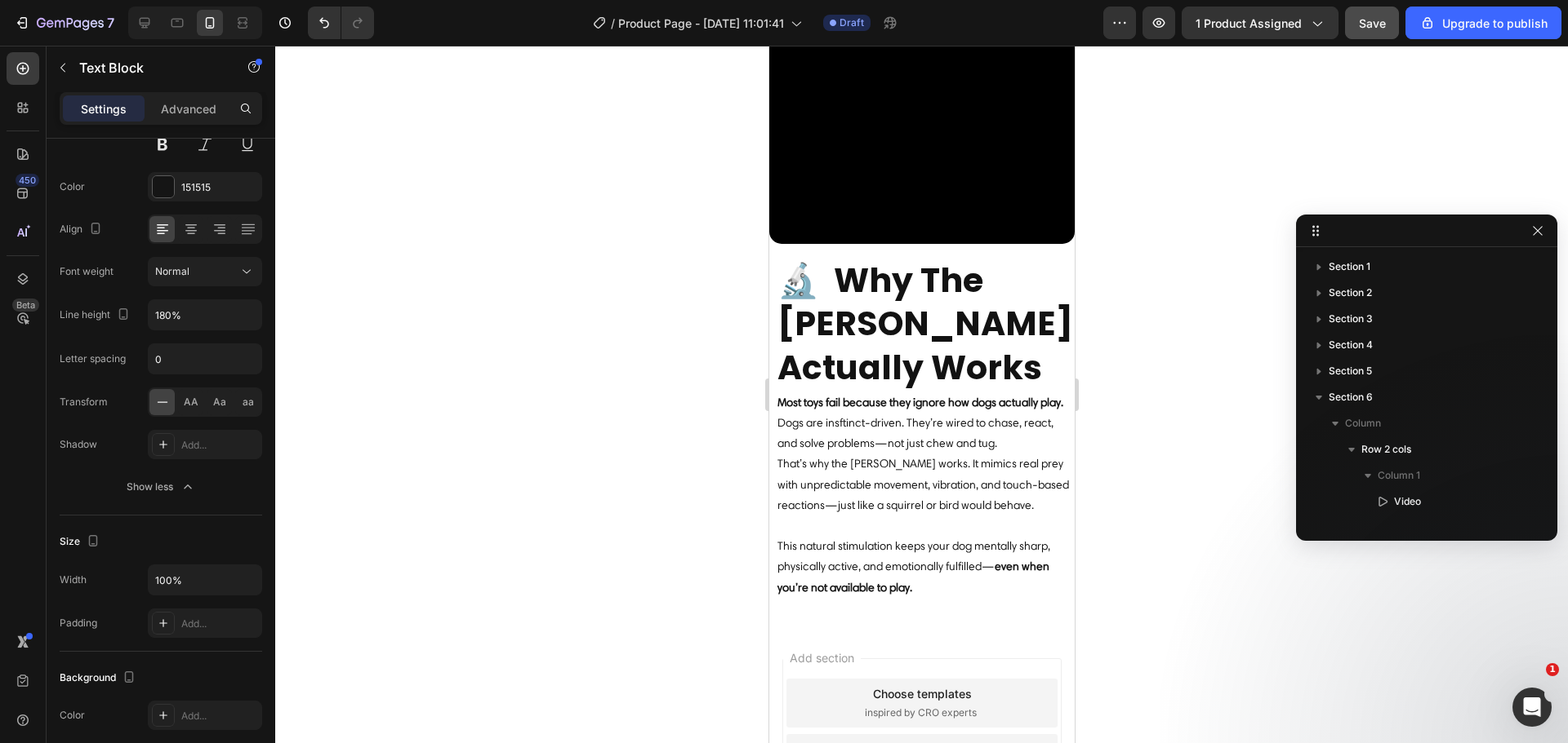
scroll to position [2925, 0]
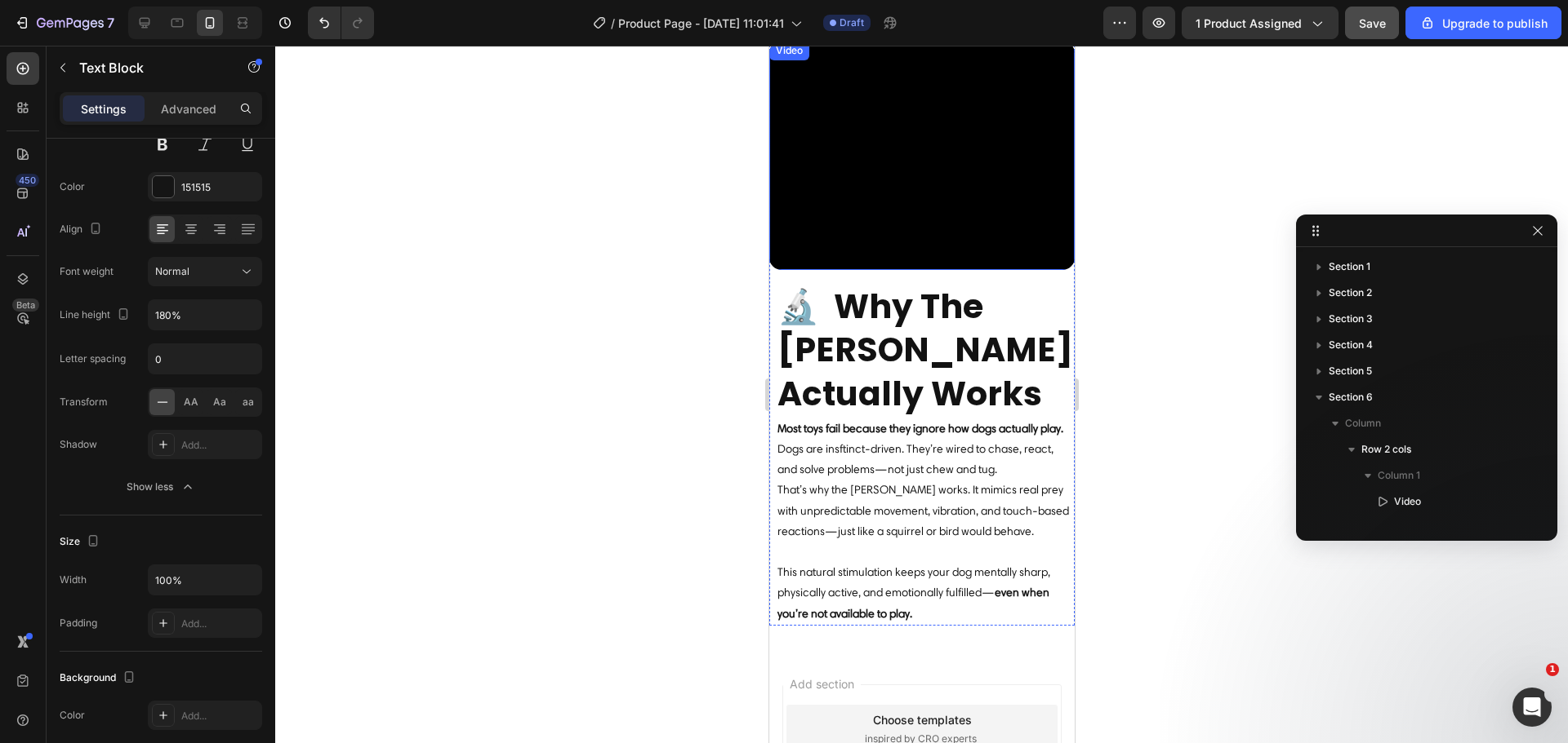
click at [919, 211] on video at bounding box center [921, 155] width 305 height 229
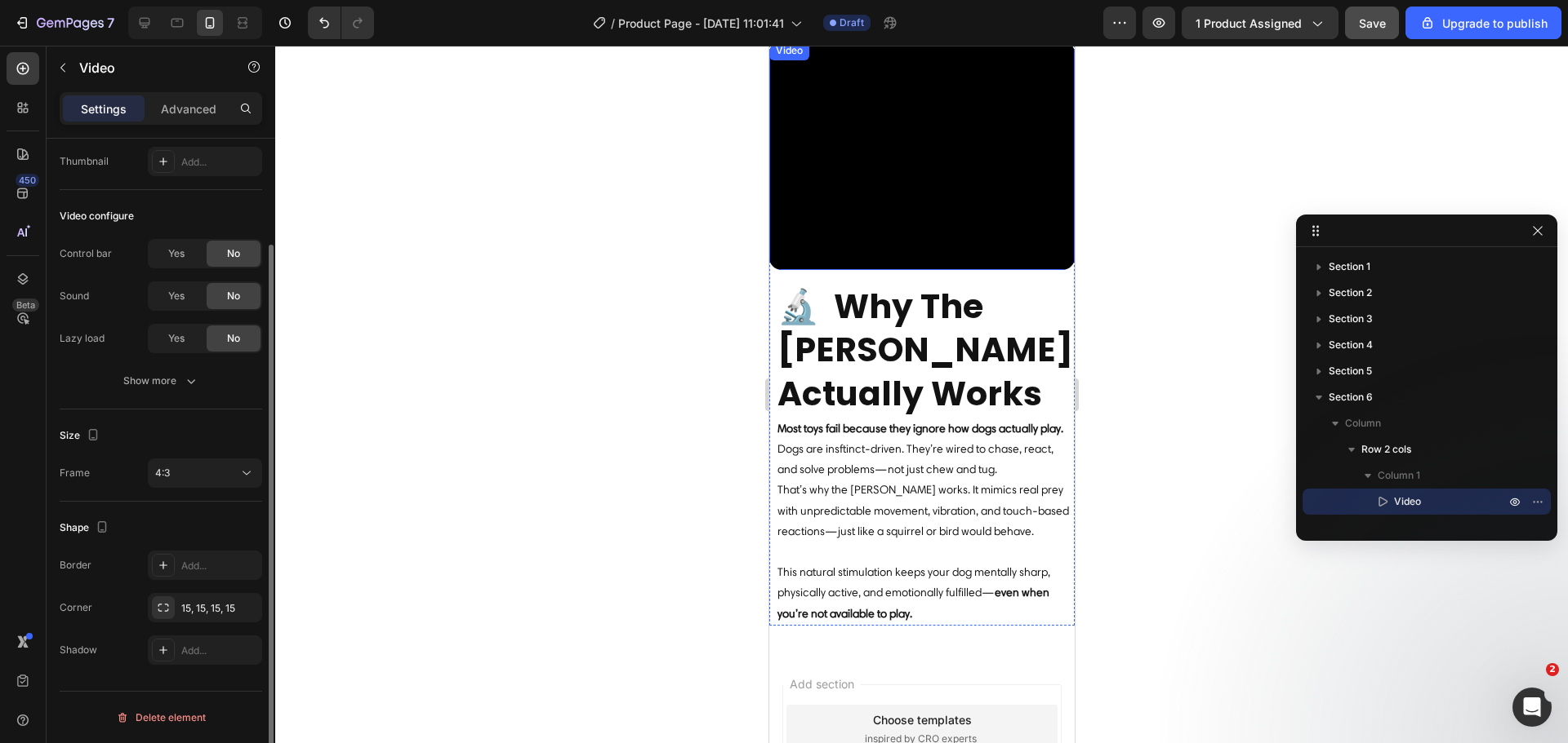
scroll to position [0, 0]
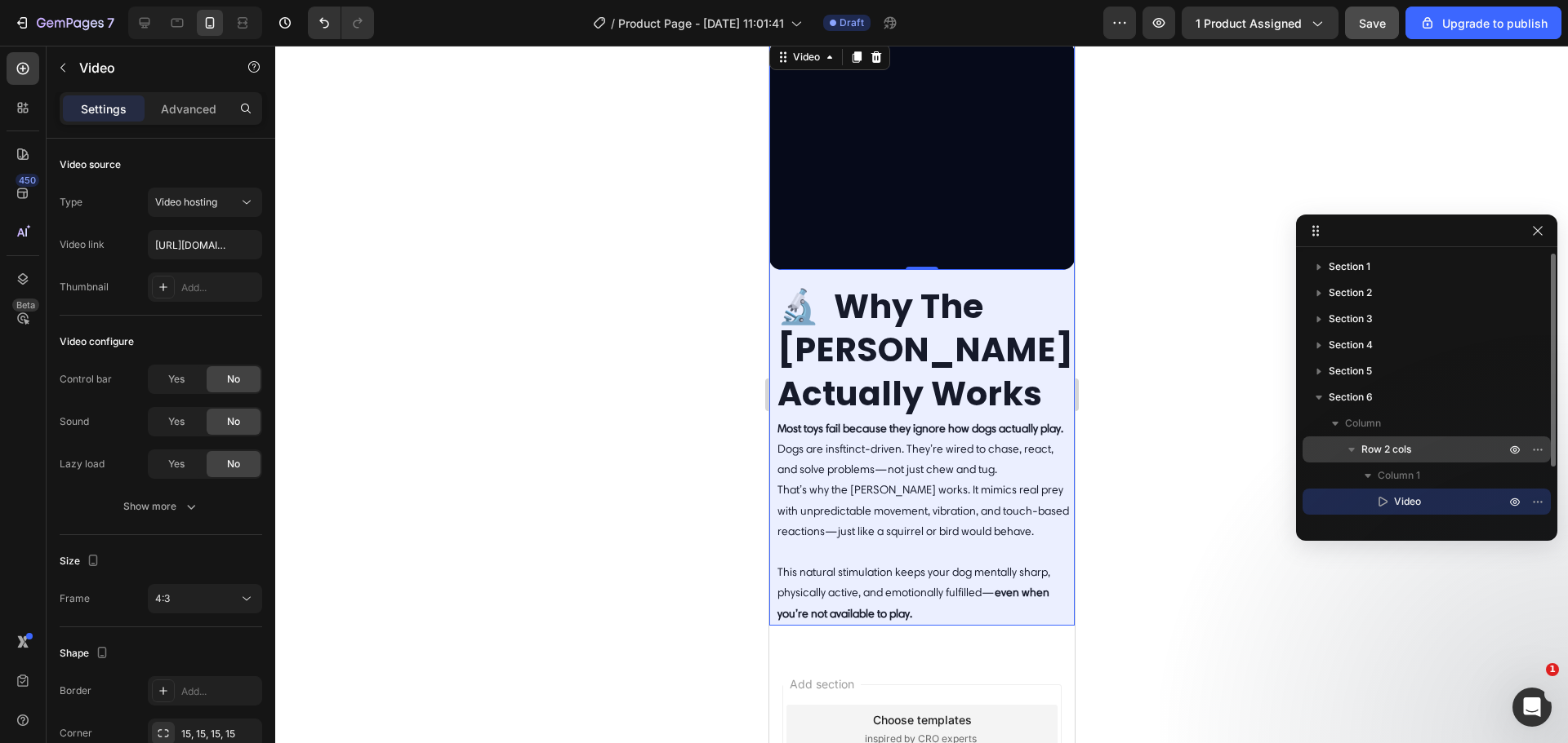
click at [1420, 441] on div "Row 2 cols" at bounding box center [1426, 449] width 235 height 26
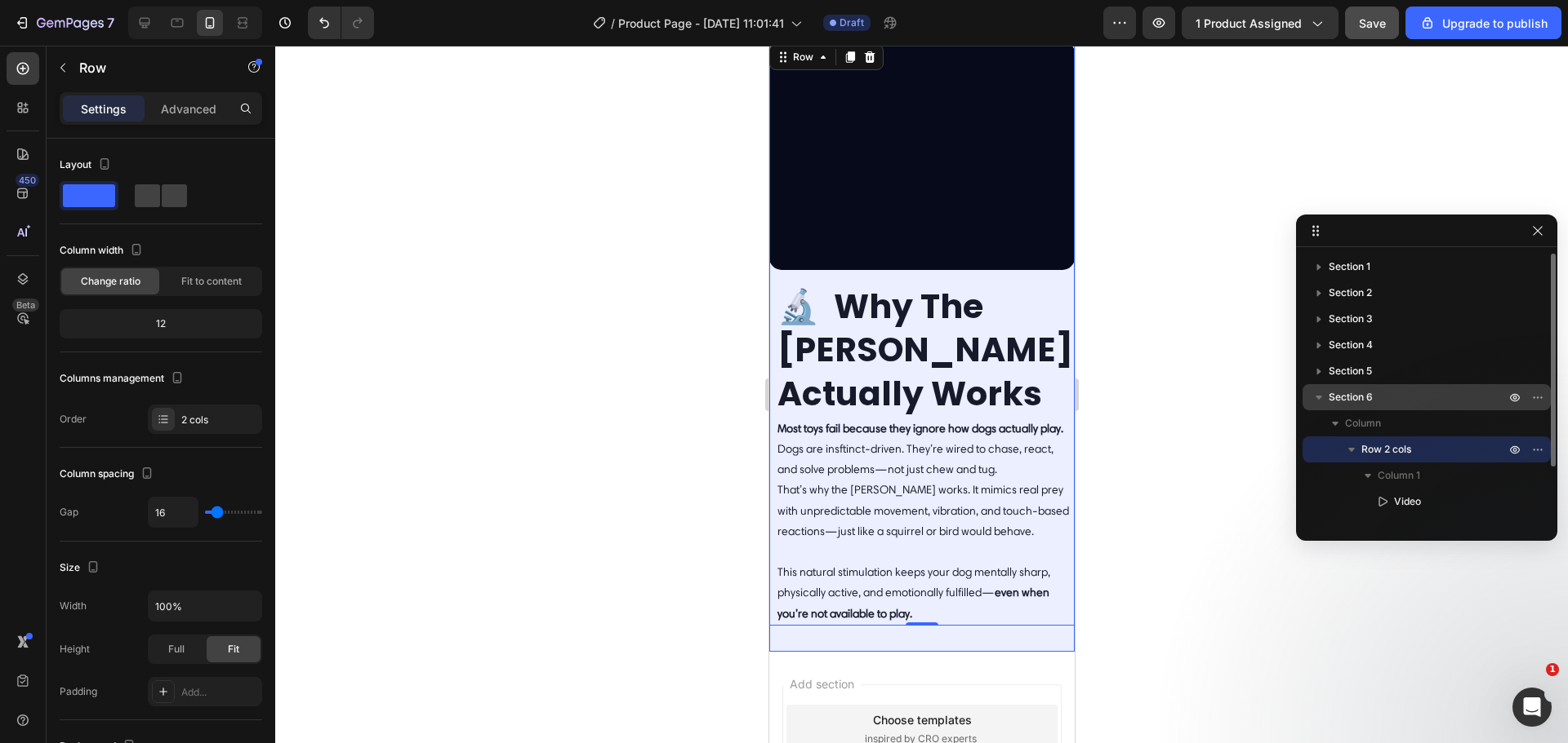
click at [1397, 405] on p "Section 6" at bounding box center [1418, 397] width 180 height 16
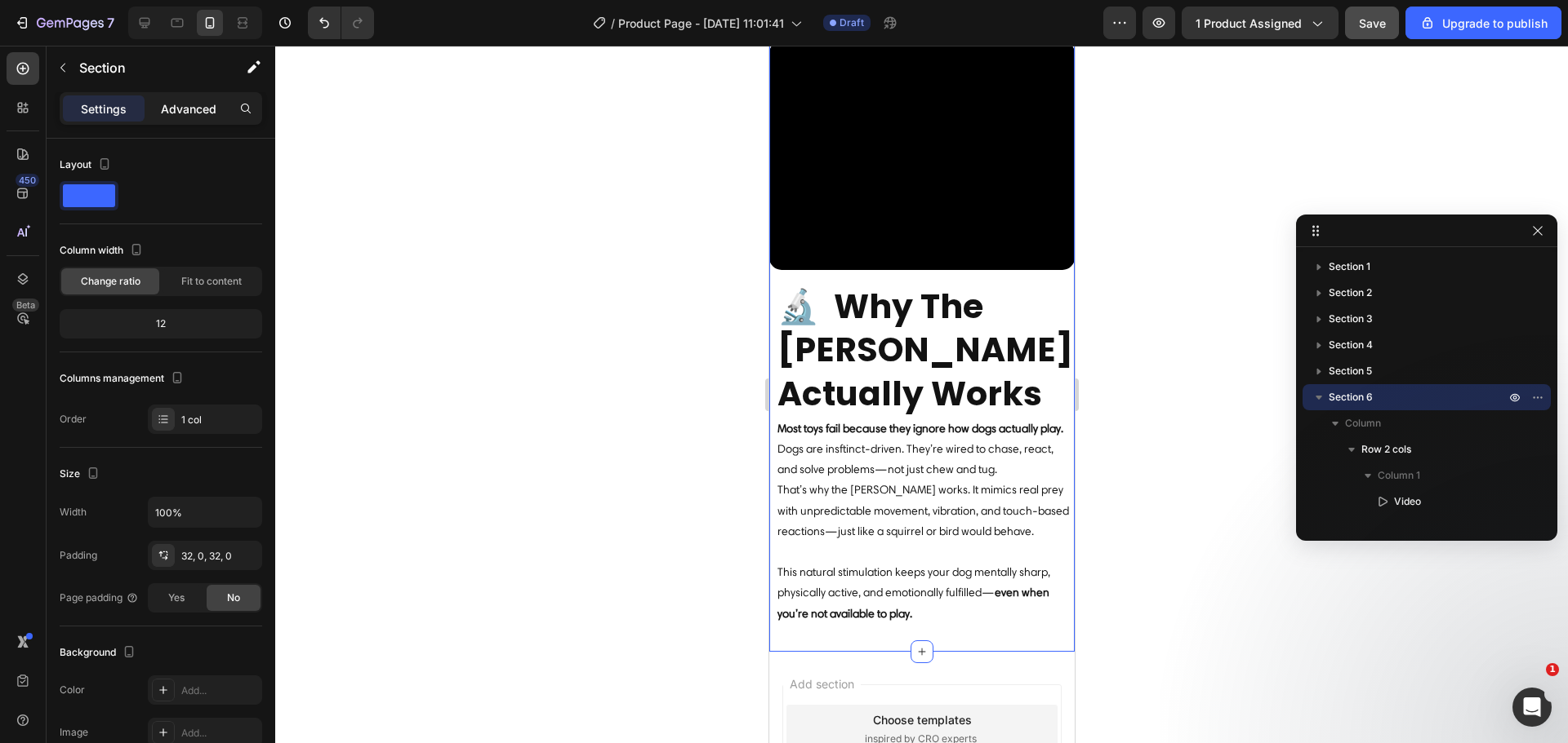
click at [173, 110] on p "Advanced" at bounding box center [188, 109] width 55 height 17
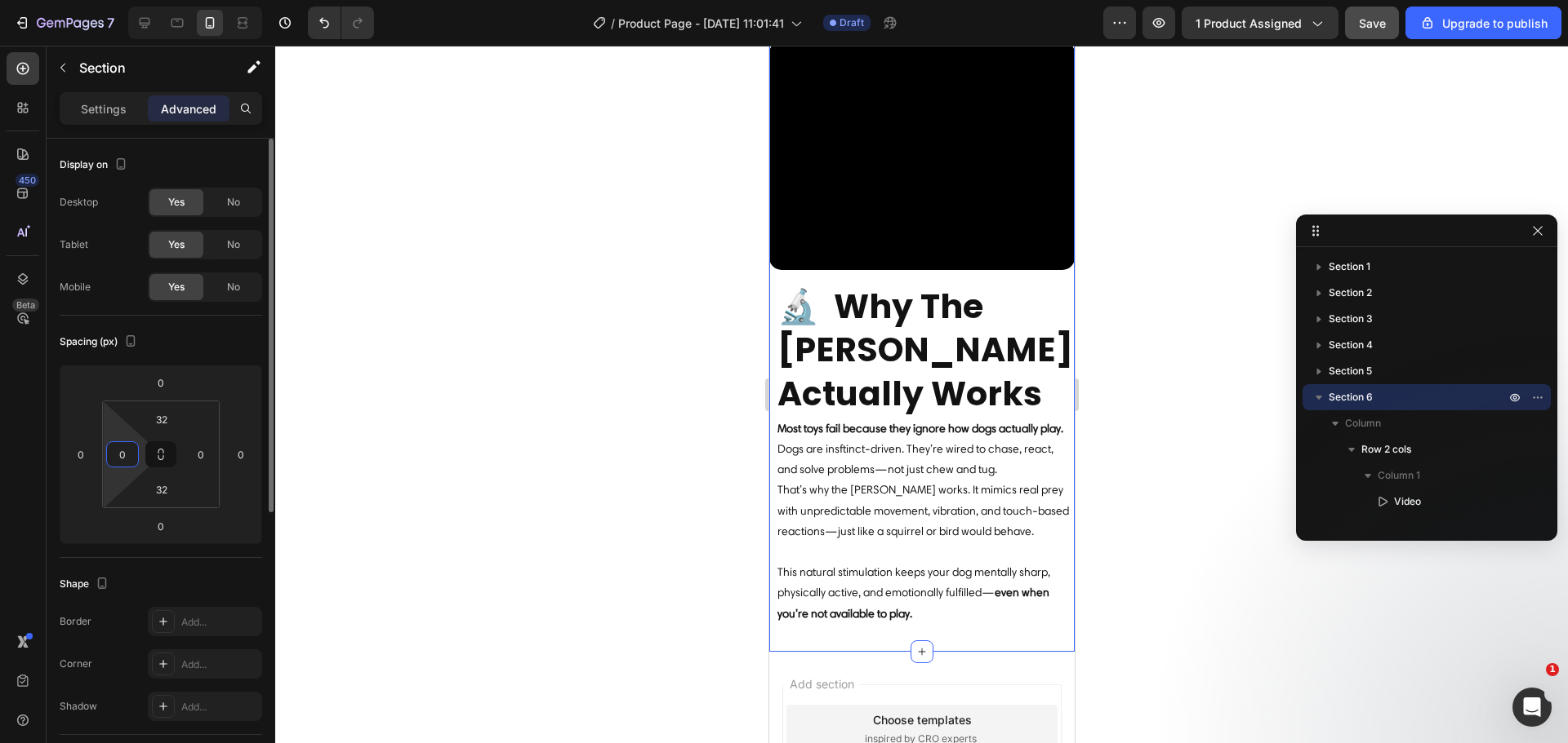
click at [133, 448] on input "0" at bounding box center [123, 454] width 24 height 24
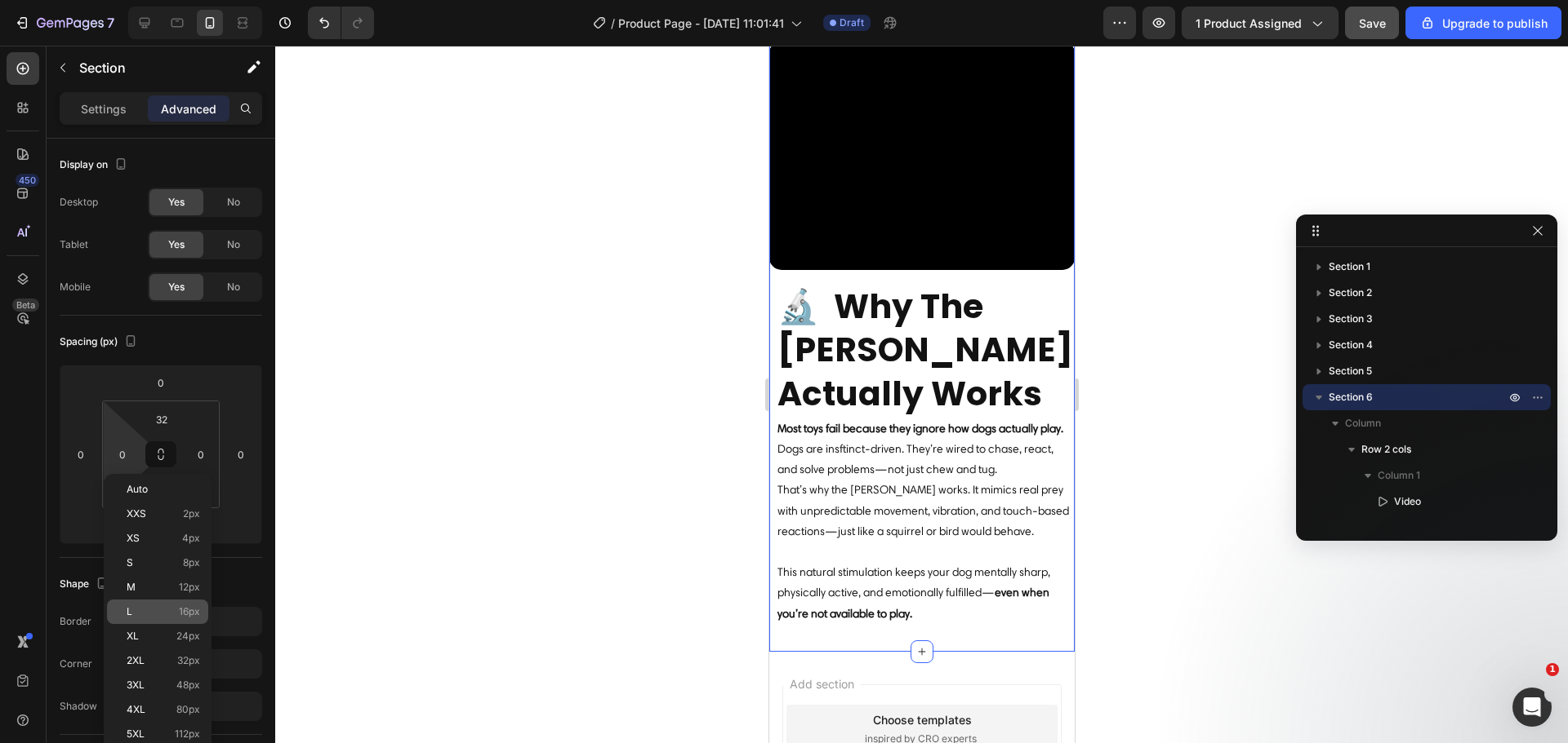
click at [164, 611] on p "L 16px" at bounding box center [163, 612] width 73 height 11
type input "16"
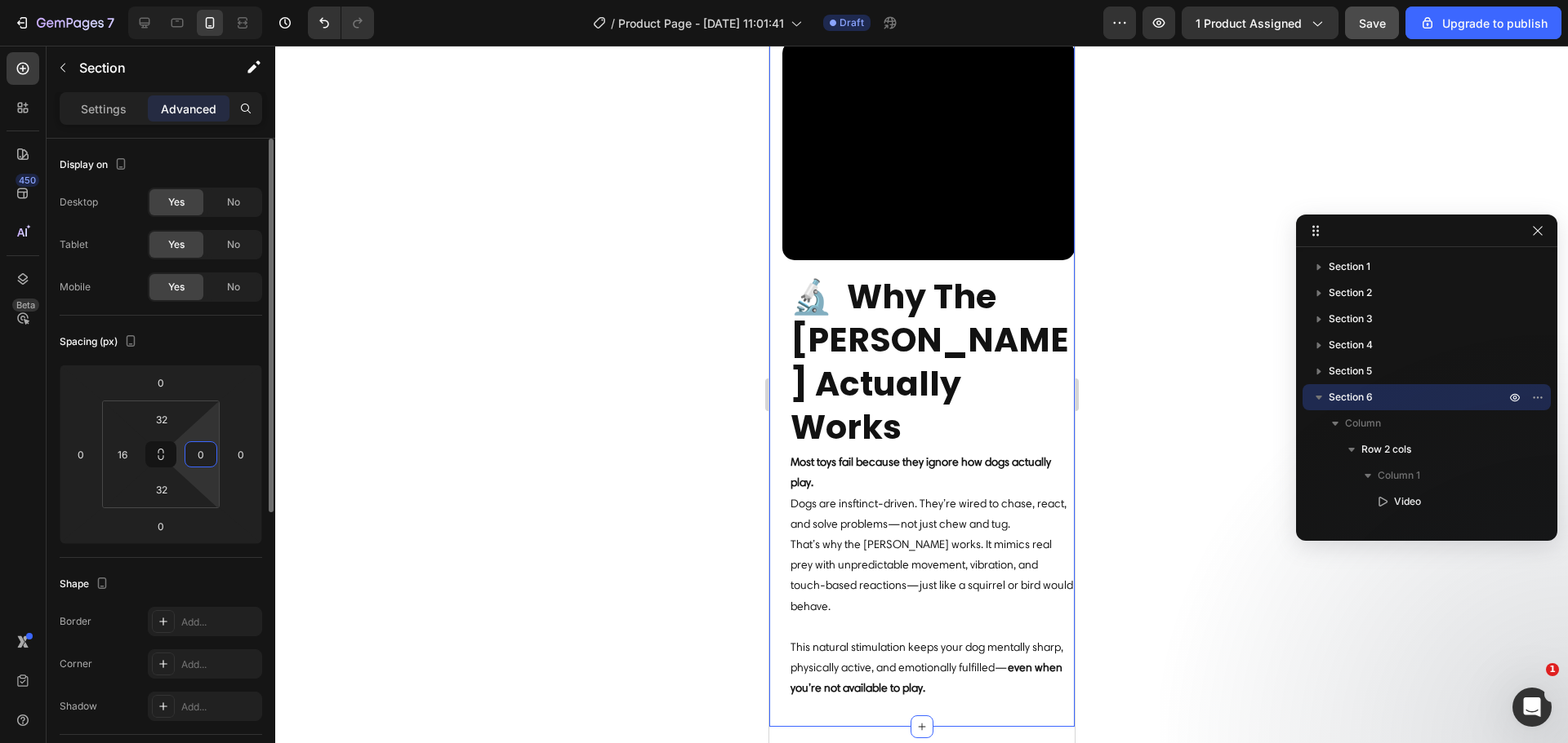
click at [212, 459] on input "0" at bounding box center [201, 454] width 24 height 24
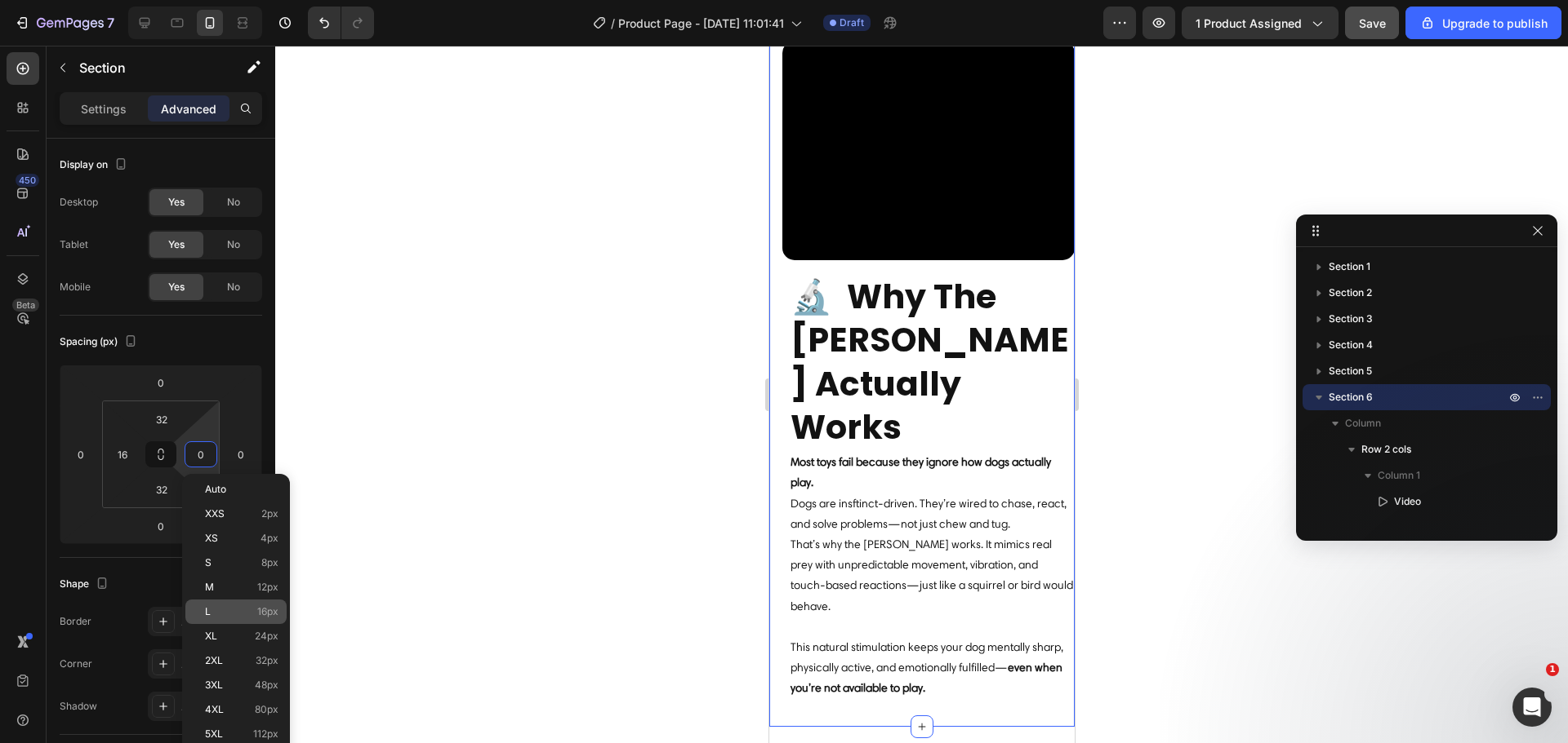
click at [238, 612] on p "L 16px" at bounding box center [241, 612] width 73 height 11
type input "16"
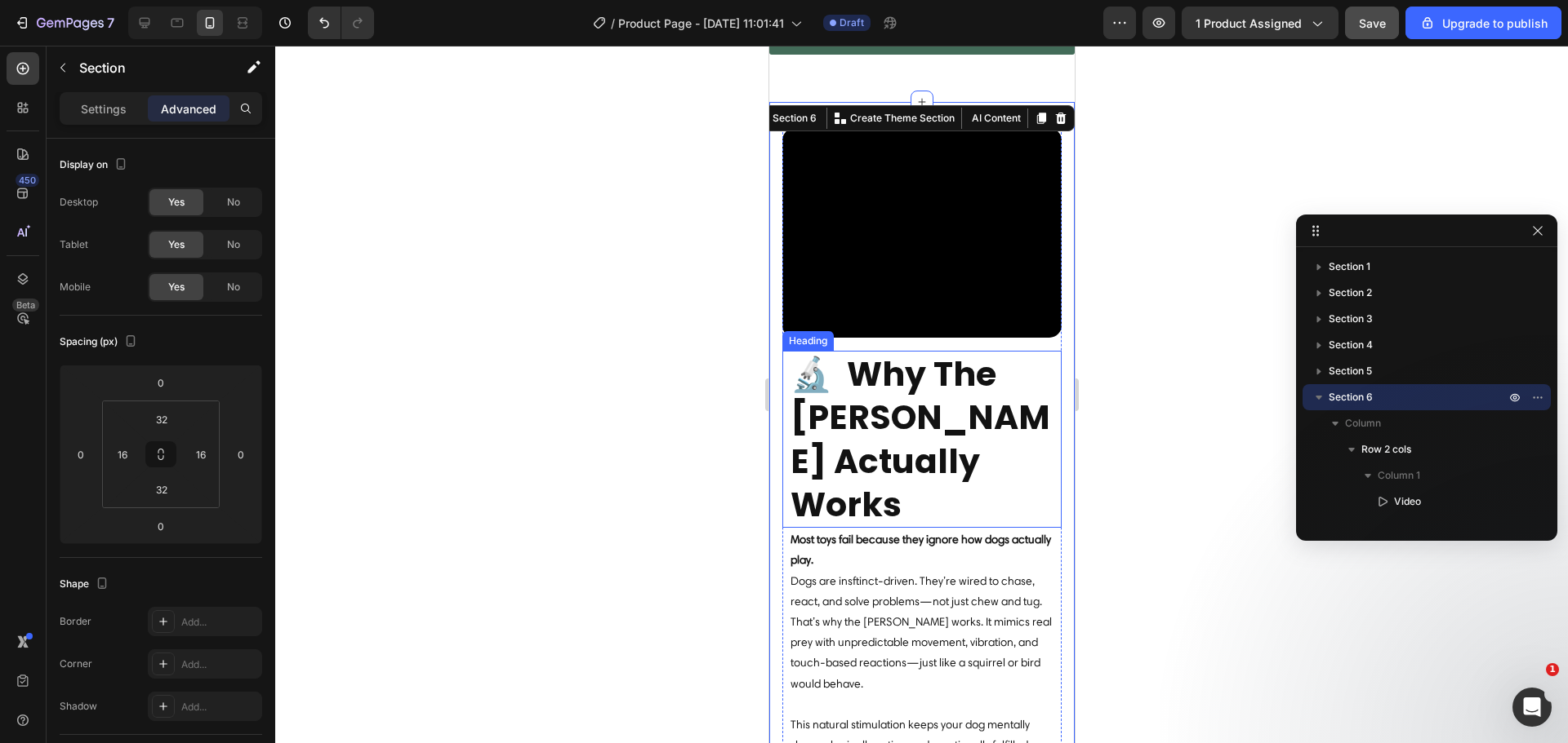
scroll to position [2925, 0]
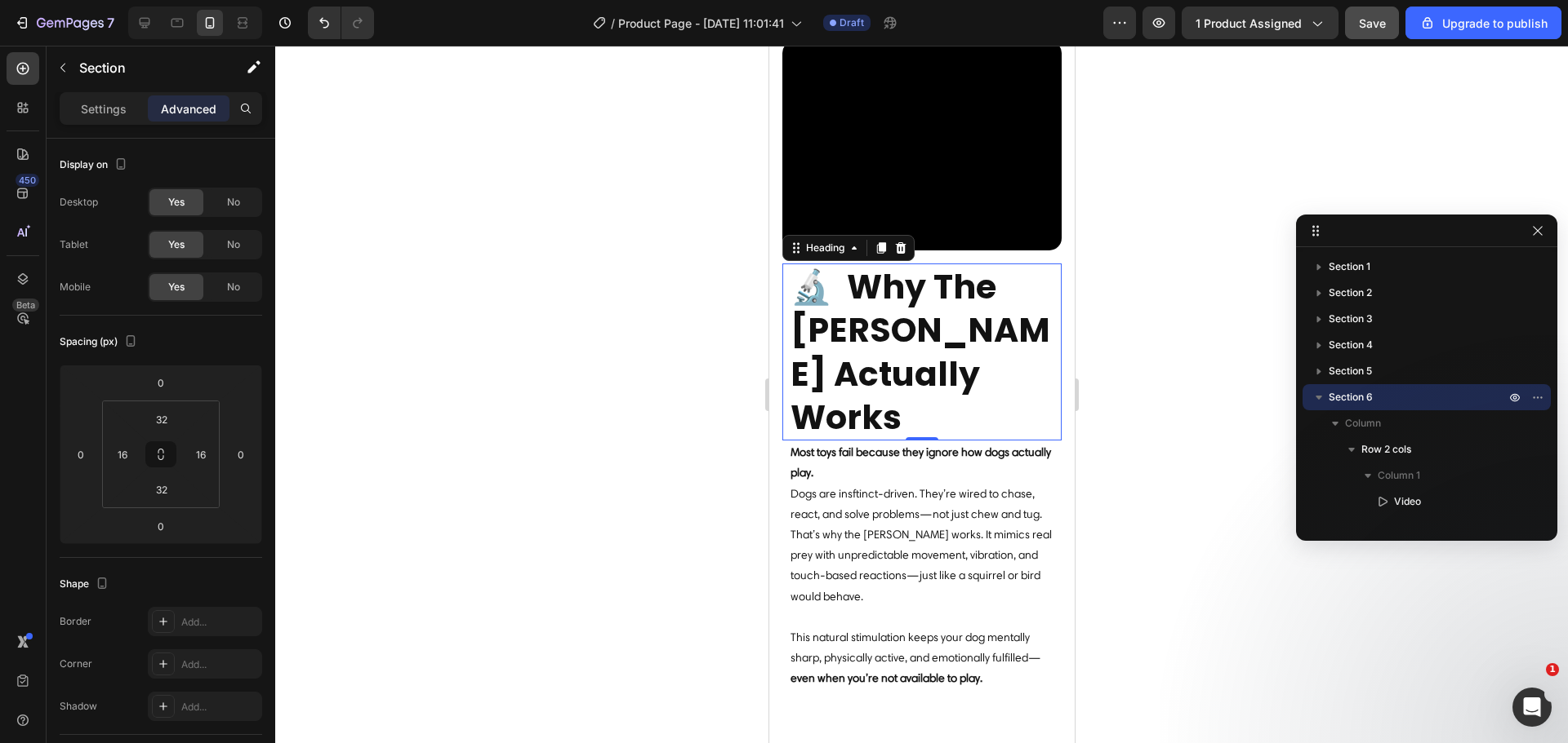
click at [914, 360] on h2 "🔬 Why The [PERSON_NAME] Actually Works" at bounding box center [924, 352] width 272 height 177
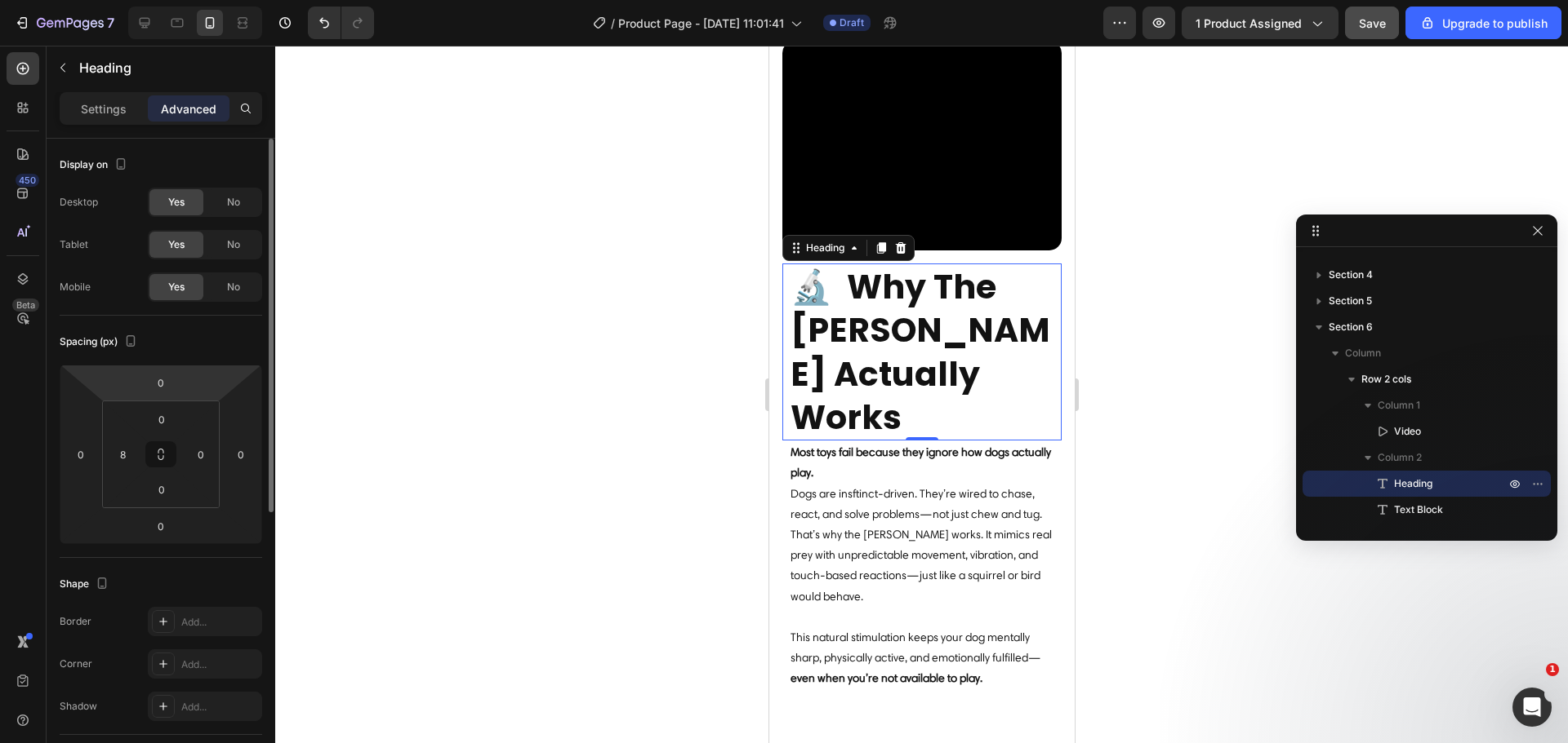
click at [105, 110] on p "Settings" at bounding box center [104, 109] width 46 height 17
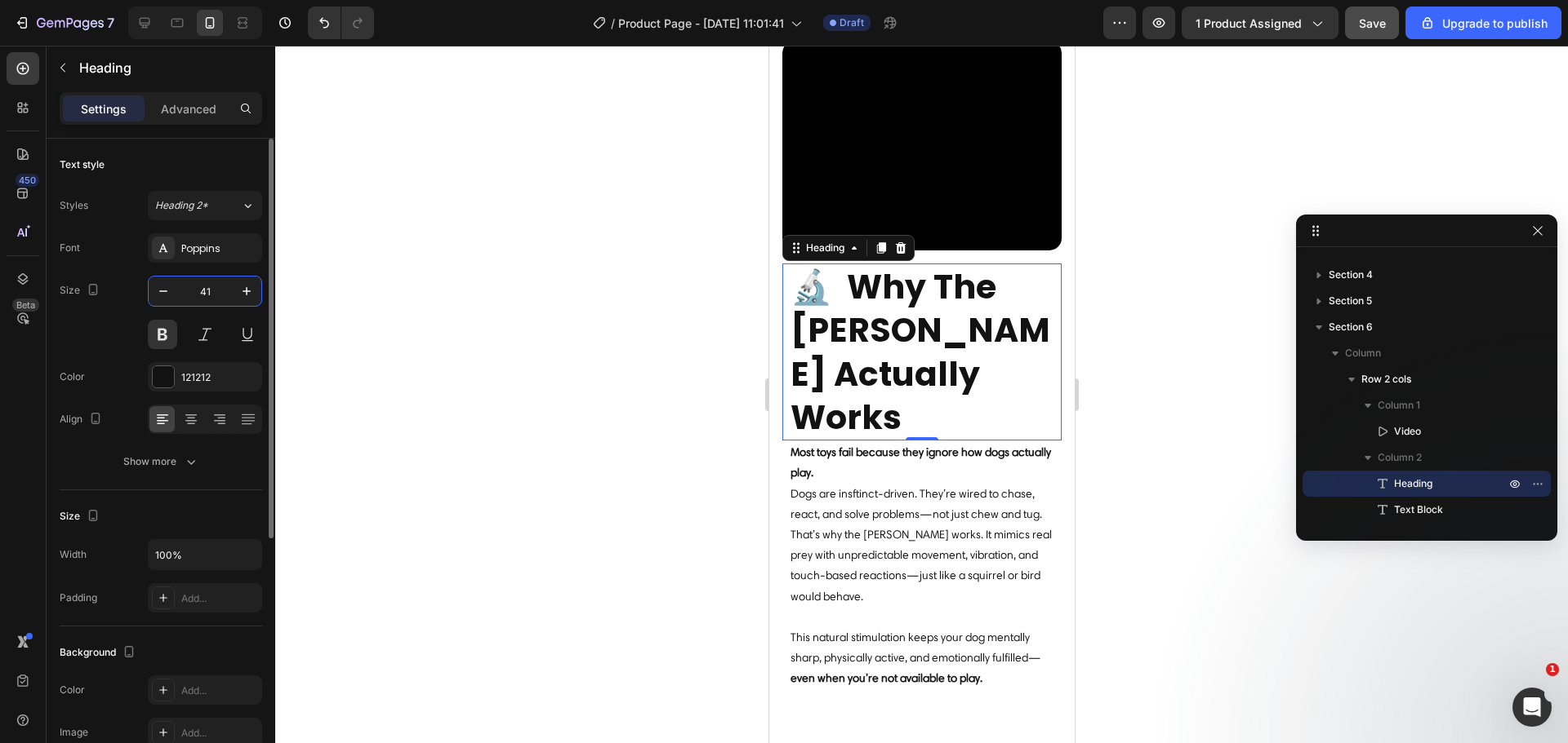
click at [206, 288] on input "41" at bounding box center [205, 291] width 54 height 29
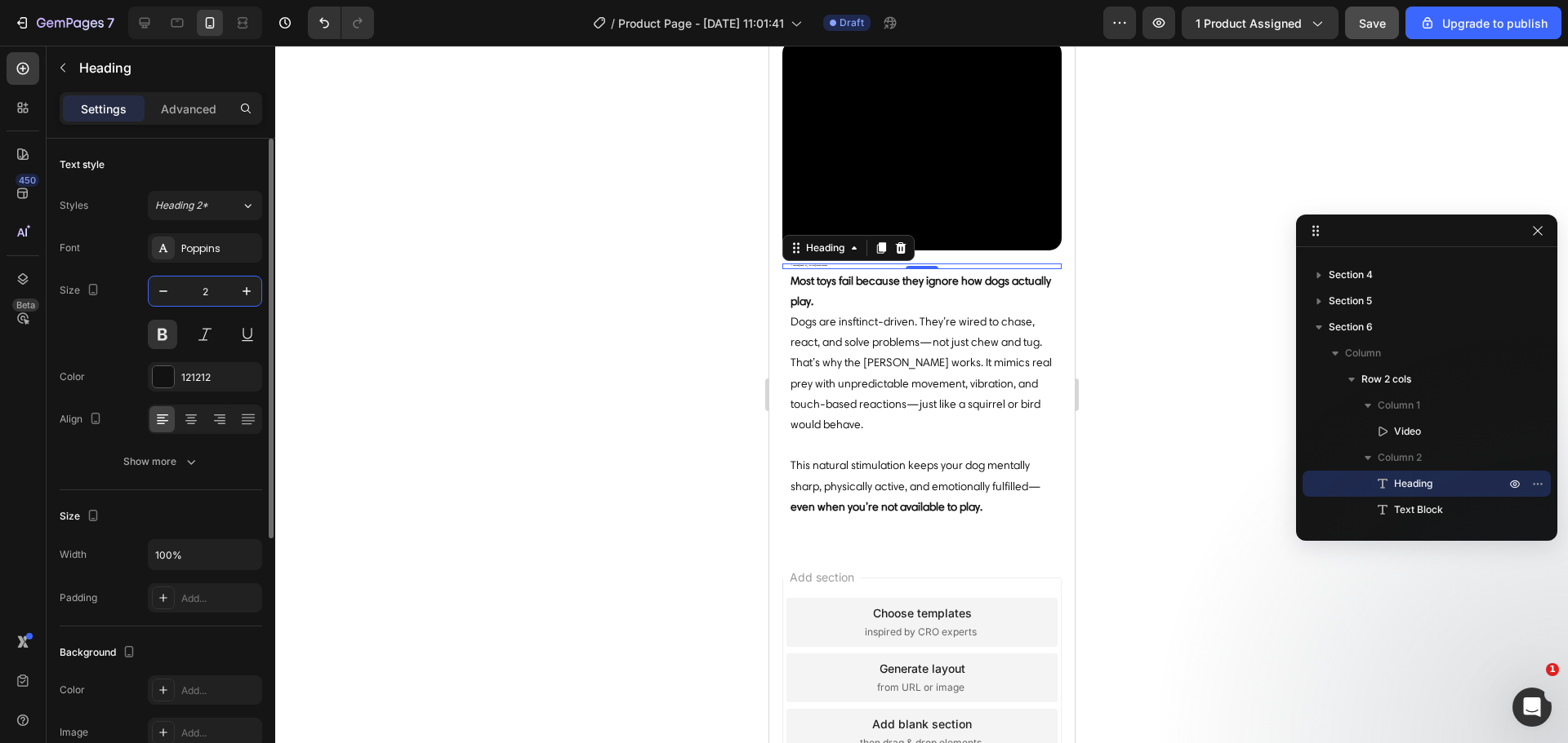
type input "26"
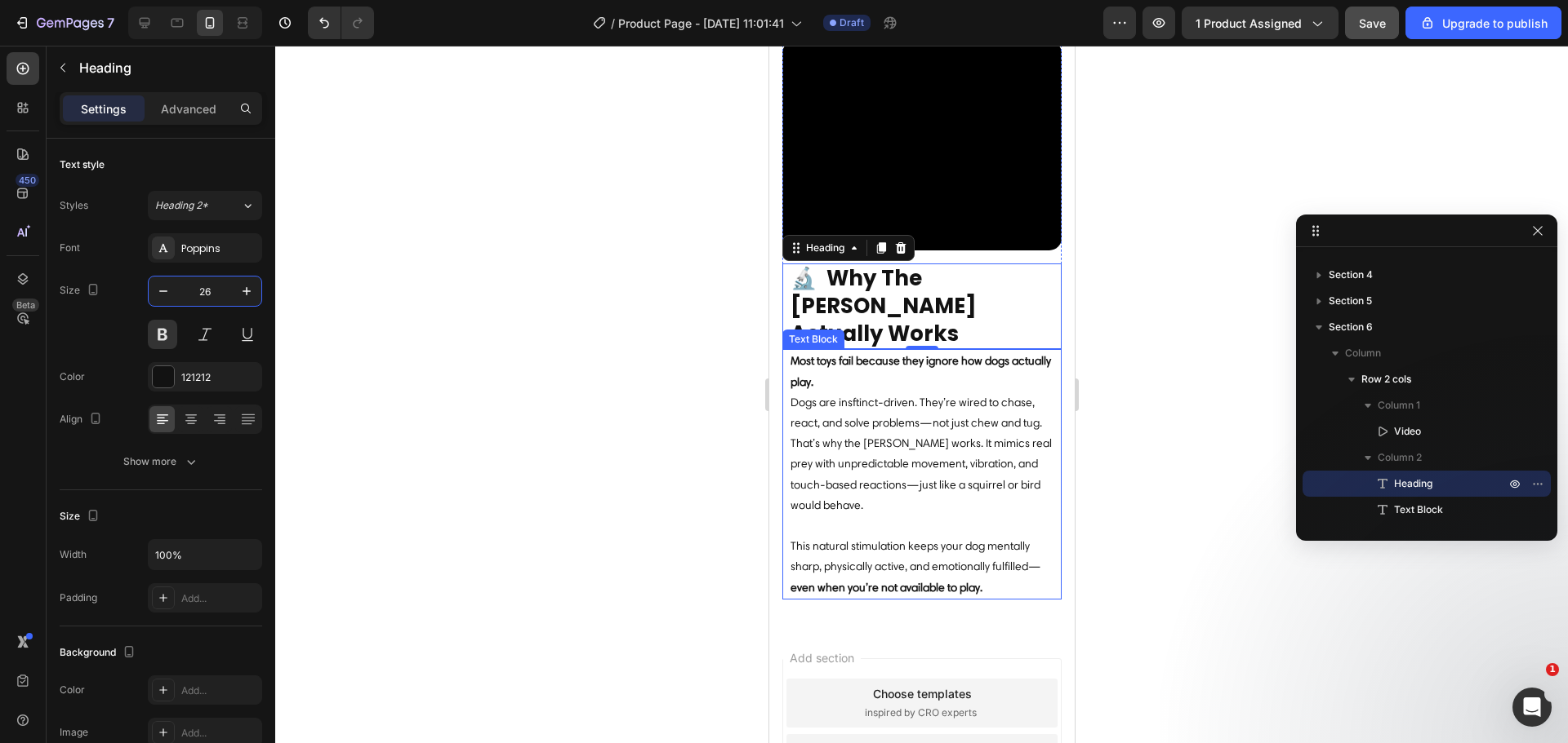
click at [873, 351] on p "Most toys fail because they ignore how dogs actually play." at bounding box center [924, 371] width 270 height 41
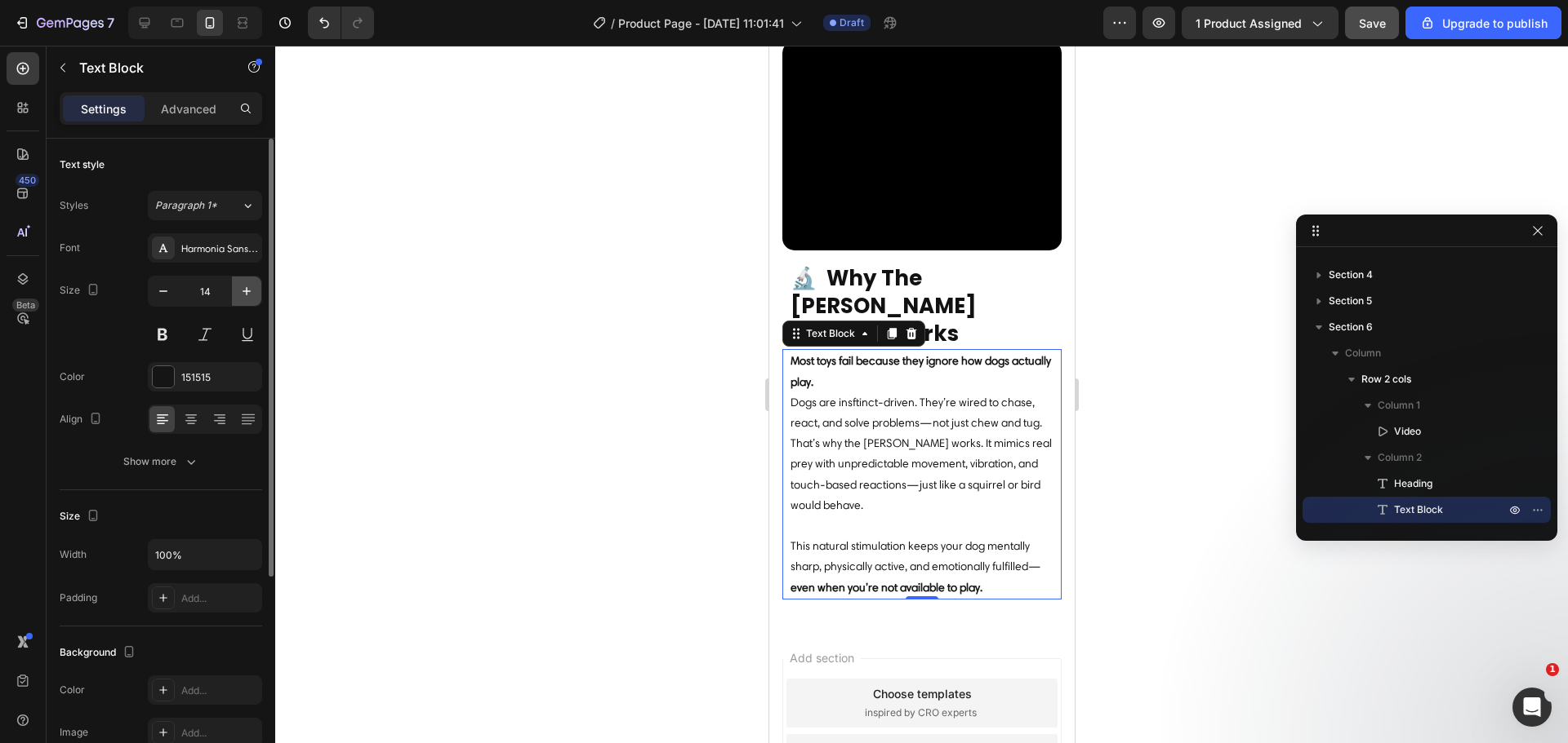
click at [247, 297] on icon "button" at bounding box center [246, 291] width 16 height 16
type input "16"
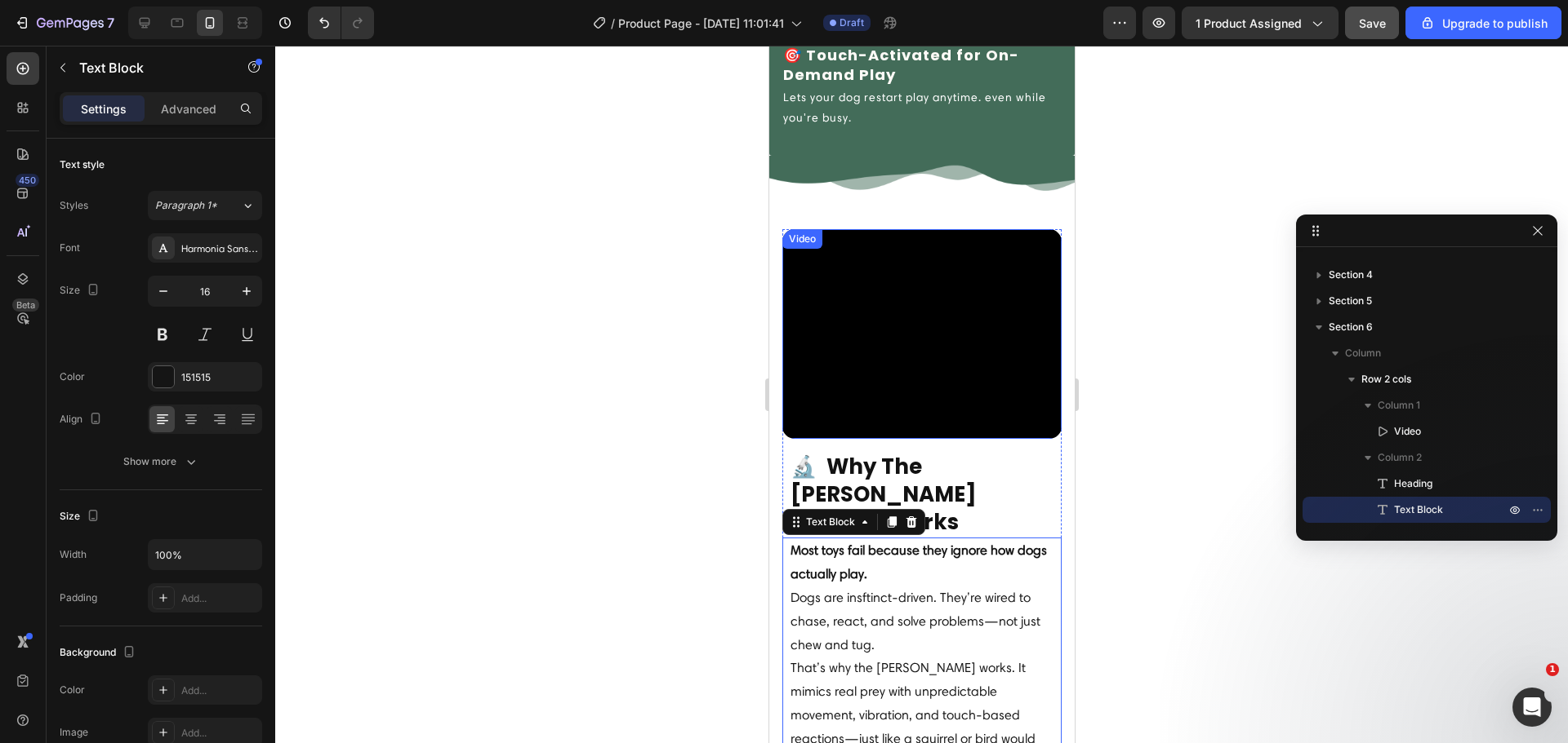
scroll to position [2735, 0]
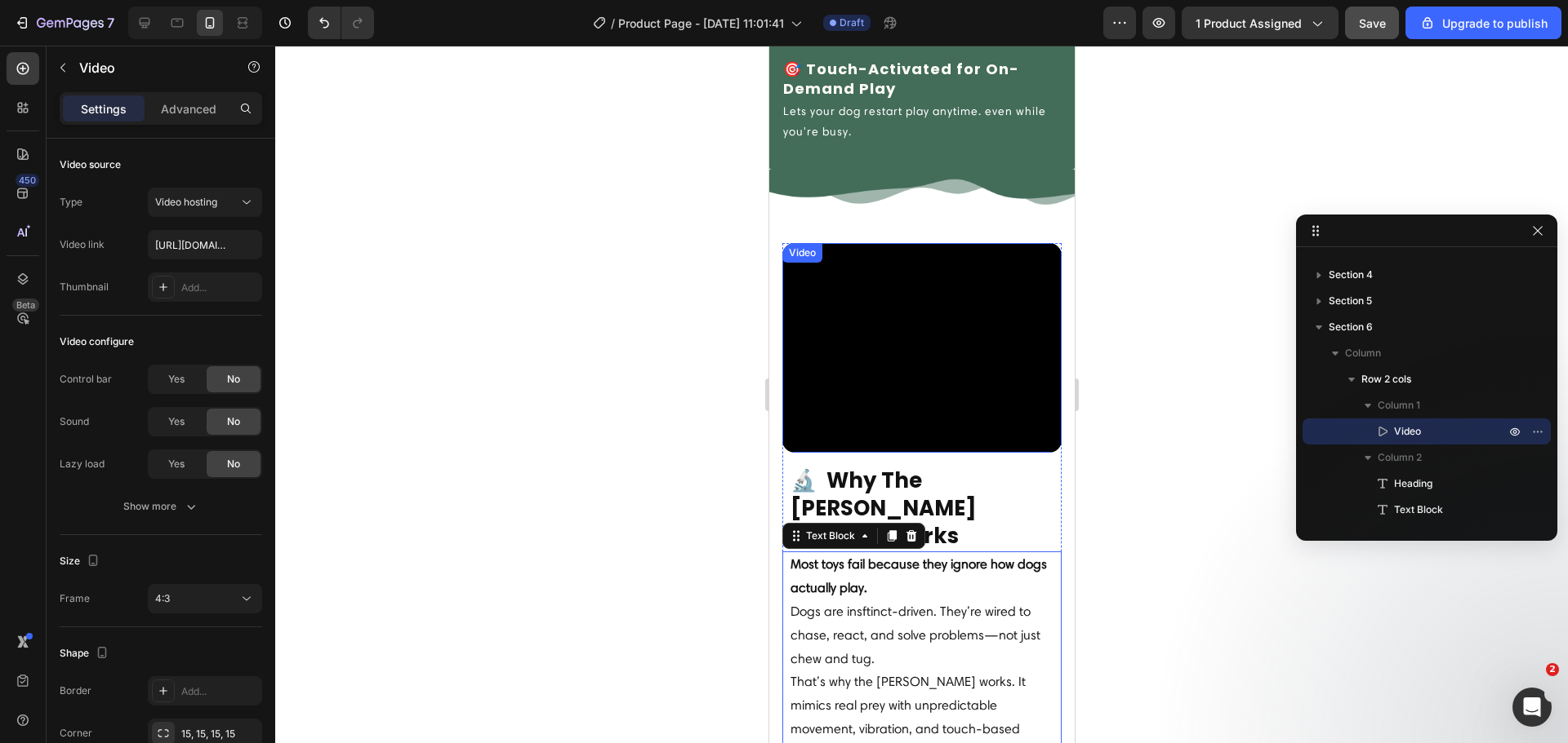
click at [855, 306] on video at bounding box center [921, 347] width 279 height 210
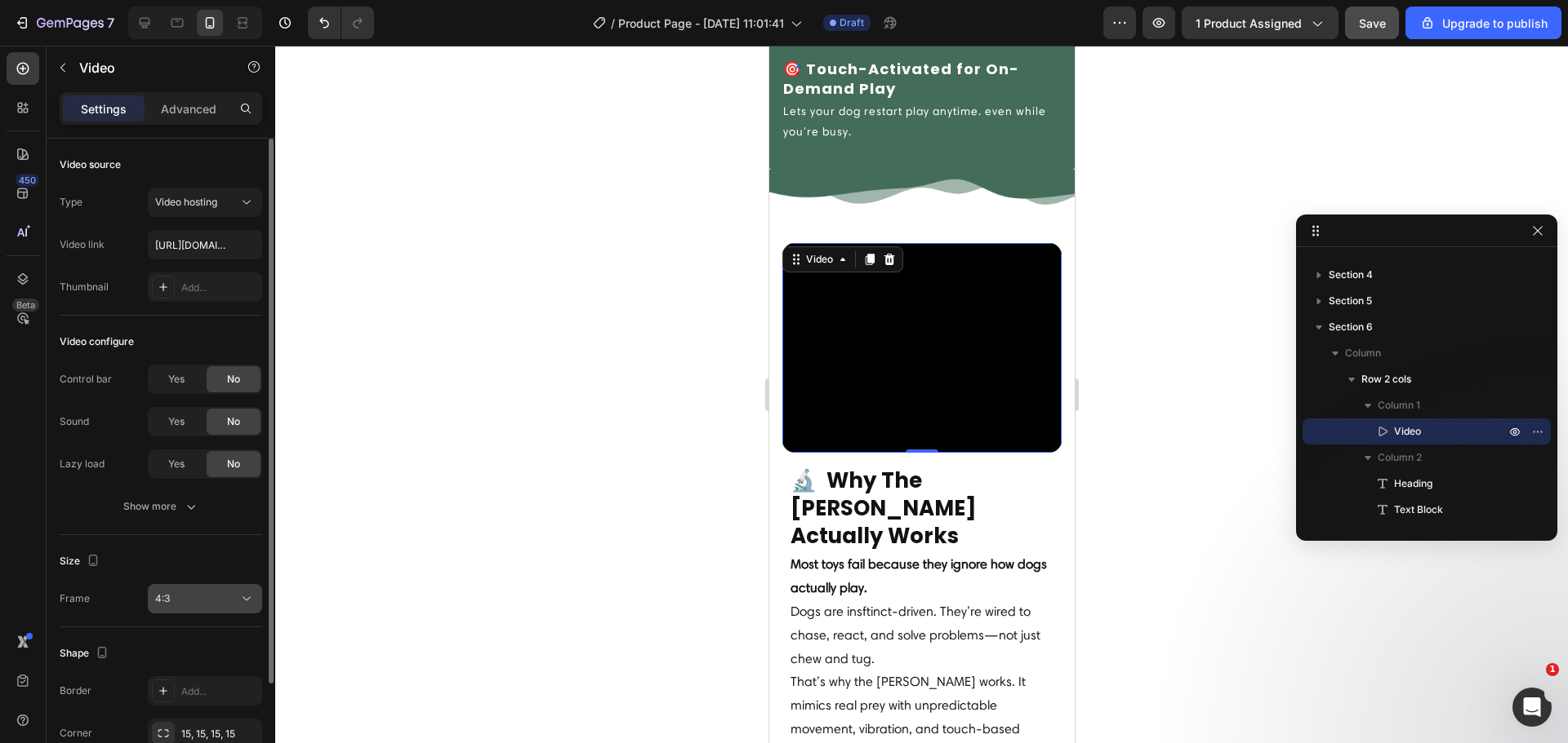
click at [203, 597] on div "4:3" at bounding box center [196, 599] width 83 height 15
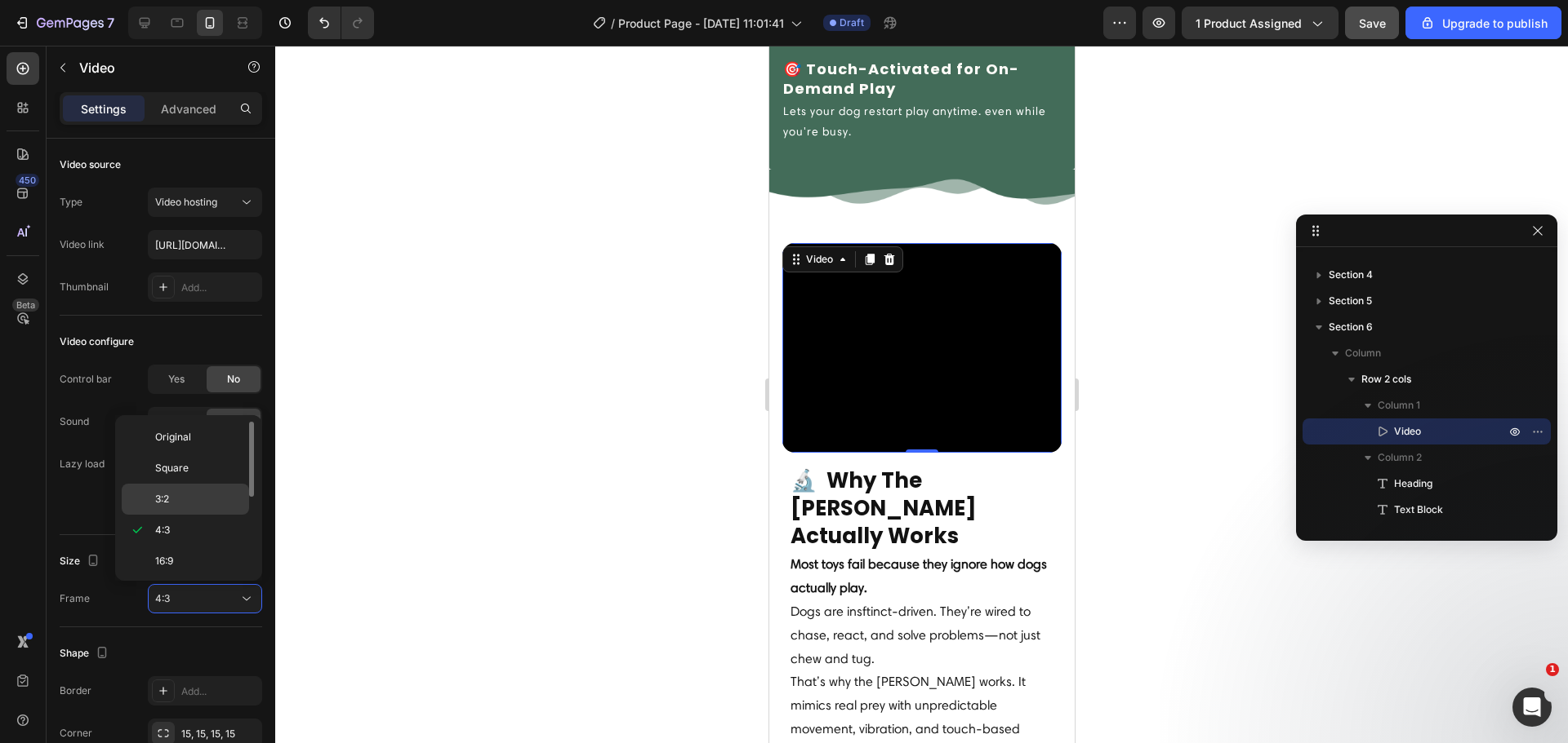
click at [224, 505] on p "3:2" at bounding box center [198, 499] width 86 height 15
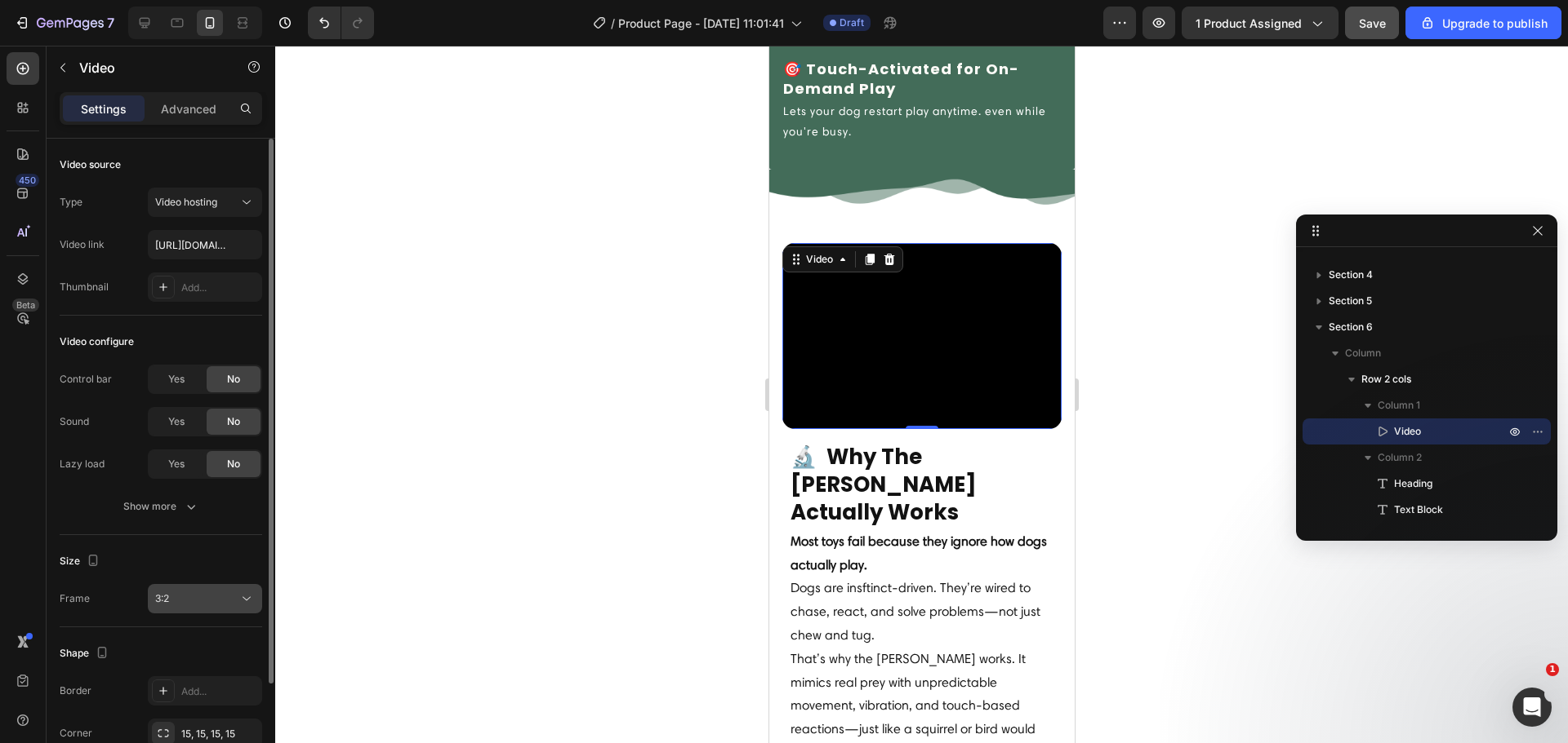
click at [188, 603] on div "3:2" at bounding box center [196, 599] width 83 height 15
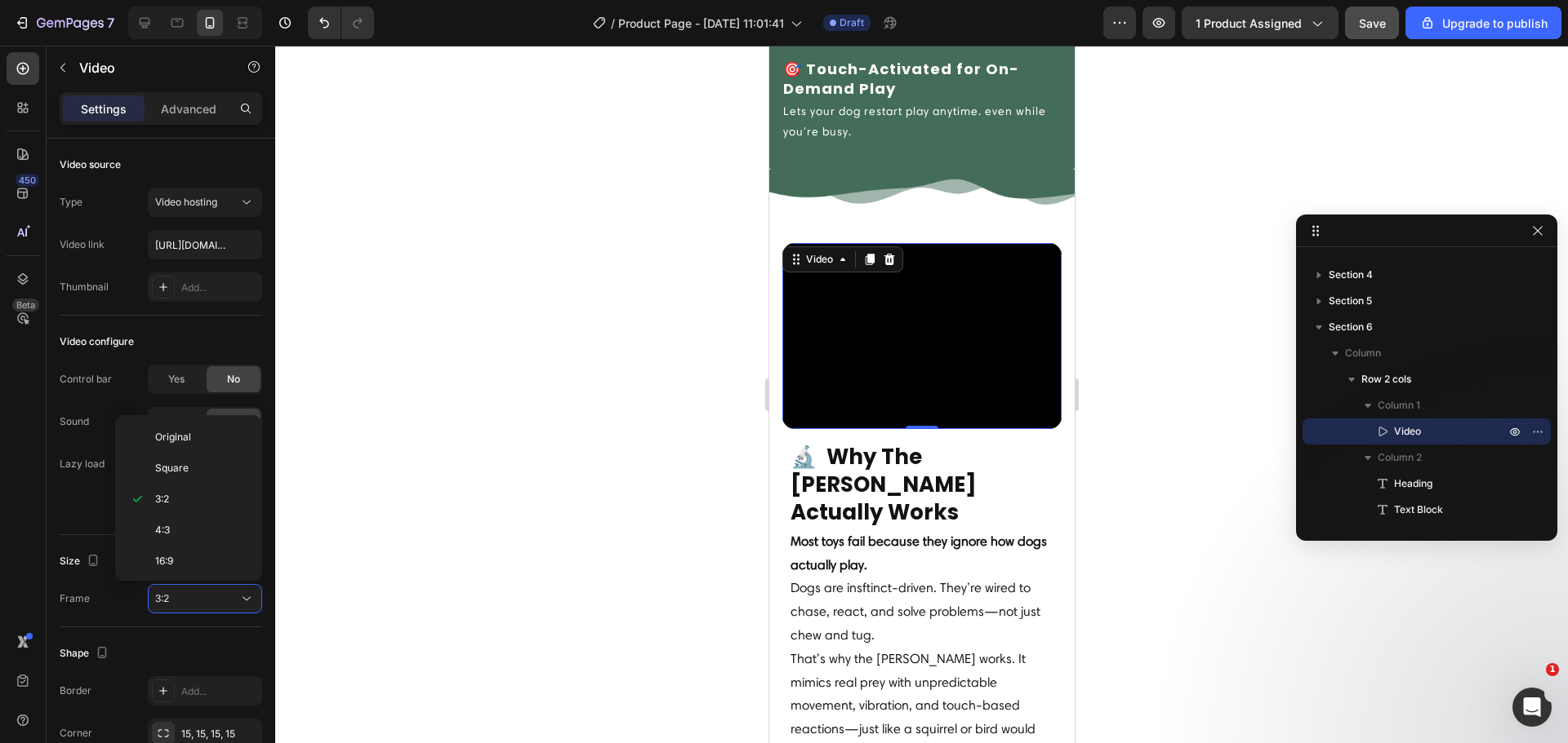
scroll to position [157, 0]
click at [199, 523] on p "9:16" at bounding box center [198, 528] width 86 height 15
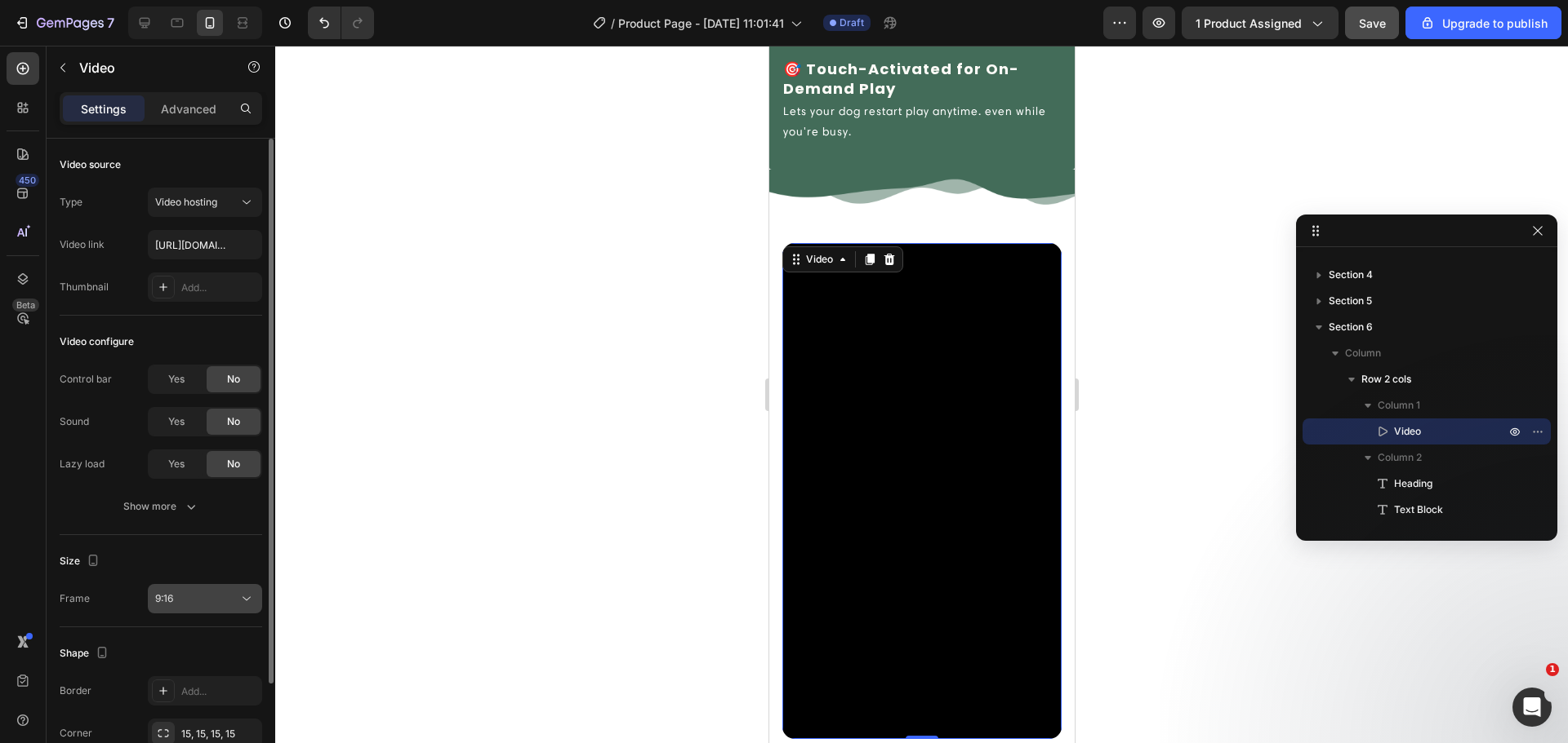
click at [180, 593] on div "9:16" at bounding box center [196, 599] width 83 height 15
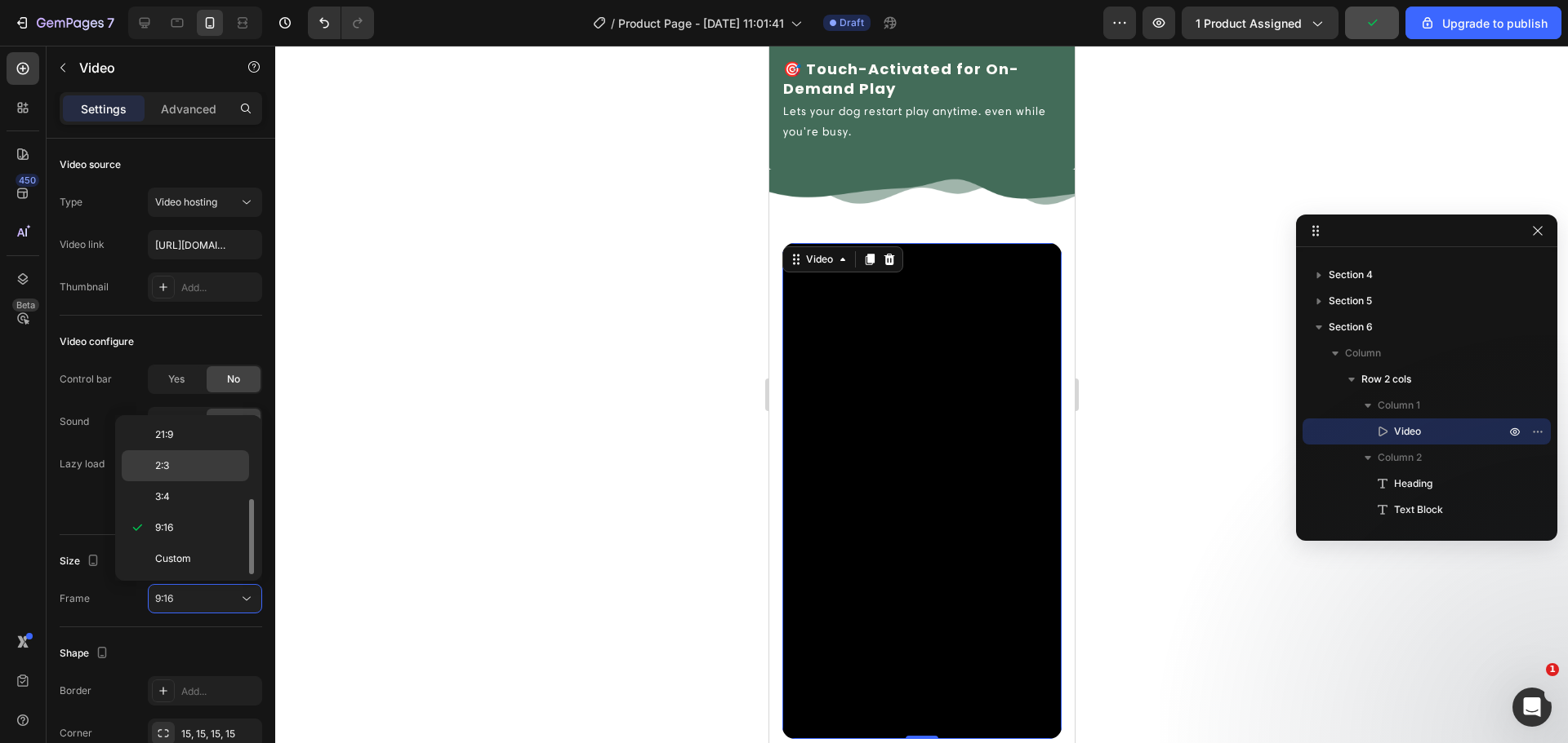
click at [197, 472] on p "2:3" at bounding box center [198, 466] width 86 height 15
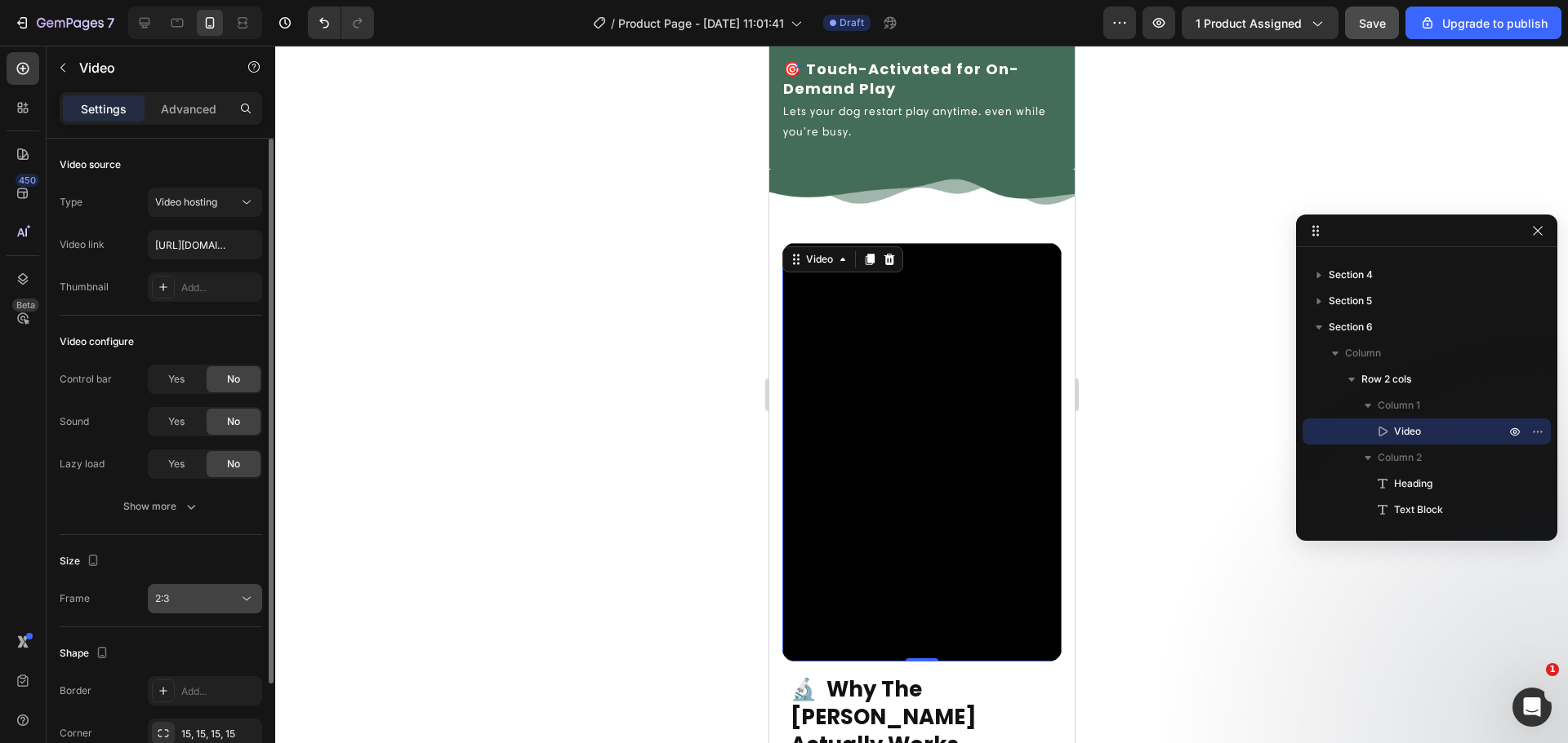
click at [177, 596] on div "2:3" at bounding box center [196, 599] width 83 height 15
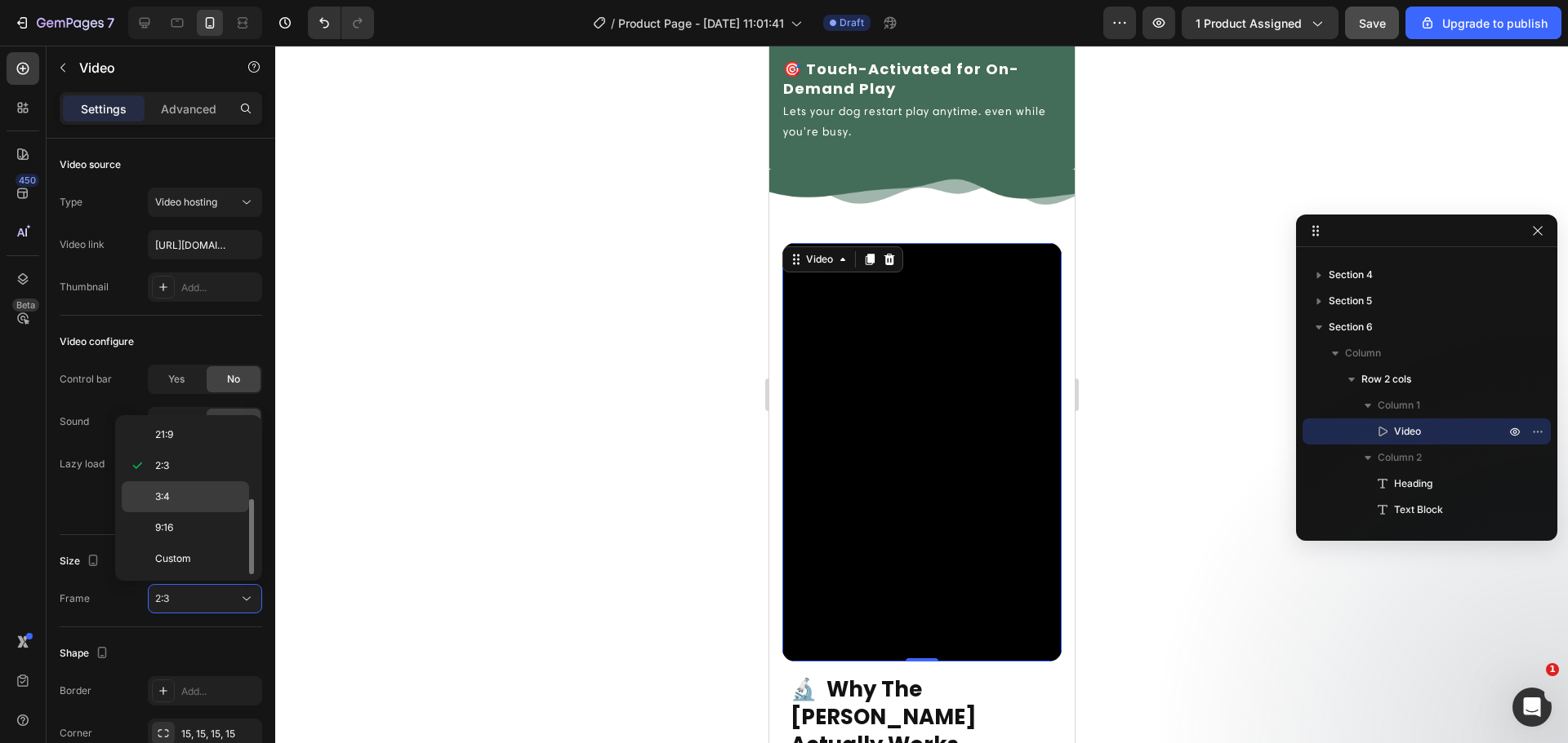
click at [203, 493] on p "3:4" at bounding box center [198, 497] width 86 height 15
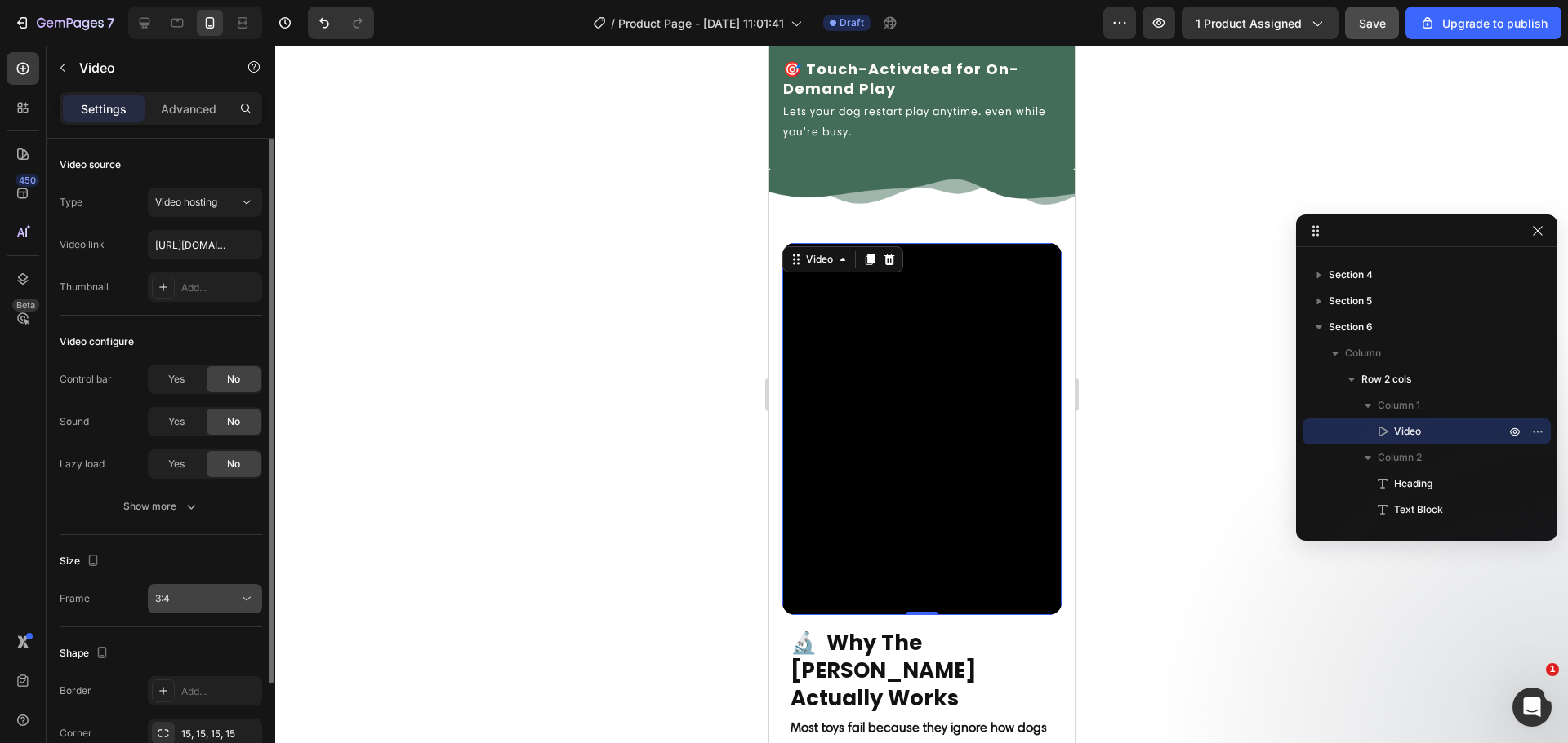
click at [201, 588] on button "3:4" at bounding box center [205, 599] width 114 height 29
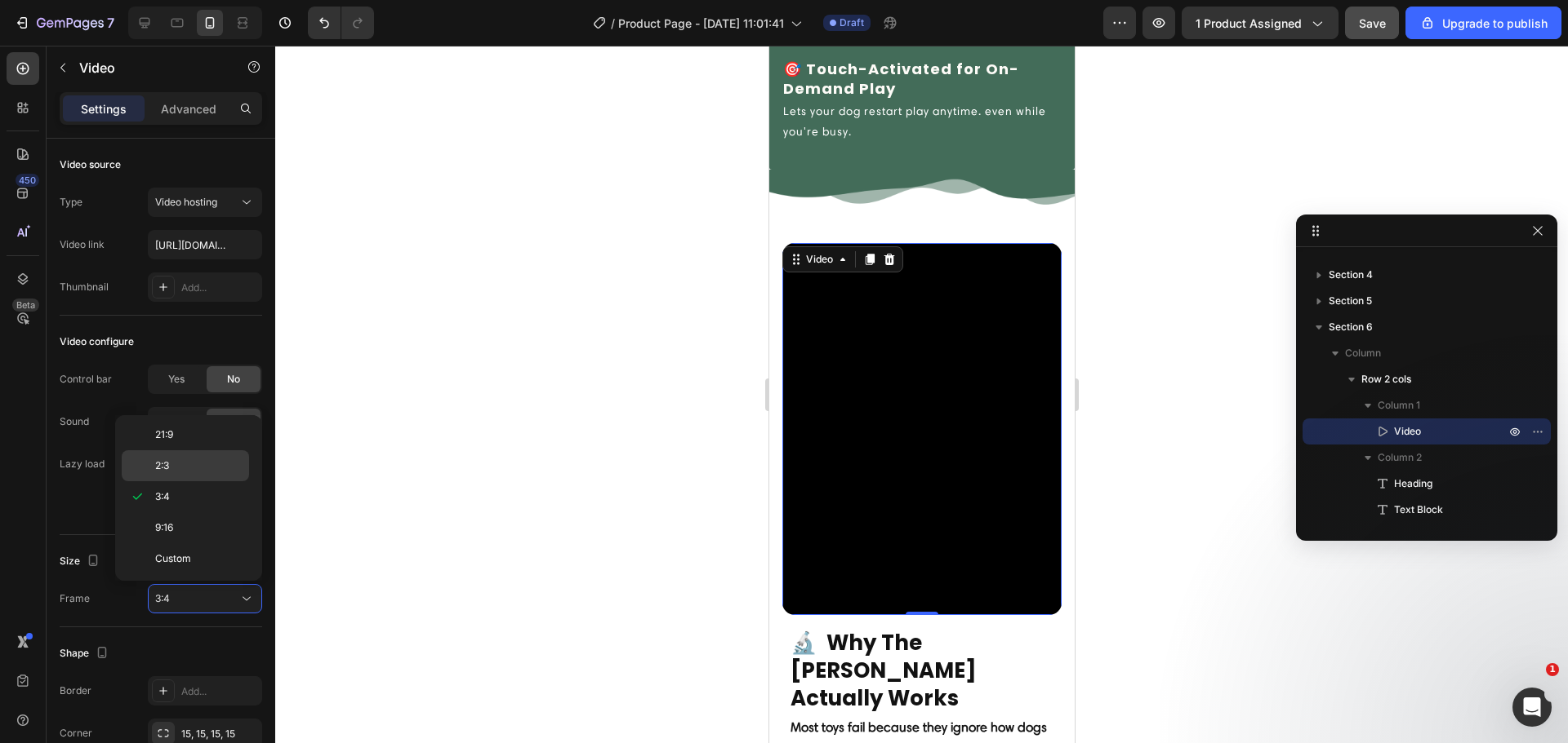
scroll to position [0, 0]
click at [202, 523] on p "4:3" at bounding box center [198, 530] width 86 height 15
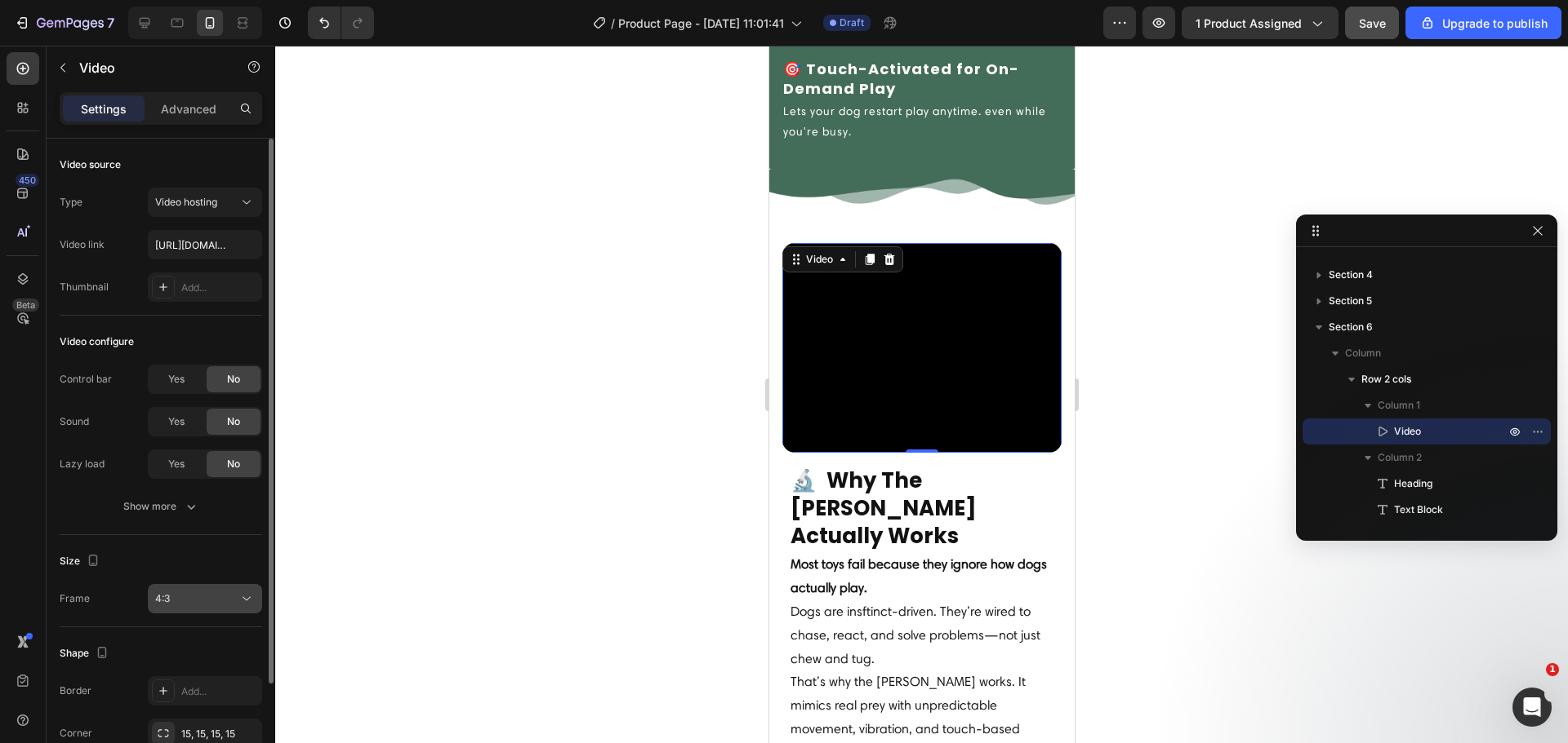
click at [201, 592] on div "4:3" at bounding box center [196, 599] width 83 height 15
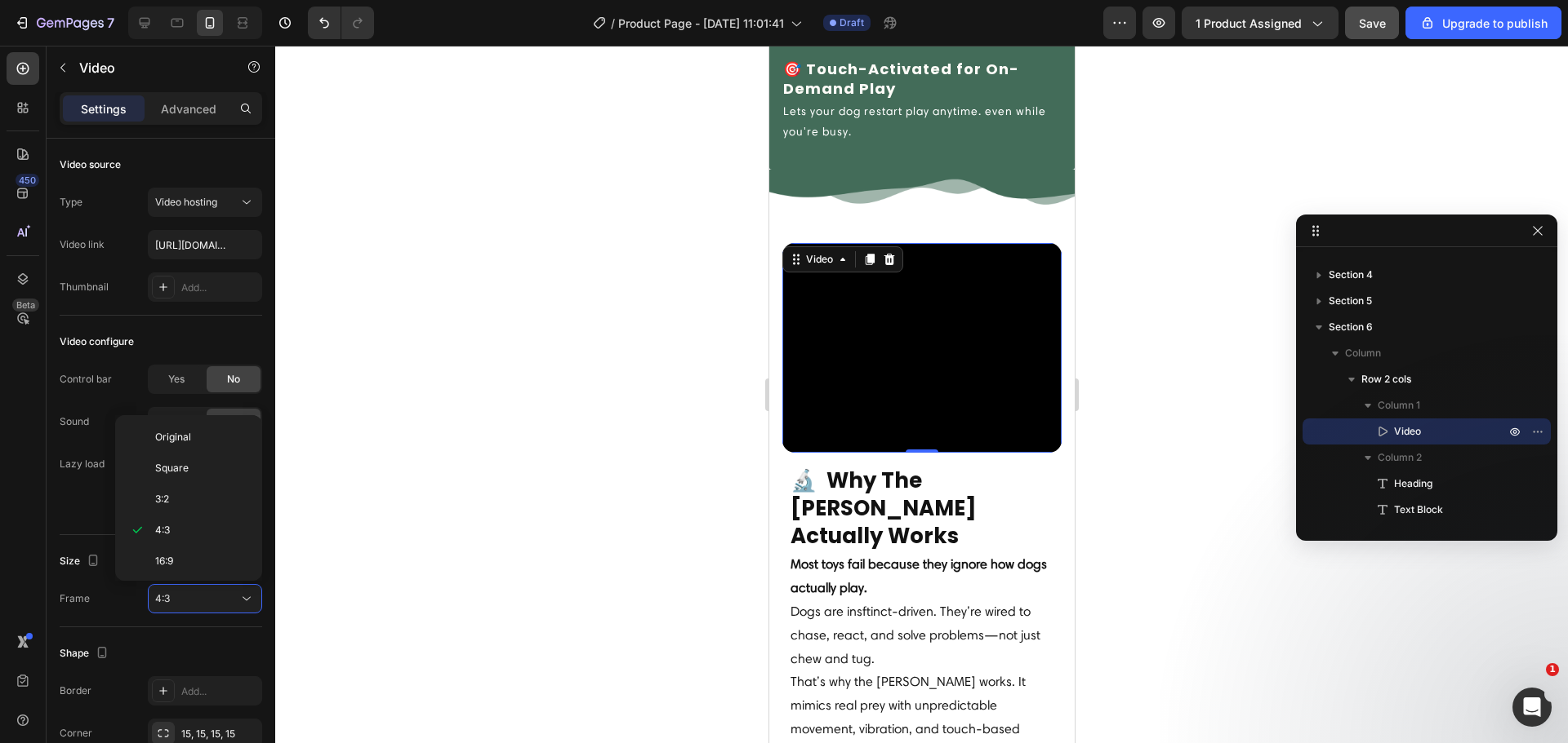
scroll to position [157, 0]
click at [213, 512] on div "3:4" at bounding box center [185, 528] width 127 height 31
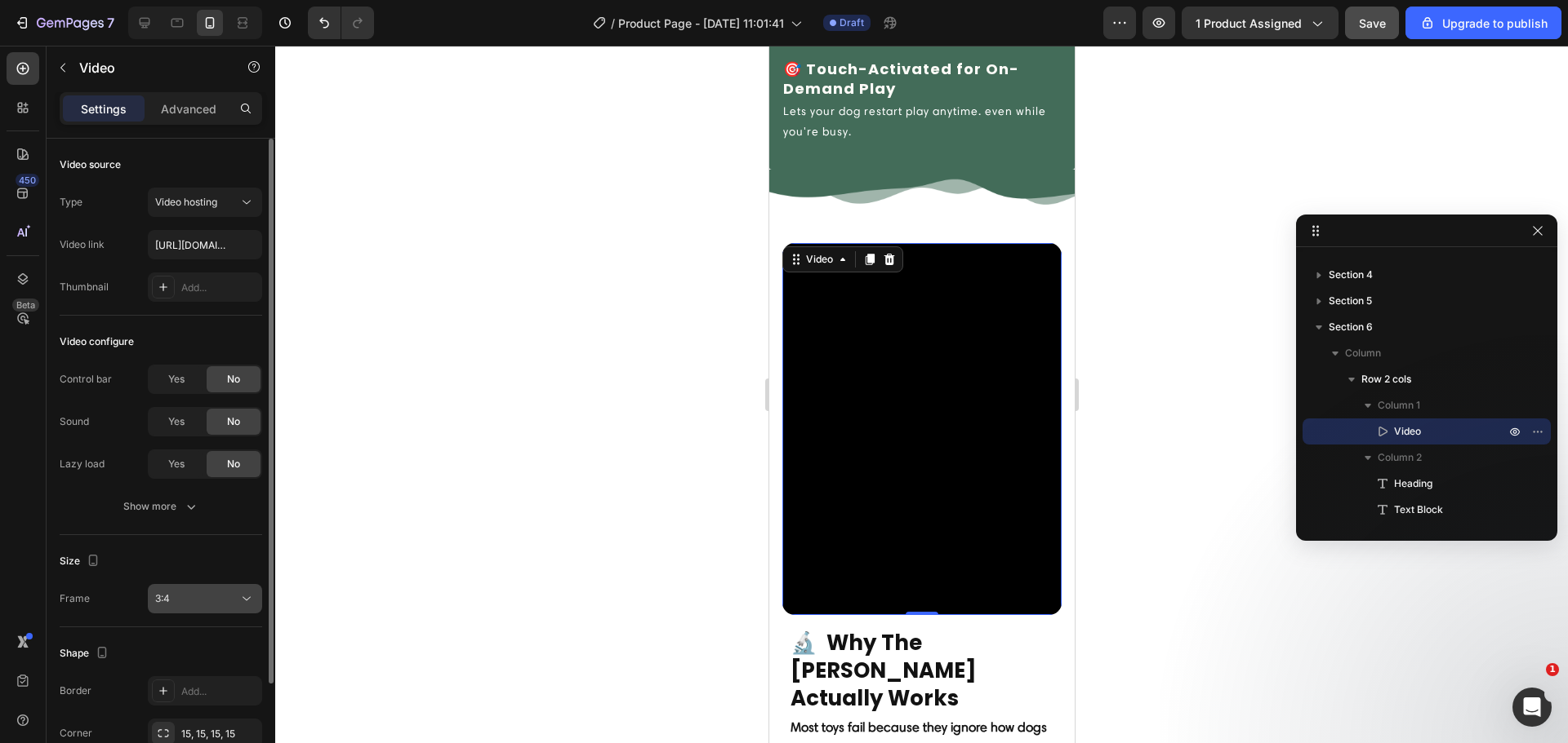
click at [197, 594] on div "3:4" at bounding box center [196, 599] width 83 height 15
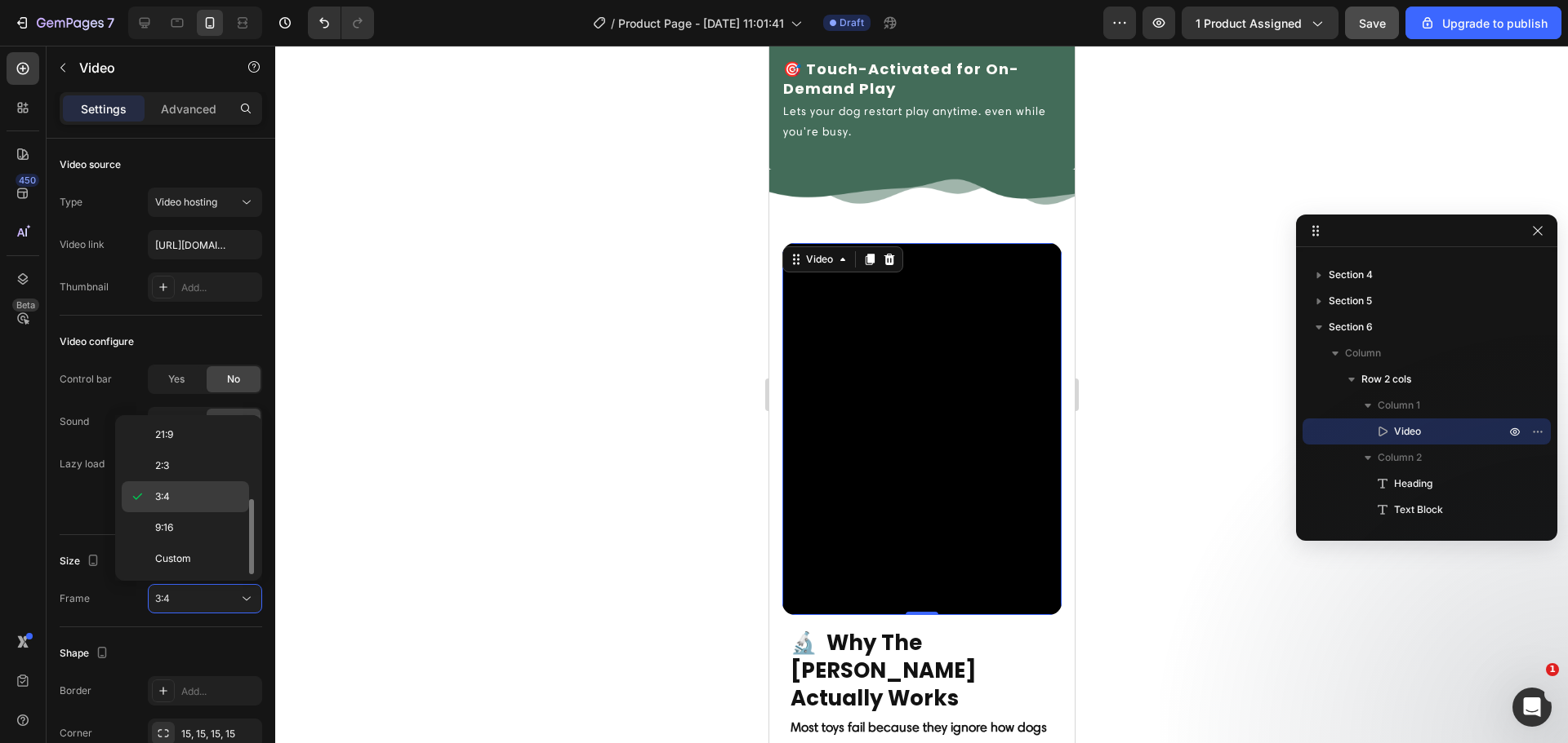
scroll to position [0, 0]
click at [196, 546] on div "4:3" at bounding box center [185, 562] width 127 height 31
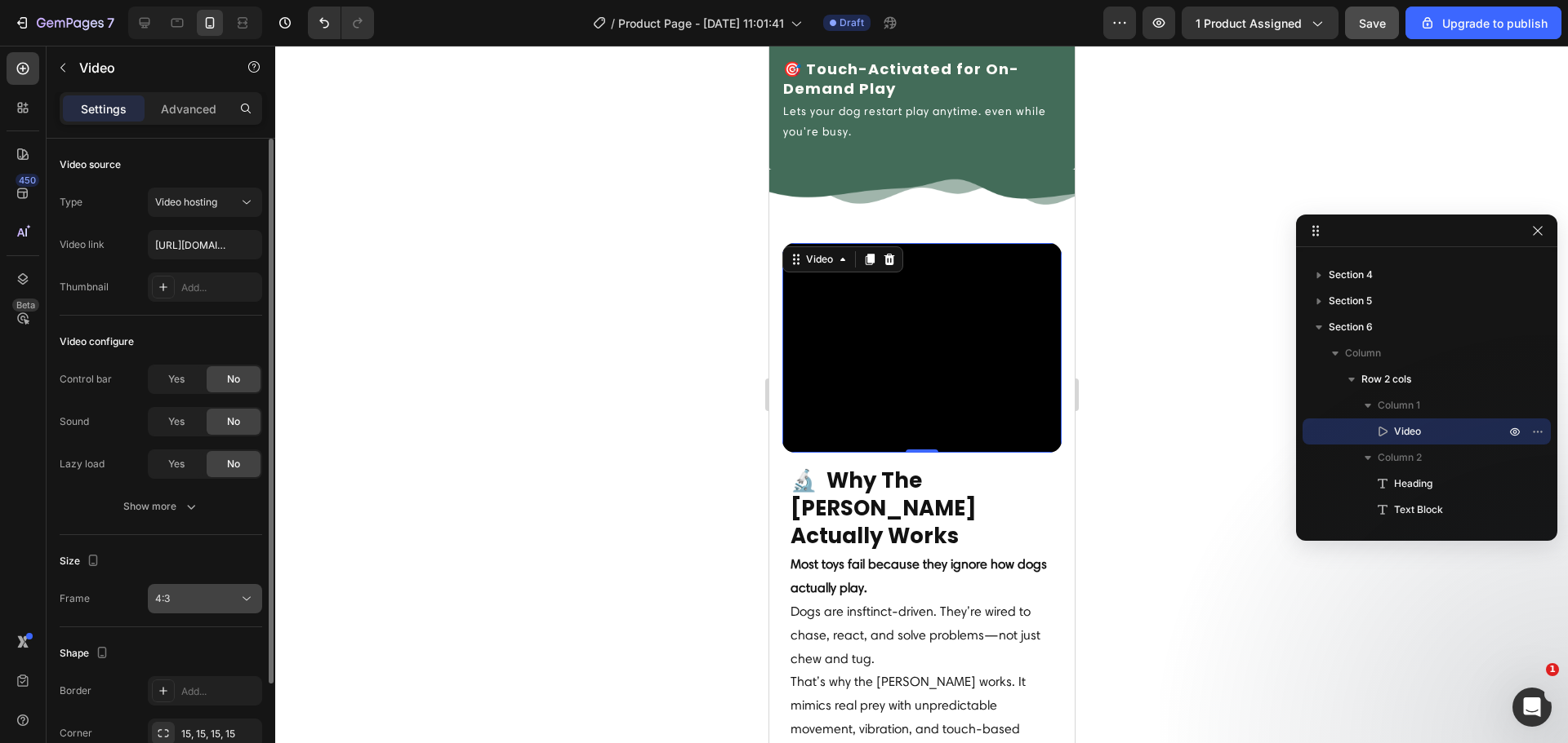
click at [194, 588] on button "4:3" at bounding box center [205, 599] width 114 height 29
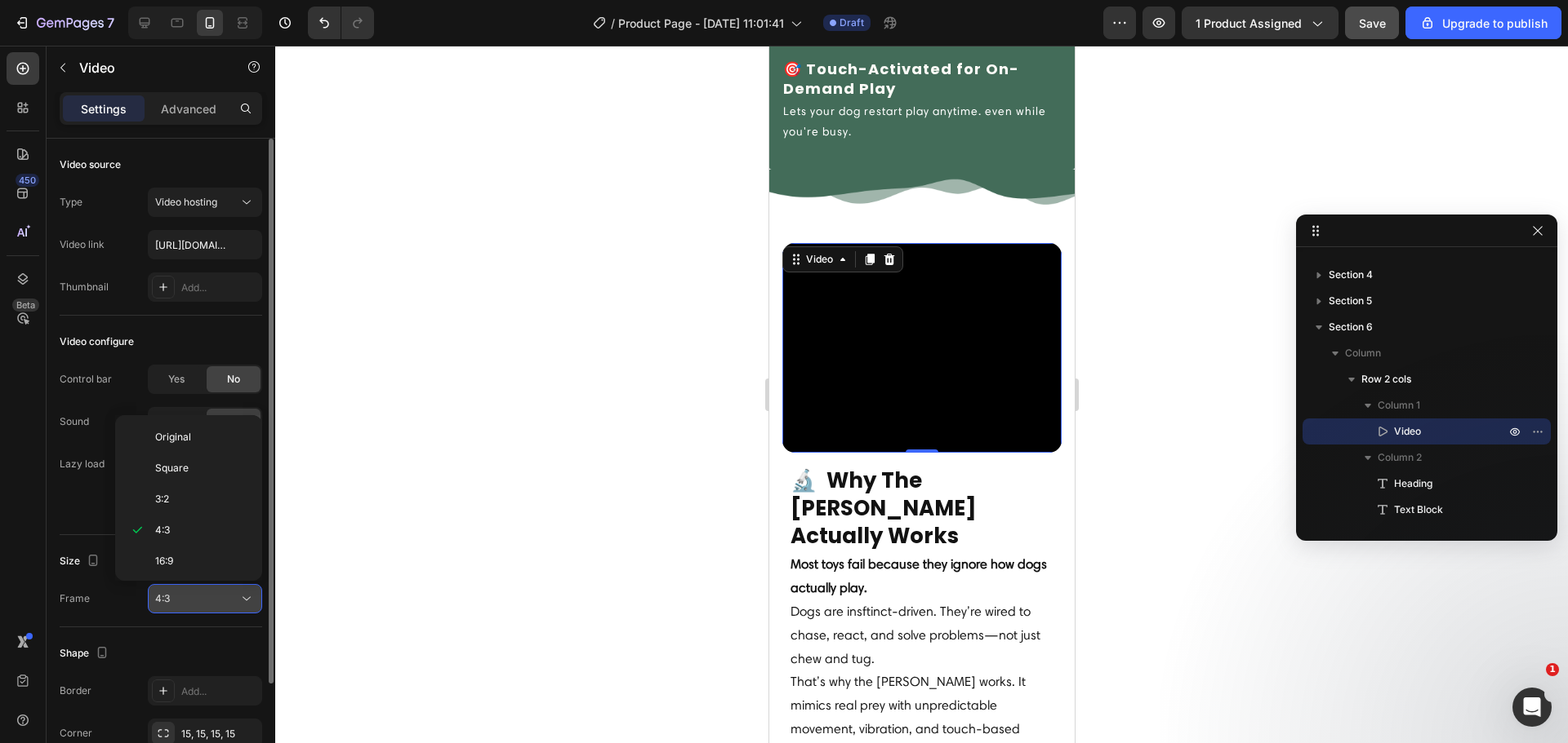
click at [194, 588] on button "4:3" at bounding box center [205, 599] width 114 height 29
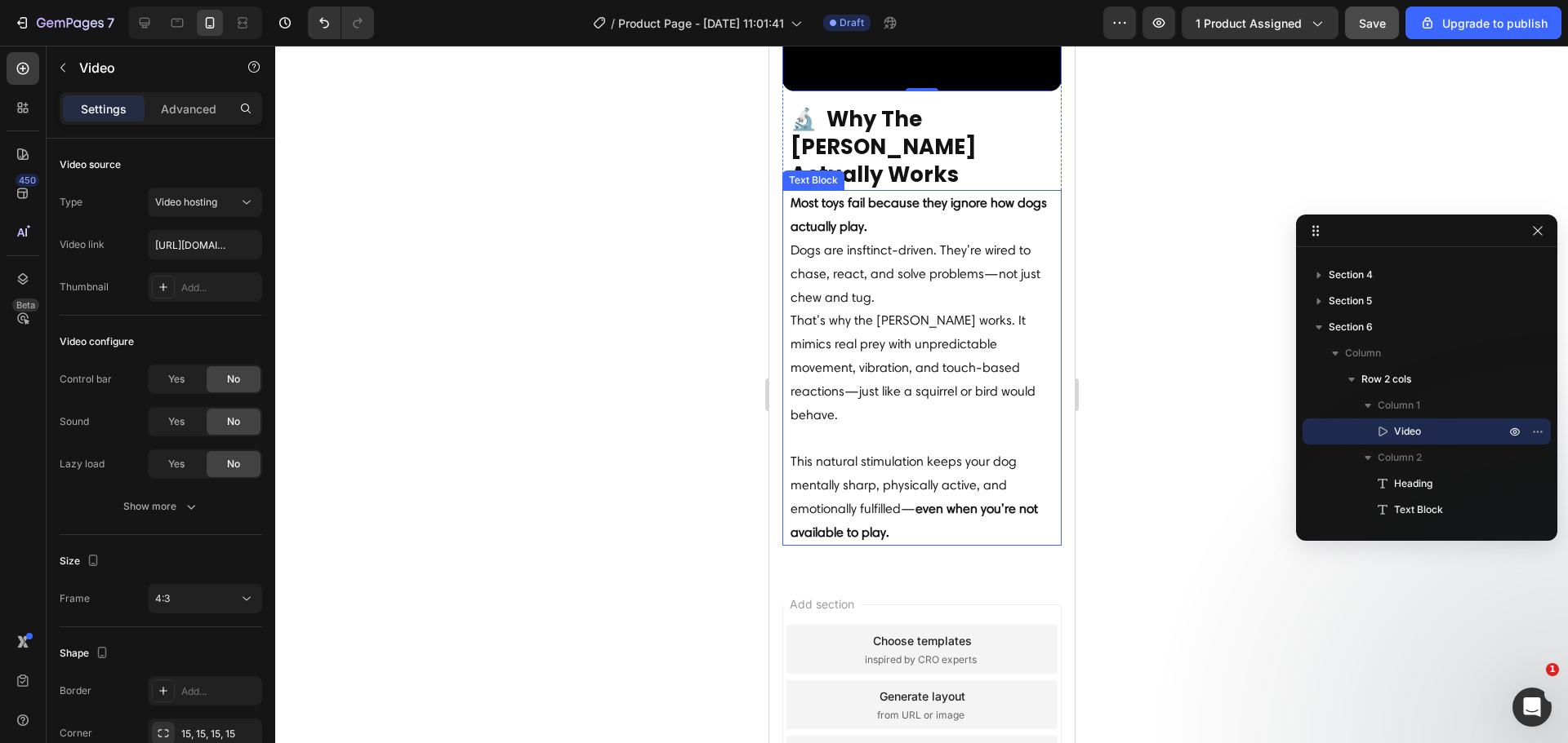
scroll to position [3116, 0]
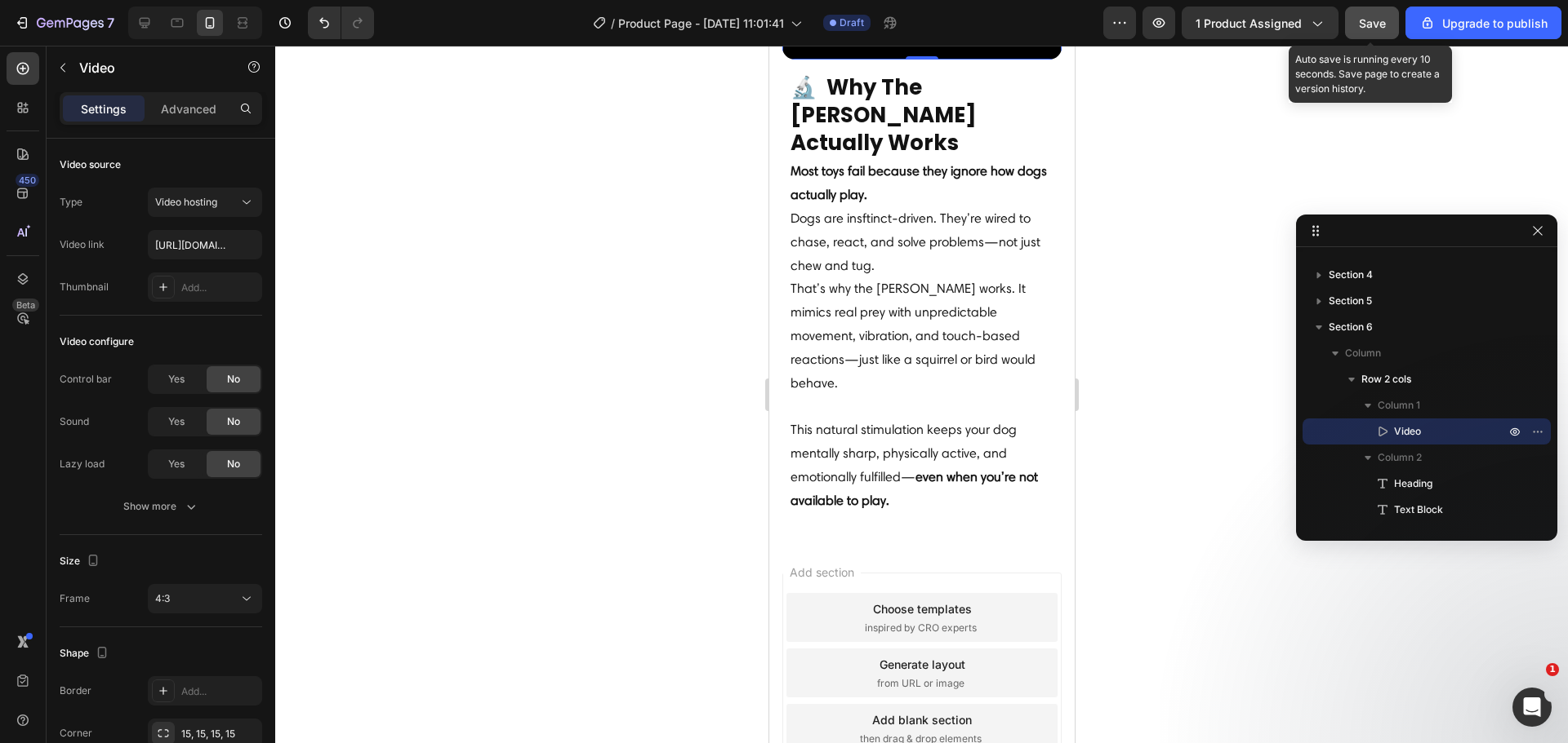
click at [1367, 36] on button "Save" at bounding box center [1372, 23] width 54 height 33
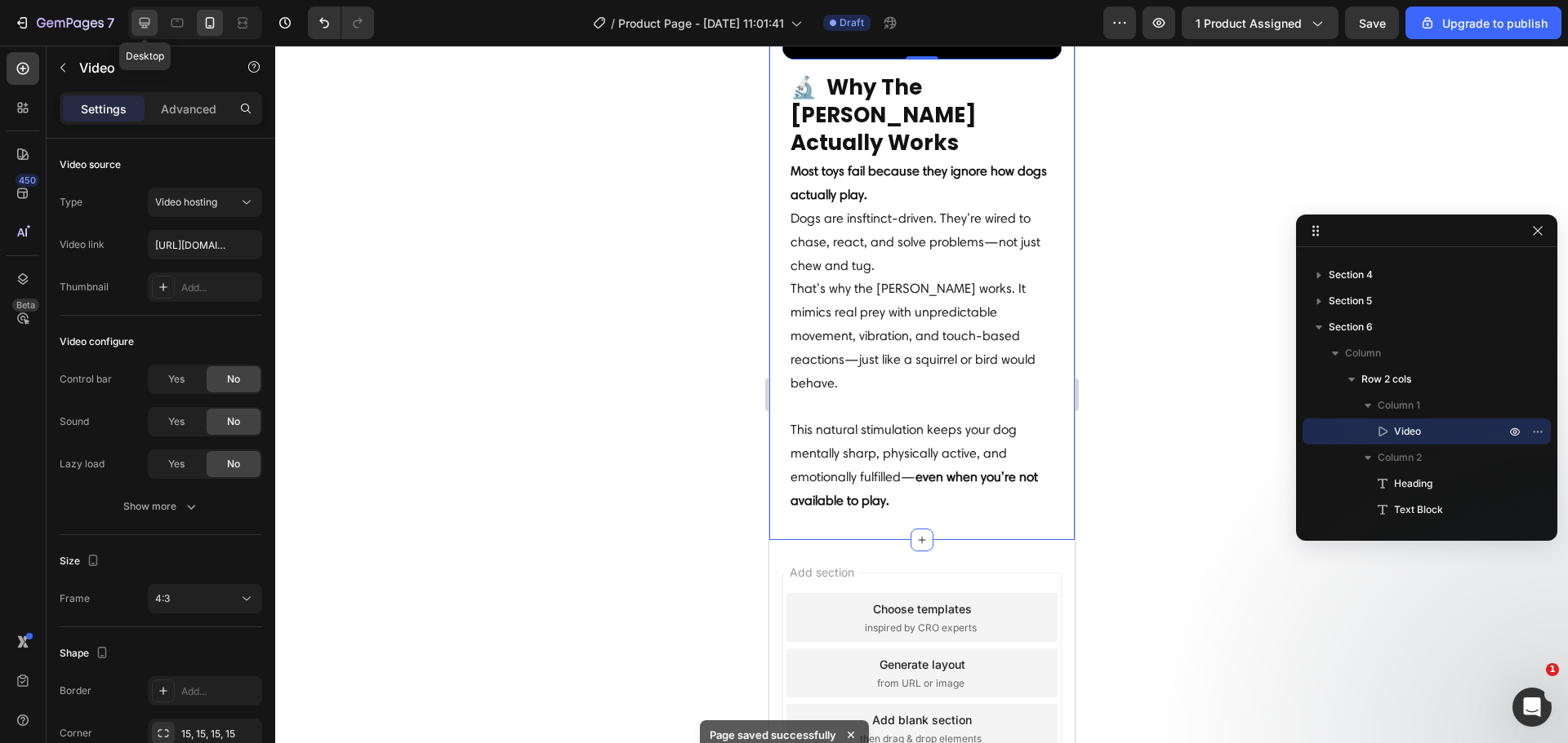
click at [149, 29] on icon at bounding box center [144, 22] width 16 height 16
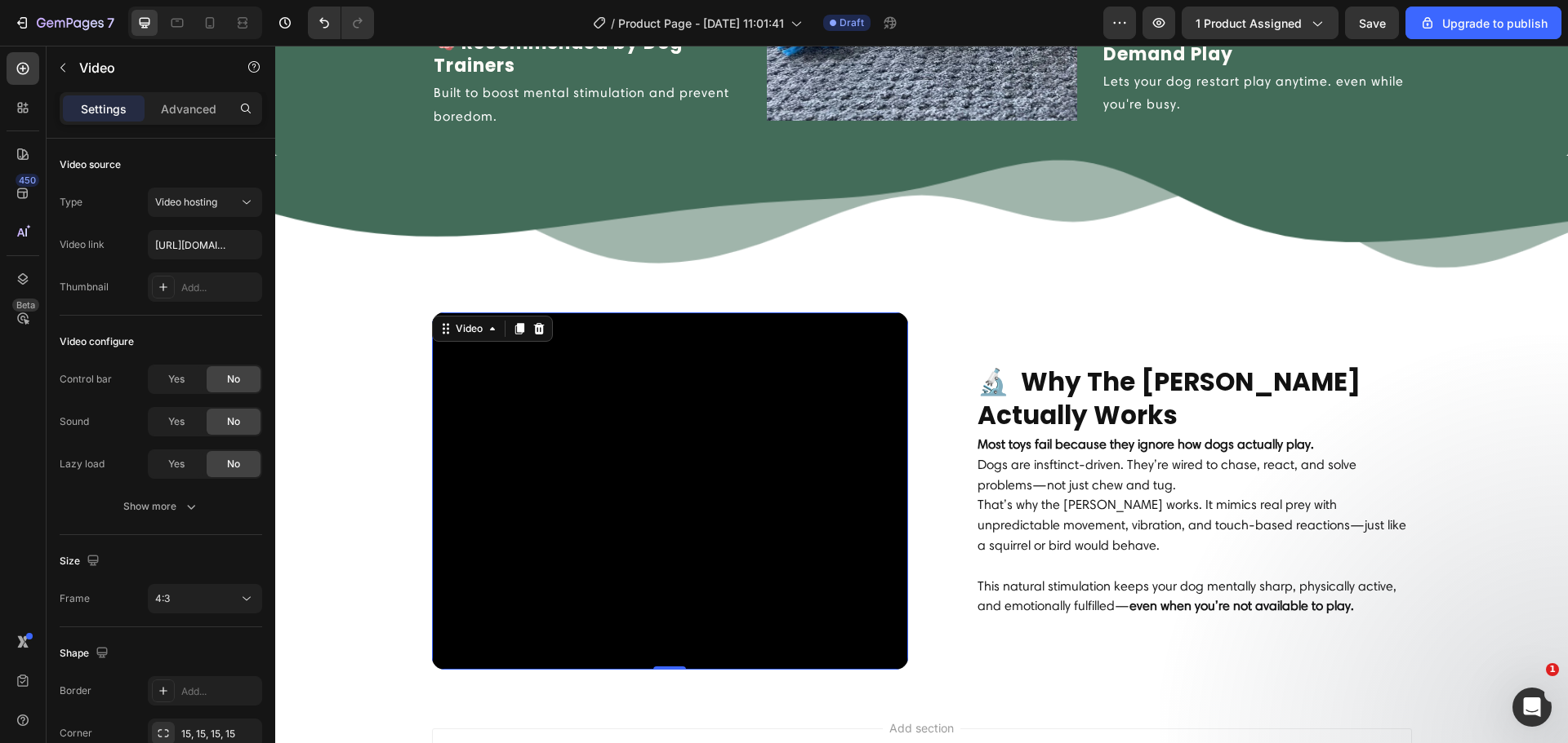
scroll to position [2187, 0]
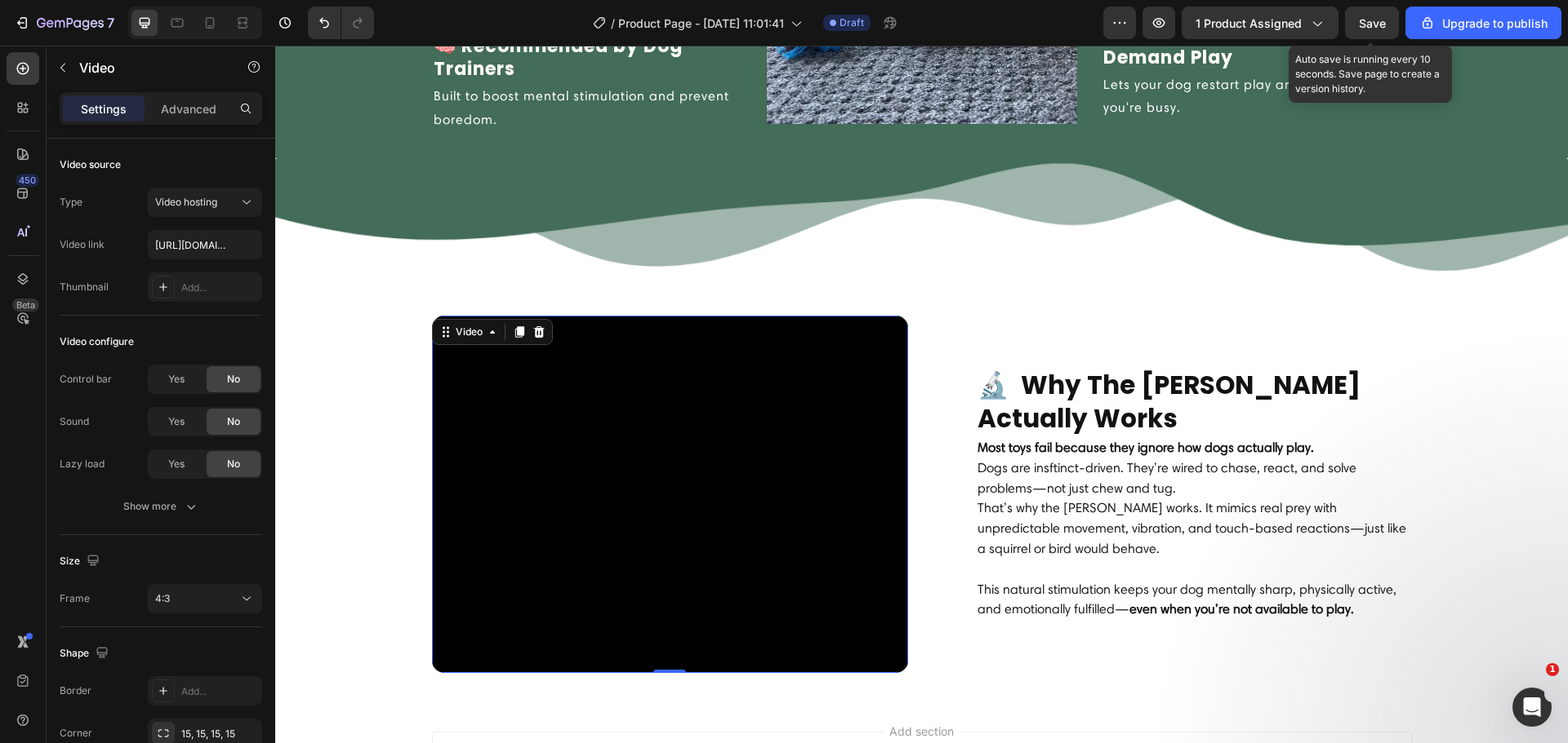
click at [1374, 25] on span "Save" at bounding box center [1372, 23] width 27 height 14
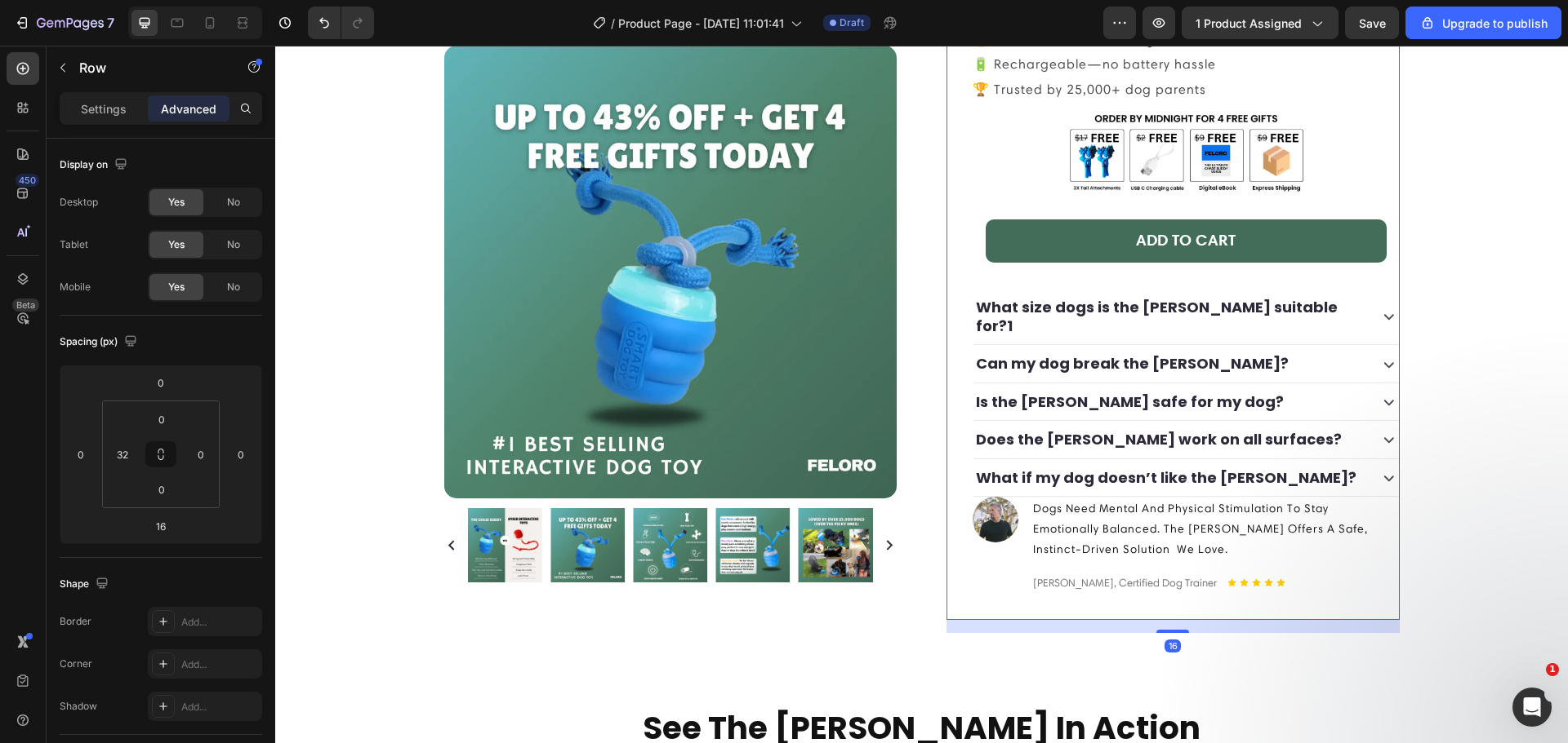
scroll to position [306, 0]
